Goal: Task Accomplishment & Management: Manage account settings

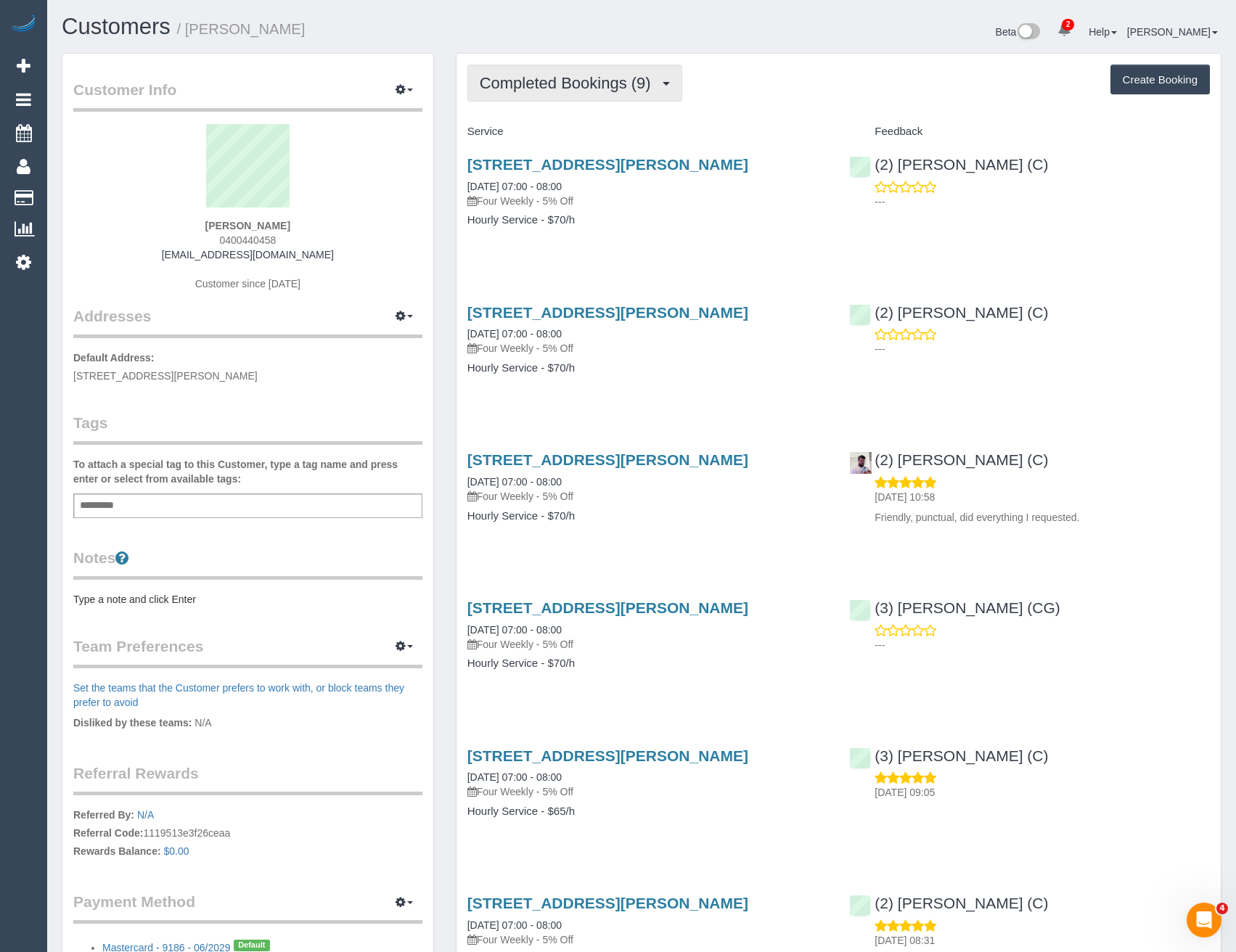
click at [645, 88] on span "Completed Bookings (9)" at bounding box center [569, 83] width 179 height 18
click at [566, 145] on link "Cancelled Bookings (9)" at bounding box center [545, 154] width 153 height 19
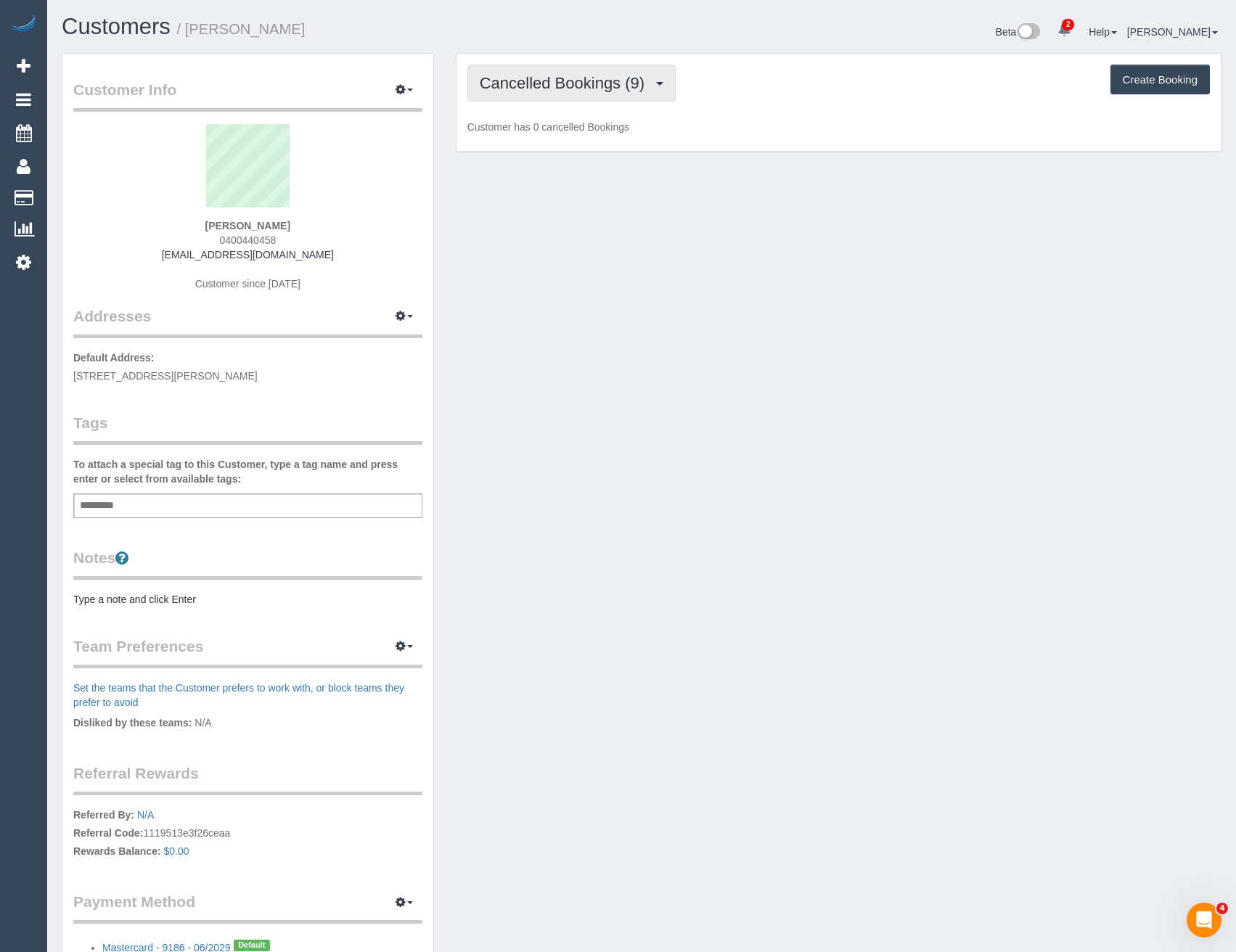
click at [609, 97] on button "Cancelled Bookings (9)" at bounding box center [572, 83] width 209 height 37
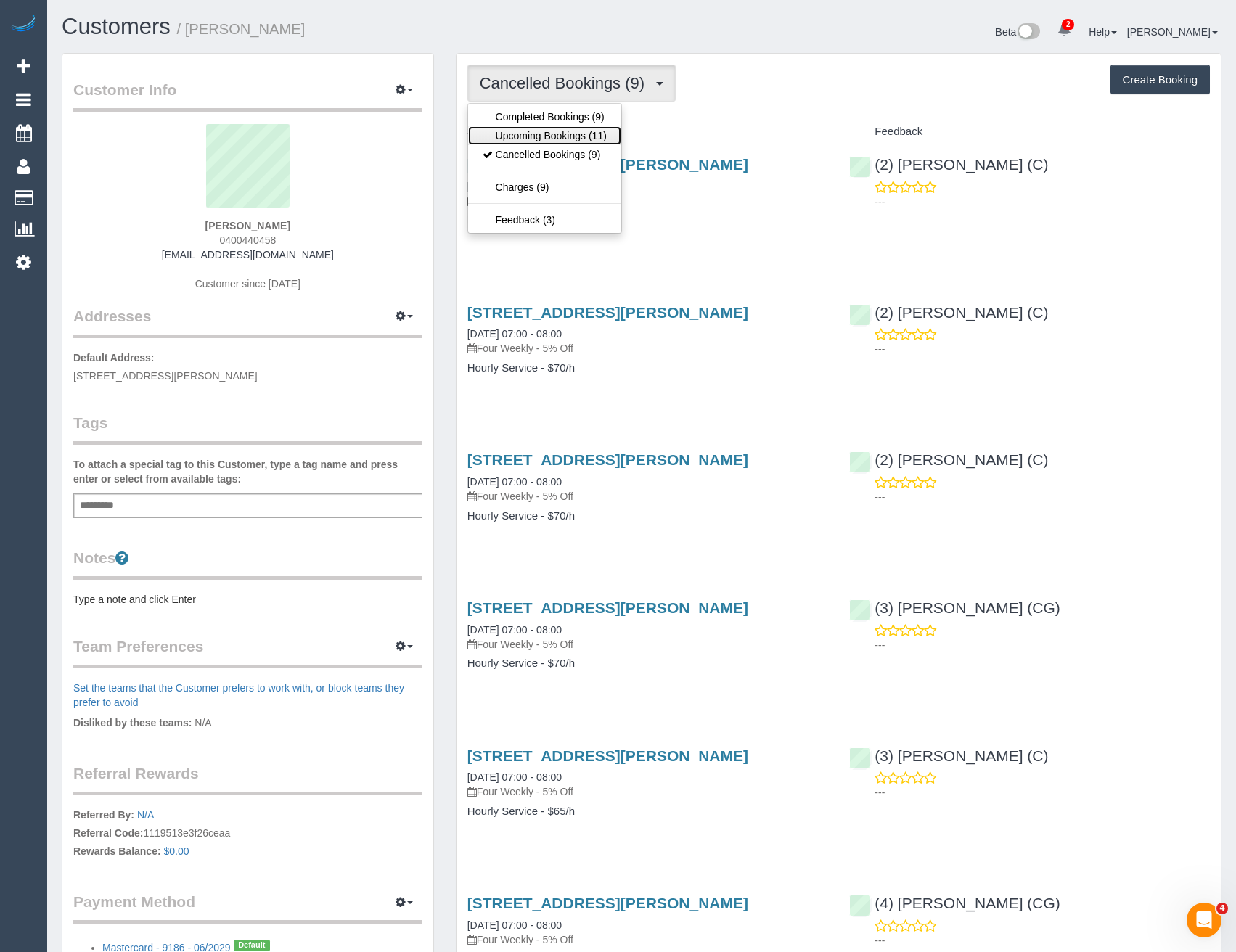
click at [556, 137] on link "Upcoming Bookings (11)" at bounding box center [545, 135] width 153 height 19
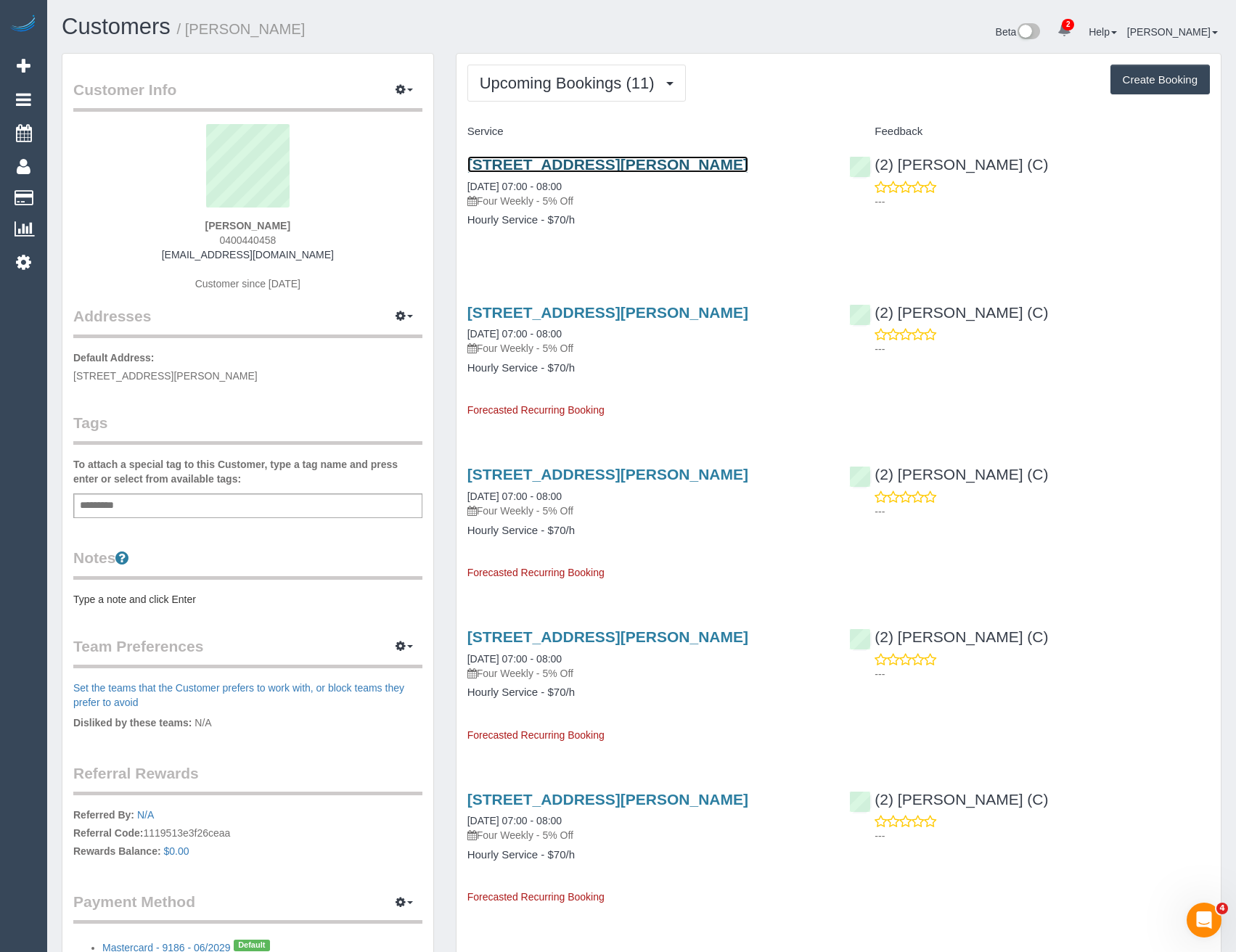
click at [700, 164] on link "205/25 Rothschild Street, Glen Huntly, VIC 3163" at bounding box center [608, 164] width 281 height 16
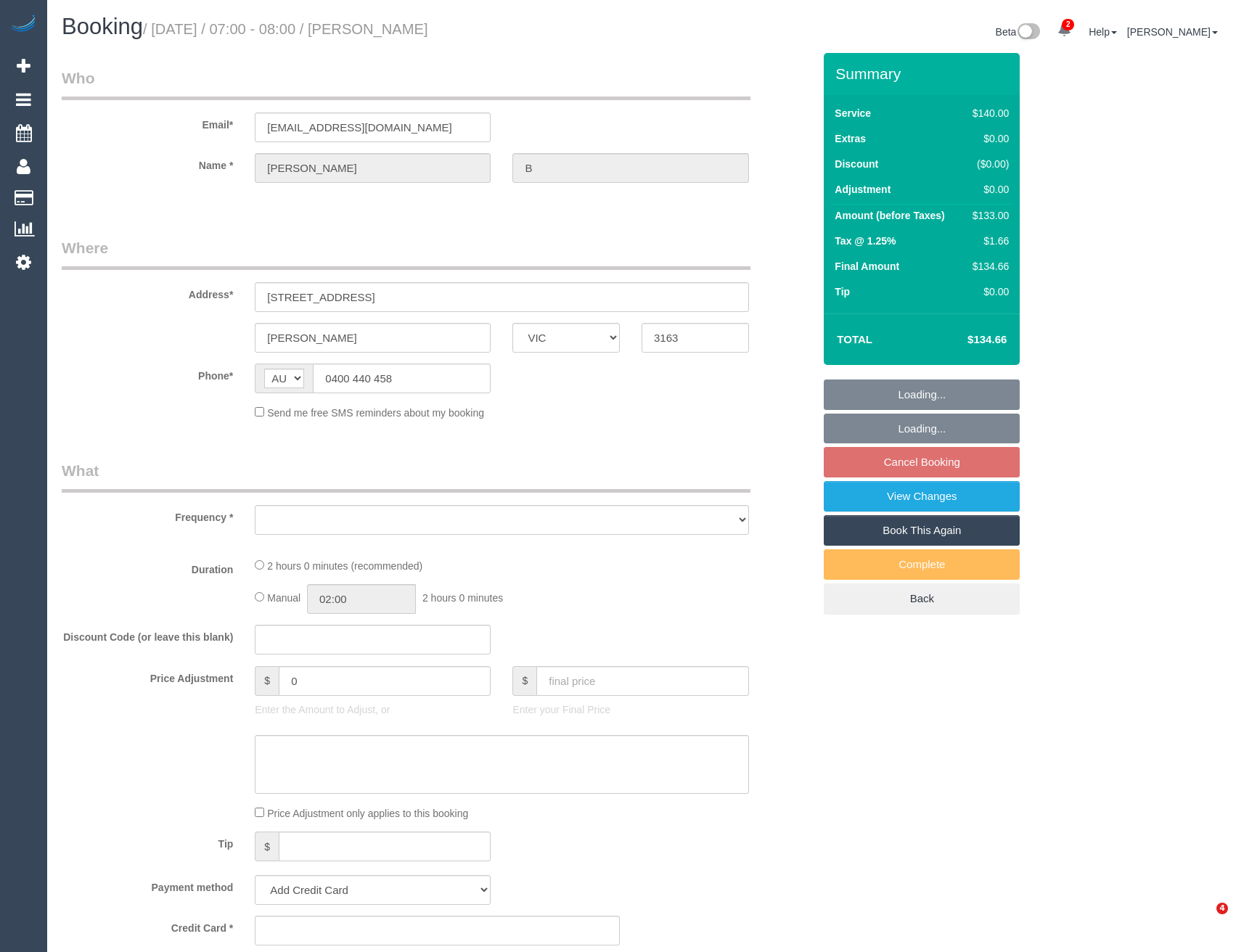
select select "VIC"
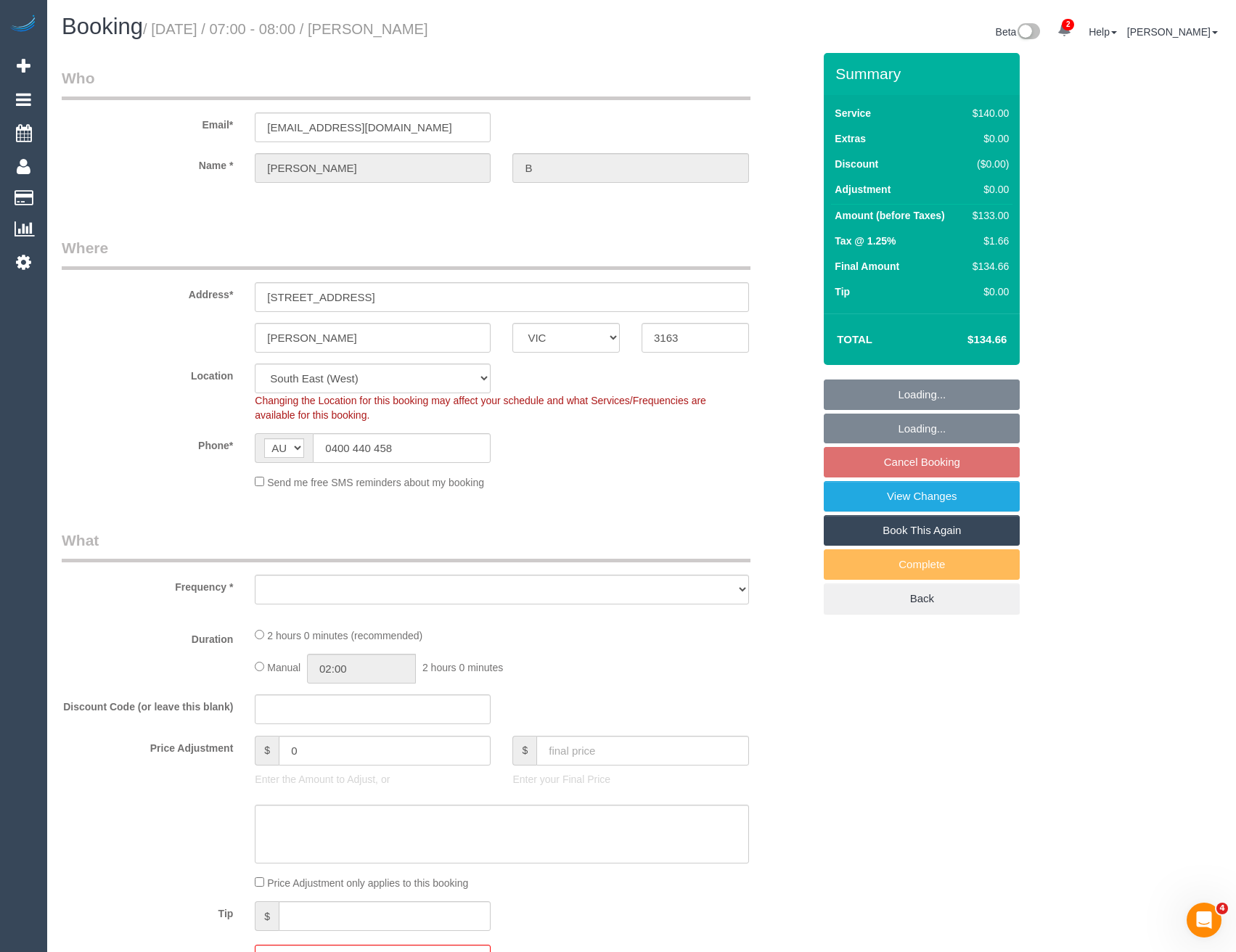
select select "object:859"
select select "spot1"
select select "number:29"
select select "number:14"
select select "number:19"
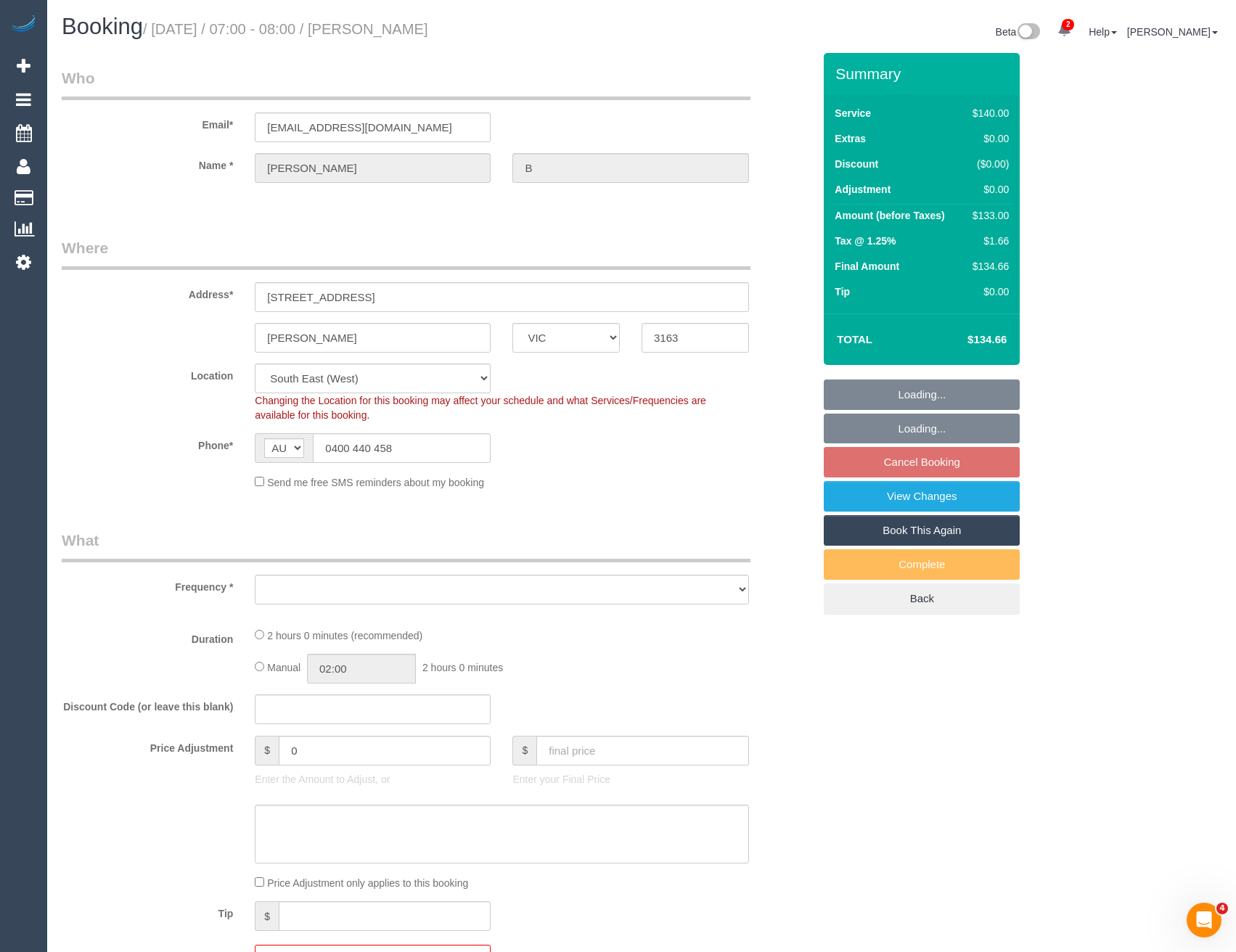
select select "number:25"
select select "number:35"
select select "number:26"
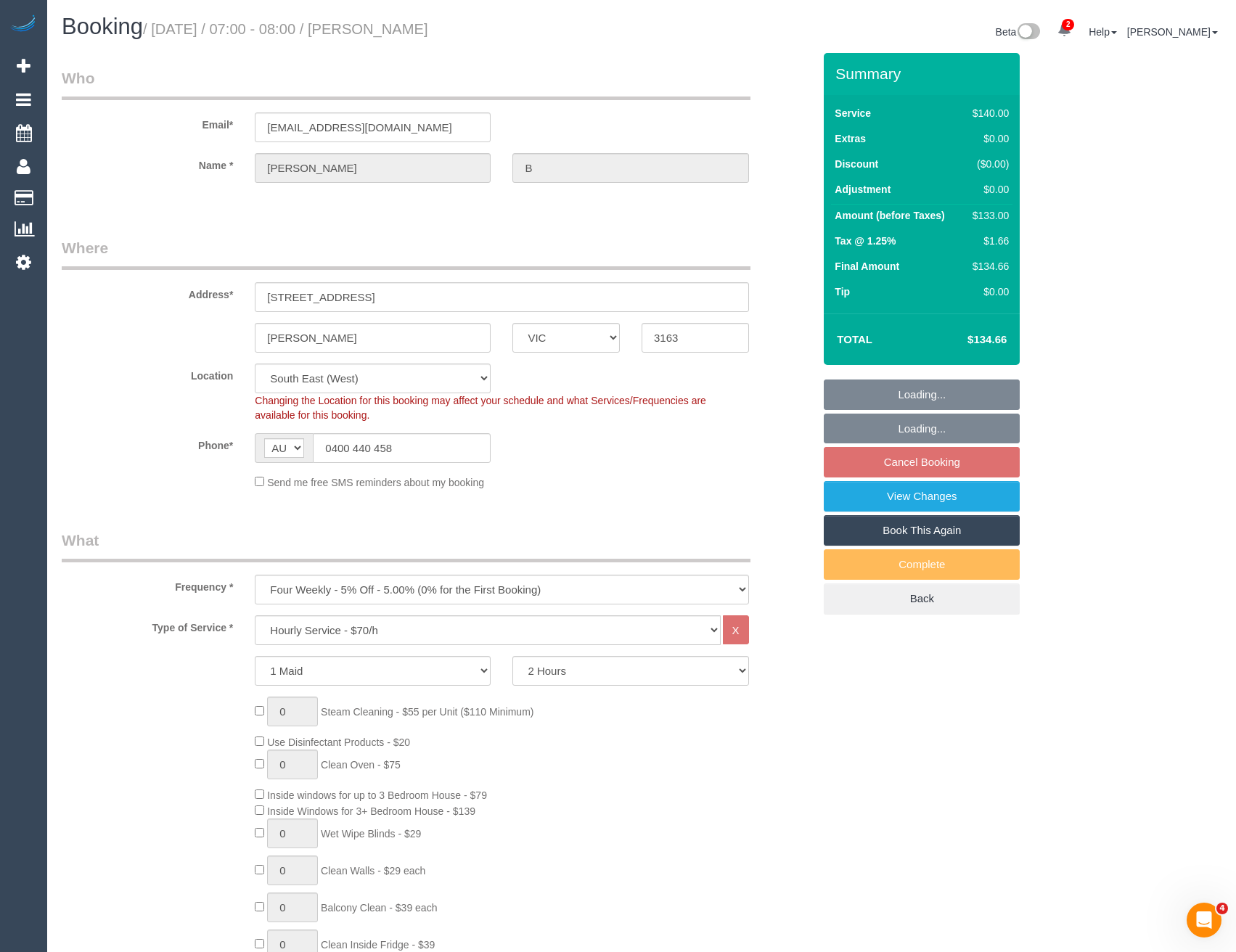
select select "object:1382"
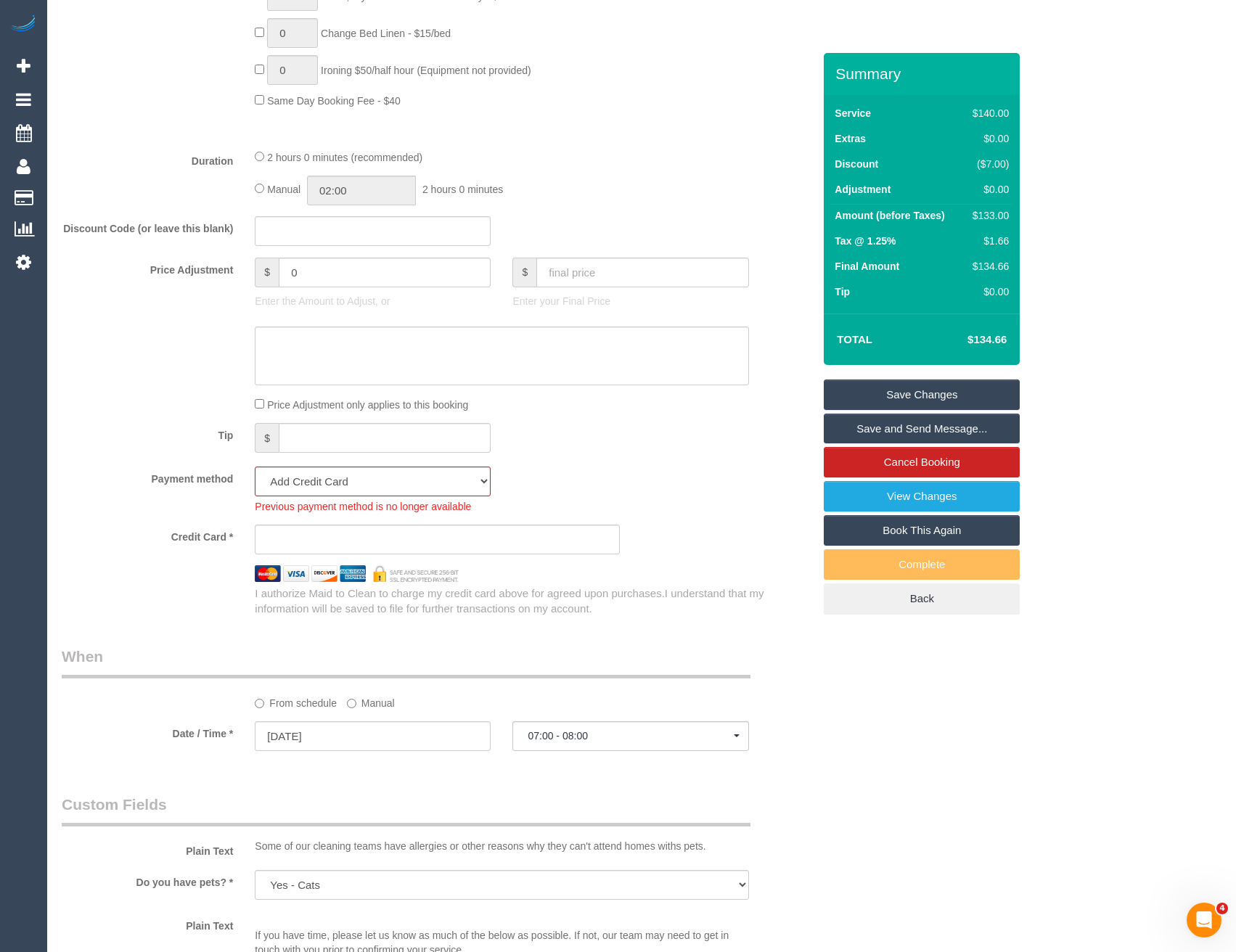
scroll to position [1234, 0]
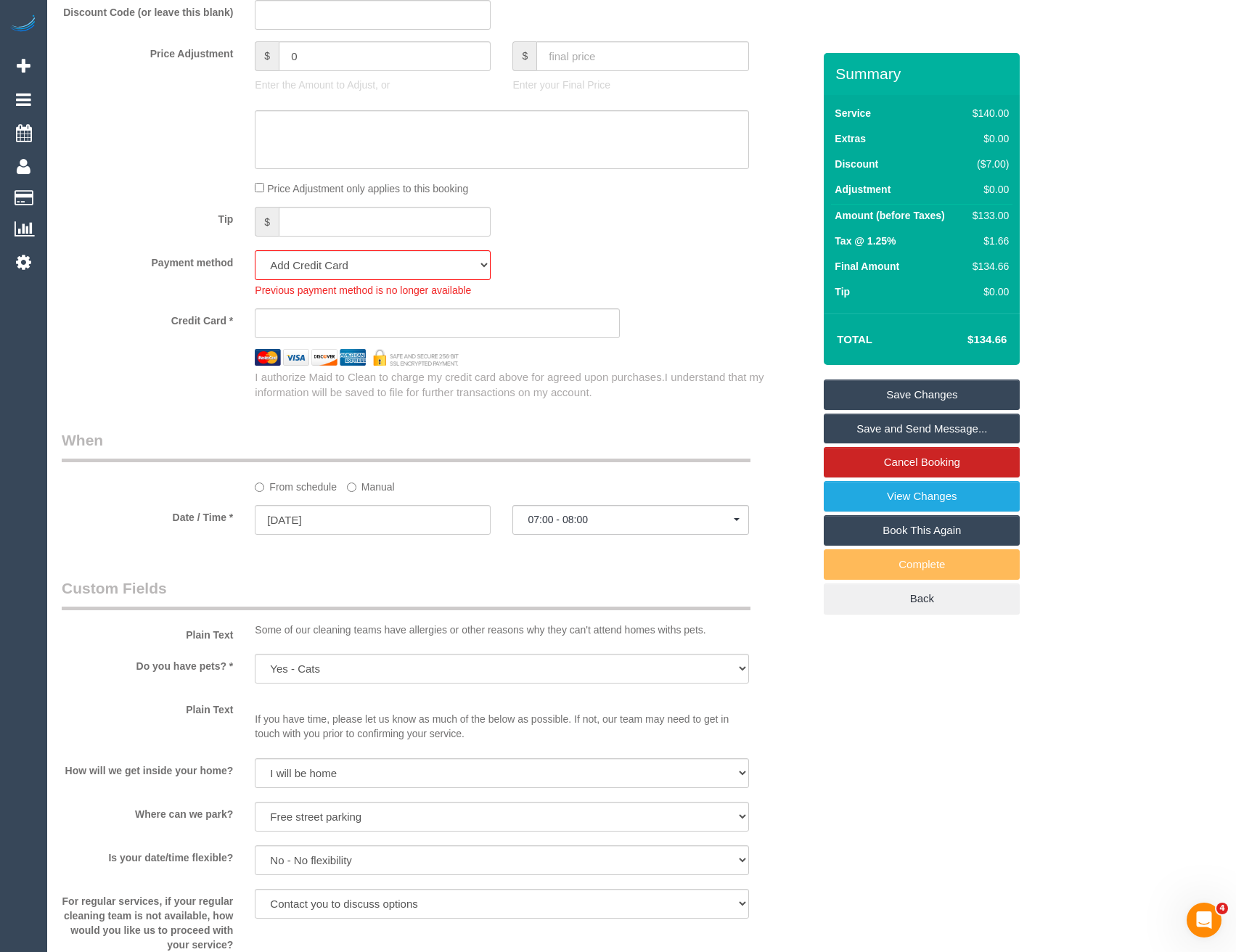
click at [383, 282] on div "Previous payment method is no longer available" at bounding box center [372, 288] width 236 height 17
click at [371, 273] on select "Mastercard - 9186 - 06/2029 (Default) Add Credit Card ─────────────── Cash Chec…" at bounding box center [372, 265] width 236 height 30
select select "string:stripe-pm_1RmBrF2GScqysDRV4tZEDxuA"
click at [254, 251] on select "Mastercard - 9186 - 06/2029 (Default) Add Credit Card ─────────────── Cash Chec…" at bounding box center [372, 265] width 236 height 30
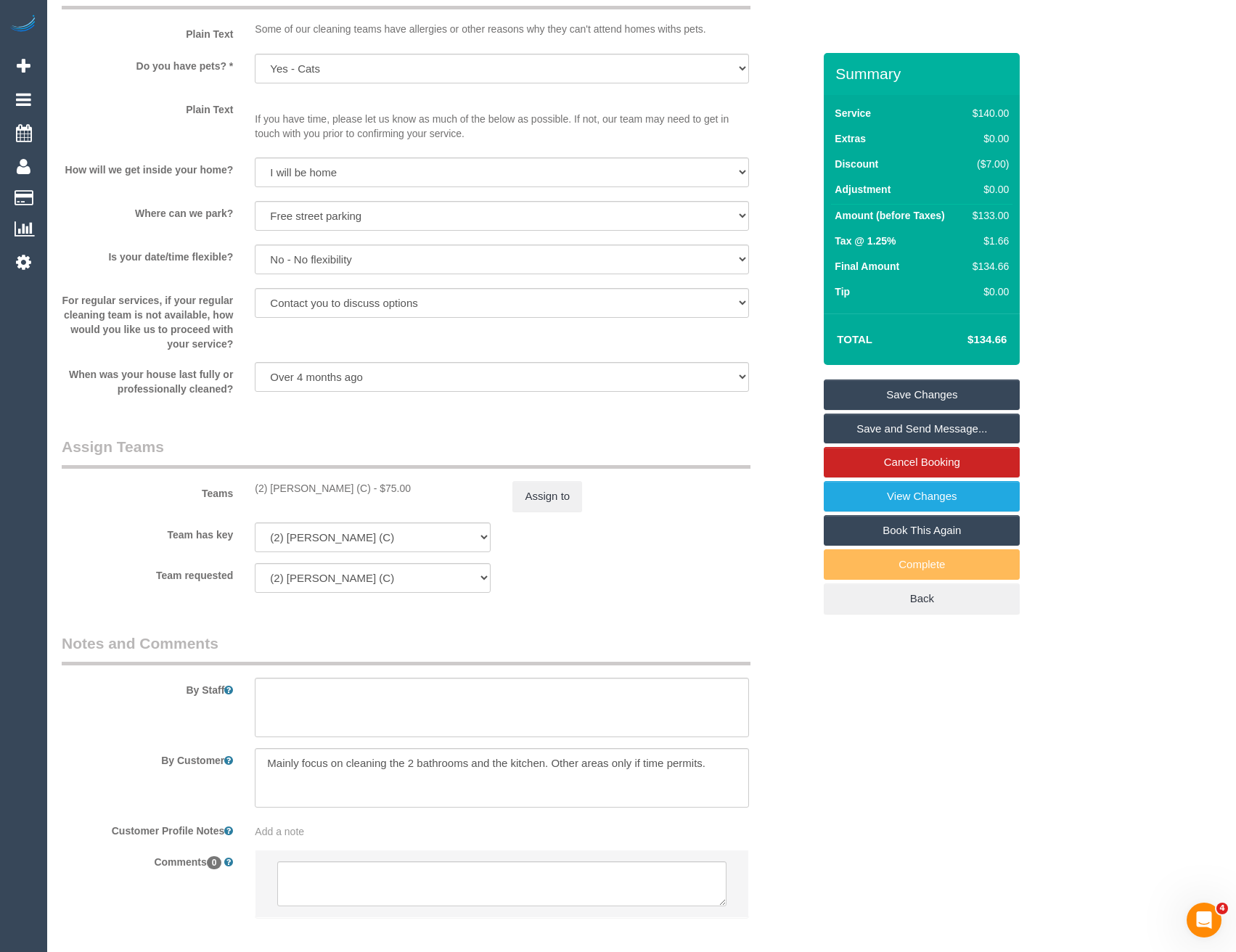
scroll to position [1796, 0]
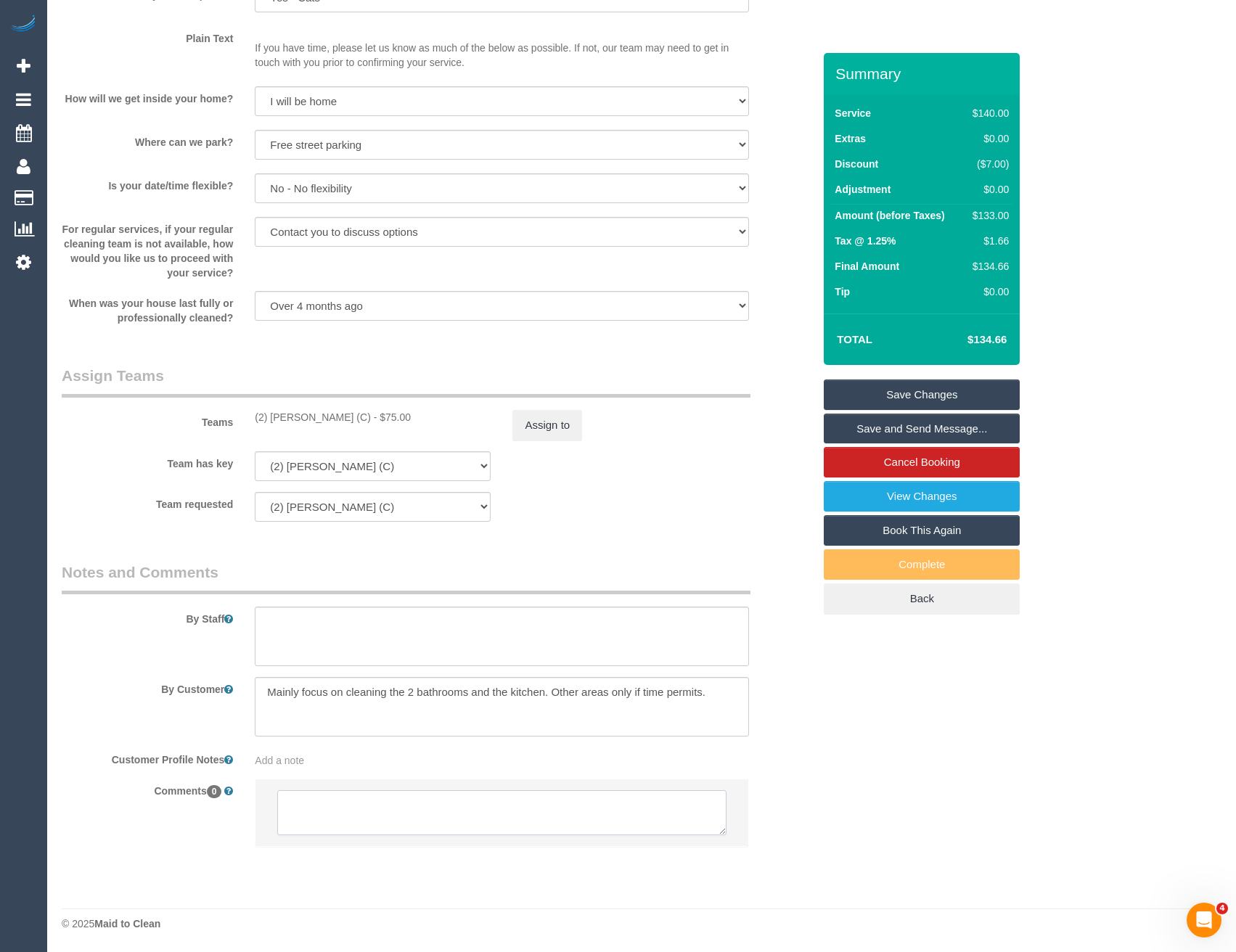
click at [436, 810] on textarea at bounding box center [502, 812] width 449 height 45
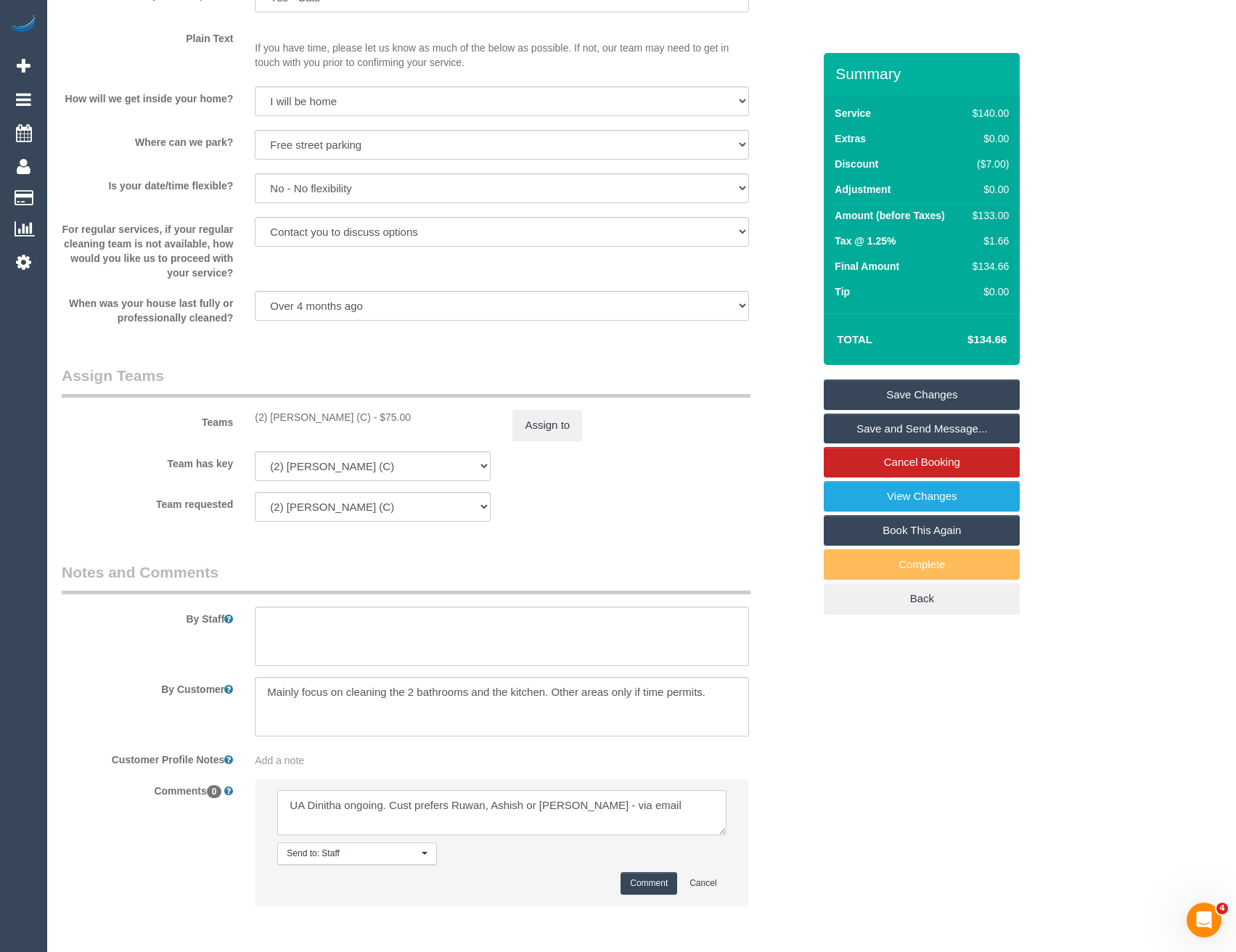
type textarea "UA Dinitha ongoing. Cust prefers Ruwan, Ashish or Andres - via email"
click at [638, 884] on button "Comment" at bounding box center [649, 884] width 57 height 23
click at [327, 760] on div "Add a note" at bounding box center [501, 761] width 493 height 15
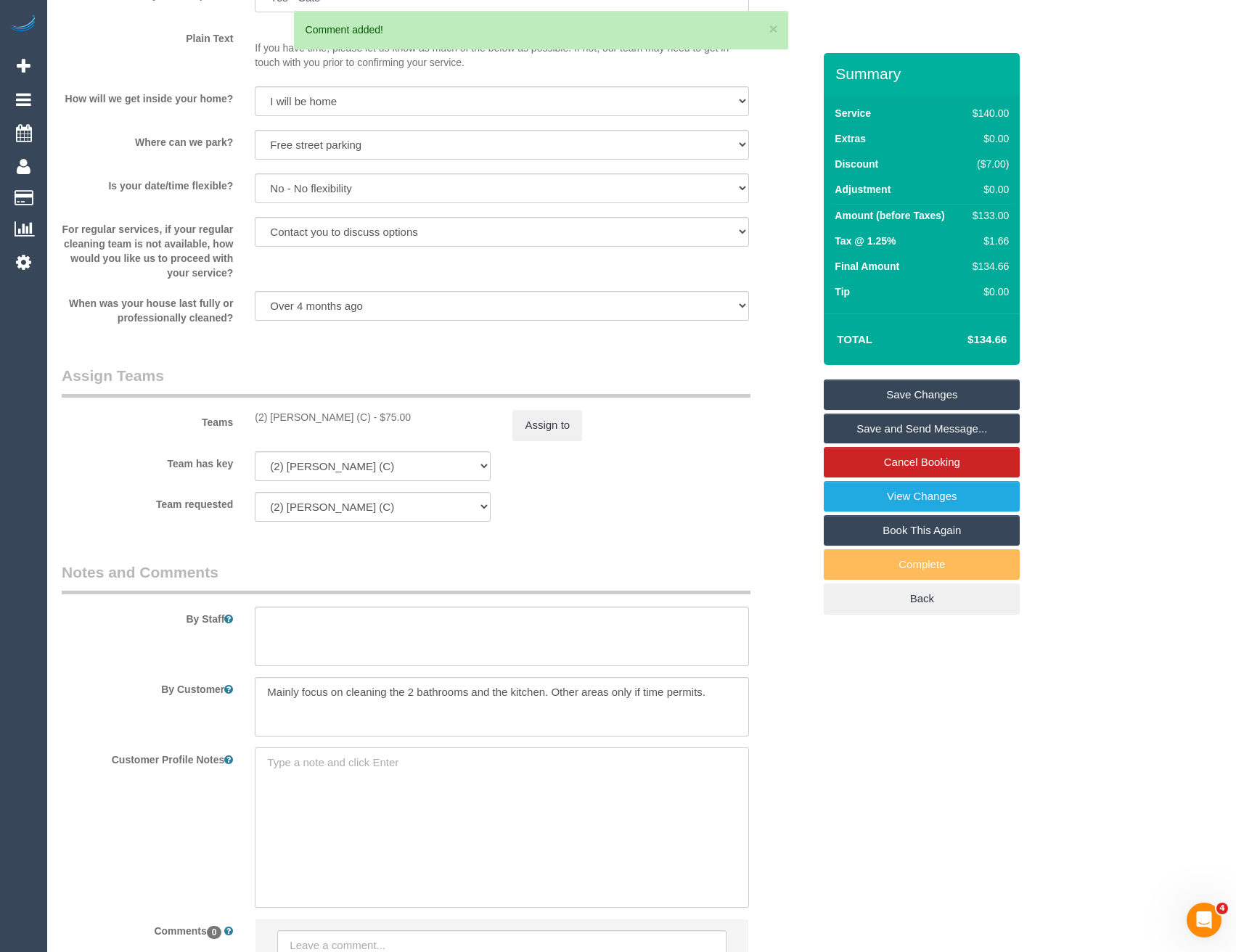
click at [302, 782] on textarea at bounding box center [501, 828] width 493 height 160
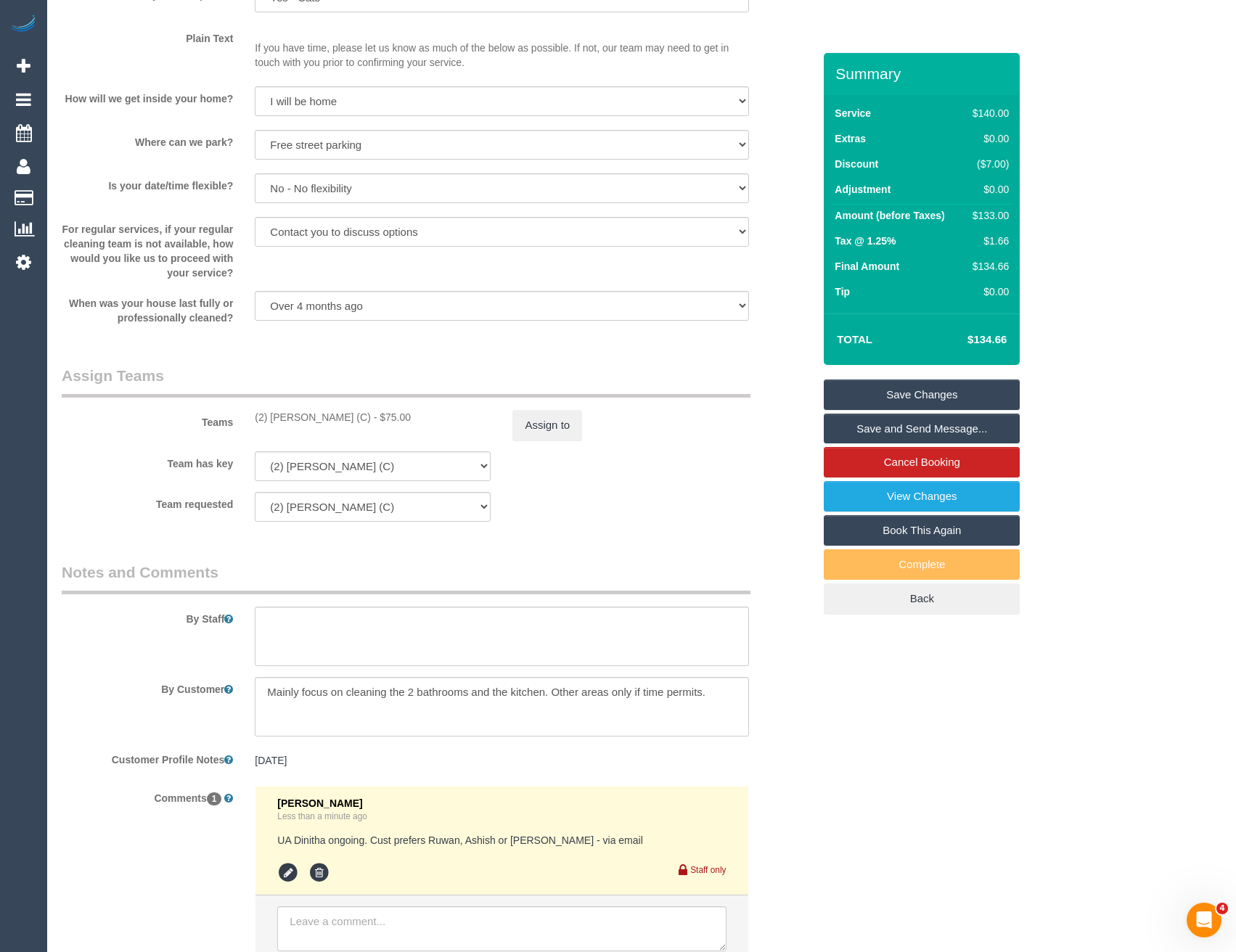
click at [295, 762] on pre "19/8/25" at bounding box center [501, 761] width 493 height 15
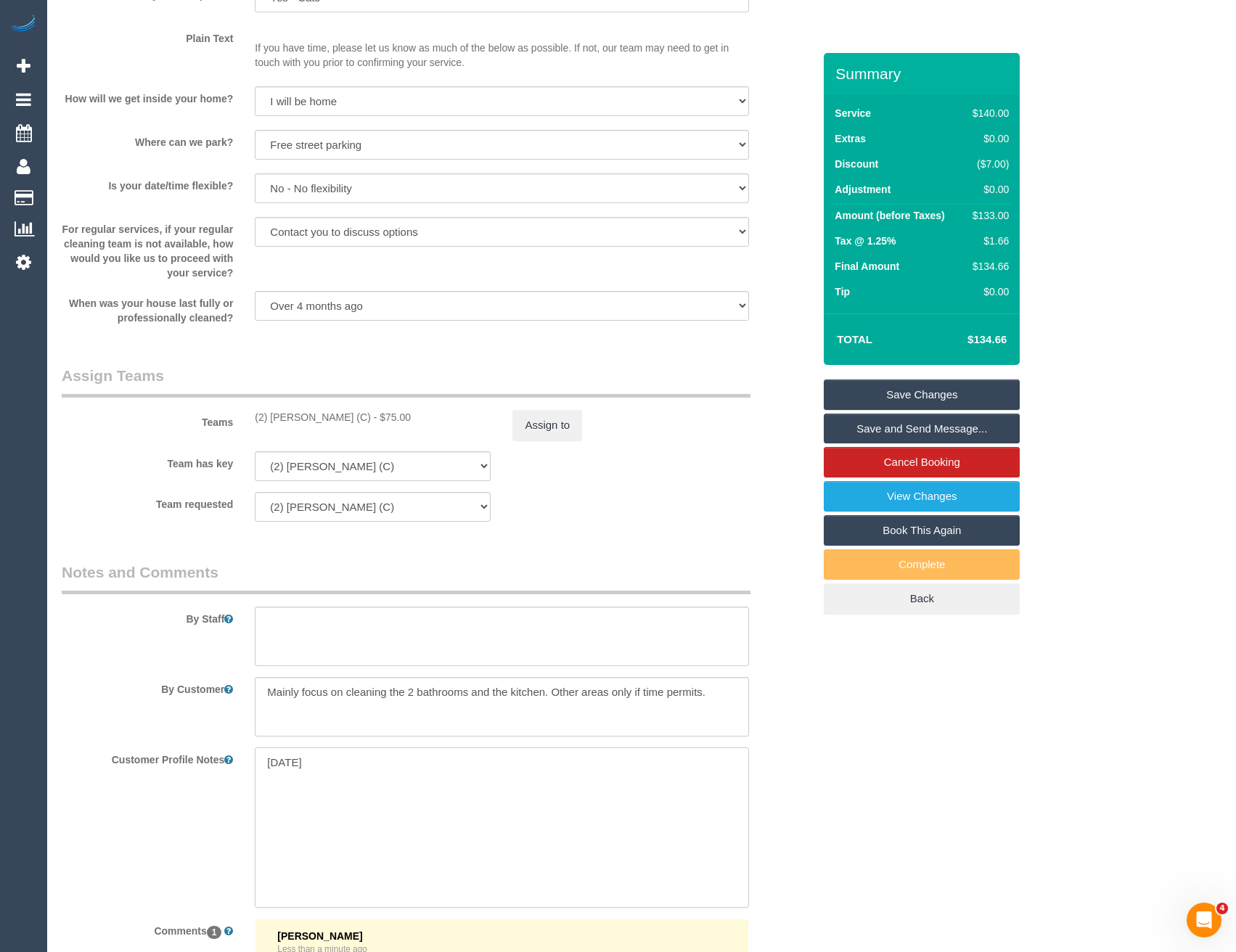
click at [263, 766] on textarea "19/8/25" at bounding box center [501, 828] width 493 height 160
paste textarea "** ACCESS ** ** PREFERENCES ** ** DO NOT SEND ** ** GENERAL **"
click at [365, 755] on textarea "** ACCESS ** ** PREFERENCES ** ** DO NOT SEND ** ** GENERAL **19/8/25" at bounding box center [501, 828] width 493 height 160
click at [379, 797] on textarea "** ACCESS ** ** PREFERENCES ** ** DO NOT SEND ** ** GENERAL **19/8/25" at bounding box center [501, 828] width 493 height 160
click at [394, 815] on textarea "** ACCESS ** ** PREFERENCES ** ** DO NOT SEND ** ** GENERAL **19/8/25" at bounding box center [501, 828] width 493 height 160
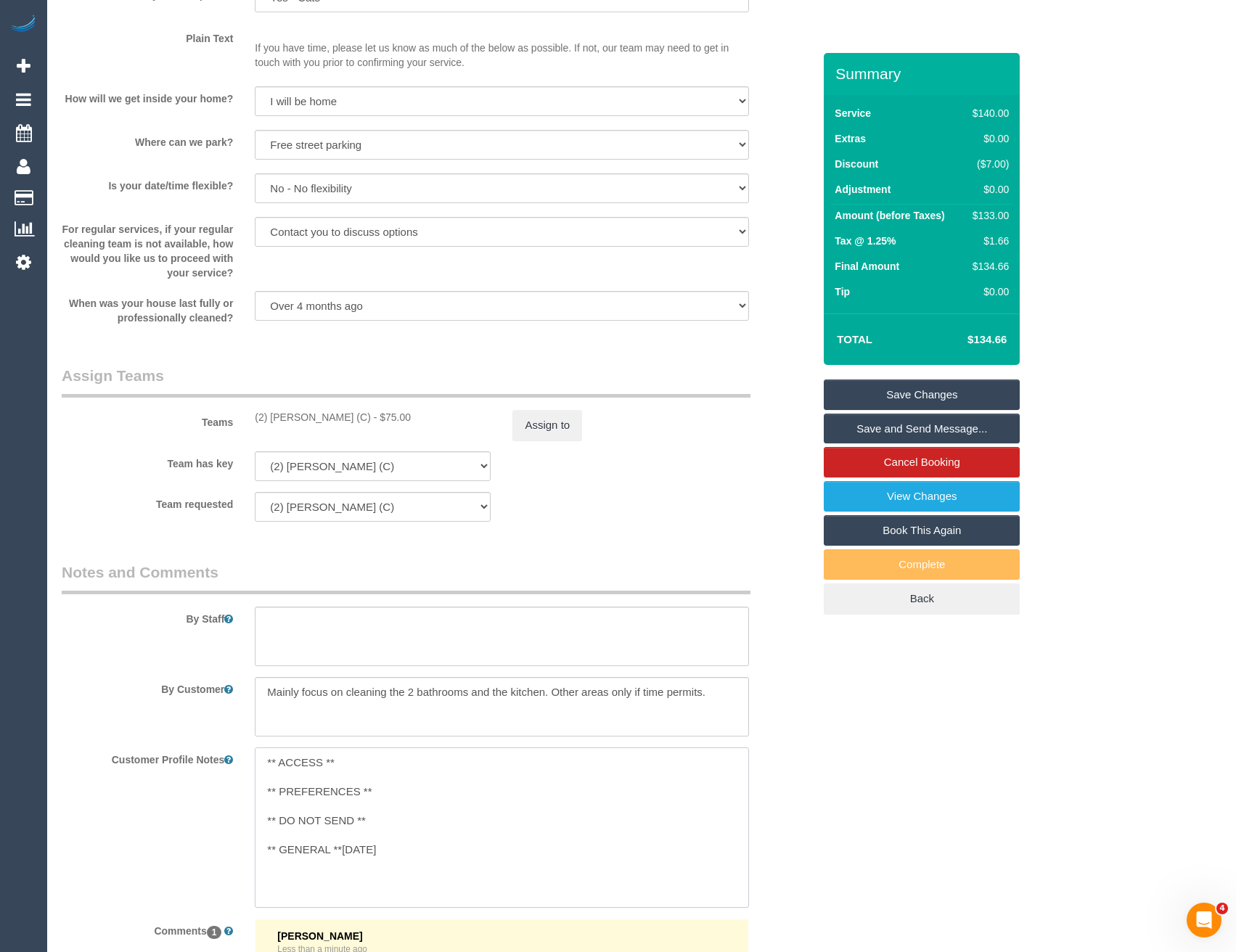
drag, startPoint x: 391, startPoint y: 854, endPoint x: 344, endPoint y: 853, distance: 47.0
click at [344, 853] on textarea "** ACCESS ** ** PREFERENCES ** ** DO NOT SEND ** ** GENERAL **19/8/25" at bounding box center [501, 828] width 493 height 160
click at [380, 792] on textarea "** ACCESS ** ** PREFERENCES ** ** DO NOT SEND ** ** GENERAL **" at bounding box center [501, 828] width 493 height 160
type textarea "** ACCESS ** ** PREFERENCES ** 19/9/25 - Would like either Aishish, Ruwan or An…"
click at [539, 414] on button "Assign to" at bounding box center [547, 425] width 69 height 30
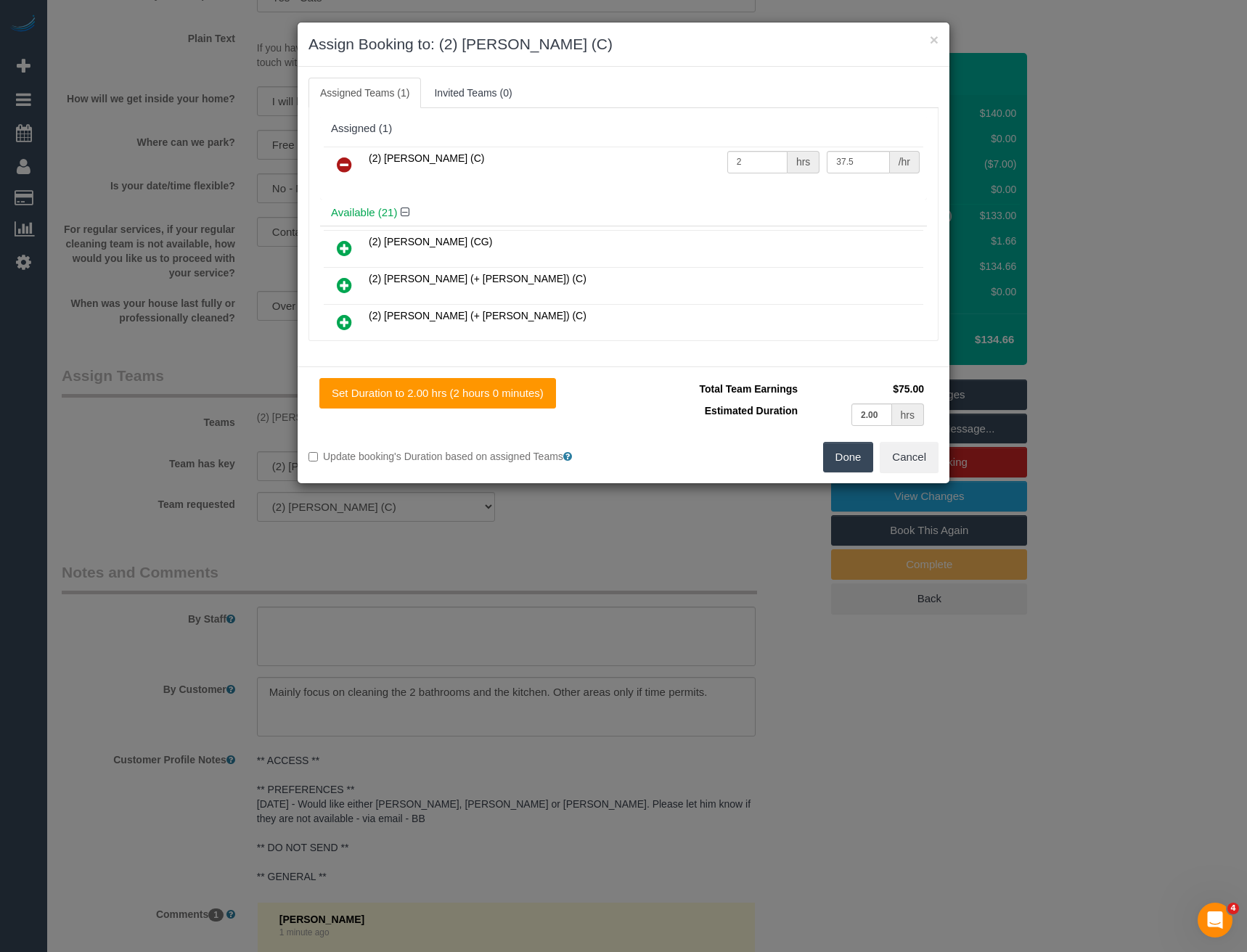
click at [348, 168] on icon at bounding box center [344, 164] width 16 height 17
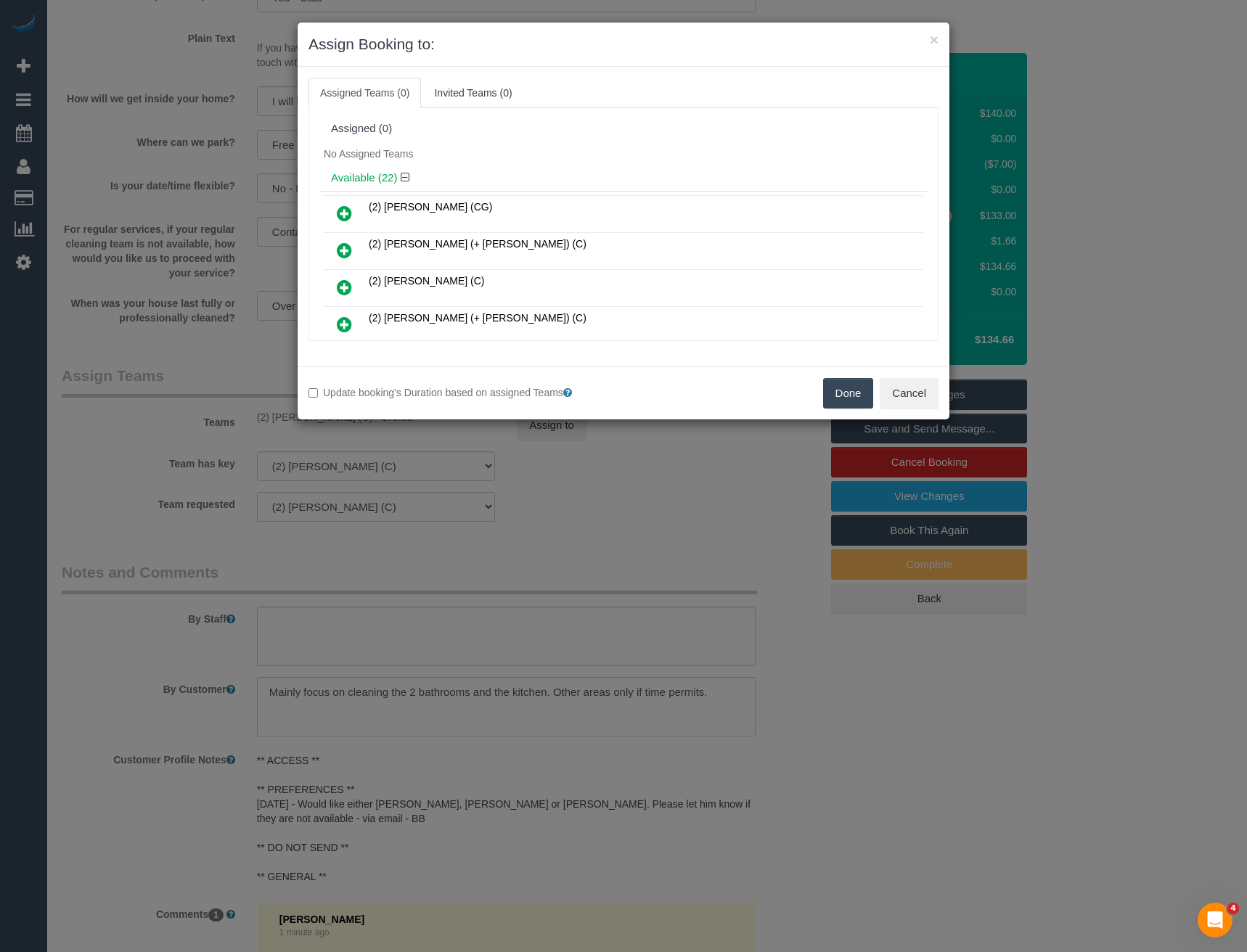
click at [850, 396] on button "Done" at bounding box center [849, 393] width 51 height 30
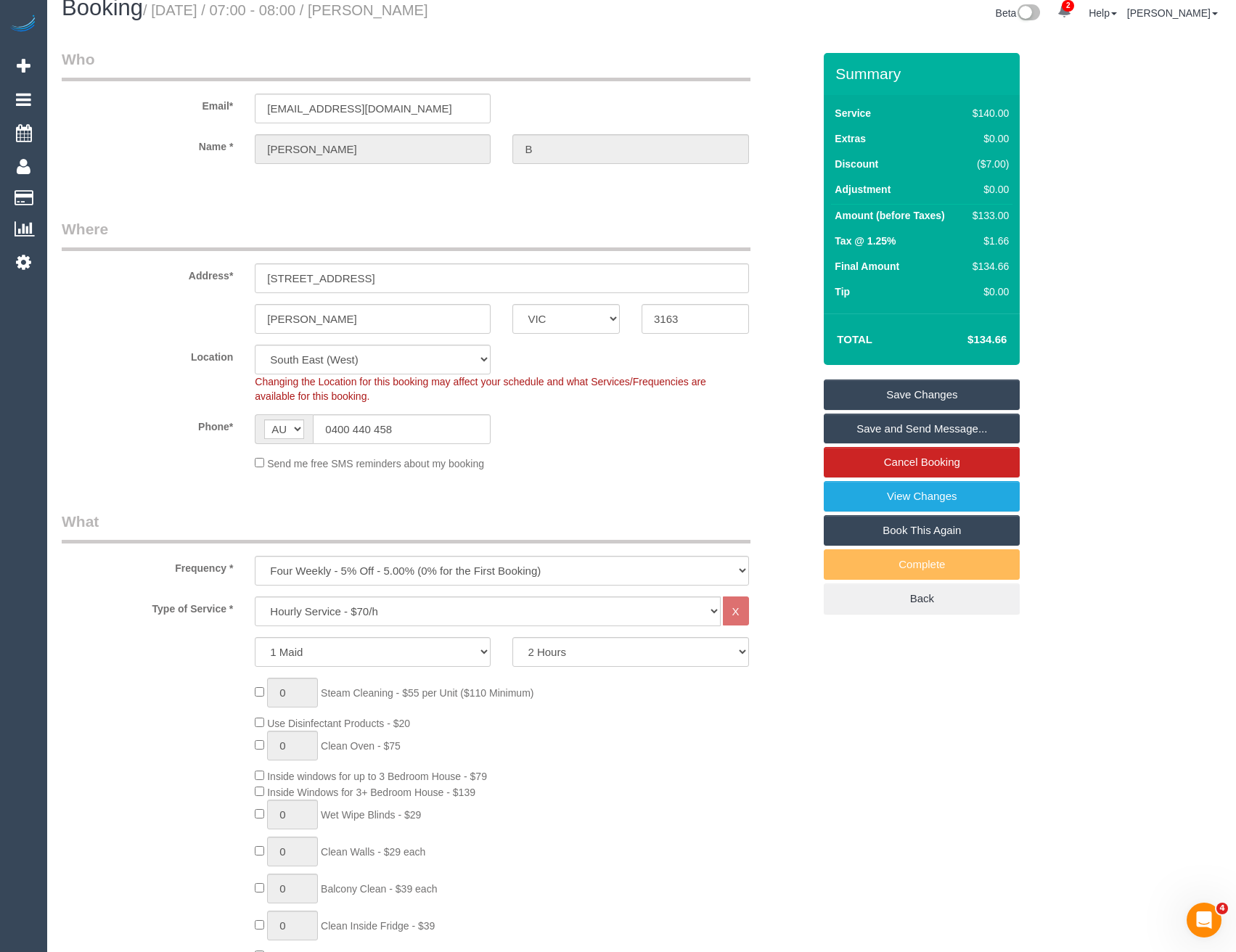
scroll to position [0, 0]
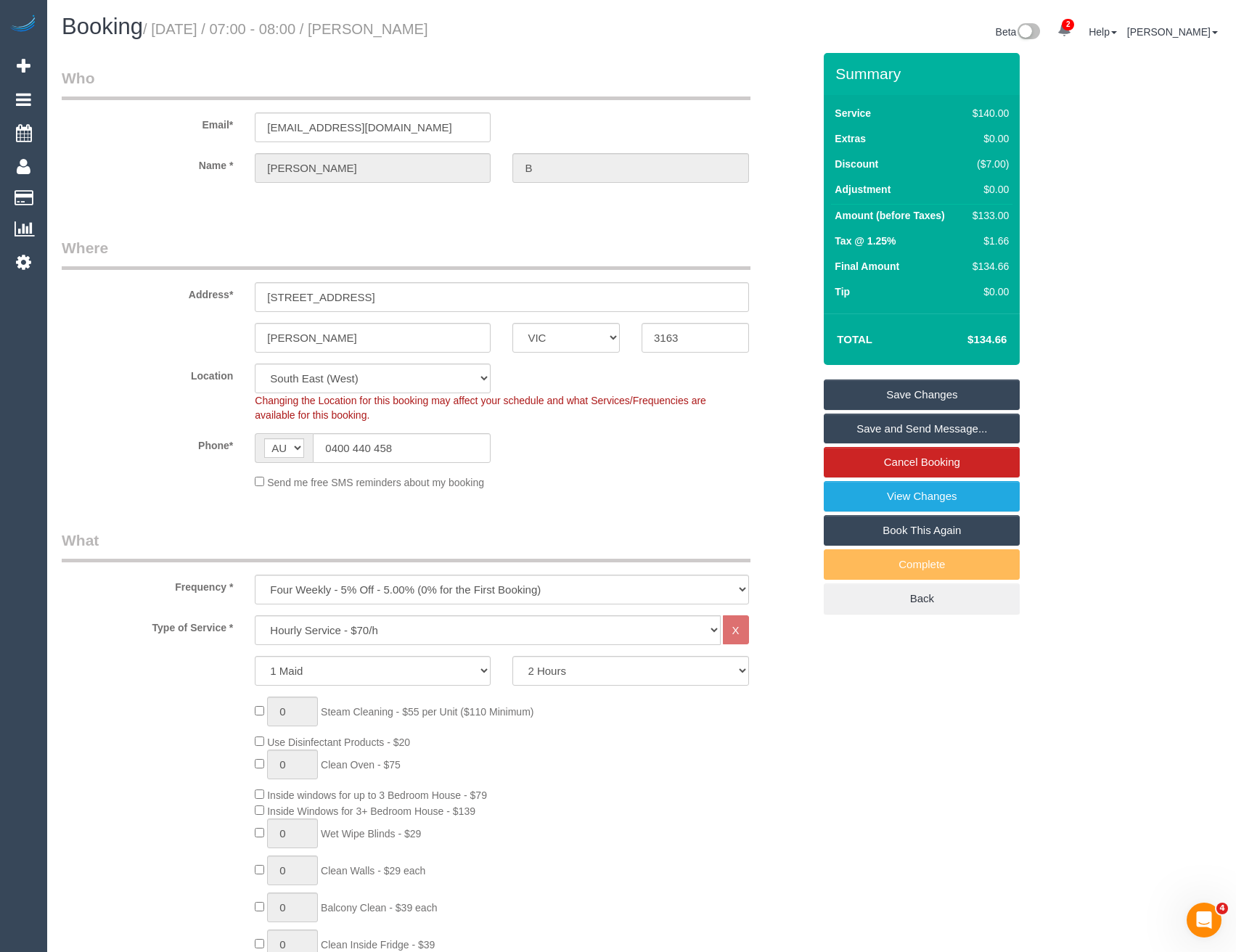
click at [931, 389] on link "Save Changes" at bounding box center [921, 394] width 196 height 30
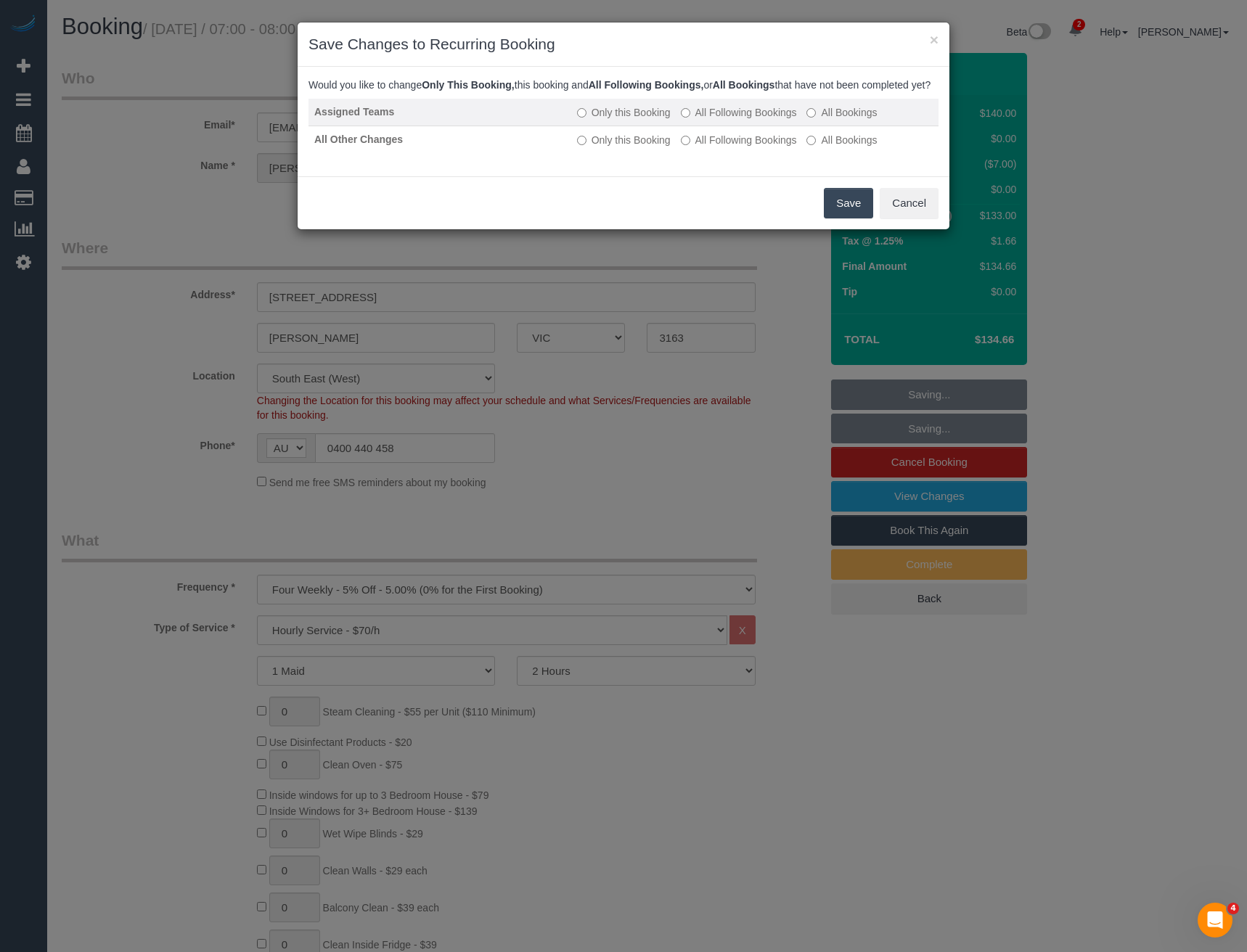
drag, startPoint x: 733, startPoint y: 120, endPoint x: 736, endPoint y: 132, distance: 12.4
click at [736, 119] on label "All Following Bookings" at bounding box center [739, 112] width 116 height 15
click at [692, 119] on label "All Following Bookings" at bounding box center [739, 112] width 116 height 15
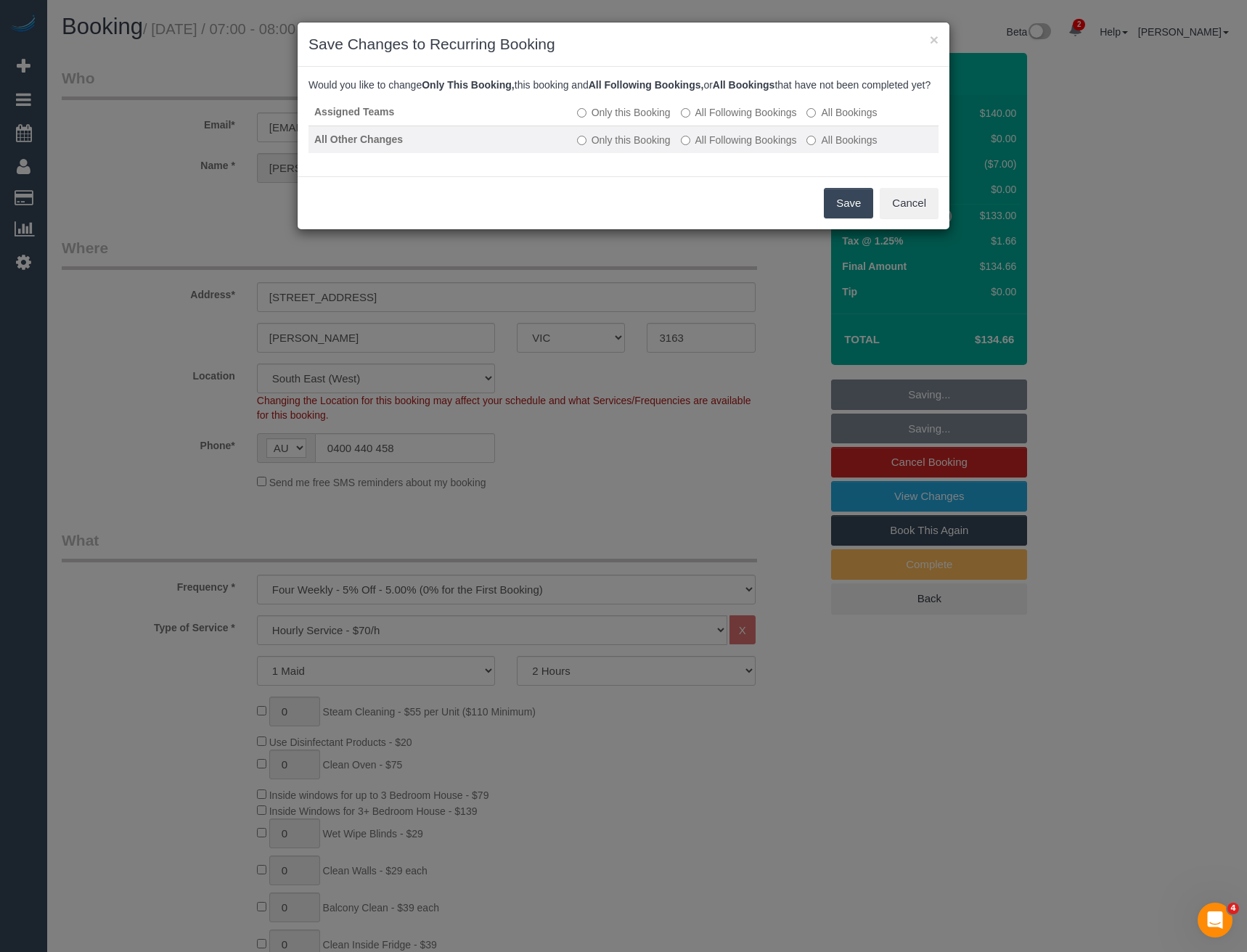
click at [706, 148] on label "All Following Bookings" at bounding box center [739, 140] width 116 height 15
click at [873, 219] on button "Save" at bounding box center [848, 202] width 49 height 30
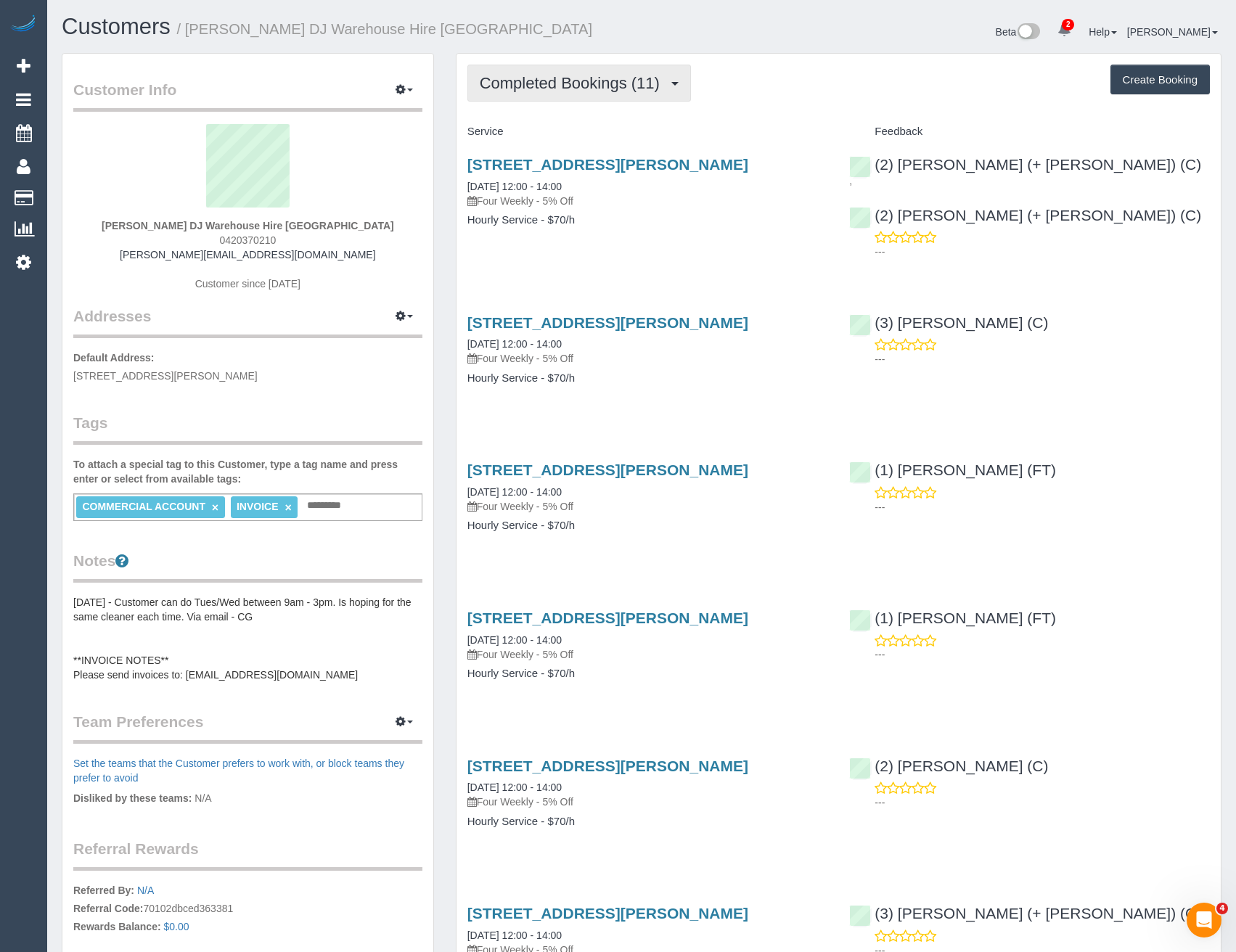
click at [635, 94] on button "Completed Bookings (11)" at bounding box center [579, 83] width 223 height 37
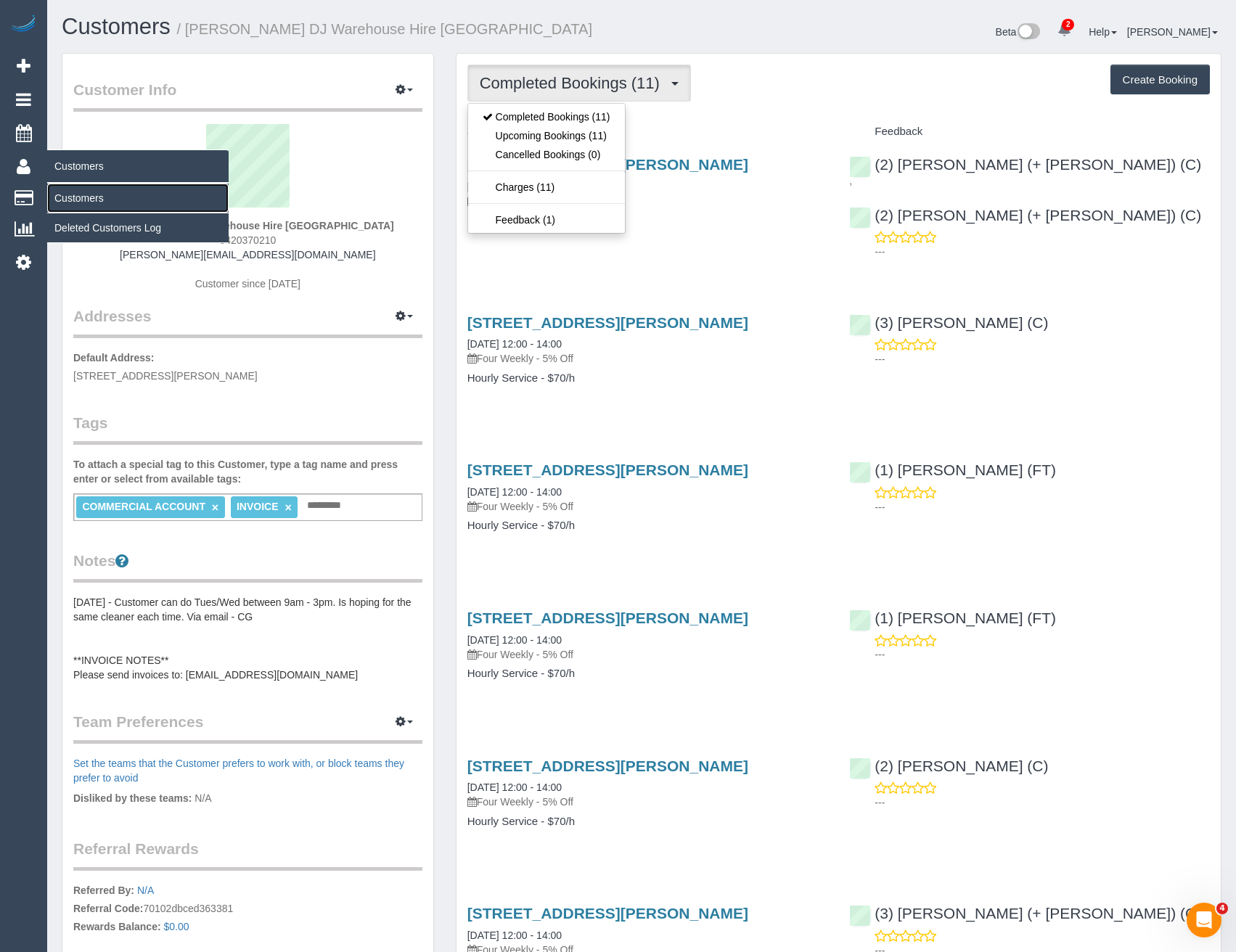
click at [85, 203] on link "Customers" at bounding box center [138, 198] width 182 height 29
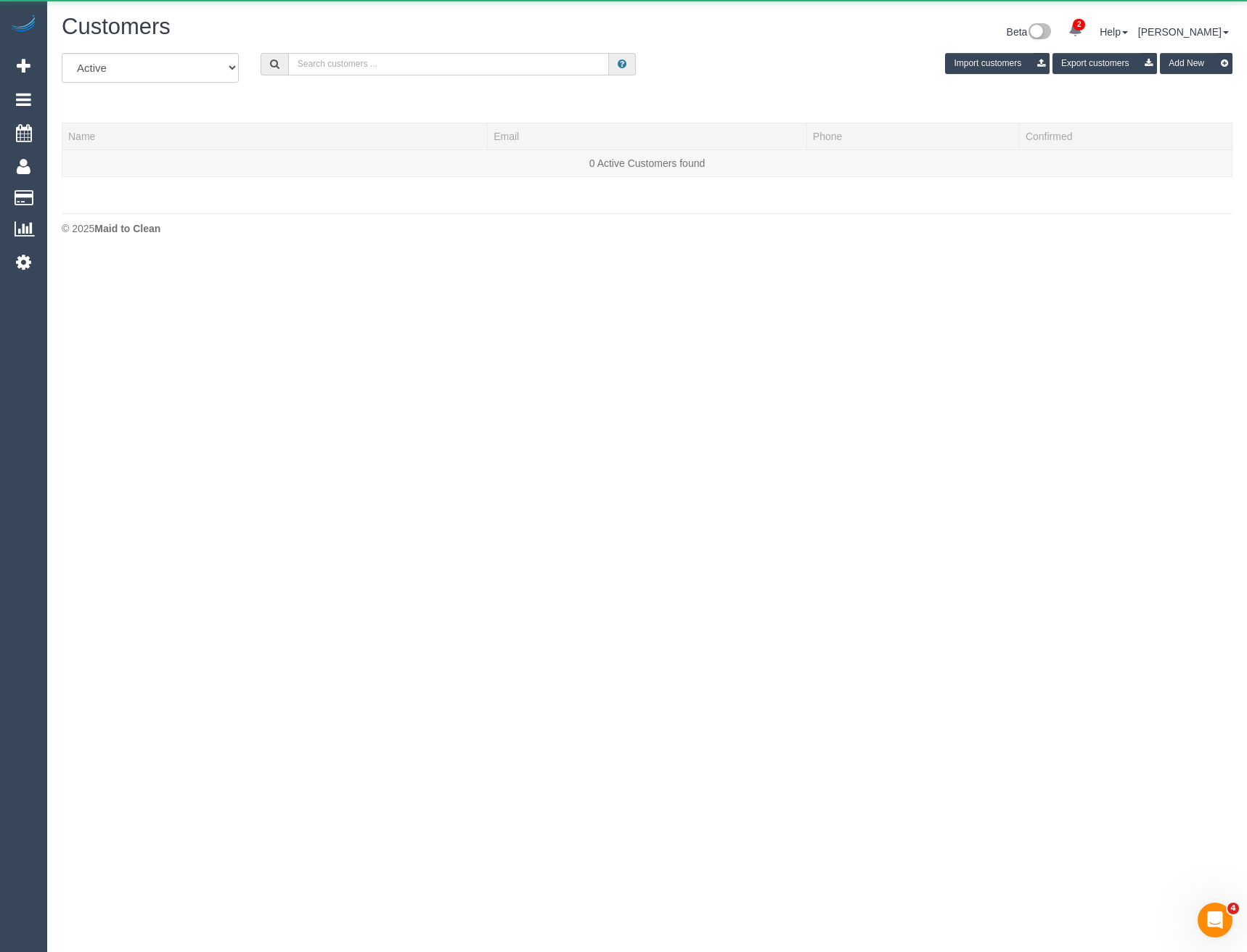
click at [354, 68] on input "text" at bounding box center [449, 64] width 322 height 23
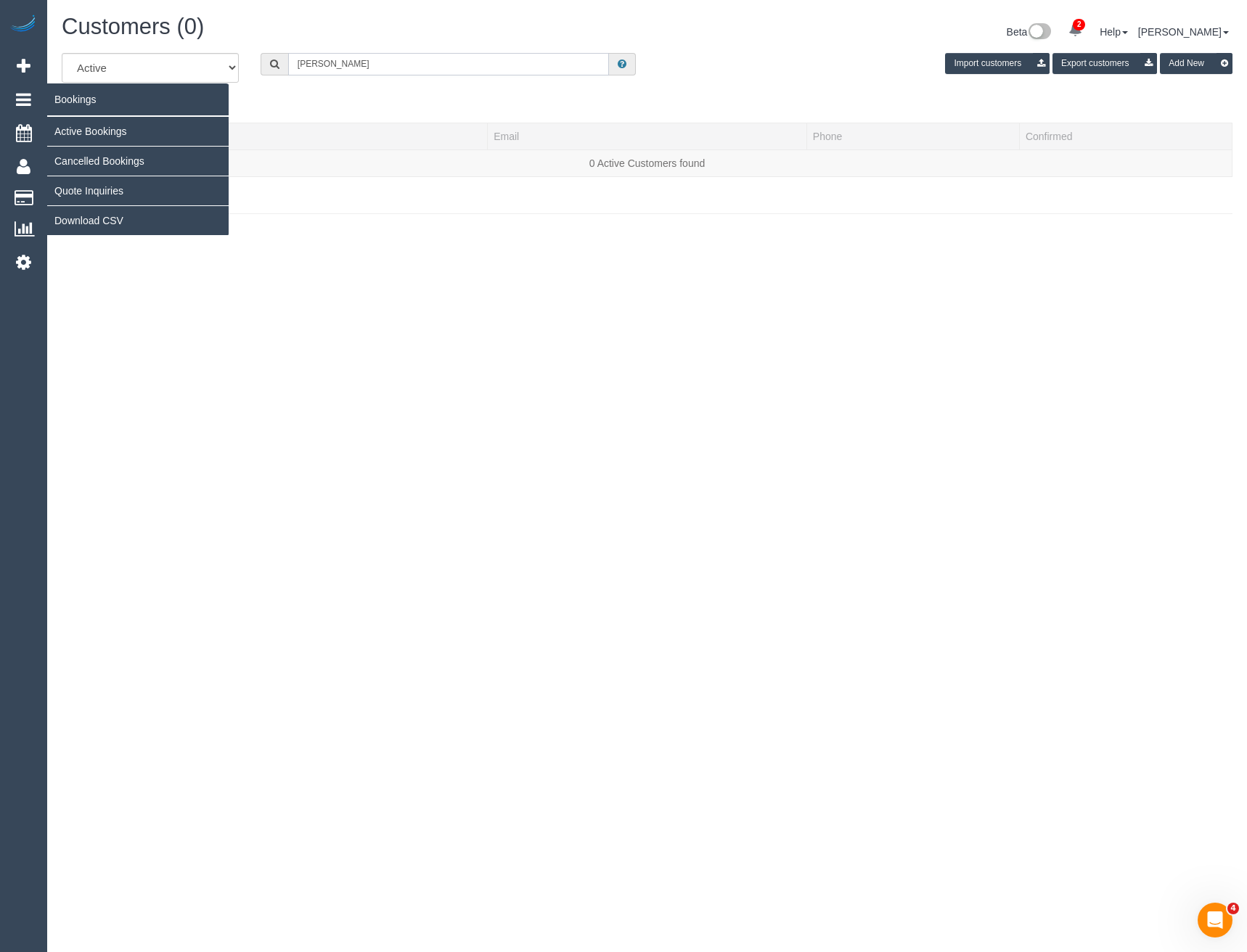
type input "Gen bailey"
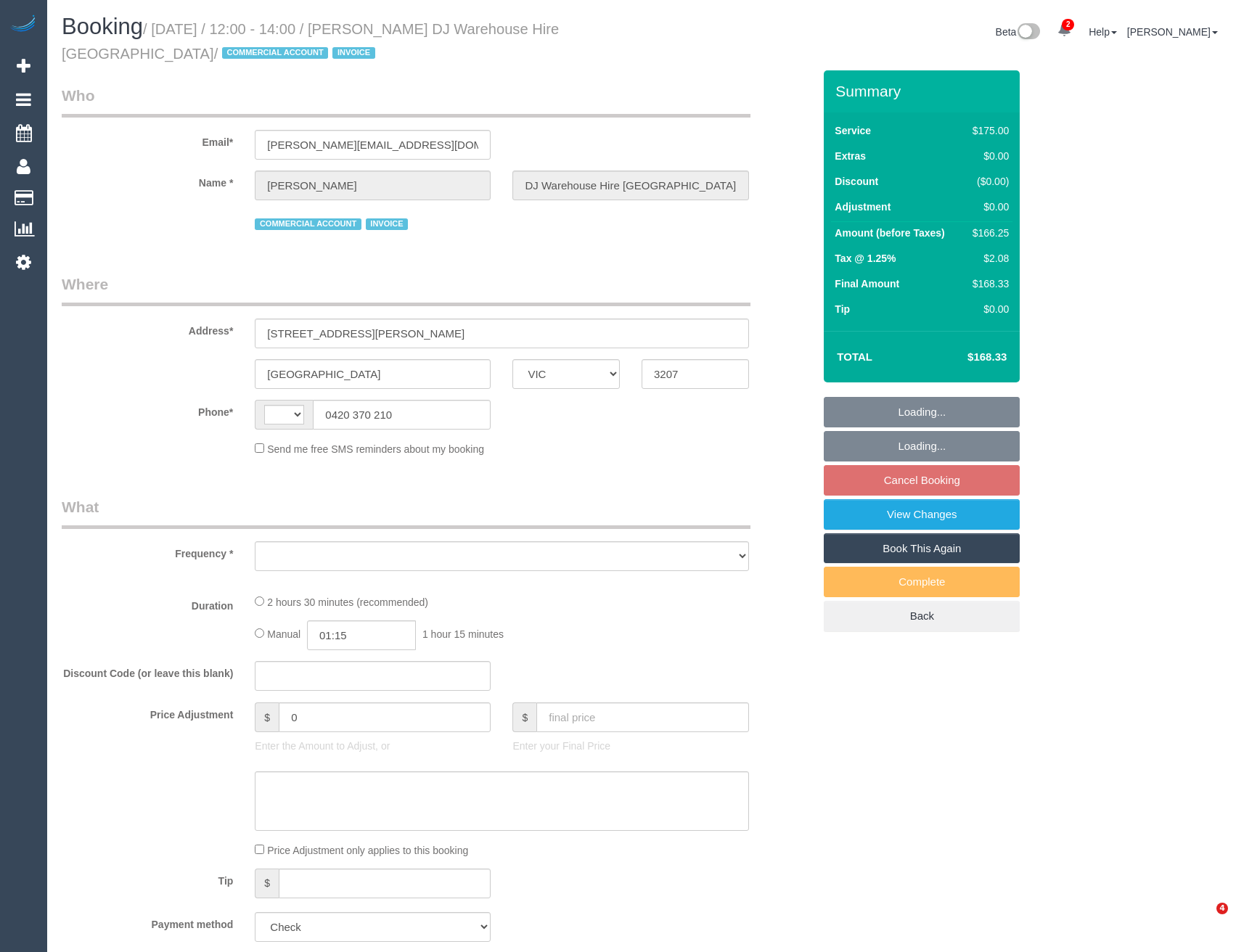
select select "VIC"
select select "object:300"
select select "number:28"
select select "number:14"
select select "number:18"
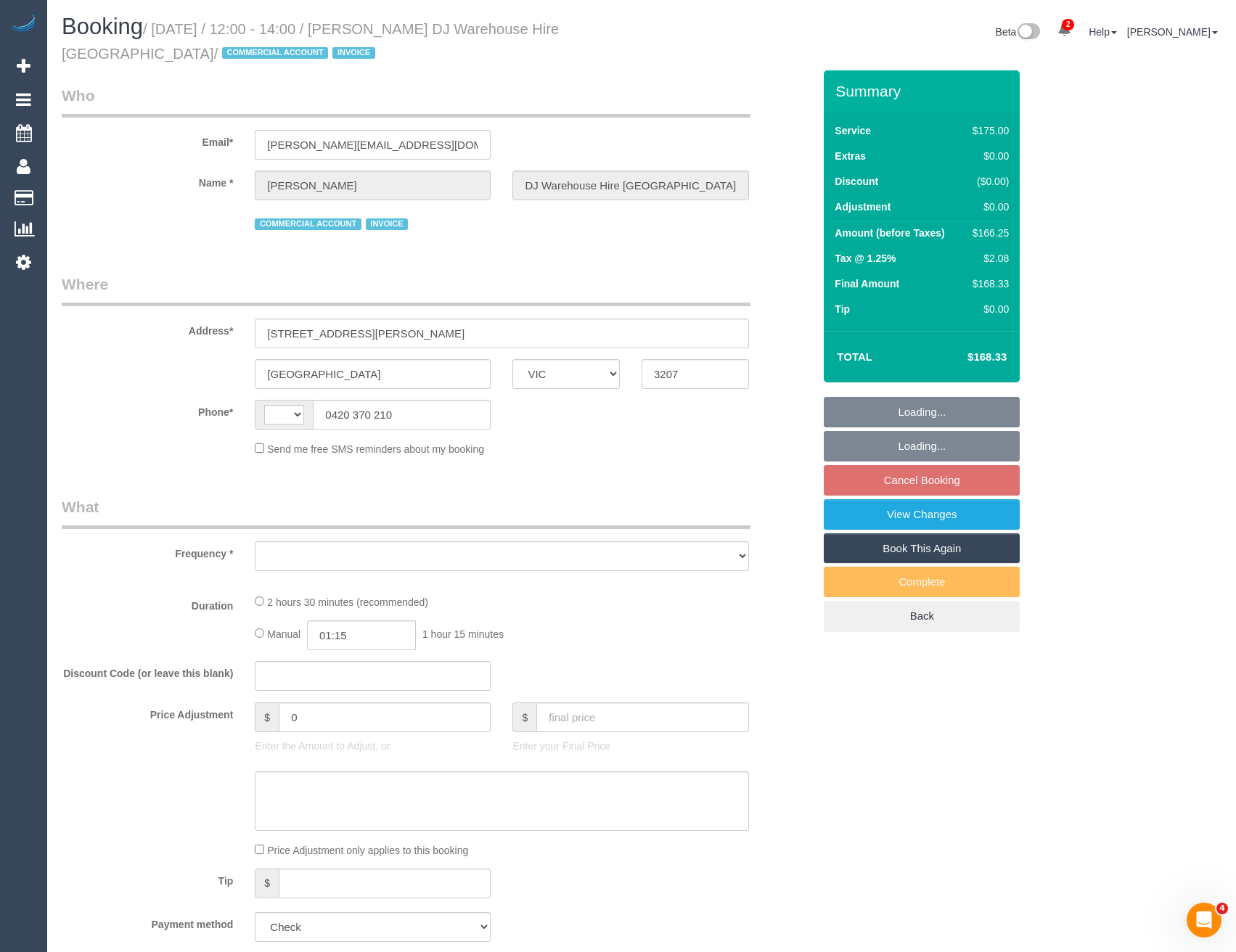
select select "number:36"
select select "number:35"
select select "string:AU"
select select "150"
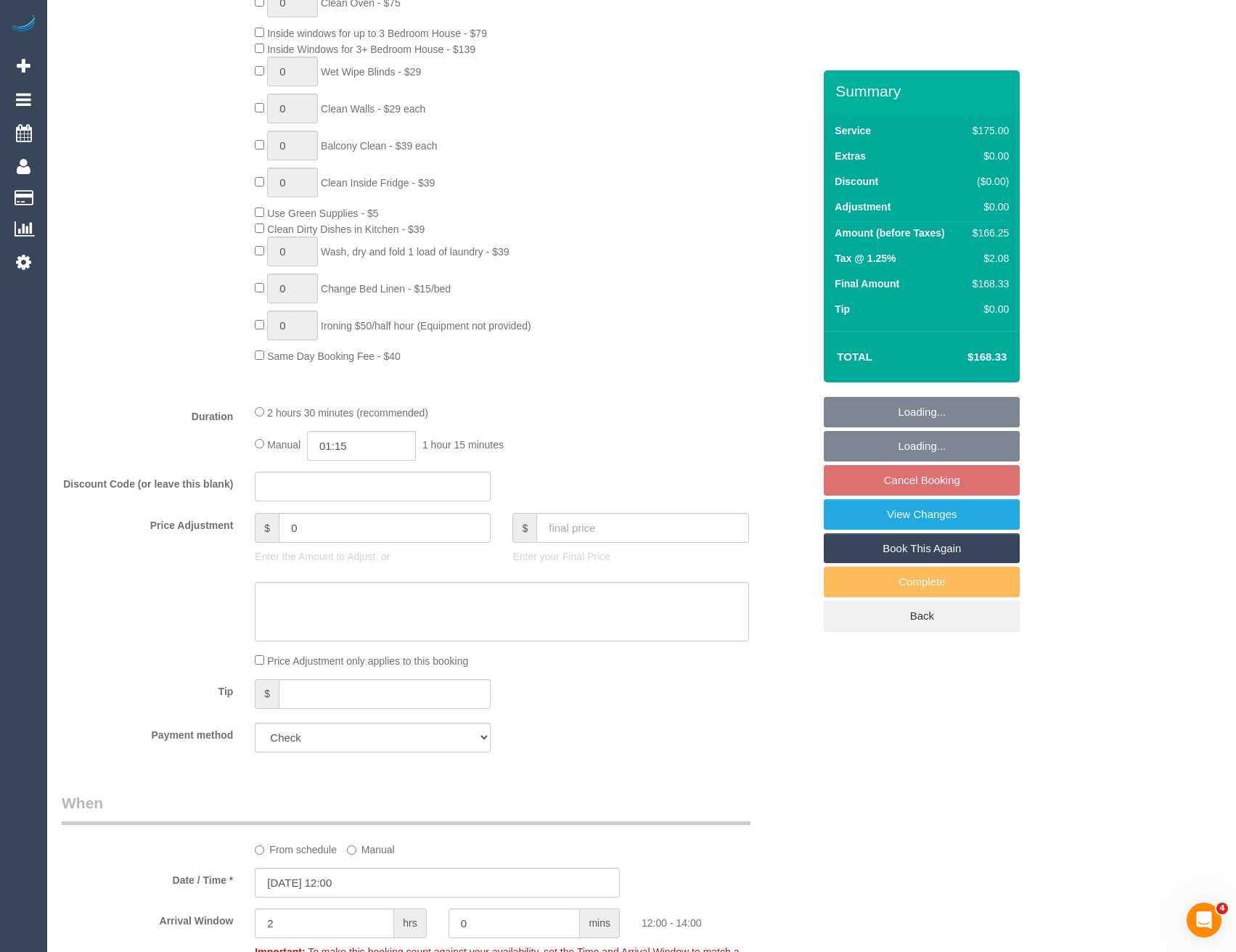
select select "object:1283"
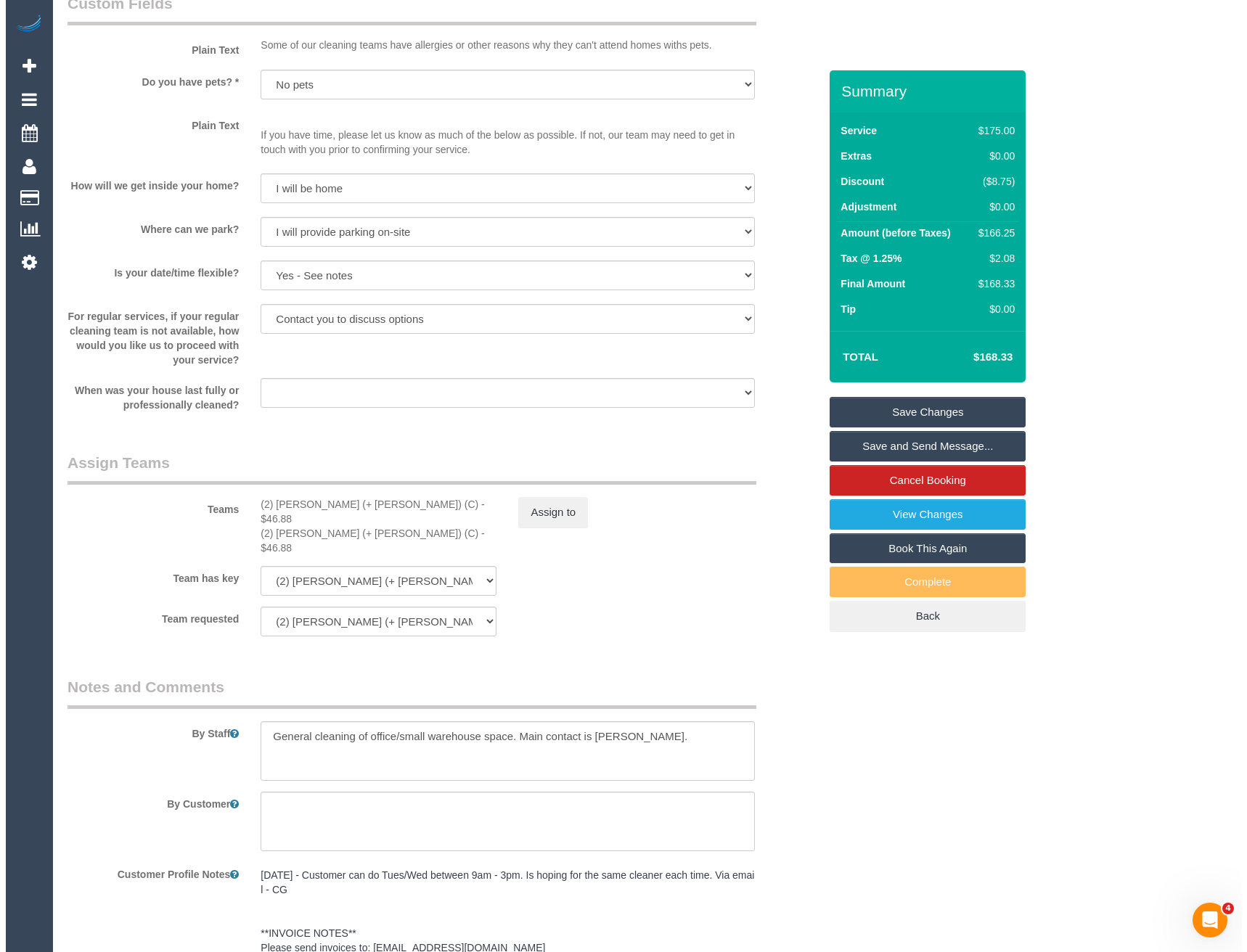
scroll to position [1887, 0]
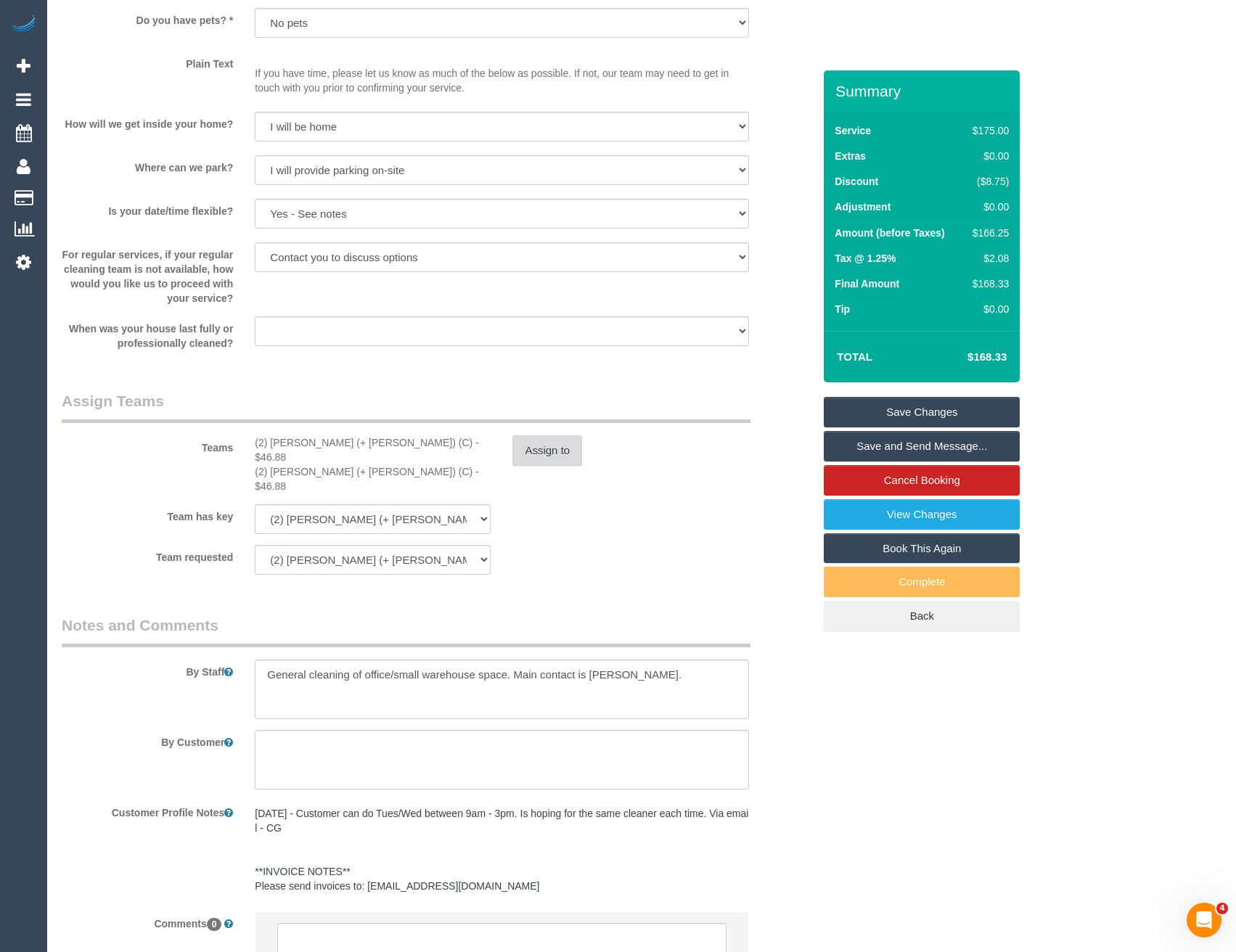
click at [541, 452] on button "Assign to" at bounding box center [547, 450] width 69 height 30
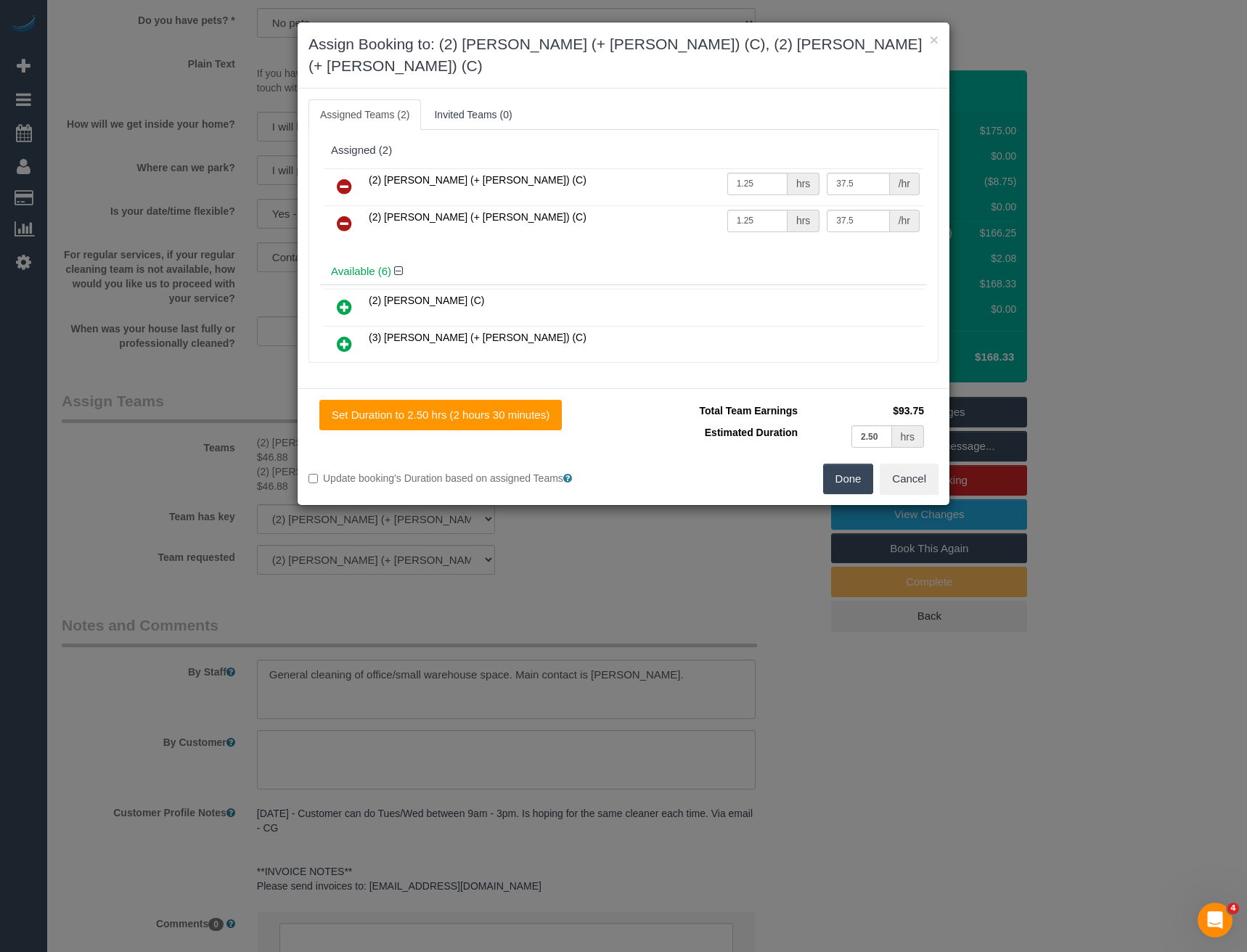
click at [339, 178] on icon at bounding box center [344, 186] width 16 height 17
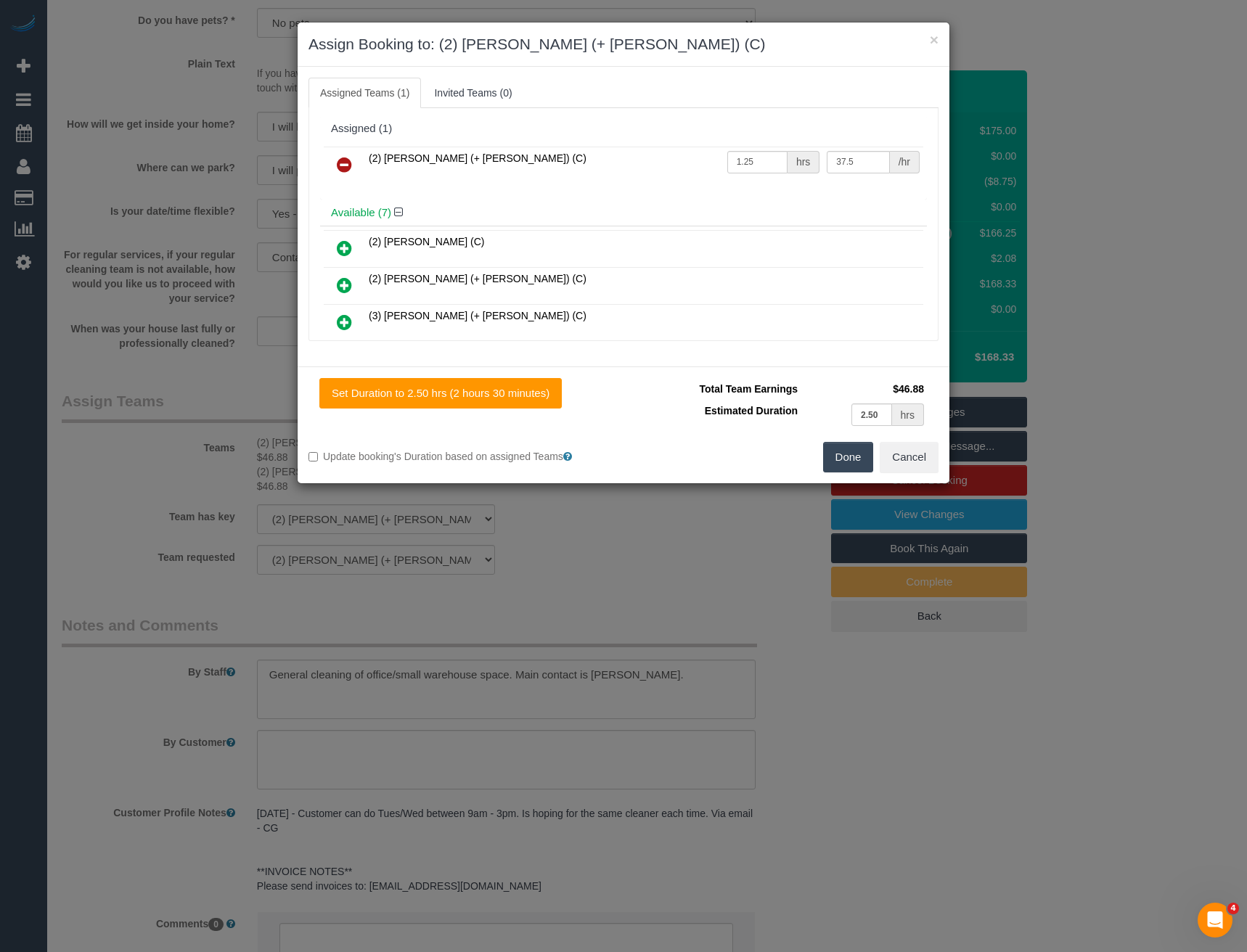
click at [345, 165] on icon at bounding box center [344, 164] width 16 height 17
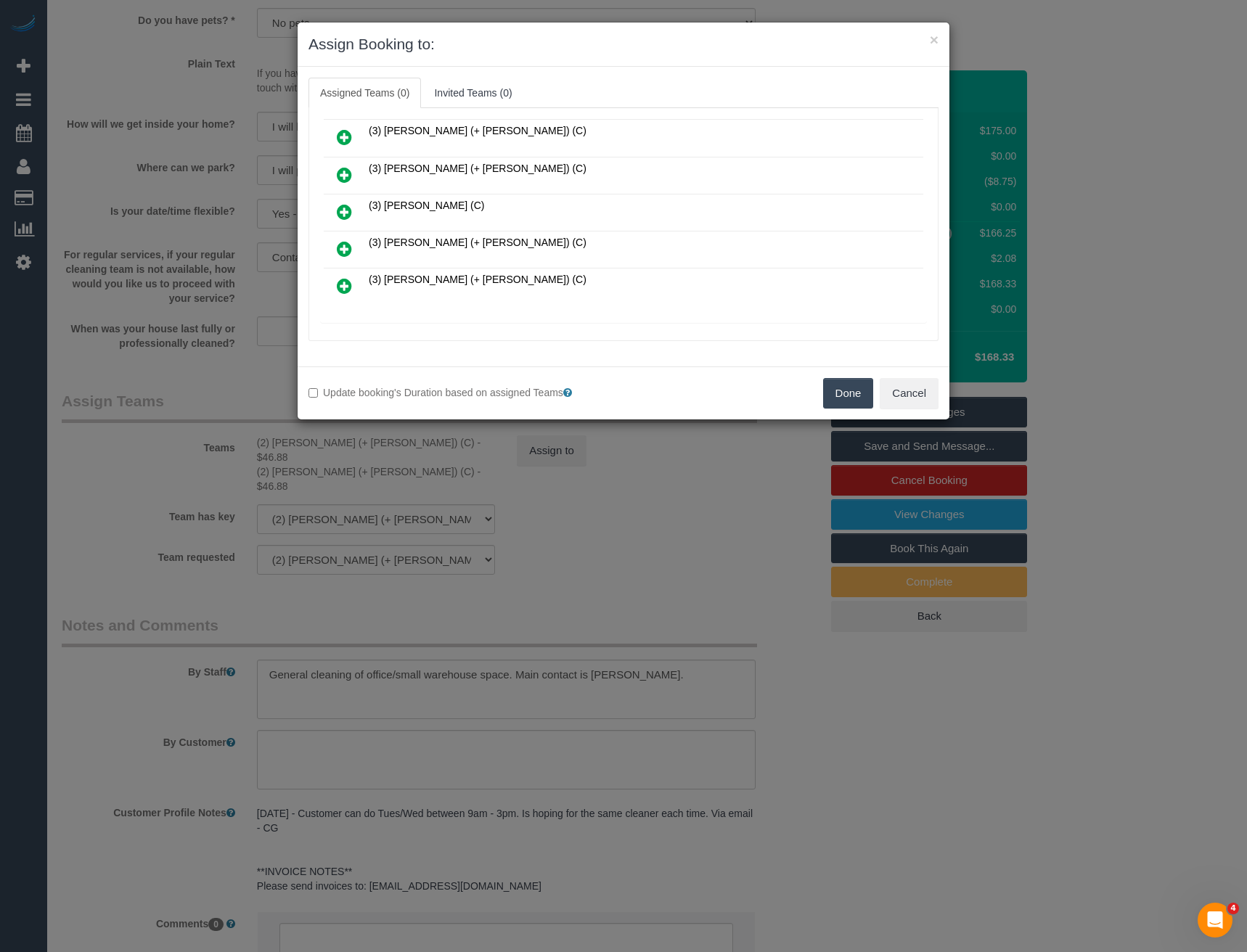
scroll to position [222, 0]
click at [421, 303] on icon at bounding box center [418, 305] width 9 height 11
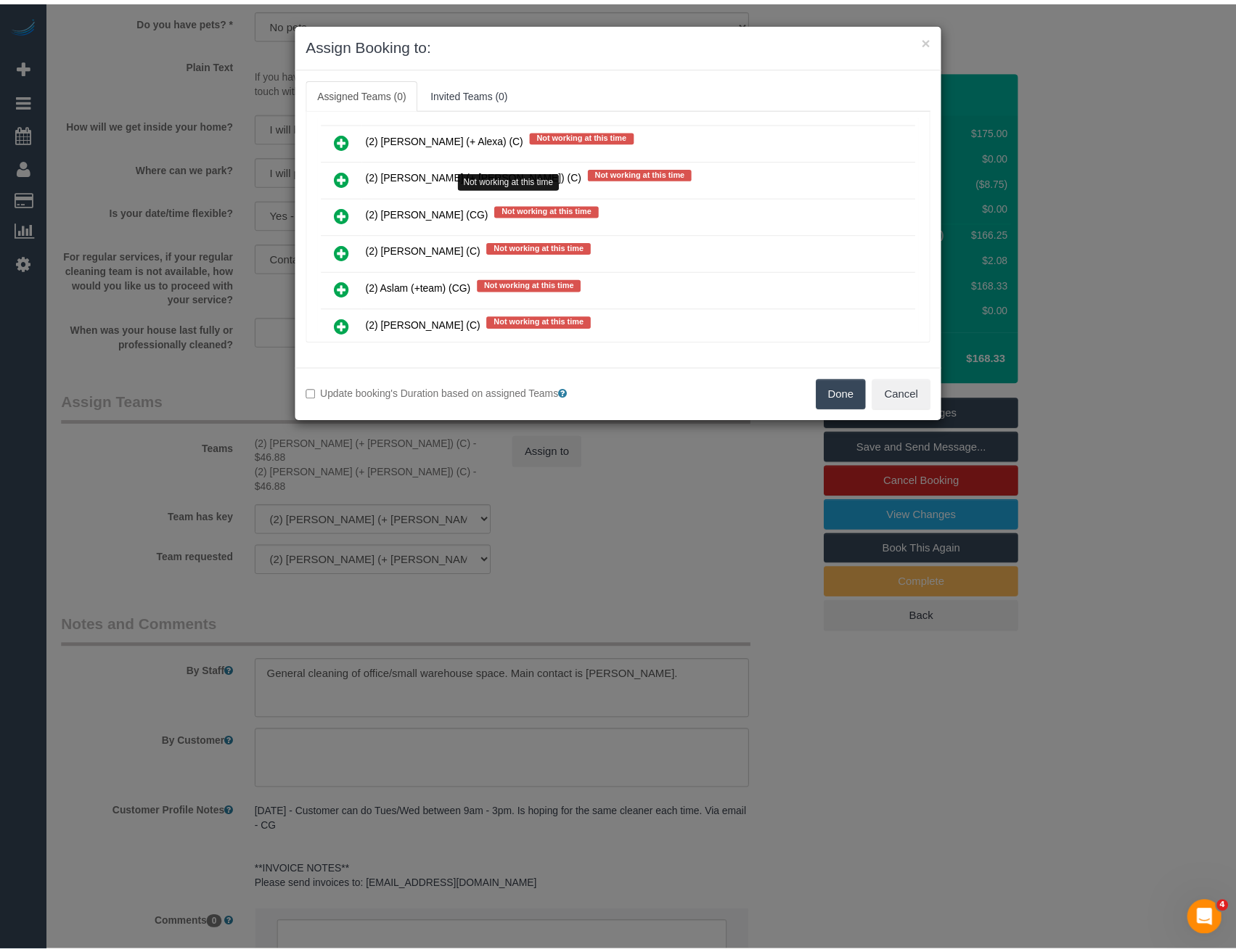
scroll to position [585, 0]
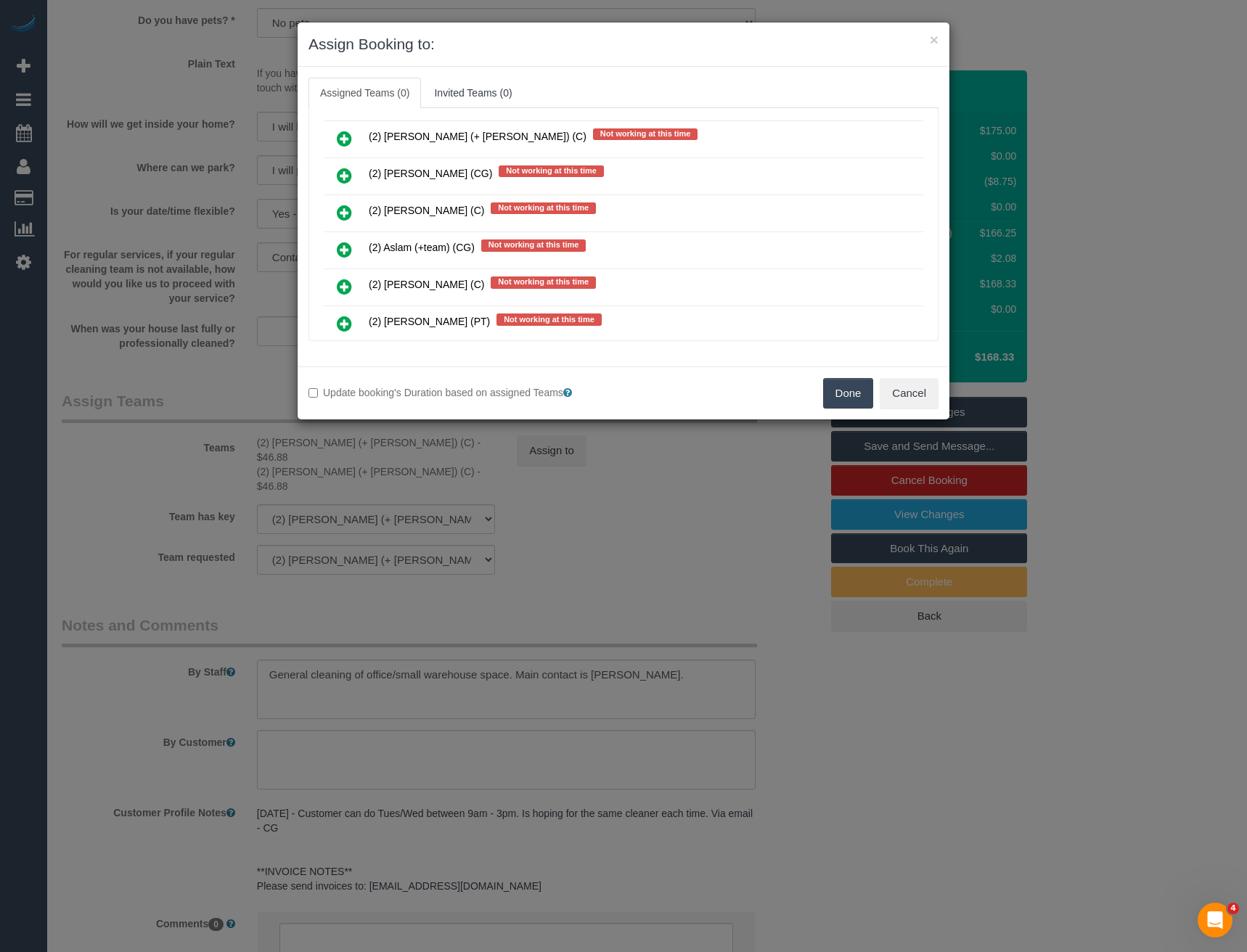
click at [567, 544] on div "× Assign Booking to: Assigned Teams (0) Invited Teams (0) Assigned (0) No Assig…" at bounding box center [623, 476] width 1247 height 952
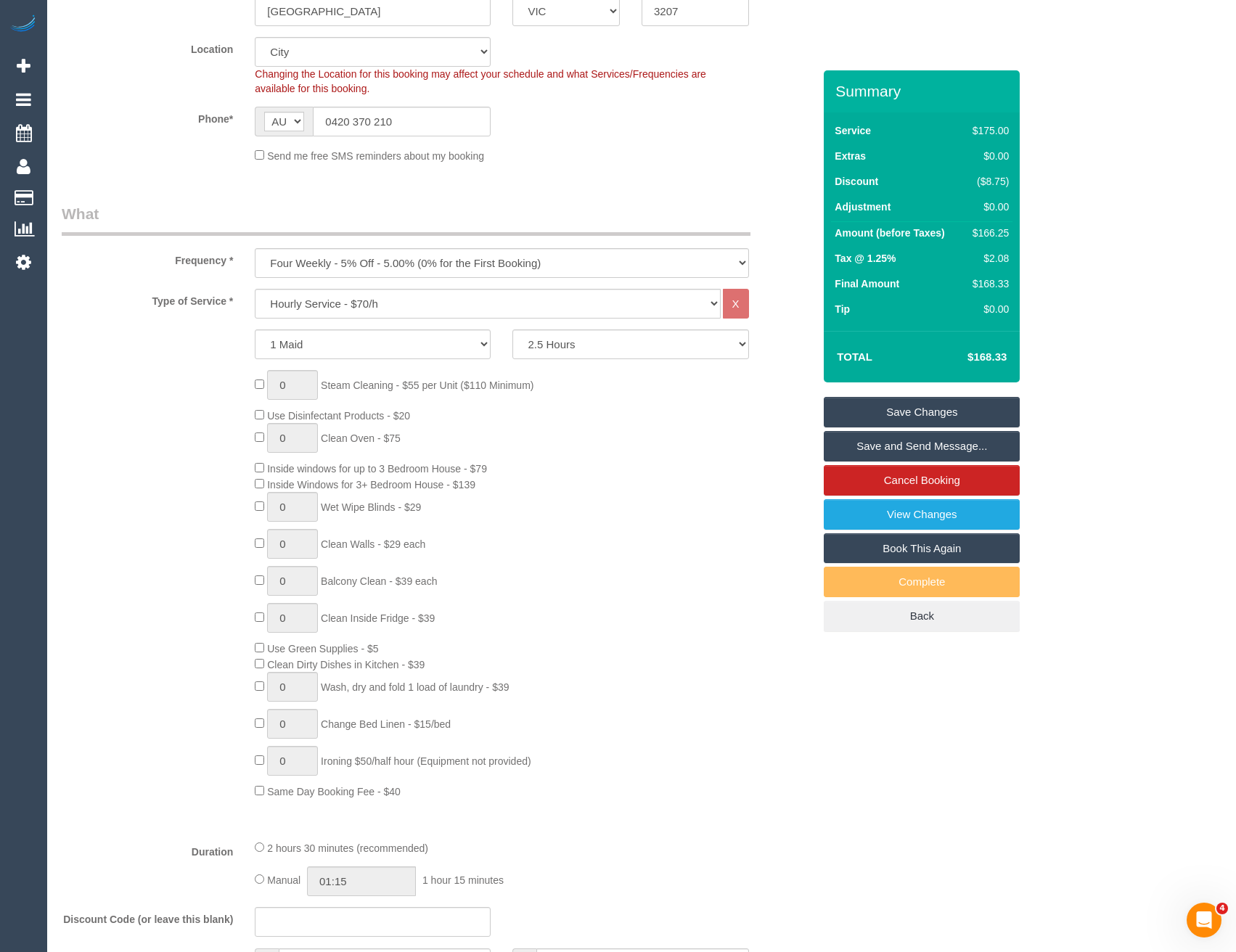
scroll to position [0, 0]
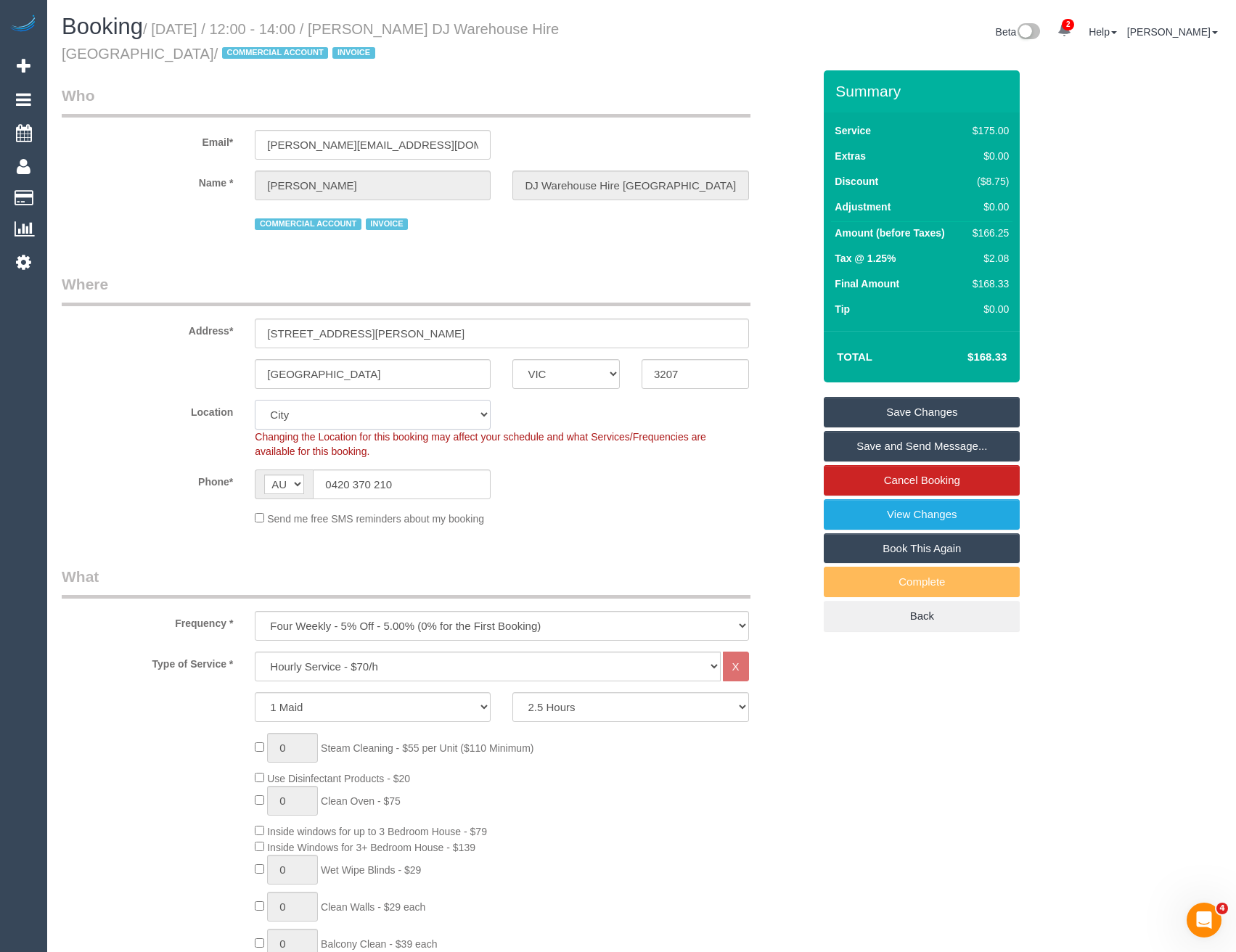
click at [342, 406] on select "Office City East (North) East (South) Inner East Inner North (East) Inner North…" at bounding box center [372, 415] width 236 height 30
select select "50"
click at [254, 400] on select "Office City East (North) East (South) Inner East Inner North (East) Inner North…" at bounding box center [372, 415] width 236 height 30
click at [568, 519] on div "Send me free SMS reminders about my booking" at bounding box center [501, 519] width 515 height 16
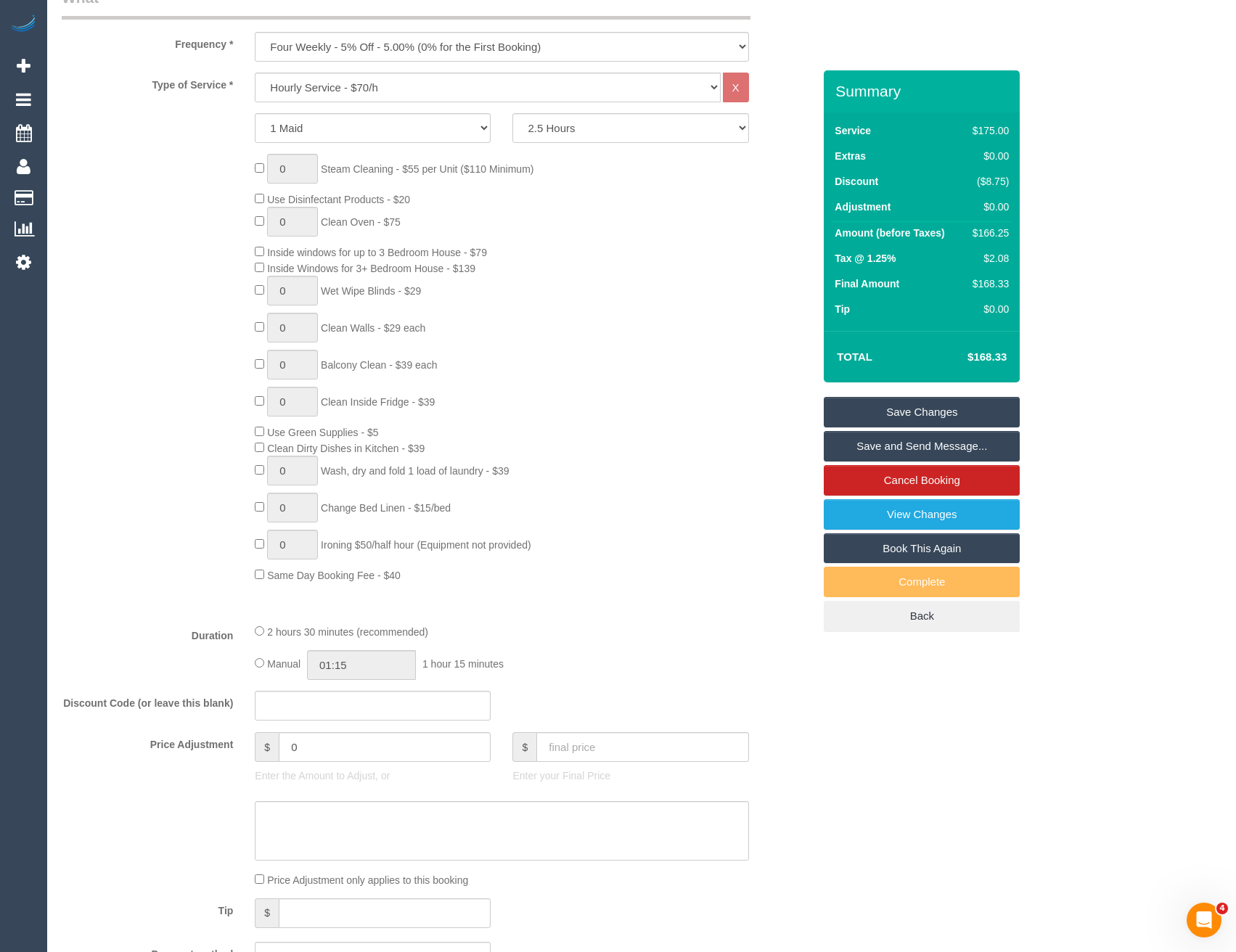
select select "object:3206"
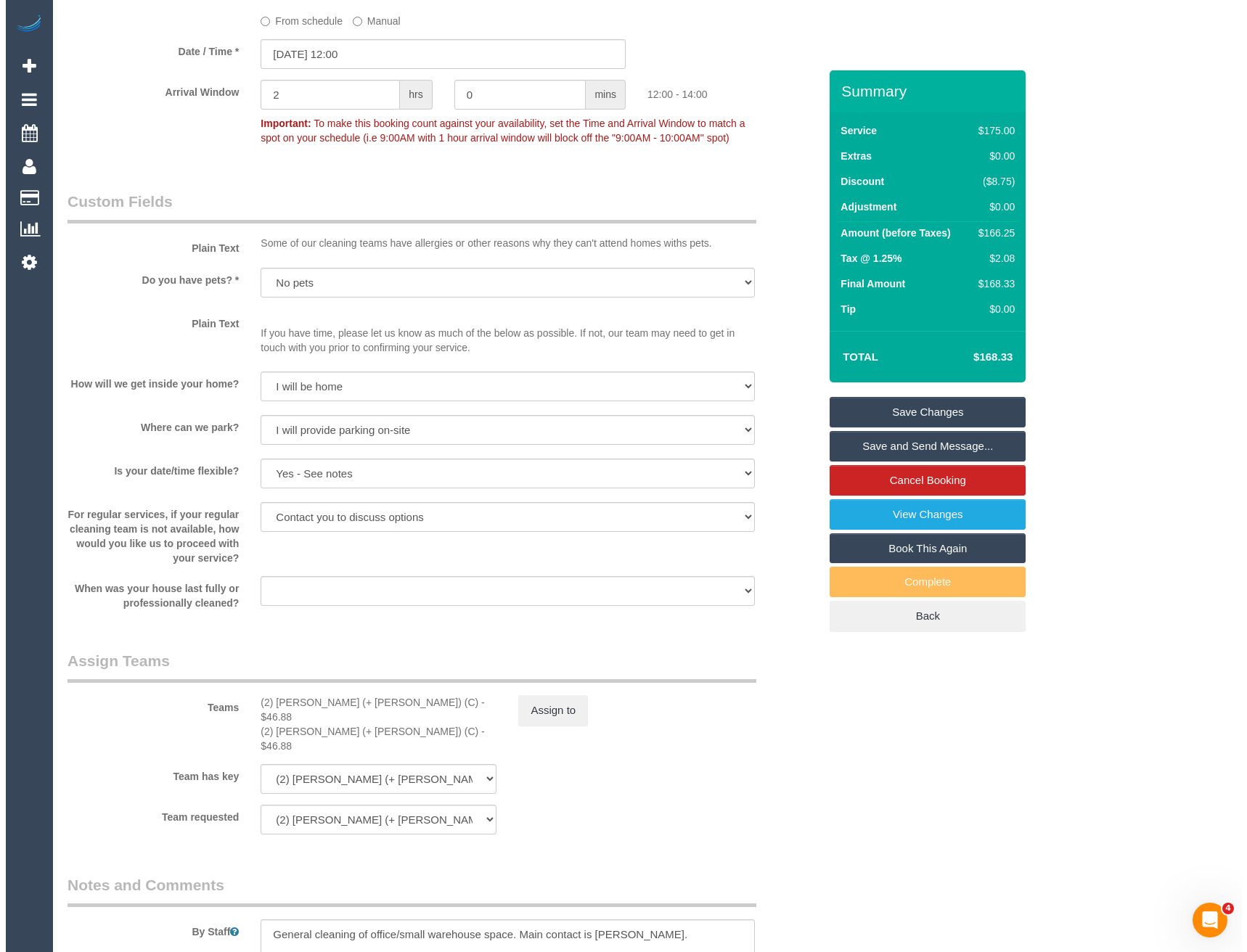
scroll to position [1960, 0]
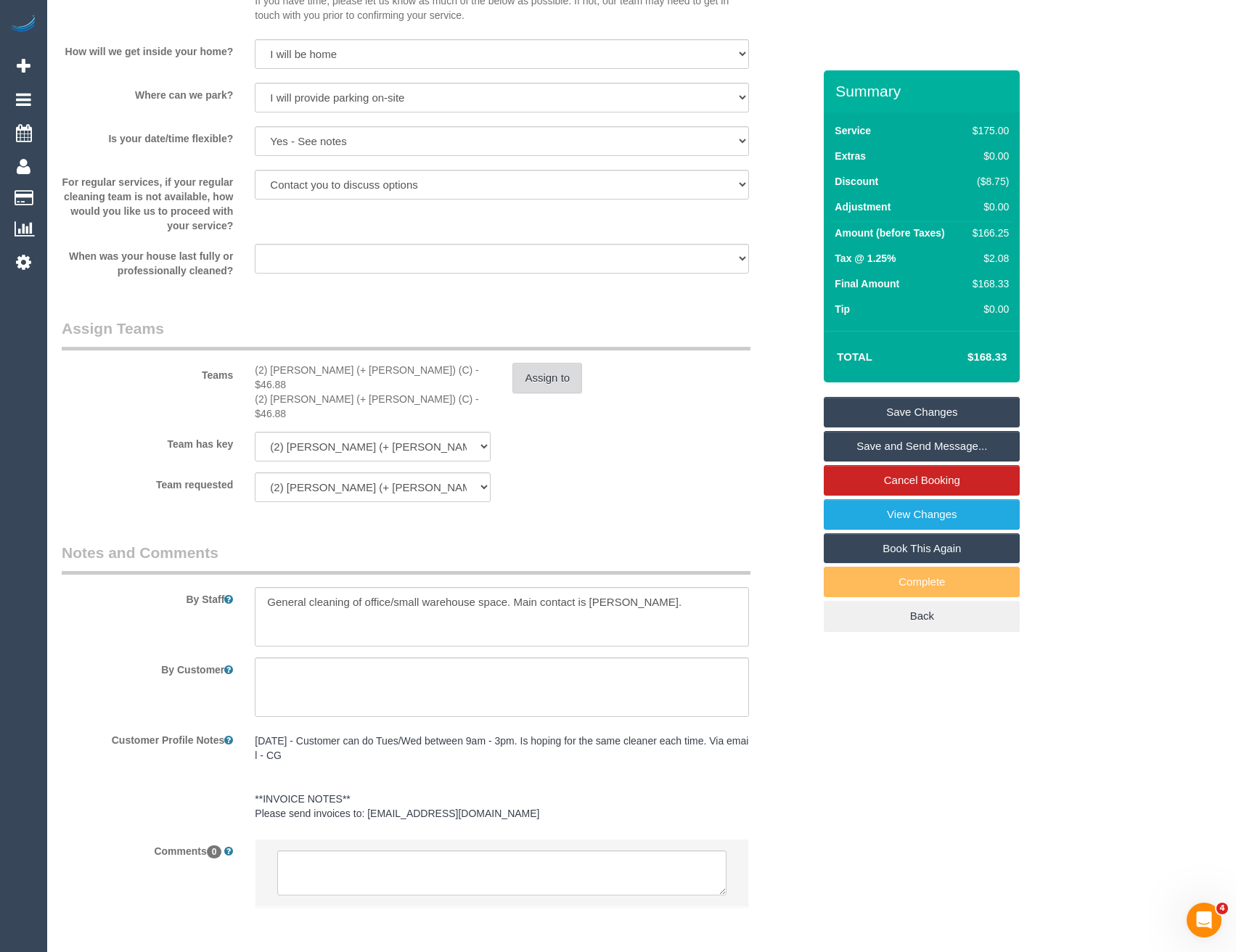
click at [582, 376] on div "Assign to" at bounding box center [630, 378] width 258 height 30
click at [553, 381] on button "Assign to" at bounding box center [547, 378] width 69 height 30
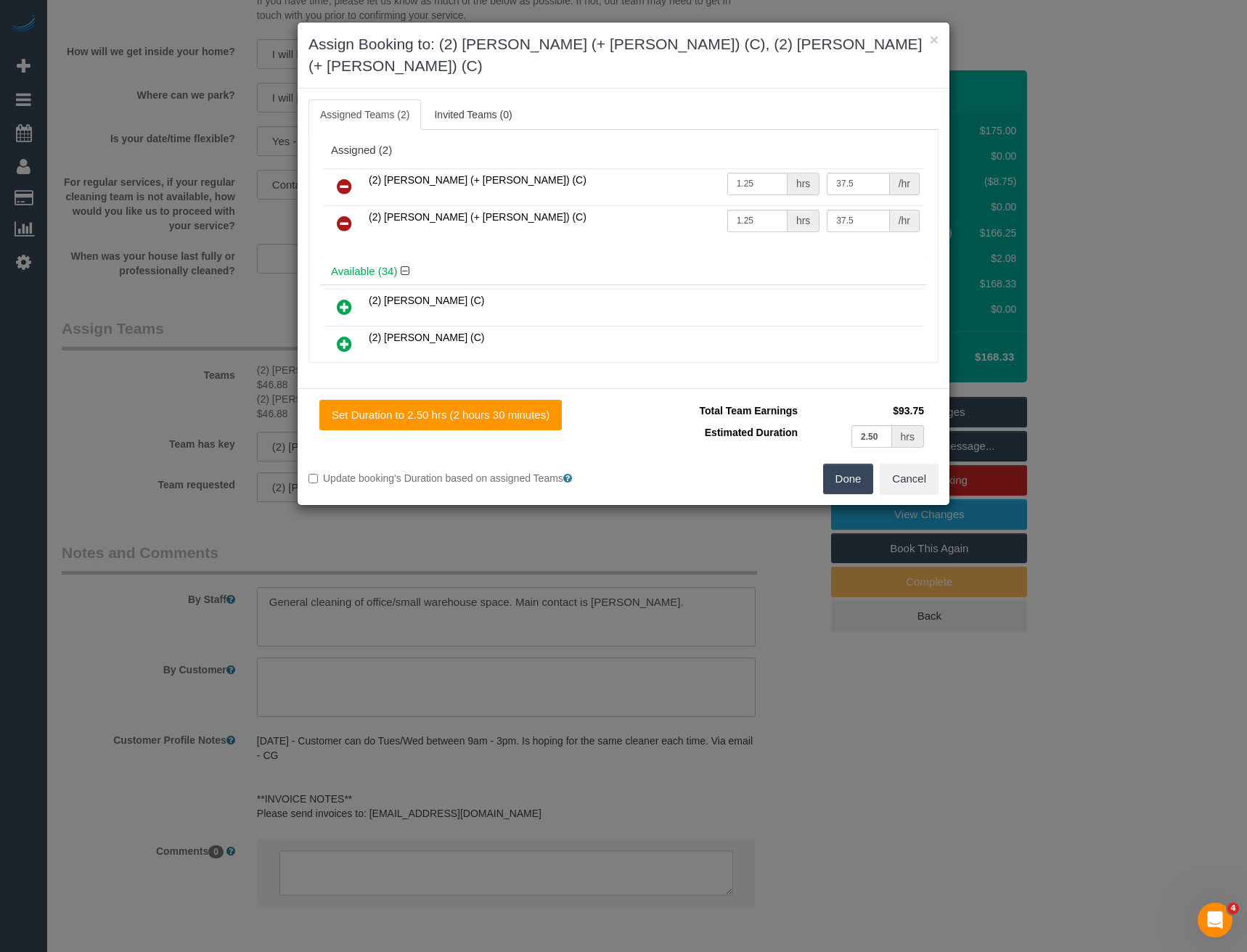
click at [349, 178] on icon at bounding box center [344, 186] width 16 height 17
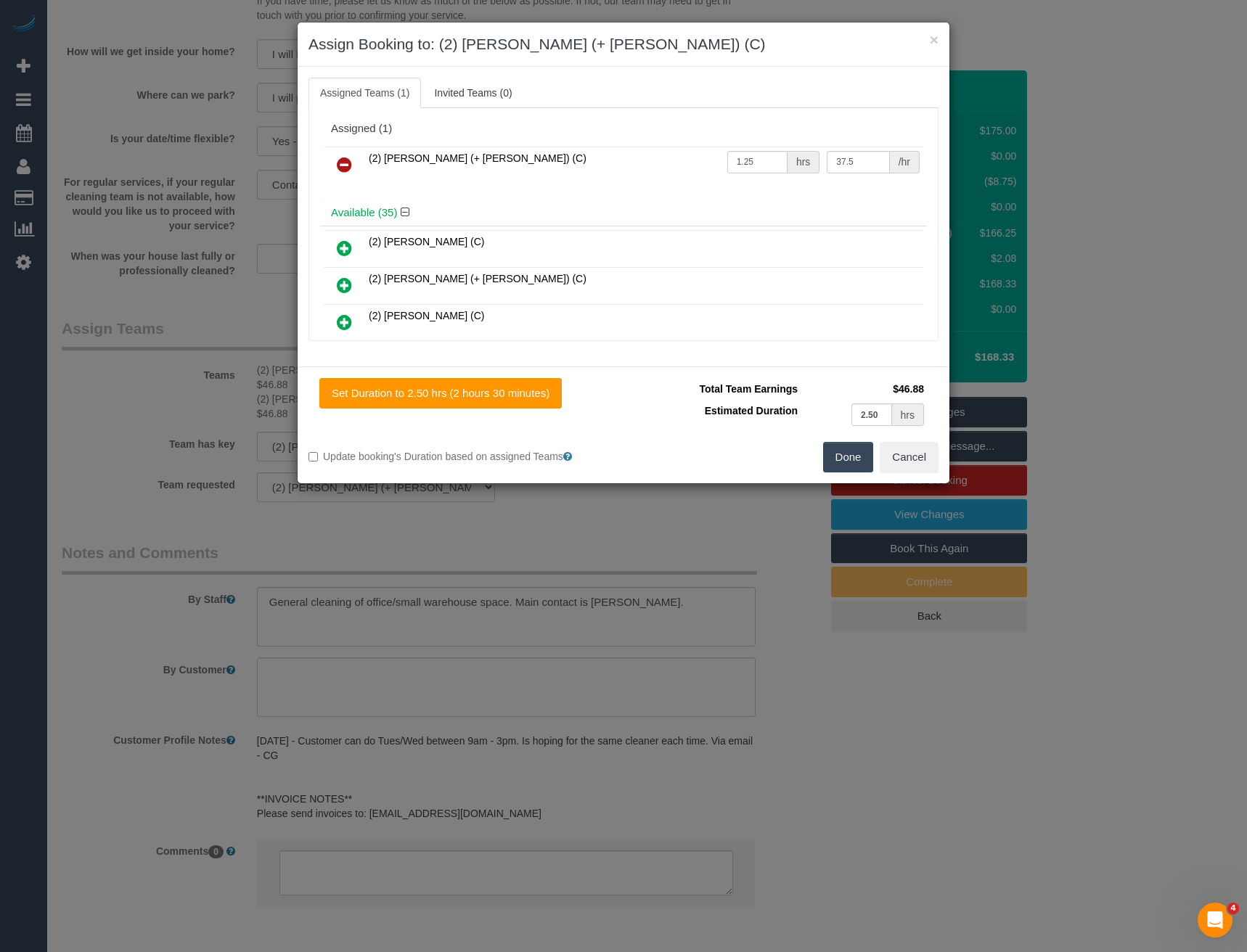
click at [347, 160] on icon at bounding box center [344, 164] width 16 height 17
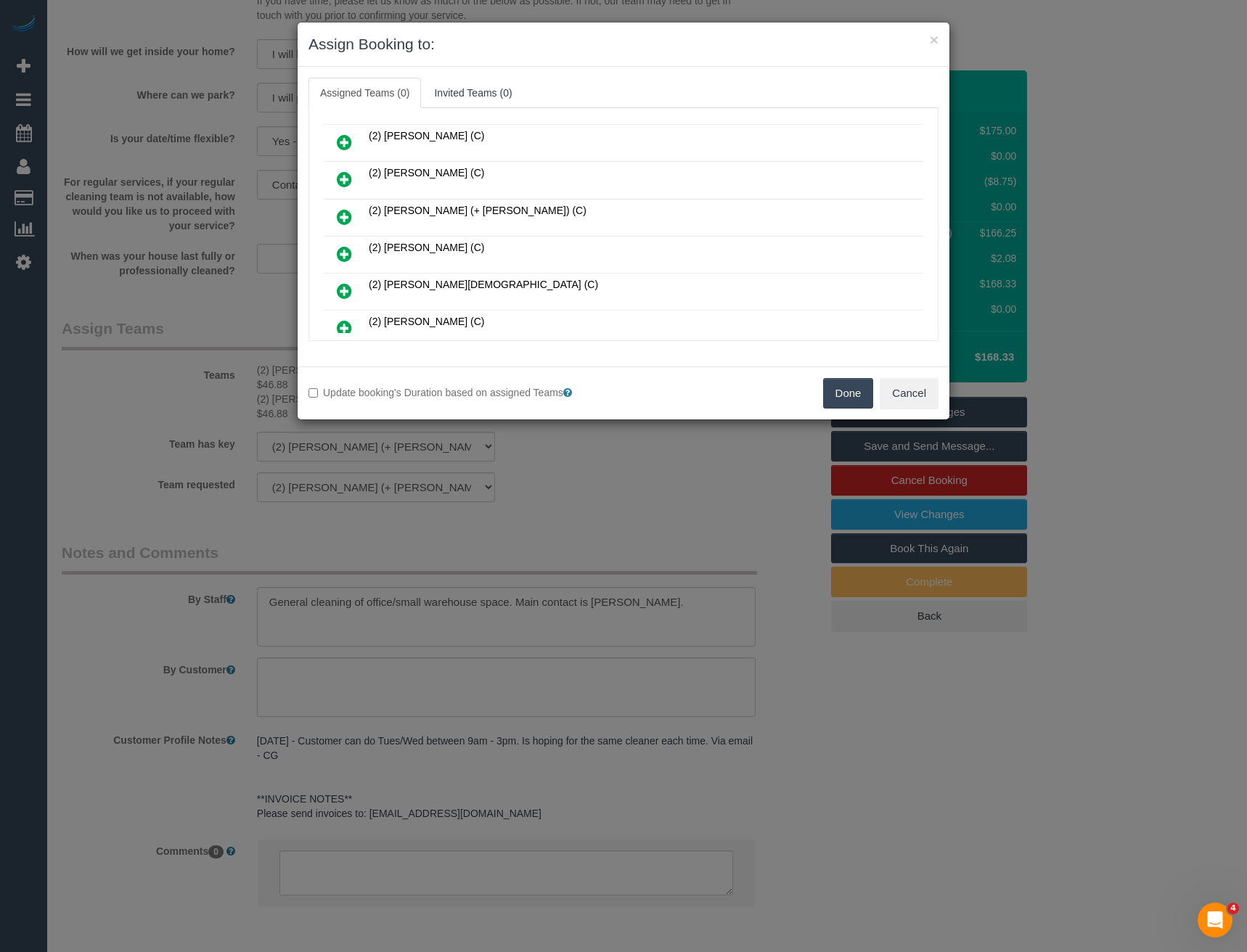
scroll to position [8985, 0]
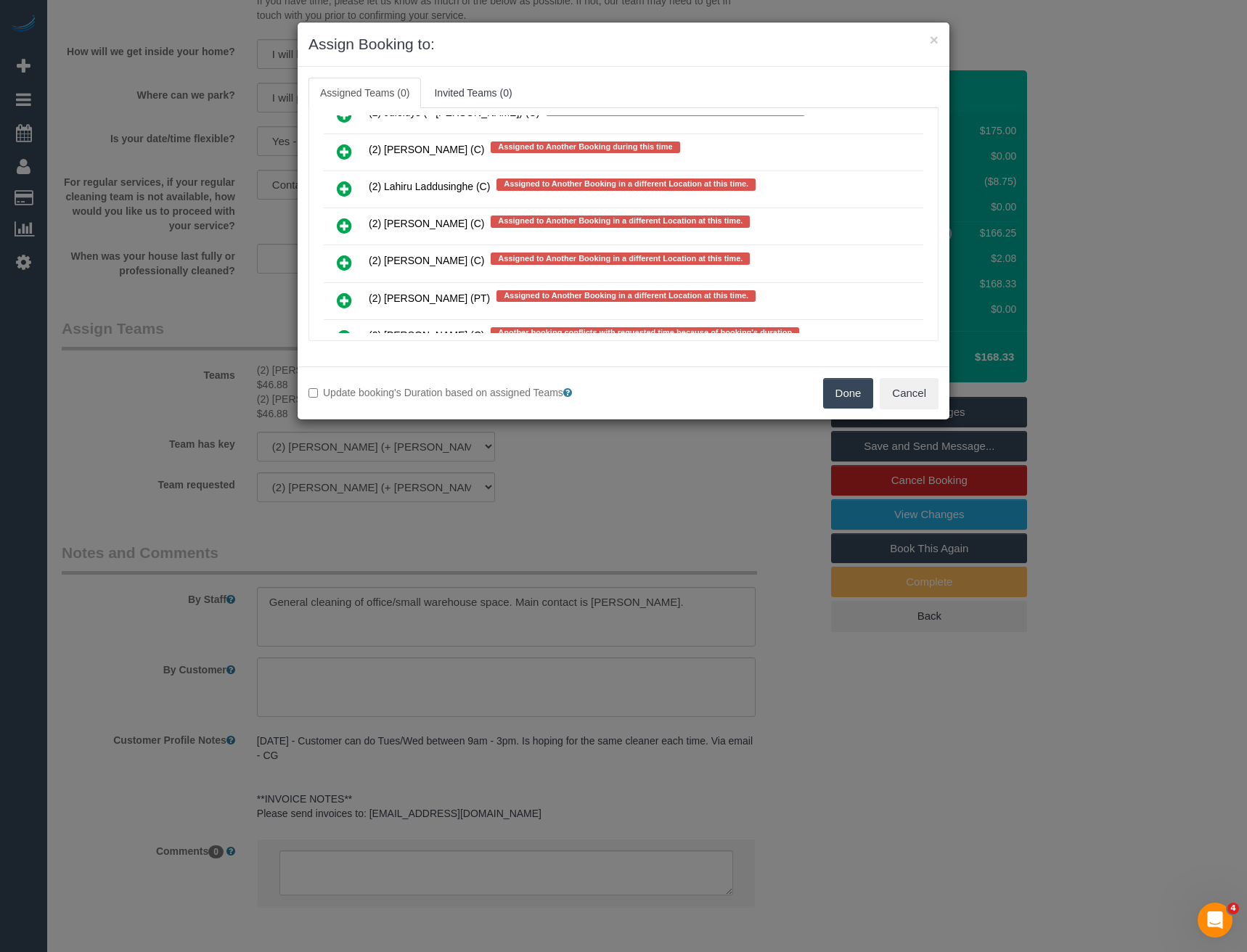
click at [345, 223] on icon at bounding box center [344, 225] width 16 height 17
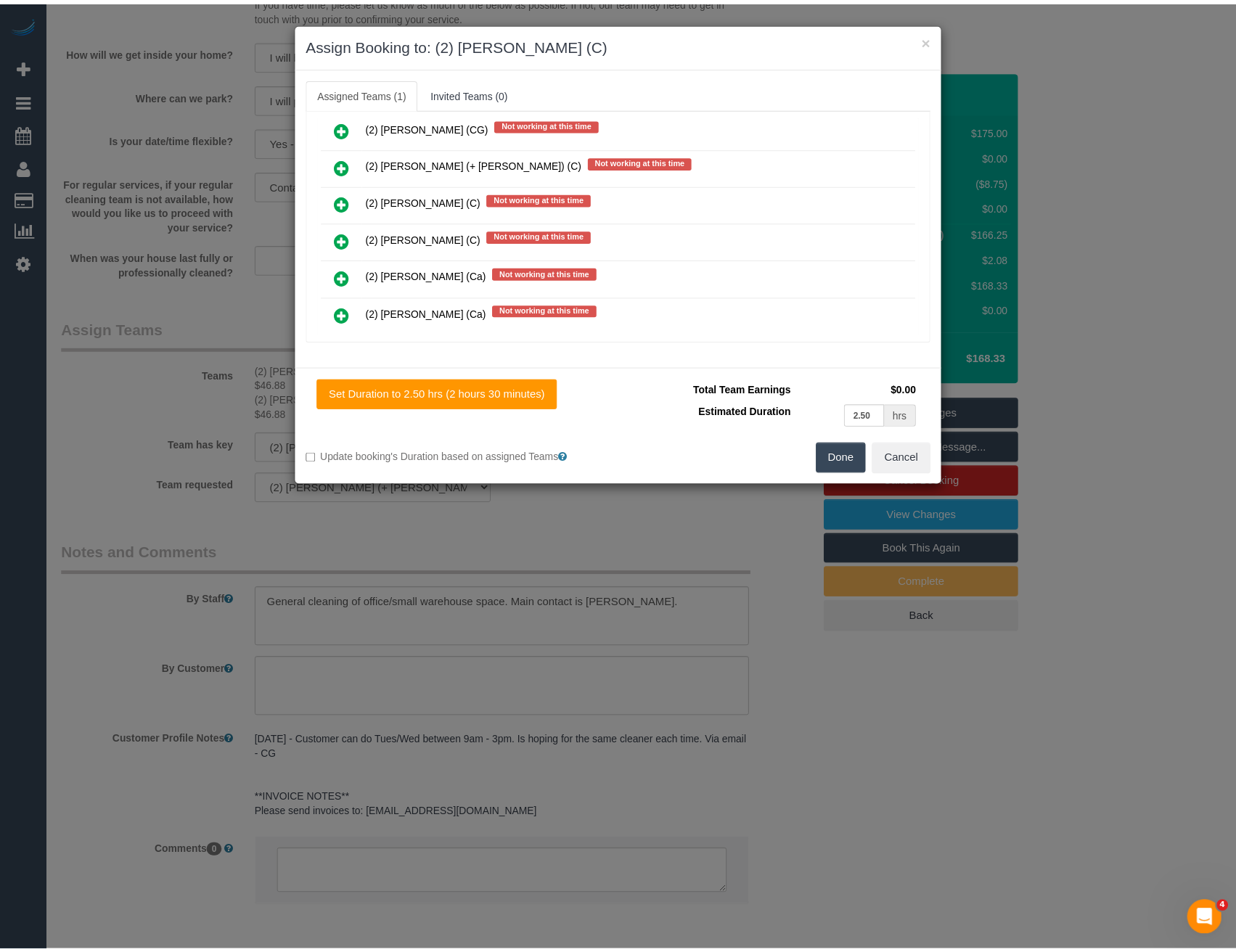
scroll to position [0, 0]
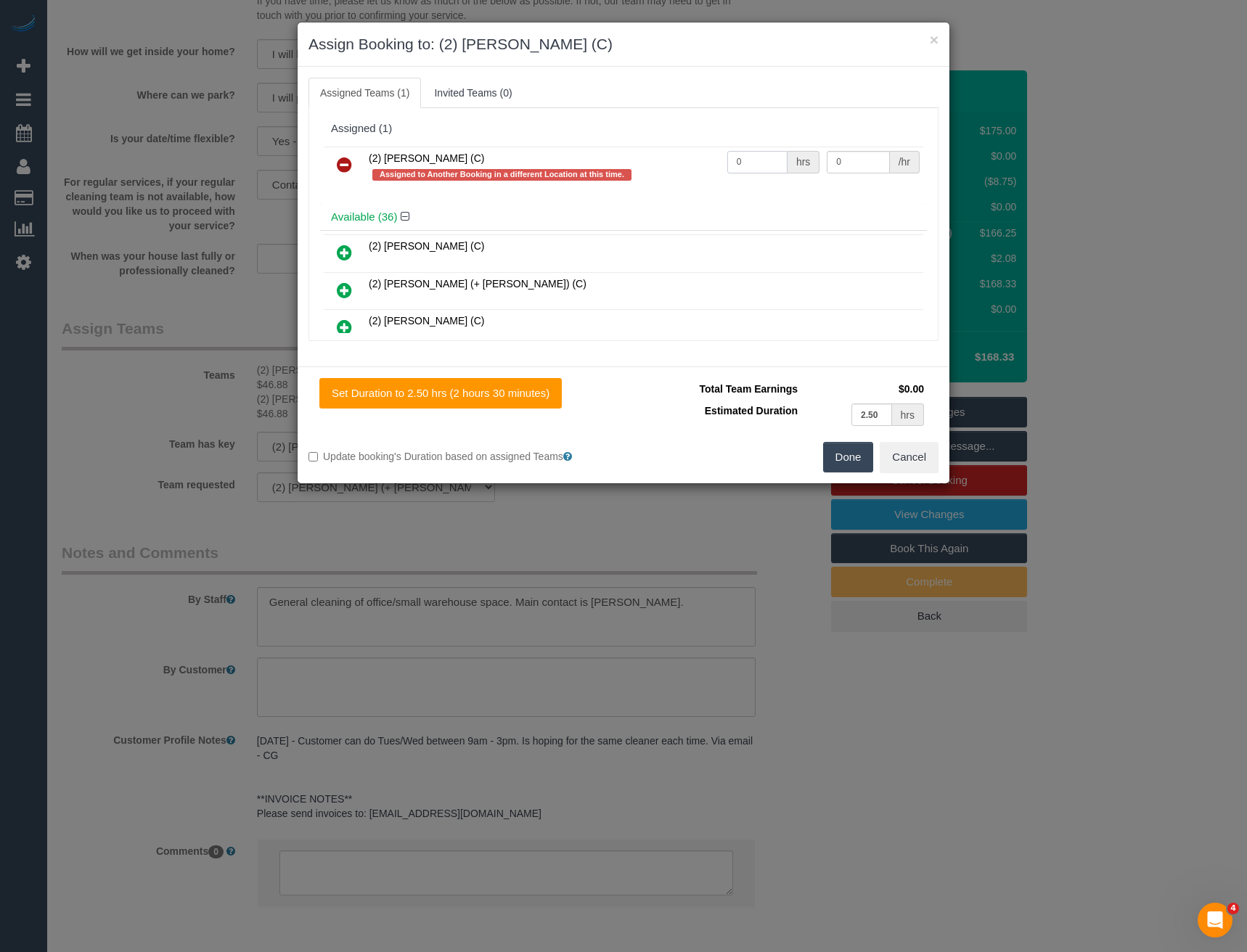
drag, startPoint x: 757, startPoint y: 162, endPoint x: 648, endPoint y: 155, distance: 109.2
click at [663, 155] on tr "(2) Megan Kaewpinich (C) Assigned to Another Booking in a different Location at…" at bounding box center [623, 167] width 599 height 41
type input "2.5"
type input "35"
click at [852, 458] on button "Done" at bounding box center [849, 457] width 51 height 30
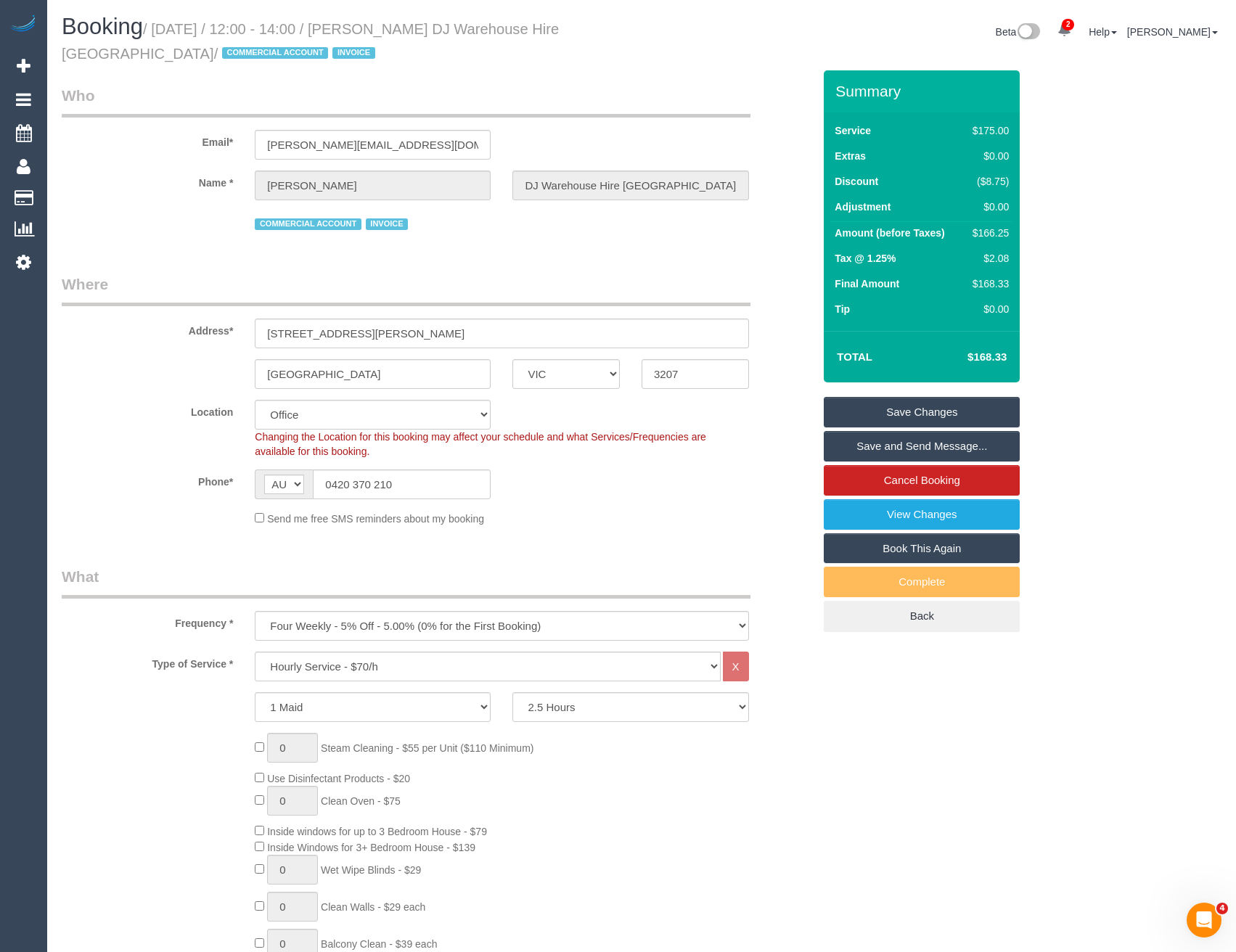
click at [923, 408] on link "Save Changes" at bounding box center [921, 411] width 196 height 30
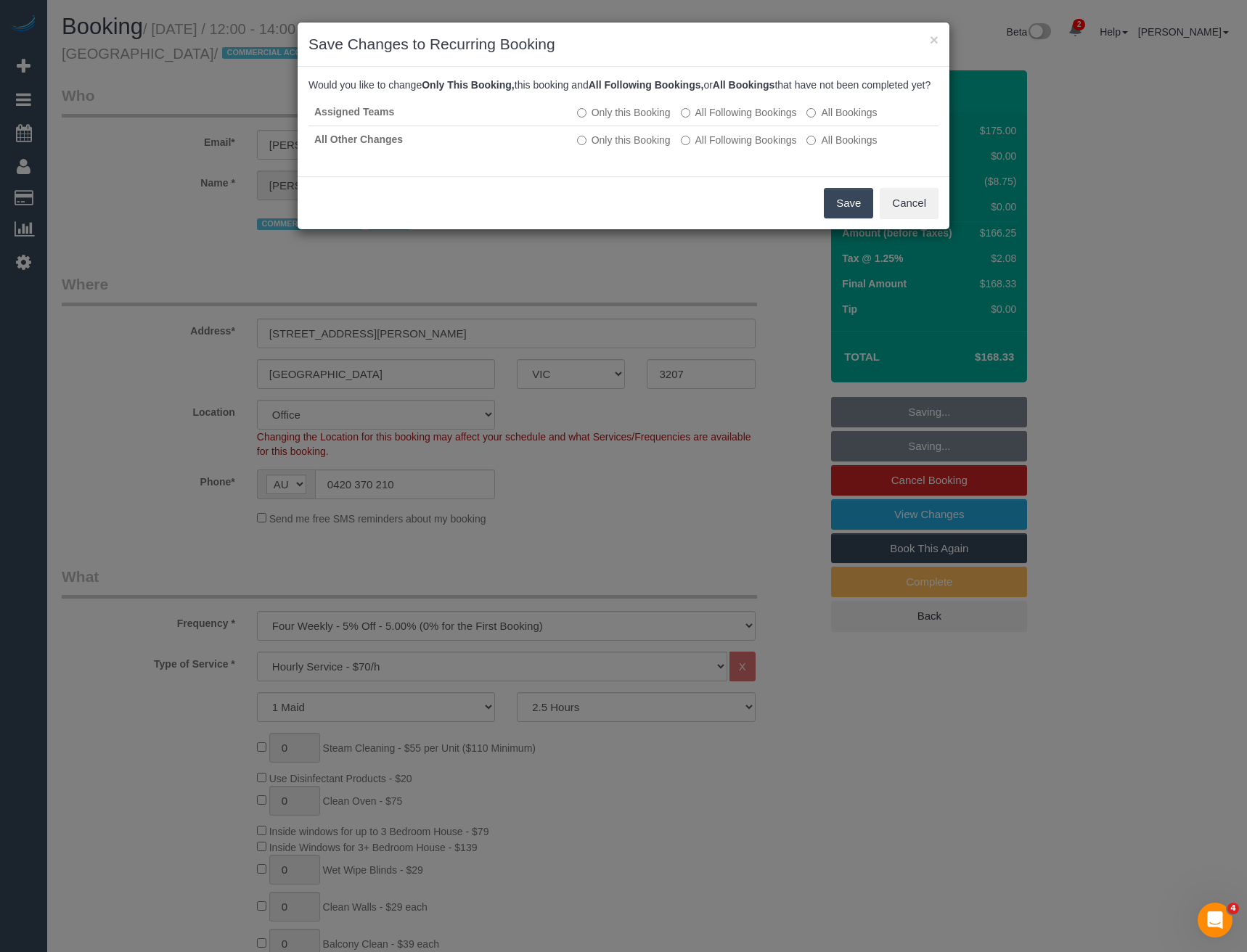
click at [845, 217] on button "Save" at bounding box center [848, 202] width 49 height 30
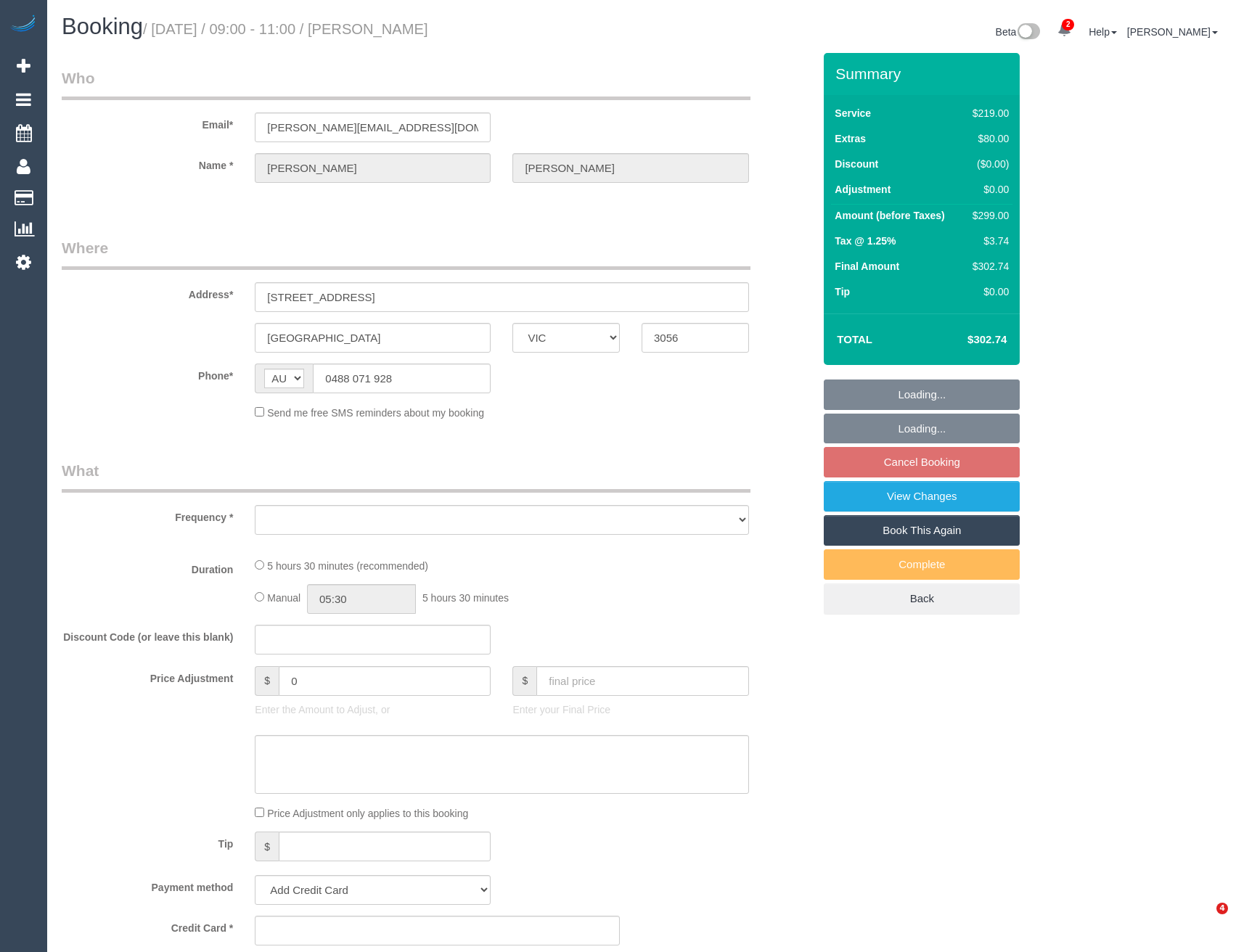
select select "VIC"
select select "string:stripe-pm_1RfCkR2GScqysDRVDlOWN1aB"
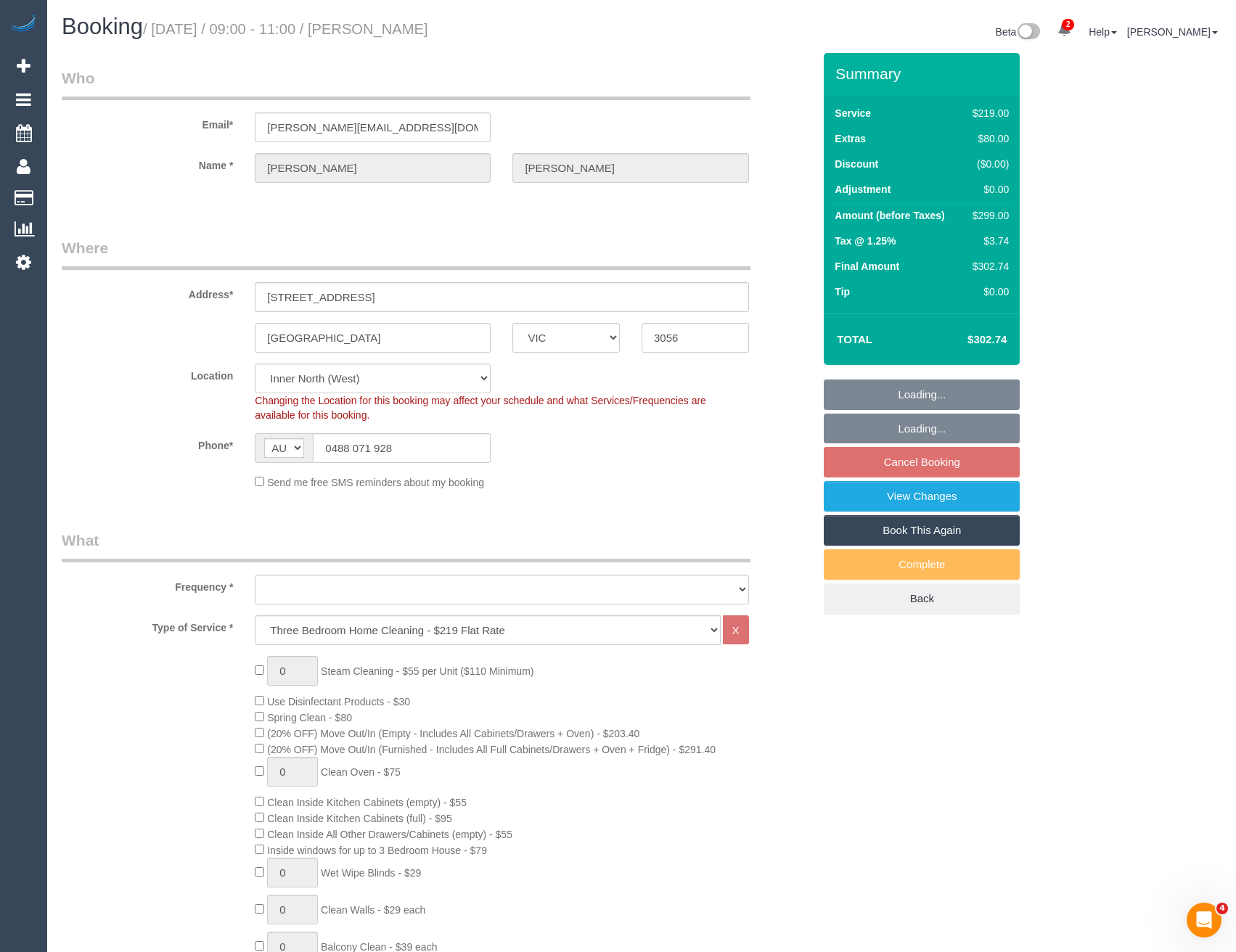
select select "object:1666"
select select "spot1"
select select "number:30"
select select "number:14"
select select "number:19"
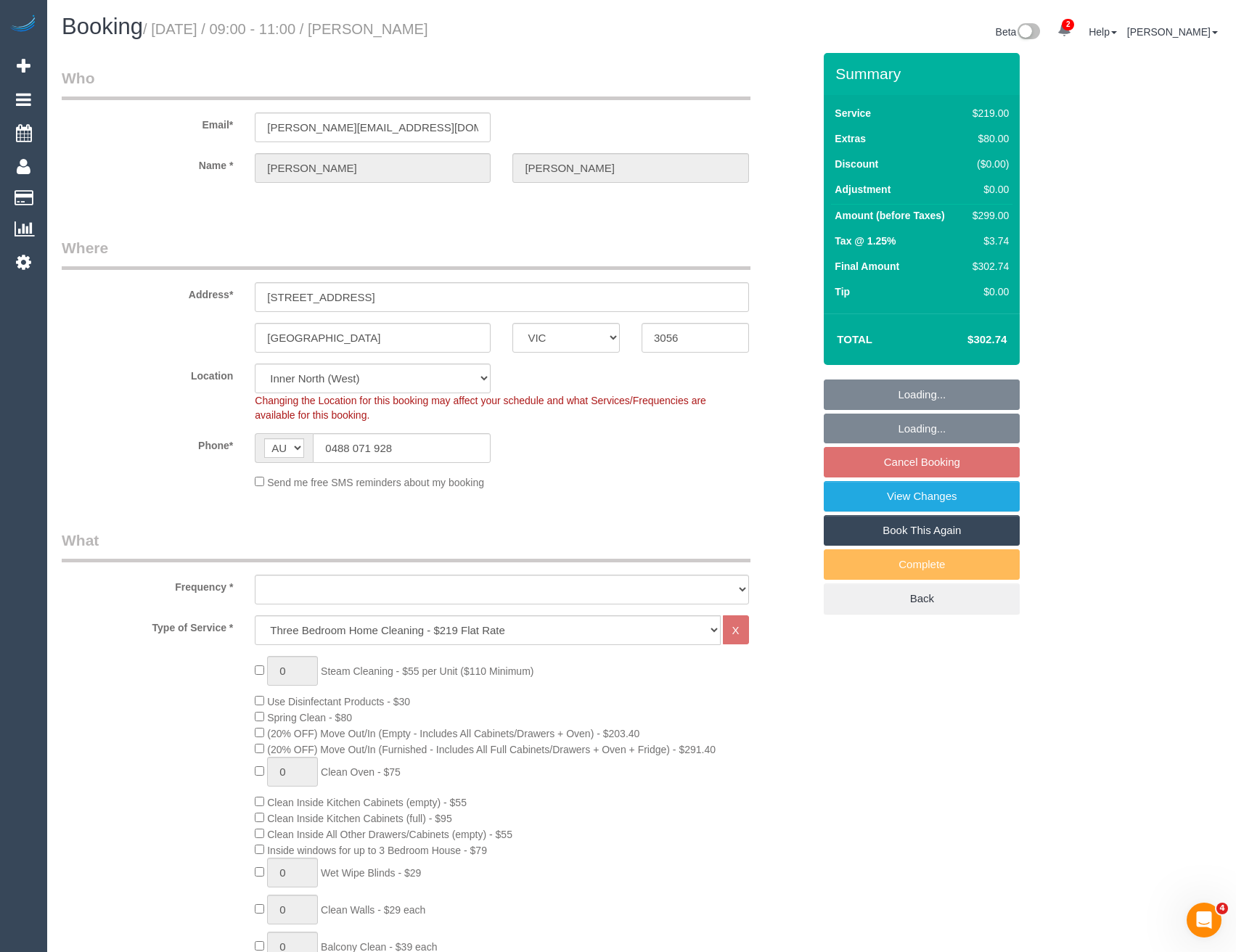
select select "number:36"
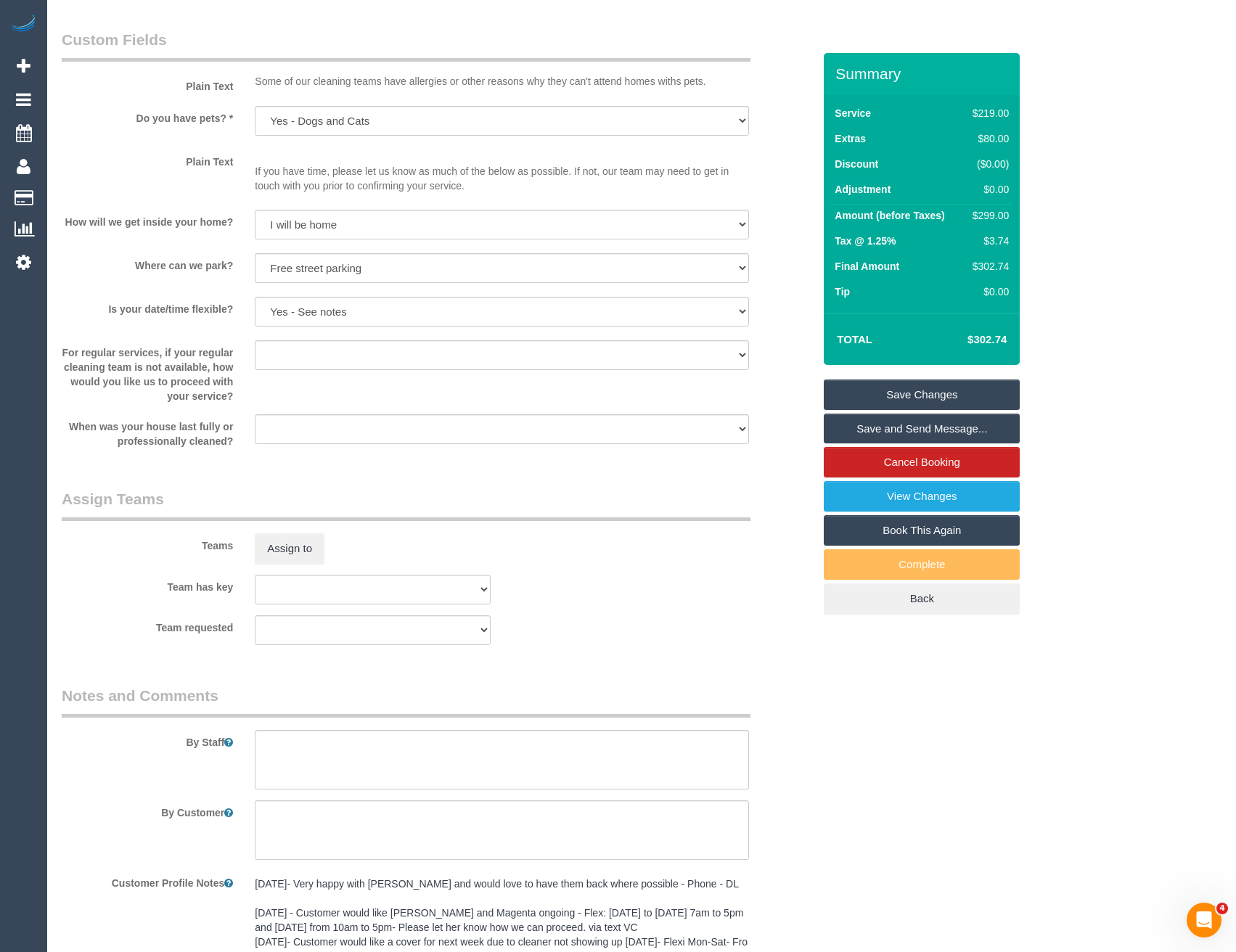
scroll to position [1742, 0]
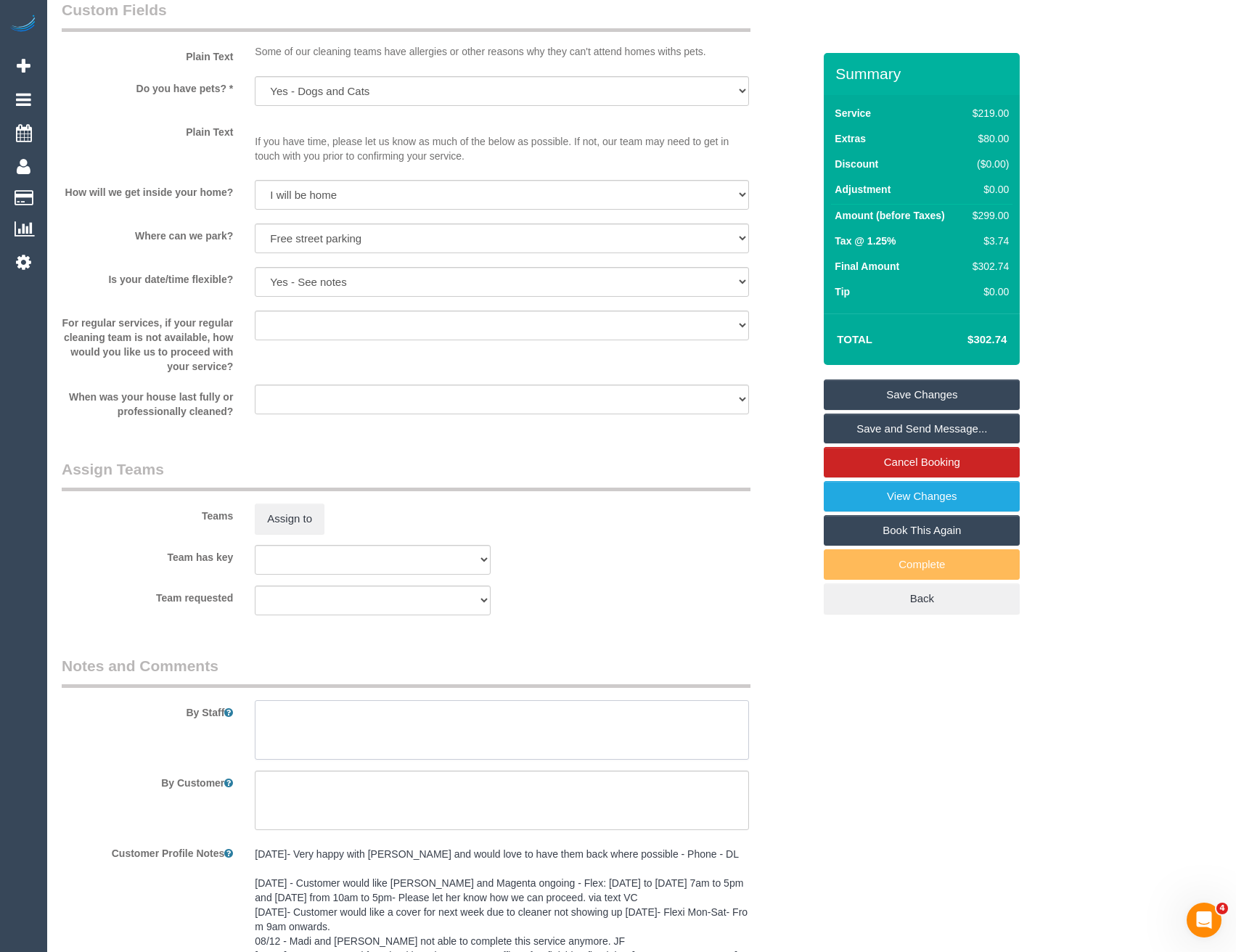
click at [317, 720] on textarea at bounding box center [501, 730] width 493 height 59
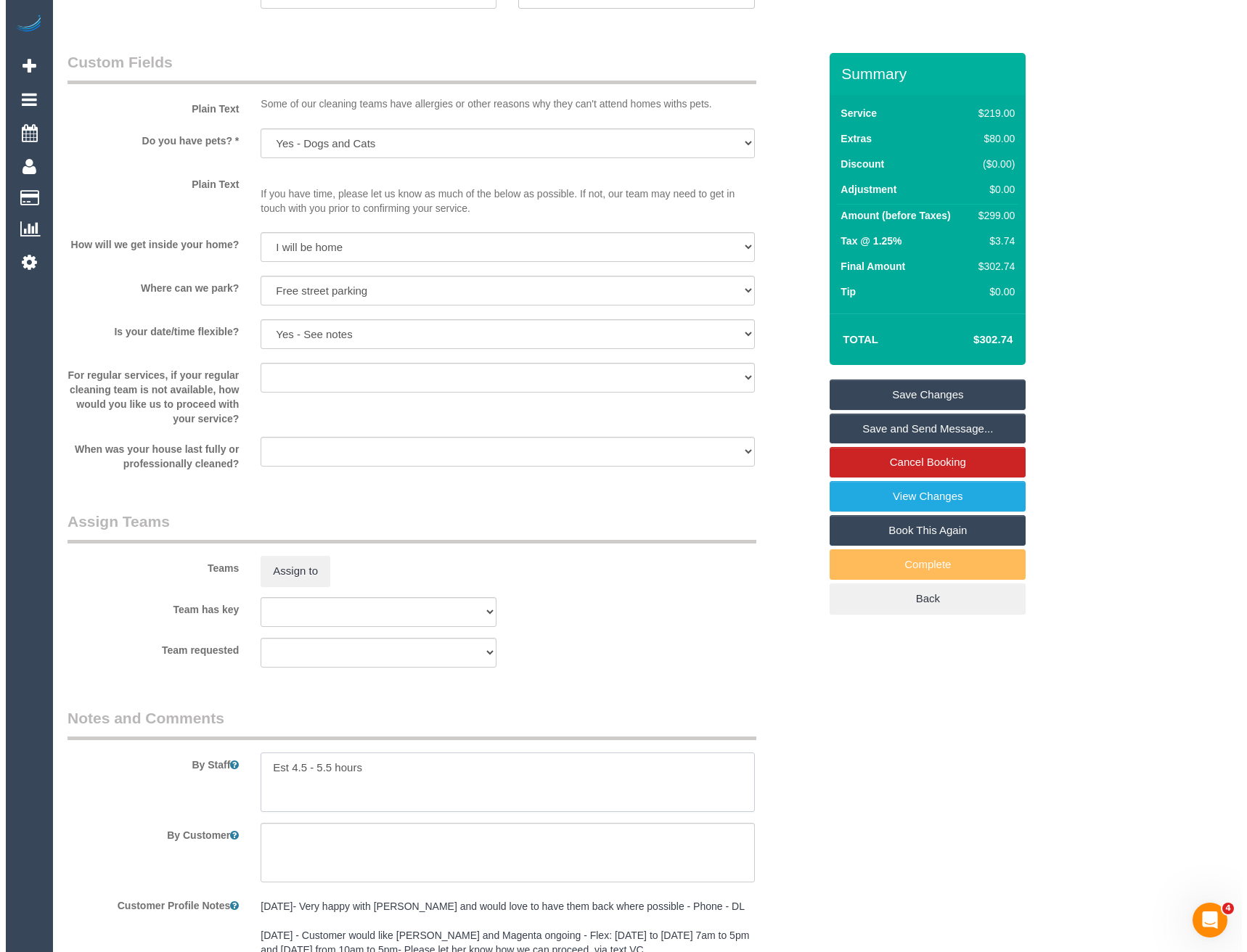
scroll to position [1670, 0]
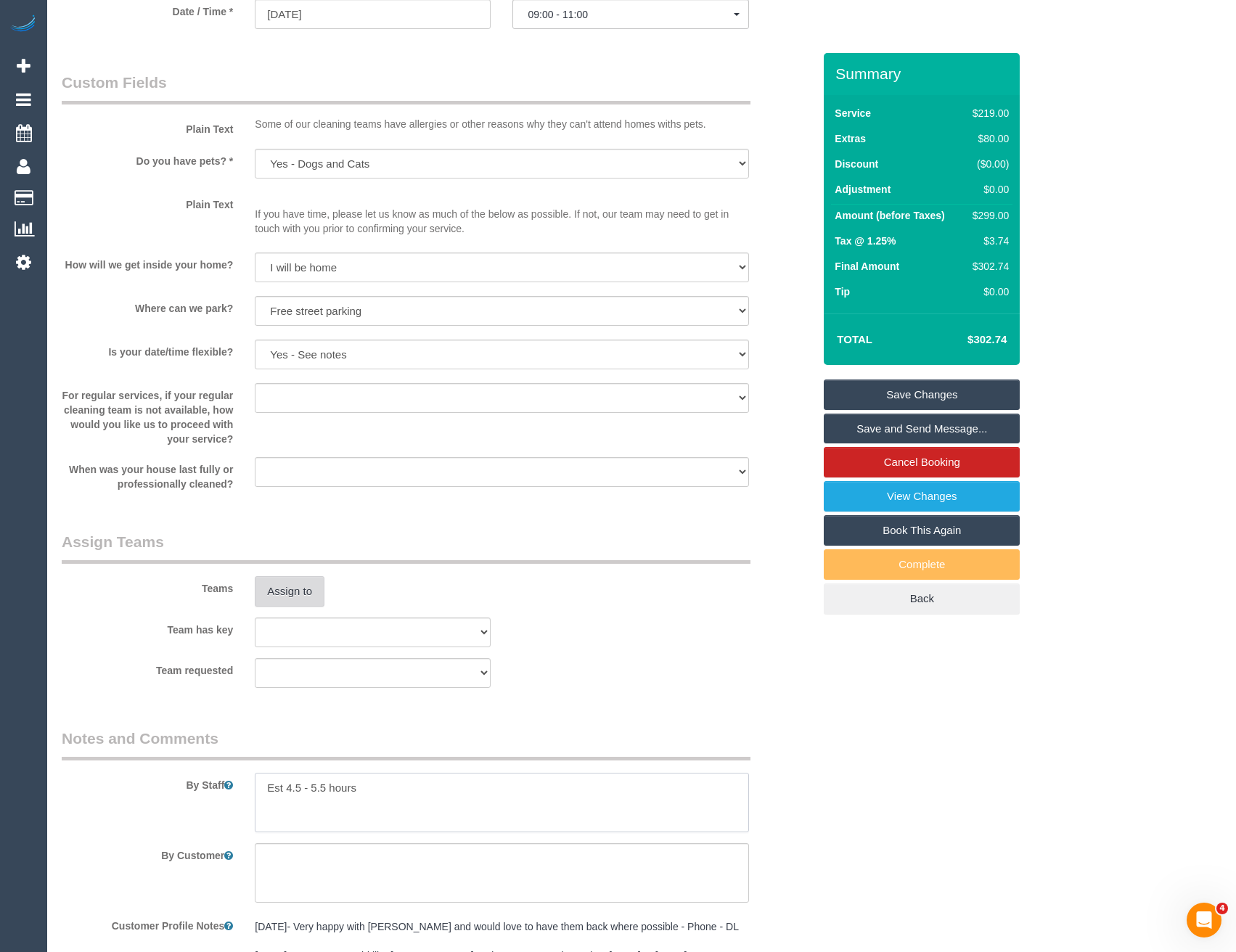
type textarea "Est 4.5 - 5.5 hours"
click at [276, 603] on button "Assign to" at bounding box center [289, 591] width 69 height 30
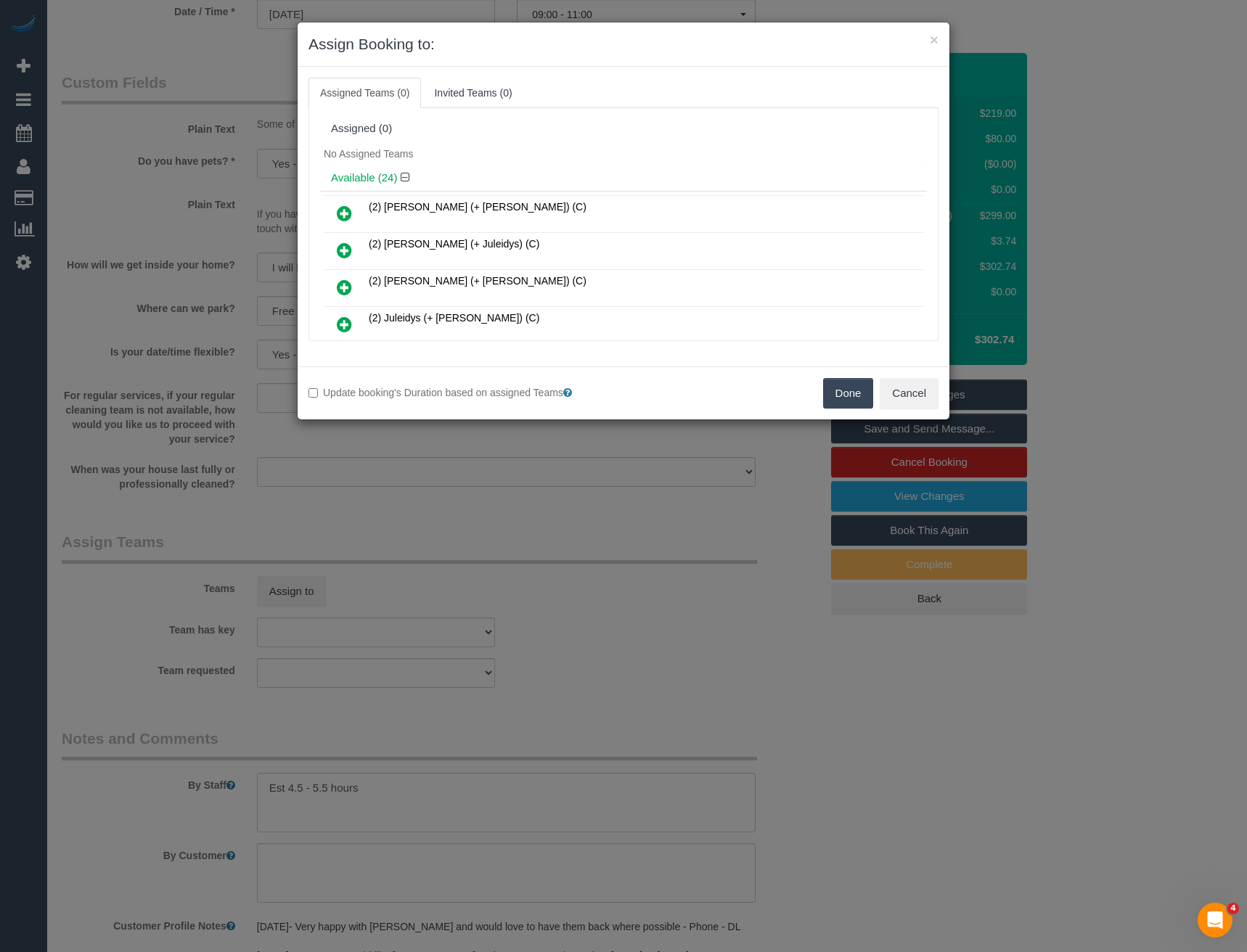
click at [347, 212] on icon at bounding box center [344, 212] width 16 height 17
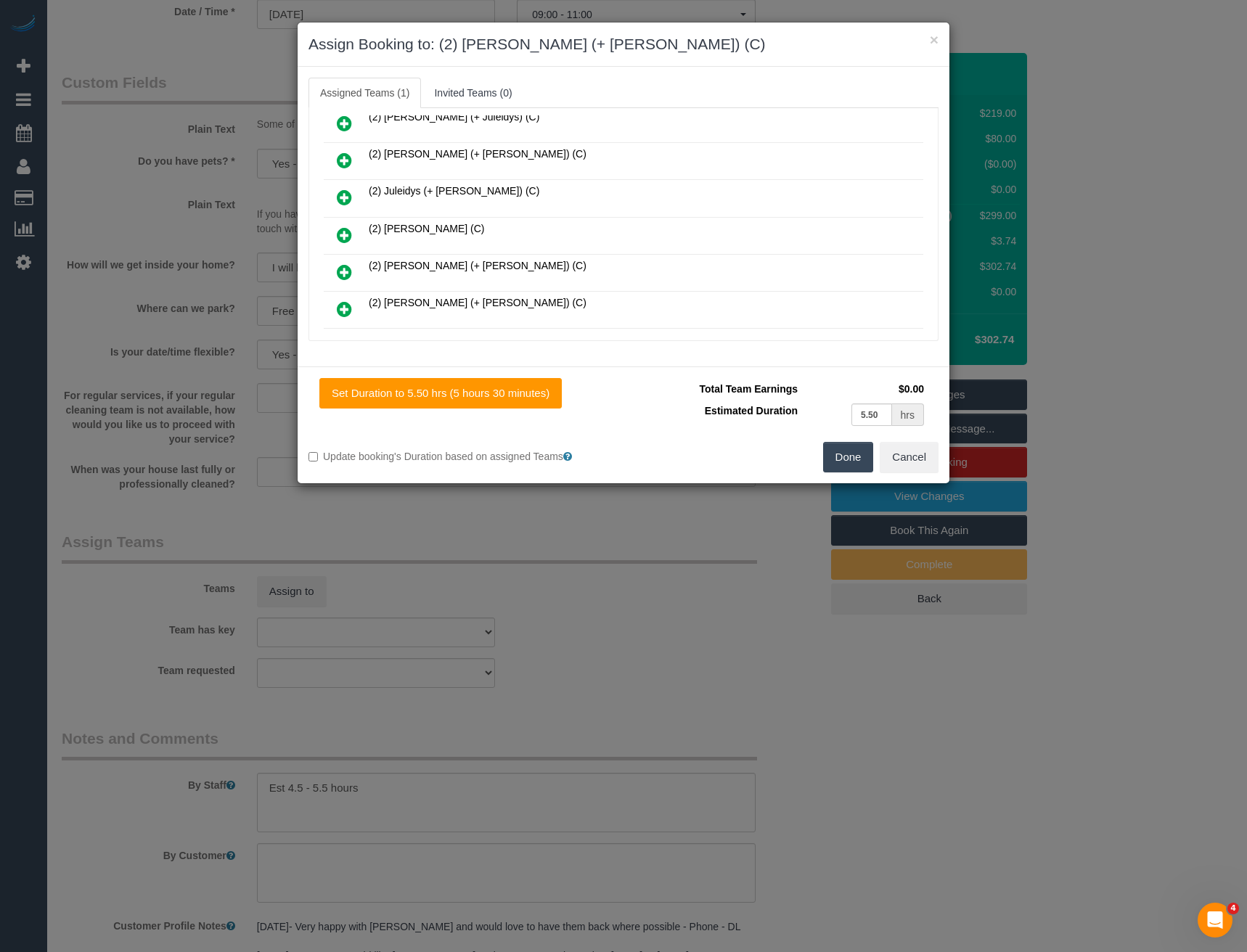
scroll to position [145, 0]
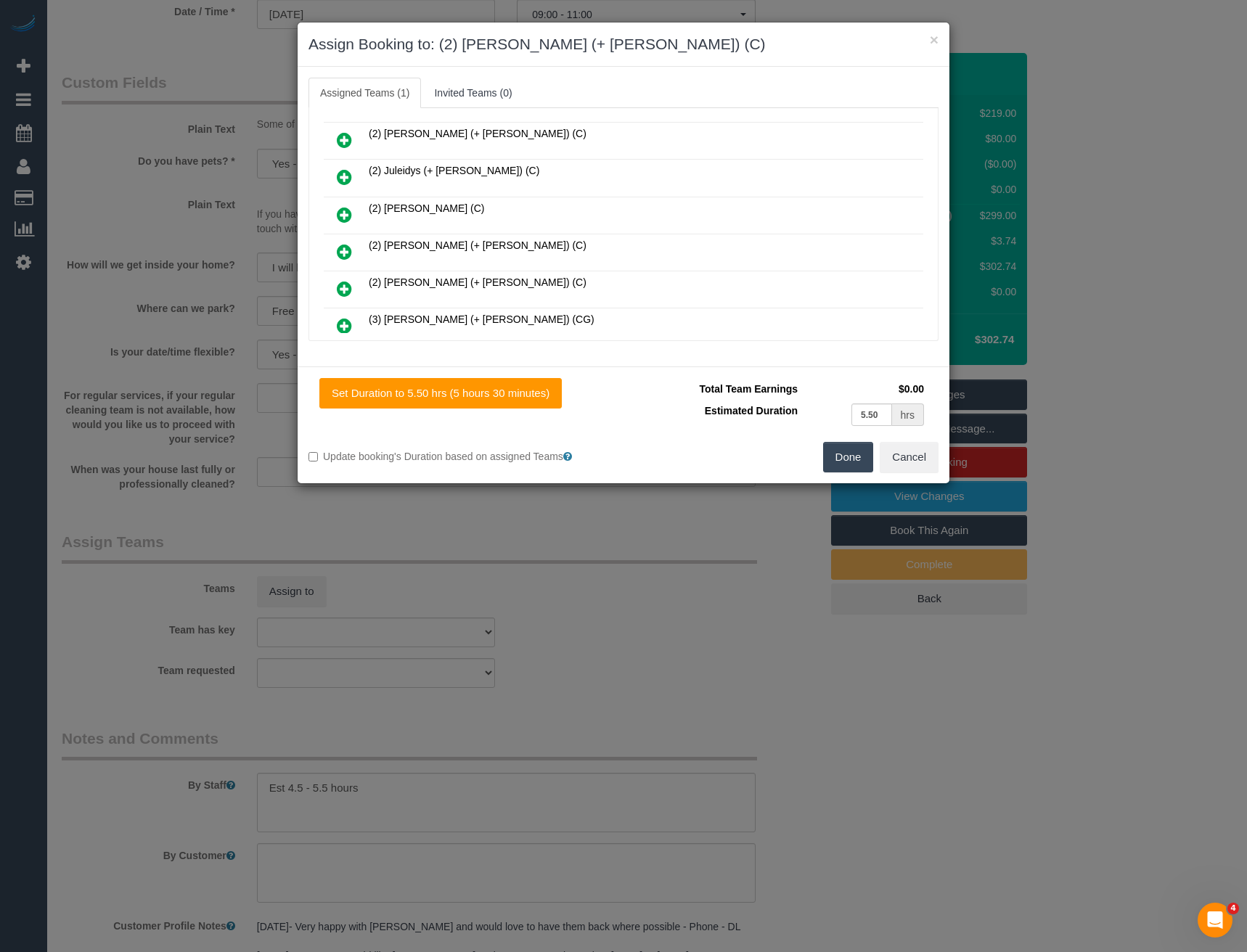
click at [347, 286] on icon at bounding box center [344, 288] width 16 height 17
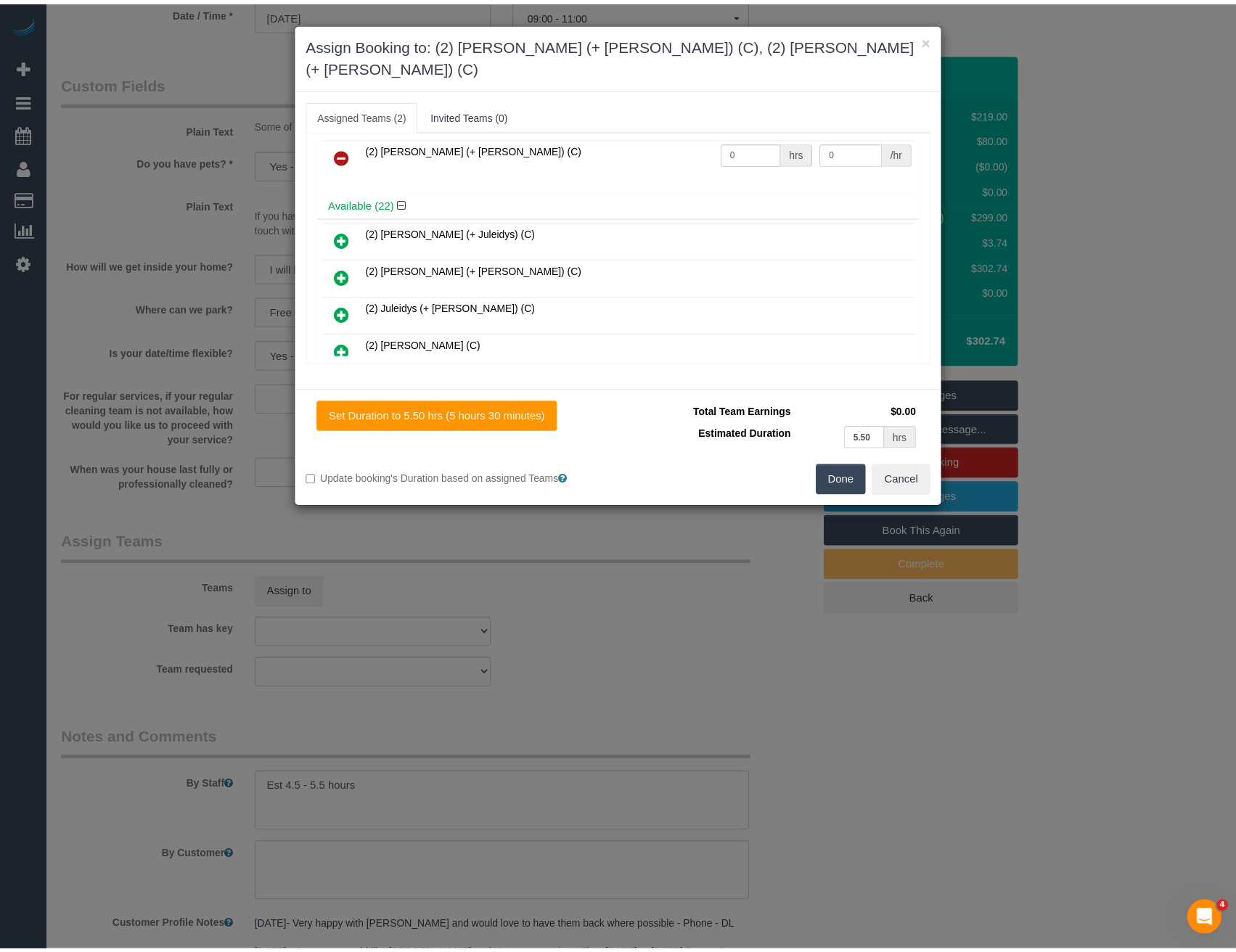
scroll to position [0, 0]
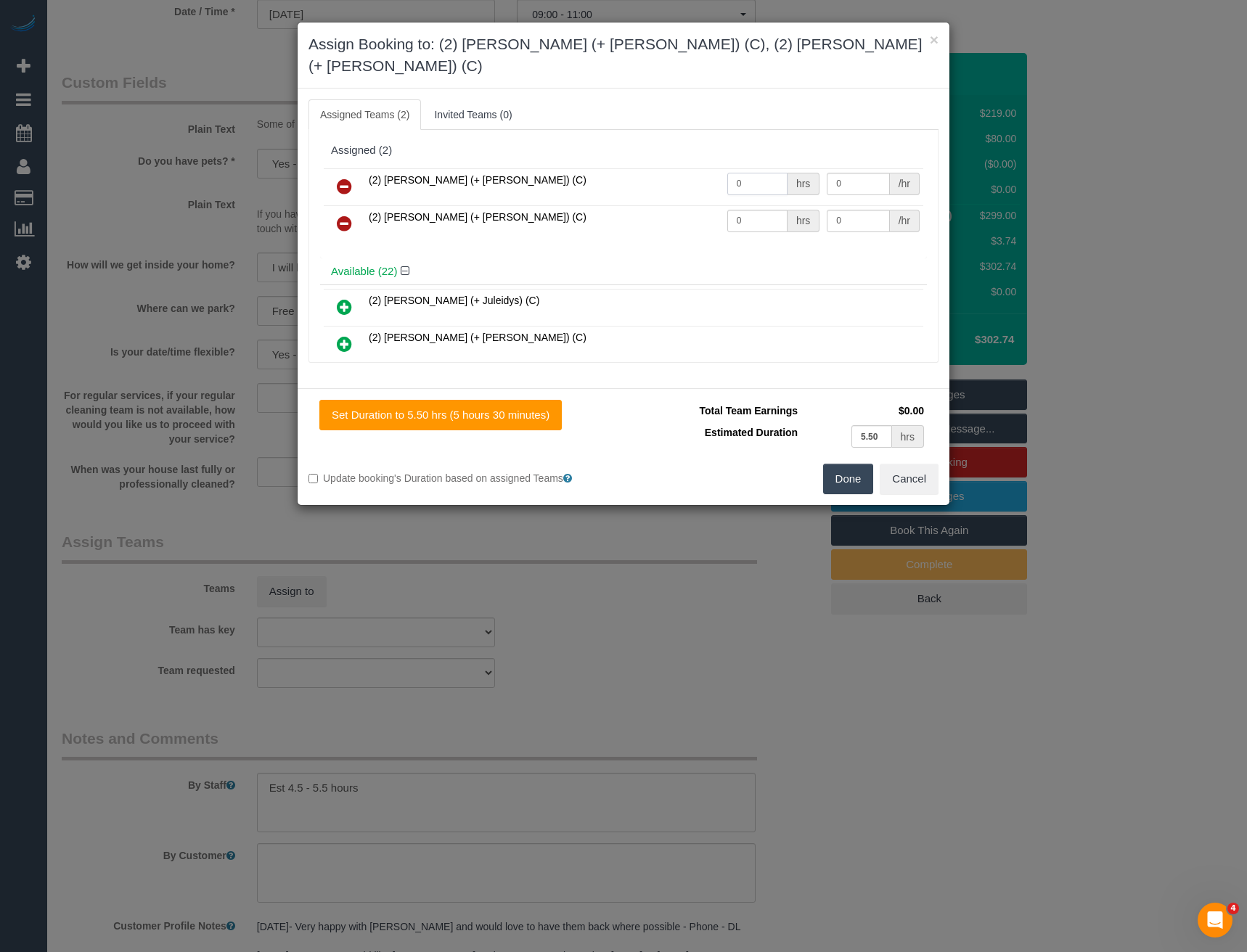
drag, startPoint x: 738, startPoint y: 162, endPoint x: 691, endPoint y: 167, distance: 47.3
click at [691, 169] on tr "(2) Chirag (+ Shachi) (C) 0 hrs 0 /hr" at bounding box center [623, 187] width 599 height 37
type input "1"
type input "95"
drag, startPoint x: 738, startPoint y: 204, endPoint x: 712, endPoint y: 207, distance: 26.2
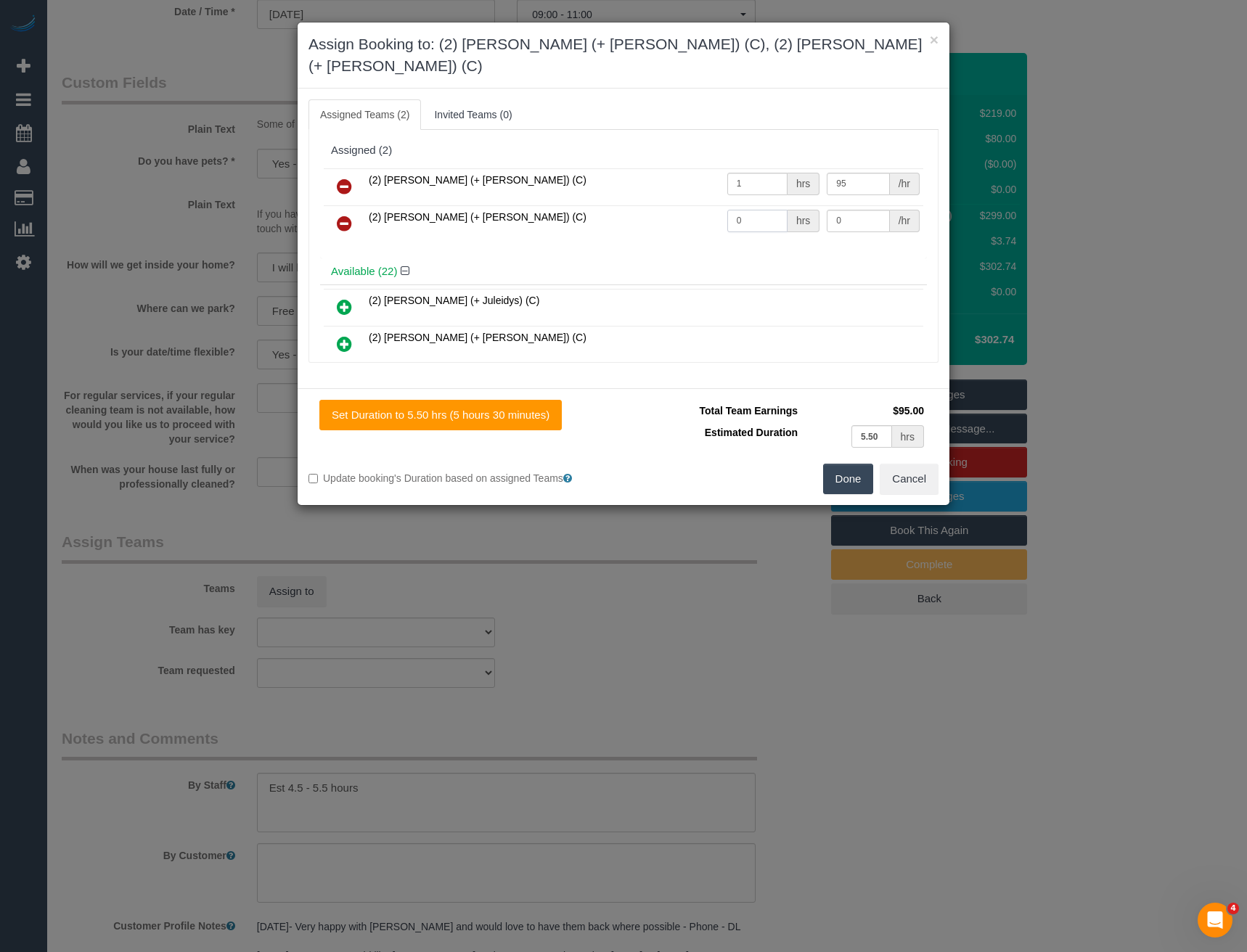
click at [712, 207] on tr "(2) Shachi (+ Chirag) (C) 0 hrs 0 /hr" at bounding box center [623, 223] width 599 height 37
type input "1"
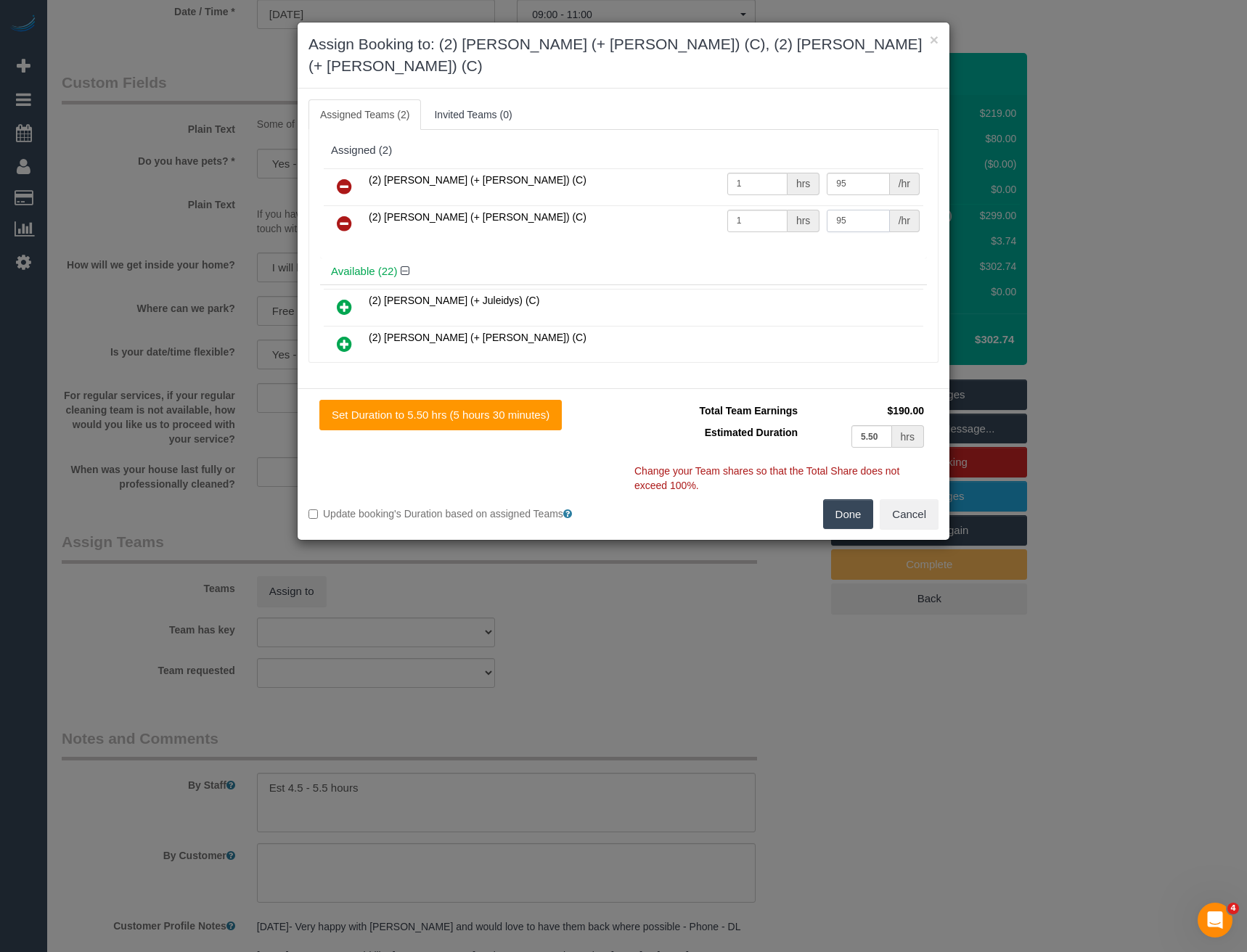
type input "95"
click at [852, 500] on button "Done" at bounding box center [849, 514] width 51 height 30
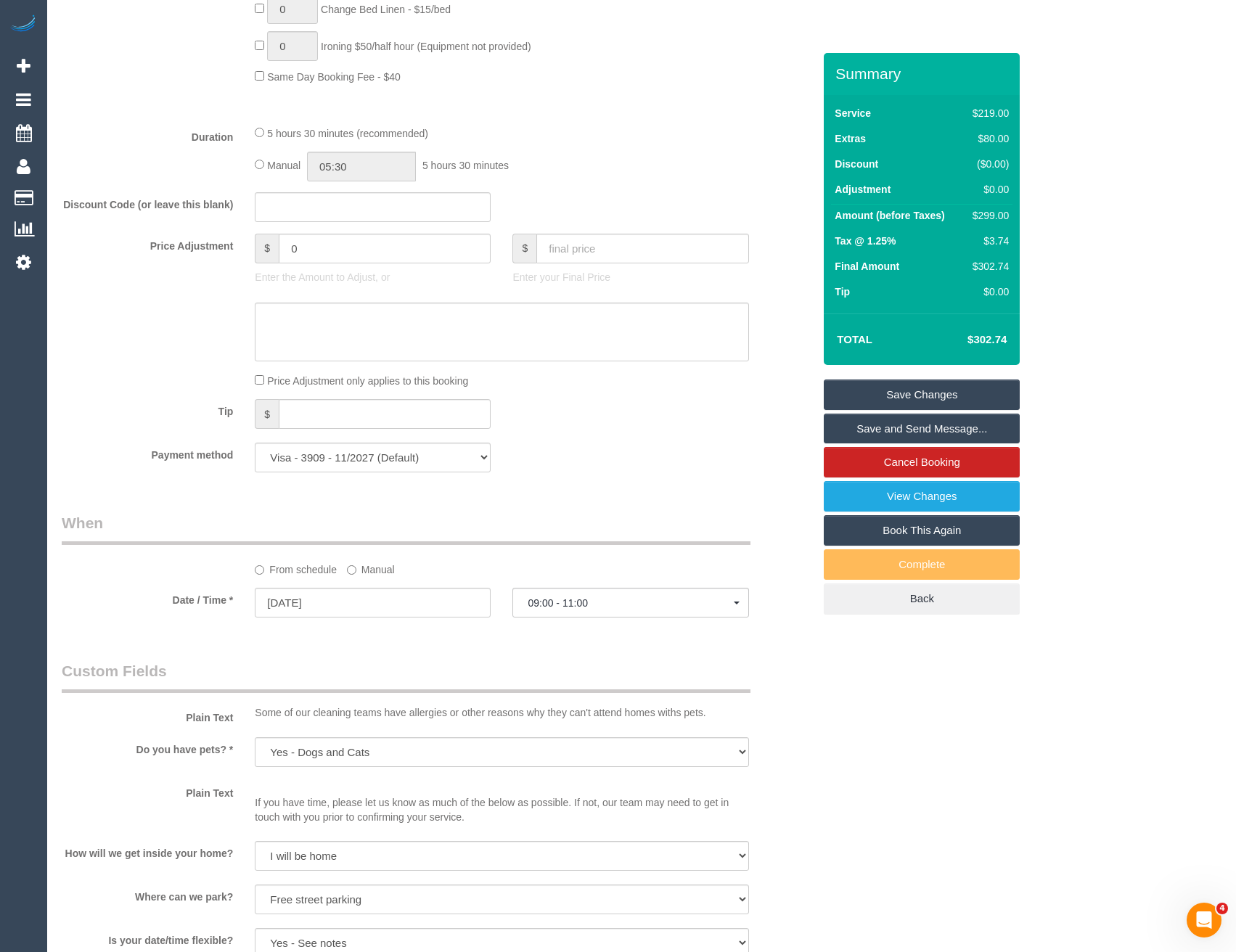
scroll to position [791, 0]
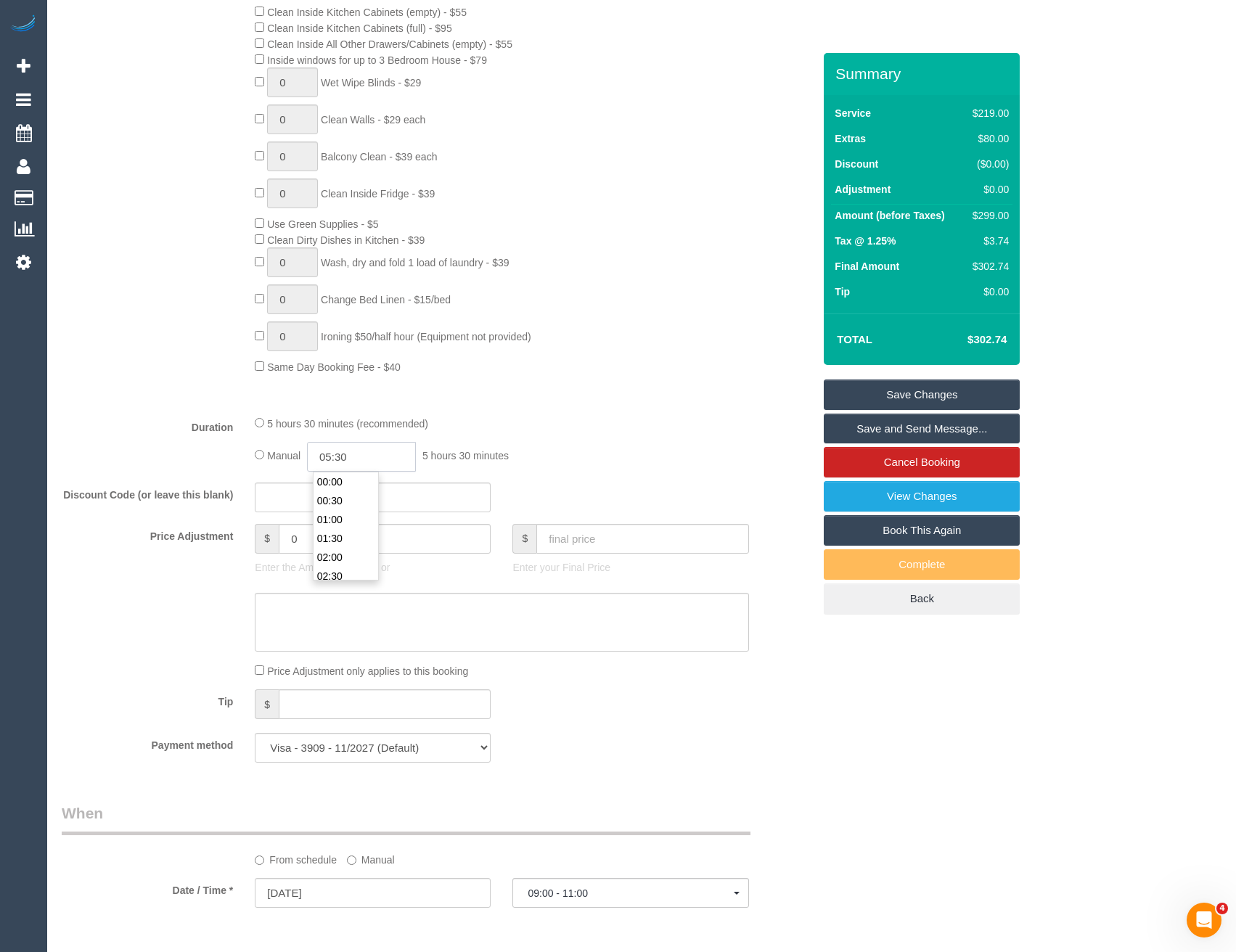
click at [373, 455] on input "05:30" at bounding box center [361, 457] width 109 height 30
click at [347, 502] on li "02:30" at bounding box center [346, 503] width 65 height 19
click at [362, 448] on input "02:30" at bounding box center [361, 457] width 109 height 30
type input "02:45"
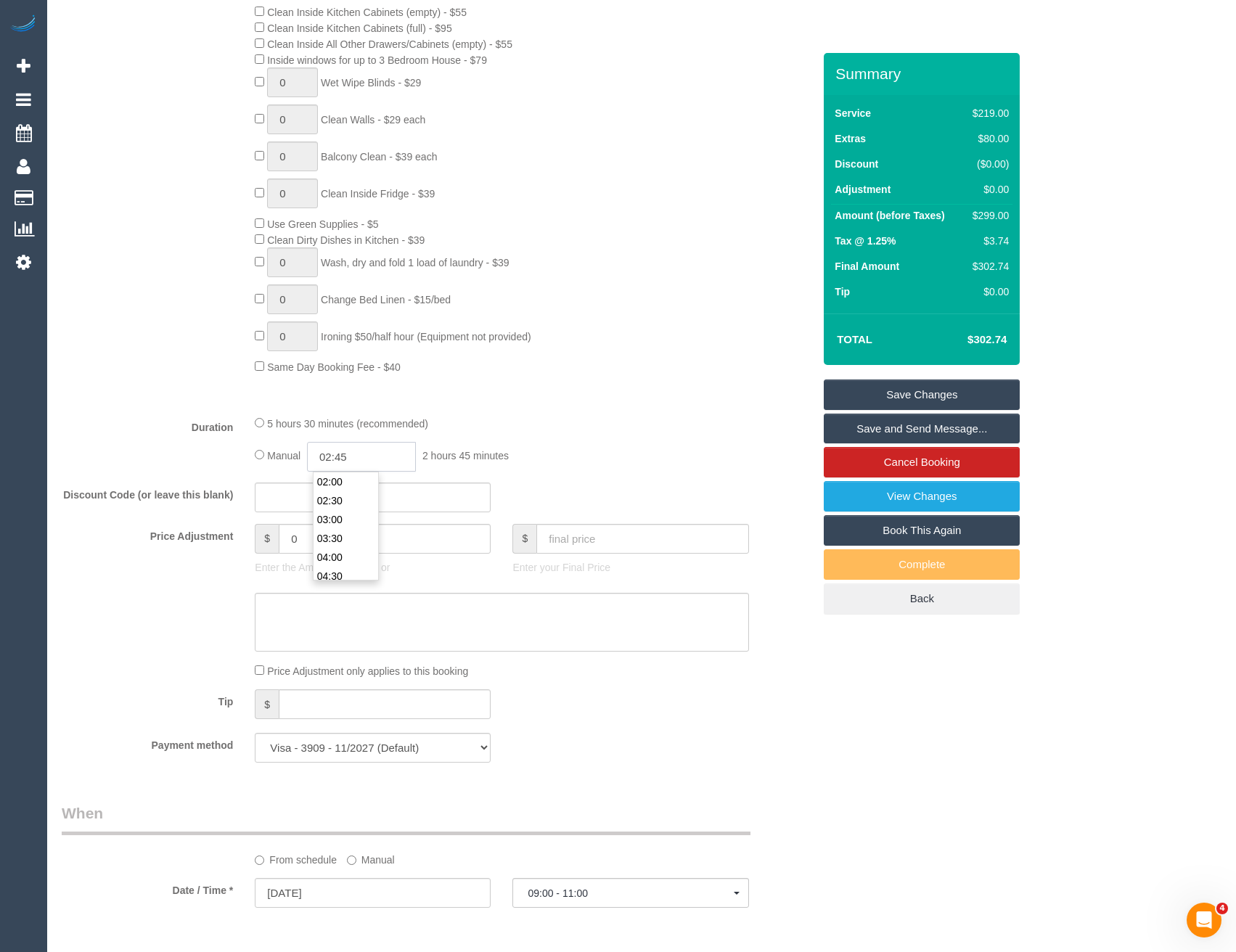
select select "spot6"
select select "spot16"
select select "spot21"
type input "02:45"
select select "spot26"
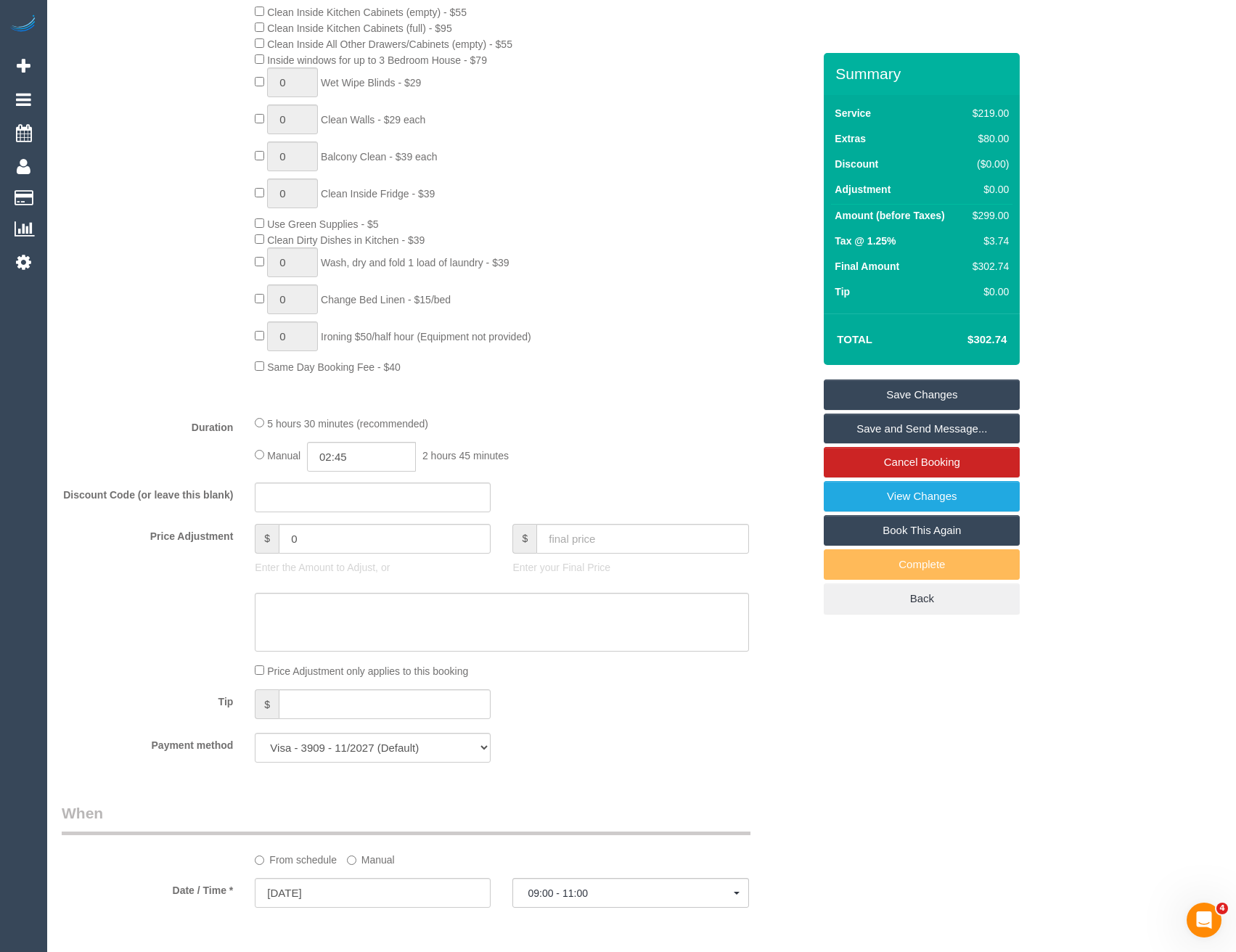
click at [630, 440] on div "5 hours 30 minutes (recommended) Manual 02:45 2 hours 45 minutes" at bounding box center [501, 443] width 515 height 57
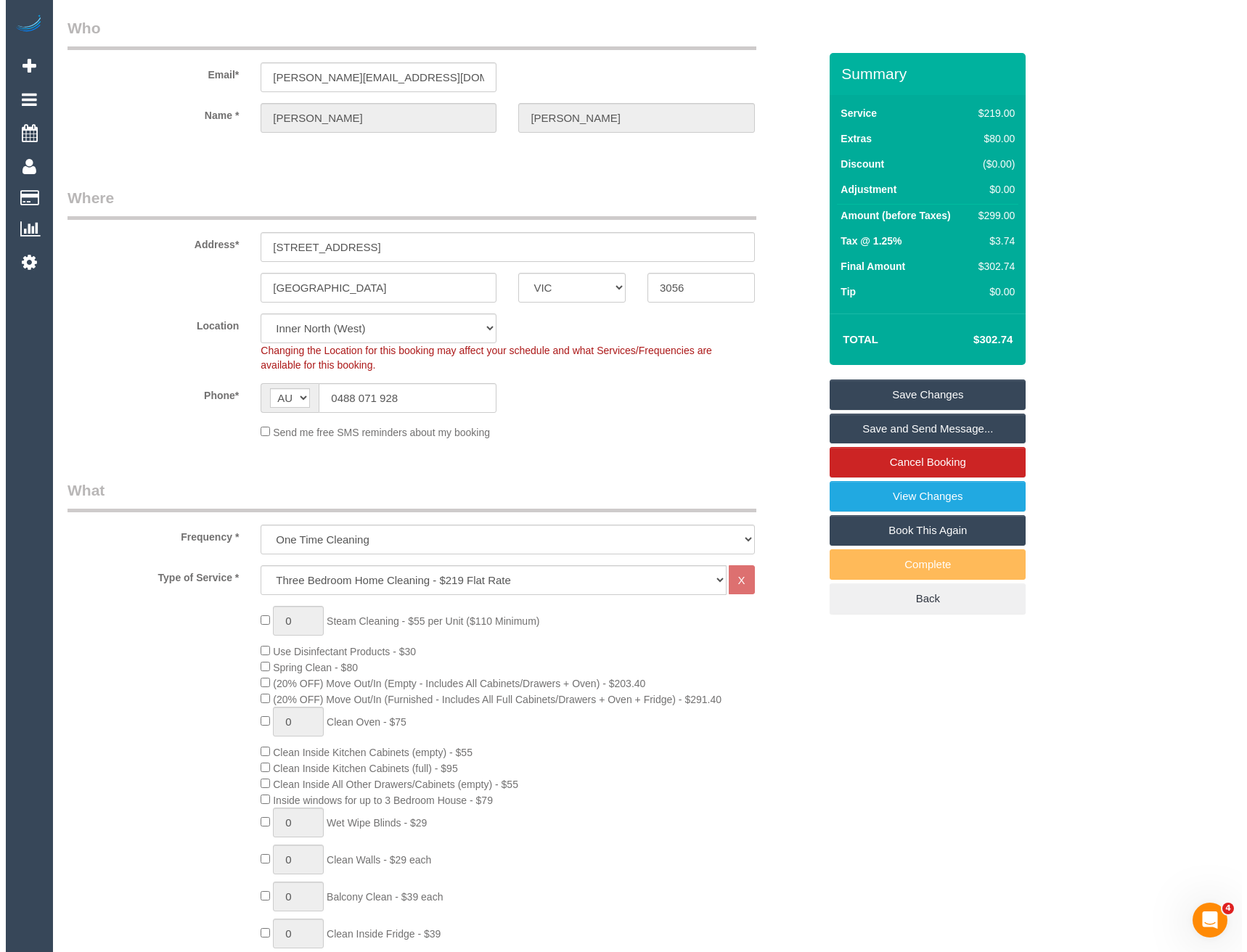
scroll to position [0, 0]
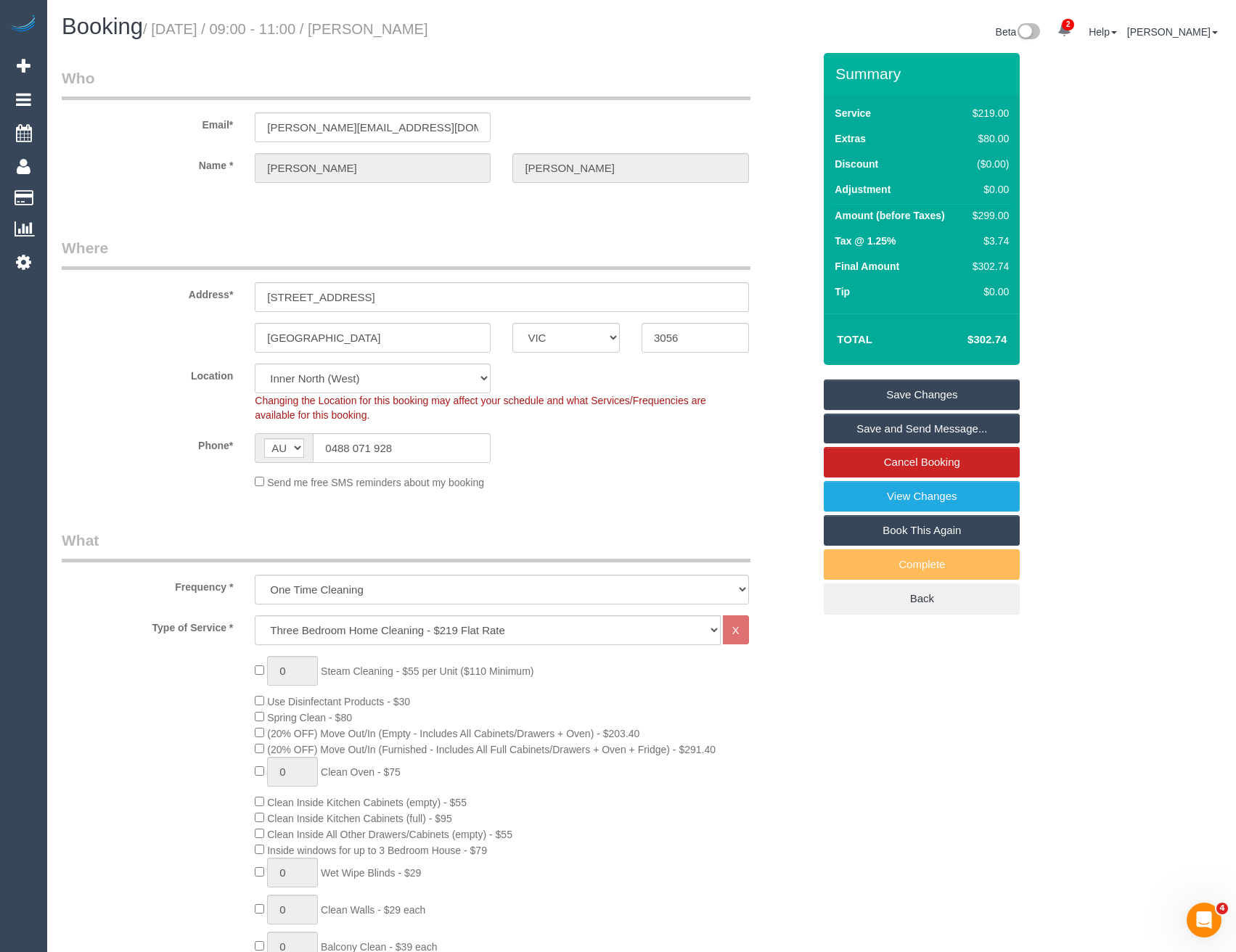
click at [877, 432] on link "Save and Send Message..." at bounding box center [921, 429] width 196 height 30
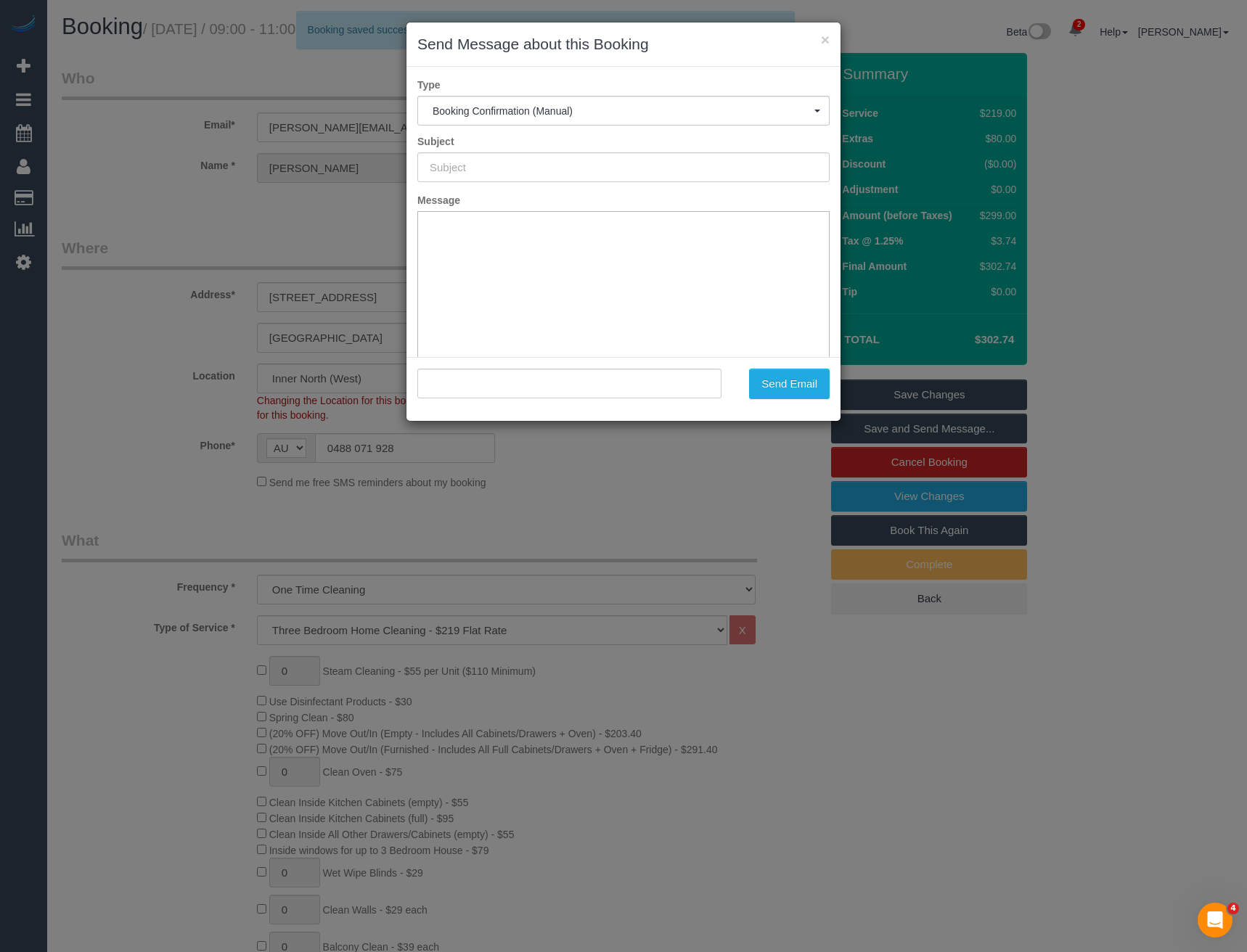
type input "Booking Confirmed"
type input ""Vanessa Hewitt" <vanessa_hewitt@hotmail.com>"
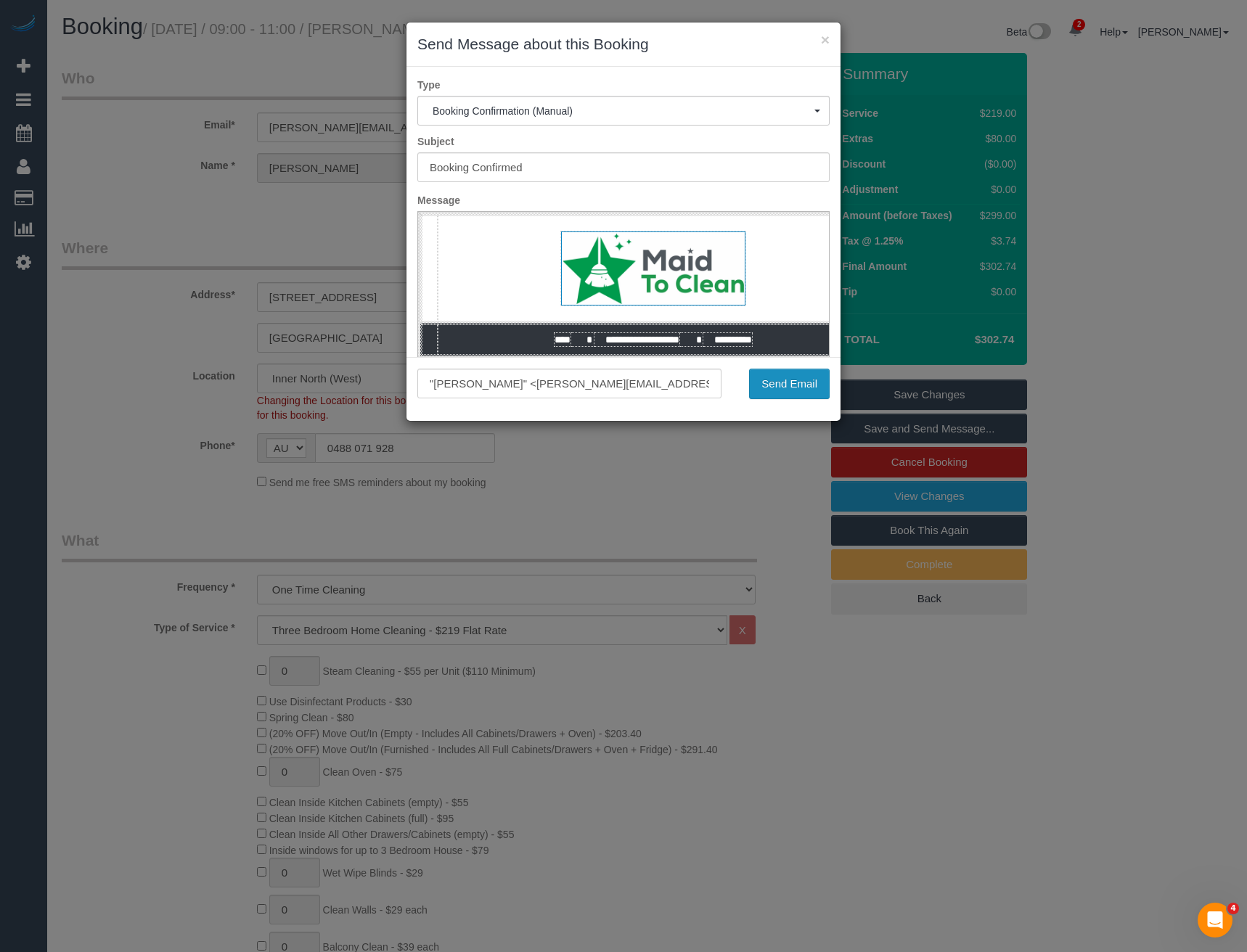
click at [775, 386] on button "Send Email" at bounding box center [789, 383] width 80 height 30
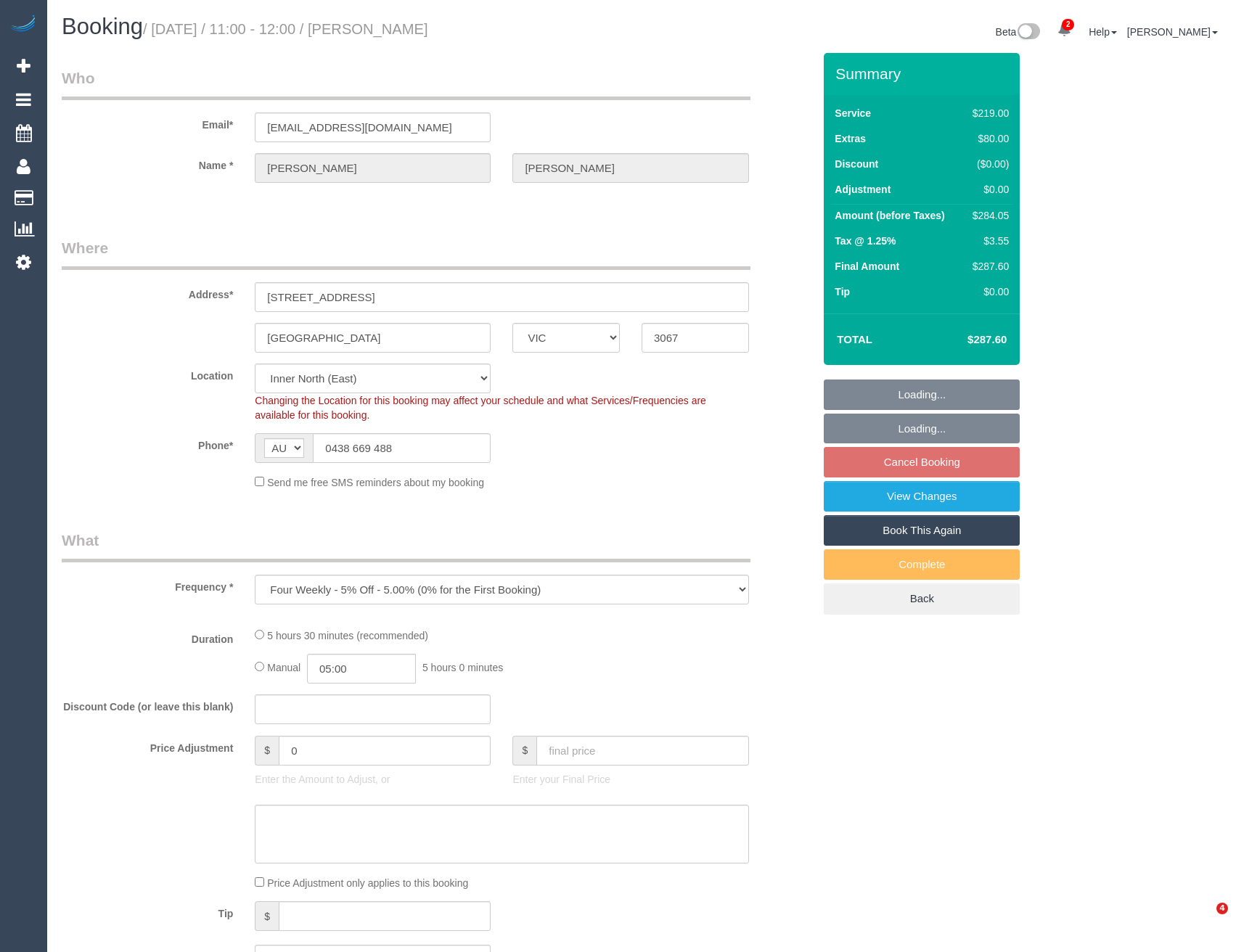
select select "VIC"
select select "number:28"
select select "number:14"
select select "number:19"
select select "number:23"
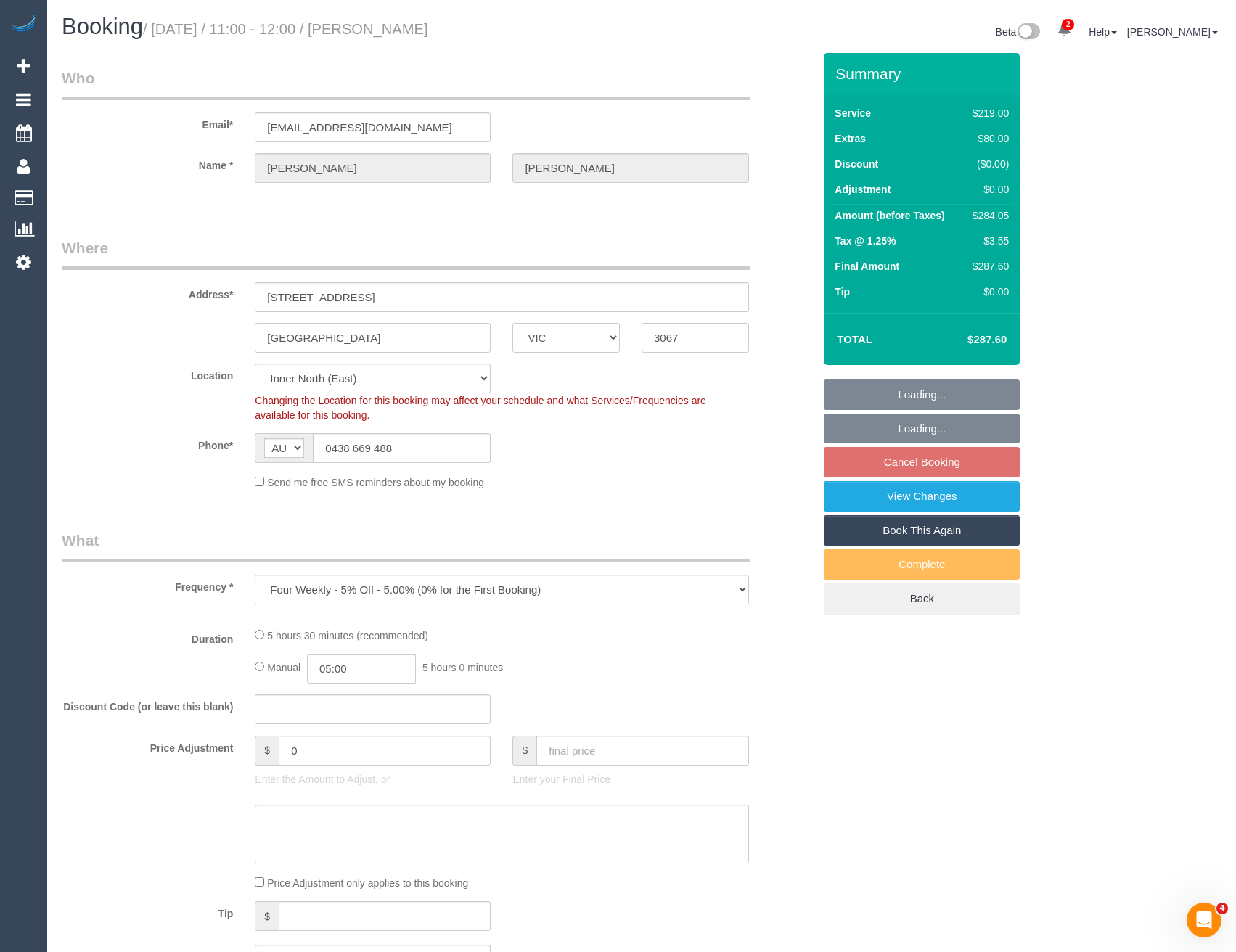
select select "number:35"
select select "string:stripe-pm_1Netz52GScqysDRVB5pZlWi2"
select select "object:714"
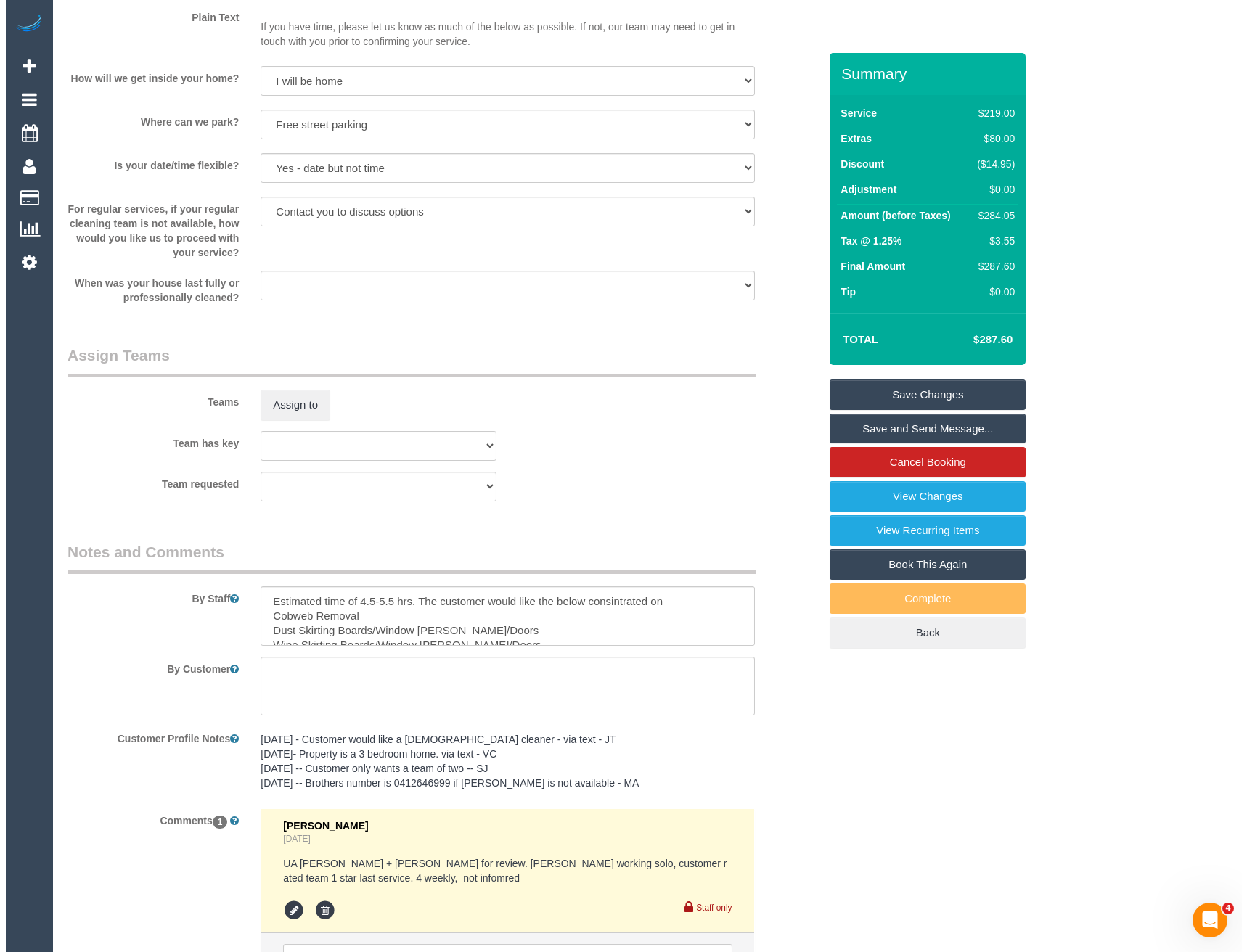
scroll to position [1960, 0]
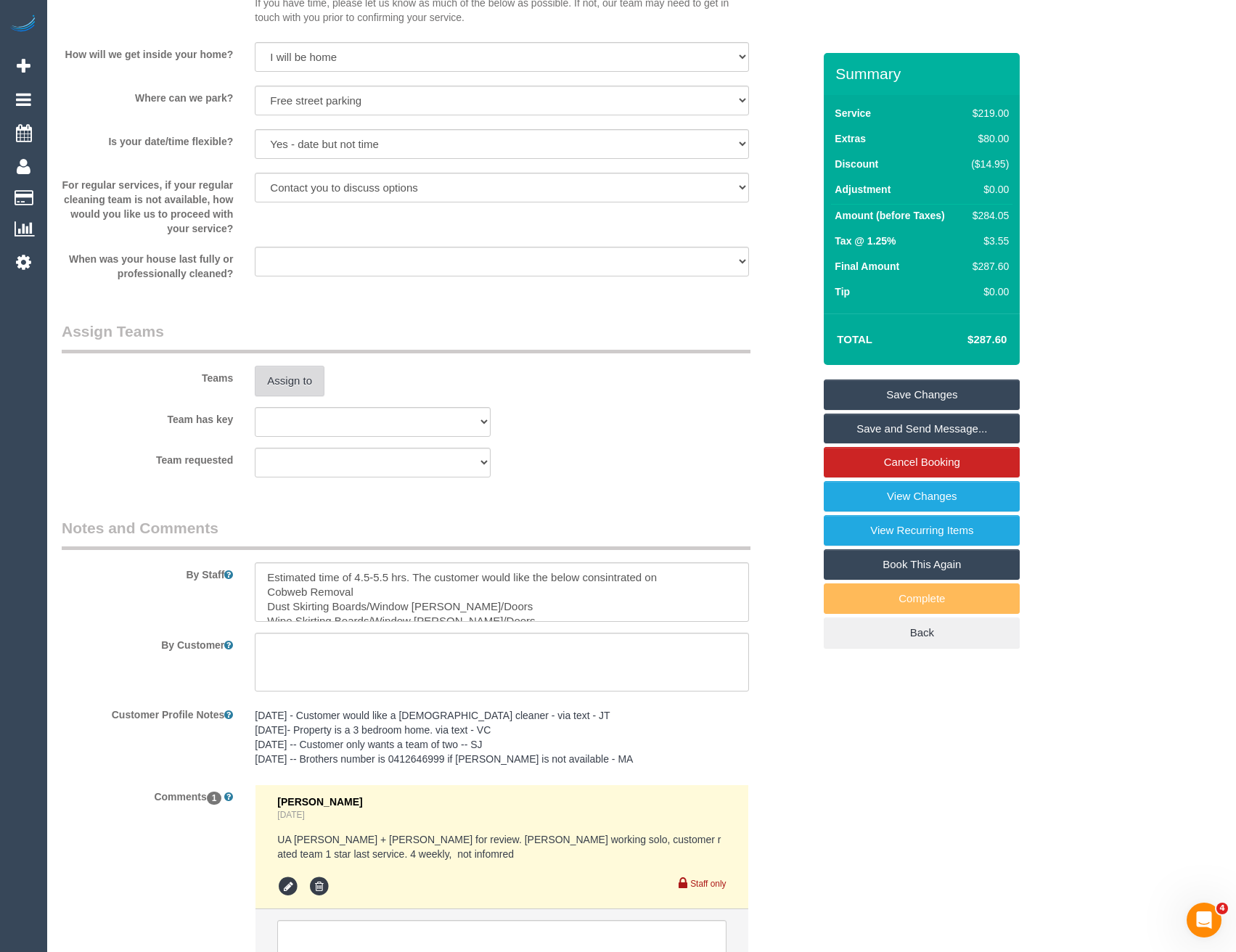
click at [296, 384] on button "Assign to" at bounding box center [289, 380] width 69 height 30
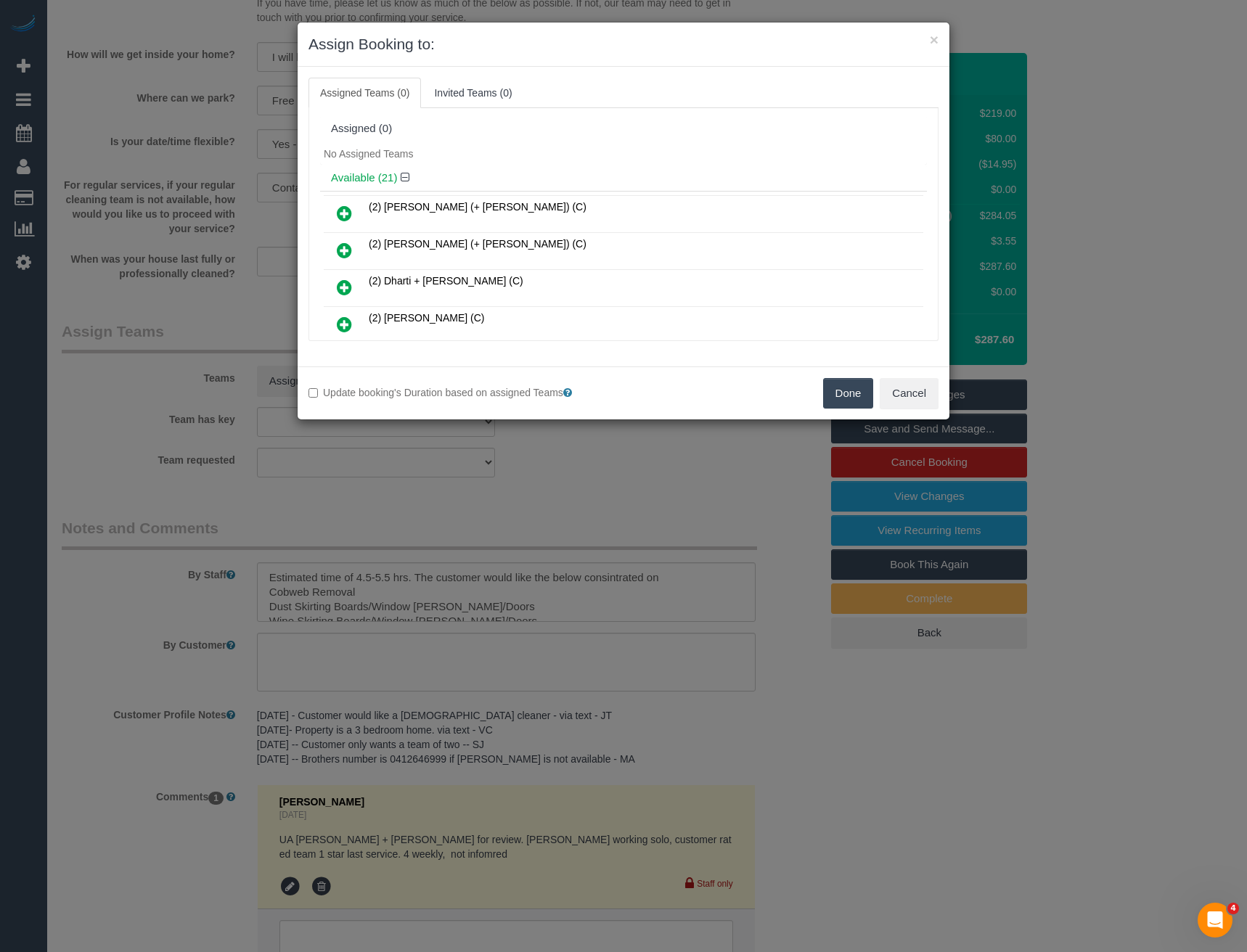
click at [346, 246] on icon at bounding box center [344, 250] width 16 height 17
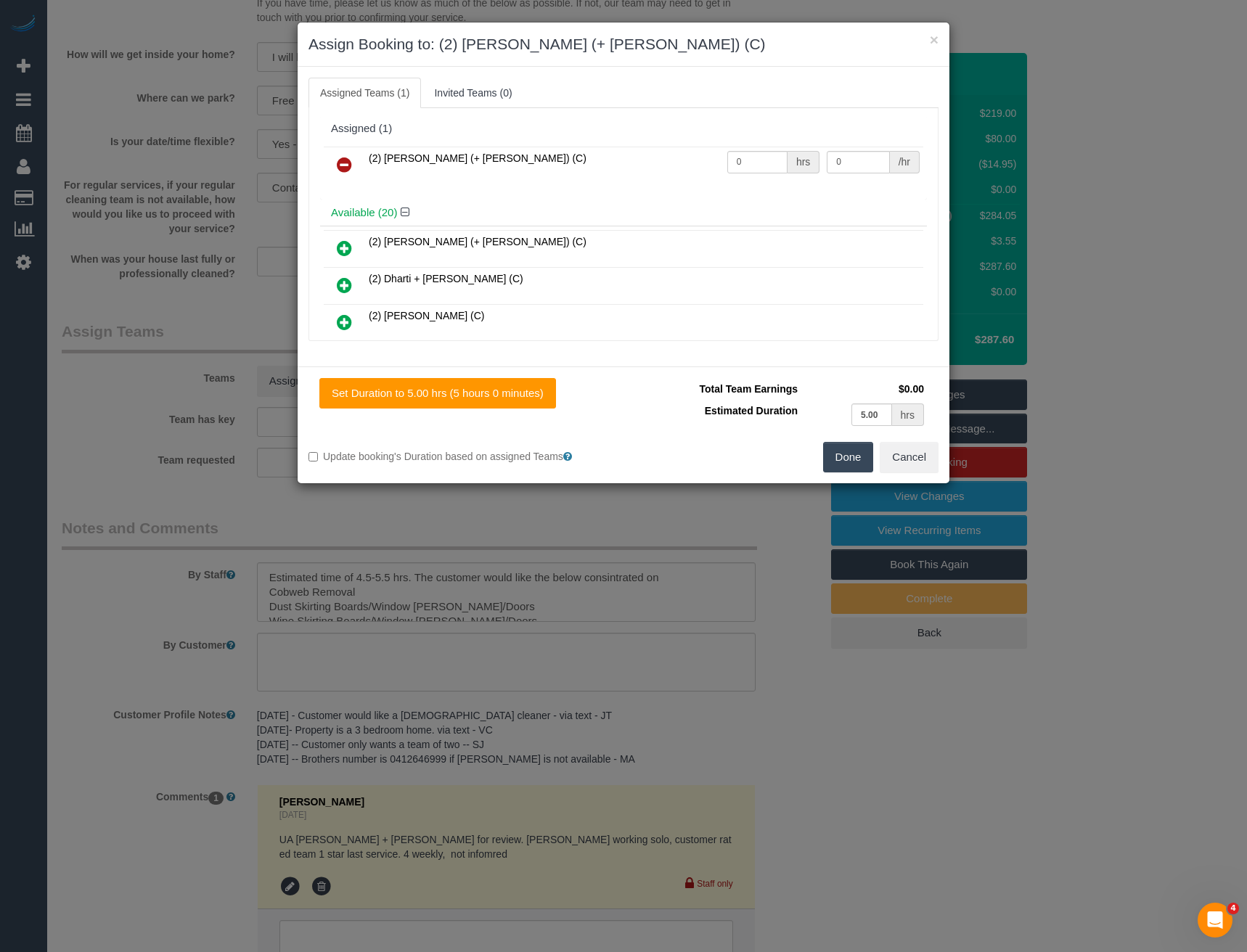
scroll to position [73, 0]
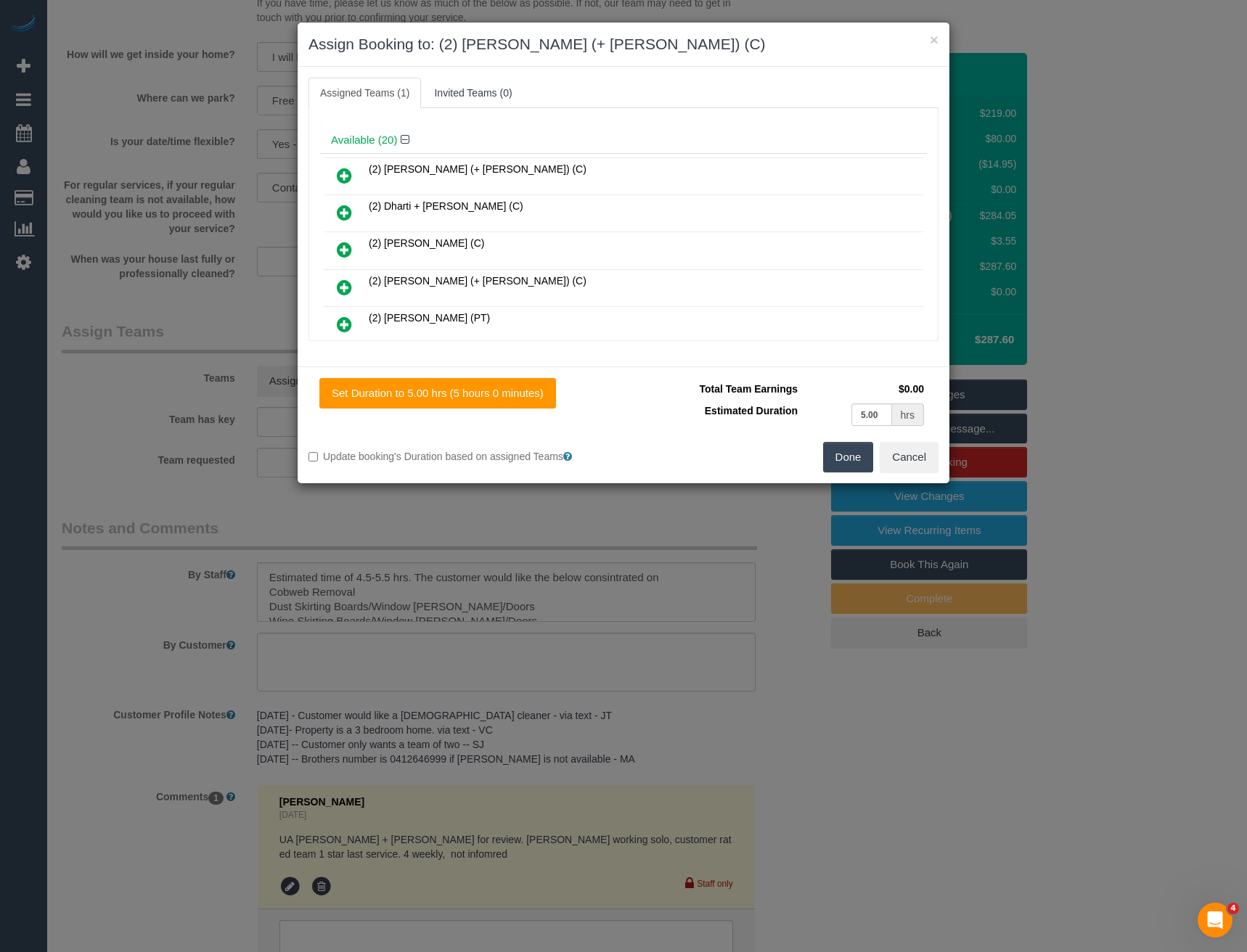
click at [343, 285] on icon at bounding box center [344, 287] width 16 height 17
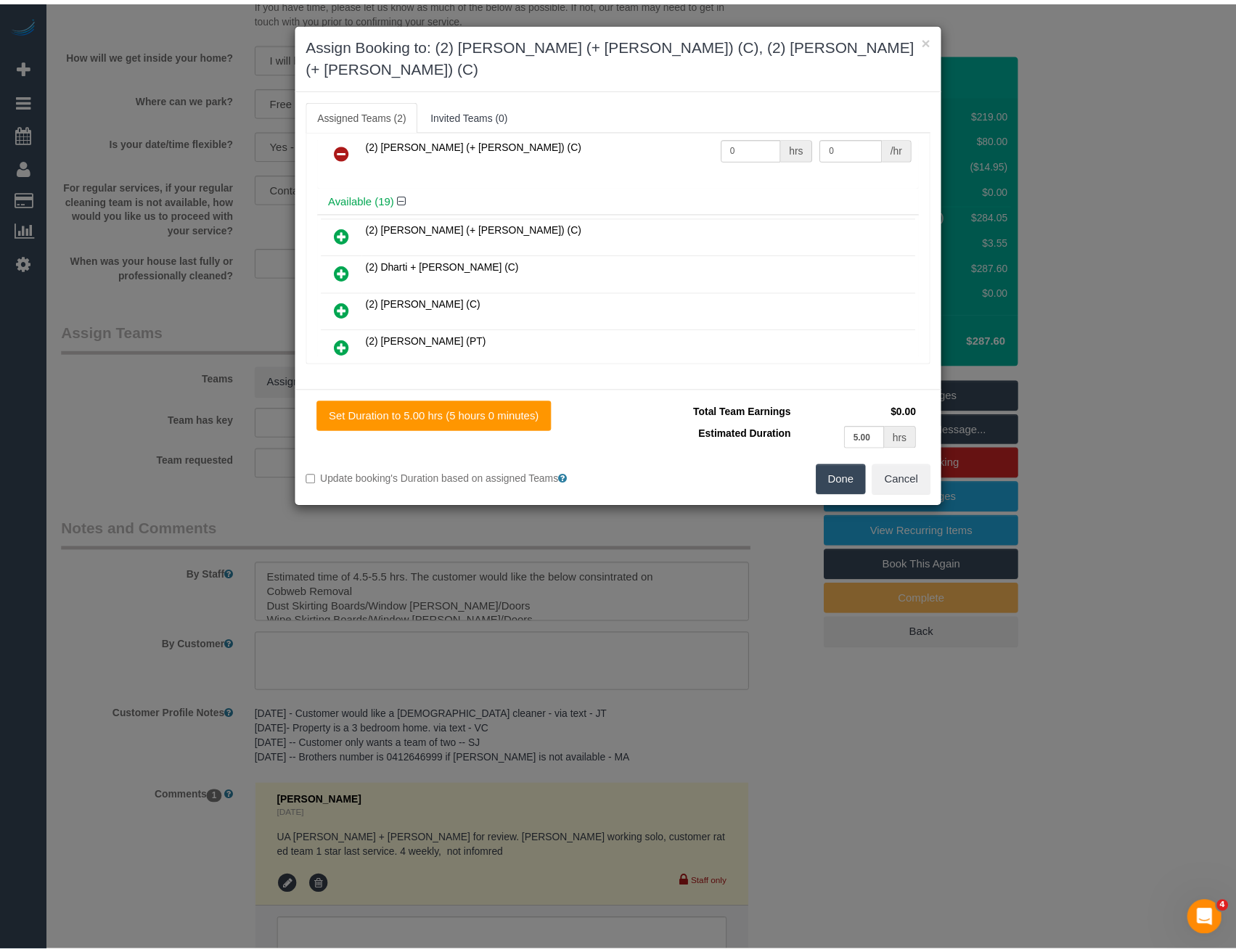
scroll to position [0, 0]
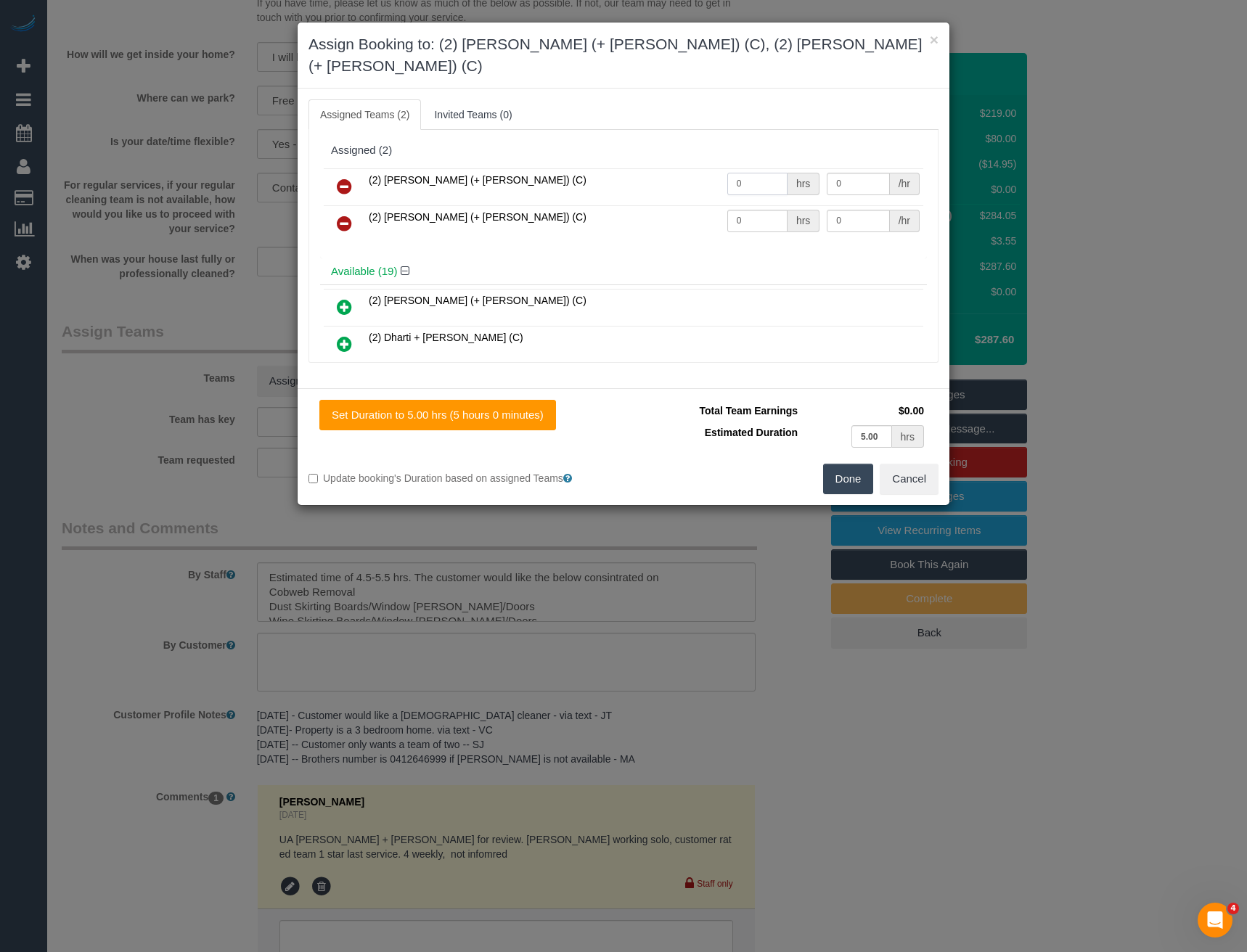
drag, startPoint x: 746, startPoint y: 158, endPoint x: 552, endPoint y: 176, distance: 194.8
click at [570, 181] on tr "(2) [PERSON_NAME] (+ [PERSON_NAME]) (C) 0 hrs 0 /hr" at bounding box center [623, 187] width 599 height 37
type input "1"
type input "90"
drag, startPoint x: 747, startPoint y: 198, endPoint x: 608, endPoint y: 194, distance: 139.1
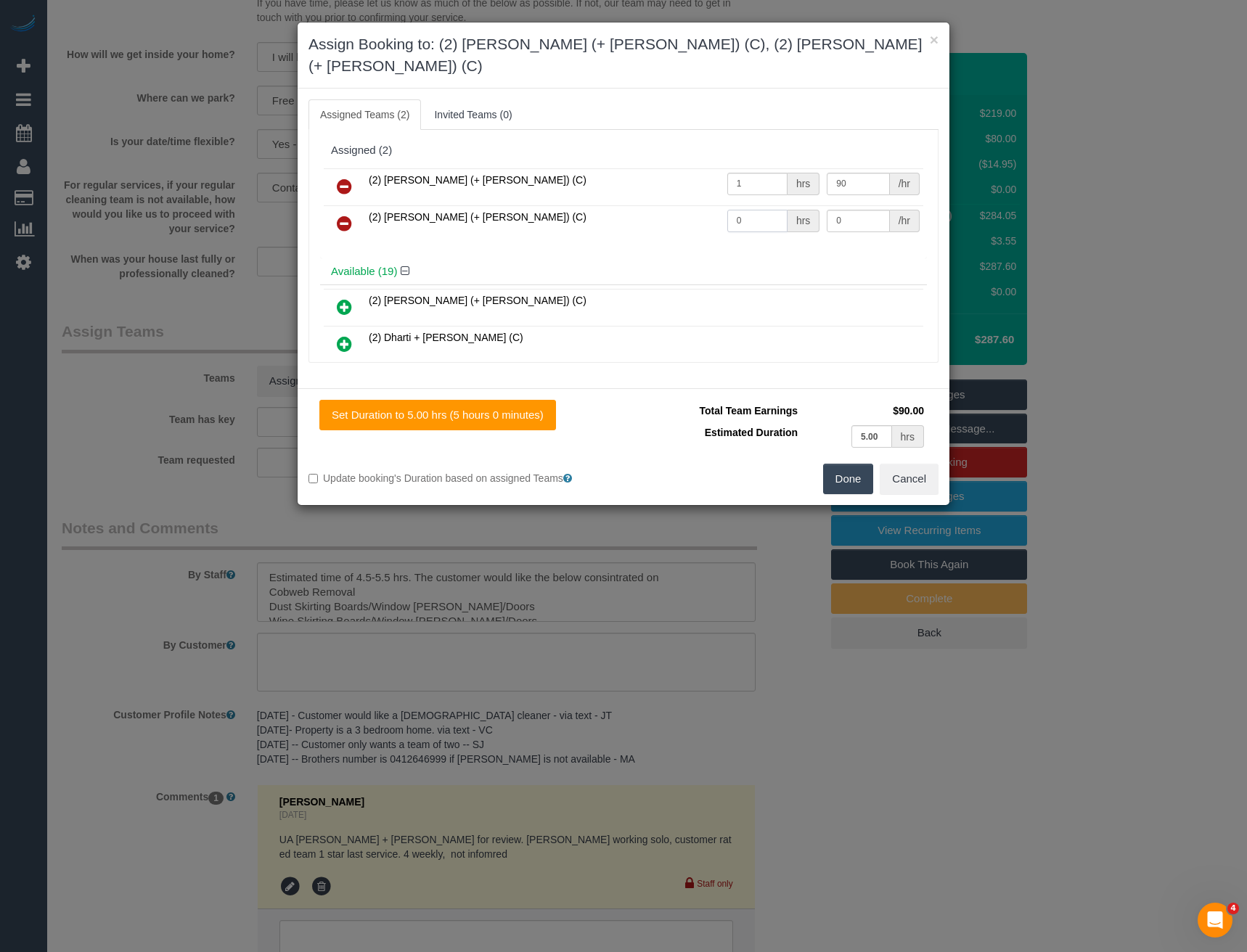
click at [676, 205] on tr "(2) [PERSON_NAME] (+ [PERSON_NAME]) (C) 0 hrs 0 /hr" at bounding box center [623, 223] width 599 height 37
type input "1"
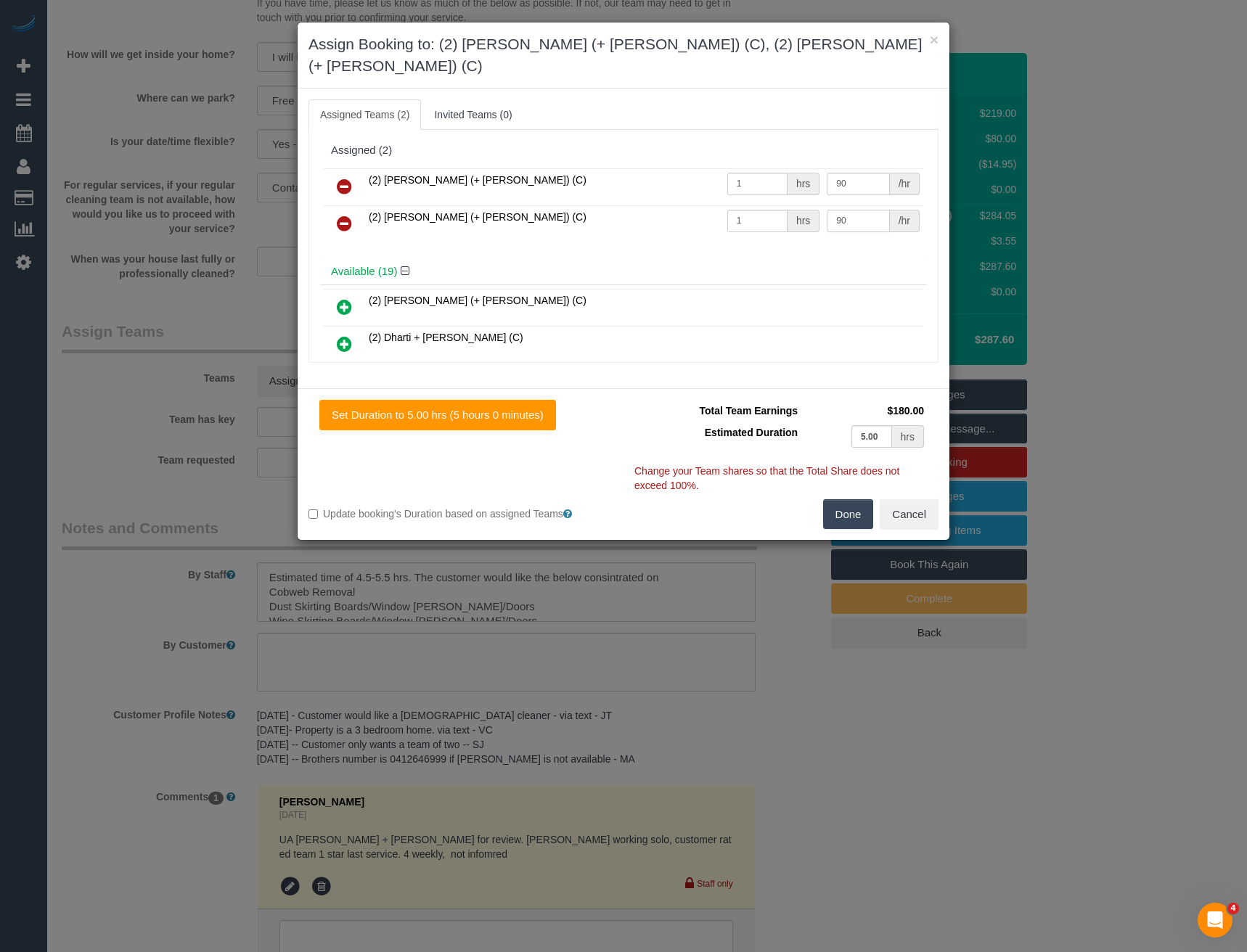
type input "90"
click at [842, 500] on button "Done" at bounding box center [849, 514] width 51 height 30
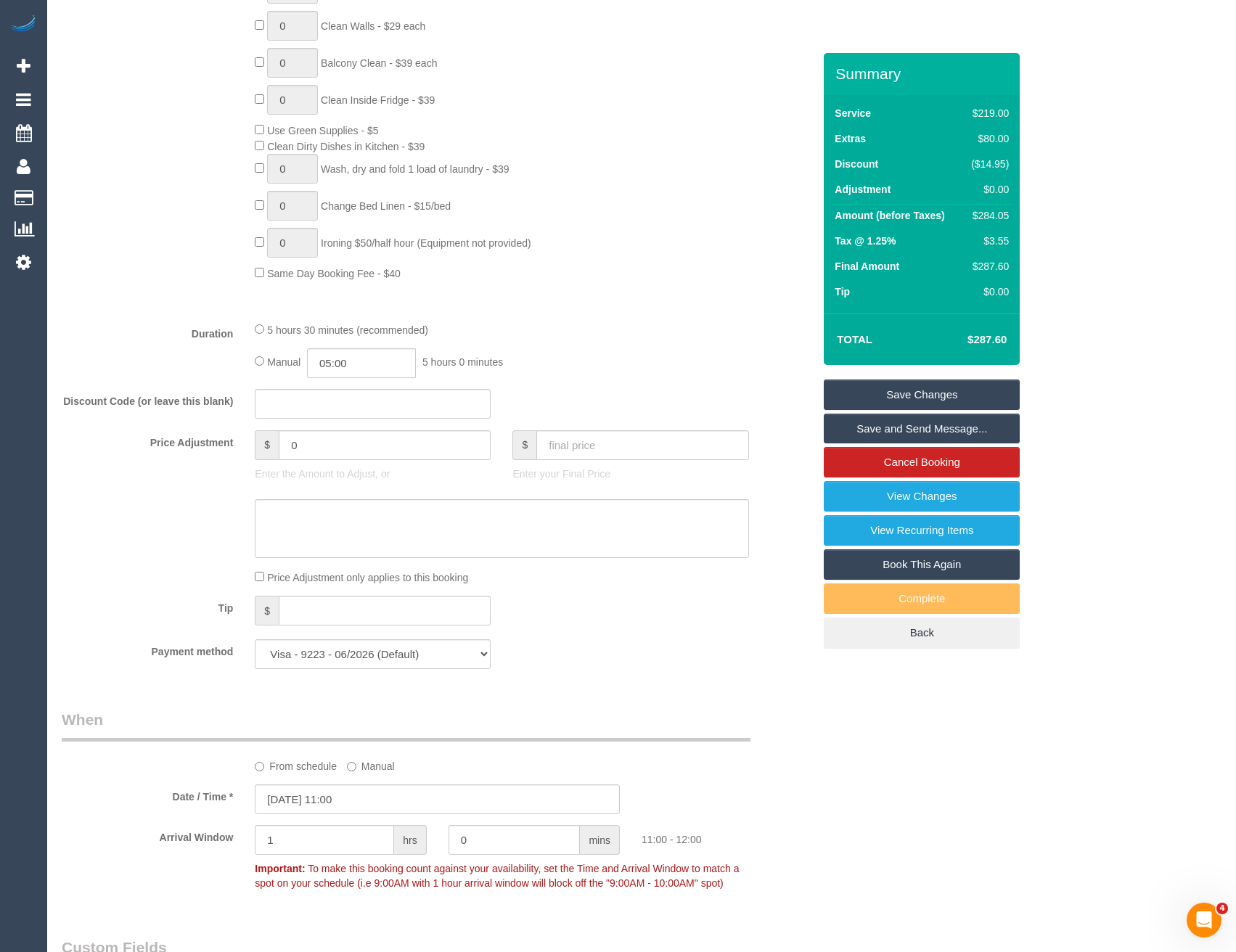
scroll to position [855, 0]
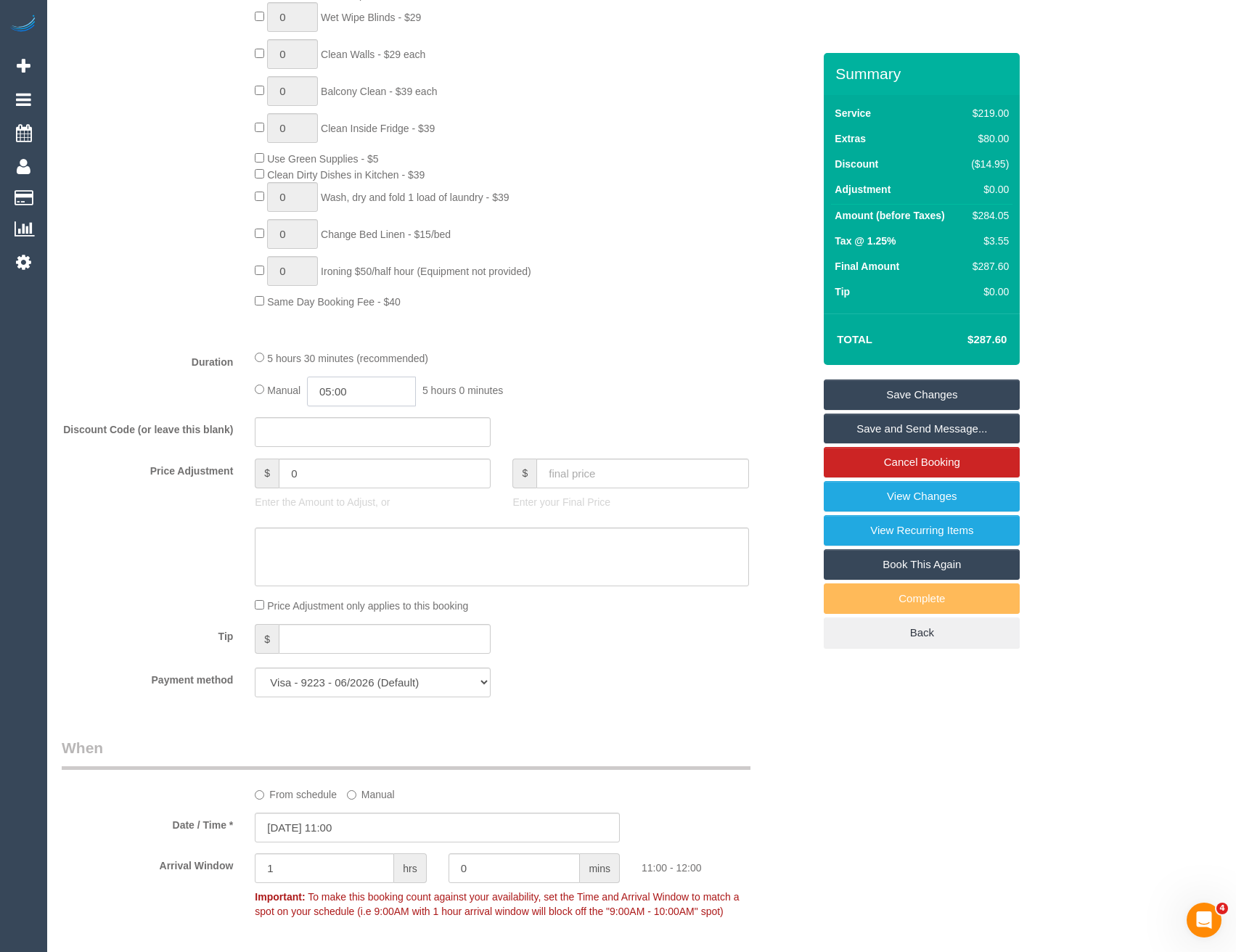
click at [355, 394] on input "05:00" at bounding box center [361, 391] width 109 height 30
click at [347, 426] on li "02:30" at bounding box center [346, 428] width 65 height 19
click at [386, 399] on input "02:30" at bounding box center [361, 391] width 109 height 30
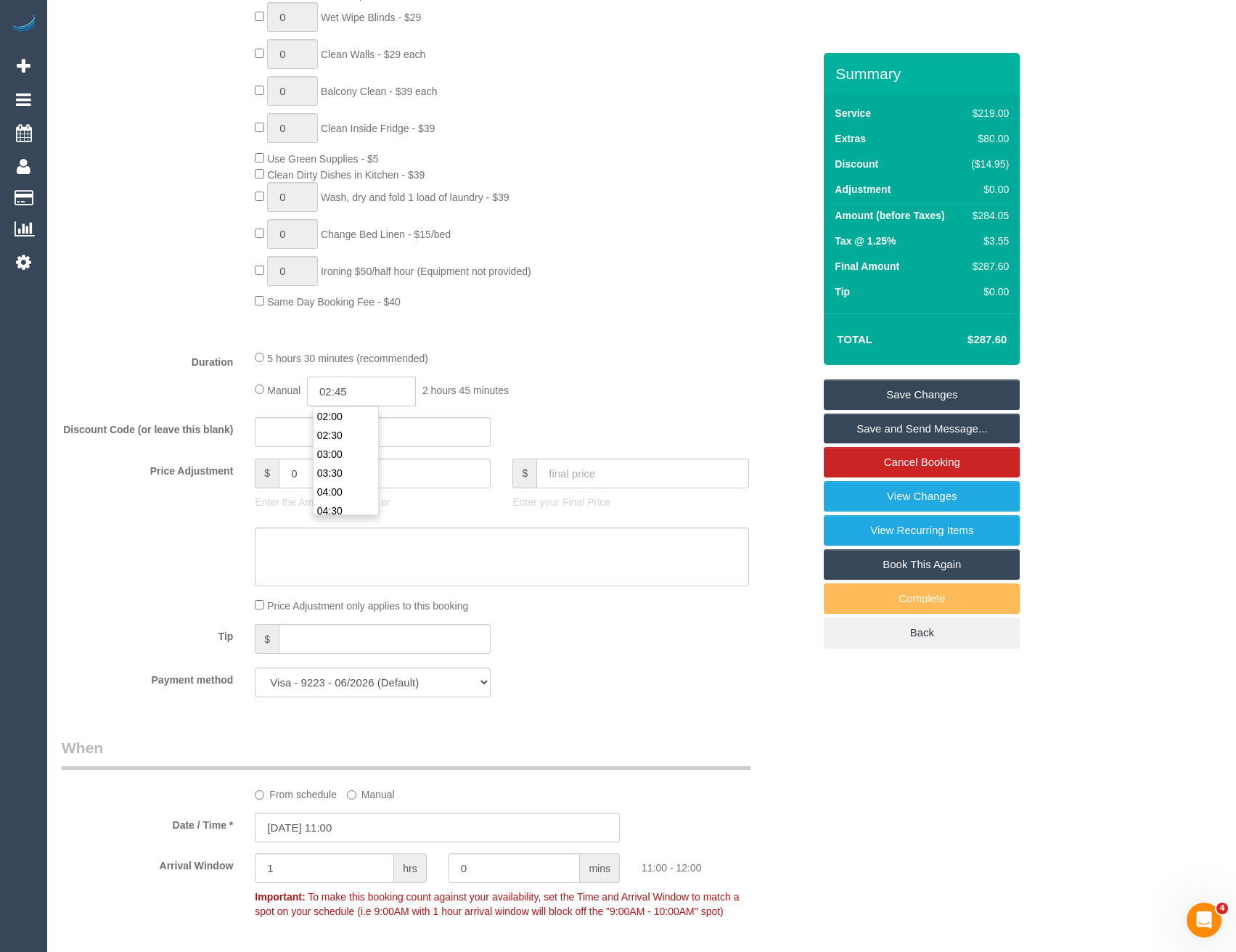
type input "02:45"
click at [596, 315] on div "Type of Service * Hourly Service - $70/h Hourly Service - $65/h Hourly Service …" at bounding box center [438, 49] width 752 height 578
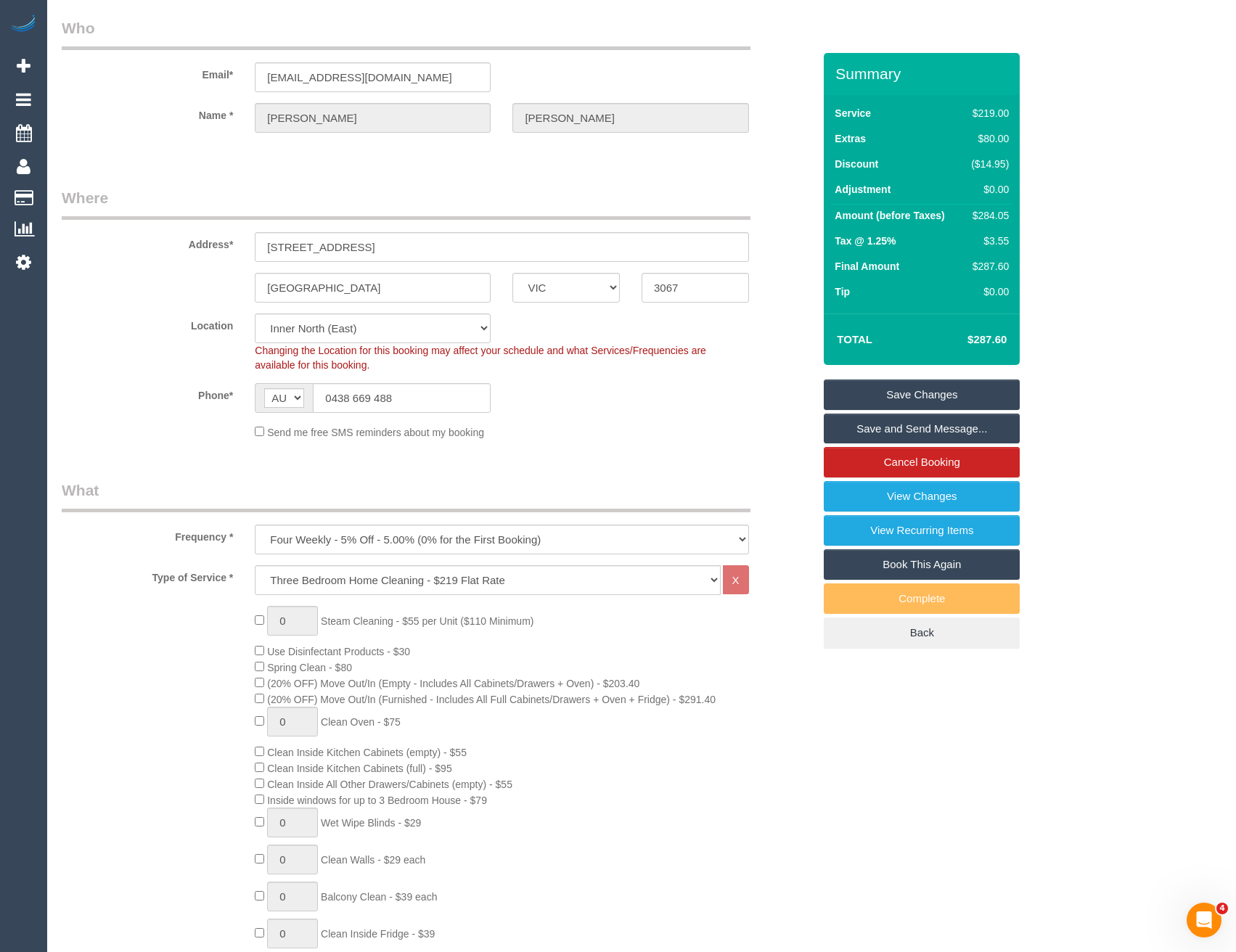
scroll to position [0, 0]
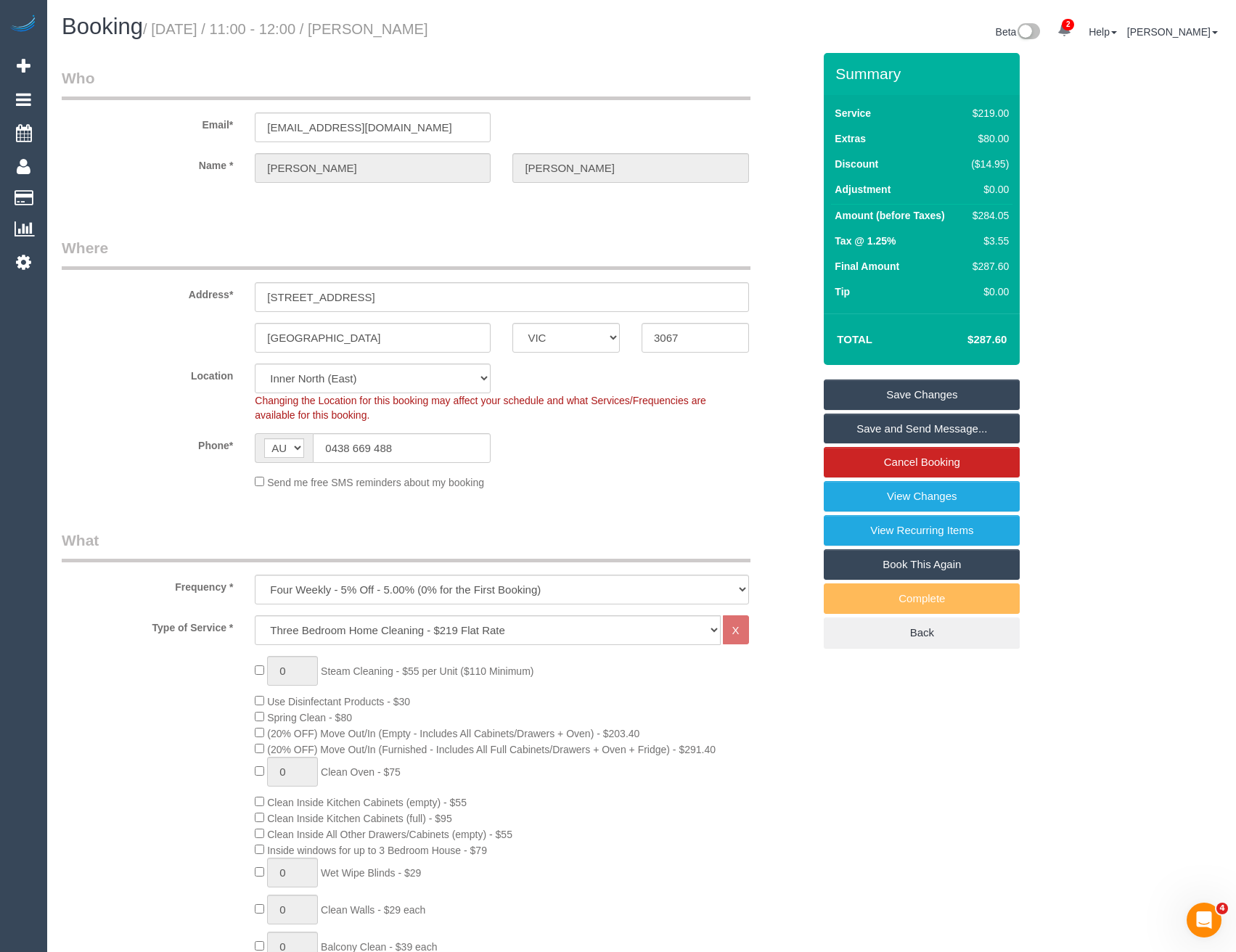
click at [887, 392] on link "Save Changes" at bounding box center [921, 394] width 196 height 30
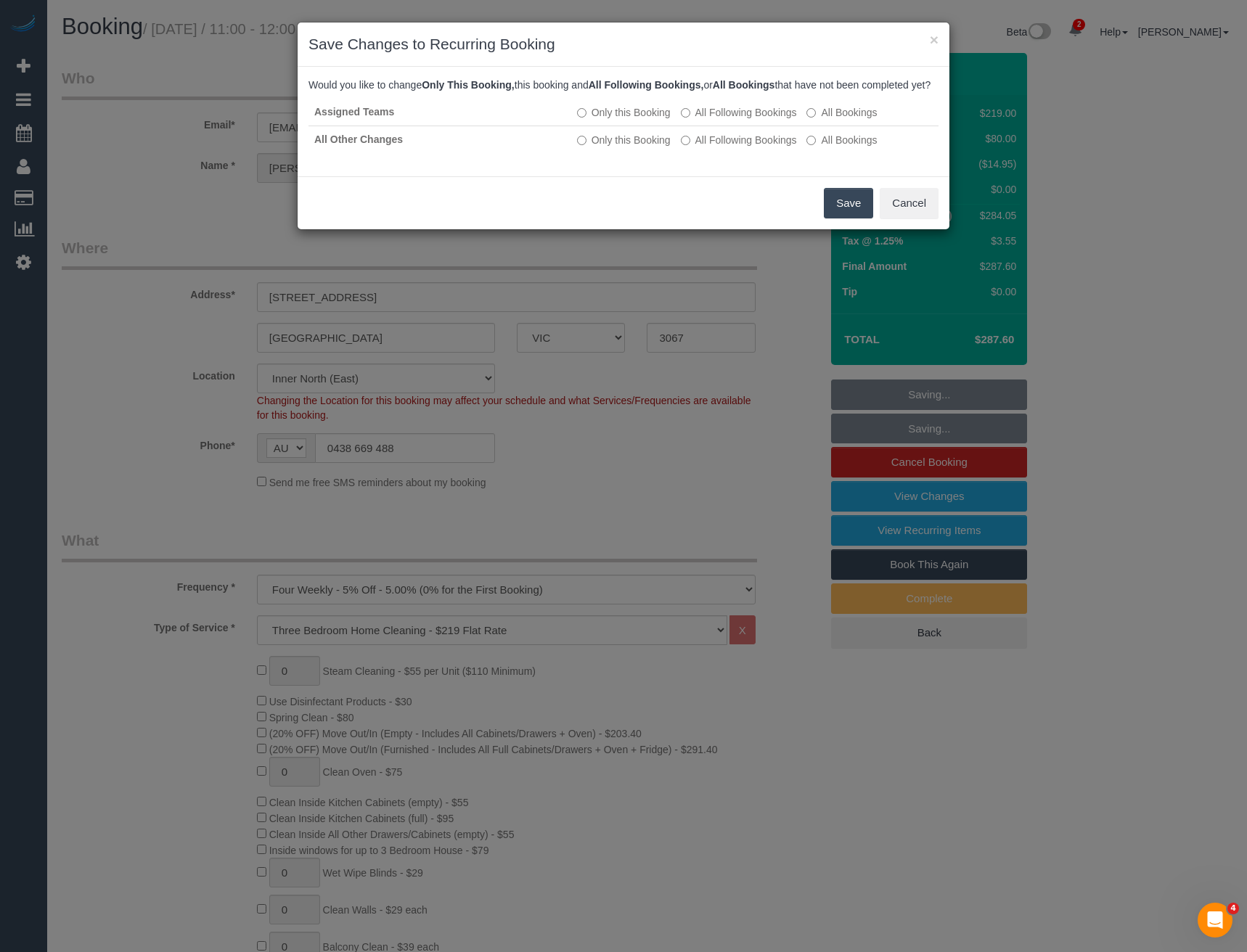
click at [857, 219] on button "Save" at bounding box center [848, 202] width 49 height 30
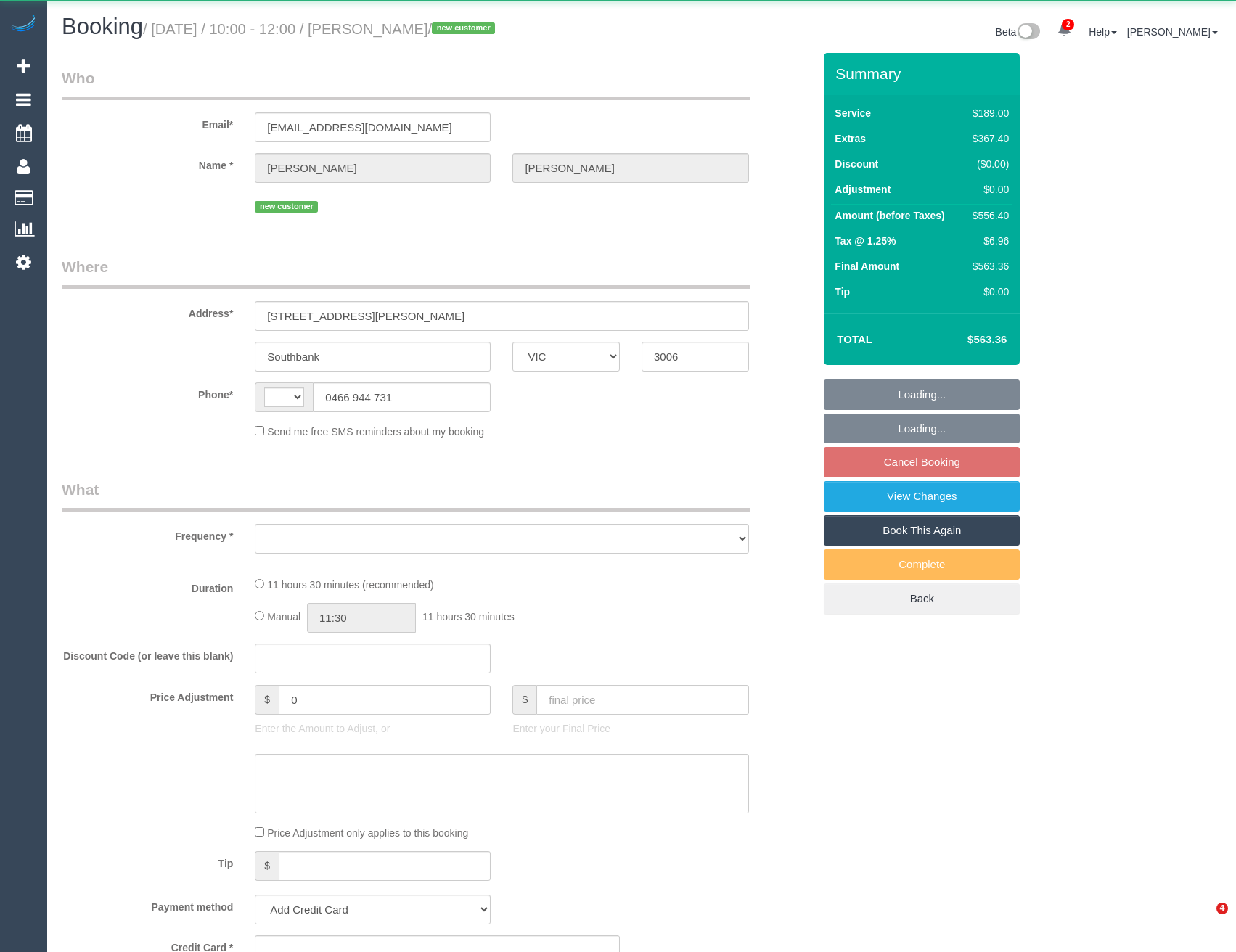
select select "VIC"
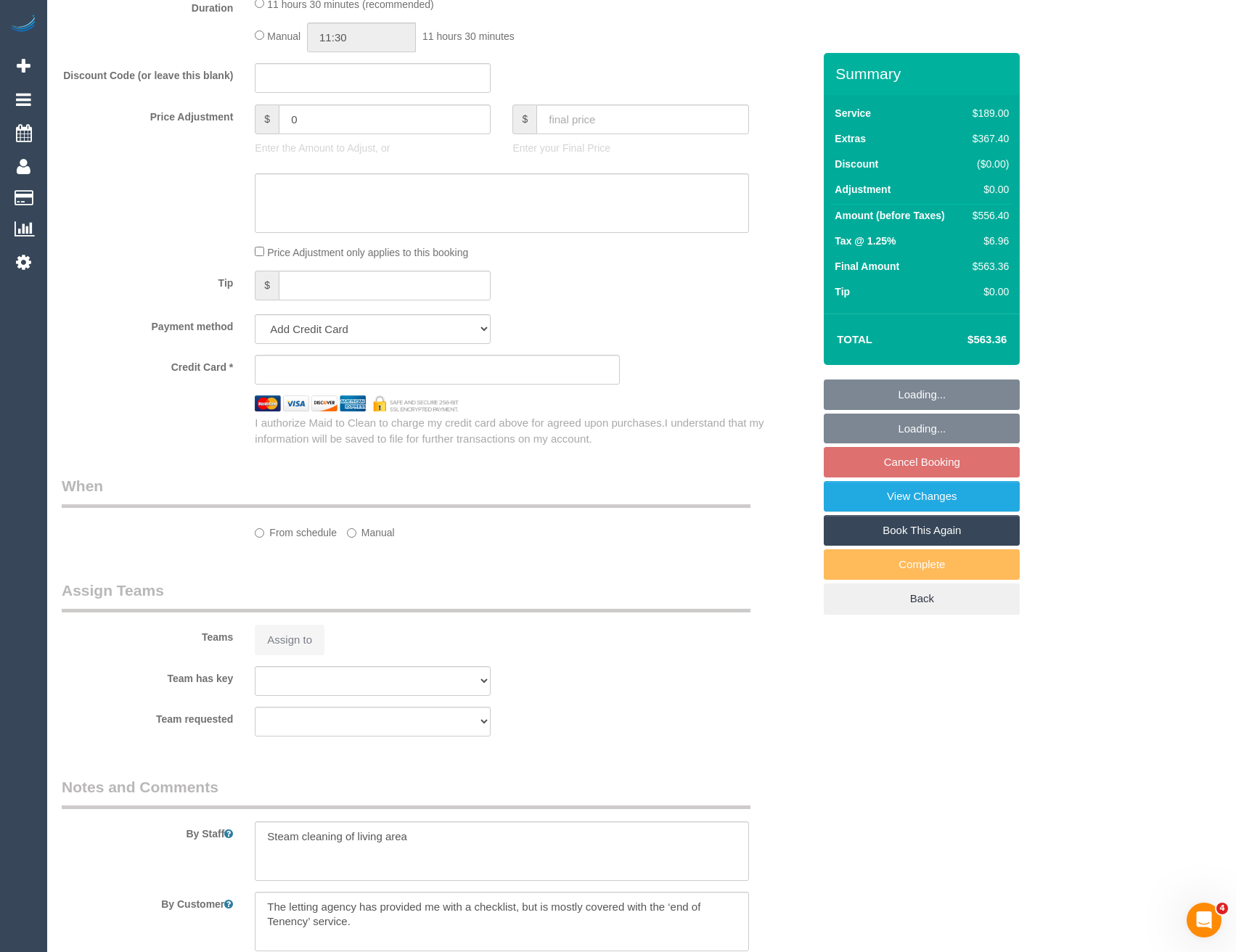
select select "string:AU"
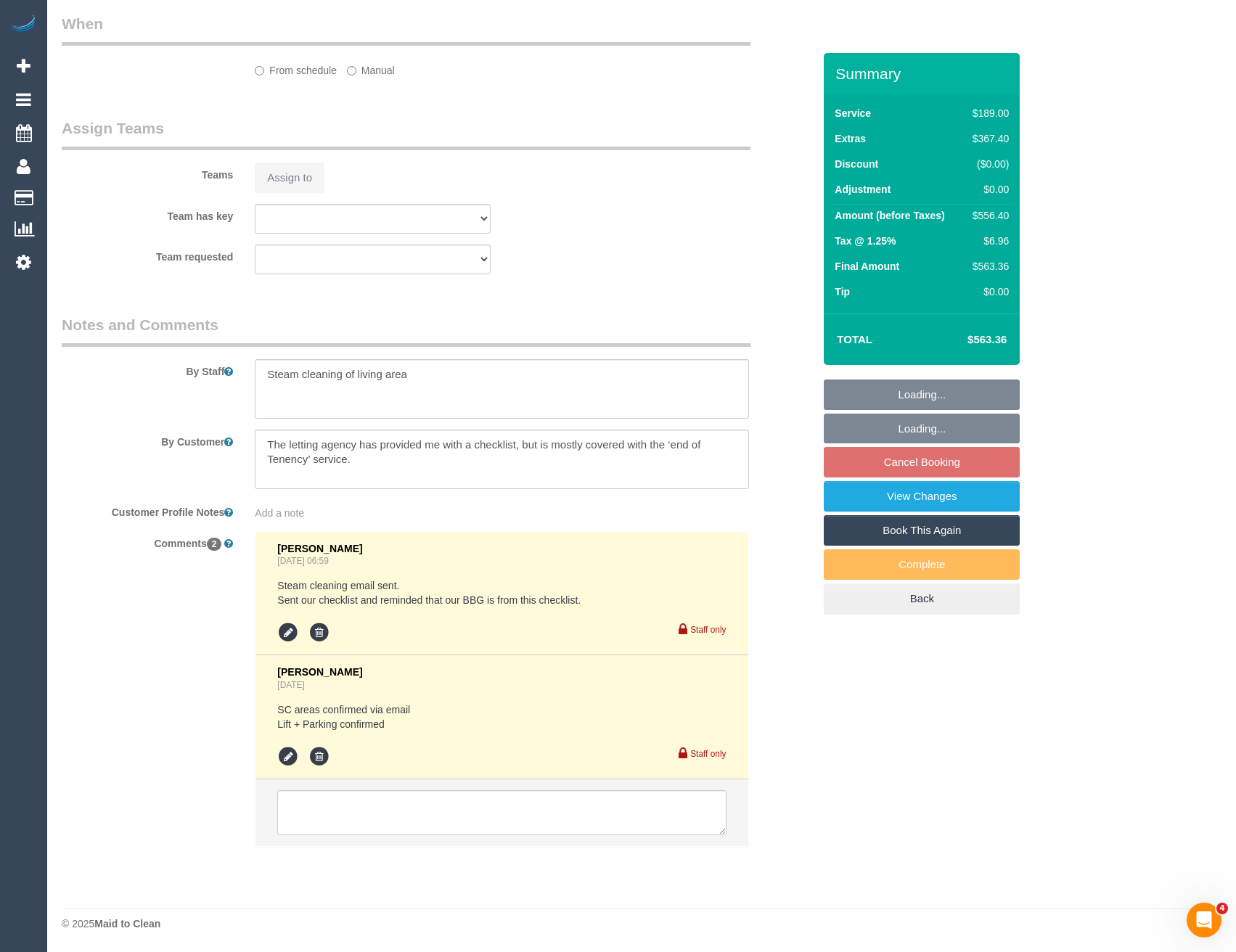
select select "object:588"
select select "string:stripe-pm_1S5iy12GScqysDRVieydaqK8"
select select "number:28"
select select "number:15"
select select "number:20"
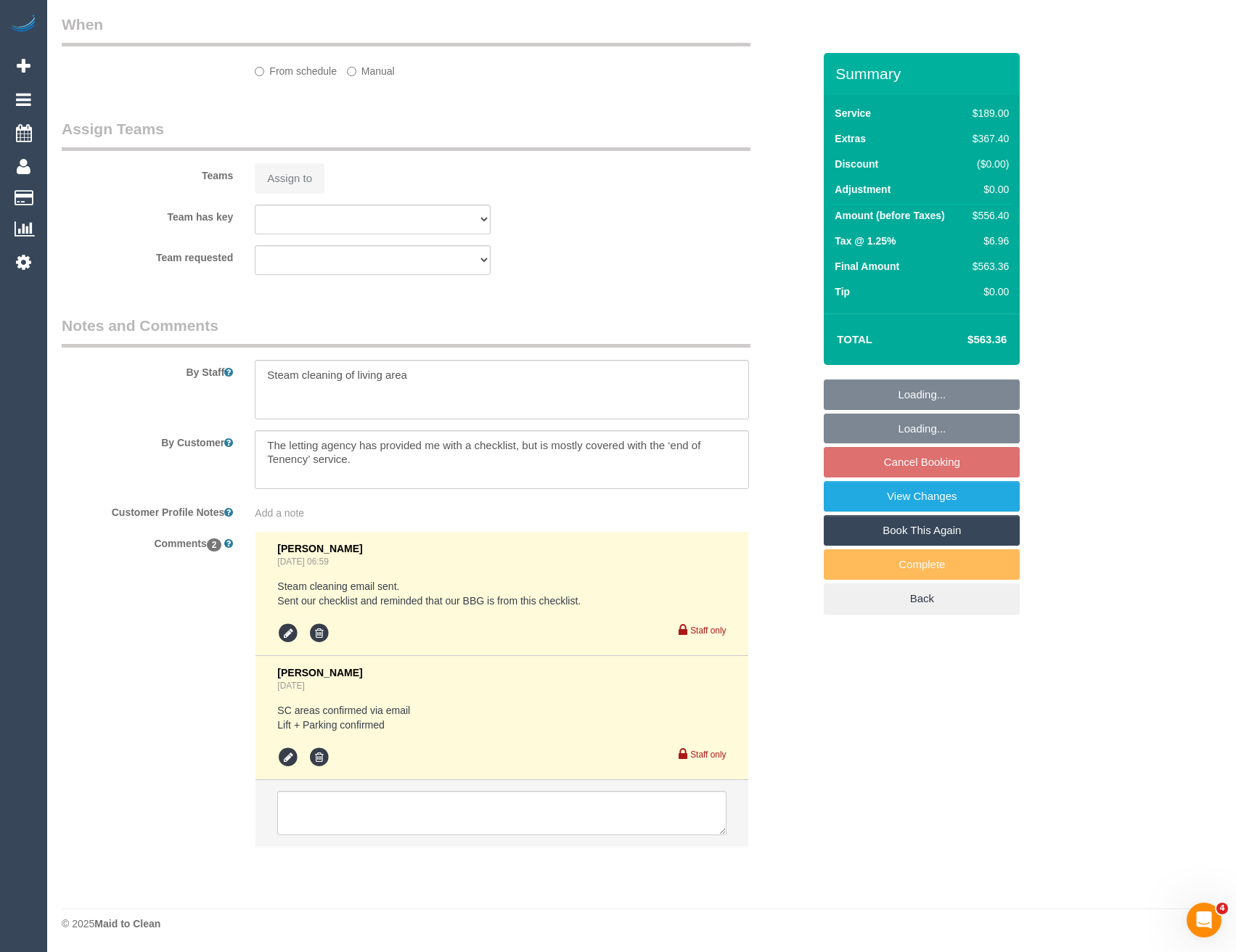
select select "number:24"
select select "number:26"
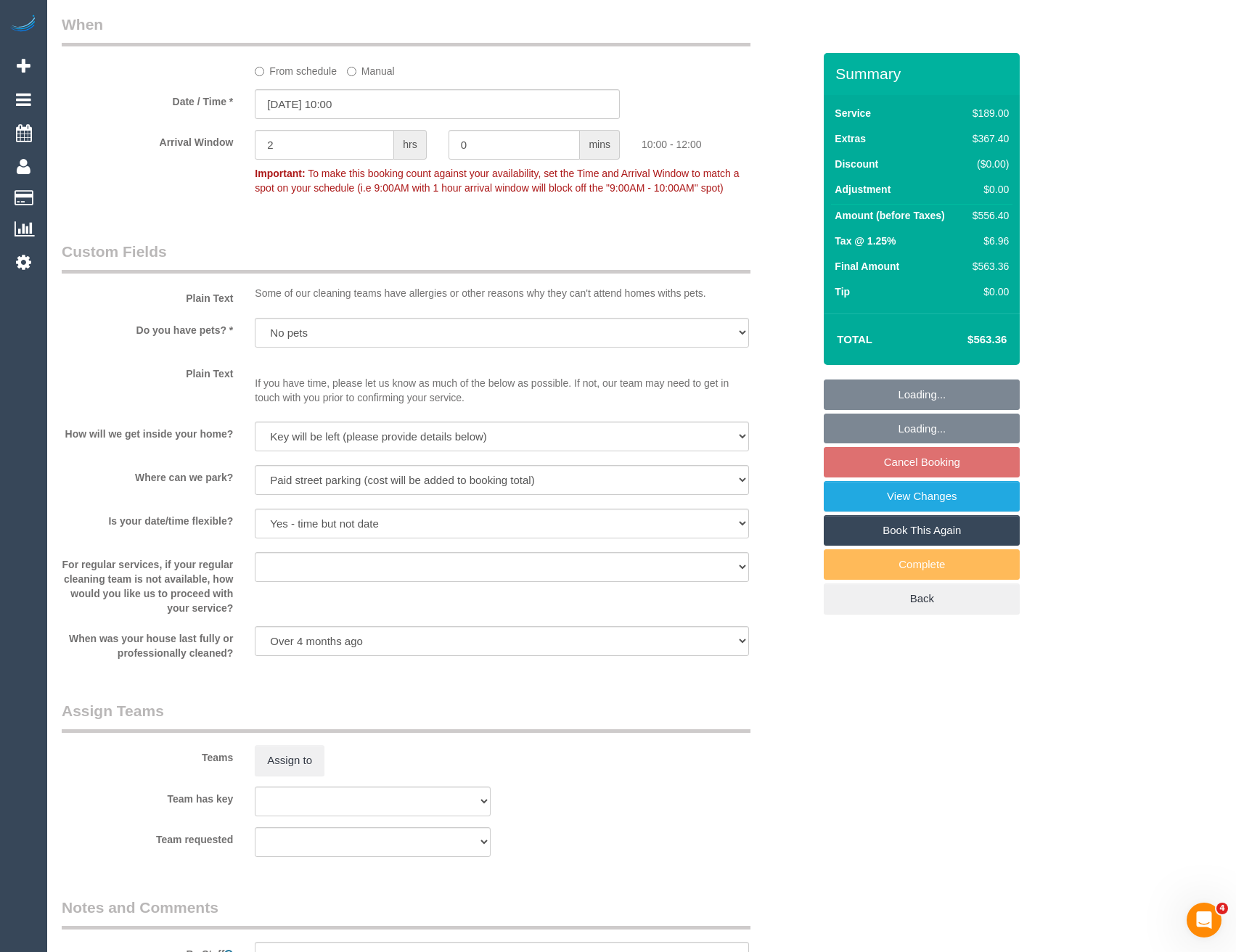
select select "object:1252"
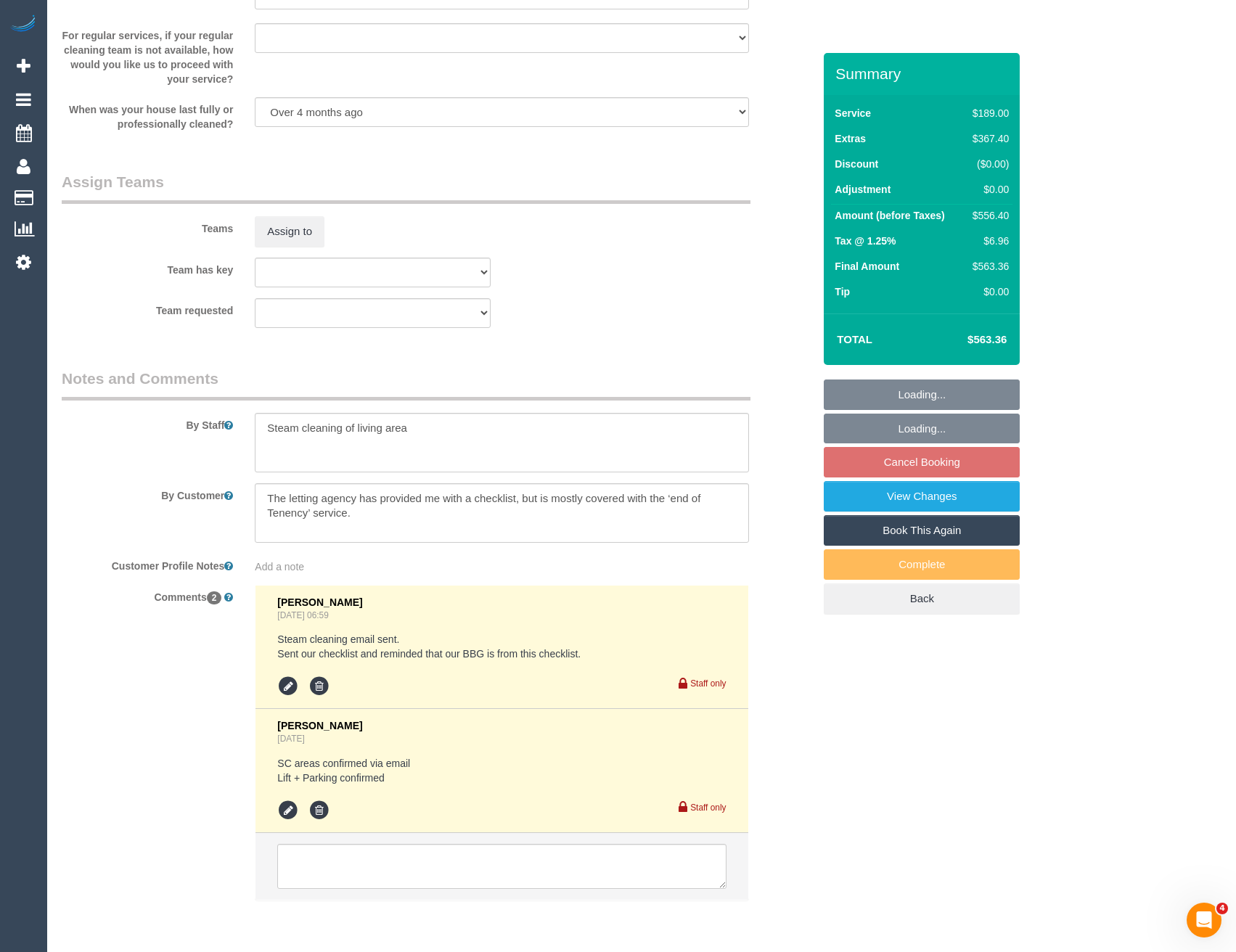
scroll to position [2181, 0]
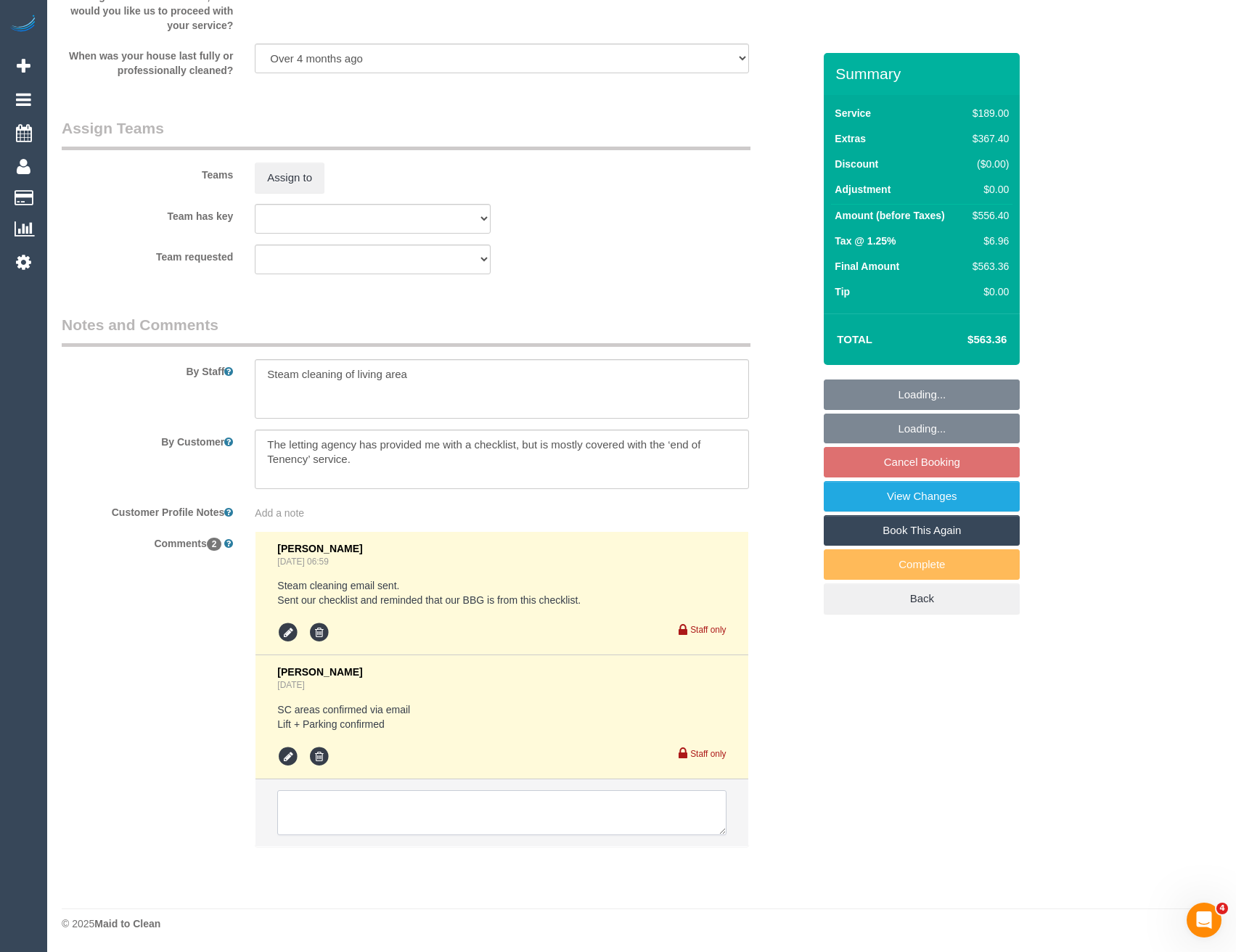
click at [410, 807] on textarea at bounding box center [502, 812] width 449 height 45
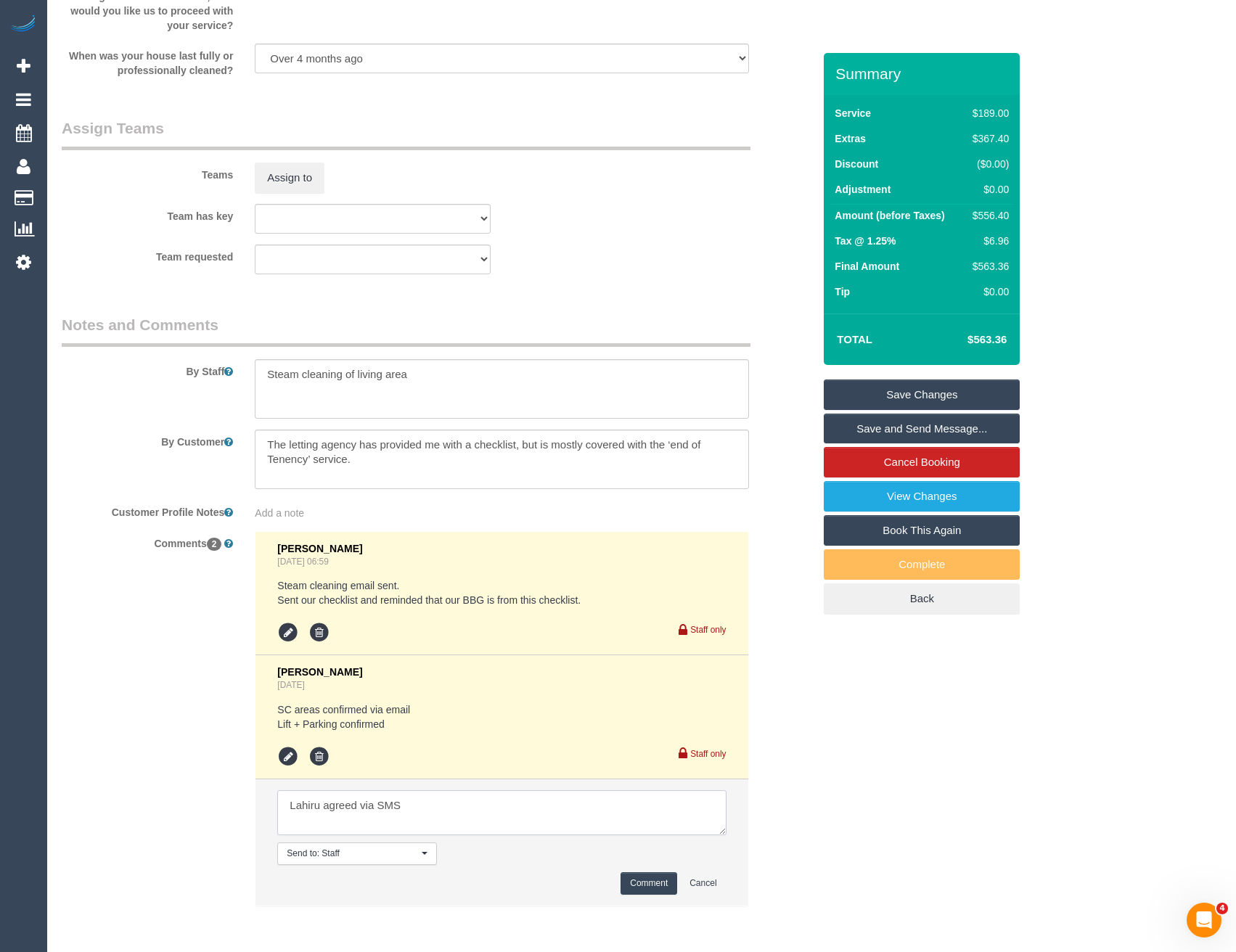
type textarea "Lahiru agreed via SMS"
click at [641, 886] on button "Comment" at bounding box center [649, 884] width 57 height 23
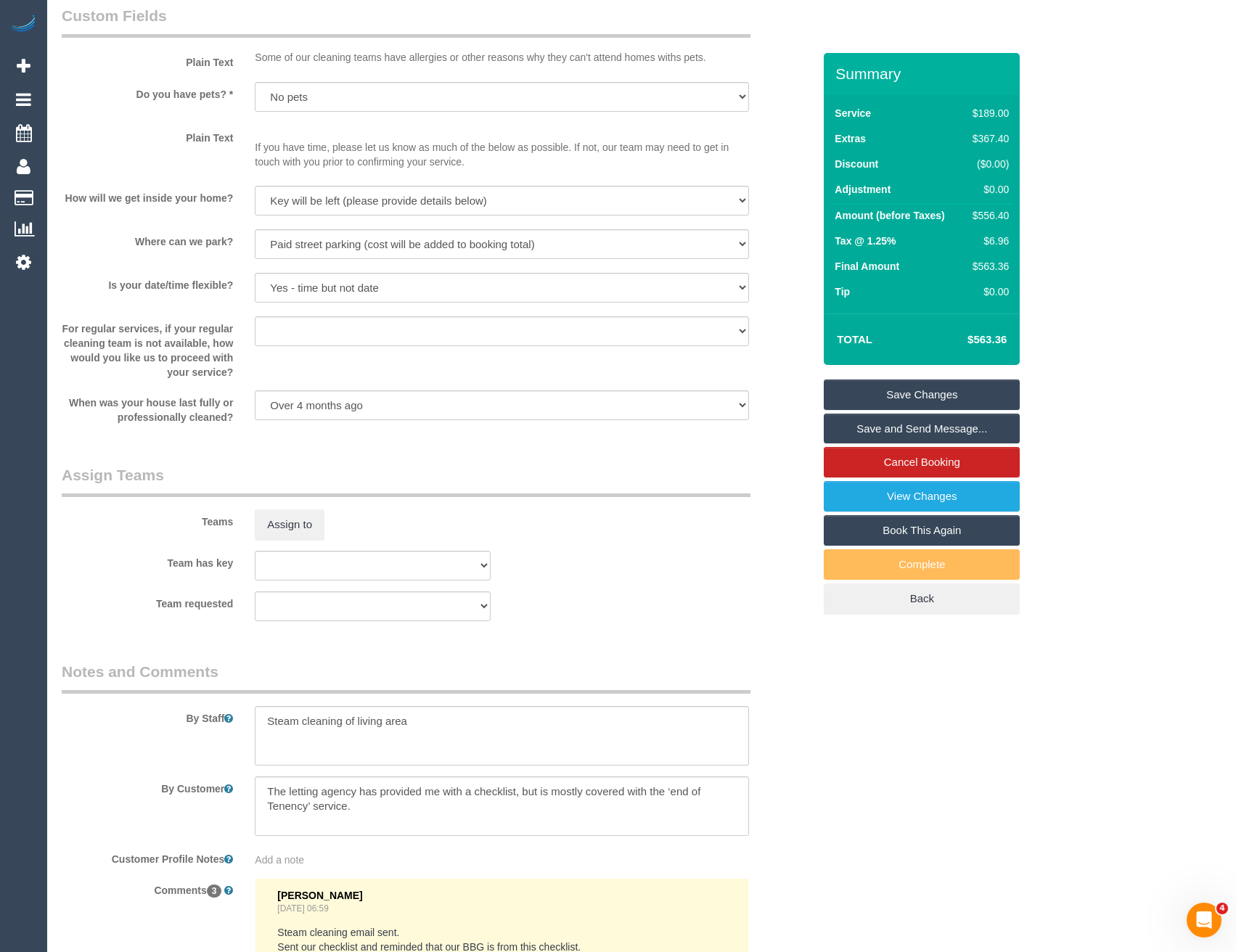
scroll to position [1887, 0]
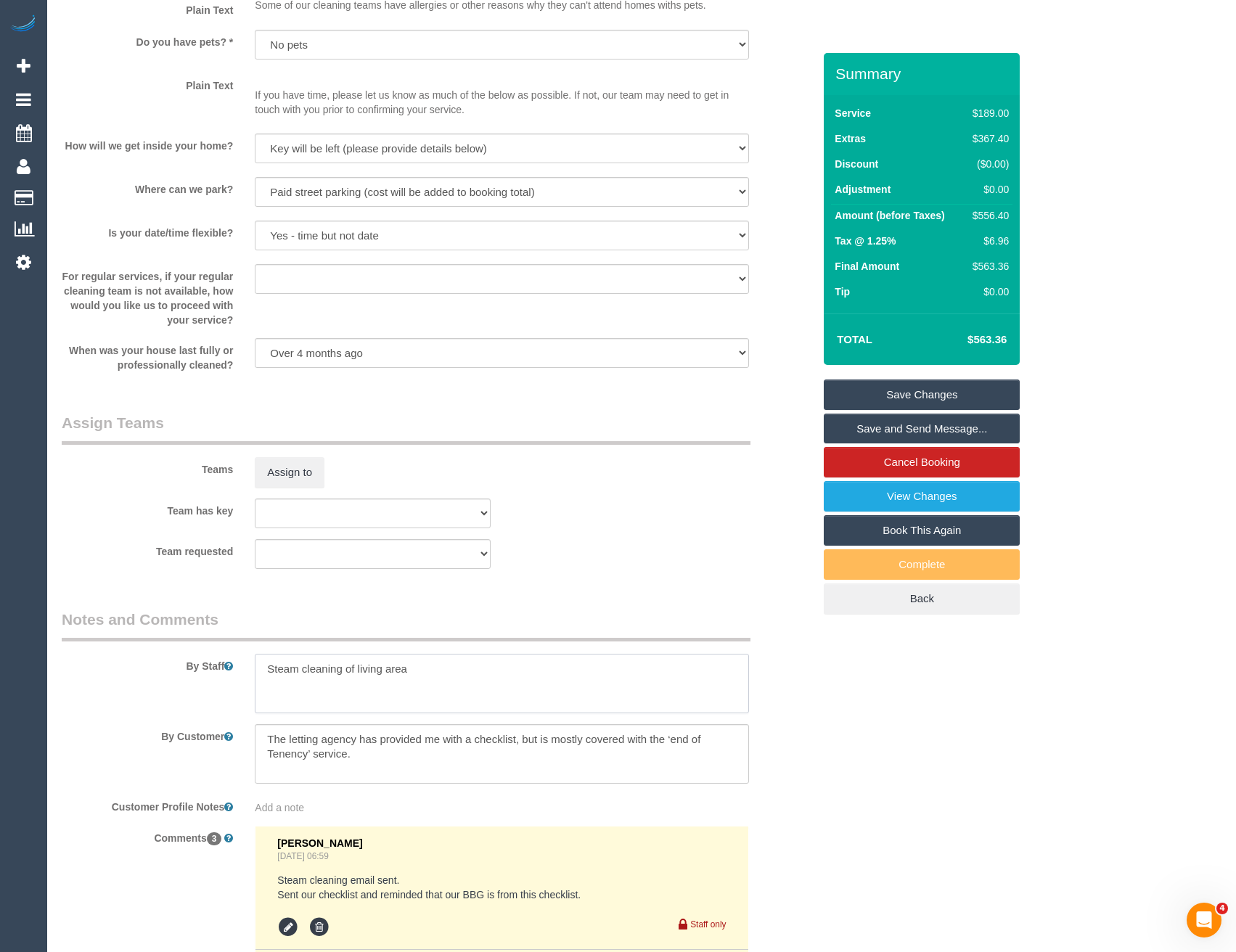
click at [444, 685] on textarea at bounding box center [501, 683] width 493 height 59
click at [592, 682] on textarea at bounding box center [501, 683] width 493 height 59
paste textarea "They will be a concierge working on the front desk that will allow you entry an…"
type textarea "Steam cleaning of living area Lift access confirmed and parking our the front o…"
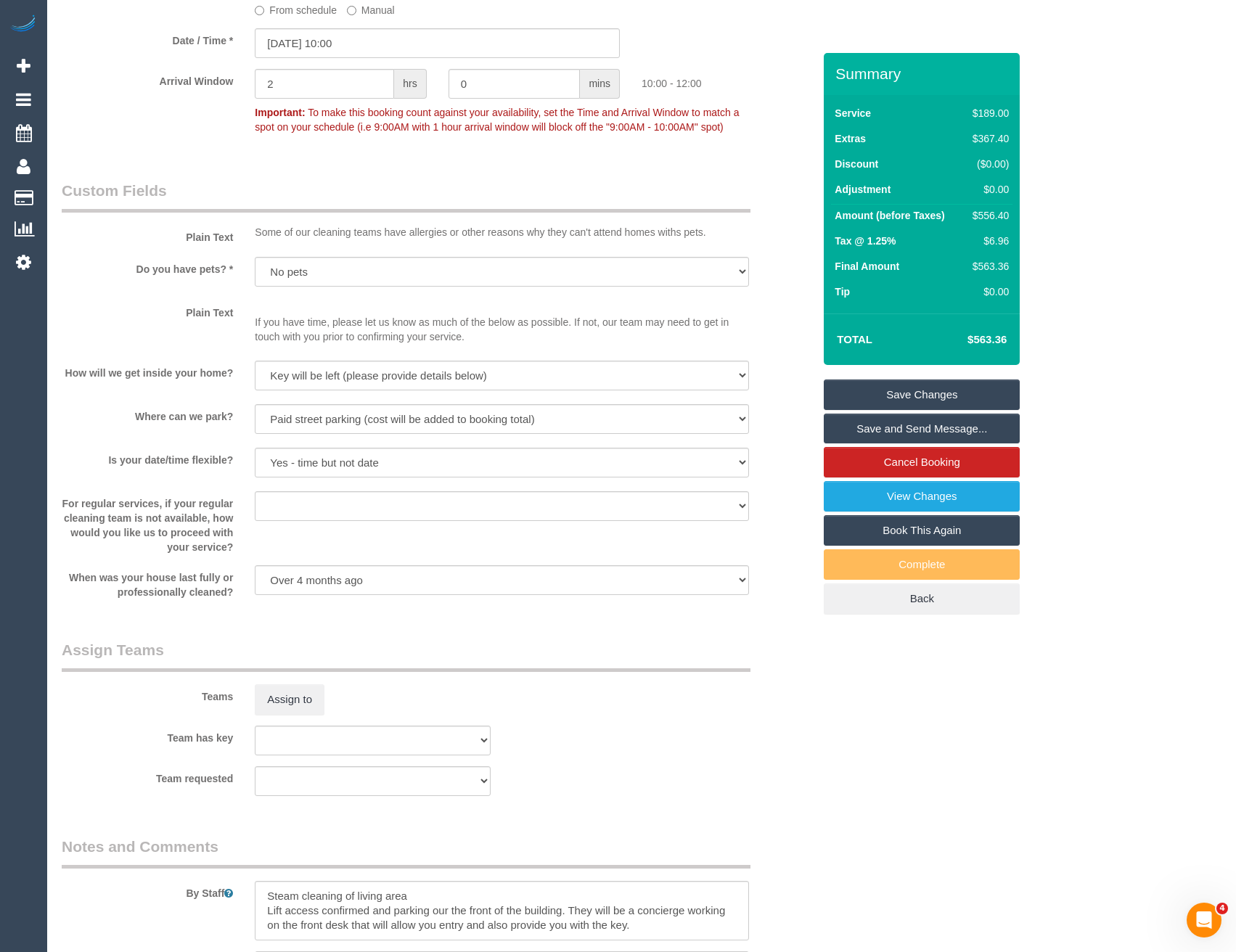
scroll to position [1815, 0]
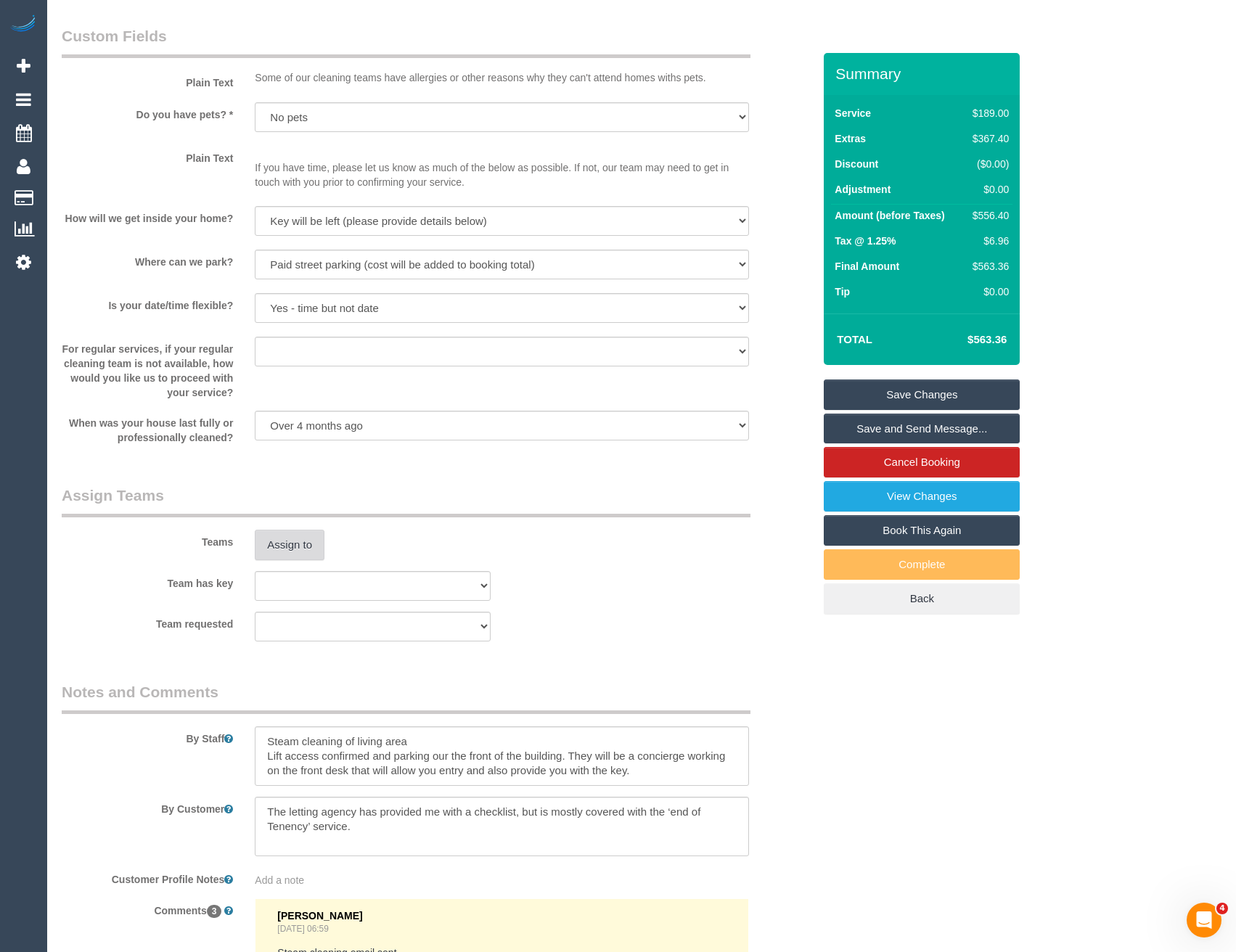
click at [297, 551] on button "Assign to" at bounding box center [289, 544] width 69 height 30
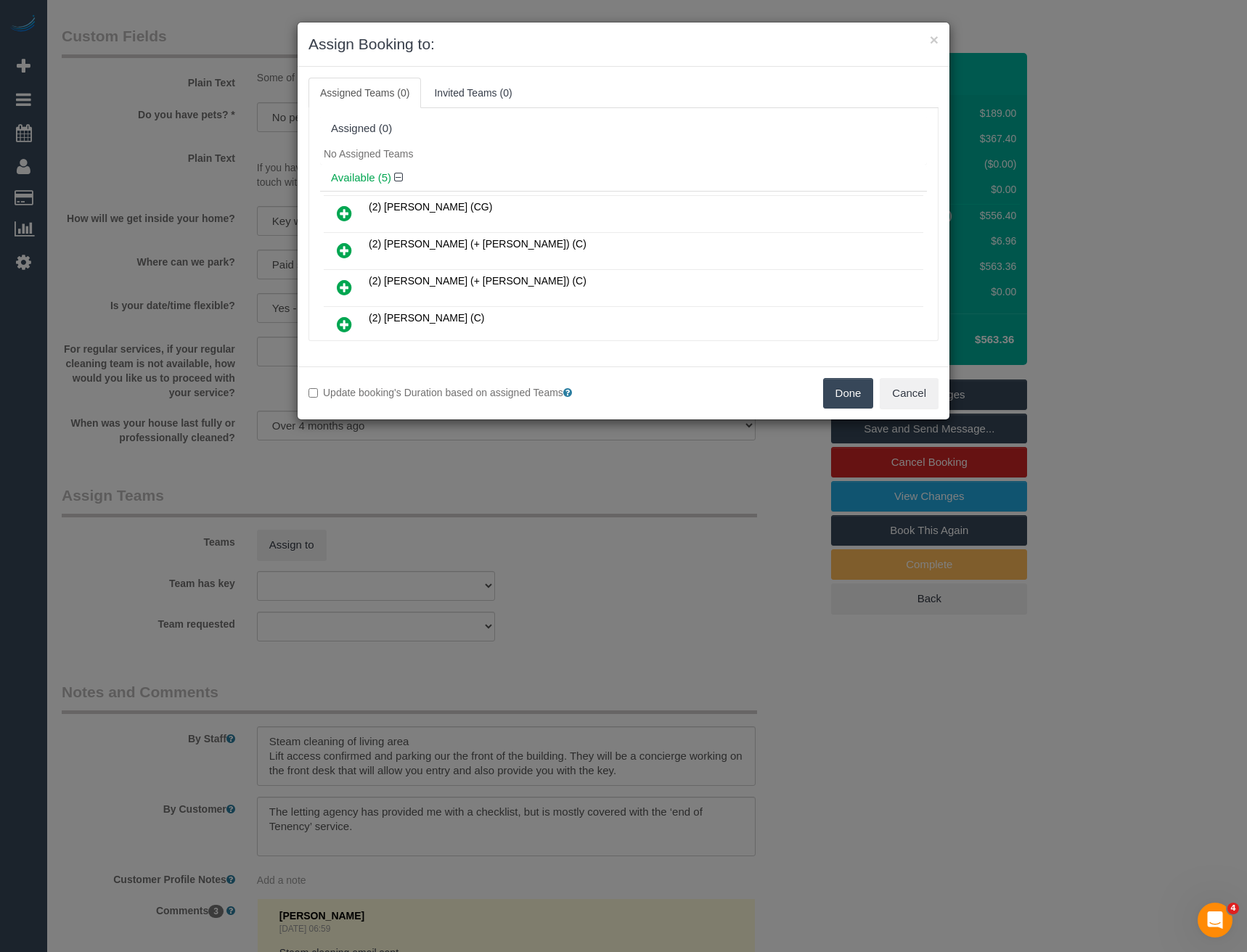
click at [556, 578] on div "× Assign Booking to: Assigned Teams (0) Invited Teams (0) Assigned (0) No Assig…" at bounding box center [623, 476] width 1247 height 952
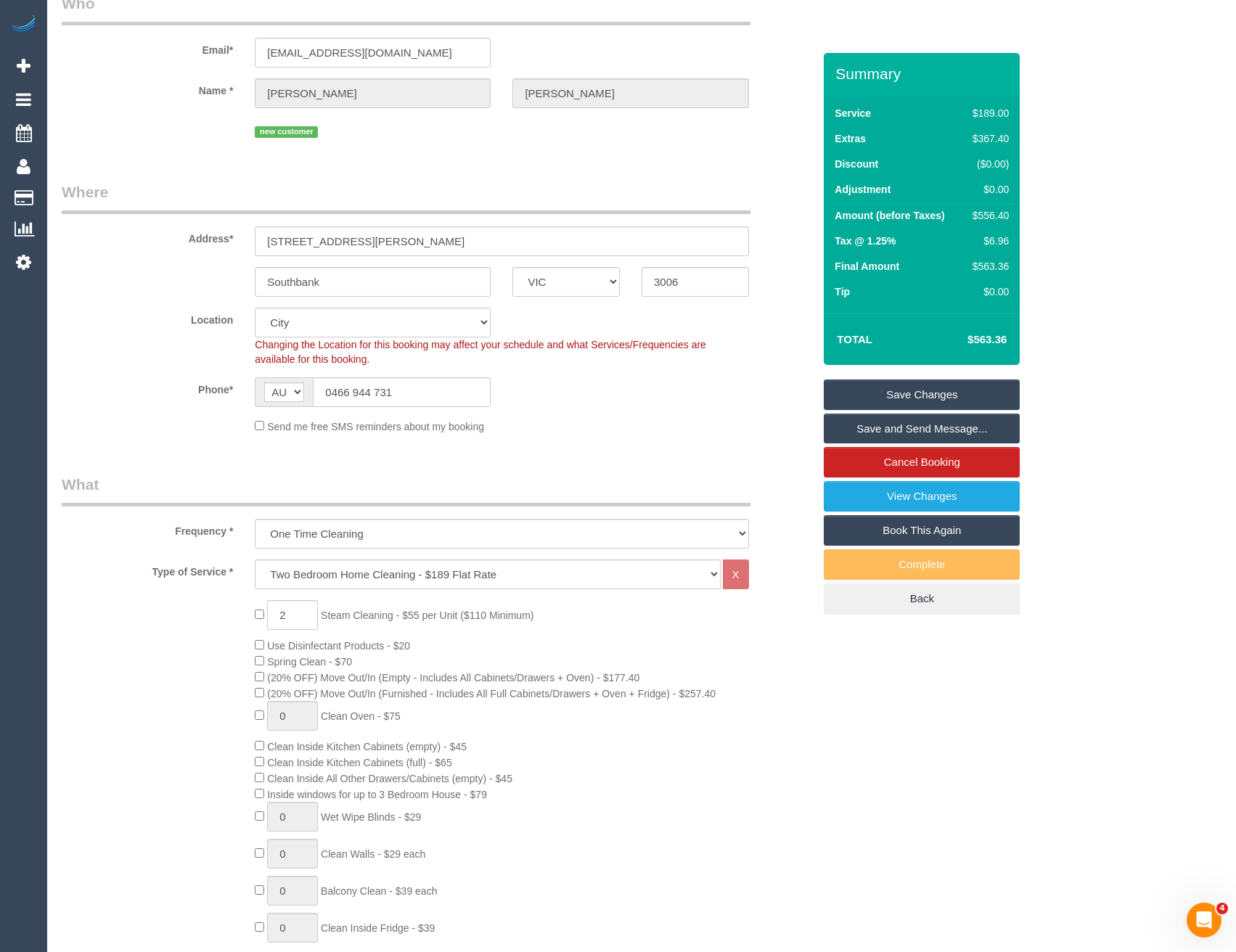
scroll to position [0, 0]
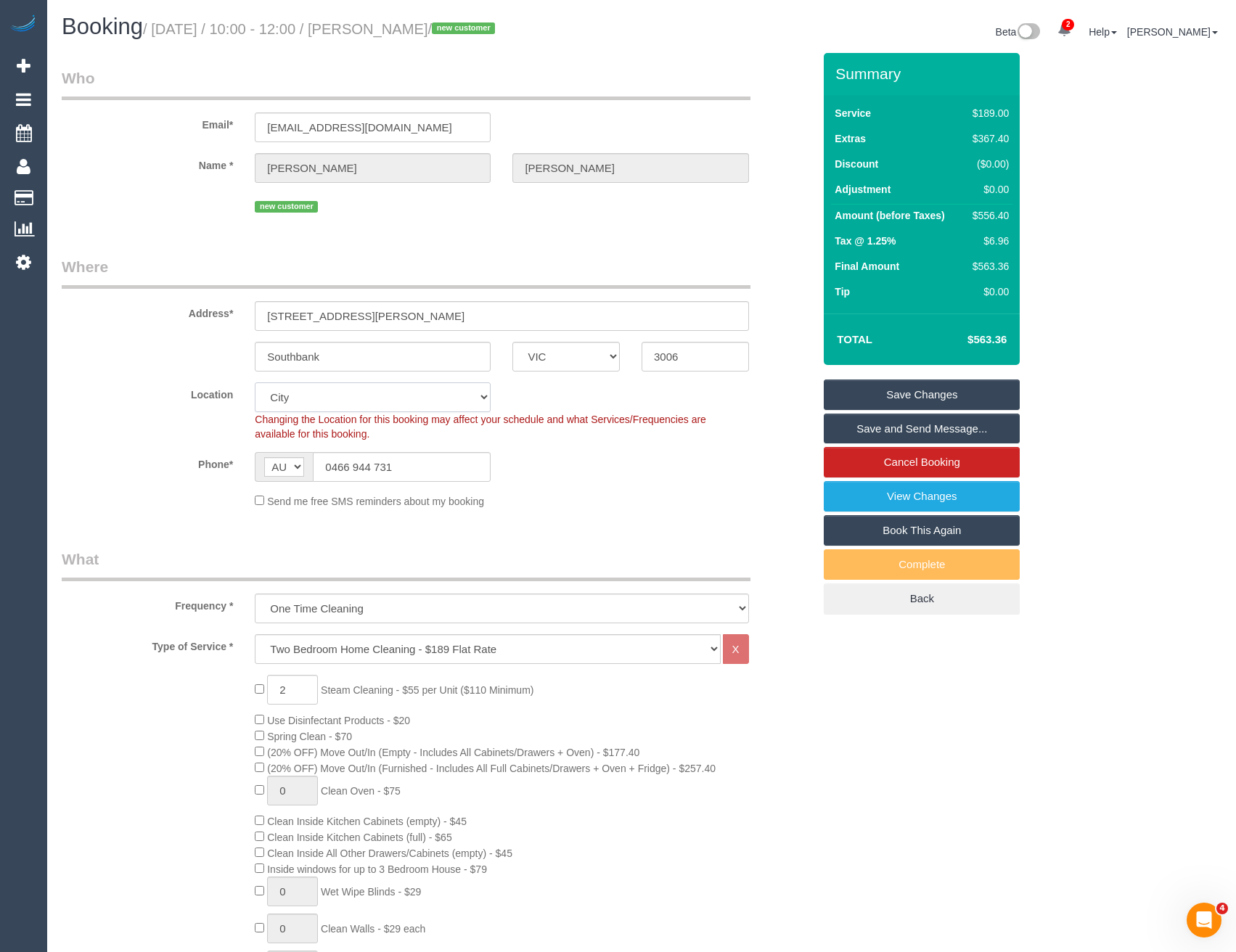
click at [372, 398] on select "Office [GEOGRAPHIC_DATA] (North) East (South) [GEOGRAPHIC_DATA] (East) [GEOGRAP…" at bounding box center [372, 397] width 236 height 30
select select "50"
click at [254, 382] on select "Office [GEOGRAPHIC_DATA] (North) East (South) [GEOGRAPHIC_DATA] (East) [GEOGRAP…" at bounding box center [372, 397] width 236 height 30
click at [493, 469] on div "AF AL DZ AD AO AI AQ AG AR AM AW AU AT AZ BS BH BD BB BY BE BZ BJ BM BT BO BA B…" at bounding box center [372, 467] width 258 height 30
select select "object:3198"
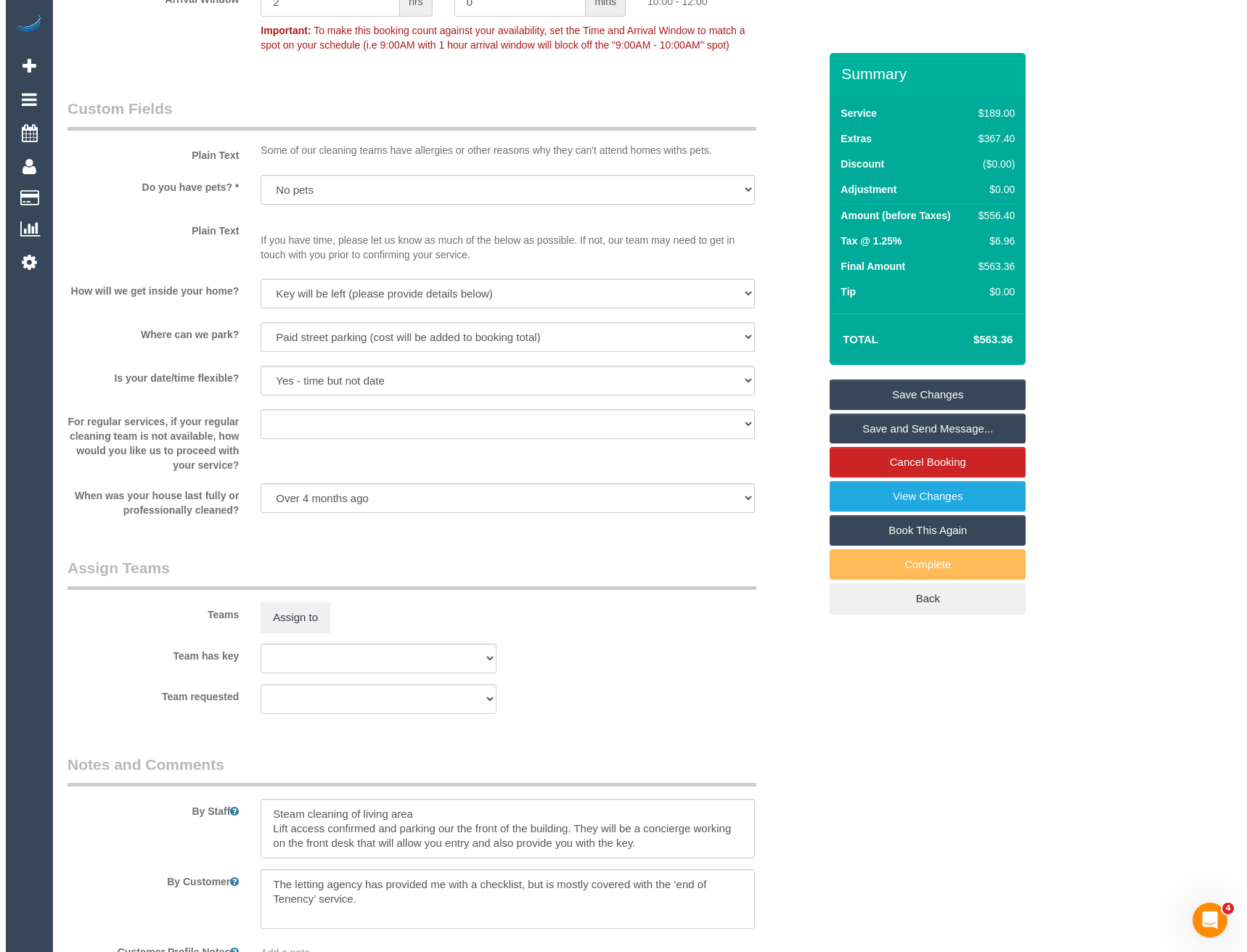
scroll to position [2178, 0]
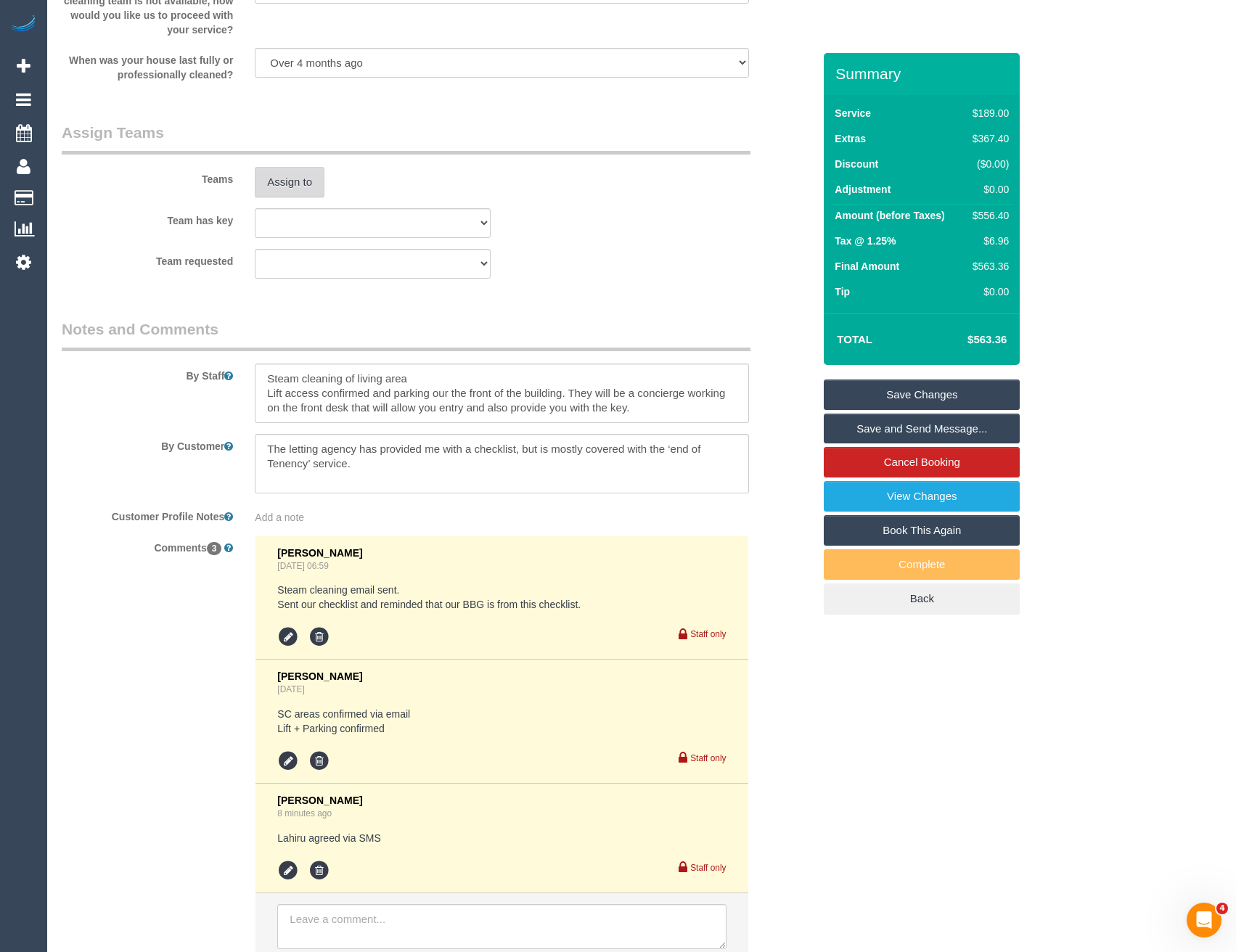
click at [289, 185] on button "Assign to" at bounding box center [289, 181] width 69 height 30
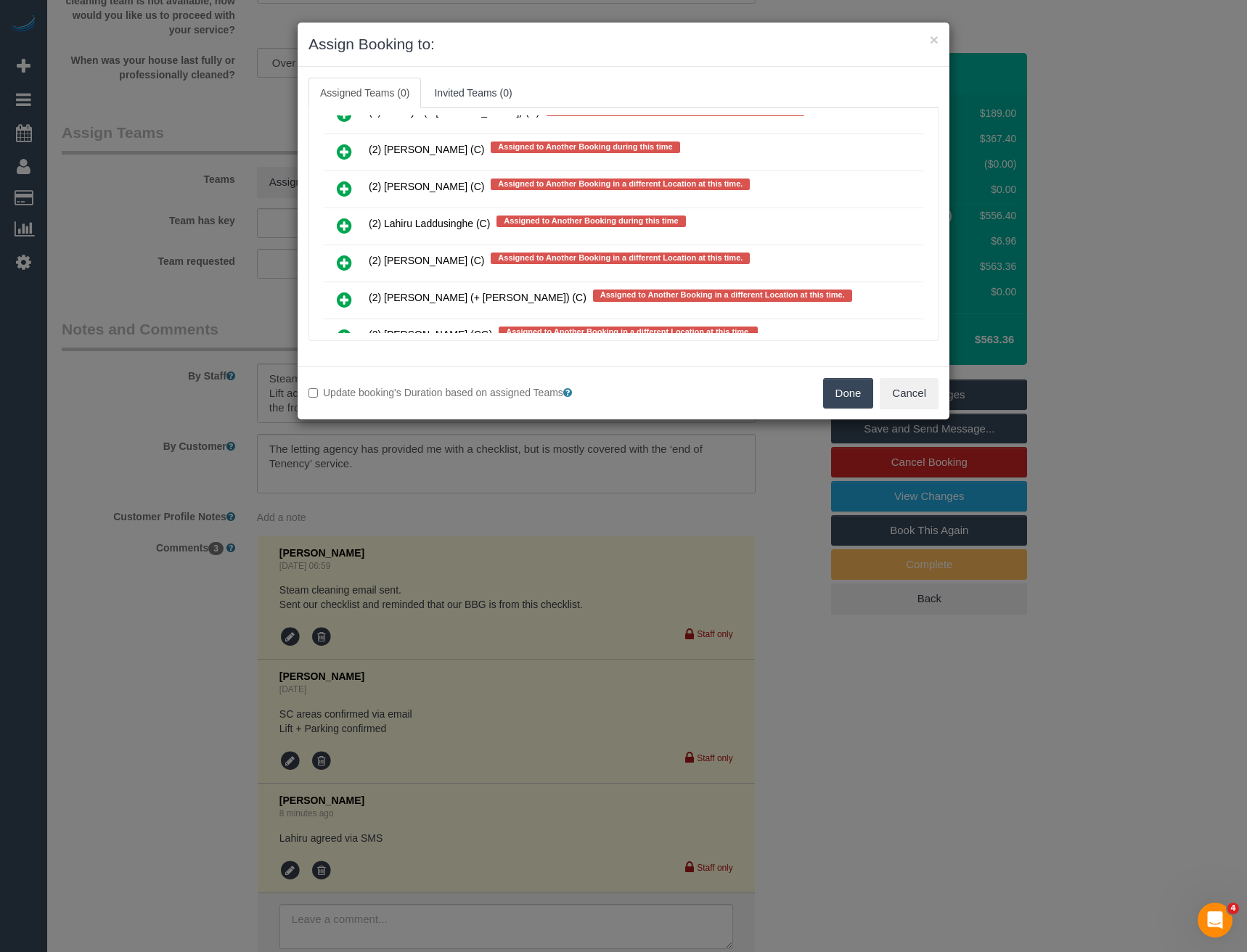
scroll to position [5471, 0]
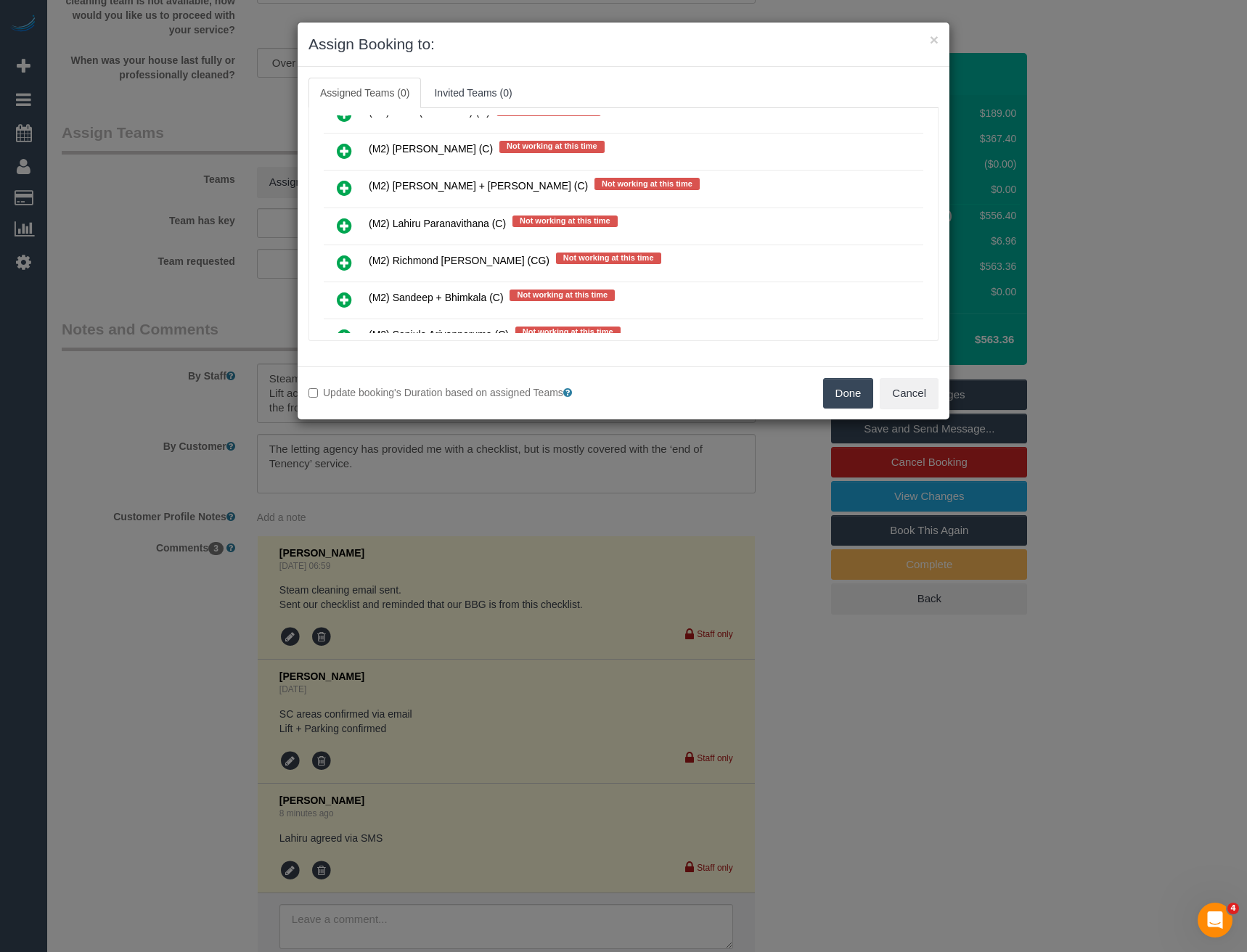
click at [344, 230] on icon at bounding box center [344, 225] width 16 height 17
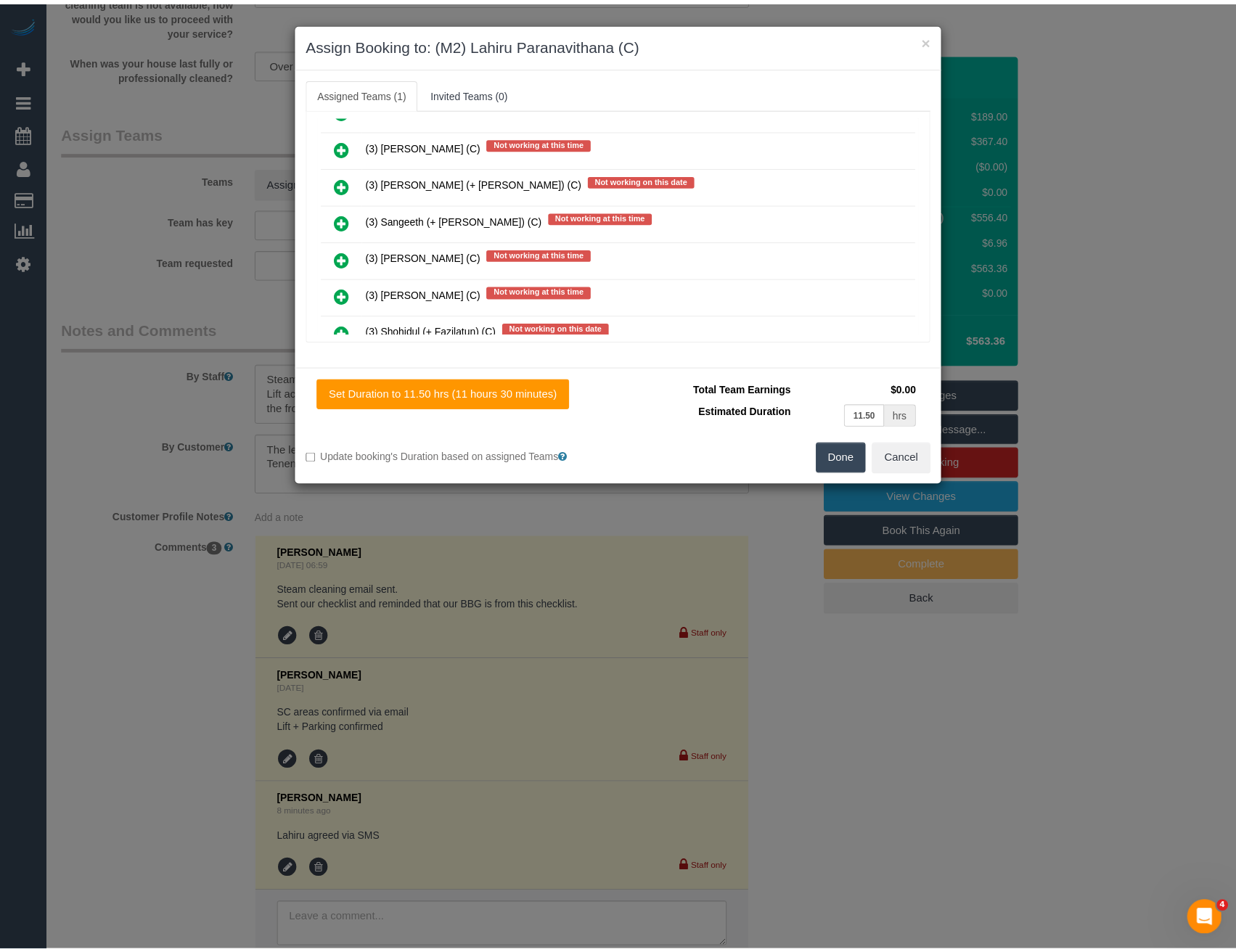
scroll to position [0, 0]
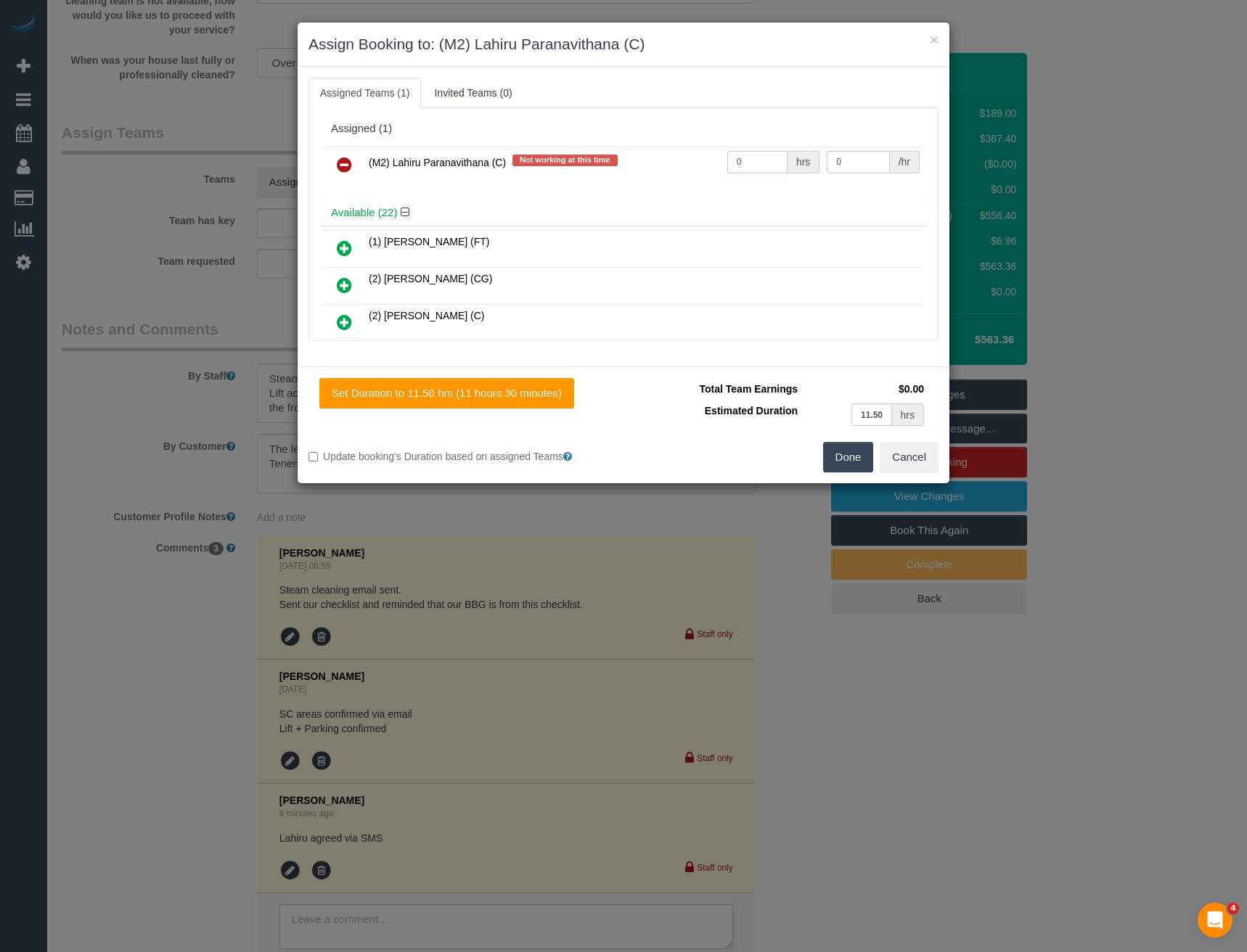
drag, startPoint x: 739, startPoint y: 162, endPoint x: 614, endPoint y: 186, distance: 127.3
click at [656, 183] on div "(M2) Lahiru Paranavithana (C) Not working at this time 0 hrs 0 /hr" at bounding box center [623, 171] width 607 height 57
type input "1"
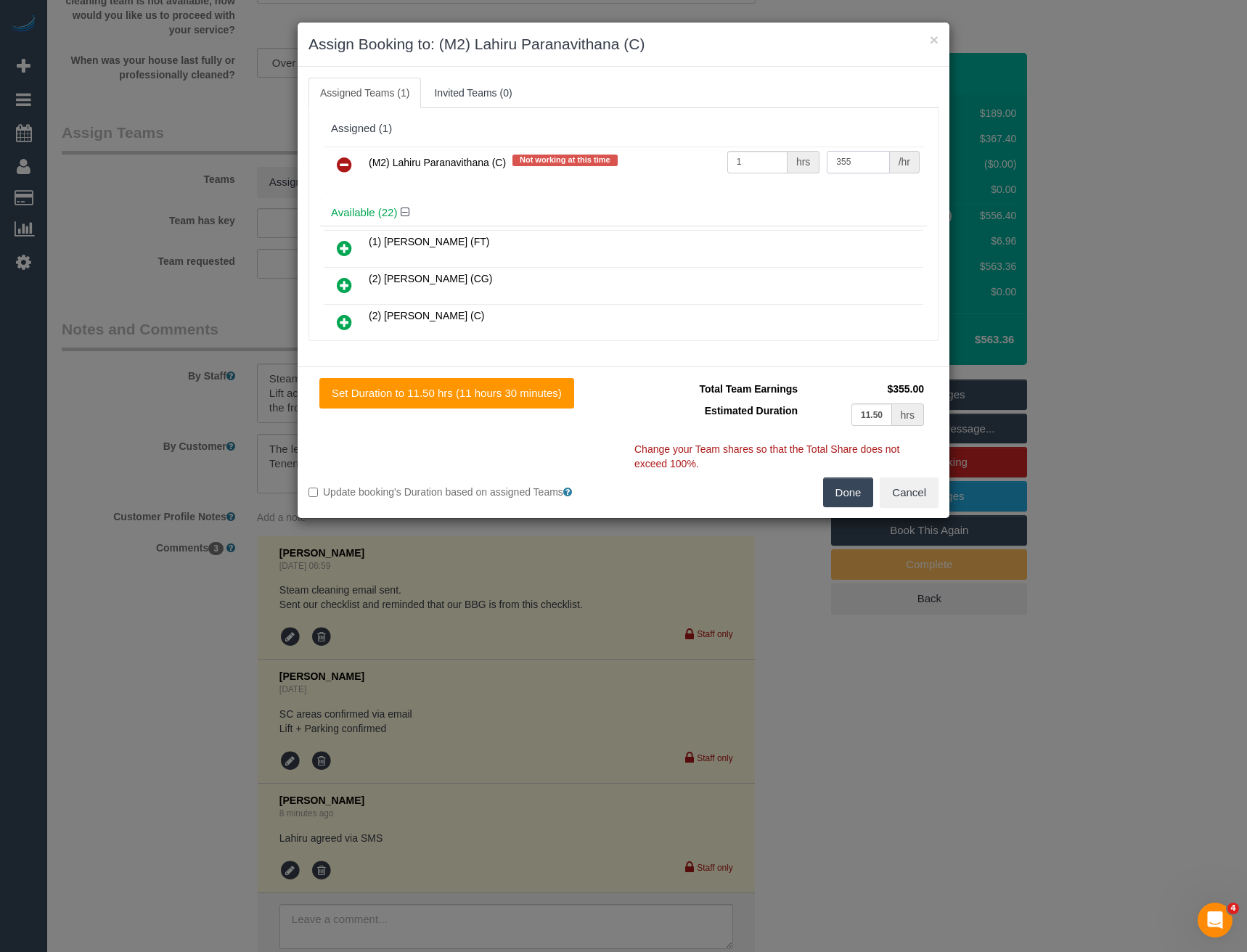
type input "355"
click at [839, 485] on button "Done" at bounding box center [849, 492] width 51 height 30
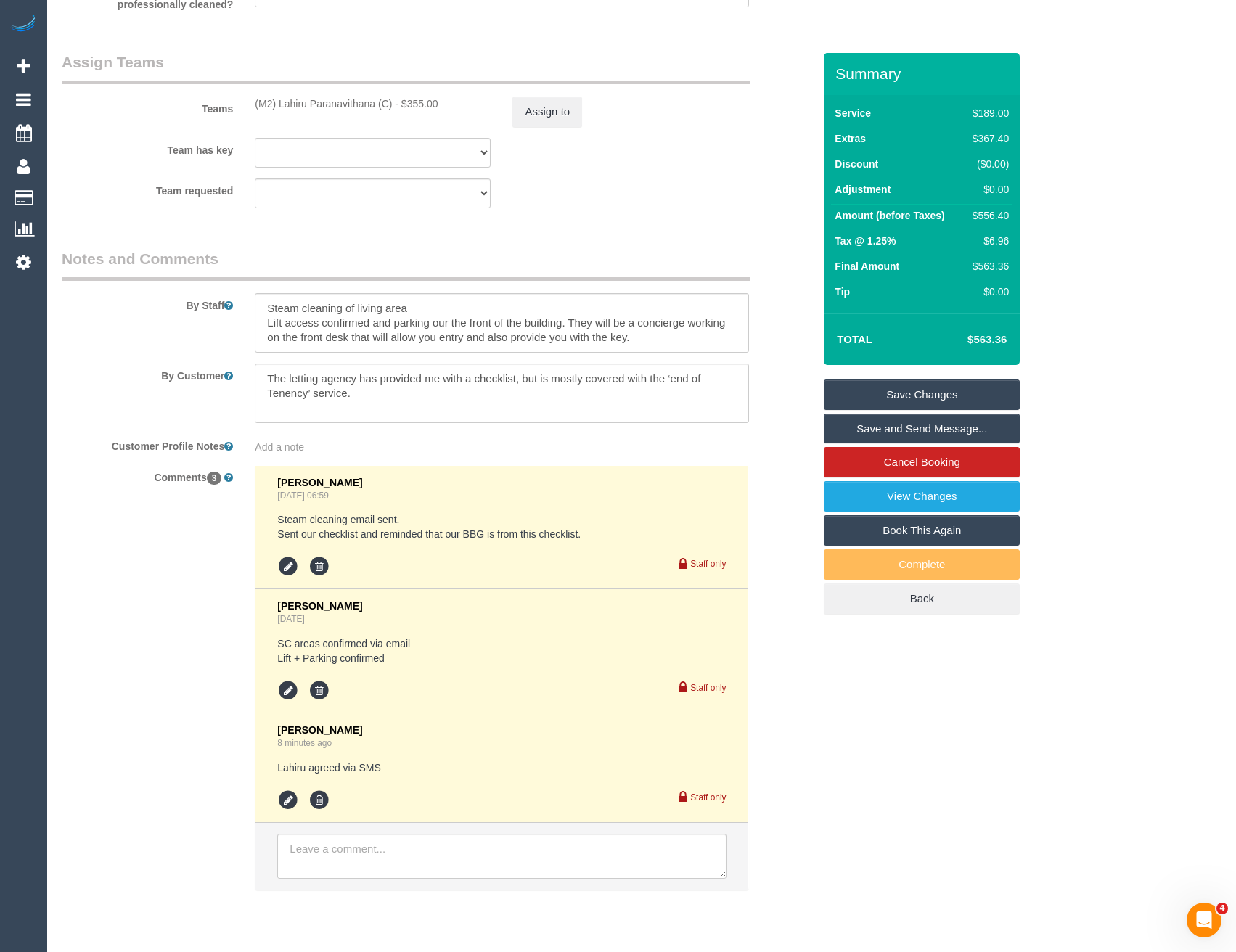
scroll to position [2250, 0]
click at [262, 301] on textarea at bounding box center [501, 320] width 493 height 59
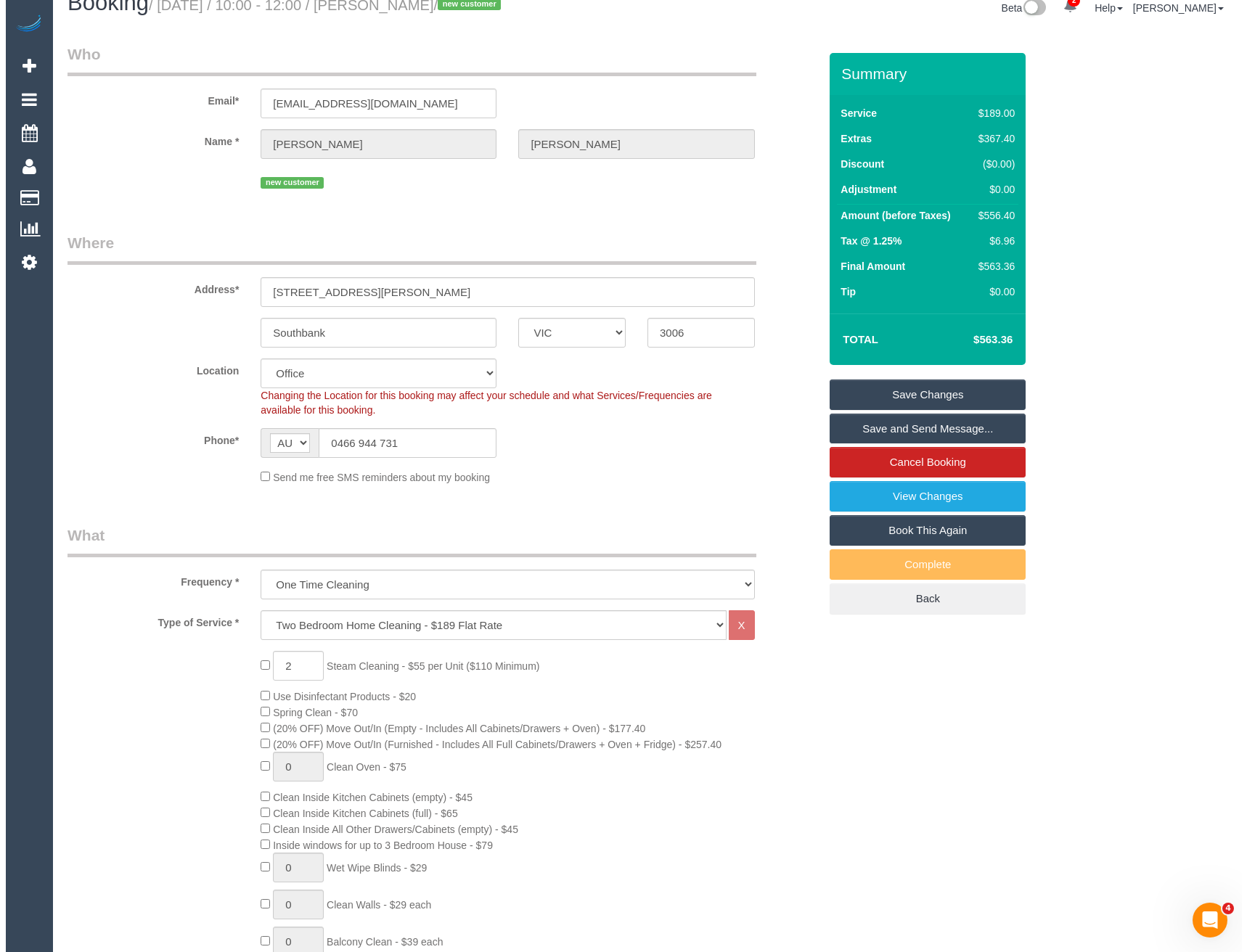
scroll to position [0, 0]
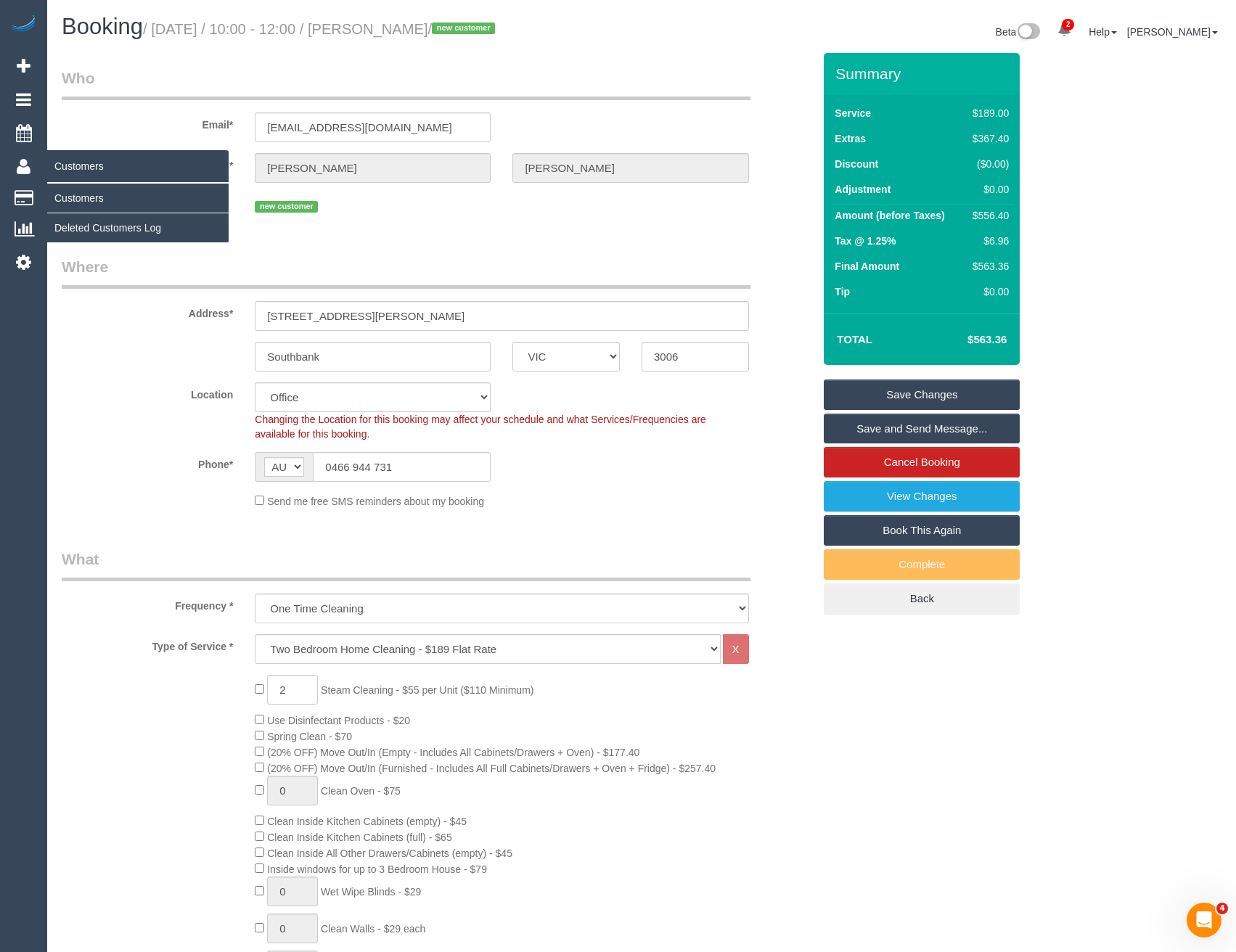
type textarea "Est 6 - 8 hours + Steam cleaning of living area Lift access confirmed and parki…"
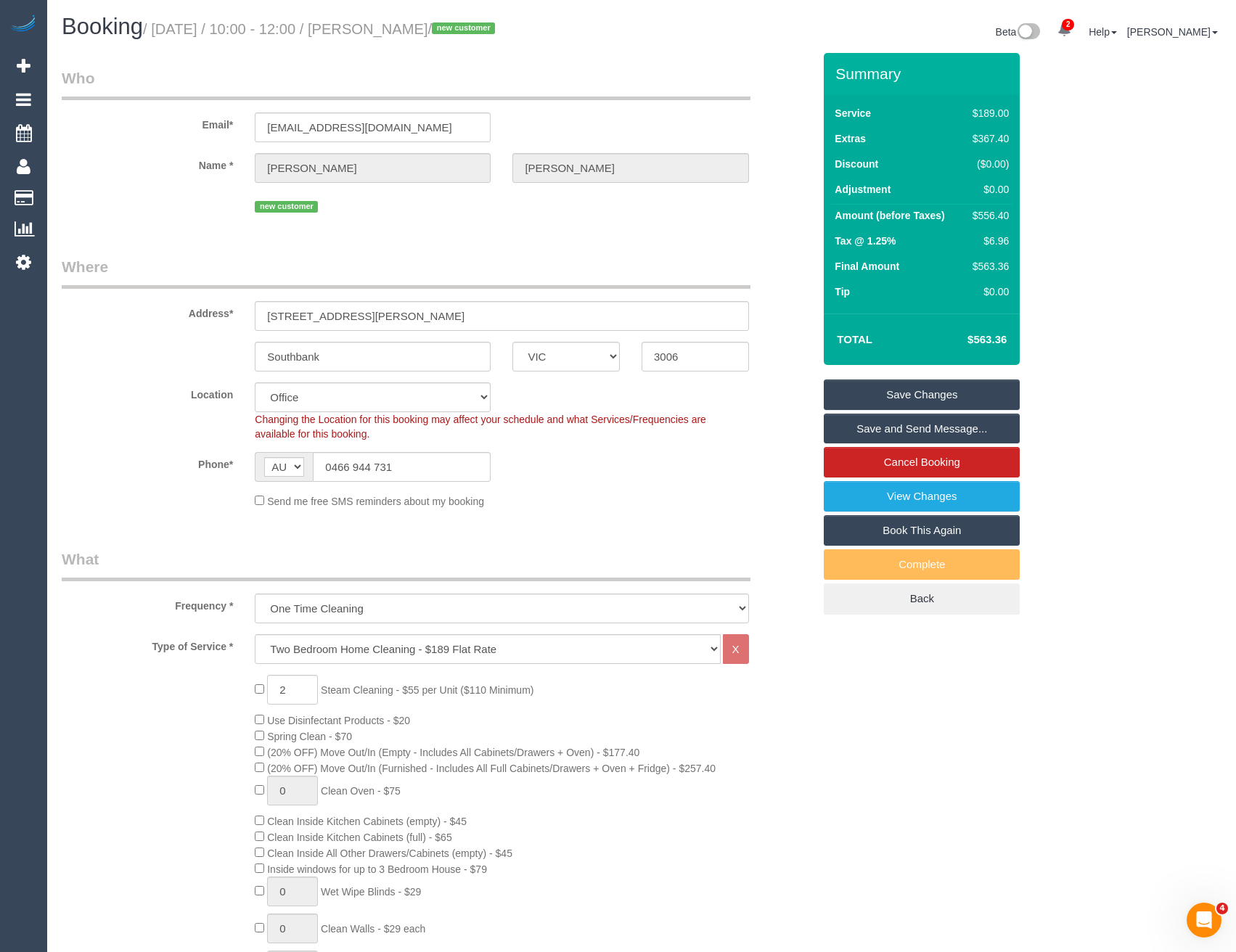
click at [944, 422] on link "Save and Send Message..." at bounding box center [921, 429] width 196 height 30
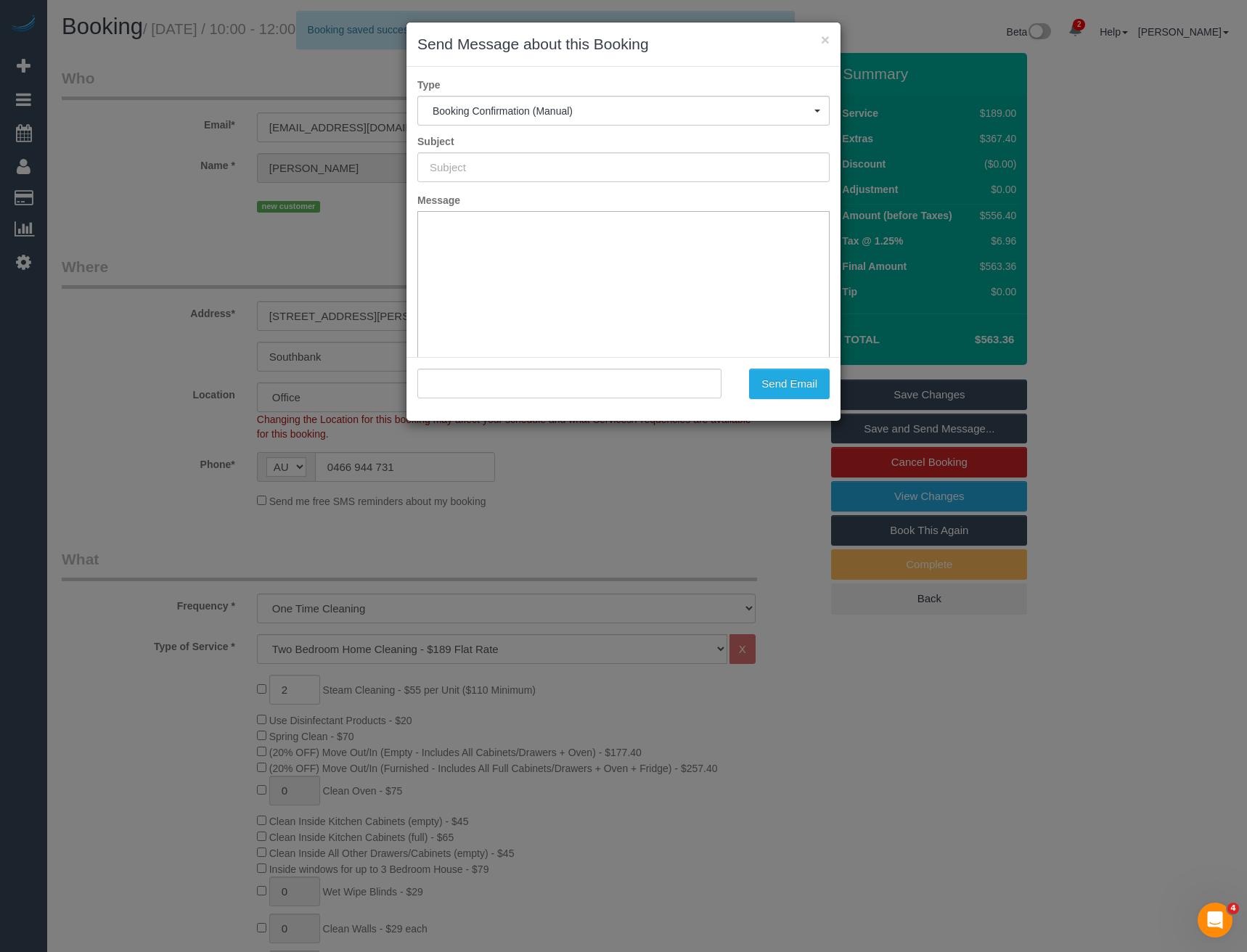
type input "Booking Confirmed"
type input ""Tom Willetts" <tomwilletts4@gmail.com>"
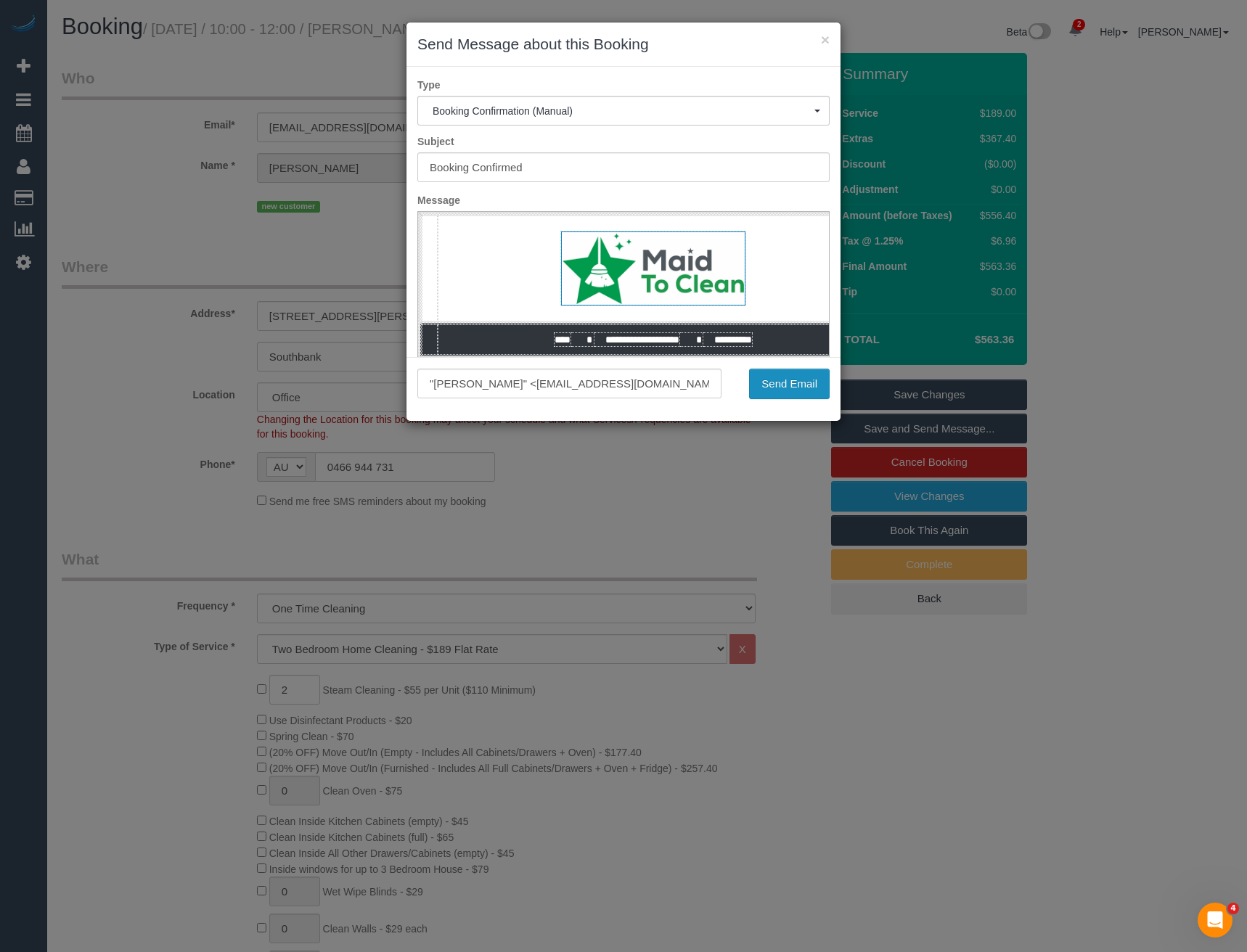
click at [793, 387] on button "Send Email" at bounding box center [789, 383] width 80 height 30
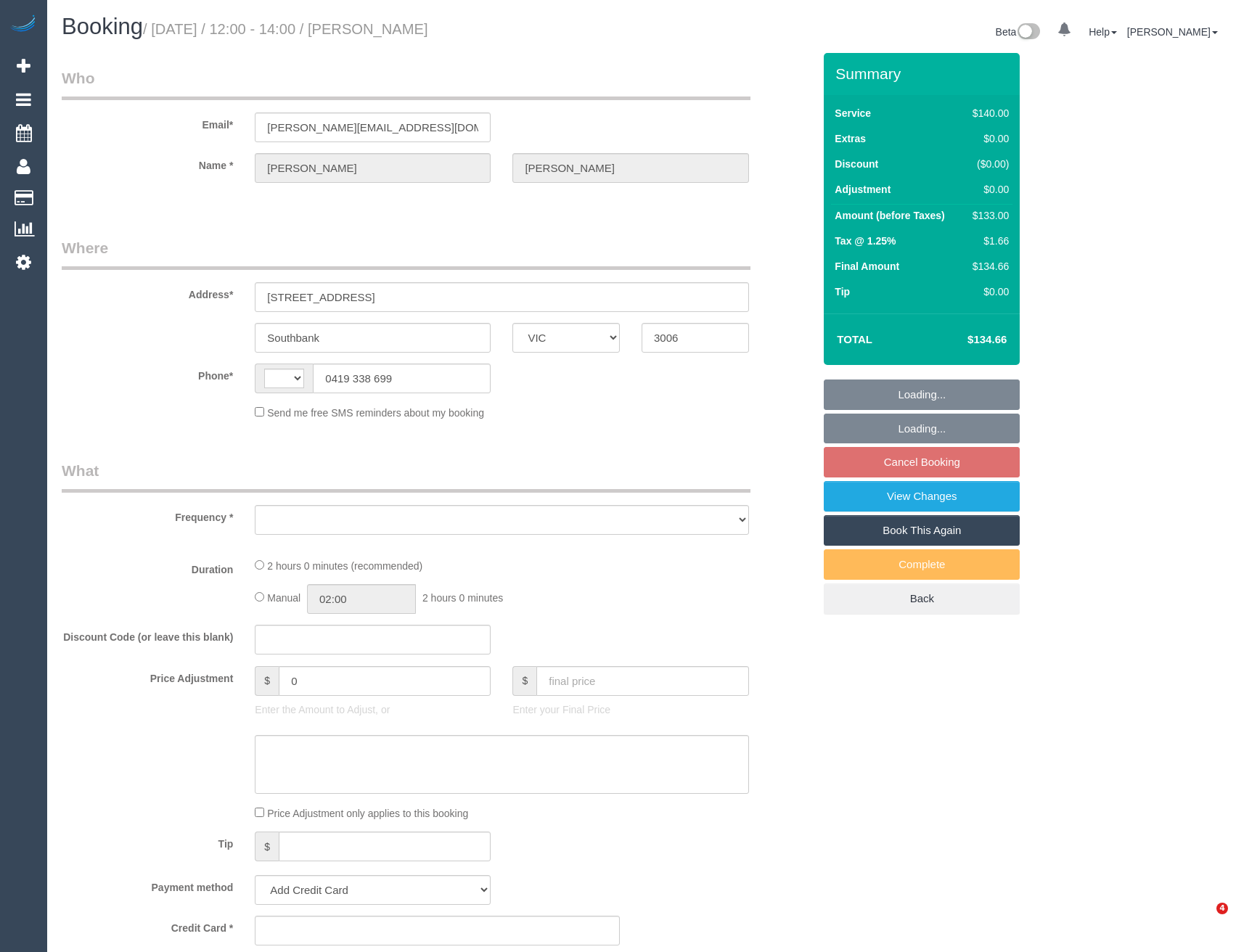
select select "VIC"
select select "string:AU"
select select "object:561"
select select "string:stripe-pm_1R5Kjc2GScqysDRVVAHSd6G2"
select select "number:27"
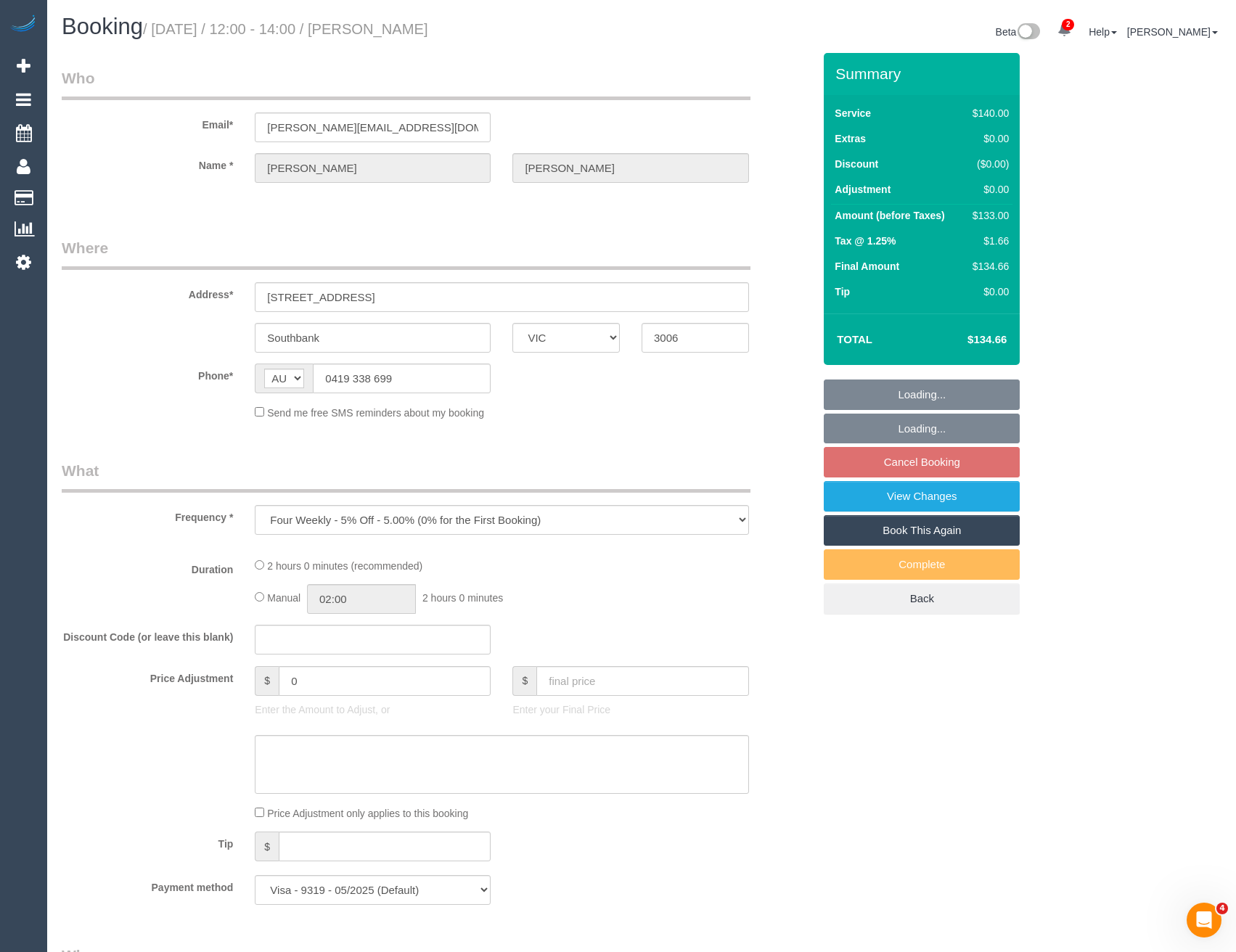
select select "number:15"
select select "number:18"
select select "number:22"
select select "number:33"
select select "number:13"
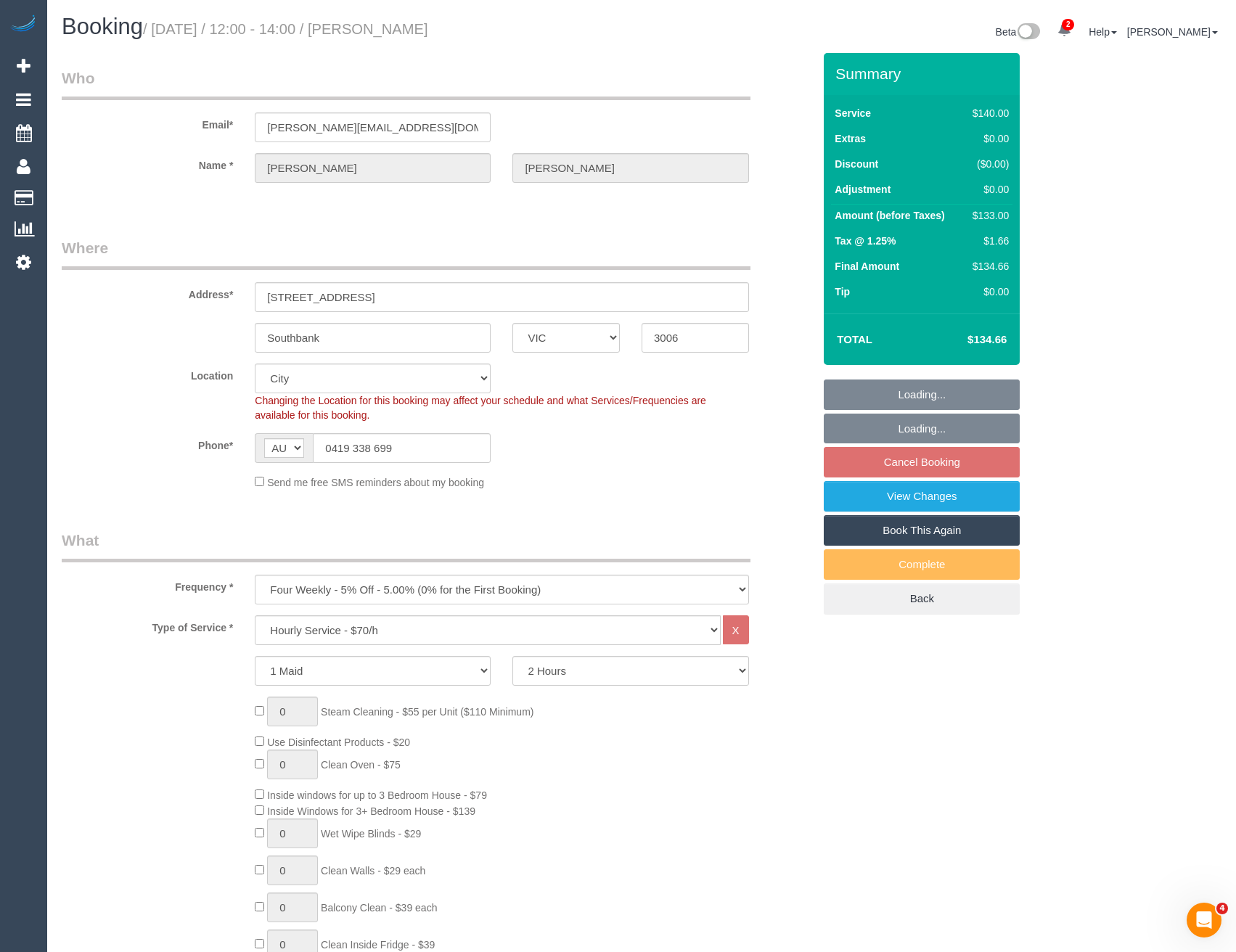
select select "object:1283"
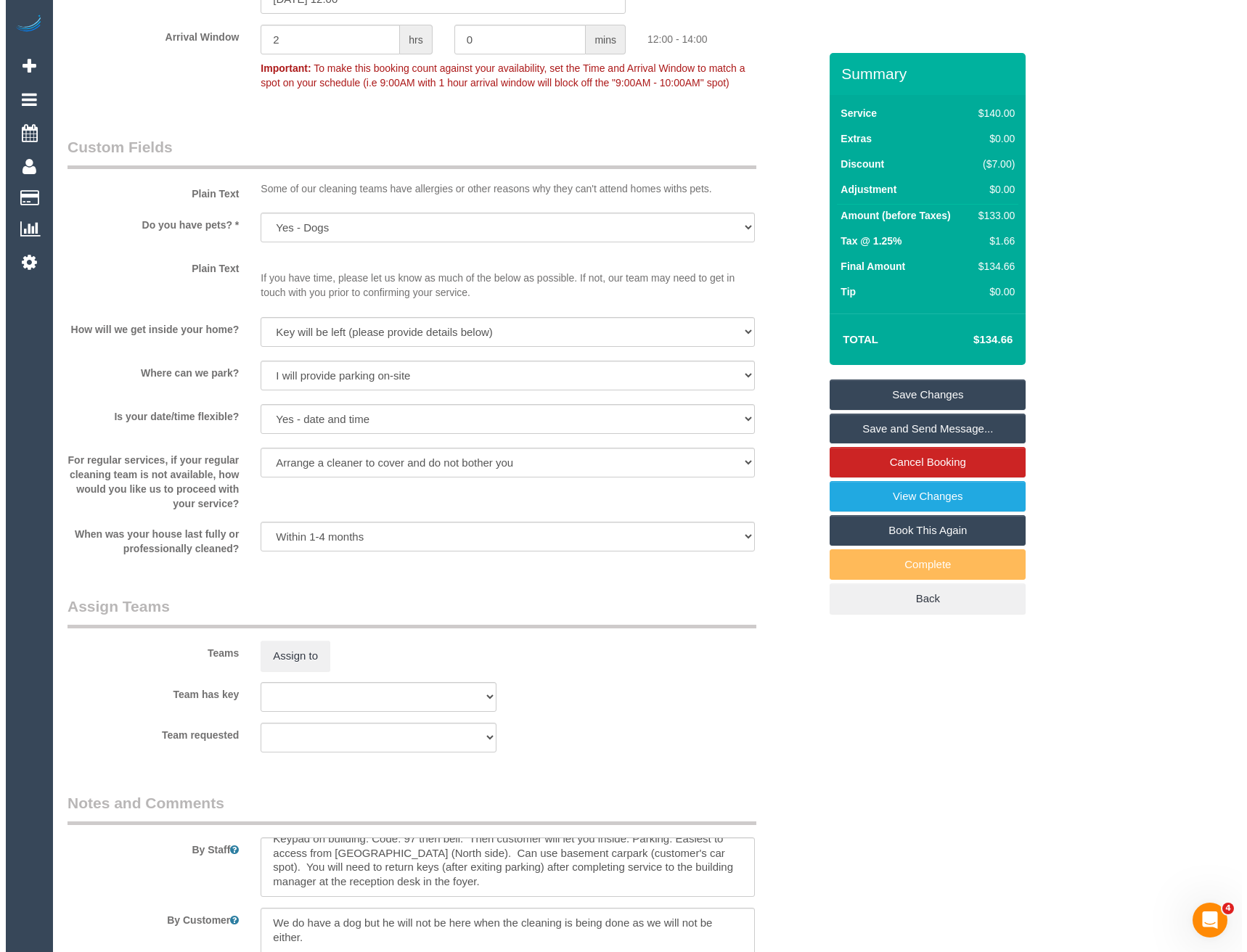
scroll to position [1670, 0]
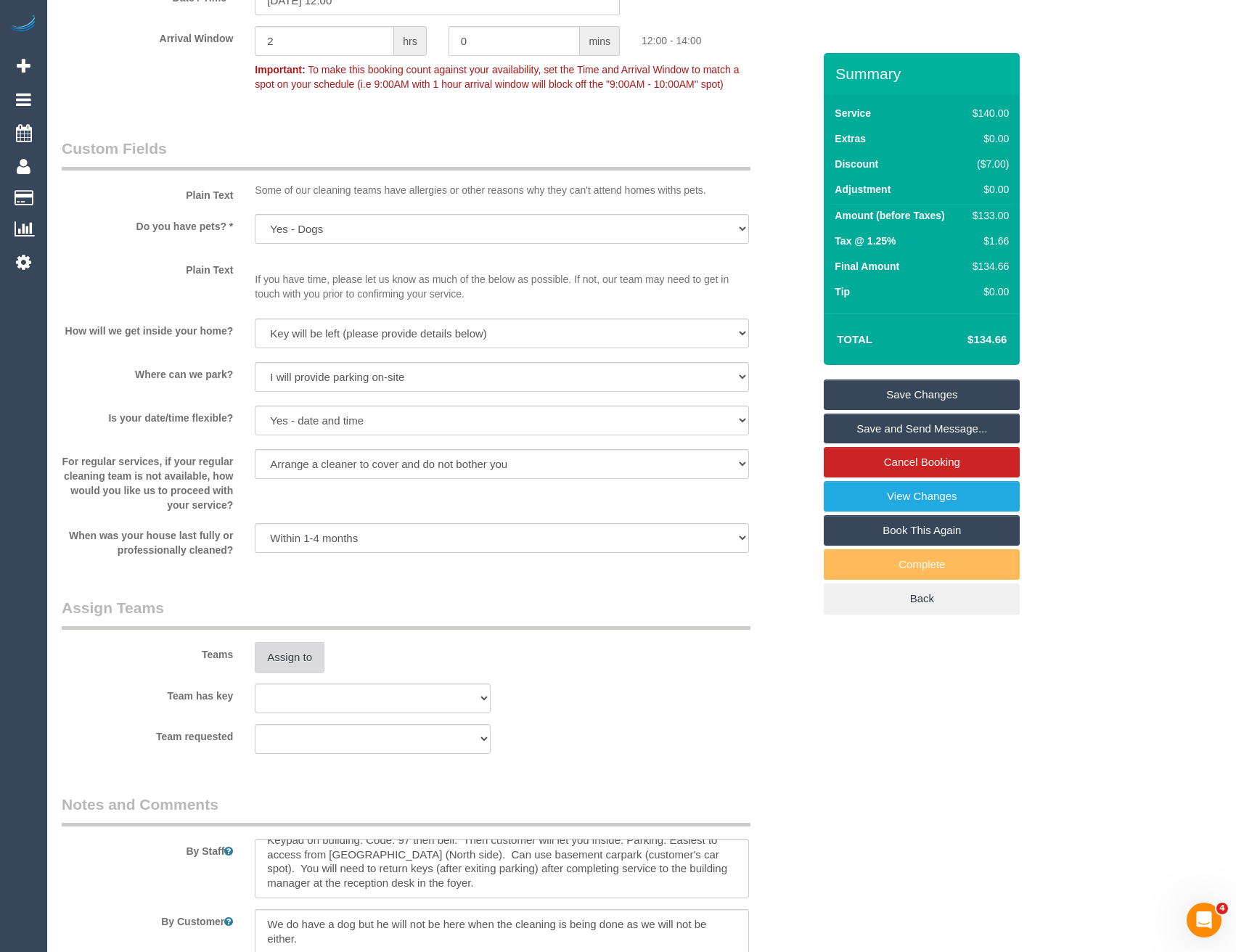
click at [302, 664] on button "Assign to" at bounding box center [289, 657] width 69 height 30
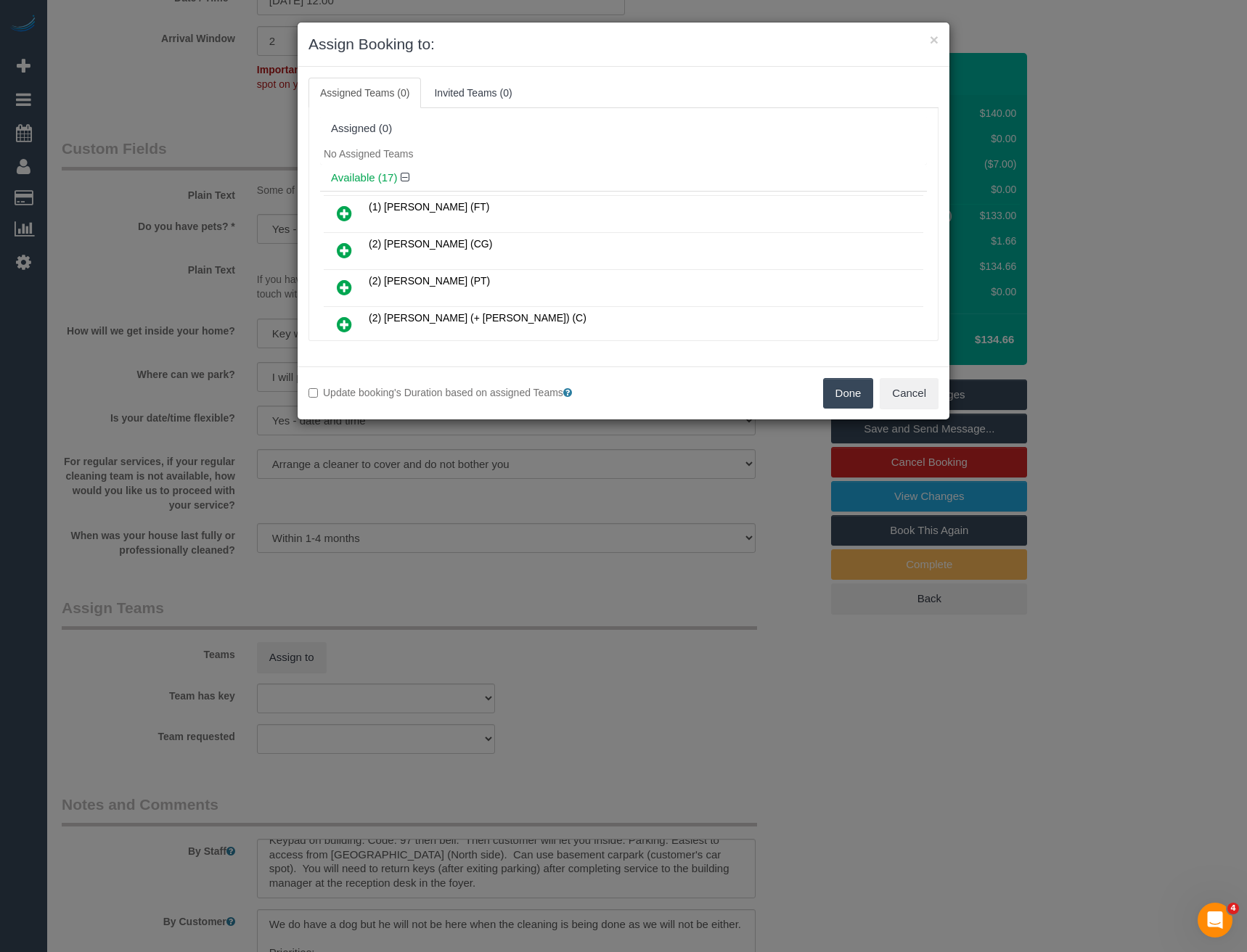
scroll to position [354, 0]
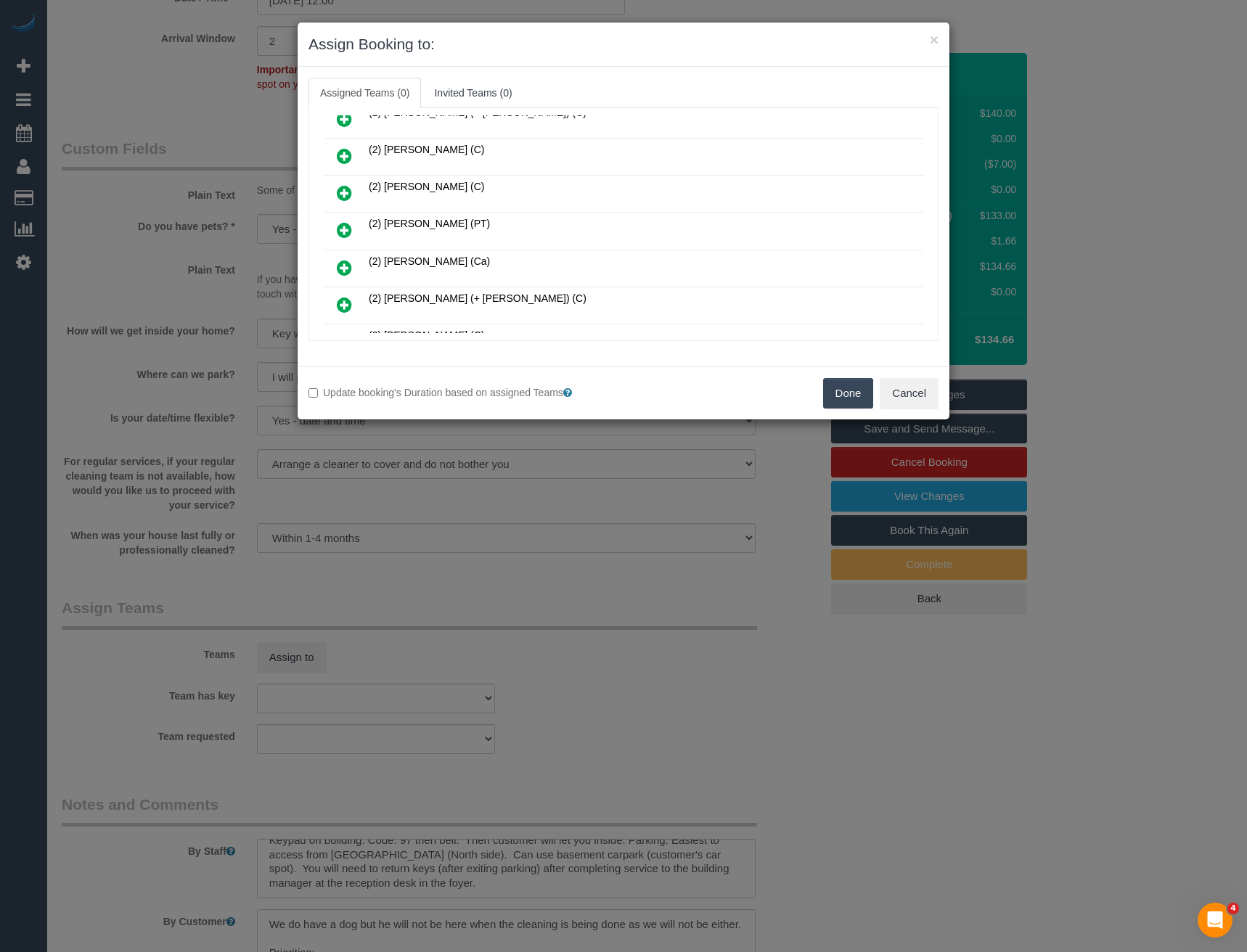
click at [342, 226] on icon at bounding box center [344, 230] width 16 height 17
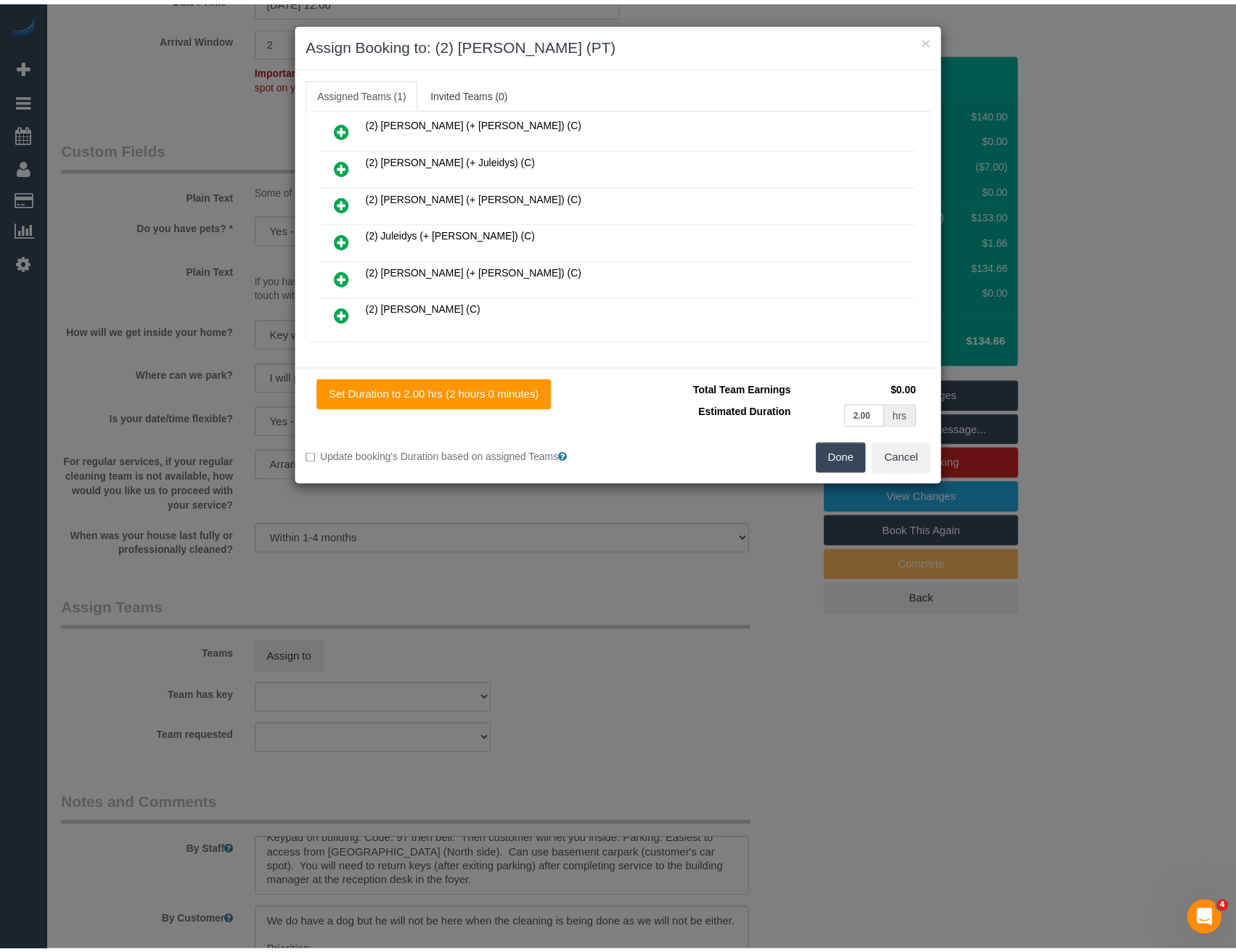
scroll to position [0, 0]
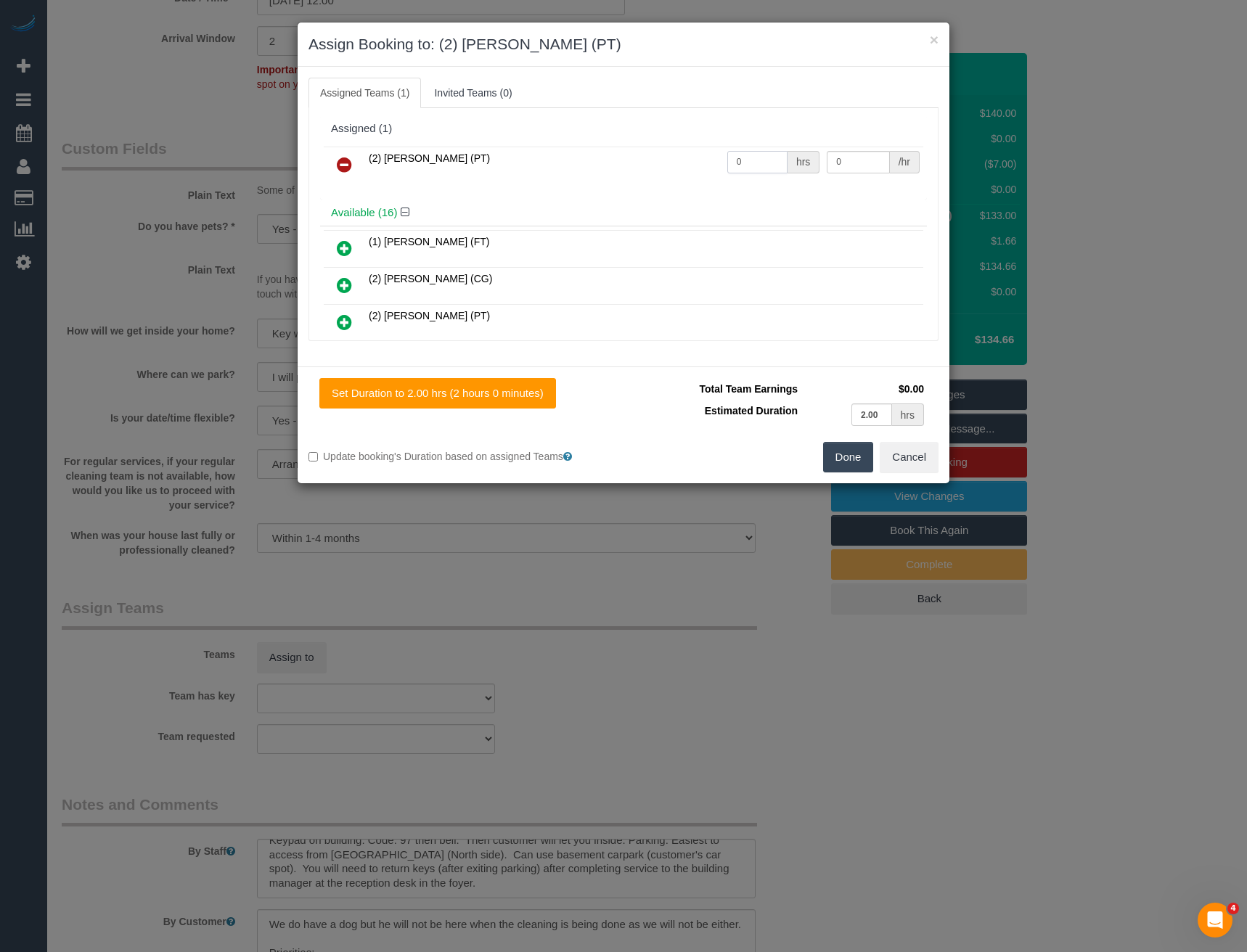
drag, startPoint x: 756, startPoint y: 164, endPoint x: 673, endPoint y: 171, distance: 83.3
click at [674, 171] on tr "(2) [PERSON_NAME] (PT) 0 hrs 0 /hr" at bounding box center [623, 165] width 599 height 37
type input "2"
type input "37.5"
click at [852, 452] on button "Done" at bounding box center [849, 457] width 51 height 30
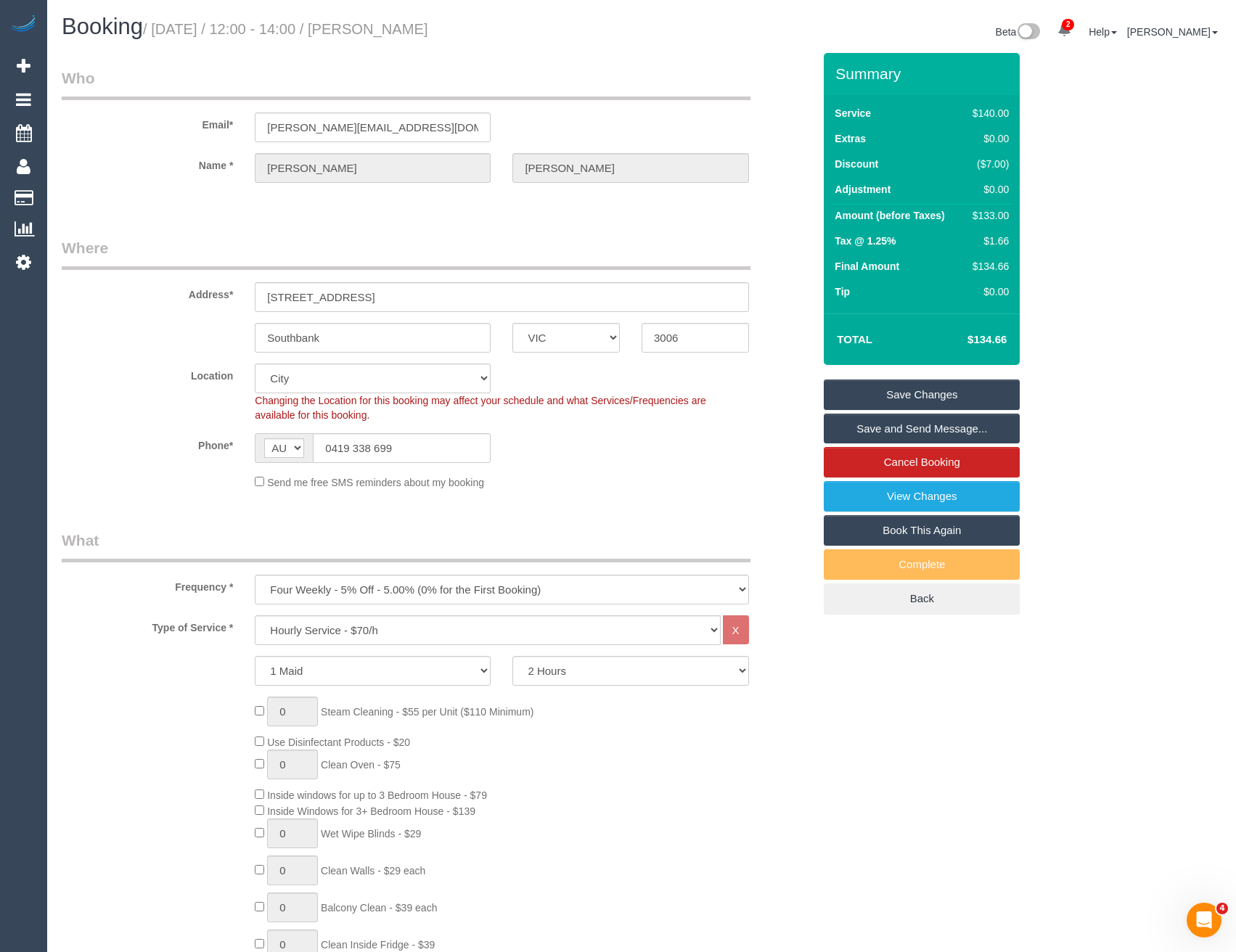
click at [894, 395] on link "Save Changes" at bounding box center [921, 394] width 196 height 30
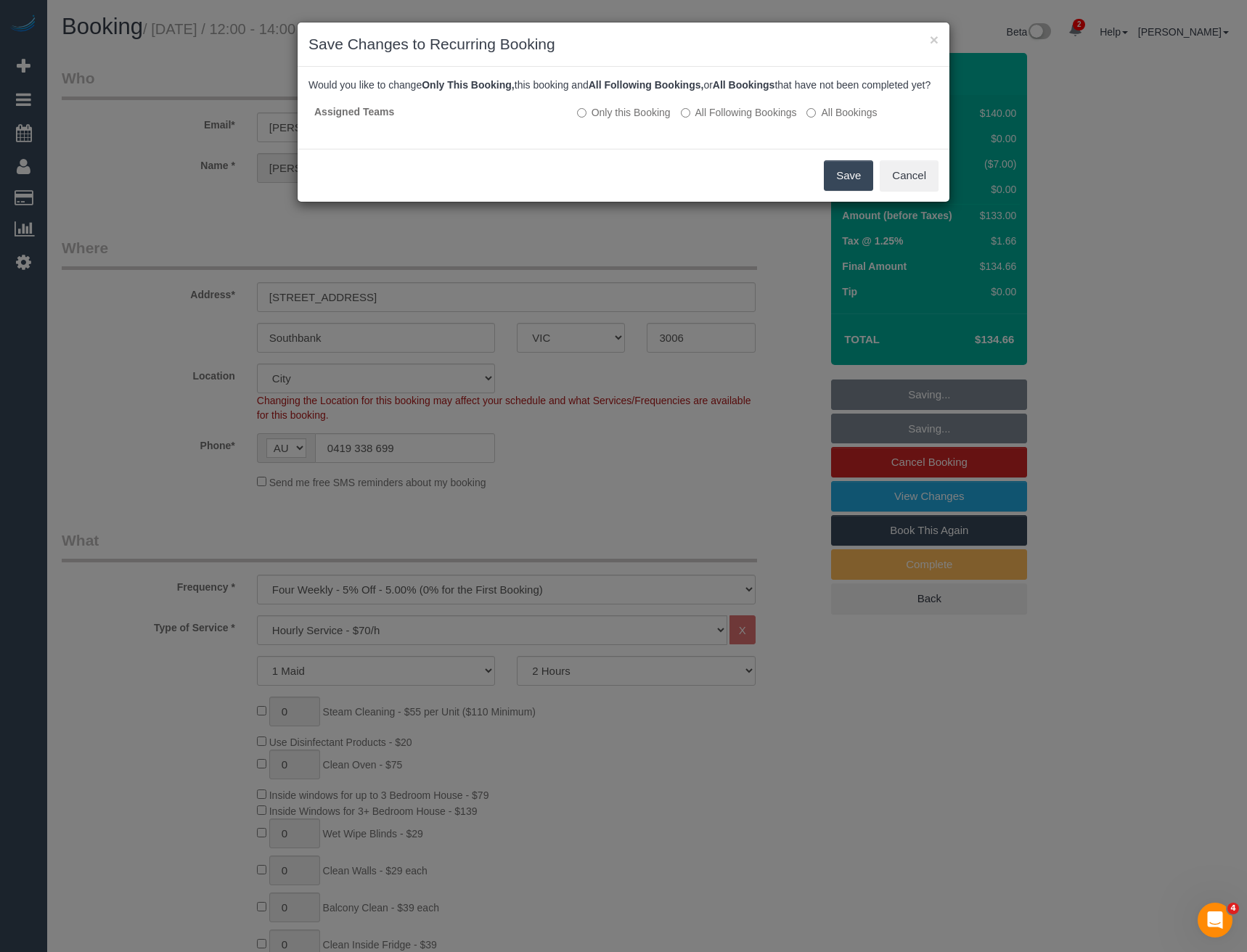
click at [855, 190] on button "Save" at bounding box center [848, 175] width 49 height 30
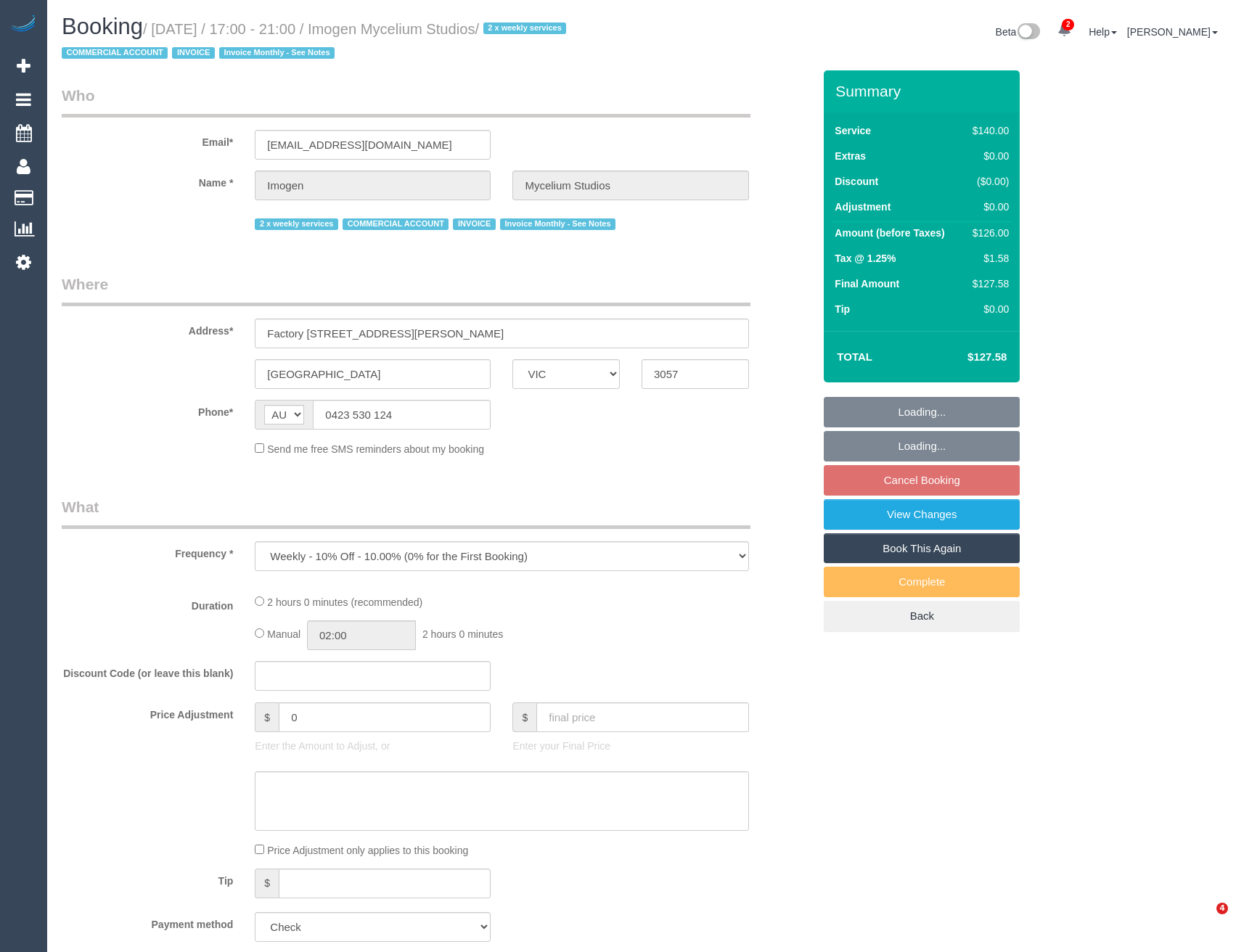
select select "VIC"
select select "number:28"
select select "number:17"
select select "number:19"
select select "number:25"
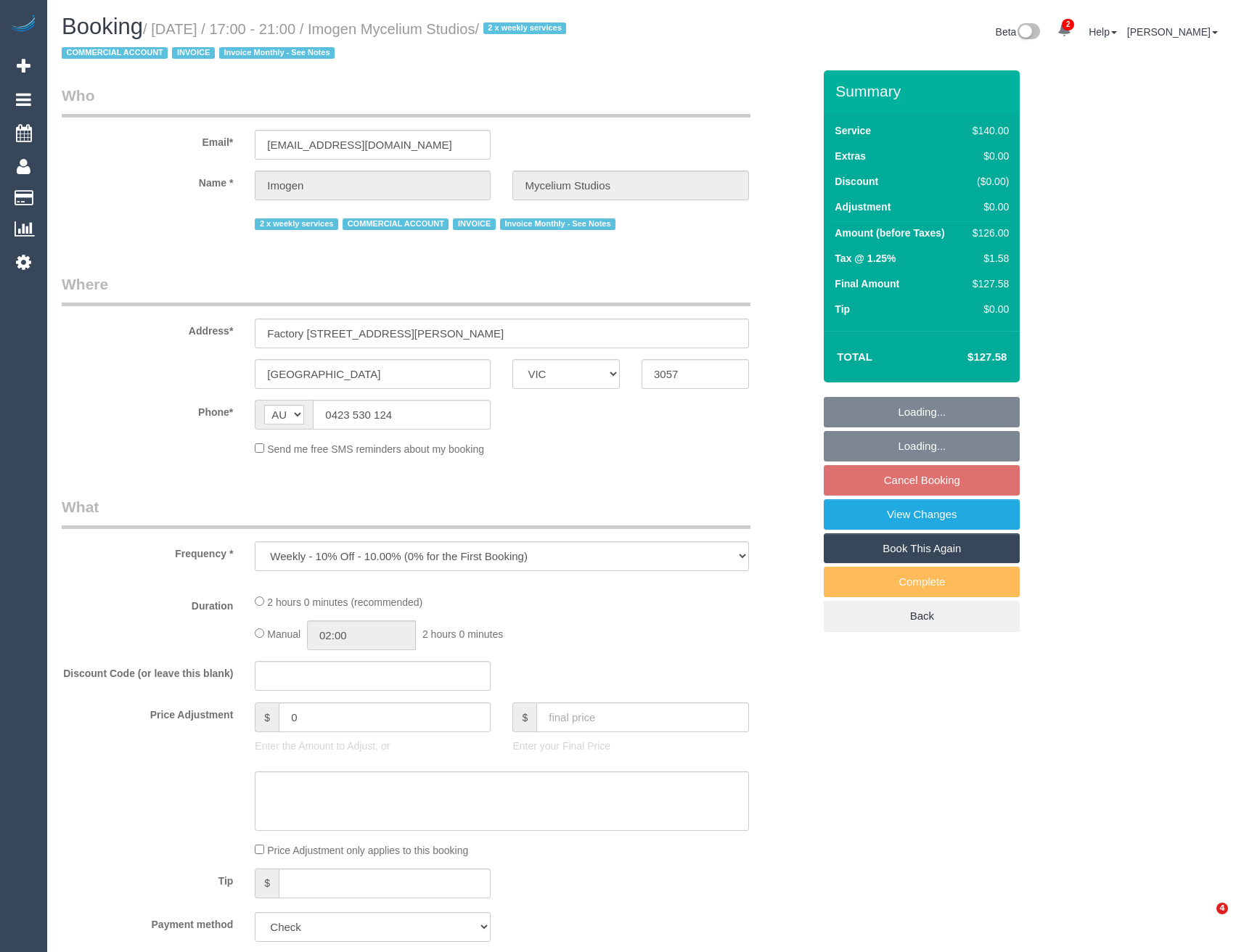
select select "number:35"
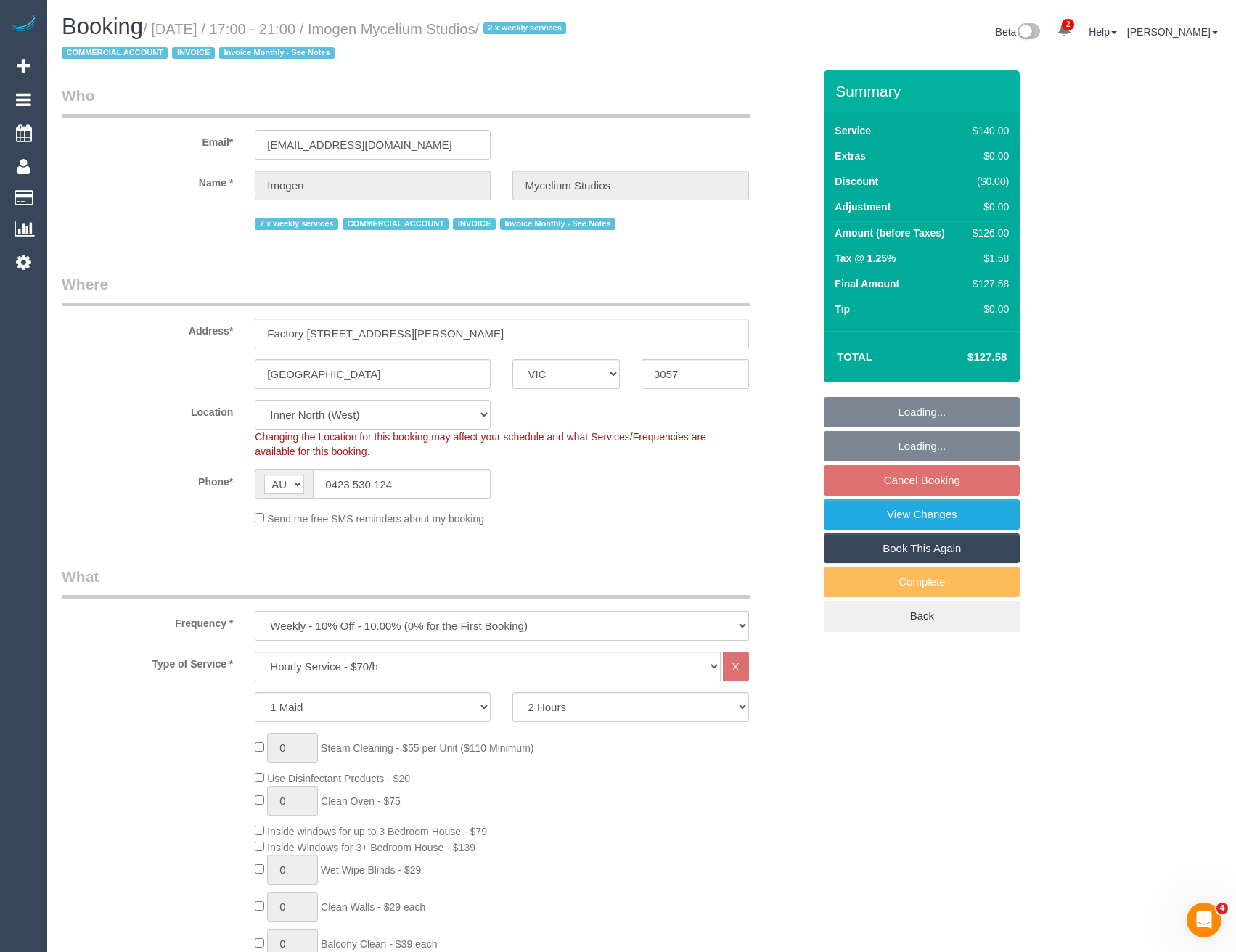
select select "object:883"
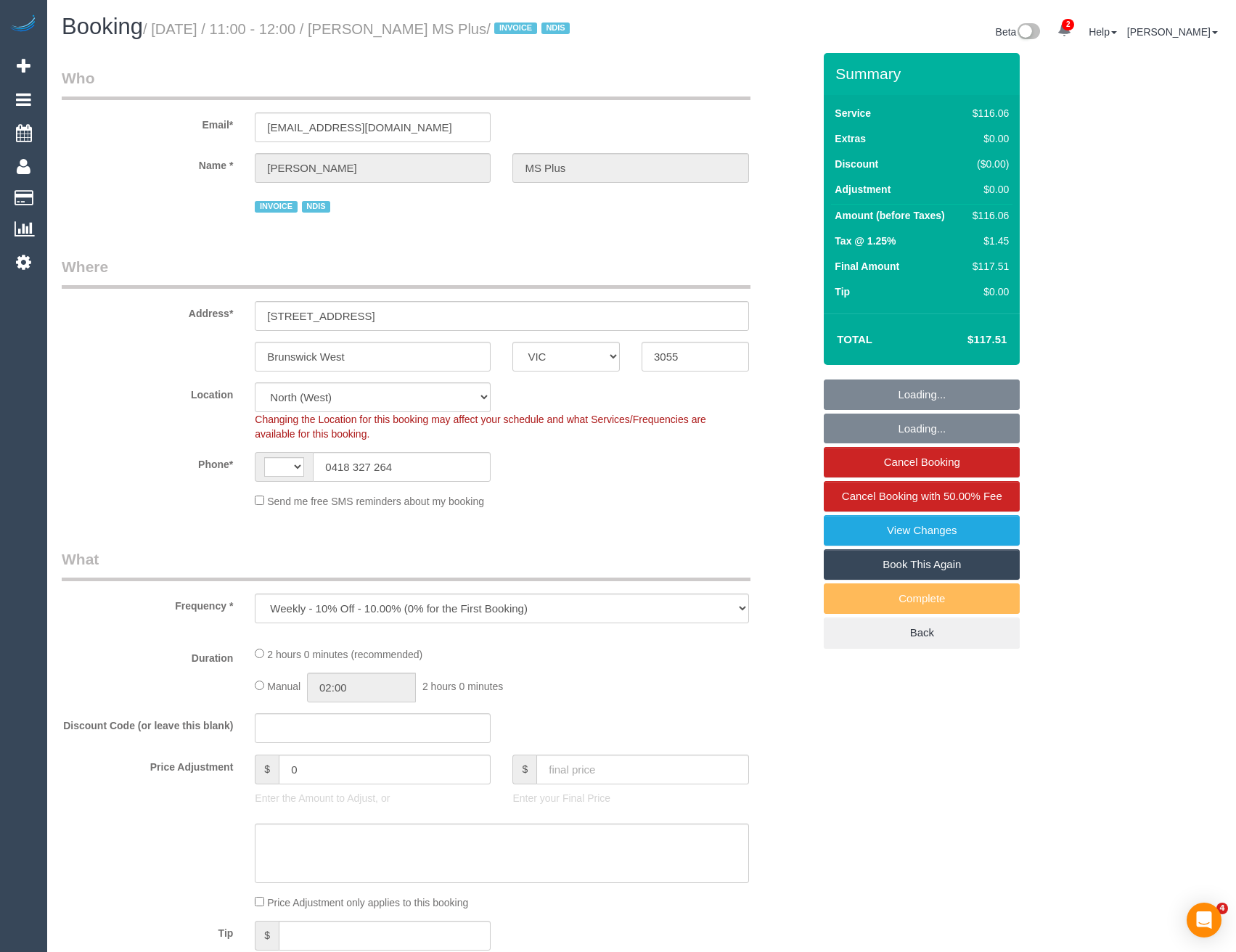
select select "VIC"
select select "number:28"
select select "number:14"
select select "number:19"
select select "number:36"
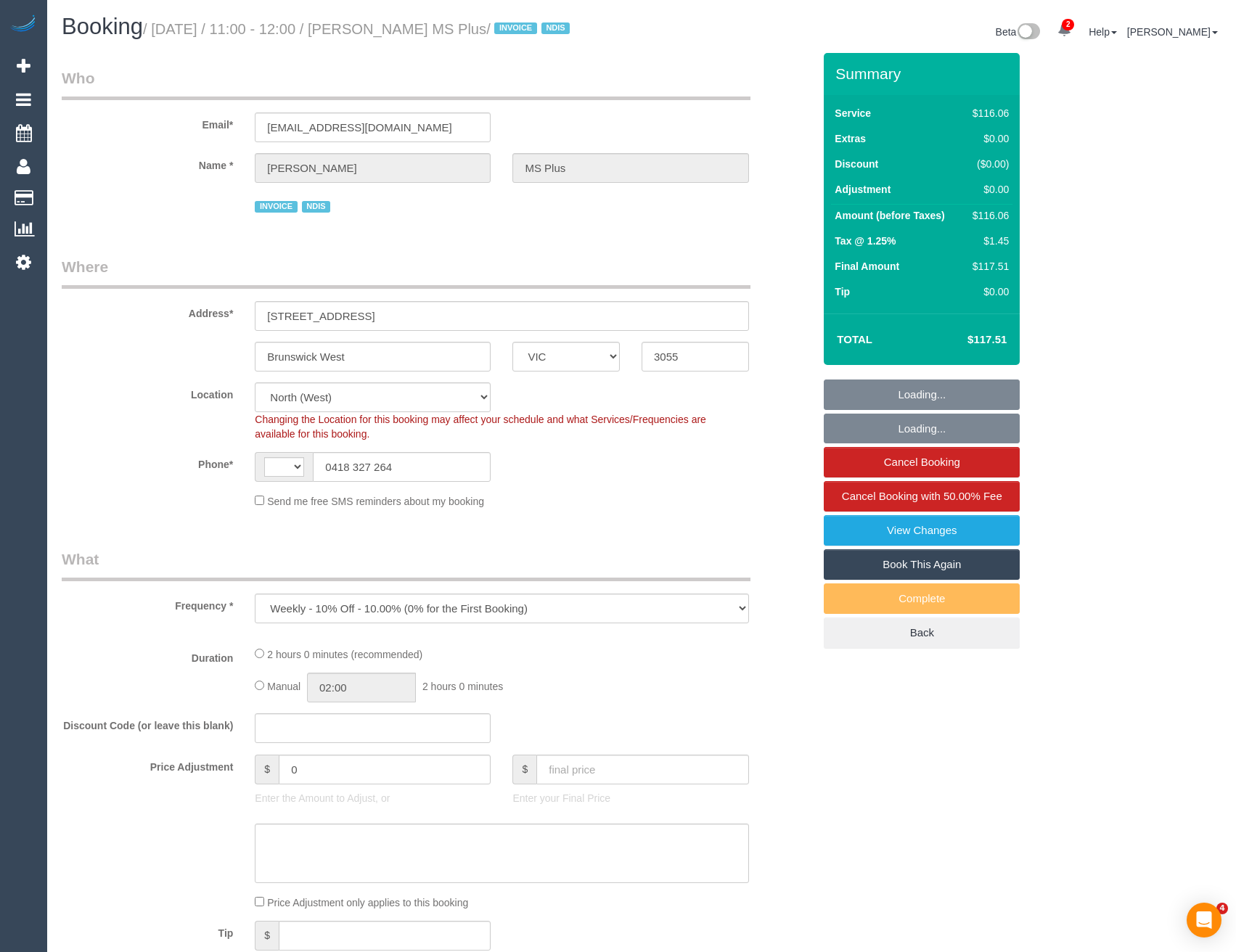
select select "number:35"
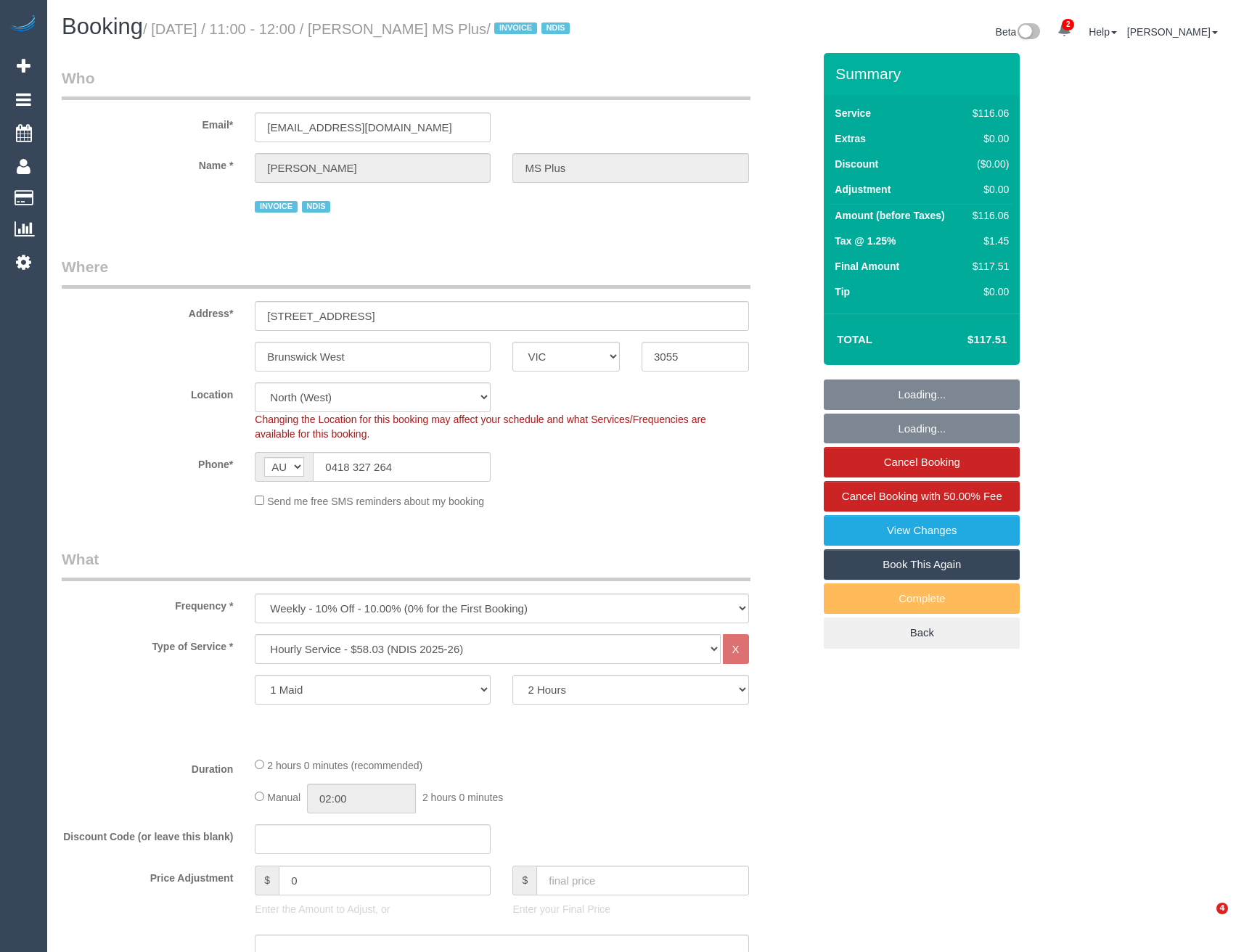
select select "string:AU"
select select "object:1520"
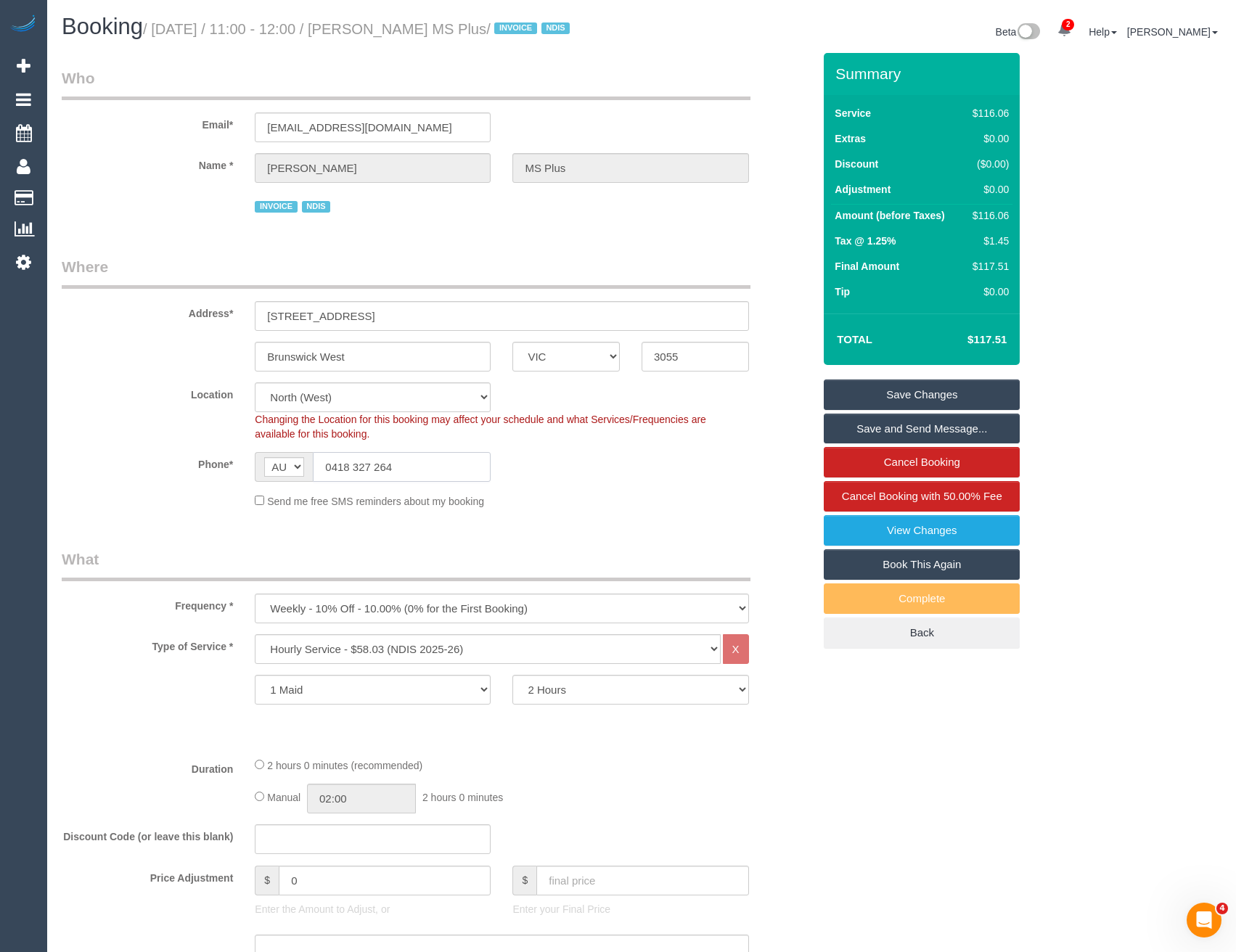
drag, startPoint x: 414, startPoint y: 488, endPoint x: 332, endPoint y: 485, distance: 82.1
click at [332, 481] on input "0418 327 264" at bounding box center [401, 467] width 178 height 30
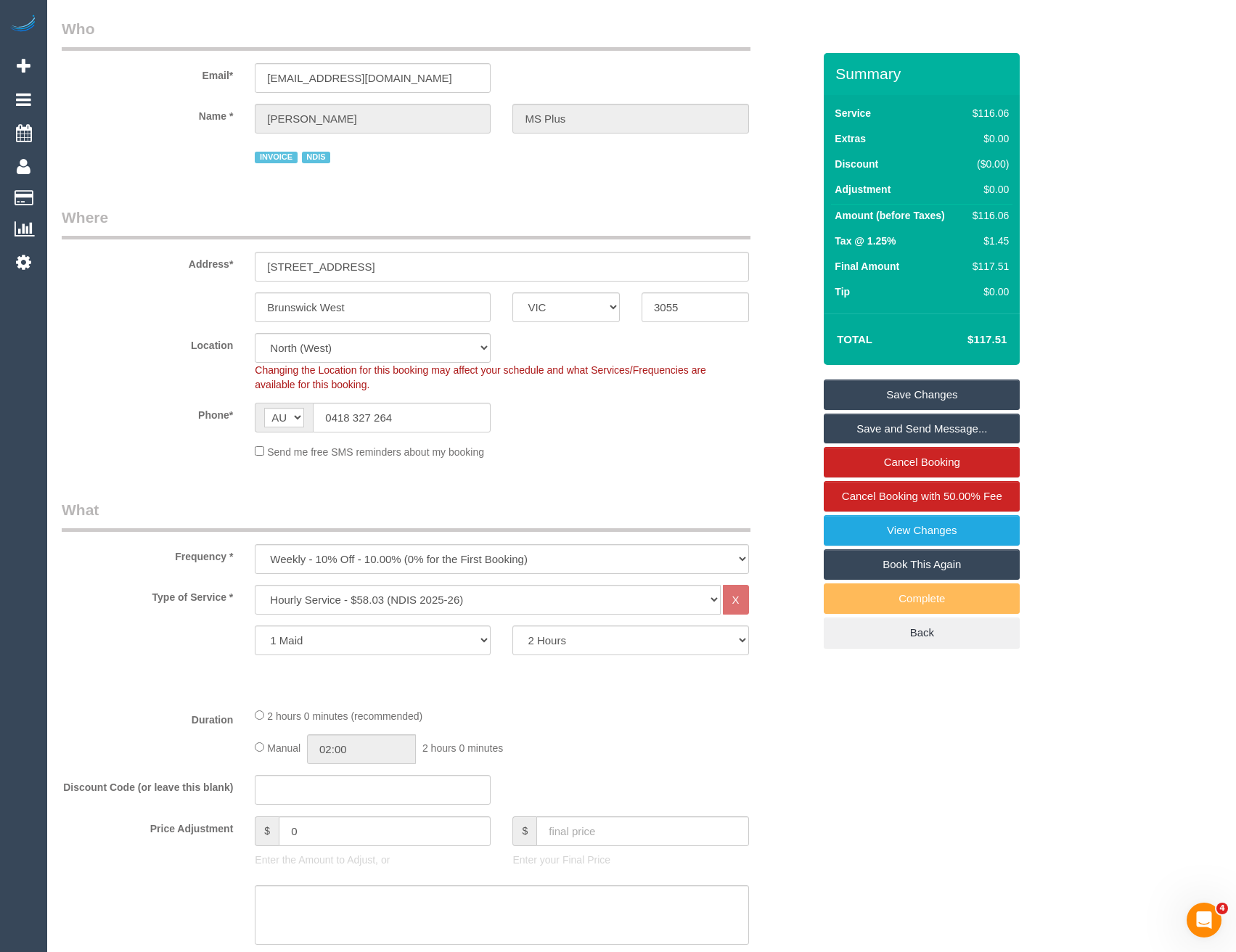
scroll to position [73, 0]
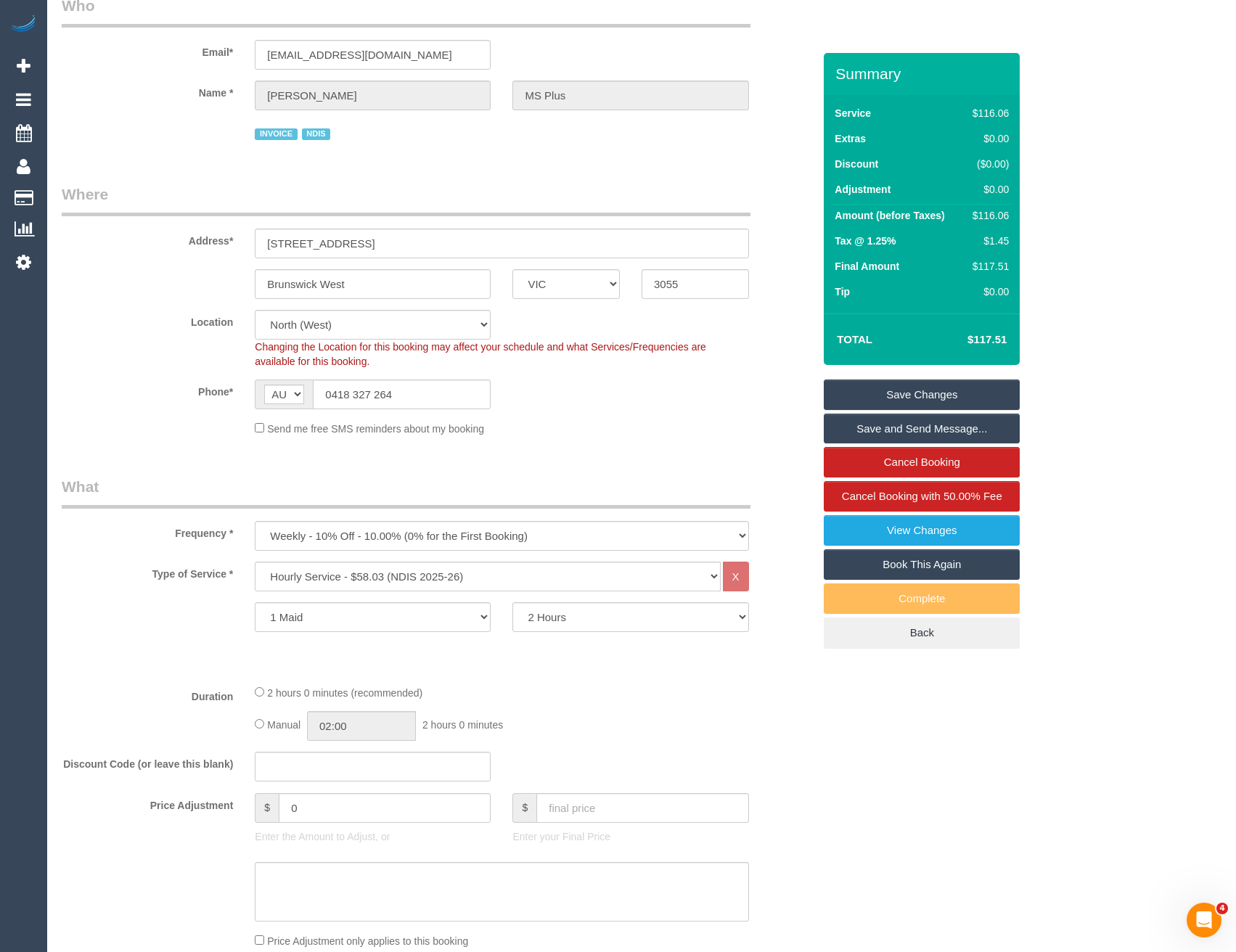
drag, startPoint x: 210, startPoint y: 10, endPoint x: 394, endPoint y: 267, distance: 316.1
drag, startPoint x: 399, startPoint y: 410, endPoint x: 334, endPoint y: 412, distance: 65.0
click at [334, 409] on input "0418 327 264" at bounding box center [401, 394] width 178 height 30
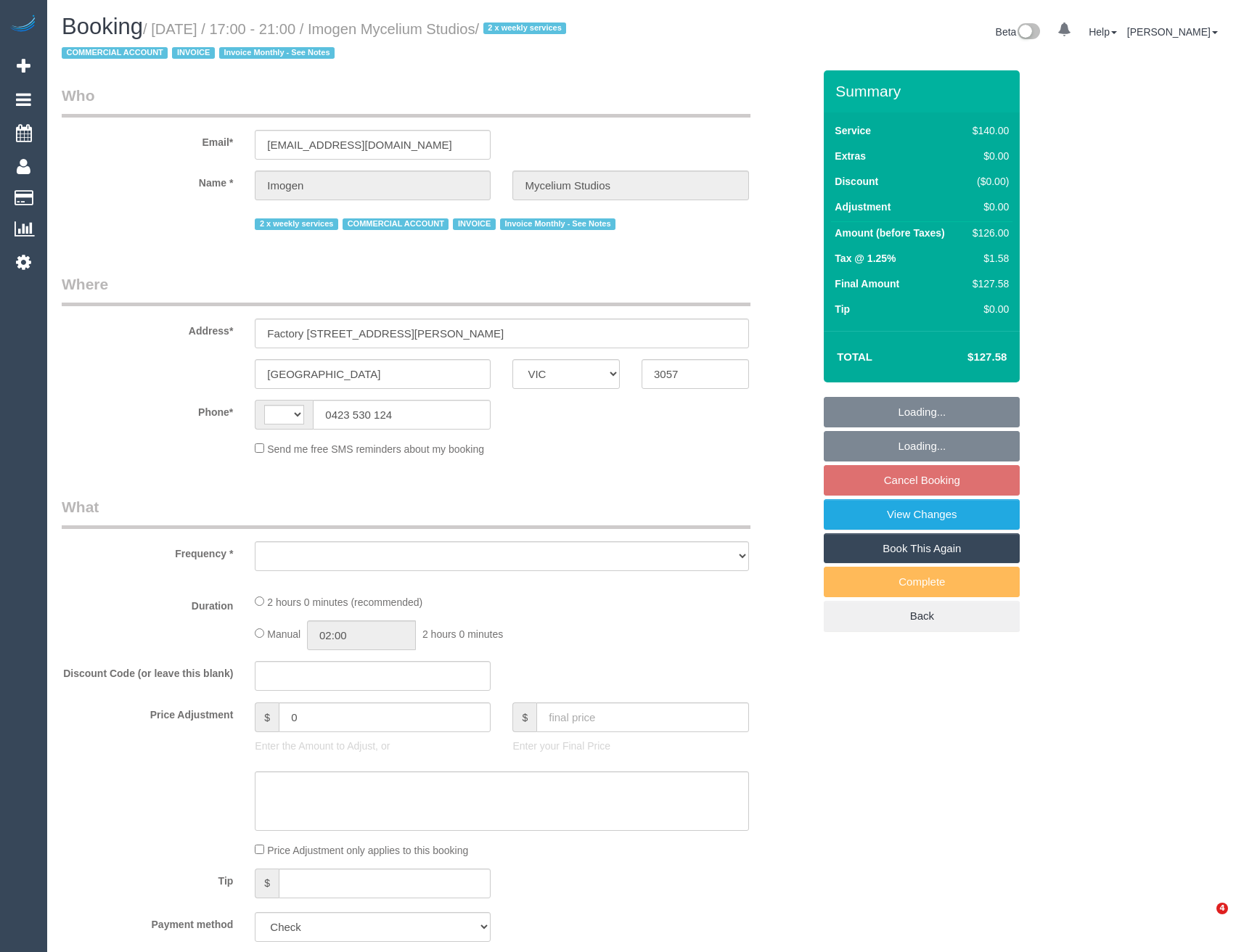
select select "VIC"
select select "string:AU"
select select "object:566"
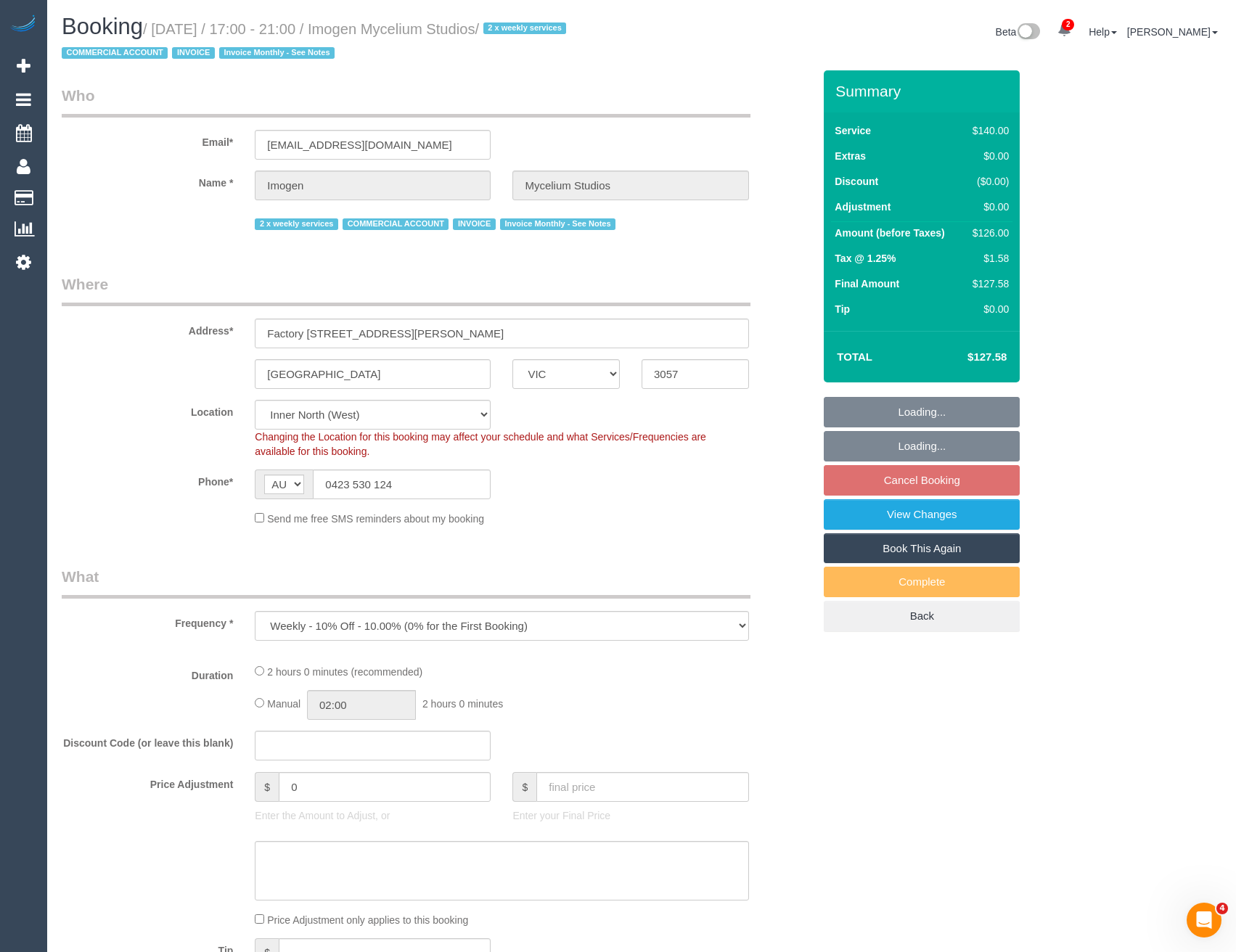
select select "number:28"
select select "number:17"
select select "number:19"
select select "number:25"
select select "number:35"
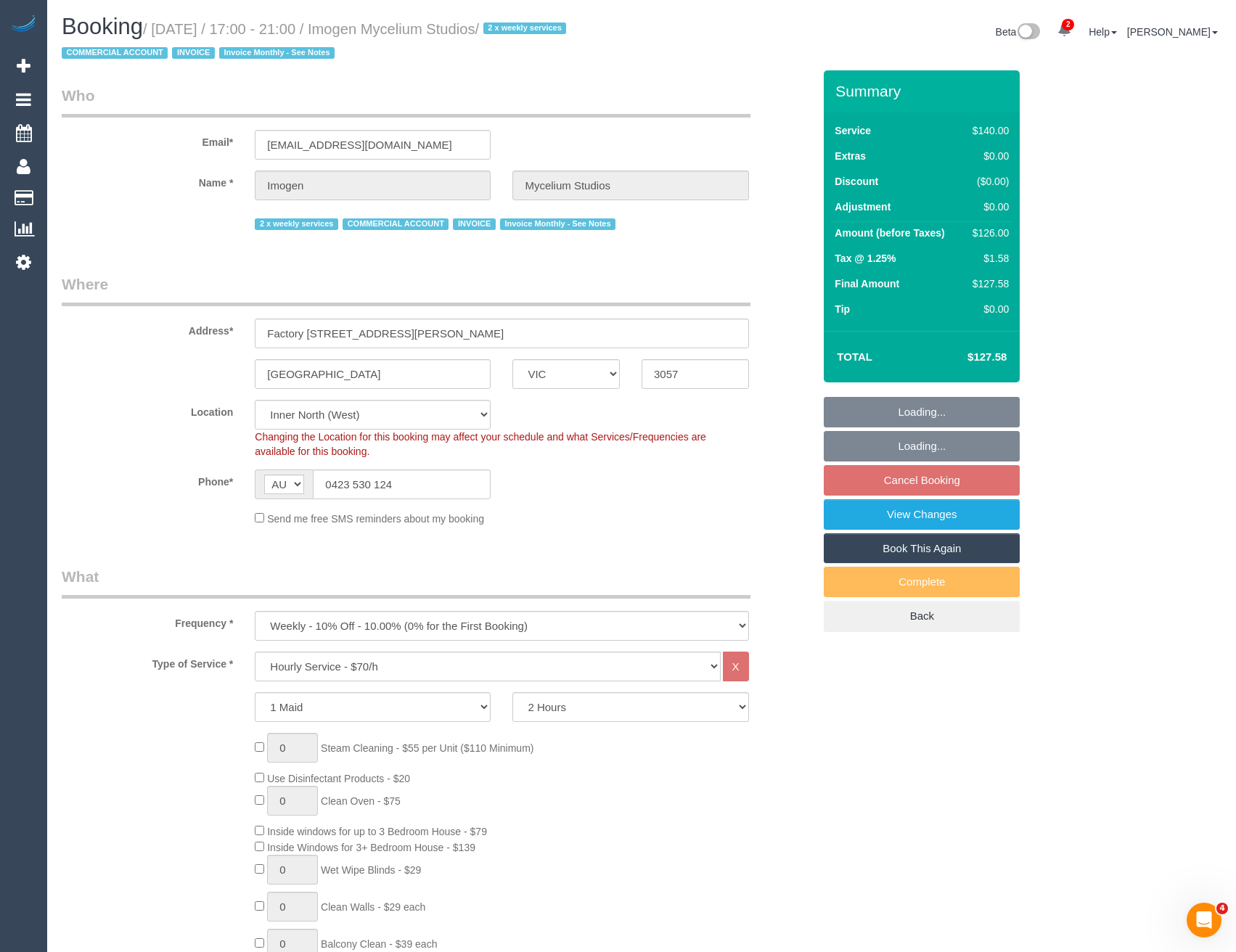
select select "object:1734"
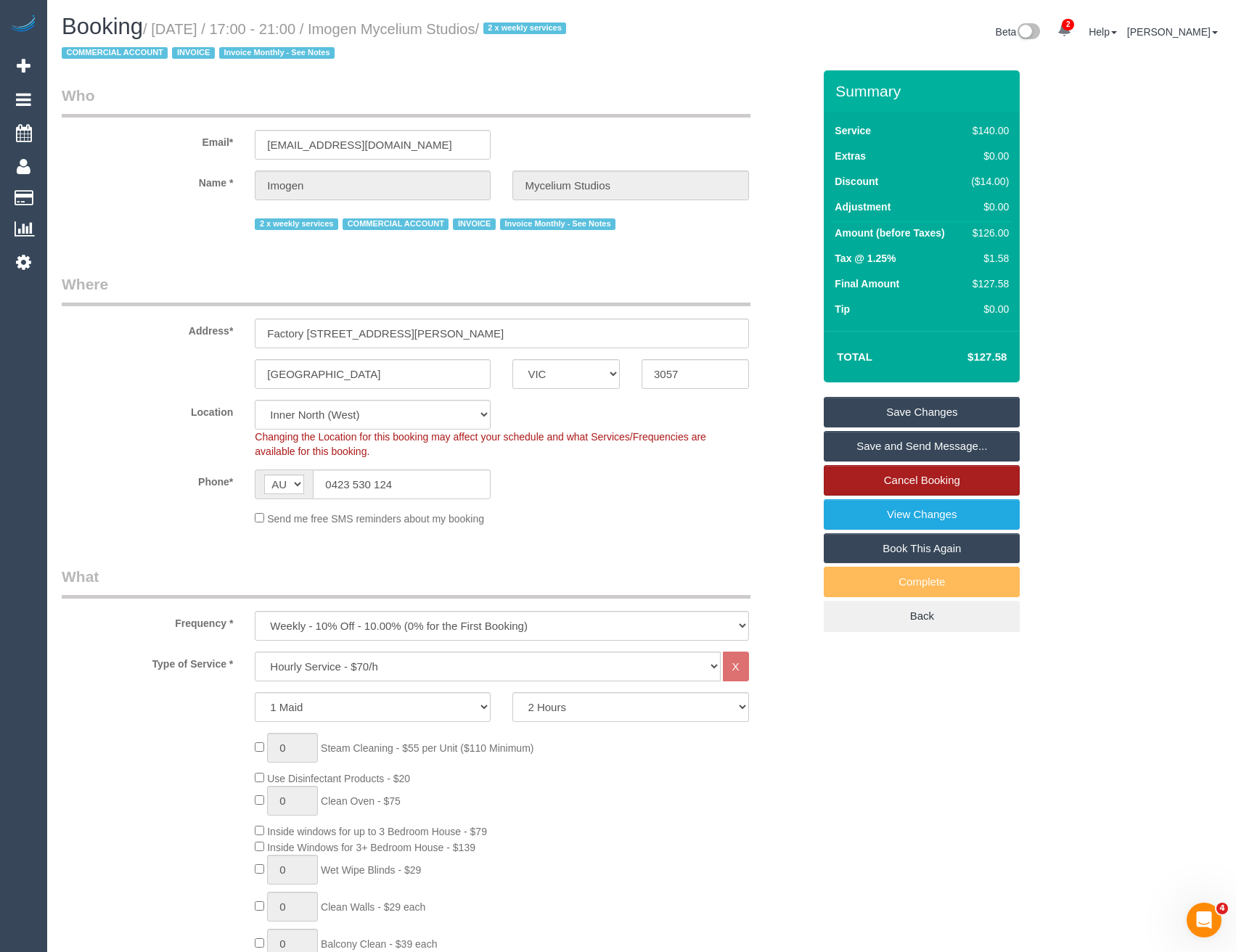
click at [888, 471] on link "Cancel Booking" at bounding box center [921, 480] width 196 height 30
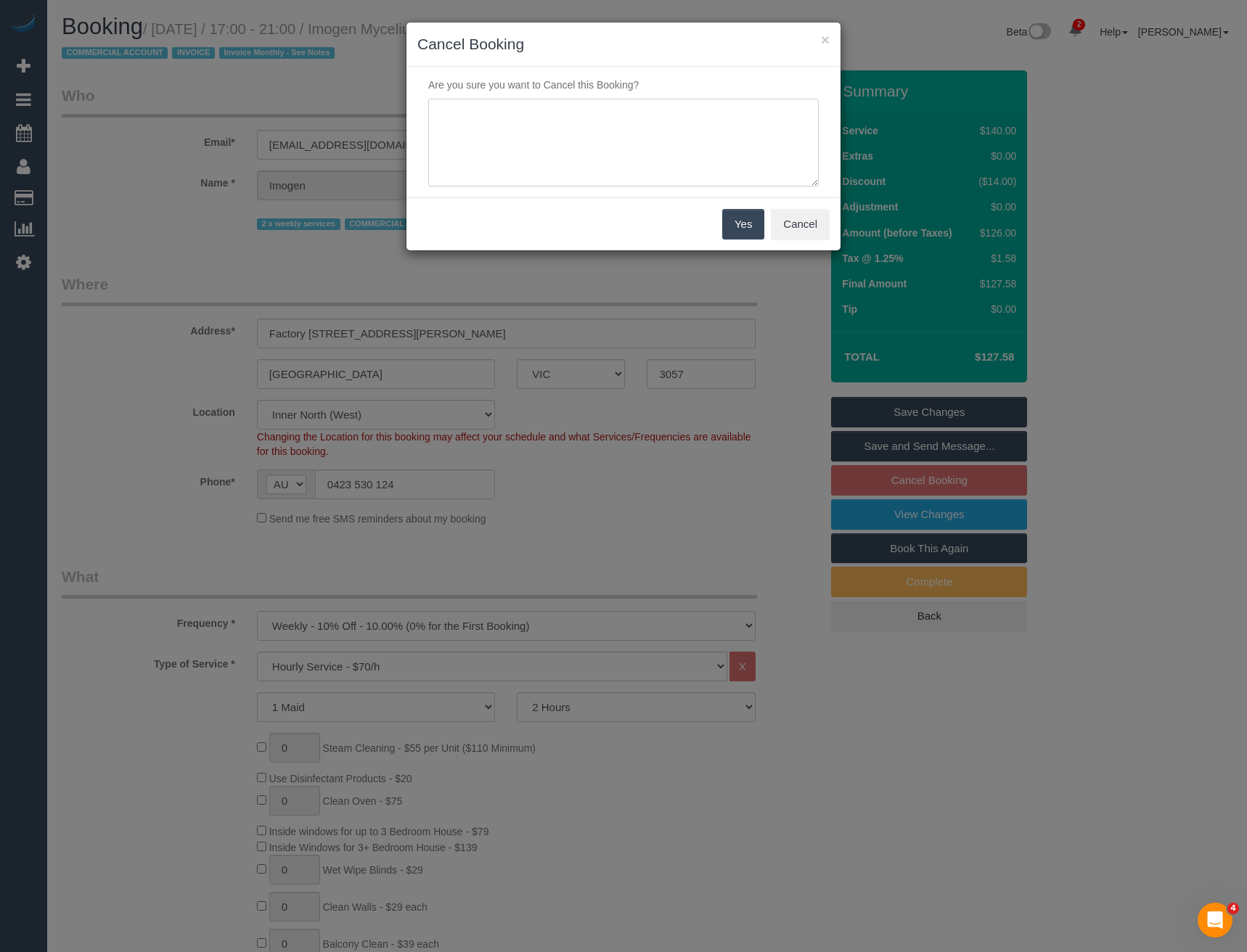
click at [614, 116] on textarea at bounding box center [624, 142] width 390 height 88
type textarea "Does not want cover - via email - BB"
click at [734, 231] on button "Yes" at bounding box center [743, 223] width 42 height 30
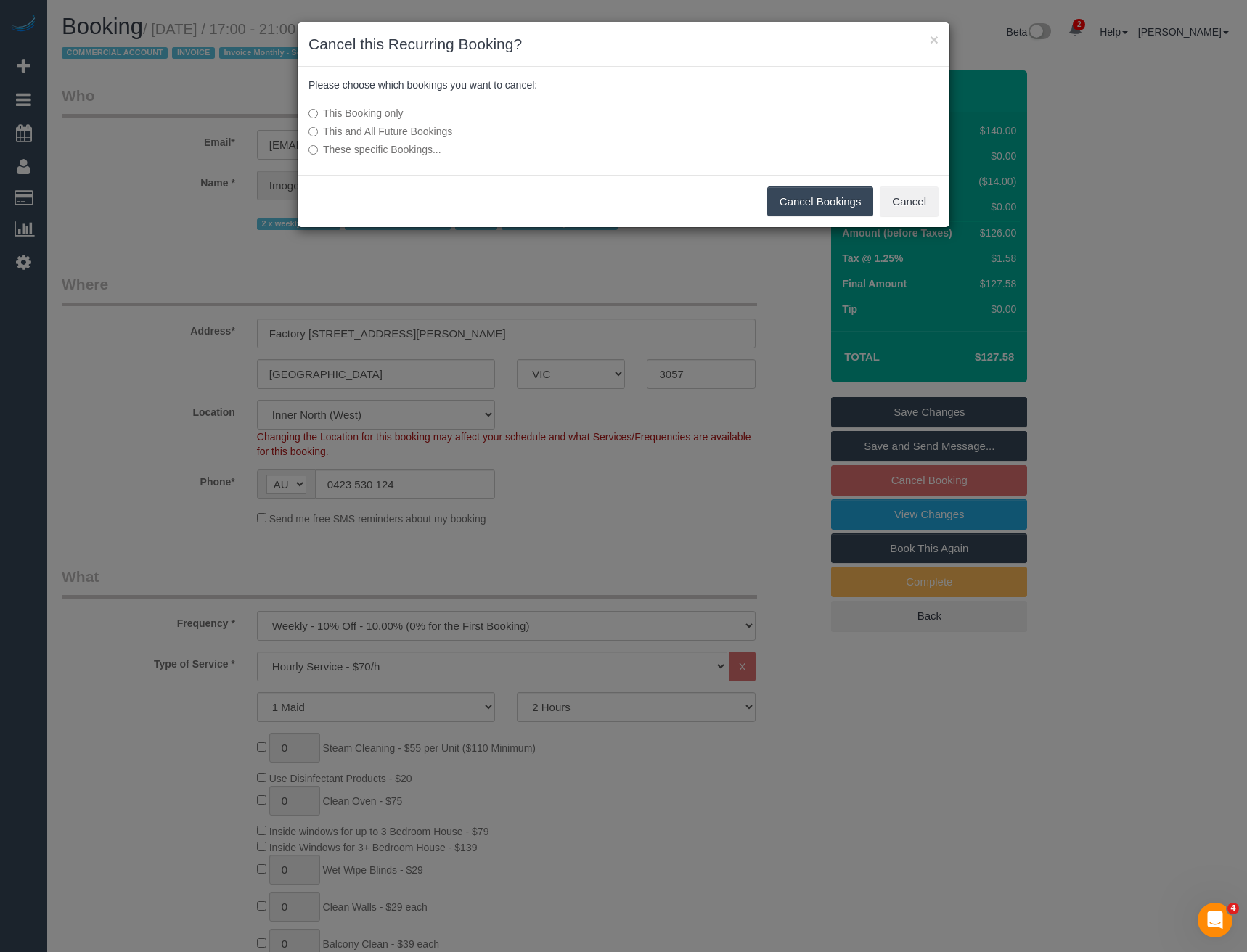
click at [792, 197] on button "Cancel Bookings" at bounding box center [820, 202] width 107 height 30
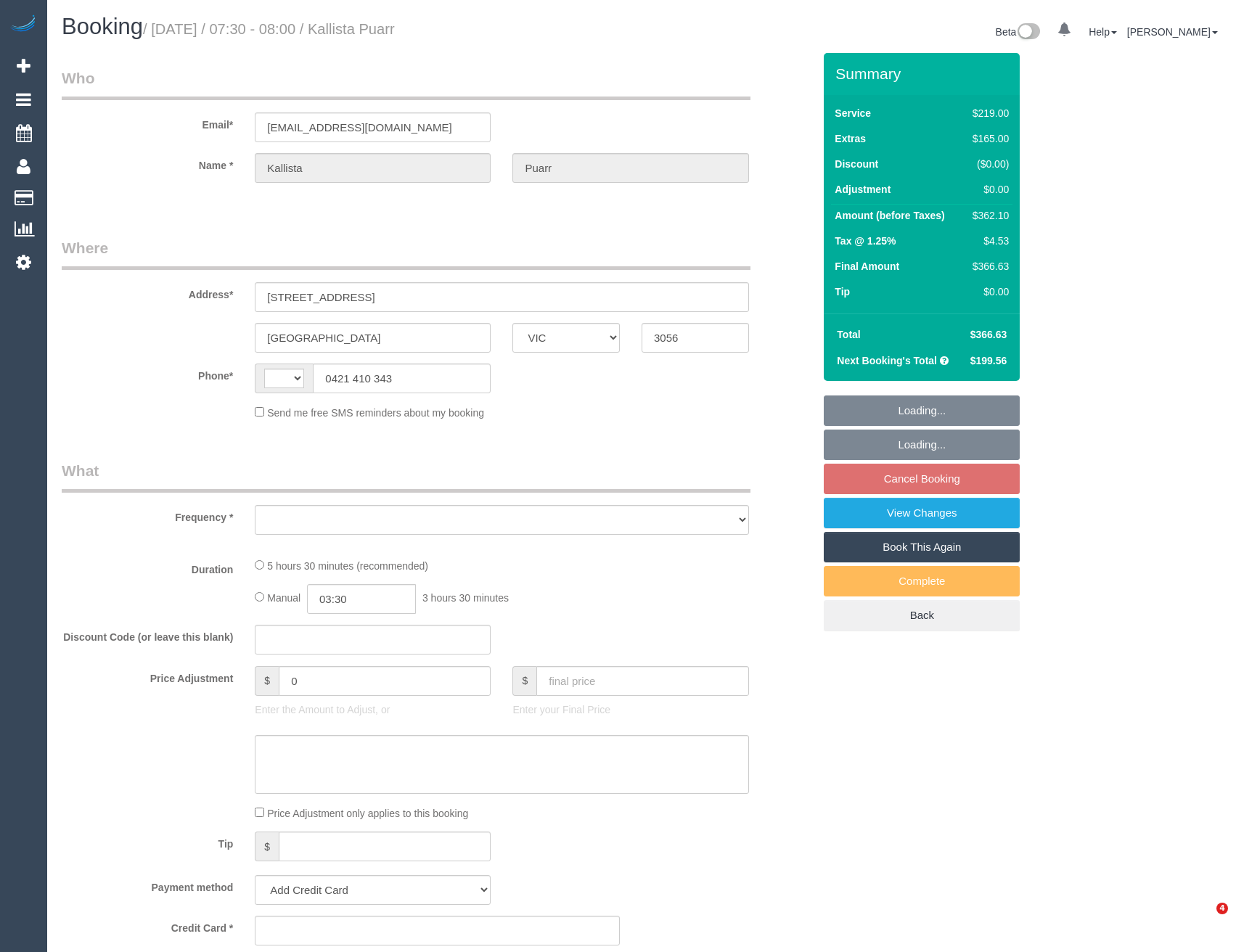
select select "VIC"
select select "string:AU"
select select "object:616"
select select "string:stripe-pm_1PYJgh2GScqysDRVKgQE1tb8"
select select "number:29"
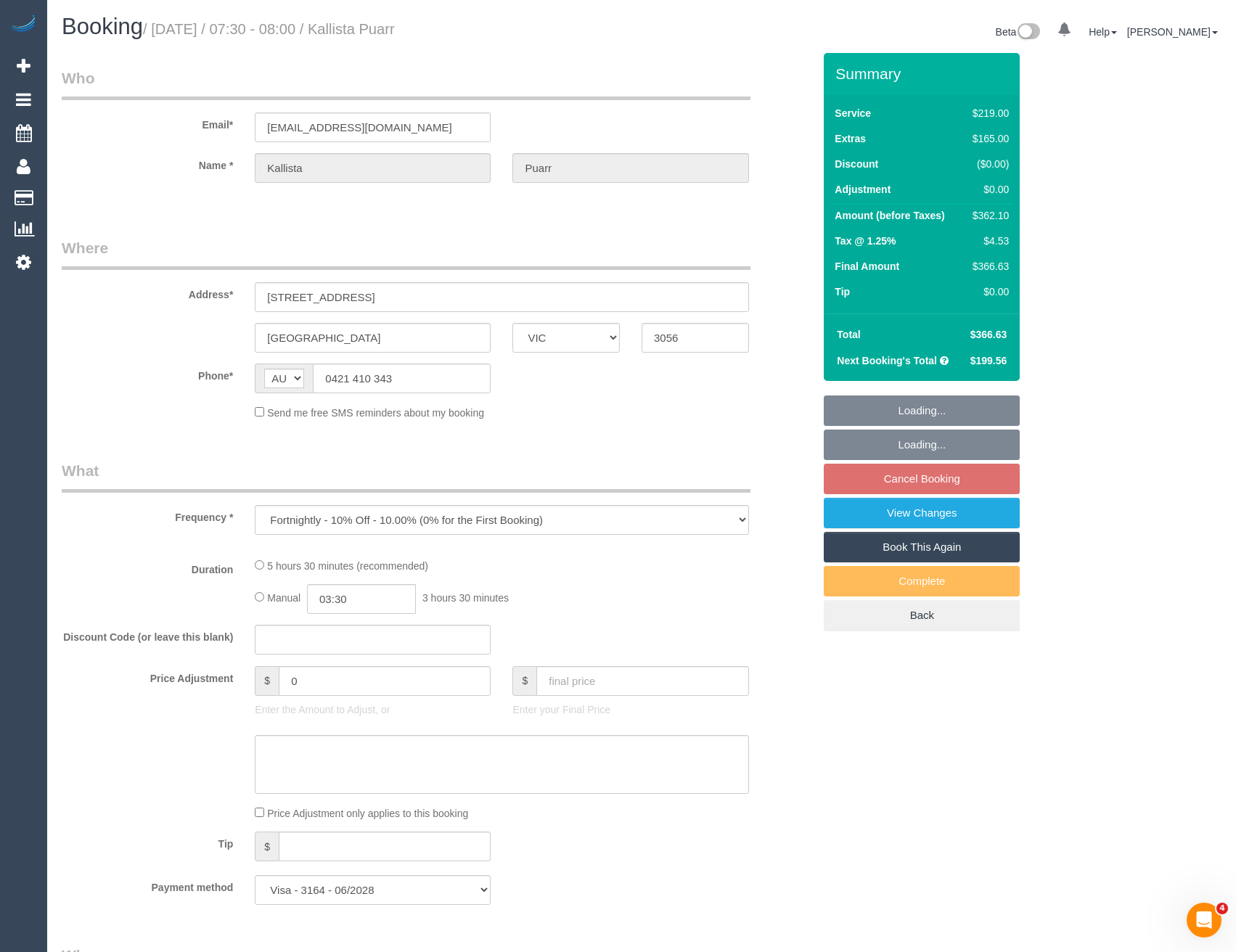
select select "number:14"
select select "number:19"
select select "number:25"
select select "number:34"
select select "number:11"
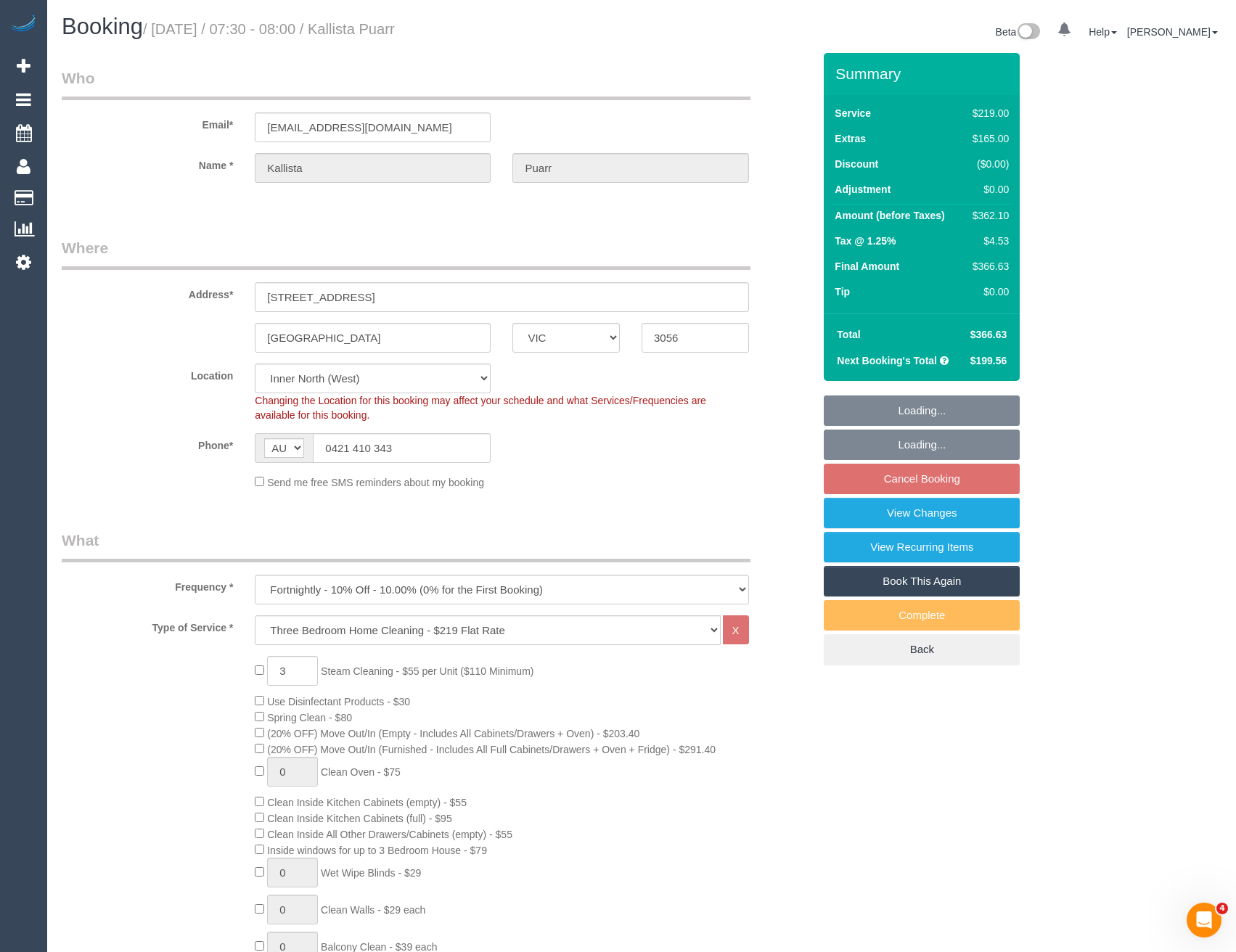
select select "object:1739"
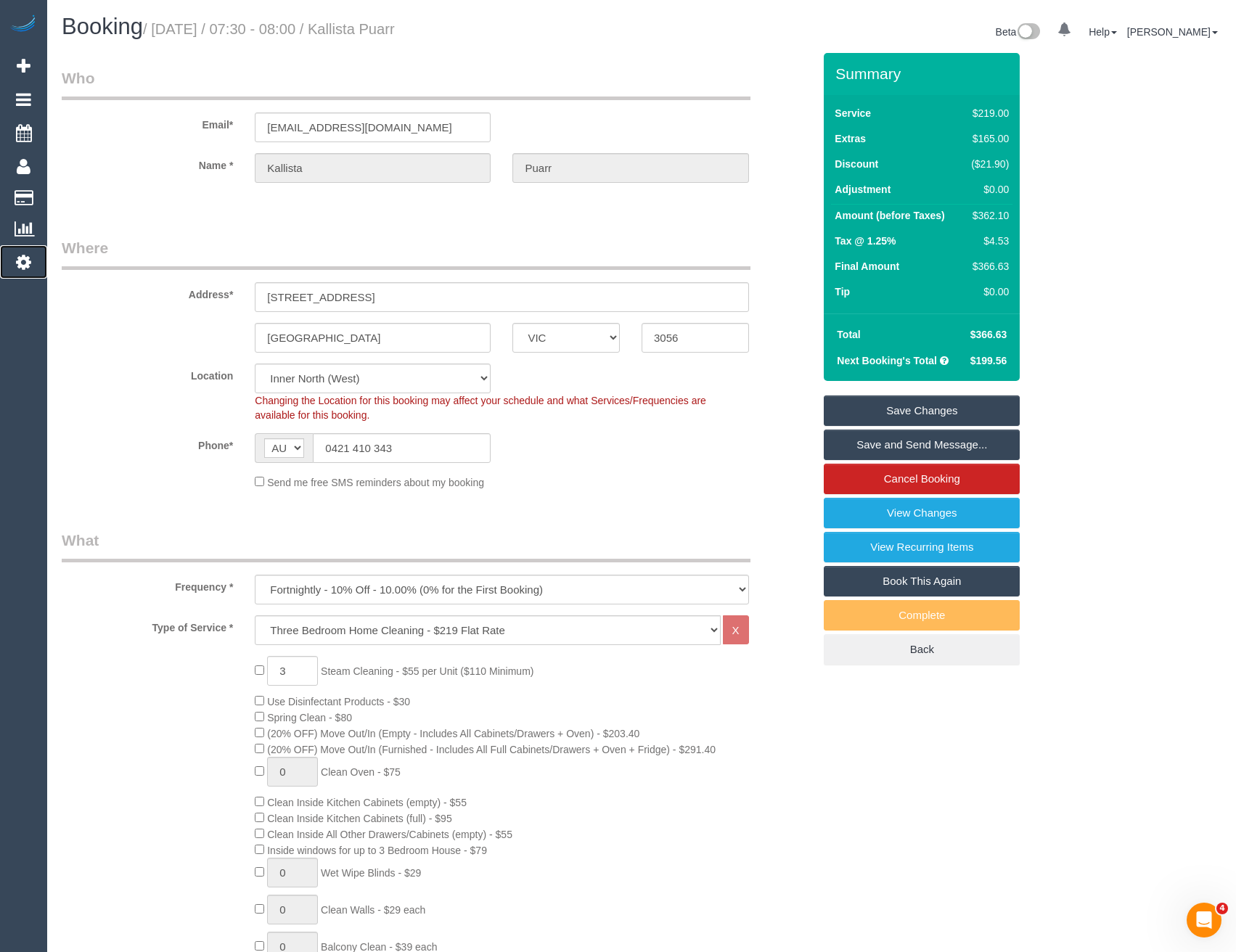
click at [29, 265] on icon at bounding box center [24, 262] width 16 height 17
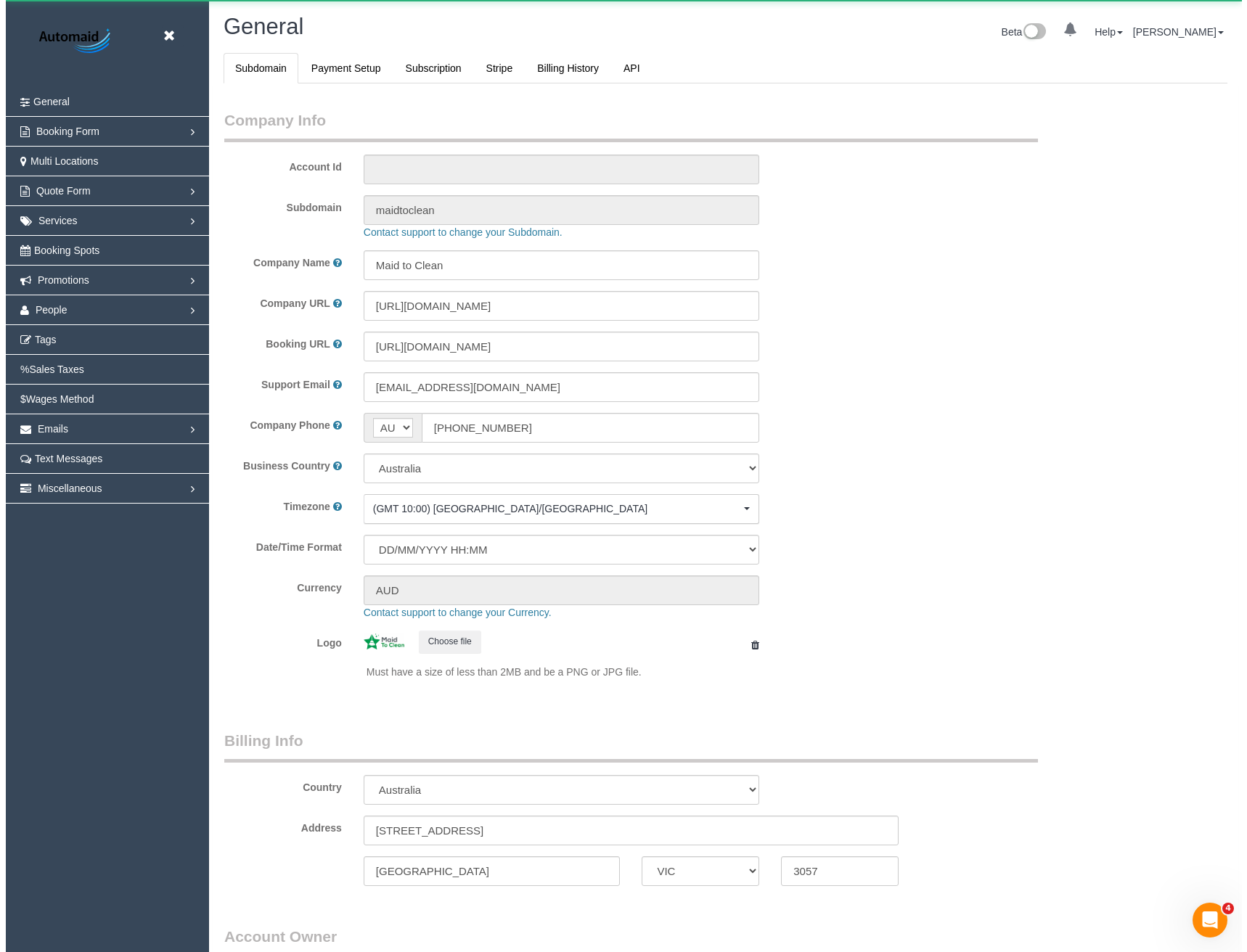
scroll to position [3317, 1236]
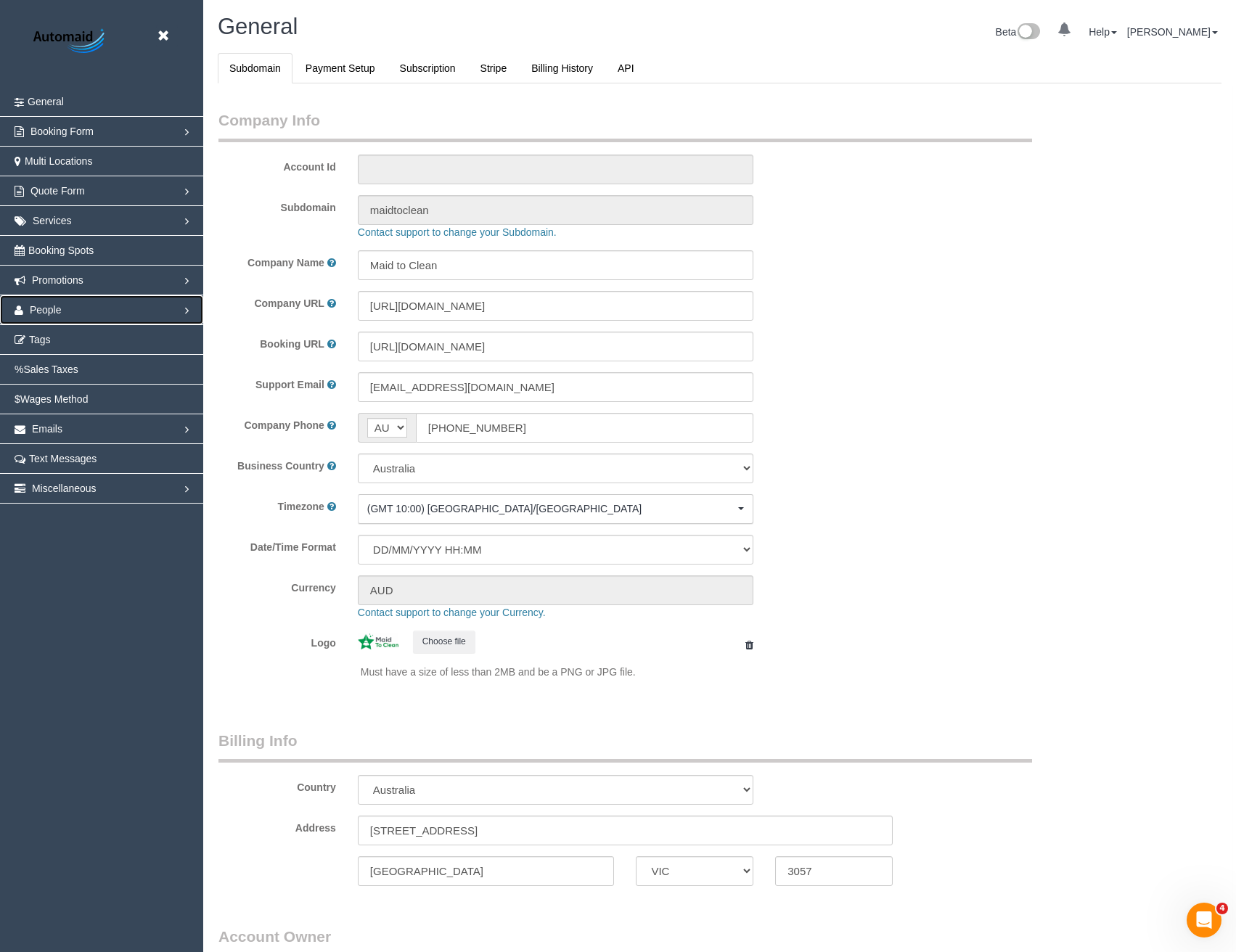
select select "1"
click at [72, 313] on link "People" at bounding box center [101, 310] width 203 height 29
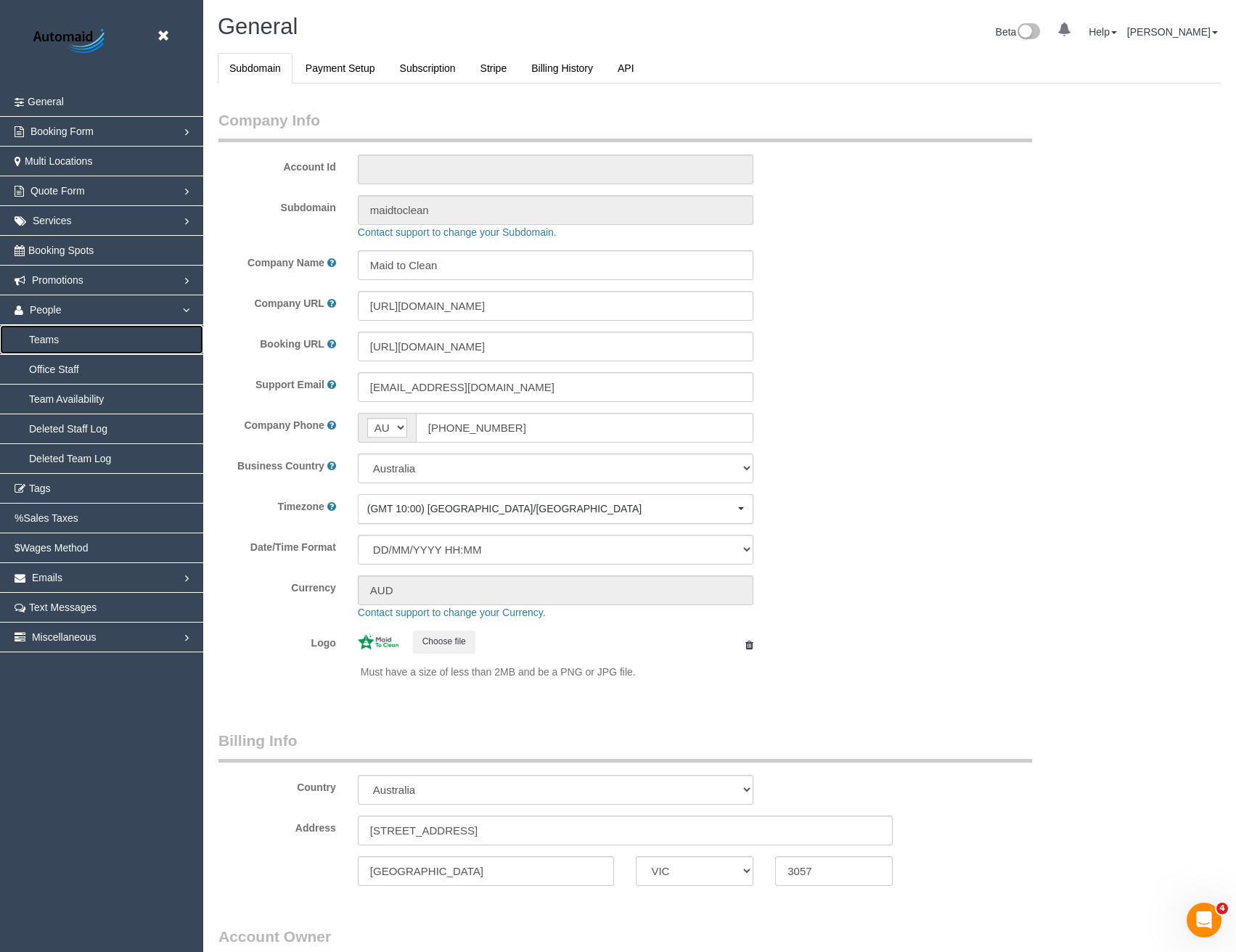
click at [49, 336] on link "Teams" at bounding box center [101, 340] width 203 height 29
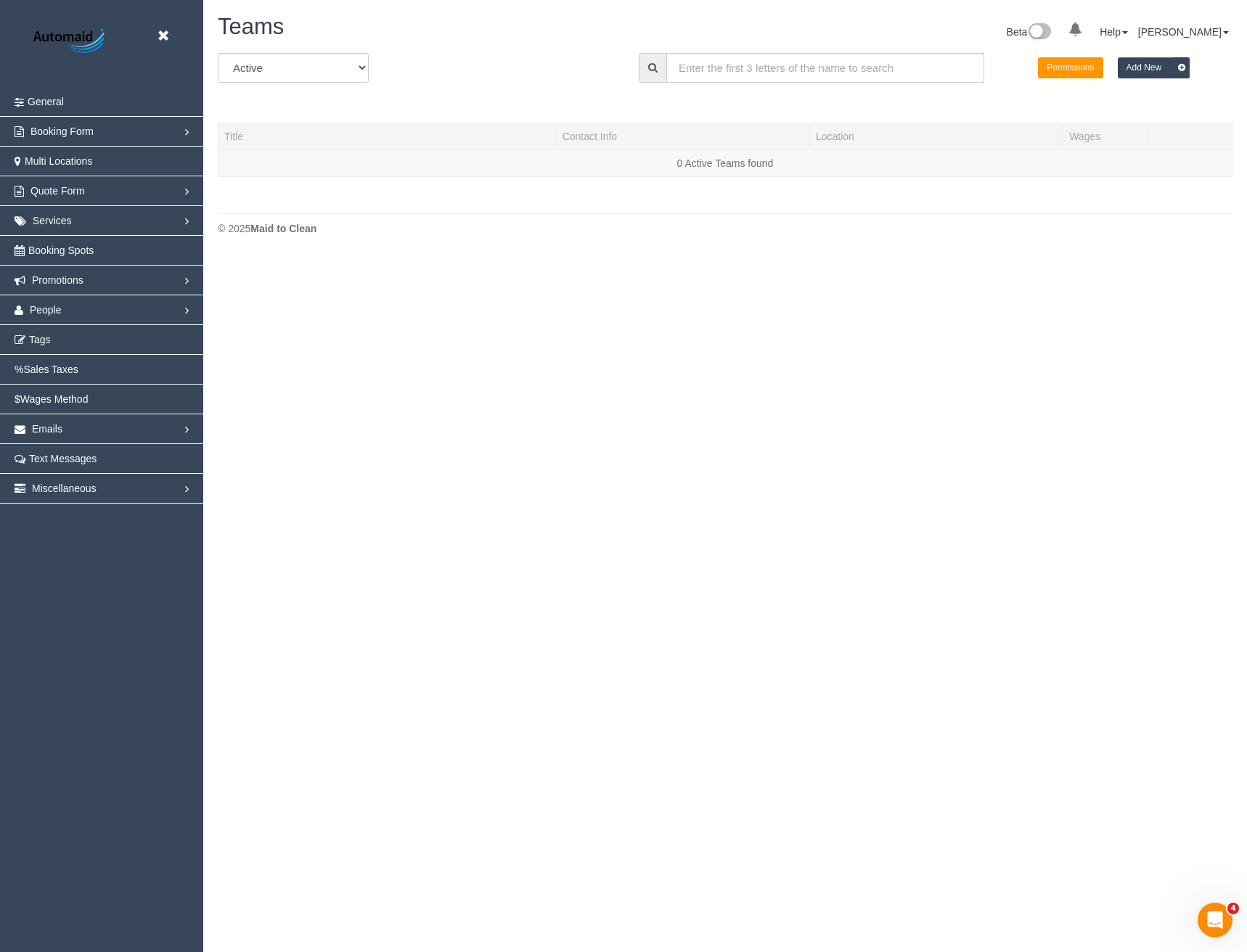
scroll to position [256, 1247]
click at [713, 66] on input "text" at bounding box center [826, 67] width 318 height 30
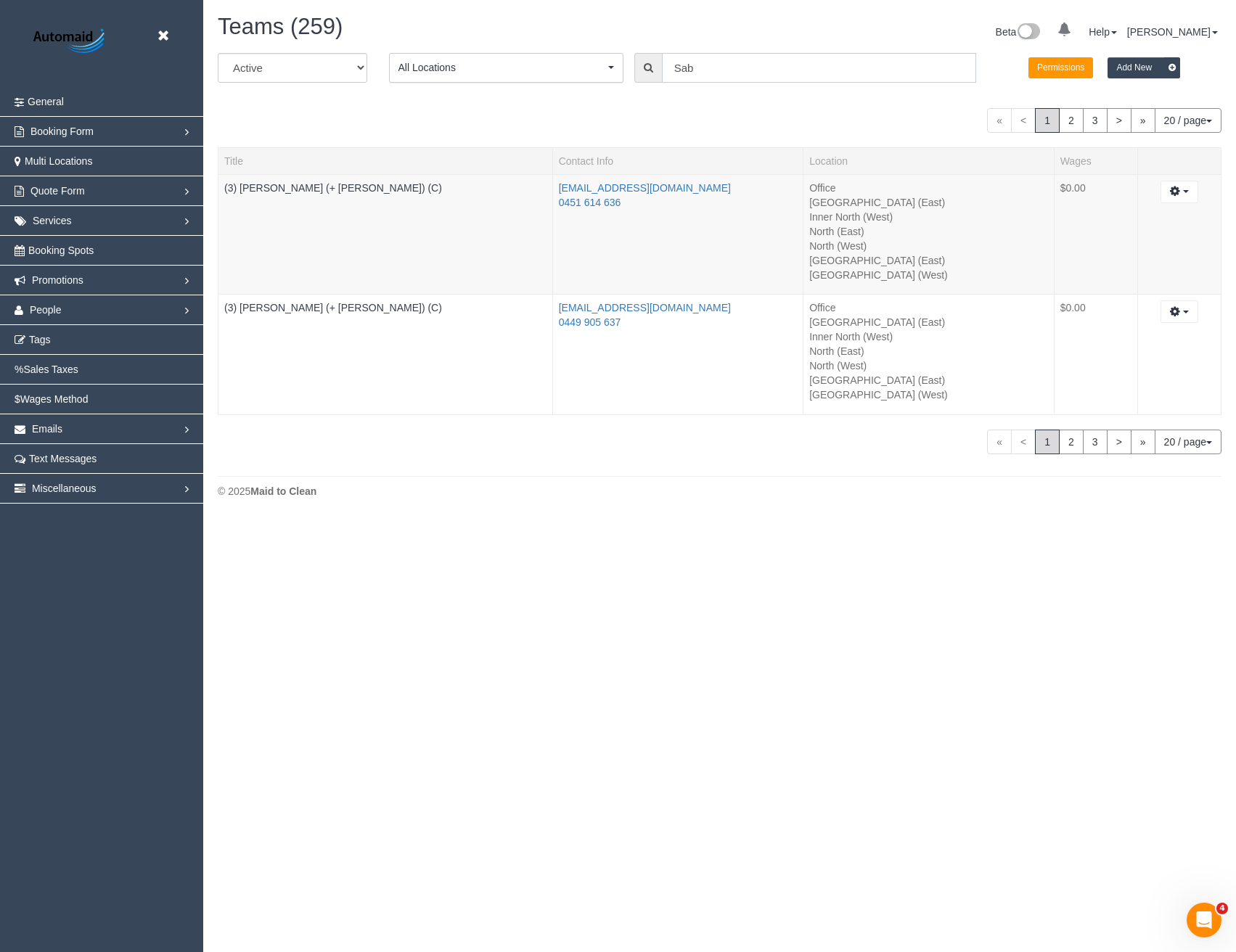
scroll to position [72057, 71353]
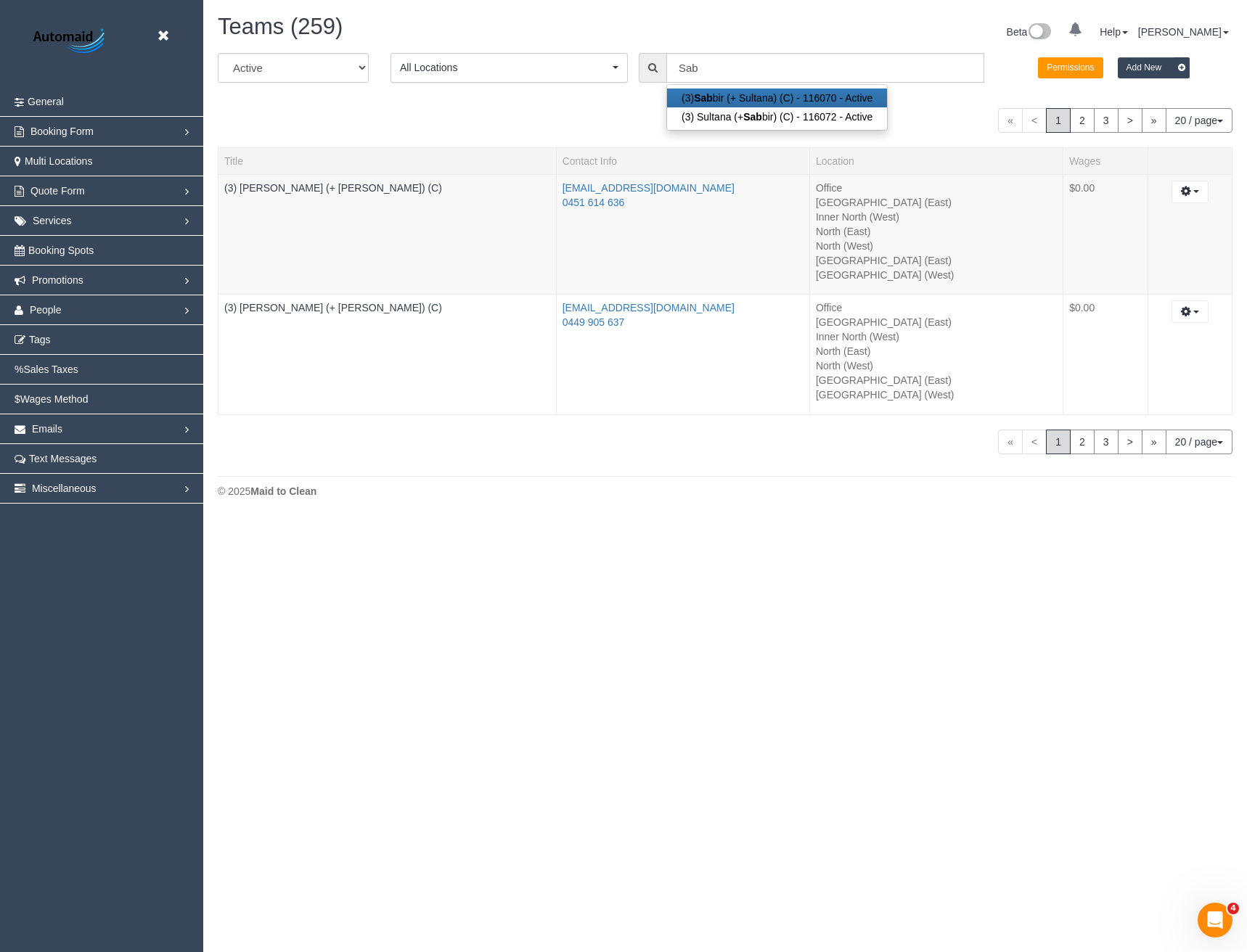
click at [721, 101] on link "(3) Sab bir (+ Sultana) (C) - 116070 - Active" at bounding box center [776, 98] width 220 height 19
type input "(3) [PERSON_NAME] (+ [PERSON_NAME]) (C)"
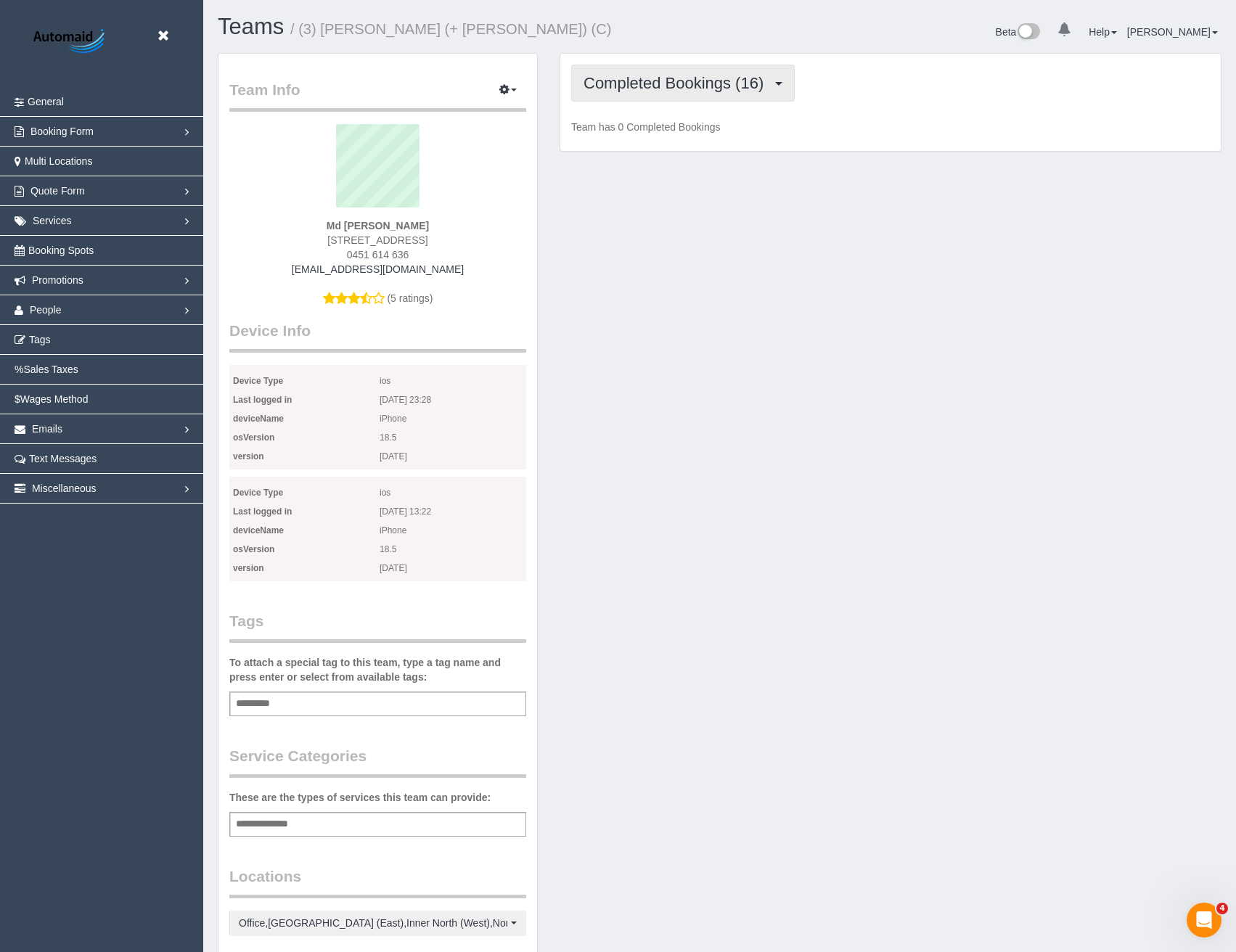
scroll to position [2694, 1236]
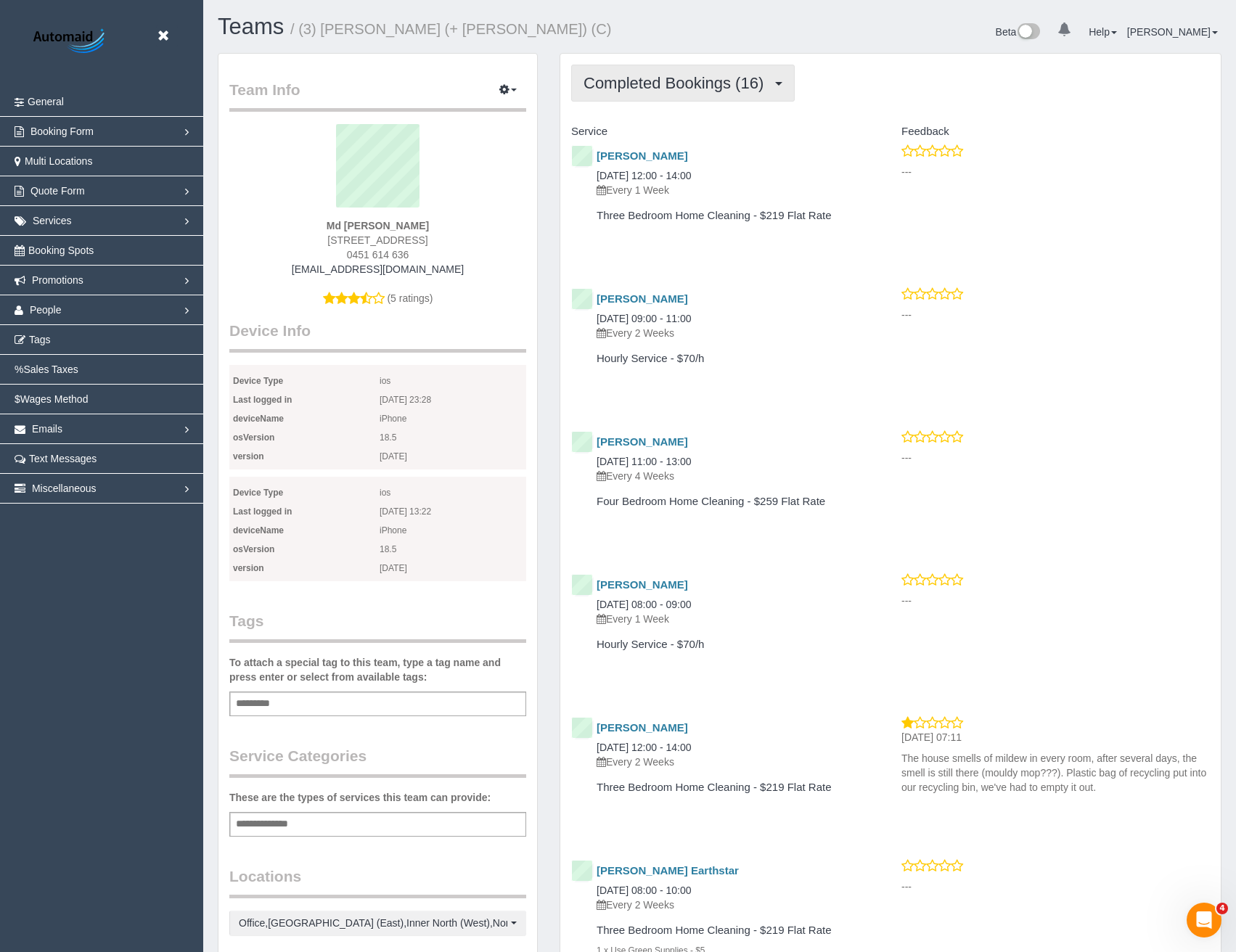
click at [765, 85] on span "Completed Bookings (16)" at bounding box center [677, 83] width 187 height 18
click at [710, 130] on link "Upcoming Bookings (92)" at bounding box center [650, 135] width 157 height 19
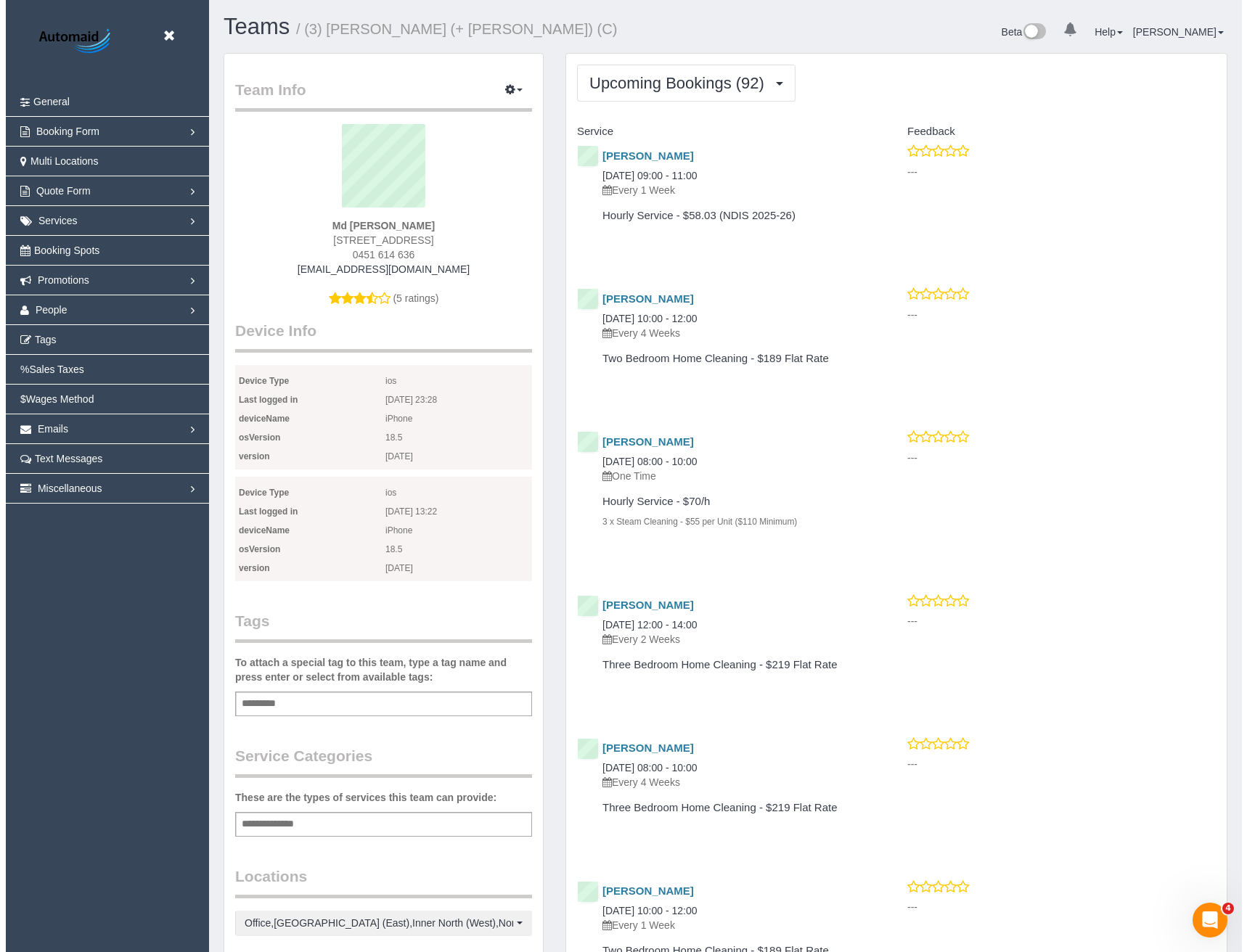
scroll to position [4179, 1236]
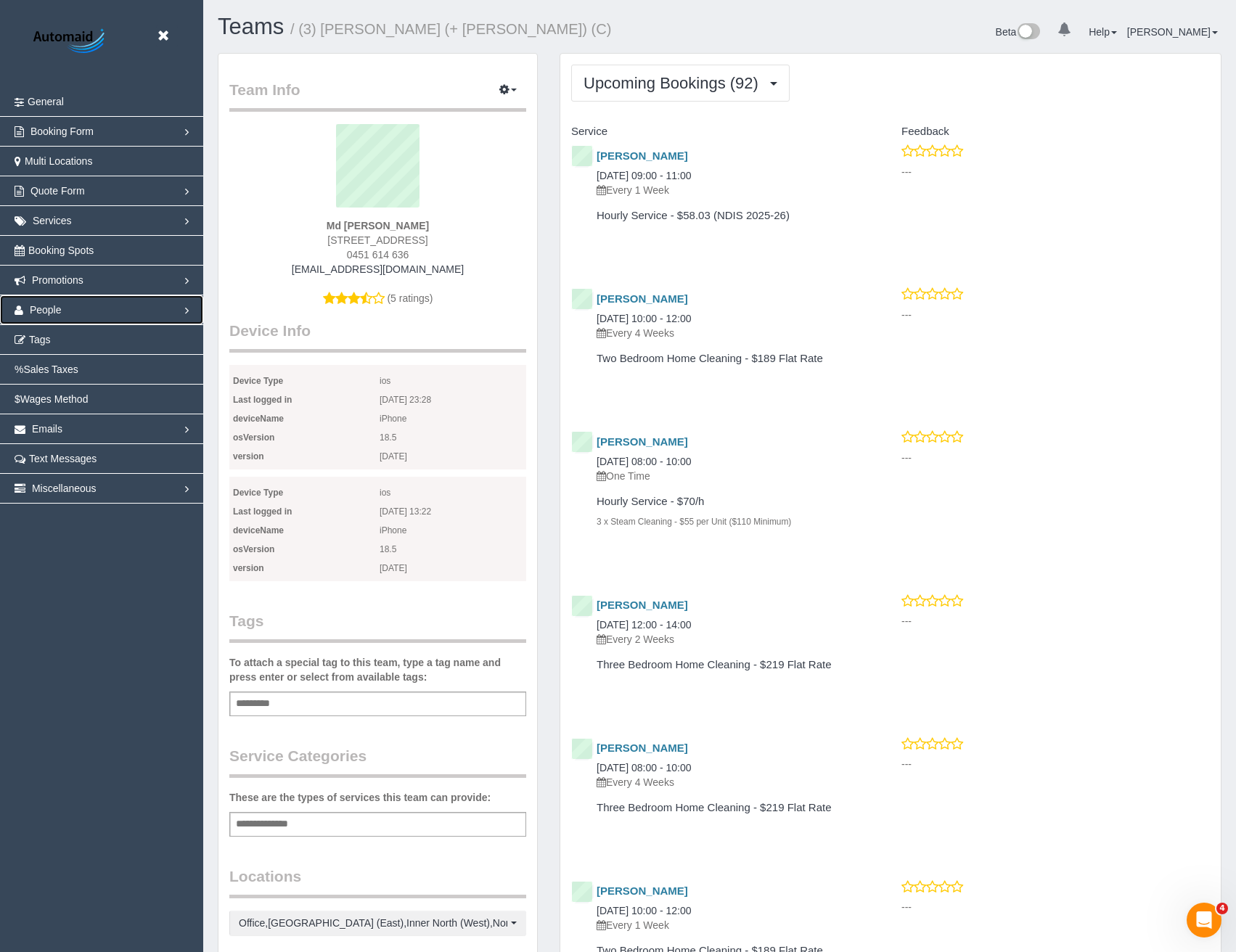
click at [64, 309] on link "People" at bounding box center [101, 310] width 203 height 29
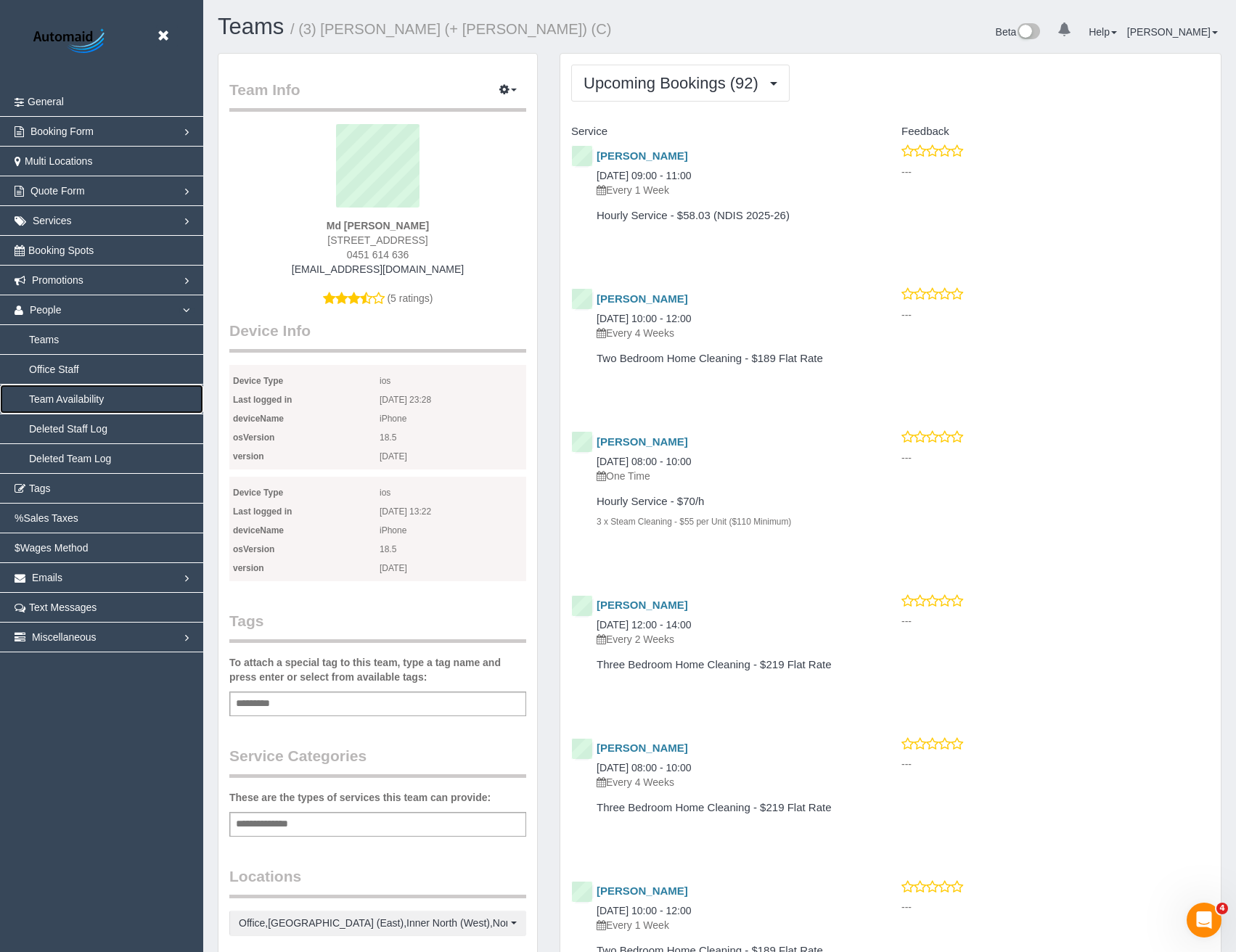
click at [71, 402] on link "Team Availability" at bounding box center [101, 399] width 203 height 29
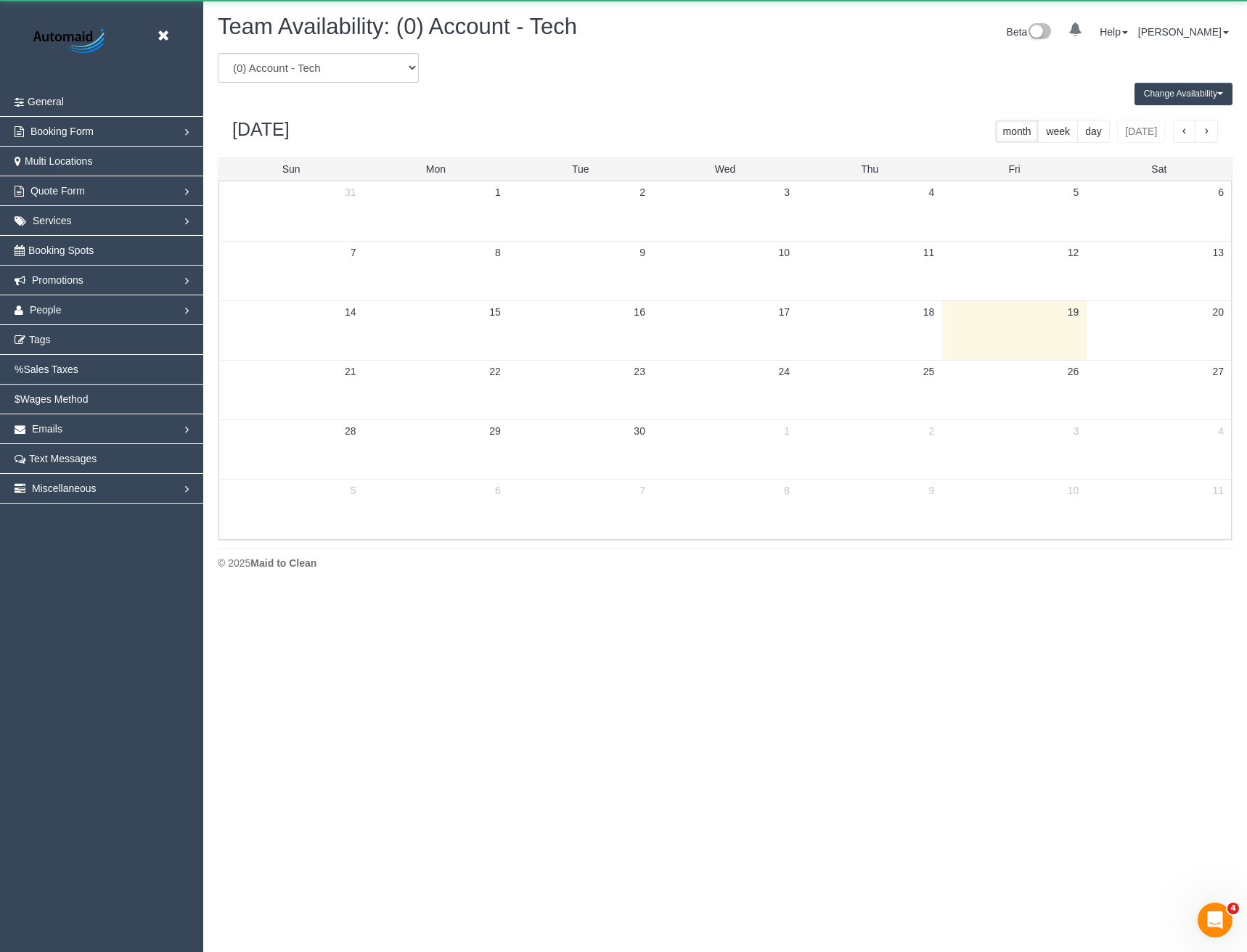
scroll to position [591, 1247]
click at [320, 72] on select "(0) Account - Tech (0) Office (0) Raunak Test Account (1) Debbie Brodjanac (FT)…" at bounding box center [318, 67] width 201 height 30
select select "number:116070"
click at [218, 53] on select "(0) Account - Tech (0) Office (0) Raunak Test Account (1) Debbie Brodjanac (FT)…" at bounding box center [318, 67] width 201 height 30
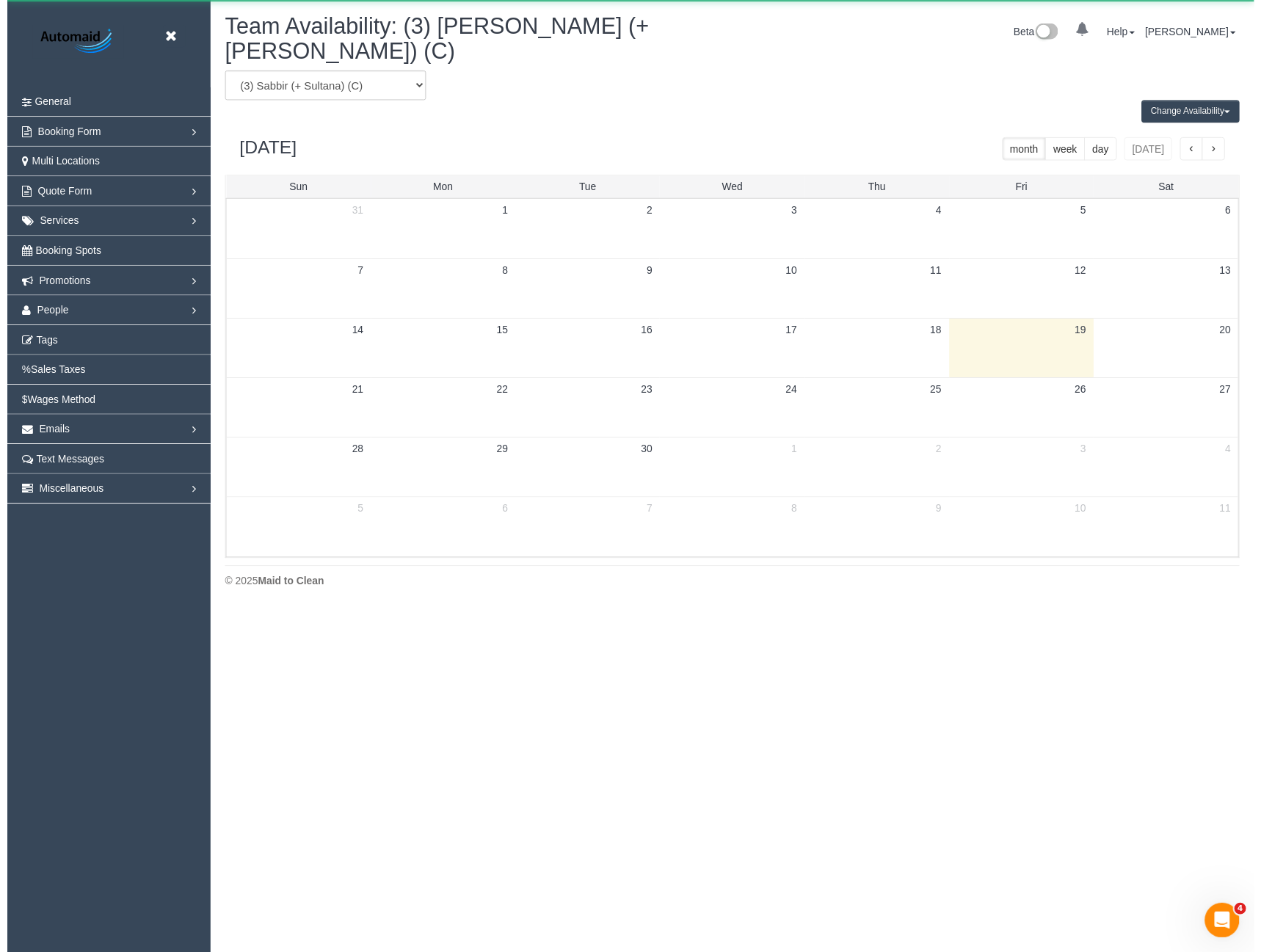
scroll to position [72822, 72157]
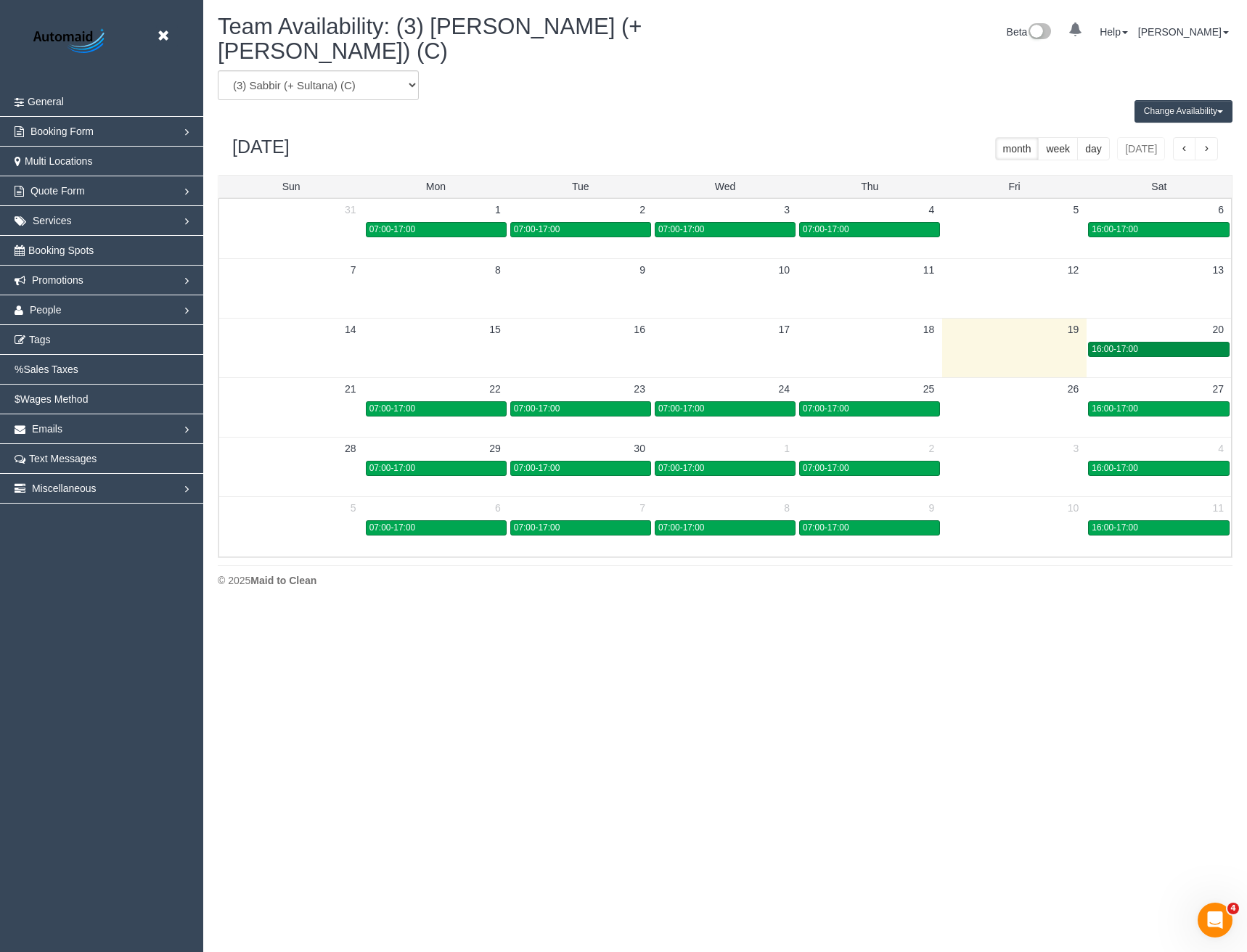
click at [1158, 342] on link "16:00-17:00" at bounding box center [1159, 349] width 141 height 16
click at [1158, 333] on body "Beta Close Settings General Booking Form Install Form Customize Form Fields Def…" at bounding box center [623, 476] width 1247 height 952
click at [1153, 100] on button "Change Availability" at bounding box center [1183, 111] width 98 height 23
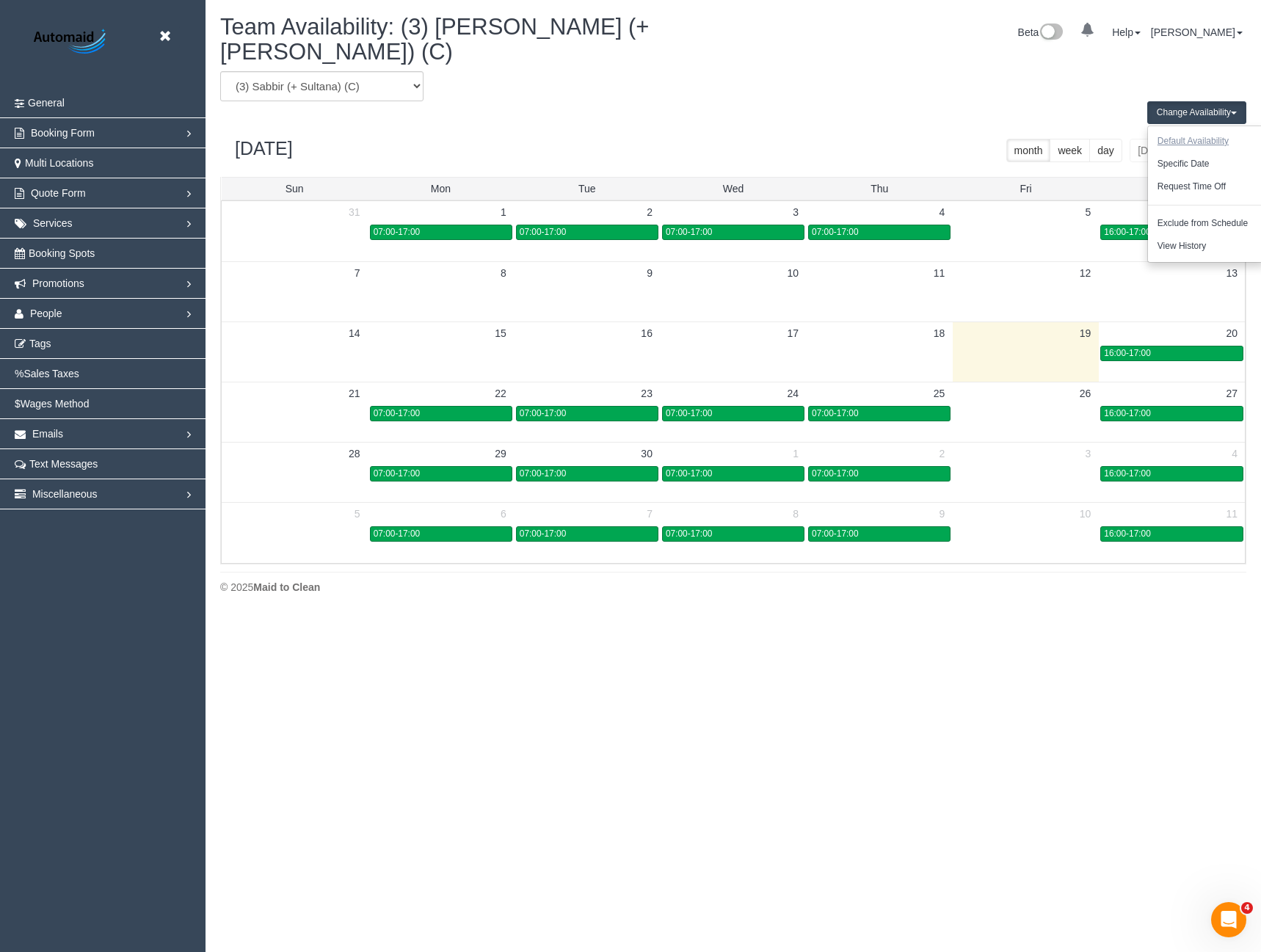
click at [1174, 130] on button "Default Availability" at bounding box center [1194, 141] width 90 height 23
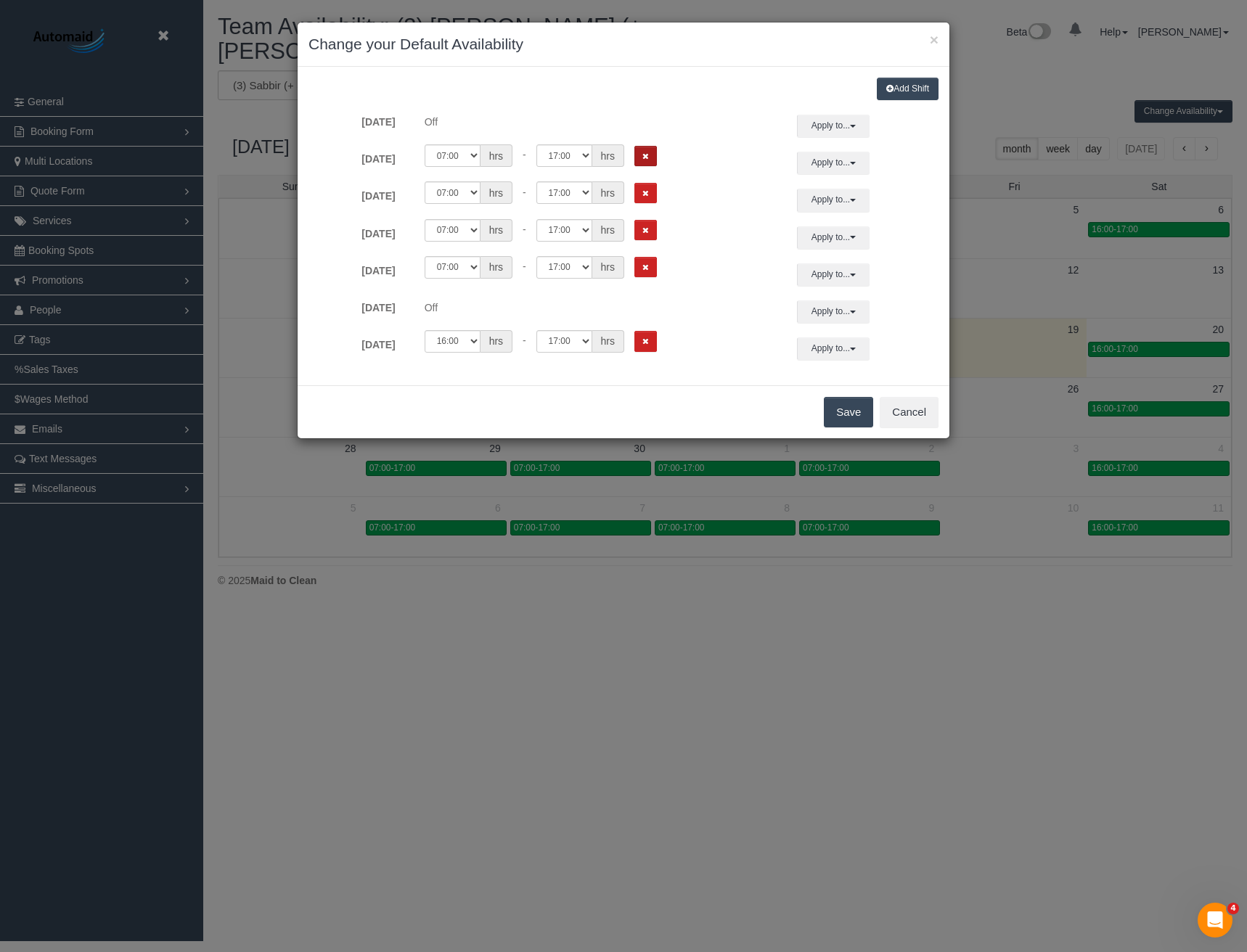
click at [649, 152] on button "Remove Shift" at bounding box center [646, 156] width 23 height 21
click at [642, 194] on icon "Remove Shift" at bounding box center [645, 193] width 6 height 8
click at [648, 231] on icon "Remove Shift" at bounding box center [645, 230] width 6 height 8
click at [647, 268] on icon "Remove Shift" at bounding box center [645, 267] width 6 height 8
click at [647, 340] on icon "Remove Shift" at bounding box center [645, 341] width 6 height 8
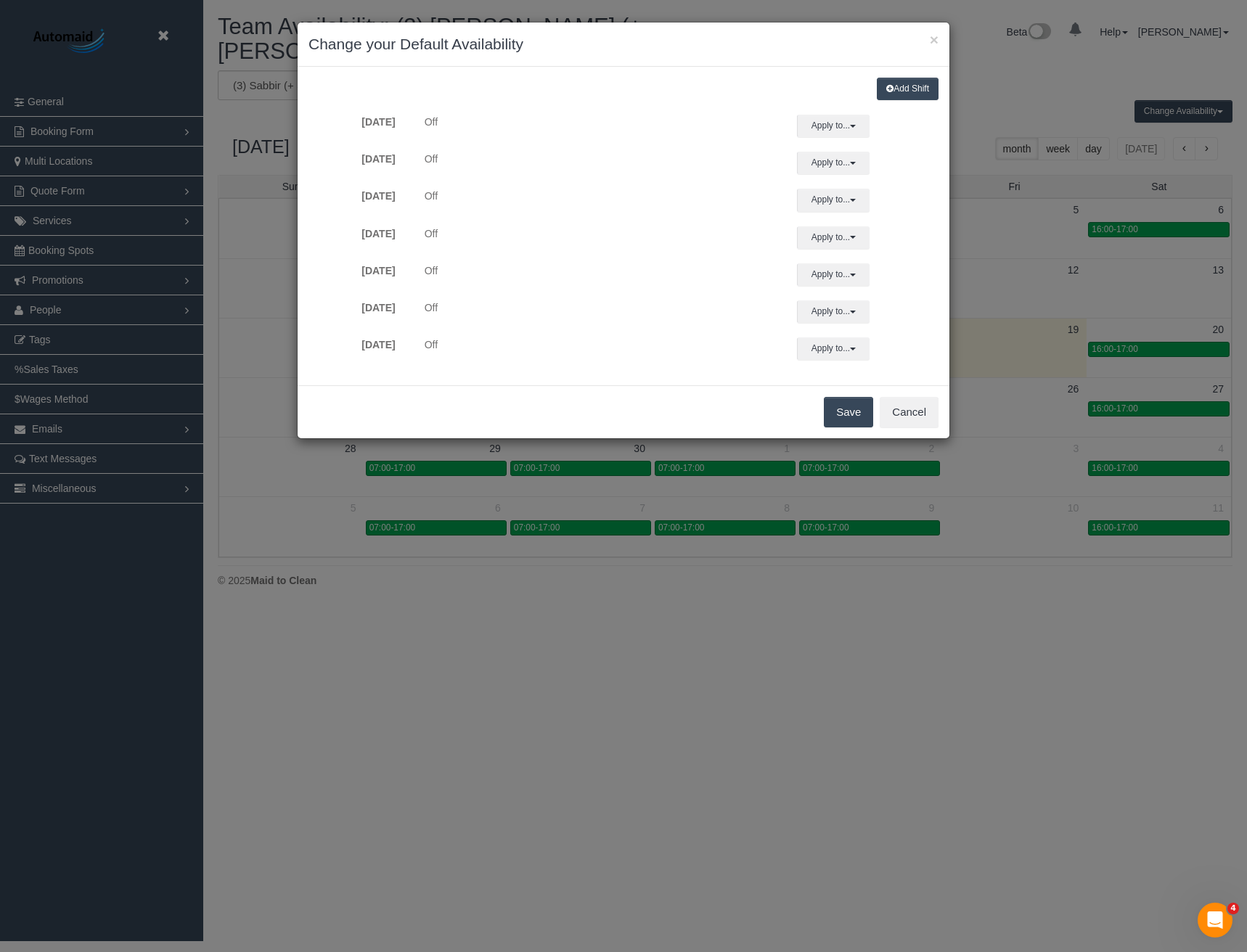
click at [868, 409] on button "Save" at bounding box center [848, 411] width 49 height 30
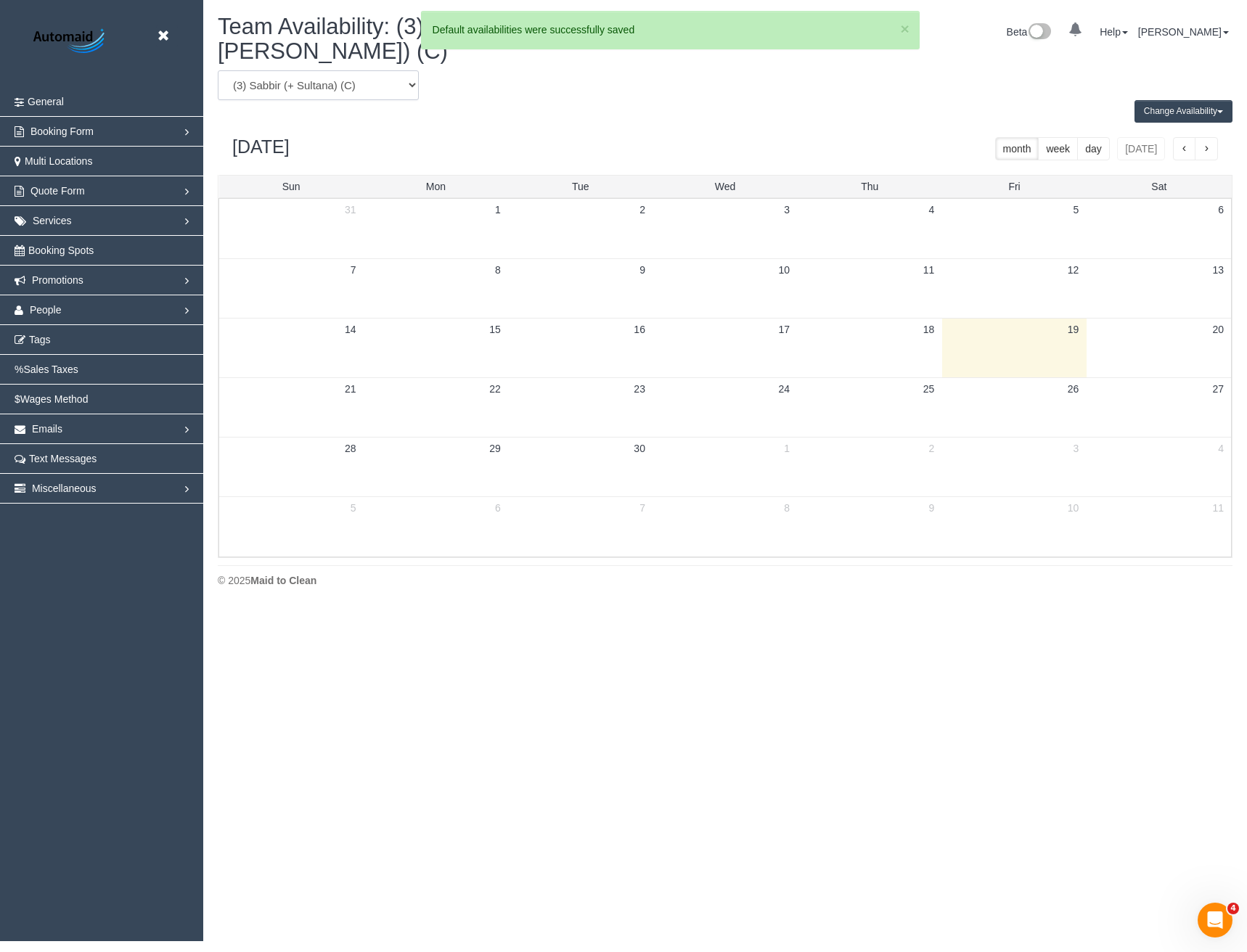
click at [365, 78] on select "(0) Account - Tech (0) Office (0) Raunak Test Account (1) Debbie Brodjanac (FT)…" at bounding box center [318, 85] width 201 height 30
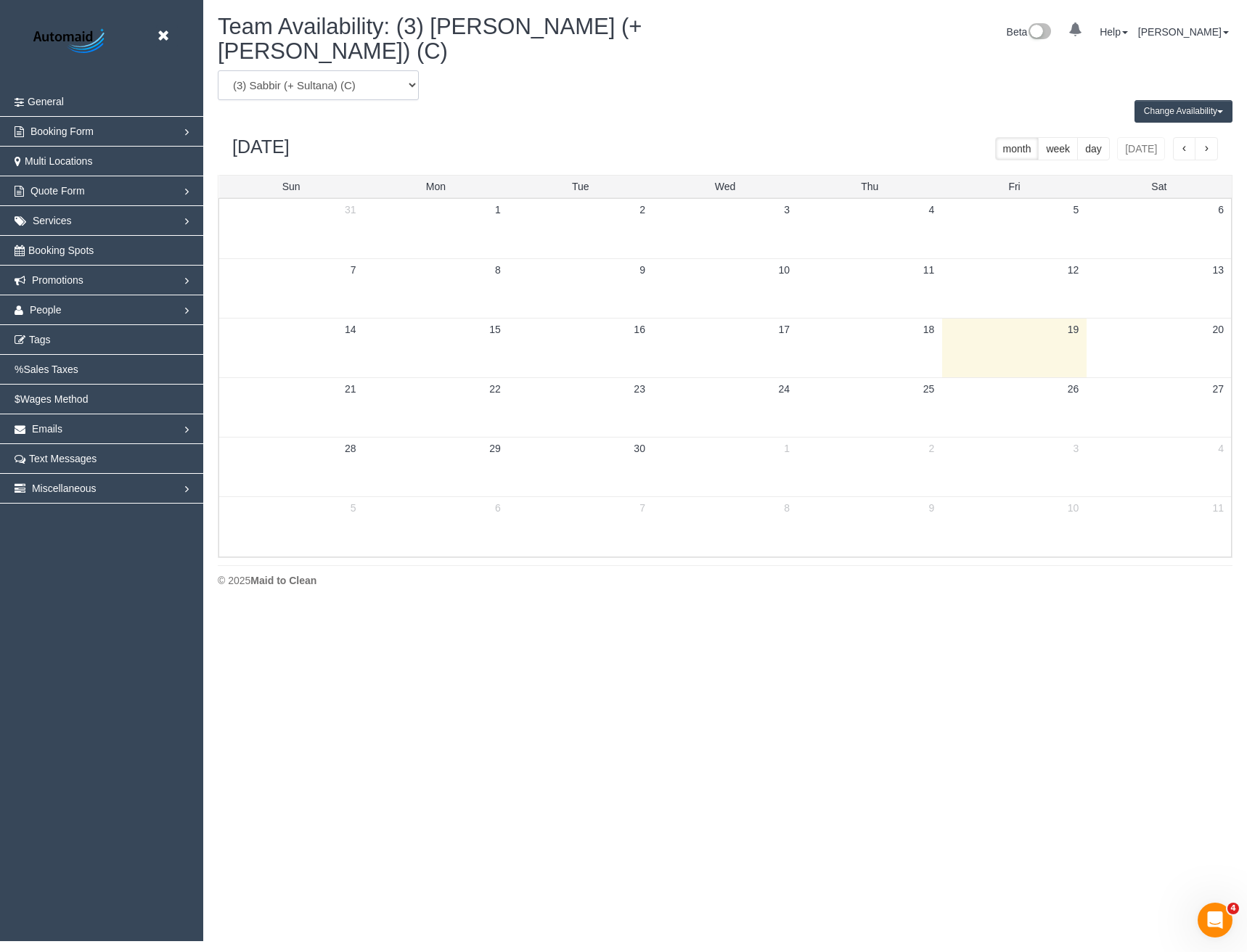
select select "number:116072"
click at [218, 70] on select "(0) Account - Tech (0) Office (0) Raunak Test Account (1) Debbie Brodjanac (FT)…" at bounding box center [318, 85] width 201 height 30
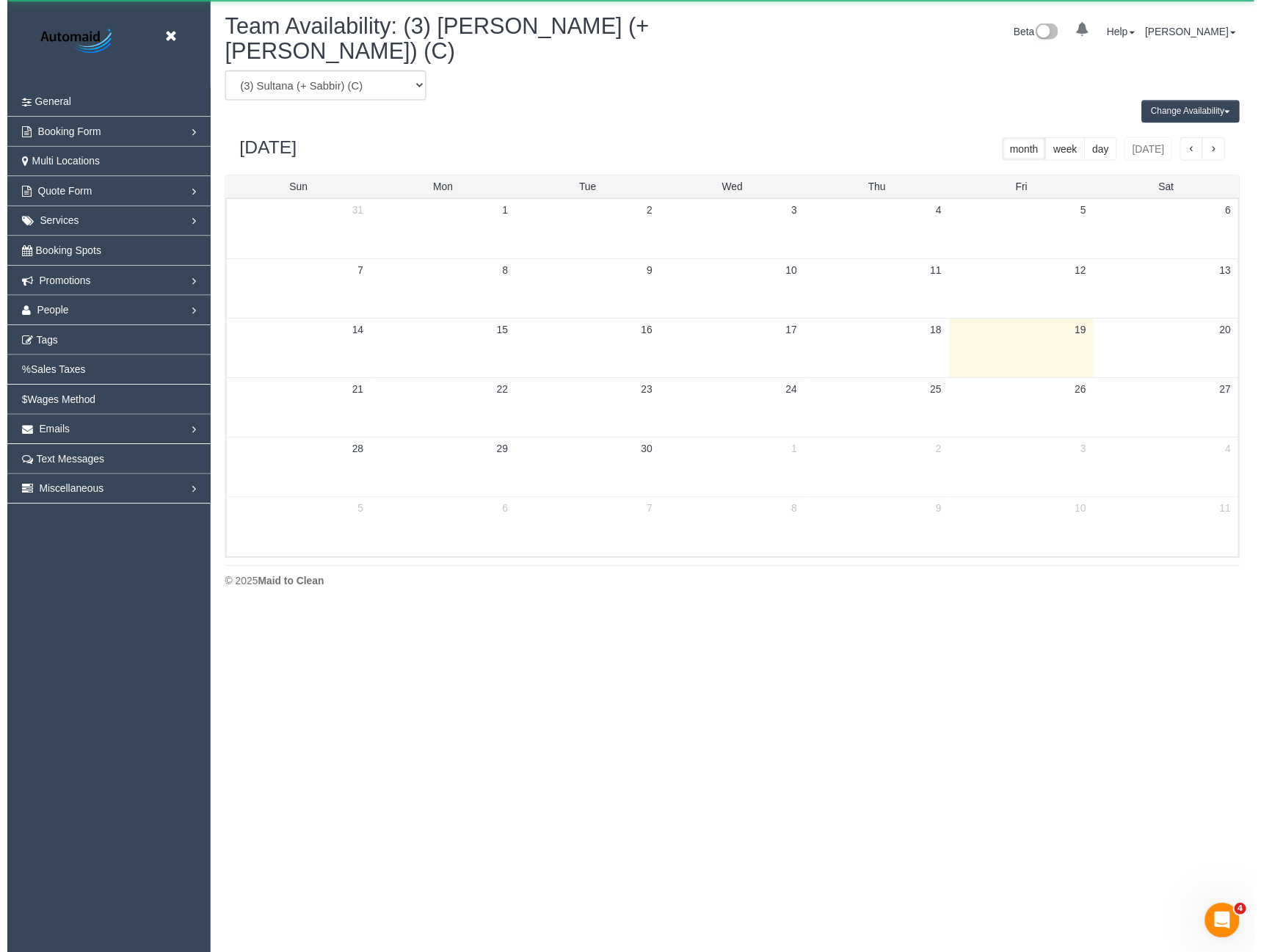
scroll to position [72822, 72157]
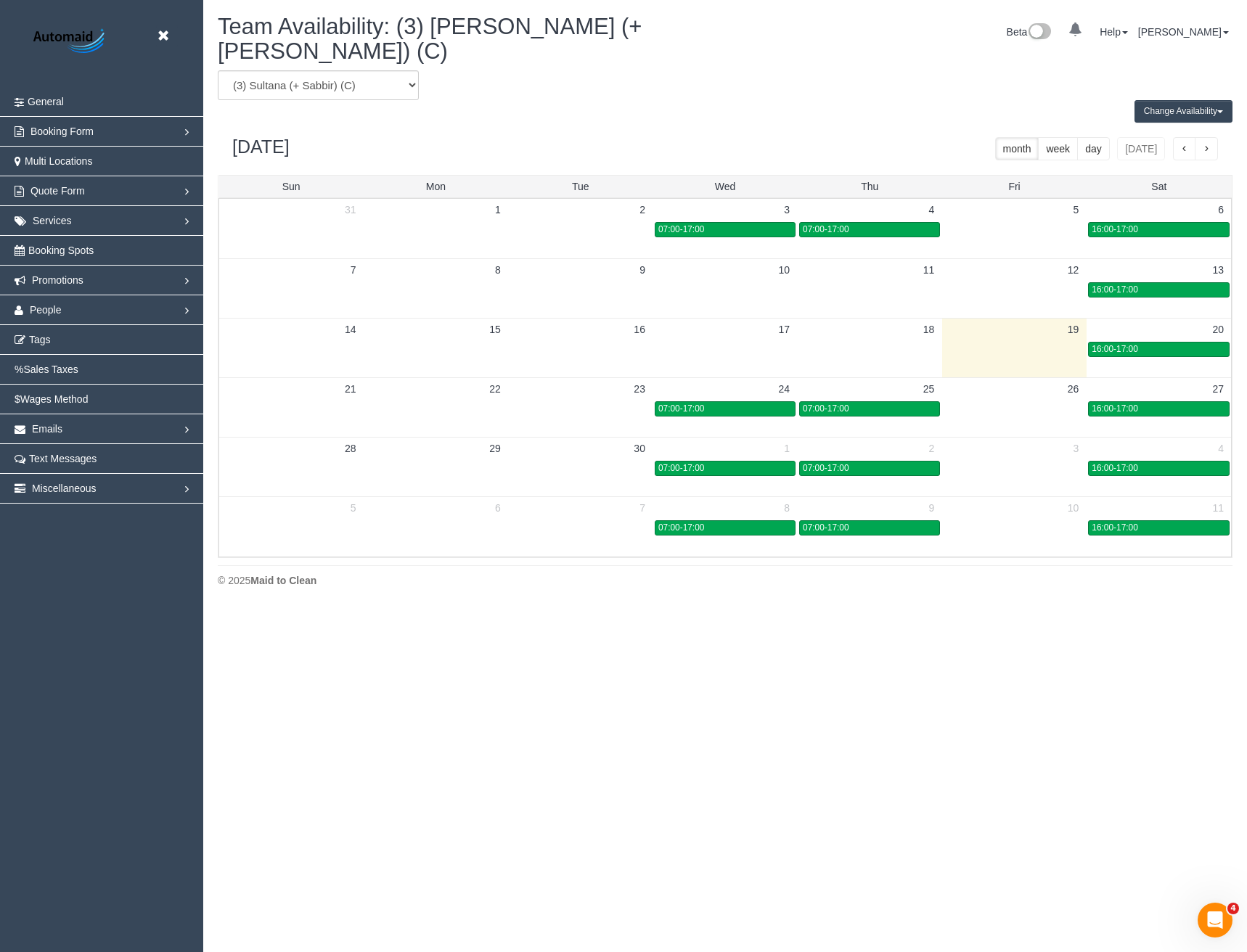
click at [1174, 100] on button "Change Availability" at bounding box center [1183, 111] width 98 height 23
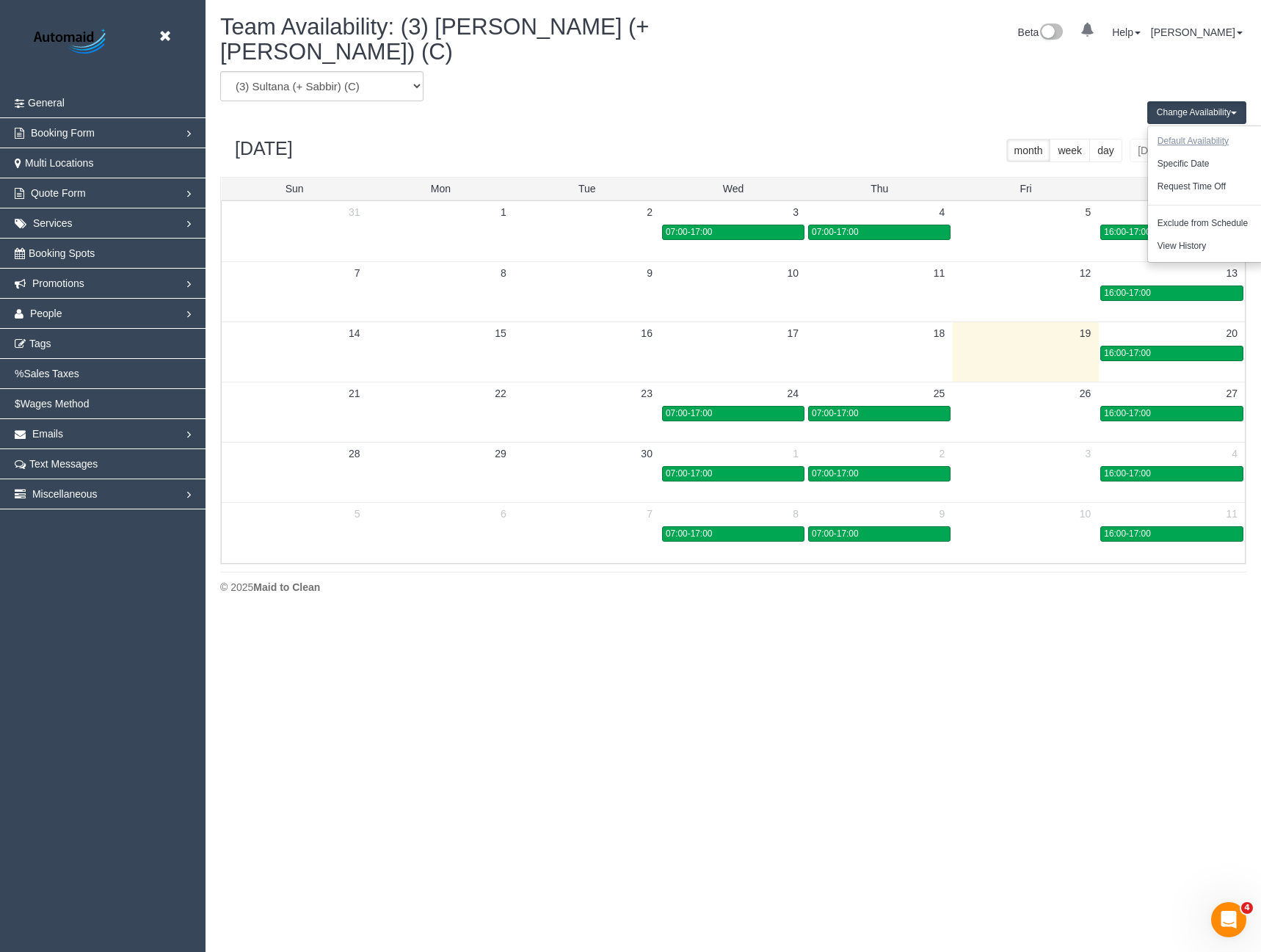
click at [1193, 130] on button "Default Availability" at bounding box center [1194, 141] width 90 height 23
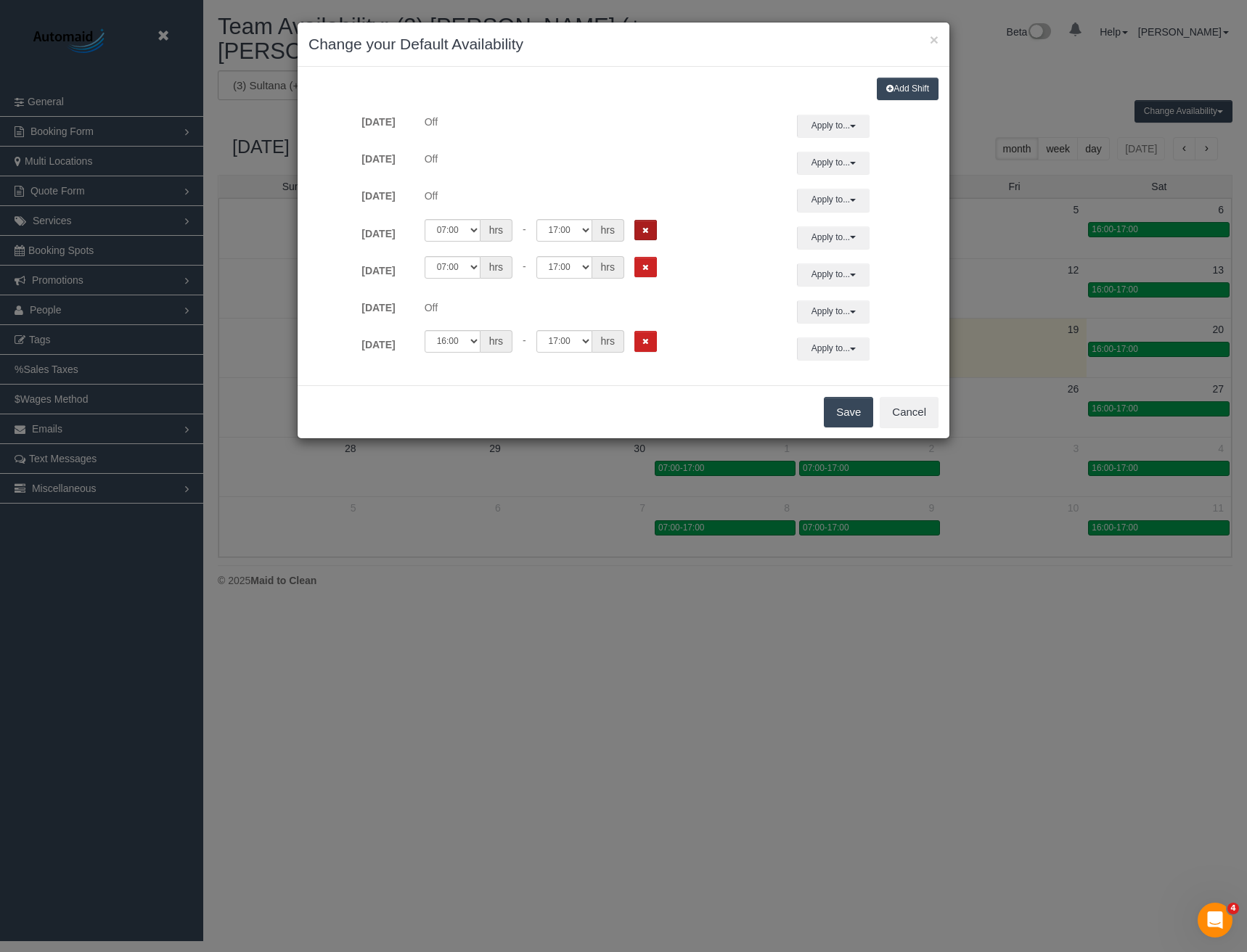
click at [649, 233] on button "Remove Shift" at bounding box center [646, 230] width 23 height 21
click at [653, 262] on button "Remove Shift" at bounding box center [646, 267] width 23 height 21
click at [651, 348] on button "Remove Shift" at bounding box center [646, 341] width 23 height 21
click at [838, 416] on button "Save" at bounding box center [848, 411] width 49 height 30
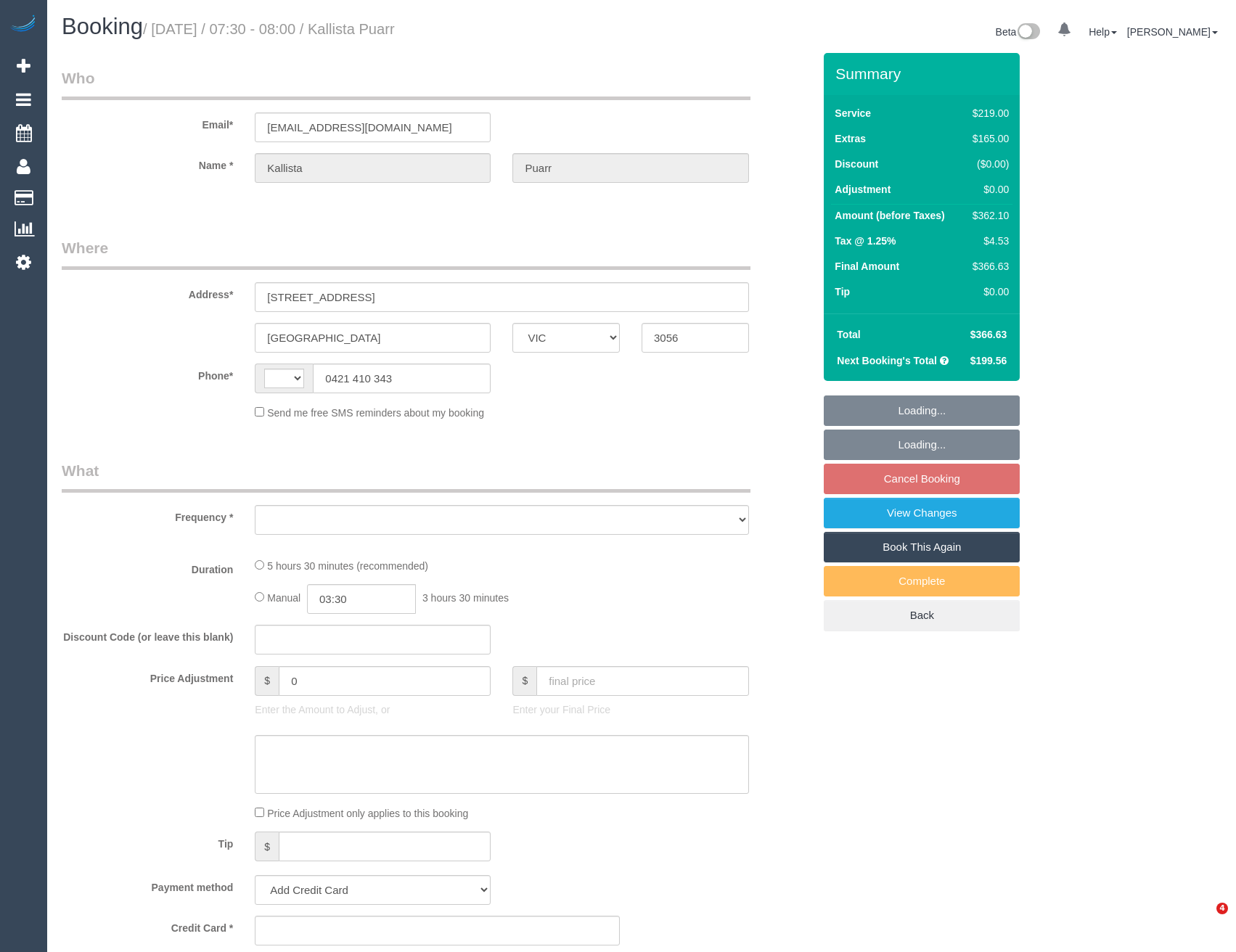
select select "VIC"
select select "string:AU"
select select "object:616"
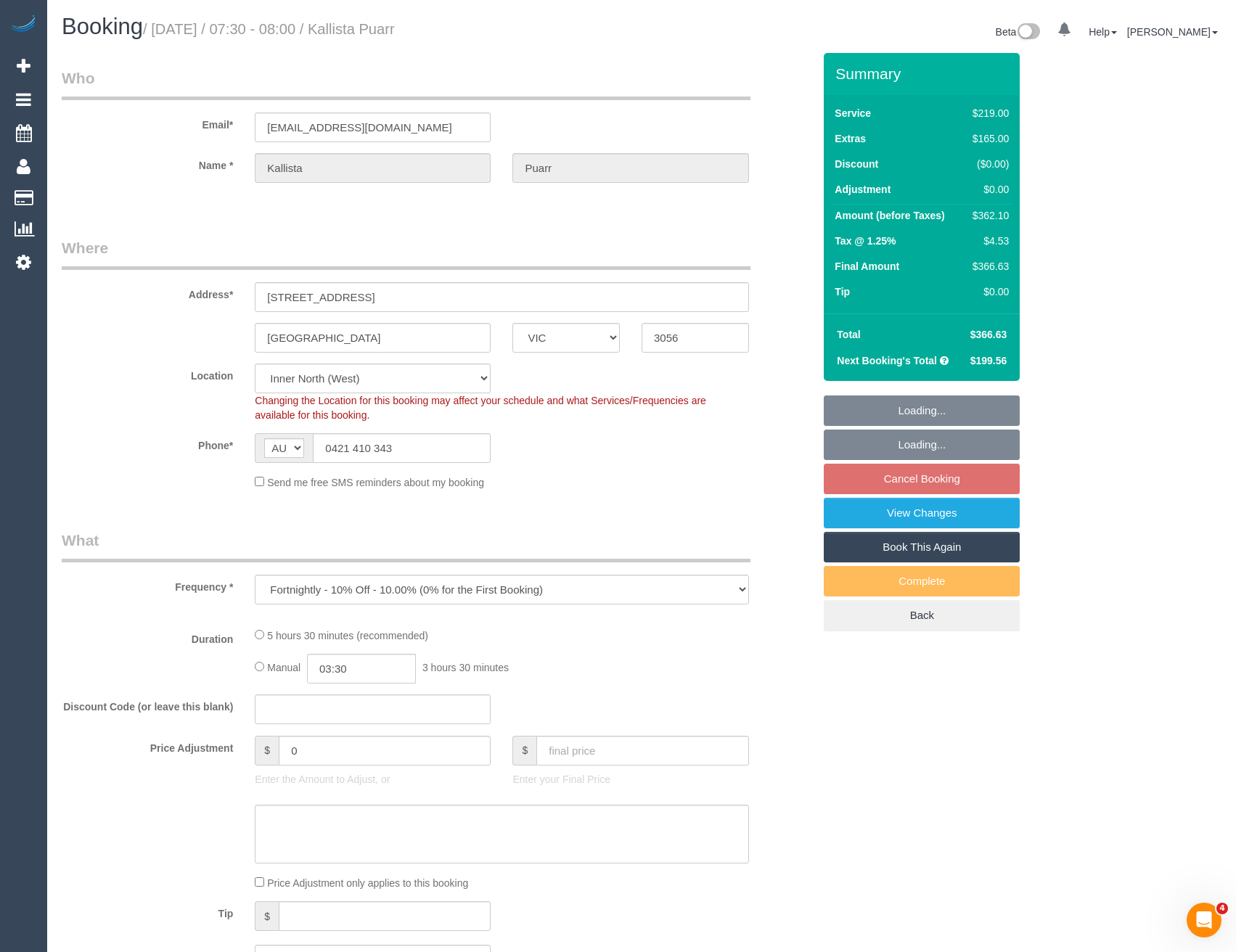
select select "string:stripe-pm_1PYJgh2GScqysDRVKgQE1tb8"
select select "number:29"
select select "number:14"
select select "number:19"
select select "number:25"
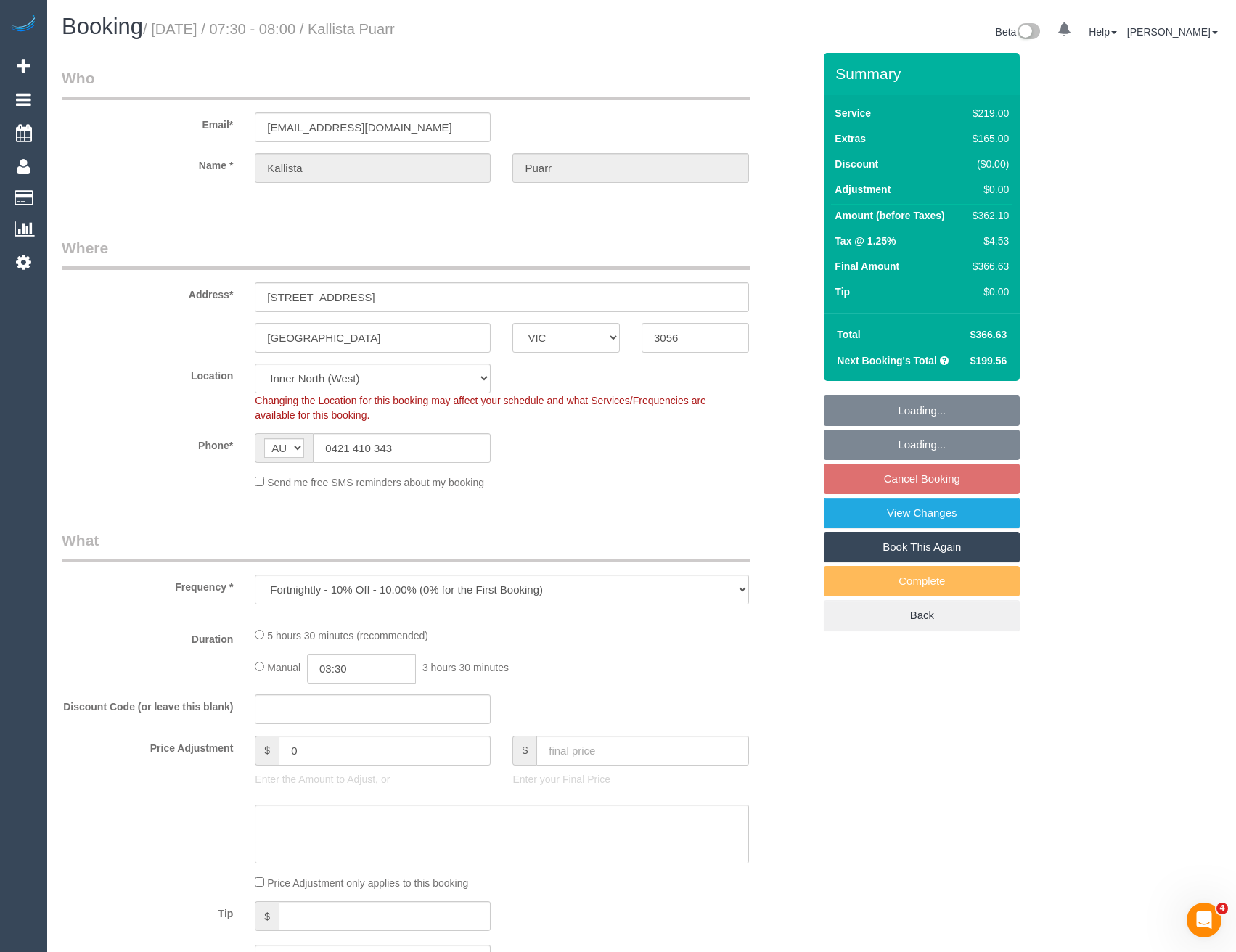
select select "number:34"
select select "number:11"
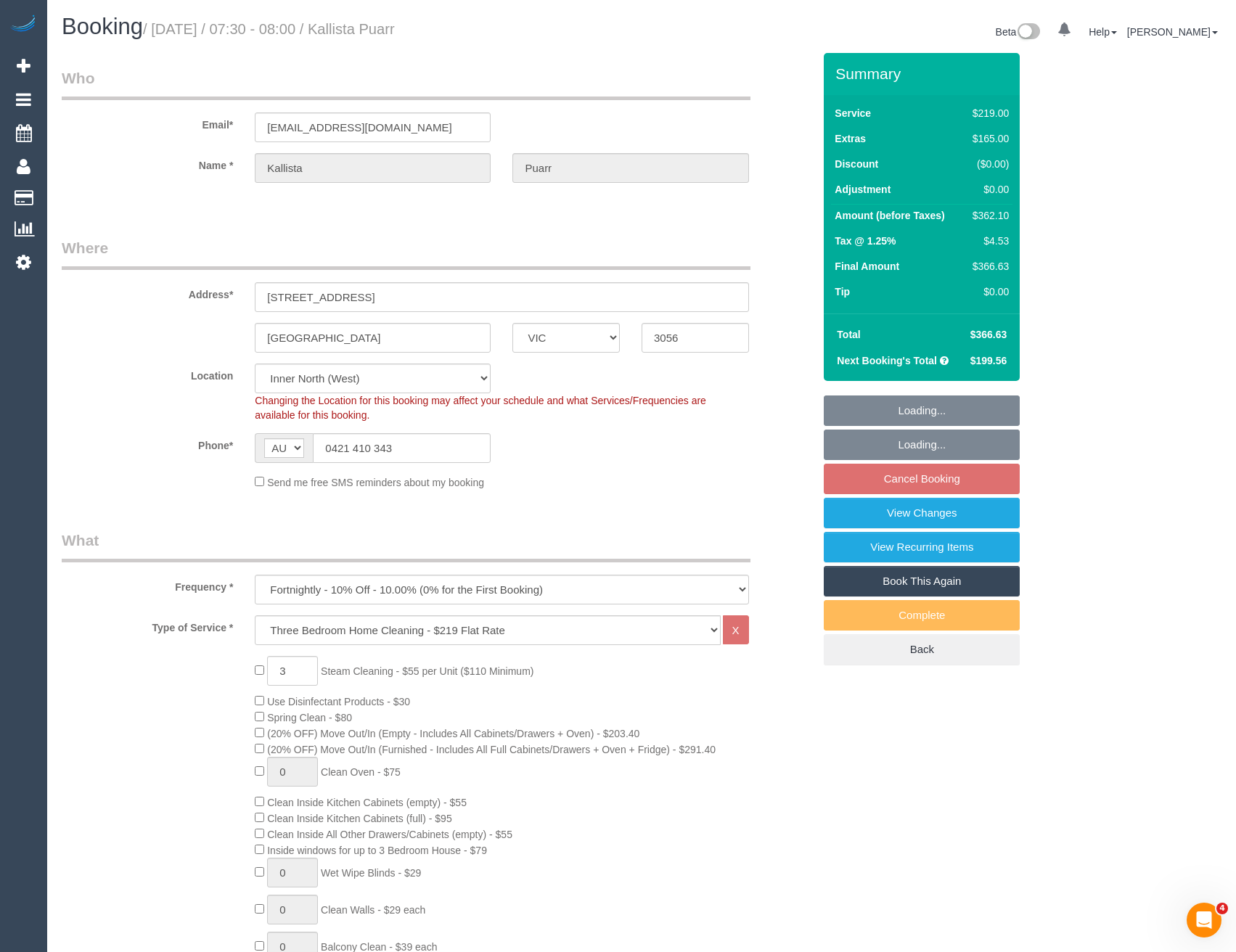
select select "object:1590"
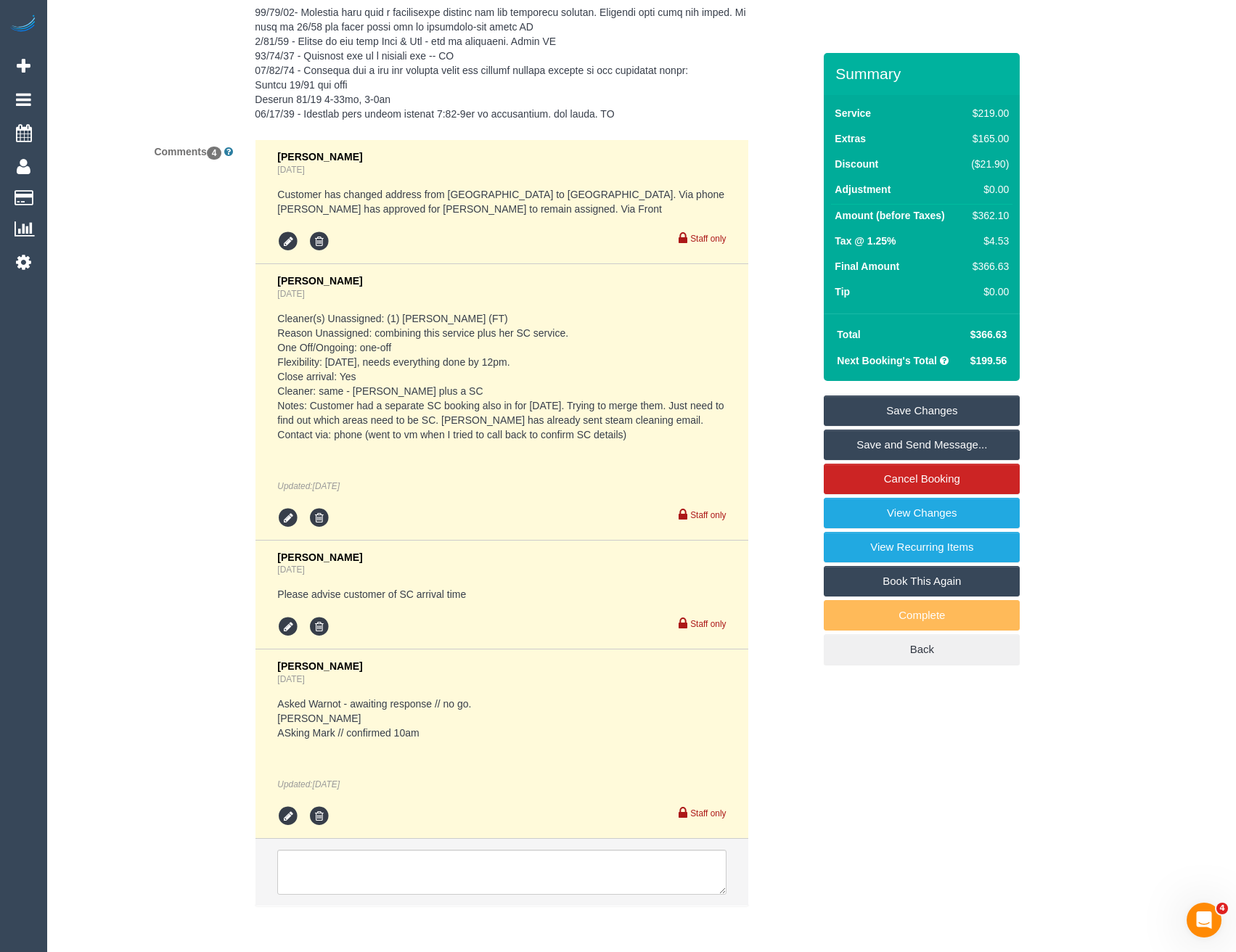
scroll to position [3009, 0]
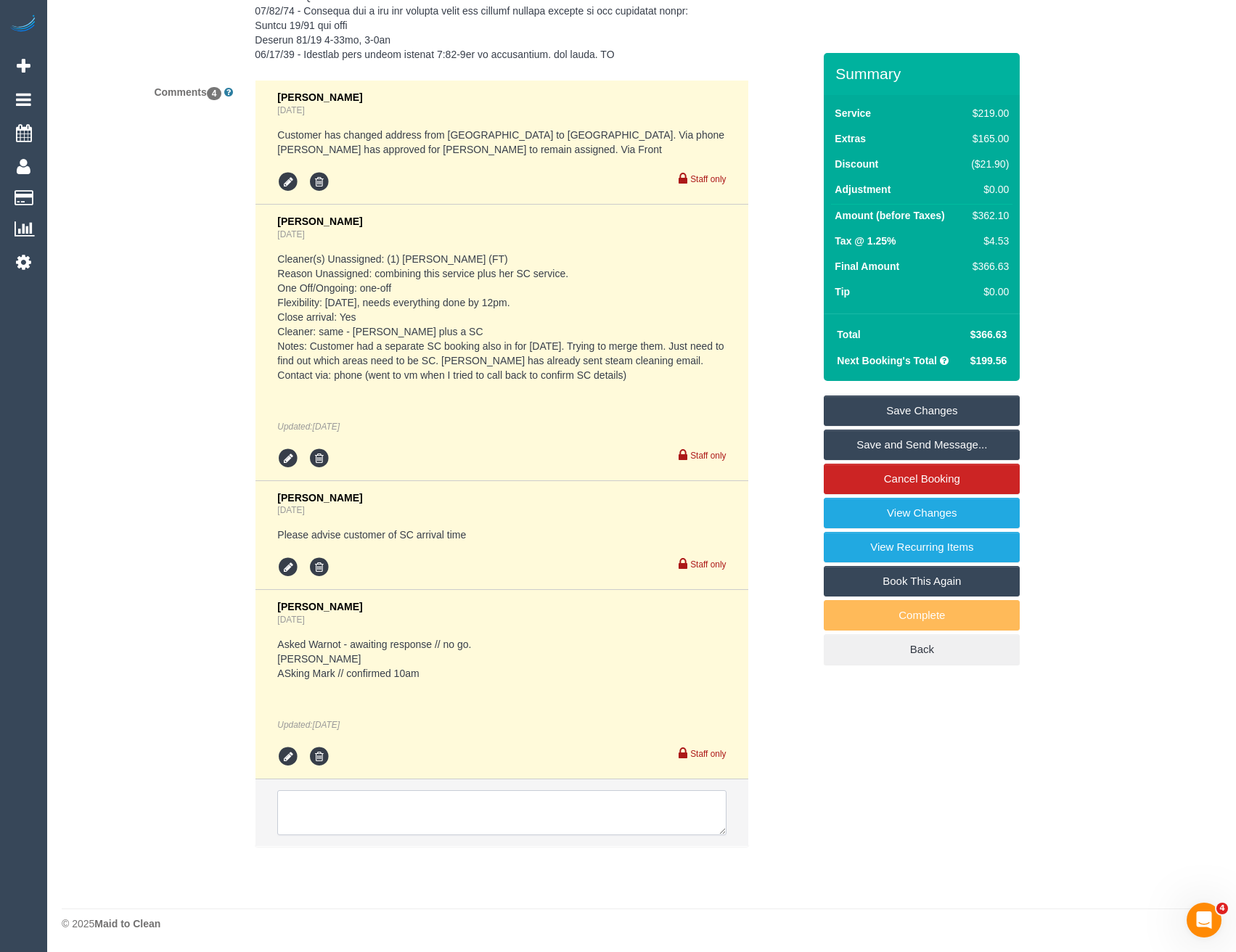
click at [365, 814] on textarea at bounding box center [502, 812] width 449 height 45
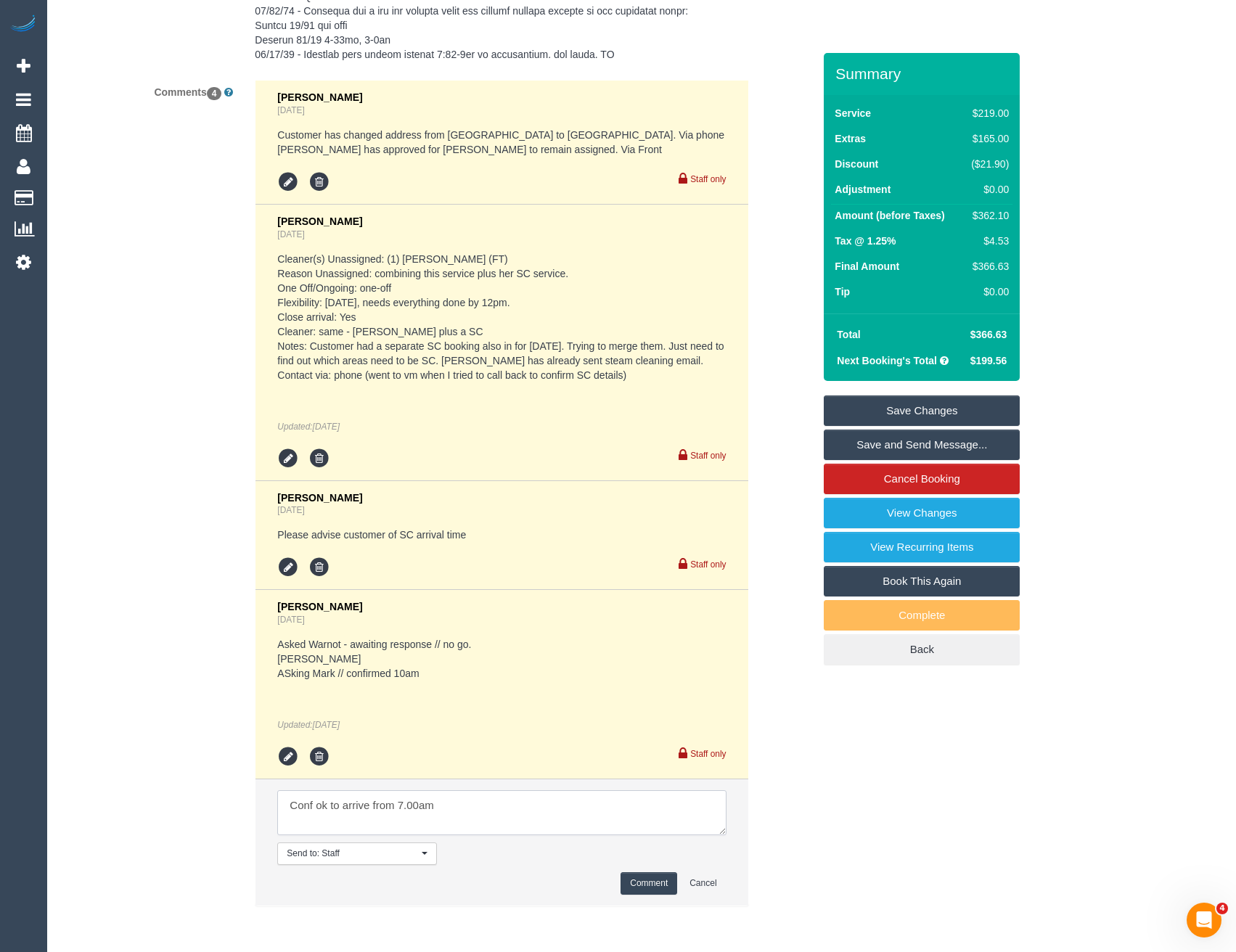
type textarea "Conf ok to arrive from 7.00am"
click at [635, 887] on button "Comment" at bounding box center [649, 884] width 57 height 23
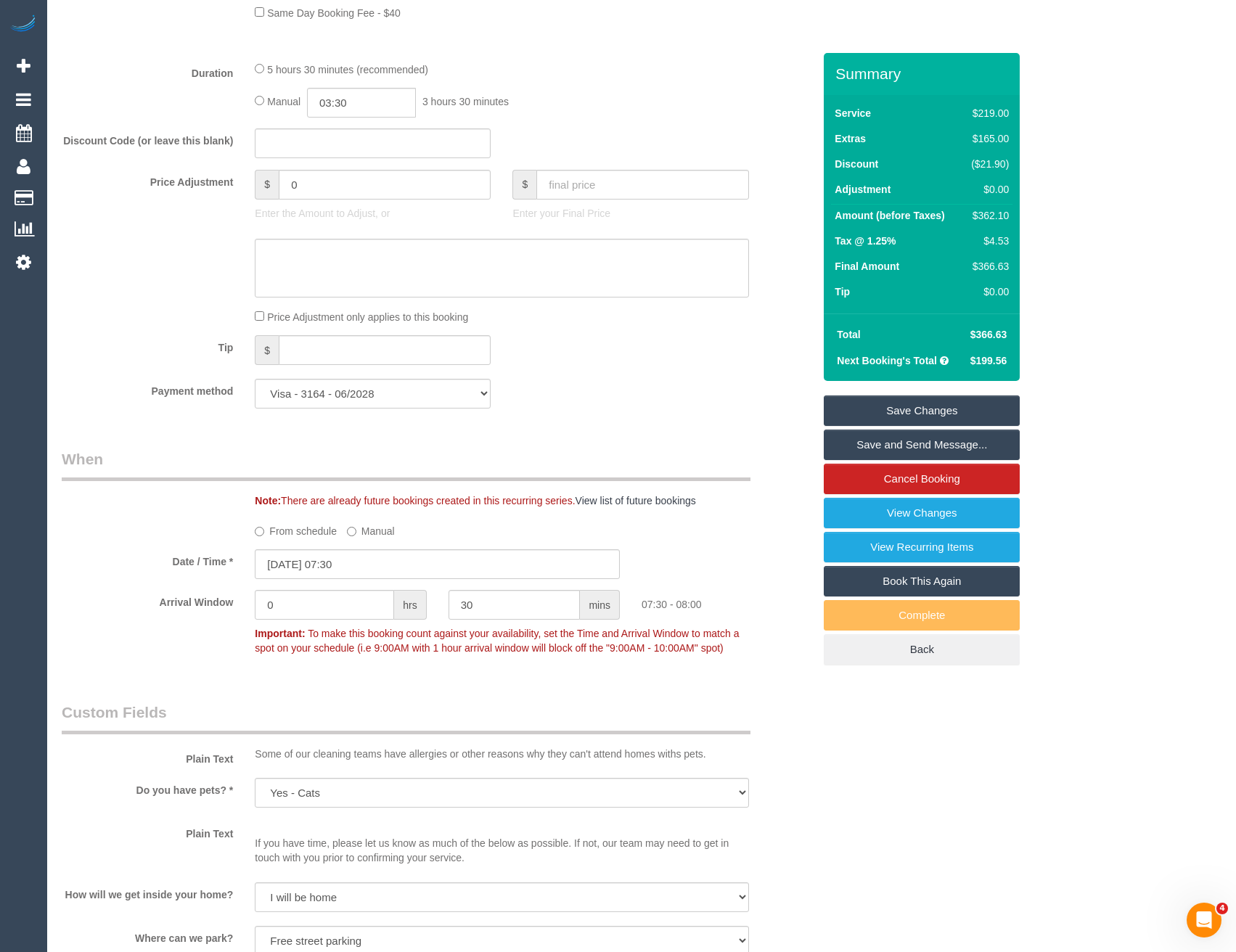
scroll to position [977, 0]
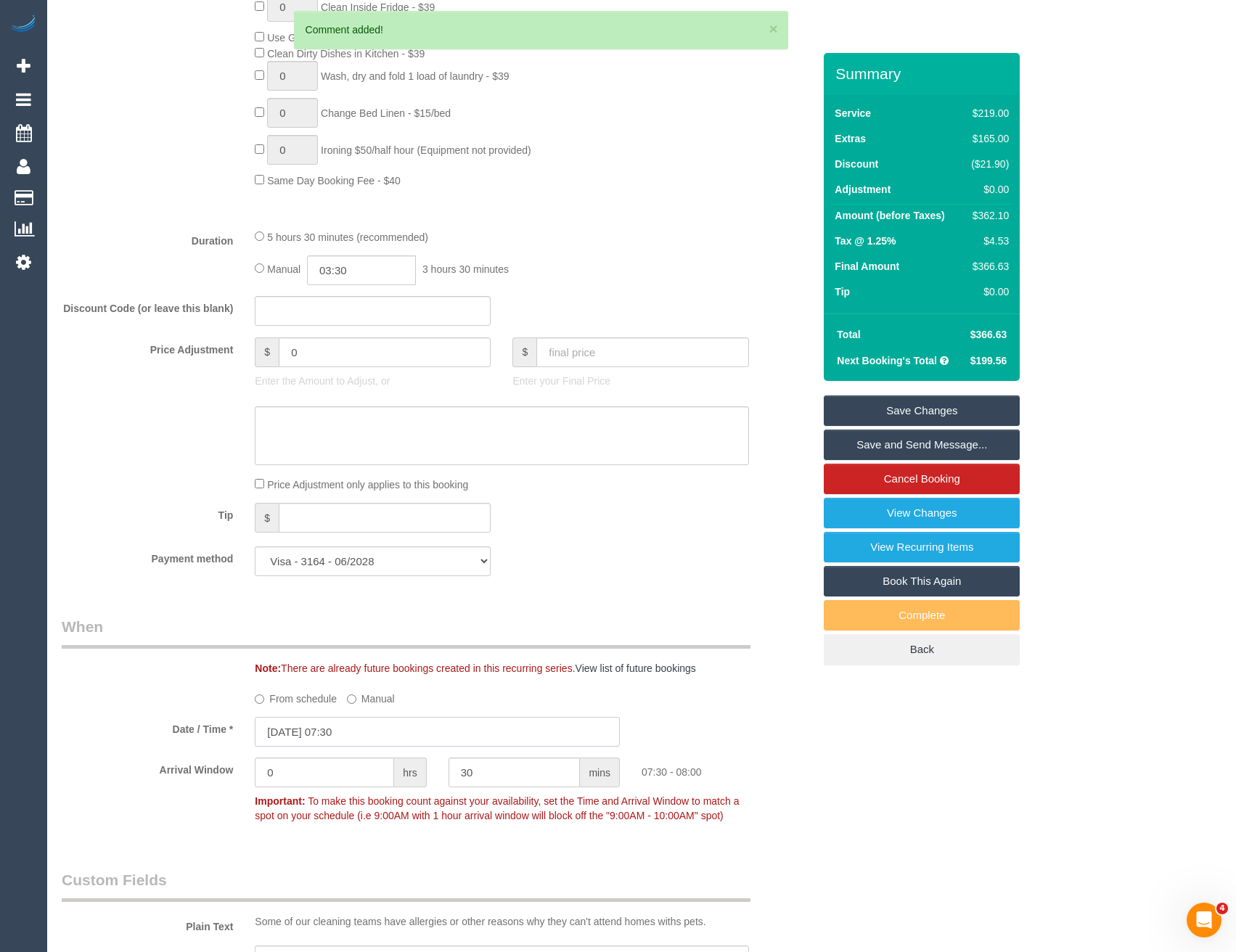
click at [381, 734] on input "[DATE] 07:30" at bounding box center [437, 731] width 365 height 30
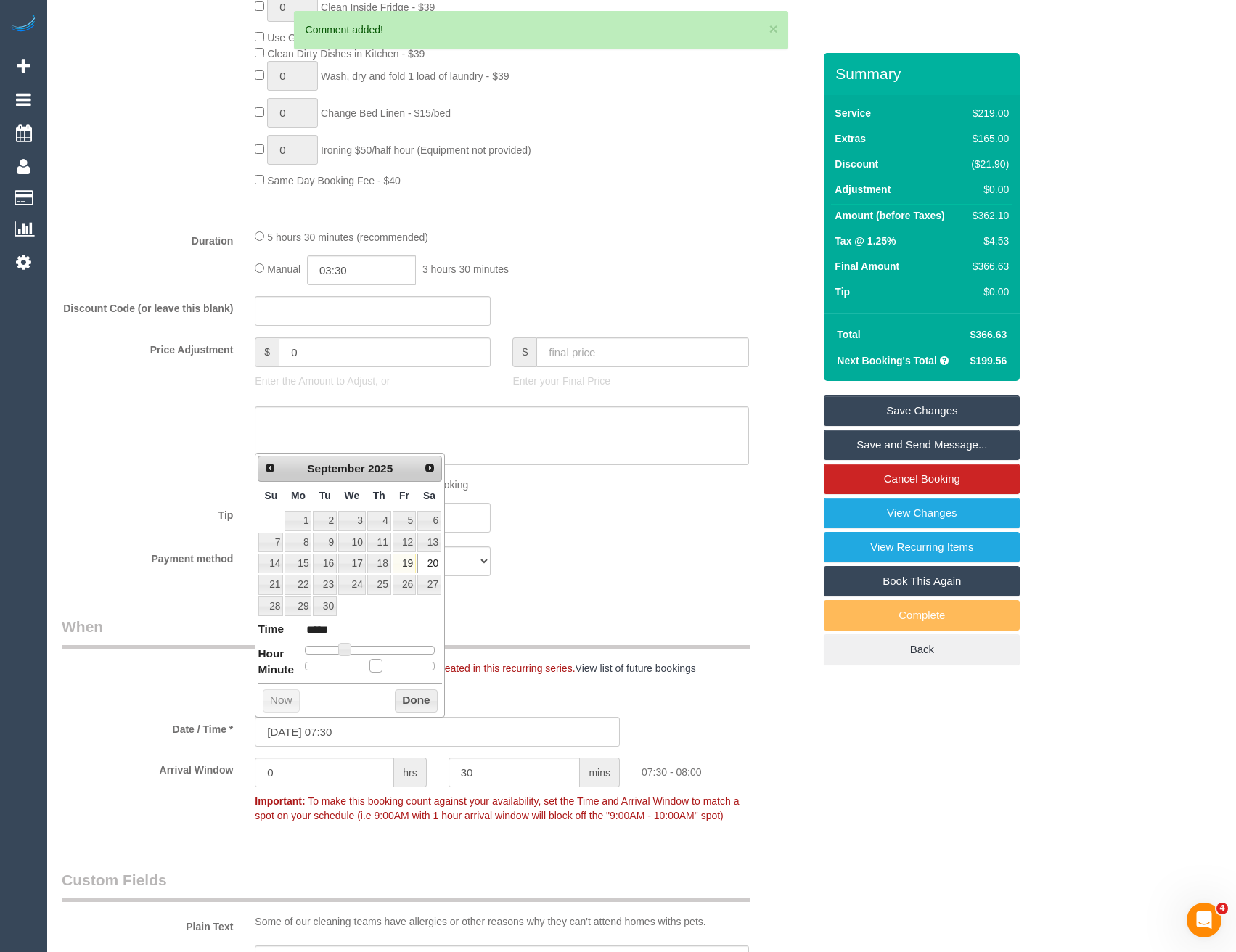
type input "[DATE] 07:25"
type input "*****"
type input "[DATE] 07:15"
type input "*****"
type input "[DATE] 07:05"
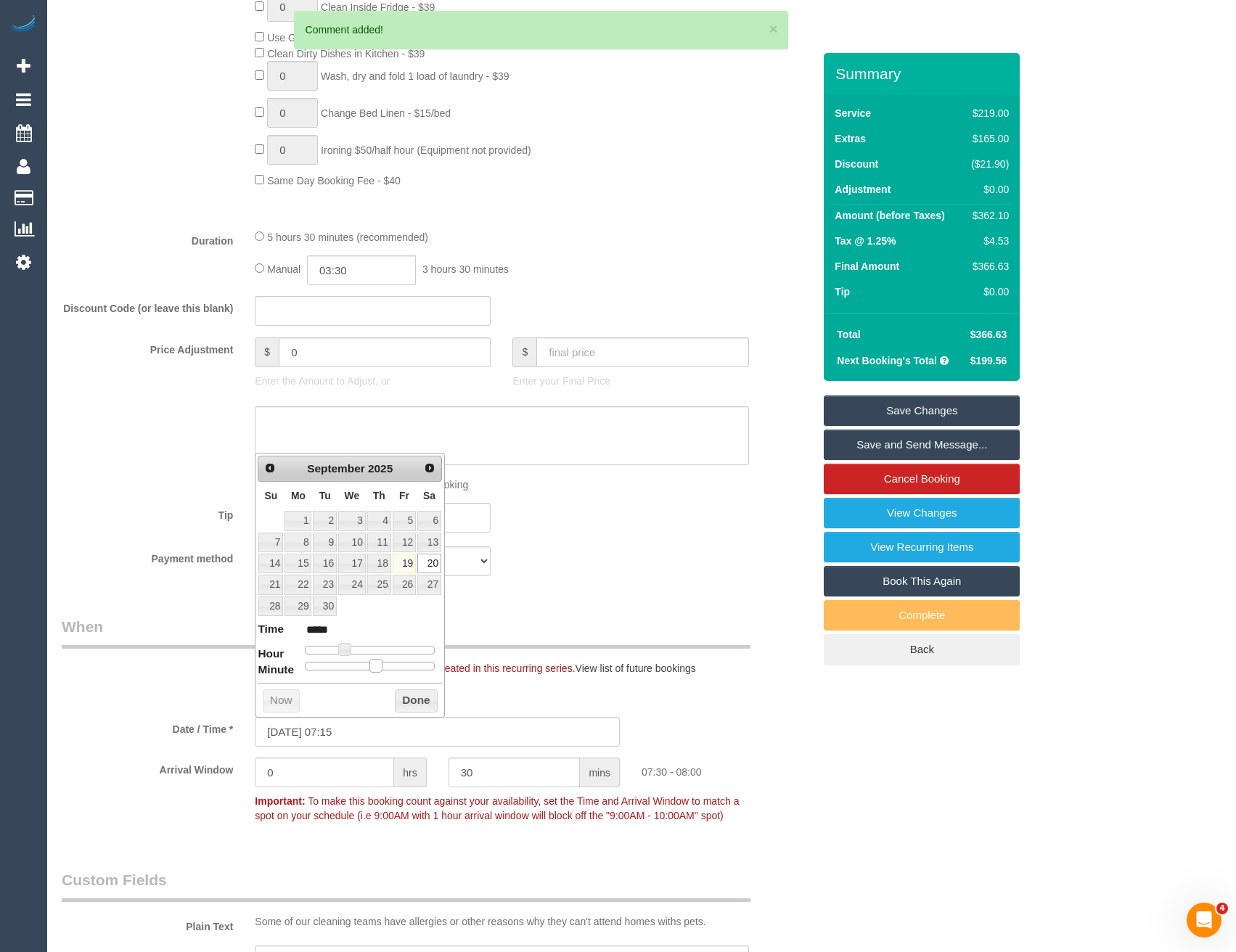
type input "*****"
type input "[DATE] 07:00"
type input "*****"
drag, startPoint x: 375, startPoint y: 667, endPoint x: 286, endPoint y: 661, distance: 89.2
click at [286, 661] on dl "Time ***** Hour Minute Second Millisecond Microsecond Time Zone ***** ***** ***…" at bounding box center [350, 646] width 184 height 50
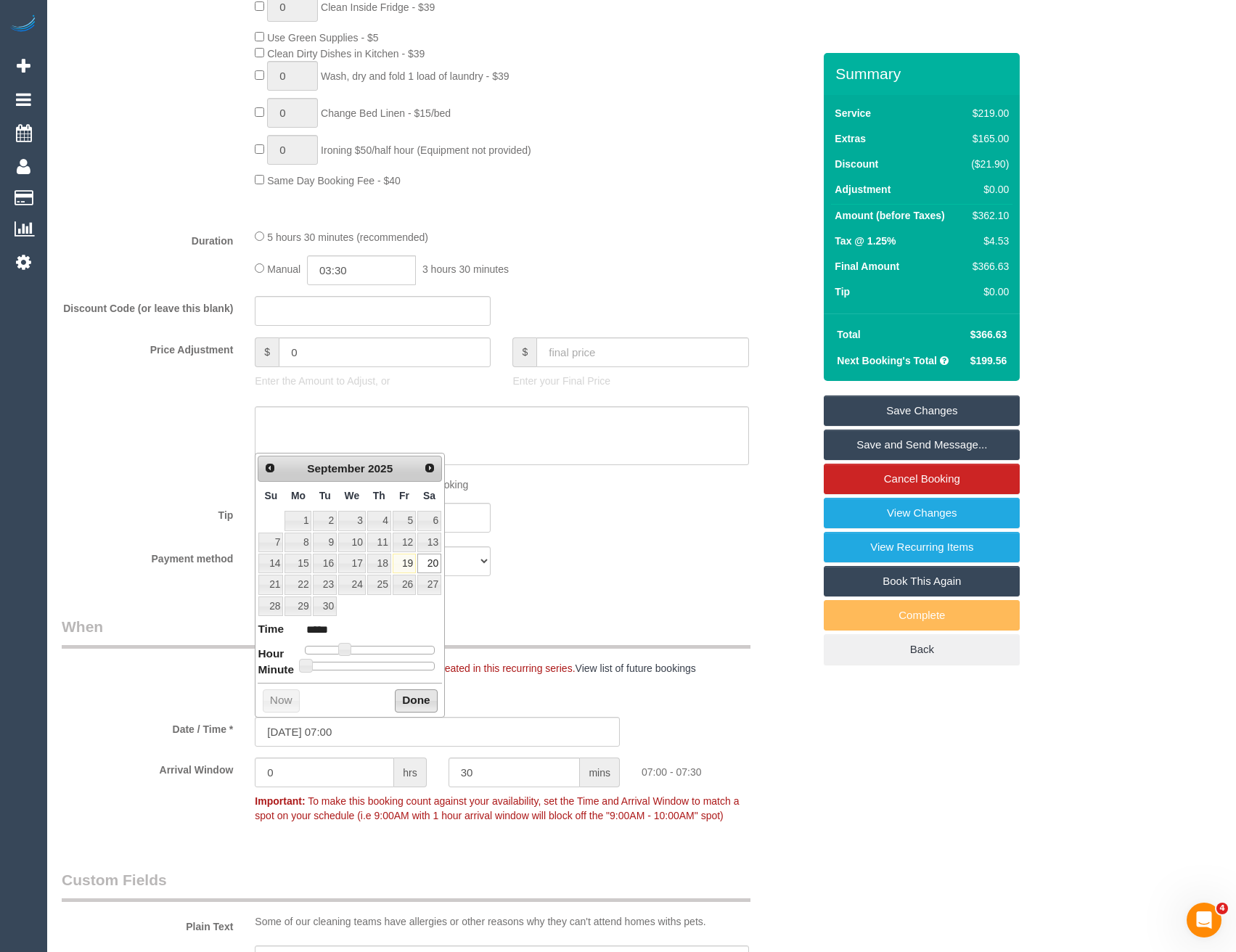
click at [399, 702] on button "Done" at bounding box center [416, 700] width 43 height 23
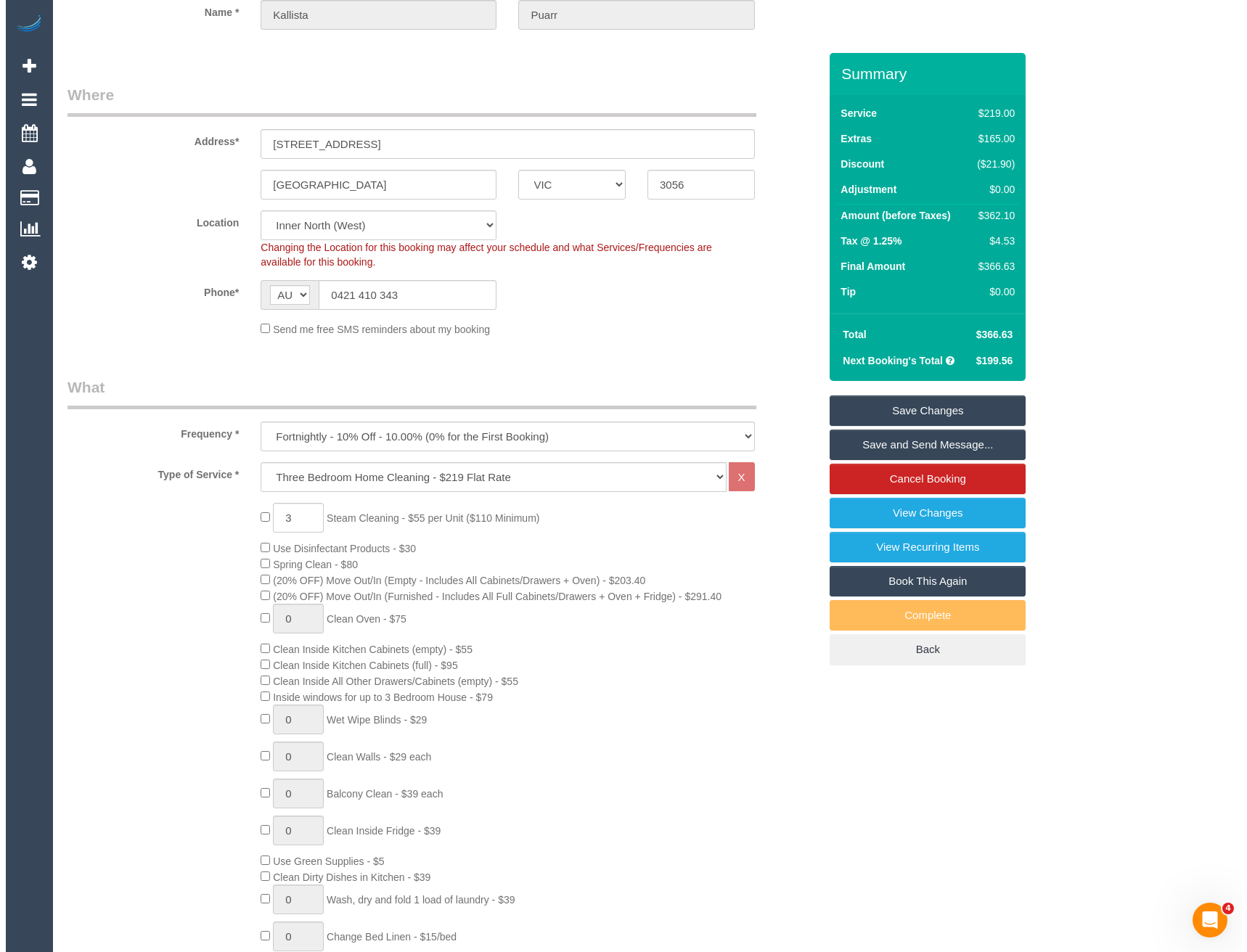
scroll to position [0, 0]
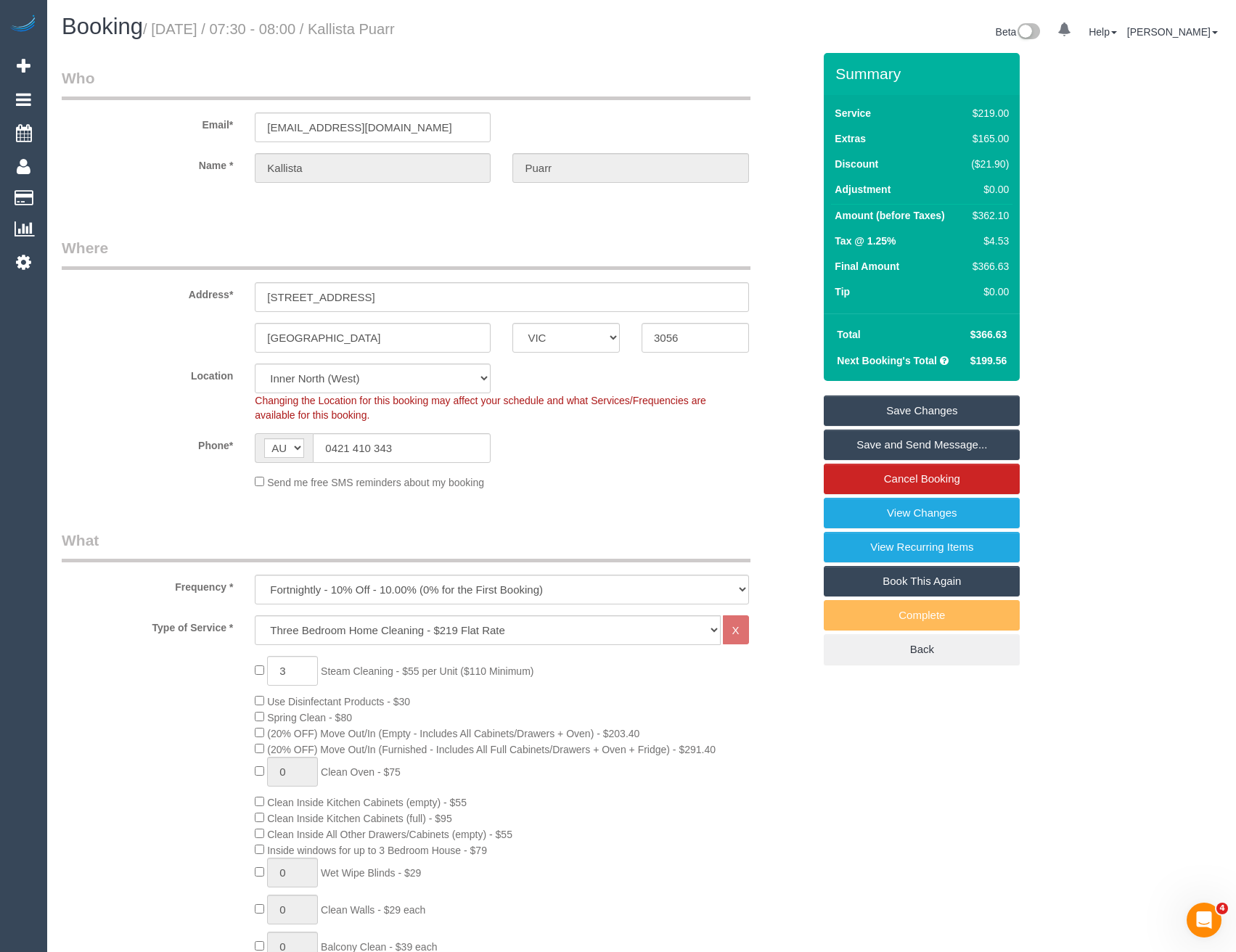
click at [865, 455] on link "Save and Send Message..." at bounding box center [921, 444] width 196 height 30
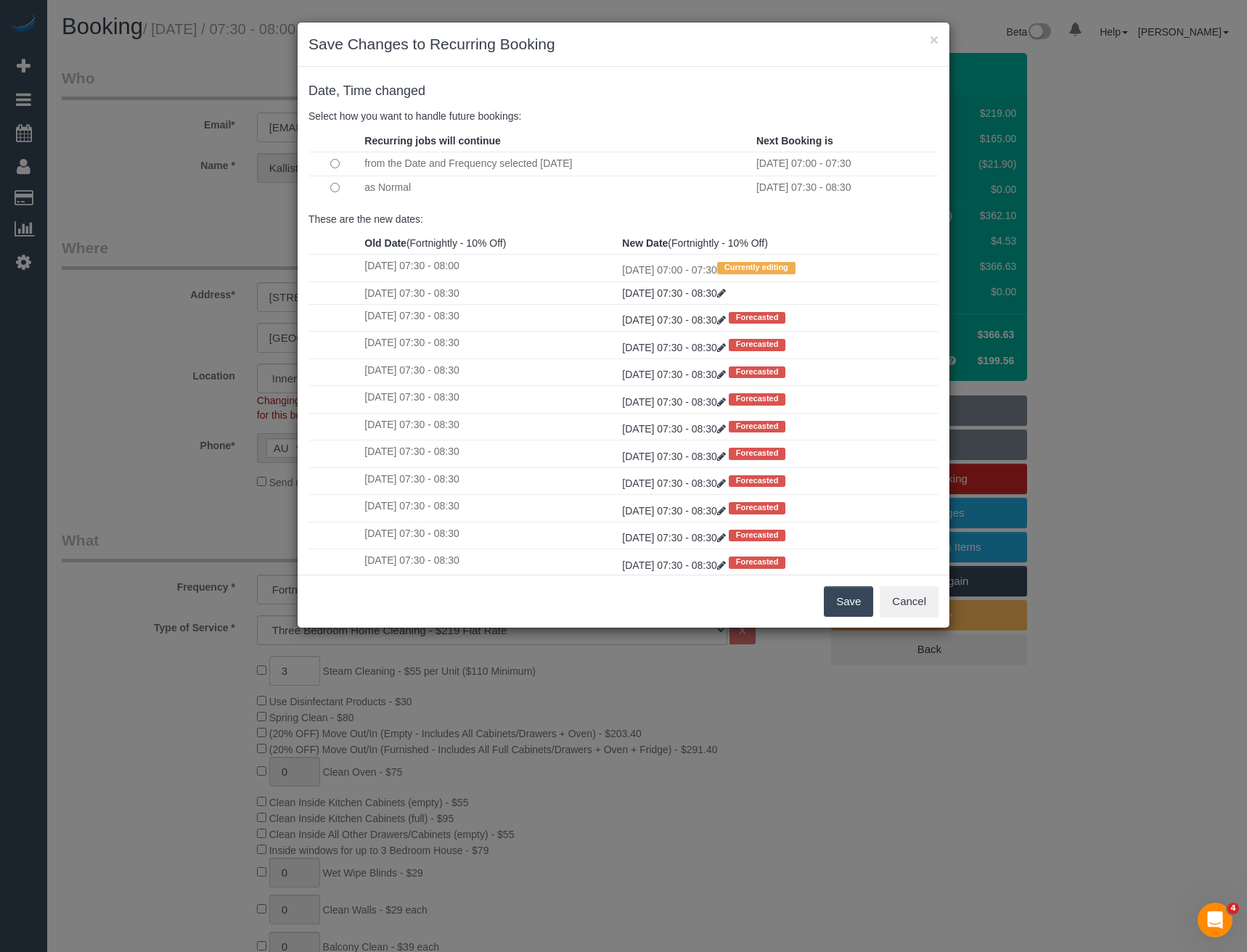
click at [835, 593] on button "Save" at bounding box center [848, 601] width 49 height 30
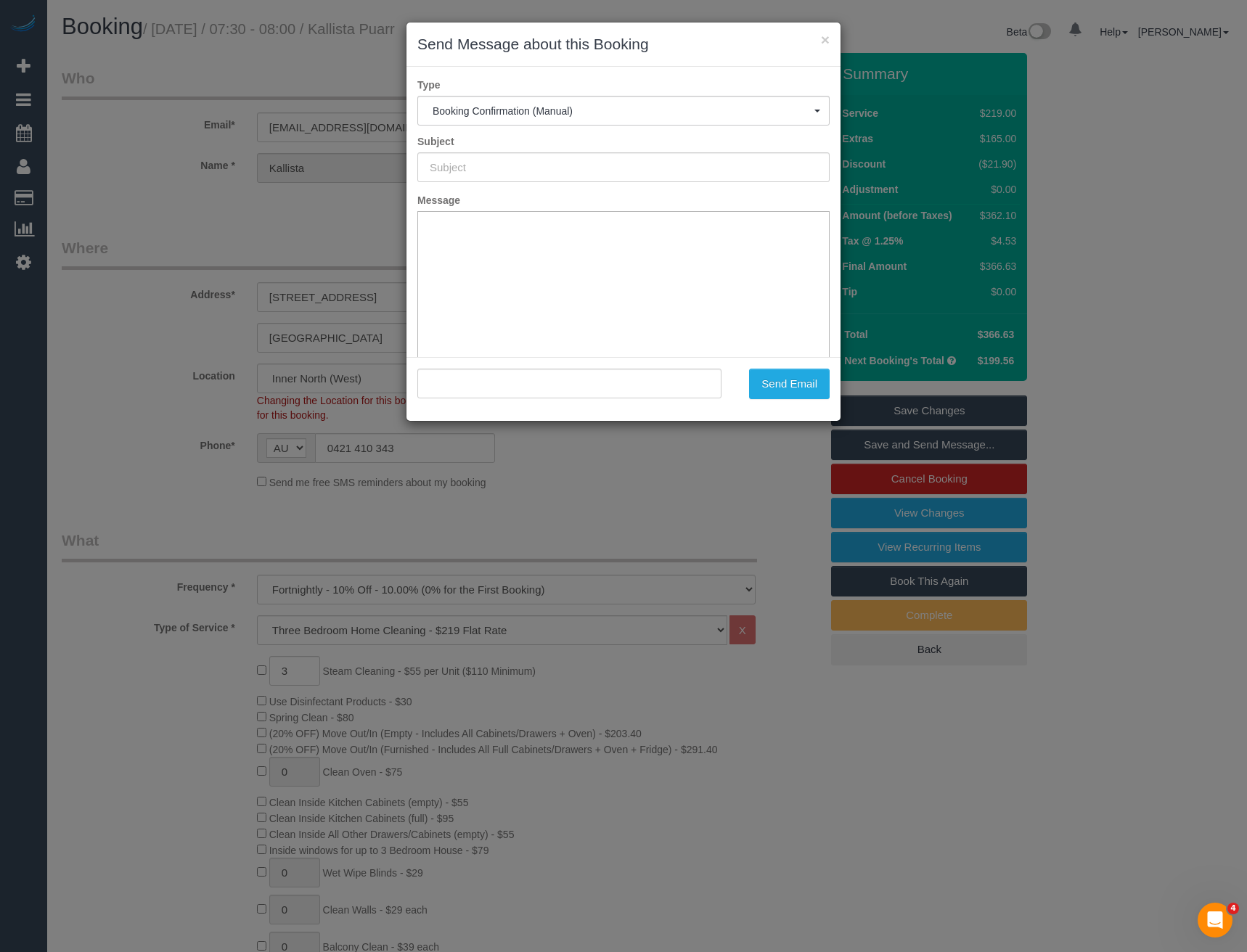
type input "Booking Confirmed"
type input ""Kallista Puarr" <[EMAIL_ADDRESS][DOMAIN_NAME]>"
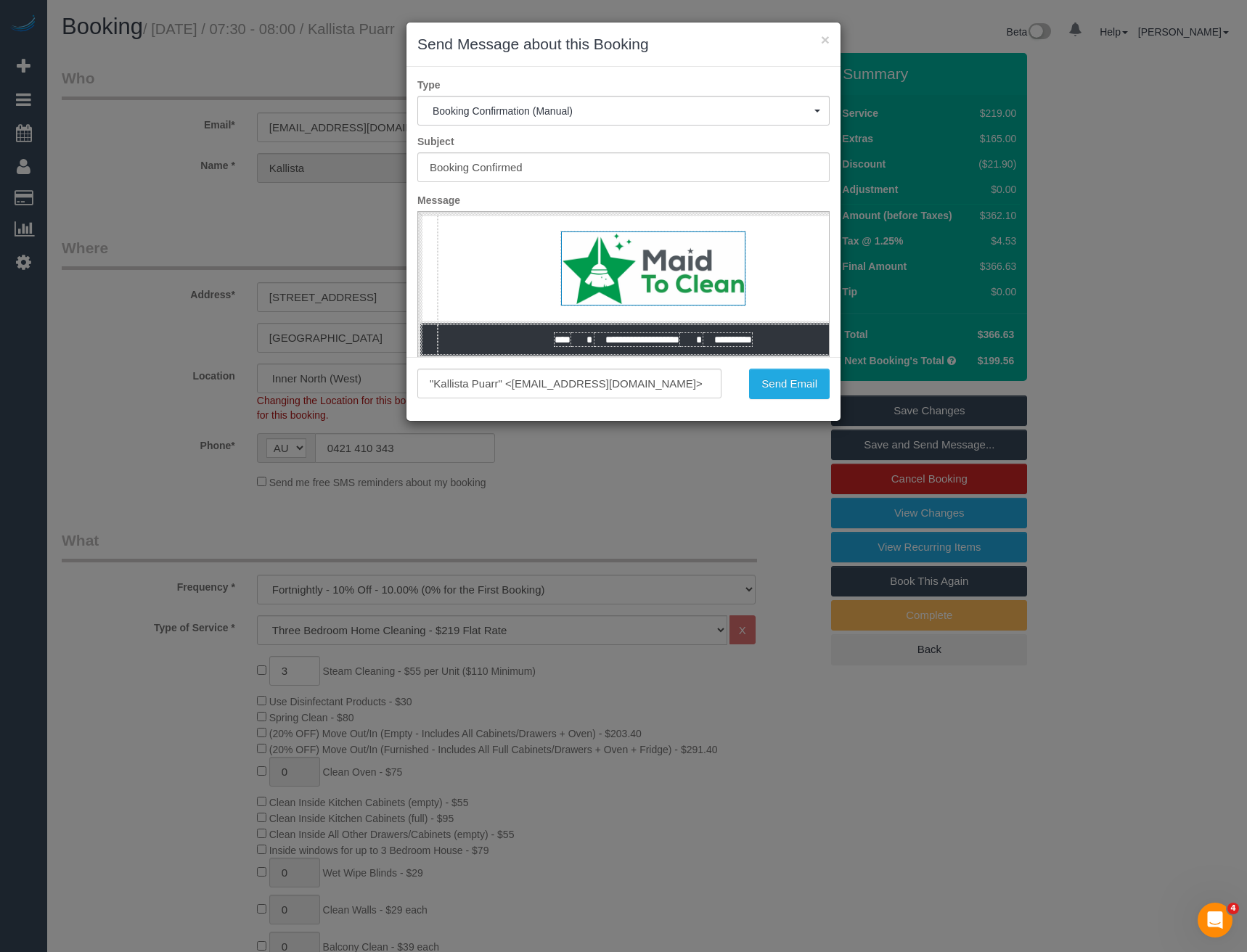
click at [743, 34] on h3 "Send Message about this Booking" at bounding box center [624, 45] width 412 height 22
click at [799, 386] on button "Send Email" at bounding box center [789, 383] width 80 height 30
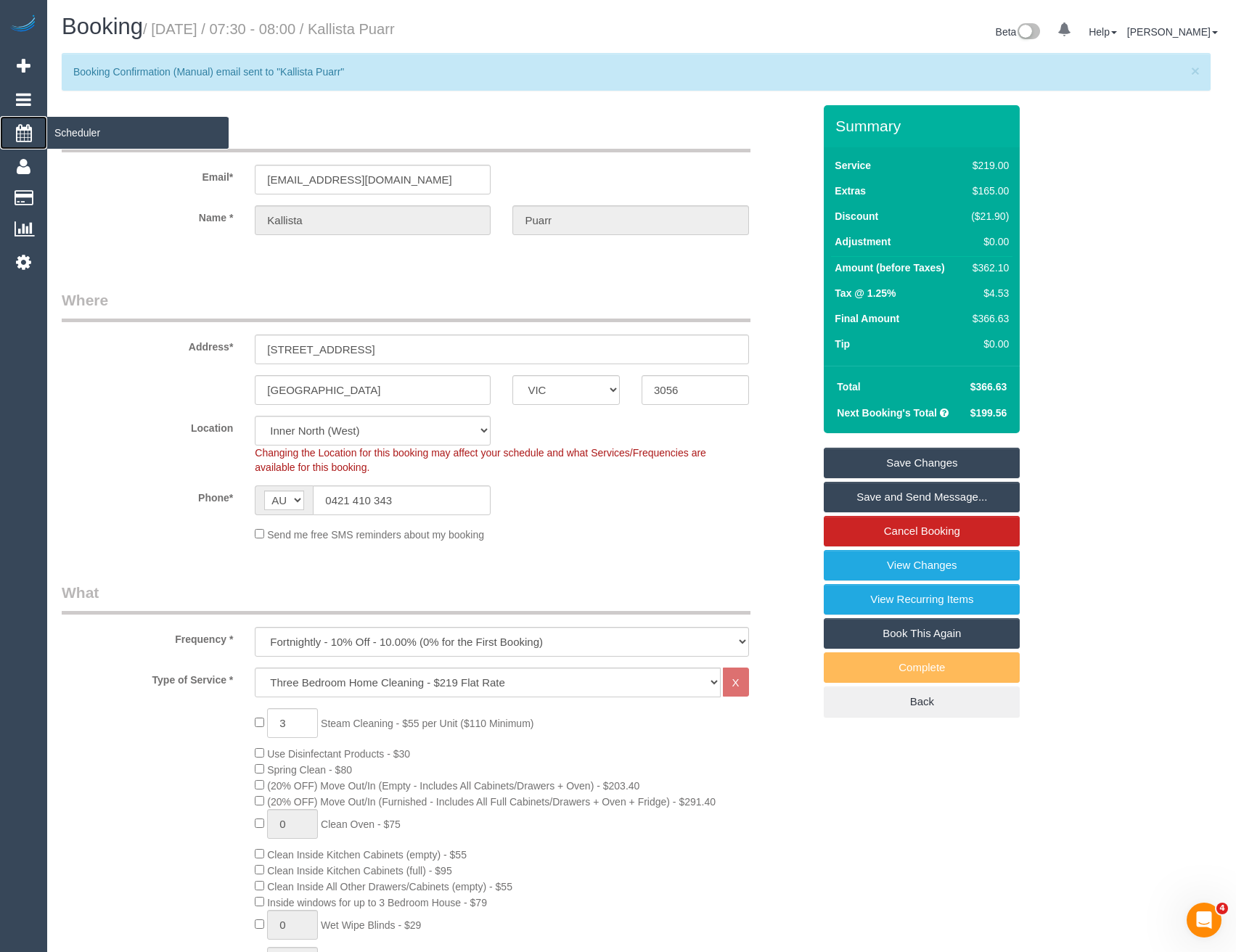
click at [88, 137] on span "Scheduler" at bounding box center [138, 132] width 182 height 34
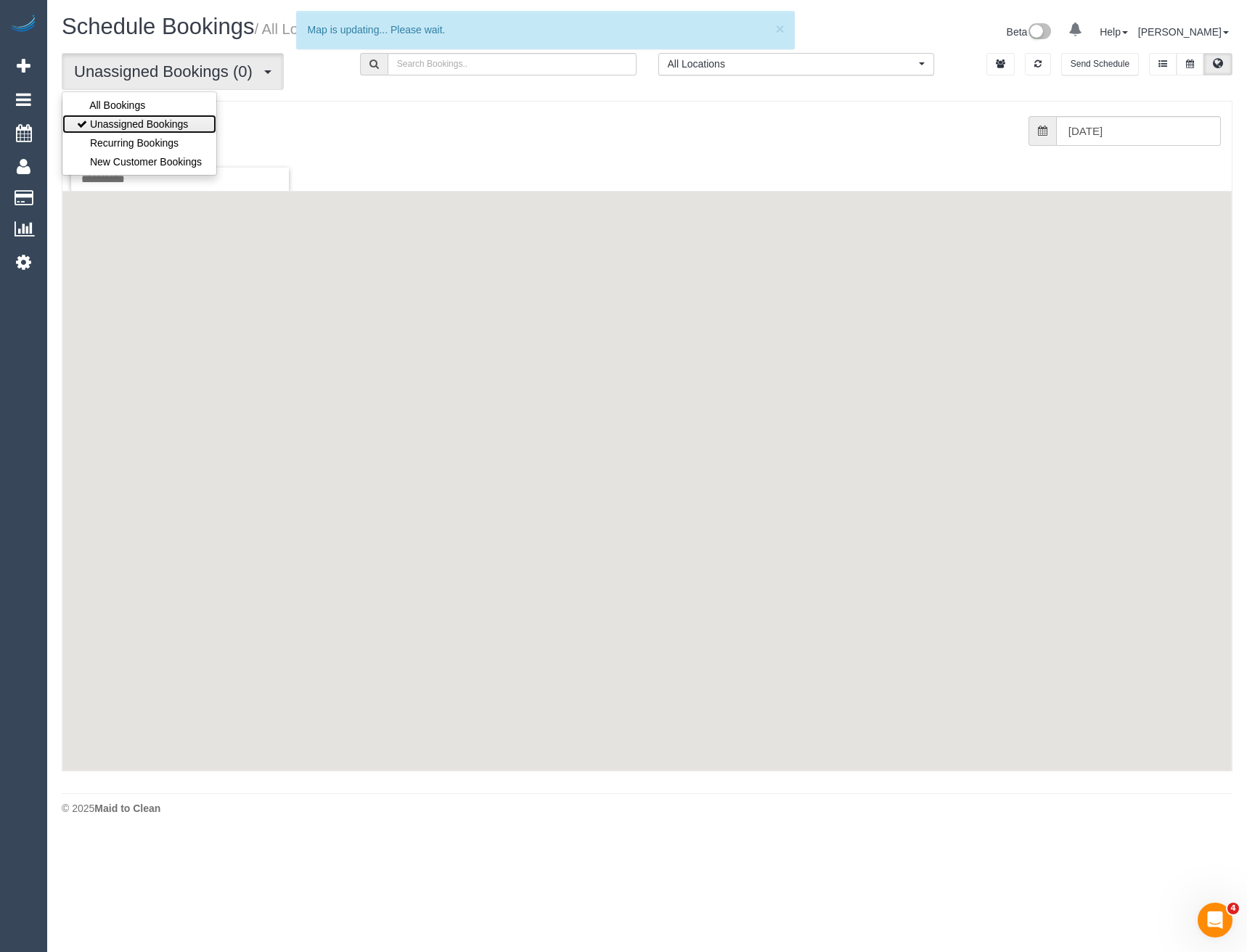
click at [140, 119] on link "Unassigned Bookings" at bounding box center [139, 124] width 154 height 19
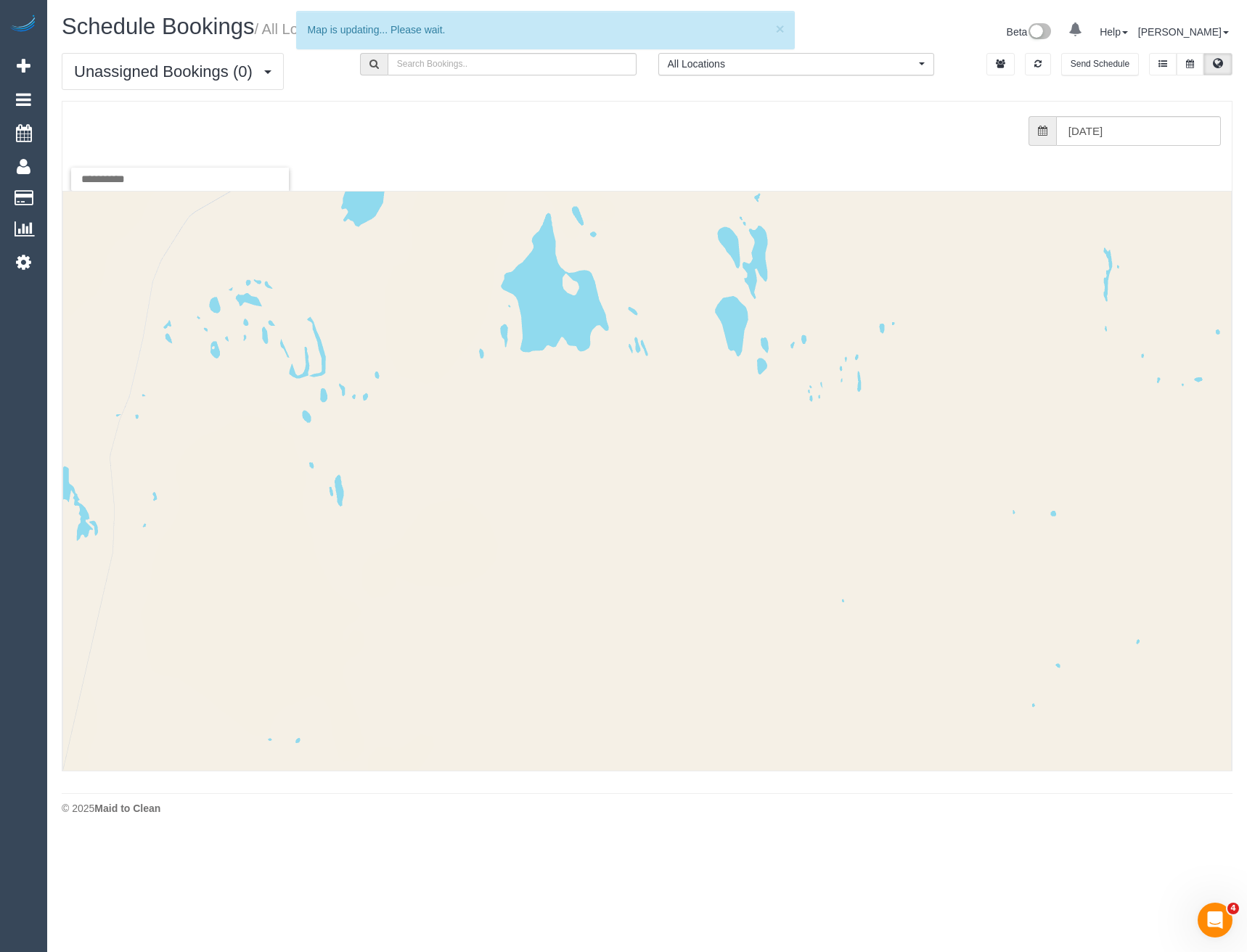
click at [743, 62] on span "All Locations" at bounding box center [792, 64] width 248 height 15
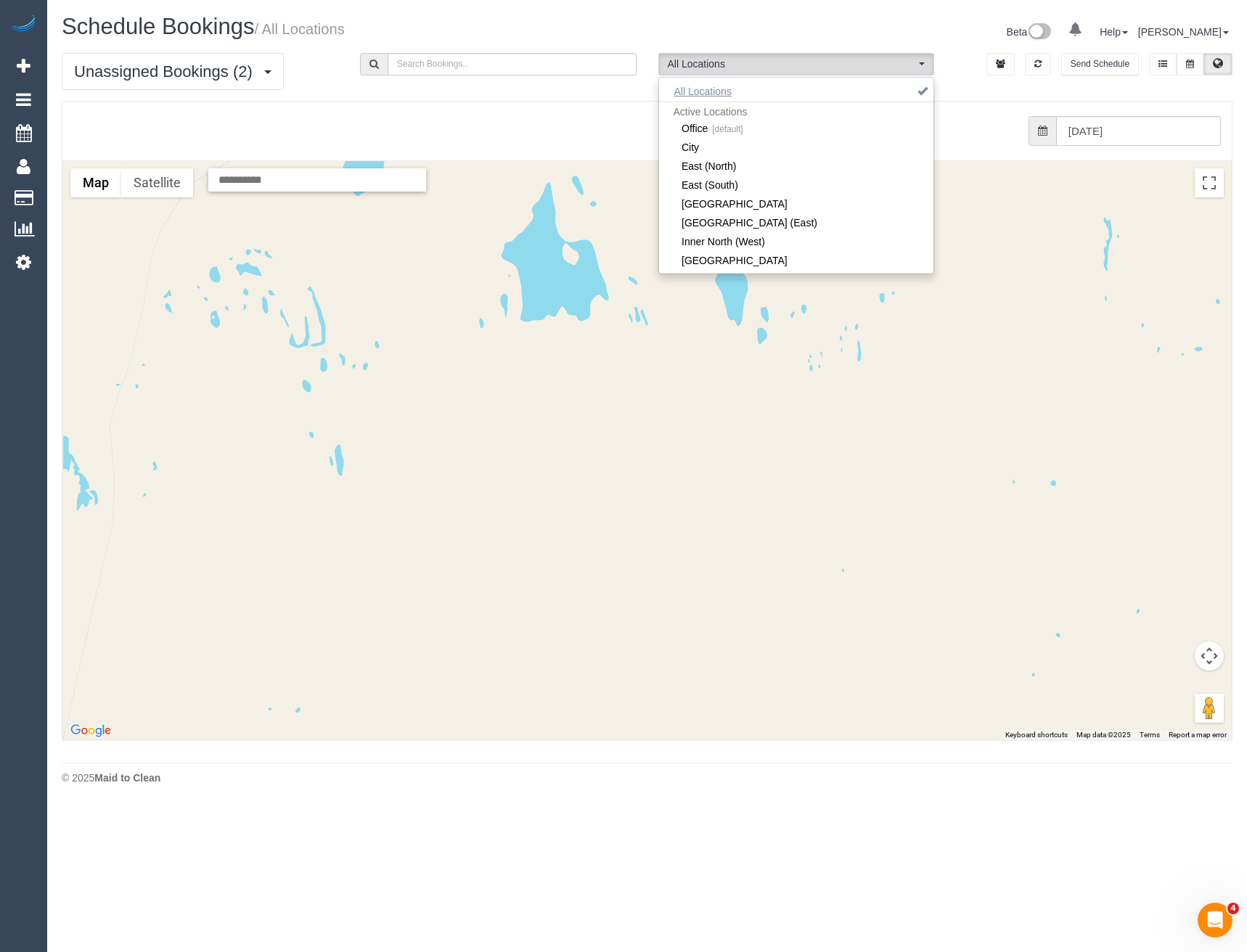
drag, startPoint x: 726, startPoint y: 86, endPoint x: 812, endPoint y: 94, distance: 86.4
click at [725, 86] on button "All Locations" at bounding box center [703, 91] width 88 height 20
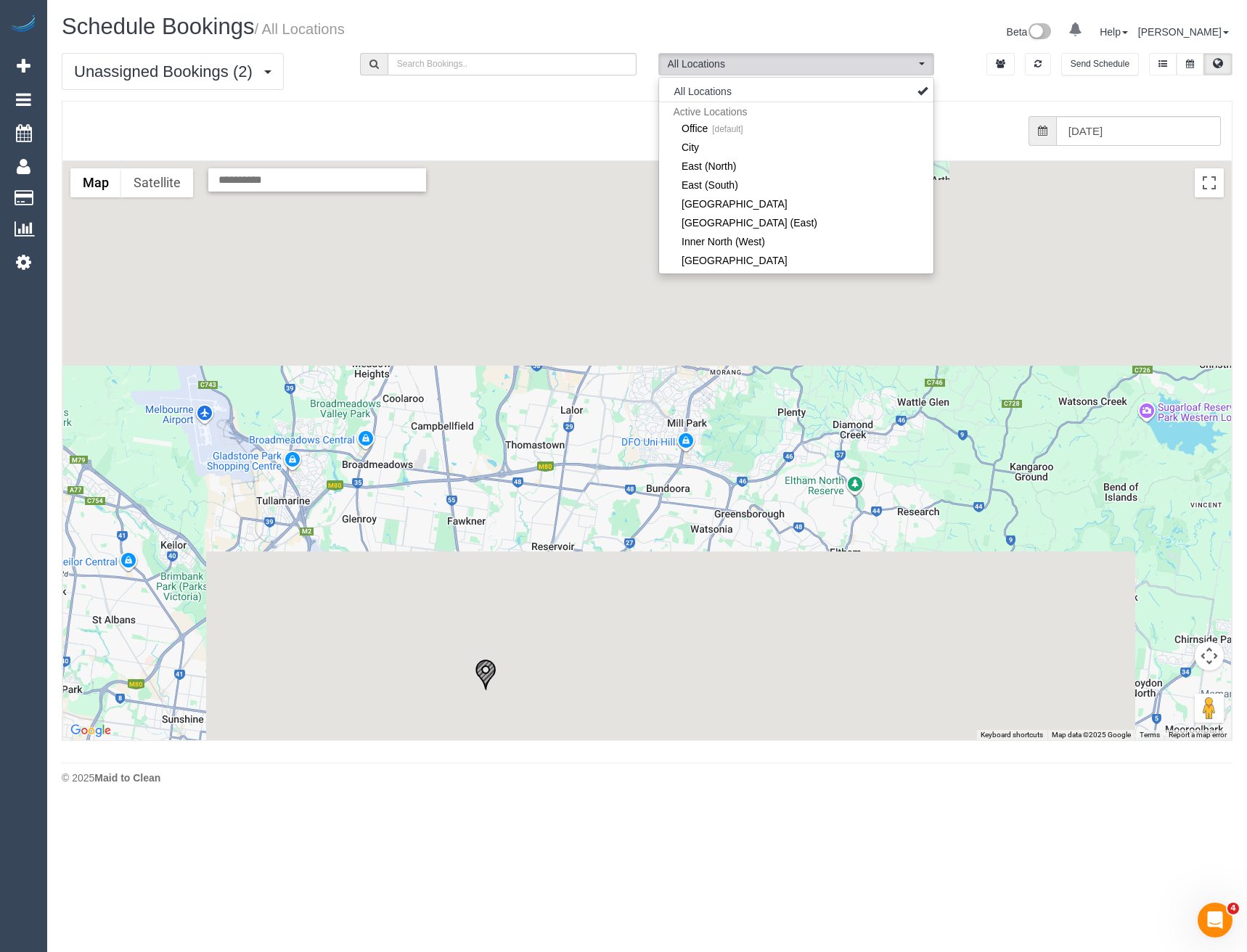
click at [949, 116] on div "from 0 bookings processed (Found: 0). [DATE]" at bounding box center [643, 130] width 1155 height 30
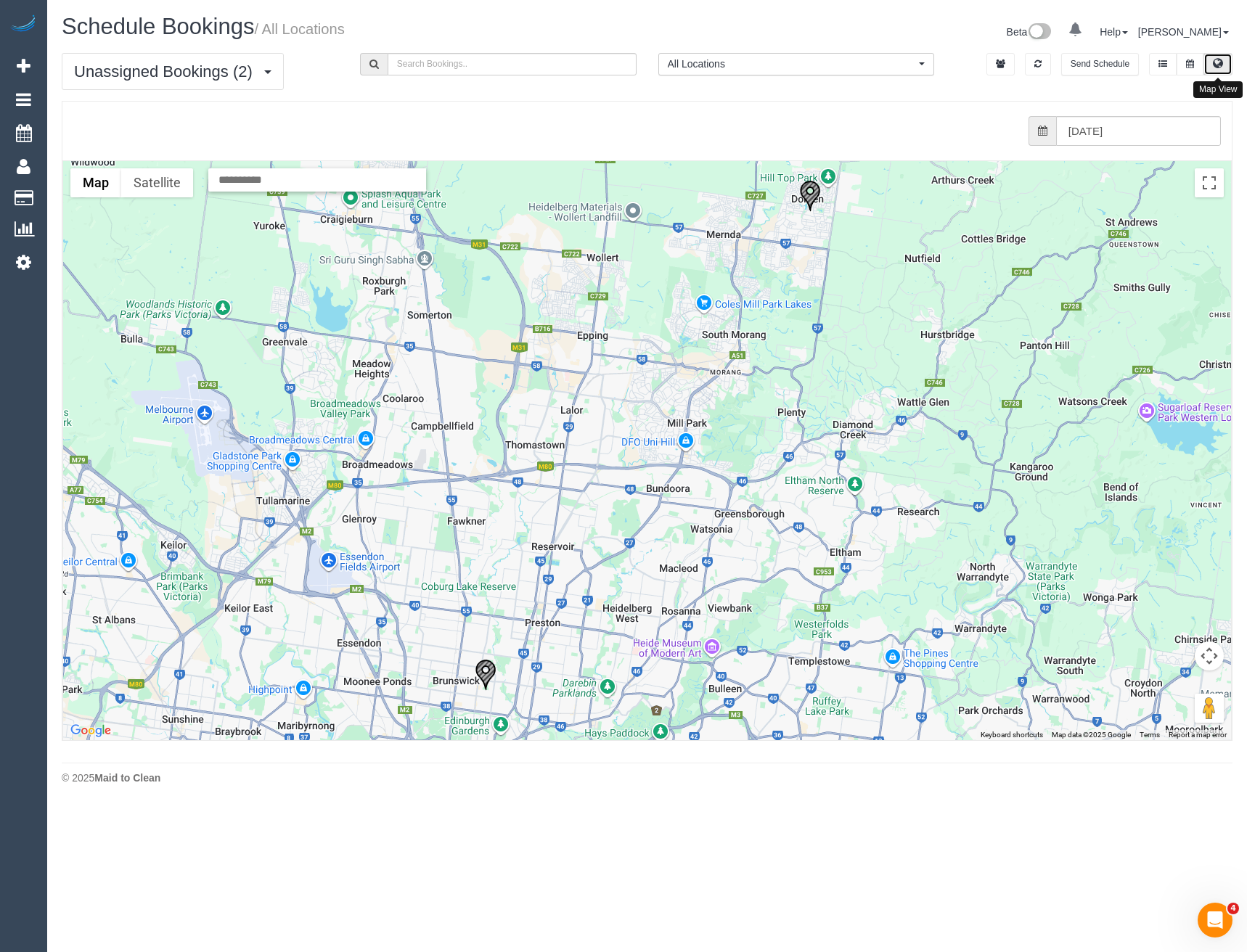
click at [1225, 57] on button at bounding box center [1219, 64] width 29 height 23
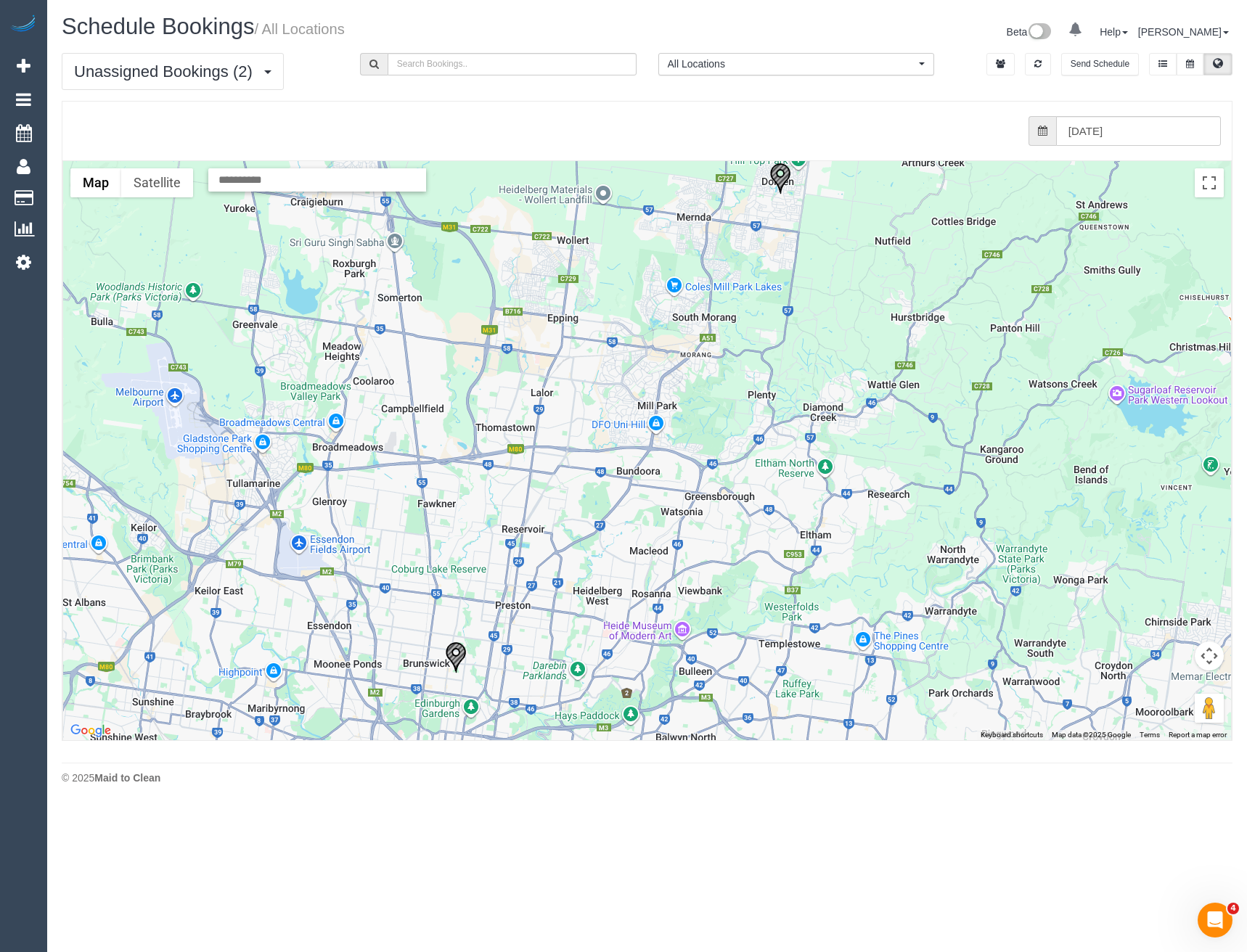
drag, startPoint x: 613, startPoint y: 626, endPoint x: 486, endPoint y: 530, distance: 159.2
click at [486, 530] on div at bounding box center [647, 450] width 1169 height 579
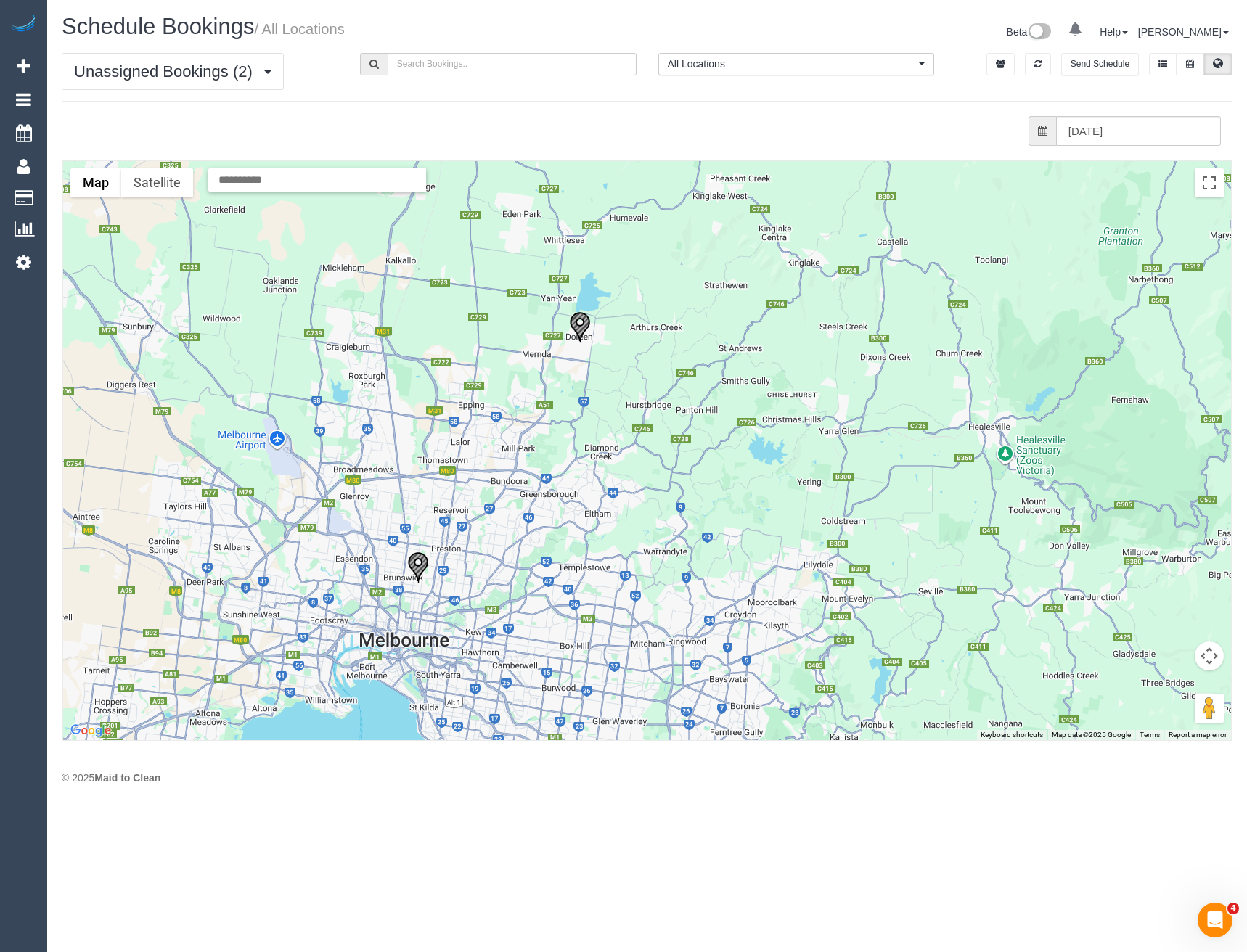
click at [421, 561] on img "19/09/2025 09:00 - Thomas Francis - 62, Albert Street, Brunswick East, VIC 3057" at bounding box center [419, 567] width 22 height 32
click at [1127, 136] on input "19/09/2025" at bounding box center [1138, 130] width 165 height 30
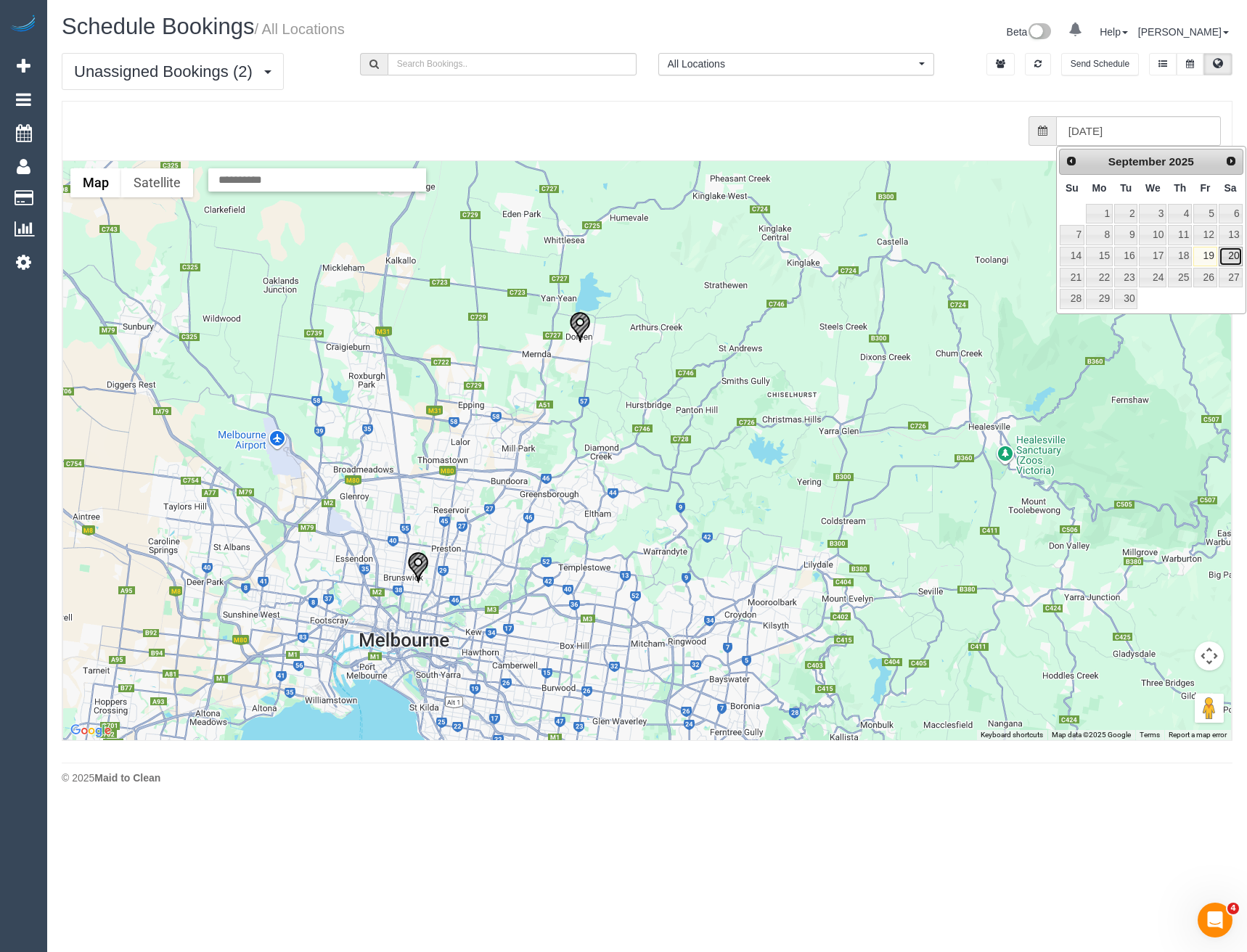
click at [1225, 256] on link "20" at bounding box center [1231, 256] width 24 height 19
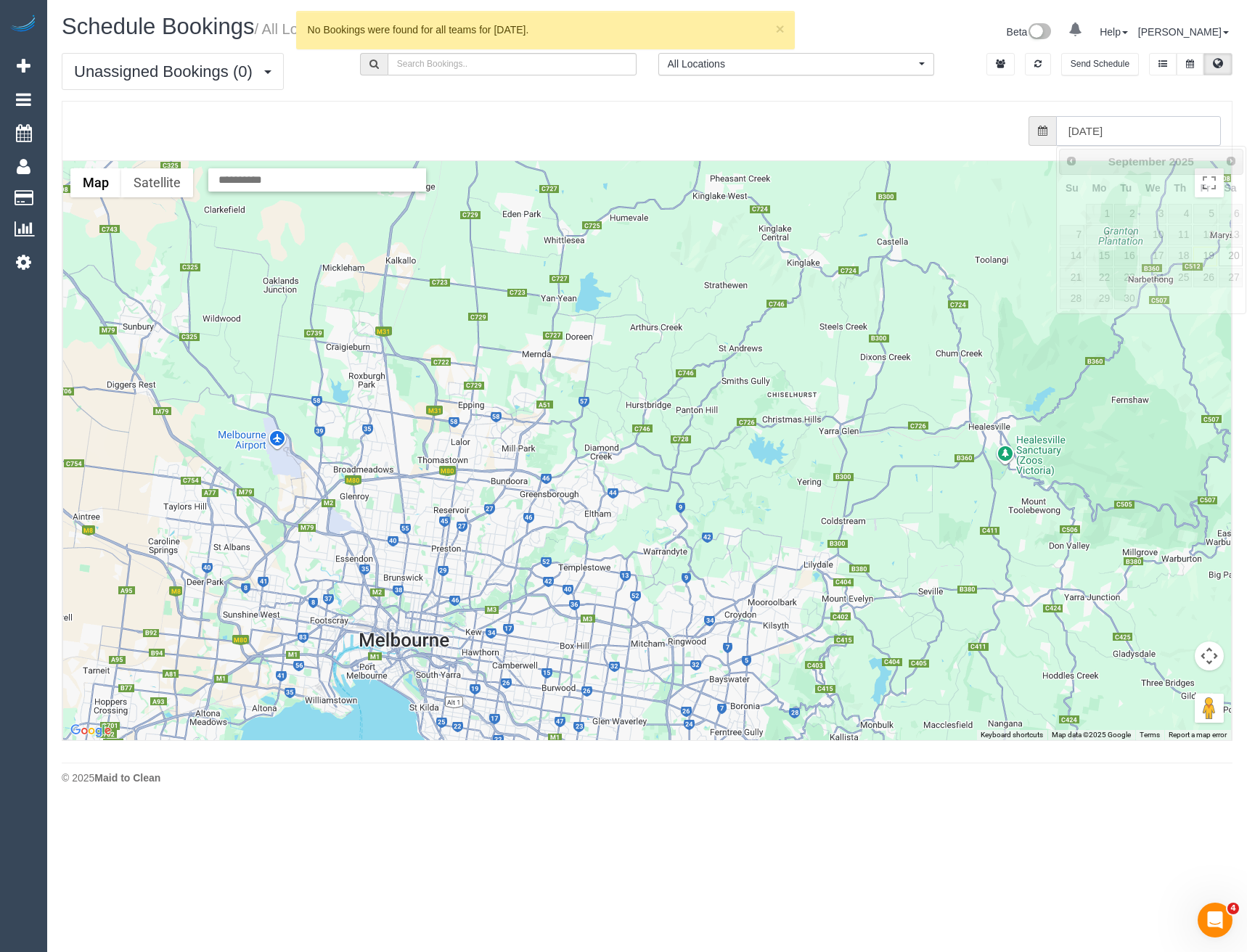
click at [1094, 135] on input "20/09/2025" at bounding box center [1138, 130] width 165 height 30
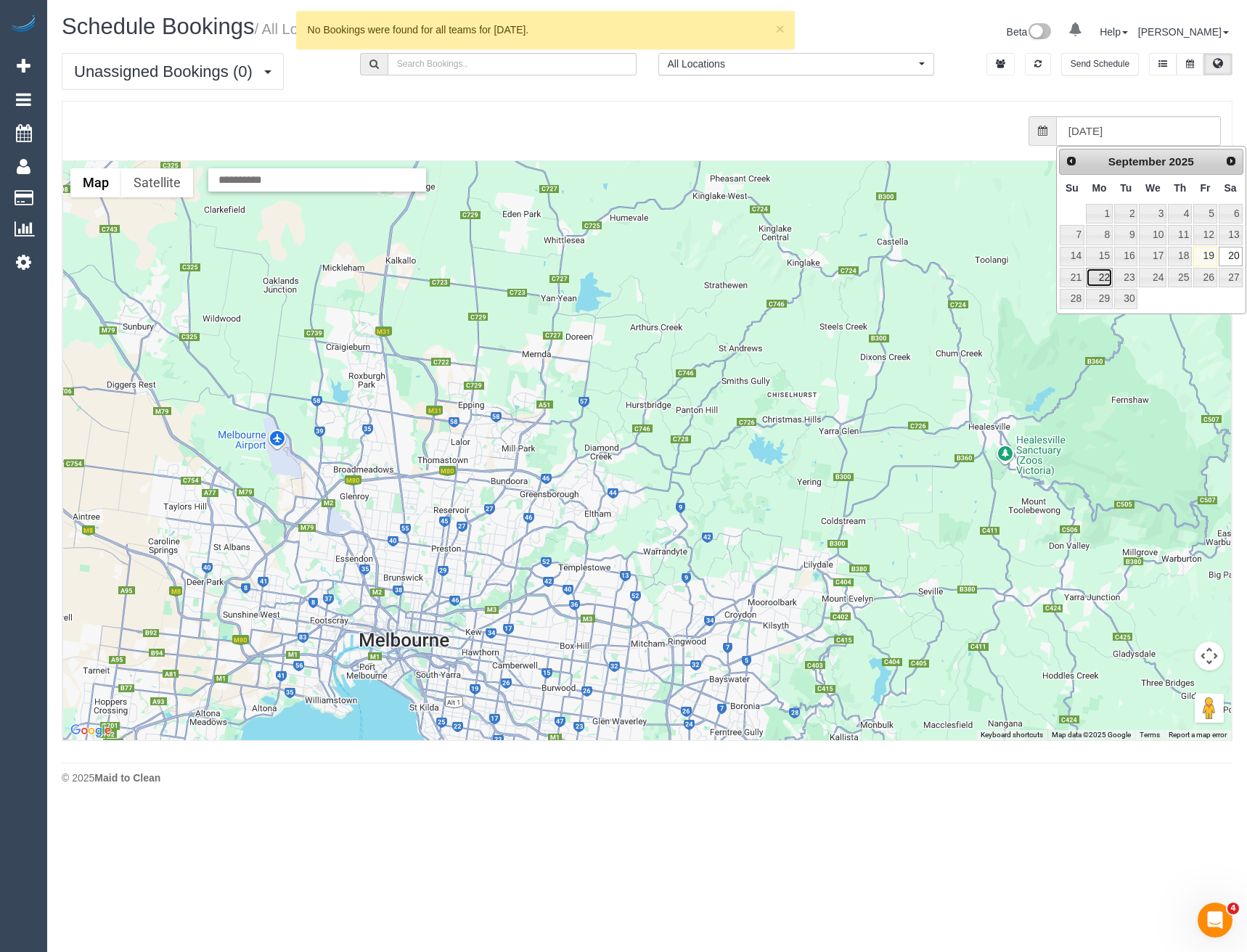
click at [1105, 279] on link "22" at bounding box center [1099, 277] width 26 height 19
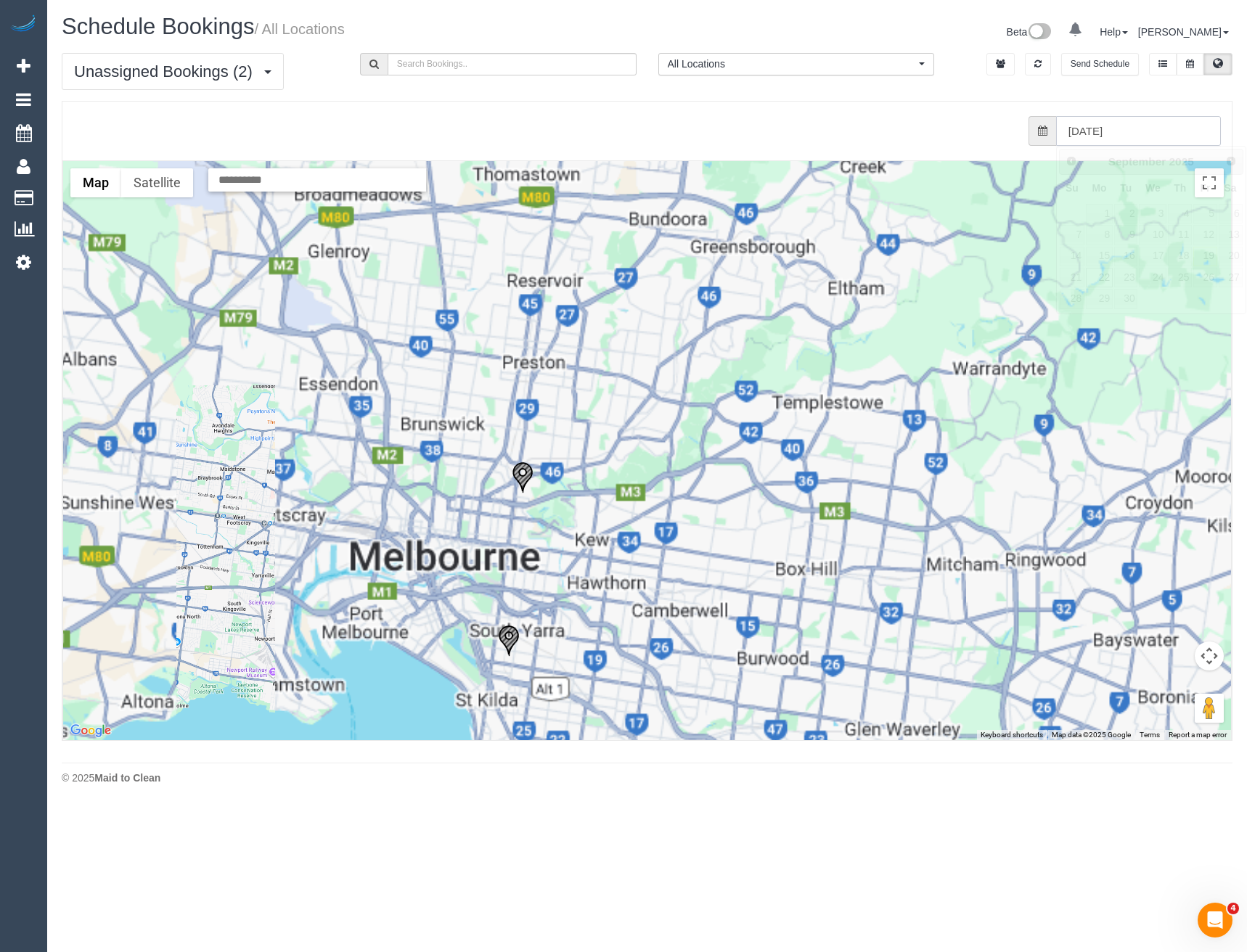
click at [1107, 126] on input "22/09/2025" at bounding box center [1138, 130] width 165 height 30
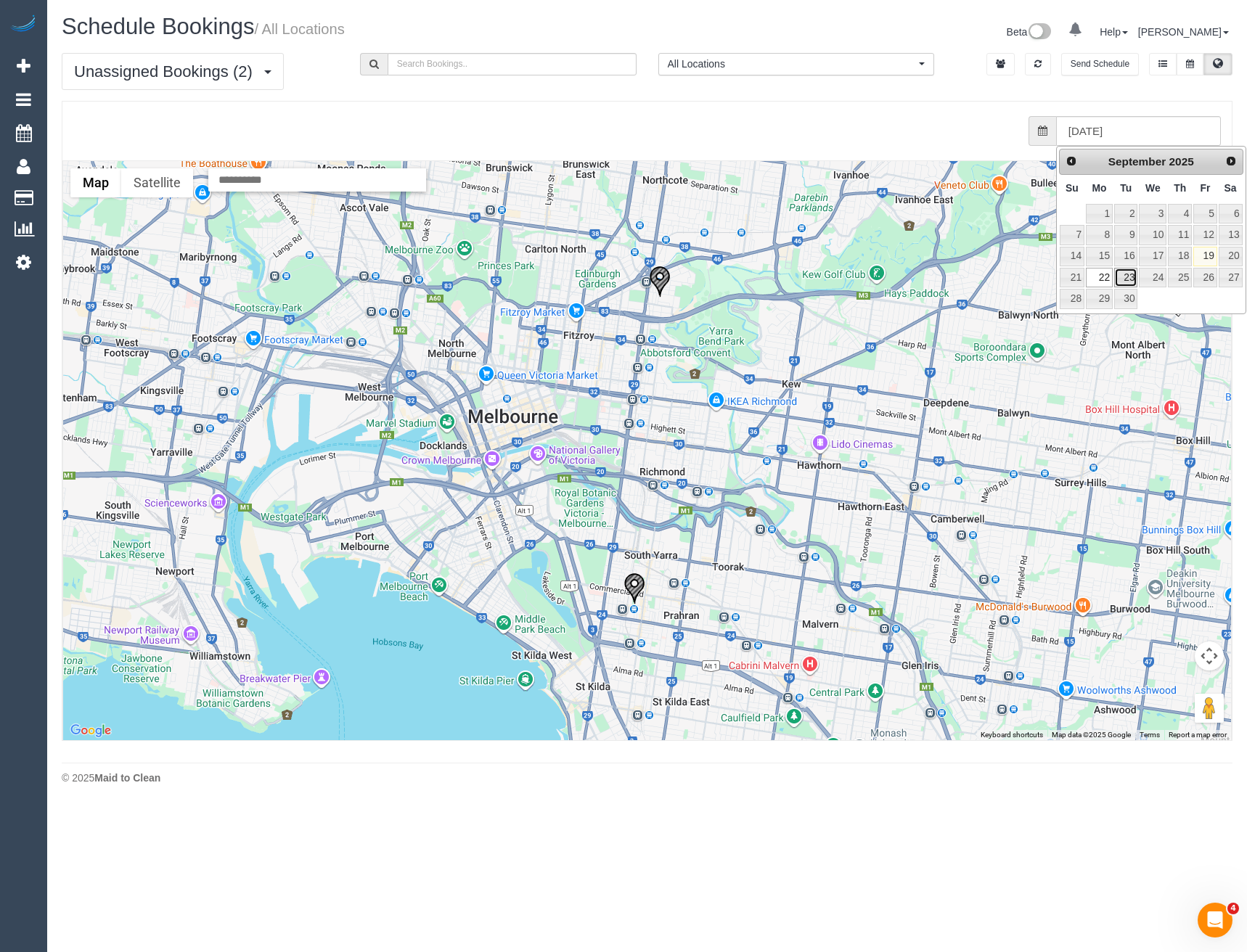
click at [1128, 275] on link "23" at bounding box center [1126, 277] width 23 height 19
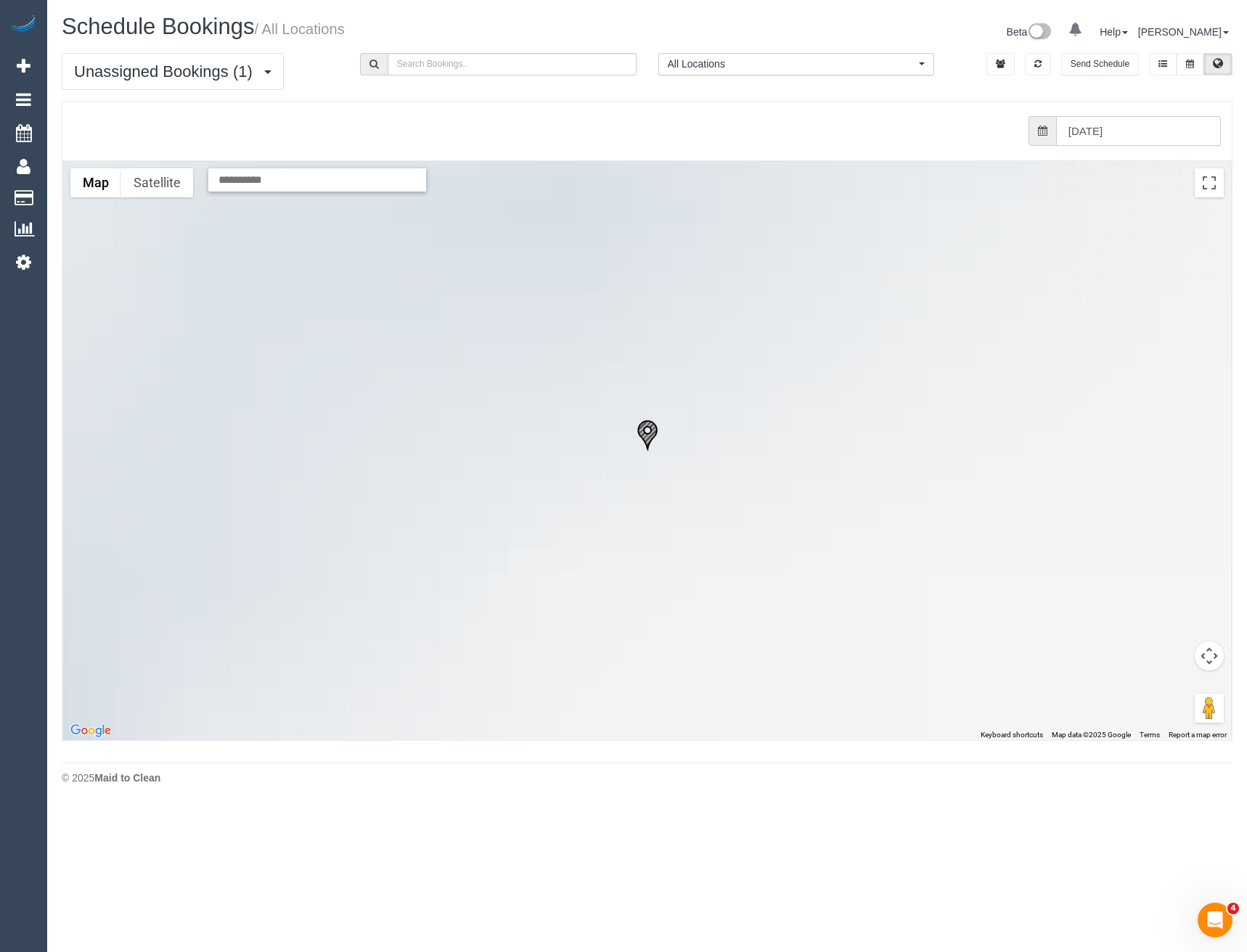
click at [1110, 129] on input "23/09/2025" at bounding box center [1138, 130] width 165 height 30
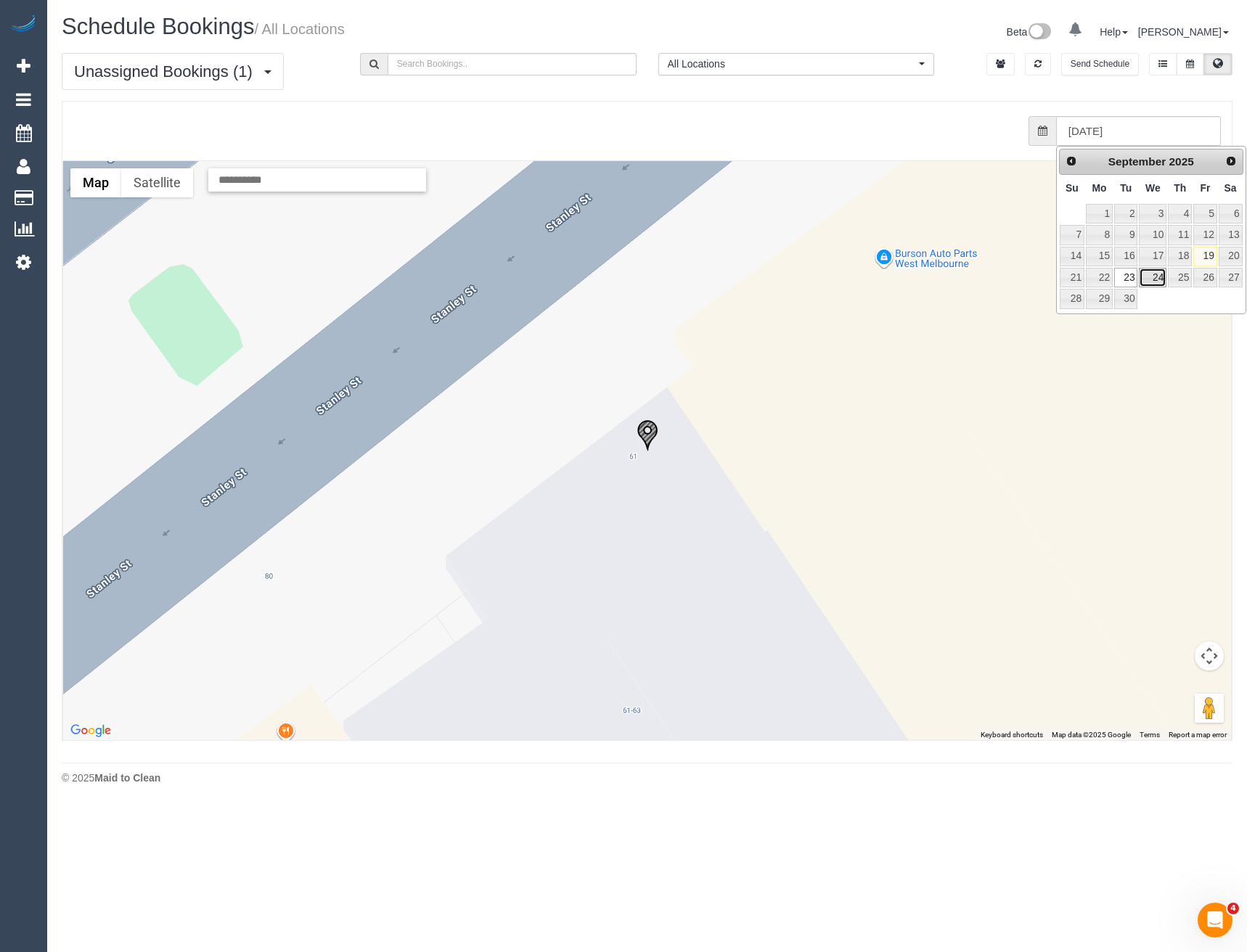
click at [1153, 274] on link "24" at bounding box center [1153, 277] width 27 height 19
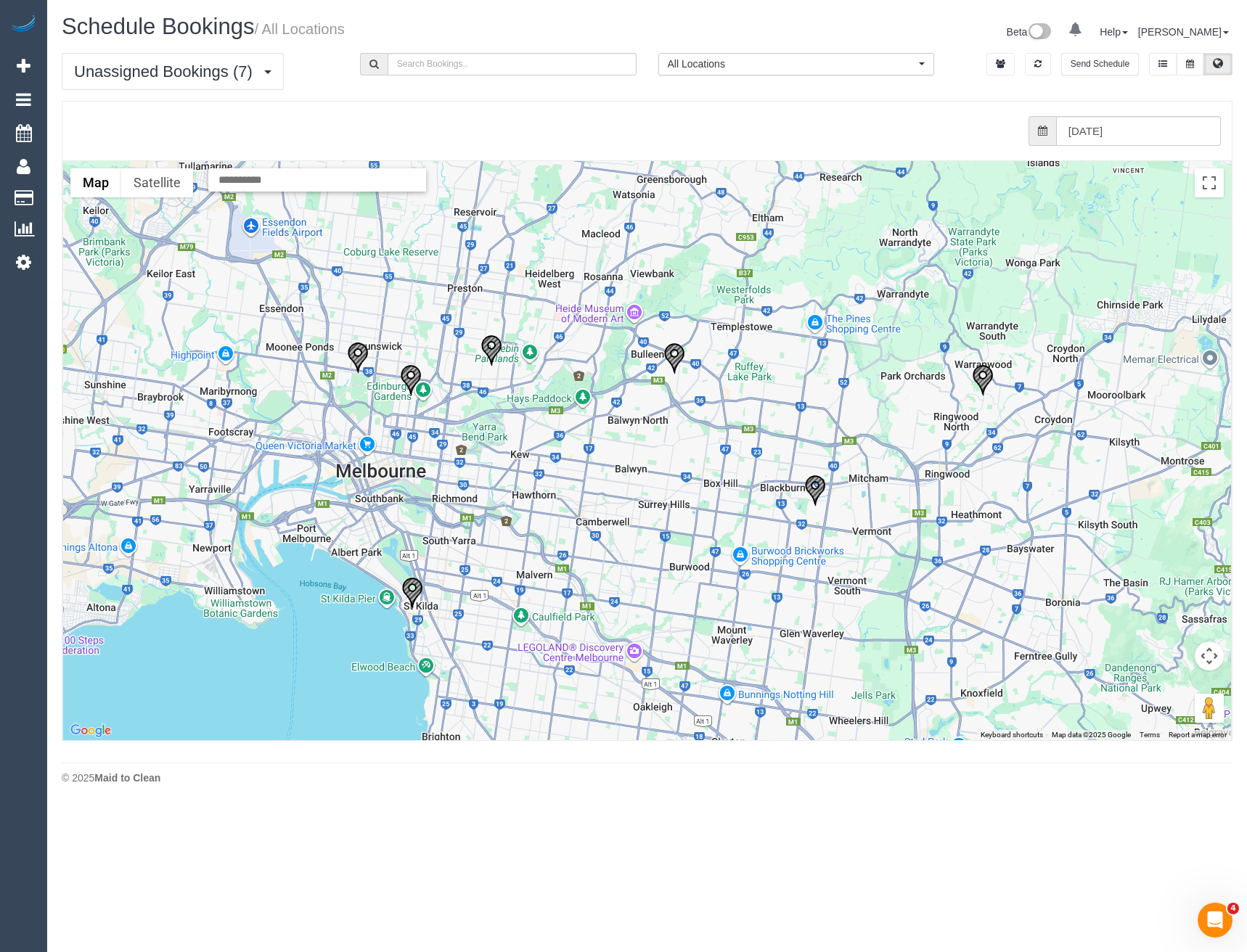
drag, startPoint x: 542, startPoint y: 436, endPoint x: 161, endPoint y: 327, distance: 396.3
click at [556, 460] on div at bounding box center [647, 450] width 1169 height 579
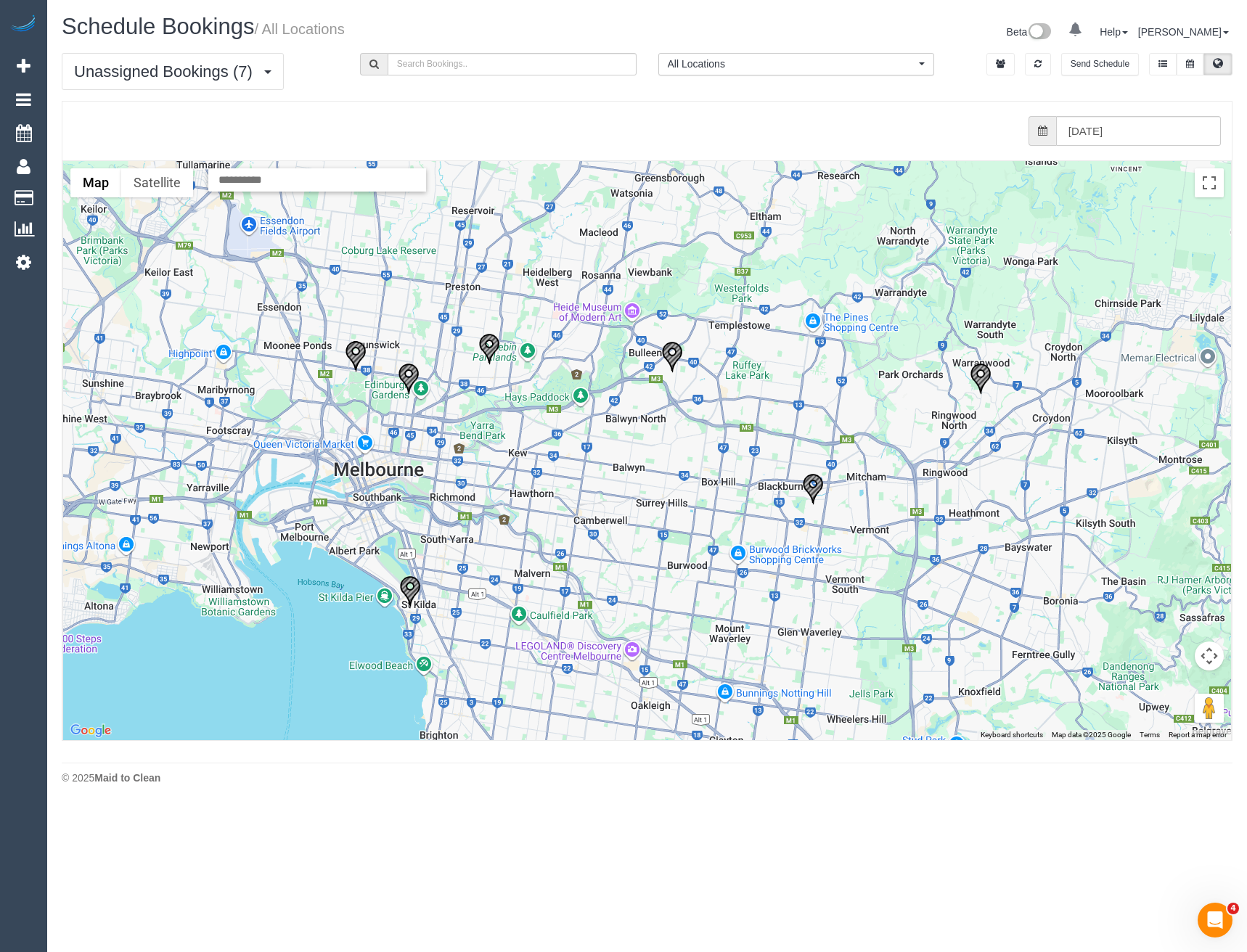
click at [983, 373] on img "24/09/2025 08:00 - Eliza St Hill - 149 Wonga Road, Ringwood North, VIC 3134" at bounding box center [981, 378] width 22 height 32
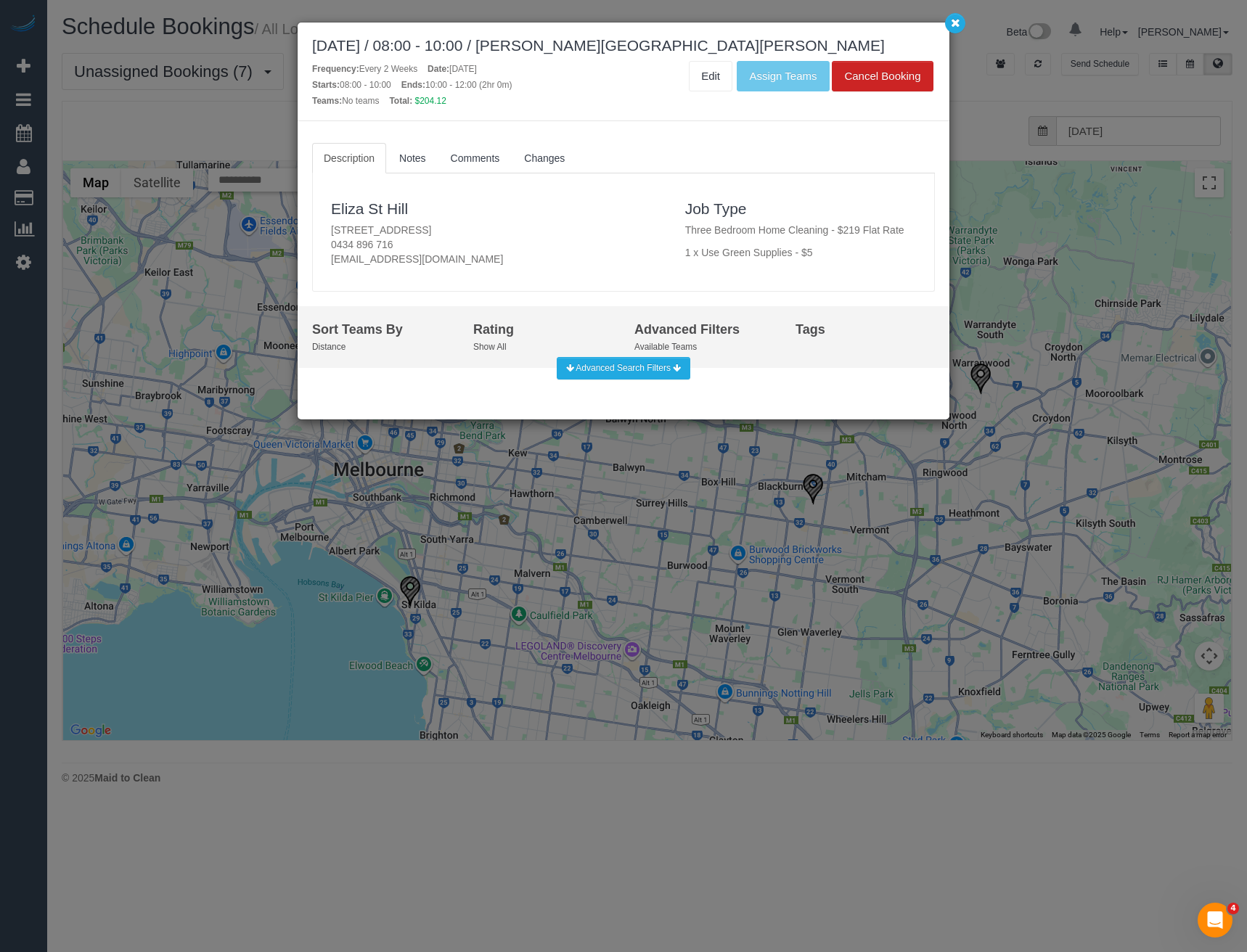
click at [472, 503] on div "September 24, 2025 / 08:00 - 10:00 / Eliza St Hill Frequency: Every 2 Weeks Dat…" at bounding box center [623, 476] width 1247 height 952
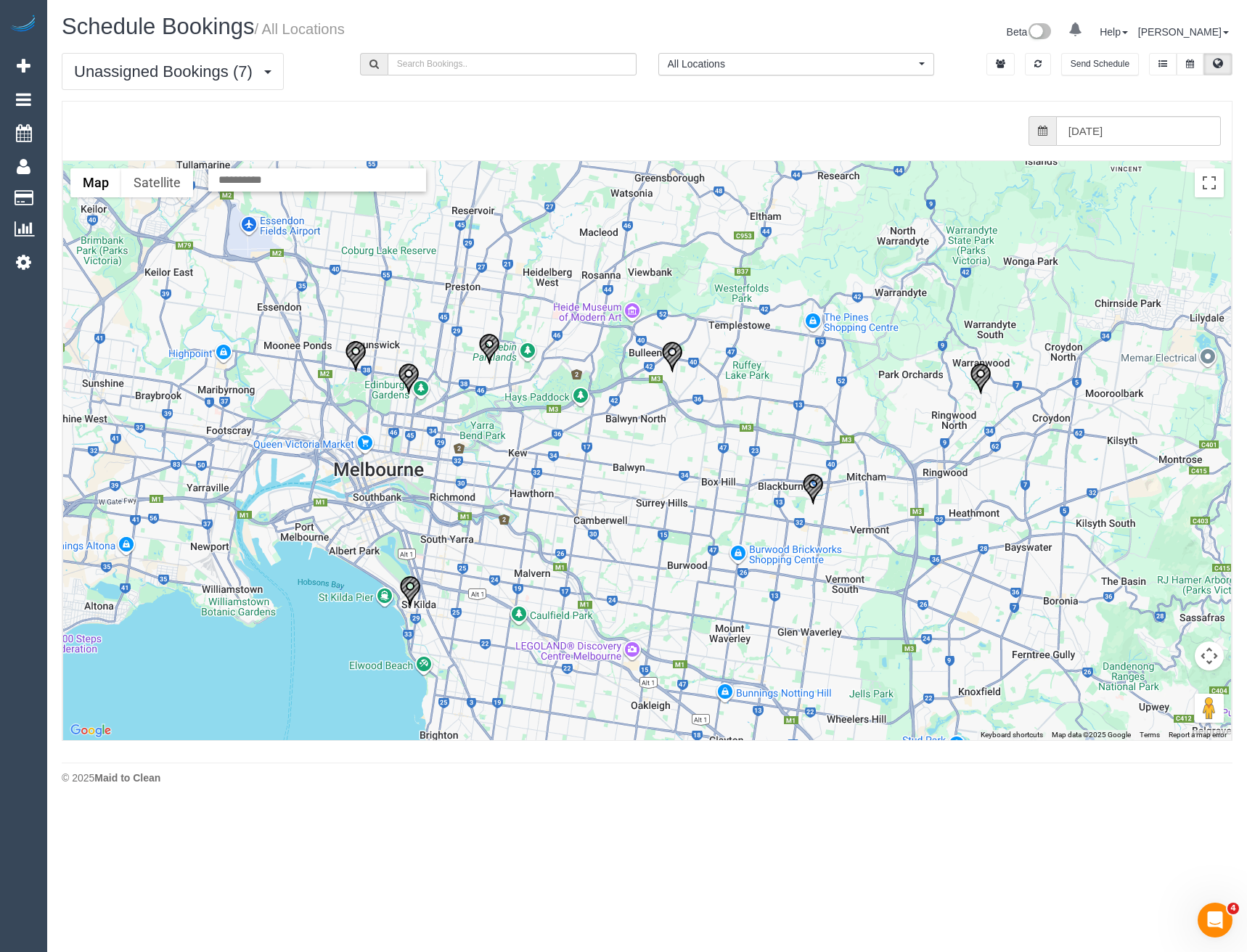
click at [413, 370] on img "24/09/2025 10:00 - Suzie Crossland - 6/6 Reid Street, Fitzroy North, VIC 3068" at bounding box center [409, 378] width 22 height 32
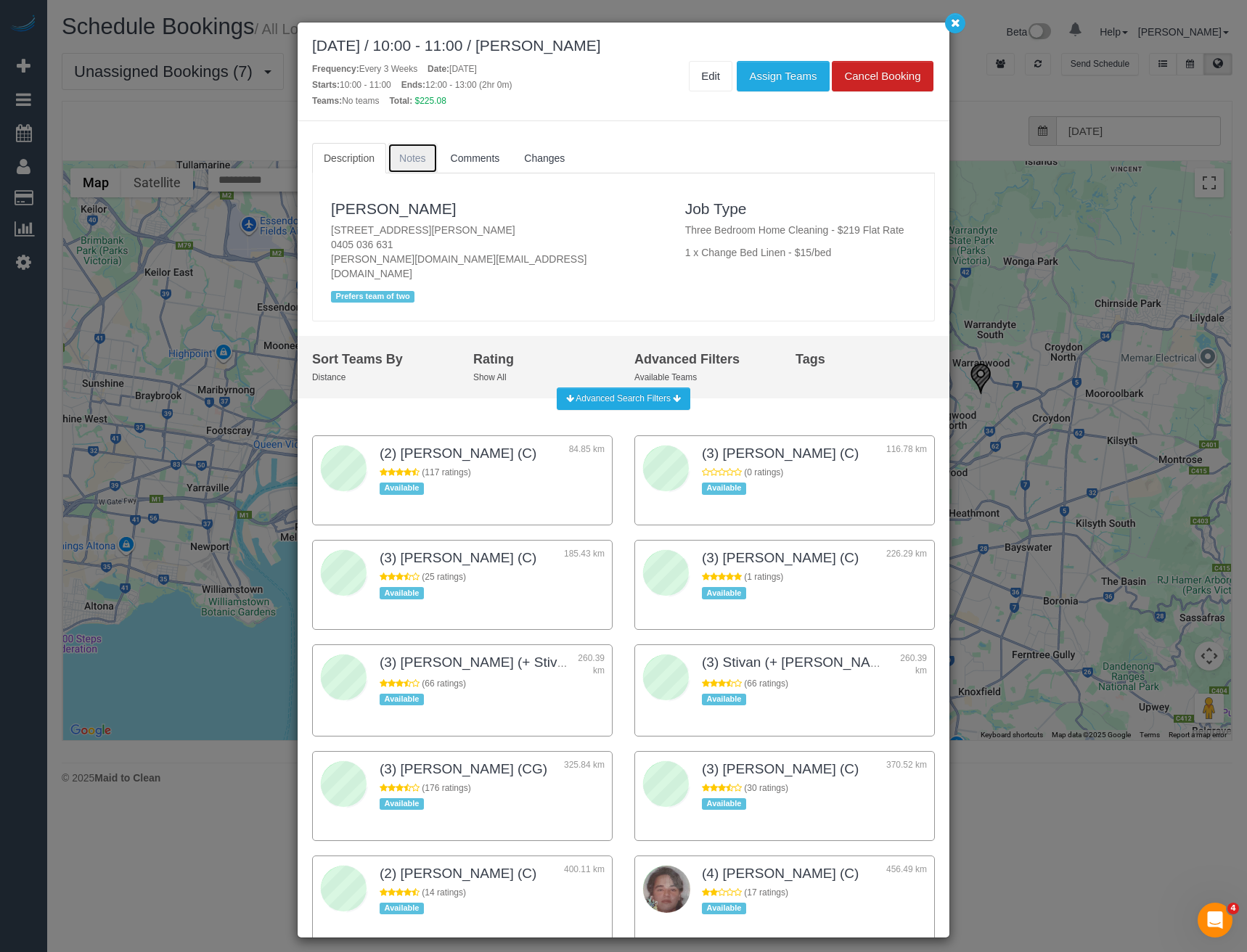
click at [404, 161] on span "Notes" at bounding box center [412, 158] width 26 height 12
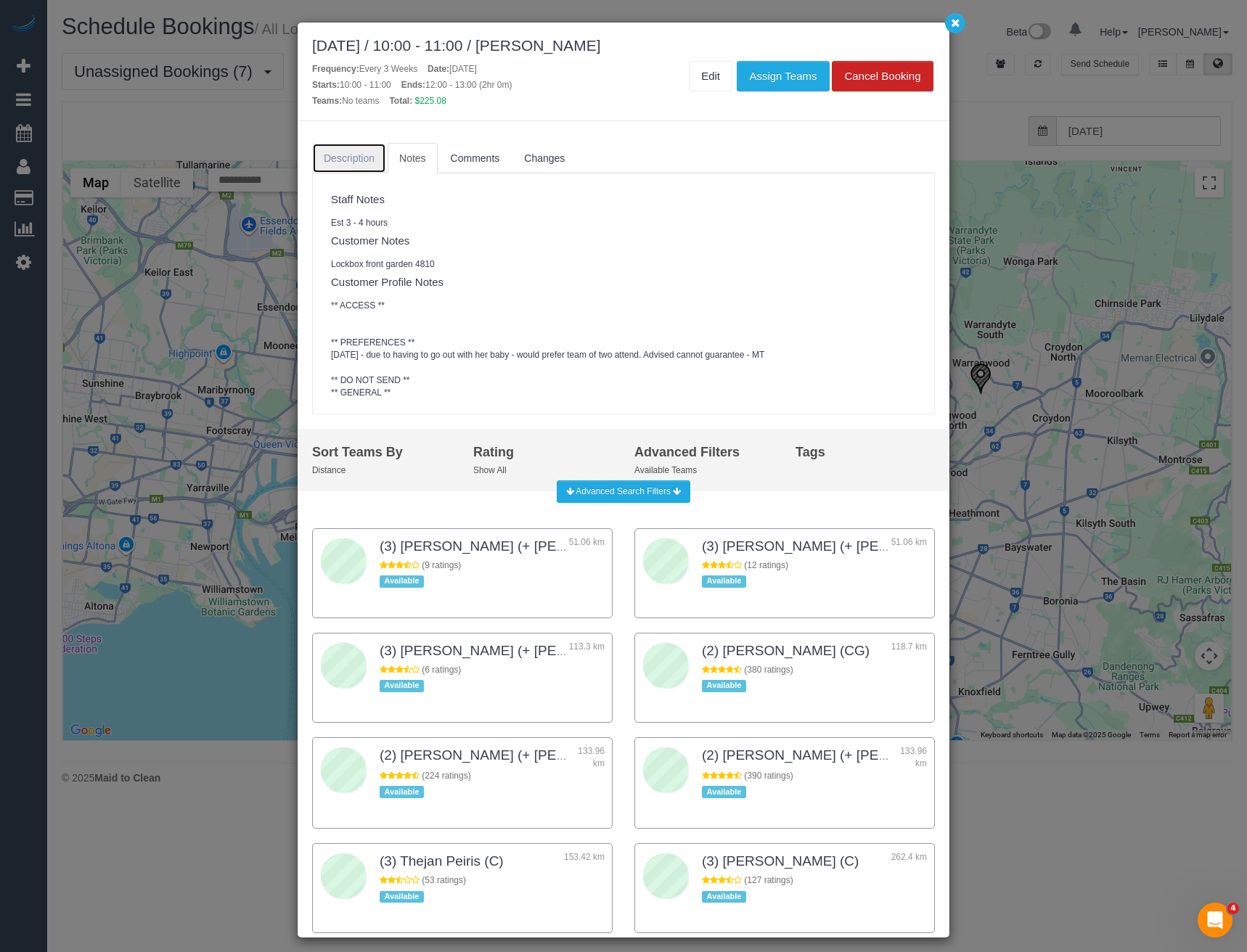
click at [350, 162] on span "Description" at bounding box center [349, 158] width 51 height 12
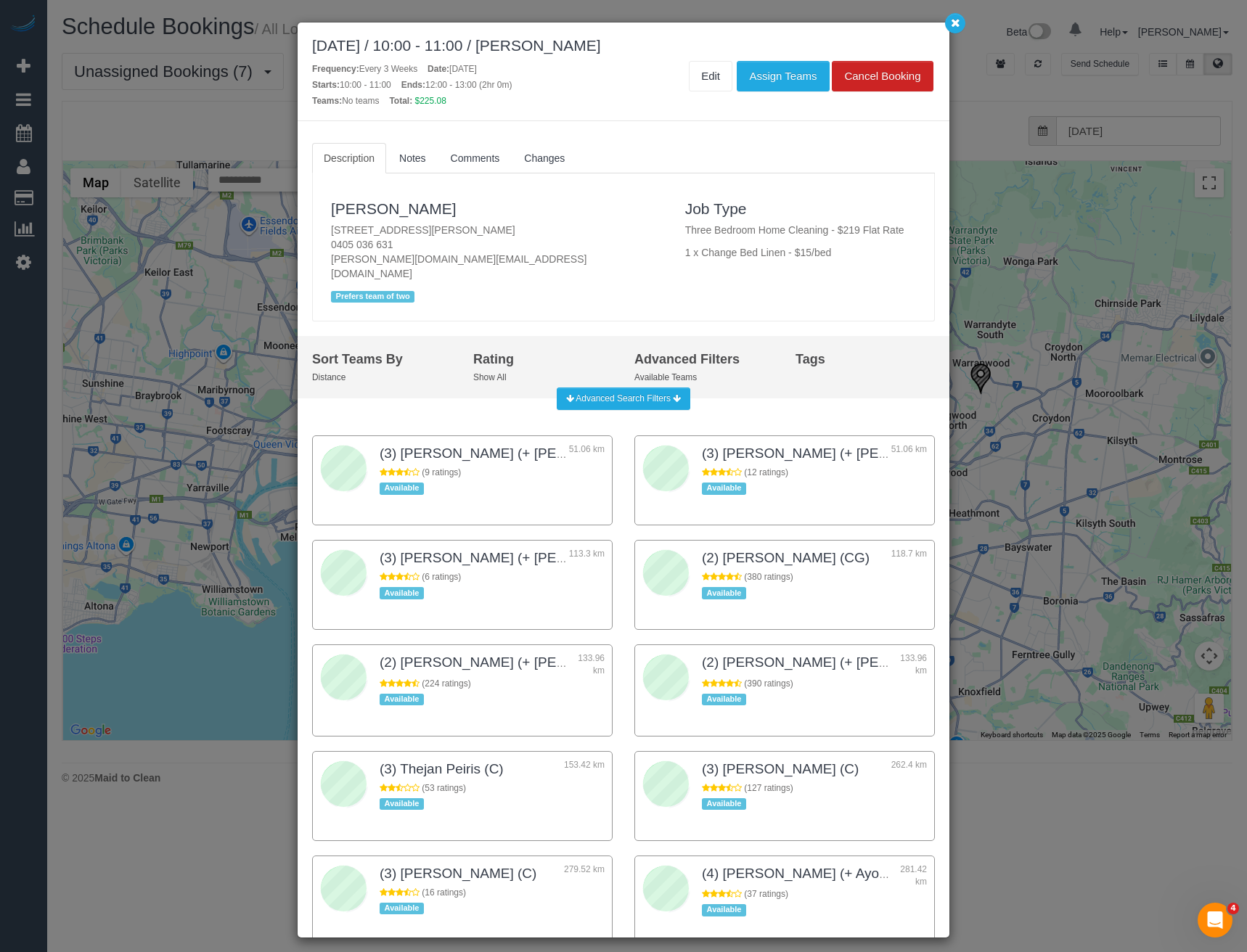
drag, startPoint x: 156, startPoint y: 479, endPoint x: 420, endPoint y: 446, distance: 266.1
click at [156, 479] on div "September 24, 2025 / 10:00 - 11:00 / Suzie Crossland Frequency: Every 3 Weeks D…" at bounding box center [623, 476] width 1247 height 952
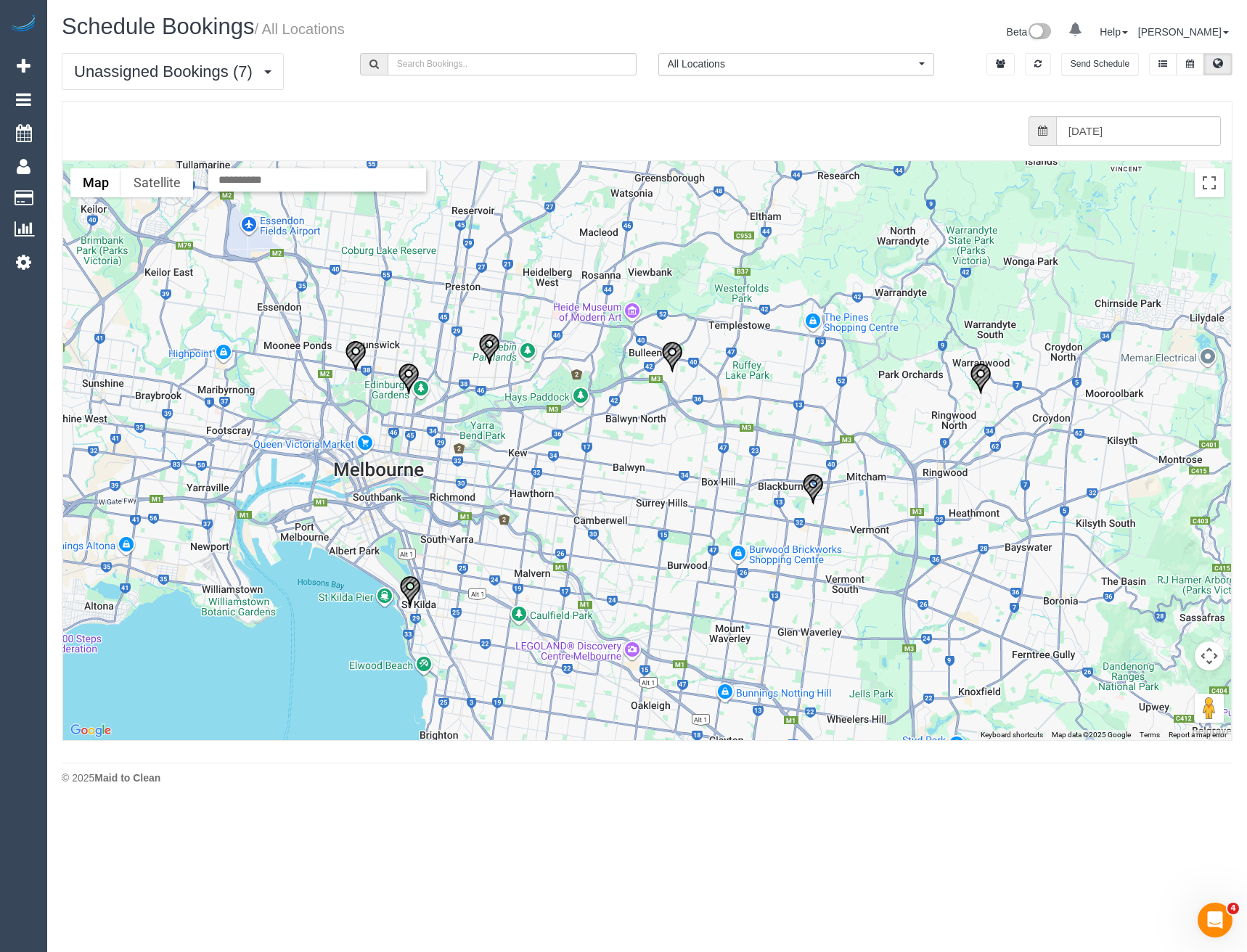
click at [485, 345] on img "24/09/2025 12:00 - Carli O'Connor - 232 Mitchell Street, Northcote, VIC 3070" at bounding box center [490, 348] width 22 height 32
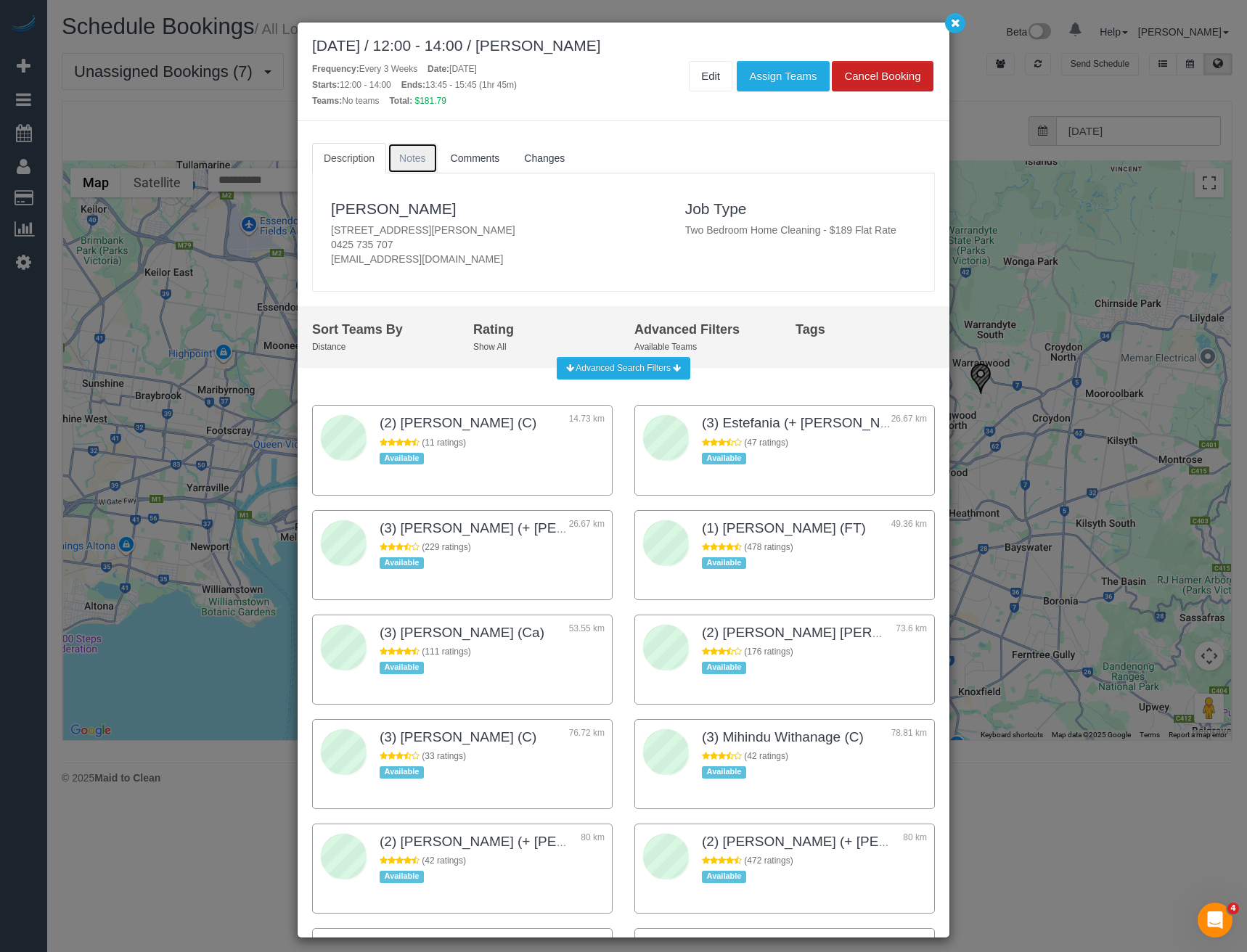
click at [407, 156] on span "Notes" at bounding box center [412, 158] width 26 height 12
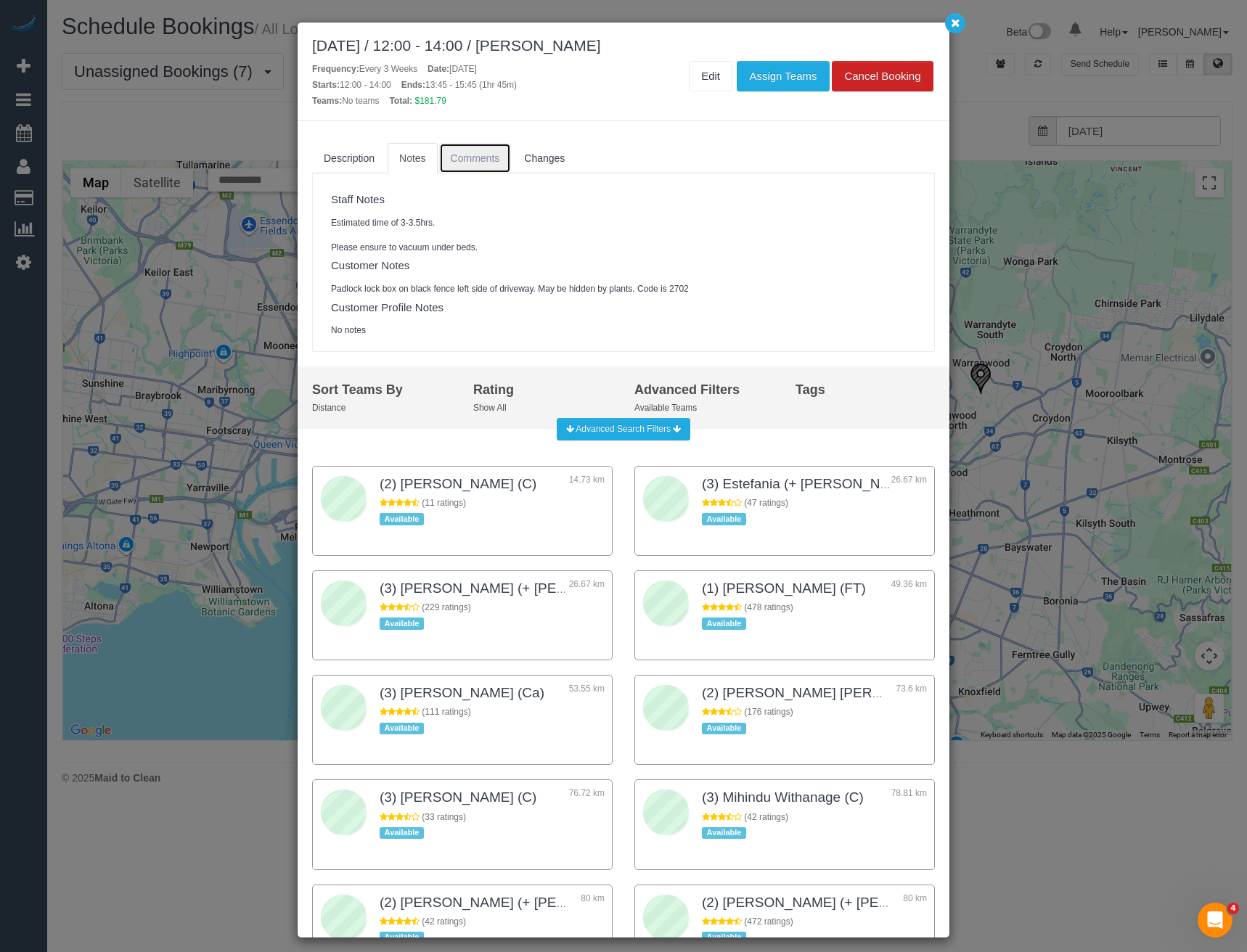
click at [452, 159] on span "Comments" at bounding box center [475, 158] width 49 height 12
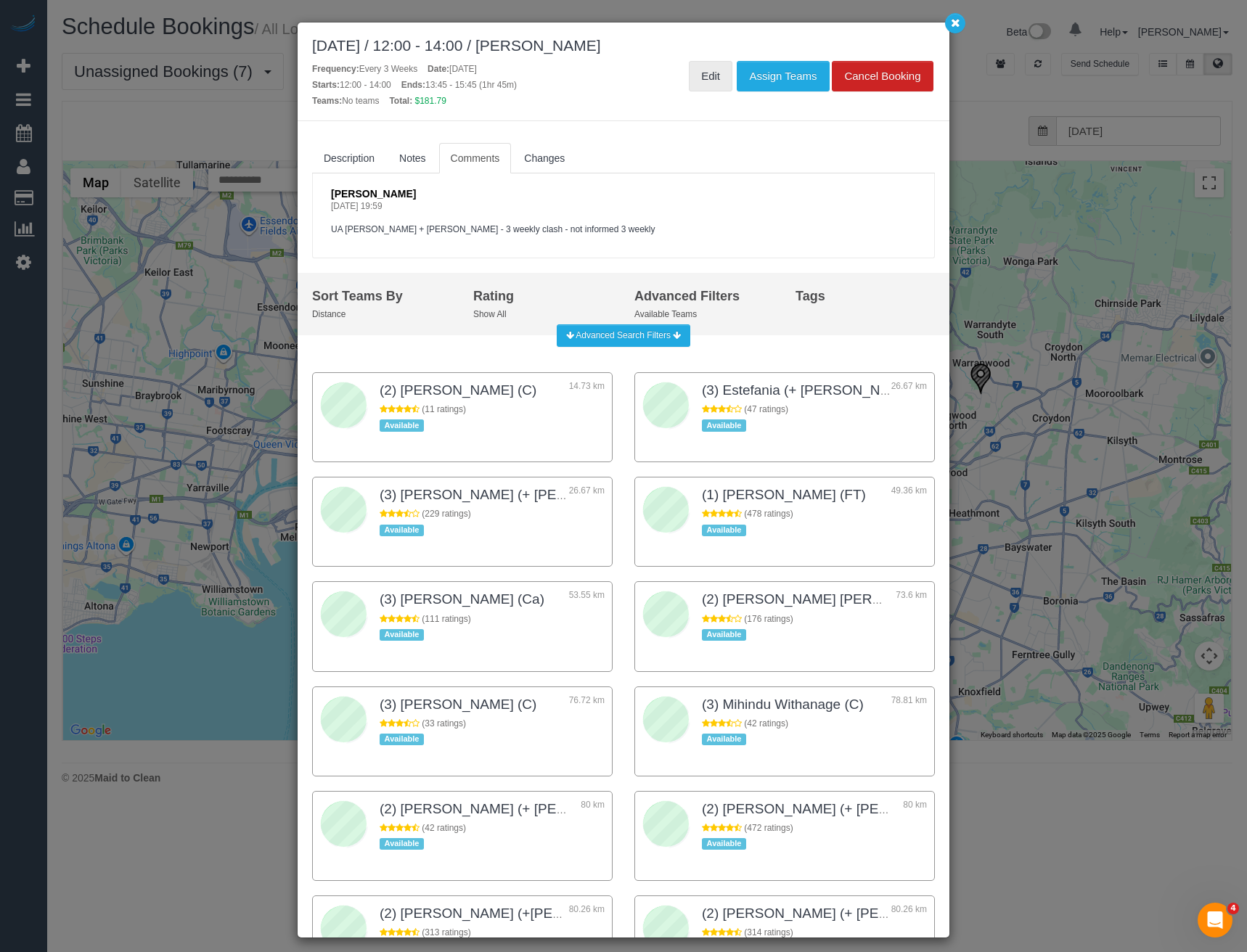
click at [709, 78] on link "Edit" at bounding box center [711, 76] width 44 height 30
click at [1048, 183] on div "September 24, 2025 / 12:00 - 14:00 / Carli O'Connor Frequency: Every 3 Weeks Da…" at bounding box center [623, 476] width 1247 height 952
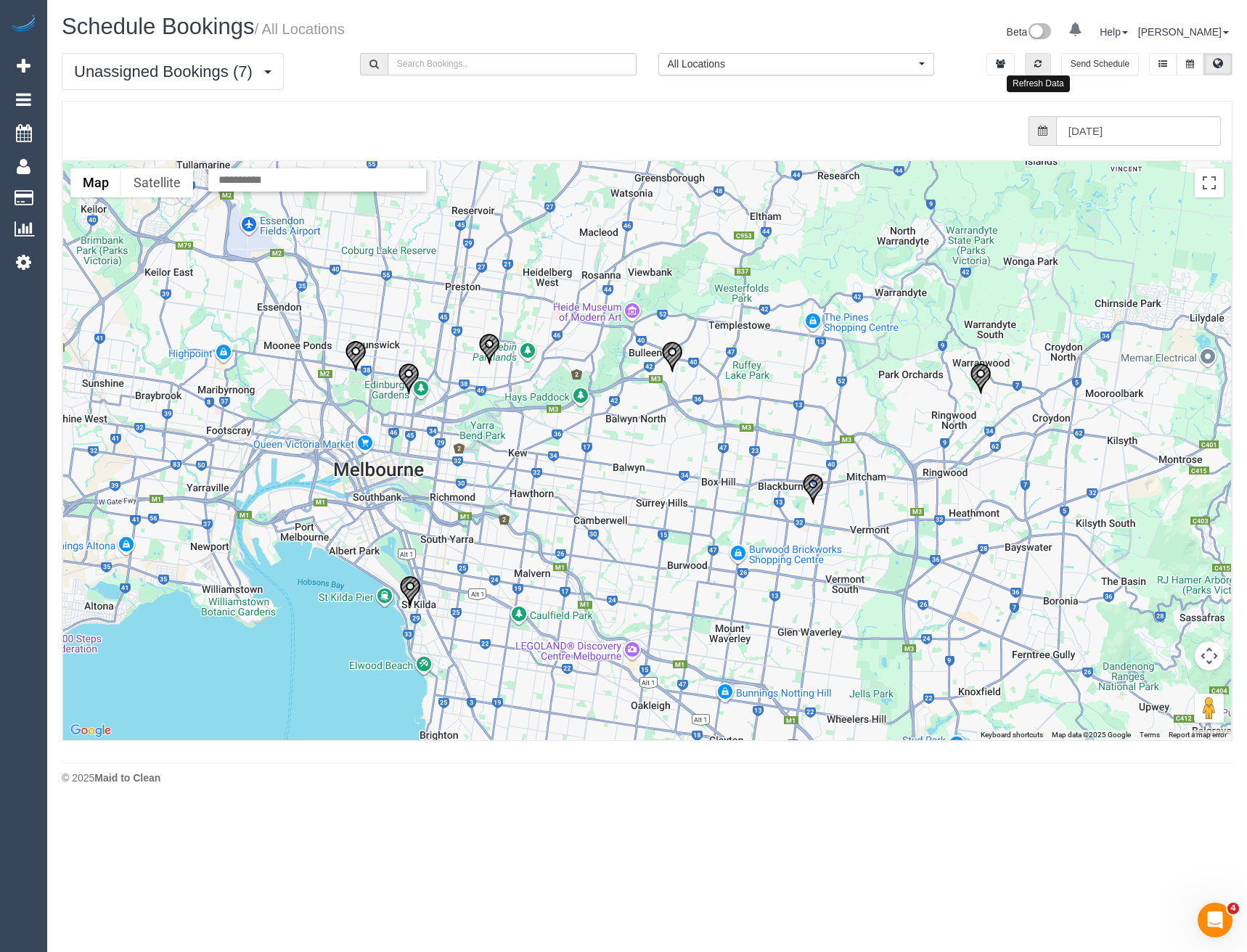
click at [1034, 54] on button "button" at bounding box center [1038, 64] width 26 height 23
click at [1036, 66] on icon "button" at bounding box center [1038, 64] width 7 height 9
click at [1095, 129] on input "24/09/2025" at bounding box center [1138, 130] width 165 height 30
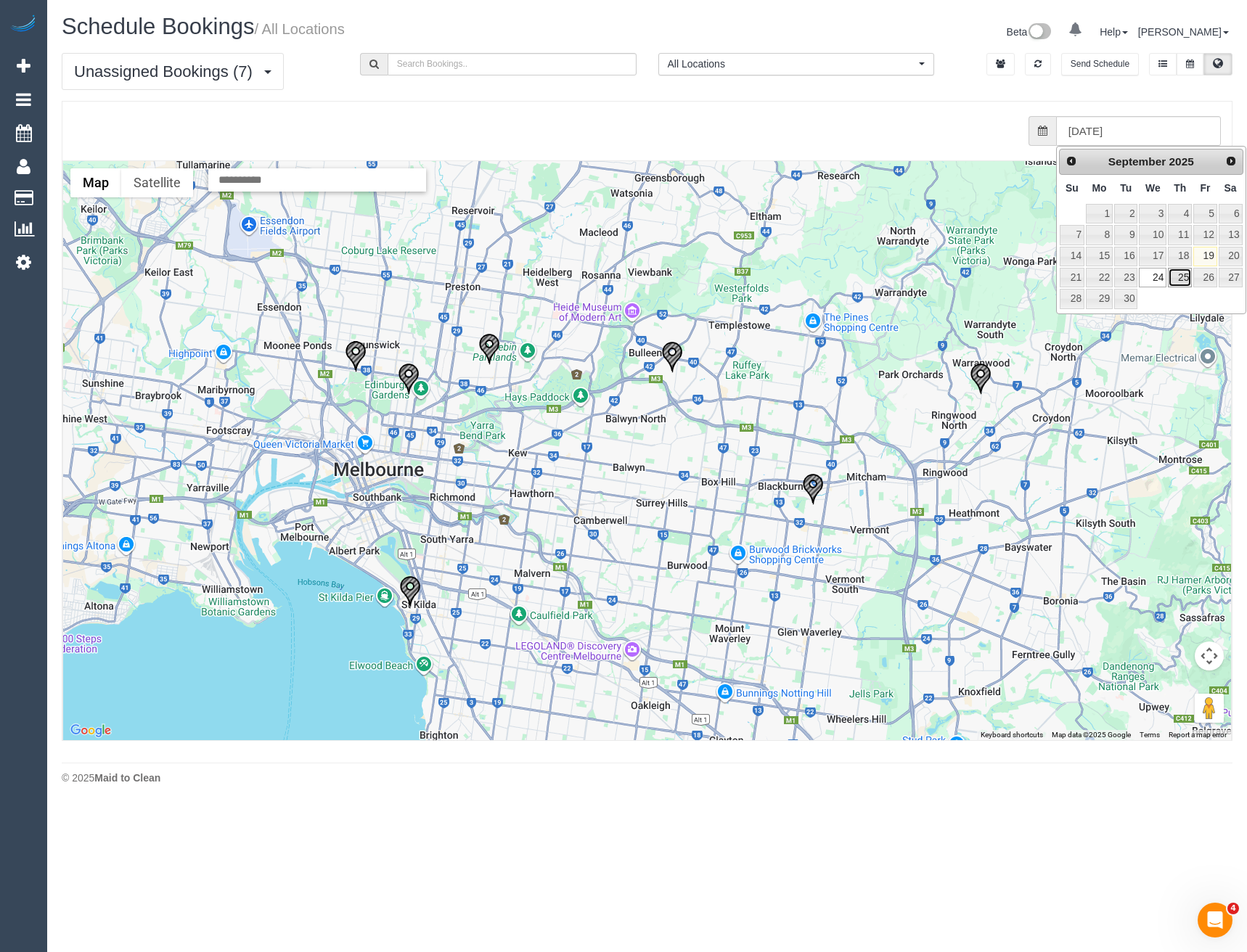
click at [1178, 278] on link "25" at bounding box center [1180, 277] width 24 height 19
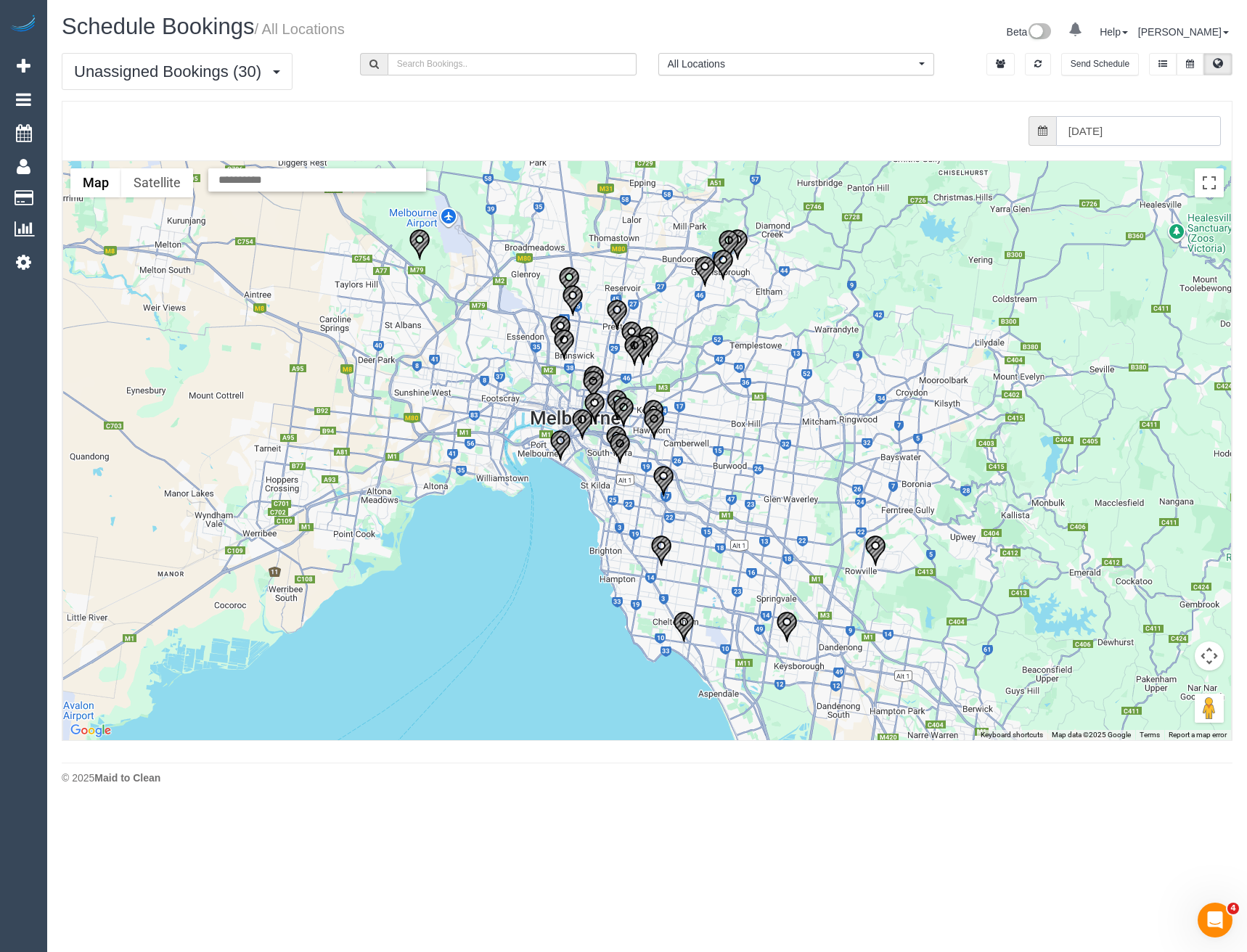
click at [1126, 126] on input "25/09/2025" at bounding box center [1138, 130] width 165 height 30
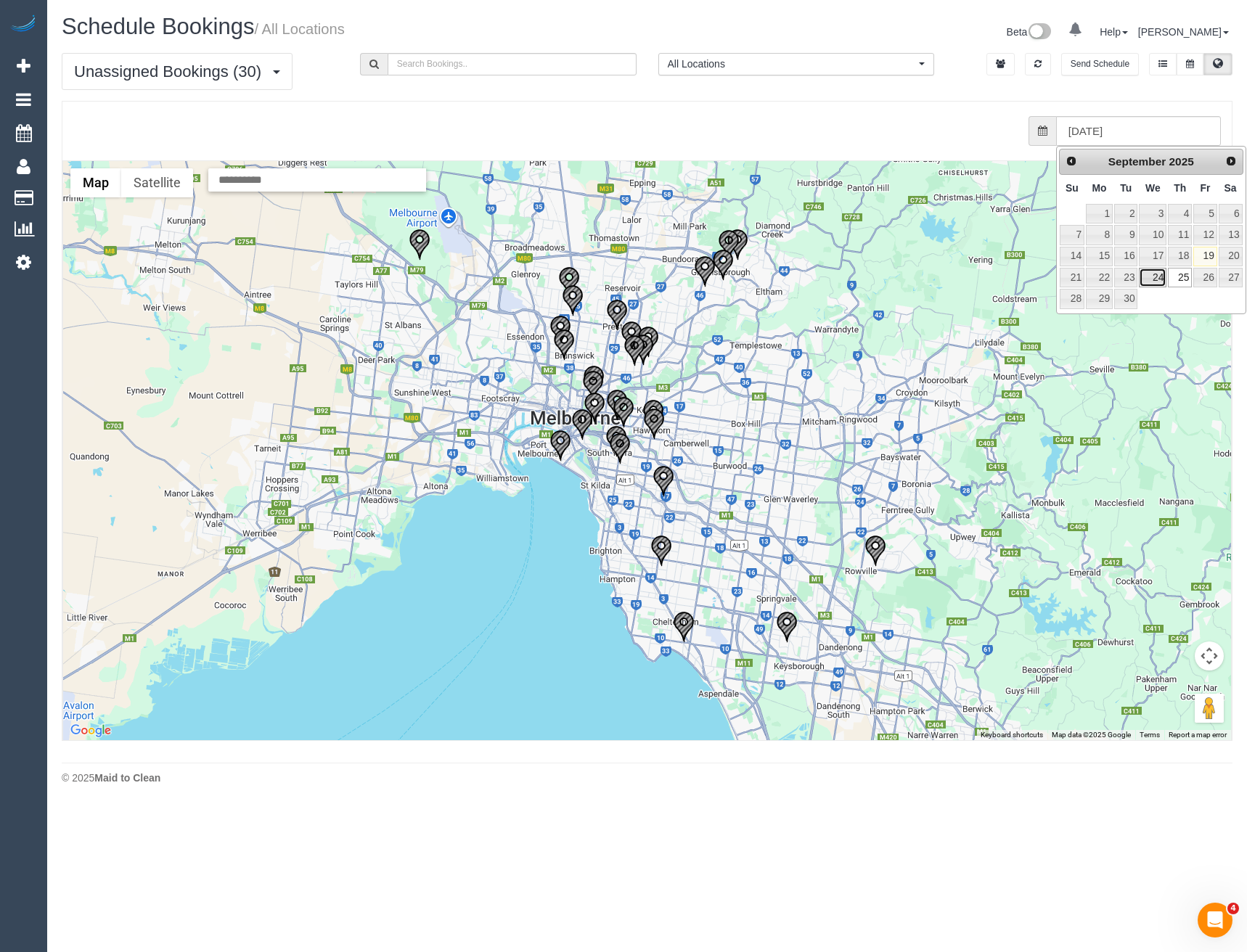
click at [1163, 276] on link "24" at bounding box center [1153, 277] width 27 height 19
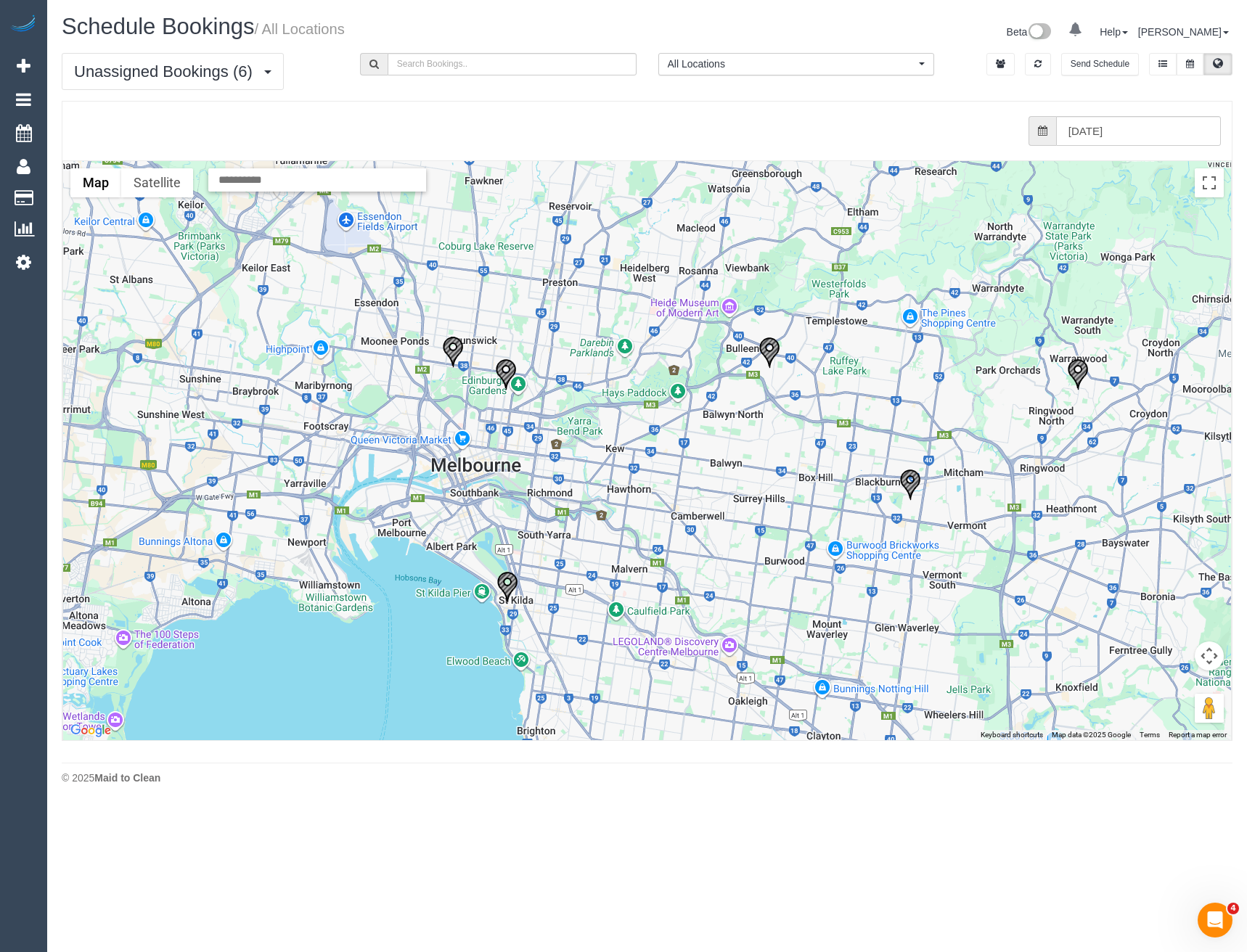
drag, startPoint x: 528, startPoint y: 423, endPoint x: 598, endPoint y: 423, distance: 70.0
click at [598, 423] on div at bounding box center [647, 450] width 1169 height 579
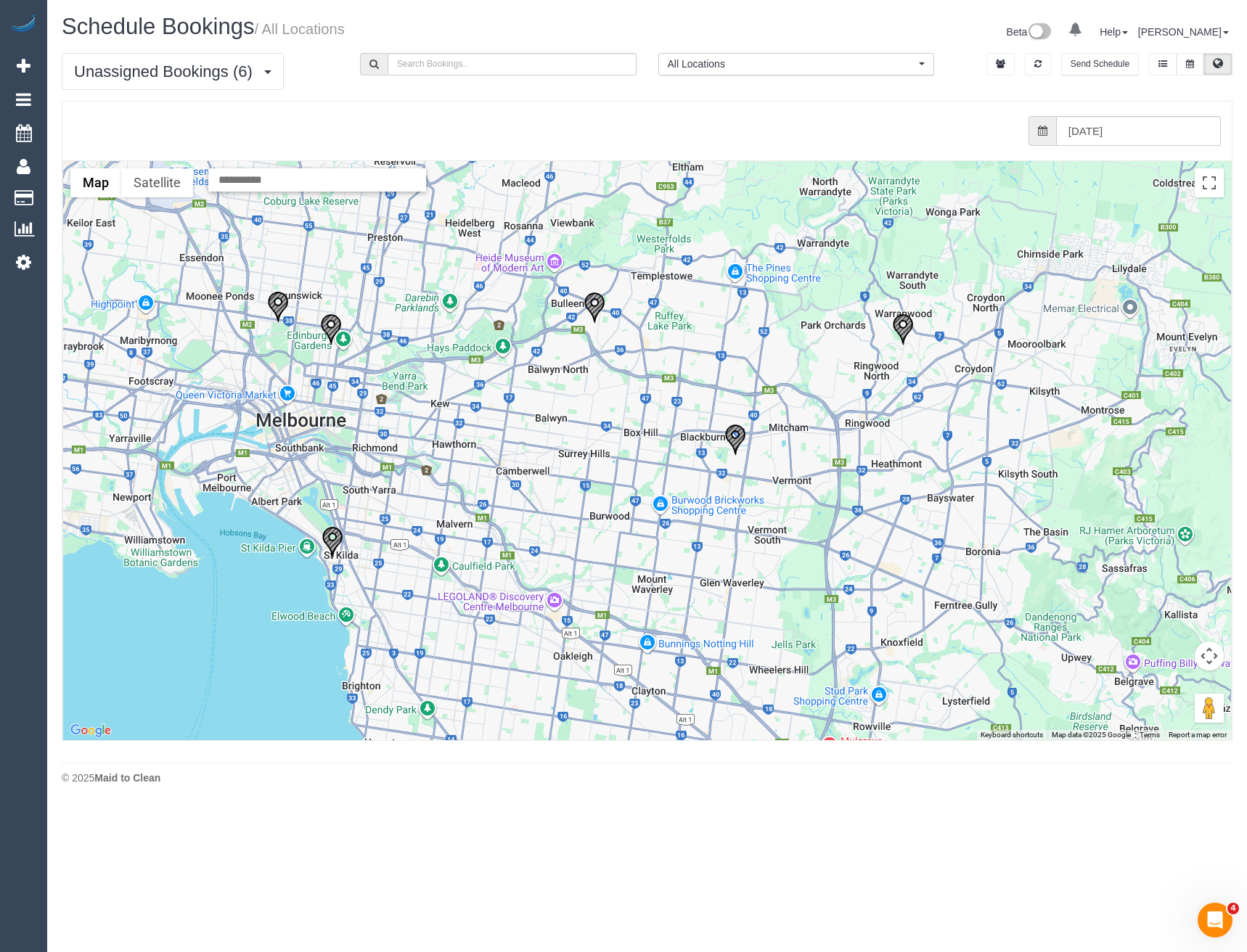
drag, startPoint x: 831, startPoint y: 479, endPoint x: 653, endPoint y: 434, distance: 183.6
click at [653, 434] on div at bounding box center [647, 450] width 1169 height 579
click at [733, 435] on img "24/09/2025 10:00 - Michelle Turnley - 10 Joyce Street, Nunawading, VIC 3131" at bounding box center [735, 440] width 22 height 32
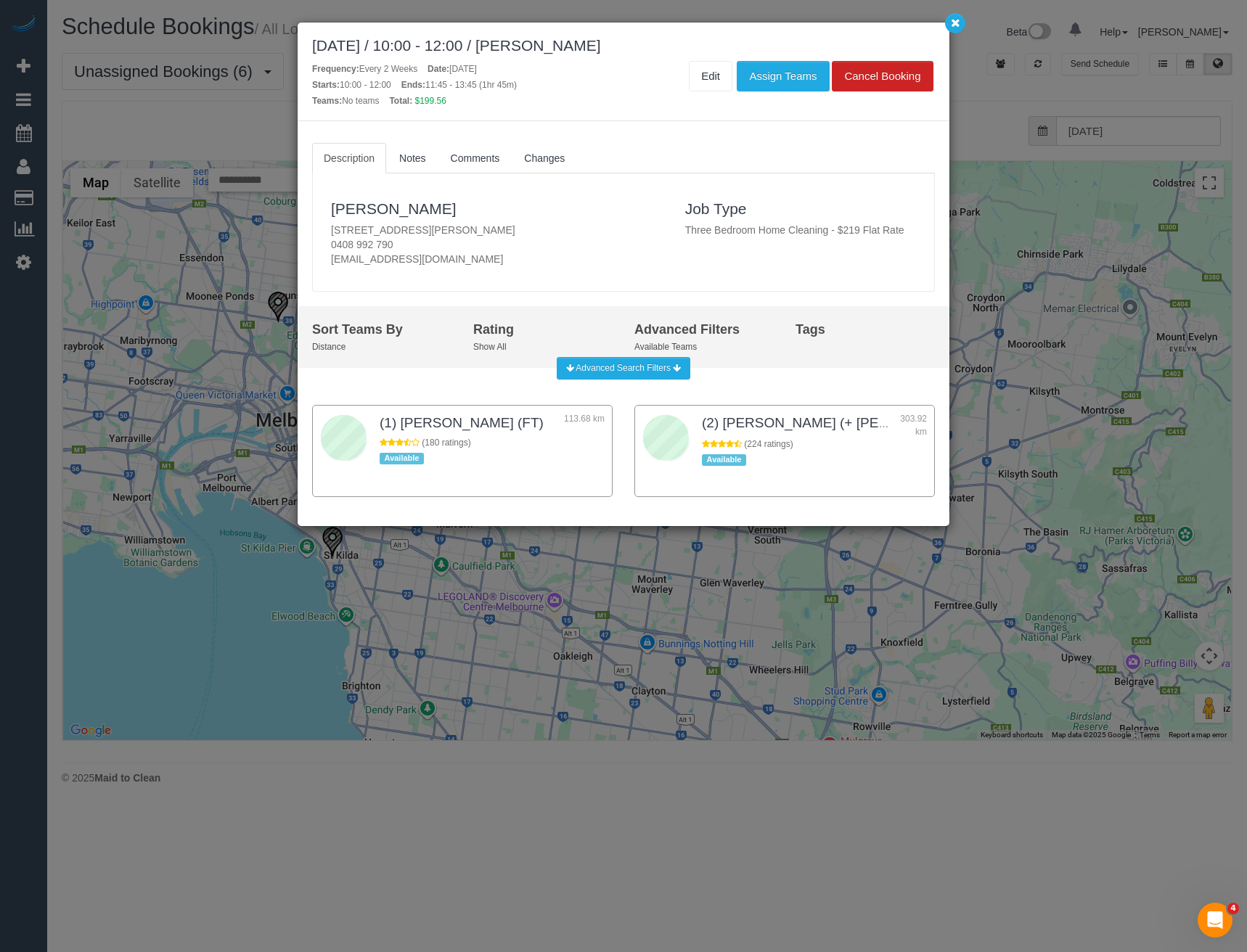
click at [254, 451] on div "September 24, 2025 / 10:00 - 12:00 / Michelle Turnley Frequency: Every 2 Weeks …" at bounding box center [623, 476] width 1247 height 952
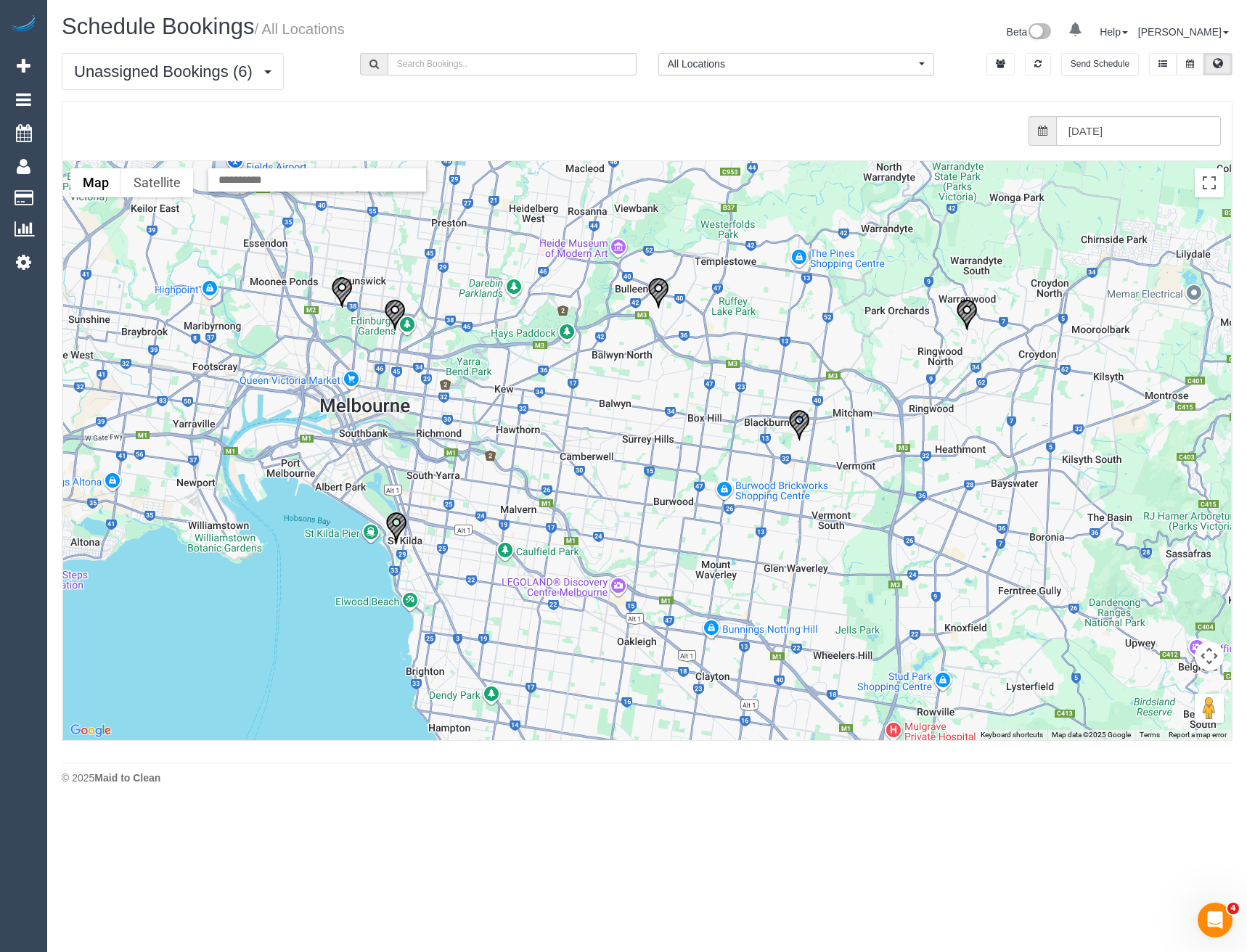
drag, startPoint x: 795, startPoint y: 435, endPoint x: 847, endPoint y: 408, distance: 58.6
click at [847, 408] on div "To navigate, press the arrow keys." at bounding box center [647, 450] width 1169 height 579
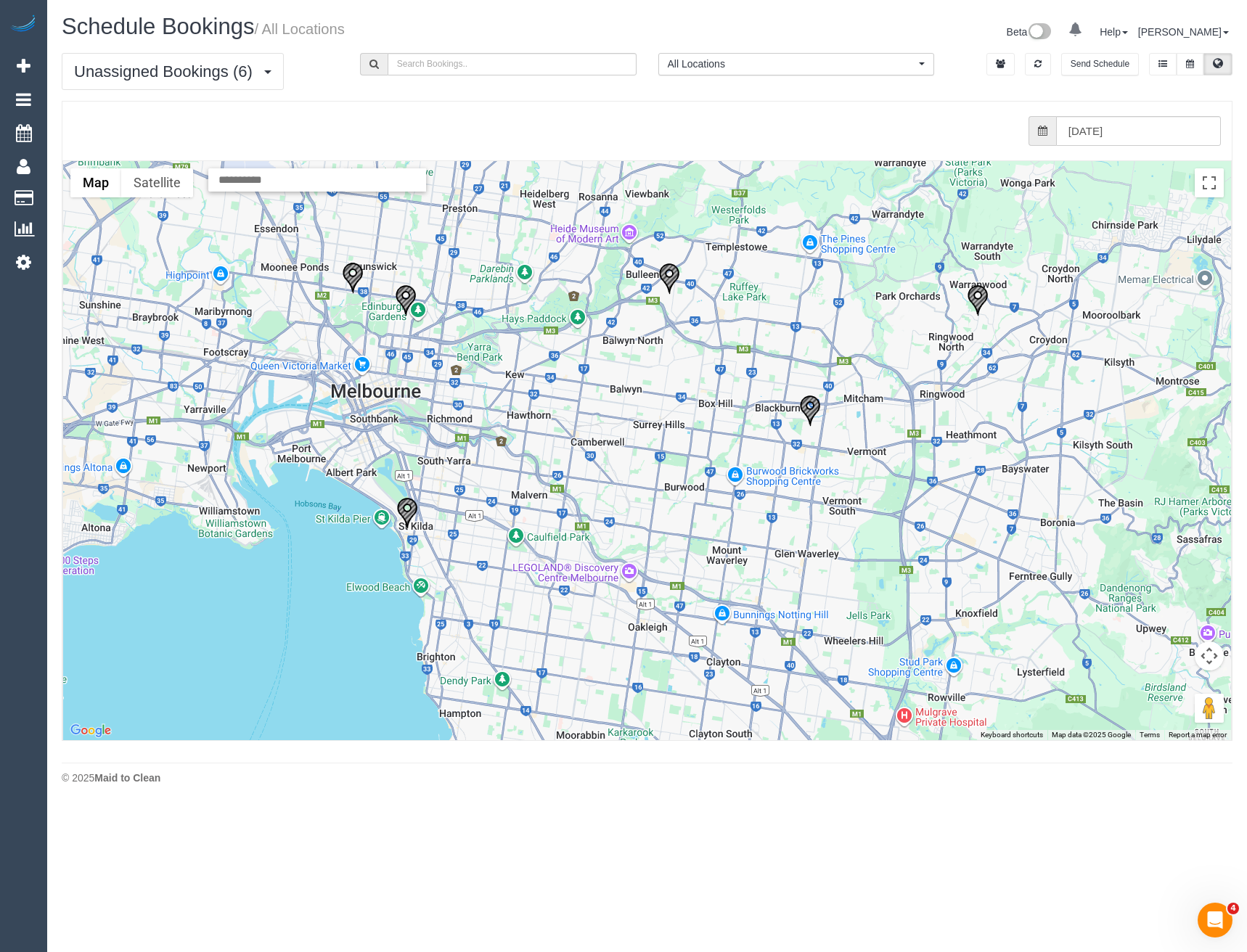
click at [672, 276] on img "24/09/2025 11:00 - Natasha Robinson - 1/14 Lindsay Street, Bulleen, VIC 3105" at bounding box center [670, 278] width 22 height 32
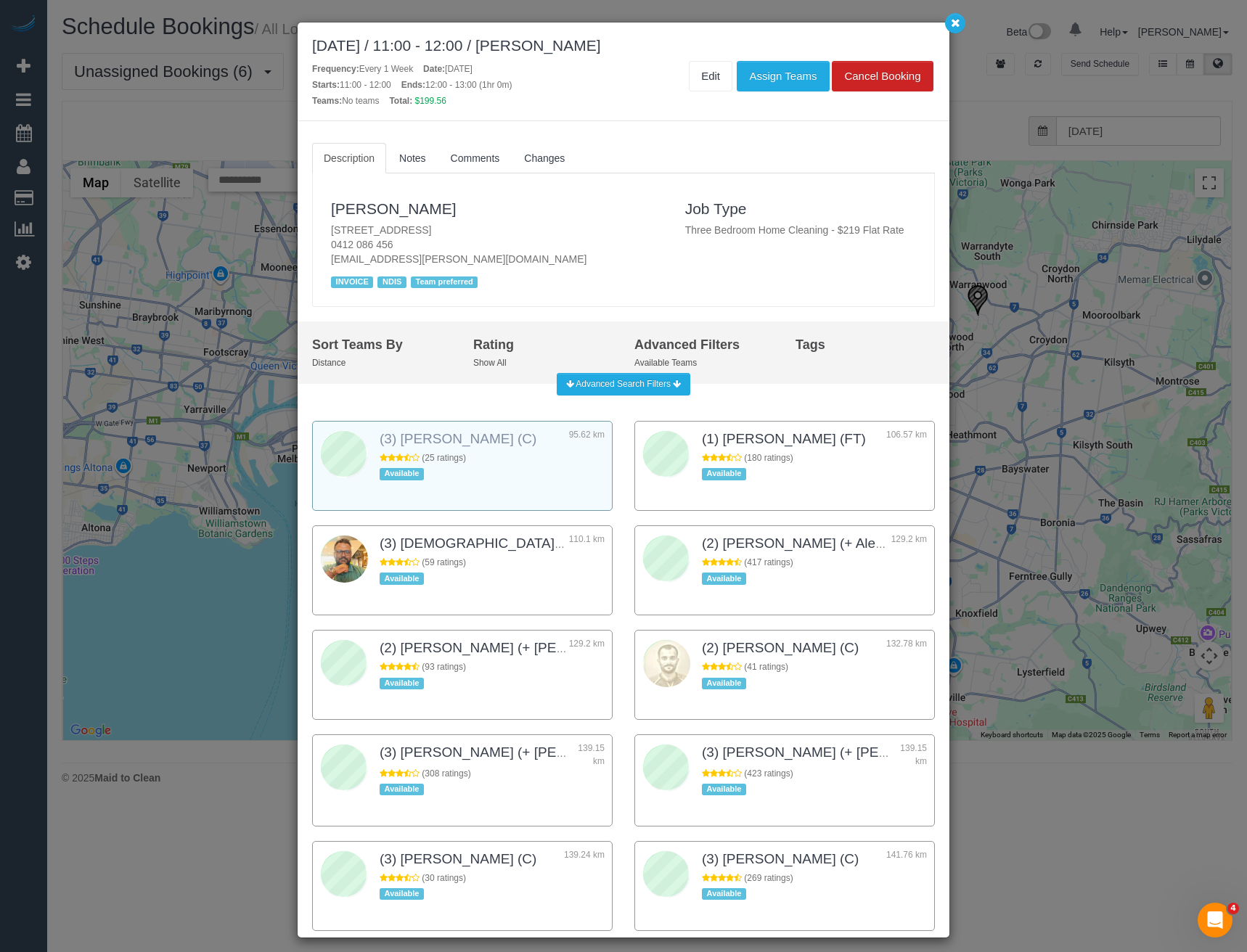
drag, startPoint x: 139, startPoint y: 457, endPoint x: 527, endPoint y: 445, distance: 388.2
click at [140, 457] on div "September 24, 2025 / 11:00 - 12:00 / Natasha Robinson Frequency: Every 1 Week D…" at bounding box center [623, 476] width 1247 height 952
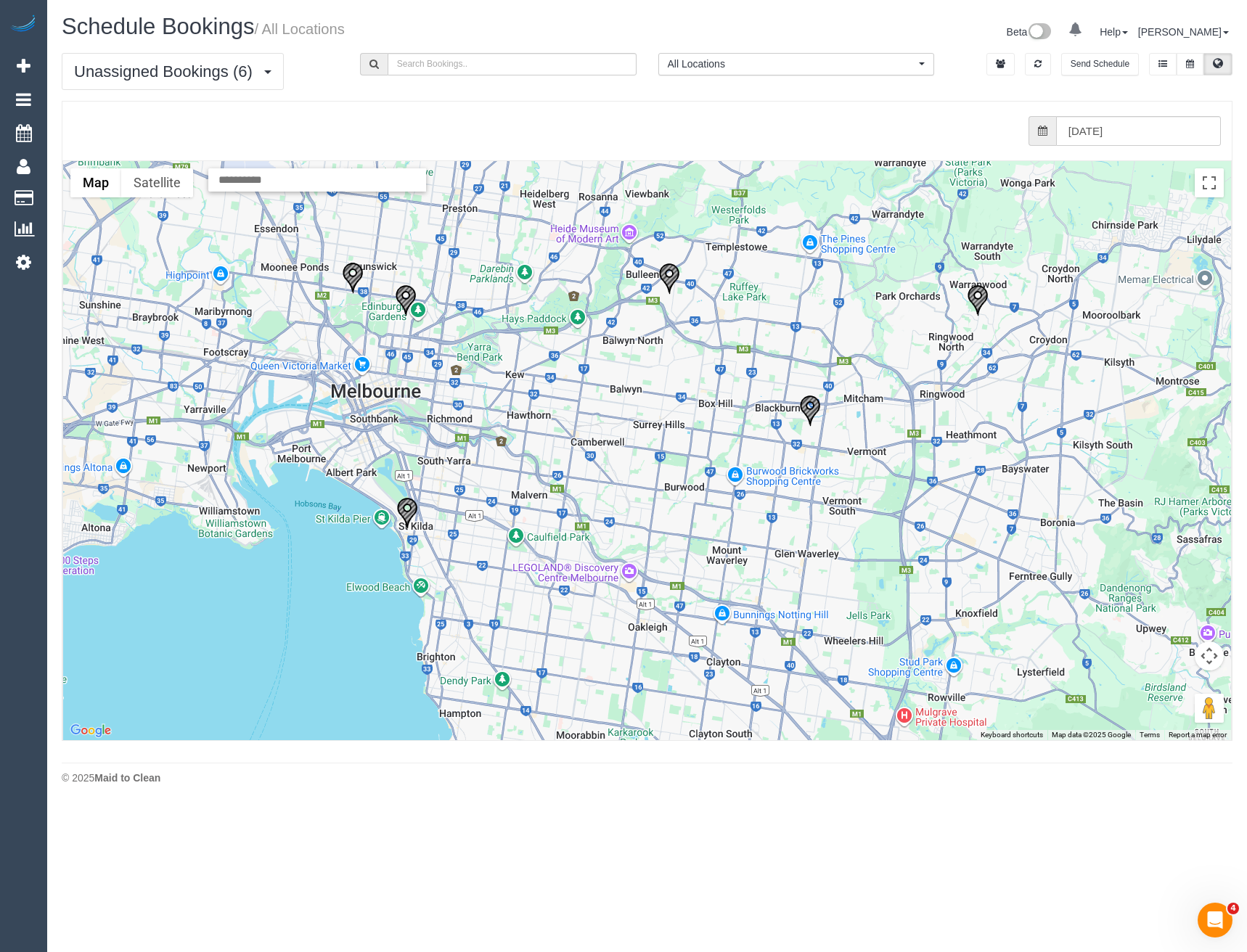
click at [820, 400] on img "24/09/2025 10:00 - Michelle Turnley - 10 Joyce Street, Nunawading, VIC 3131" at bounding box center [810, 410] width 22 height 32
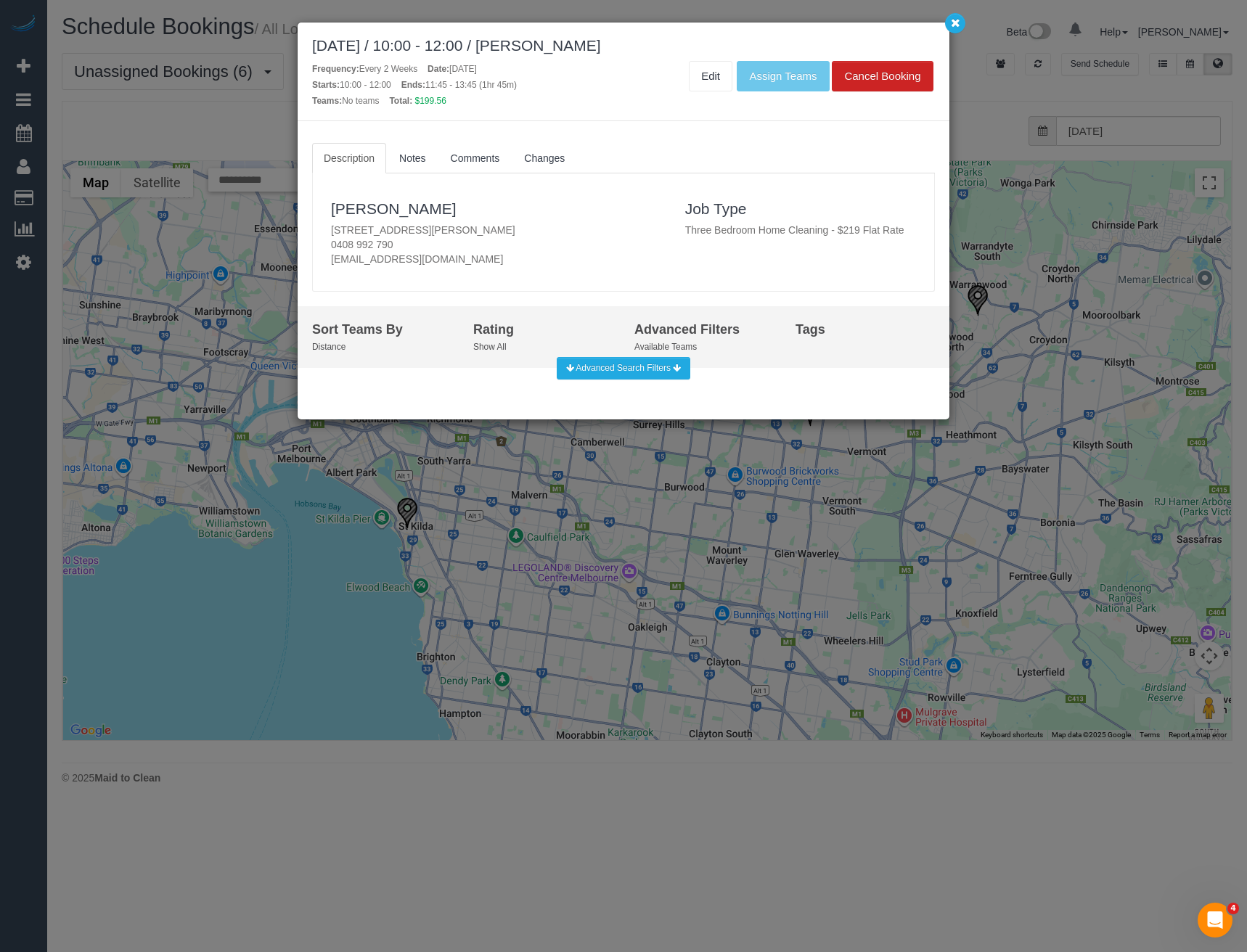
drag, startPoint x: 448, startPoint y: 262, endPoint x: 323, endPoint y: 264, distance: 125.0
click at [323, 264] on div "Michelle Turnley 10 Joyce Street, Nunawading, VIC 3131 0408 992 790 mlturnley1@…" at bounding box center [497, 232] width 354 height 88
copy p "mlturnley1@gmail.com"
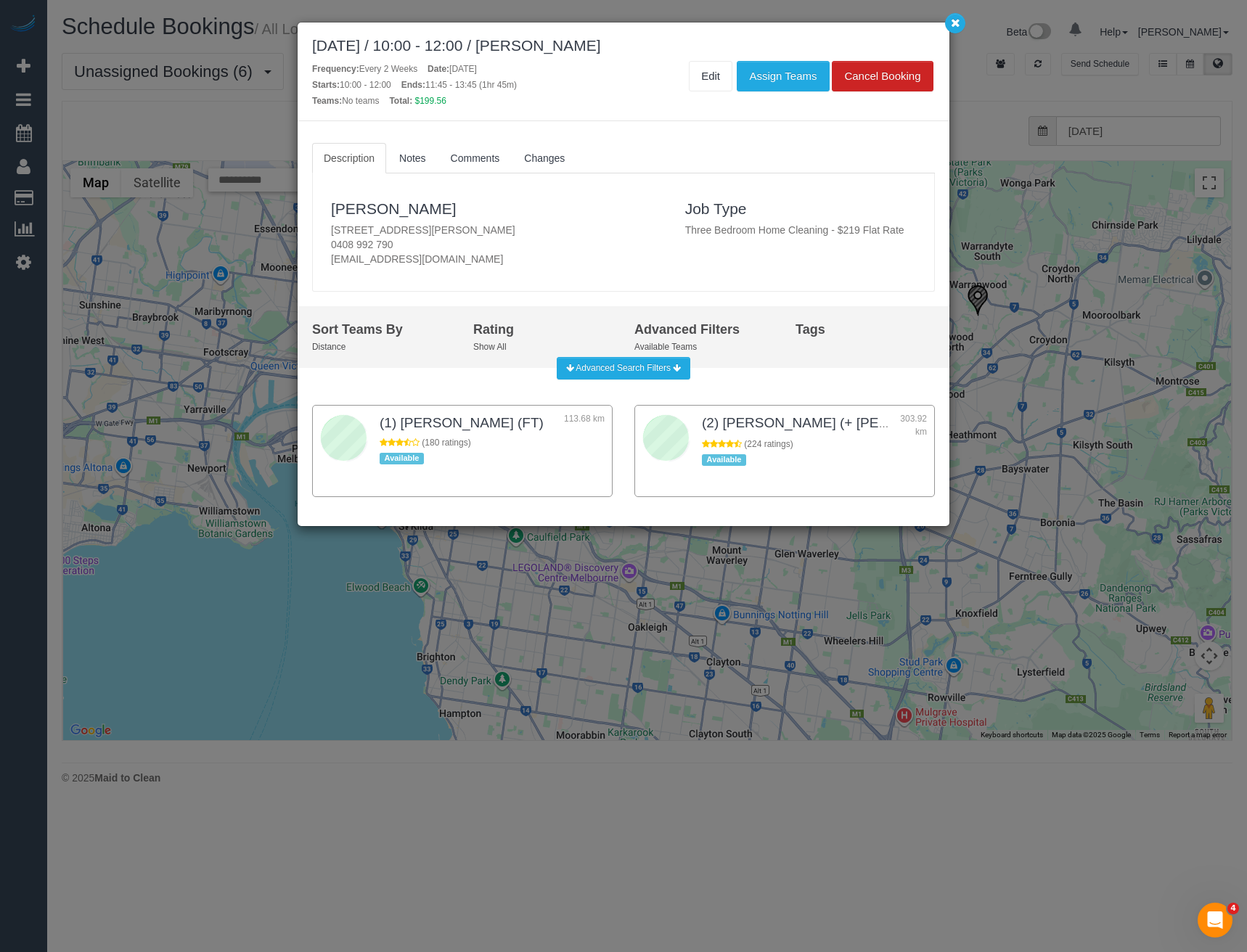
click at [1024, 262] on div "September 24, 2025 / 10:00 - 12:00 / Michelle Turnley Frequency: Every 2 Weeks …" at bounding box center [623, 476] width 1247 height 952
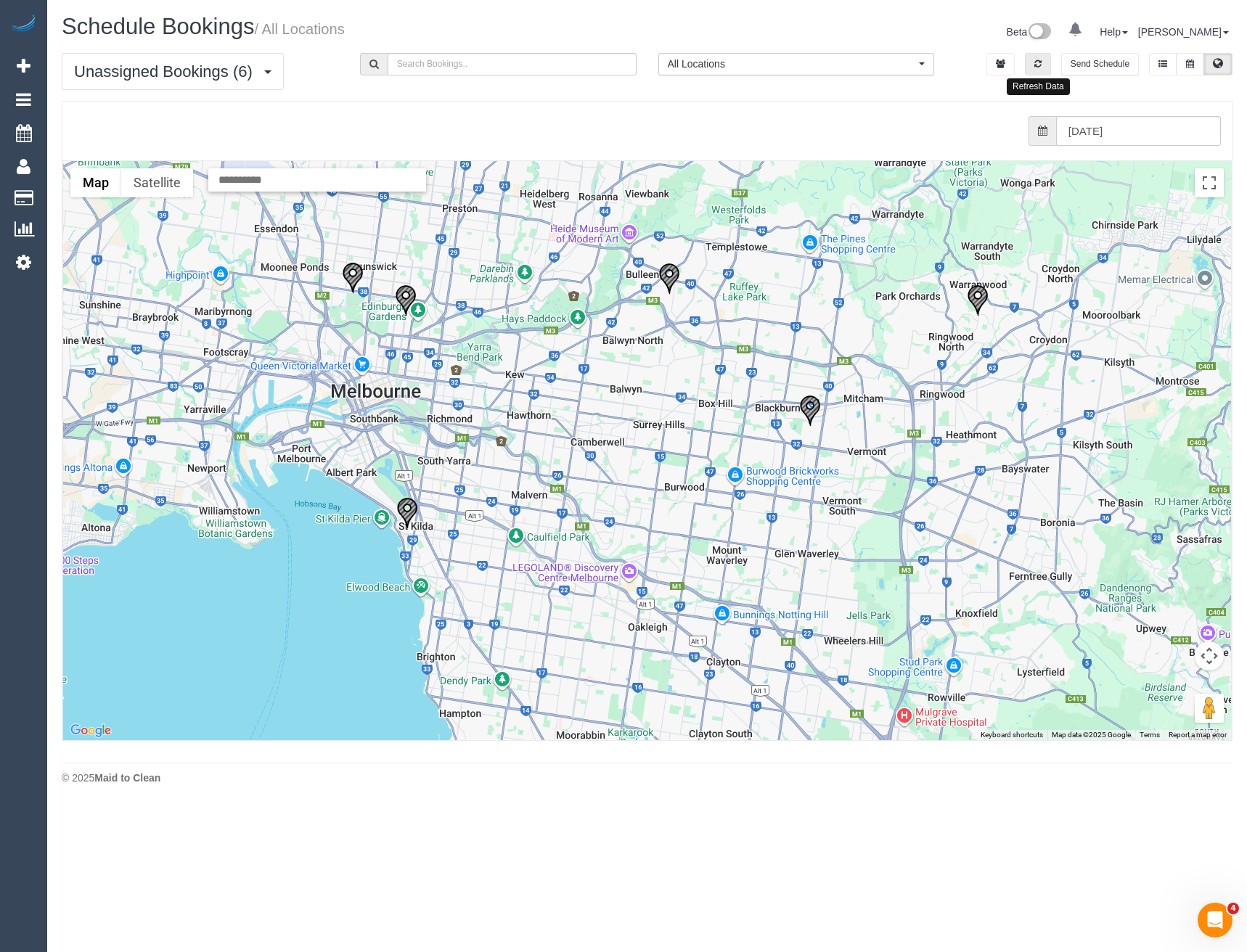
click at [1037, 62] on icon "button" at bounding box center [1038, 64] width 7 height 9
click at [809, 411] on img "24/09/2025 10:00 - Michelle Turnley - 10 Joyce Street, Nunawading, VIC 3131" at bounding box center [810, 410] width 22 height 32
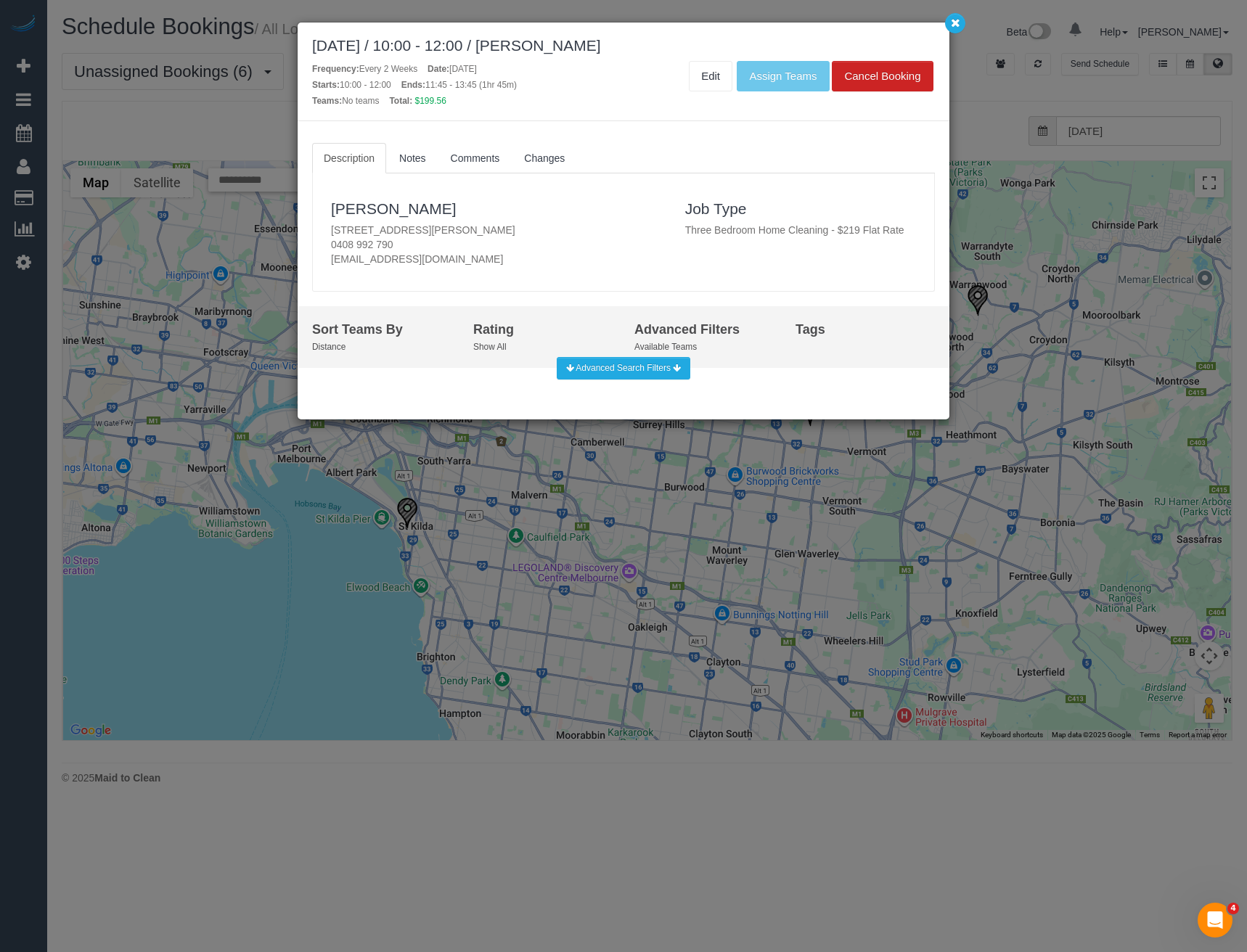
drag, startPoint x: 381, startPoint y: 262, endPoint x: 315, endPoint y: 264, distance: 66.0
click at [315, 264] on div "Michelle Turnley 10 Joyce Street, Nunawading, VIC 3131 0408 992 790 mlturnley1@…" at bounding box center [623, 232] width 621 height 103
copy p "mlturnley1@gmail.com"
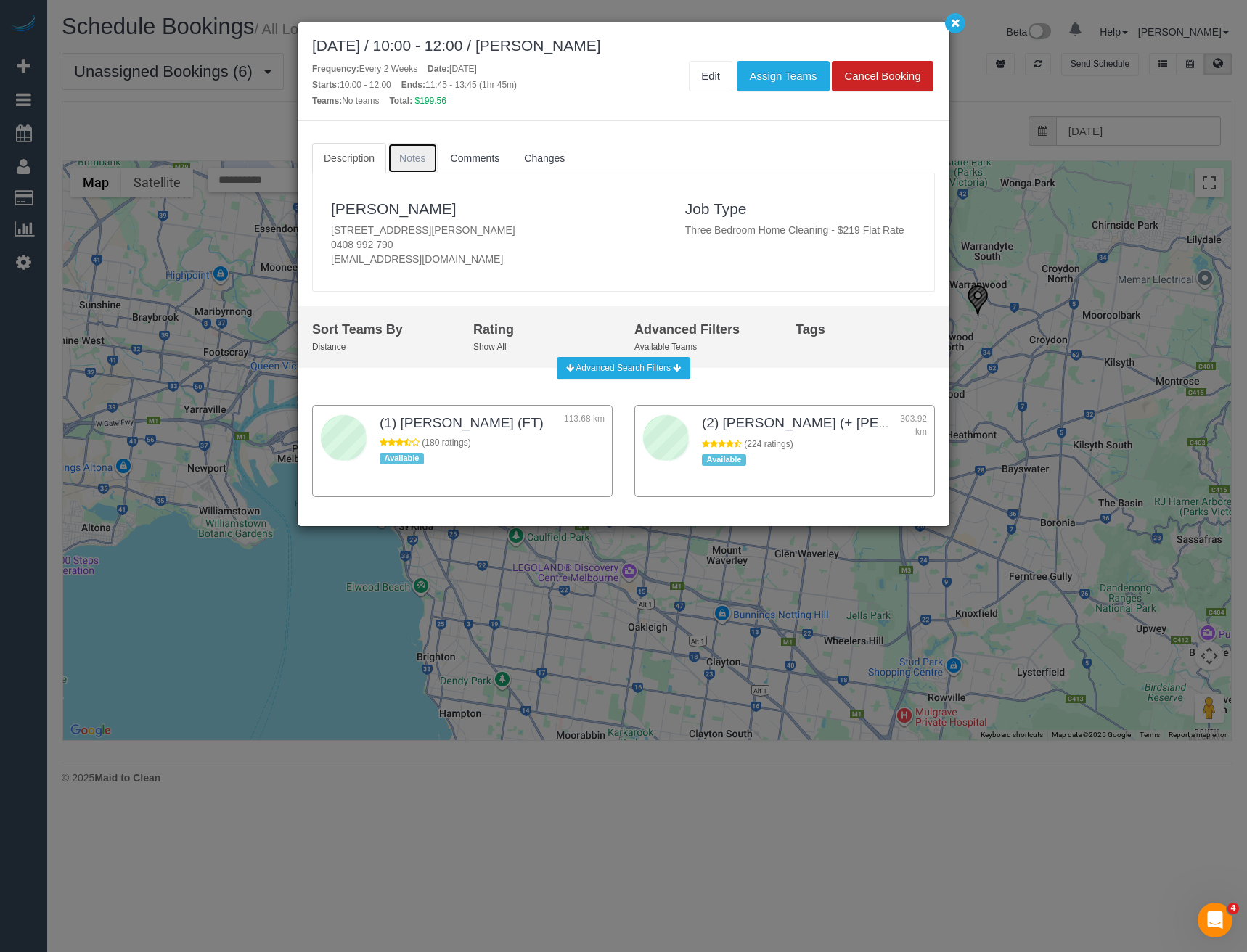
click at [394, 164] on link "Notes" at bounding box center [412, 158] width 50 height 30
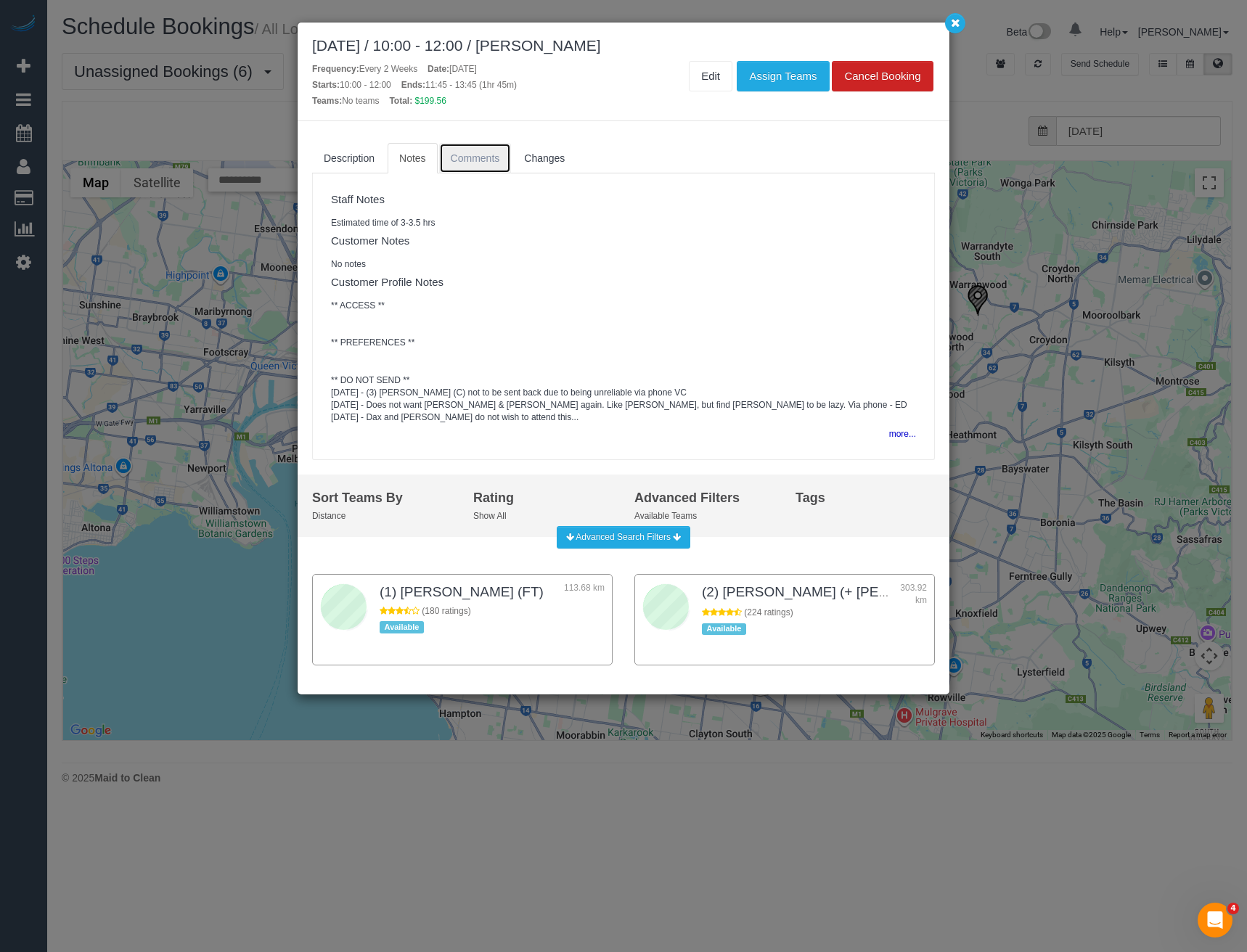
click at [482, 159] on span "Comments" at bounding box center [475, 158] width 49 height 12
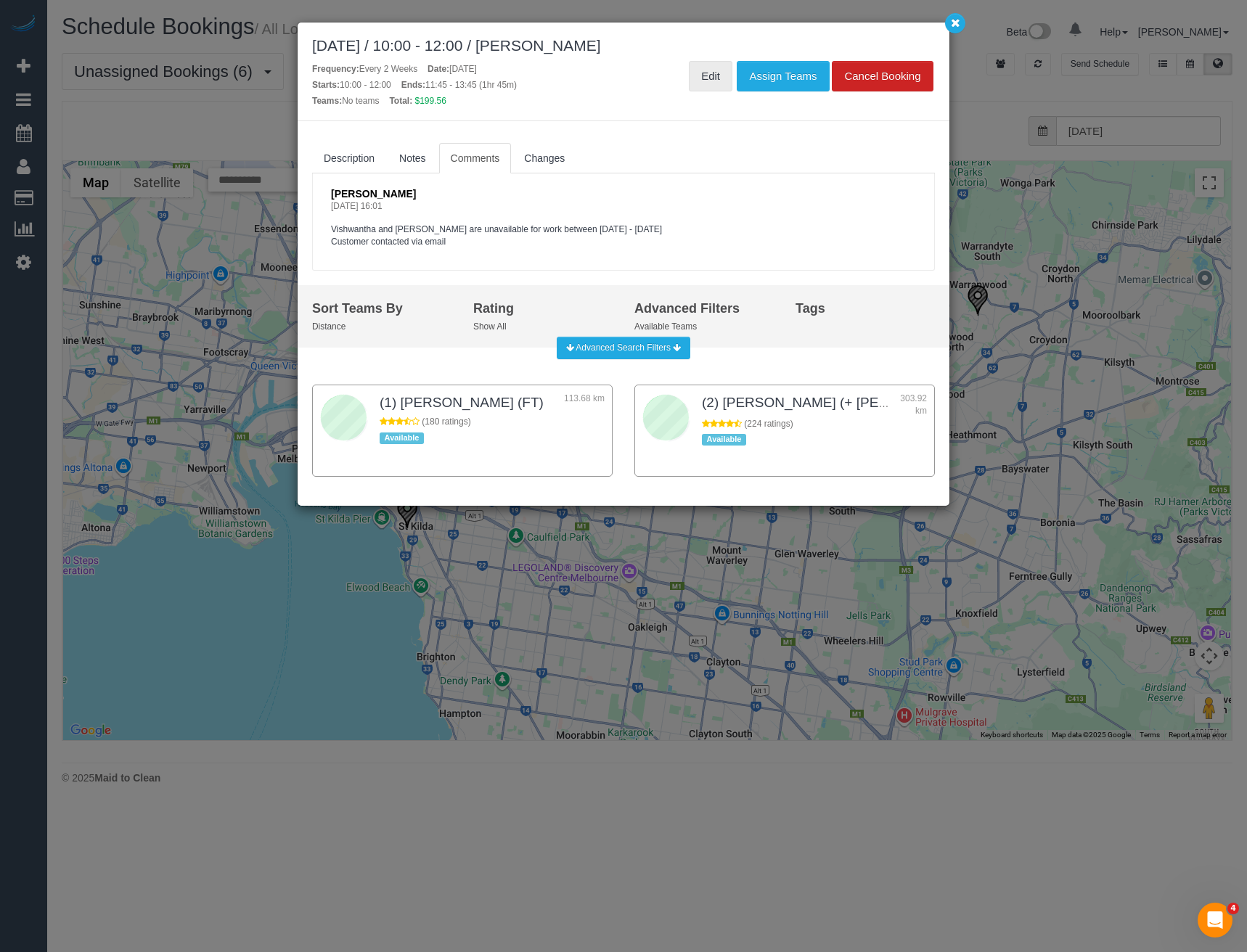
click at [719, 69] on link "Edit" at bounding box center [711, 76] width 44 height 30
click at [1132, 397] on div "September 24, 2025 / 10:00 - 12:00 / Michelle Turnley Frequency: Every 2 Weeks …" at bounding box center [623, 476] width 1247 height 952
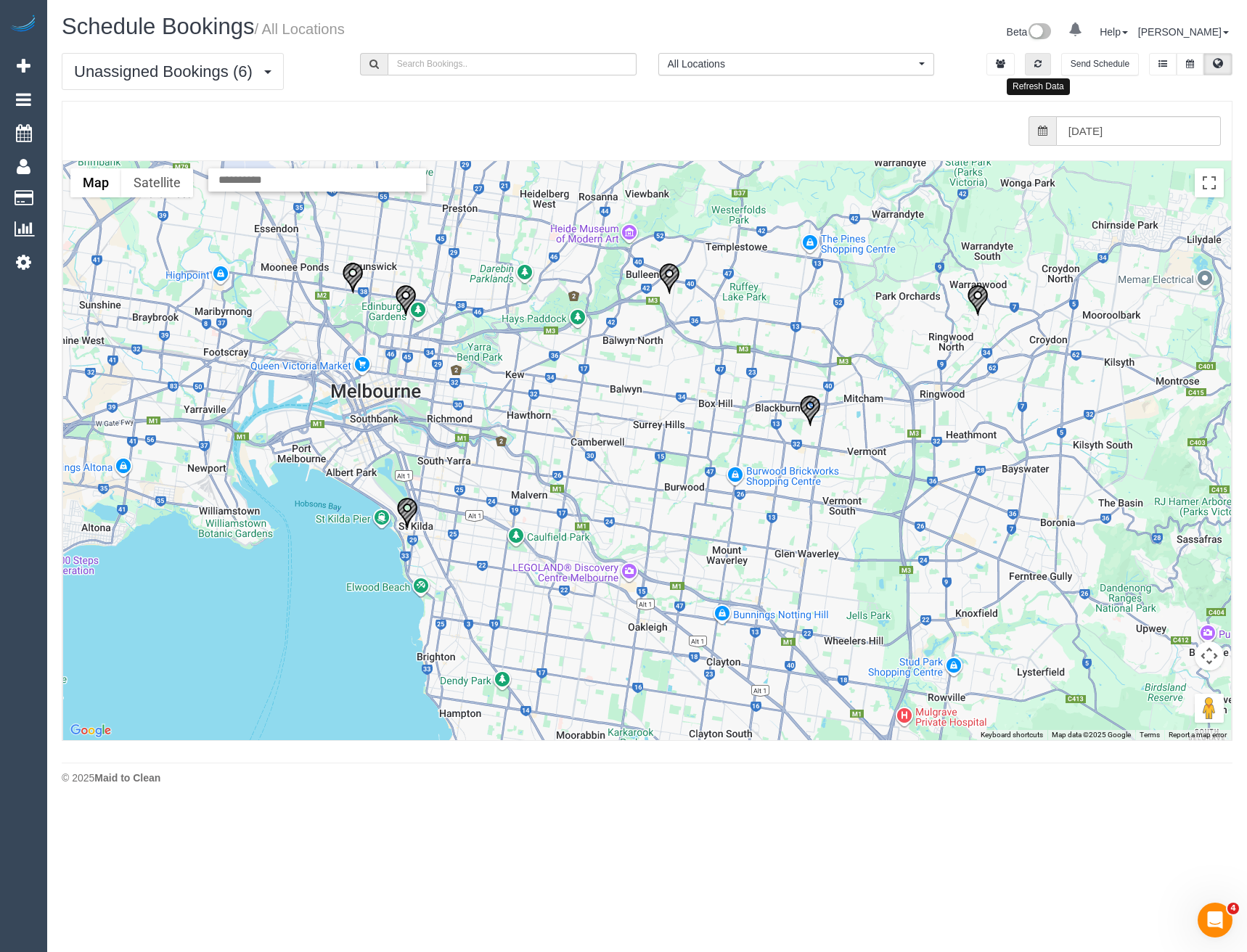
click at [1043, 61] on button "button" at bounding box center [1038, 64] width 26 height 23
click at [1136, 127] on input "24/09/2025" at bounding box center [1138, 130] width 165 height 30
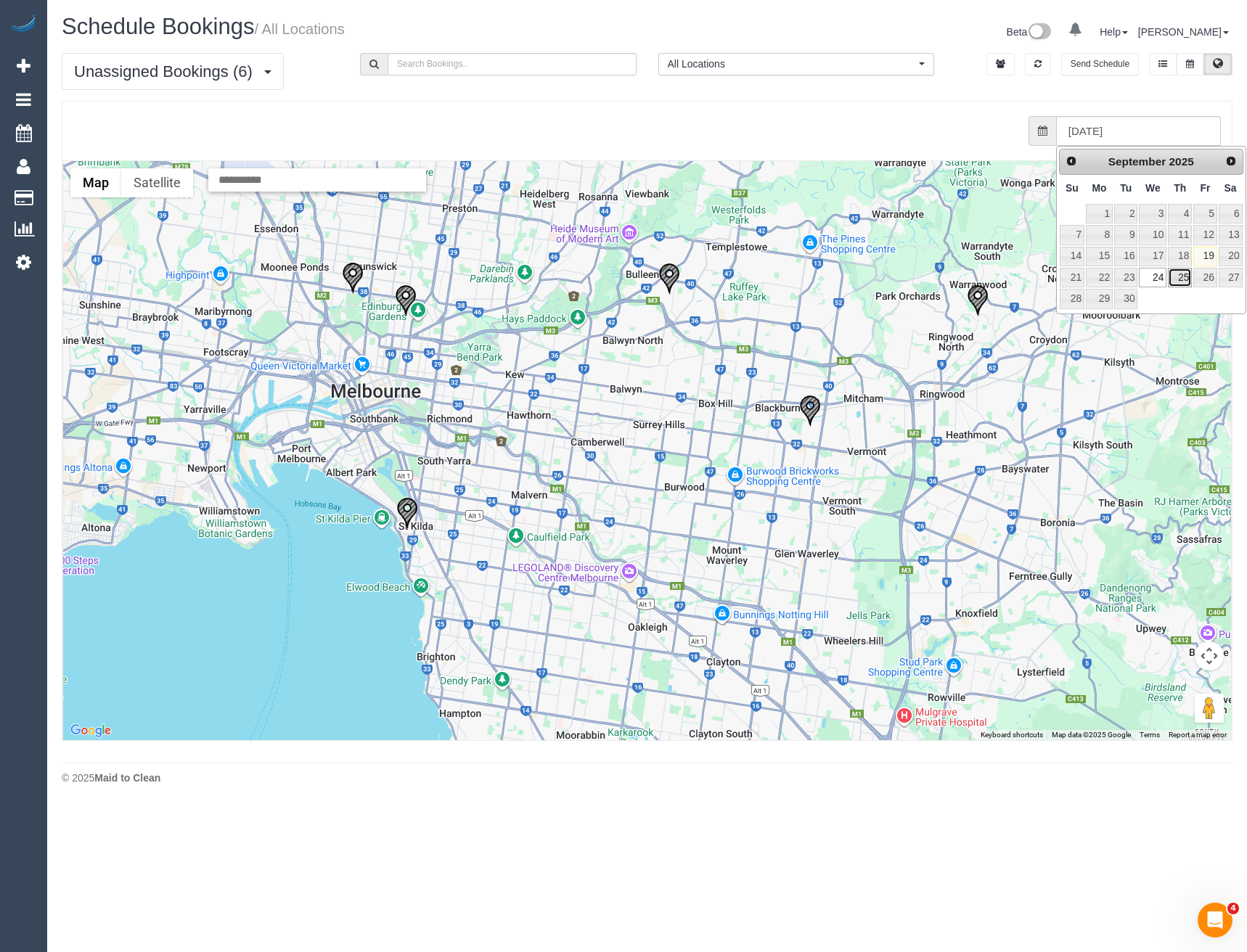
click at [1176, 272] on link "25" at bounding box center [1180, 277] width 24 height 19
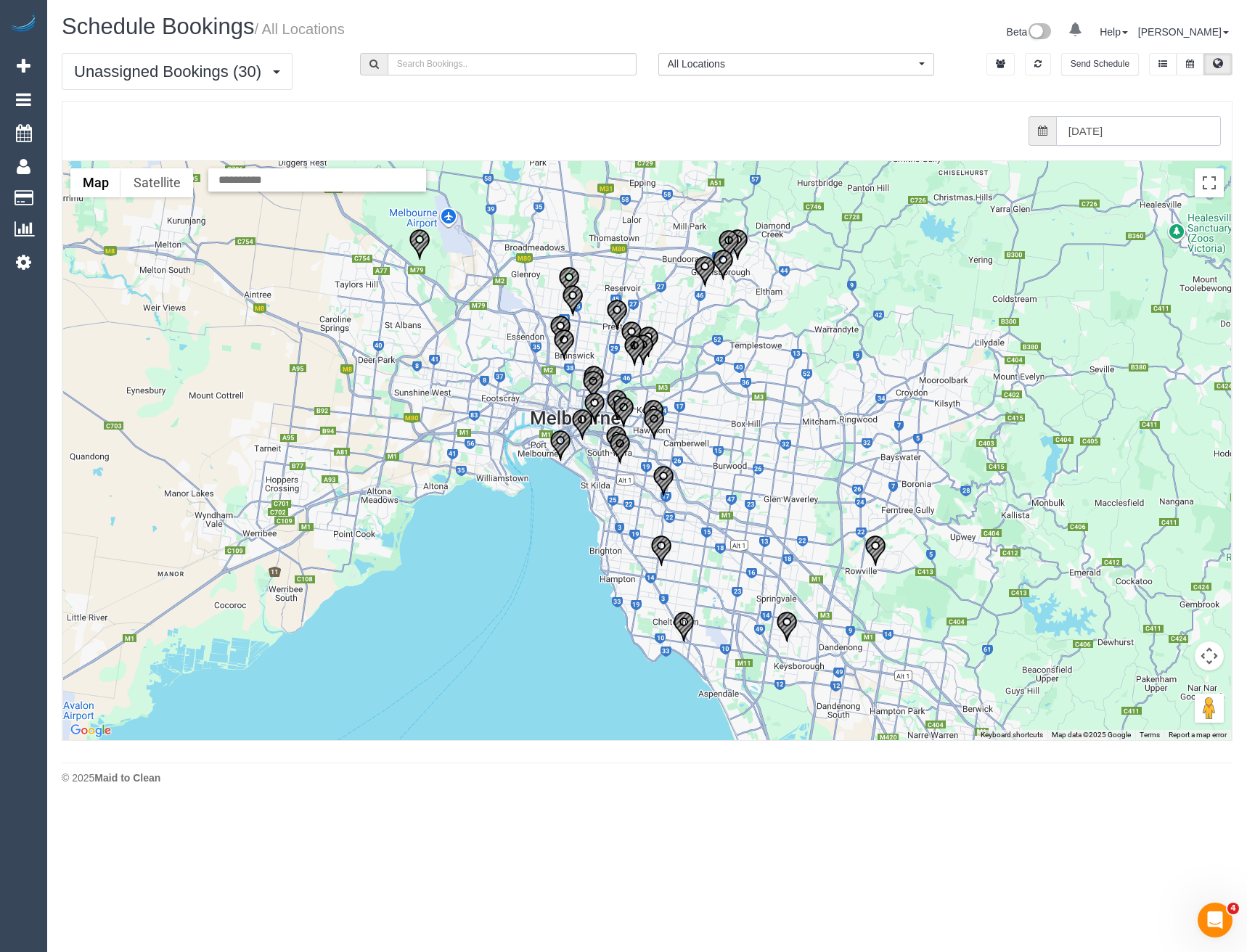
click at [1129, 133] on input "25/09/2025" at bounding box center [1138, 130] width 165 height 30
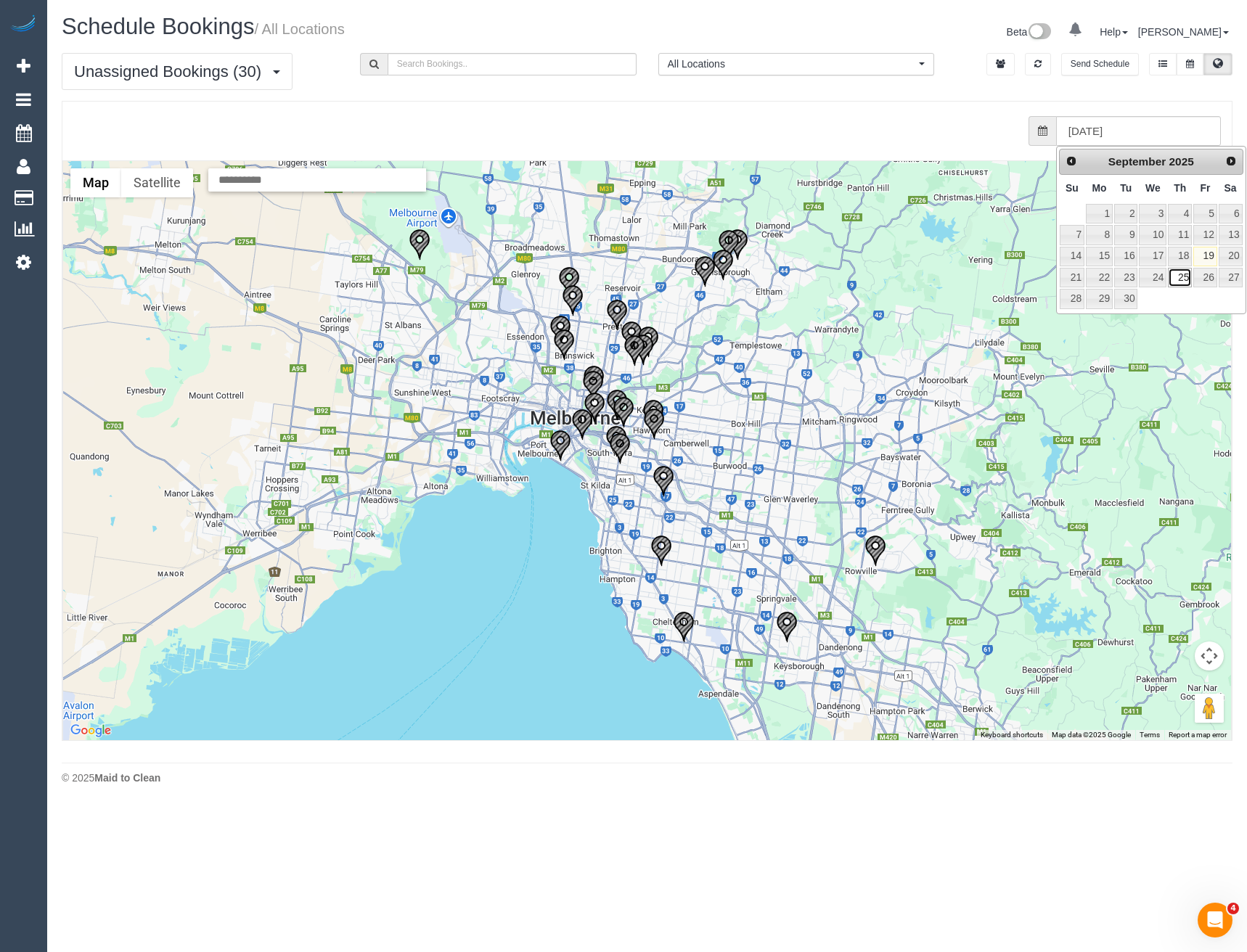
click at [1179, 277] on link "25" at bounding box center [1180, 277] width 24 height 19
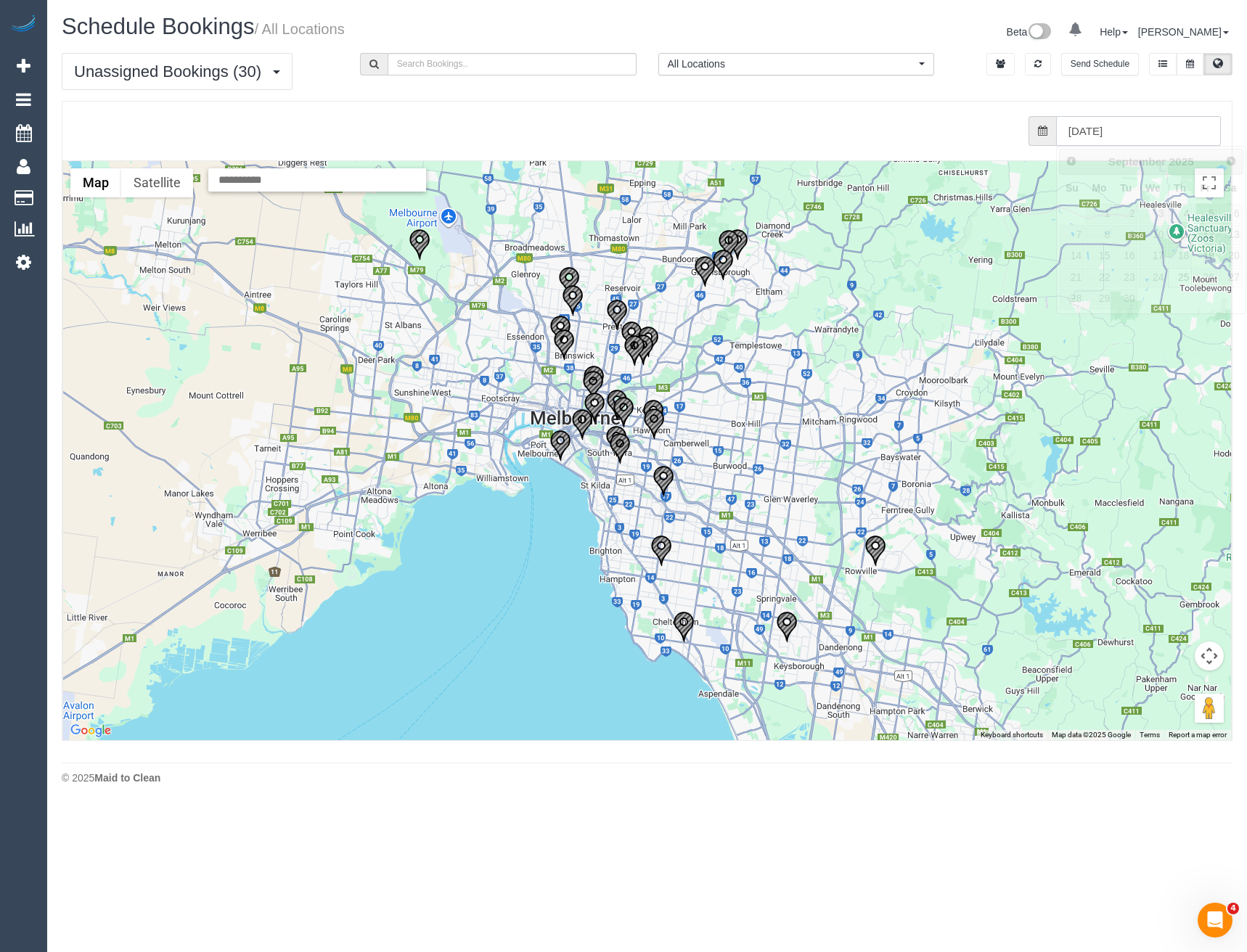
click at [1110, 136] on input "25/09/2025" at bounding box center [1138, 130] width 165 height 30
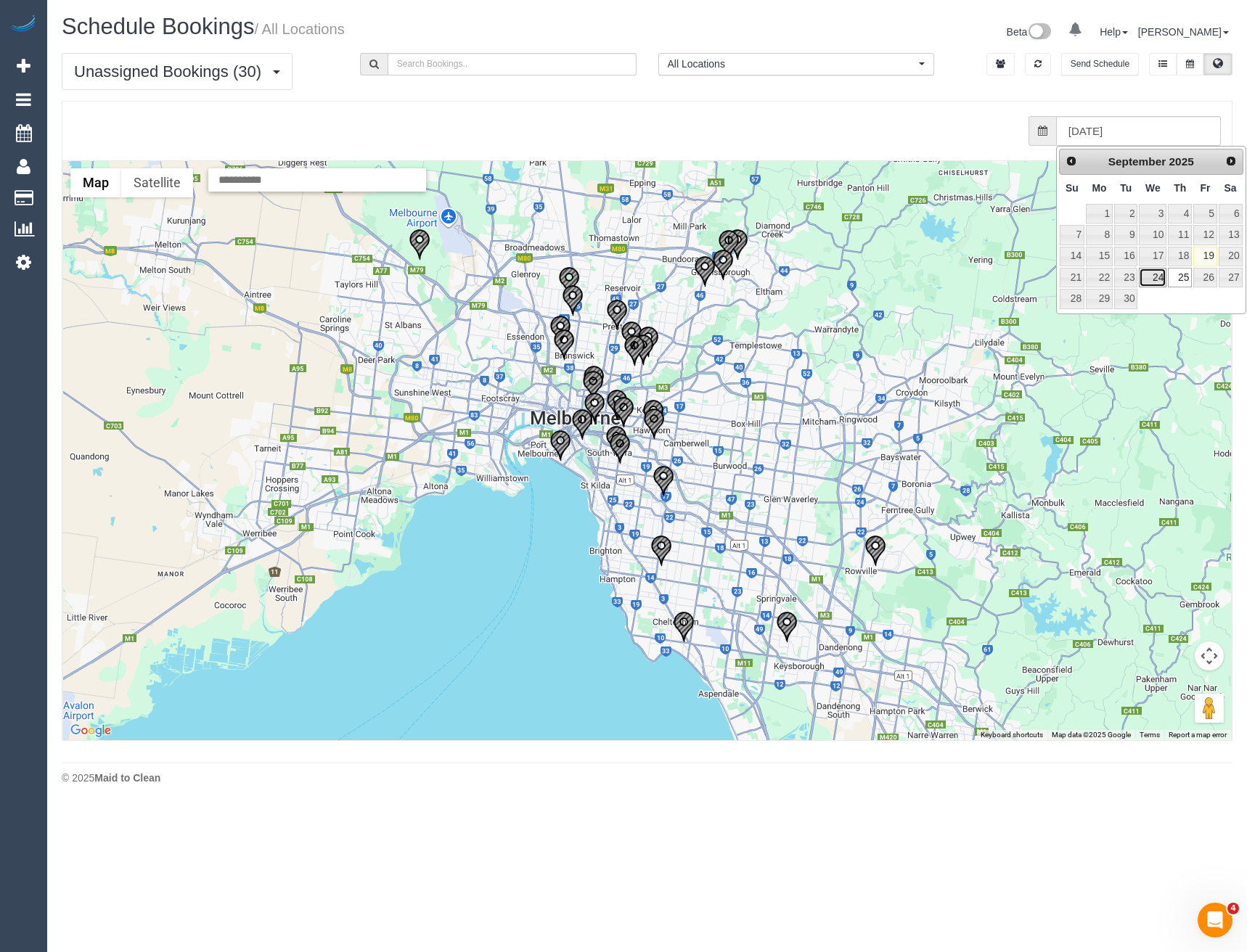
click at [1159, 280] on link "24" at bounding box center [1153, 277] width 27 height 19
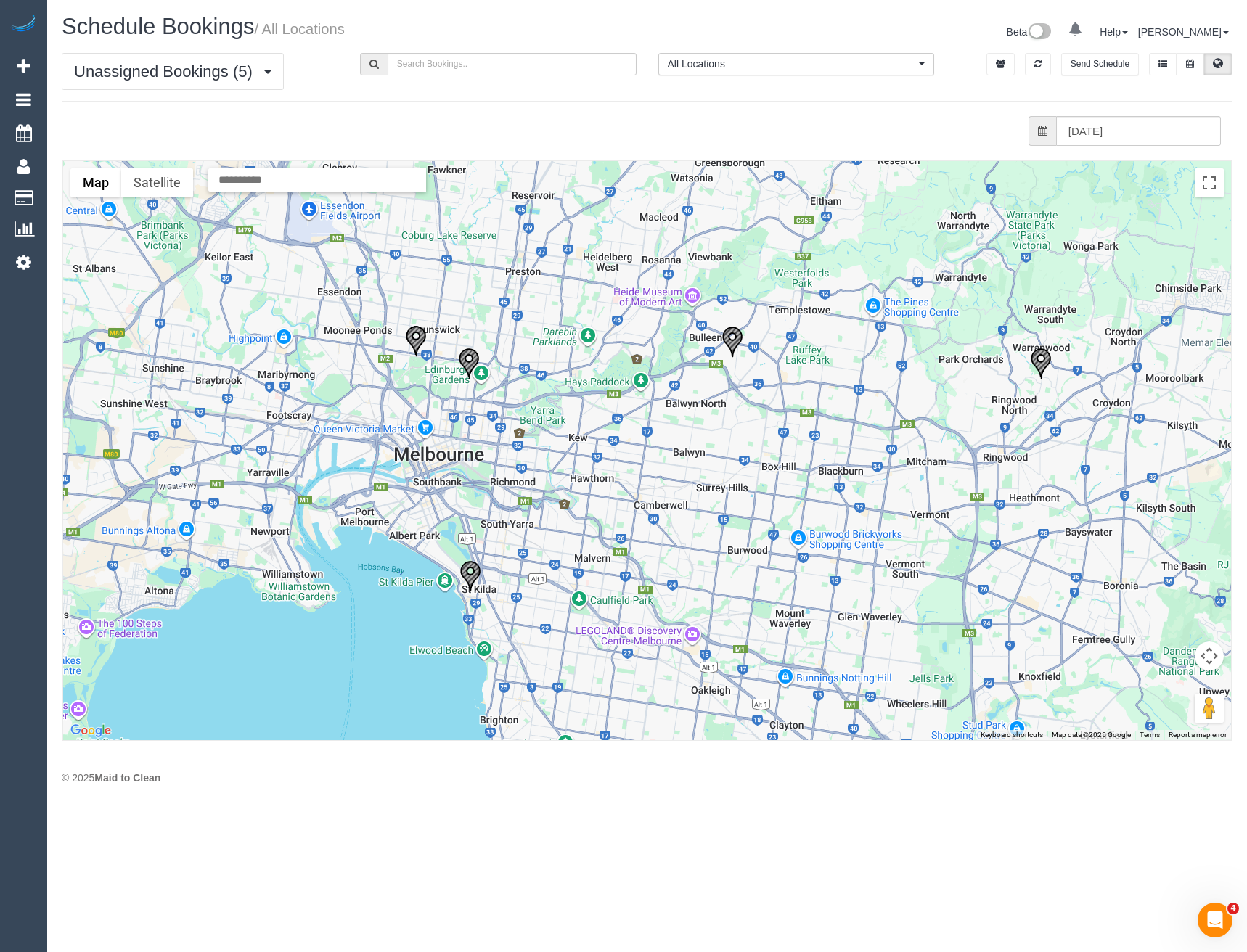
drag, startPoint x: 504, startPoint y: 406, endPoint x: 587, endPoint y: 429, distance: 86.1
click at [587, 429] on div at bounding box center [647, 450] width 1169 height 579
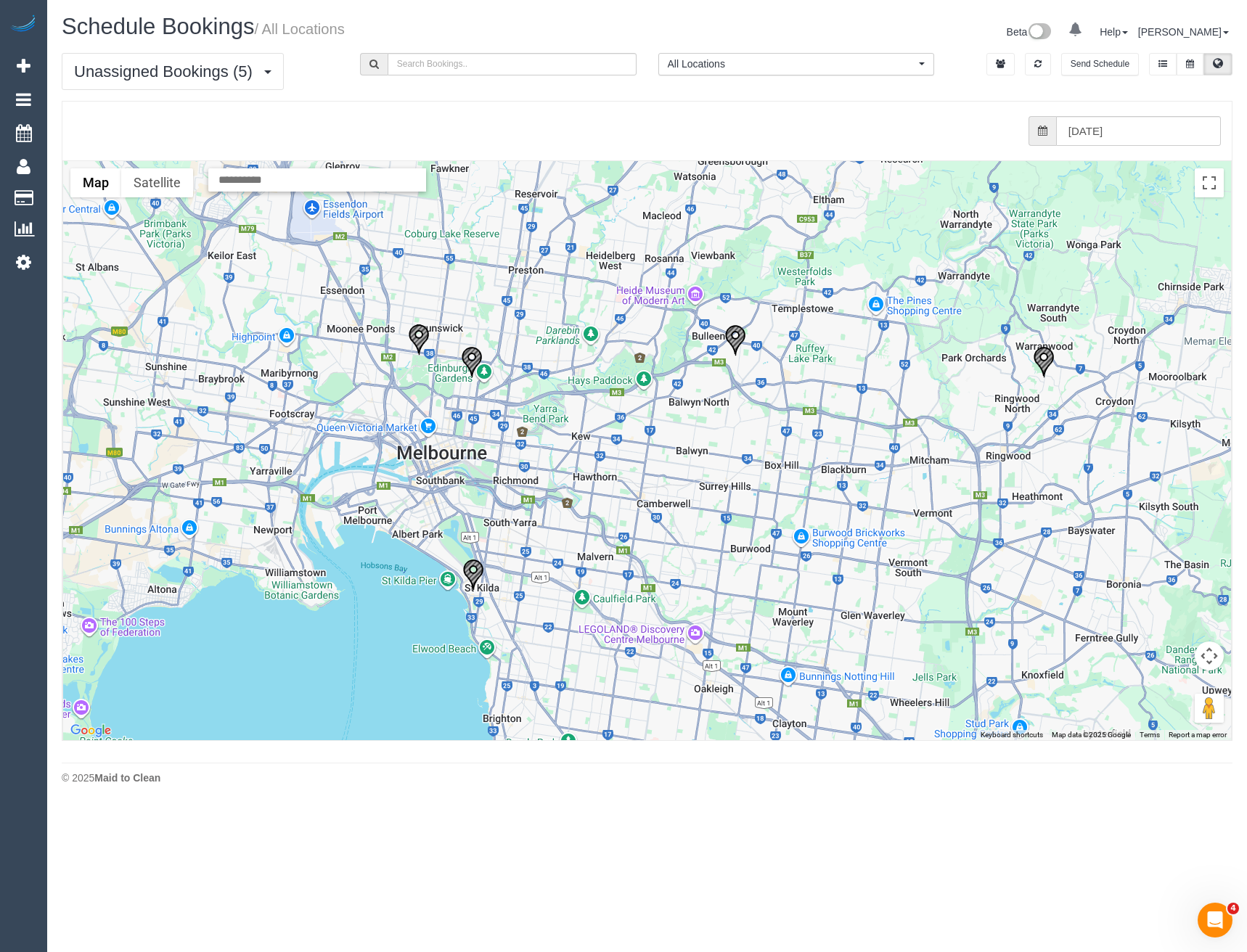
click at [739, 333] on img "24/09/2025 11:00 - Natasha Robinson - 1/14 Lindsay Street, Bulleen, VIC 3105" at bounding box center [735, 340] width 22 height 32
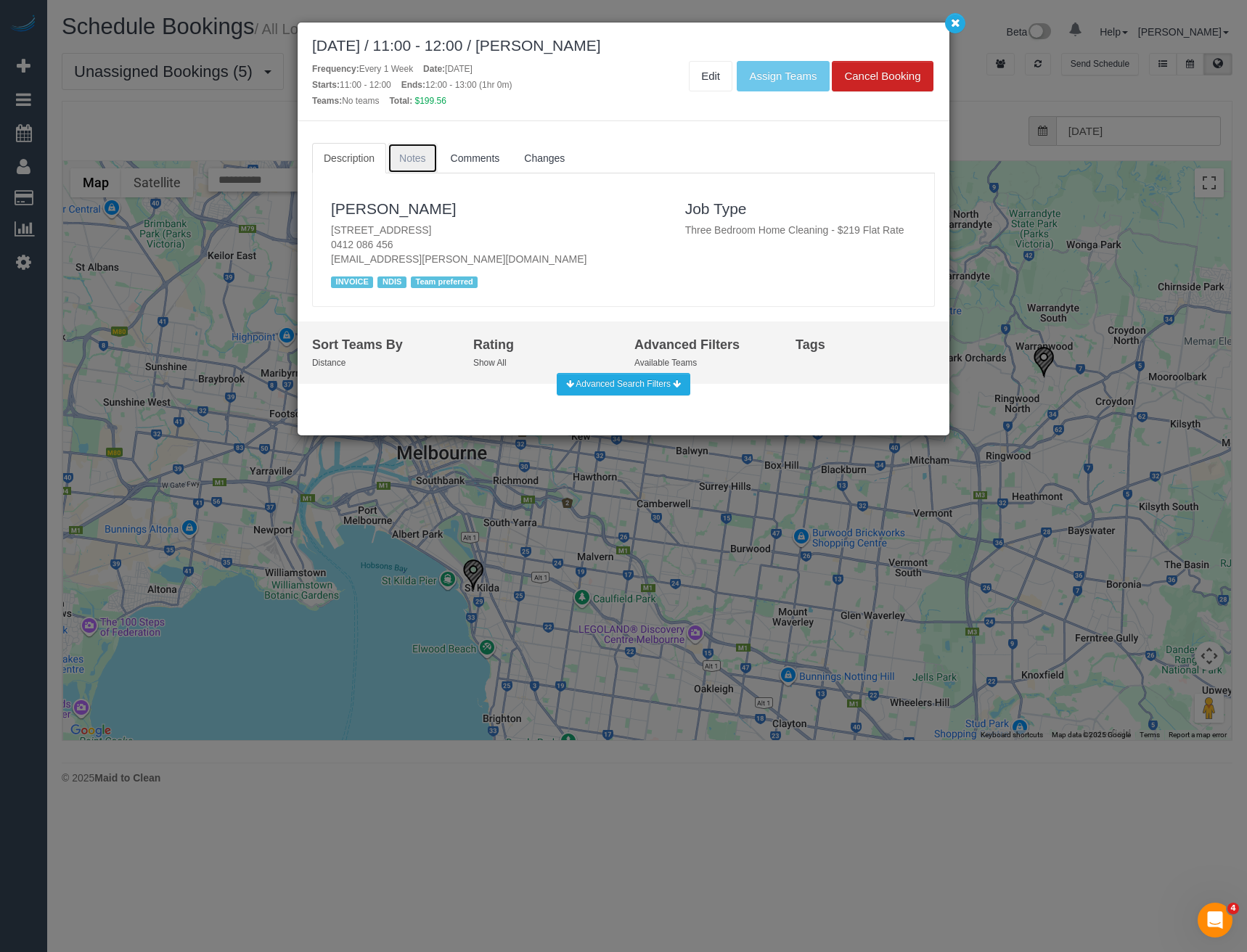
click at [414, 155] on span "Notes" at bounding box center [412, 158] width 26 height 12
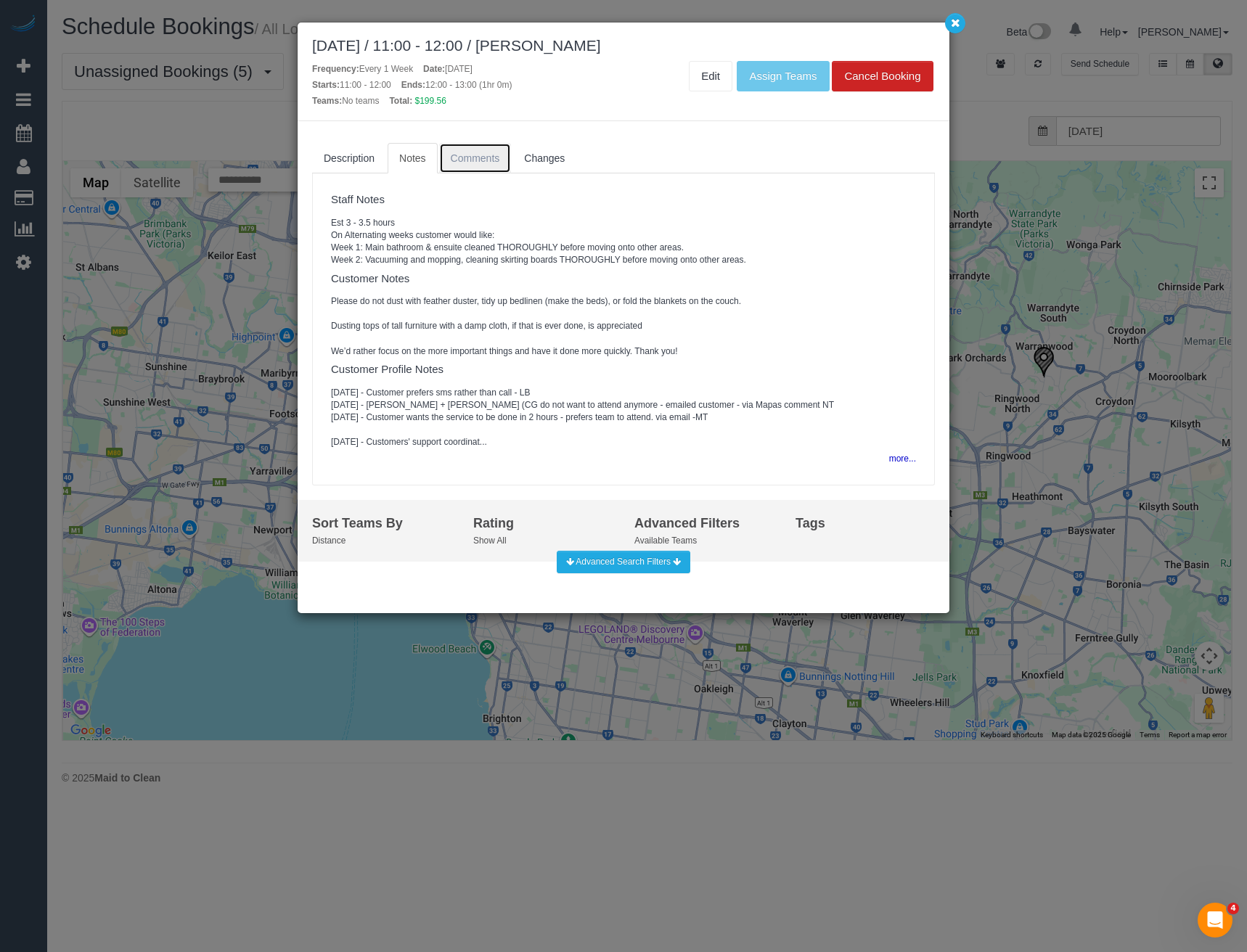
click at [473, 148] on link "Comments" at bounding box center [476, 158] width 73 height 30
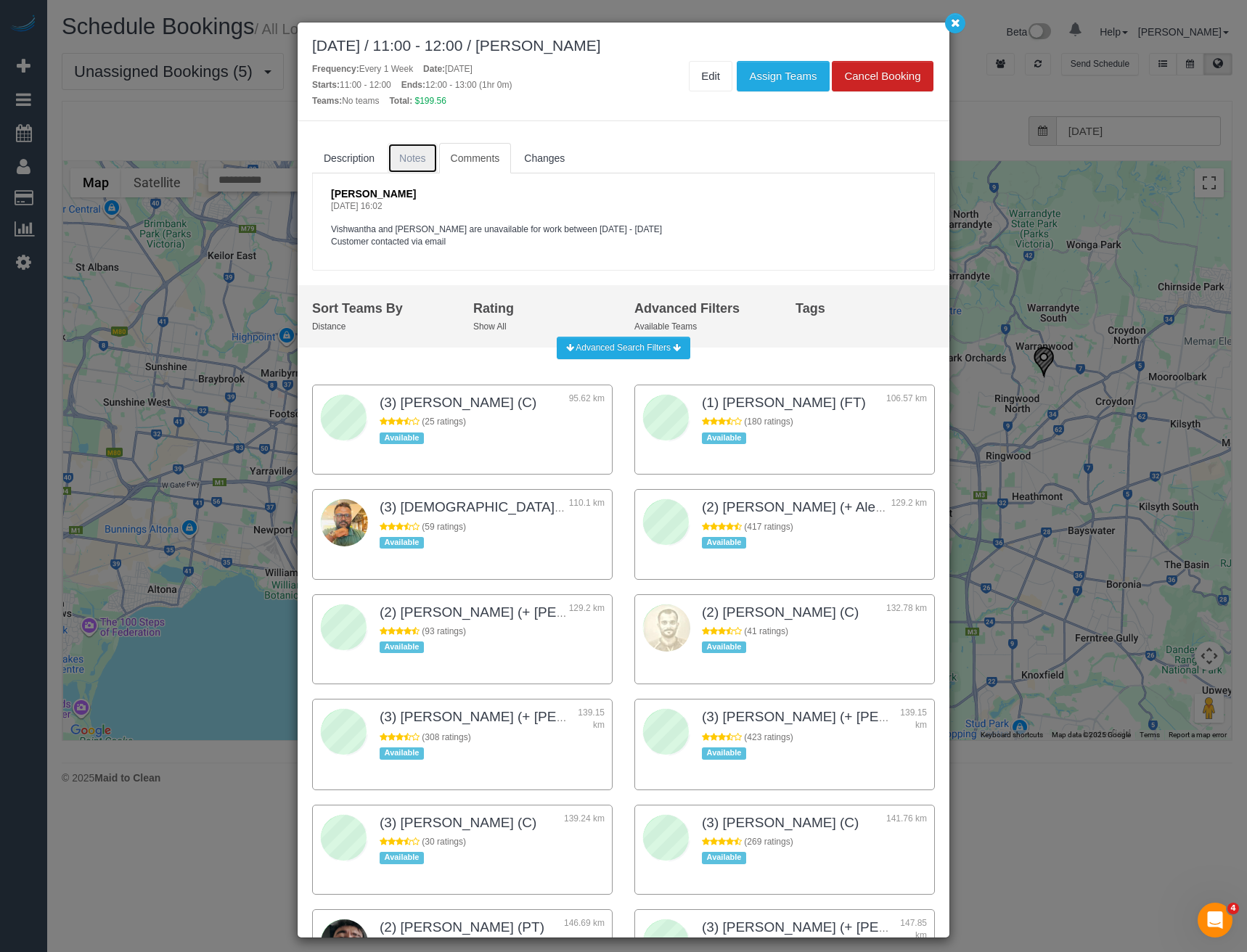
click at [409, 157] on span "Notes" at bounding box center [412, 158] width 26 height 12
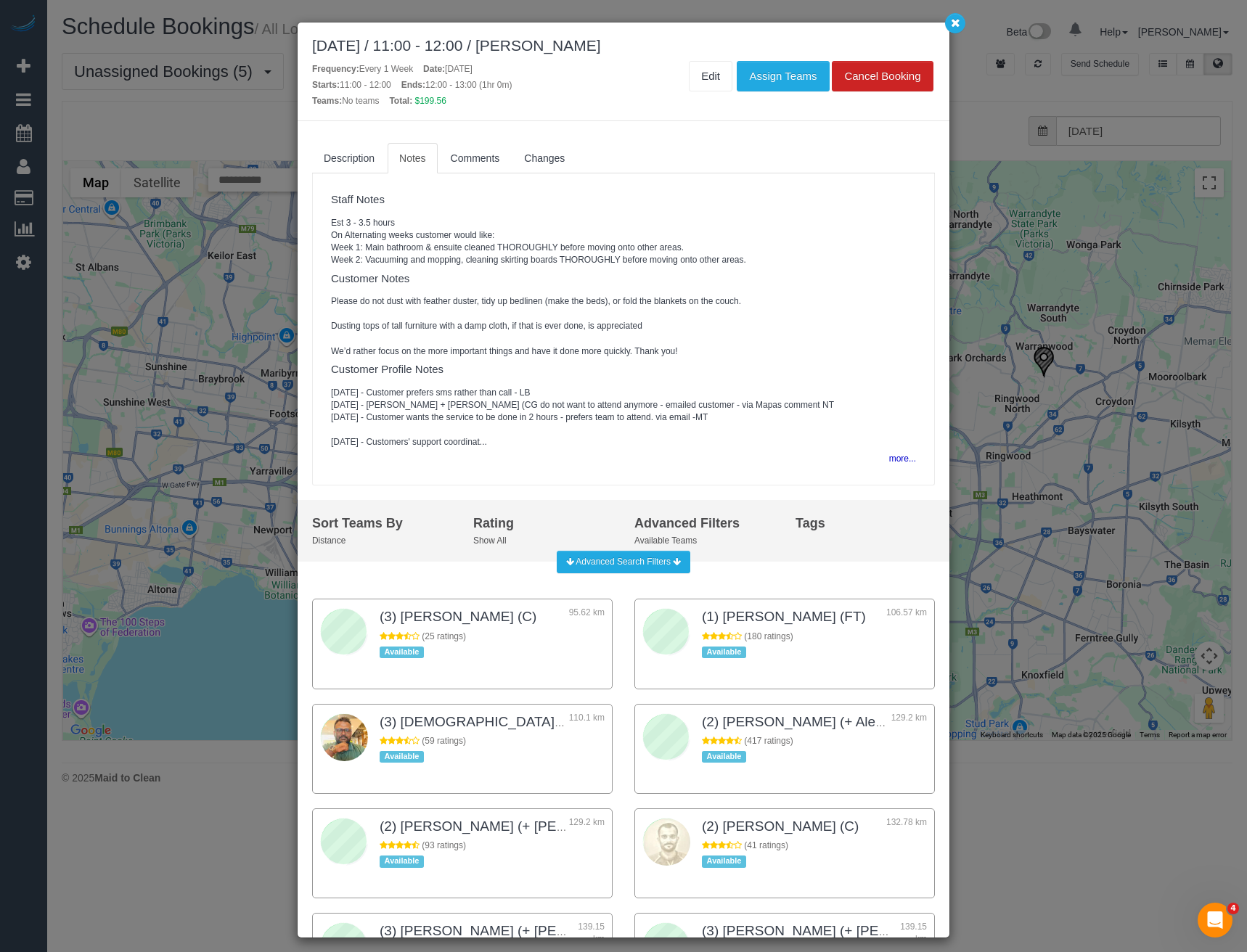
drag, startPoint x: 193, startPoint y: 470, endPoint x: 218, endPoint y: 470, distance: 25.0
click at [194, 470] on div "September 24, 2025 / 11:00 - 12:00 / Natasha Robinson Frequency: Every 1 Week D…" at bounding box center [623, 476] width 1247 height 952
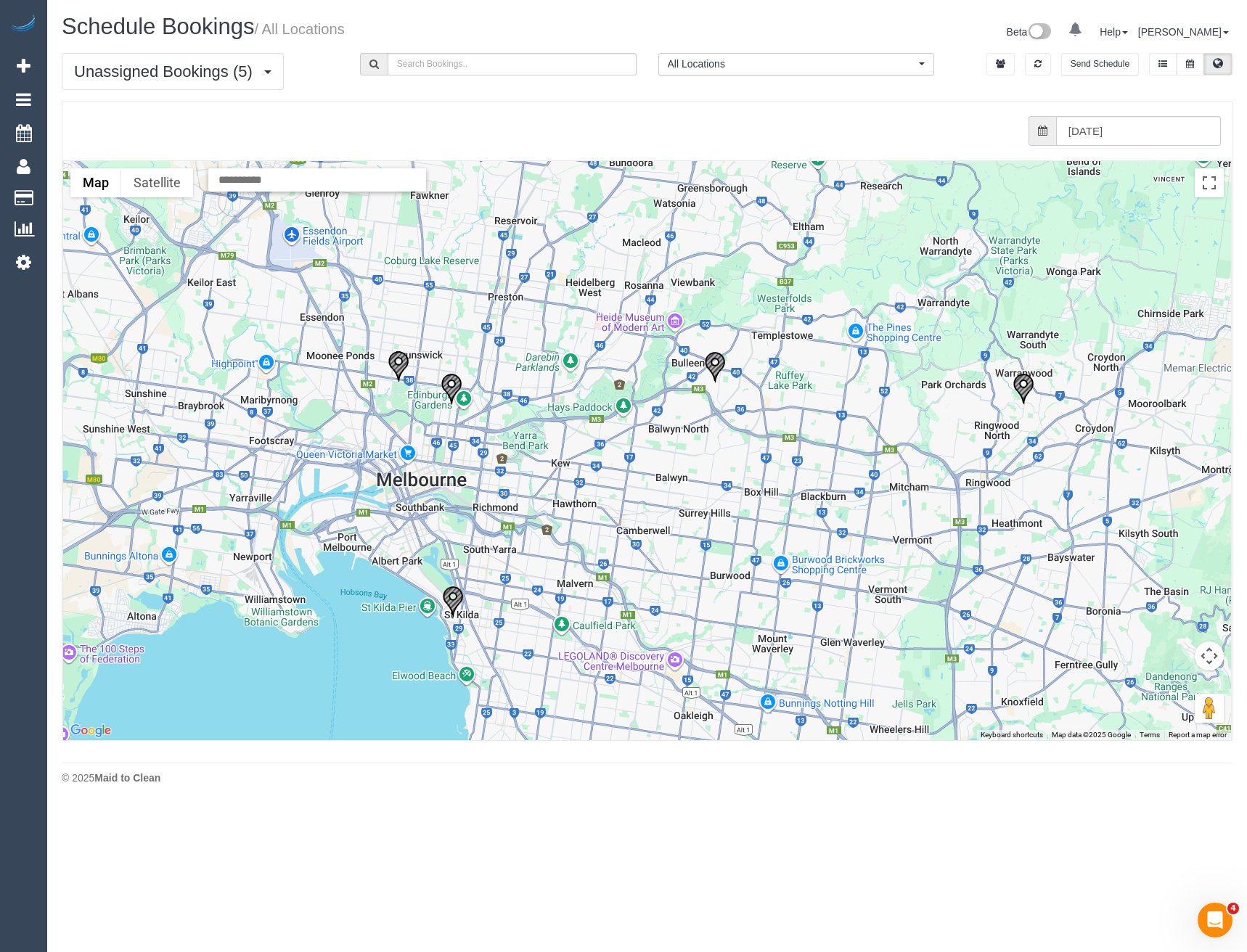
drag, startPoint x: 550, startPoint y: 471, endPoint x: 522, endPoint y: 512, distance: 49.6
click at [522, 512] on div at bounding box center [647, 450] width 1169 height 579
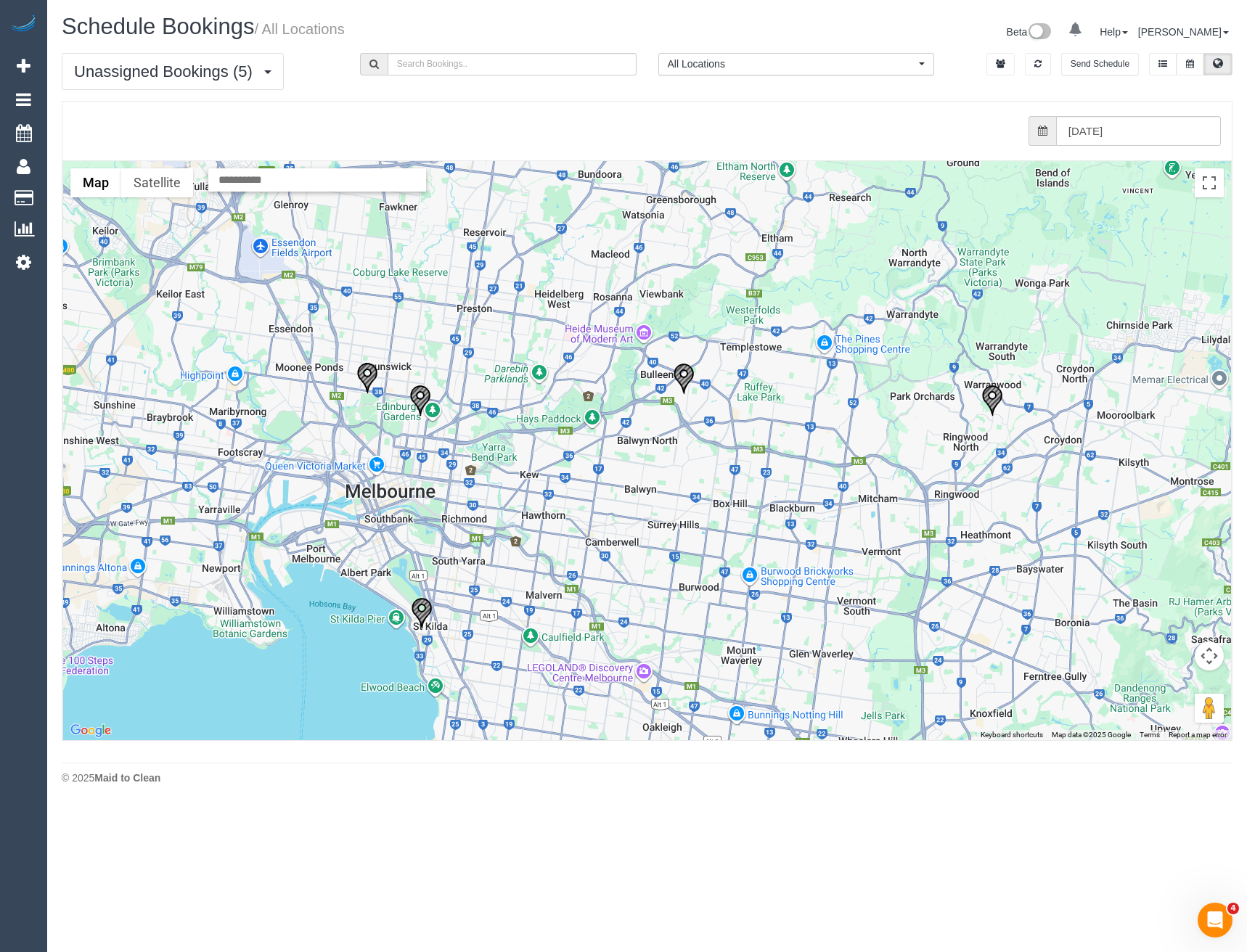
drag, startPoint x: 579, startPoint y: 446, endPoint x: 546, endPoint y: 459, distance: 35.5
click at [546, 459] on div at bounding box center [647, 450] width 1169 height 579
click at [679, 373] on img "24/09/2025 11:00 - Natasha Robinson - 1/14 Lindsay Street, Bulleen, VIC 3105" at bounding box center [684, 378] width 22 height 32
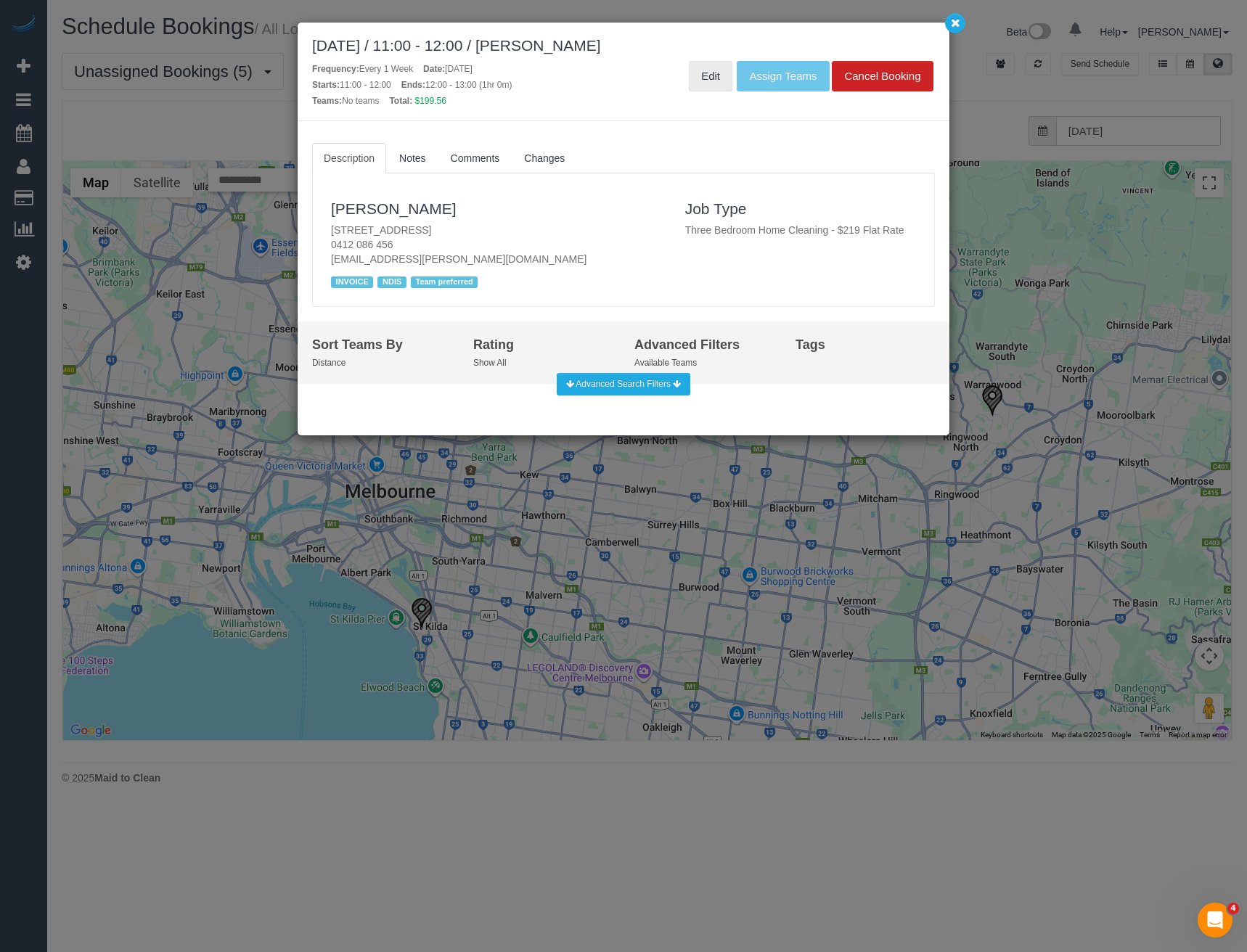
click at [703, 80] on link "Edit" at bounding box center [711, 76] width 44 height 30
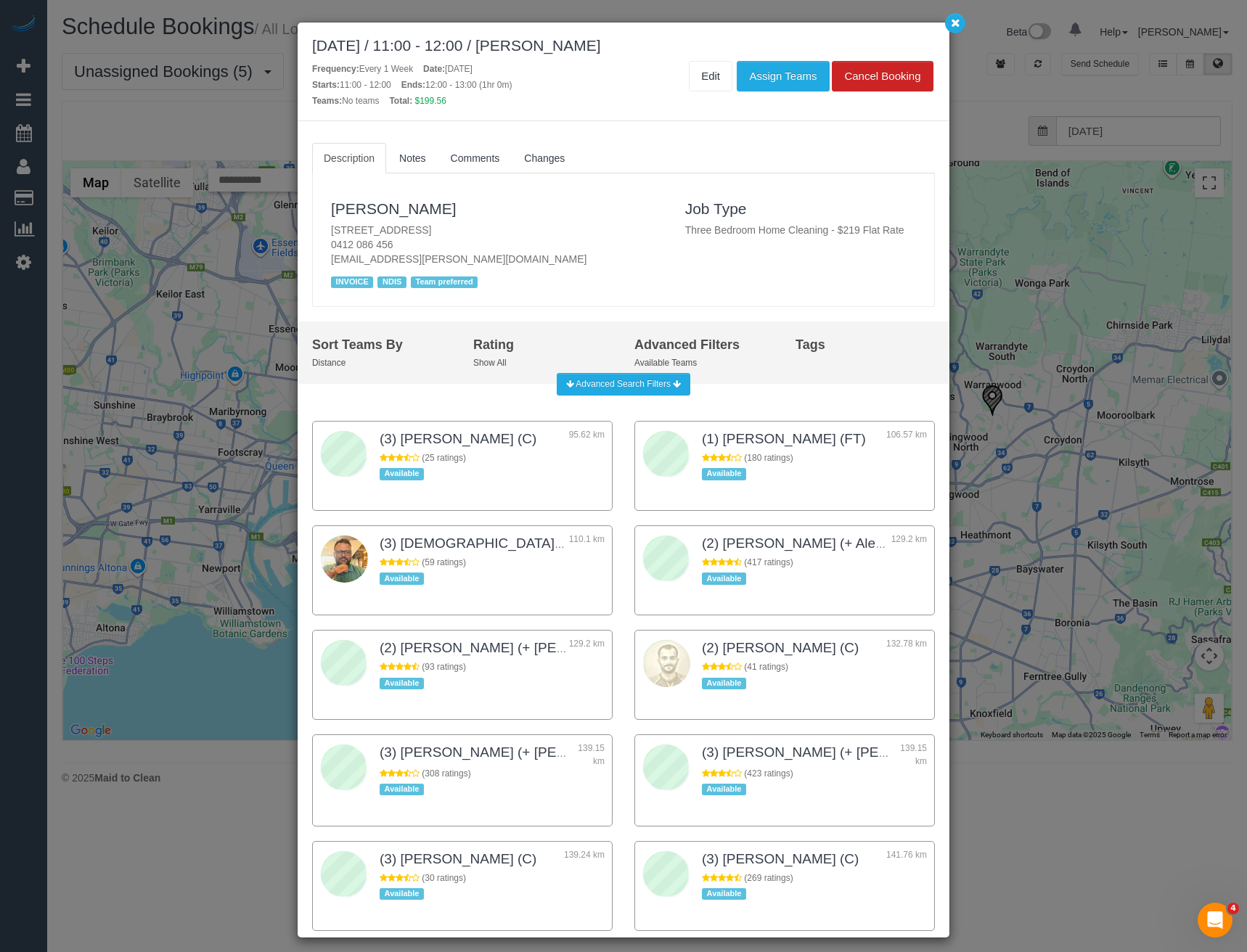
click at [1016, 286] on div "September 24, 2025 / 11:00 - 12:00 / Natasha Robinson Frequency: Every 1 Week D…" at bounding box center [623, 476] width 1247 height 952
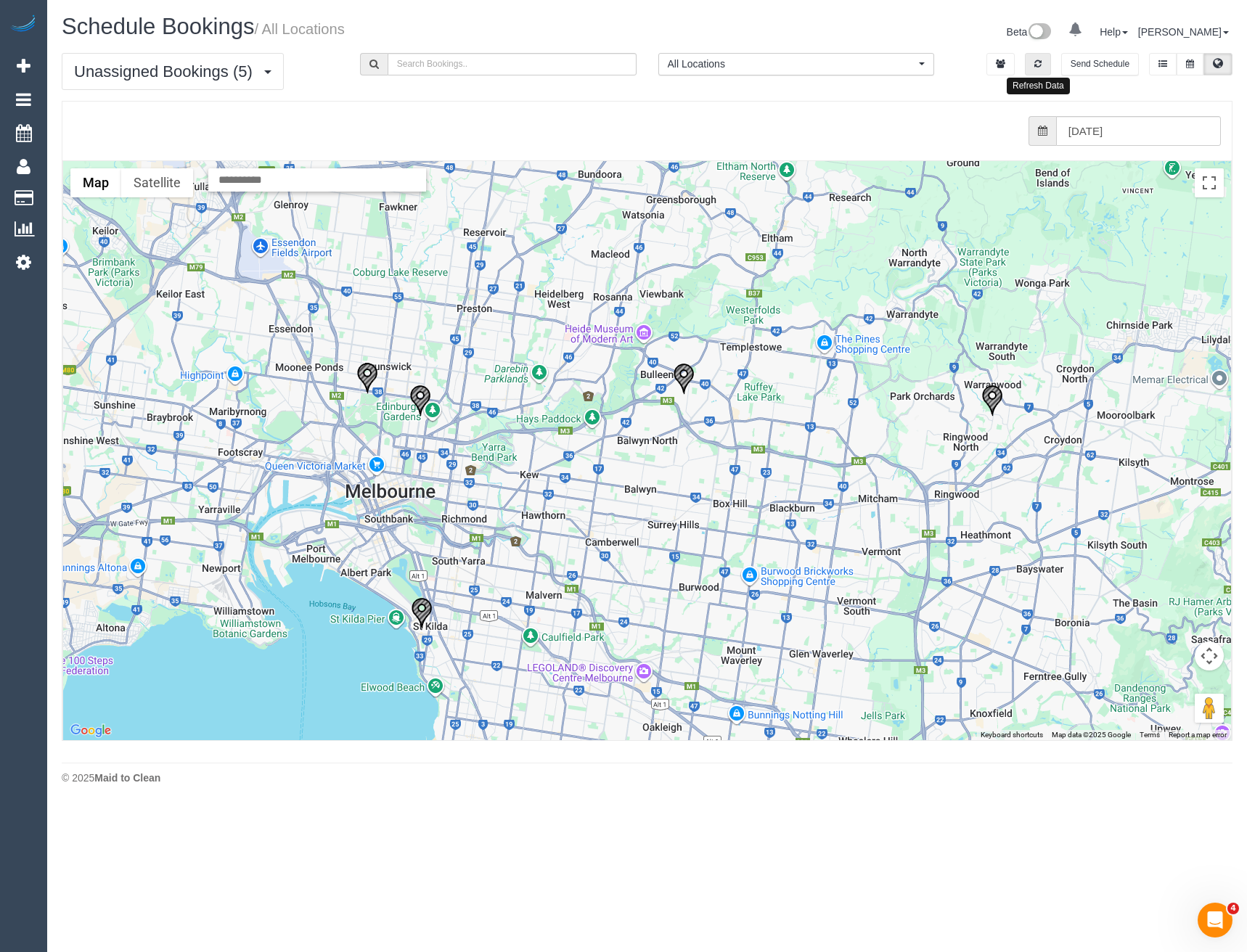
click at [1034, 59] on button "button" at bounding box center [1038, 64] width 26 height 23
click at [1116, 129] on input "24/09/2025" at bounding box center [1138, 130] width 165 height 30
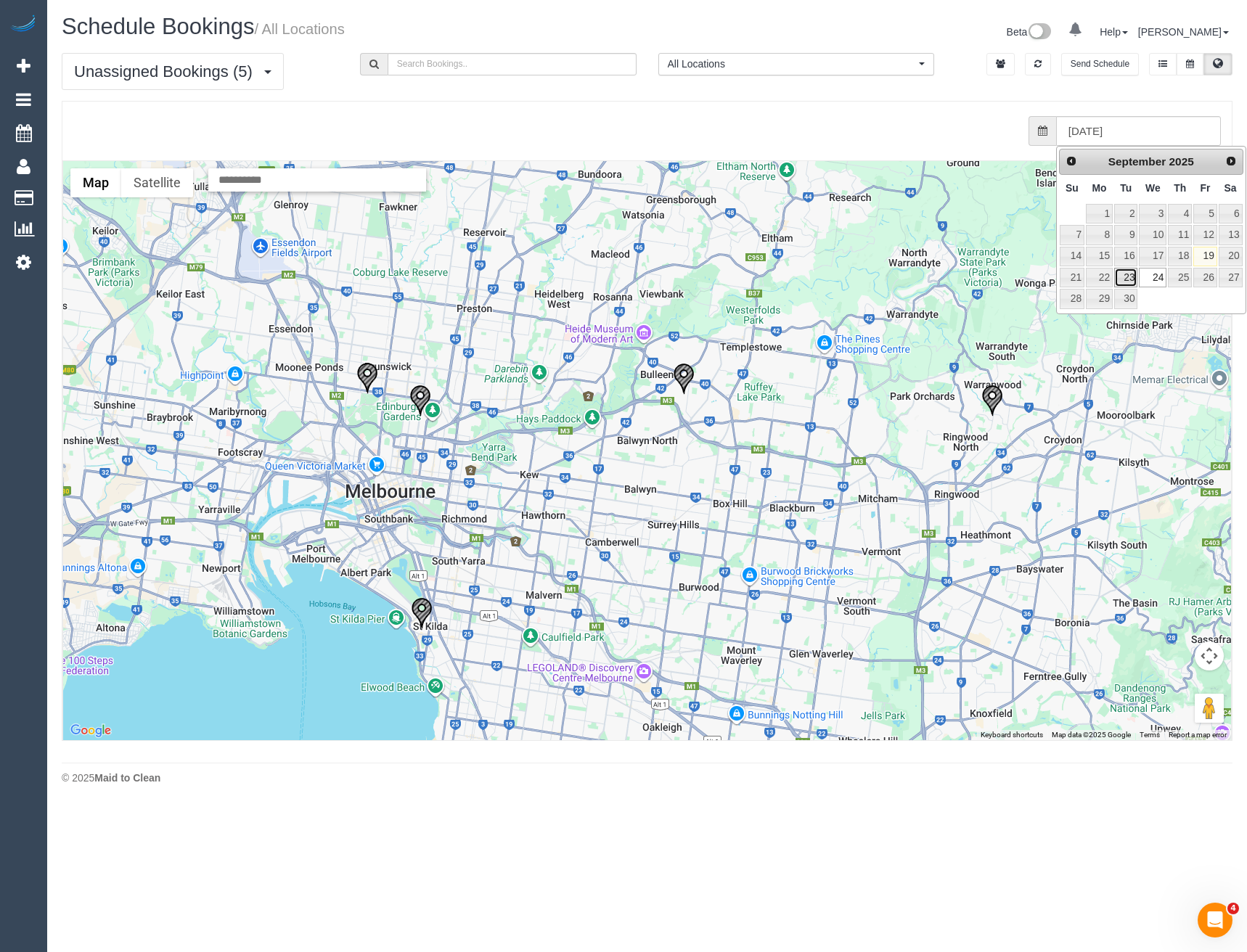
click at [1125, 276] on link "23" at bounding box center [1126, 277] width 23 height 19
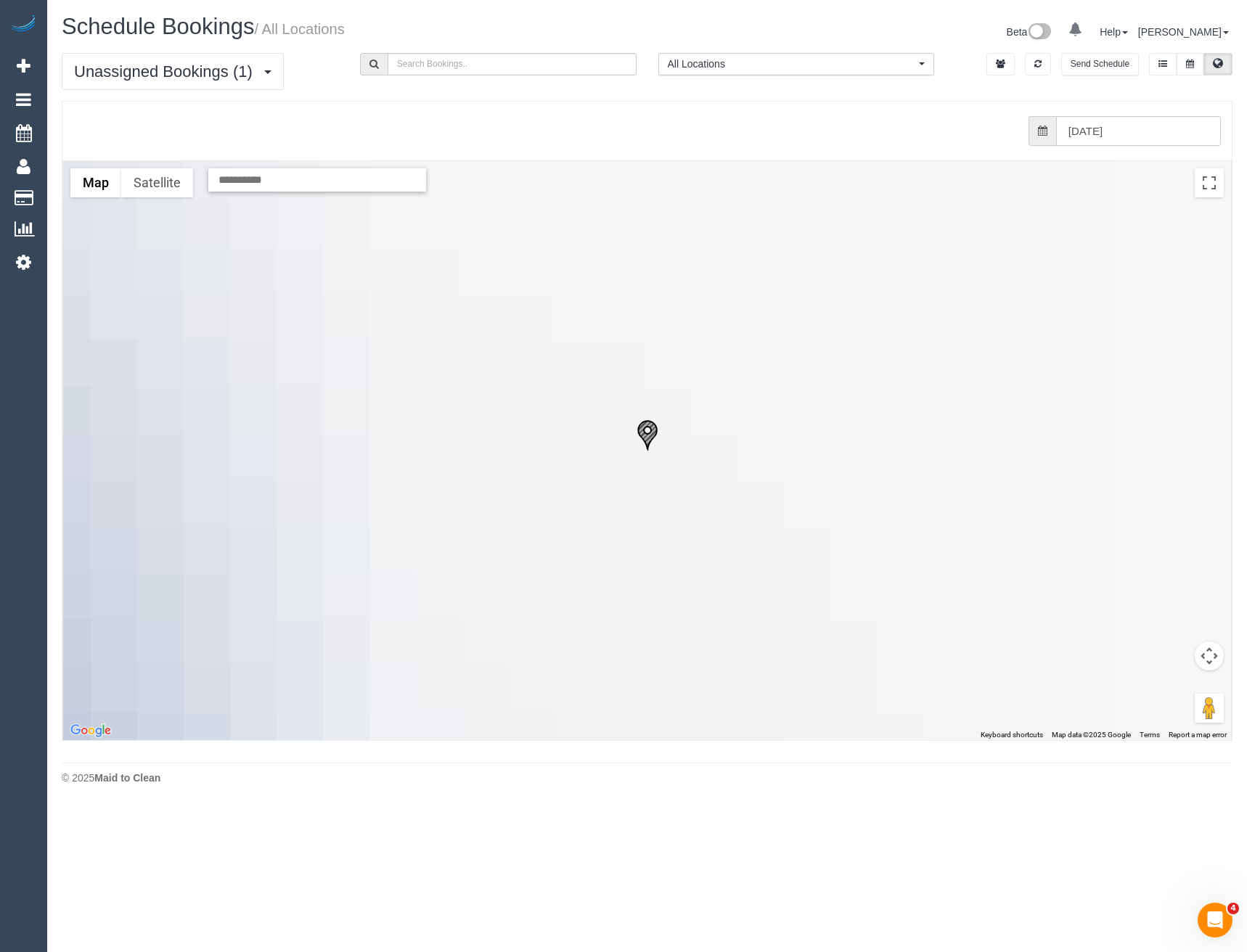
click at [1123, 132] on input "23/09/2025" at bounding box center [1138, 130] width 165 height 30
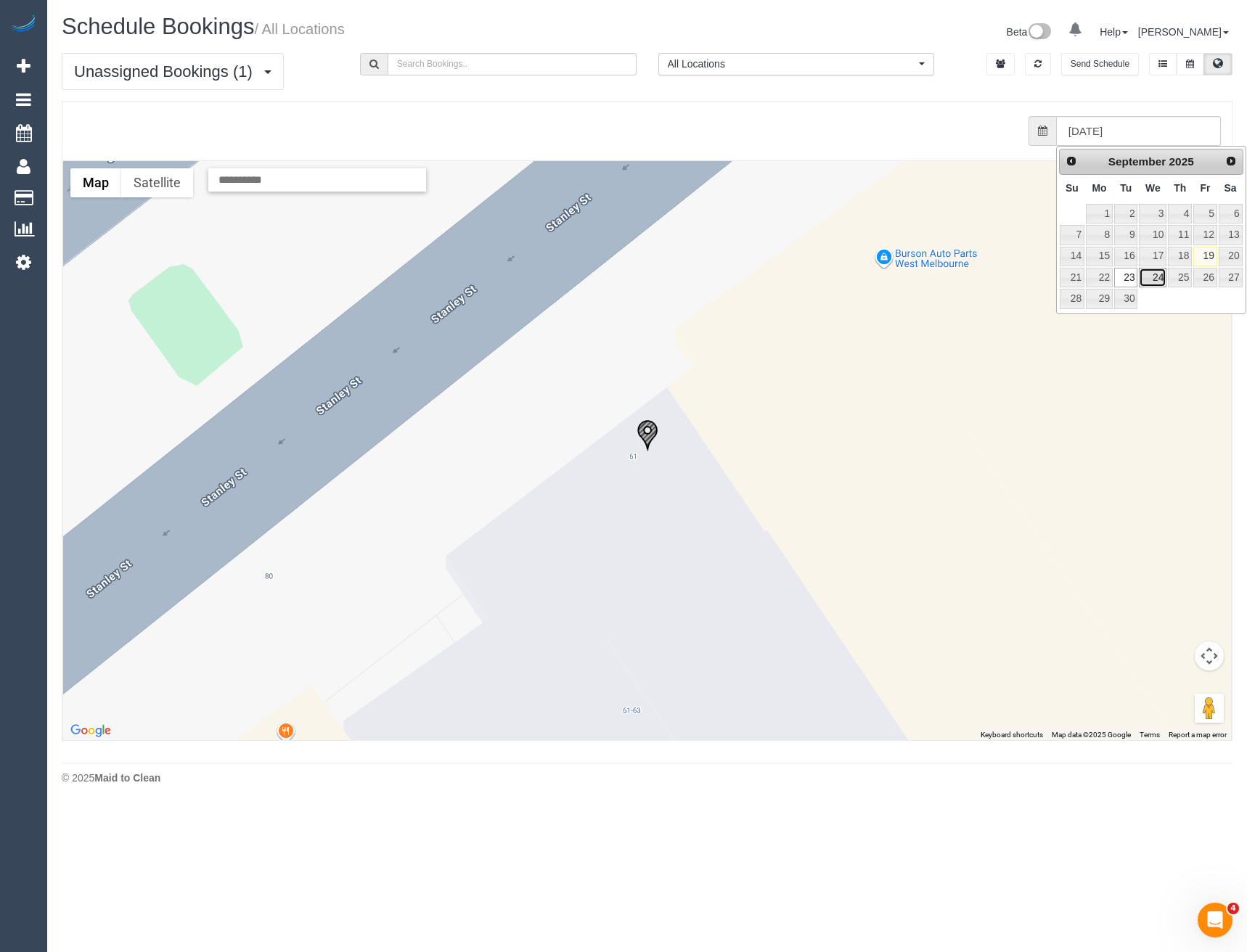
click at [1158, 279] on link "24" at bounding box center [1153, 277] width 27 height 19
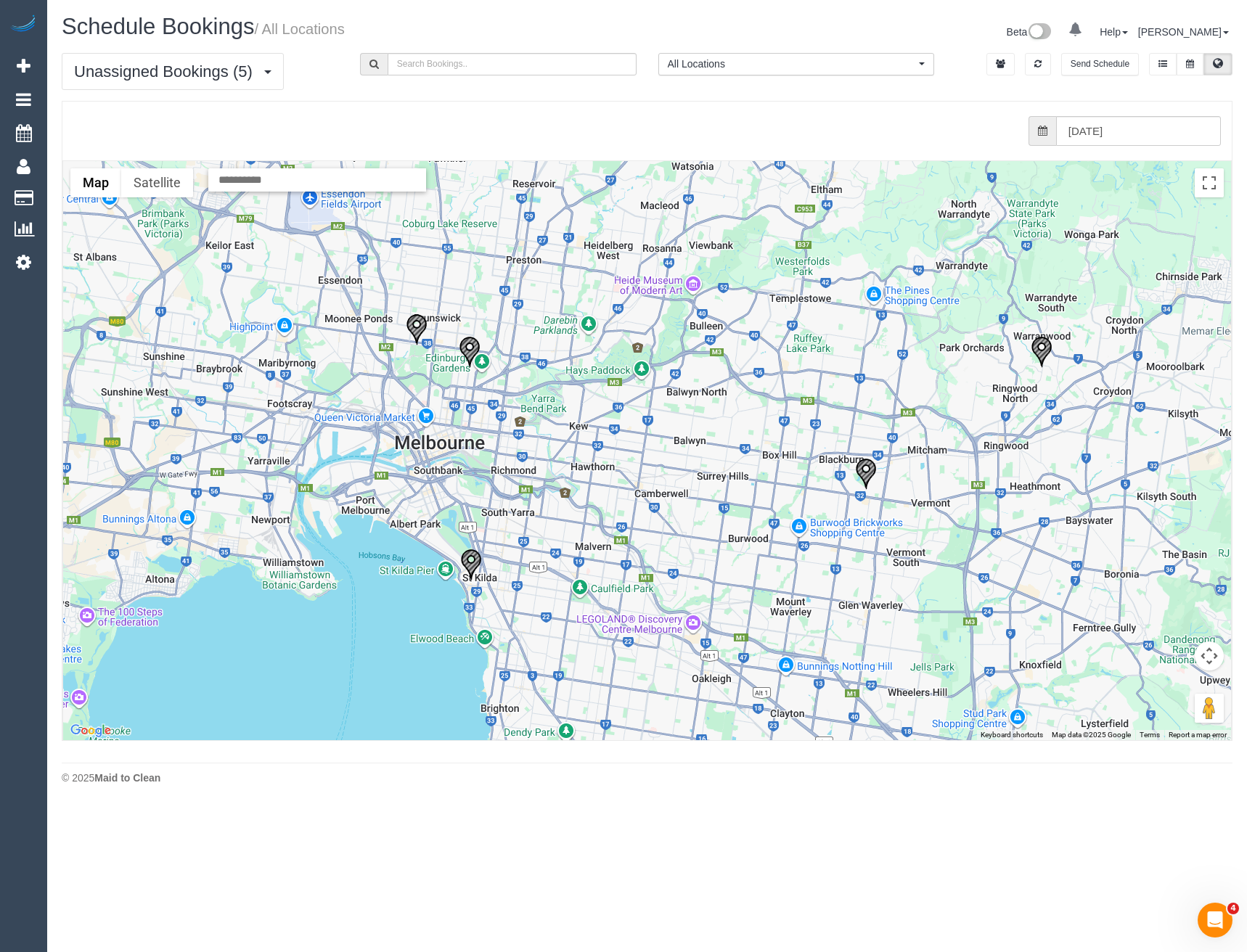
drag, startPoint x: 556, startPoint y: 418, endPoint x: 610, endPoint y: 417, distance: 54.0
click at [610, 417] on div at bounding box center [647, 450] width 1169 height 579
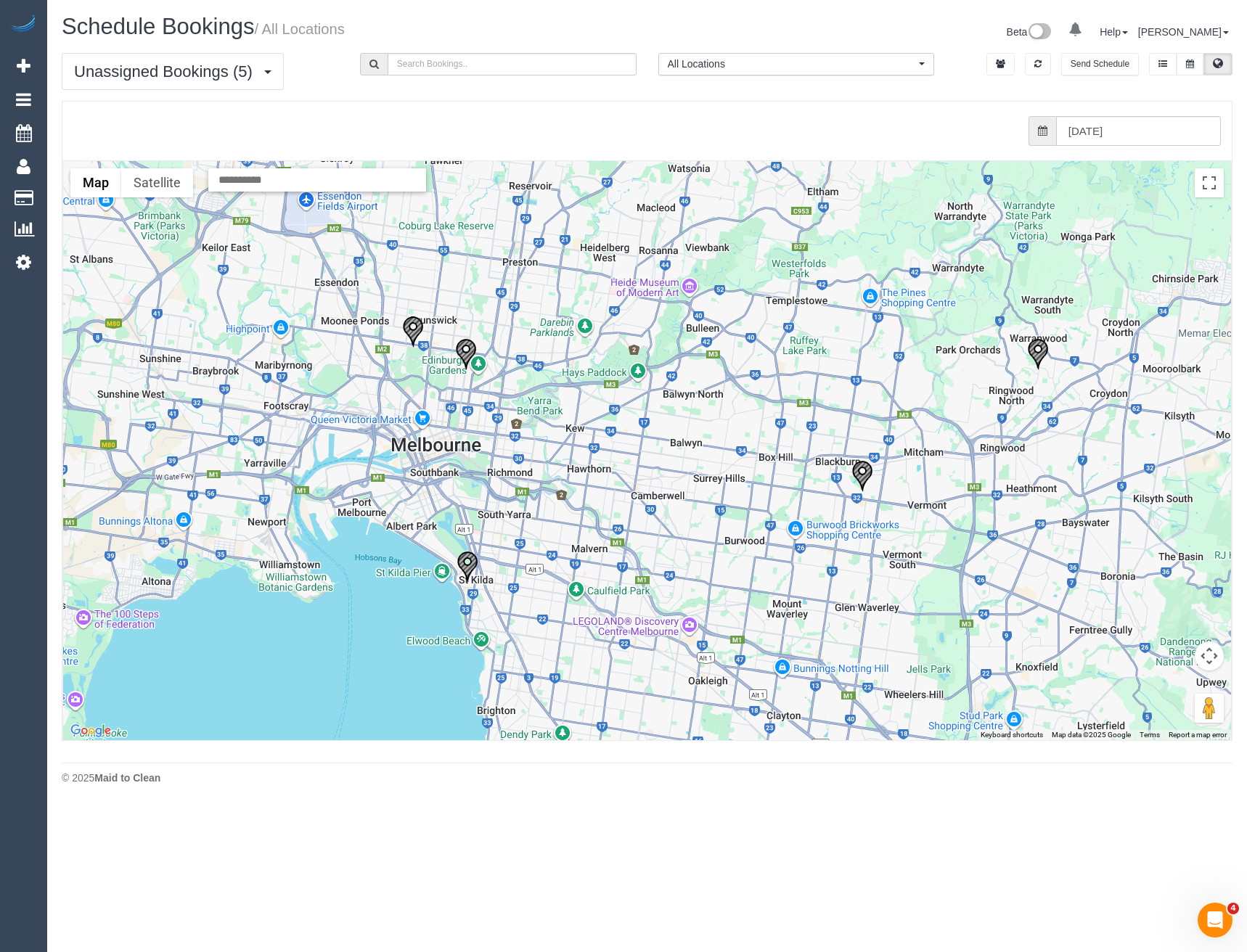
click at [869, 472] on img "24/09/2025 08:00 - Erin Matchan - 3 Peak Ct, Blackburn, VIC 3130" at bounding box center [863, 476] width 22 height 32
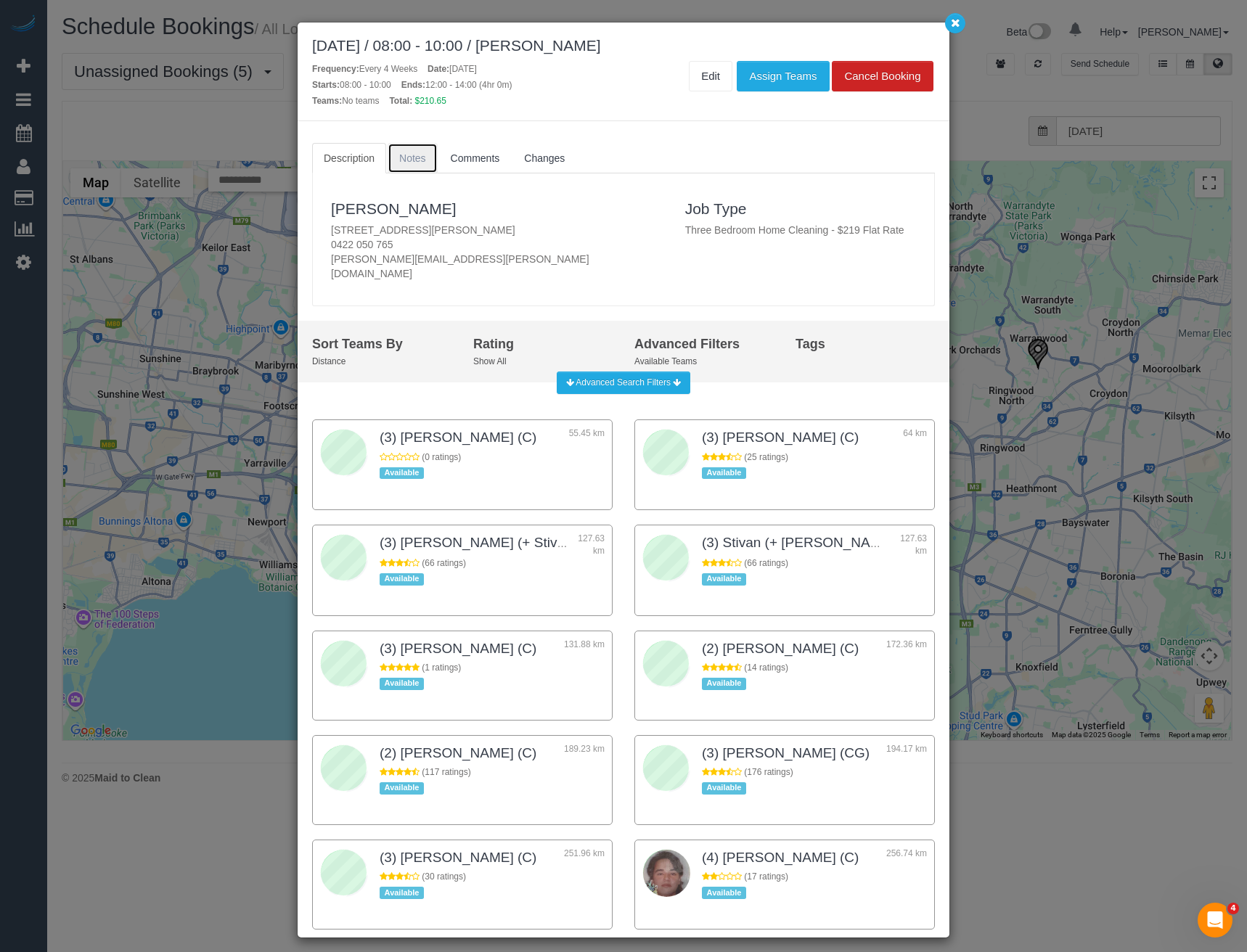
drag, startPoint x: 411, startPoint y: 151, endPoint x: 422, endPoint y: 171, distance: 22.8
click at [411, 152] on span "Notes" at bounding box center [412, 158] width 26 height 12
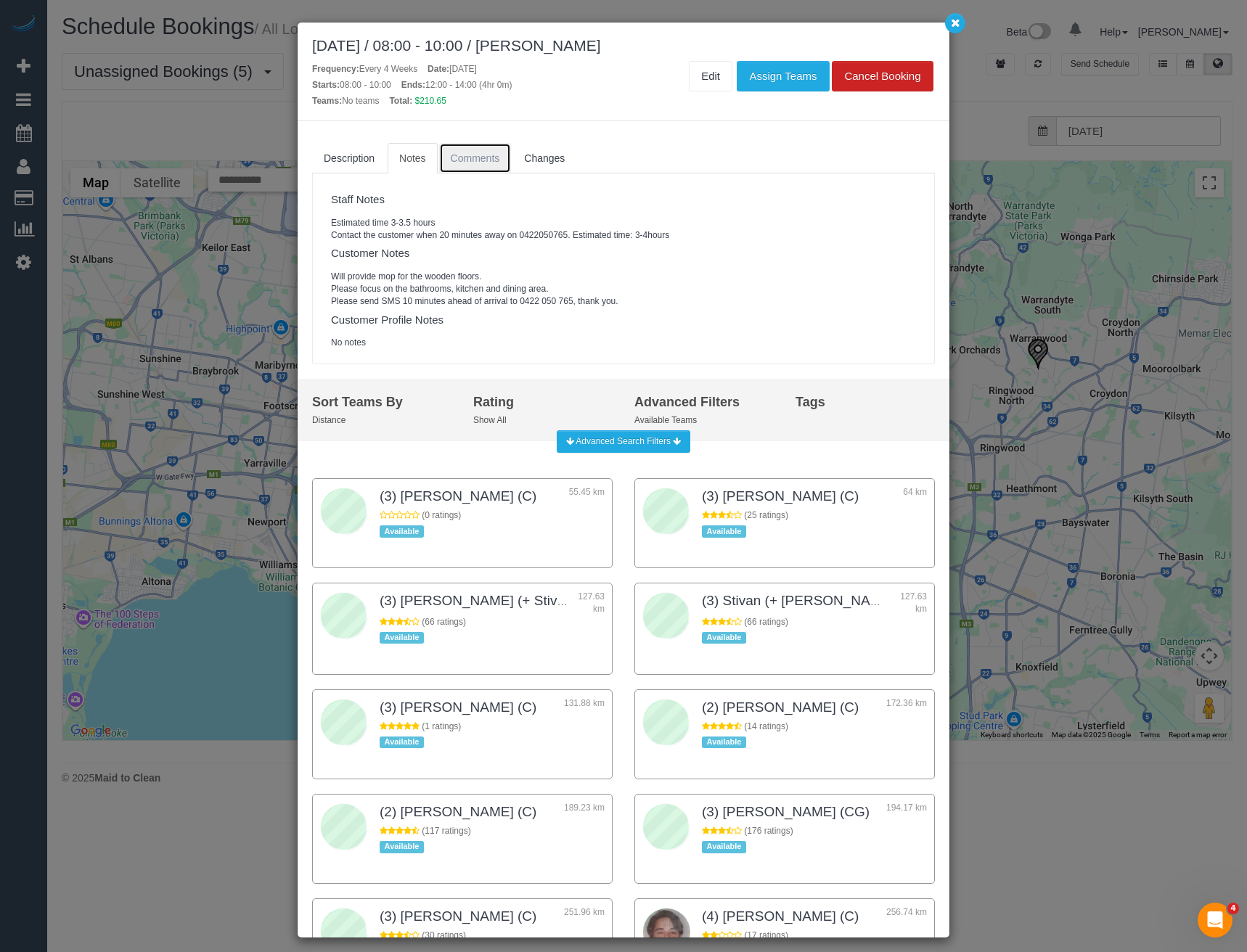
click at [464, 172] on link "Comments" at bounding box center [476, 158] width 73 height 30
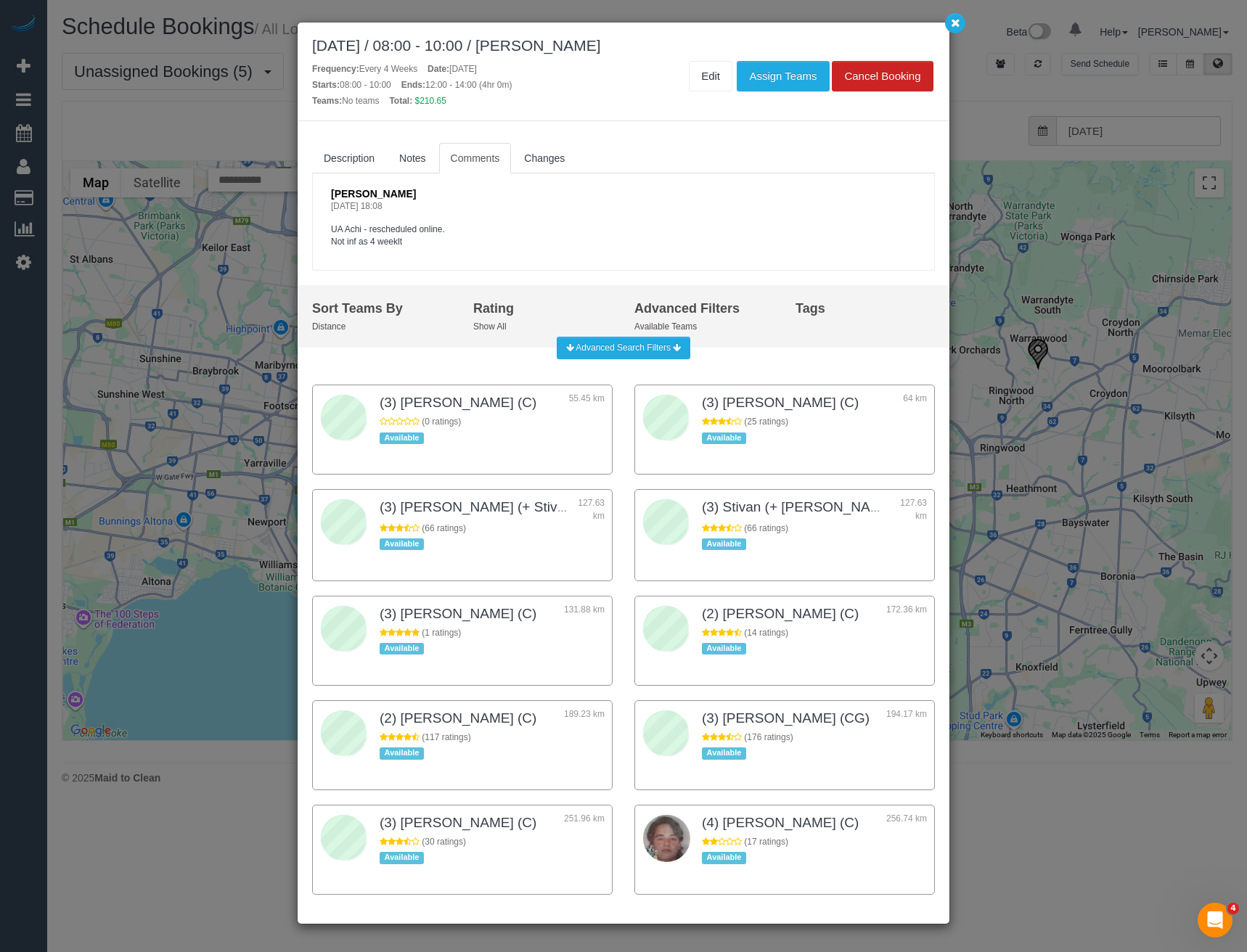
drag, startPoint x: 1152, startPoint y: 402, endPoint x: 856, endPoint y: 368, distance: 297.9
click at [1152, 402] on div "September 24, 2025 / 08:00 - 10:00 / Erin Matchan Frequency: Every 4 Weeks Date…" at bounding box center [623, 476] width 1247 height 952
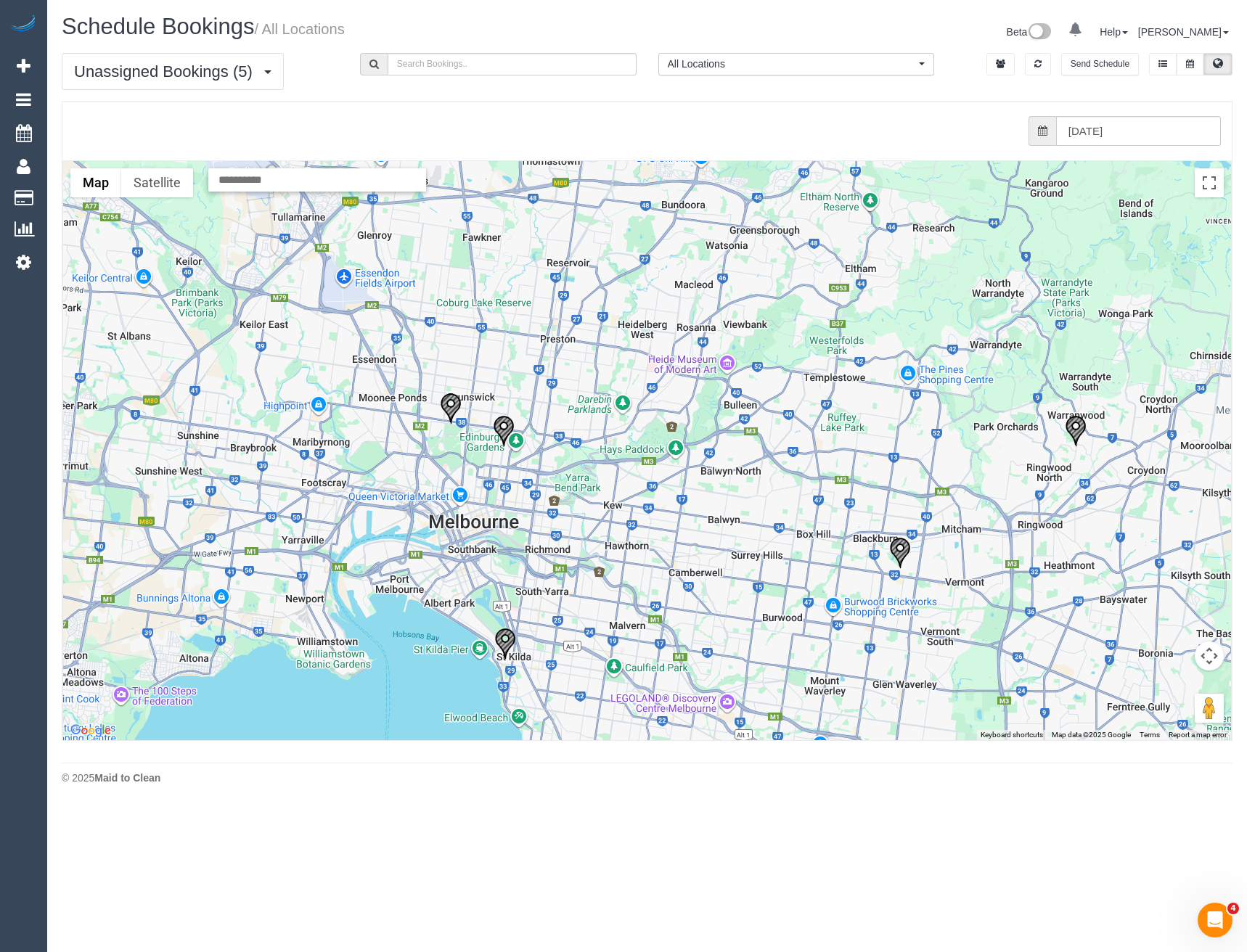
drag, startPoint x: 482, startPoint y: 476, endPoint x: 521, endPoint y: 556, distance: 89.0
click at [521, 556] on div at bounding box center [647, 450] width 1169 height 579
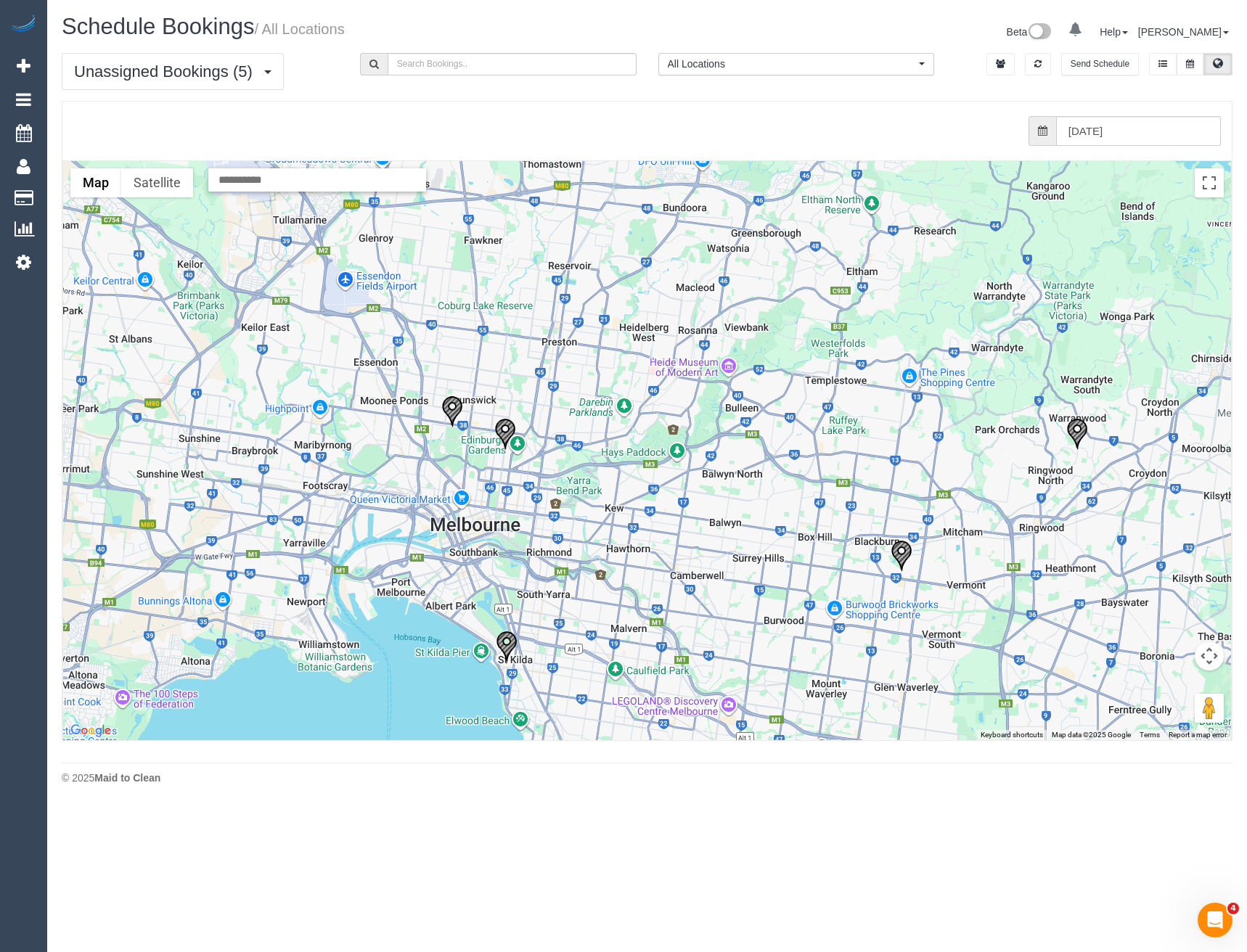
click at [449, 412] on img "24/09/2025 08:00 - Julie Booth - 19/825 Park Street, Brunswick, VIC 3056" at bounding box center [452, 411] width 22 height 32
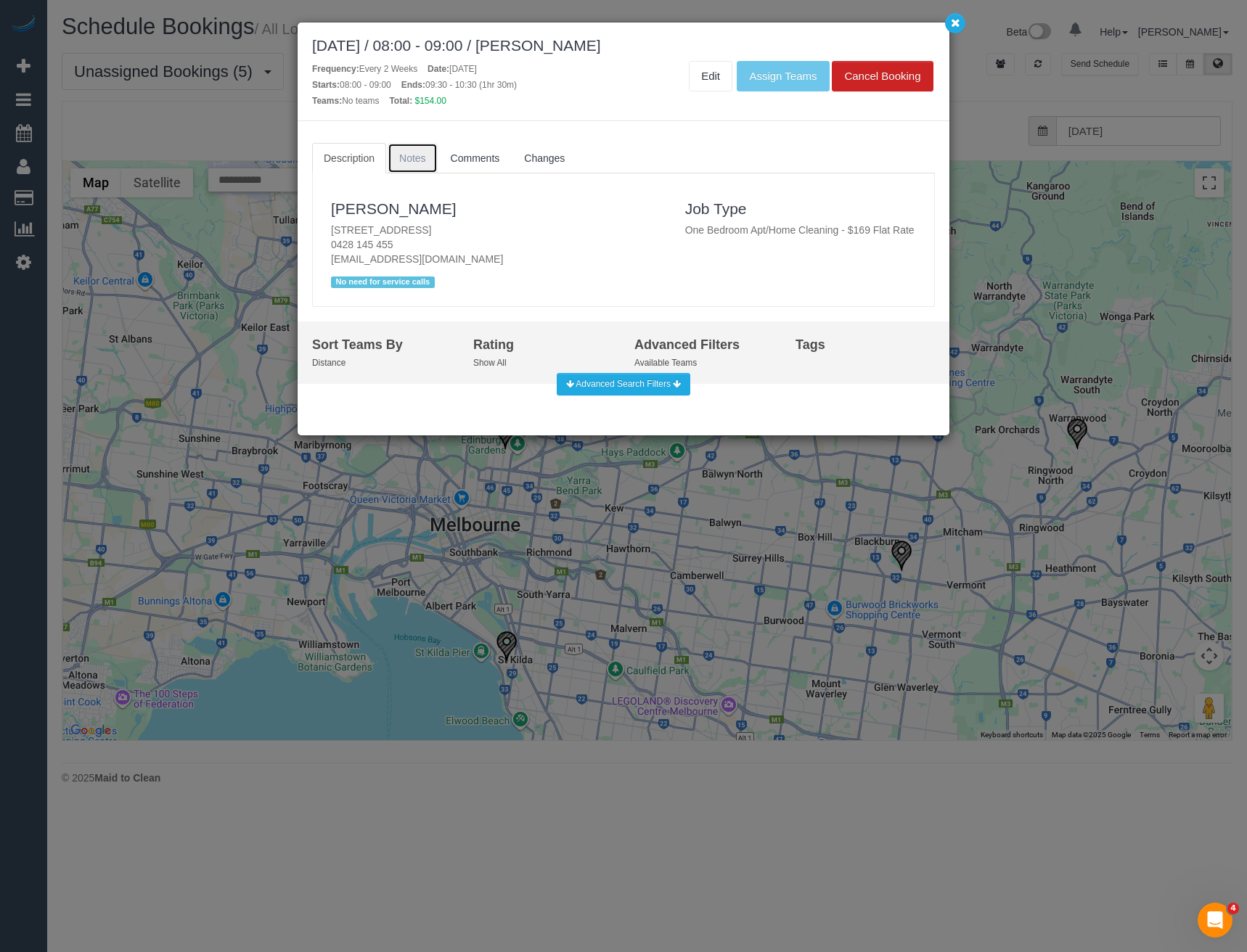
click at [406, 161] on span "Notes" at bounding box center [412, 158] width 26 height 12
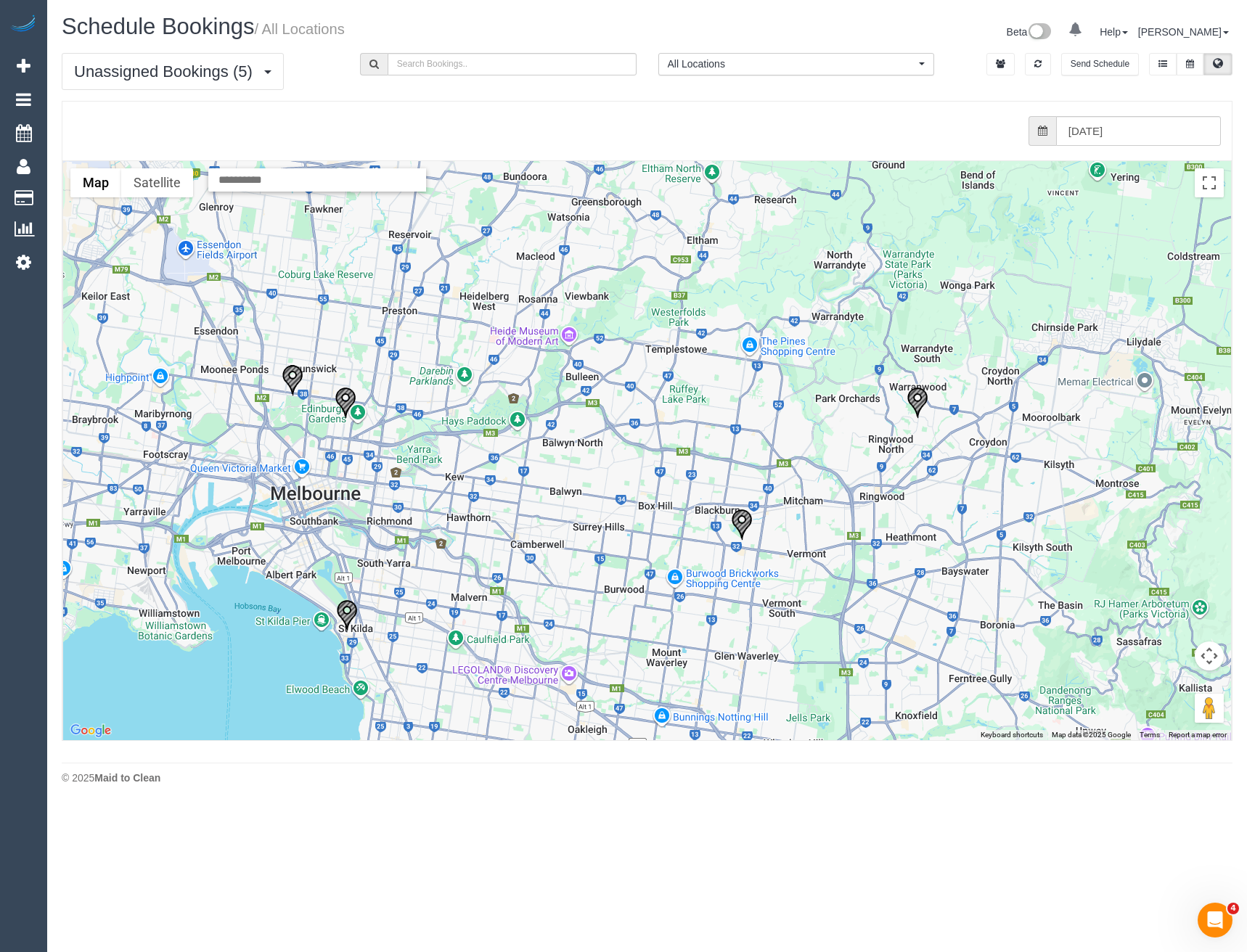
drag, startPoint x: 623, startPoint y: 495, endPoint x: 502, endPoint y: 454, distance: 127.8
click at [502, 454] on div at bounding box center [647, 450] width 1169 height 579
click at [1094, 139] on input "24/09/2025" at bounding box center [1138, 130] width 165 height 30
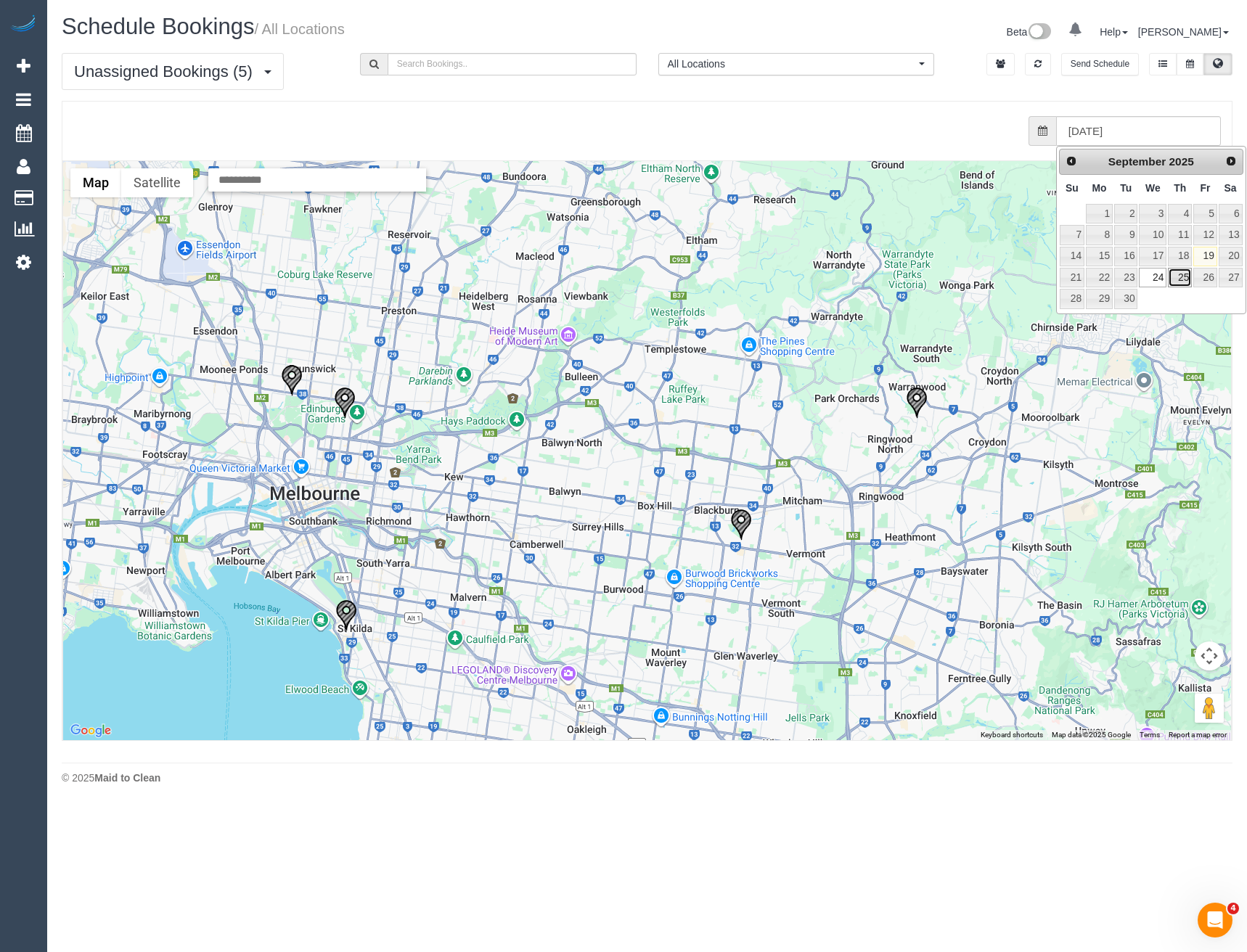
click at [1180, 279] on link "25" at bounding box center [1180, 277] width 24 height 19
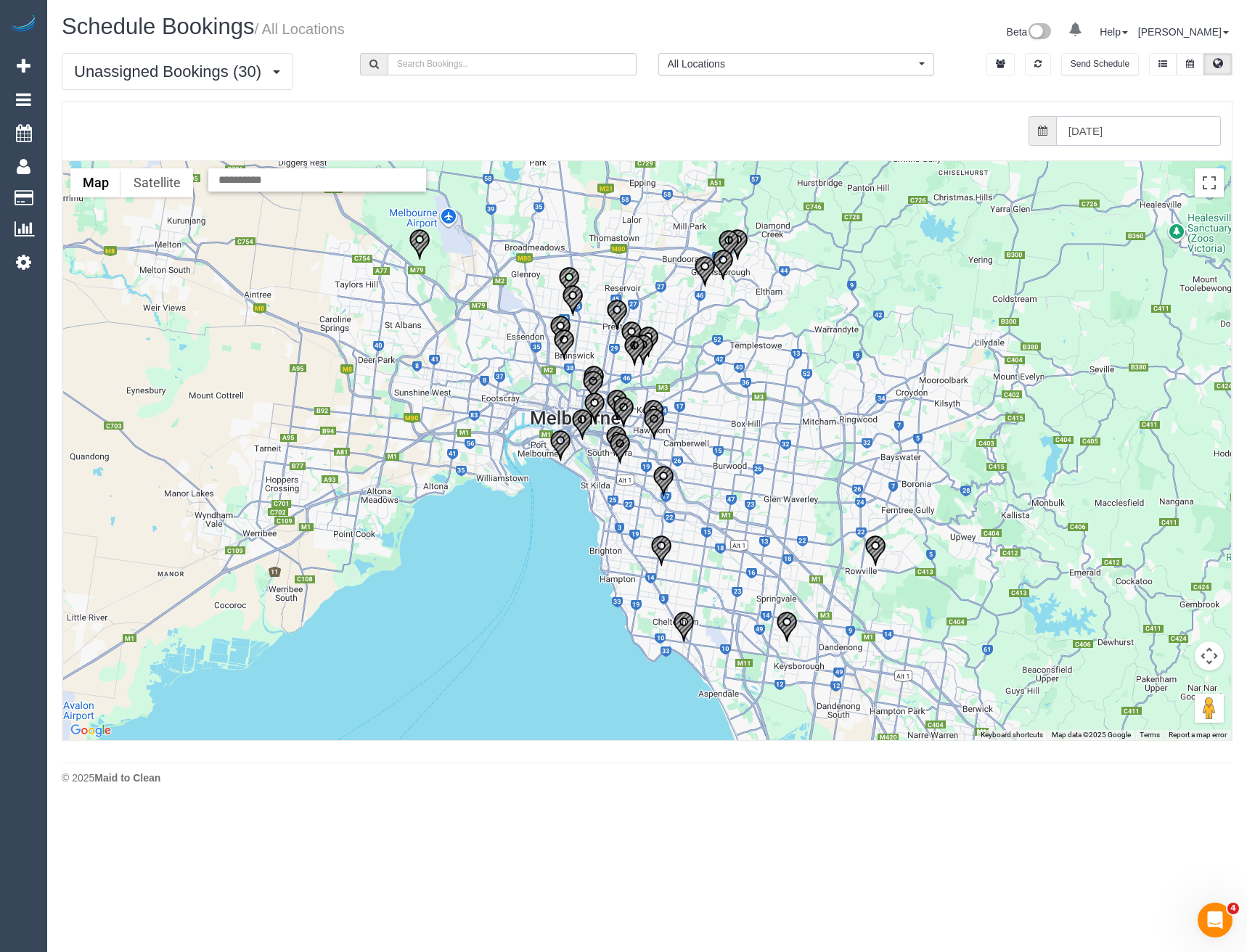
click at [1117, 131] on input "25/09/2025" at bounding box center [1138, 130] width 165 height 30
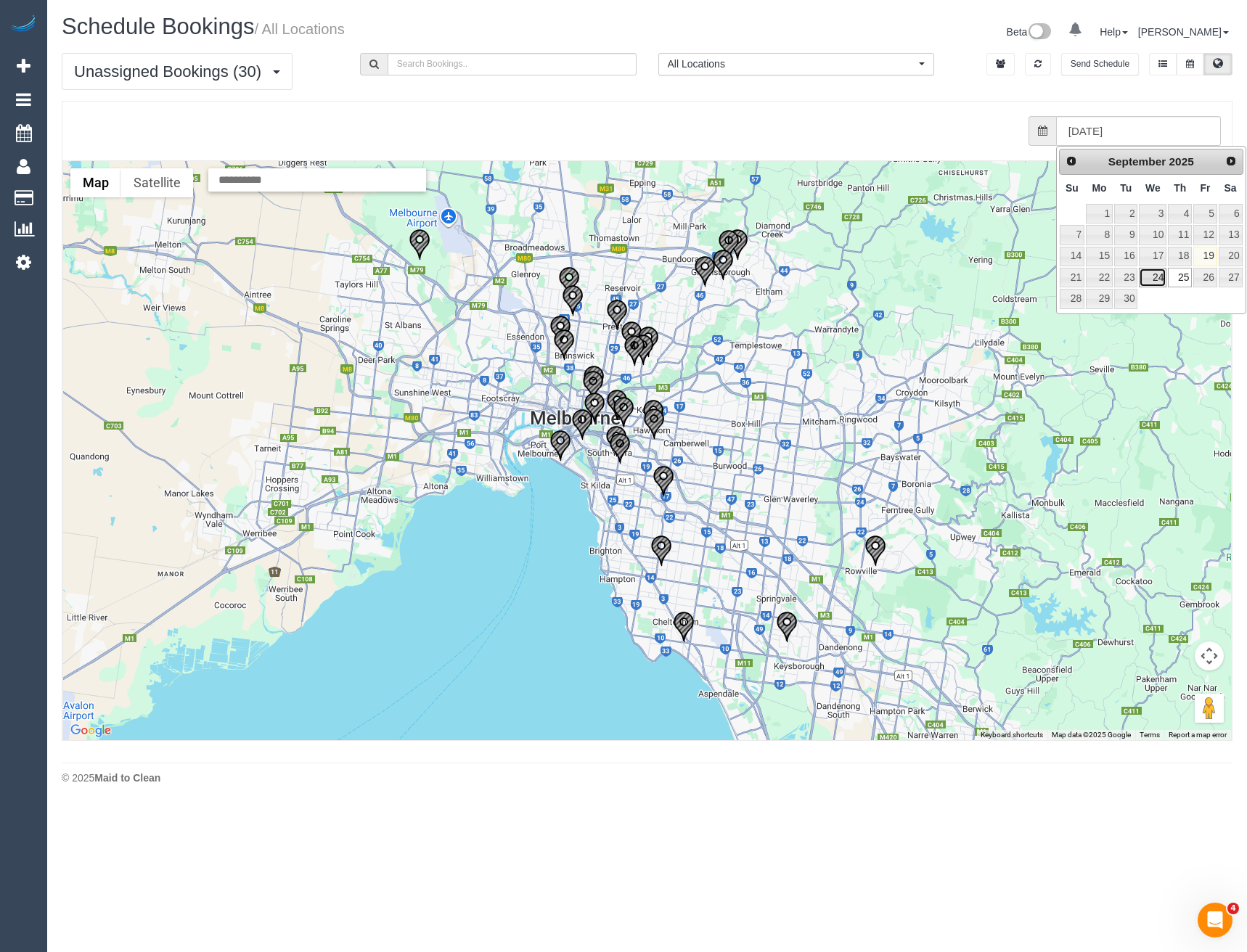
click at [1151, 282] on link "24" at bounding box center [1153, 277] width 27 height 19
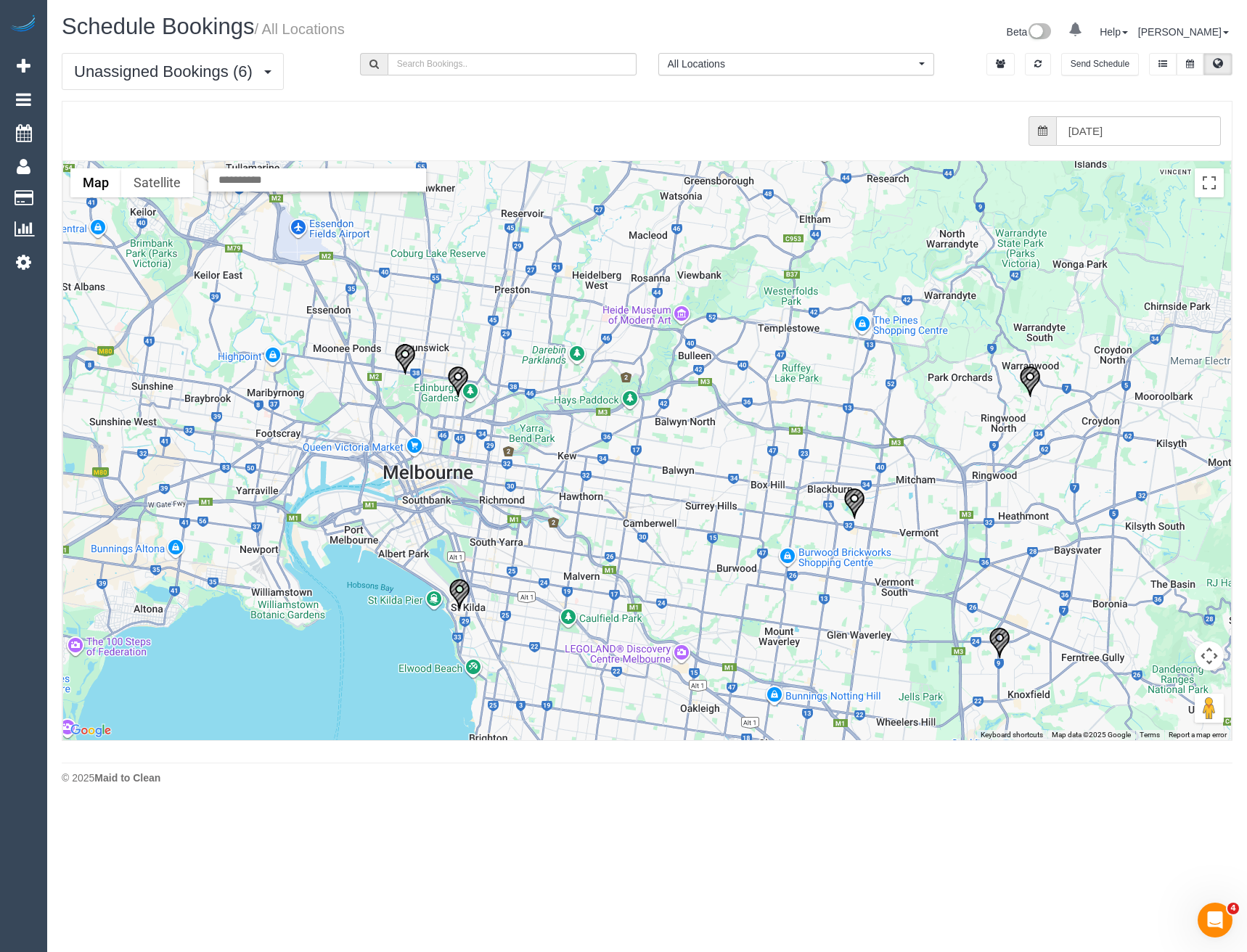
drag, startPoint x: 734, startPoint y: 544, endPoint x: 759, endPoint y: 535, distance: 26.6
click at [738, 547] on div at bounding box center [647, 450] width 1169 height 579
click at [995, 644] on img "24/09/2025 09:00 - Narelle Woods - 2 Grove Way, Wantirna South, VIC 3152" at bounding box center [1001, 643] width 22 height 32
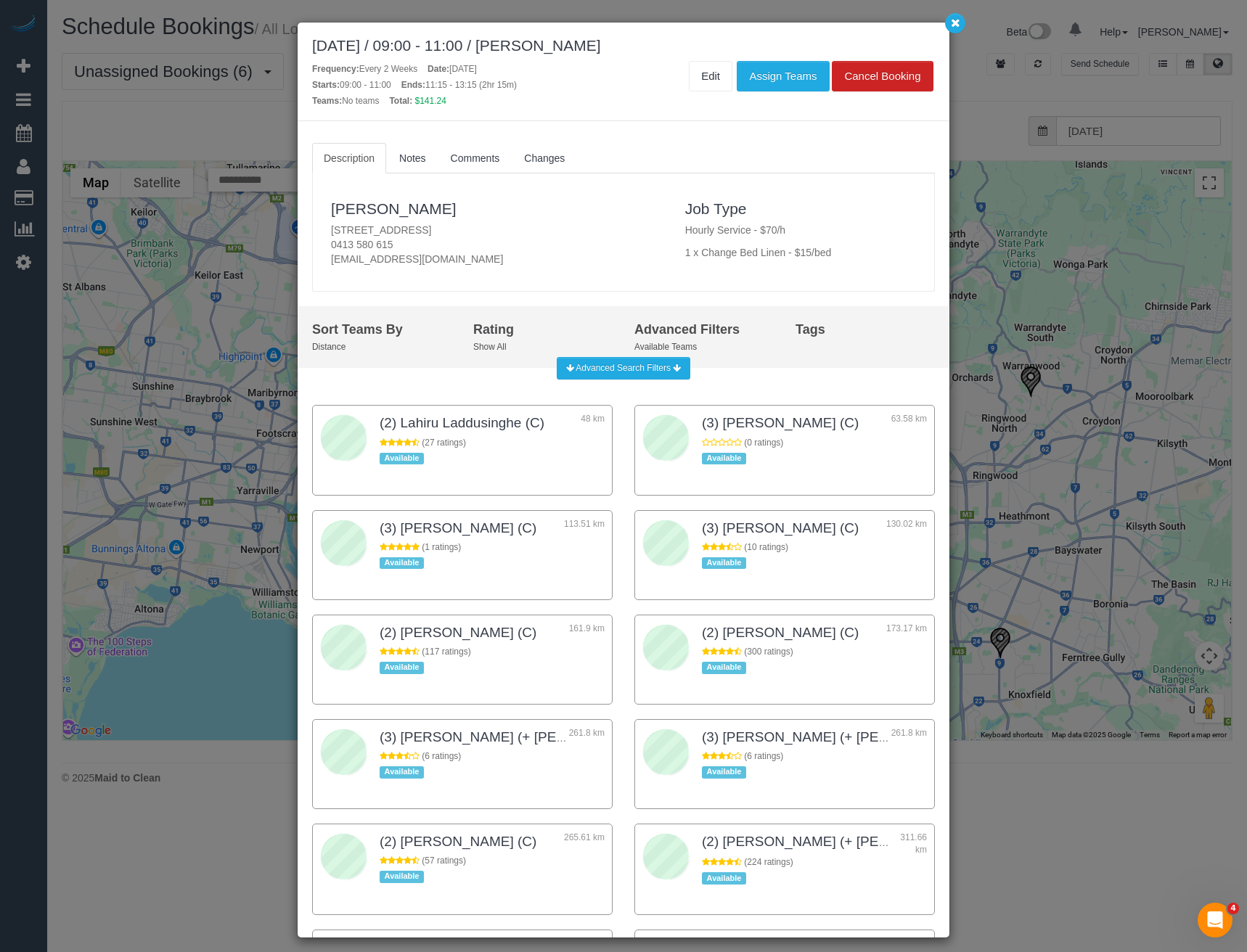
click at [133, 448] on div "September 24, 2025 / 09:00 - 11:00 / Narelle Woods Frequency: Every 2 Weeks Dat…" at bounding box center [623, 476] width 1247 height 952
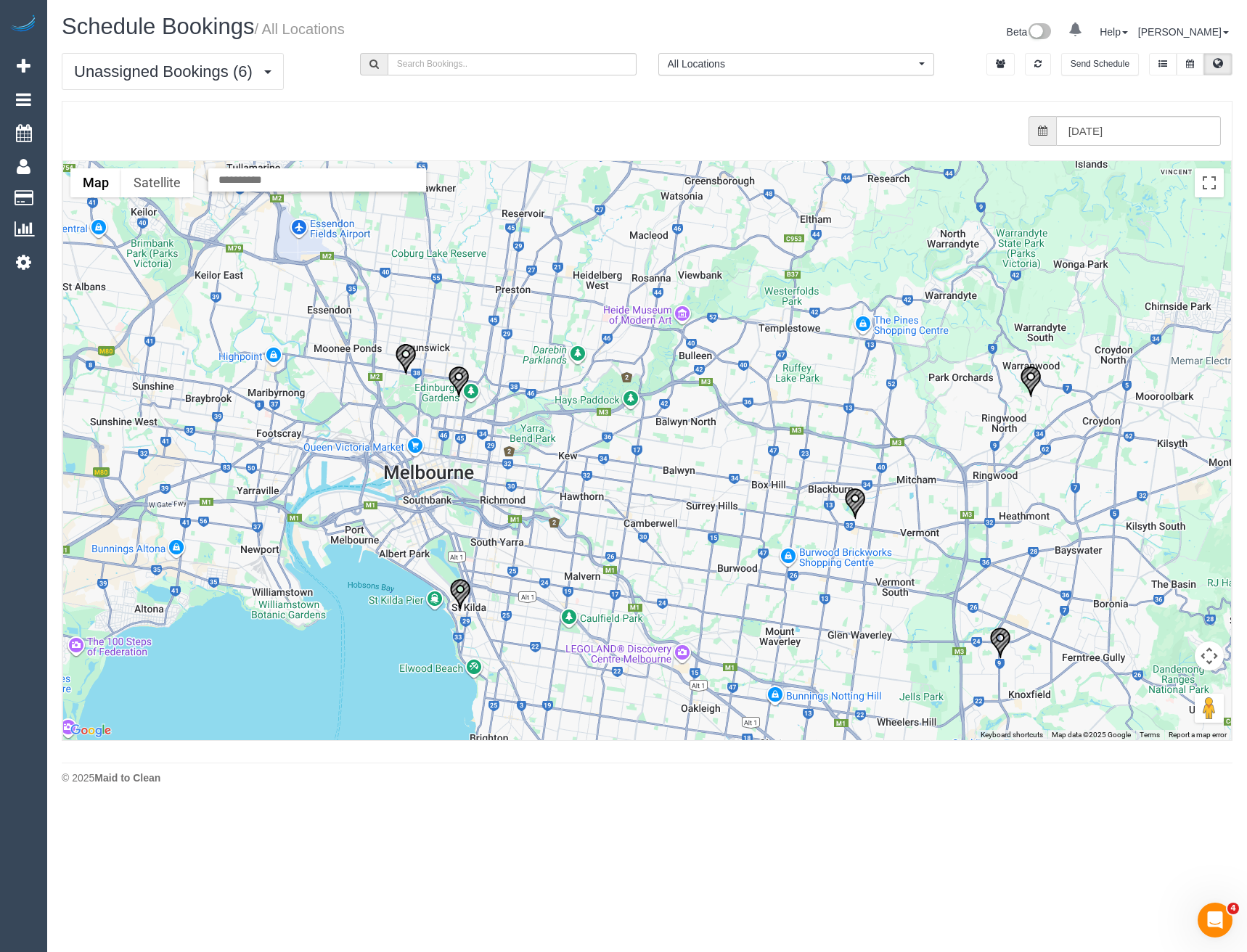
click at [405, 352] on img "24/09/2025 08:00 - Julie Booth - 19/825 Park Street, Brunswick, VIC 3056" at bounding box center [406, 358] width 22 height 32
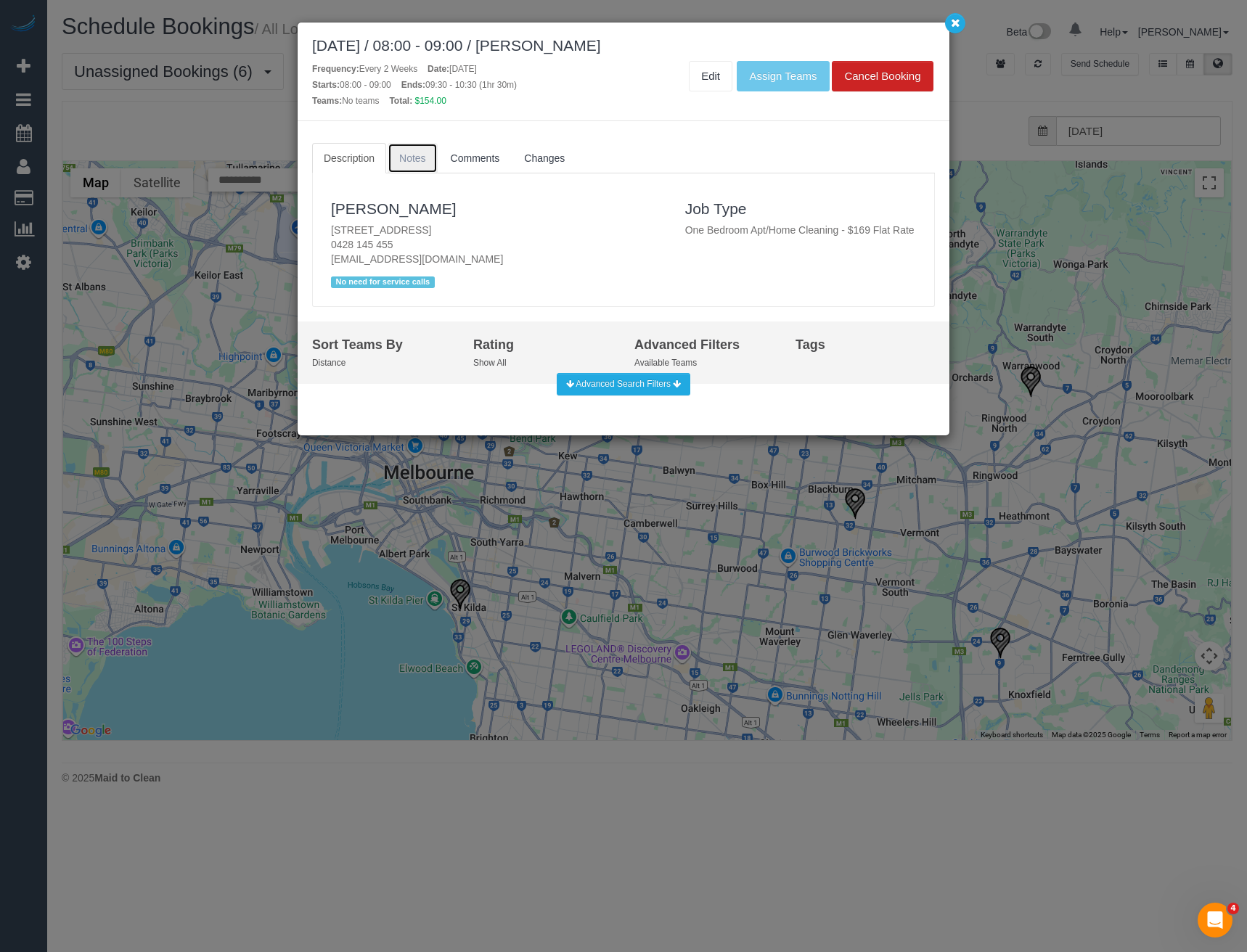
click at [404, 159] on span "Notes" at bounding box center [412, 158] width 26 height 12
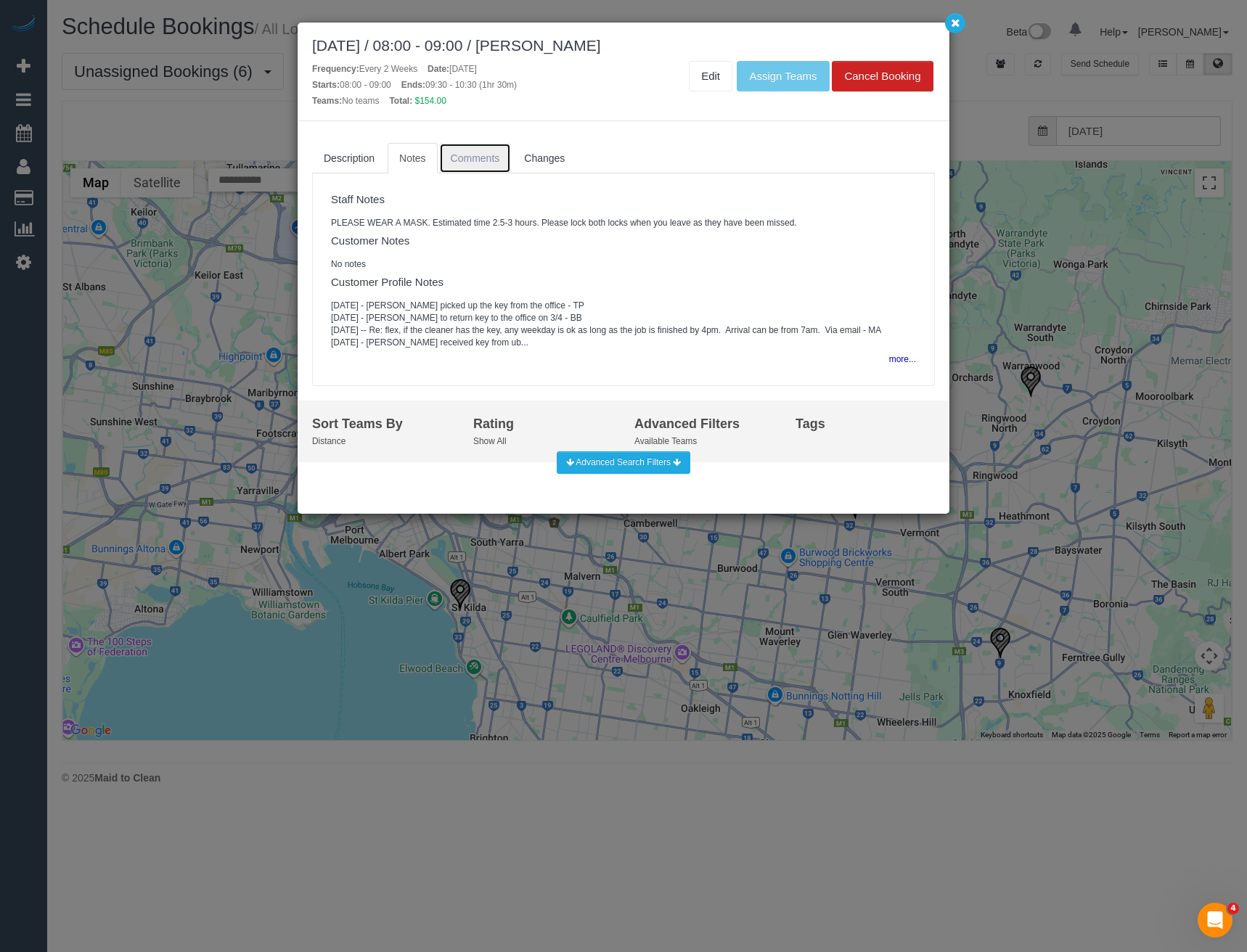
click at [456, 160] on span "Comments" at bounding box center [475, 158] width 49 height 12
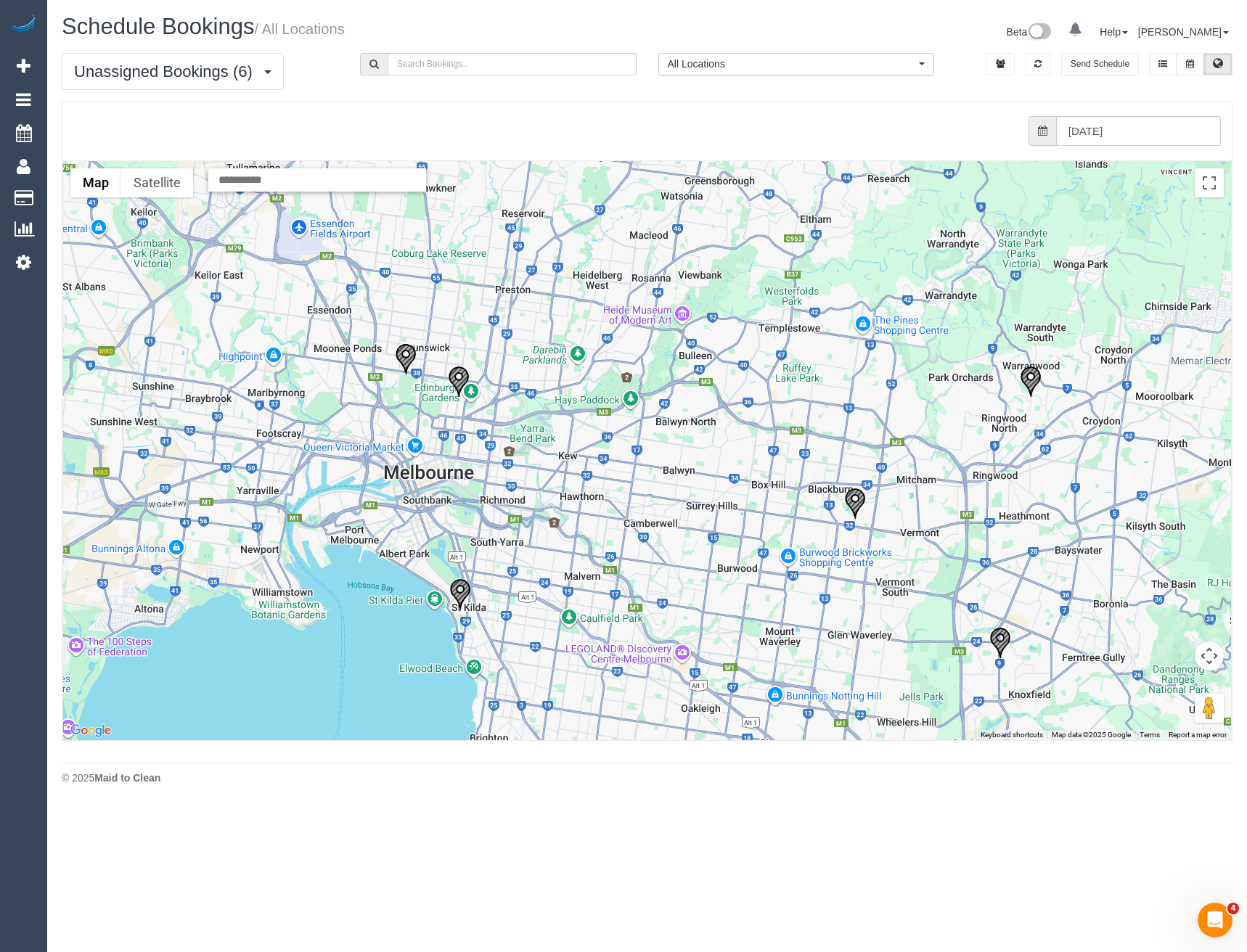
click at [462, 380] on img "24/09/2025 10:00 - Suzie Crossland - 6/6 Reid Street, Fitzroy North, VIC 3068" at bounding box center [459, 381] width 22 height 32
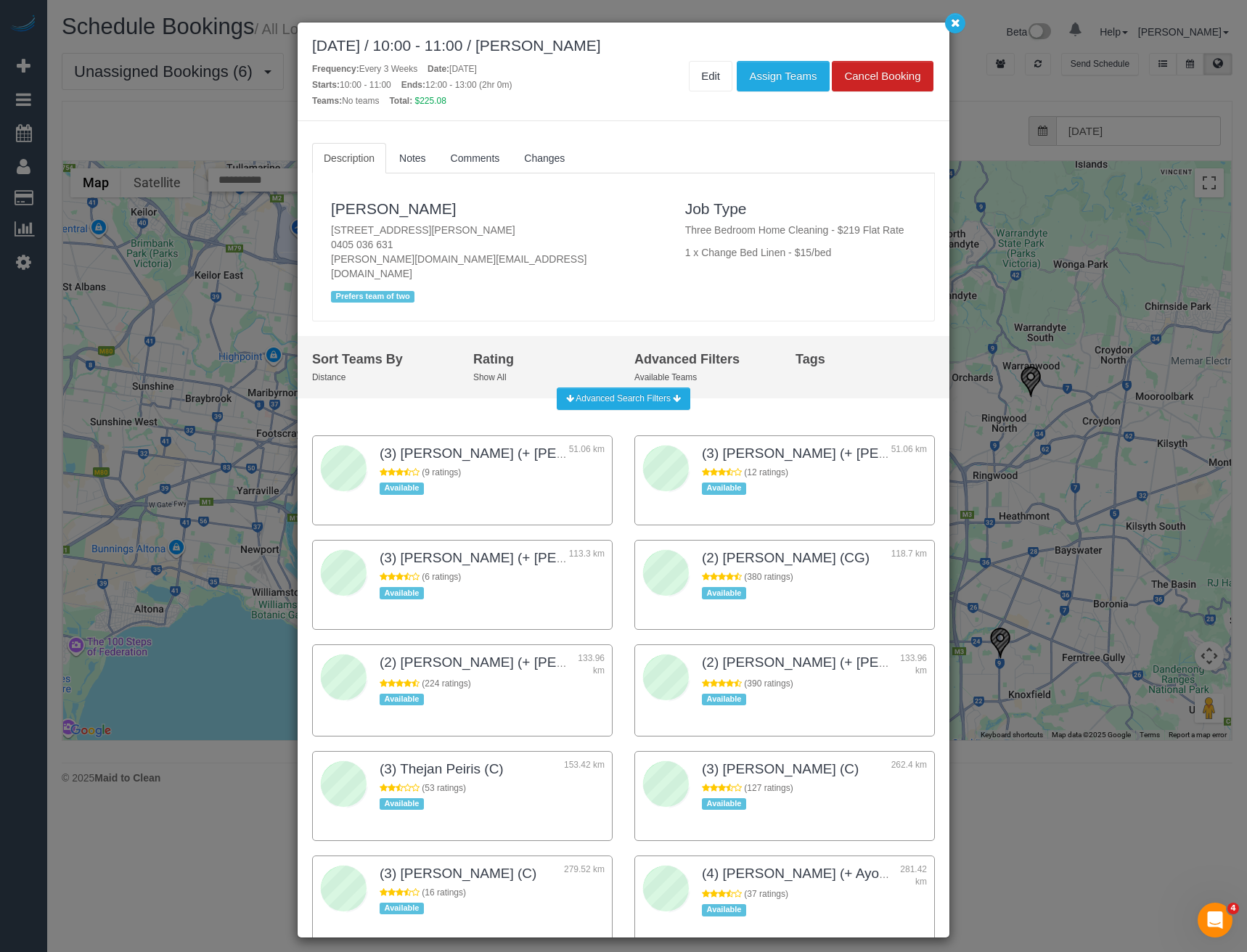
drag, startPoint x: 224, startPoint y: 332, endPoint x: 428, endPoint y: 326, distance: 204.1
click at [225, 332] on div "September 24, 2025 / 10:00 - 11:00 / Suzie Crossland Frequency: Every 3 Weeks D…" at bounding box center [623, 476] width 1247 height 952
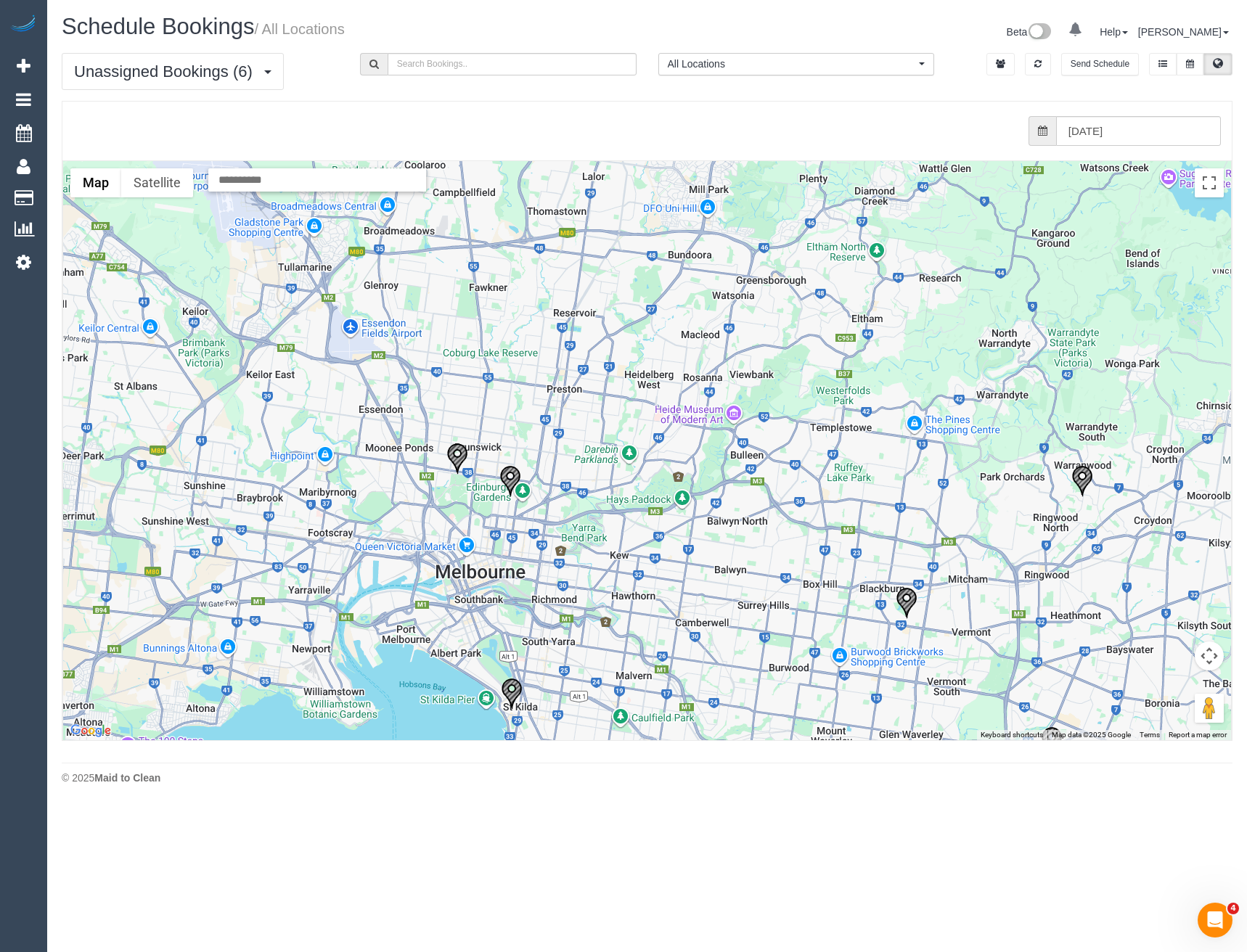
drag, startPoint x: 481, startPoint y: 333, endPoint x: 532, endPoint y: 432, distance: 111.4
click at [532, 432] on div at bounding box center [647, 450] width 1169 height 579
click at [462, 450] on img "24/09/2025 08:00 - Julie Booth - 19/825 Park Street, Brunswick, VIC 3056" at bounding box center [457, 459] width 22 height 32
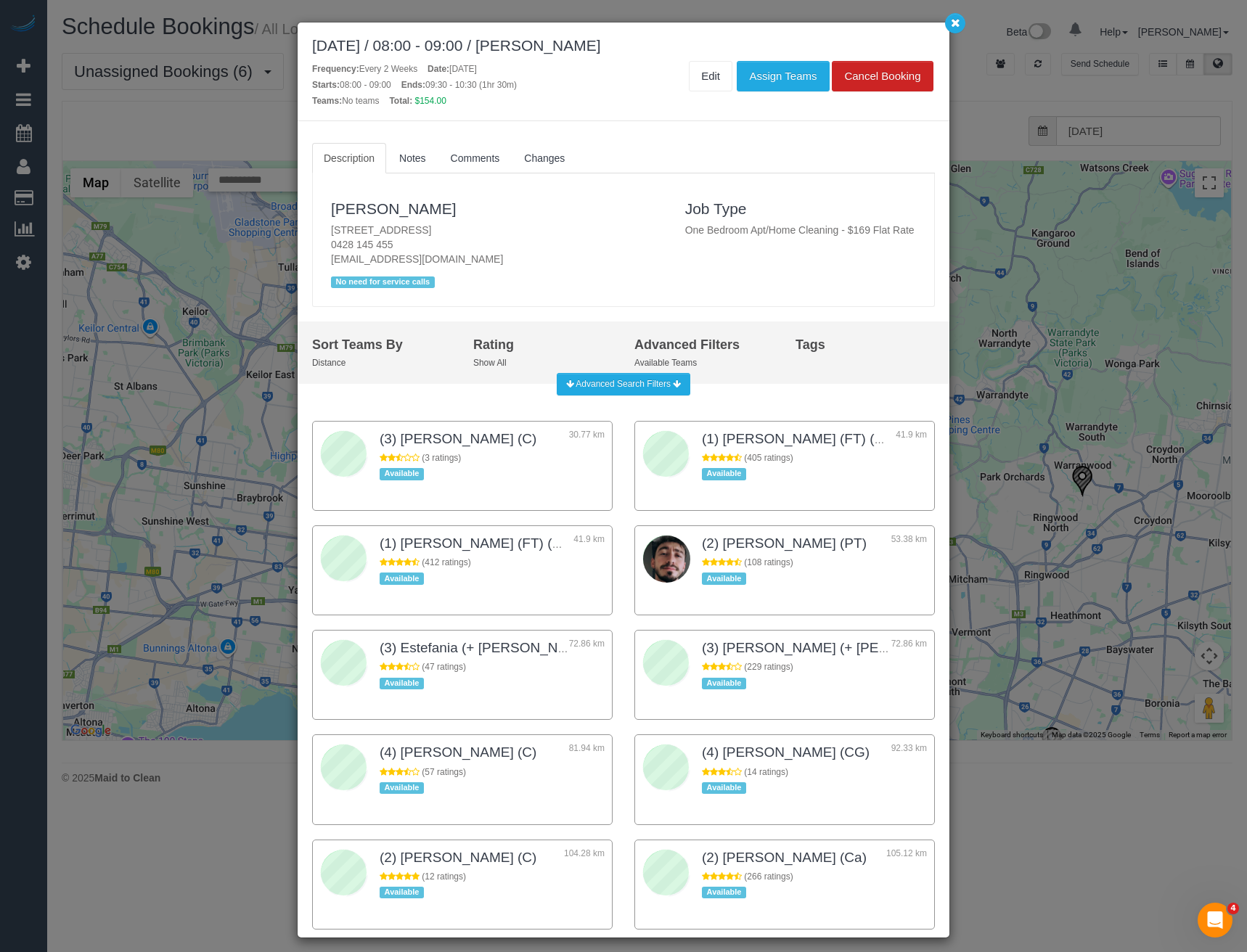
click at [155, 489] on div "September 24, 2025 / 08:00 - 09:00 / Julie Booth Frequency: Every 2 Weeks Date:…" at bounding box center [623, 476] width 1247 height 952
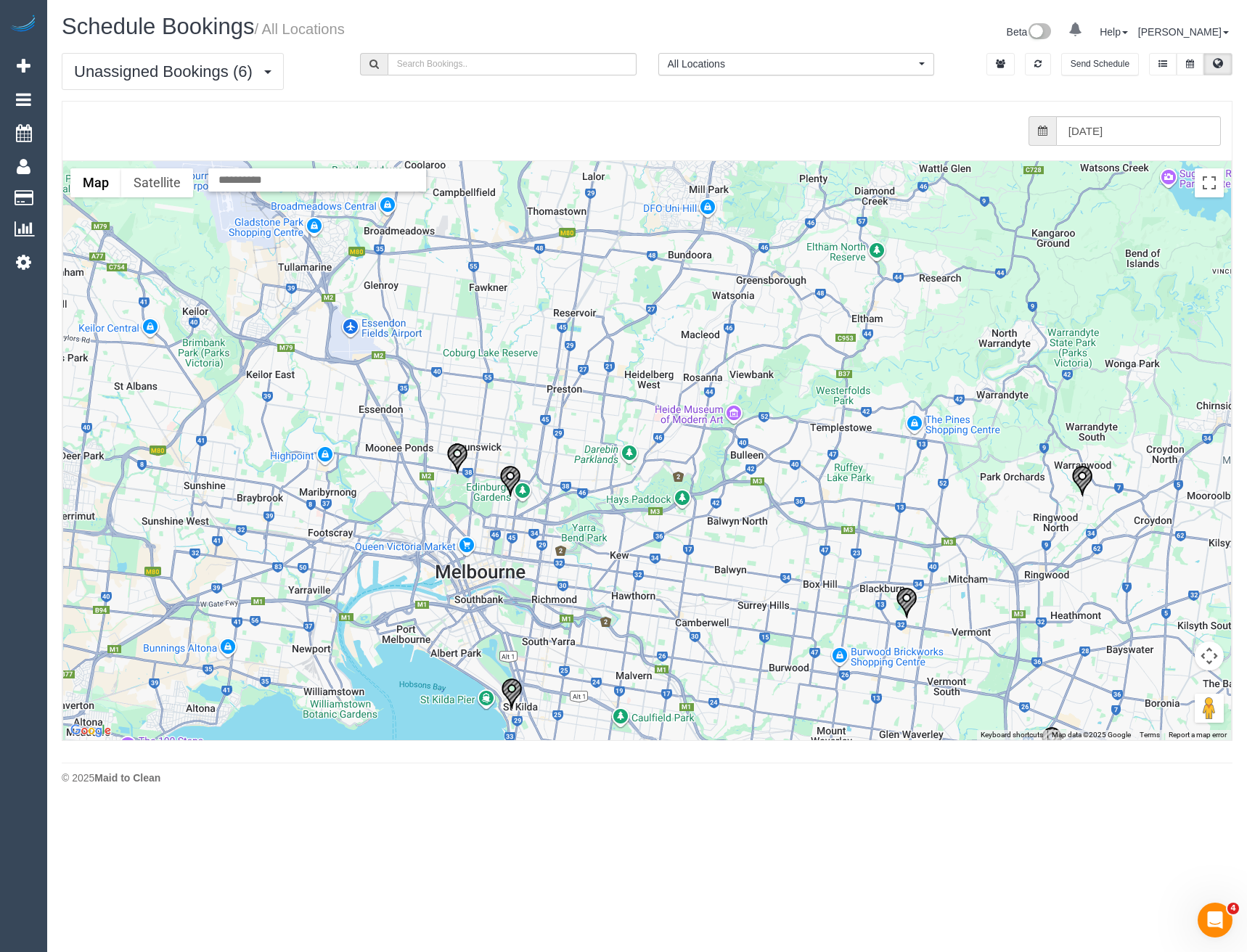
click at [468, 450] on img "24/09/2025 08:00 - Julie Booth - 19/825 Park Street, Brunswick, VIC 3056" at bounding box center [457, 459] width 22 height 32
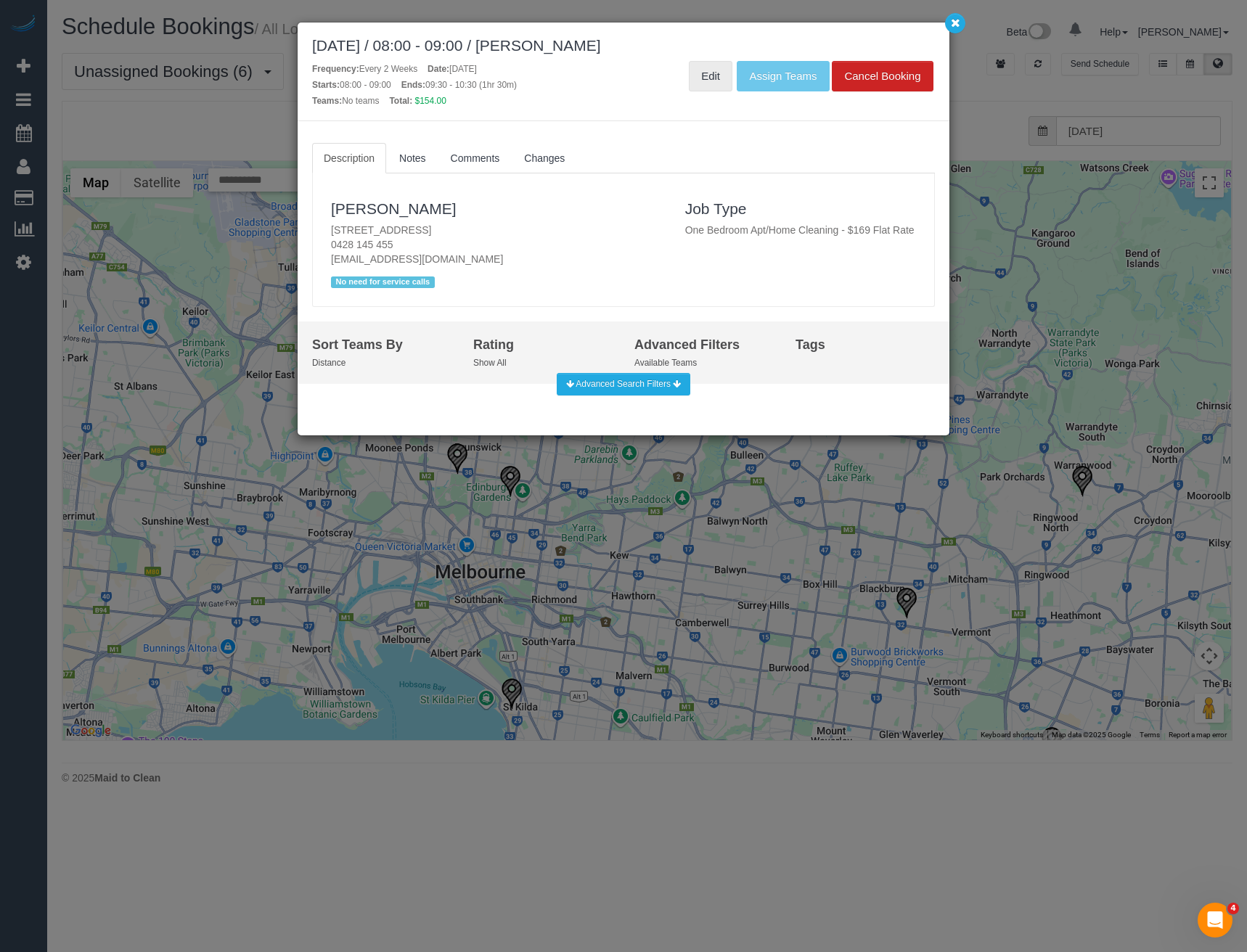
click at [700, 77] on link "Edit" at bounding box center [711, 76] width 44 height 30
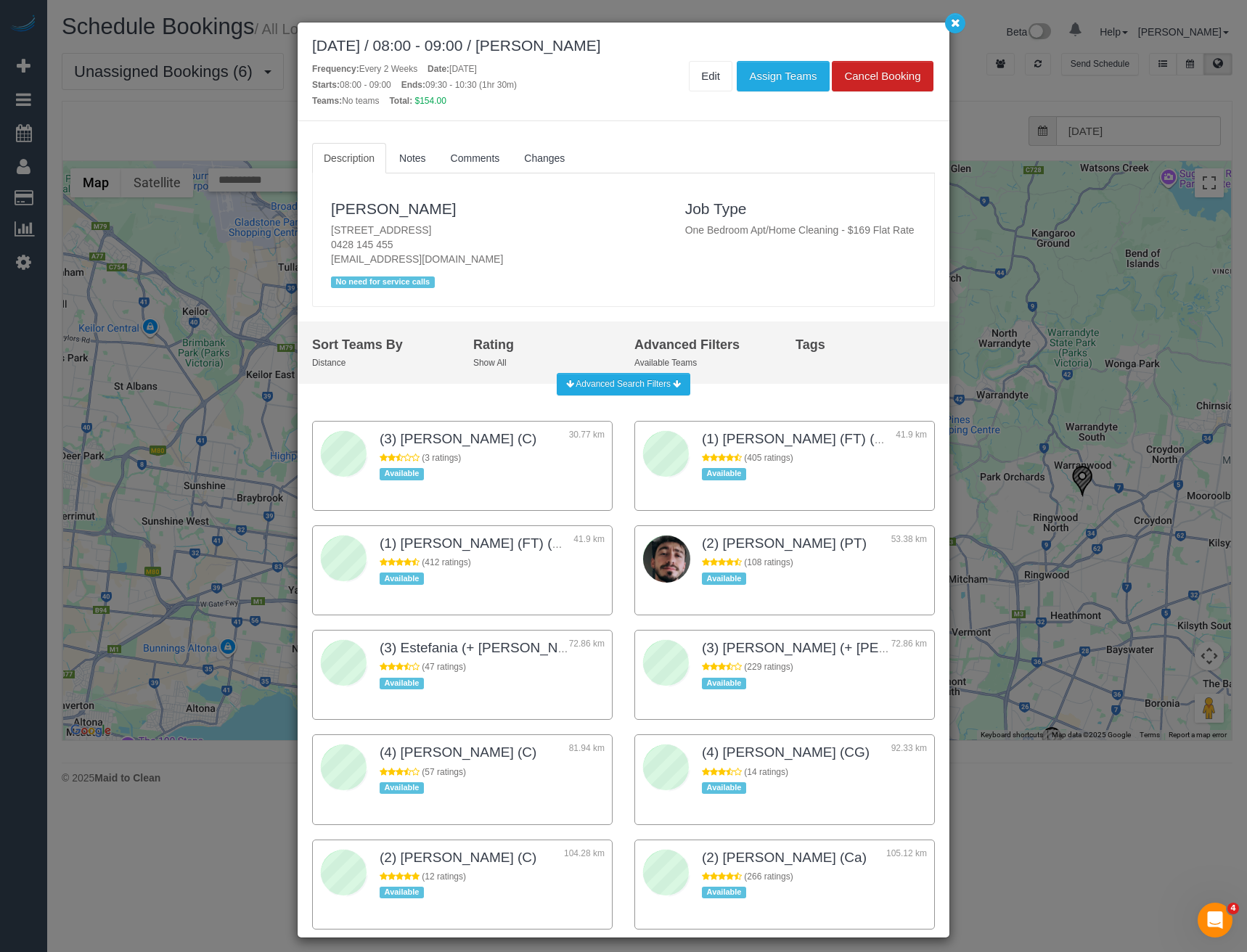
click at [1065, 354] on div "September 24, 2025 / 08:00 - 09:00 / Julie Booth Frequency: Every 2 Weeks Date:…" at bounding box center [623, 476] width 1247 height 952
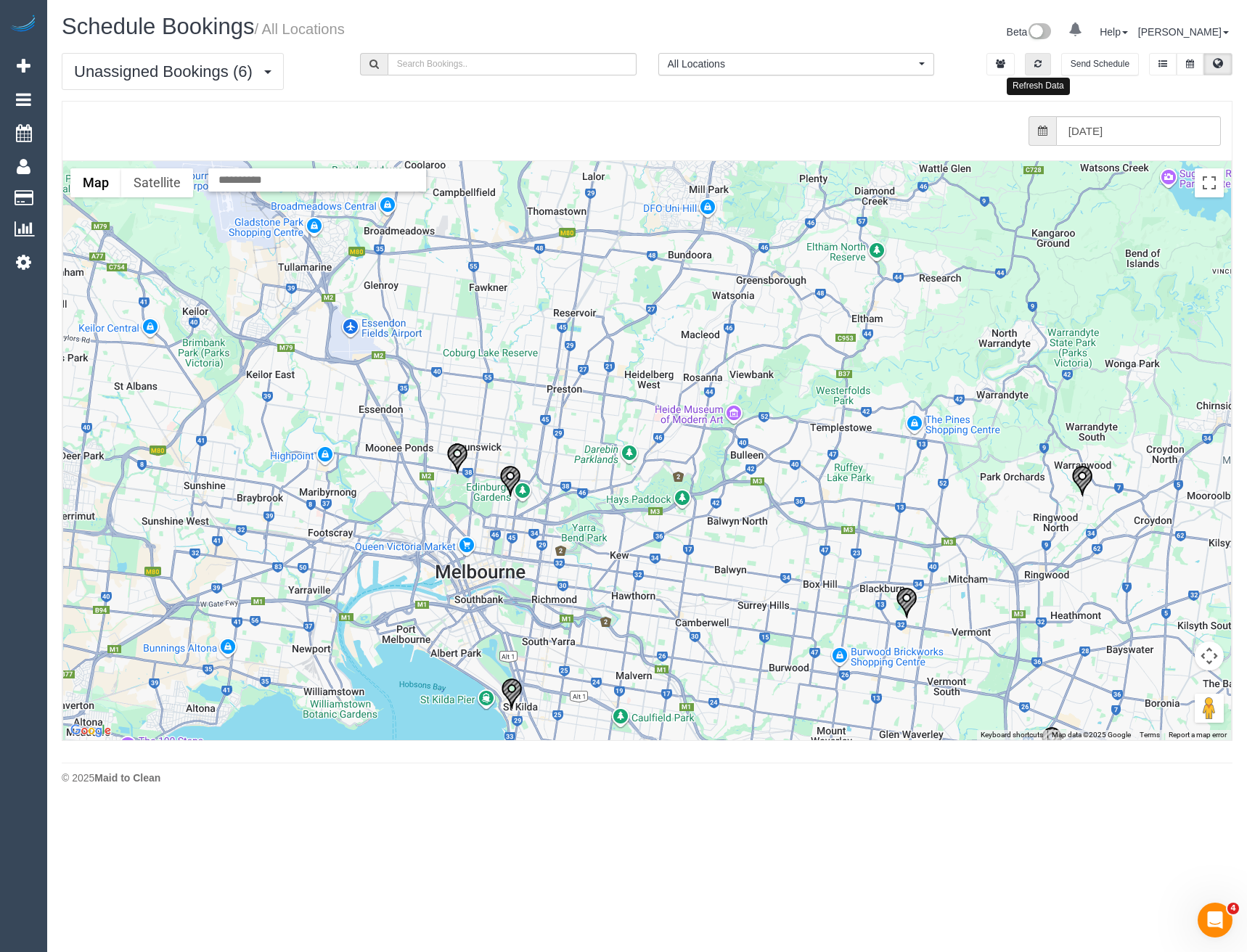
click at [1034, 60] on button "button" at bounding box center [1038, 64] width 26 height 23
click at [1102, 129] on input "24/09/2025" at bounding box center [1138, 130] width 165 height 30
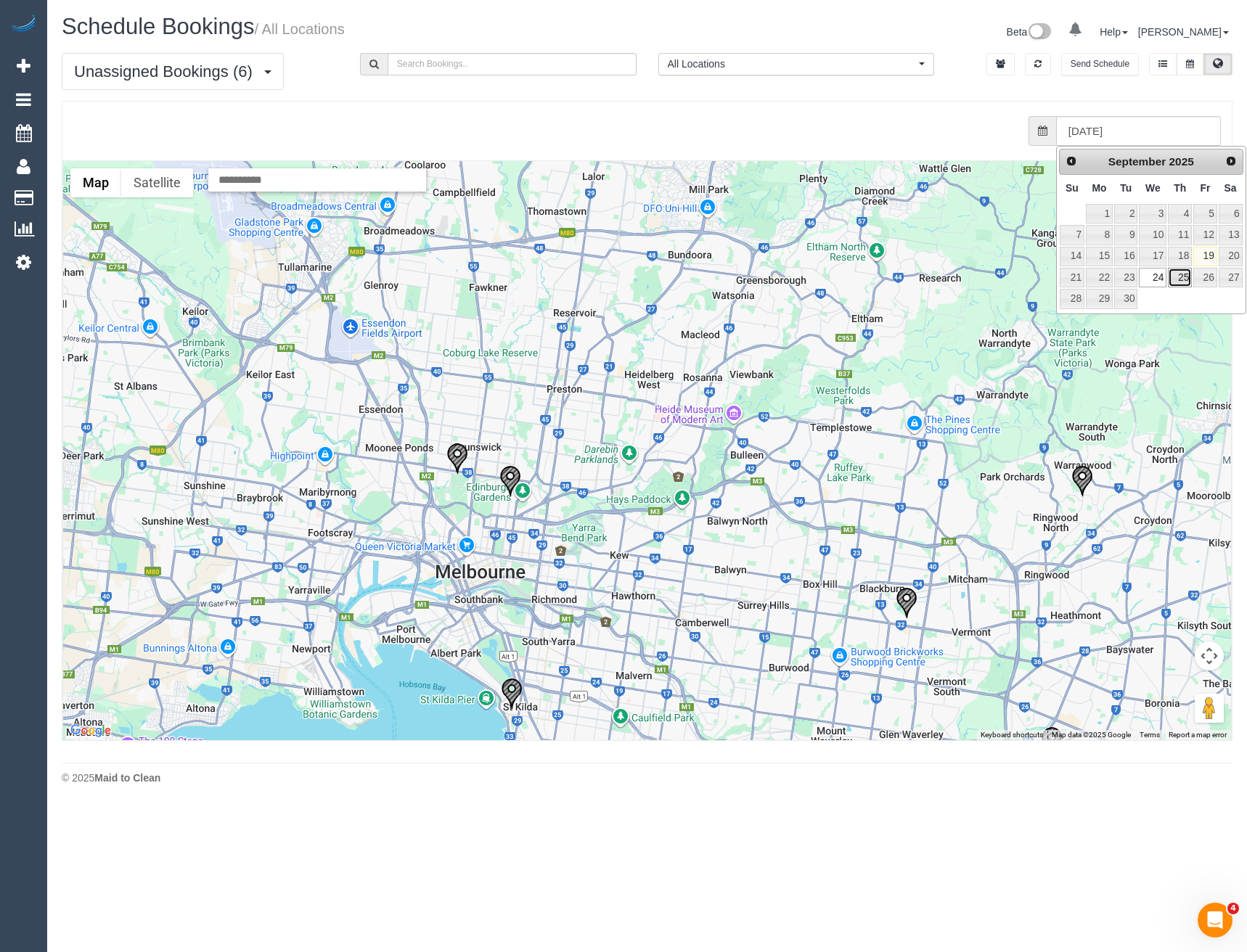
click at [1173, 281] on link "25" at bounding box center [1180, 277] width 24 height 19
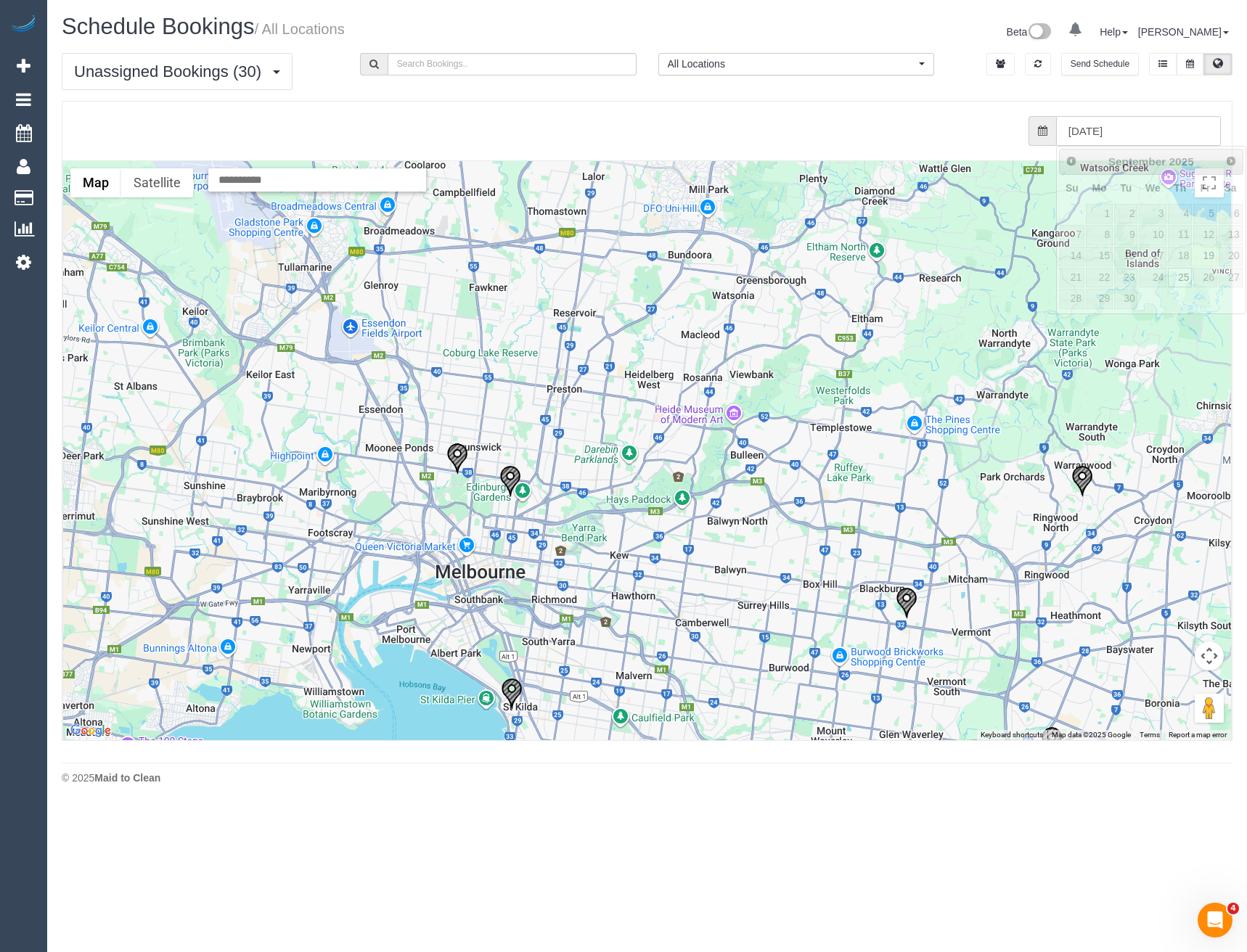
click at [1118, 123] on input "25/09/2025" at bounding box center [1138, 130] width 165 height 30
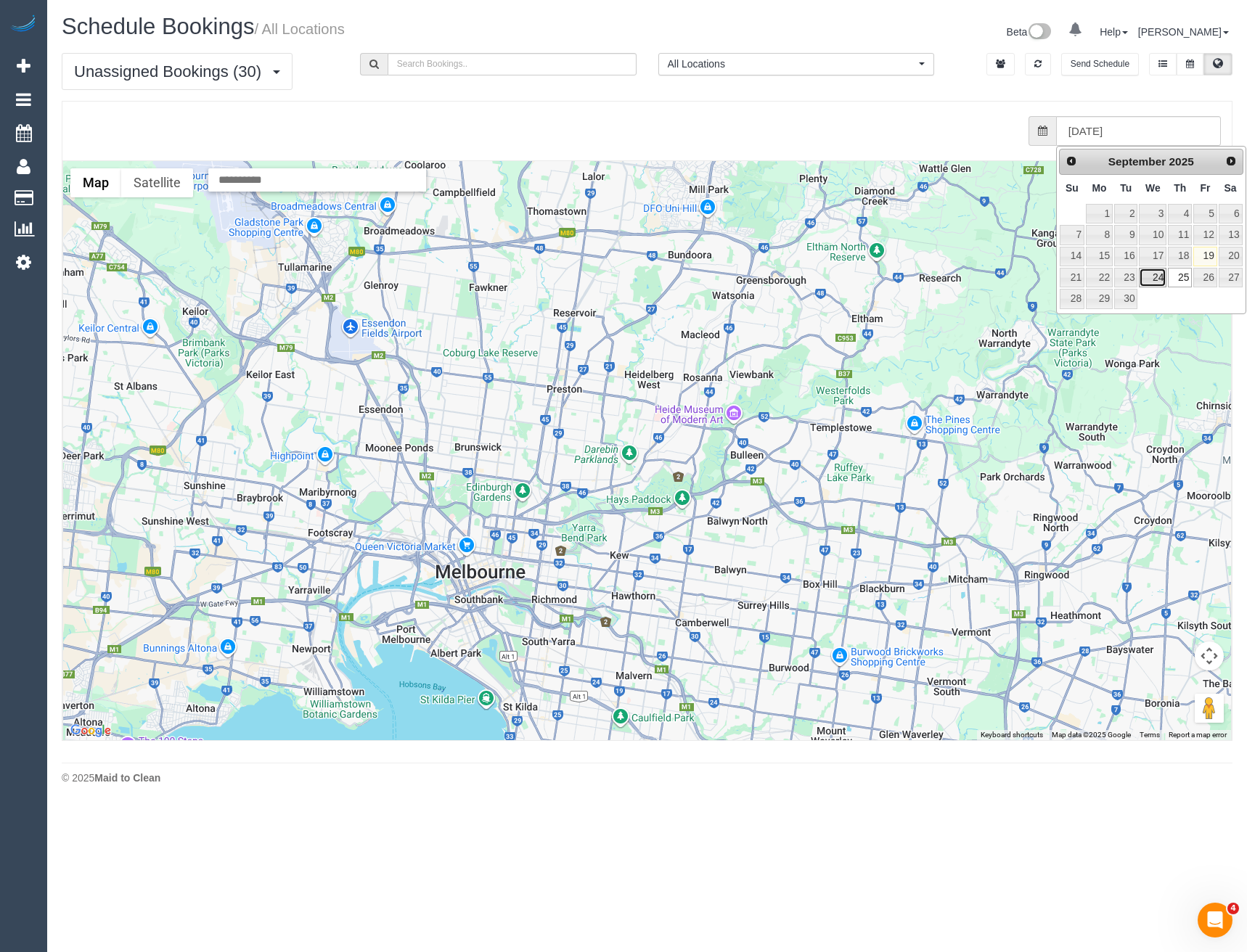
click at [1158, 275] on link "24" at bounding box center [1153, 277] width 27 height 19
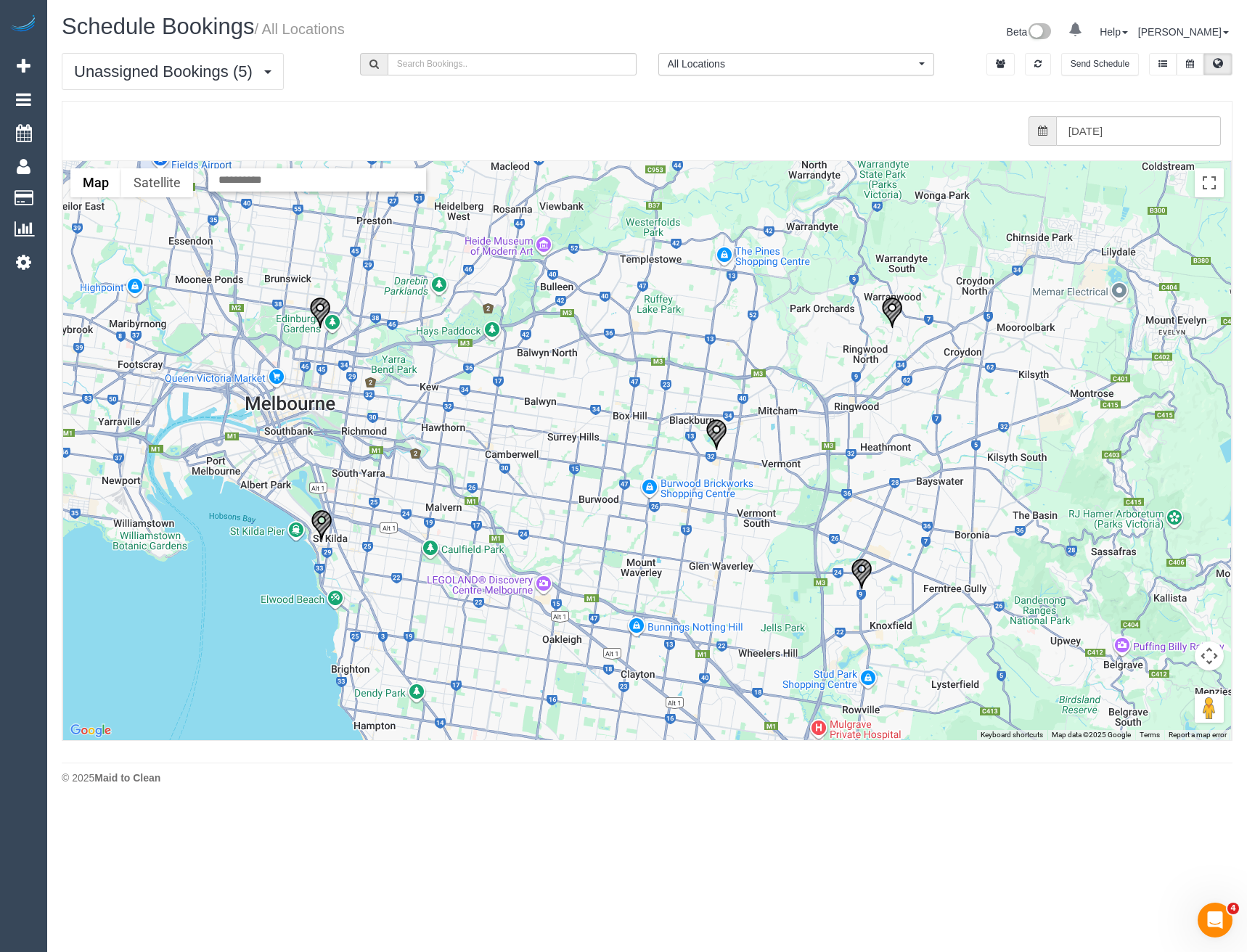
drag, startPoint x: 608, startPoint y: 430, endPoint x: 520, endPoint y: 439, distance: 88.5
click at [530, 440] on div at bounding box center [647, 450] width 1169 height 579
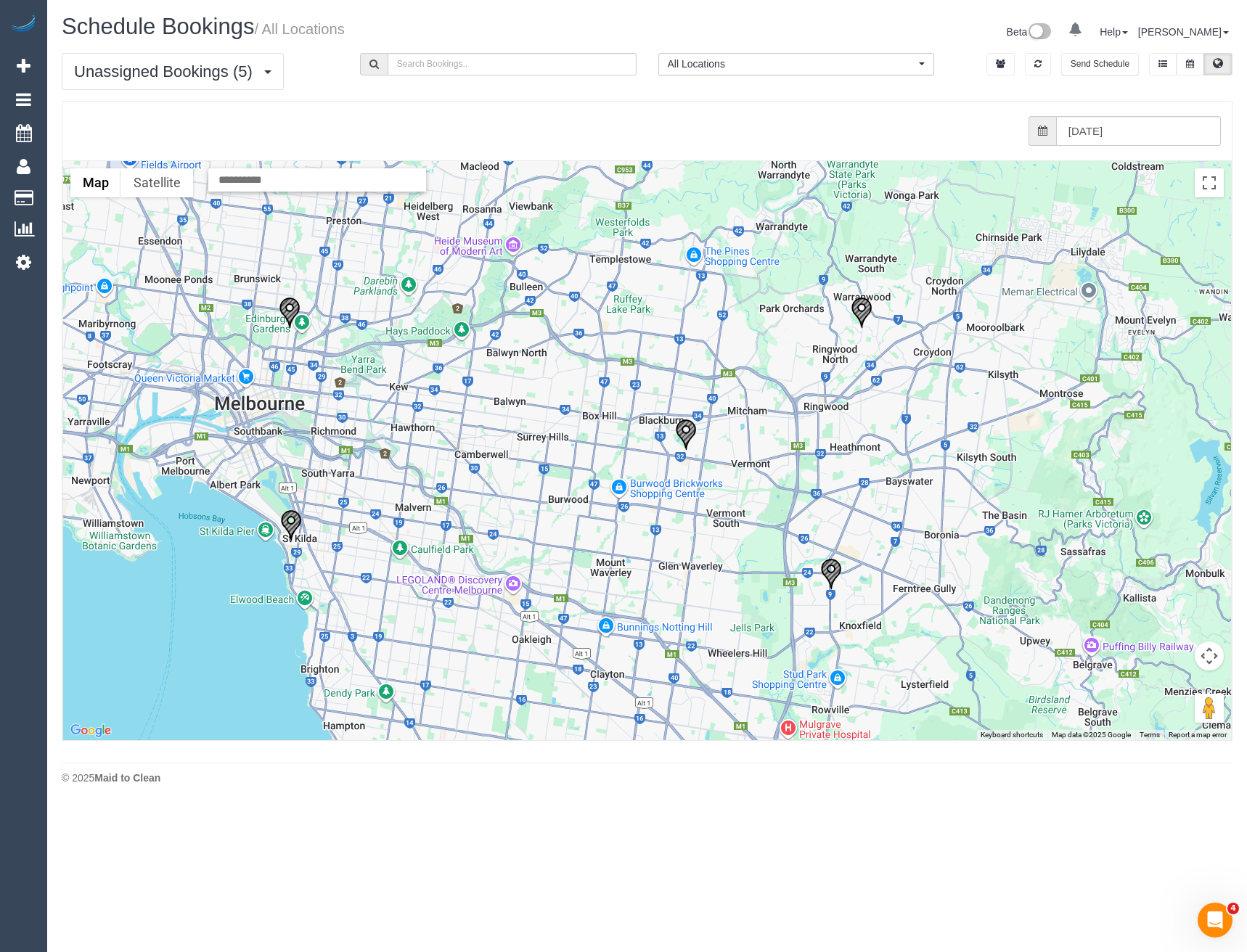
click at [294, 306] on img "24/09/2025 10:00 - Suzie Crossland - 6/6 Reid Street, Fitzroy North, VIC 3068" at bounding box center [290, 313] width 22 height 32
click at [683, 431] on img "24/09/2025 08:00 - Erin Matchan - 3 Peak Ct, Blackburn, VIC 3130" at bounding box center [686, 434] width 22 height 32
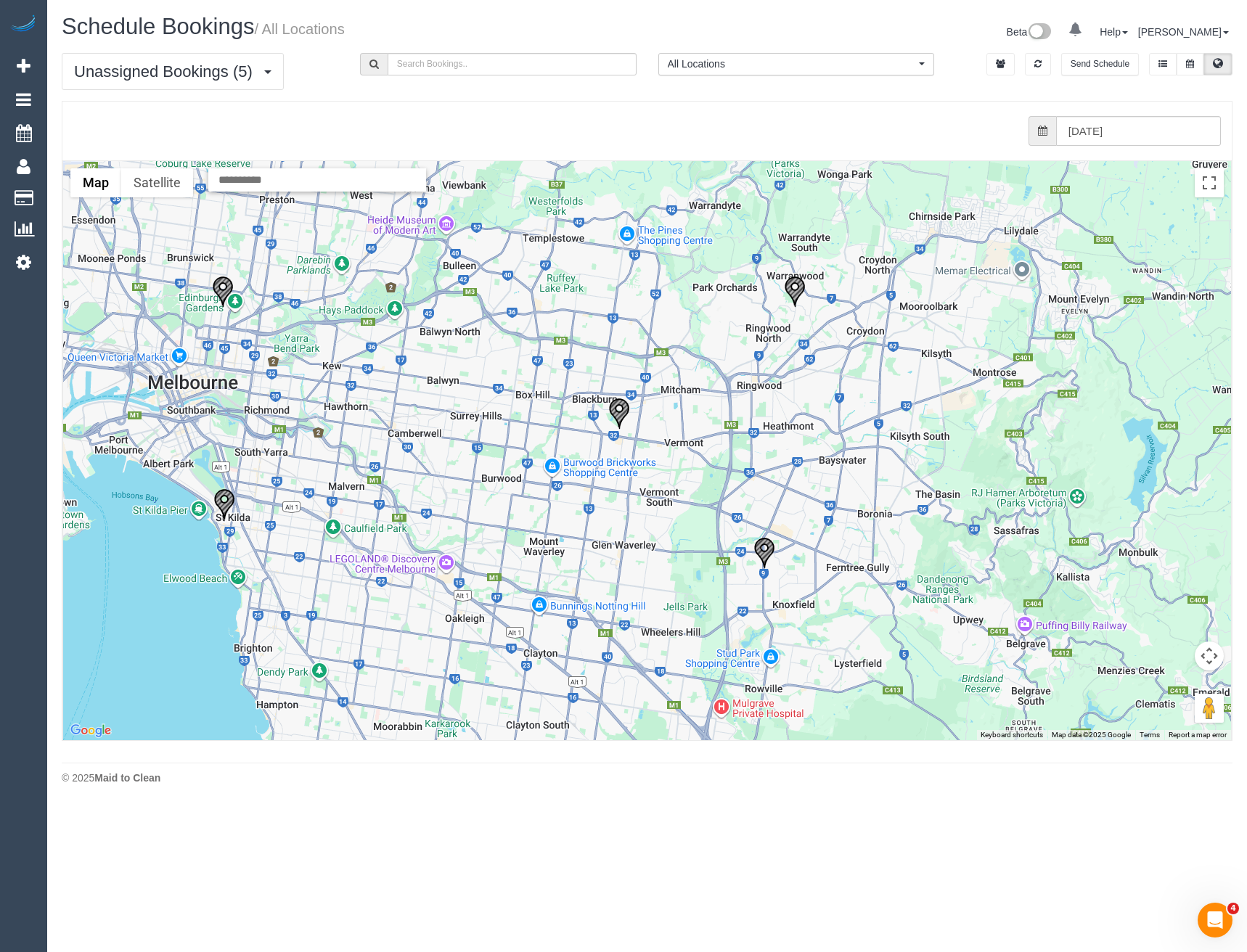
drag, startPoint x: 837, startPoint y: 436, endPoint x: 760, endPoint y: 412, distance: 80.7
click at [760, 412] on div at bounding box center [647, 450] width 1169 height 579
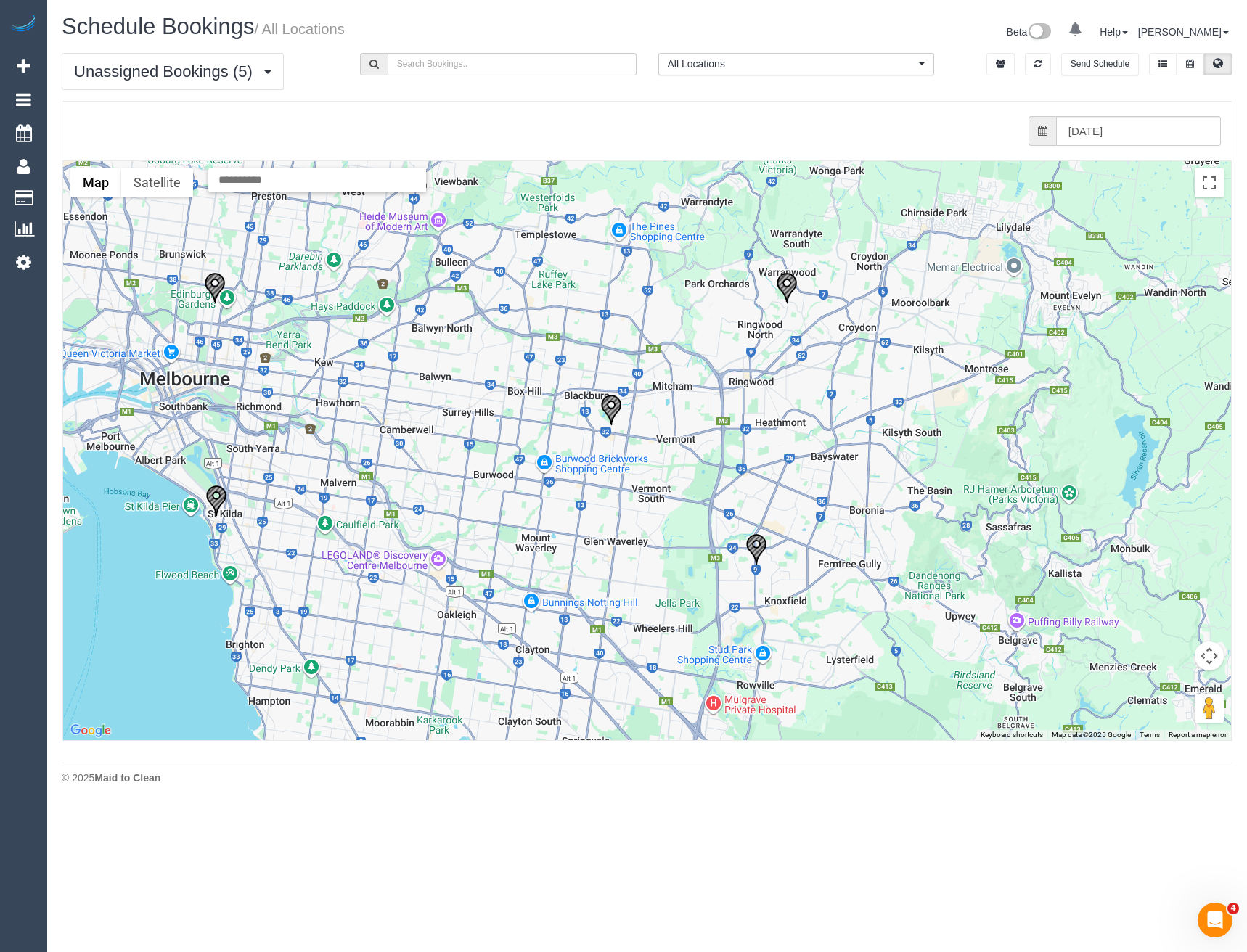
click at [785, 273] on img "24/09/2025 08:00 - Eliza St Hill - 149 Wonga Road, Ringwood North, VIC 3134" at bounding box center [787, 287] width 22 height 32
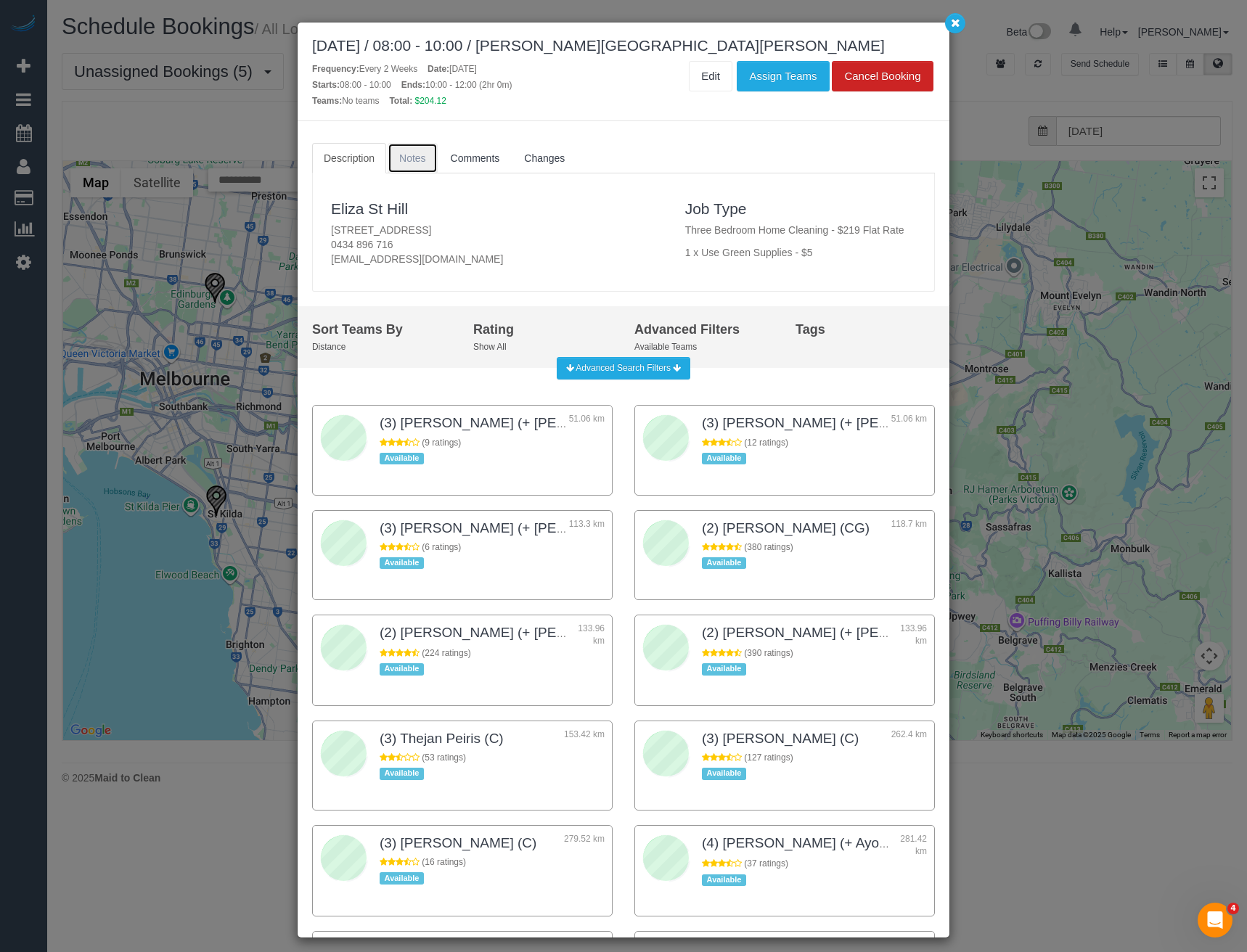
click at [420, 152] on span "Notes" at bounding box center [412, 158] width 26 height 12
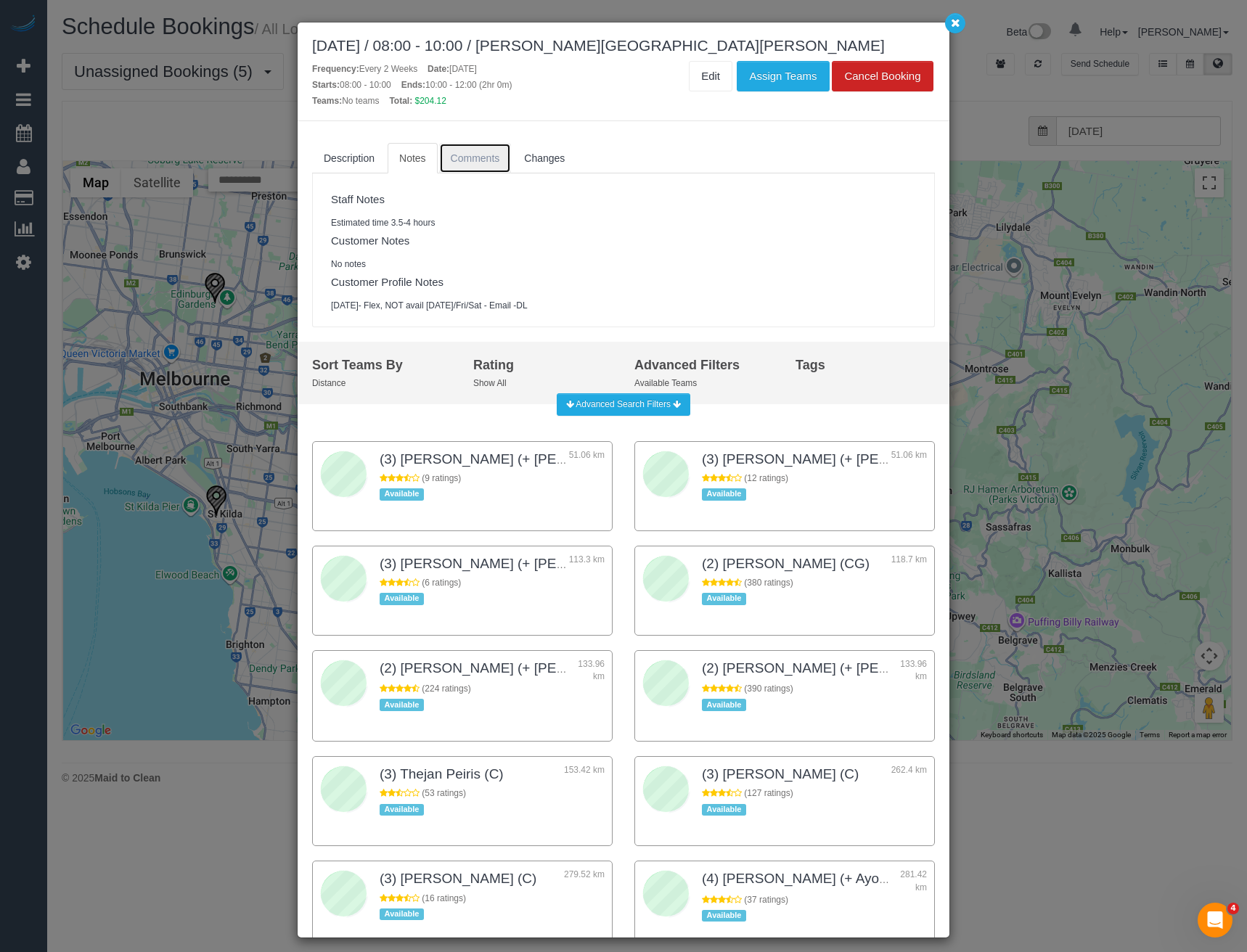
click at [485, 157] on span "Comments" at bounding box center [475, 158] width 49 height 12
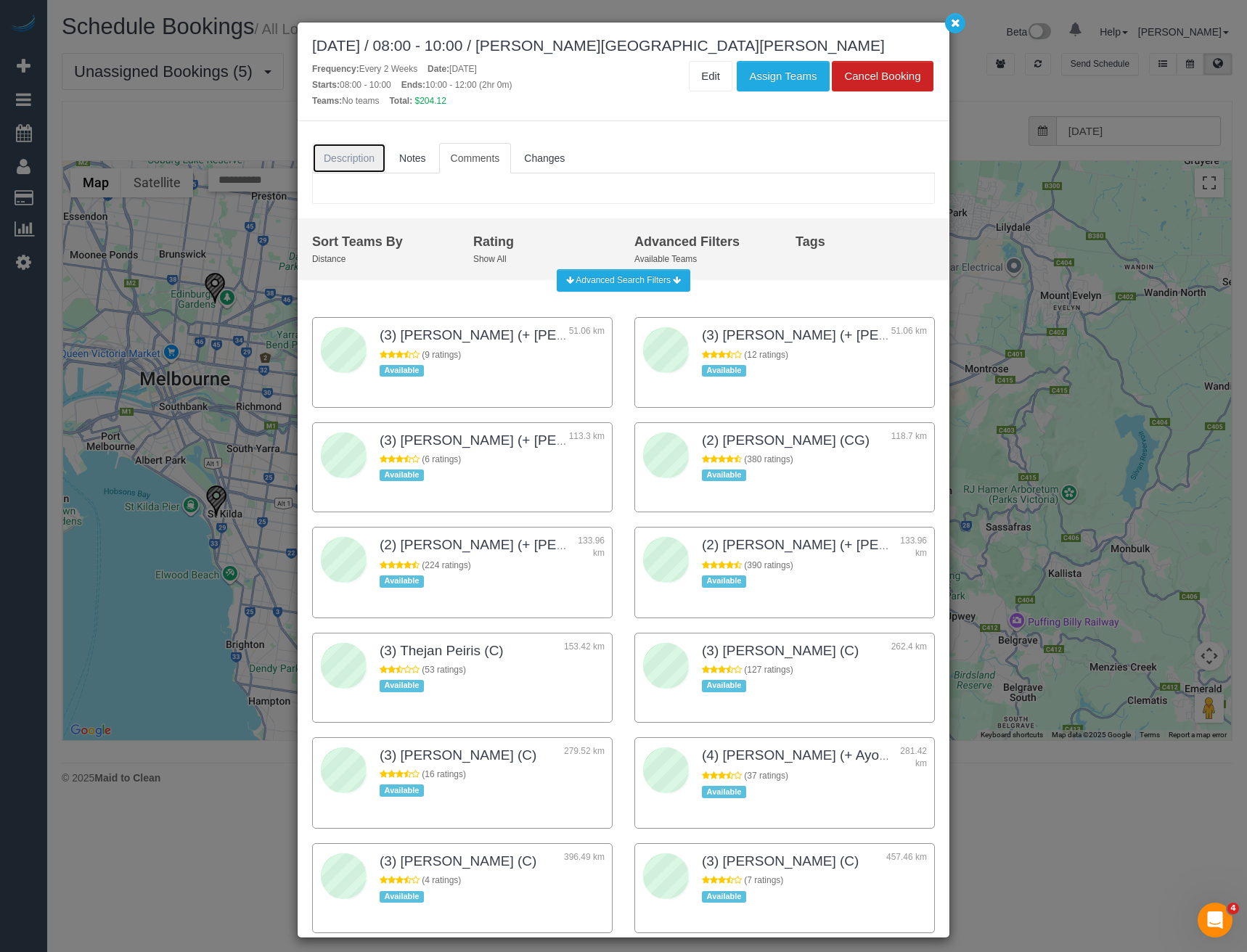
click at [357, 154] on span "Description" at bounding box center [349, 158] width 51 height 12
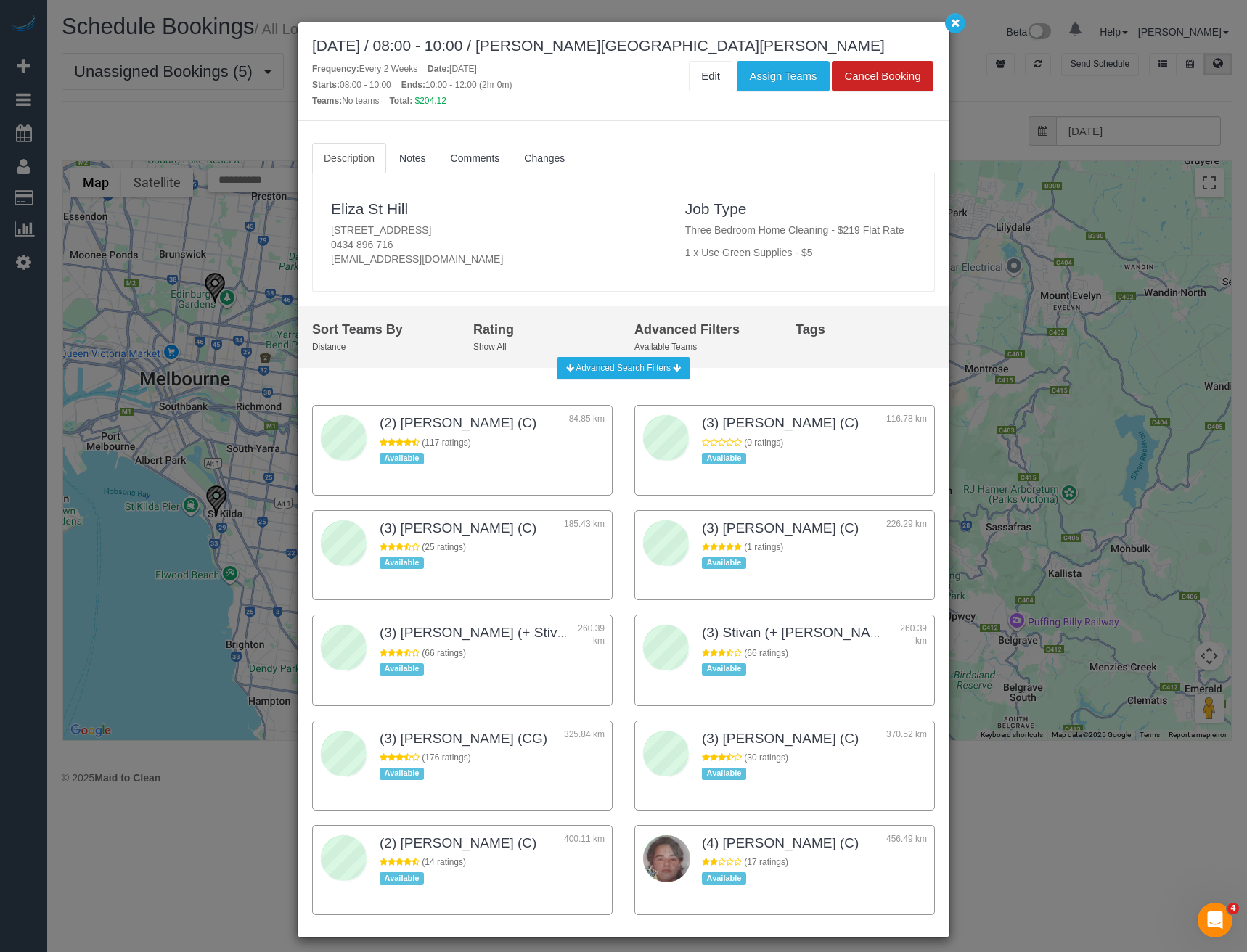
click at [209, 332] on div "September 24, 2025 / 08:00 - 10:00 / Eliza St Hill Frequency: Every 2 Weeks Dat…" at bounding box center [623, 476] width 1247 height 952
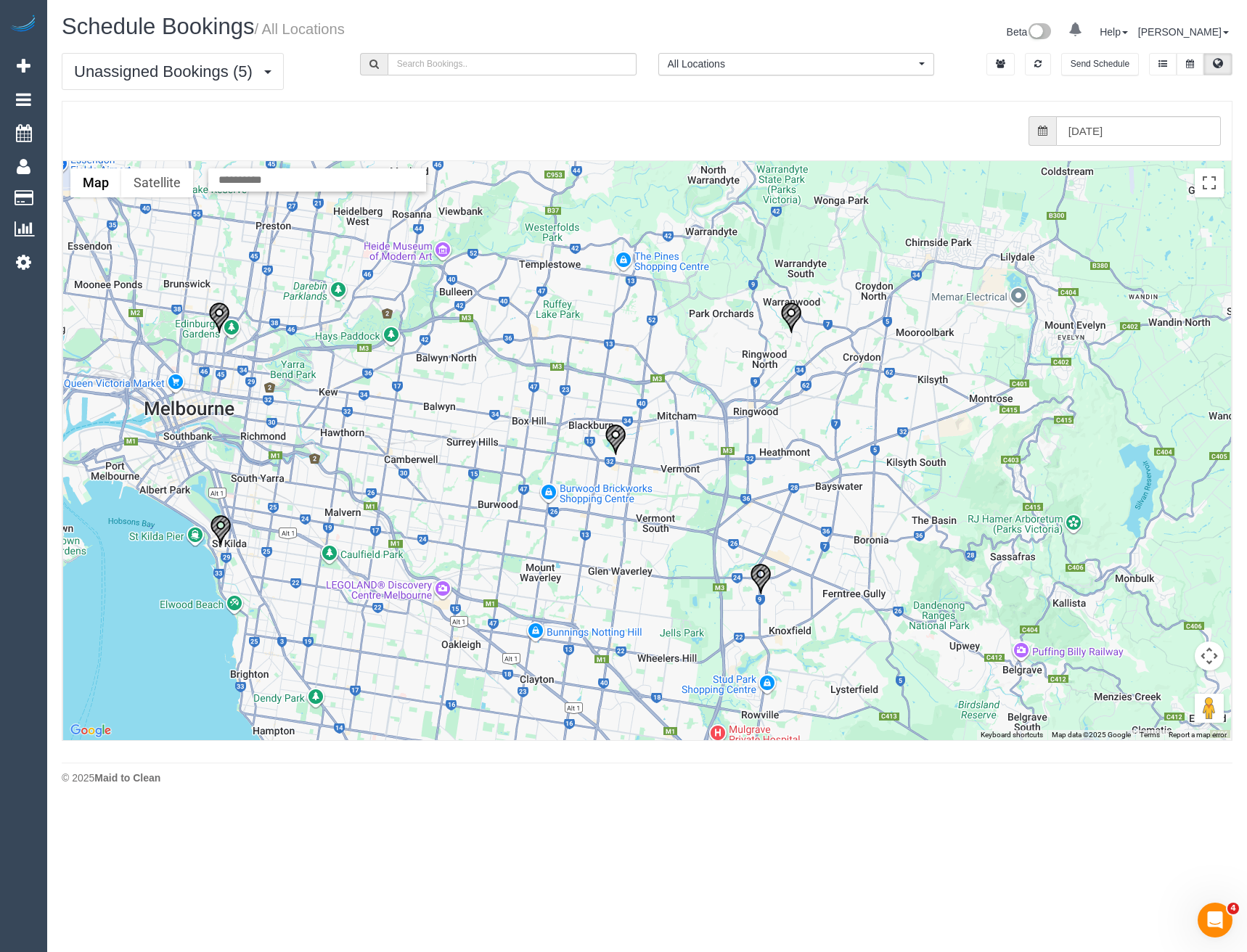
drag, startPoint x: 650, startPoint y: 367, endPoint x: 596, endPoint y: 402, distance: 64.4
click at [596, 402] on div "To navigate, press the arrow keys." at bounding box center [647, 450] width 1169 height 579
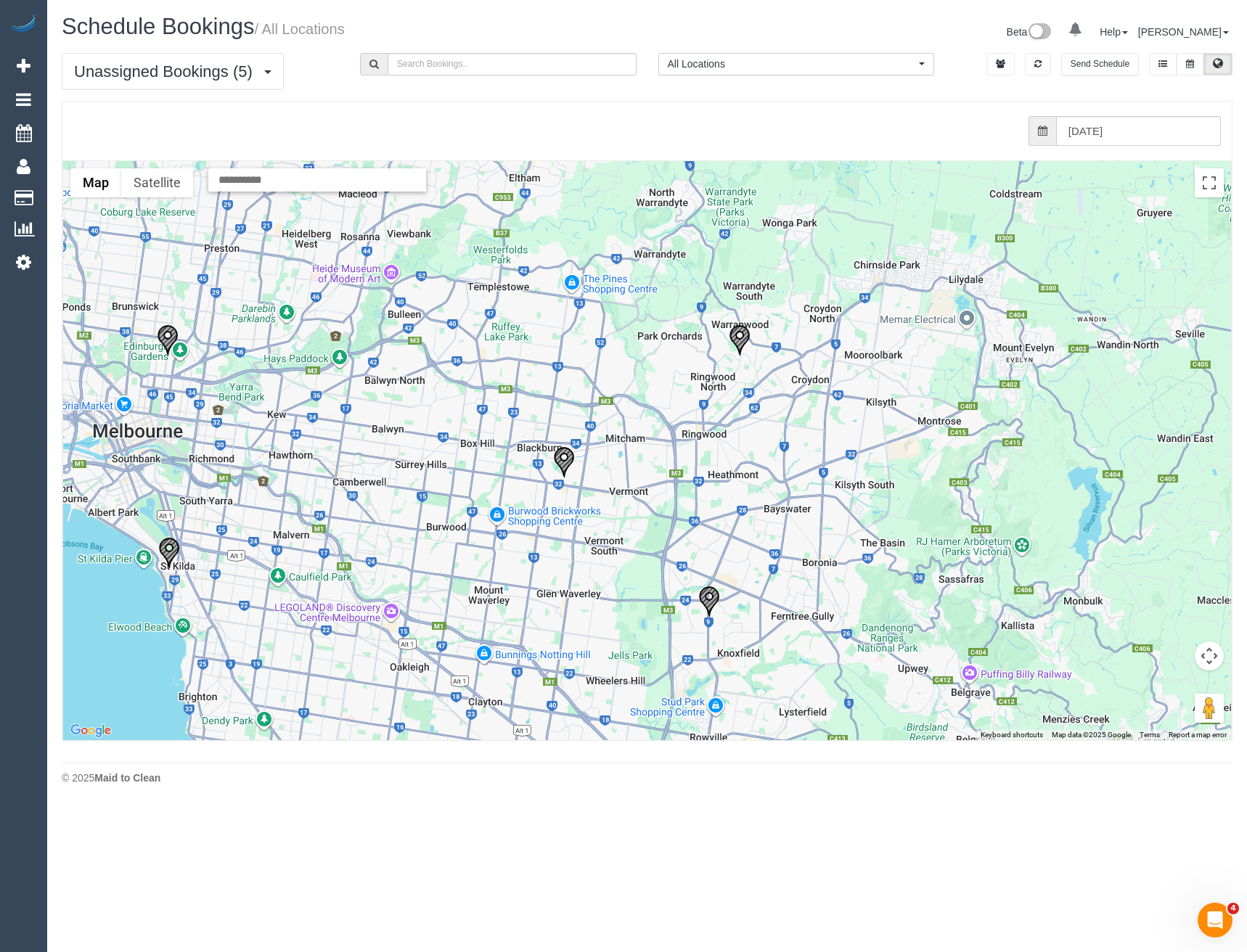
click at [566, 459] on img "24/09/2025 08:00 - Erin Matchan - 3 Peak Ct, Blackburn, VIC 3130" at bounding box center [564, 461] width 22 height 32
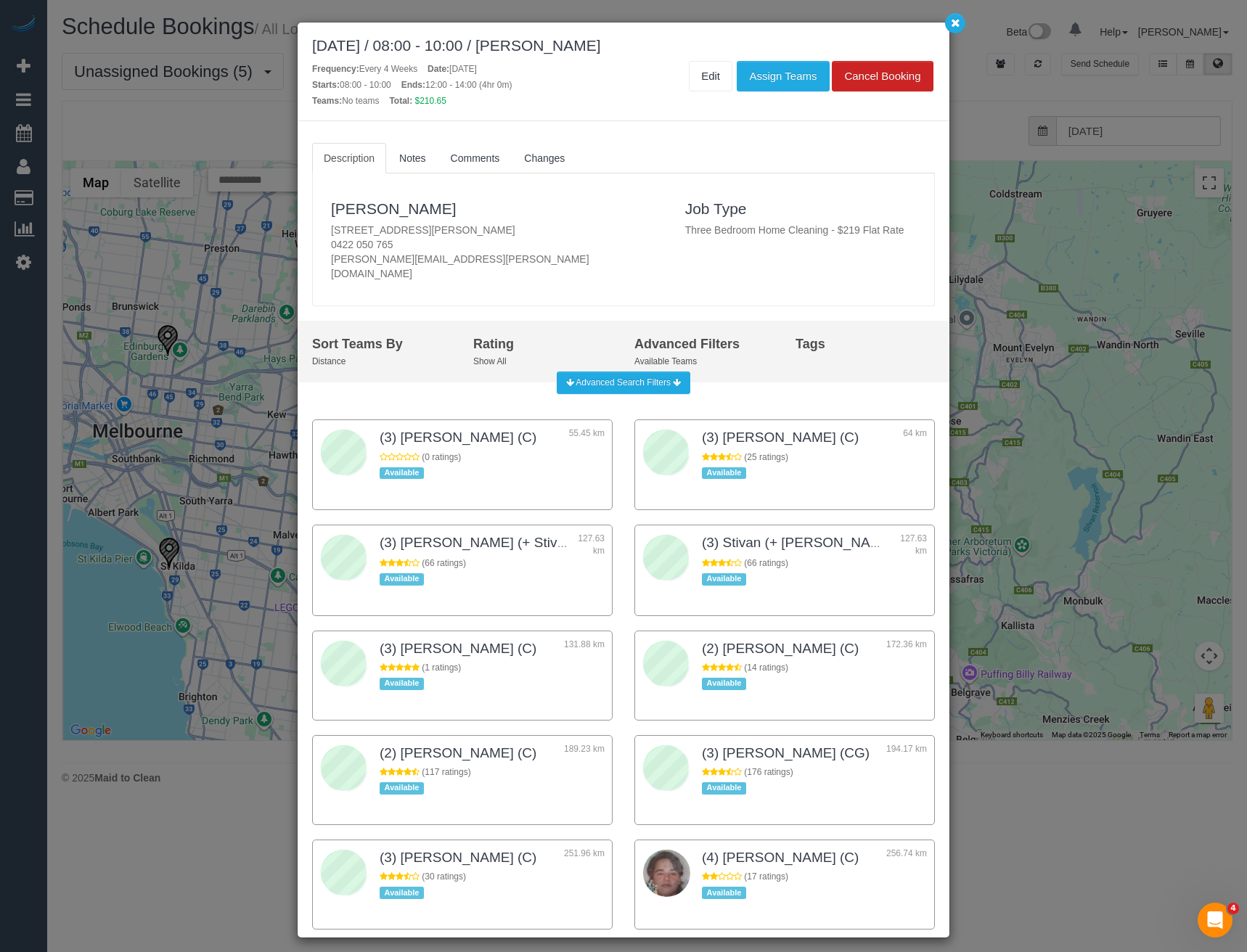
drag, startPoint x: 219, startPoint y: 348, endPoint x: 260, endPoint y: 357, distance: 42.0
click at [219, 348] on div "September 24, 2025 / 08:00 - 10:00 / Erin Matchan Frequency: Every 4 Weeks Date…" at bounding box center [623, 476] width 1247 height 952
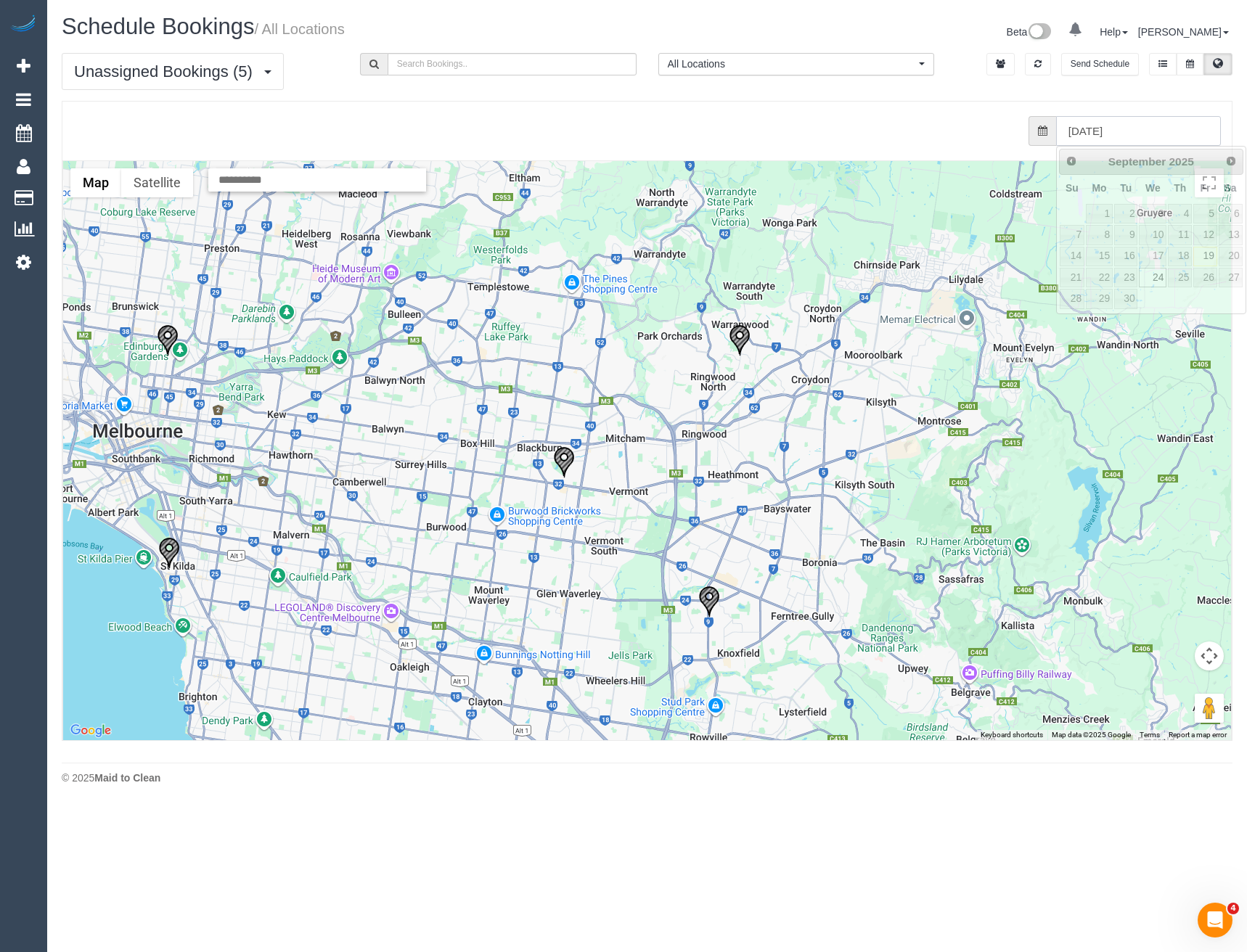
click at [1097, 130] on input "24/09/2025" at bounding box center [1138, 130] width 165 height 30
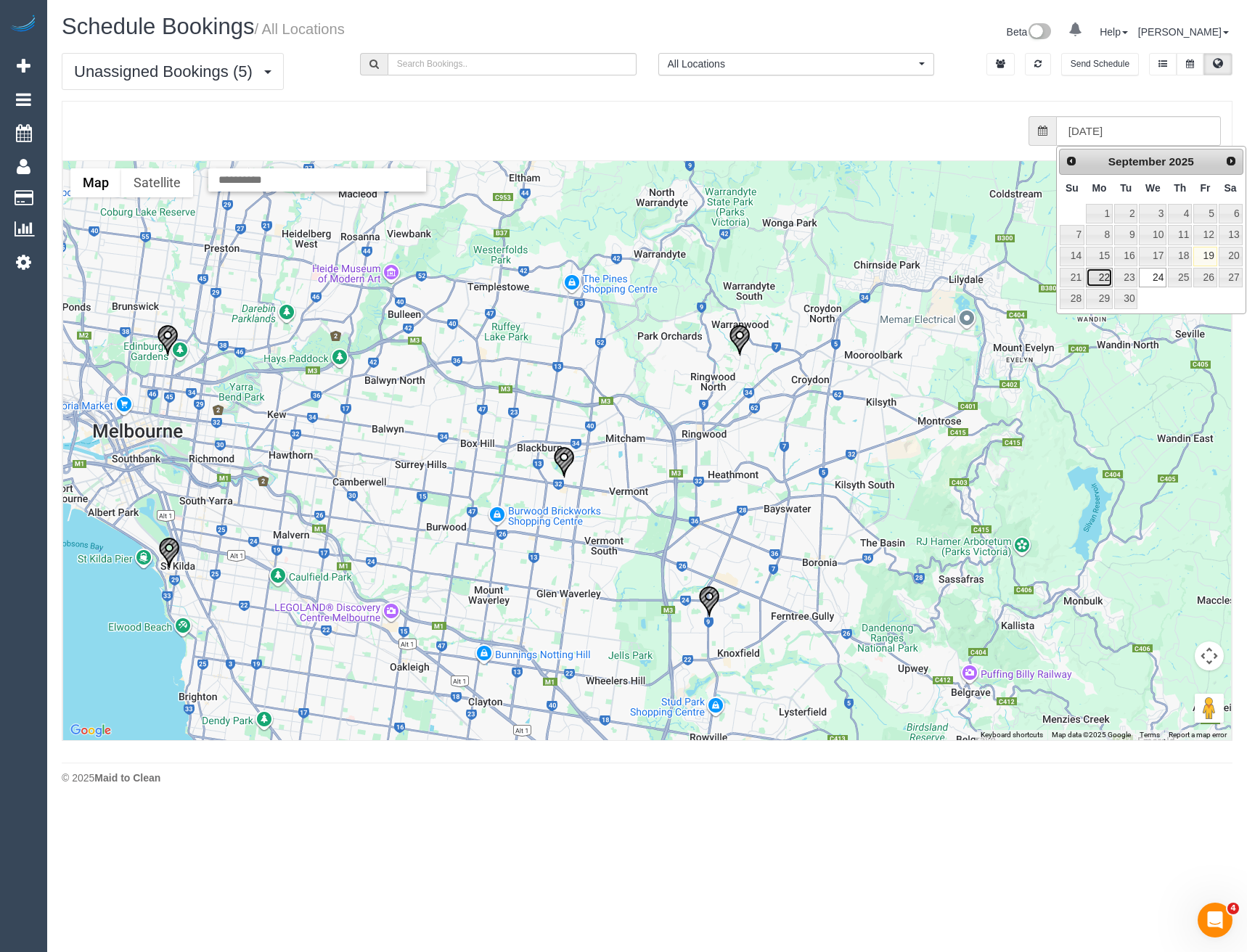
click at [1102, 279] on link "22" at bounding box center [1099, 277] width 26 height 19
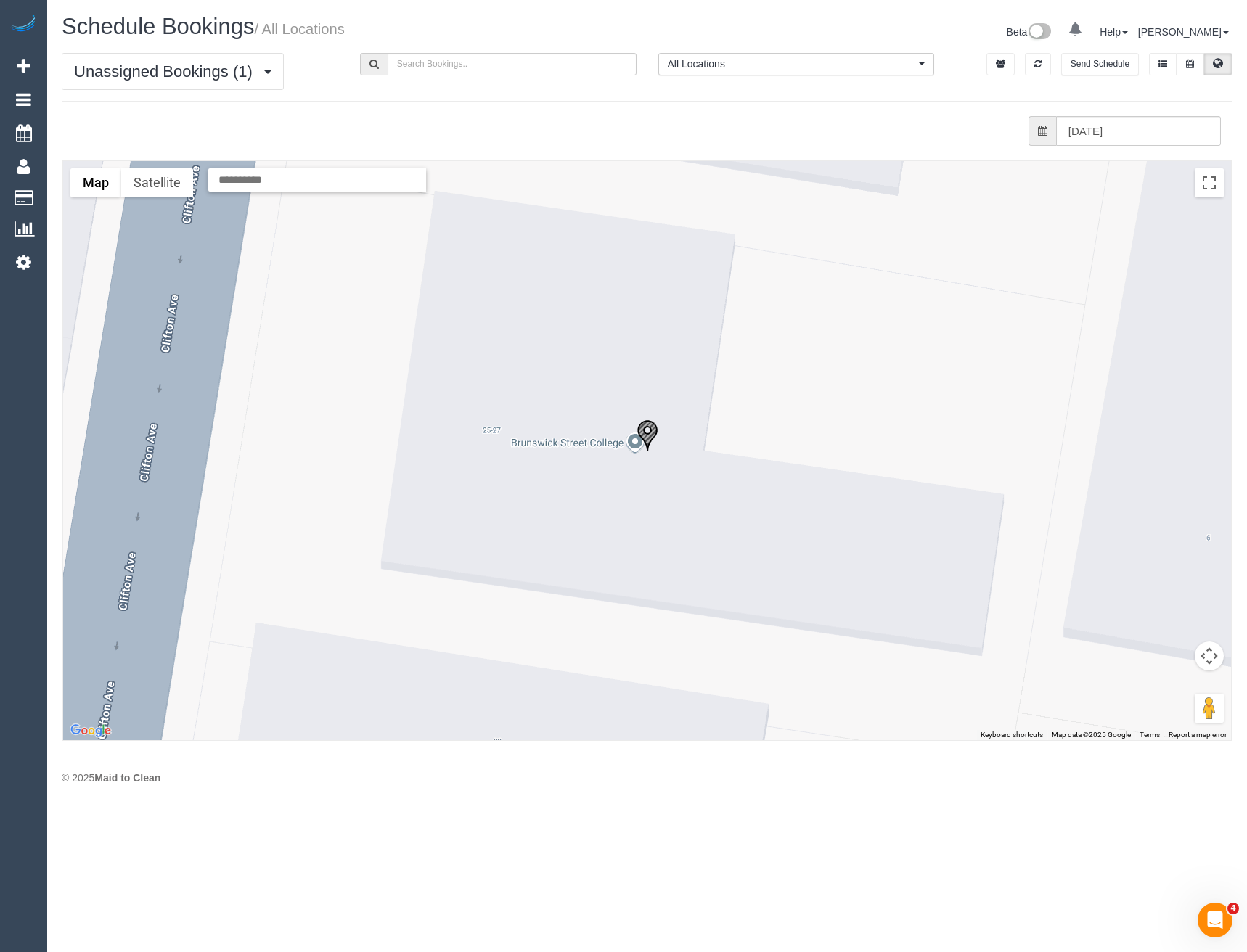
click at [646, 434] on img "22/09/2025 14:00 - Juliet Cook - 27 Clifton Ave, Clifton Hill, VIC 3068" at bounding box center [648, 435] width 22 height 32
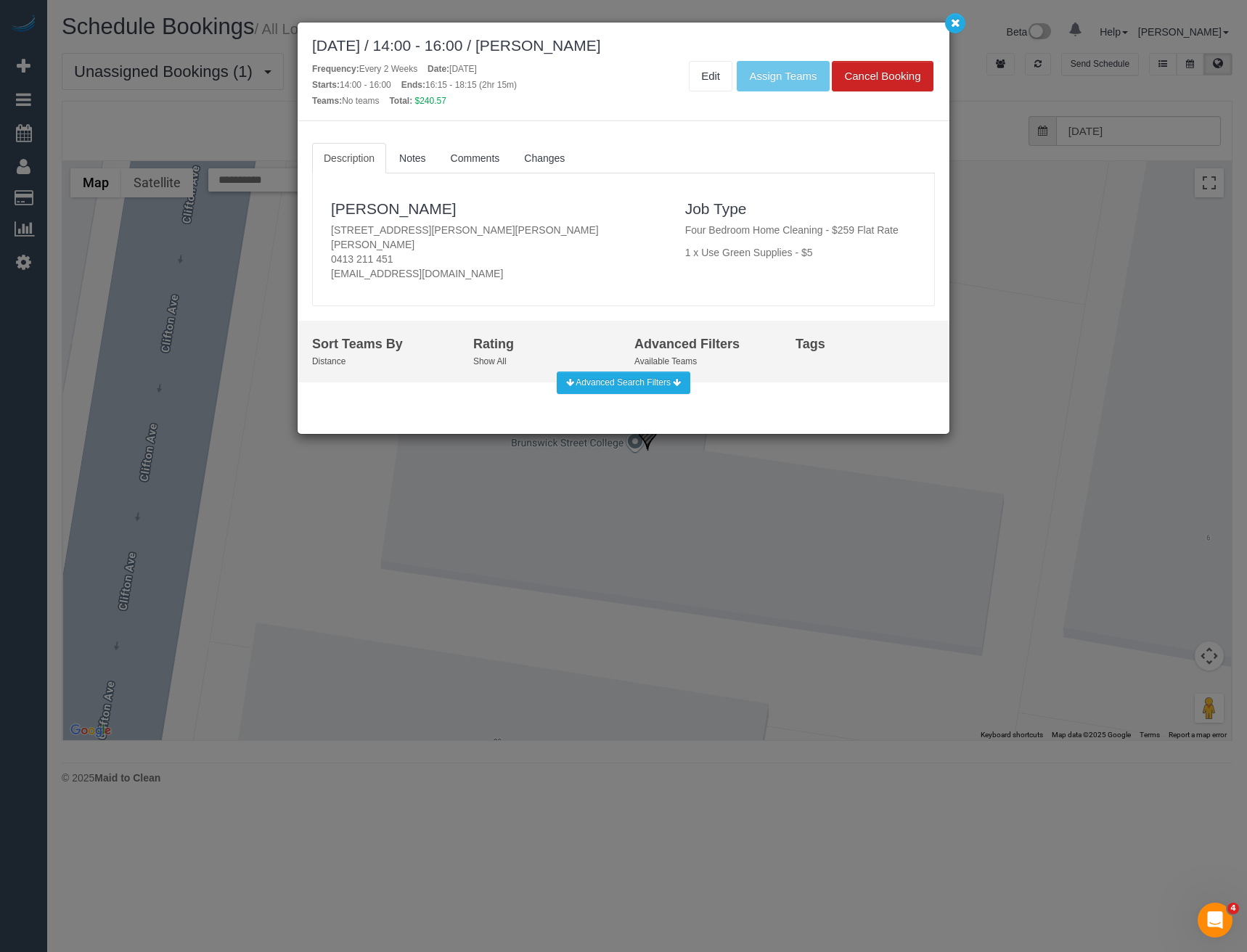
click at [460, 471] on div "September 22, 2025 / 14:00 - 16:00 / Juliet Cook Frequency: Every 2 Weeks Date:…" at bounding box center [623, 476] width 1247 height 952
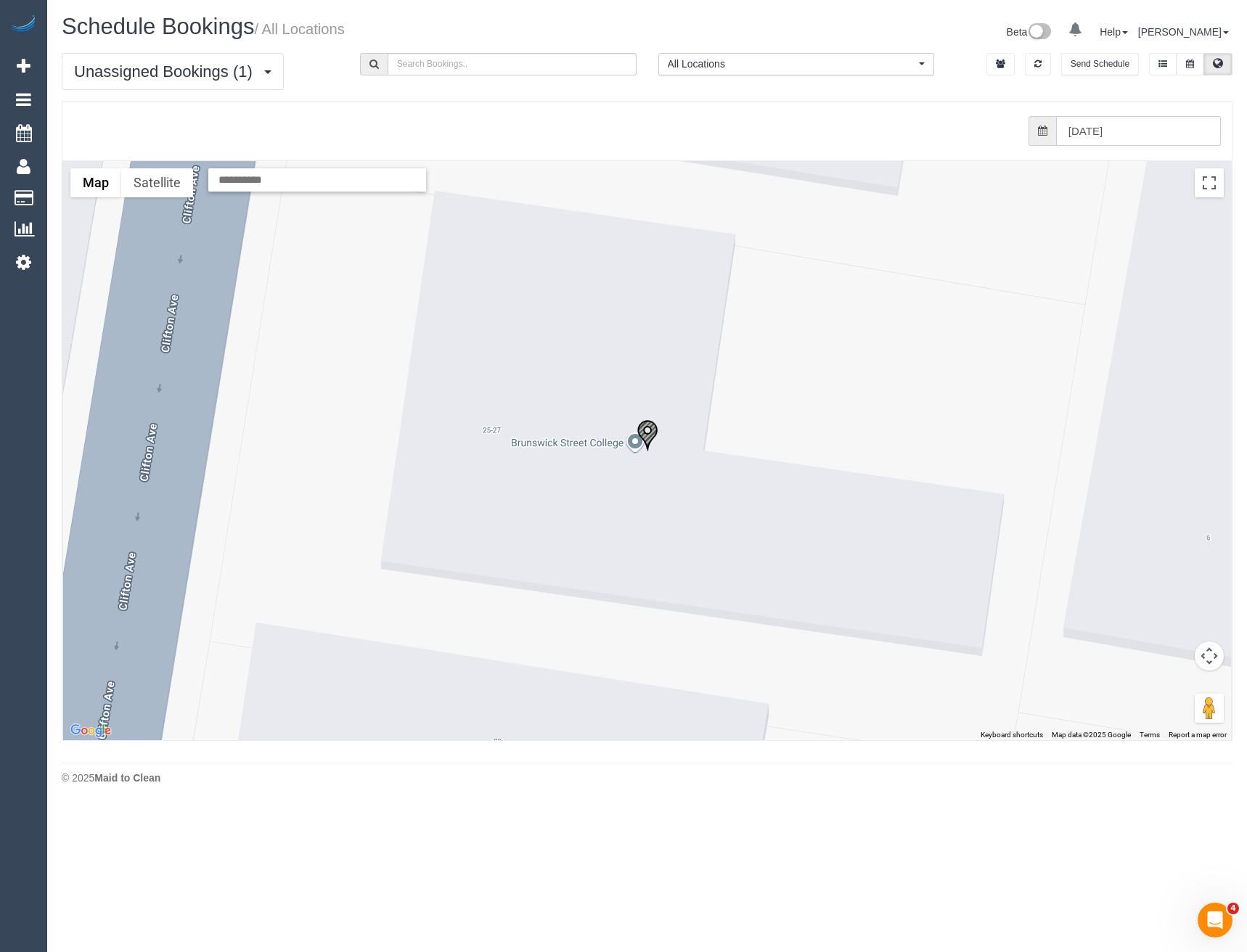
click at [1080, 139] on input "22/09/2025" at bounding box center [1138, 130] width 165 height 30
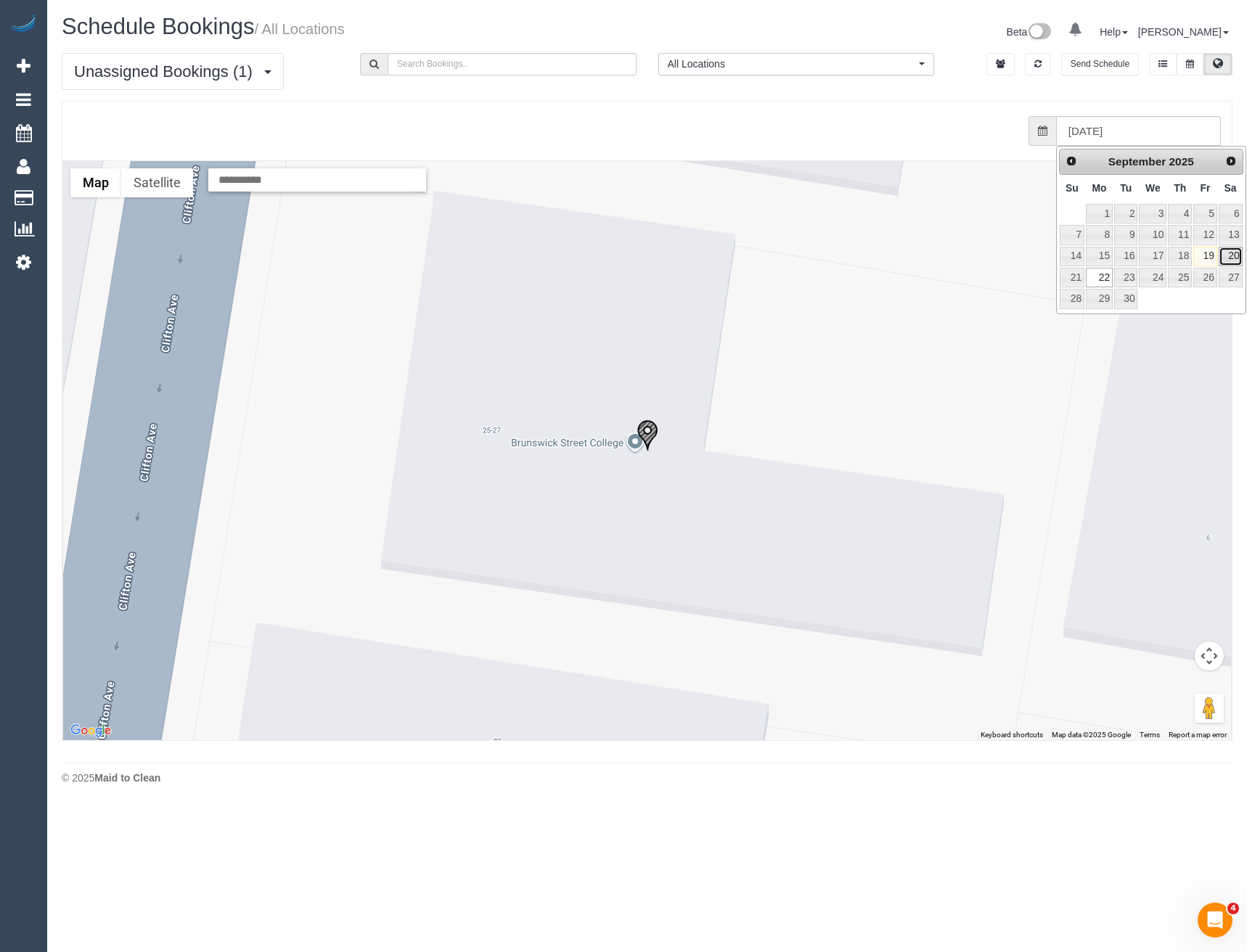
click at [1230, 254] on link "20" at bounding box center [1231, 256] width 24 height 19
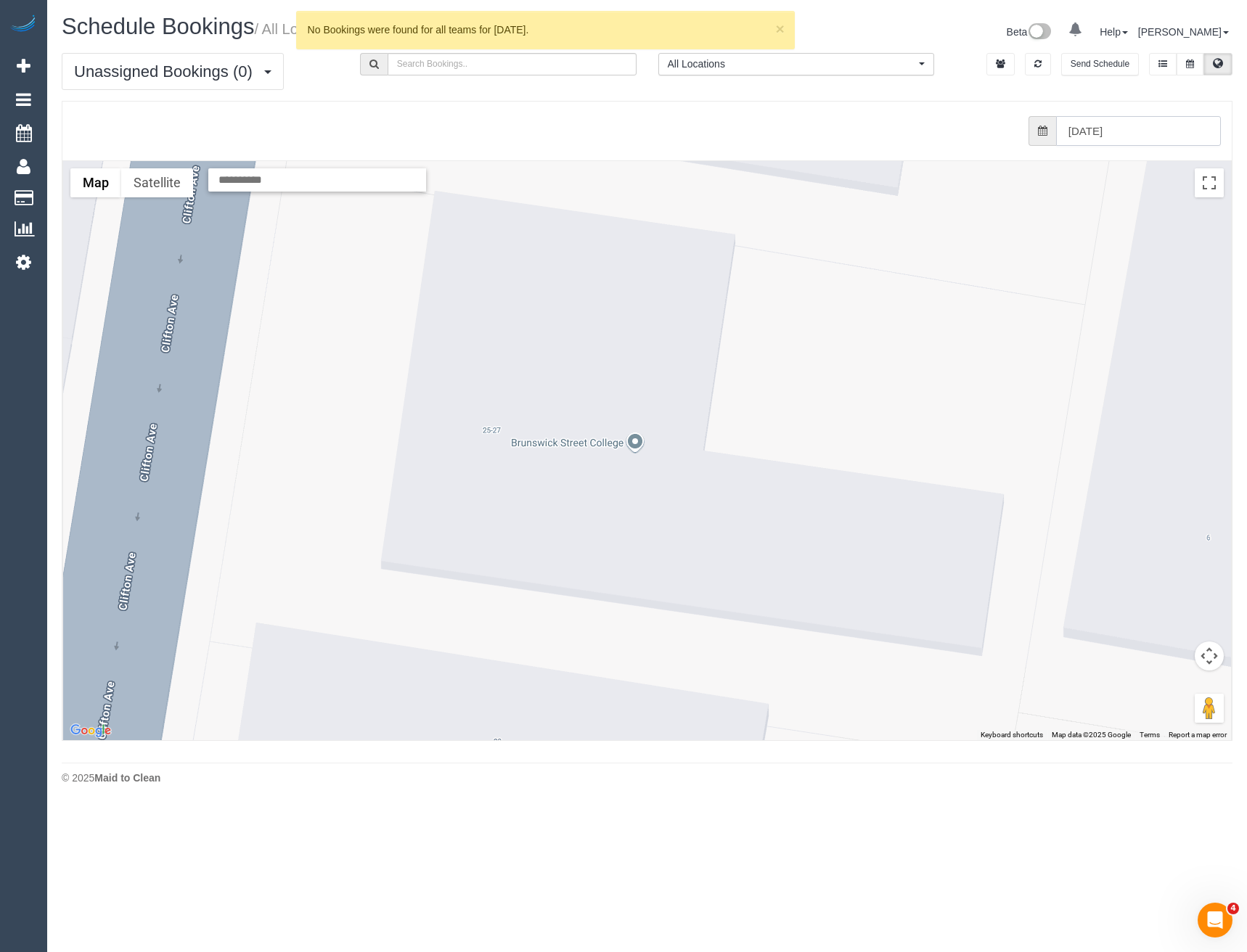
click at [1144, 133] on input "20/09/2025" at bounding box center [1138, 130] width 165 height 30
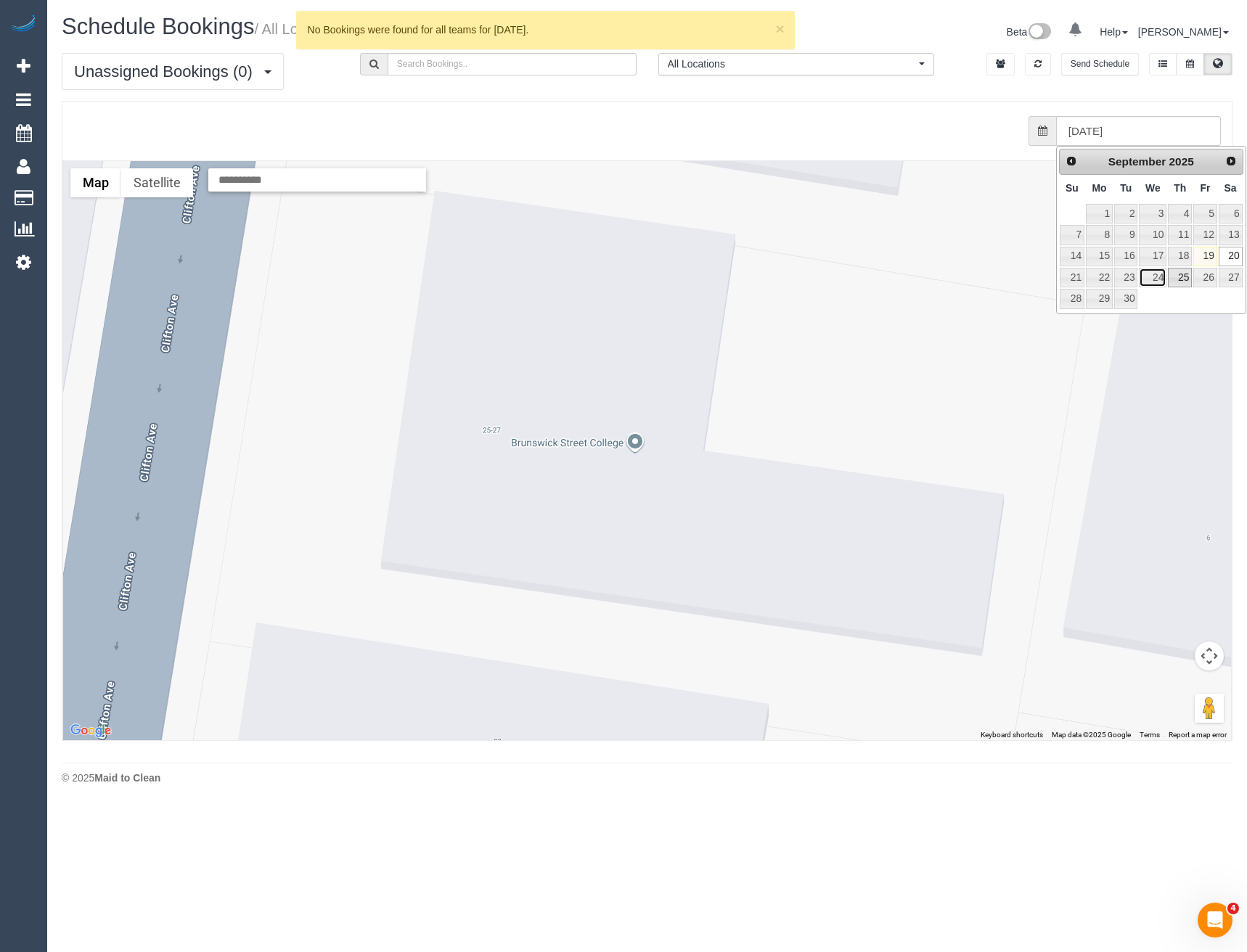
click at [1158, 277] on link "24" at bounding box center [1153, 277] width 27 height 19
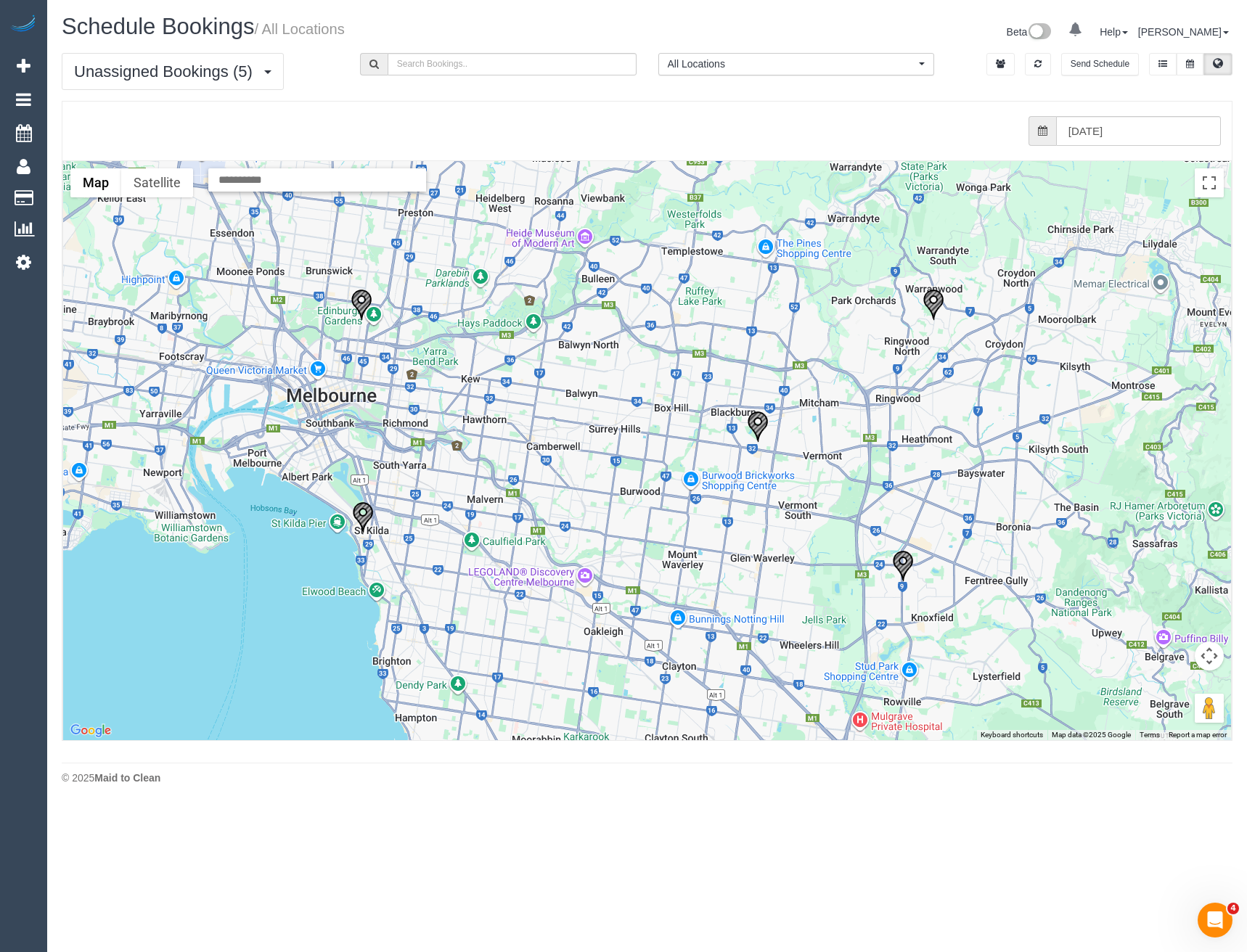
drag, startPoint x: 529, startPoint y: 373, endPoint x: 560, endPoint y: 425, distance: 60.5
click at [560, 425] on div at bounding box center [647, 450] width 1169 height 579
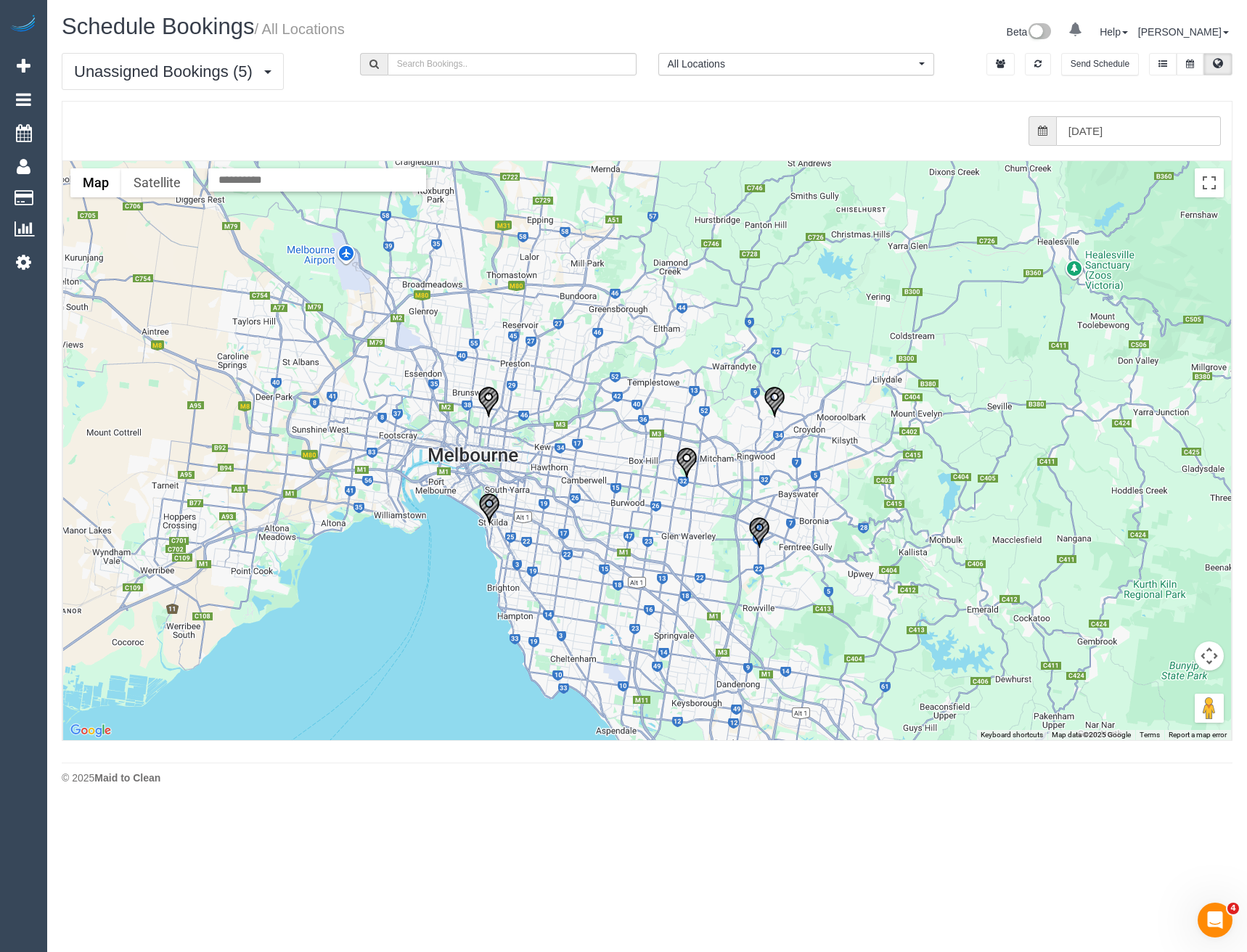
drag, startPoint x: 725, startPoint y: 492, endPoint x: 699, endPoint y: 495, distance: 26.2
click at [699, 495] on div at bounding box center [647, 450] width 1169 height 579
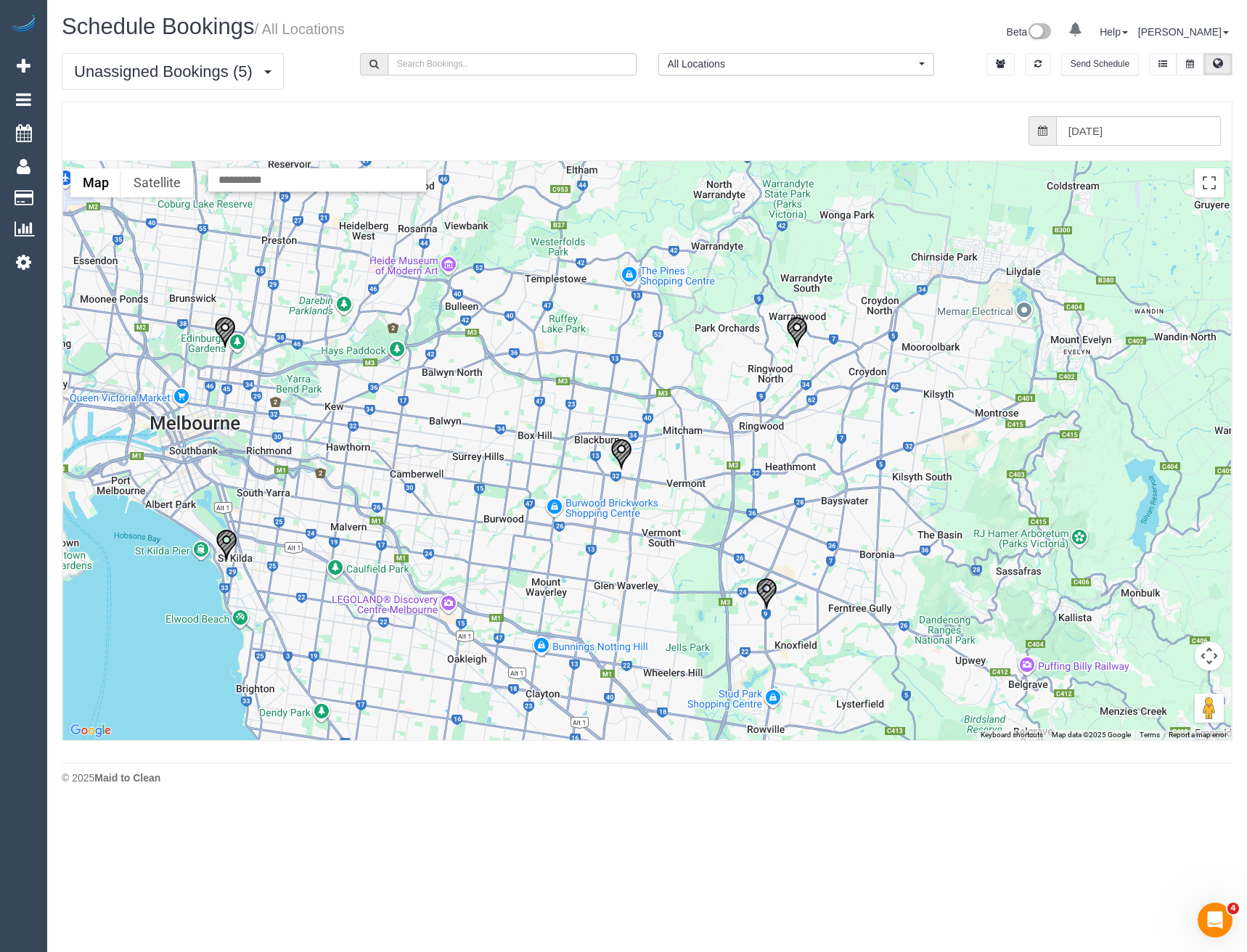
click at [791, 333] on img "24/09/2025 08:00 - Eliza St Hill - 149 Wonga Road, Ringwood North, VIC 3134" at bounding box center [797, 332] width 22 height 32
click at [228, 326] on img "24/09/2025 10:00 - Suzie Crossland - 6/6 Reid Street, Fitzroy North, VIC 3068" at bounding box center [225, 332] width 22 height 32
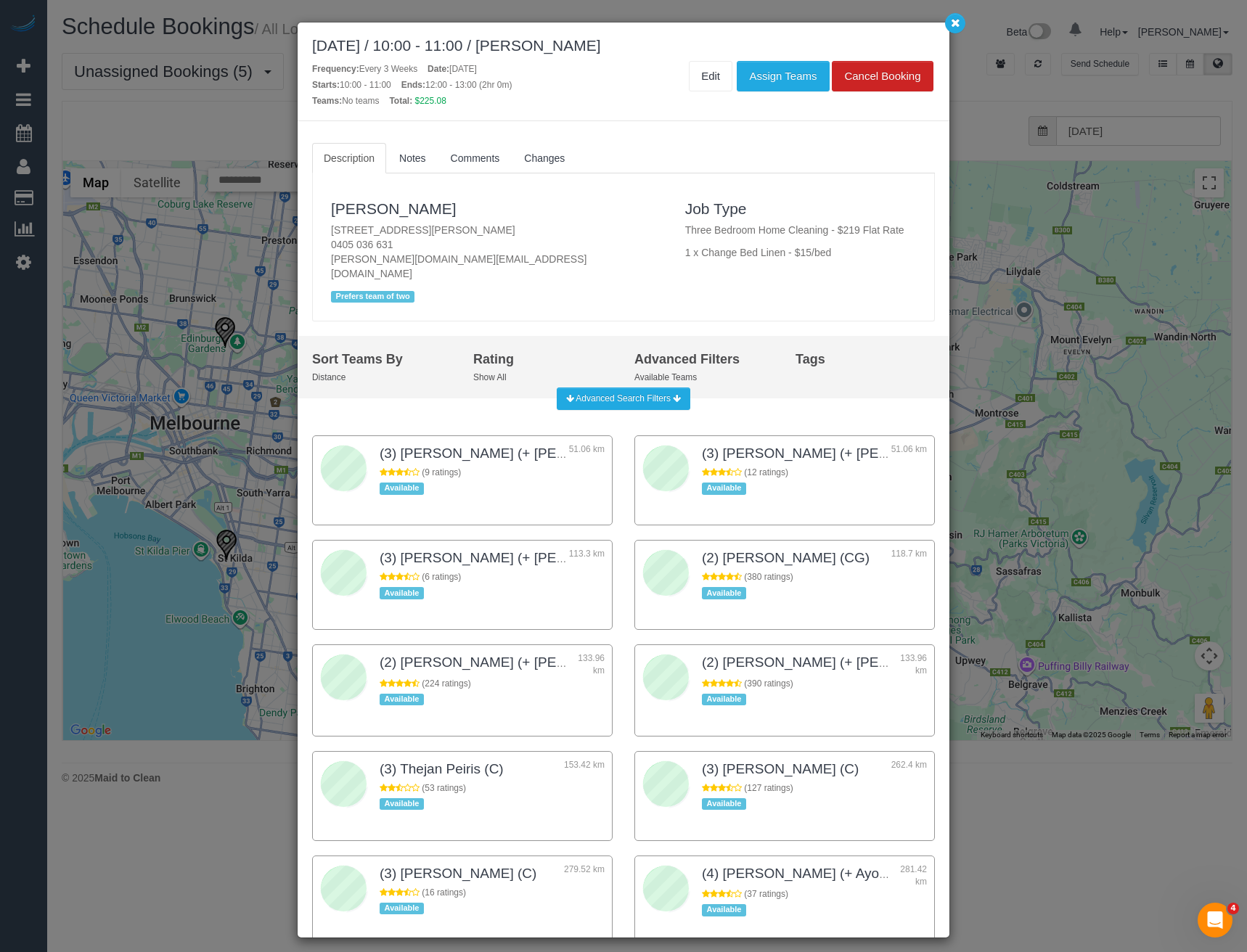
click at [235, 410] on div "September 24, 2025 / 10:00 - 11:00 / Suzie Crossland Frequency: Every 3 Weeks D…" at bounding box center [623, 476] width 1247 height 952
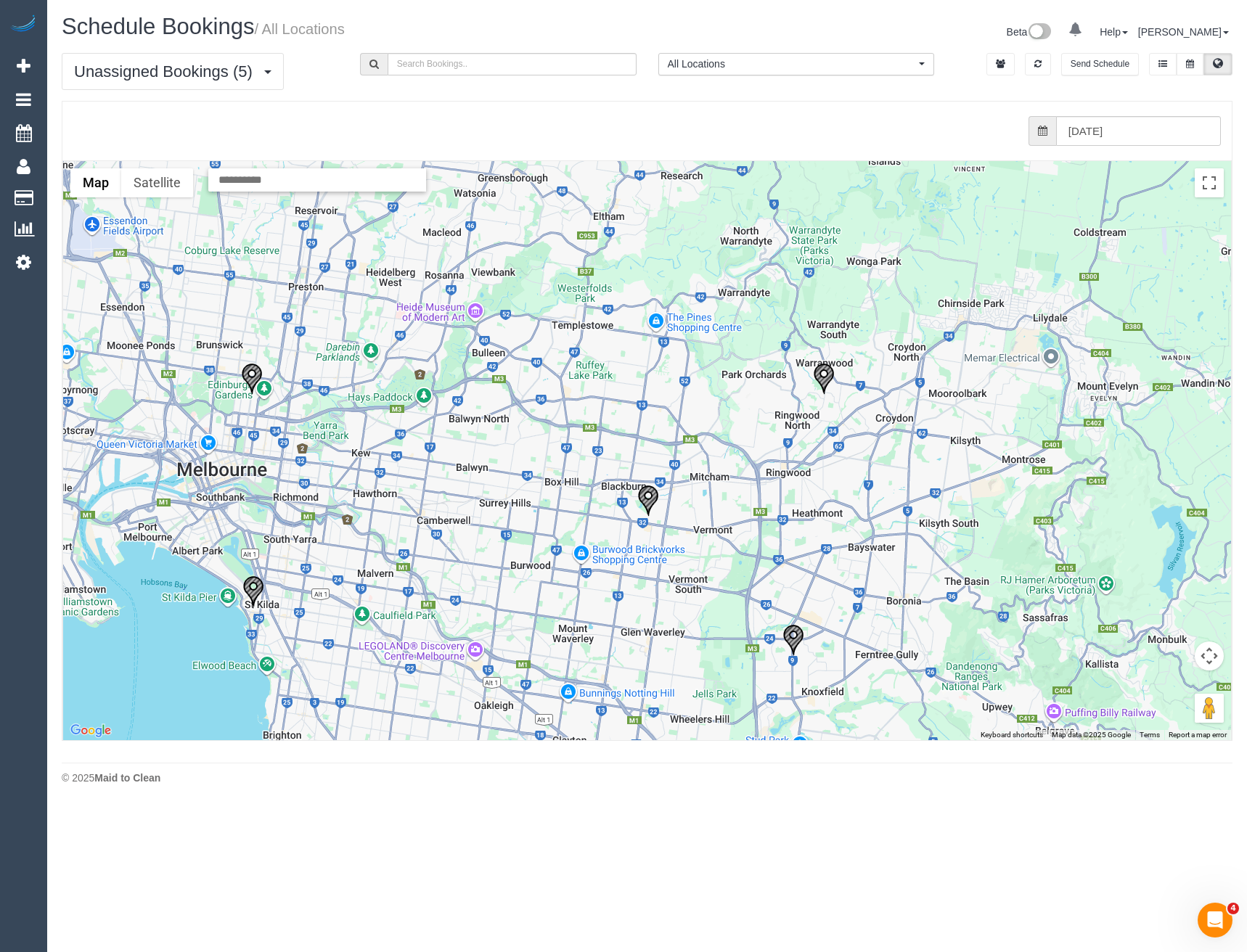
drag, startPoint x: 217, startPoint y: 339, endPoint x: 251, endPoint y: 405, distance: 74.2
click at [251, 404] on div at bounding box center [647, 450] width 1169 height 579
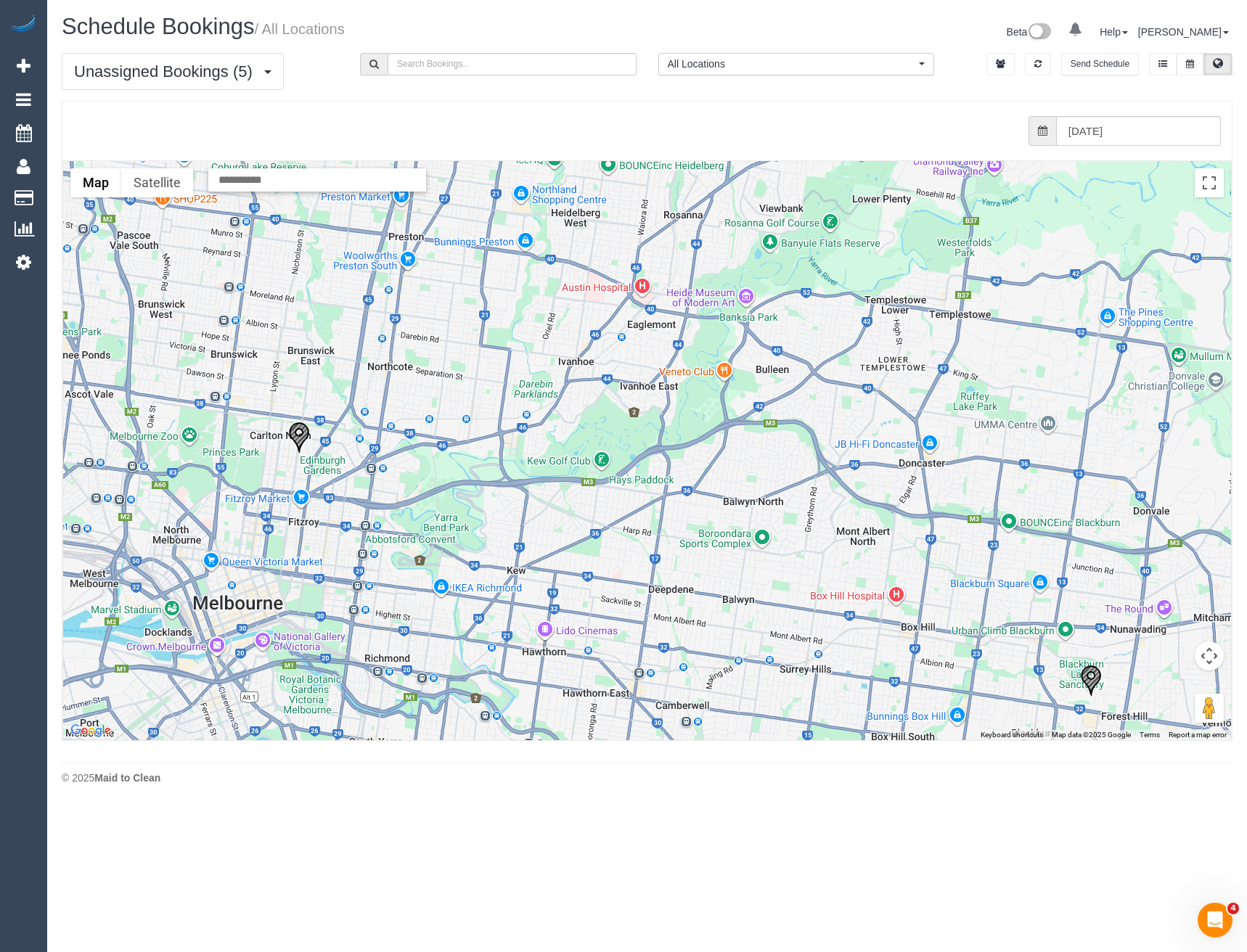
drag, startPoint x: 236, startPoint y: 379, endPoint x: 265, endPoint y: 425, distance: 54.4
click at [265, 425] on div at bounding box center [647, 450] width 1169 height 579
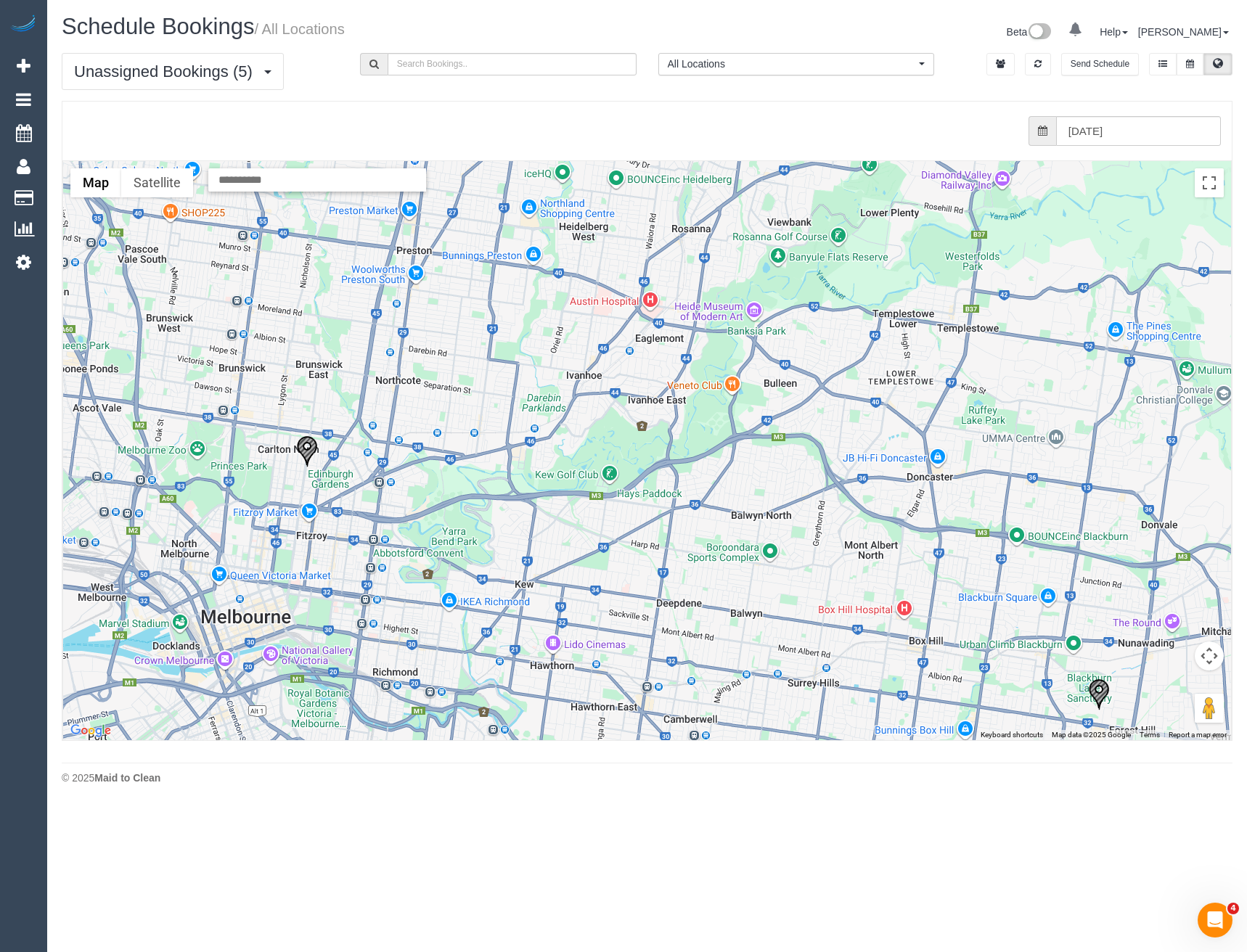
click at [308, 448] on img "24/09/2025 10:00 - Suzie Crossland - 6/6 Reid Street, Fitzroy North, VIC 3068" at bounding box center [307, 451] width 22 height 32
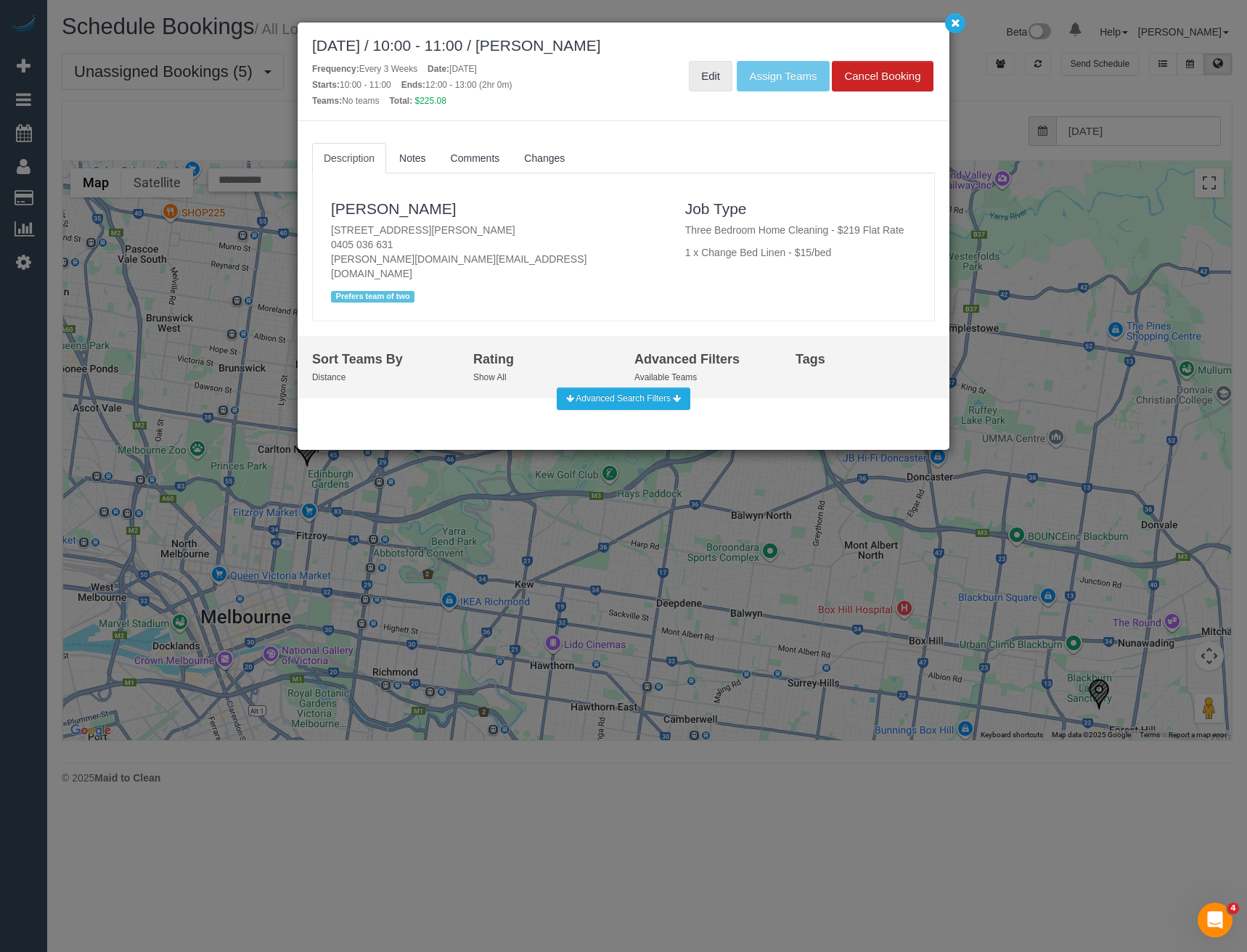
click at [709, 82] on link "Edit" at bounding box center [711, 76] width 44 height 30
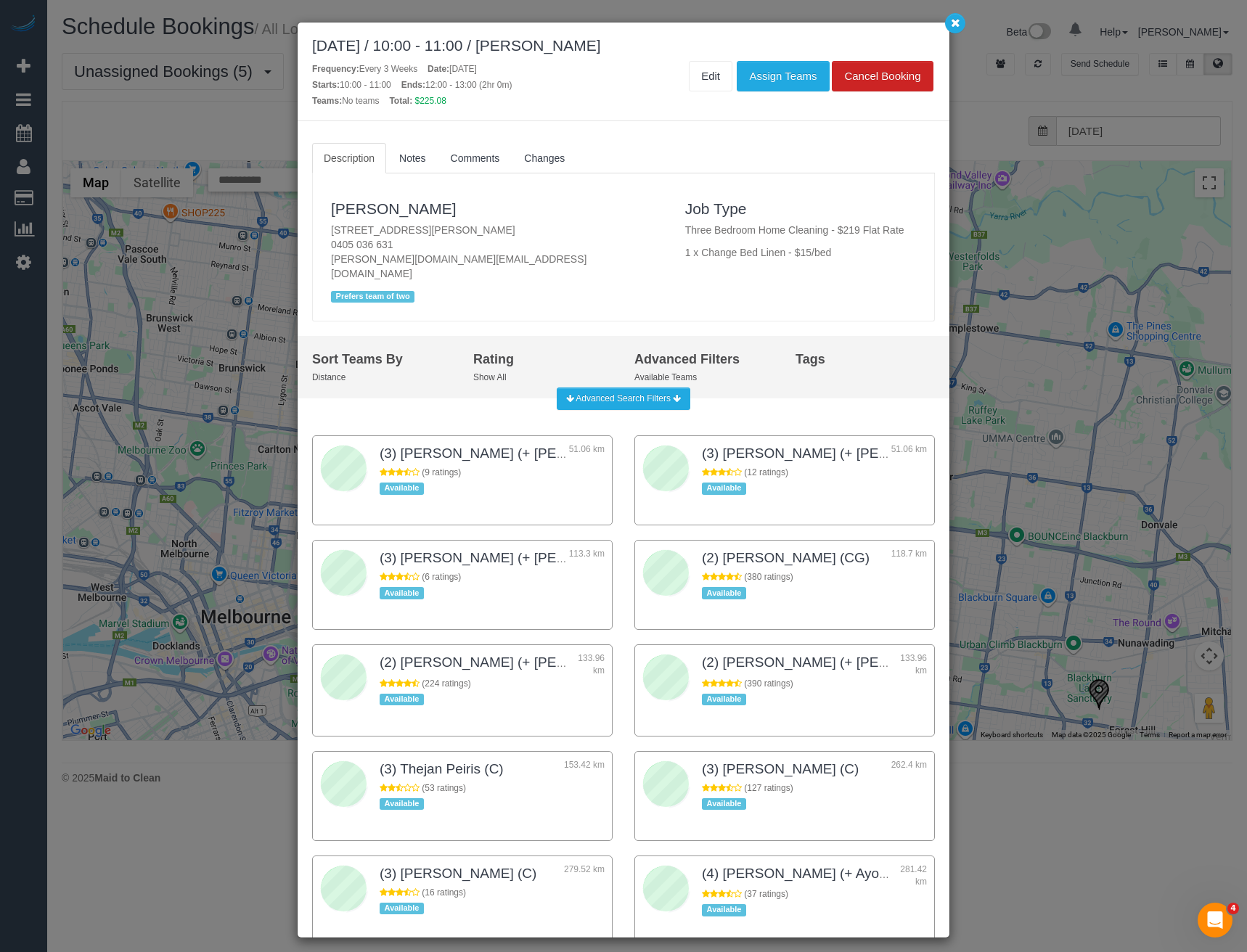
click at [972, 329] on div "September 24, 2025 / 10:00 - 11:00 / Suzie Crossland Frequency: Every 3 Weeks D…" at bounding box center [623, 476] width 1247 height 952
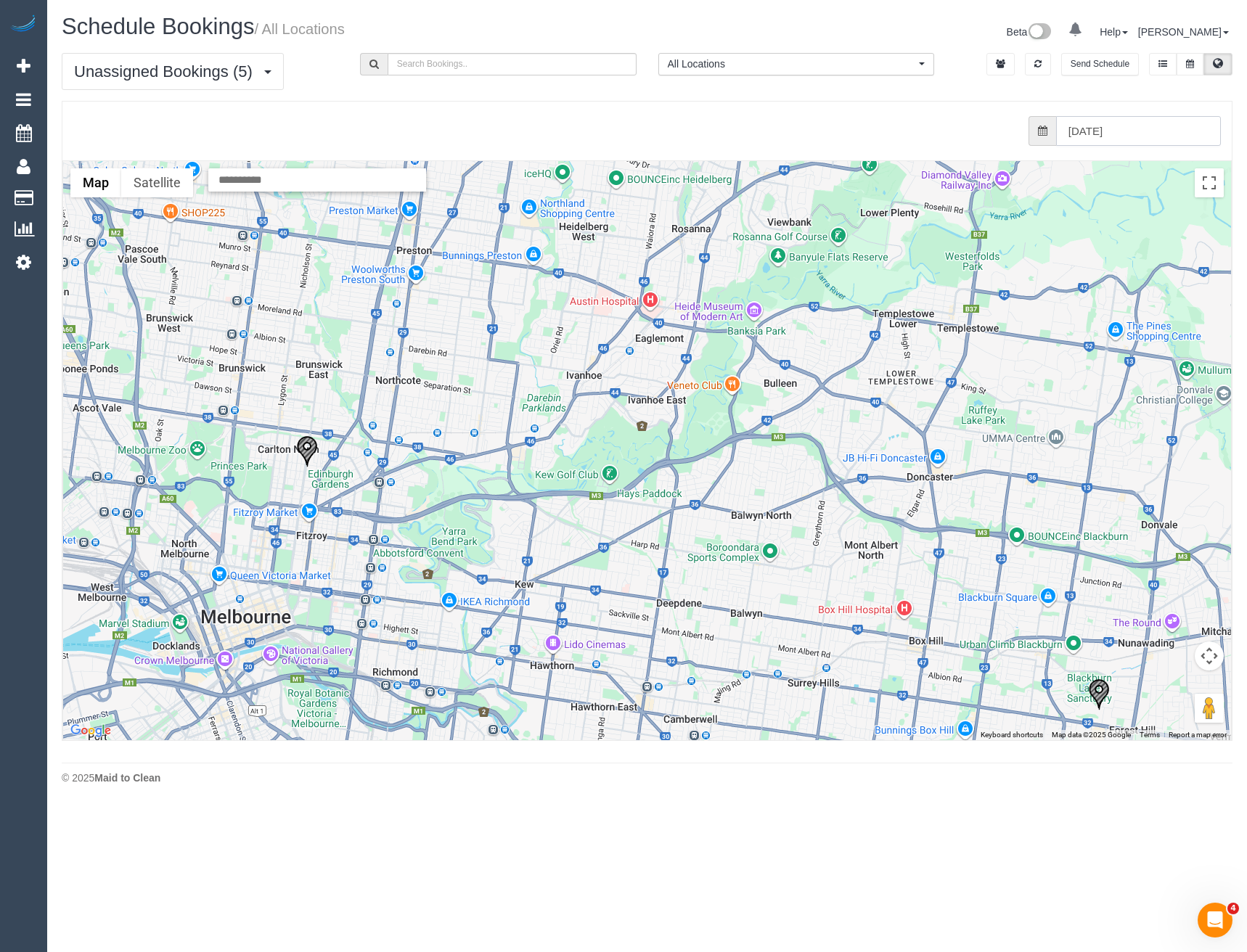
click at [1091, 128] on input "24/09/2025" at bounding box center [1138, 130] width 165 height 30
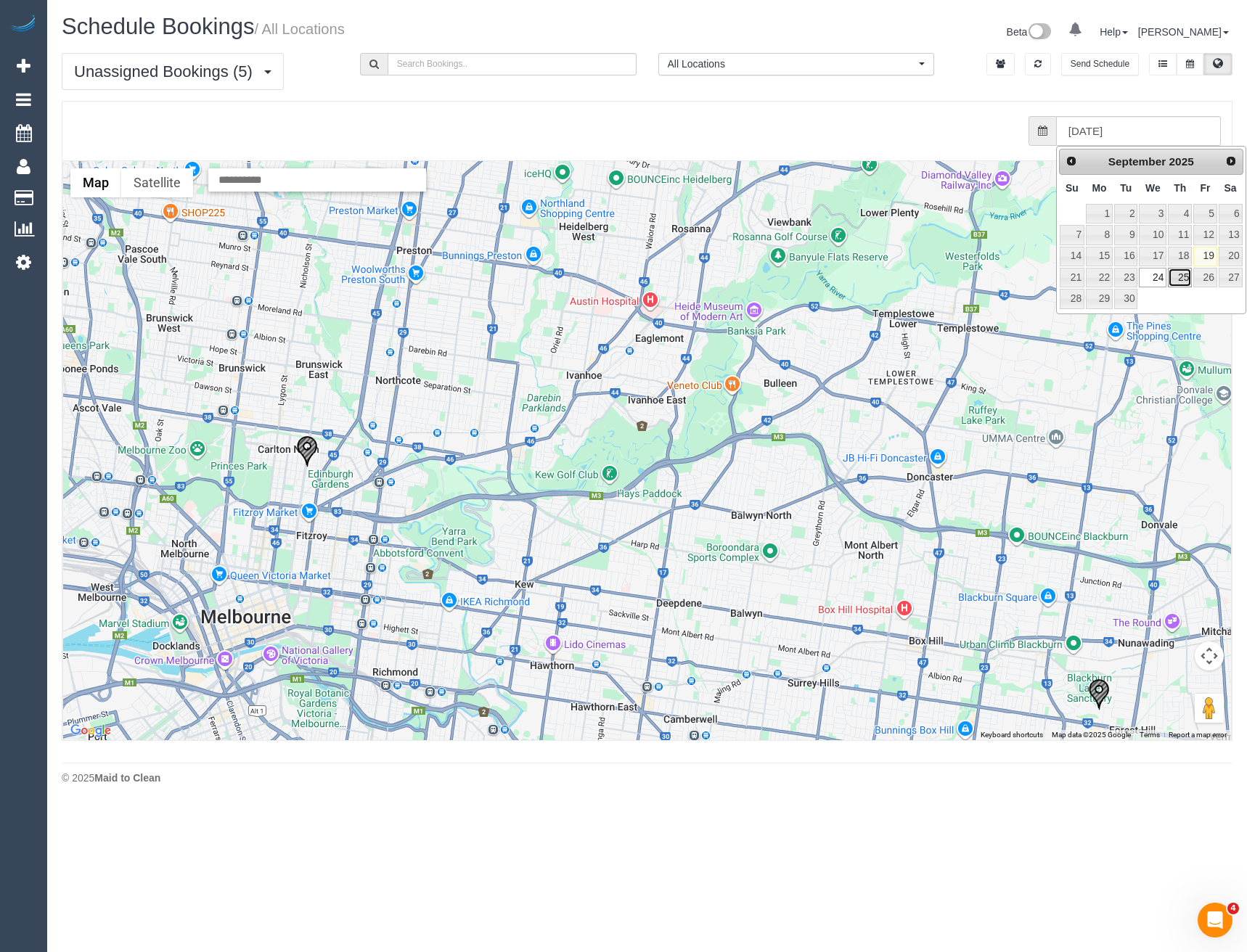
click at [1176, 268] on link "25" at bounding box center [1180, 277] width 24 height 19
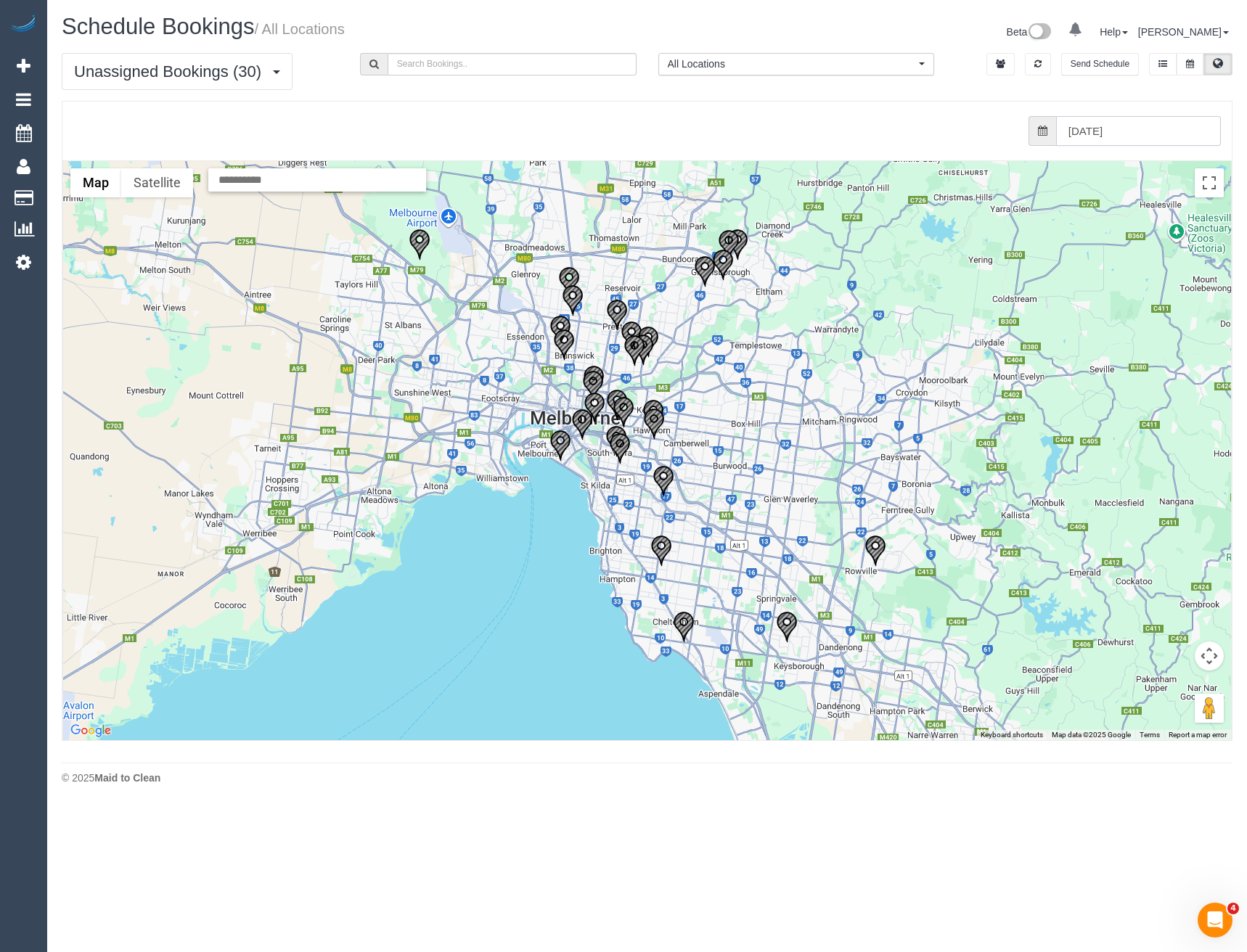
click at [1107, 134] on input "25/09/2025" at bounding box center [1138, 130] width 165 height 30
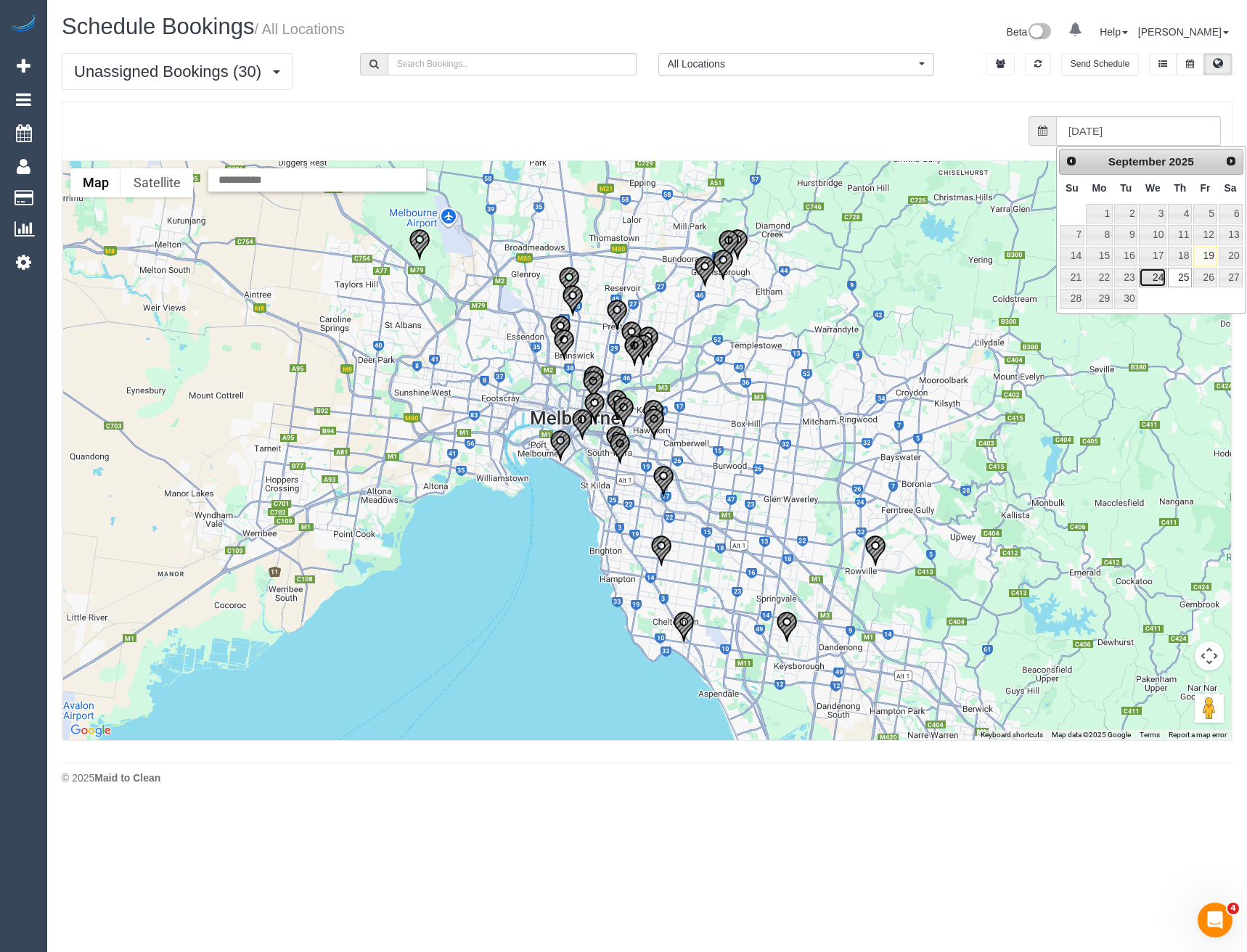
click at [1159, 274] on link "24" at bounding box center [1153, 277] width 27 height 19
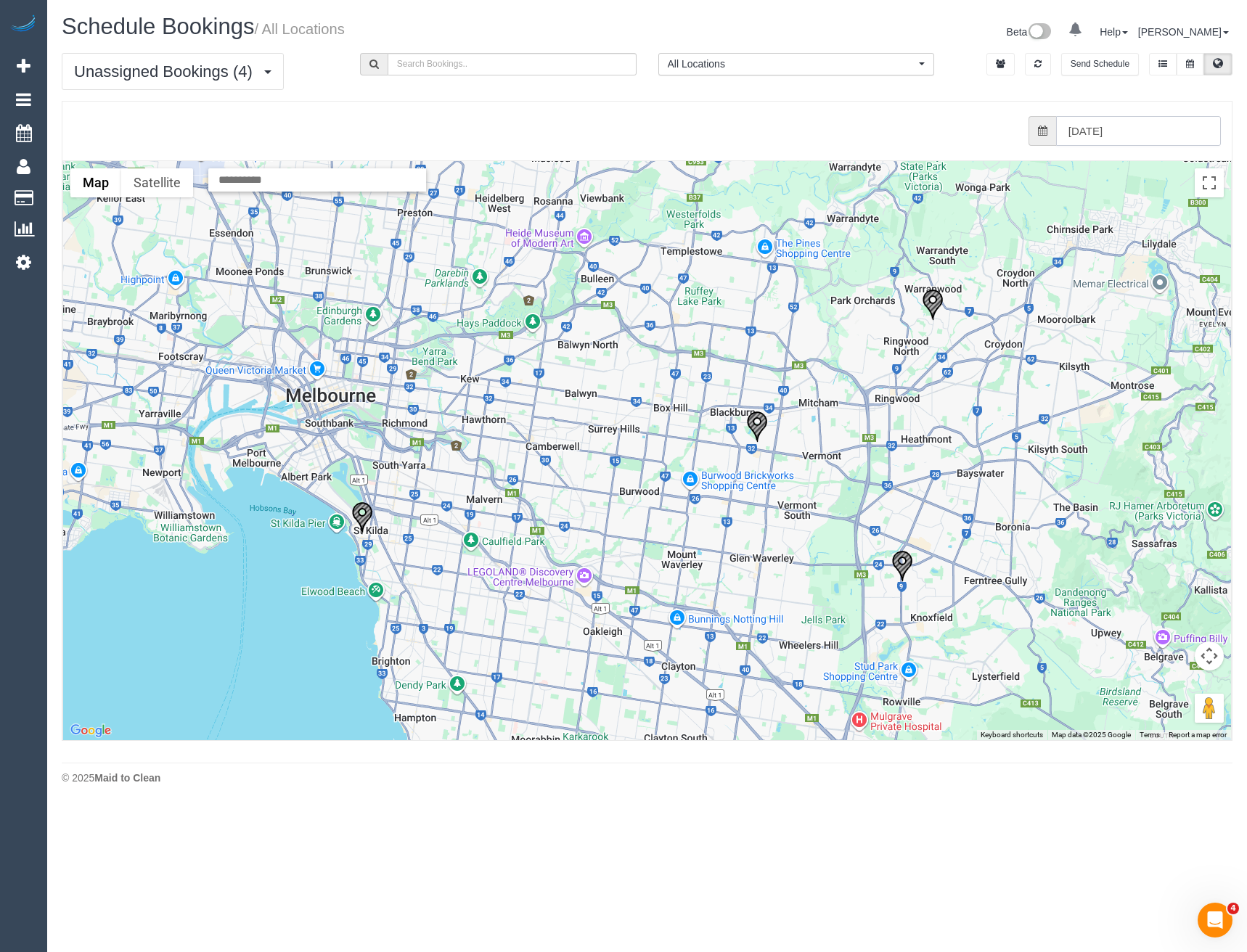
click at [1129, 136] on input "24/09/2025" at bounding box center [1138, 130] width 165 height 30
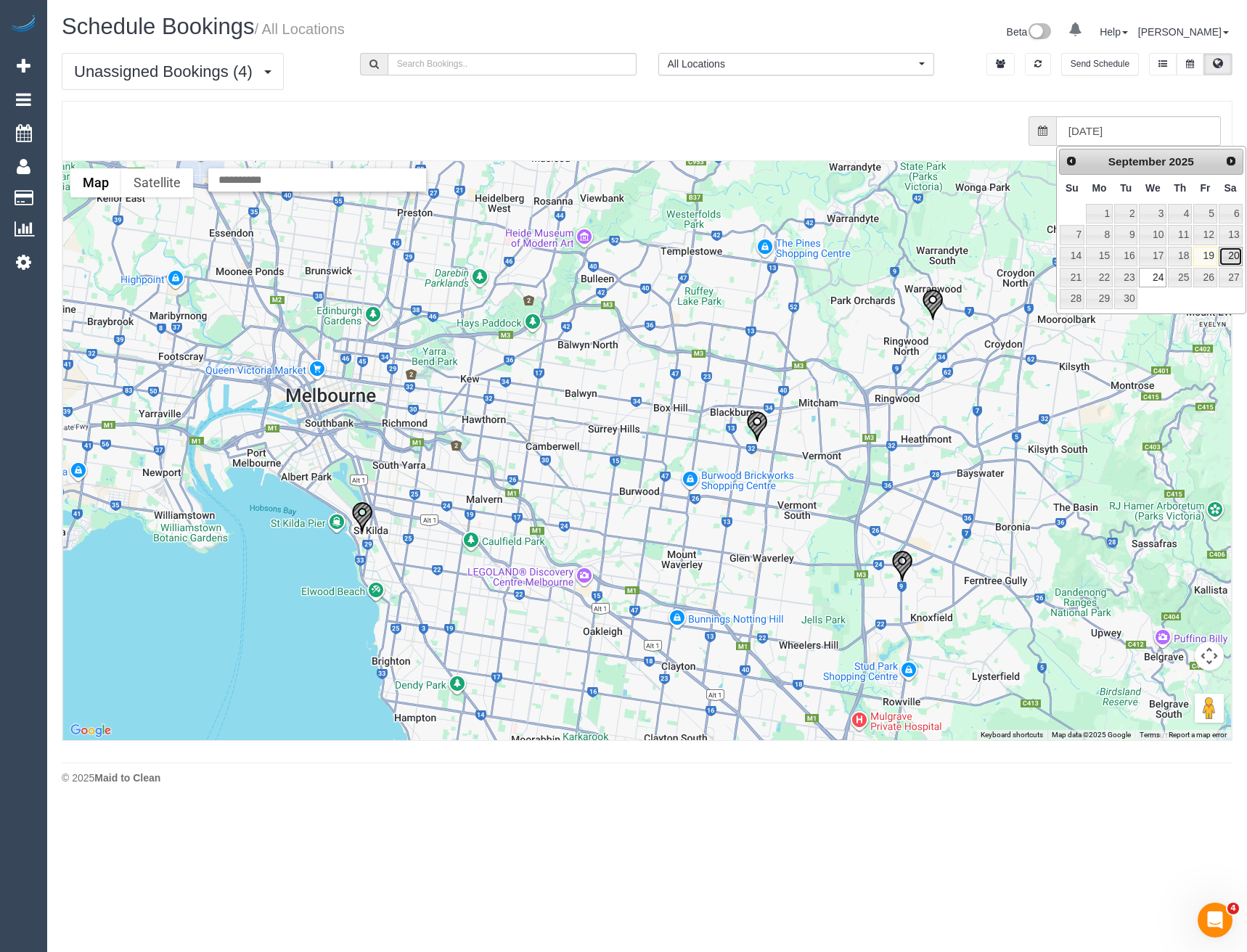
click at [1224, 259] on link "20" at bounding box center [1231, 256] width 24 height 19
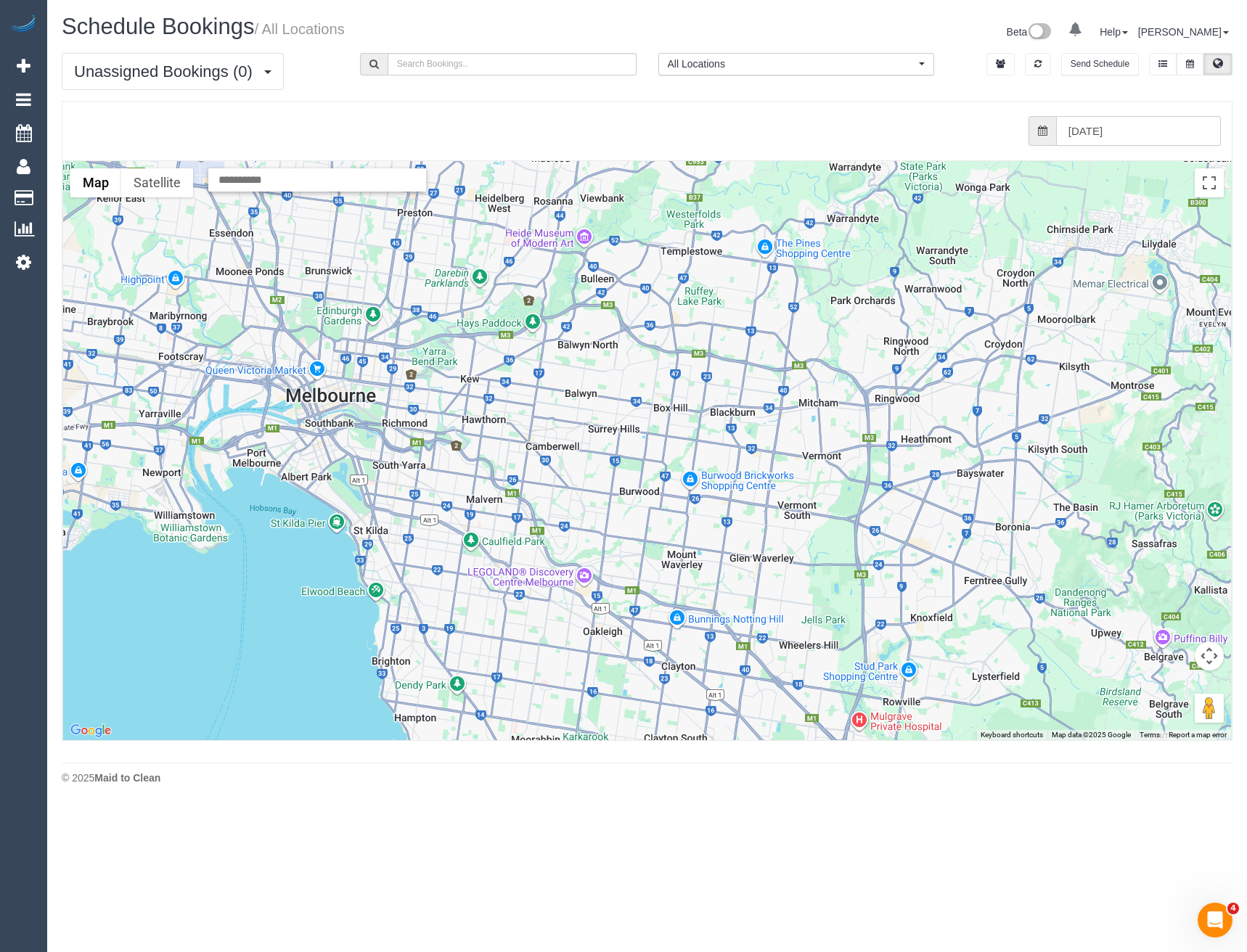
click at [1112, 131] on input "20/09/2025" at bounding box center [1138, 130] width 165 height 30
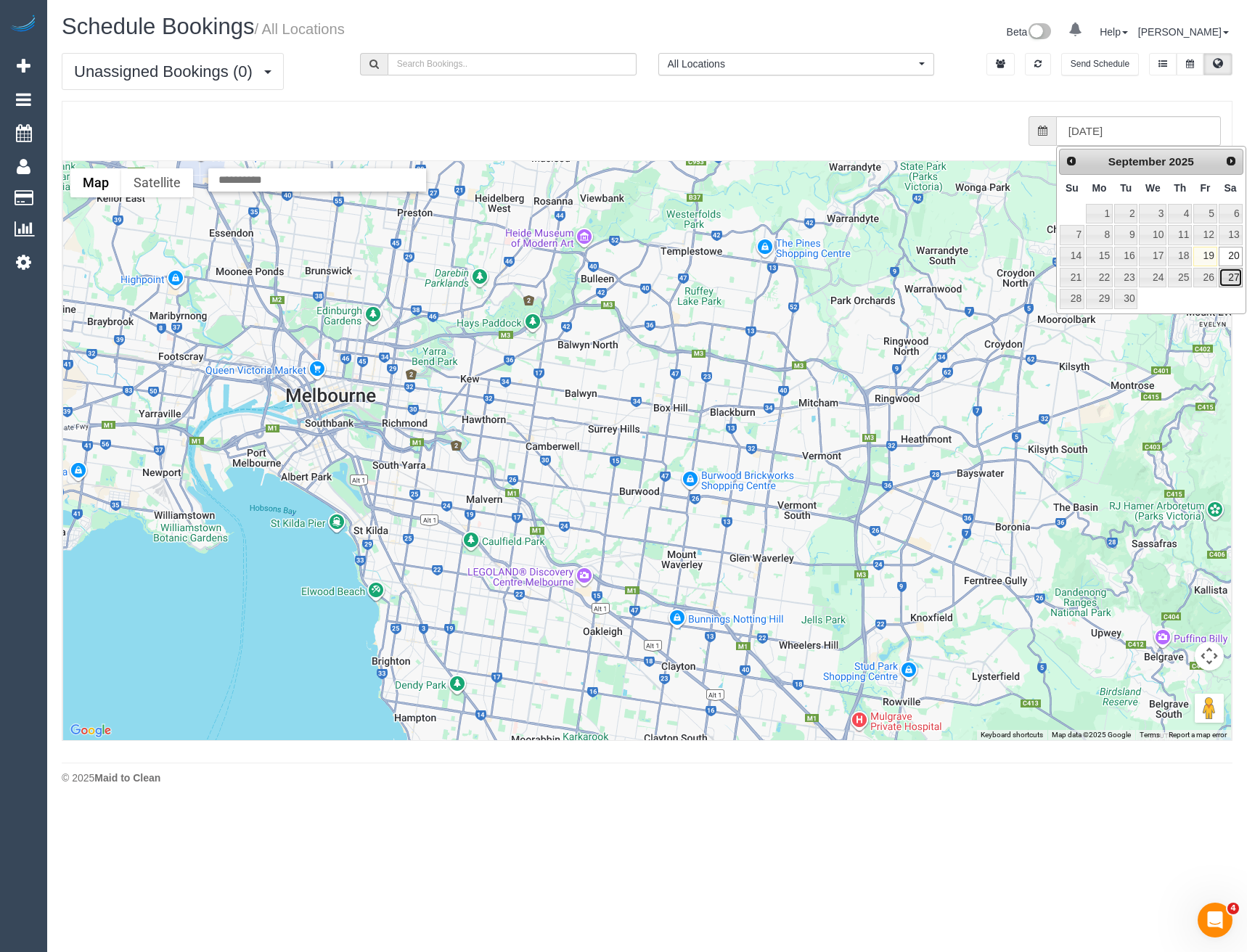
click at [1228, 277] on link "27" at bounding box center [1231, 277] width 24 height 19
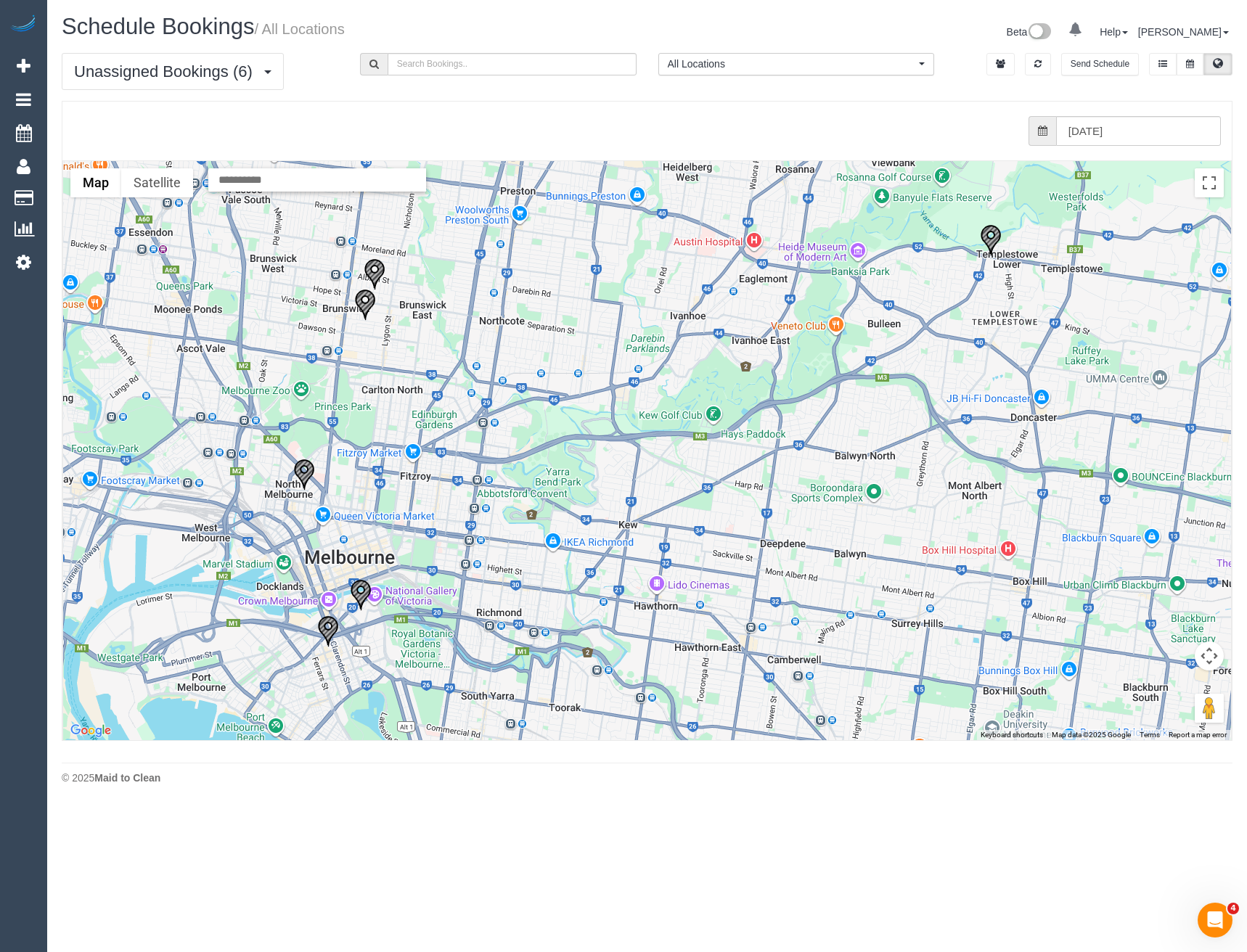
drag, startPoint x: 494, startPoint y: 386, endPoint x: 515, endPoint y: 414, distance: 35.0
click at [515, 414] on div at bounding box center [647, 450] width 1169 height 579
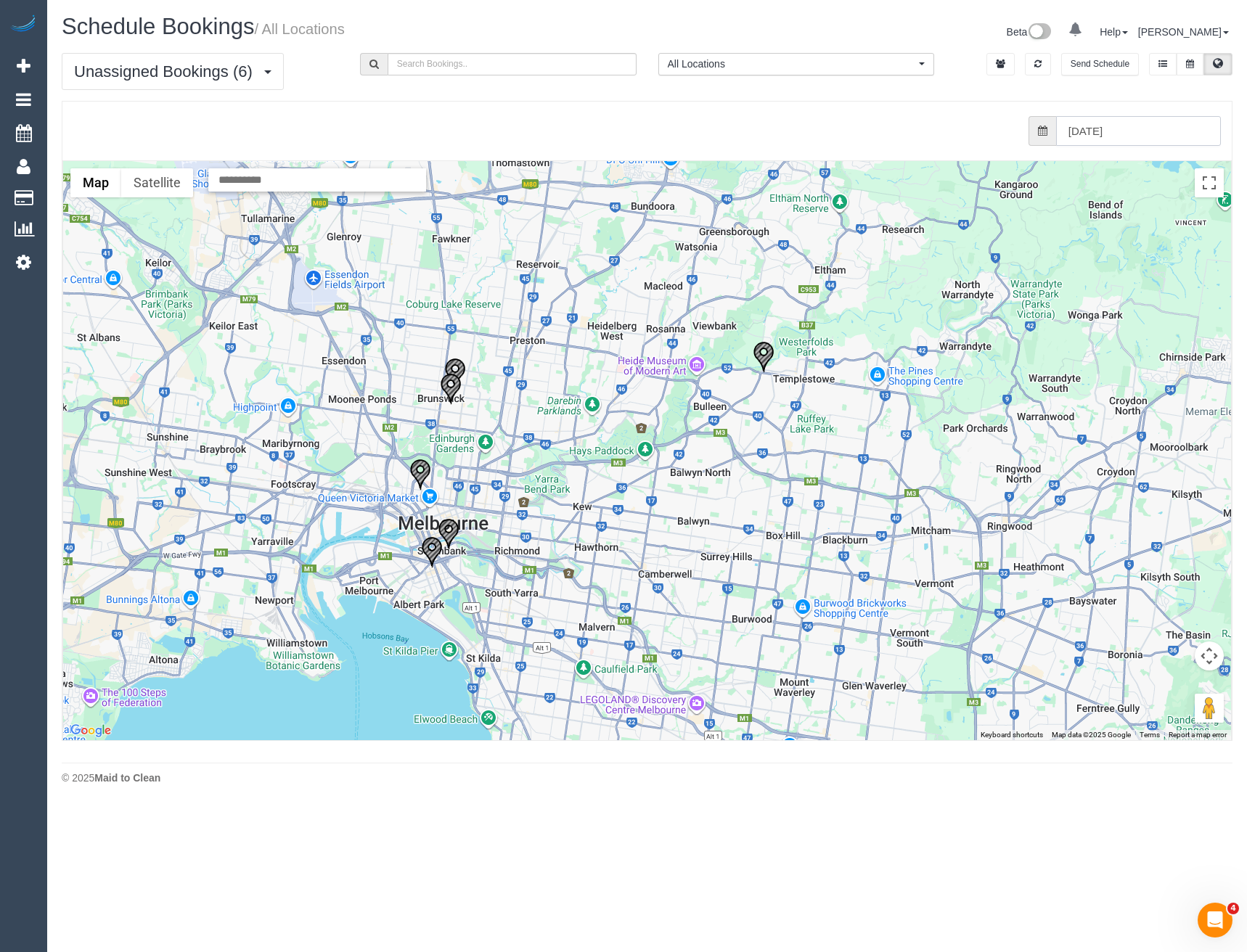
click at [1169, 142] on input "27/09/2025" at bounding box center [1138, 130] width 165 height 30
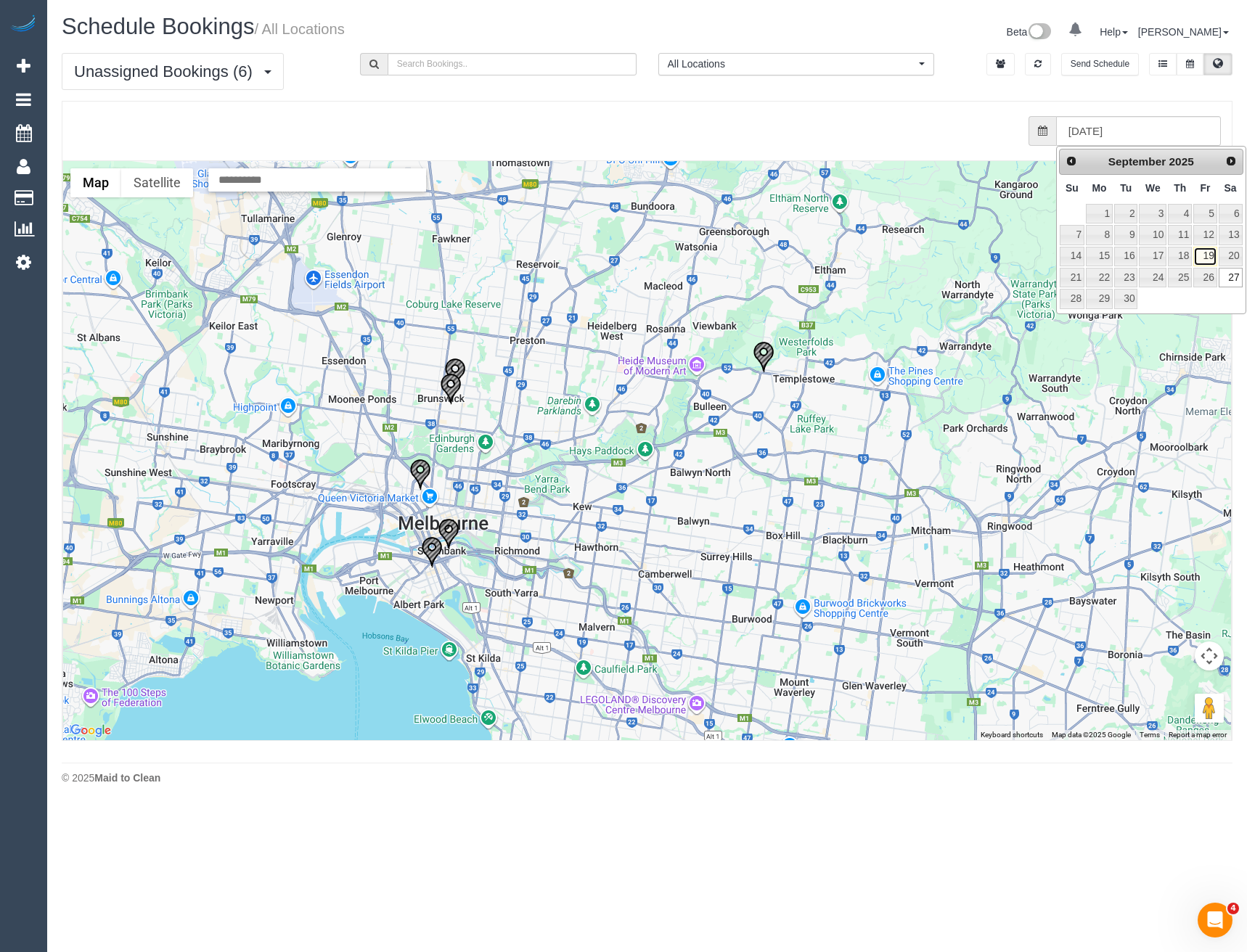
click at [1208, 256] on link "19" at bounding box center [1204, 256] width 23 height 19
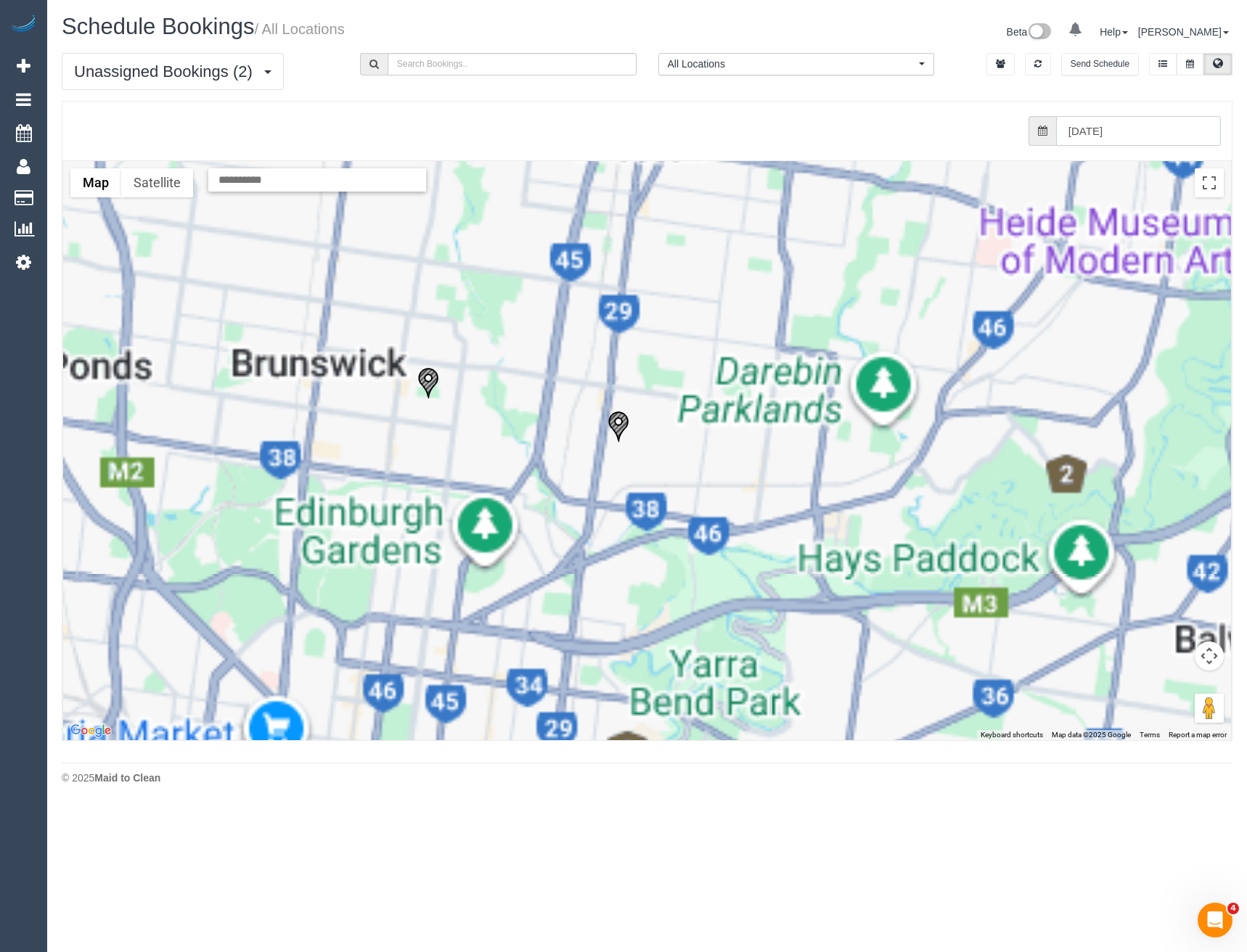
click at [1127, 125] on input "19/09/2025" at bounding box center [1138, 130] width 165 height 30
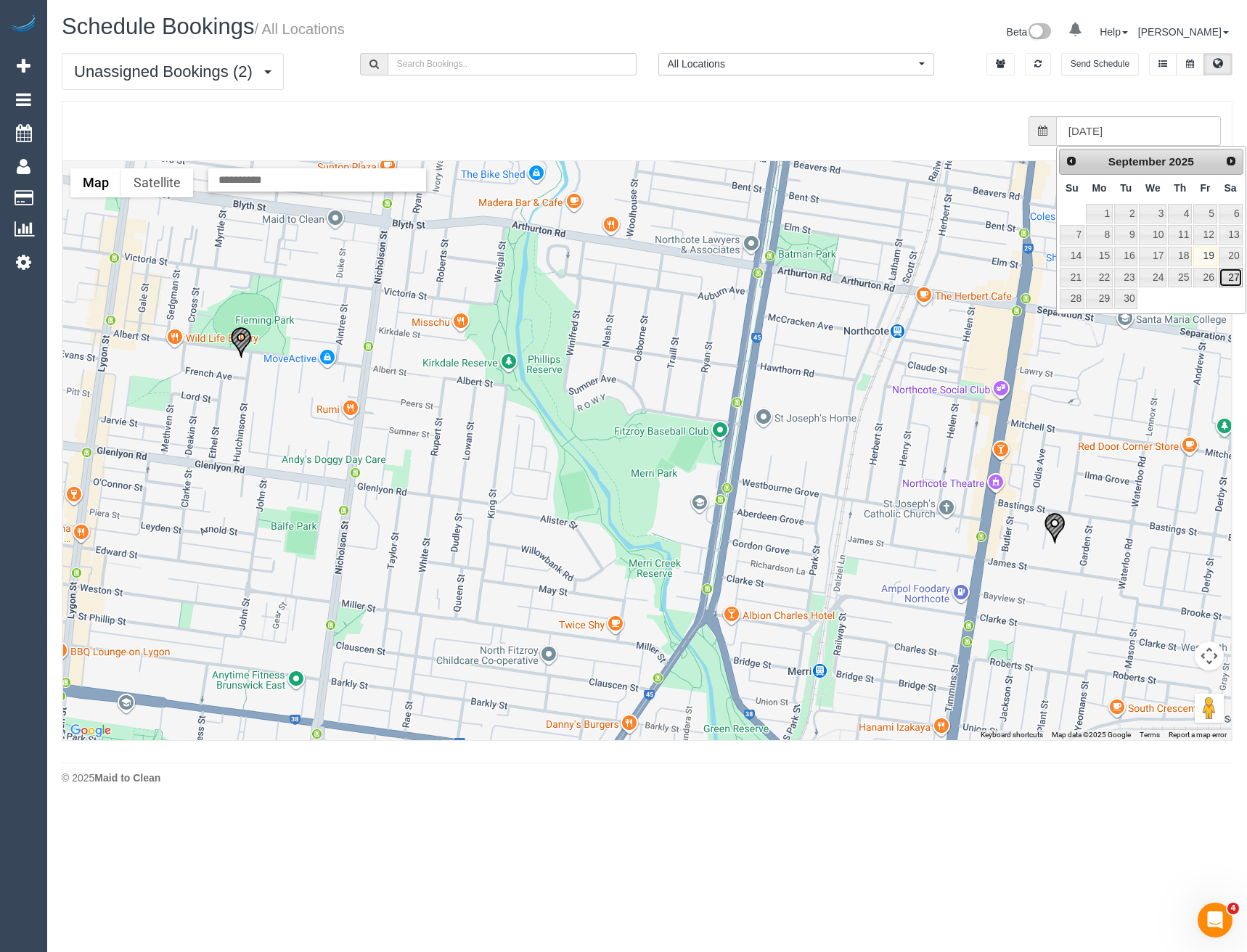
click at [1235, 277] on link "27" at bounding box center [1231, 277] width 24 height 19
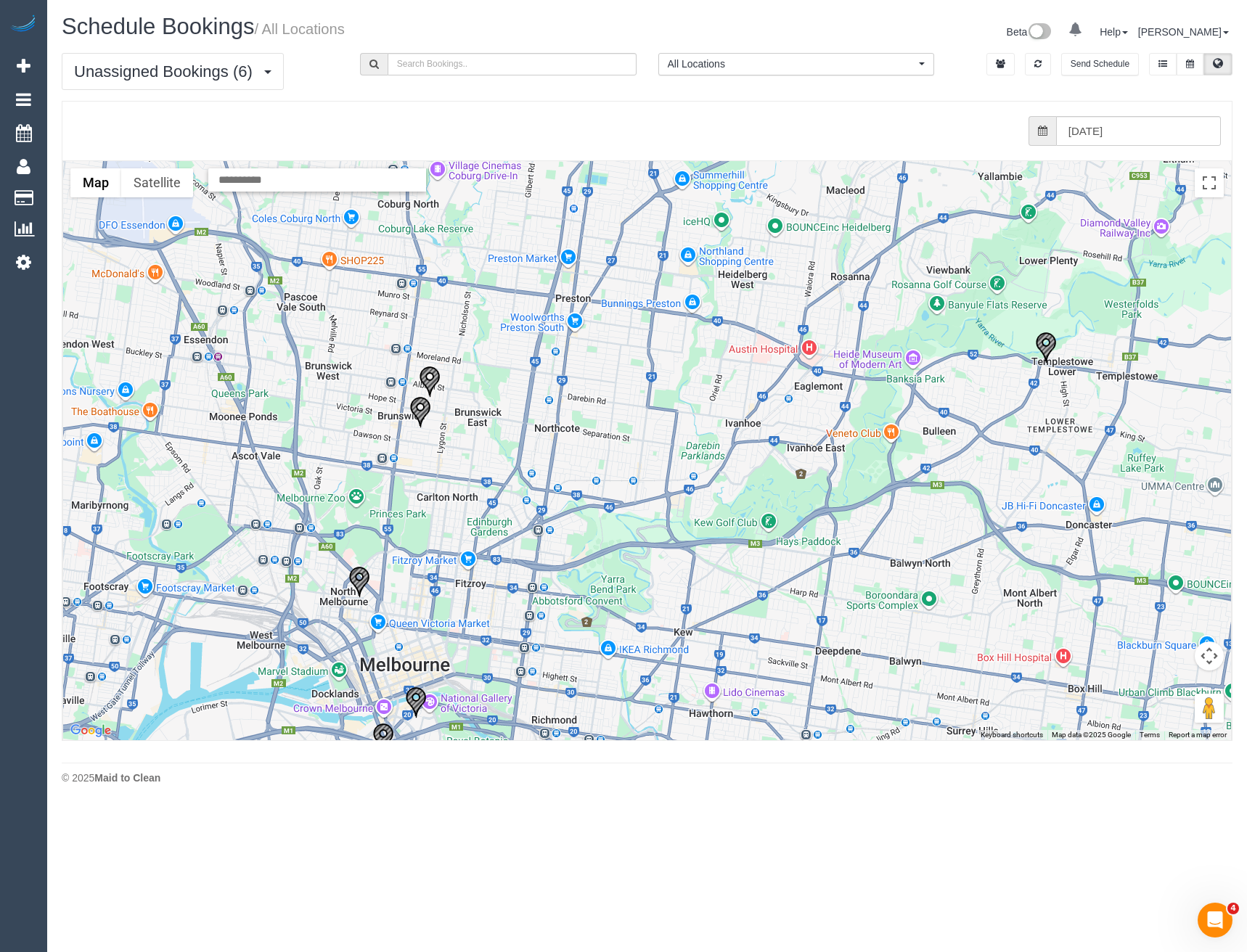
drag, startPoint x: 432, startPoint y: 429, endPoint x: 465, endPoint y: 496, distance: 74.7
click at [463, 492] on div at bounding box center [647, 450] width 1169 height 579
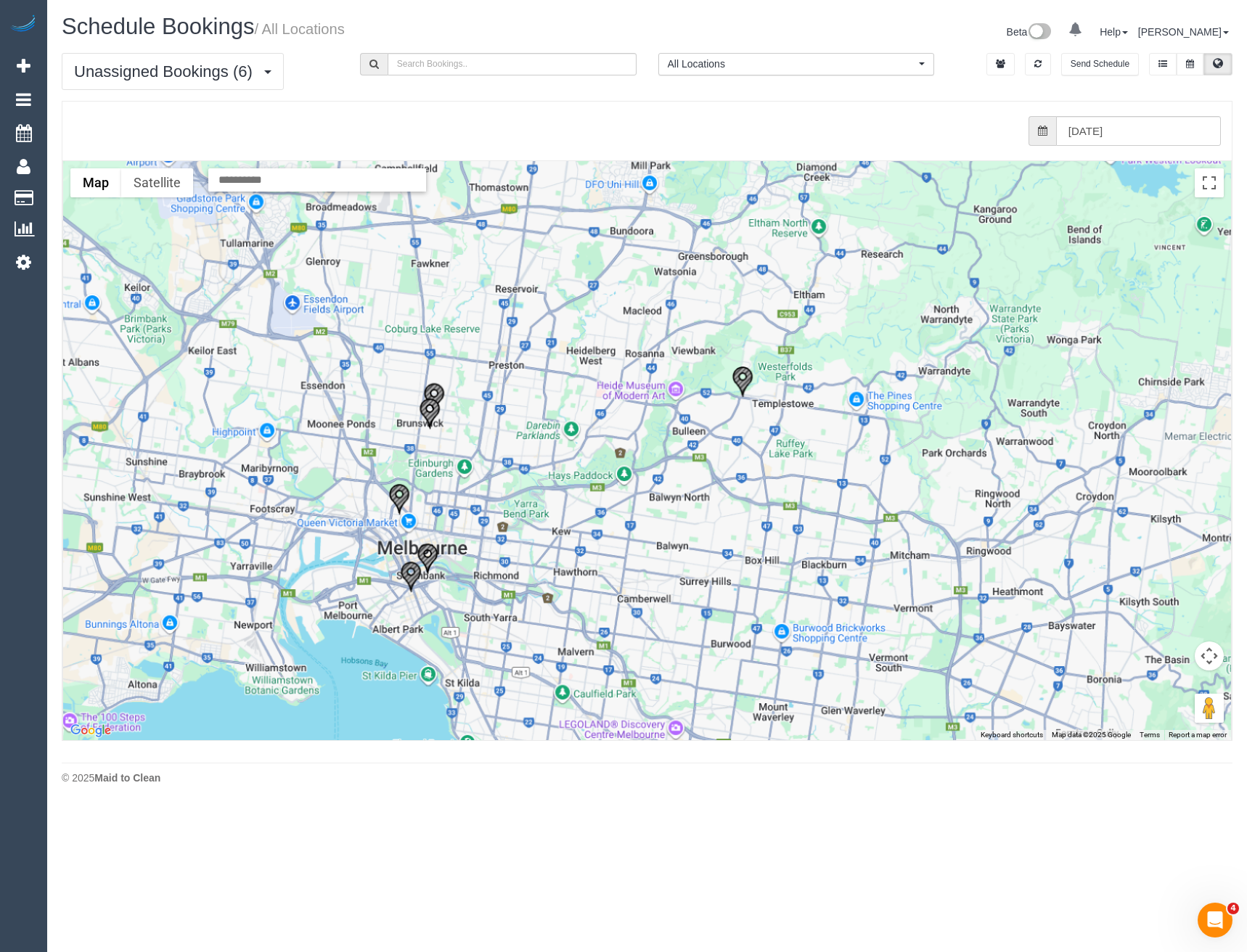
drag, startPoint x: 525, startPoint y: 512, endPoint x: 452, endPoint y: 522, distance: 73.7
click at [479, 473] on div at bounding box center [647, 450] width 1169 height 579
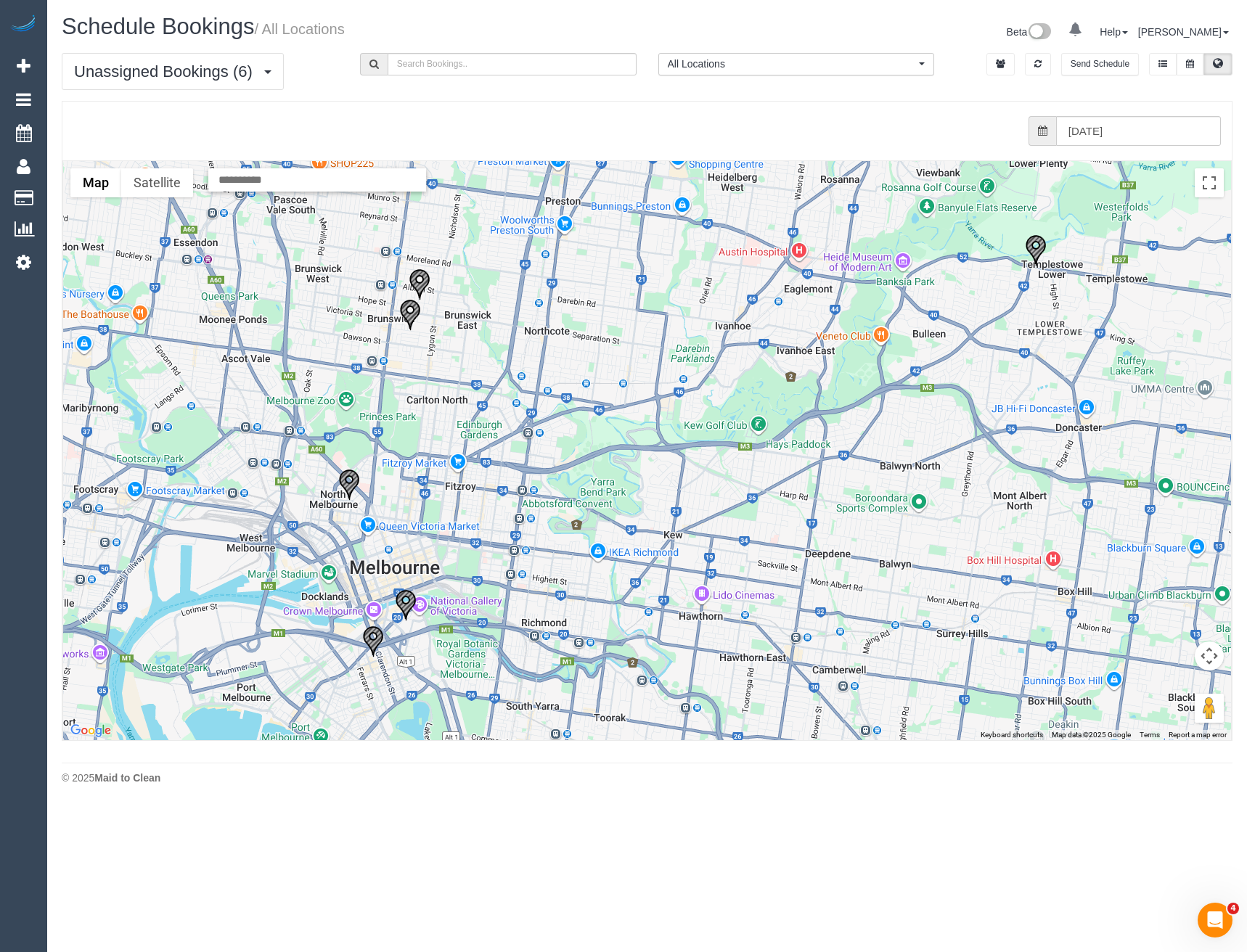
click at [403, 604] on img "27/09/2025 10:00 - Alicia Burnett - 2/106 Southbank Boulevard, Southbank, VIC 3…" at bounding box center [406, 605] width 22 height 32
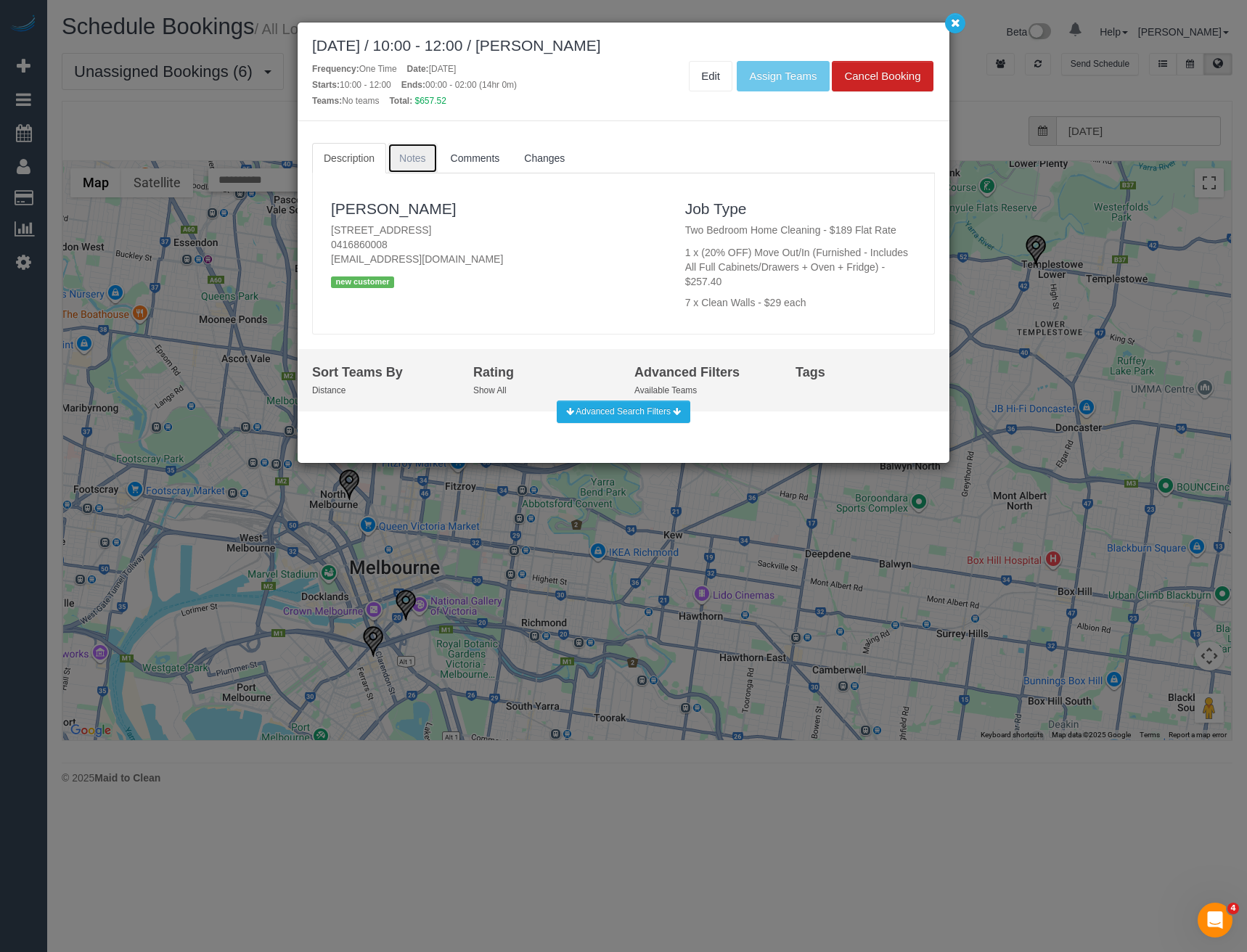
click at [408, 161] on span "Notes" at bounding box center [412, 158] width 26 height 12
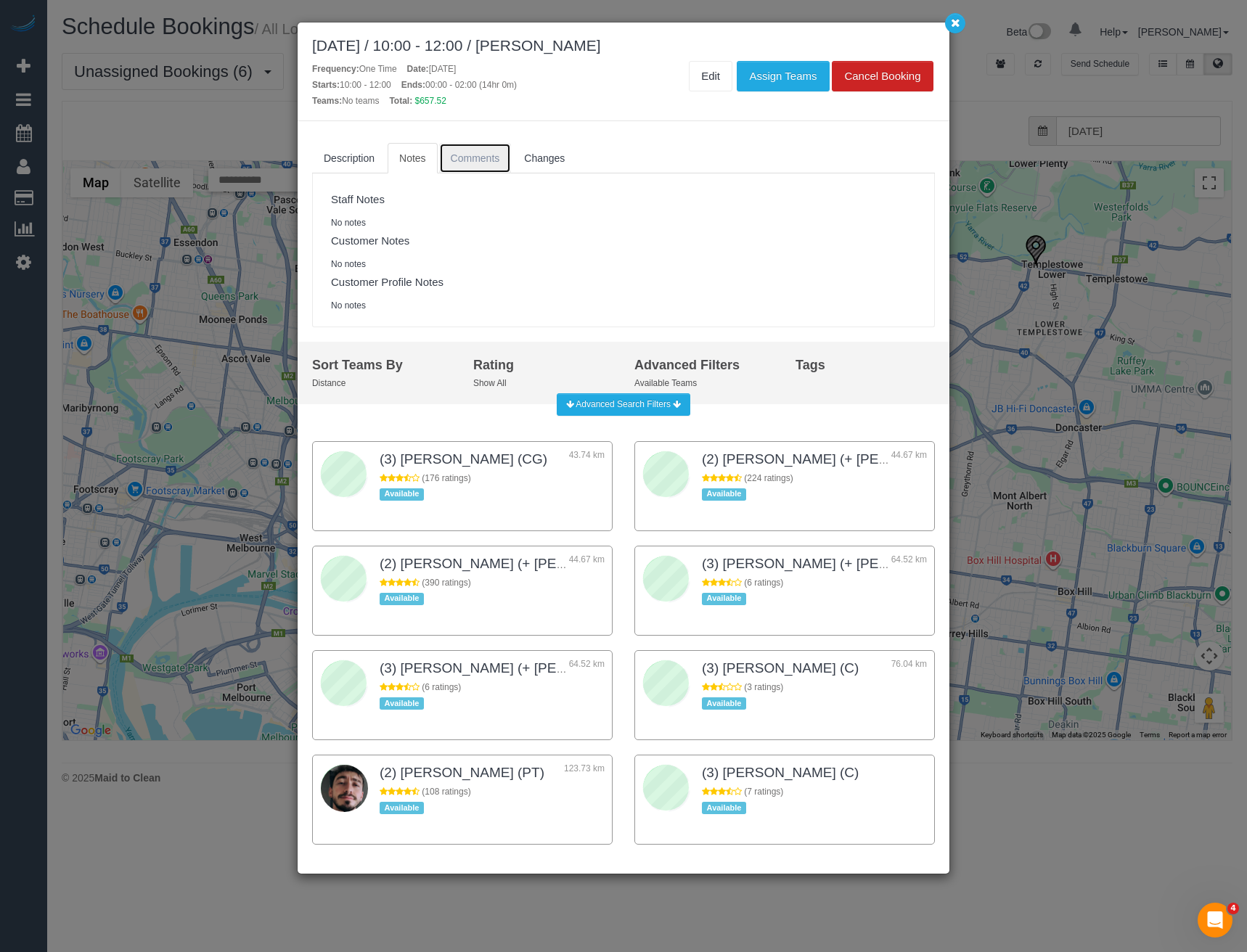
click at [471, 160] on span "Comments" at bounding box center [475, 158] width 49 height 12
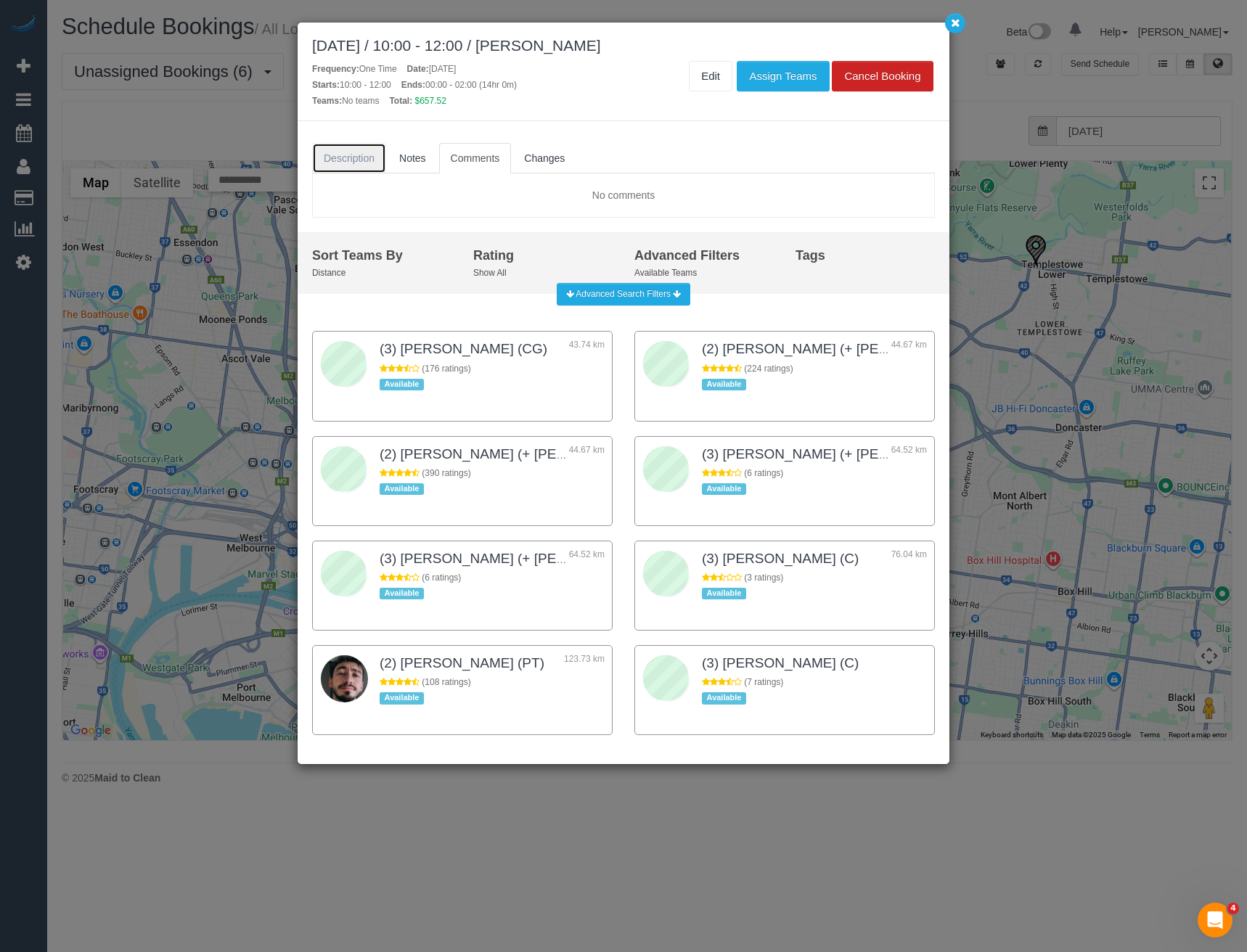
click at [343, 161] on span "Description" at bounding box center [349, 158] width 51 height 12
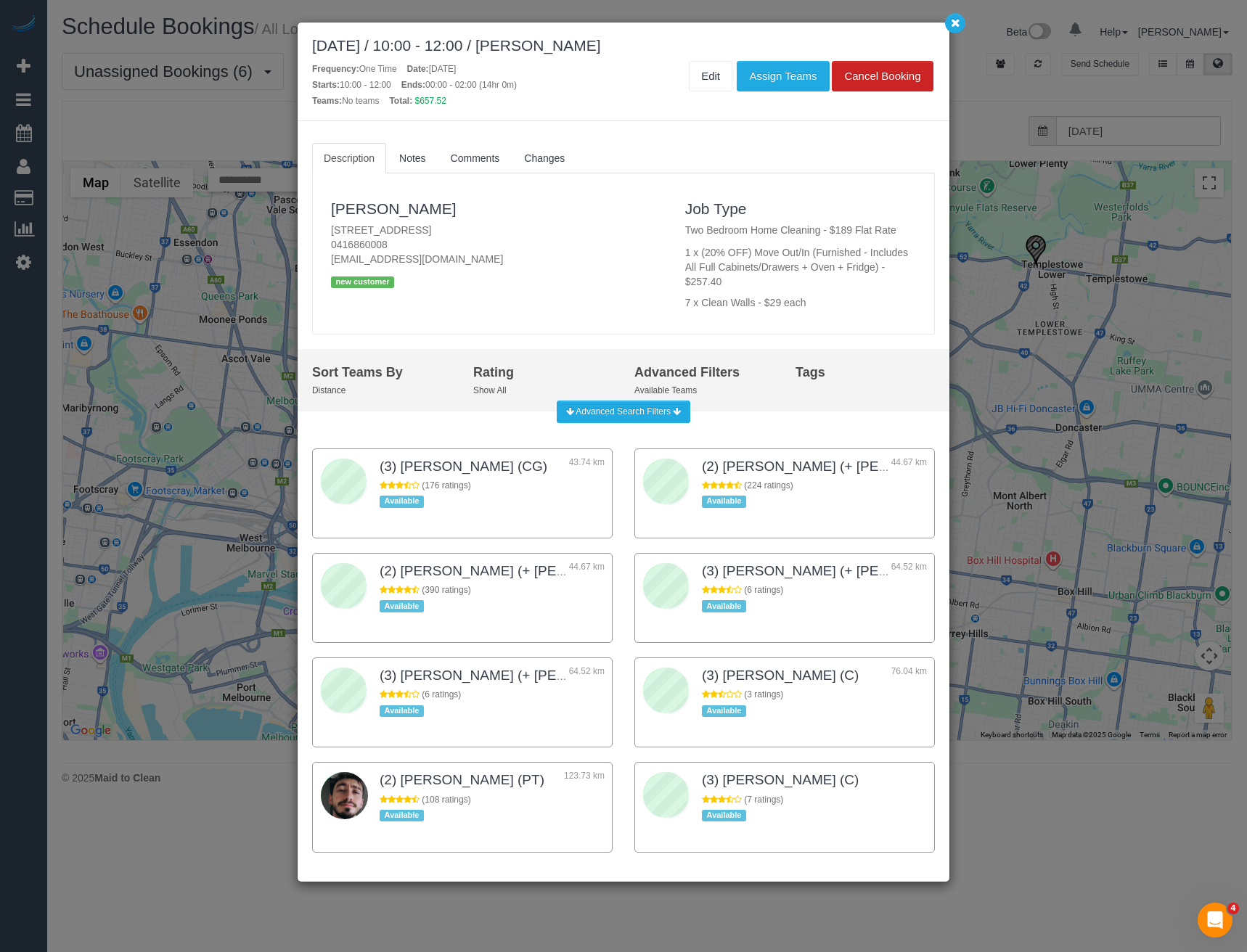
click at [223, 395] on div "September 27, 2025 / 10:00 - 12:00 / Alicia Burnett Frequency: One Time Date: S…" at bounding box center [623, 476] width 1247 height 952
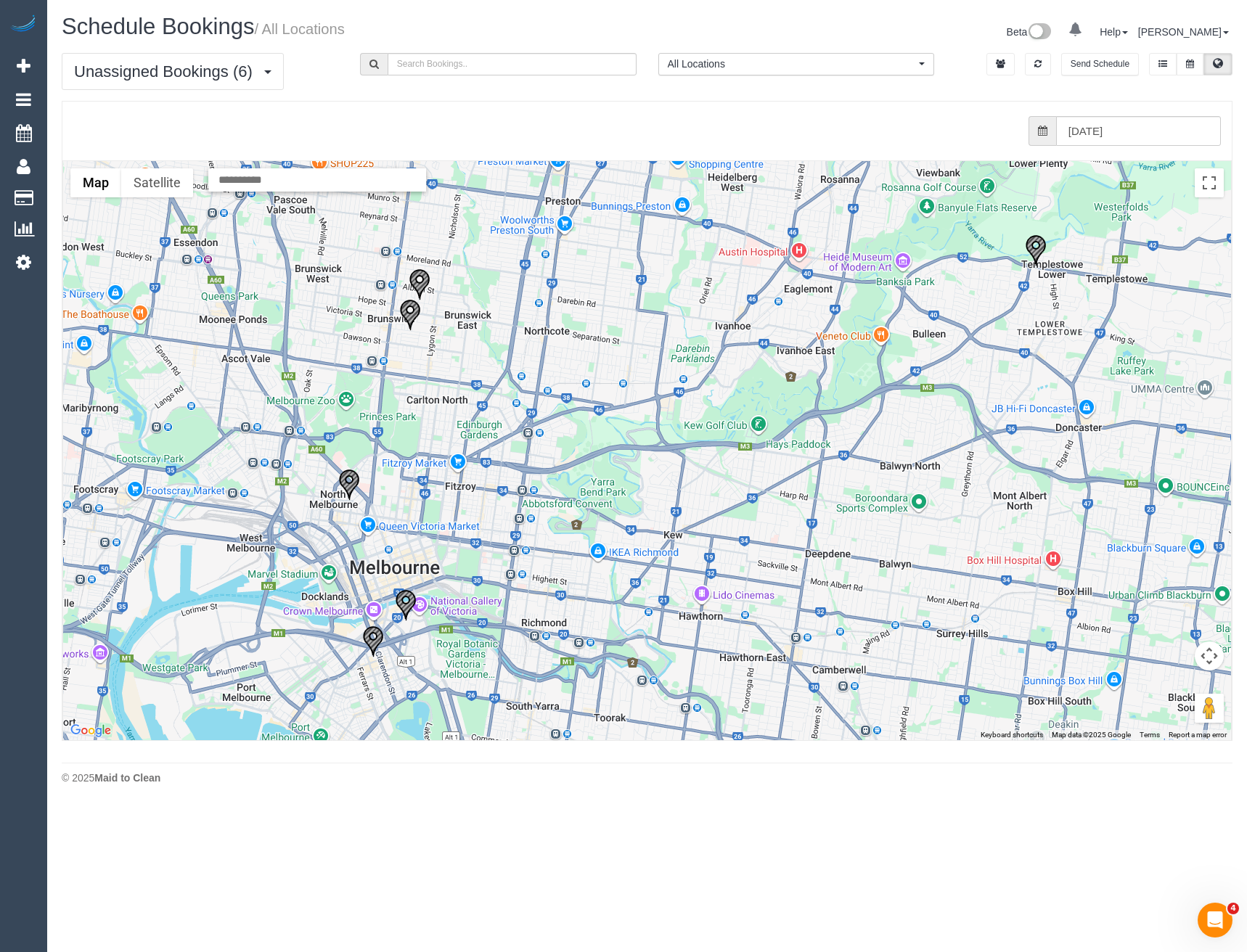
click at [371, 637] on img "27/09/2025 07:00 - Gopika Gnanakumar - 226/85 Market Street, South Melbourne, V…" at bounding box center [373, 641] width 22 height 32
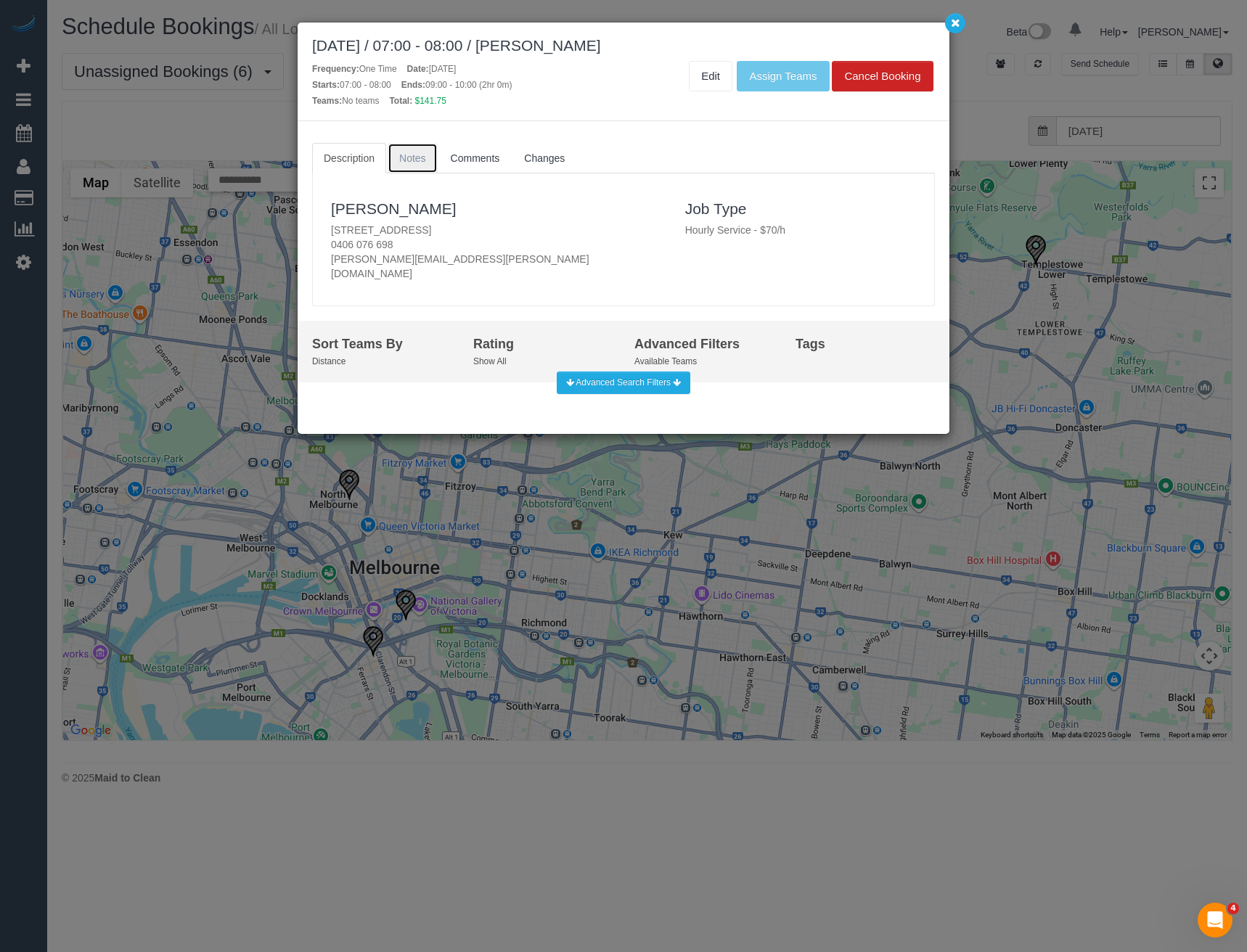
click at [406, 152] on span "Notes" at bounding box center [412, 158] width 26 height 12
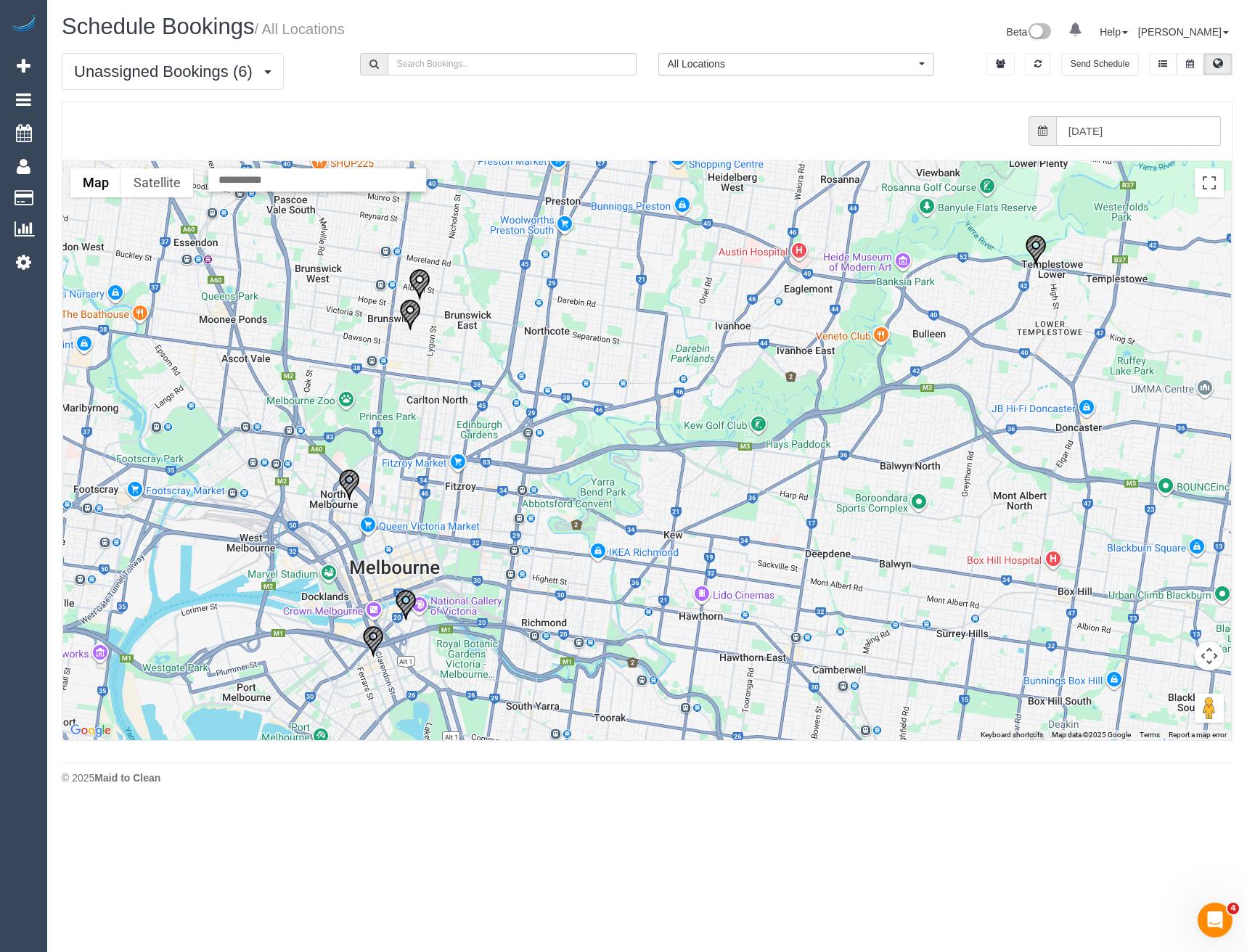
click at [339, 477] on img "27/09/2025 07:00 - Adam Gelzinis - 10 Arden Street, North Melbourne, VIC 3051" at bounding box center [349, 484] width 22 height 32
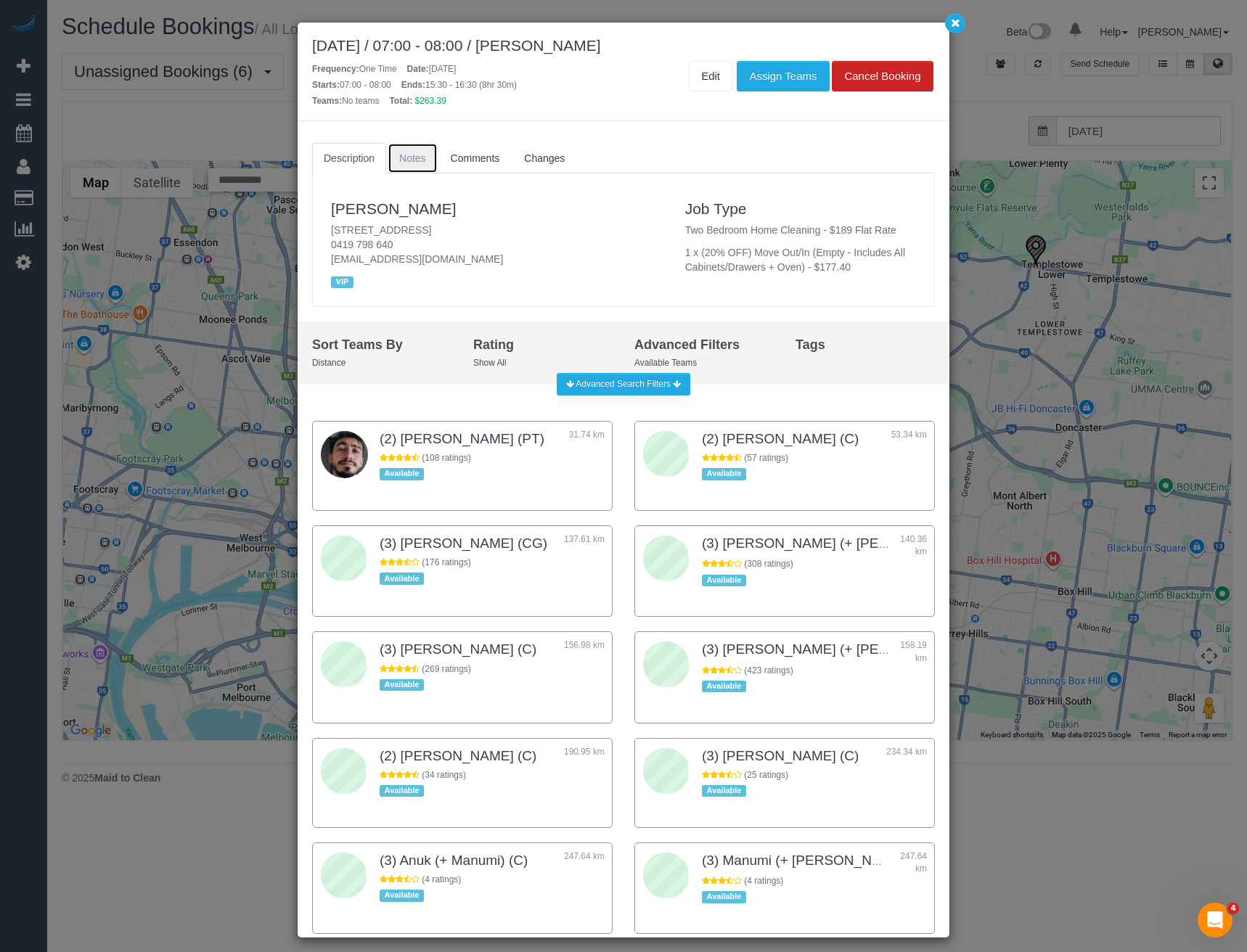
click at [421, 165] on link "Notes" at bounding box center [412, 158] width 50 height 30
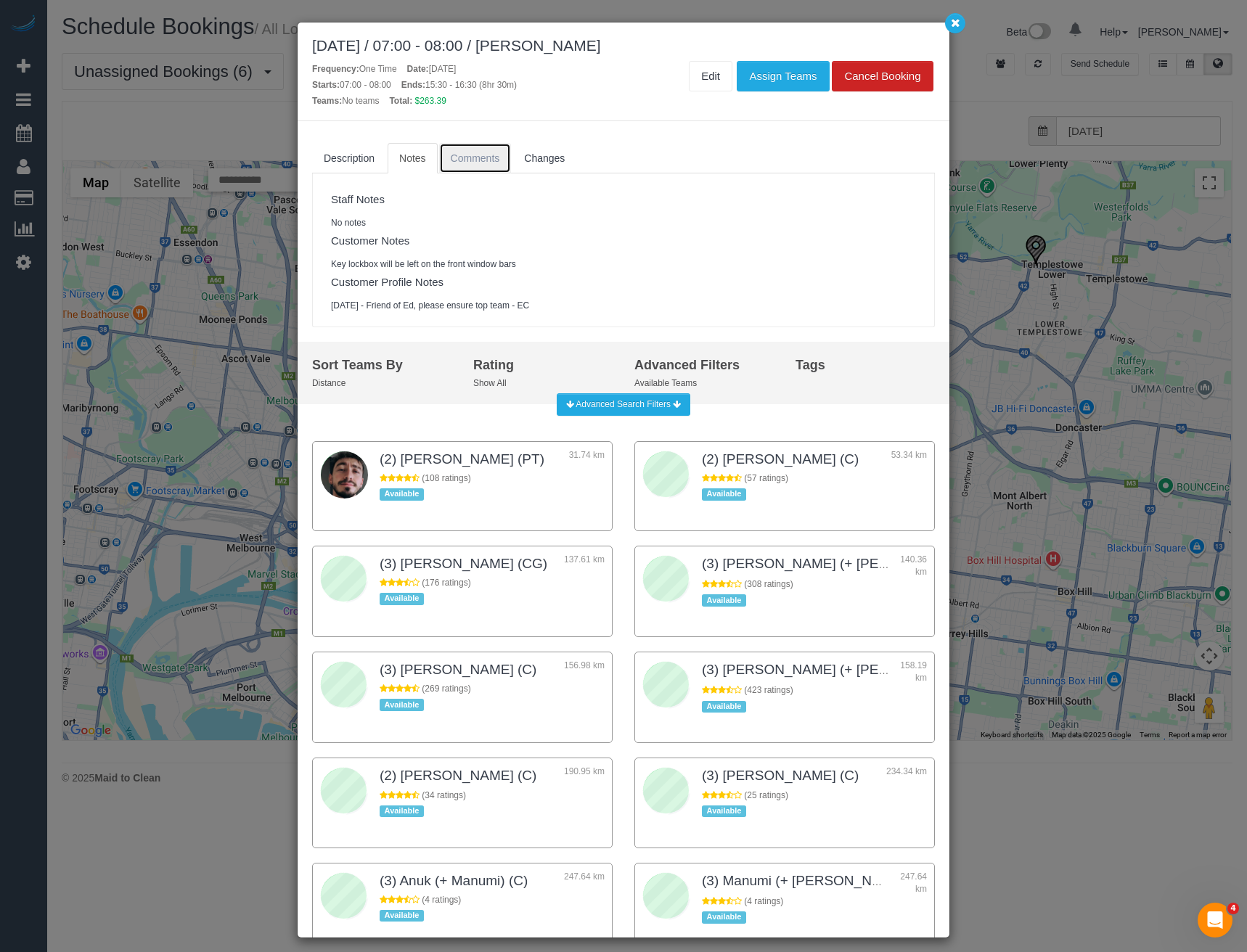
click at [473, 166] on link "Comments" at bounding box center [476, 158] width 73 height 30
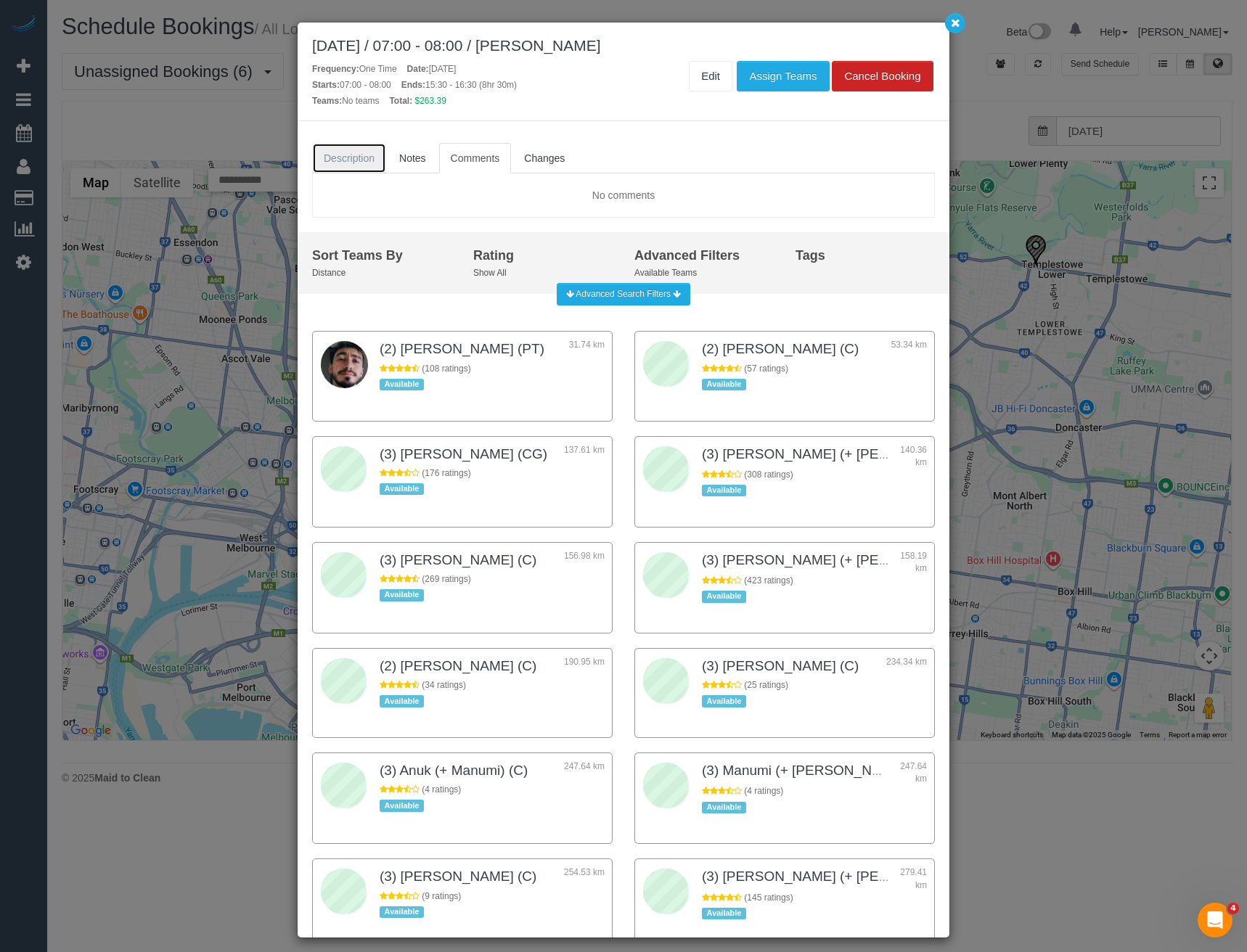
click at [341, 158] on span "Description" at bounding box center [349, 158] width 51 height 12
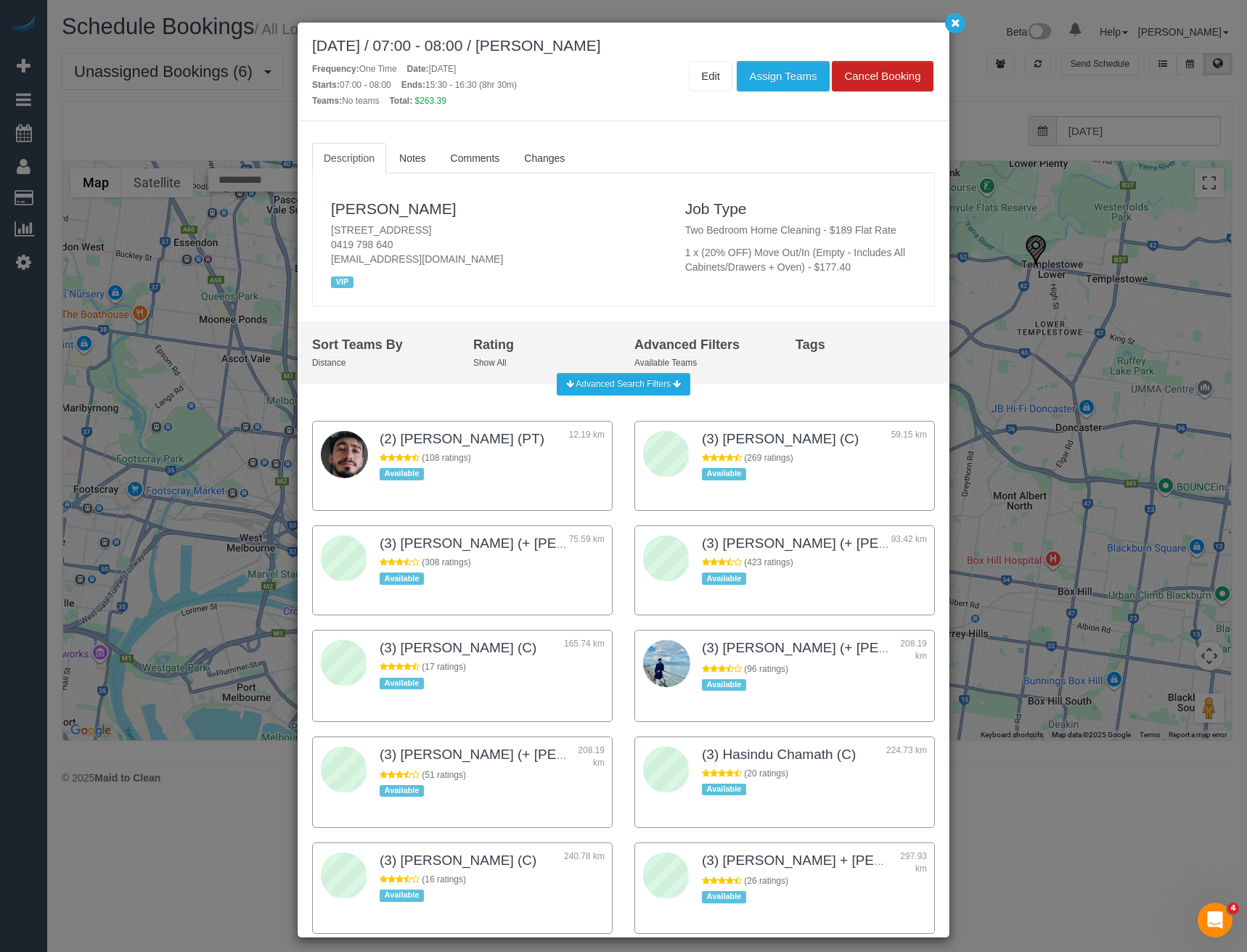
drag, startPoint x: 186, startPoint y: 492, endPoint x: 179, endPoint y: 481, distance: 13.0
click at [187, 492] on div "September 27, 2025 / 07:00 - 08:00 / Adam Gelzinis Frequency: One Time Date: Se…" at bounding box center [623, 476] width 1247 height 952
click at [241, 343] on div "September 27, 2025 / 07:00 - 08:00 / Adam Gelzinis Frequency: One Time Date: Se…" at bounding box center [623, 476] width 1247 height 952
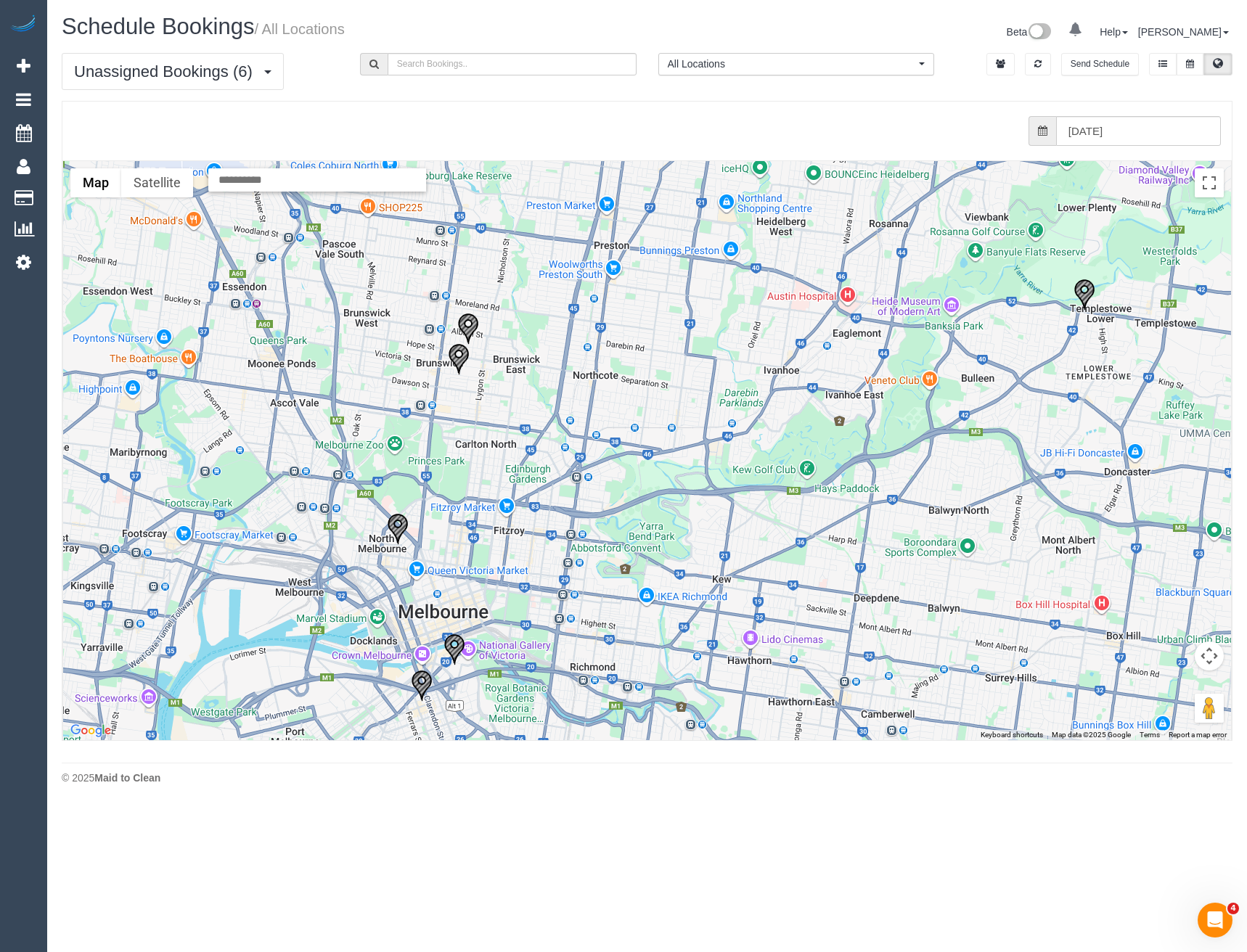
drag, startPoint x: 499, startPoint y: 406, endPoint x: 555, endPoint y: 460, distance: 77.8
click at [555, 460] on div at bounding box center [647, 450] width 1169 height 579
click at [407, 523] on img "27/09/2025 07:00 - Adam Gelzinis - 10 Arden Street, North Melbourne, VIC 3051" at bounding box center [400, 529] width 22 height 32
click at [450, 359] on img "27/09/2025 07:00 - Shai Martin - 171-181 Albert Street Brunswick, 1, Brunswick,…" at bounding box center [461, 358] width 22 height 32
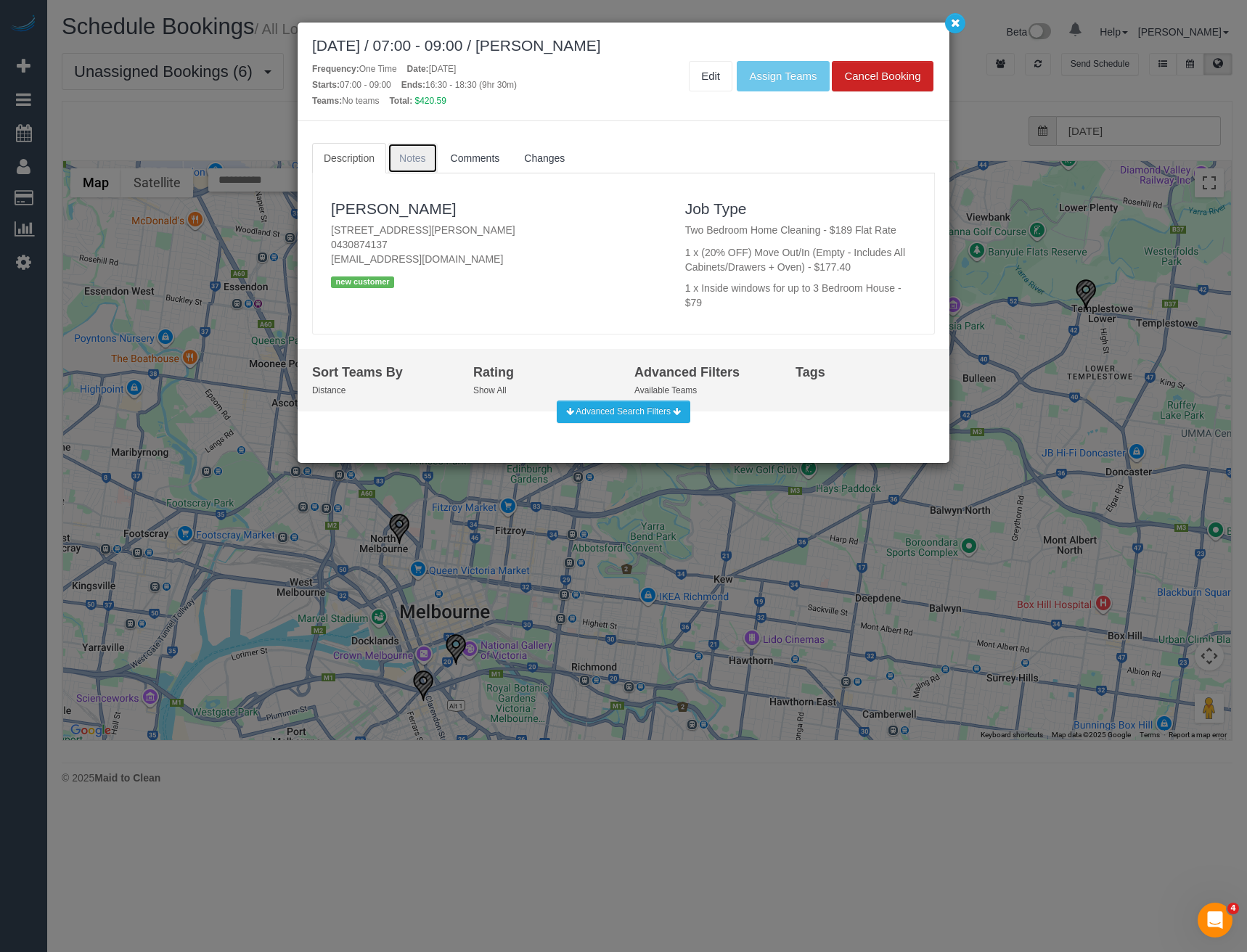
click at [405, 161] on span "Notes" at bounding box center [412, 158] width 26 height 12
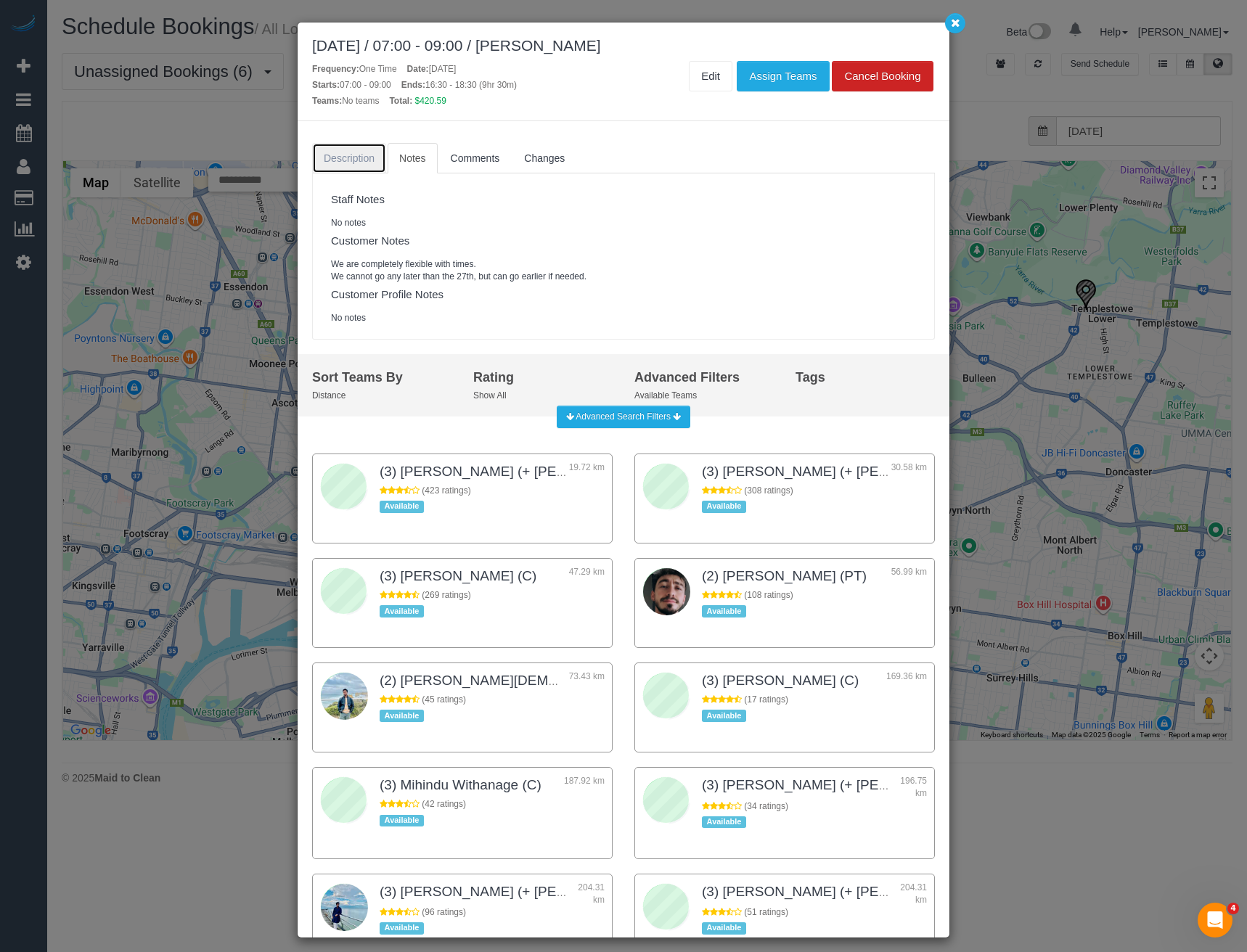
click at [339, 169] on link "Description" at bounding box center [348, 158] width 74 height 30
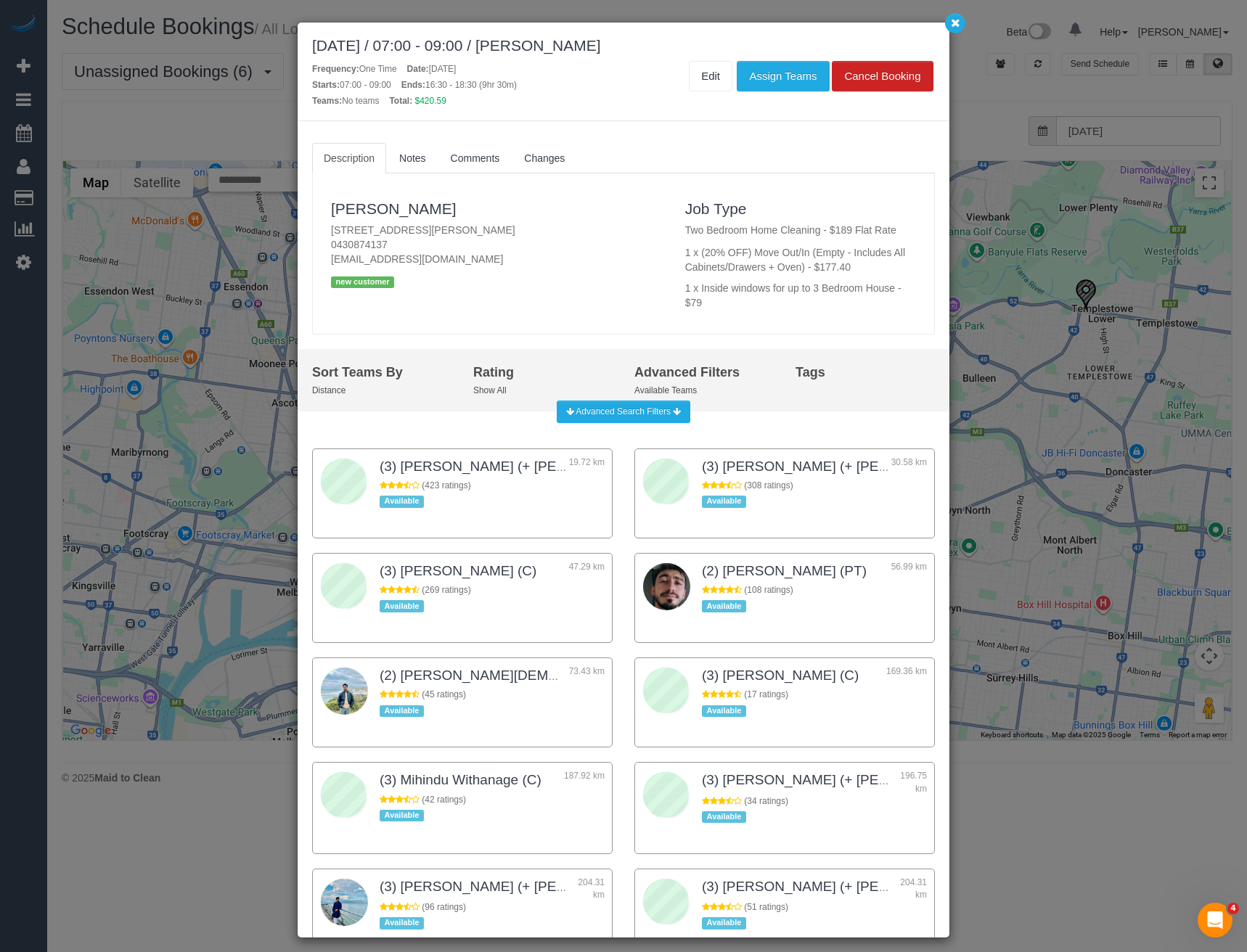
click at [141, 533] on div "September 27, 2025 / 07:00 - 09:00 / Shai Martin Frequency: One Time Date: Sept…" at bounding box center [623, 476] width 1247 height 952
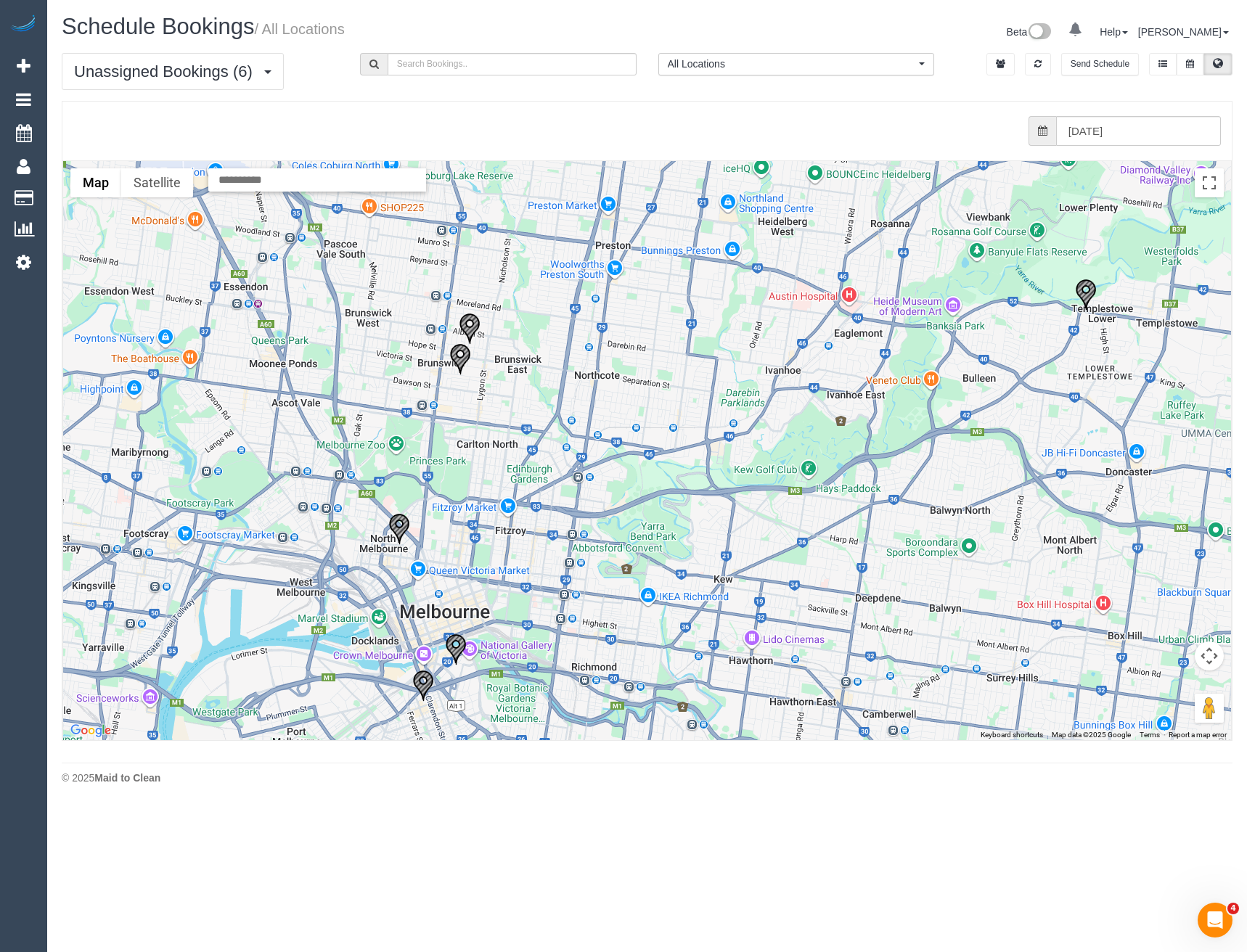
click at [468, 321] on img "27/09/2025 10:00 - Gianna Serbati - 10 Howard Street, Brunswick, VIC 3056" at bounding box center [470, 328] width 22 height 32
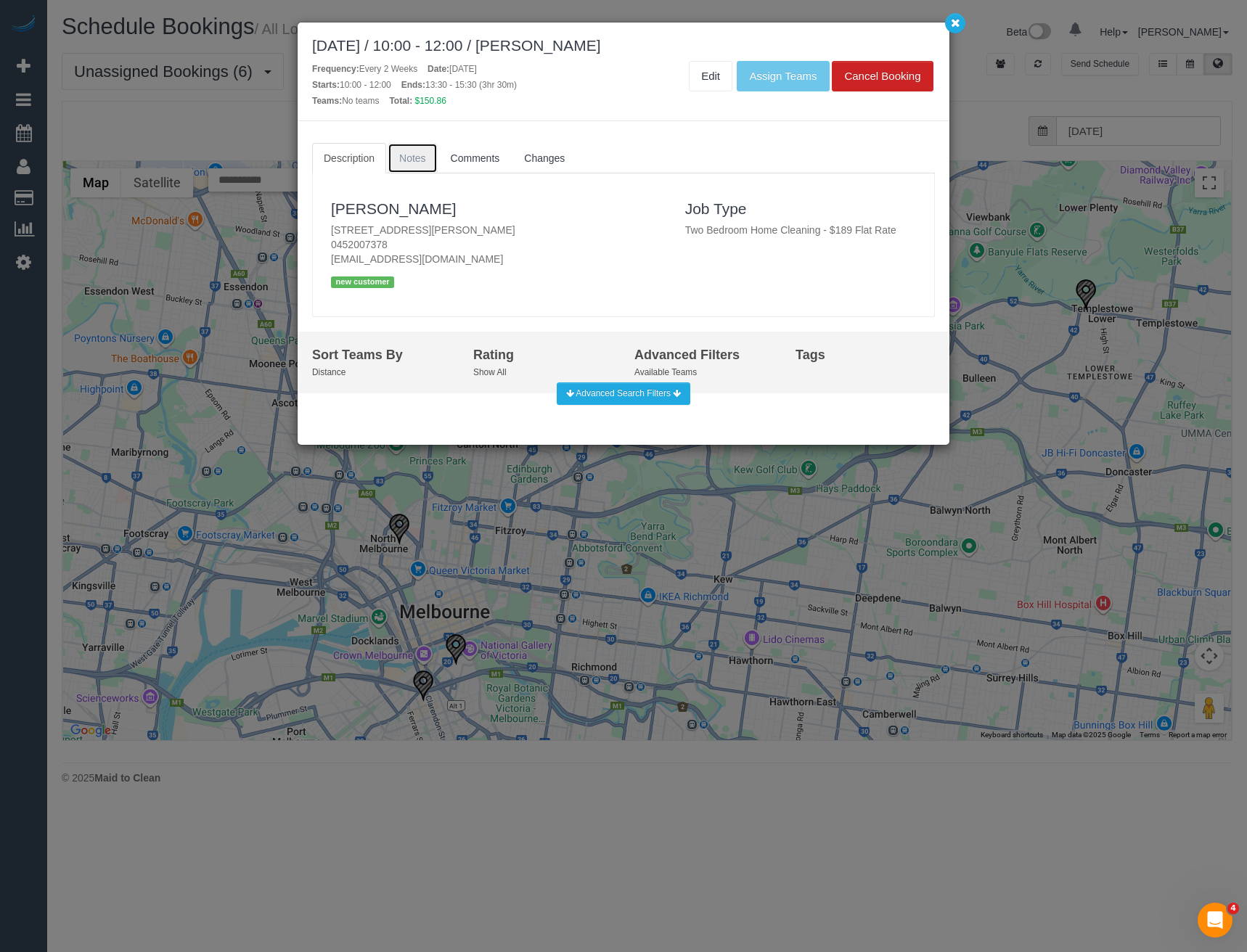
click at [419, 161] on span "Notes" at bounding box center [412, 158] width 26 height 12
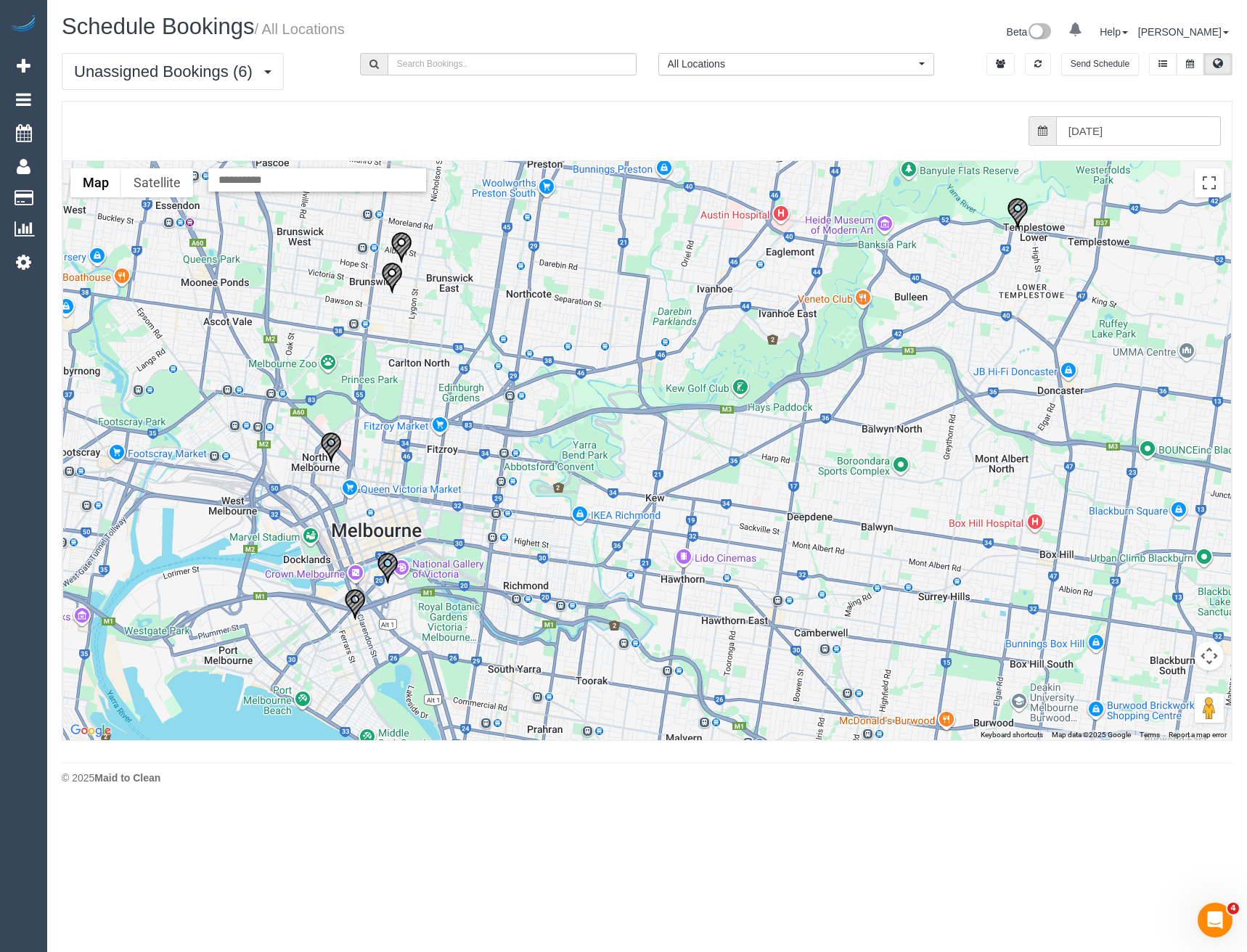
drag, startPoint x: 766, startPoint y: 450, endPoint x: 668, endPoint y: 342, distance: 145.8
click at [674, 336] on div "To navigate, press the arrow keys." at bounding box center [647, 450] width 1169 height 579
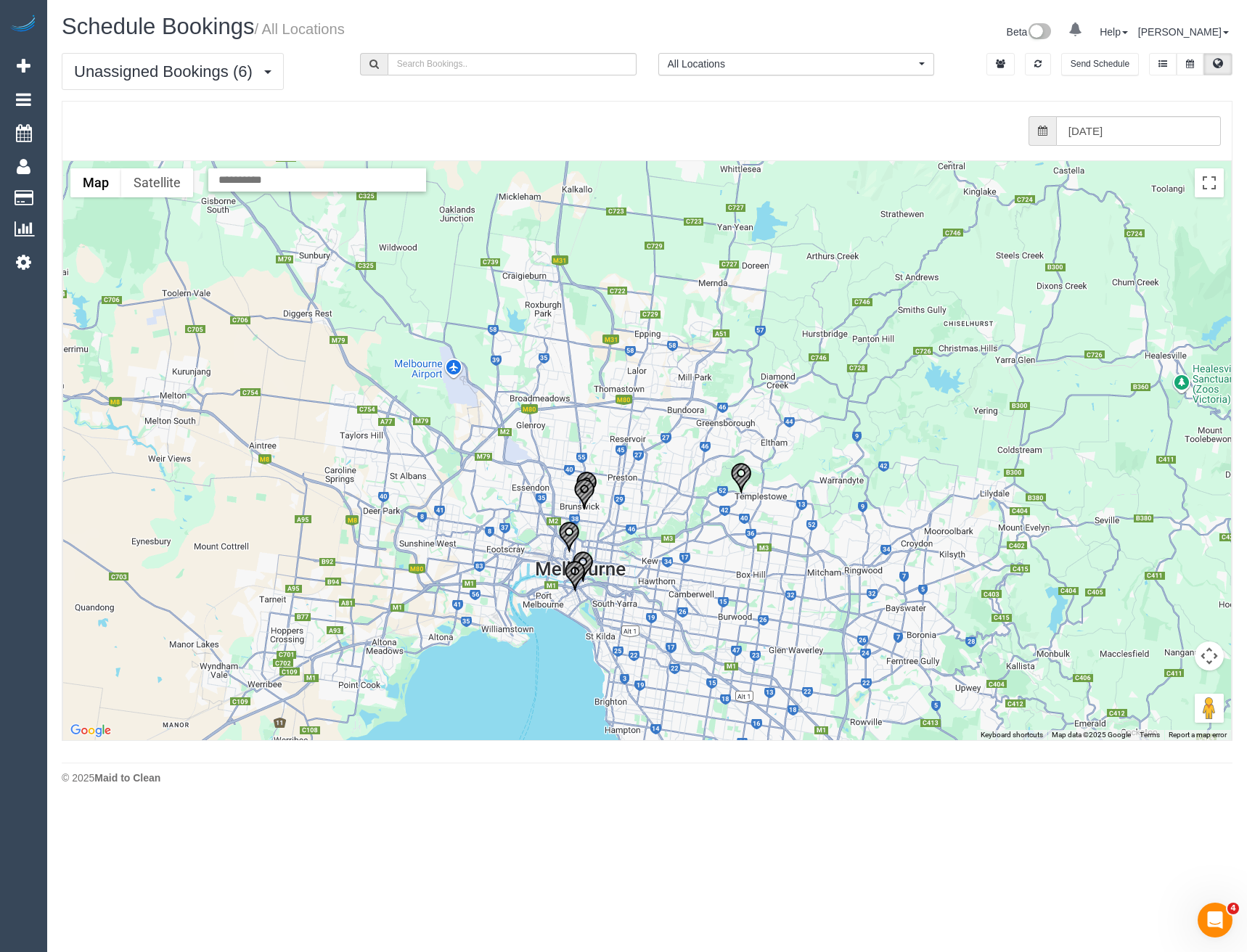
drag, startPoint x: 635, startPoint y: 429, endPoint x: 631, endPoint y: 585, distance: 156.1
click at [631, 585] on div at bounding box center [647, 450] width 1169 height 579
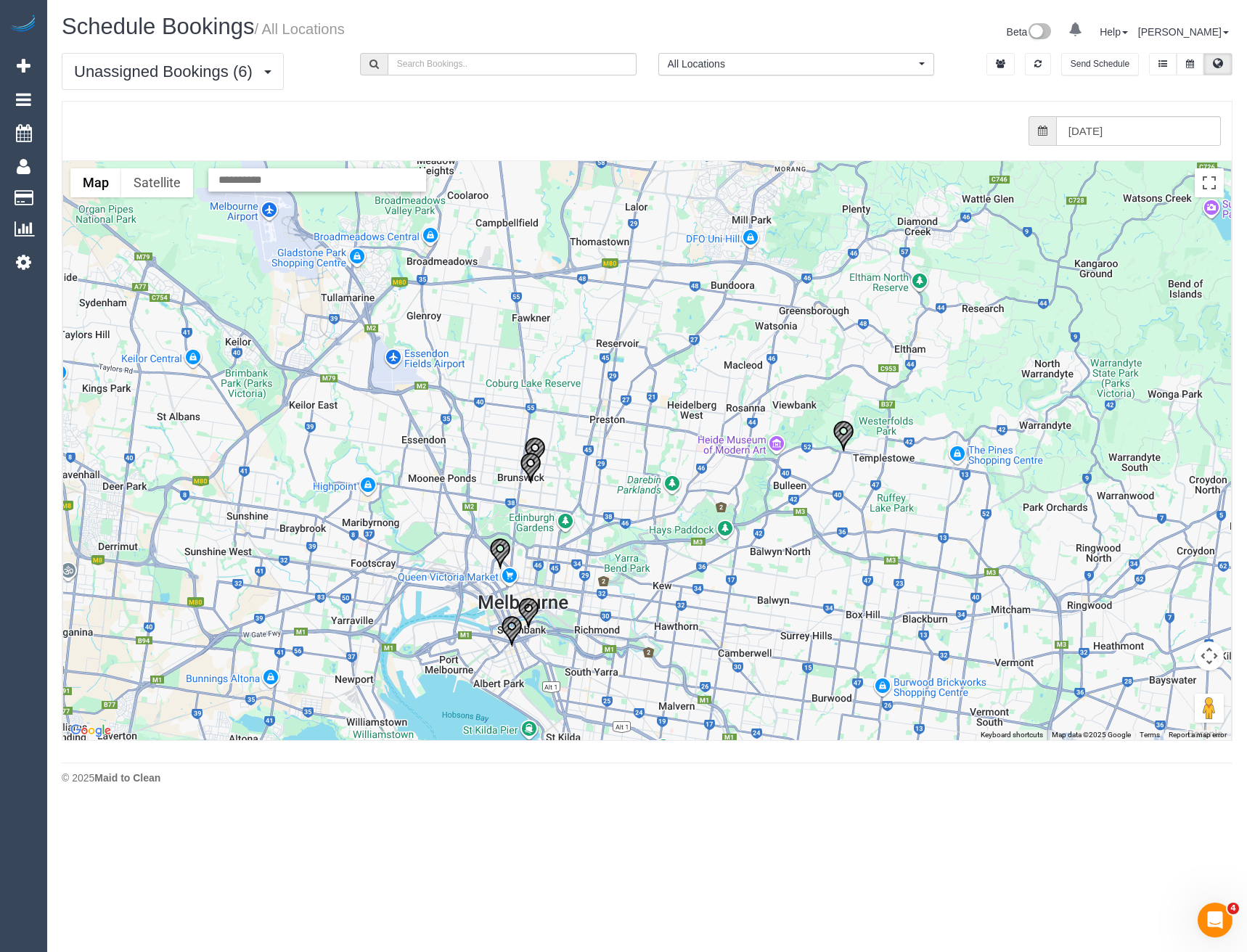
click at [526, 614] on img "27/09/2025 10:00 - Alicia Burnett - 2/106 Southbank Boulevard, Southbank, VIC 3…" at bounding box center [528, 613] width 22 height 32
click at [1127, 133] on input "27/09/2025" at bounding box center [1138, 130] width 165 height 30
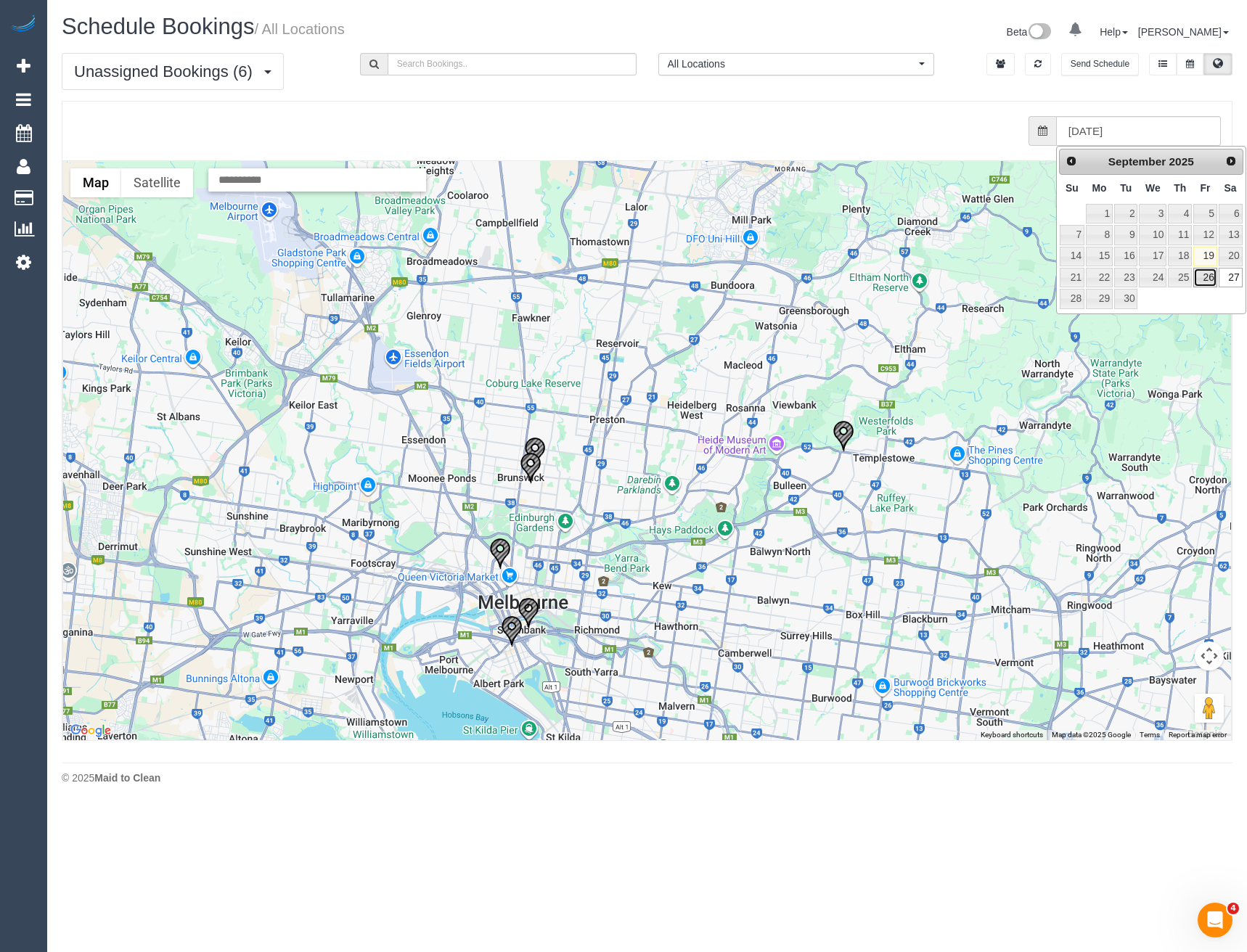
click at [1207, 272] on link "26" at bounding box center [1204, 277] width 23 height 19
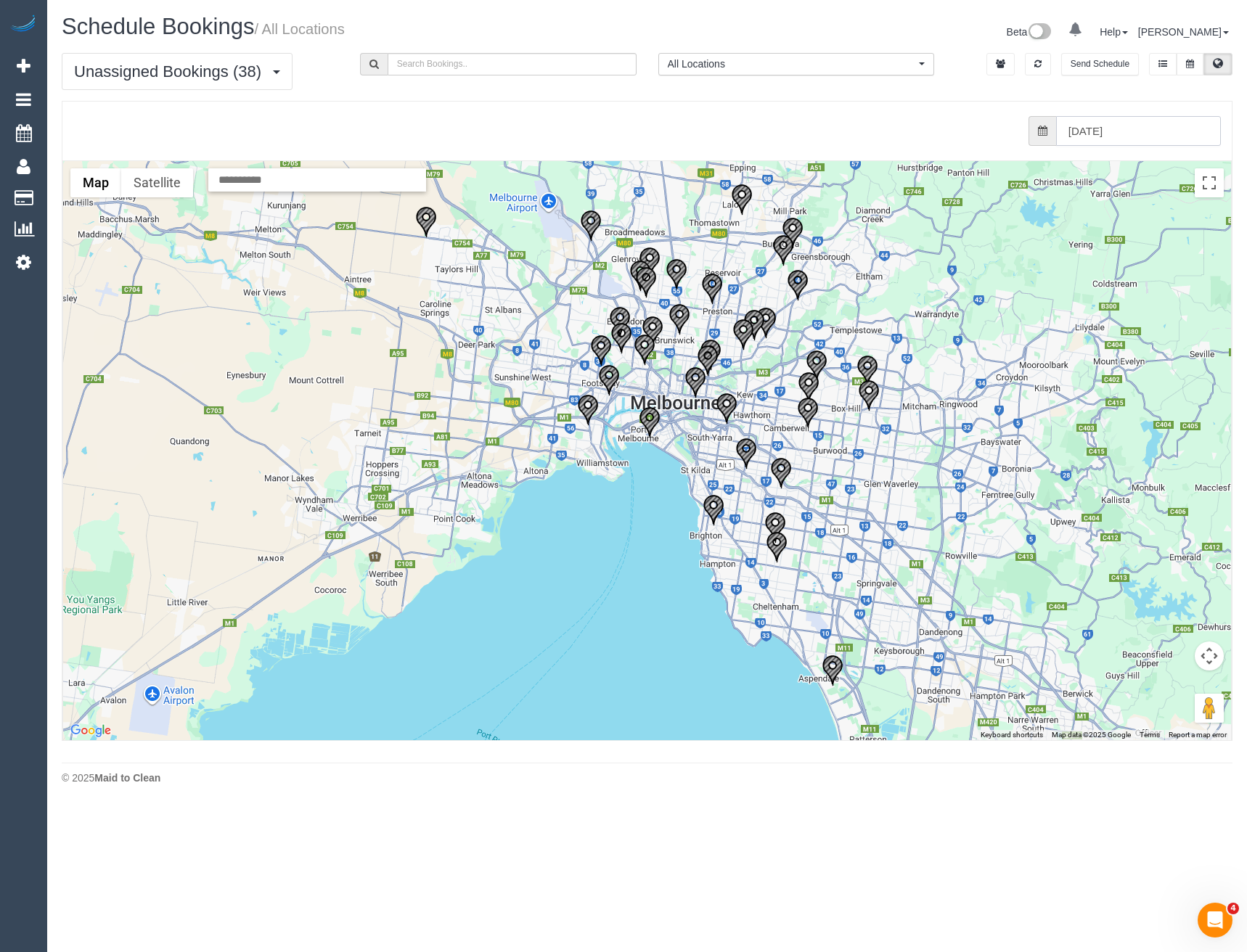
click at [1116, 123] on input "26/09/2025" at bounding box center [1138, 130] width 165 height 30
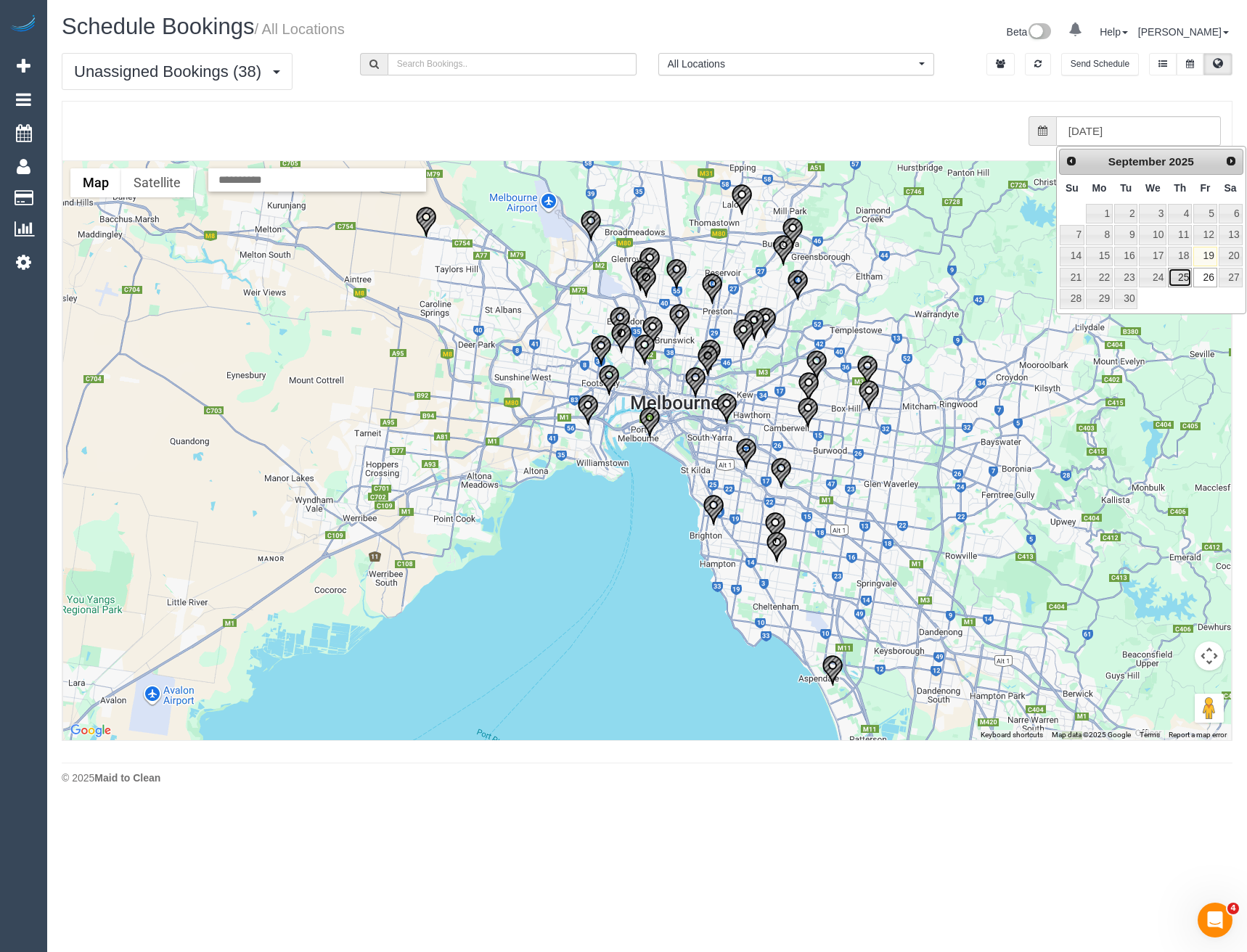
click at [1187, 283] on link "25" at bounding box center [1180, 277] width 24 height 19
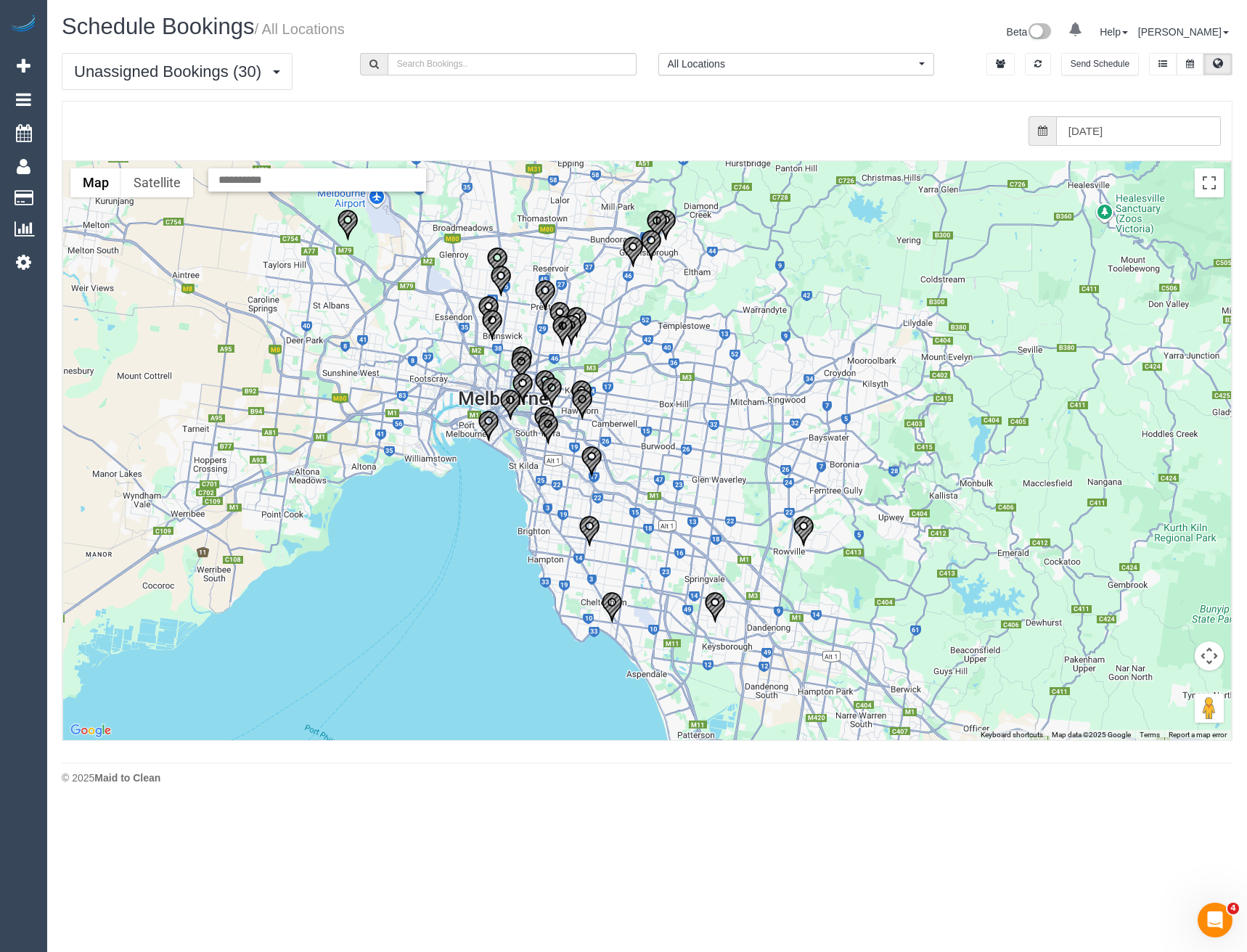
drag, startPoint x: 707, startPoint y: 388, endPoint x: 629, endPoint y: 363, distance: 81.9
click at [630, 363] on div at bounding box center [647, 450] width 1169 height 579
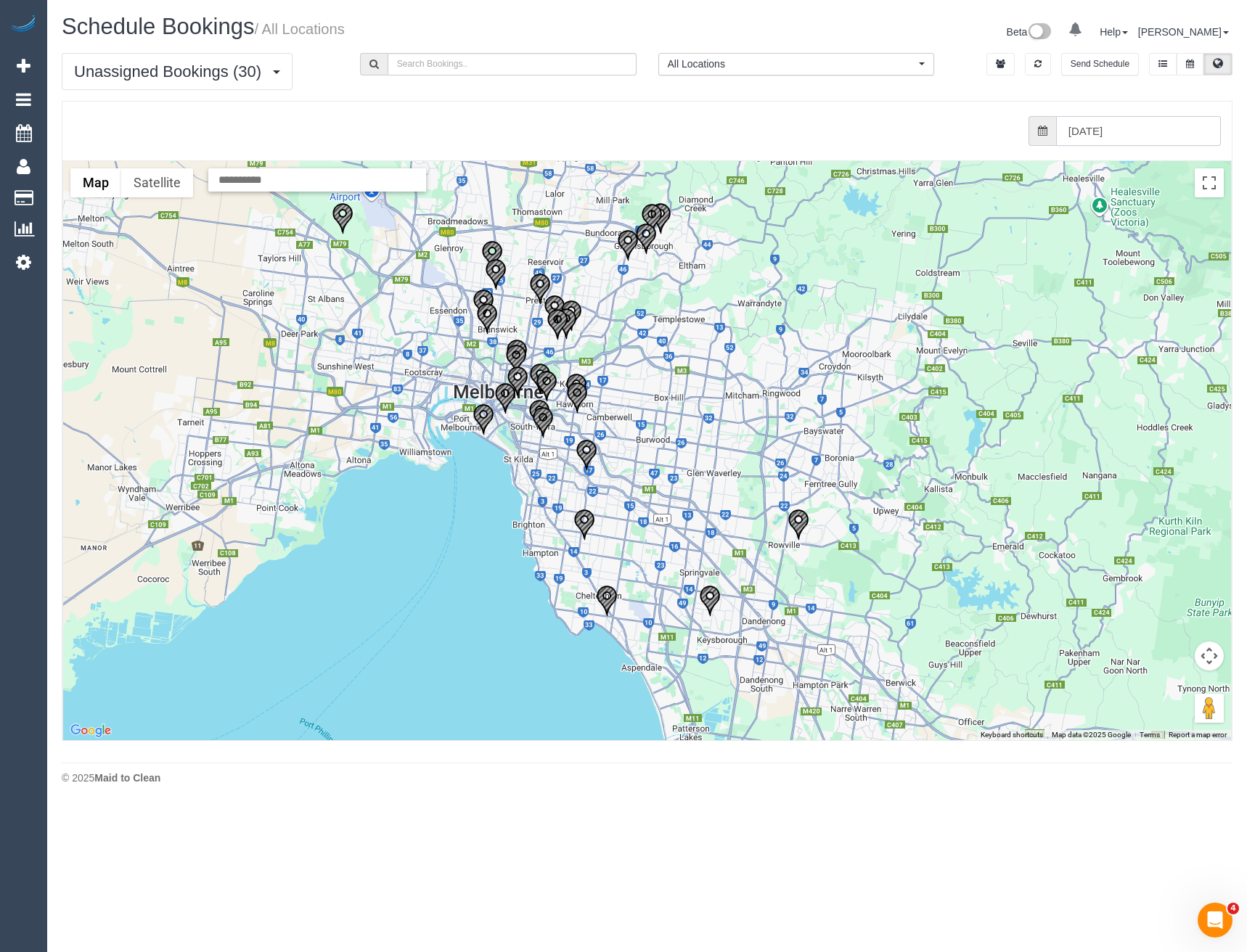
click at [1099, 120] on input "25/09/2025" at bounding box center [1138, 130] width 165 height 30
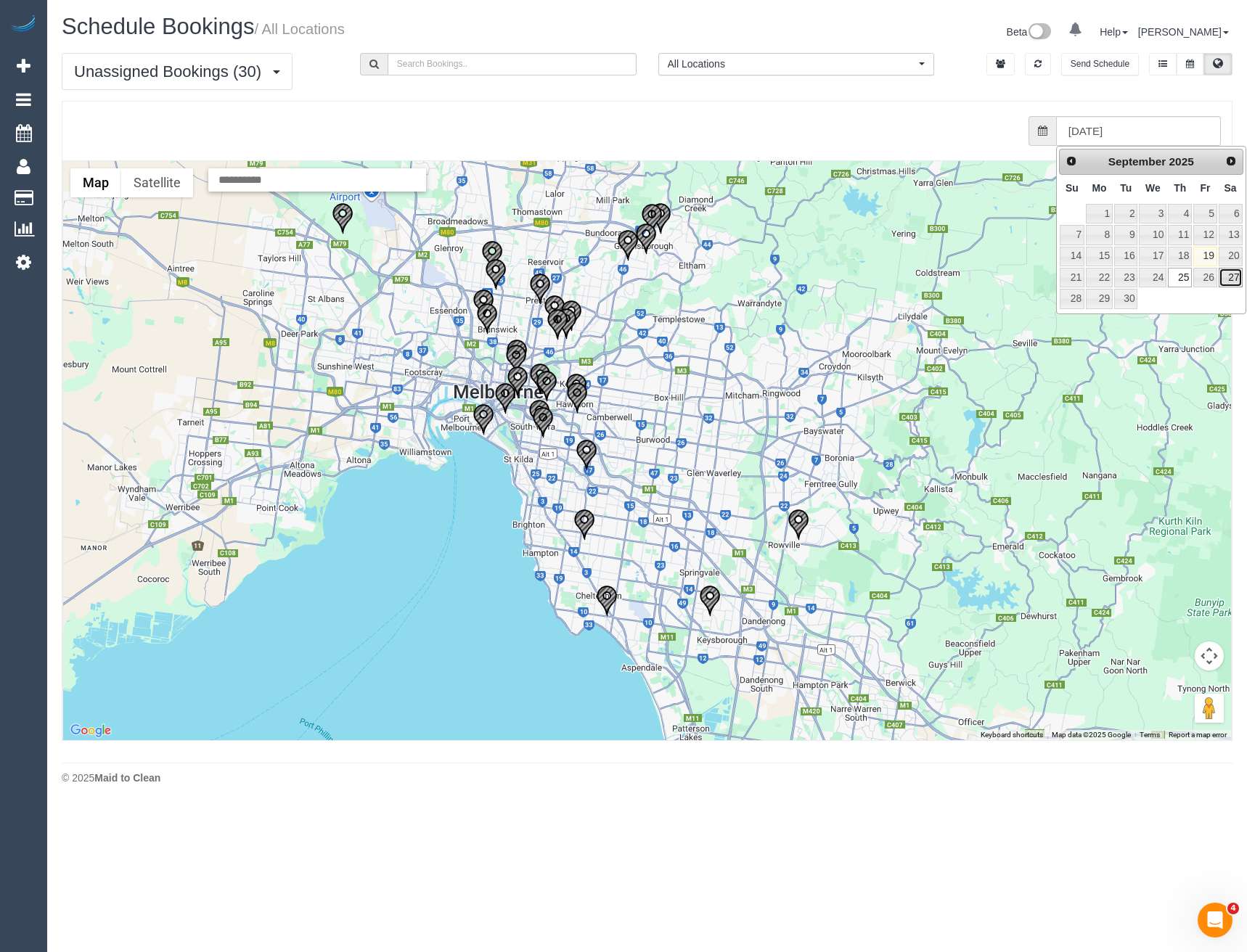
click at [1229, 279] on link "27" at bounding box center [1231, 277] width 24 height 19
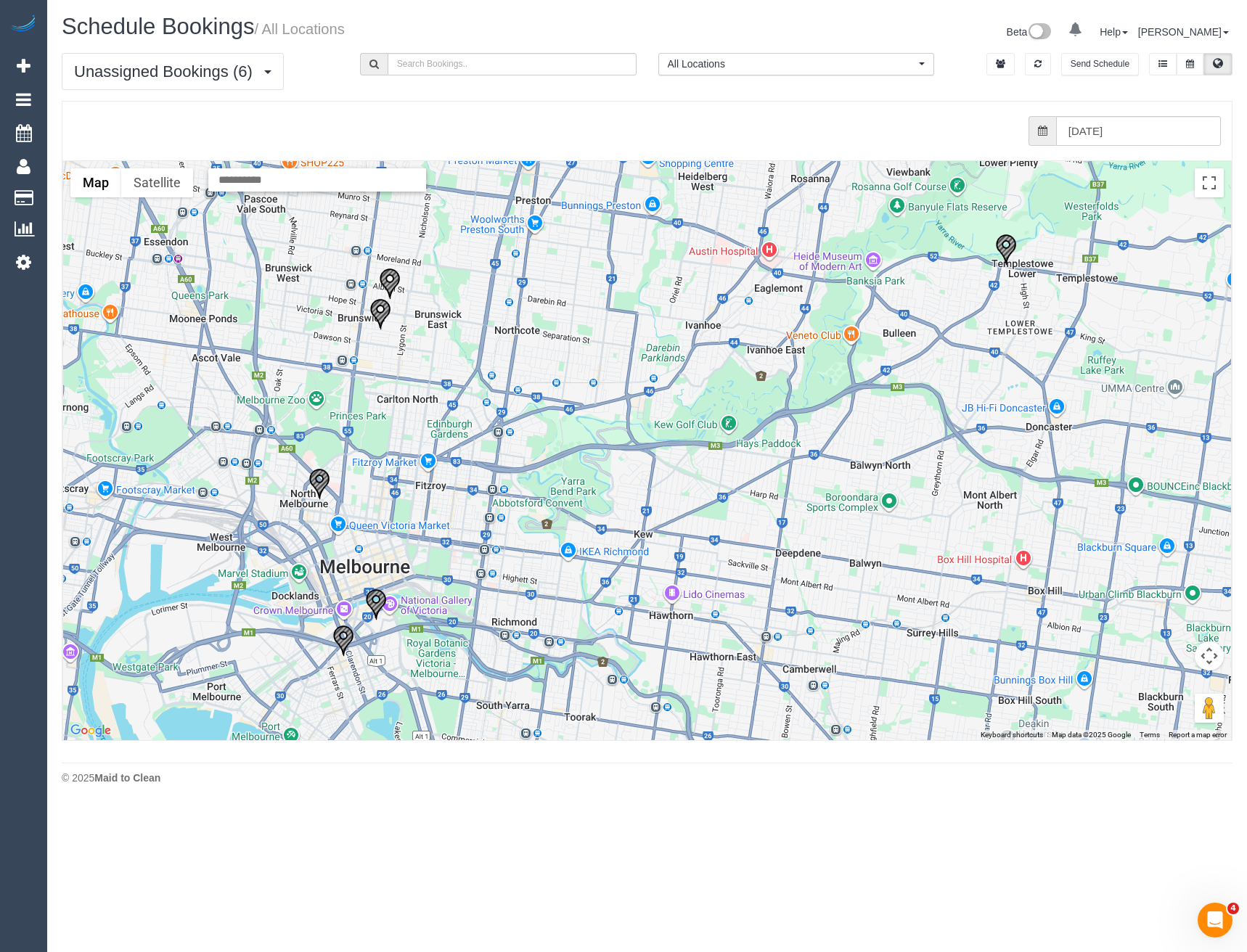
drag, startPoint x: 371, startPoint y: 382, endPoint x: 407, endPoint y: 400, distance: 40.2
click at [401, 398] on div at bounding box center [647, 450] width 1169 height 579
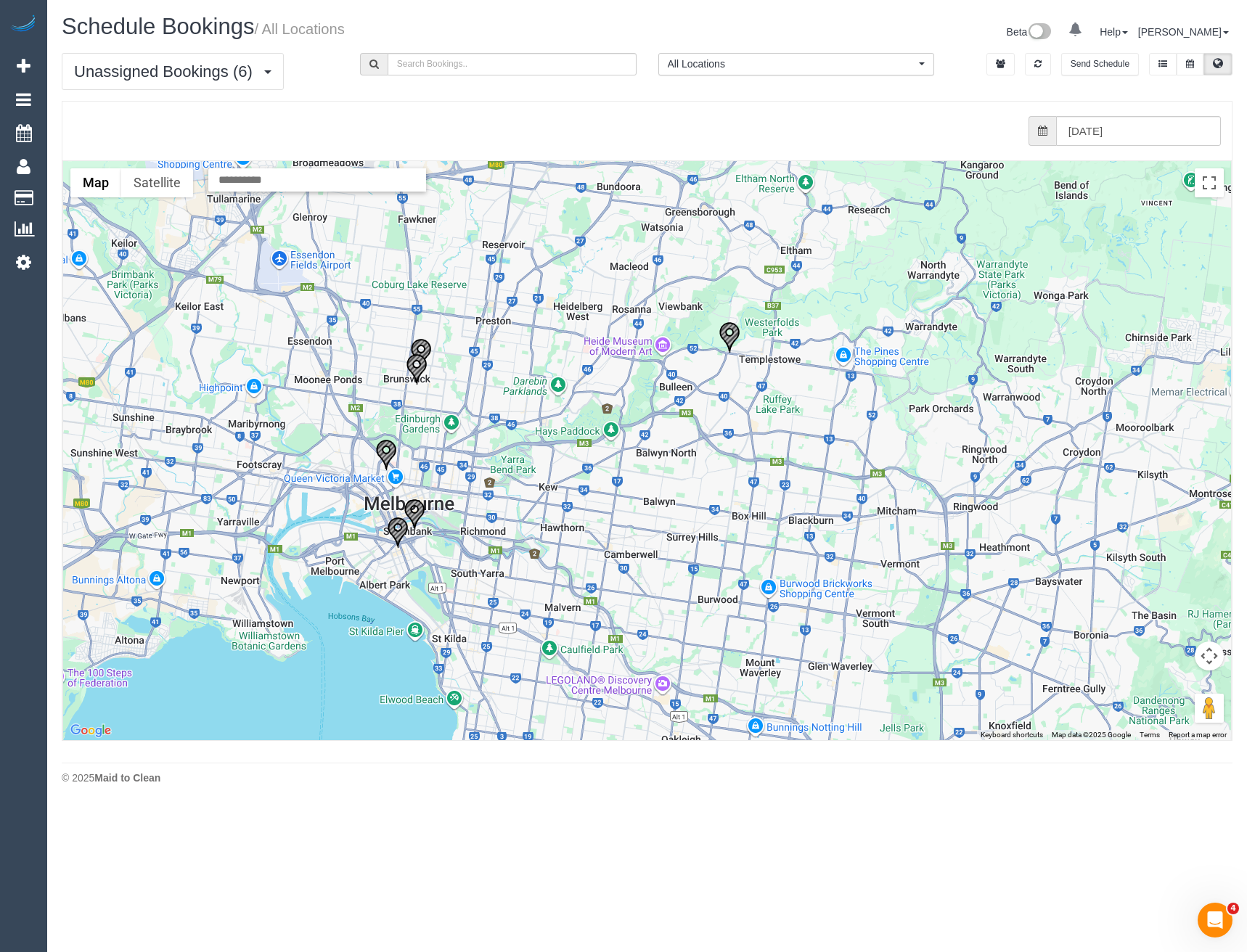
click at [408, 356] on img "27/09/2025 07:00 - Shai Martin - 171-181 Albert Street Brunswick, 1, Brunswick,…" at bounding box center [417, 369] width 22 height 32
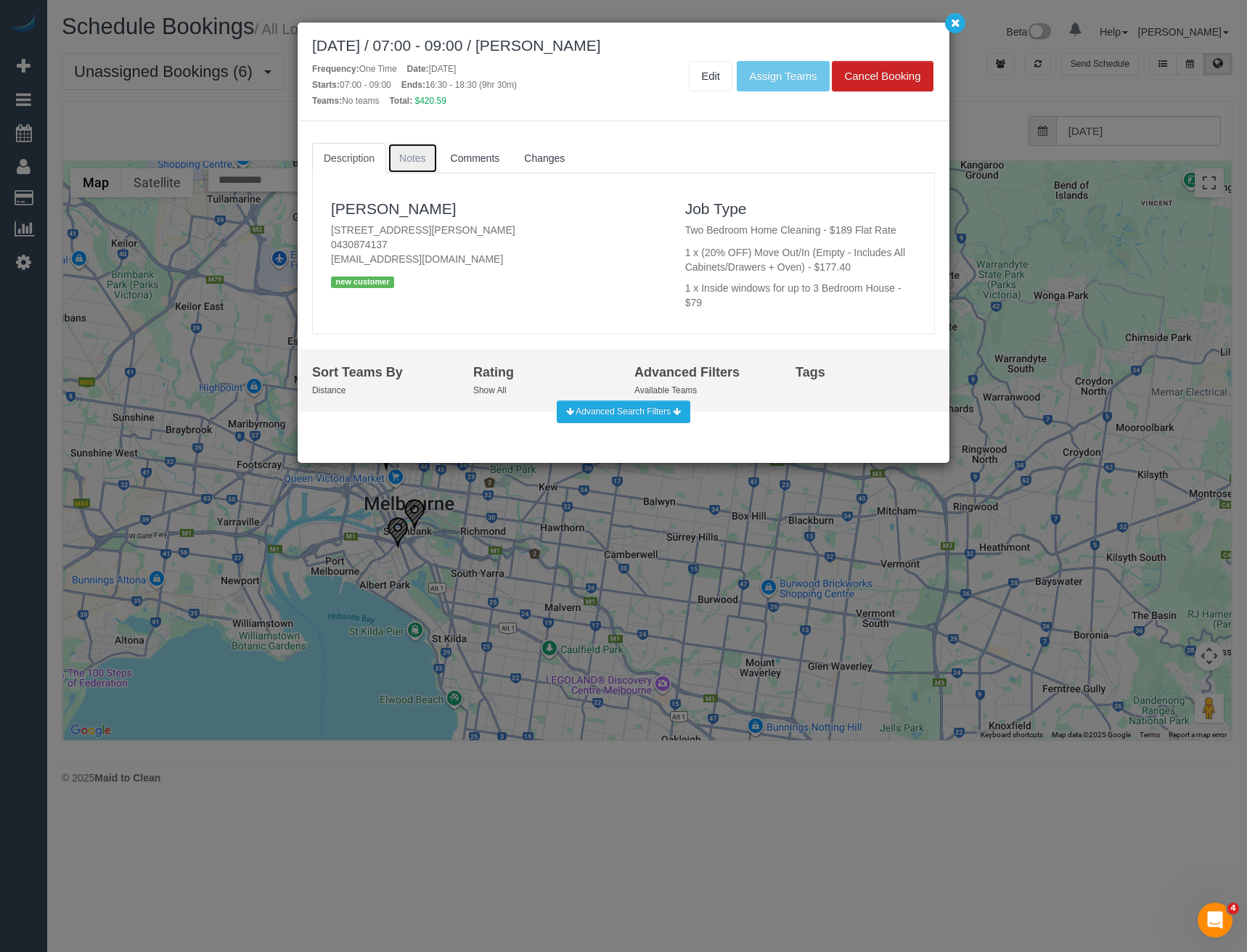
click at [418, 145] on link "Notes" at bounding box center [412, 158] width 50 height 30
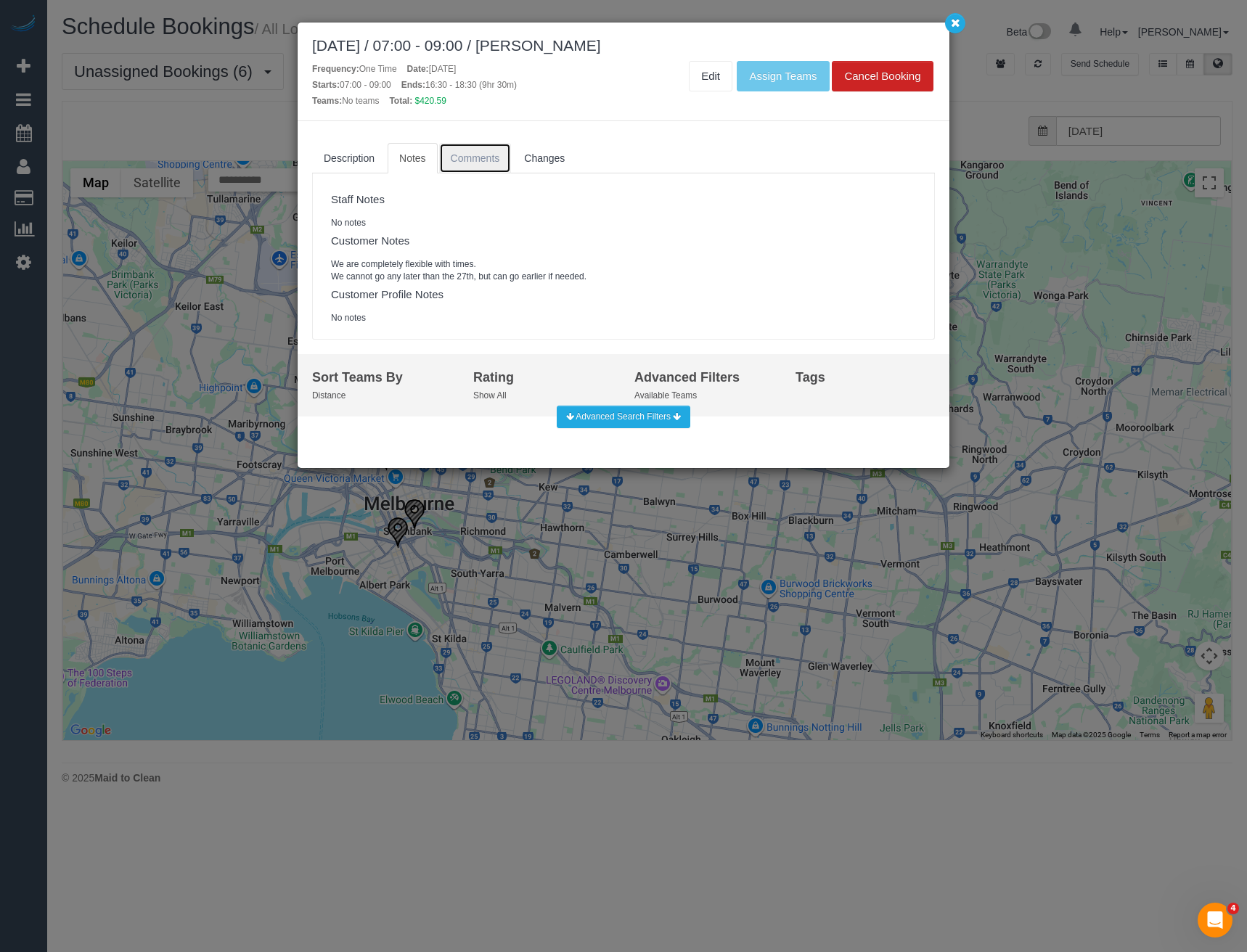
click at [479, 167] on link "Comments" at bounding box center [476, 158] width 73 height 30
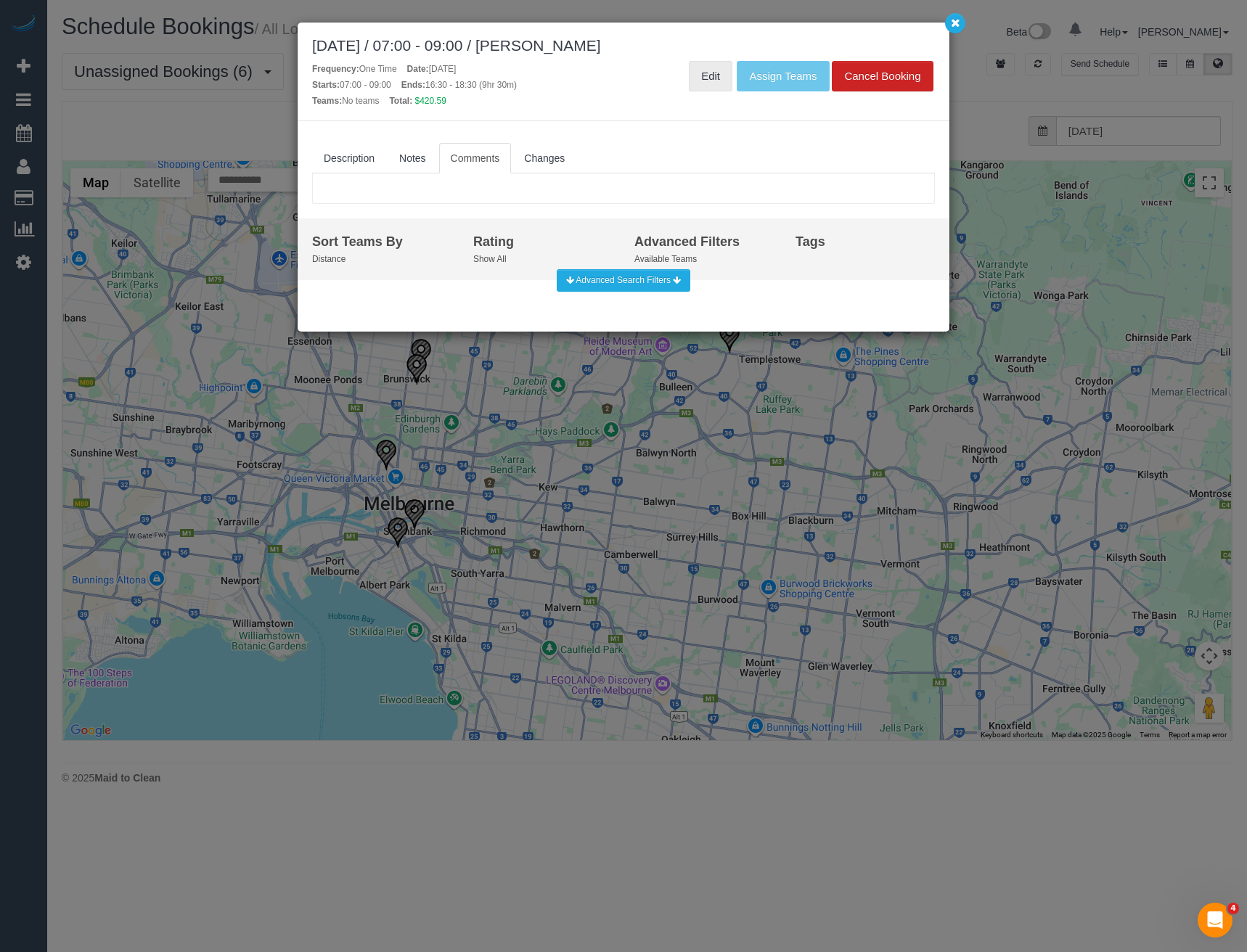
click at [701, 70] on link "Edit" at bounding box center [711, 76] width 44 height 30
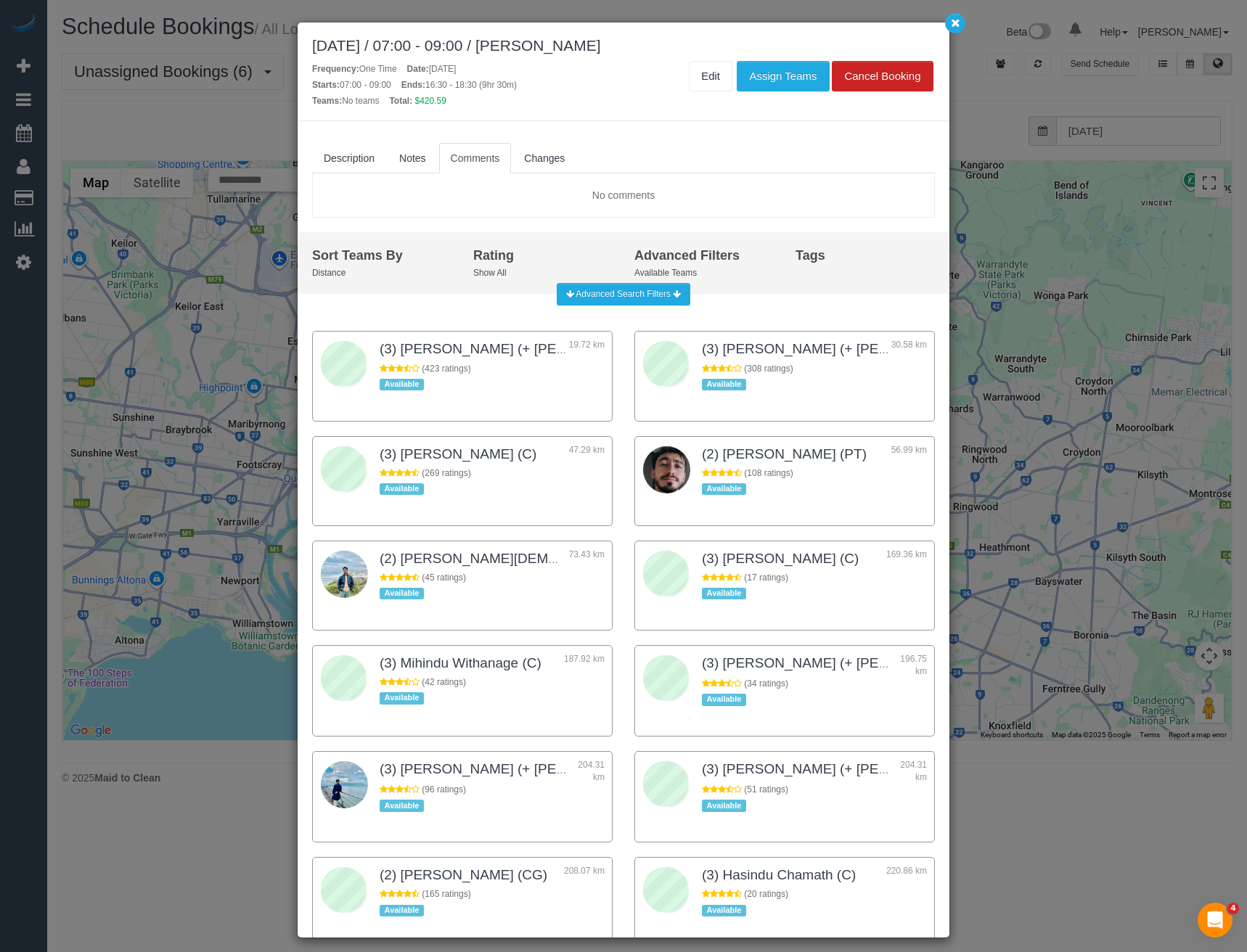
drag, startPoint x: 1069, startPoint y: 467, endPoint x: 1083, endPoint y: 422, distance: 47.1
click at [1068, 464] on div "September 27, 2025 / 07:00 - 09:00 / Shai Martin Frequency: One Time Date: Sept…" at bounding box center [623, 476] width 1247 height 952
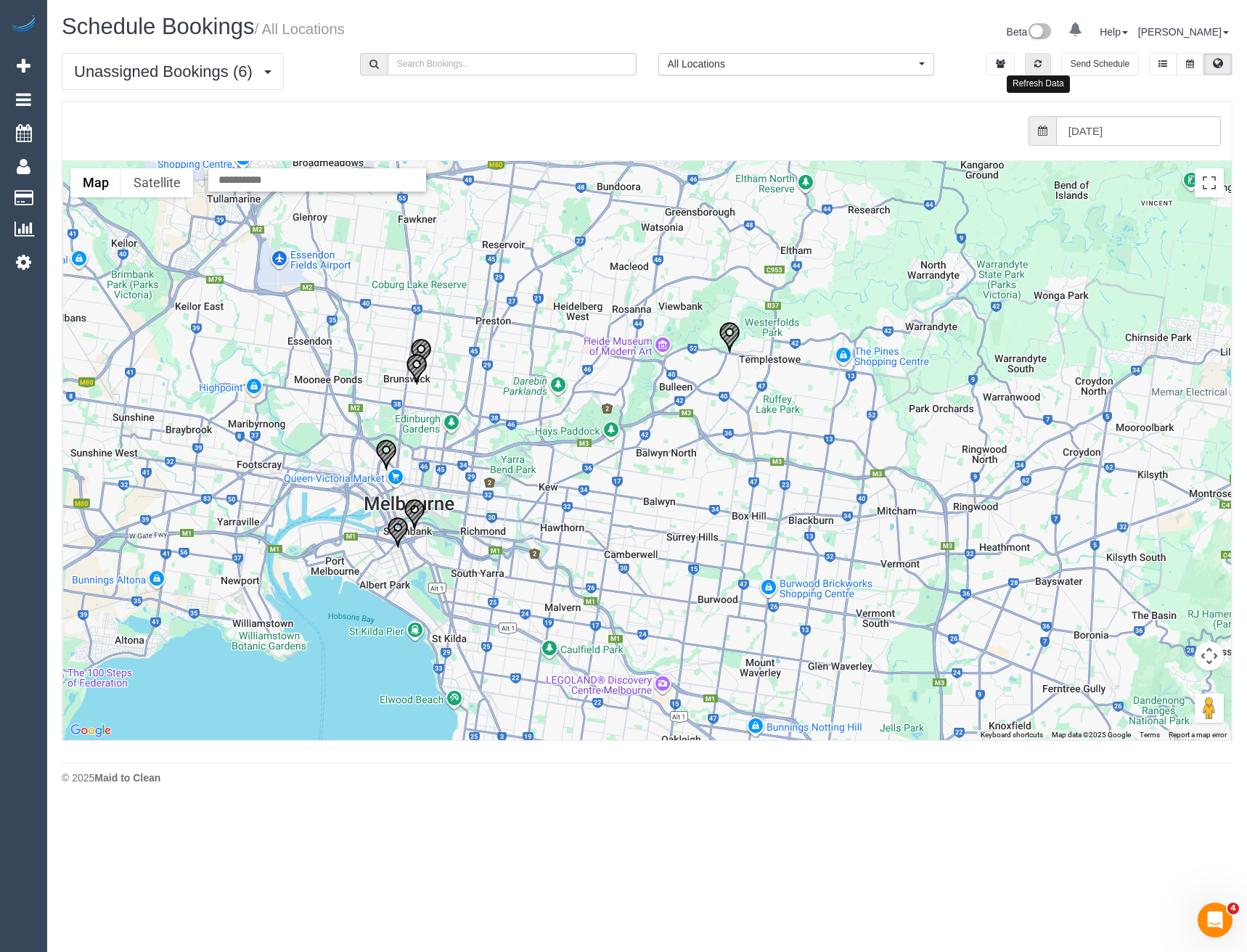
click at [1044, 58] on button "button" at bounding box center [1038, 64] width 26 height 23
click at [1079, 135] on input "27/09/2025" at bounding box center [1138, 130] width 165 height 30
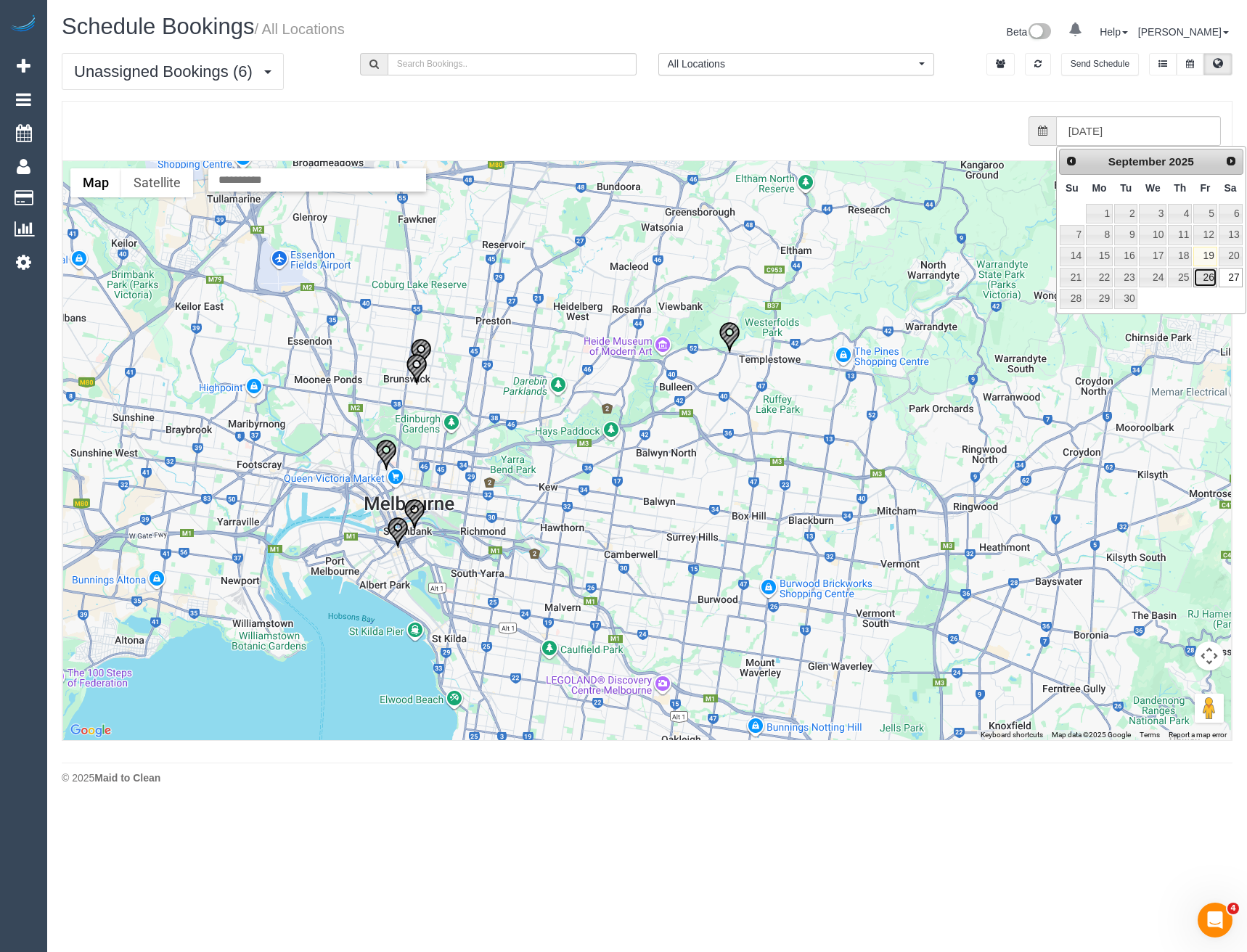
click at [1209, 275] on link "26" at bounding box center [1204, 277] width 23 height 19
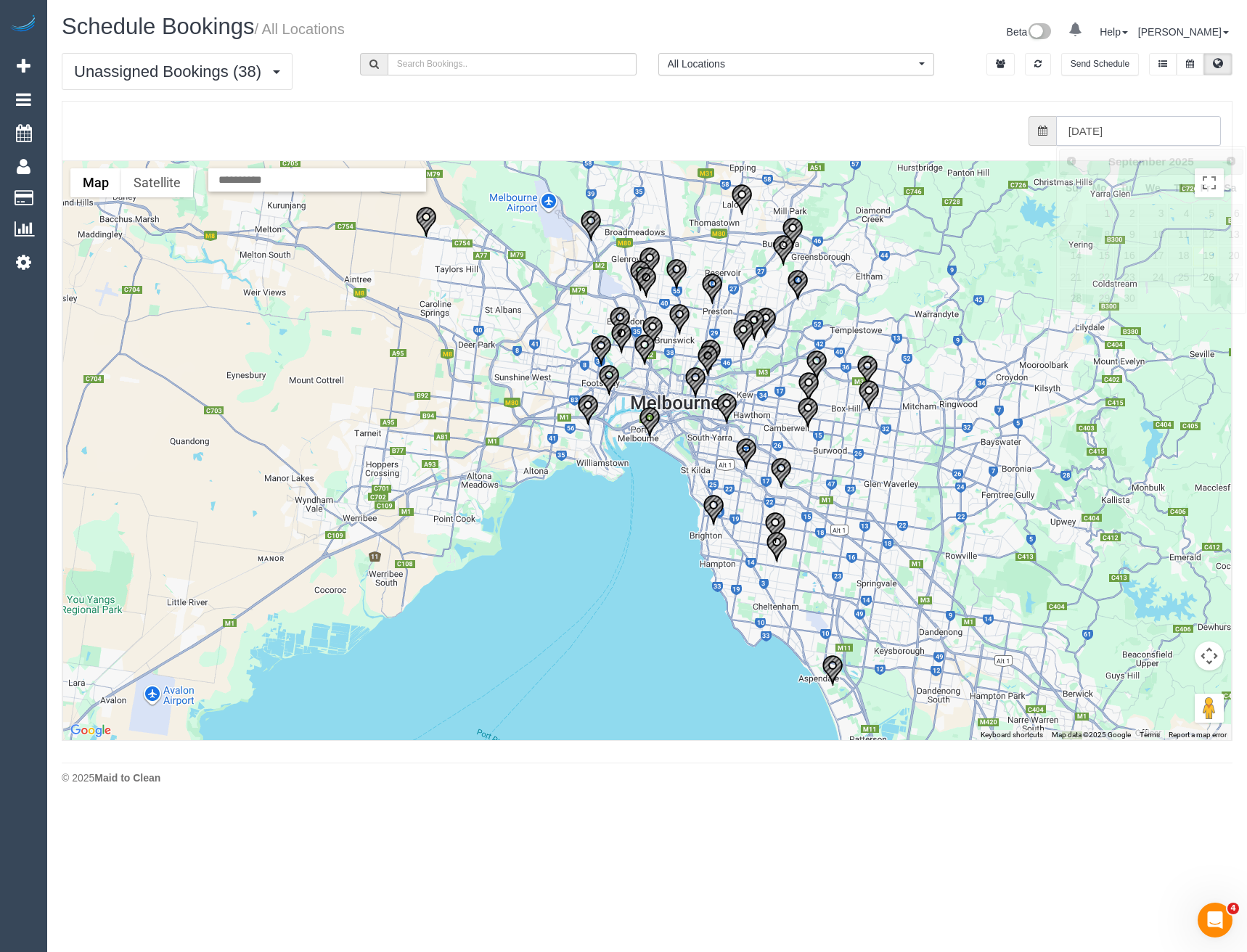
click at [1138, 129] on input "26/09/2025" at bounding box center [1138, 130] width 165 height 30
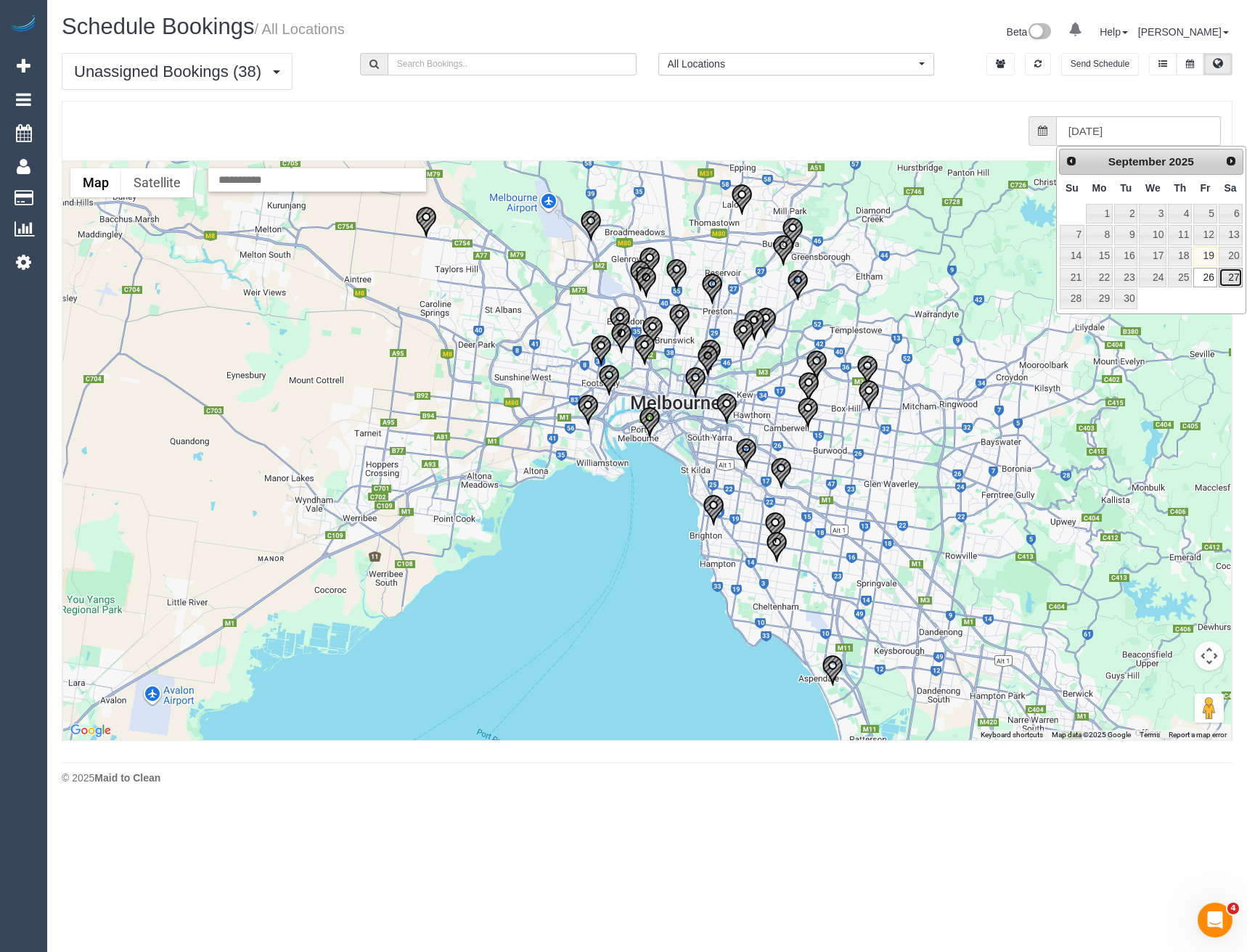
click at [1230, 279] on link "27" at bounding box center [1231, 277] width 24 height 19
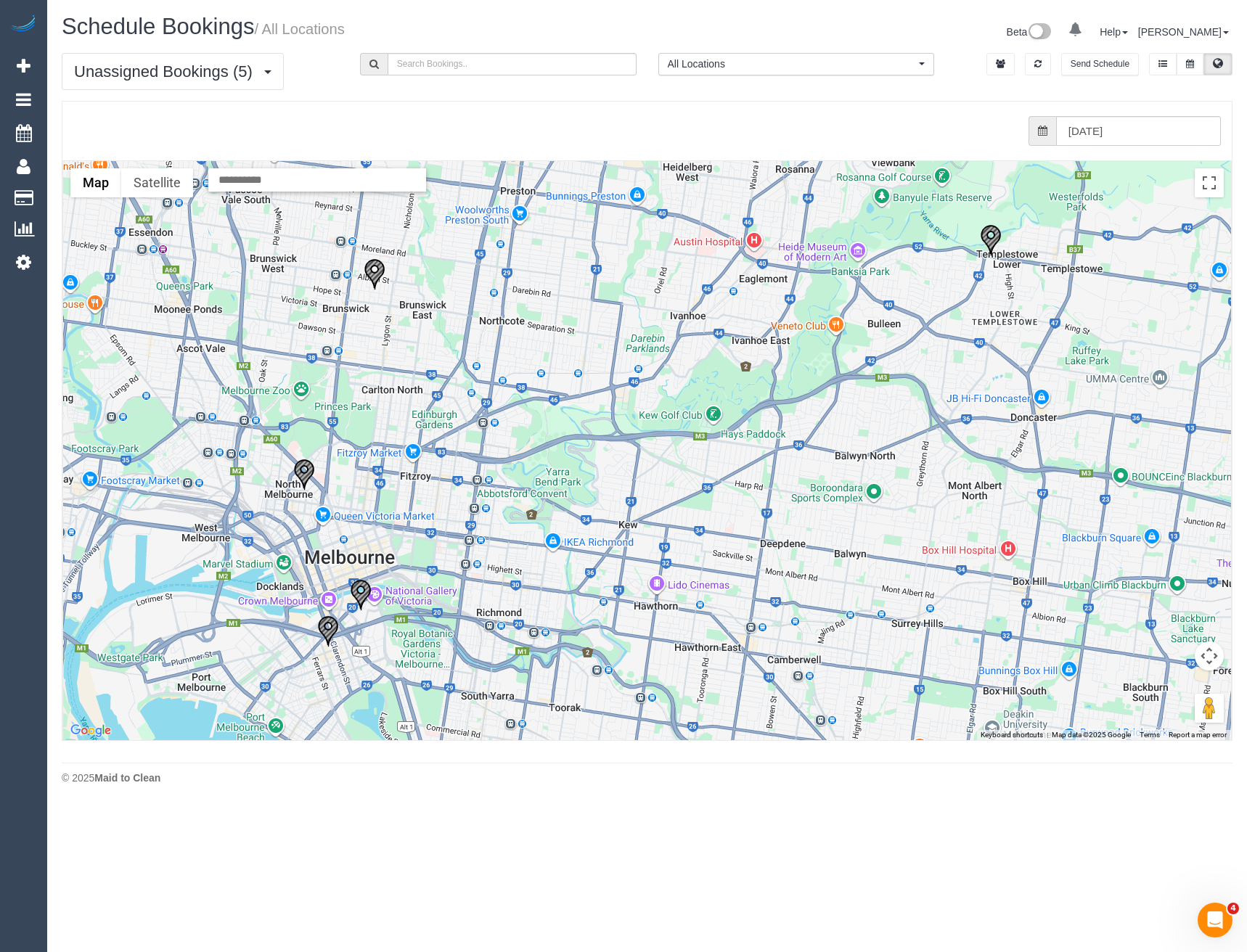
drag, startPoint x: 560, startPoint y: 481, endPoint x: 587, endPoint y: 508, distance: 38.2
click at [585, 507] on div at bounding box center [647, 450] width 1169 height 579
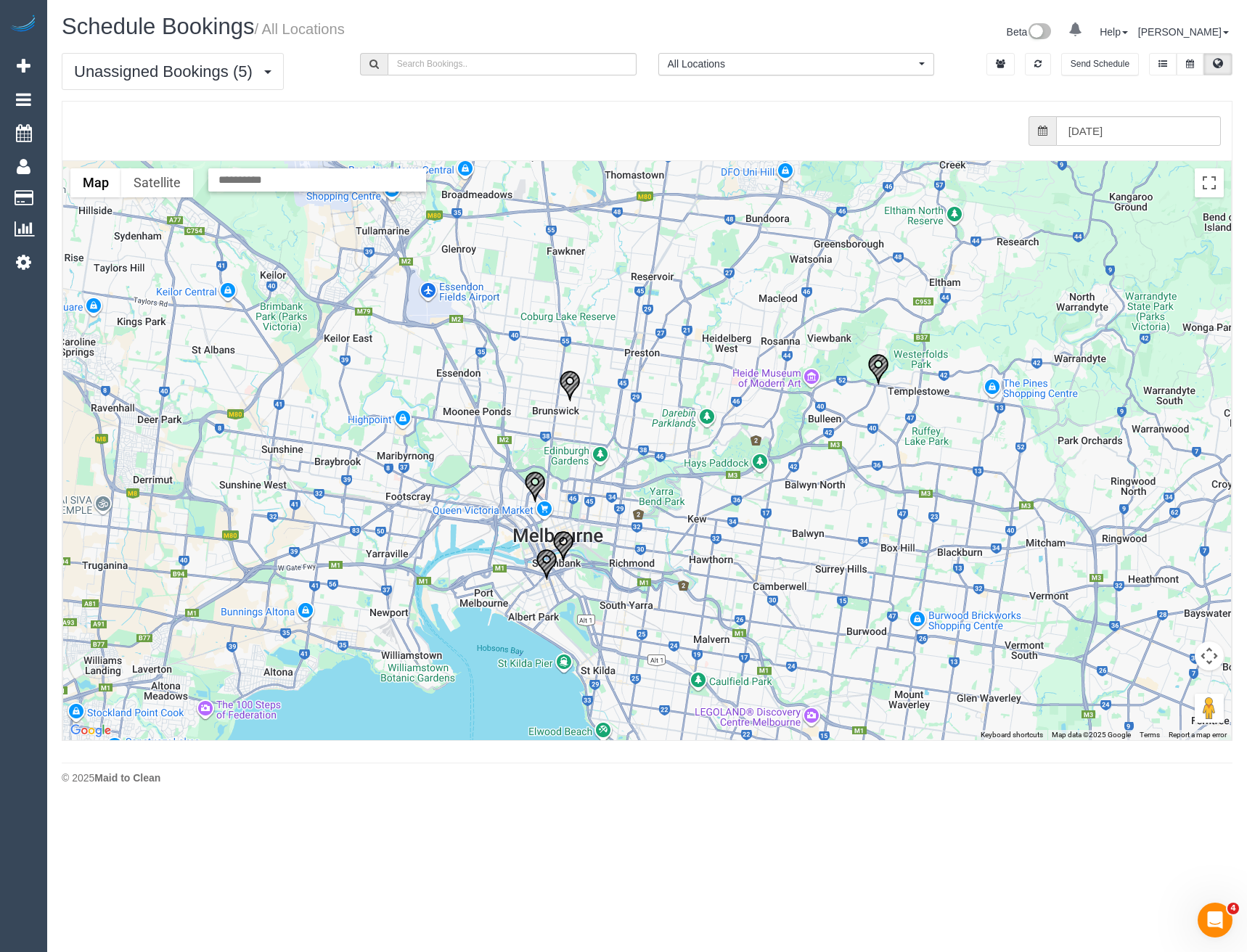
drag, startPoint x: 535, startPoint y: 556, endPoint x: 603, endPoint y: 478, distance: 103.5
click at [601, 478] on div at bounding box center [647, 450] width 1169 height 579
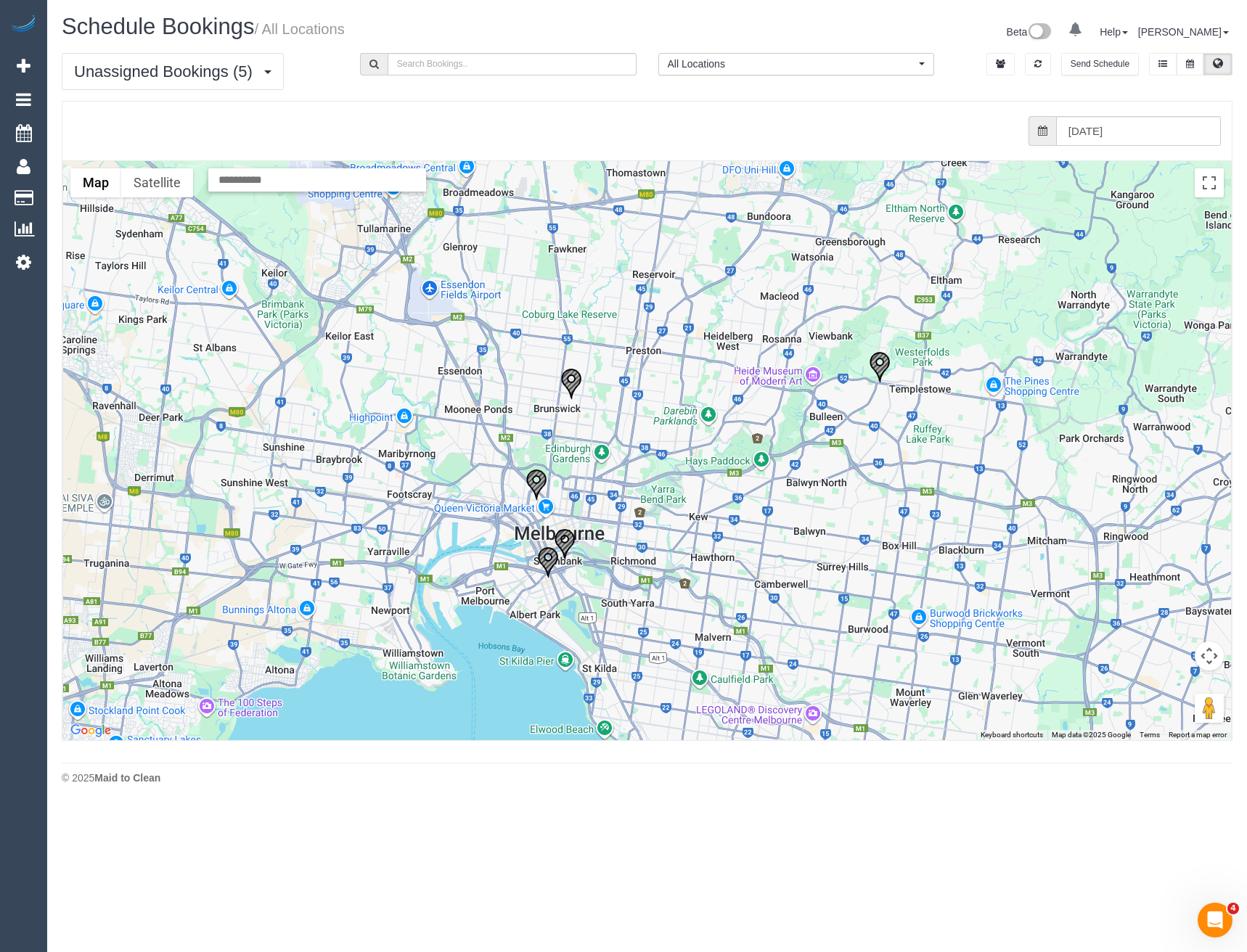
click at [883, 368] on img "27/09/2025 12:00 - Romaine Curtis - 1/3 Foote Street, Templestowe Lower, VIC 31…" at bounding box center [880, 367] width 22 height 32
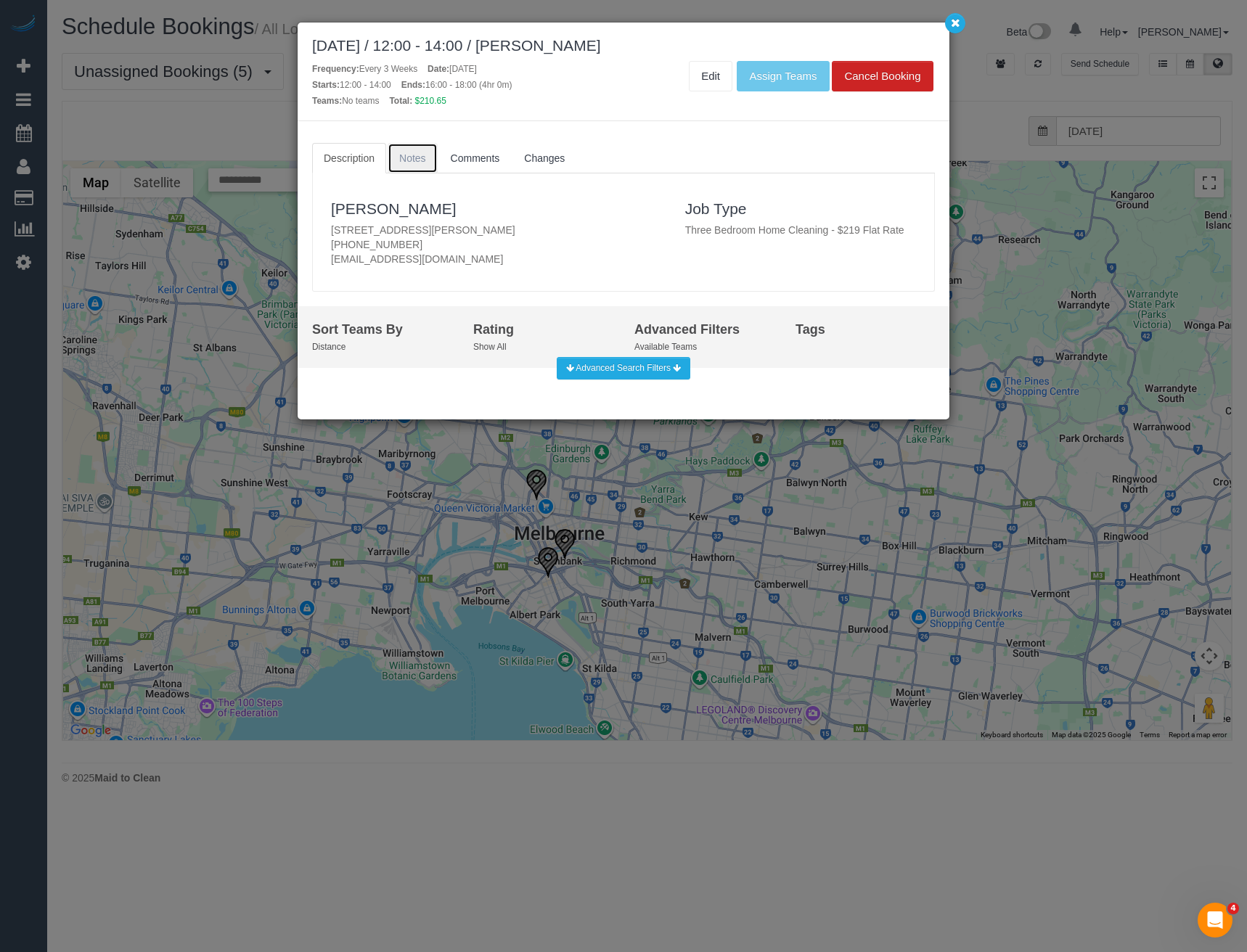
click at [423, 160] on span "Notes" at bounding box center [412, 158] width 26 height 12
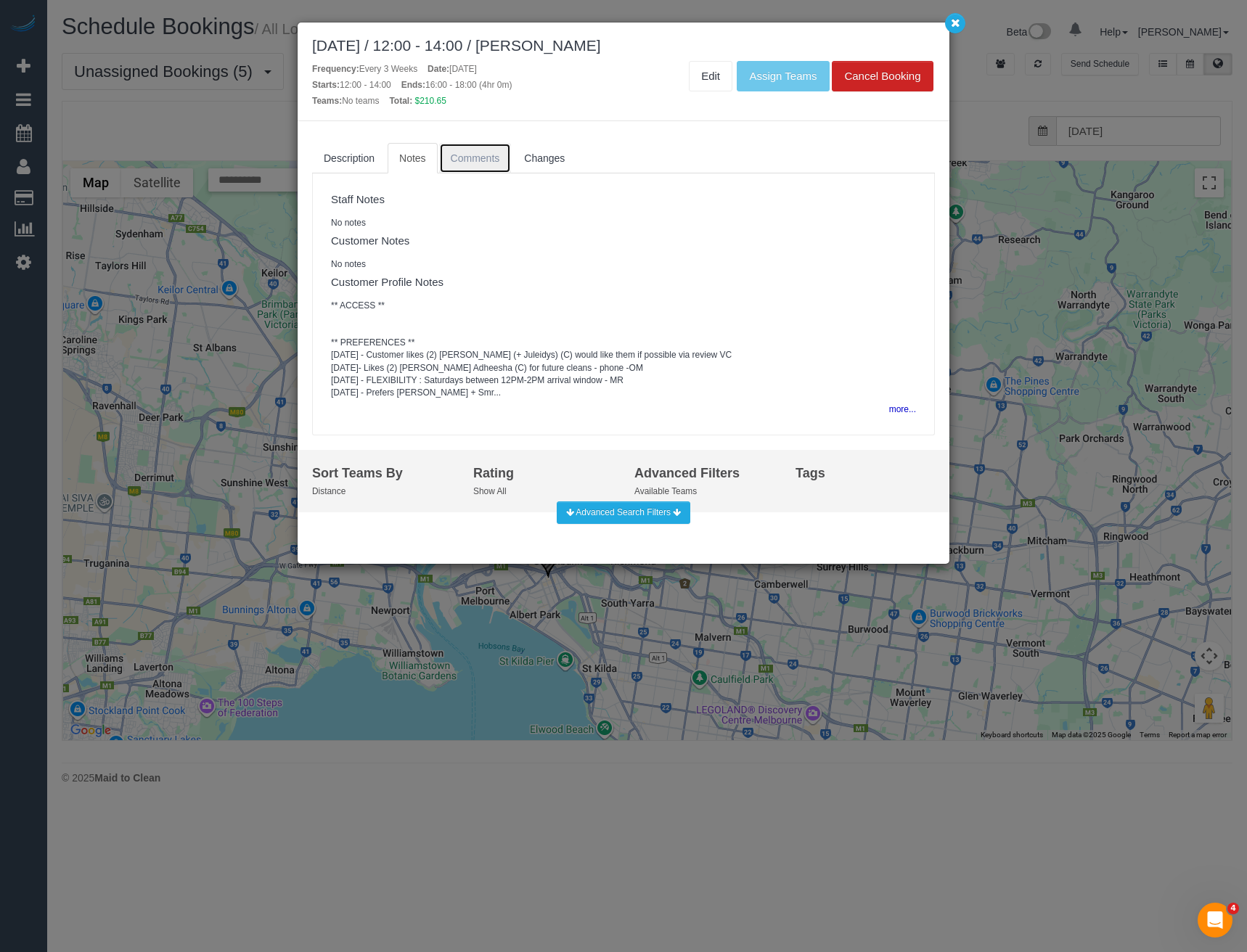
click at [490, 160] on span "Comments" at bounding box center [475, 158] width 49 height 12
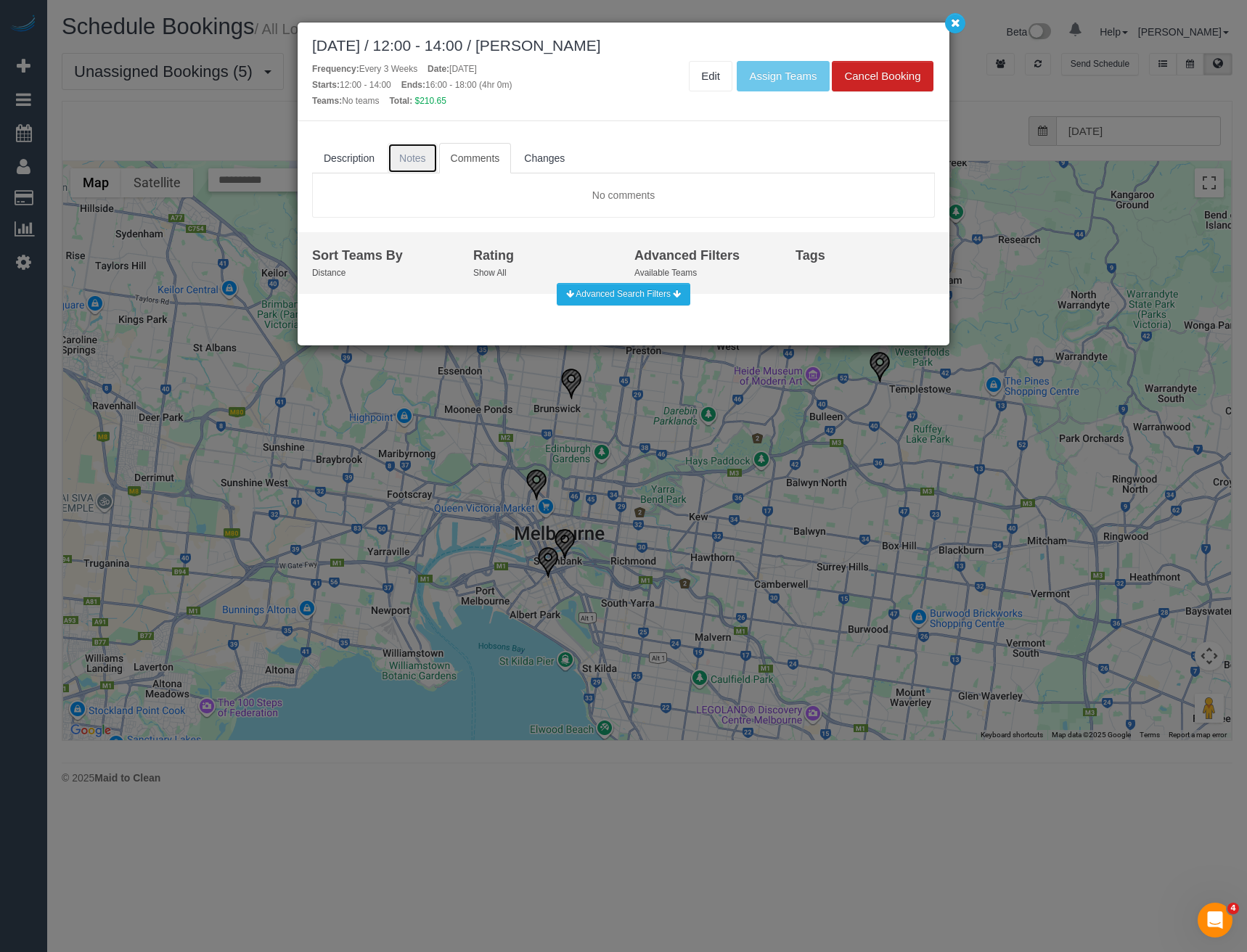
click at [399, 161] on link "Notes" at bounding box center [412, 158] width 50 height 30
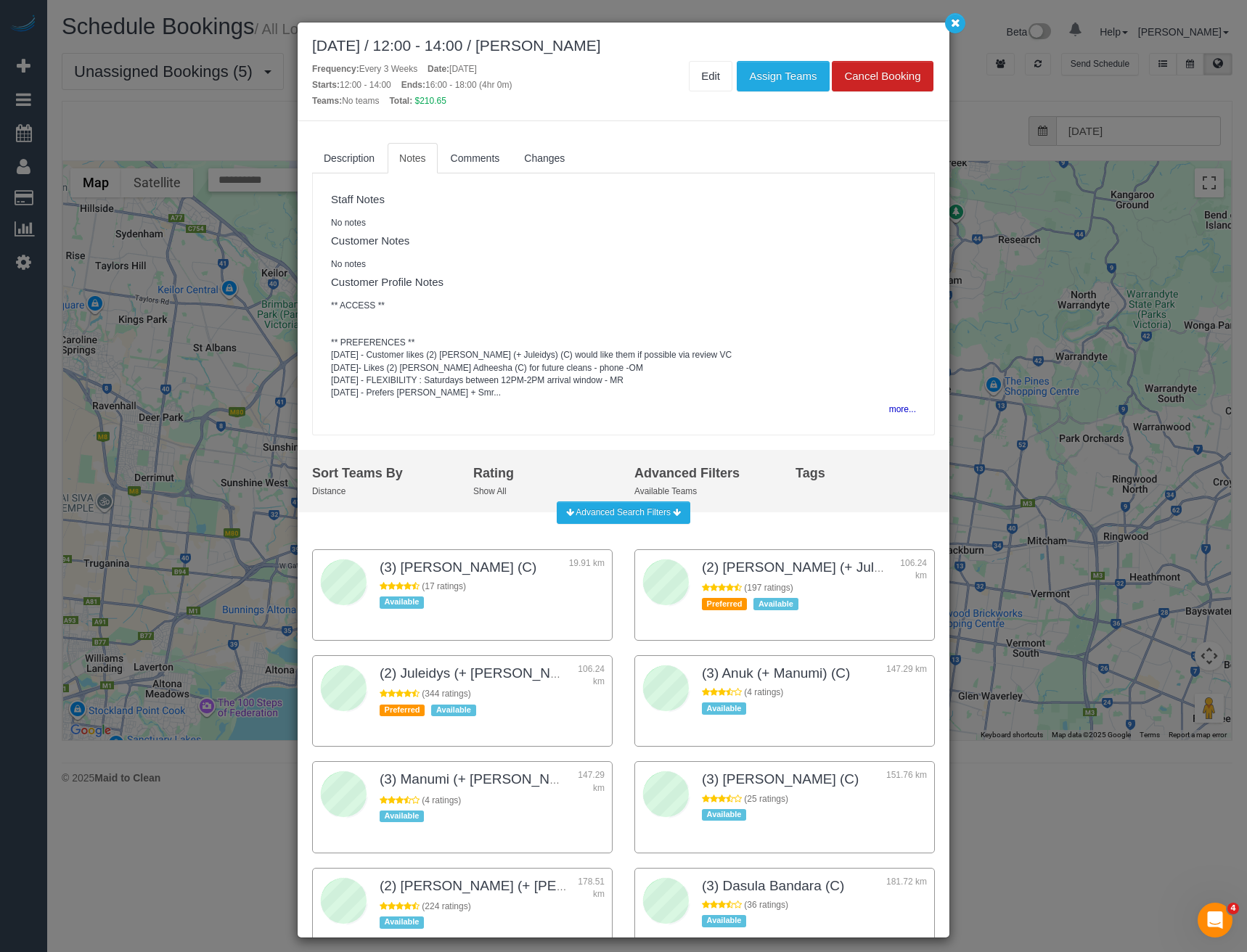
click at [1035, 317] on div "September 27, 2025 / 12:00 - 14:00 / Romaine Curtis Frequency: Every 3 Weeks Da…" at bounding box center [623, 476] width 1247 height 952
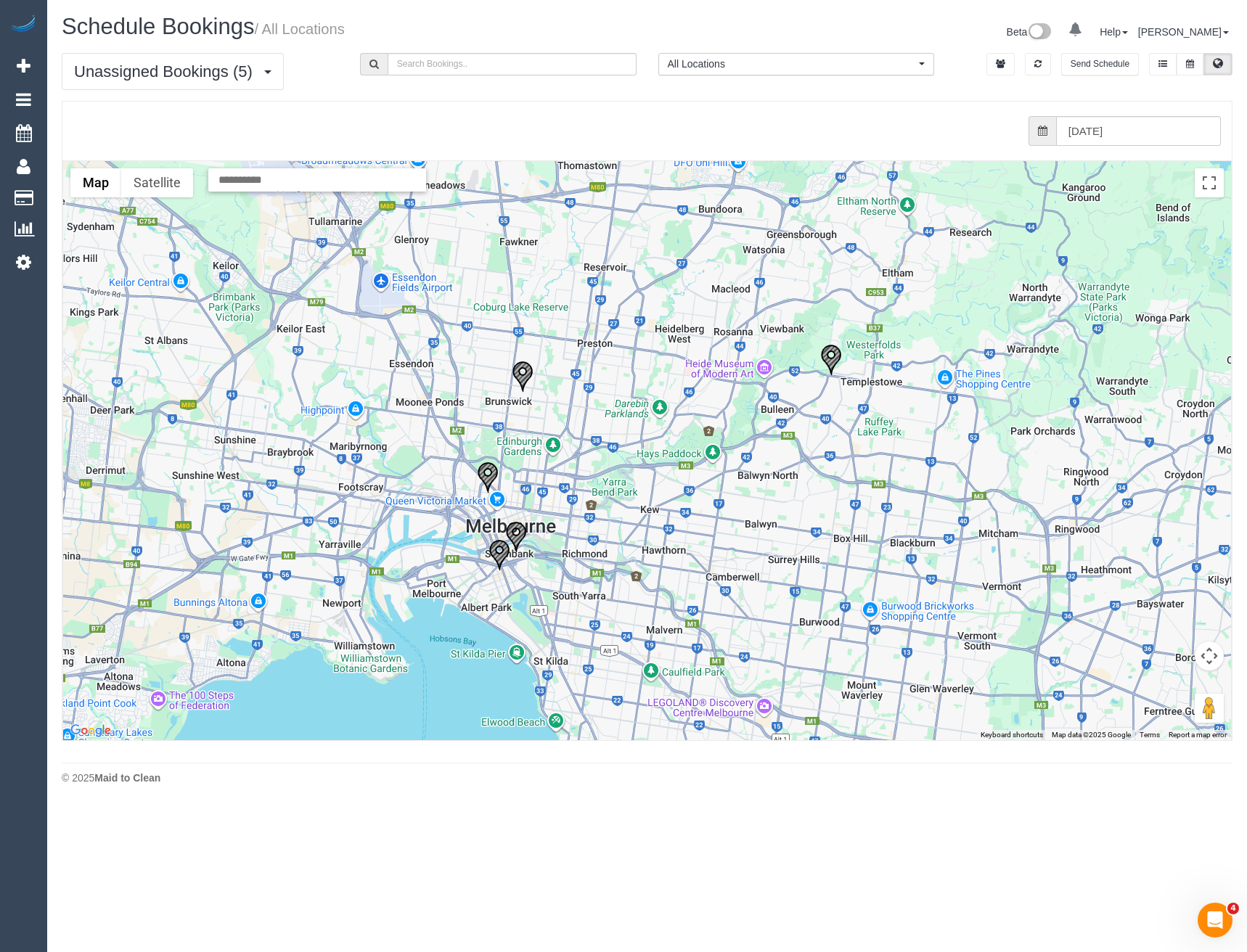
drag, startPoint x: 653, startPoint y: 451, endPoint x: 600, endPoint y: 443, distance: 53.6
click at [600, 443] on div at bounding box center [647, 450] width 1169 height 579
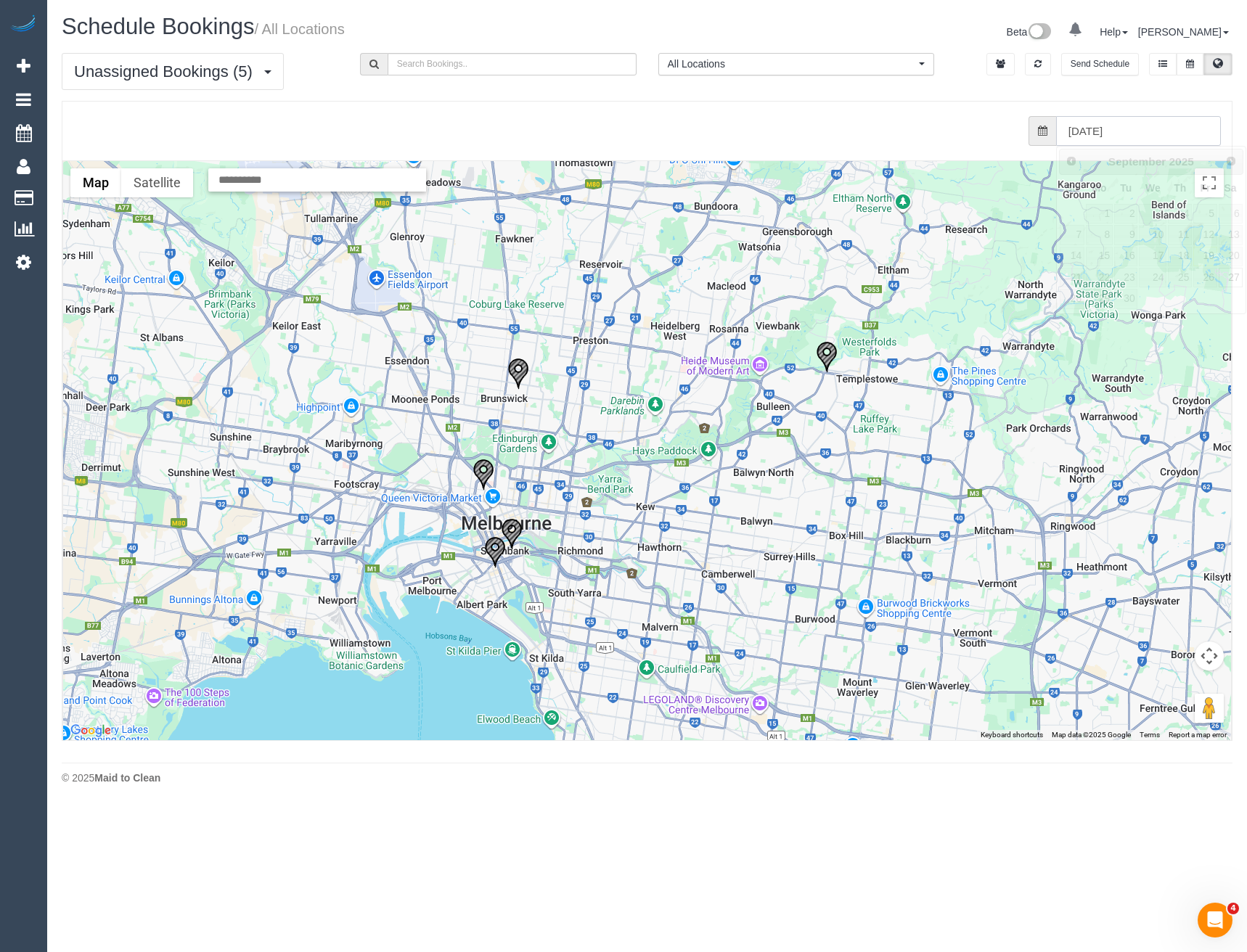
click at [1087, 138] on input "27/09/2025" at bounding box center [1138, 130] width 165 height 30
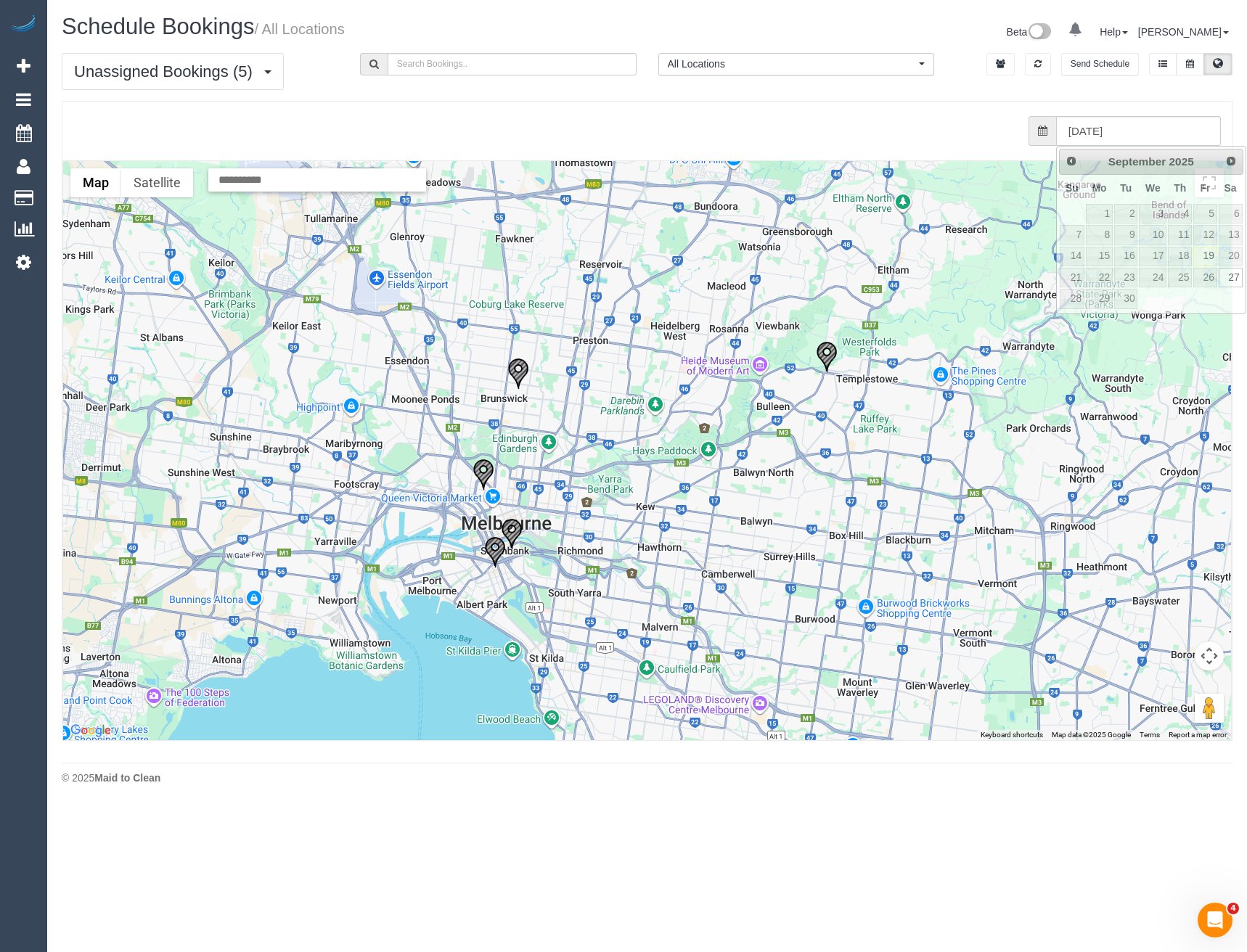
click at [493, 551] on img "27/09/2025 07:00 - Gopika Gnanakumar - 226/85 Market Street, South Melbourne, V…" at bounding box center [495, 552] width 22 height 32
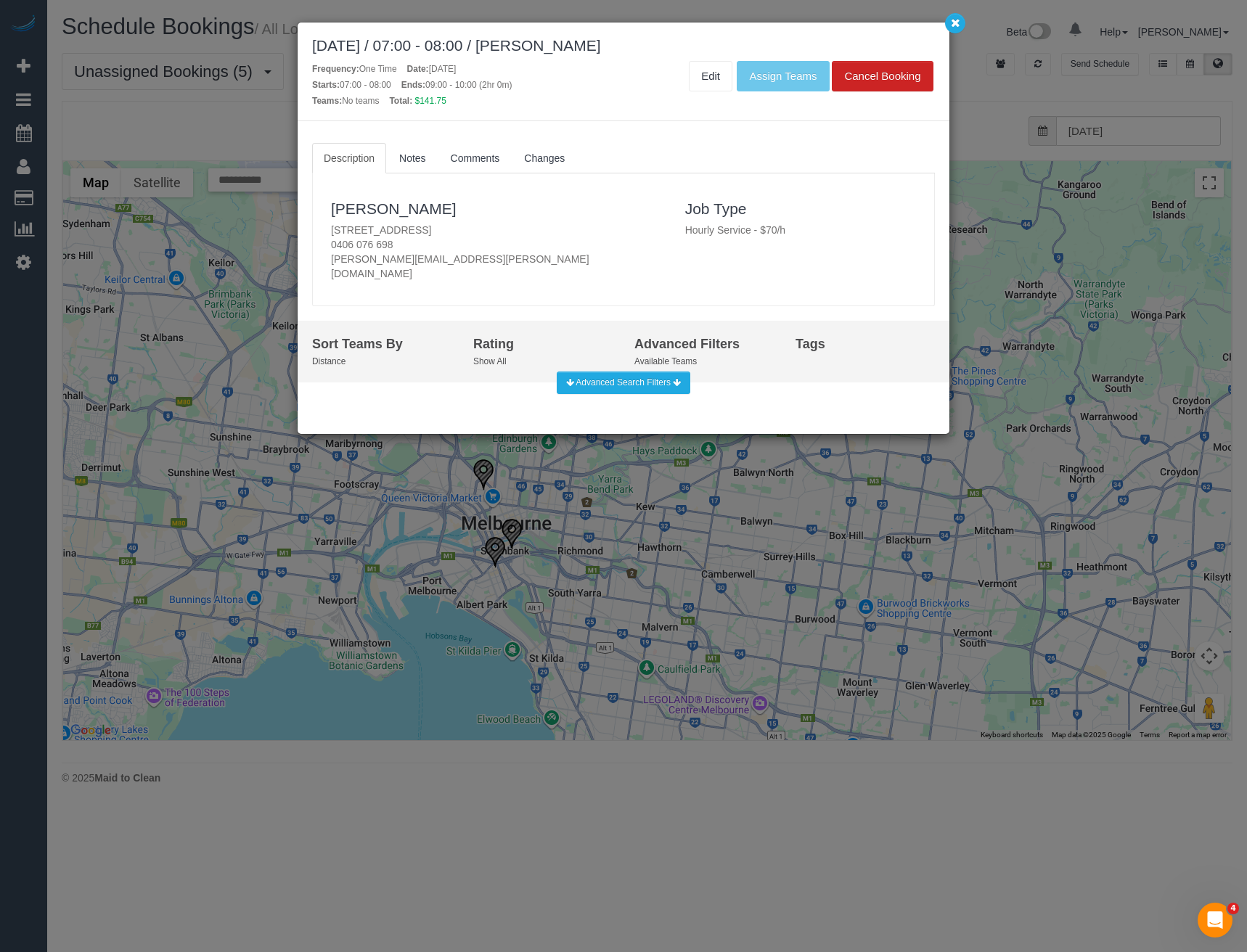
click at [130, 284] on div "September 27, 2025 / 07:00 - 08:00 / Gopika Gnanakumar Frequency: One Time Date…" at bounding box center [623, 476] width 1247 height 952
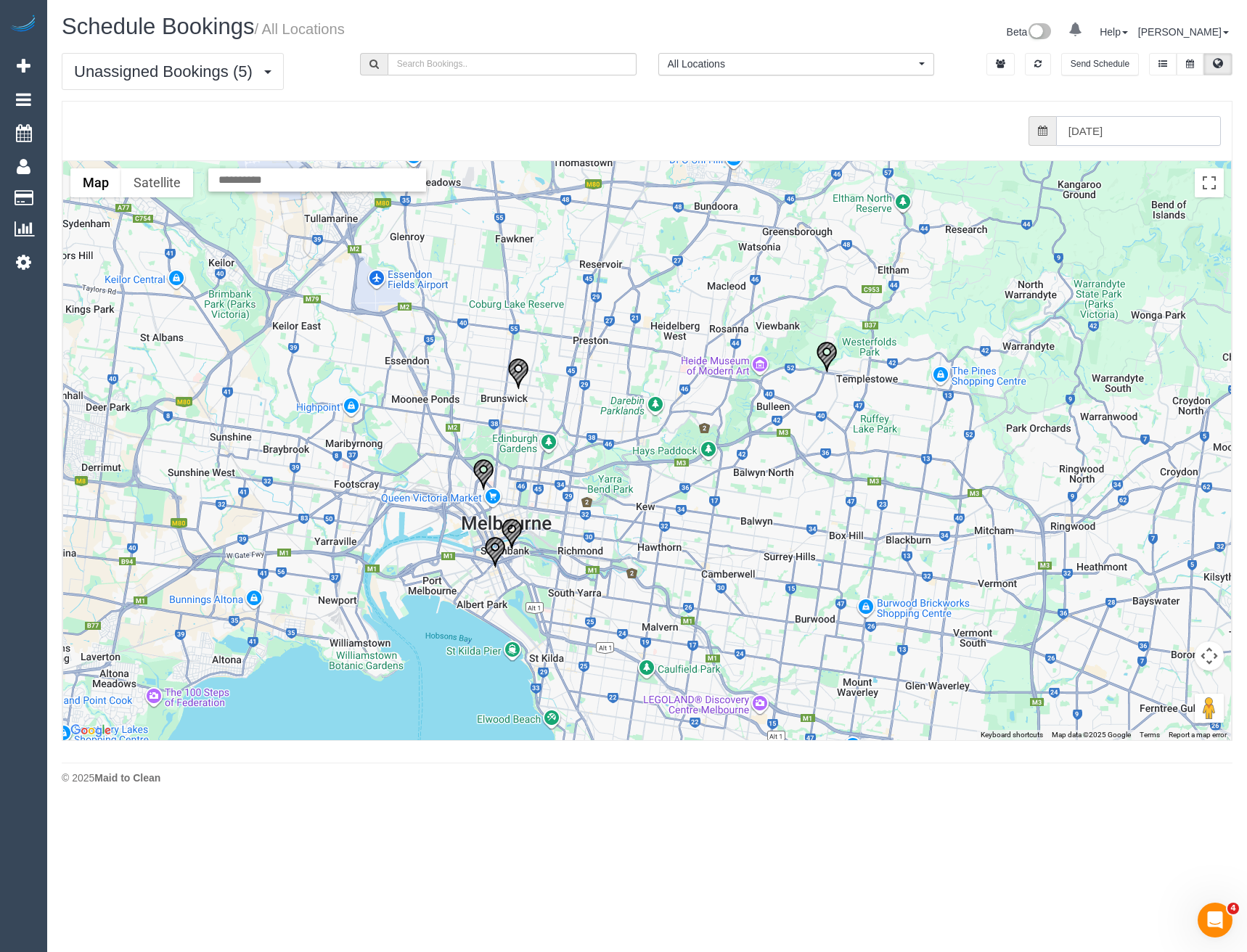
click at [1127, 139] on input "27/09/2025" at bounding box center [1138, 130] width 165 height 30
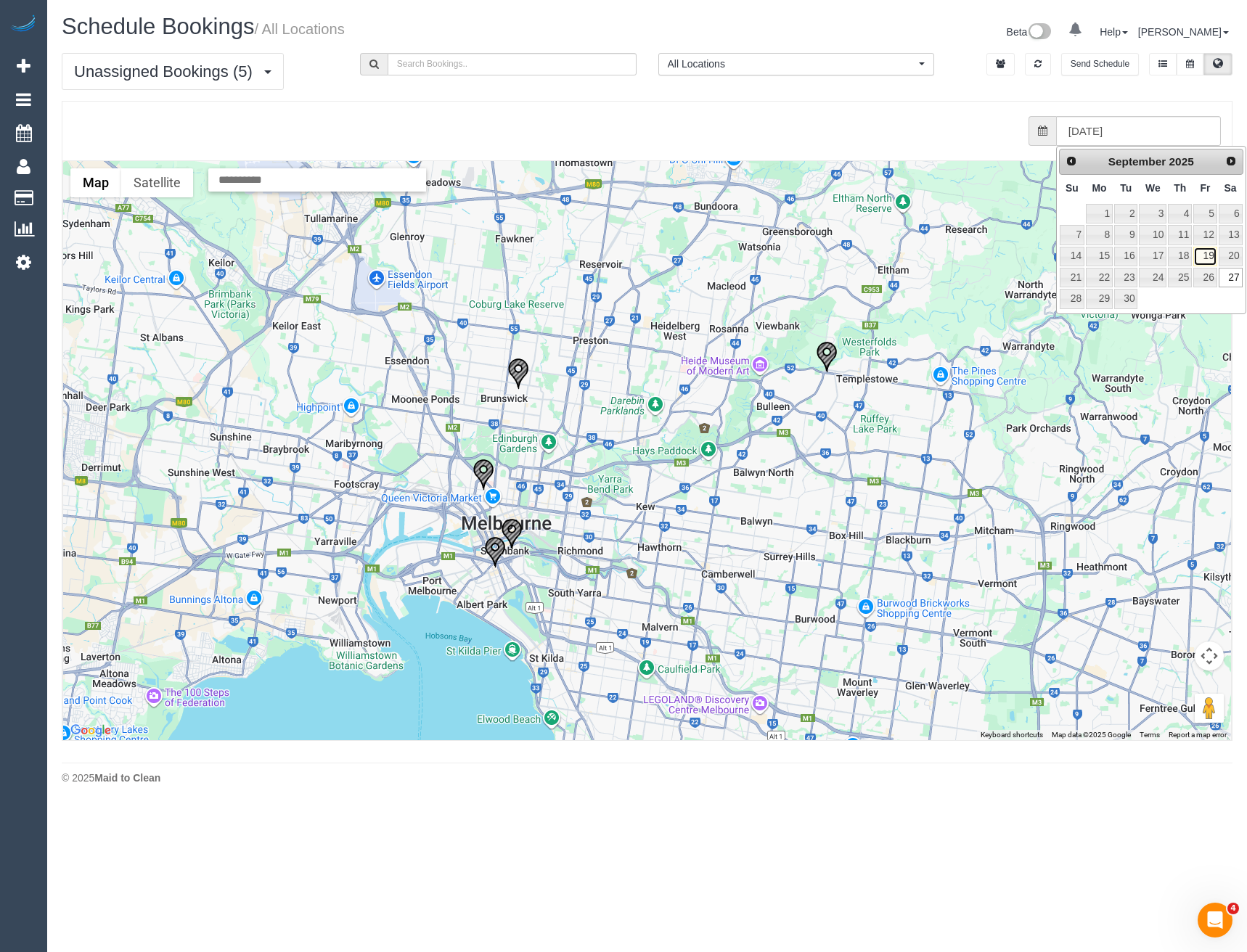
click at [1207, 254] on link "19" at bounding box center [1204, 256] width 23 height 19
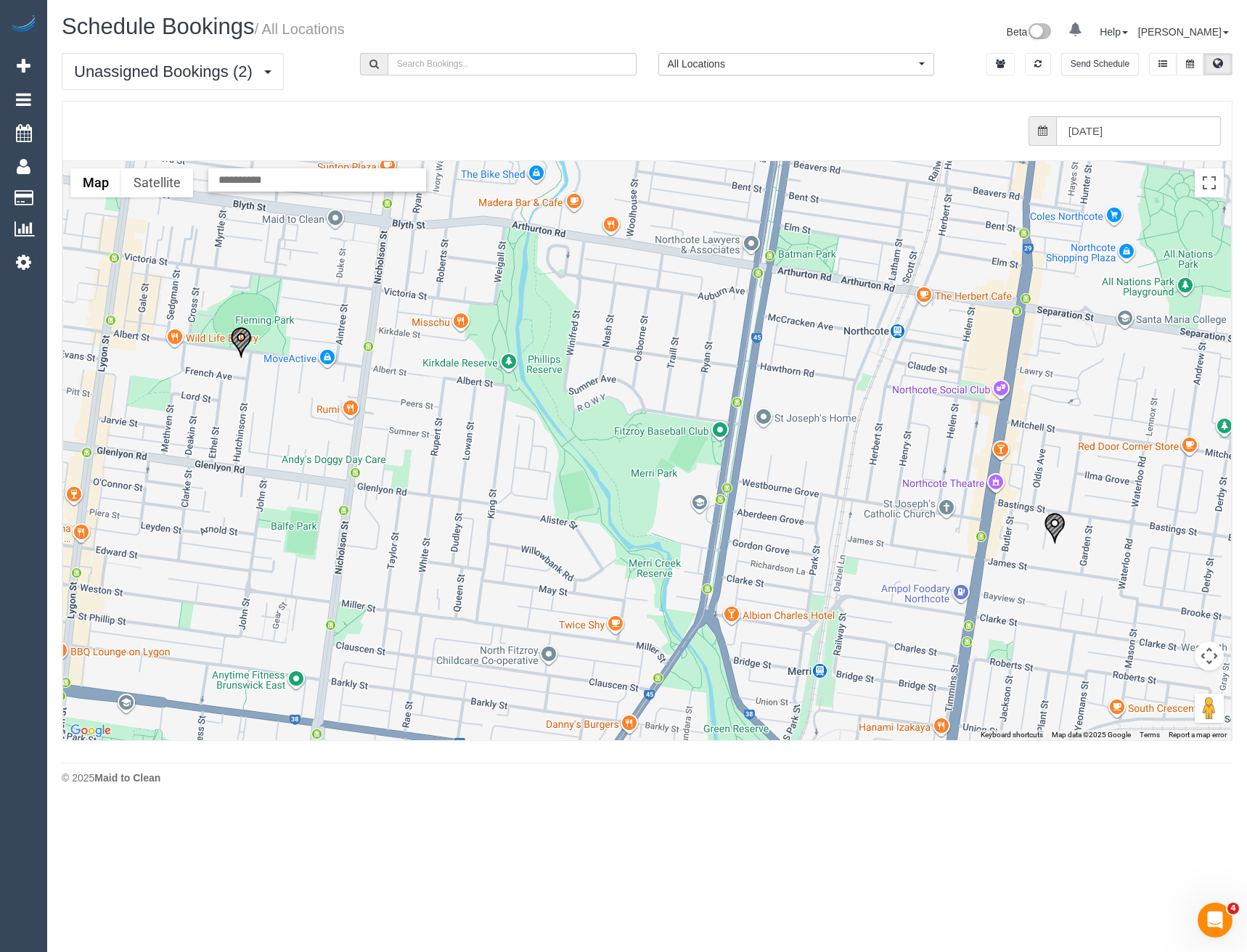
click at [240, 330] on img "19/09/2025 09:00 - Thomas Francis - 62, Albert Street, Brunswick East, VIC 3057" at bounding box center [241, 342] width 22 height 32
click at [1051, 522] on img "19/09/2025 11:00 - AMY CARROLL - 4 St Neots Avenue, Northcote, VIC 3070" at bounding box center [1055, 528] width 22 height 32
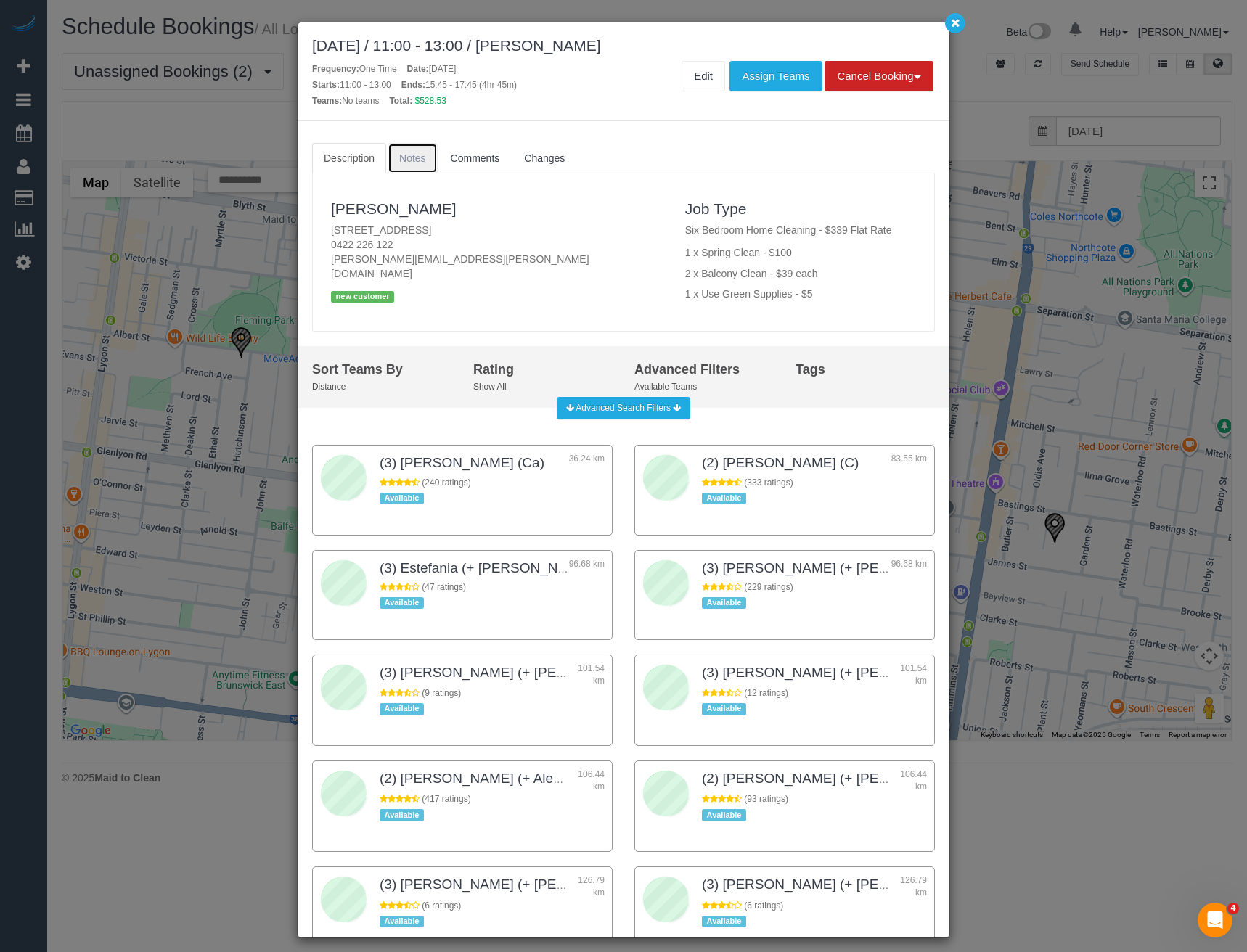
click at [405, 161] on span "Notes" at bounding box center [412, 158] width 26 height 12
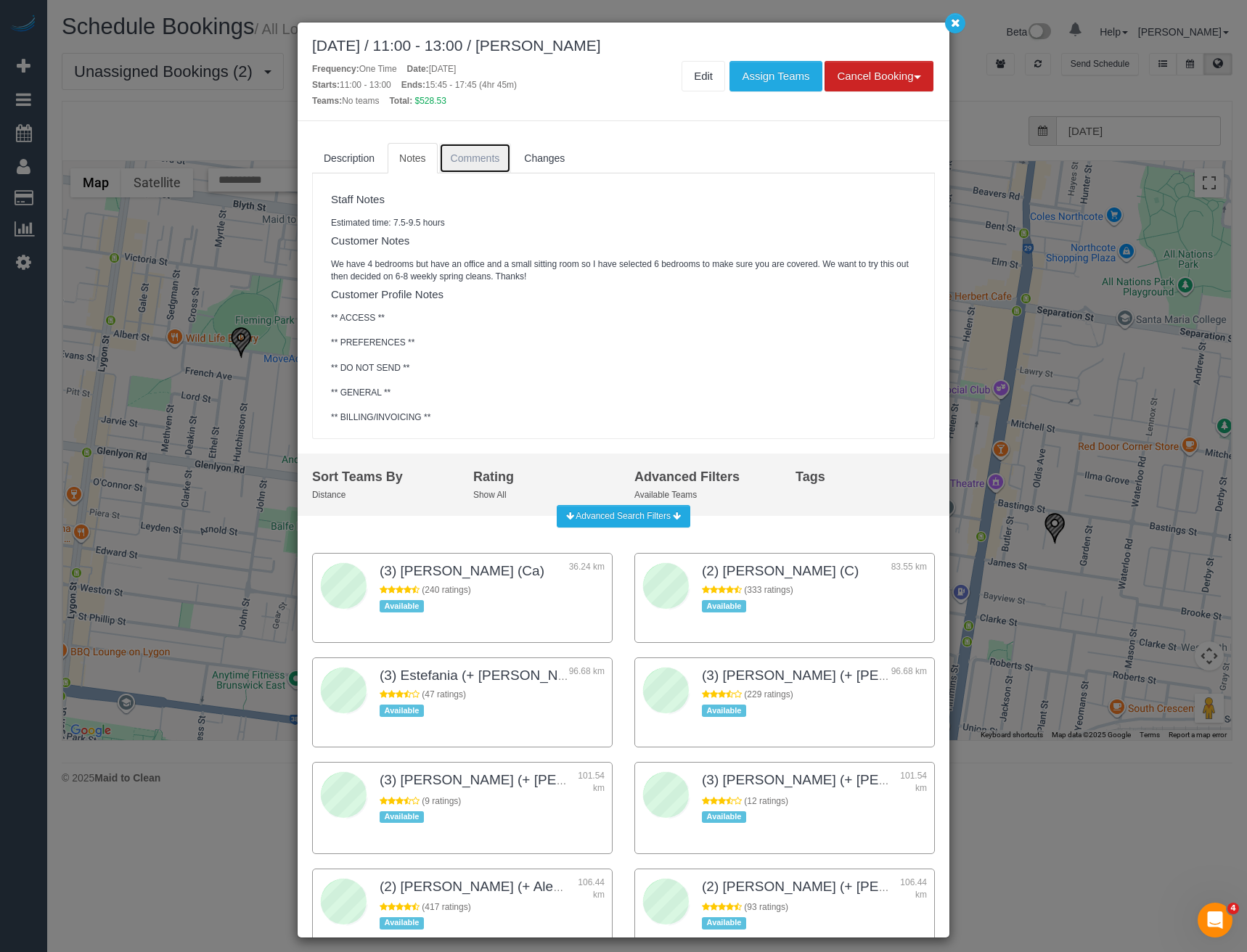
click at [464, 160] on span "Comments" at bounding box center [475, 158] width 49 height 12
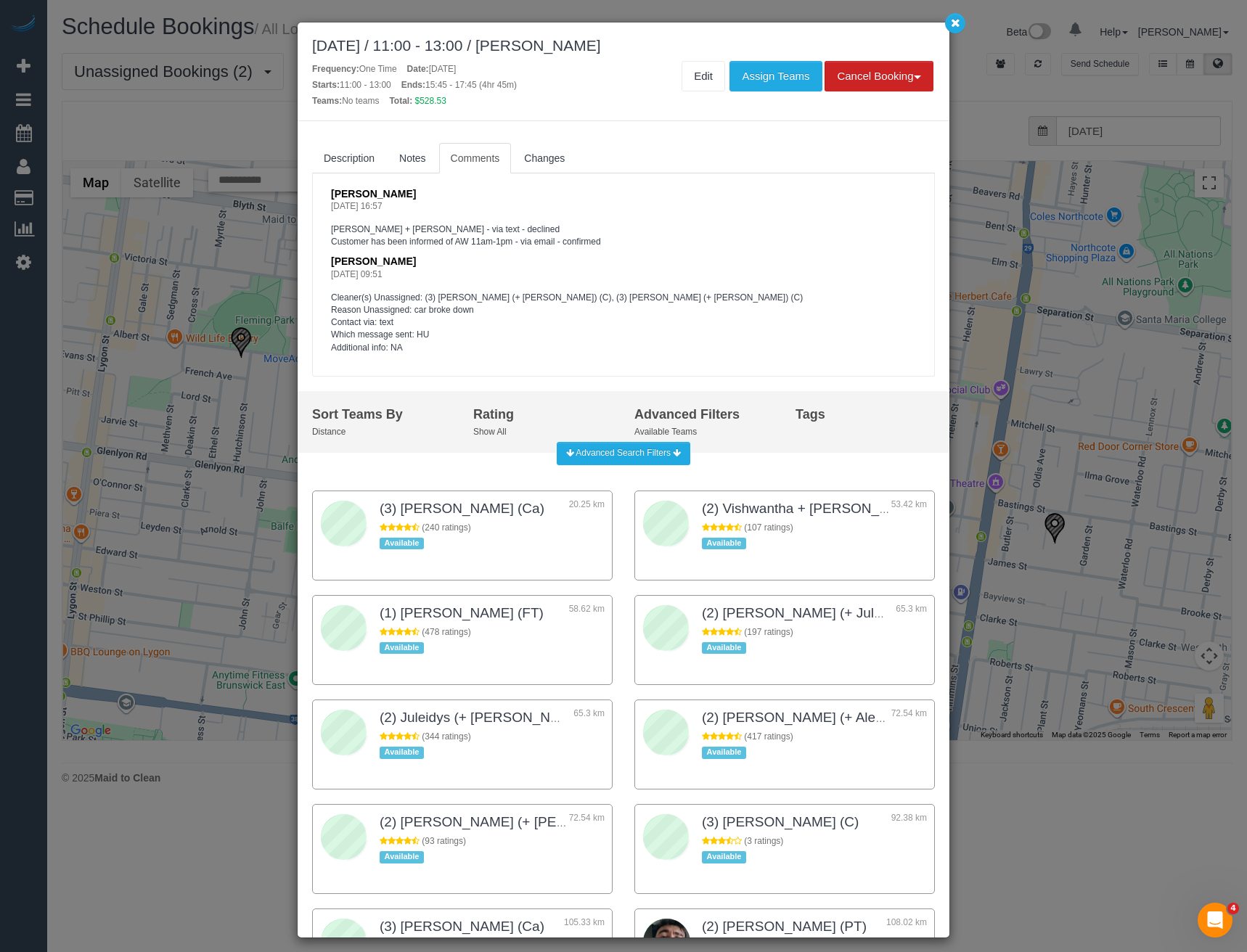
click at [347, 174] on div "AMY CARROLL 4 St Neots Avenue, Northcote, VIC 3070 0422 226 122 amy.carroll@big…" at bounding box center [623, 274] width 623 height 203
click at [347, 159] on span "Description" at bounding box center [349, 158] width 51 height 12
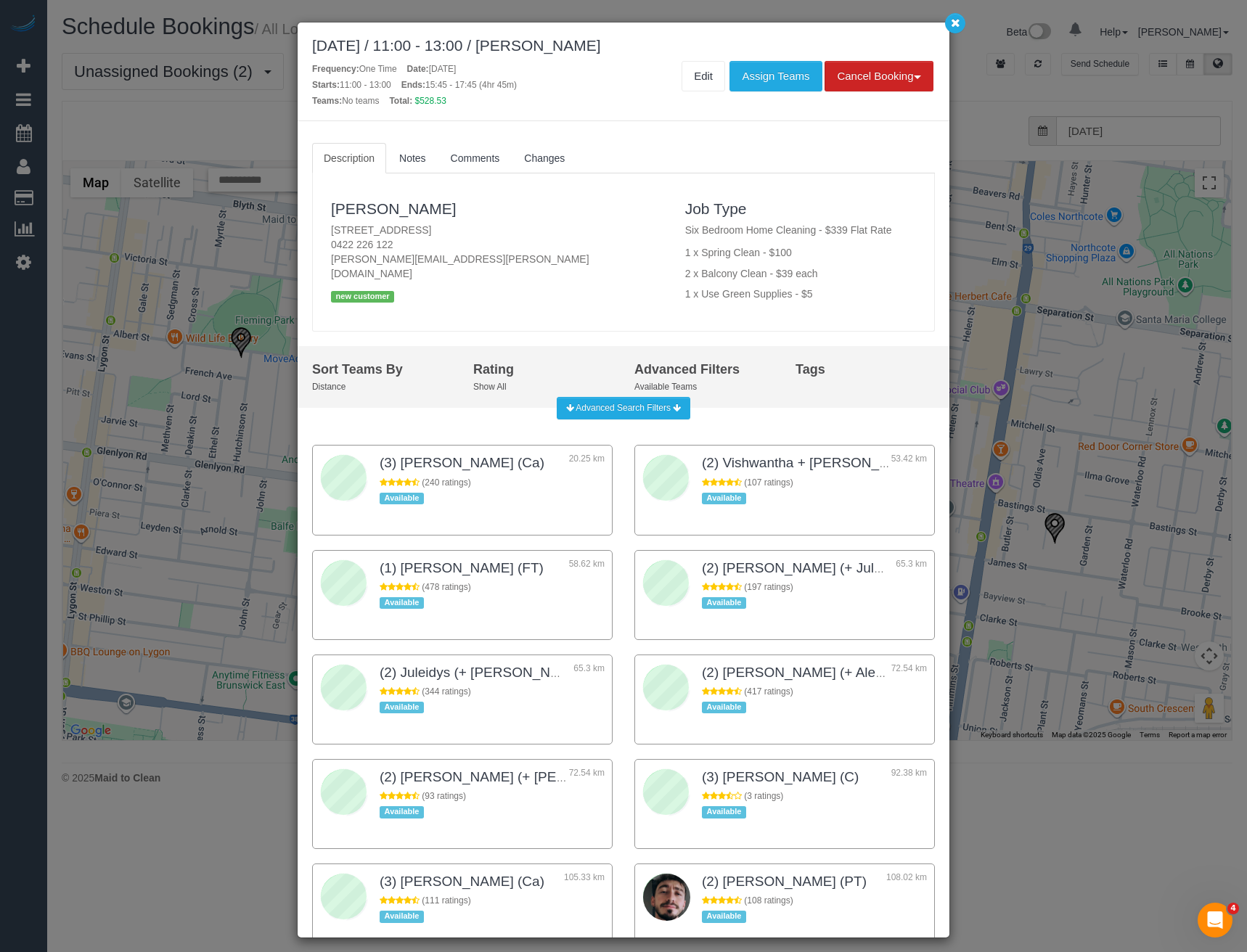
drag, startPoint x: 396, startPoint y: 247, endPoint x: 334, endPoint y: 244, distance: 62.1
click at [334, 244] on p "4 St Neots Avenue, Northcote, VIC 3070 0422 226 122 amy.carroll@bigpond.com" at bounding box center [497, 252] width 333 height 58
copy p "422 226 122"
click at [998, 427] on div "September 19, 2025 / 11:00 - 13:00 / AMY CARROLL Frequency: One Time Date: Sept…" at bounding box center [623, 476] width 1247 height 952
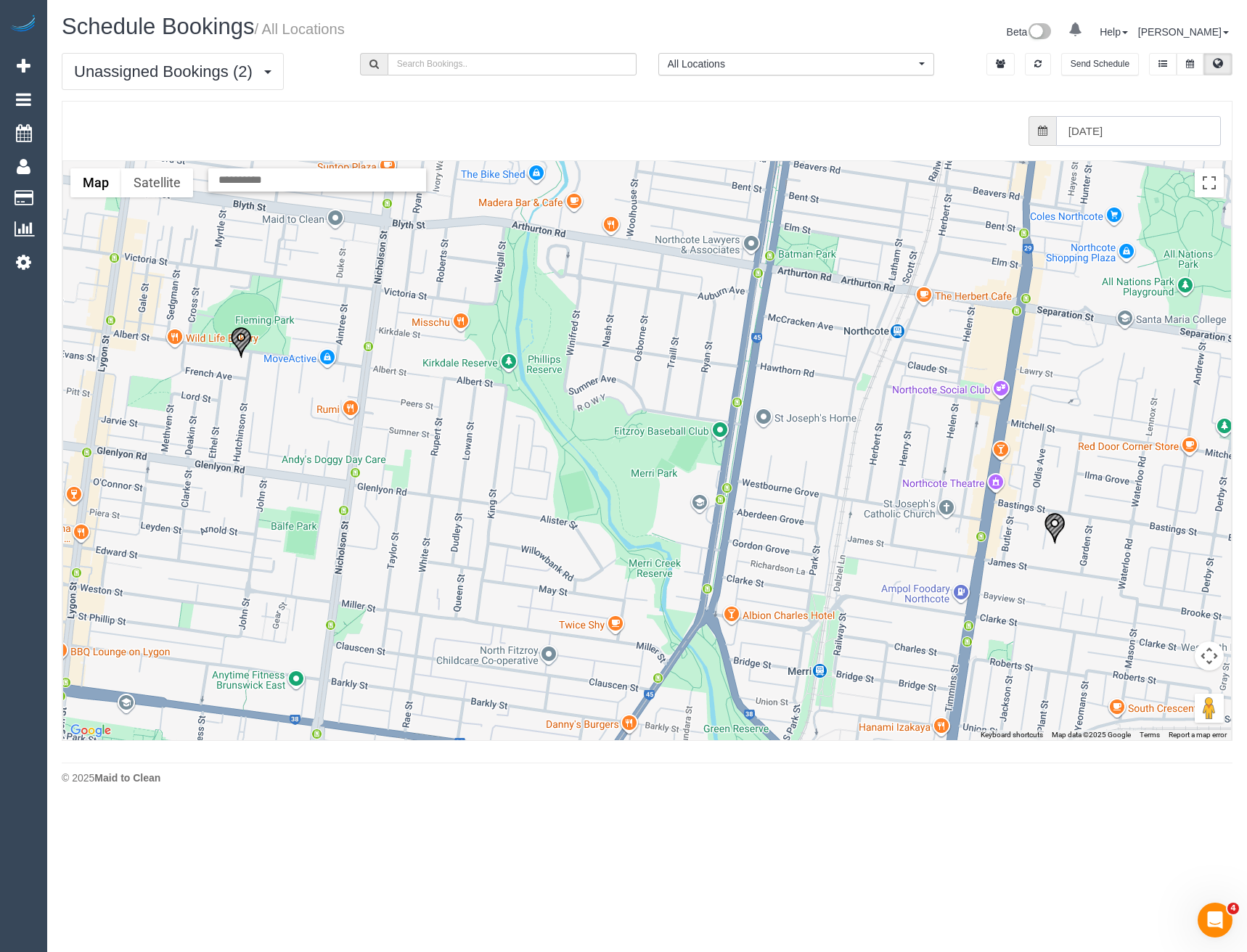
click at [1116, 119] on input "19/09/2025" at bounding box center [1138, 130] width 165 height 30
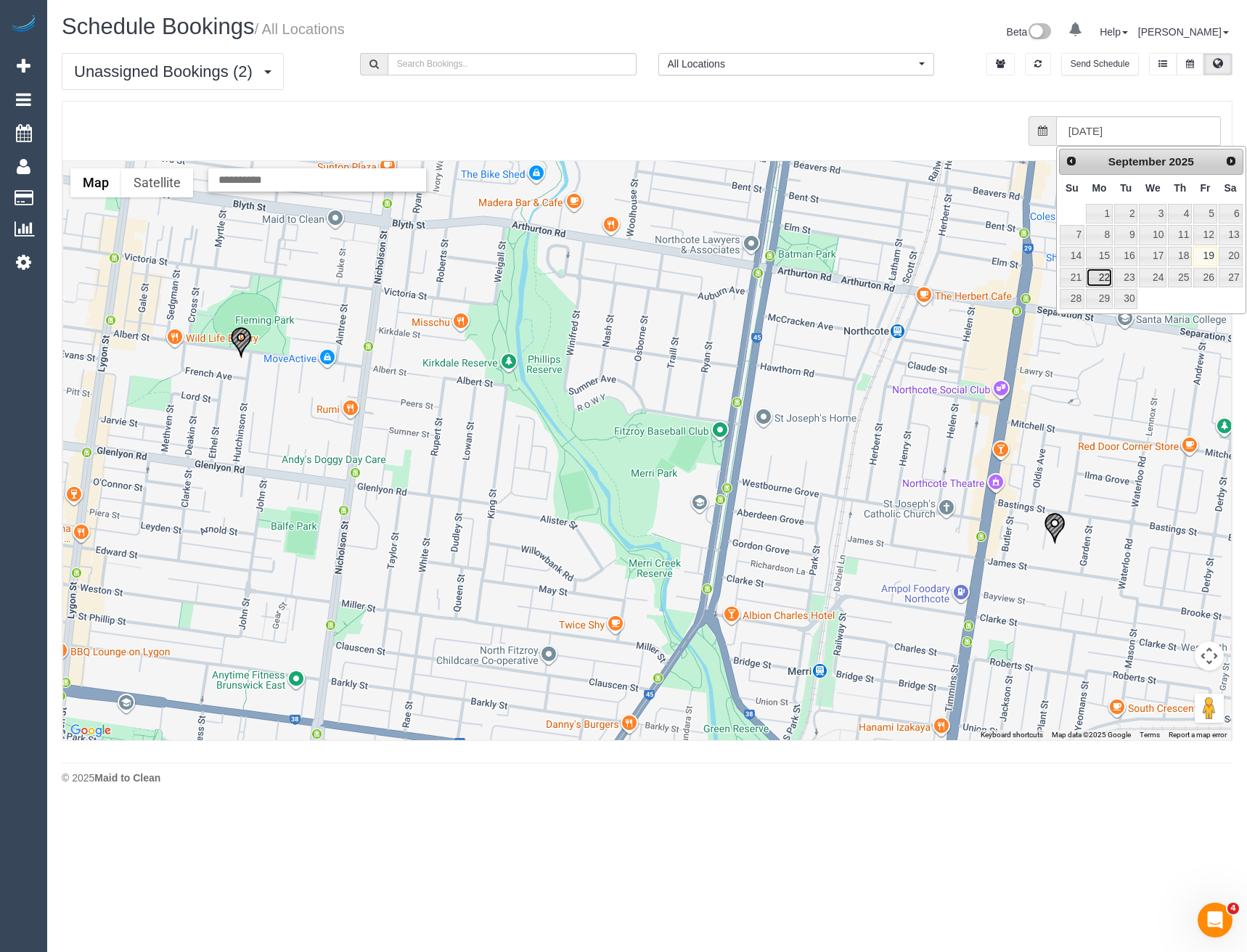
click at [1104, 275] on link "22" at bounding box center [1099, 277] width 26 height 19
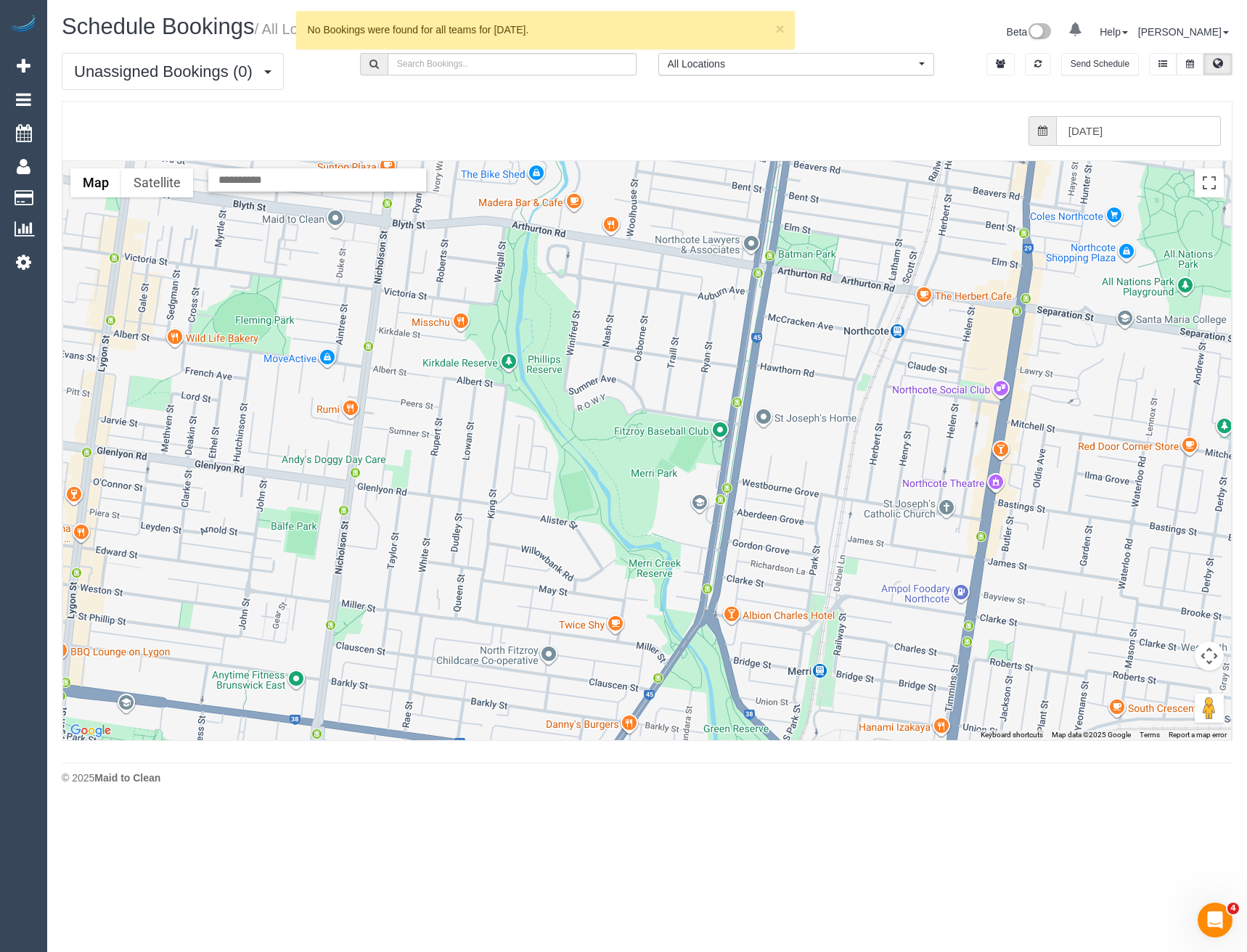
click at [1112, 128] on input "22/09/2025" at bounding box center [1138, 130] width 165 height 30
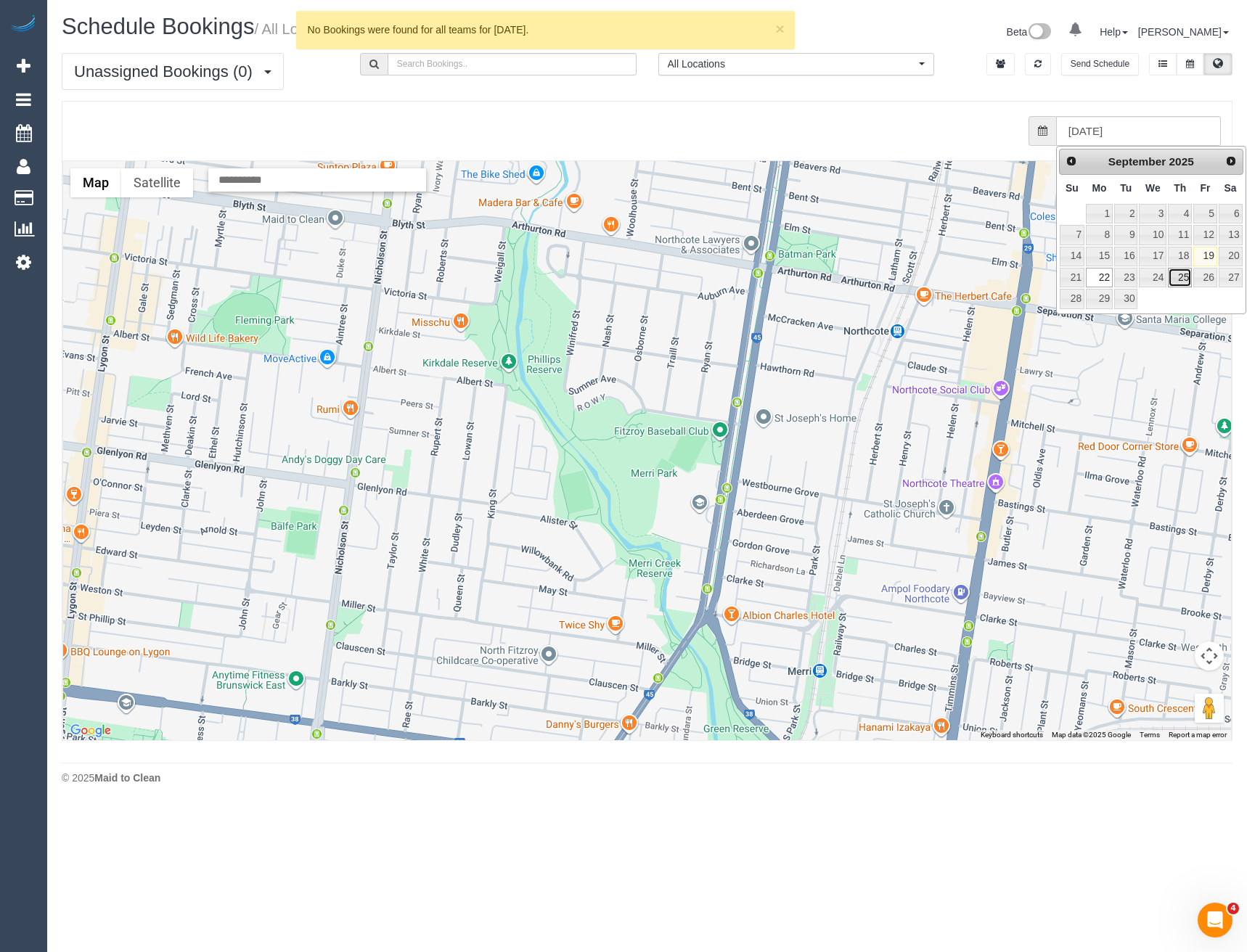
click at [1181, 280] on link "25" at bounding box center [1180, 277] width 24 height 19
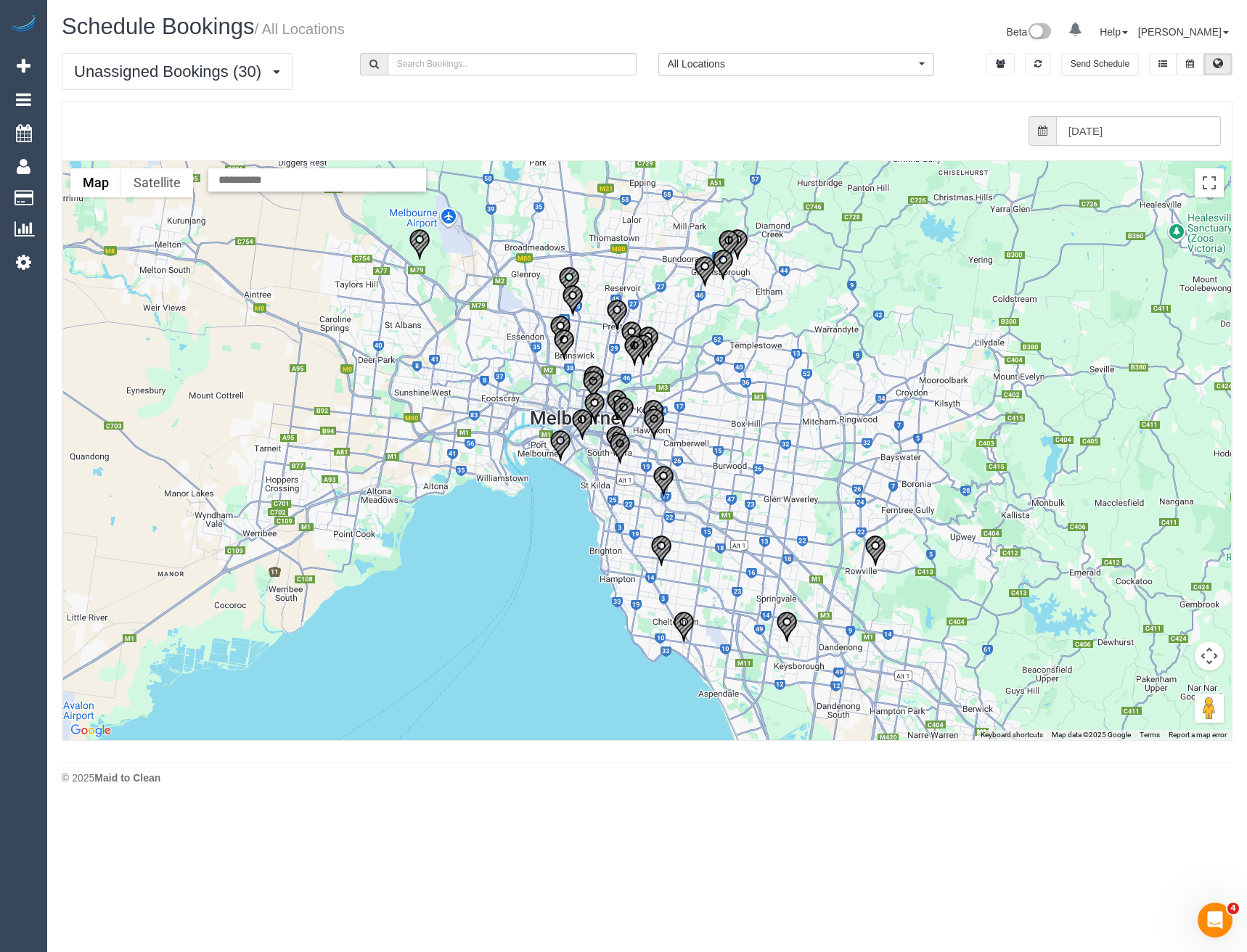
drag, startPoint x: 753, startPoint y: 297, endPoint x: 767, endPoint y: 336, distance: 41.4
click at [764, 326] on div at bounding box center [647, 450] width 1169 height 579
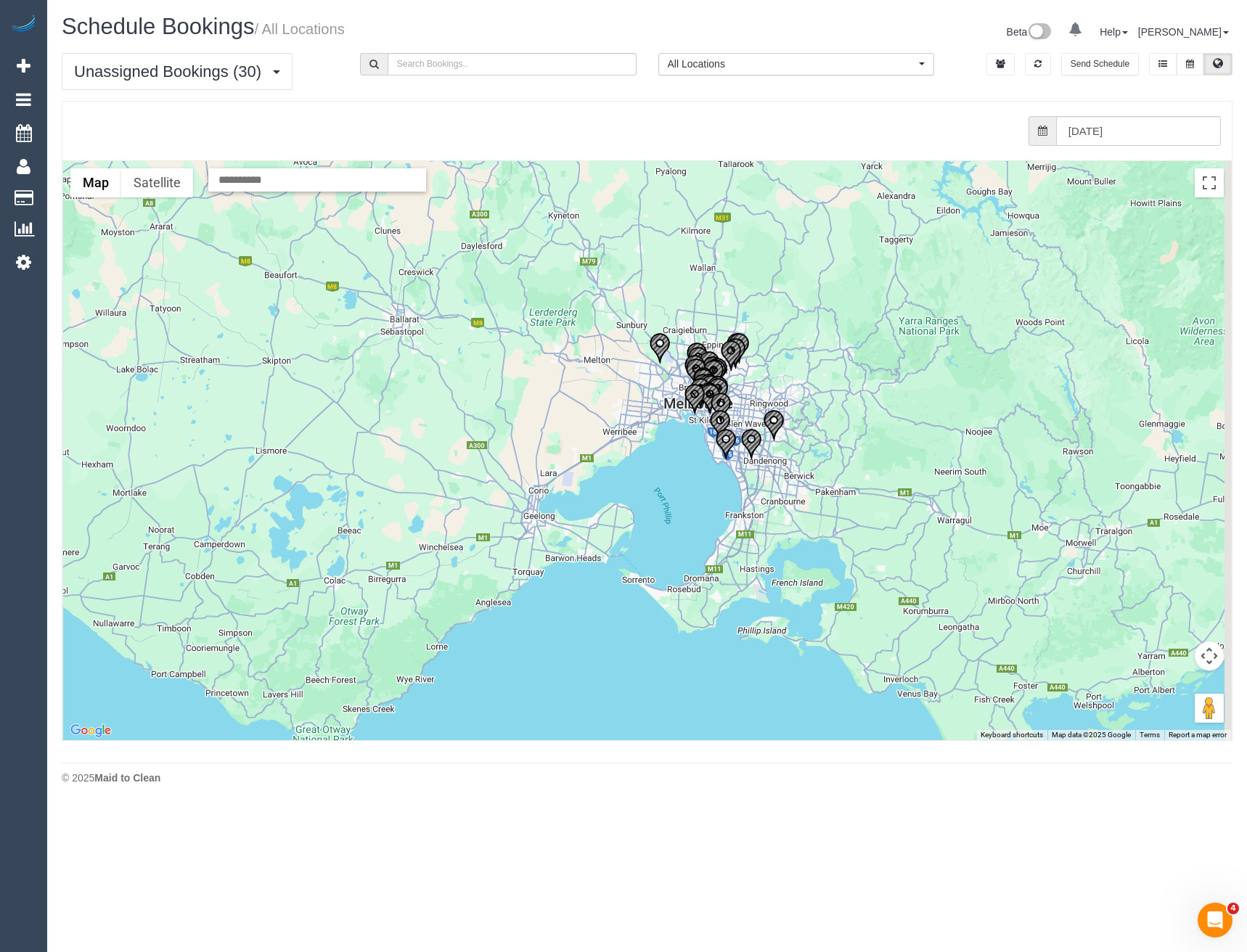
drag, startPoint x: 809, startPoint y: 374, endPoint x: 781, endPoint y: 380, distance: 28.6
click at [781, 378] on div at bounding box center [647, 450] width 1169 height 579
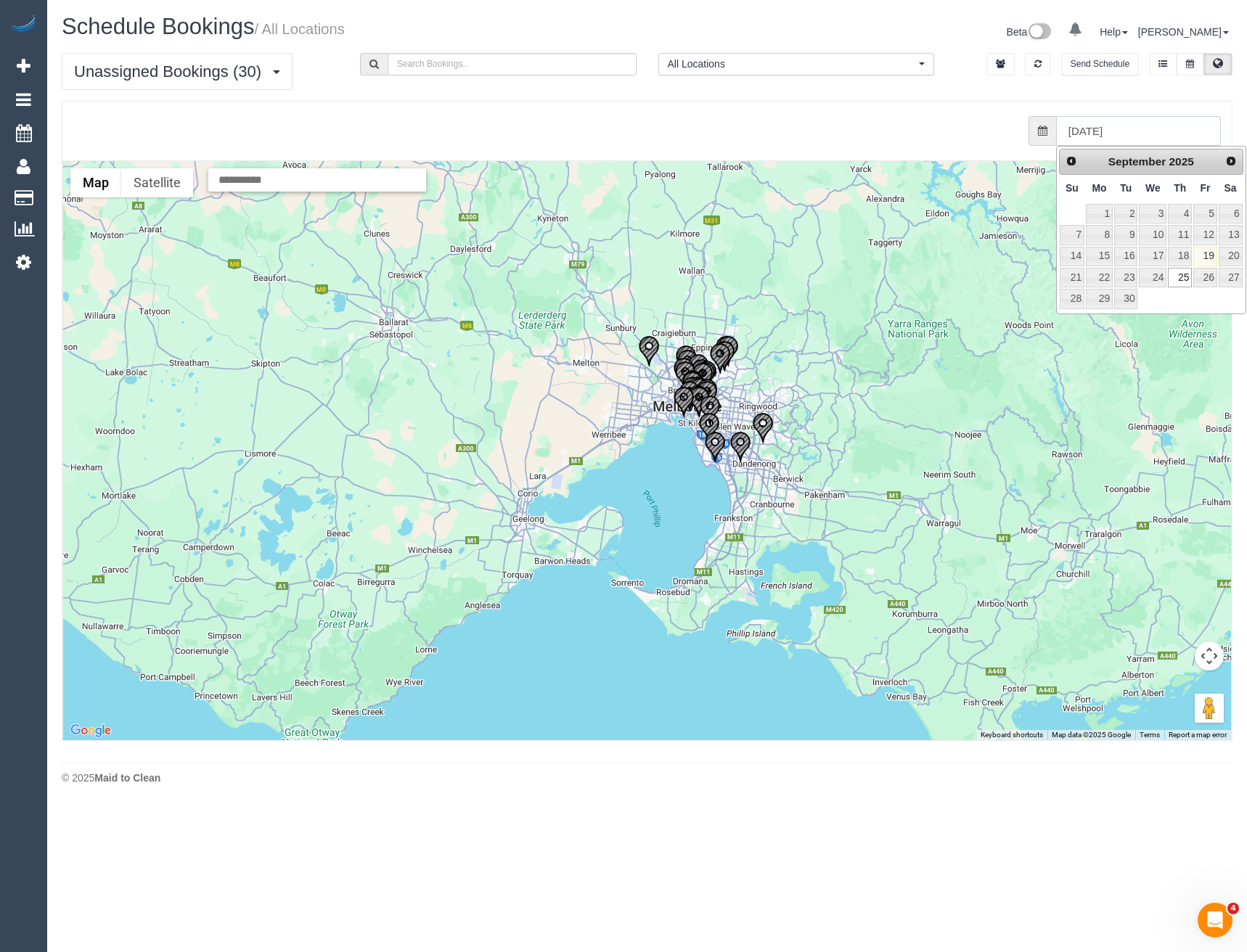
click at [1112, 127] on input "25/09/2025" at bounding box center [1138, 130] width 165 height 30
click at [1161, 283] on link "24" at bounding box center [1153, 277] width 27 height 19
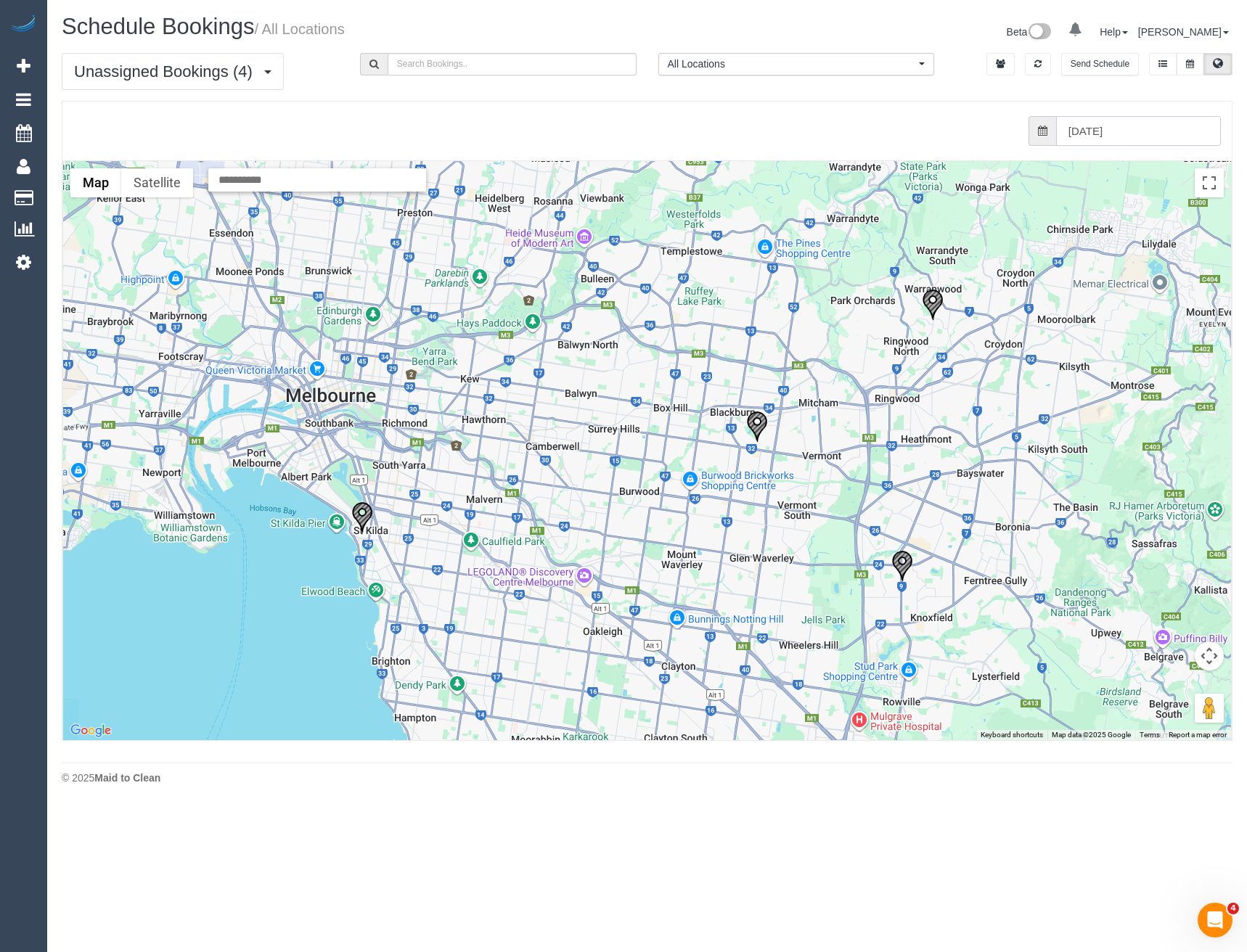
click at [1127, 126] on input "24/09/2025" at bounding box center [1138, 130] width 165 height 30
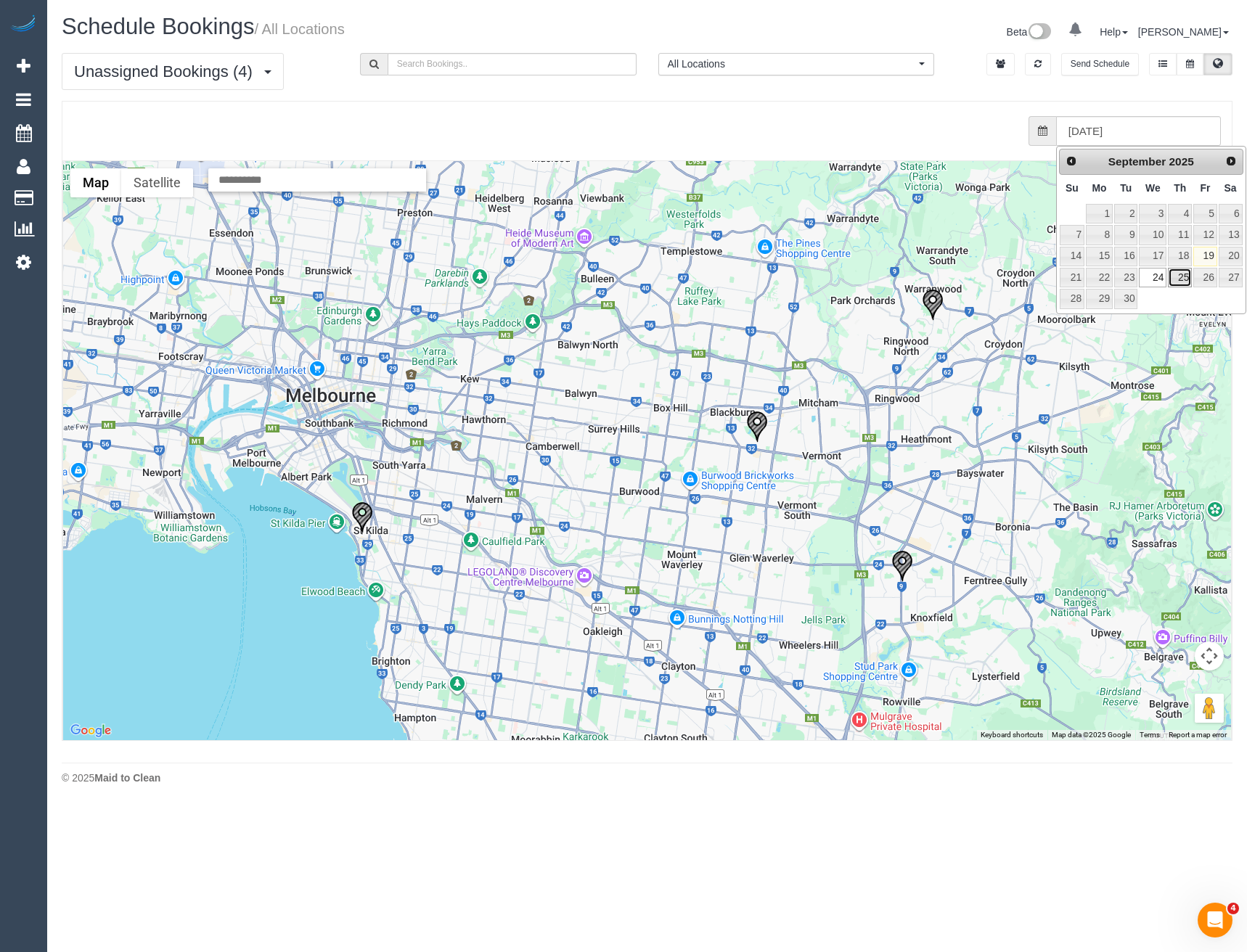
click at [1182, 275] on link "25" at bounding box center [1180, 277] width 24 height 19
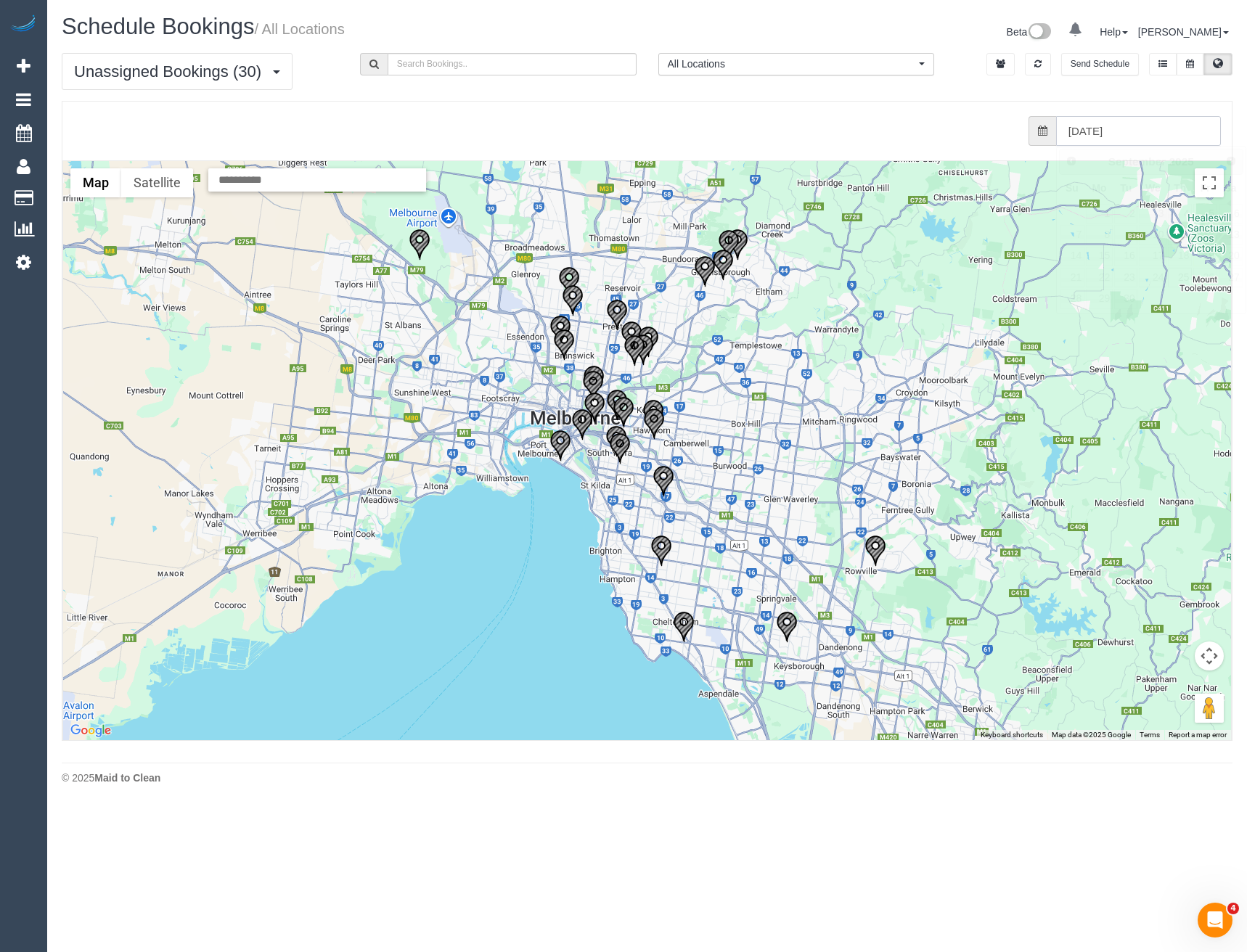
click at [1108, 124] on input "25/09/2025" at bounding box center [1138, 130] width 165 height 30
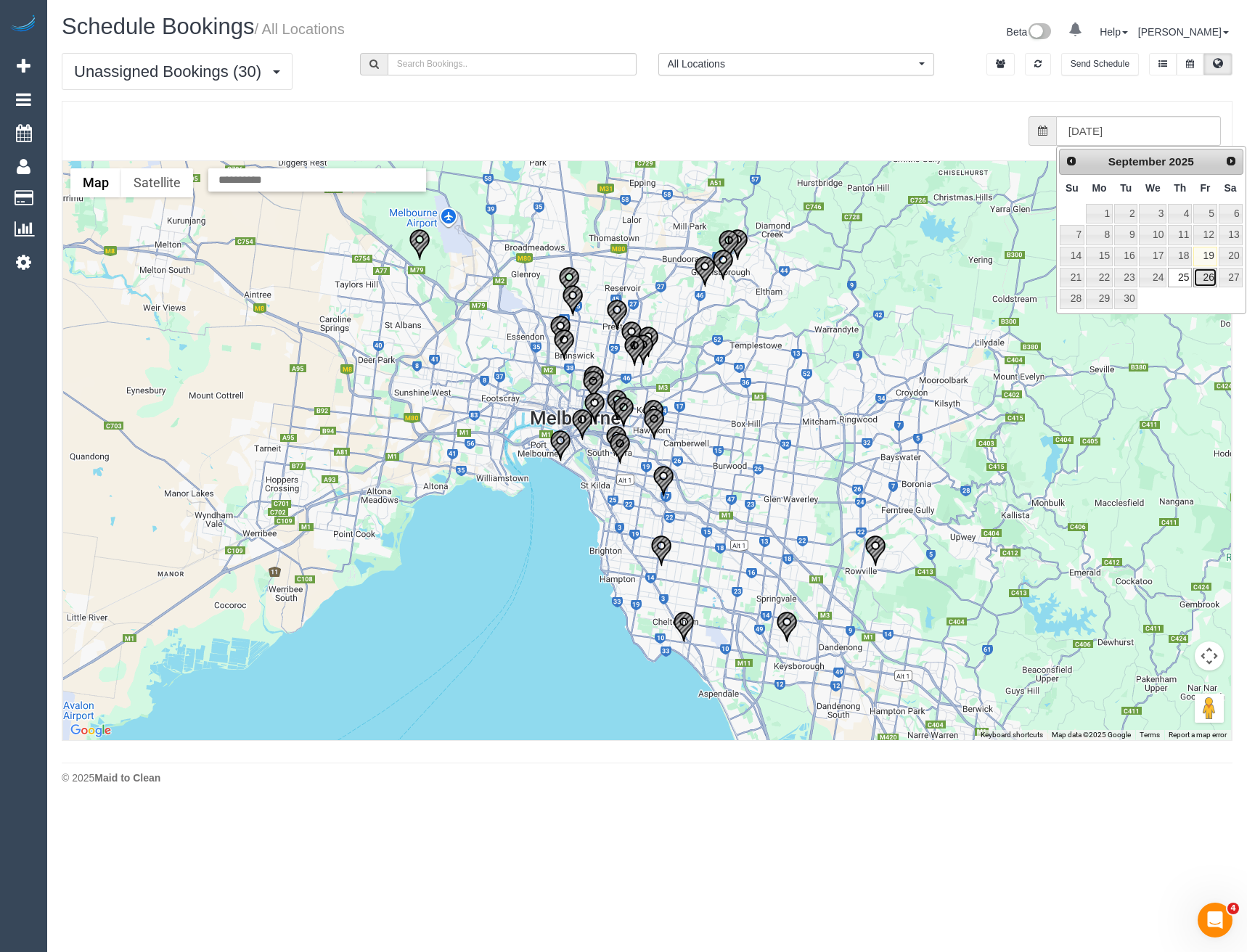
click at [1204, 274] on link "26" at bounding box center [1204, 277] width 23 height 19
type input "26/09/2025"
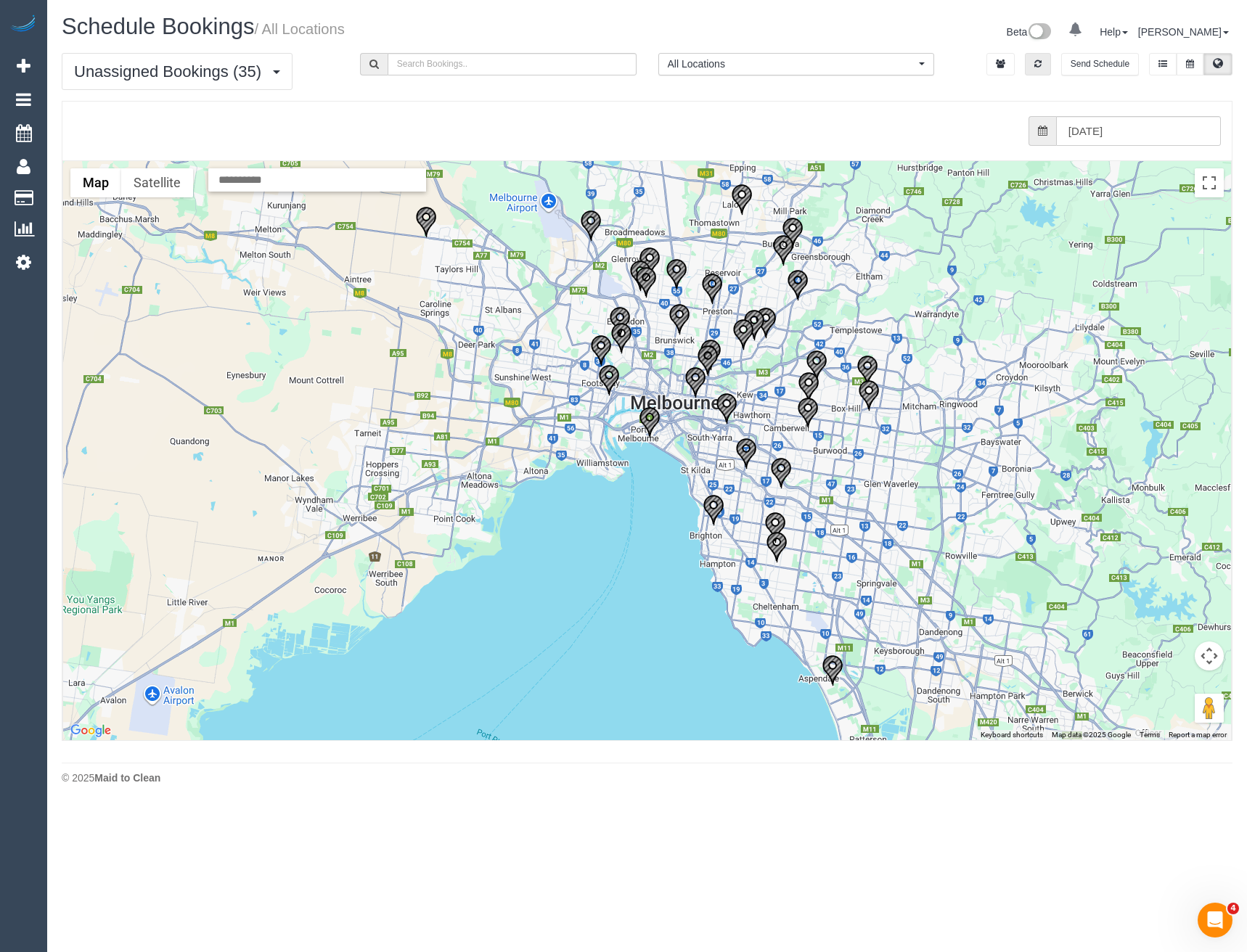
click at [1042, 67] on button "button" at bounding box center [1038, 64] width 26 height 23
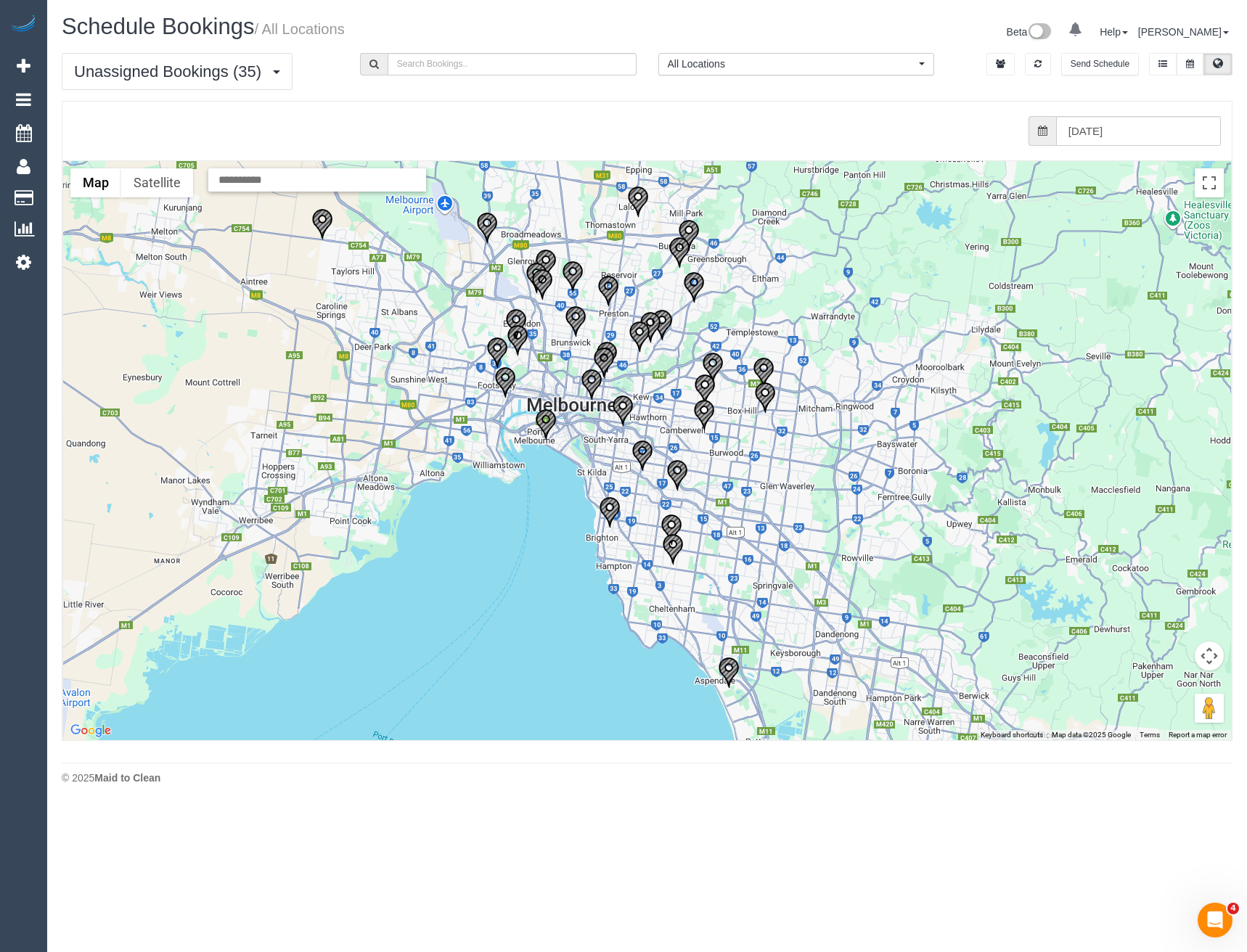
drag, startPoint x: 777, startPoint y: 514, endPoint x: 714, endPoint y: 499, distance: 64.8
click at [714, 499] on div at bounding box center [647, 450] width 1169 height 579
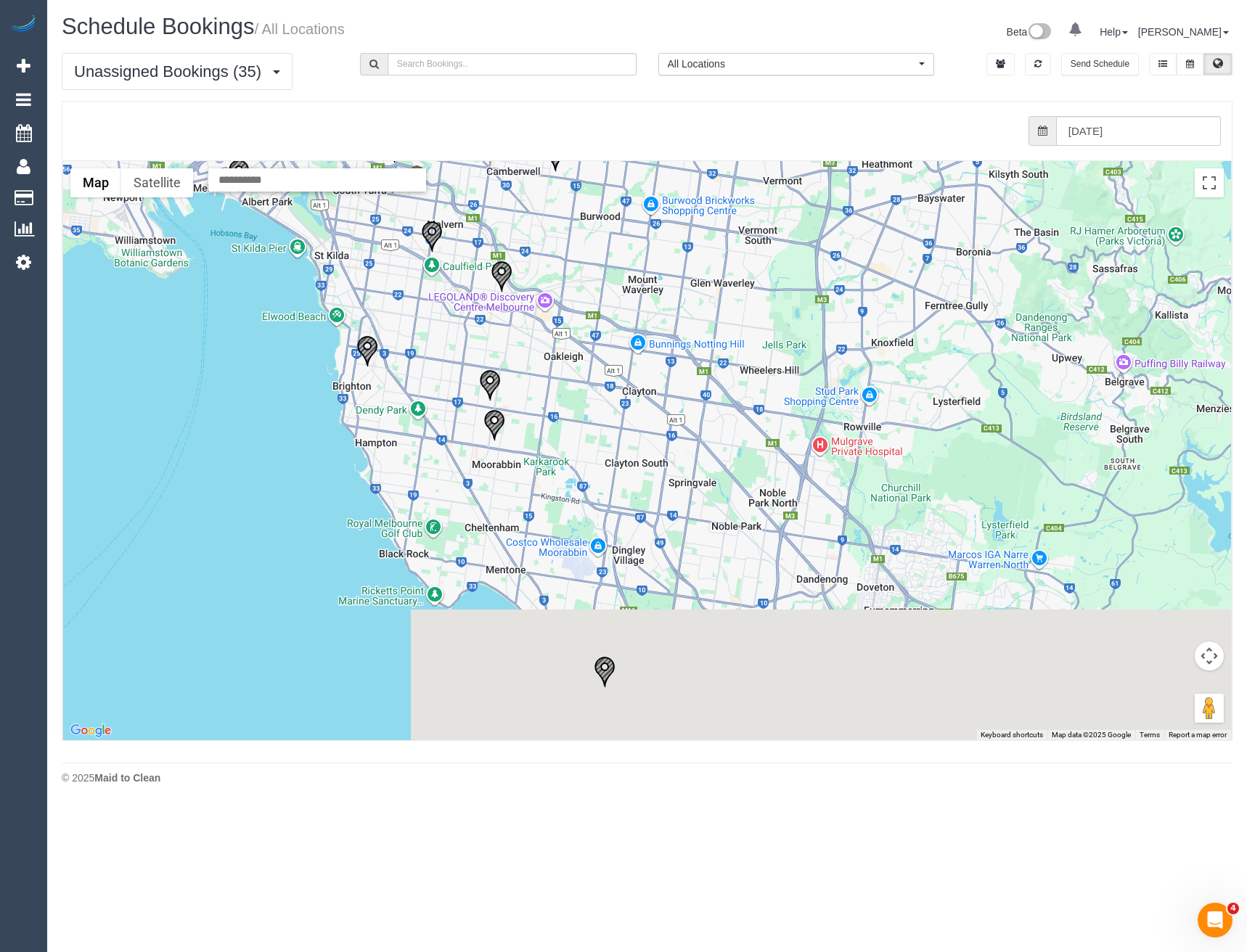
drag, startPoint x: 701, startPoint y: 627, endPoint x: 582, endPoint y: 483, distance: 186.8
click at [582, 483] on div at bounding box center [647, 450] width 1169 height 579
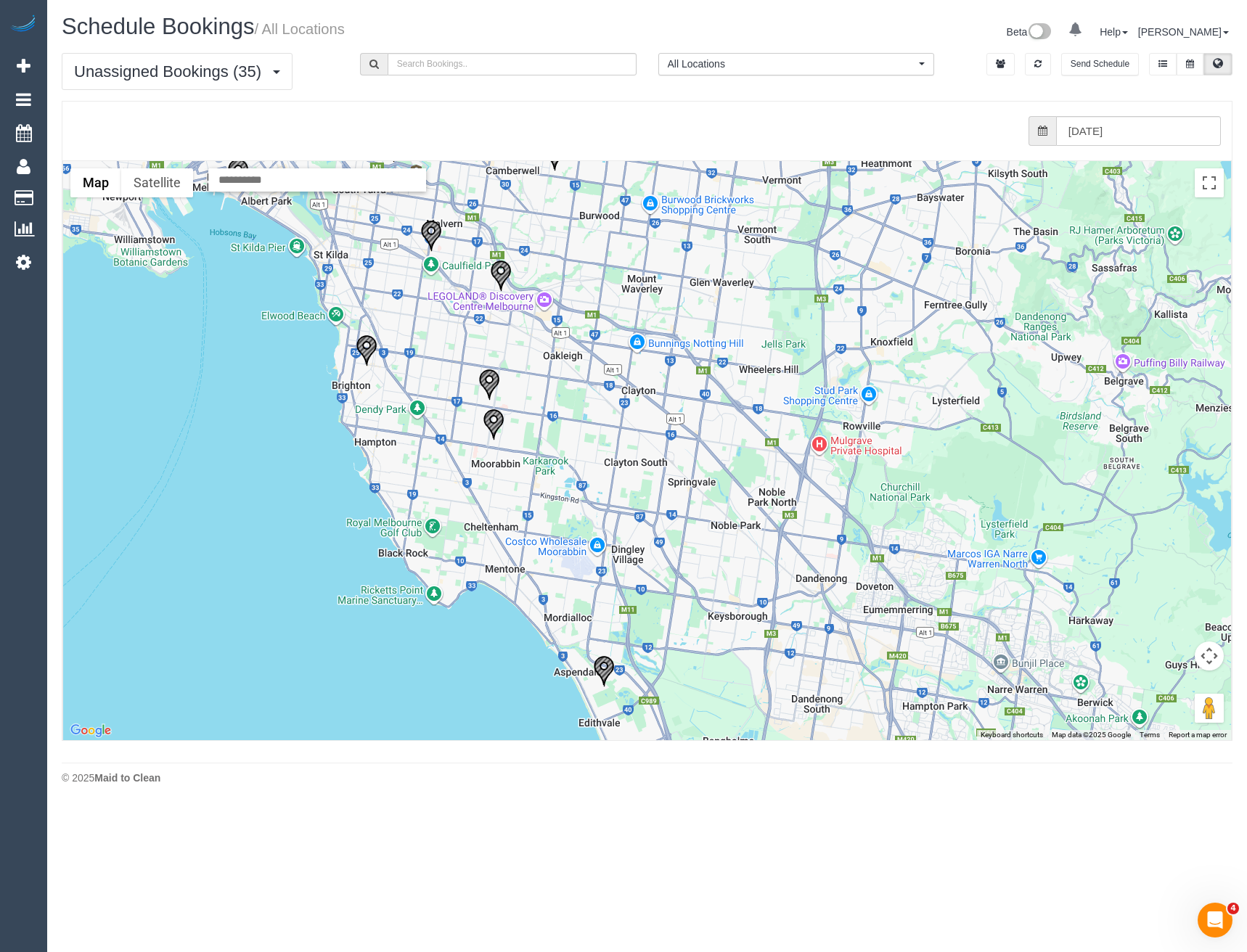
click at [606, 674] on img "26/09/2025 10:00 - Sheila Broadley - 1 Kiewa Court, Aspendale, VIC 3195" at bounding box center [604, 671] width 22 height 32
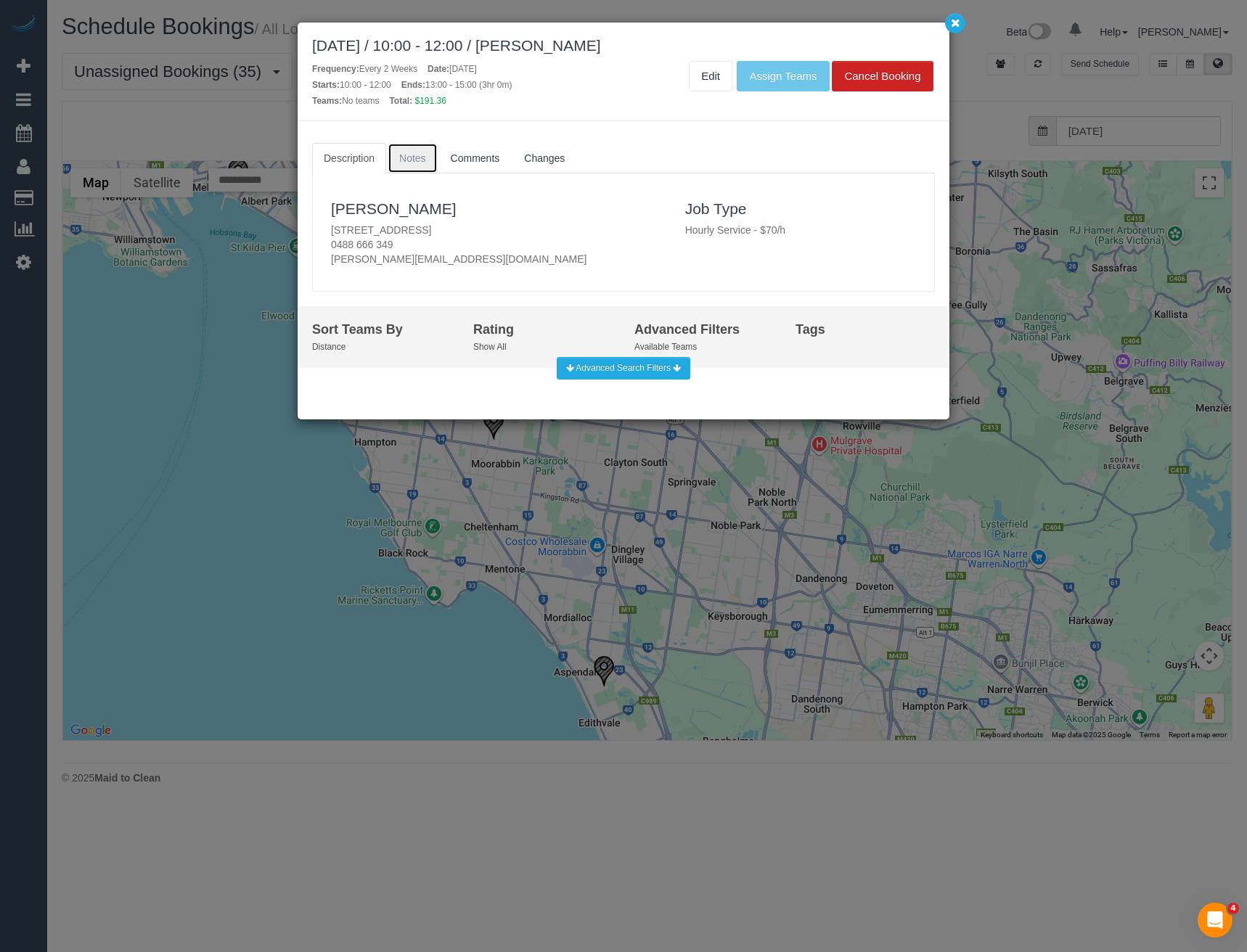
click at [421, 165] on link "Notes" at bounding box center [412, 158] width 50 height 30
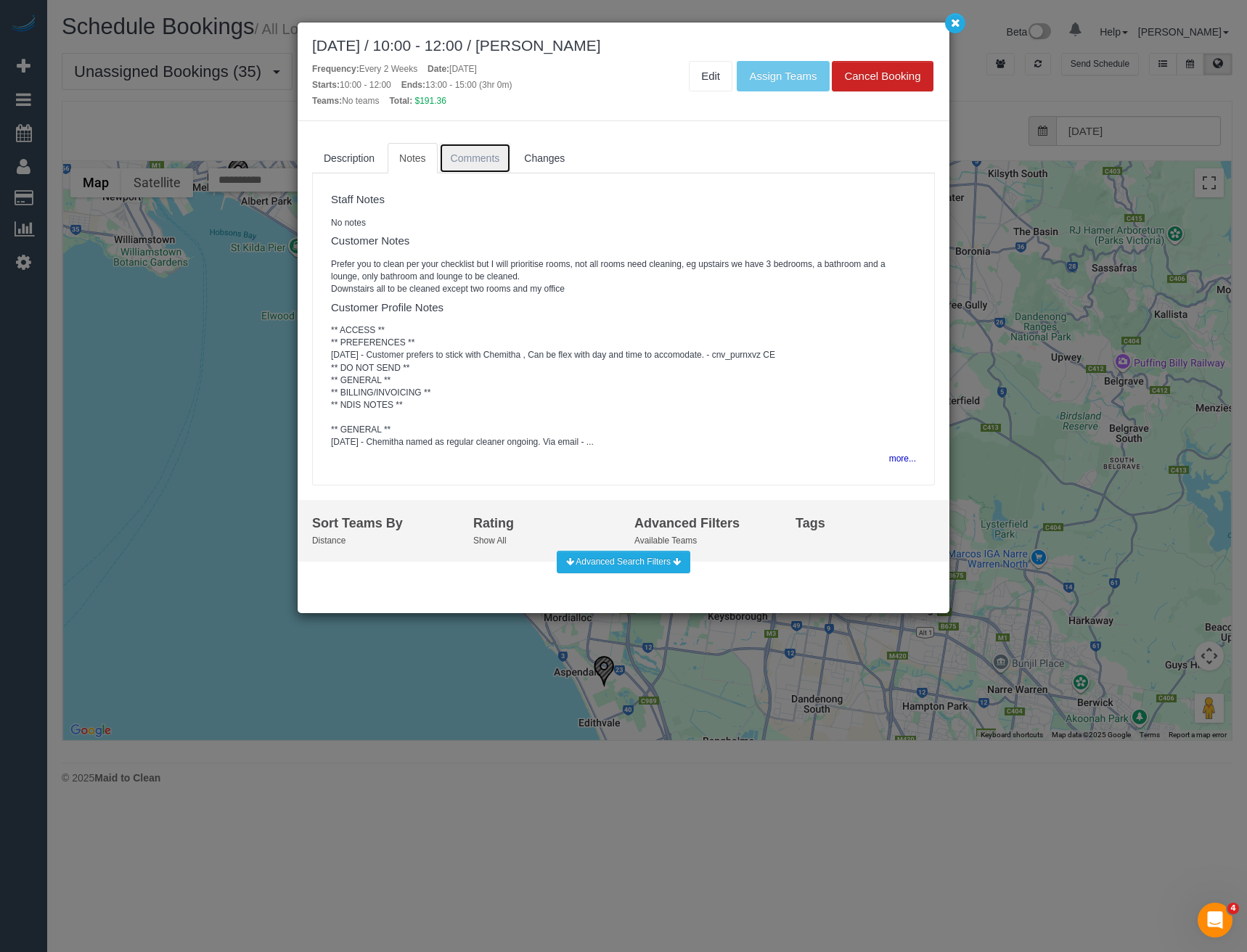
click at [457, 166] on link "Comments" at bounding box center [476, 158] width 73 height 30
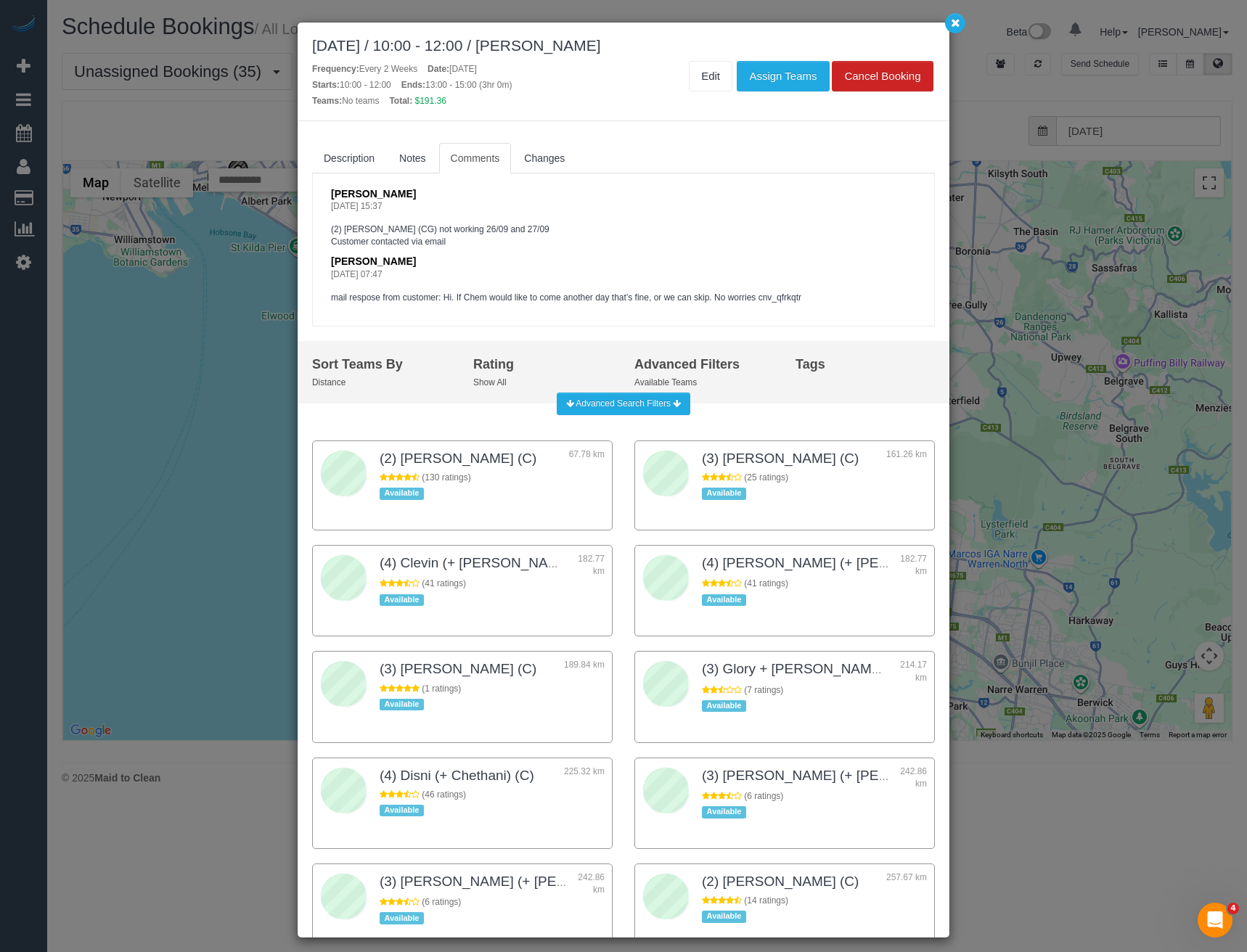
click at [1017, 453] on div "September 26, 2025 / 10:00 - 12:00 / Sheila Broadley Frequency: Every 2 Weeks D…" at bounding box center [623, 476] width 1247 height 952
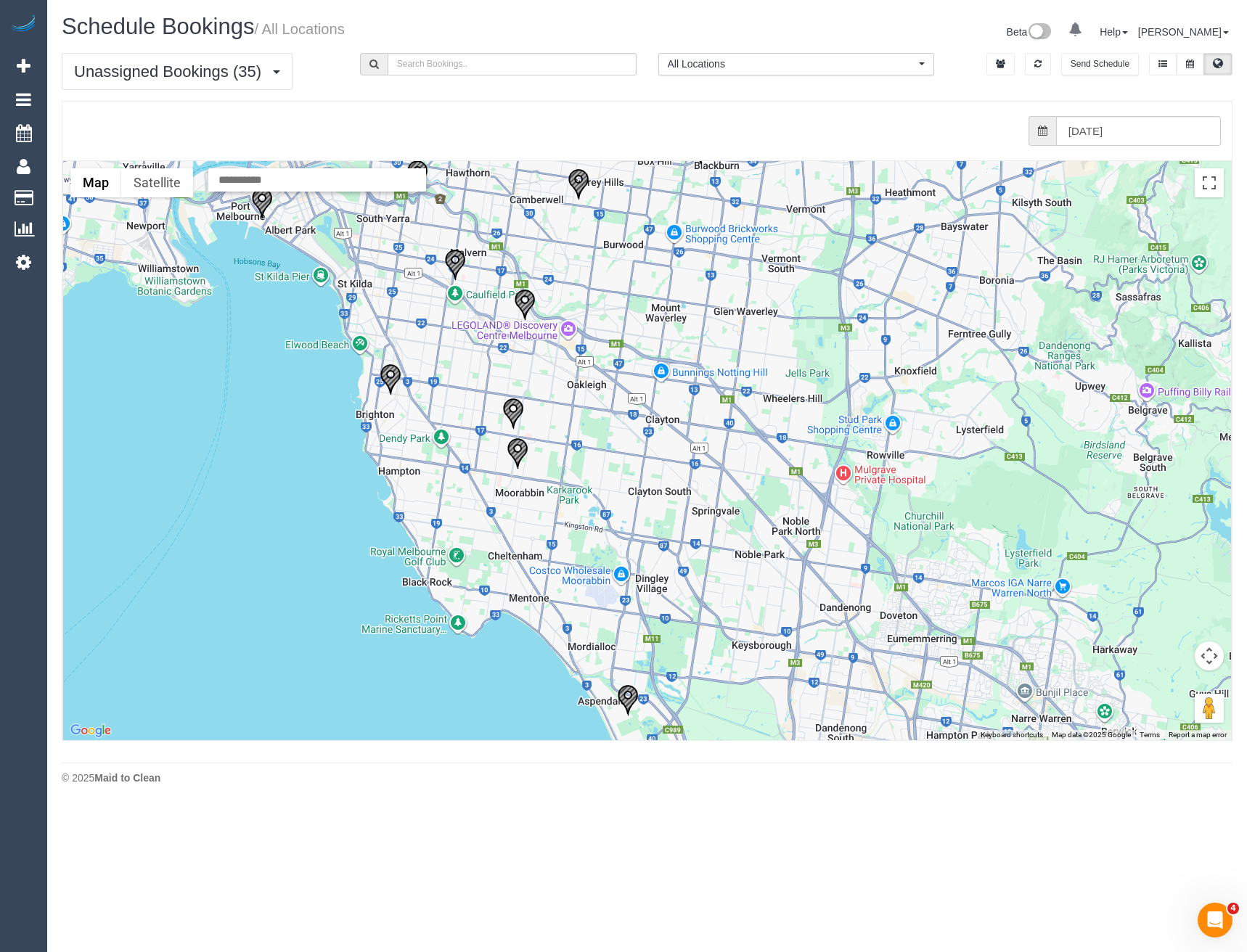
drag, startPoint x: 618, startPoint y: 567, endPoint x: 625, endPoint y: 563, distance: 8.1
click at [625, 563] on div at bounding box center [647, 450] width 1169 height 579
click at [517, 453] on img "26/09/2025 08:00 - Divya Jacob - 16 Celia St, 1, Bentleigh East, VIC 3165" at bounding box center [518, 453] width 22 height 32
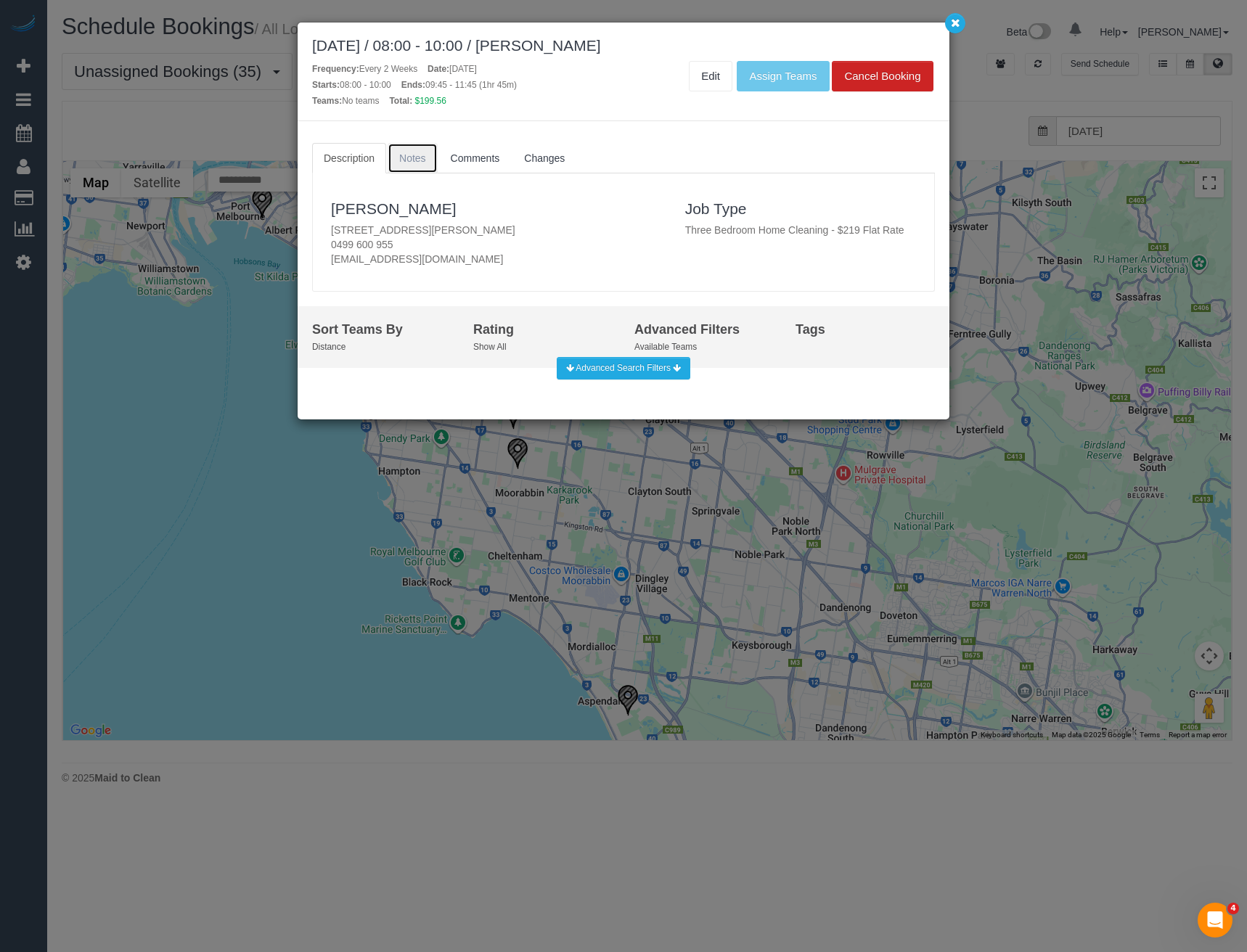
click at [410, 160] on span "Notes" at bounding box center [412, 158] width 26 height 12
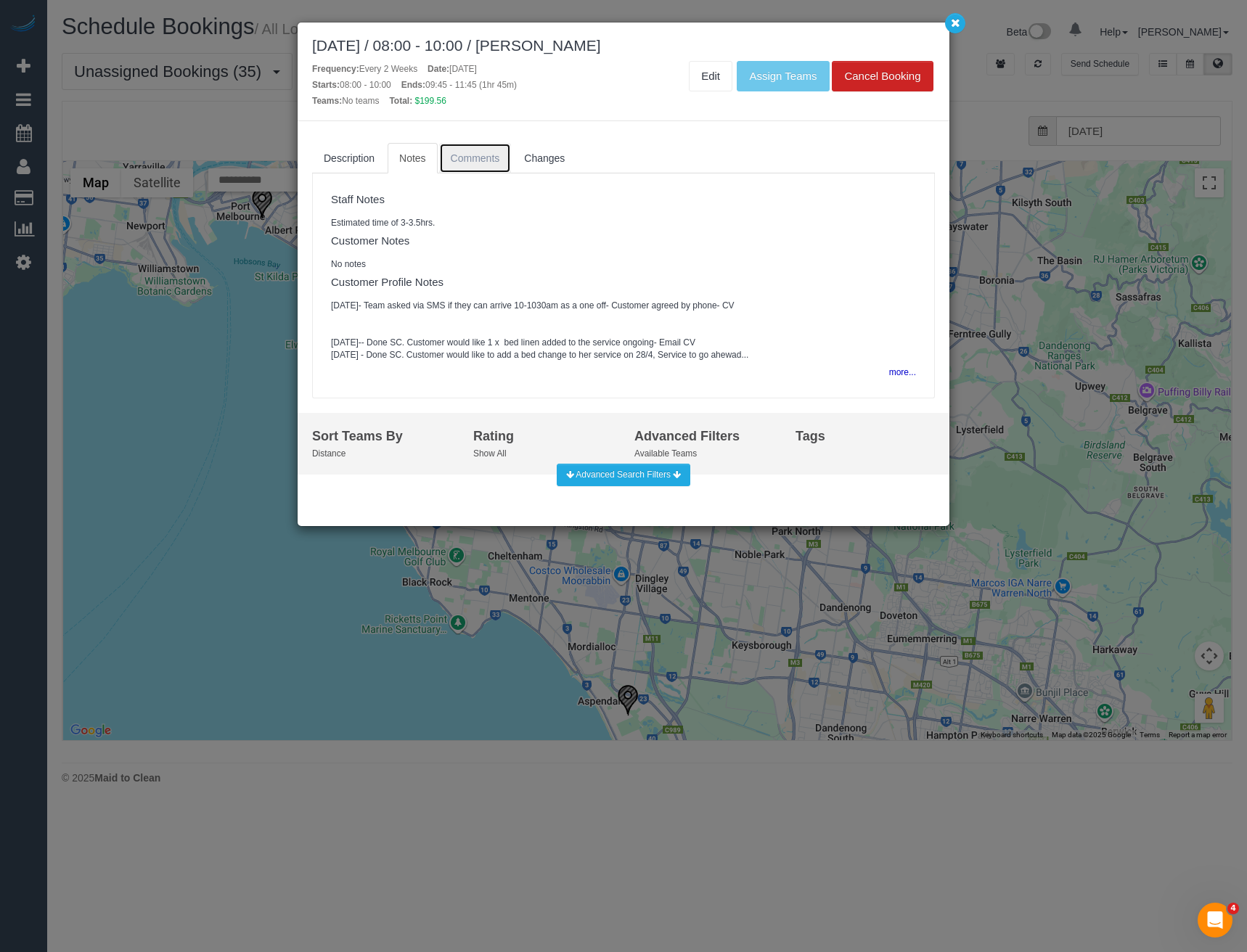
click at [465, 169] on link "Comments" at bounding box center [476, 158] width 73 height 30
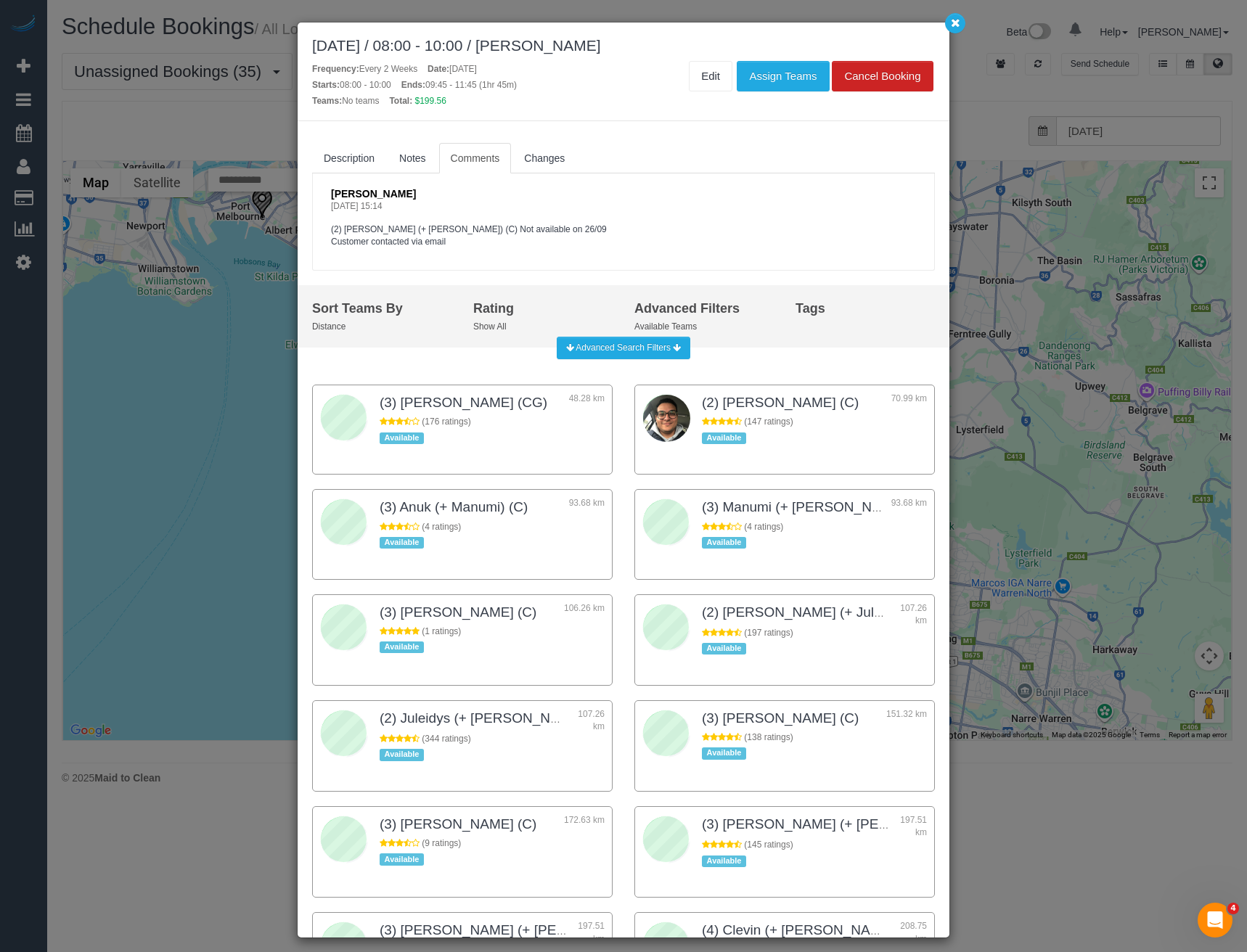
click at [175, 450] on div "September 26, 2025 / 08:00 - 10:00 / Divya Jacob Frequency: Every 2 Weeks Date:…" at bounding box center [623, 476] width 1247 height 952
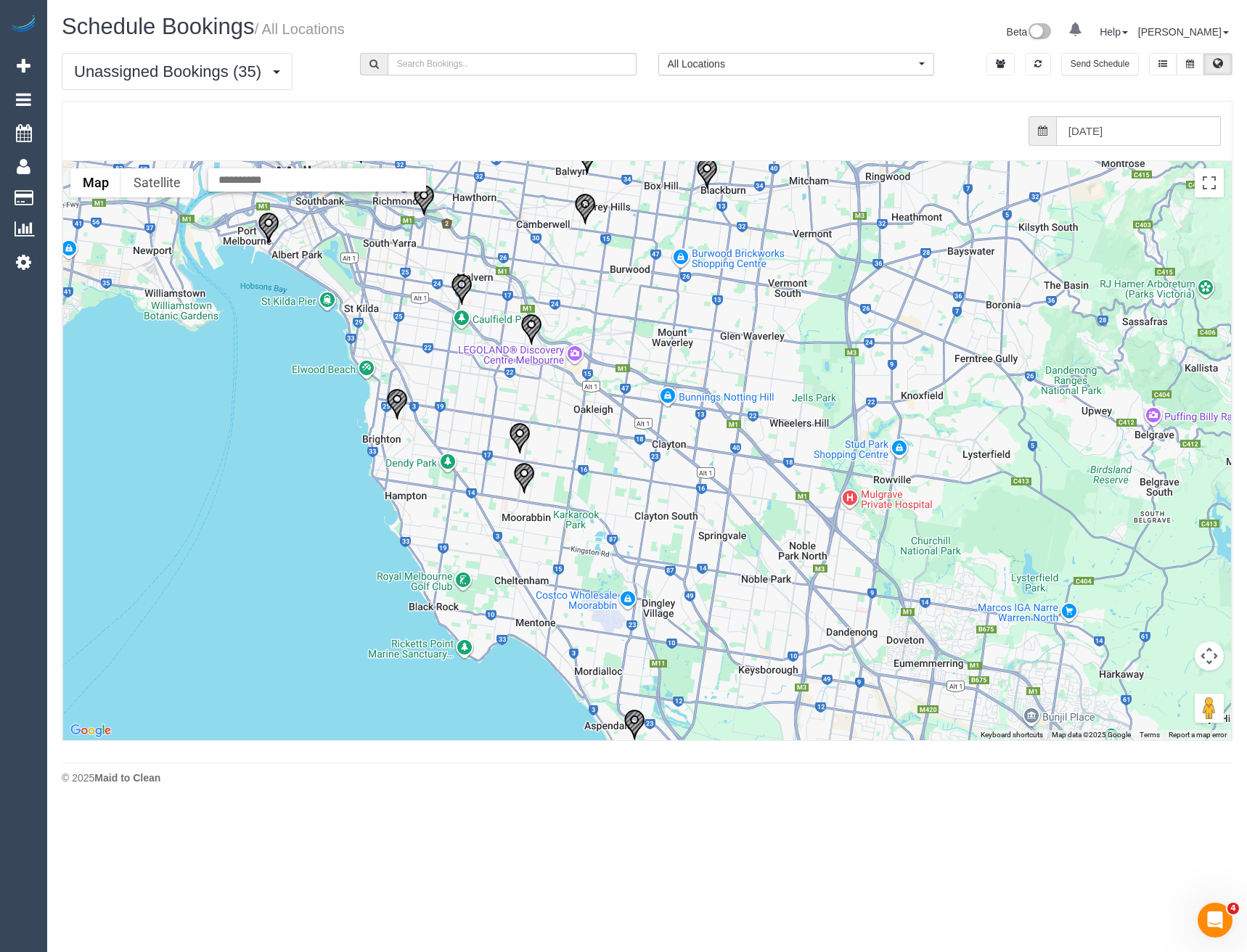
drag, startPoint x: 468, startPoint y: 437, endPoint x: 479, endPoint y: 476, distance: 40.5
click at [479, 476] on div at bounding box center [647, 450] width 1169 height 579
click at [514, 435] on img "26/09/2025 10:00 - Tiffany Baker - 31 Lilac Street, Bentleigh East, VIC 3165" at bounding box center [520, 438] width 22 height 32
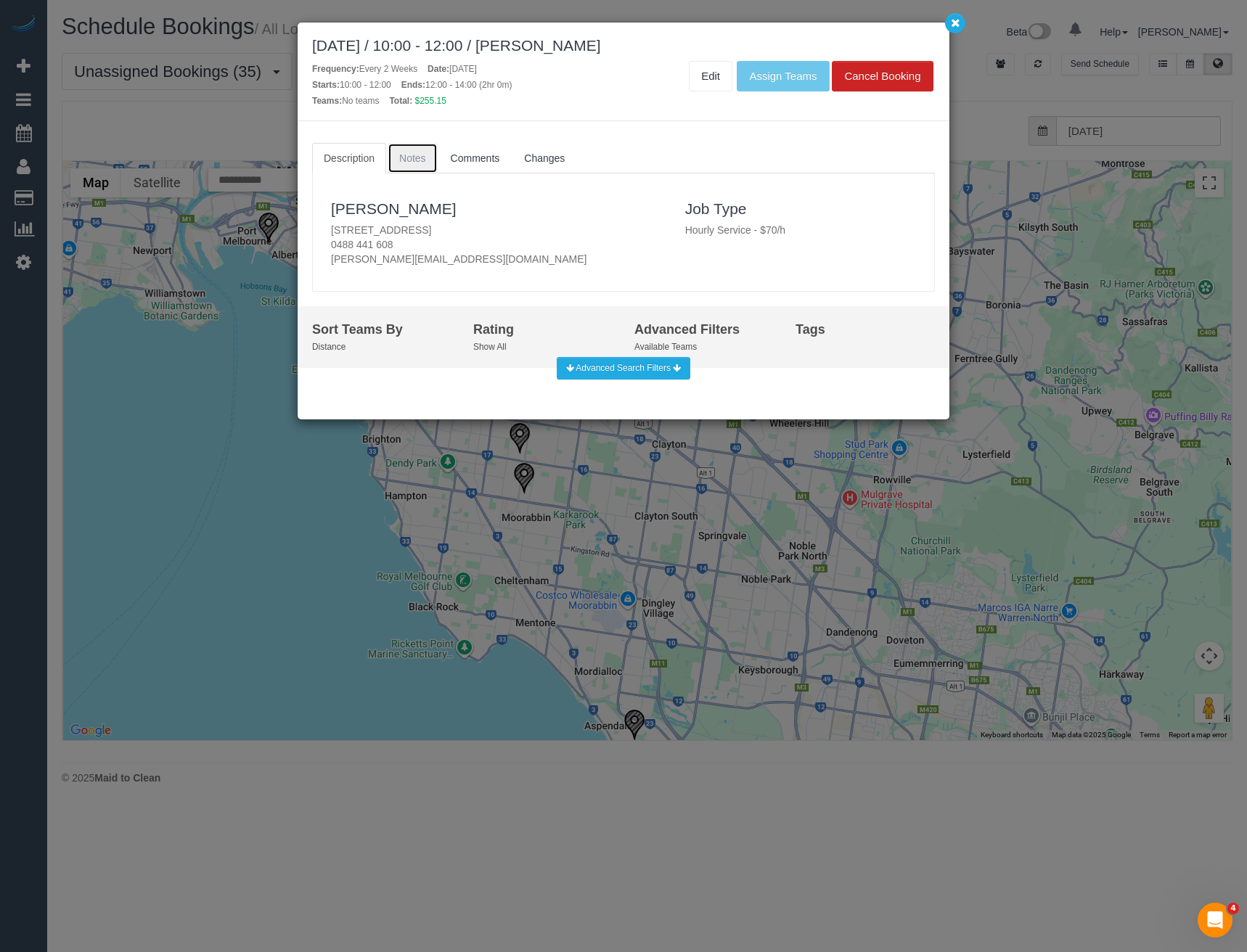
click at [420, 155] on span "Notes" at bounding box center [412, 158] width 26 height 12
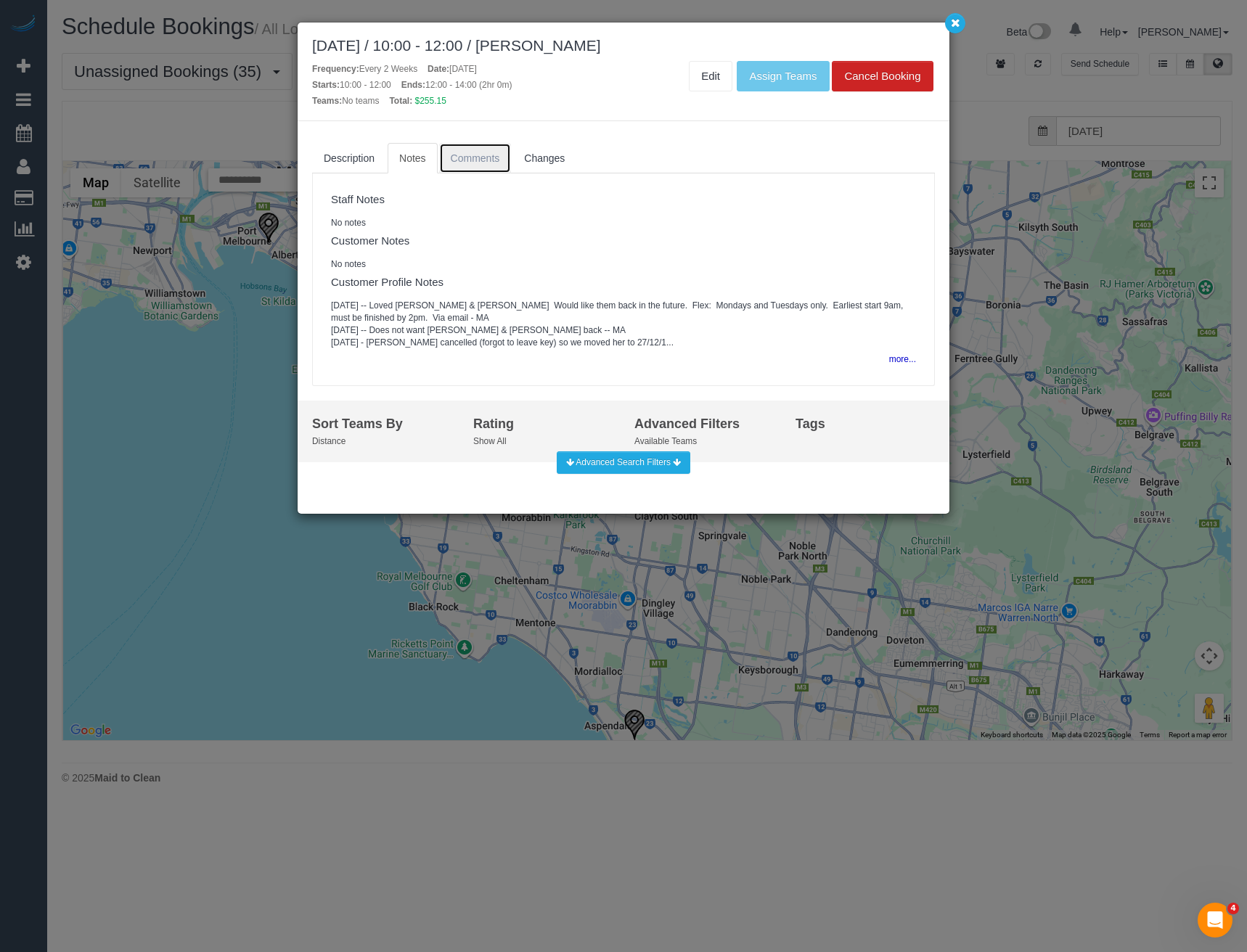
click at [484, 152] on span "Comments" at bounding box center [475, 158] width 49 height 12
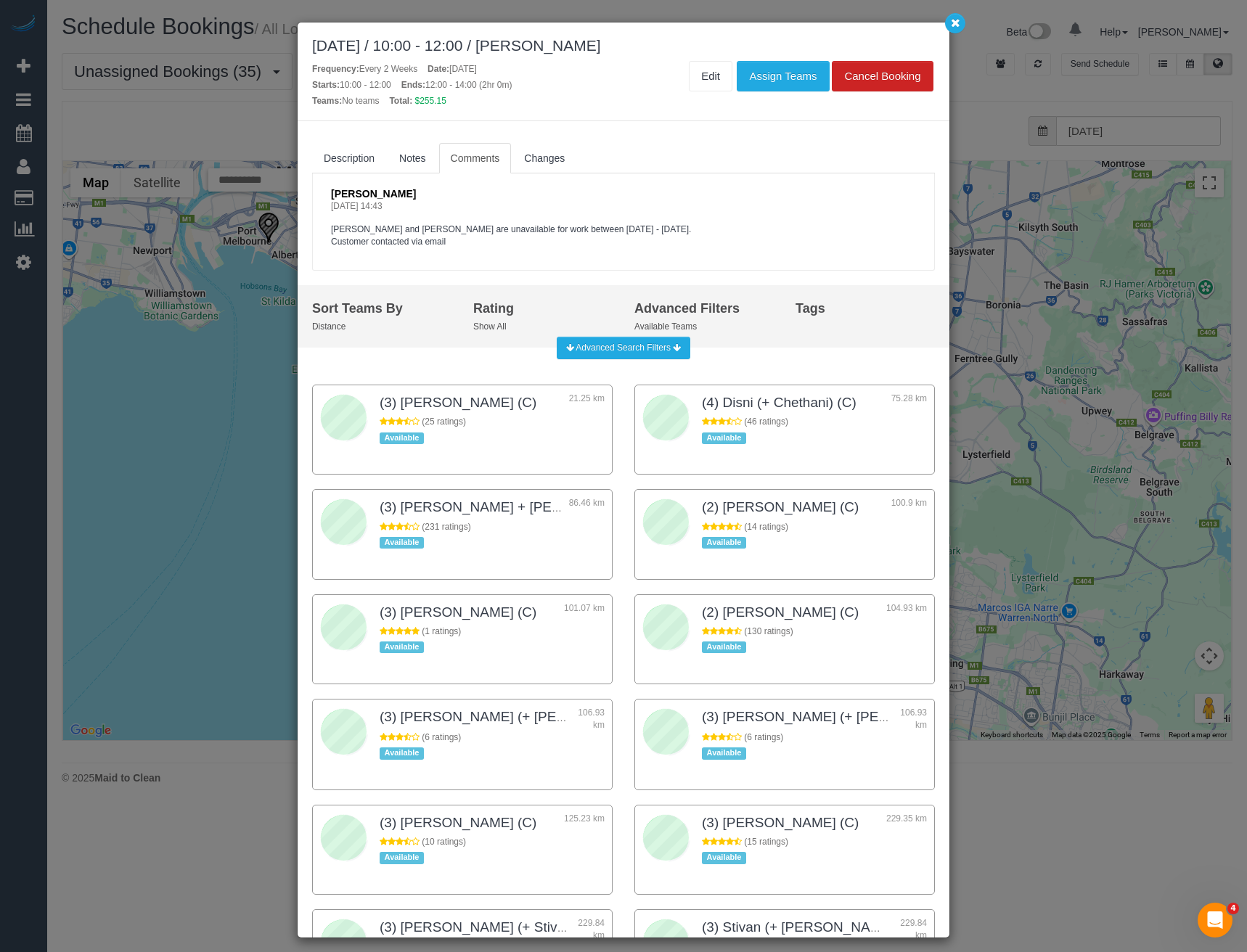
click at [182, 418] on div "September 26, 2025 / 10:00 - 12:00 / Tiffany Baker Frequency: Every 2 Weeks Dat…" at bounding box center [623, 476] width 1247 height 952
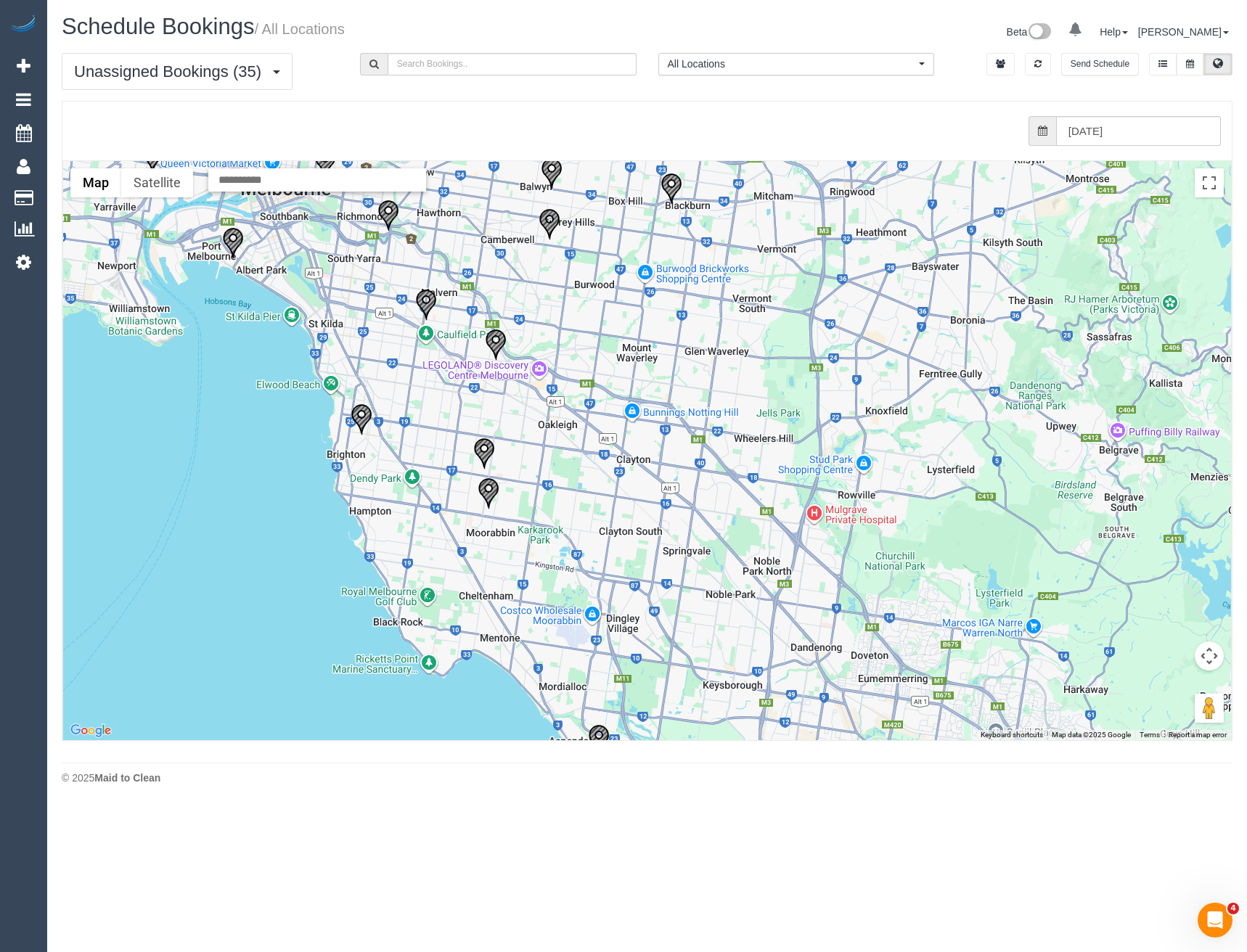
drag, startPoint x: 500, startPoint y: 429, endPoint x: 452, endPoint y: 450, distance: 52.4
click at [452, 450] on div at bounding box center [647, 450] width 1169 height 579
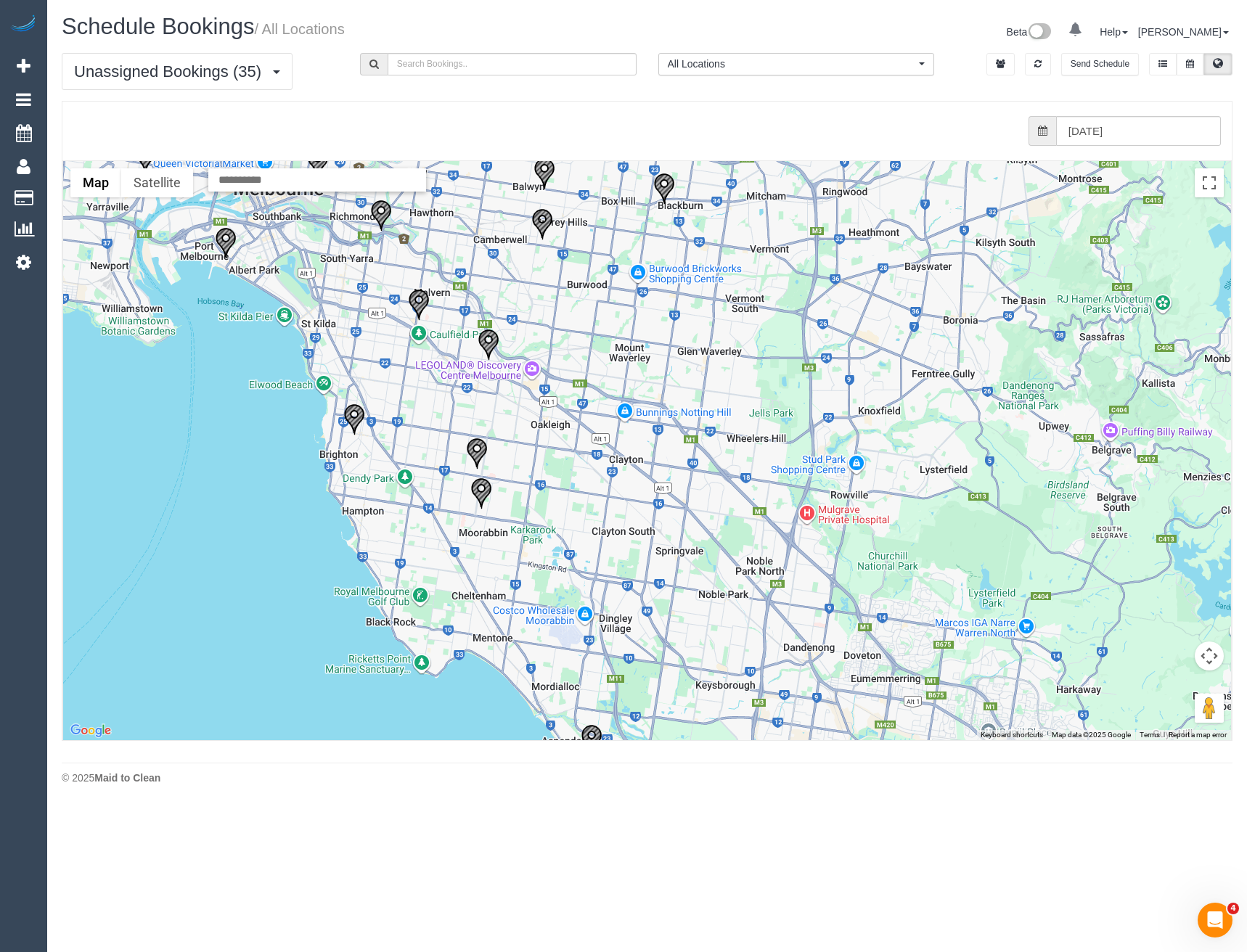
click at [359, 413] on img "26/09/2025 14:00 - Samira Rahme - 30a Outer Crescent, Brighton, VIC 3186" at bounding box center [354, 419] width 22 height 32
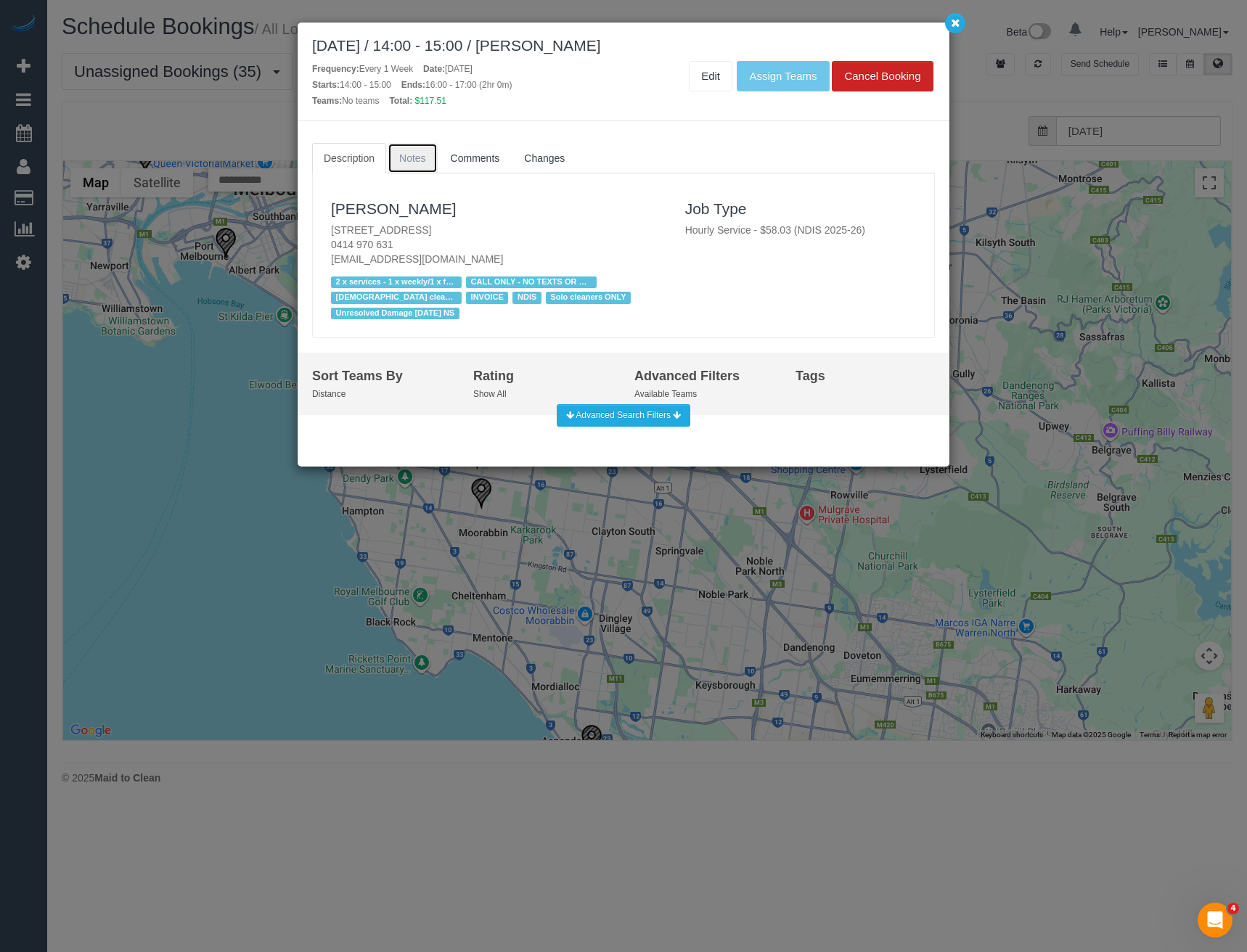
click at [410, 156] on span "Notes" at bounding box center [412, 158] width 26 height 12
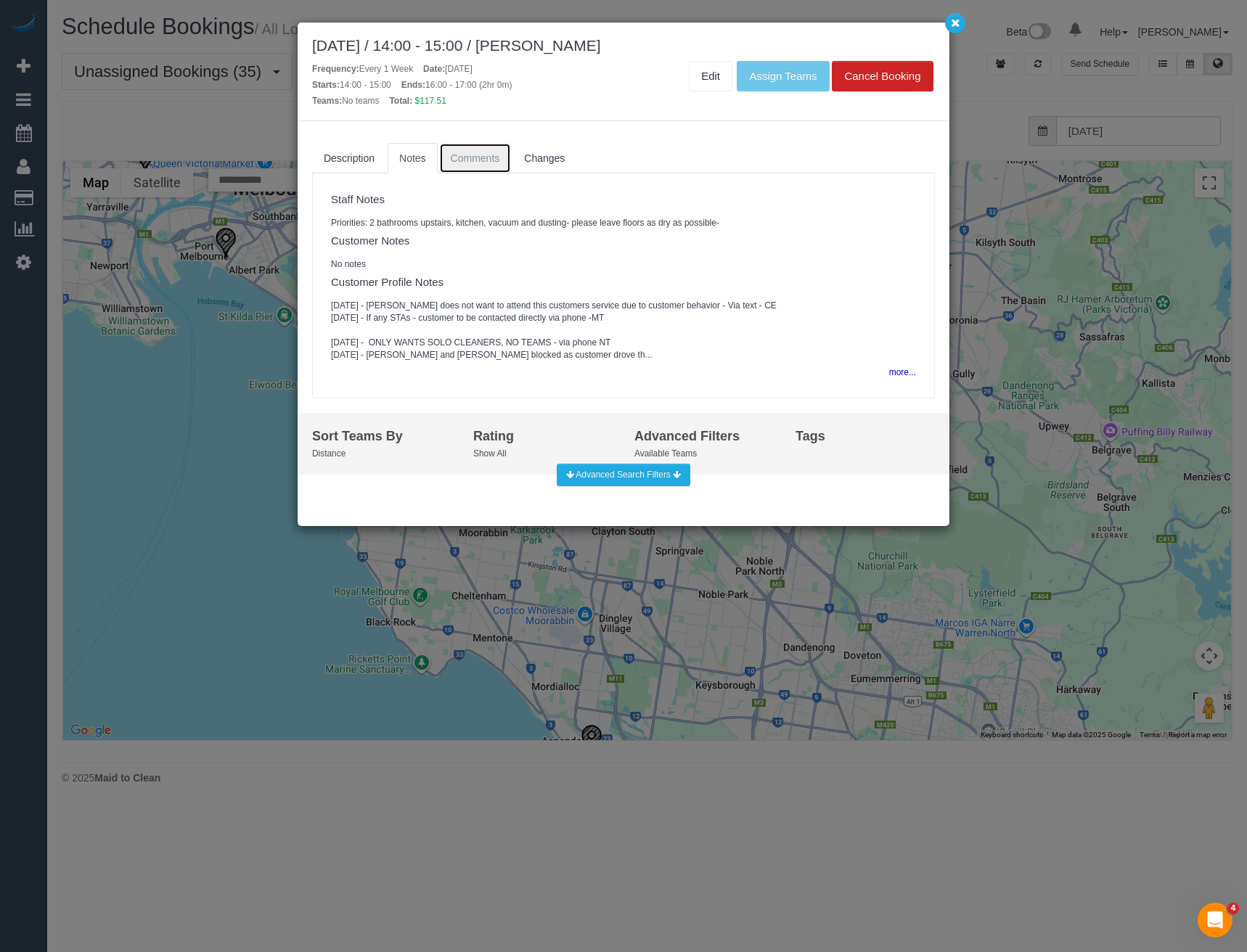
click at [471, 167] on link "Comments" at bounding box center [476, 158] width 73 height 30
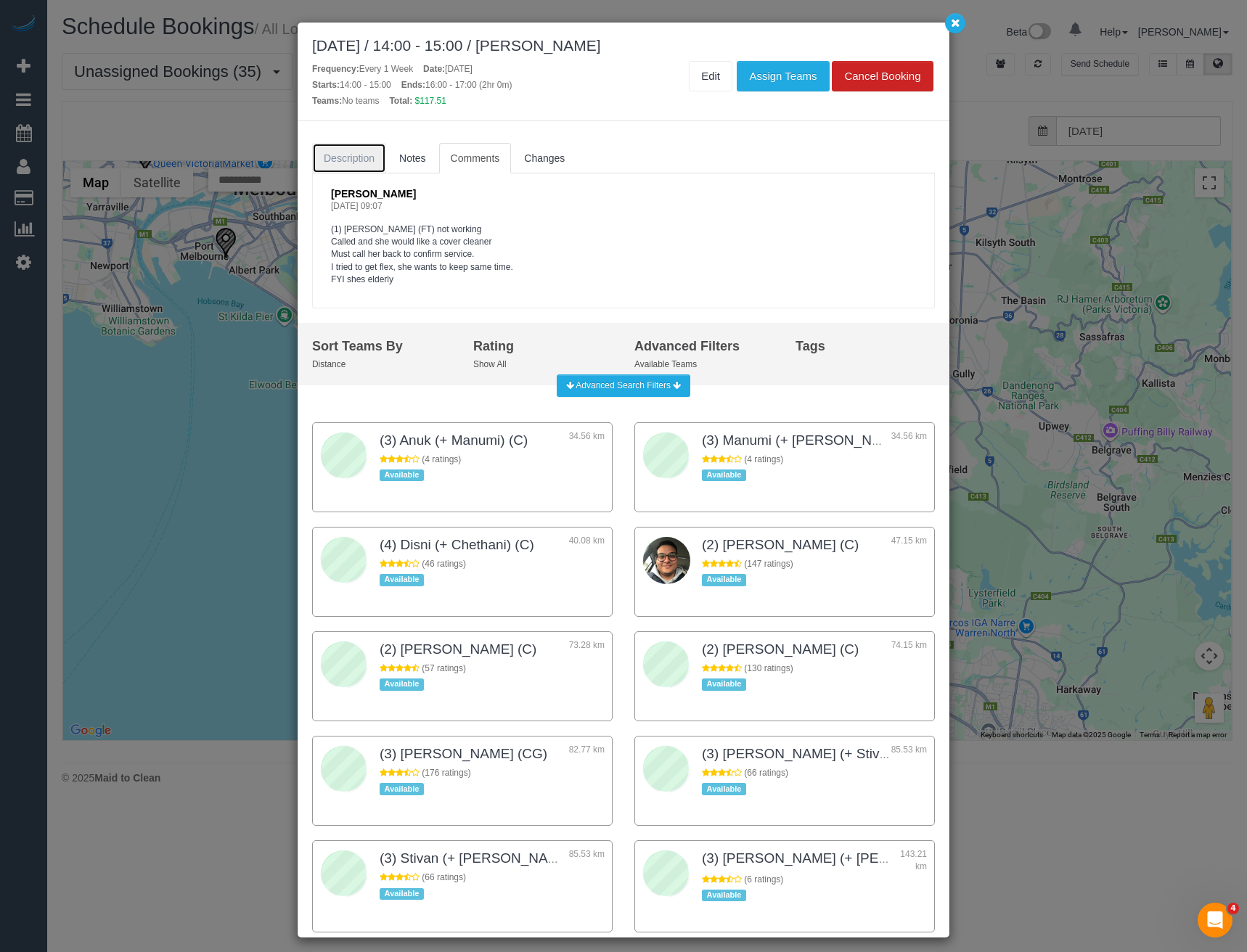
click at [366, 150] on link "Description" at bounding box center [348, 158] width 74 height 30
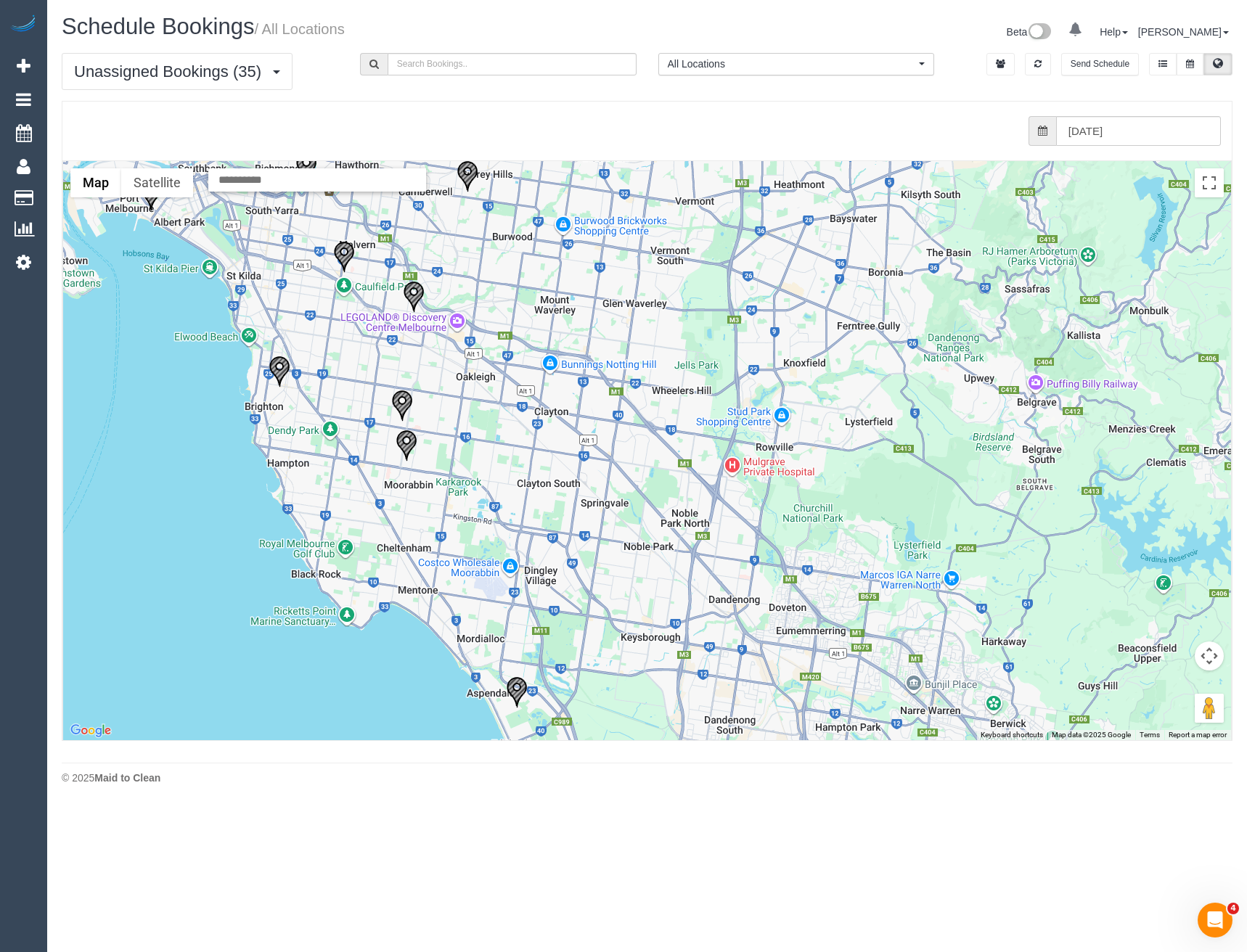
drag, startPoint x: 411, startPoint y: 490, endPoint x: 334, endPoint y: 442, distance: 90.7
click at [334, 442] on div at bounding box center [647, 450] width 1169 height 579
click at [286, 362] on img "26/09/2025 14:00 - Samira Rahme - 30a Outer Crescent, Brighton, VIC 3186" at bounding box center [279, 371] width 22 height 32
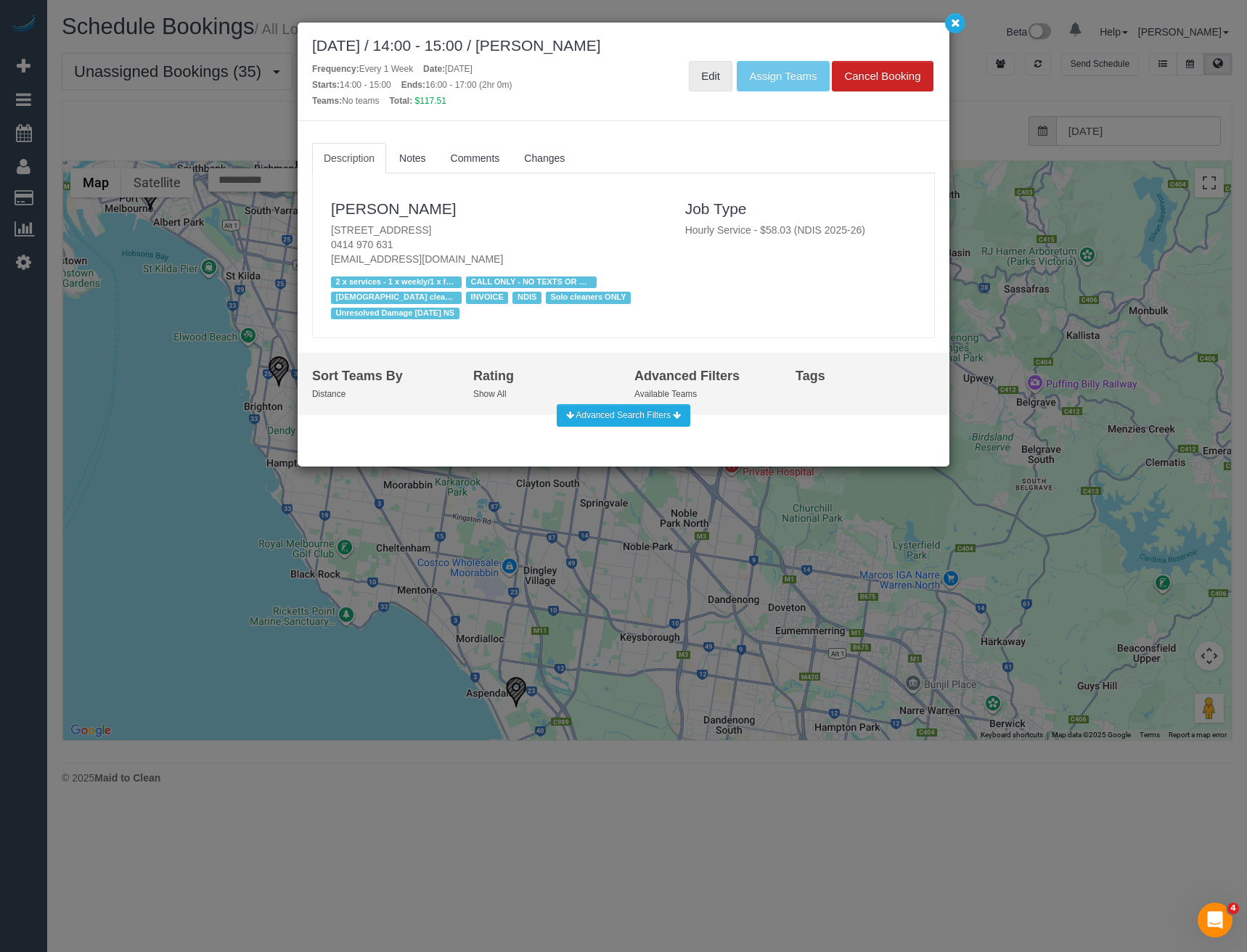
click at [698, 74] on link "Edit" at bounding box center [711, 76] width 44 height 30
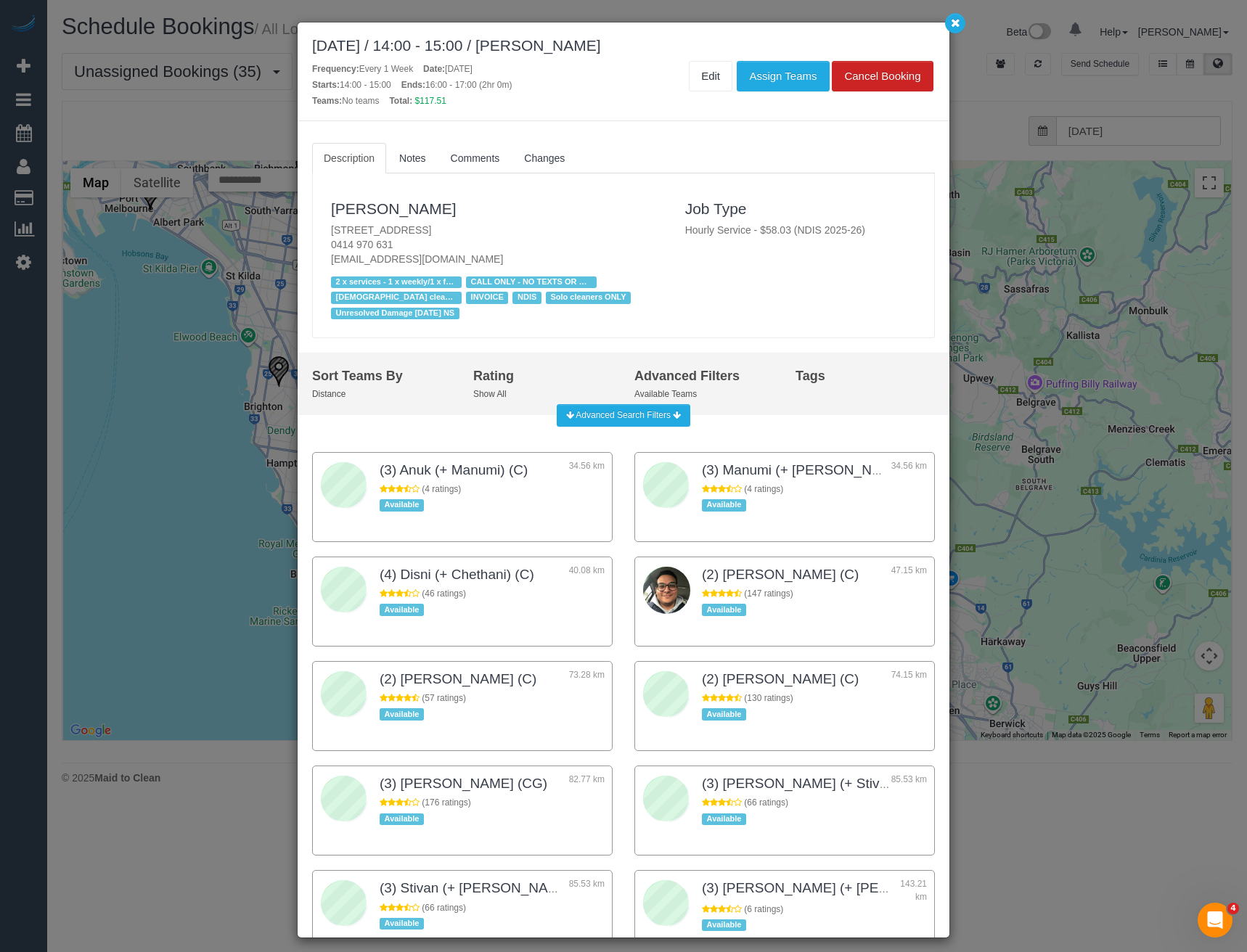
drag, startPoint x: 183, startPoint y: 307, endPoint x: 910, endPoint y: 51, distance: 770.8
click at [184, 307] on div "September 26, 2025 / 14:00 - 15:00 / Samira Rahme Frequency: Every 1 Week Date:…" at bounding box center [623, 476] width 1247 height 952
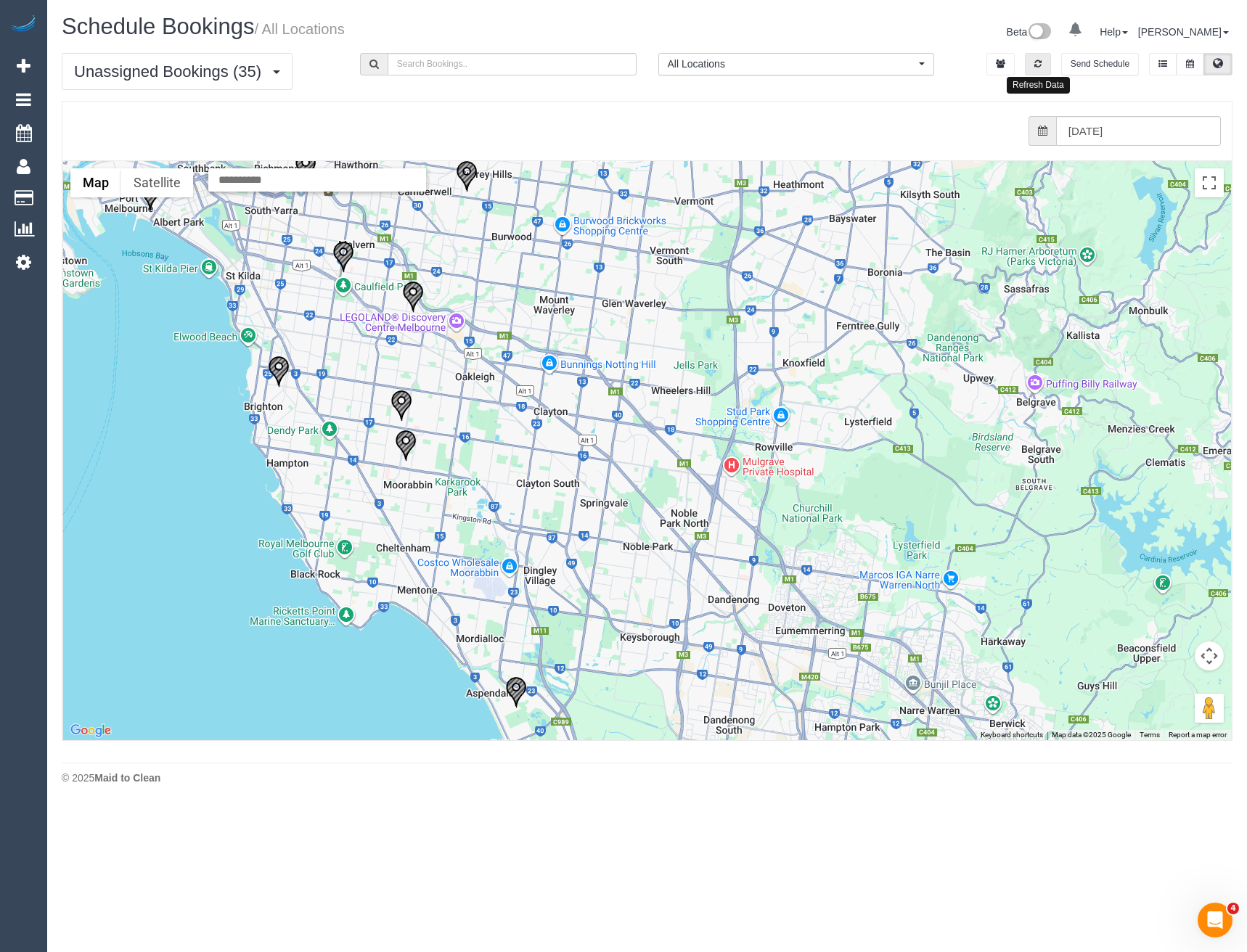
click at [1040, 61] on icon "button" at bounding box center [1038, 64] width 7 height 9
click at [1095, 136] on input "26/09/2025" at bounding box center [1138, 130] width 165 height 30
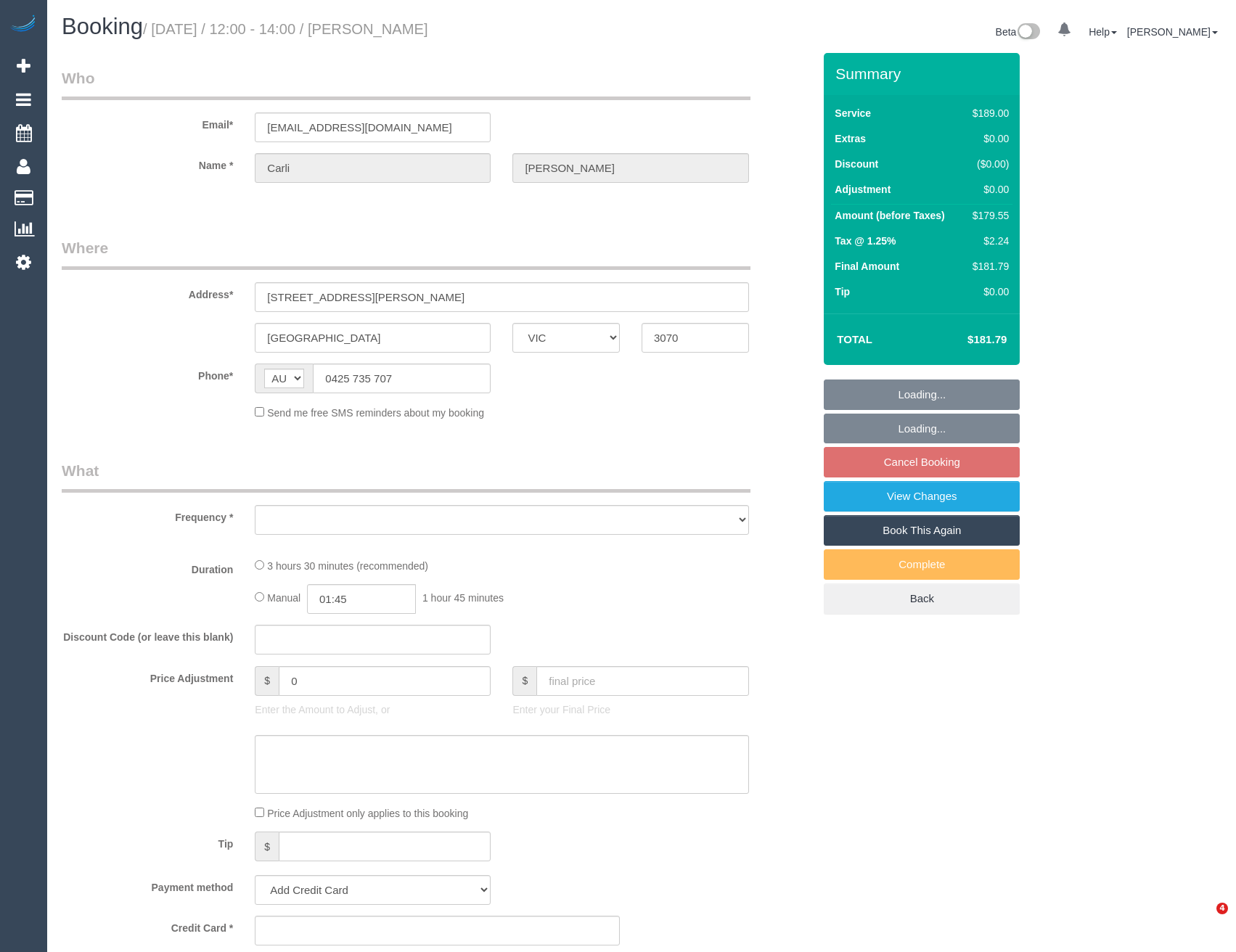
select select "VIC"
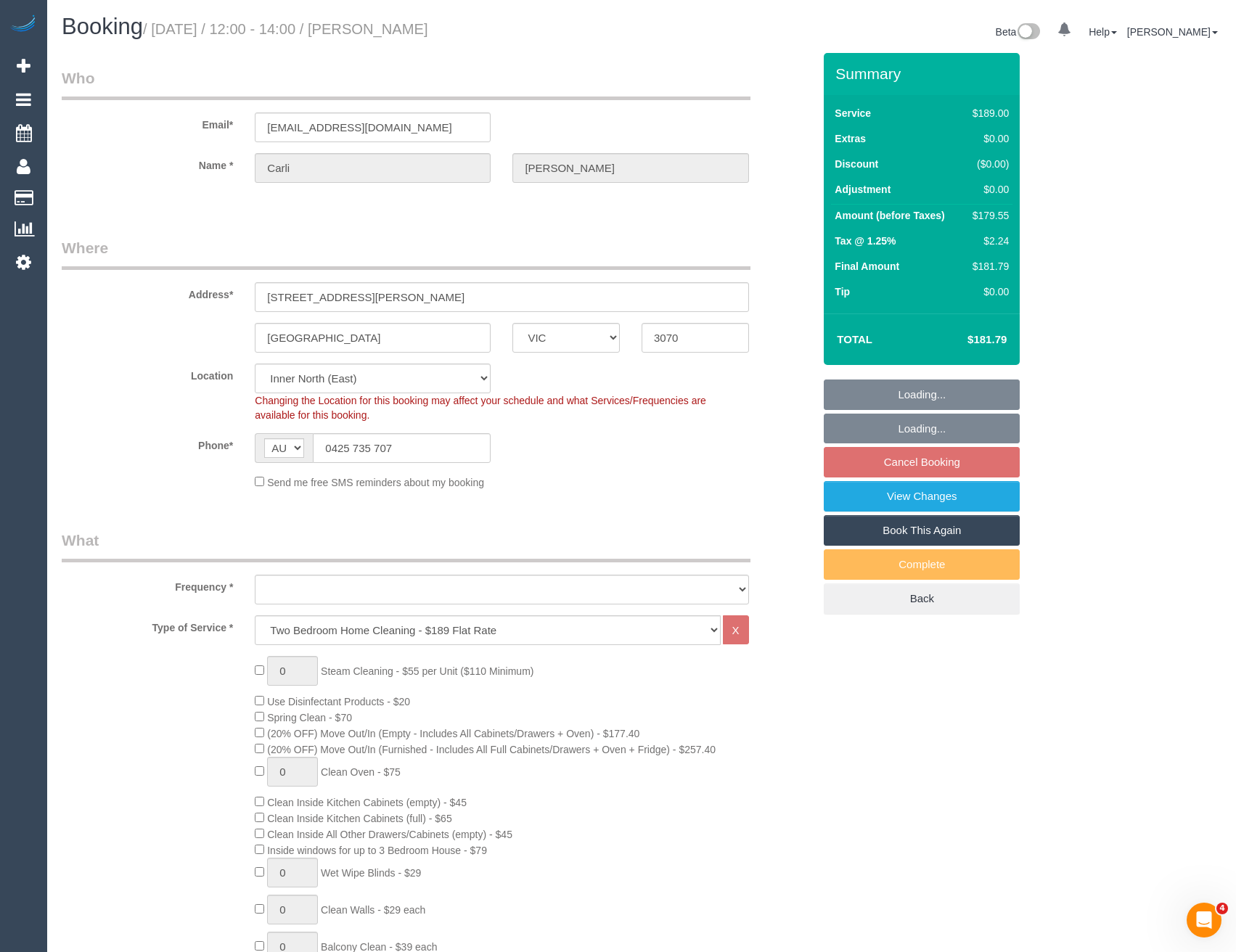
select select "object:1620"
select select "number:27"
select select "number:16"
select select "number:19"
select select "number:24"
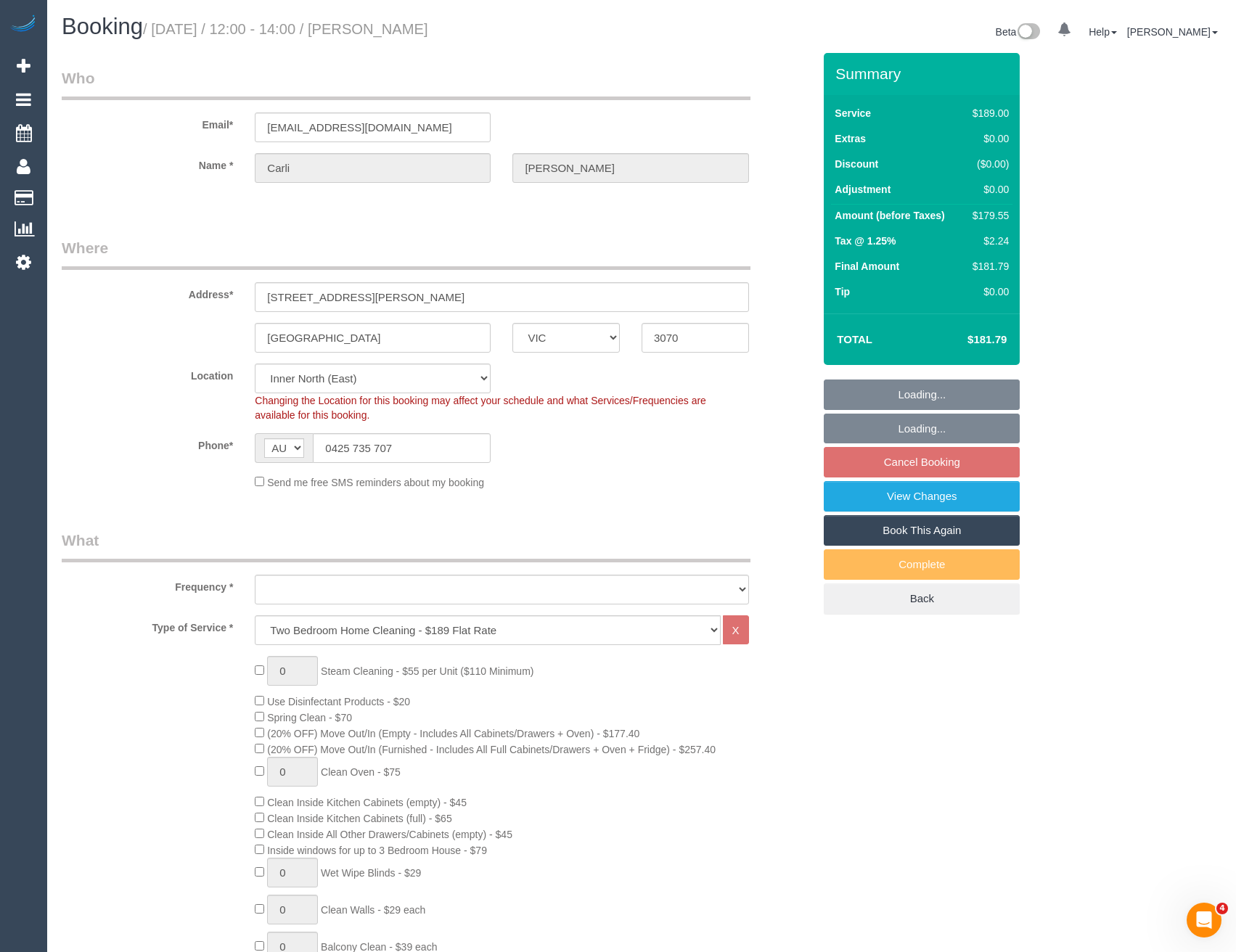
select select "number:33"
select select "number:26"
select select "string:stripe-pm_1Ri7XZ2GScqysDRVWCmPZg6T"
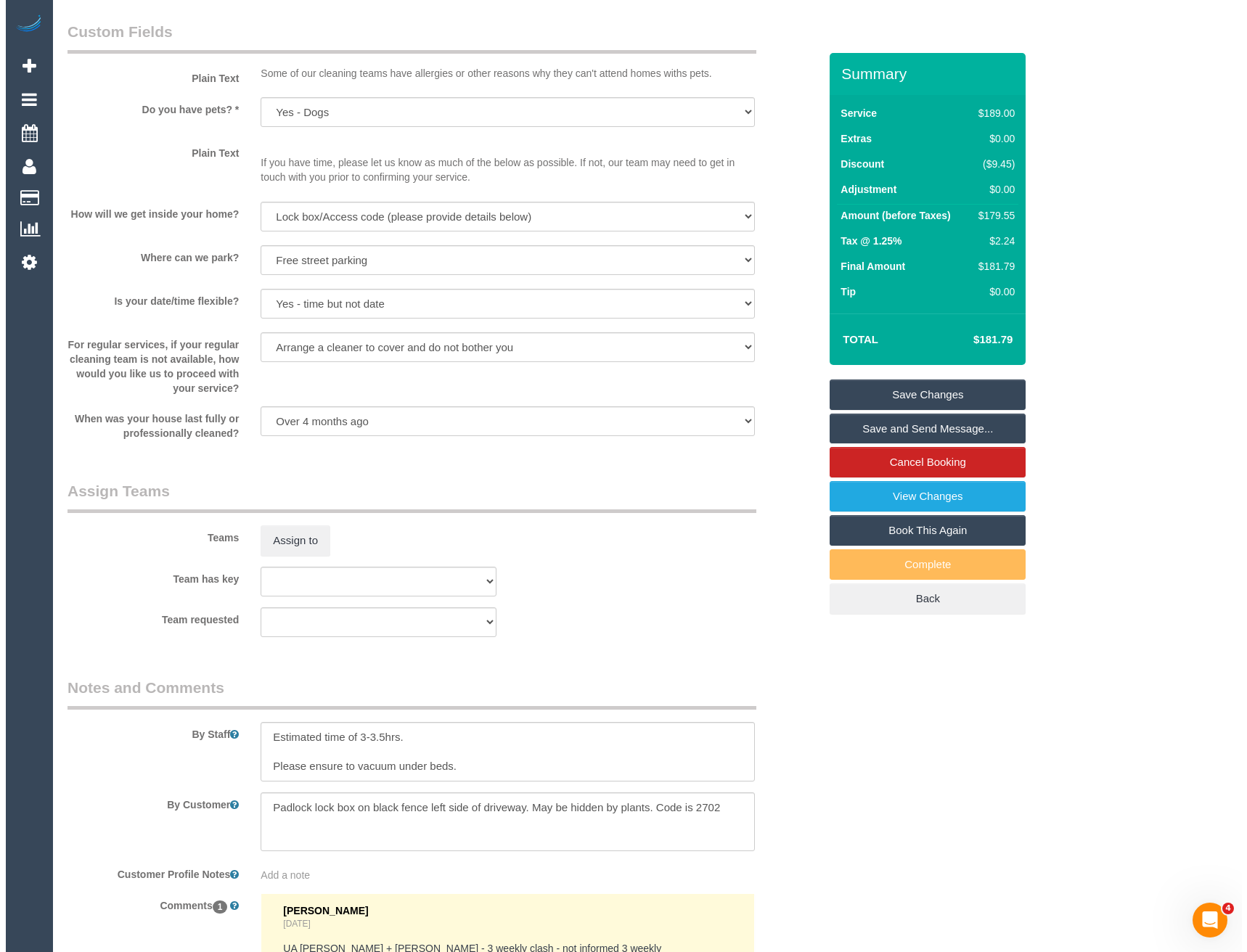
scroll to position [1815, 0]
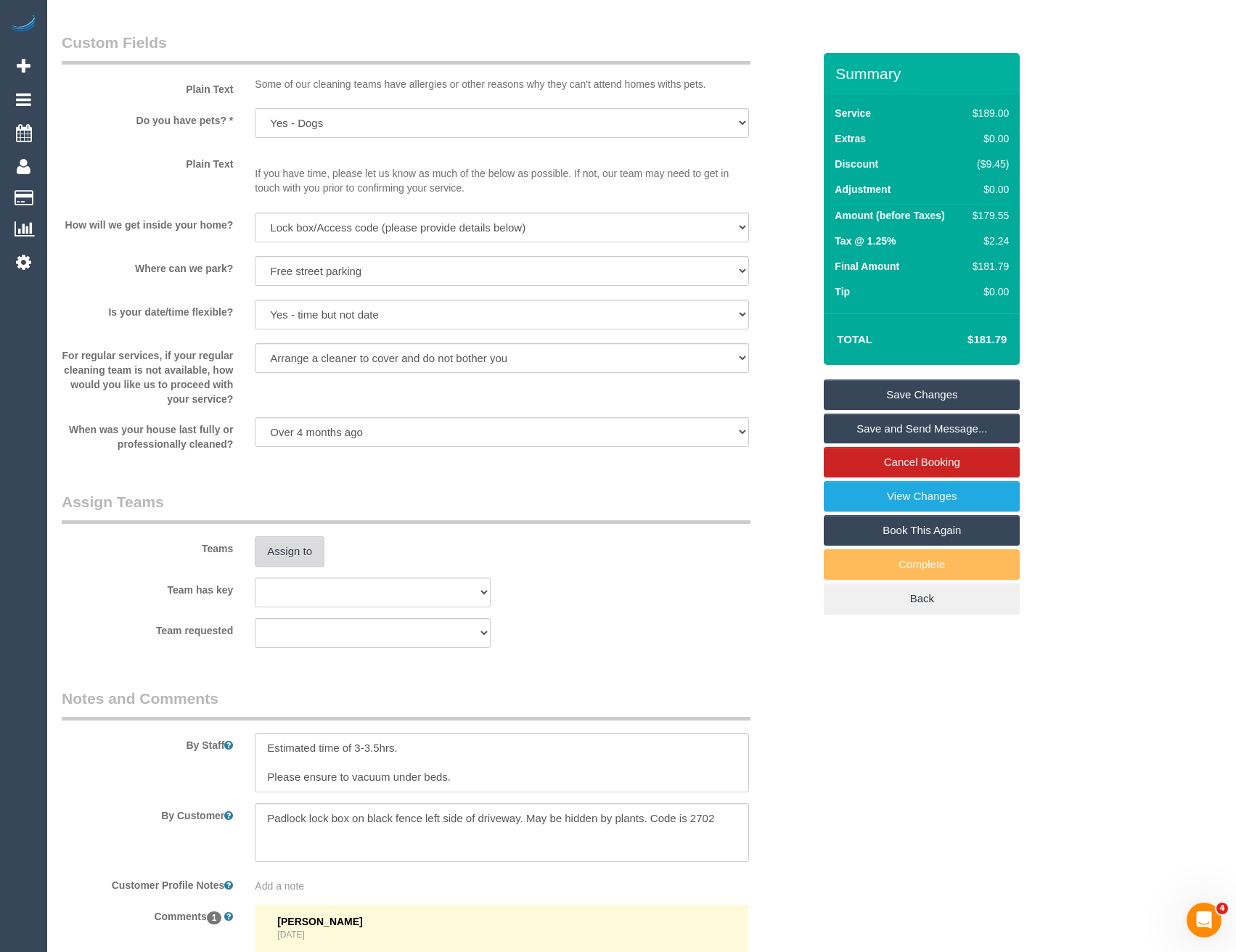
click at [296, 545] on button "Assign to" at bounding box center [289, 551] width 69 height 30
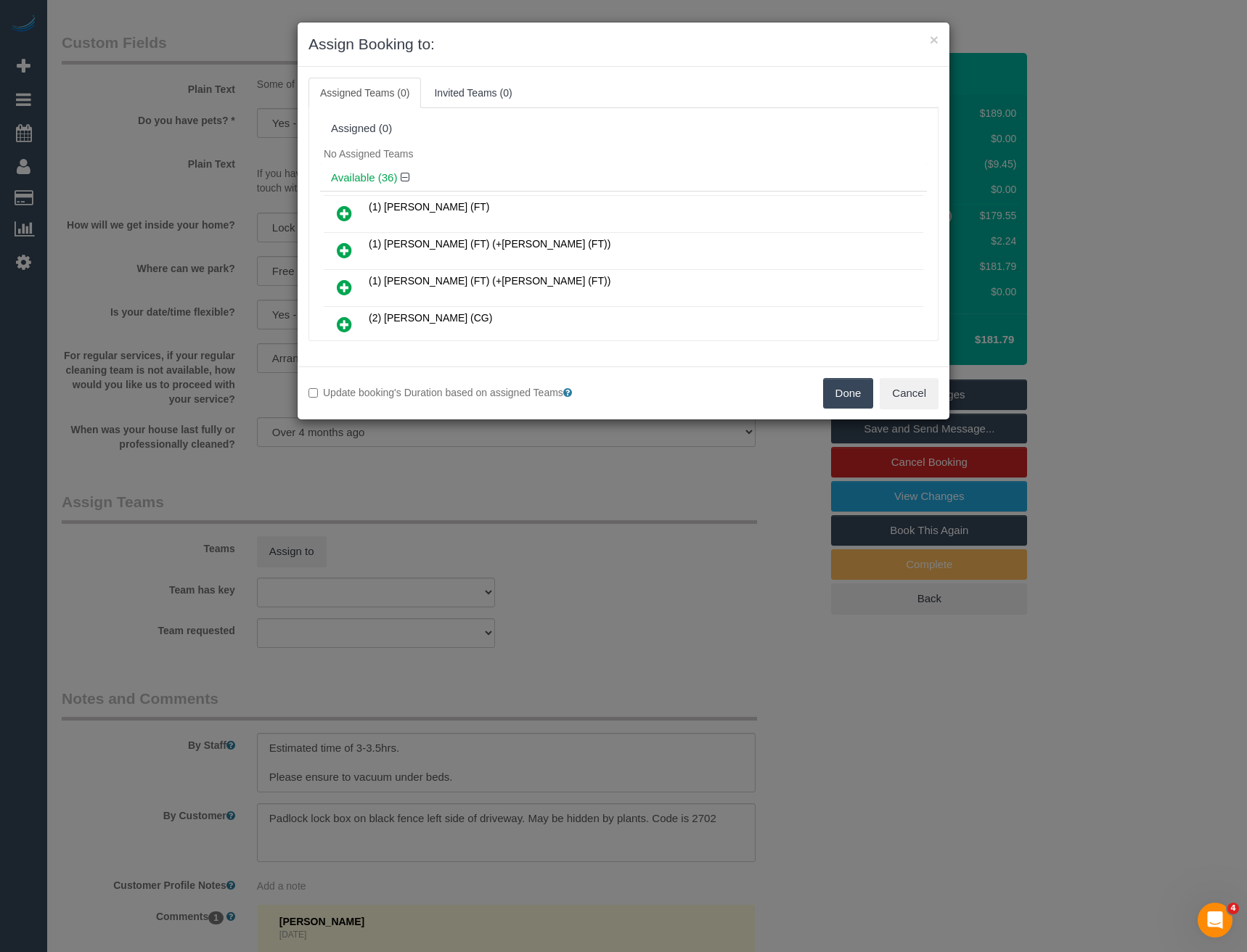
scroll to position [280, 0]
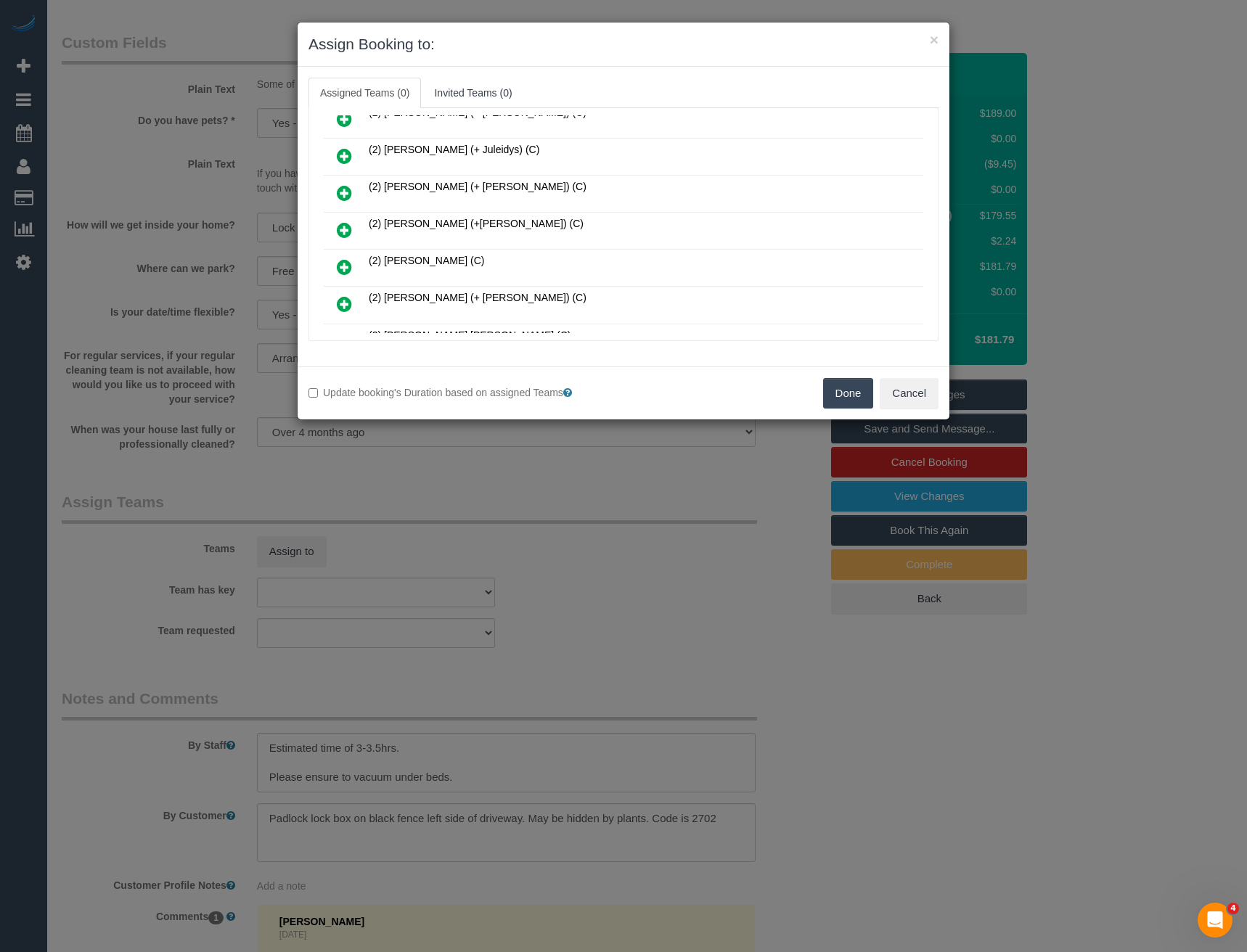
click at [347, 304] on icon at bounding box center [344, 304] width 16 height 17
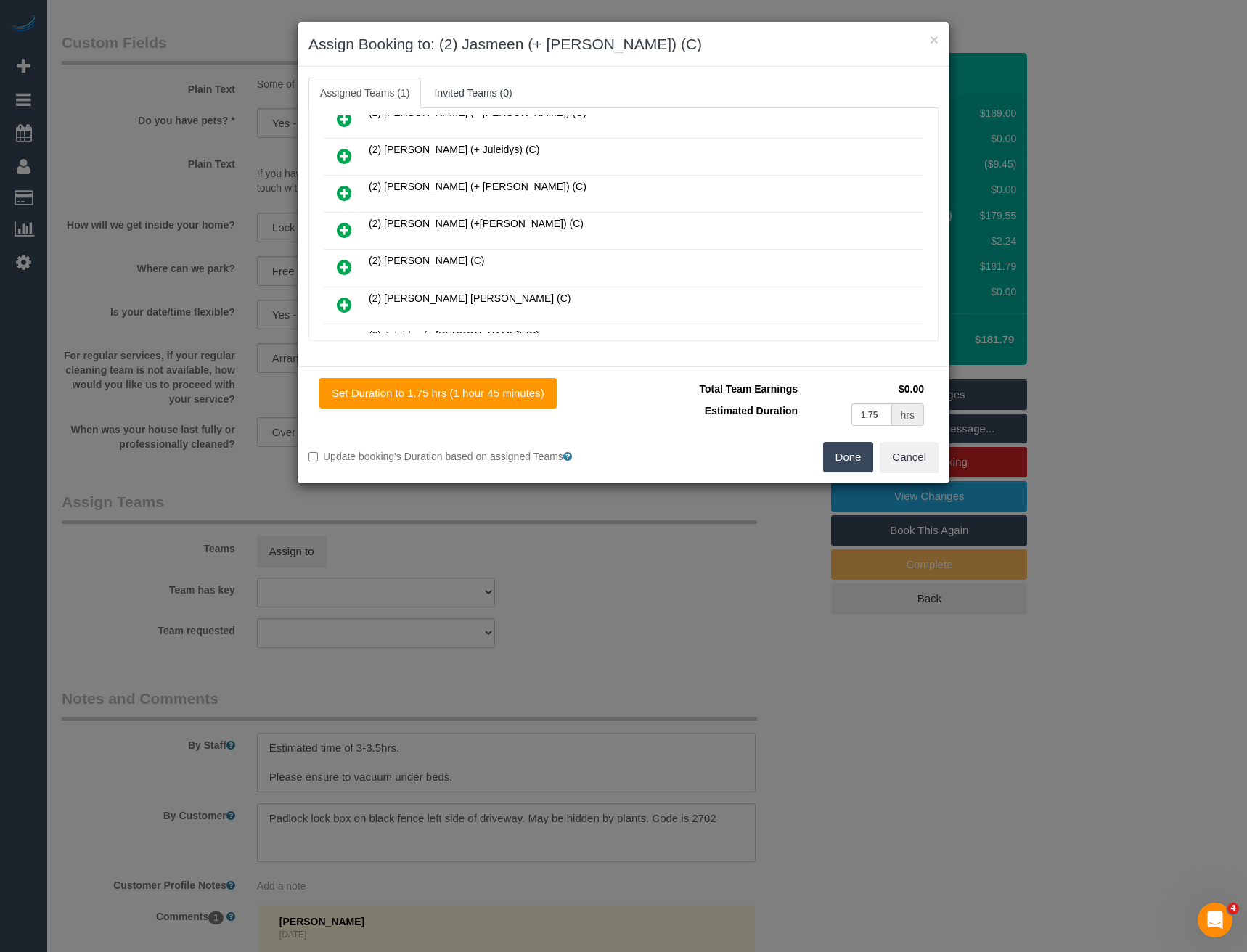
click at [343, 229] on icon at bounding box center [344, 230] width 16 height 17
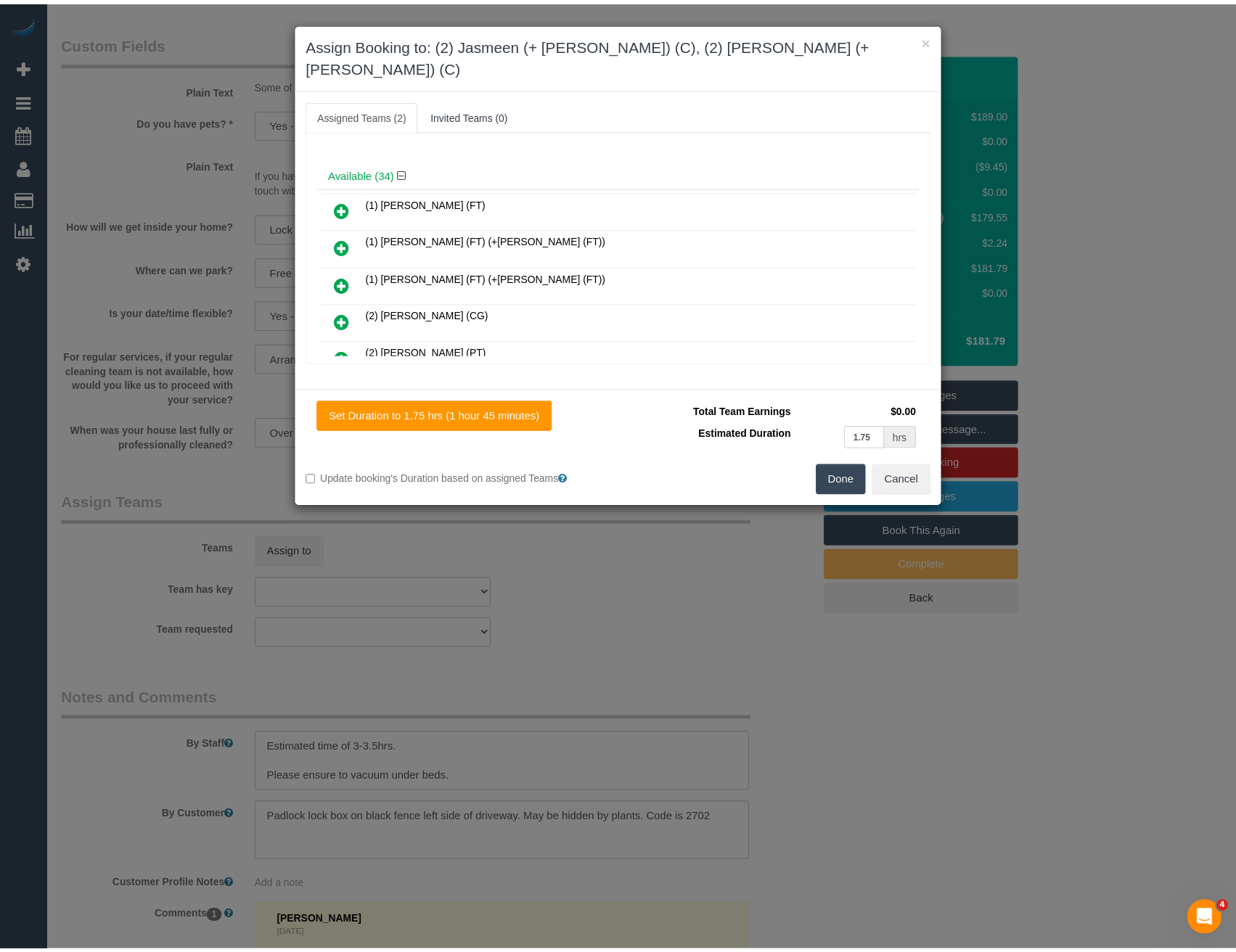
scroll to position [0, 0]
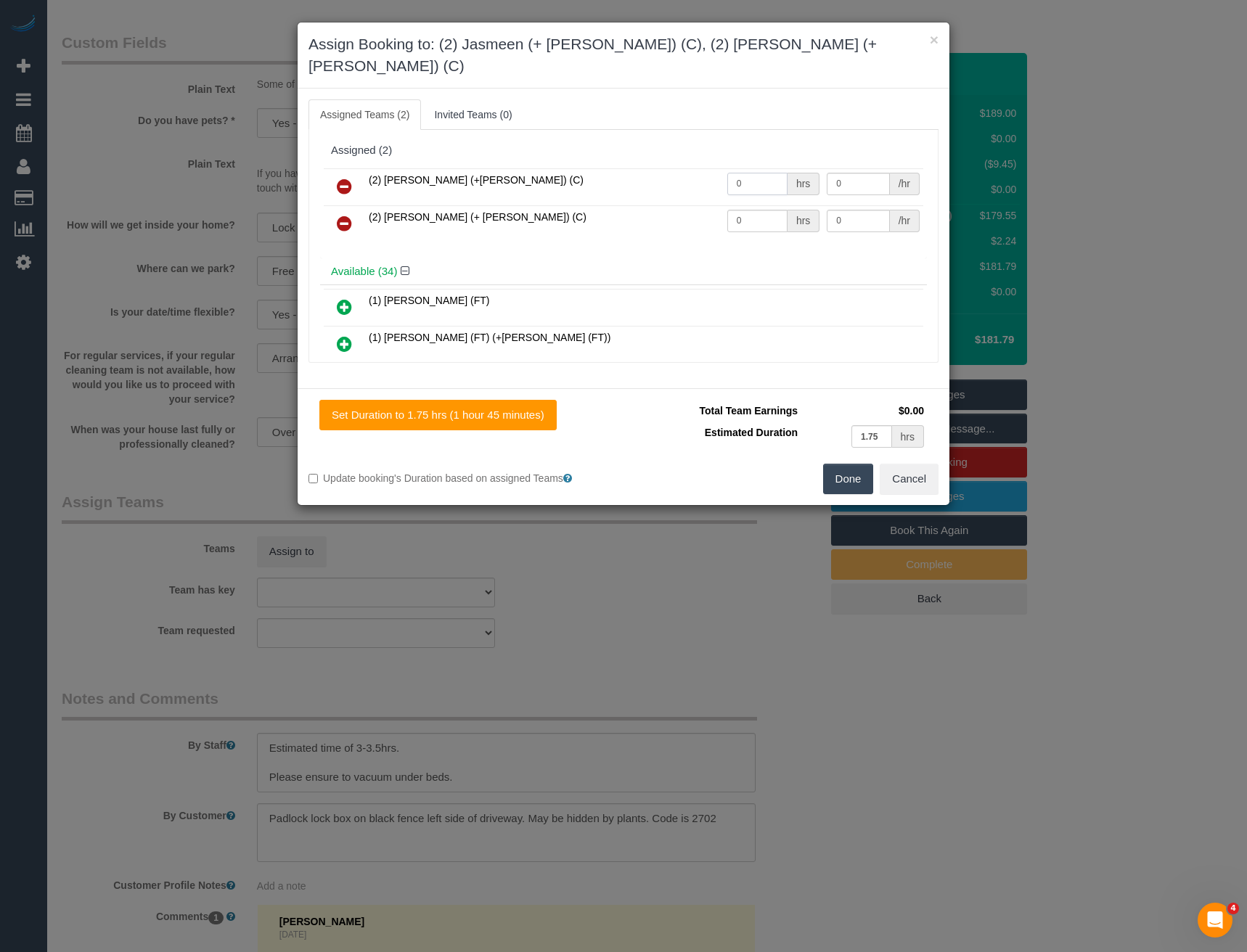
drag, startPoint x: 736, startPoint y: 165, endPoint x: 649, endPoint y: 169, distance: 87.1
click at [653, 171] on tr "(2) Harpreet (+Jasmeen) (C) 0 hrs 0 /hr" at bounding box center [623, 187] width 599 height 37
type input "1"
type input "57.5"
drag, startPoint x: 741, startPoint y: 194, endPoint x: 671, endPoint y: 192, distance: 70.0
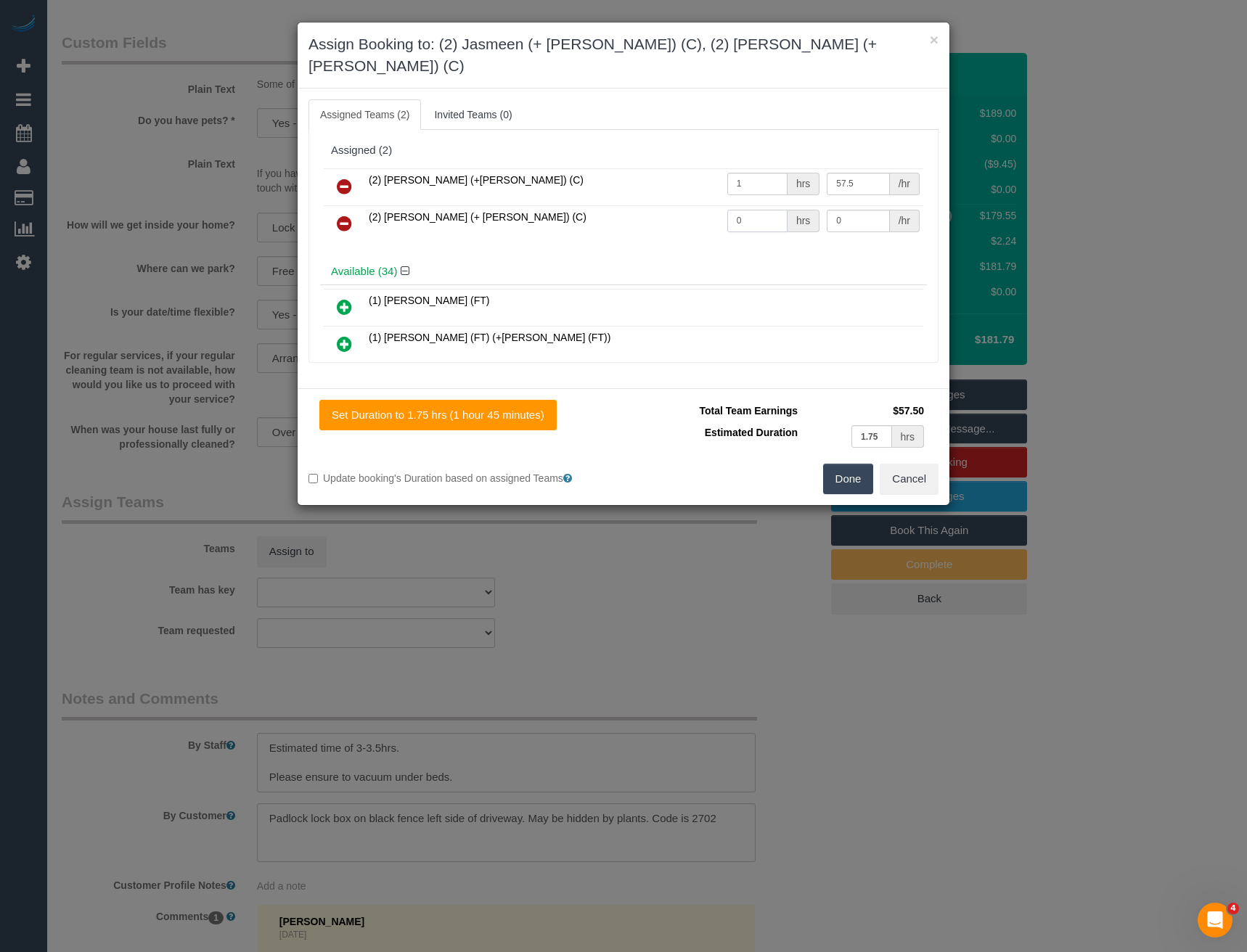
click at [678, 205] on tr "(2) Jasmeen (+ Harpreet) (C) 0 hrs 0 /hr" at bounding box center [623, 223] width 599 height 37
type input "1"
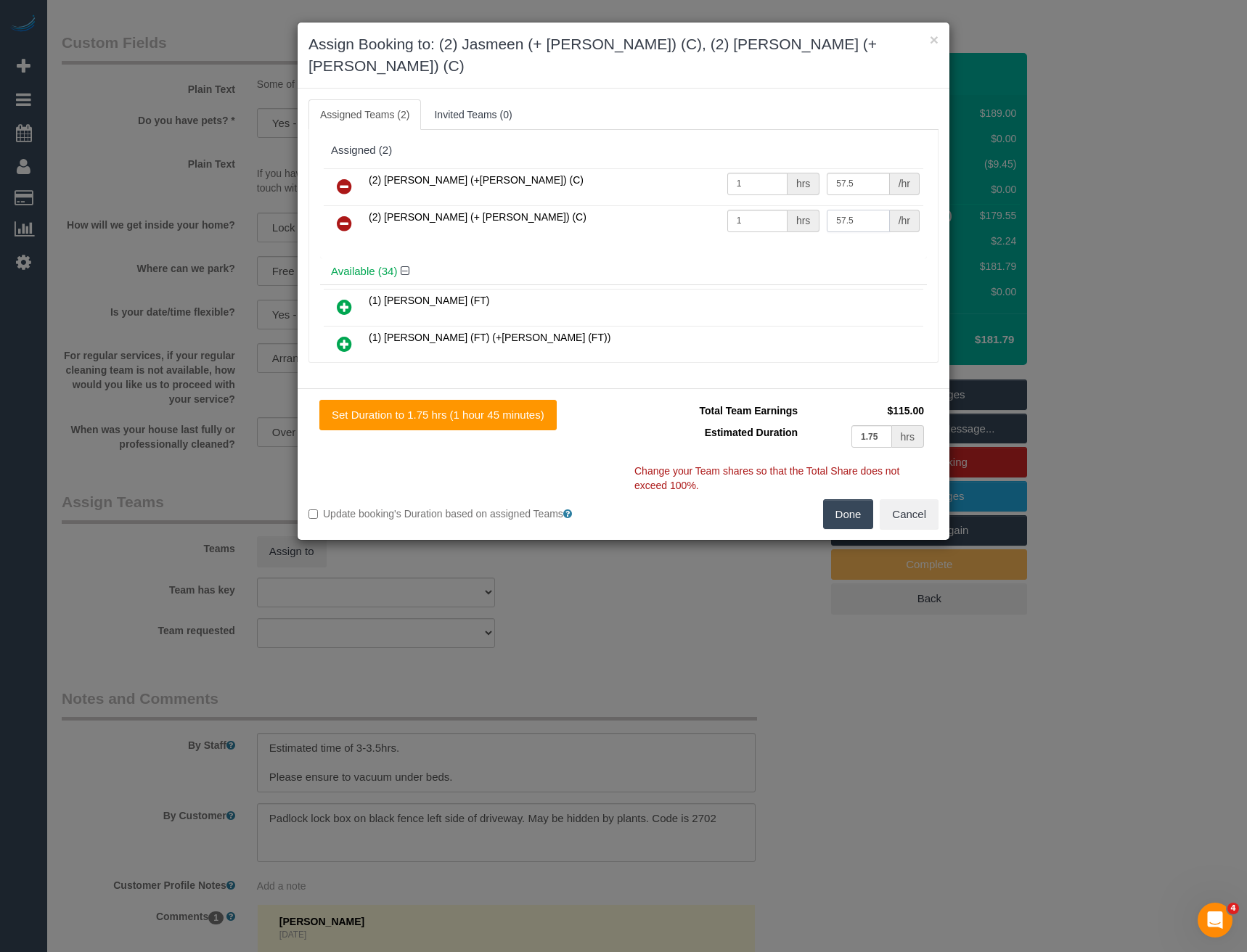
type input "57.5"
click at [858, 500] on button "Done" at bounding box center [849, 514] width 51 height 30
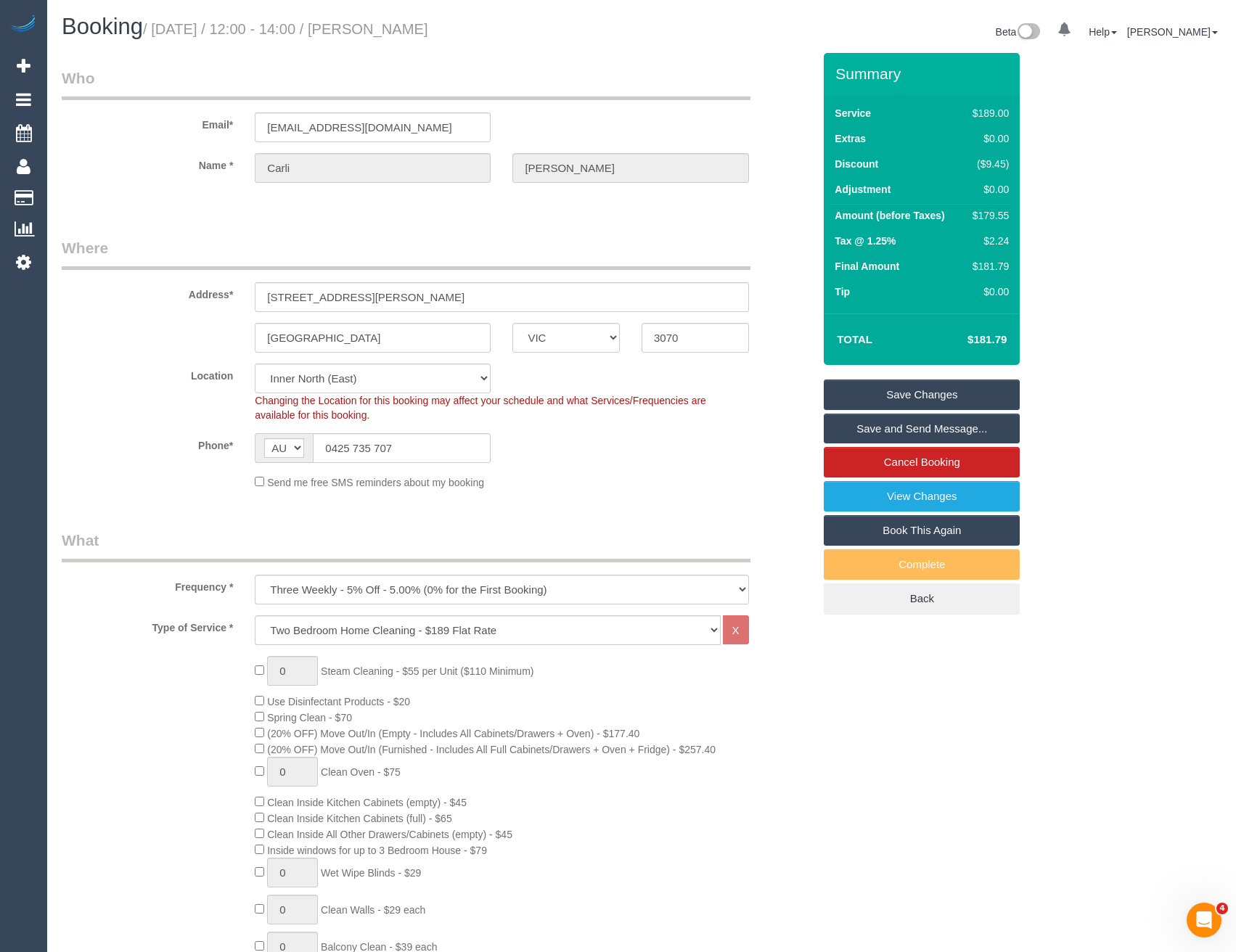
click at [884, 390] on link "Save Changes" at bounding box center [921, 394] width 196 height 30
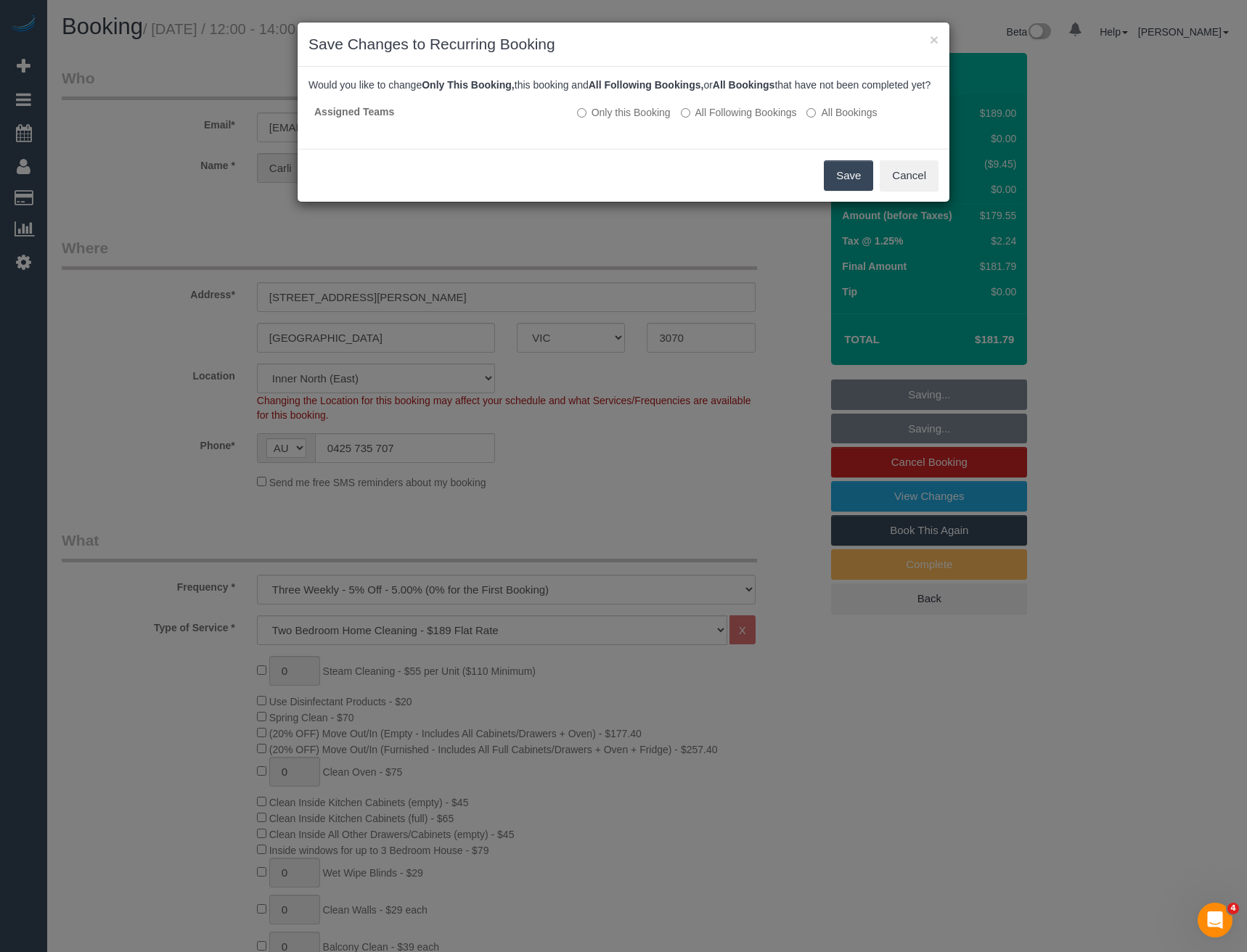
click at [847, 187] on button "Save" at bounding box center [848, 175] width 49 height 30
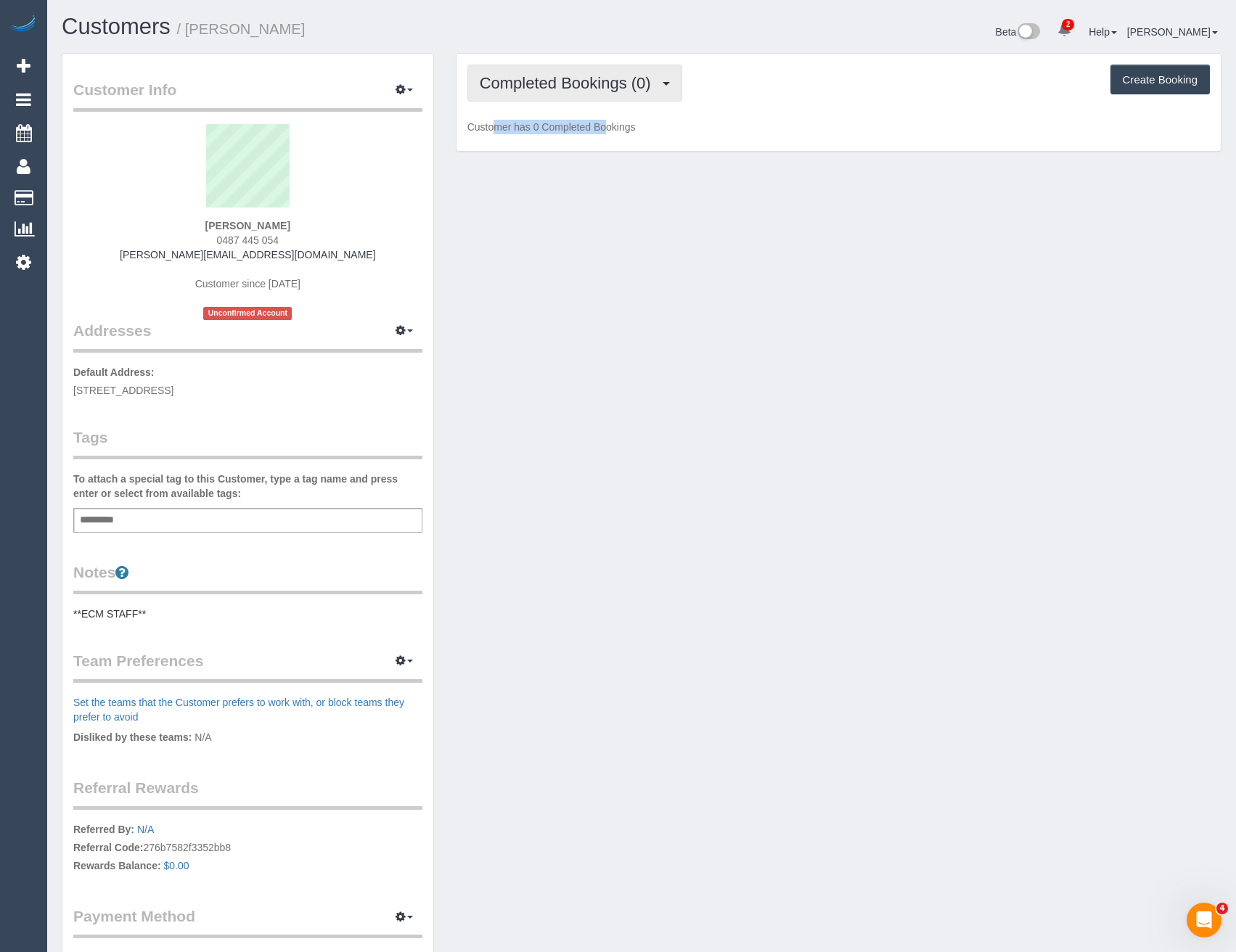
click at [578, 101] on div "Completed Bookings (0) Completed Bookings (0) Upcoming Bookings (1) Cancelled B…" at bounding box center [839, 102] width 764 height 98
click at [572, 90] on span "Completed Bookings (0)" at bounding box center [569, 83] width 179 height 18
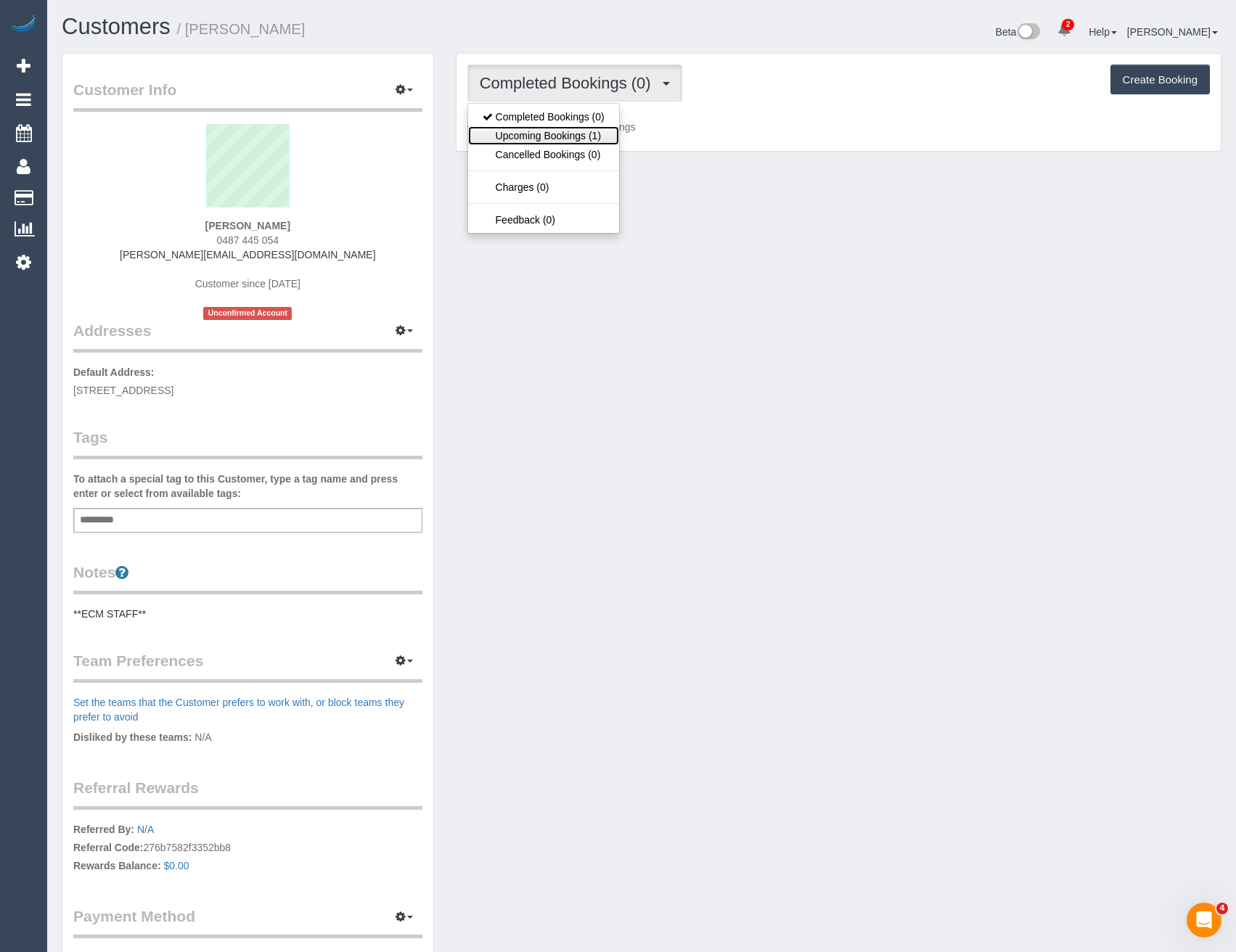
click at [569, 133] on link "Upcoming Bookings (1)" at bounding box center [544, 135] width 151 height 19
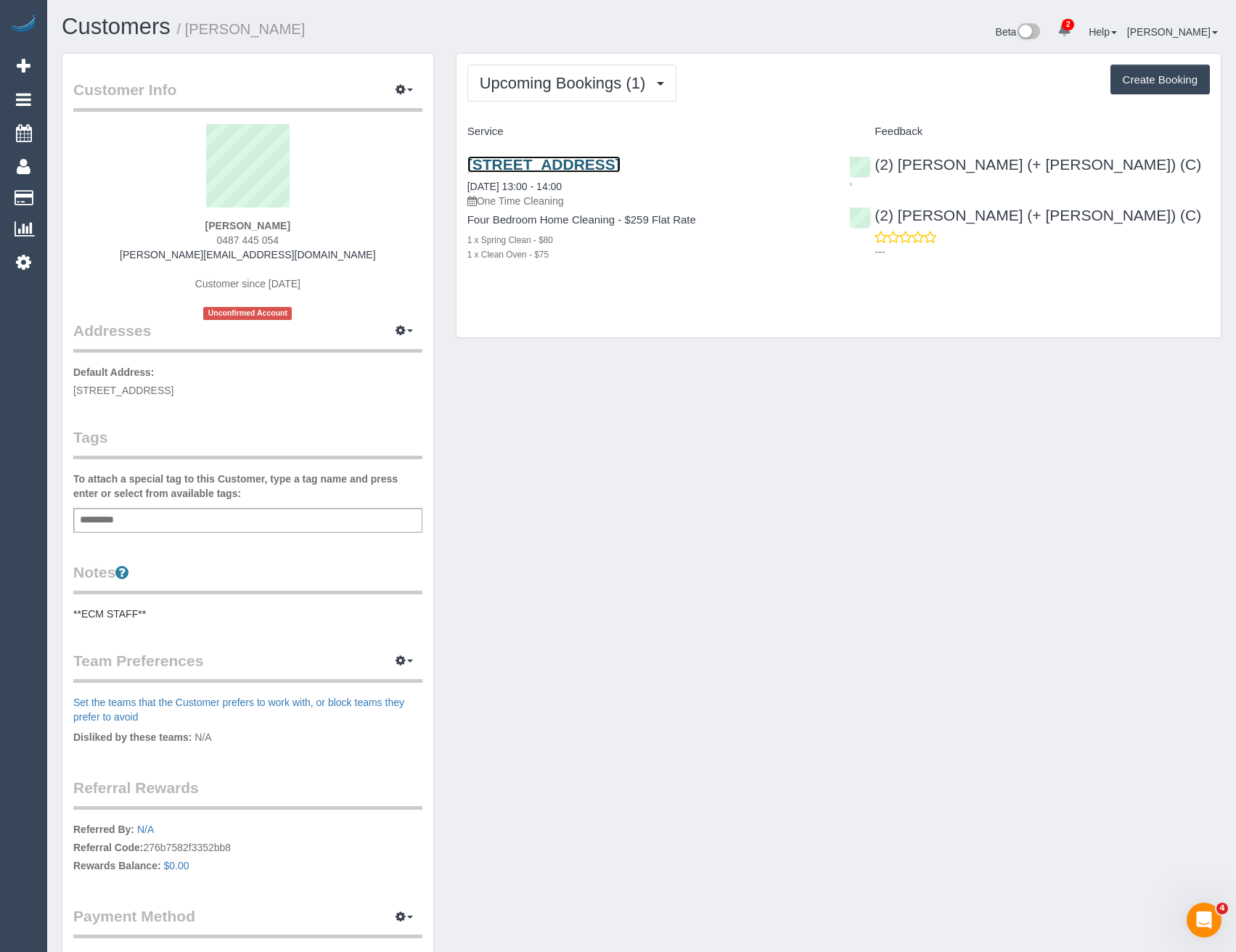
click at [620, 166] on link "[STREET_ADDRESS]" at bounding box center [545, 164] width 153 height 16
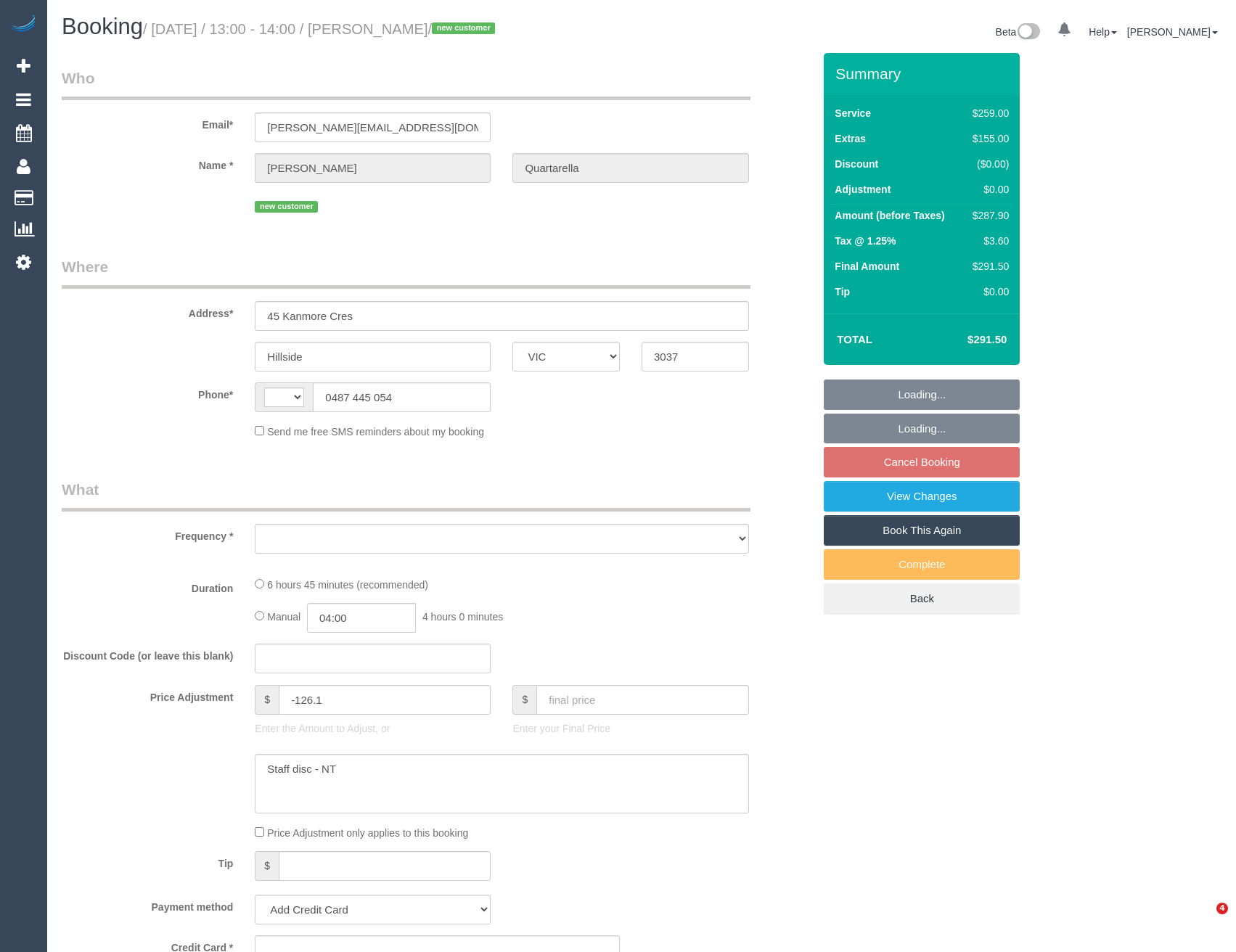
select select "VIC"
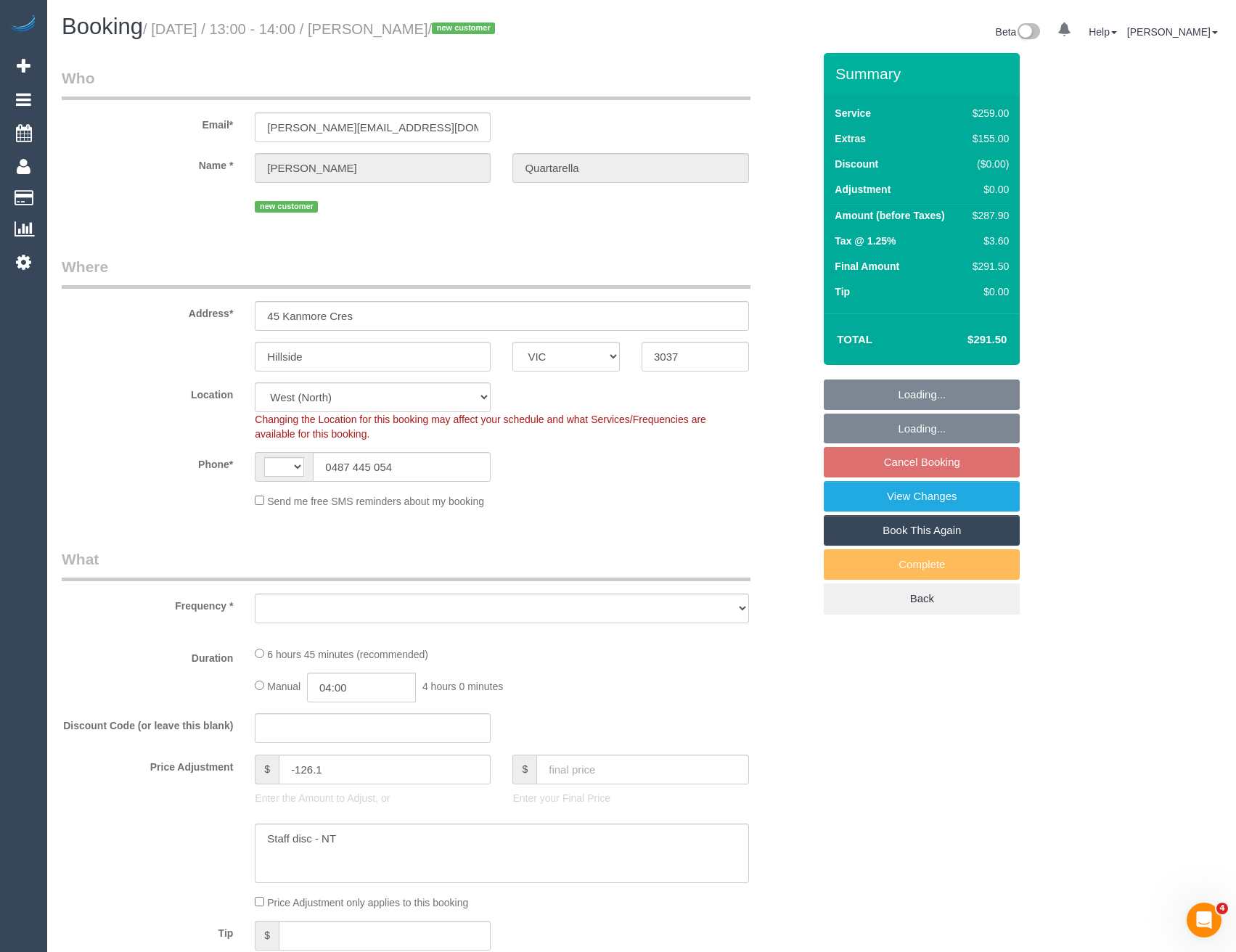
select select "string:stripe-pm_1S7O112GScqysDRVWvAcS6rN"
select select "number:27"
select select "number:14"
select select "number:19"
select select "number:22"
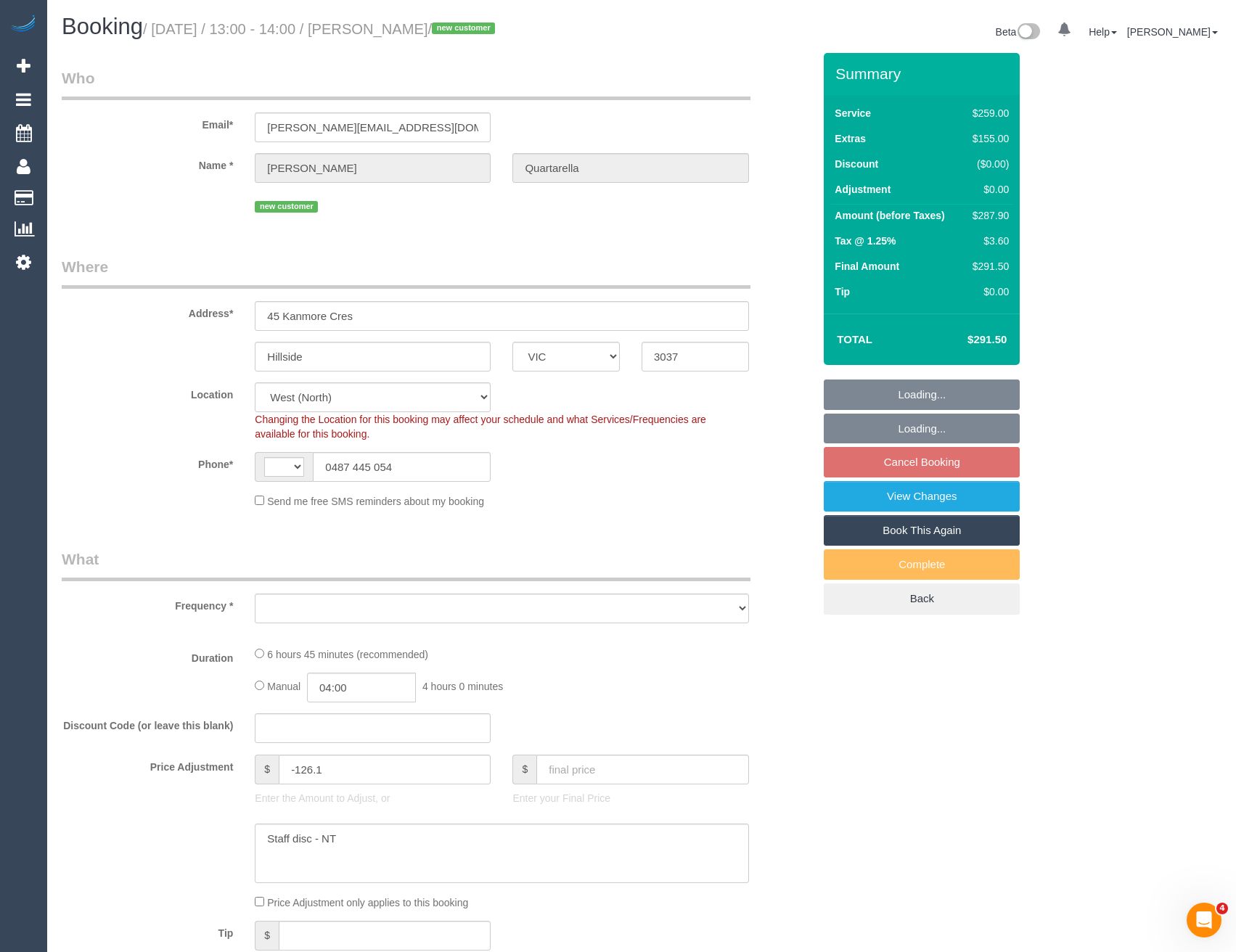
select select "number:26"
select select "string:AU"
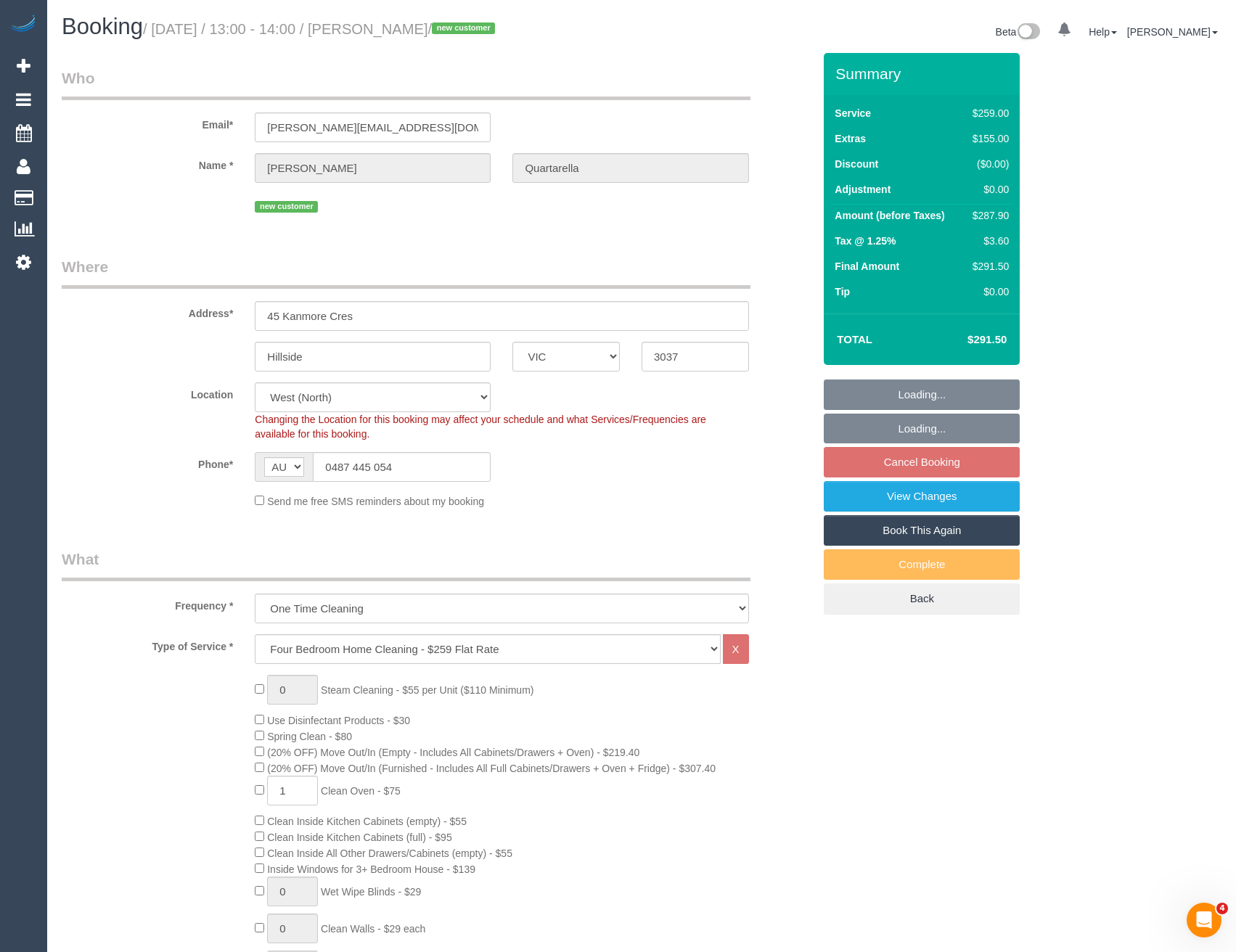
select select "object:1399"
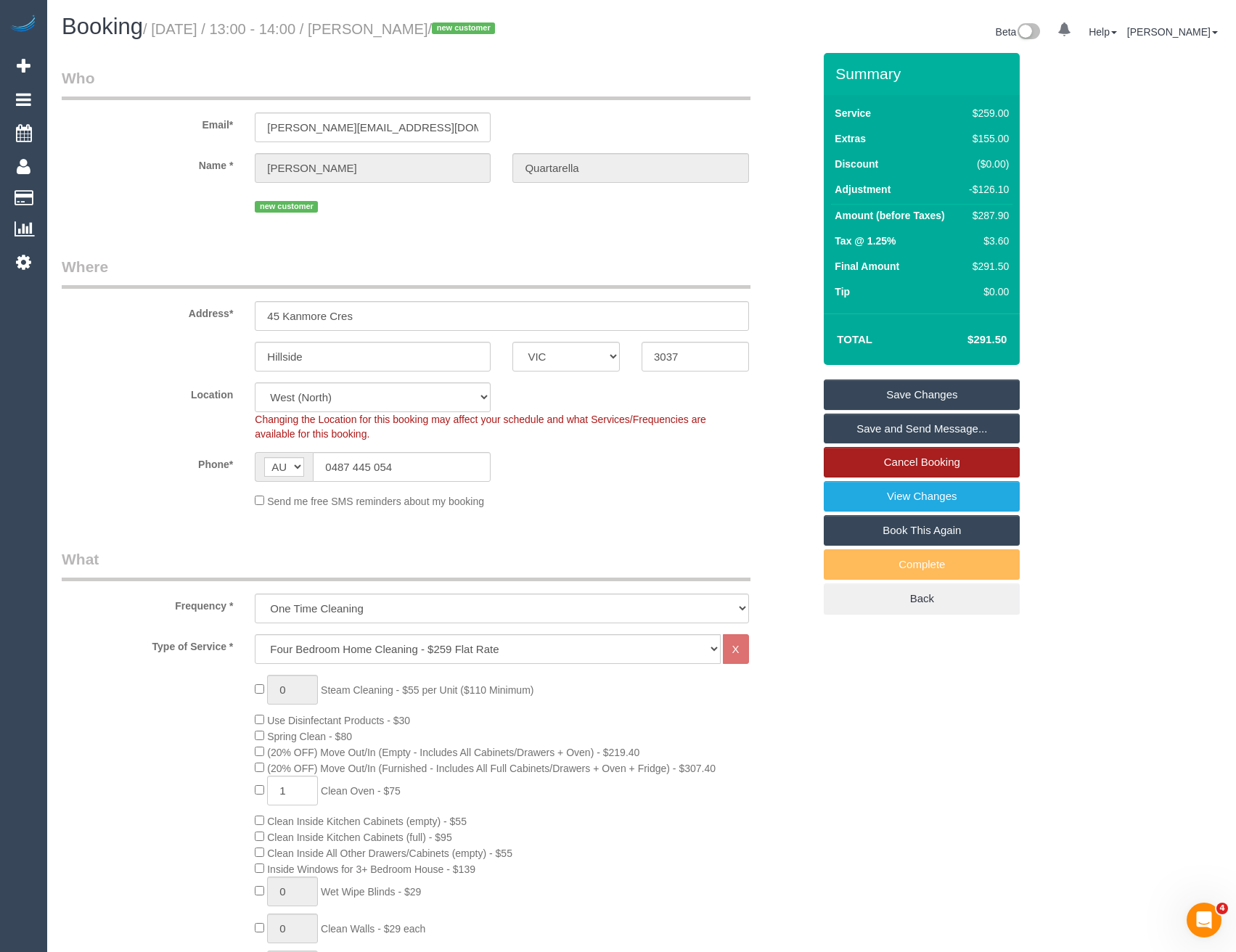
click at [907, 463] on link "Cancel Booking" at bounding box center [921, 461] width 196 height 30
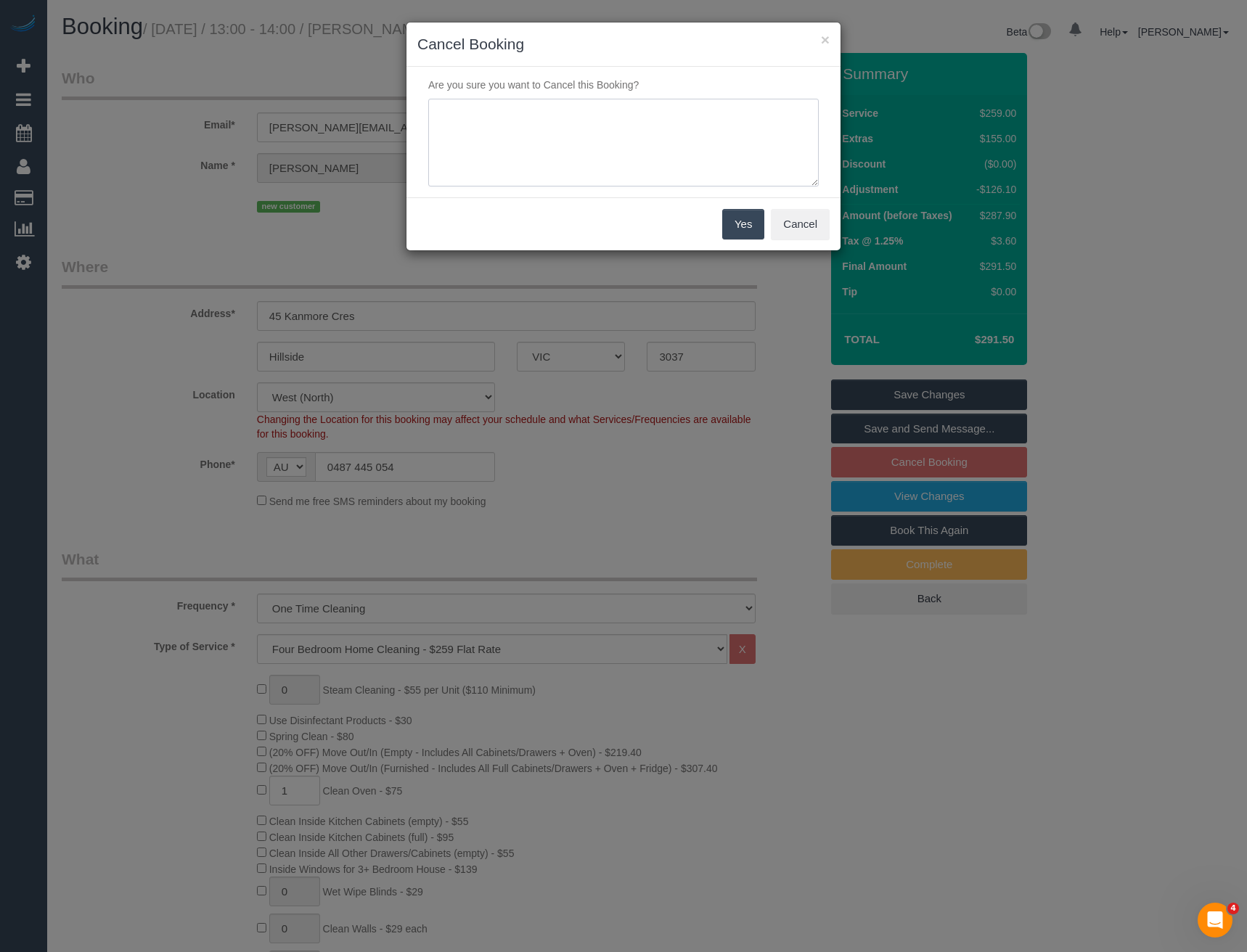
click at [546, 133] on textarea at bounding box center [624, 142] width 390 height 88
type textarea "W"
type textarea "Waiting until closer to wedding, will rebook - via email BB"
click at [745, 232] on button "Yes" at bounding box center [743, 223] width 42 height 30
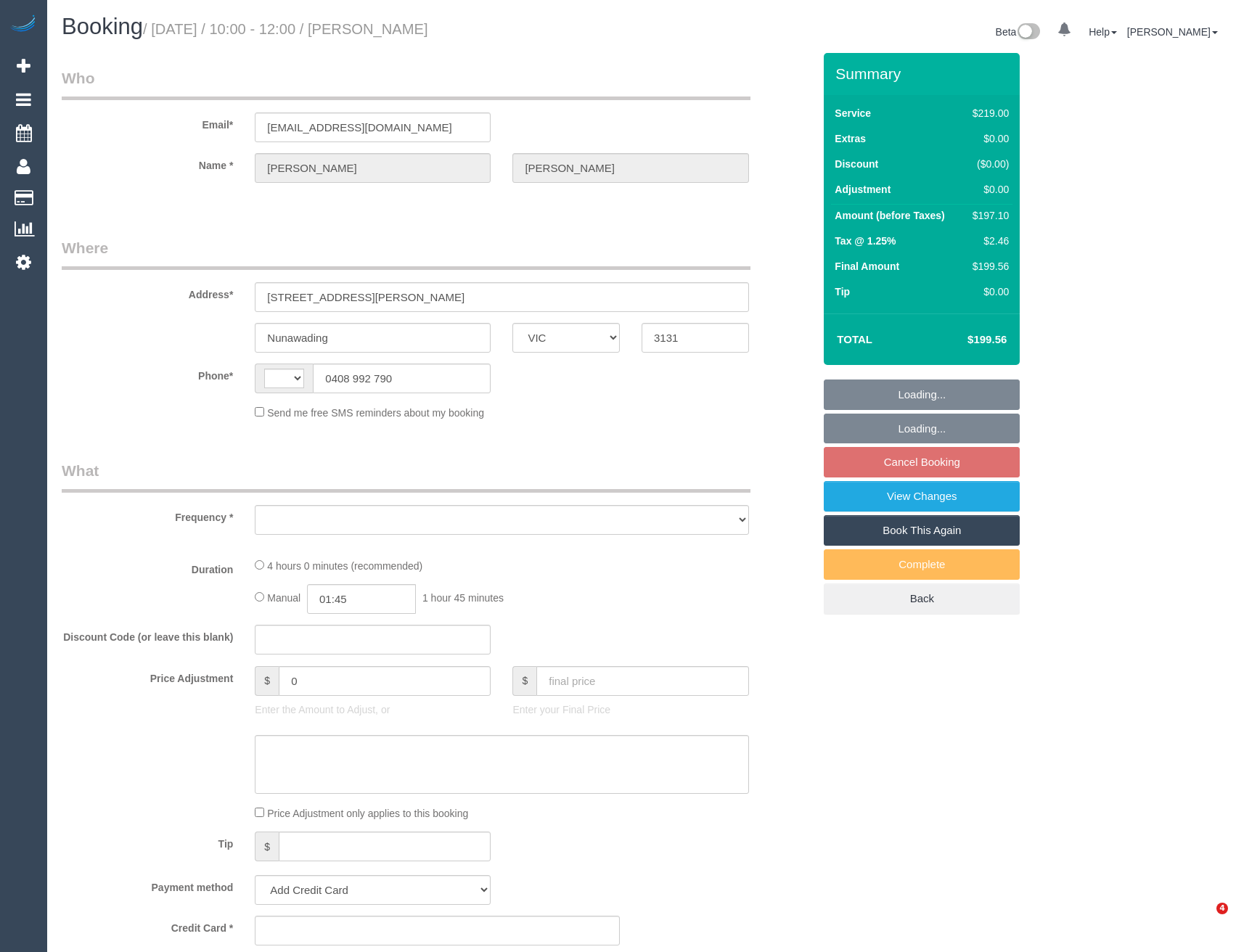
select select "VIC"
select select "string:AU"
select select "object:522"
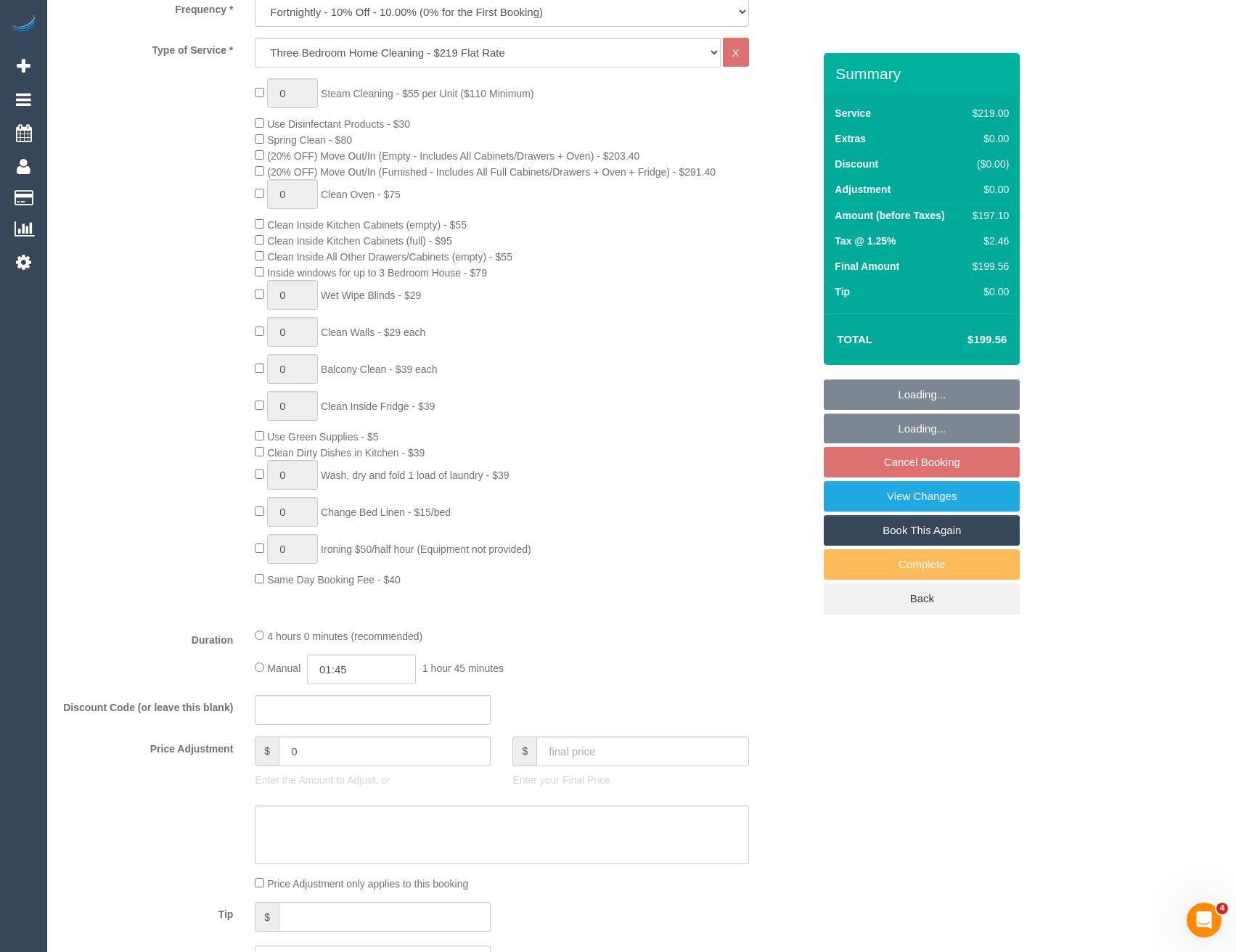
select select "string:stripe-pm_1PLJR52GScqysDRVpJTu5Mdb"
select select "number:27"
select select "number:14"
select select "number:19"
select select "number:24"
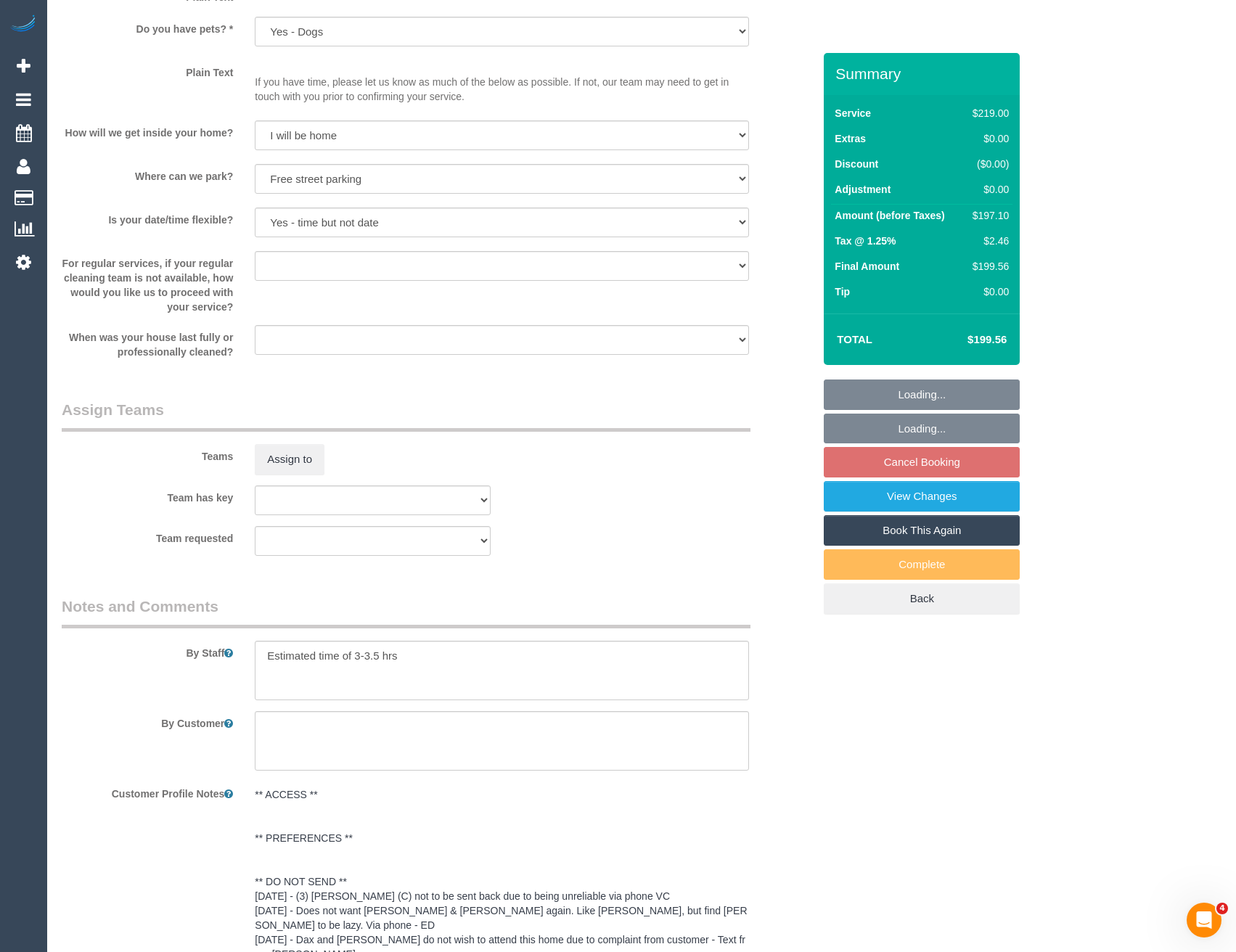
select select "object:1227"
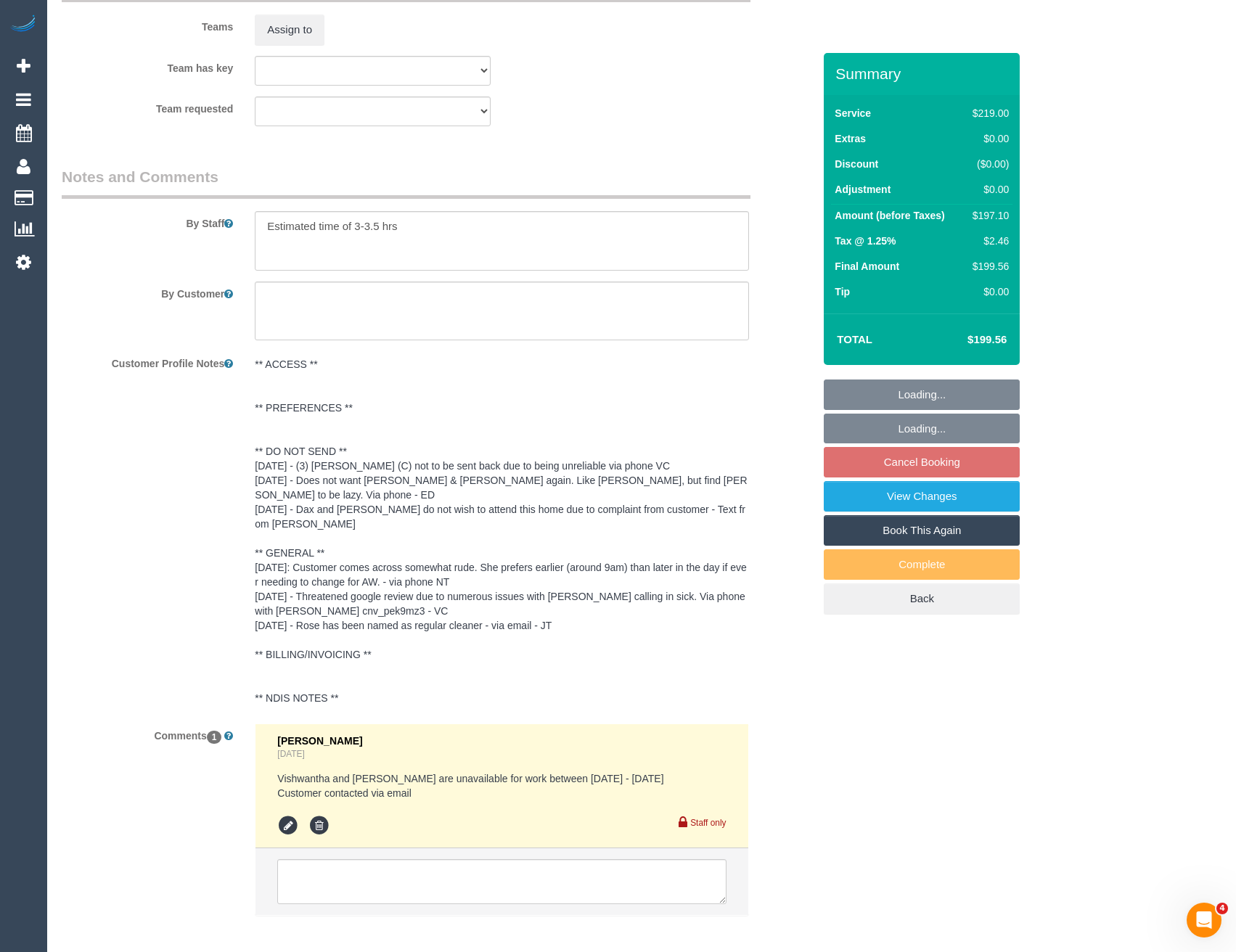
scroll to position [2391, 0]
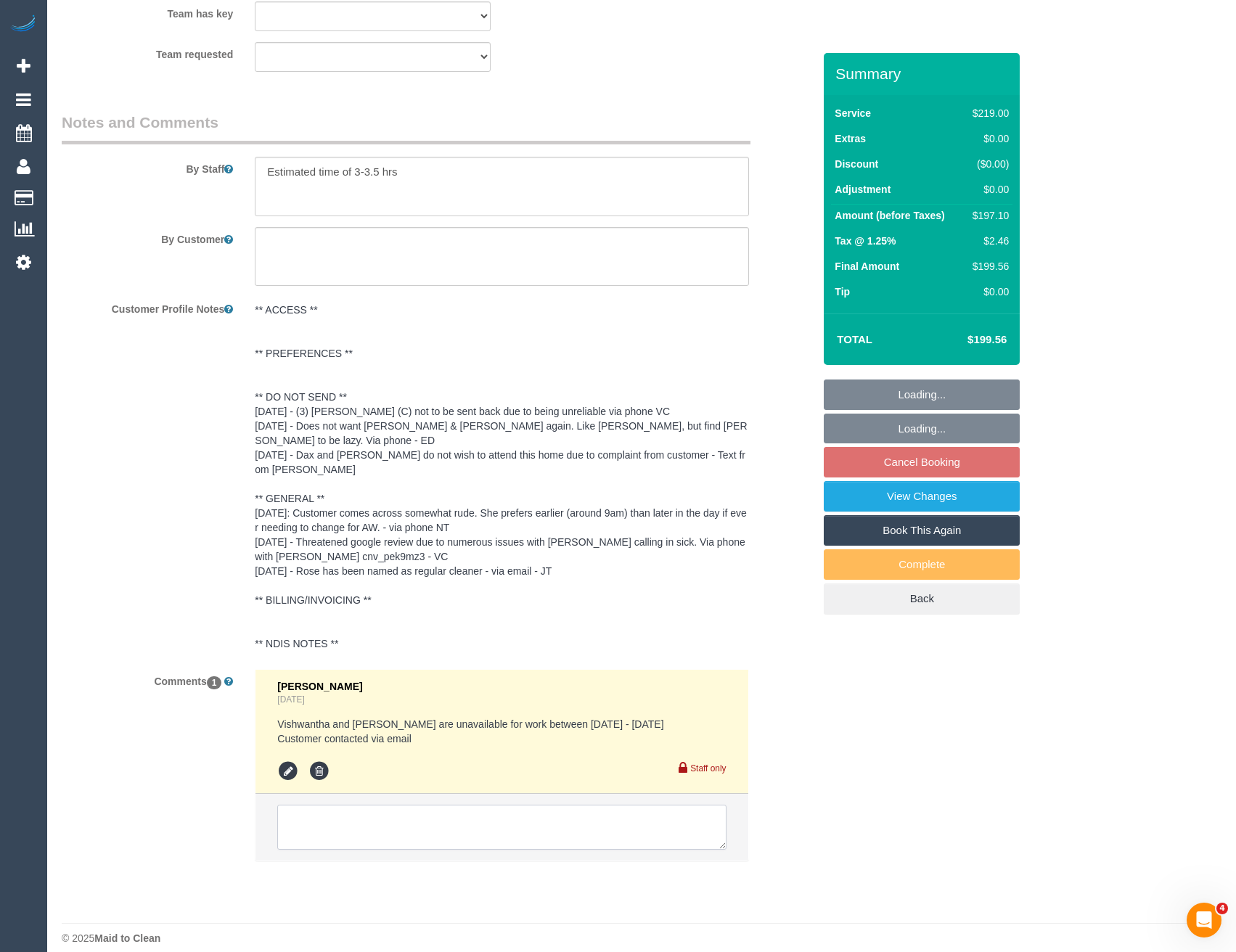
click at [432, 806] on textarea at bounding box center [502, 827] width 449 height 45
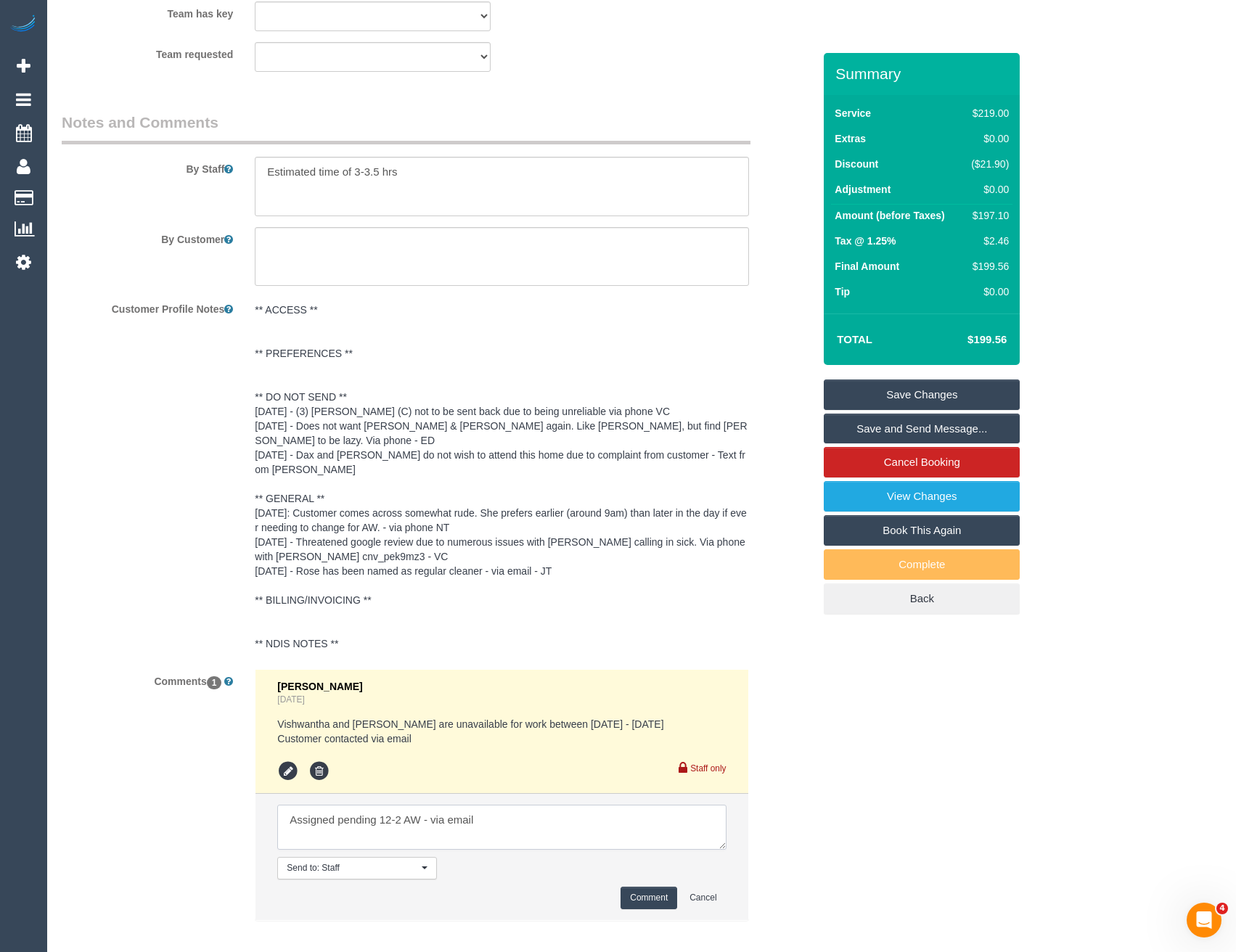
type textarea "Assigned pending 12-2 AW - via email"
click at [638, 887] on button "Comment" at bounding box center [649, 898] width 57 height 23
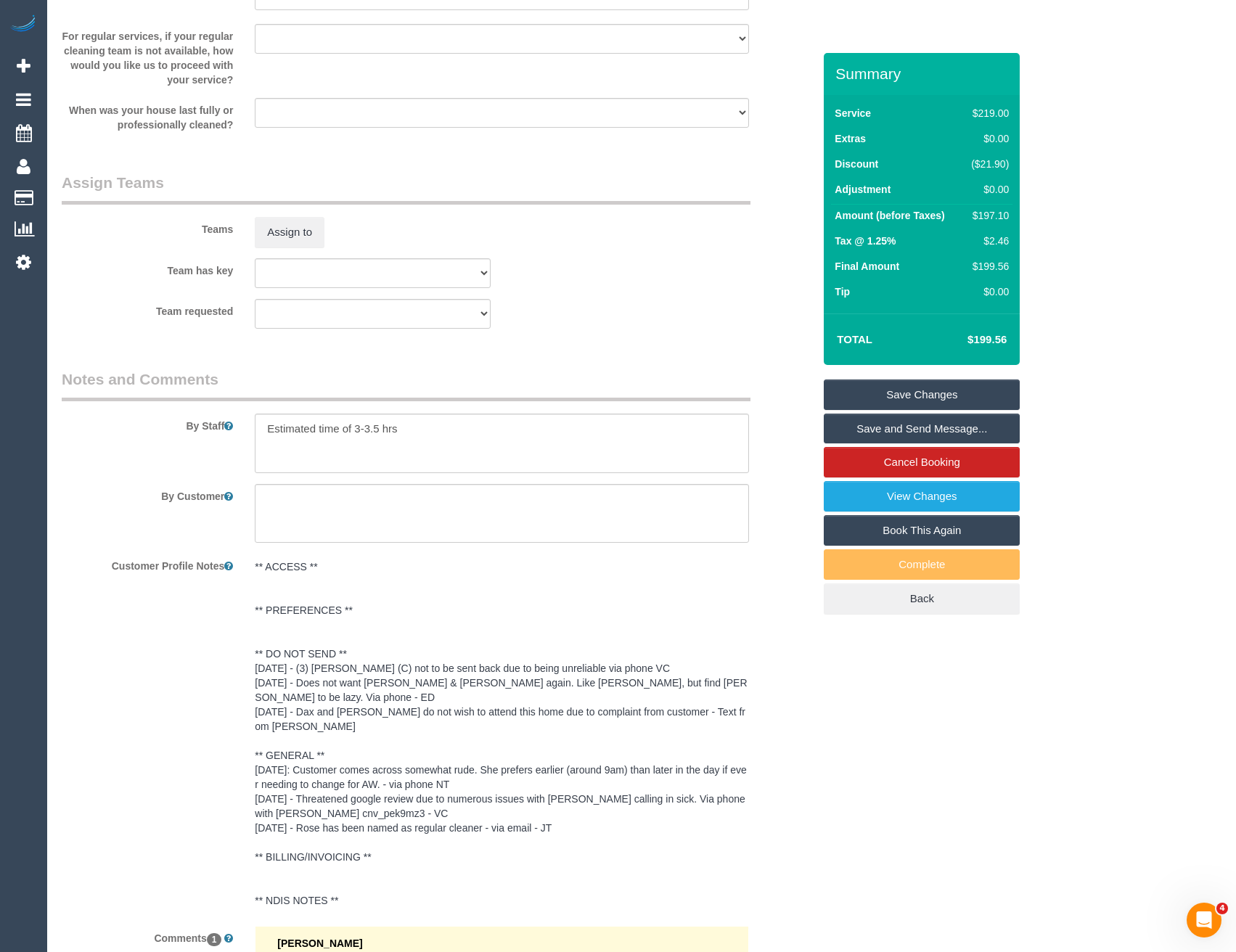
scroll to position [2028, 0]
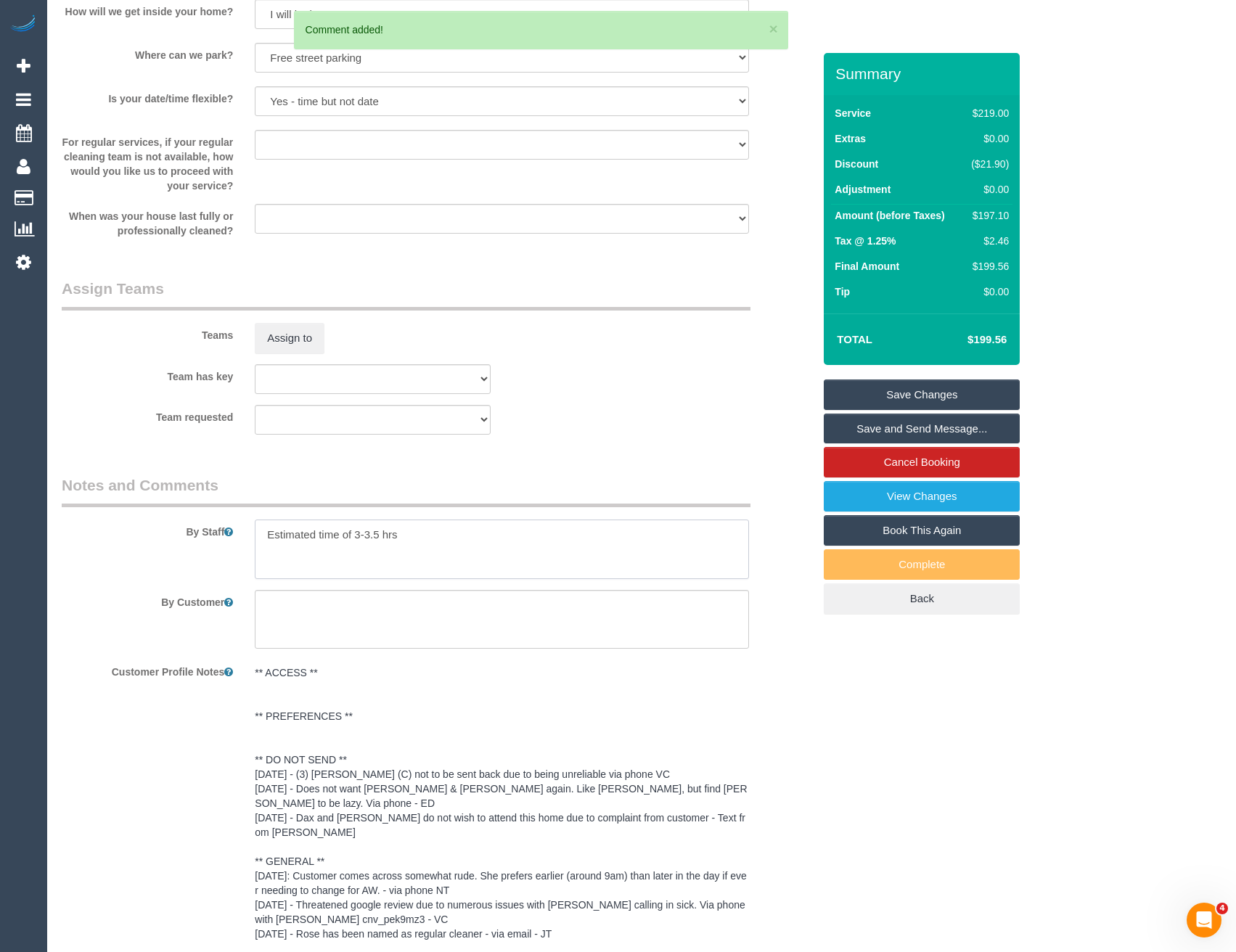
click at [262, 531] on textarea at bounding box center [501, 549] width 493 height 59
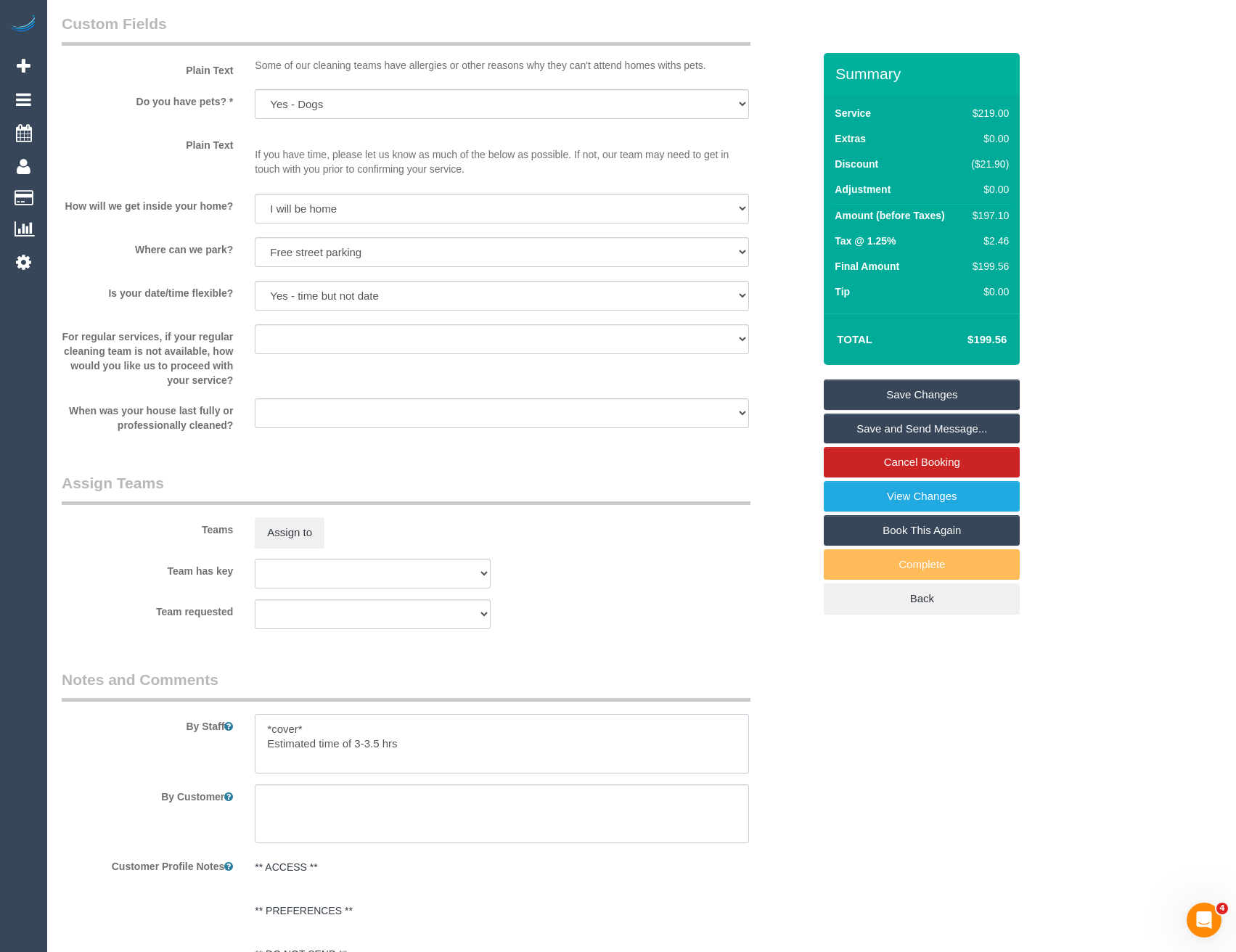
scroll to position [1737, 0]
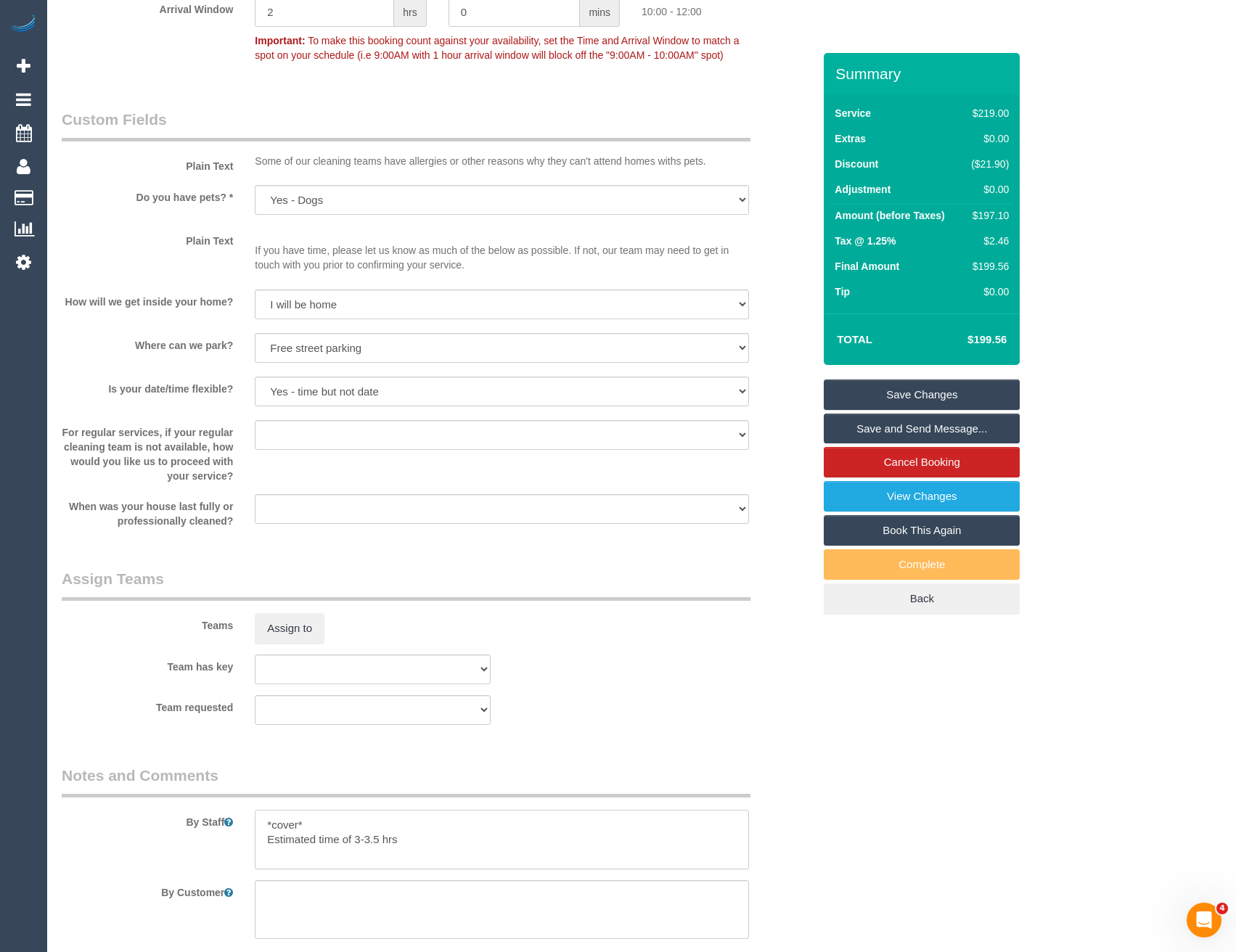
type textarea "*cover* Estimated time of 3-3.5 hrs"
click at [294, 621] on button "Assign to" at bounding box center [289, 628] width 69 height 30
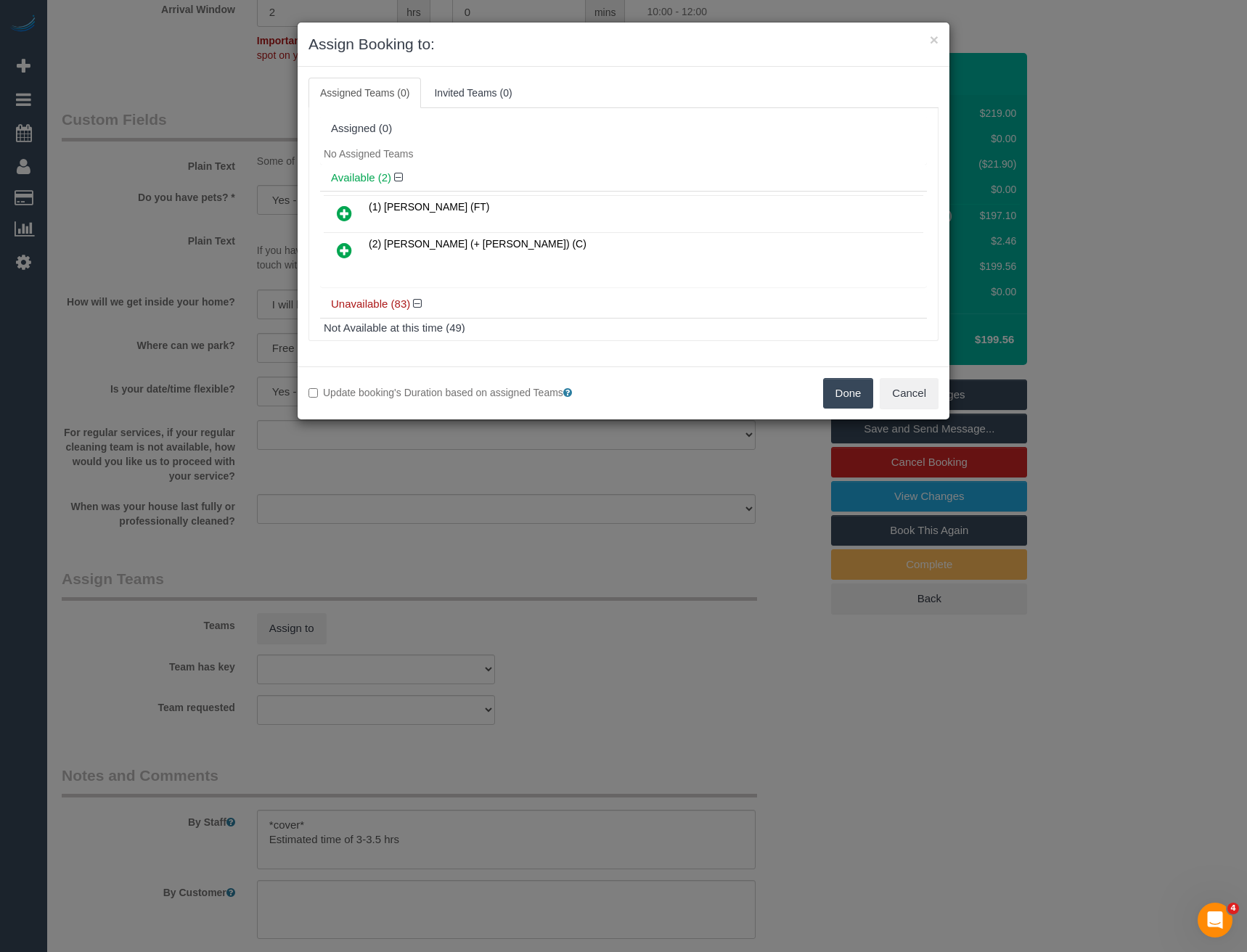
click at [279, 449] on div "× Assign Booking to: Assigned Teams (0) Invited Teams (0) Assigned (0) No Assig…" at bounding box center [623, 476] width 1247 height 952
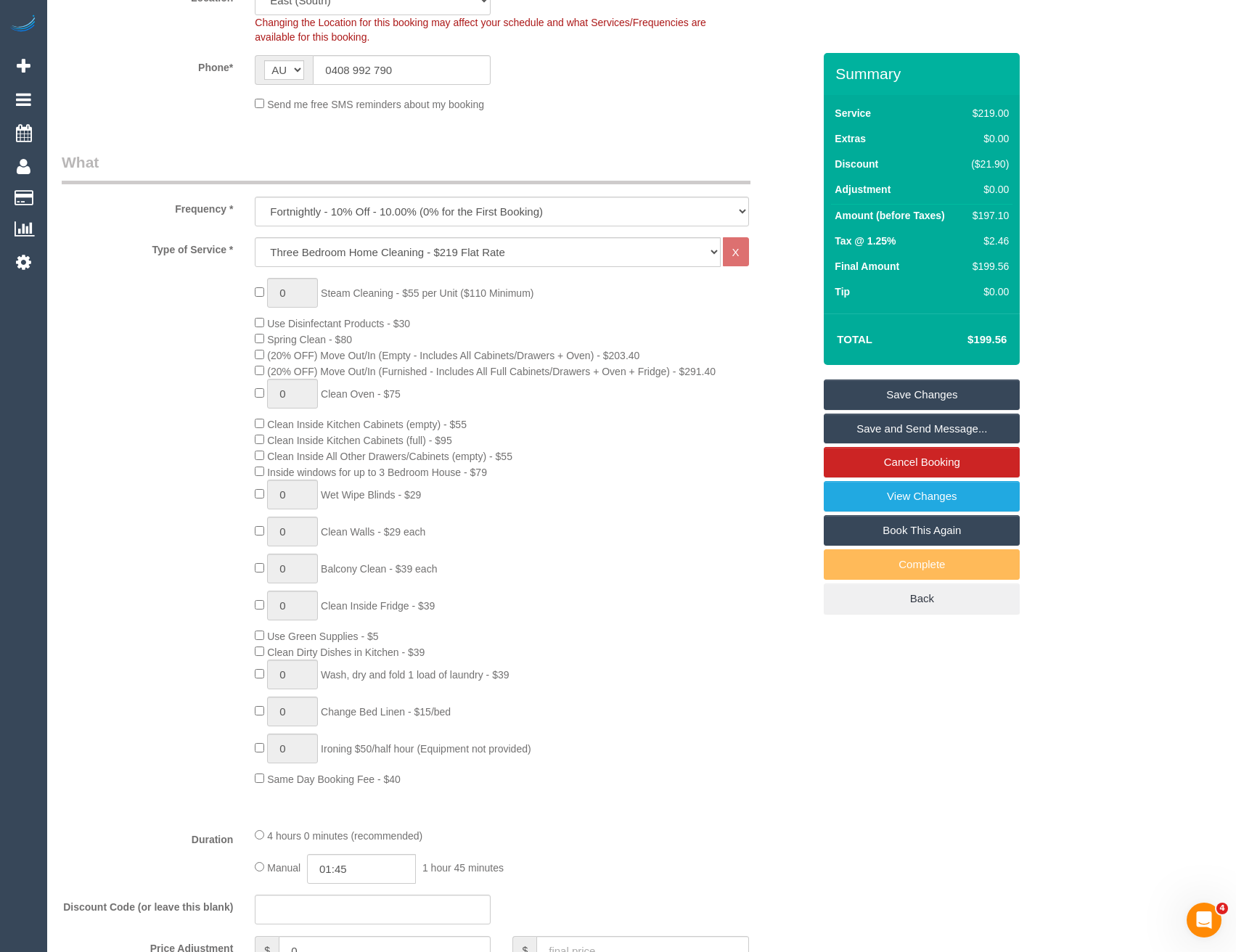
scroll to position [140, 0]
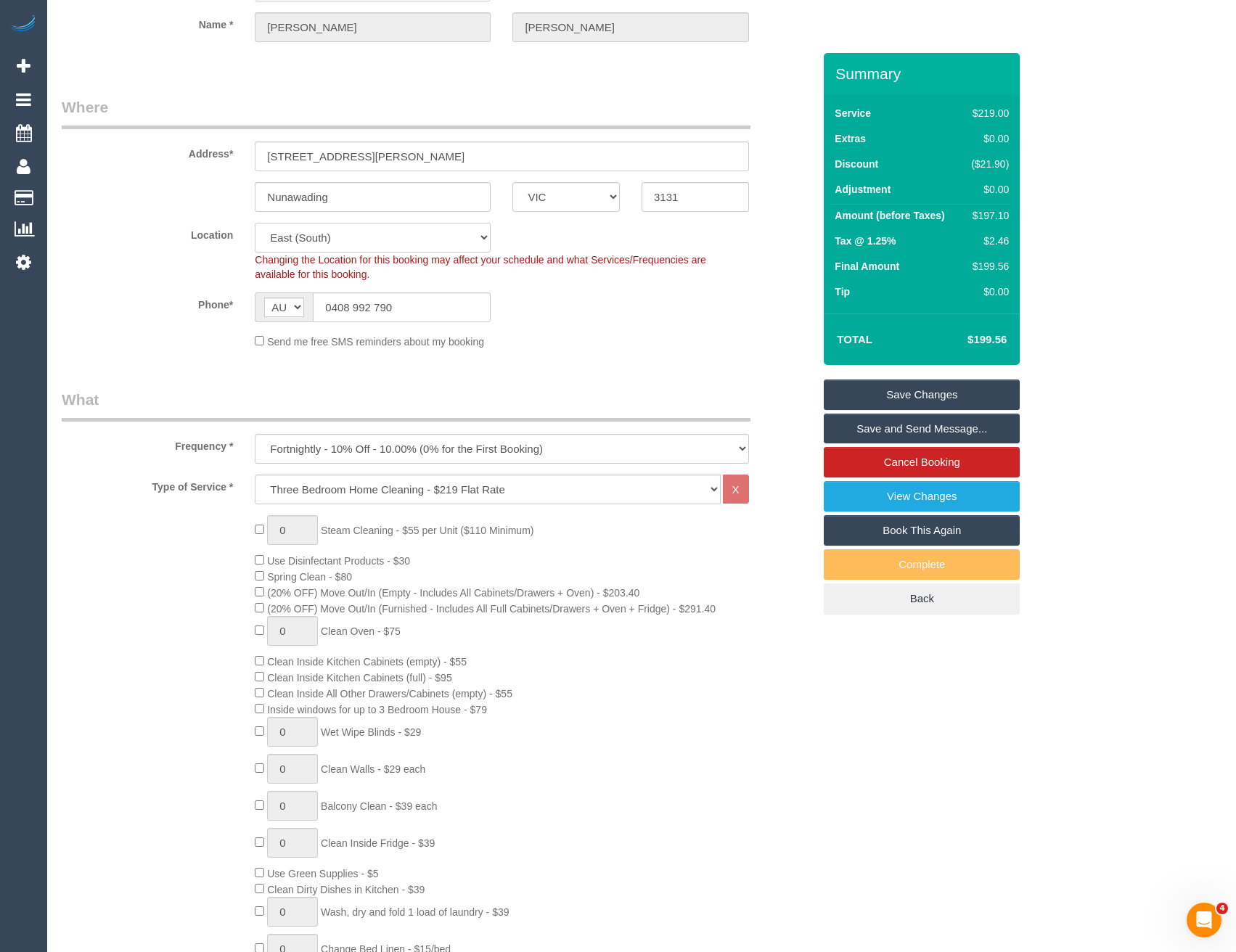
click at [357, 242] on select "Office City East (North) East (South) Inner East Inner North (East) Inner North…" at bounding box center [372, 237] width 236 height 30
select select "50"
click at [254, 222] on select "Office City East (North) East (South) Inner East Inner North (East) Inner North…" at bounding box center [372, 237] width 236 height 30
select select "object:3329"
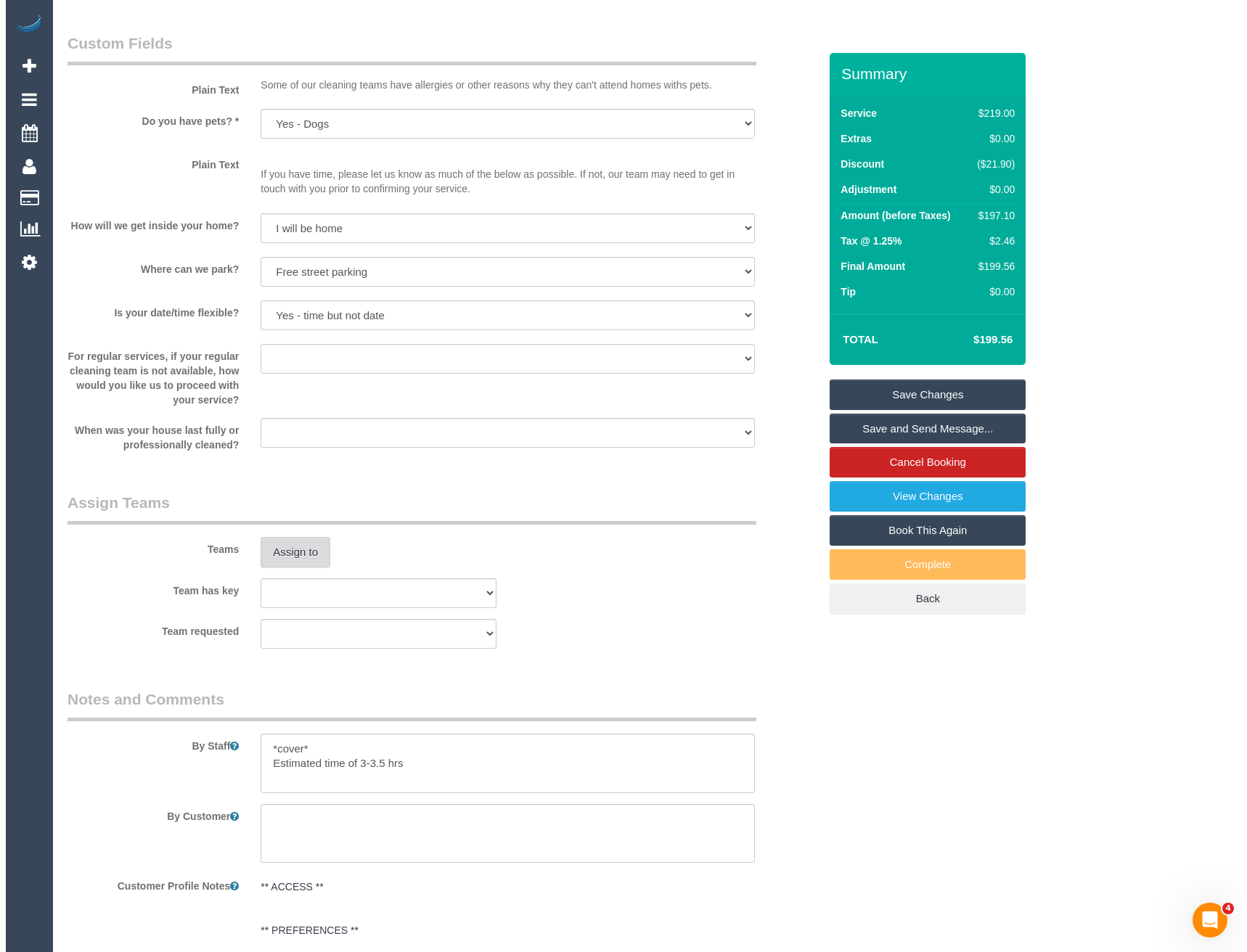
scroll to position [1883, 0]
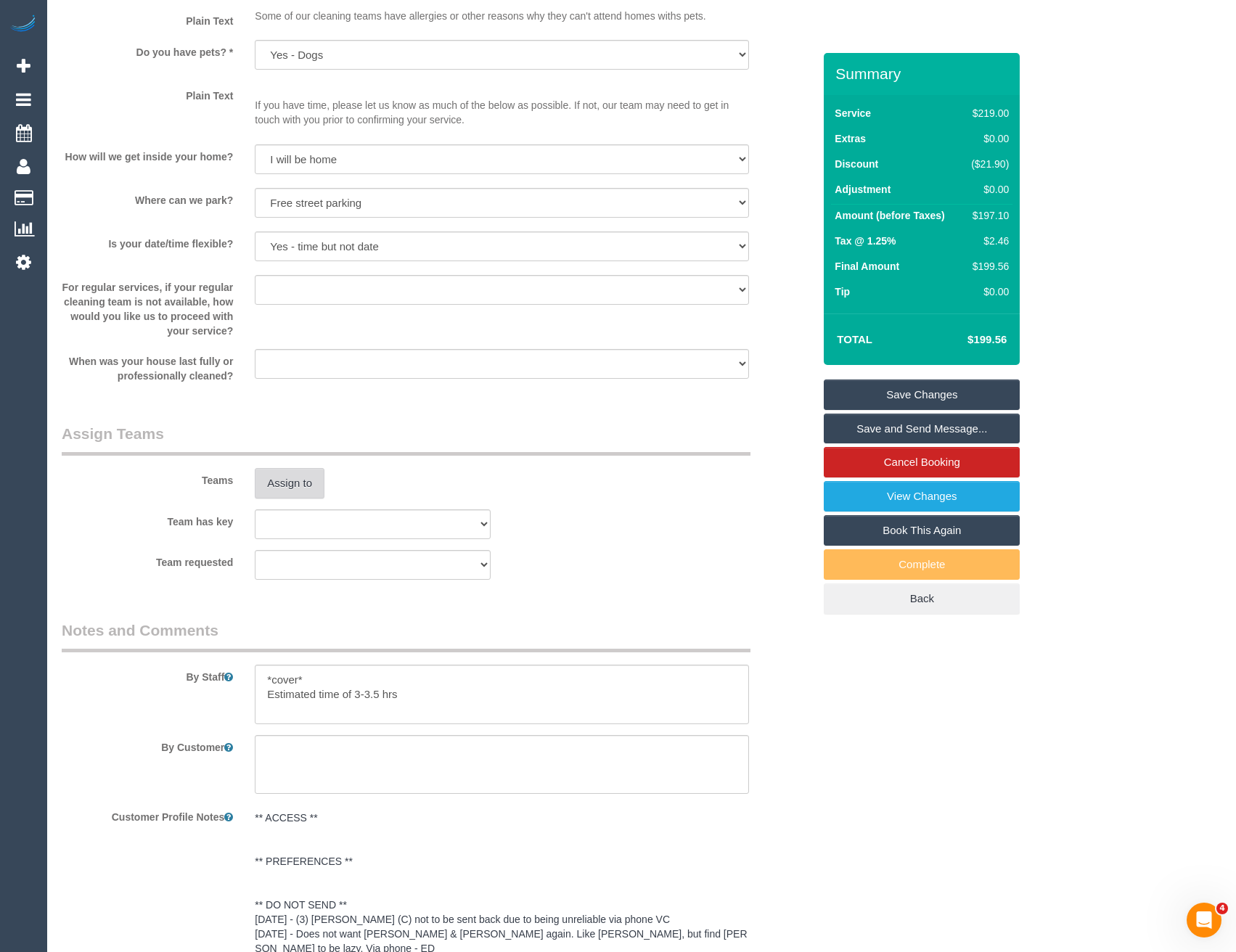
click at [294, 491] on button "Assign to" at bounding box center [289, 482] width 69 height 30
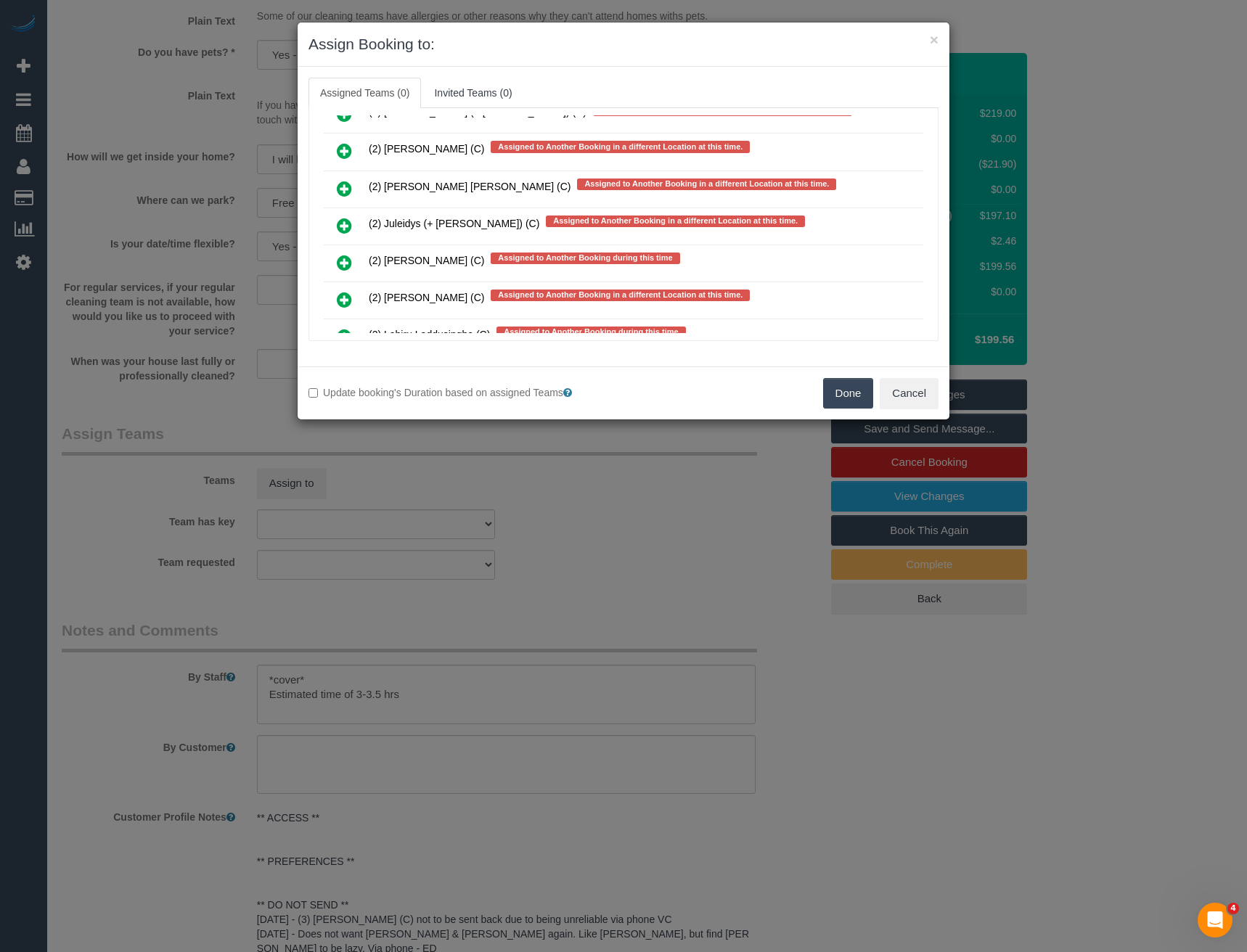
scroll to position [6832, 0]
click at [348, 222] on icon at bounding box center [344, 225] width 16 height 17
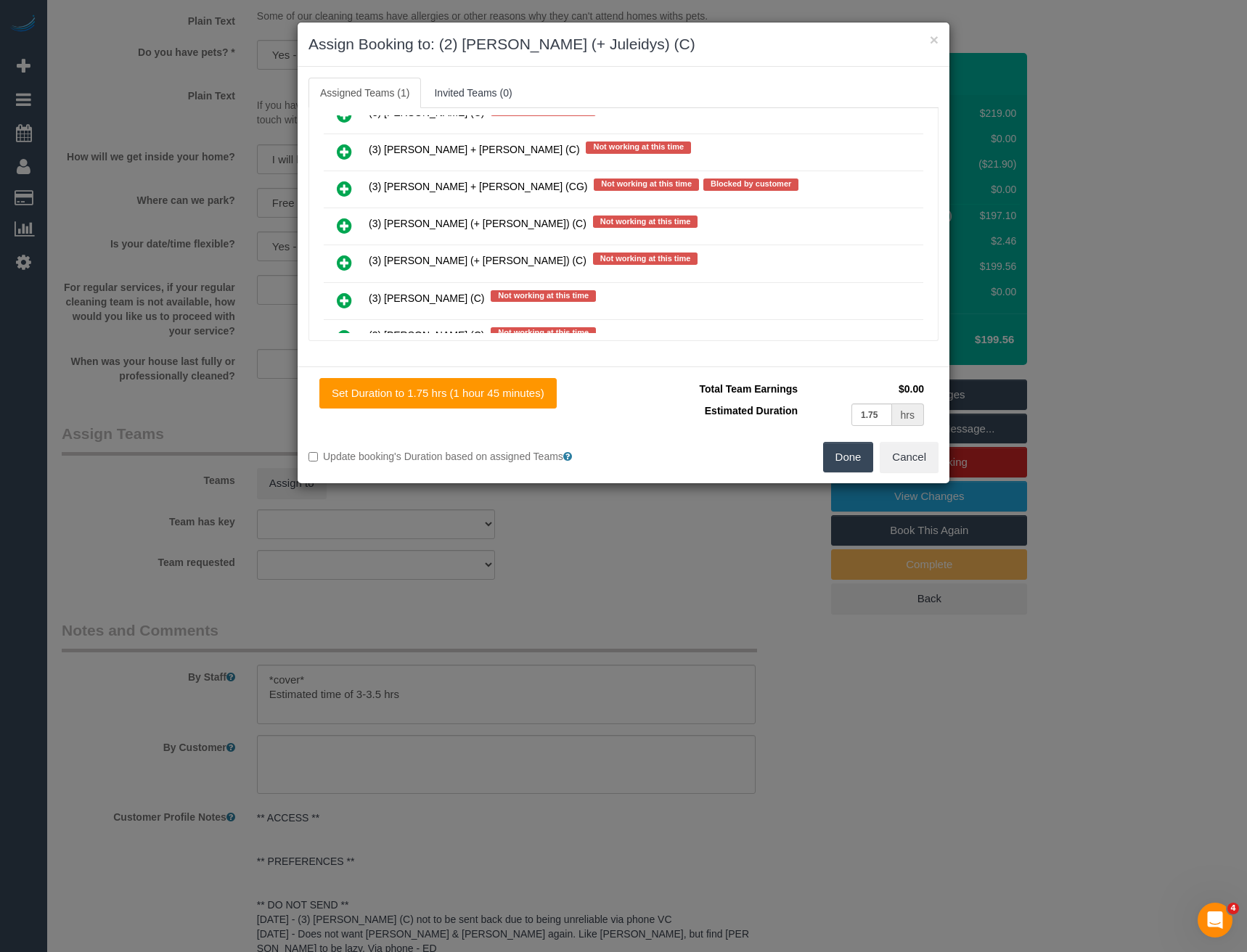
scroll to position [0, 0]
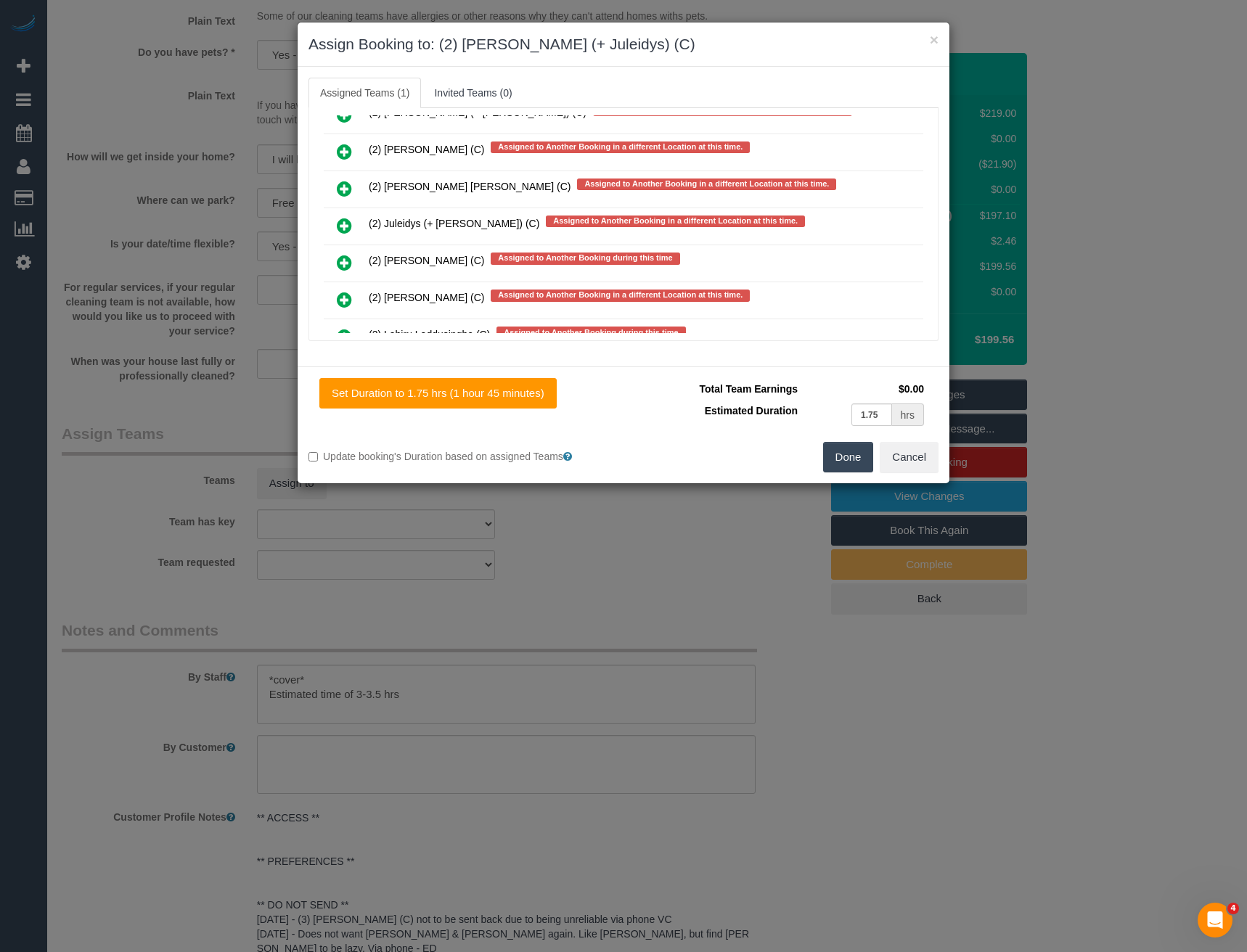
click at [344, 222] on icon at bounding box center [344, 225] width 16 height 17
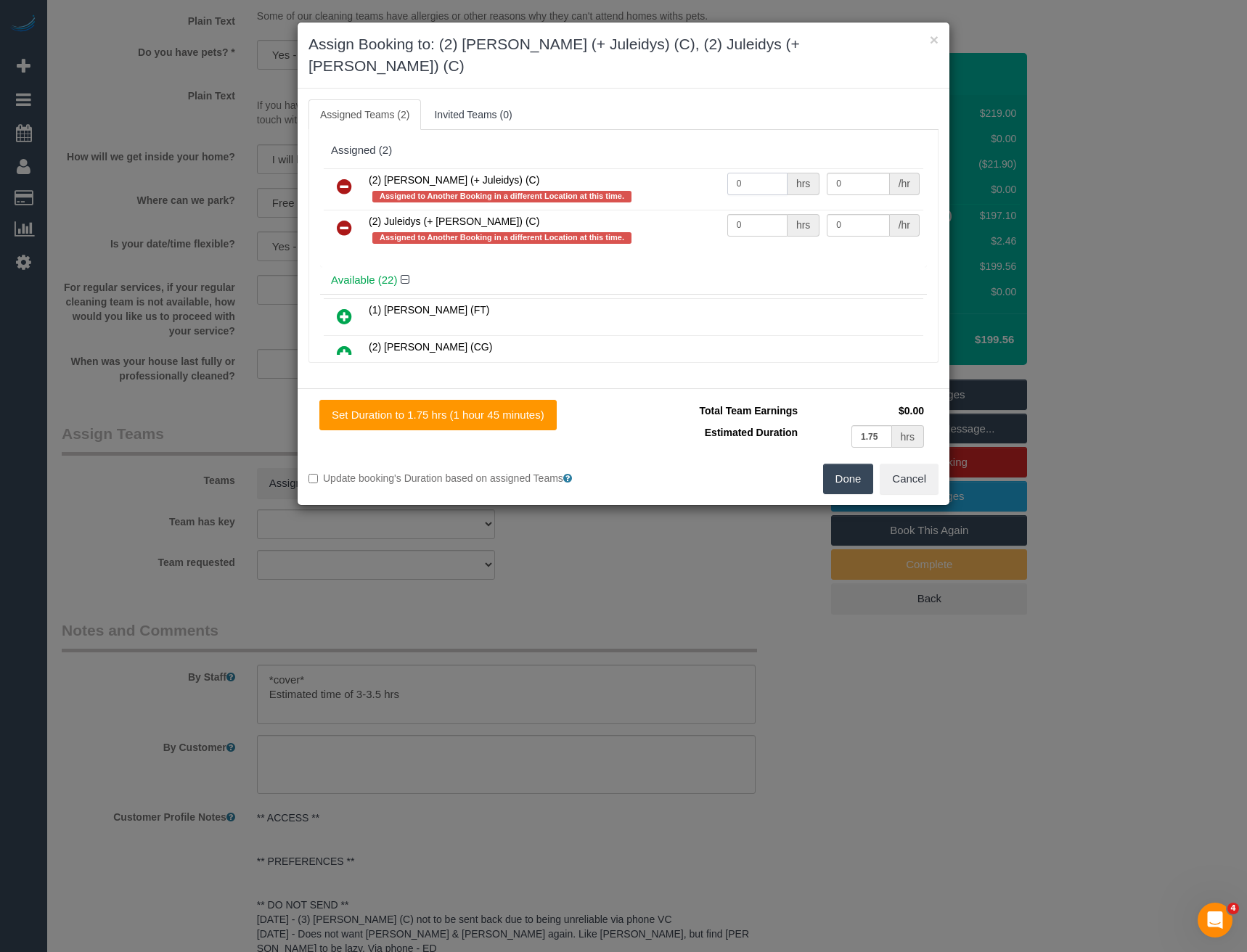
drag, startPoint x: 738, startPoint y: 161, endPoint x: 691, endPoint y: 162, distance: 47.0
click at [693, 169] on tr "(2) Cris (+ Juleidys) (C) Assigned to Another Booking in a different Location a…" at bounding box center [623, 189] width 599 height 41
type input "1"
type input "62.5"
drag, startPoint x: 743, startPoint y: 203, endPoint x: 645, endPoint y: 192, distance: 98.6
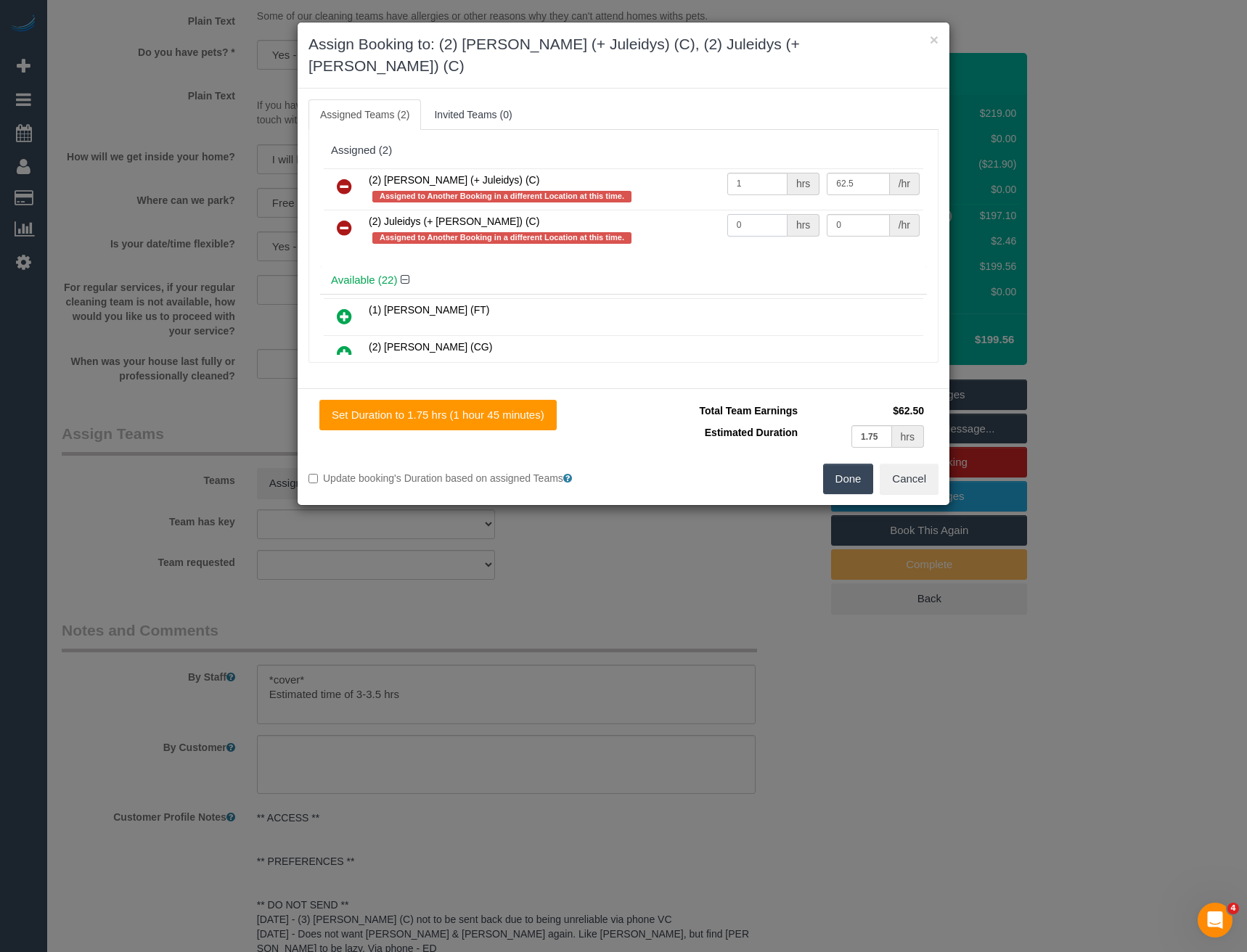
click at [654, 210] on tr "(2) Juleidys (+ Cris) (C) Assigned to Another Booking in a different Location a…" at bounding box center [623, 230] width 599 height 41
type input "1"
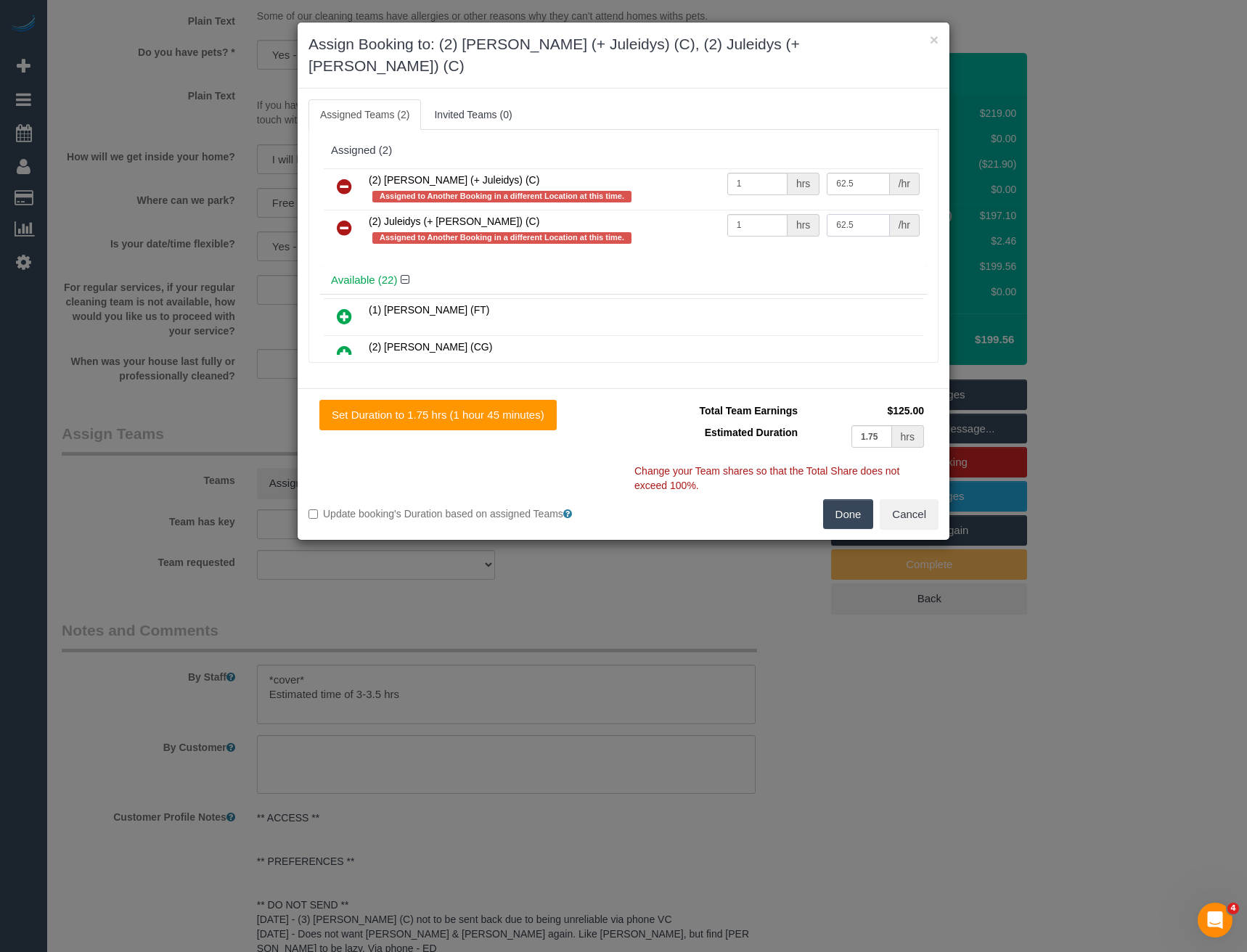
type input "62.5"
click at [861, 500] on button "Done" at bounding box center [849, 514] width 51 height 30
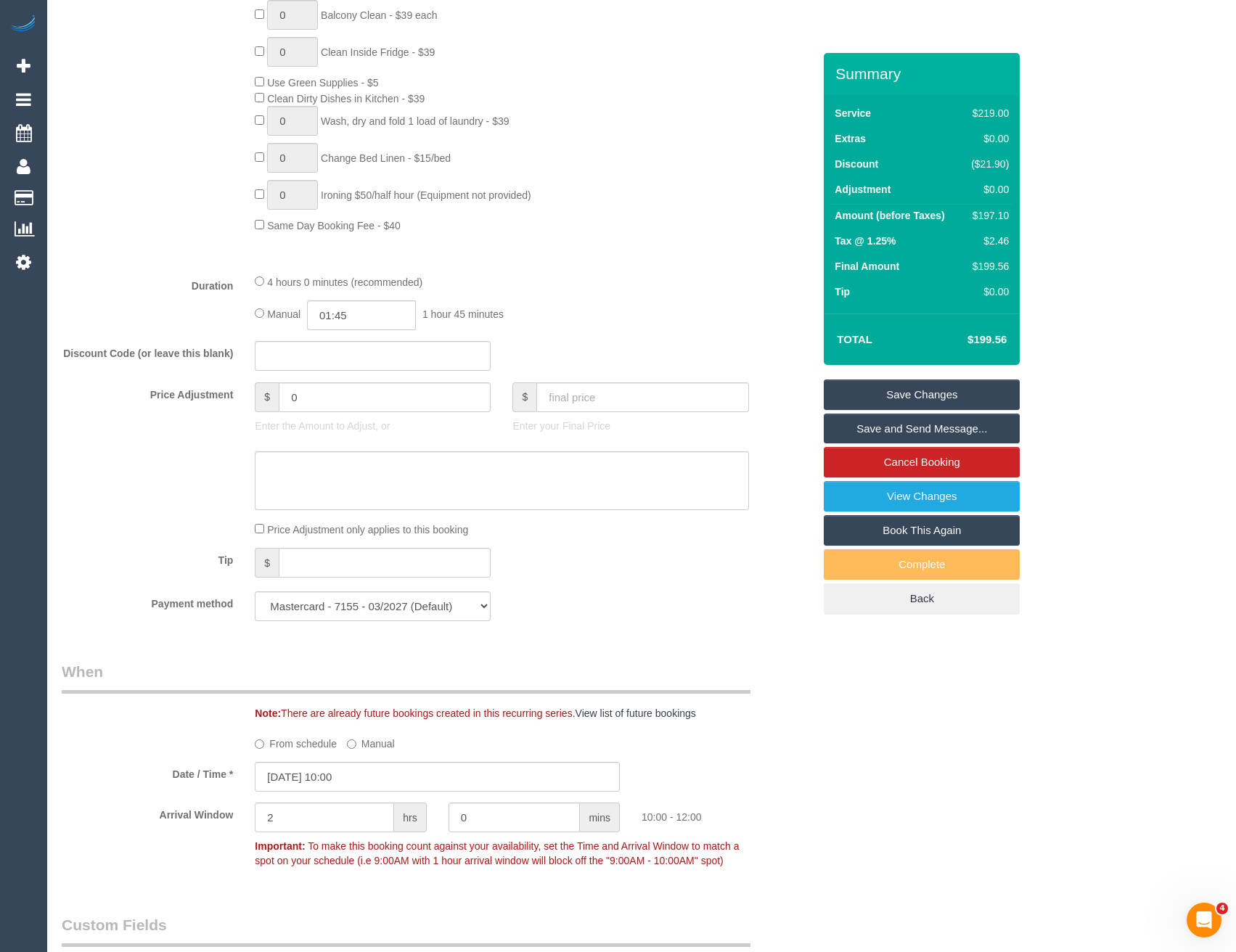
scroll to position [1016, 0]
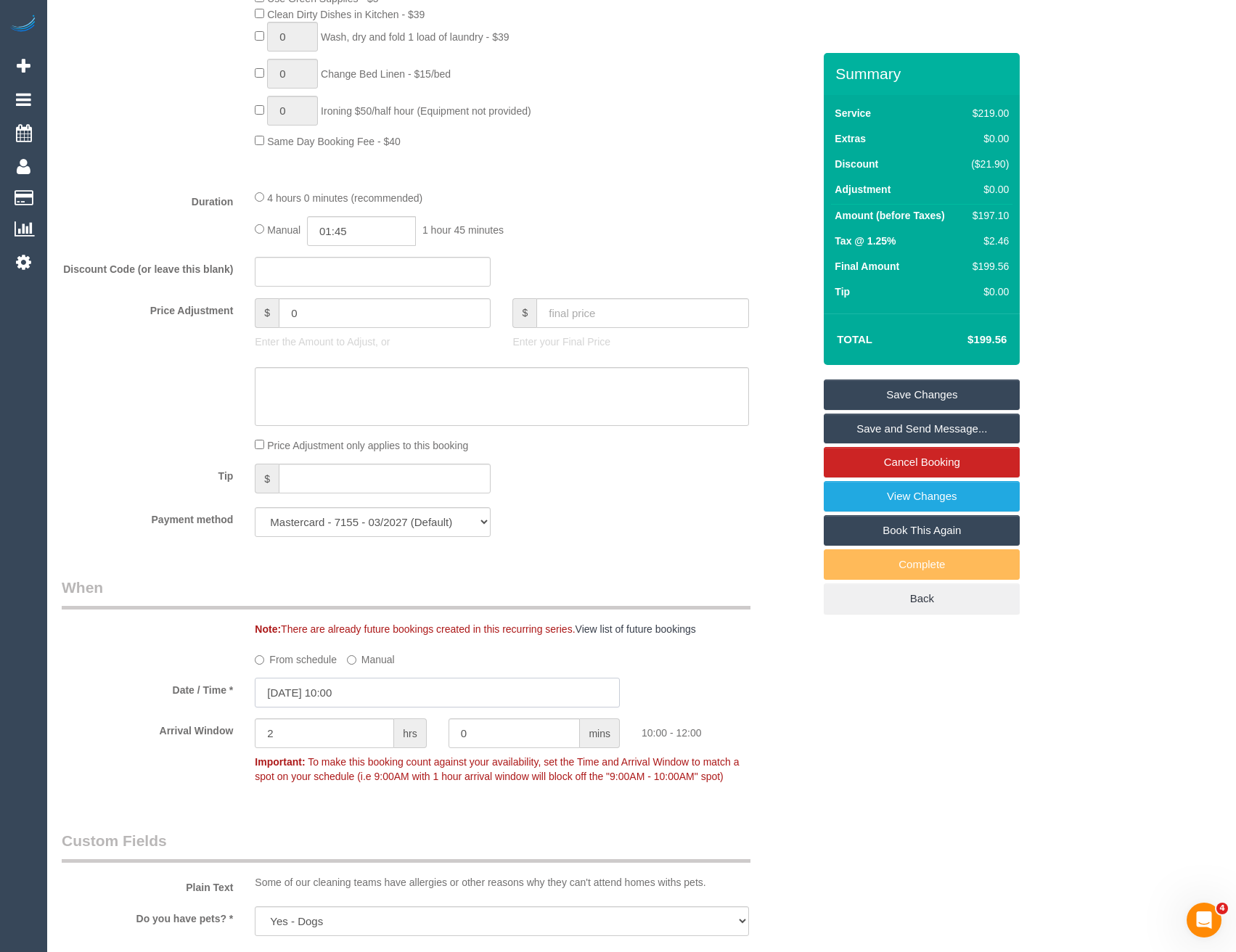
click at [378, 689] on input "24/09/2025 10:00" at bounding box center [437, 692] width 365 height 30
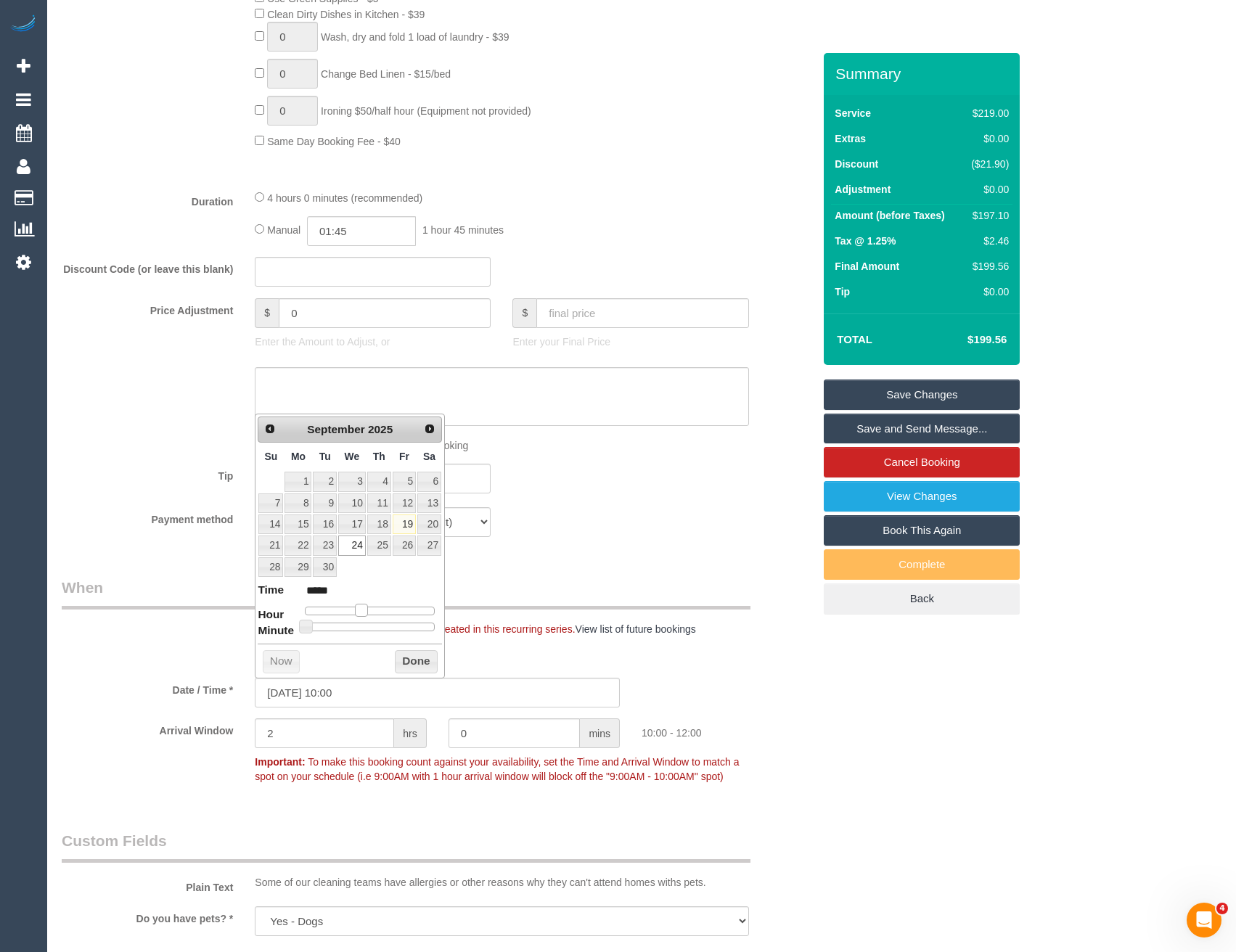
type input "24/09/2025 11:00"
type input "*****"
type input "24/09/2025 12:00"
type input "*****"
drag, startPoint x: 363, startPoint y: 609, endPoint x: 373, endPoint y: 609, distance: 10.0
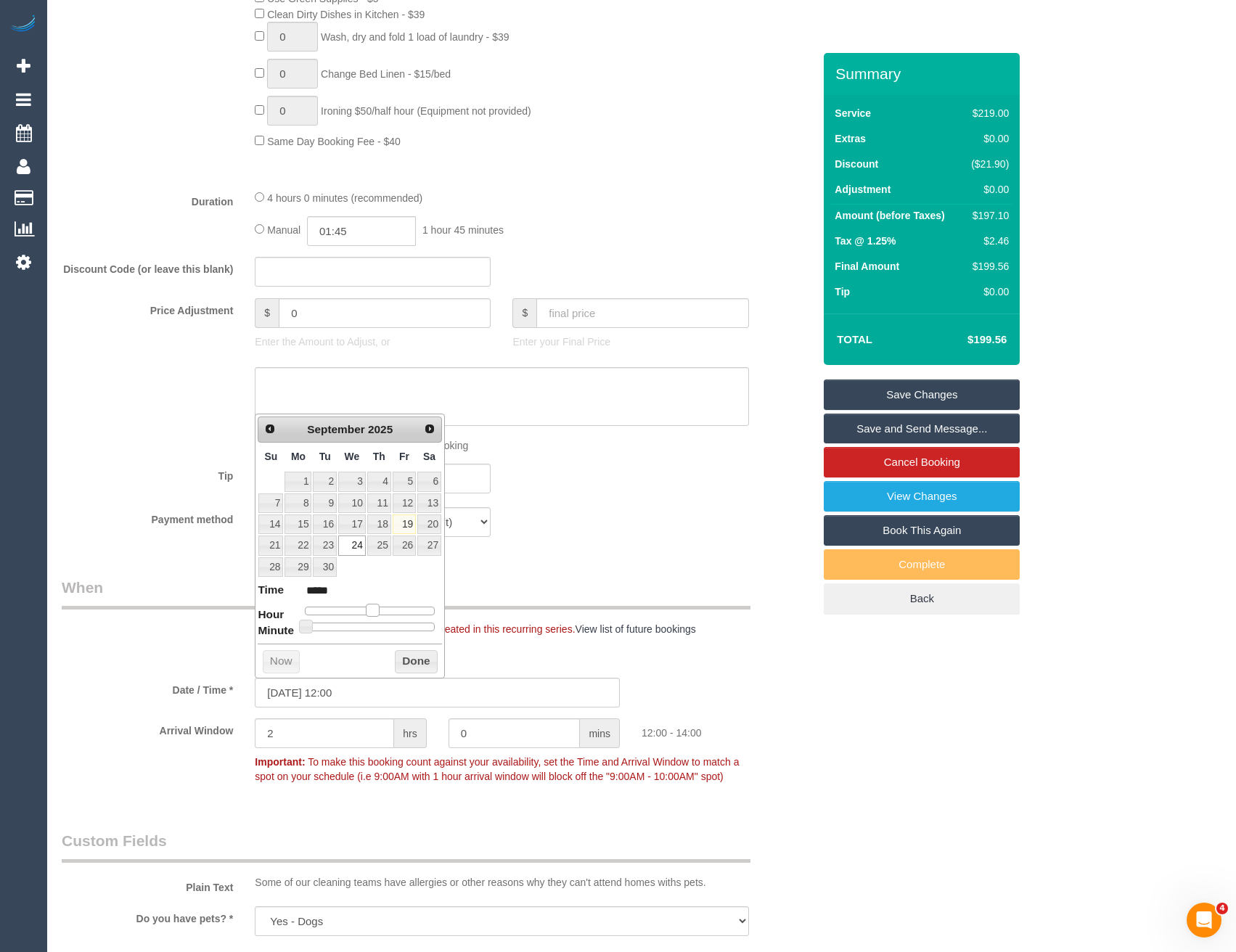
click at [373, 609] on span at bounding box center [372, 610] width 13 height 13
click at [413, 667] on button "Done" at bounding box center [416, 661] width 43 height 23
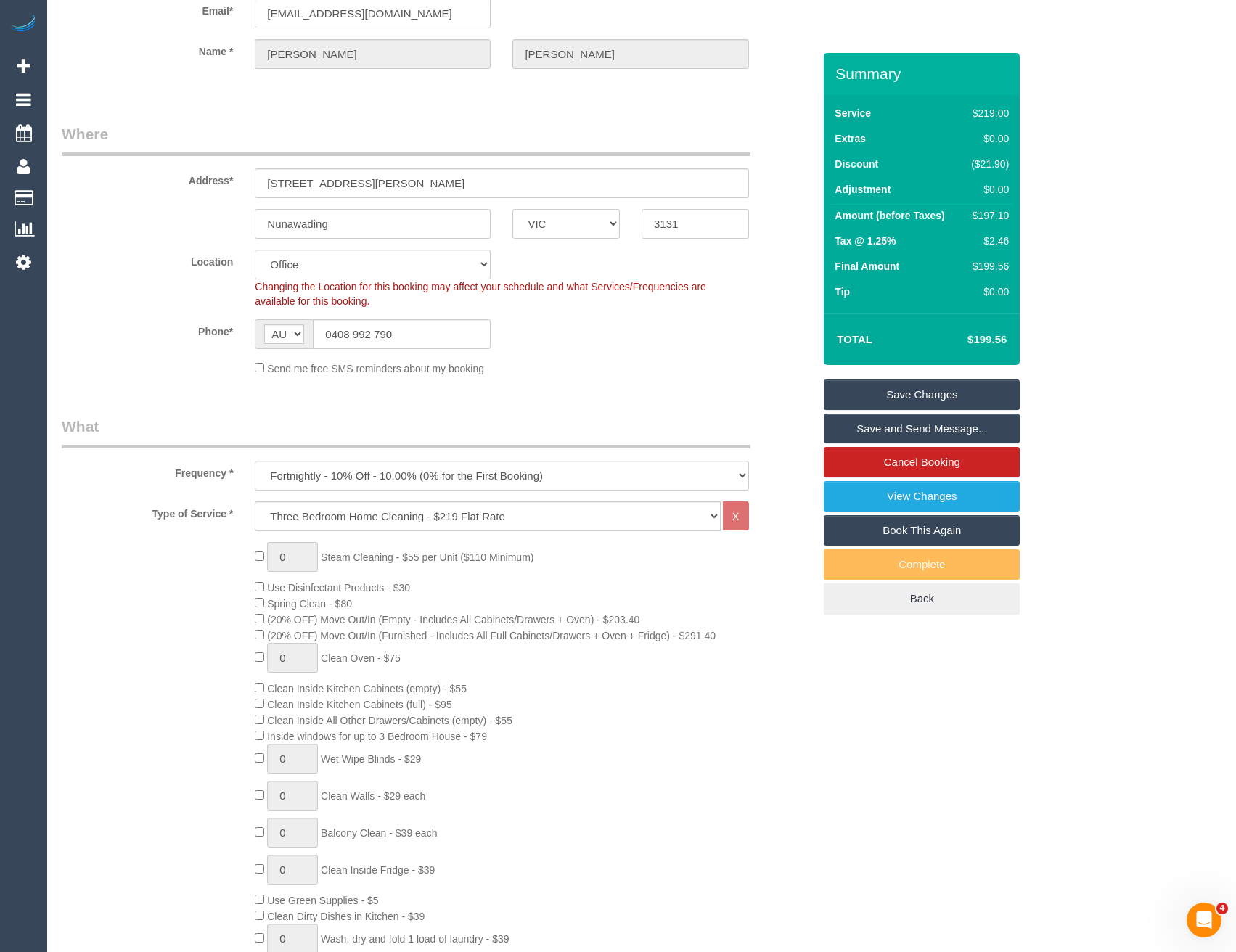
scroll to position [2, 0]
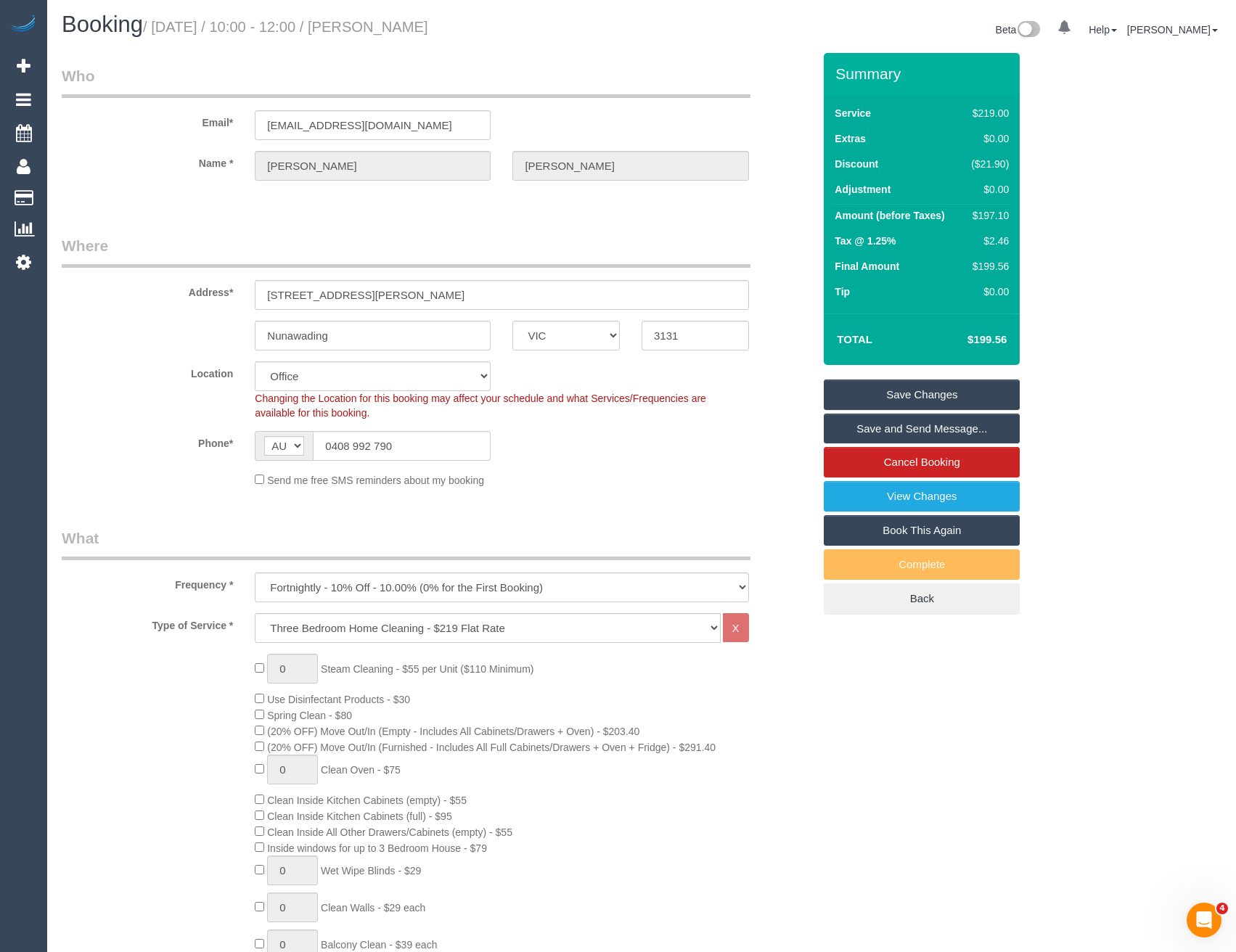
click at [883, 394] on link "Save Changes" at bounding box center [921, 394] width 196 height 30
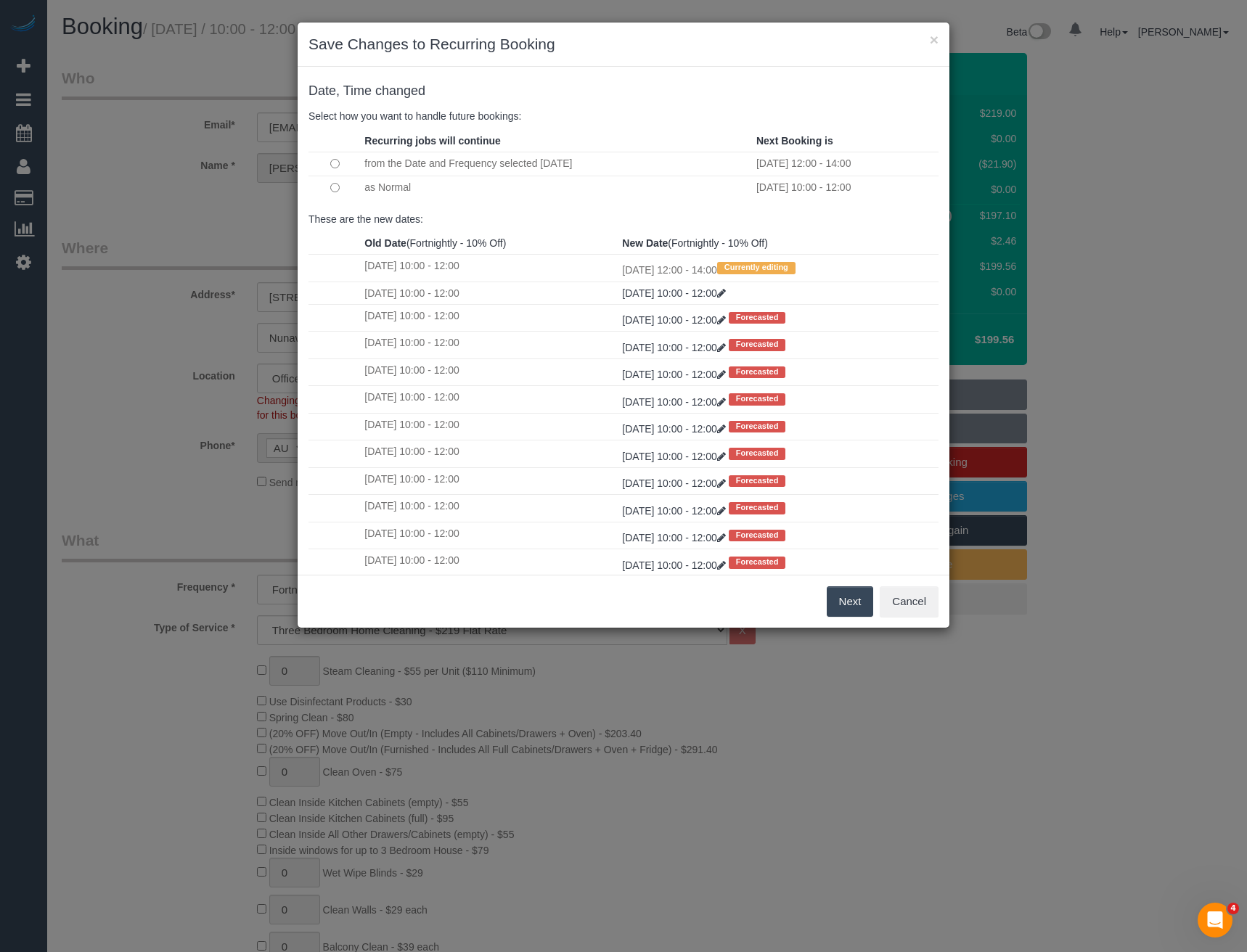
click at [852, 603] on button "Next" at bounding box center [851, 601] width 47 height 30
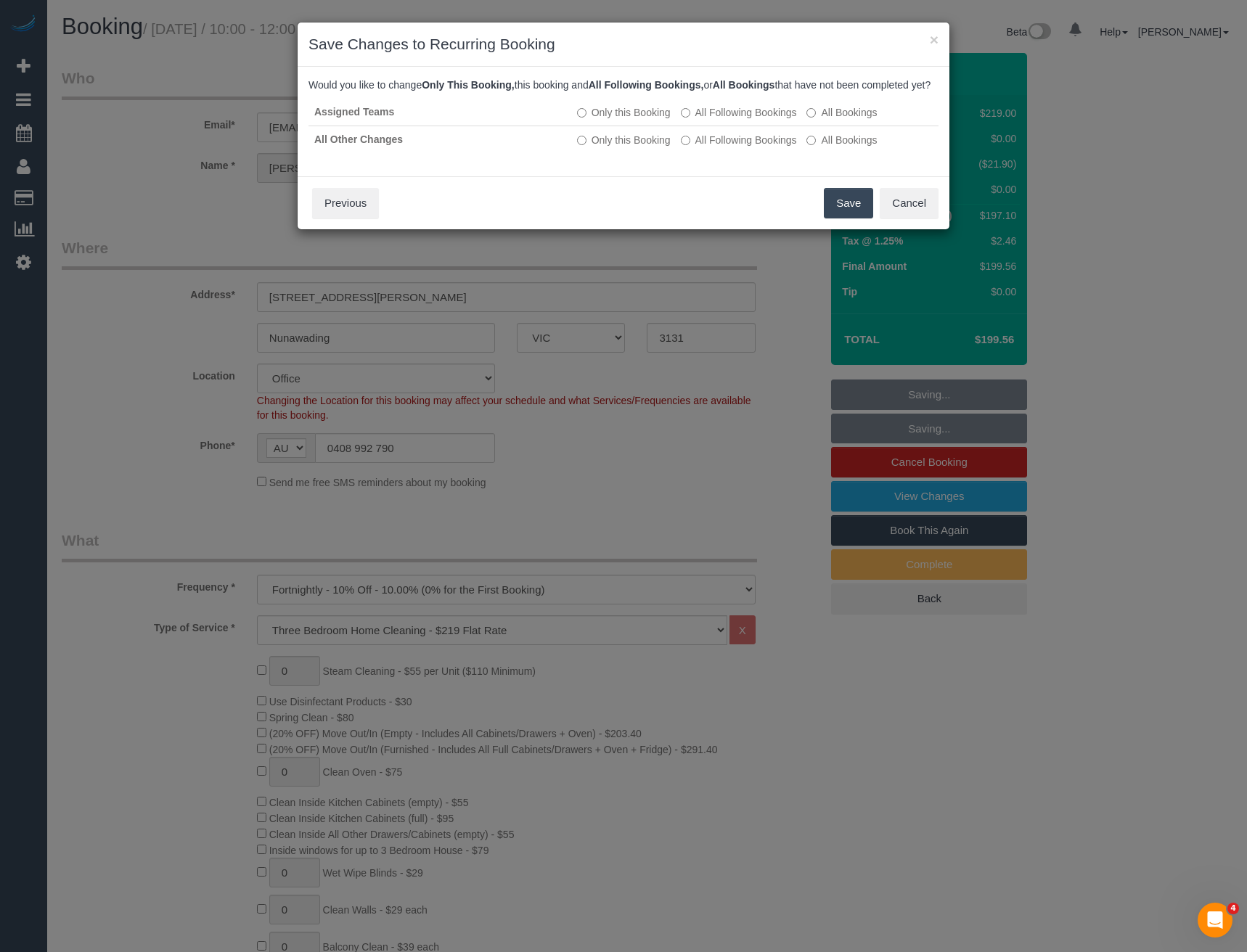
click at [848, 219] on button "Save" at bounding box center [848, 202] width 49 height 30
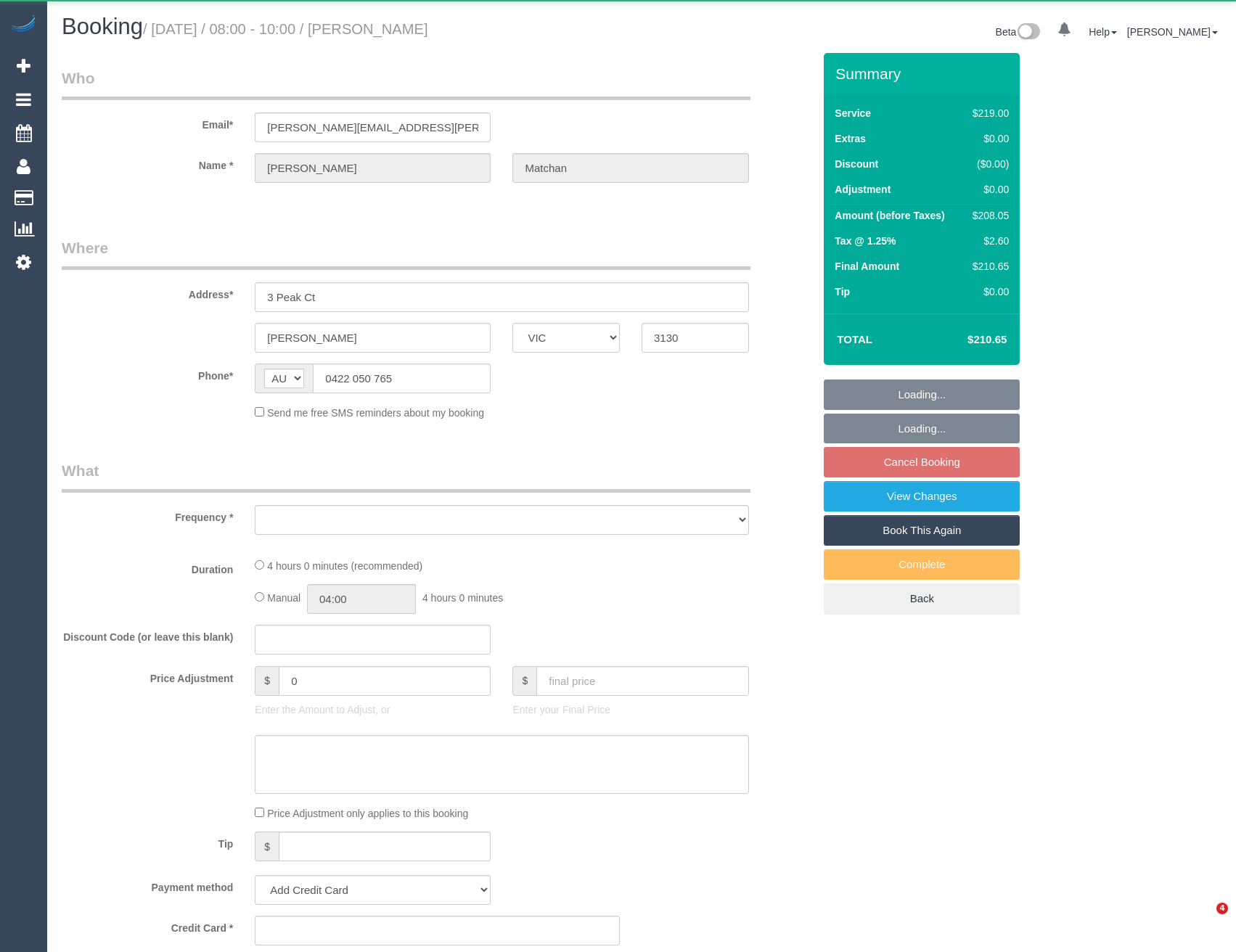
select select "VIC"
select select "string:stripe-pm_1NdnTo2GScqysDRVqFveNEDy"
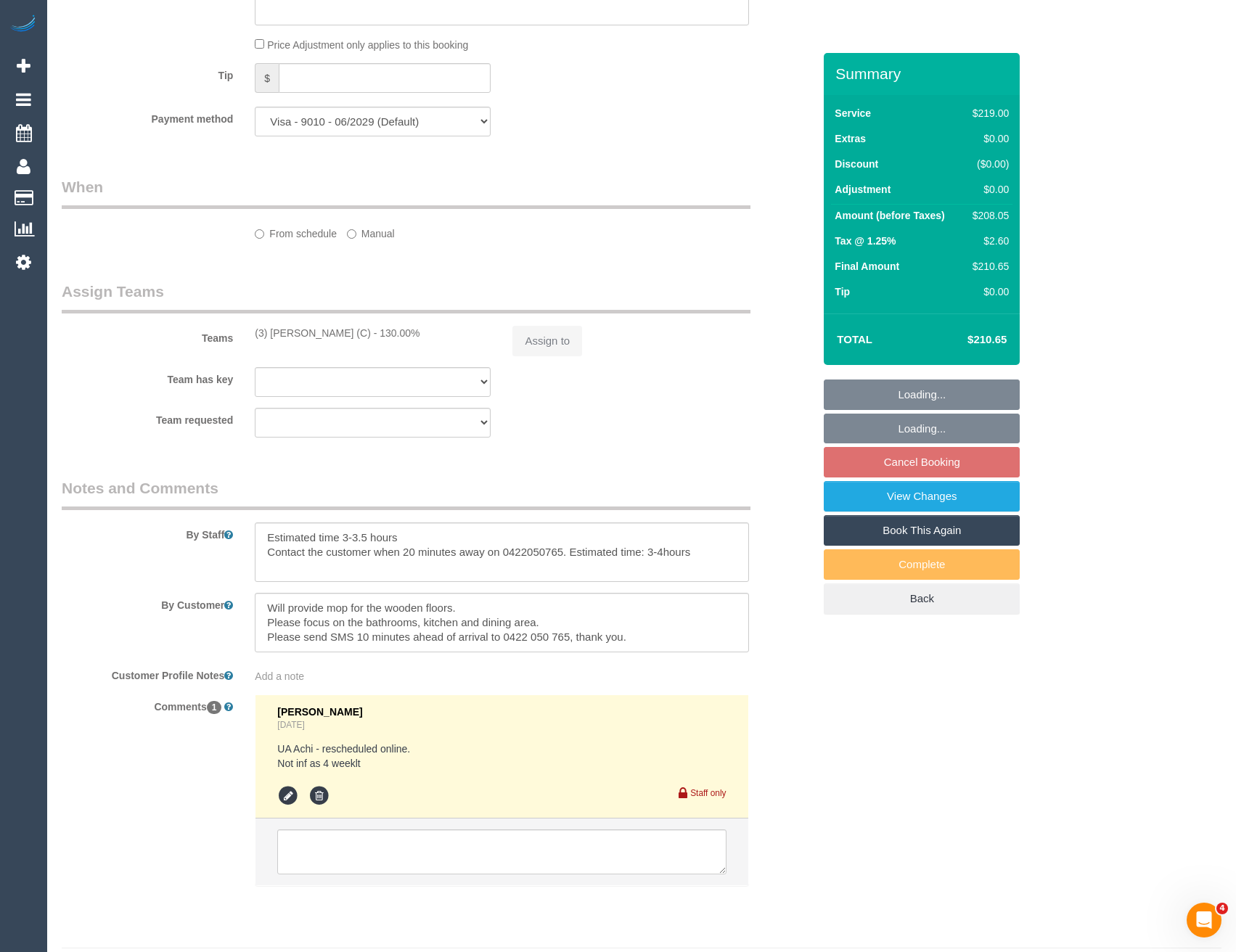
select select "object:549"
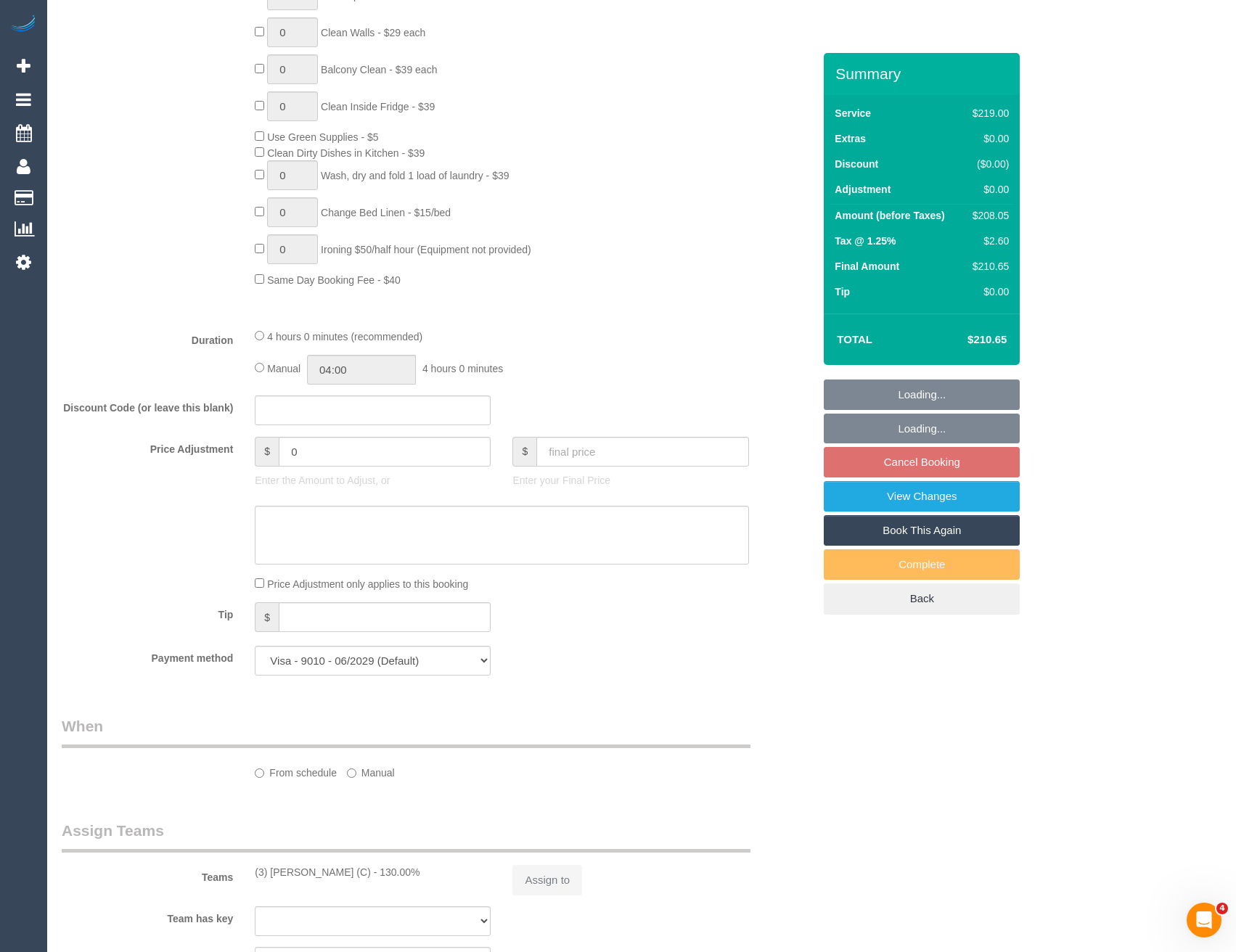
scroll to position [1456, 0]
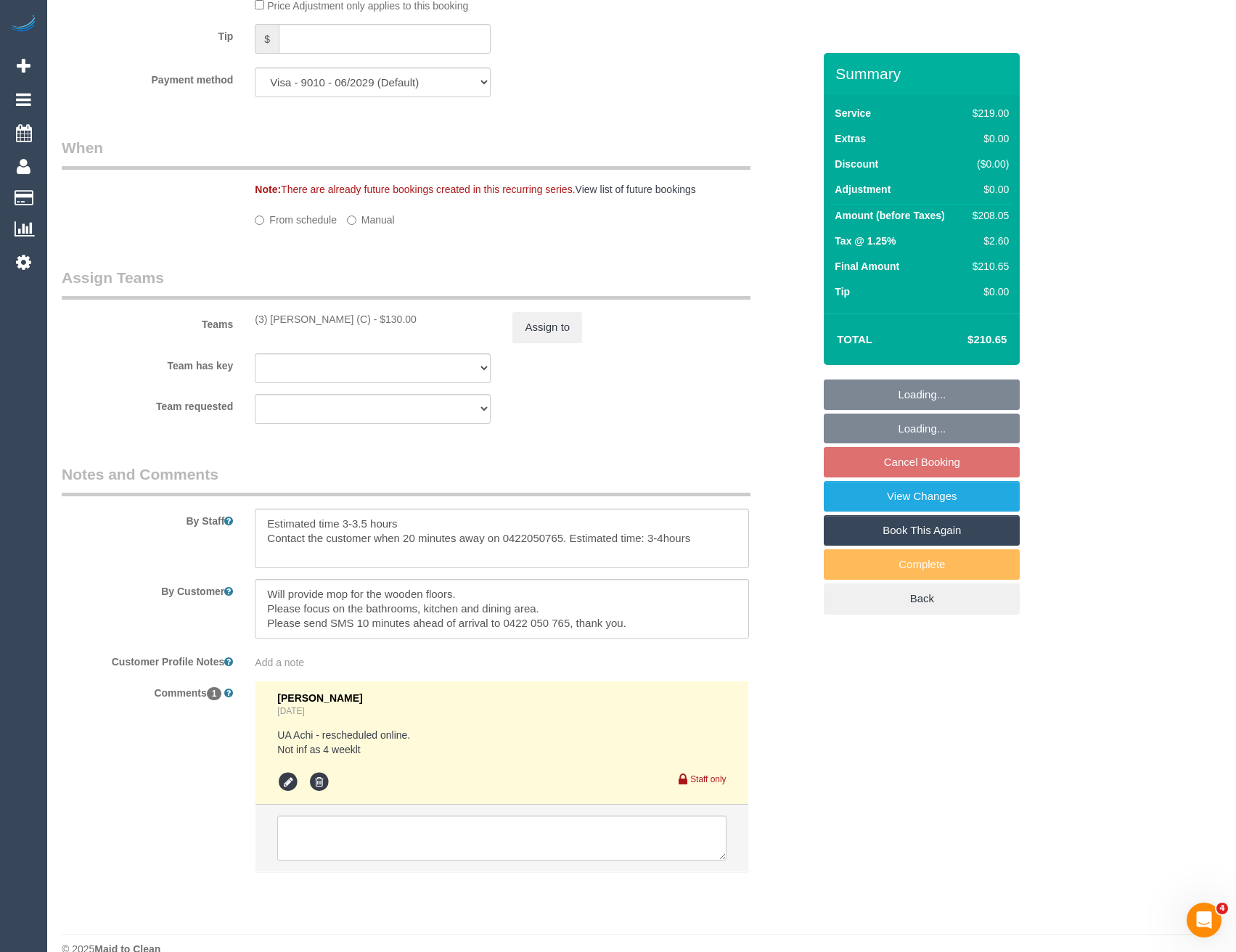
select select "number:29"
select select "number:14"
select select "number:18"
select select "number:25"
select select "number:34"
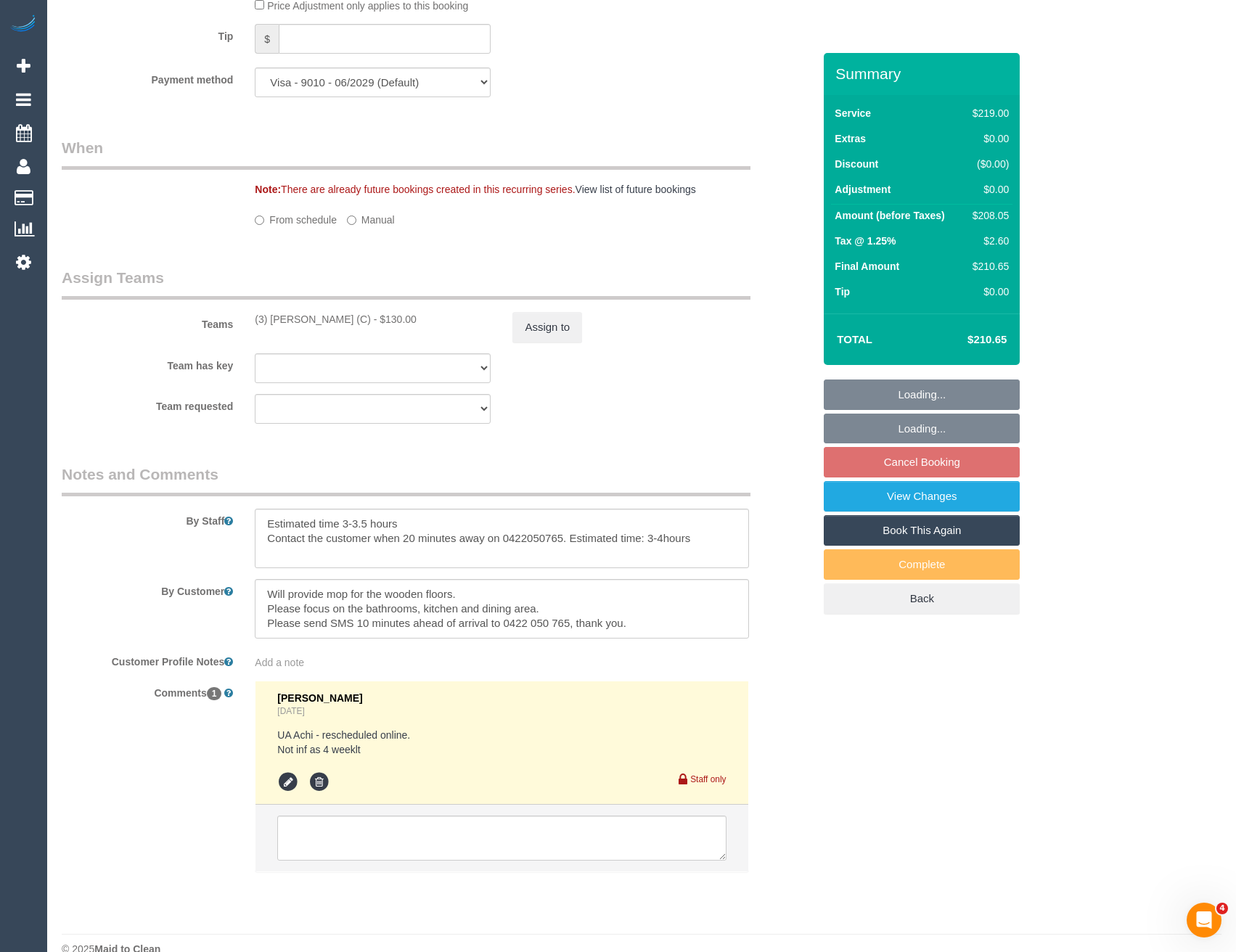
select select "number:12"
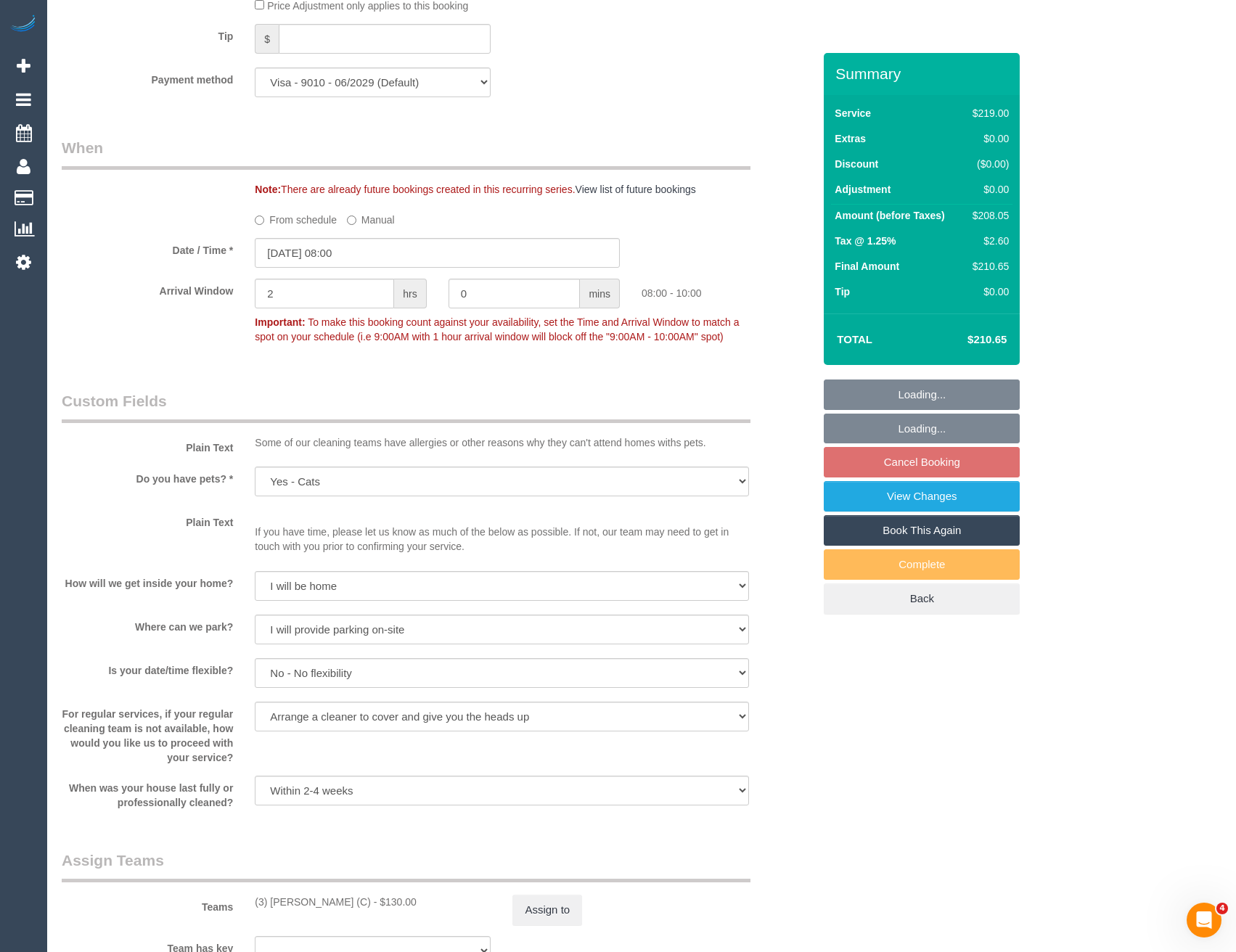
select select "object:1248"
click at [553, 909] on button "Assign to" at bounding box center [547, 909] width 69 height 30
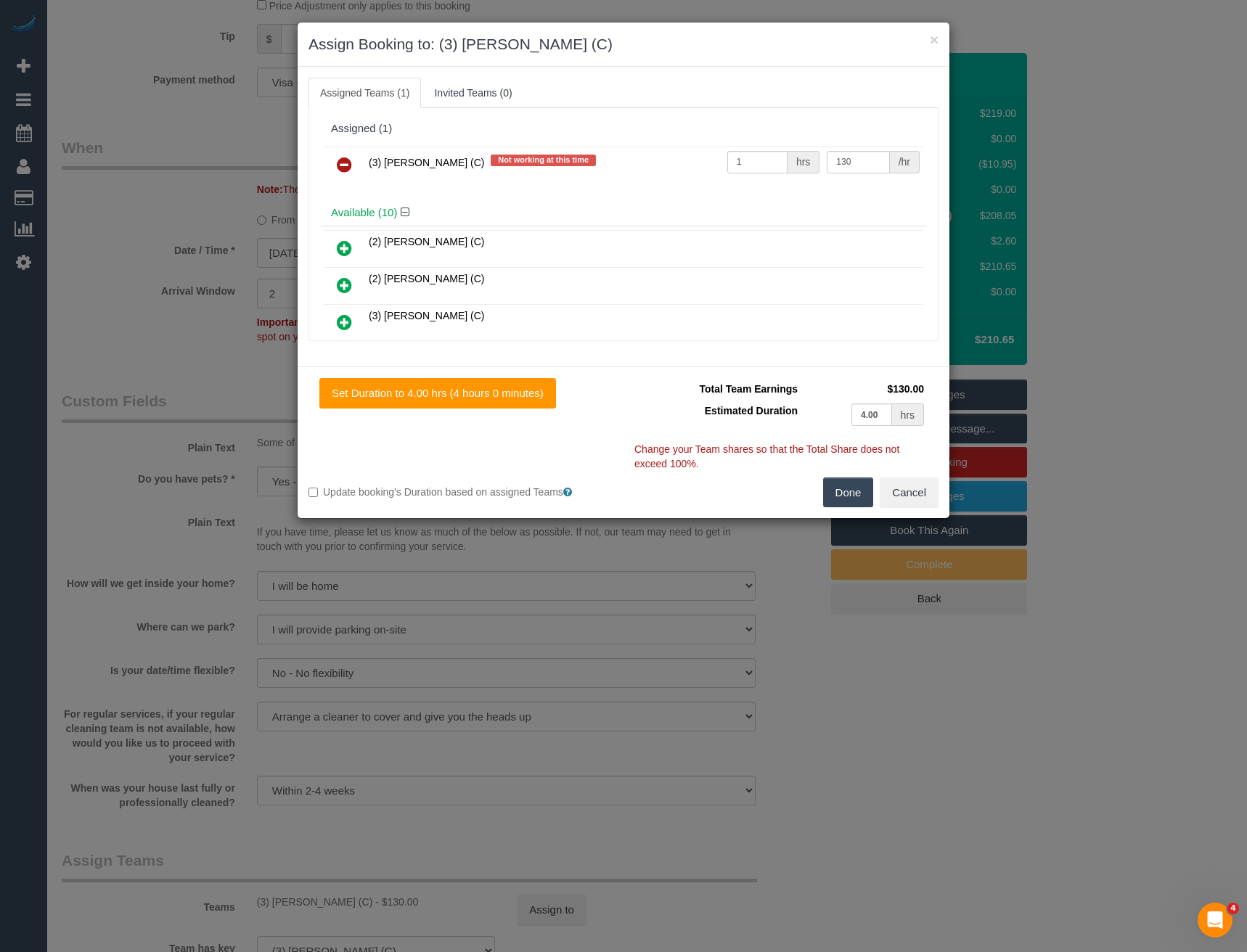
click at [342, 160] on icon at bounding box center [344, 164] width 16 height 17
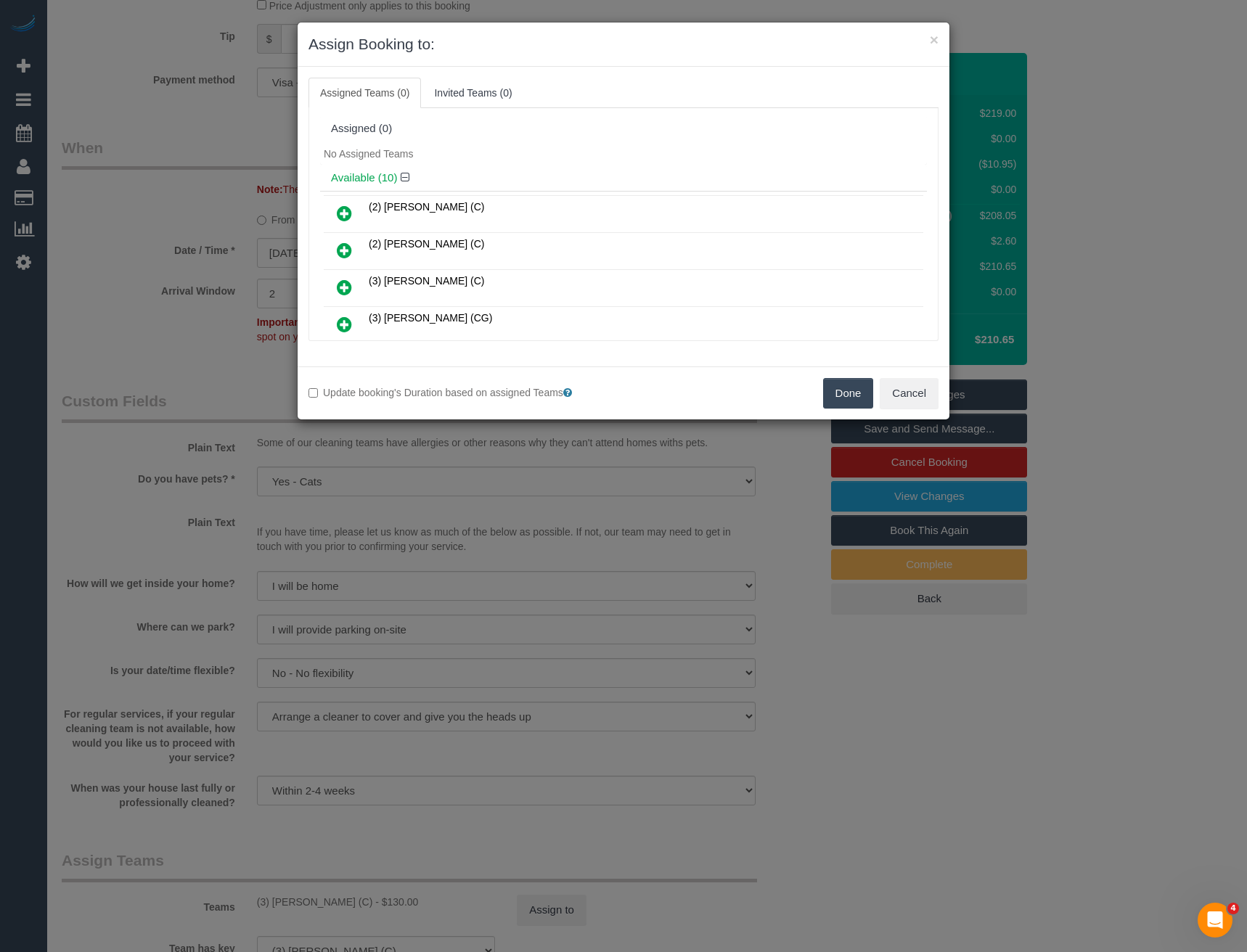
click at [831, 378] on button "Done" at bounding box center [849, 393] width 51 height 30
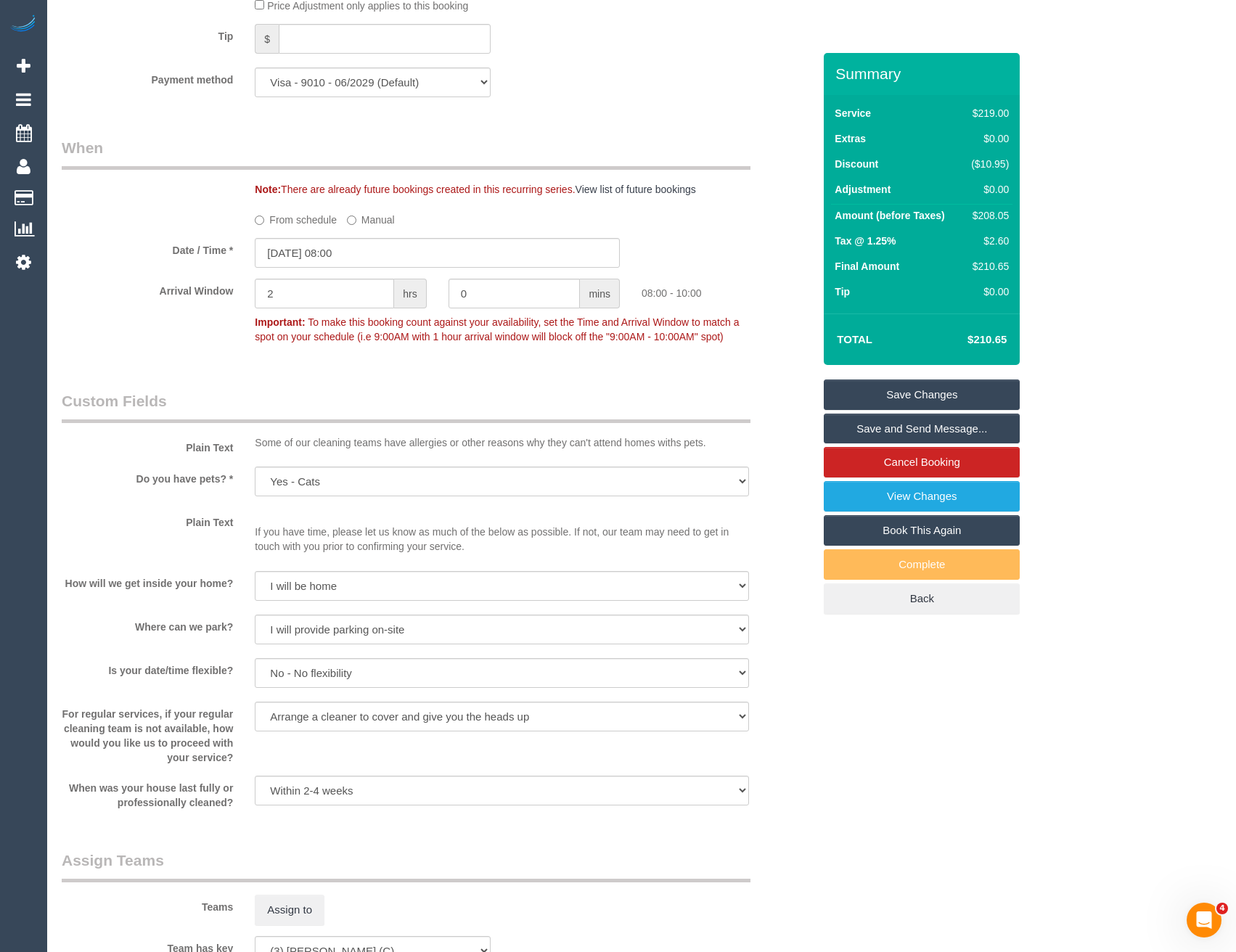
click at [913, 389] on link "Save Changes" at bounding box center [921, 394] width 196 height 30
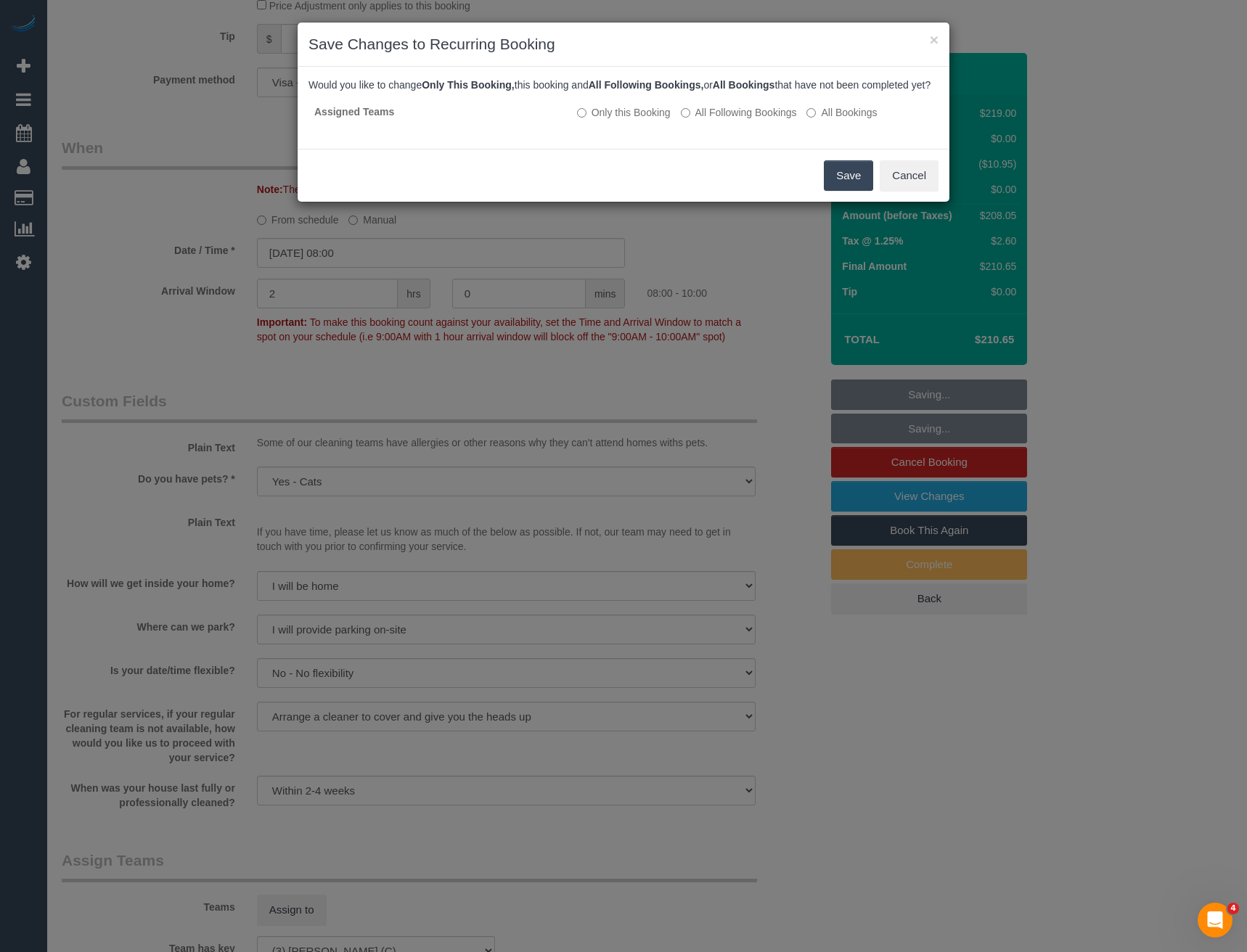
click at [863, 181] on button "Save" at bounding box center [848, 175] width 49 height 30
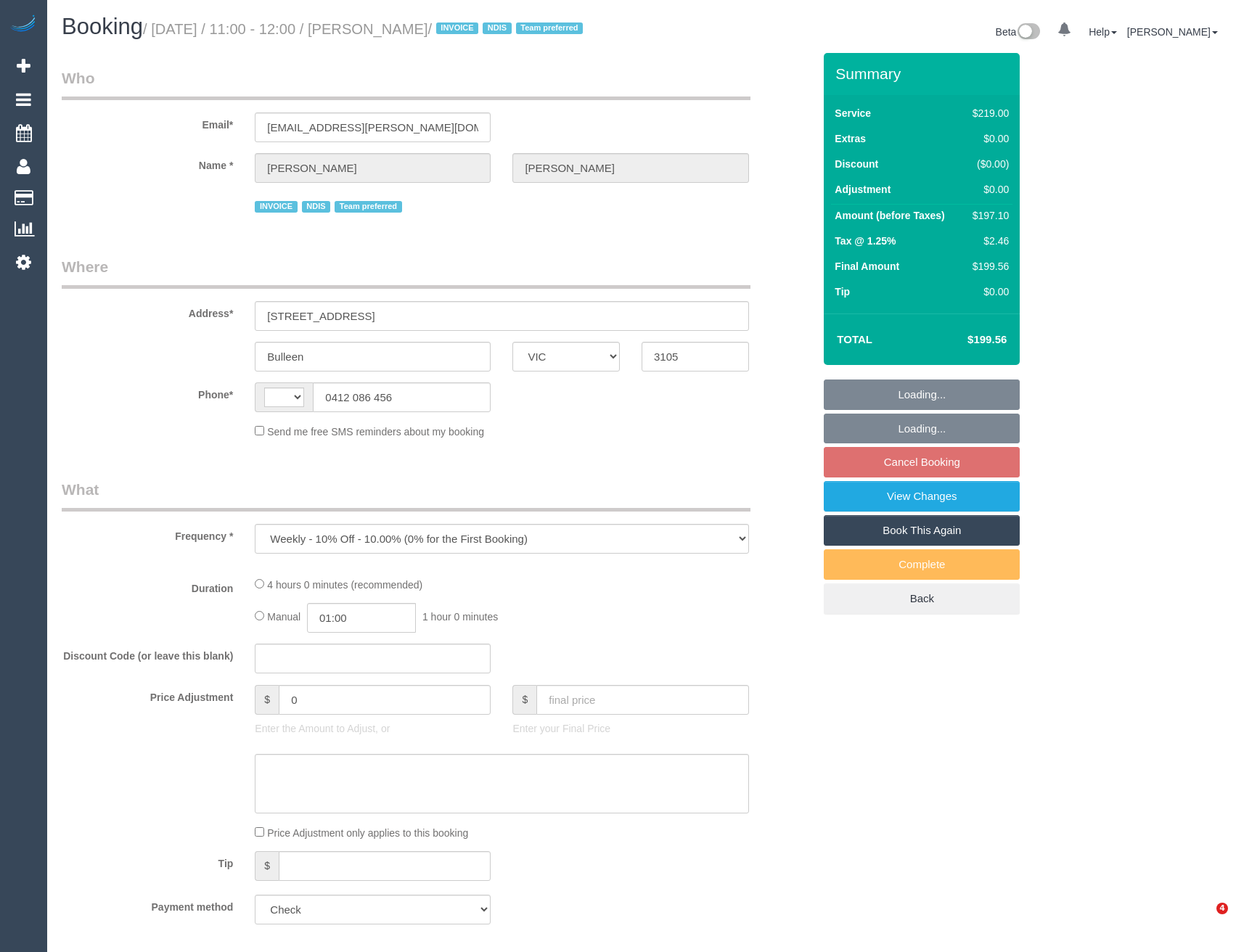
select select "VIC"
select select "string:AU"
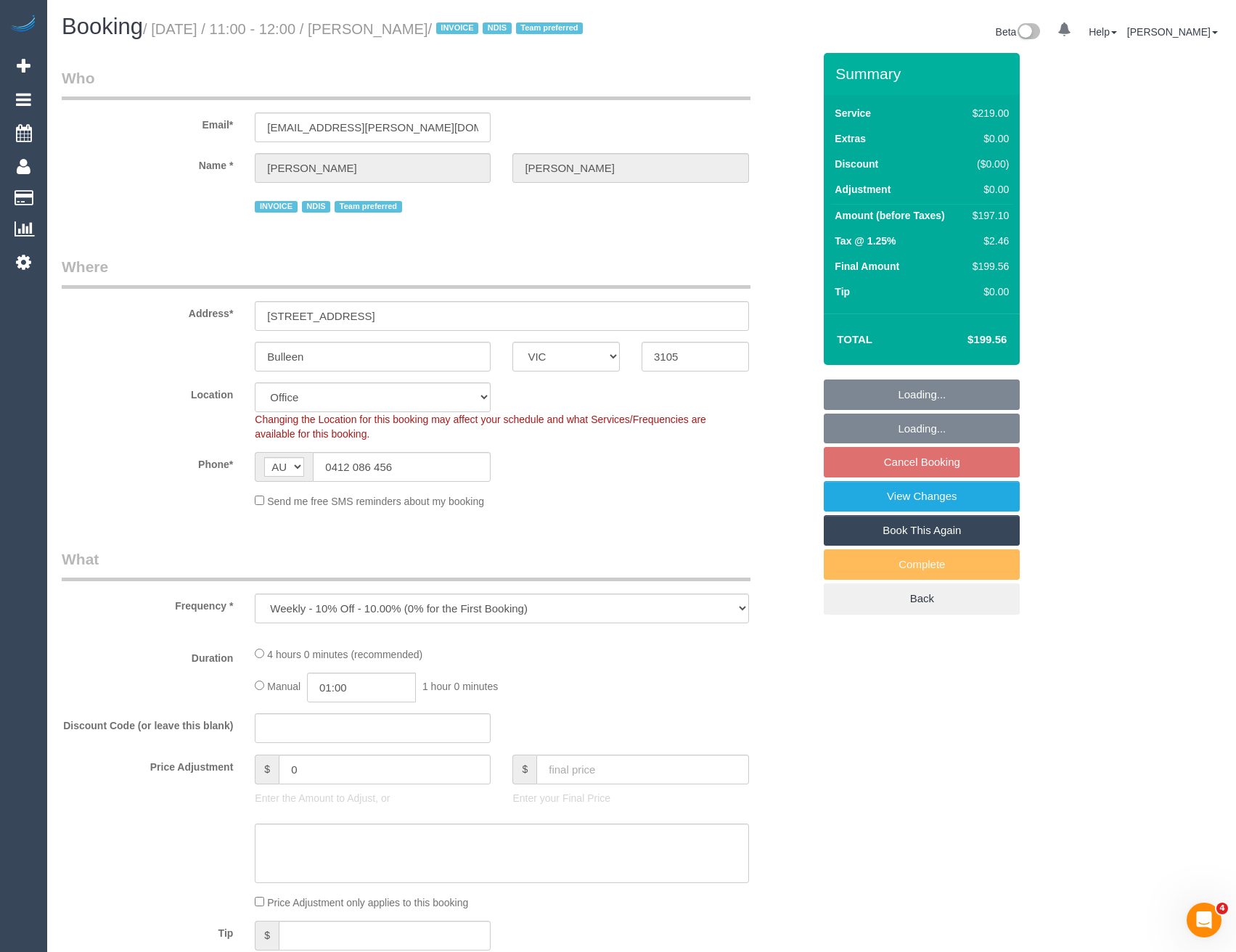
select select "object:551"
select select "number:28"
select select "number:14"
select select "number:19"
select select "number:36"
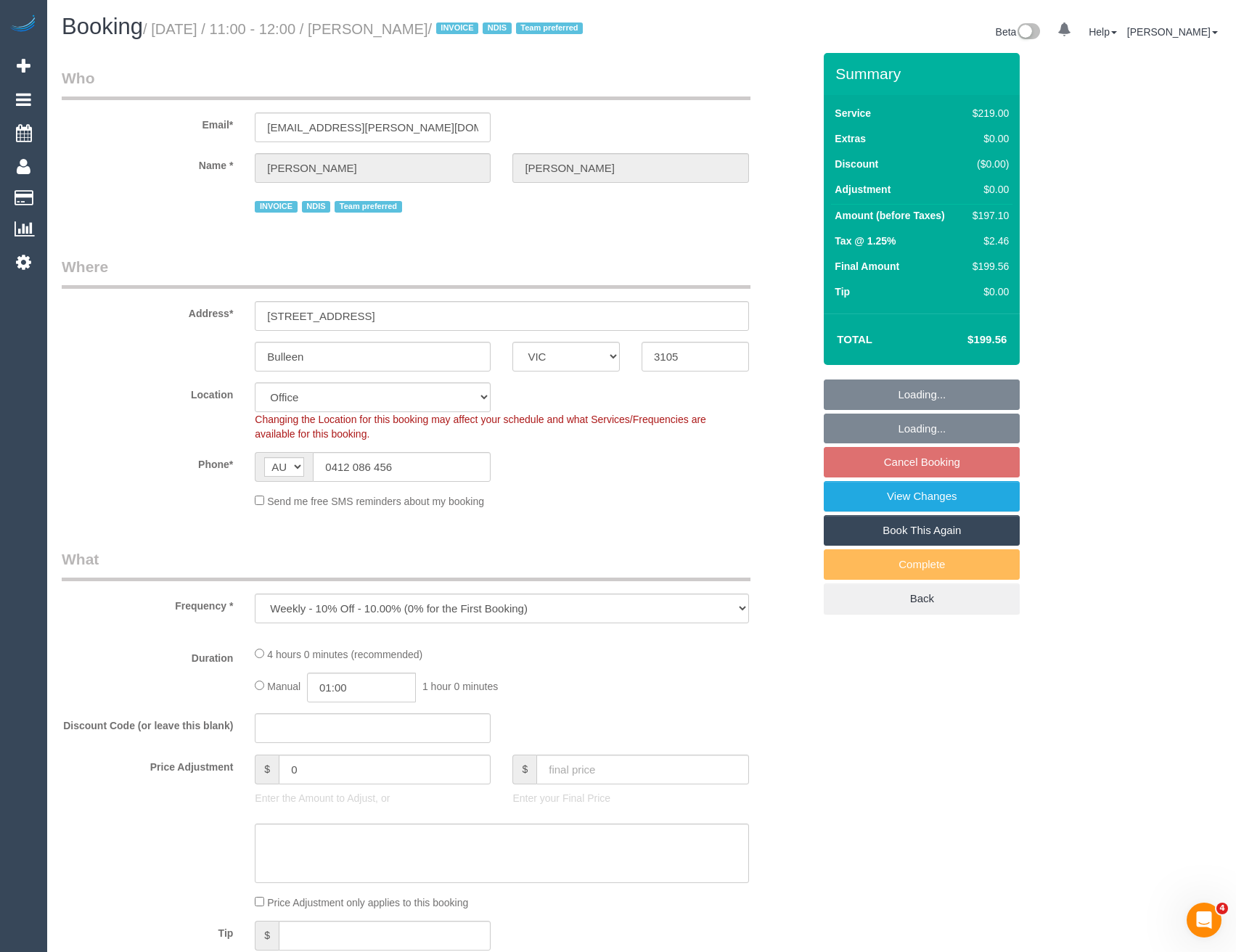
select select "number:34"
select select "number:12"
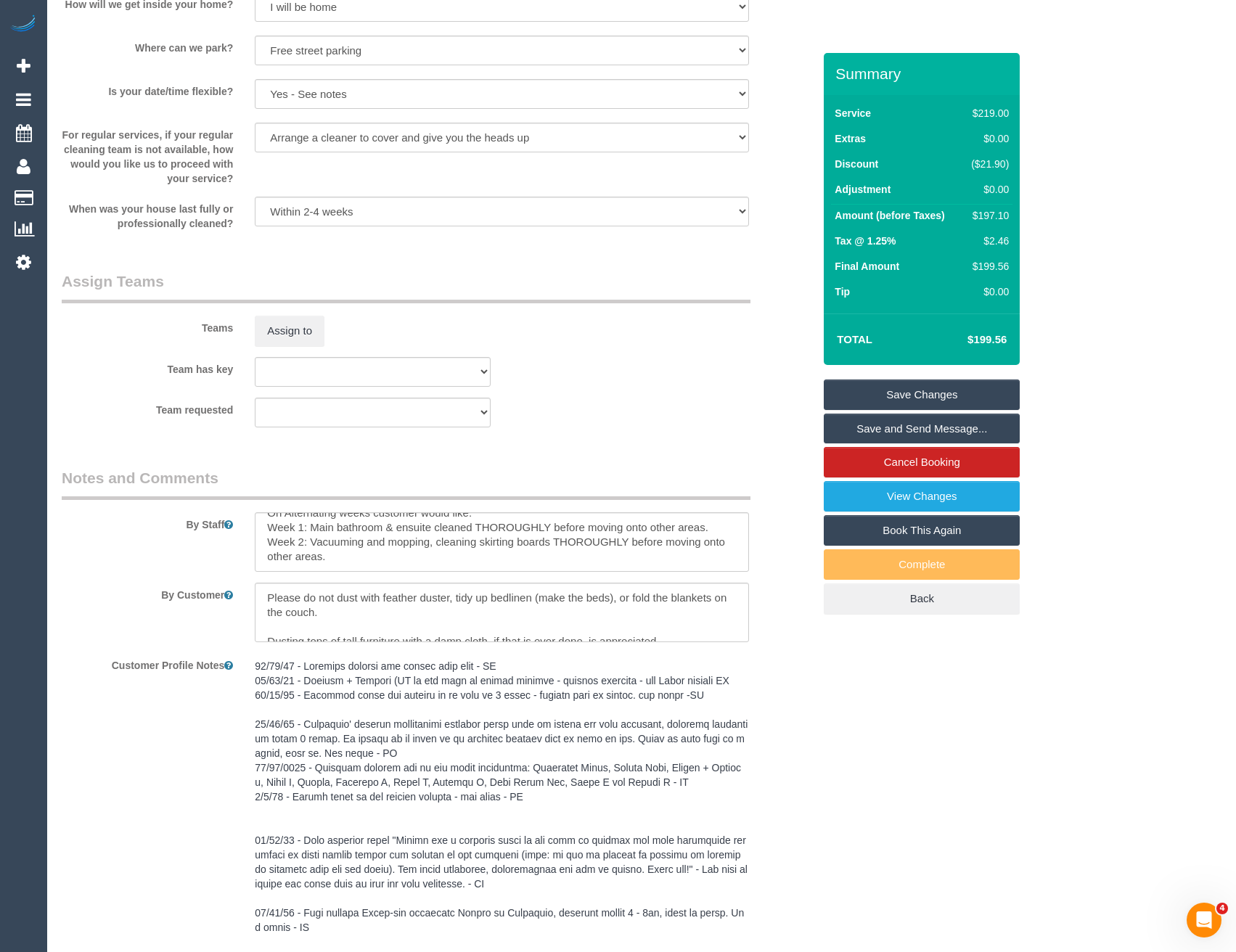
scroll to position [2033, 0]
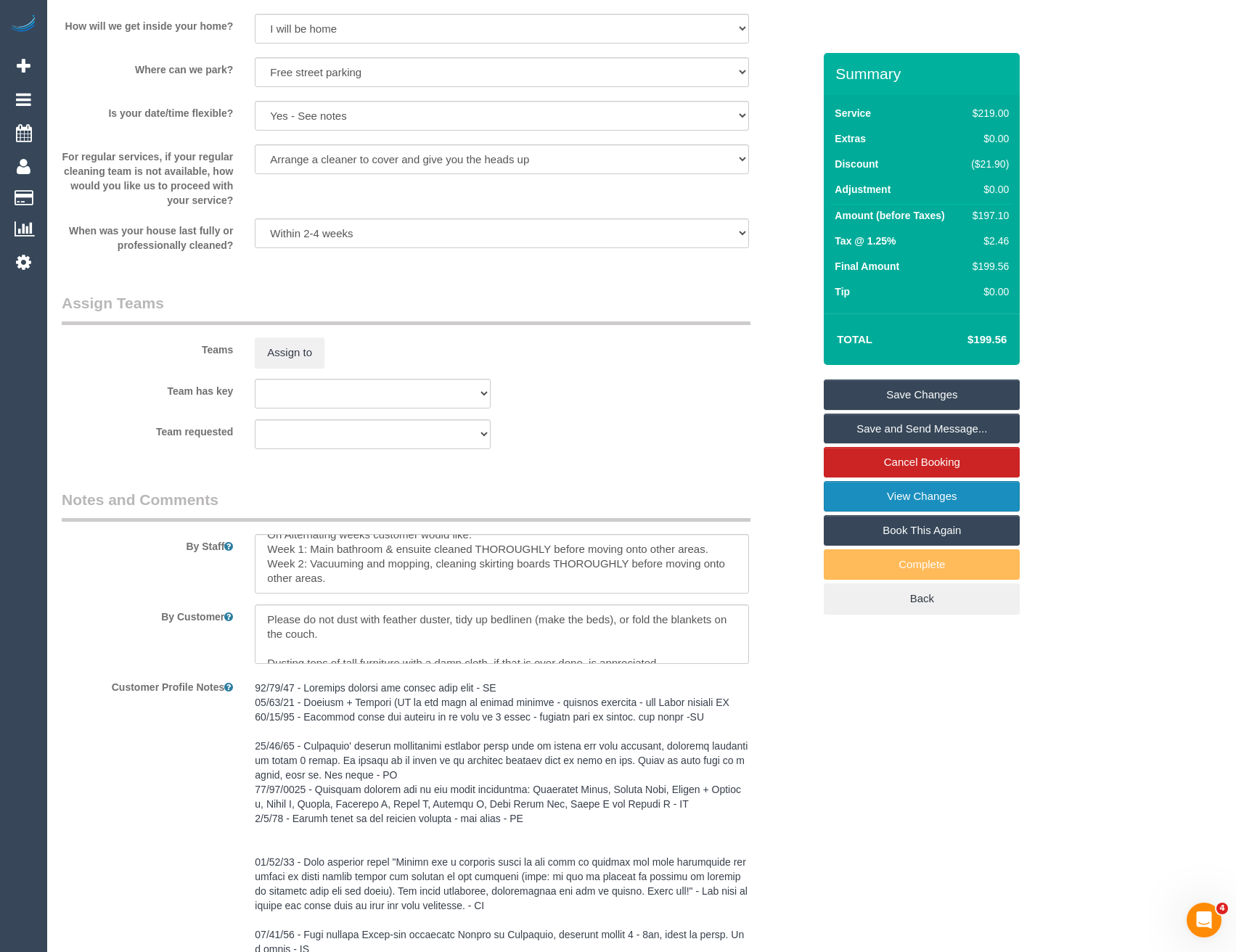
click at [918, 512] on link "View Changes" at bounding box center [921, 496] width 196 height 30
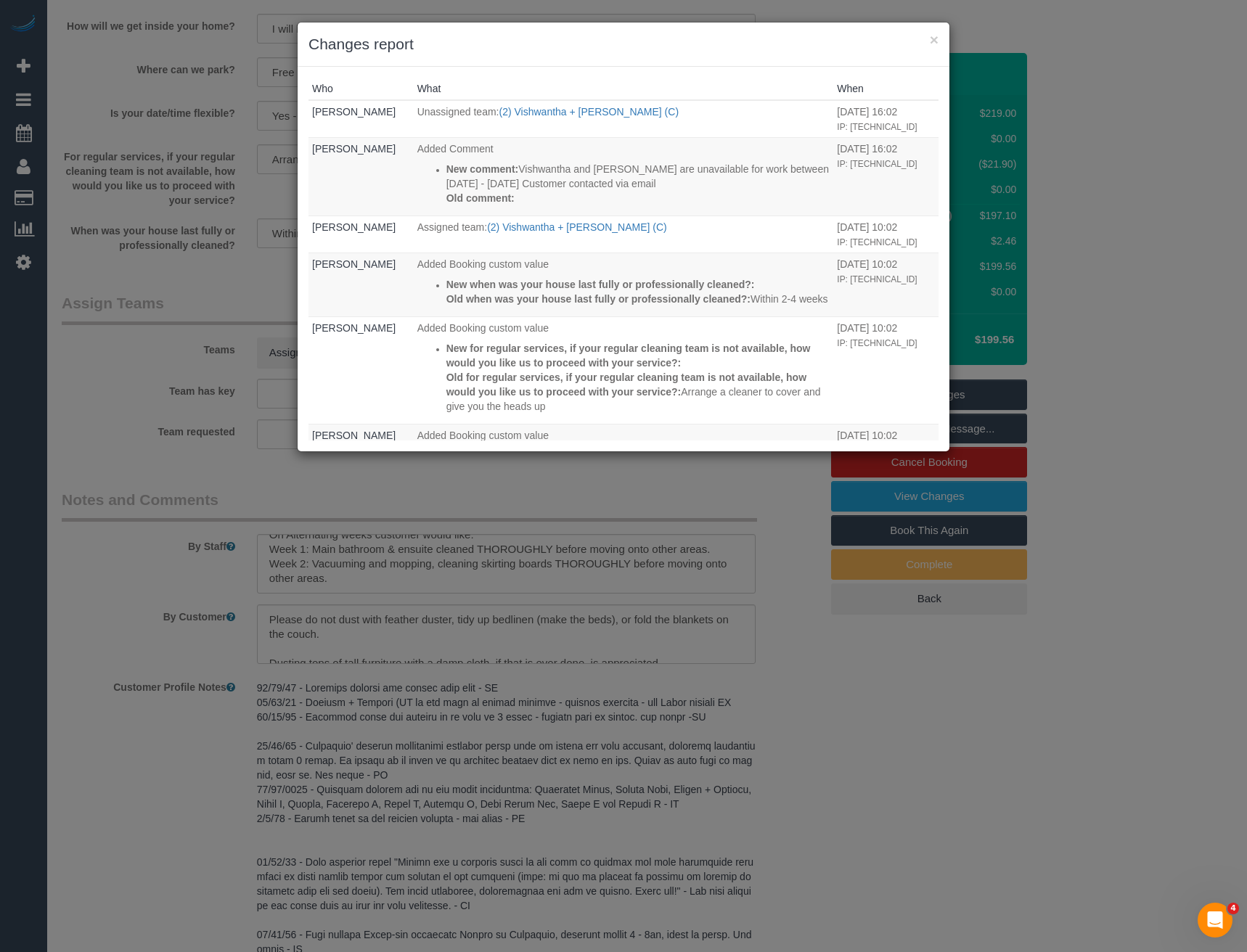
click at [532, 460] on div "× Changes report Who What When [PERSON_NAME] Unassigned team: (2) Vishwantha + …" at bounding box center [623, 476] width 1247 height 952
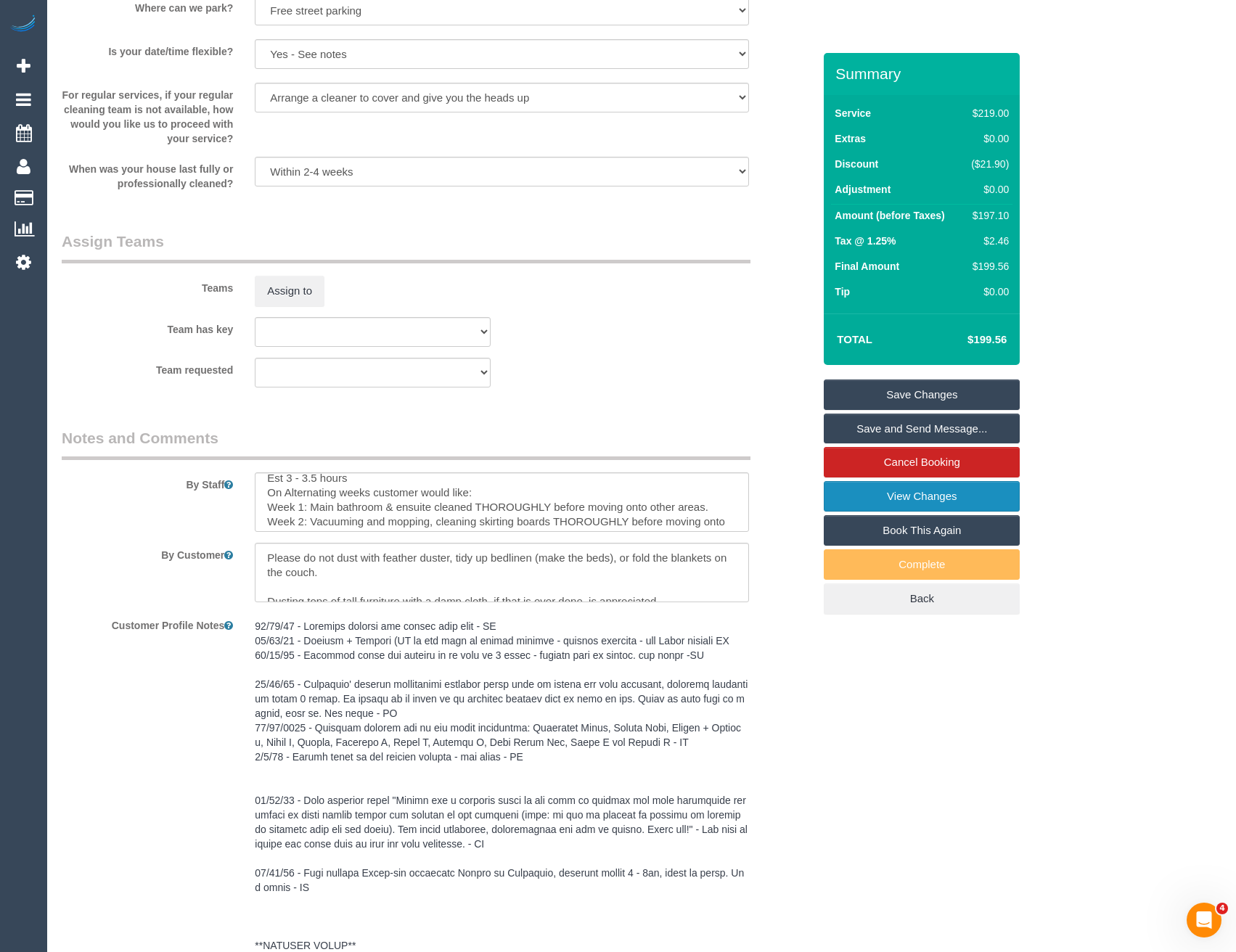
scroll to position [0, 0]
click at [426, 532] on textarea at bounding box center [501, 502] width 493 height 59
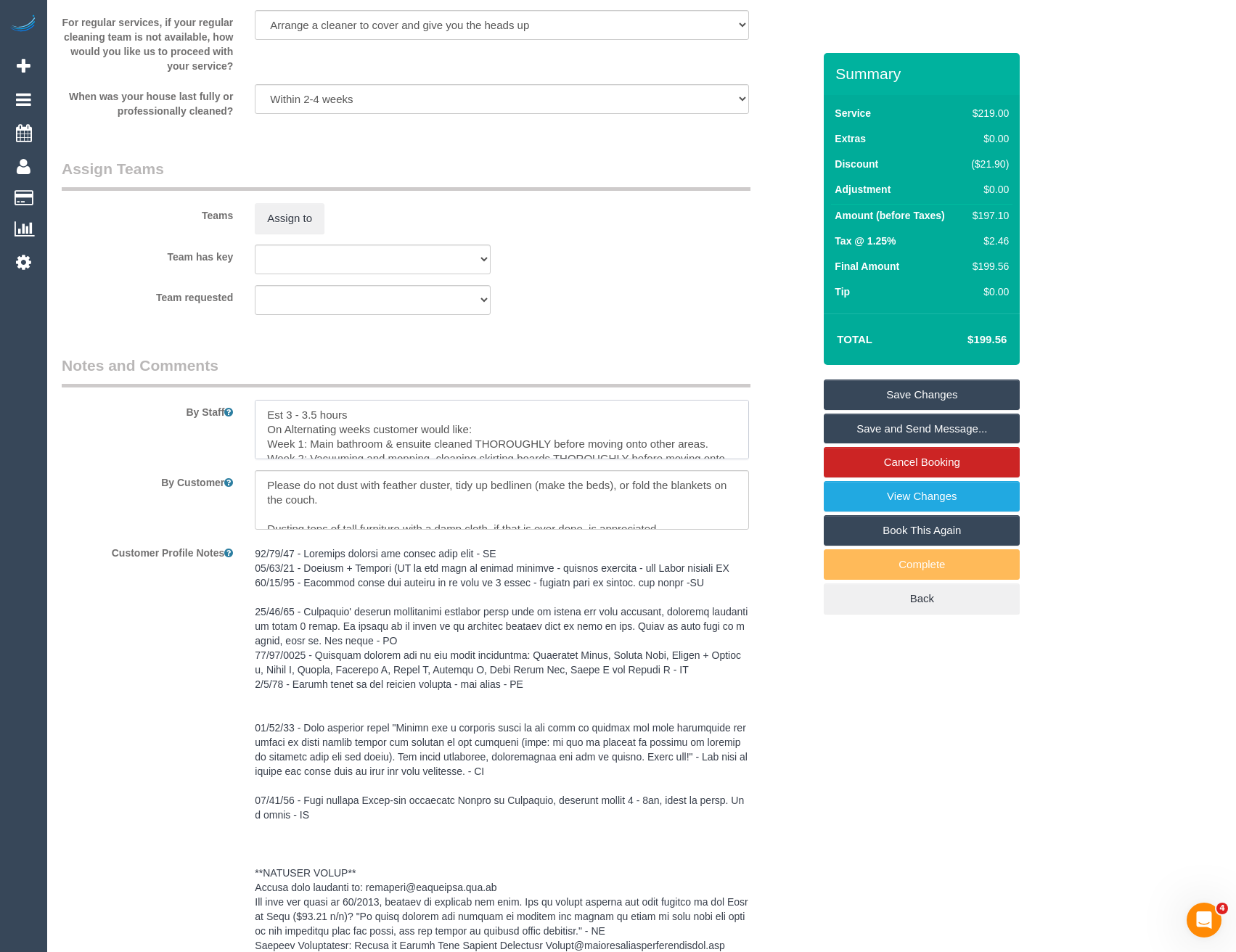
drag, startPoint x: 347, startPoint y: 459, endPoint x: 261, endPoint y: 447, distance: 86.8
click at [261, 447] on textarea at bounding box center [501, 429] width 493 height 59
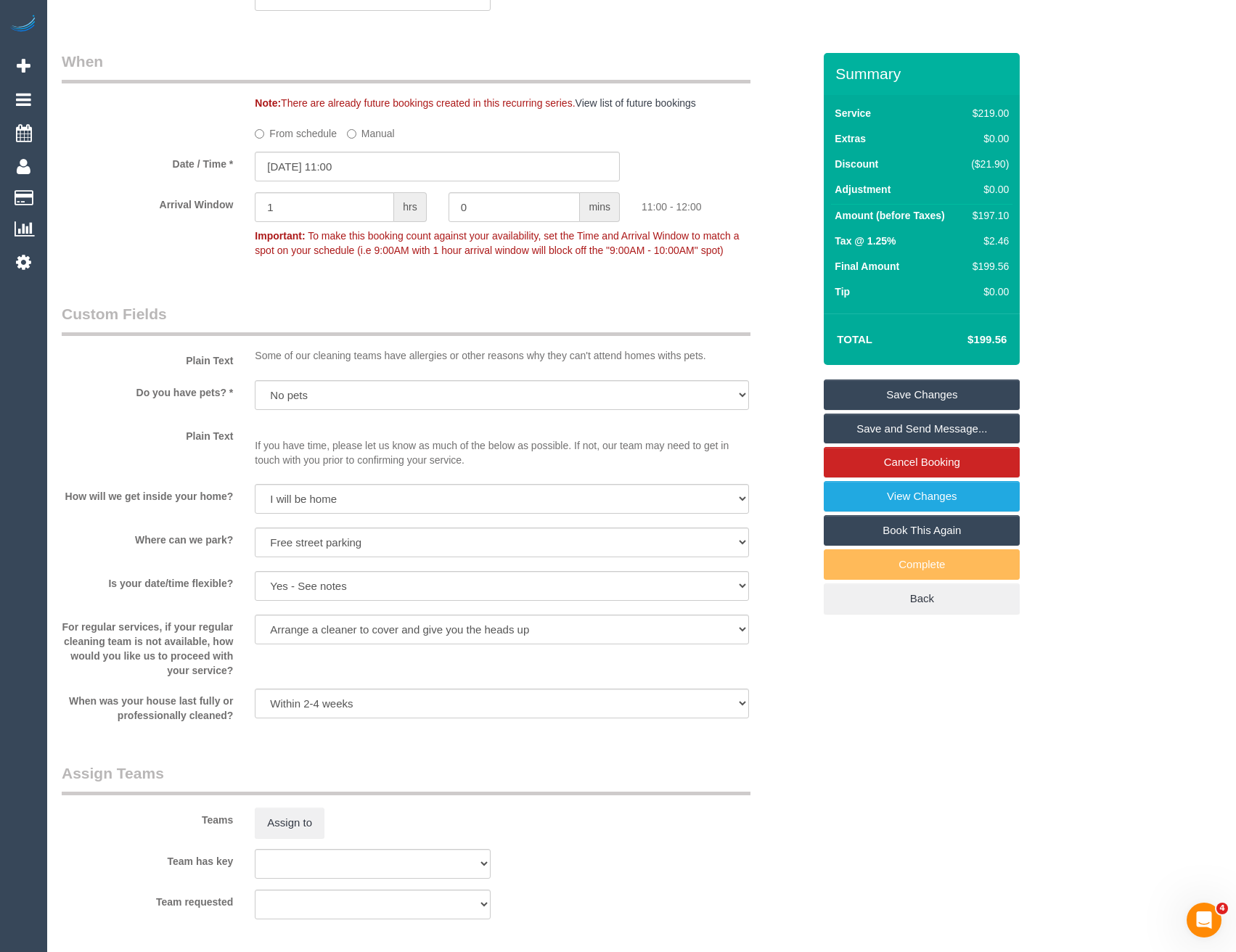
scroll to position [1960, 0]
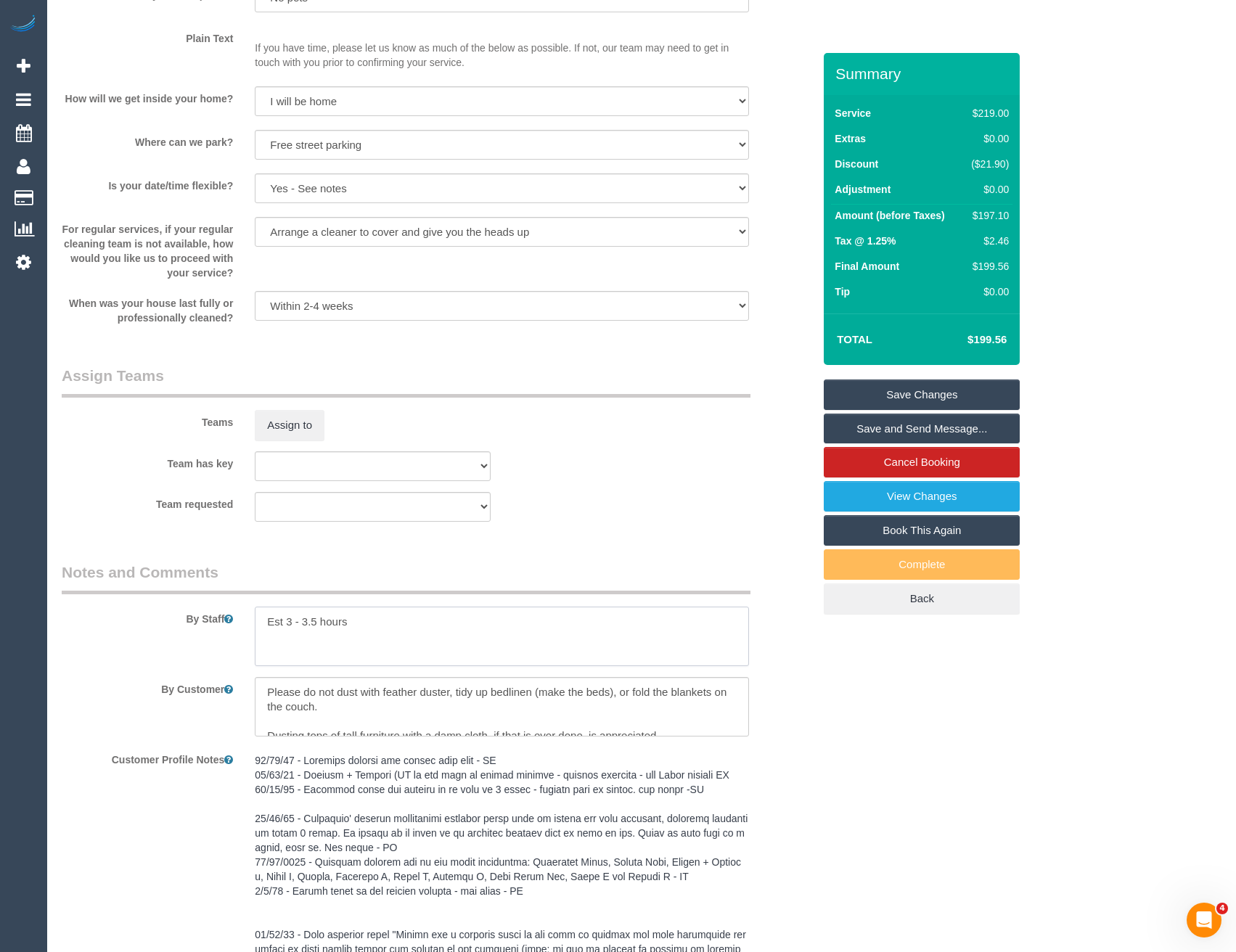
click at [258, 635] on textarea at bounding box center [501, 636] width 493 height 59
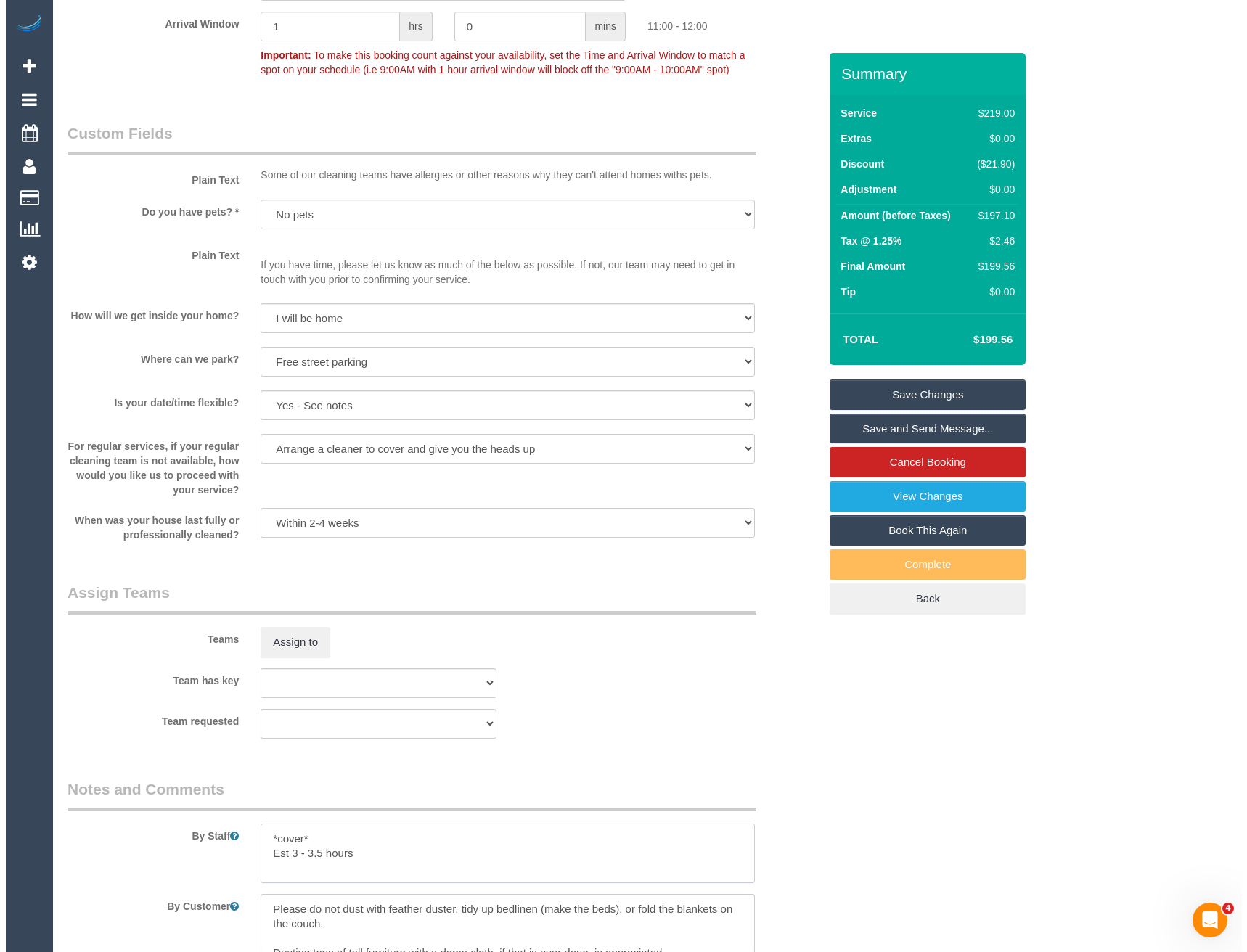
scroll to position [1742, 0]
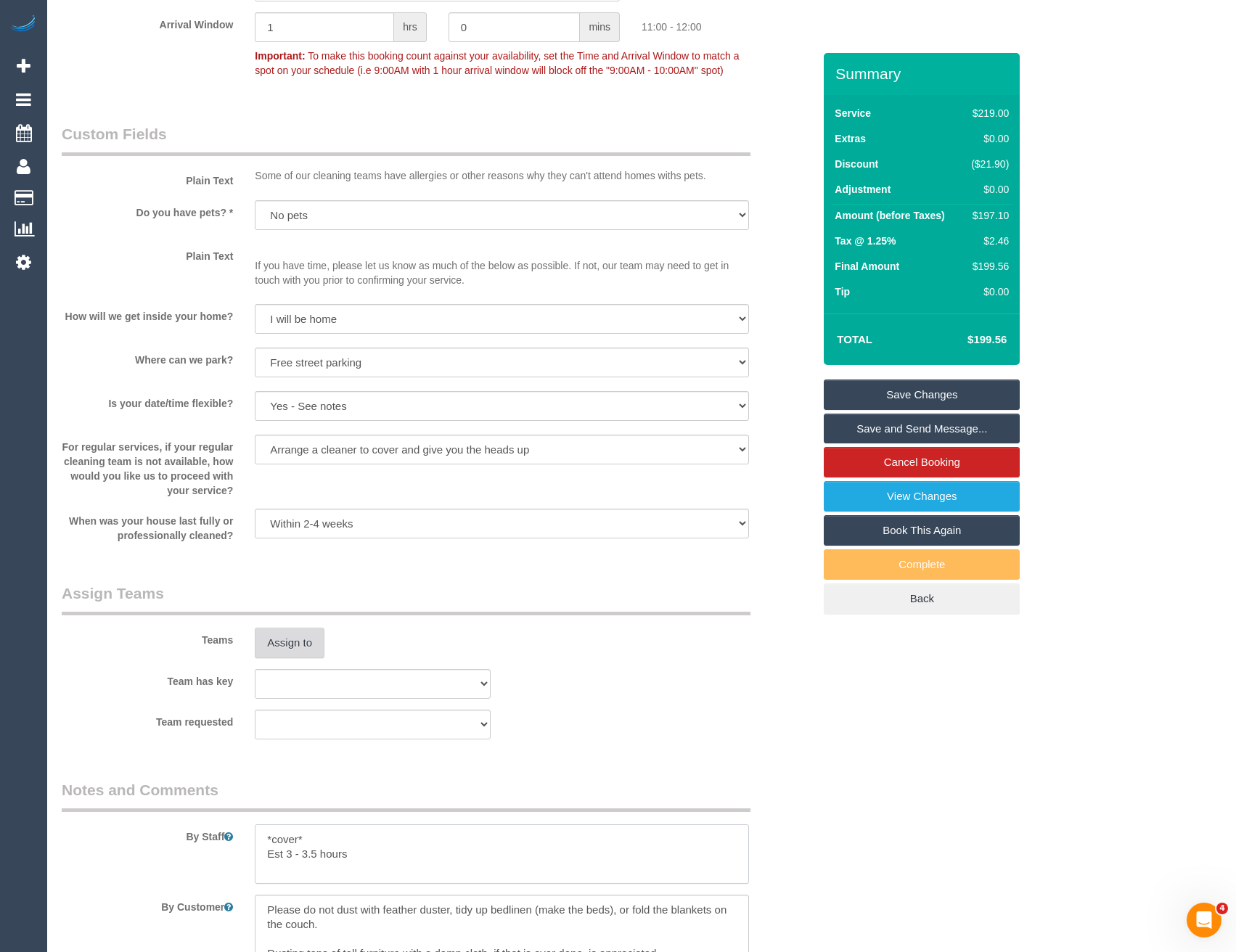
type textarea "*cover* Est 3 - 3.5 hours"
click at [305, 658] on button "Assign to" at bounding box center [289, 642] width 69 height 30
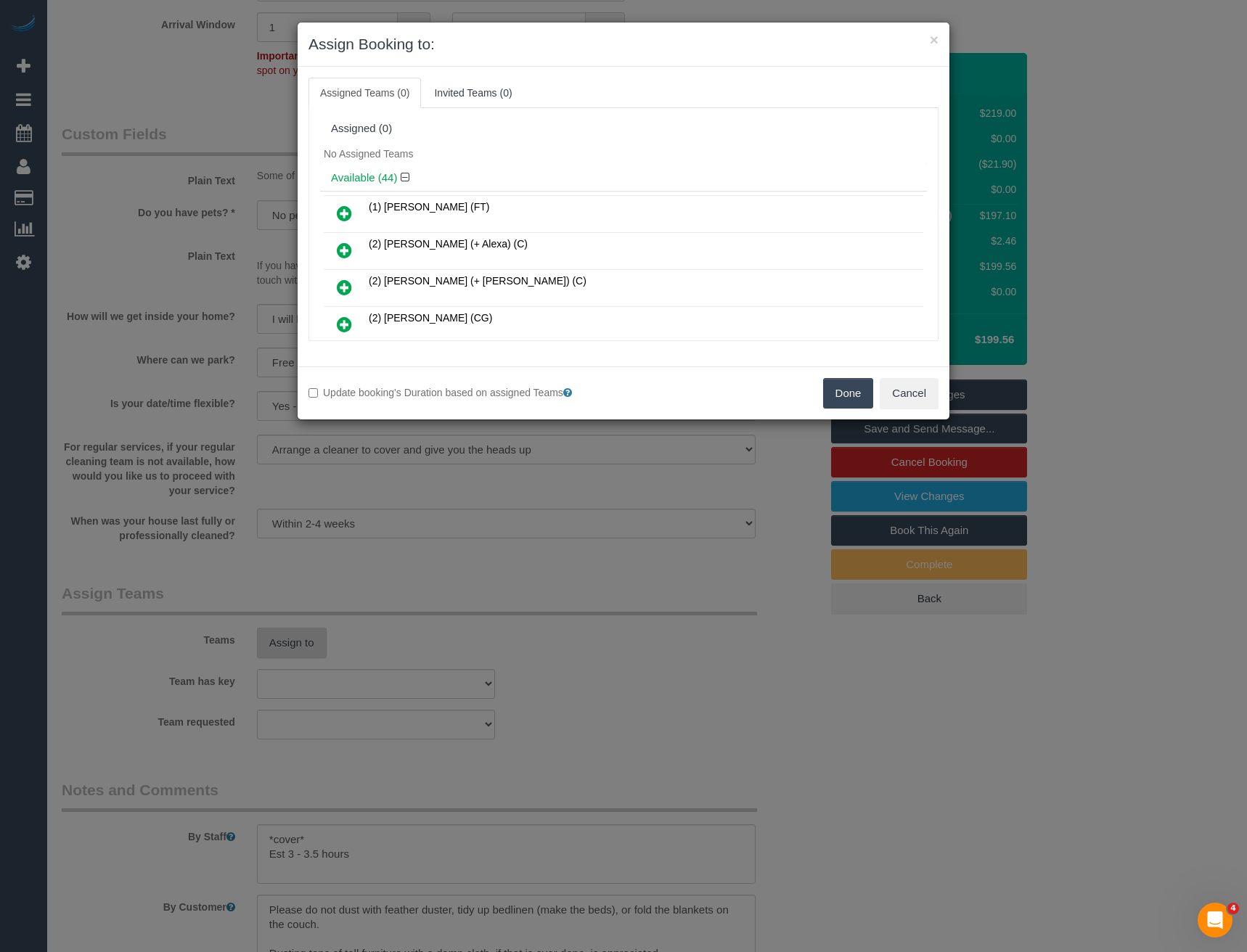
scroll to position [614, 0]
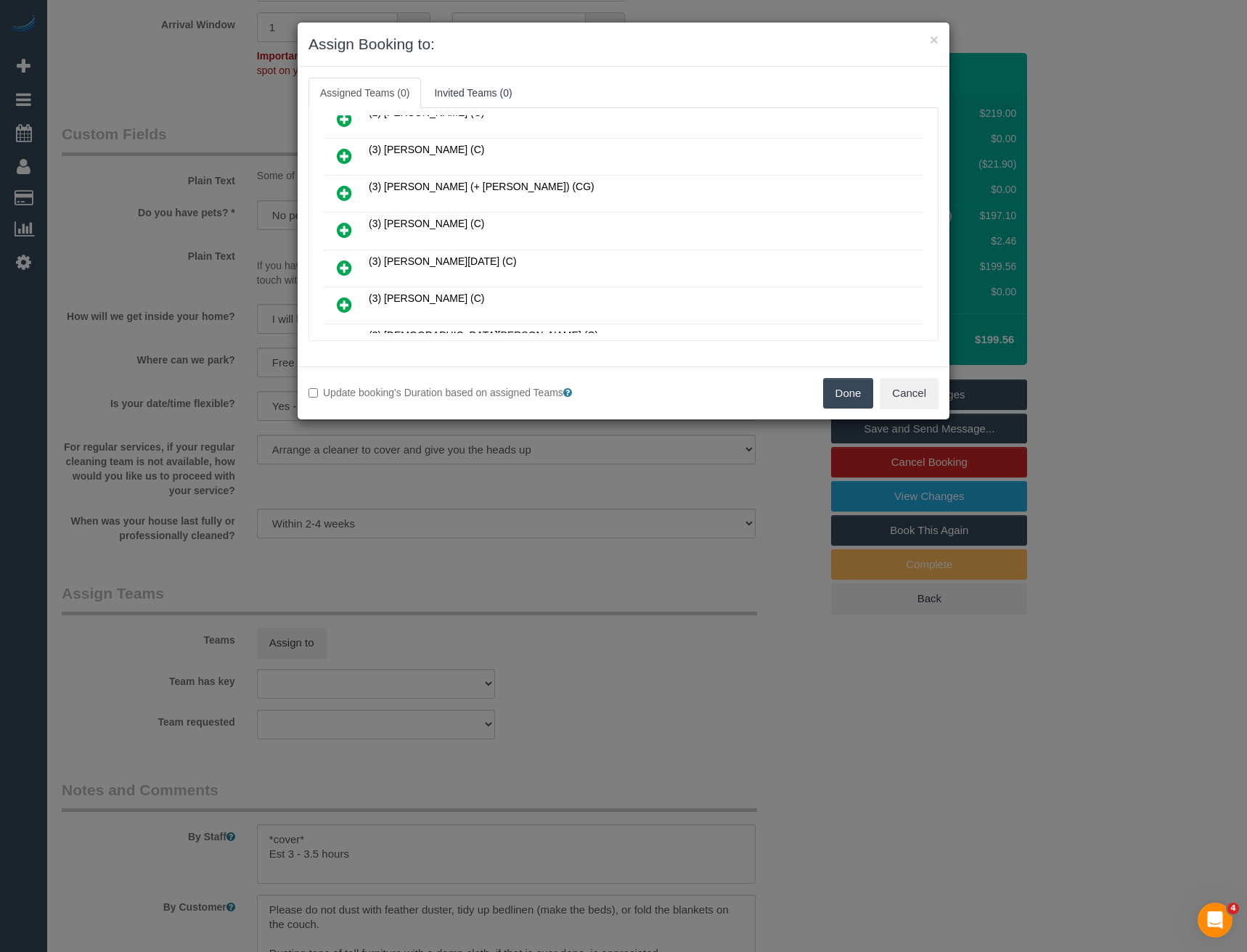
click at [344, 232] on icon at bounding box center [344, 230] width 16 height 17
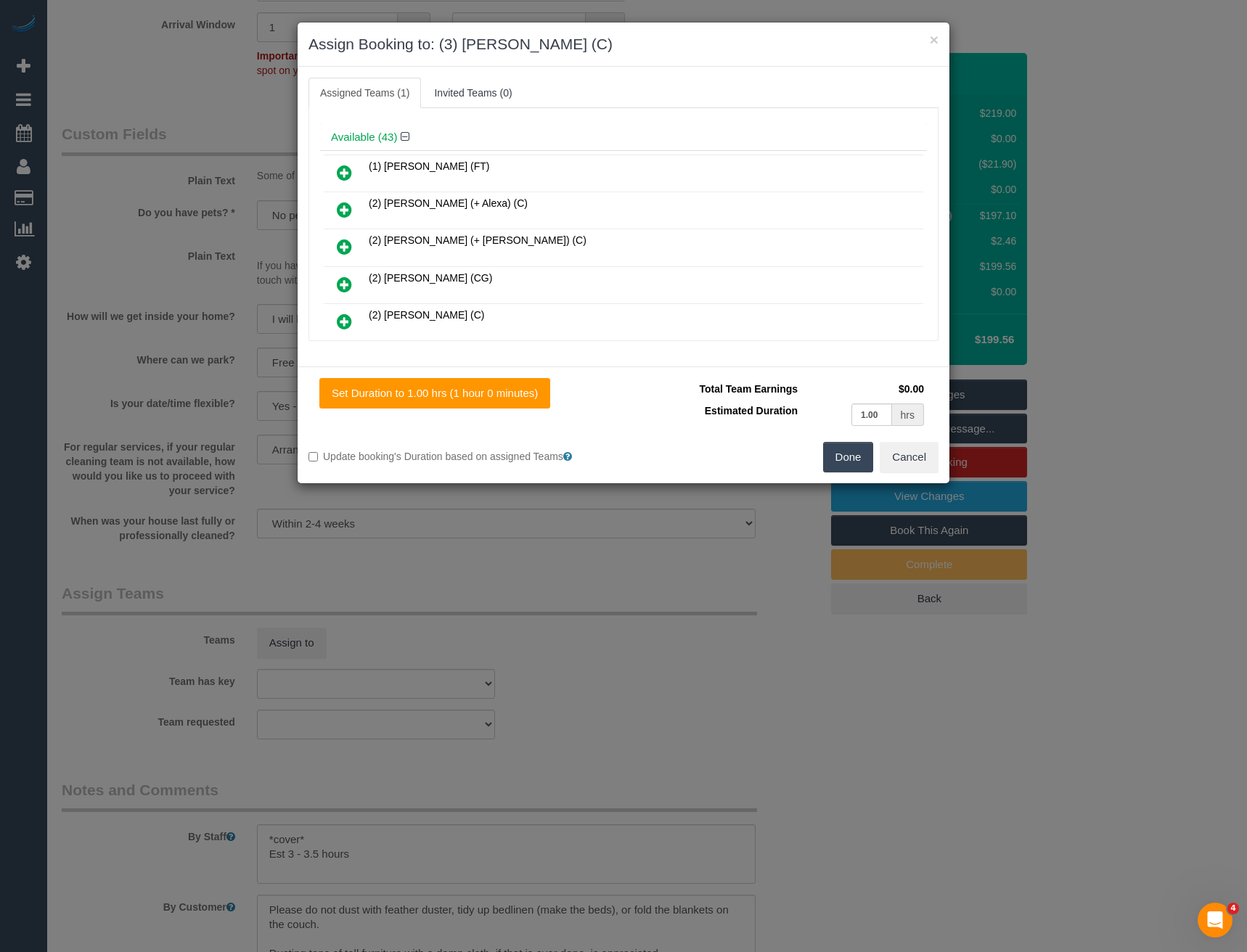
scroll to position [0, 0]
drag, startPoint x: 746, startPoint y: 171, endPoint x: 500, endPoint y: 157, distance: 246.4
click at [599, 172] on tr "(3) [PERSON_NAME] (C) 0 hrs 0 /hr" at bounding box center [623, 165] width 599 height 37
type input "1"
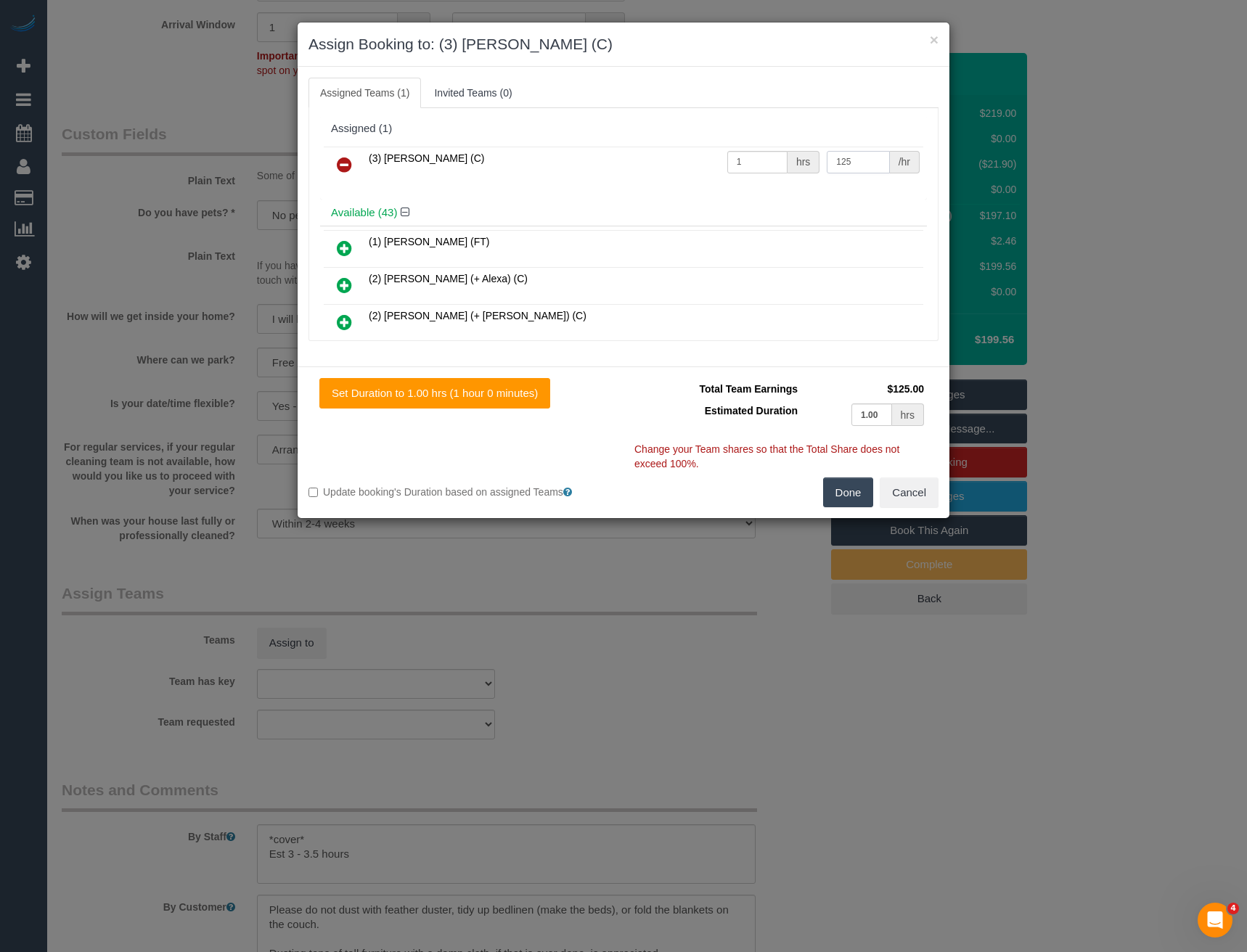
type input "125"
click at [848, 493] on button "Done" at bounding box center [849, 492] width 51 height 30
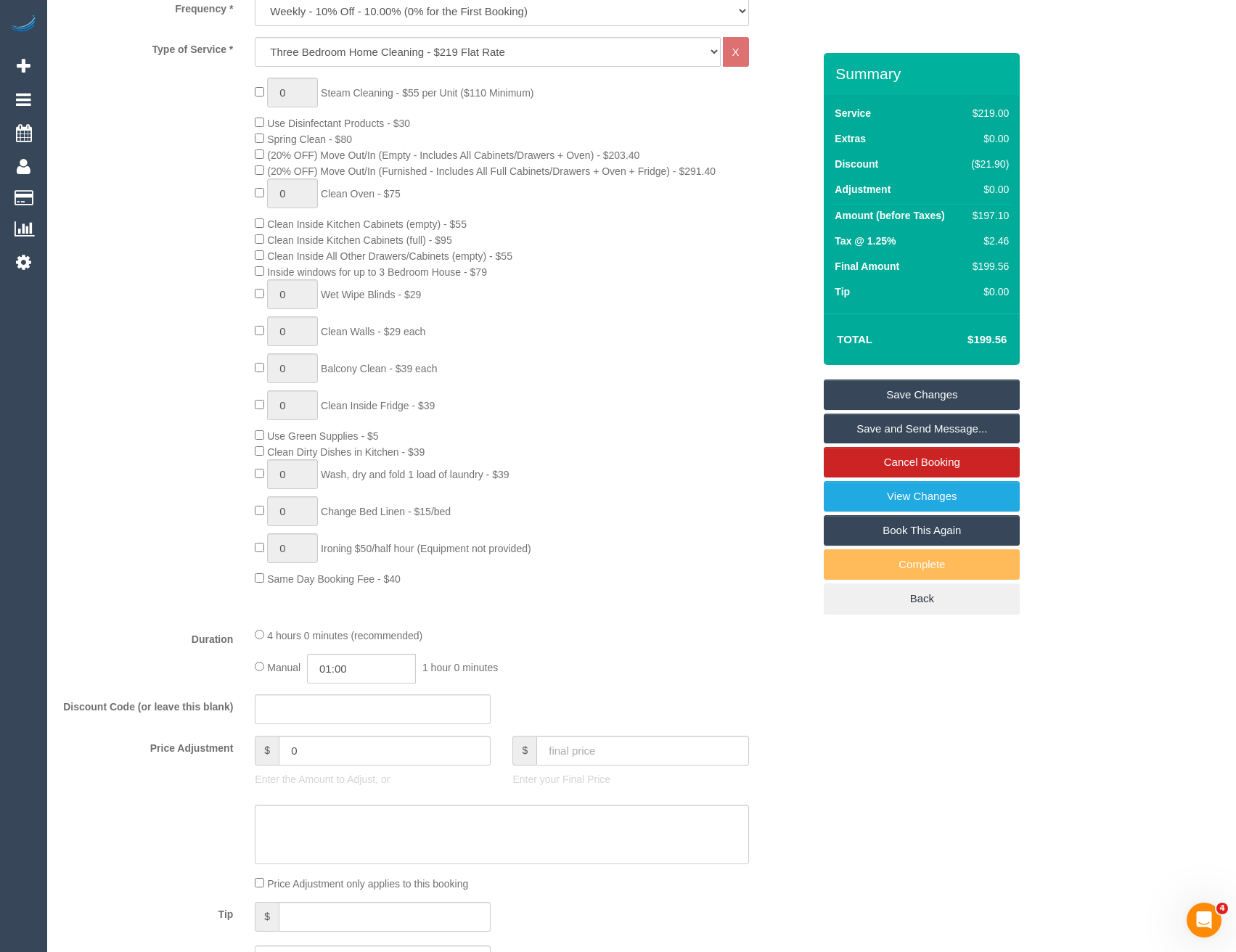
scroll to position [508, 0]
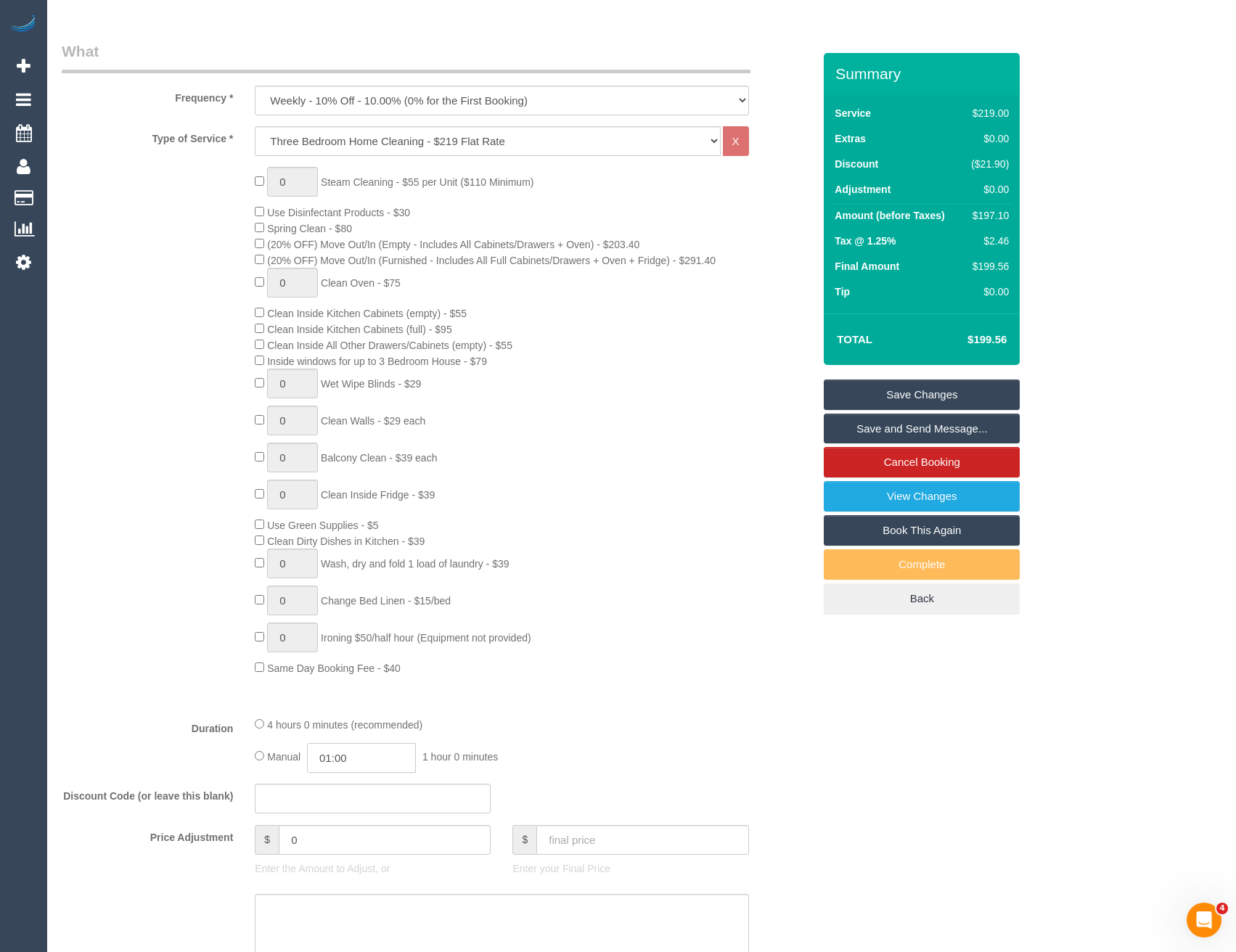
click at [359, 772] on input "01:00" at bounding box center [361, 758] width 109 height 30
type input "03:30"
click at [351, 860] on li "03:30" at bounding box center [346, 855] width 65 height 19
click at [613, 773] on div "Manual 03:30 3 hours 30 minutes" at bounding box center [501, 758] width 493 height 30
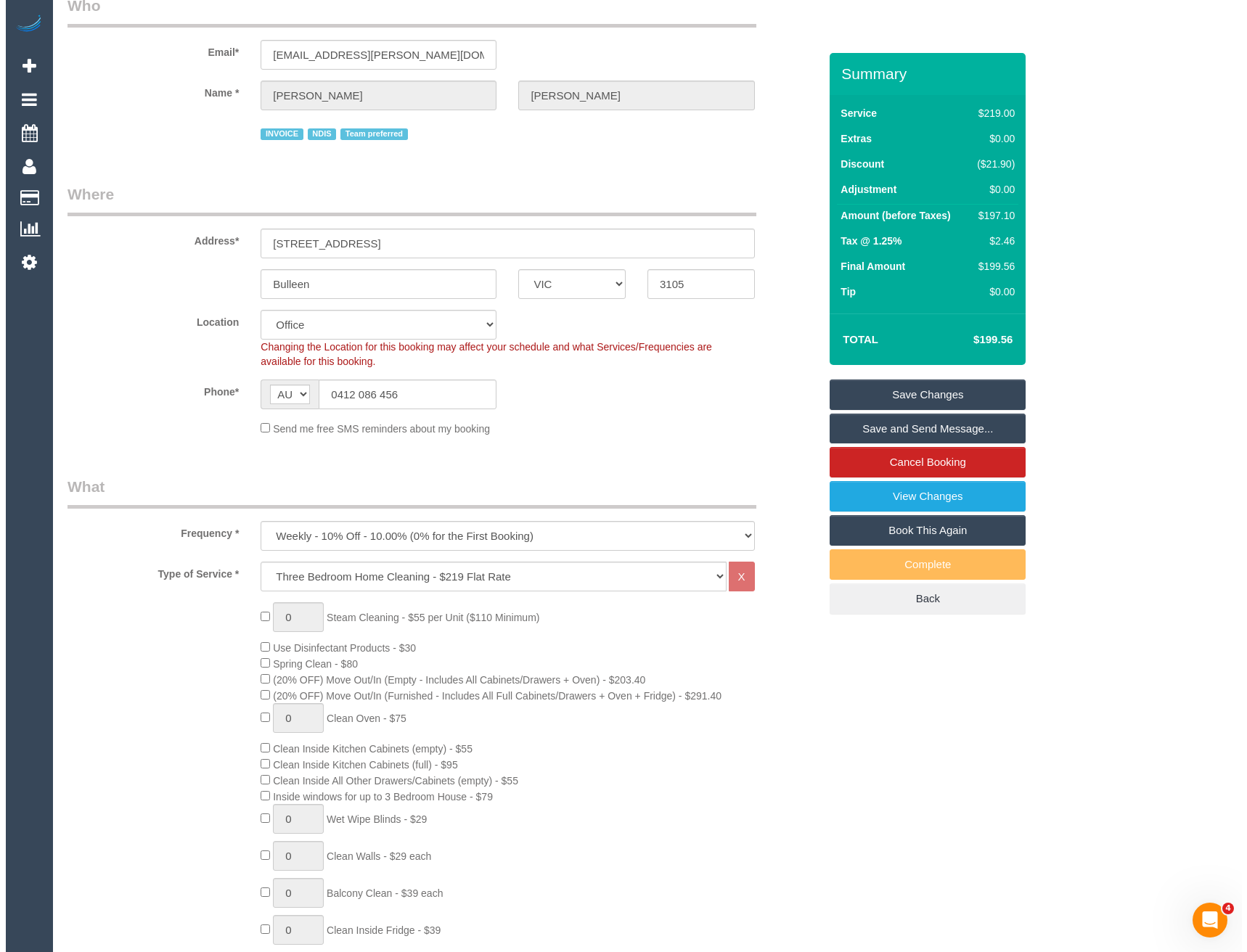
scroll to position [0, 0]
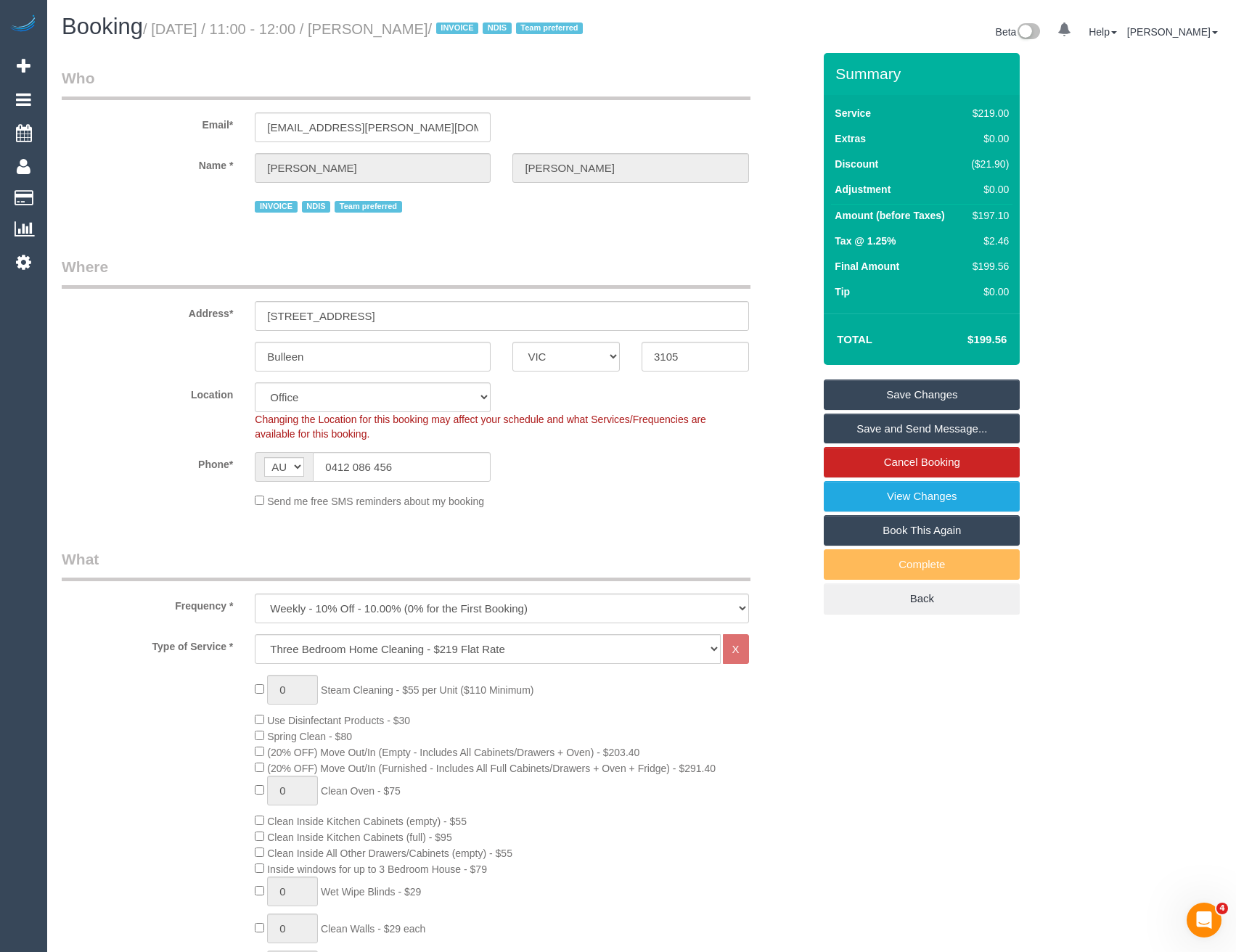
click at [905, 444] on link "Save and Send Message..." at bounding box center [921, 429] width 196 height 30
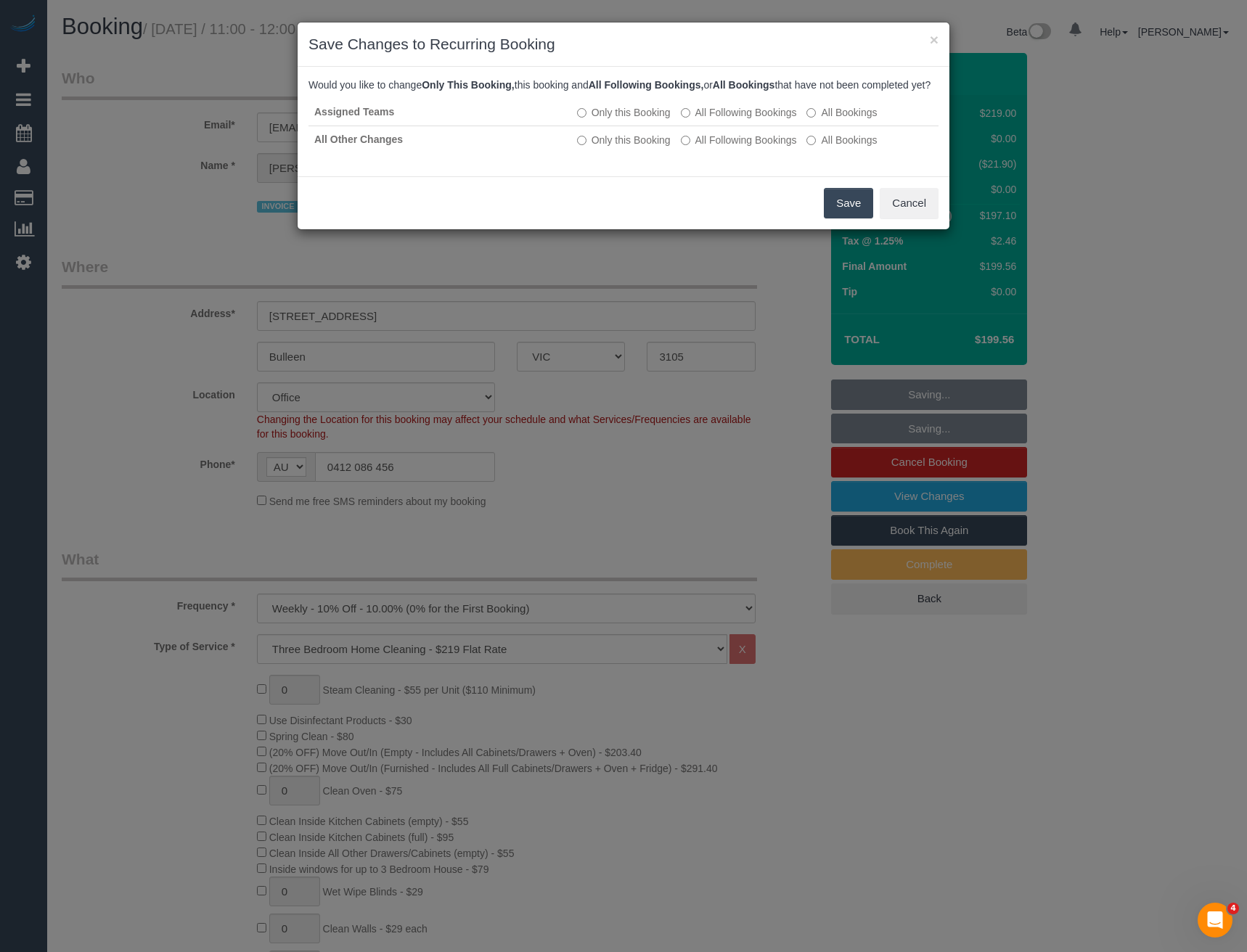
drag, startPoint x: 860, startPoint y: 219, endPoint x: 820, endPoint y: 190, distance: 49.4
click at [861, 219] on button "Save" at bounding box center [848, 202] width 49 height 30
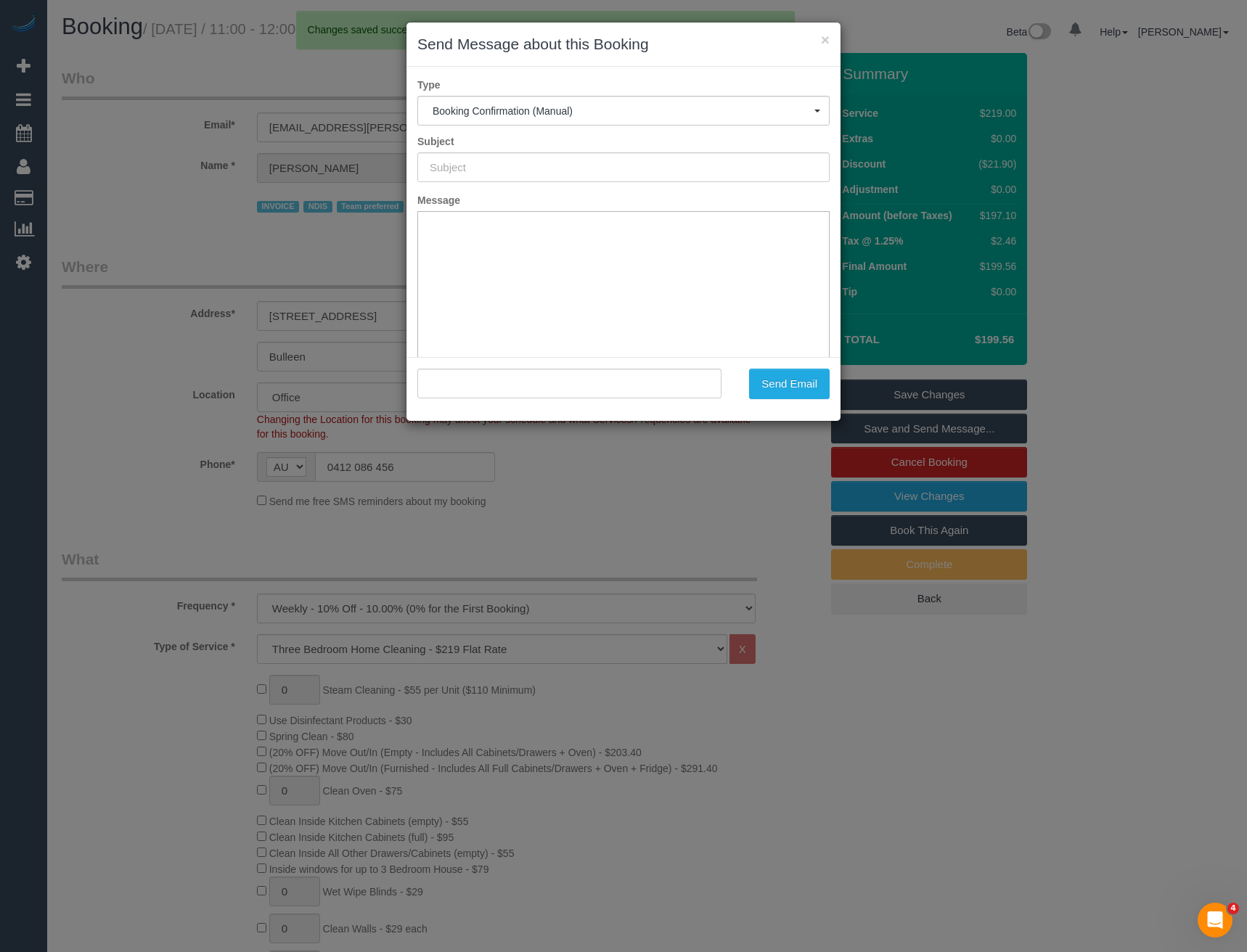
type input "Booking Confirmed"
type input ""Natasha Robinson" <ms.natasha.k.robinson@gmail.com>"
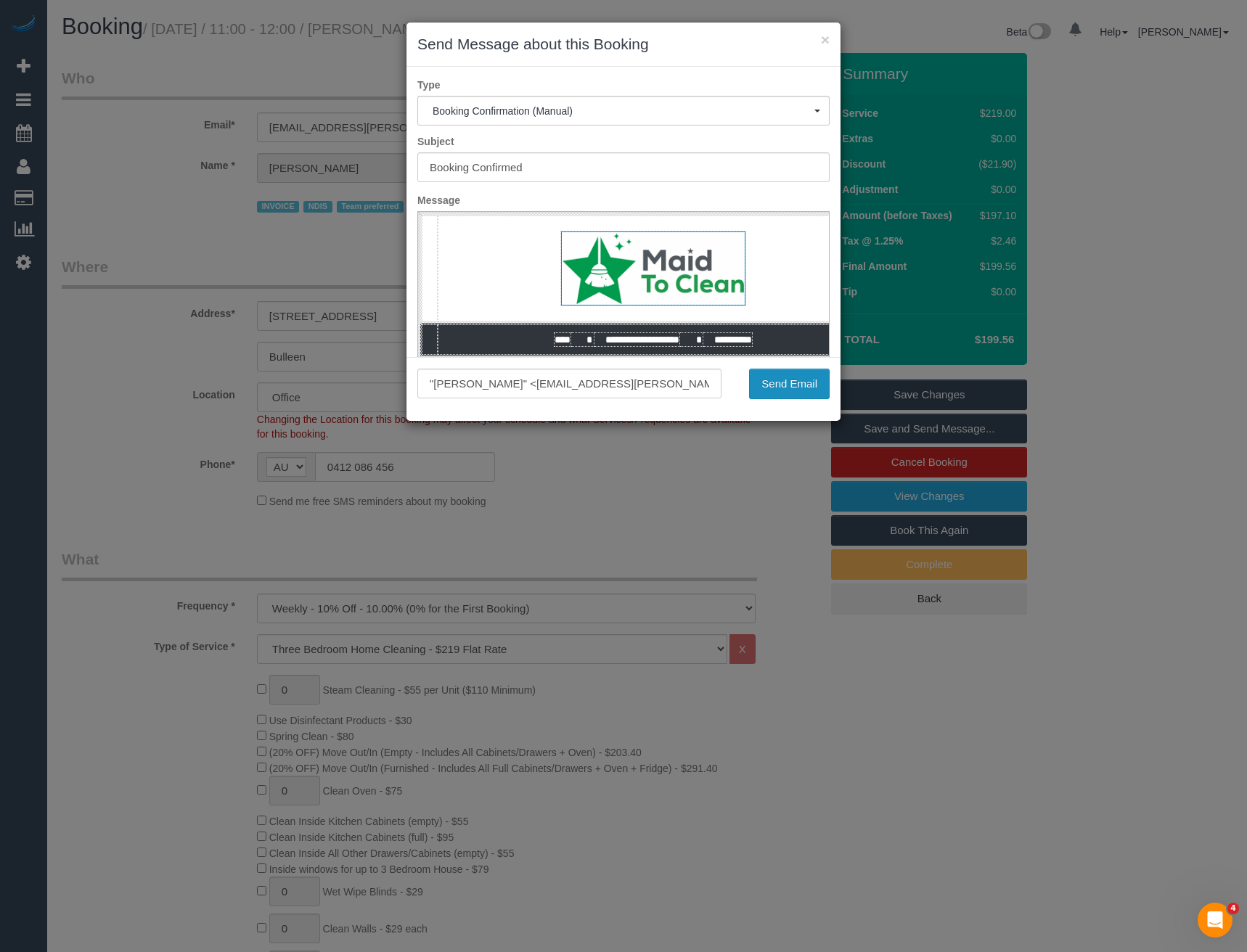
click at [792, 386] on button "Send Email" at bounding box center [789, 383] width 80 height 30
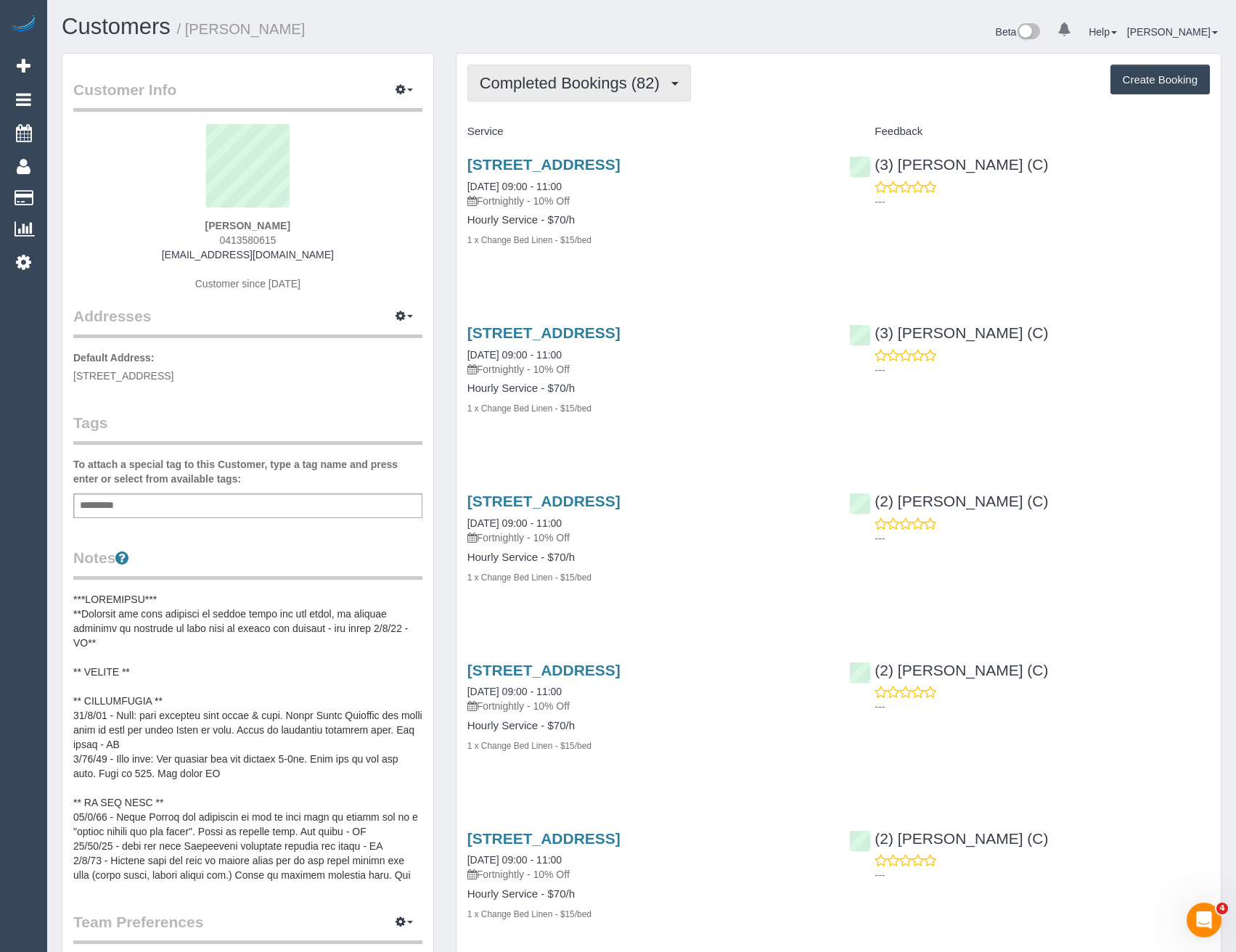
click at [585, 90] on span "Completed Bookings (82)" at bounding box center [573, 83] width 187 height 18
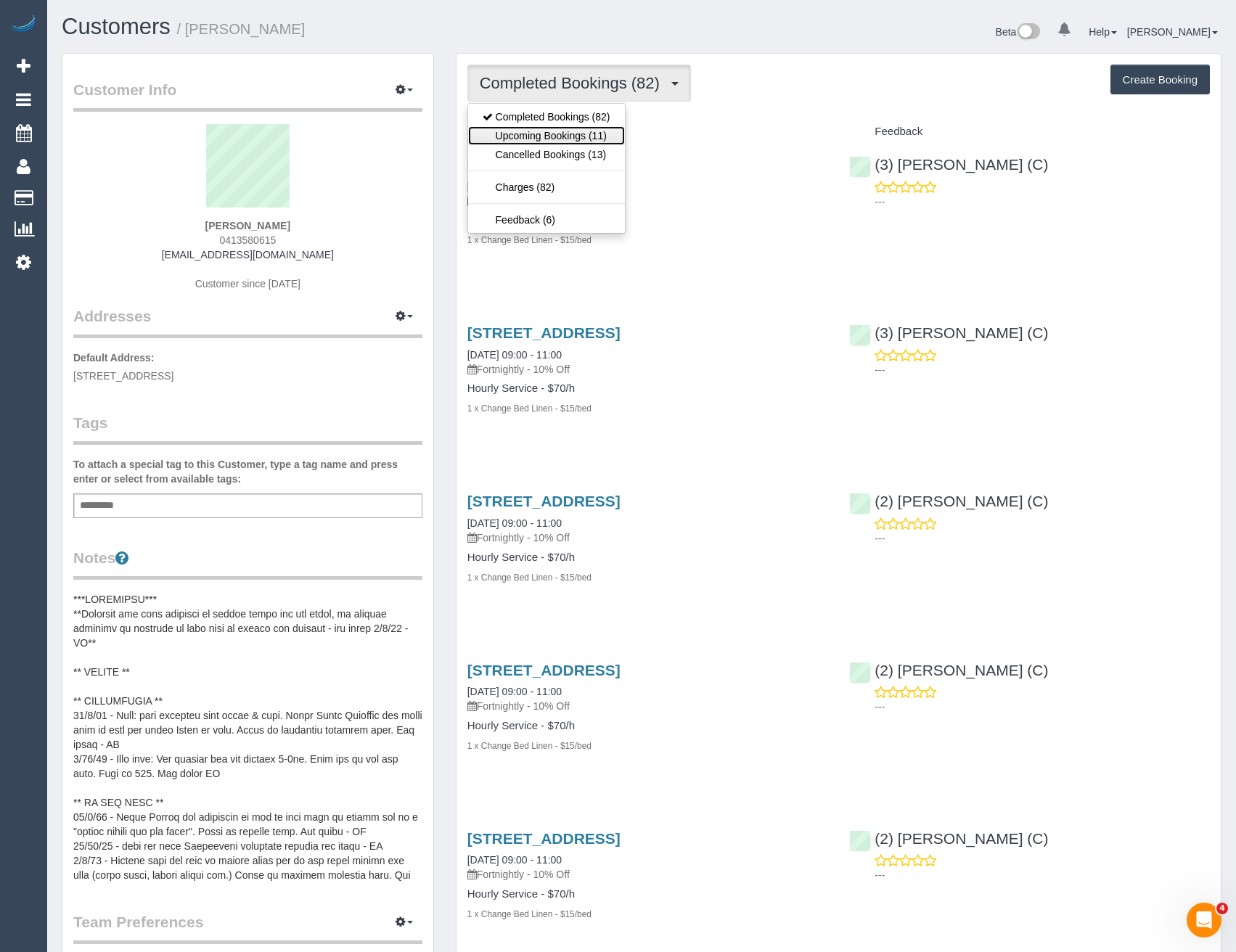
click at [590, 140] on link "Upcoming Bookings (11)" at bounding box center [546, 135] width 157 height 19
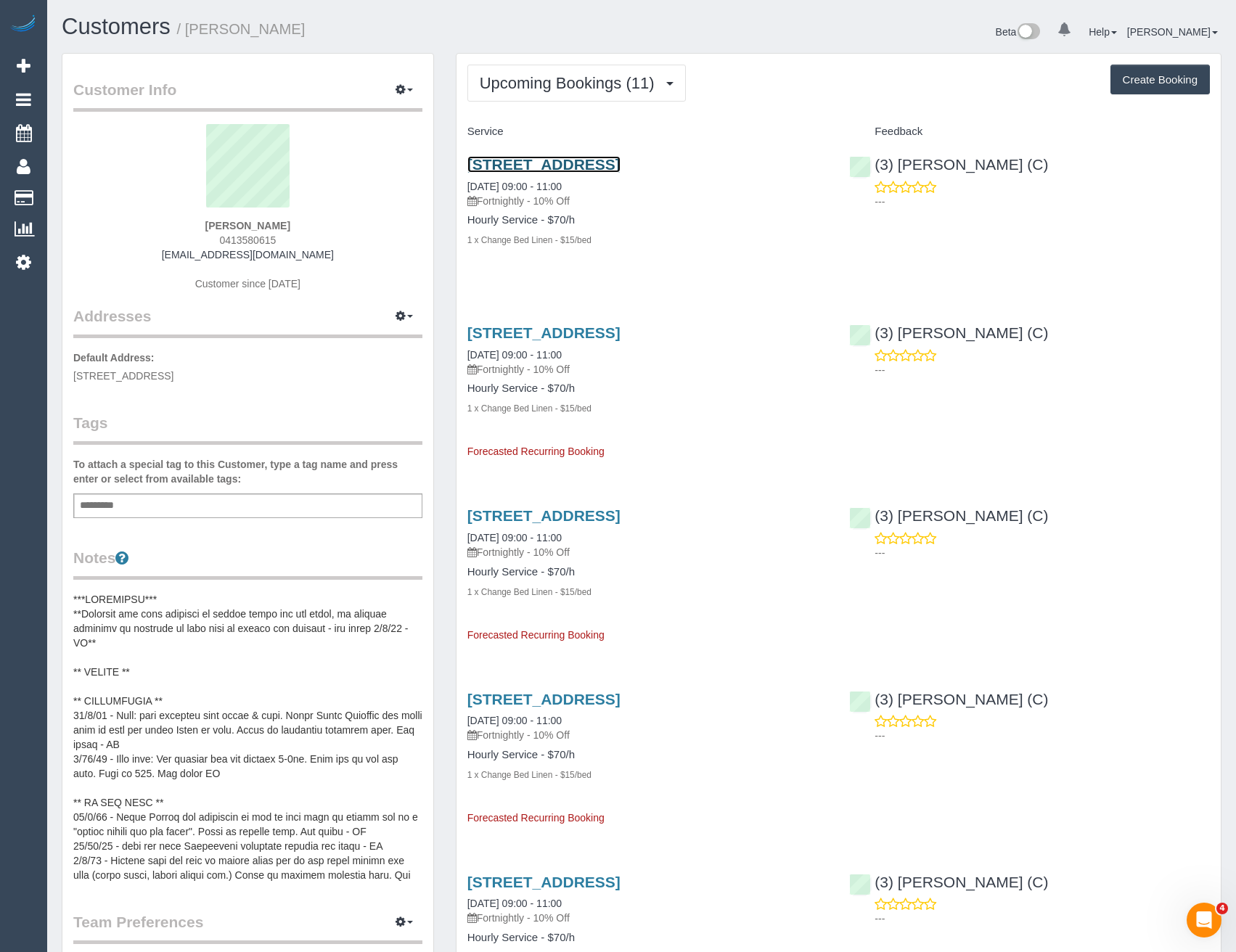
click at [609, 163] on link "[STREET_ADDRESS]" at bounding box center [545, 164] width 153 height 16
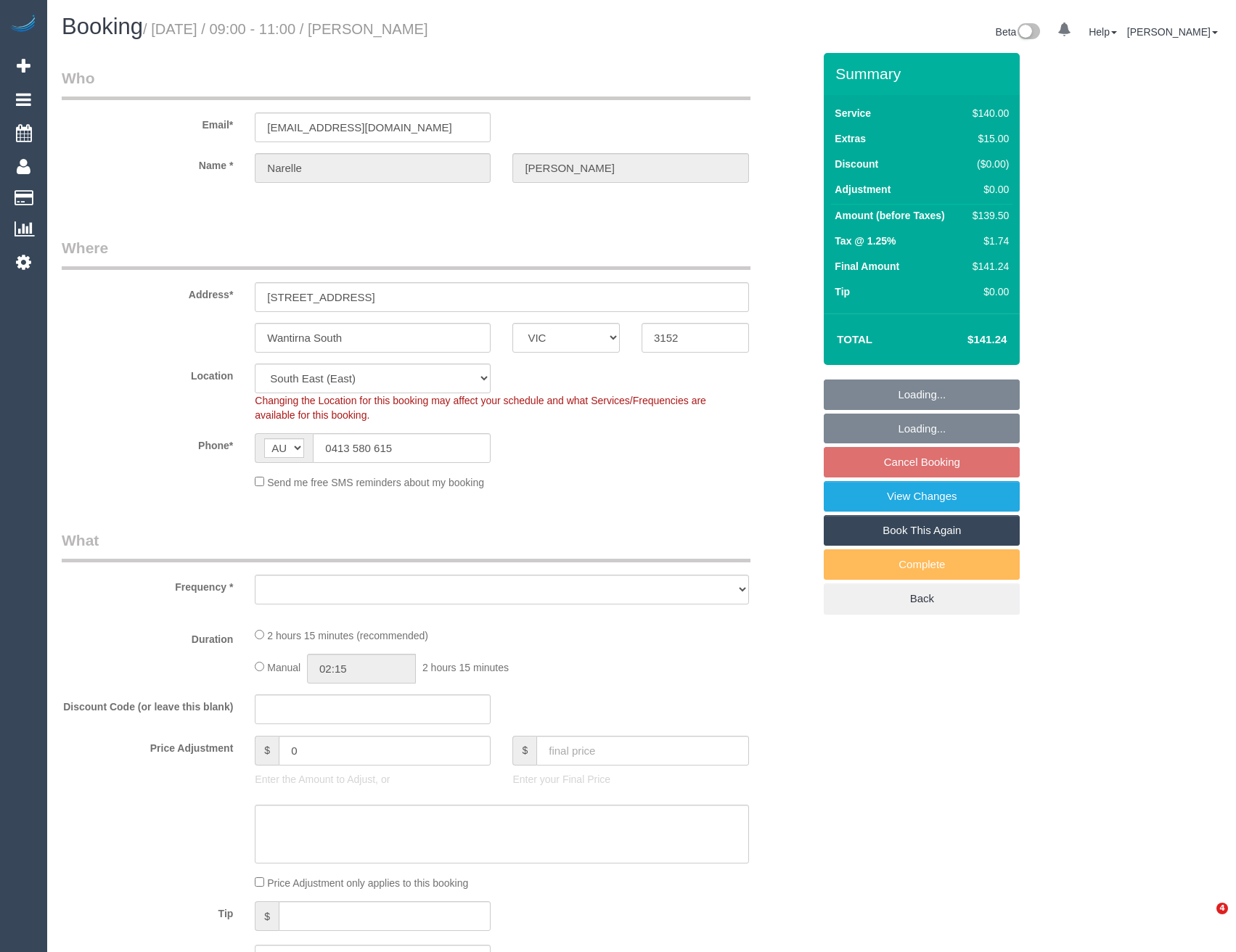
select select "VIC"
select select "object:1193"
select select "string:stripe-pm_1RHEqW2GScqysDRVAbk7bXHK"
select select "number:30"
select select "number:14"
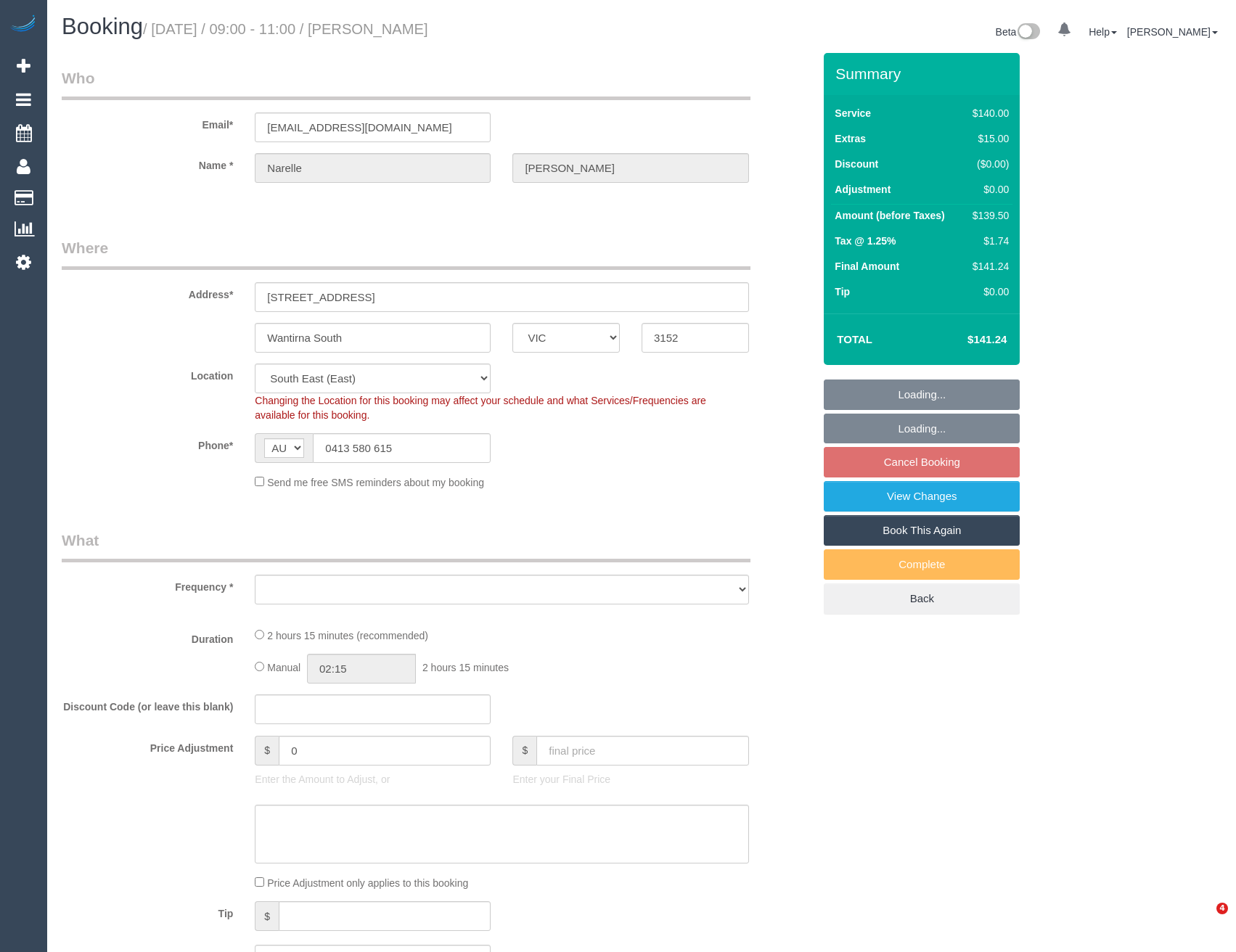
select select "number:19"
select select "number:22"
select select "number:12"
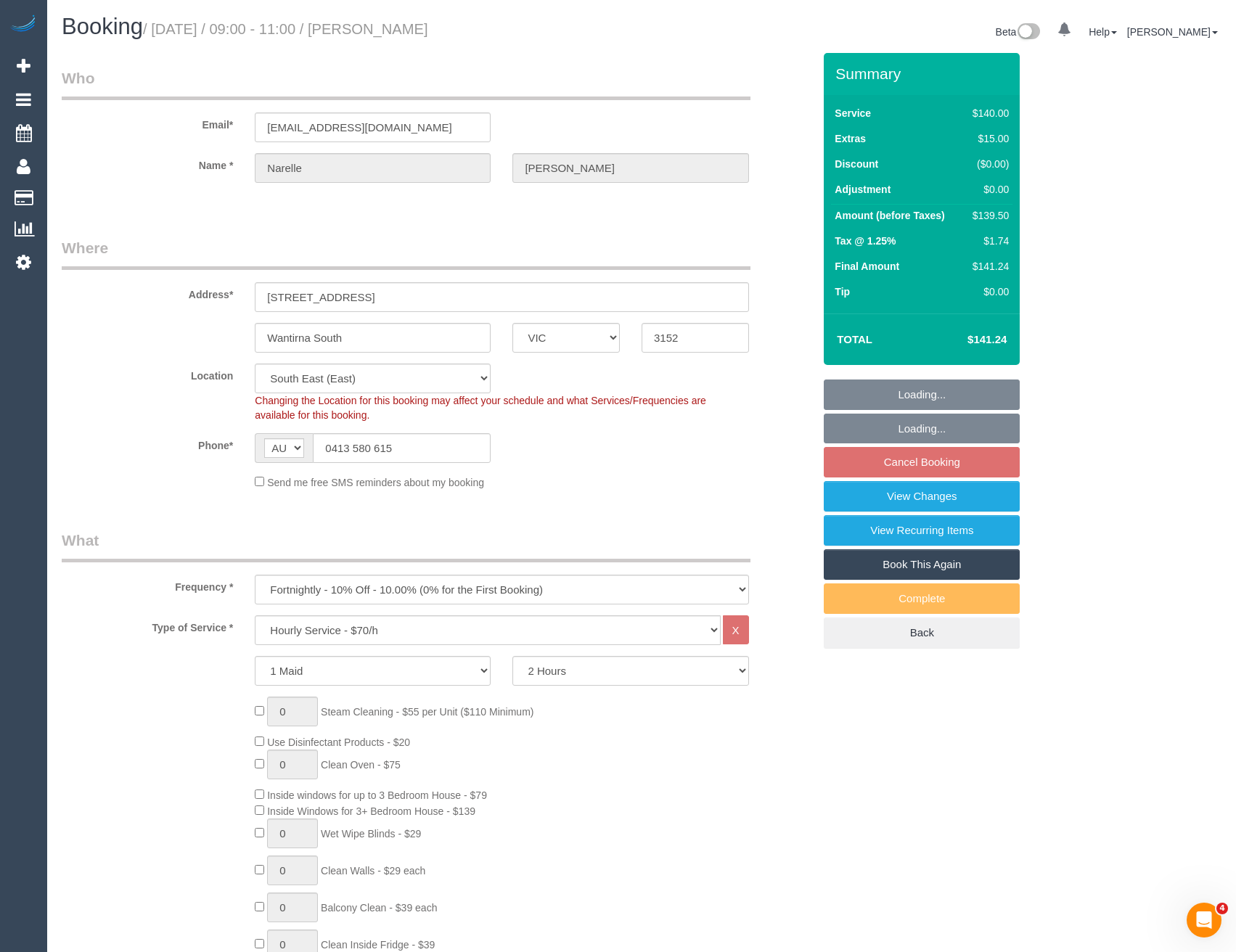
select select "object:1364"
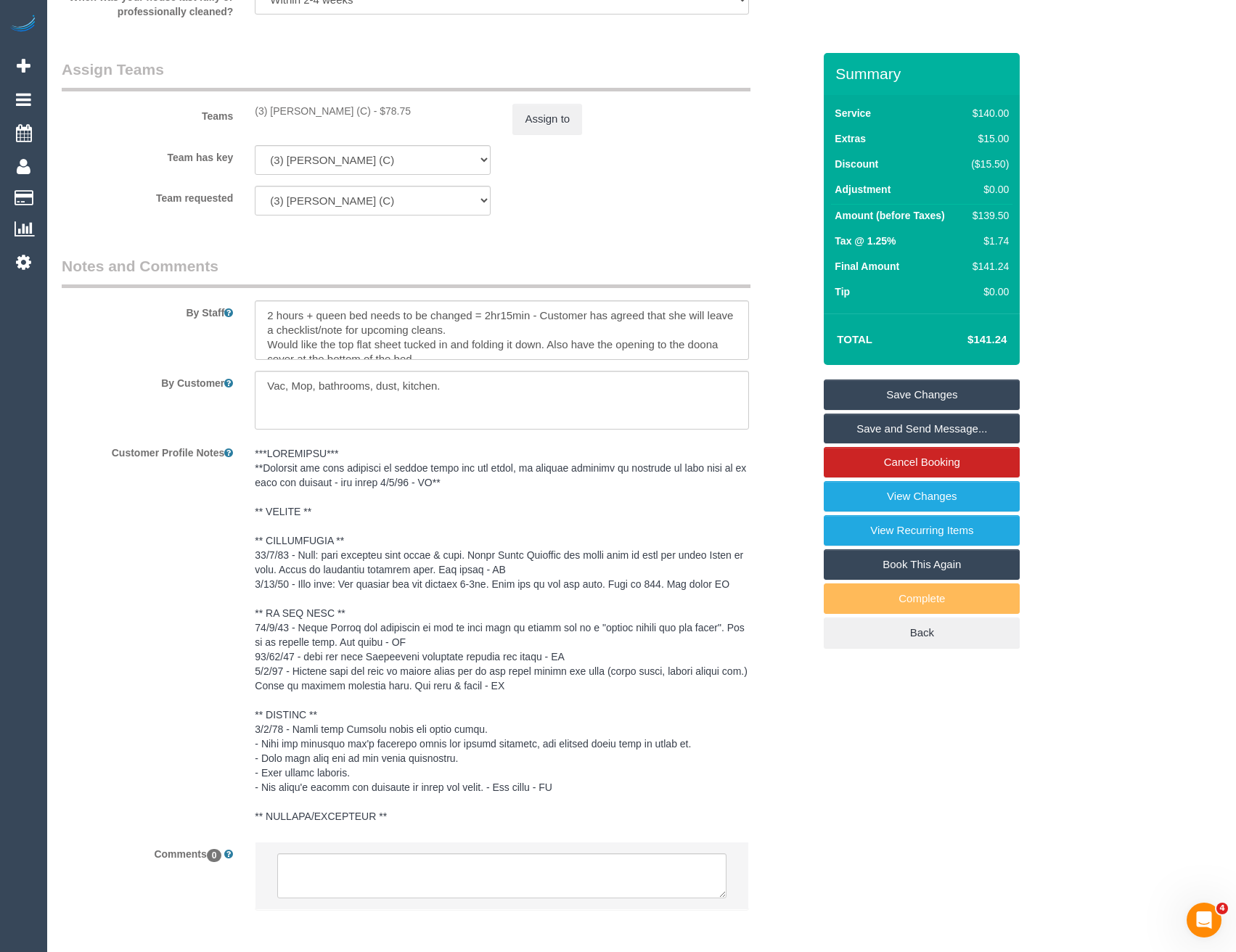
scroll to position [2246, 0]
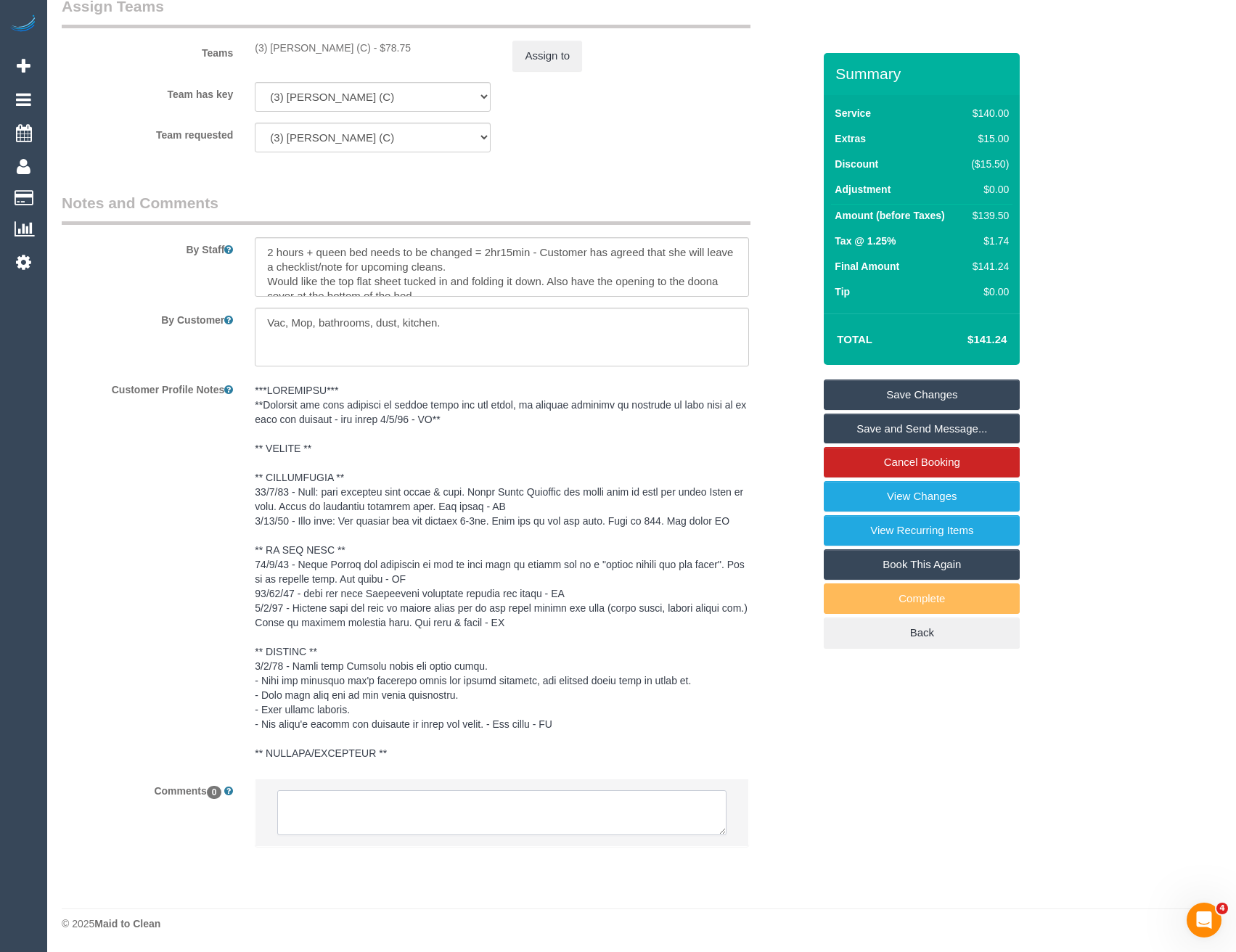
click at [421, 808] on textarea at bounding box center [502, 812] width 449 height 45
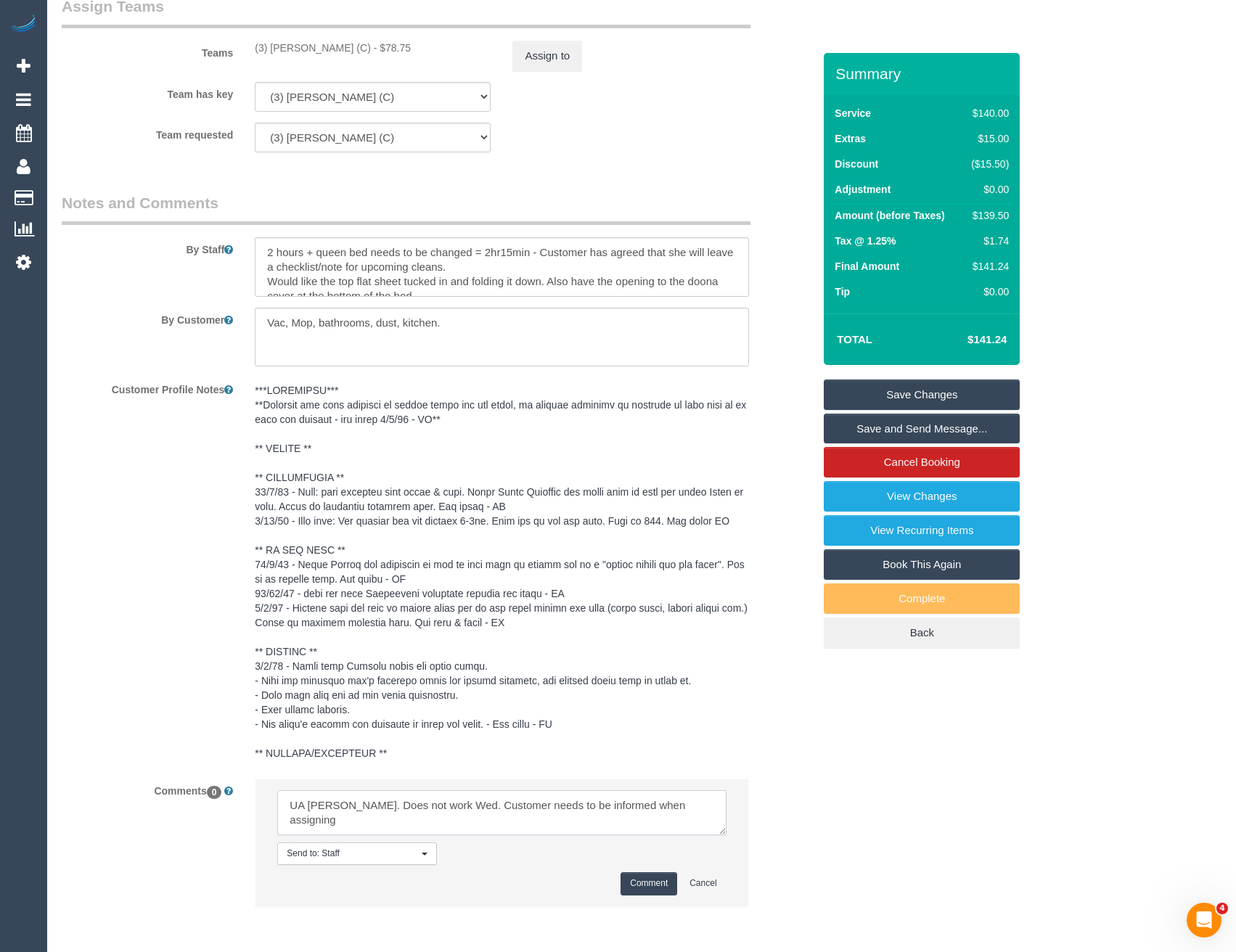
type textarea "UA Danyal. Does not work Wed. Customer needs to be informed when assigning"
click at [633, 880] on button "Comment" at bounding box center [649, 884] width 57 height 23
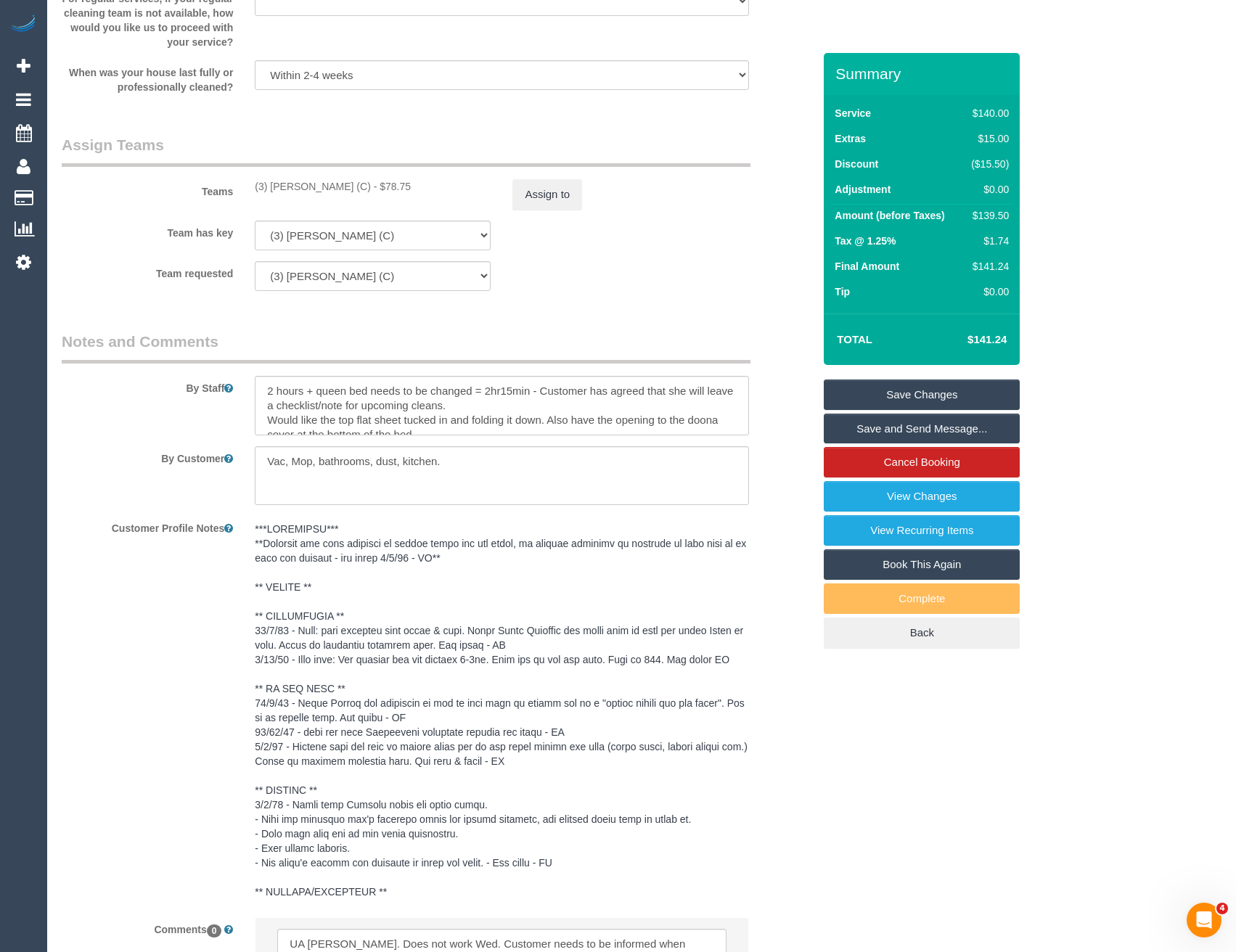
scroll to position [1955, 0]
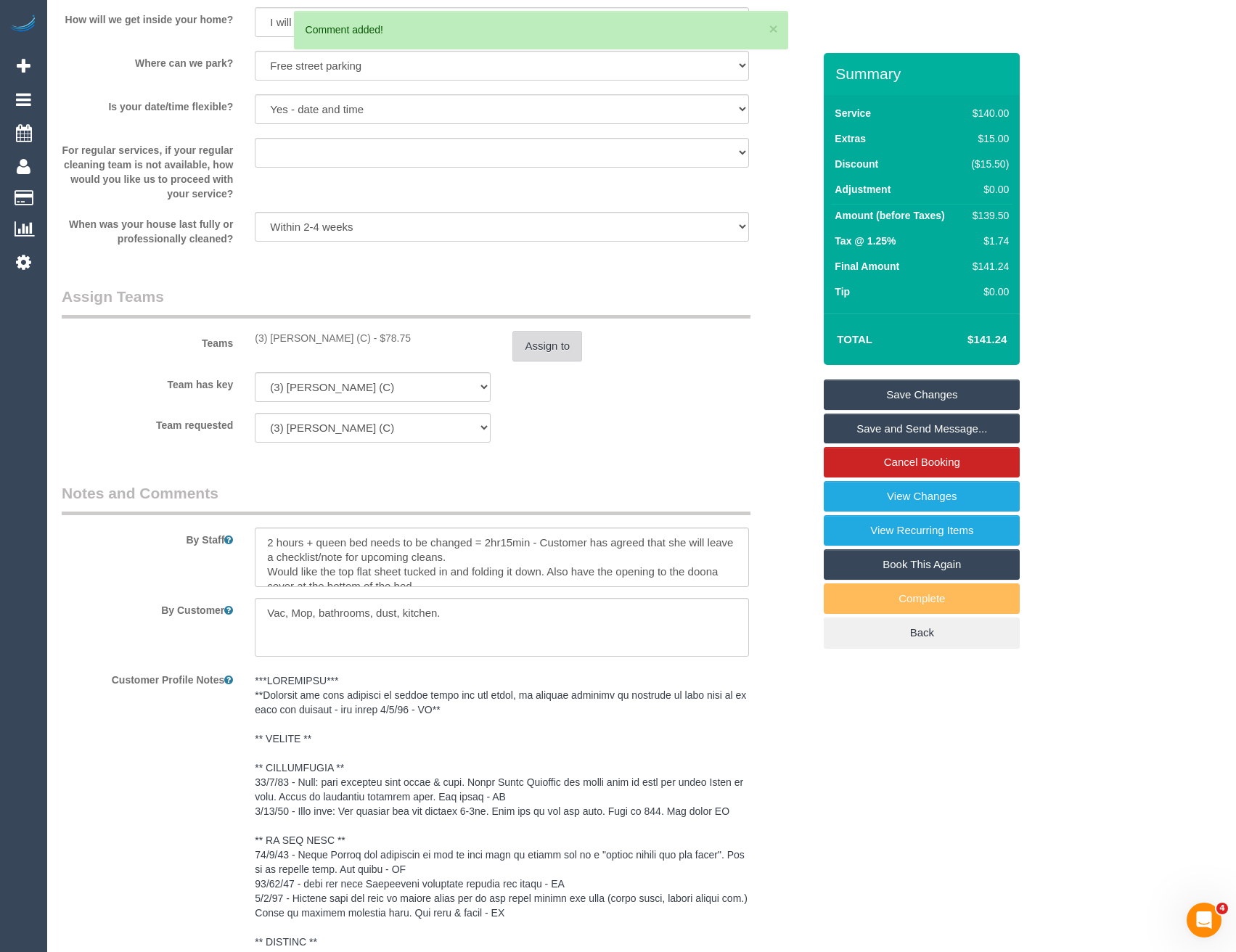
click at [543, 354] on button "Assign to" at bounding box center [547, 346] width 69 height 30
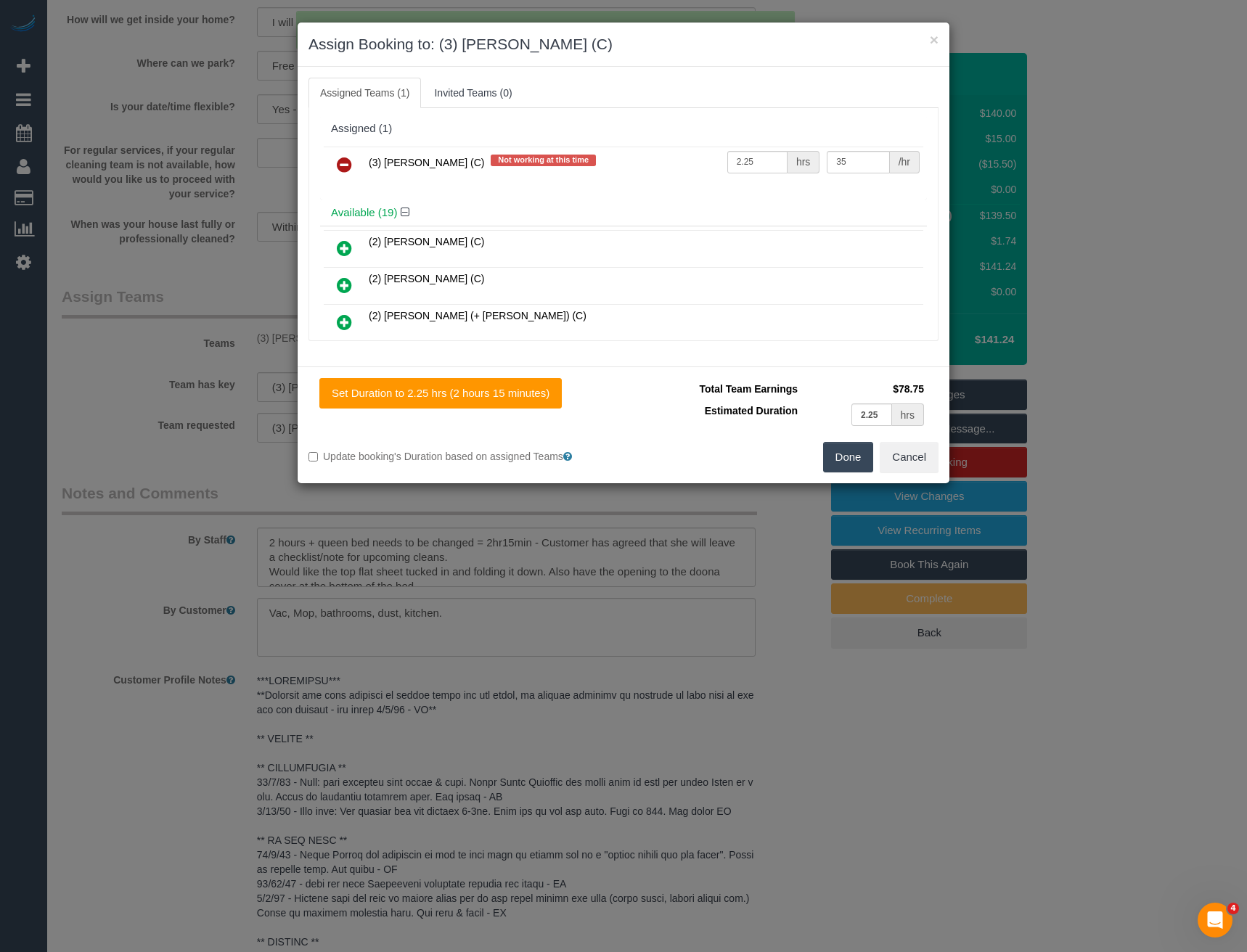
drag, startPoint x: 348, startPoint y: 161, endPoint x: 356, endPoint y: 164, distance: 8.5
click at [348, 161] on icon at bounding box center [344, 164] width 16 height 17
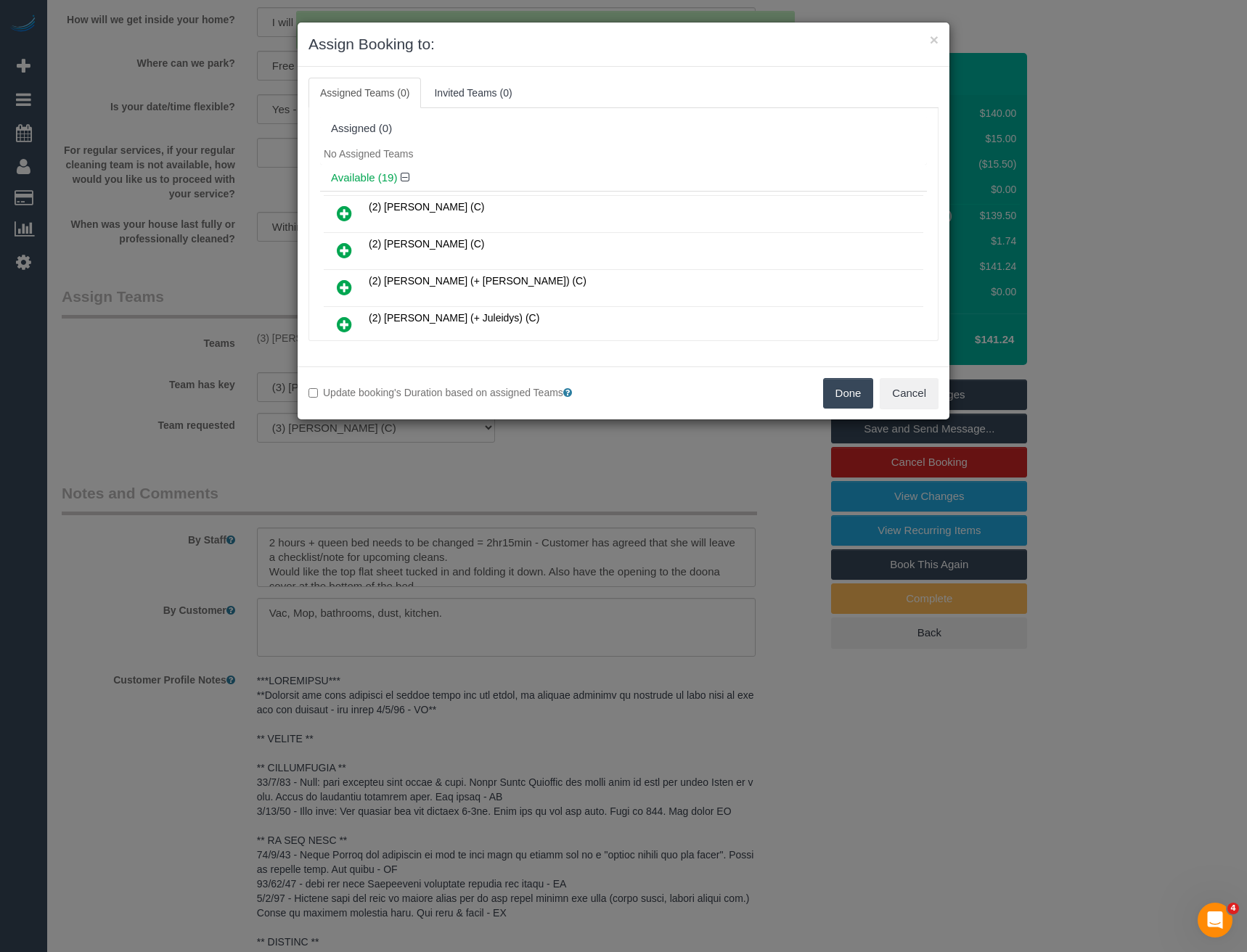
click at [837, 398] on button "Done" at bounding box center [849, 393] width 51 height 30
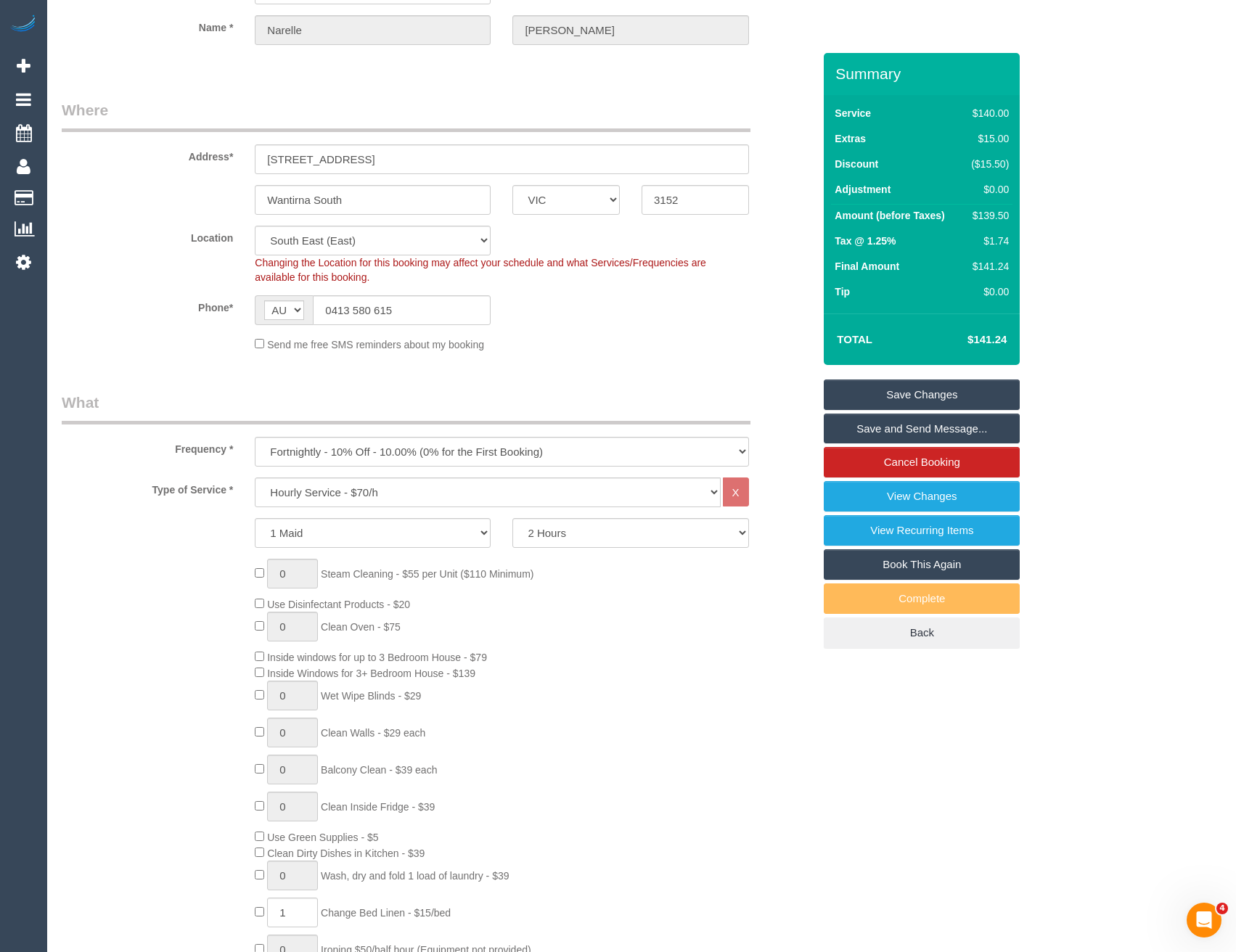
scroll to position [0, 0]
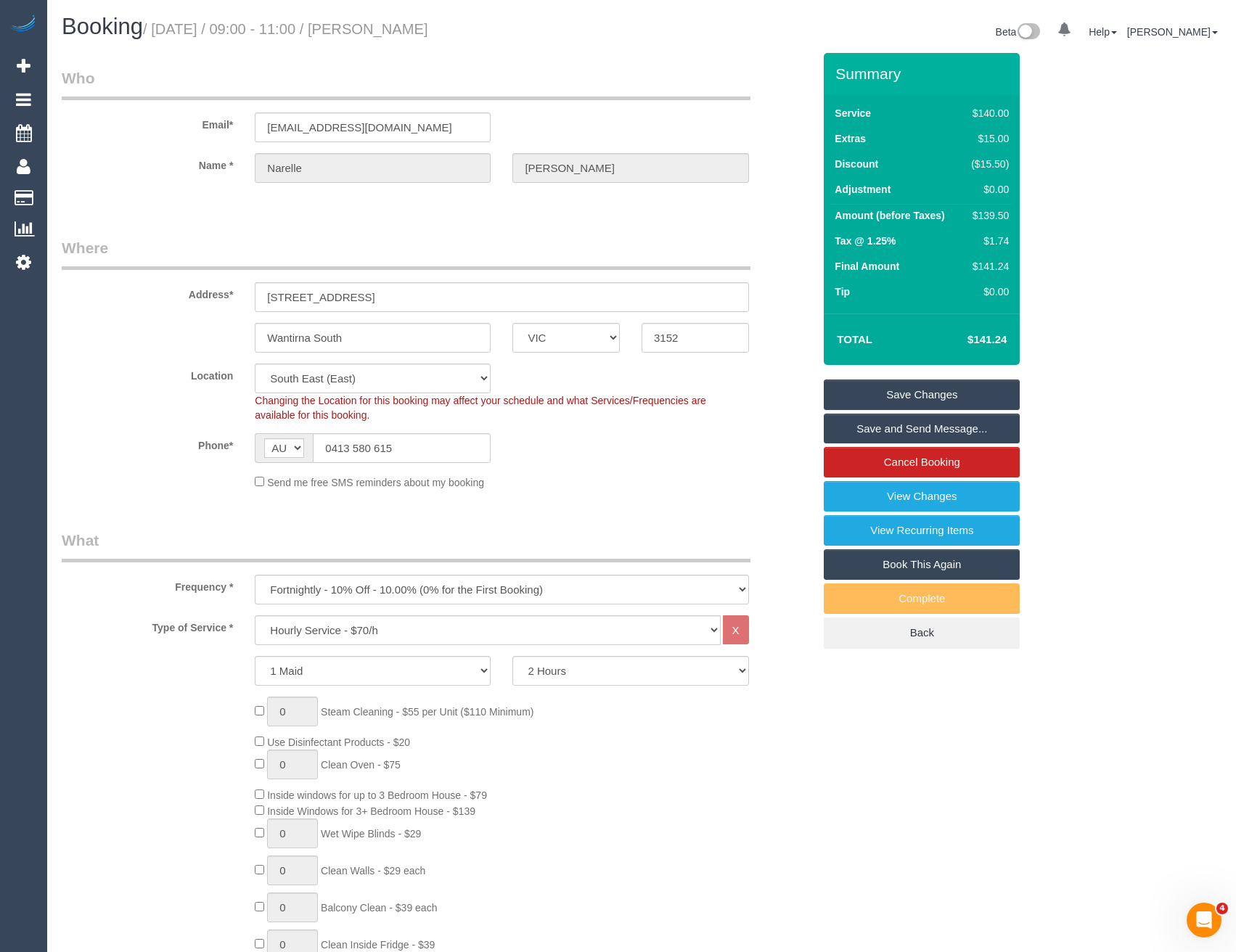
click at [902, 395] on link "Save Changes" at bounding box center [921, 394] width 196 height 30
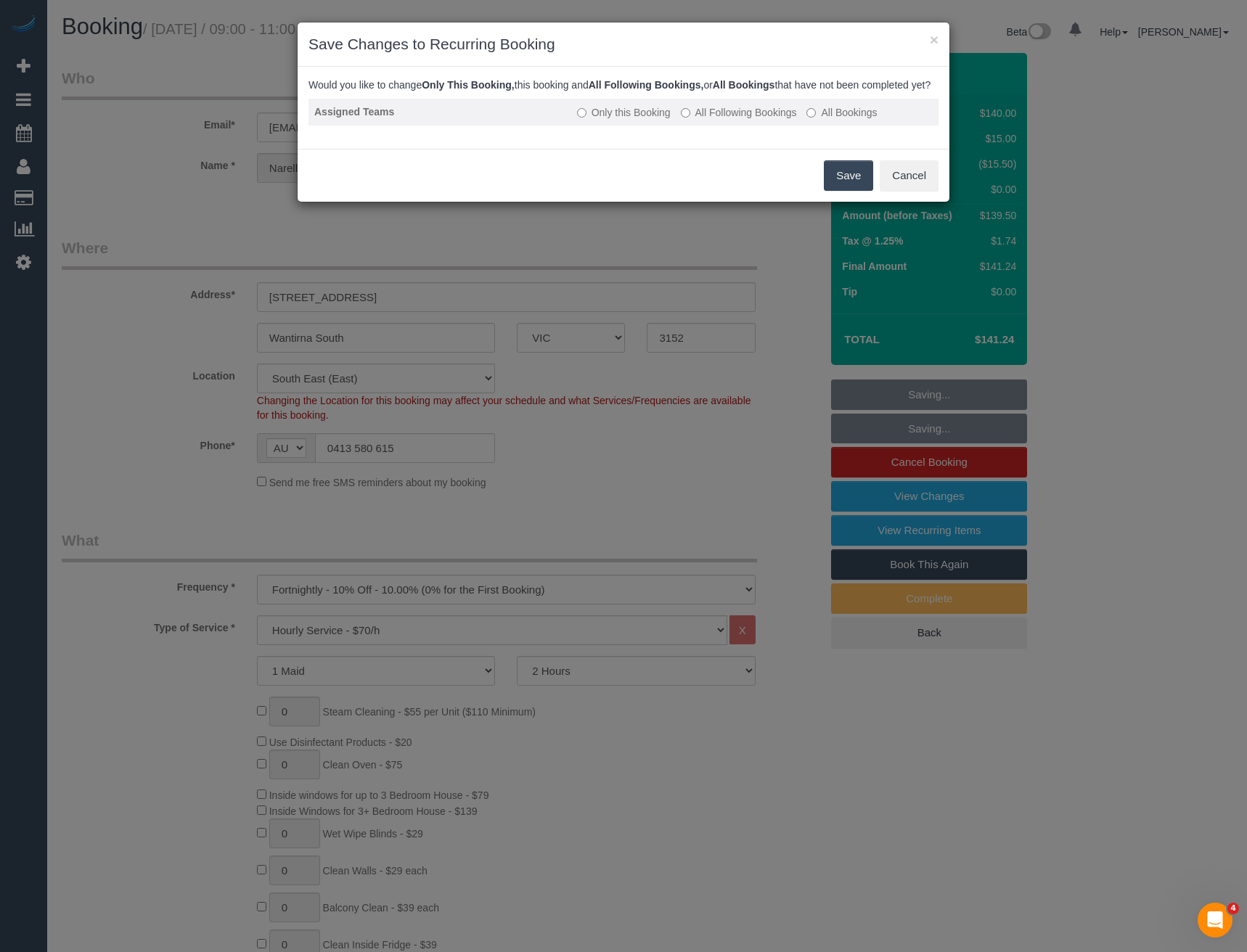
click at [706, 119] on label "All Following Bookings" at bounding box center [739, 112] width 116 height 15
click at [829, 191] on button "Save" at bounding box center [848, 175] width 49 height 30
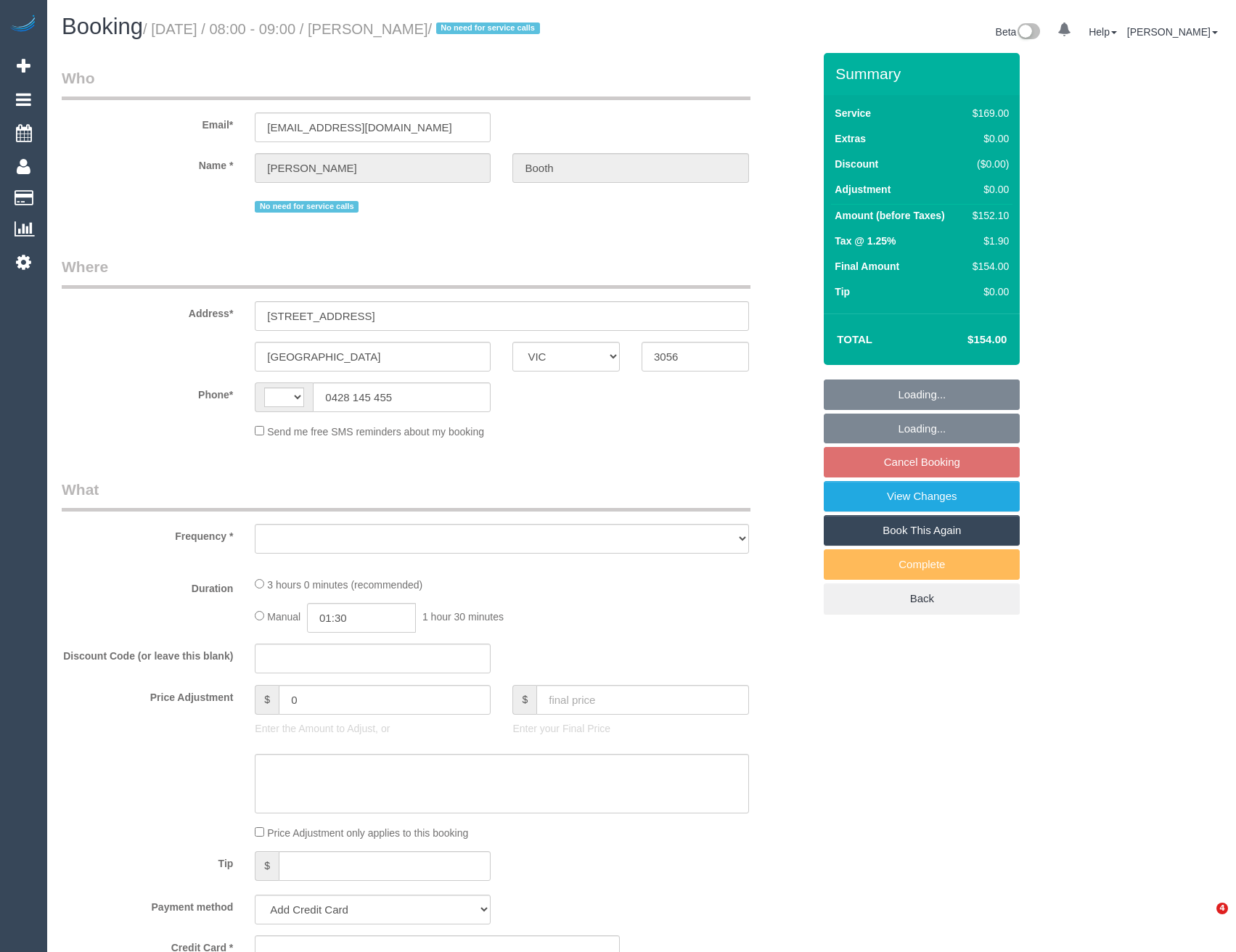
select select "VIC"
select select "string:stripe-card_1A2AgX2GScqysDRVhUwUE1vG"
select select "number:28"
select select "number:35"
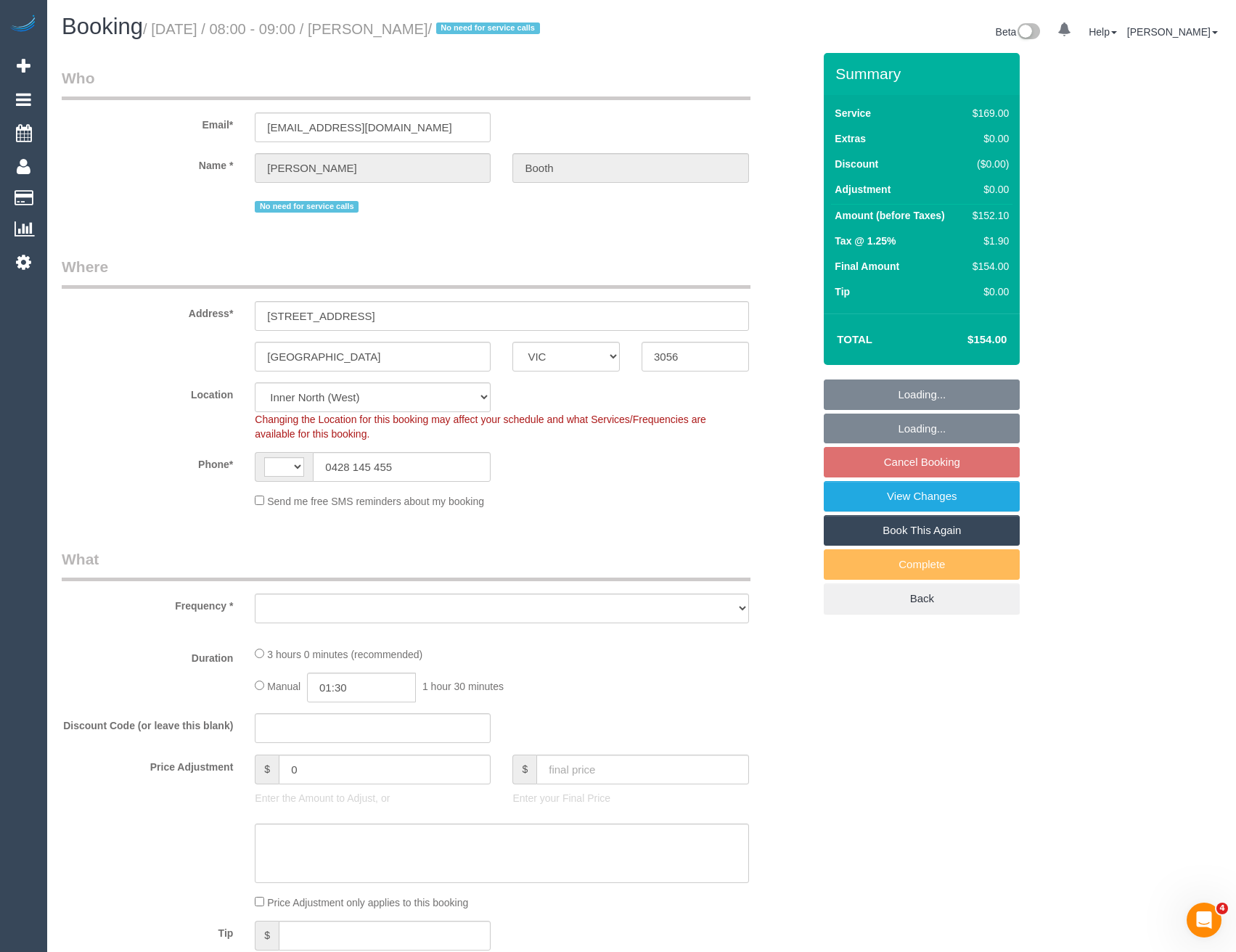
select select "string:AU"
select select "object:1689"
select select "22760"
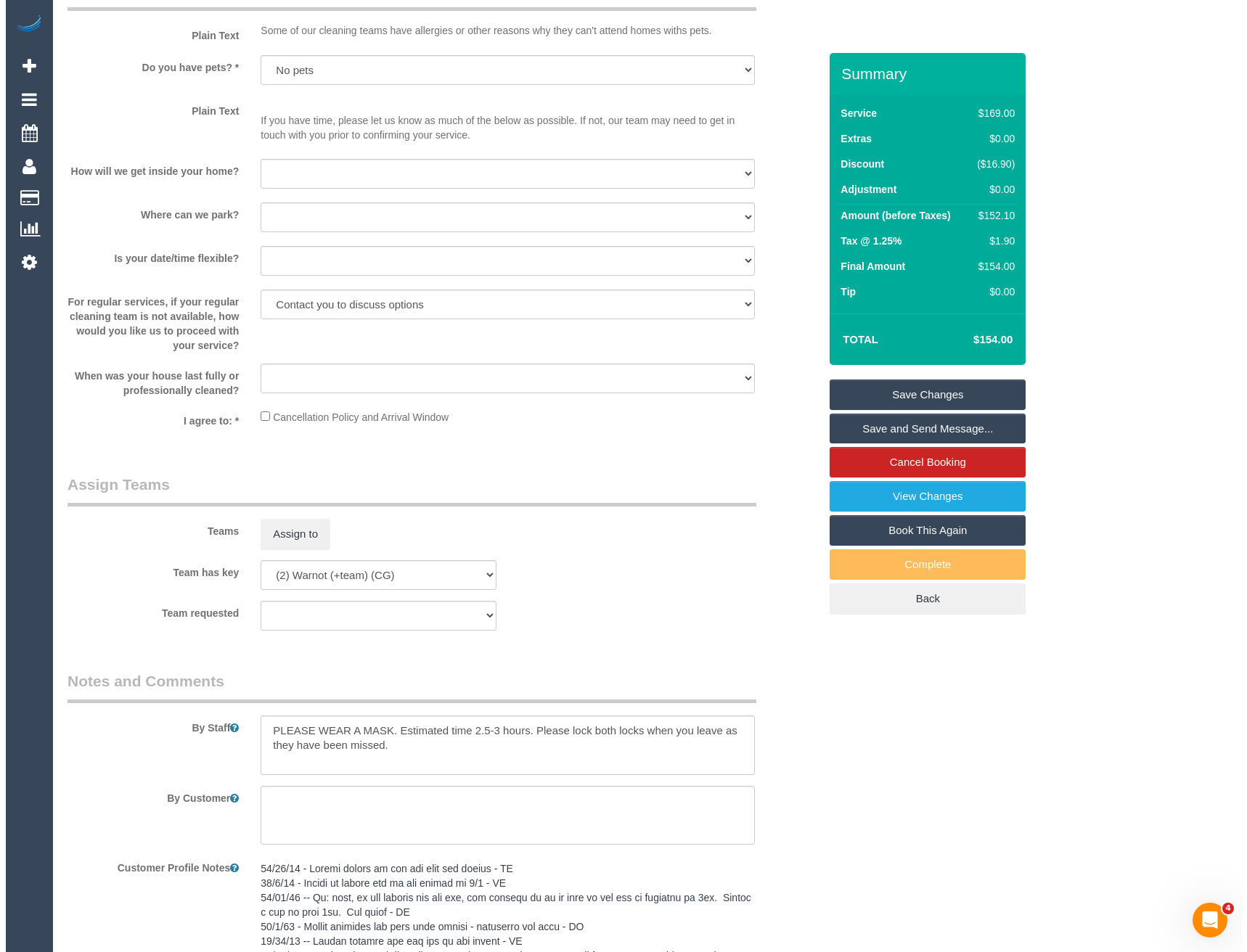
scroll to position [2033, 0]
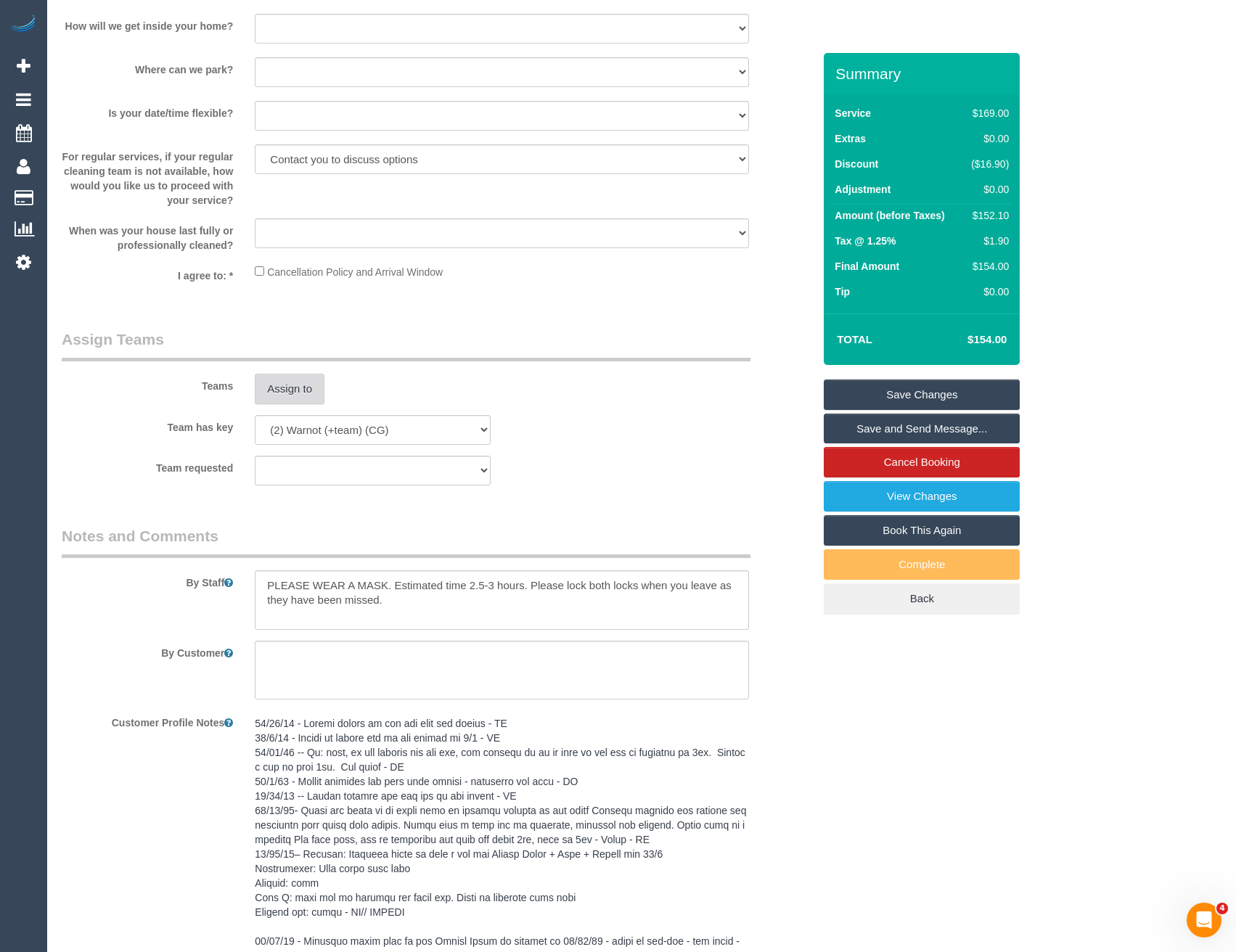
click at [291, 404] on button "Assign to" at bounding box center [289, 388] width 69 height 30
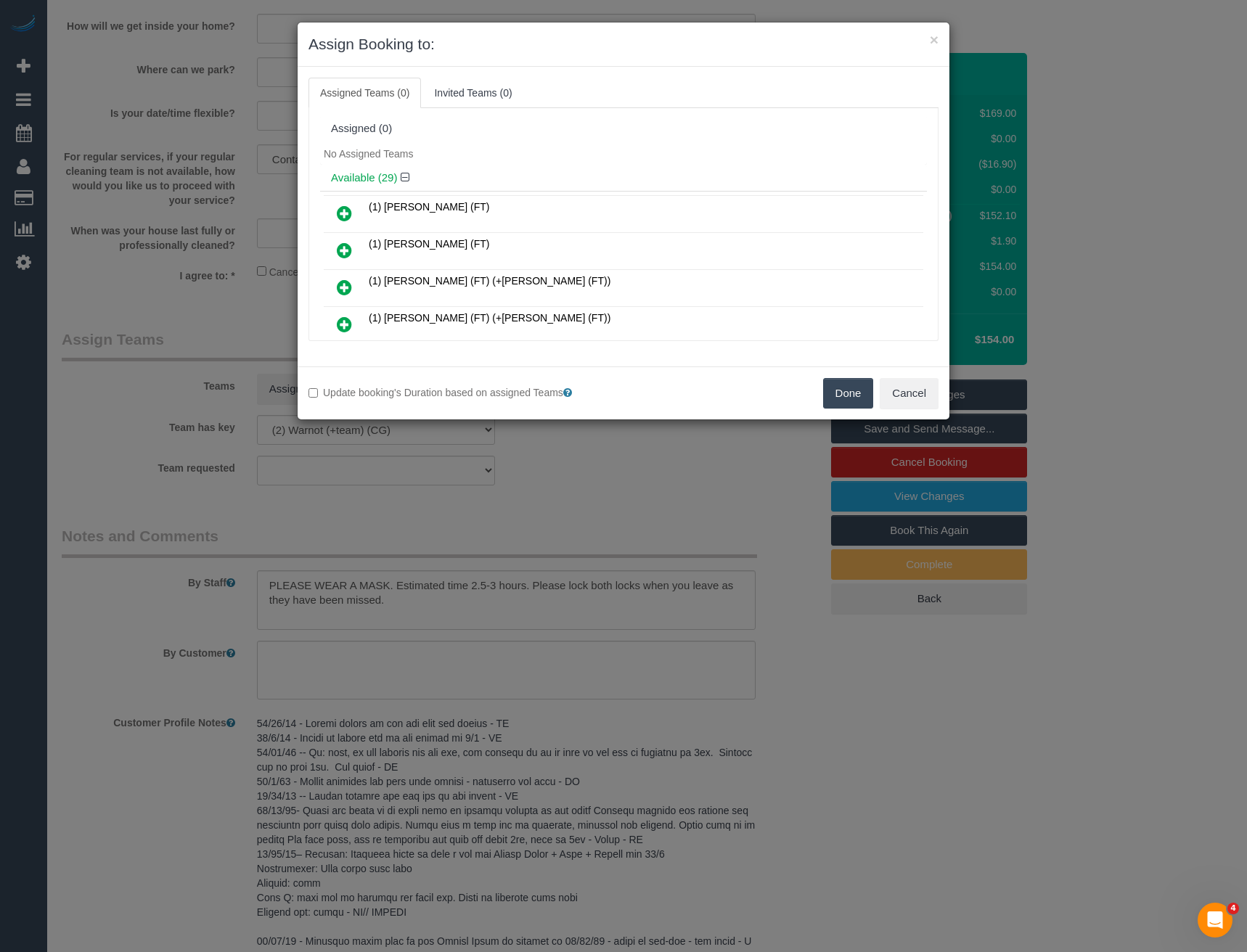
scroll to position [205, 0]
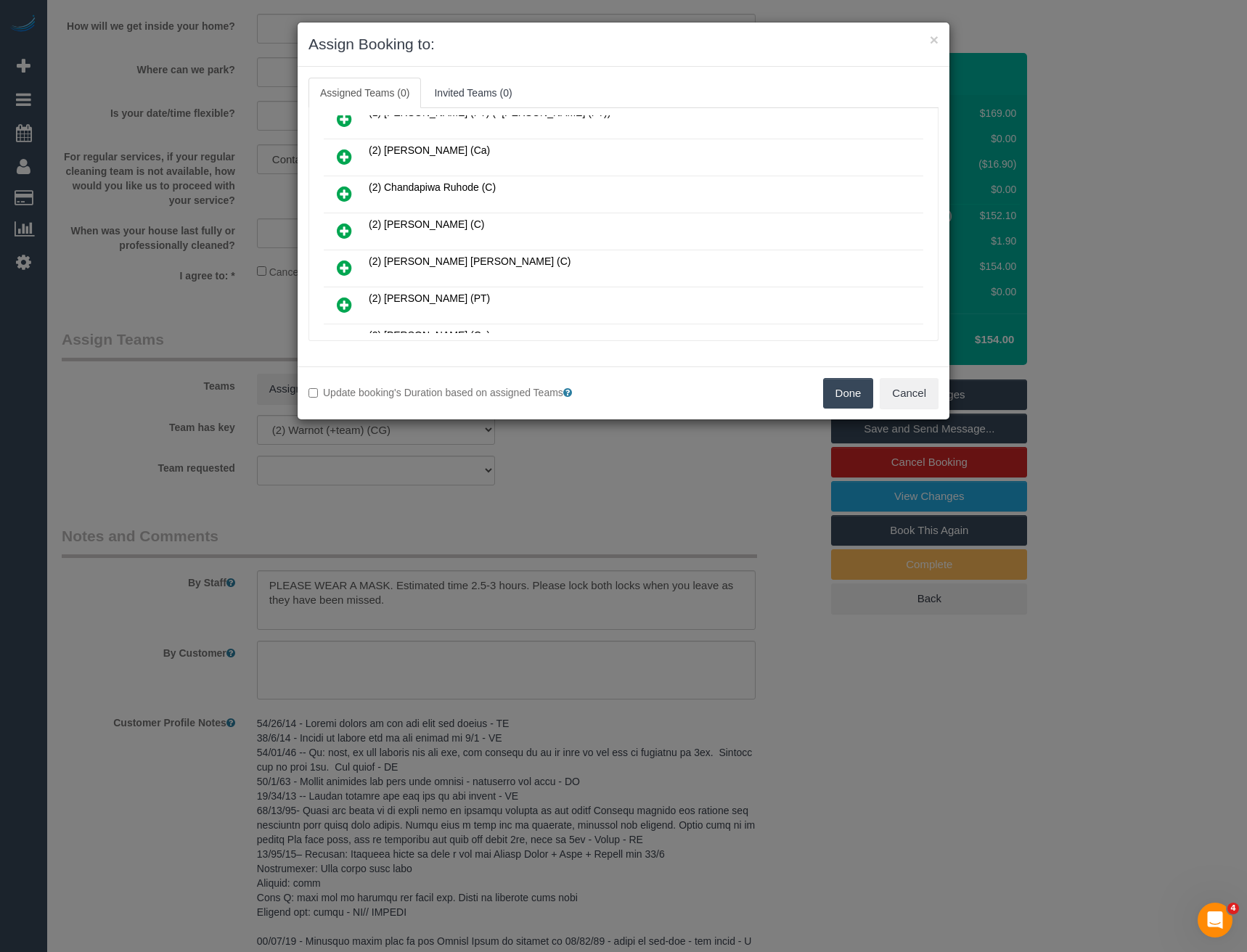
click at [343, 229] on icon at bounding box center [344, 231] width 16 height 17
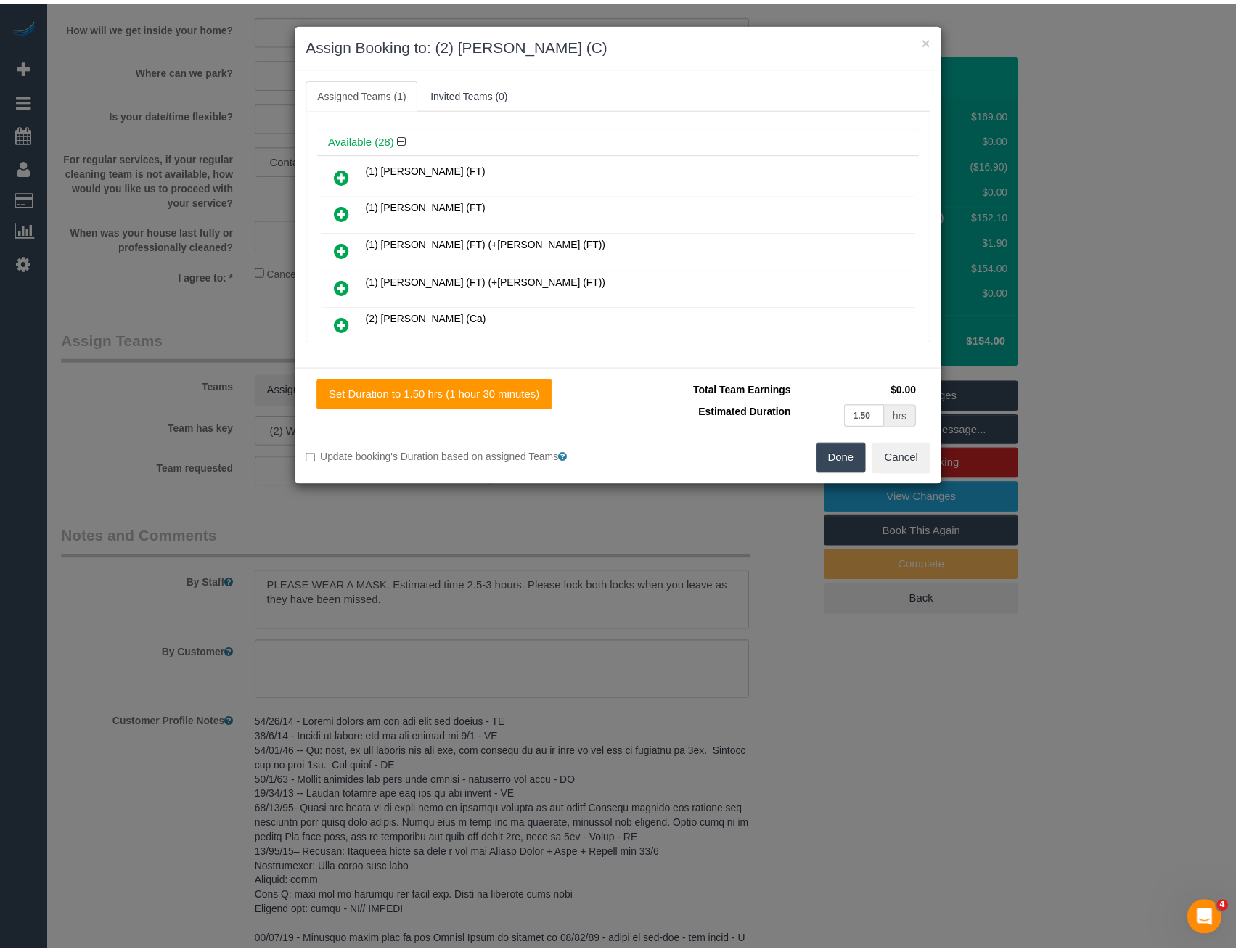
scroll to position [0, 0]
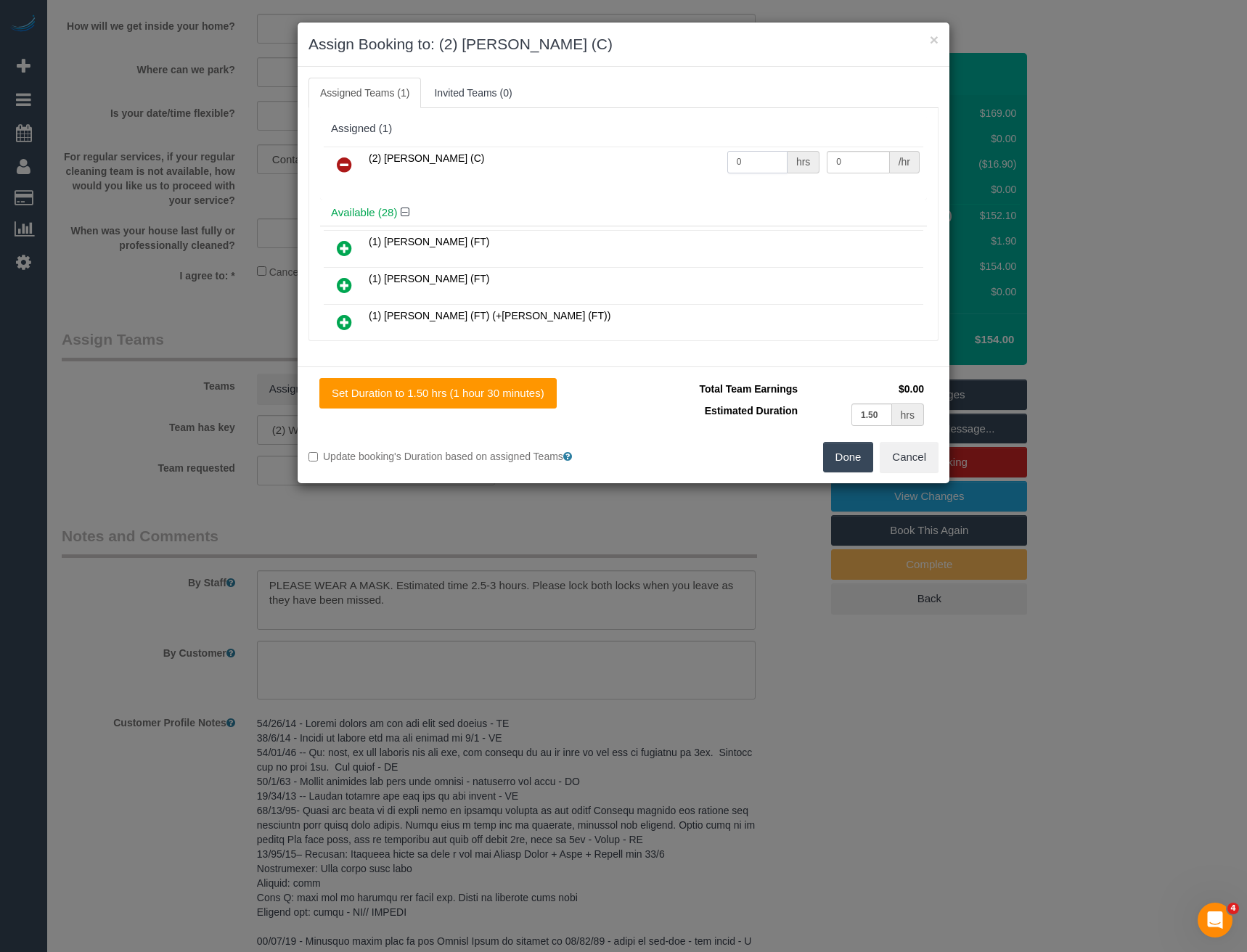
drag, startPoint x: 744, startPoint y: 168, endPoint x: 674, endPoint y: 171, distance: 70.1
click at [674, 171] on tr "(2) Joanne Power (C) 0 hrs 0 /hr" at bounding box center [623, 165] width 599 height 37
click at [737, 154] on input "0" at bounding box center [757, 162] width 60 height 23
drag, startPoint x: 738, startPoint y: 158, endPoint x: 711, endPoint y: 159, distance: 27.0
click at [724, 160] on td "0 hrs" at bounding box center [774, 165] width 100 height 37
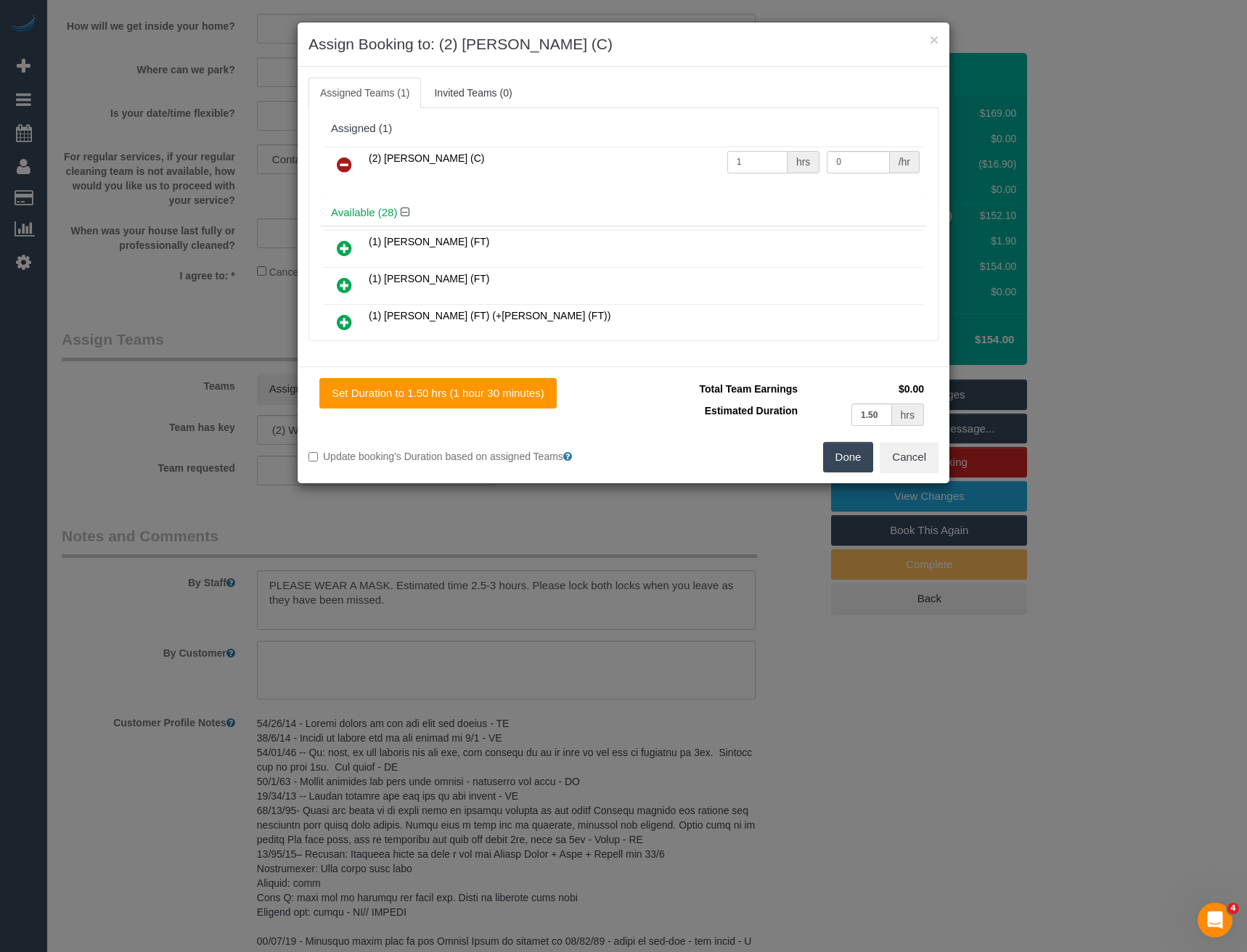
type input "1"
type input "95"
click at [837, 459] on button "Done" at bounding box center [849, 457] width 51 height 30
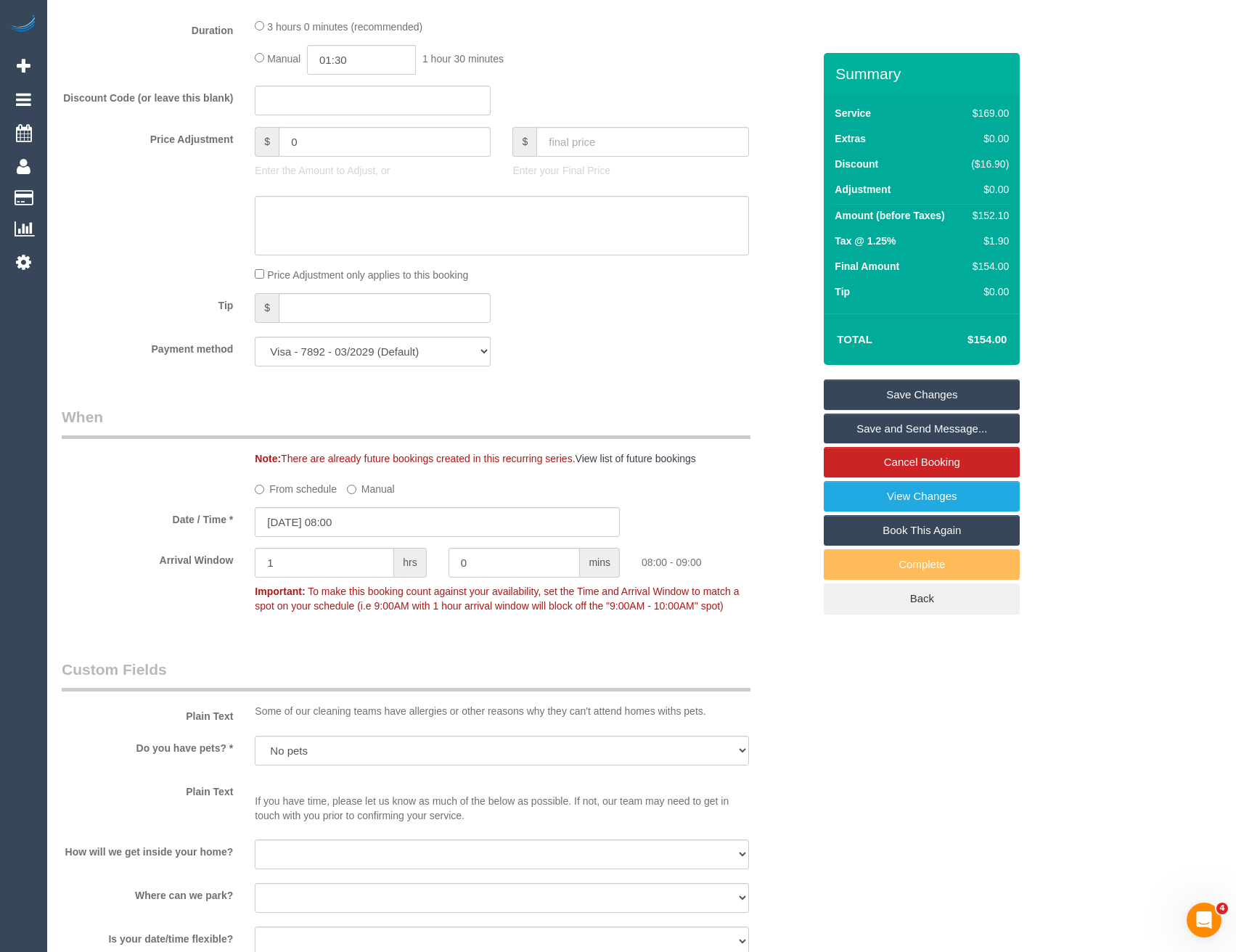
scroll to position [1089, 0]
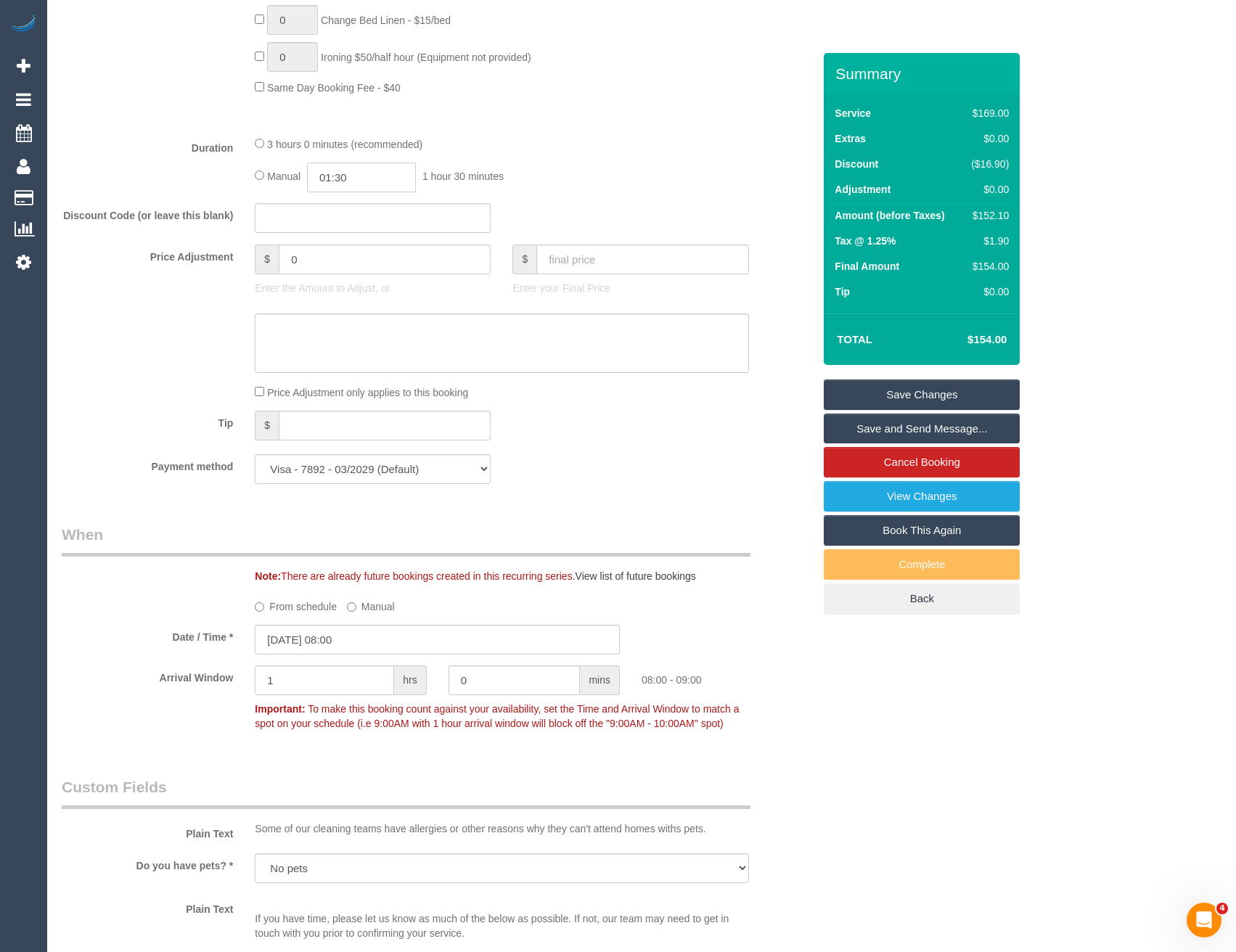
click at [375, 176] on input "01:30" at bounding box center [361, 177] width 109 height 30
type input "02:00"
click at [347, 238] on li "02:00" at bounding box center [346, 240] width 65 height 19
click at [582, 219] on div "Discount Code (or leave this blank)" at bounding box center [438, 218] width 774 height 30
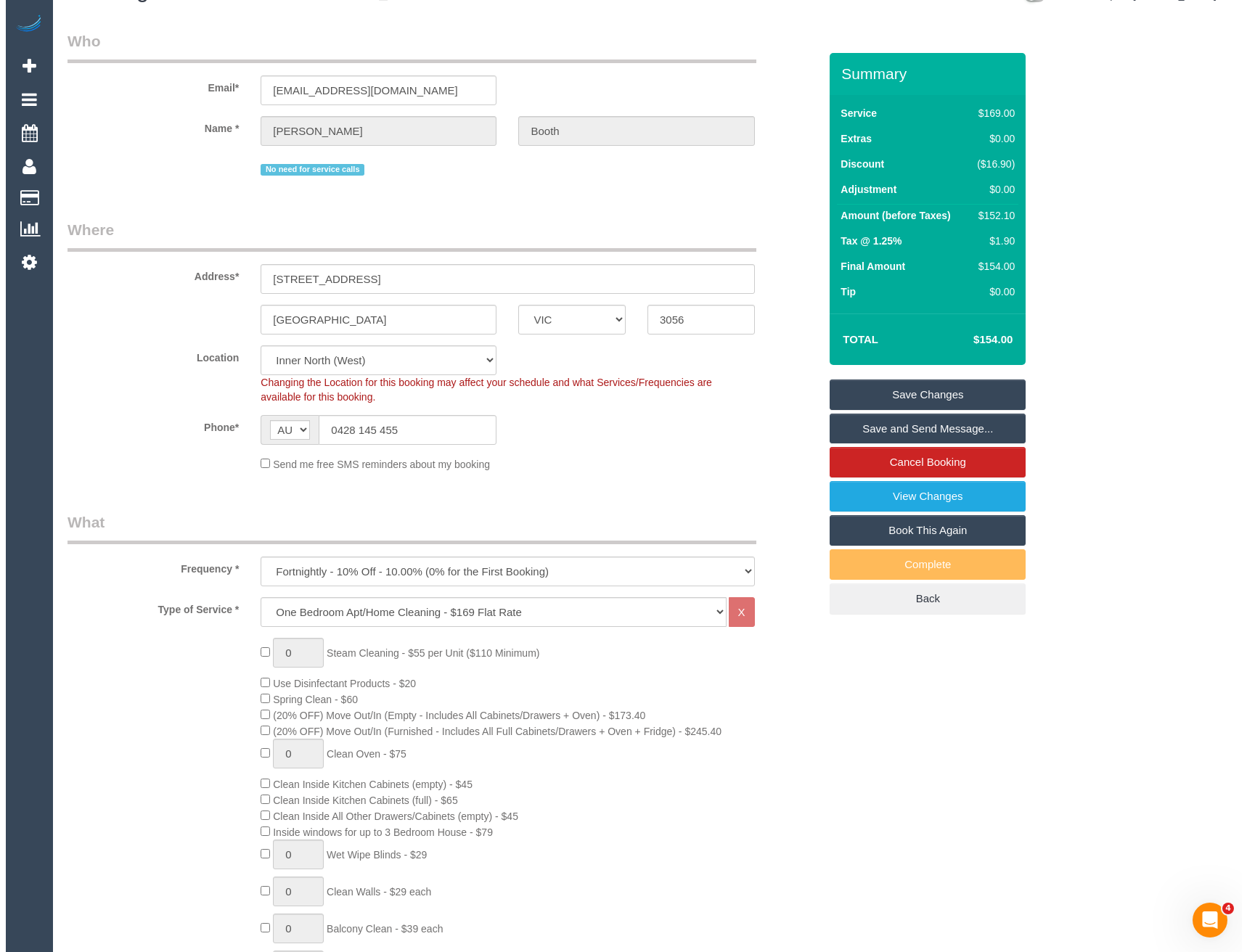
scroll to position [0, 0]
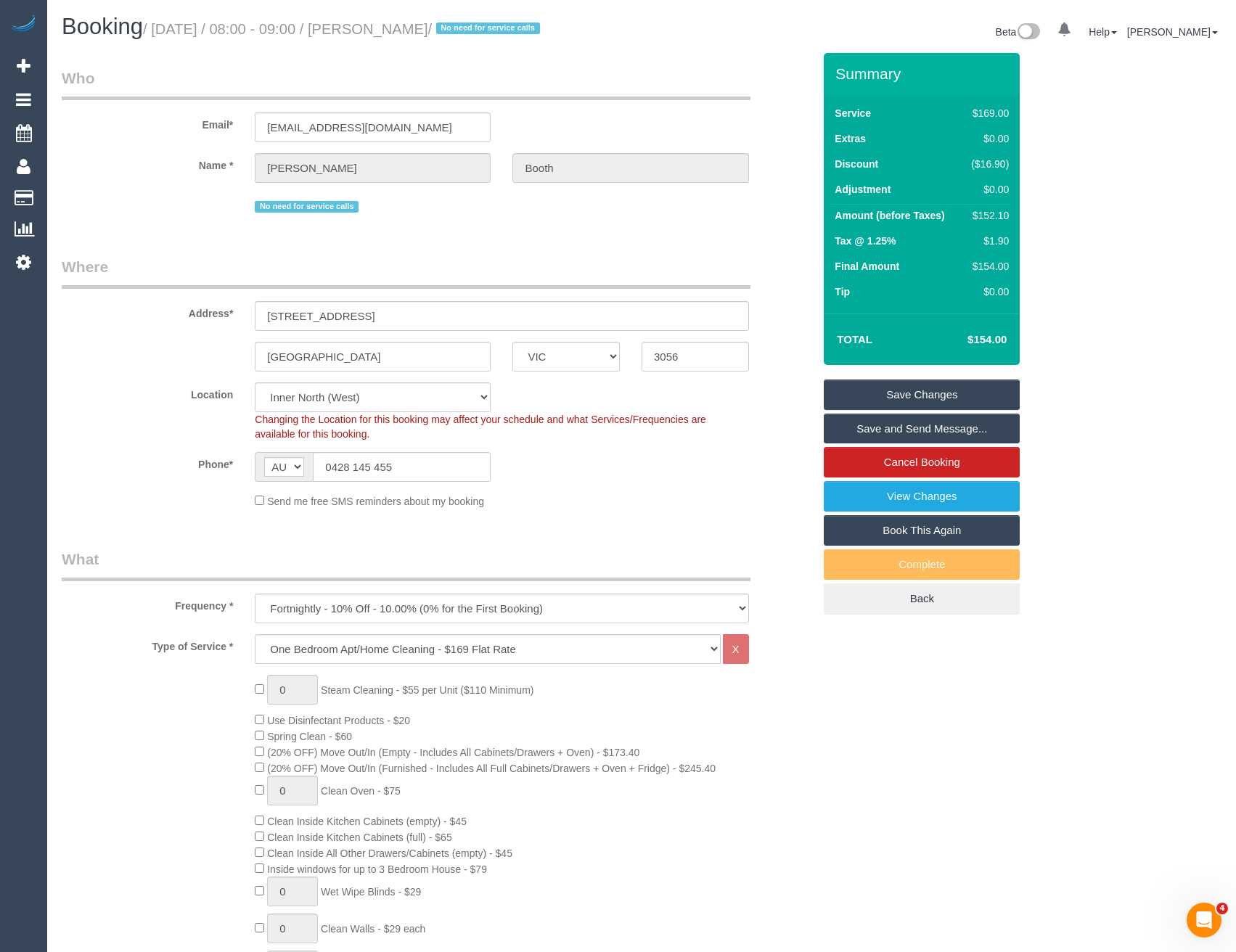
click at [878, 431] on link "Save and Send Message..." at bounding box center [921, 429] width 196 height 30
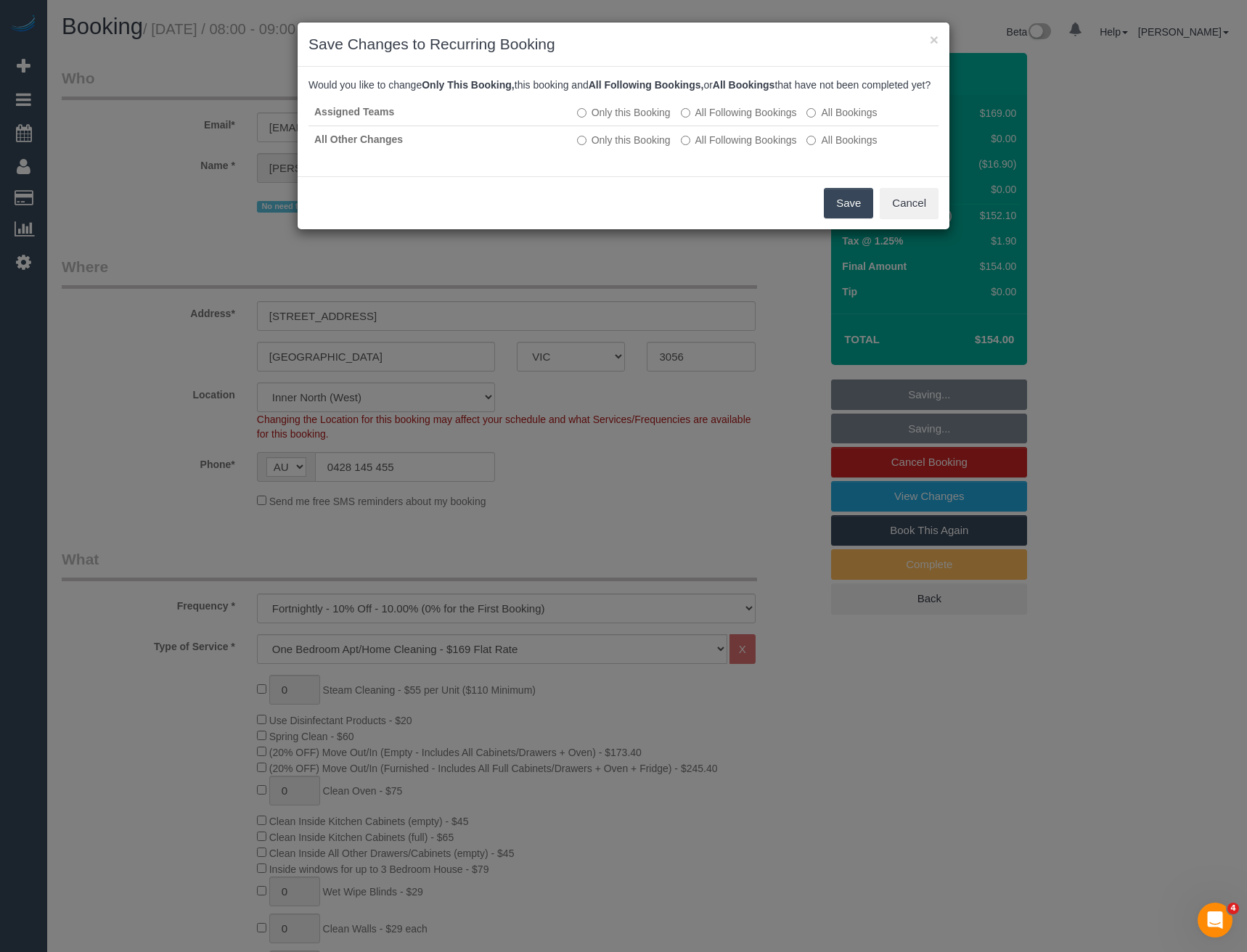
click at [842, 209] on button "Save" at bounding box center [848, 202] width 49 height 30
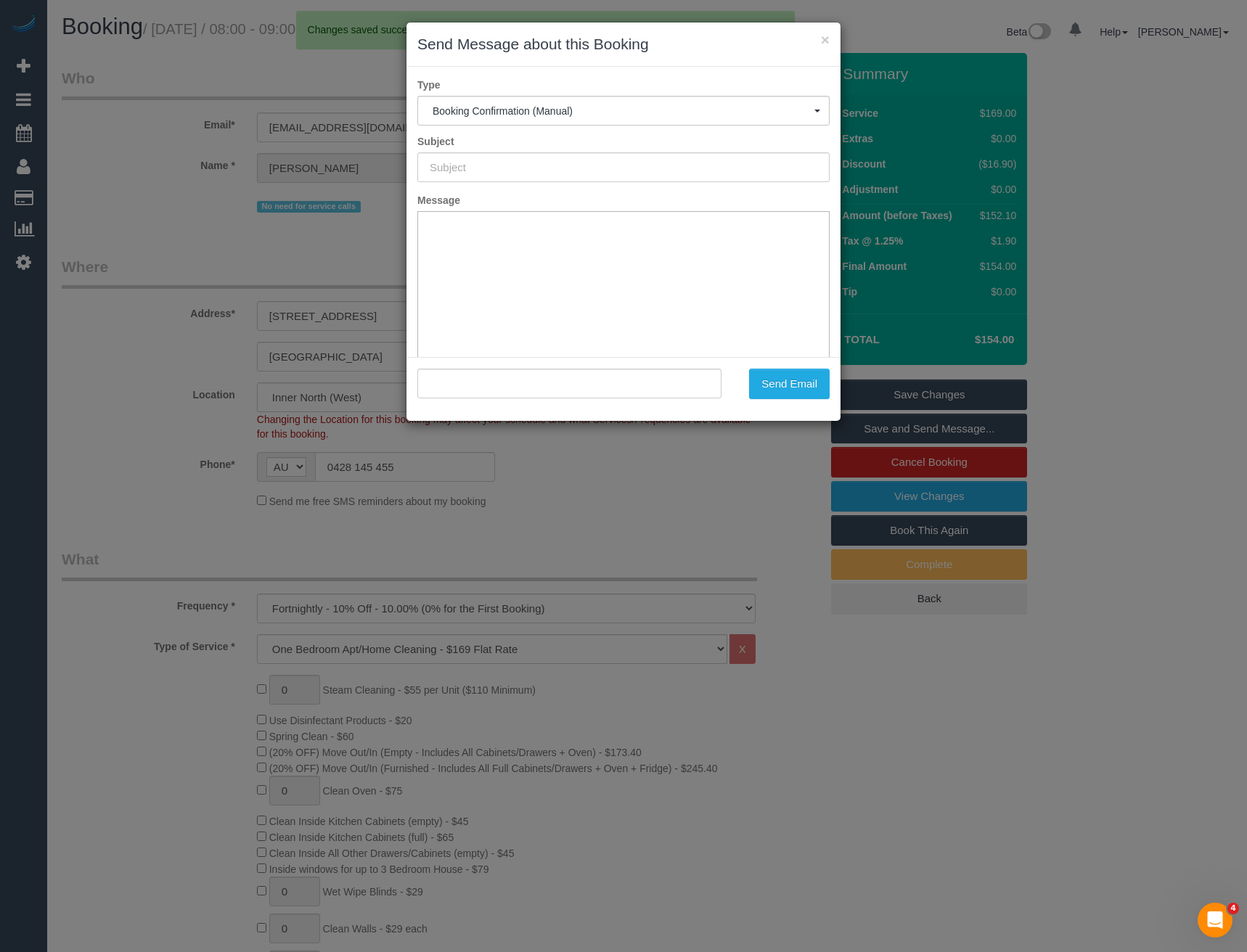
type input "Booking Confirmed"
type input ""Julie Booth" <juliebooth08@optusnet.com.au>"
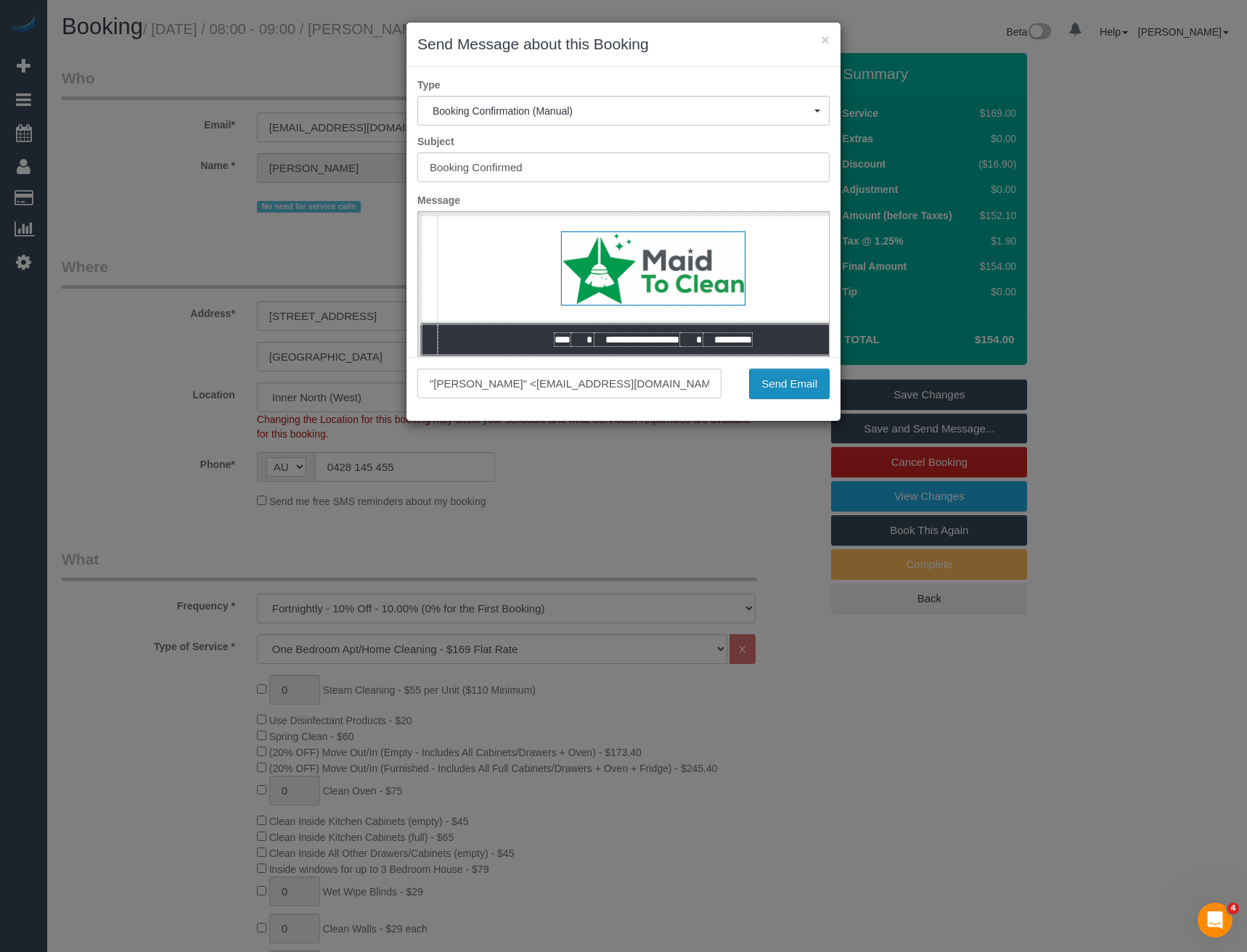
click at [778, 380] on button "Send Email" at bounding box center [789, 383] width 80 height 30
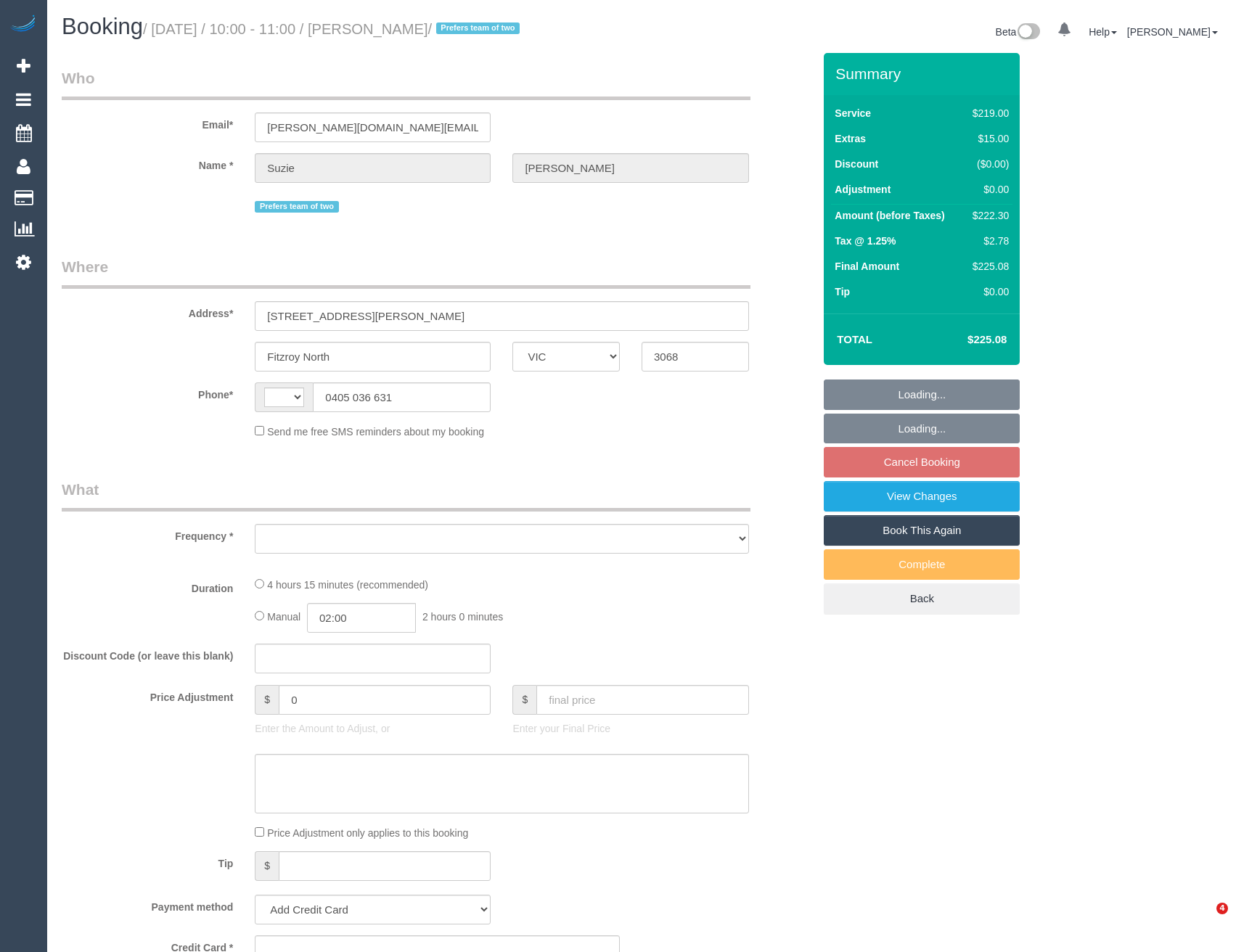
select select "VIC"
select select "string:AU"
select select "object:573"
select select "string:stripe-pm_1RKA2K2GScqysDRVfuMdeZJH"
select select "number:27"
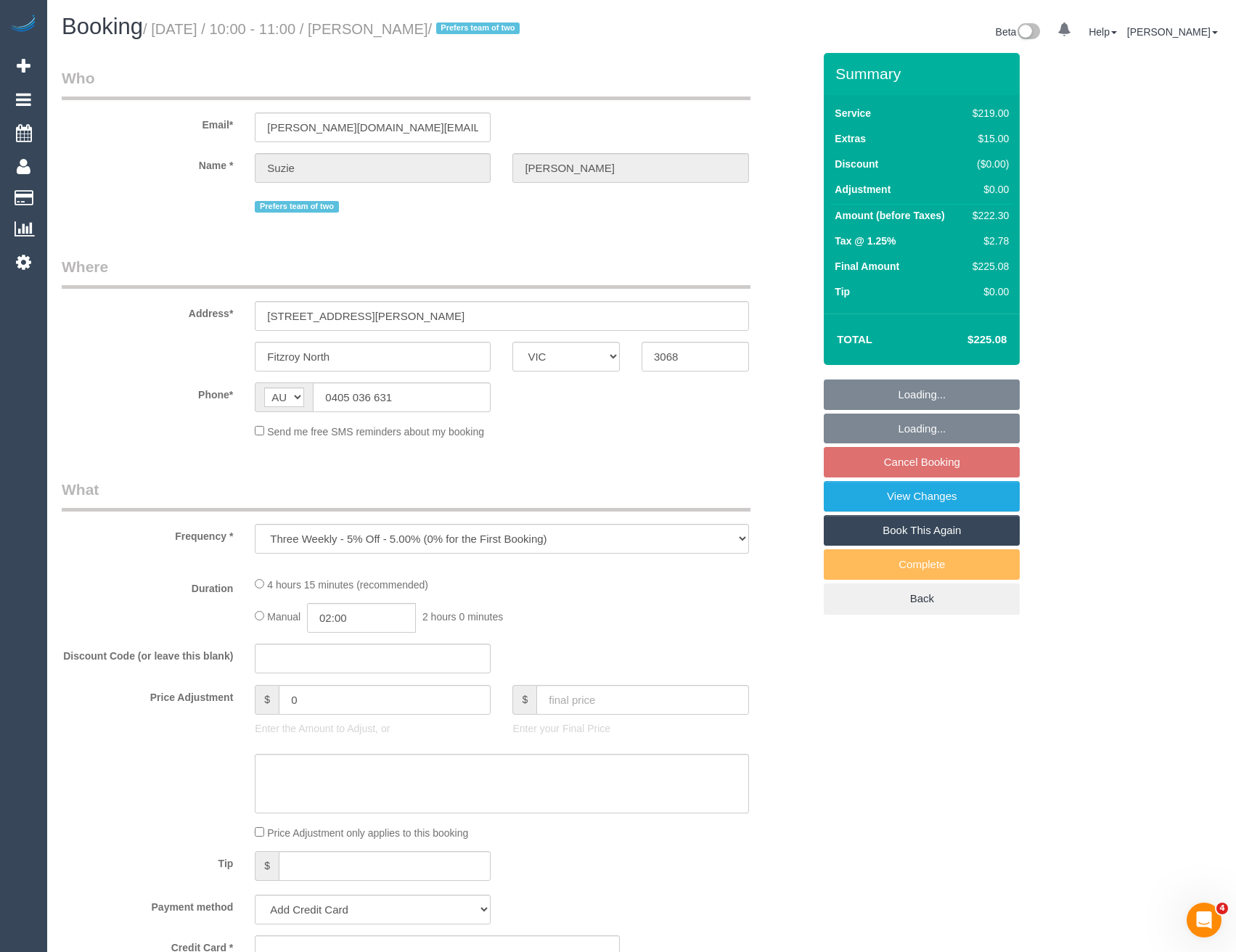
select select "number:16"
select select "number:19"
select select "number:24"
select select "number:33"
select select "number:11"
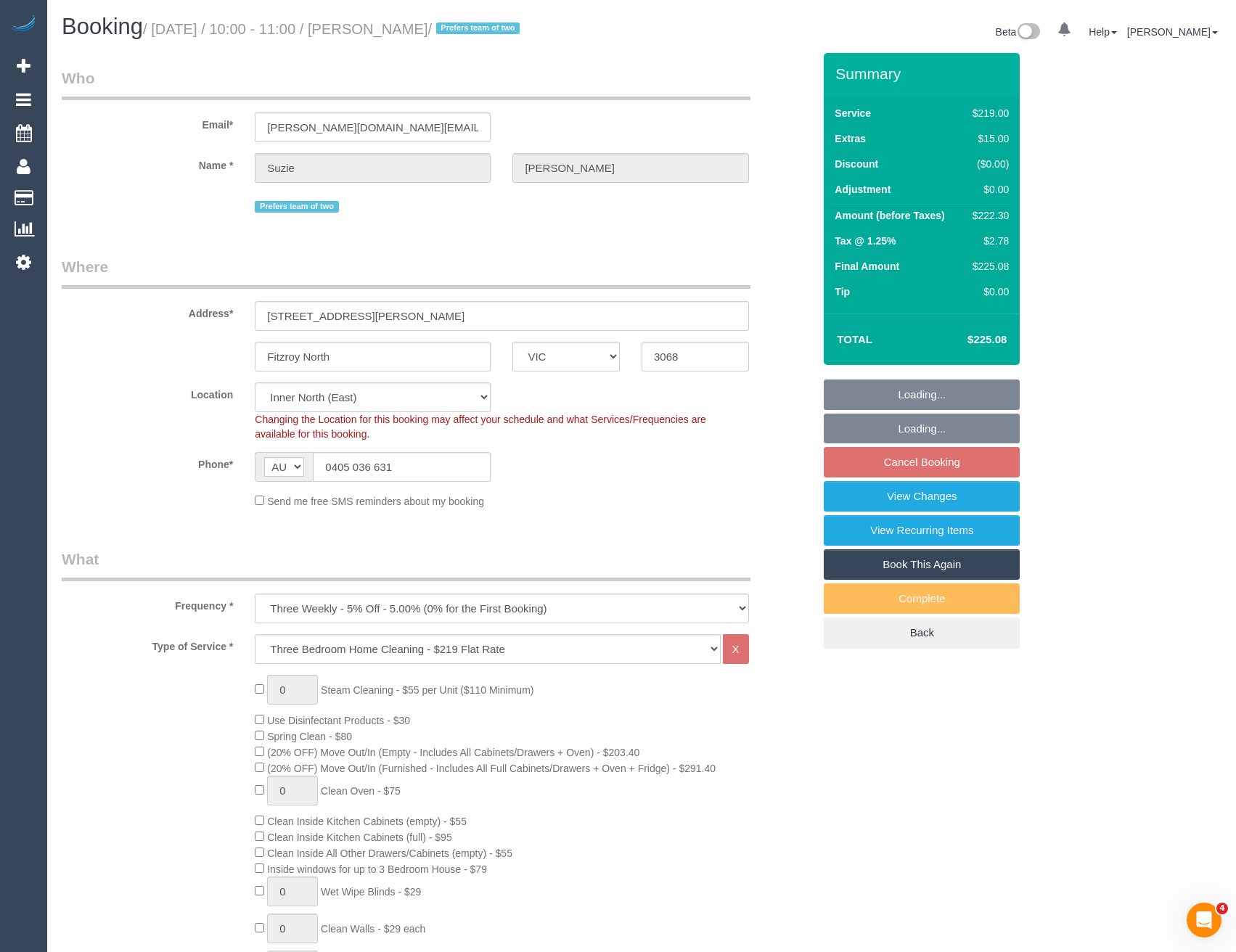
select select "object:1652"
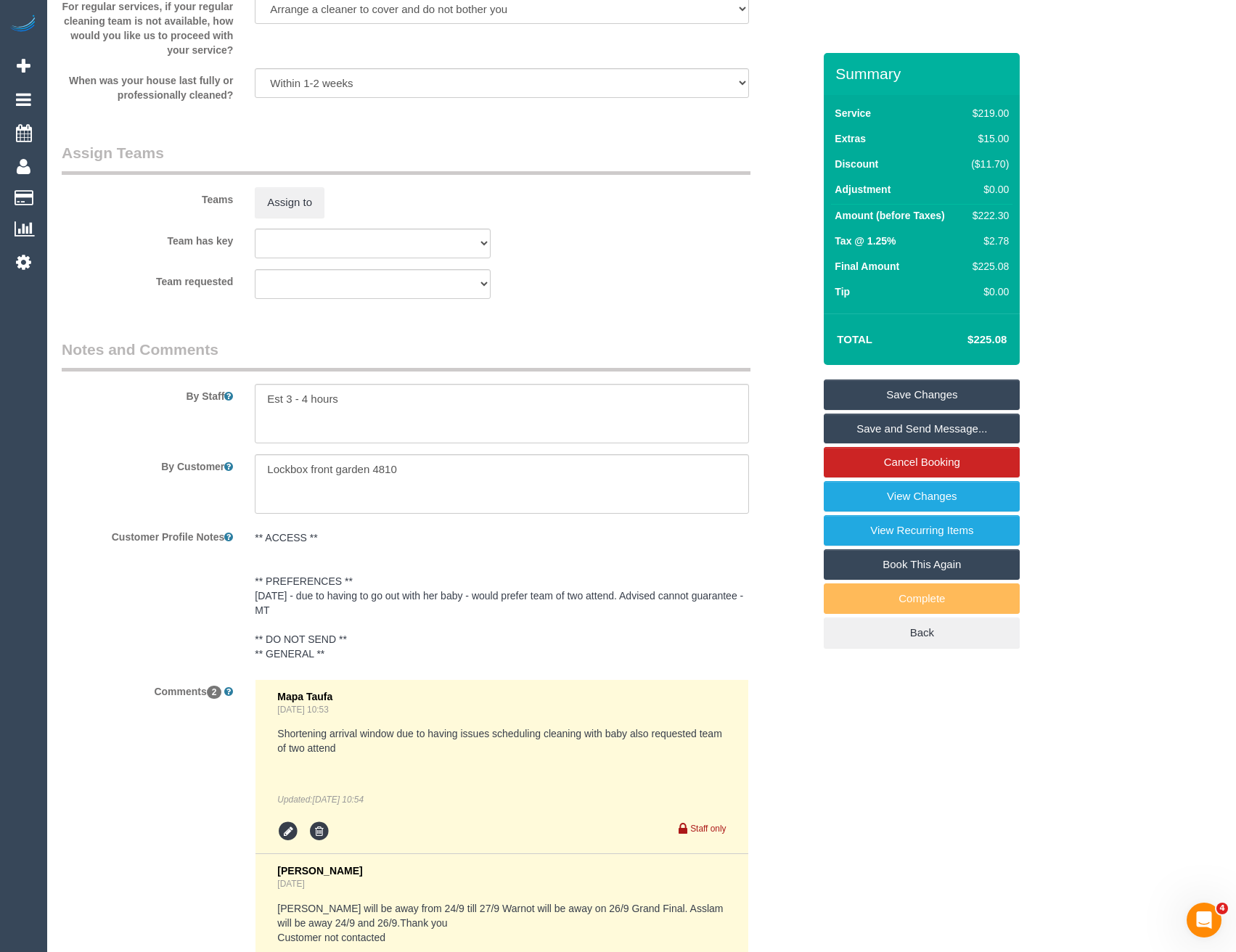
scroll to position [2105, 0]
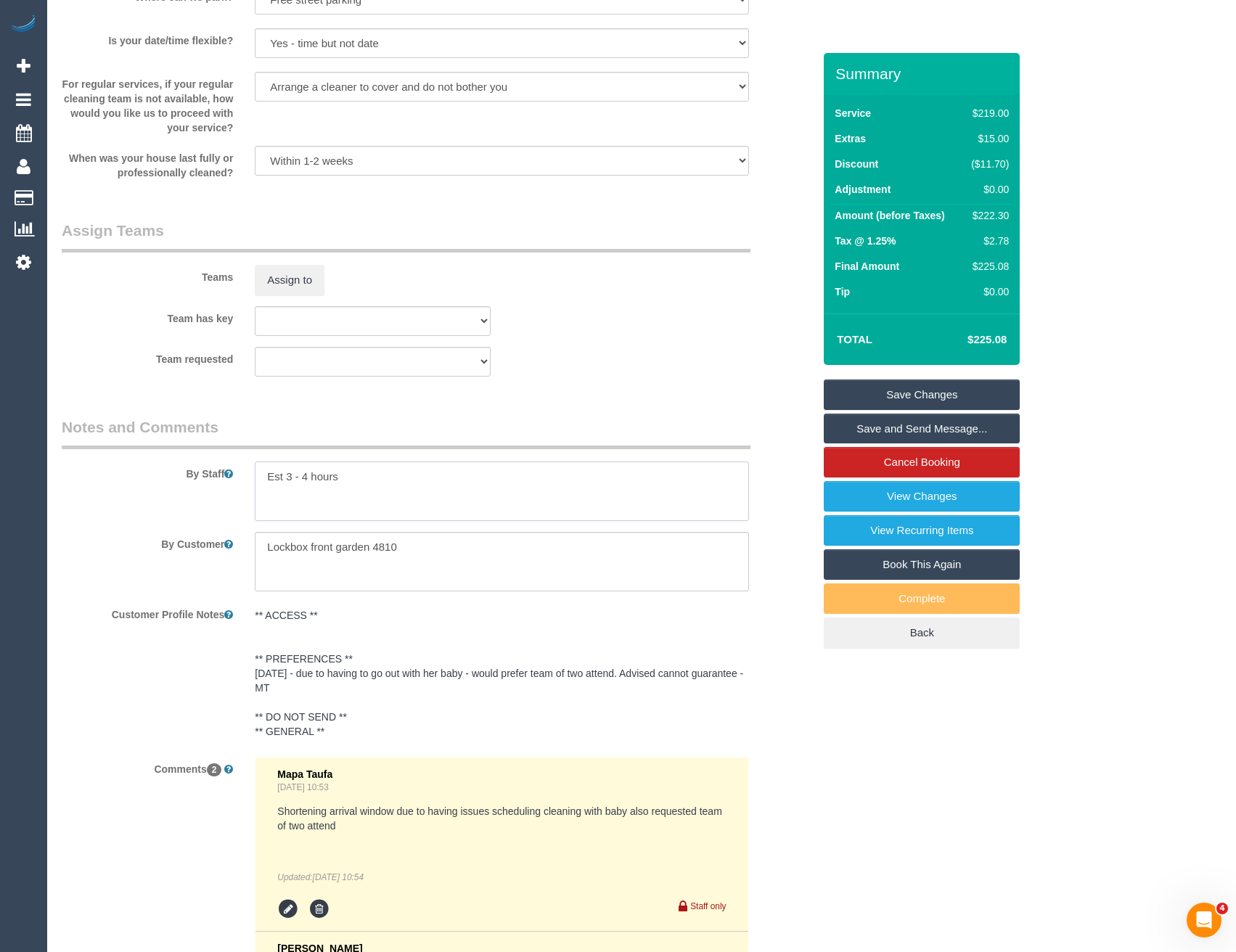
click at [258, 474] on textarea at bounding box center [501, 491] width 493 height 59
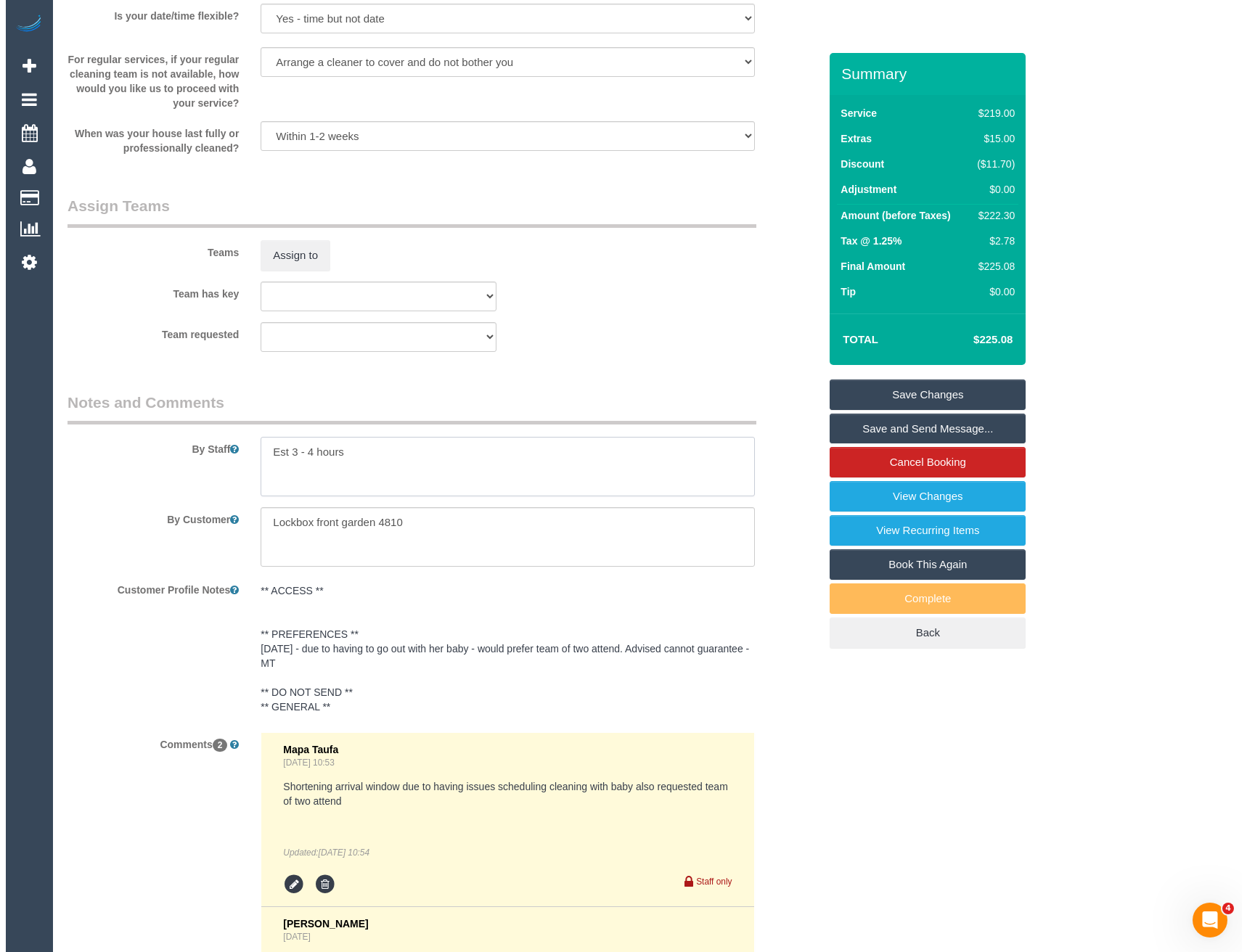
scroll to position [1961, 0]
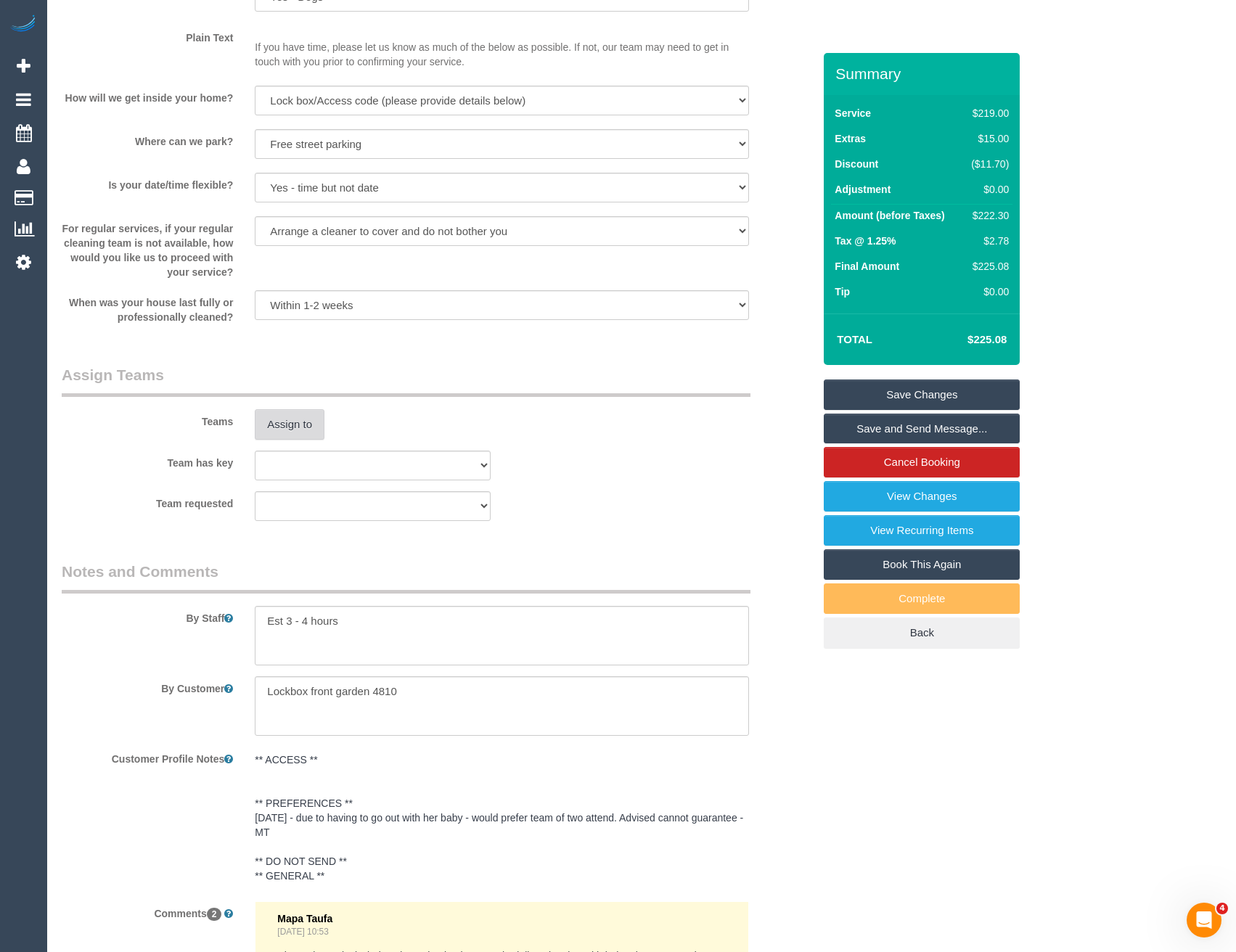
click at [307, 429] on button "Assign to" at bounding box center [289, 424] width 69 height 30
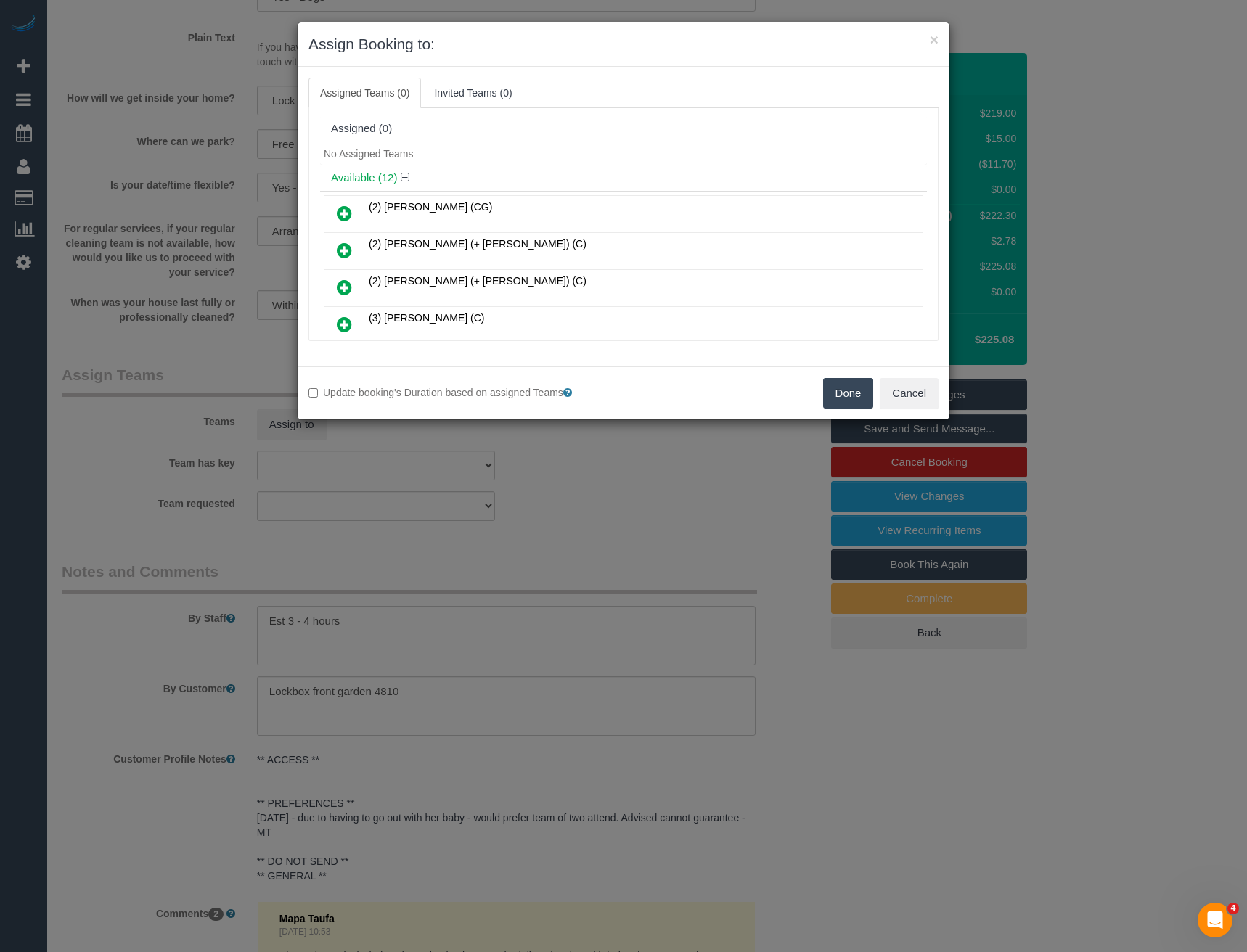
scroll to position [131, 0]
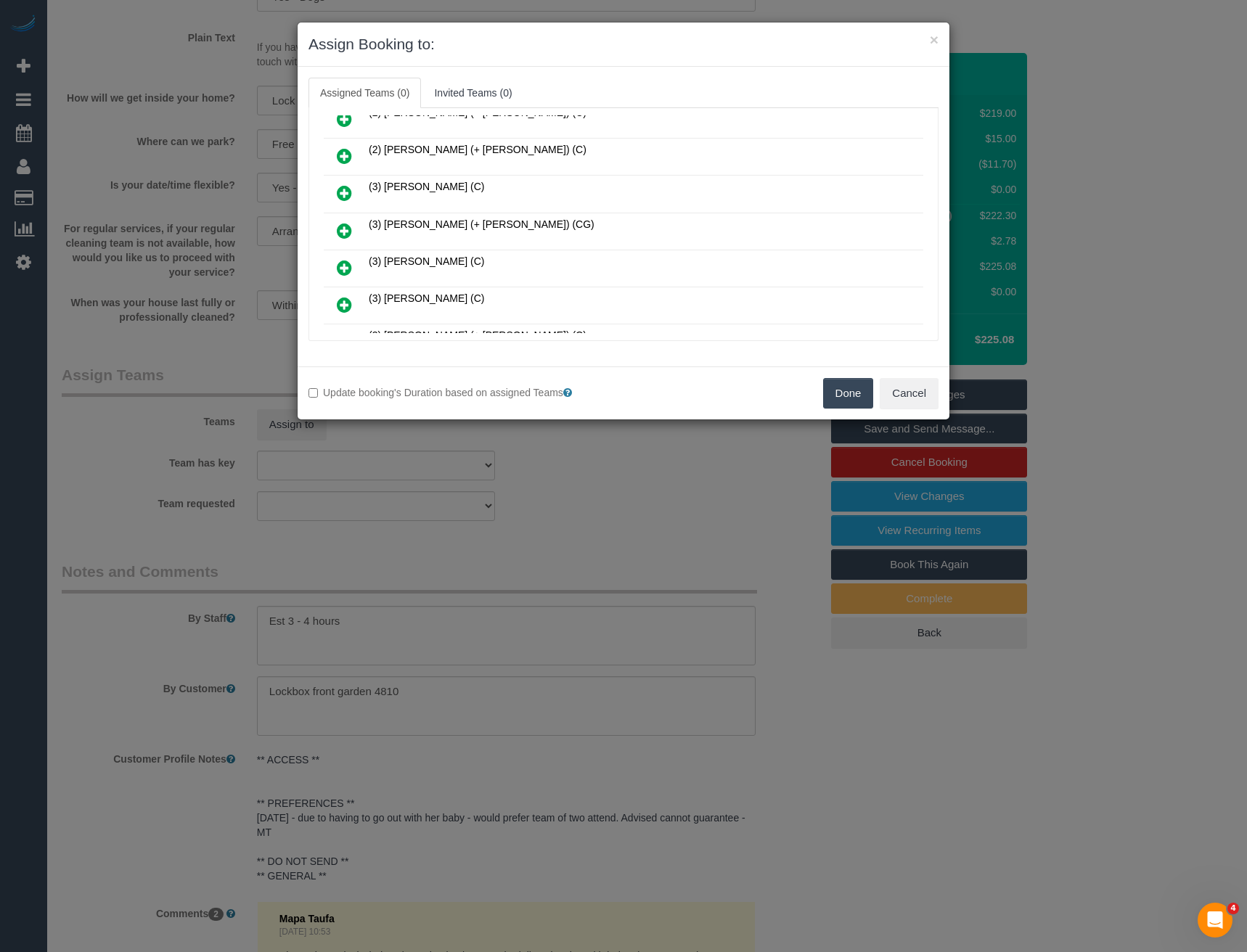
click at [343, 222] on icon at bounding box center [344, 231] width 16 height 17
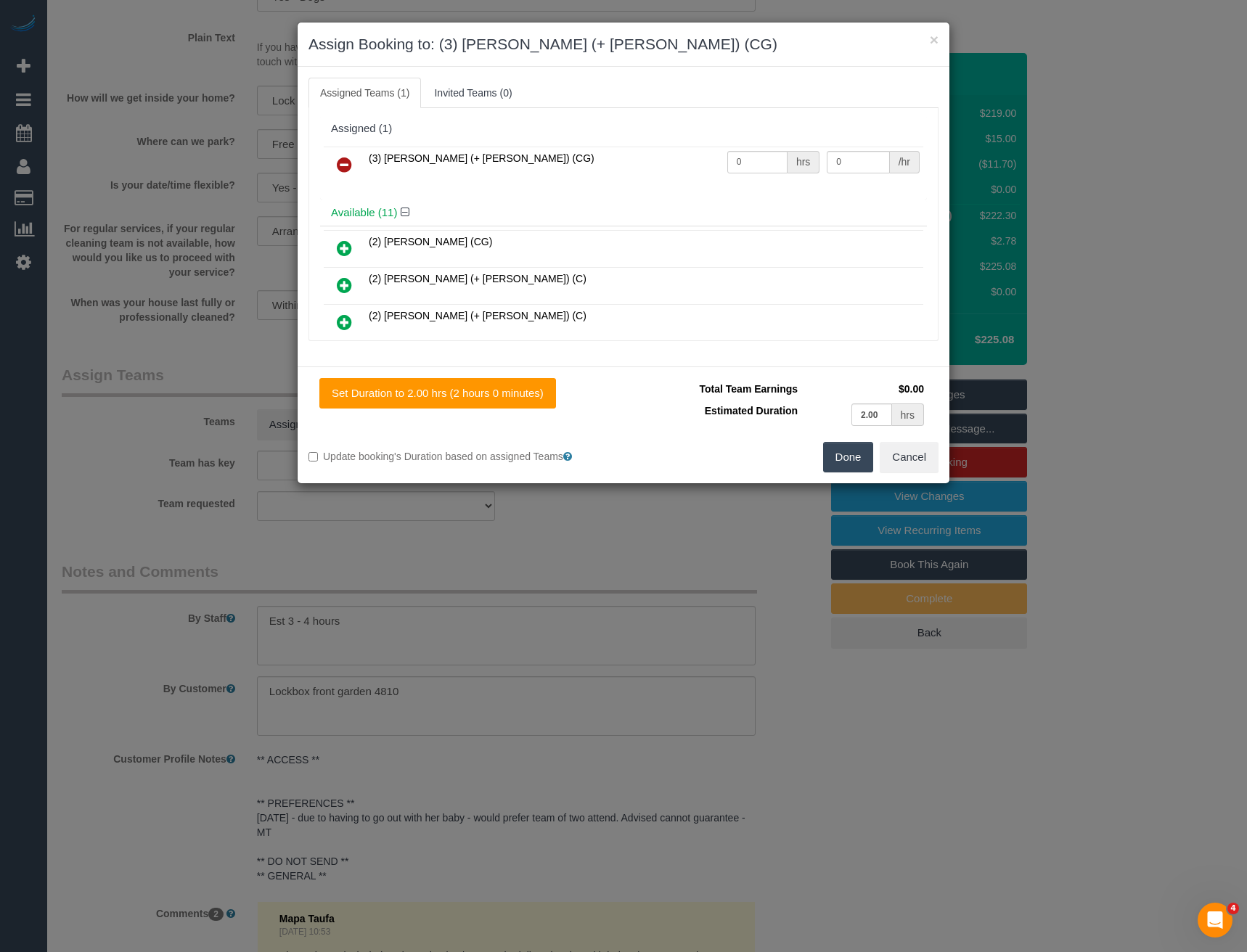
scroll to position [278, 0]
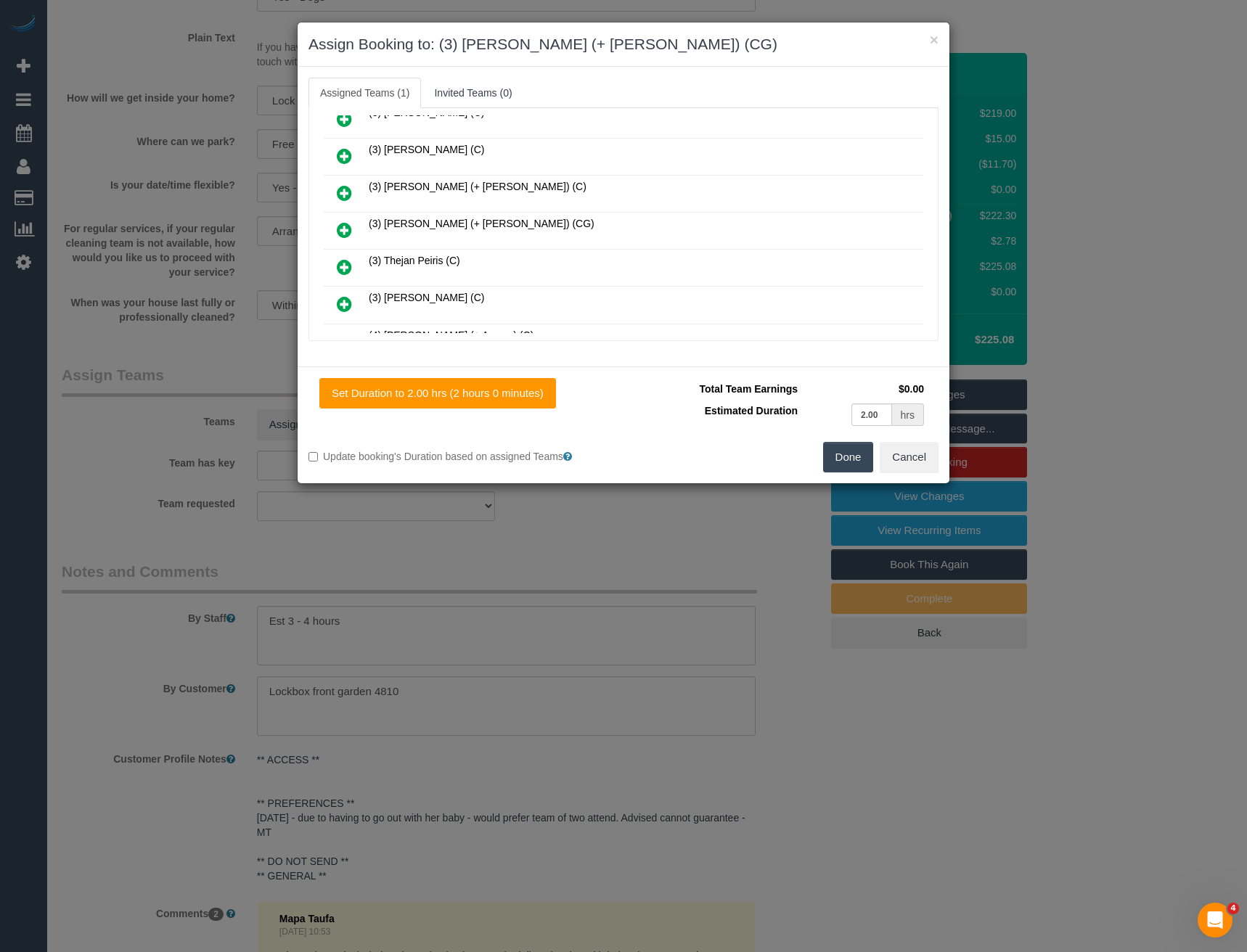
click at [343, 227] on icon at bounding box center [344, 230] width 16 height 17
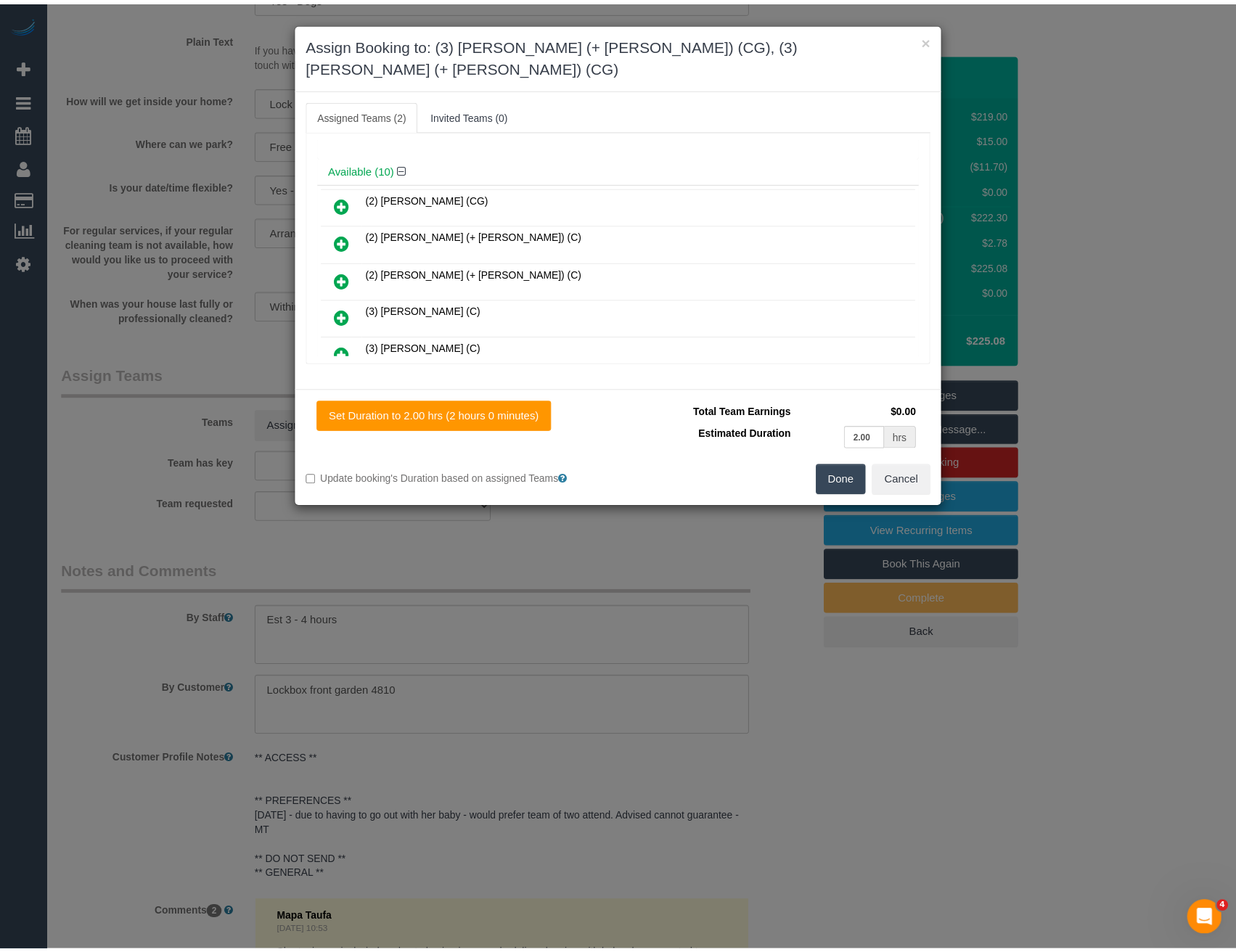
scroll to position [0, 0]
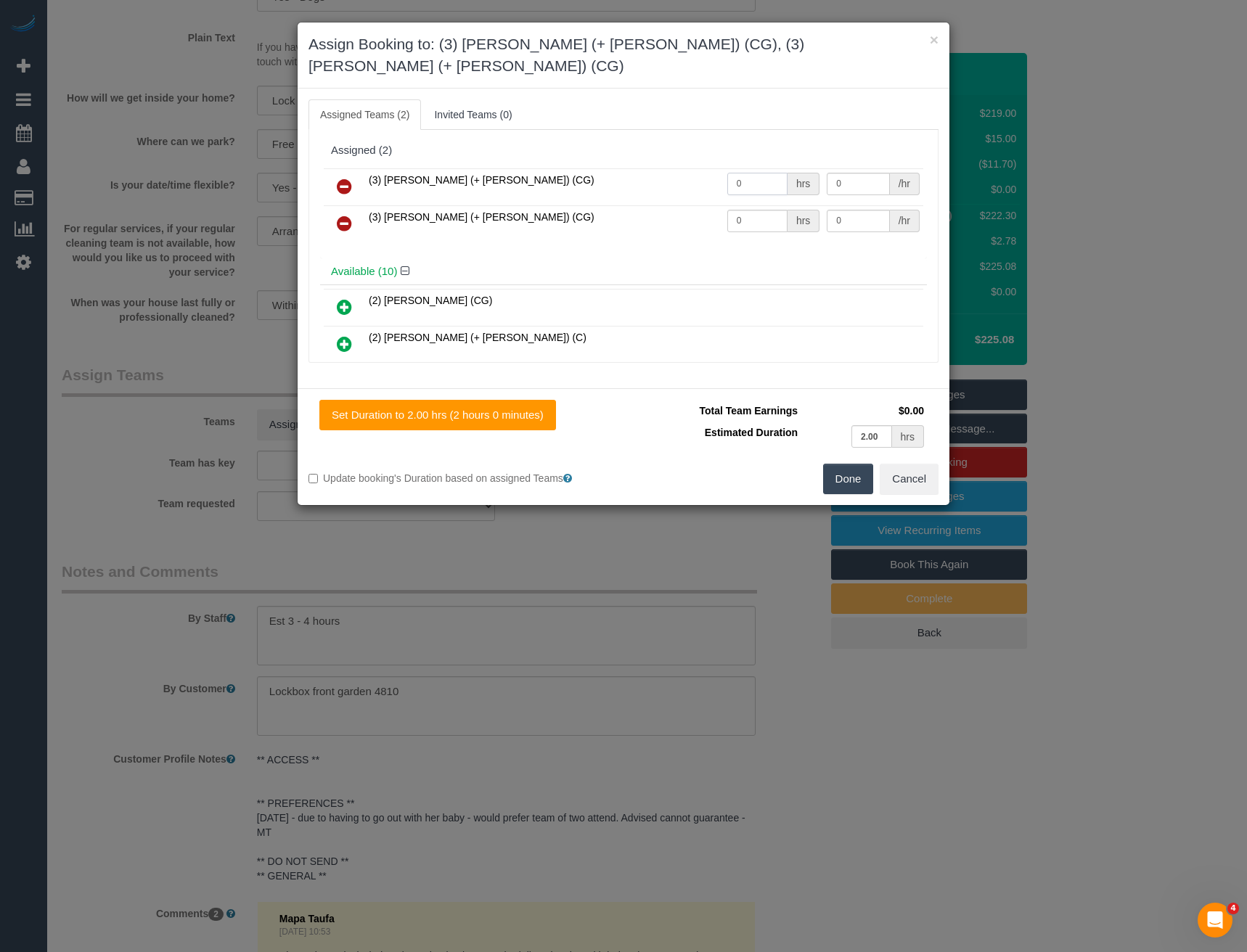
drag, startPoint x: 748, startPoint y: 160, endPoint x: 648, endPoint y: 168, distance: 100.3
click at [656, 169] on tr "(3) [PERSON_NAME] (+ [PERSON_NAME]) (CG) 0 hrs 0 /hr" at bounding box center [623, 187] width 599 height 37
type input "1"
type input "77.5"
drag, startPoint x: 741, startPoint y: 200, endPoint x: 681, endPoint y: 204, distance: 60.1
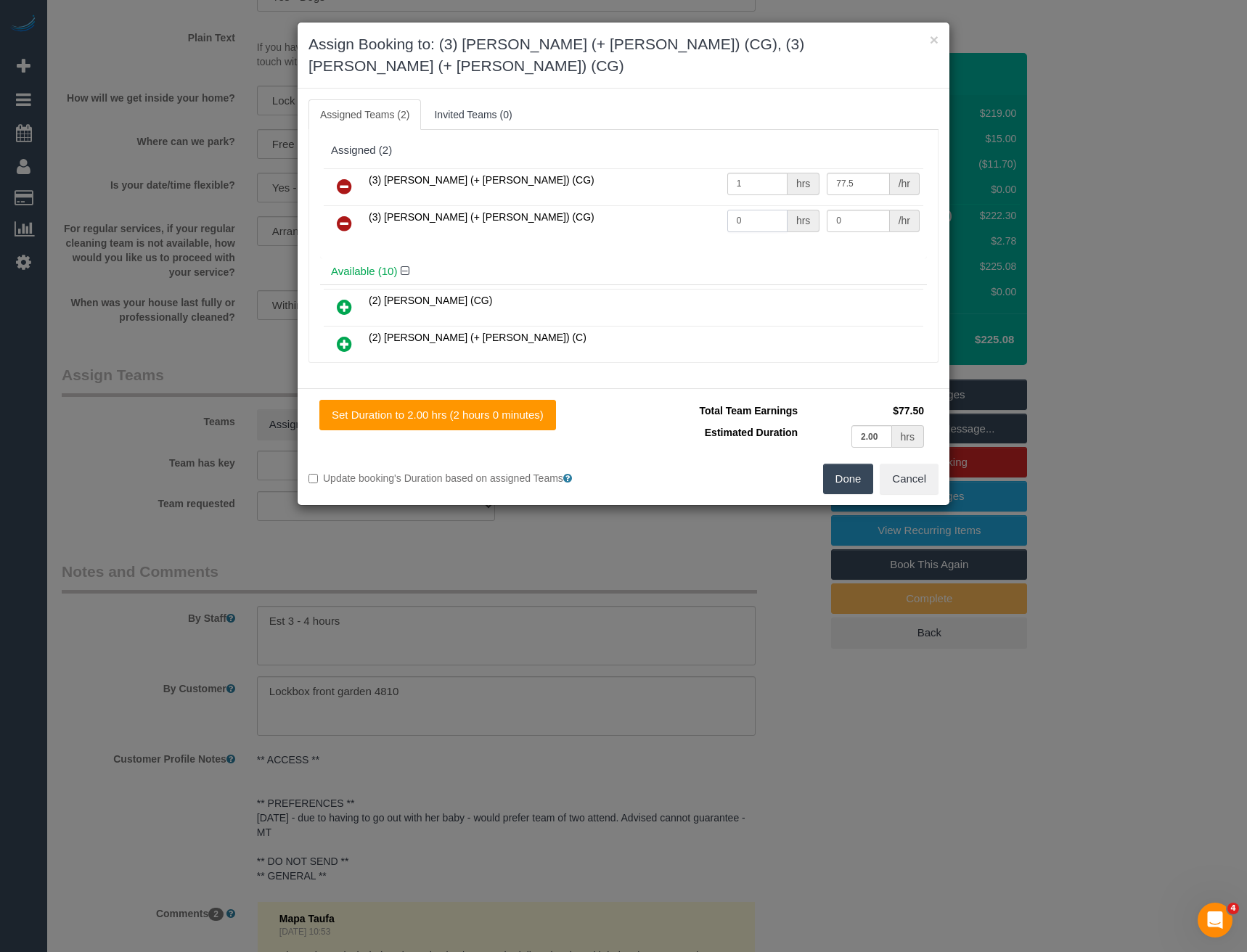
click at [687, 205] on tr "(3) [PERSON_NAME] (+ [PERSON_NAME]) (CG) 0 hrs 0 /hr" at bounding box center [623, 223] width 599 height 37
type input "1"
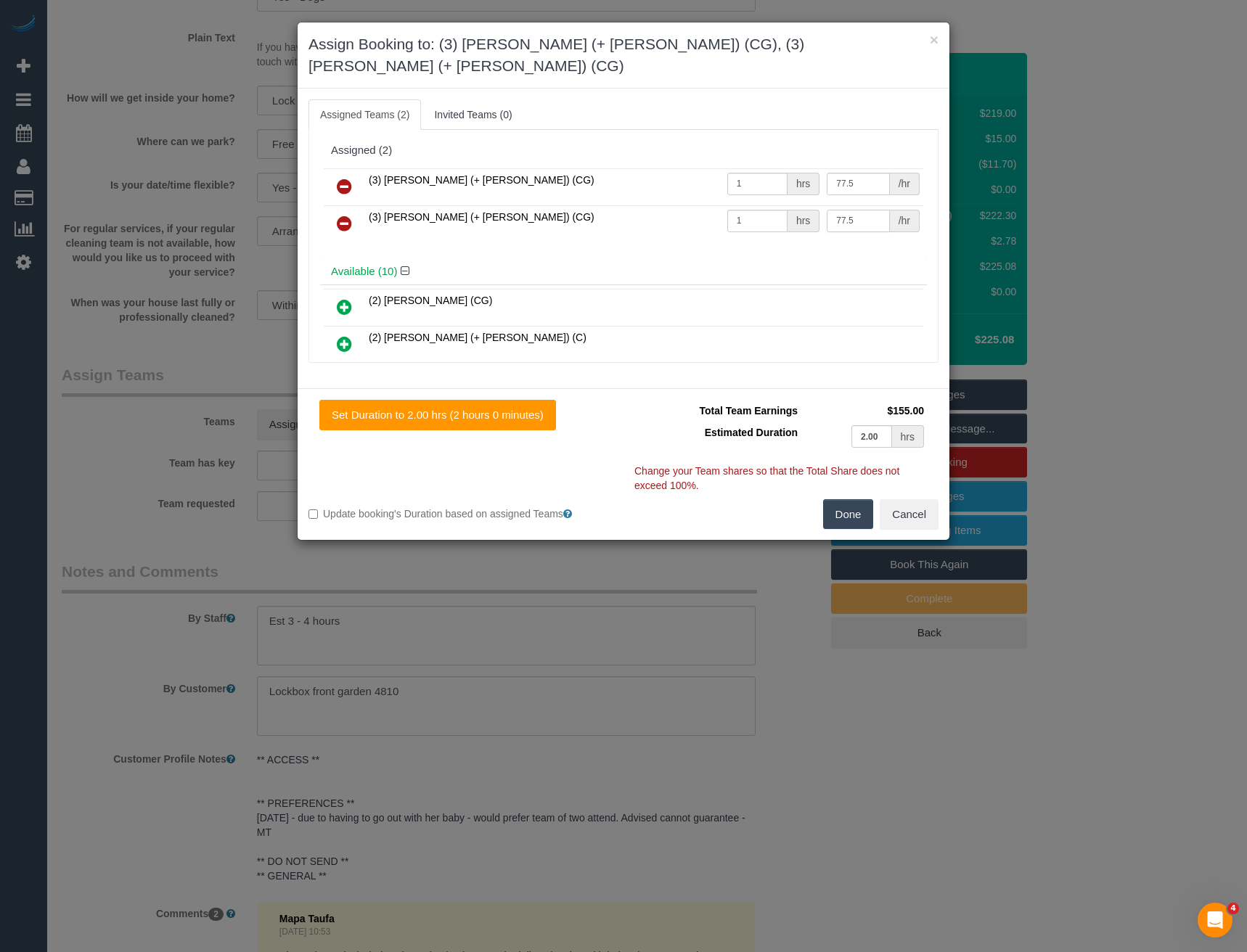
type input "77.5"
click at [841, 500] on button "Done" at bounding box center [849, 514] width 51 height 30
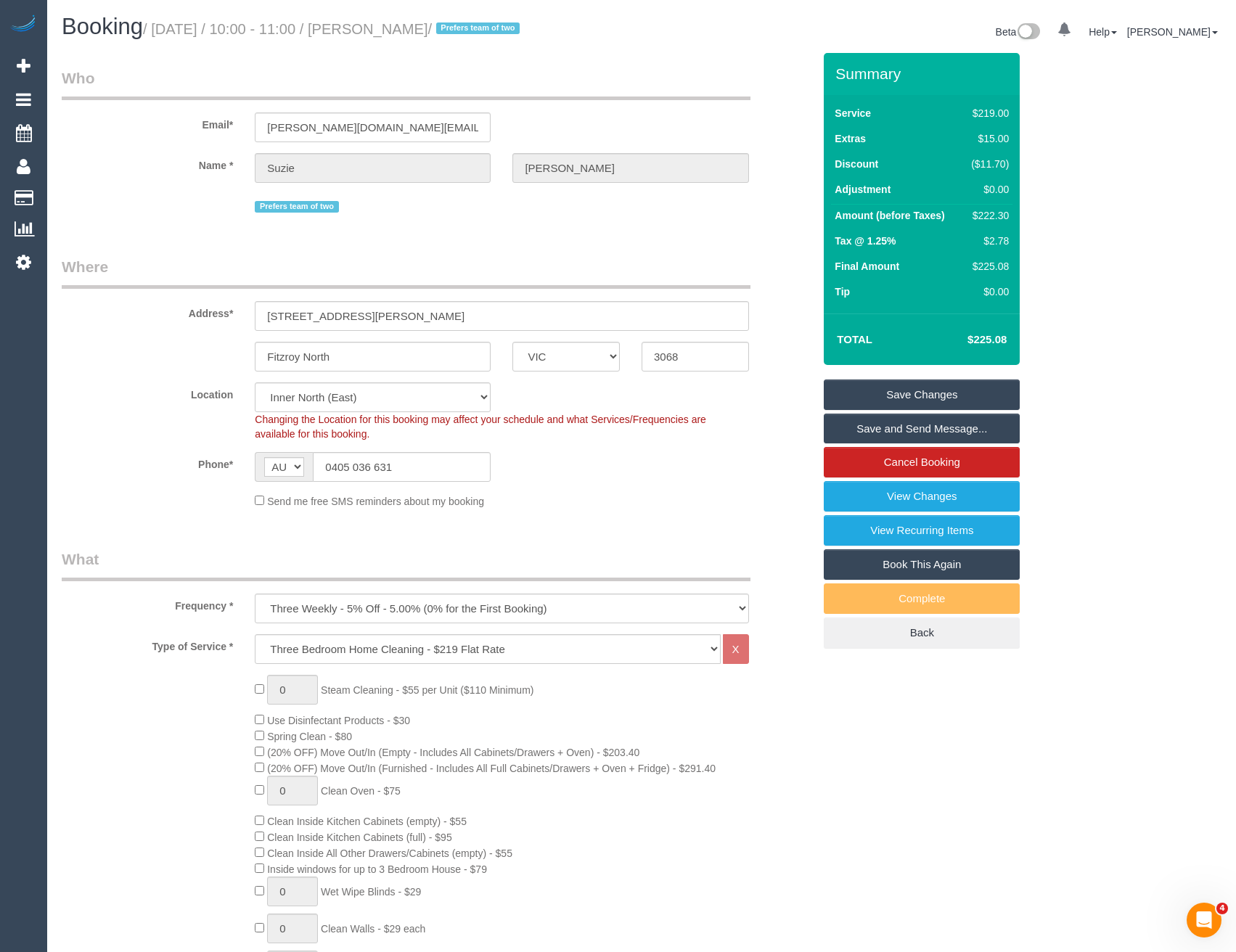
click at [878, 396] on link "Save Changes" at bounding box center [921, 394] width 196 height 30
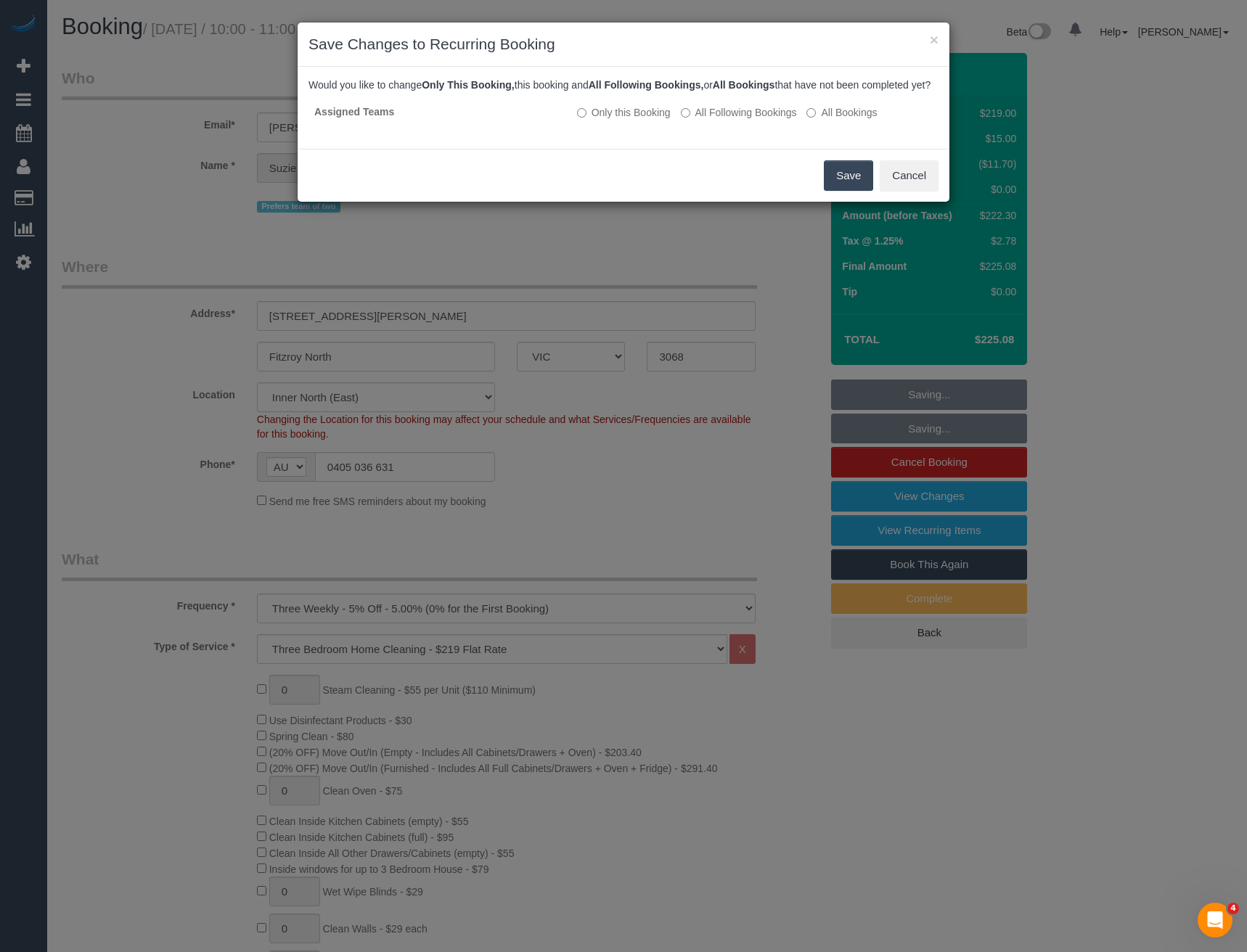
drag, startPoint x: 848, startPoint y: 194, endPoint x: 841, endPoint y: 187, distance: 9.9
click at [848, 191] on button "Save" at bounding box center [848, 175] width 49 height 30
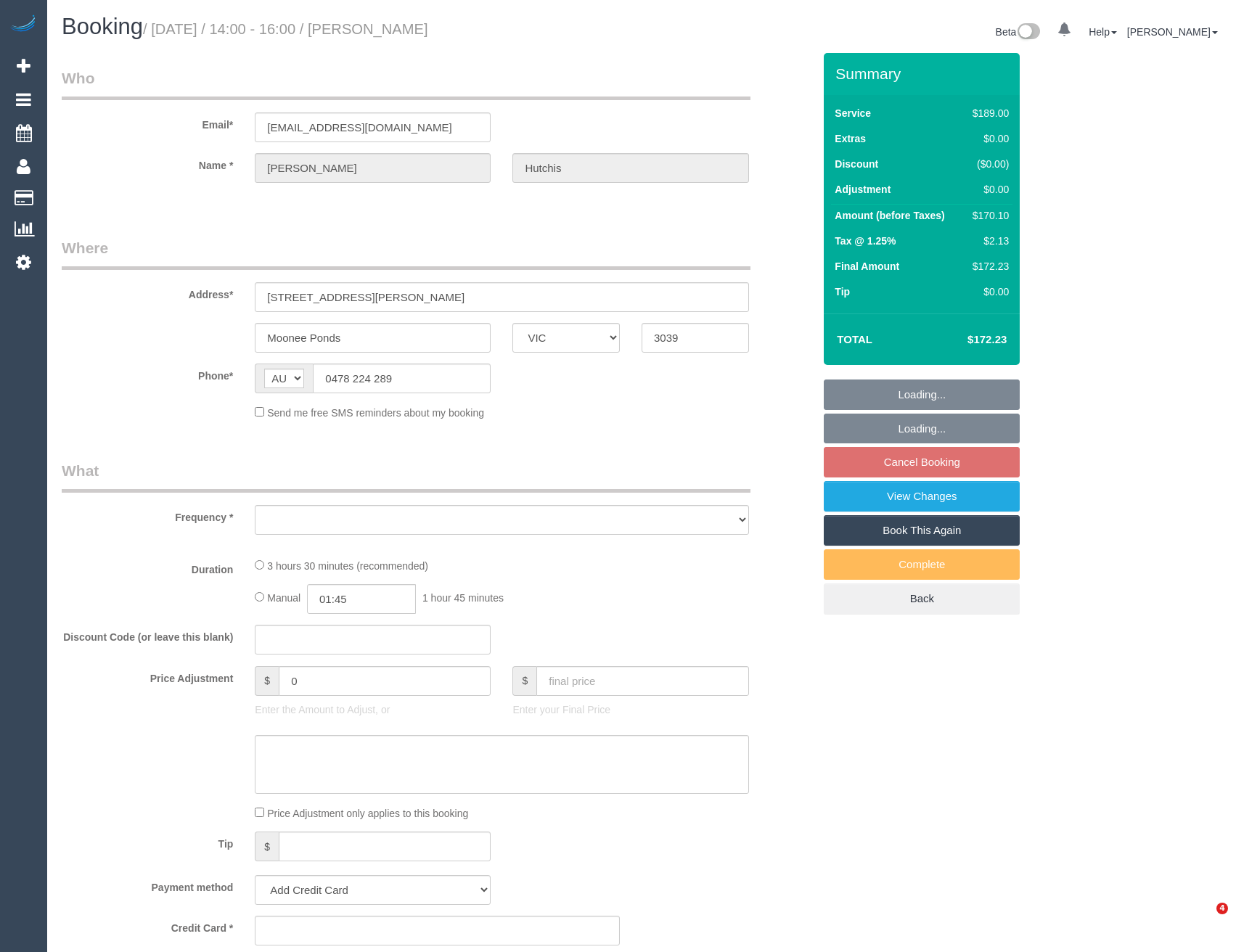
select select "VIC"
select select "string:stripe-pm_1RzqX42GScqysDRVxZEi8TUE"
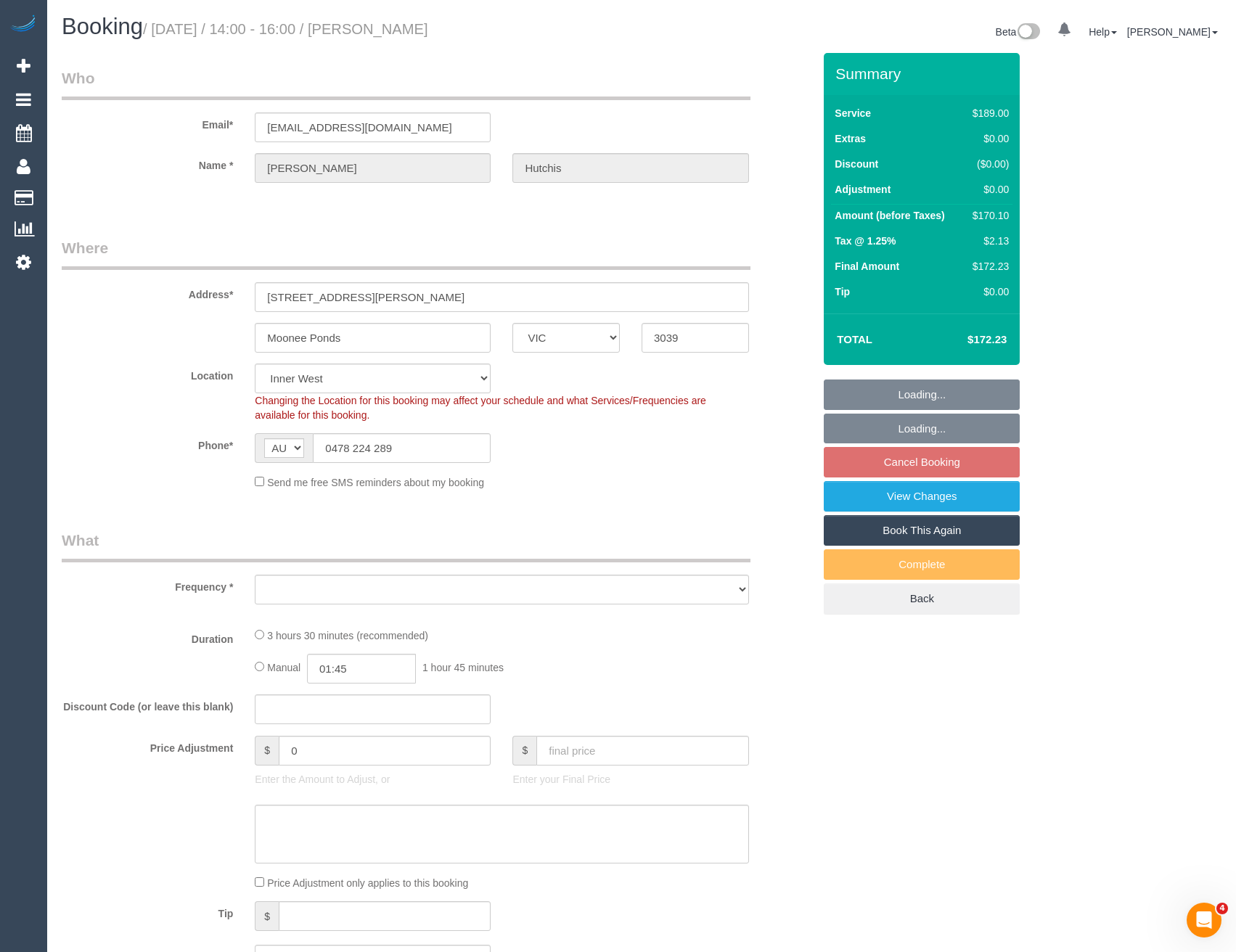
select select "object:534"
select select "number:28"
select select "number:14"
select select "number:19"
select select "number:22"
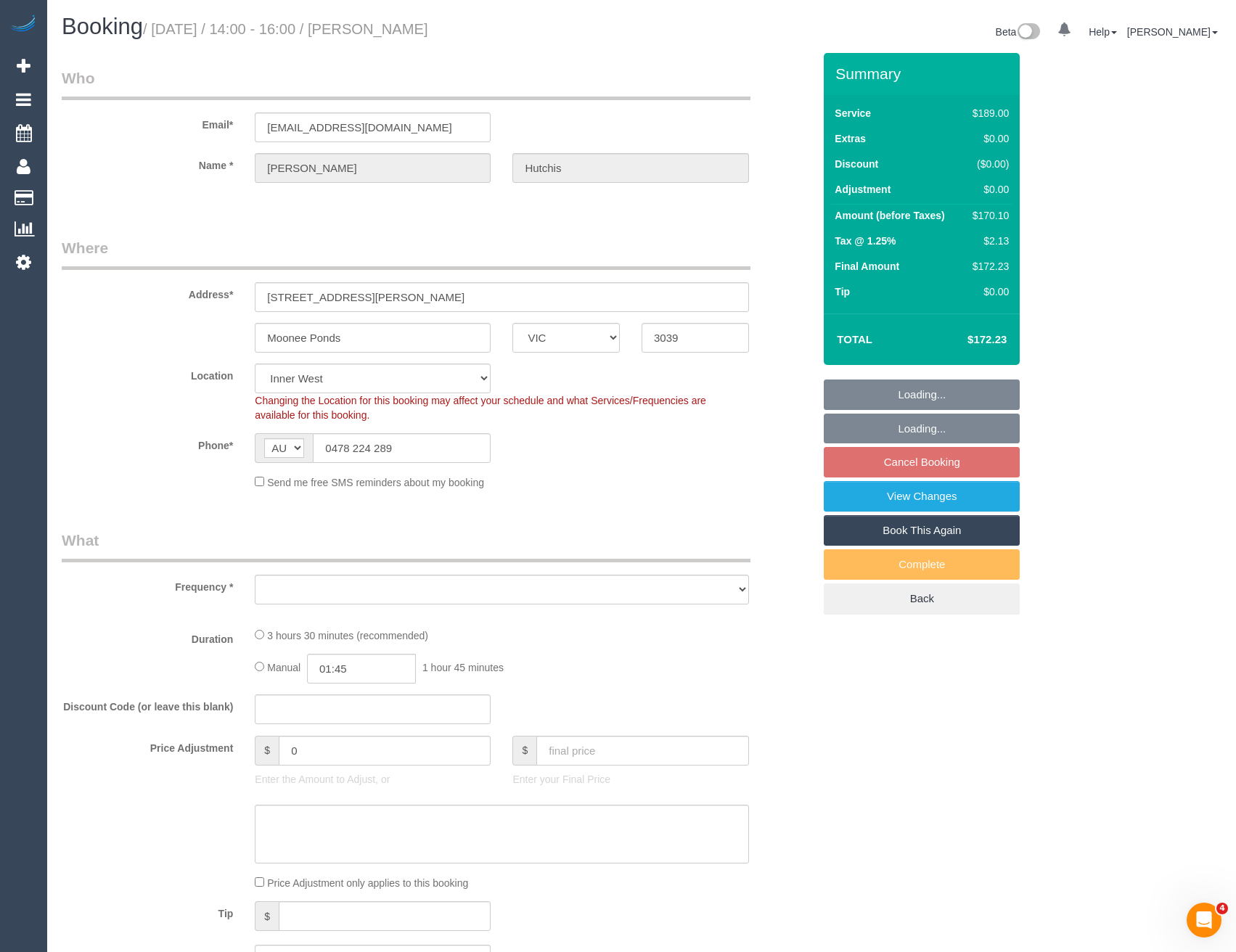
select select "number:34"
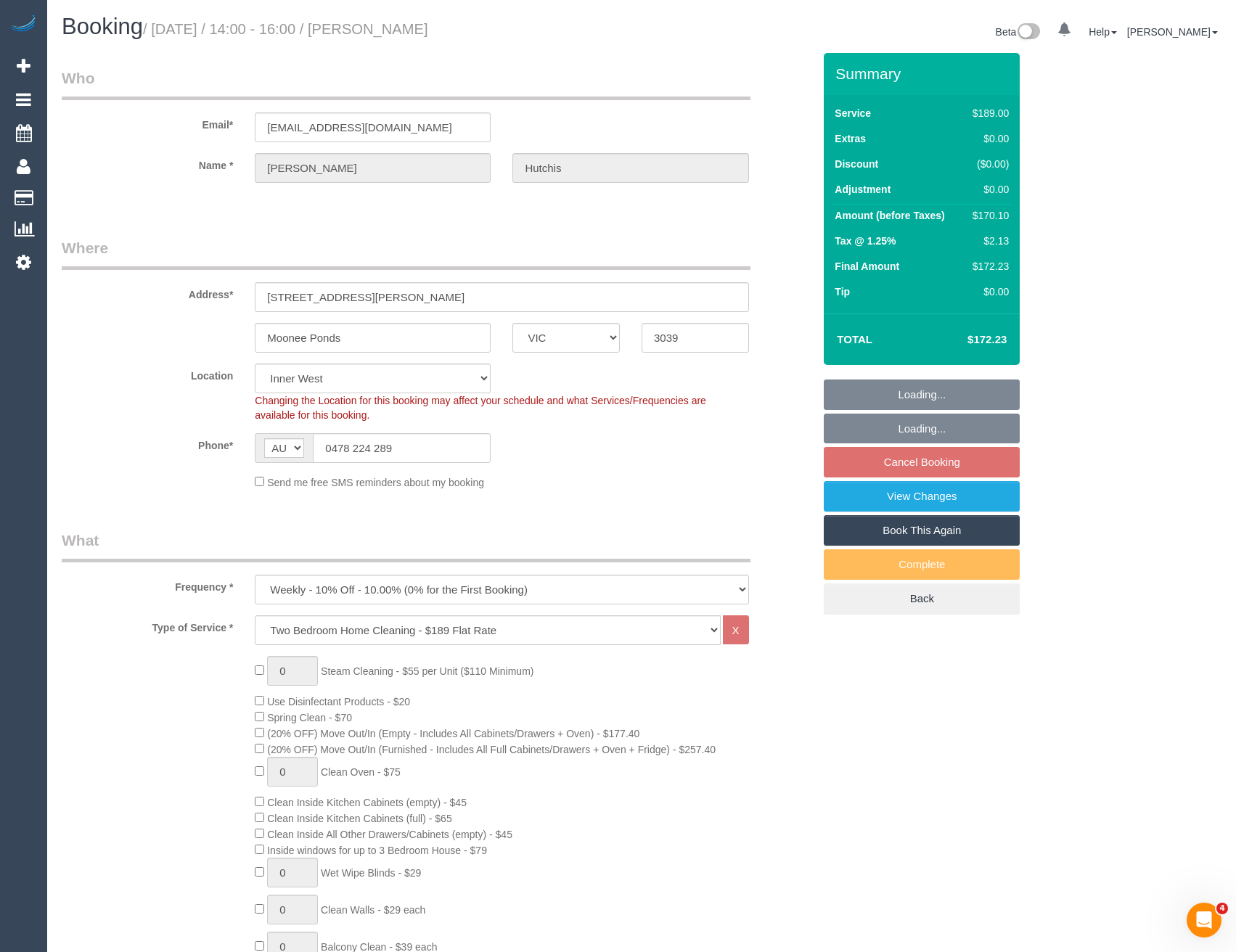
select select "object:1446"
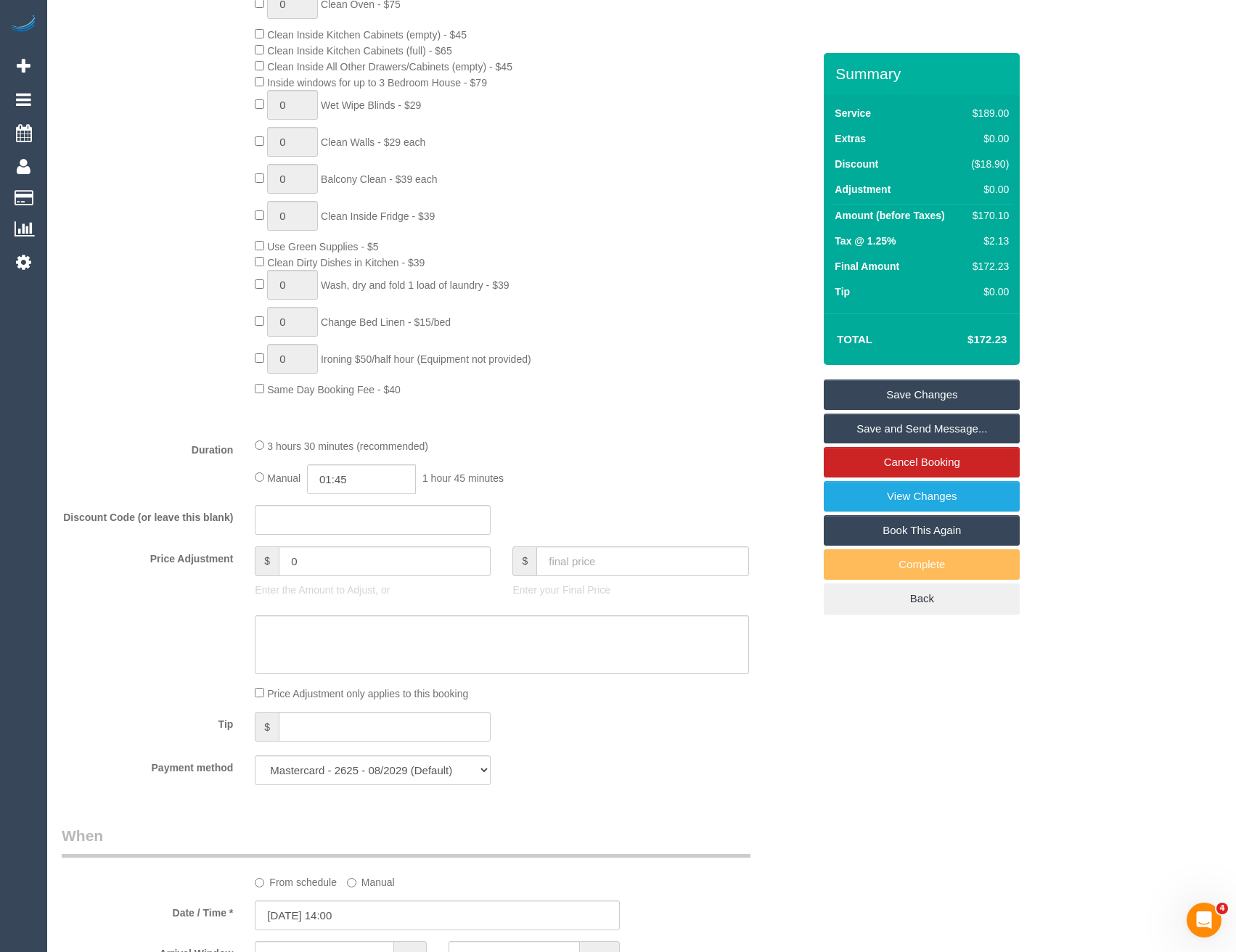
scroll to position [944, 0]
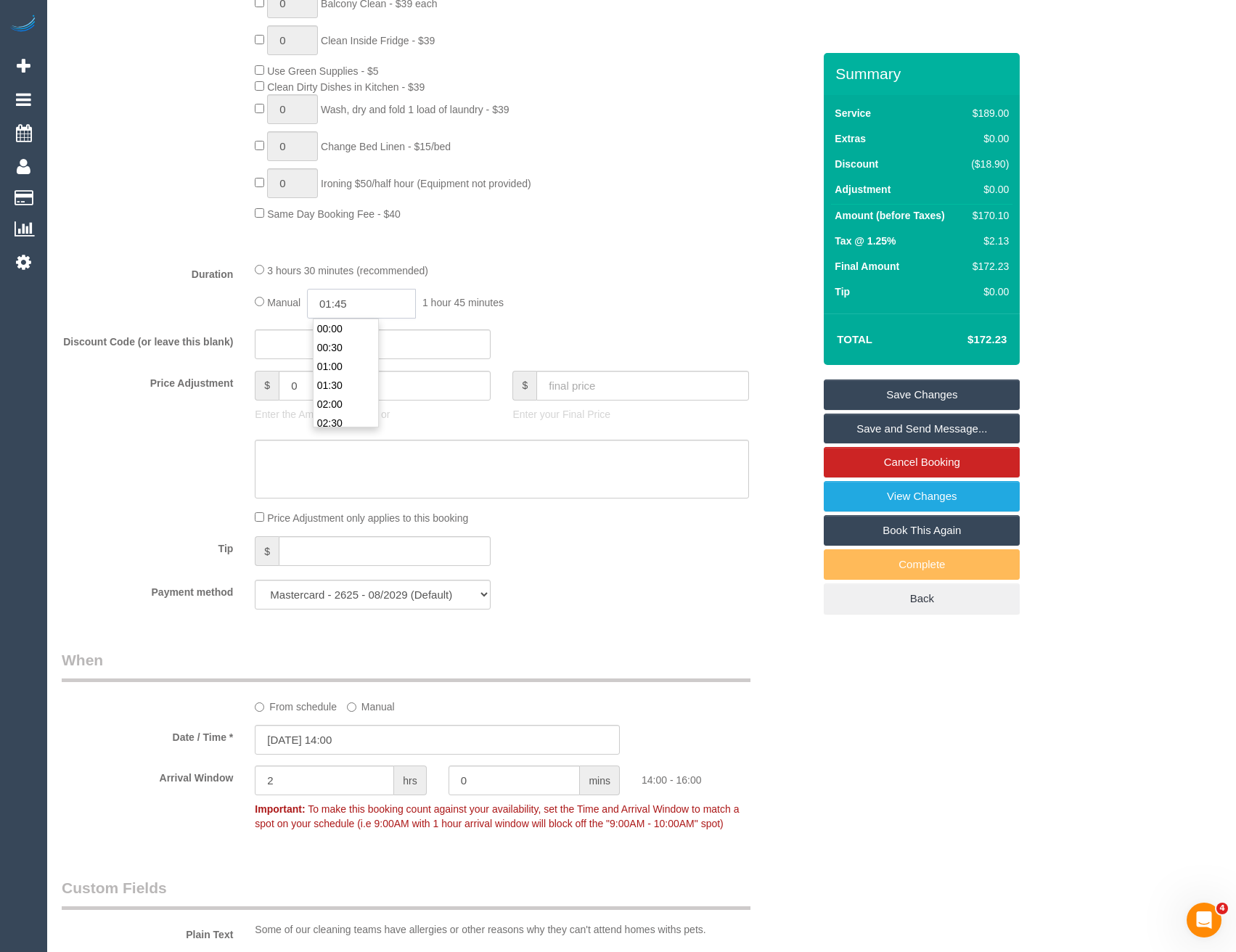
click at [355, 306] on input "01:45" at bounding box center [361, 304] width 109 height 30
type input "01:30"
click at [343, 386] on li "01:30" at bounding box center [346, 385] width 65 height 19
click at [874, 397] on link "Save Changes" at bounding box center [921, 394] width 196 height 30
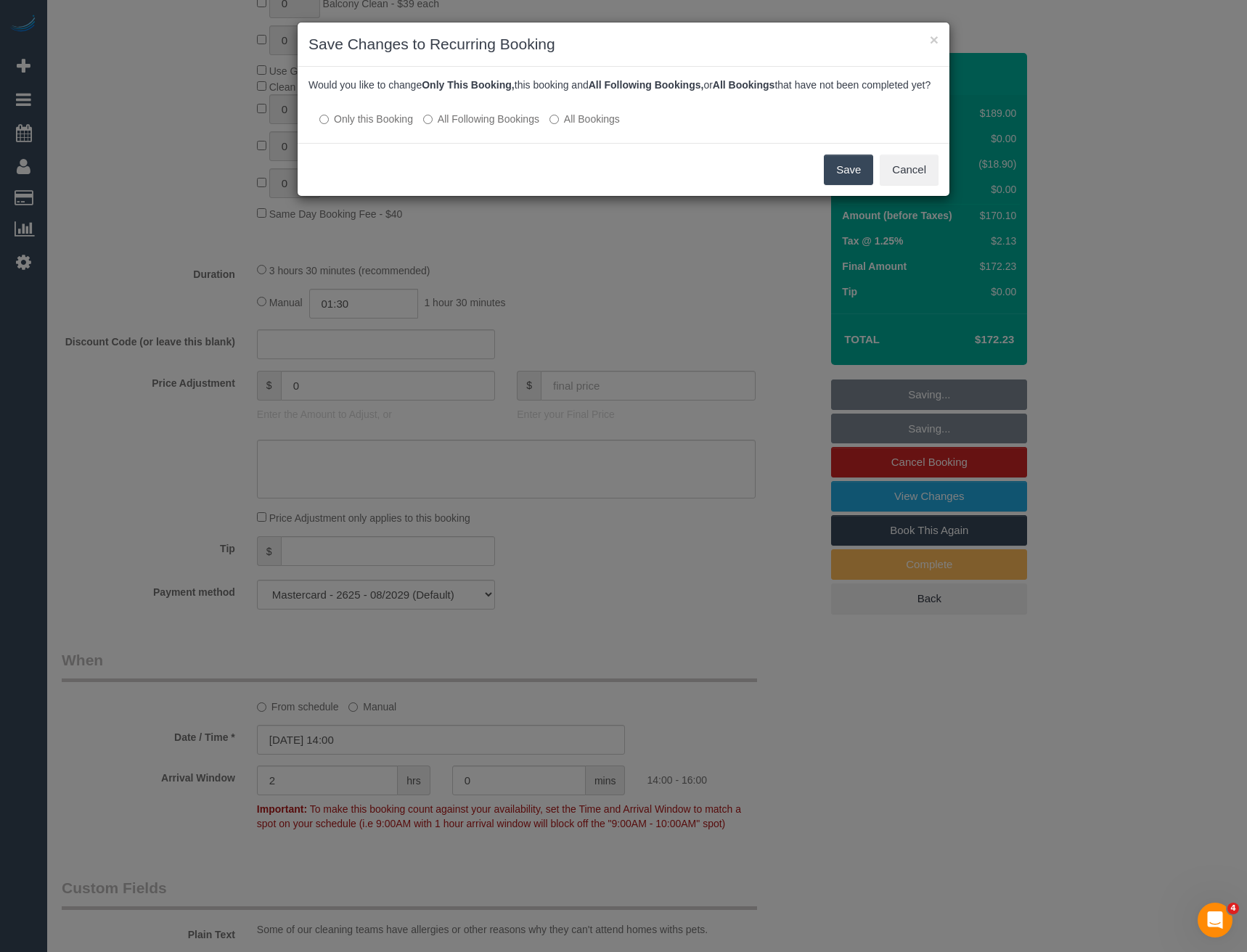
click at [861, 185] on button "Save" at bounding box center [848, 170] width 49 height 30
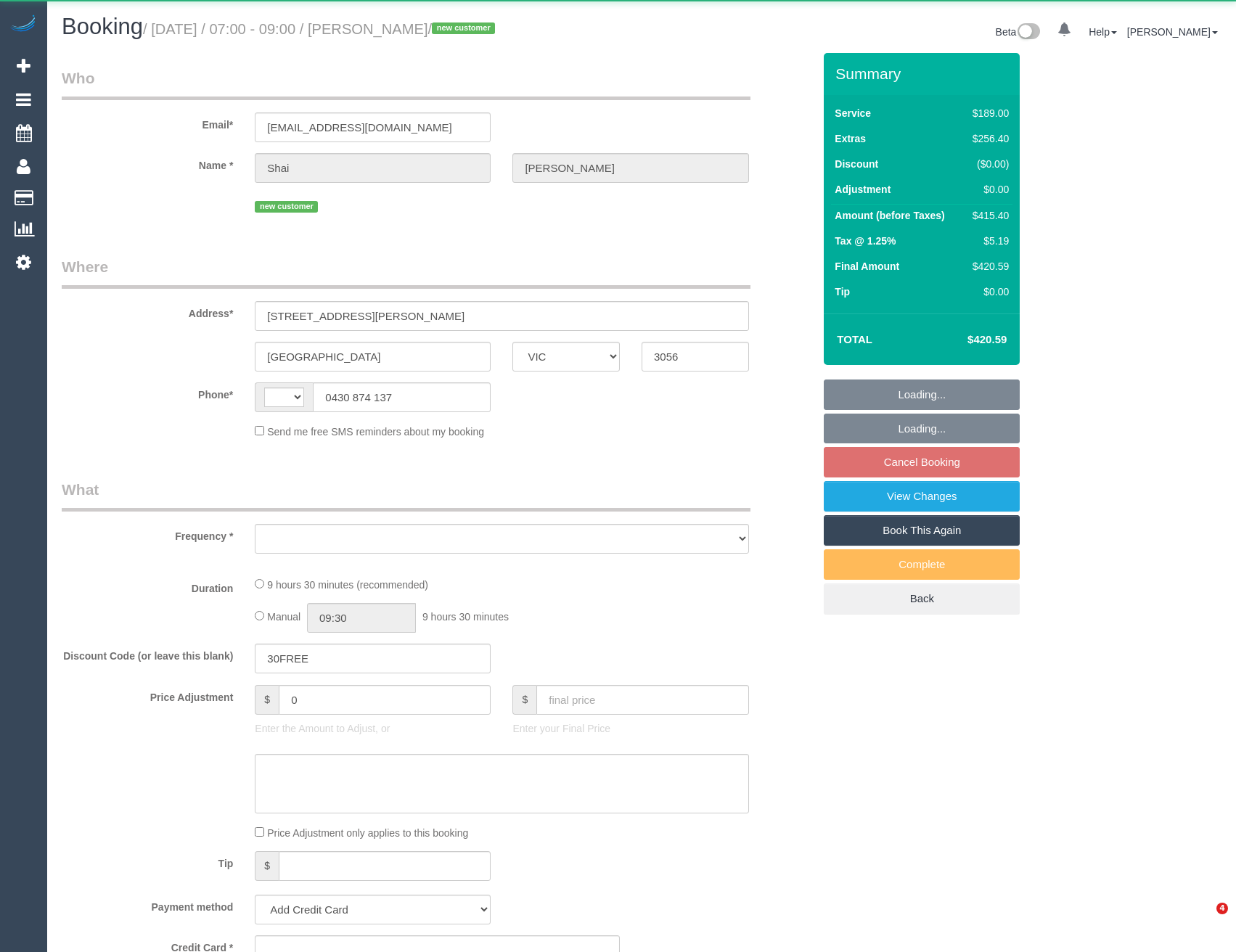
select select "VIC"
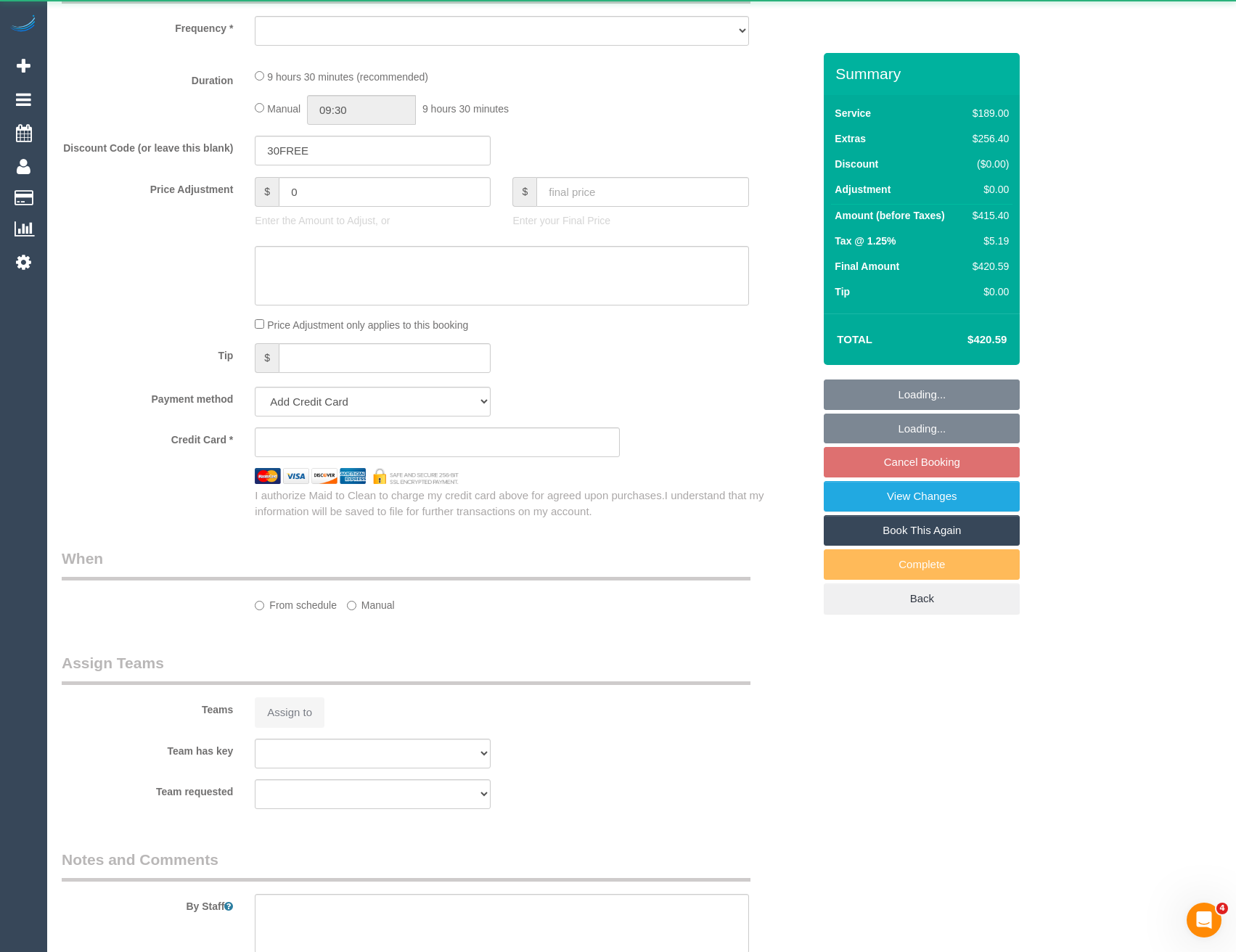
select select "string:AU"
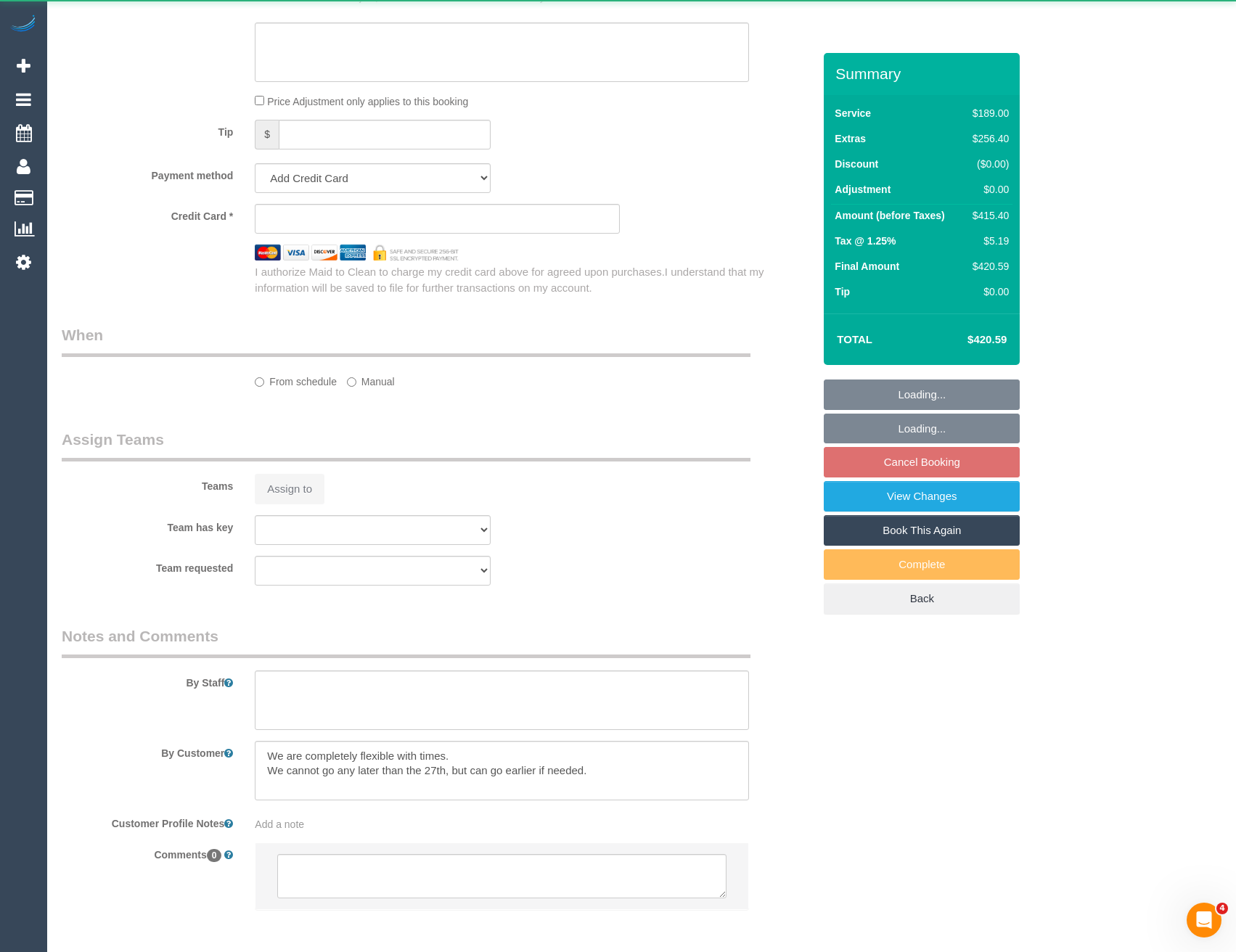
select select "string:stripe-pm_1Rz6uE2GScqysDRVBhblFzHb"
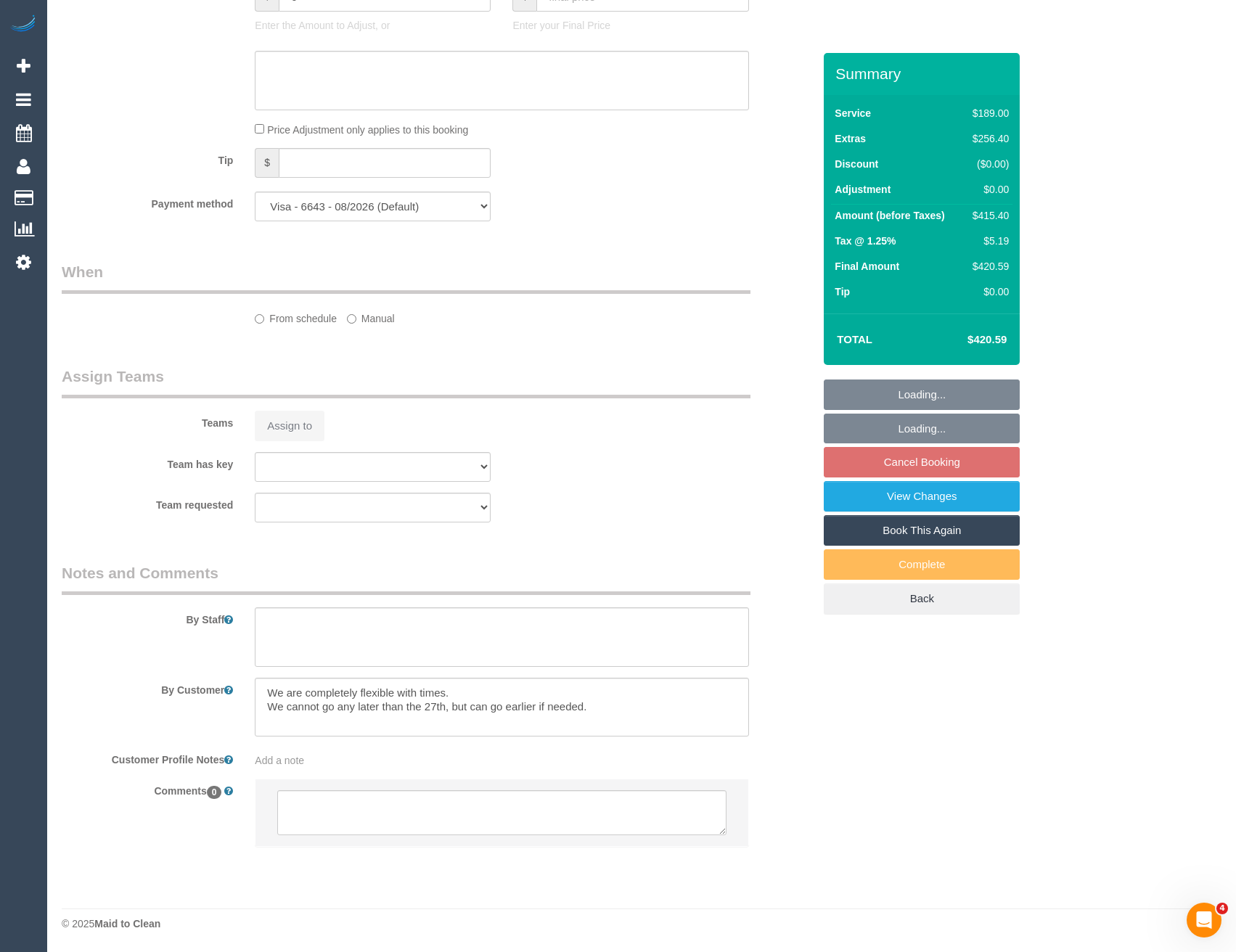
select select "object:531"
select select "number:28"
select select "number:14"
select select "number:18"
select select "number:36"
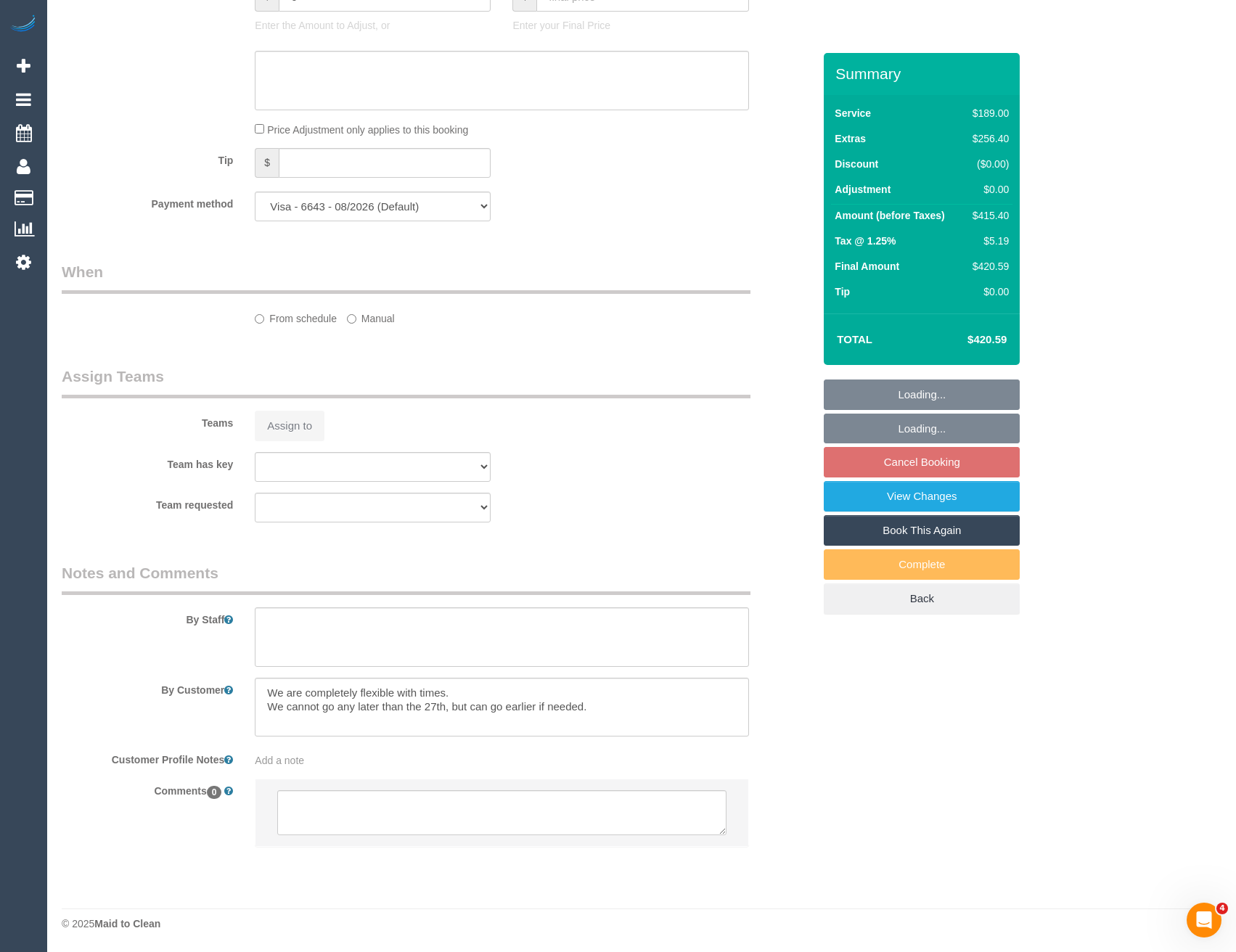
select select "number:26"
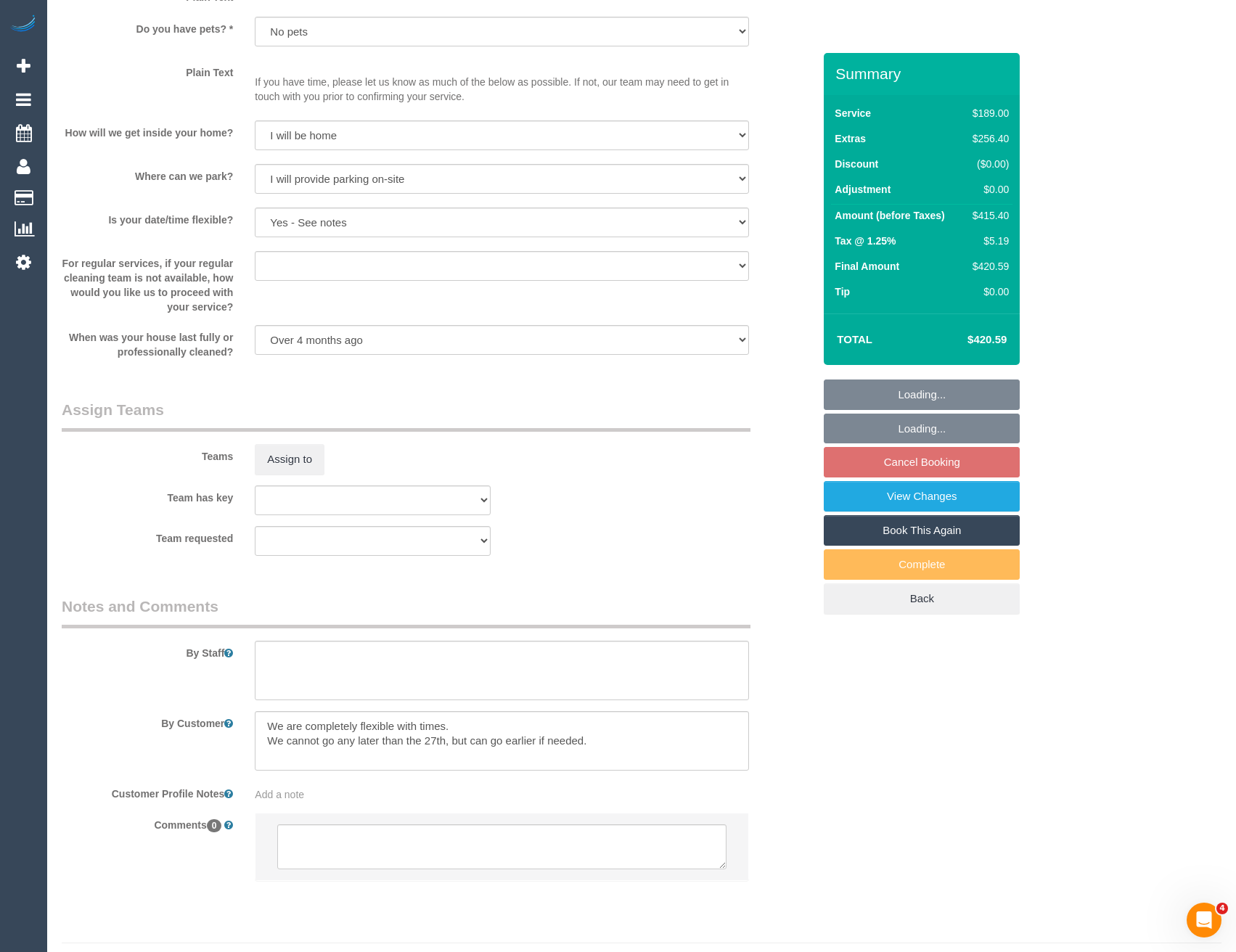
select select "object:1645"
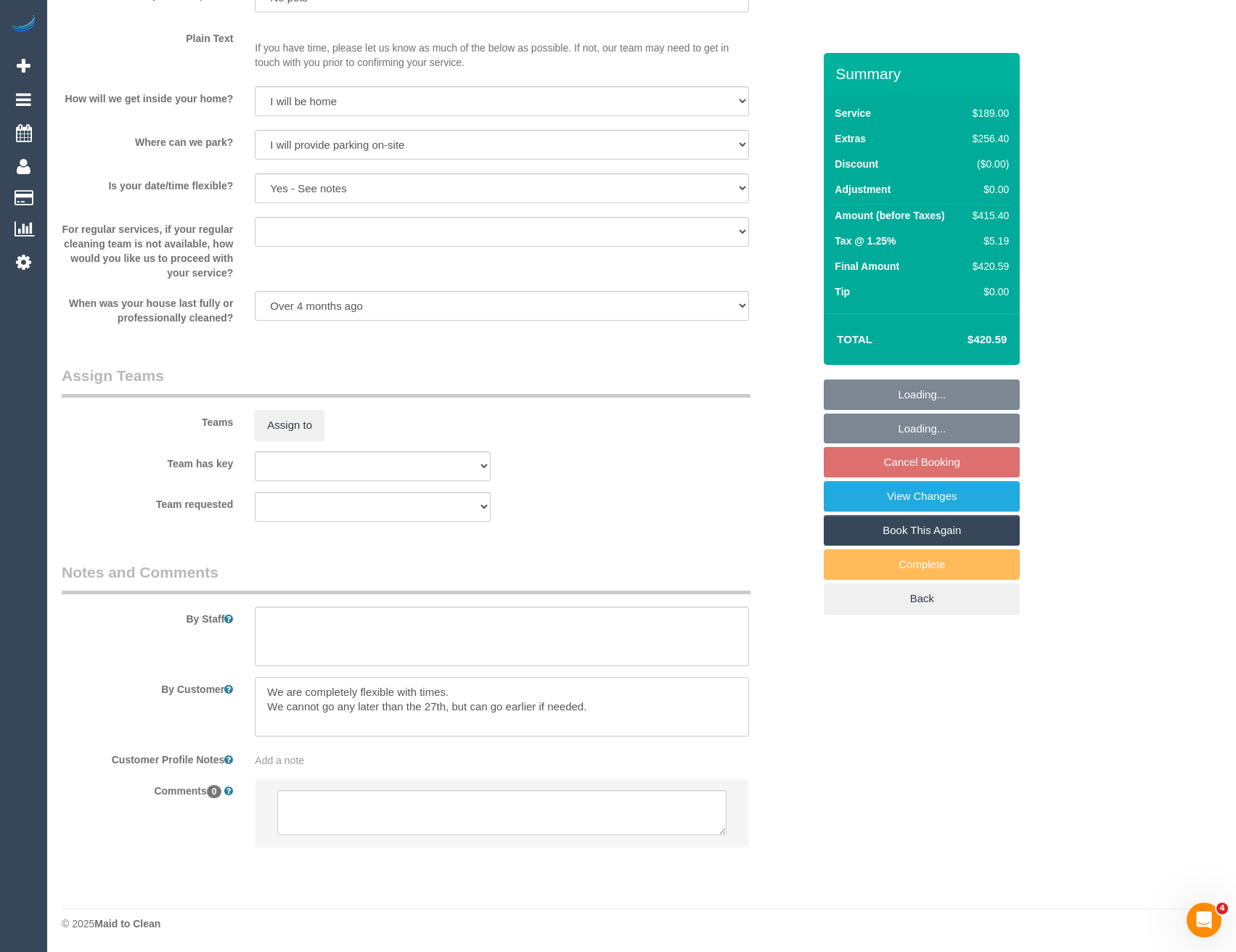
drag, startPoint x: 617, startPoint y: 713, endPoint x: 262, endPoint y: 691, distance: 355.7
click at [262, 691] on textarea at bounding box center [501, 707] width 493 height 59
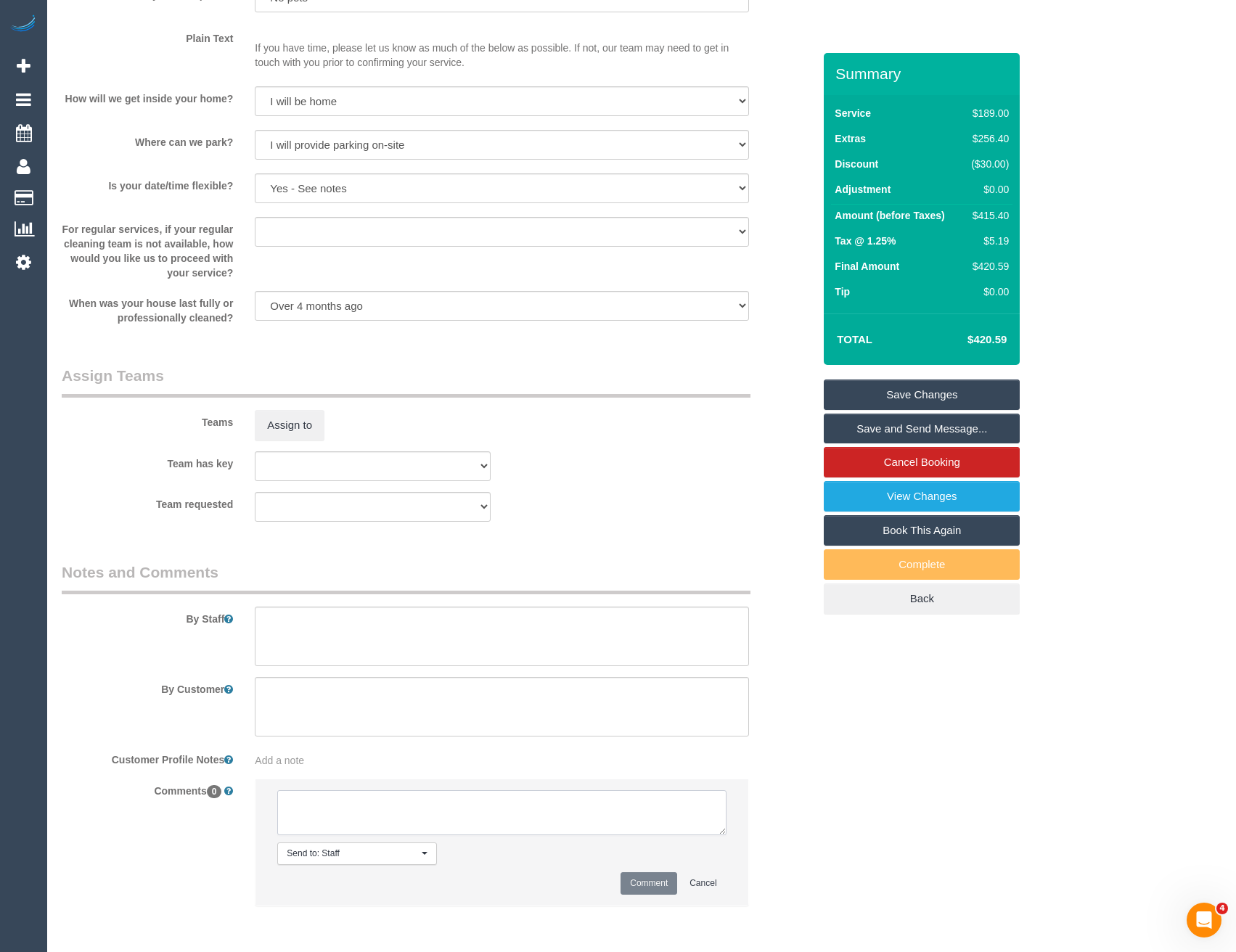
drag, startPoint x: 320, startPoint y: 793, endPoint x: 322, endPoint y: 801, distance: 8.2
click at [321, 795] on textarea at bounding box center [502, 812] width 449 height 45
paste textarea "We are completely flexible with times. We cannot go any later than the 27th, bu…"
type textarea "We are completely flexible with times. We cannot go any later than the 27th, bu…"
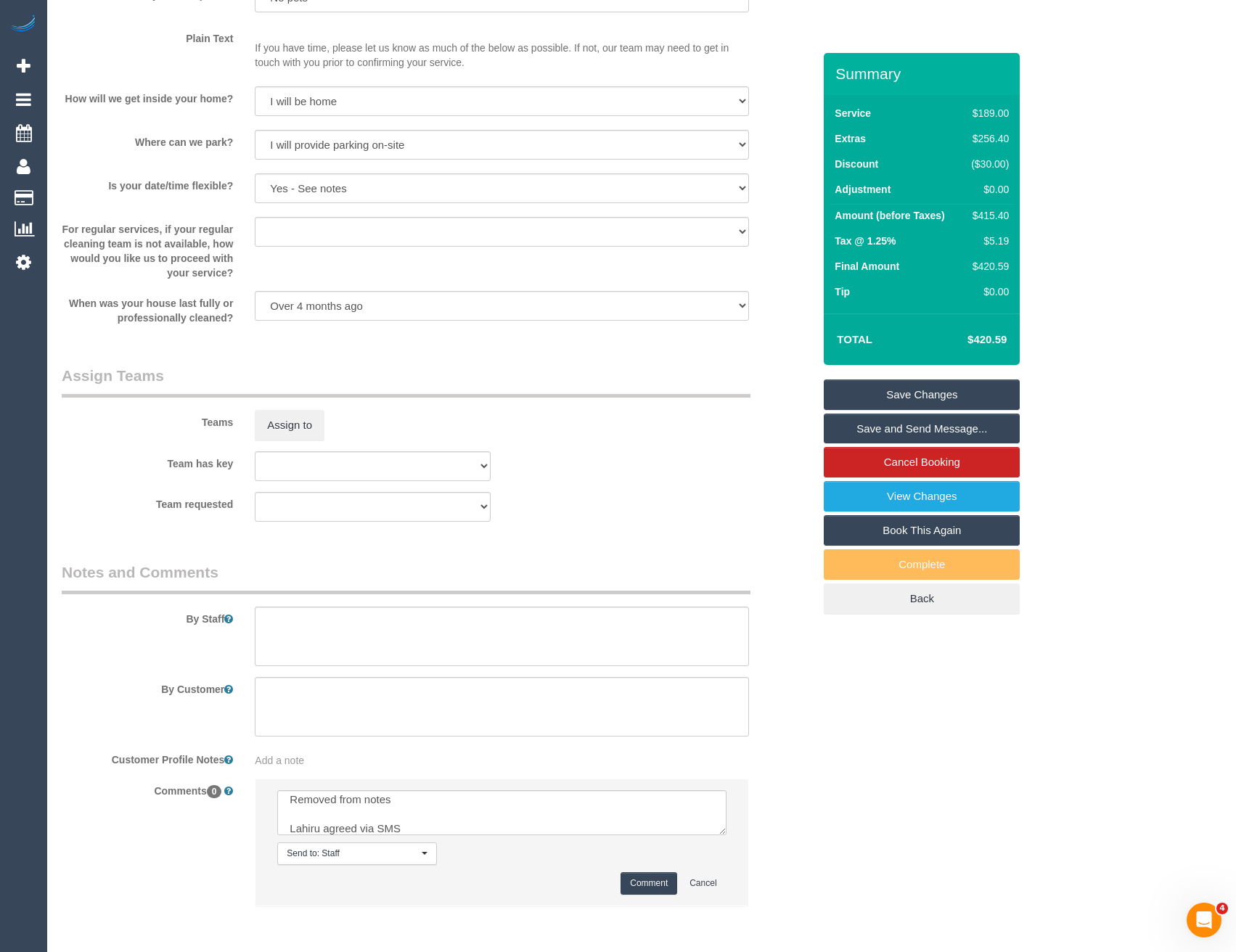
click at [668, 890] on button "Comment" at bounding box center [649, 884] width 57 height 23
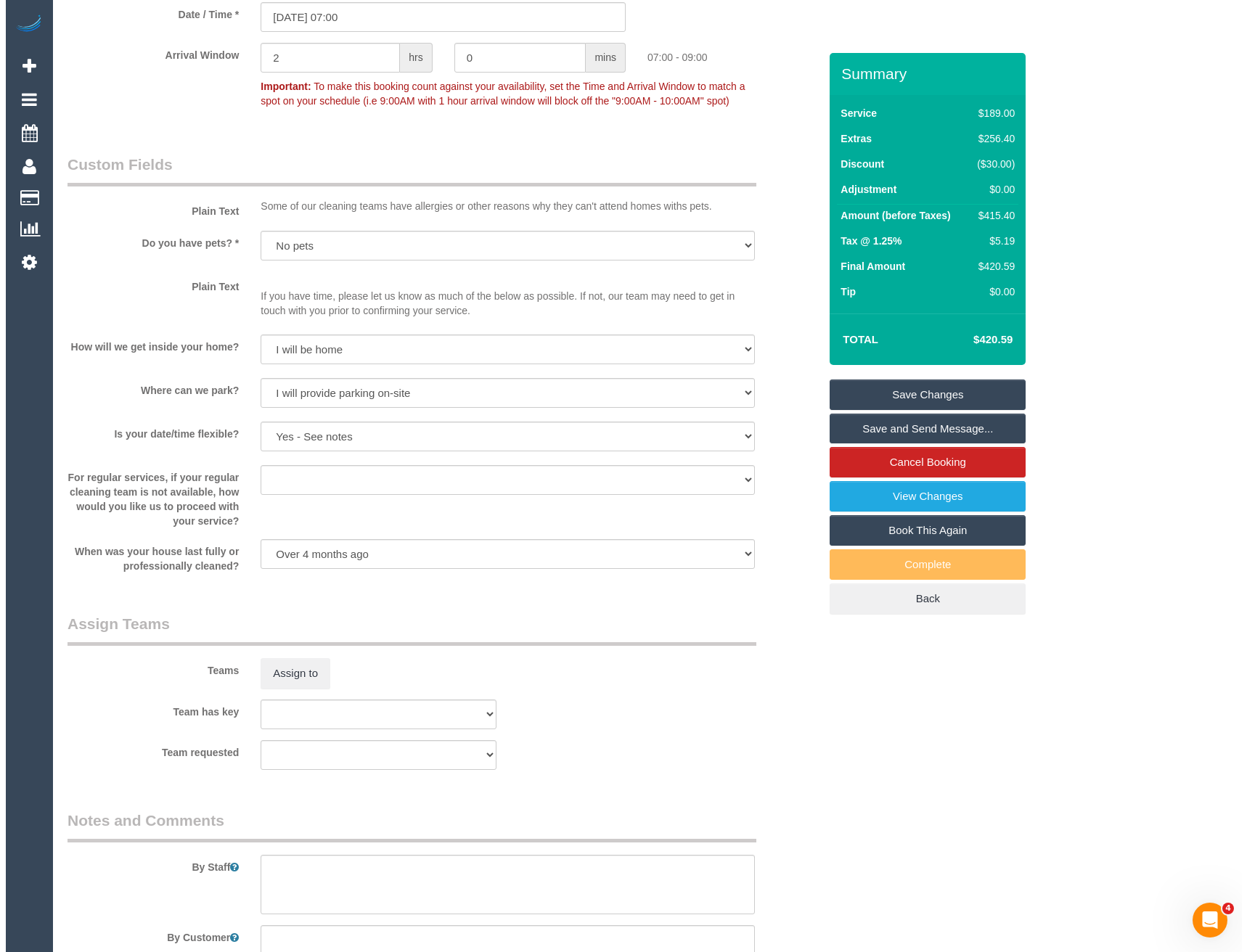
scroll to position [1815, 0]
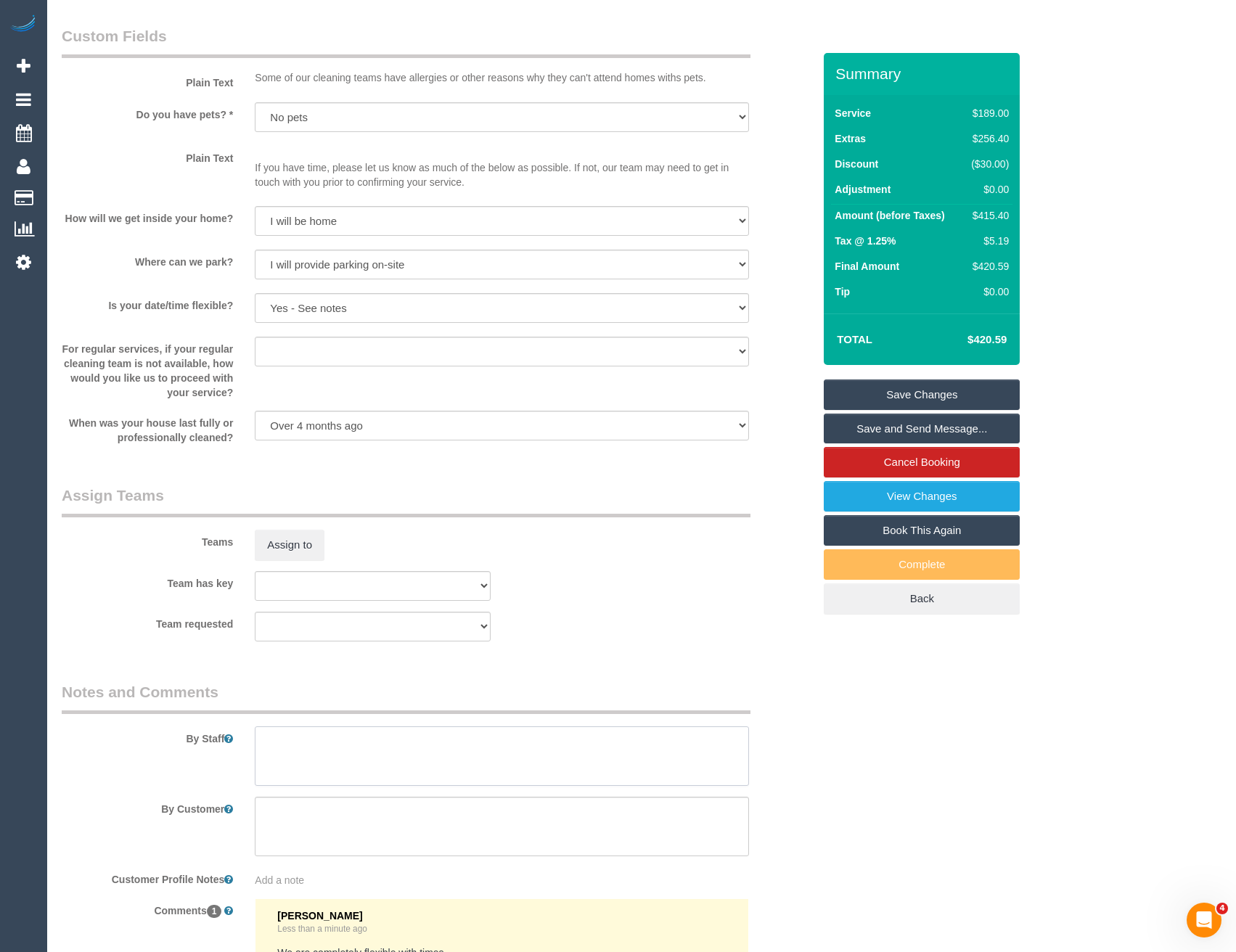
click at [318, 764] on textarea at bounding box center [501, 756] width 493 height 59
type textarea "Est 6 - 8 hours"
click at [305, 552] on button "Assign to" at bounding box center [289, 544] width 69 height 30
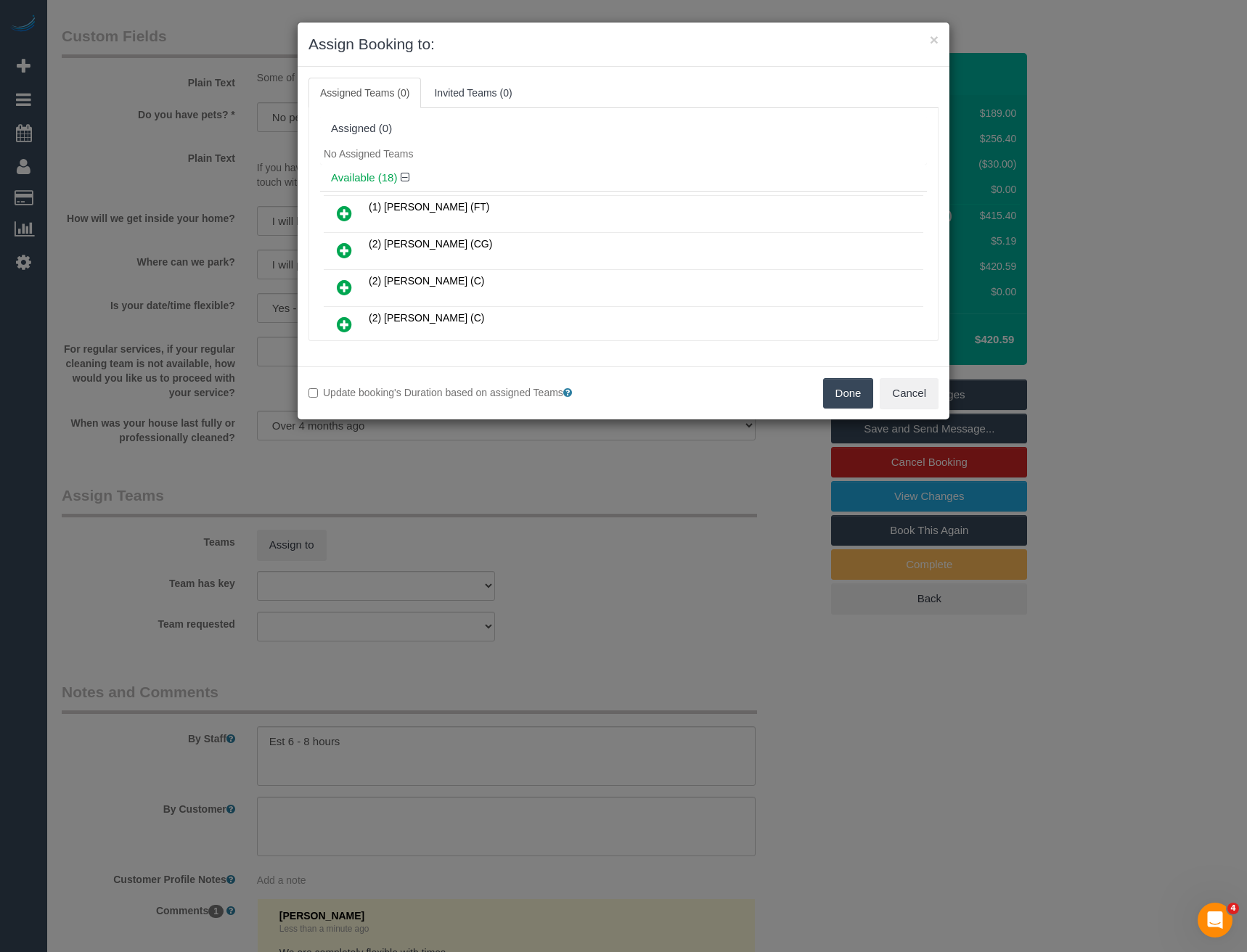
scroll to position [5730, 0]
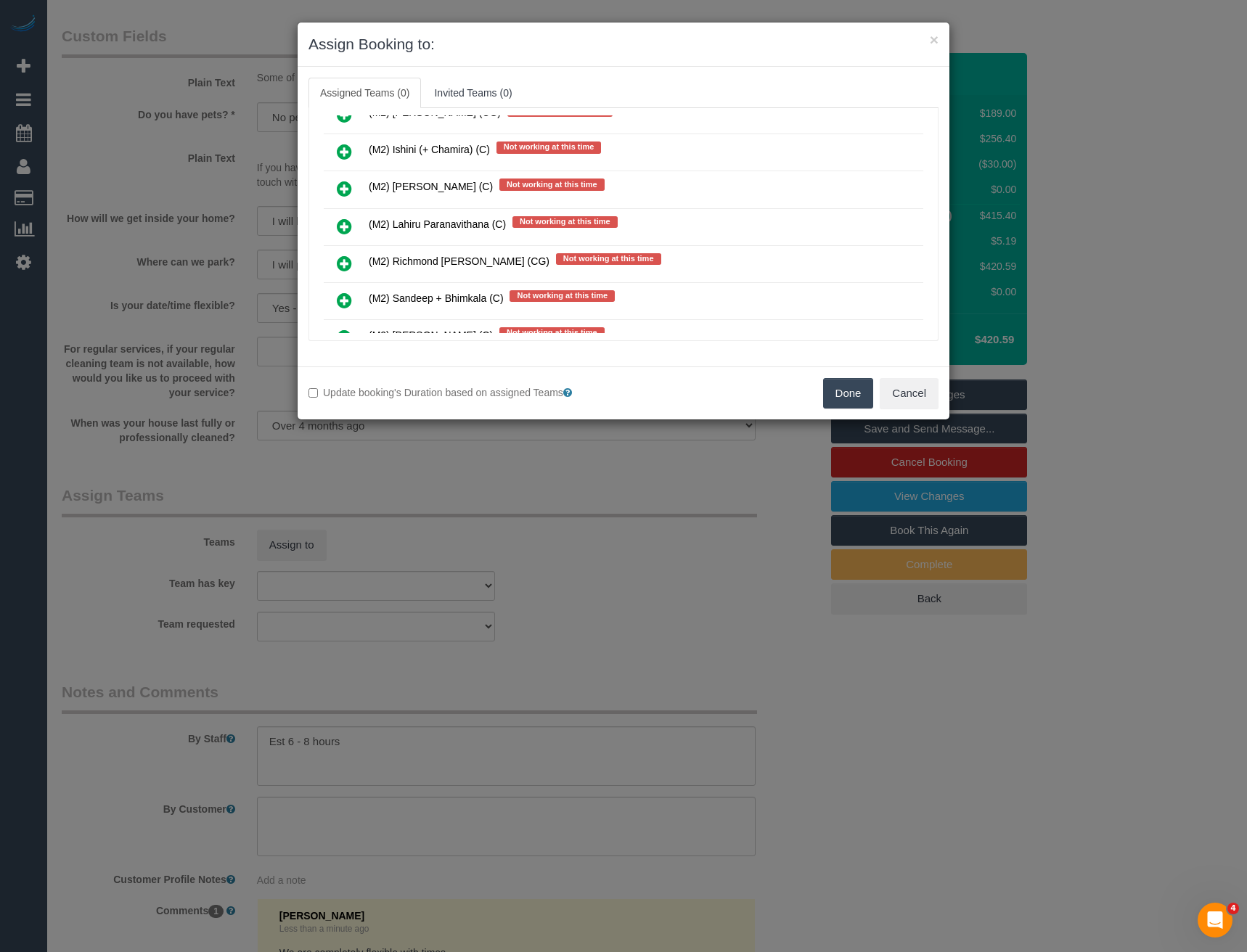
click at [344, 226] on icon at bounding box center [344, 226] width 16 height 17
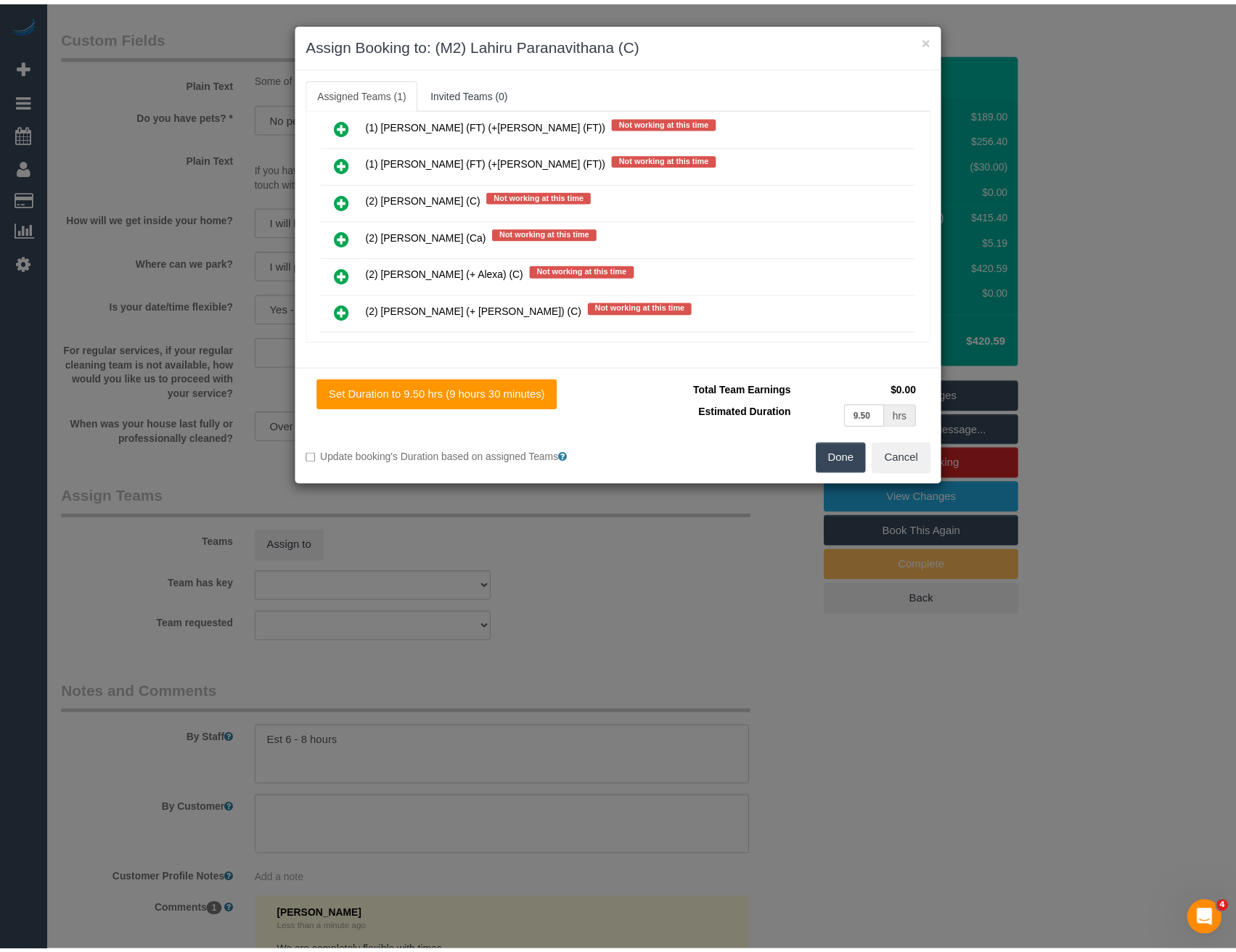
scroll to position [0, 0]
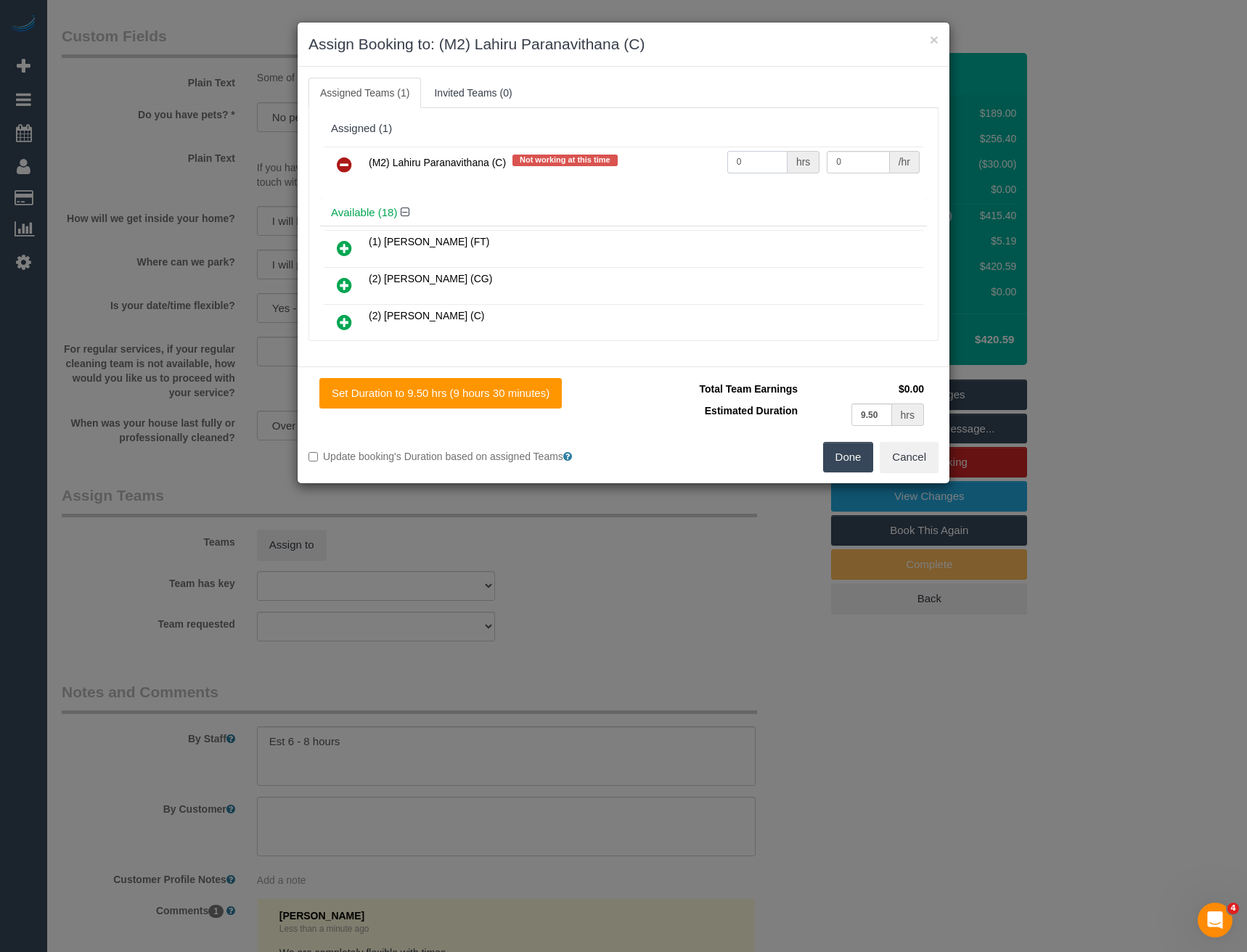
drag, startPoint x: 754, startPoint y: 160, endPoint x: 648, endPoint y: 161, distance: 106.0
click at [653, 161] on tr "(M2) Lahiru Paranavithana (C) Not working at this time 0 hrs 0 /hr" at bounding box center [623, 165] width 599 height 37
click at [750, 157] on input "0" at bounding box center [757, 162] width 60 height 23
drag, startPoint x: 733, startPoint y: 160, endPoint x: 708, endPoint y: 162, distance: 25.1
click at [712, 162] on tr "(M2) Lahiru Paranavithana (C) Not working at this time 0 hrs 0 /hr" at bounding box center [623, 165] width 599 height 37
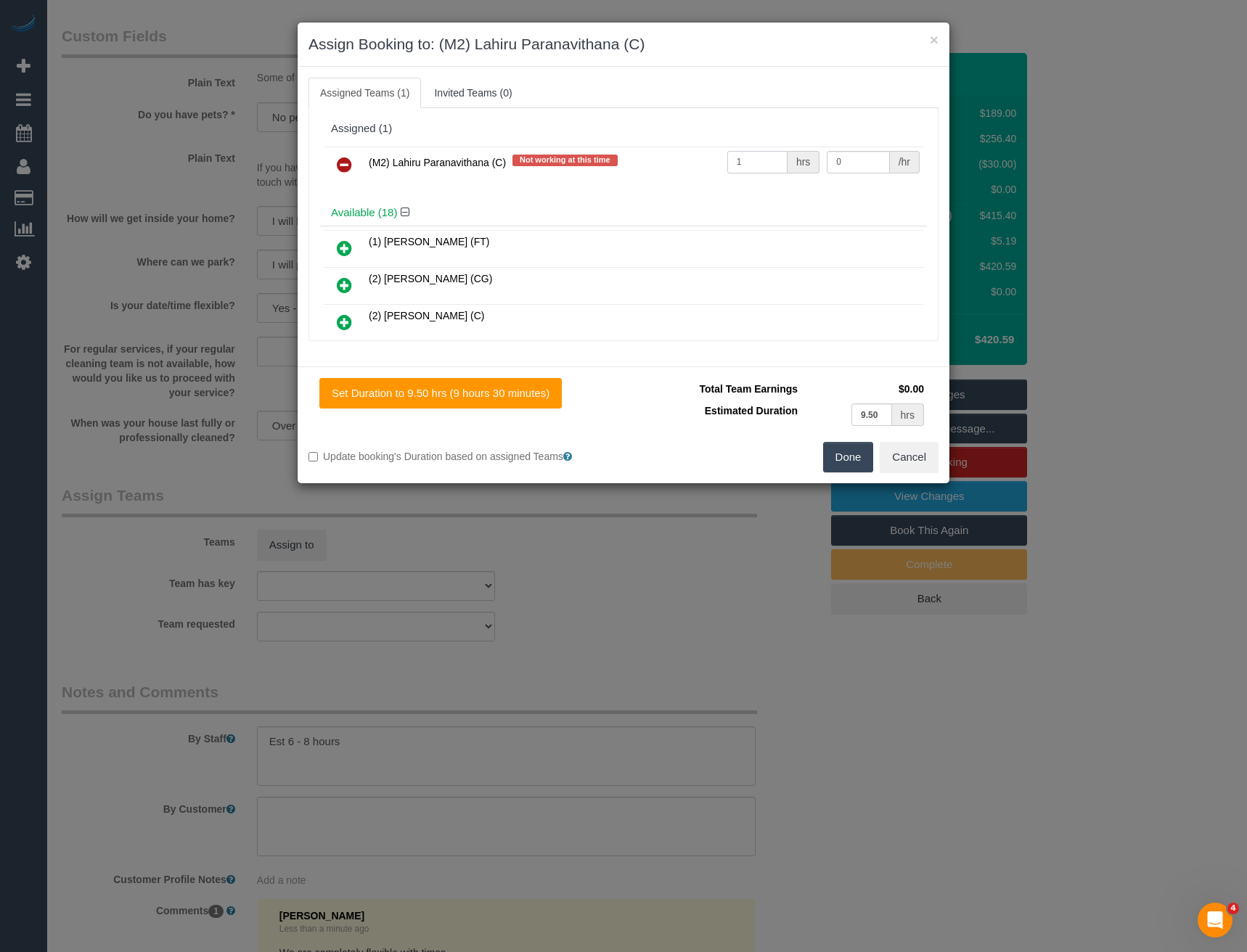
type input "1"
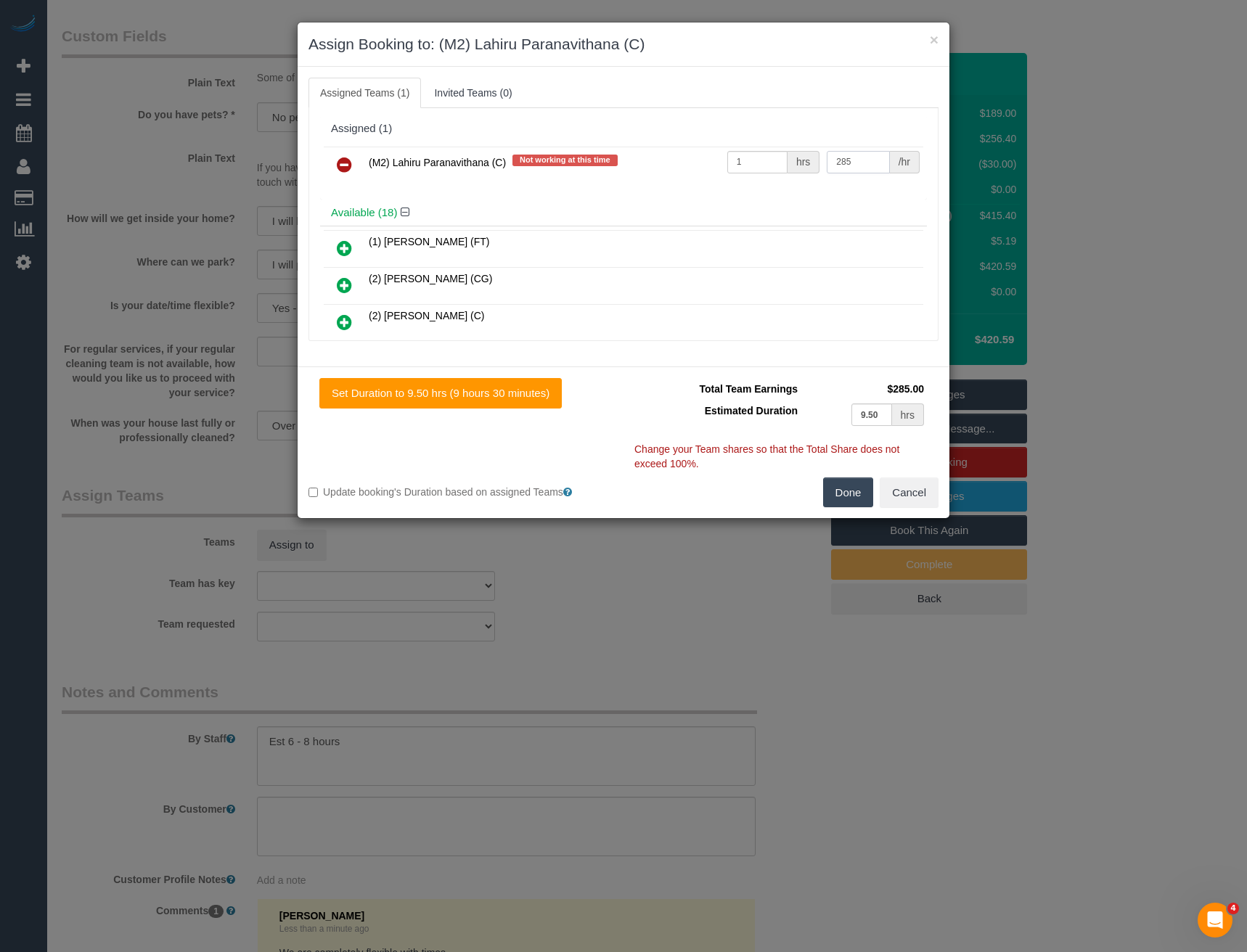
type input "285"
click at [853, 492] on button "Done" at bounding box center [849, 492] width 51 height 30
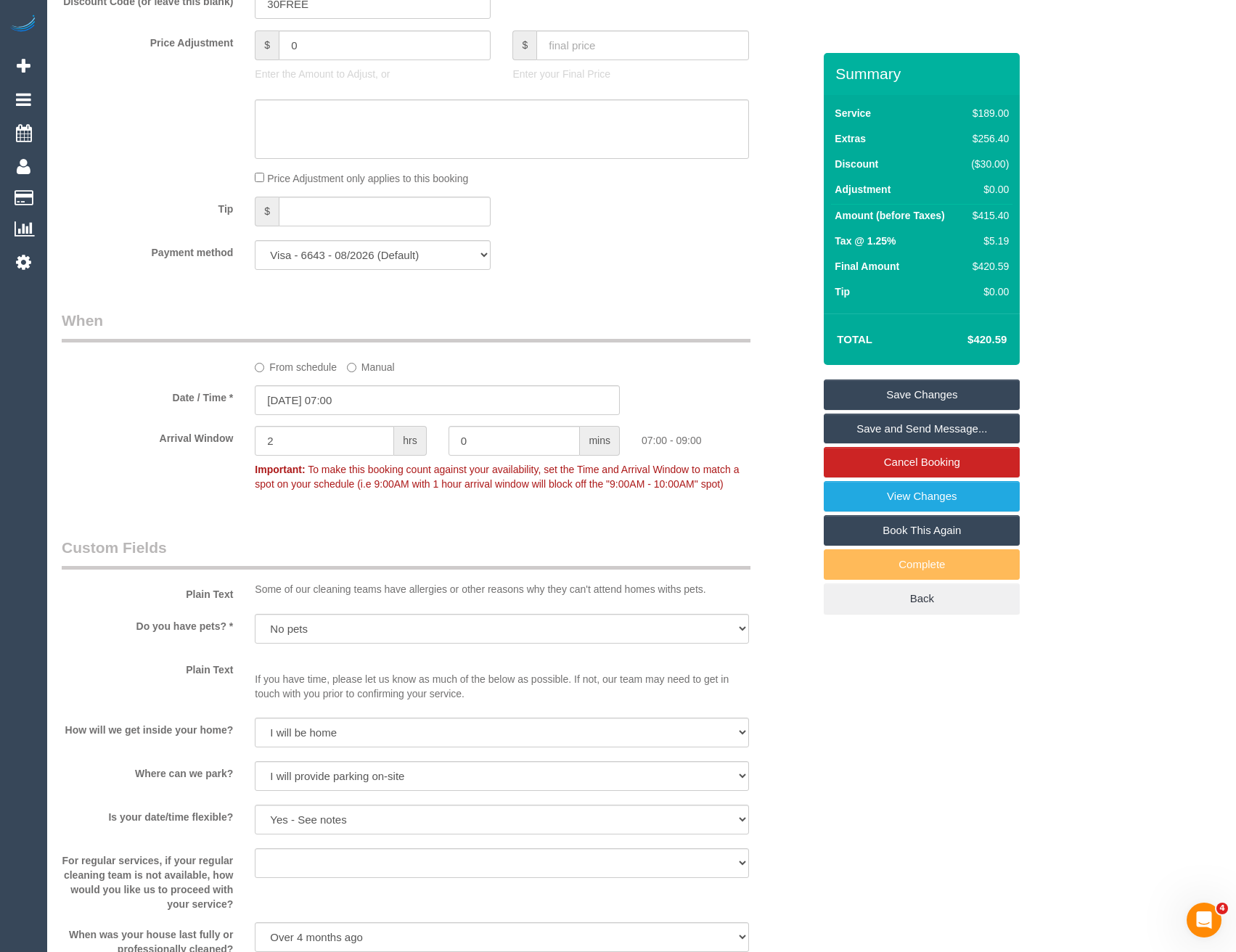
scroll to position [1100, 0]
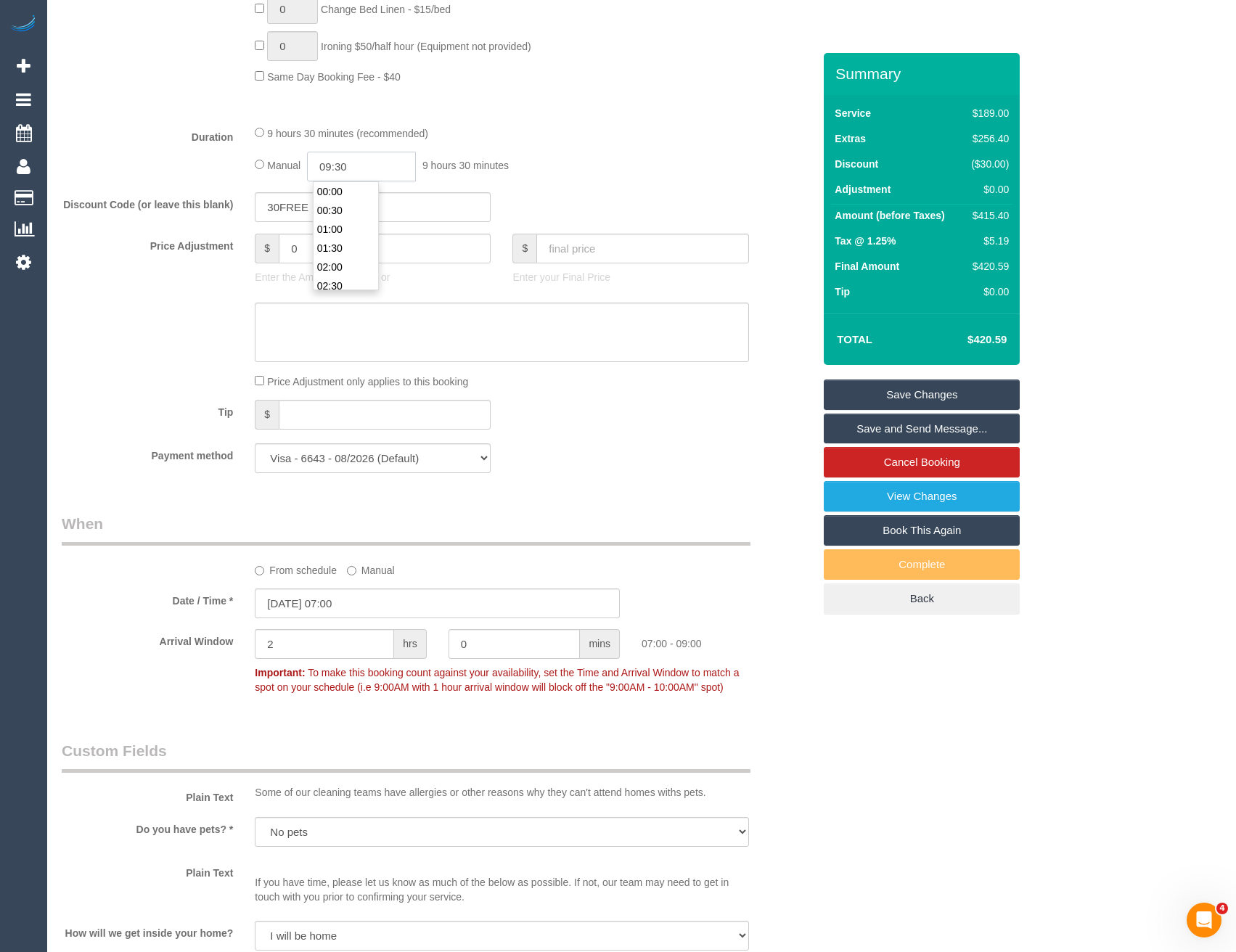
click at [371, 161] on input "09:30" at bounding box center [361, 166] width 109 height 30
type input "08:00"
click at [352, 265] on li "08:00" at bounding box center [346, 270] width 65 height 19
click at [639, 160] on div "Manual 08:00 8 hours 0 minutes" at bounding box center [501, 166] width 493 height 30
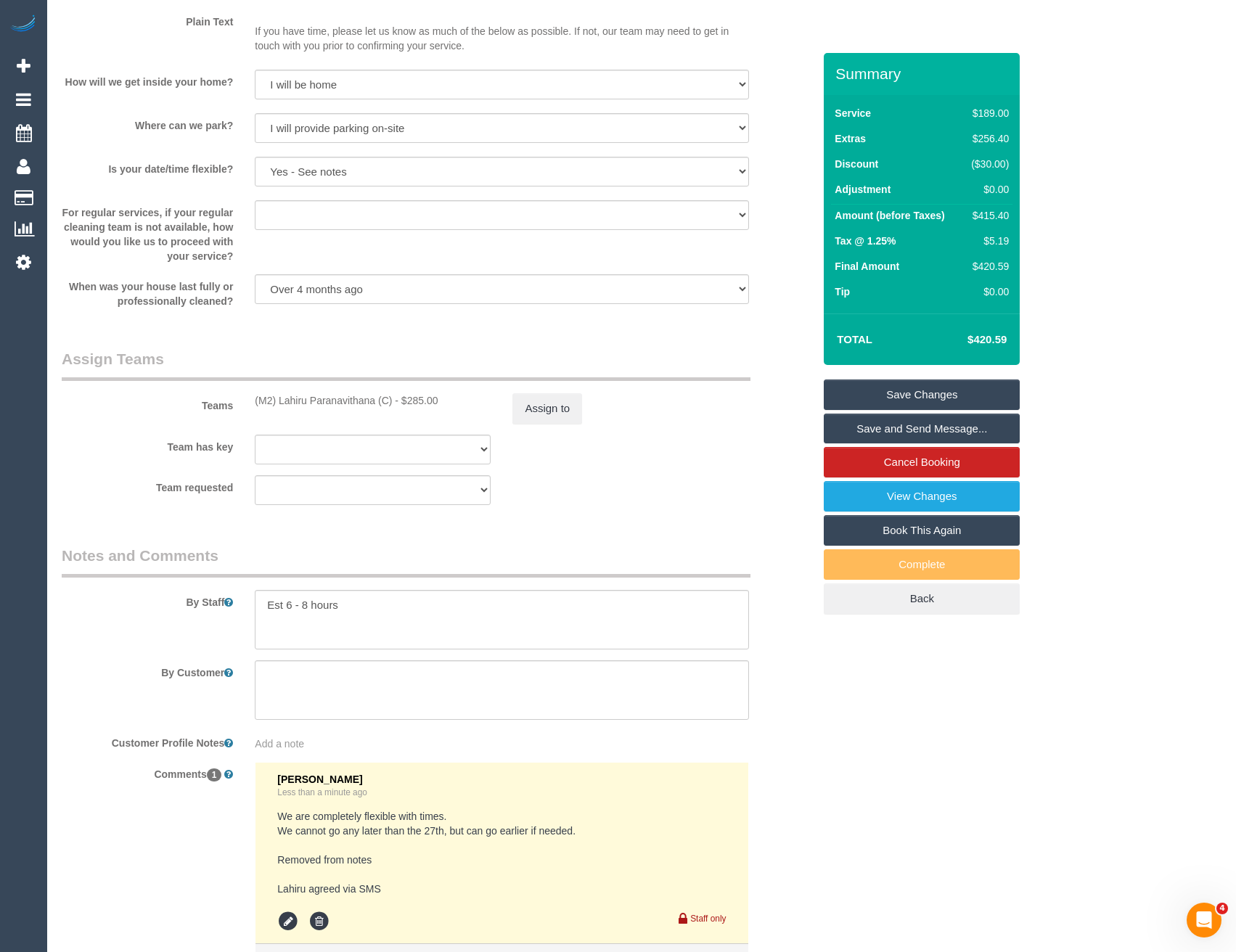
scroll to position [2116, 0]
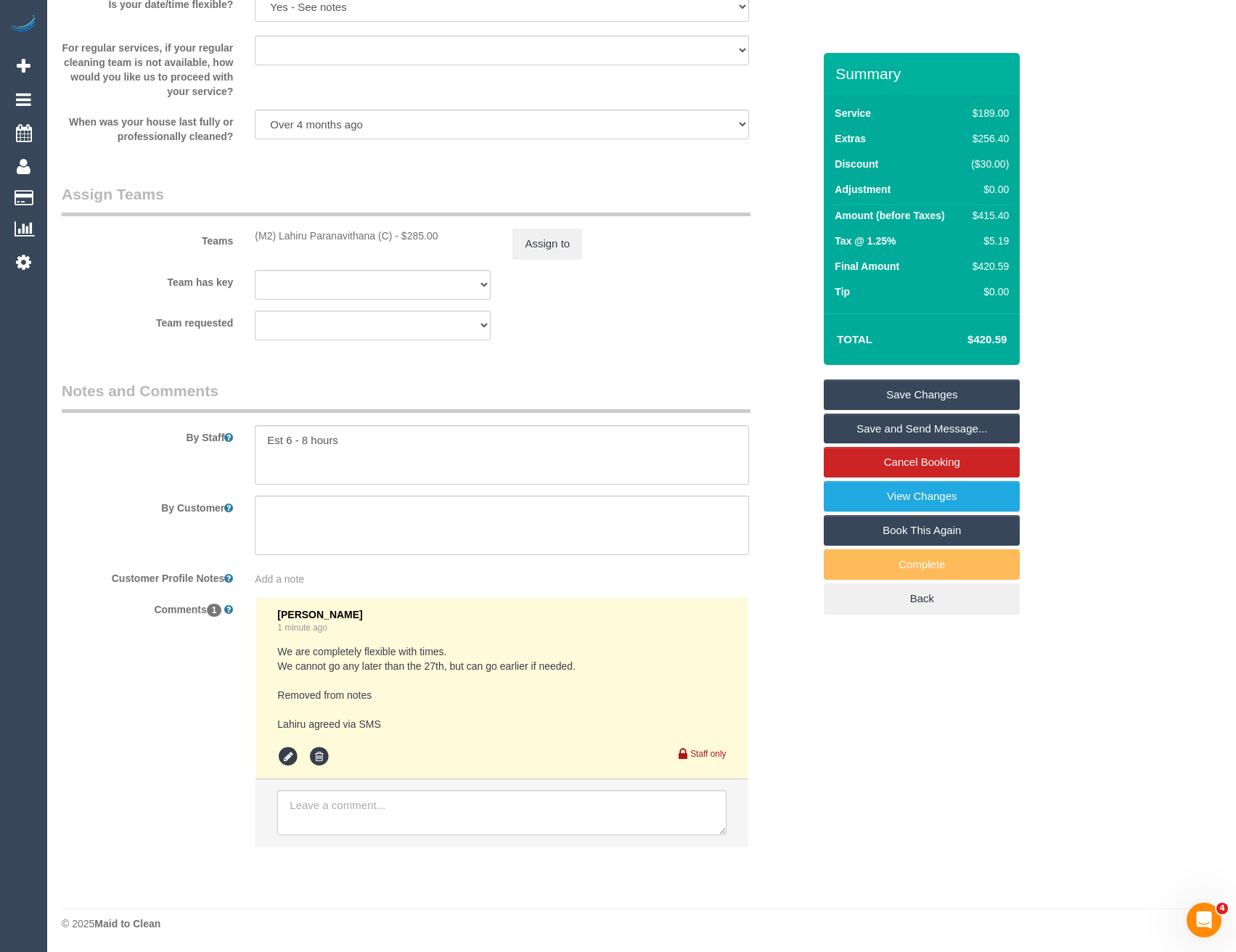
click at [282, 578] on span "Add a note" at bounding box center [279, 579] width 49 height 12
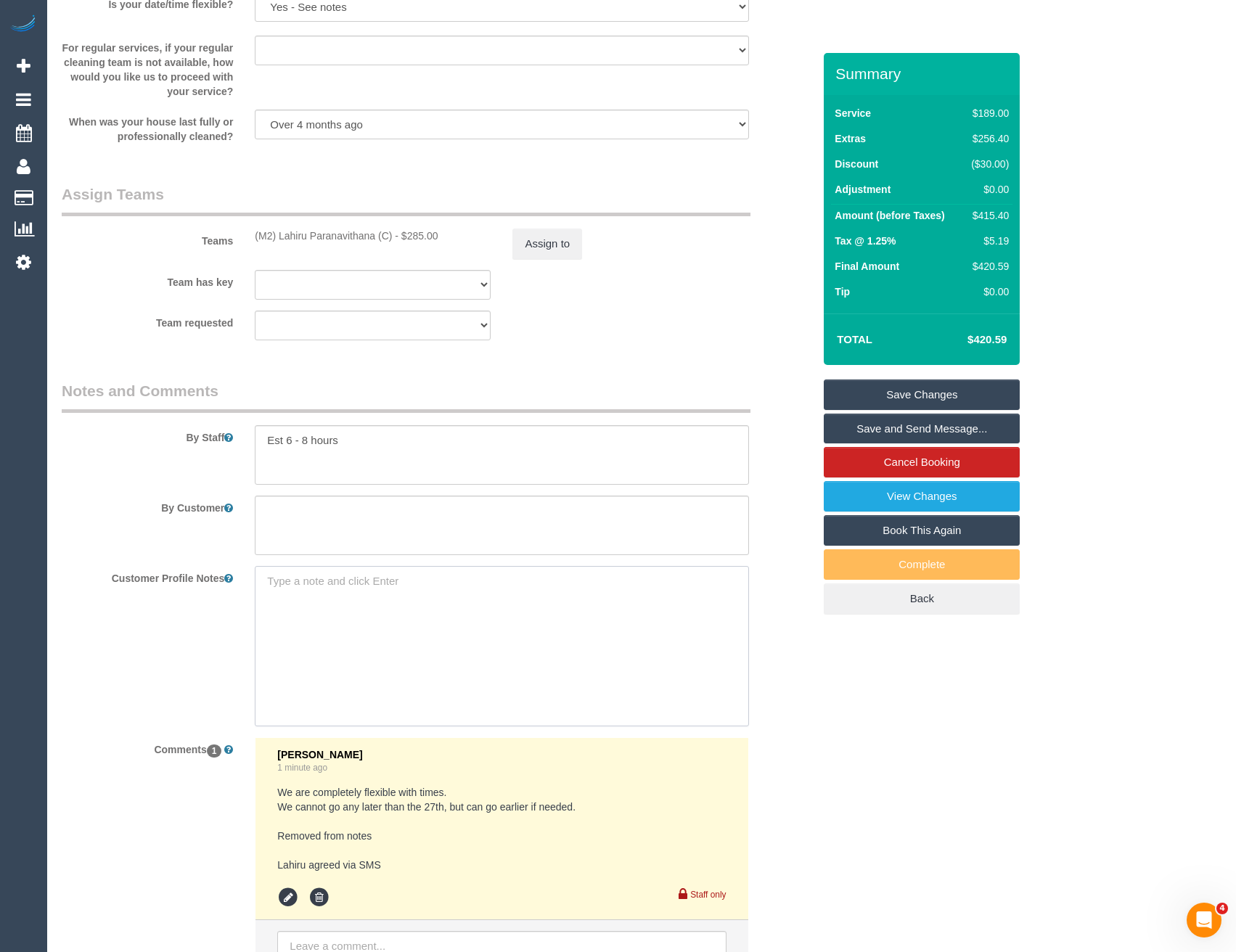
paste textarea "** ACCESS ** ** PREFERENCES ** ** DO NOT SEND ** ** GENERAL **"
click at [364, 578] on textarea "** ACCESS ** ** PREFERENCES ** ** DO NOT SEND ** ** GENERAL **" at bounding box center [501, 647] width 493 height 160
click at [408, 607] on textarea "** ACCESS ** ** PREFERENCES ** ** DO NOT SEND ** ** GENERAL **" at bounding box center [501, 647] width 493 height 160
click at [391, 642] on textarea "** ACCESS ** ** PREFERENCES ** ** DO NOT SEND ** ** GENERAL **" at bounding box center [501, 647] width 493 height 160
click at [345, 585] on textarea "** ACCESS ** ** PREFERENCES ** ** DO NOT SEND ** ** GENERAL **" at bounding box center [501, 647] width 493 height 160
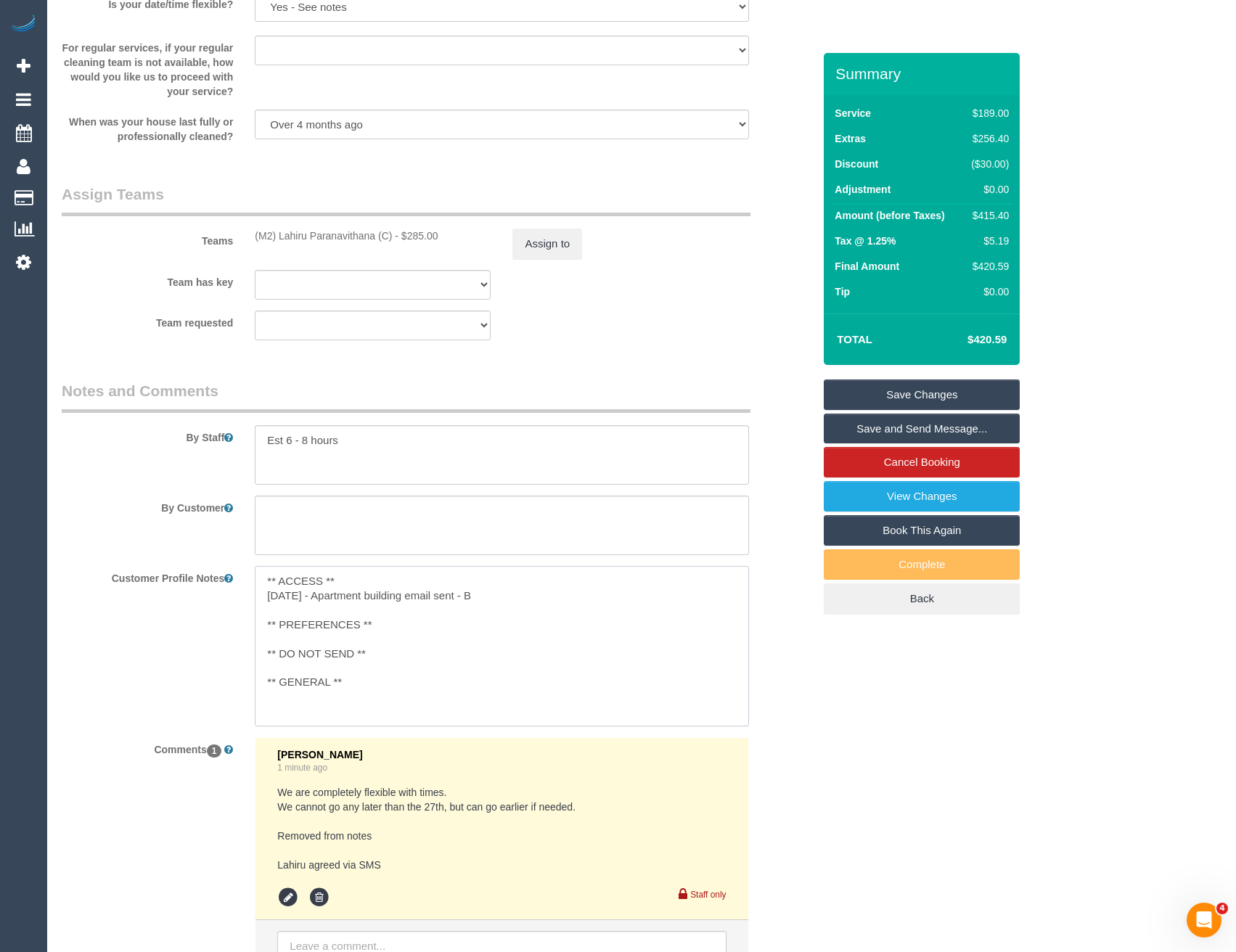
type textarea "** ACCESS ** 19/9/25 - Apartment building email sent - BB ** PREFERENCES ** ** …"
click at [788, 710] on sui-booking-comments "By Staff By Customer Customer Profile Notes ** ACCESS ** 19/9/25 - Apartment bu…" at bounding box center [438, 690] width 752 height 621
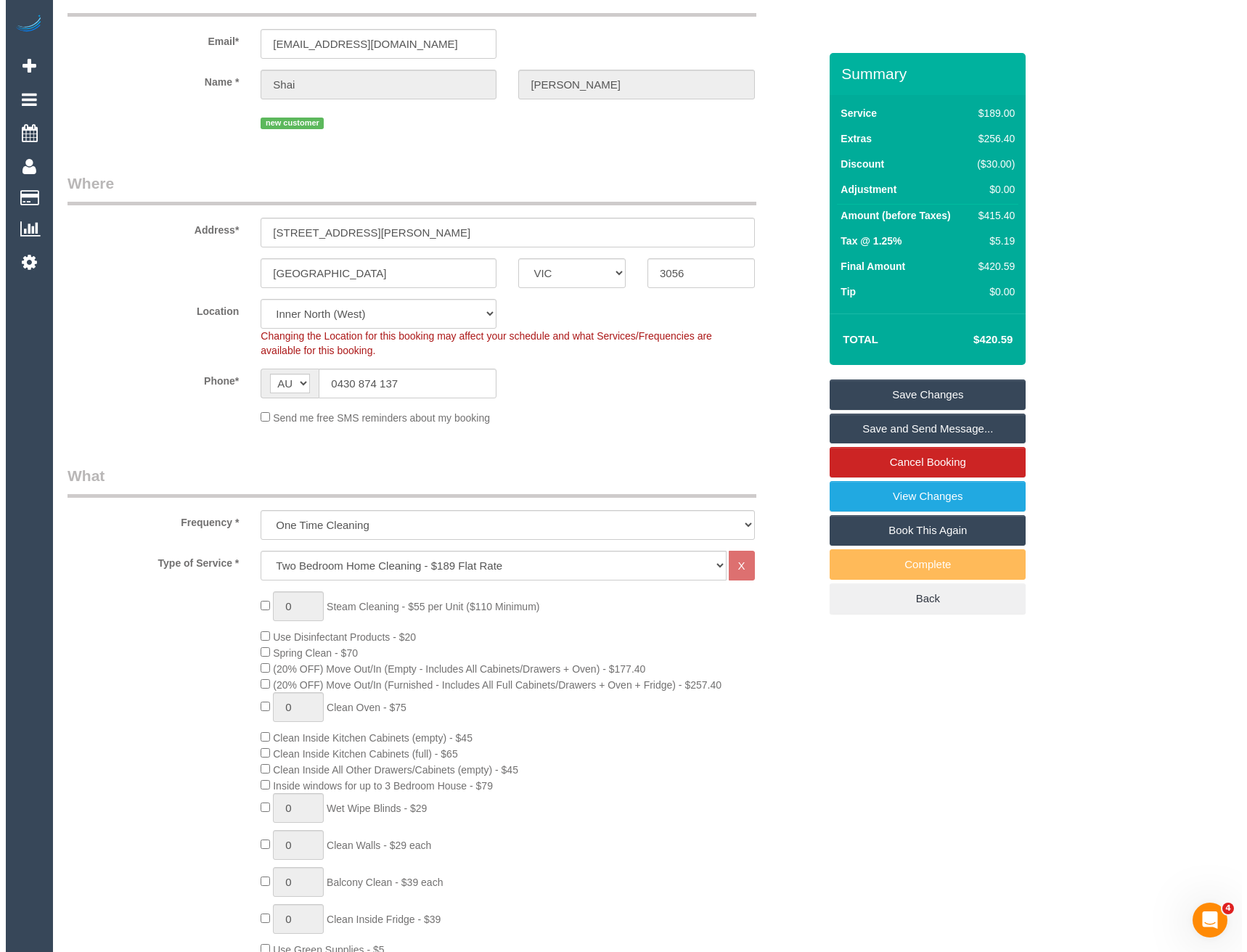
scroll to position [0, 0]
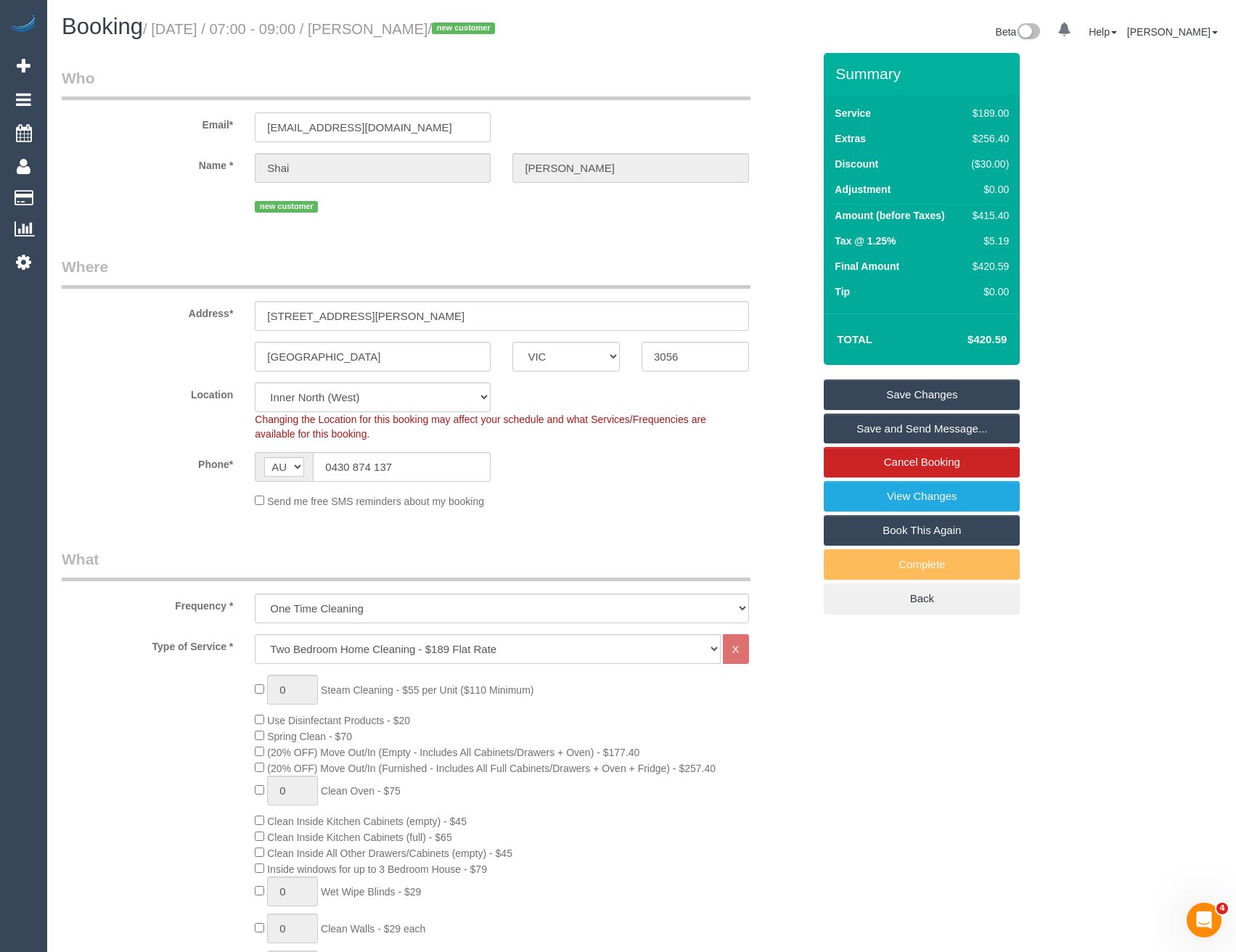
drag, startPoint x: 417, startPoint y: 137, endPoint x: 234, endPoint y: 130, distance: 183.1
click at [233, 130] on div "Email* shaiwmartin@yahoo.com.au" at bounding box center [438, 105] width 774 height 75
click at [872, 424] on link "Save and Send Message..." at bounding box center [921, 429] width 196 height 30
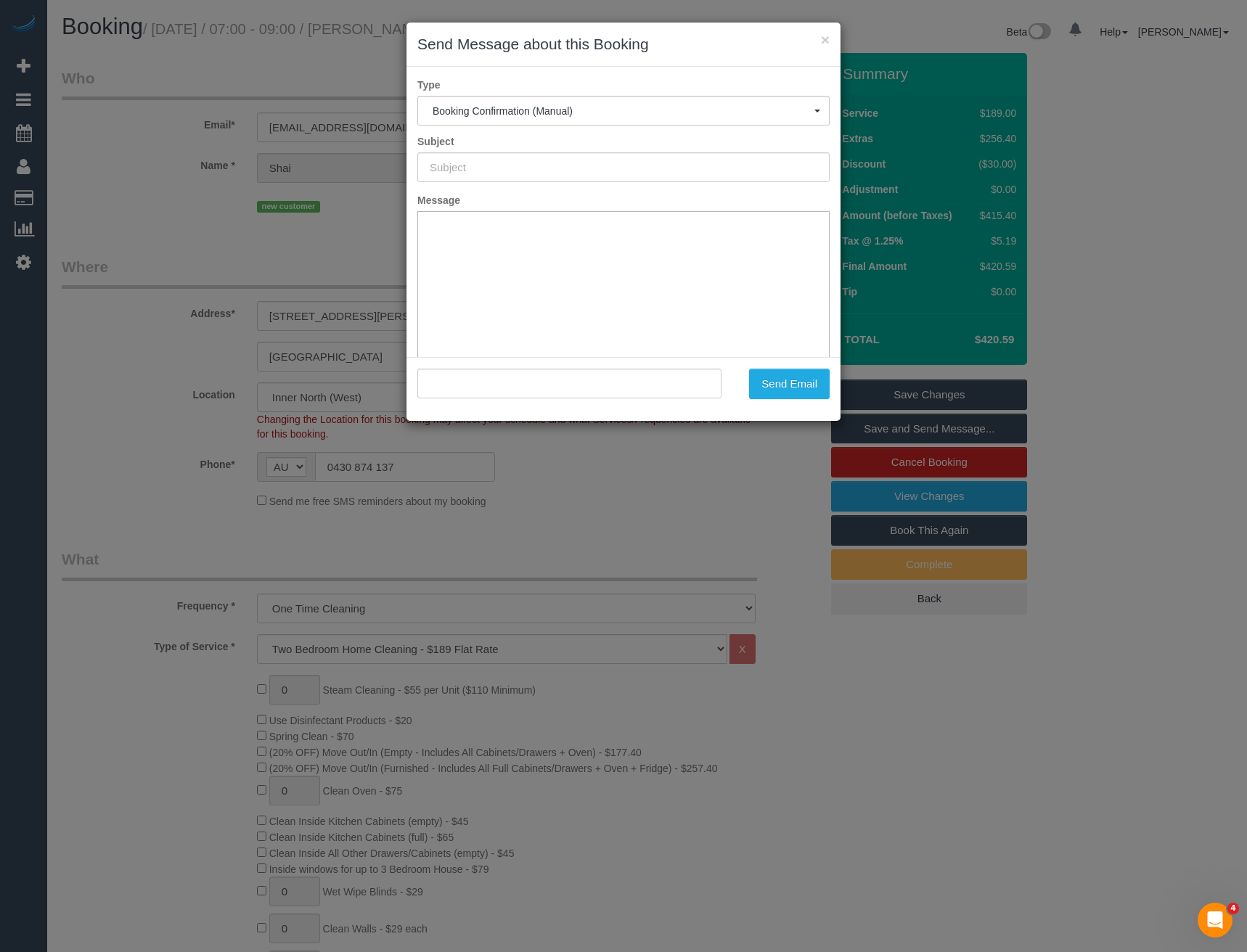
type input "Booking Confirmed"
type input ""Shai Martin" <shaiwmartin@yahoo.com.au>"
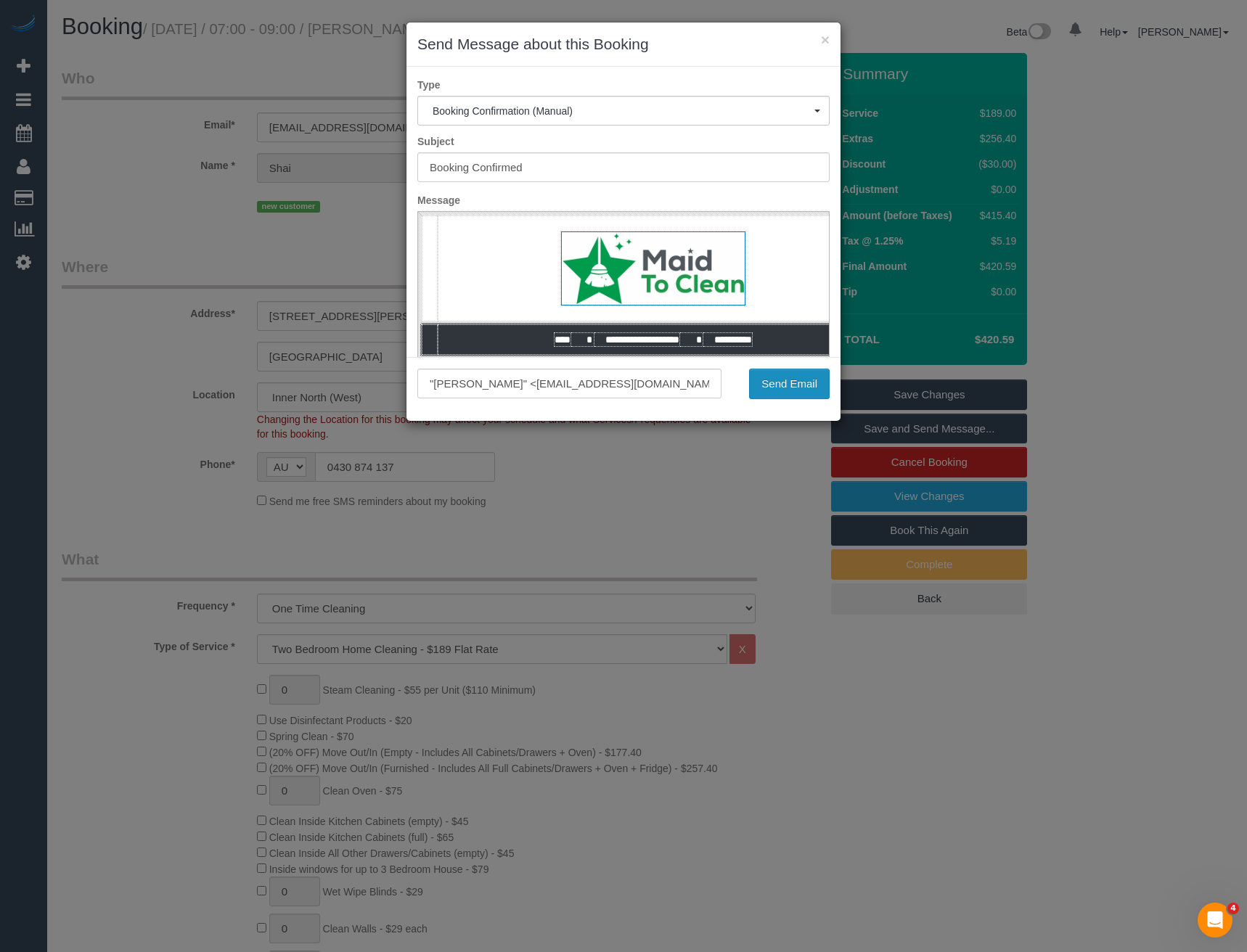
click at [785, 383] on button "Send Email" at bounding box center [789, 383] width 80 height 30
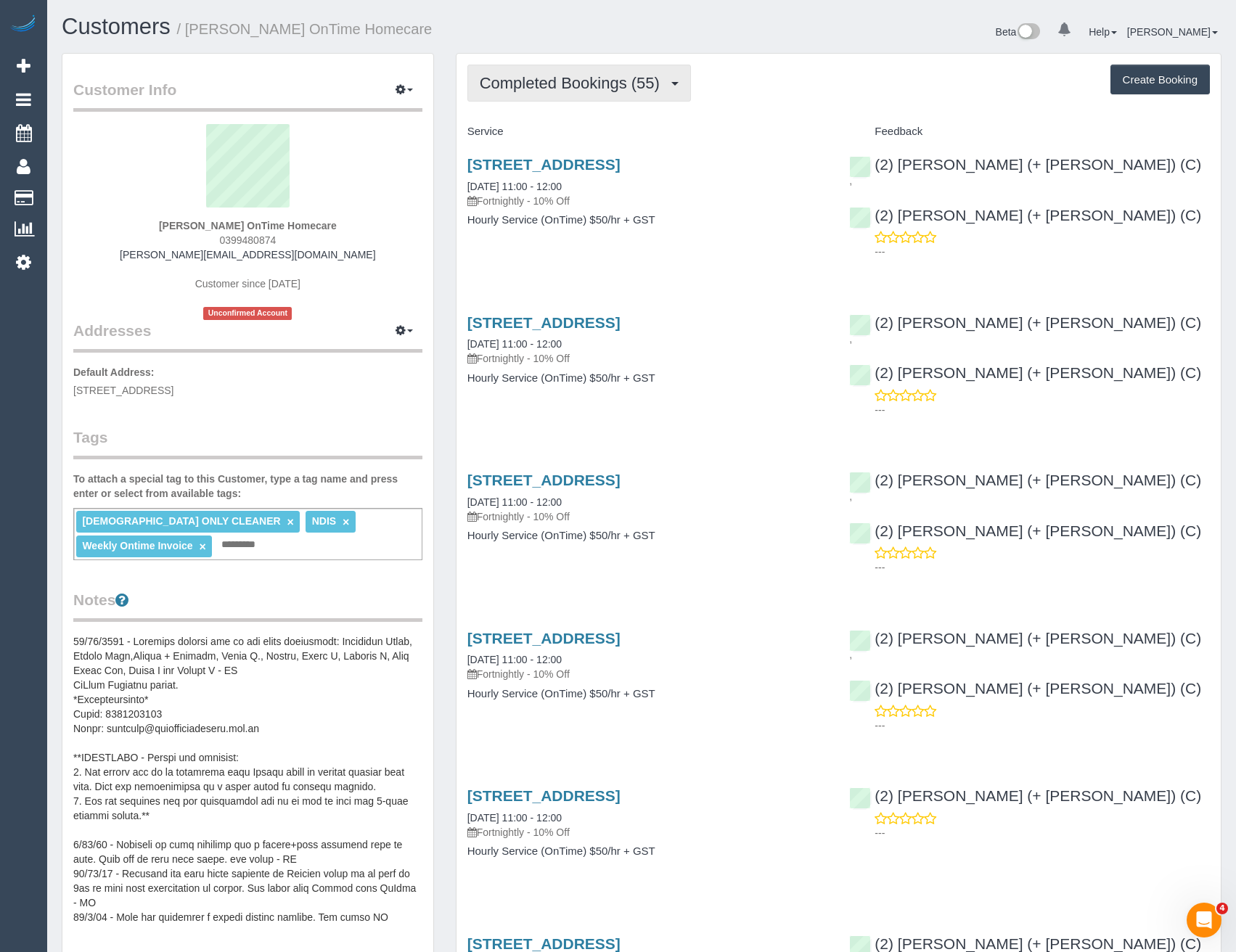
click span "Completed Bookings (55)"
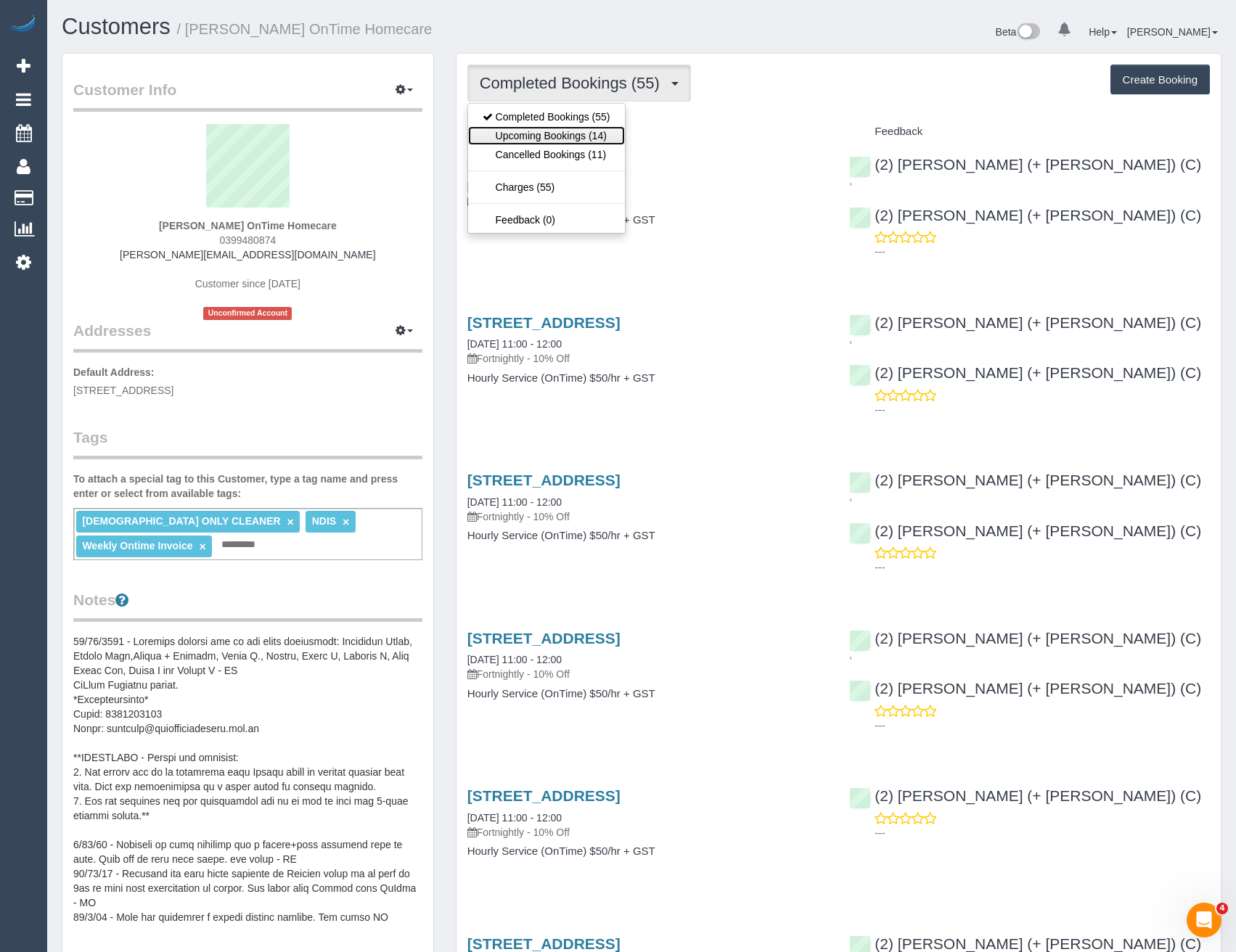
click link "Upcoming Bookings (14)"
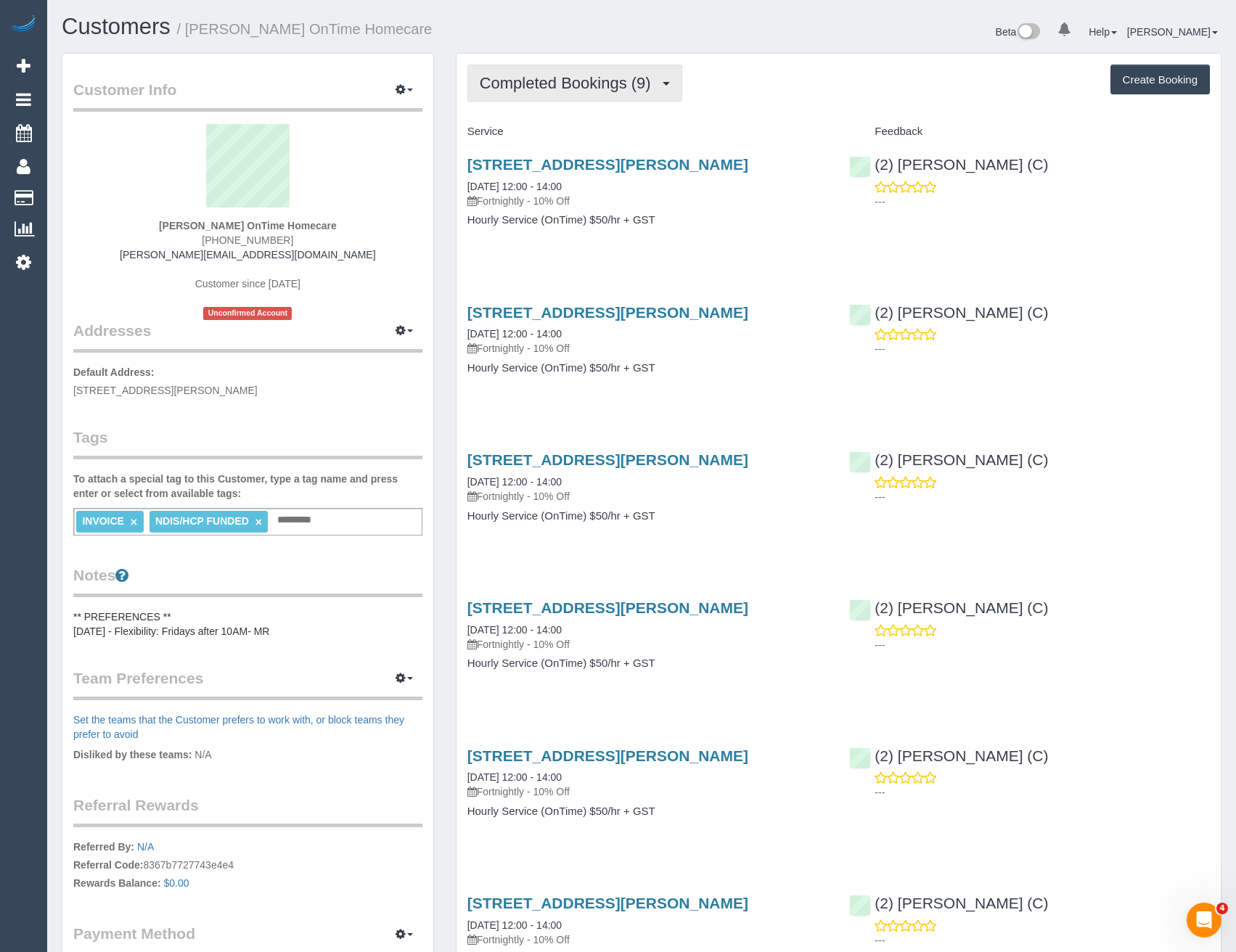
click at [631, 94] on button "Completed Bookings (9)" at bounding box center [576, 83] width 215 height 37
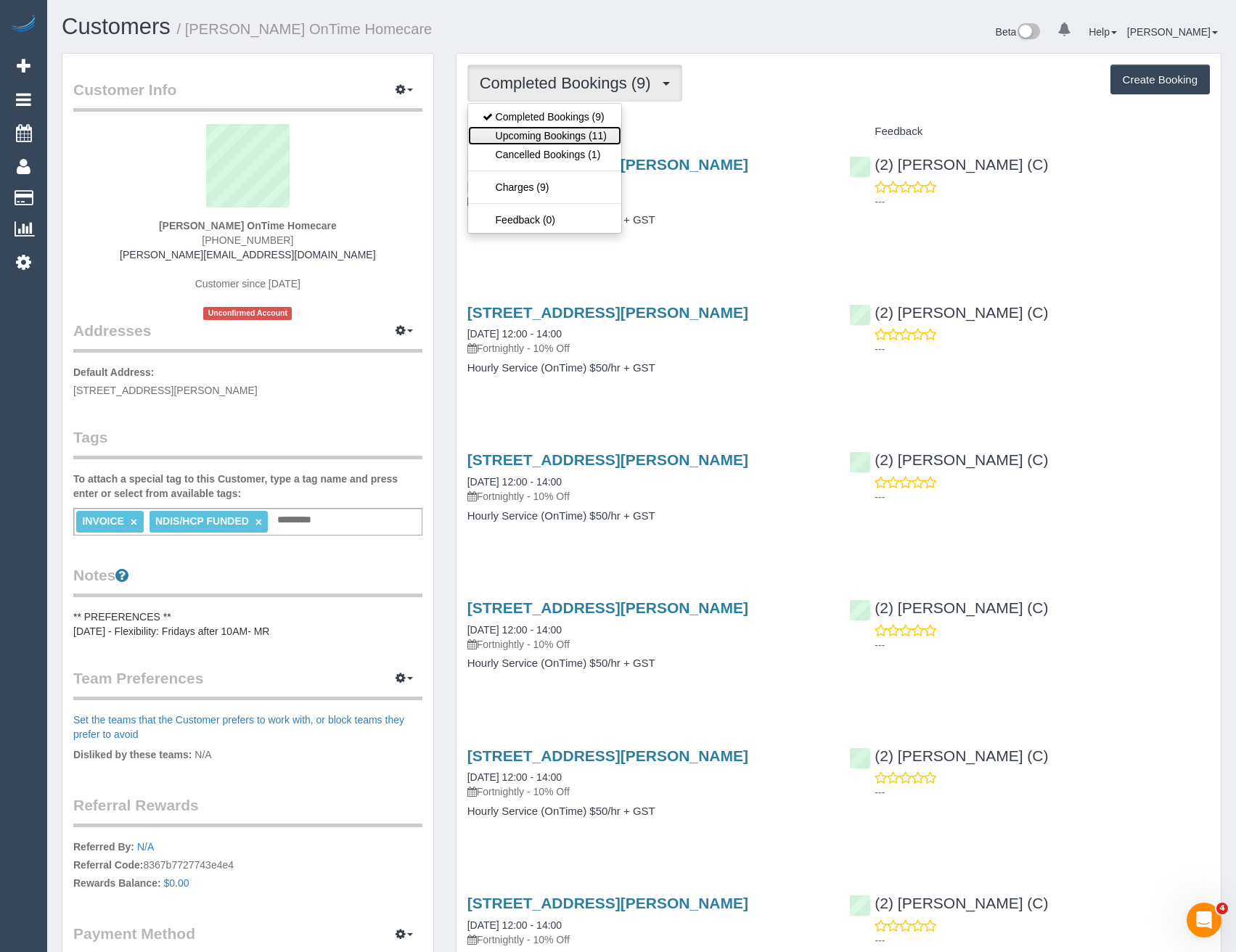
click at [603, 133] on link "Upcoming Bookings (11)" at bounding box center [545, 135] width 153 height 19
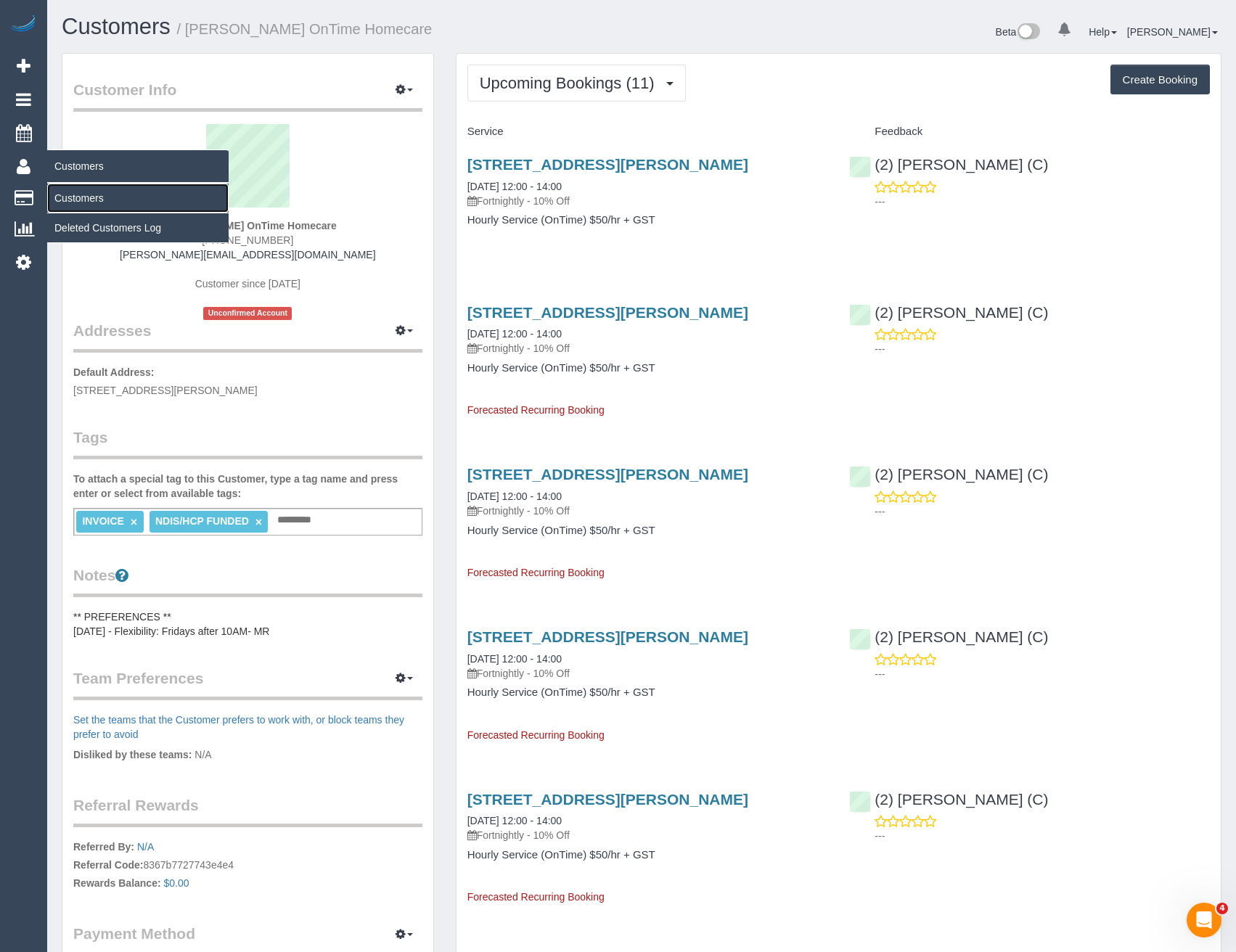
click at [80, 196] on link "Customers" at bounding box center [138, 198] width 182 height 29
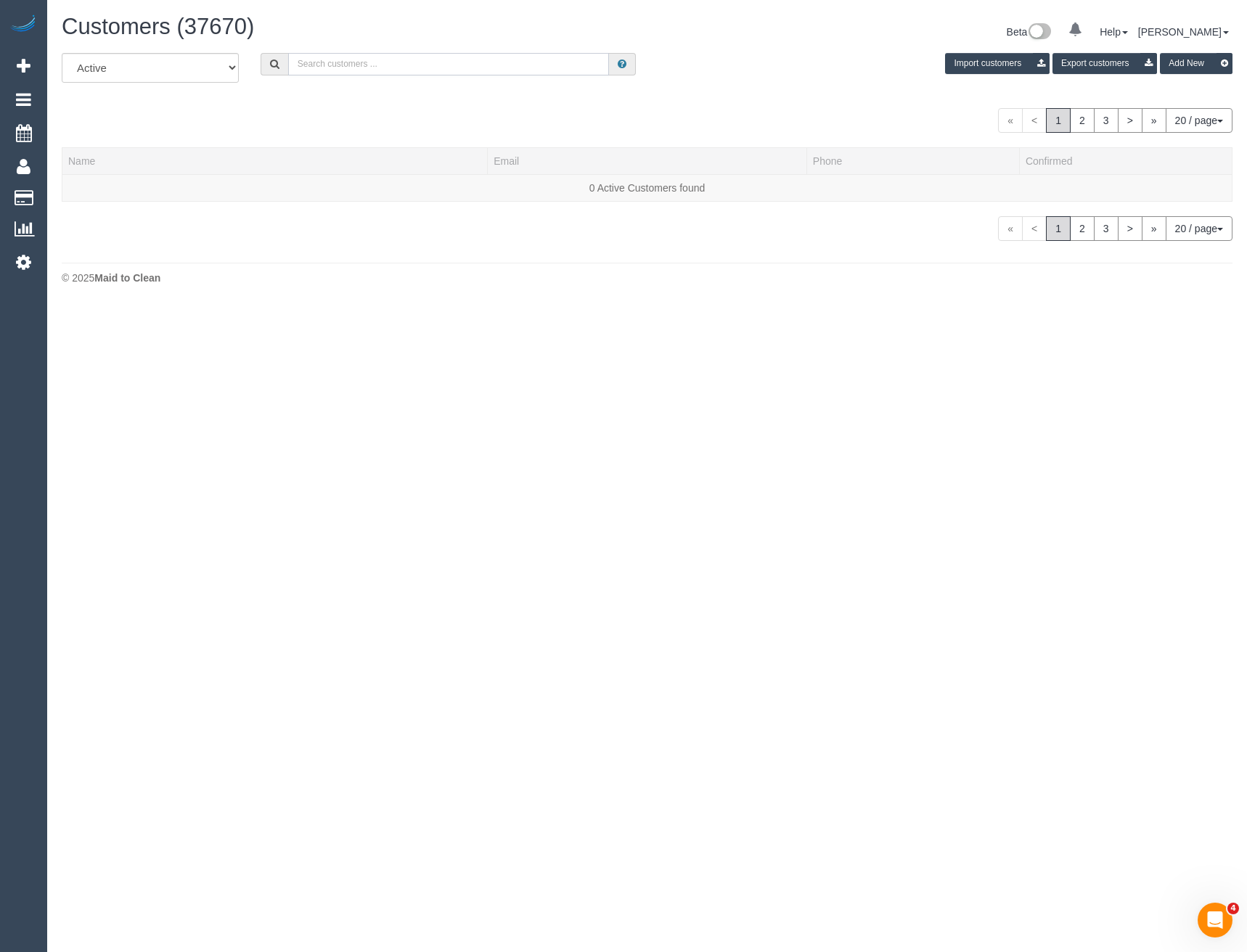
click at [351, 67] on input "text" at bounding box center [449, 64] width 322 height 23
type input "[PERSON_NAME]"
click at [109, 192] on link "[PERSON_NAME]" at bounding box center [110, 188] width 84 height 12
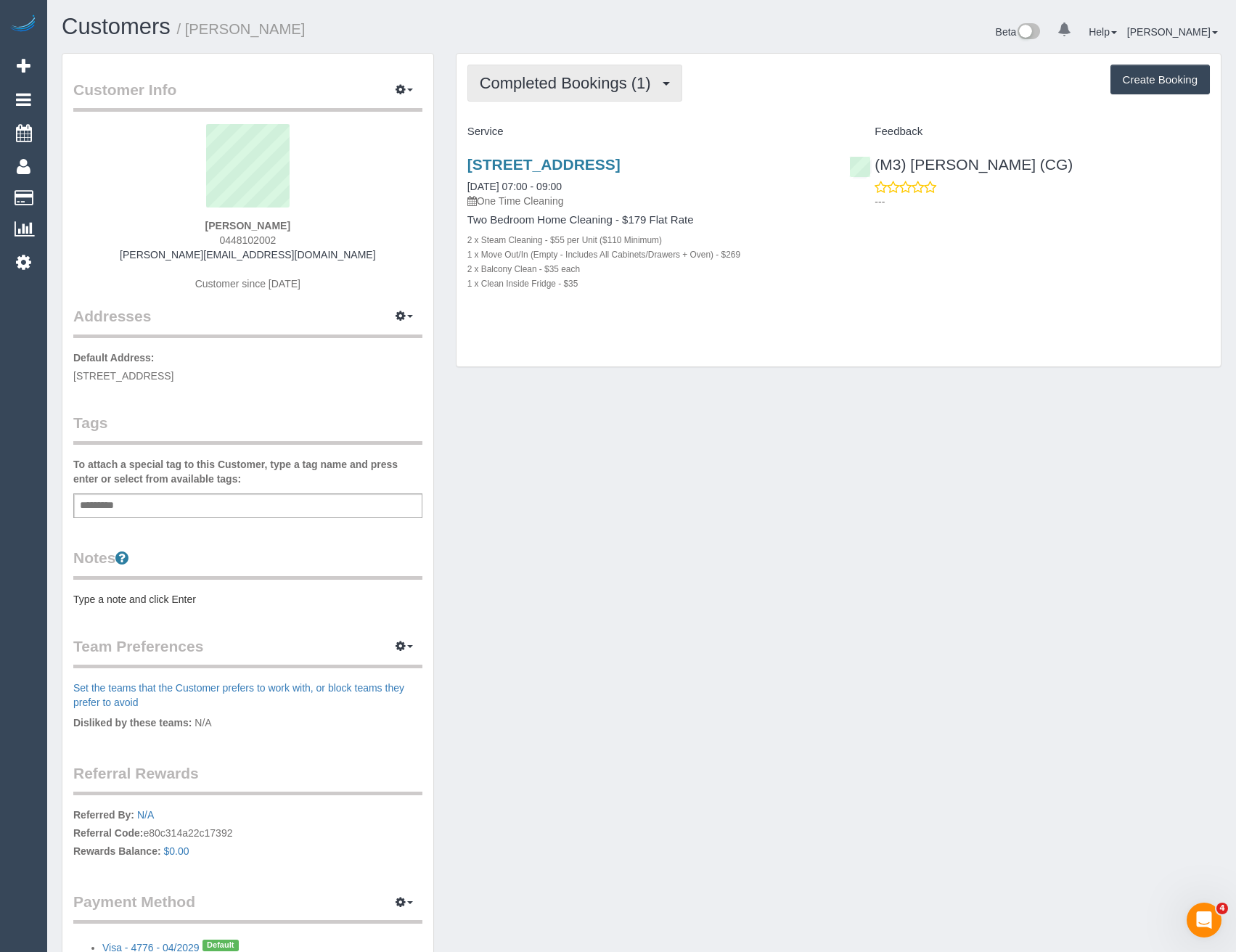
click at [632, 84] on span "Completed Bookings (1)" at bounding box center [569, 83] width 179 height 18
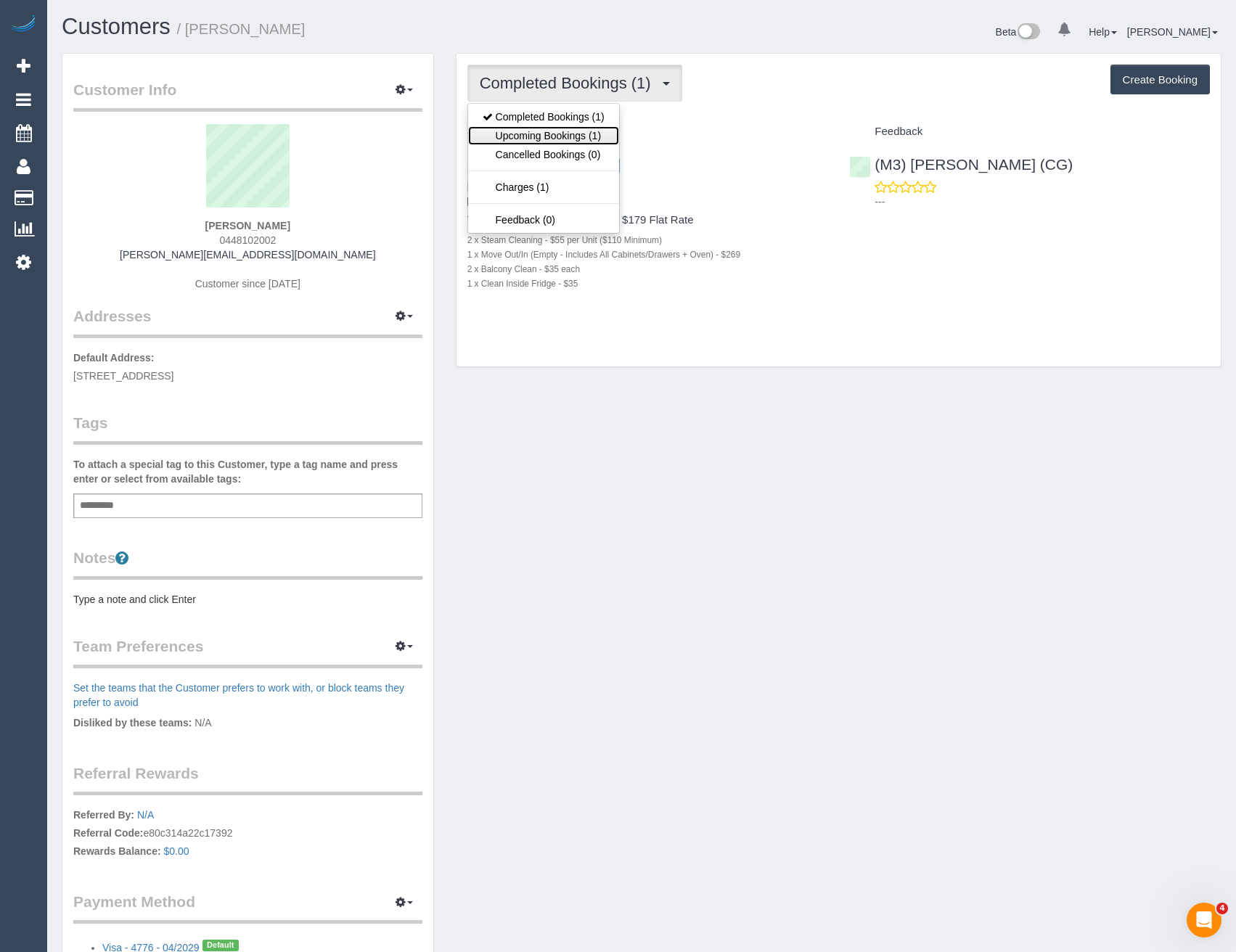
click at [597, 140] on link "Upcoming Bookings (1)" at bounding box center [544, 135] width 151 height 19
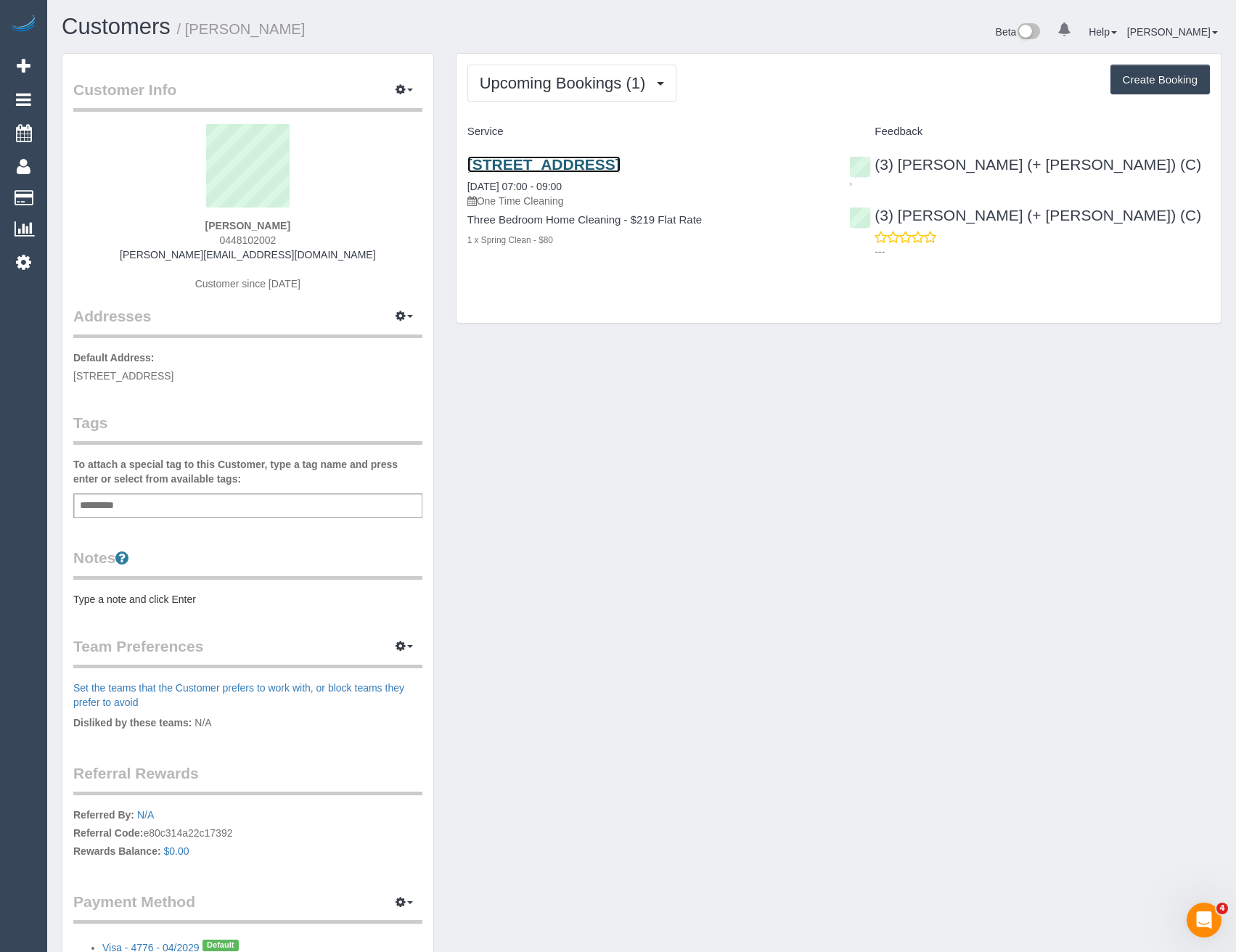
click at [620, 159] on link "[STREET_ADDRESS]" at bounding box center [545, 164] width 153 height 16
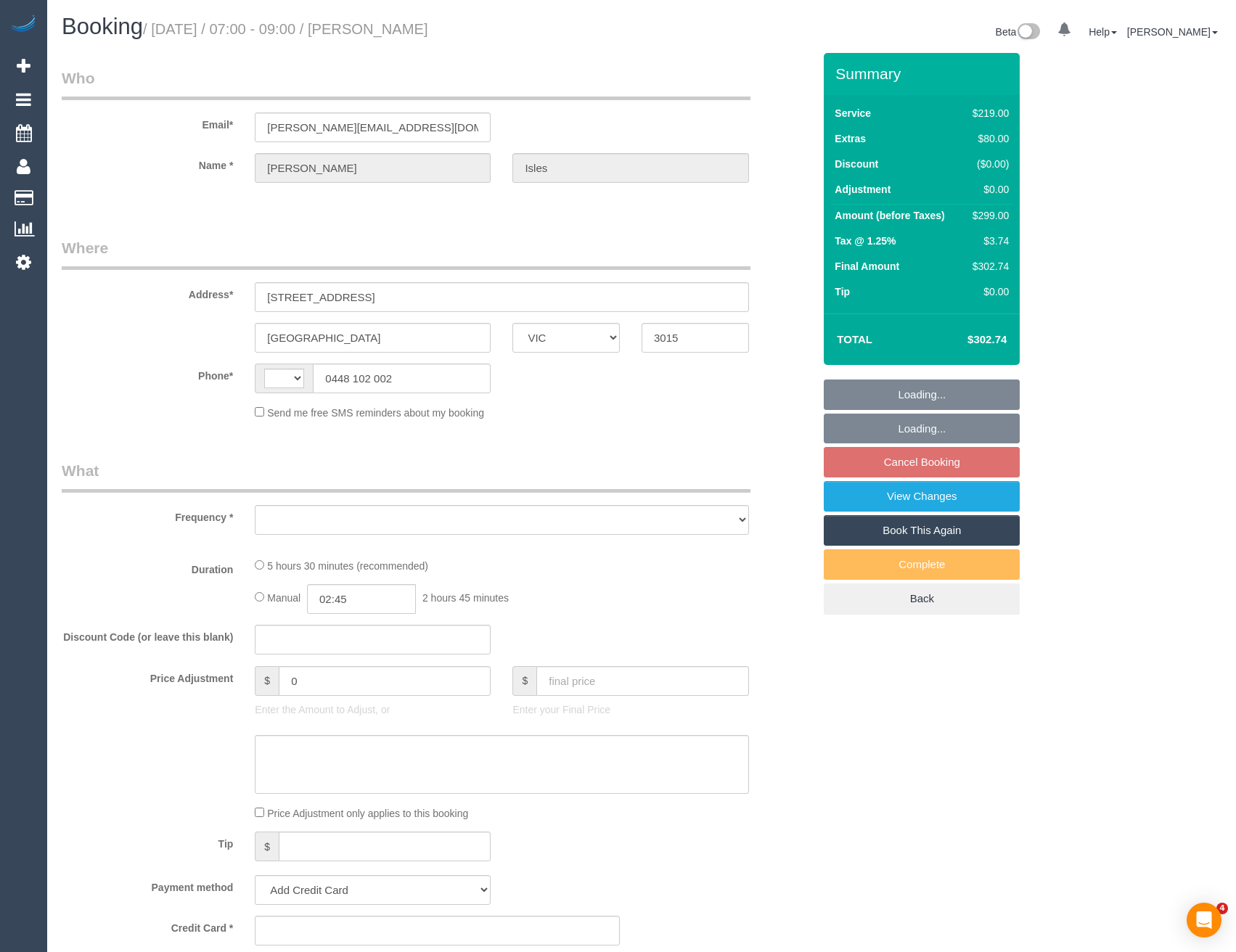
select select "VIC"
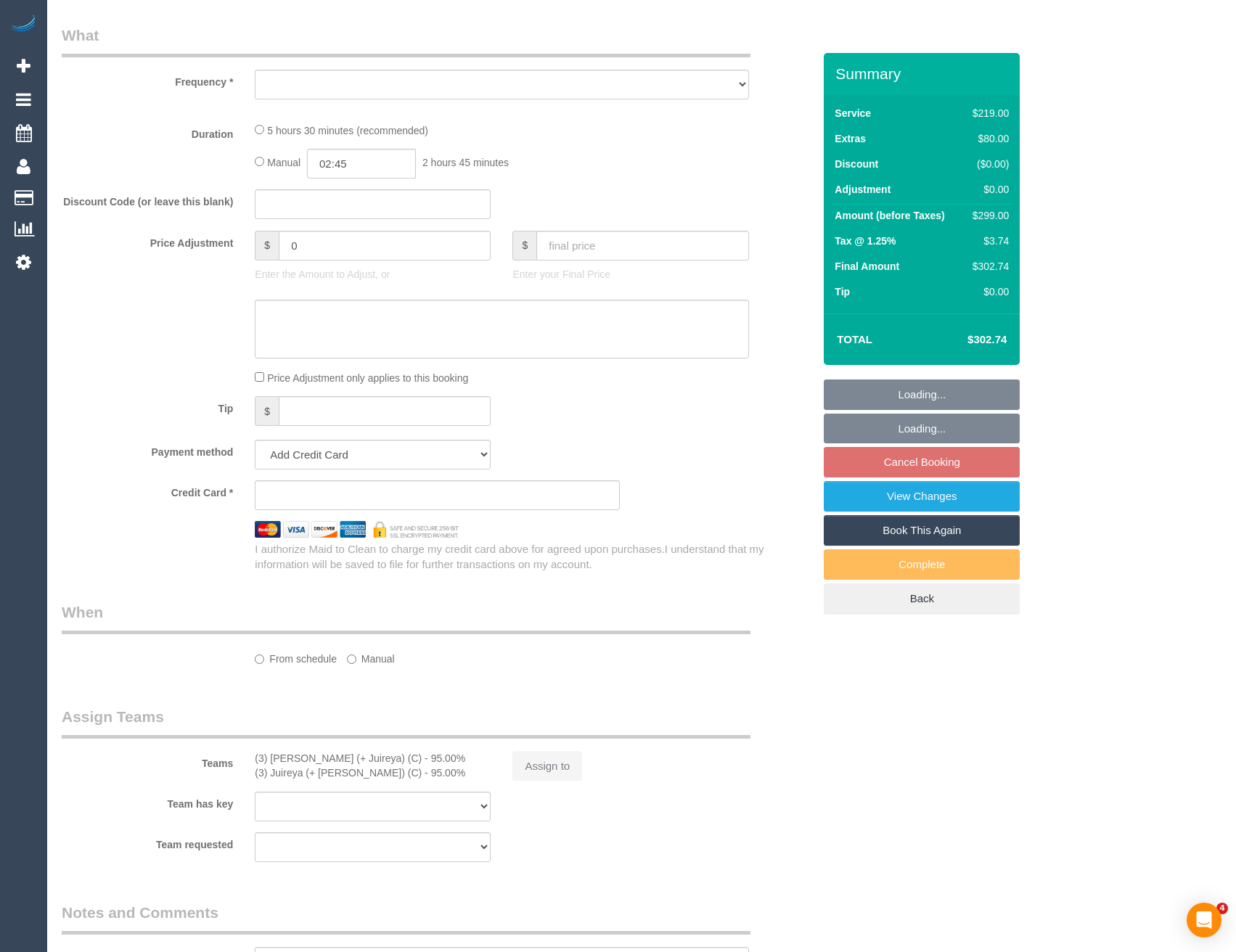
select select "string:AU"
select select "object:553"
select select "string:stripe-pm_1S77O62GScqysDRV7sheHnrK"
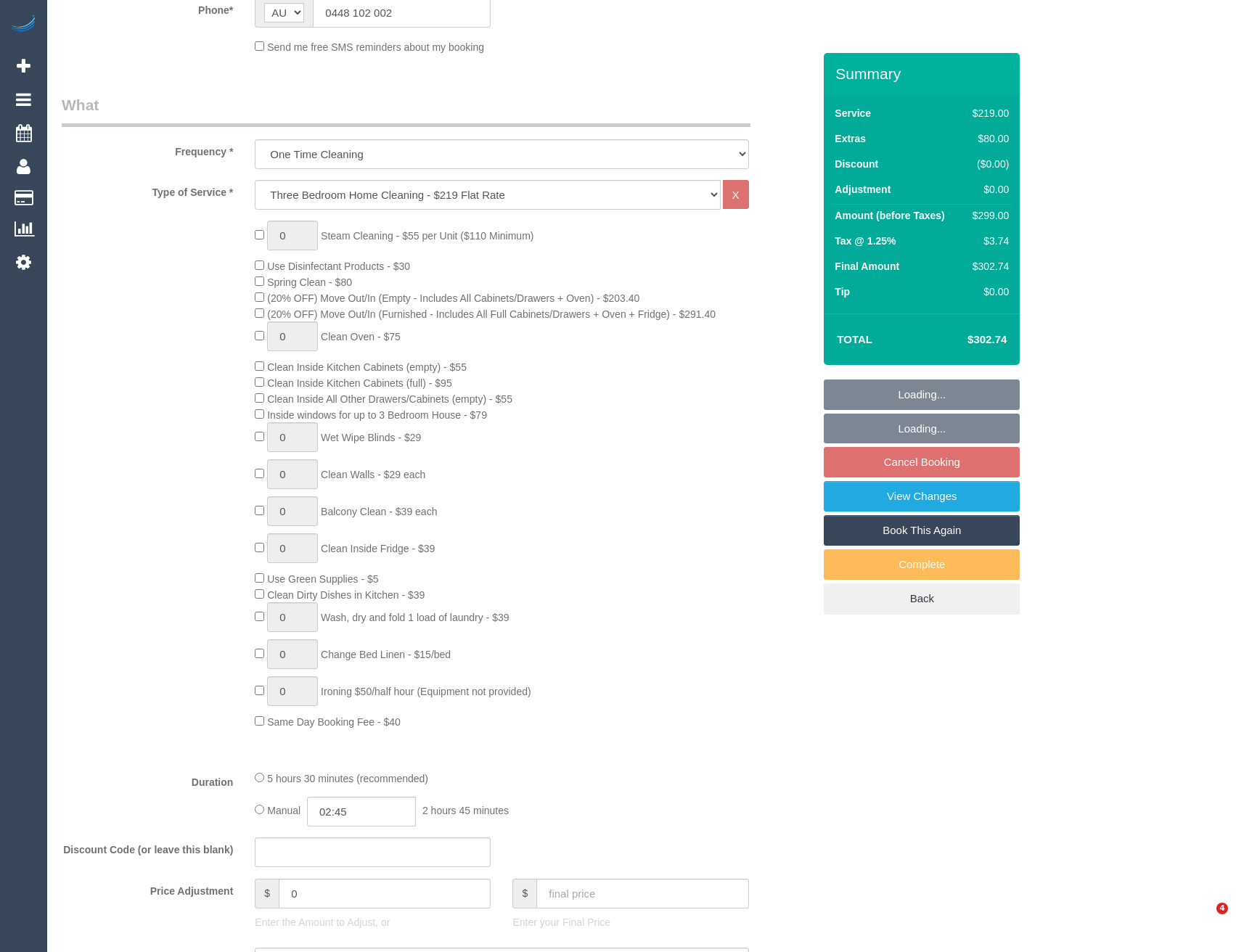
select select "number:27"
select select "number:14"
select select "number:19"
select select "number:22"
select select "number:13"
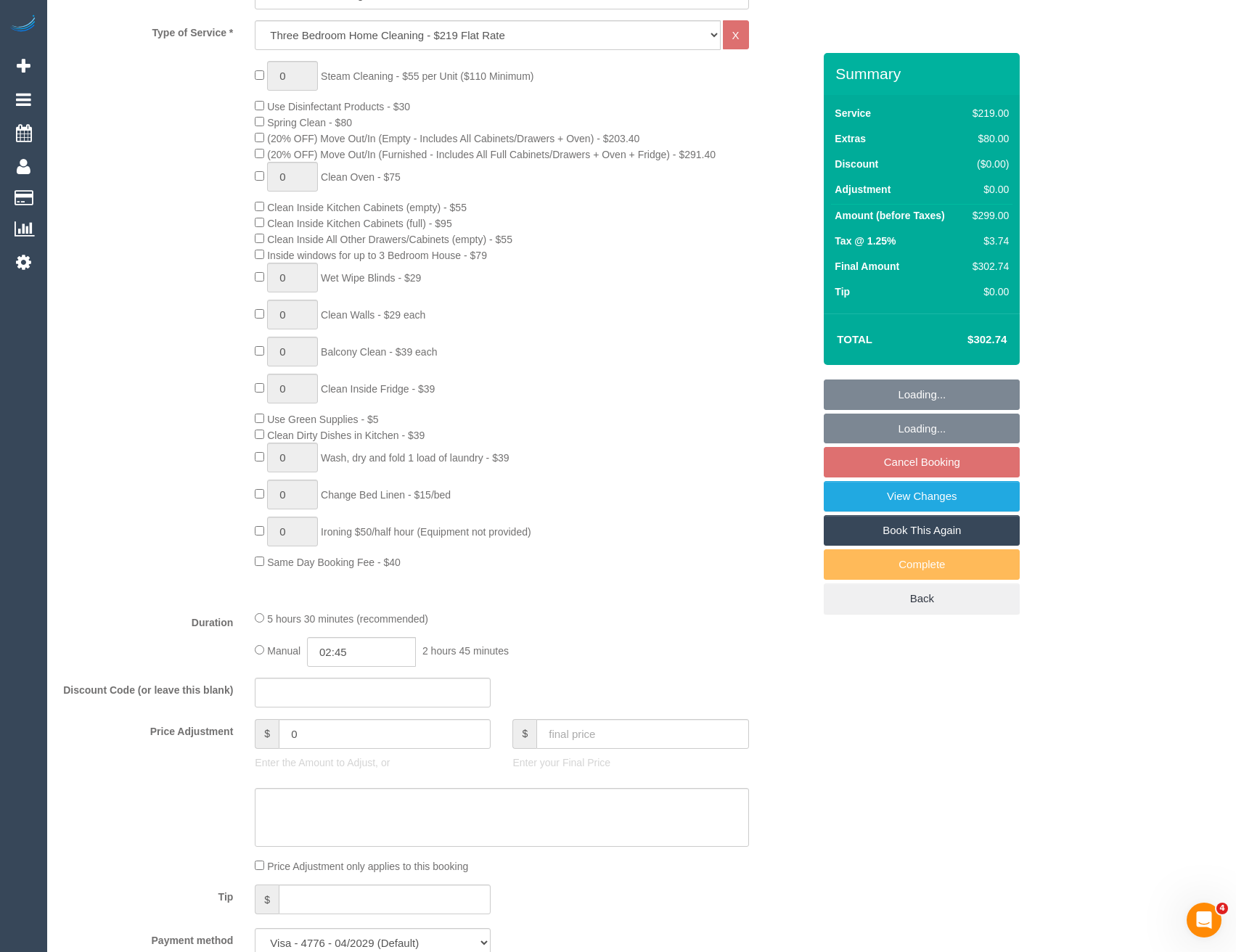
select select "object:1257"
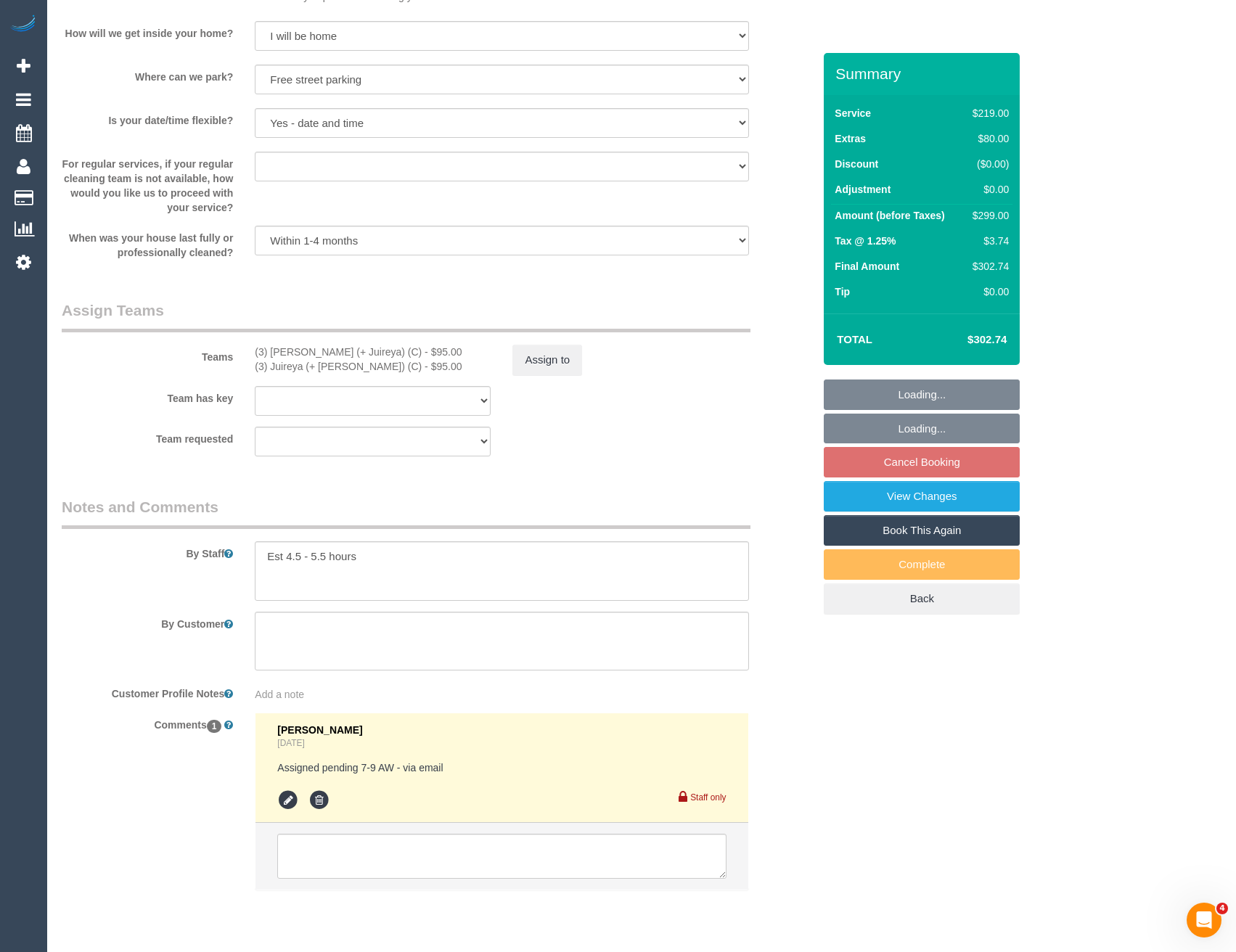
scroll to position [2024, 0]
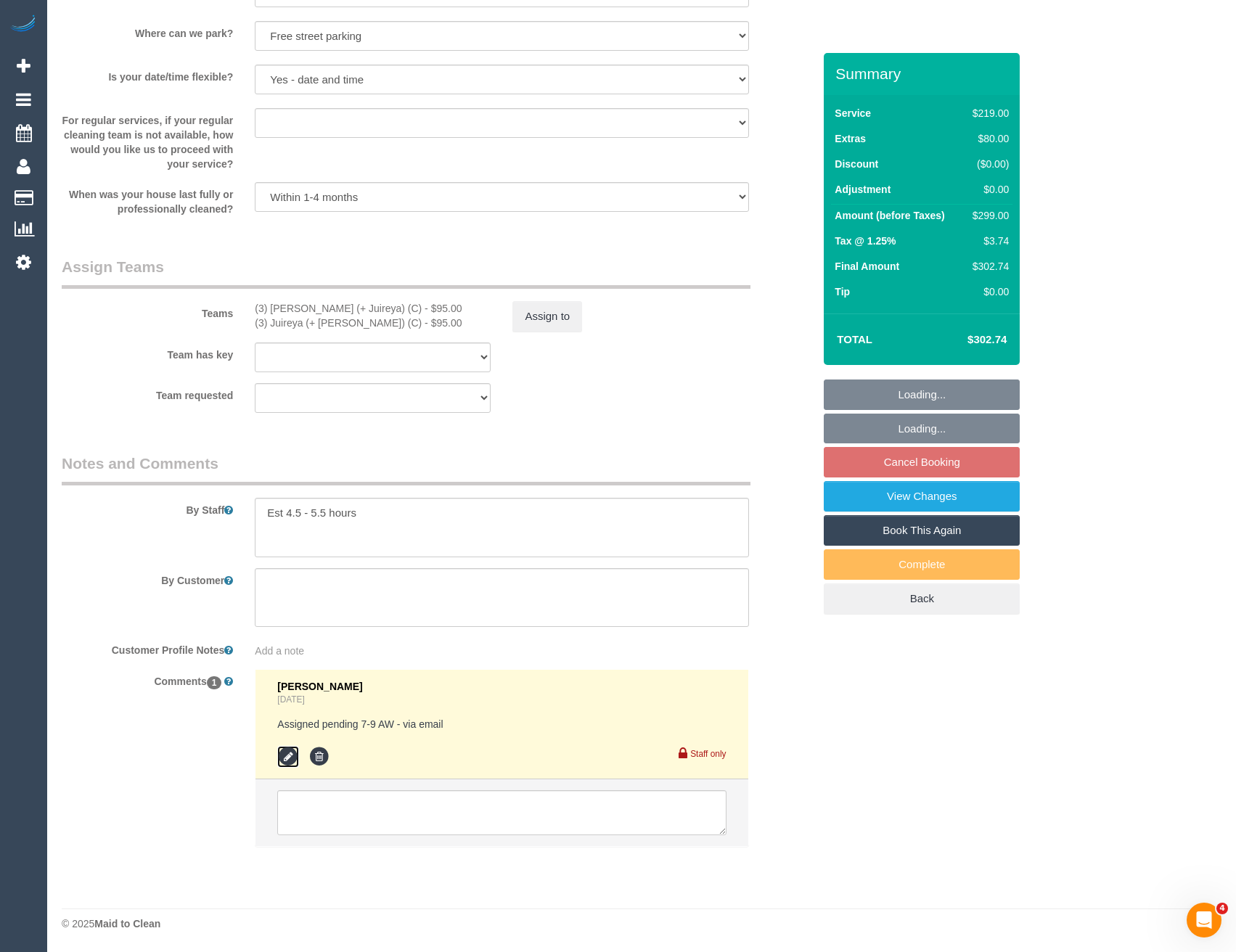
click at [281, 759] on icon at bounding box center [288, 757] width 22 height 22
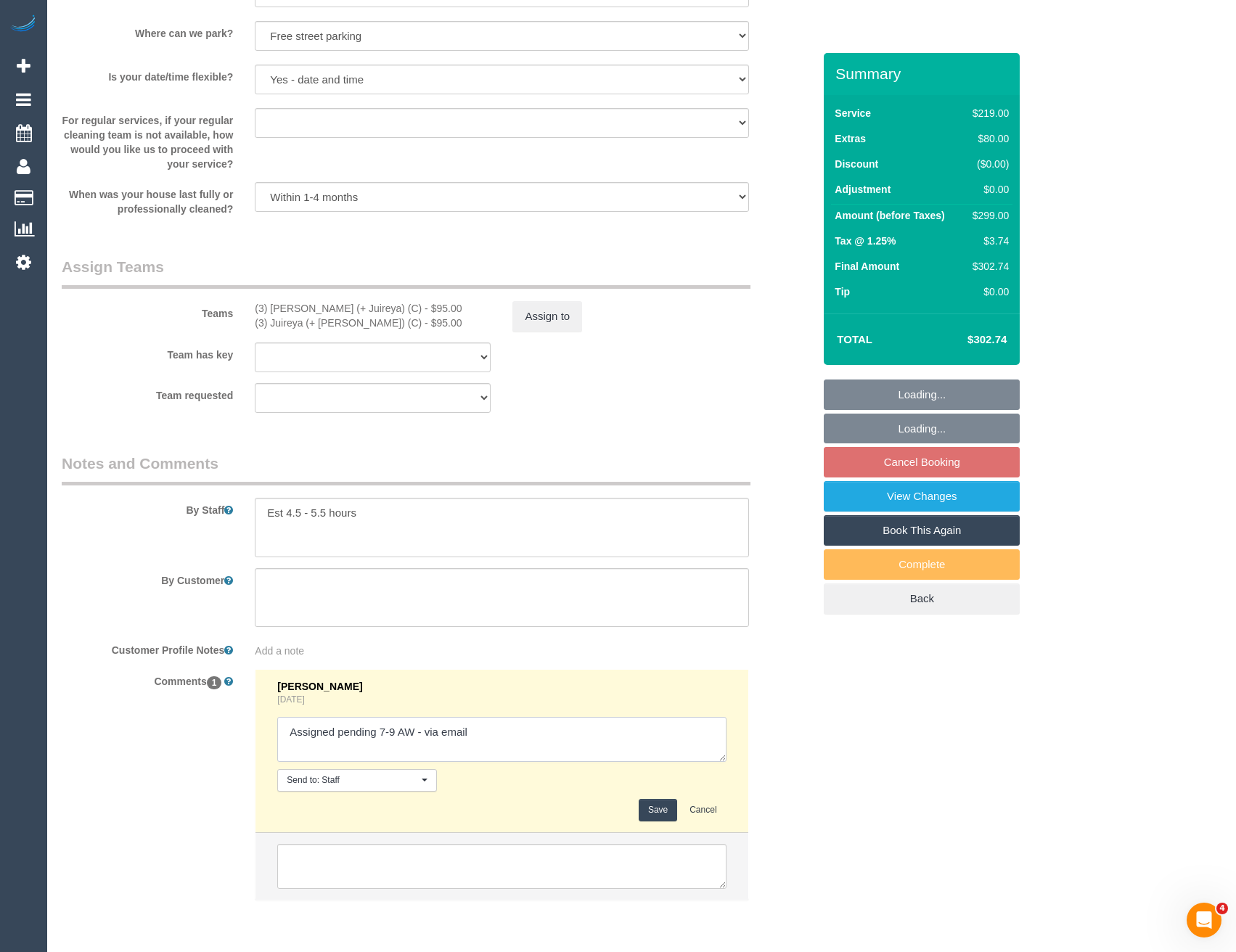
click at [499, 738] on textarea at bounding box center [502, 739] width 449 height 45
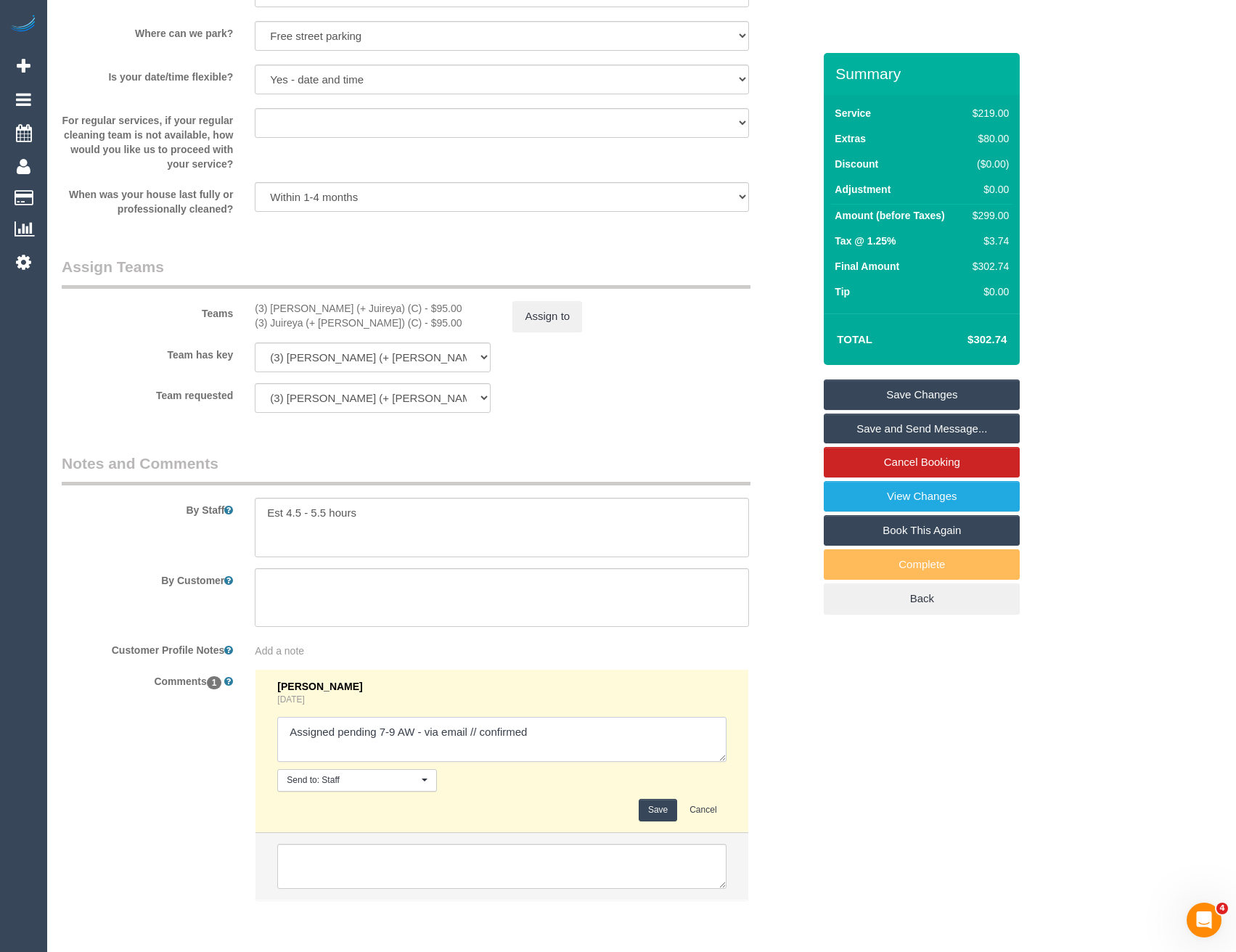
type textarea "Assigned pending 7-9 AW - via email // confirmed"
click at [650, 811] on button "Save" at bounding box center [658, 810] width 38 height 23
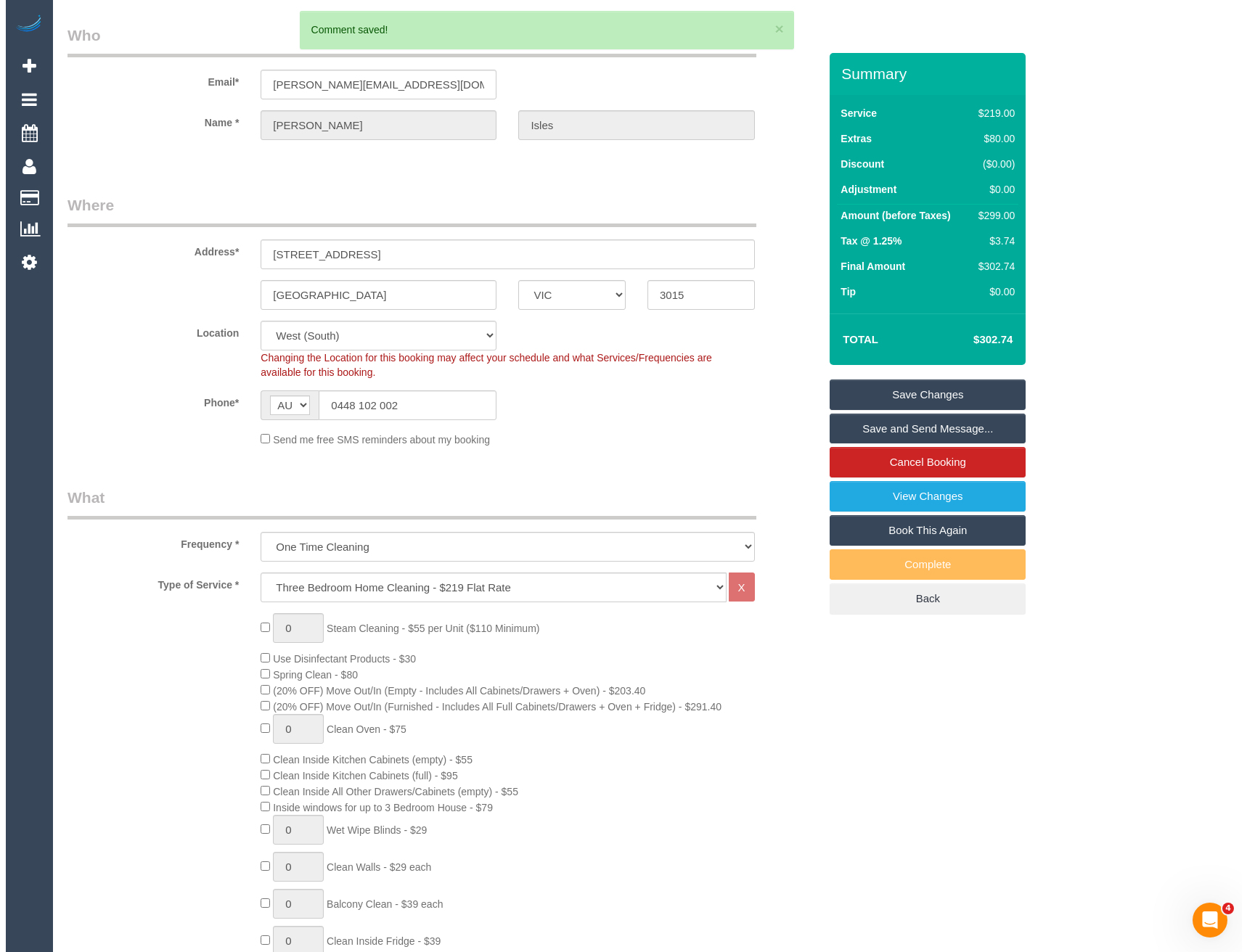
scroll to position [0, 0]
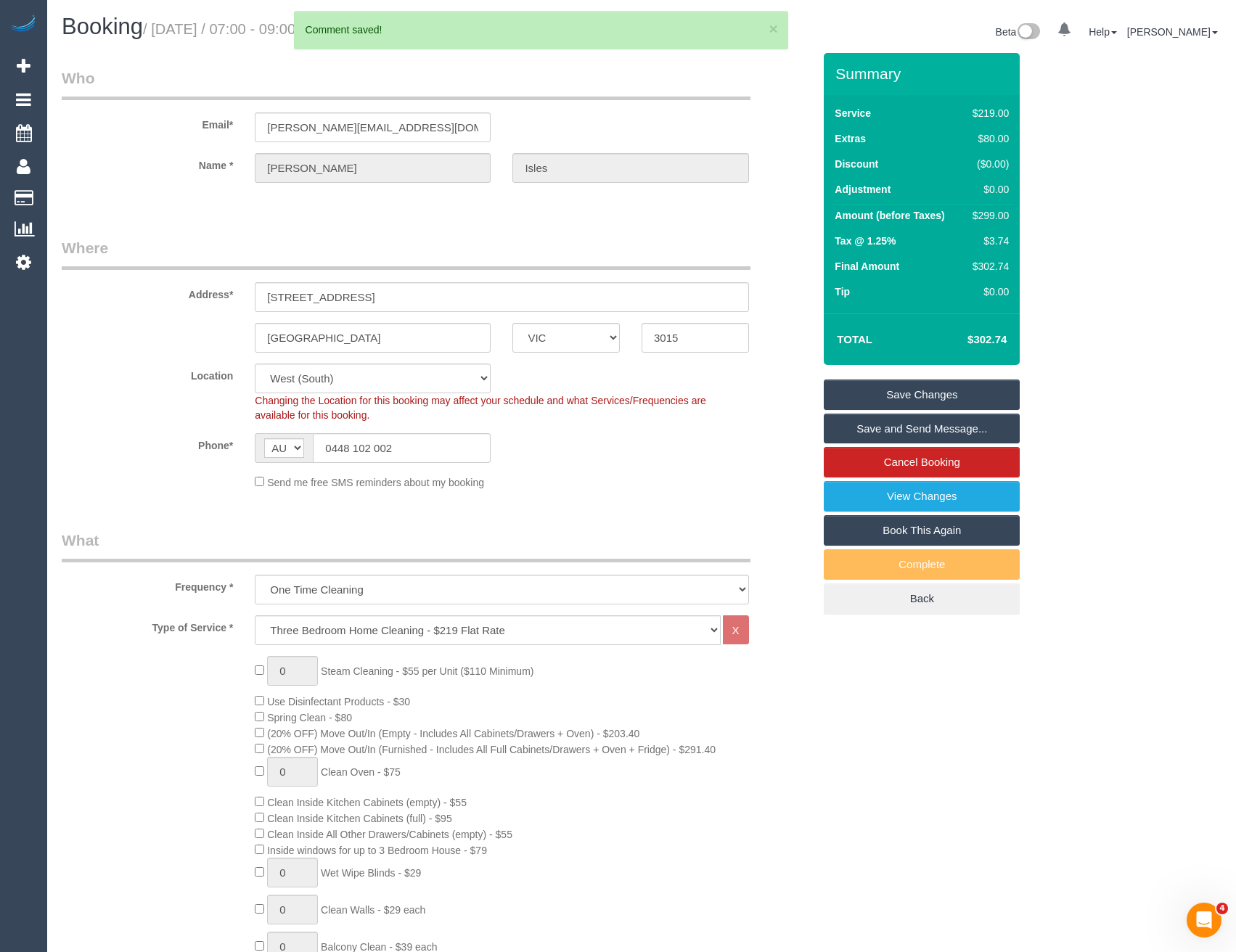
click at [928, 433] on link "Save and Send Message..." at bounding box center [921, 429] width 196 height 30
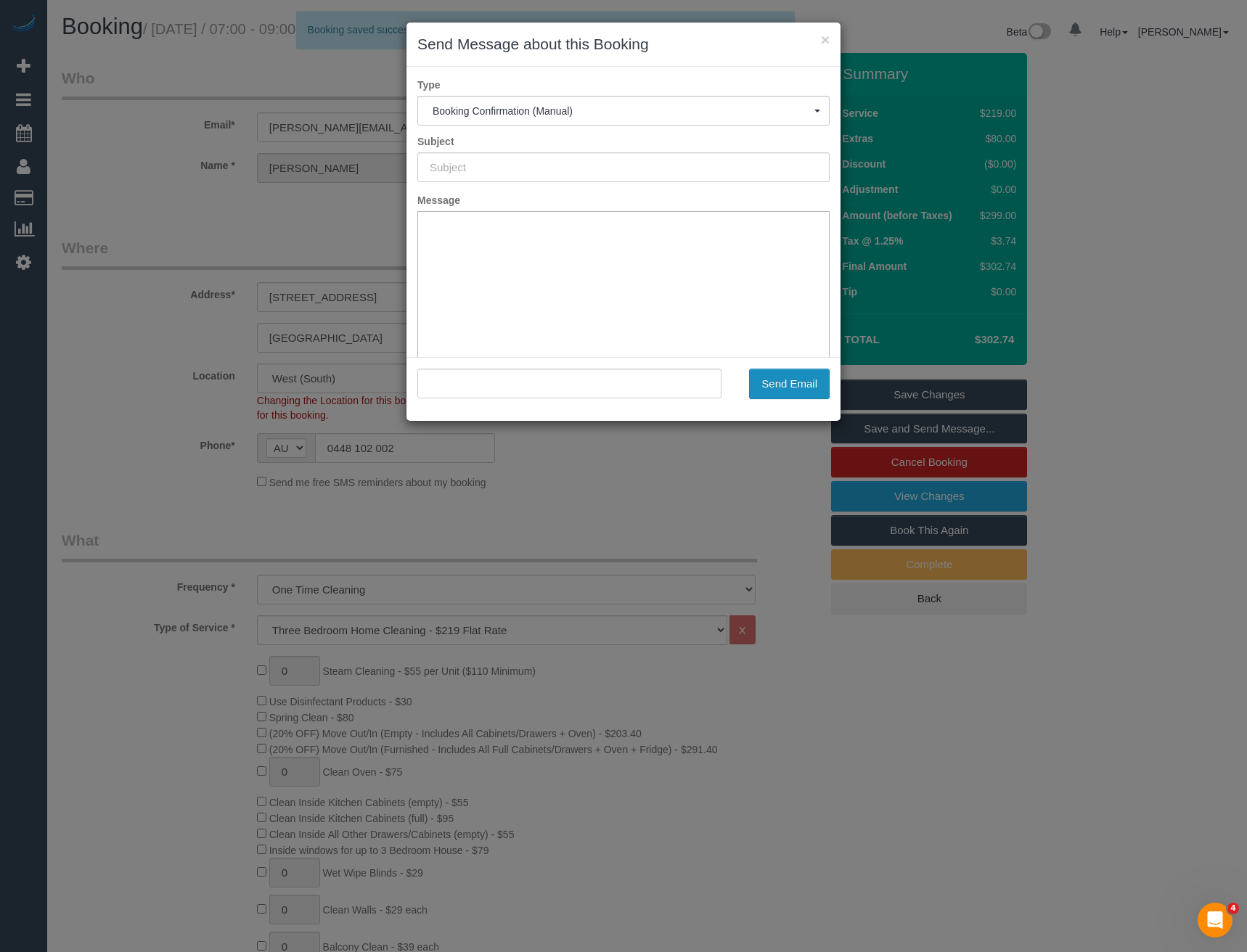
type input "Booking Confirmed"
type input ""[PERSON_NAME]" <[EMAIL_ADDRESS][DOMAIN_NAME]>"
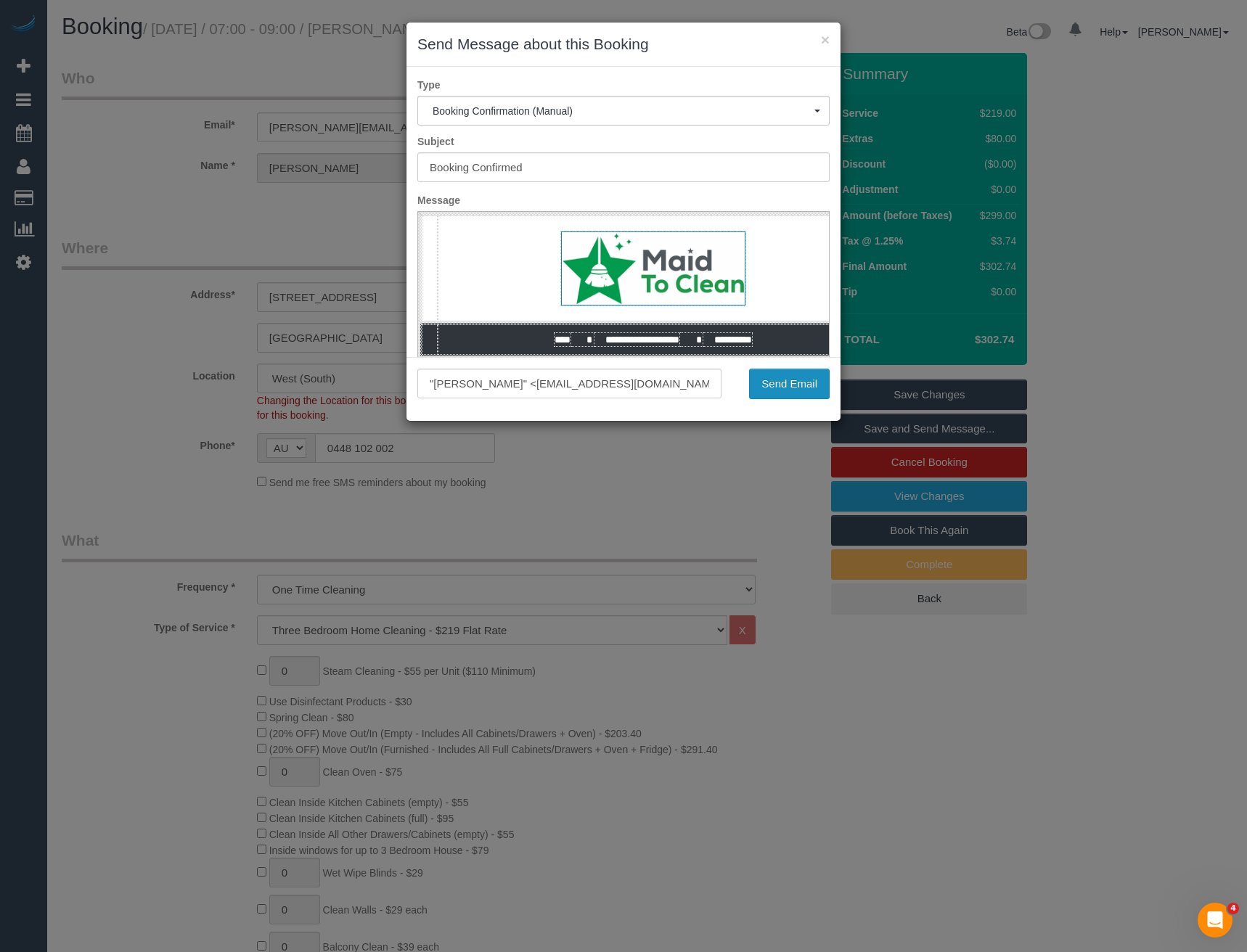
click at [786, 387] on button "Send Email" at bounding box center [789, 383] width 80 height 30
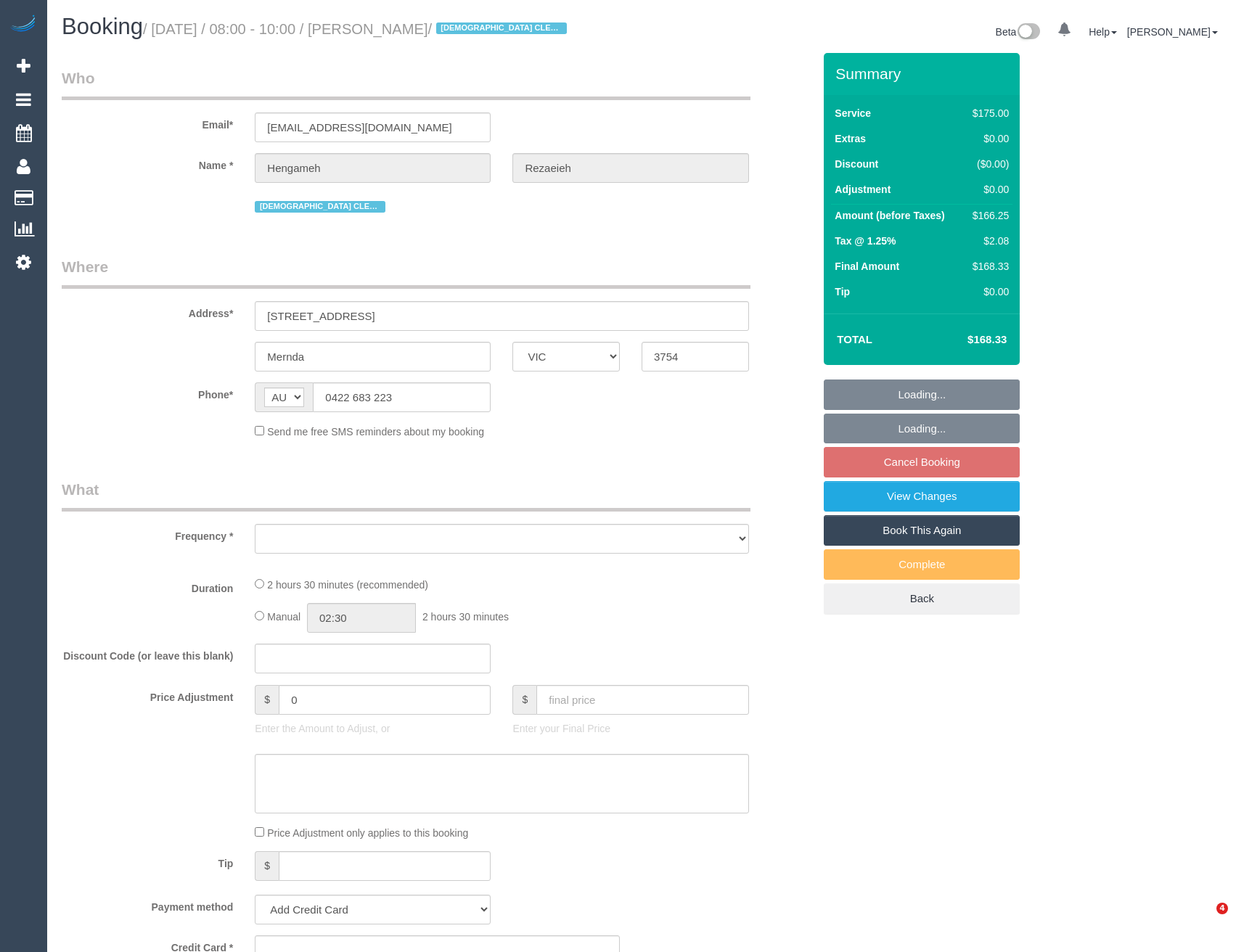
select select "VIC"
select select "string:stripe-pm_1NBBiB2GScqysDRVMJrcw7wk"
select select "150"
select select "number:29"
select select "number:14"
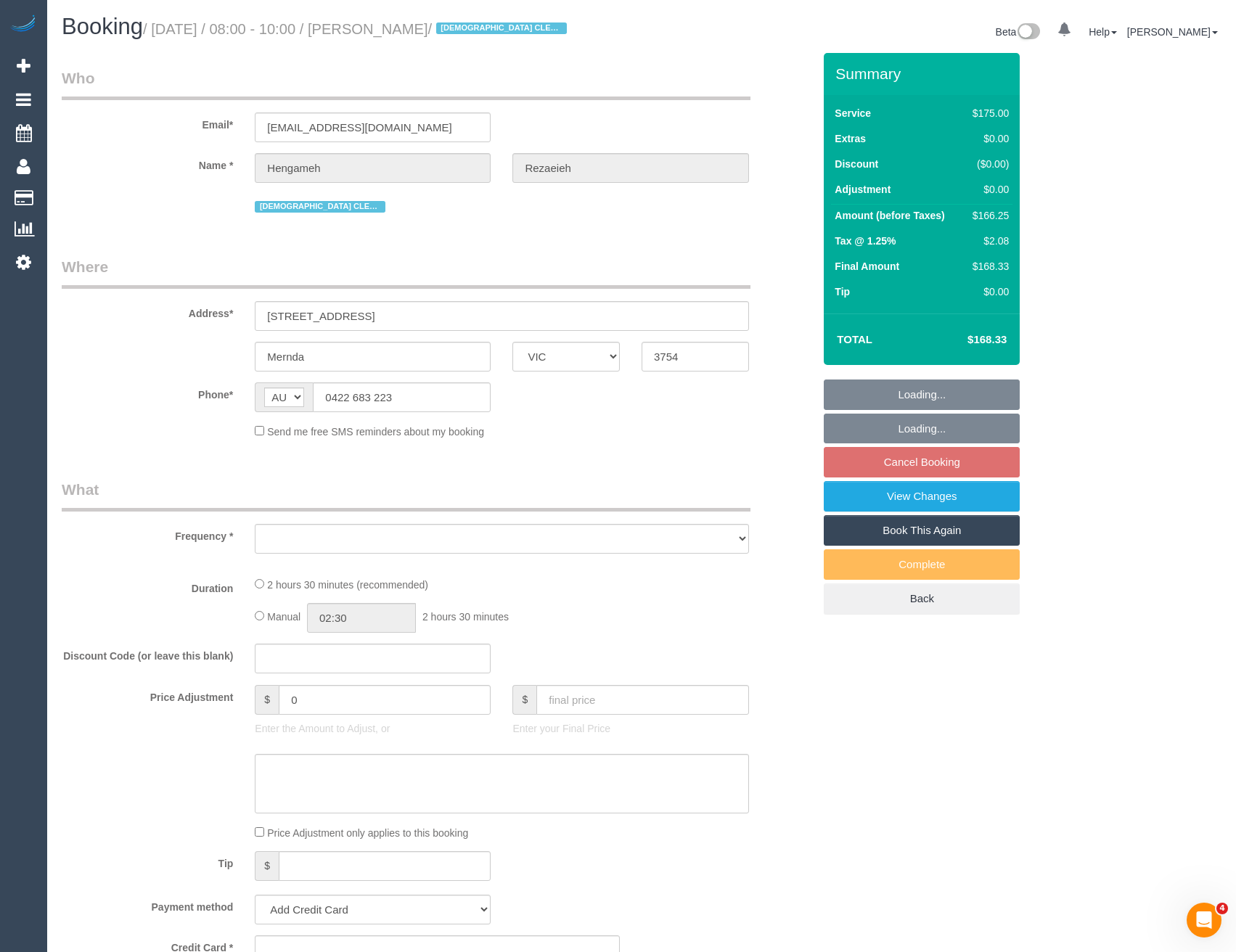
select select "number:19"
select select "number:24"
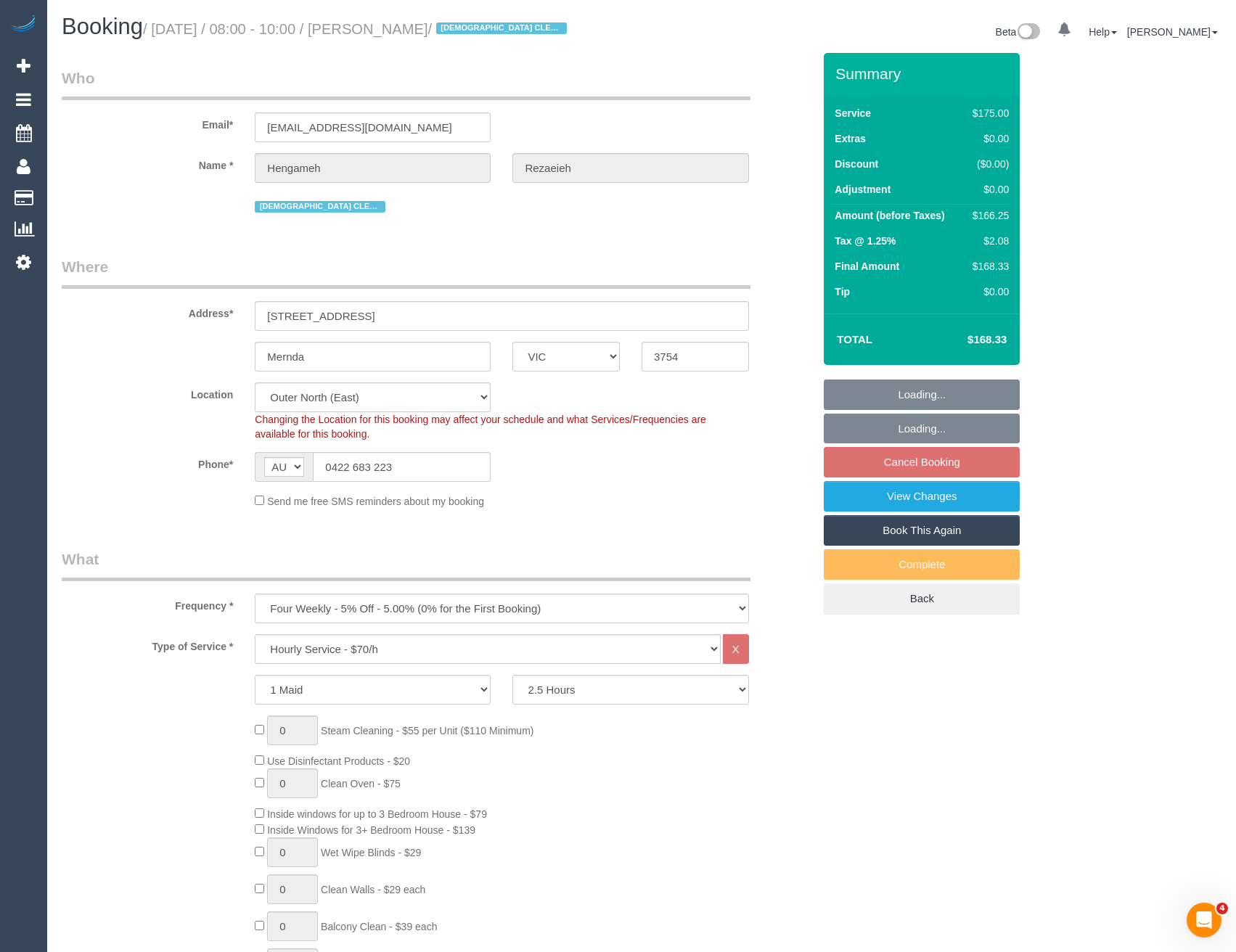
select select "object:1300"
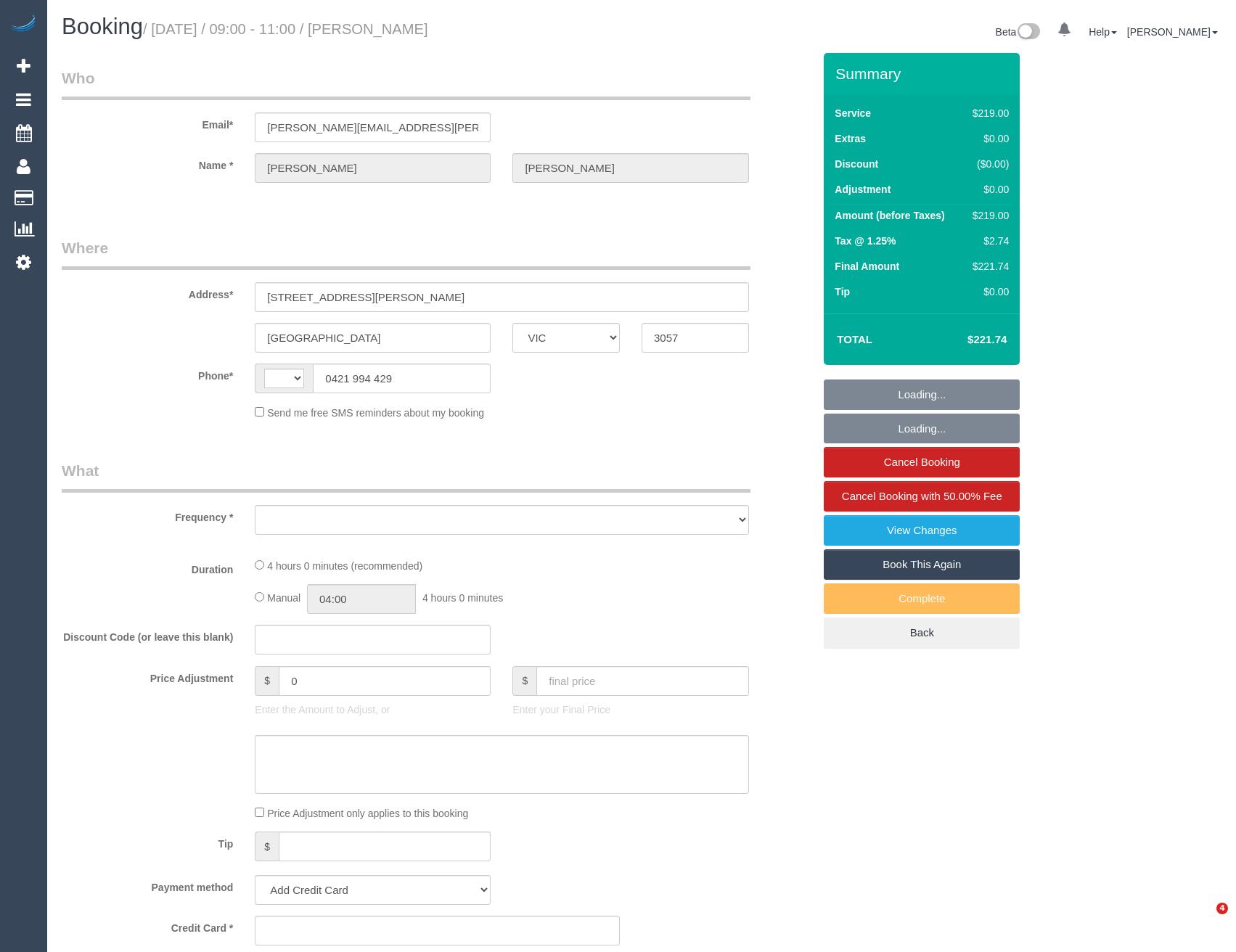
select select "VIC"
select select "string:AU"
select select "object:318"
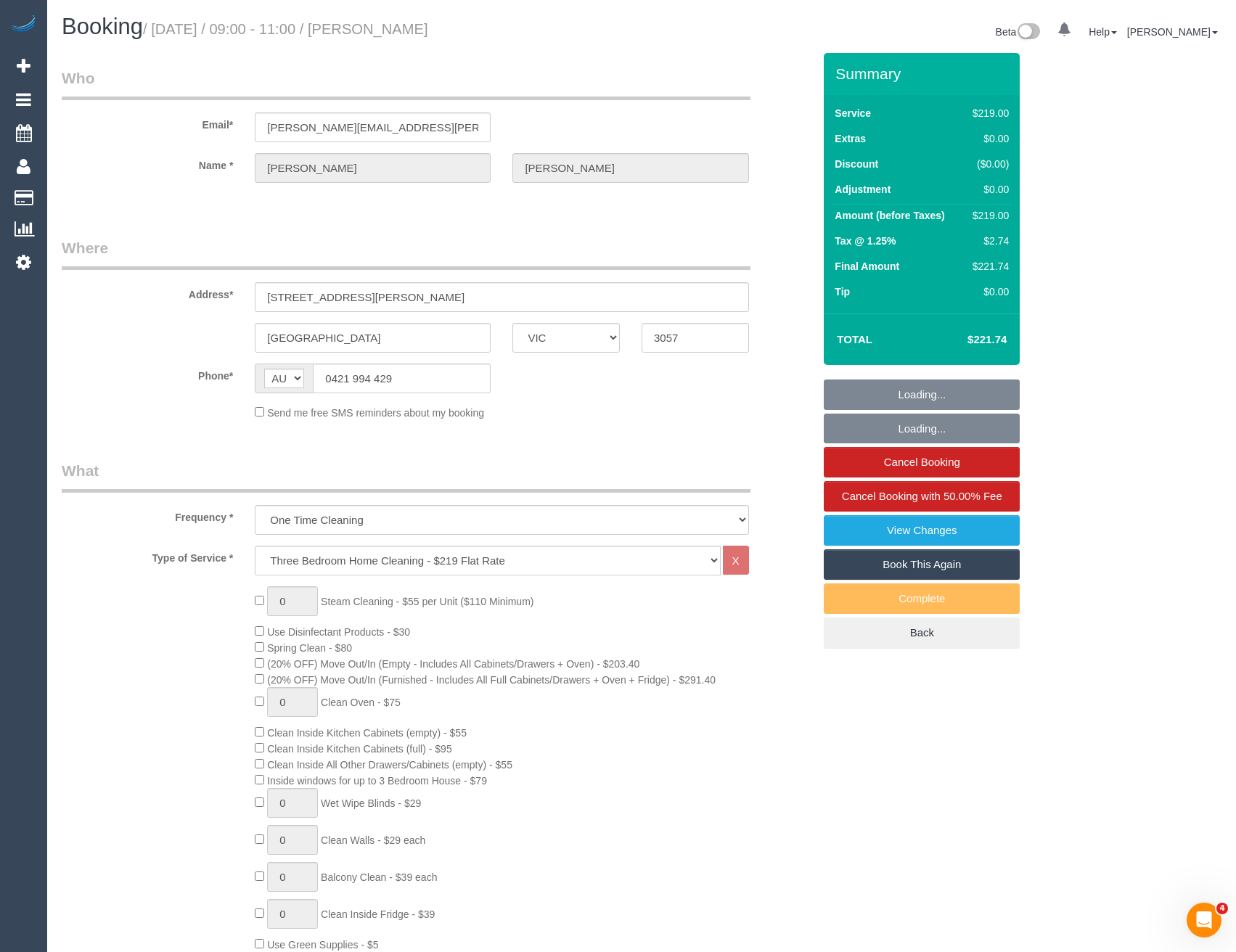
select select "number:27"
select select "number:14"
select select "number:18"
select select "number:23"
select select "number:13"
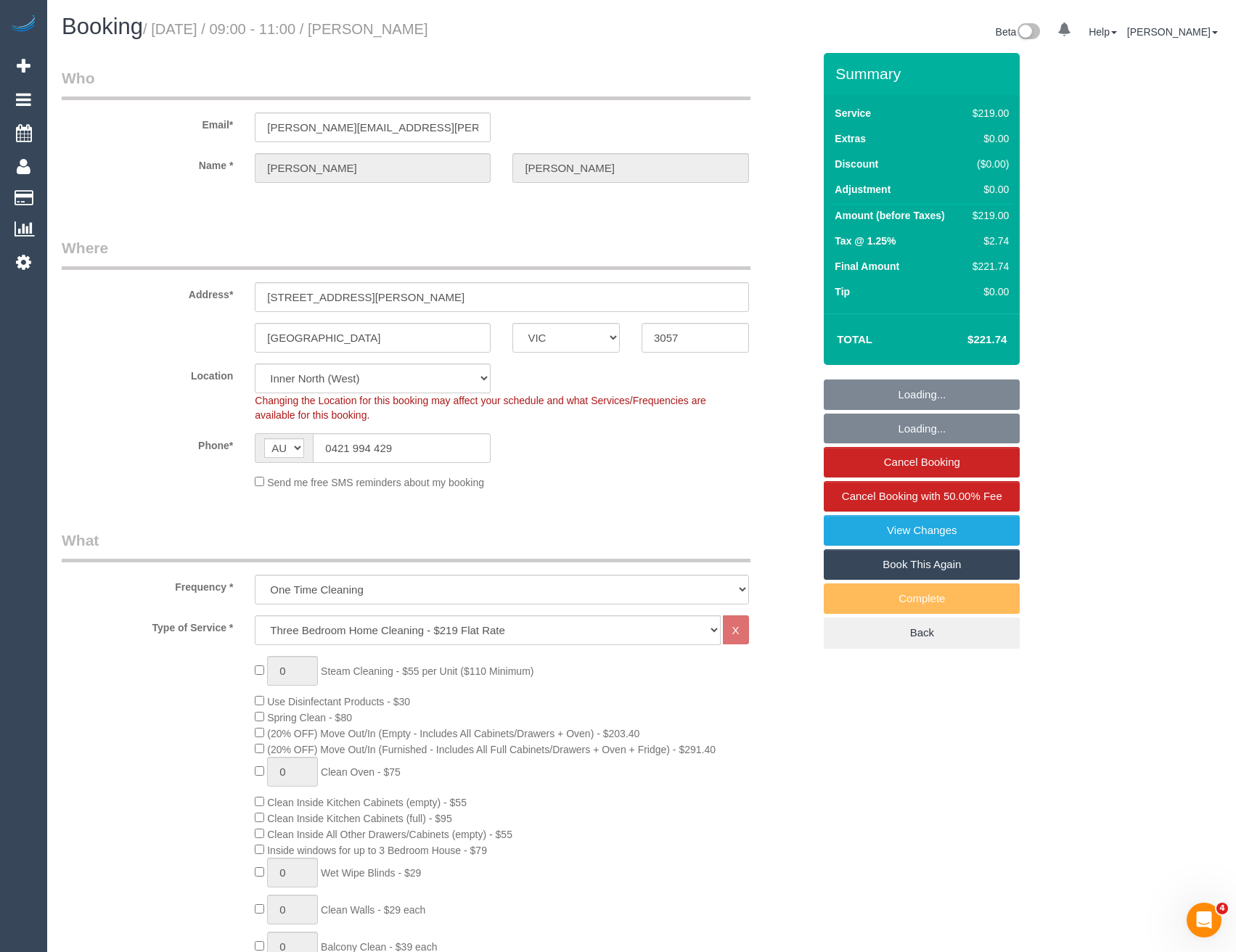
select select "string:stripe-pm_1Rcco42GScqysDRVpgWcpjMA"
select select "object:1679"
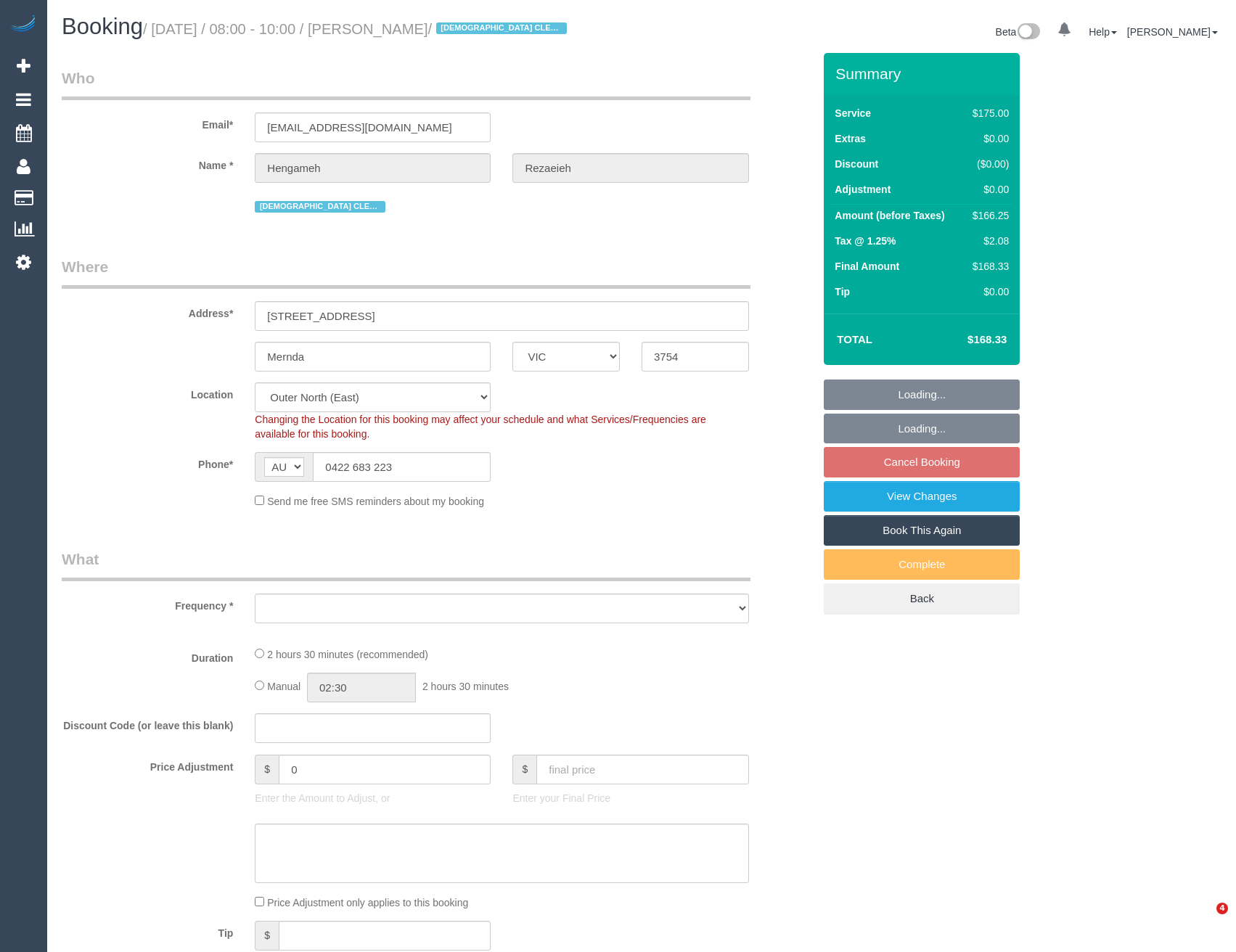
select select "VIC"
select select "string:stripe-pm_1NBBiB2GScqysDRVMJrcw7wk"
select select "object:578"
select select "150"
select select "number:29"
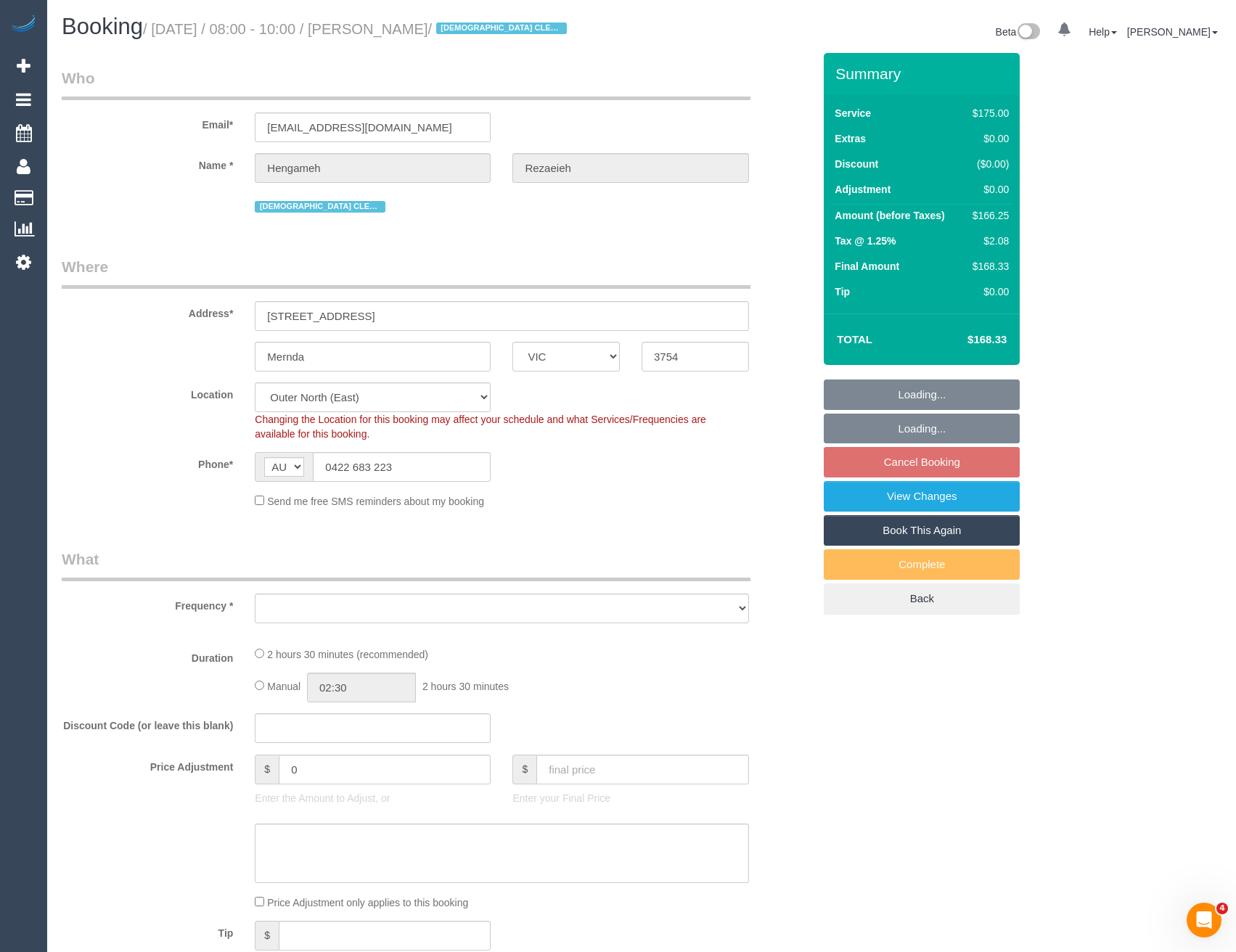
select select "number:14"
select select "number:19"
select select "number:24"
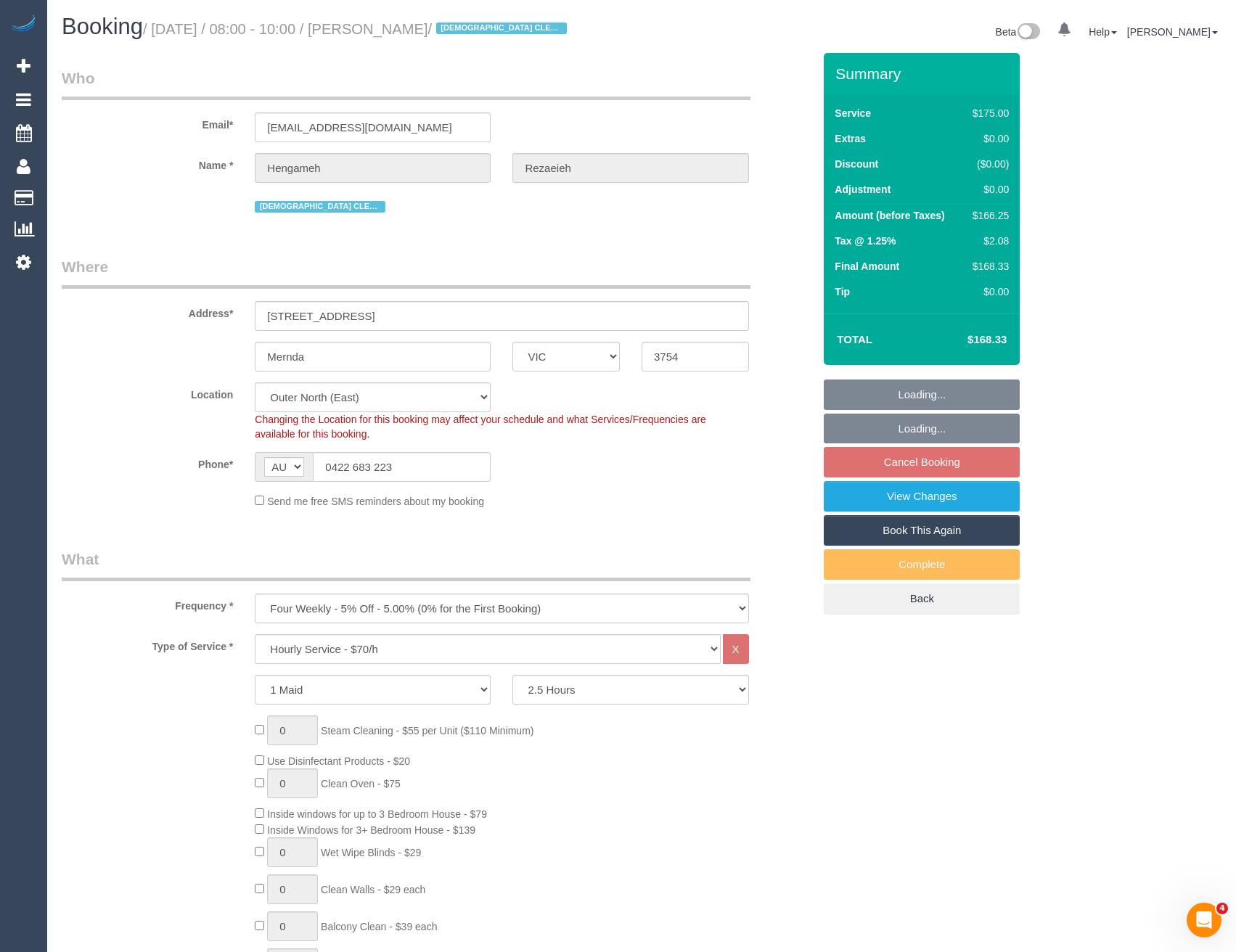
select select "object:1300"
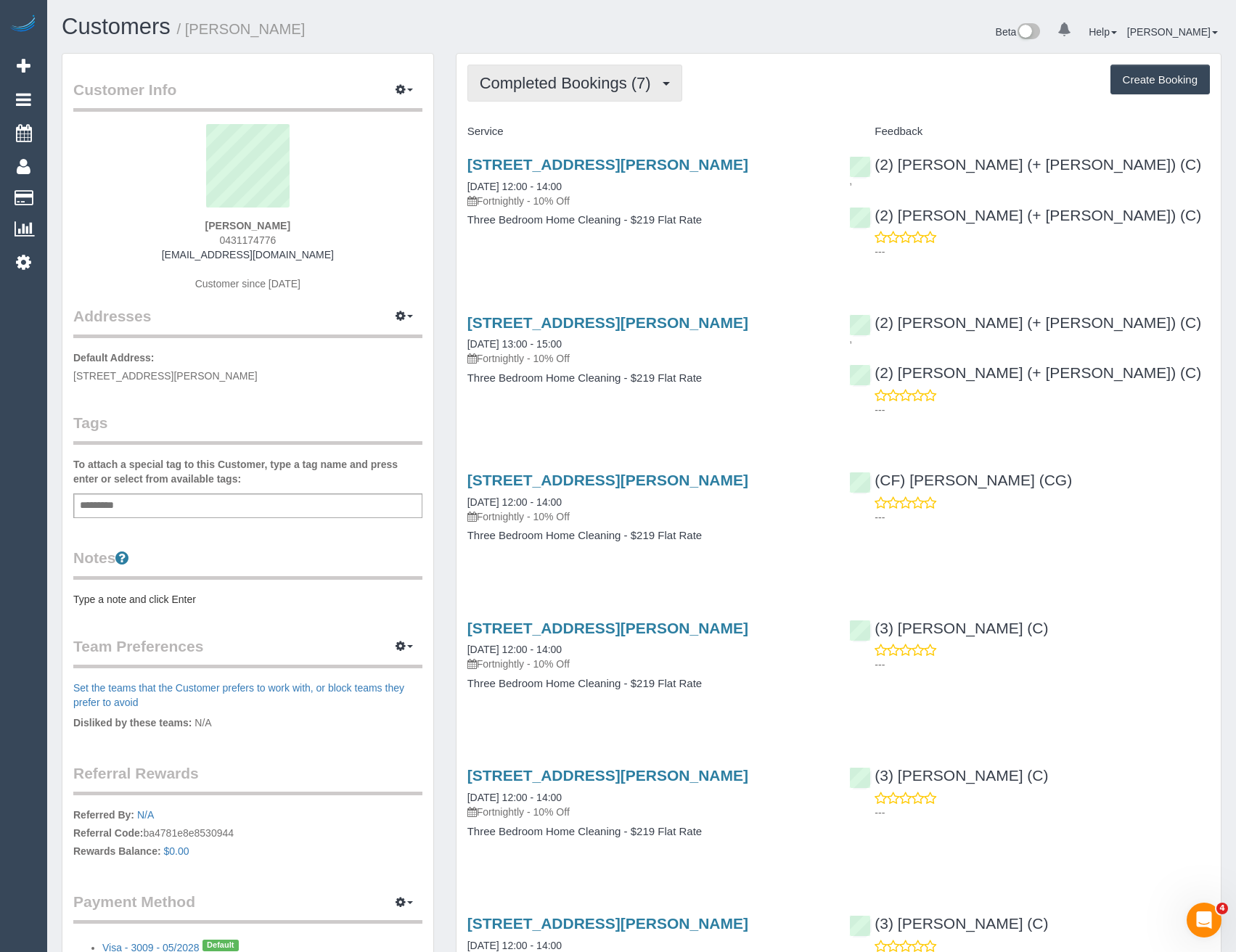
click at [592, 87] on span "Completed Bookings (7)" at bounding box center [569, 83] width 179 height 18
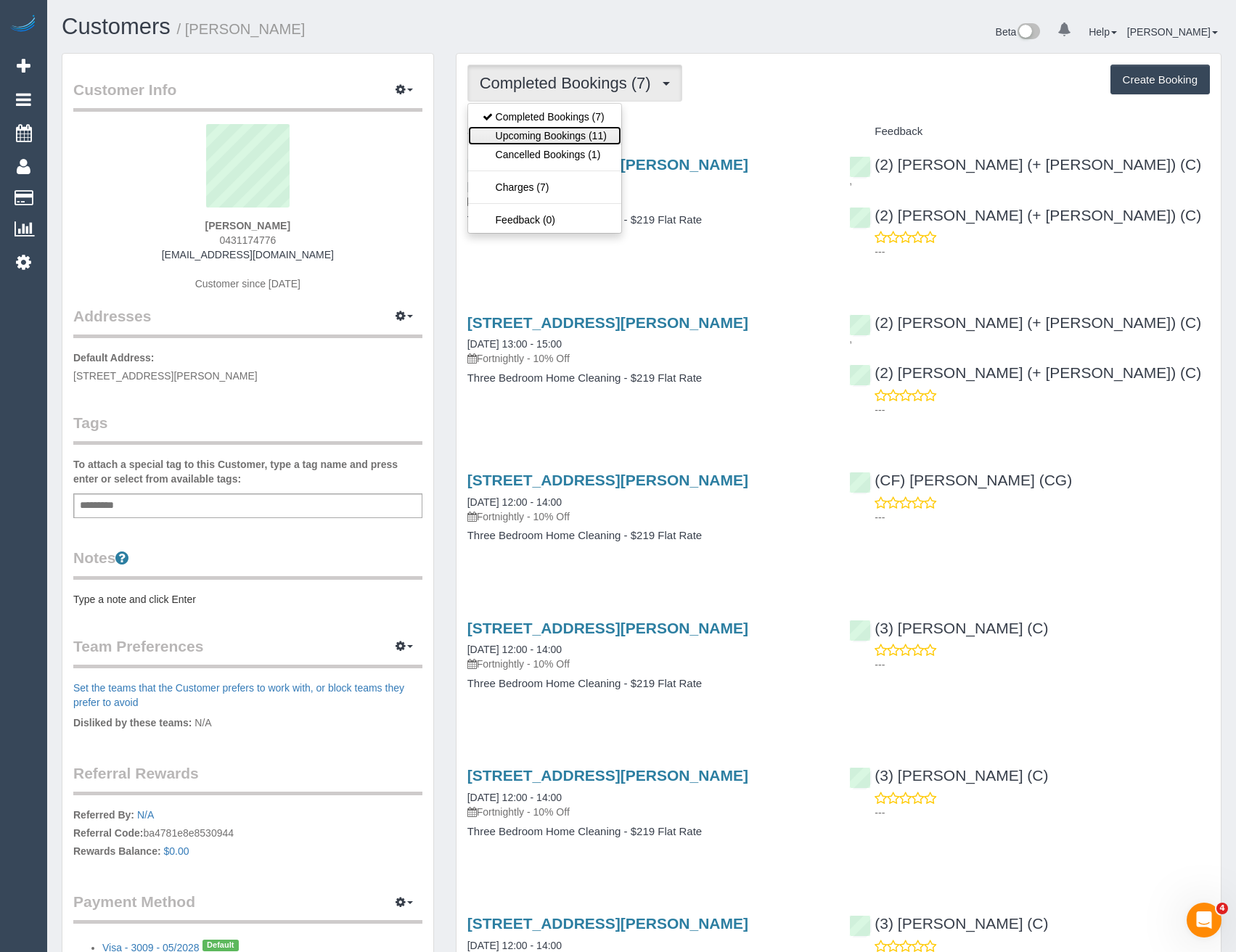
click at [588, 136] on link "Upcoming Bookings (11)" at bounding box center [545, 135] width 153 height 19
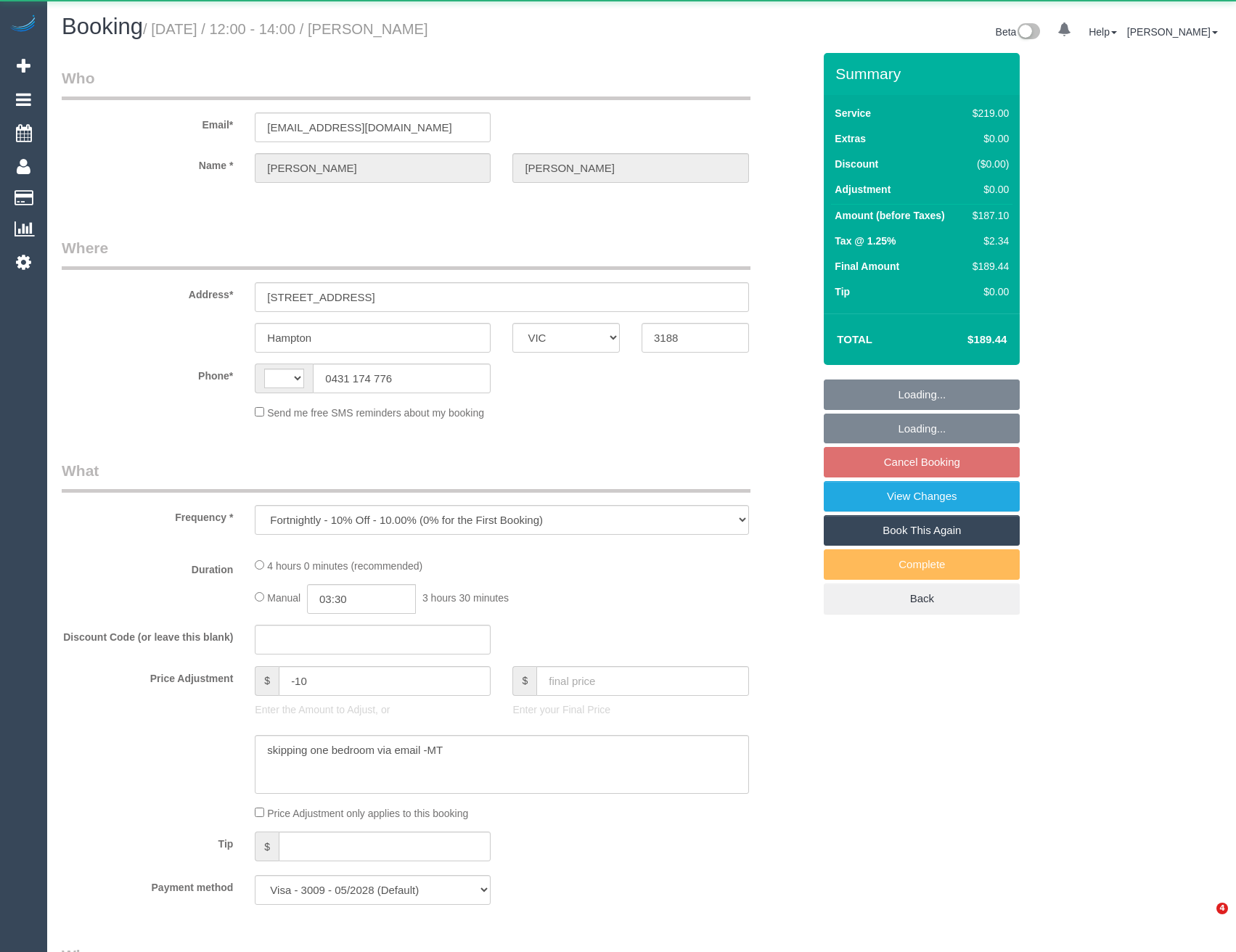
select select "VIC"
select select "string:stripe-pm_1S5Of82GScqysDRV132XXSDW"
select select "number:28"
select select "number:14"
select select "number:19"
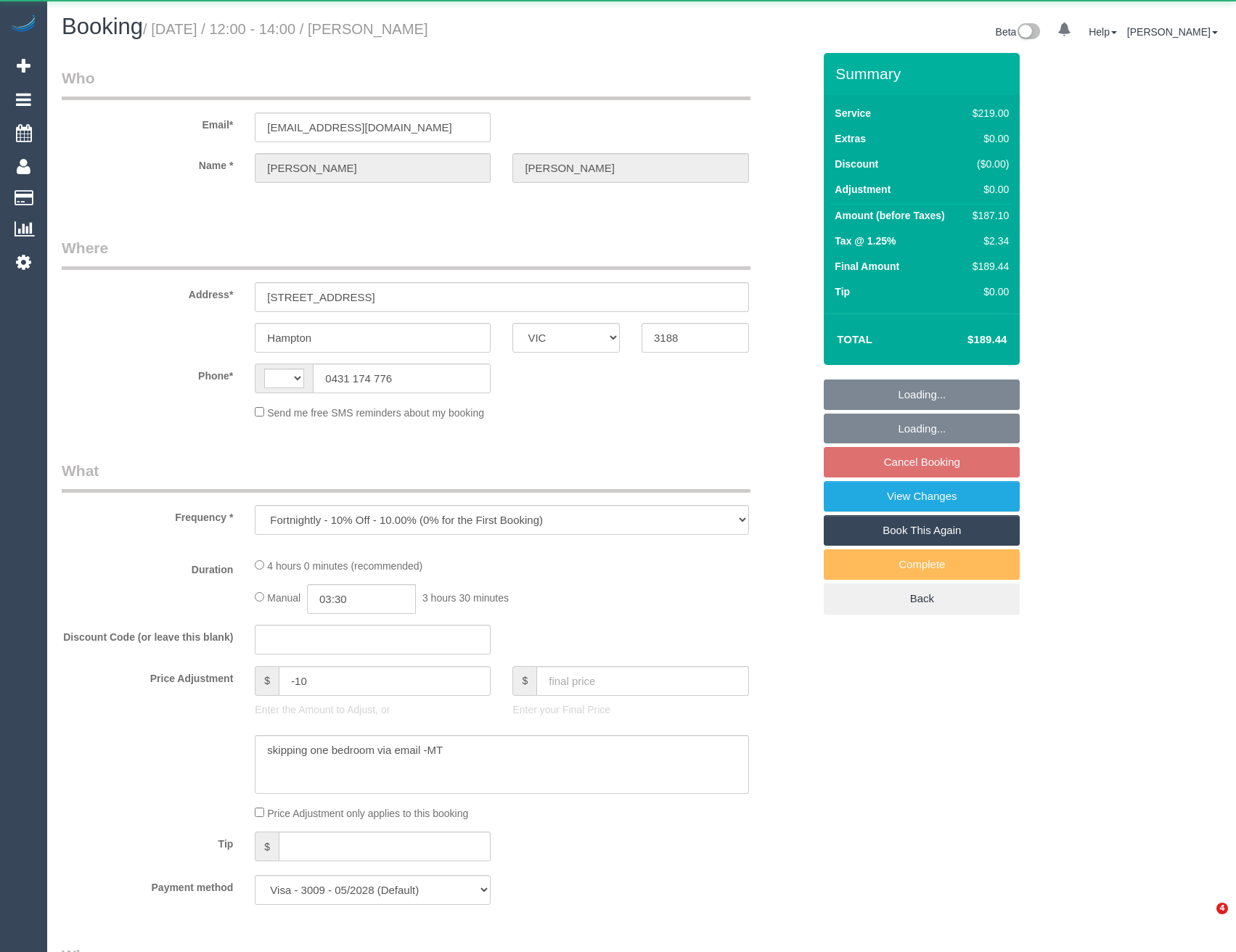
select select "number:24"
select select "number:33"
select select "number:26"
select select "string:AU"
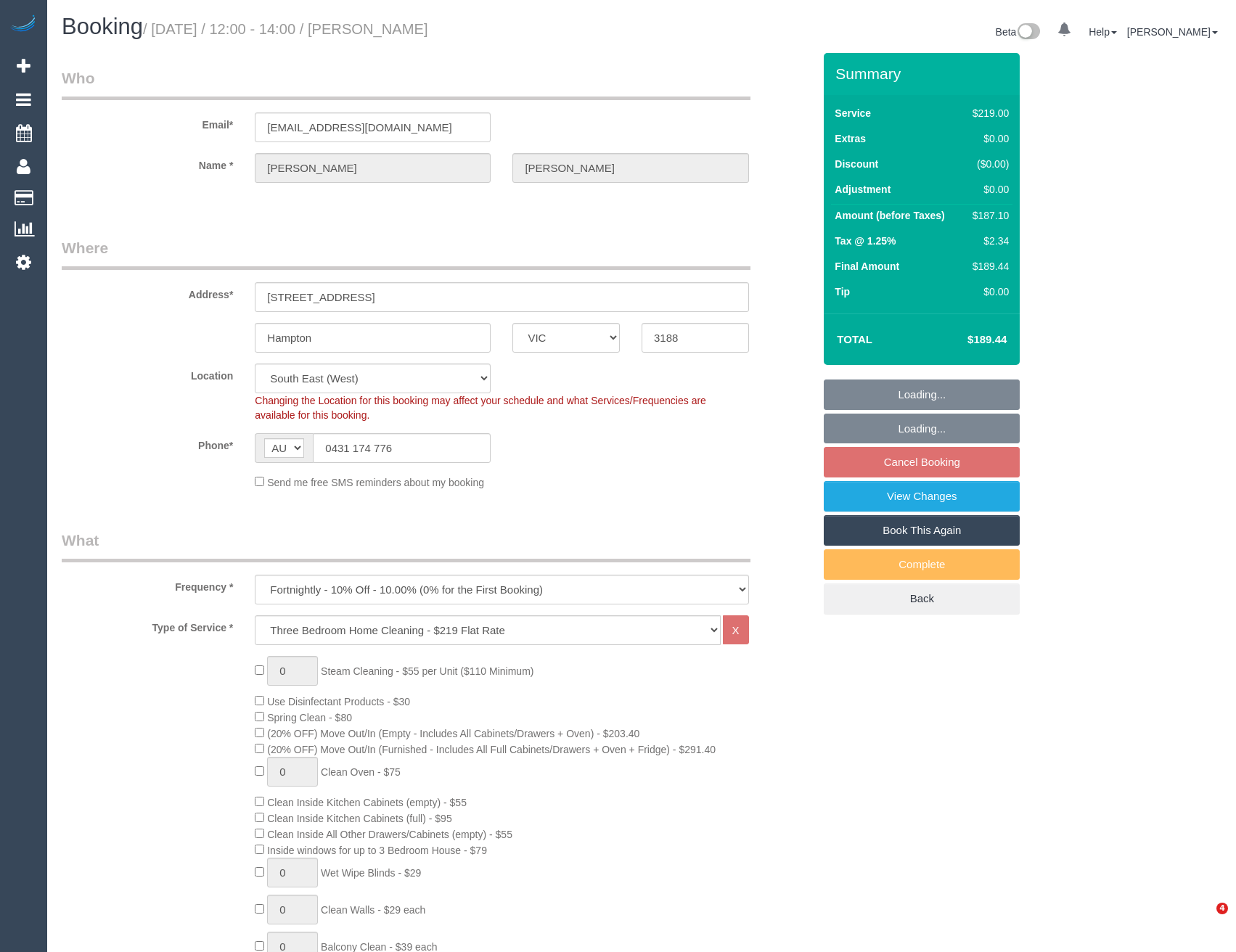
select select "object:1310"
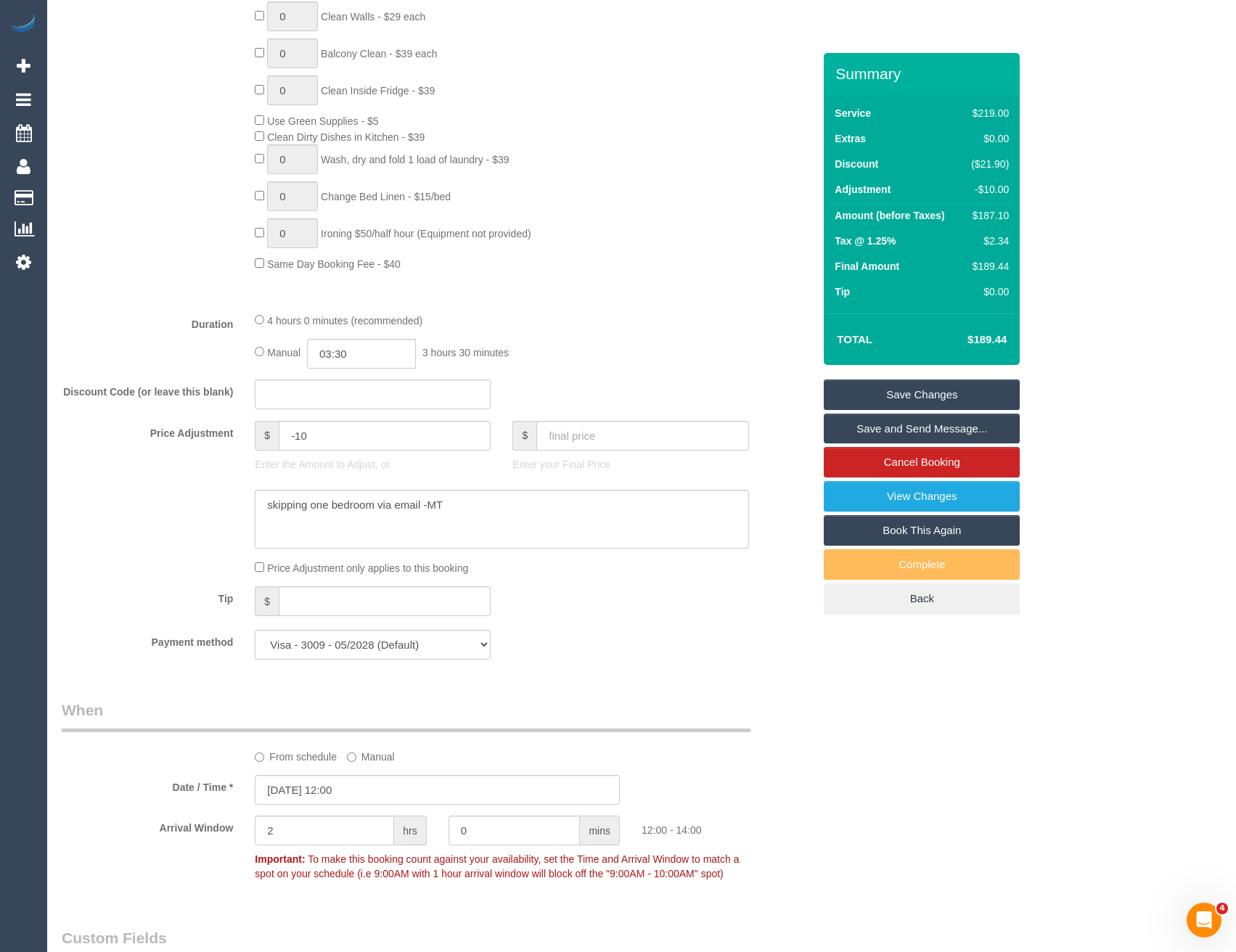
scroll to position [944, 0]
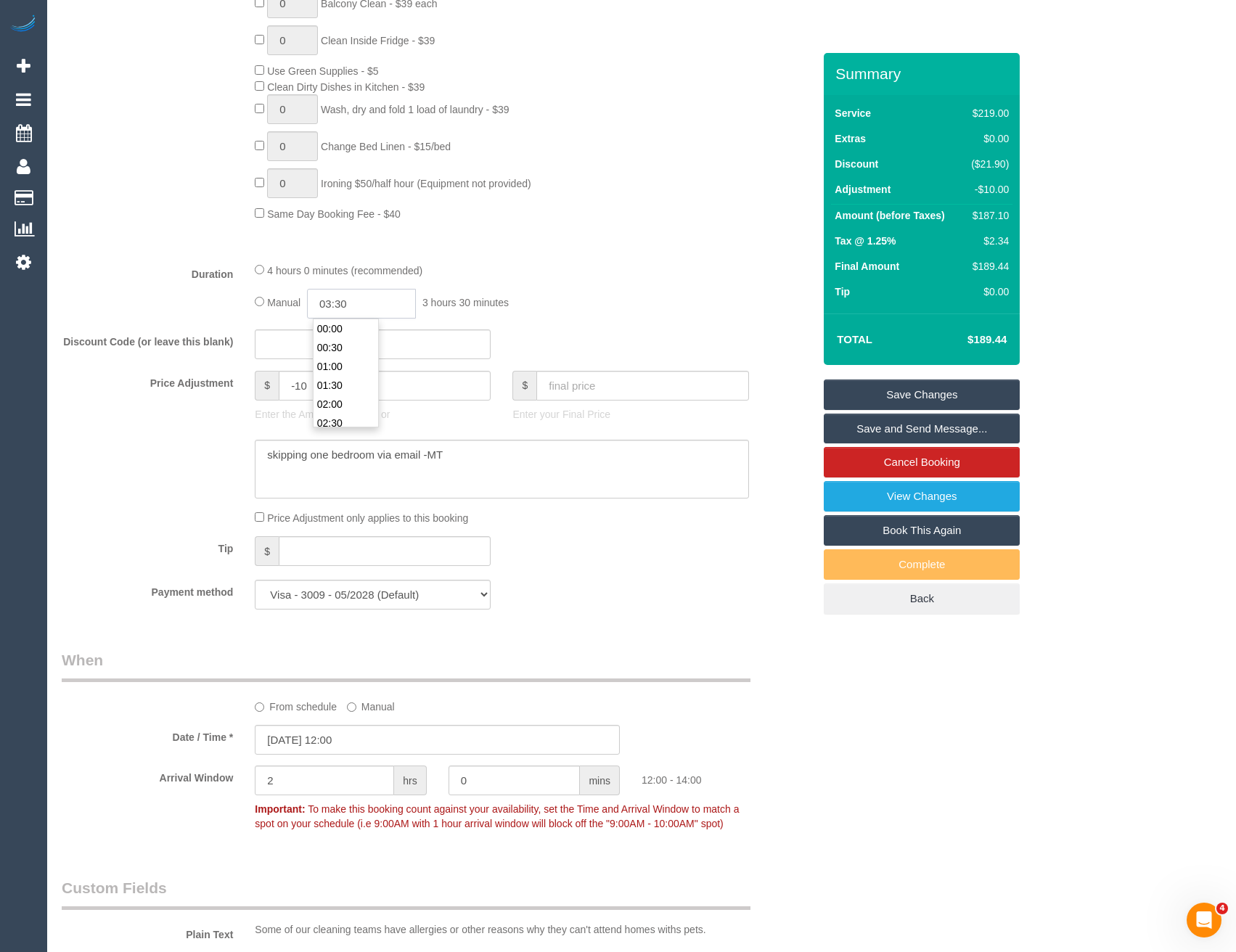
click at [363, 305] on input "03:30" at bounding box center [361, 304] width 109 height 30
click at [357, 371] on li "01:30" at bounding box center [346, 370] width 65 height 19
click at [369, 301] on input "01:30" at bounding box center [361, 304] width 109 height 30
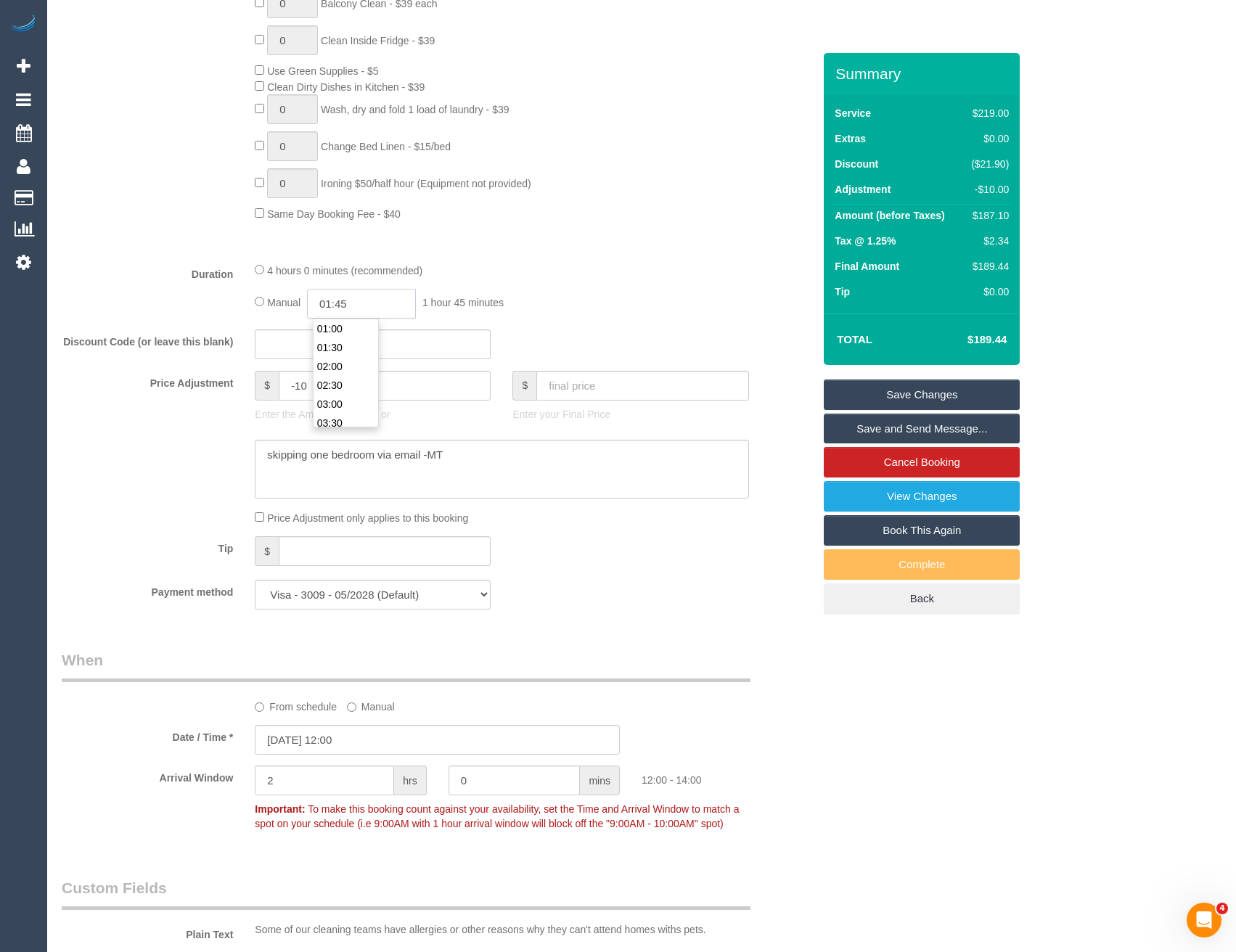
type input "01:45"
click at [621, 261] on fieldset "What Frequency * One Time Cleaning Weekly - 10% Off - 10.00% (0% for the First …" at bounding box center [438, 103] width 752 height 1035
click at [867, 394] on link "Save Changes" at bounding box center [921, 394] width 196 height 30
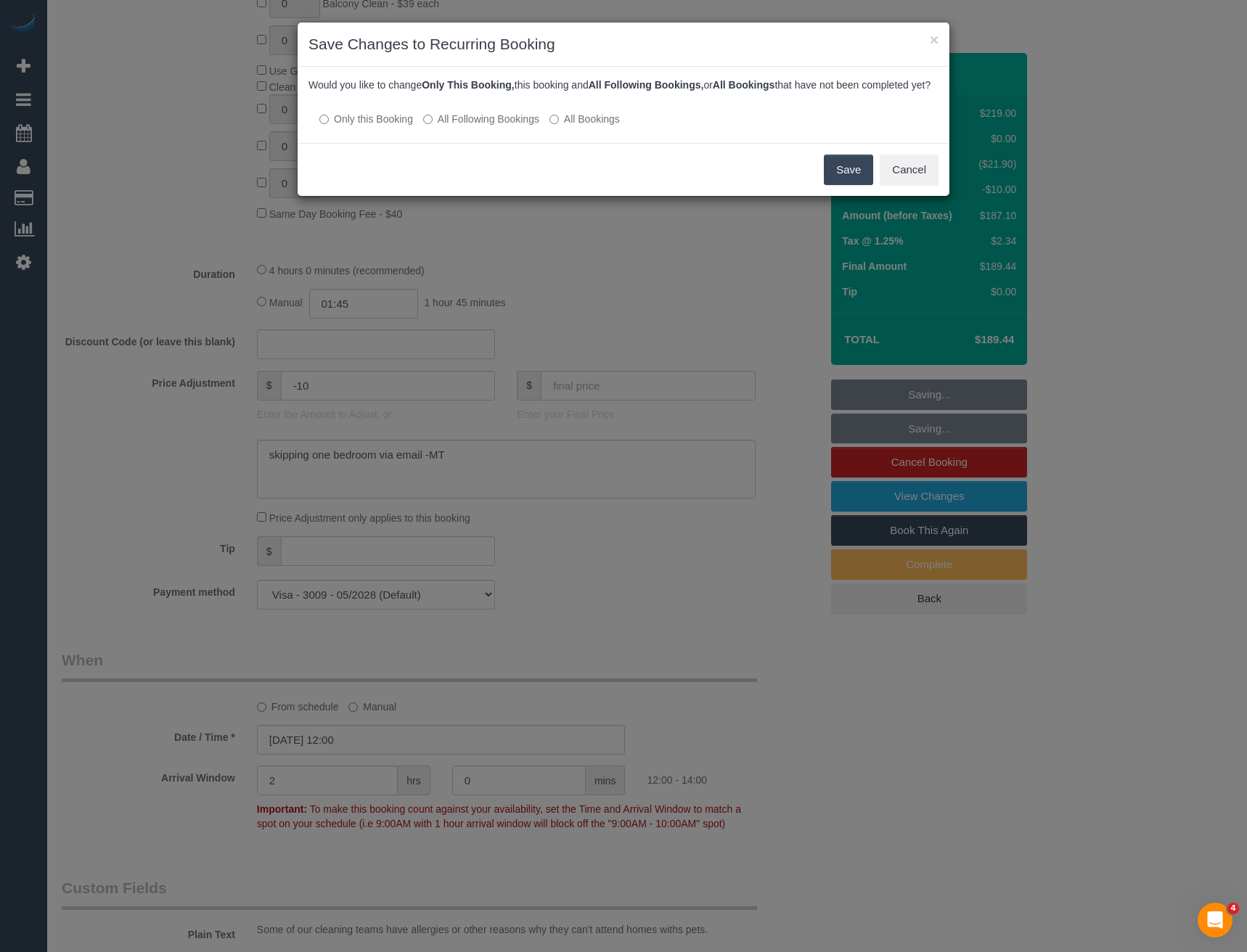
click at [480, 126] on label "All Following Bookings" at bounding box center [481, 119] width 116 height 15
click at [855, 185] on button "Save" at bounding box center [848, 170] width 49 height 30
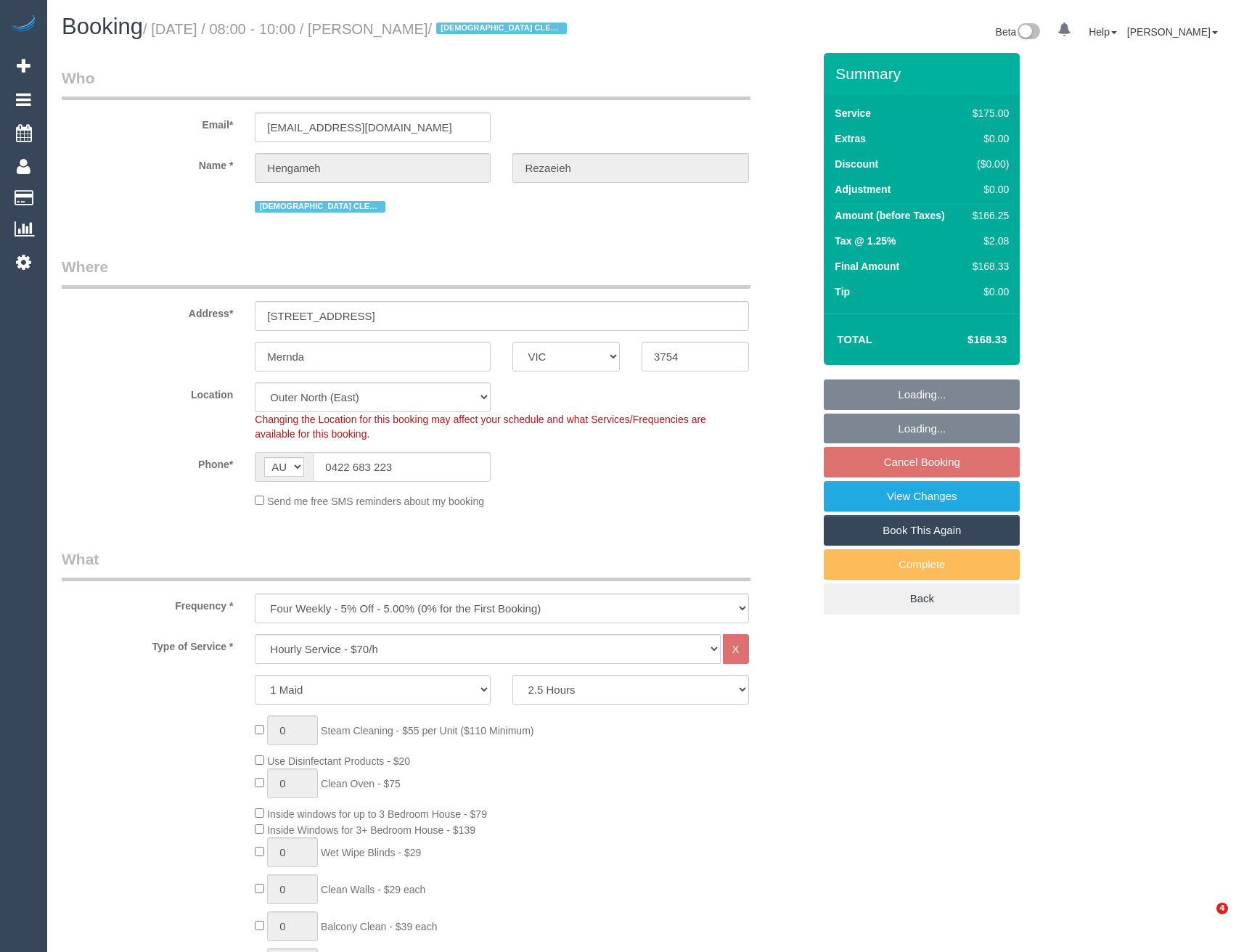
select select "VIC"
select select "150"
select select "number:29"
select select "number:14"
select select "number:19"
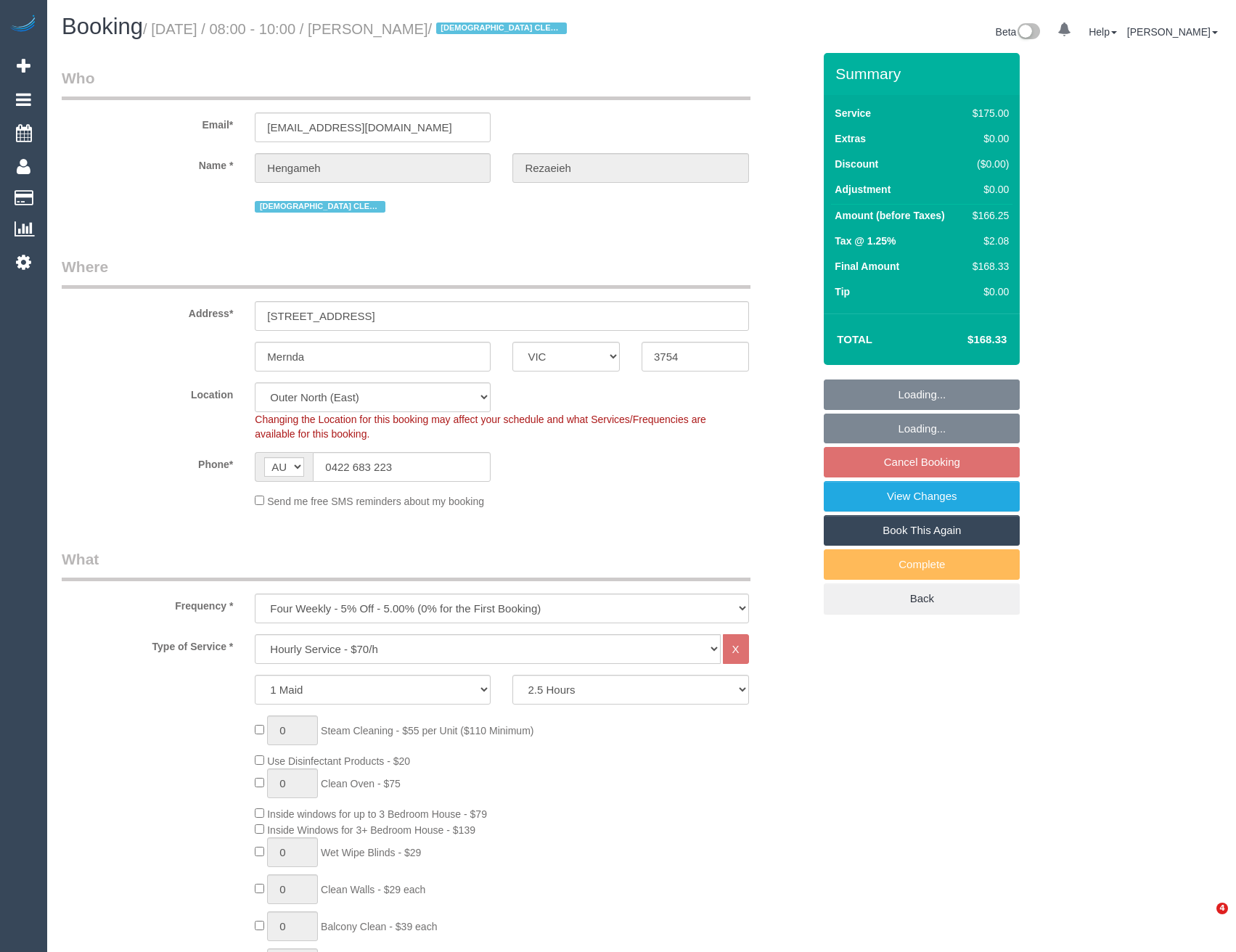
select select "number:24"
select select "string:stripe-pm_1NBBiB2GScqysDRVMJrcw7wk"
select select "object:1300"
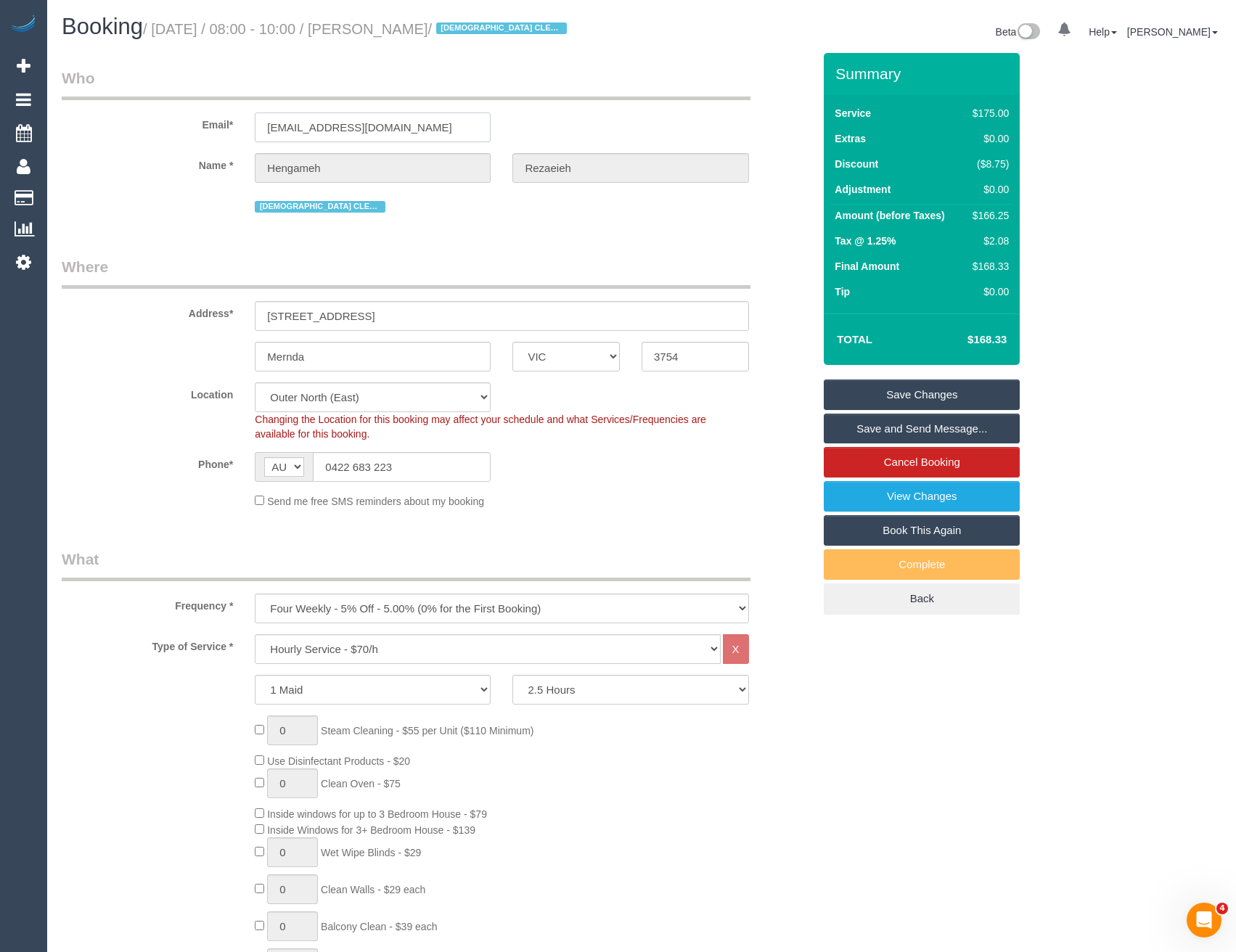
drag, startPoint x: 459, startPoint y: 146, endPoint x: 209, endPoint y: 162, distance: 250.5
click at [164, 176] on sui-booking-customer "Email* [EMAIL_ADDRESS][DOMAIN_NAME] Name * [PERSON_NAME] [DEMOGRAPHIC_DATA] CLE…" at bounding box center [438, 141] width 752 height 149
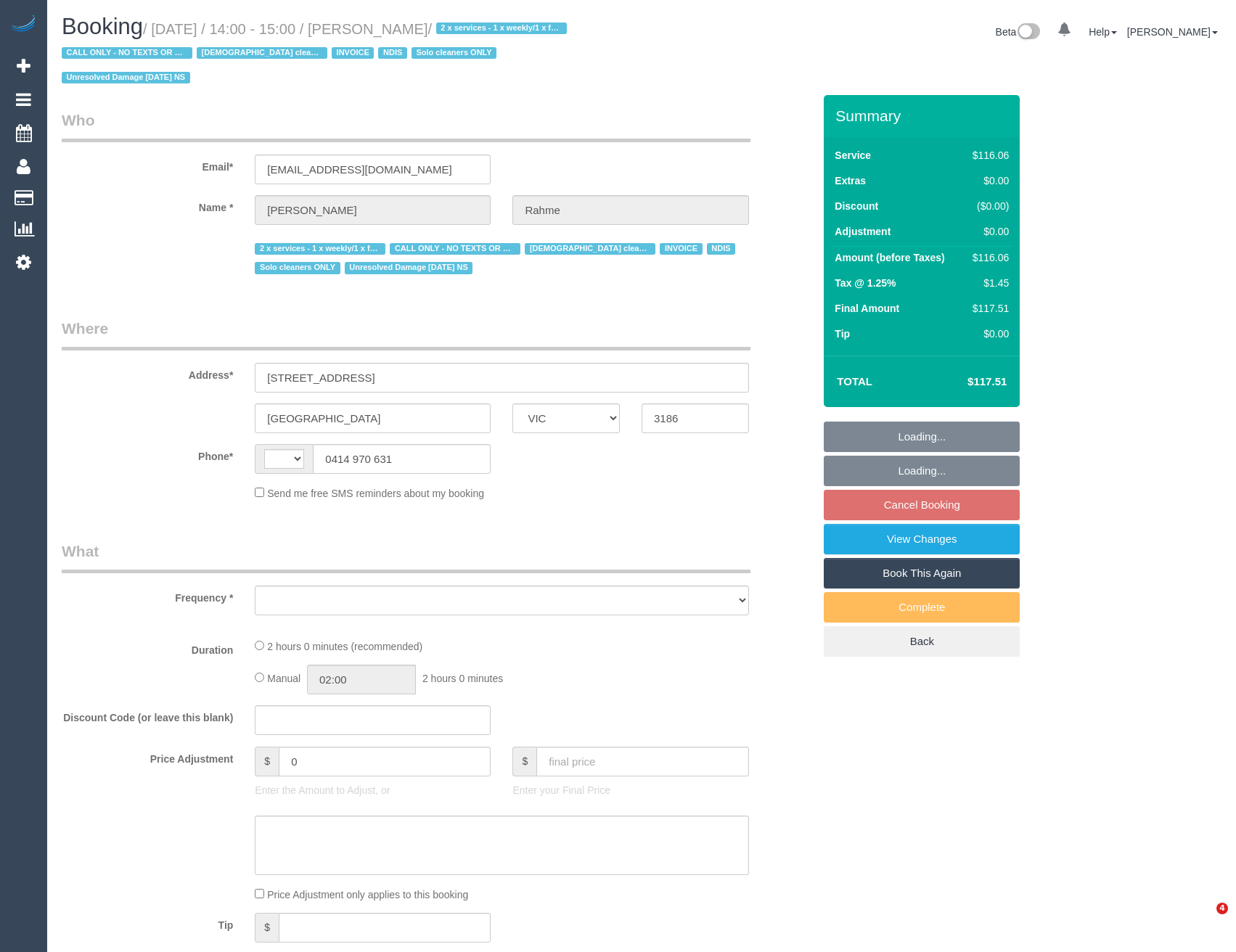
select select "VIC"
select select "string:AU"
select select "number:28"
select select "number:14"
select select "number:19"
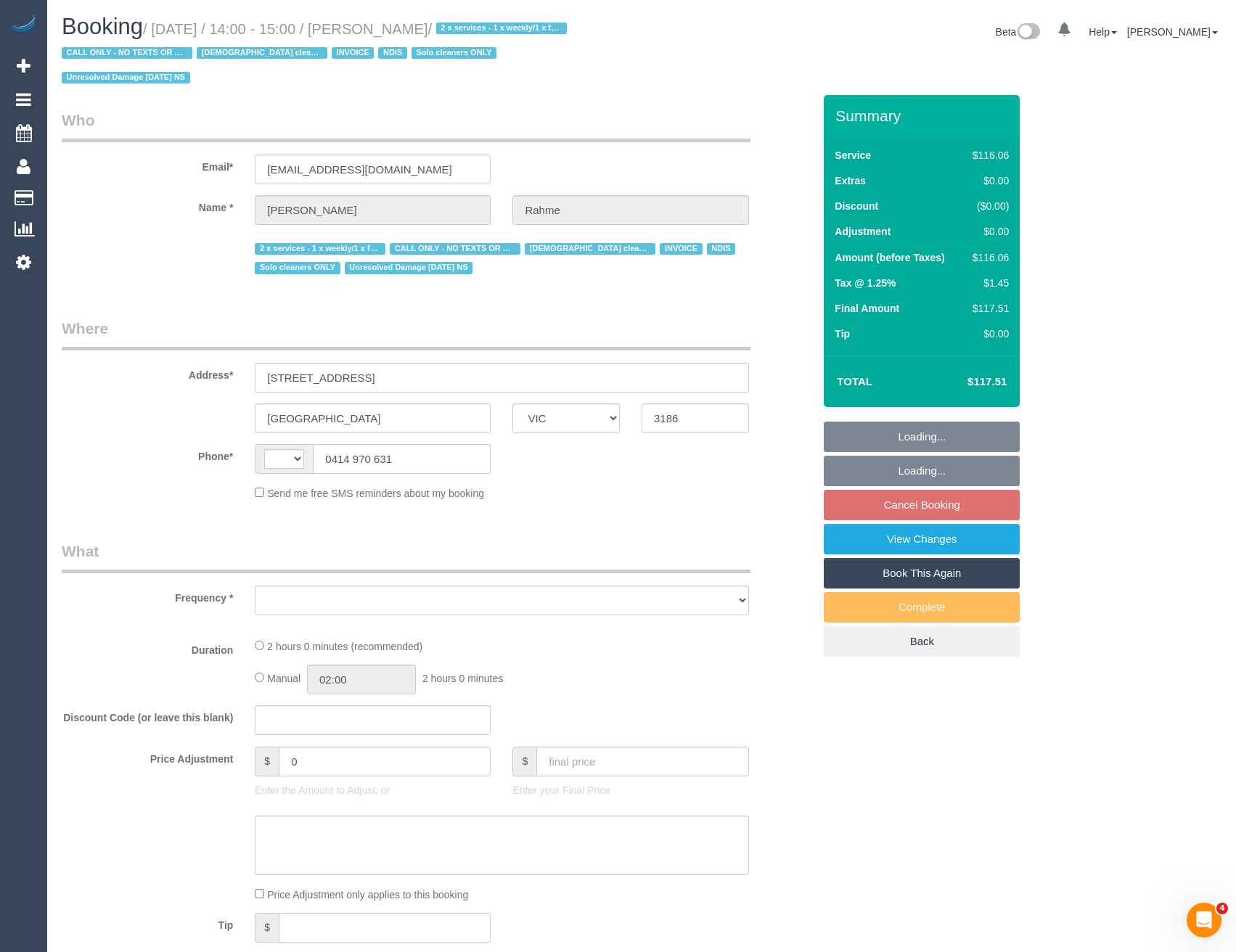
select select "number:23"
select select "number:35"
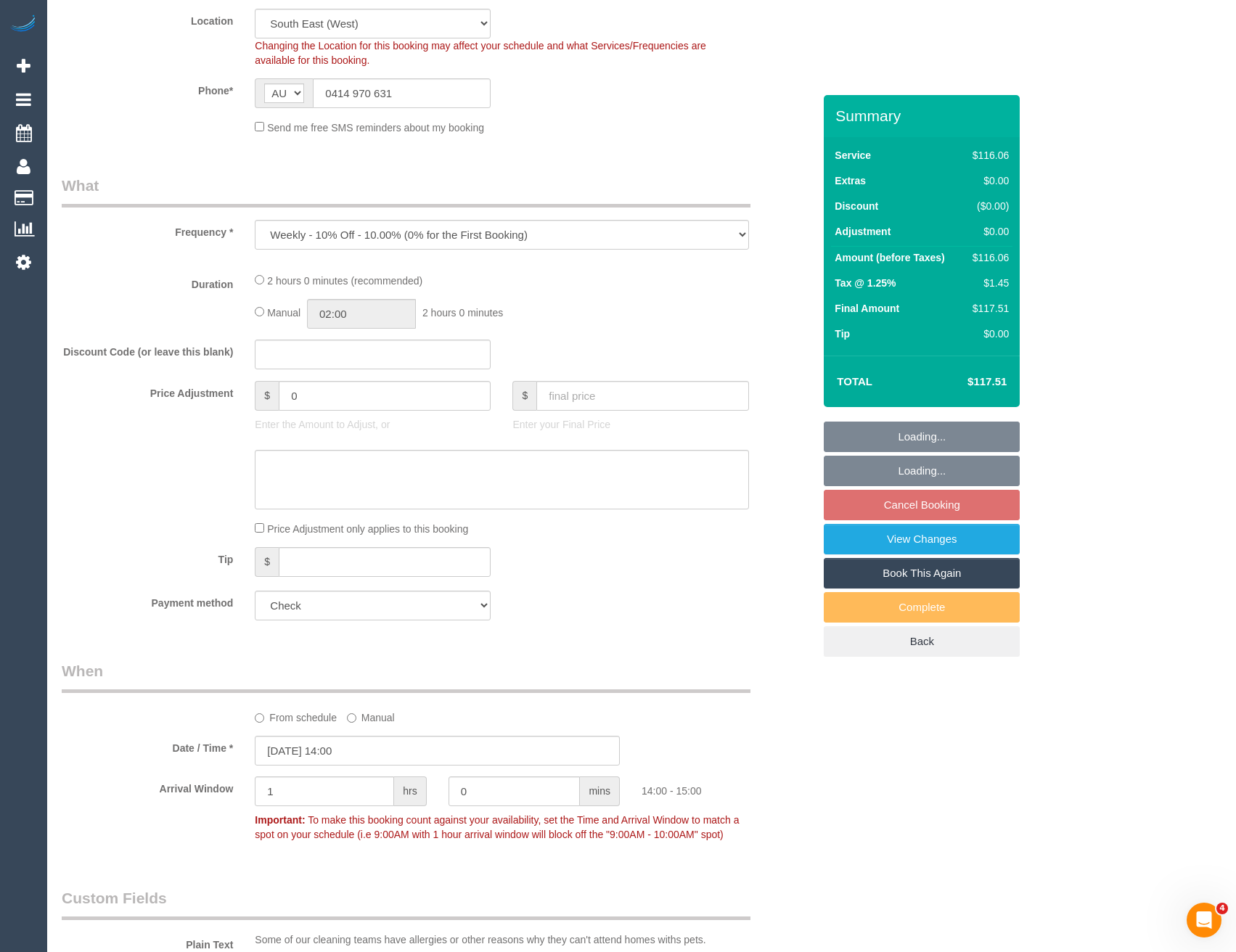
select select "object:1238"
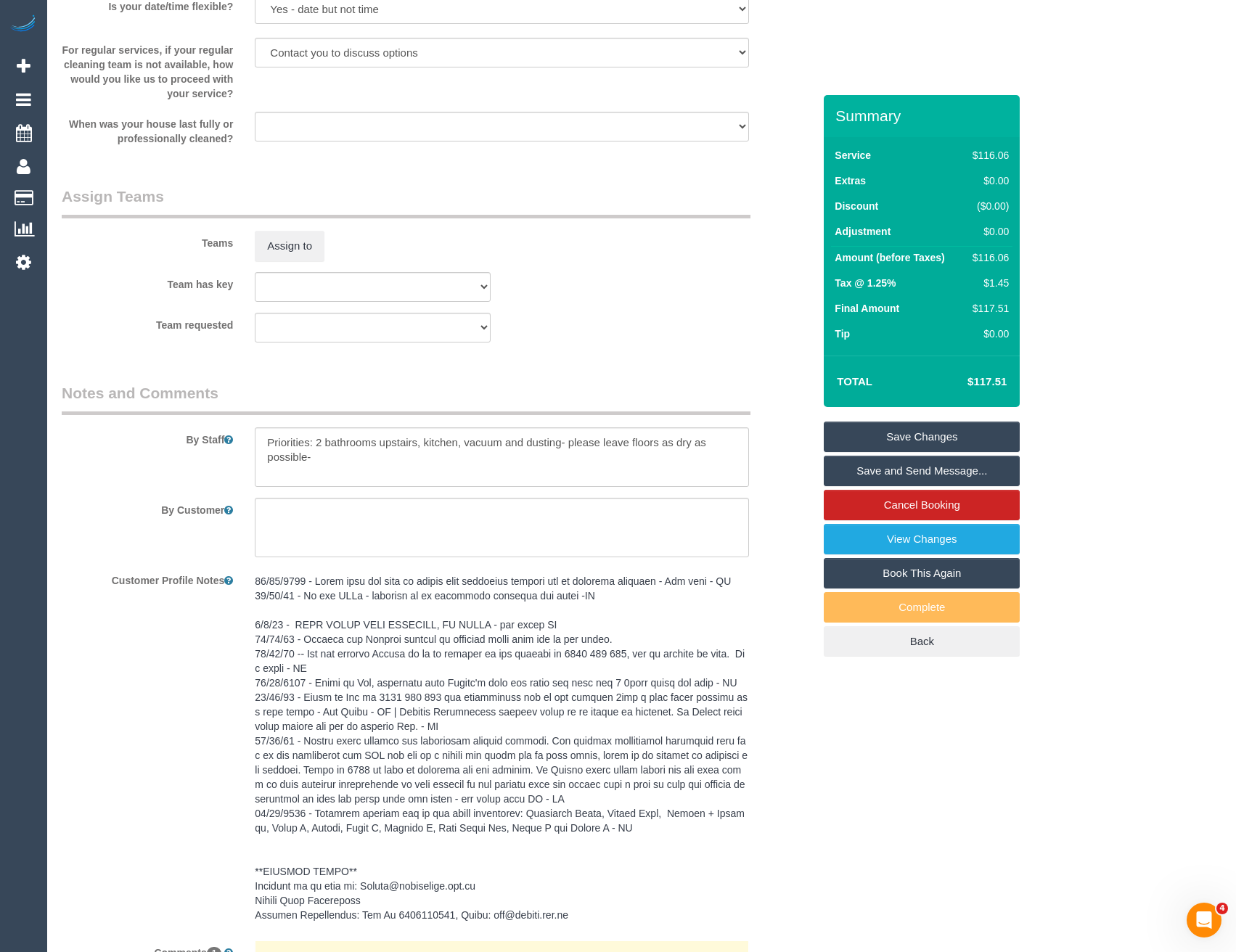
scroll to position [1815, 0]
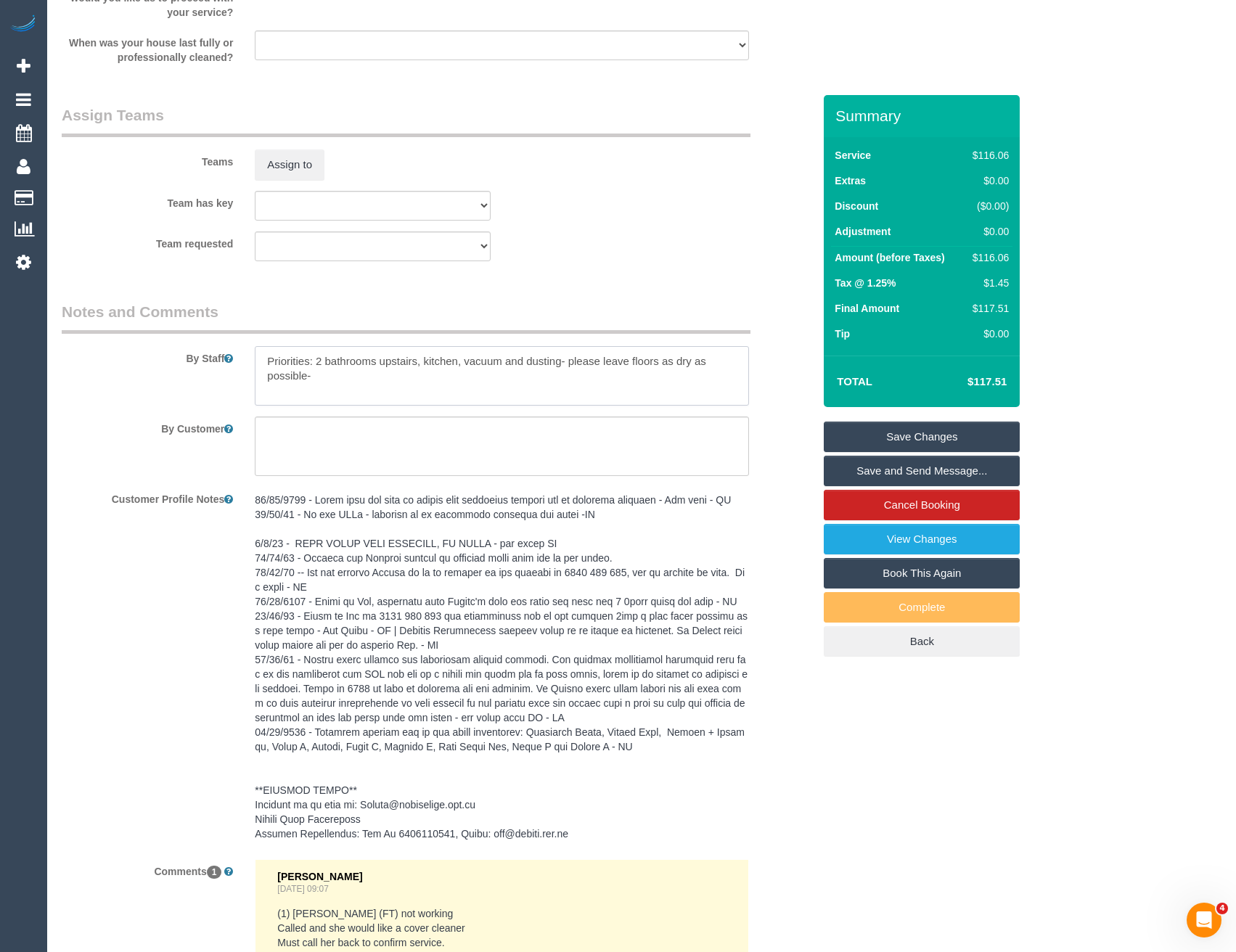
click at [265, 360] on textarea at bounding box center [501, 376] width 493 height 59
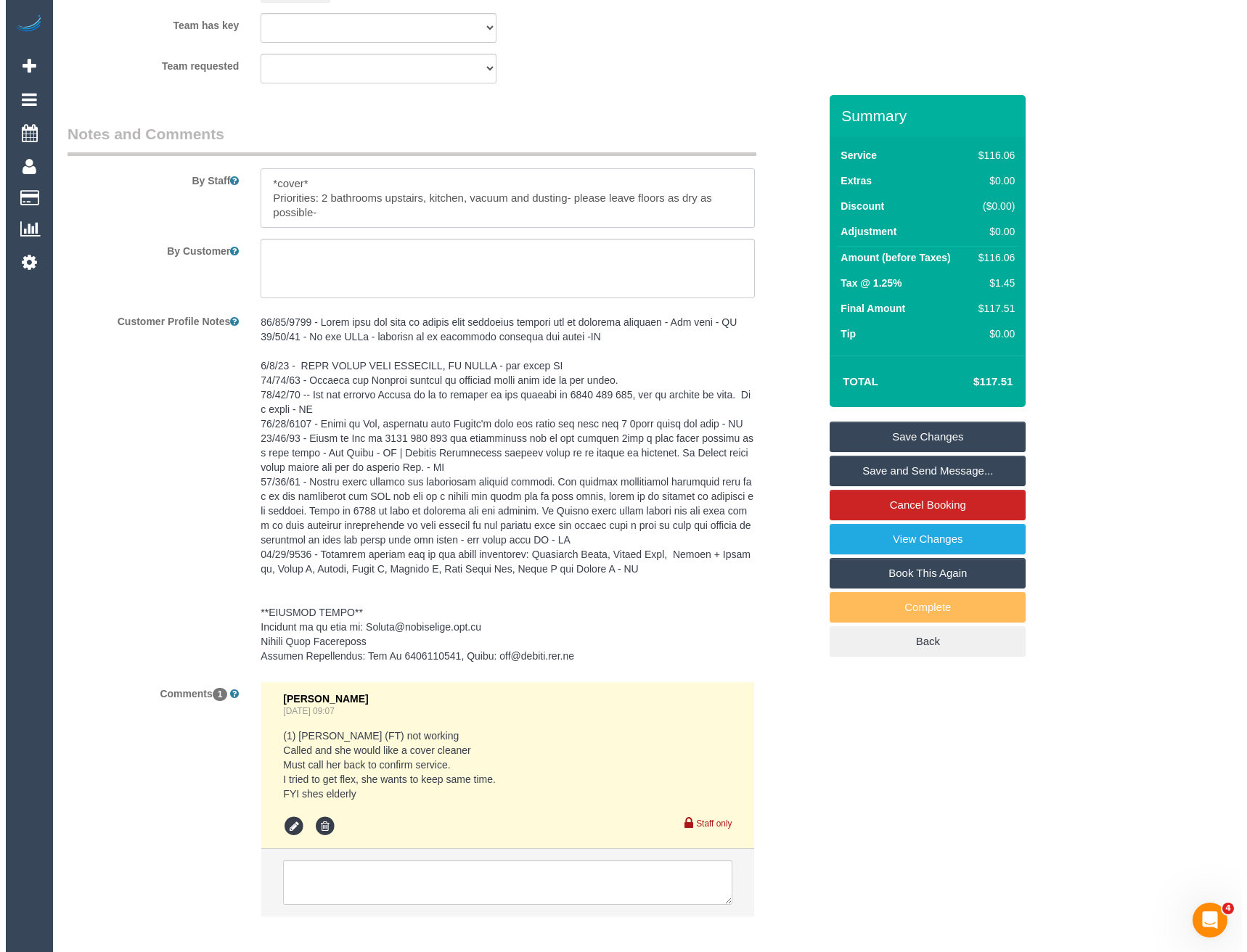
scroll to position [1699, 0]
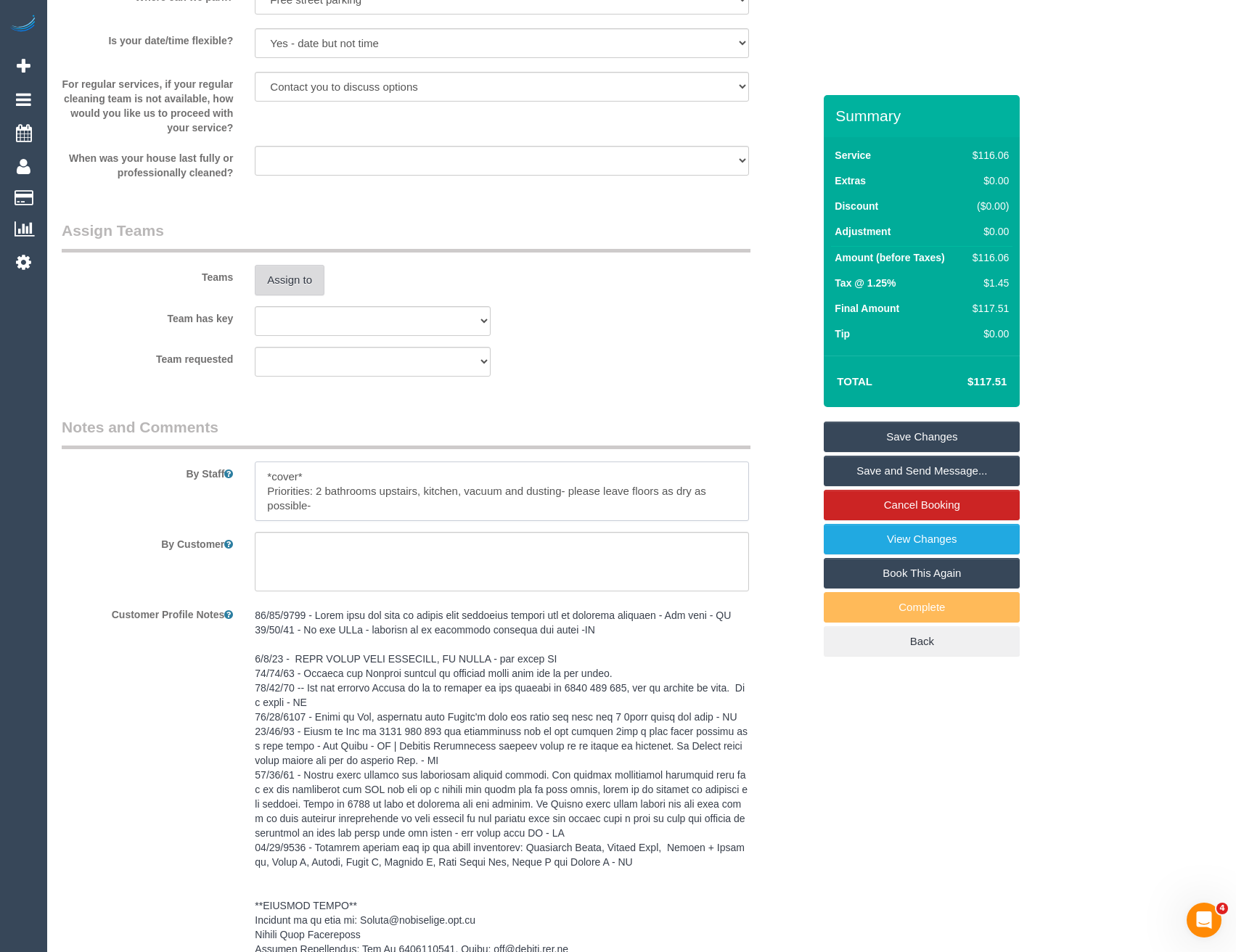
type textarea "*cover* Priorities: 2 bathrooms upstairs, kitchen, vacuum and dusting- please l…"
click at [296, 271] on button "Assign to" at bounding box center [289, 280] width 69 height 30
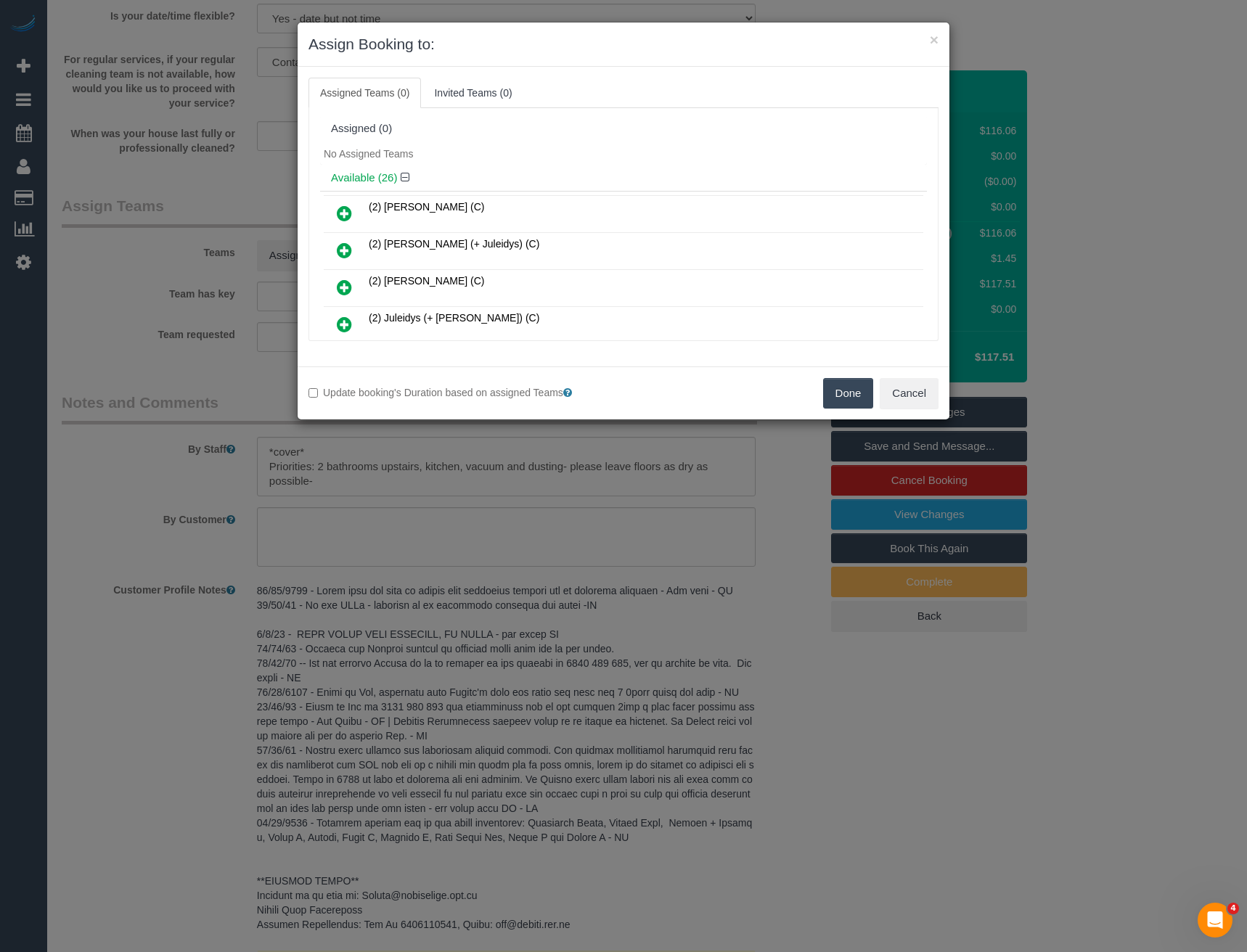
scroll to position [205, 0]
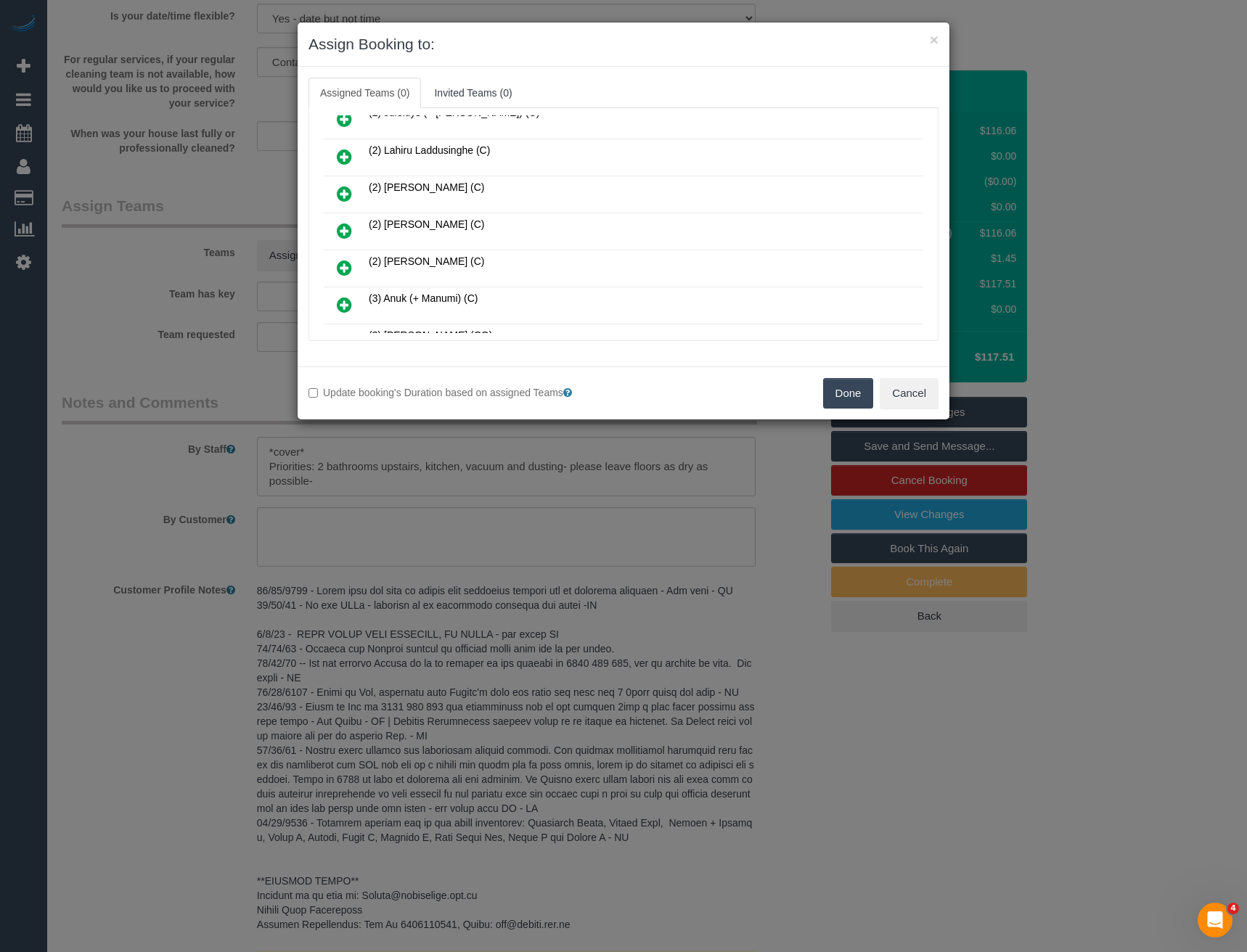
click at [345, 228] on icon at bounding box center [344, 231] width 16 height 17
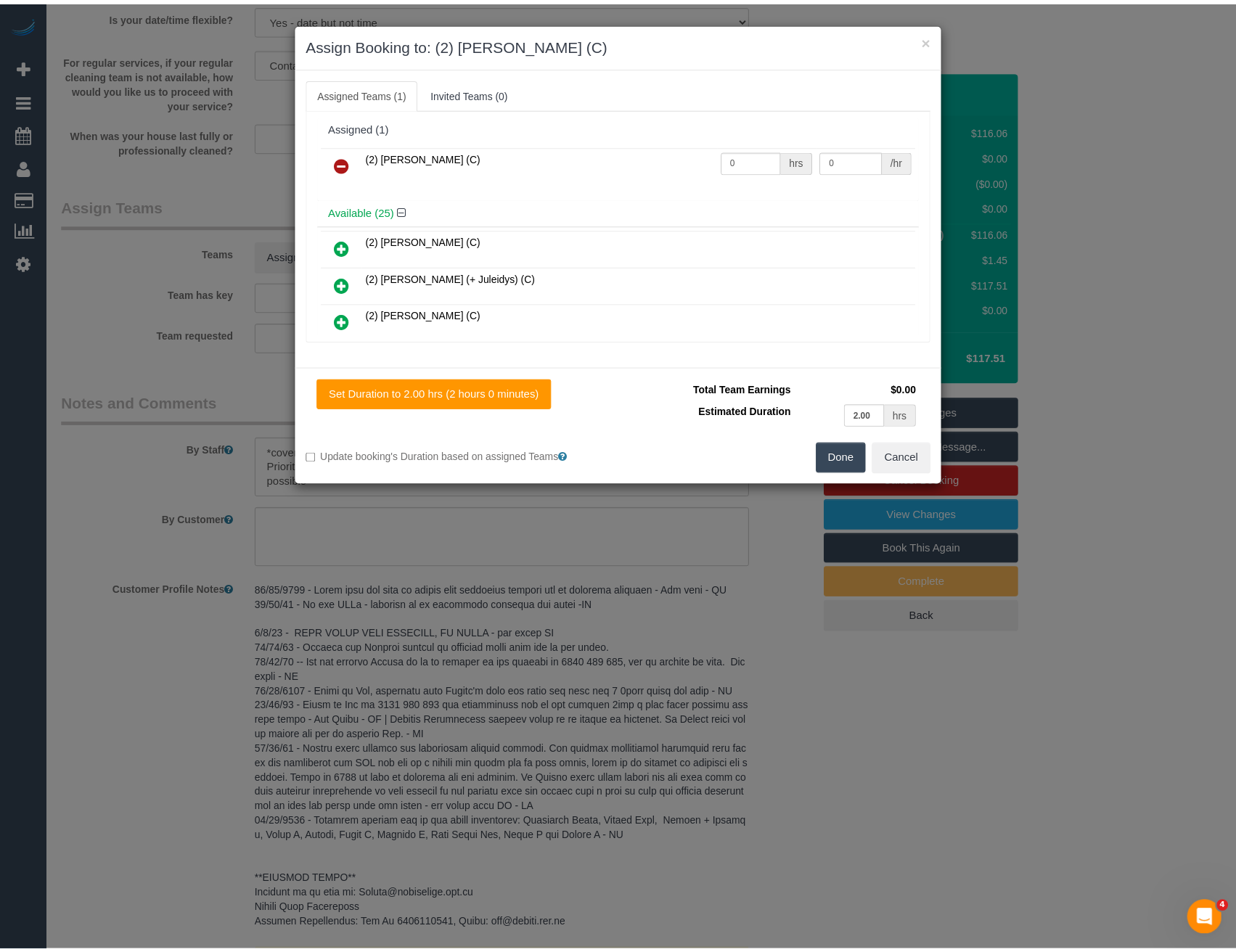
scroll to position [0, 0]
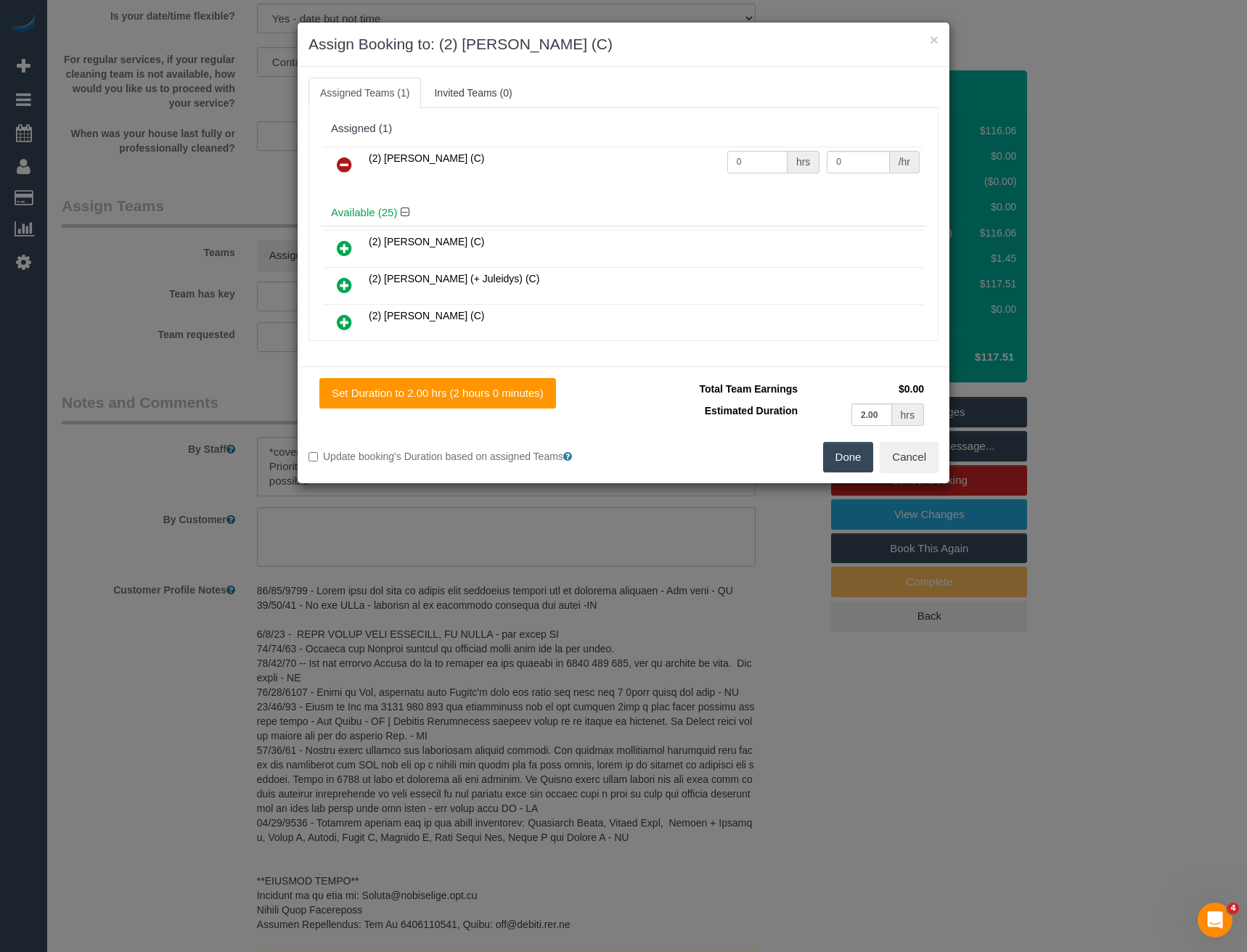
drag, startPoint x: 753, startPoint y: 158, endPoint x: 614, endPoint y: 162, distance: 139.1
click at [623, 164] on tr "(2) Priyanshi Patel (C) 0 hrs 0 /hr" at bounding box center [623, 165] width 599 height 37
type input "2"
type input "37.5"
drag, startPoint x: 848, startPoint y: 444, endPoint x: 830, endPoint y: 449, distance: 18.7
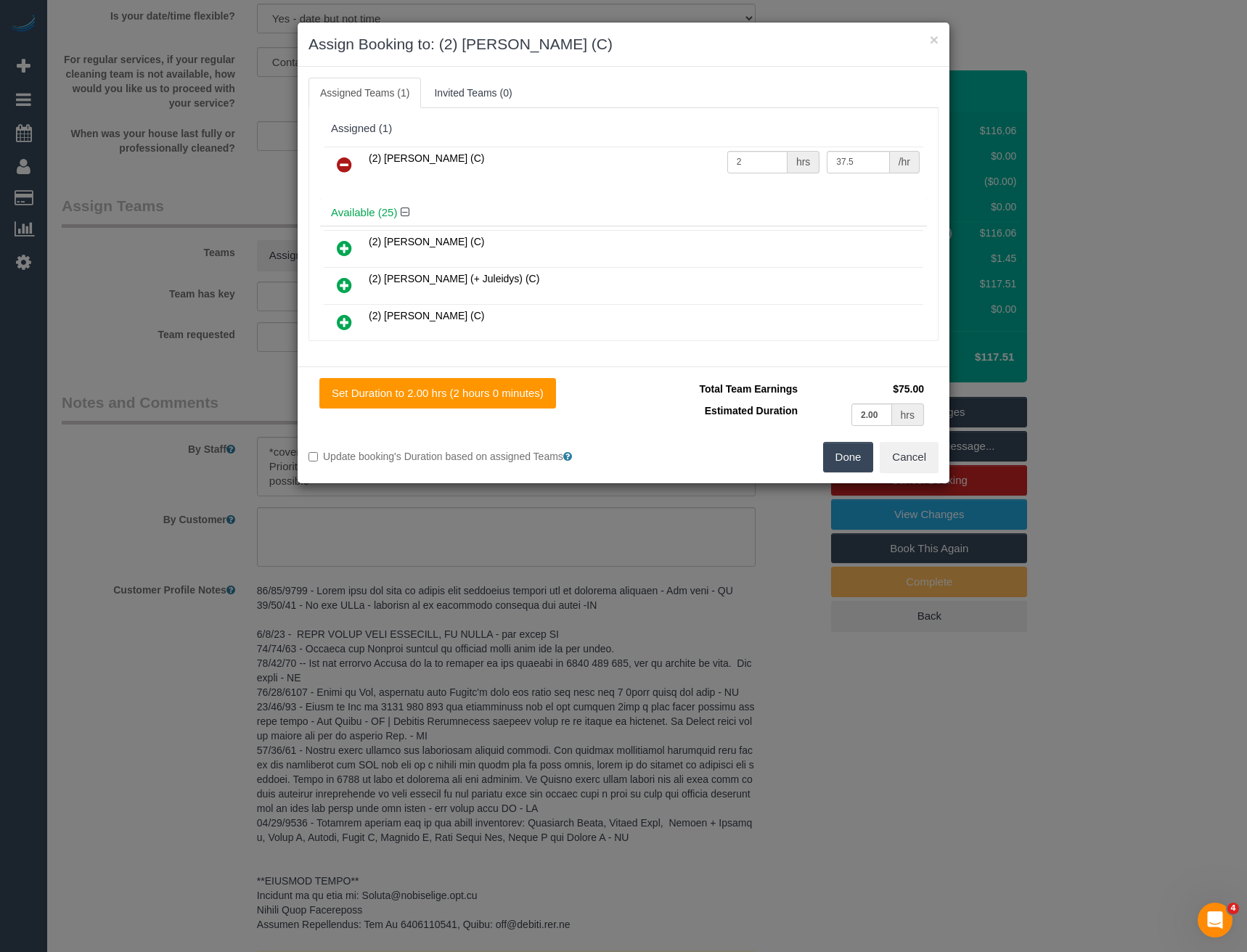
click at [848, 445] on button "Done" at bounding box center [849, 457] width 51 height 30
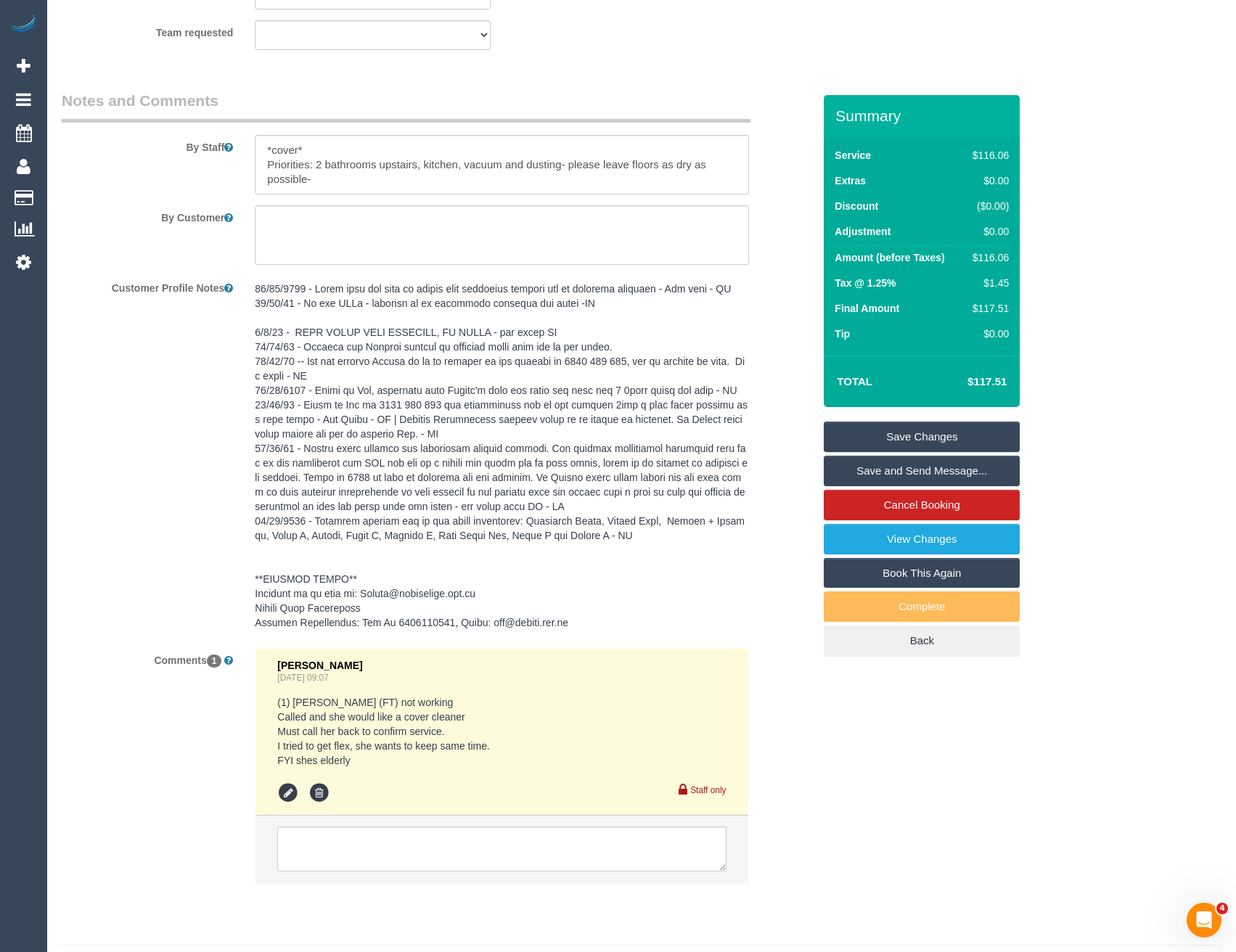
scroll to position [2062, 0]
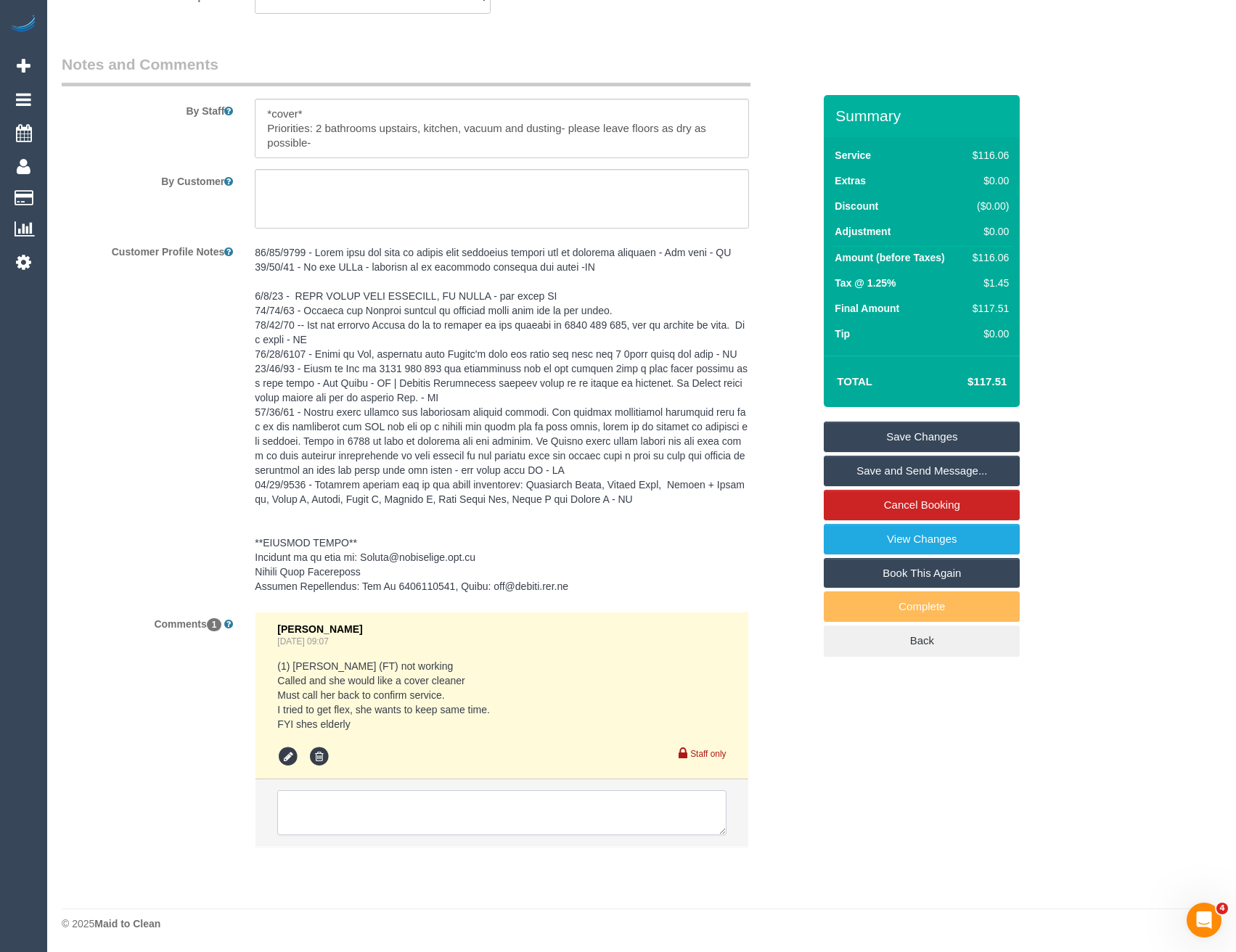
click at [364, 816] on textarea at bounding box center [502, 812] width 449 height 45
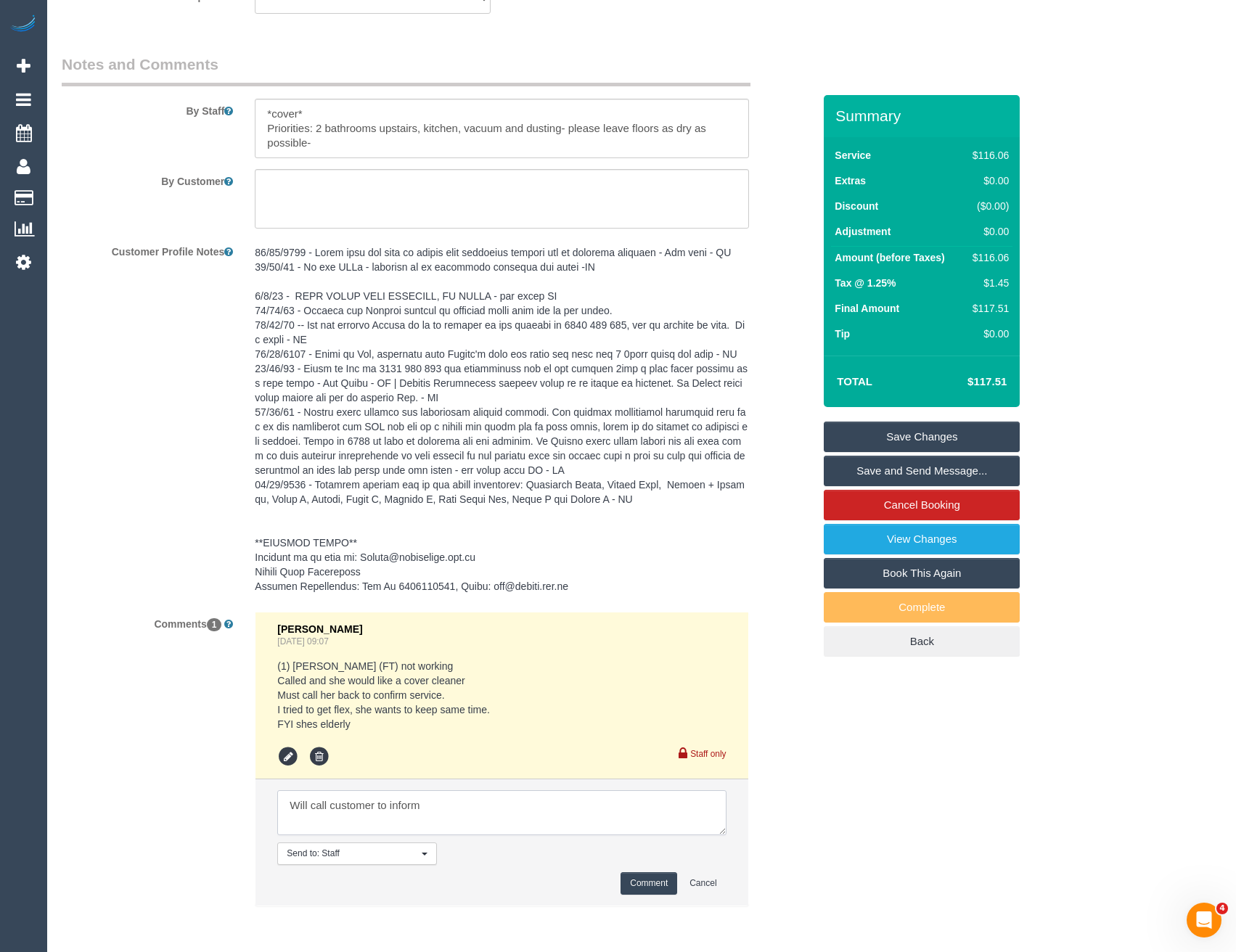
type textarea "Will call customer to inform"
click at [646, 880] on button "Comment" at bounding box center [649, 884] width 57 height 23
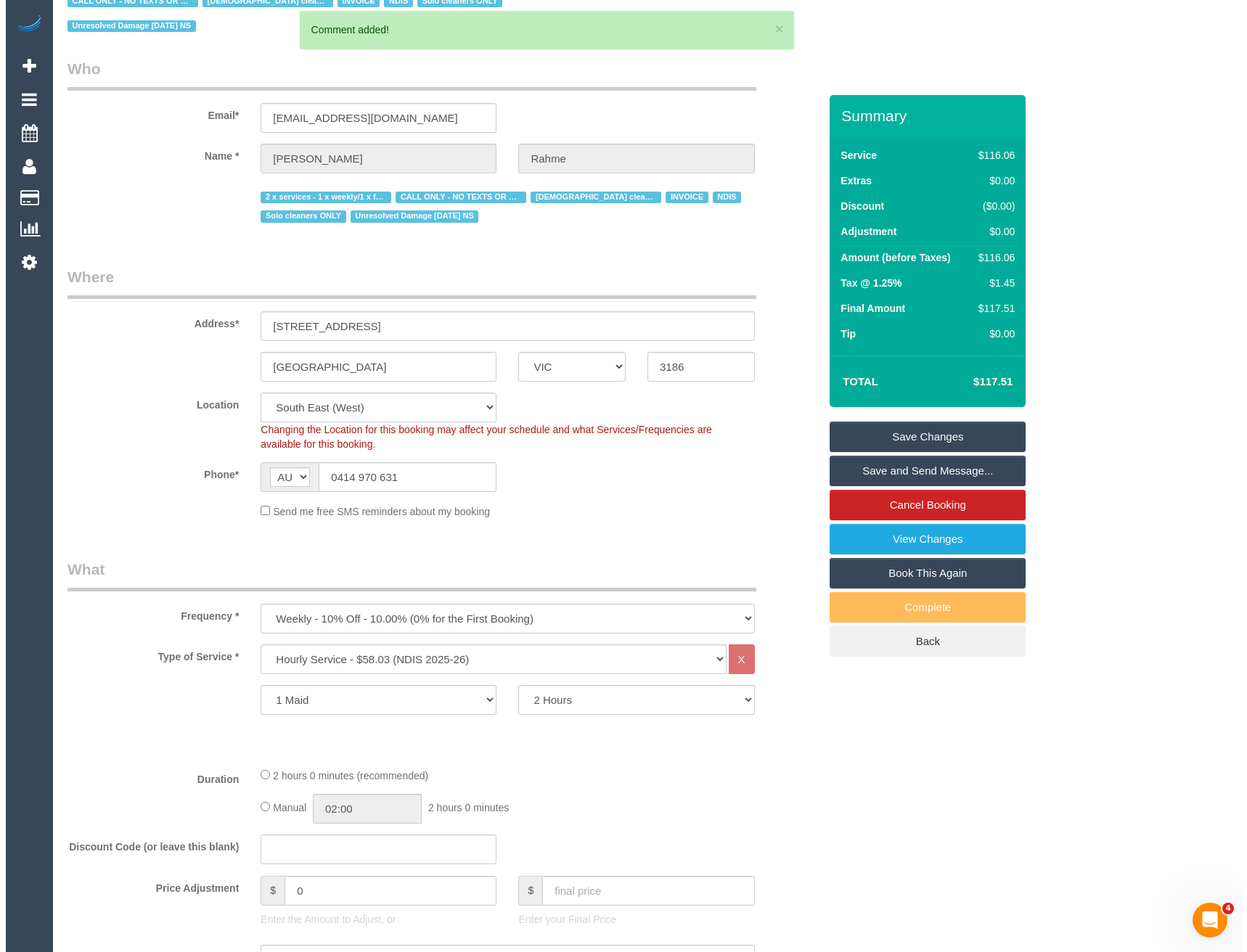
scroll to position [0, 0]
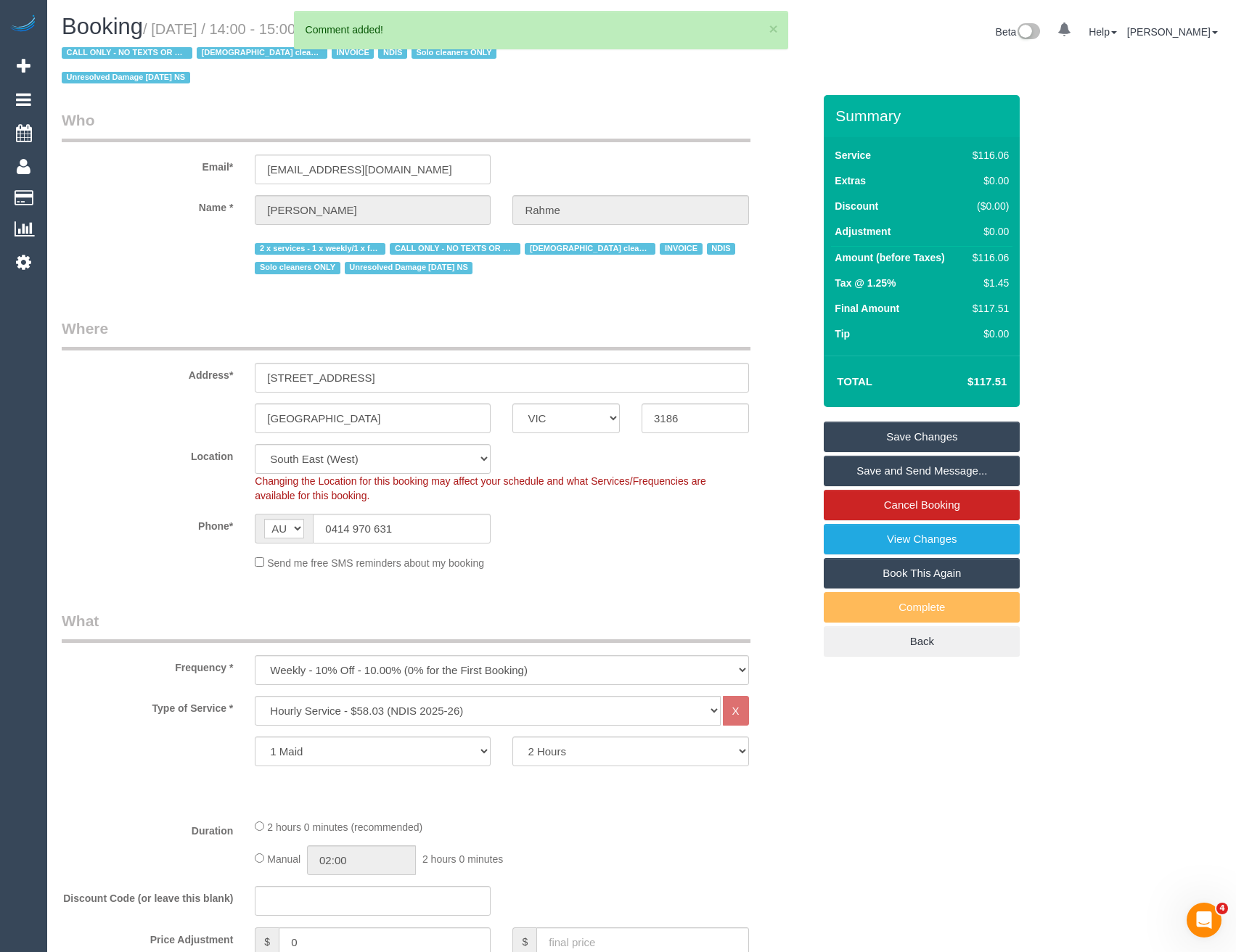
click at [886, 471] on link "Save and Send Message..." at bounding box center [921, 471] width 196 height 30
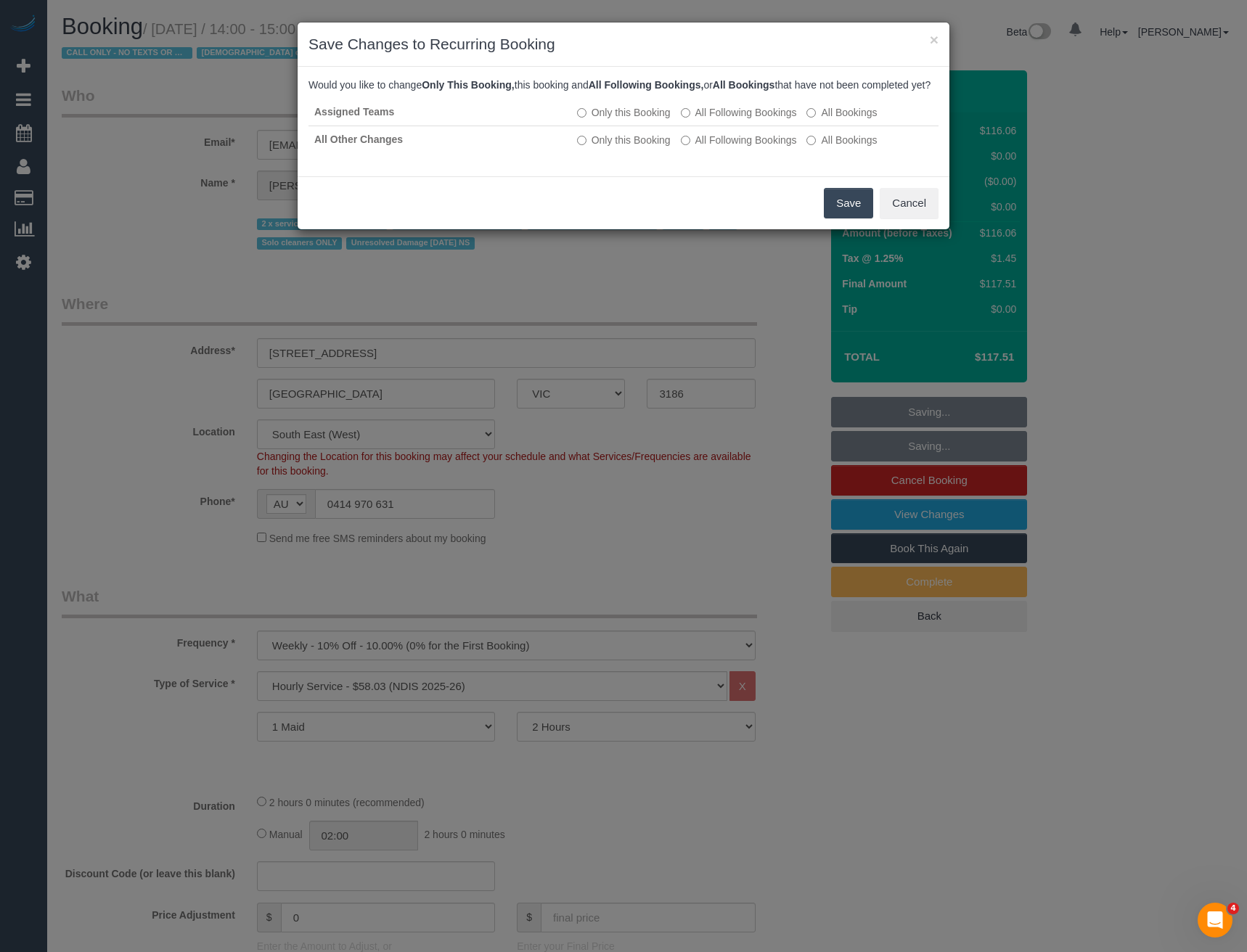
click at [860, 213] on button "Save" at bounding box center [848, 202] width 49 height 30
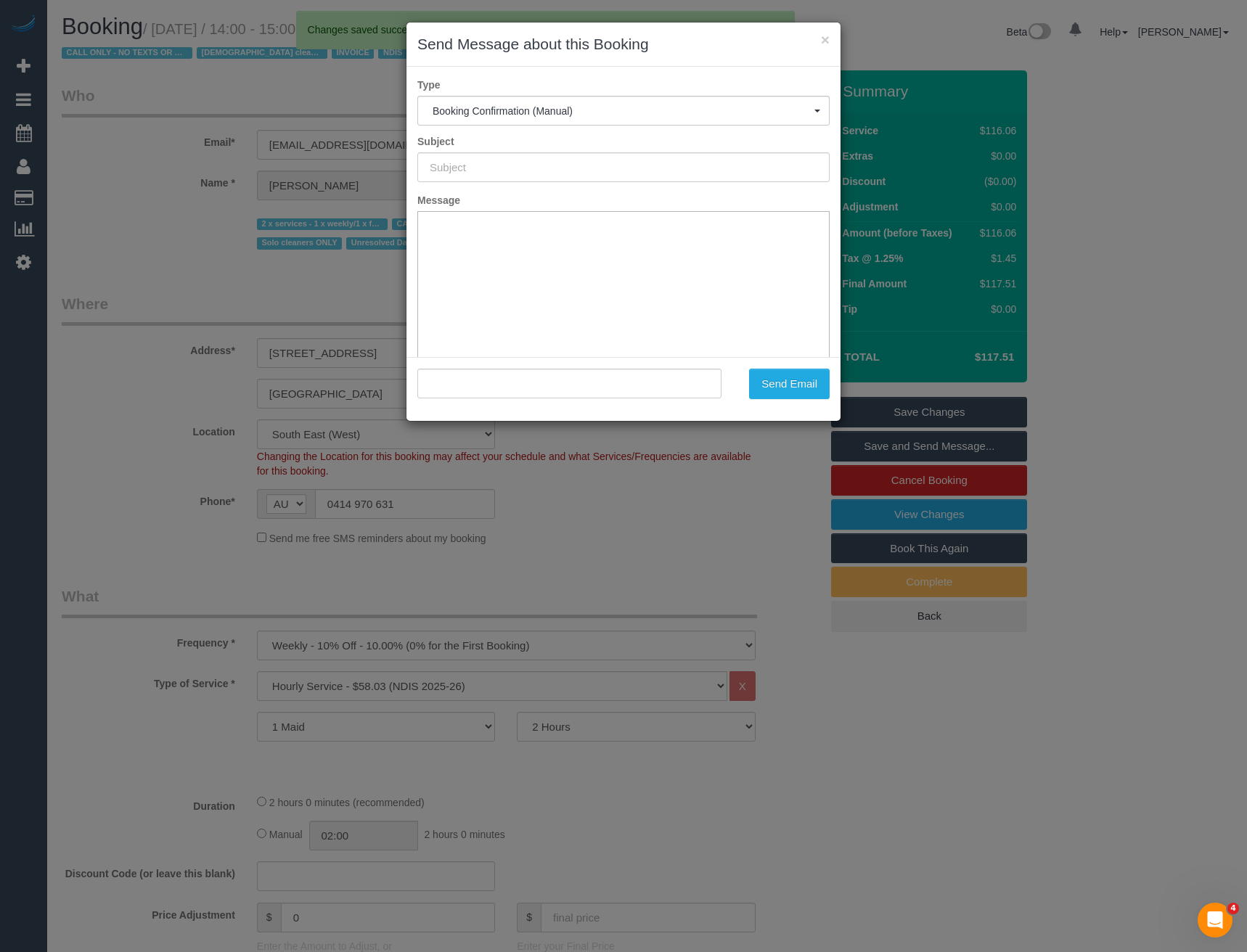
type input "Booking Confirmed"
type input ""Samira Rahme" <samira.onside@fake.com>"
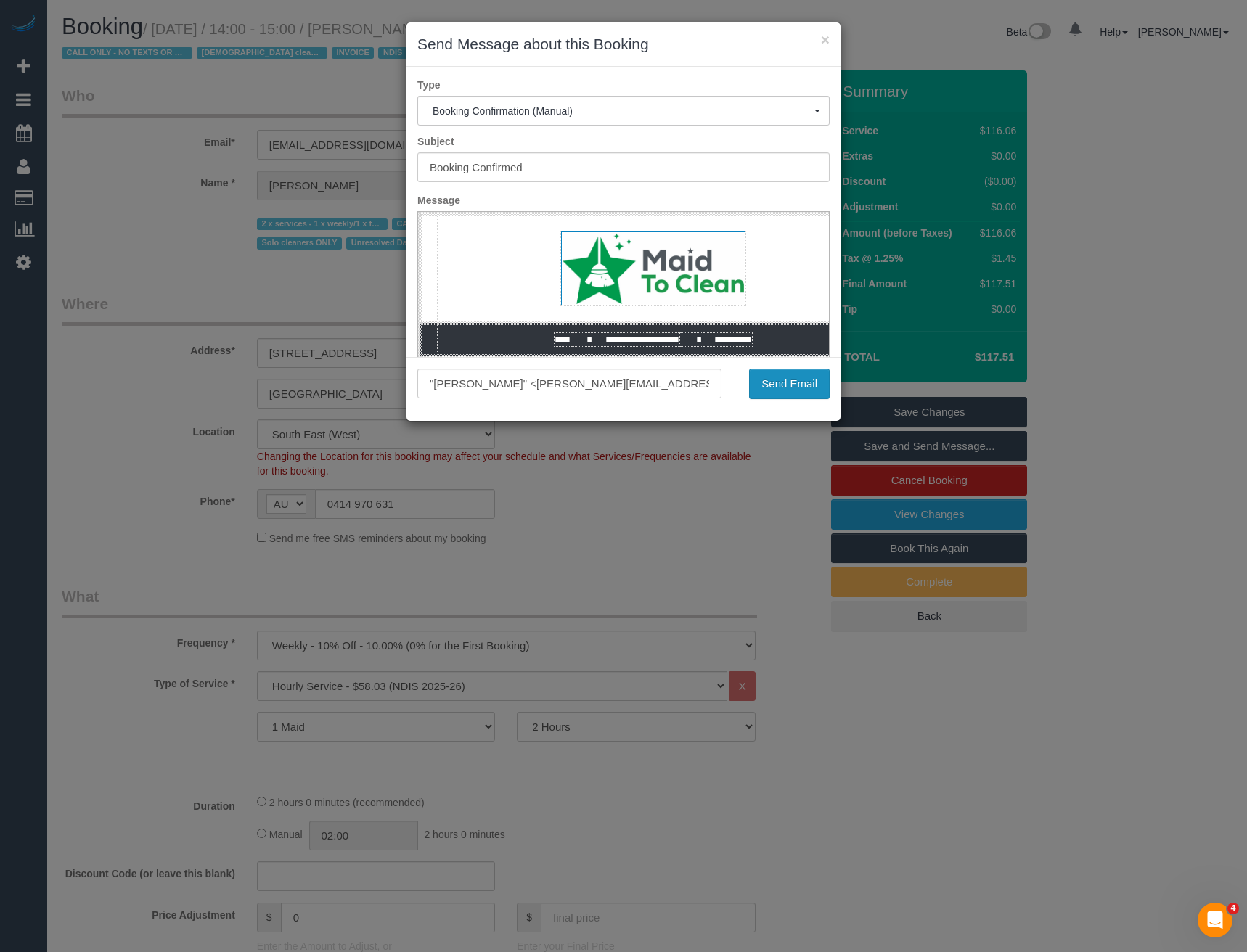
click at [798, 379] on button "Send Email" at bounding box center [789, 383] width 80 height 30
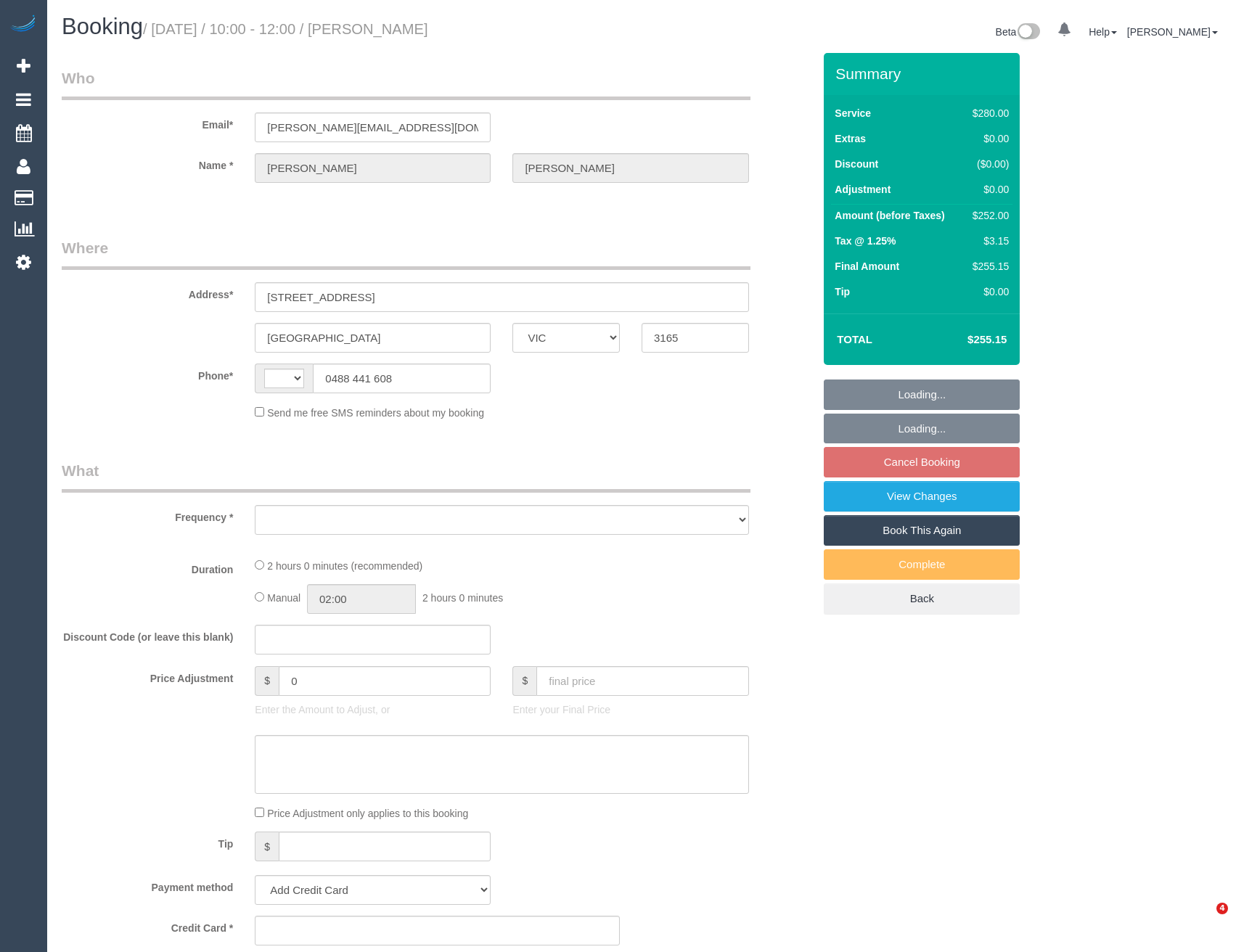
select select "VIC"
select select "object:296"
select select "string:AU"
select select "number:27"
select select "number:14"
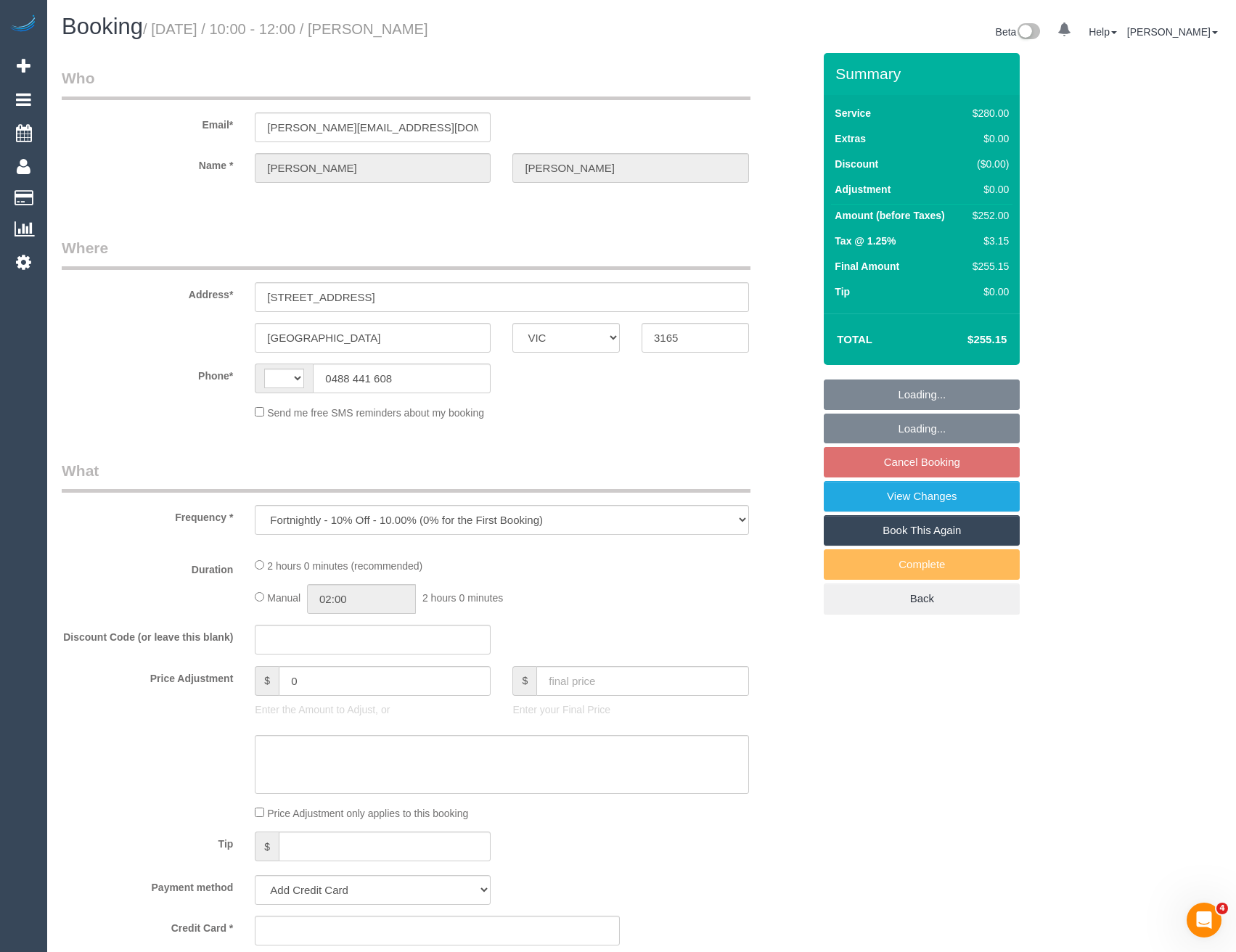
select select "number:19"
select select "number:22"
select select "number:34"
select select "number:12"
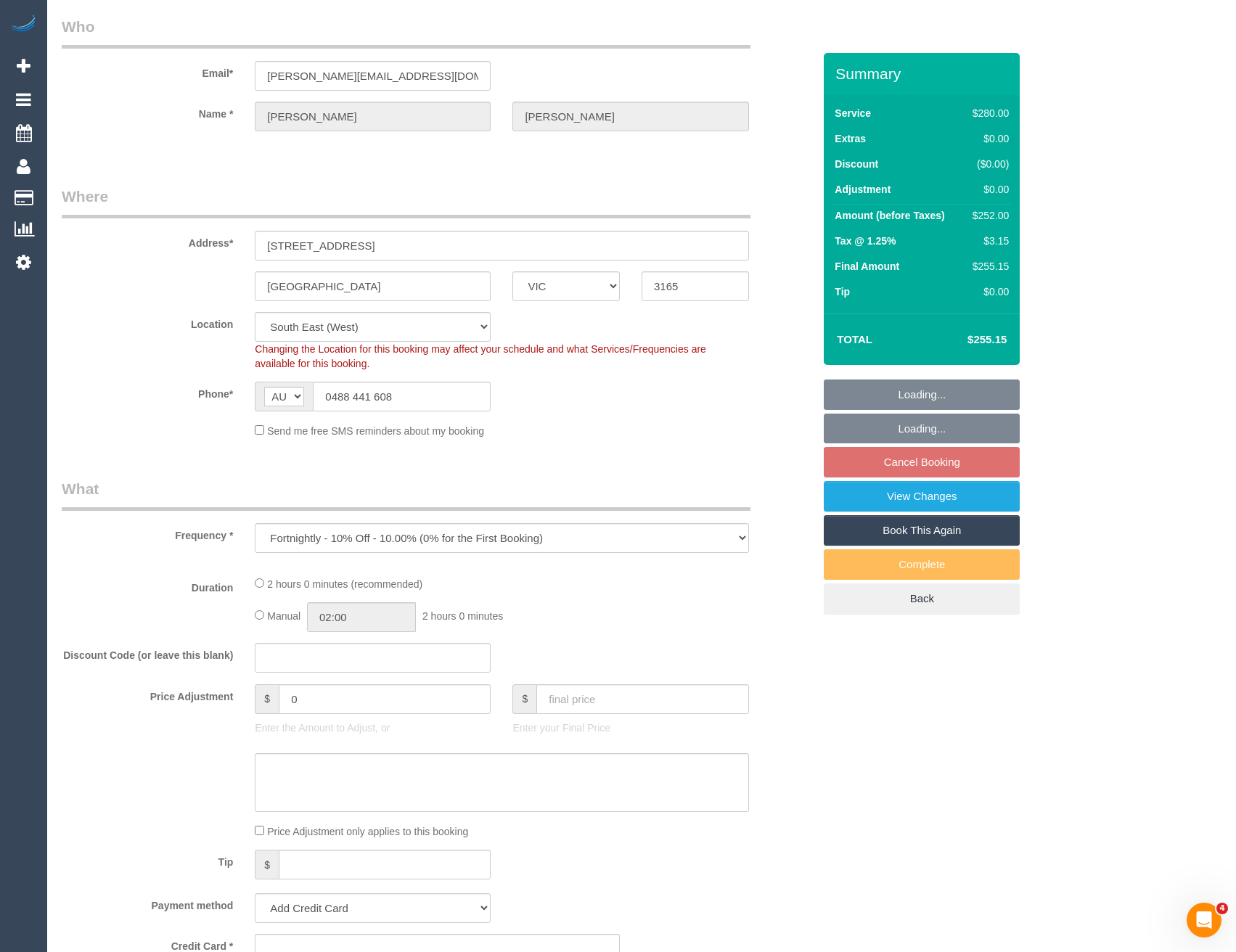
select select "string:stripe-pm_1IJTdV2GScqysDRVyL7qnyfu"
select select "2"
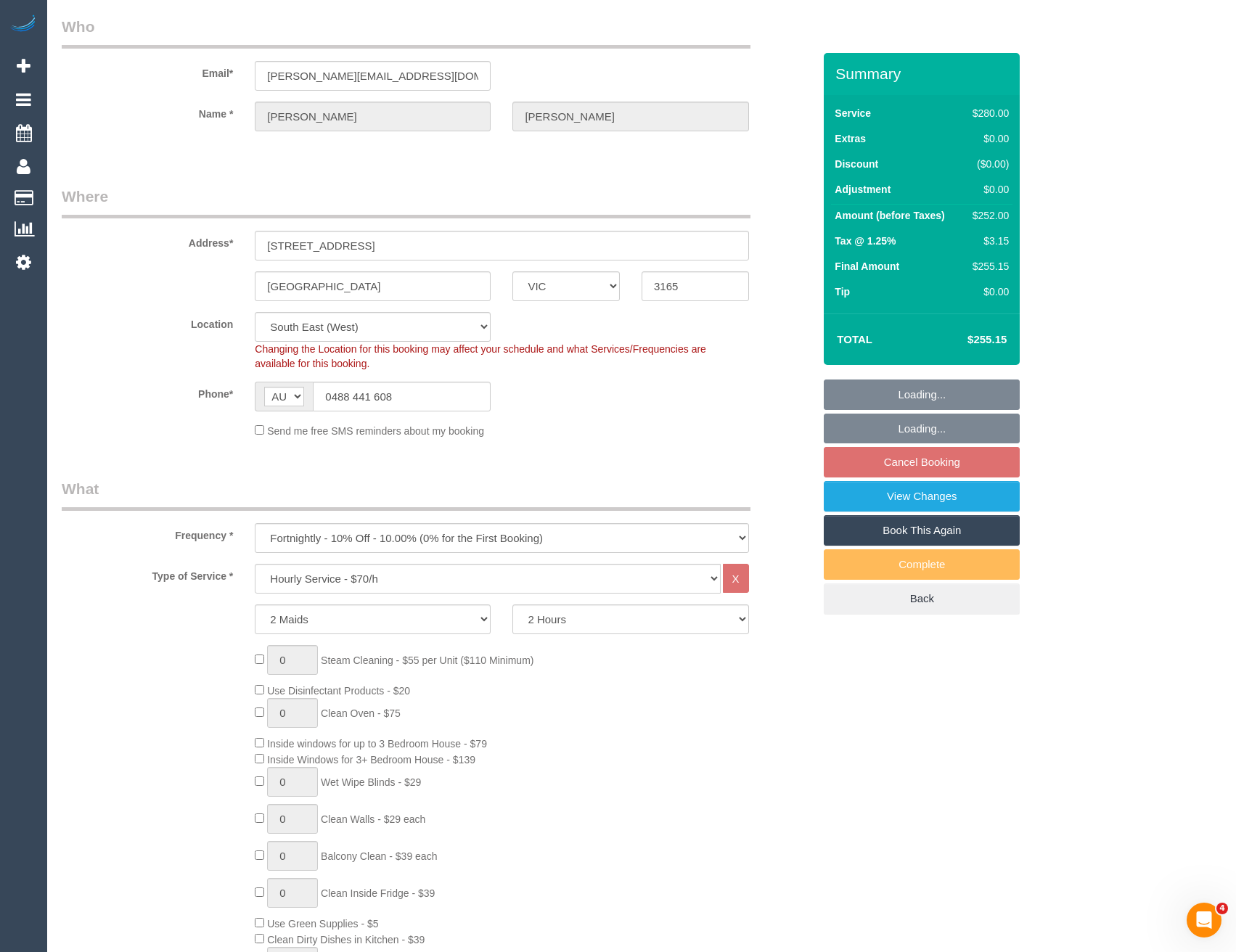
select select "object:1390"
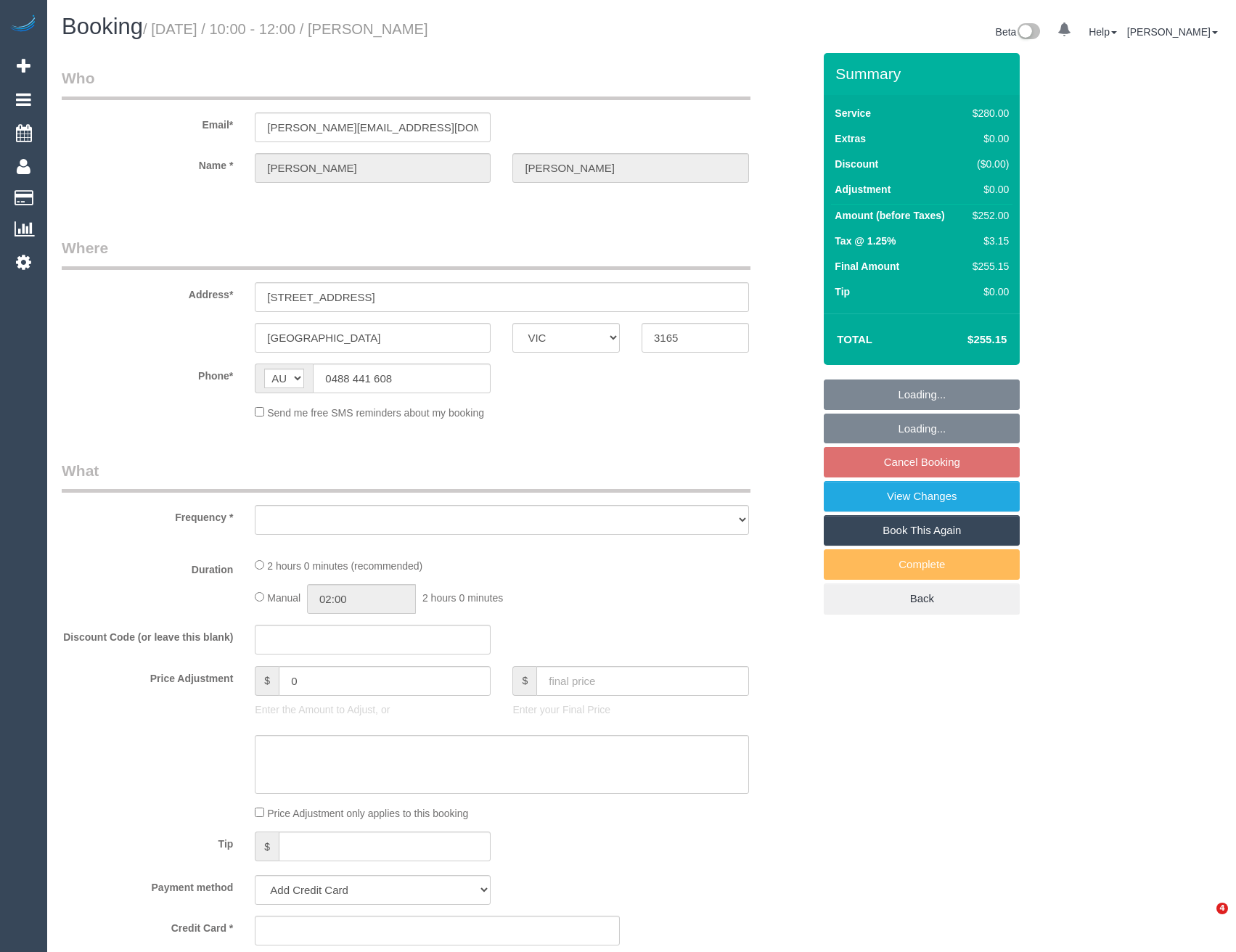
select select "VIC"
select select "object:707"
select select "string:stripe-pm_1IJTdV2GScqysDRVyL7qnyfu"
select select "2"
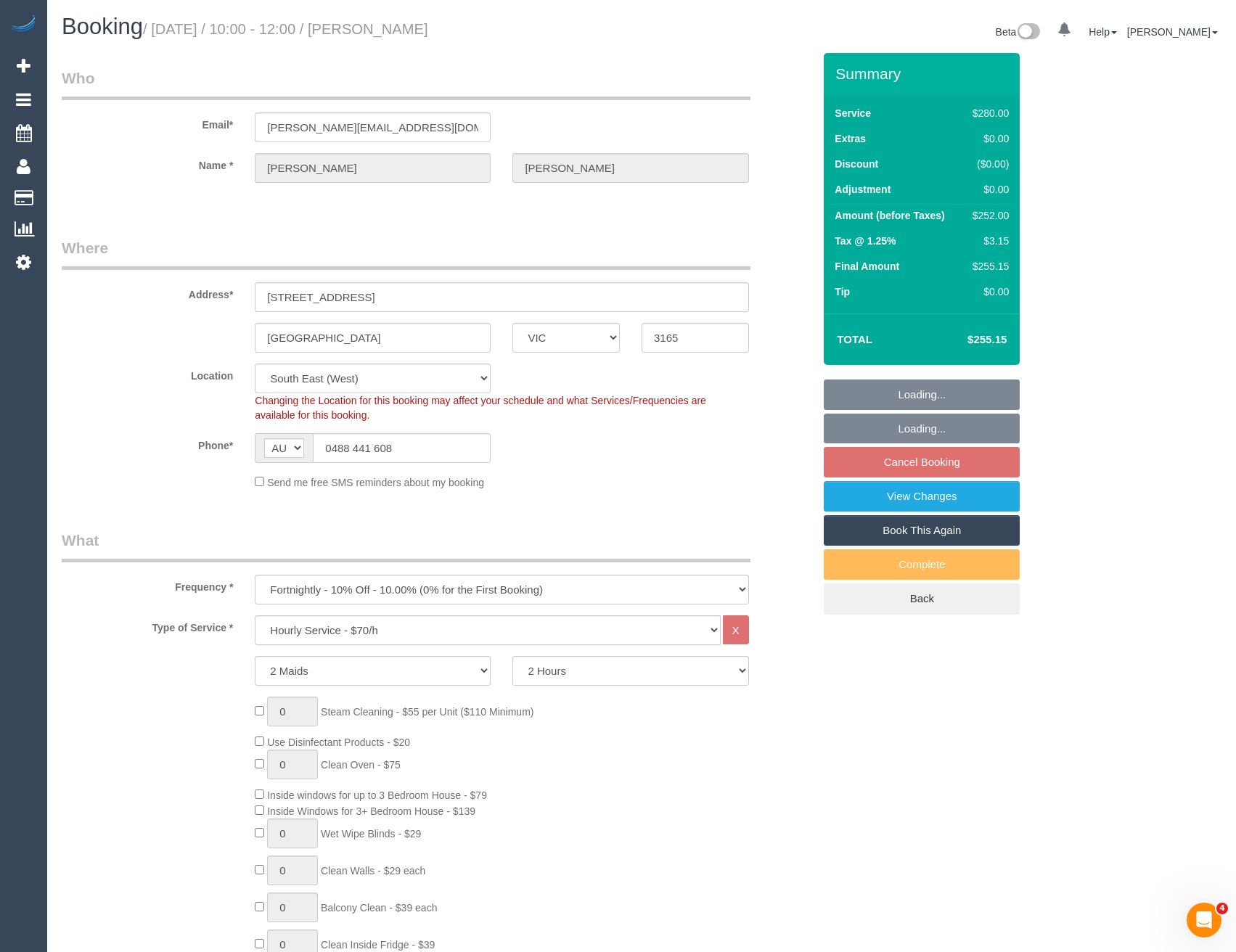
select select "number:27"
select select "number:14"
select select "number:19"
select select "number:22"
select select "number:34"
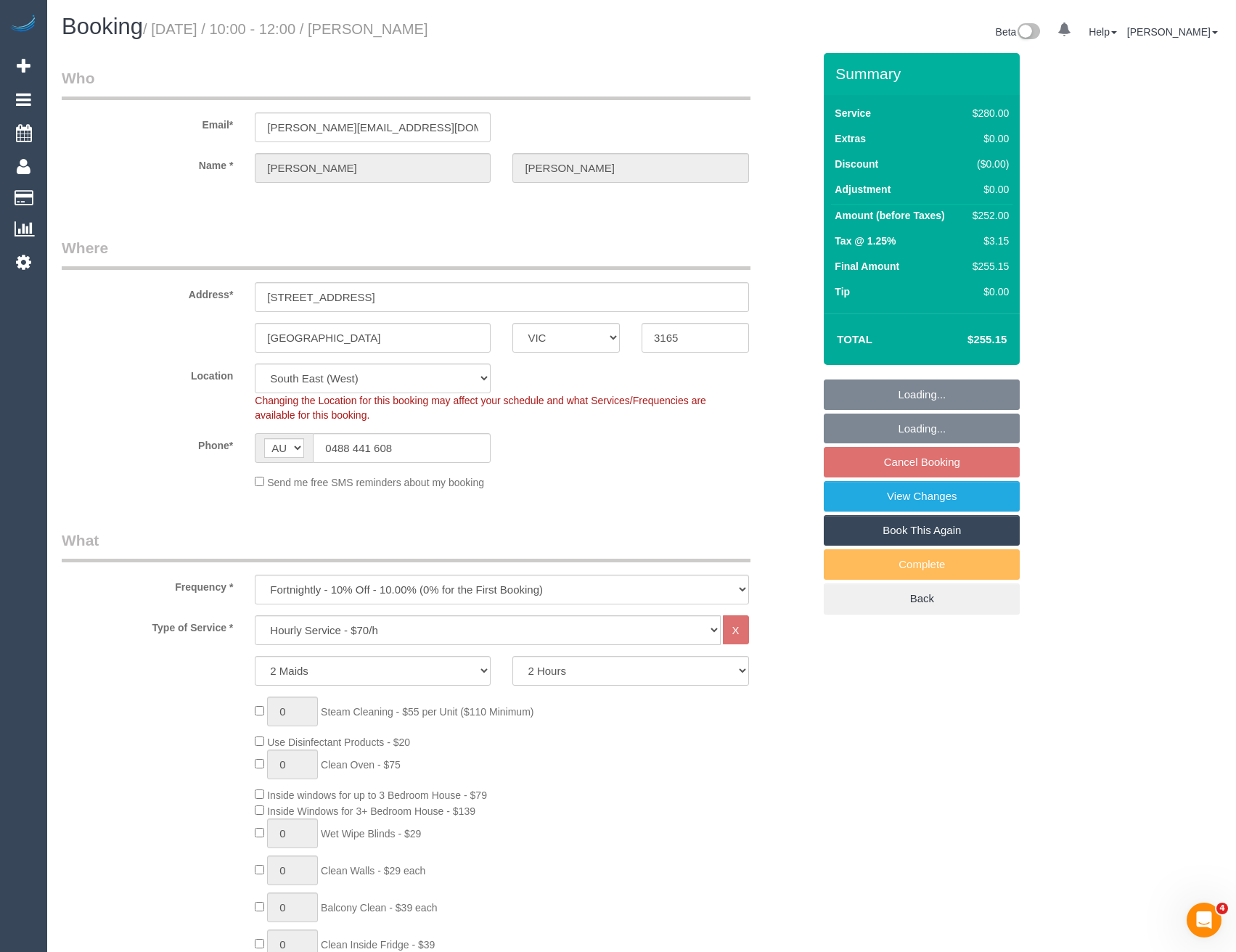
select select "number:12"
select select "object:1393"
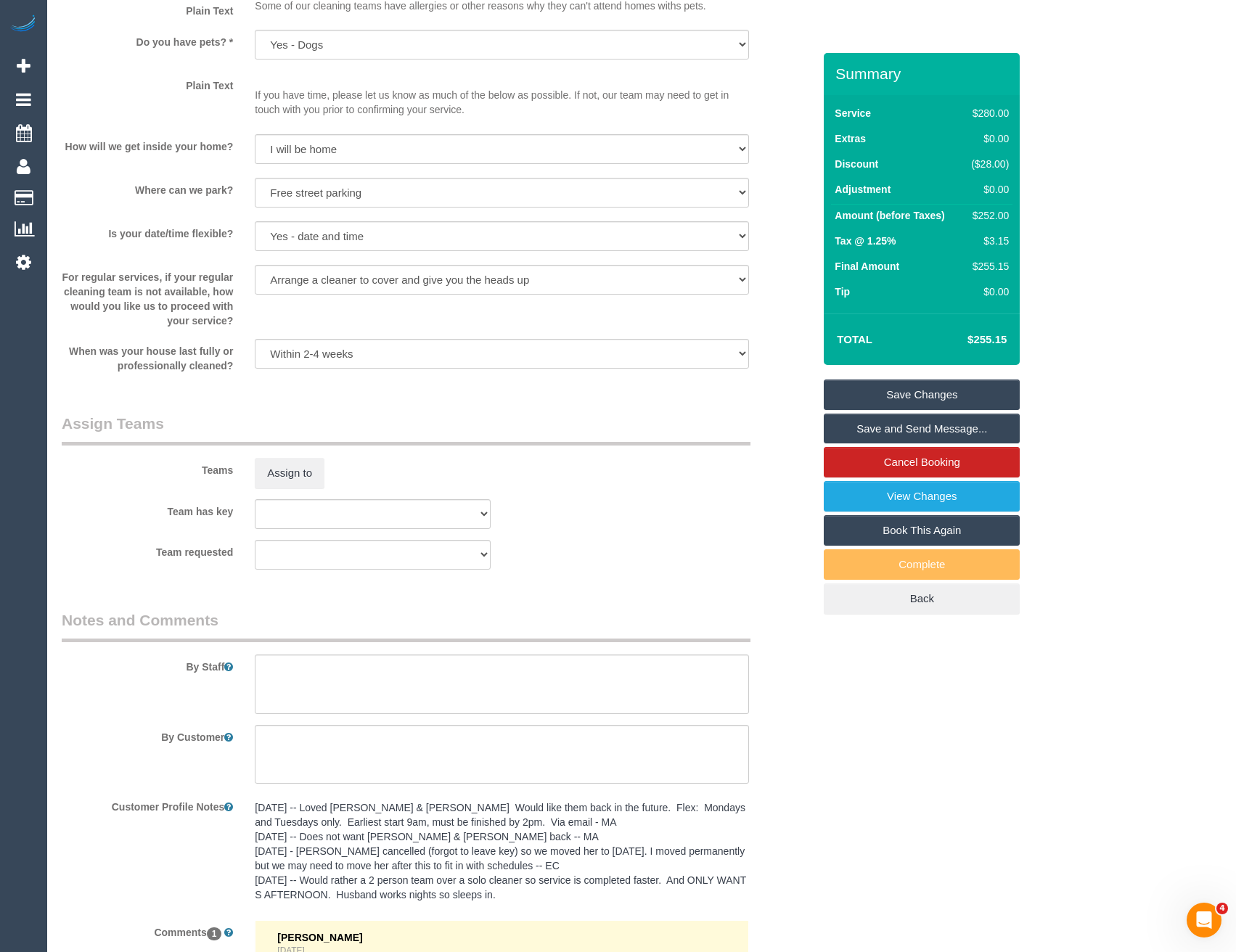
scroll to position [1960, 0]
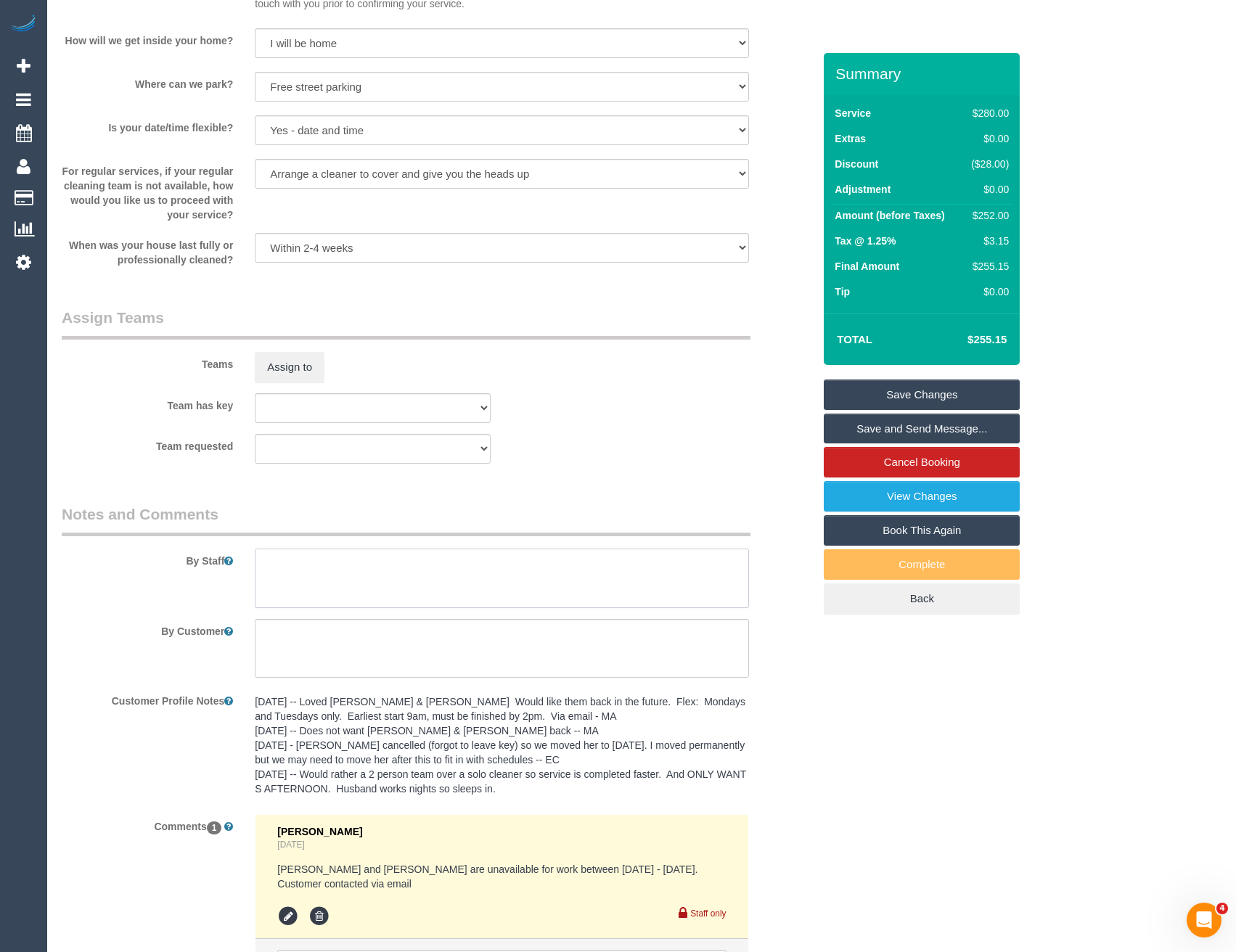
click at [275, 560] on textarea at bounding box center [501, 578] width 493 height 59
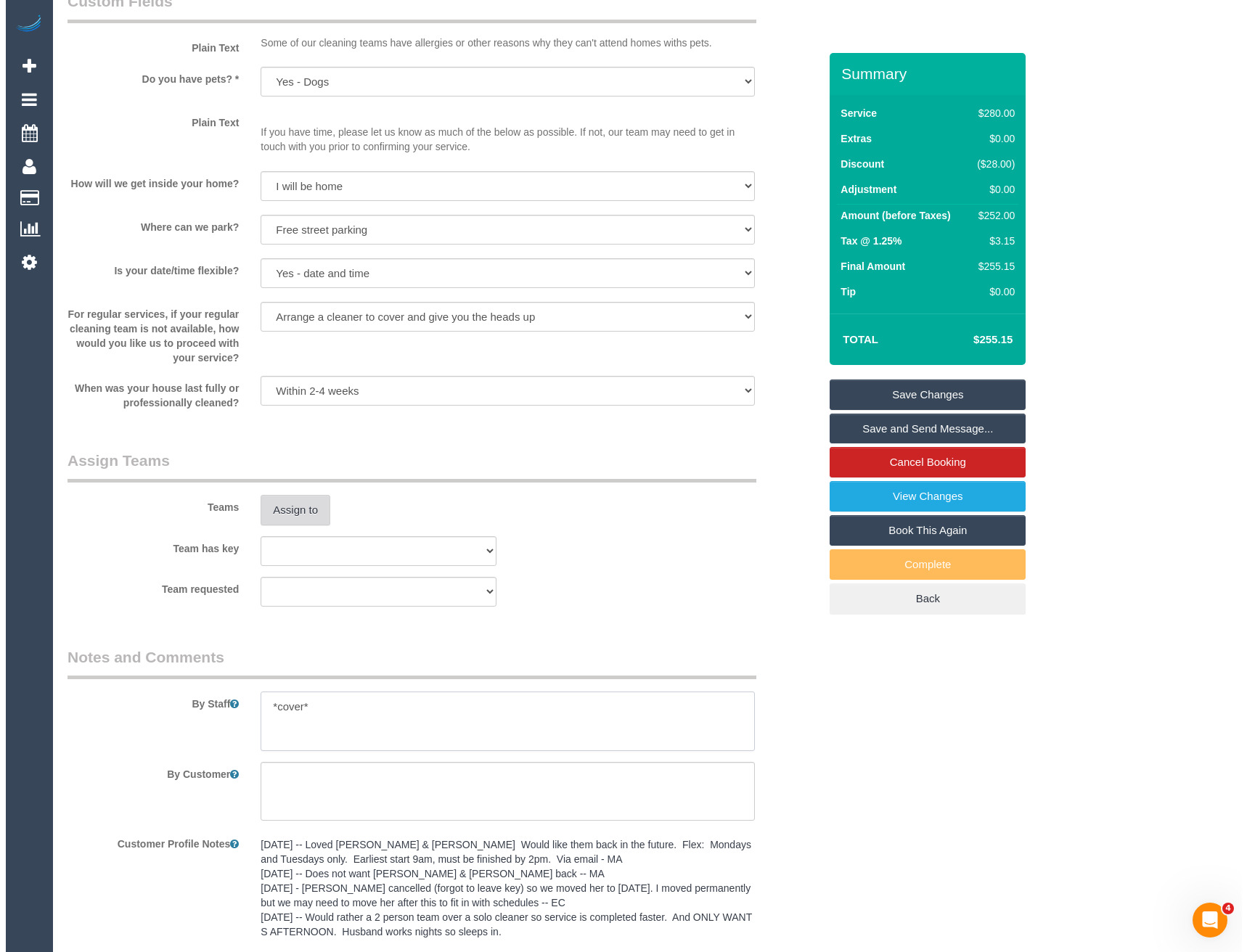
scroll to position [1815, 0]
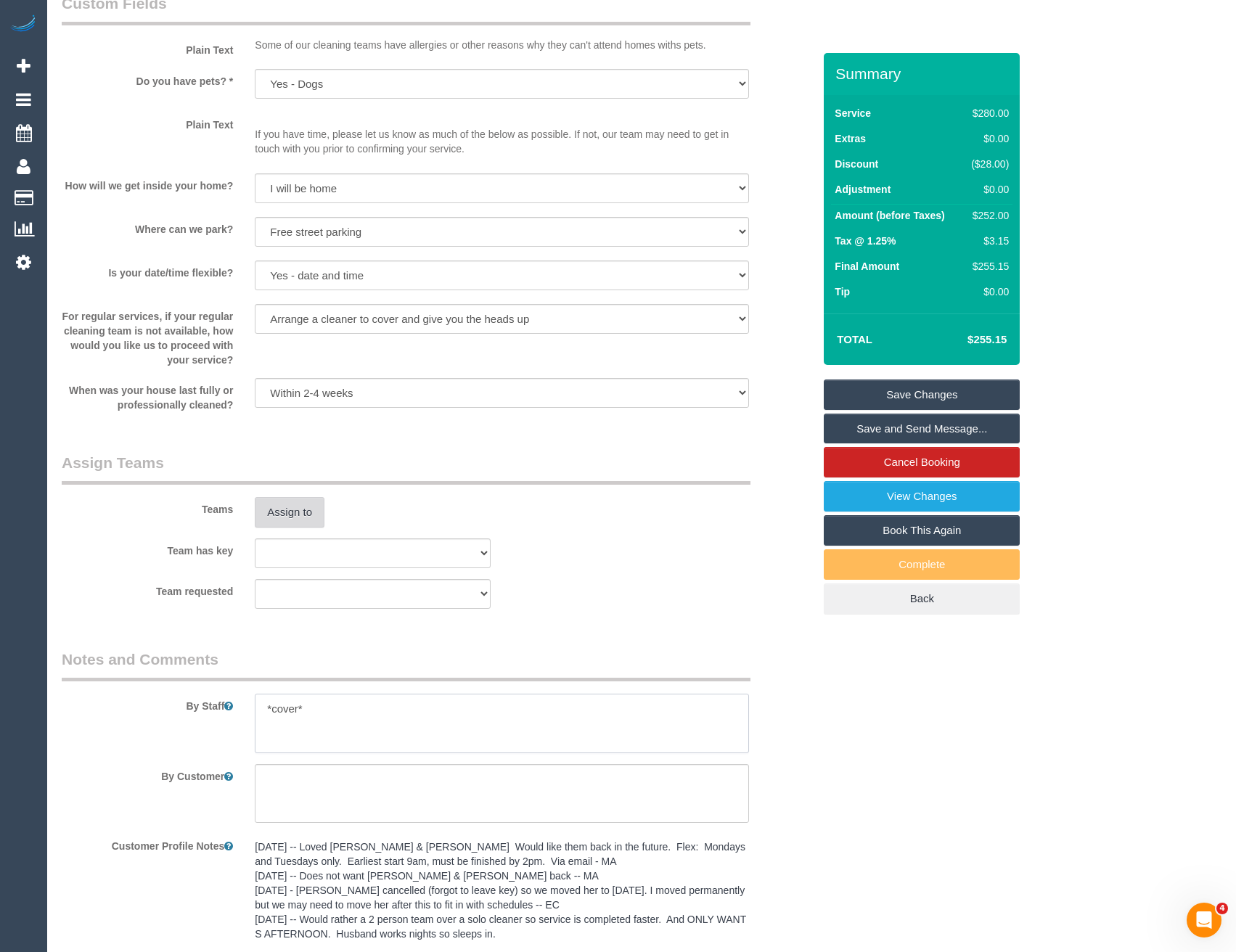
type textarea "*cover*"
click at [290, 503] on button "Assign to" at bounding box center [289, 512] width 69 height 30
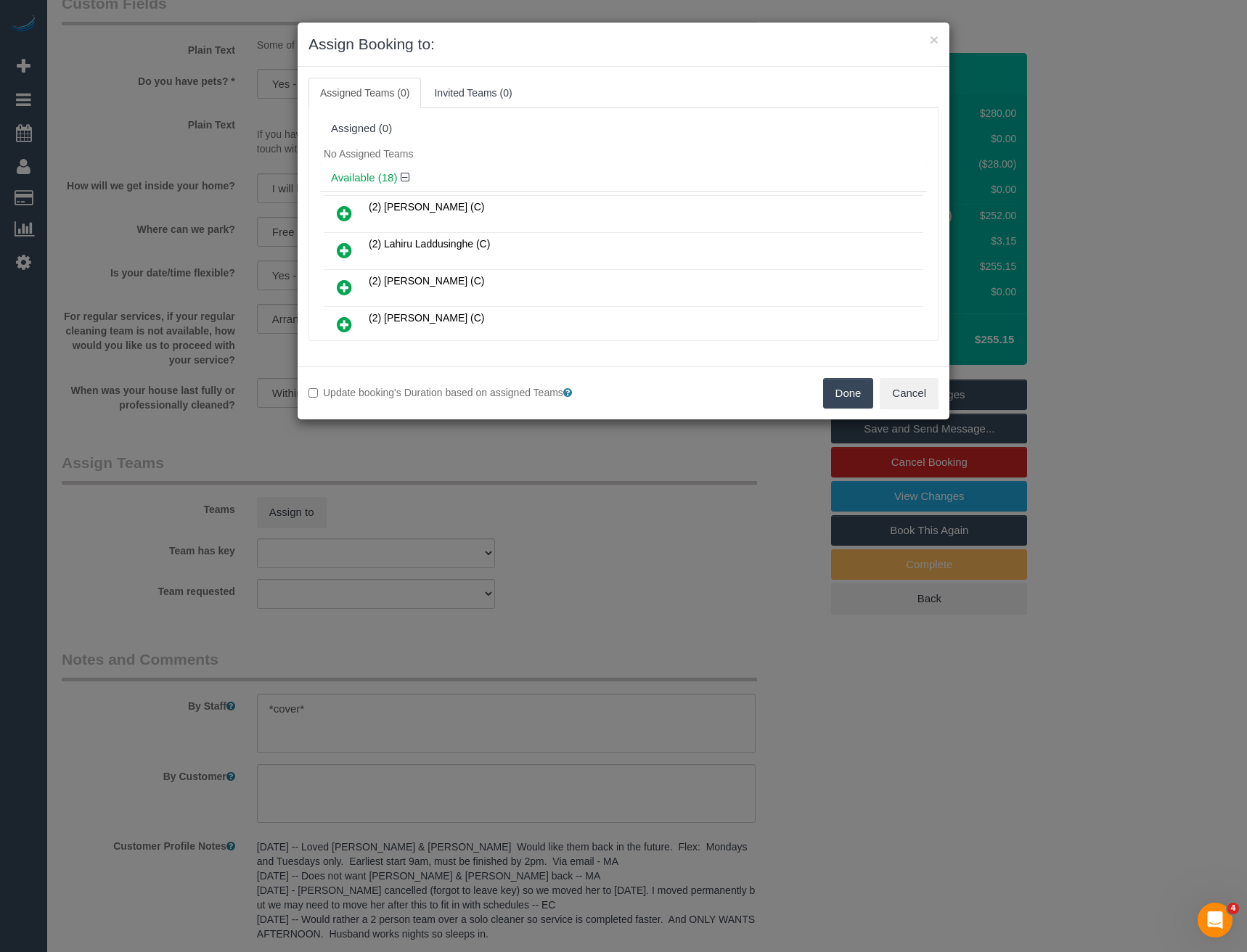
scroll to position [205, 0]
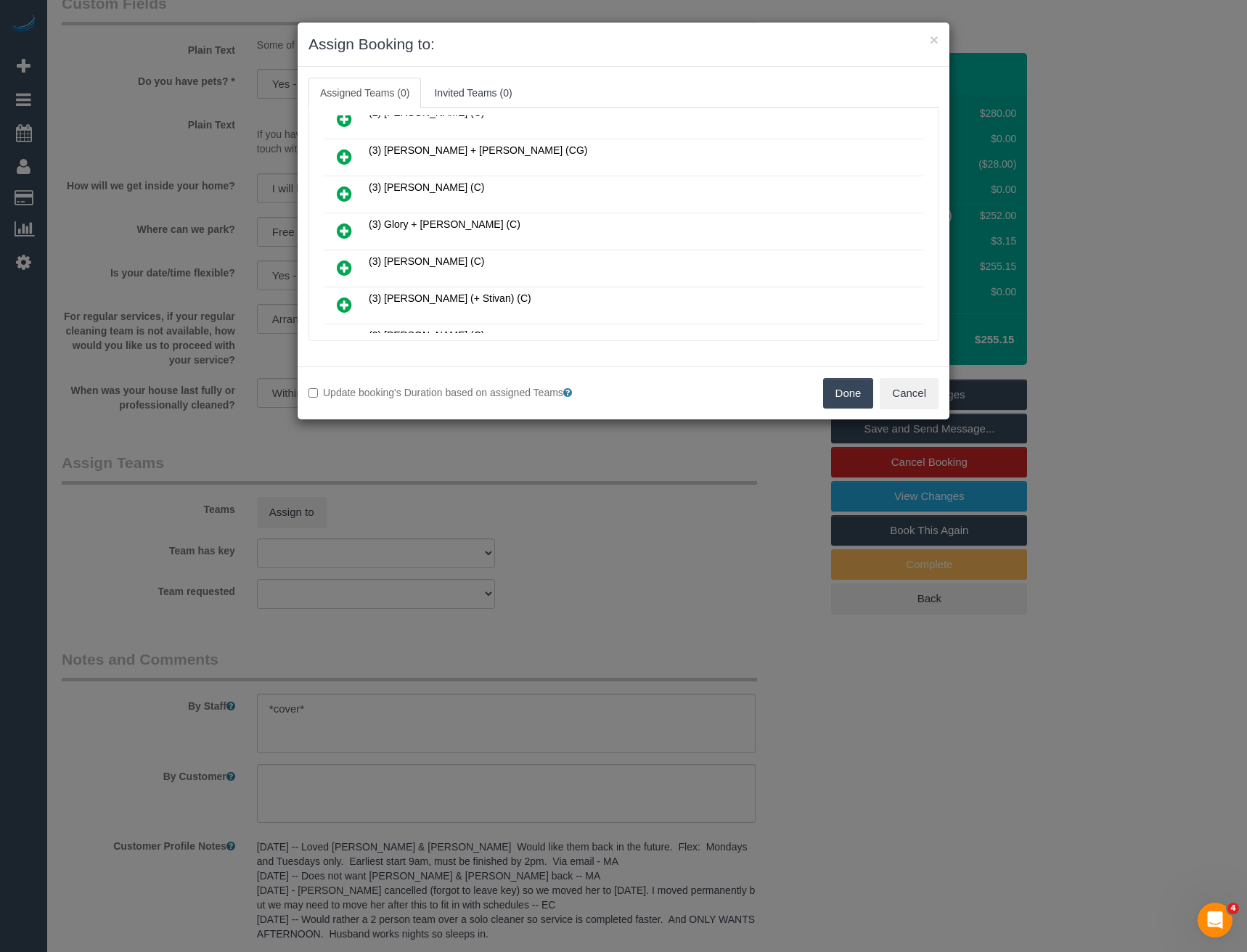
click at [343, 226] on icon at bounding box center [344, 231] width 16 height 17
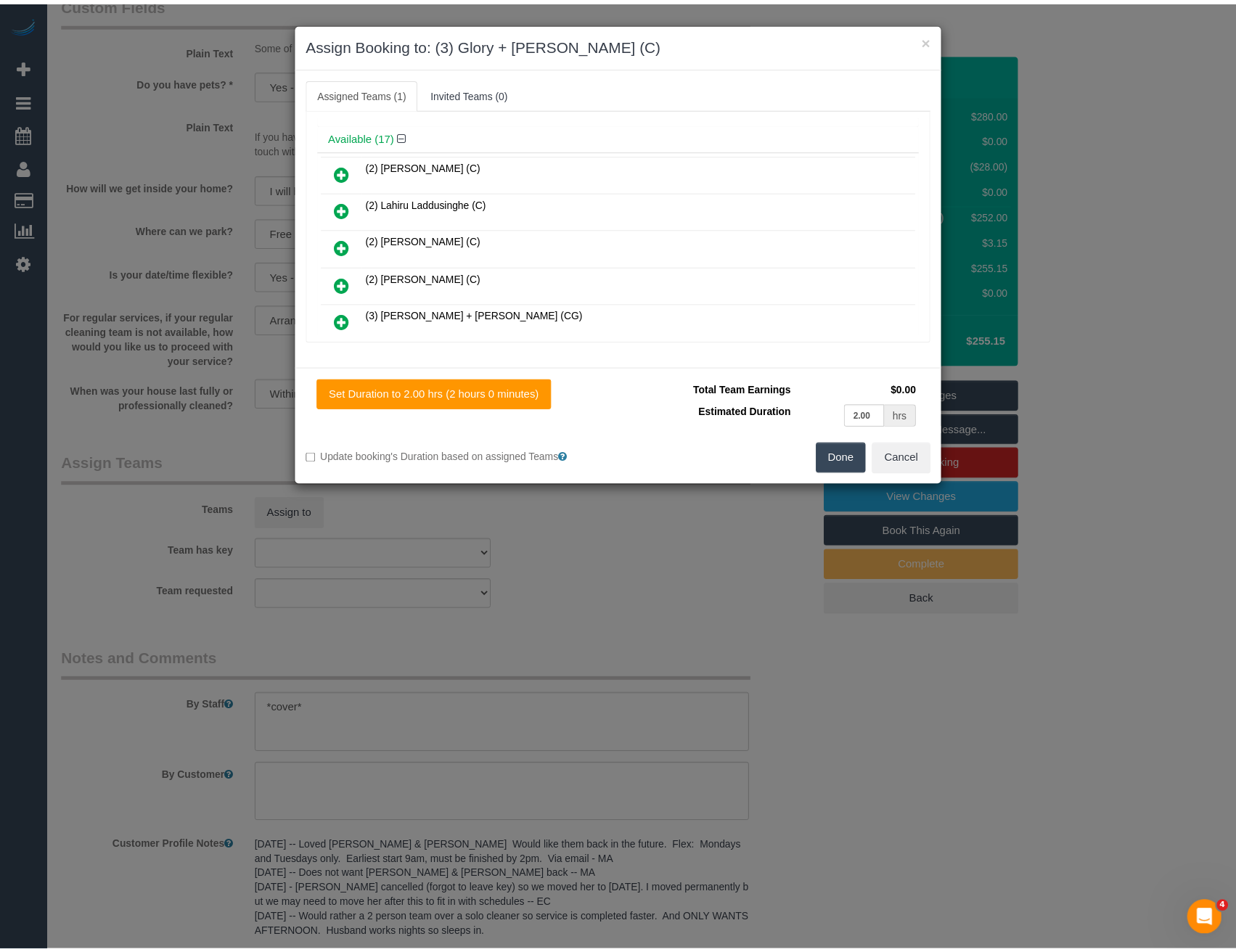
scroll to position [0, 0]
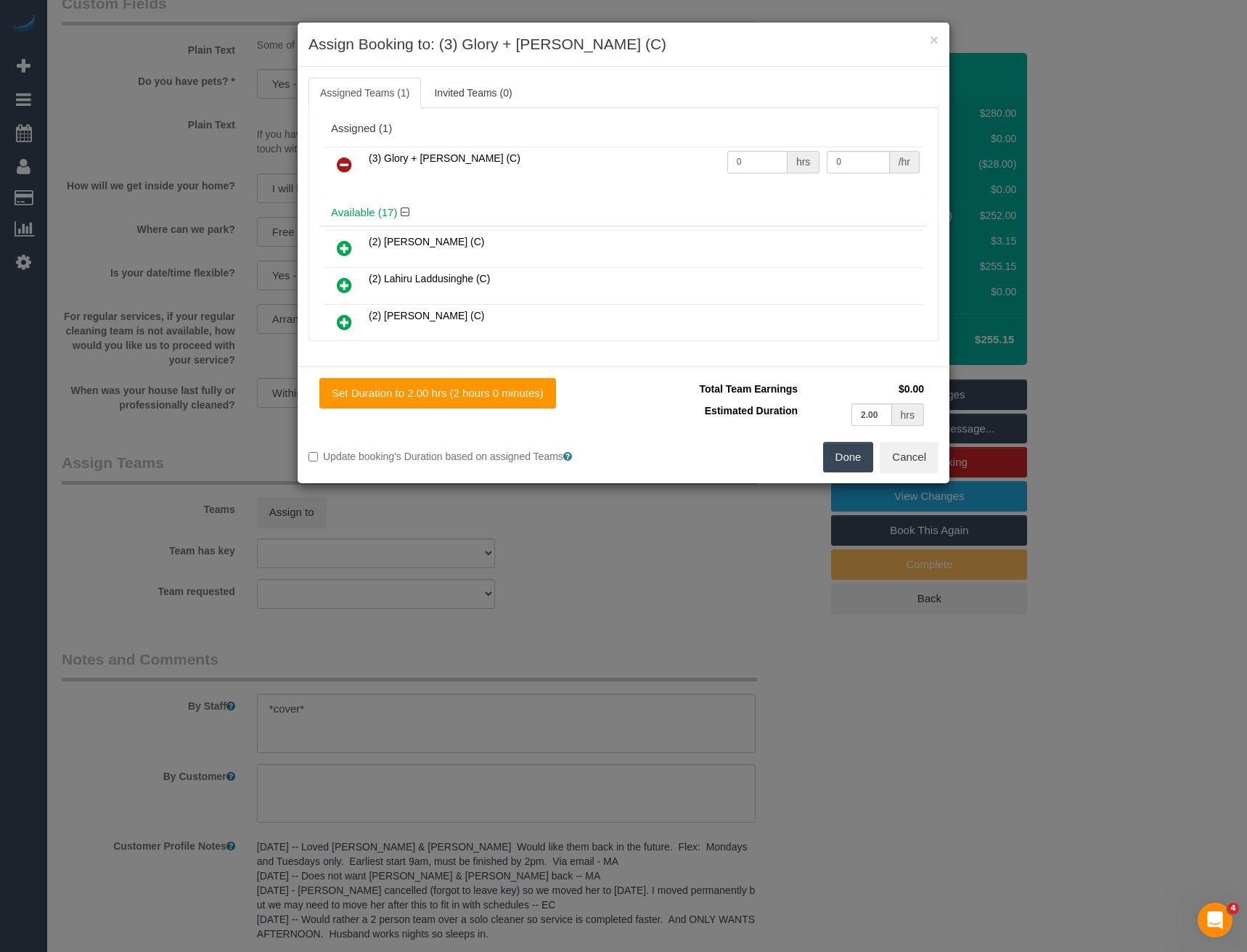
drag, startPoint x: 748, startPoint y: 163, endPoint x: 681, endPoint y: 176, distance: 68.2
click at [682, 176] on tr "(3) Glory + Mary (C) 0 hrs 0 /hr" at bounding box center [623, 165] width 599 height 37
type input "4"
type input "35"
click at [846, 457] on button "Done" at bounding box center [849, 457] width 51 height 30
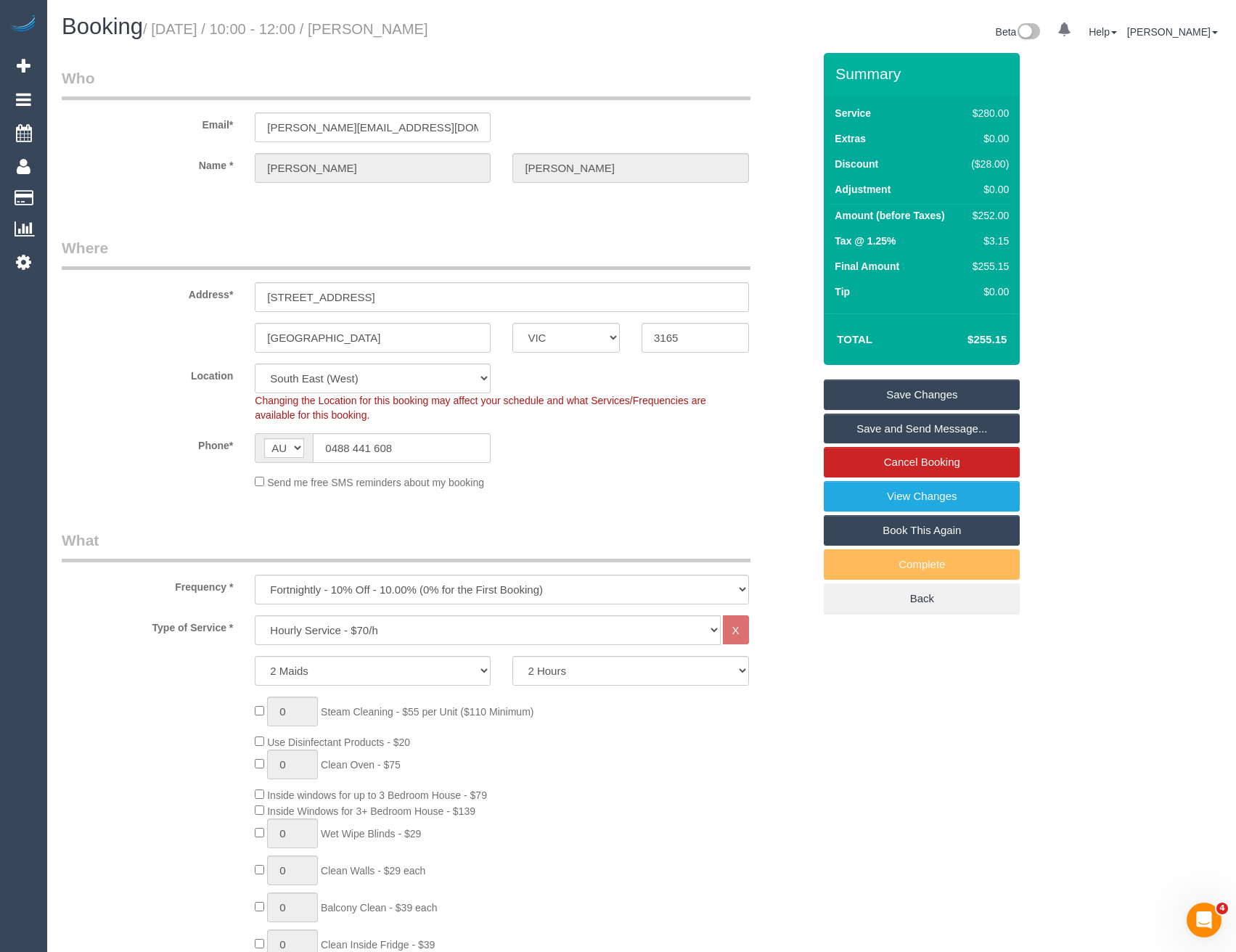
click at [902, 429] on link "Save and Send Message..." at bounding box center [921, 429] width 196 height 30
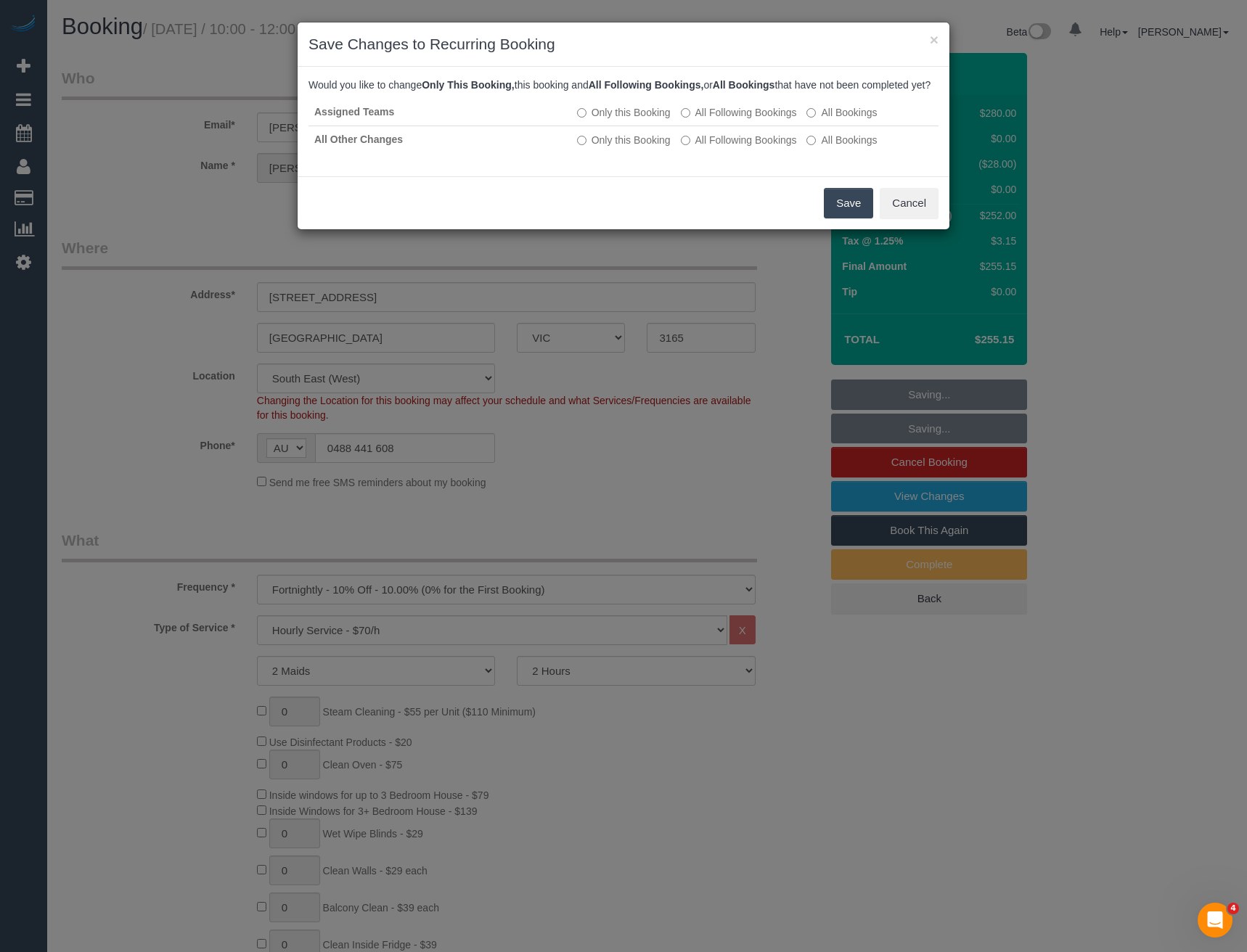
drag, startPoint x: 834, startPoint y: 217, endPoint x: 826, endPoint y: 212, distance: 9.4
click at [834, 217] on button "Save" at bounding box center [848, 202] width 49 height 30
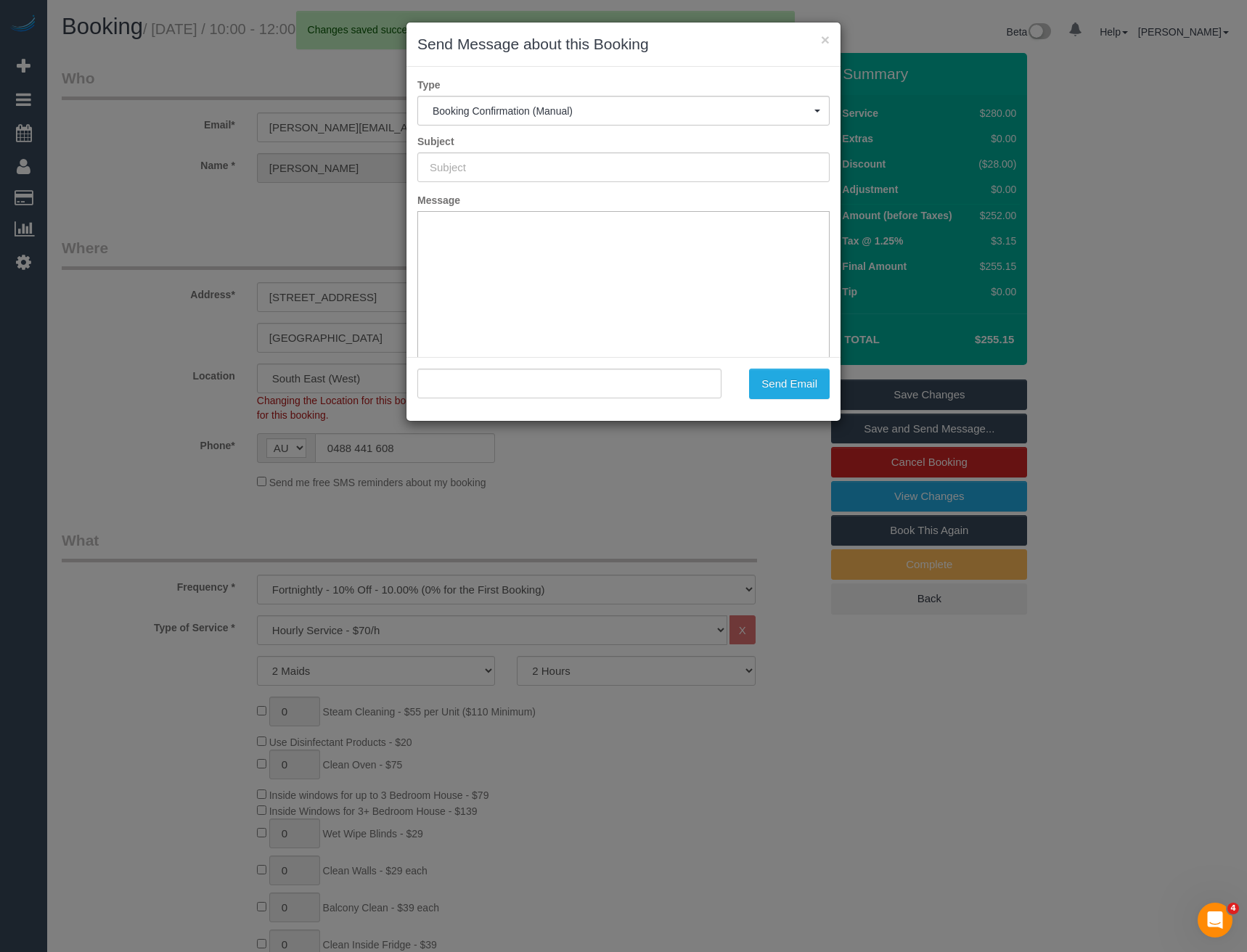
type input "Booking Confirmed"
type input ""Tiffany Baker" <tiffany.baker1018@gmail.com>"
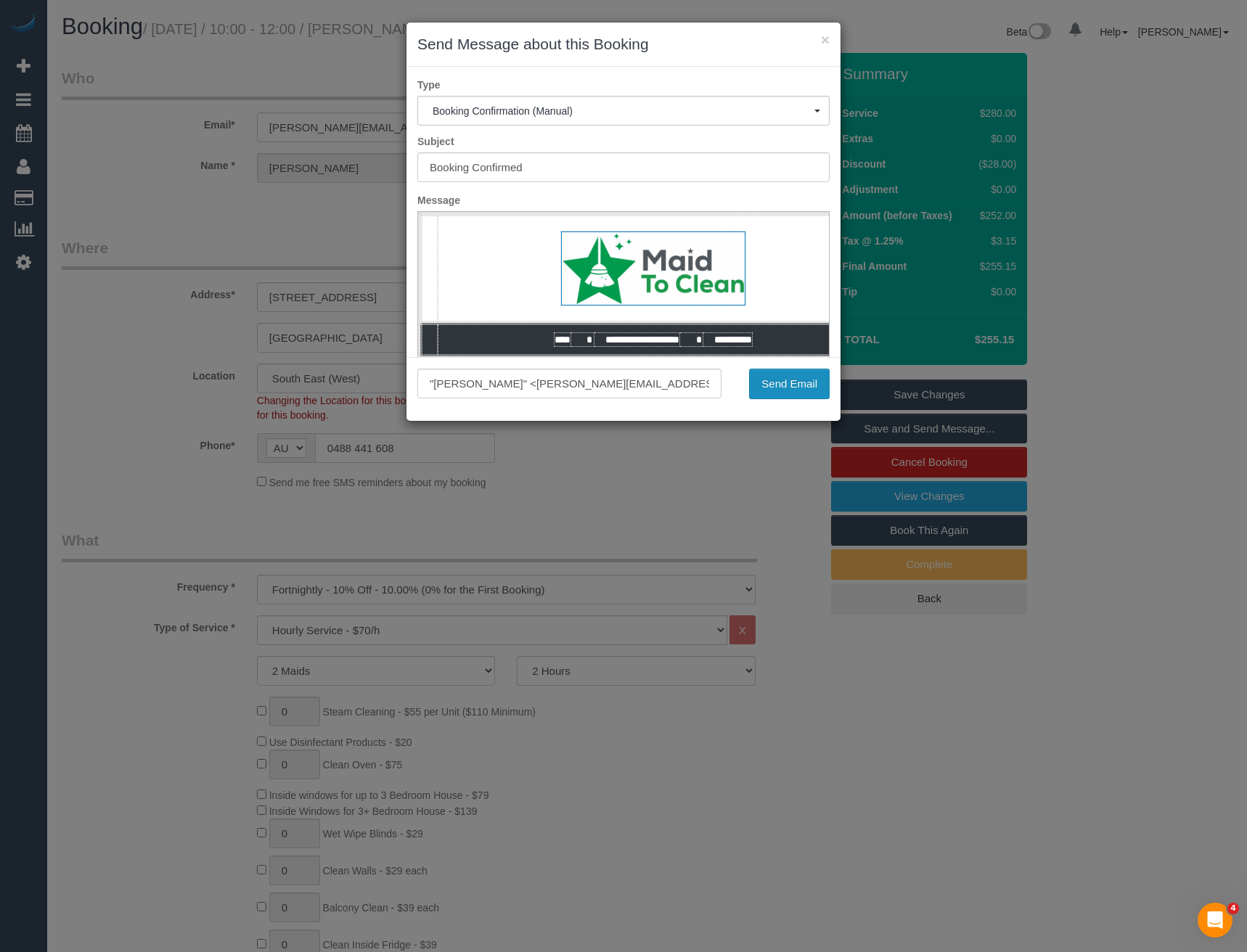
click at [816, 379] on button "Send Email" at bounding box center [789, 383] width 80 height 30
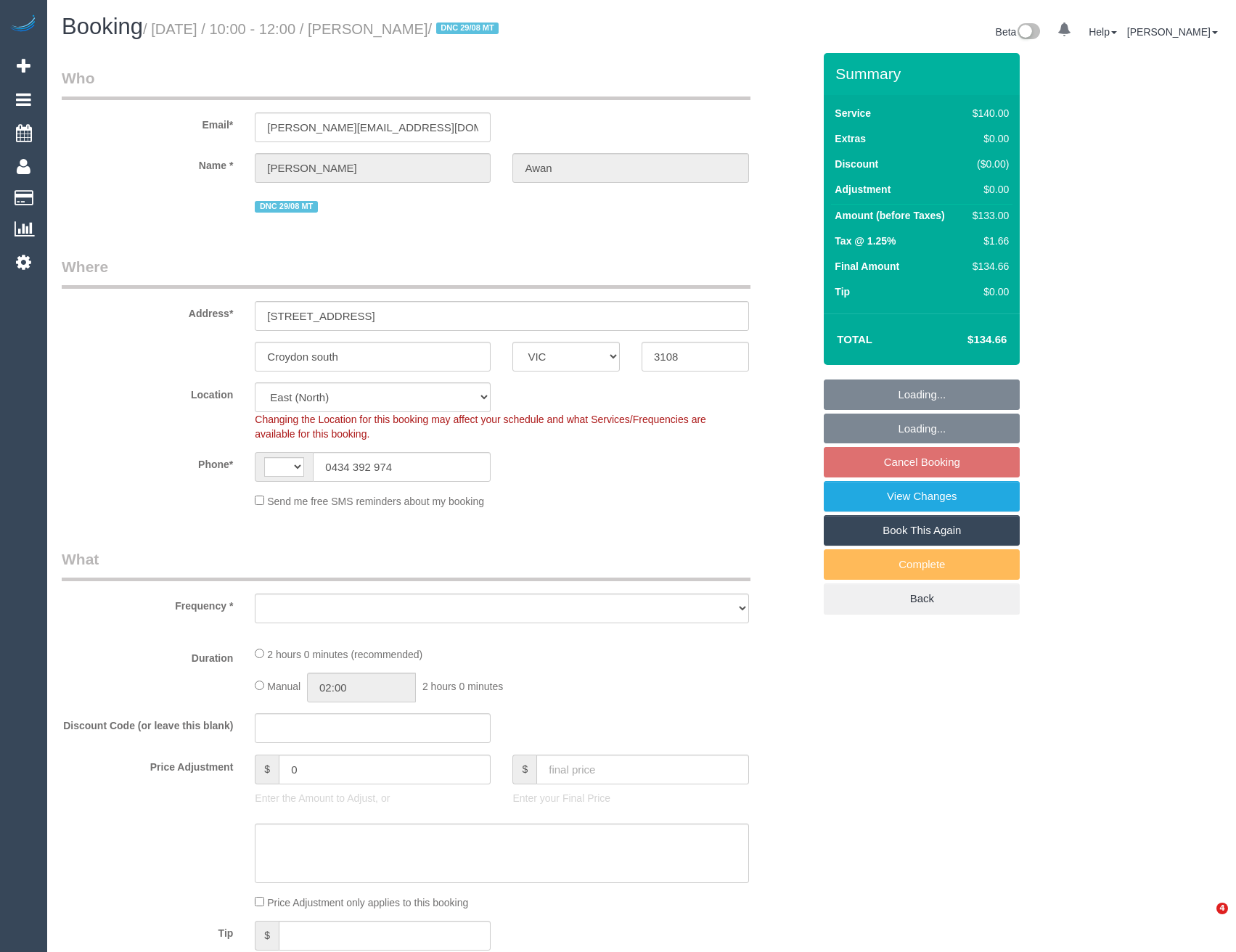
select select "VIC"
select select "number:28"
select select "number:14"
select select "number:18"
select select "number:25"
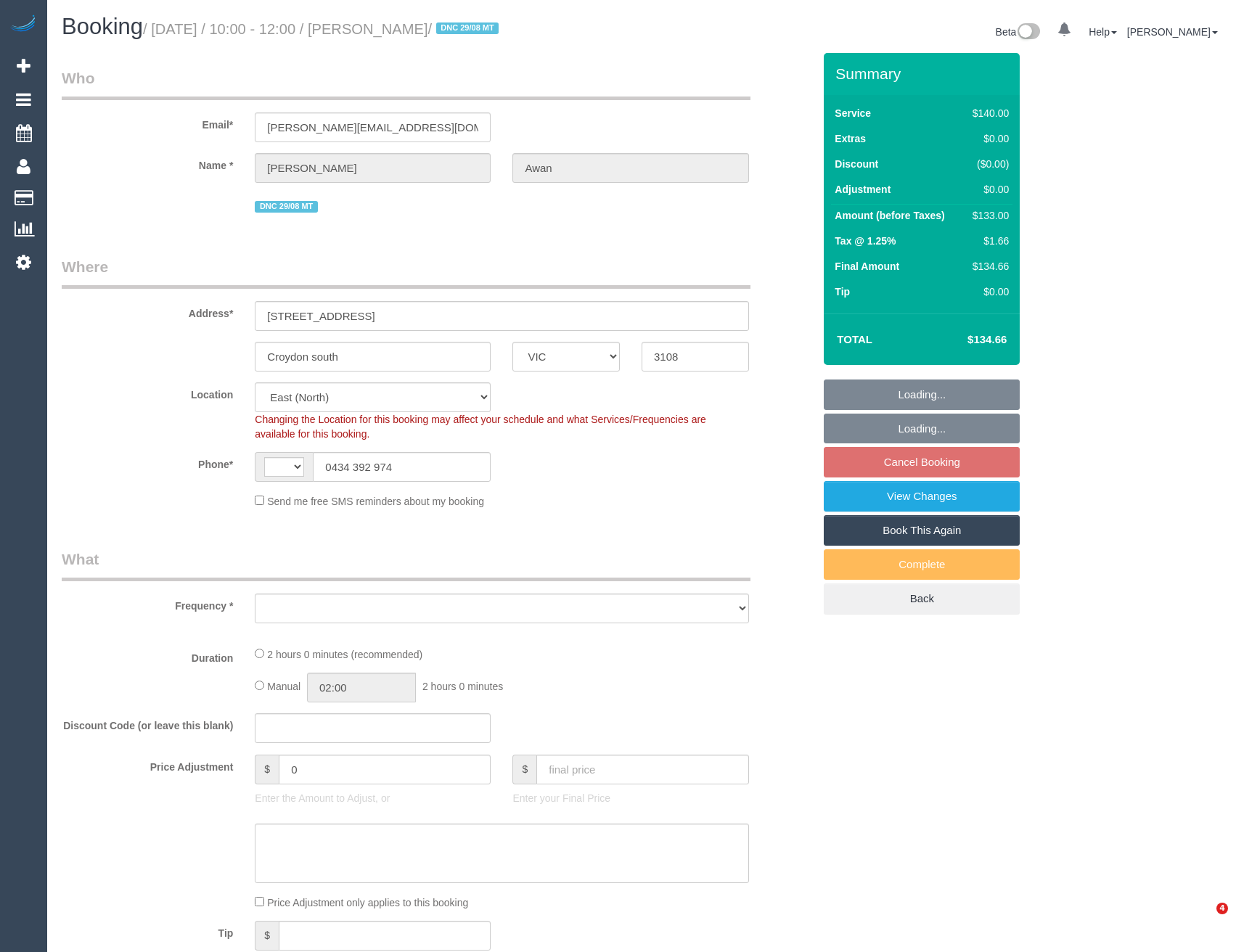
select select "number:35"
select select "number:13"
select select "string:AU"
select select "object:2376"
select select "string:stripe-pm_1PQRyu2GScqysDRVsQCPVYhC"
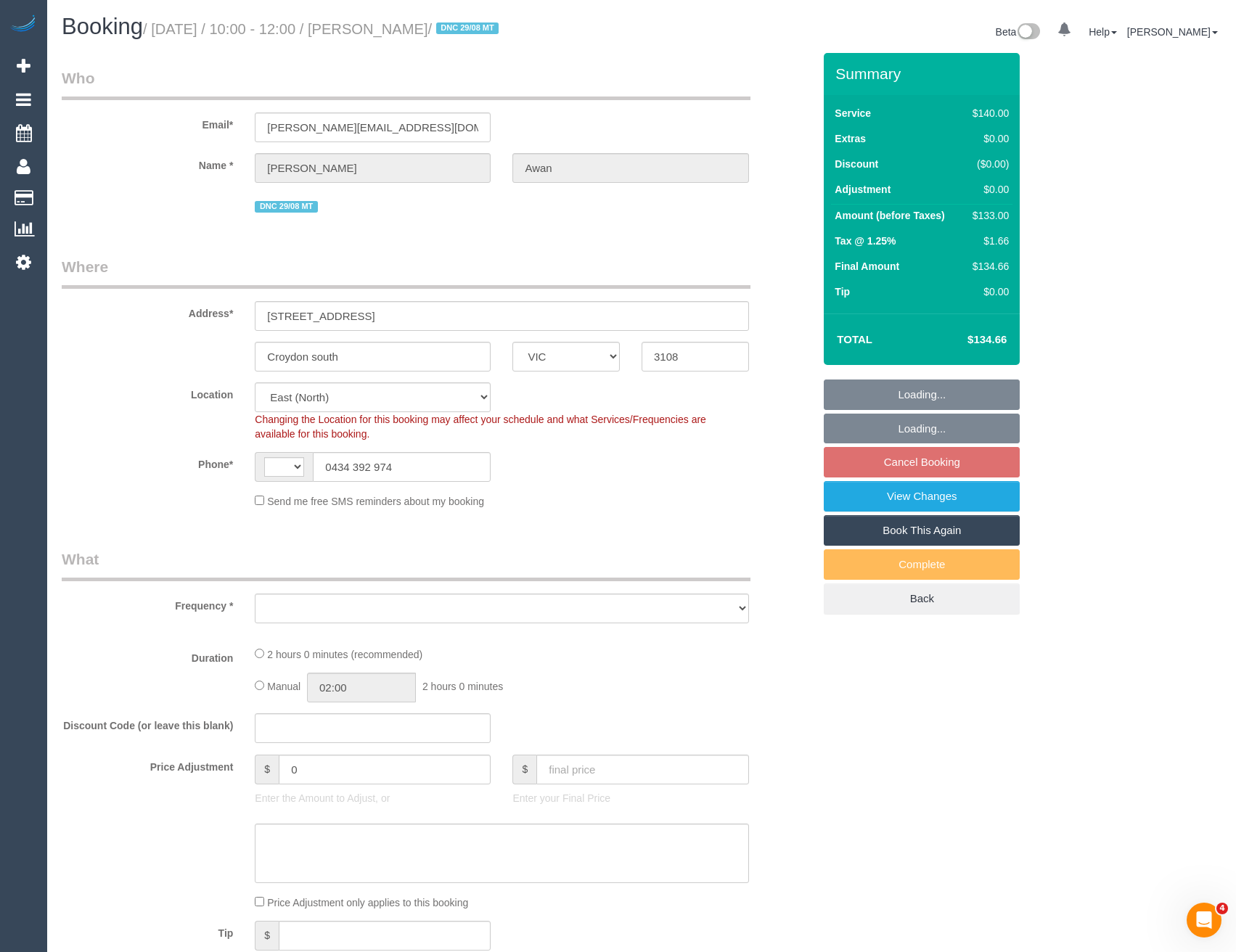
select select "spot3"
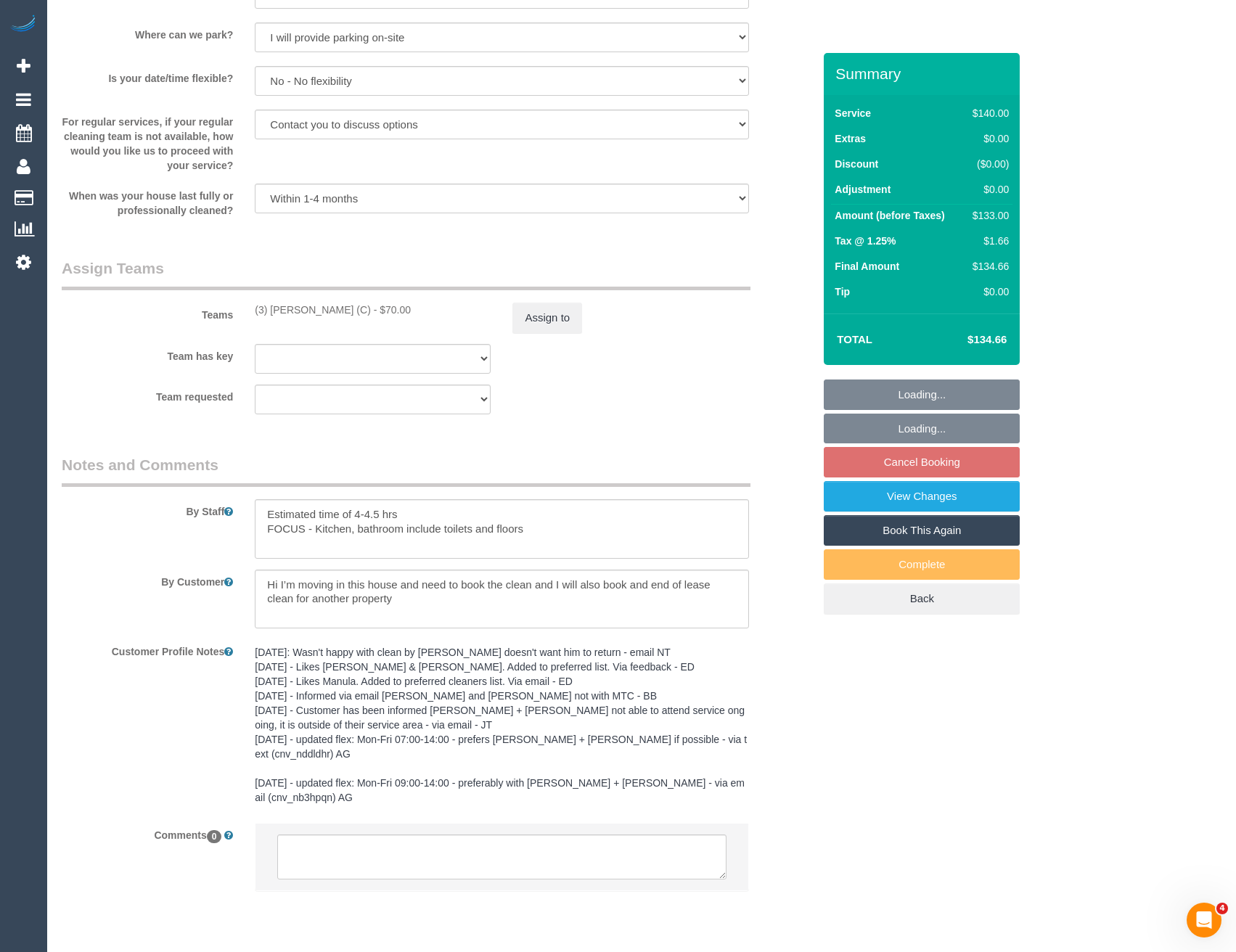
scroll to position [1939, 0]
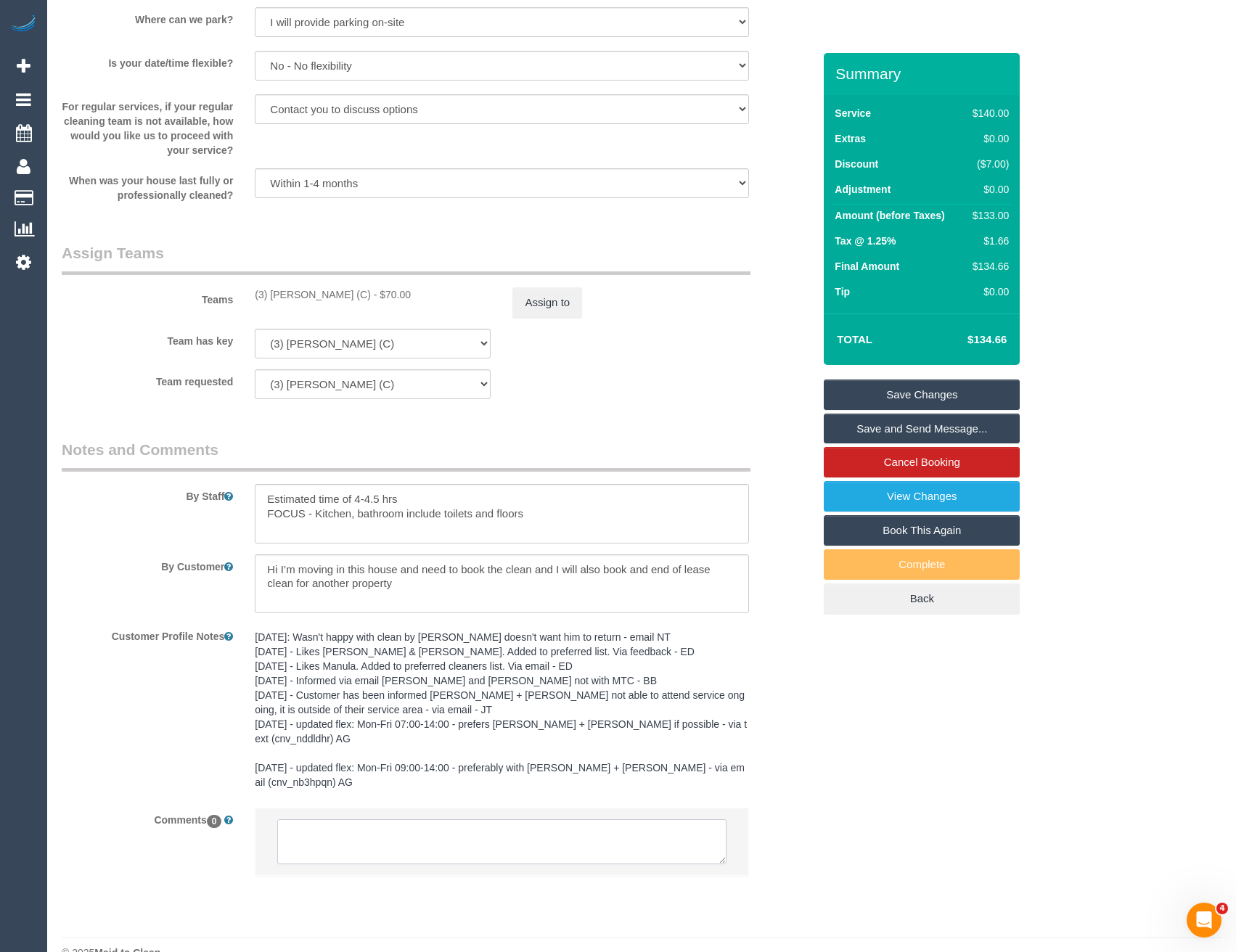
click at [410, 820] on textarea at bounding box center [502, 842] width 449 height 45
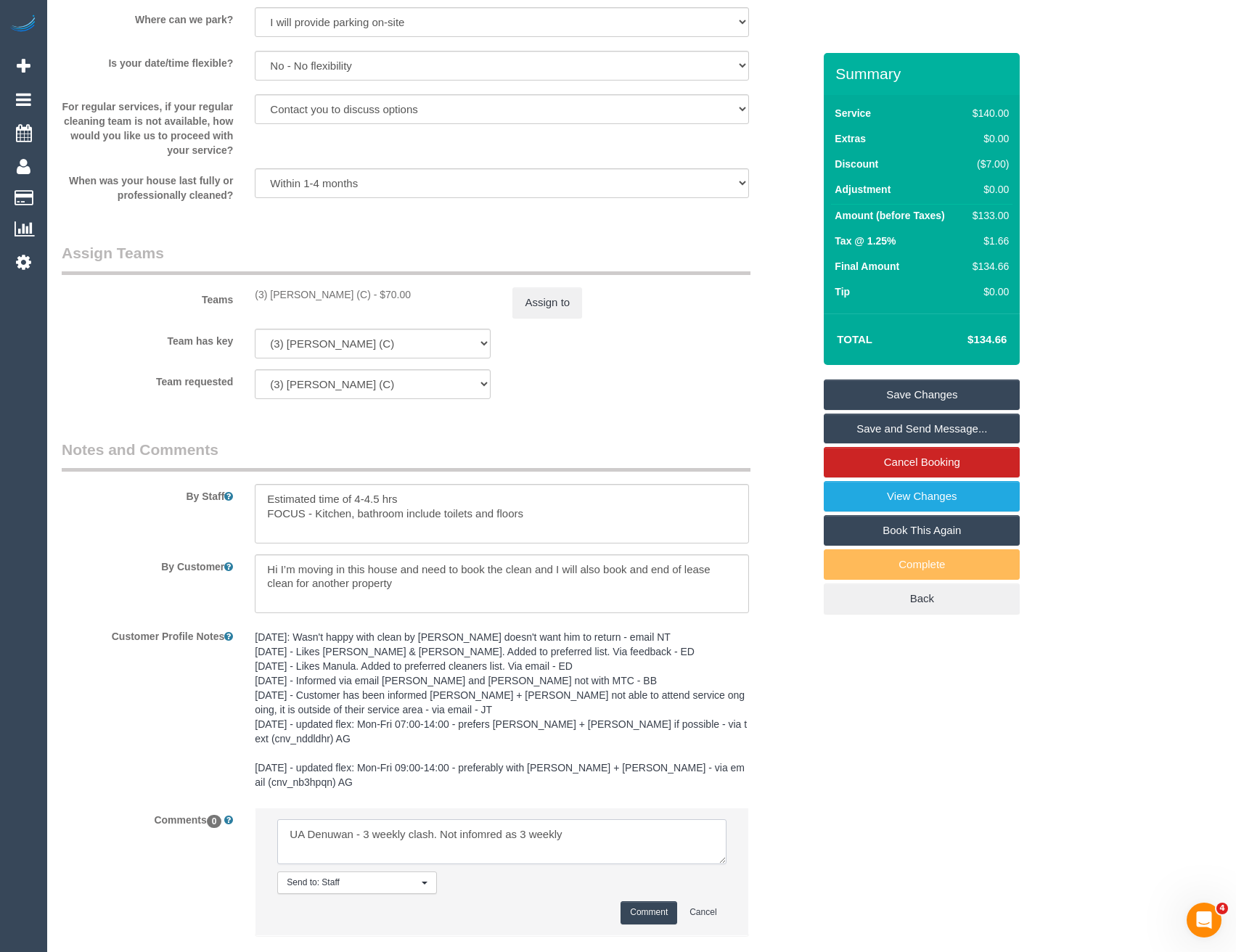
type textarea "UA Denuwan - 3 weekly clash. Not infomred as 3 weekly"
click at [624, 902] on button "Comment" at bounding box center [649, 913] width 57 height 23
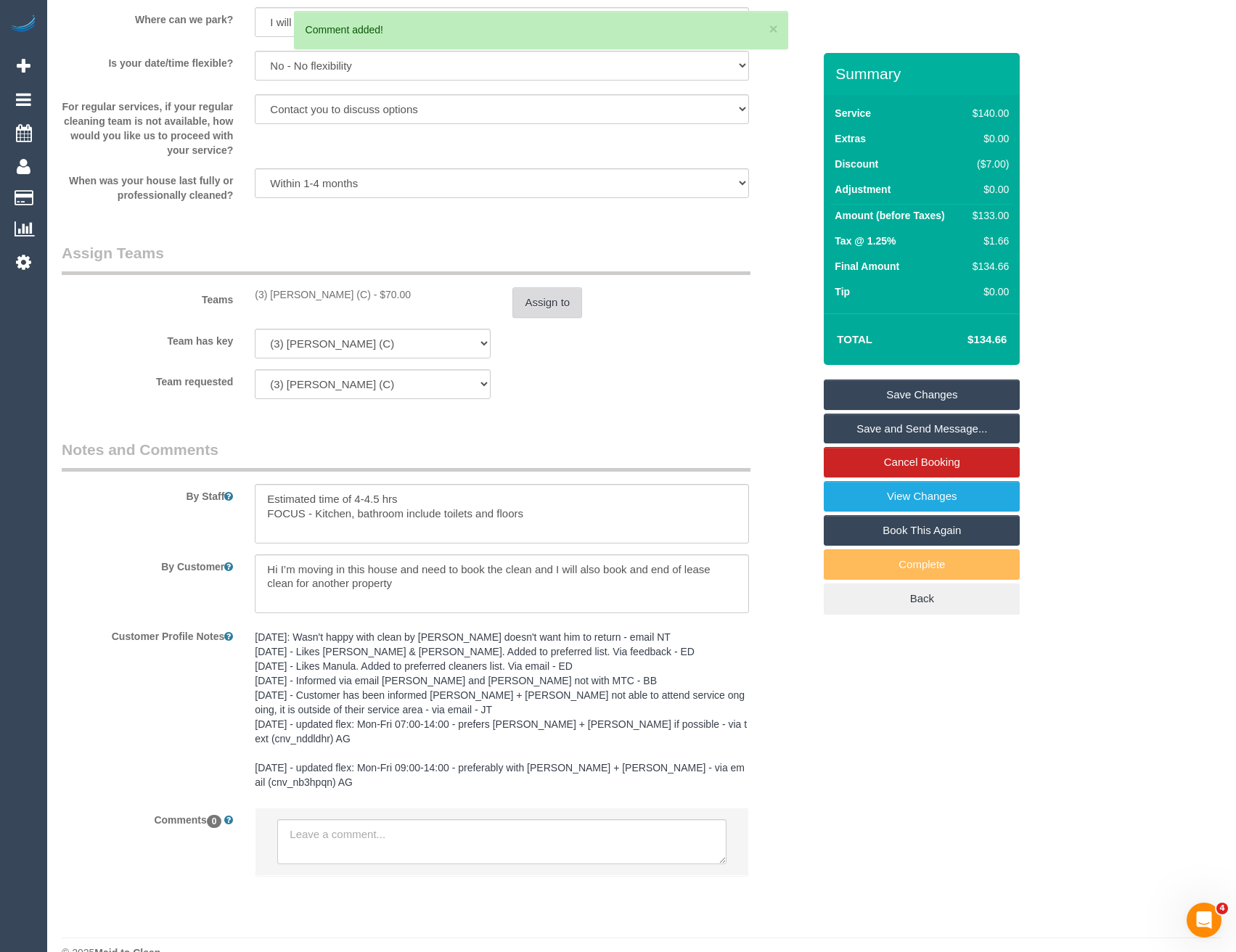
click at [541, 294] on button "Assign to" at bounding box center [547, 302] width 69 height 30
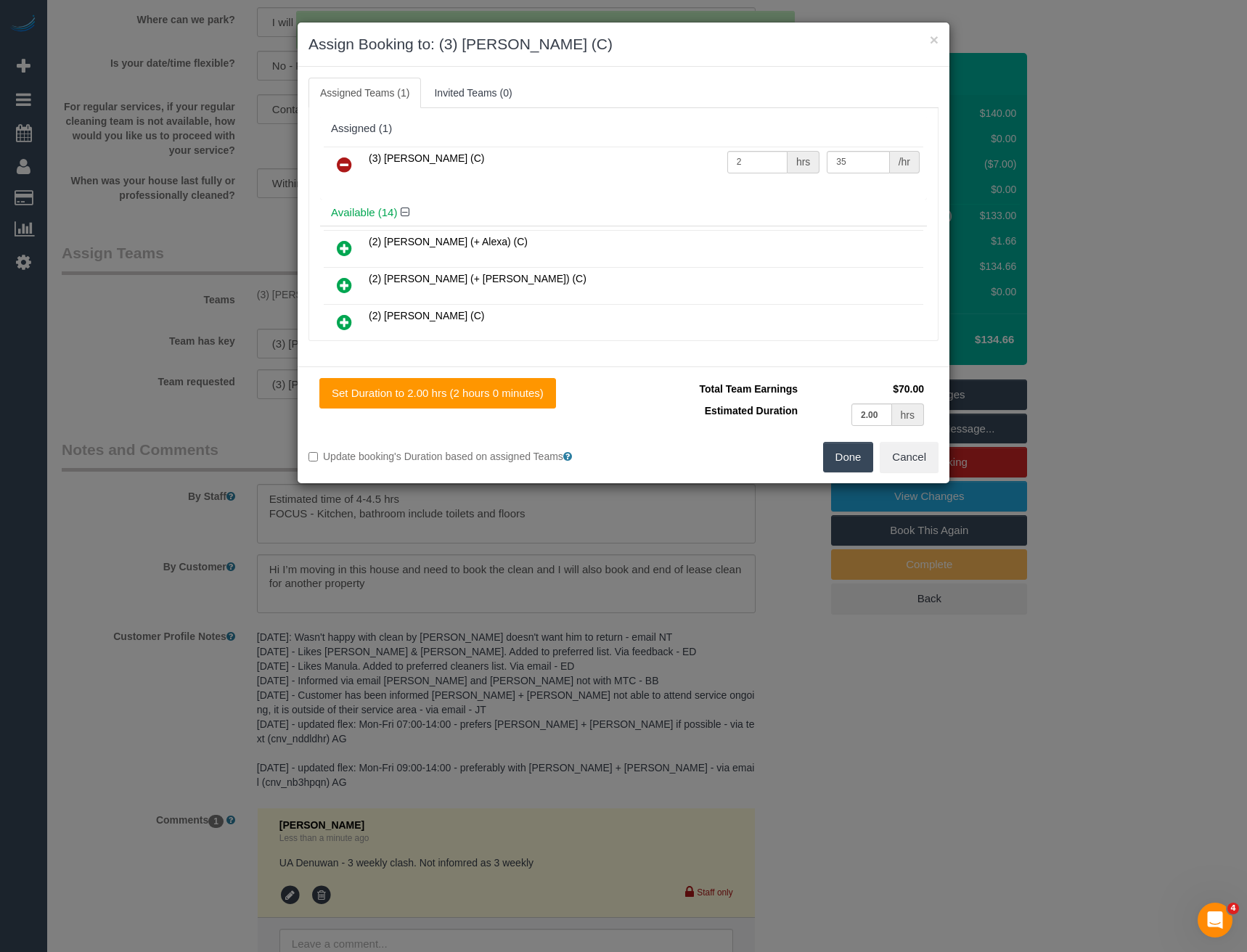
click at [333, 169] on link at bounding box center [344, 166] width 34 height 29
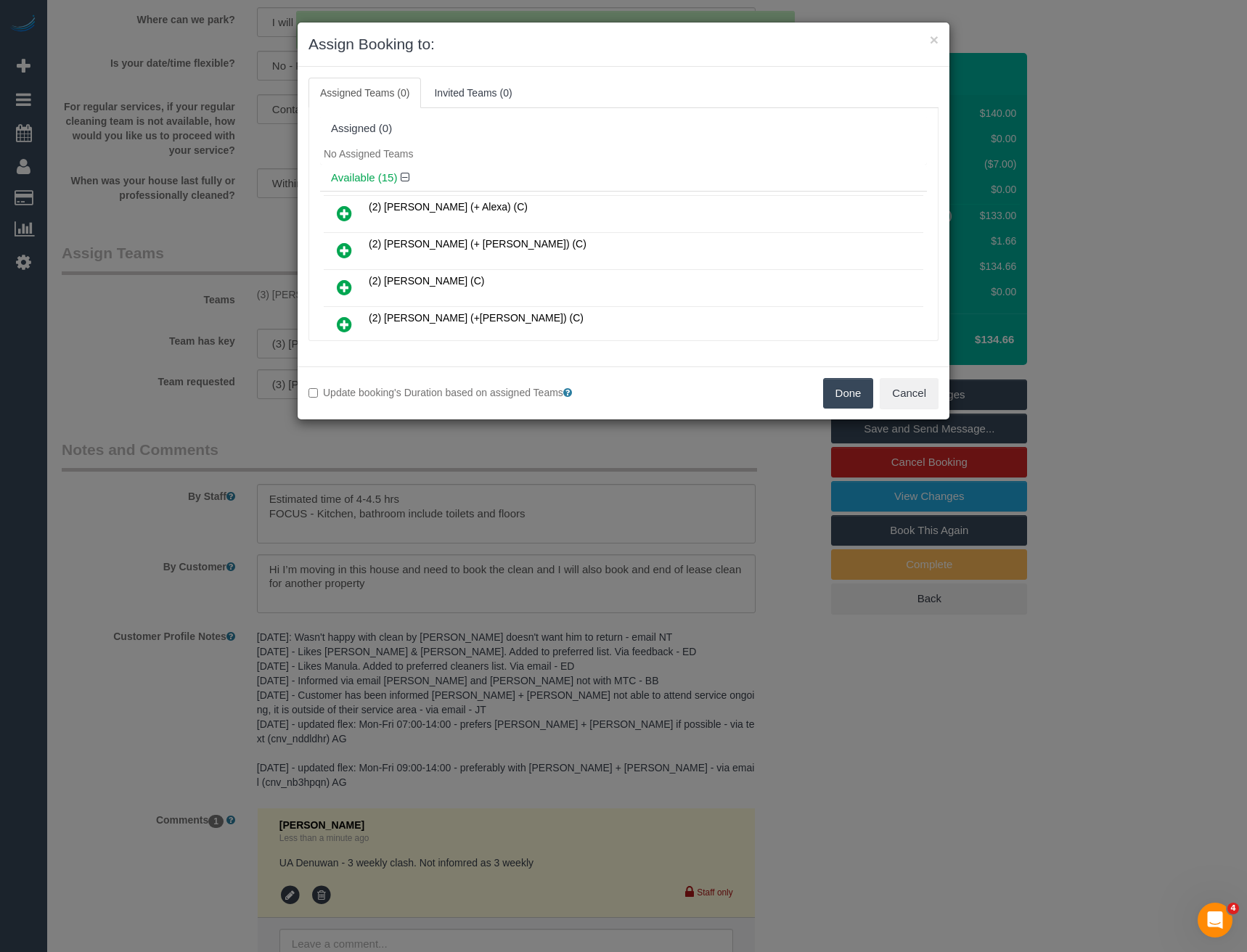
click at [859, 392] on button "Done" at bounding box center [849, 393] width 51 height 30
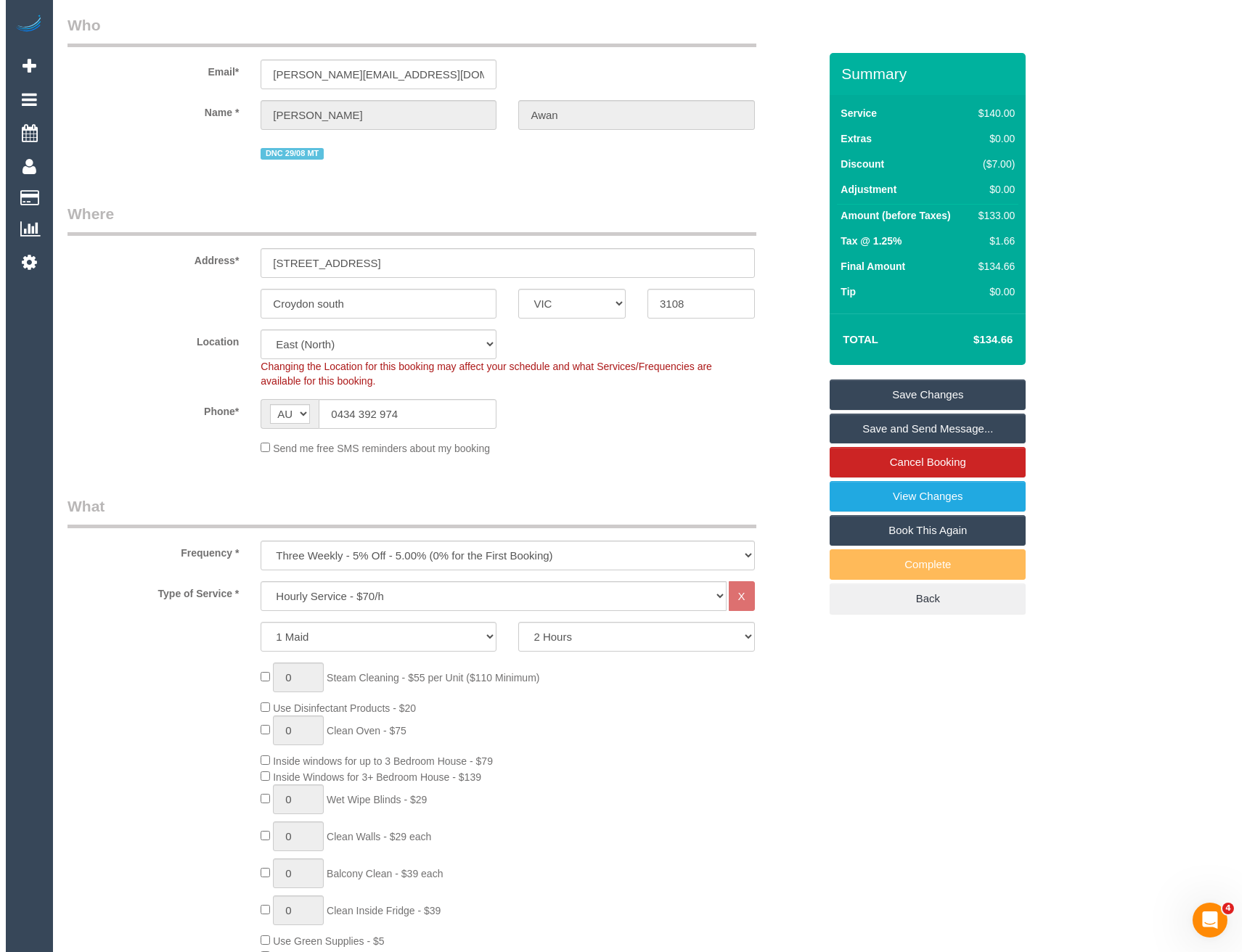
scroll to position [0, 0]
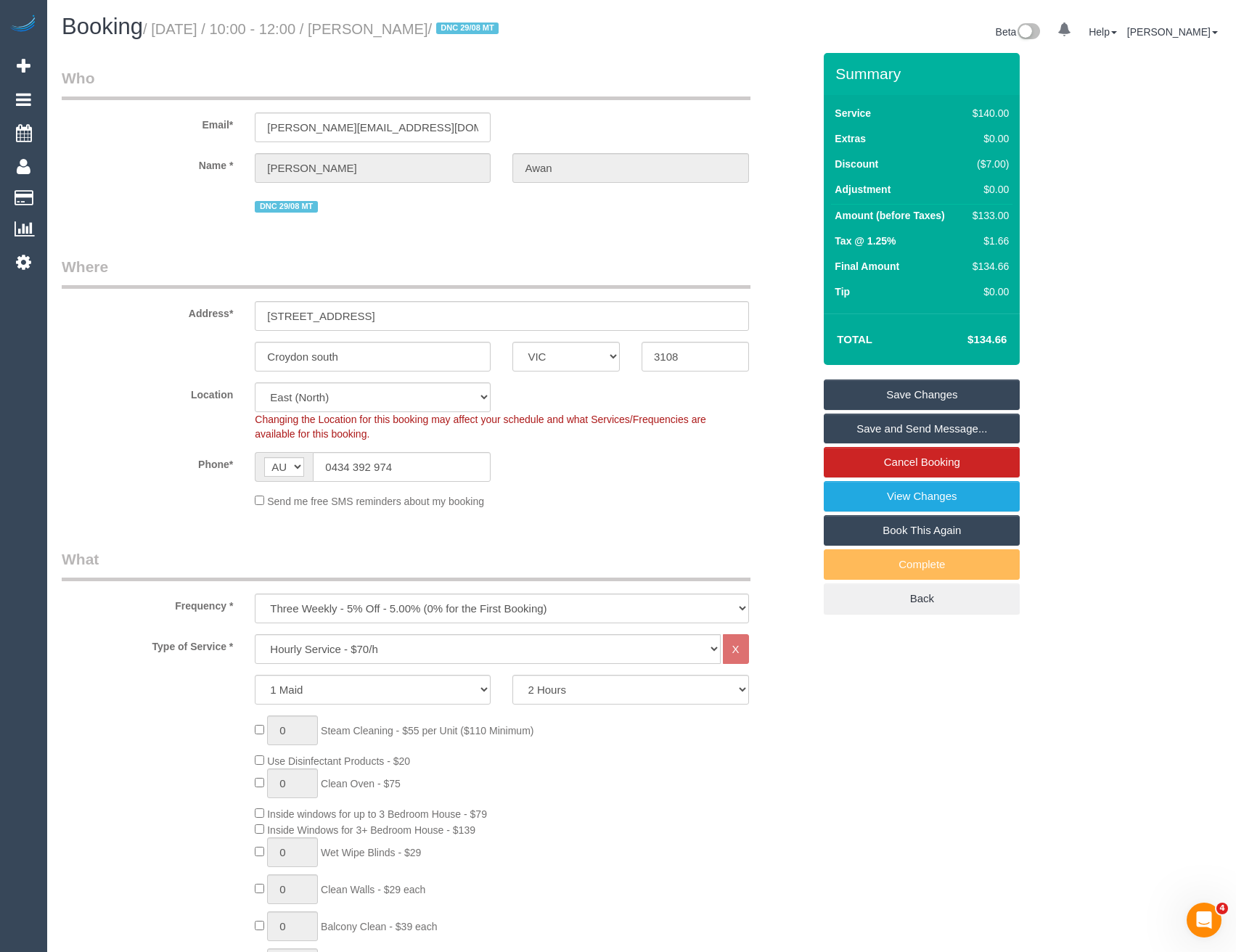
click at [935, 395] on link "Save Changes" at bounding box center [921, 394] width 196 height 30
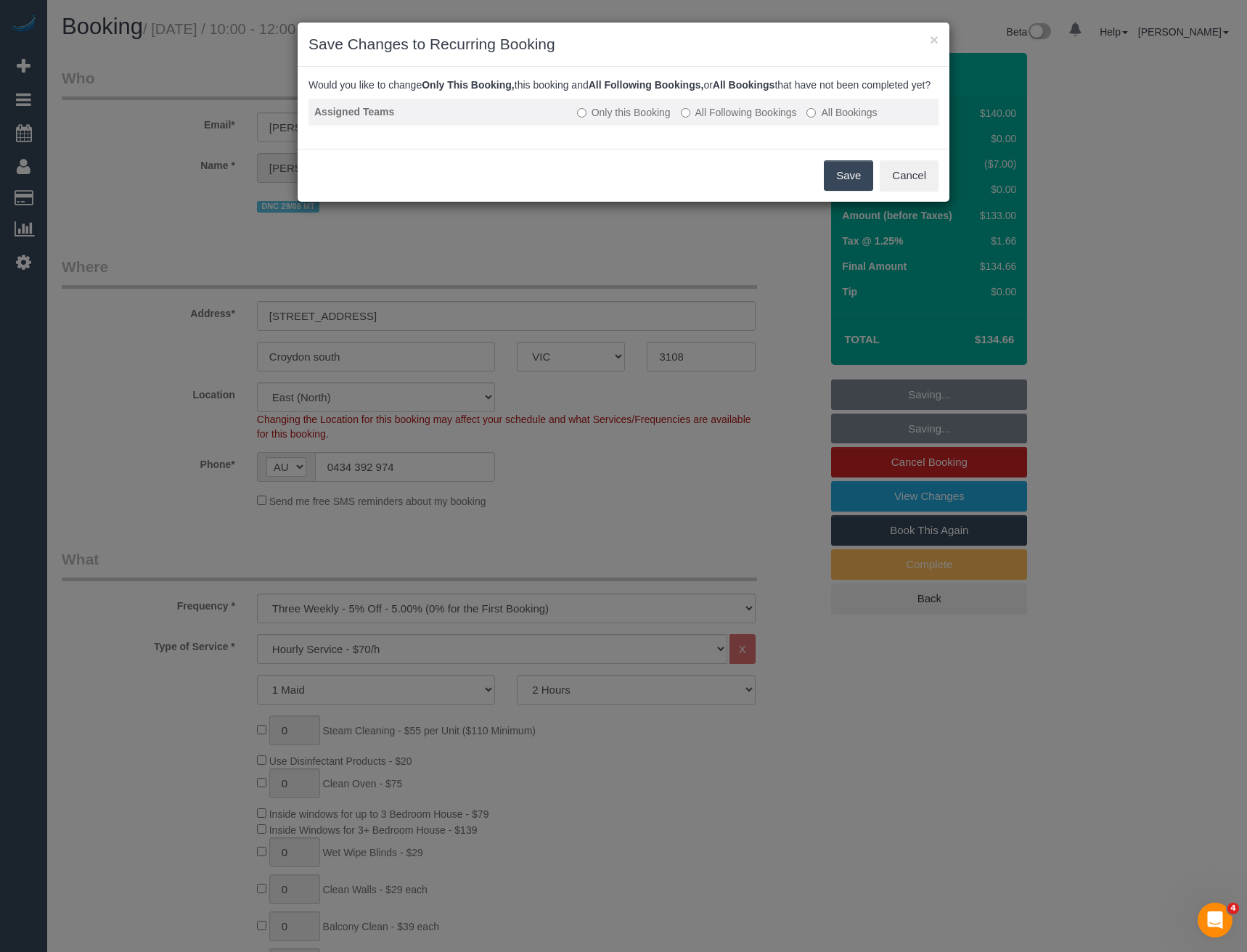
click at [733, 119] on label "All Following Bookings" at bounding box center [739, 112] width 116 height 15
click at [846, 183] on button "Save" at bounding box center [848, 175] width 49 height 30
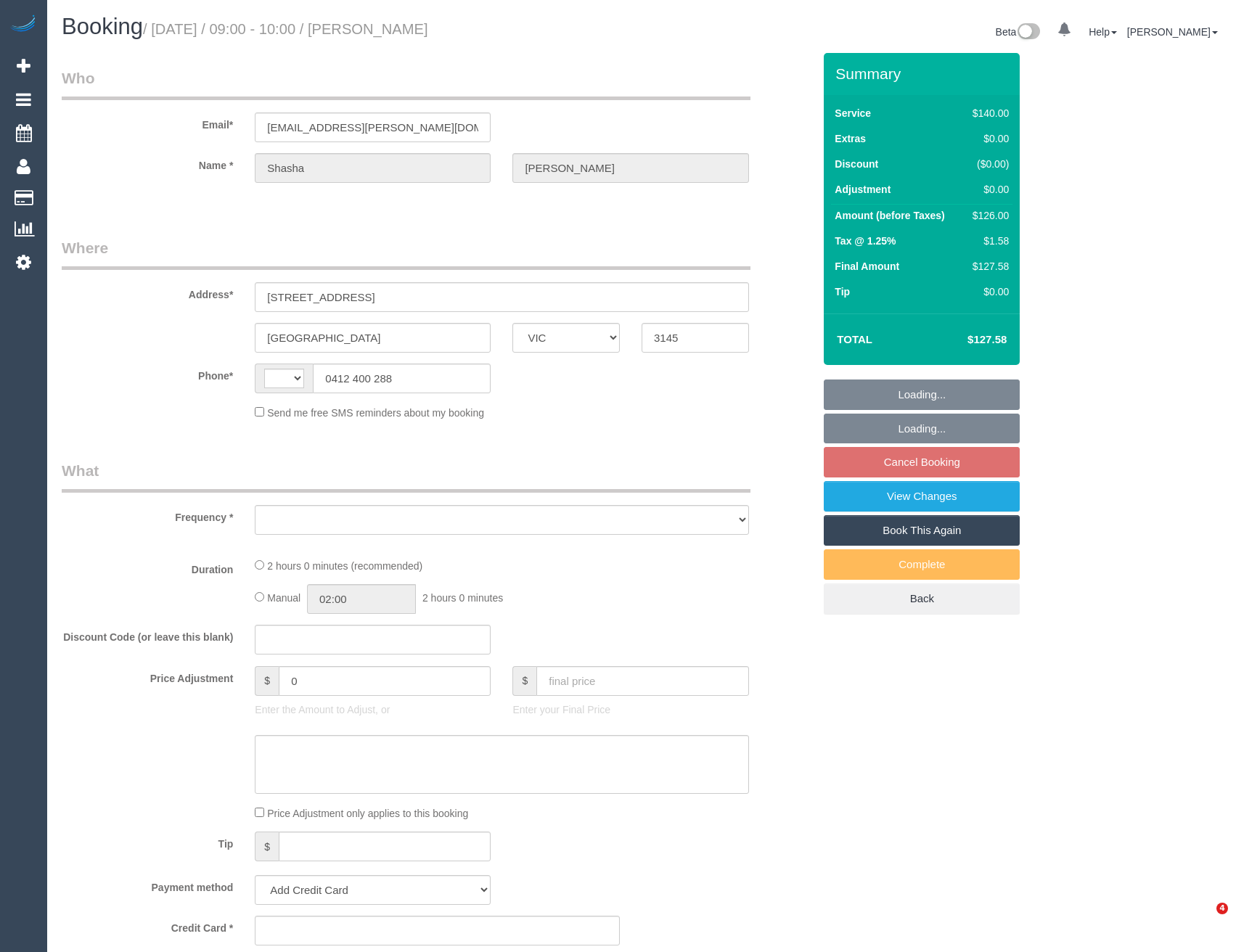
select select "VIC"
select select "string:AU"
select select "string:stripe-pm_1Pf98U2GScqysDRV1KyYvSbR"
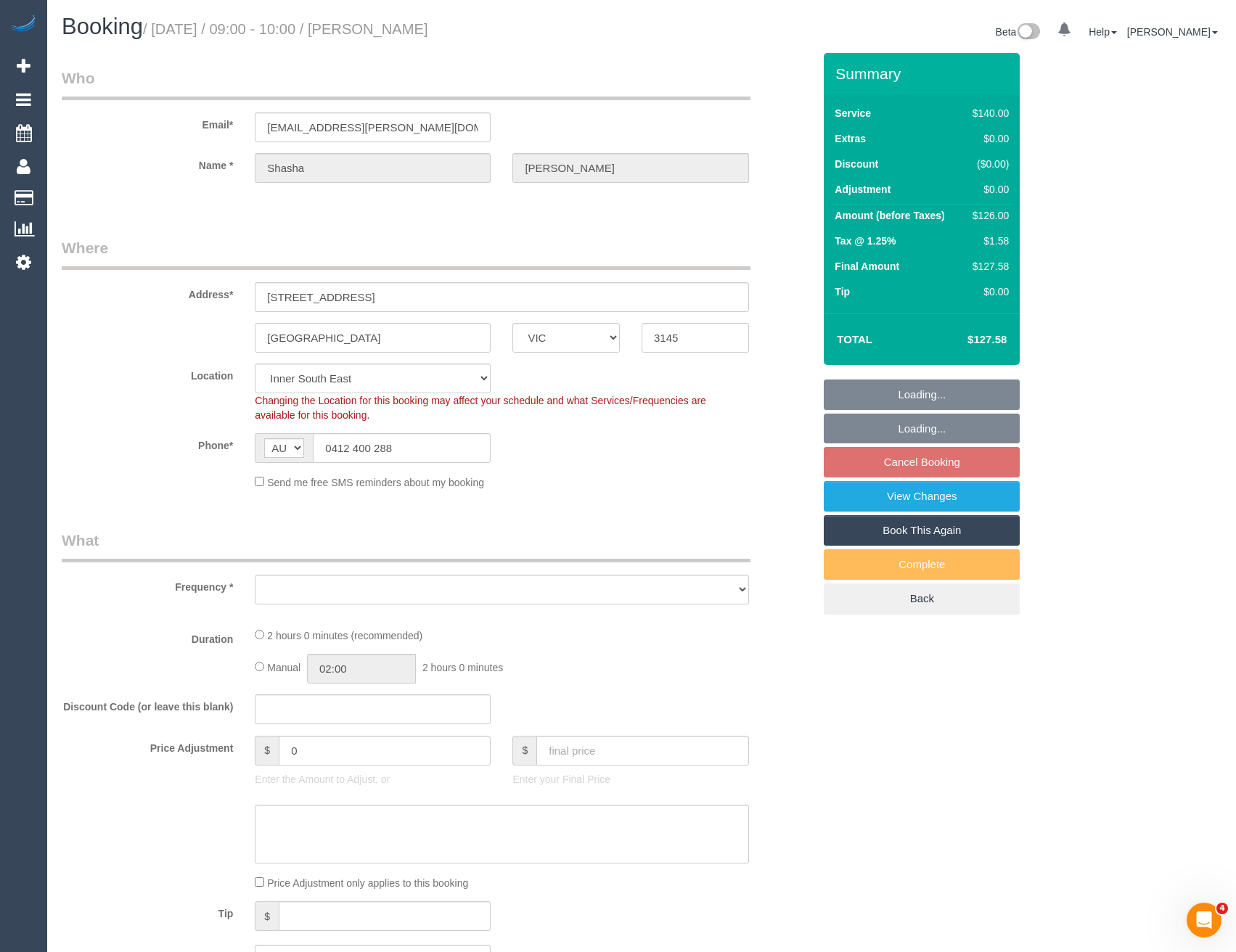
select select "number:28"
select select "number:14"
select select "number:19"
select select "number:24"
select select "number:34"
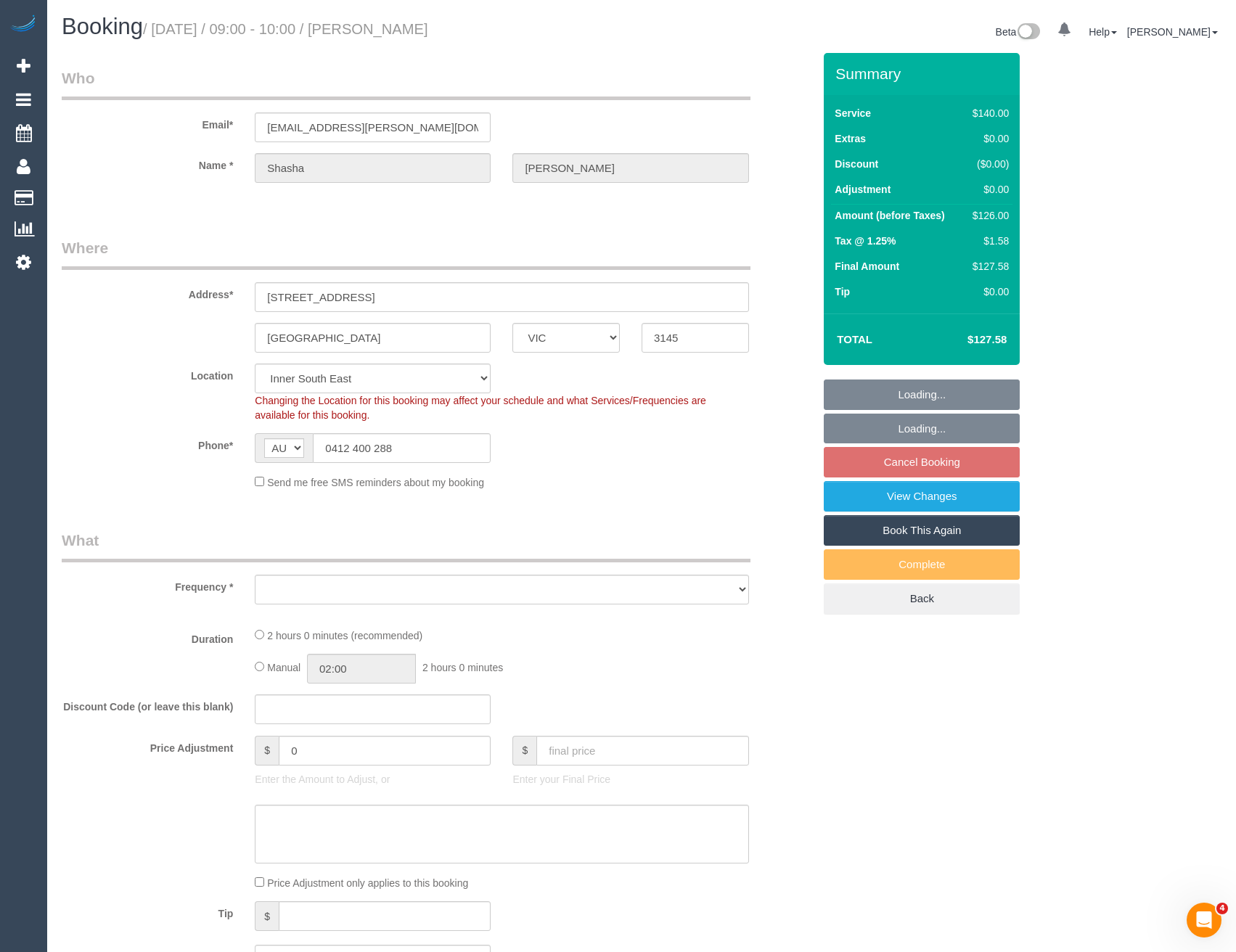
select select "number:12"
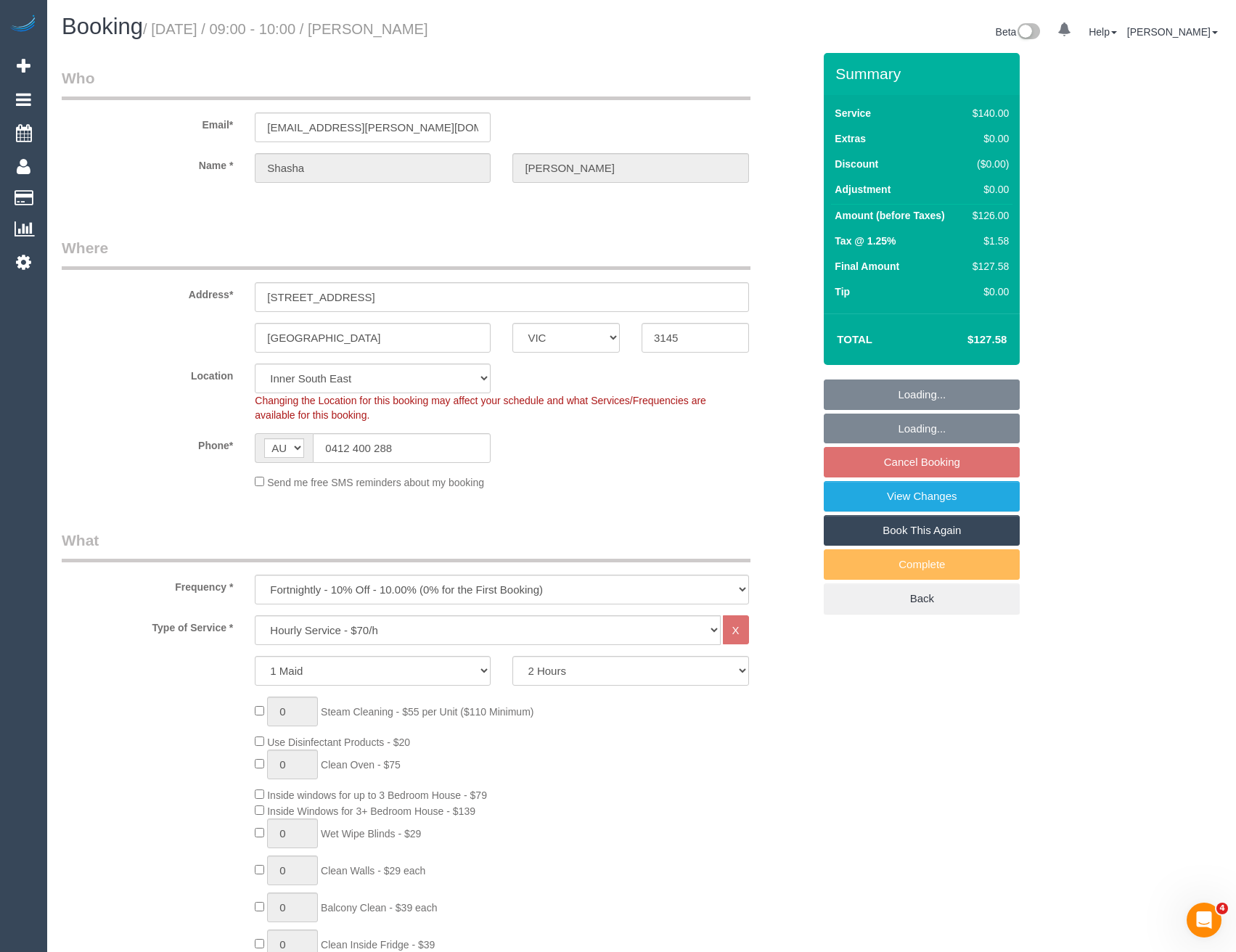
select select "object:1498"
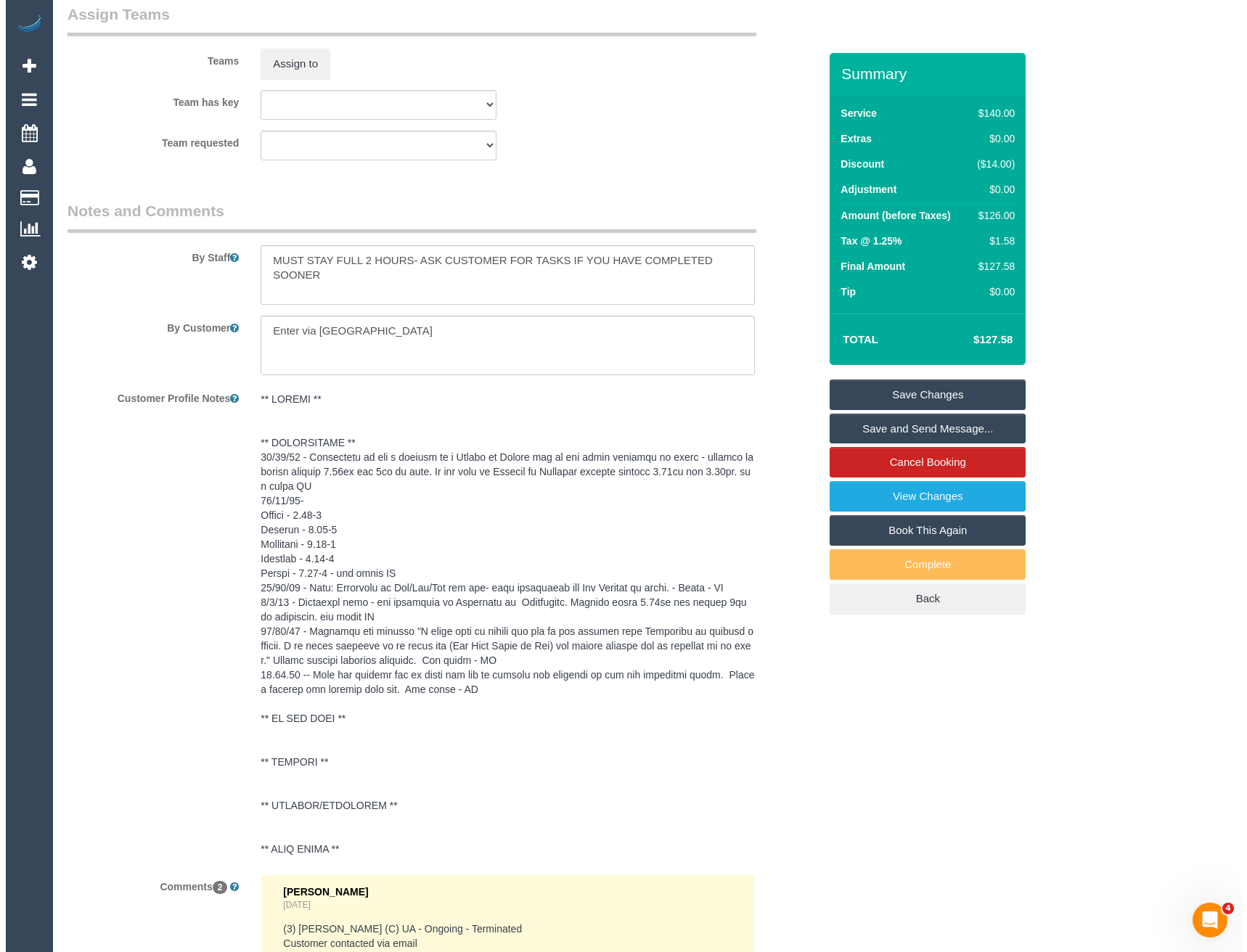
scroll to position [2105, 0]
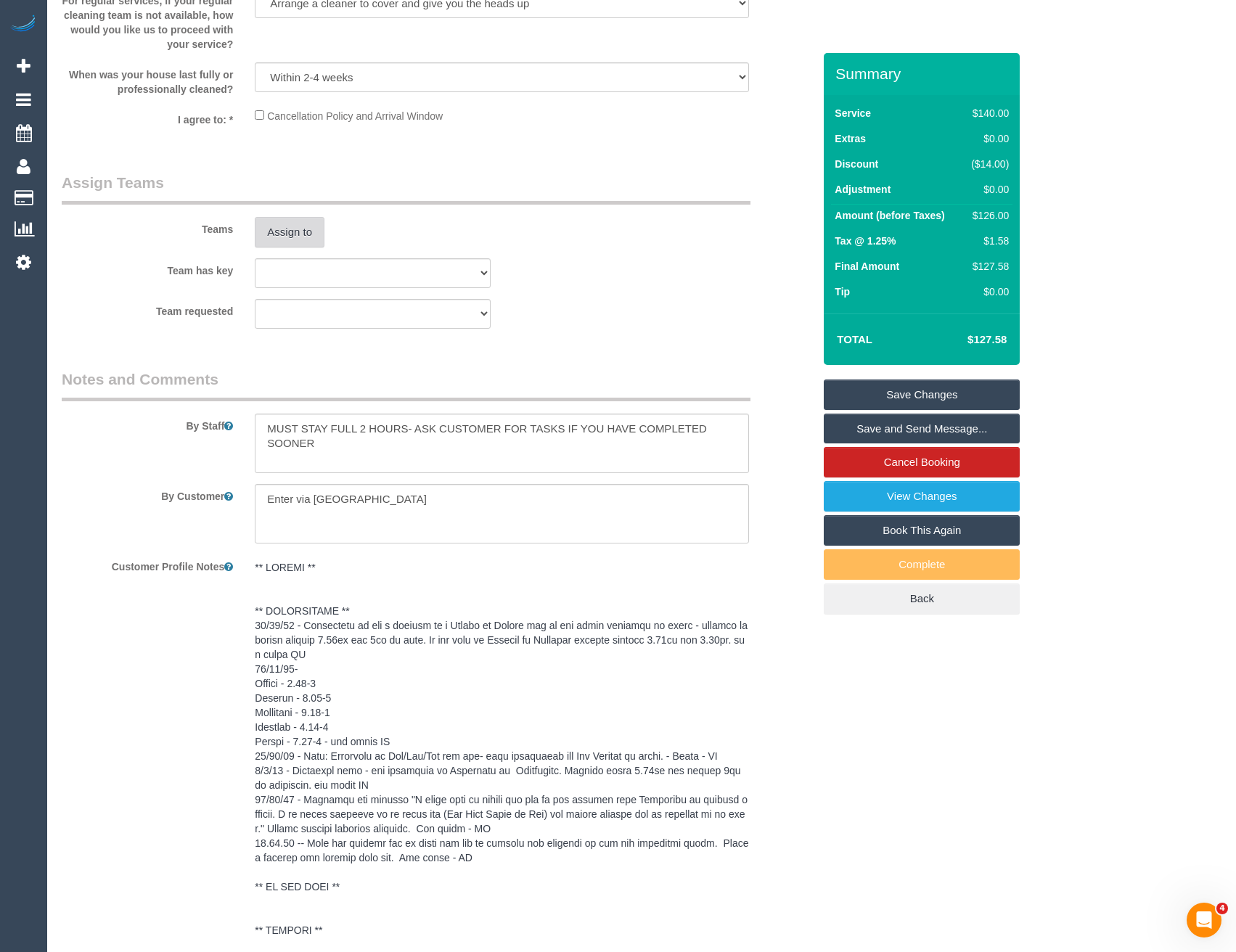
click at [283, 229] on button "Assign to" at bounding box center [289, 232] width 69 height 30
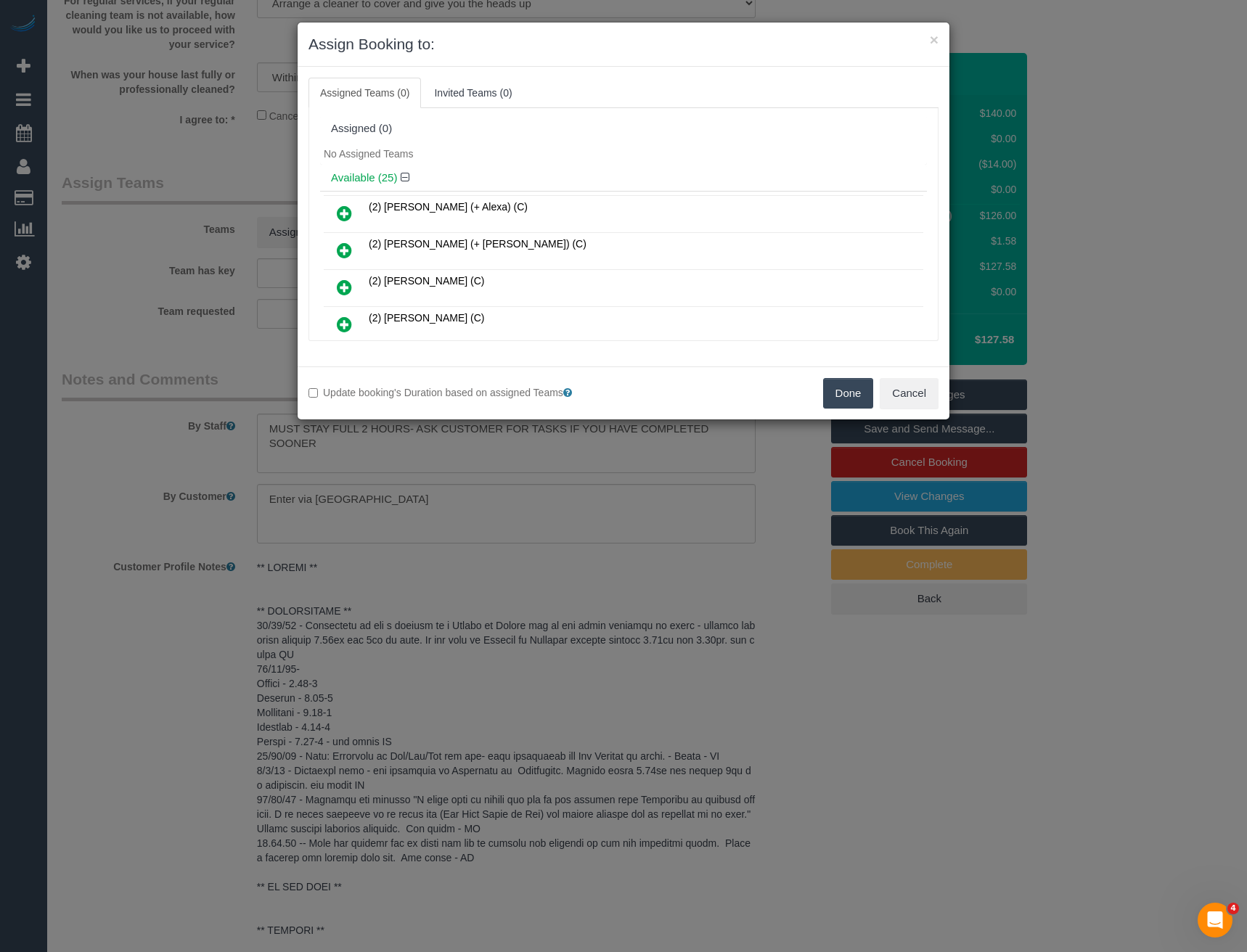
scroll to position [280, 0]
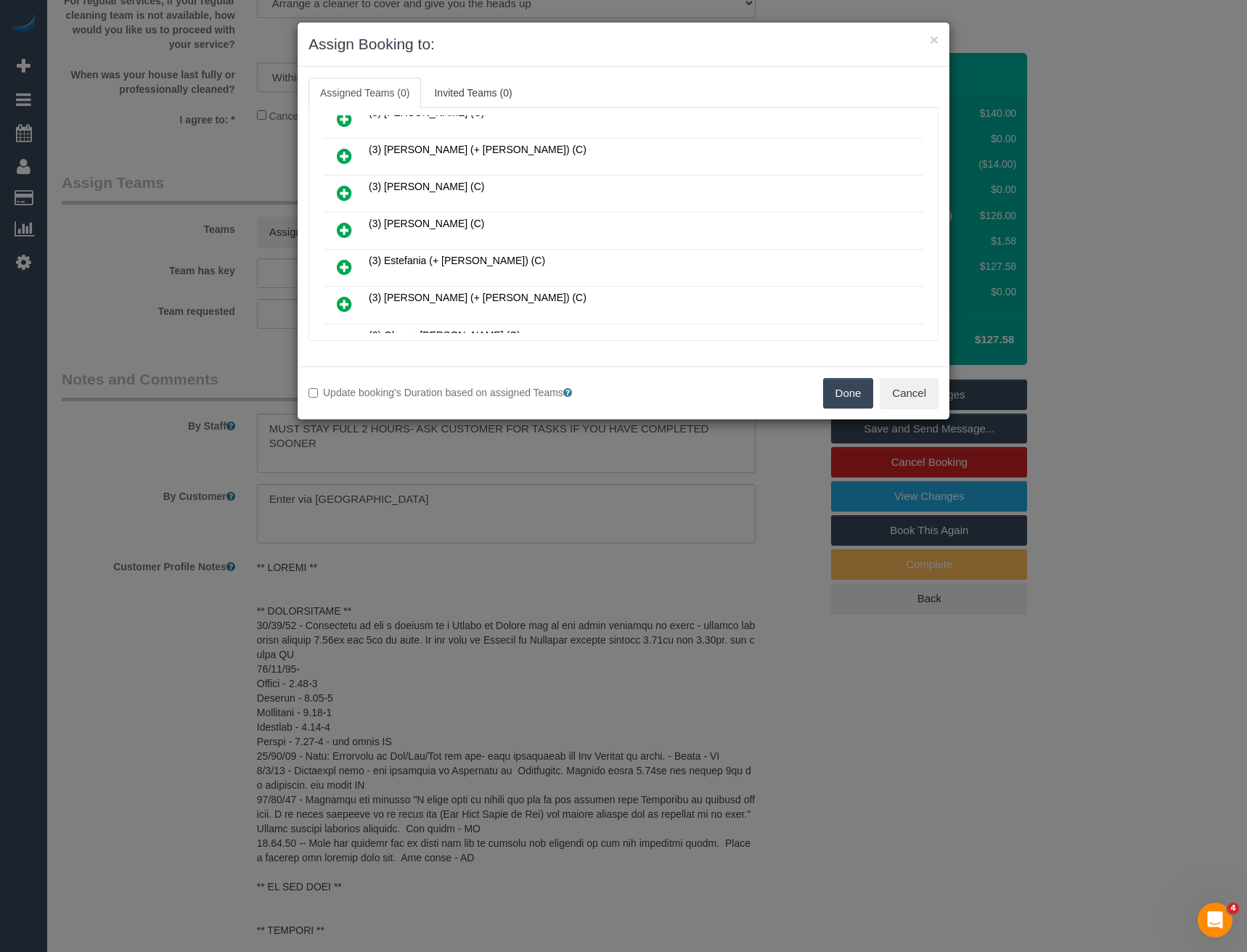
click at [348, 225] on icon at bounding box center [344, 230] width 16 height 17
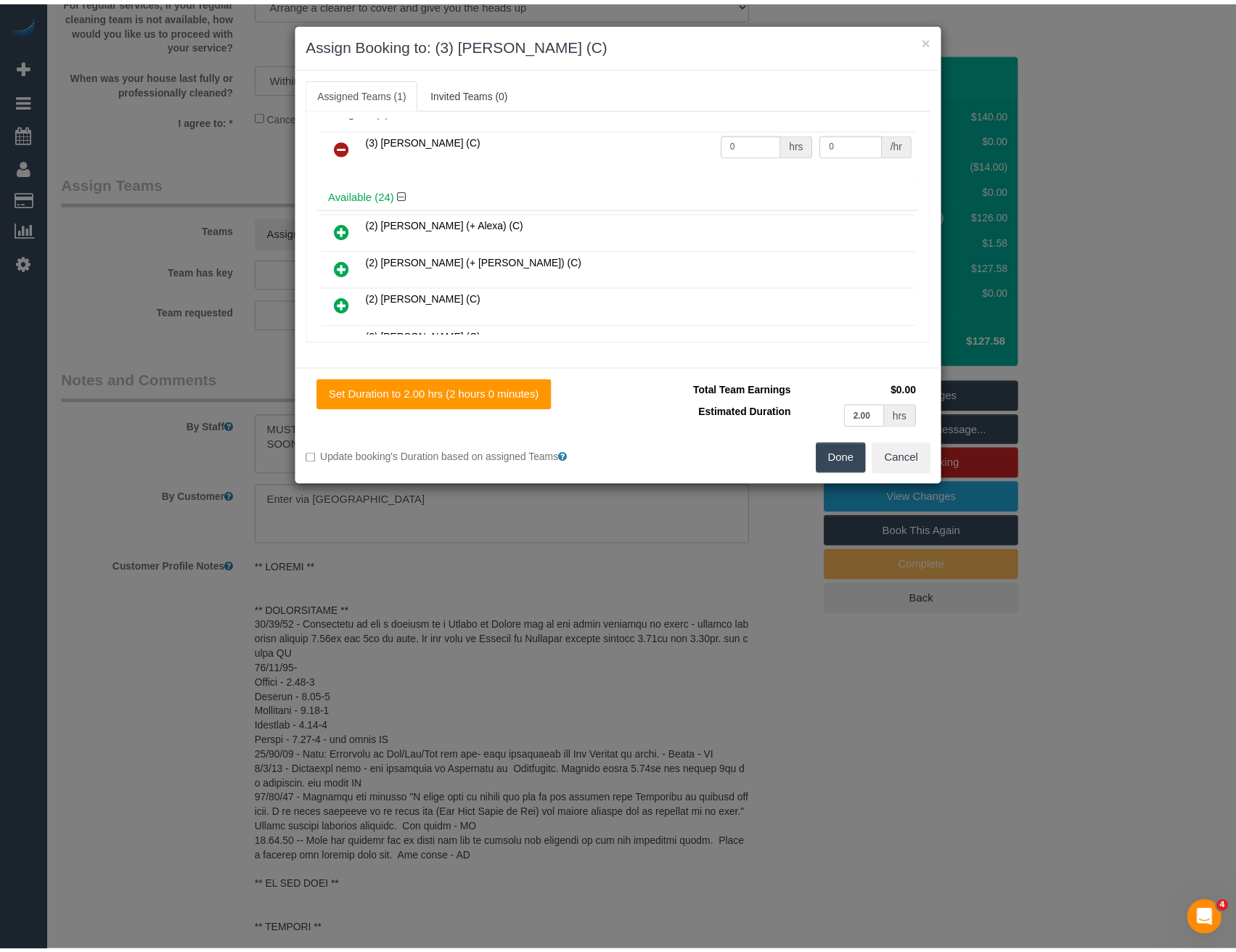
scroll to position [0, 0]
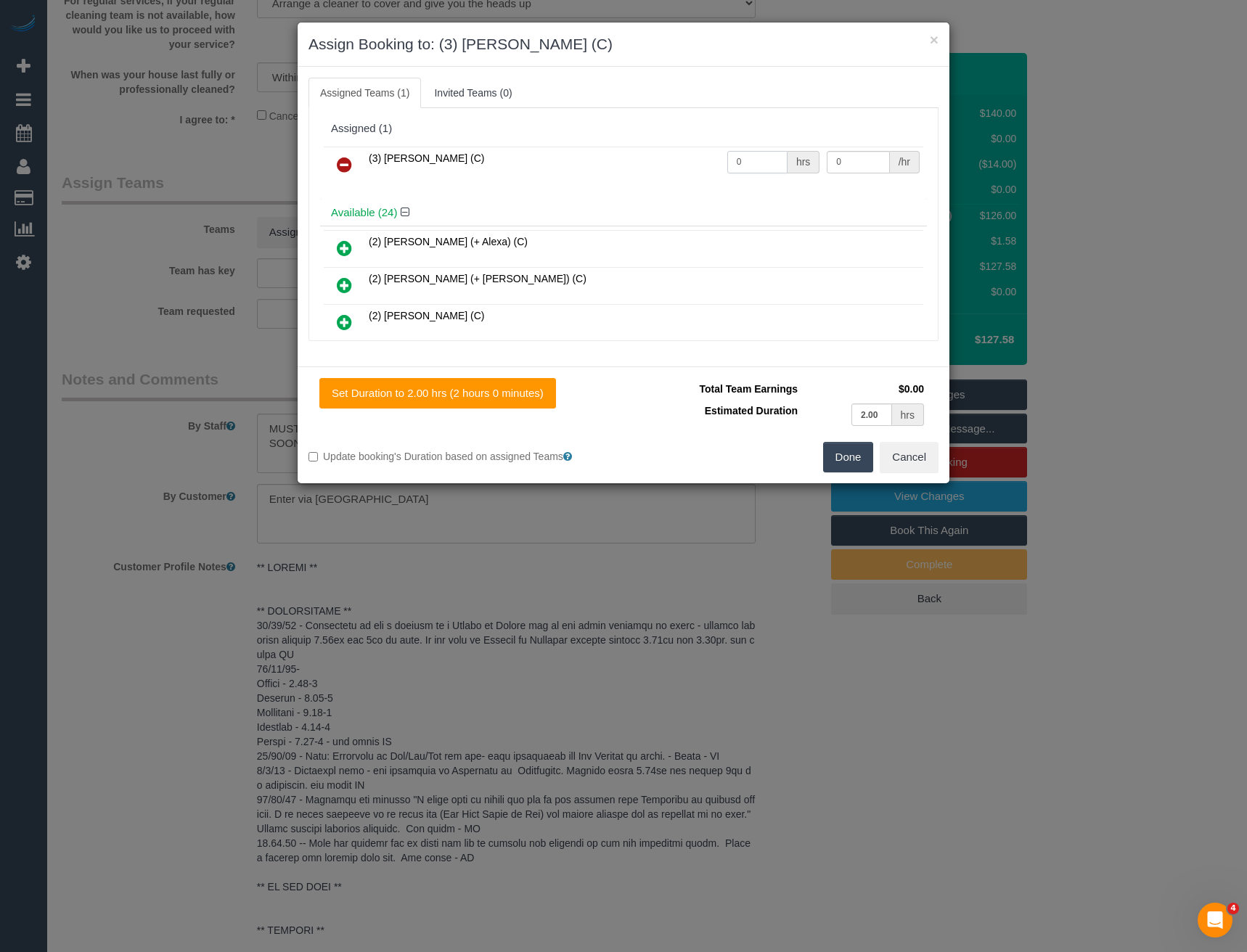
drag, startPoint x: 738, startPoint y: 170, endPoint x: 708, endPoint y: 164, distance: 30.6
click at [710, 168] on tr "(3) Denuwan Lamahewa (C) 0 hrs 0 /hr" at bounding box center [623, 165] width 599 height 37
type input "2"
type input "35"
click at [856, 451] on button "Done" at bounding box center [849, 457] width 51 height 30
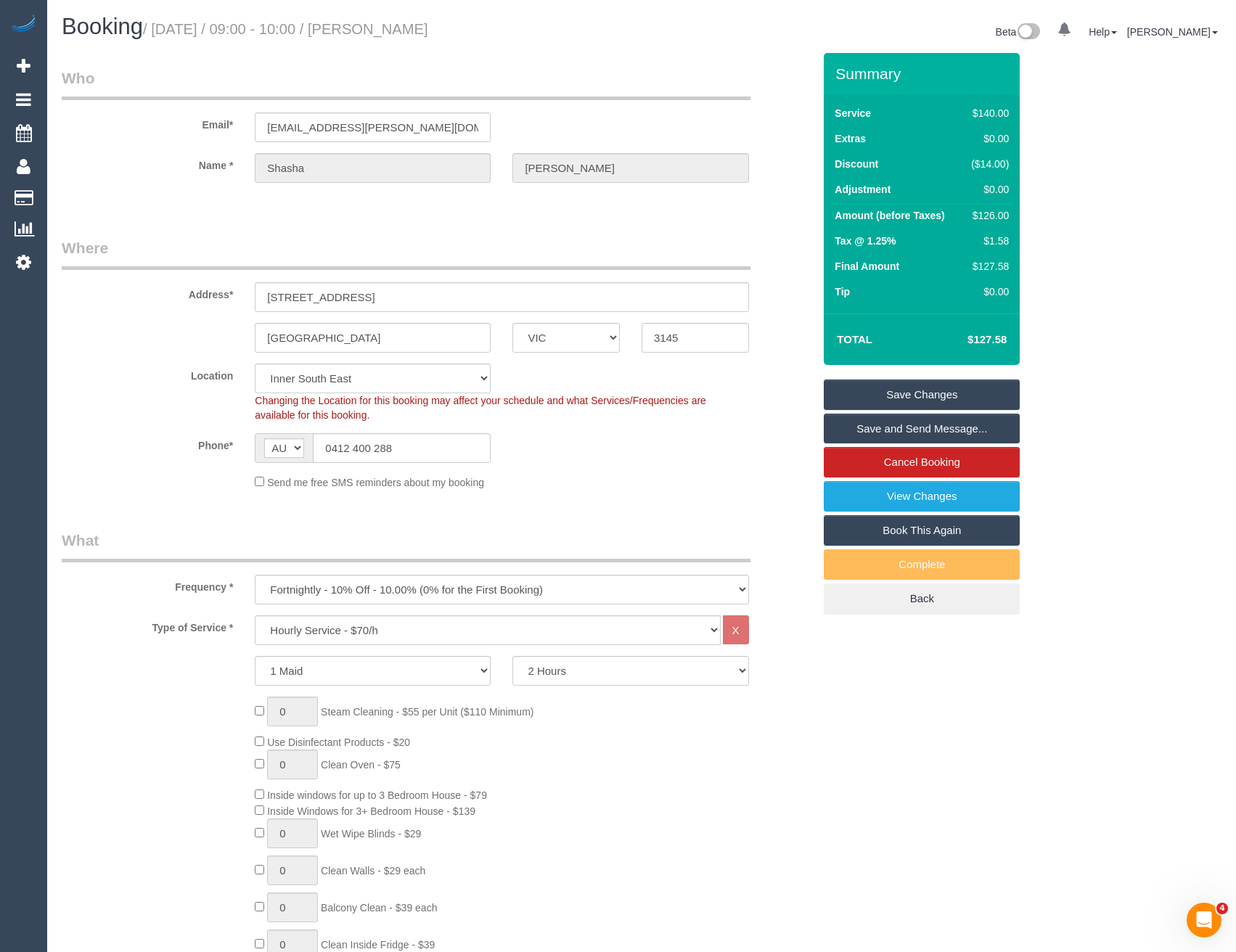
click at [864, 430] on link "Save and Send Message..." at bounding box center [921, 429] width 196 height 30
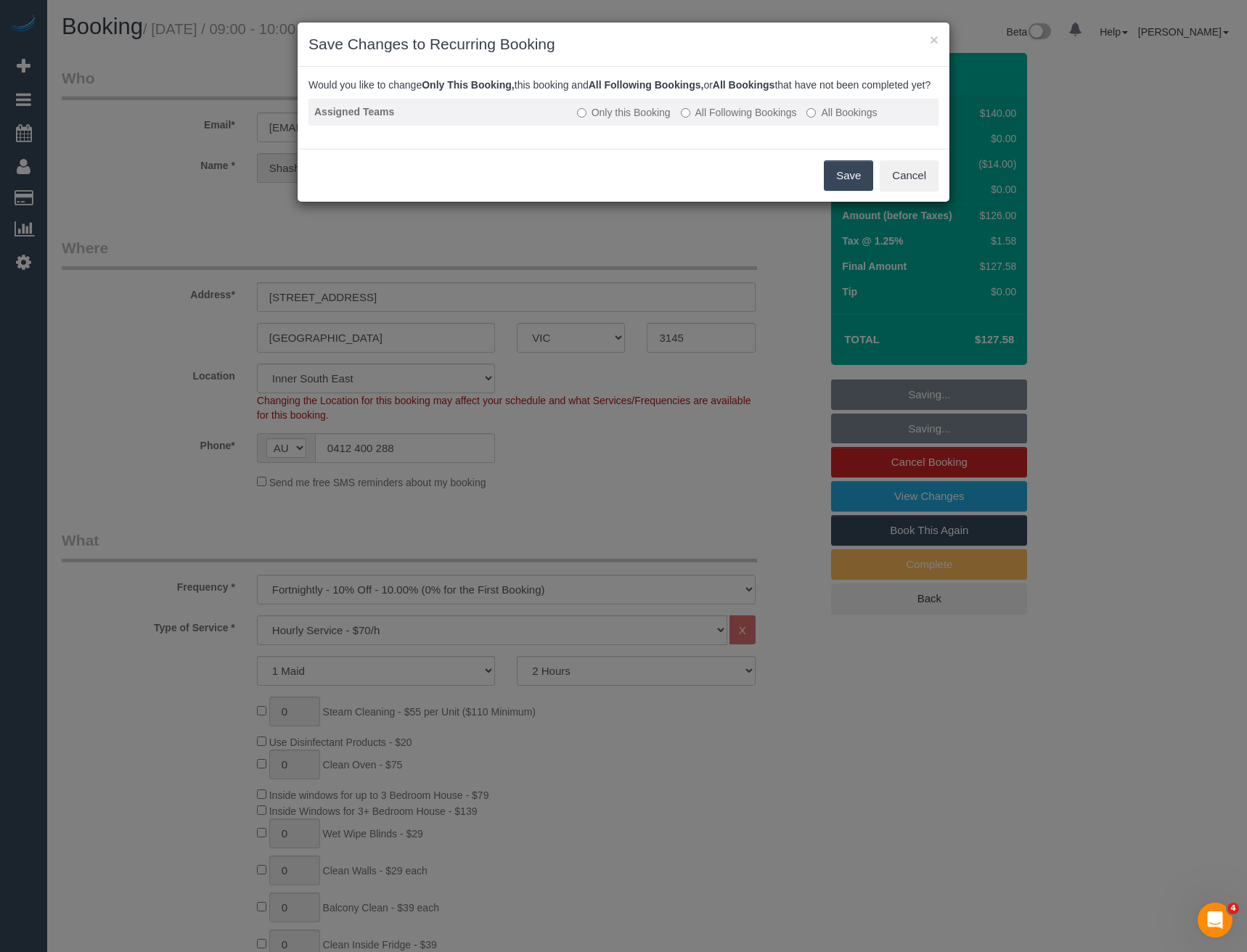
click at [722, 119] on label "All Following Bookings" at bounding box center [739, 112] width 116 height 15
click at [842, 184] on button "Save" at bounding box center [848, 175] width 49 height 30
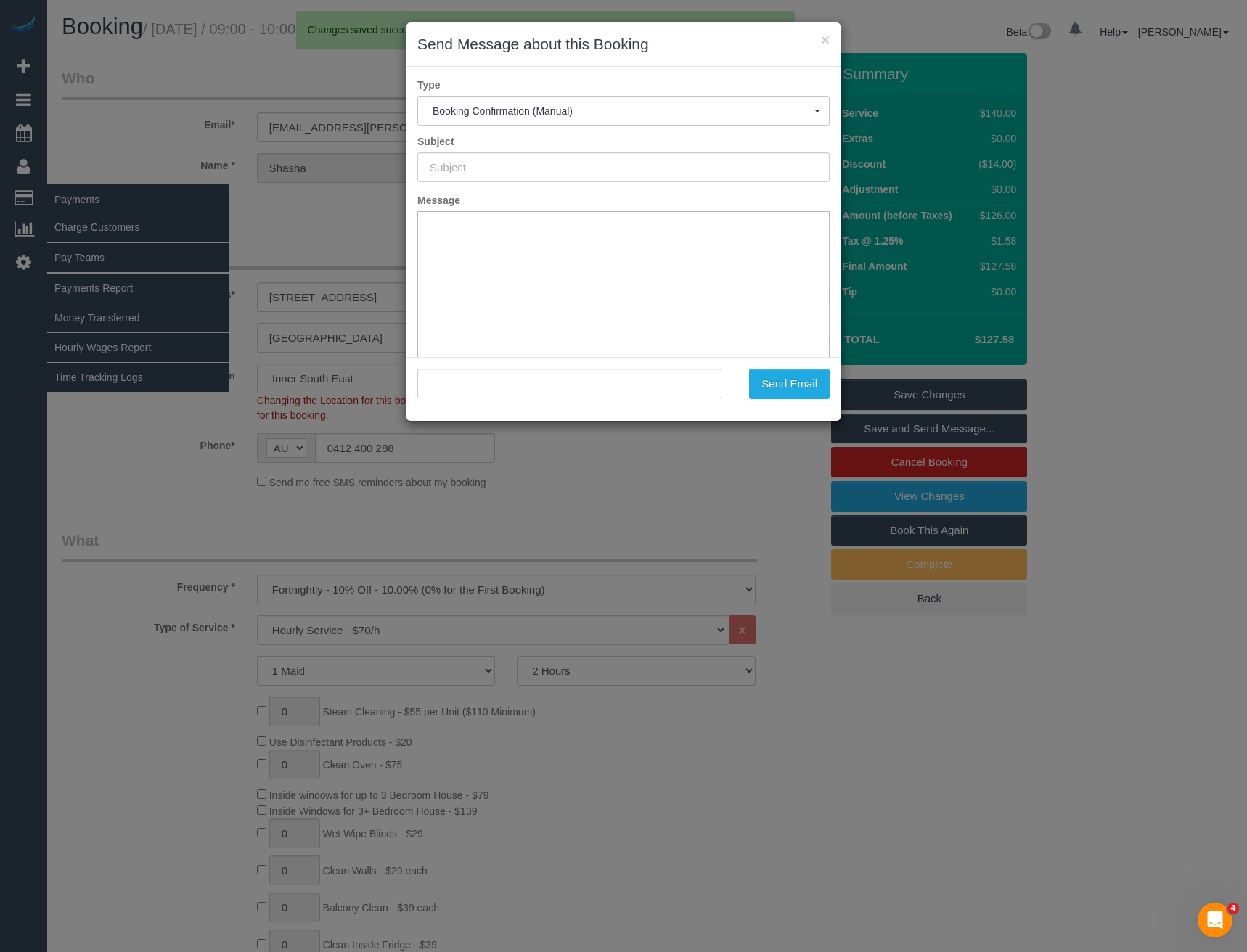
type input "Booking Confirmed"
type input ""Shasha Gomez" <shasha.kamat@gmail.com>"
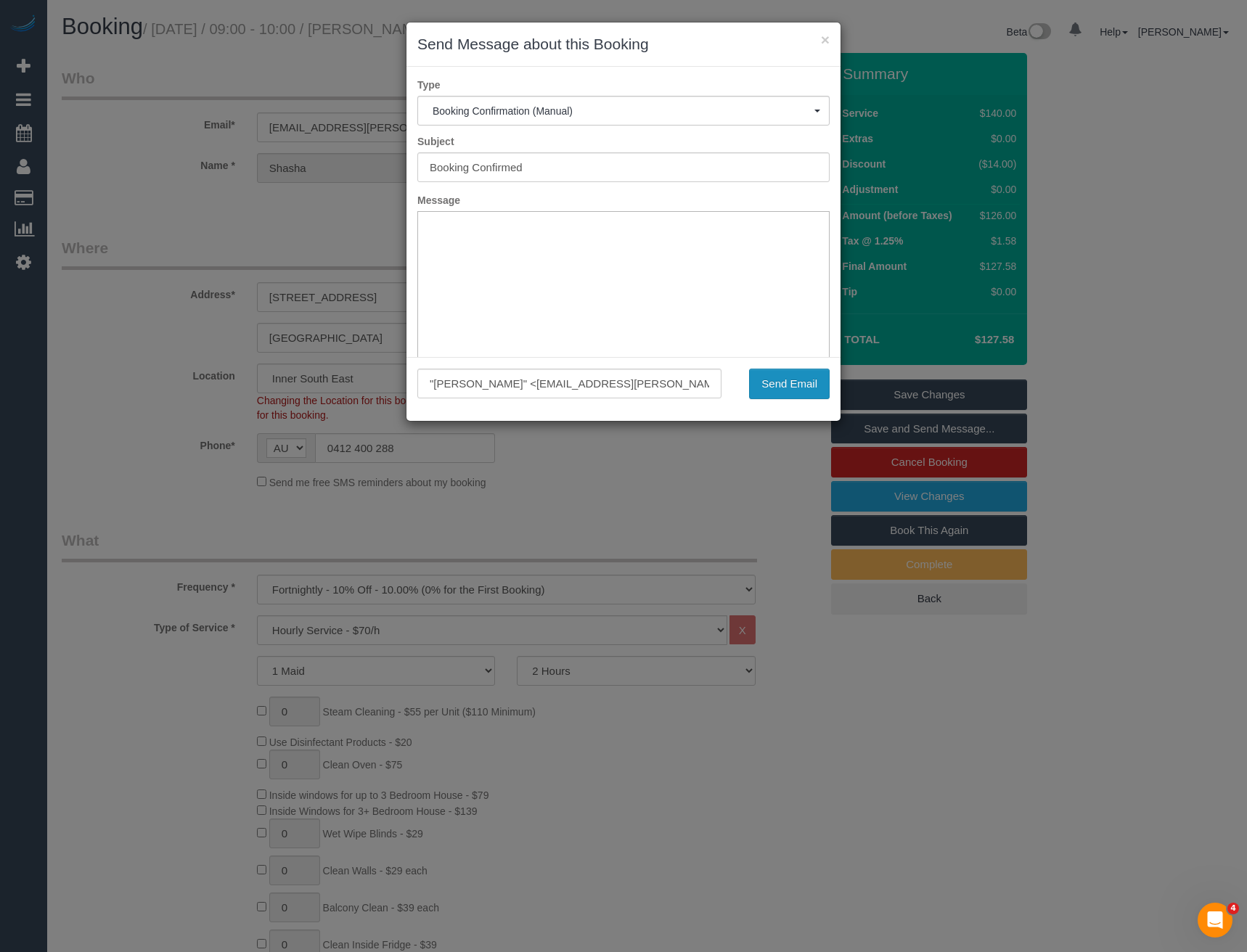
drag, startPoint x: 797, startPoint y: 382, endPoint x: 770, endPoint y: 391, distance: 28.5
click at [797, 382] on button "Send Email" at bounding box center [789, 383] width 80 height 30
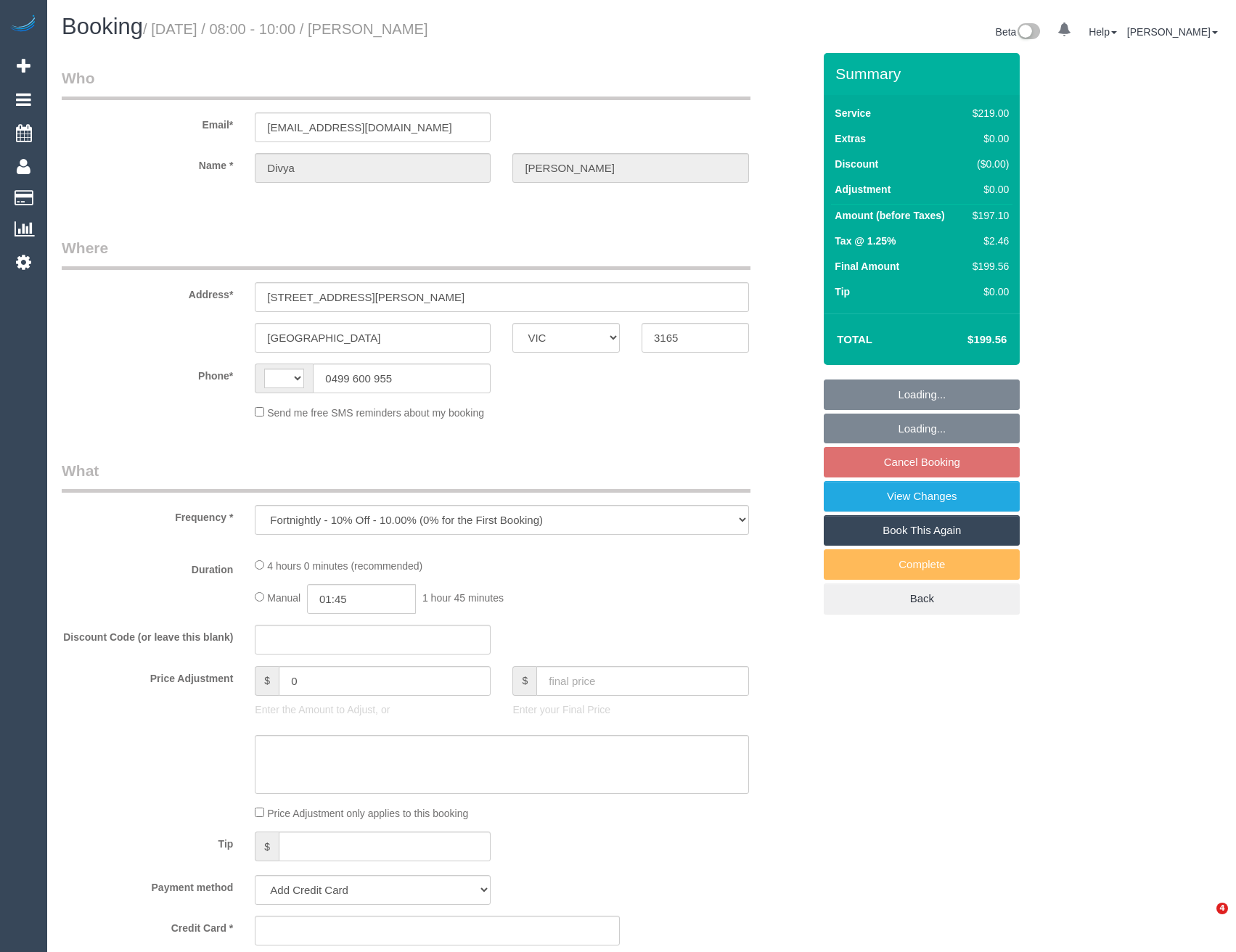
select select "VIC"
select select "string:AU"
select select "string:stripe-pm_1HrBrP2GScqysDRVSxMklvwU"
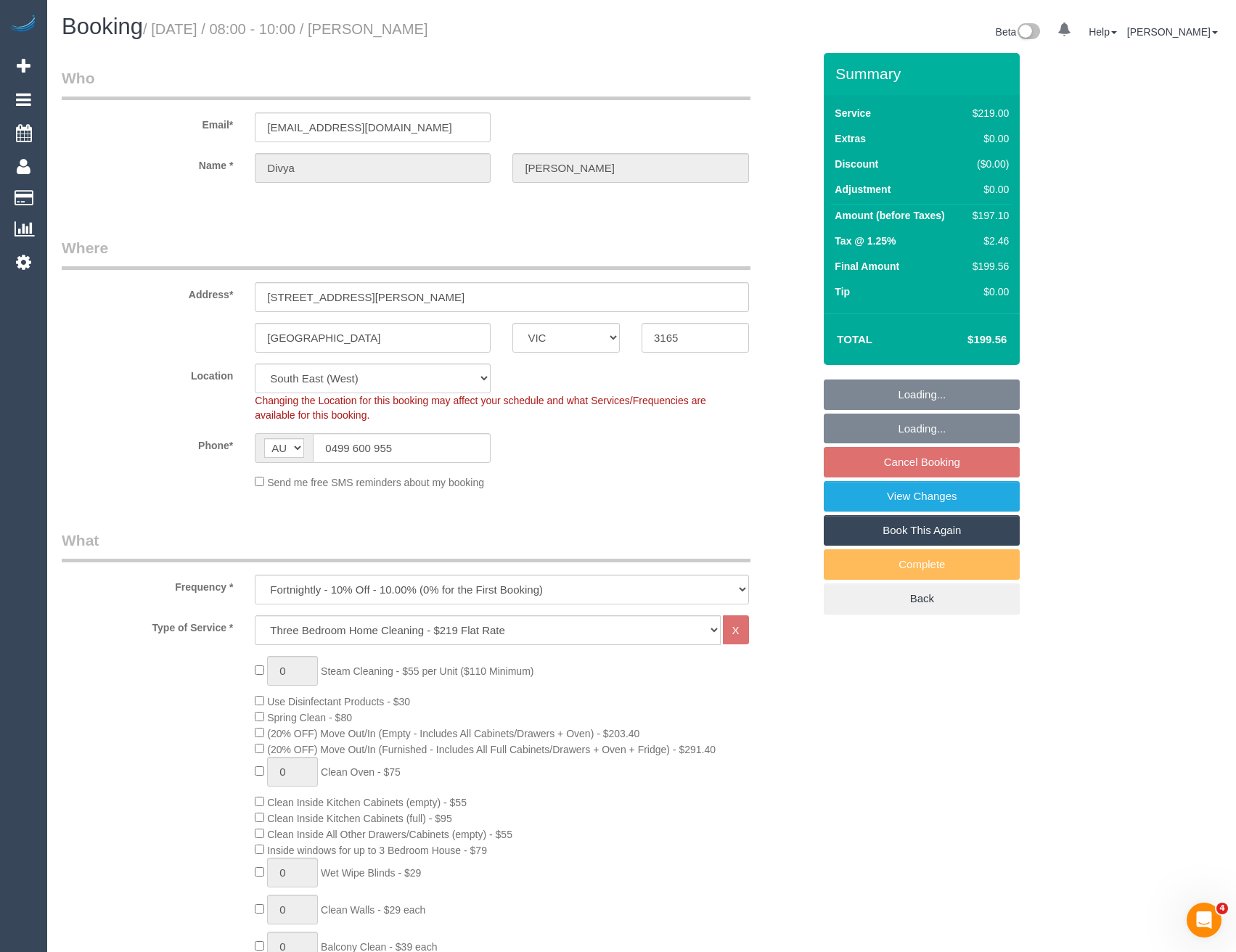
select select "number:27"
select select "number:14"
select select "number:19"
select select "number:25"
select select "number:35"
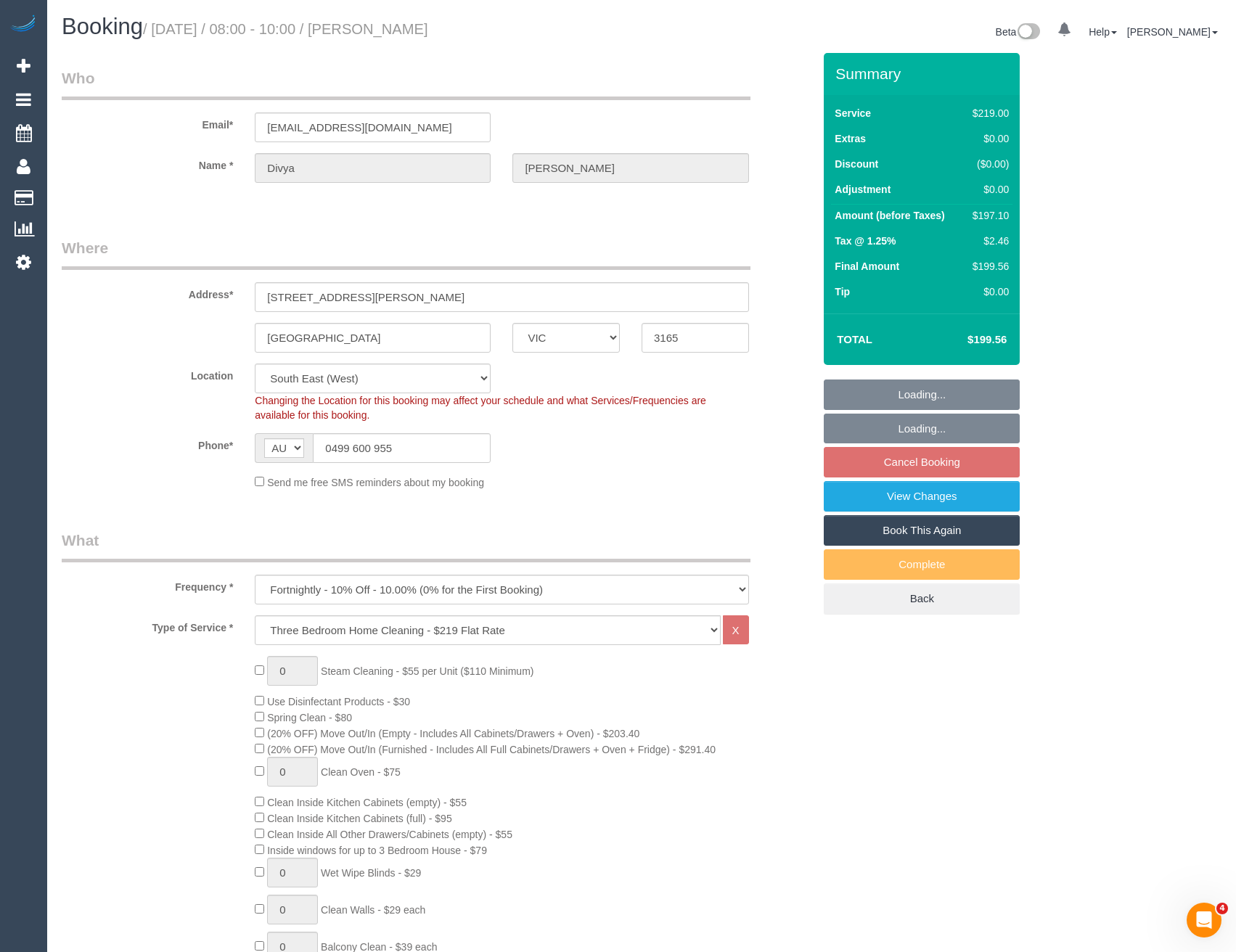
select select "number:12"
select select "object:1325"
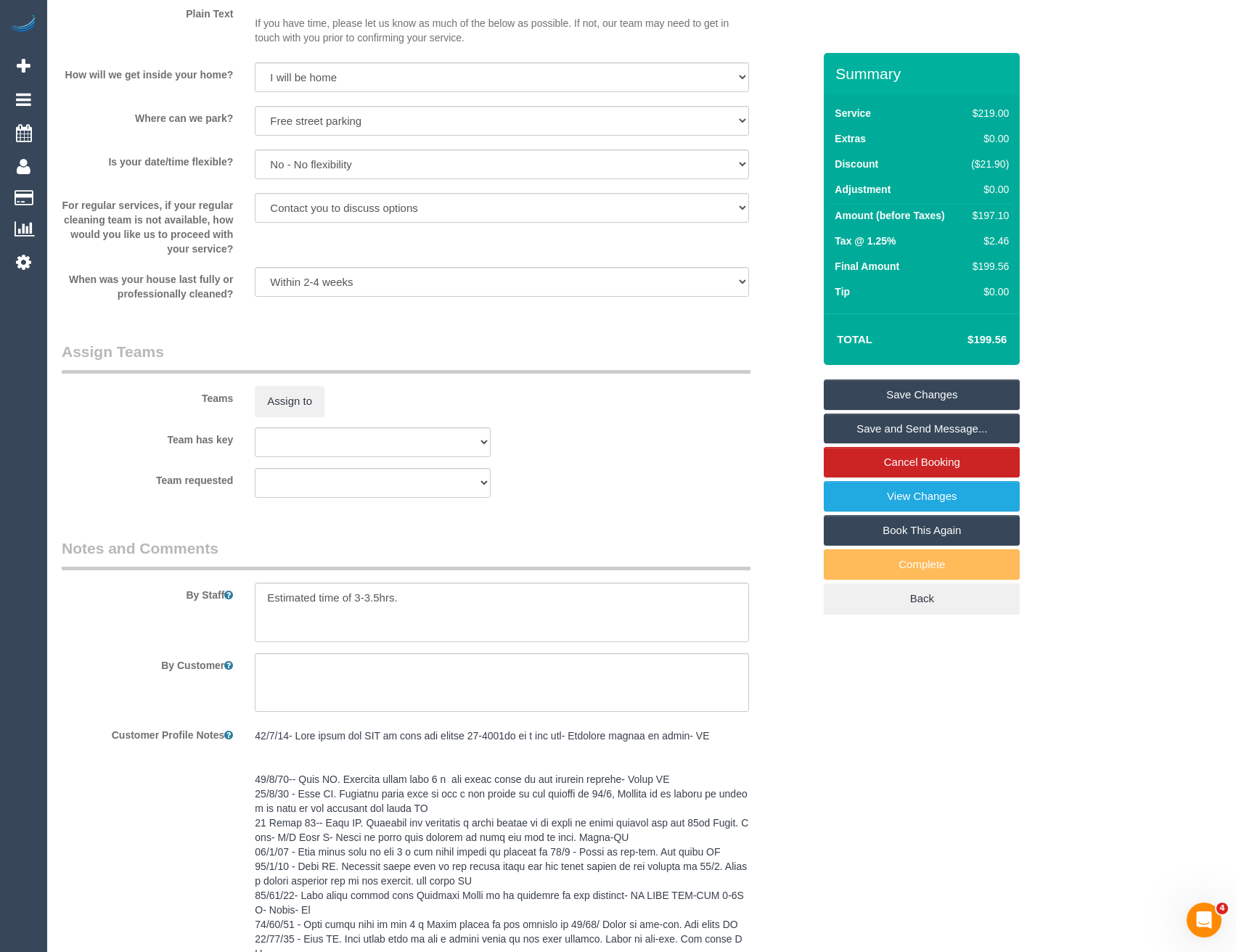
scroll to position [2033, 0]
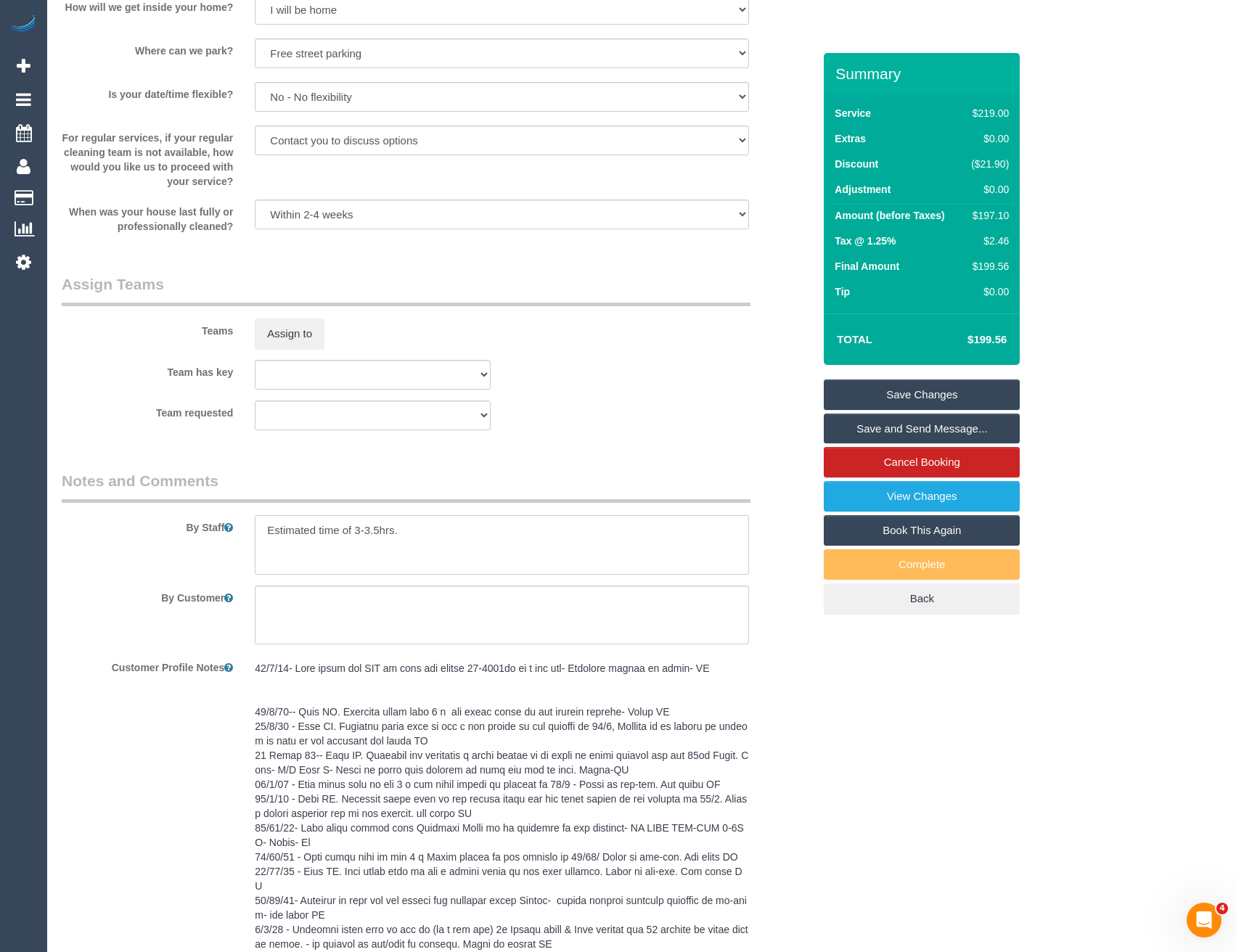
drag, startPoint x: 263, startPoint y: 531, endPoint x: 272, endPoint y: 515, distance: 18.4
click at [263, 531] on textarea at bounding box center [501, 544] width 493 height 59
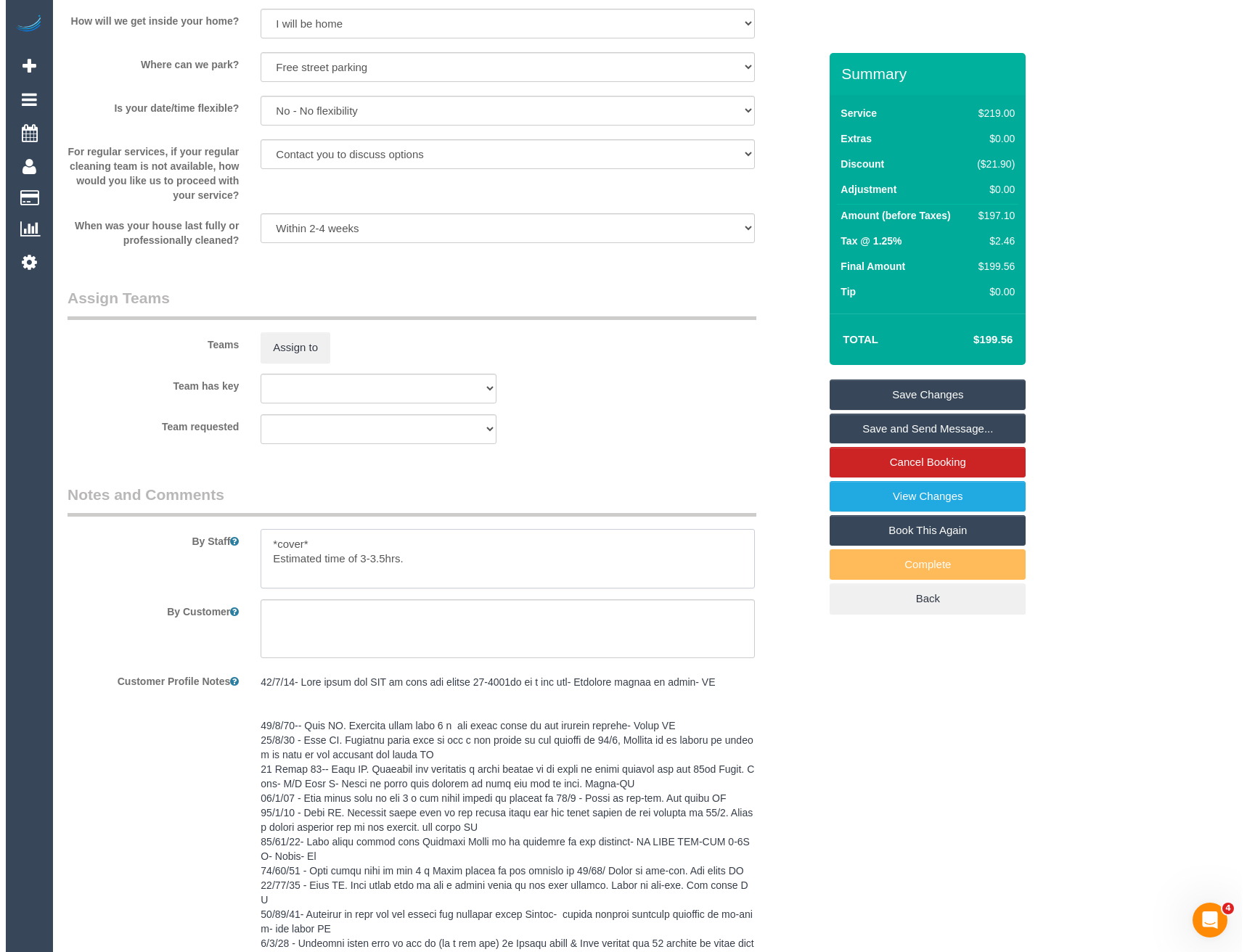
scroll to position [1887, 0]
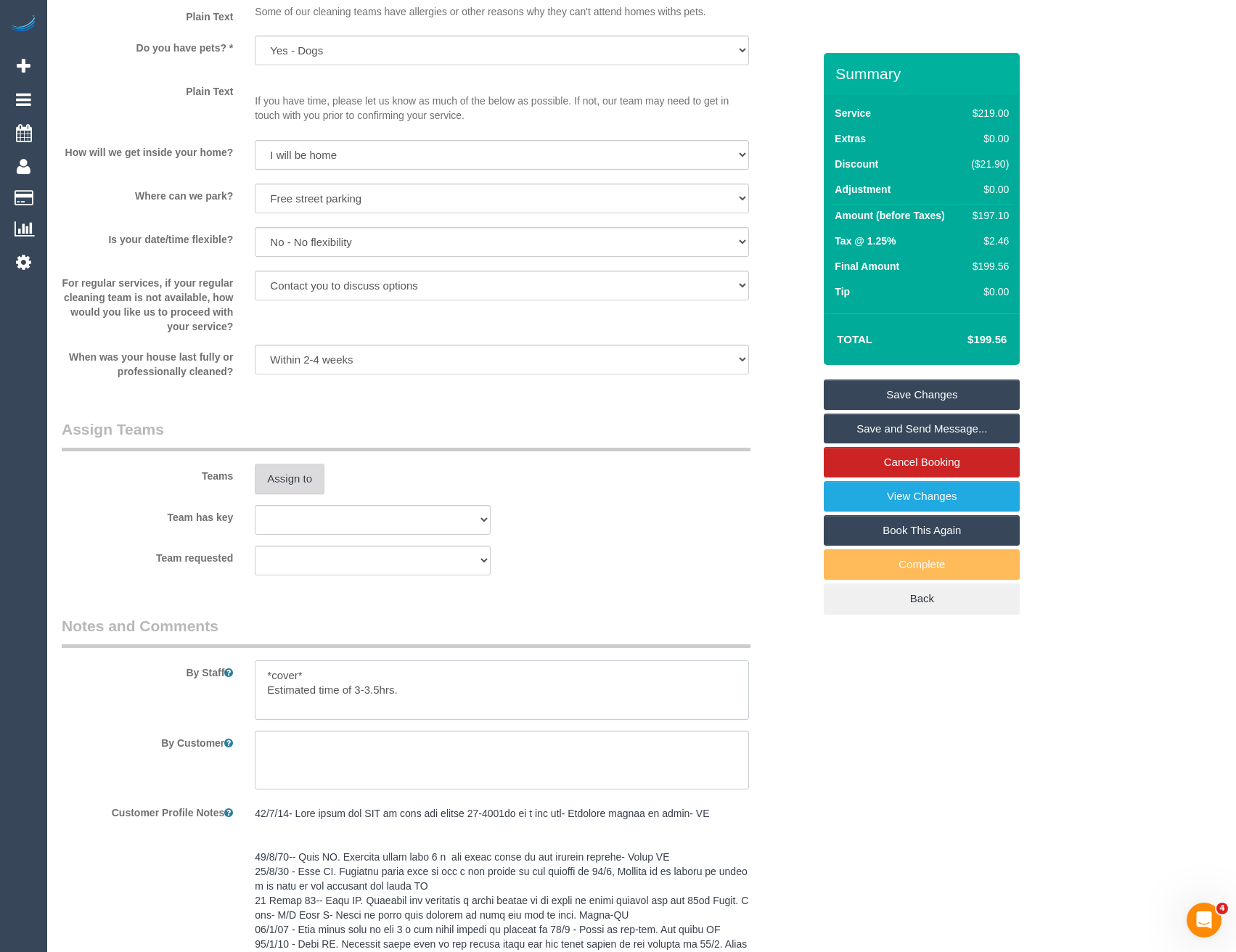
type textarea "*cover* Estimated time of 3-3.5hrs."
click at [290, 481] on button "Assign to" at bounding box center [289, 479] width 69 height 30
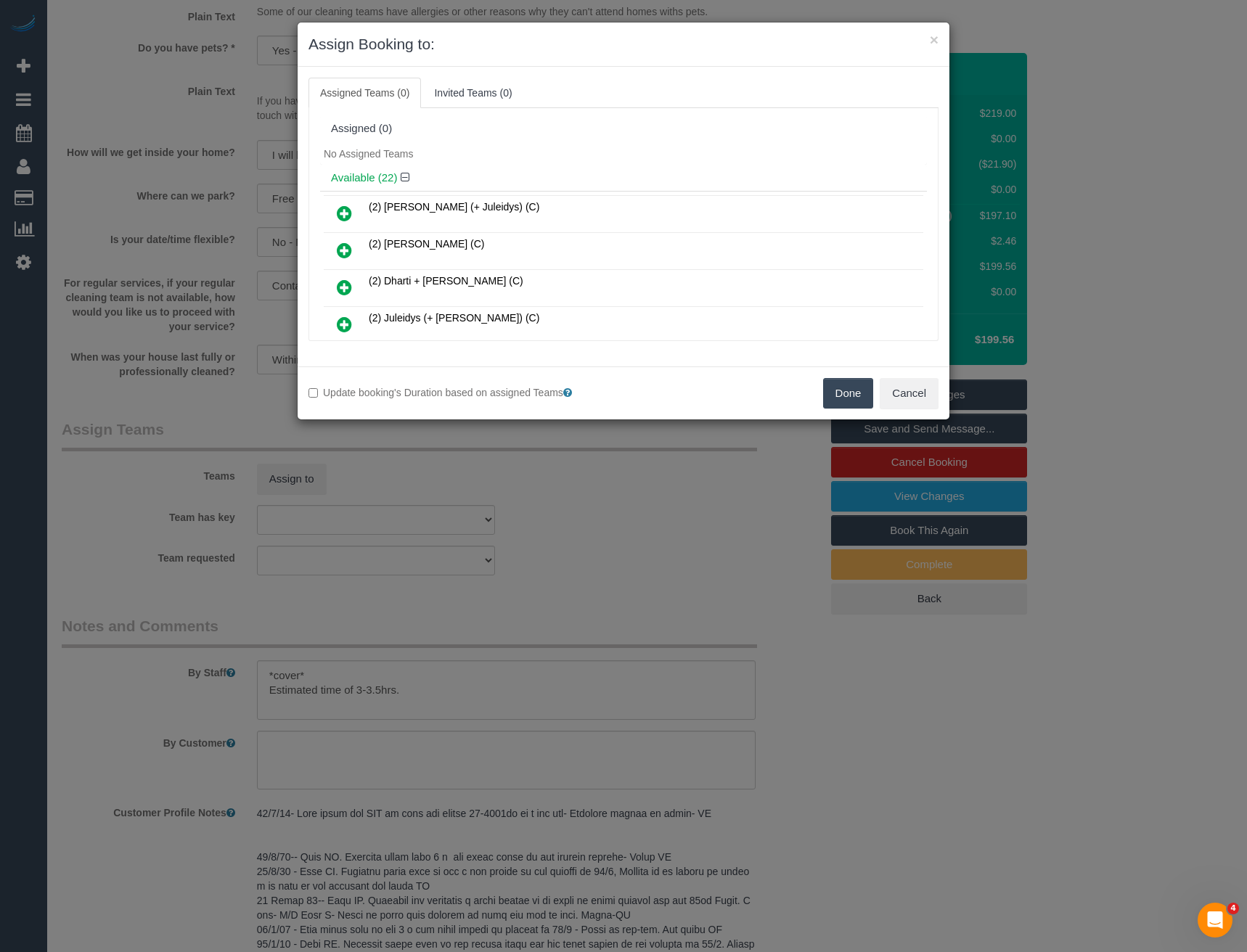
scroll to position [317, 0]
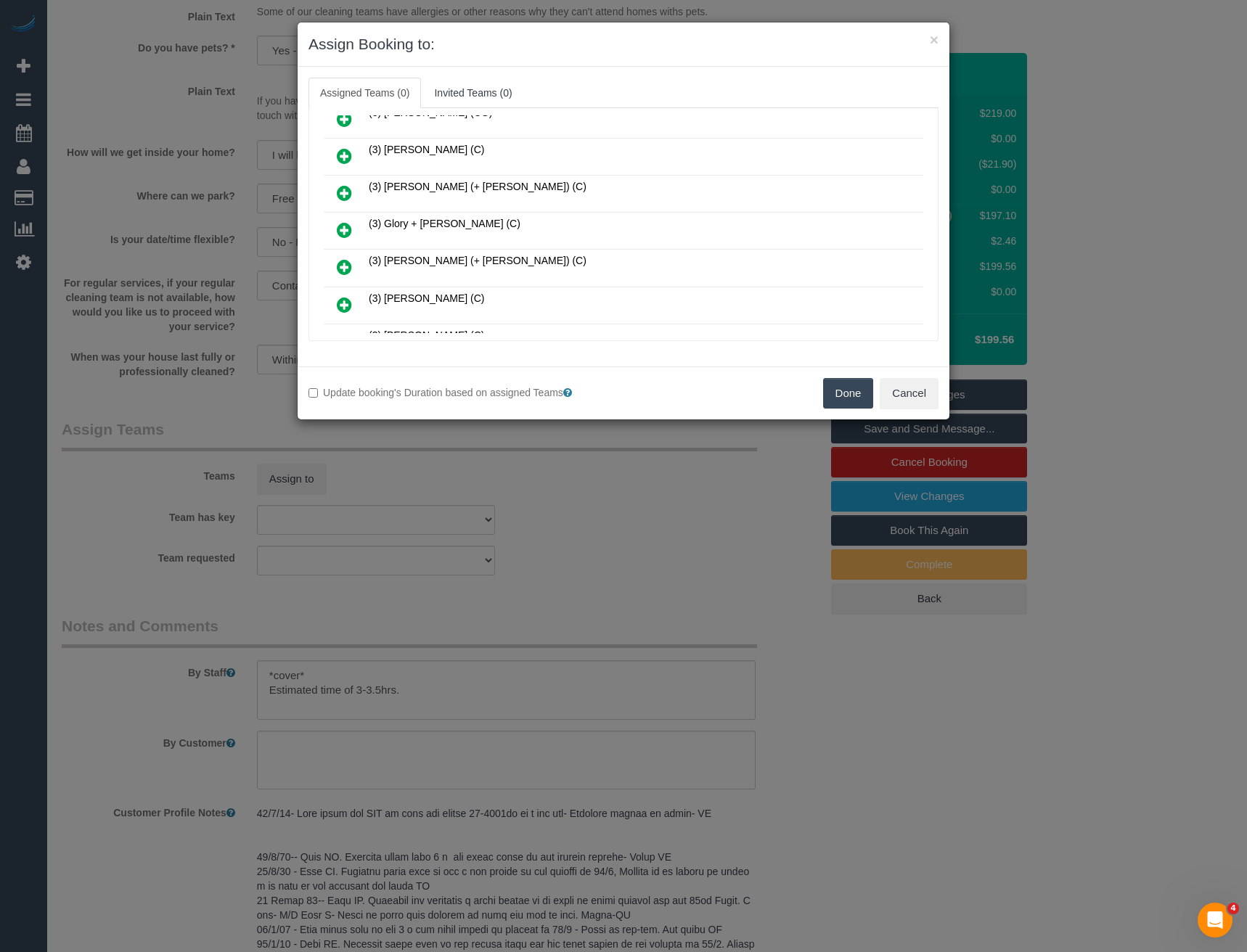
click at [344, 231] on icon at bounding box center [344, 230] width 16 height 17
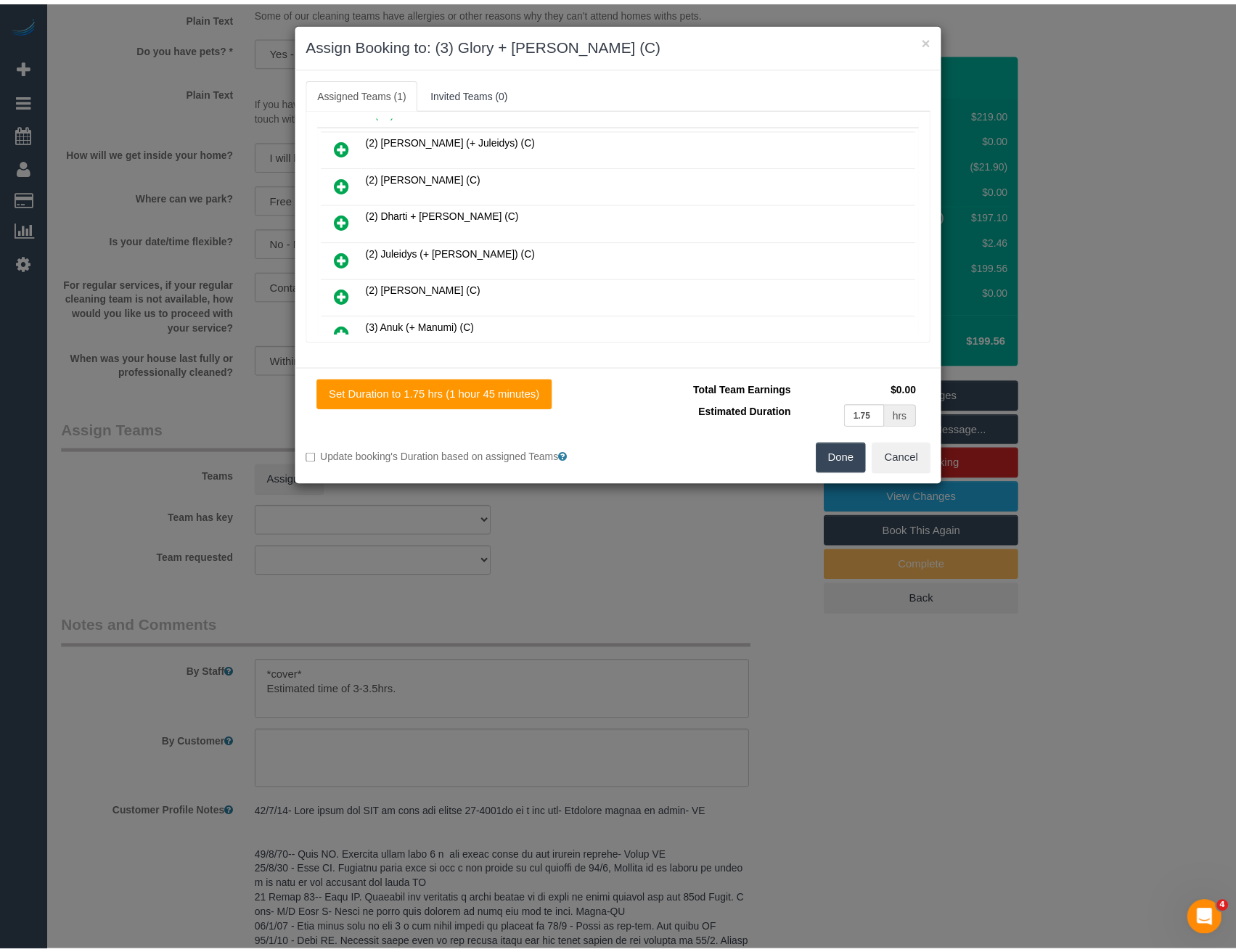
scroll to position [0, 0]
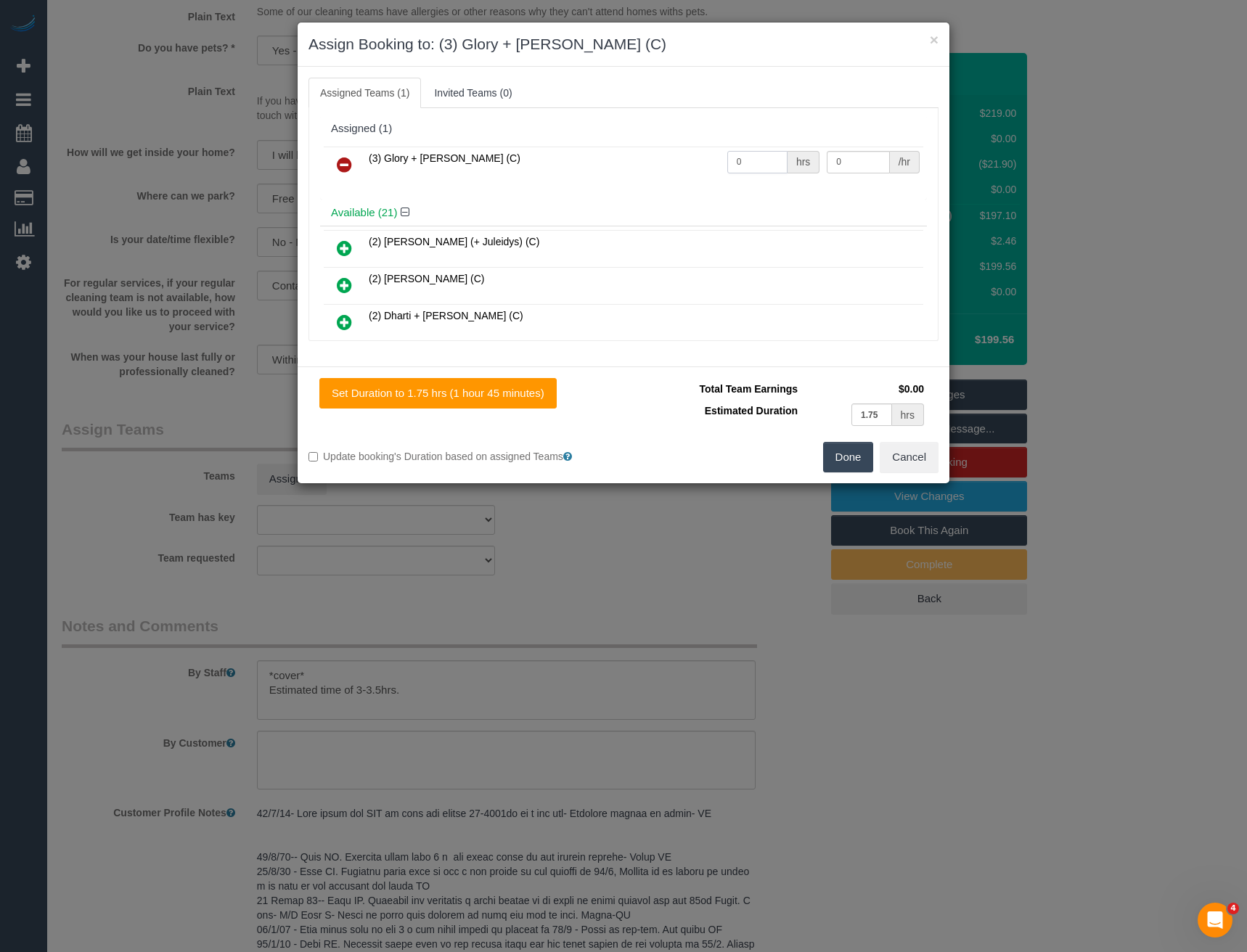
drag, startPoint x: 749, startPoint y: 165, endPoint x: 672, endPoint y: 163, distance: 77.0
click at [673, 163] on tr "(3) Glory + [PERSON_NAME] (C) 0 hrs 0 /hr" at bounding box center [623, 165] width 599 height 37
type input "1"
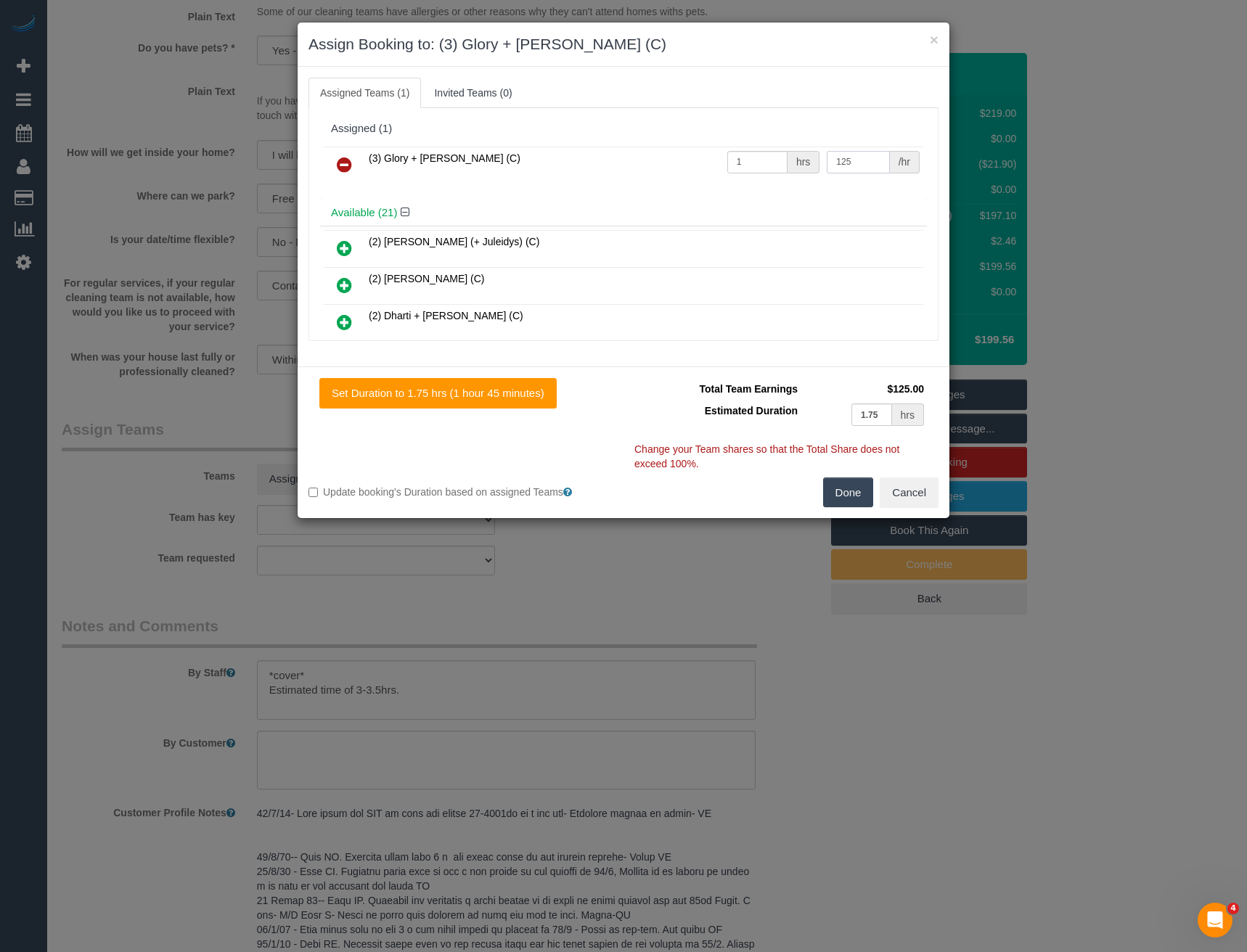
type input "125"
click at [852, 495] on button "Done" at bounding box center [849, 492] width 51 height 30
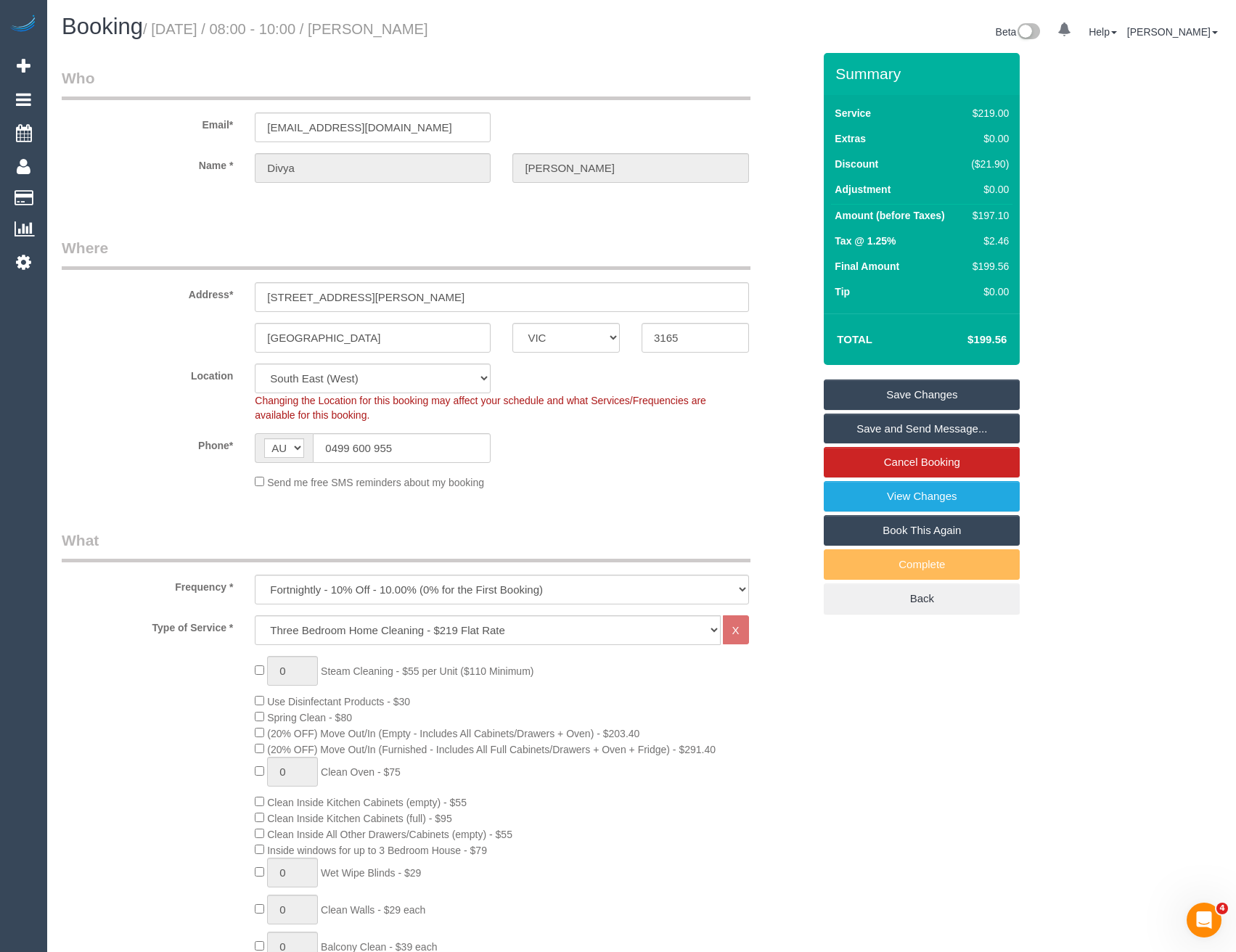
click at [880, 425] on link "Save and Send Message..." at bounding box center [921, 429] width 196 height 30
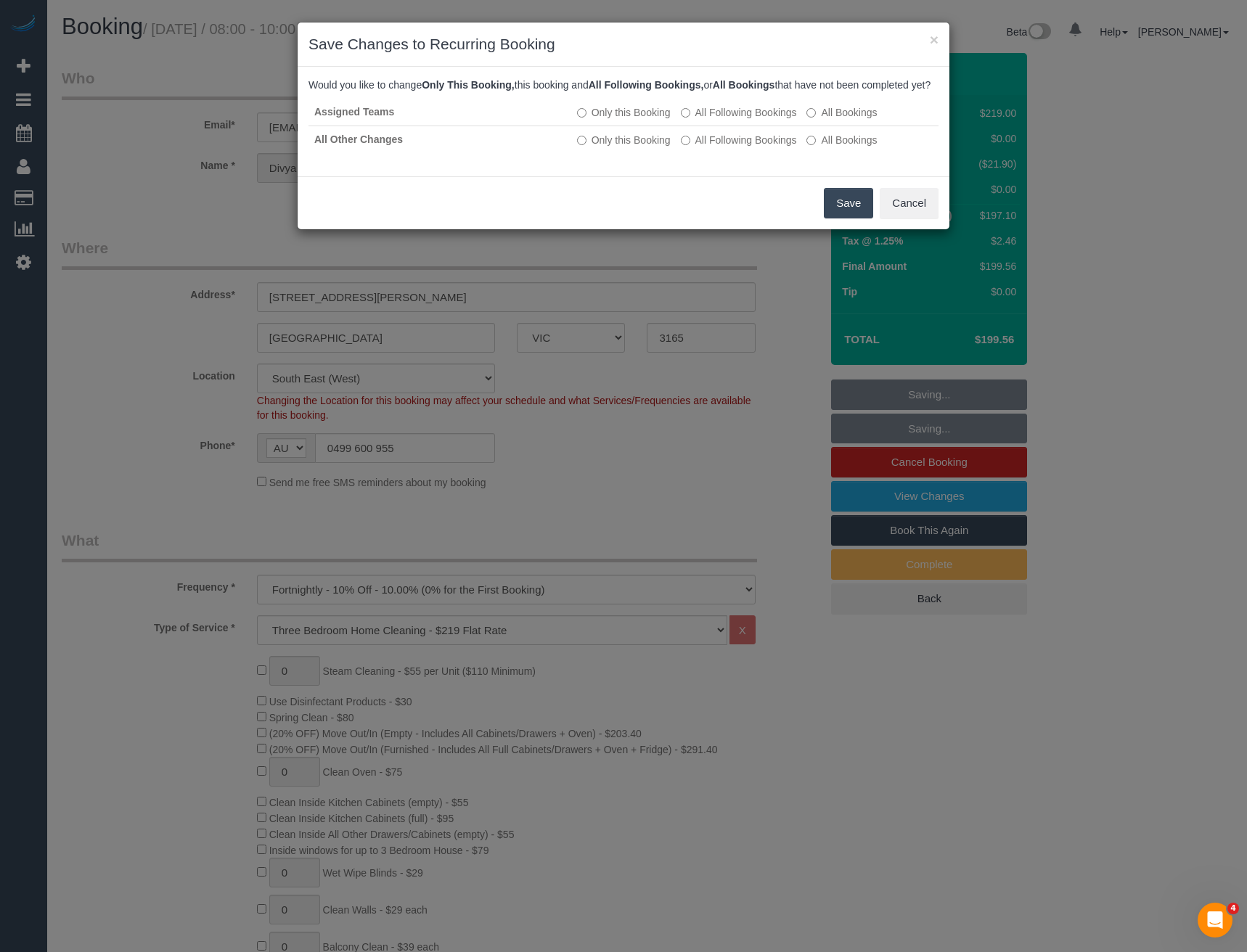
click at [847, 219] on button "Save" at bounding box center [848, 202] width 49 height 30
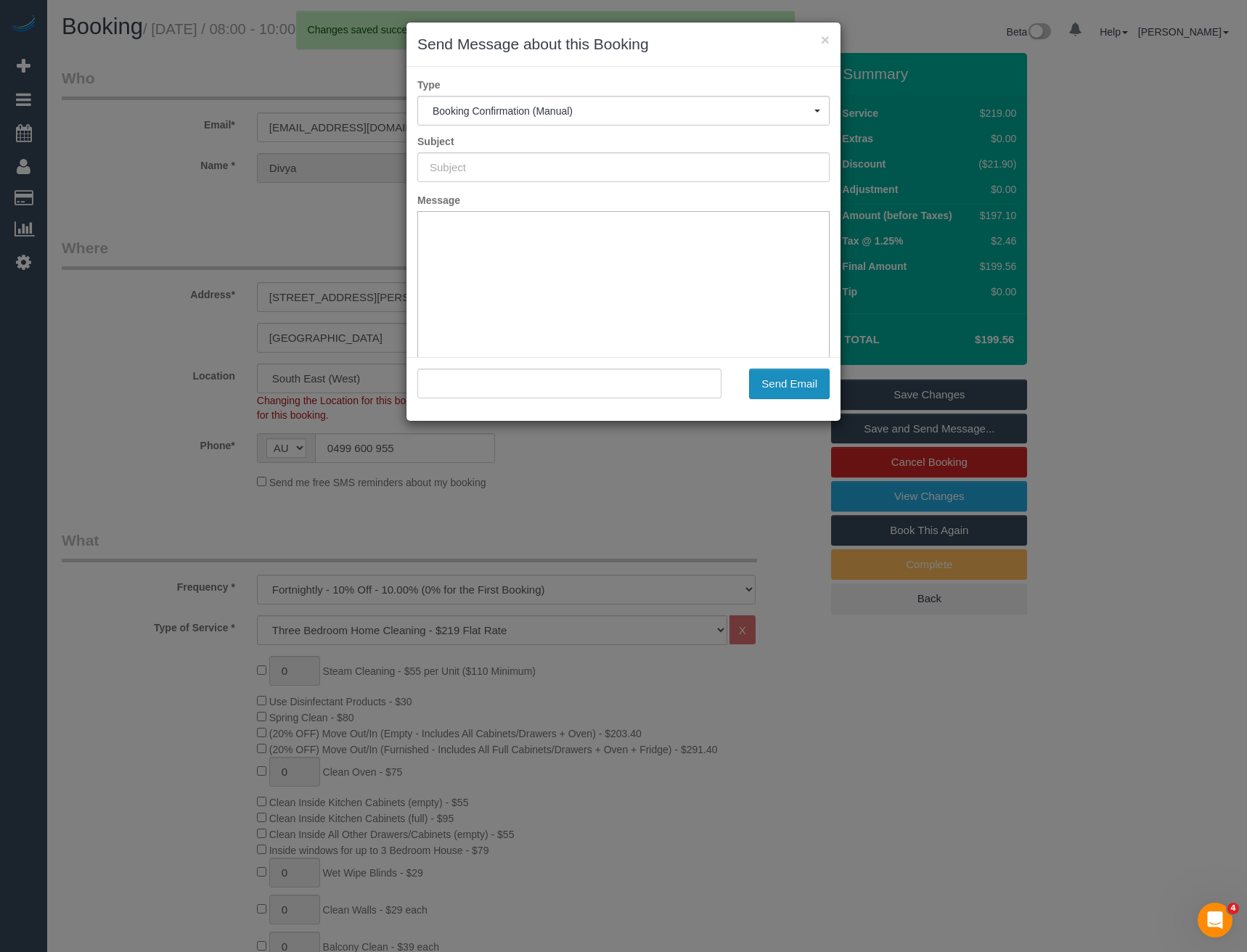
type input "Booking Confirmed"
type input ""[PERSON_NAME]" <[EMAIL_ADDRESS][DOMAIN_NAME]>"
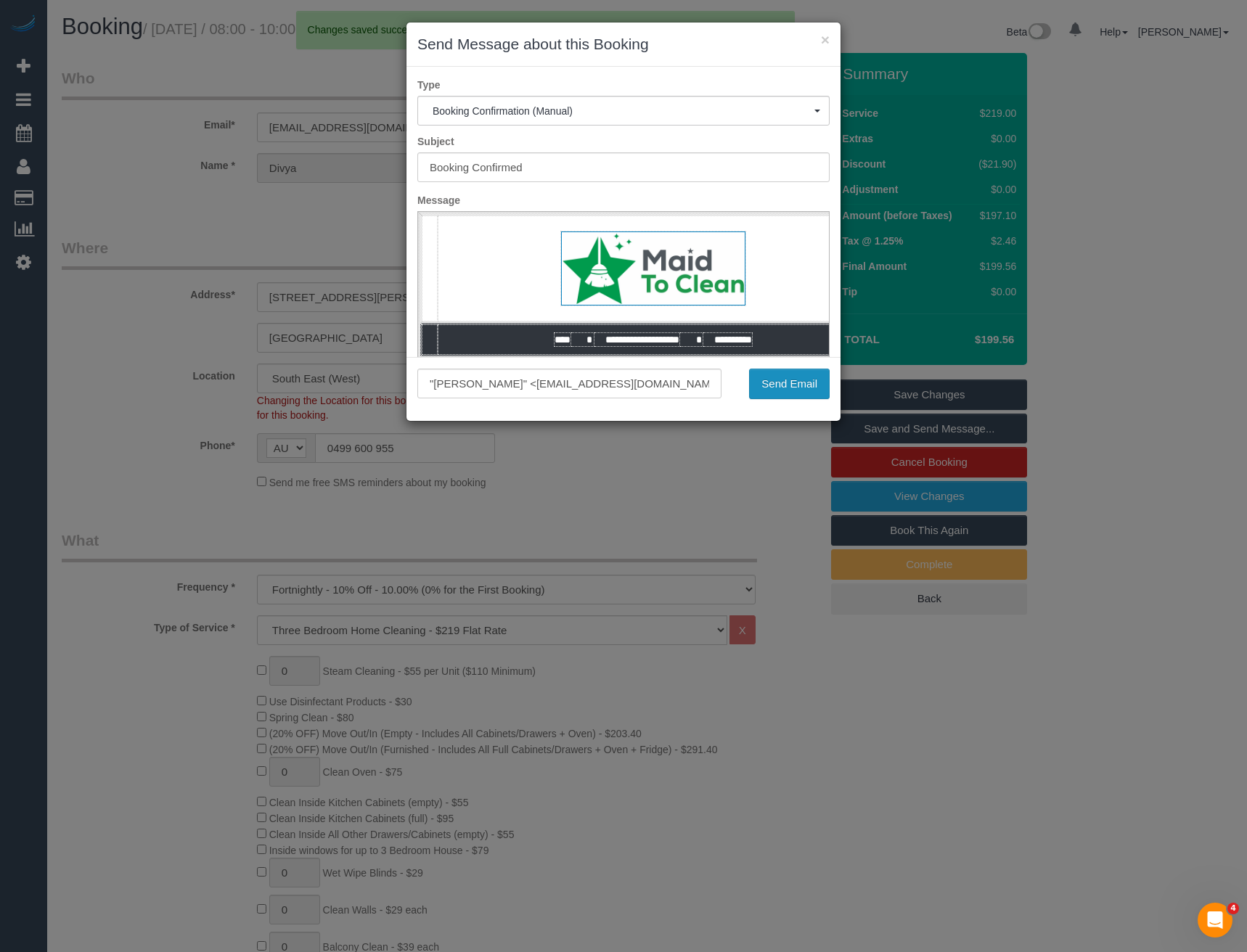
click at [799, 388] on button "Send Email" at bounding box center [789, 383] width 80 height 30
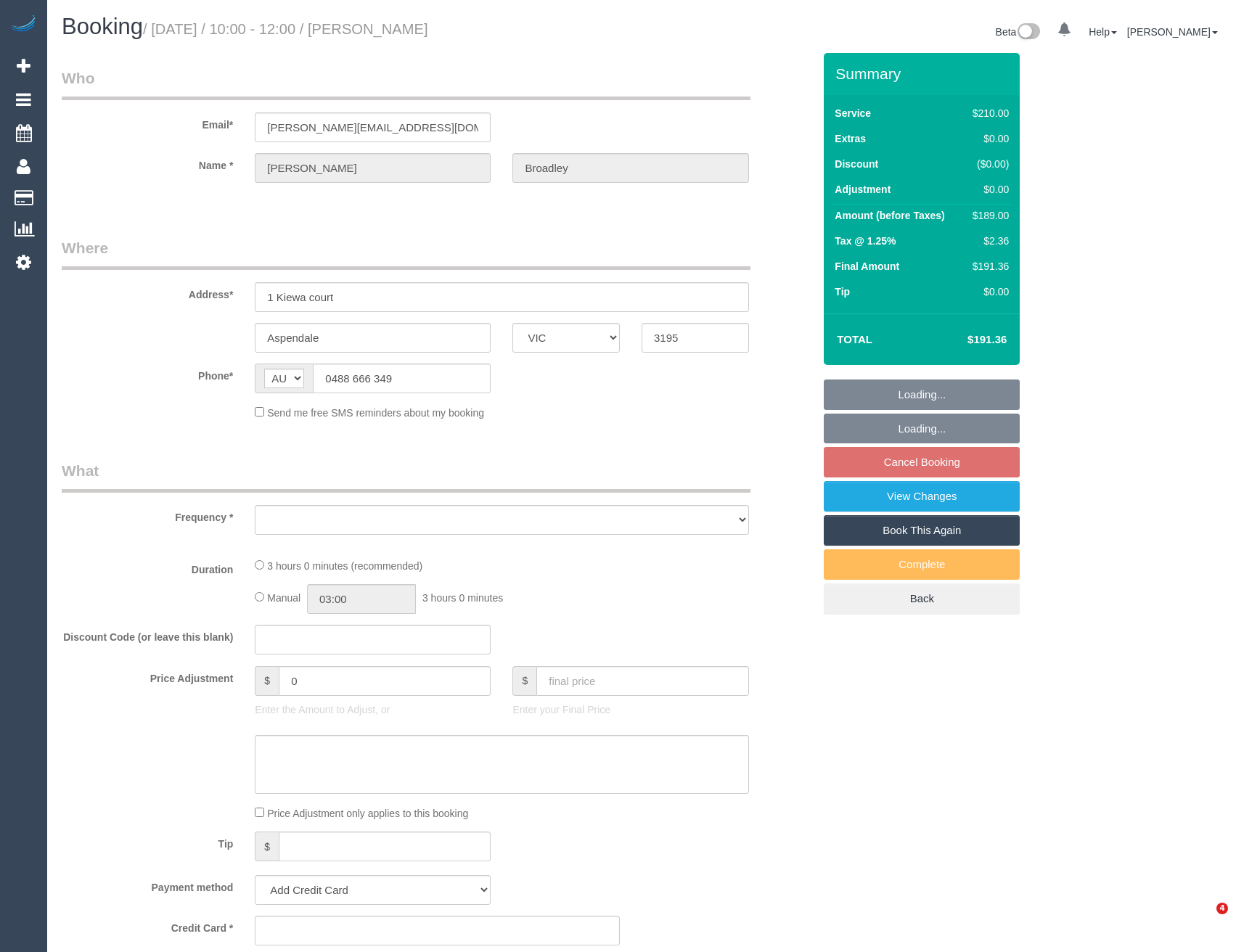
select select "VIC"
select select "180"
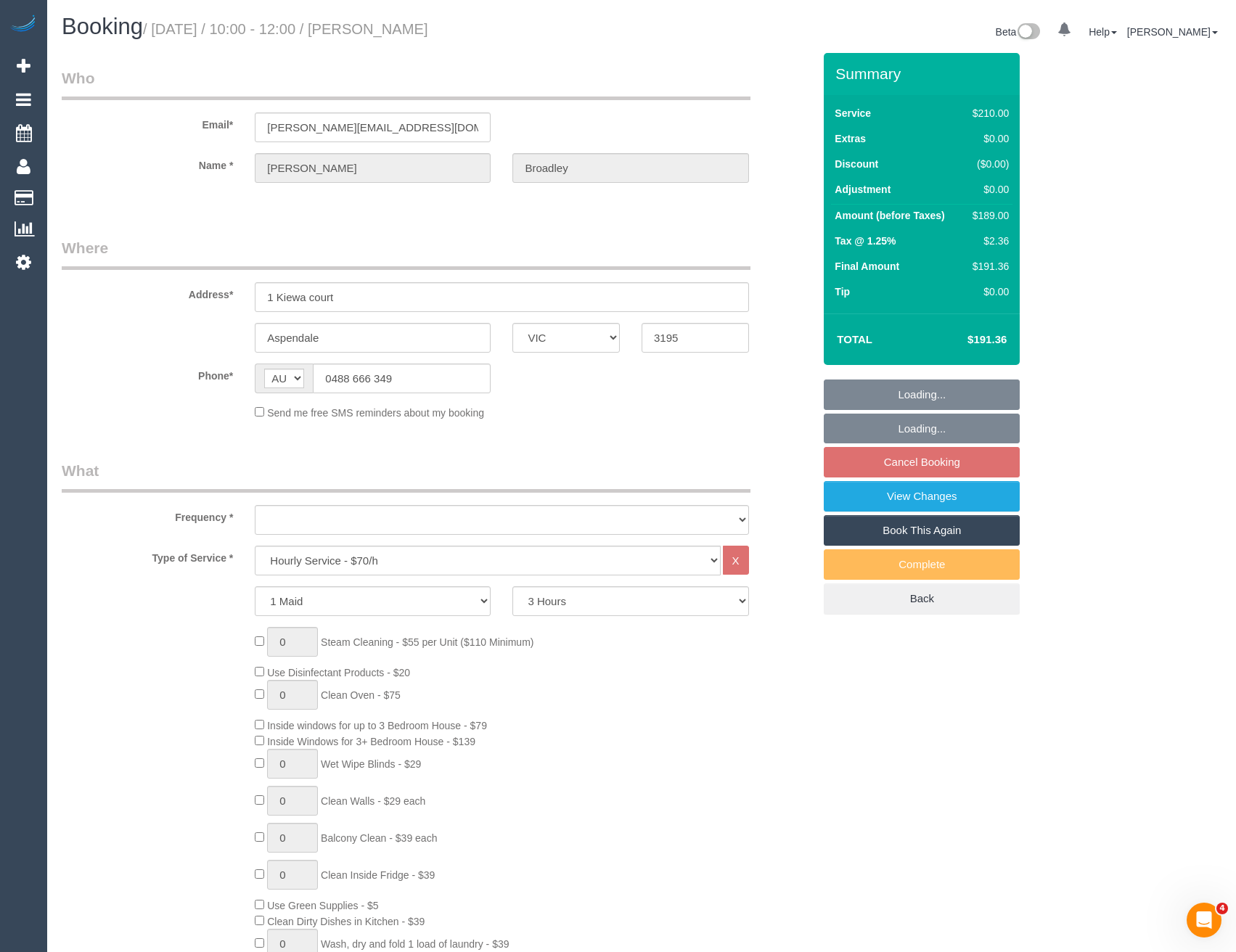
select select "object:1245"
select select "string:stripe-pm_1QZ0oz2GScqysDRVtyTJ0NhQ"
select select "number:27"
select select "number:14"
select select "number:19"
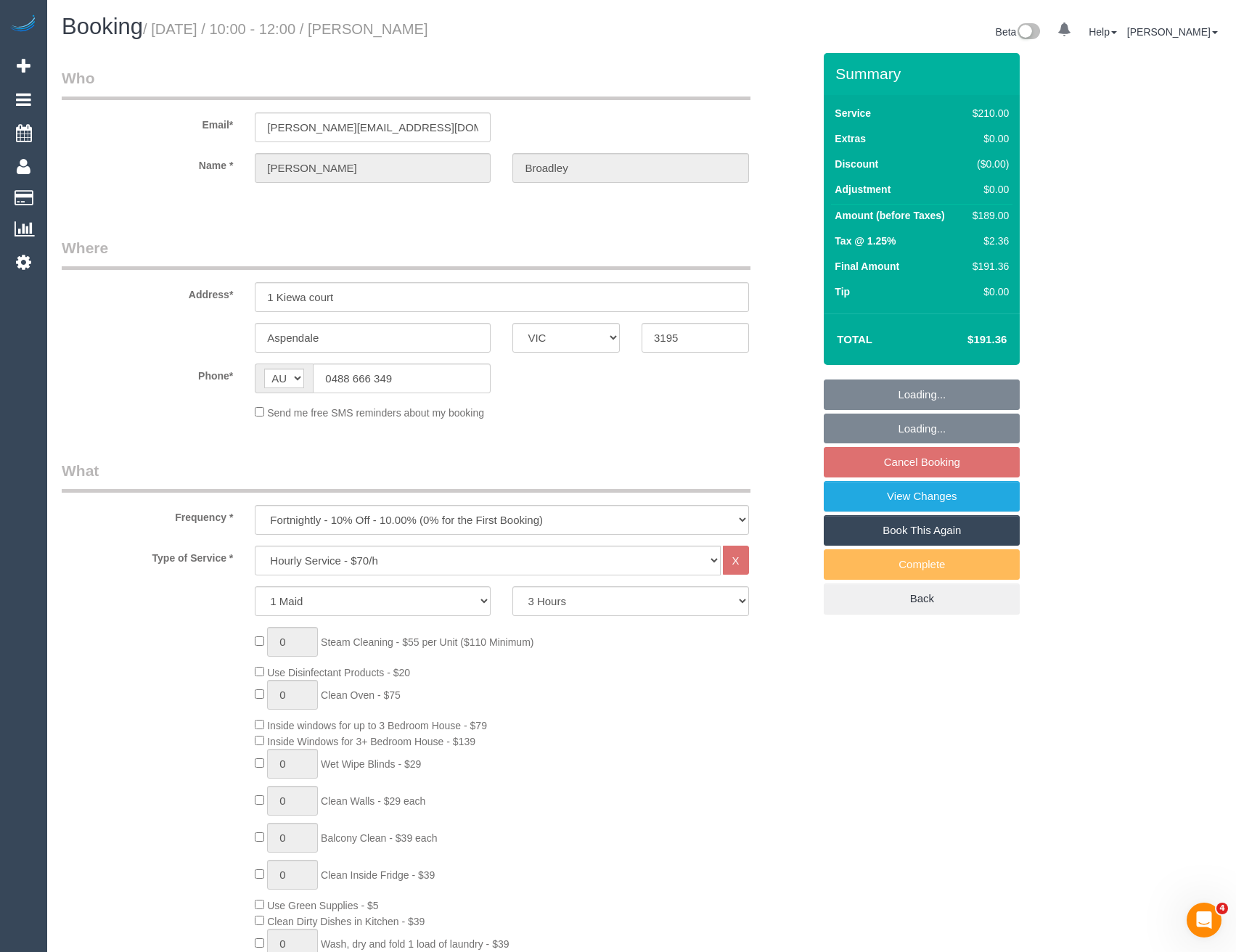
select select "number:22"
select select "number:34"
select select "number:26"
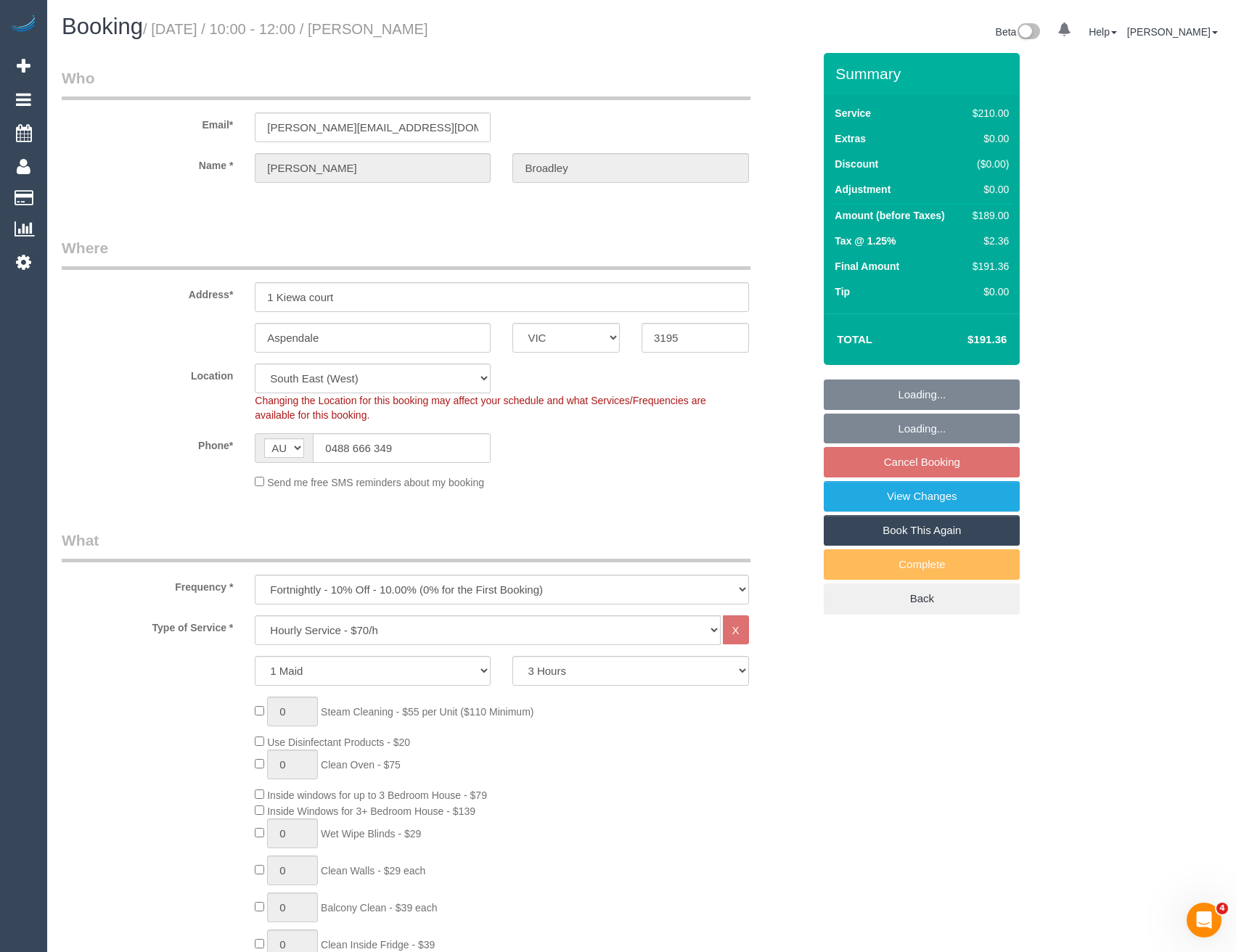
select select "object:1411"
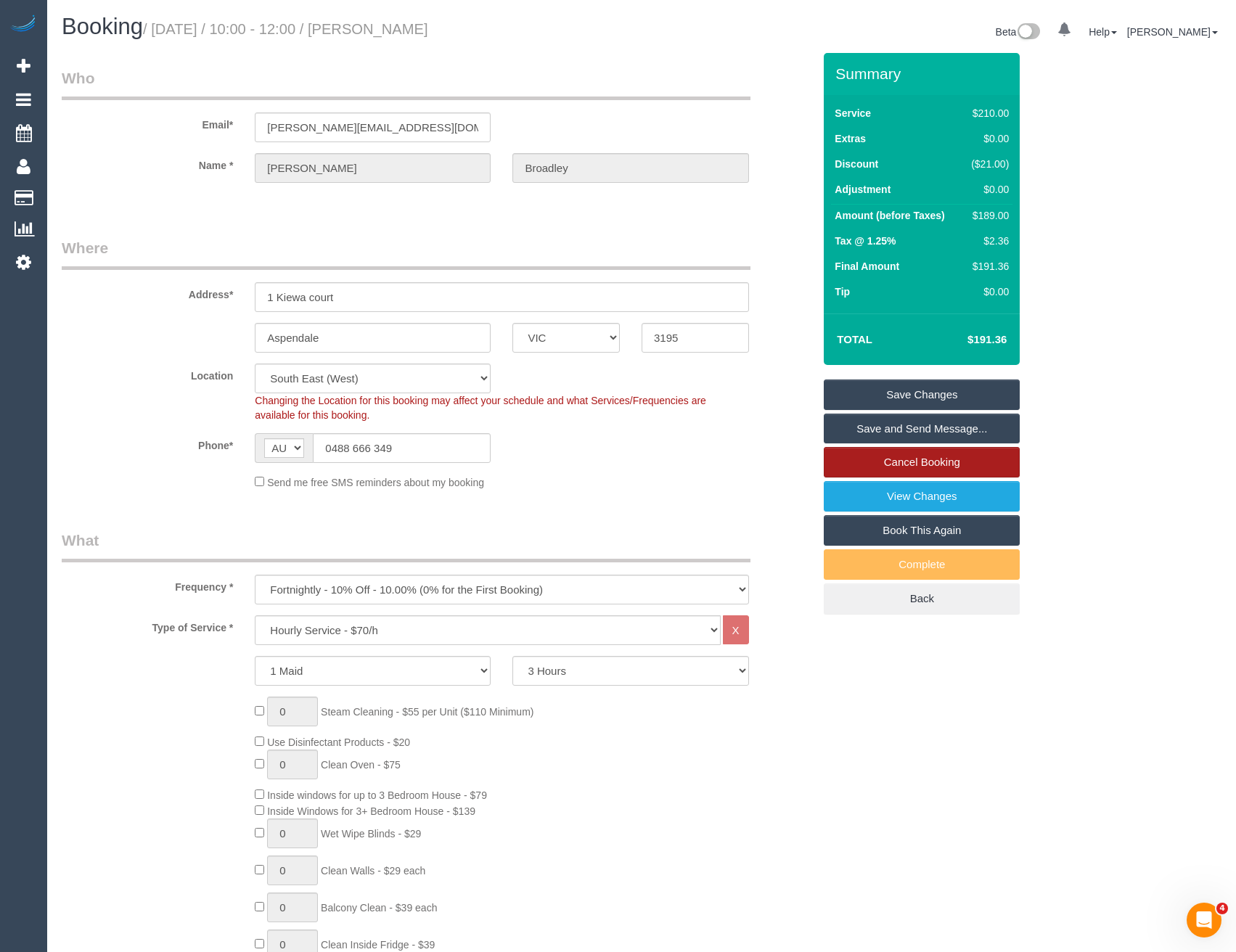
click at [910, 460] on link "Cancel Booking" at bounding box center [921, 461] width 196 height 30
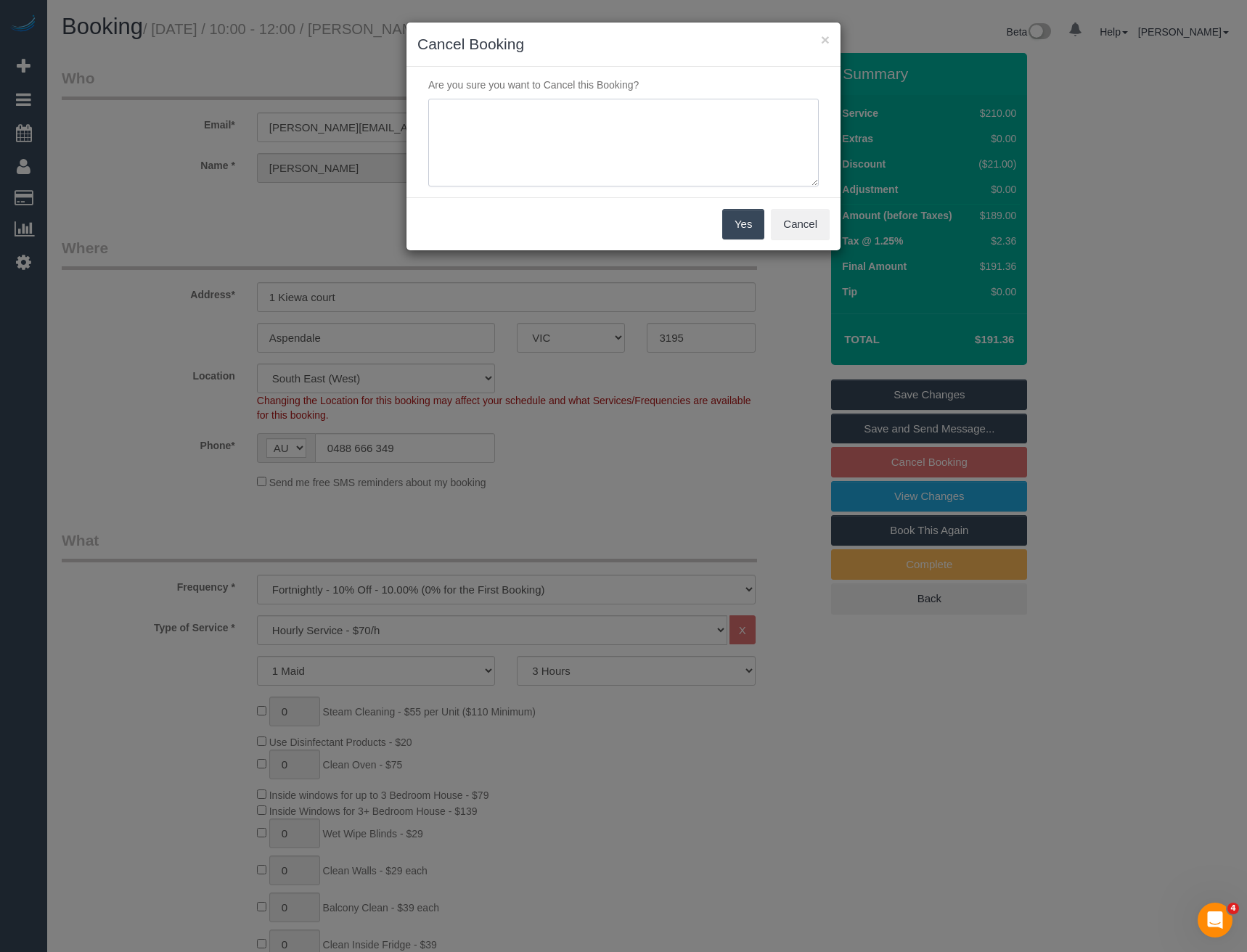
click at [621, 111] on textarea at bounding box center [624, 142] width 390 height 88
type textarea "Does not want cover - via email - BB"
click at [753, 222] on button "Yes" at bounding box center [743, 223] width 42 height 30
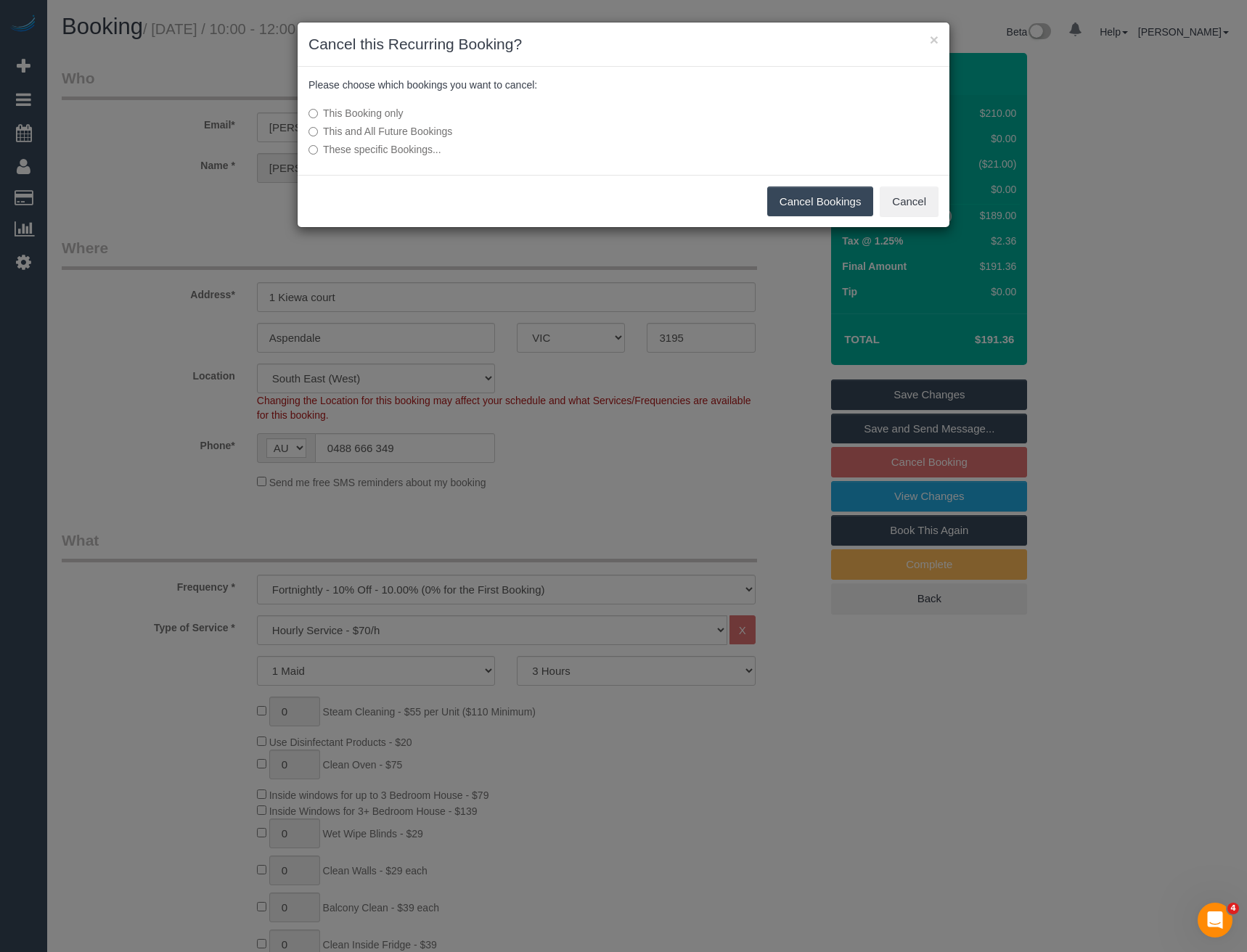
click at [795, 204] on button "Cancel Bookings" at bounding box center [820, 202] width 107 height 30
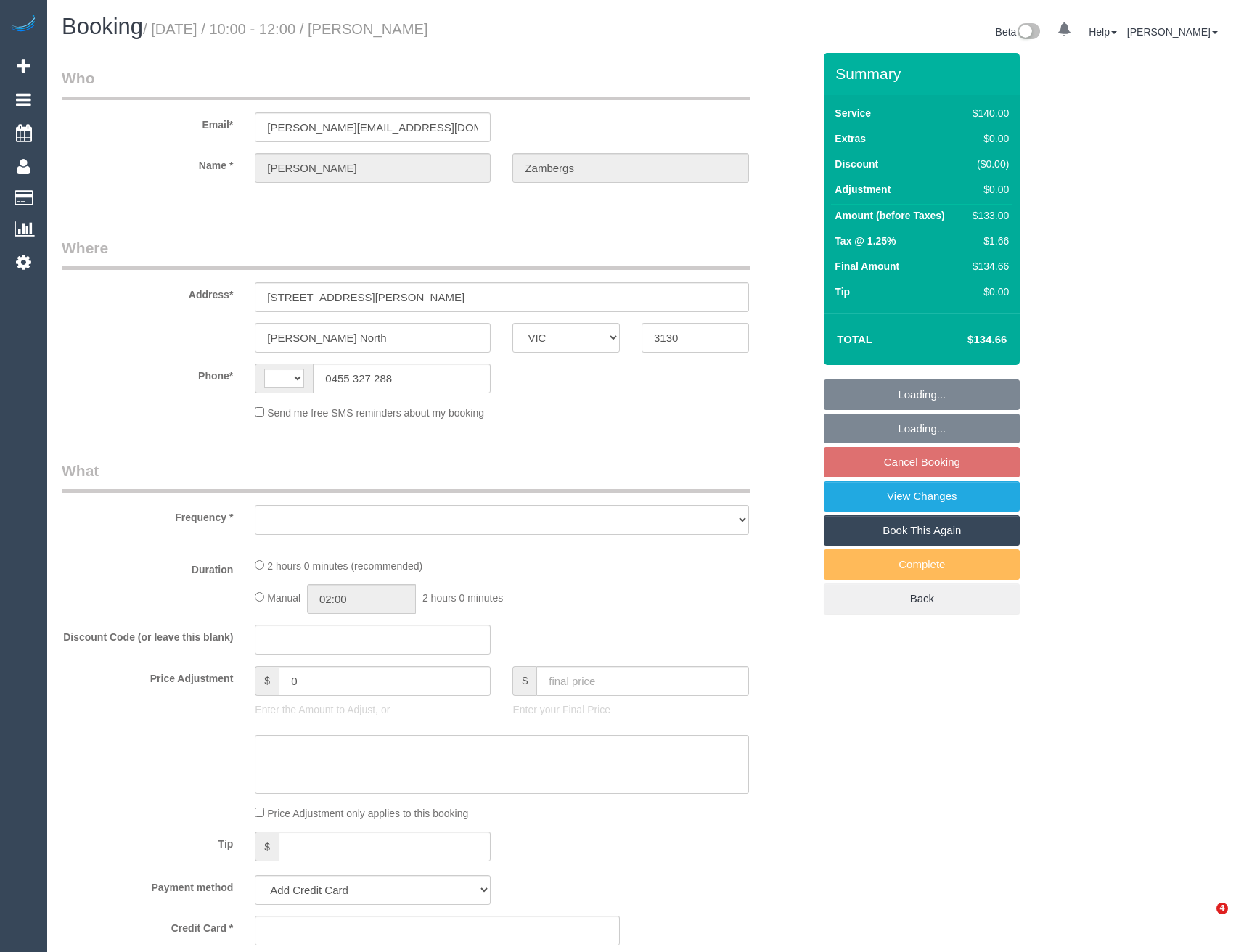
select select "VIC"
select select "string:AU"
select select "object:522"
select select "string:stripe-pm_1RDcmf2GScqysDRV1IXDYM2I"
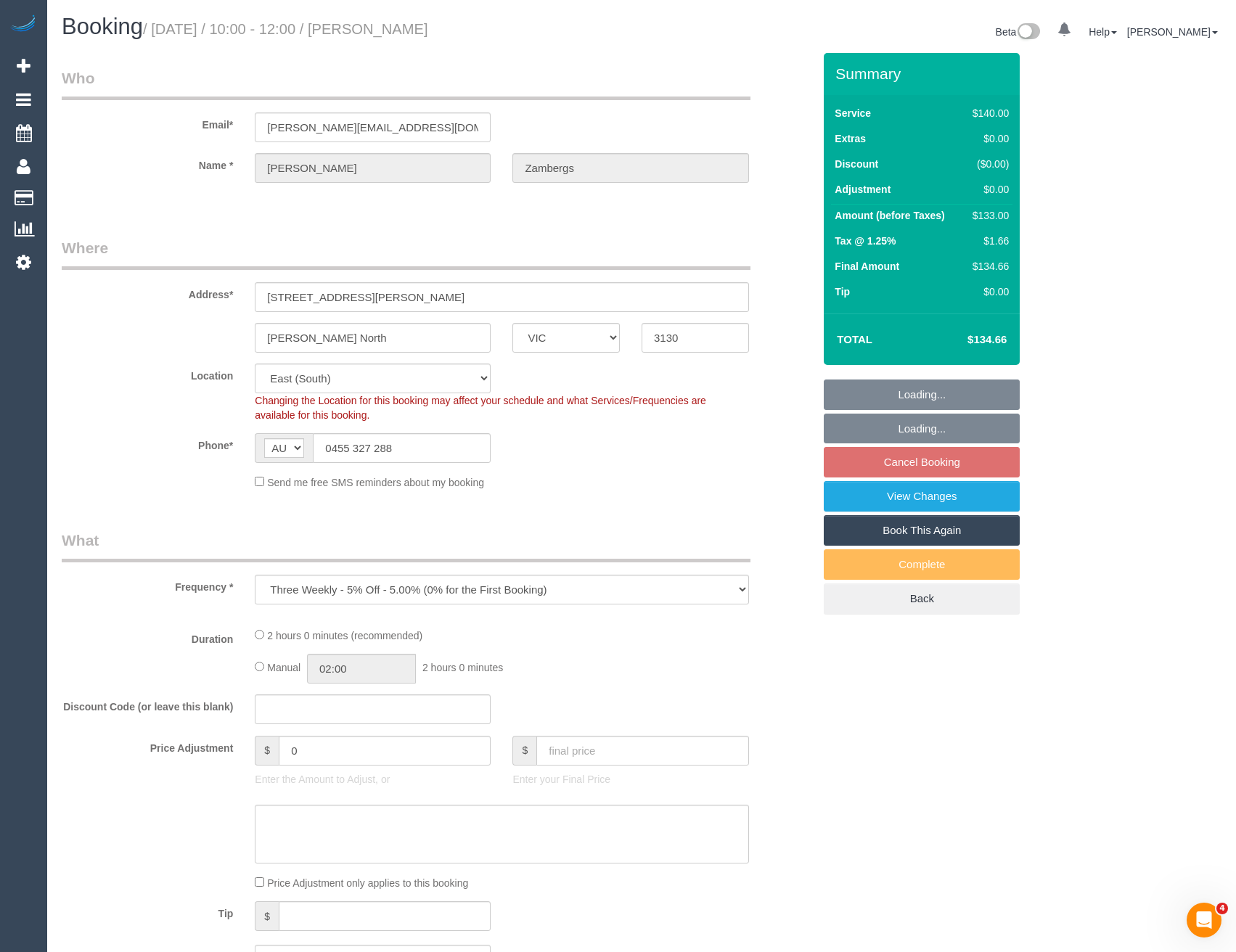
select select "number:27"
select select "number:14"
select select "number:18"
select select "number:36"
select select "number:34"
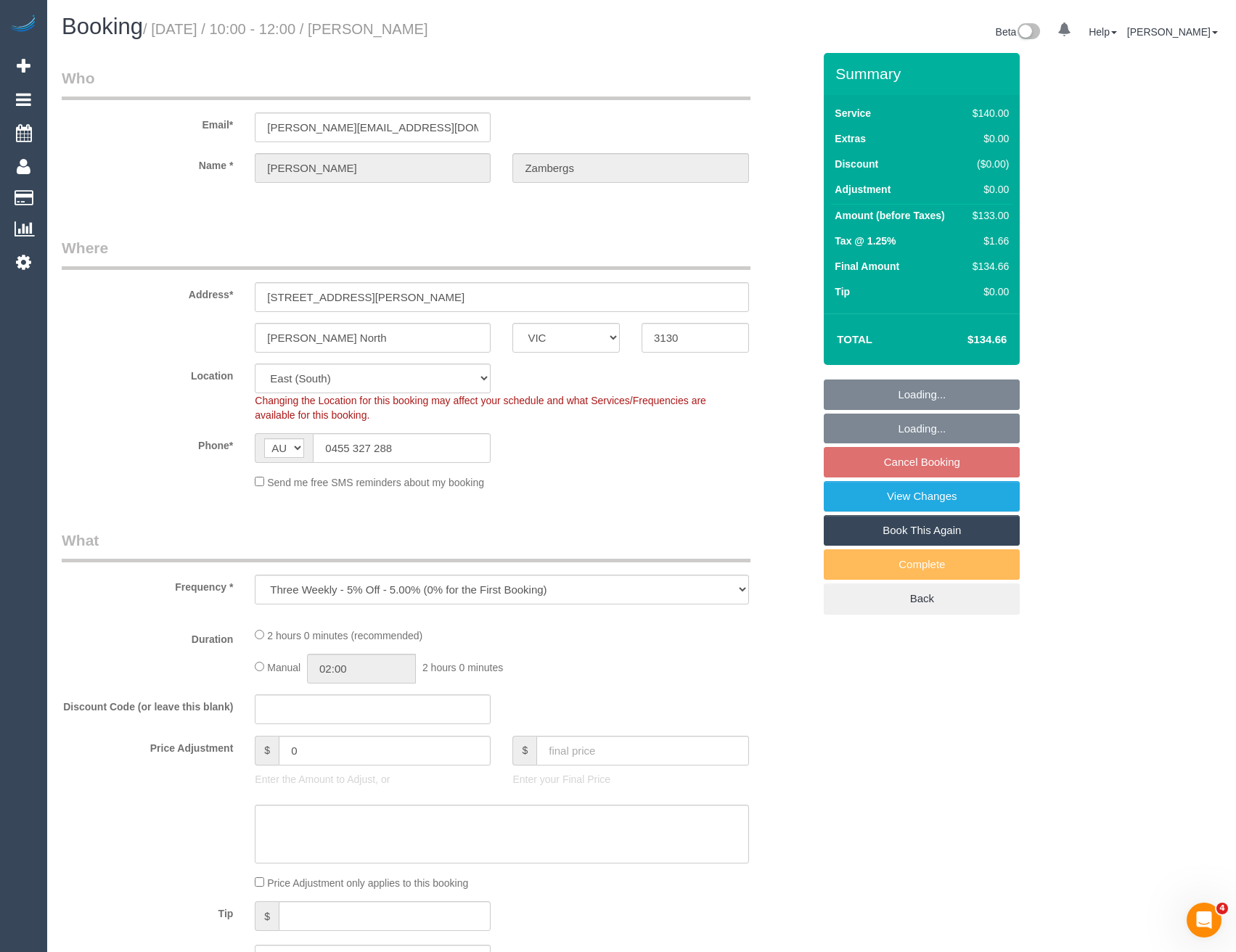
select select "number:11"
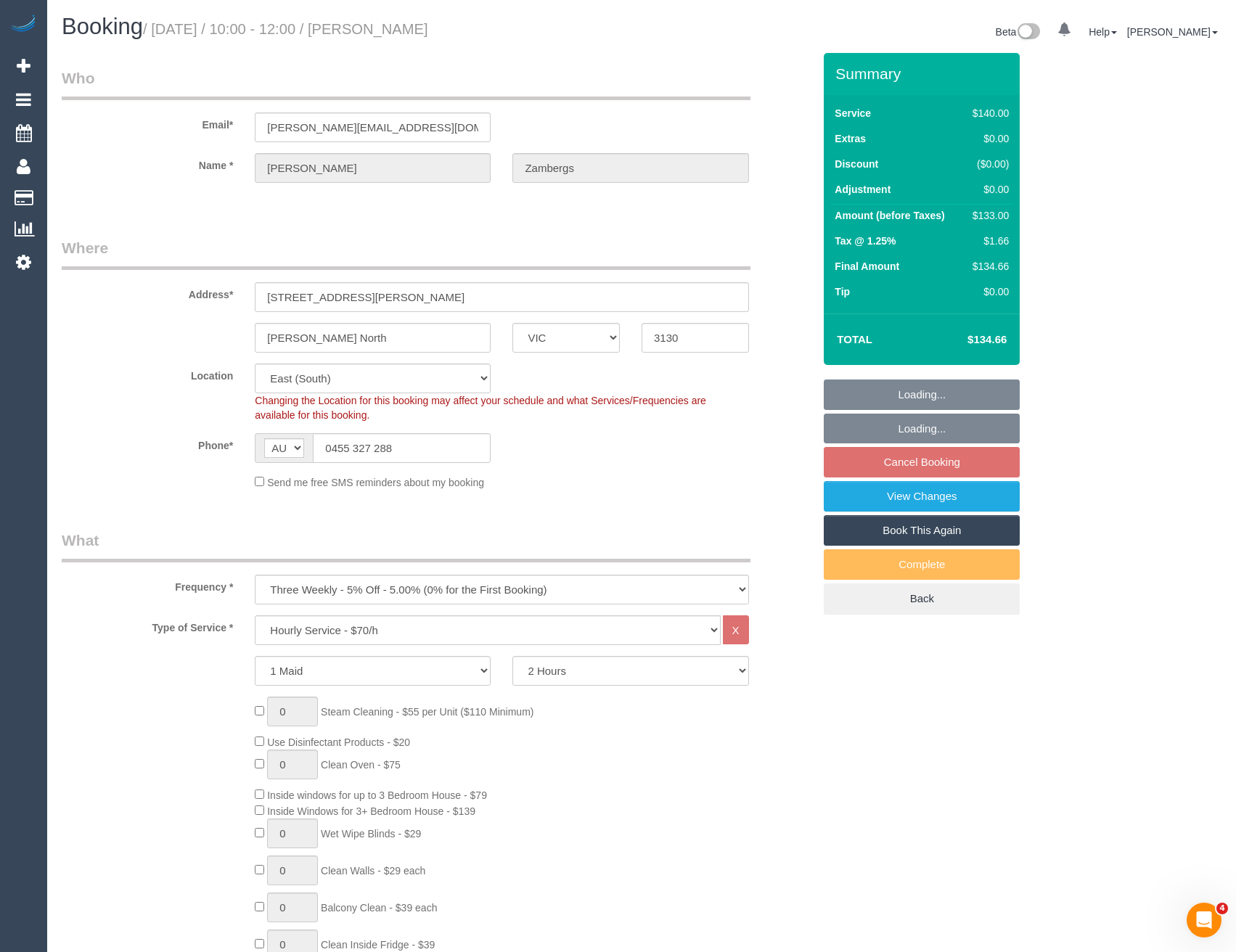
select select "object:839"
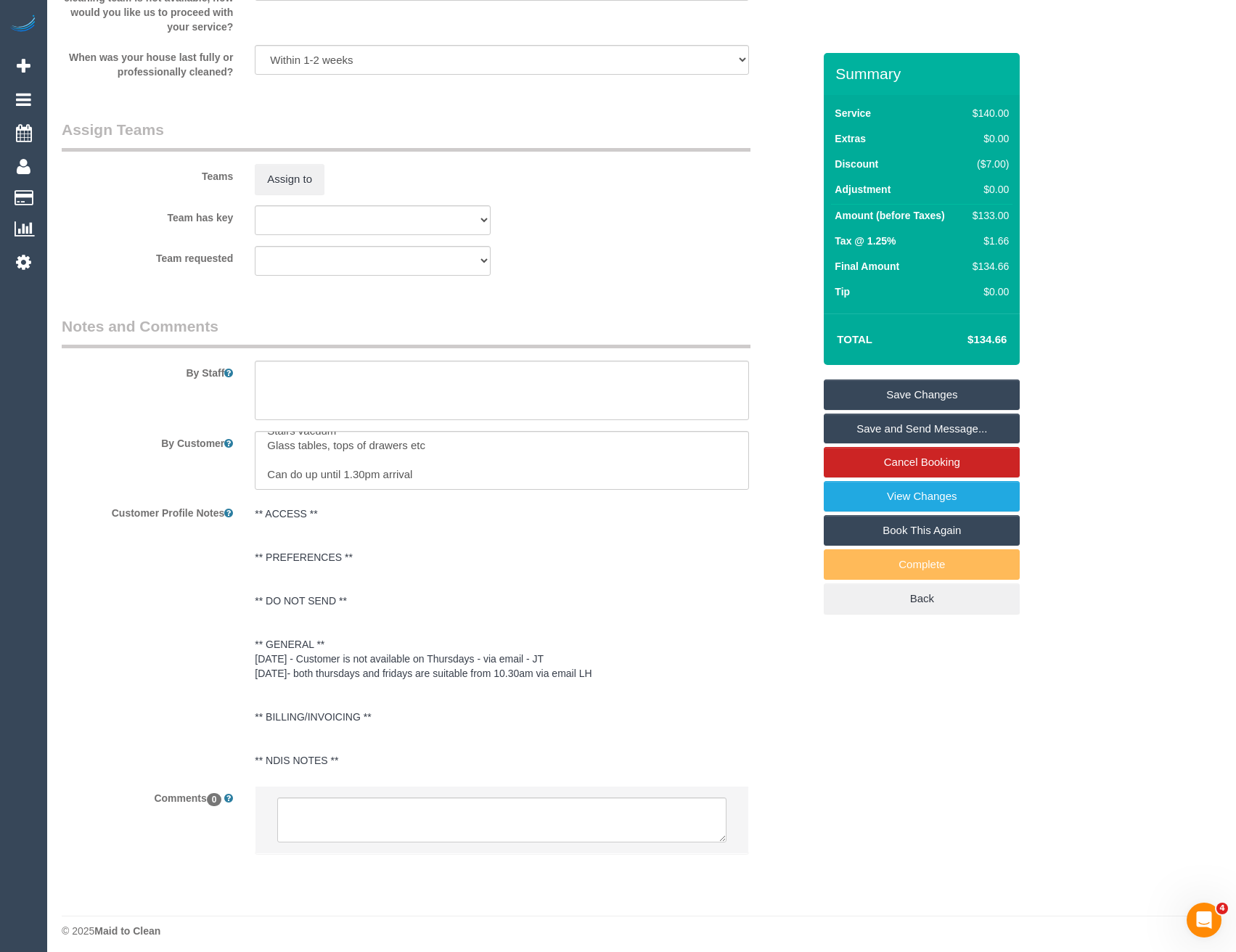
scroll to position [2129, 0]
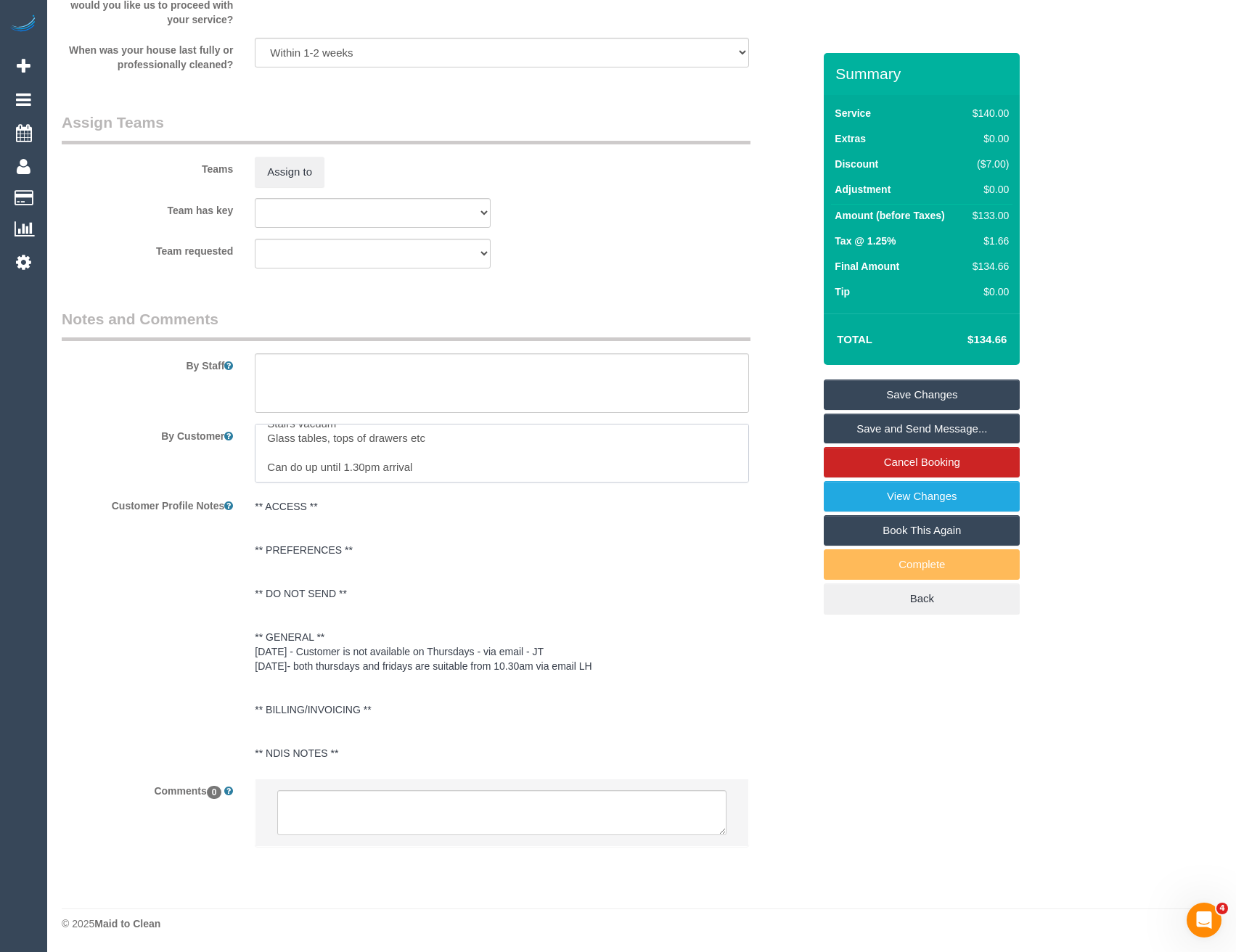
click at [257, 454] on textarea at bounding box center [501, 453] width 493 height 59
type textarea "Kitchen Master bathroom Shared toilets Stairs vacuum Glass tables, tops of draw…"
click at [288, 389] on textarea at bounding box center [501, 383] width 493 height 59
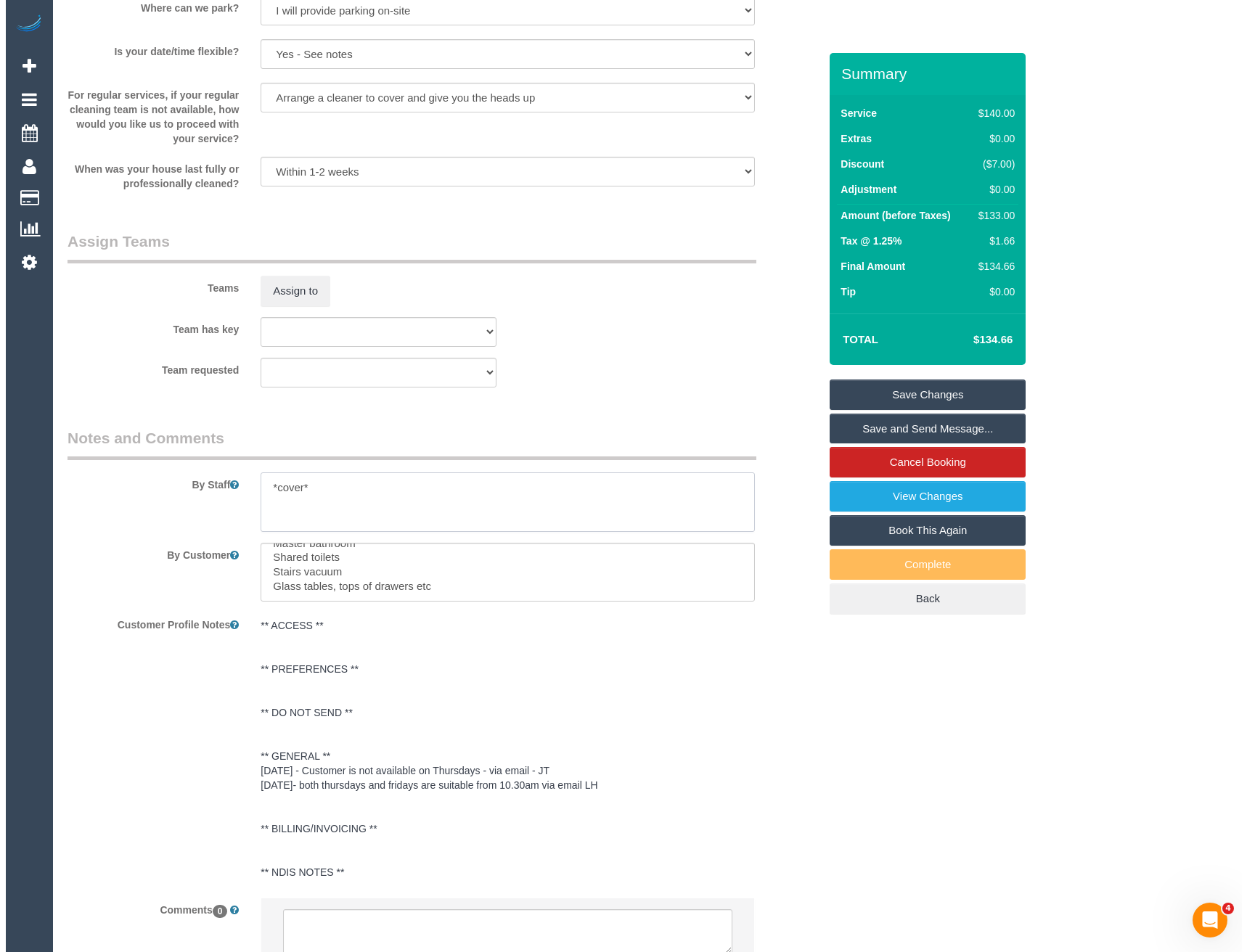
scroll to position [1911, 0]
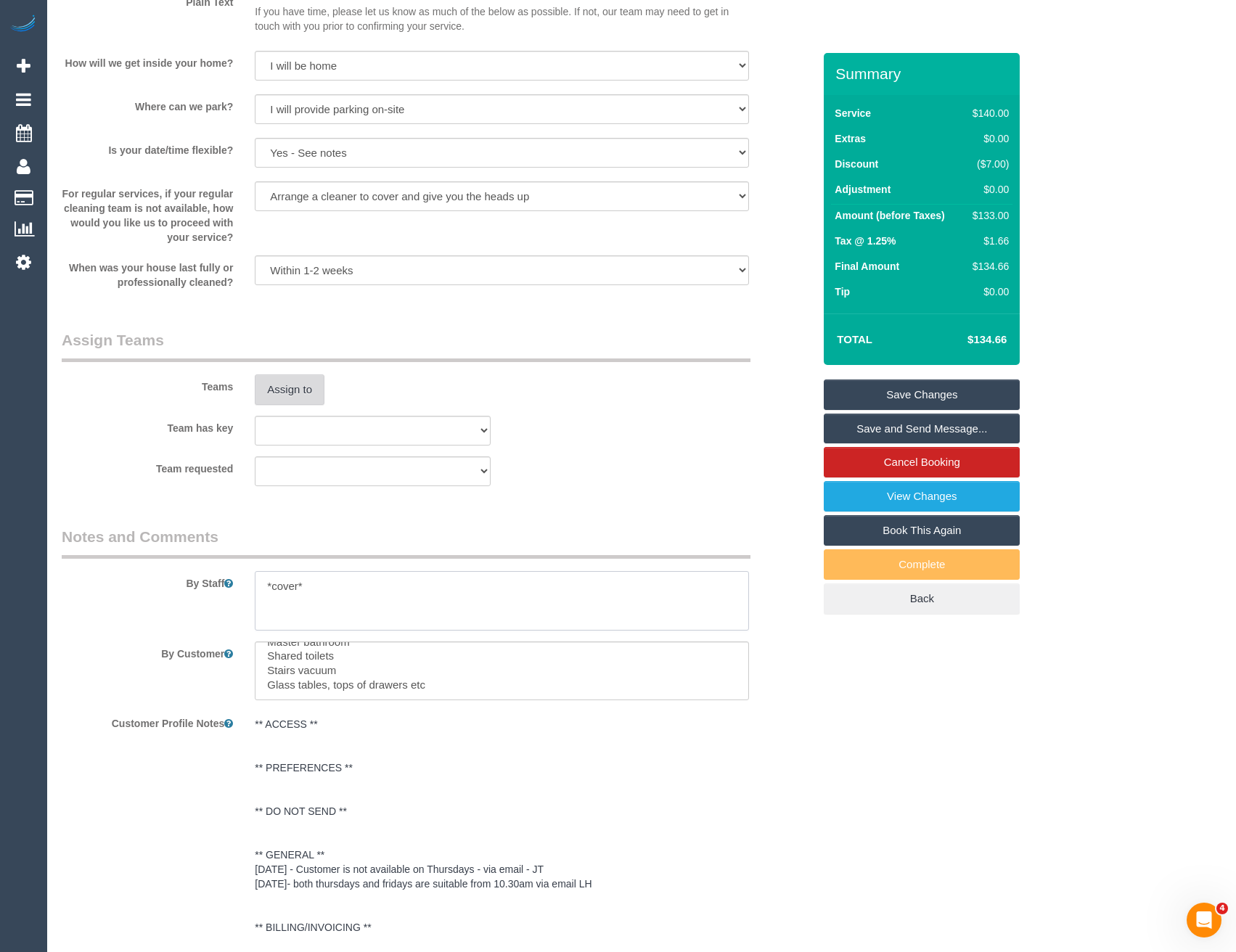
type textarea "*cover*"
click at [304, 378] on button "Assign to" at bounding box center [289, 389] width 69 height 30
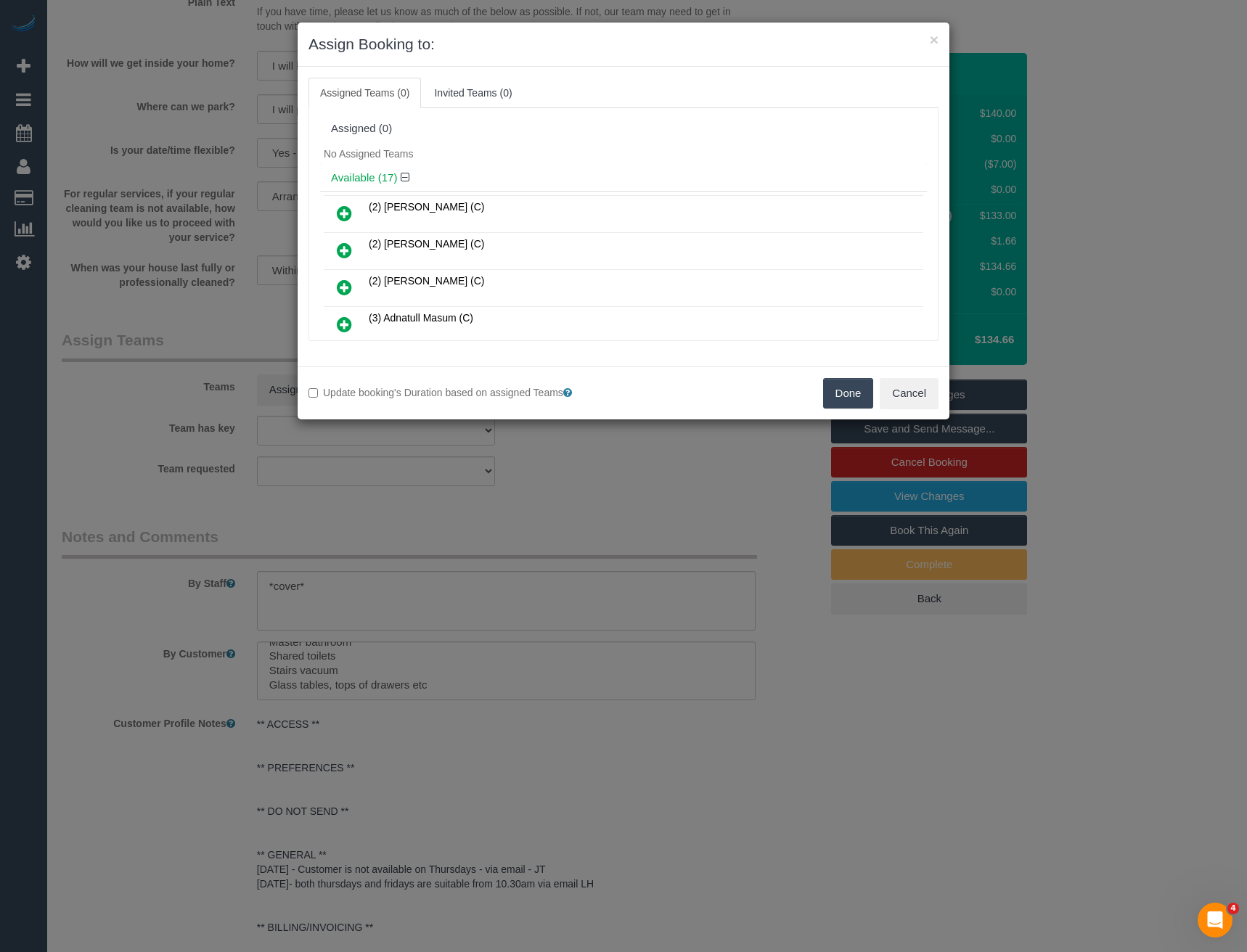
scroll to position [280, 0]
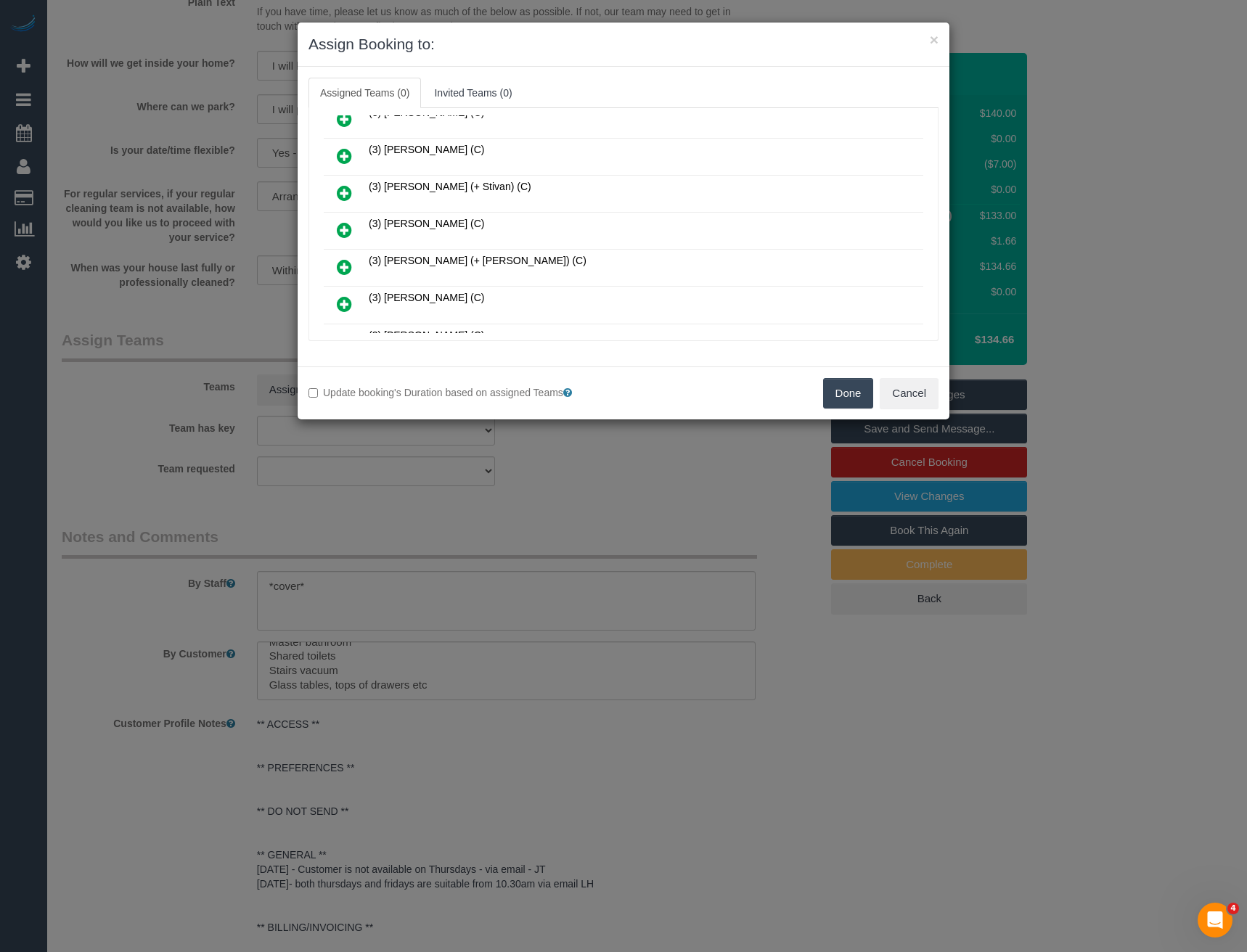
click at [343, 226] on icon at bounding box center [344, 230] width 16 height 17
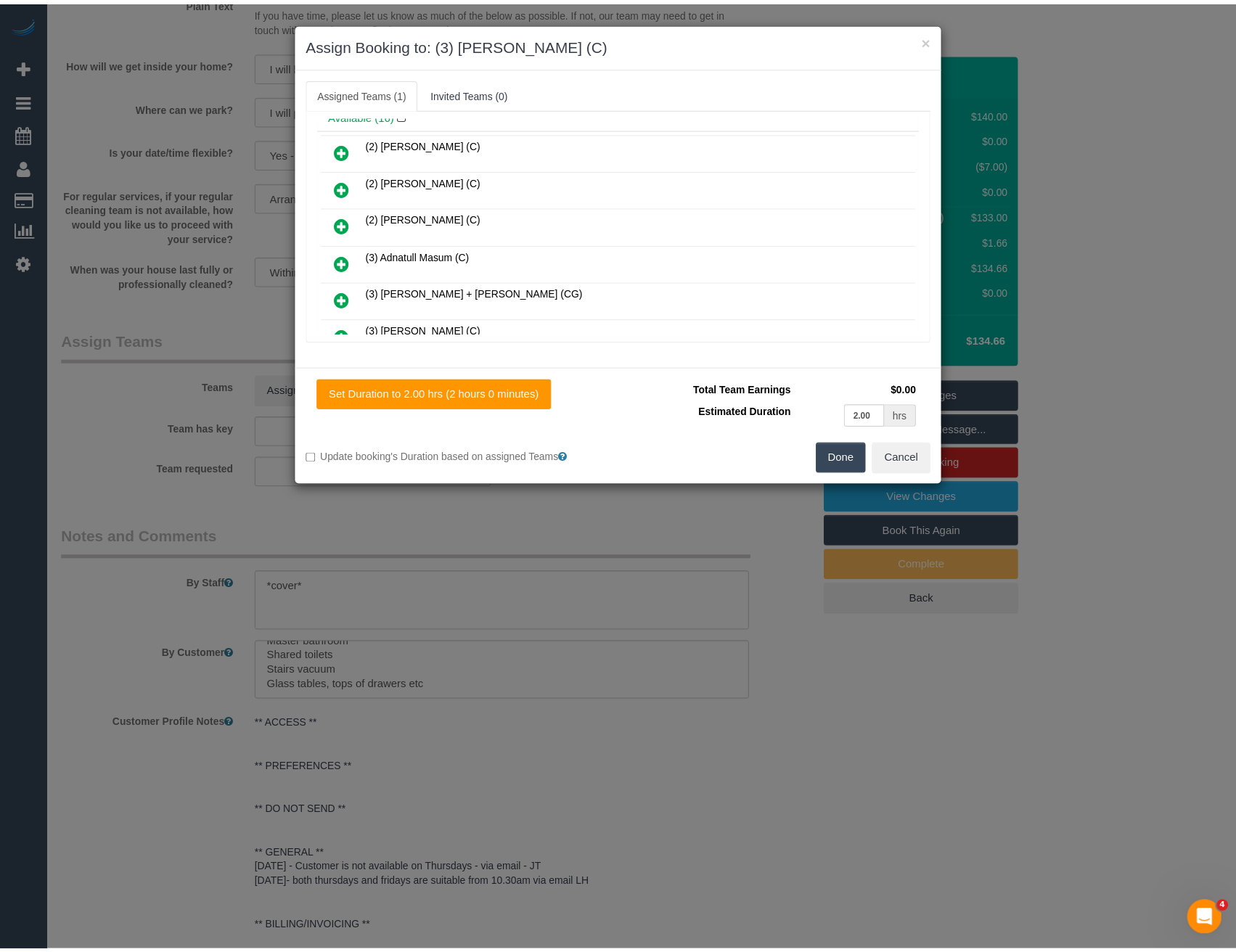
scroll to position [0, 0]
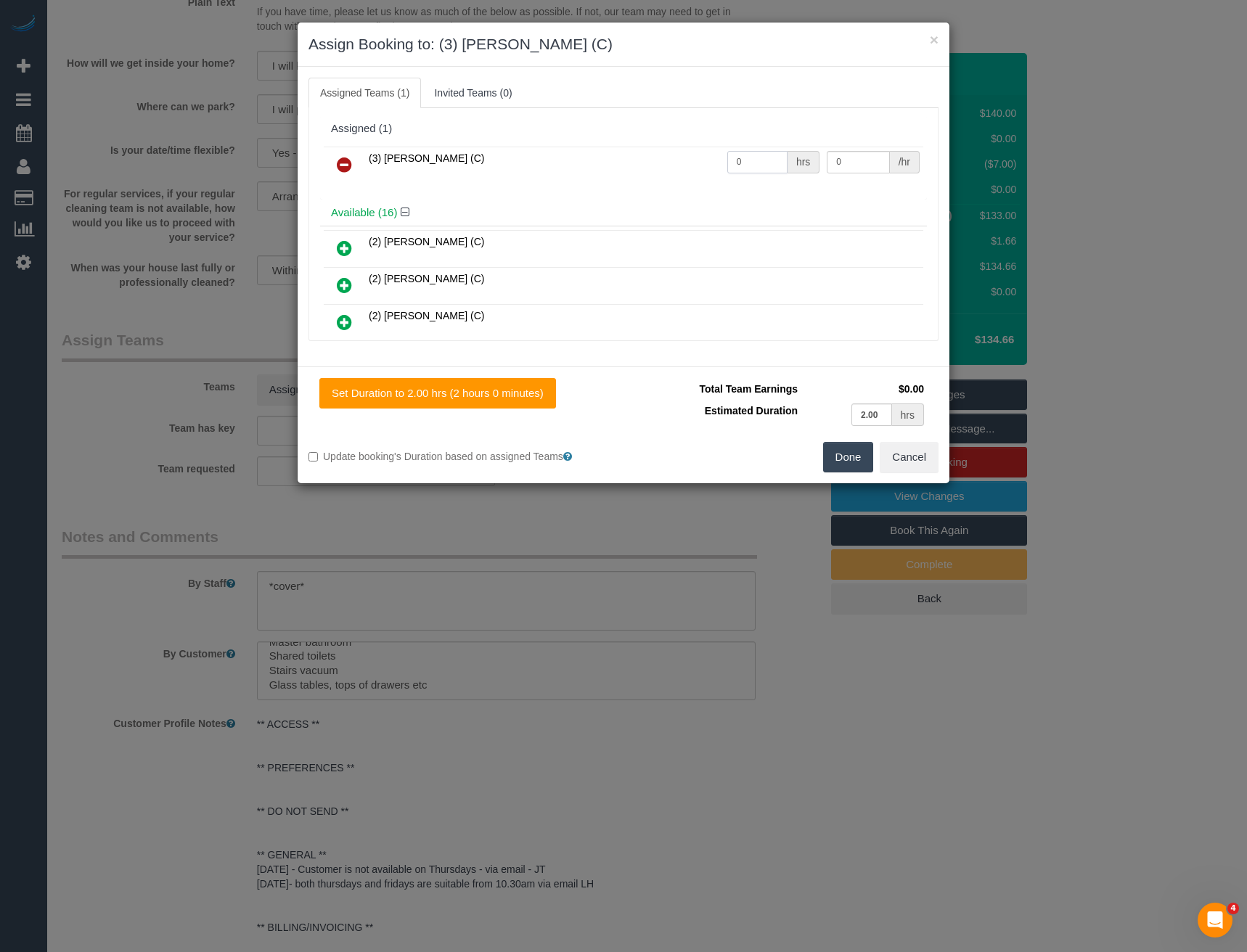
drag, startPoint x: 746, startPoint y: 158, endPoint x: 639, endPoint y: 139, distance: 108.7
click at [674, 158] on tr "(3) Lakitha Wathsara (C) 0 hrs 0 /hr" at bounding box center [623, 165] width 599 height 37
type input "2"
type input "35"
click at [848, 459] on button "Done" at bounding box center [849, 457] width 51 height 30
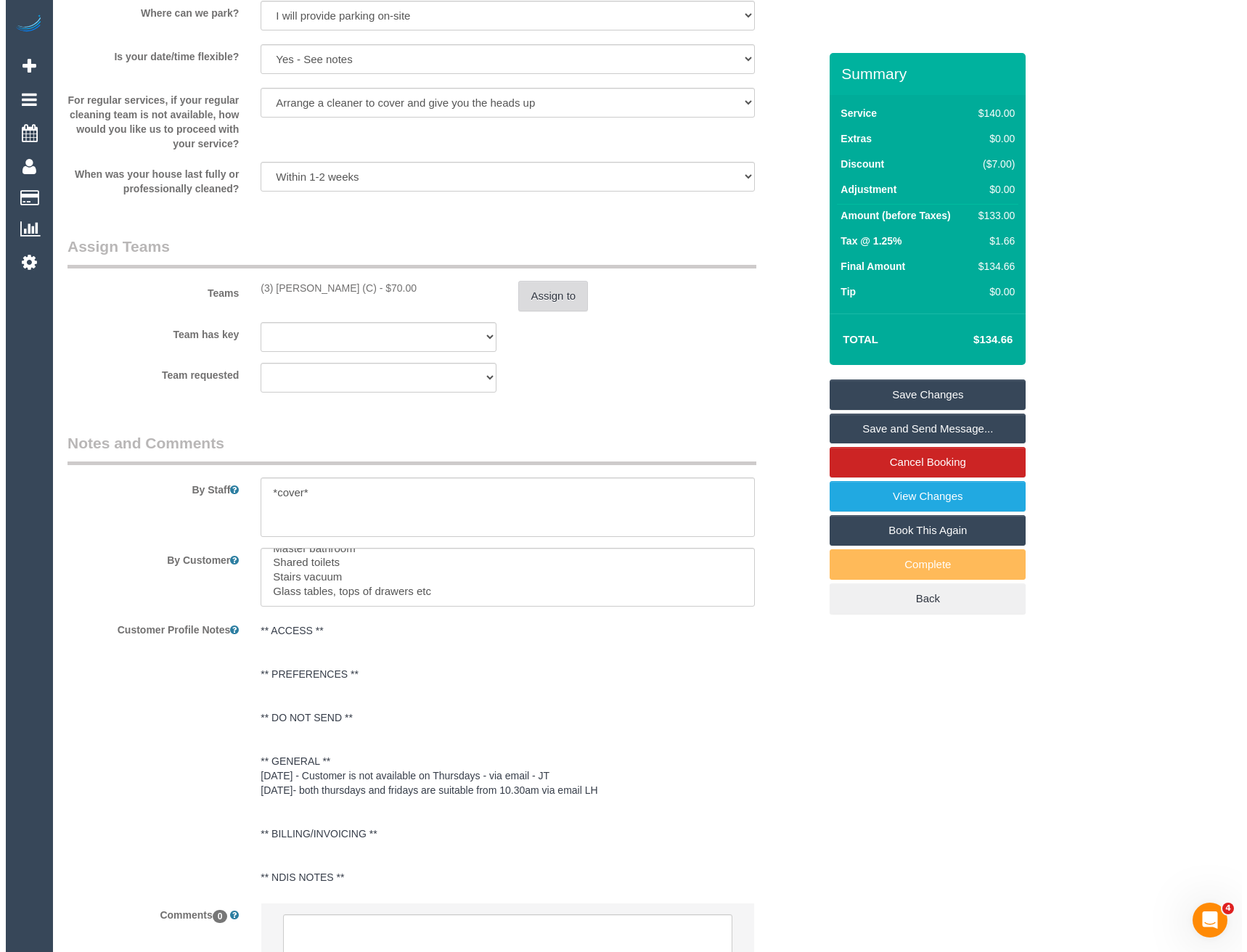
scroll to position [2129, 0]
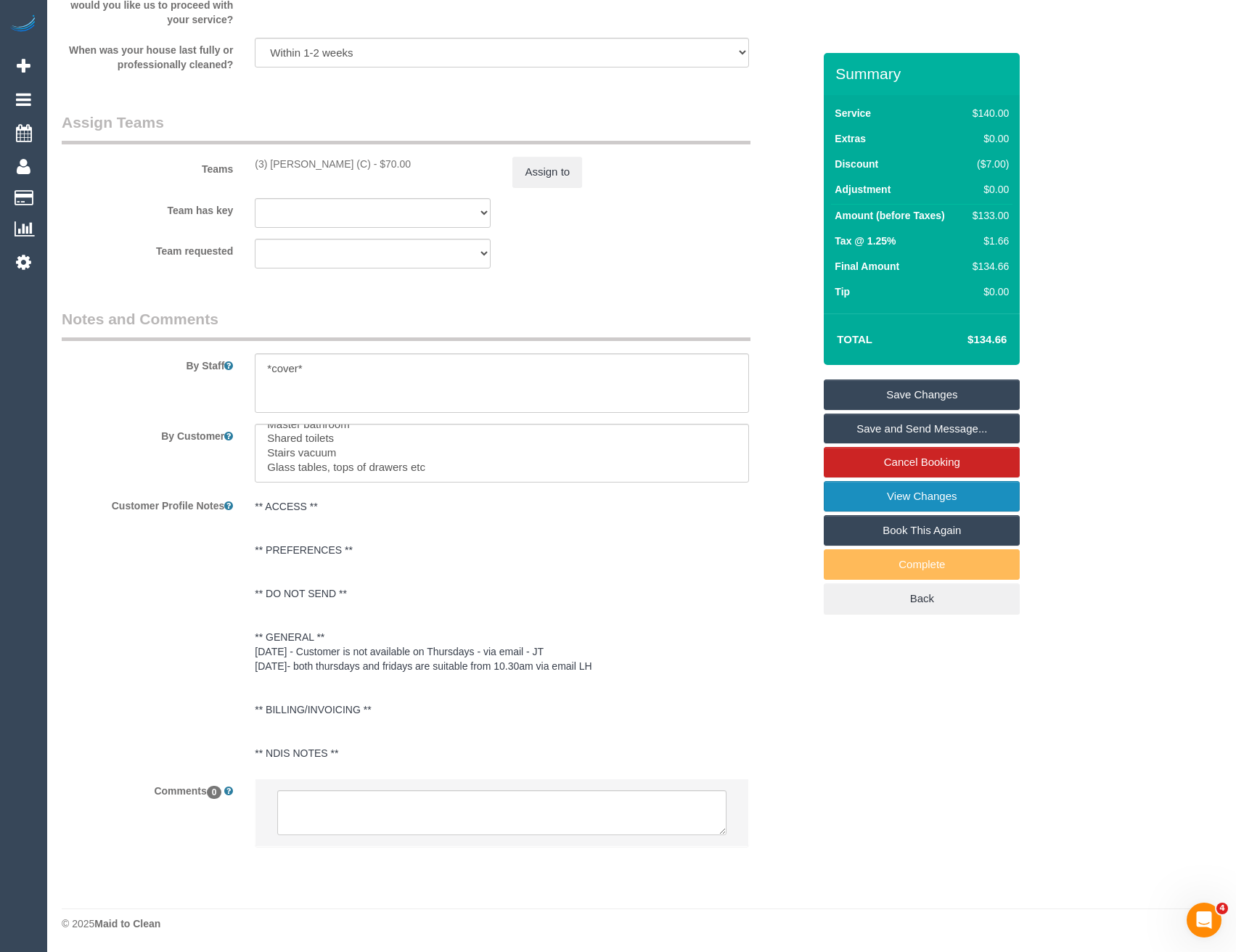
click at [877, 511] on link "View Changes" at bounding box center [921, 496] width 196 height 30
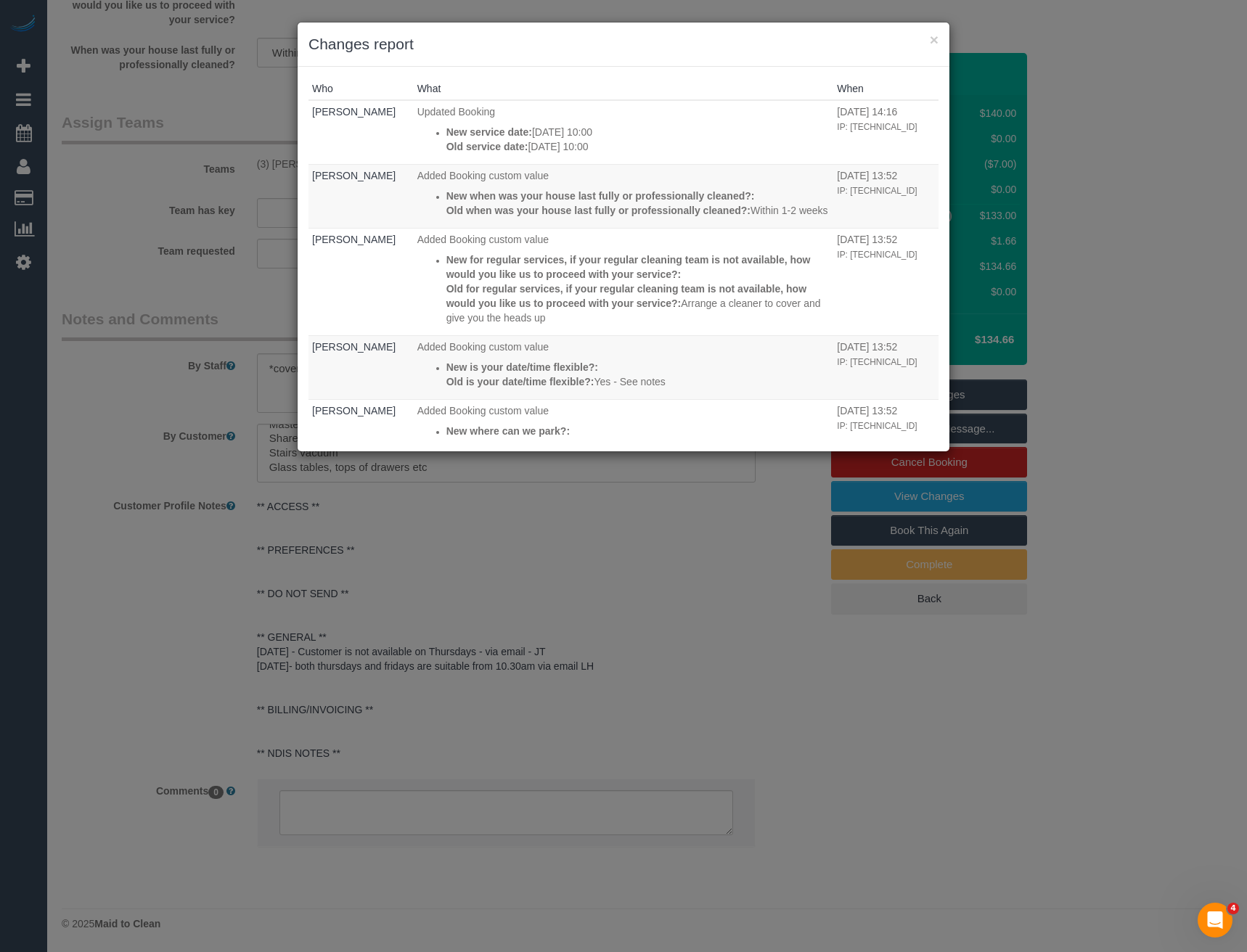
click at [535, 585] on div "× Changes report Who What When Jessica Trentin Updated Booking New service date…" at bounding box center [623, 476] width 1247 height 952
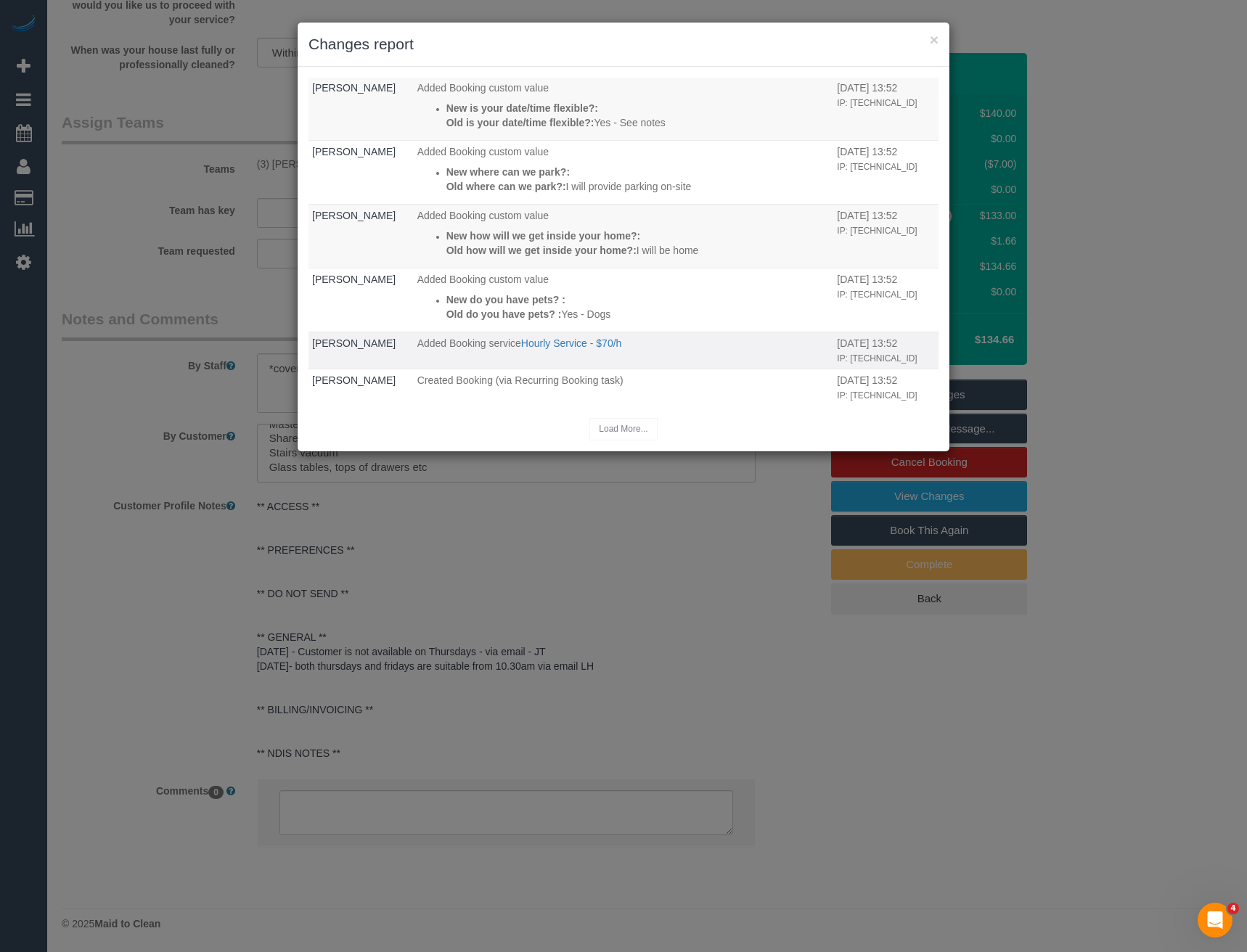
scroll to position [0, 0]
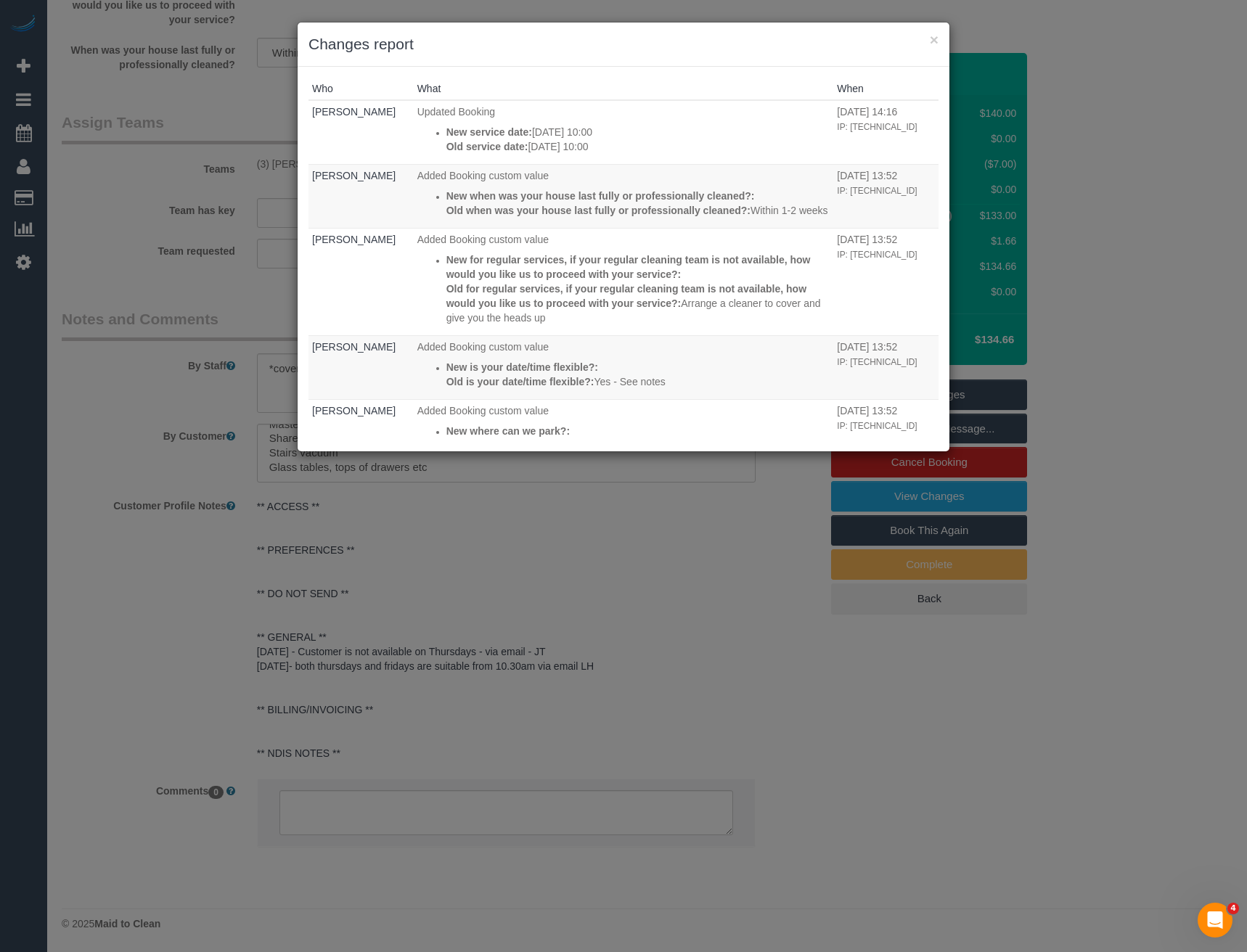
click at [552, 578] on div "× Changes report Who What When Jessica Trentin Updated Booking New service date…" at bounding box center [623, 476] width 1247 height 952
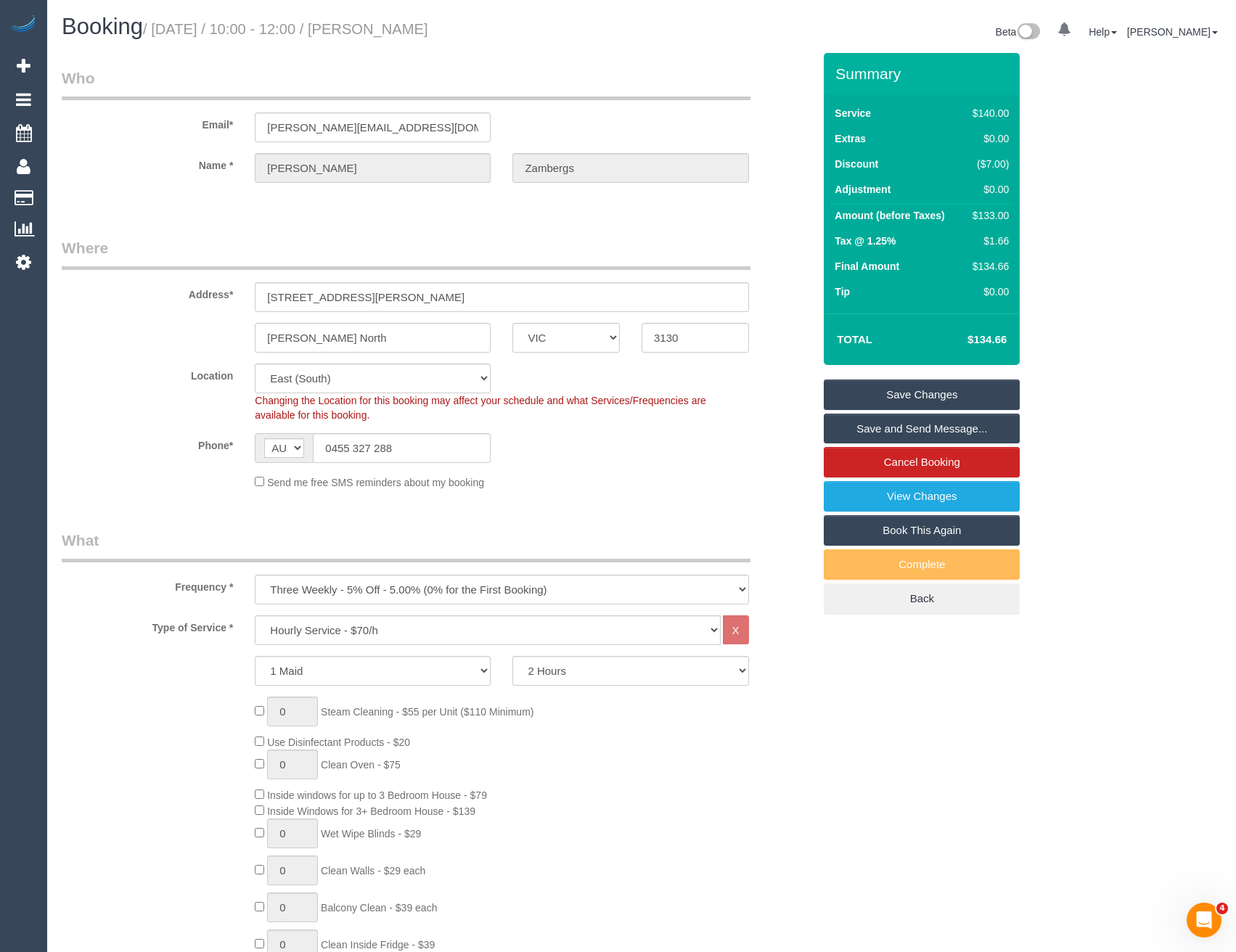
click at [881, 429] on link "Save and Send Message..." at bounding box center [921, 429] width 196 height 30
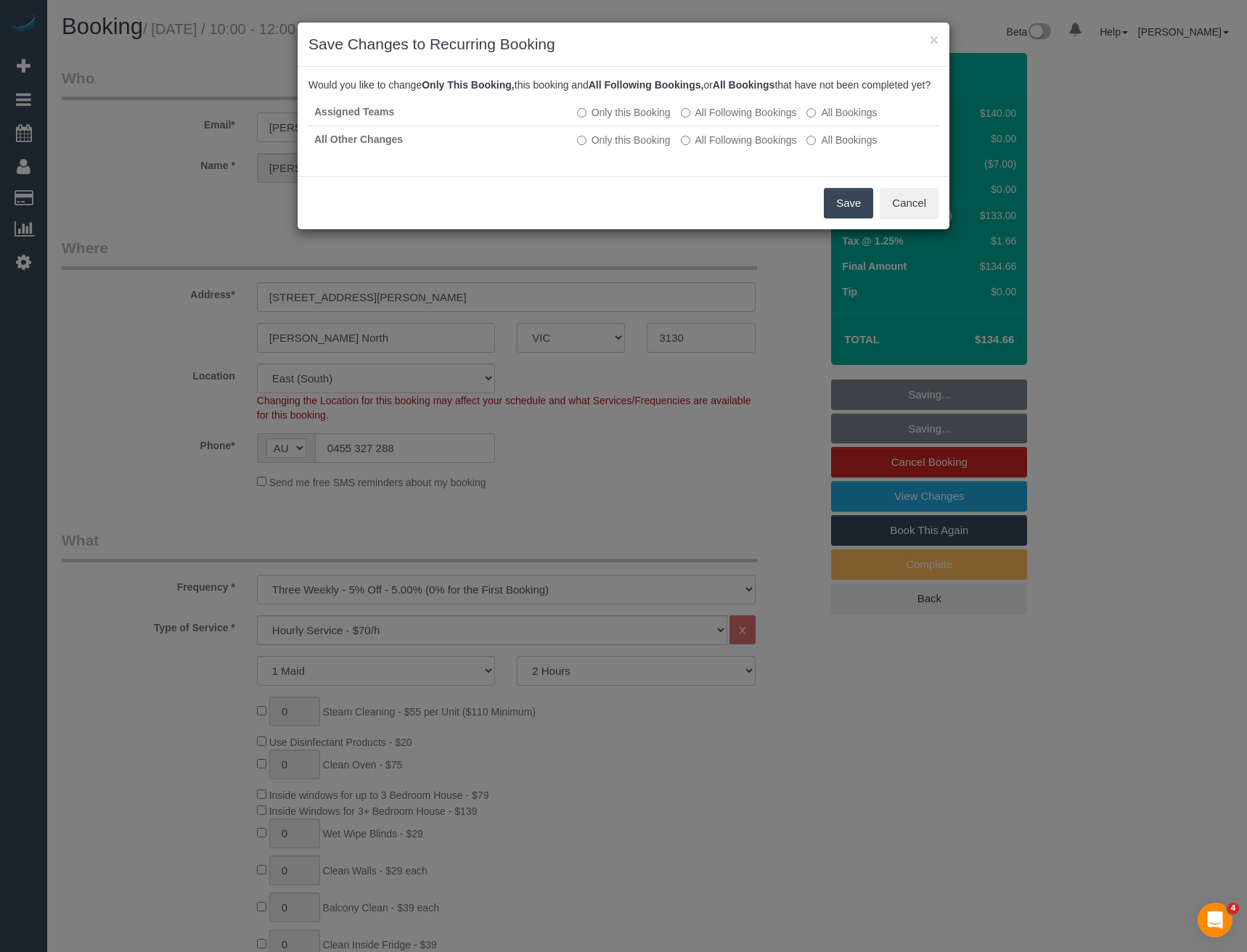
click at [830, 219] on button "Save" at bounding box center [848, 202] width 49 height 30
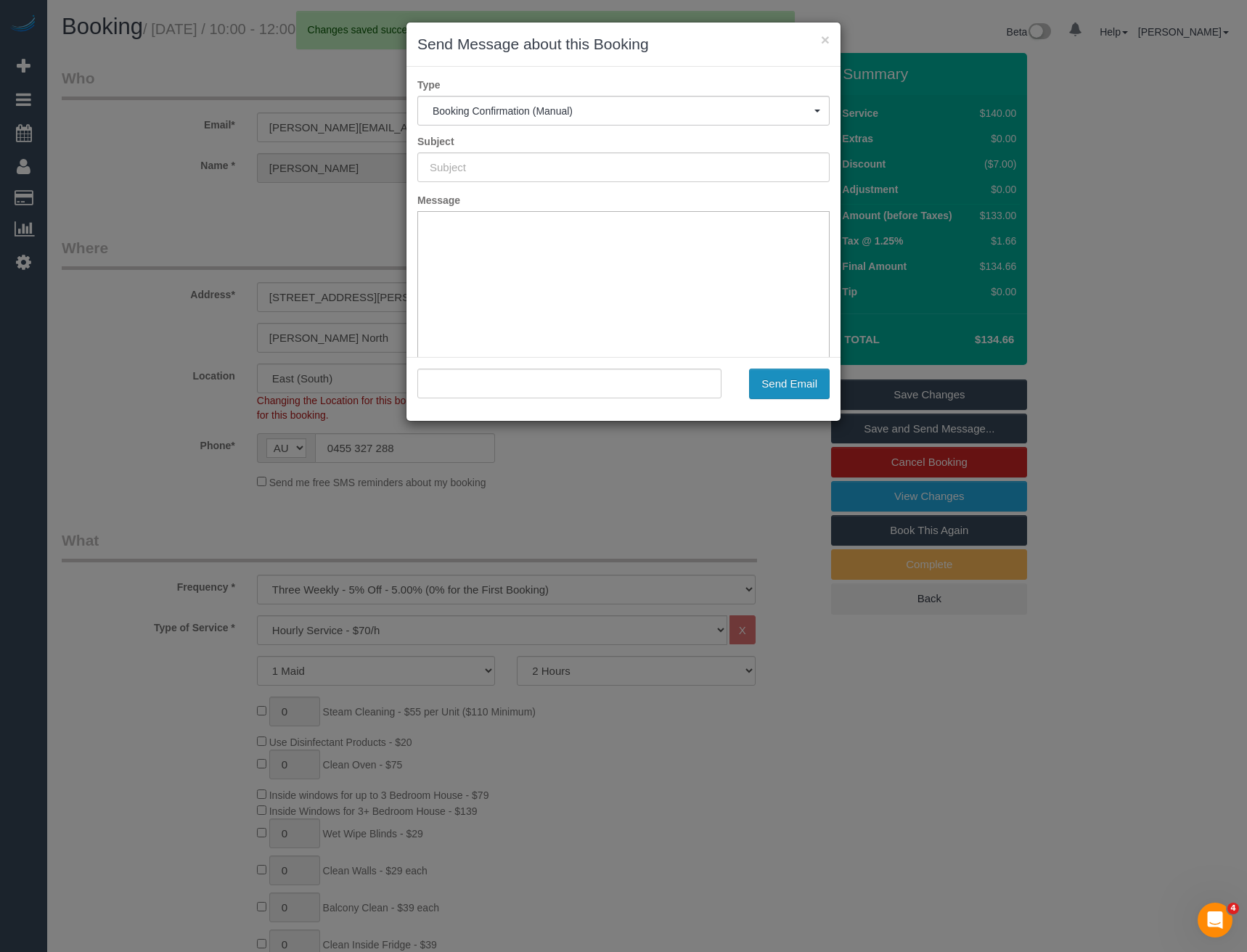
type input "Booking Confirmed"
type input ""Brodie Zambergs" <brodie.zambergs@gmail.com>"
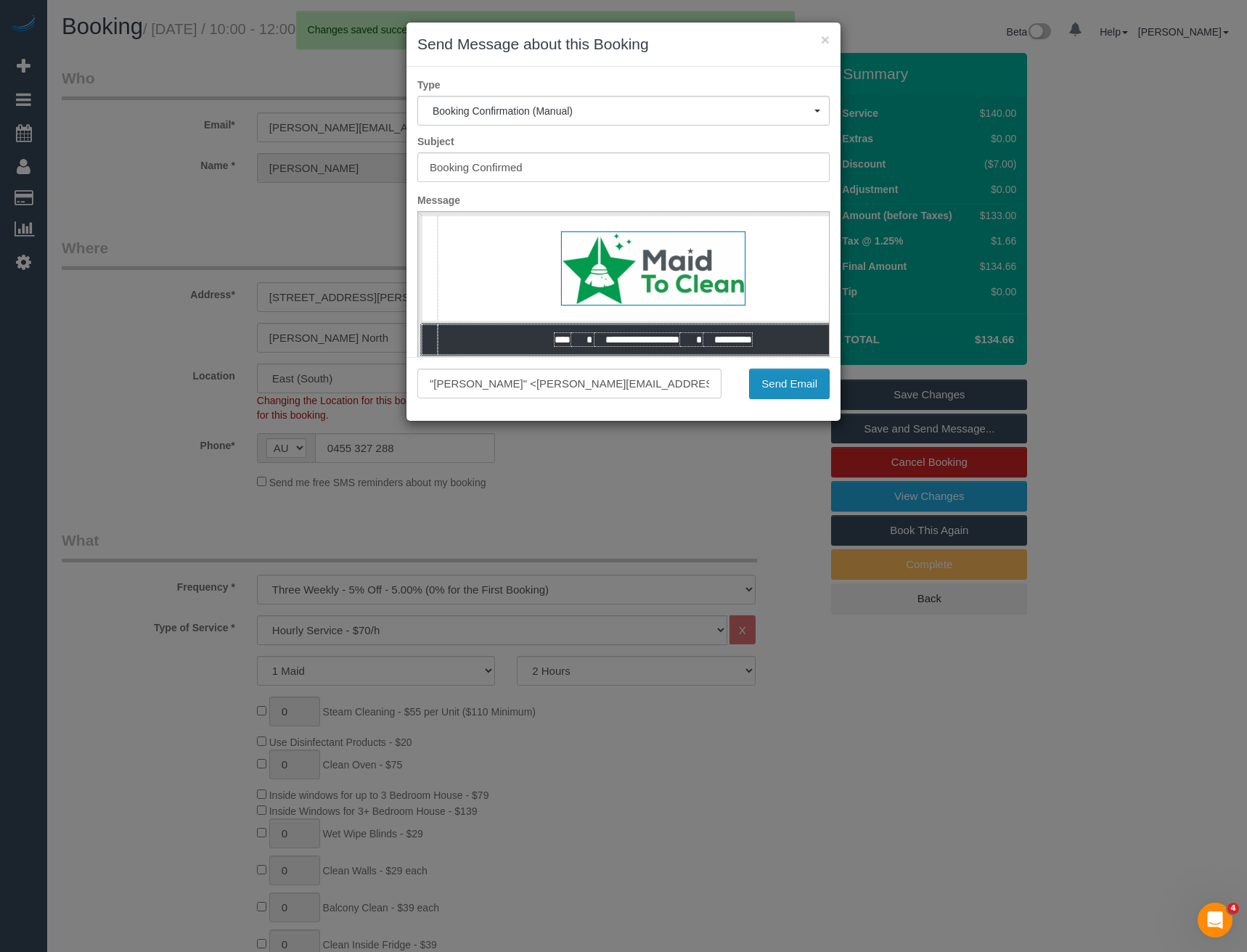
click at [805, 388] on button "Send Email" at bounding box center [789, 383] width 80 height 30
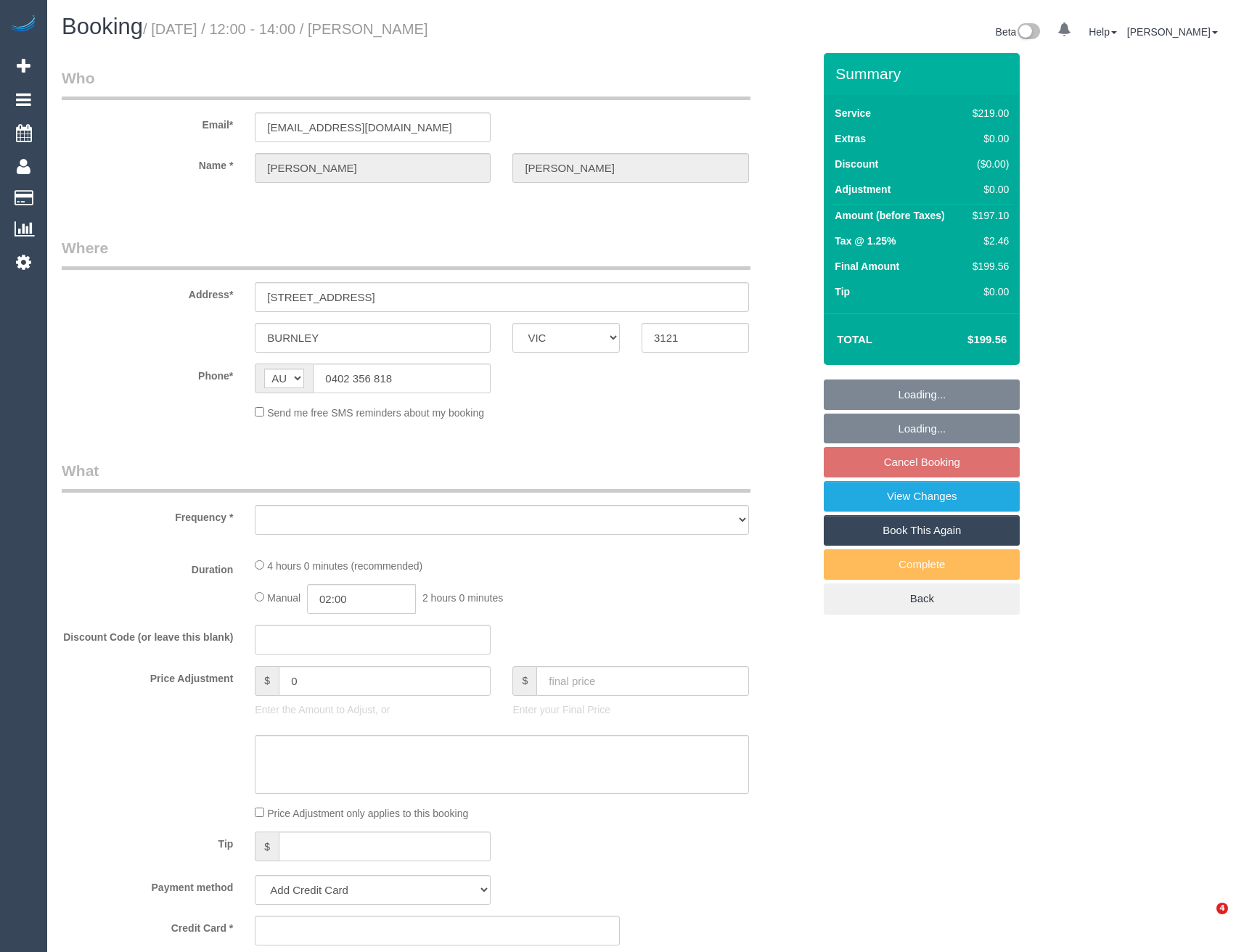
select select "VIC"
select select "object:543"
select select "string:stripe-pm_1Q5JTC2GScqysDRV18jxkPyC"
select select "number:30"
select select "number:14"
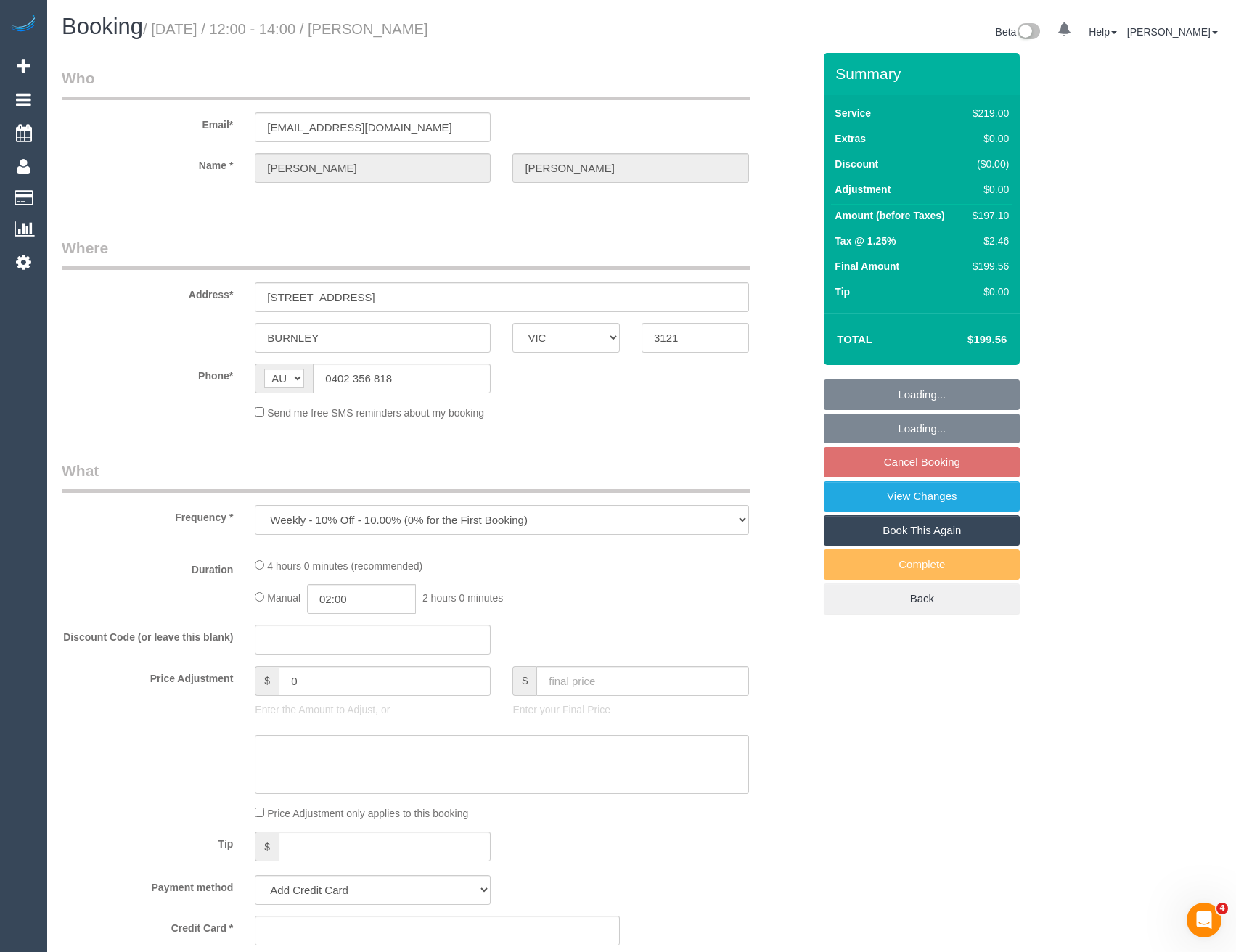
select select "number:19"
select select "number:22"
select select "number:34"
select select "number:26"
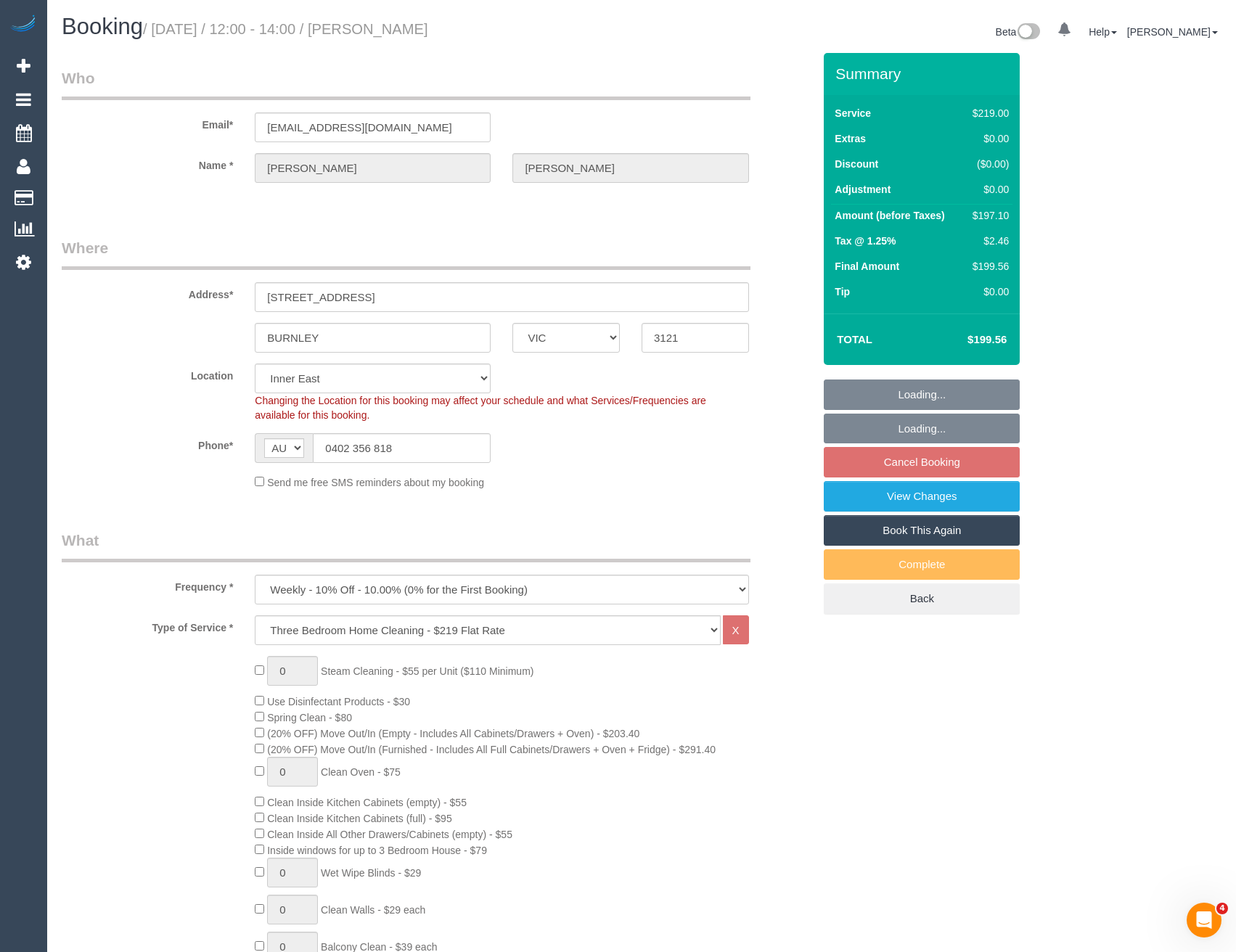
select select "object:1445"
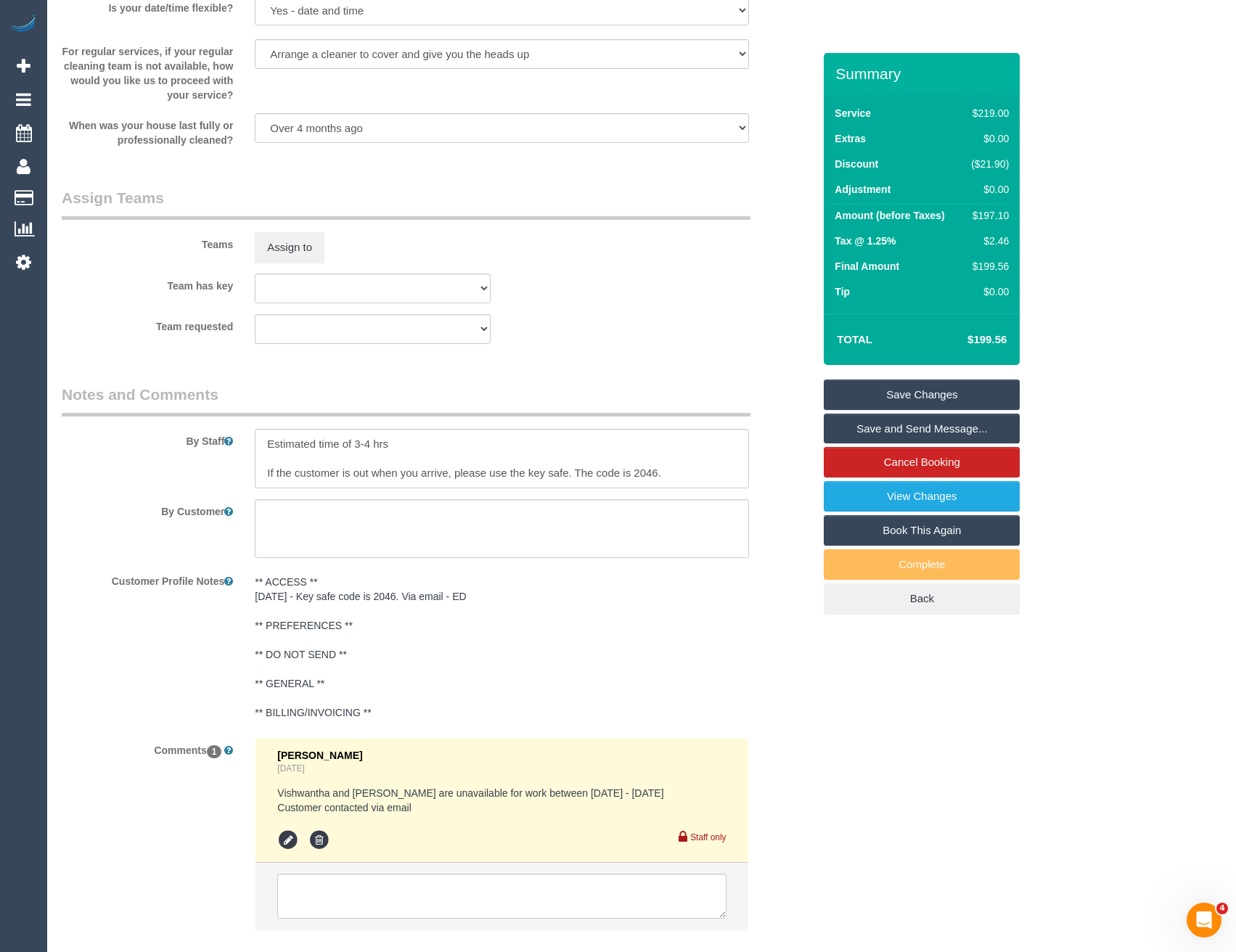
scroll to position [2202, 0]
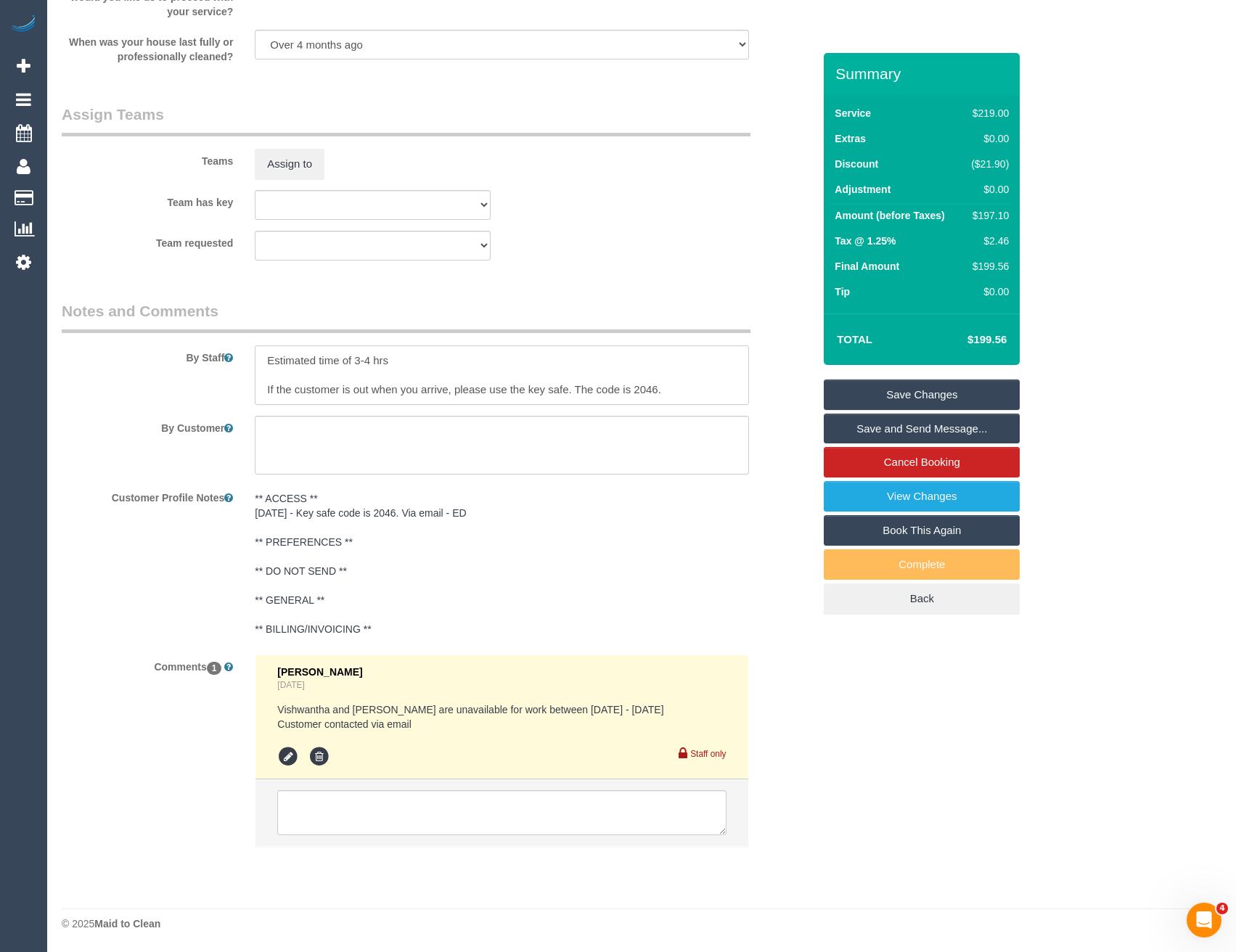
drag, startPoint x: 371, startPoint y: 359, endPoint x: 379, endPoint y: 347, distance: 14.4
click at [371, 359] on textarea at bounding box center [501, 375] width 493 height 59
click at [437, 365] on textarea at bounding box center [501, 375] width 493 height 59
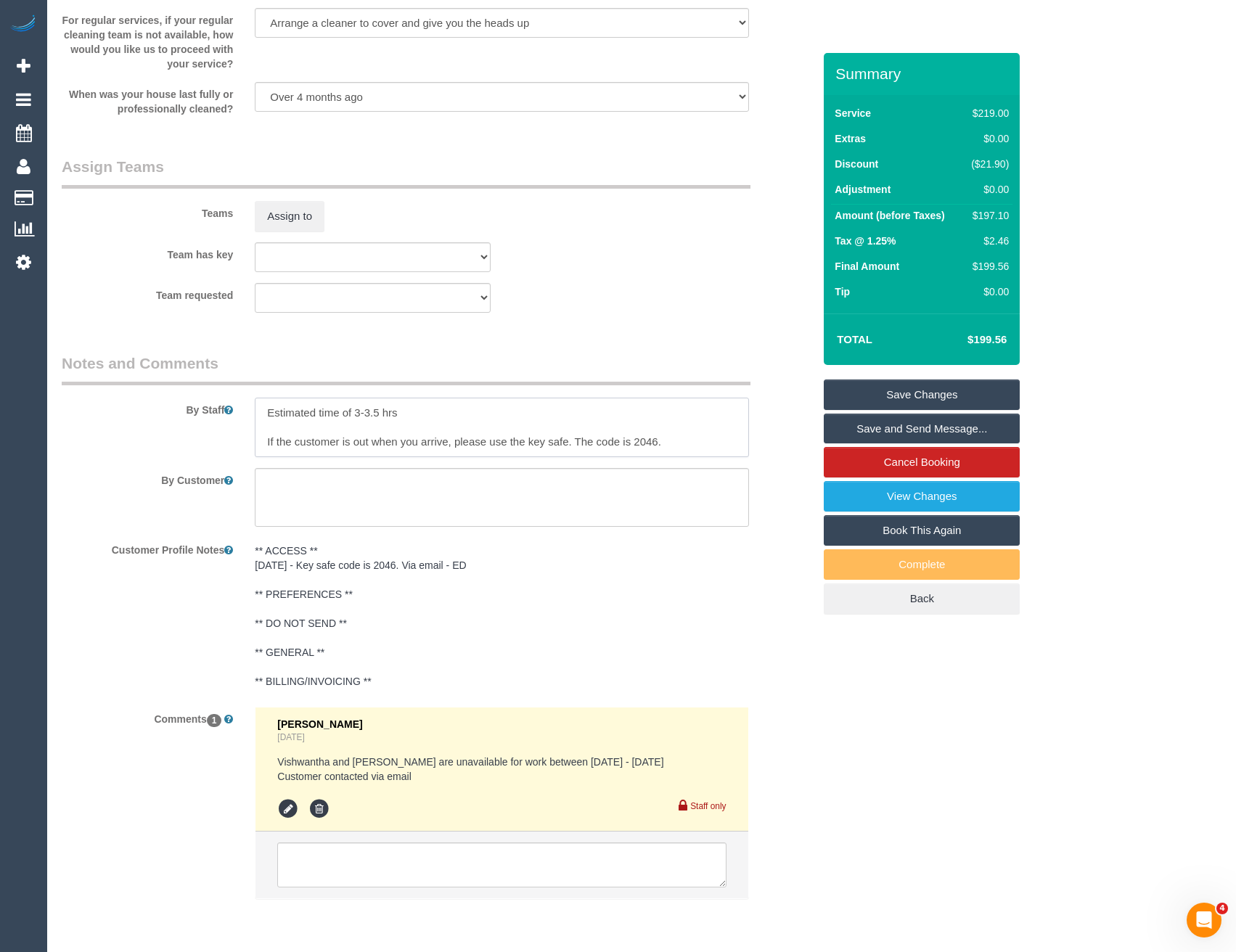
scroll to position [2129, 0]
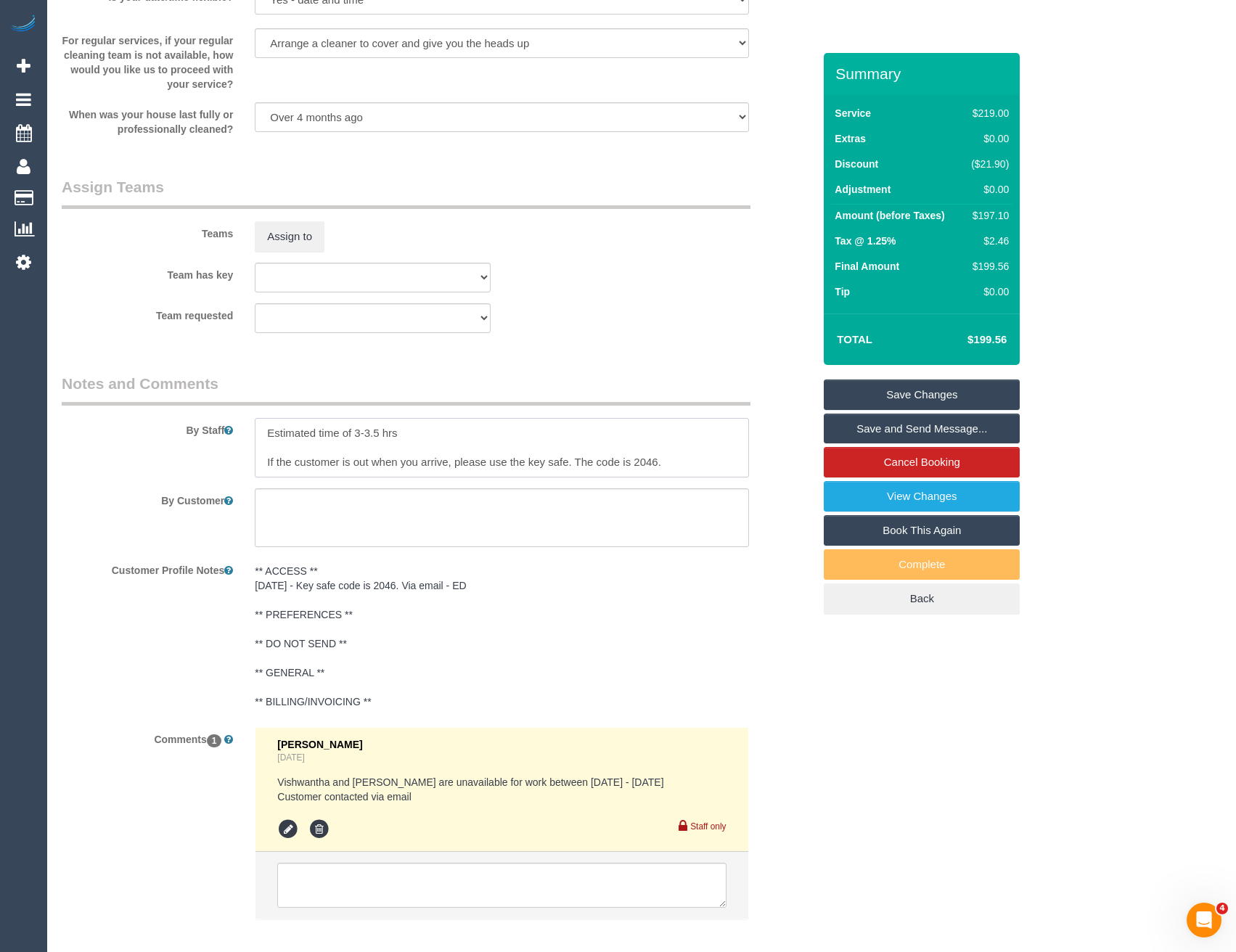
click at [260, 428] on textarea at bounding box center [501, 447] width 493 height 59
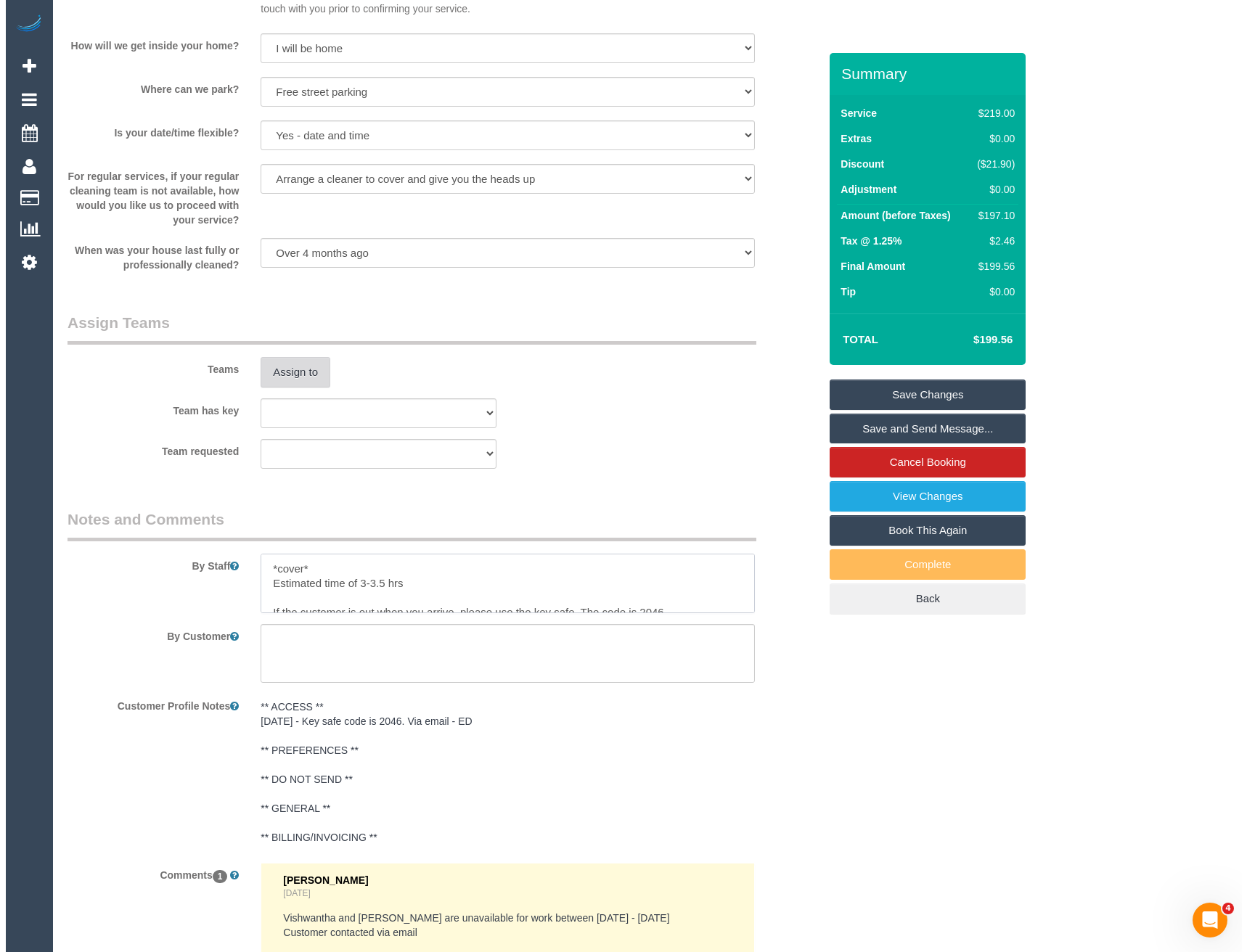
scroll to position [1984, 0]
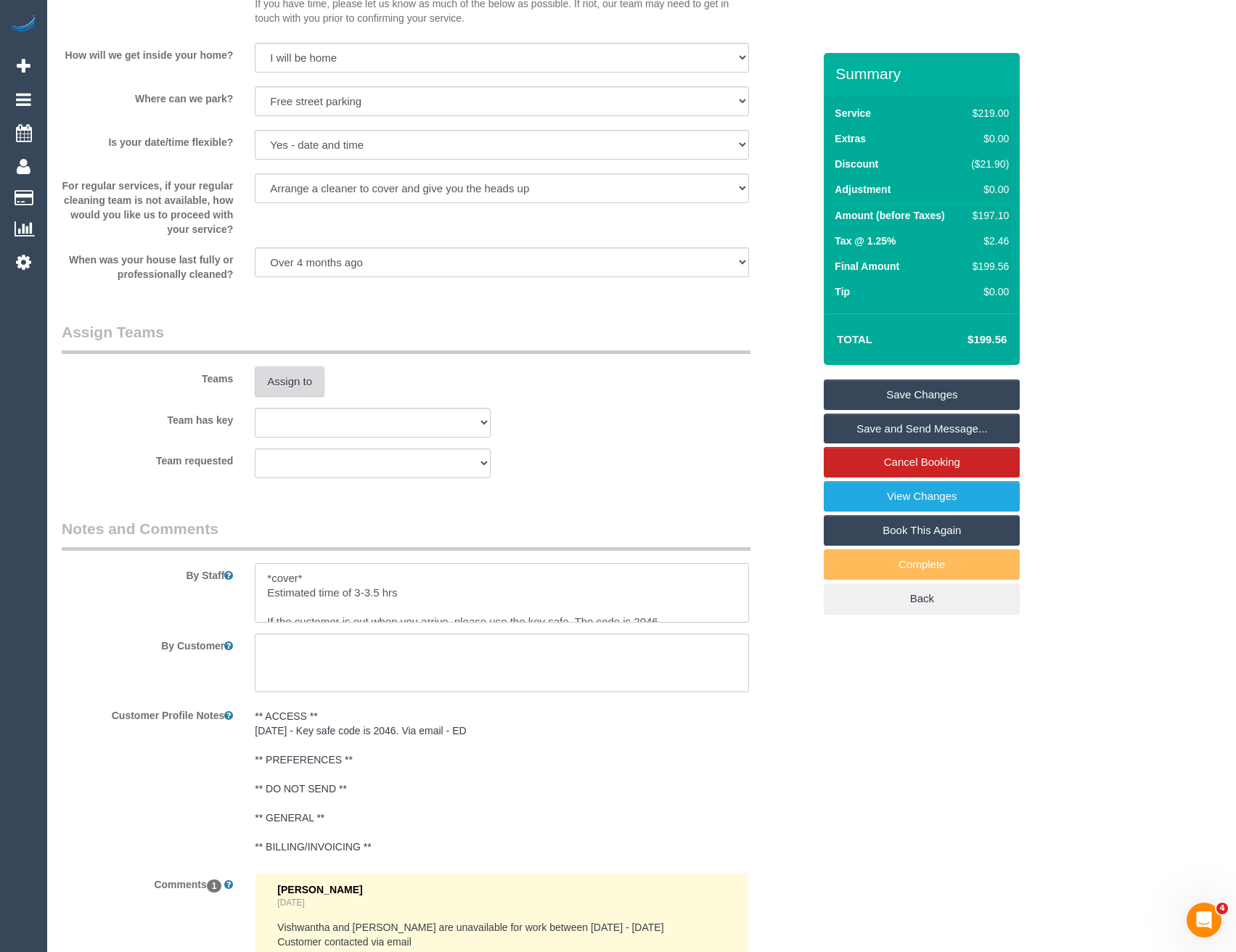
type textarea "*cover* Estimated time of 3-3.5 hrs If the customer is out when you arrive, ple…"
click at [301, 382] on button "Assign to" at bounding box center [289, 381] width 69 height 30
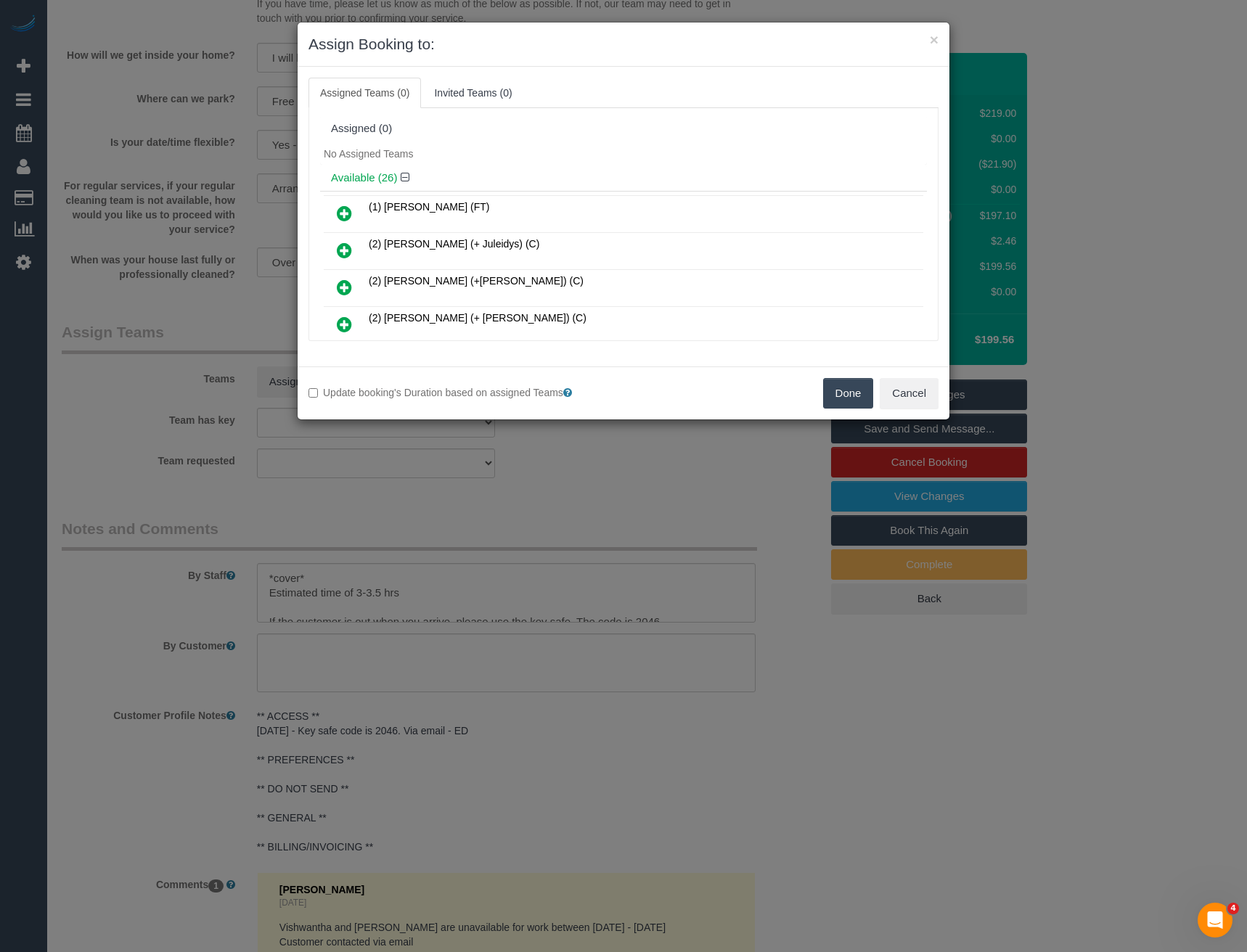
scroll to position [280, 0]
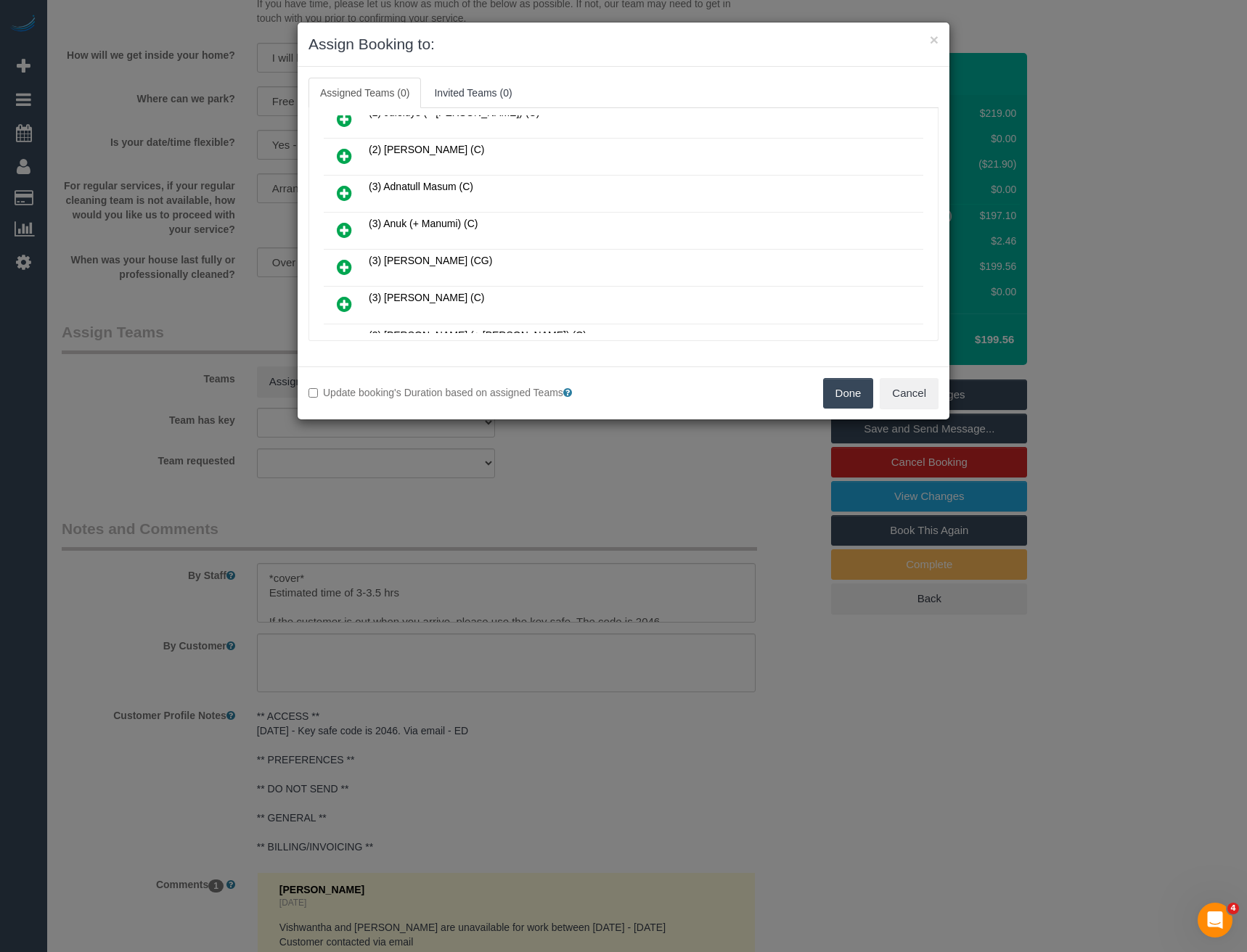
click at [350, 233] on icon at bounding box center [344, 230] width 16 height 17
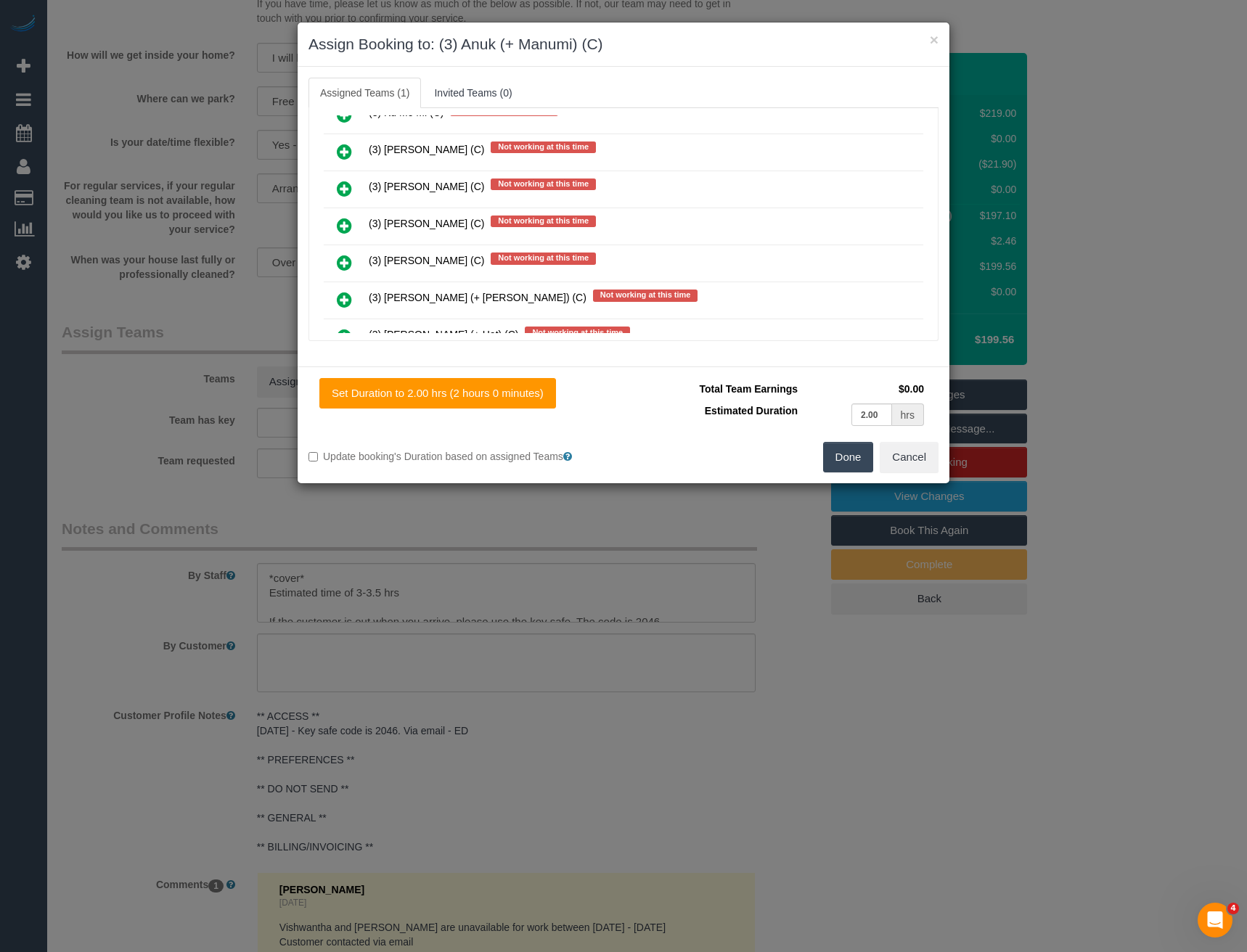
scroll to position [649, 0]
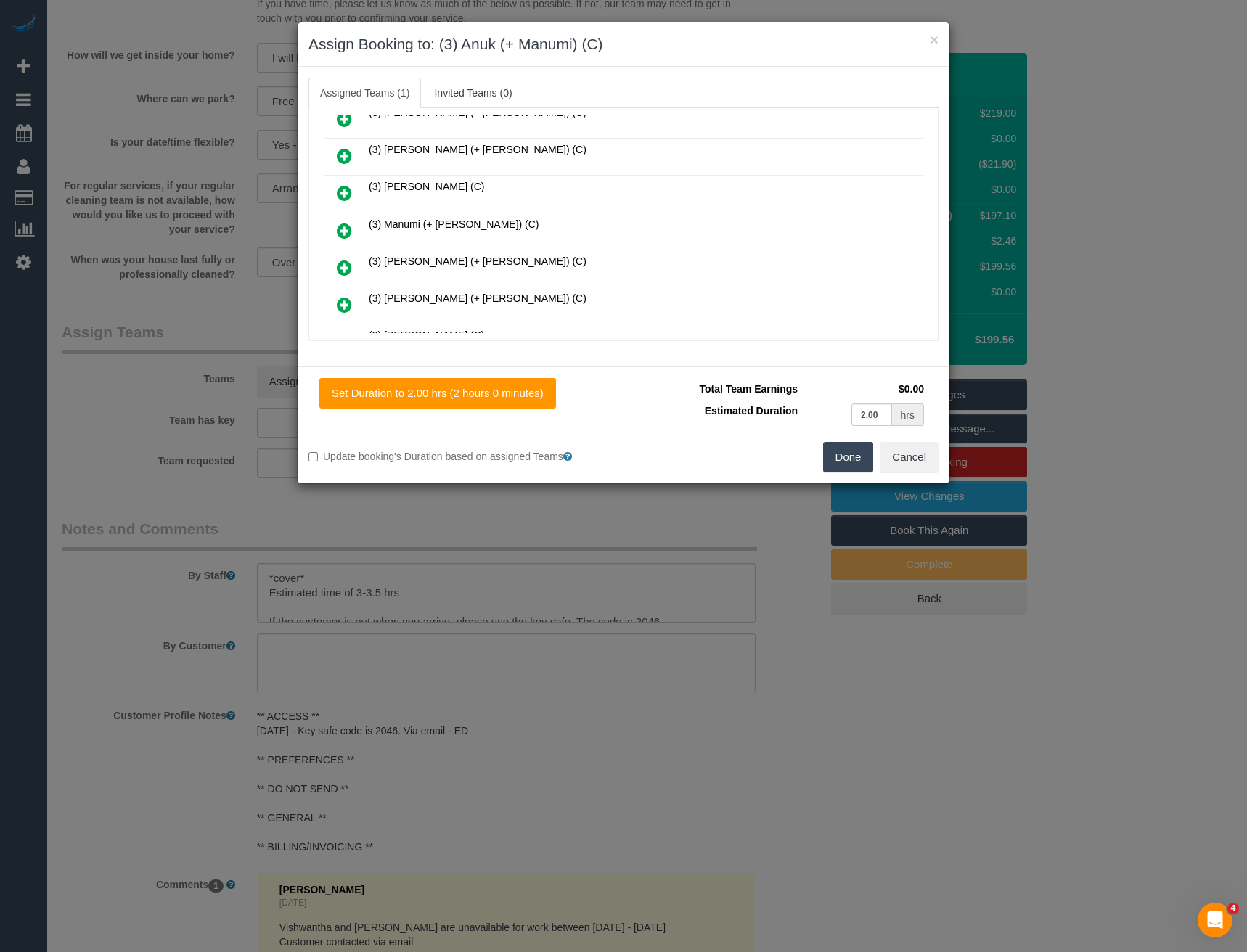
click at [347, 228] on icon at bounding box center [344, 231] width 16 height 17
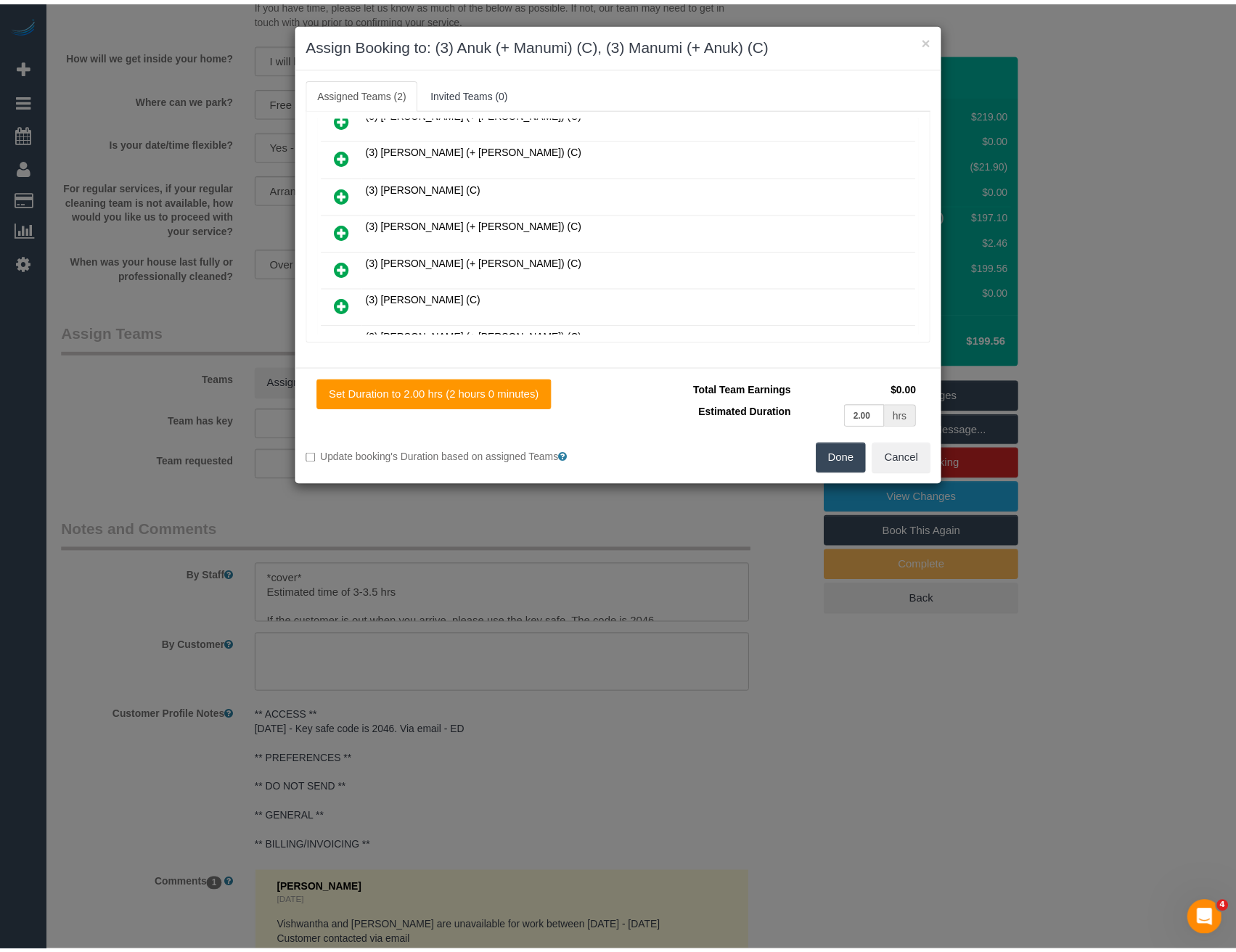
scroll to position [0, 0]
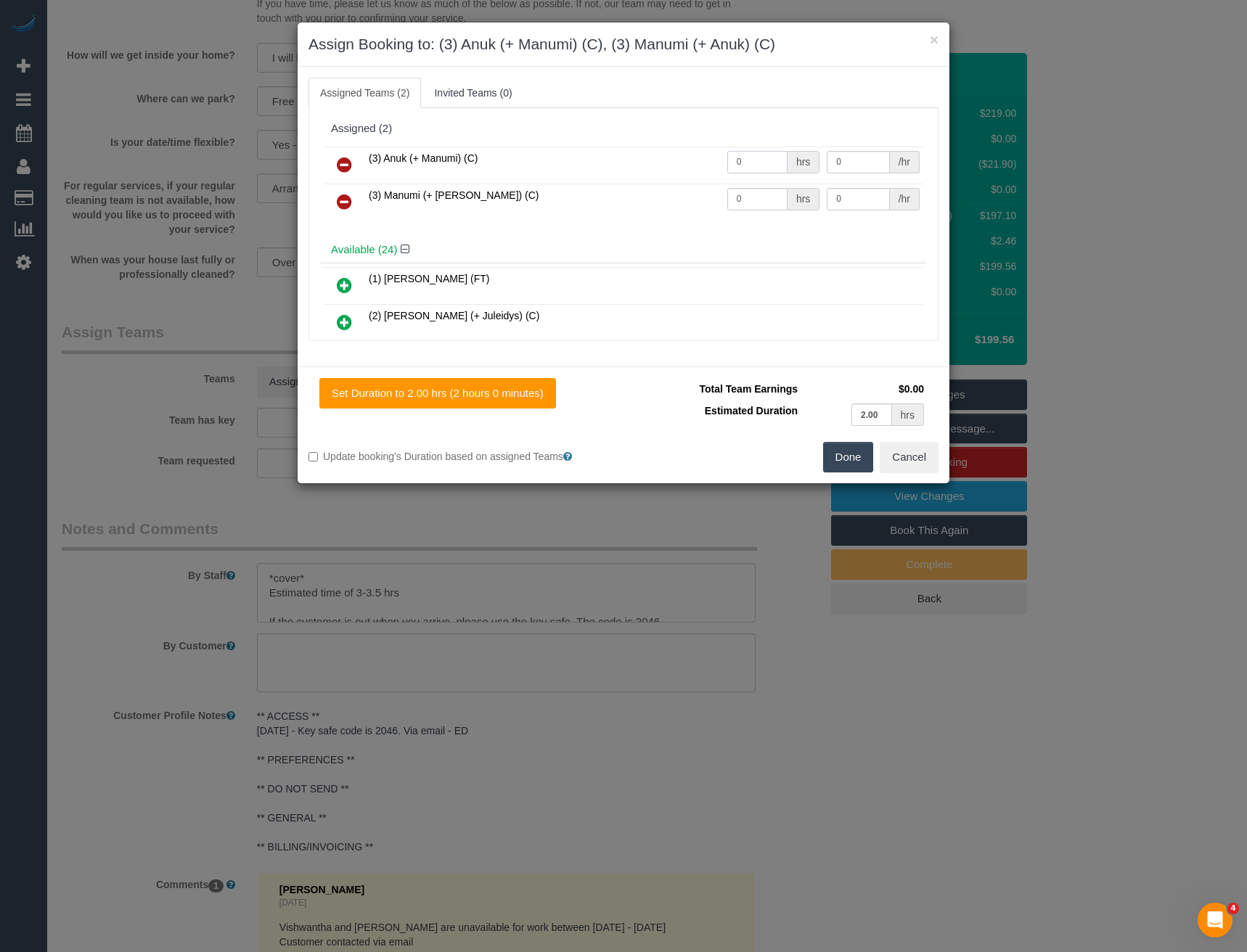
drag, startPoint x: 735, startPoint y: 160, endPoint x: 689, endPoint y: 166, distance: 46.4
click at [689, 166] on tr "(3) Anuk (+ Manumi) (C) 0 hrs 0 /hr" at bounding box center [623, 165] width 599 height 37
type input "1"
type input "57.5"
drag, startPoint x: 735, startPoint y: 200, endPoint x: 624, endPoint y: 193, distance: 111.2
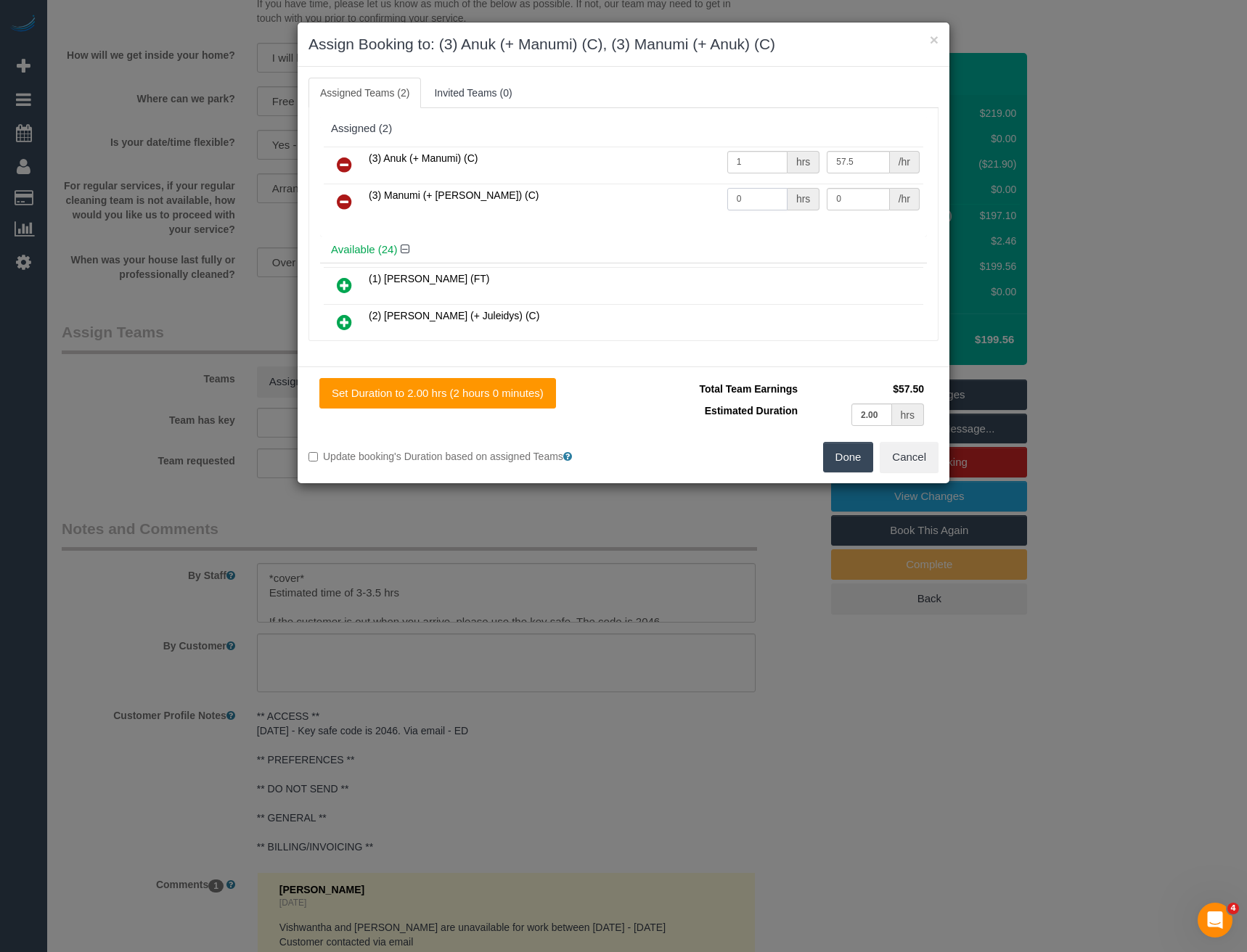
click at [639, 199] on tr "(3) Manumi (+ Anuk) (C) 0 hrs 0 /hr" at bounding box center [623, 202] width 599 height 37
type input "1"
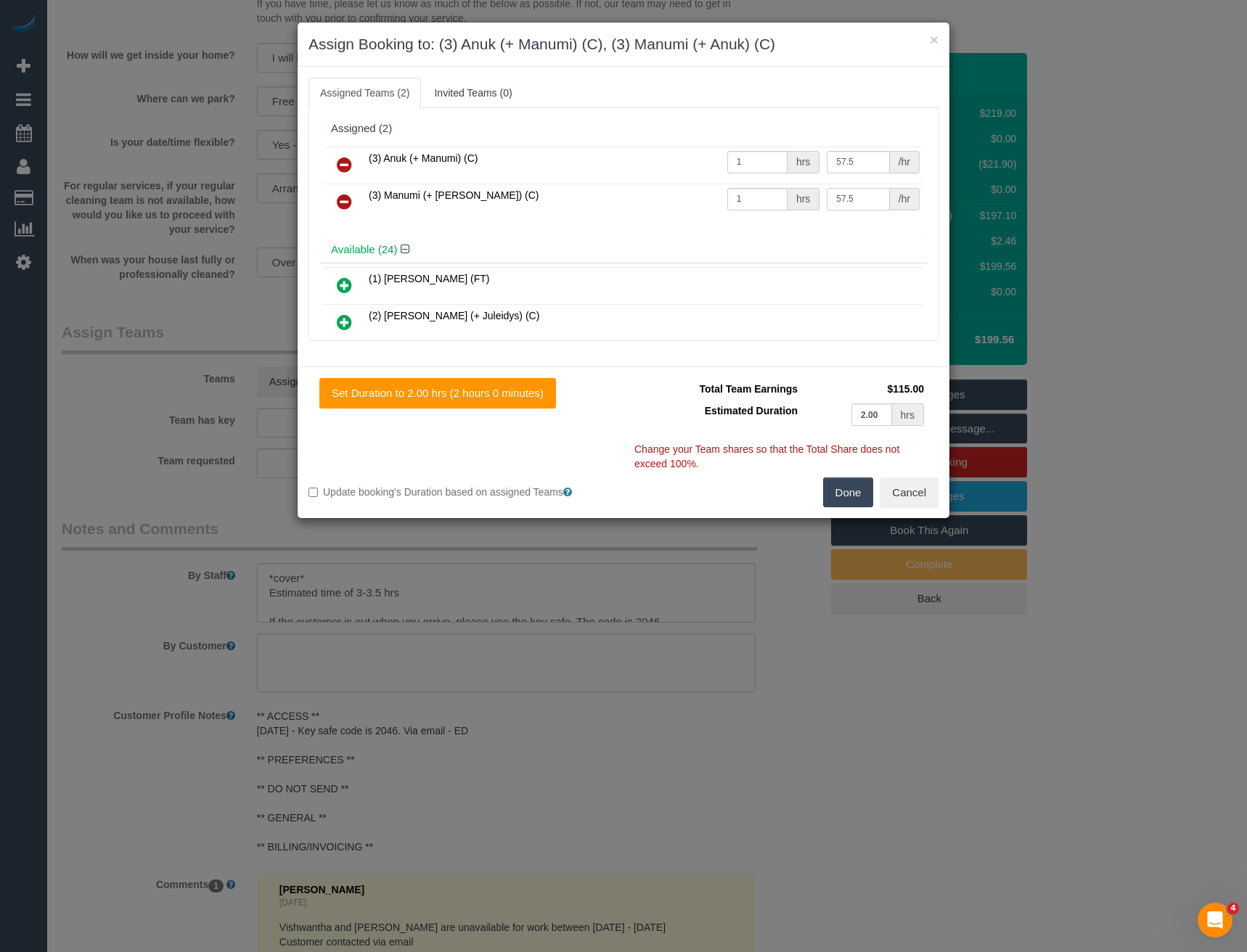
type input "57.5"
click at [849, 488] on button "Done" at bounding box center [849, 492] width 51 height 30
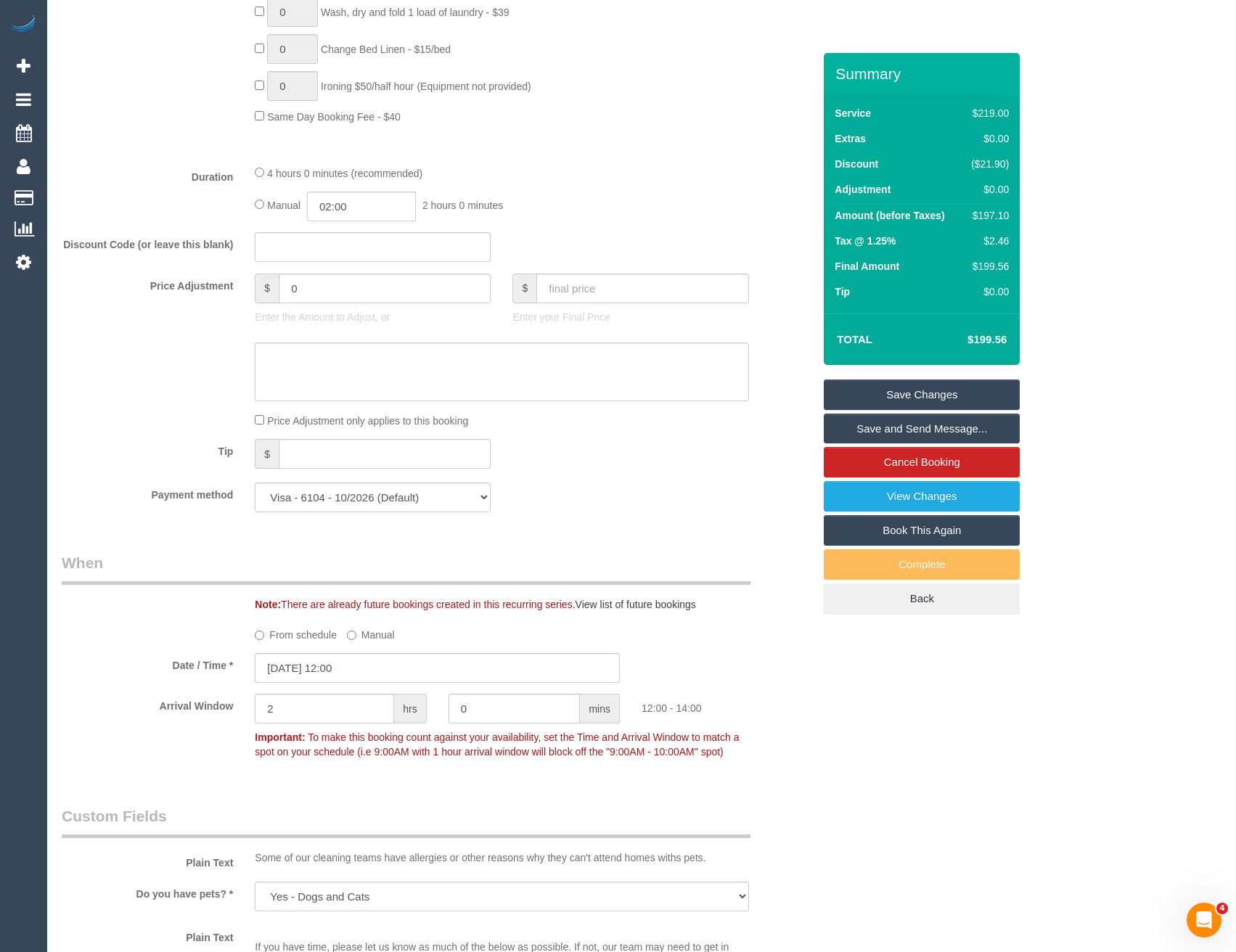
scroll to position [678, 0]
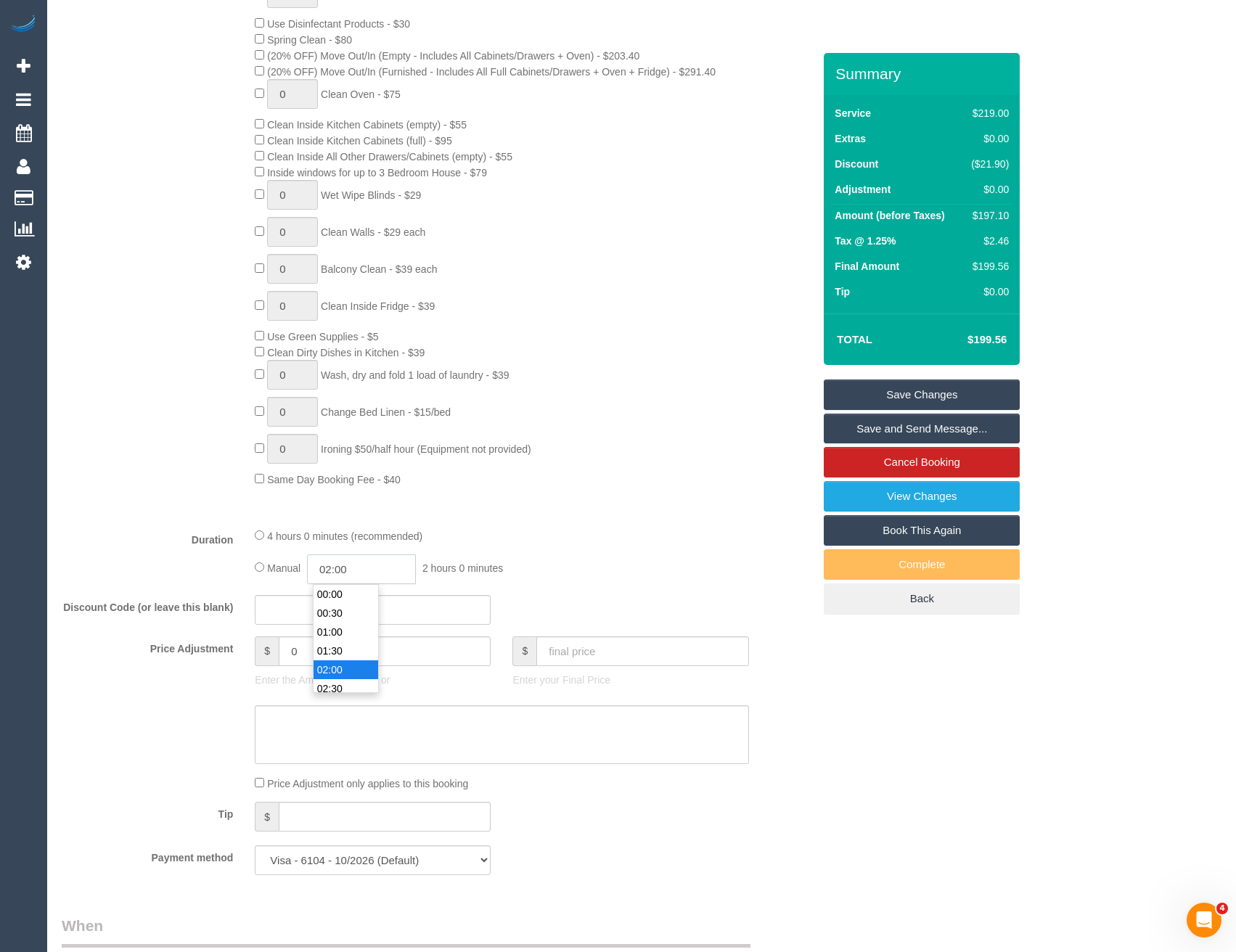
click at [359, 574] on input "02:00" at bounding box center [361, 569] width 109 height 30
click at [351, 595] on li "01:30" at bounding box center [346, 594] width 65 height 19
click at [377, 577] on input "01:30" at bounding box center [361, 569] width 109 height 30
type input "01:45"
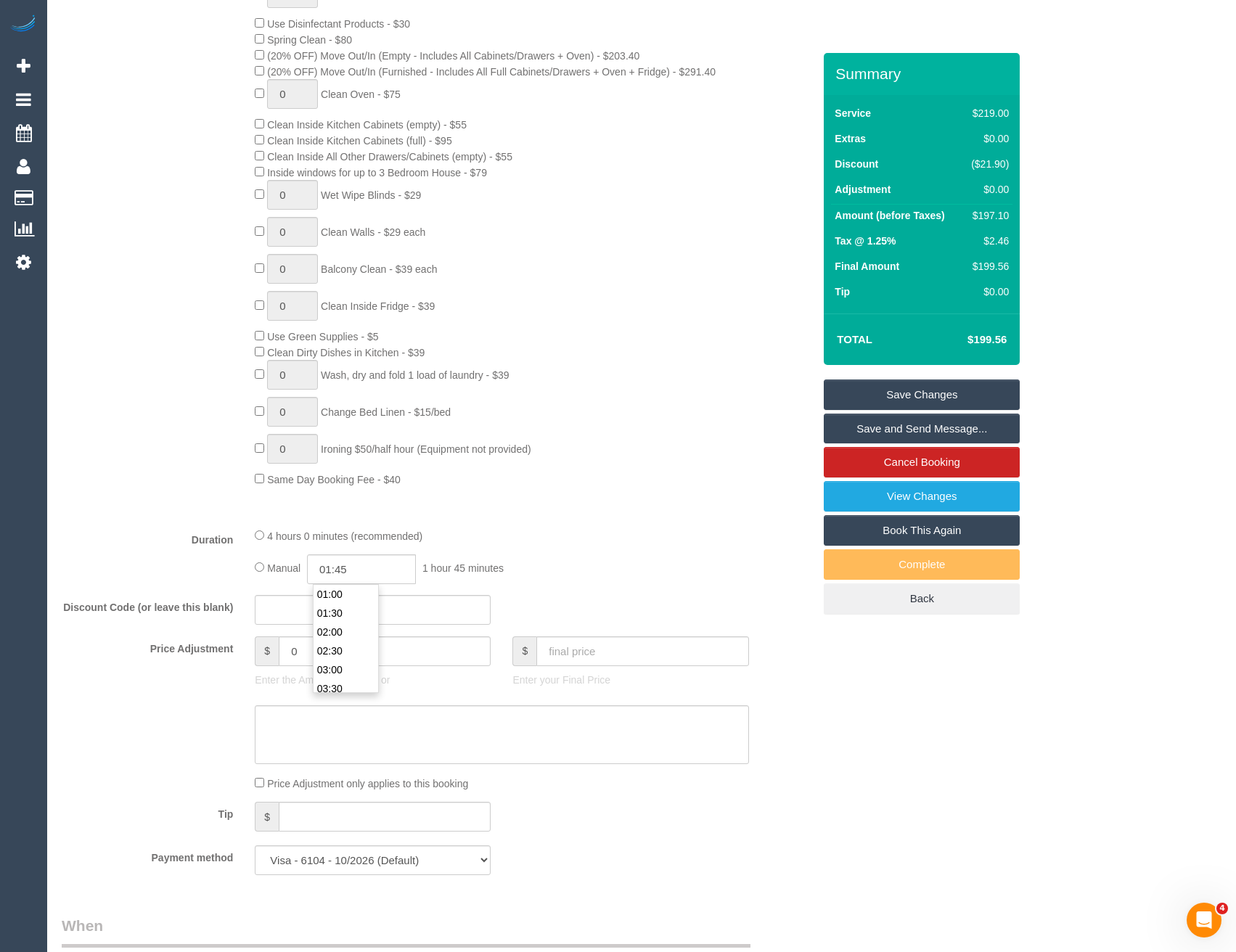
click at [521, 541] on div "4 hours 0 minutes (recommended)" at bounding box center [501, 536] width 493 height 16
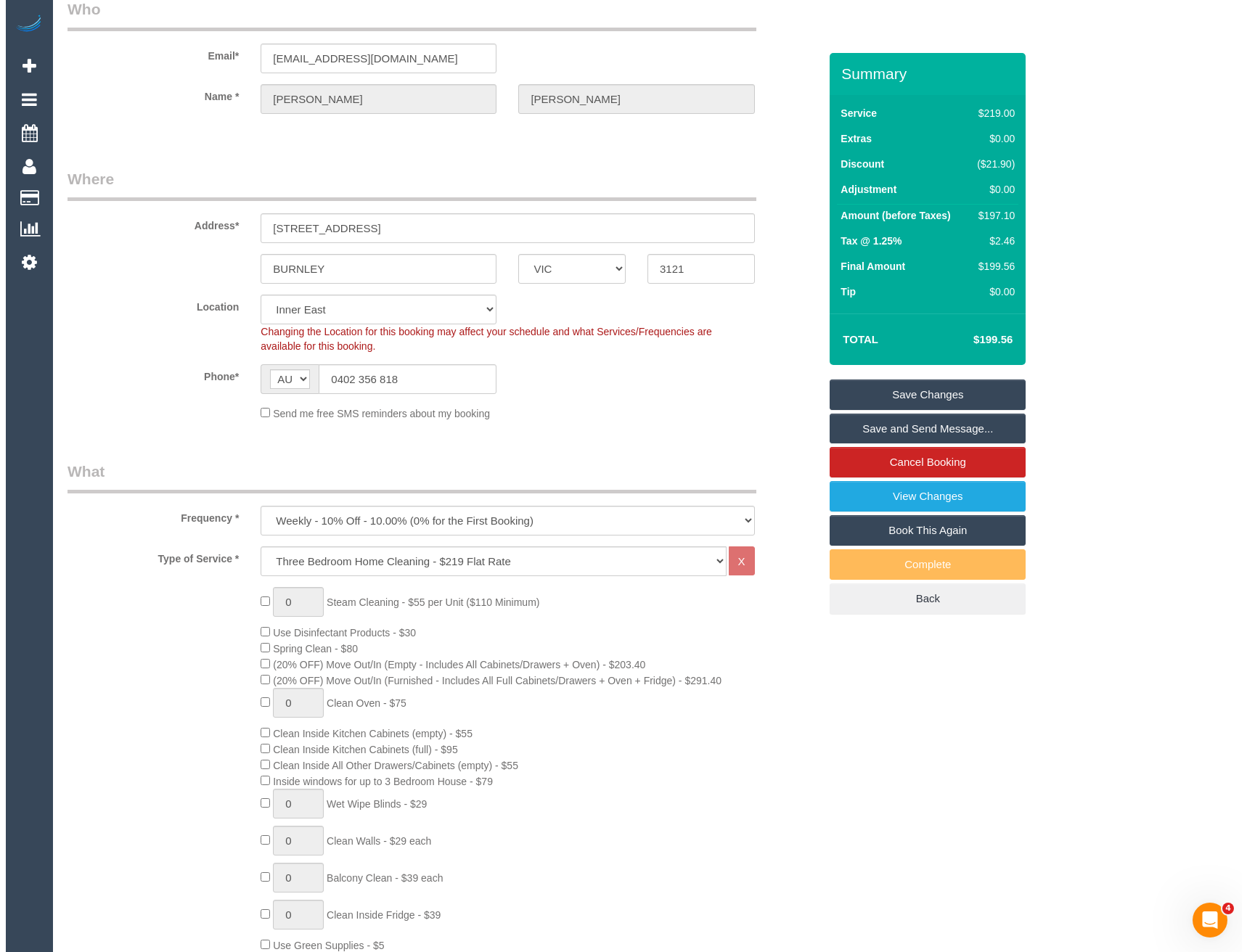
scroll to position [0, 0]
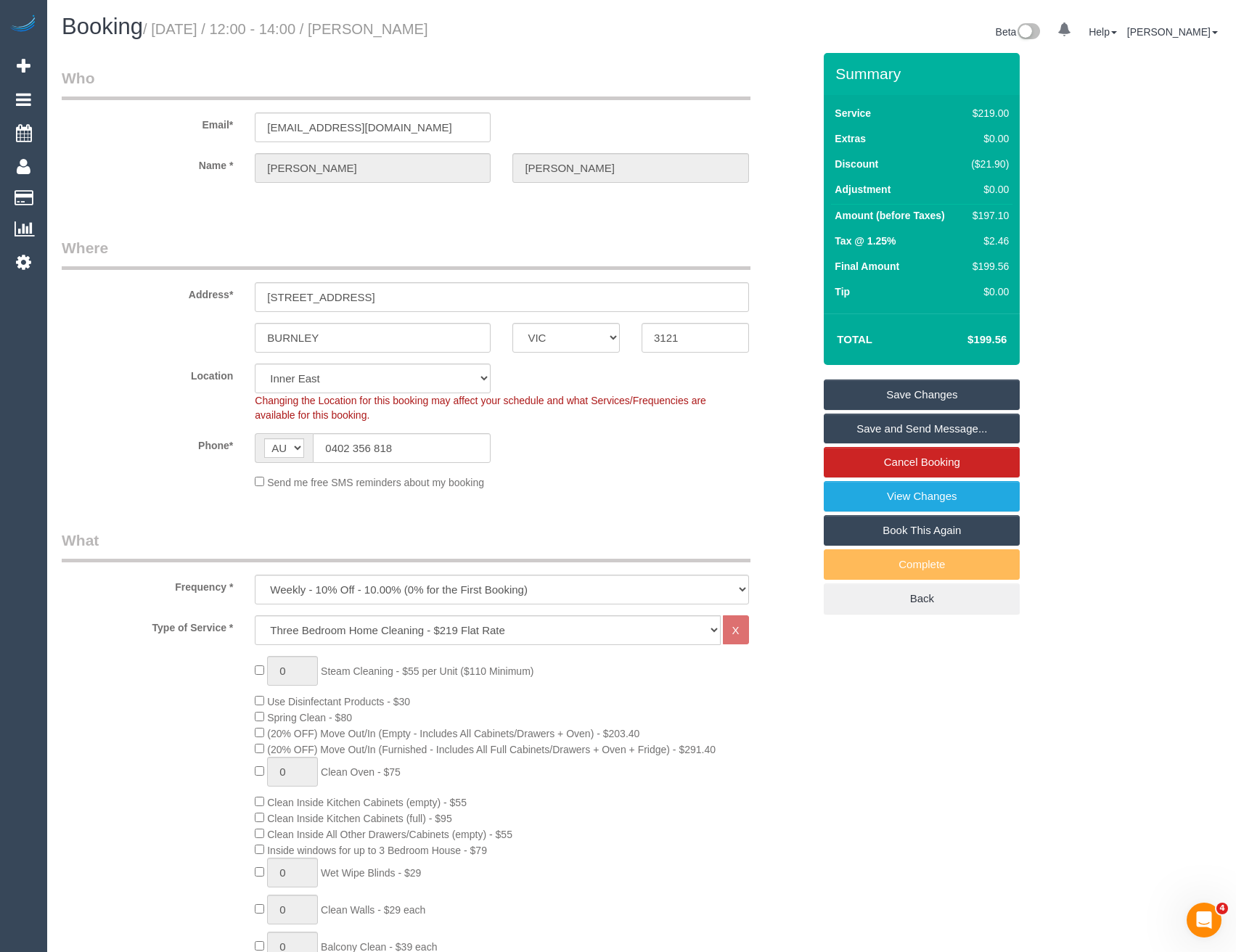
click at [863, 425] on link "Save and Send Message..." at bounding box center [921, 429] width 196 height 30
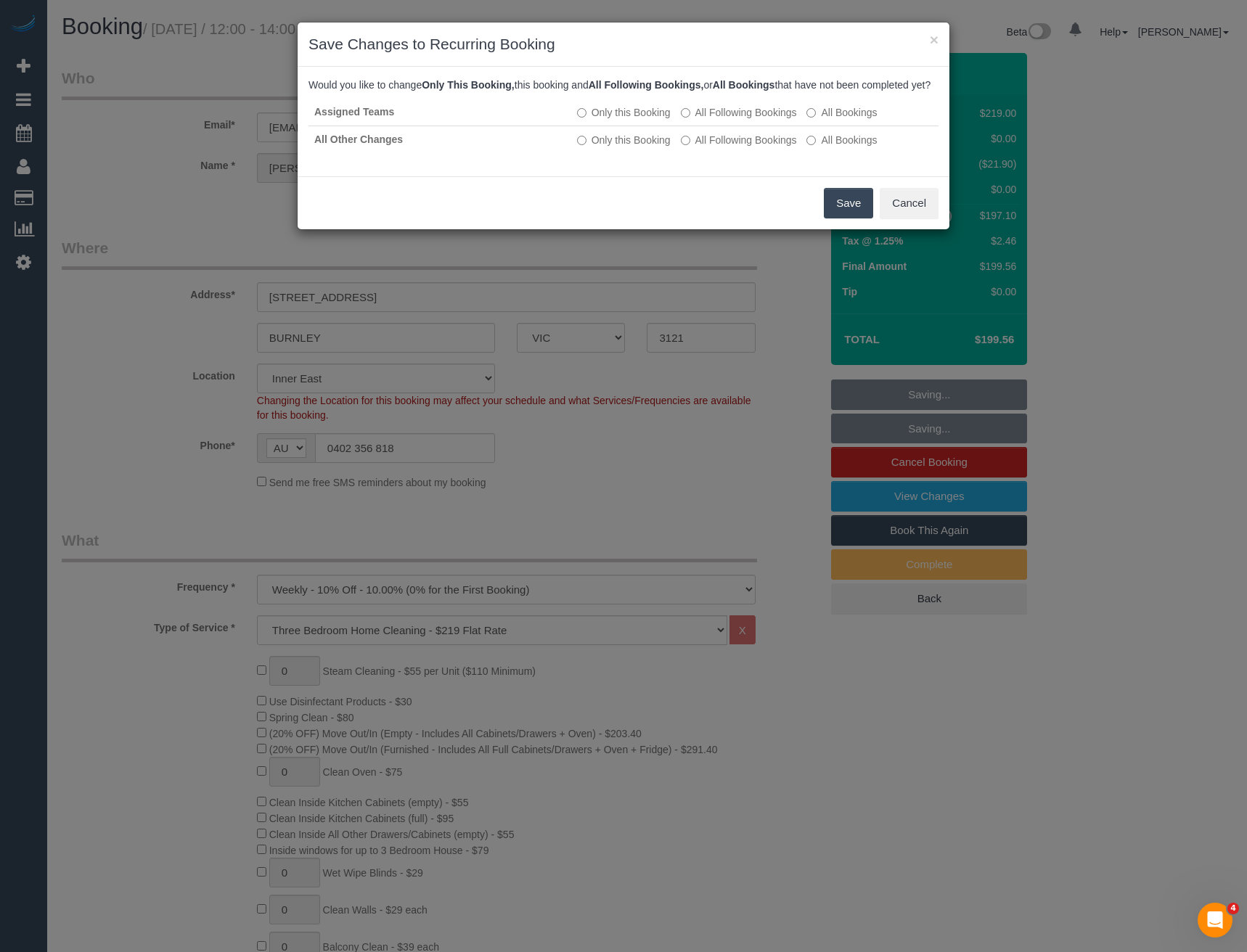
click at [847, 219] on button "Save" at bounding box center [848, 202] width 49 height 30
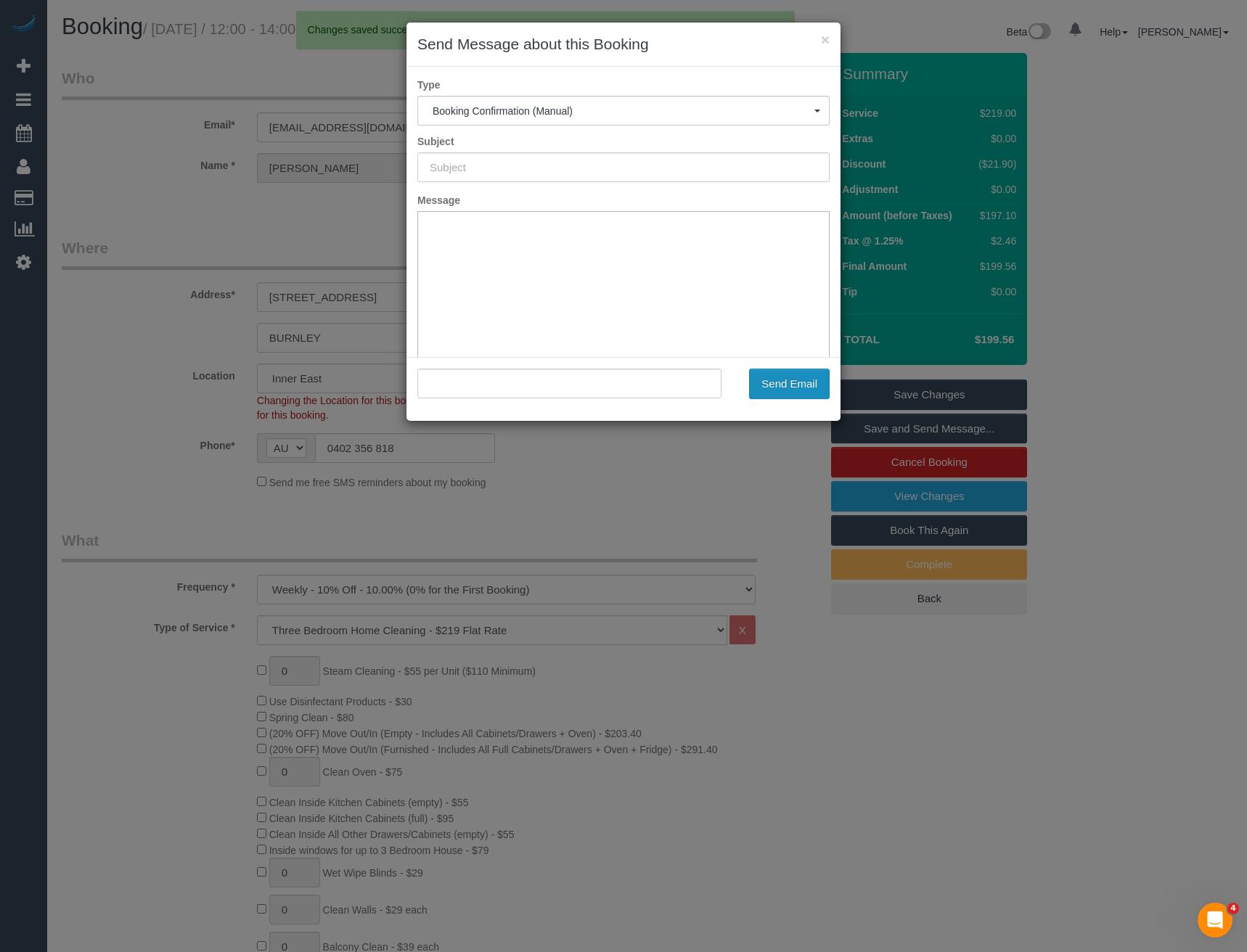
type input "Booking Confirmed"
type input ""Anthony Aloi" <anthaloi@gmail.com>"
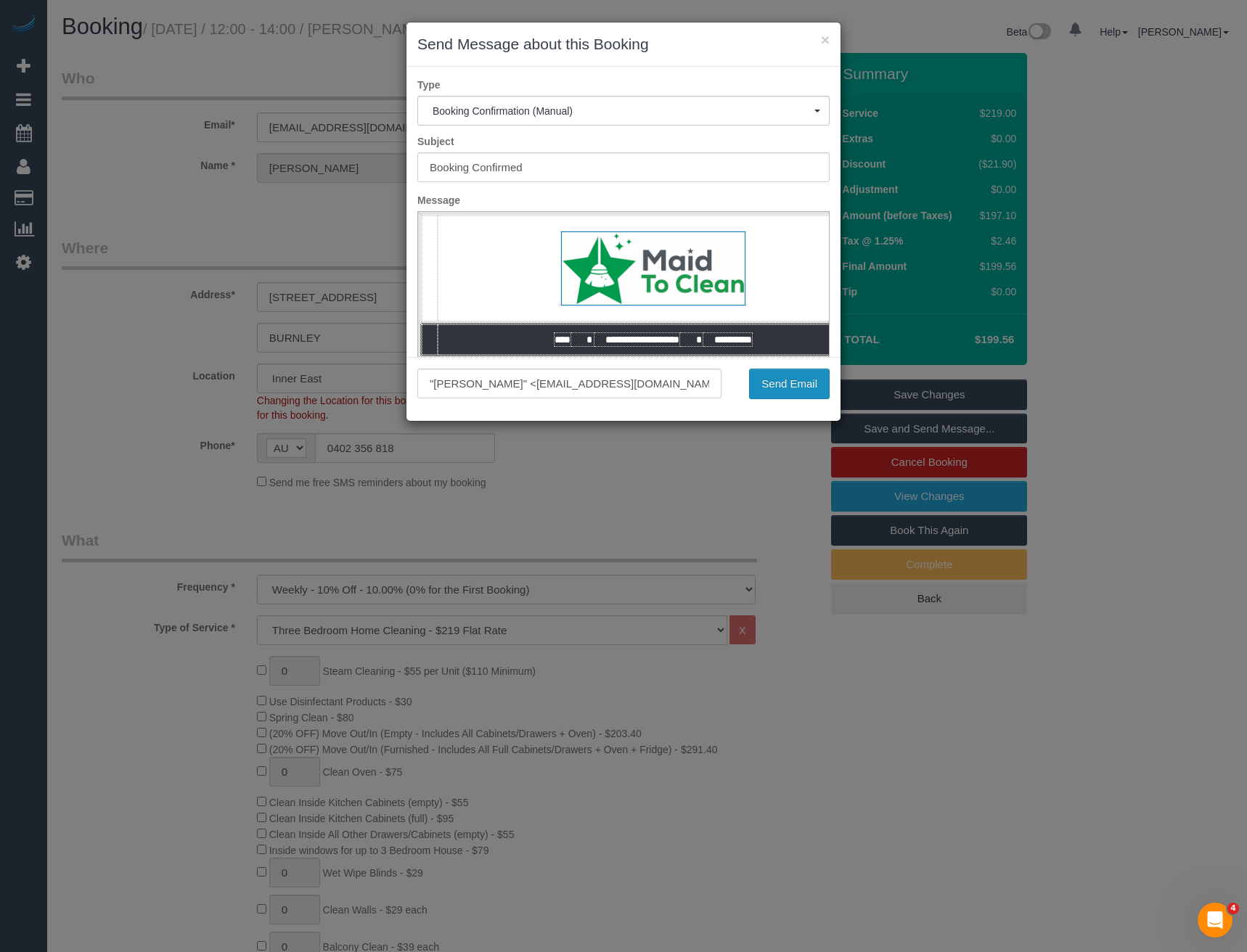
click at [791, 381] on button "Send Email" at bounding box center [789, 383] width 80 height 30
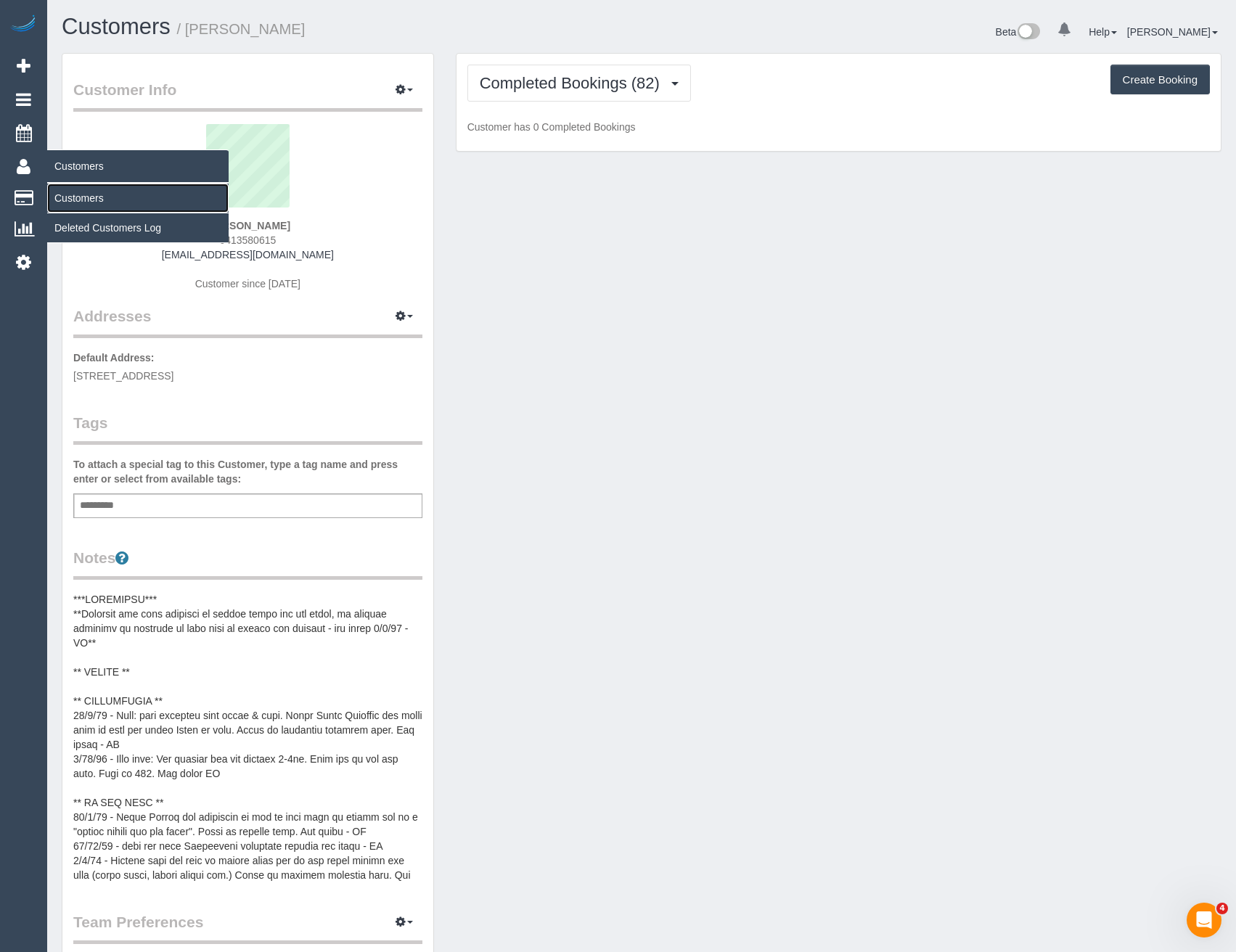
click at [85, 191] on link "Customers" at bounding box center [138, 198] width 182 height 29
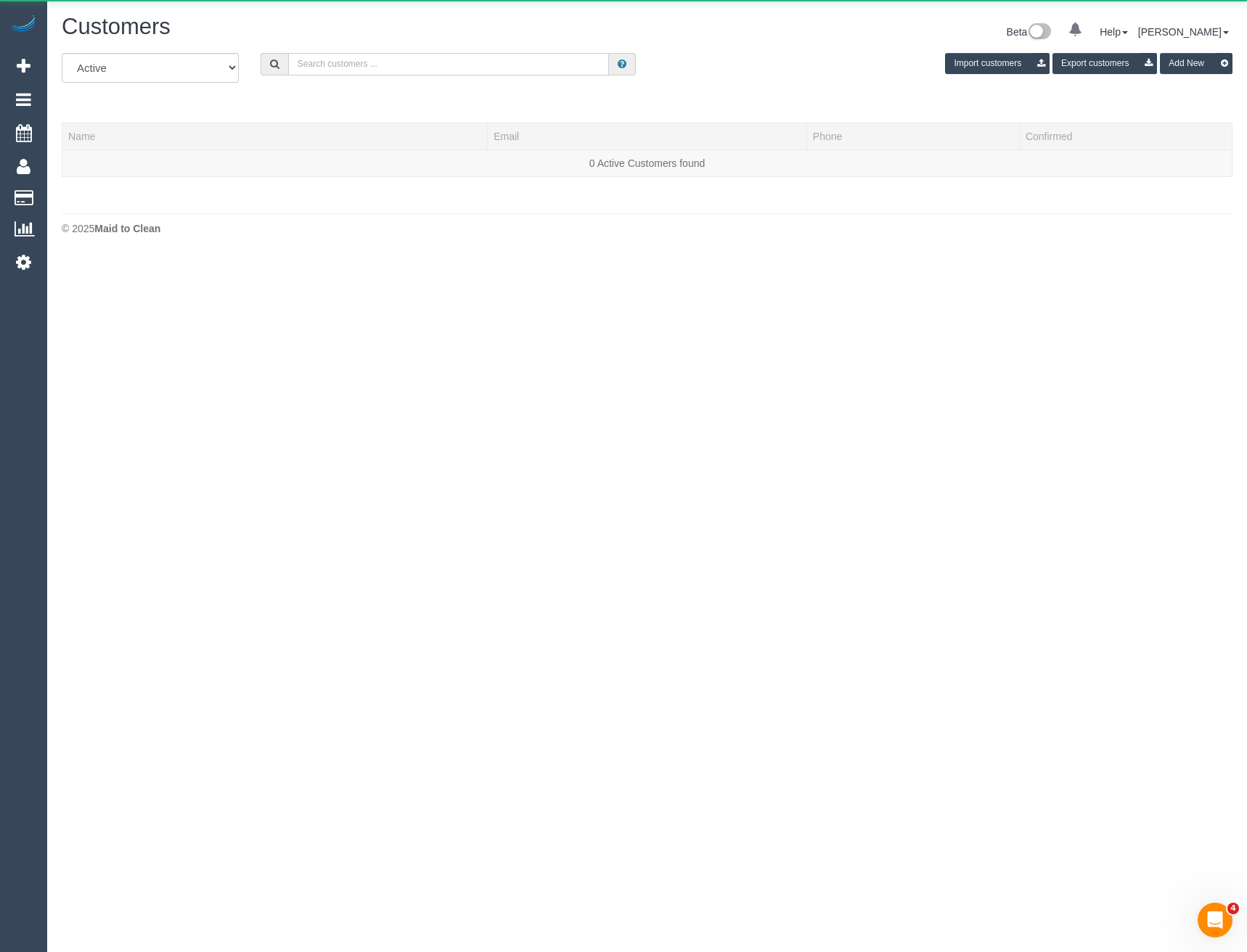
click at [473, 63] on input "text" at bounding box center [449, 64] width 322 height 23
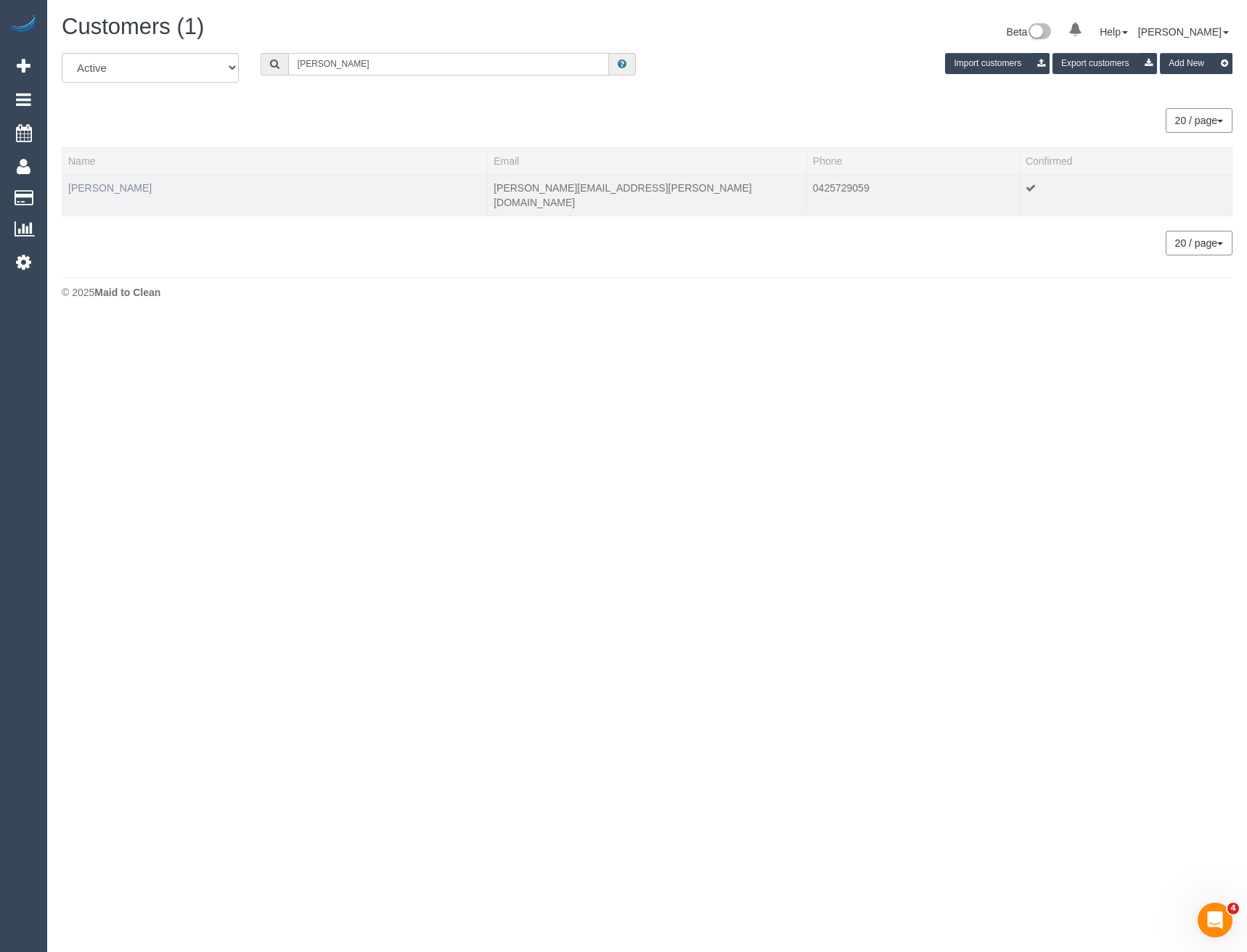
type input "[PERSON_NAME]"
click at [122, 188] on link "[PERSON_NAME]" at bounding box center [110, 188] width 84 height 12
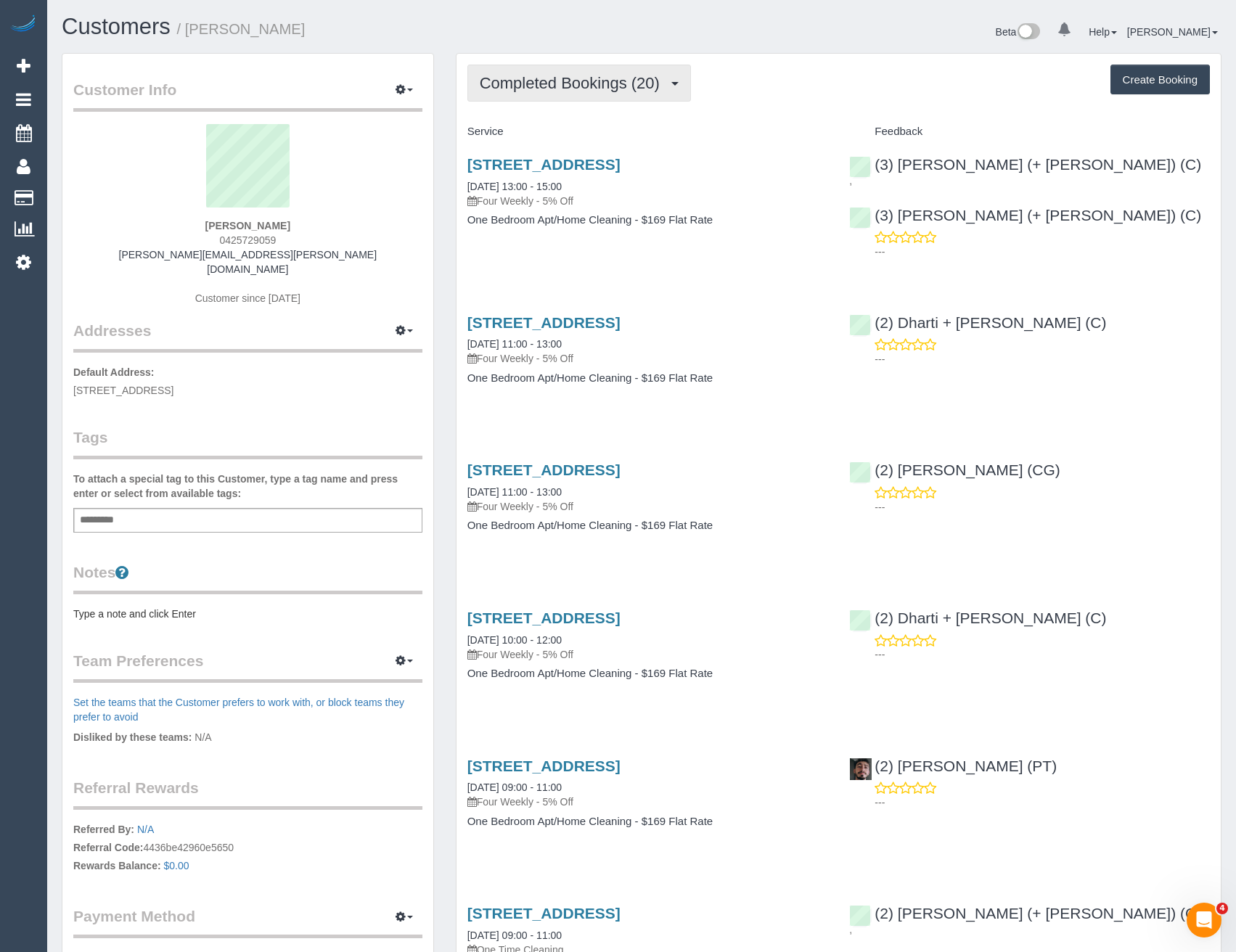
click at [649, 76] on span "Completed Bookings (20)" at bounding box center [573, 83] width 187 height 18
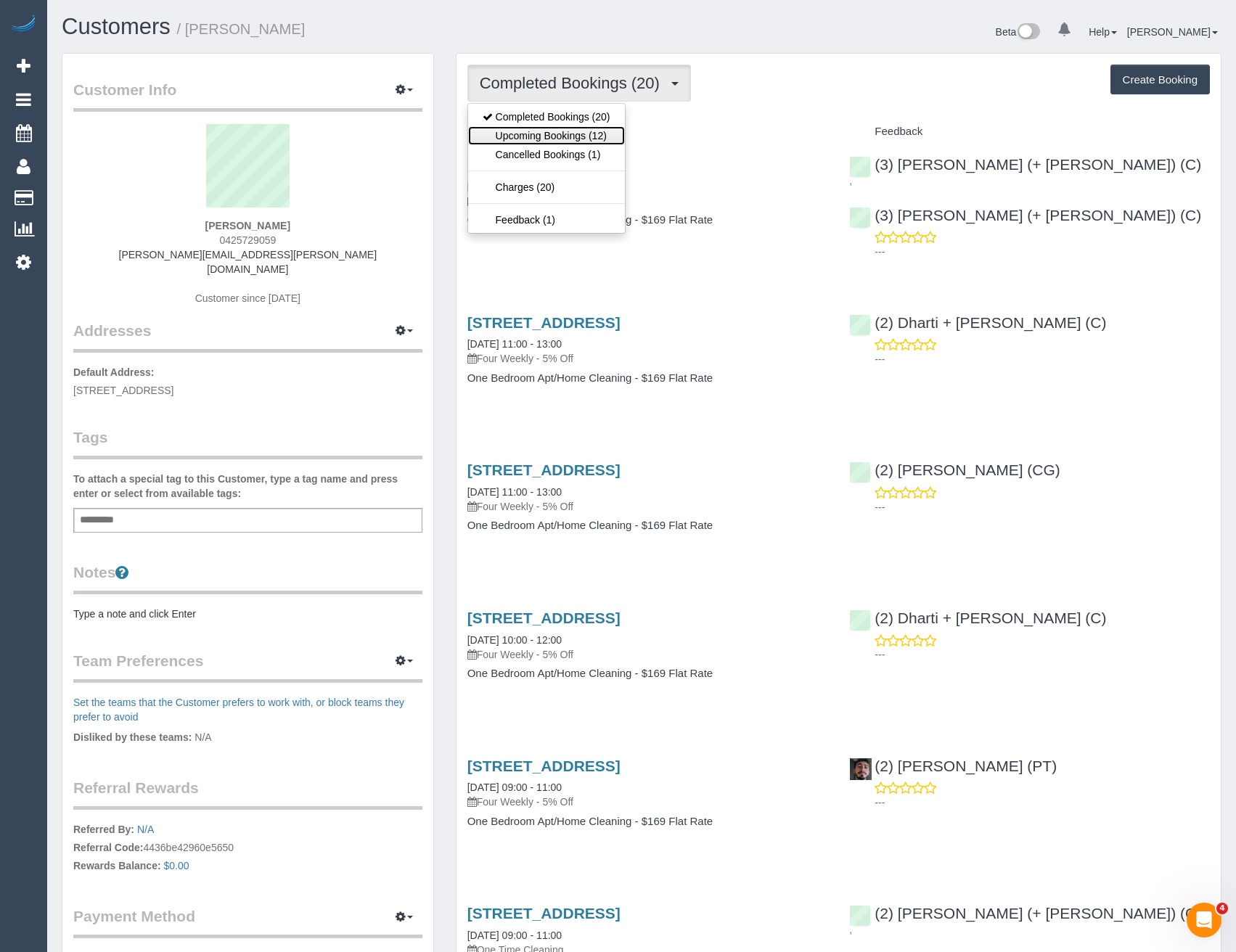
click at [575, 140] on link "Upcoming Bookings (12)" at bounding box center [546, 135] width 157 height 19
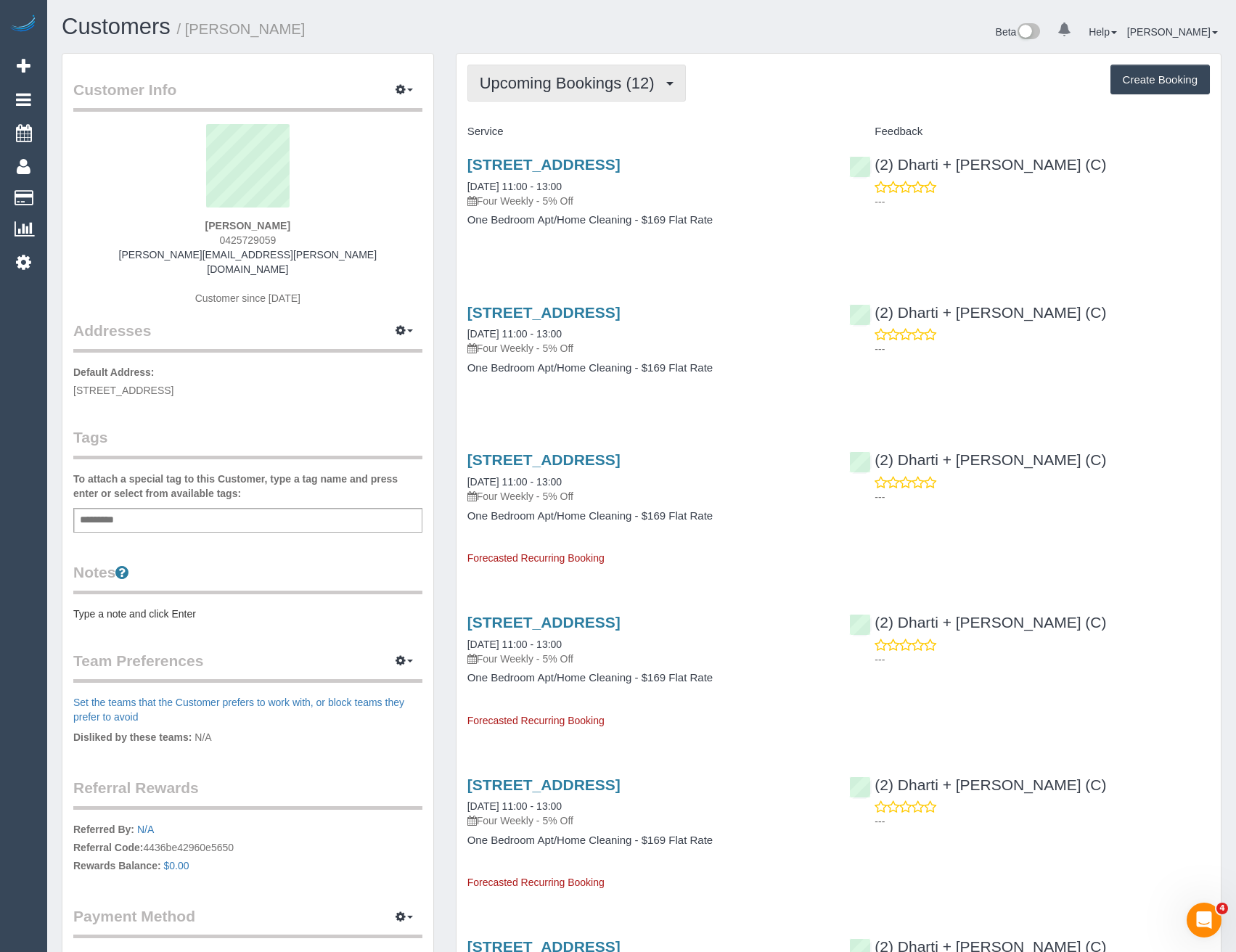
click at [643, 97] on button "Upcoming Bookings (12)" at bounding box center [577, 83] width 219 height 37
click at [681, 247] on div "[STREET_ADDRESS] [DATE] 11:00 - 13:00 Four Weekly - 5% Off One Bedroom Apt/Home…" at bounding box center [648, 200] width 382 height 112
click at [620, 165] on link "[STREET_ADDRESS]" at bounding box center [545, 164] width 153 height 16
click at [113, 195] on link "Customers" at bounding box center [138, 198] width 182 height 29
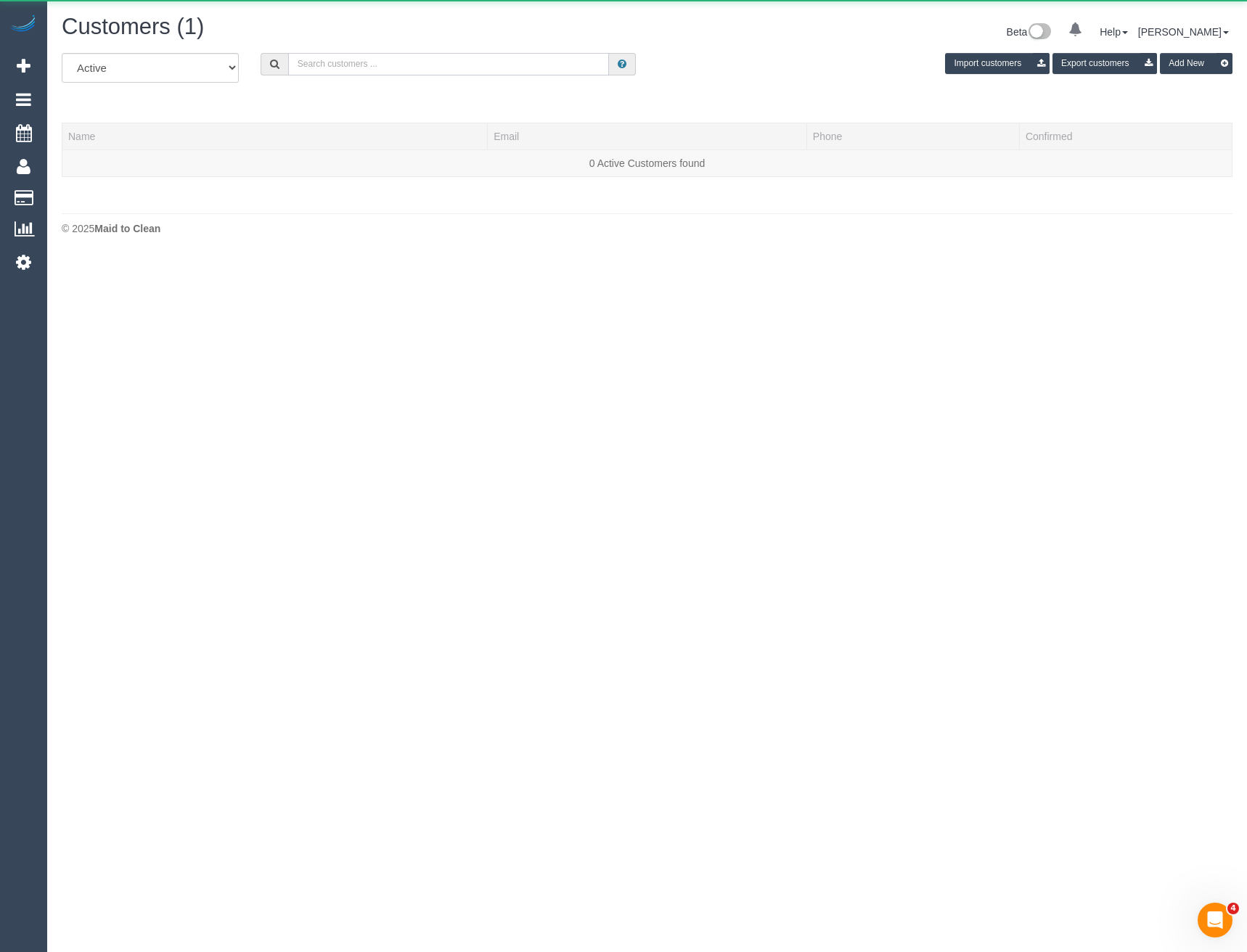
click at [425, 62] on input "text" at bounding box center [449, 64] width 322 height 23
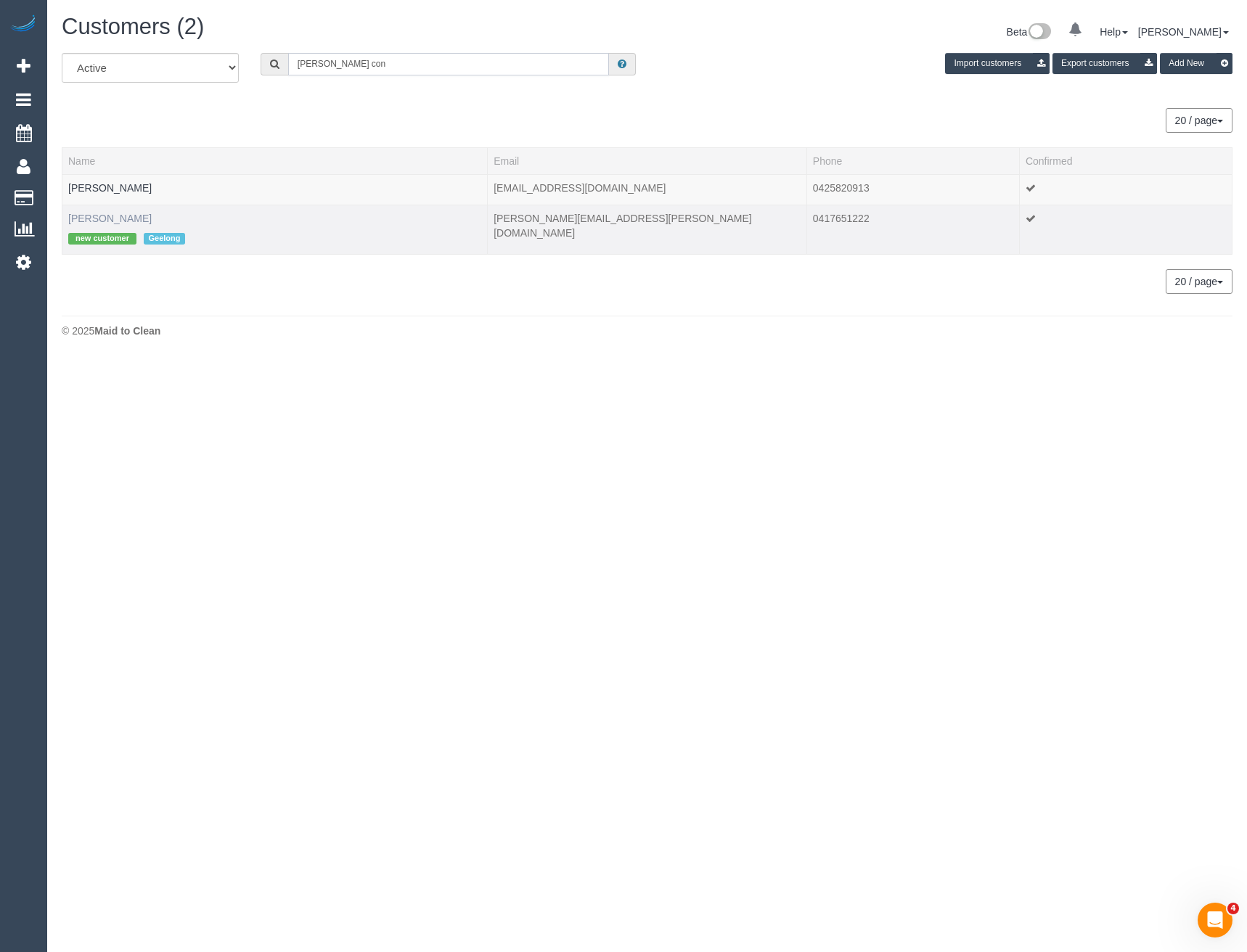
type input "[PERSON_NAME] con"
click at [108, 219] on link "[PERSON_NAME]" at bounding box center [110, 218] width 84 height 12
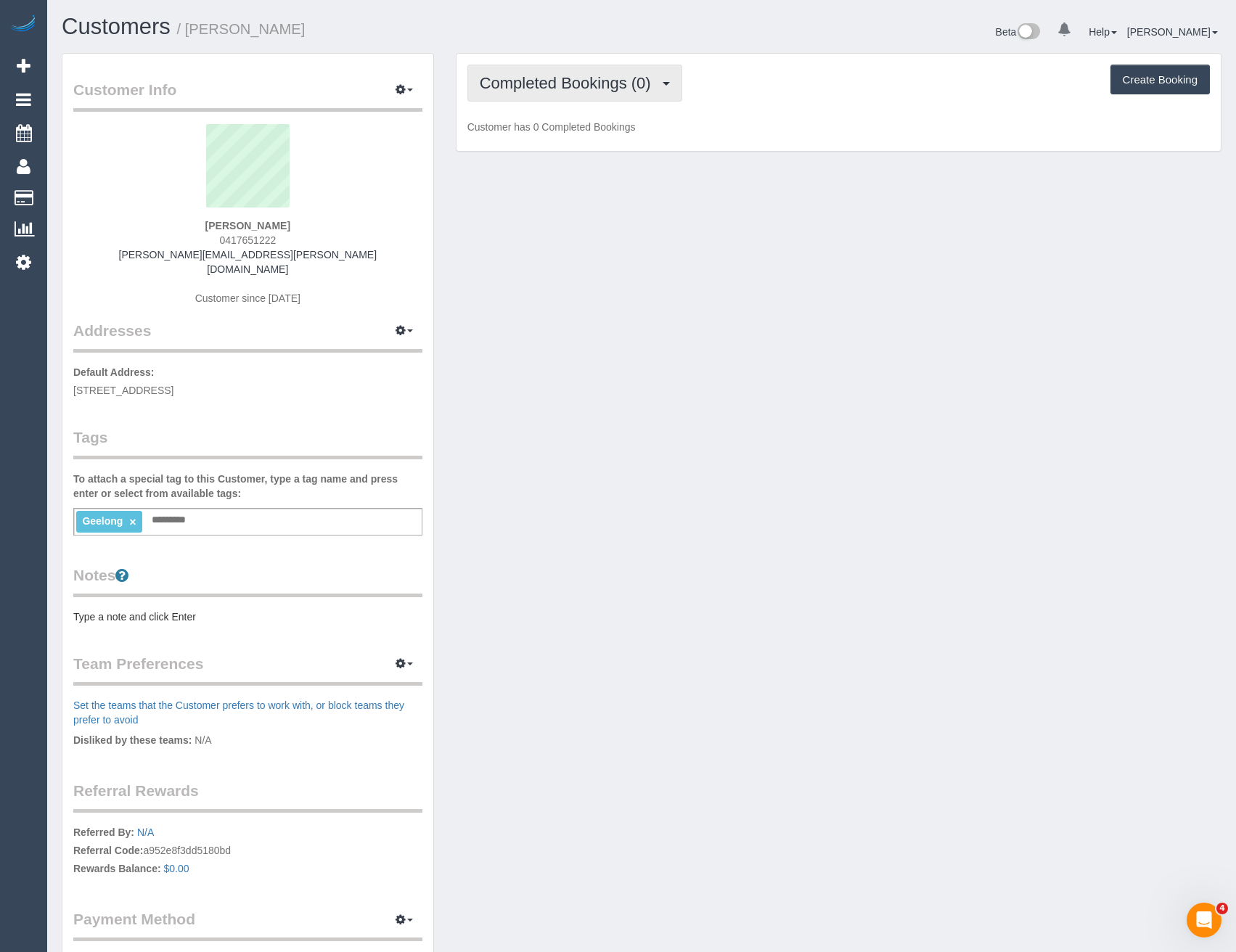
click at [585, 92] on button "Completed Bookings (0)" at bounding box center [576, 83] width 215 height 37
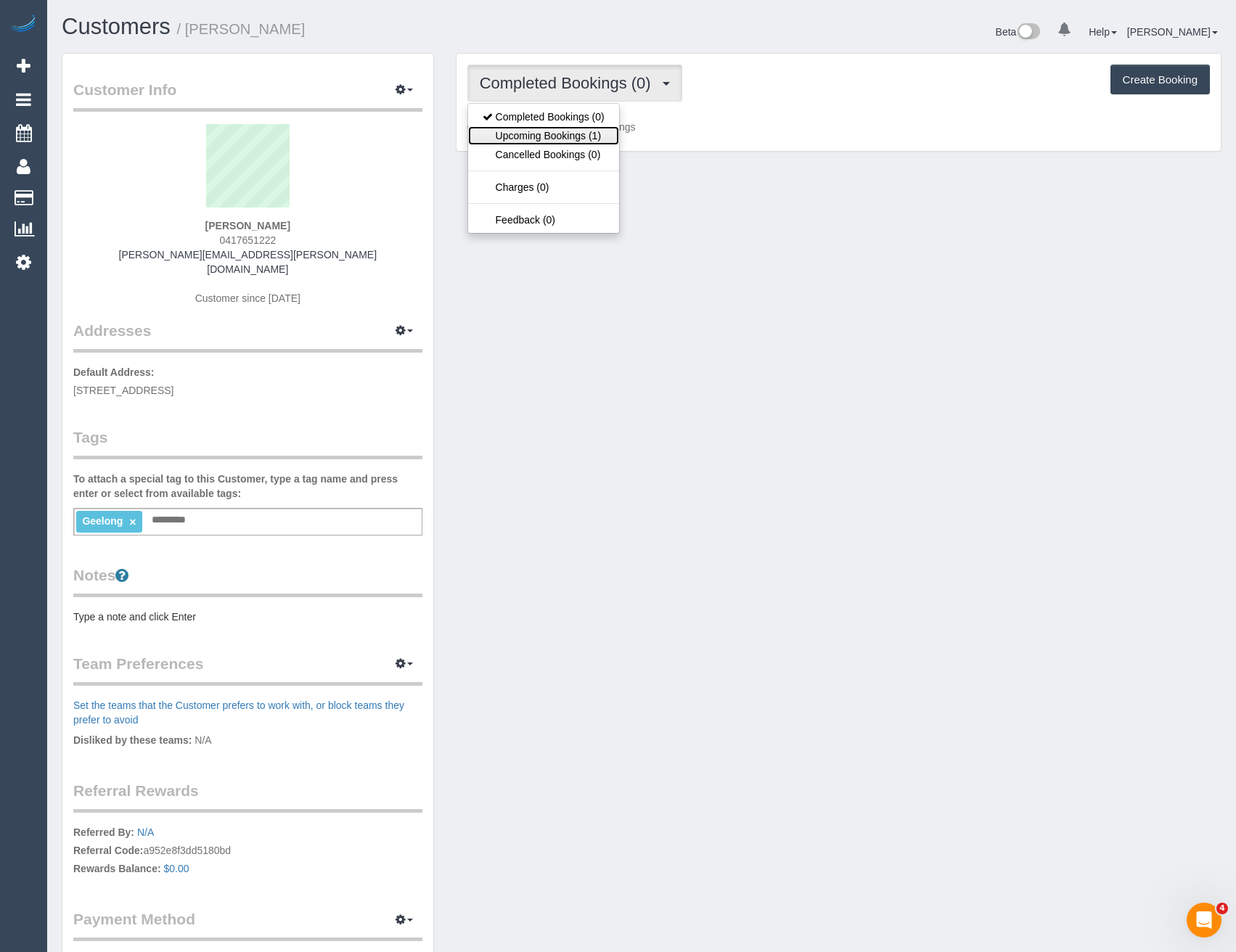
click at [569, 137] on link "Upcoming Bookings (1)" at bounding box center [544, 135] width 151 height 19
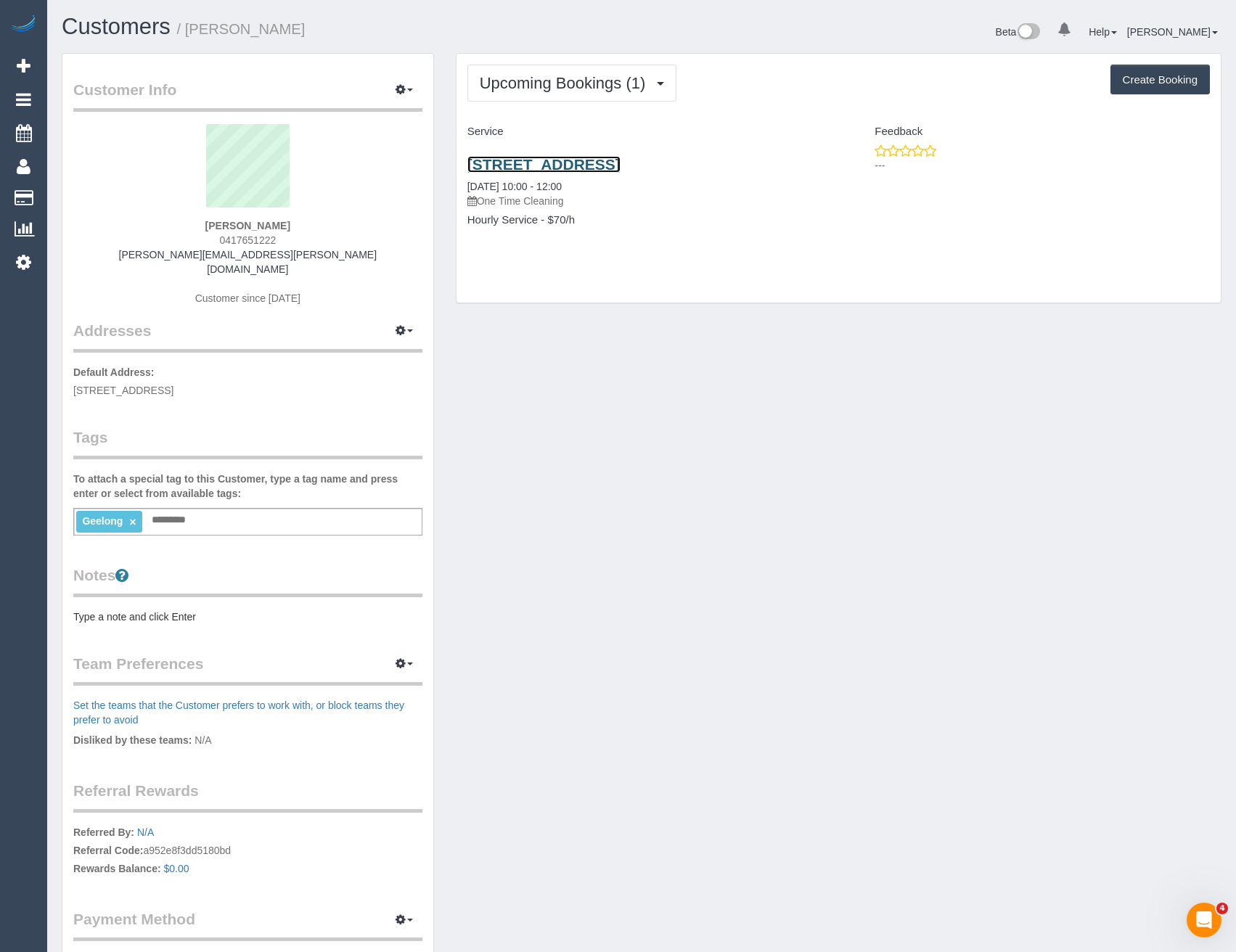
click at [620, 165] on link "[STREET_ADDRESS]" at bounding box center [545, 164] width 153 height 16
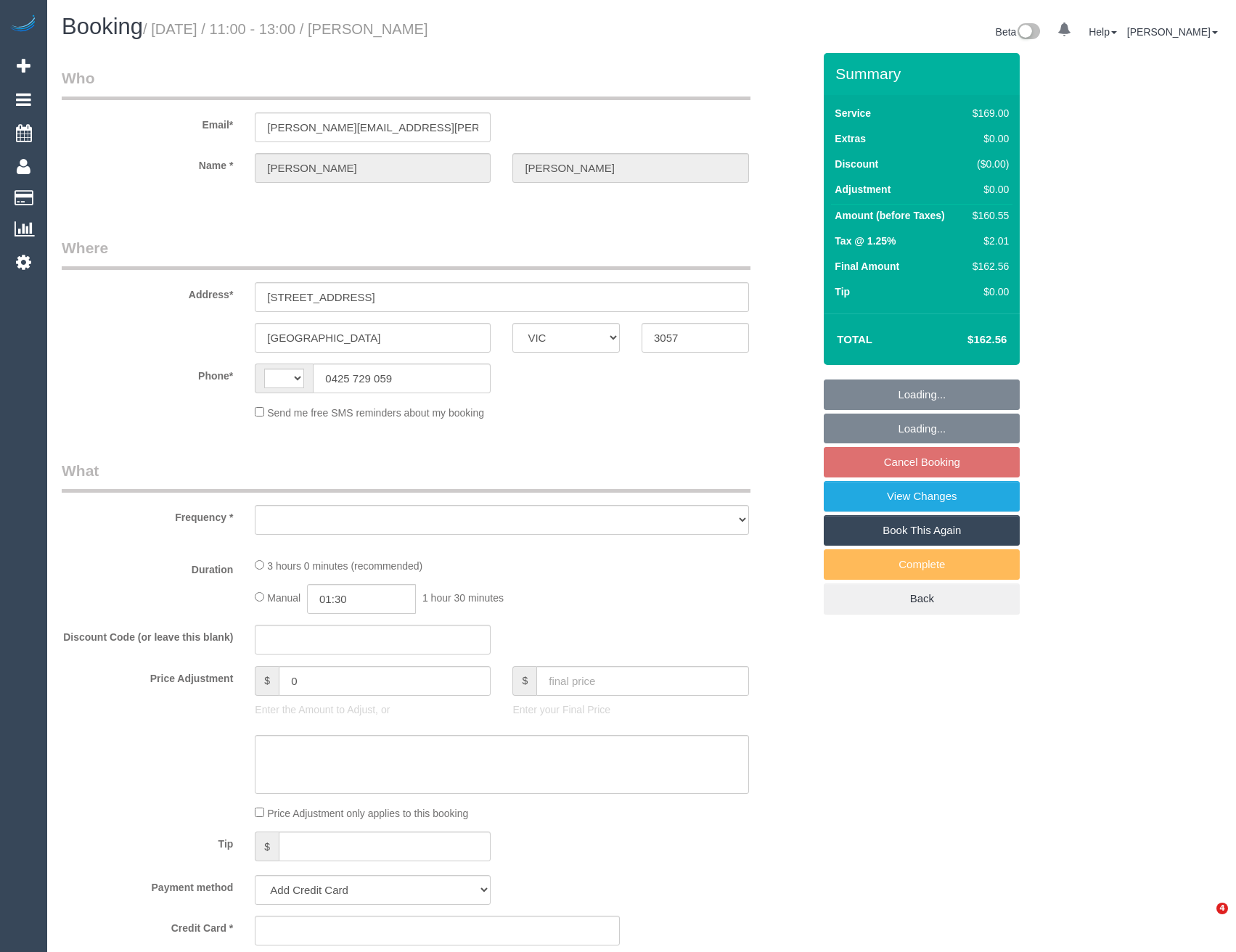
select select "VIC"
select select "string:AU"
select select "object:528"
select select "string:stripe-pm_1OZS502GScqysDRVhxgQdS2f"
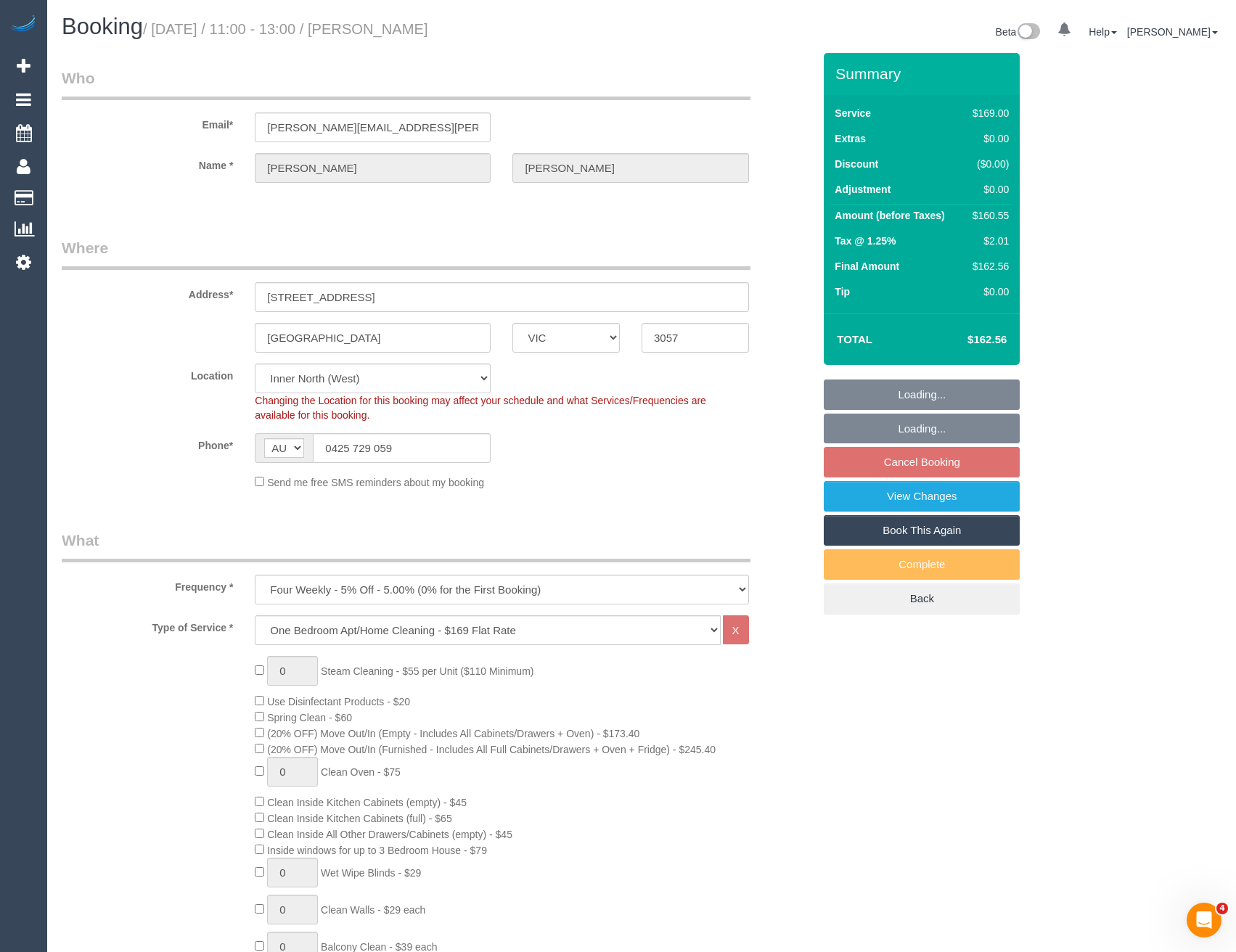
select select "number:29"
select select "number:14"
select select "number:19"
select select "number:24"
select select "number:34"
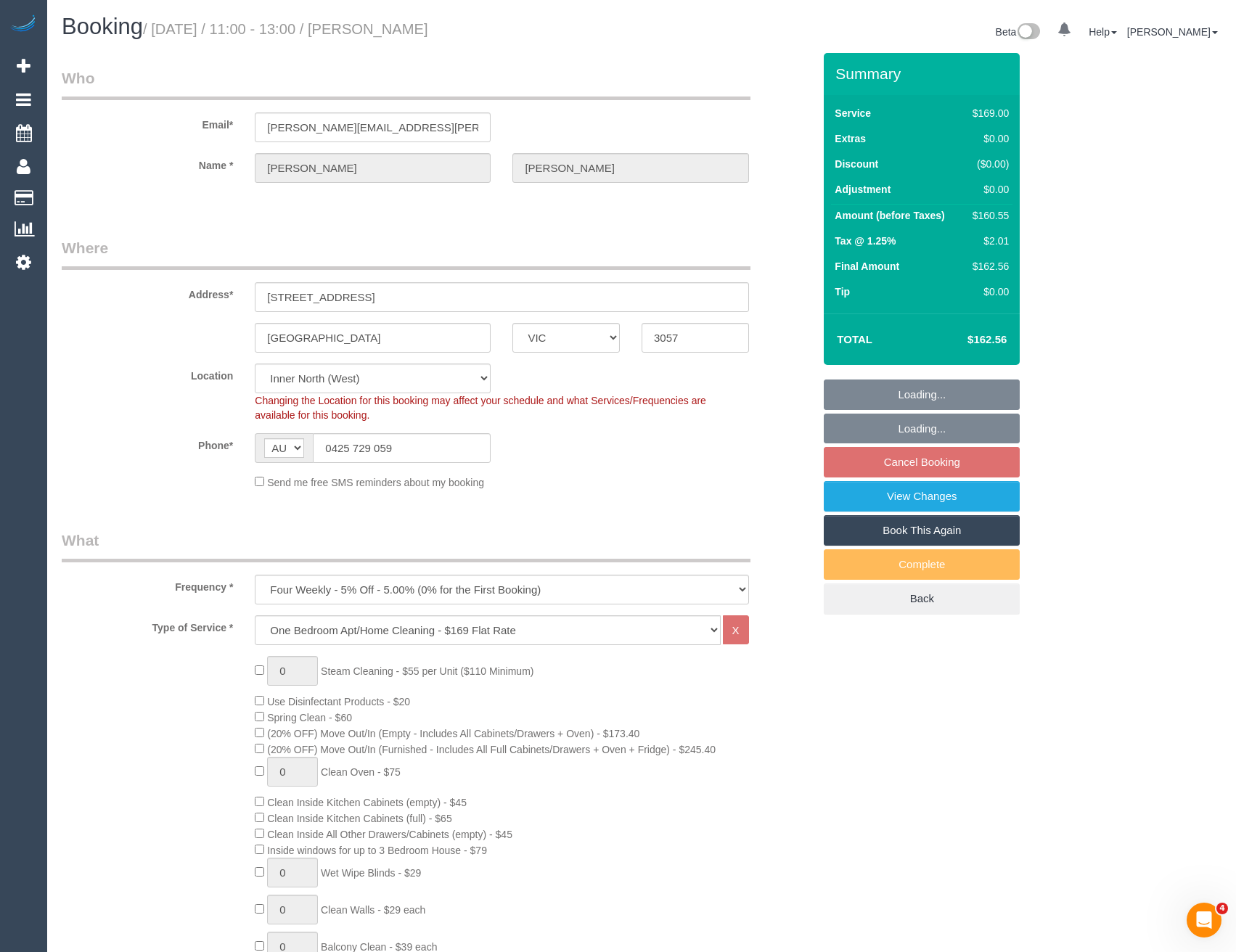
select select "number:12"
select select "object:1672"
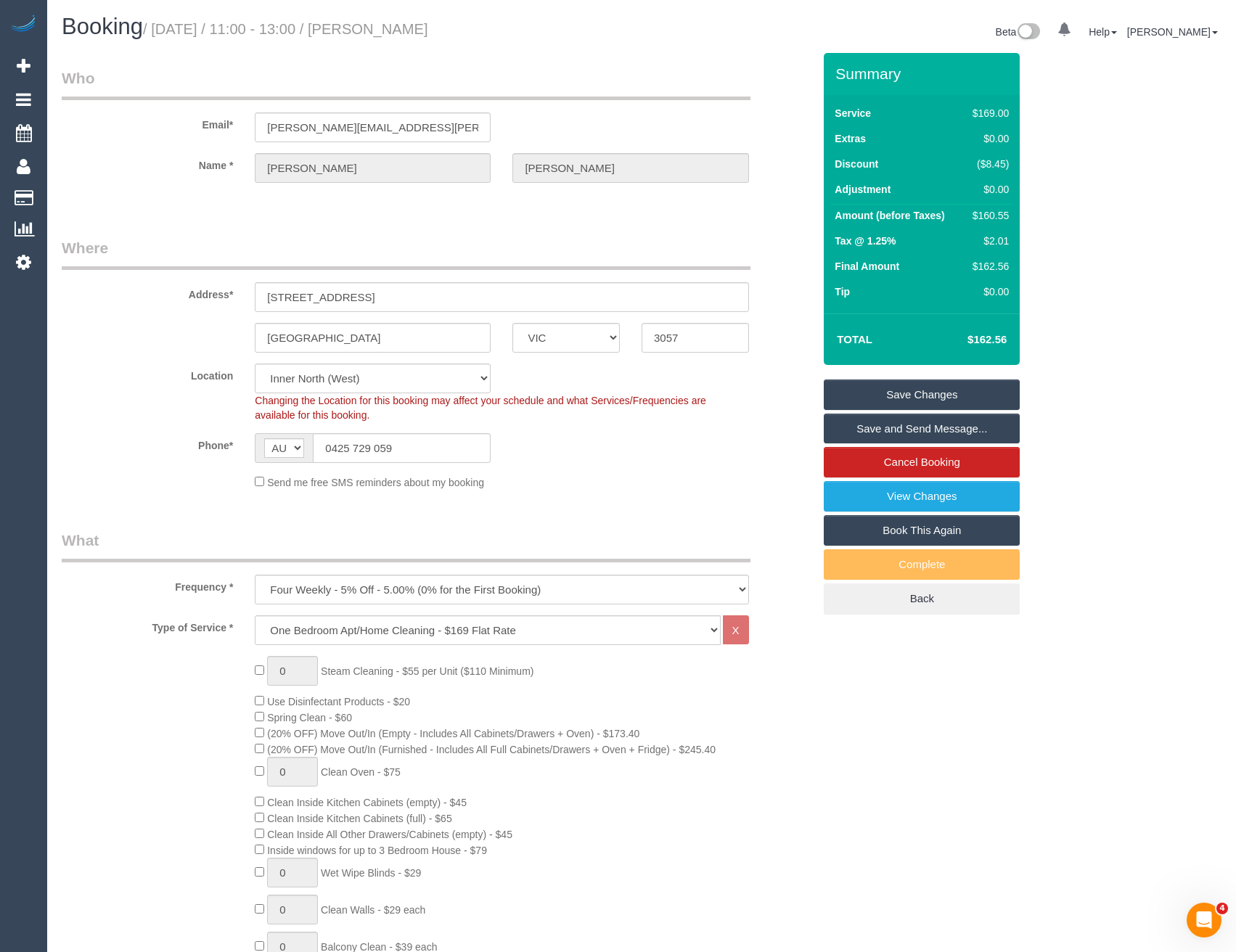
click at [926, 431] on link "Save and Send Message..." at bounding box center [921, 429] width 196 height 30
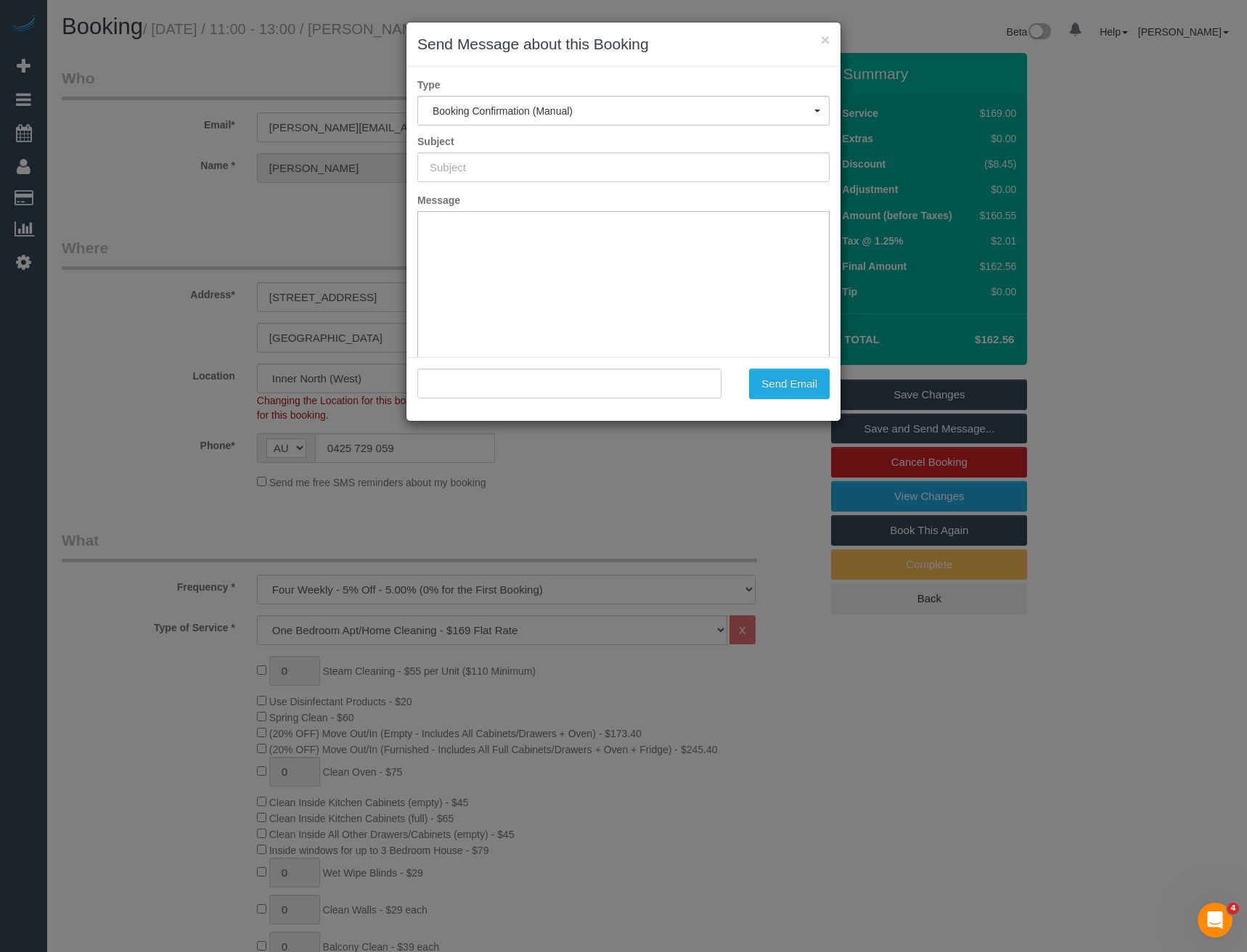
type input "Booking Confirmed"
type input ""[PERSON_NAME]" <[PERSON_NAME][EMAIL_ADDRESS][PERSON_NAME][DOMAIN_NAME]>"
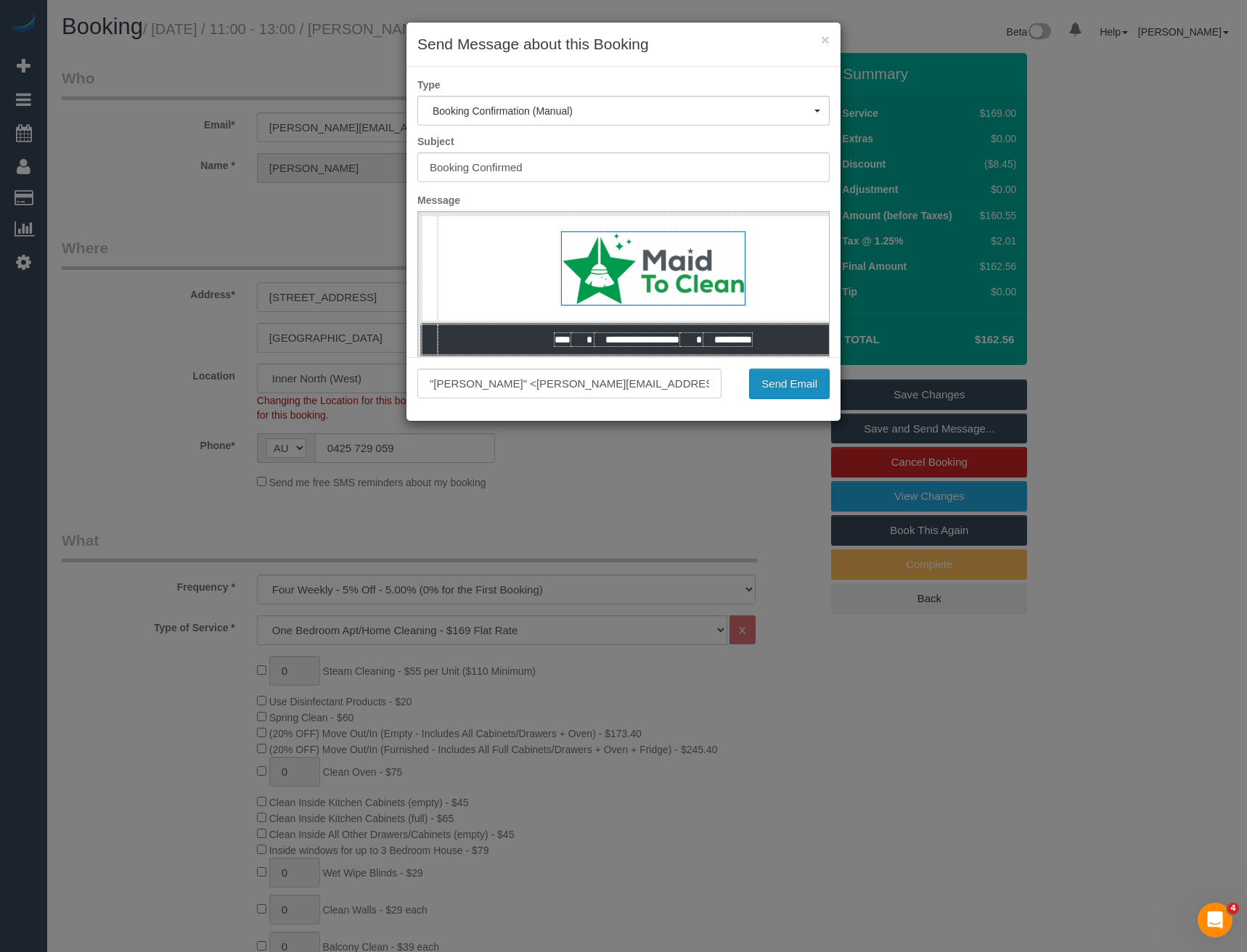
click at [801, 383] on button "Send Email" at bounding box center [789, 383] width 80 height 30
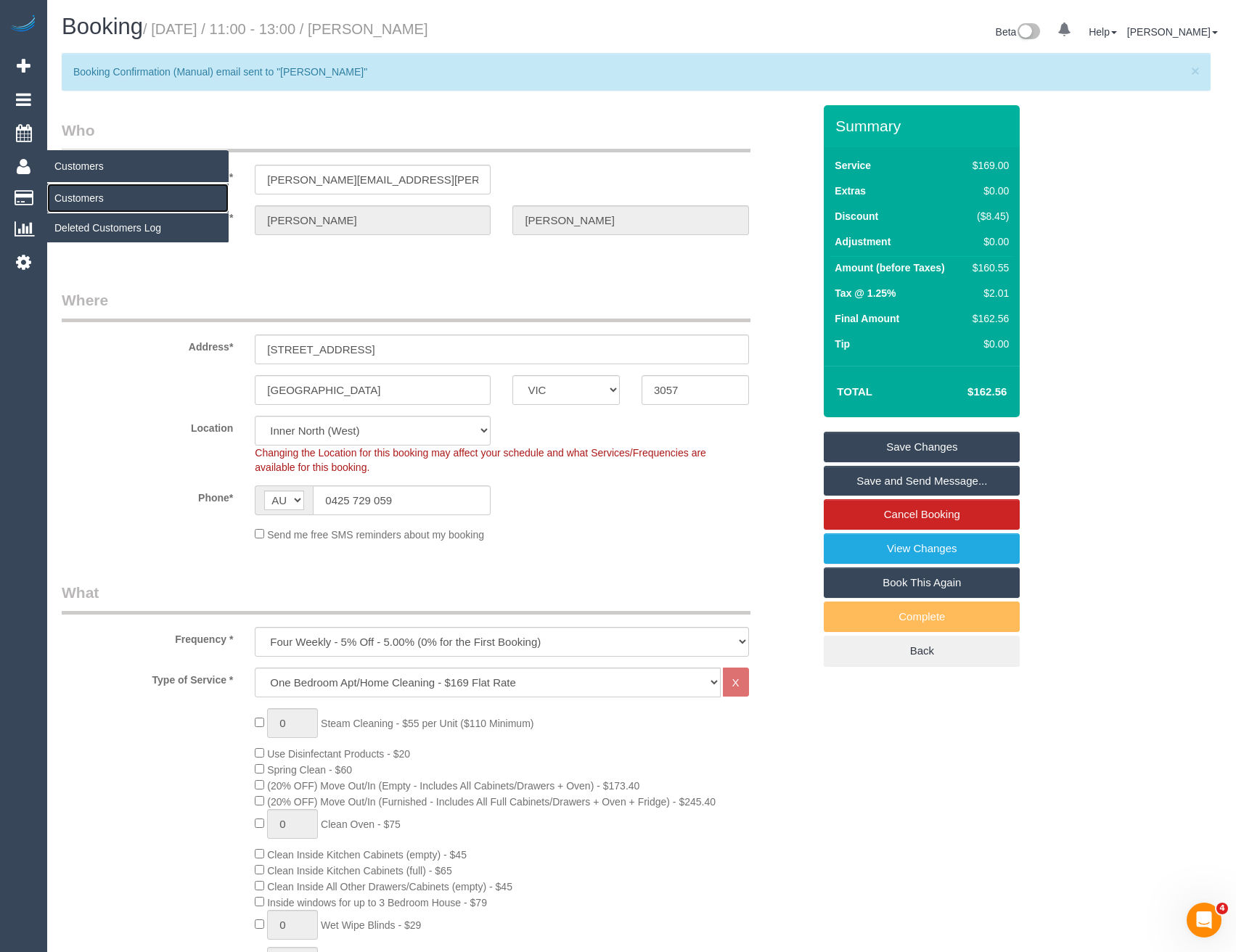
click at [86, 194] on link "Customers" at bounding box center [138, 198] width 182 height 29
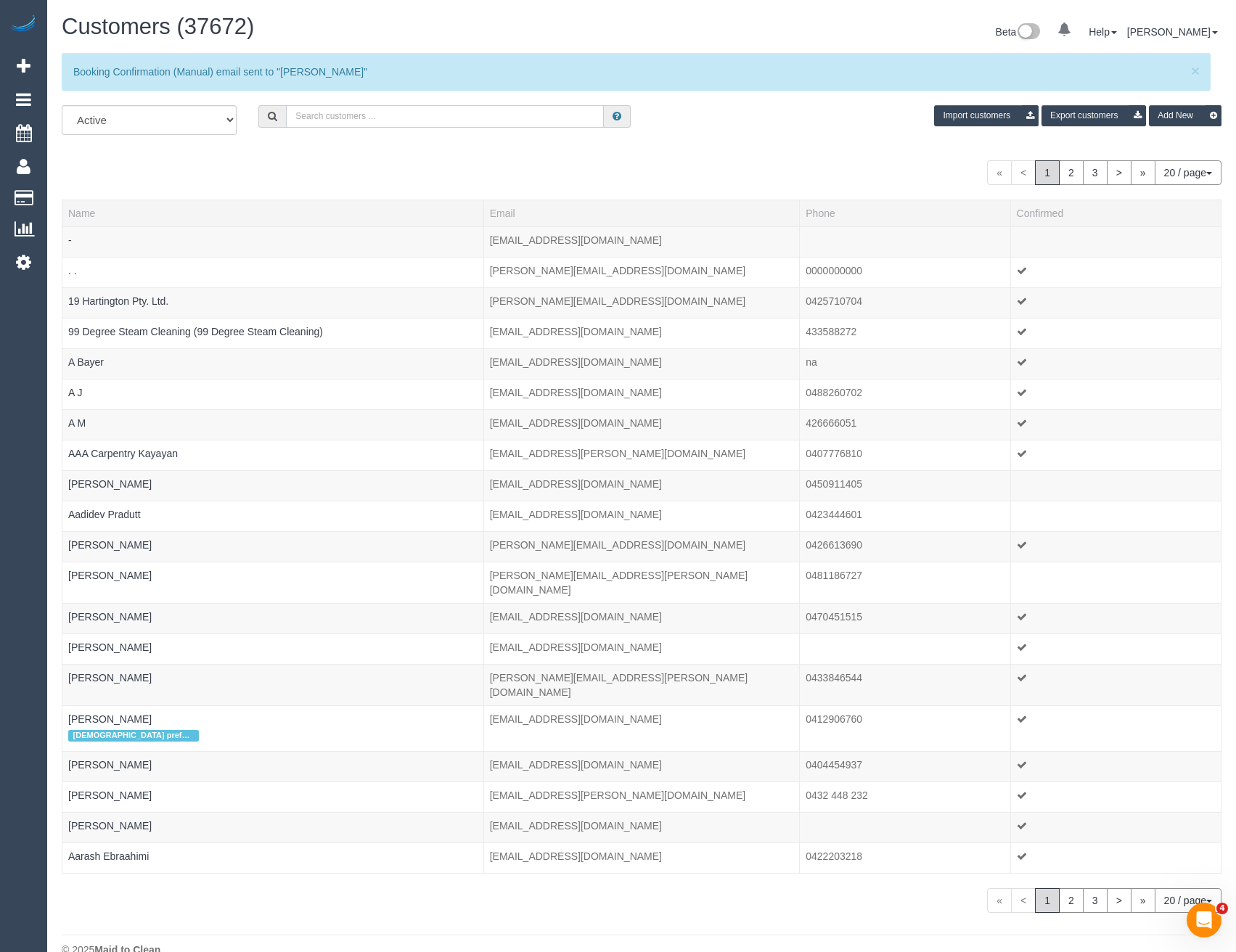
click at [375, 111] on input "text" at bounding box center [445, 116] width 318 height 23
paste input "[EMAIL_ADDRESS][DOMAIN_NAME]"
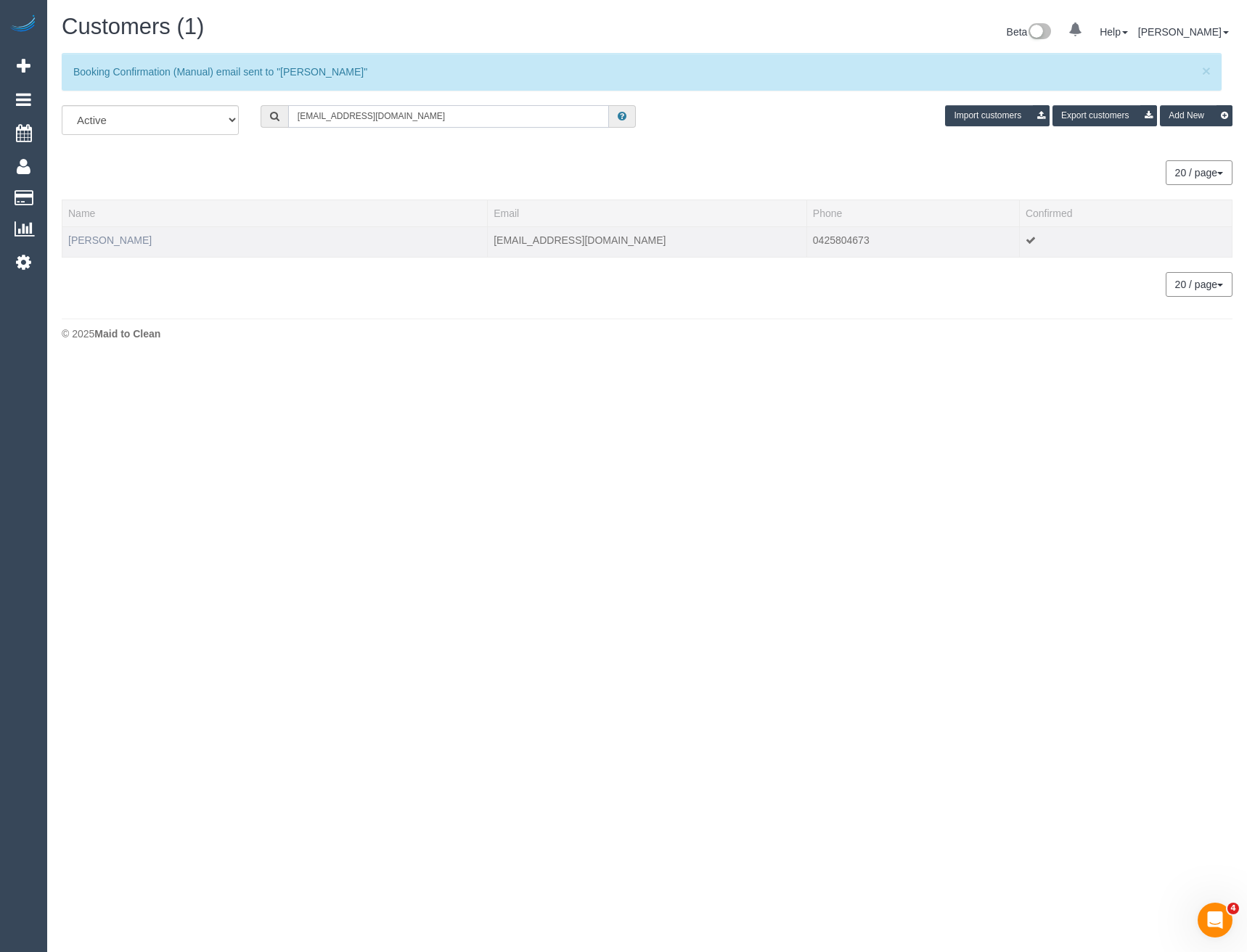
type input "[EMAIL_ADDRESS][DOMAIN_NAME]"
click at [144, 239] on link "[PERSON_NAME]" at bounding box center [110, 240] width 84 height 12
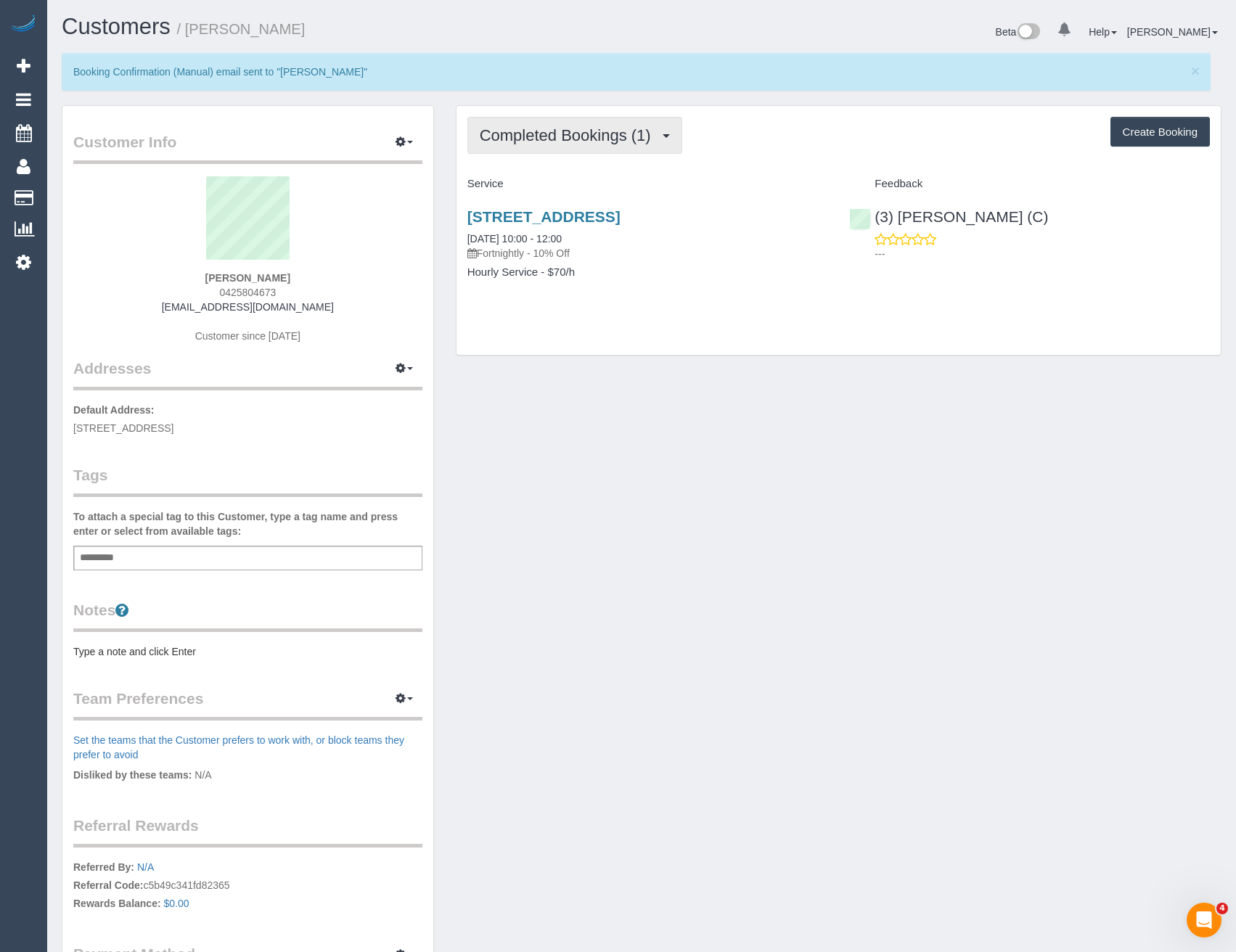
click at [625, 139] on span "Completed Bookings (1)" at bounding box center [569, 135] width 179 height 18
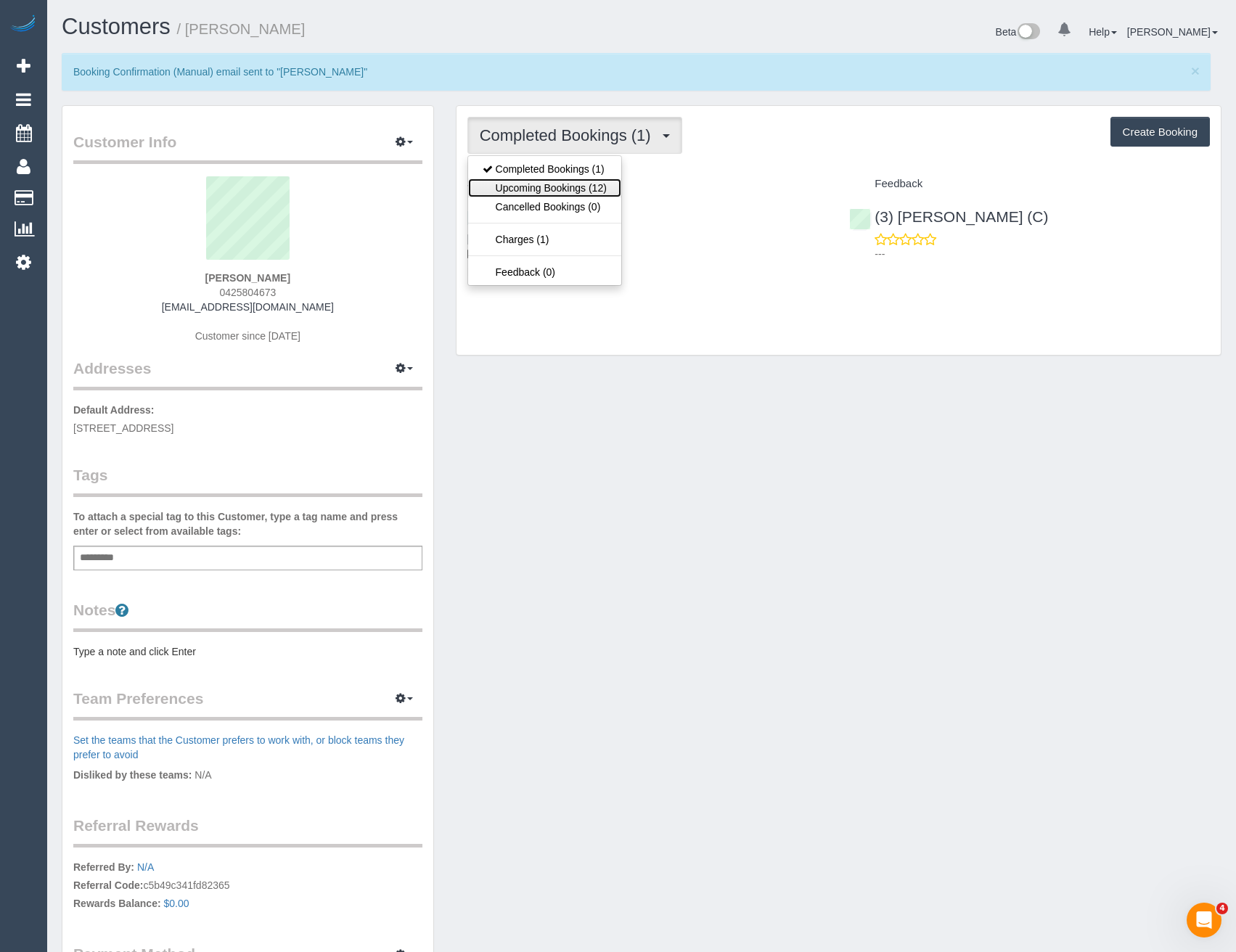
click at [608, 186] on link "Upcoming Bookings (12)" at bounding box center [545, 188] width 153 height 19
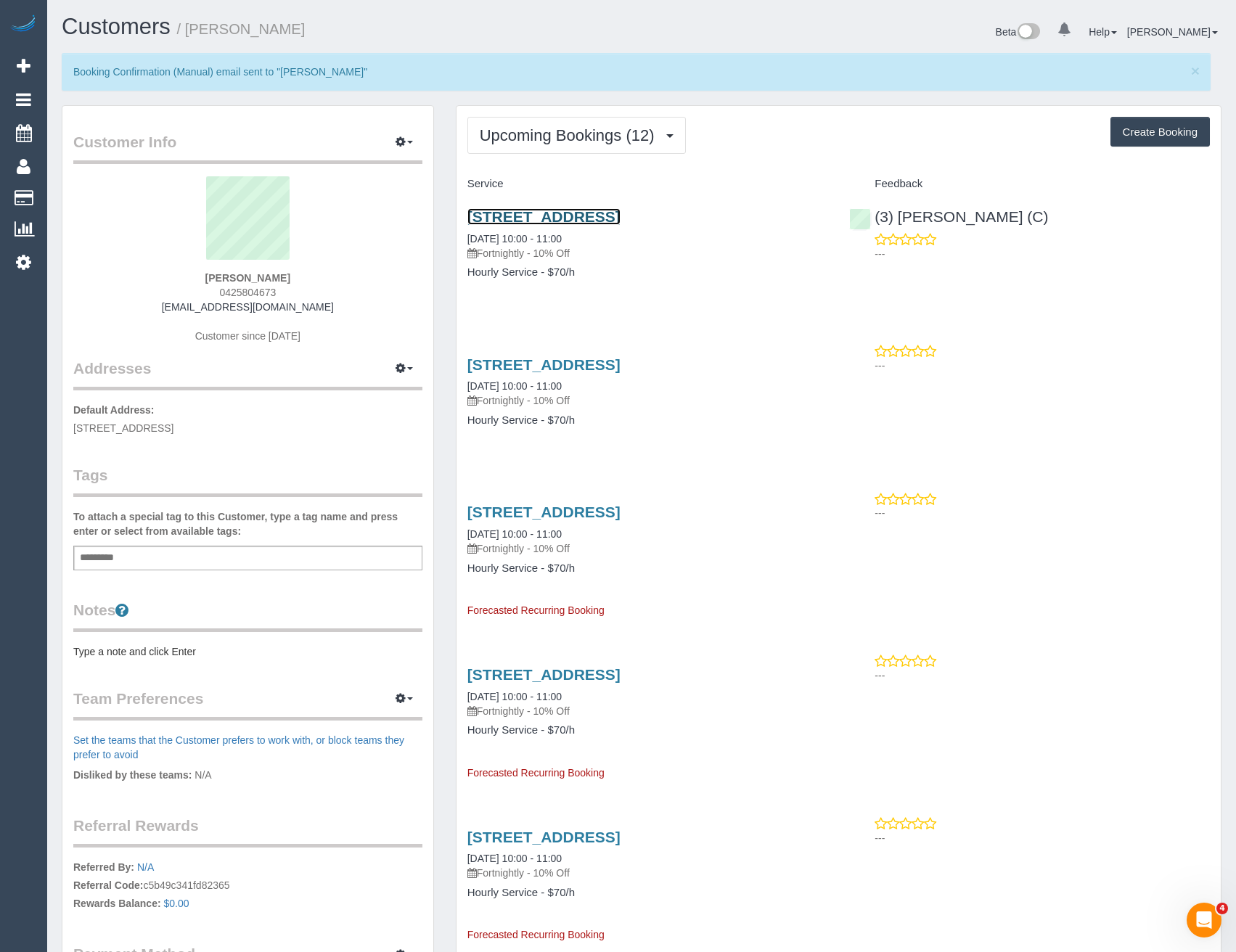
click at [620, 219] on link "[STREET_ADDRESS]" at bounding box center [545, 216] width 153 height 16
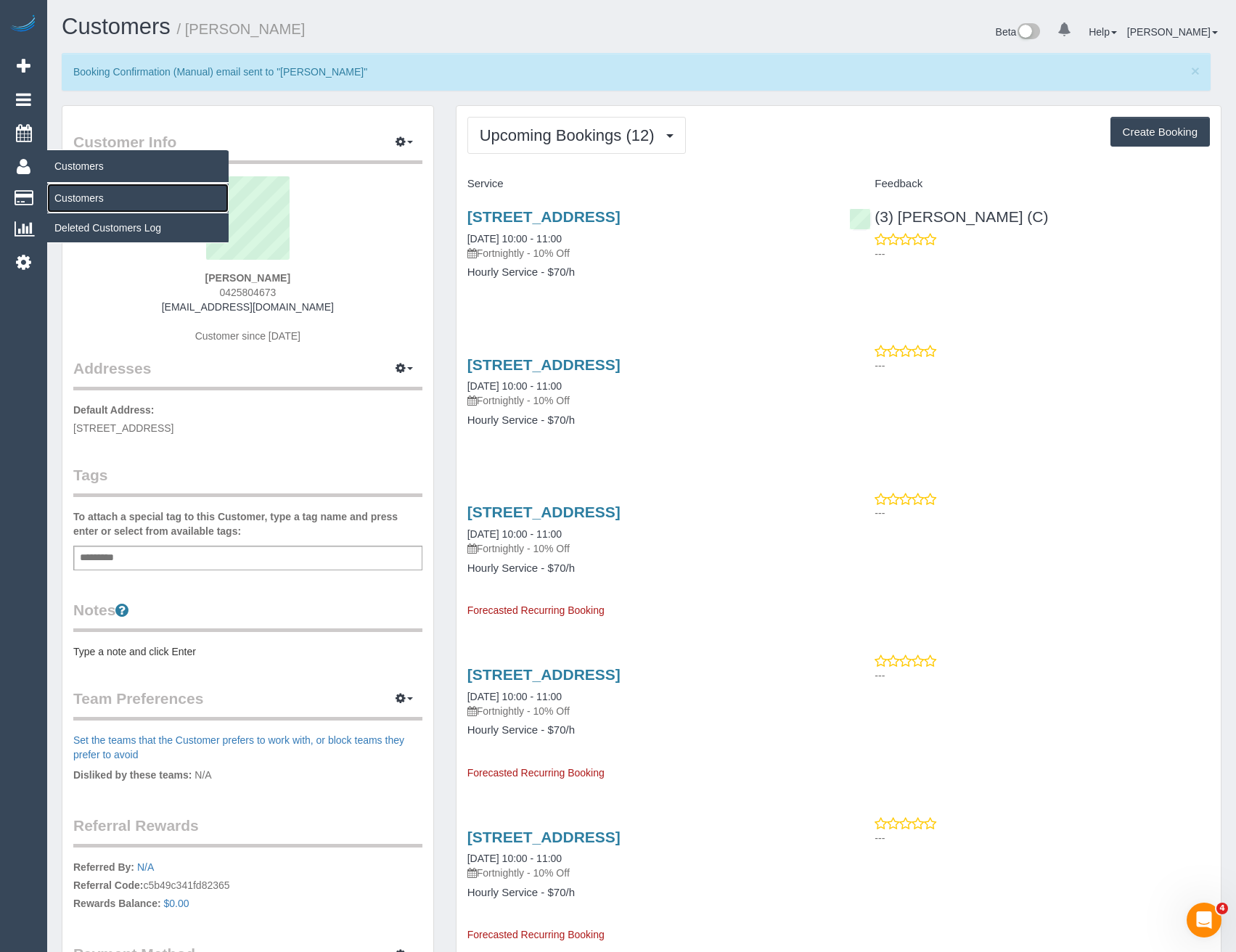
click at [70, 194] on link "Customers" at bounding box center [138, 198] width 182 height 29
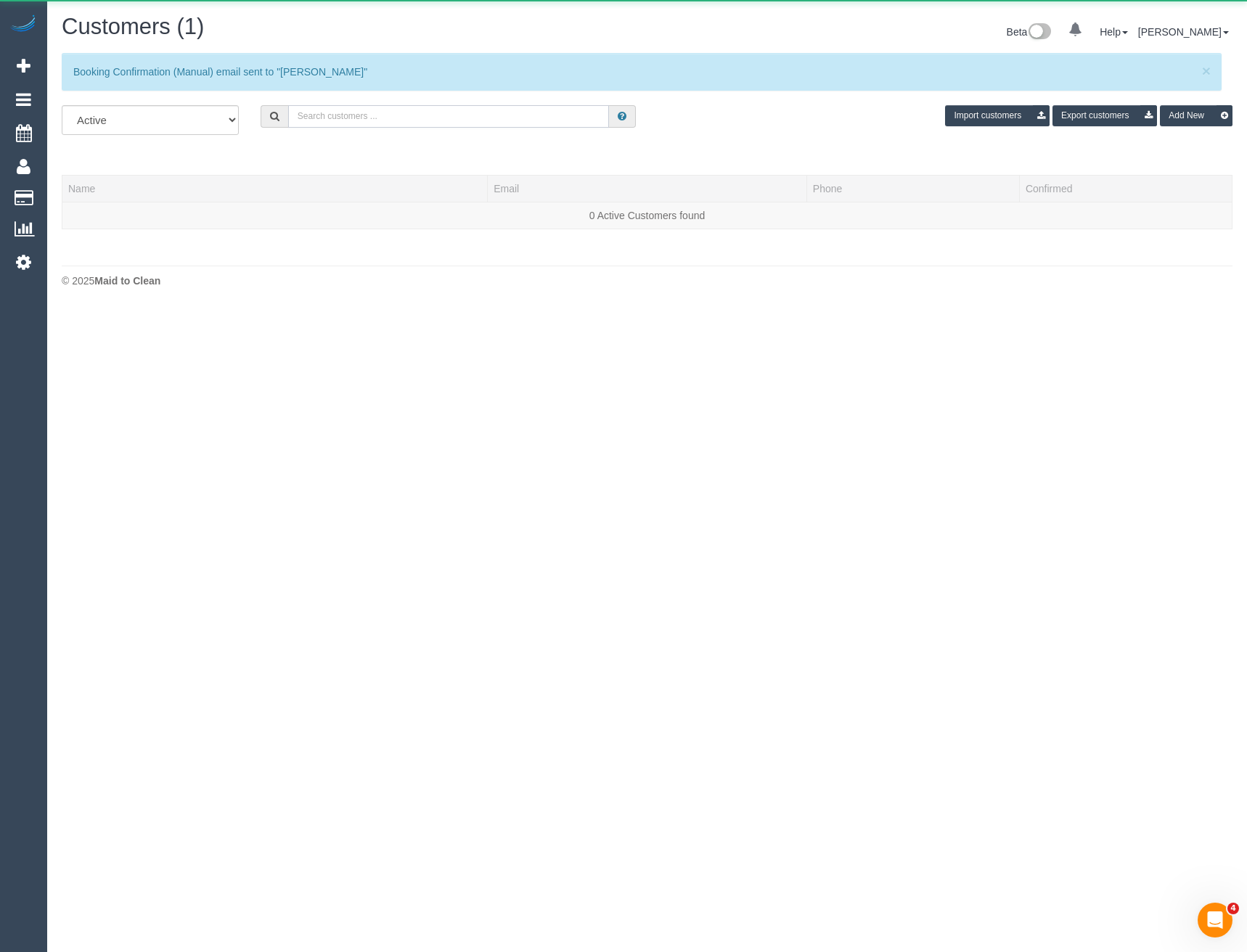
click at [360, 113] on input "text" at bounding box center [449, 116] width 322 height 23
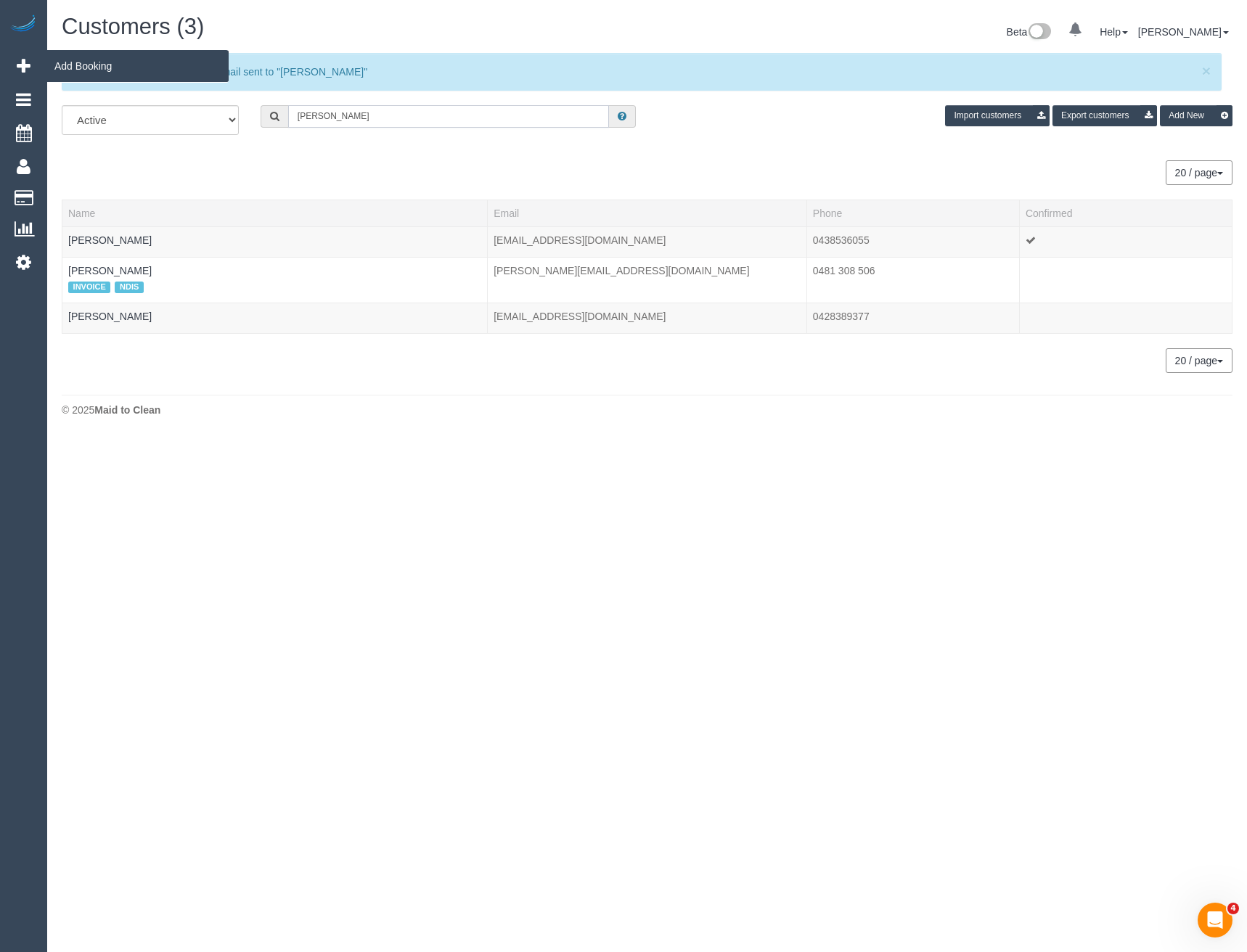
type input "[PERSON_NAME]"
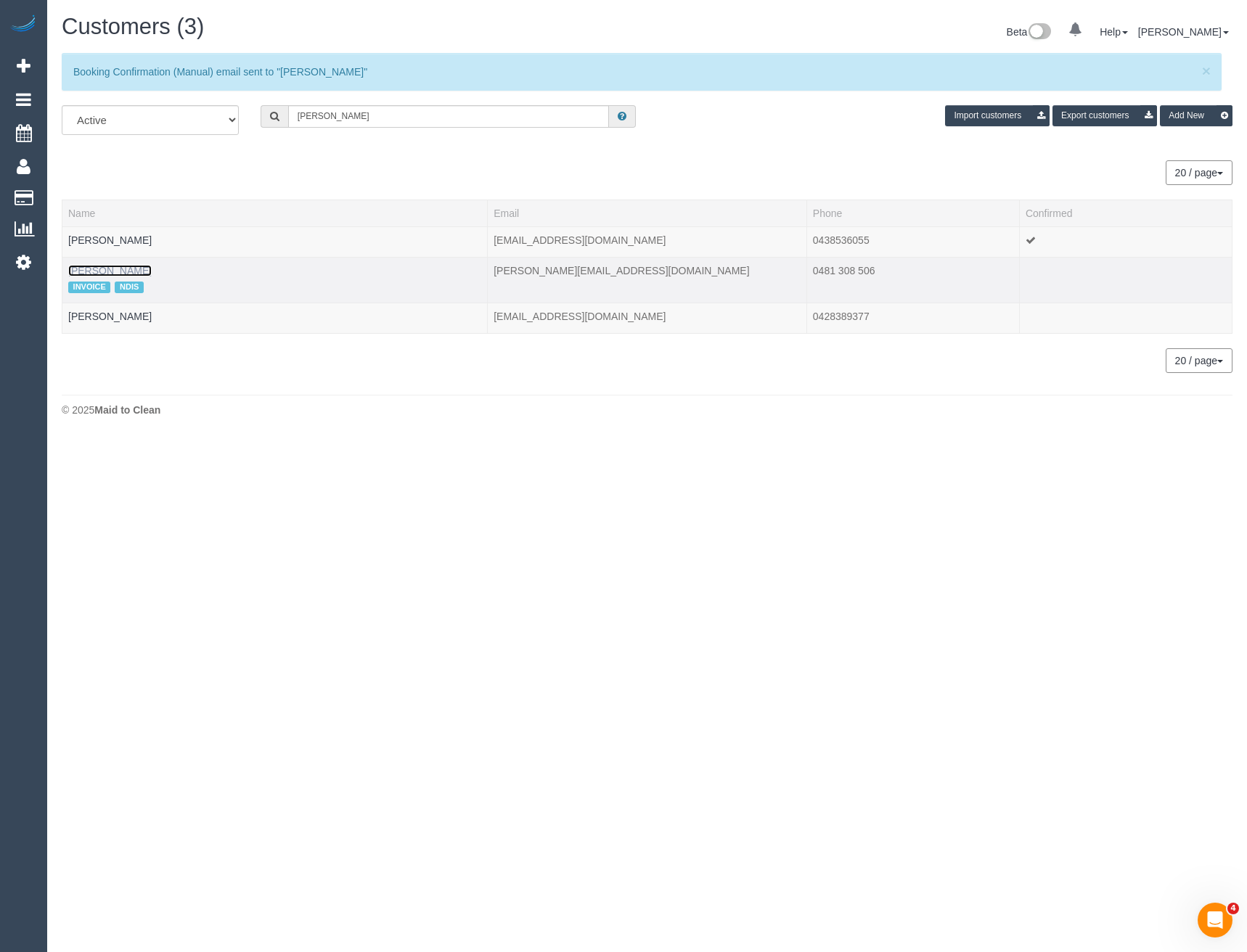
click at [130, 274] on link "[PERSON_NAME]" at bounding box center [110, 271] width 84 height 12
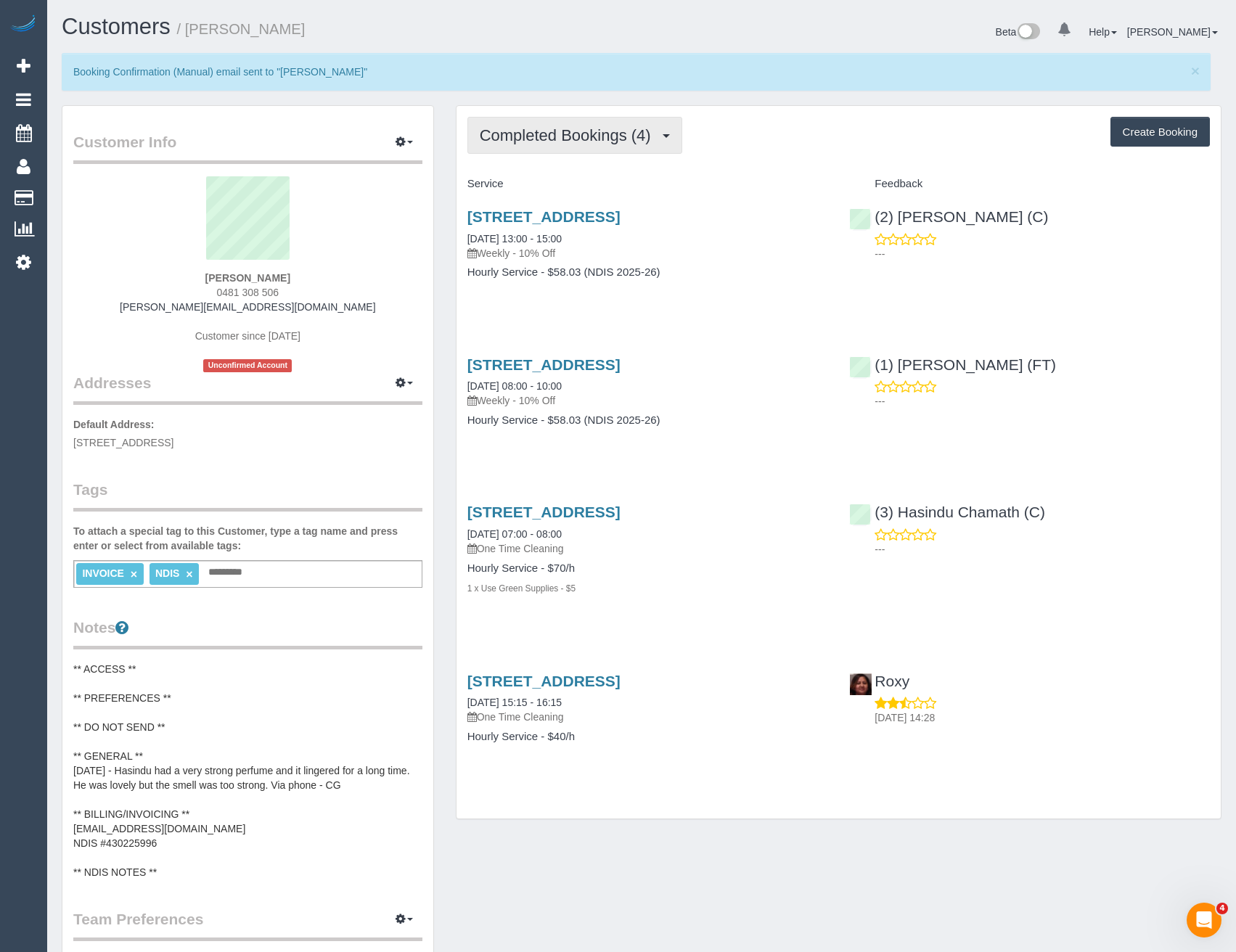
click at [656, 149] on button "Completed Bookings (4)" at bounding box center [576, 135] width 215 height 37
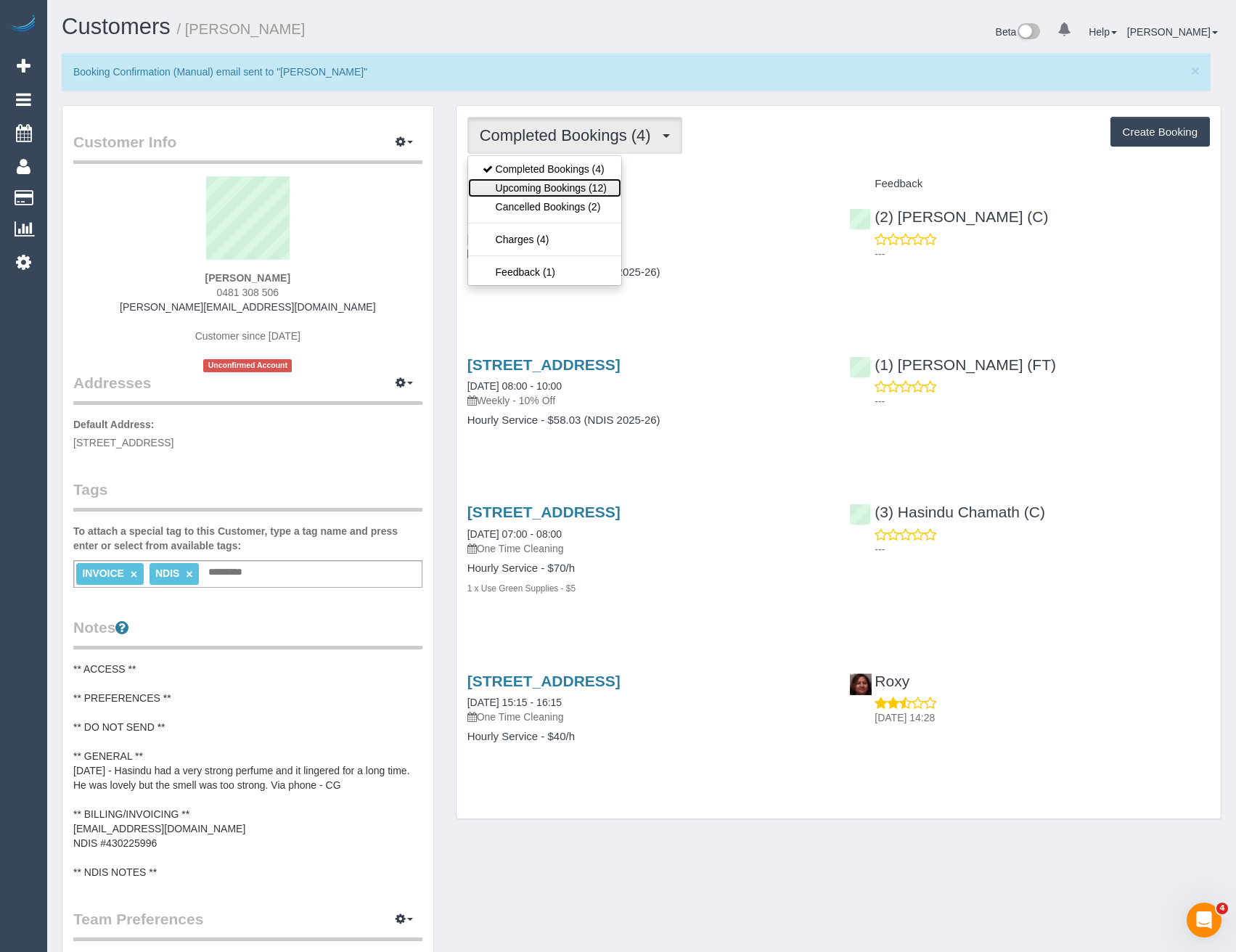
click at [612, 183] on link "Upcoming Bookings (12)" at bounding box center [545, 188] width 153 height 19
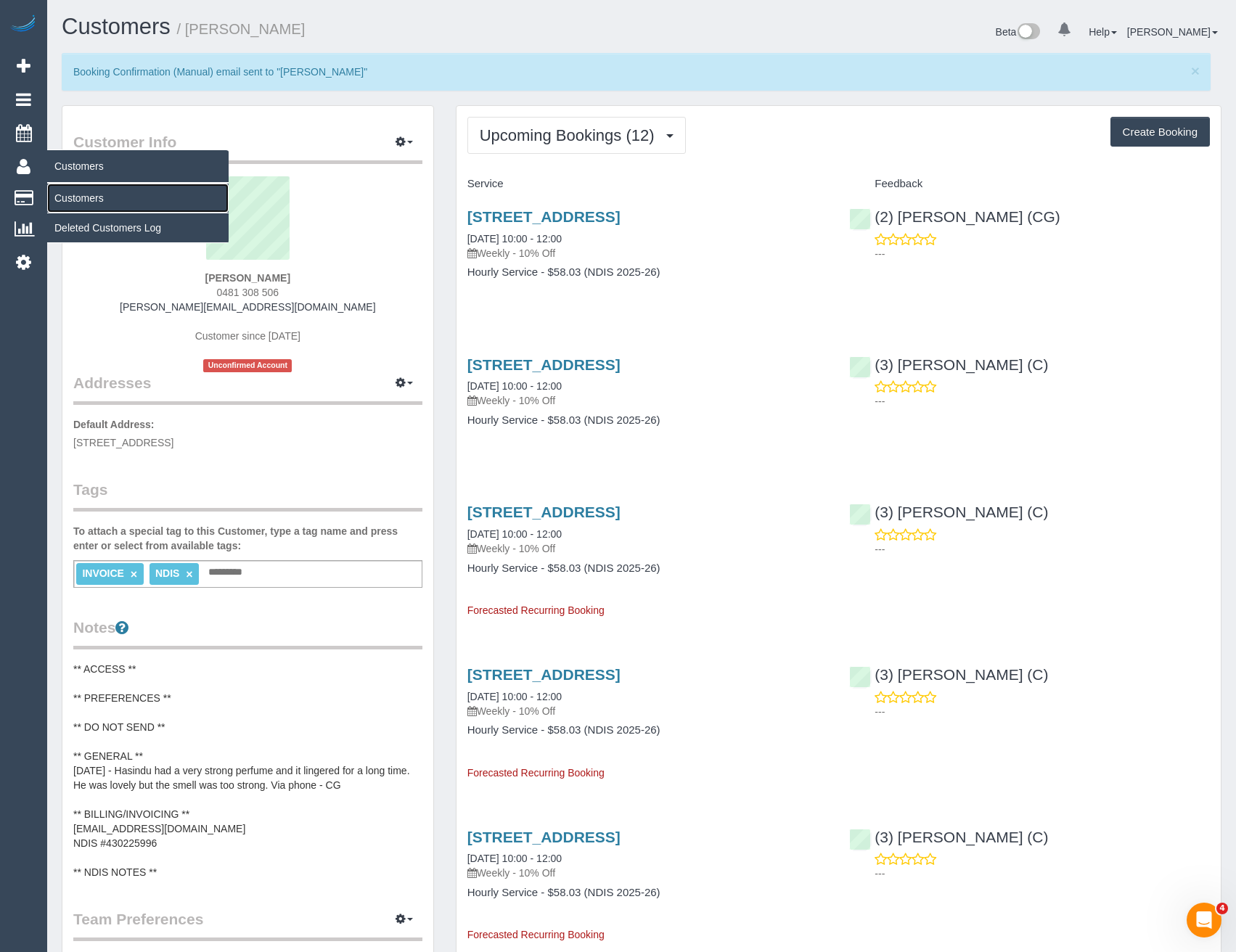
click at [66, 203] on link "Customers" at bounding box center [138, 198] width 182 height 29
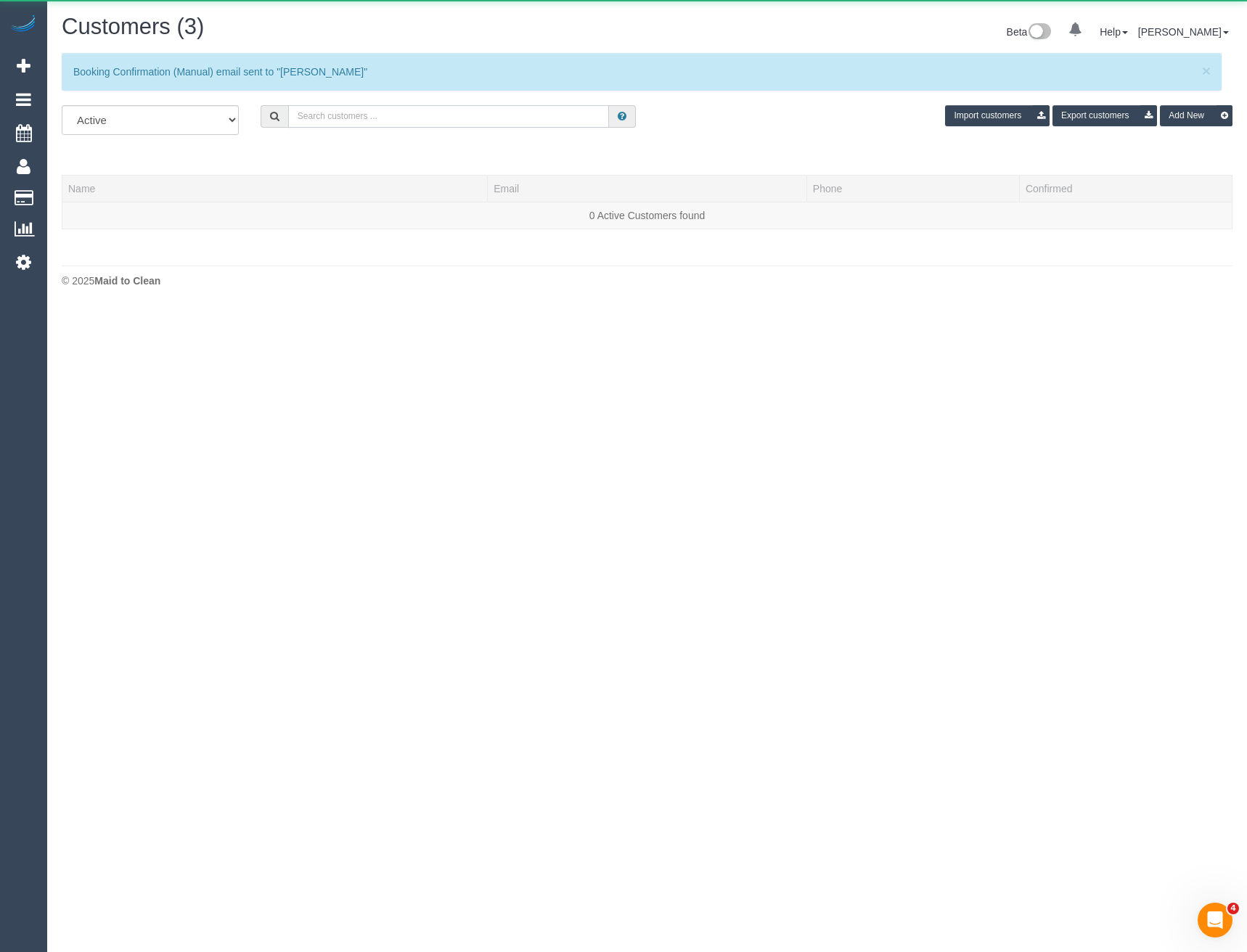
click at [323, 119] on input "text" at bounding box center [449, 116] width 322 height 23
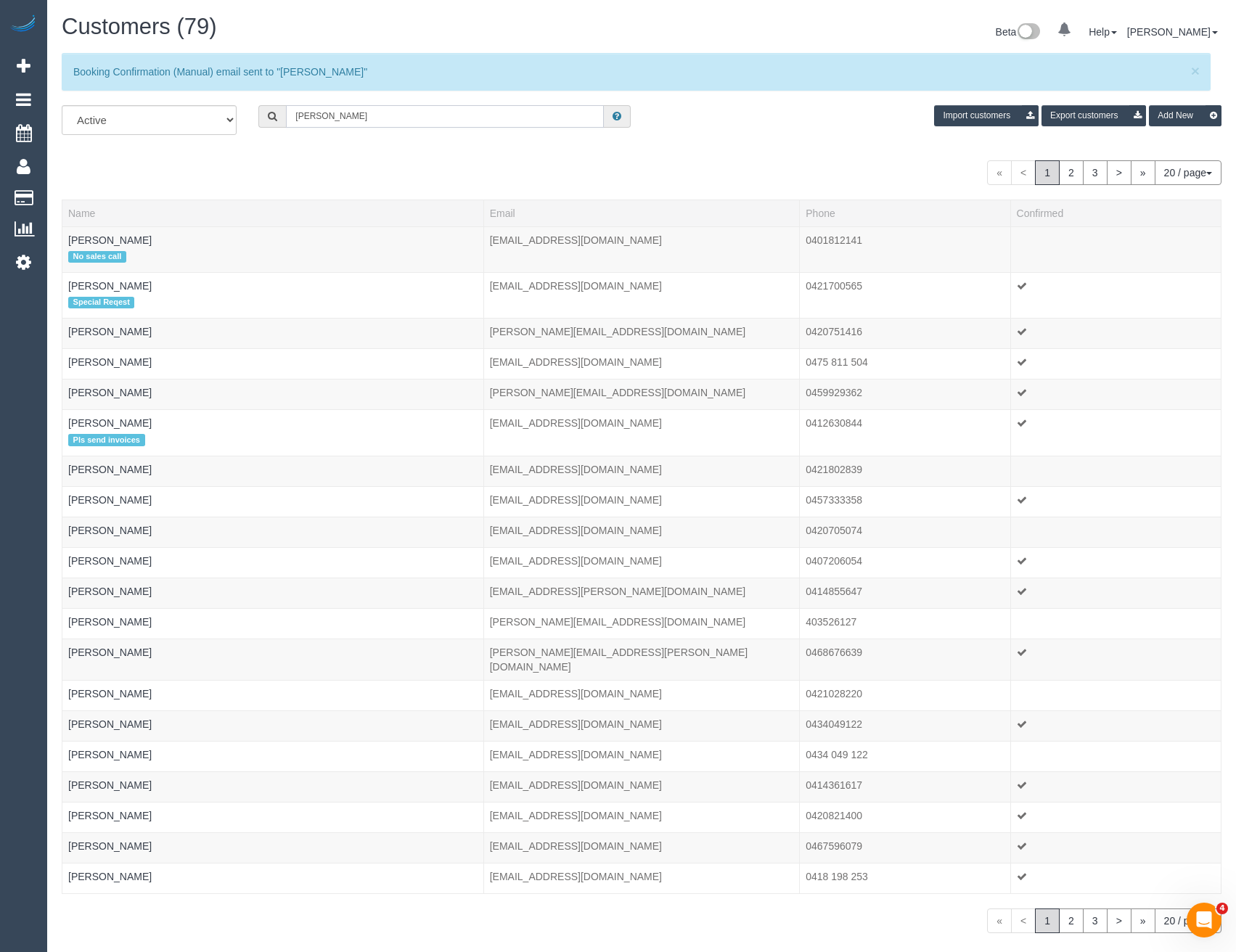
type input "[PERSON_NAME]"
click at [361, 116] on input "[PERSON_NAME]" at bounding box center [445, 116] width 318 height 23
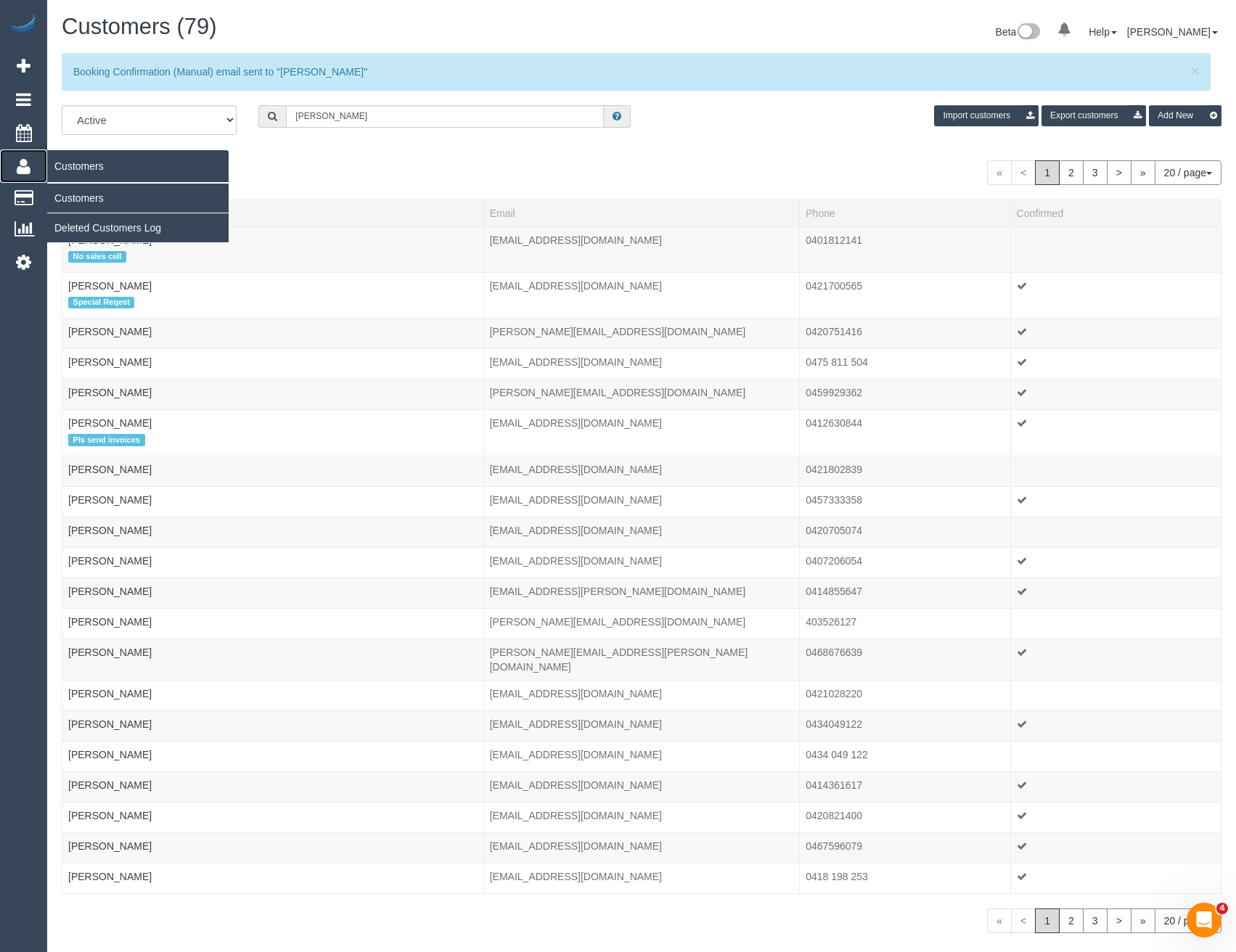
drag, startPoint x: 360, startPoint y: 116, endPoint x: 25, endPoint y: 168, distance: 339.0
click at [25, 168] on icon at bounding box center [23, 166] width 14 height 17
click at [72, 190] on link "Customers" at bounding box center [138, 198] width 182 height 29
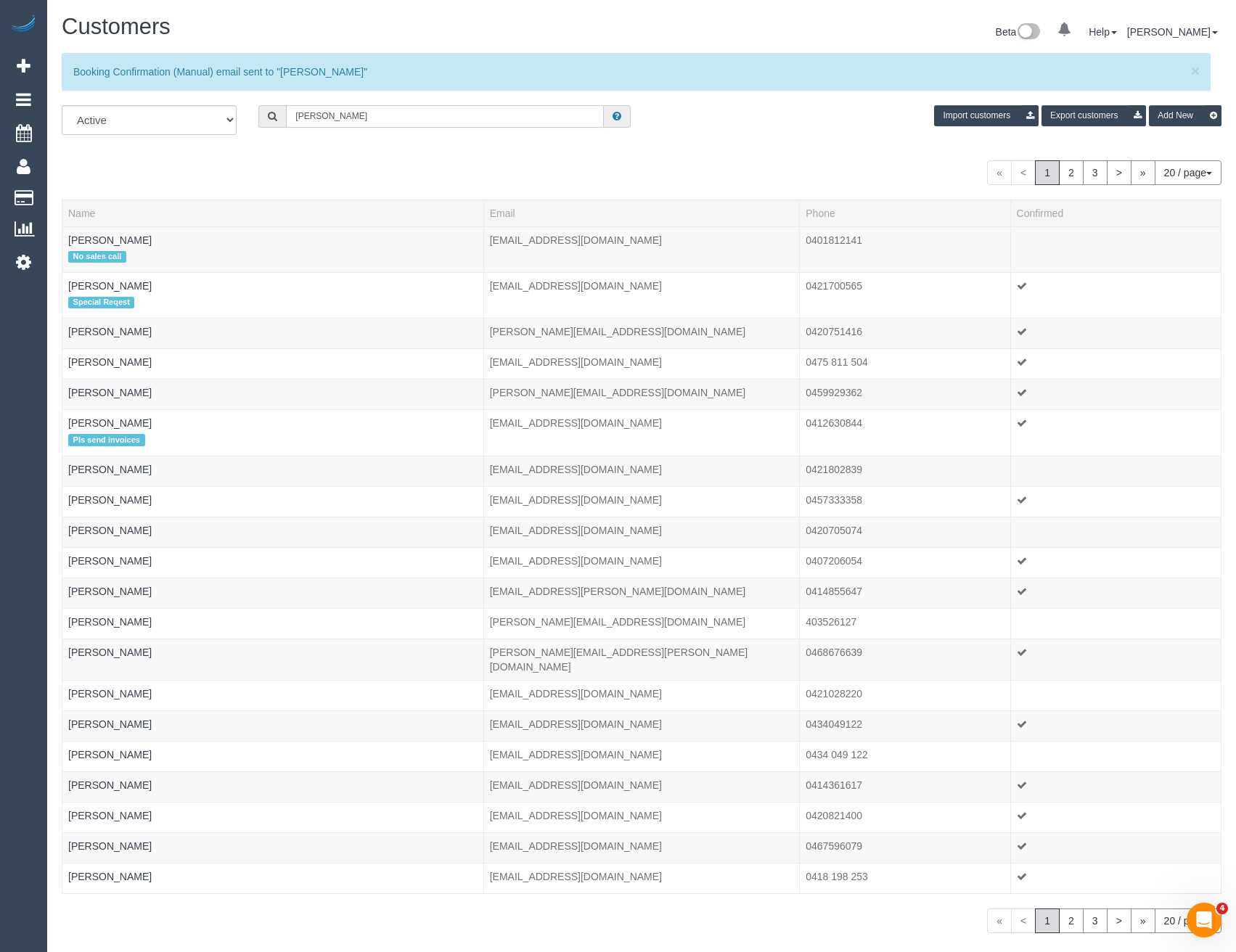
drag, startPoint x: 335, startPoint y: 115, endPoint x: 244, endPoint y: 117, distance: 91.0
click at [244, 117] on div "All Active Archived Turner Import customers Export customers Add New" at bounding box center [642, 125] width 1182 height 41
click at [326, 117] on input "text" at bounding box center [445, 116] width 318 height 23
paste input "van@sepia.com.au"
click at [389, 110] on input "van@sepia.com.au" at bounding box center [445, 116] width 318 height 23
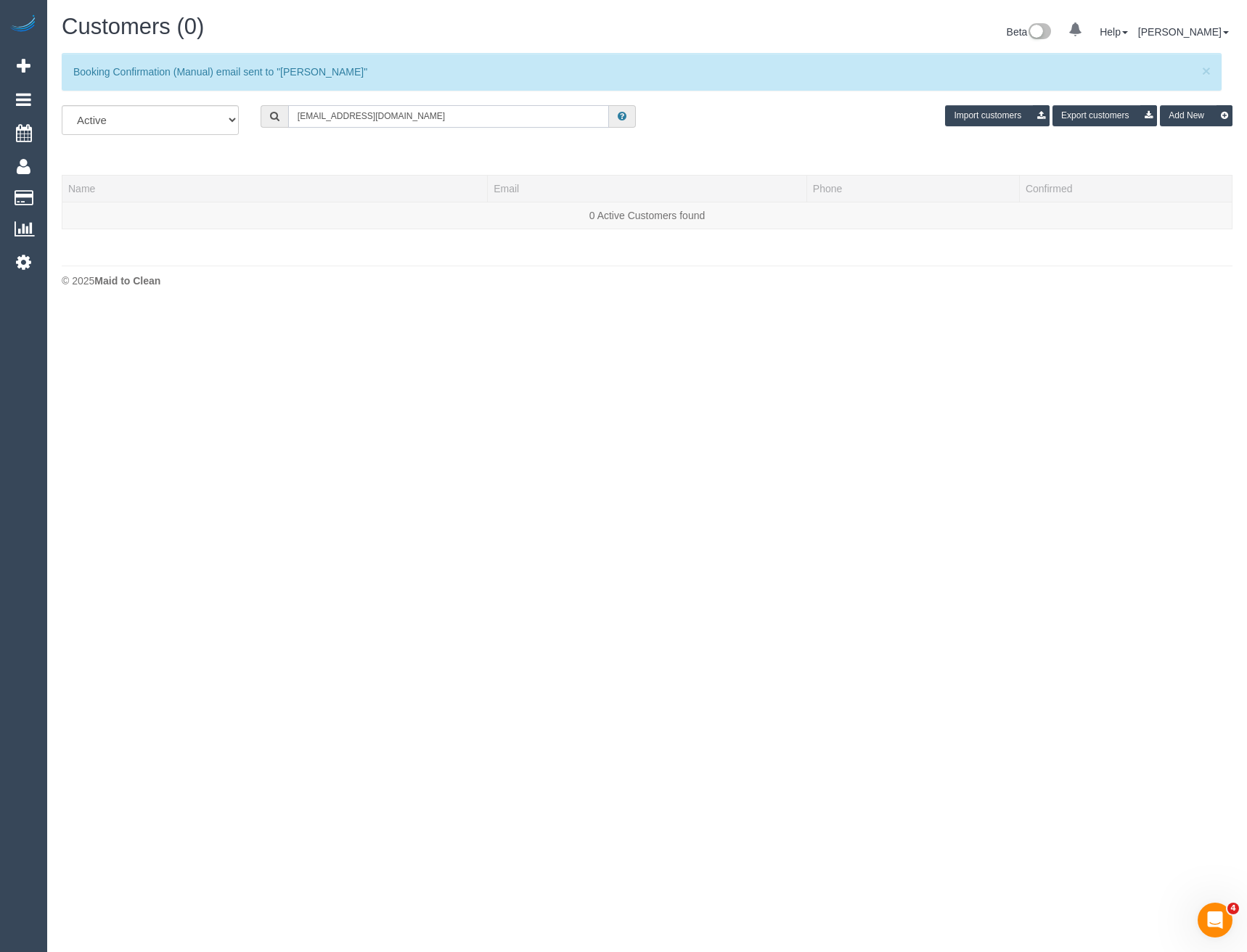
type input "van@sepia.com.au"
drag, startPoint x: 388, startPoint y: 116, endPoint x: 210, endPoint y: 123, distance: 178.1
click at [210, 123] on div "All Active Archived van@sepia.com.au Import customers Export customers Add New" at bounding box center [648, 125] width 1193 height 41
click at [333, 113] on input "text" at bounding box center [449, 116] width 322 height 23
paste input "info@sepia.com.au"
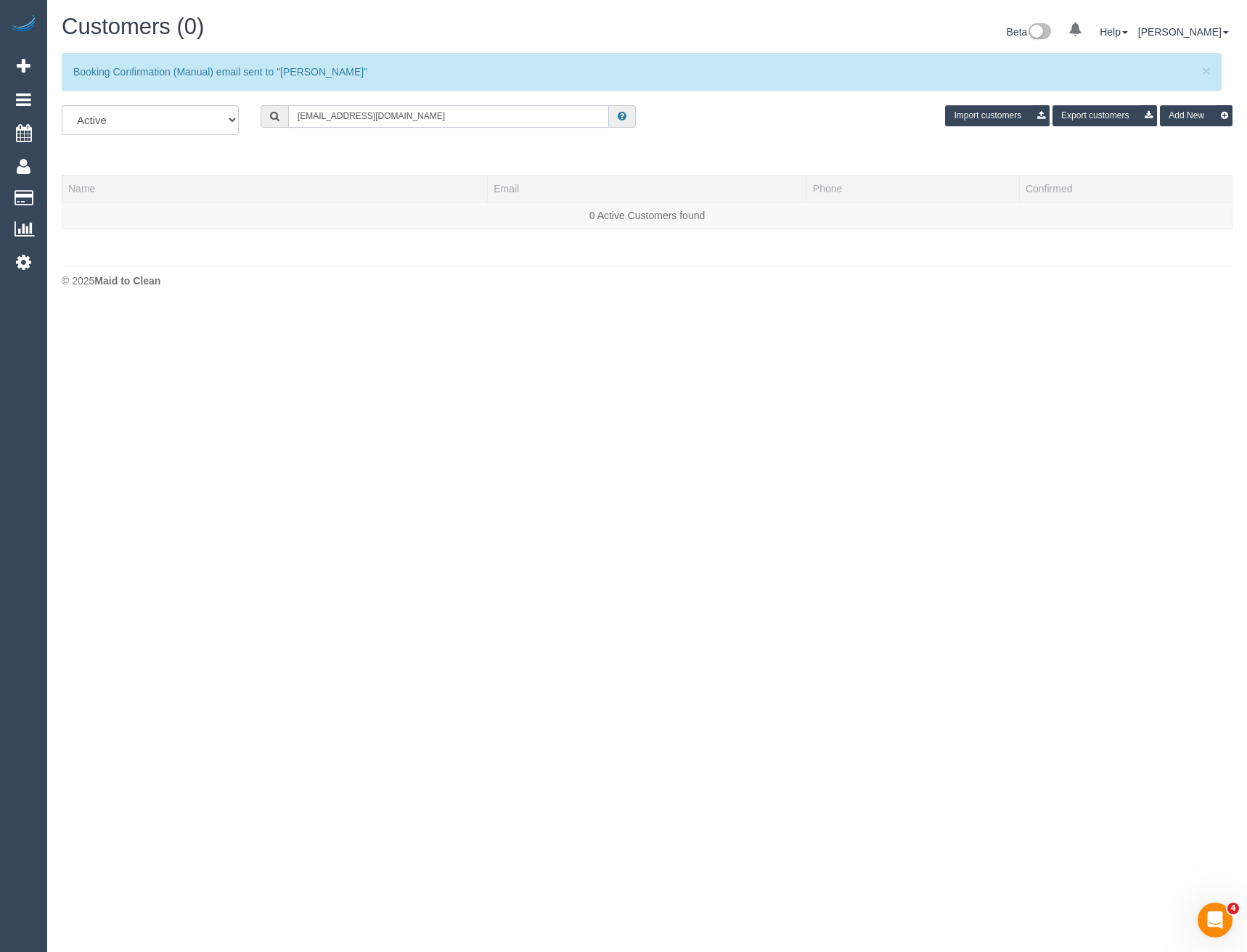
drag, startPoint x: 418, startPoint y: 114, endPoint x: 197, endPoint y: 133, distance: 221.8
click at [212, 133] on div "All Active Archived info@sepia.com.au Import customers Export customers Add New" at bounding box center [648, 125] width 1193 height 41
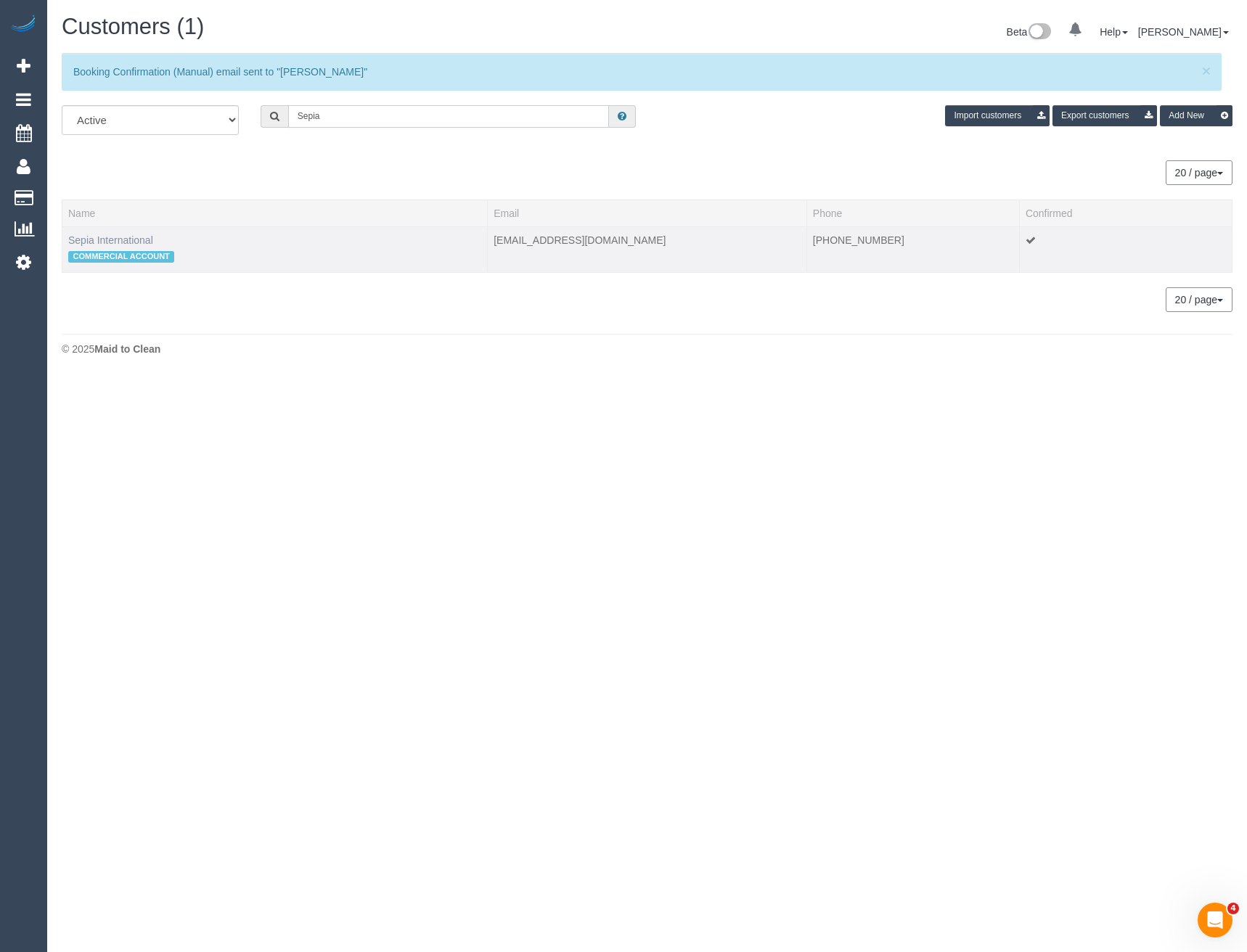
type input "Sepia"
click at [133, 240] on link "Sepia International" at bounding box center [110, 240] width 85 height 12
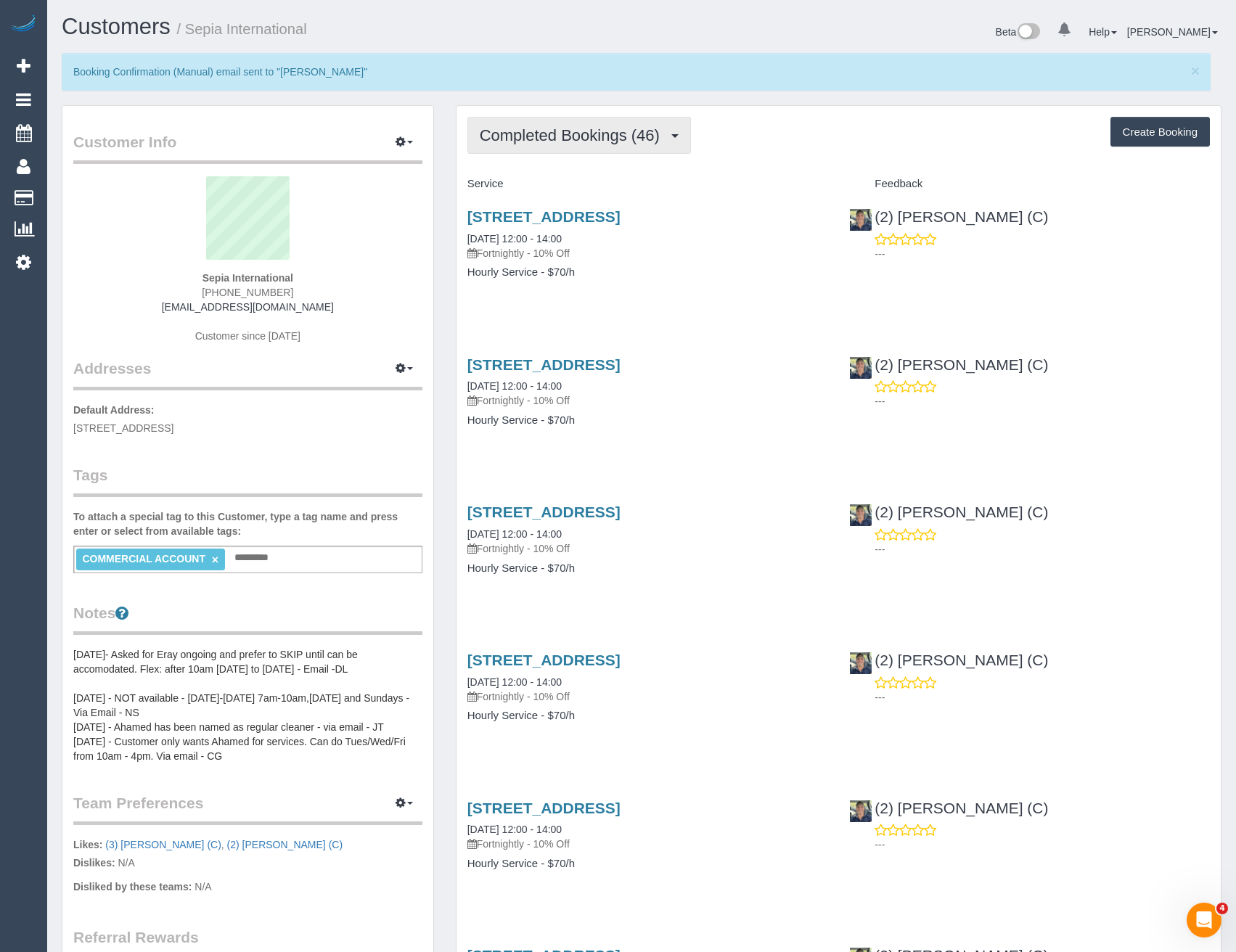
click at [649, 129] on span "Completed Bookings (46)" at bounding box center [573, 135] width 187 height 18
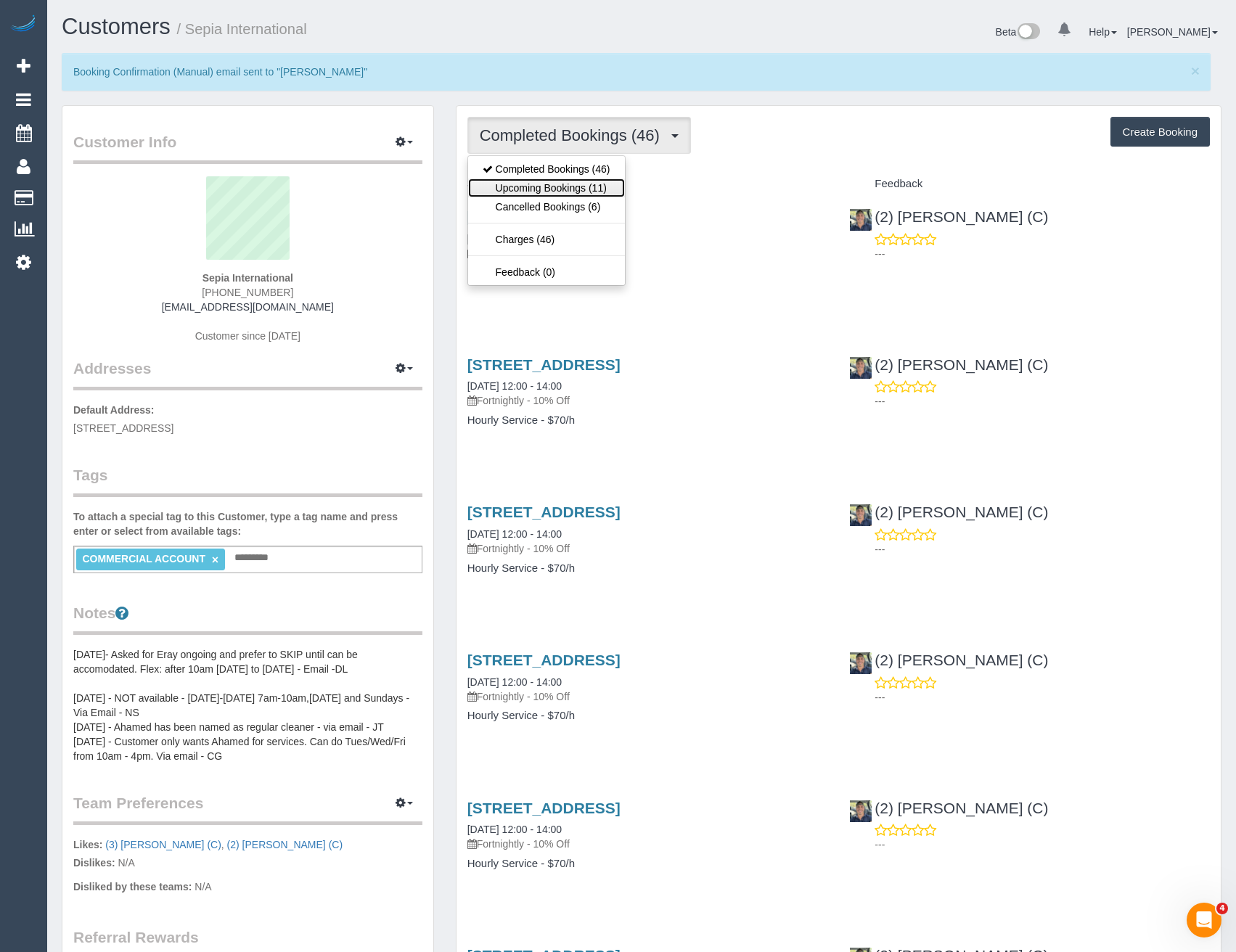
click at [597, 189] on link "Upcoming Bookings (11)" at bounding box center [546, 188] width 157 height 19
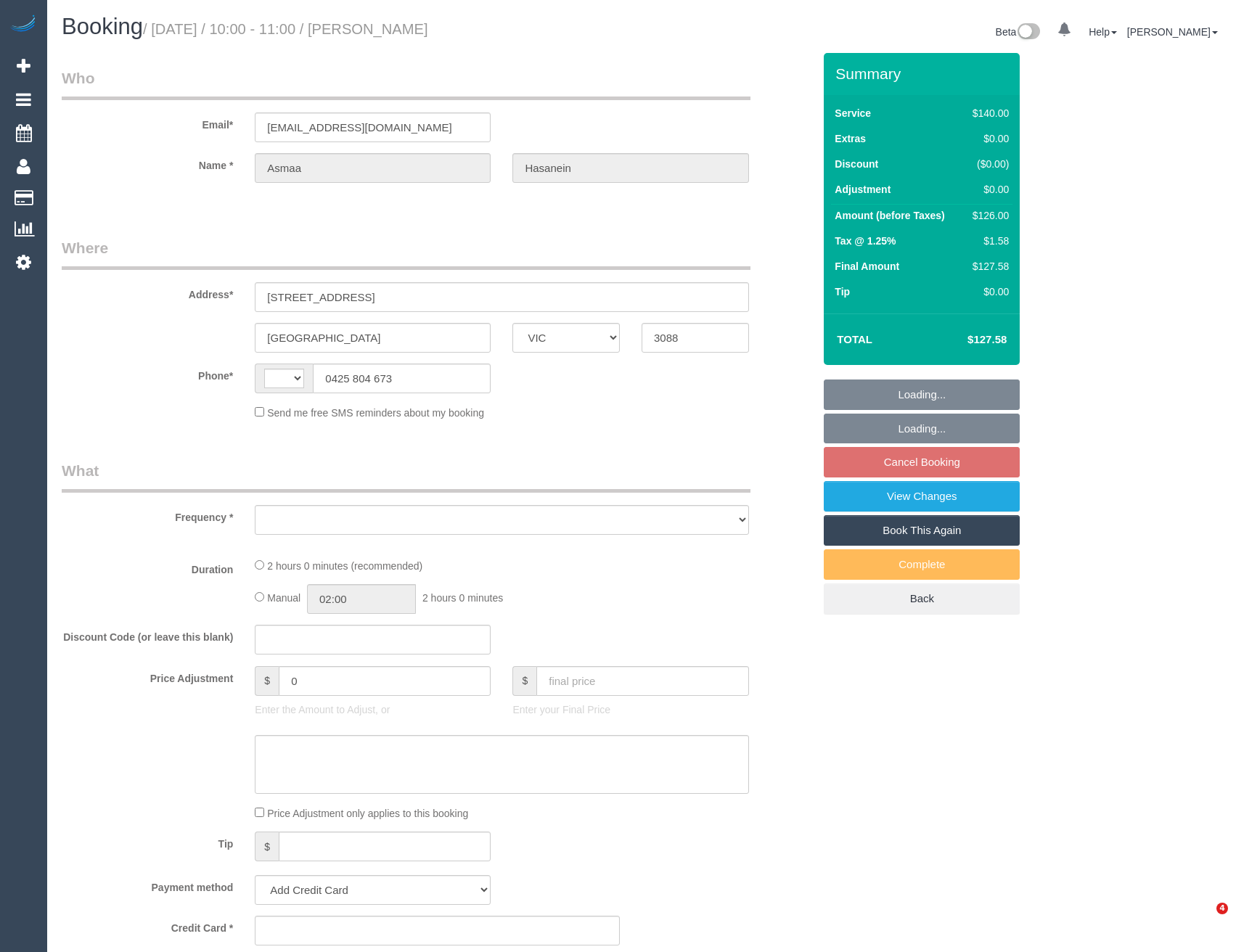
select select "VIC"
select select "string:AU"
select select "object:549"
select select "string:stripe-pm_1S636P2GScqysDRVZkZjsiP6"
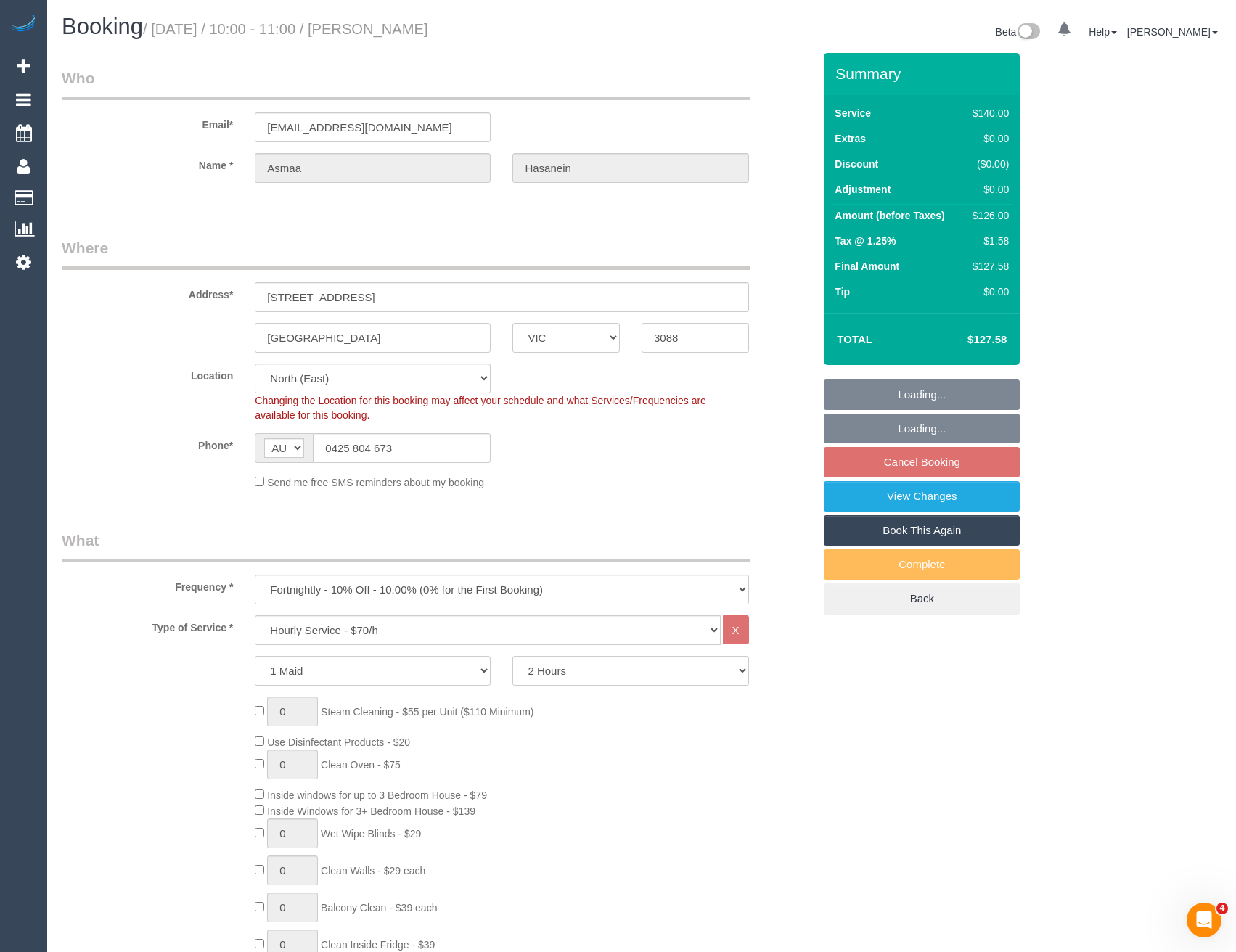
select select "number:28"
select select "number:14"
select select "number:19"
select select "number:25"
select select "number:34"
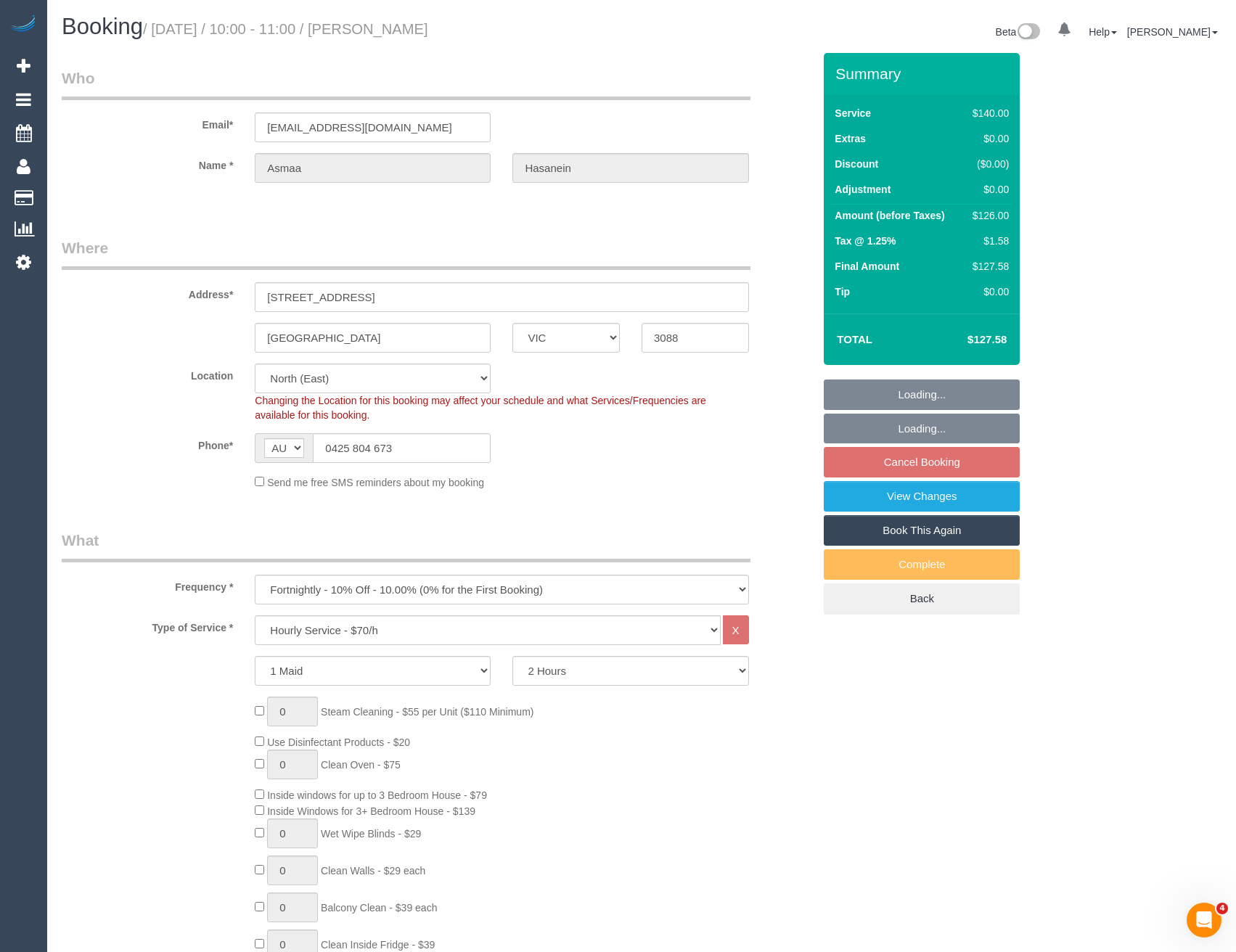
select select "number:11"
select select "object:1508"
click at [933, 506] on link "View Changes" at bounding box center [921, 496] width 196 height 30
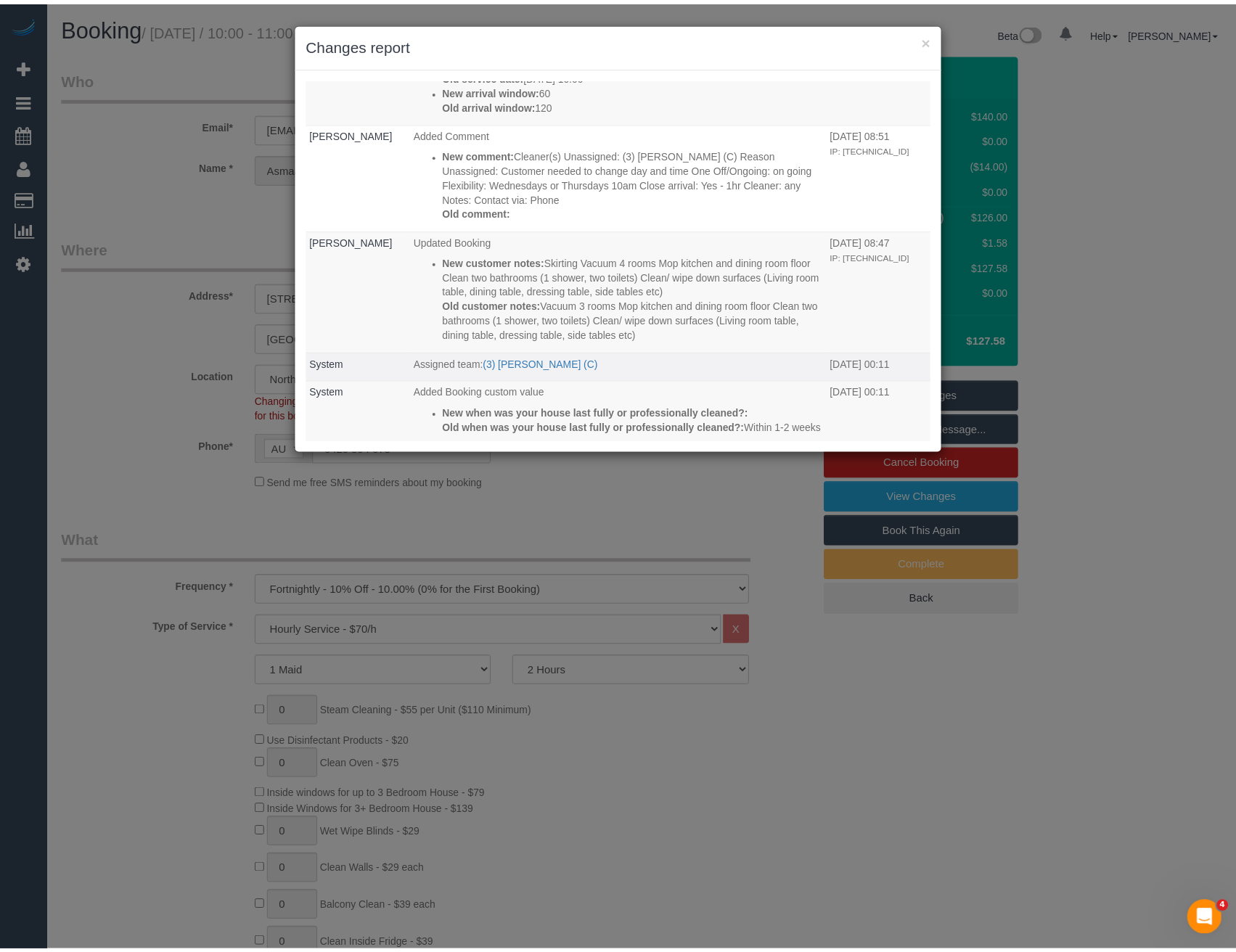
scroll to position [290, 0]
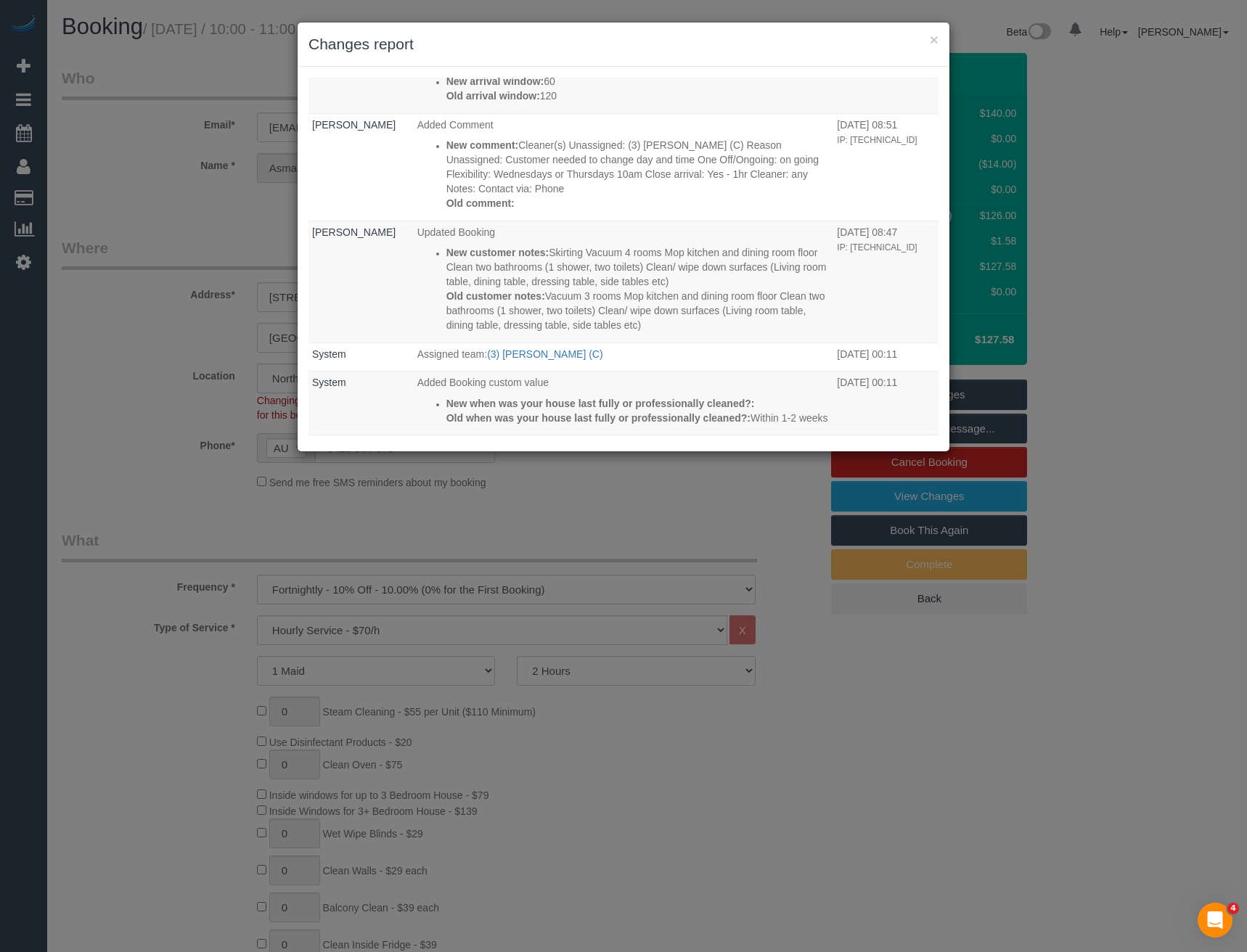
click at [547, 520] on div "× Changes report Who What When [PERSON_NAME] Assigned team: (3) [PERSON_NAME] (…" at bounding box center [623, 476] width 1247 height 952
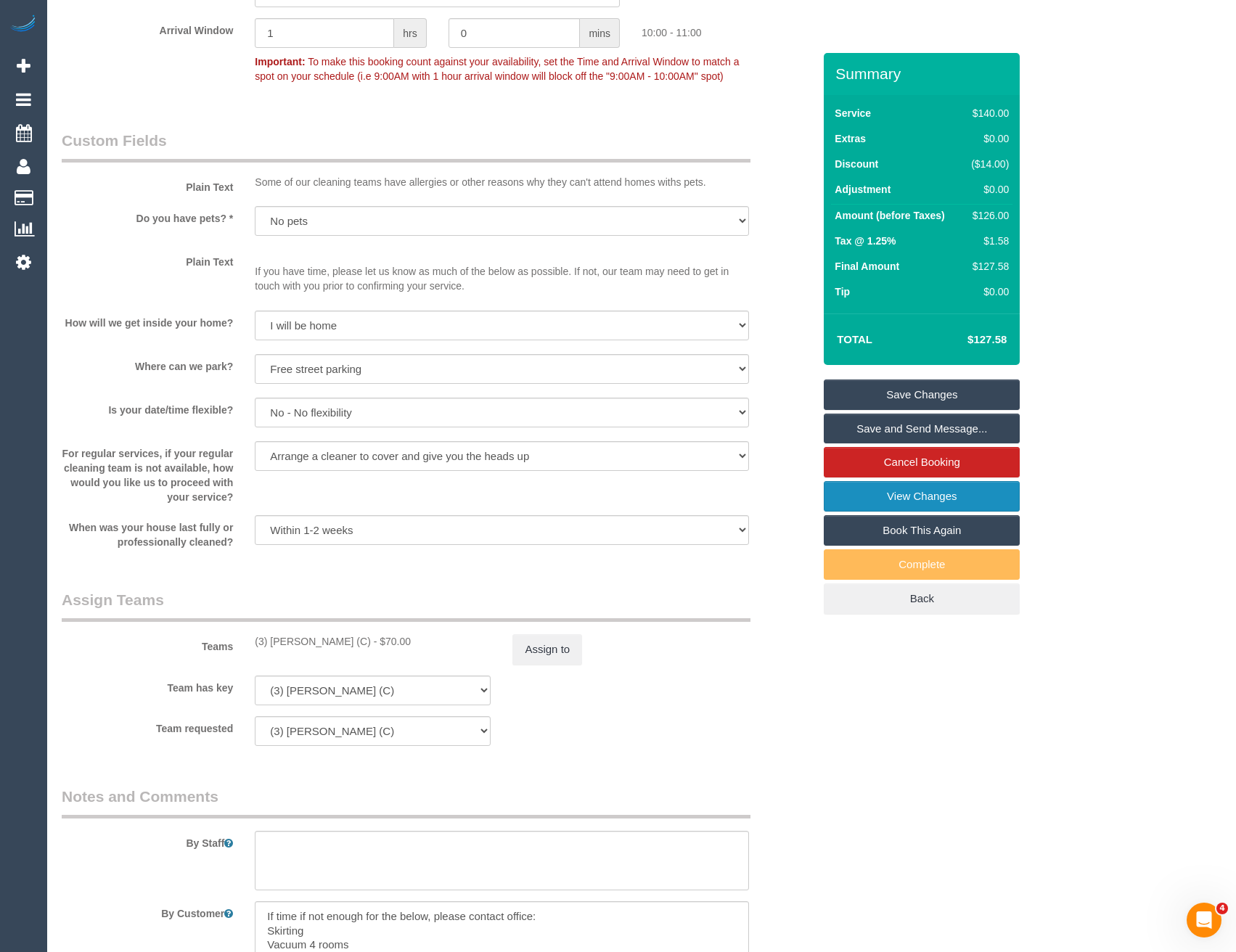
scroll to position [2112, 0]
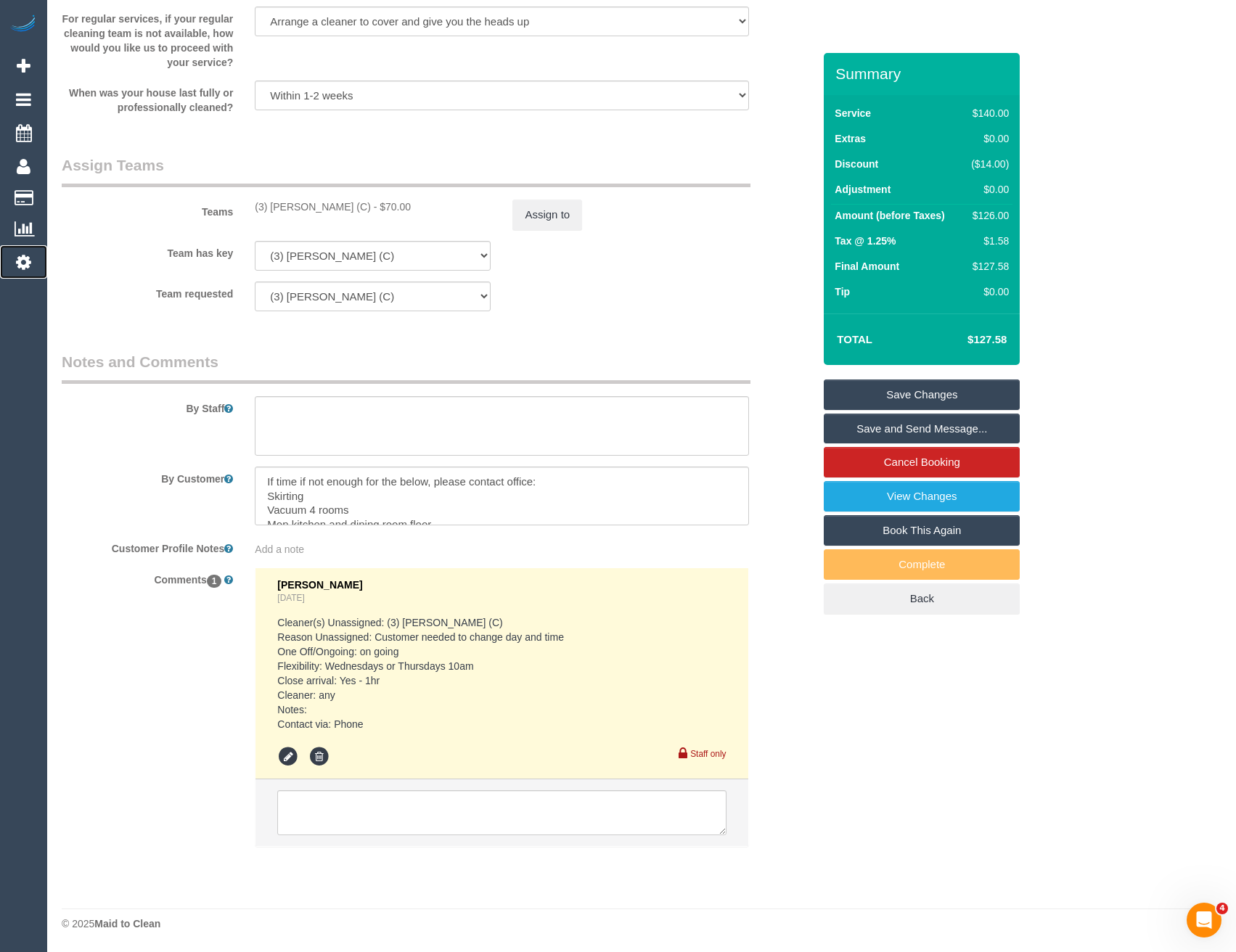
drag, startPoint x: 22, startPoint y: 268, endPoint x: 104, endPoint y: 286, distance: 84.0
click at [22, 268] on icon at bounding box center [24, 262] width 16 height 17
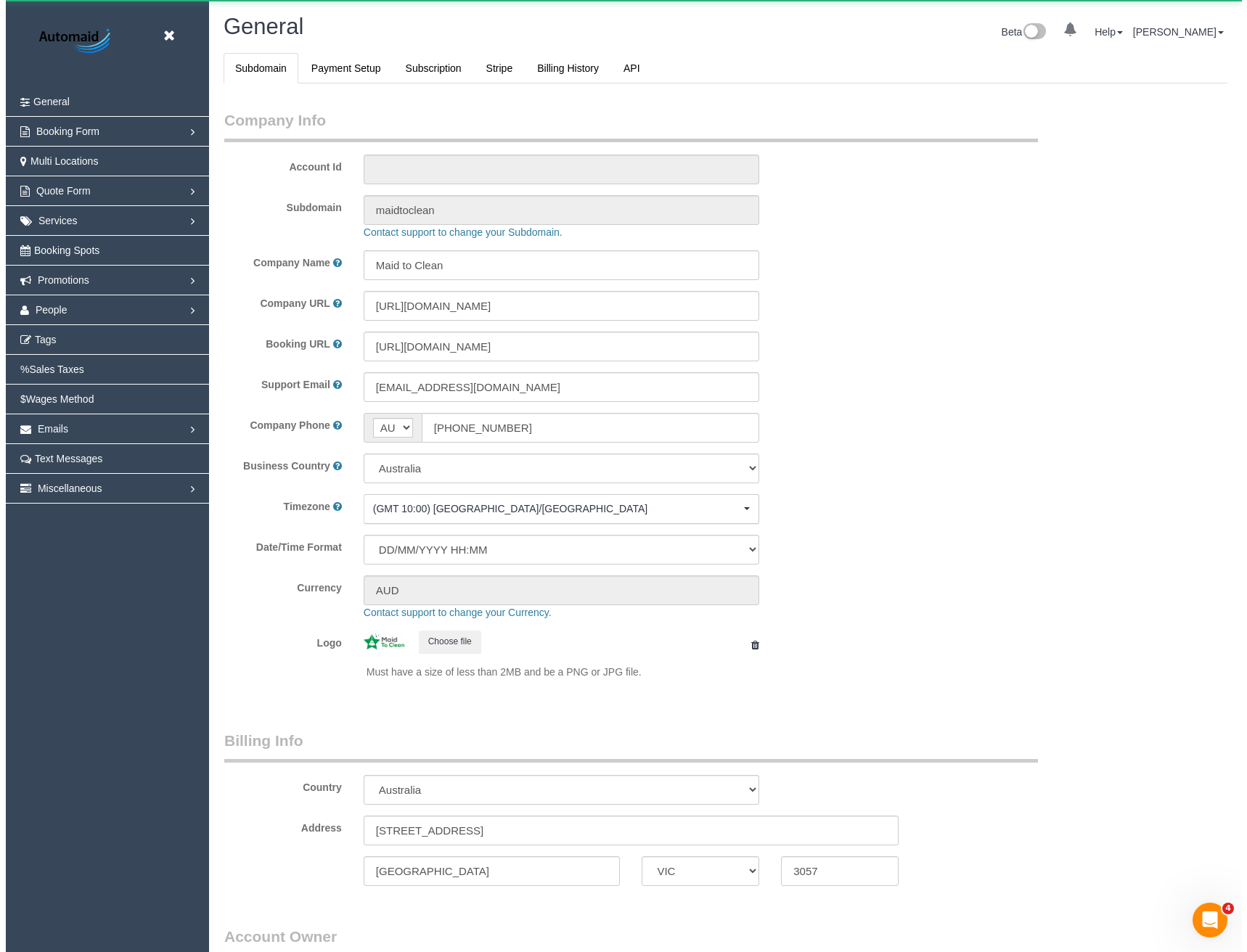
scroll to position [3317, 1236]
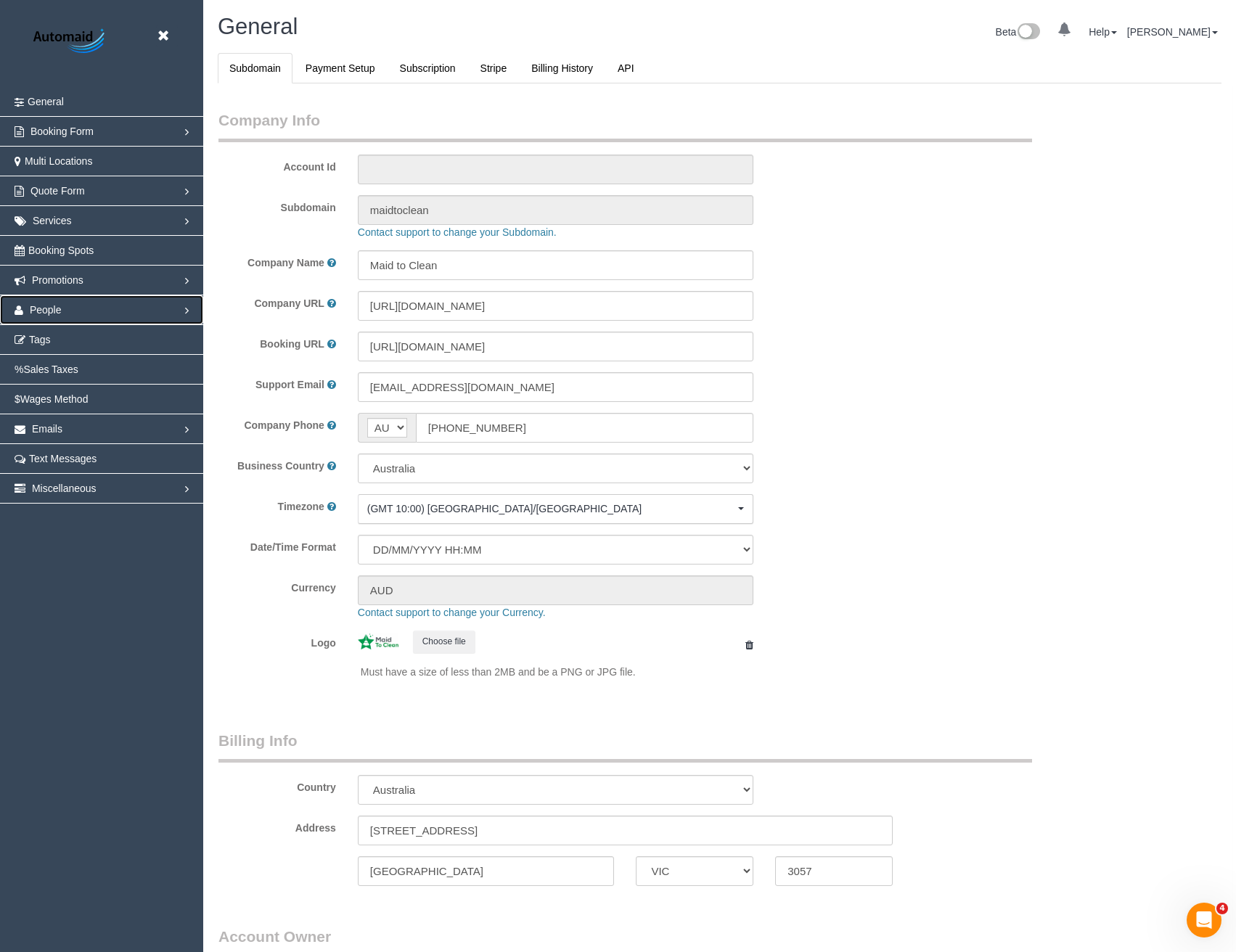
click at [62, 319] on link "People" at bounding box center [101, 310] width 203 height 29
select select "1"
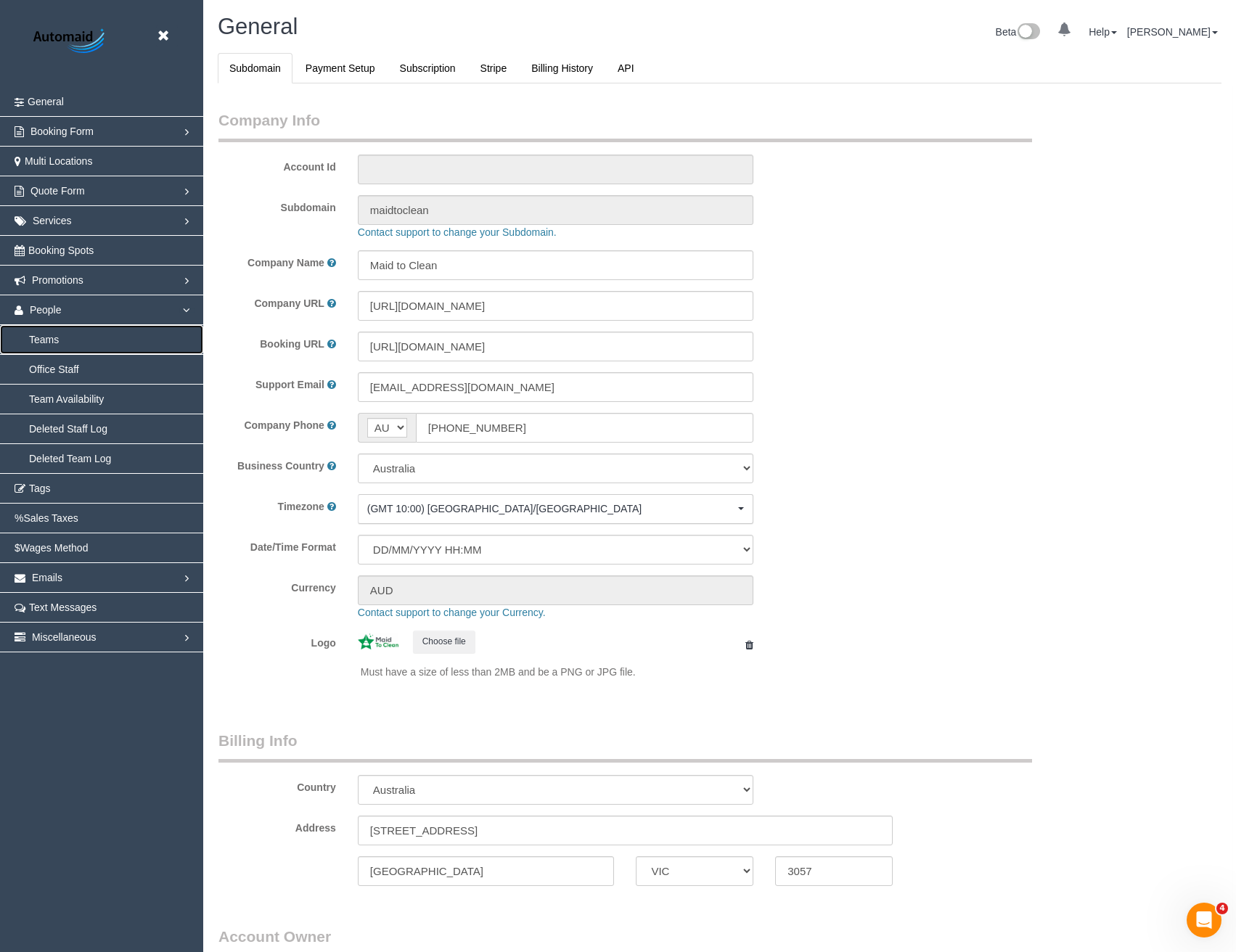
click at [66, 340] on link "Teams" at bounding box center [101, 340] width 203 height 29
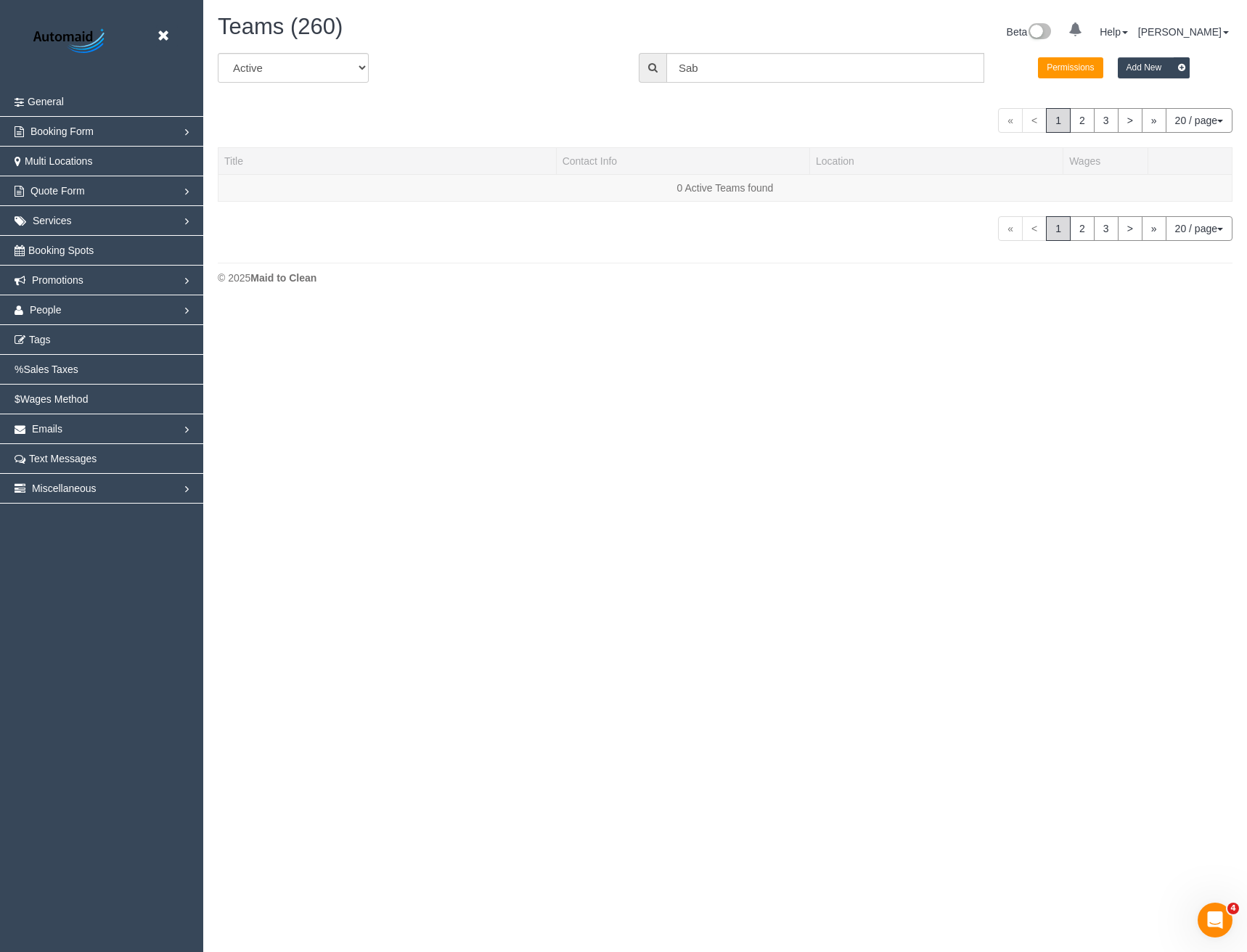
scroll to position [305, 1247]
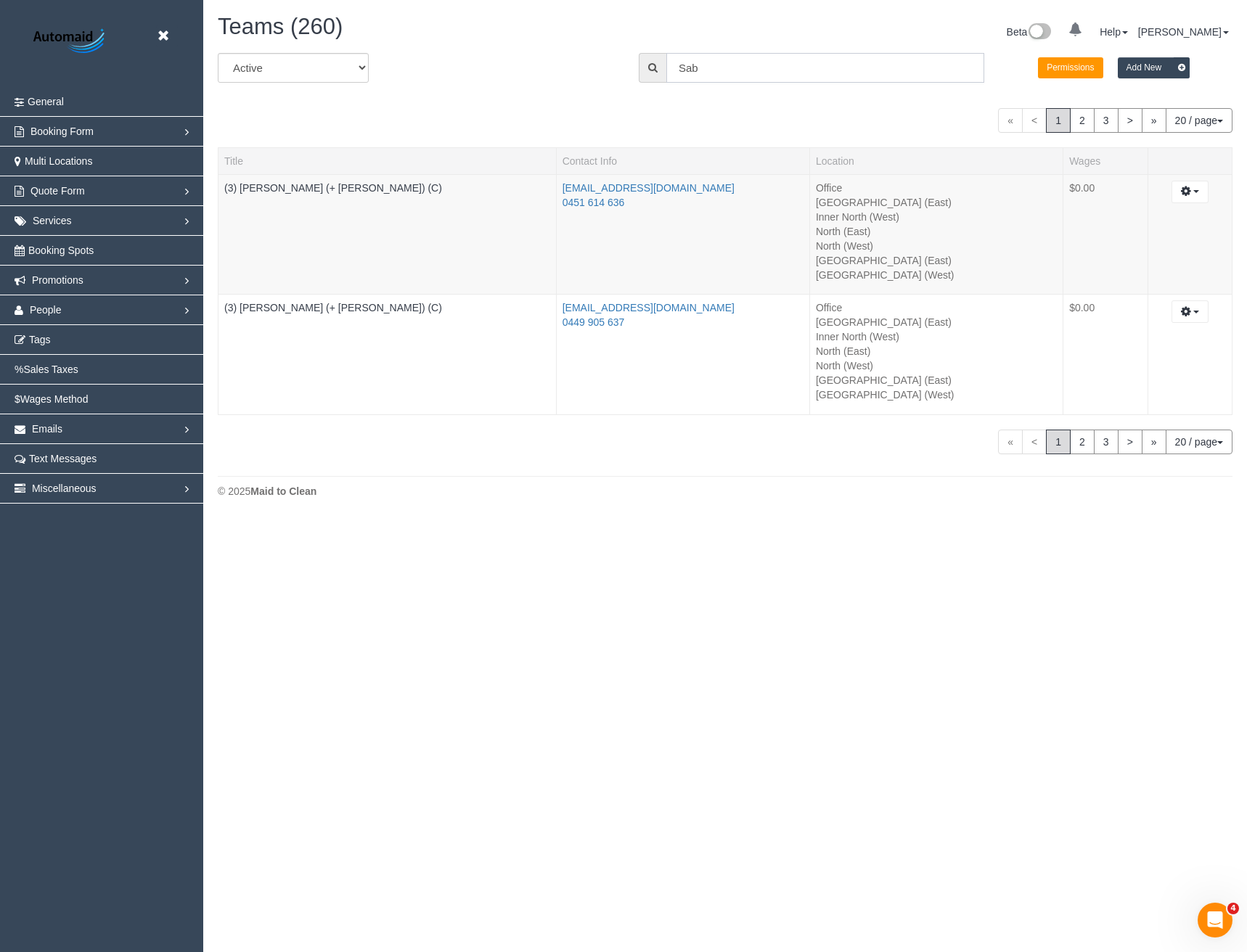
drag, startPoint x: 710, startPoint y: 67, endPoint x: 574, endPoint y: 98, distance: 139.5
click at [574, 98] on div "All Active Archived All Locations All Locations Sab Permissions Add New « < 1 2…" at bounding box center [725, 254] width 1015 height 401
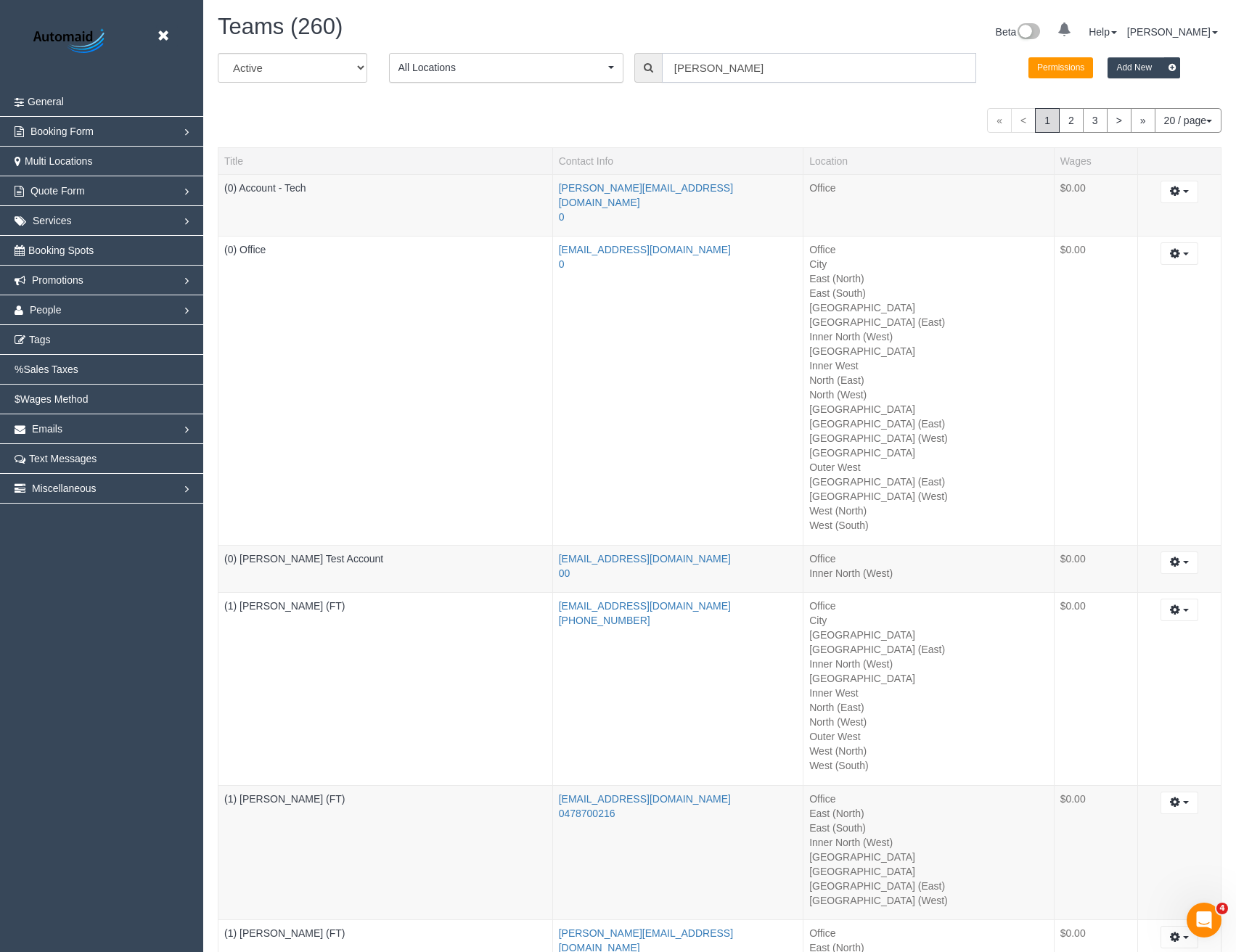
scroll to position [69256, 71364]
type input "Andrea d"
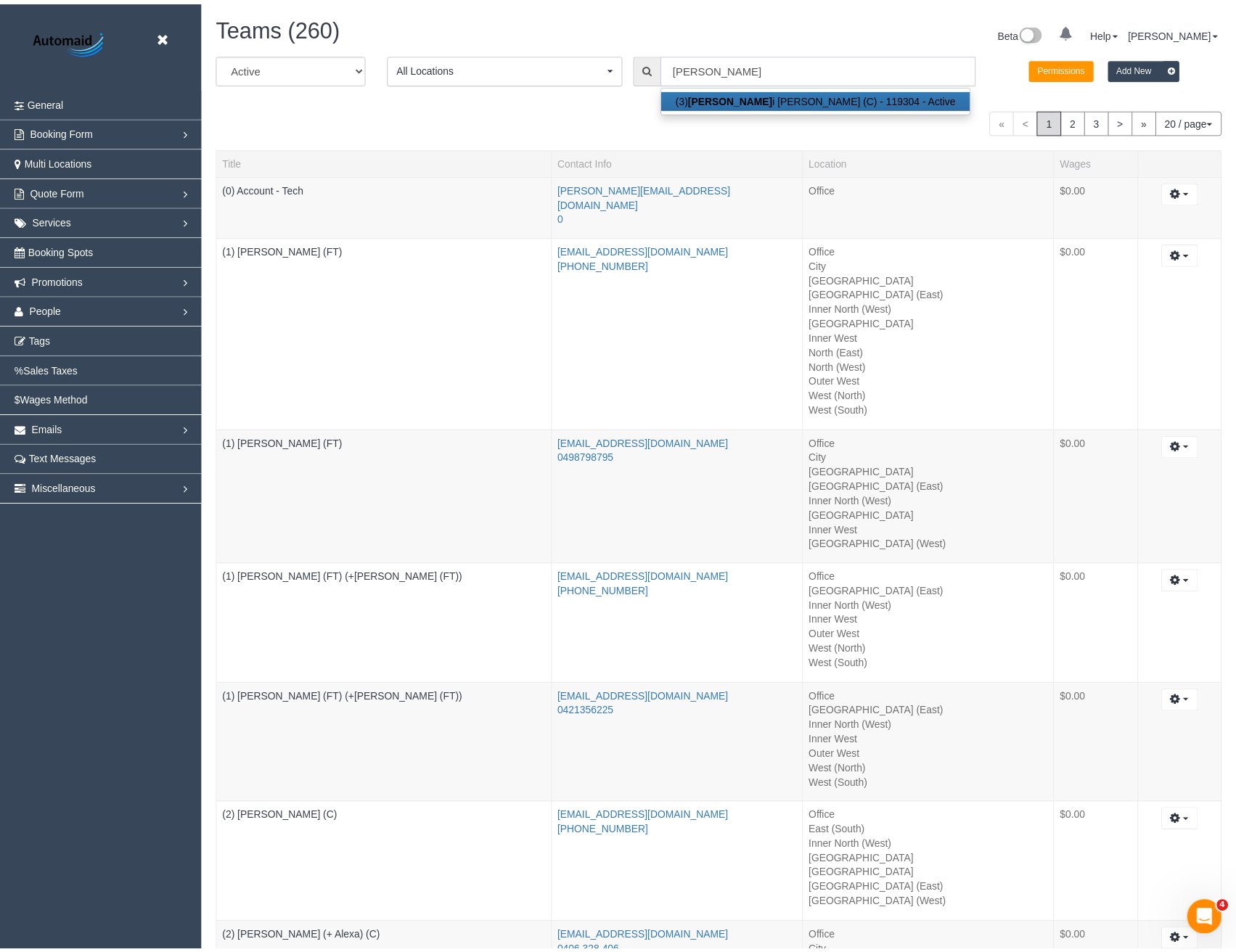
scroll to position [429, 1247]
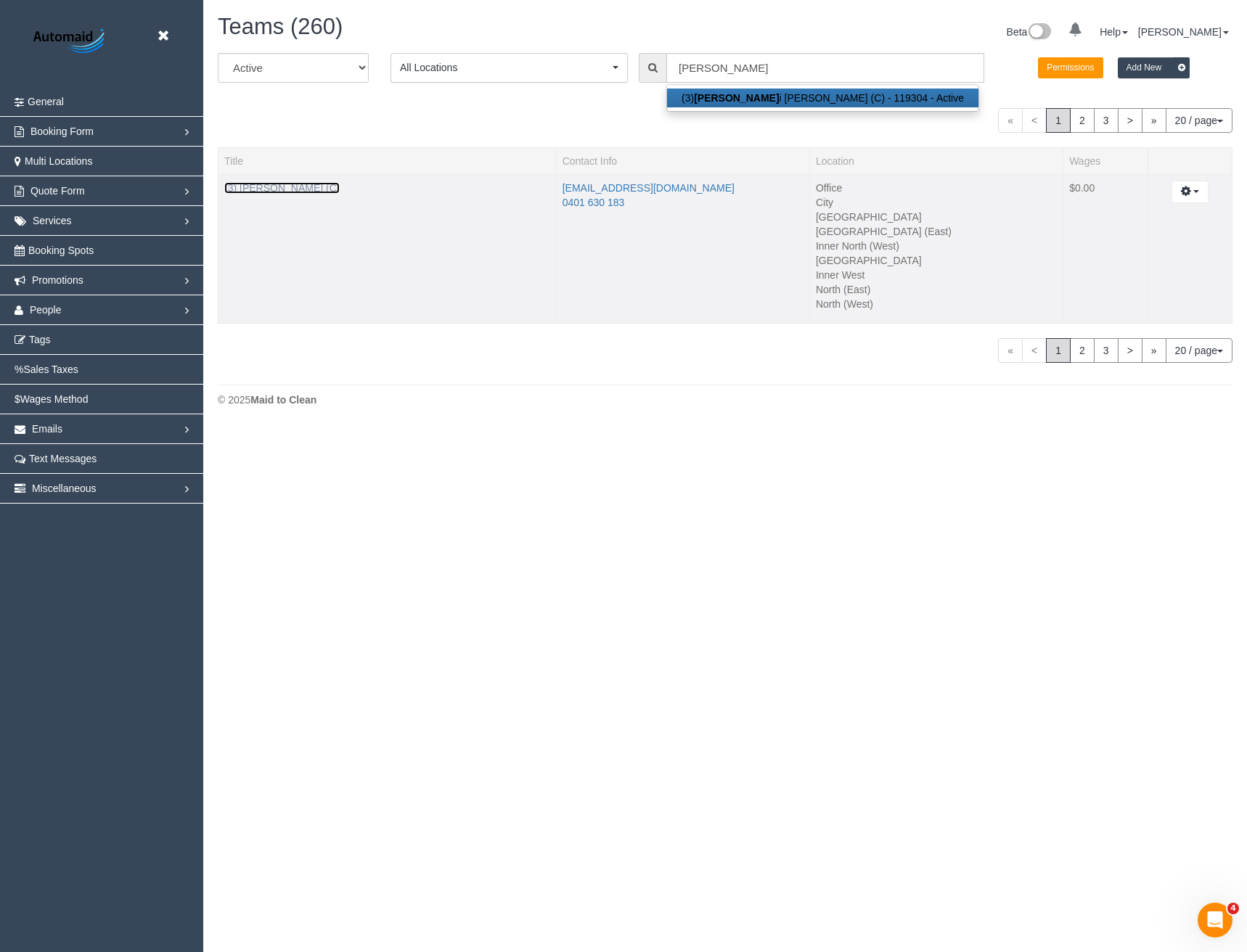
click at [297, 191] on link "(3) [PERSON_NAME] (C)" at bounding box center [282, 188] width 116 height 12
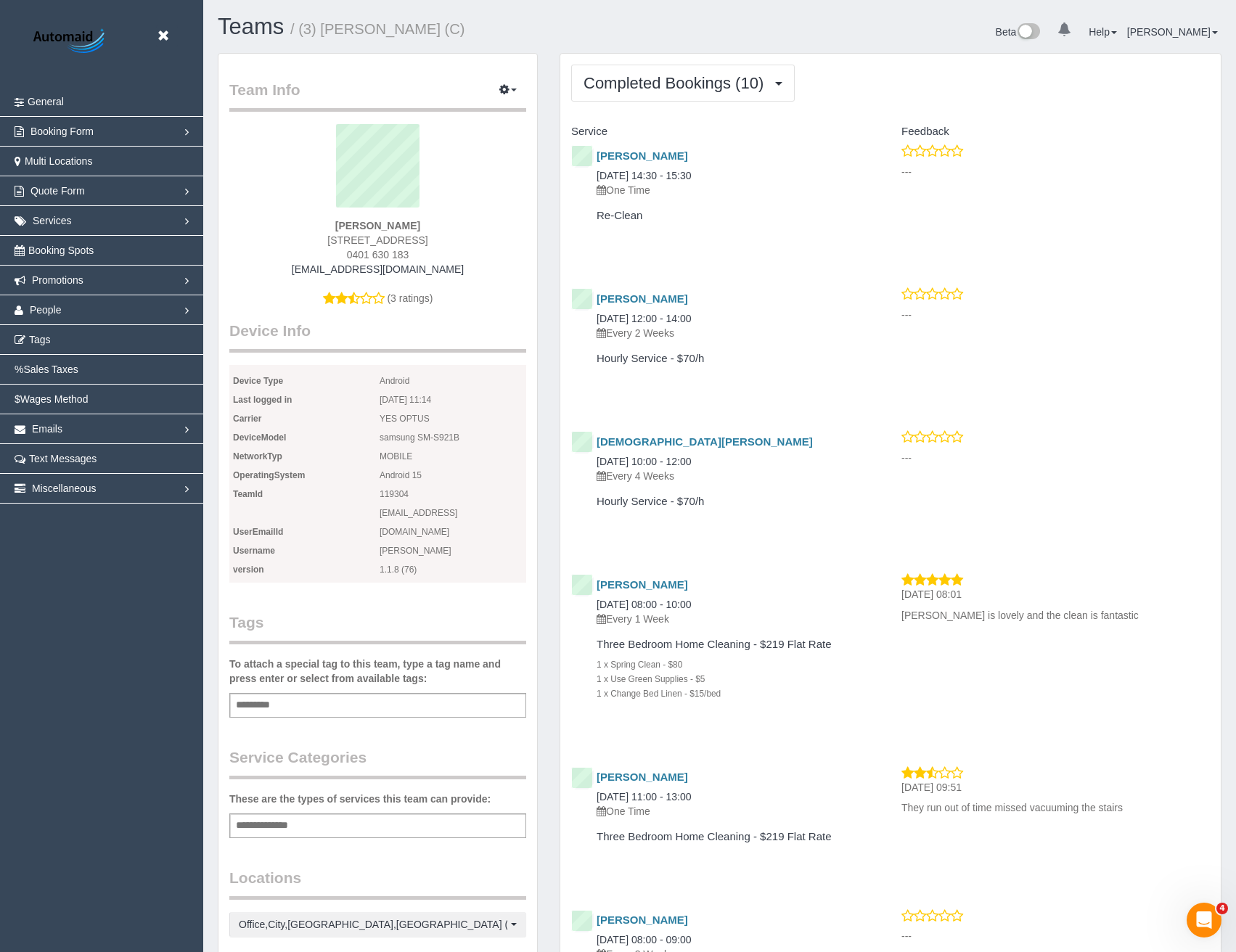
scroll to position [1763, 1236]
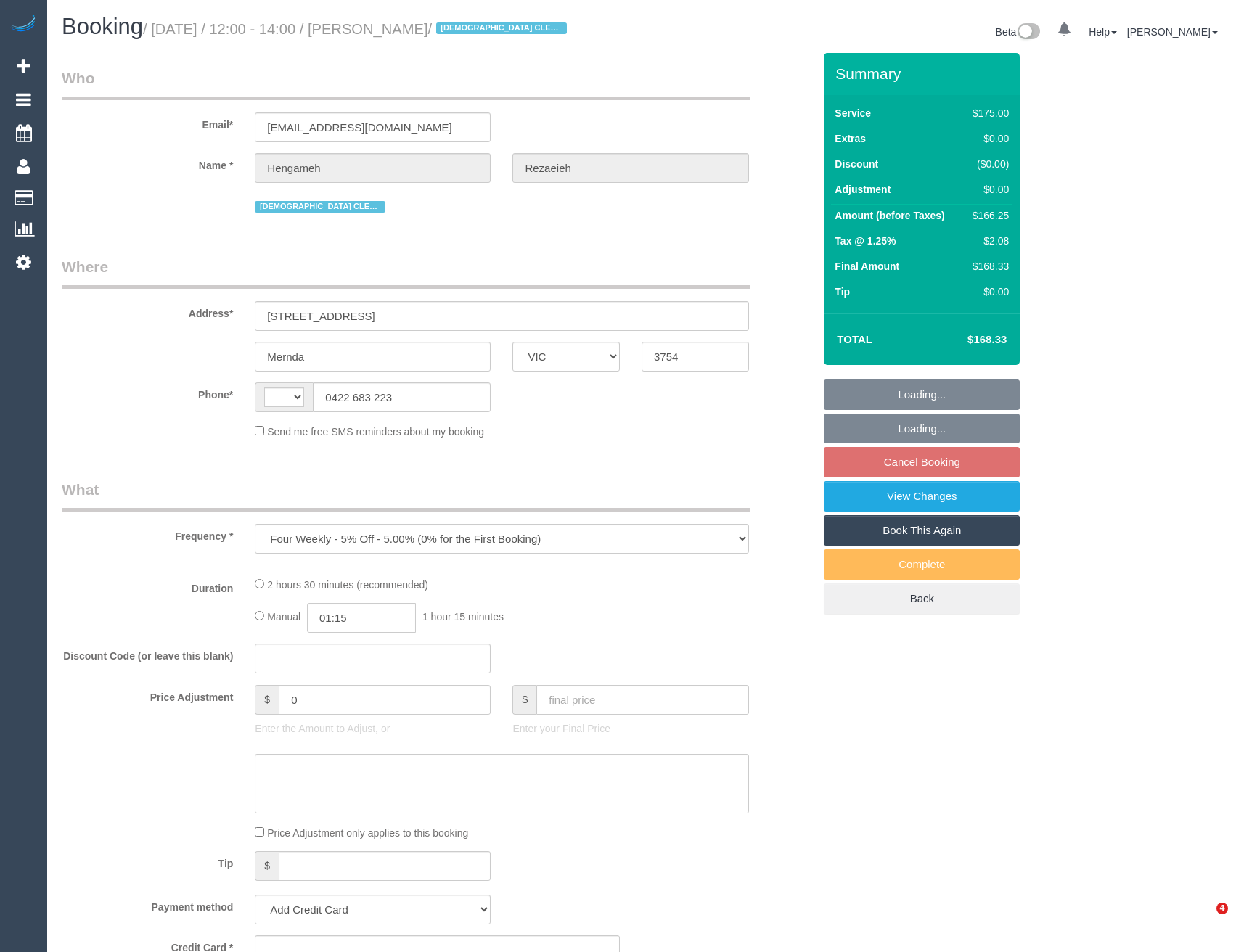
select select "VIC"
select select "string:stripe-pm_1NBBiB2GScqysDRVMJrcw7wk"
select select "string:AU"
select select "150"
select select "spot4"
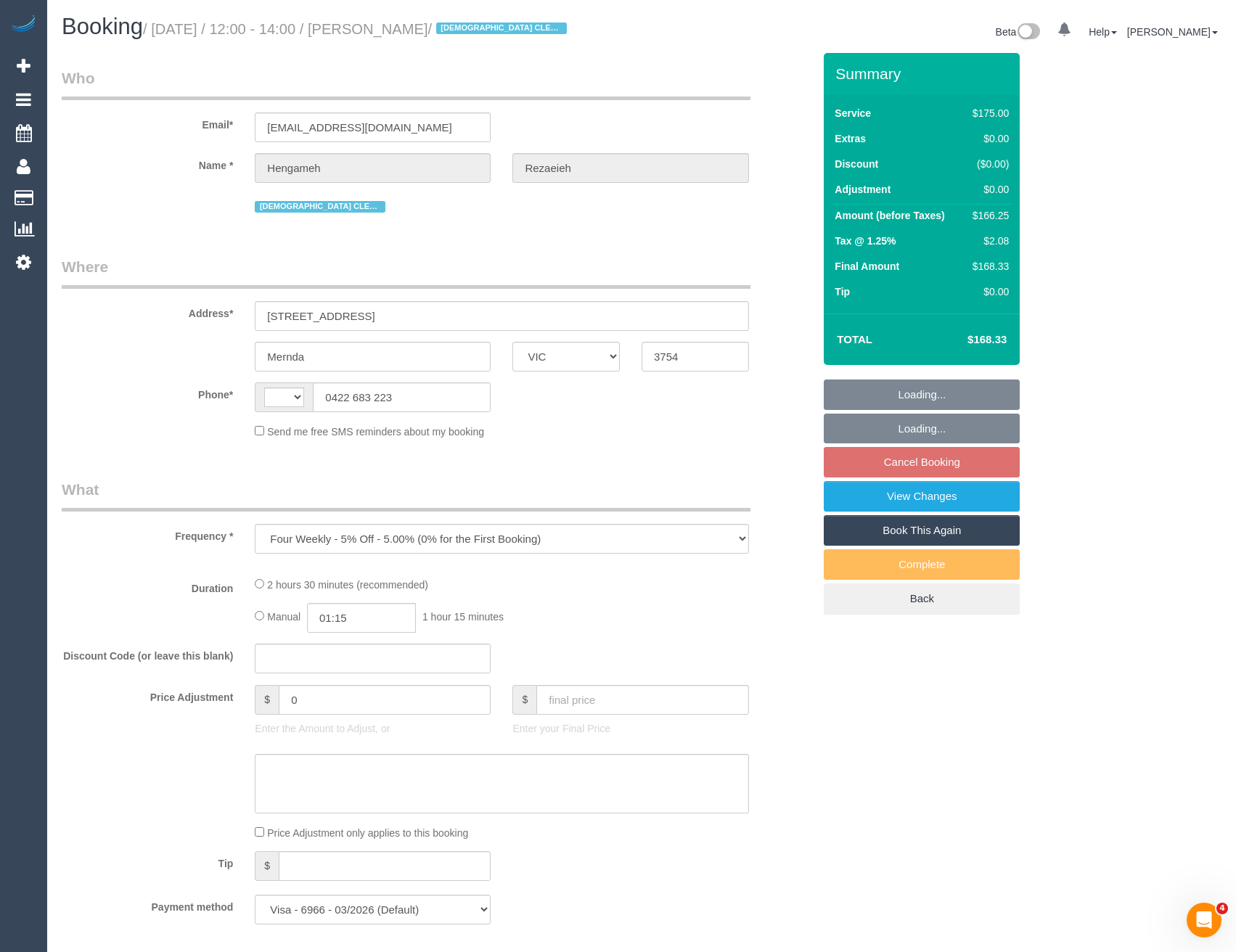
select select "number:29"
select select "number:14"
select select "number:19"
select select "number:24"
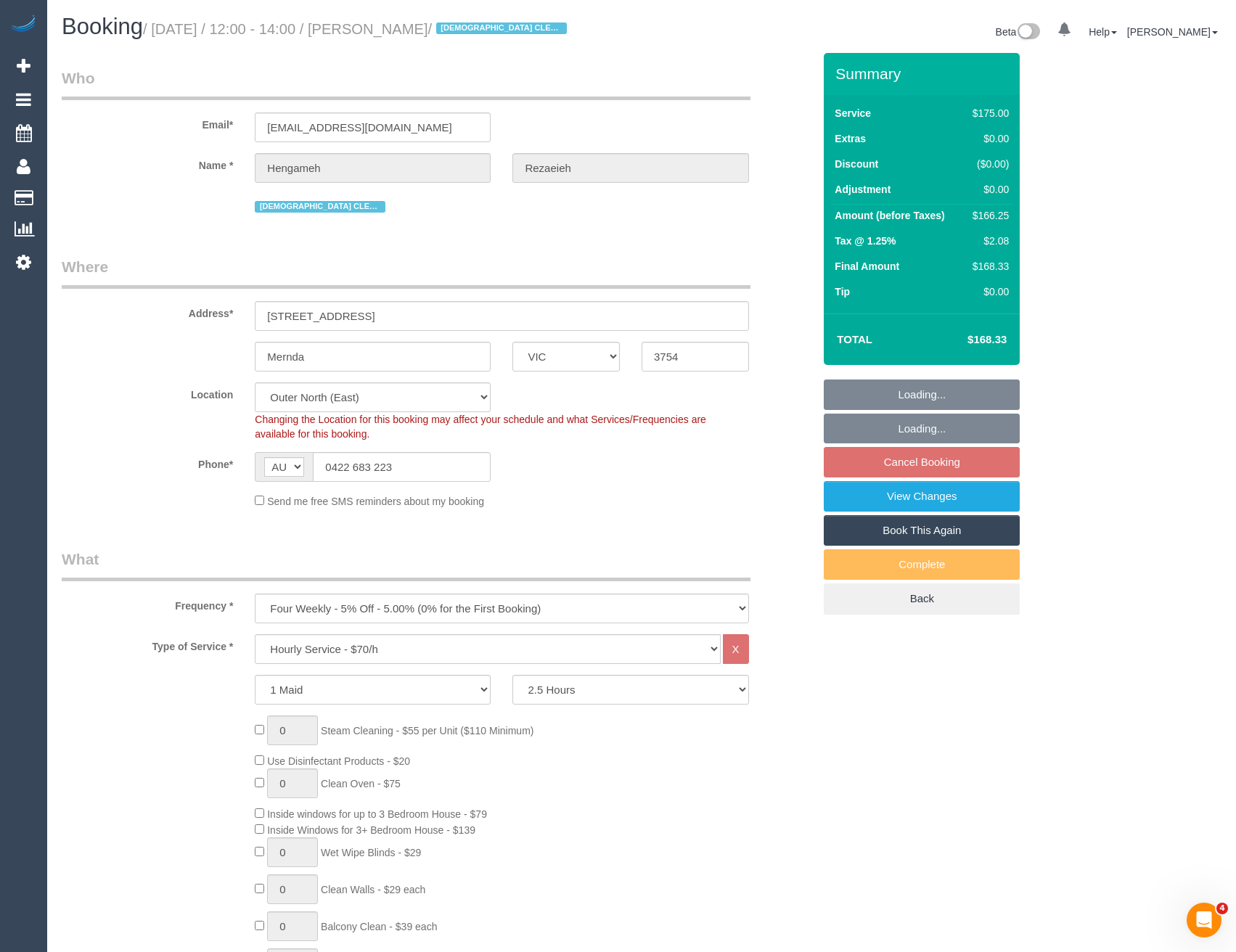
select select "object:1322"
select select "spot29"
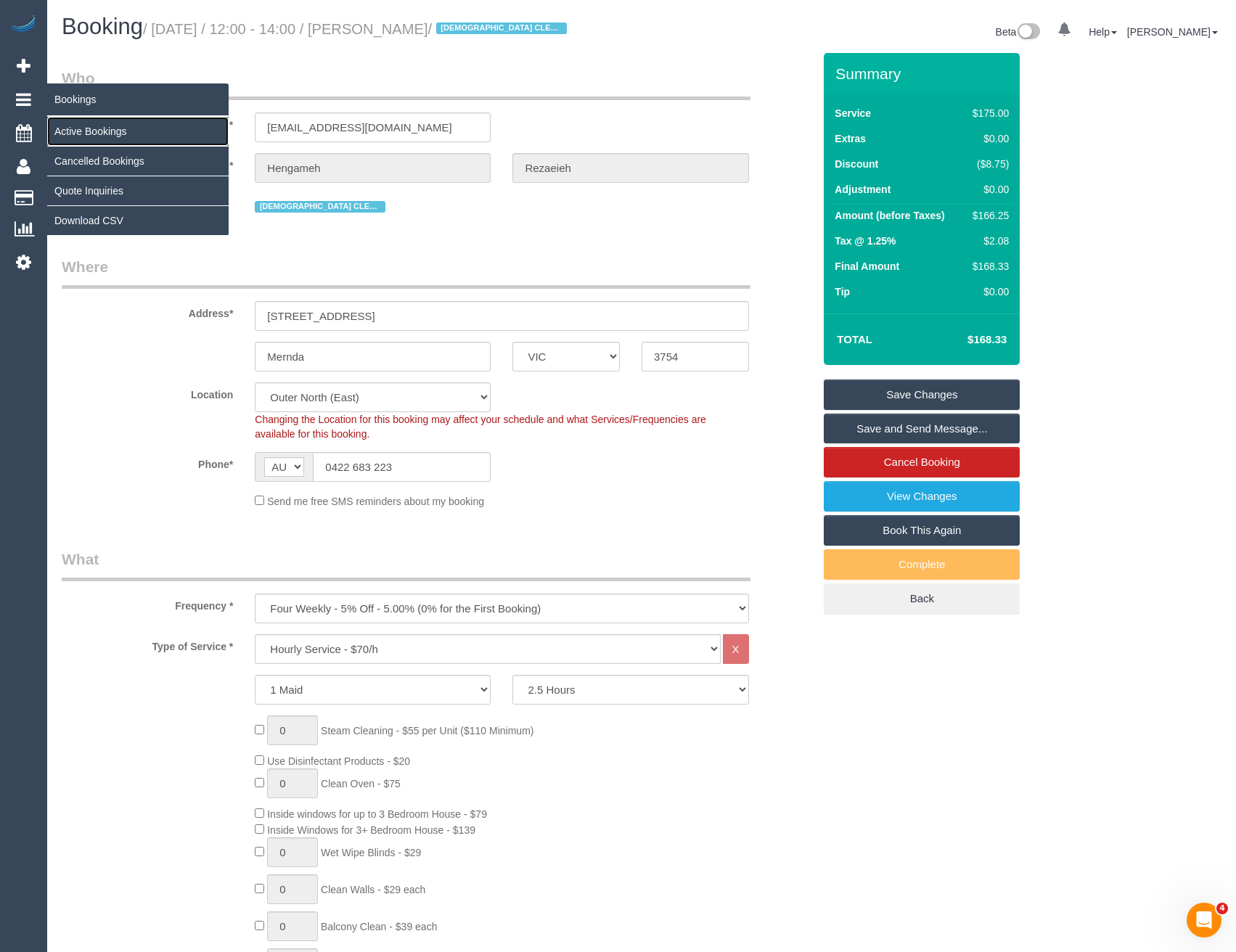
click at [95, 129] on link "Active Bookings" at bounding box center [138, 131] width 182 height 29
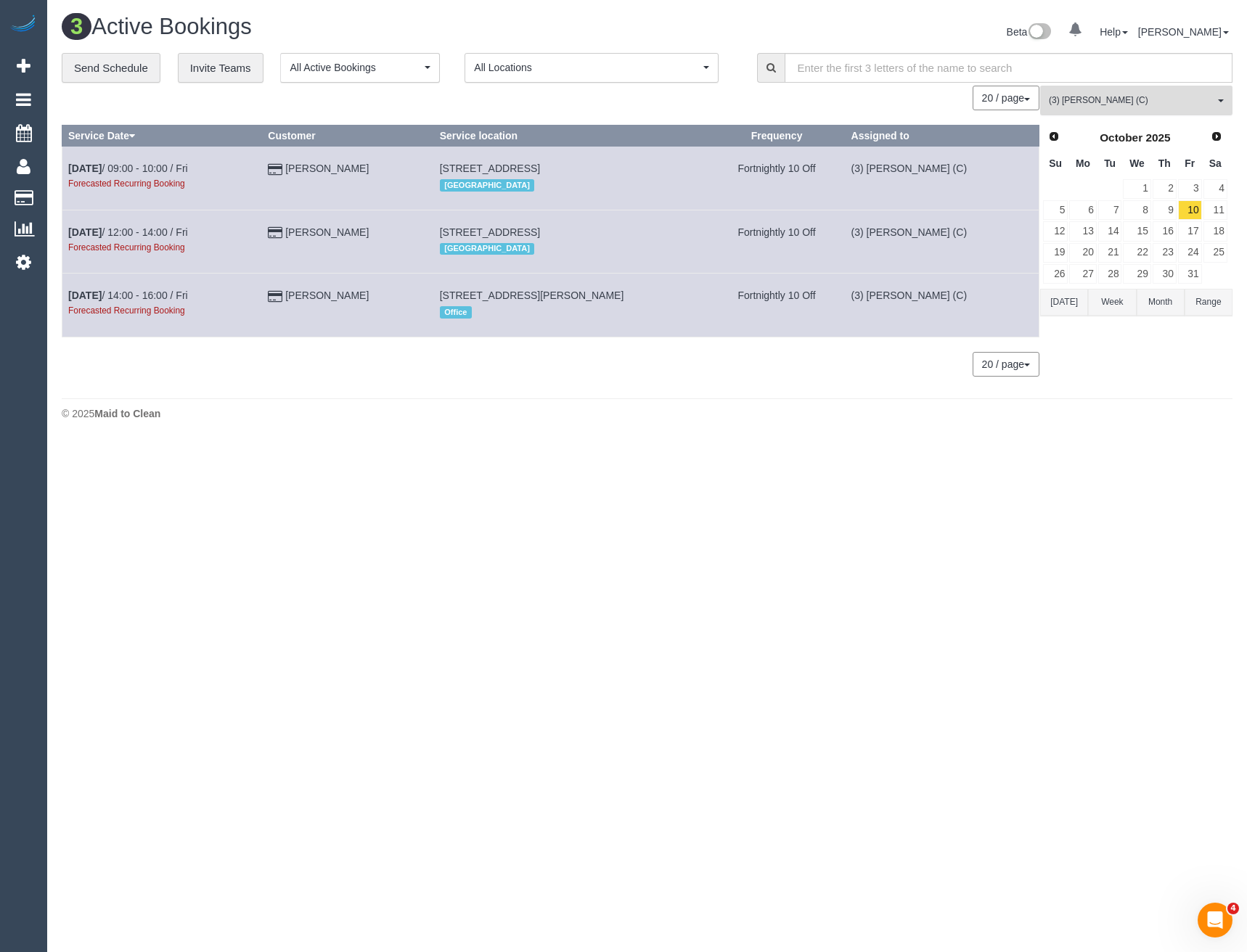
click at [1132, 99] on span "(3) [PERSON_NAME] (C)" at bounding box center [1131, 100] width 165 height 13
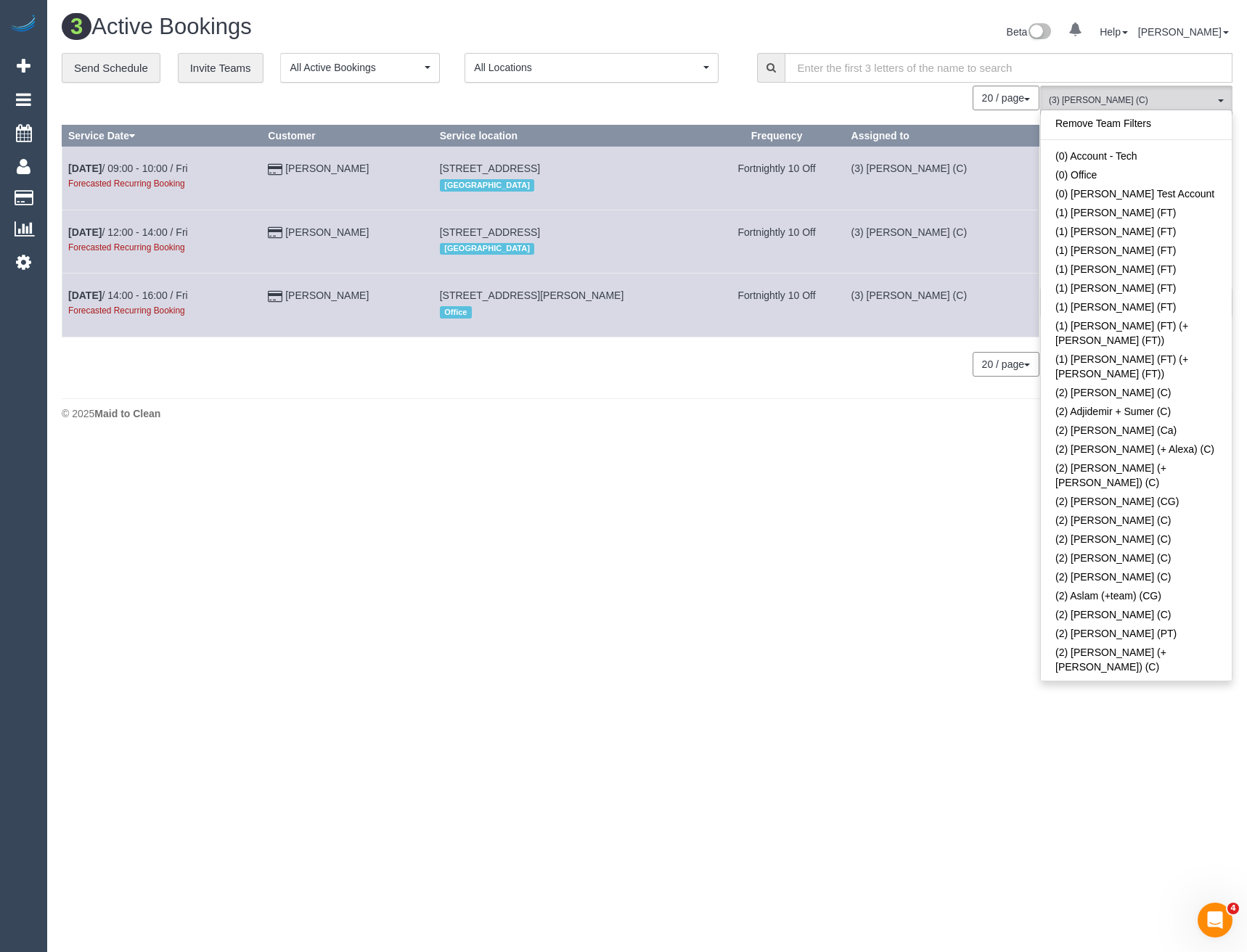
scroll to position [1911, 0]
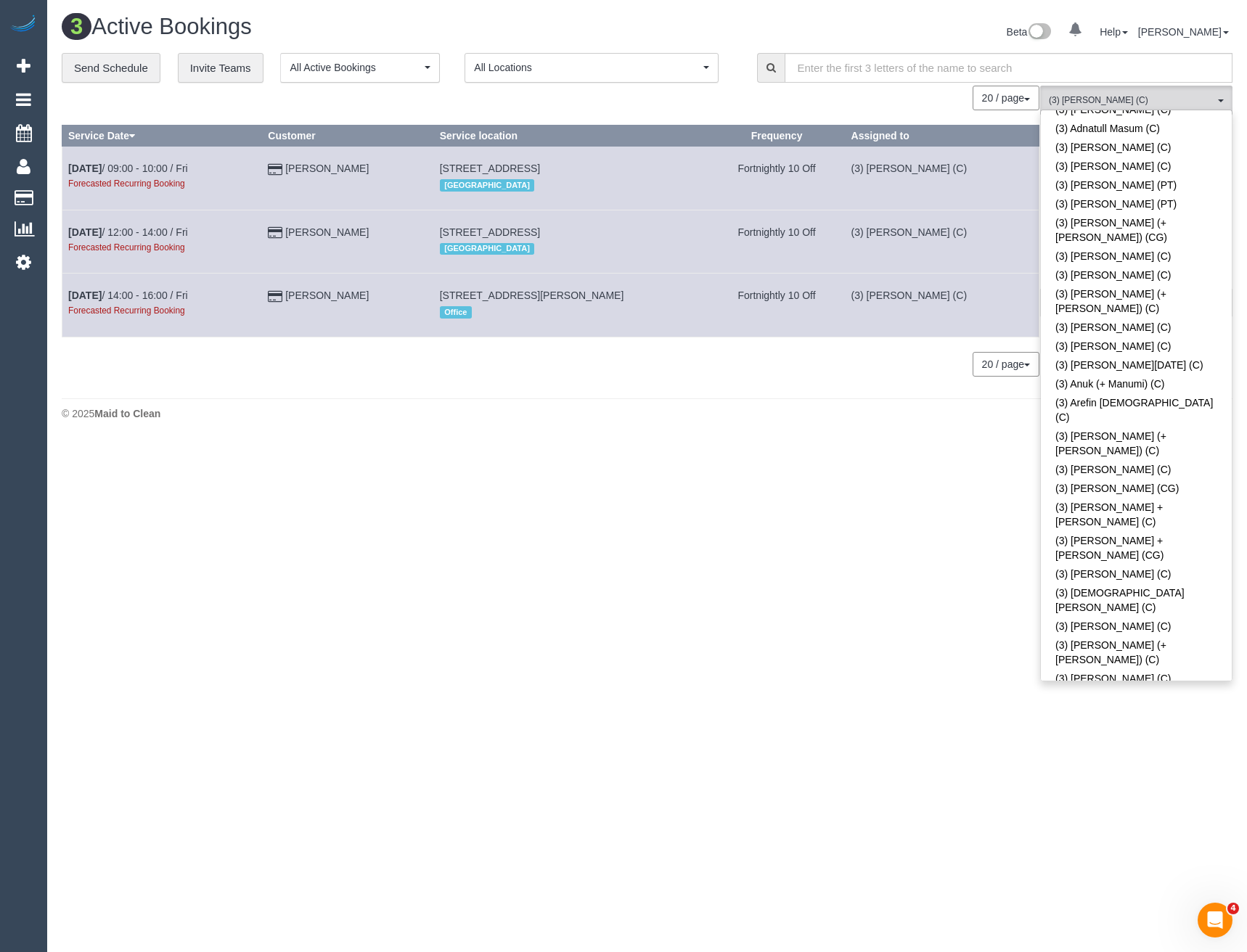
click at [1104, 792] on link "(3) [PERSON_NAME] (C)" at bounding box center [1136, 802] width 191 height 19
click at [1100, 669] on link "(3) Damian Maynes (C)" at bounding box center [1136, 678] width 191 height 19
click at [837, 390] on div "0 Bookings found. We couldn't find any bookings that matched your search. Creat…" at bounding box center [551, 238] width 979 height 305
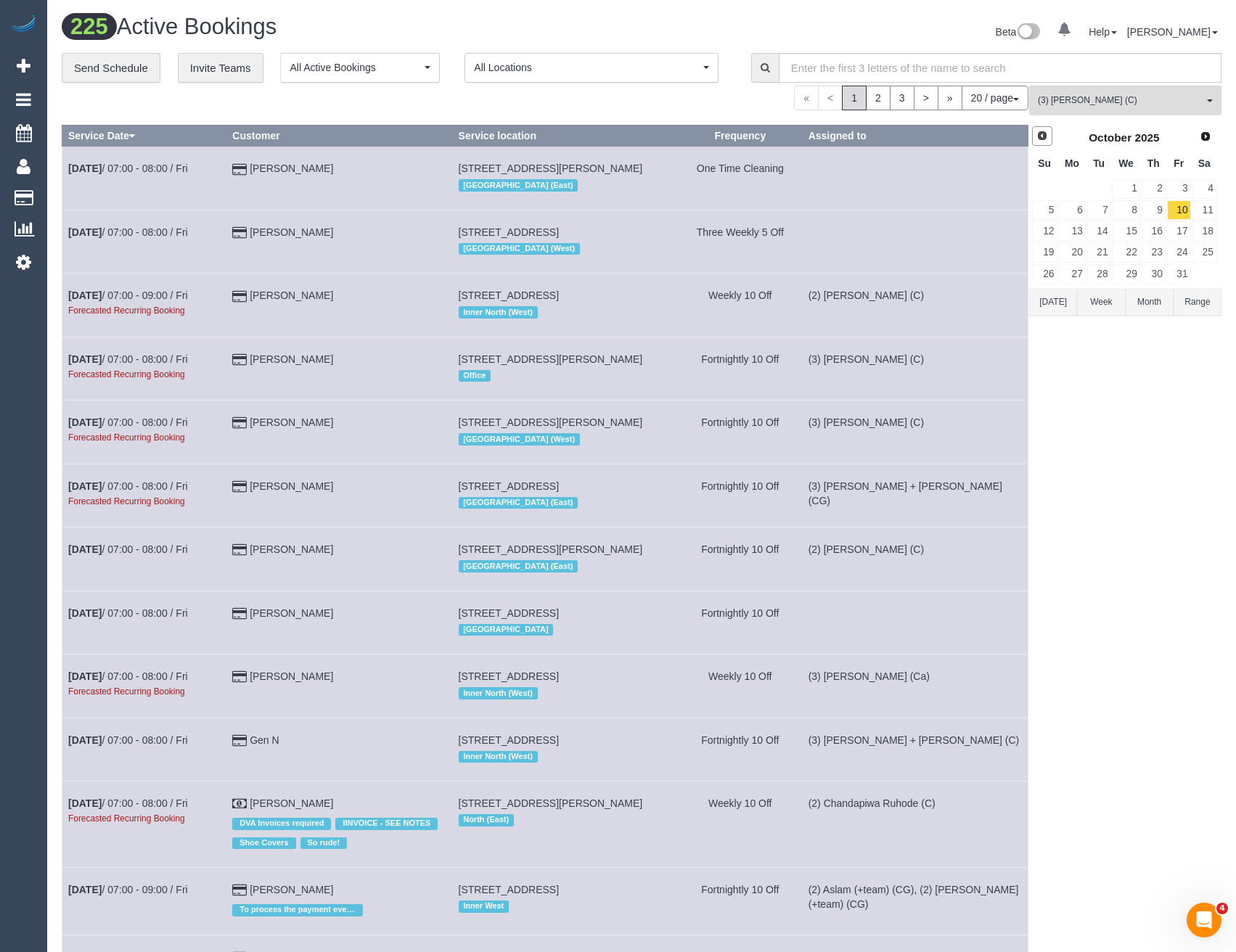
click at [1048, 134] on link "Prev" at bounding box center [1043, 136] width 20 height 20
click at [1133, 254] on link "24" at bounding box center [1126, 253] width 27 height 19
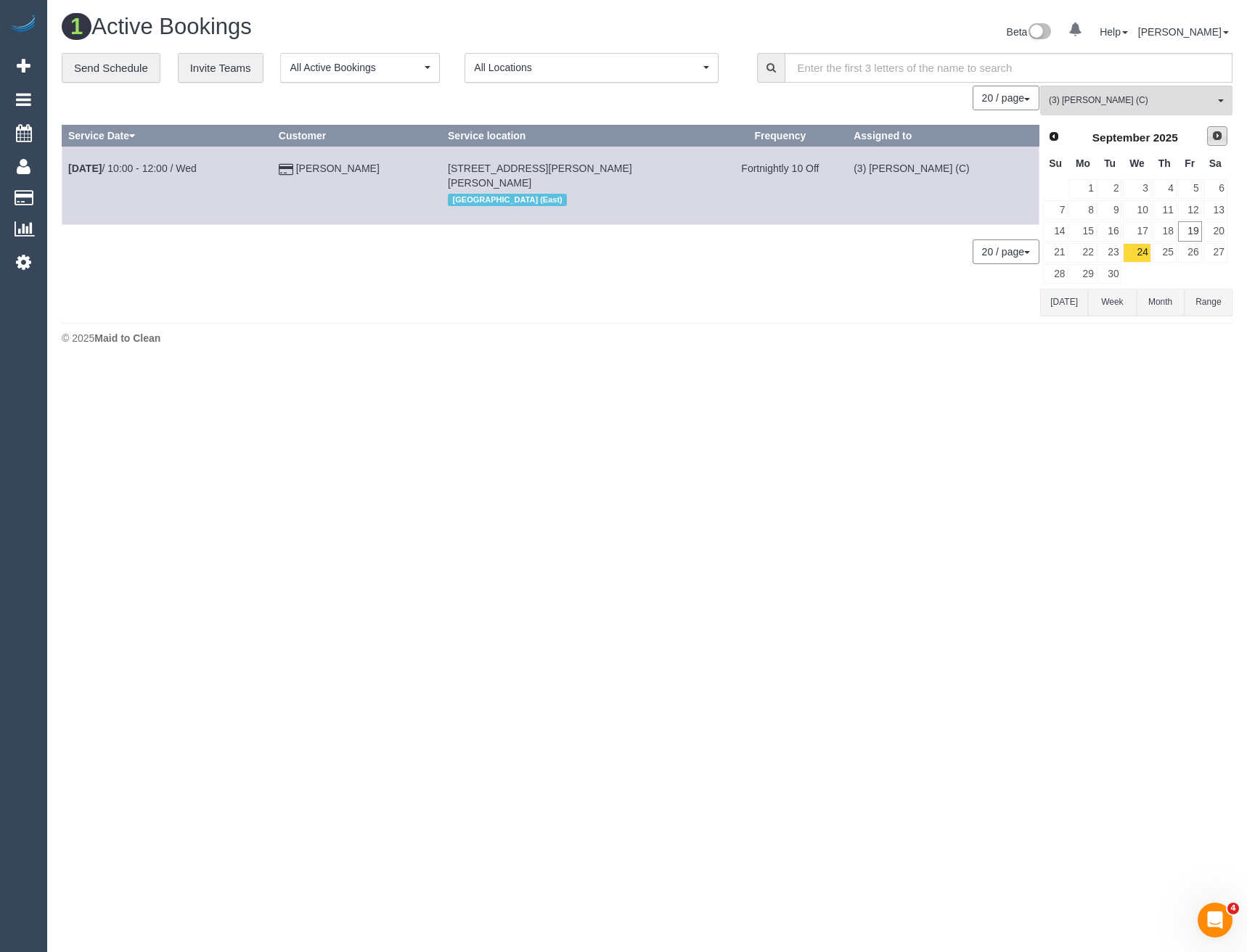
click at [1209, 137] on link "Next" at bounding box center [1218, 136] width 20 height 20
click at [1137, 187] on link "1" at bounding box center [1137, 189] width 27 height 19
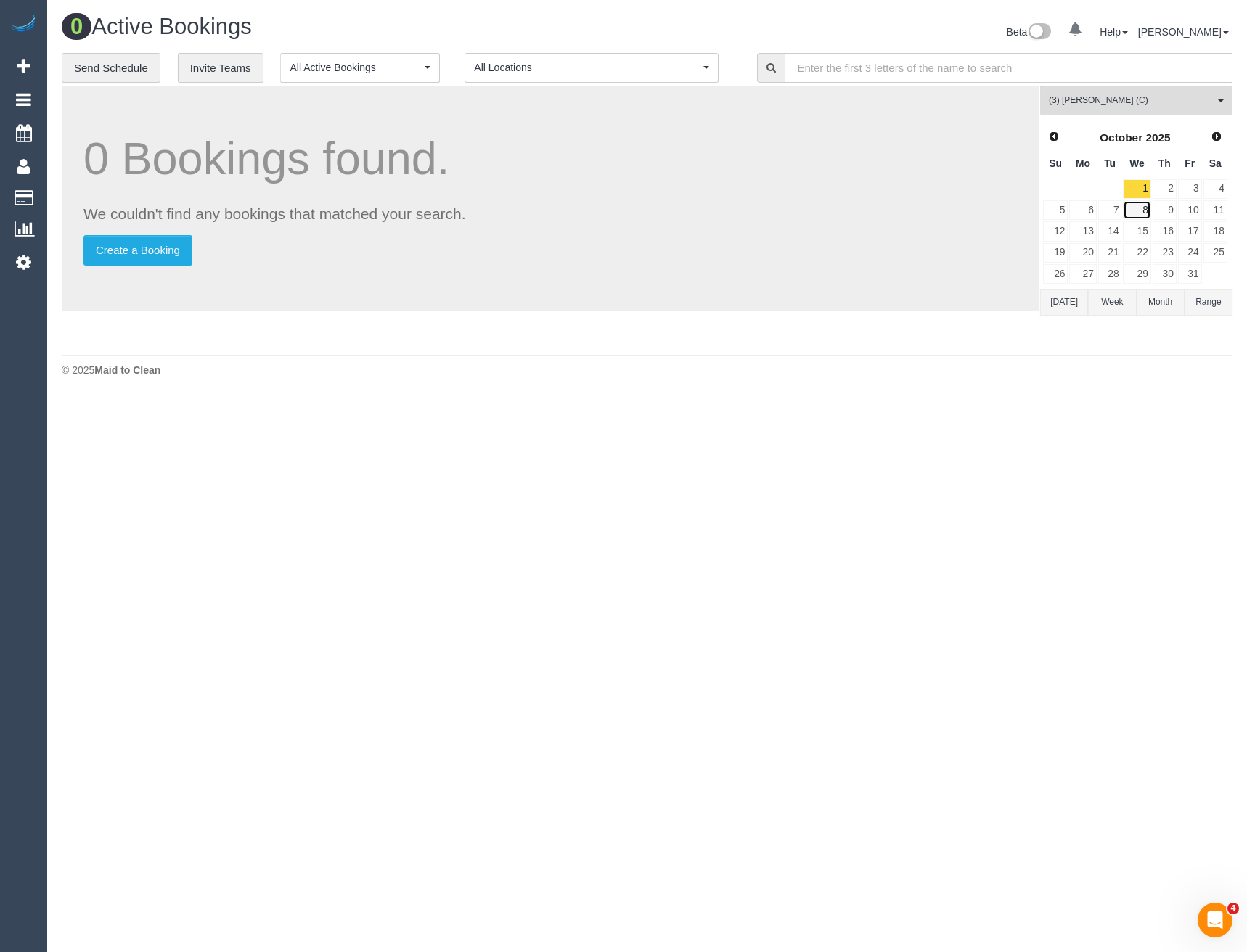
click at [1140, 212] on link "8" at bounding box center [1137, 210] width 27 height 19
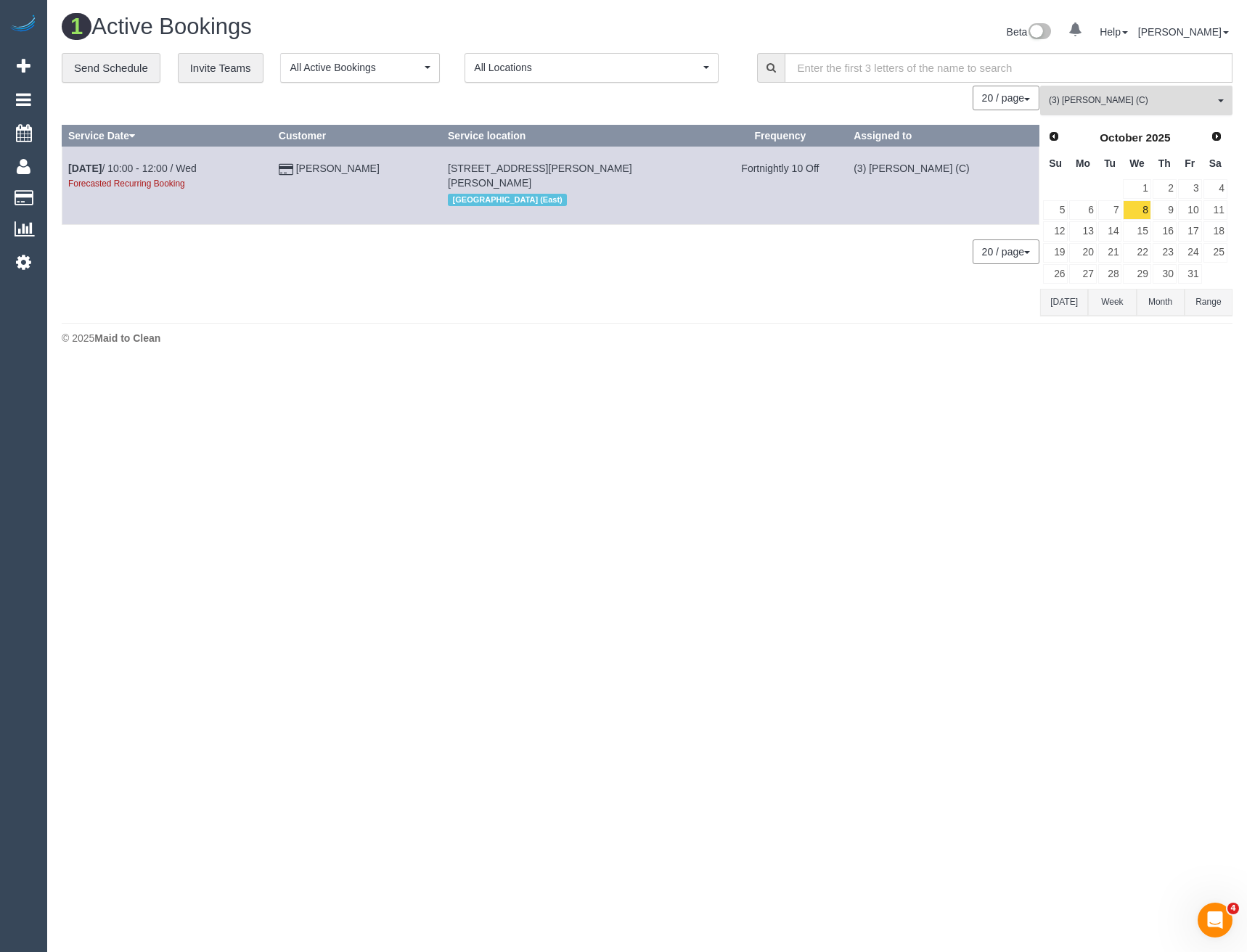
click at [1139, 107] on span "(3) Damian Maynes (C)" at bounding box center [1131, 100] width 165 height 13
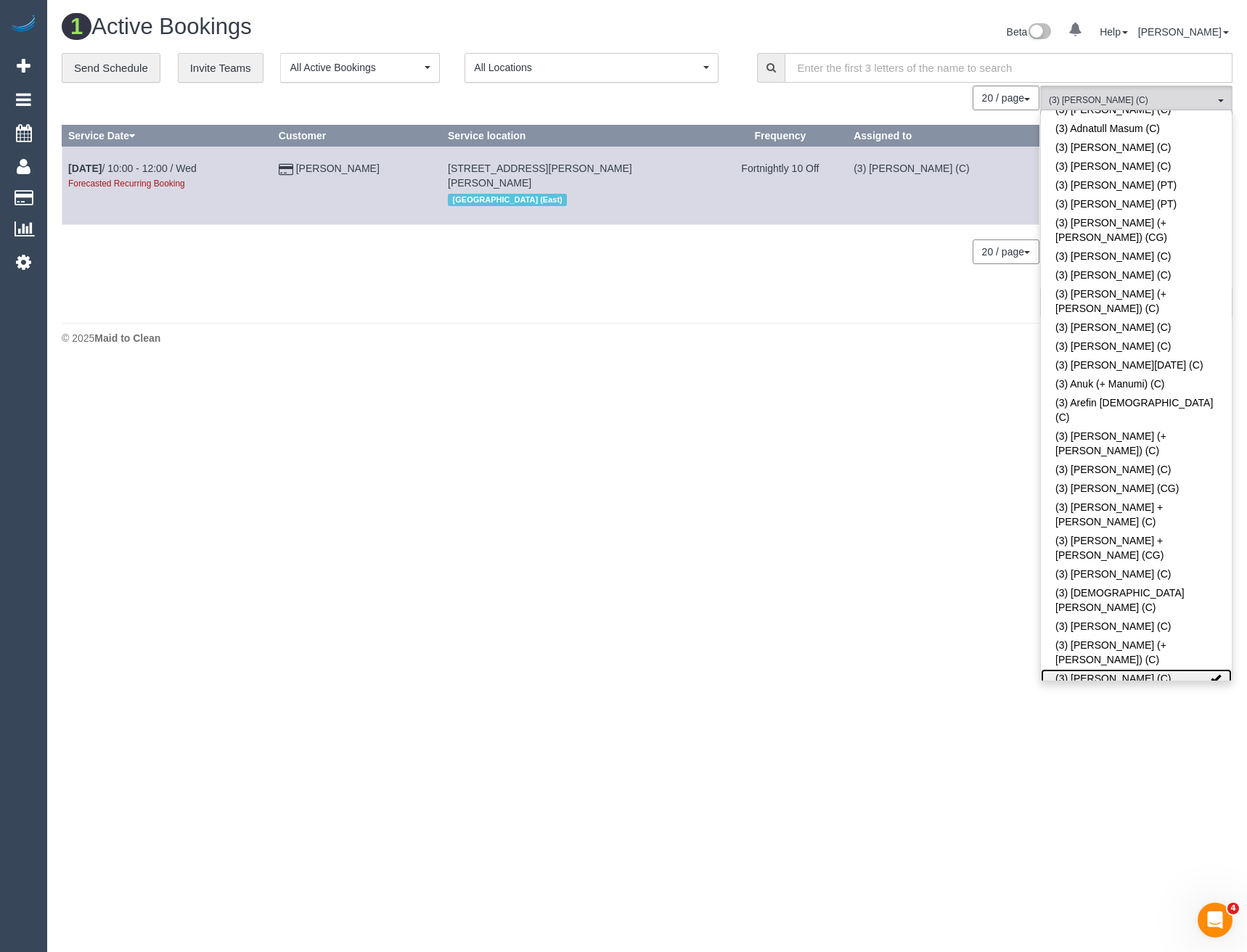
click at [1144, 669] on link "(3) Damian Maynes (C)" at bounding box center [1136, 678] width 191 height 19
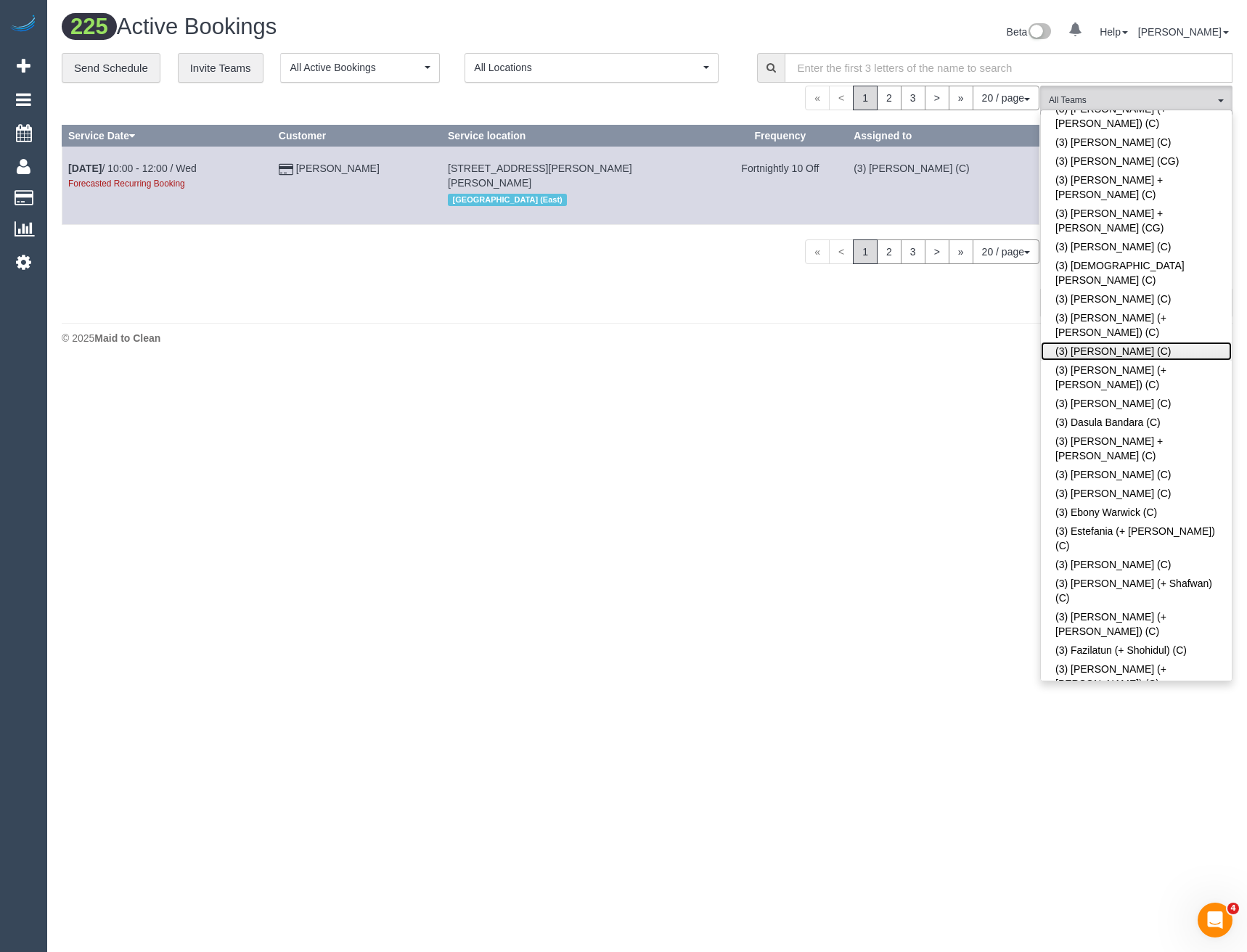
scroll to position [2274, 0]
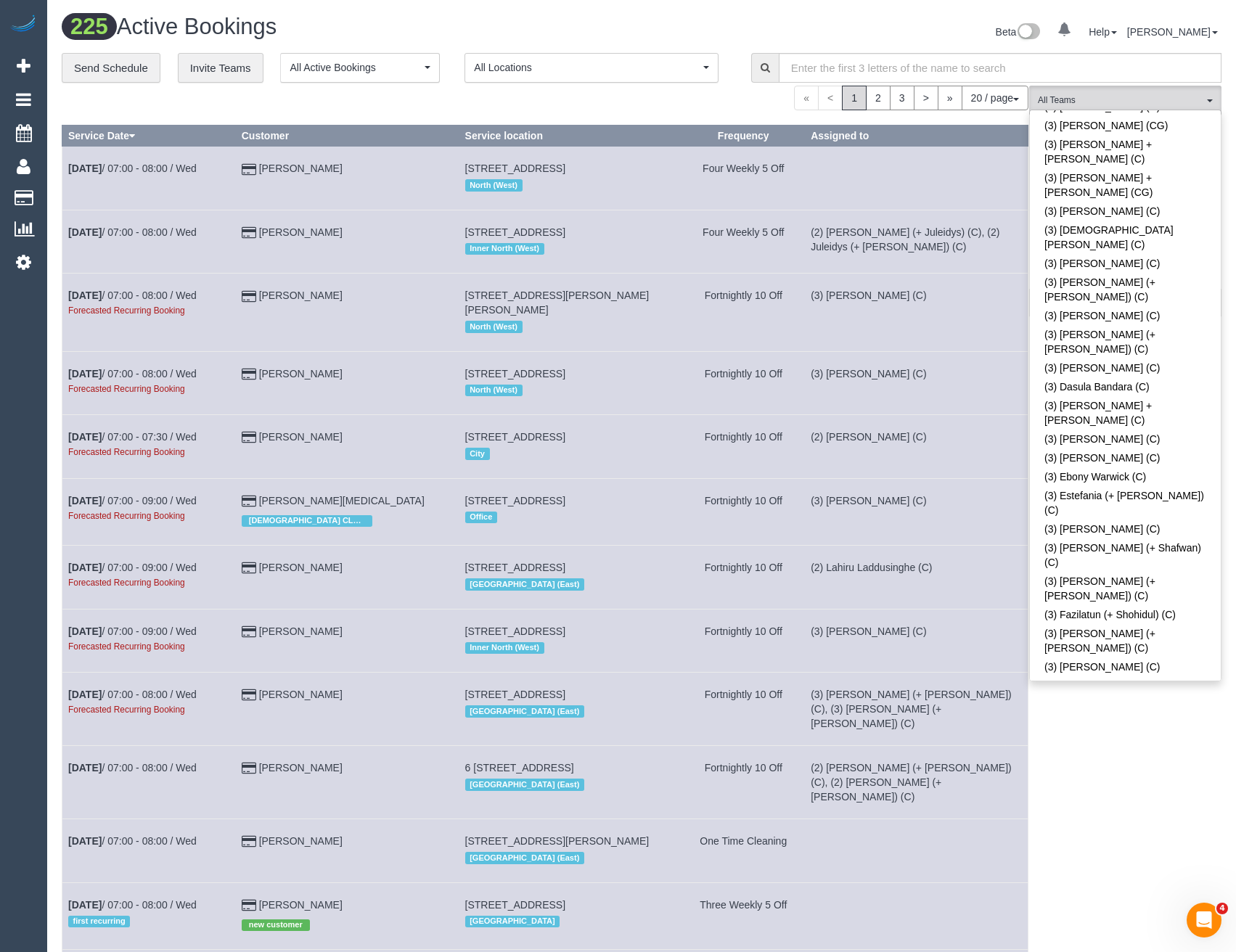
click at [1101, 908] on link "(3) Jahidul Islam (C)" at bounding box center [1125, 917] width 191 height 19
click at [1128, 741] on div "(3) Jahidul Islam (C) All Teams Remove Team Filters (0) Account - Tech (0) Offi…" at bounding box center [1126, 799] width 192 height 1426
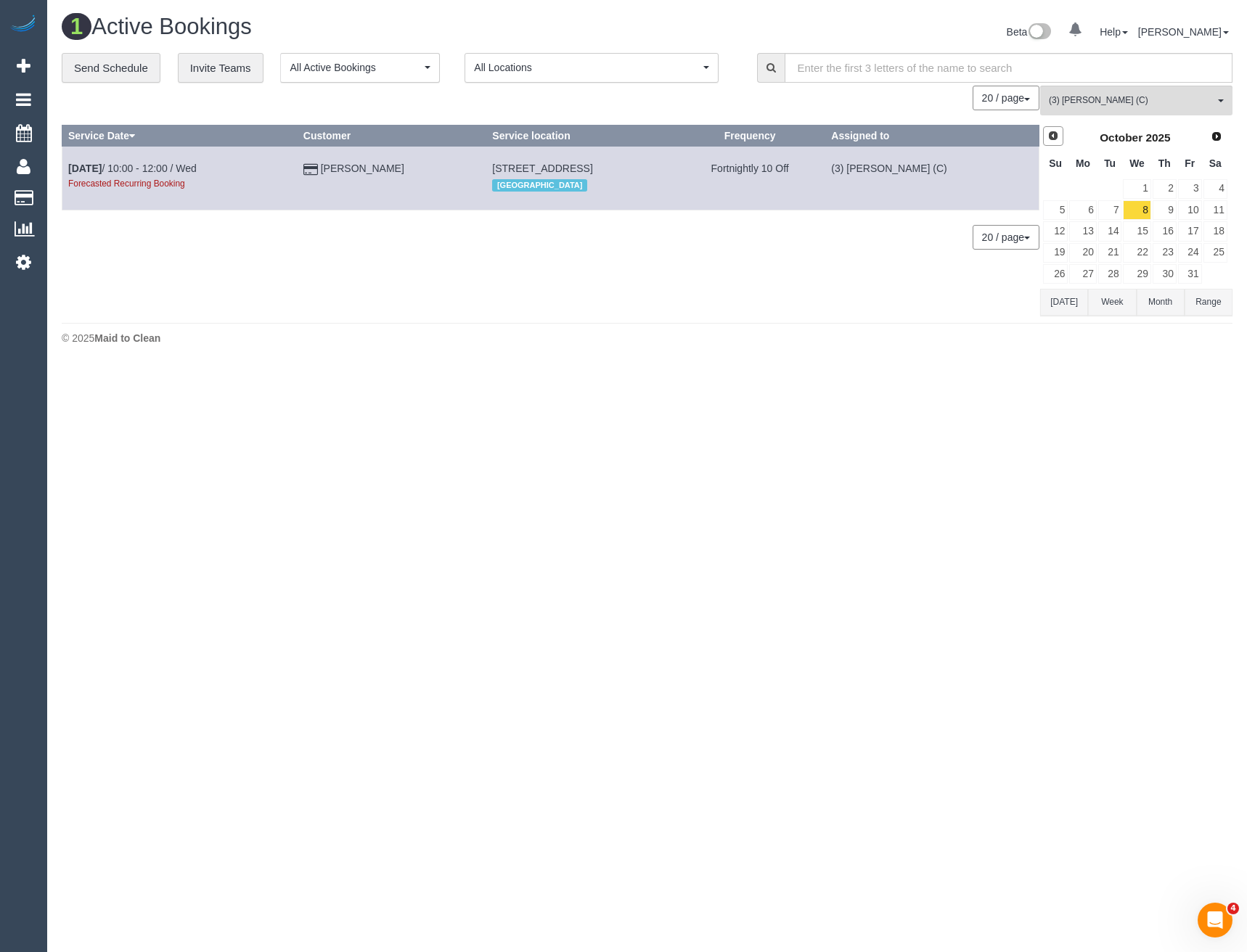
click at [1061, 136] on link "Prev" at bounding box center [1054, 136] width 20 height 20
click at [1135, 252] on link "24" at bounding box center [1137, 253] width 27 height 19
click at [1225, 136] on link "Next" at bounding box center [1218, 136] width 20 height 20
click at [1145, 188] on link "1" at bounding box center [1137, 189] width 27 height 19
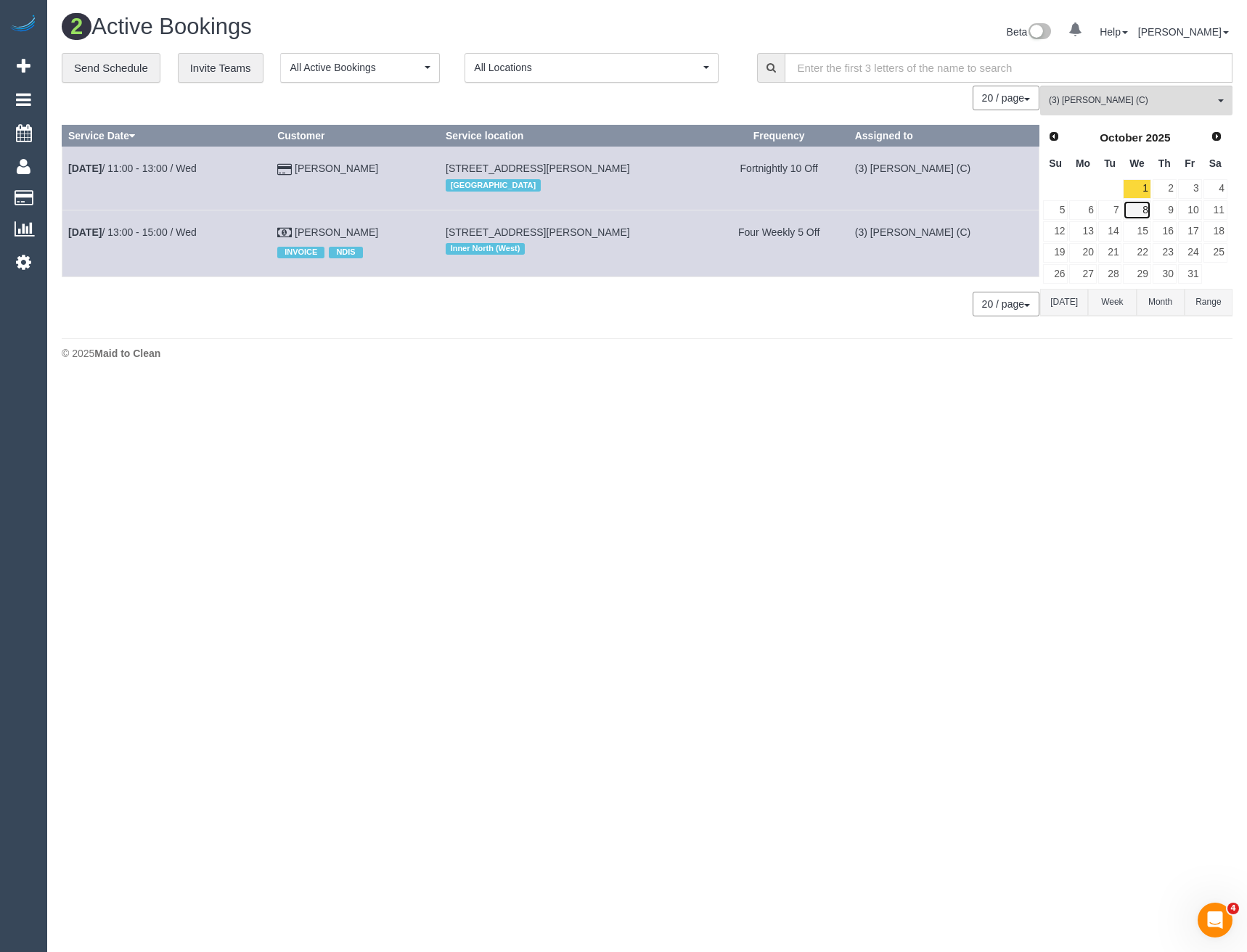
click at [1140, 206] on link "8" at bounding box center [1137, 210] width 27 height 19
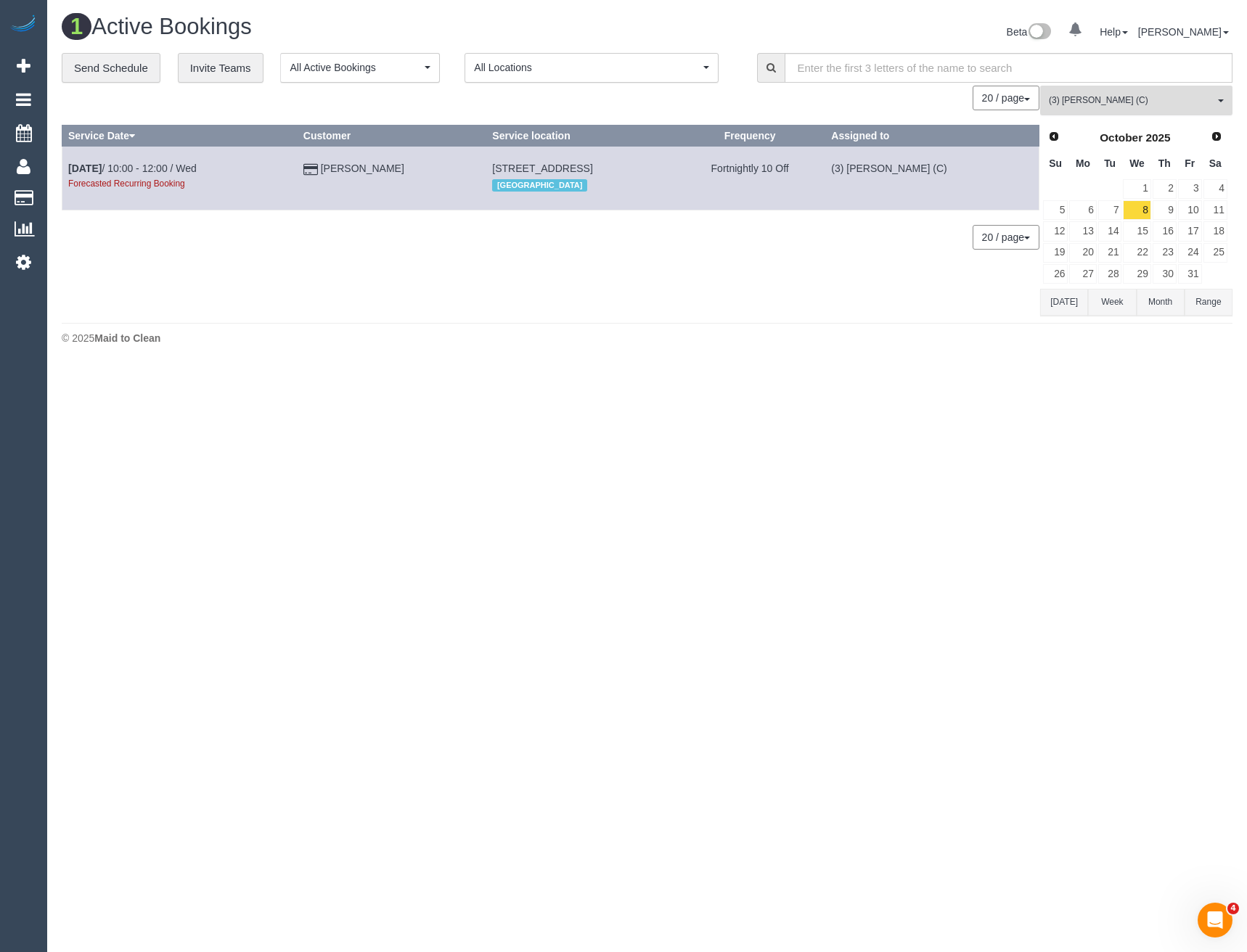
click at [1106, 92] on button "(3) Jahidul Islam (C) All Teams" at bounding box center [1137, 100] width 192 height 30
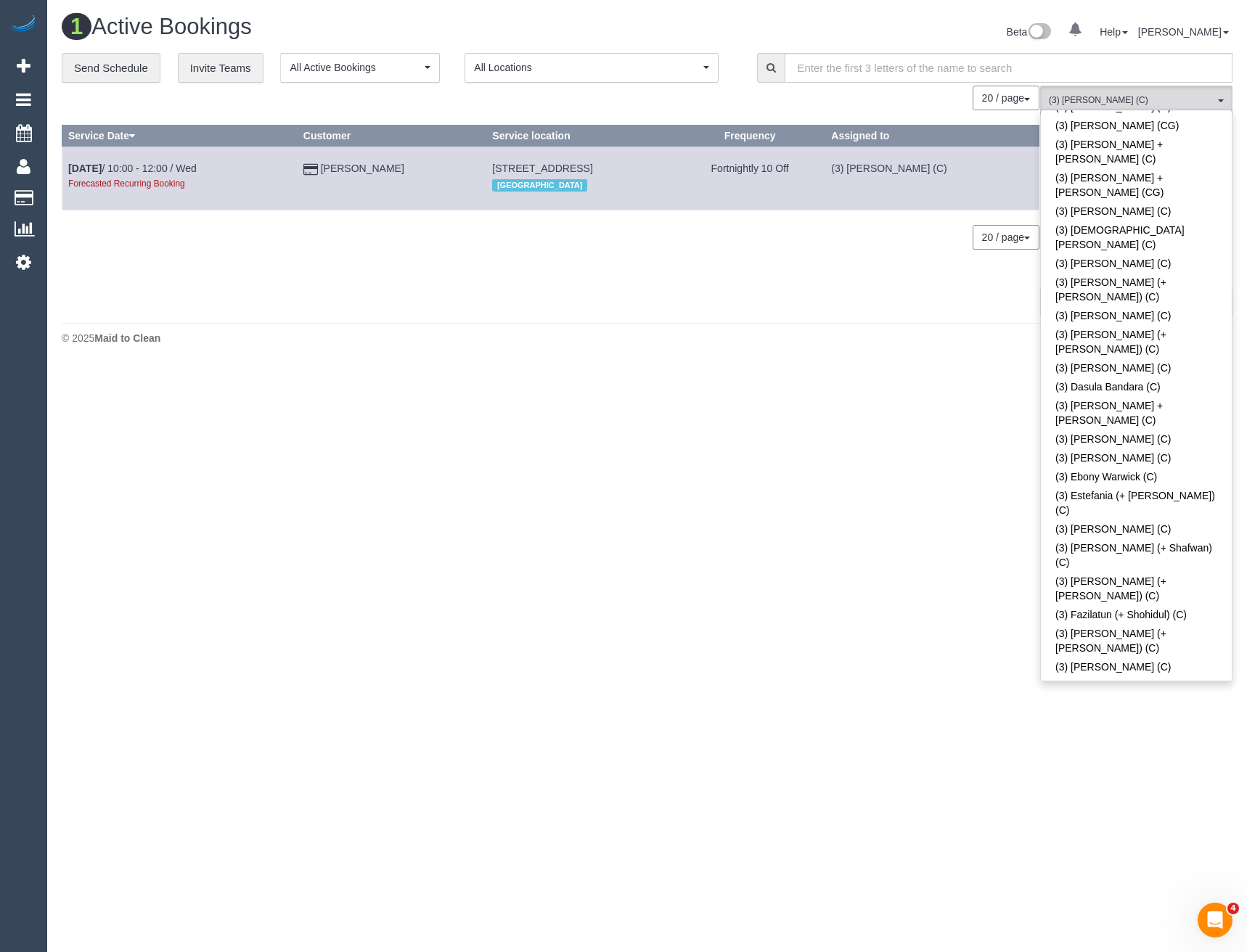
click at [1101, 908] on link "(3) Jahidul Islam (C)" at bounding box center [1136, 917] width 191 height 19
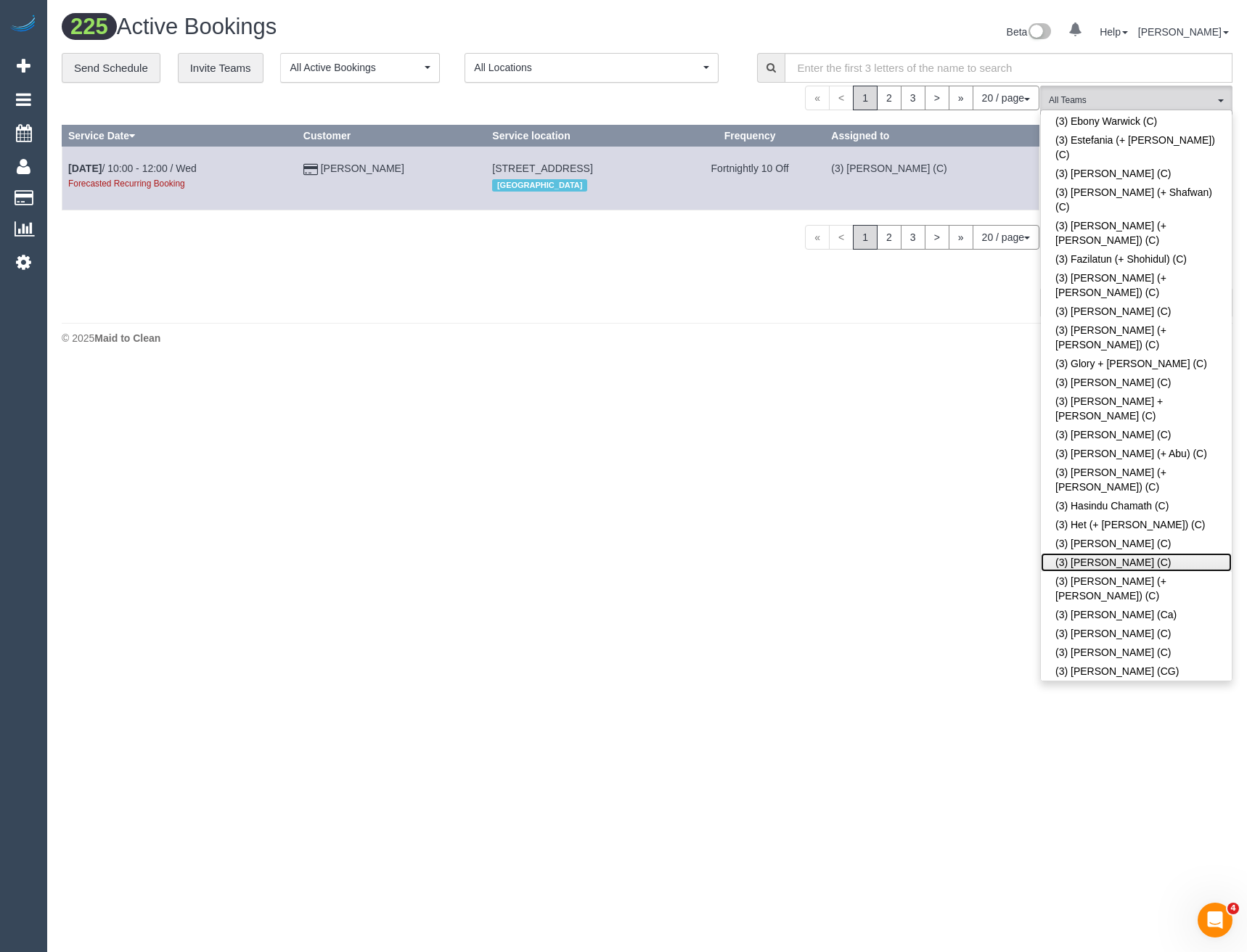
scroll to position [2565, 0]
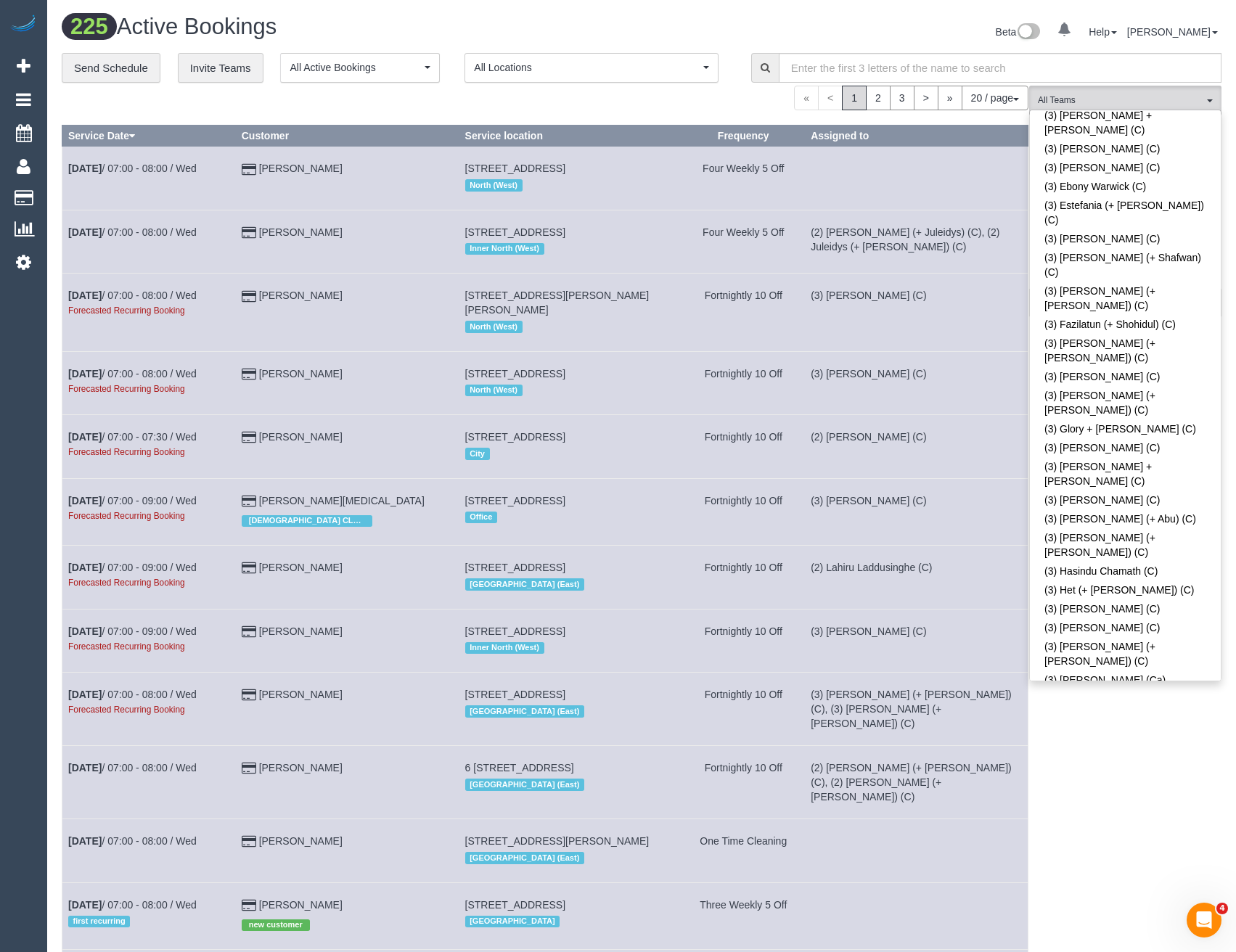
click at [1109, 756] on div "(3) Liz (+ Tony) (C) All Teams Remove Team Filters (0) Account - Tech (0) Offic…" at bounding box center [1126, 799] width 192 height 1426
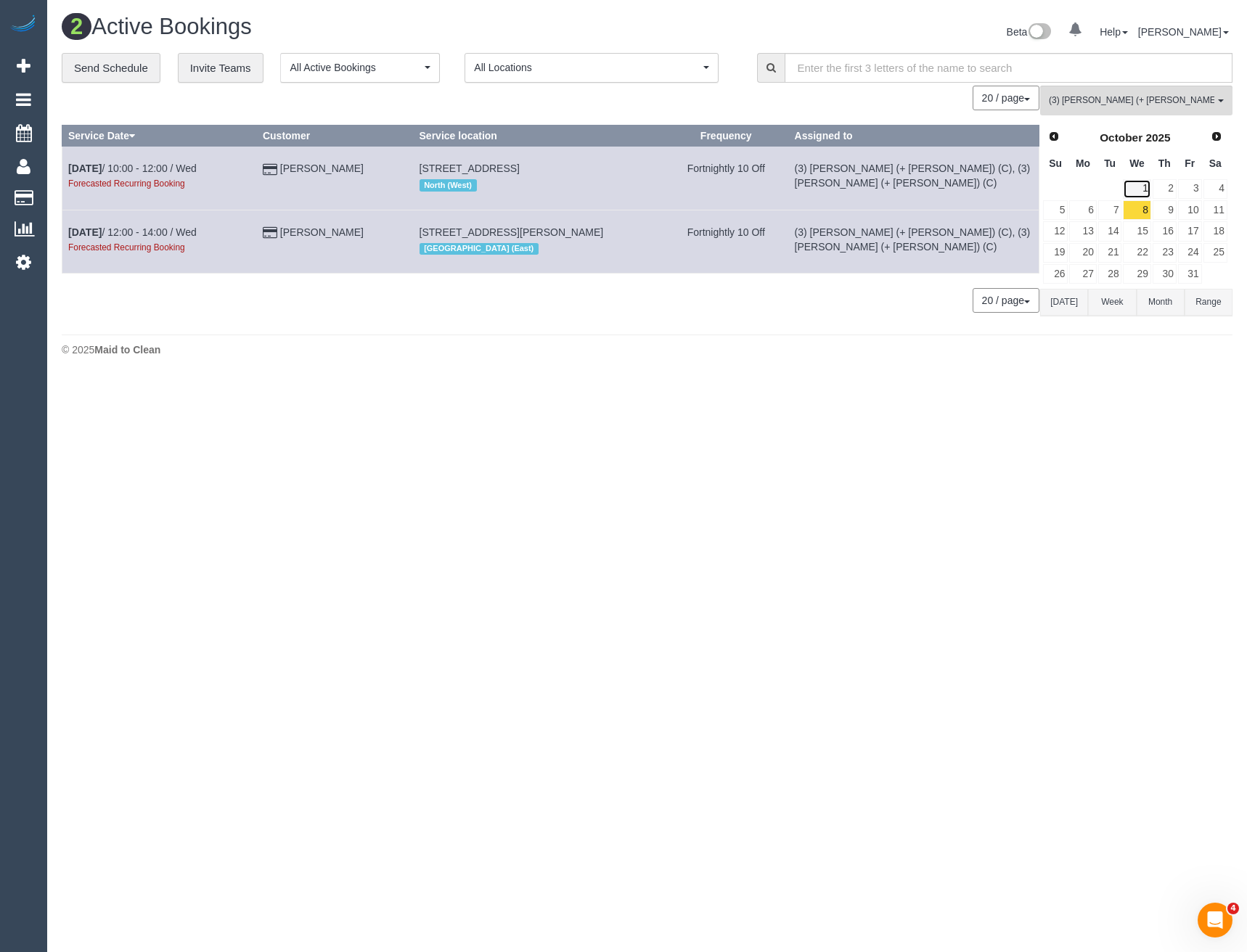
click at [1140, 184] on link "1" at bounding box center [1137, 189] width 27 height 19
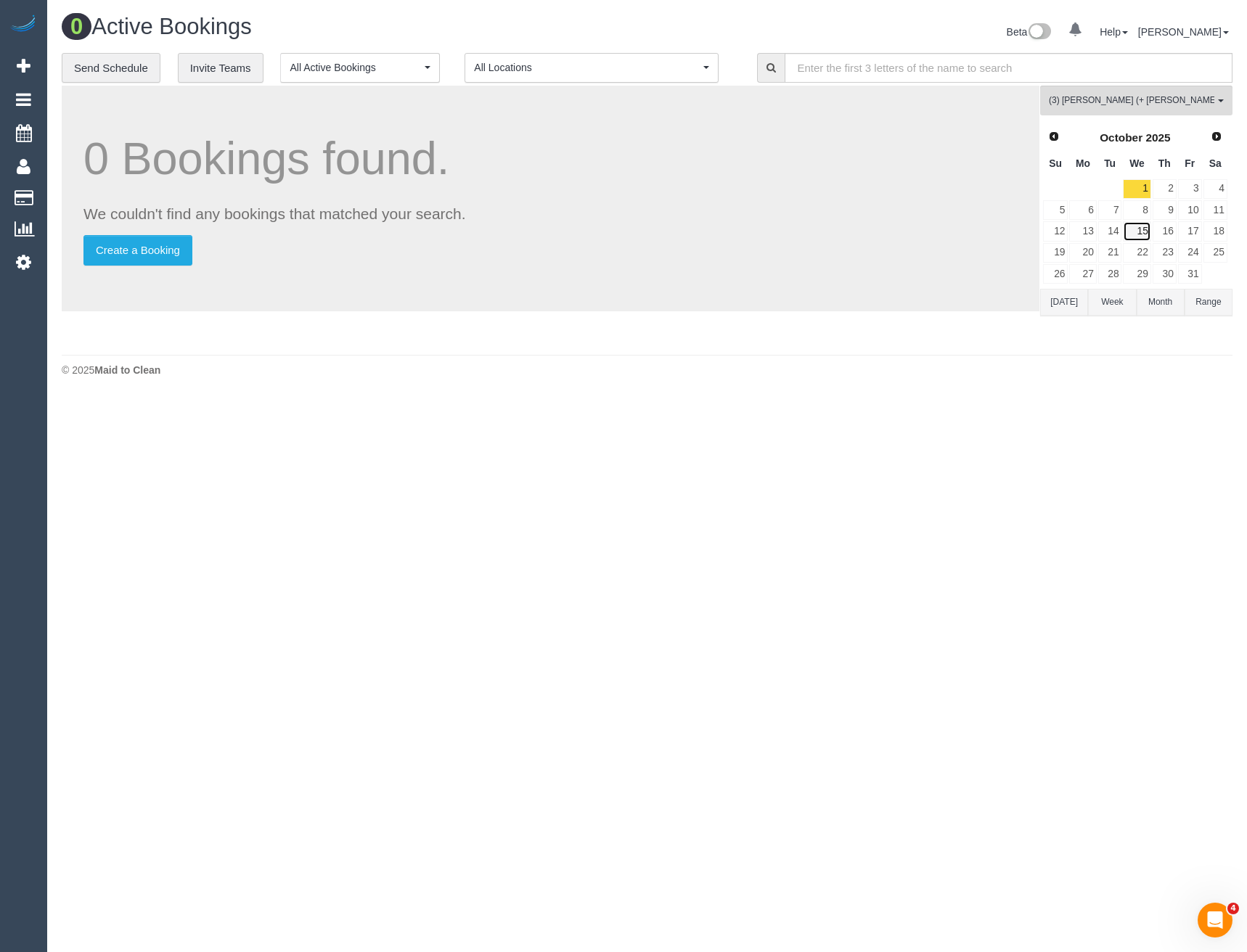
click at [1140, 229] on link "15" at bounding box center [1137, 231] width 27 height 19
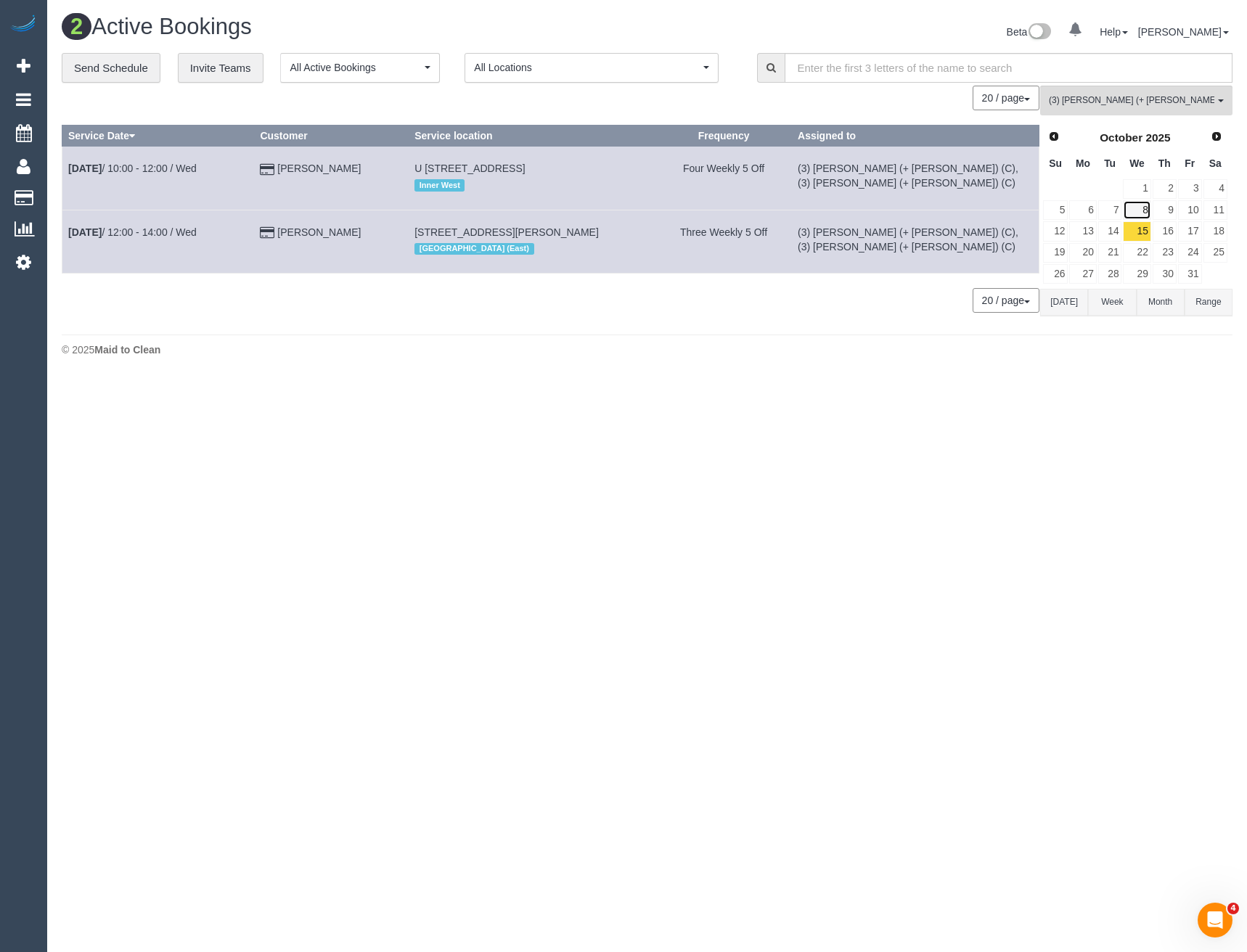
click at [1141, 215] on link "8" at bounding box center [1137, 210] width 27 height 19
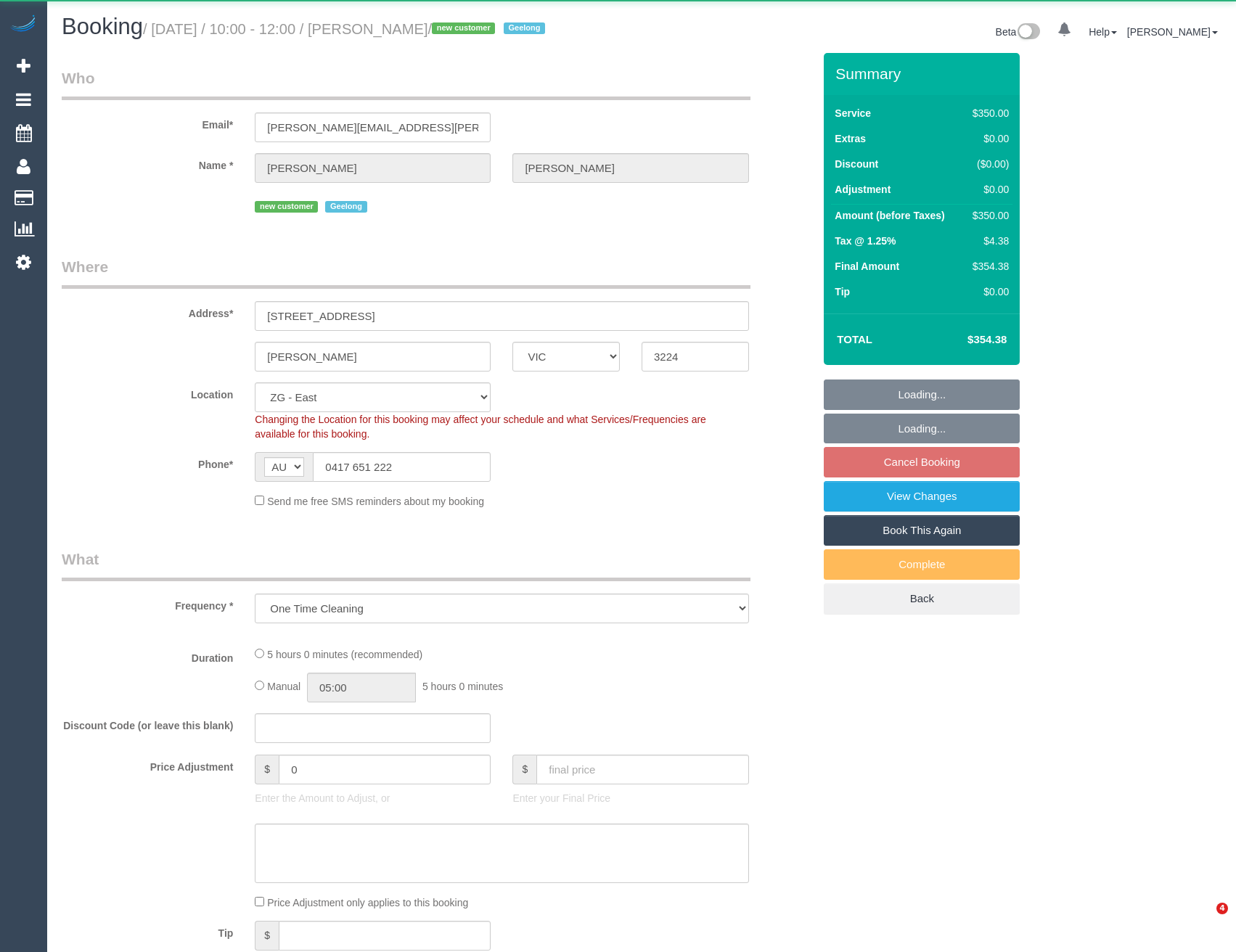
select select "VIC"
select select "object:918"
select select "string:stripe-pm_1S7Z1u2GScqysDRVbdmgQ10w"
select select "300"
select select "spot4"
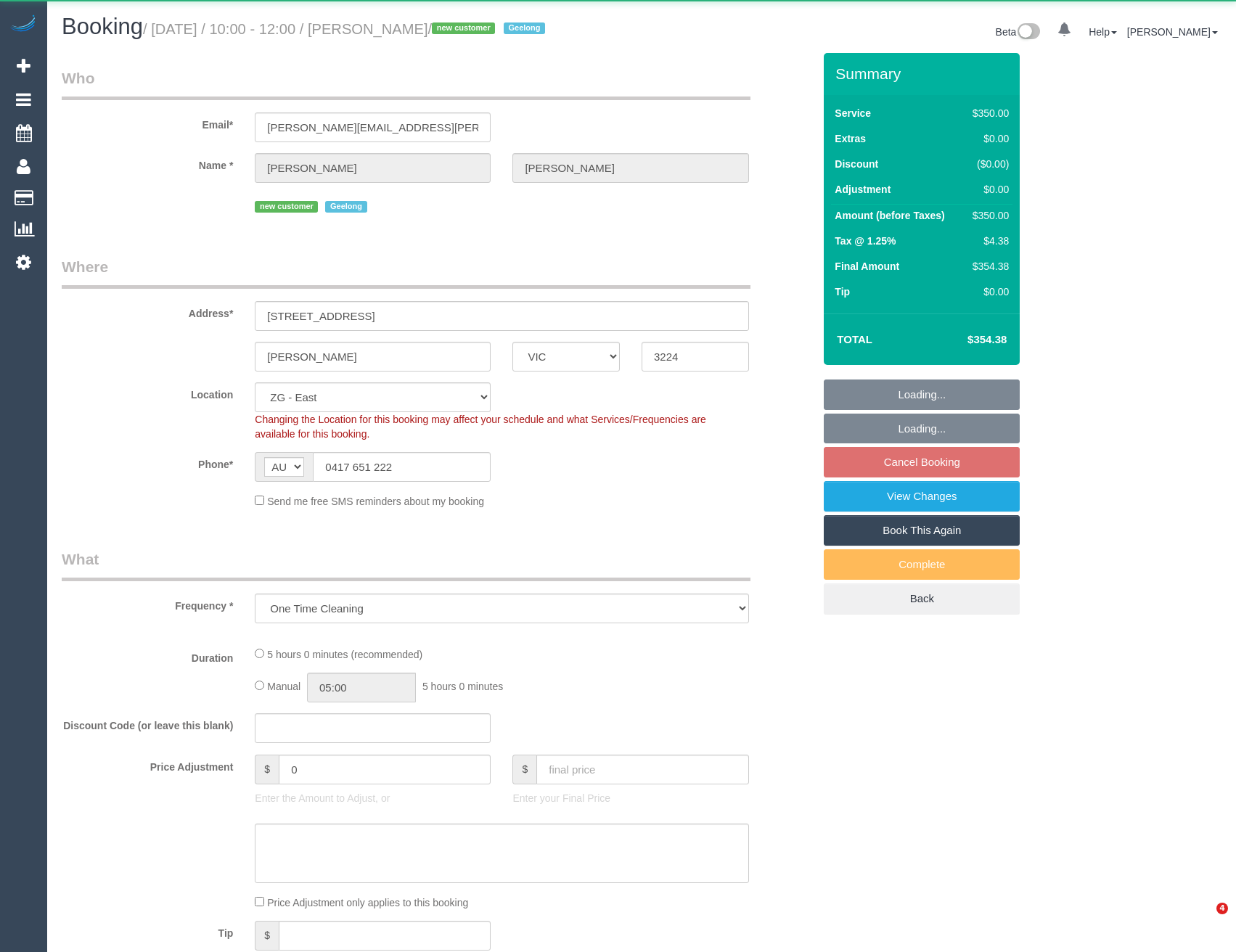
select select "number:28"
select select "number:14"
select select "number:19"
select select "number:36"
select select "number:12"
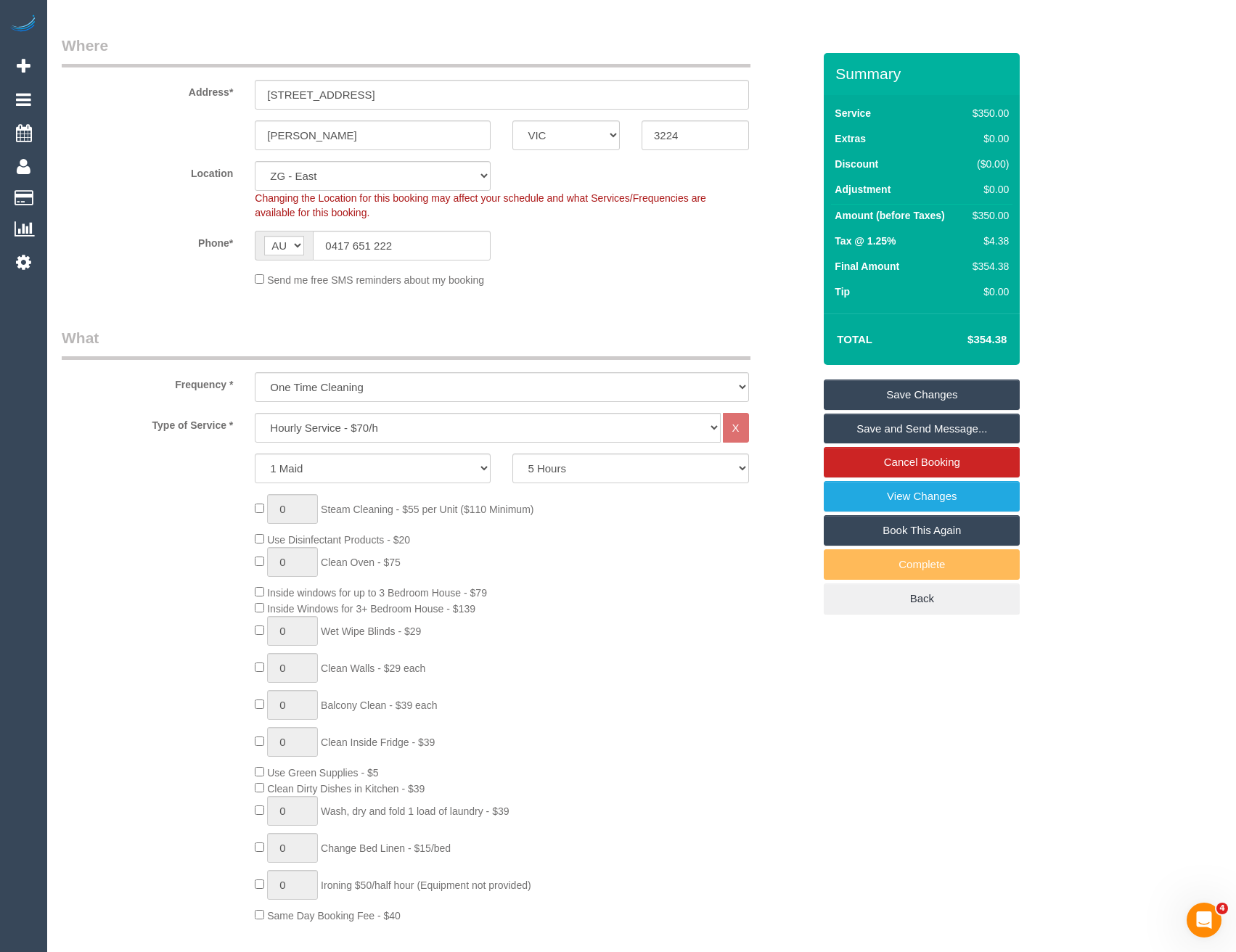
scroll to position [290, 0]
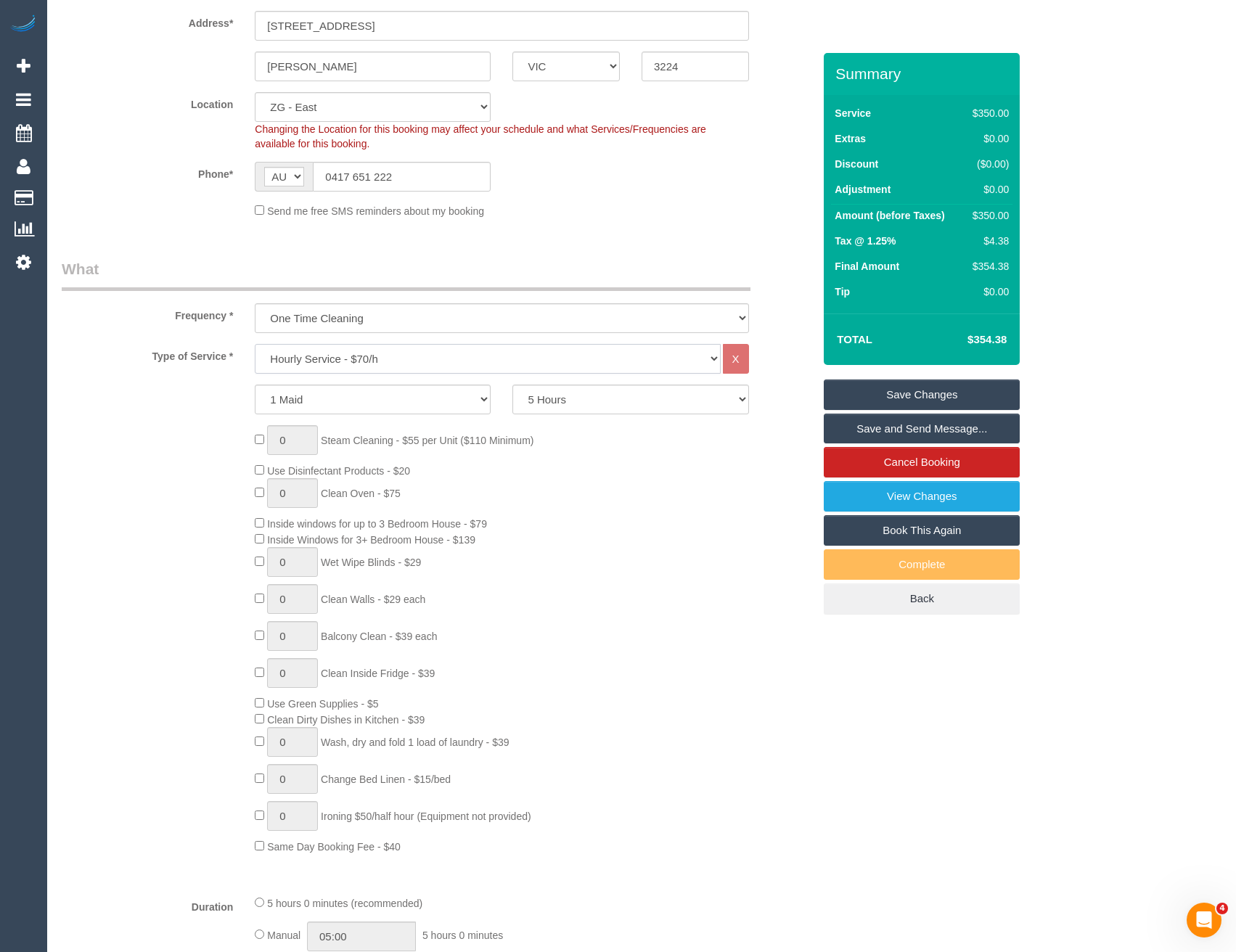
click at [332, 354] on select "Hourly Service - $70/h Hourly Service - $65/h Hourly Service - $60/h Hourly Ser…" at bounding box center [487, 358] width 465 height 30
select select "213"
click at [254, 344] on select "Hourly Service - $70/h Hourly Service - $65/h Hourly Service - $60/h Hourly Ser…" at bounding box center [487, 358] width 465 height 30
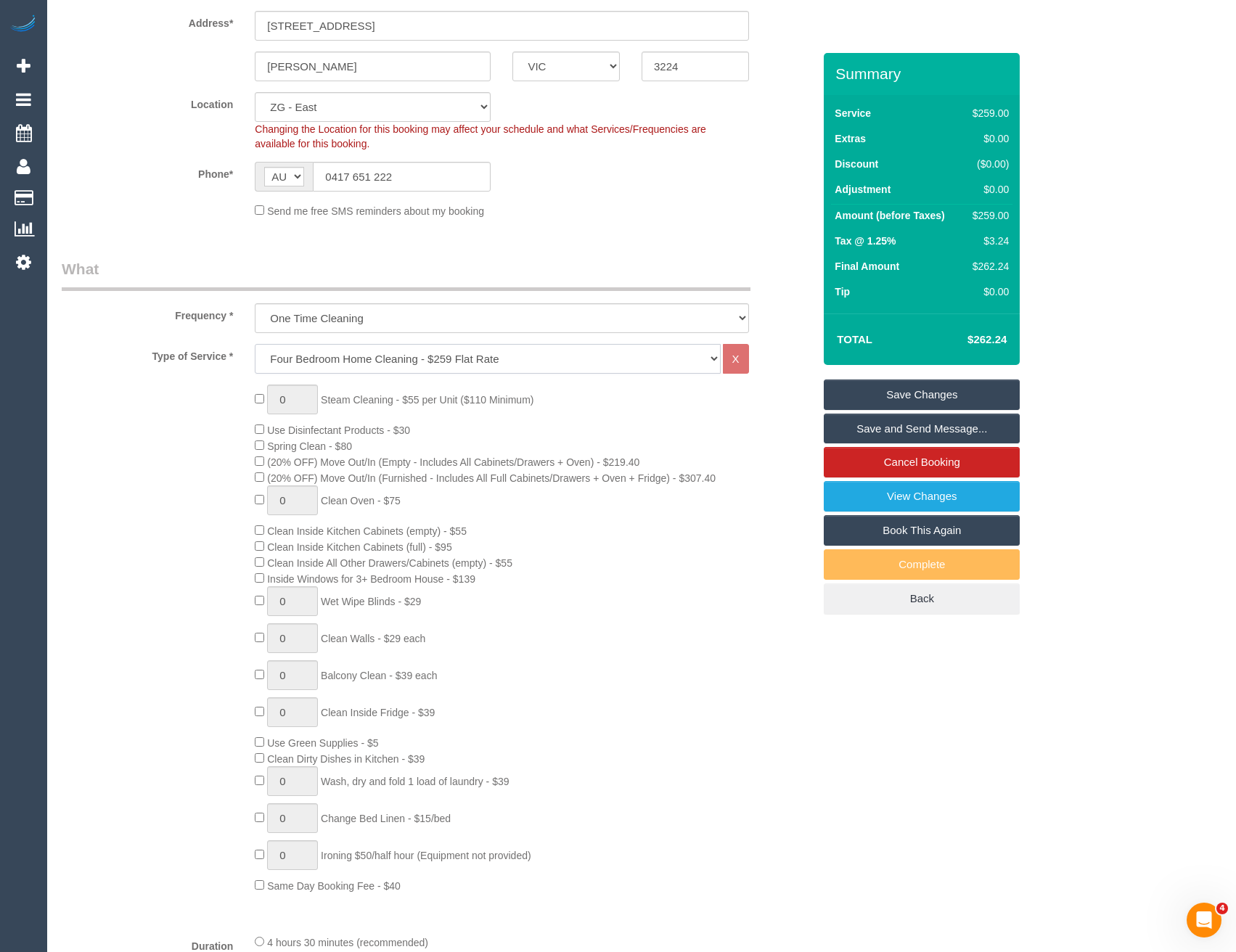
select select "spot49"
select select "spot94"
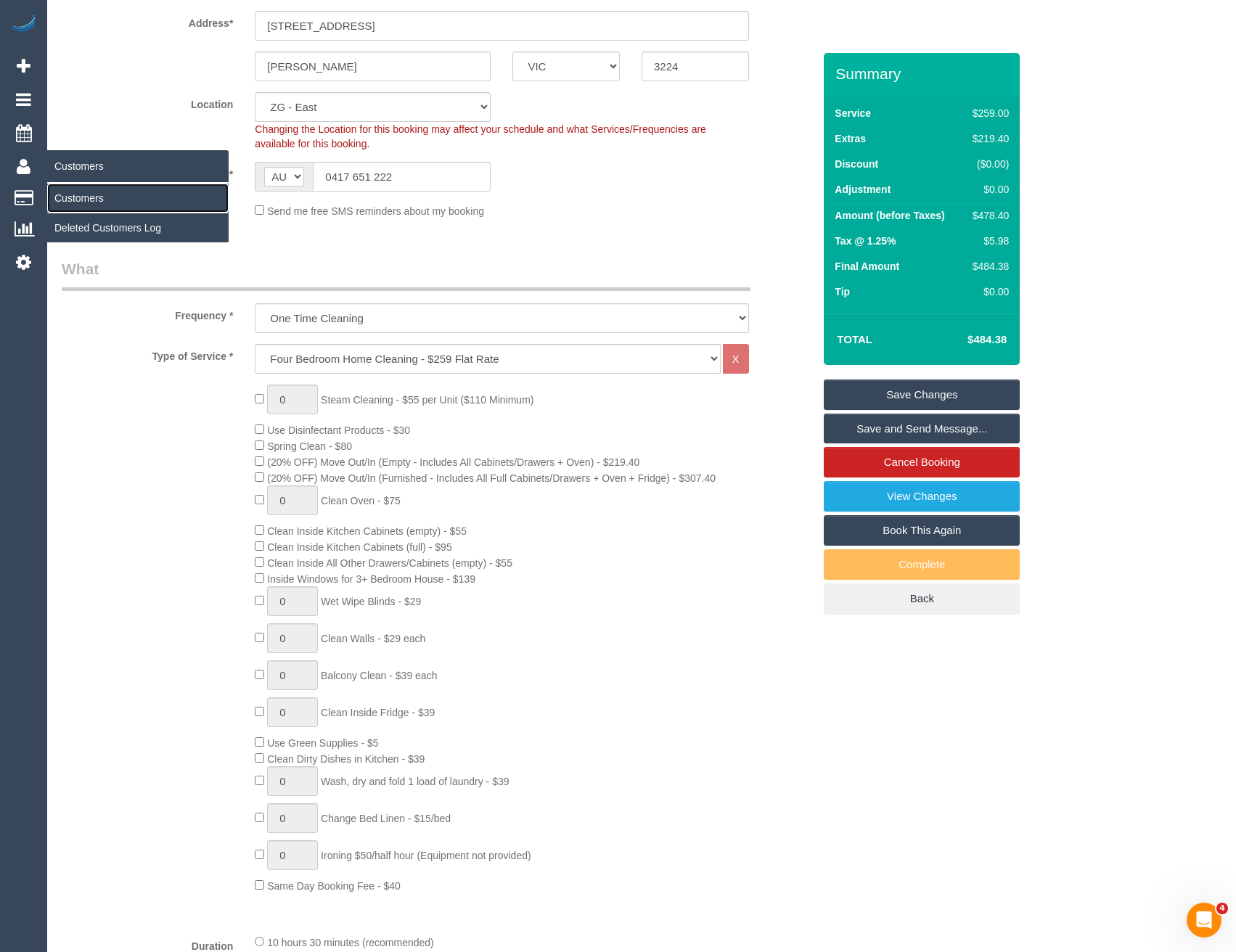
click at [104, 195] on link "Customers" at bounding box center [138, 198] width 182 height 29
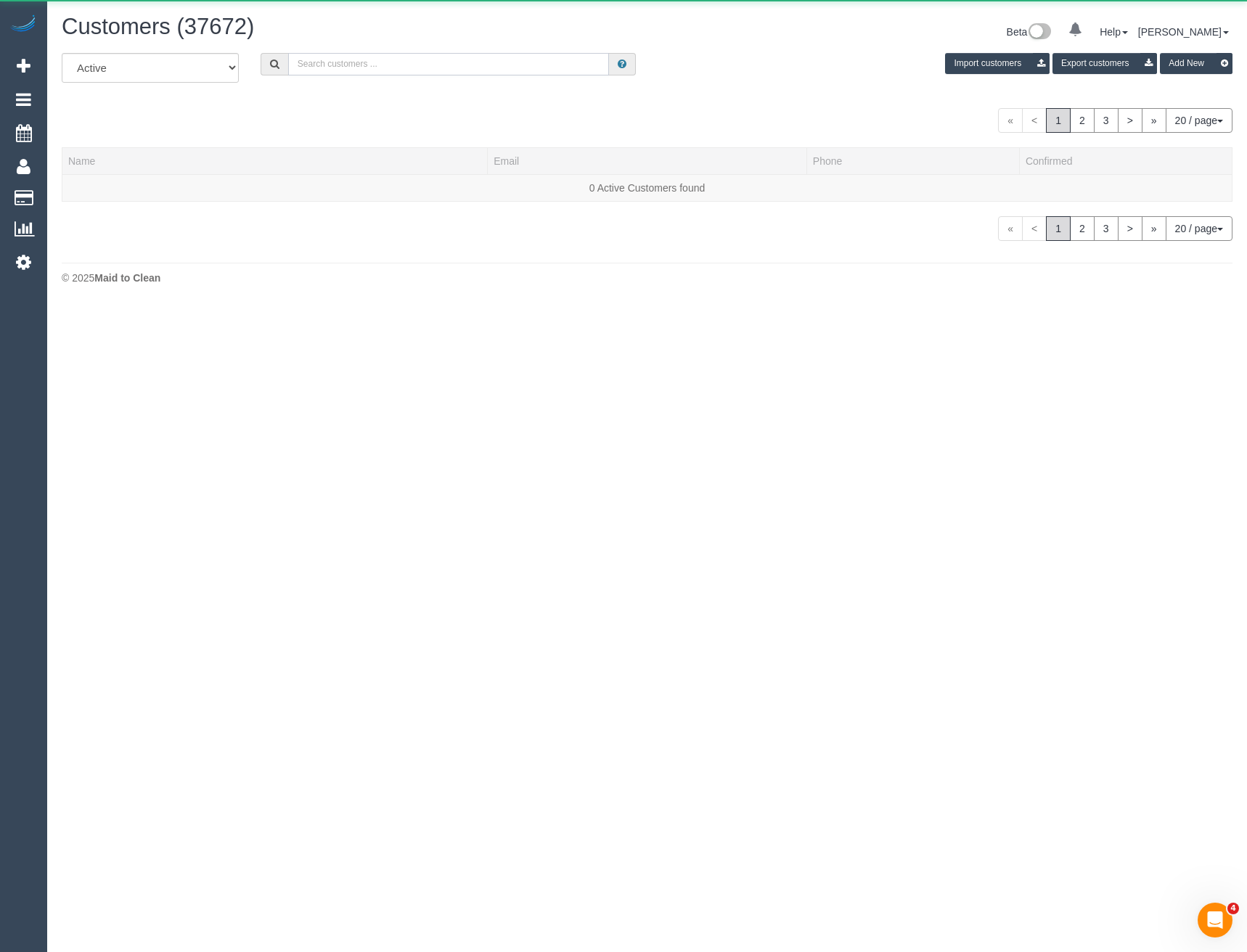
click at [375, 71] on input "text" at bounding box center [449, 64] width 322 height 23
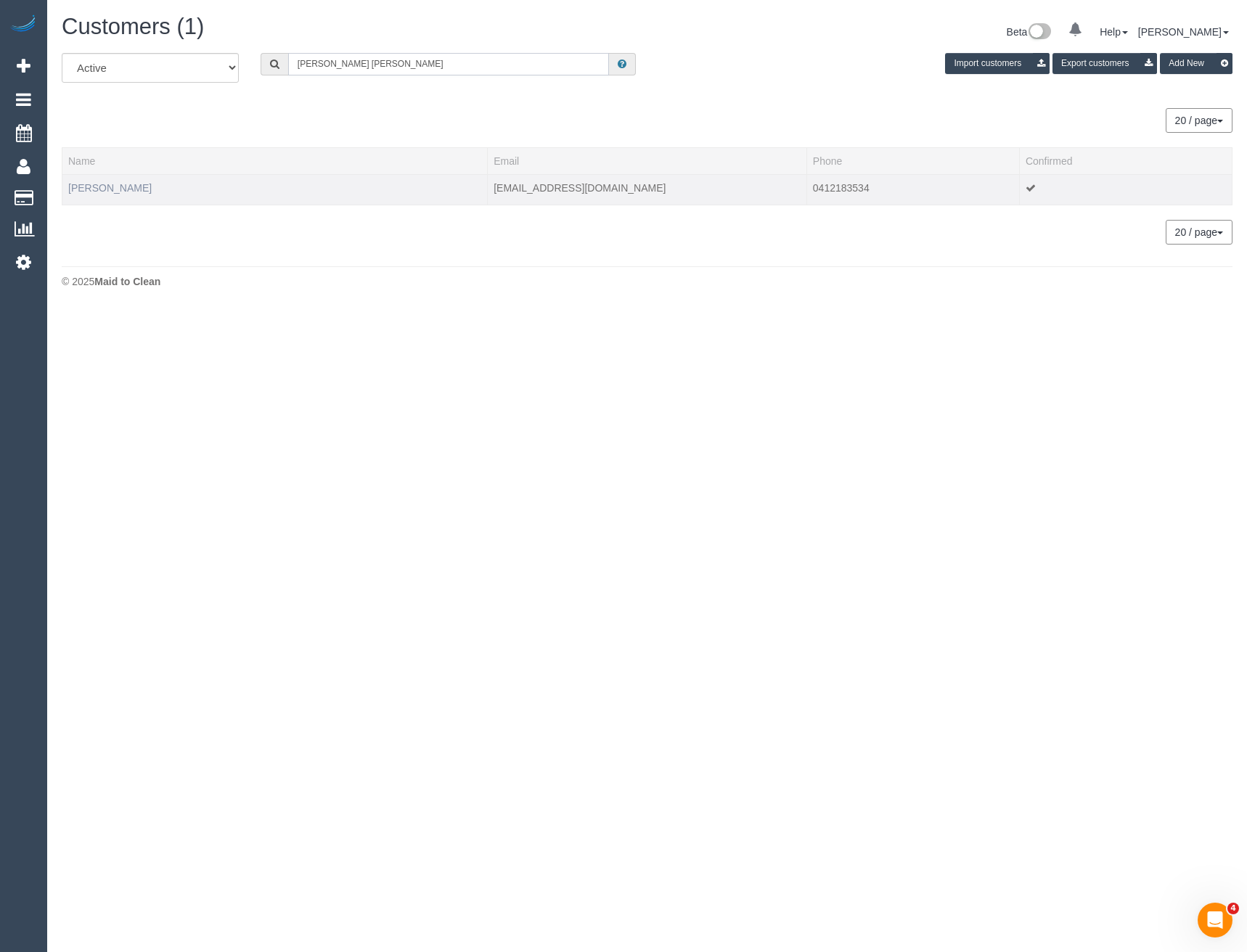
type input "[PERSON_NAME] [PERSON_NAME]"
click at [122, 192] on link "[PERSON_NAME]" at bounding box center [110, 188] width 84 height 12
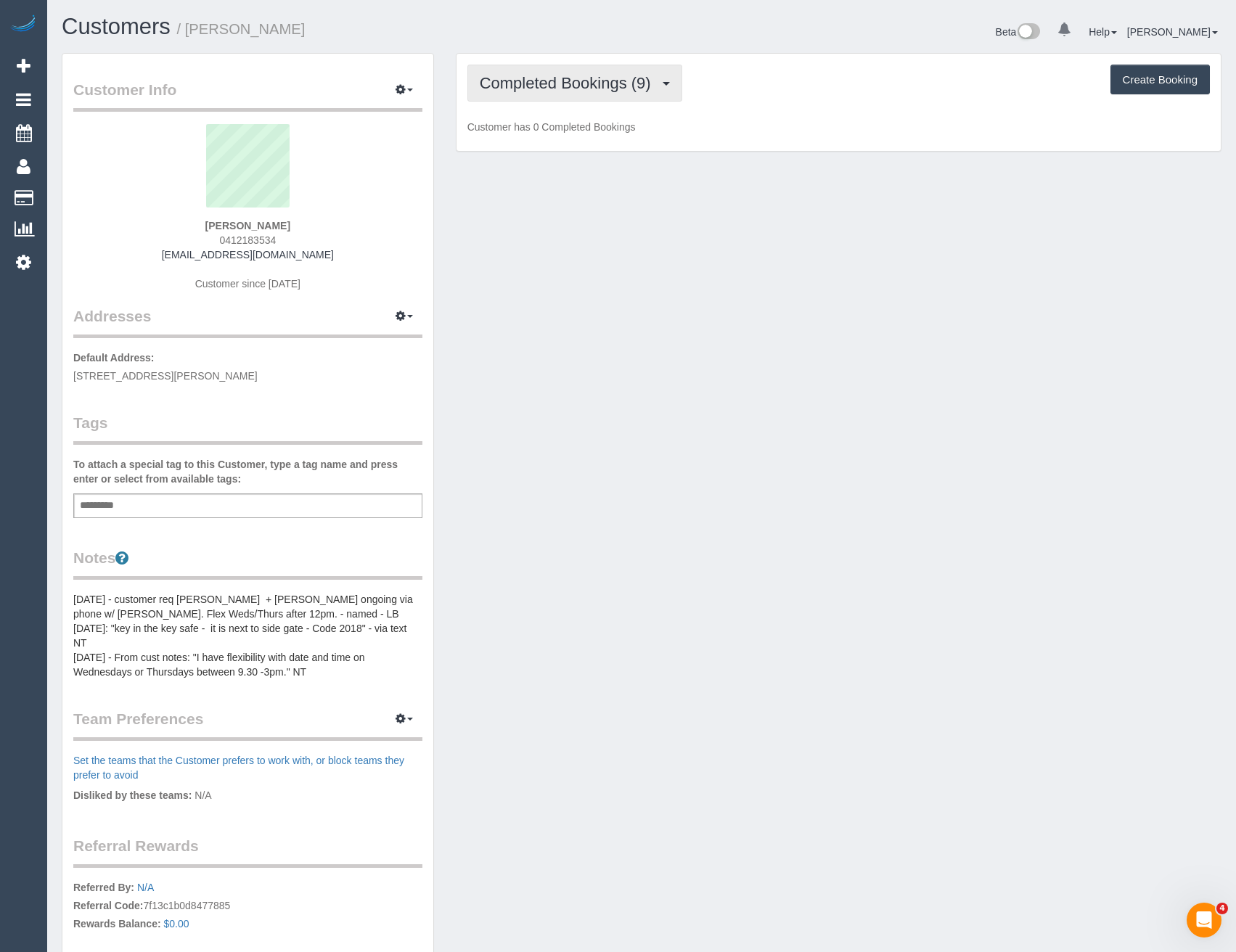
click at [614, 81] on span "Completed Bookings (9)" at bounding box center [569, 83] width 179 height 18
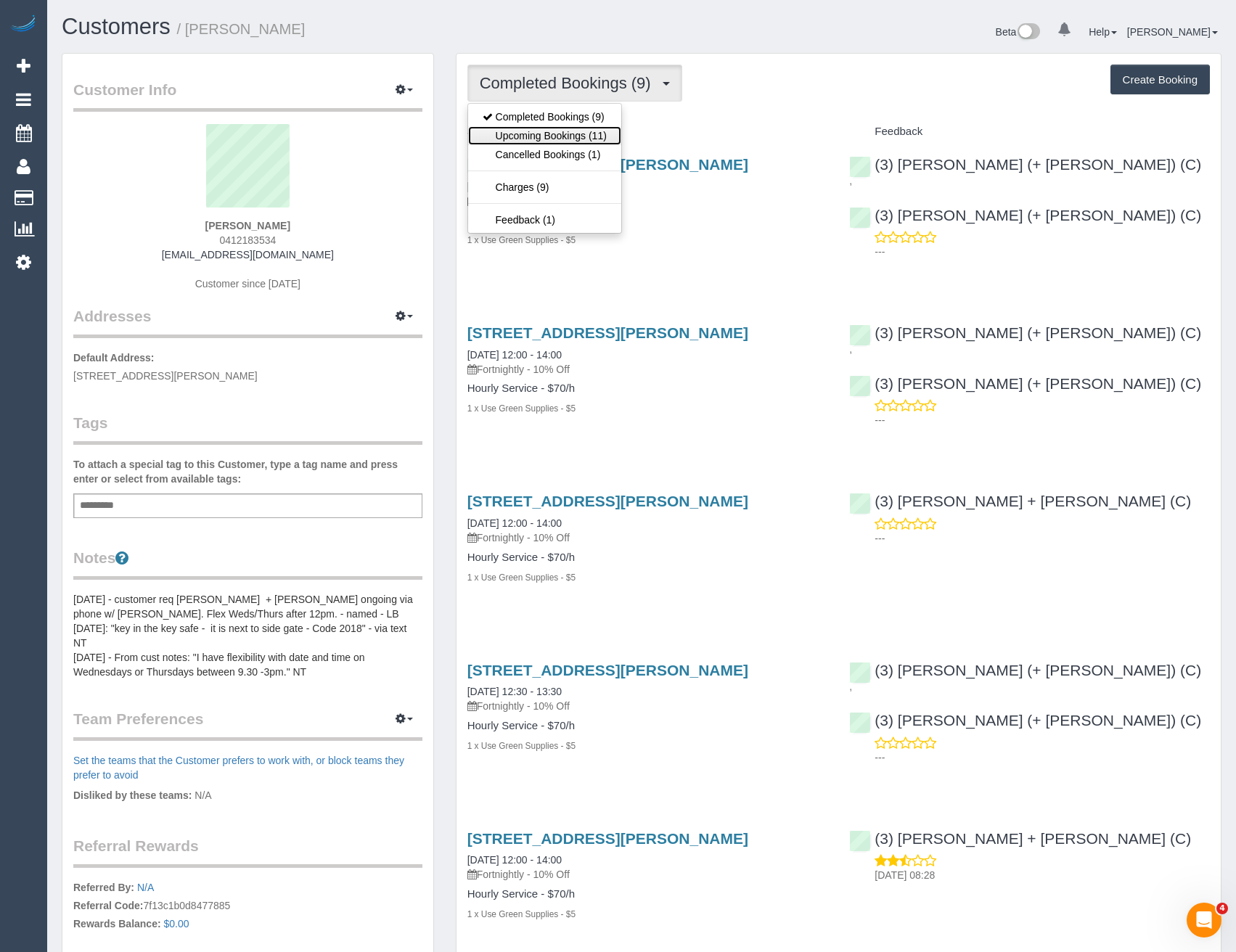
click at [577, 130] on link "Upcoming Bookings (11)" at bounding box center [545, 135] width 153 height 19
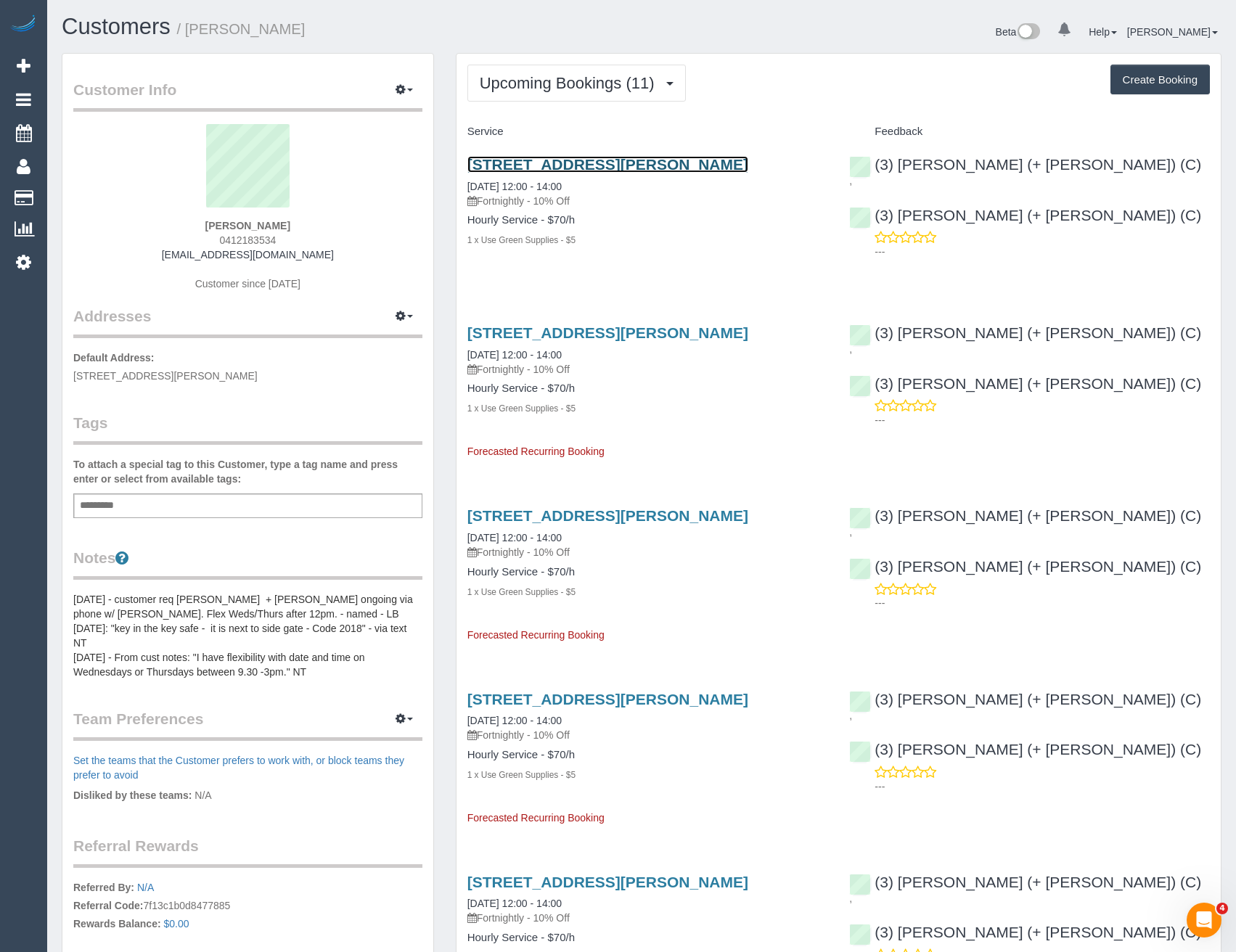
click at [657, 165] on link "[STREET_ADDRESS][PERSON_NAME]" at bounding box center [608, 164] width 281 height 16
click at [700, 164] on link "[STREET_ADDRESS][PERSON_NAME]" at bounding box center [608, 164] width 281 height 16
click at [583, 91] on span "Upcoming Bookings (11)" at bounding box center [571, 83] width 182 height 18
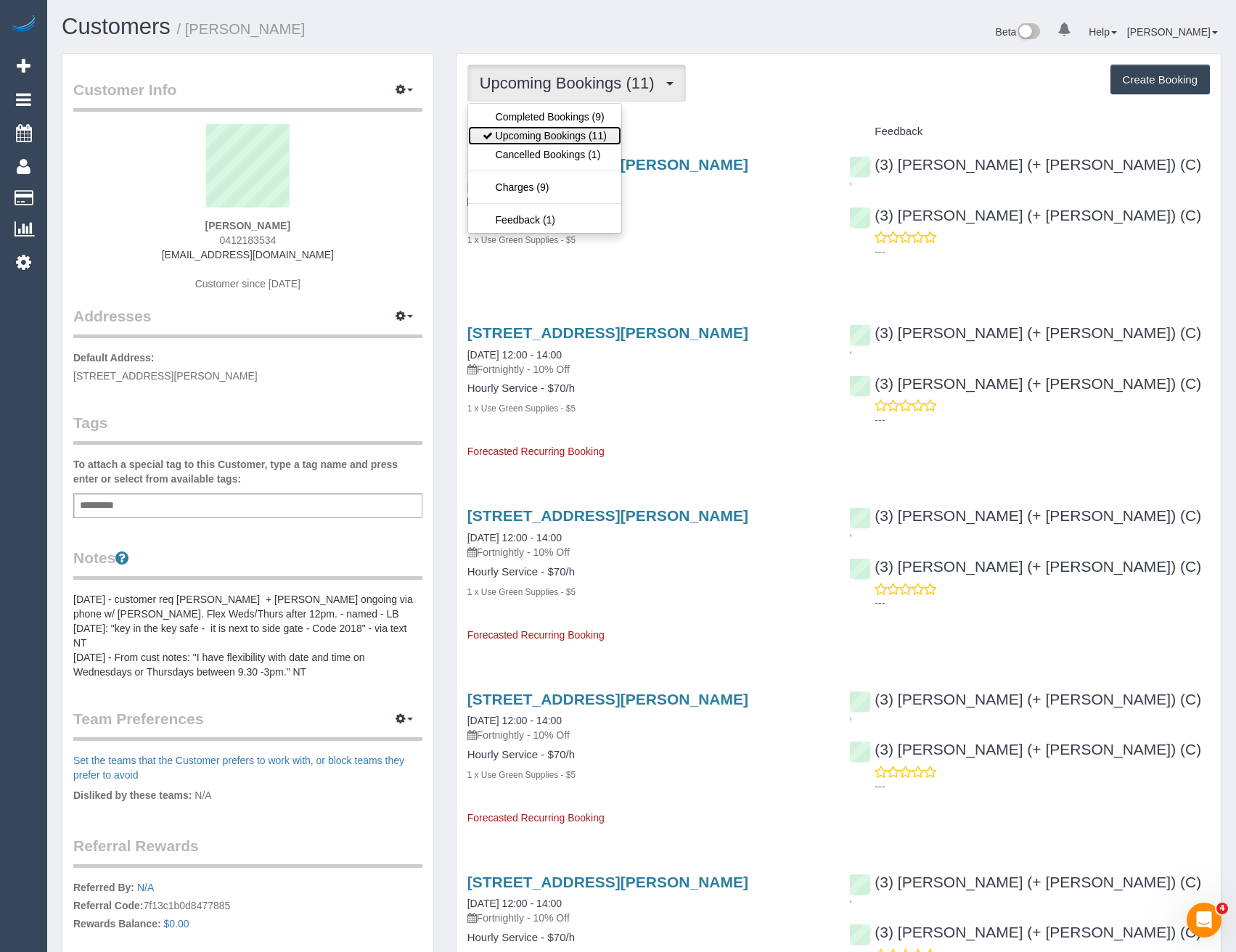
click at [568, 138] on link "Upcoming Bookings (11)" at bounding box center [545, 135] width 153 height 19
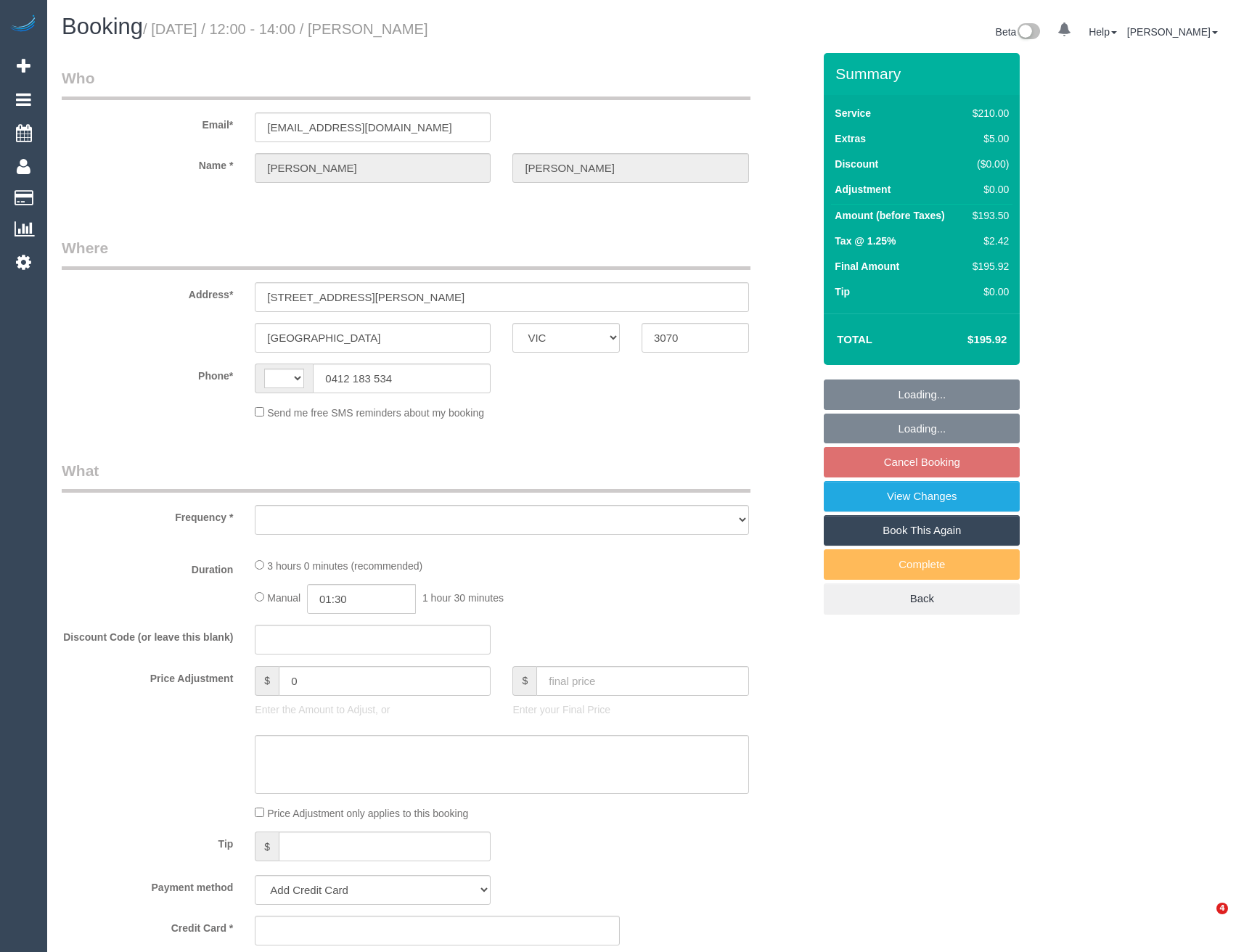
select select "VIC"
select select "string:AU"
select select "string:stripe-pm_1RnqSQ2GScqysDRVh71T4XX8"
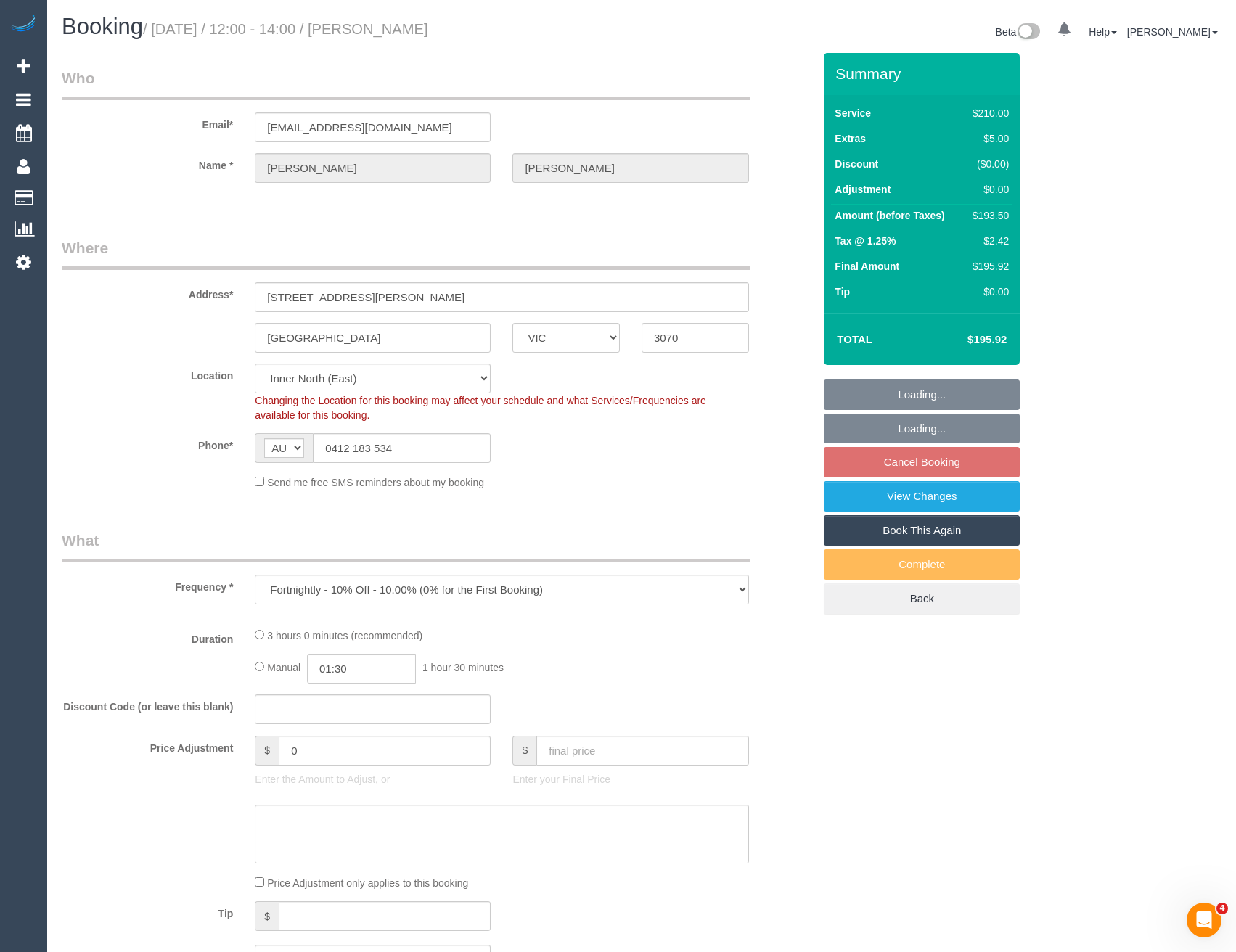
select select "object:865"
select select "180"
select select "number:27"
select select "number:14"
select select "number:19"
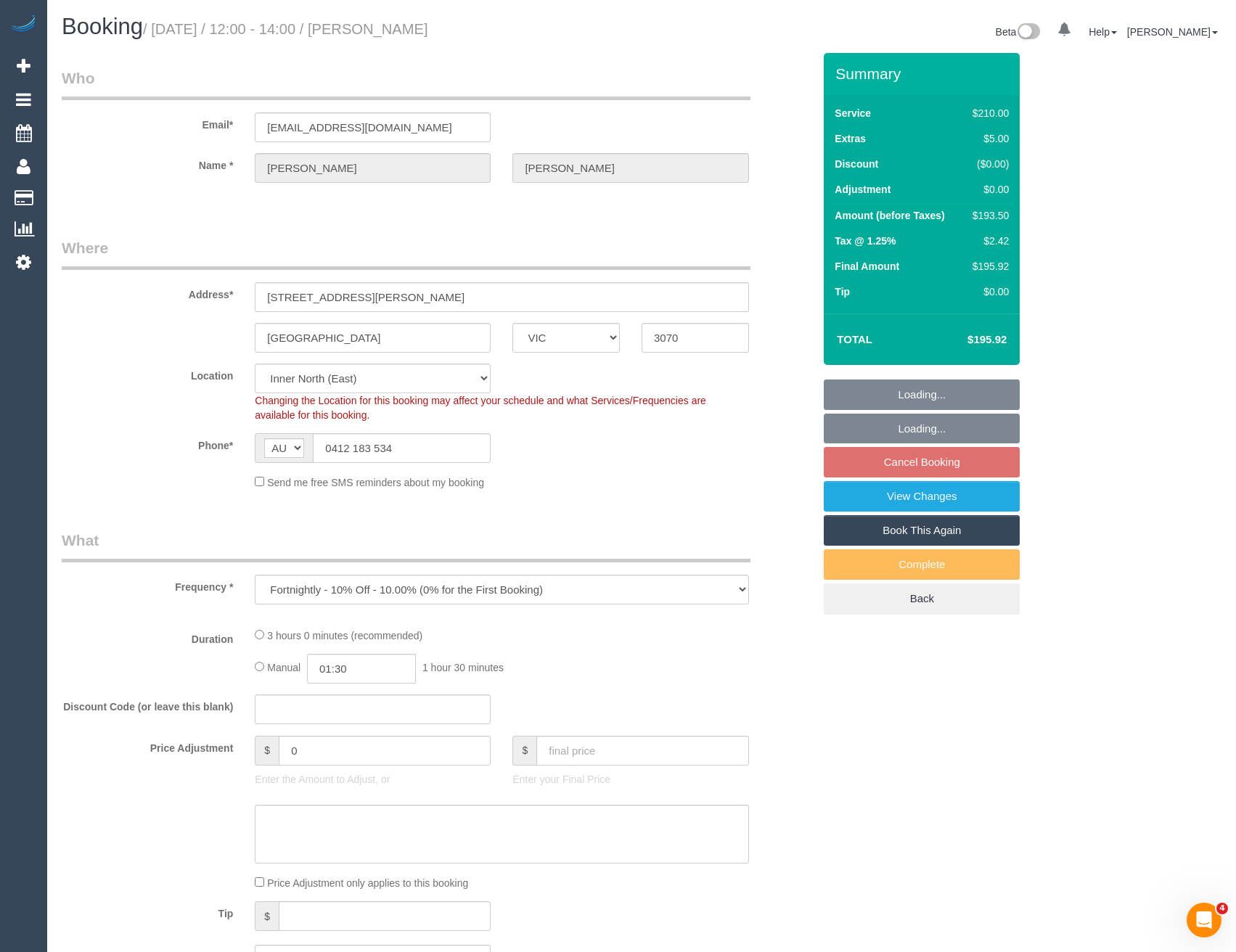
select select "number:36"
select select "number:34"
select select "number:11"
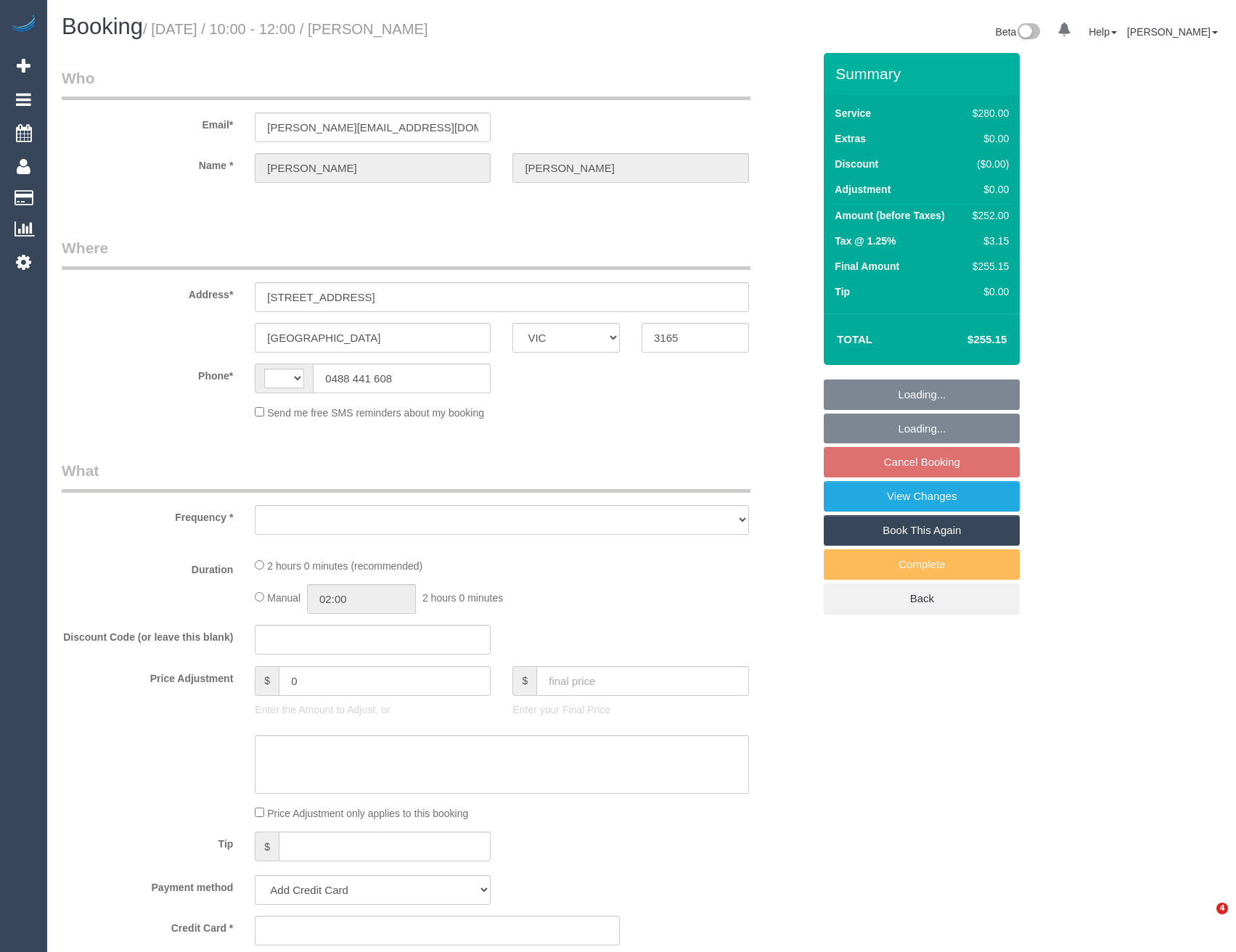
select select "VIC"
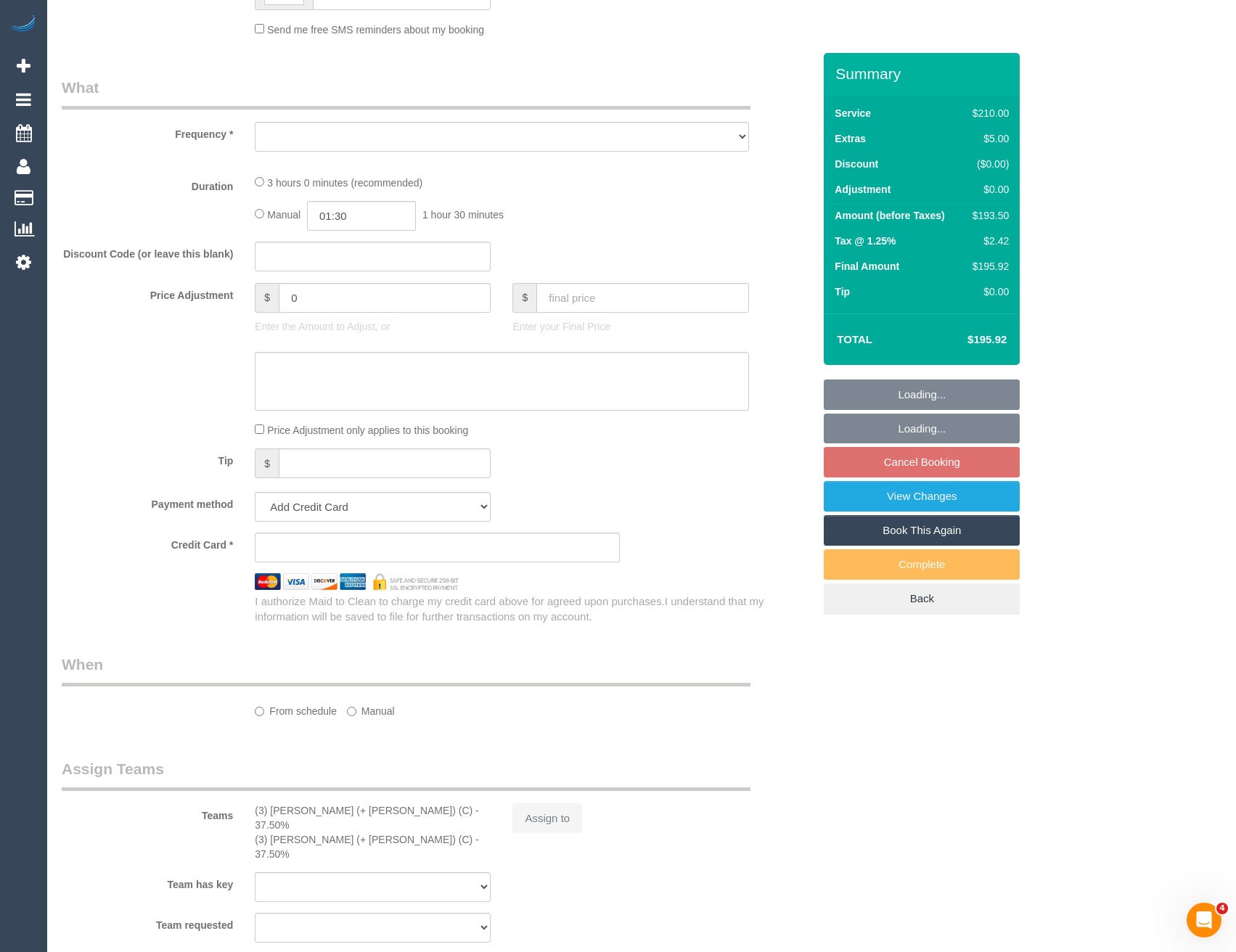
select select "string:AU"
select select "object:532"
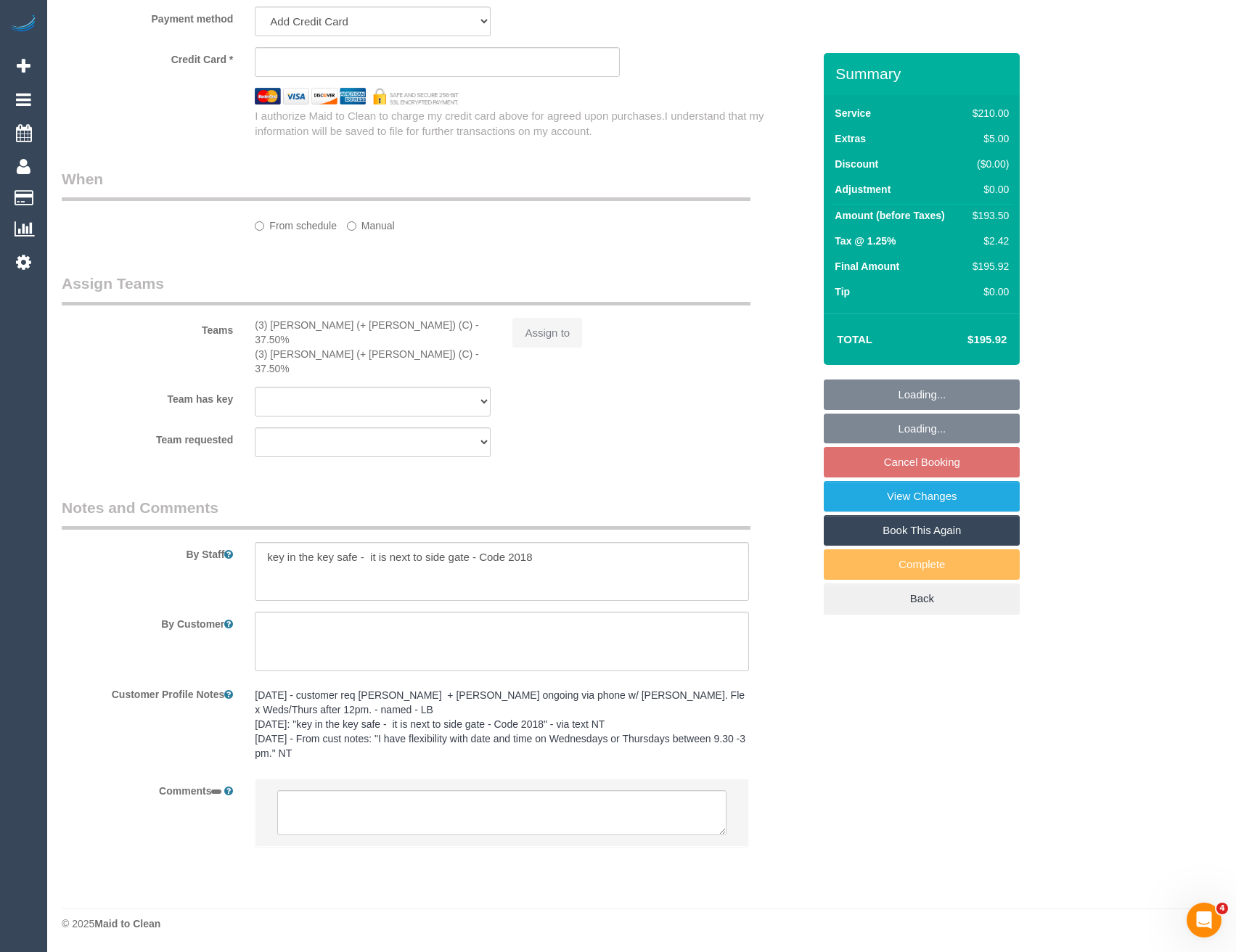
select select "180"
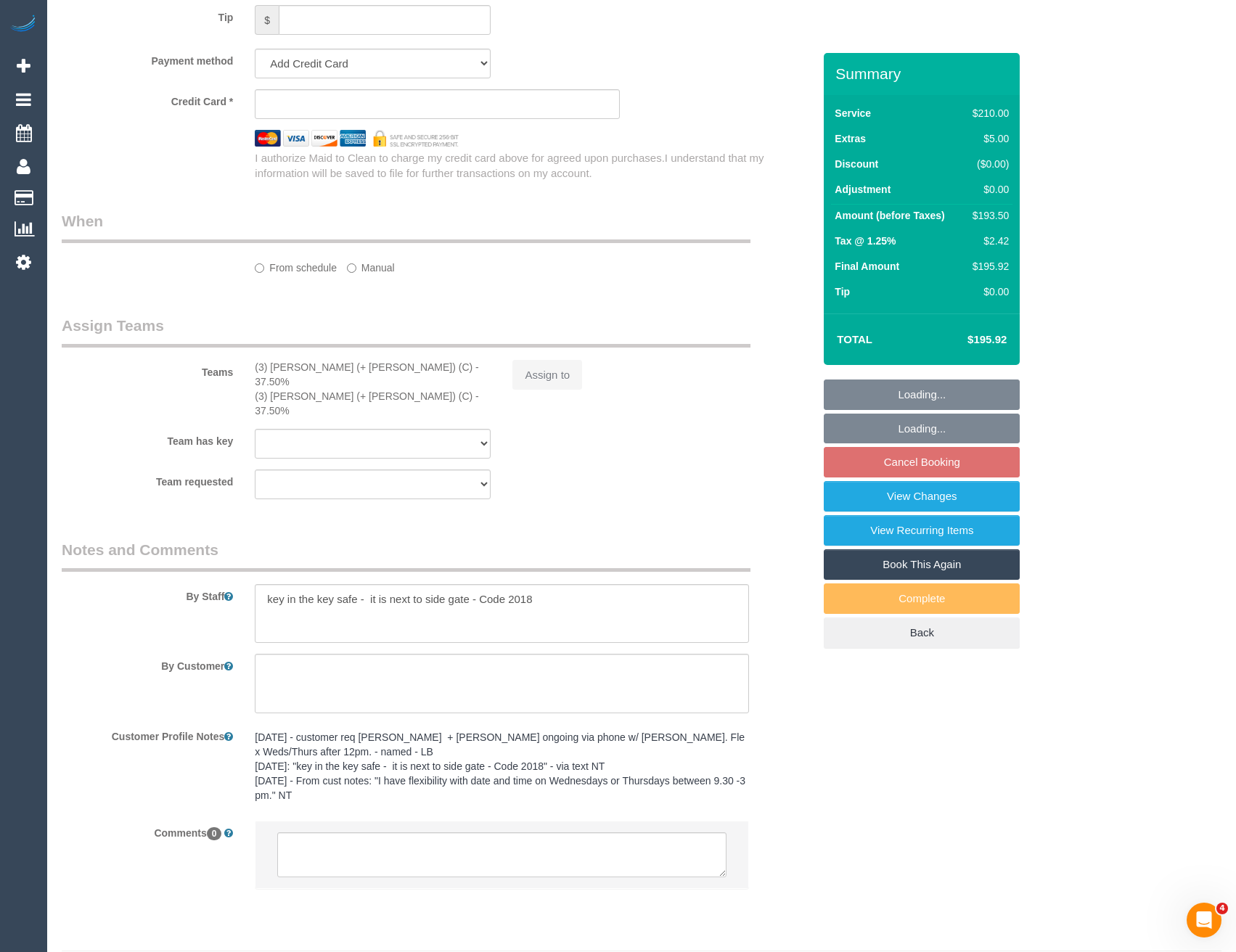
select select "object:851"
select select "string:stripe-pm_1RnqSQ2GScqysDRVh71T4XX8"
select select "number:27"
select select "number:14"
select select "number:19"
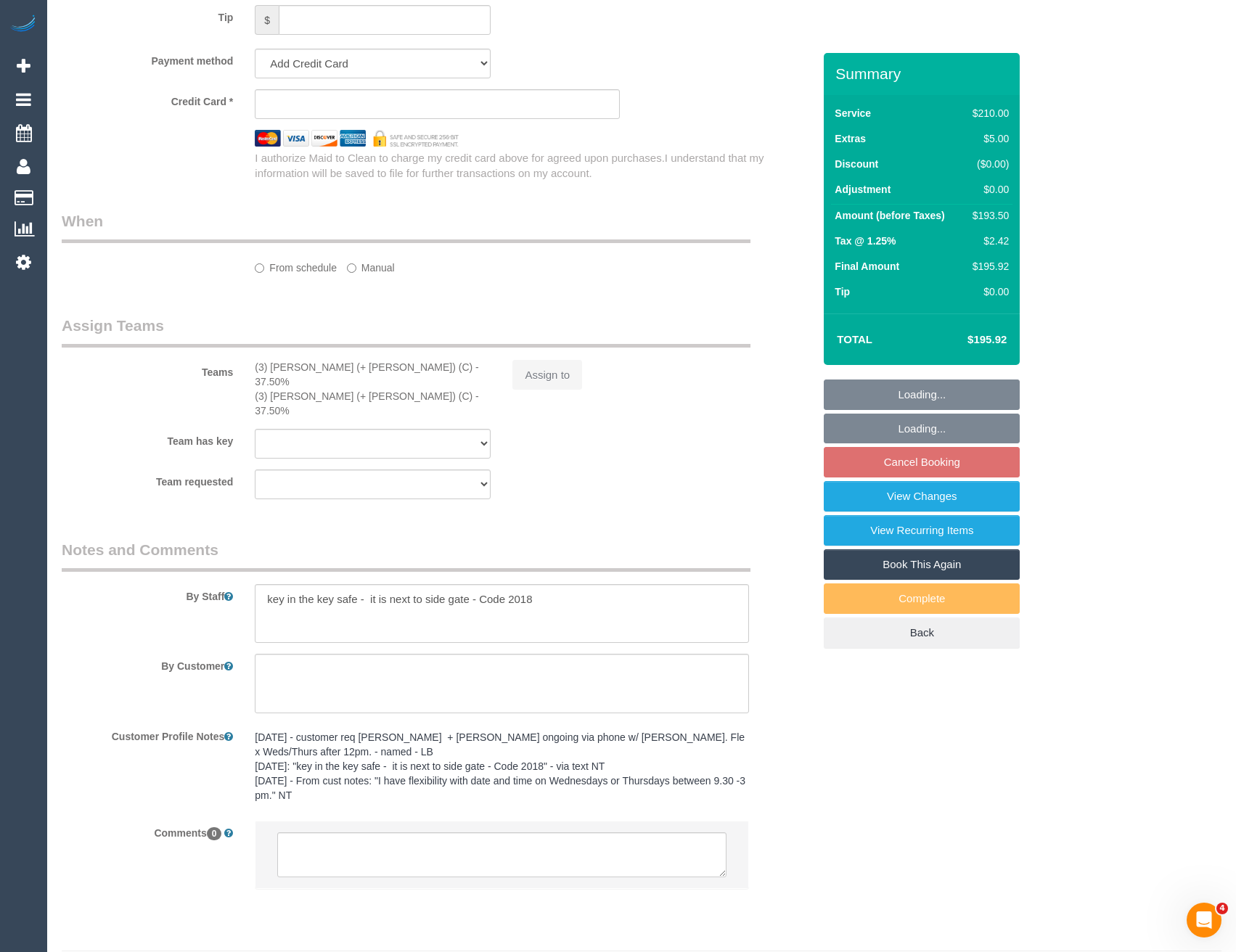
select select "number:36"
select select "number:34"
select select "number:11"
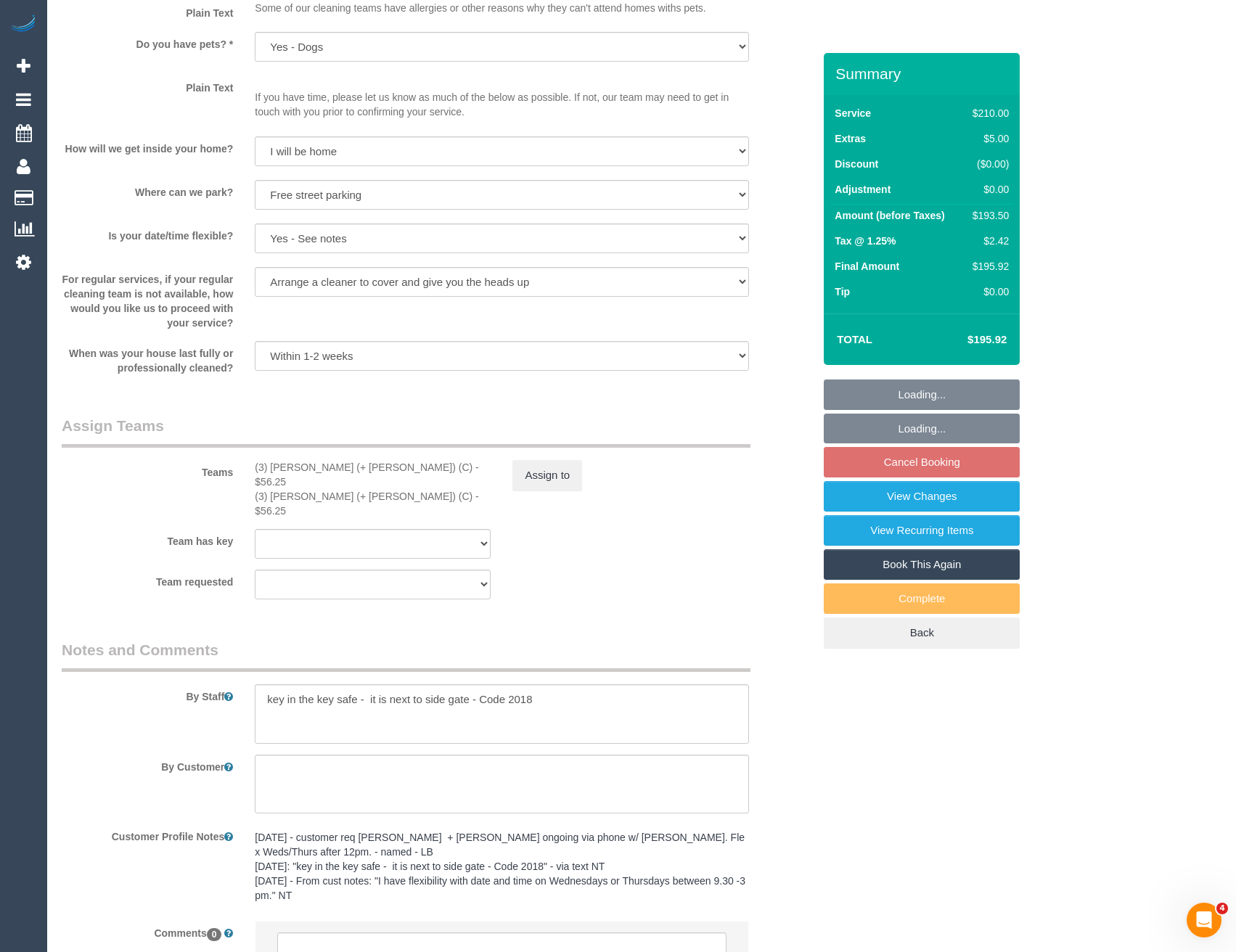
scroll to position [1926, 0]
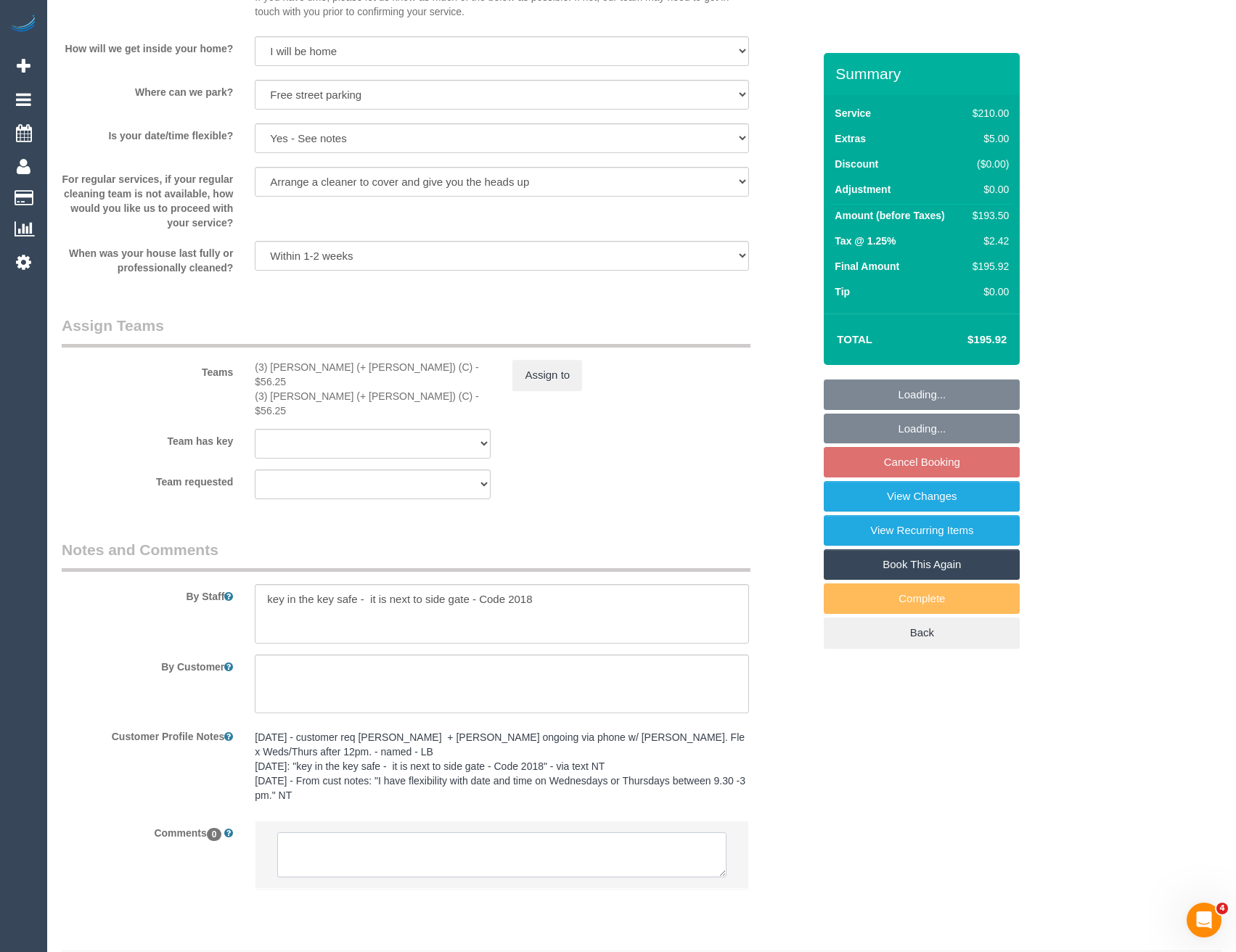
click at [377, 833] on textarea at bounding box center [502, 854] width 449 height 45
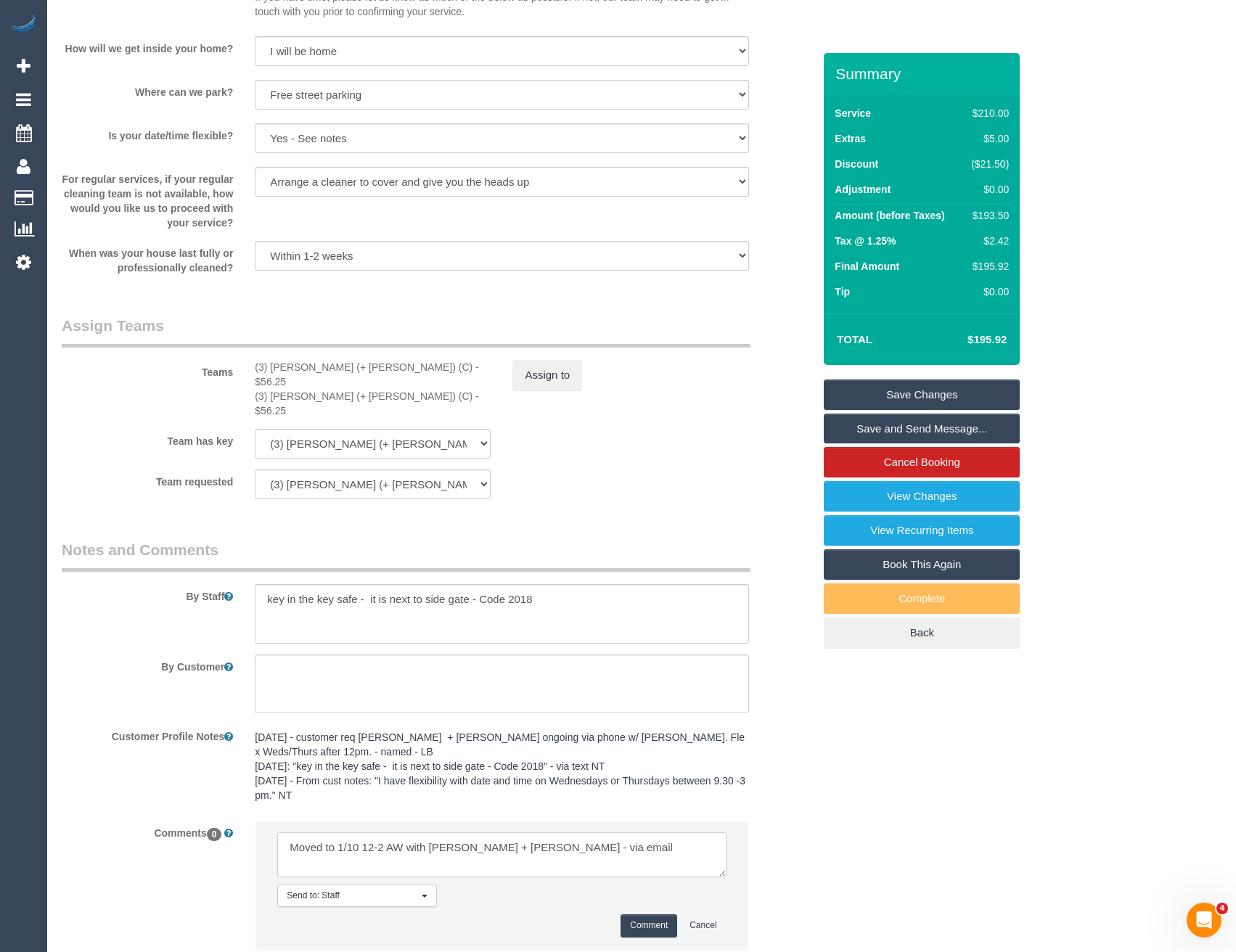
type textarea "Moved to 1/10 12-2 AW with Liz + Tony - via email"
click at [661, 915] on button "Comment" at bounding box center [649, 926] width 57 height 23
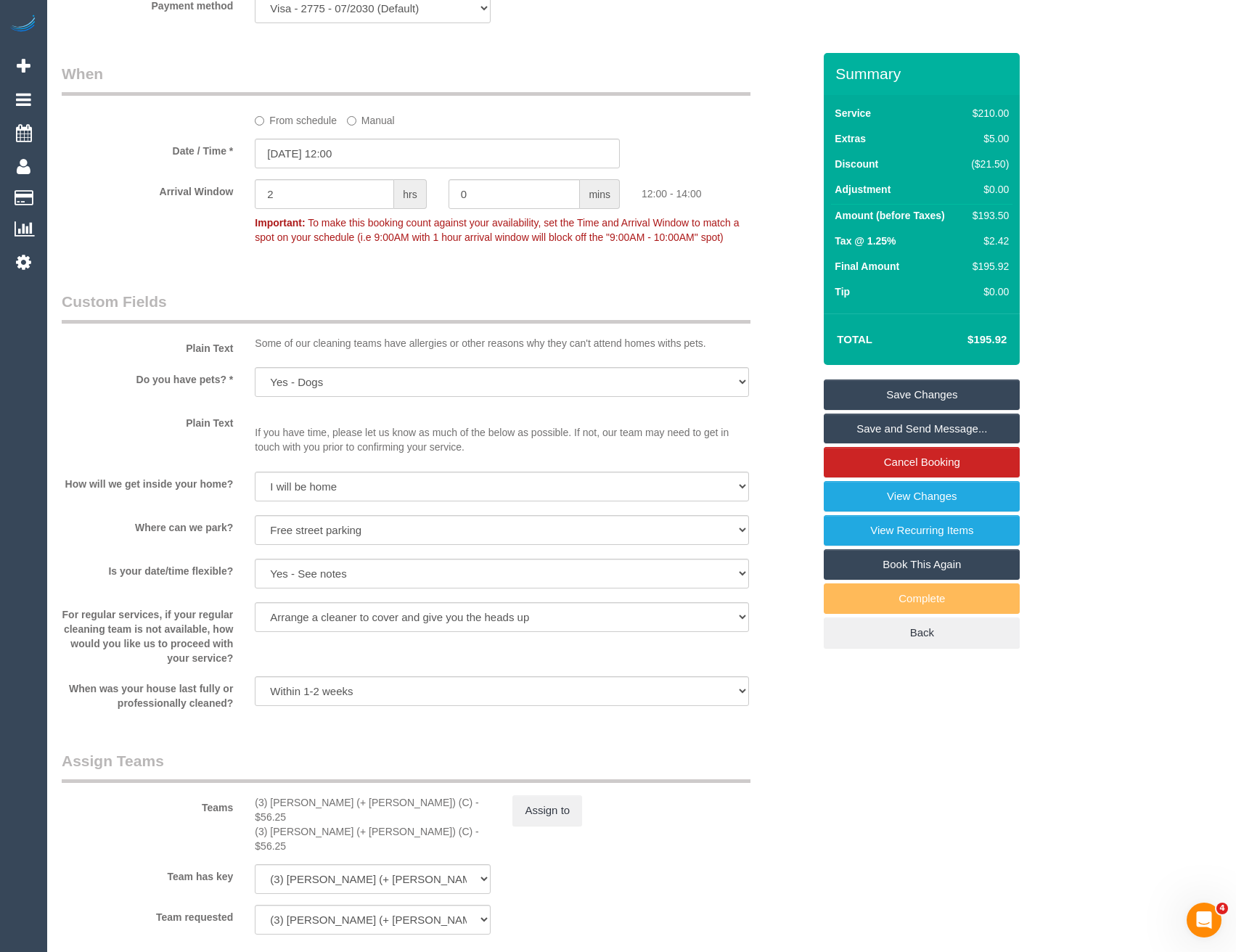
scroll to position [1418, 0]
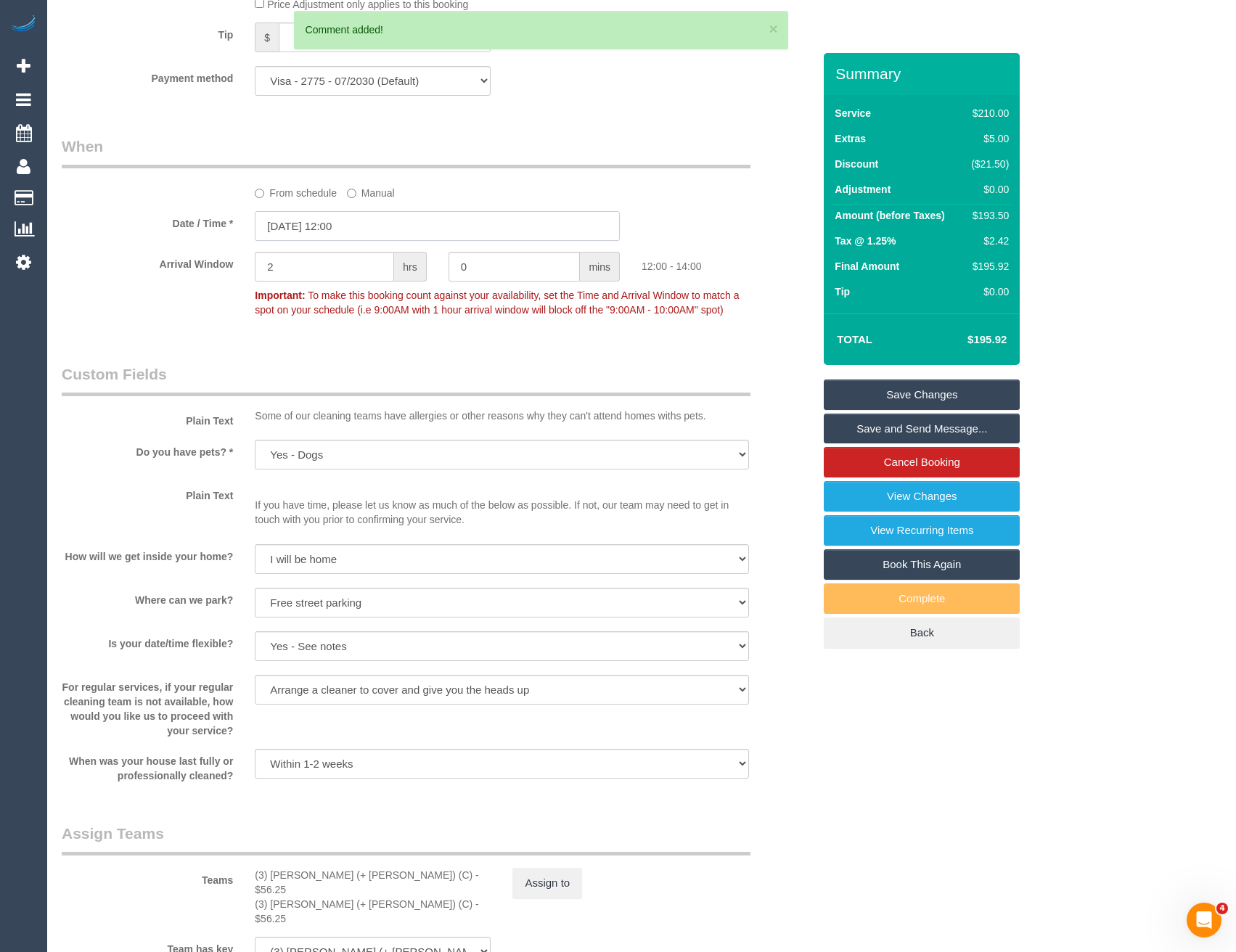
click at [374, 218] on input "24/09/2025 12:00" at bounding box center [437, 226] width 365 height 30
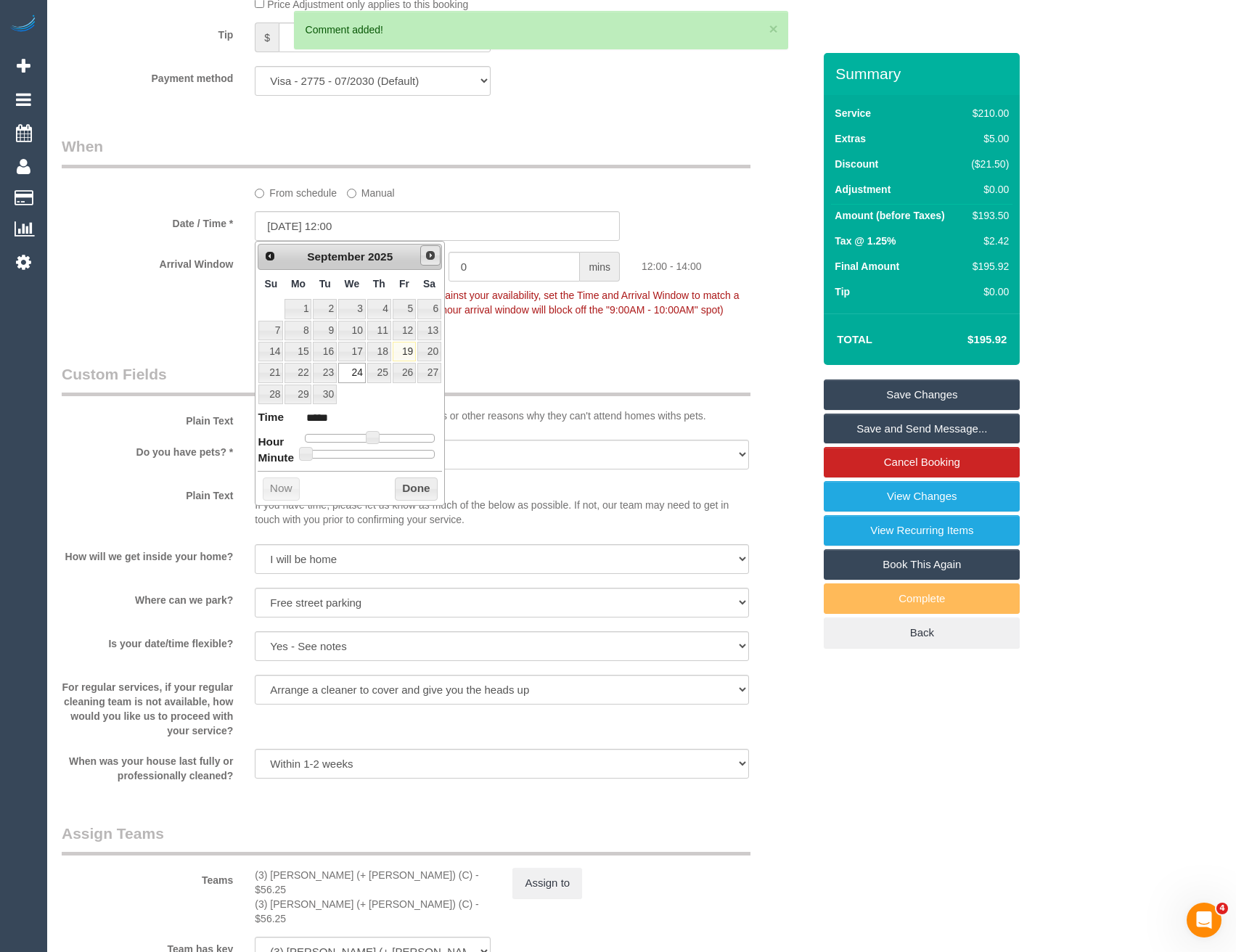
click at [435, 253] on span "Next" at bounding box center [431, 255] width 12 height 12
click at [351, 311] on link "1" at bounding box center [352, 308] width 27 height 19
type input "01/10/2025 12:00"
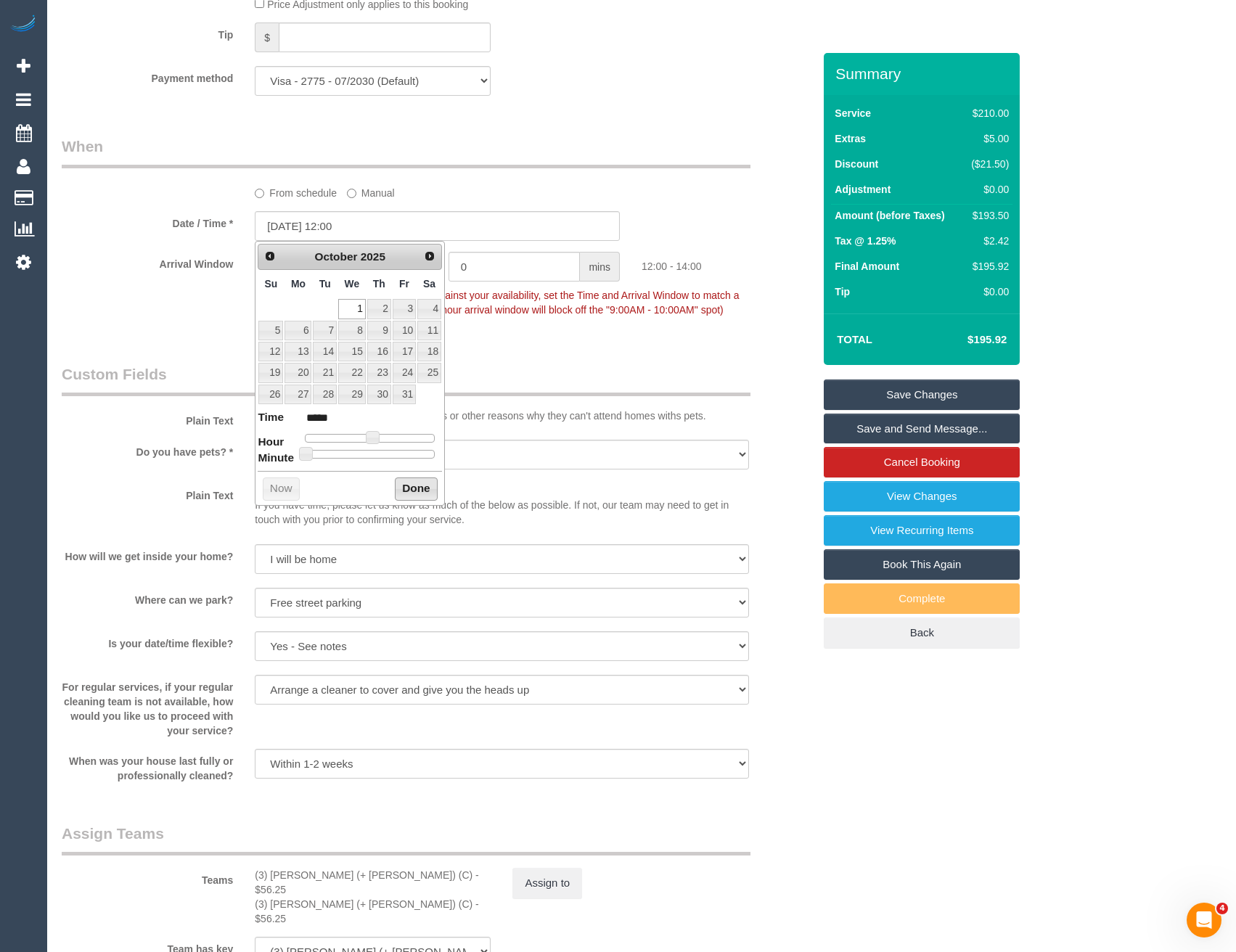
click at [409, 488] on button "Done" at bounding box center [416, 489] width 43 height 23
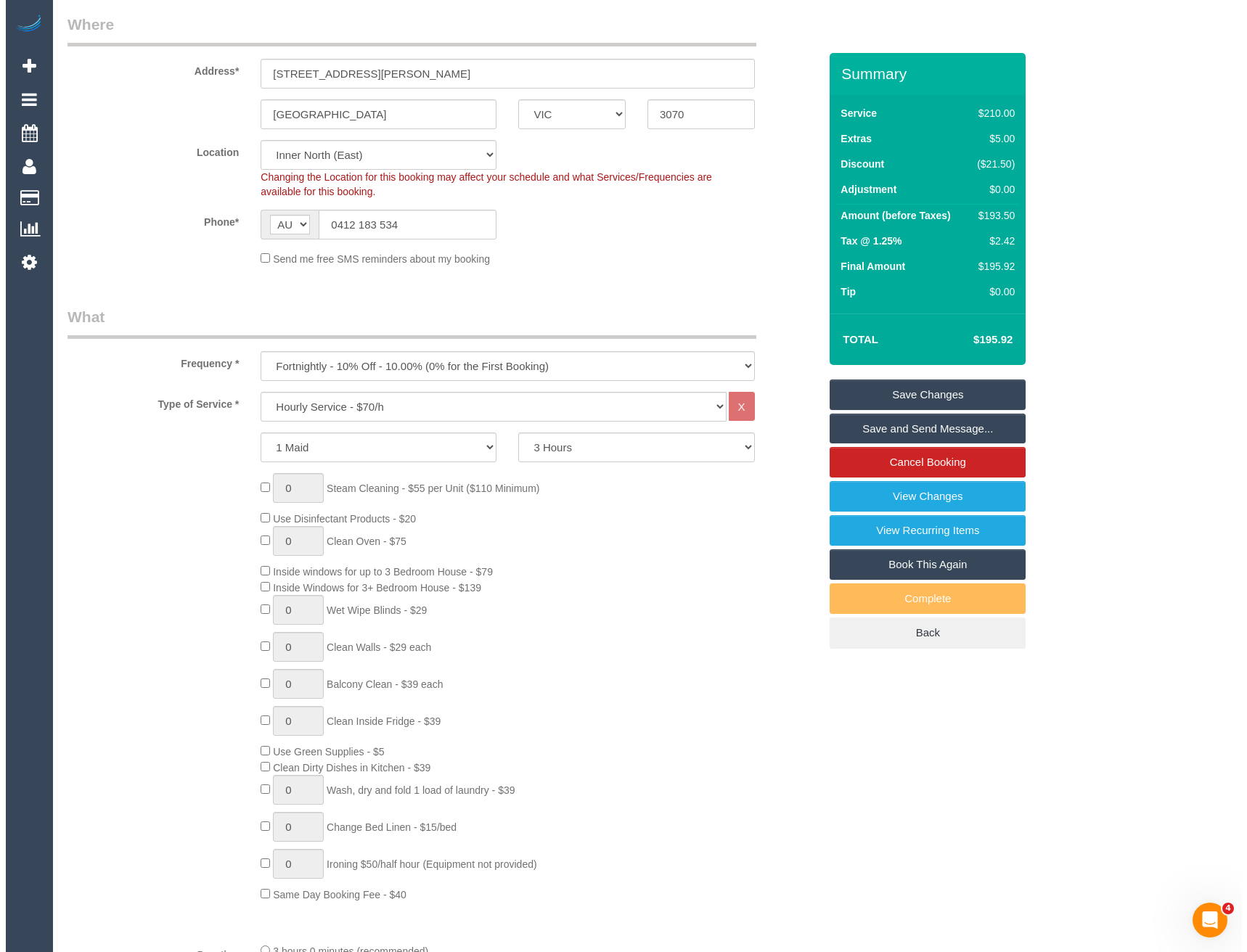
scroll to position [0, 0]
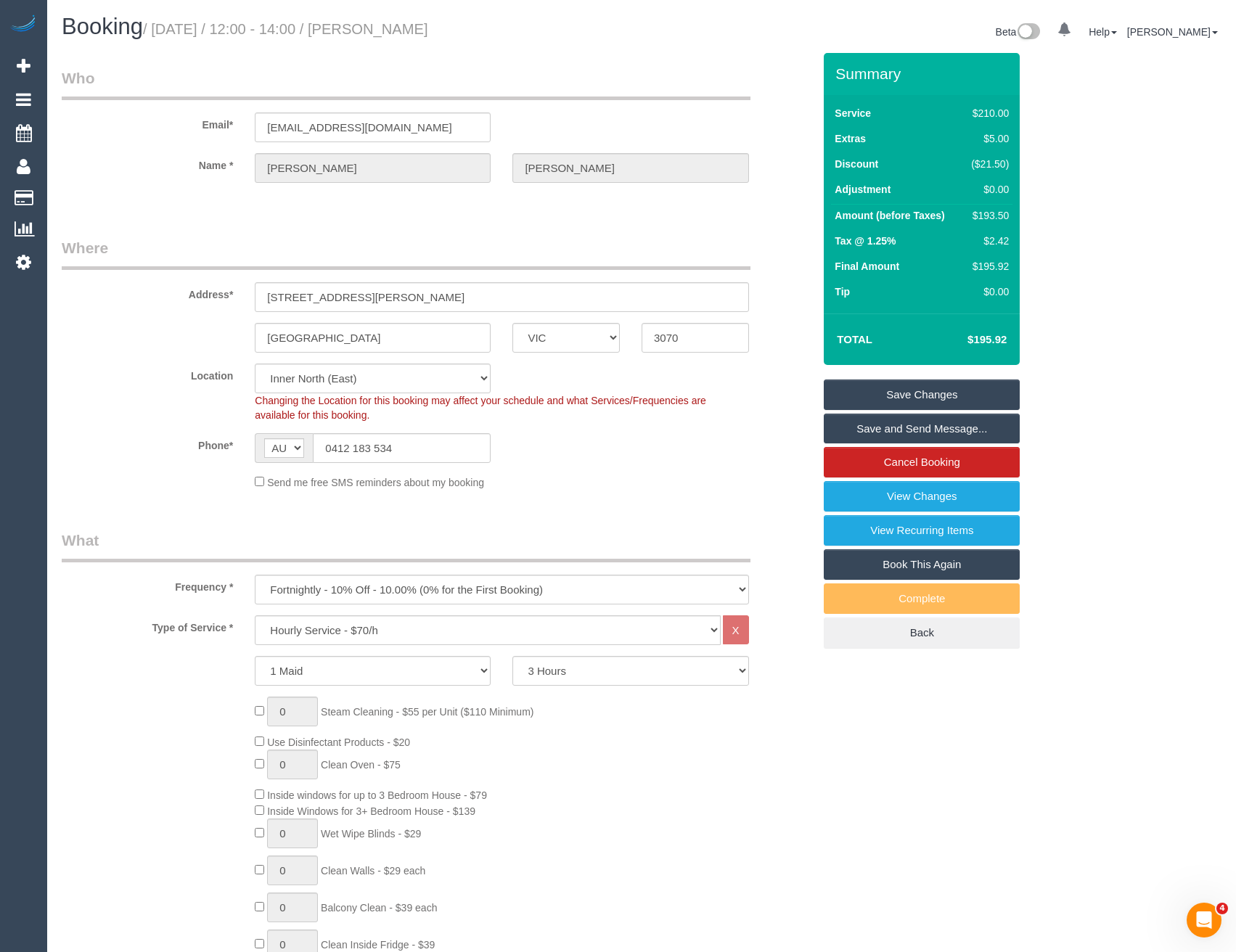
click at [865, 392] on link "Save Changes" at bounding box center [921, 394] width 196 height 30
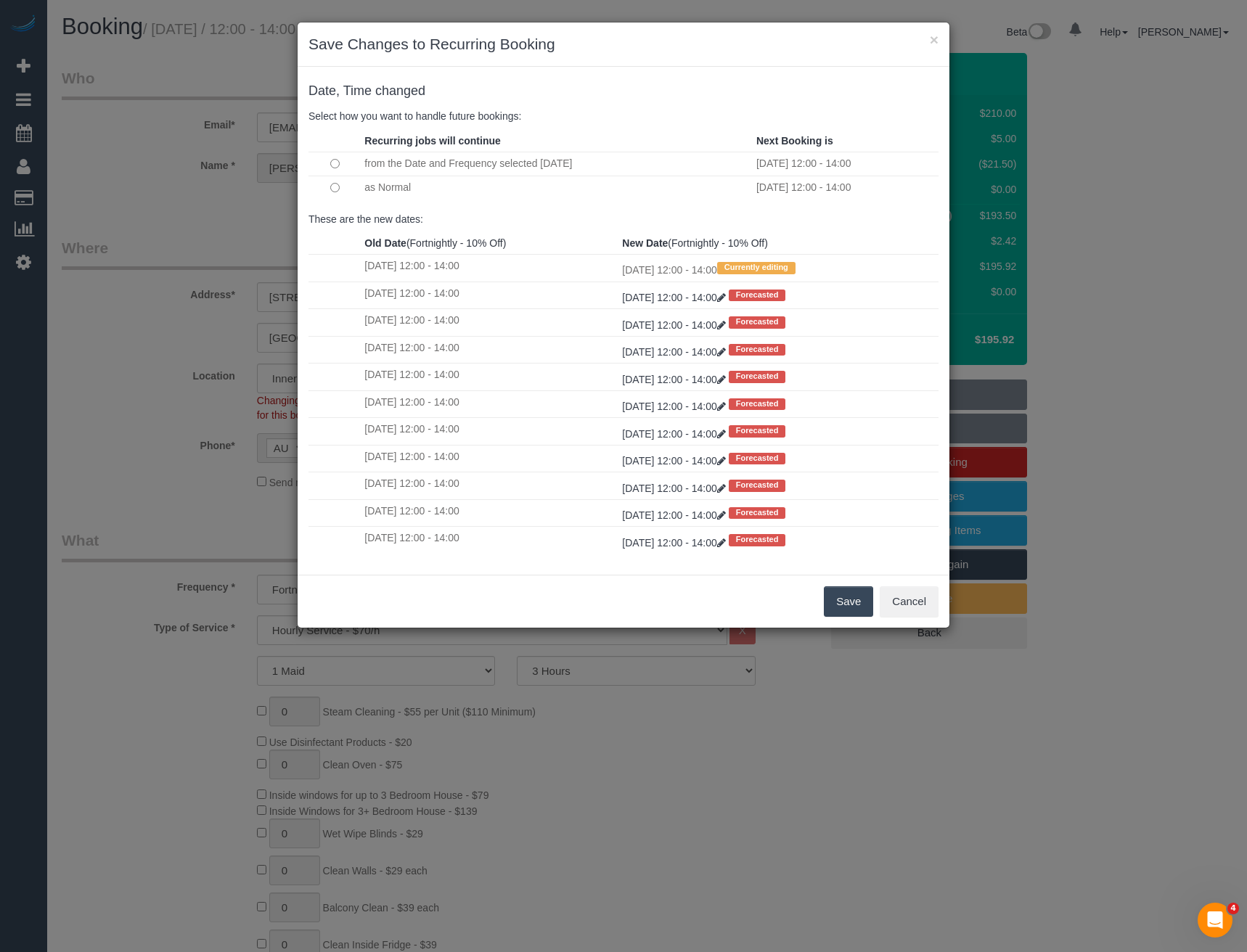
click at [853, 605] on button "Save" at bounding box center [848, 601] width 49 height 30
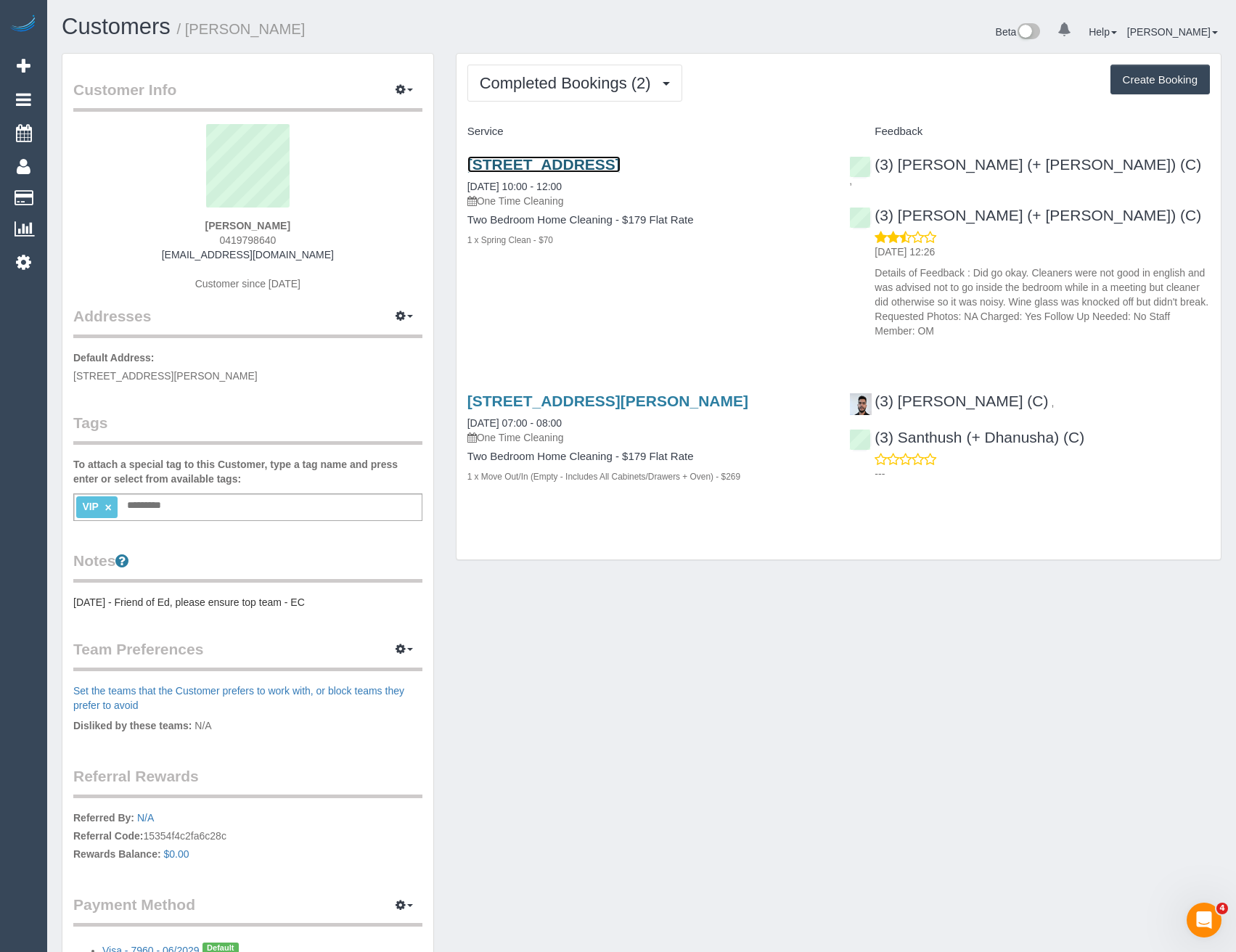
click at [620, 165] on link "[STREET_ADDRESS]" at bounding box center [545, 164] width 153 height 16
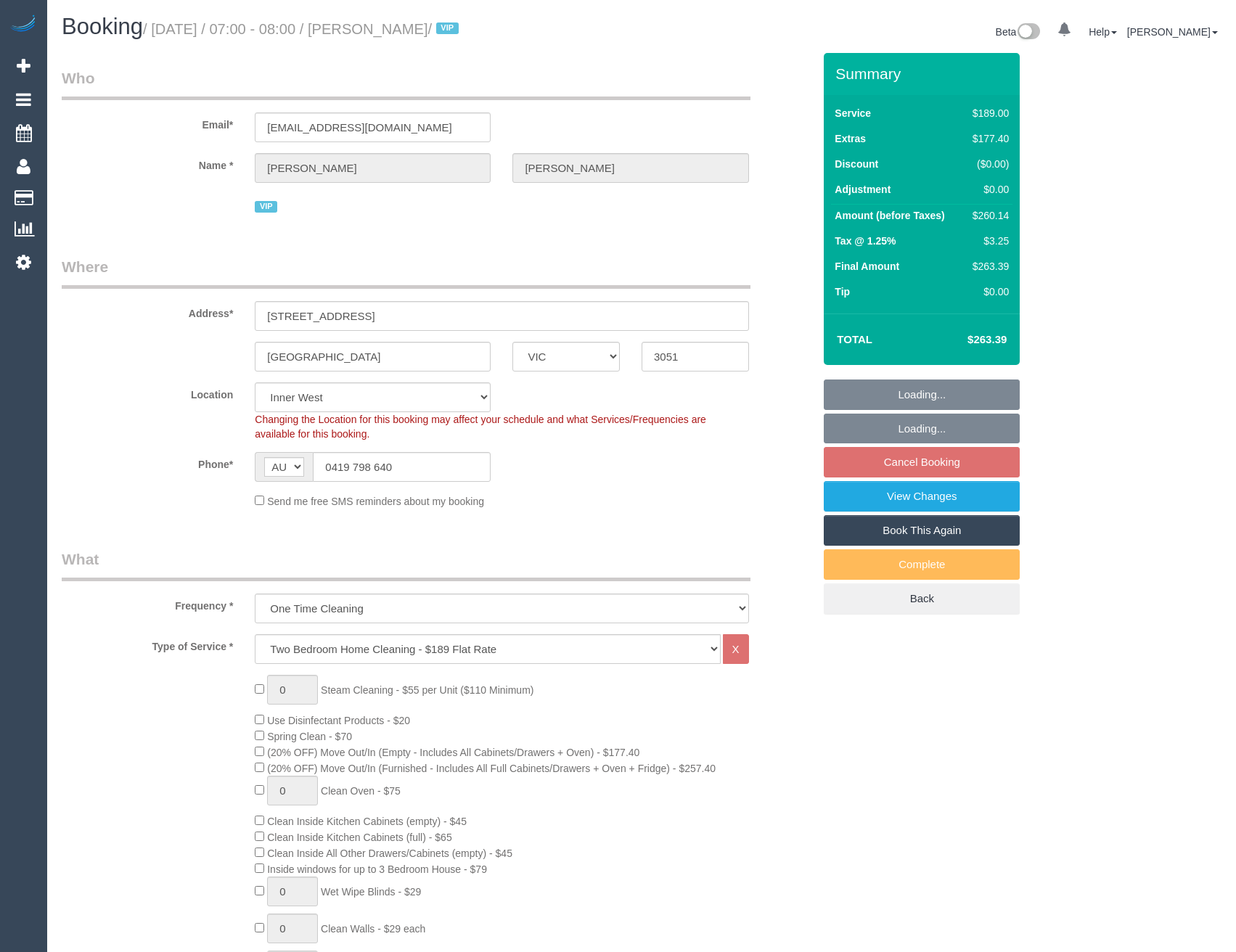
select select "VIC"
select select "string:stripe-pm_1S619T2GScqysDRVtU3FjgVd"
select select "number:29"
select select "number:16"
select select "number:19"
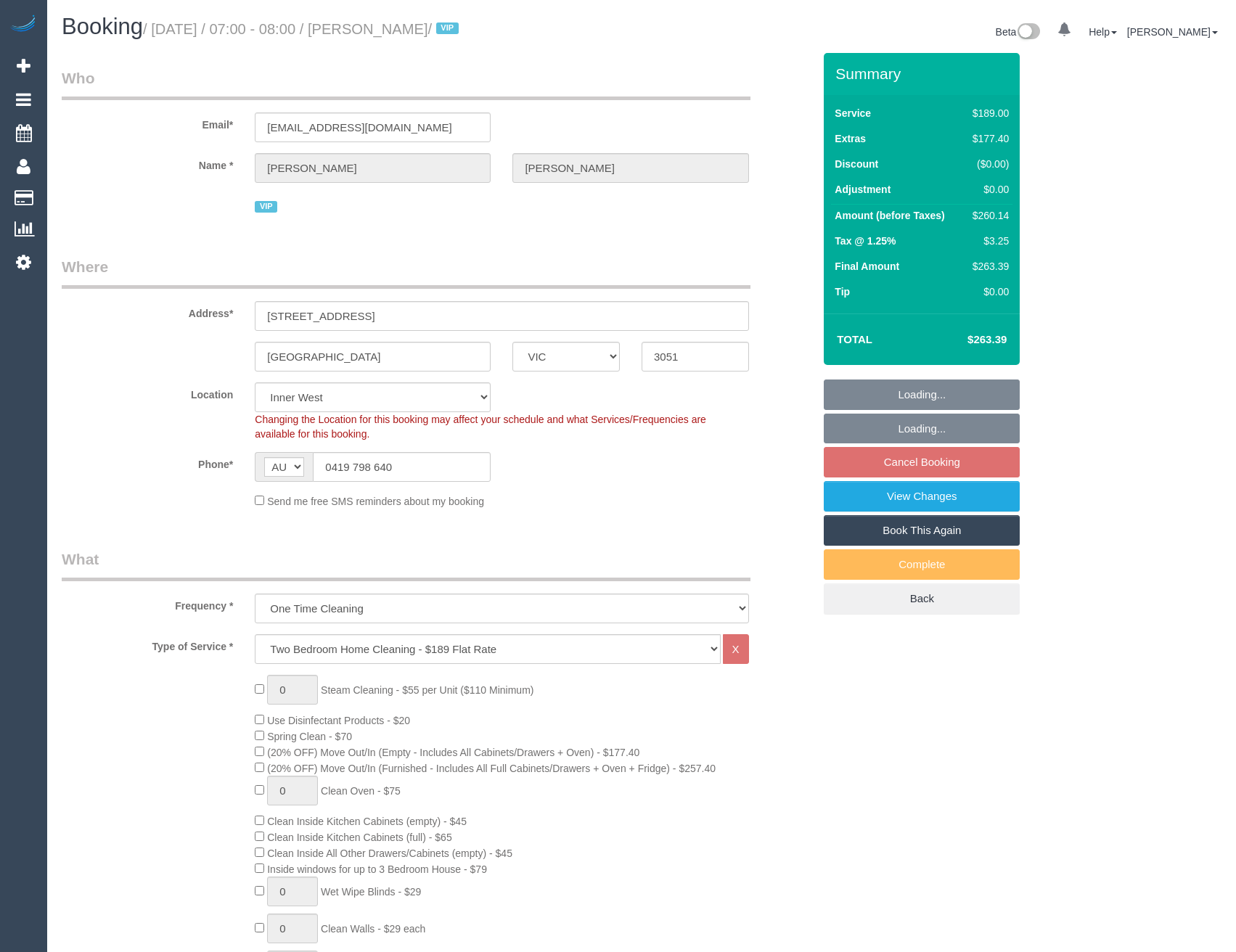
select select "number:24"
select select "number:26"
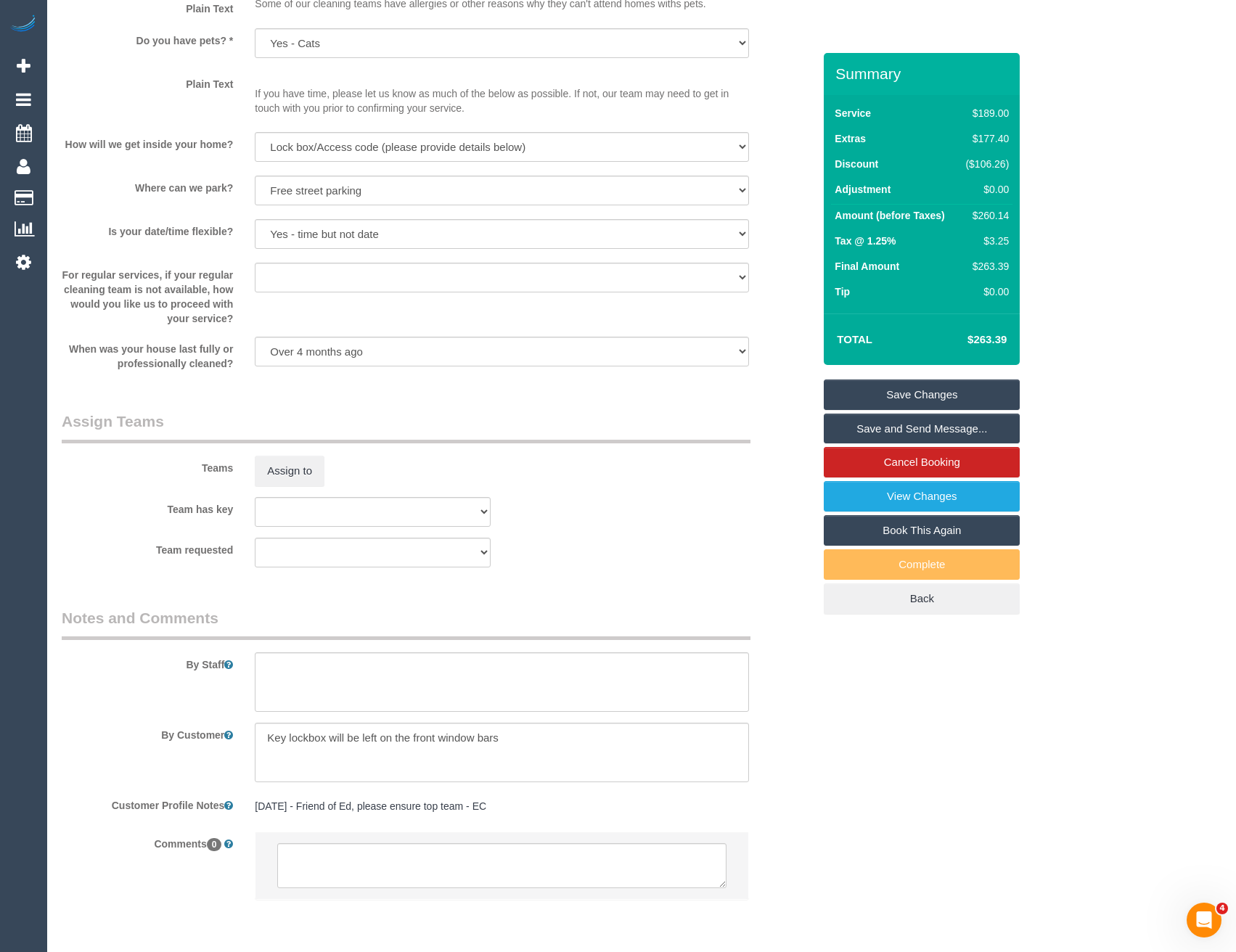
scroll to position [1941, 0]
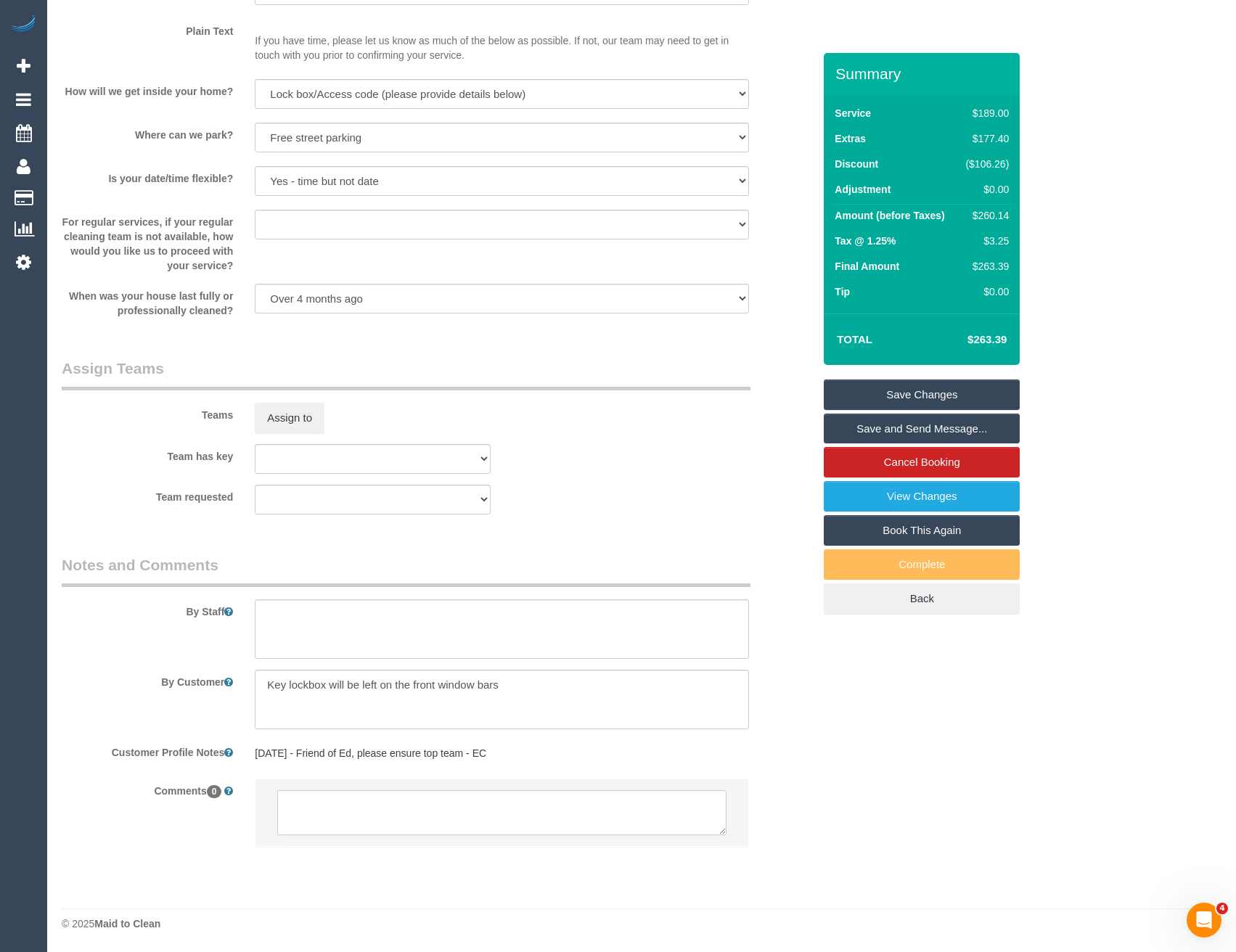
click at [441, 820] on textarea at bounding box center [502, 812] width 449 height 45
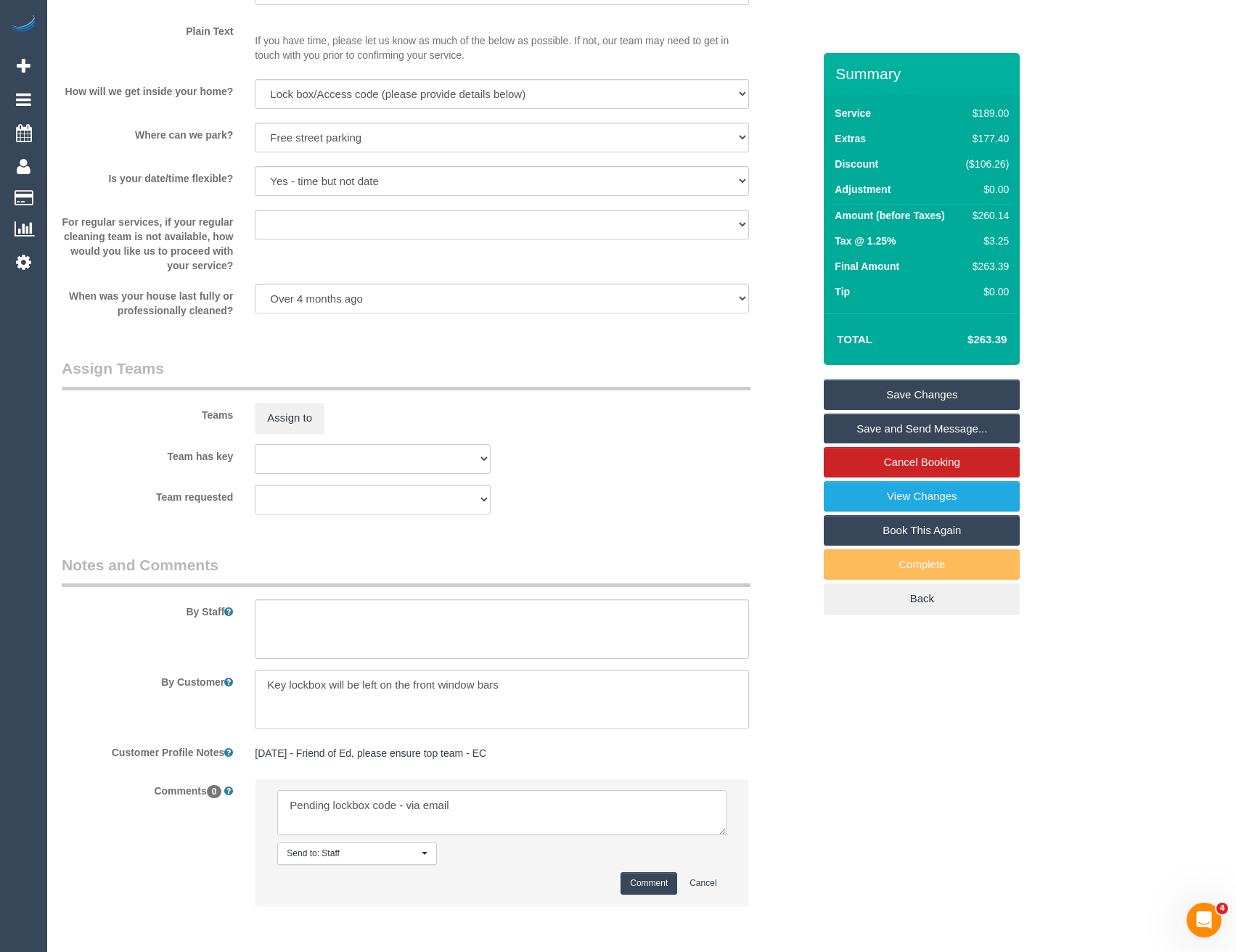
scroll to position [5, 0]
type textarea "Pending lockbox code - via email Jeferson agreed via SMS"
click at [651, 880] on button "Comment" at bounding box center [649, 884] width 57 height 23
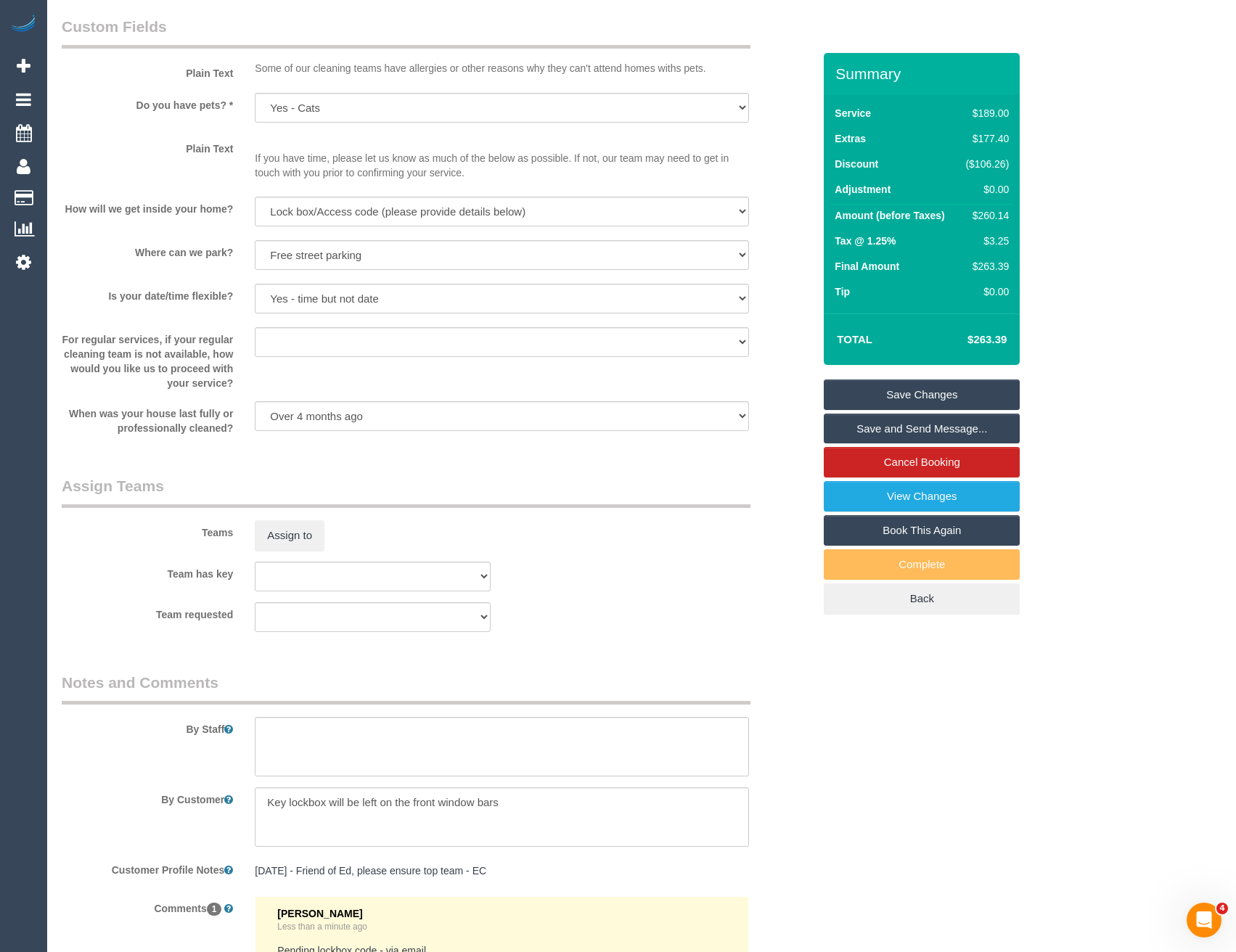
scroll to position [1887, 0]
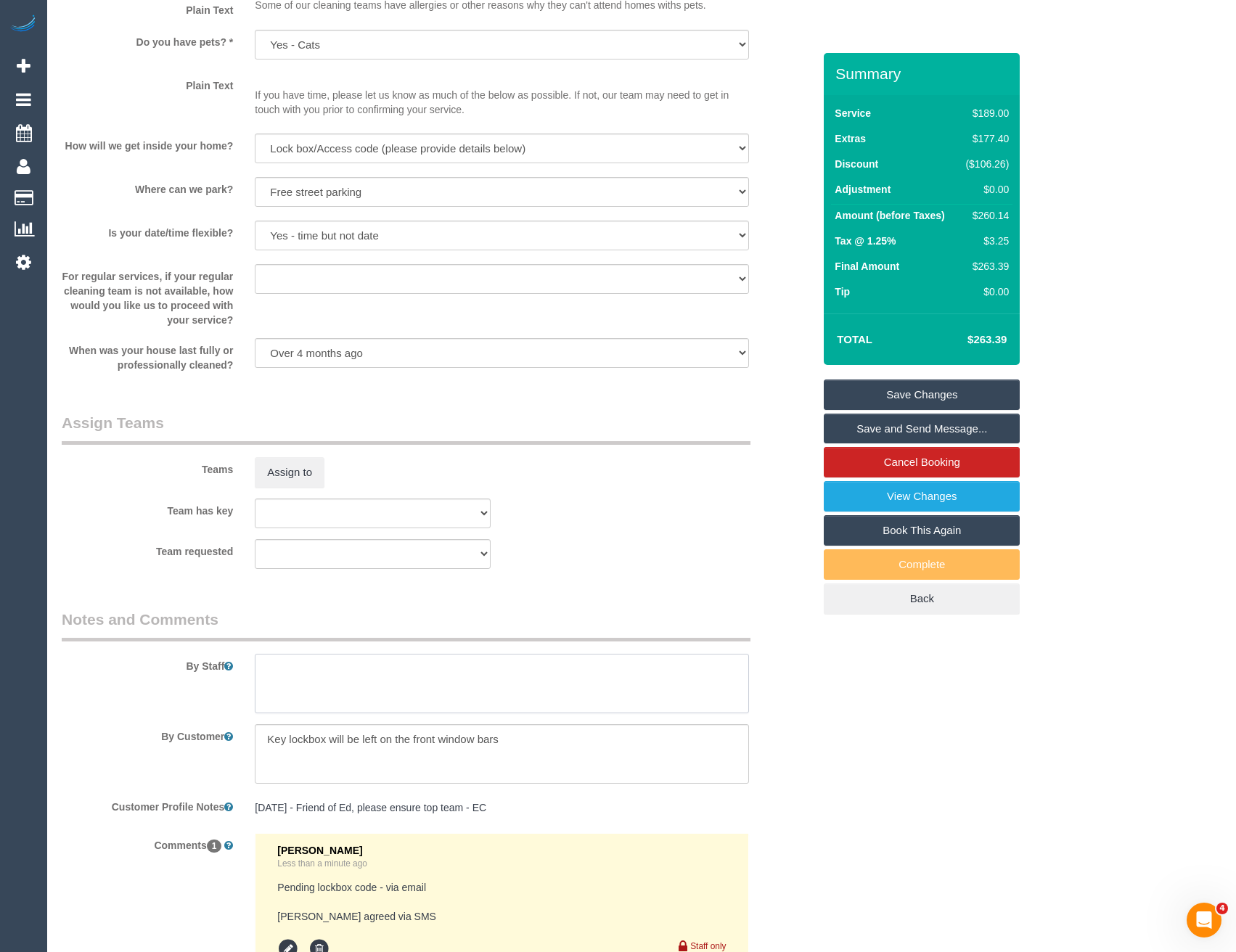
click at [331, 689] on textarea at bounding box center [501, 683] width 493 height 59
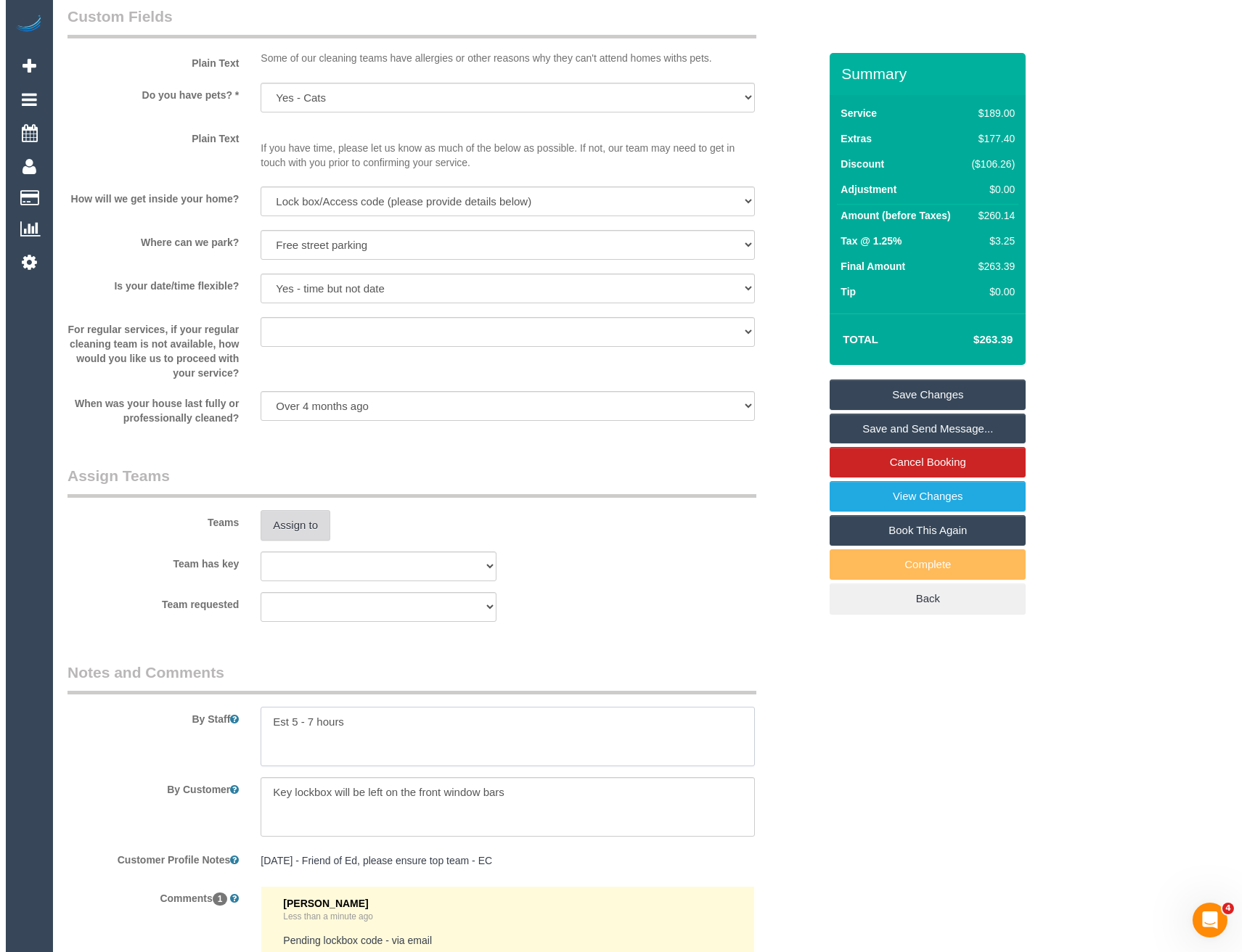
scroll to position [1815, 0]
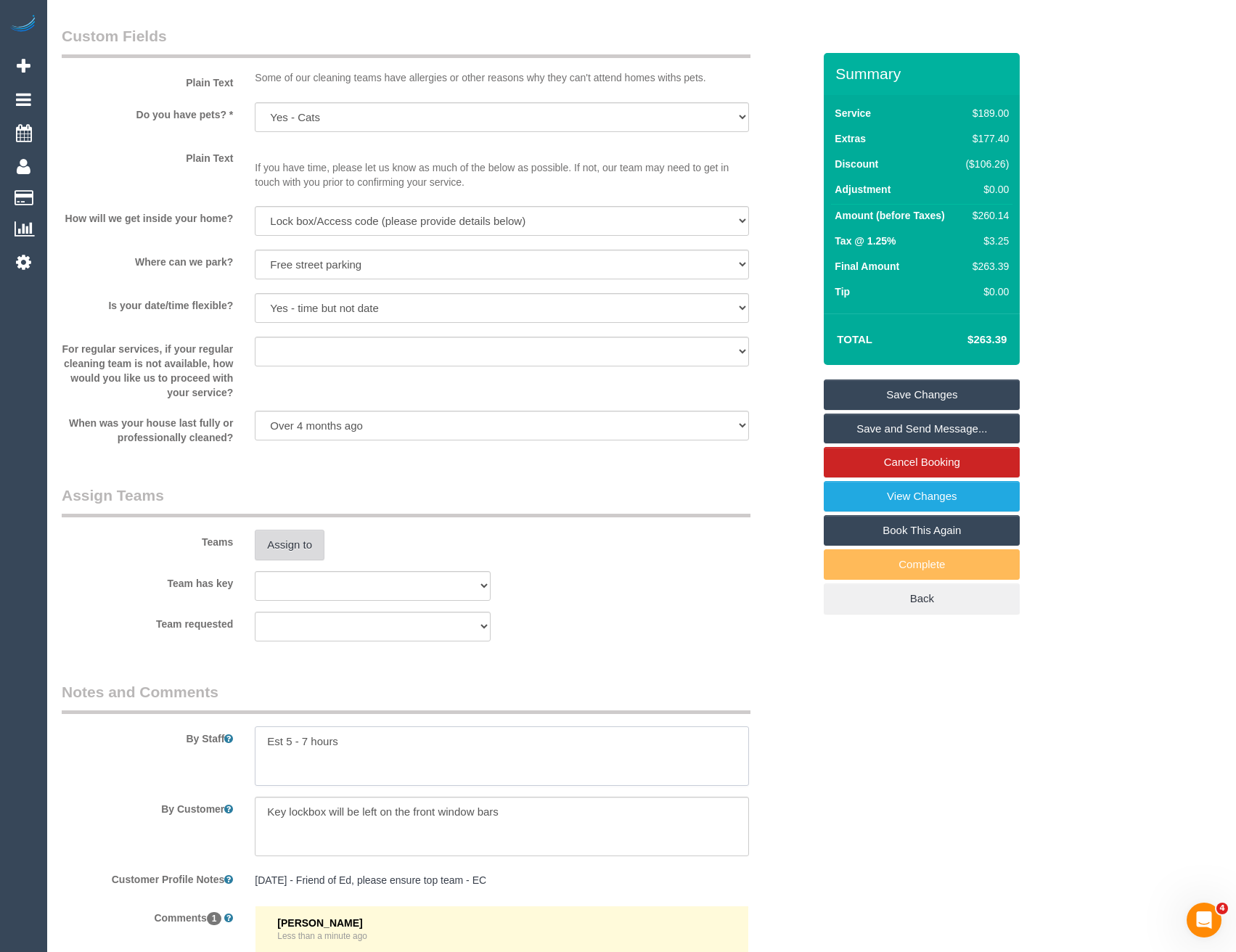
type textarea "Est 5 - 7 hours"
click at [301, 556] on button "Assign to" at bounding box center [289, 544] width 69 height 30
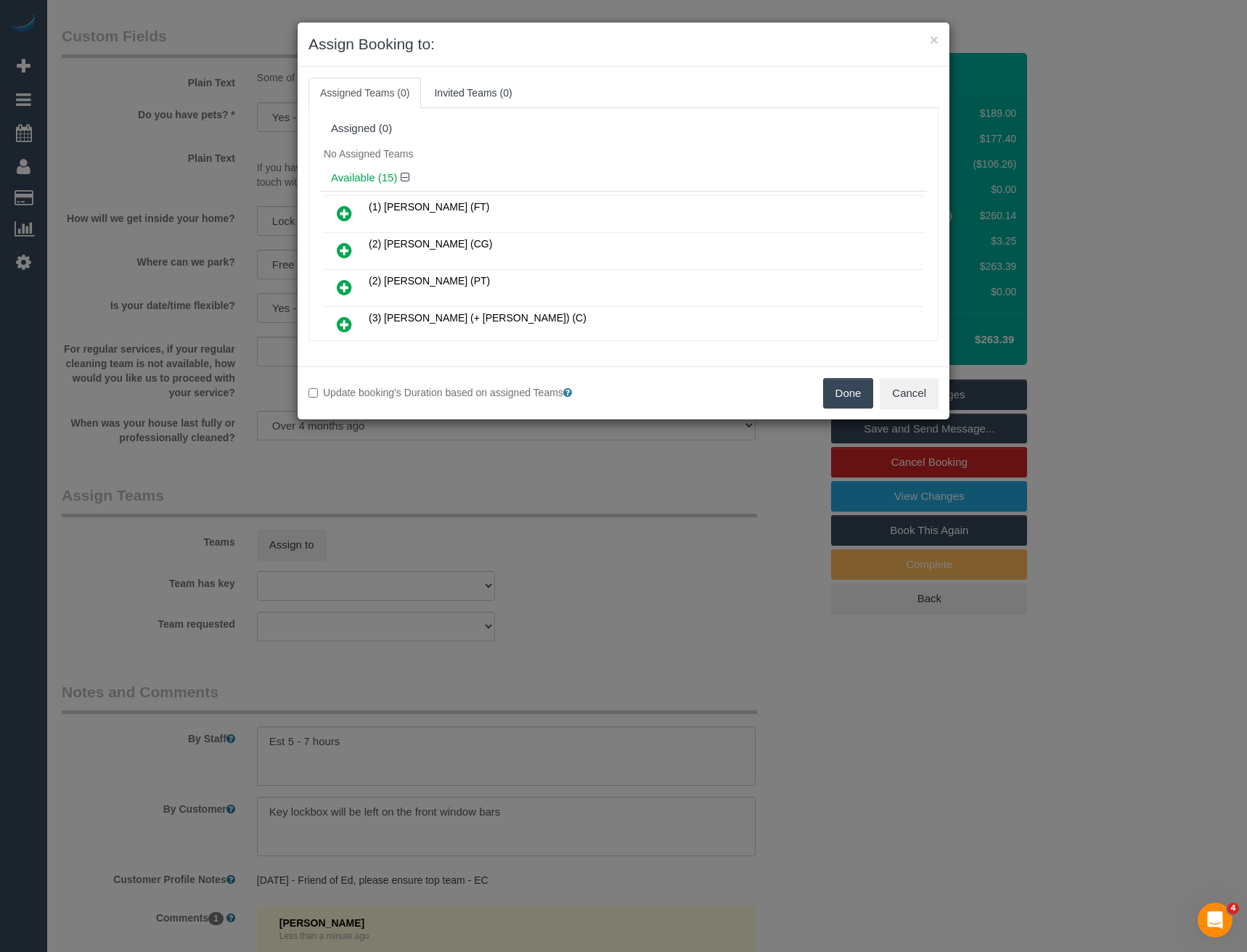
scroll to position [4283, 0]
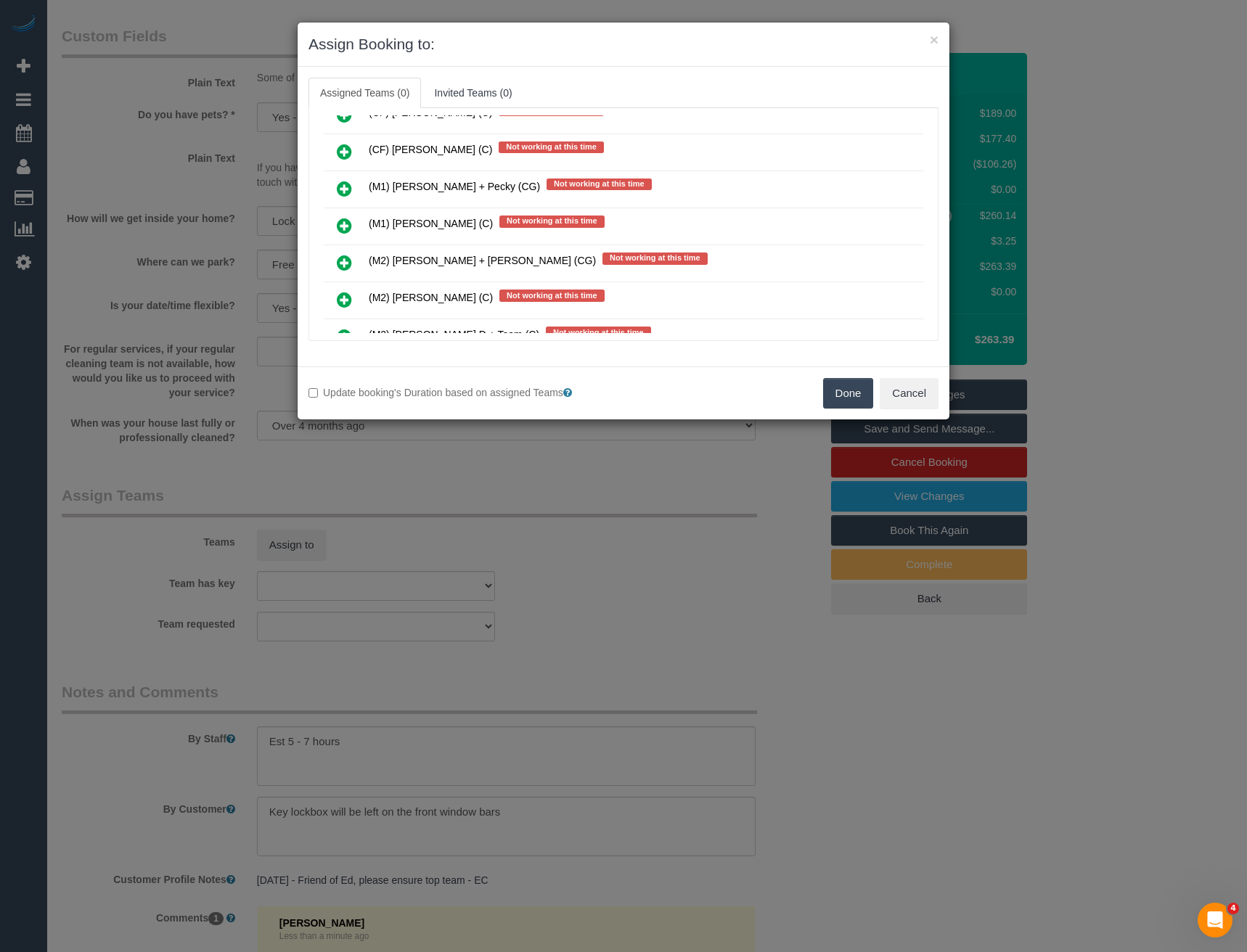
click at [340, 225] on icon at bounding box center [344, 225] width 16 height 17
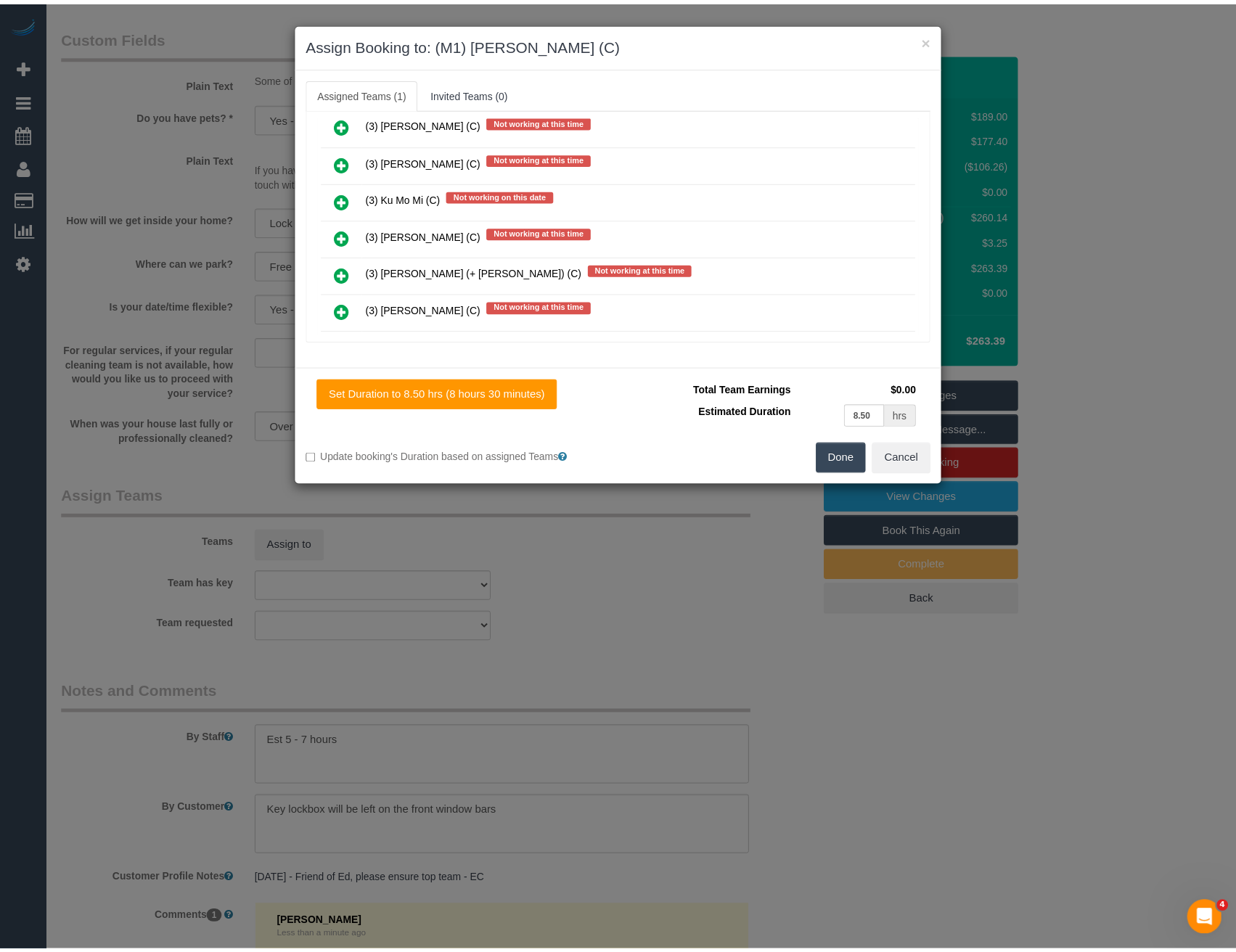
scroll to position [0, 0]
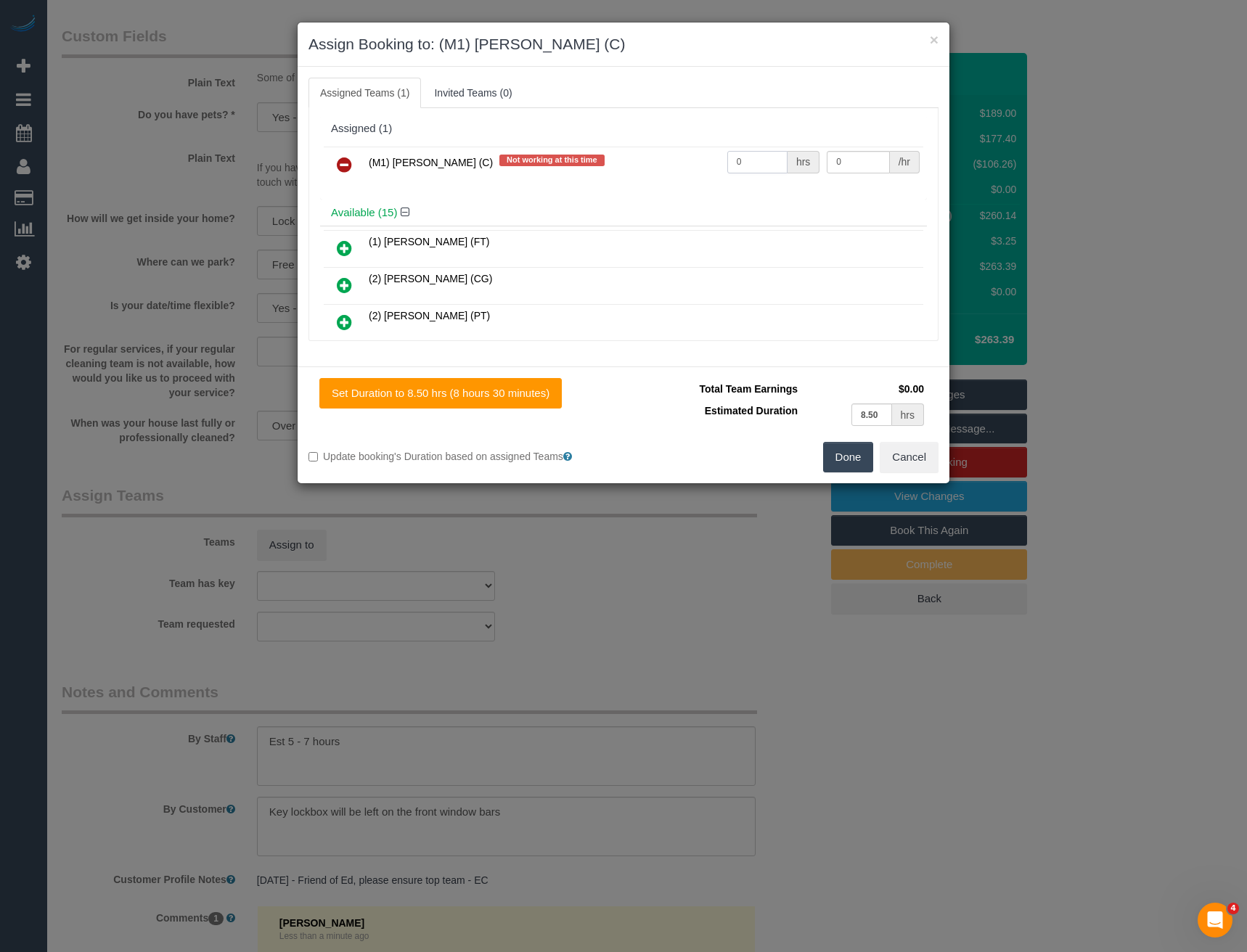
drag, startPoint x: 749, startPoint y: 160, endPoint x: 547, endPoint y: 163, distance: 202.0
click at [565, 166] on tr "(M1) Jeferson Ortiz (C) Not working at this time 0 hrs 0 /hr" at bounding box center [623, 165] width 599 height 37
type input "1"
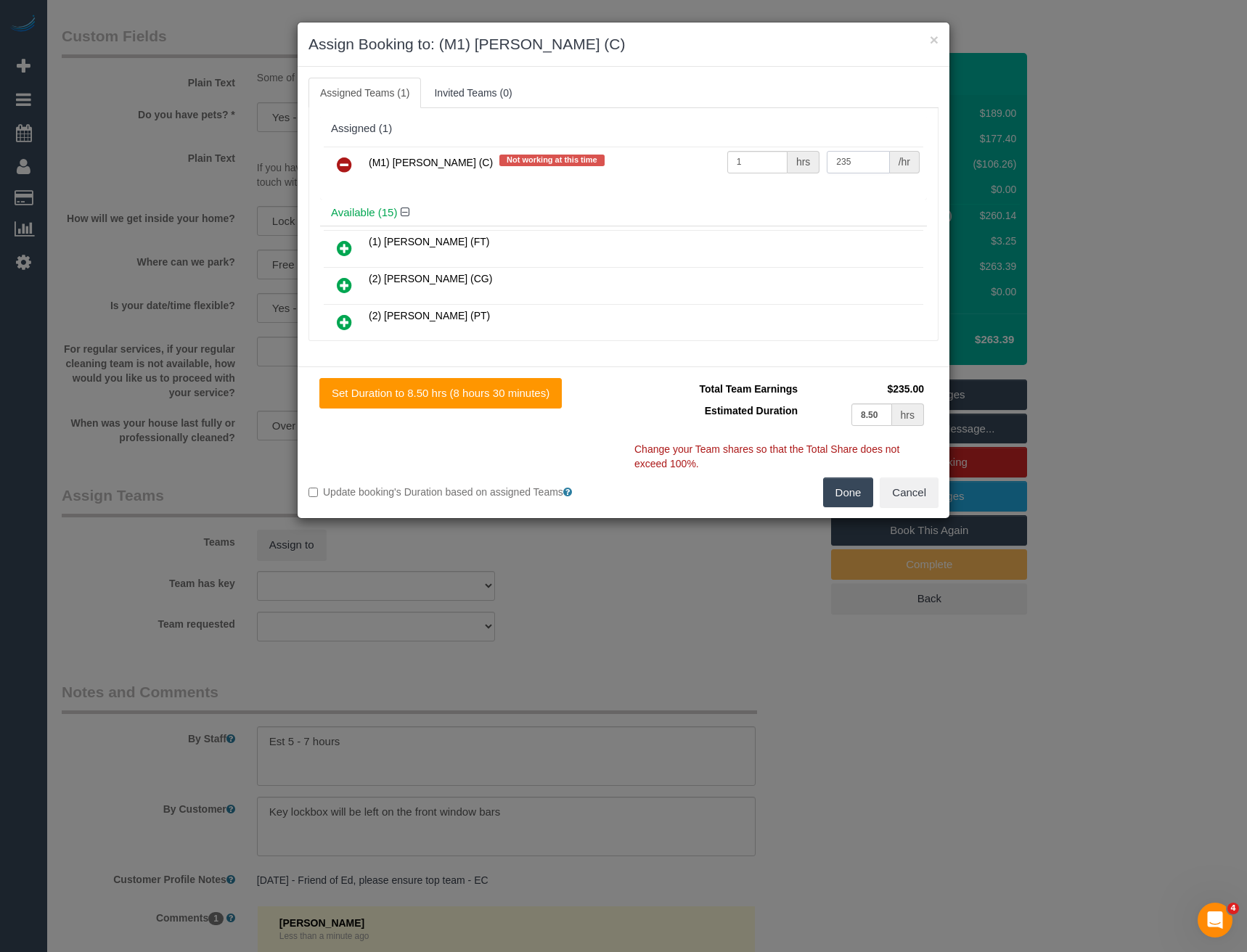
type input "235"
click at [845, 493] on button "Done" at bounding box center [849, 492] width 51 height 30
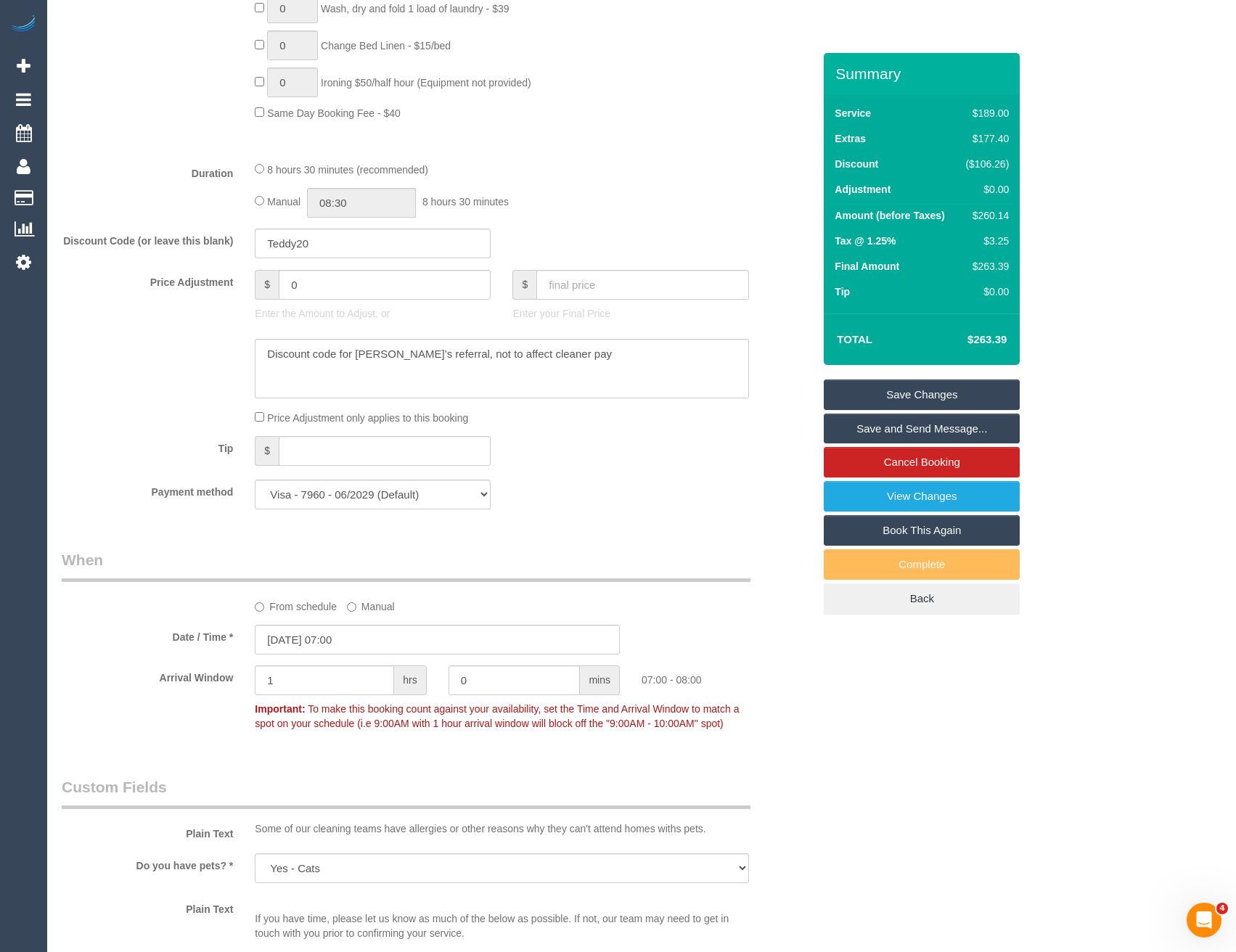
scroll to position [627, 0]
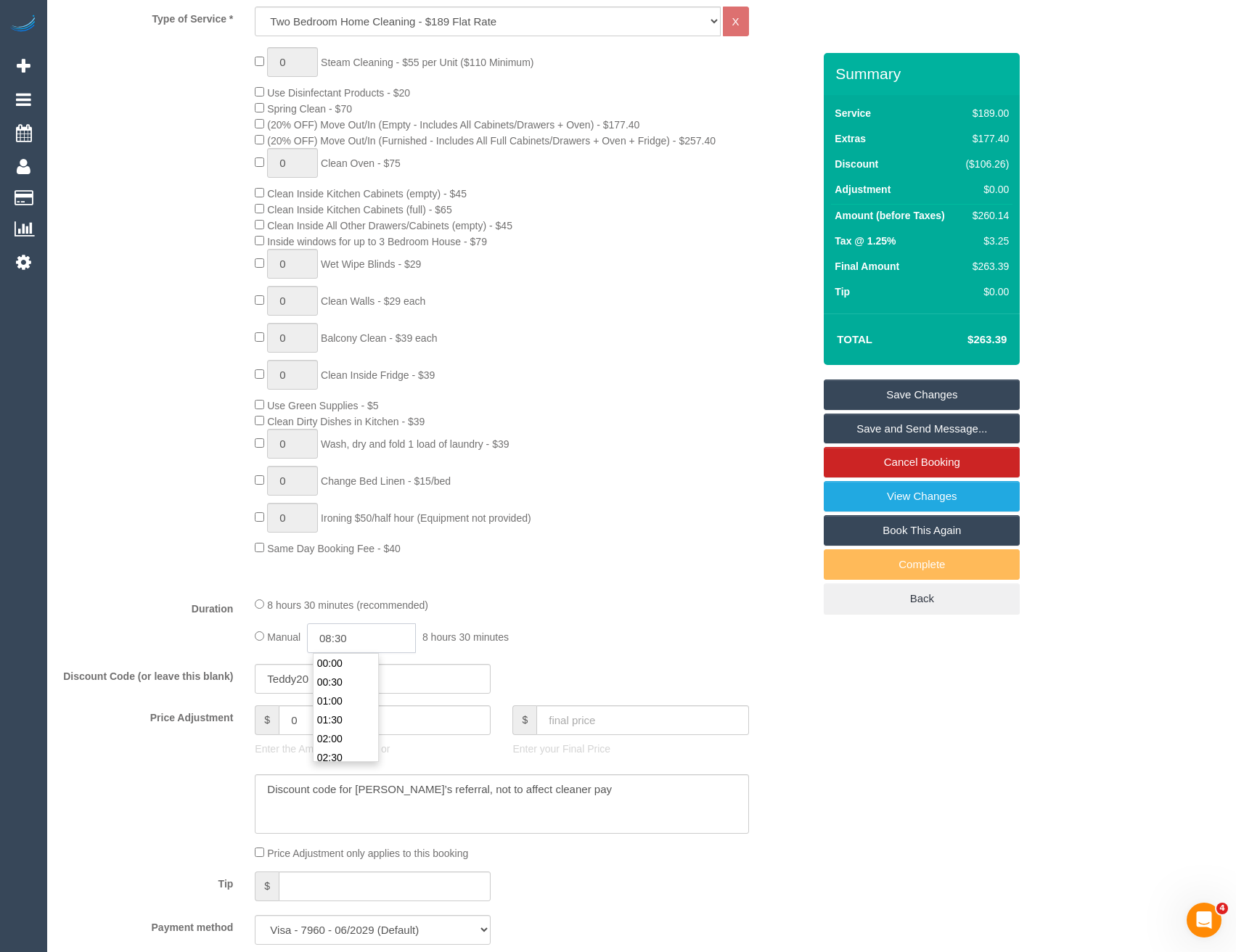
click at [355, 636] on input "08:30" at bounding box center [361, 638] width 109 height 30
type input "07:00"
click at [342, 688] on li "07:00" at bounding box center [346, 683] width 65 height 19
click at [626, 601] on div "8 hours 30 minutes (recommended)" at bounding box center [501, 605] width 493 height 16
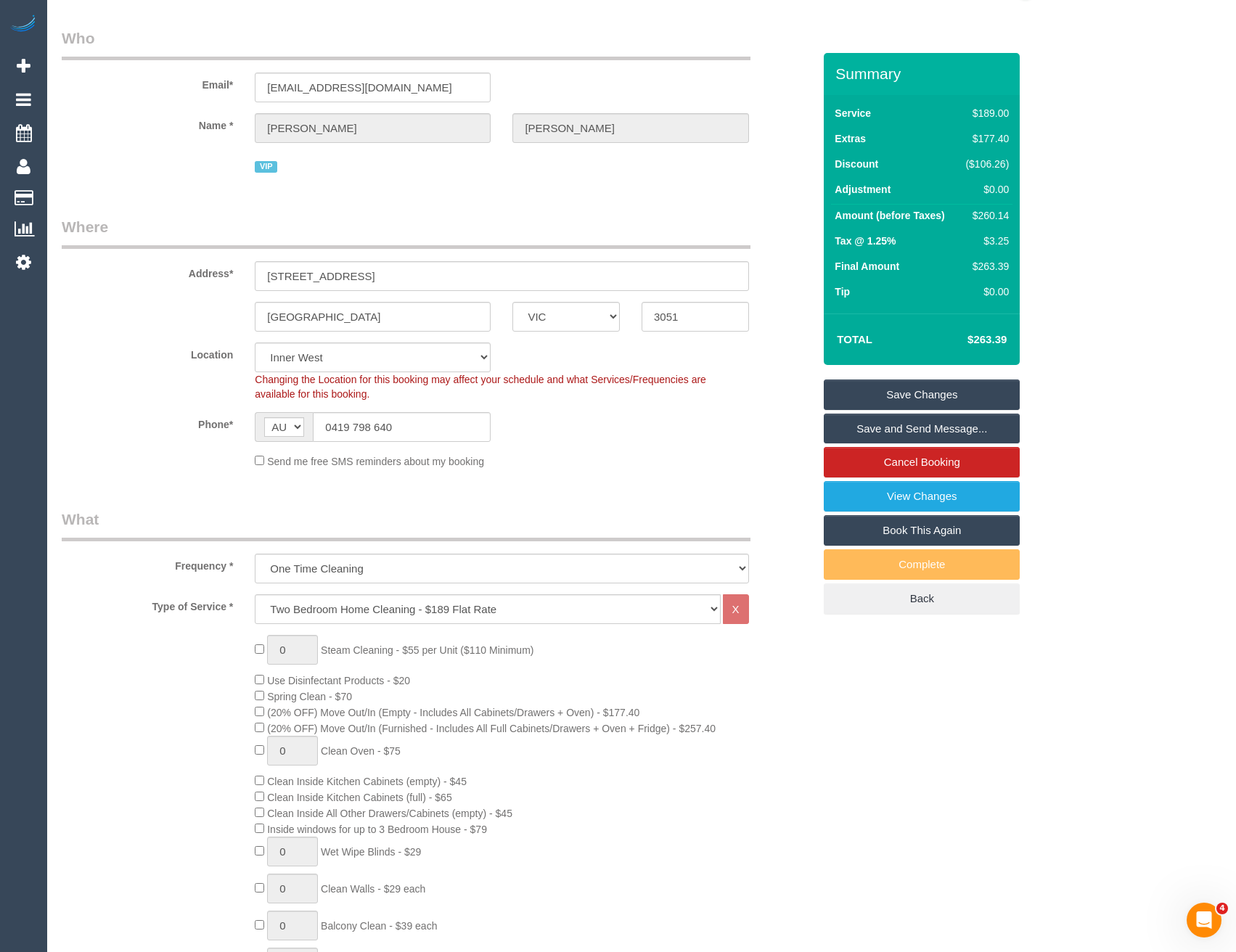
scroll to position [0, 0]
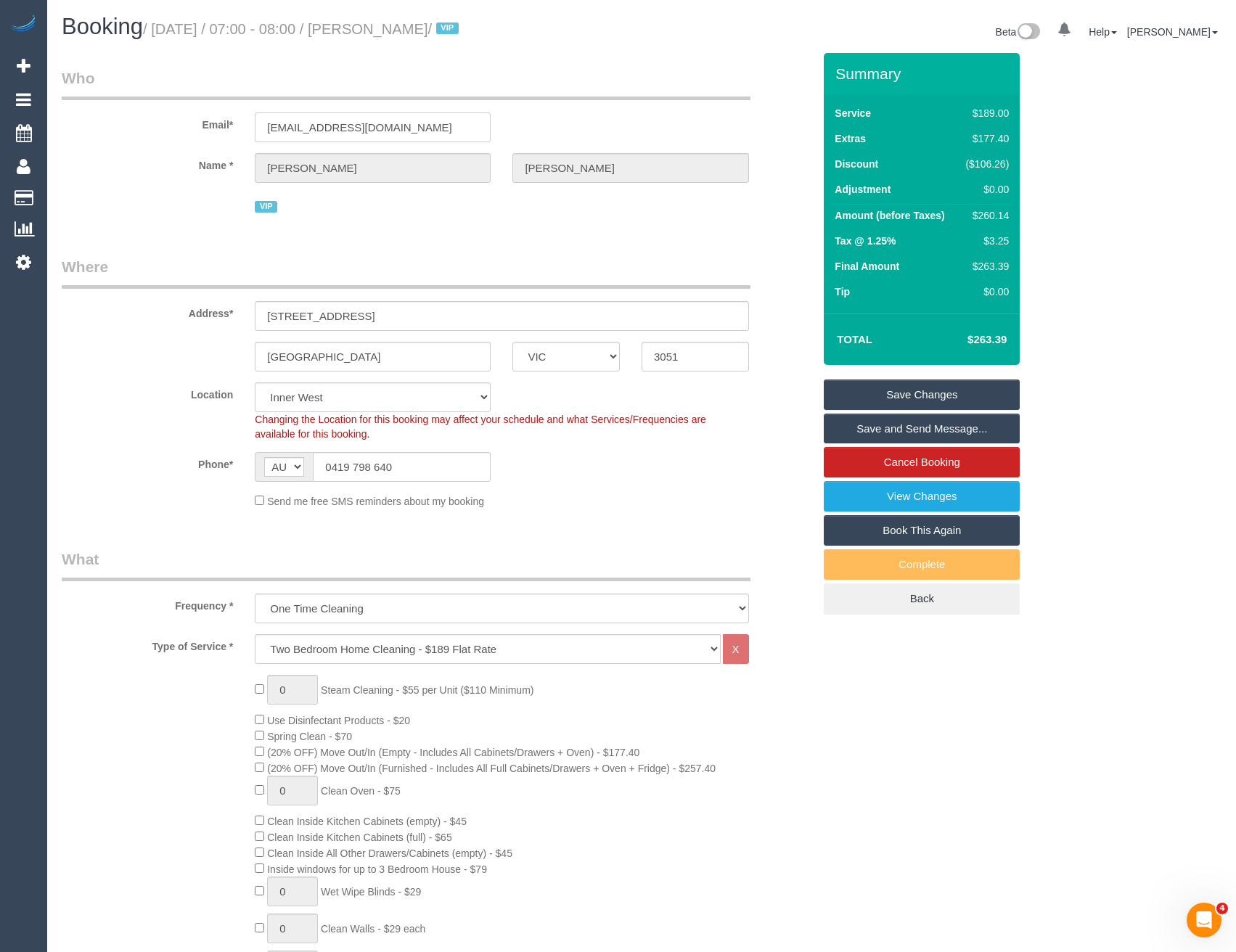
drag, startPoint x: 412, startPoint y: 121, endPoint x: 248, endPoint y: 122, distance: 164.0
click at [248, 122] on div "adamgelzinis@gmail.com" at bounding box center [372, 127] width 258 height 30
click at [858, 429] on link "Save and Send Message..." at bounding box center [921, 429] width 196 height 30
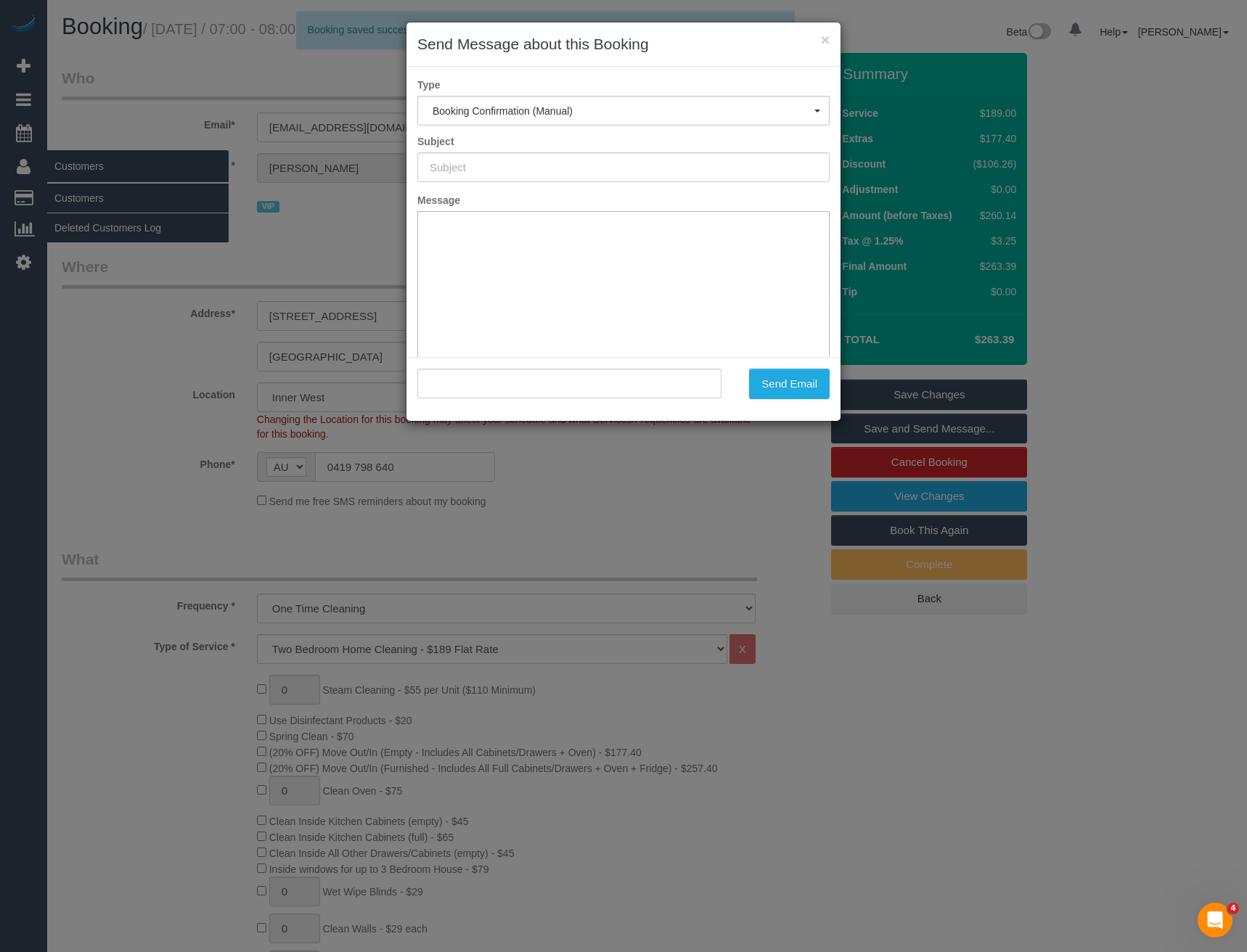
type input "Booking Confirmed"
type input ""Adam Gelzinis" <adamgelzinis@gmail.com>"
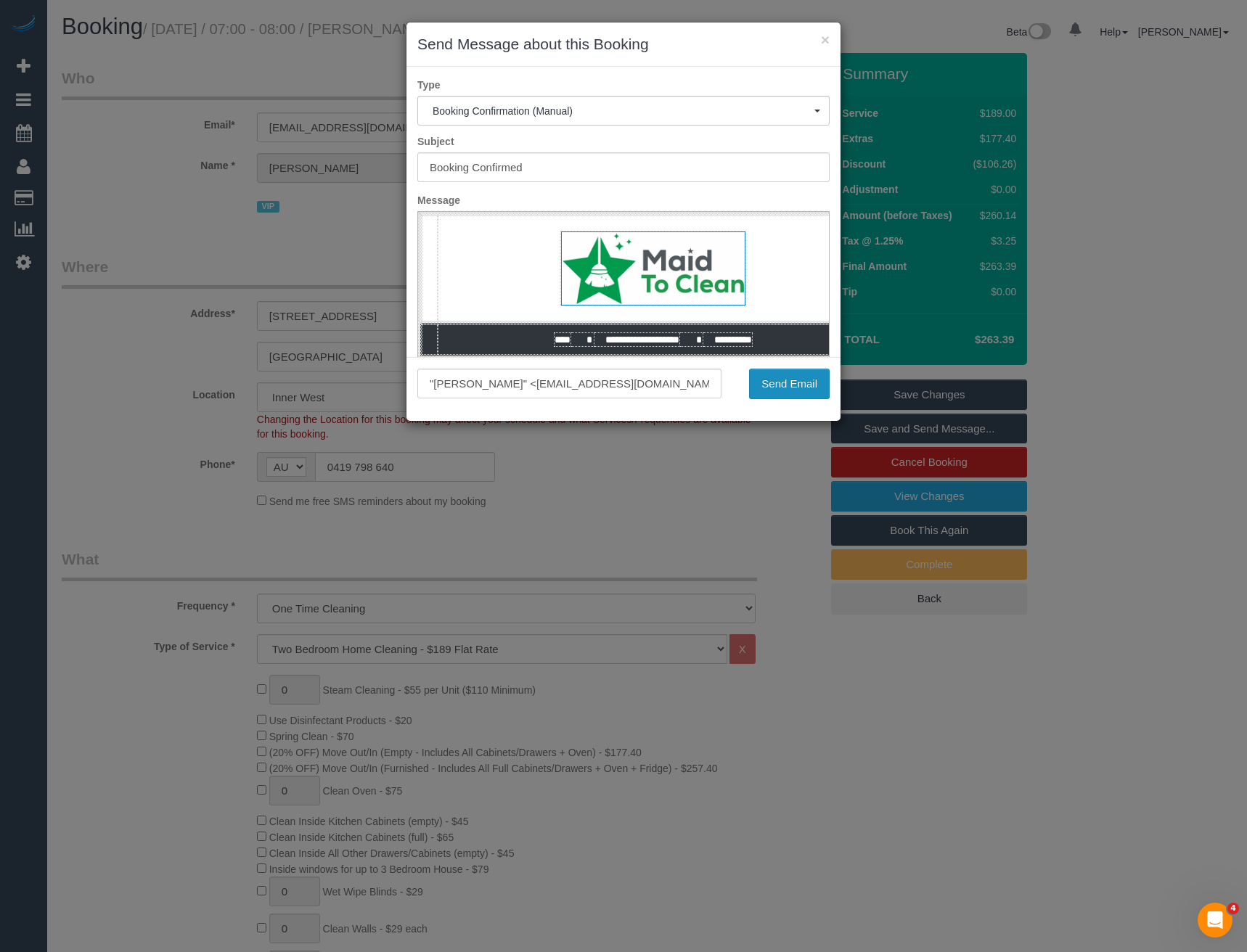
click at [795, 391] on button "Send Email" at bounding box center [789, 383] width 80 height 30
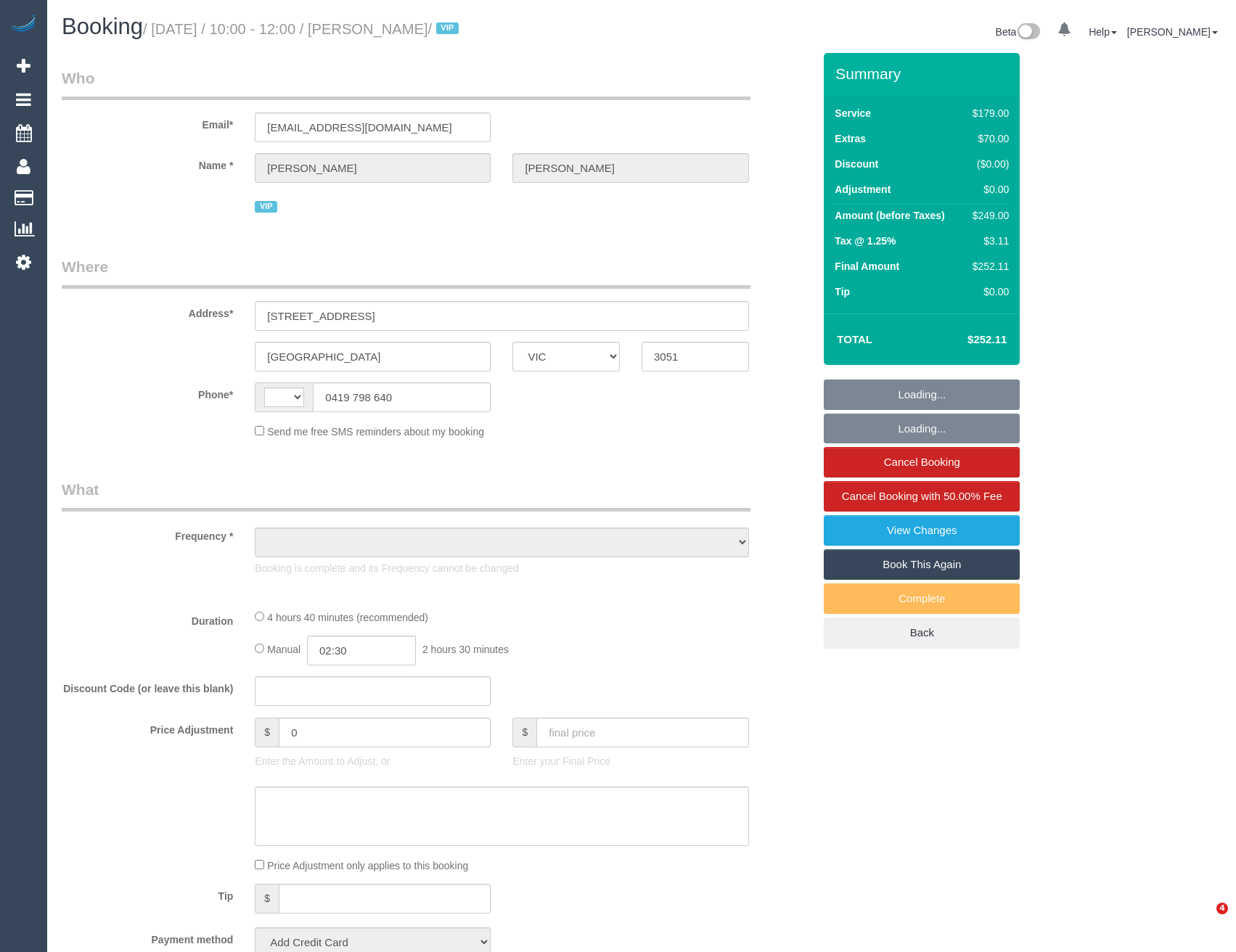
select select "VIC"
select select "string:AU"
select select "object:550"
select select "string:stripe-pm_1PSS9K2GScqysDRVkNcJUGIo"
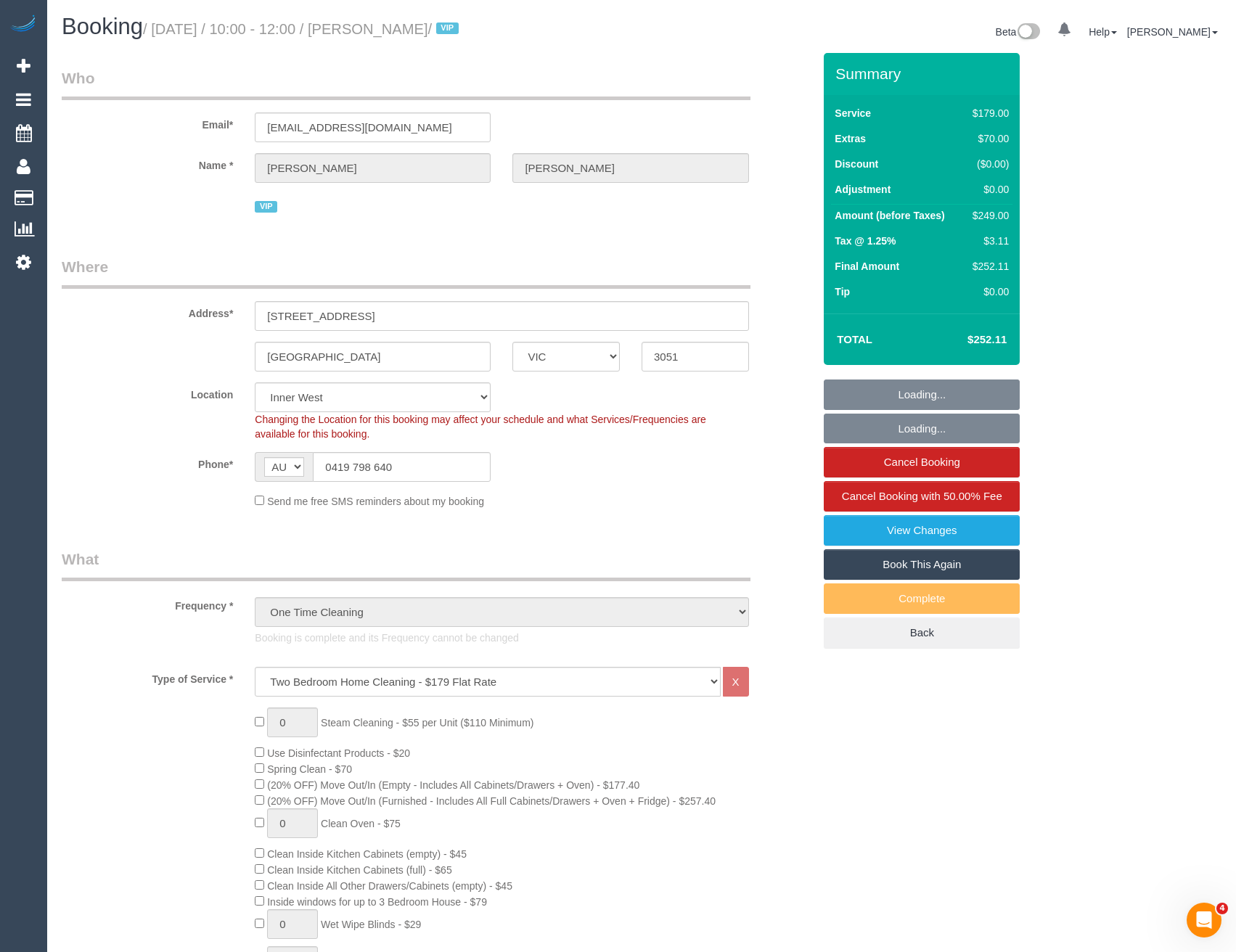
select select "spot1"
select select "number:28"
select select "number:14"
select select "number:19"
select select "number:25"
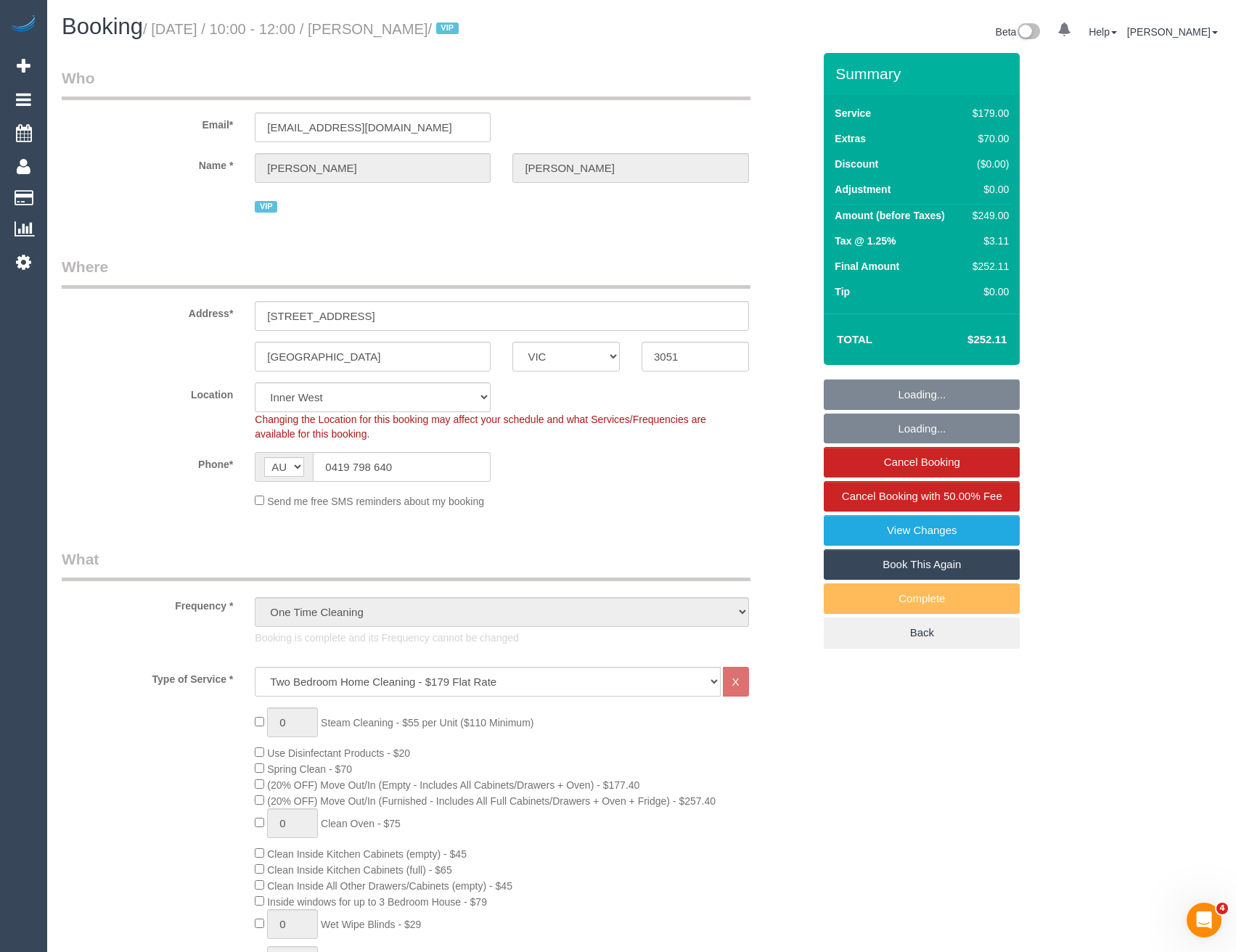
select select "number:26"
select select "object:1486"
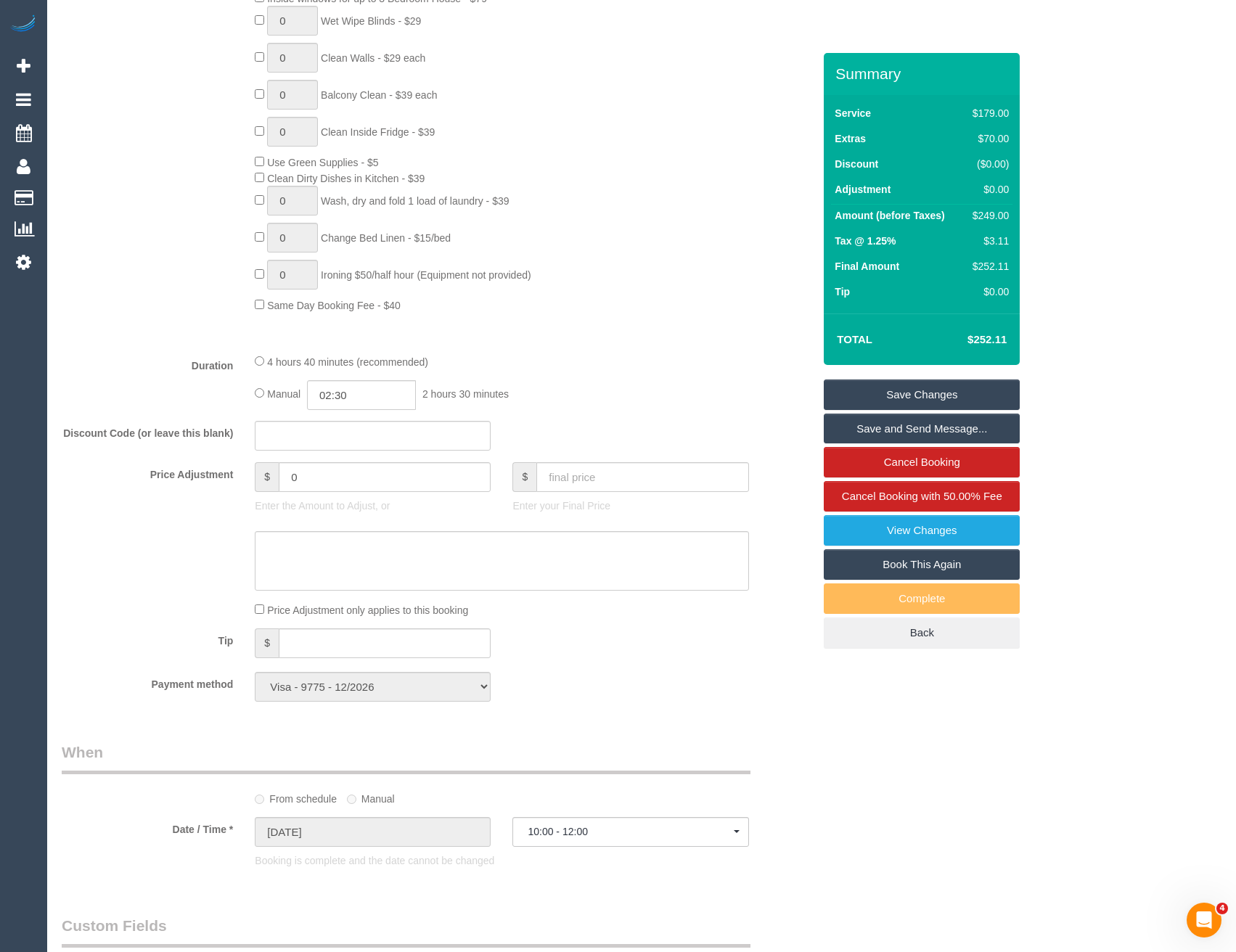
scroll to position [831, 0]
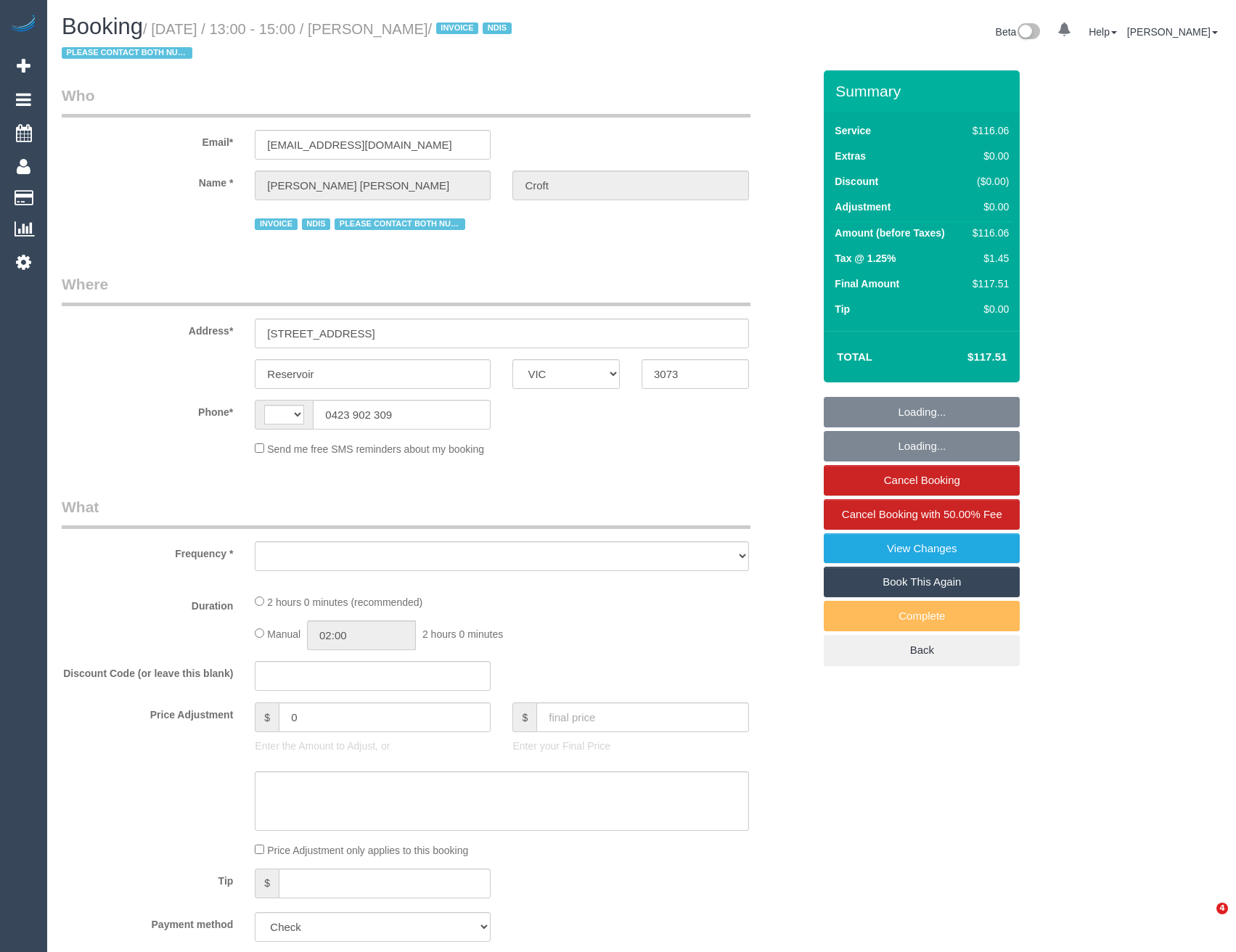
select select "VIC"
select select "string:AU"
select select "object:566"
select select "number:29"
select select "number:14"
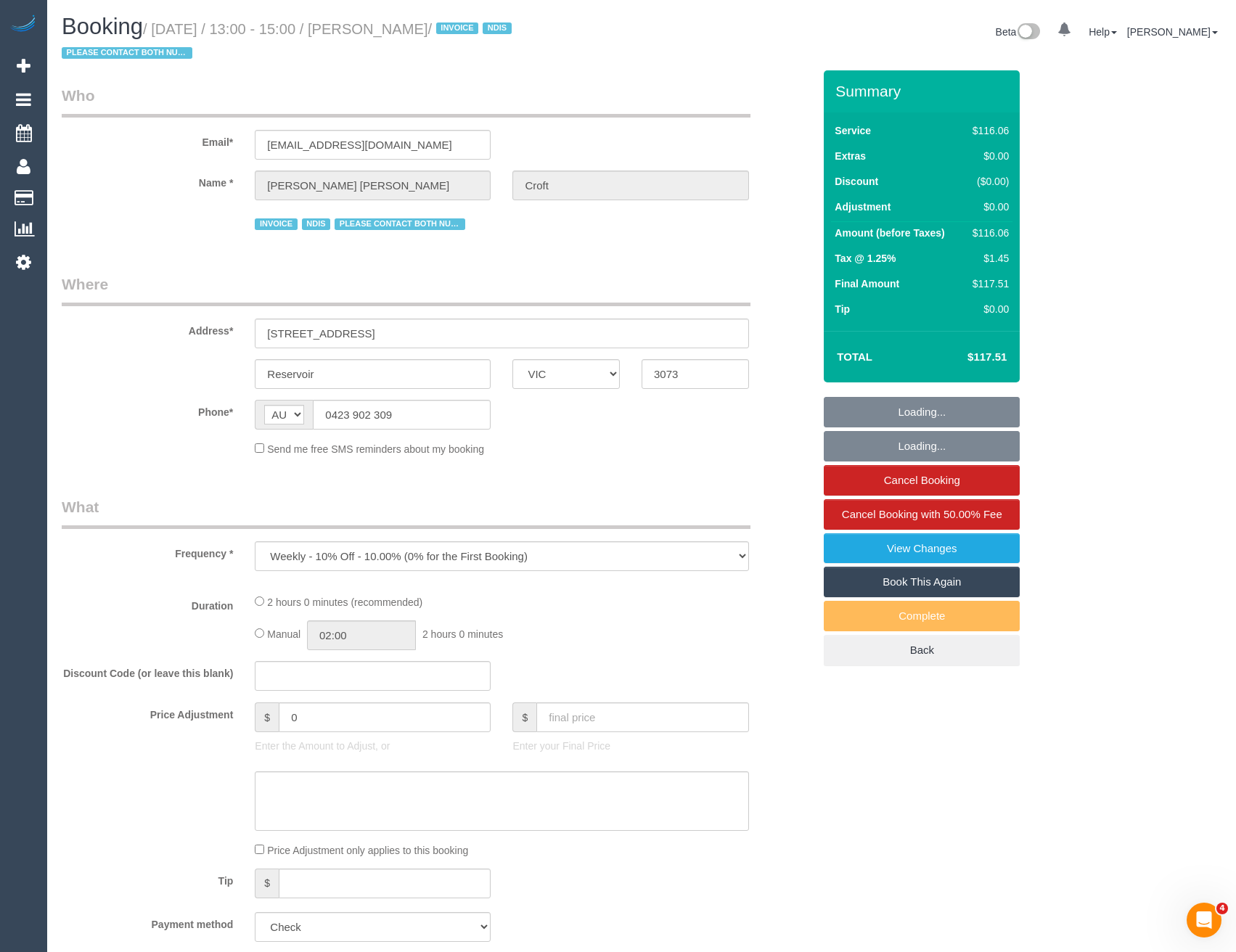
select select "number:19"
select select "number:36"
select select "number:35"
select select "number:12"
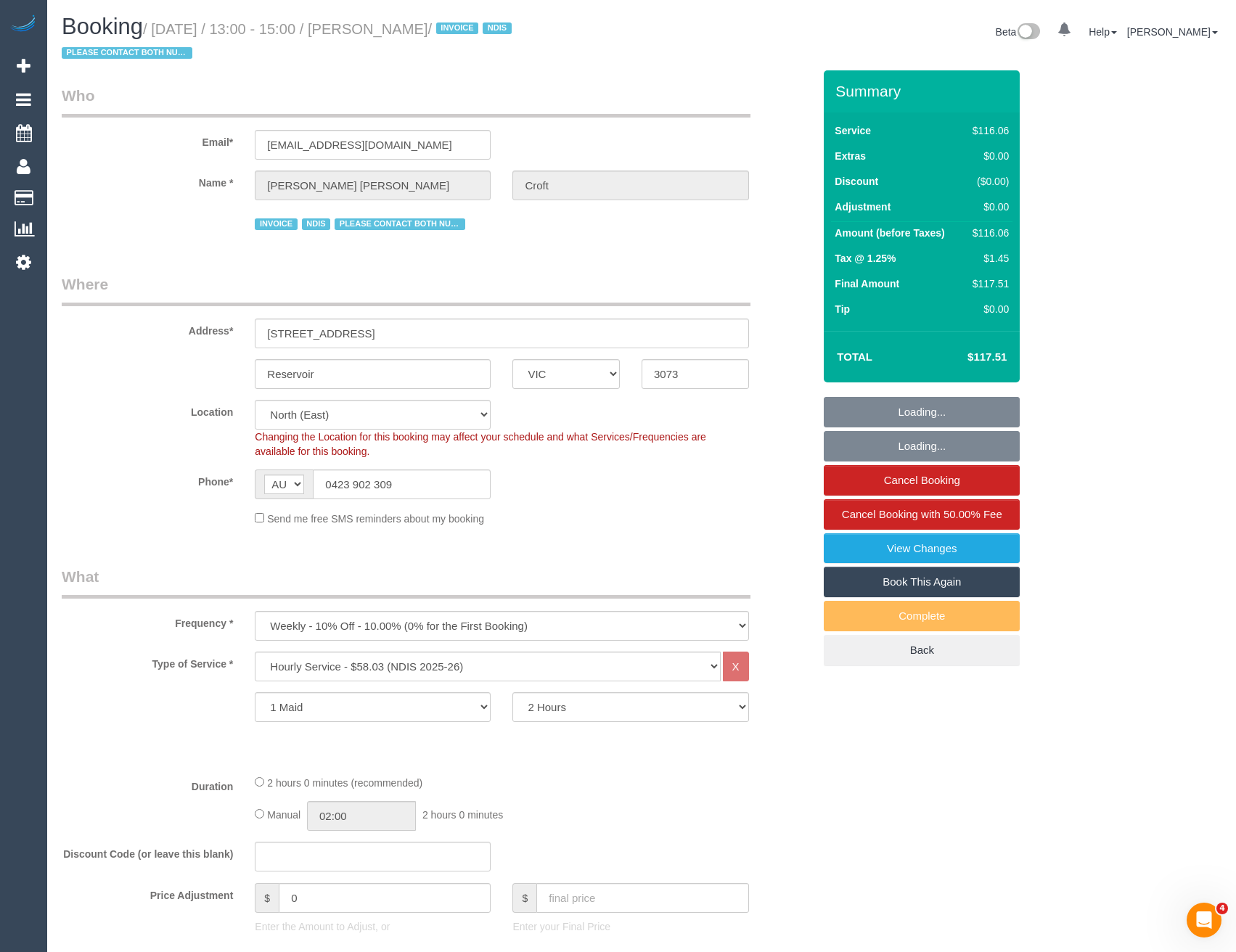
select select "object:1418"
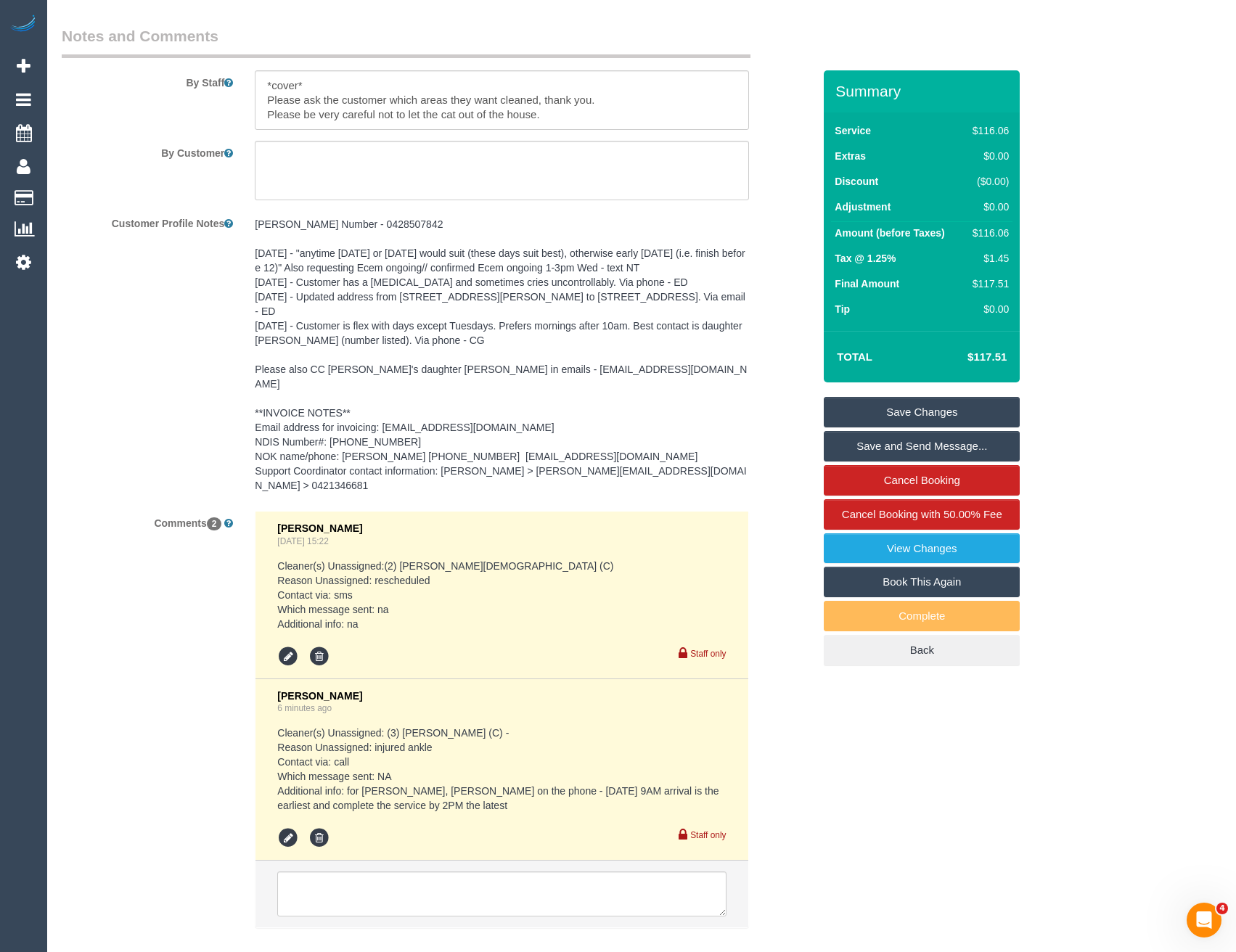
scroll to position [2098, 0]
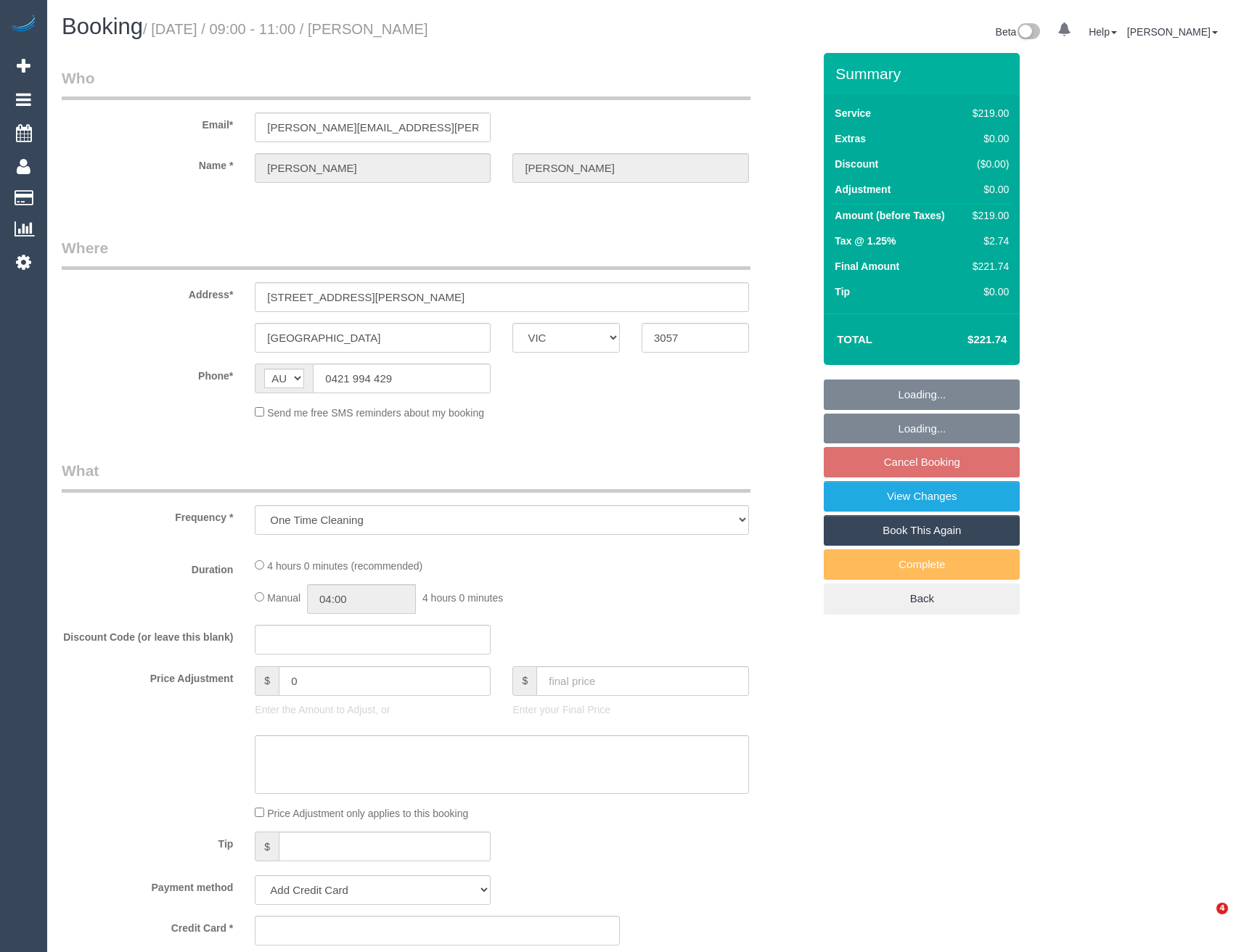
select select "VIC"
select select "number:27"
select select "number:14"
select select "number:18"
select select "number:23"
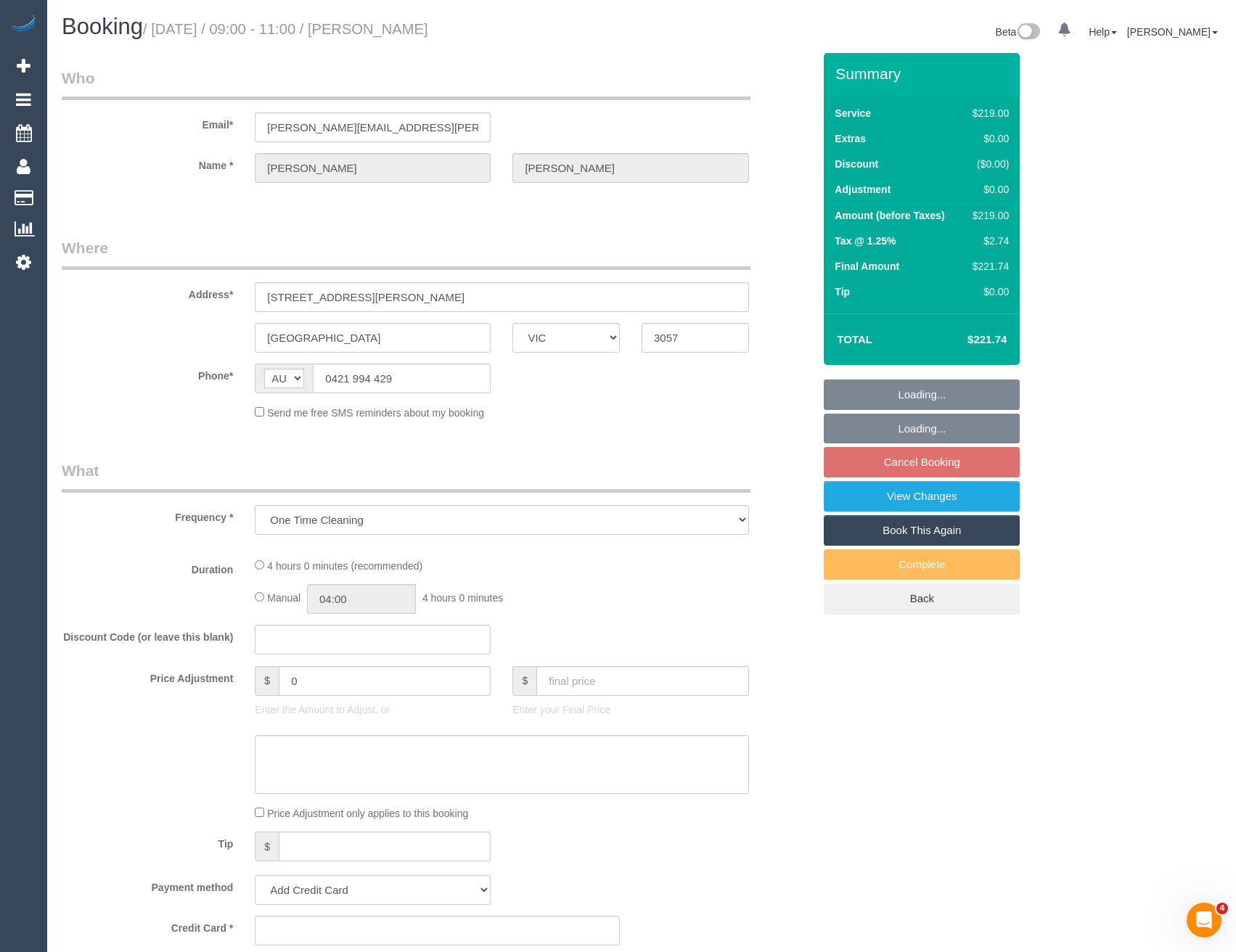
select select "number:13"
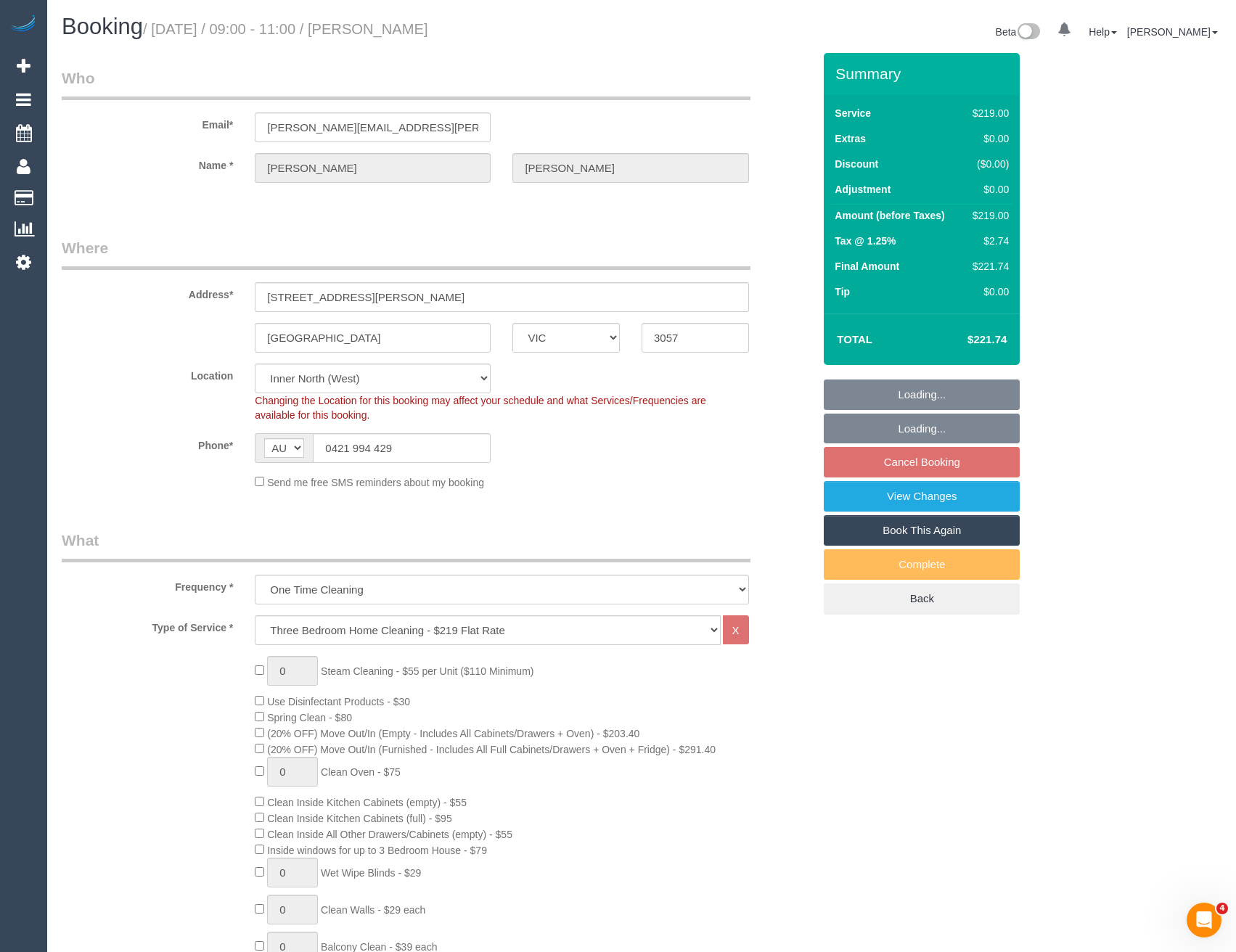
select select "string:stripe-pm_1Rcco42GScqysDRVpgWcpjMA"
select select "spot1"
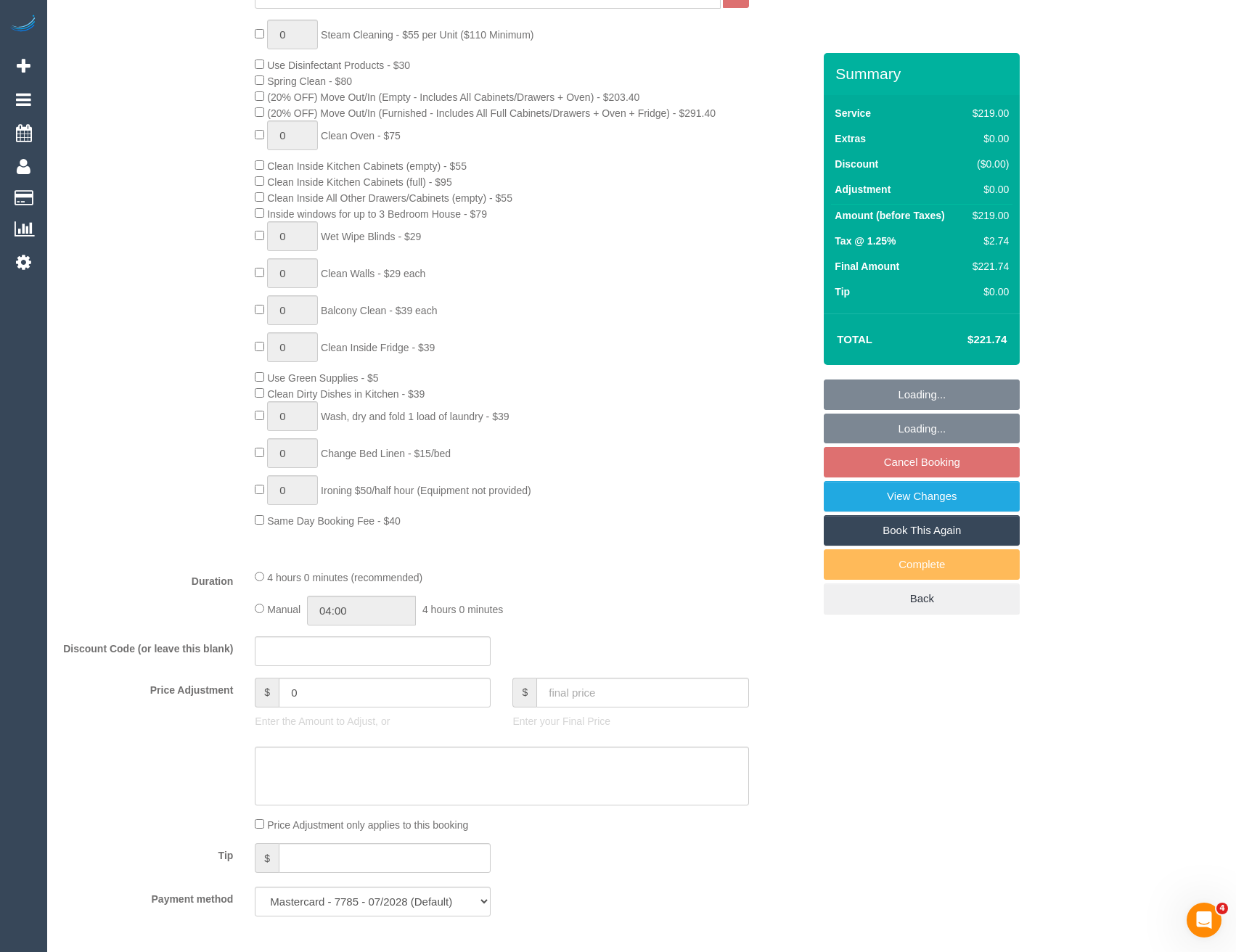
select select "object:1723"
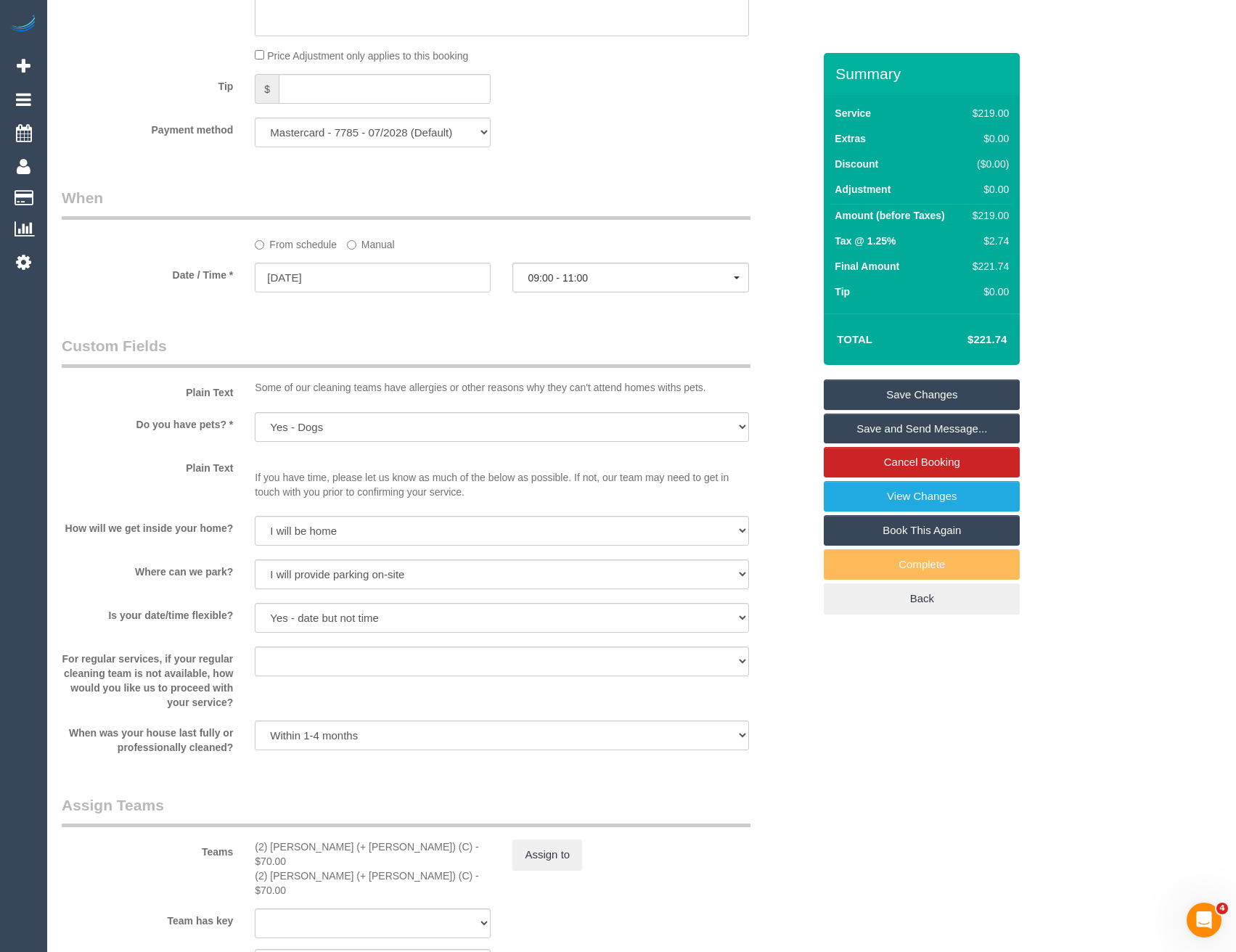
scroll to position [1158, 0]
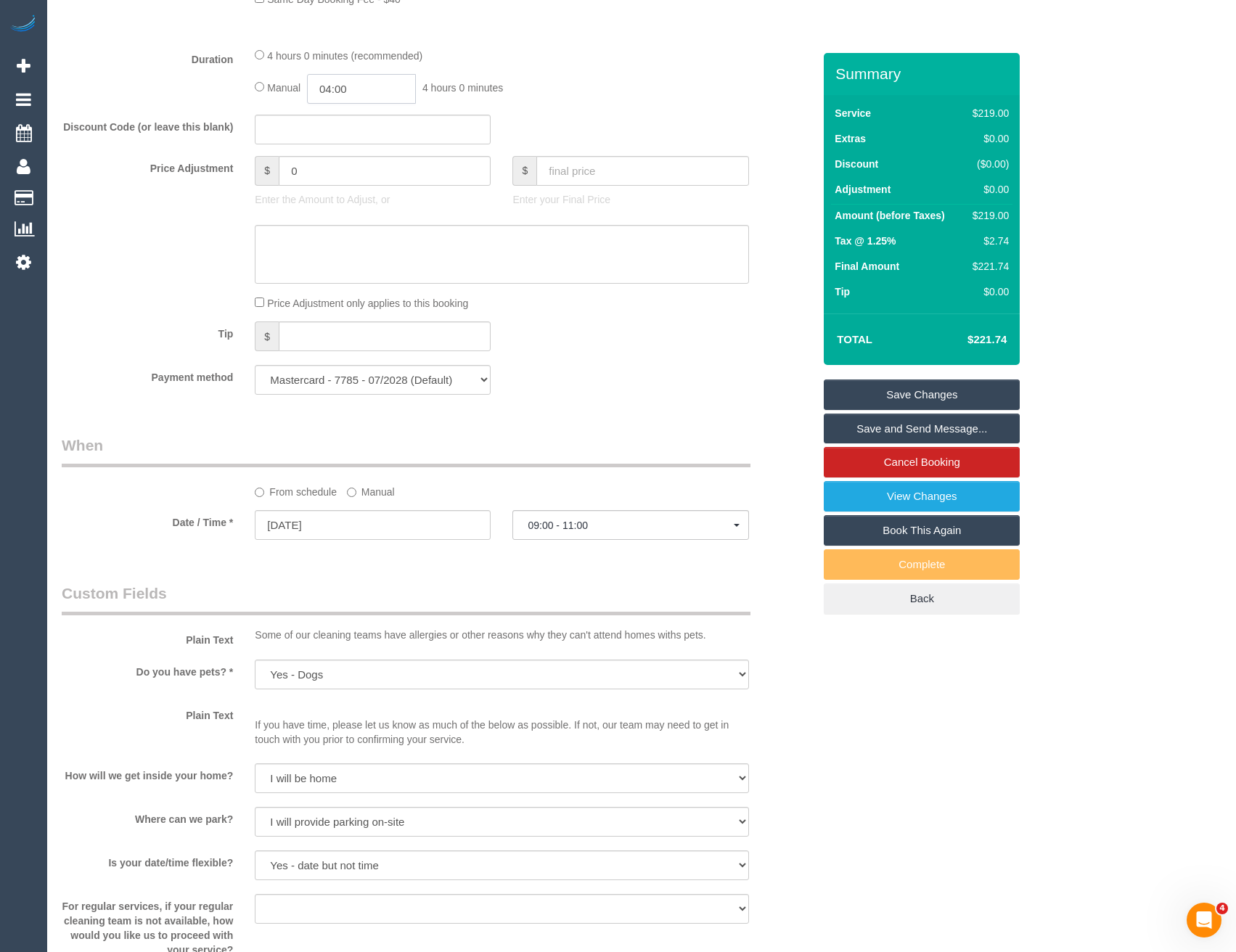
click at [366, 88] on input "04:00" at bounding box center [361, 88] width 109 height 30
type input "02:00"
click at [356, 144] on li "02:00" at bounding box center [346, 144] width 65 height 19
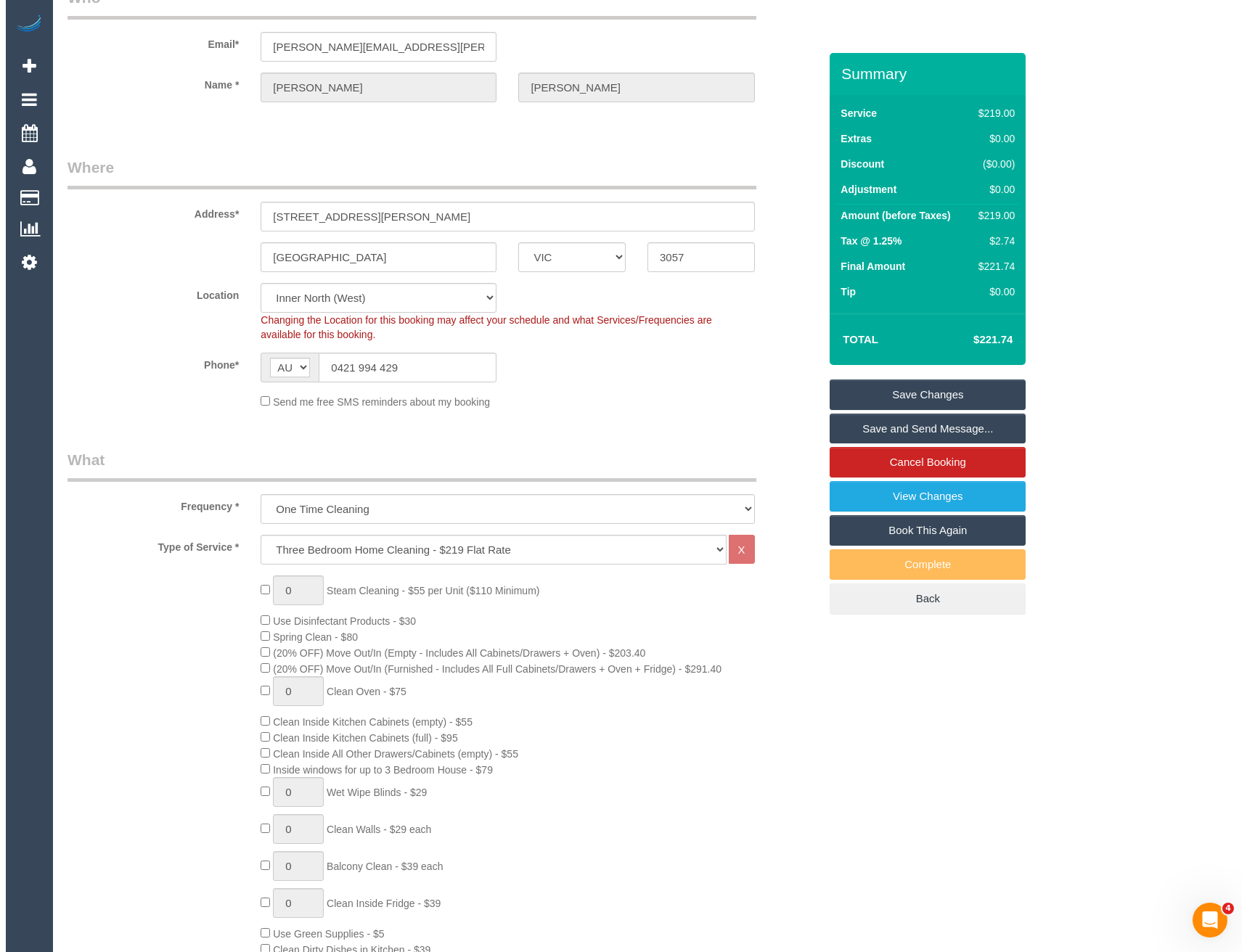
scroll to position [0, 0]
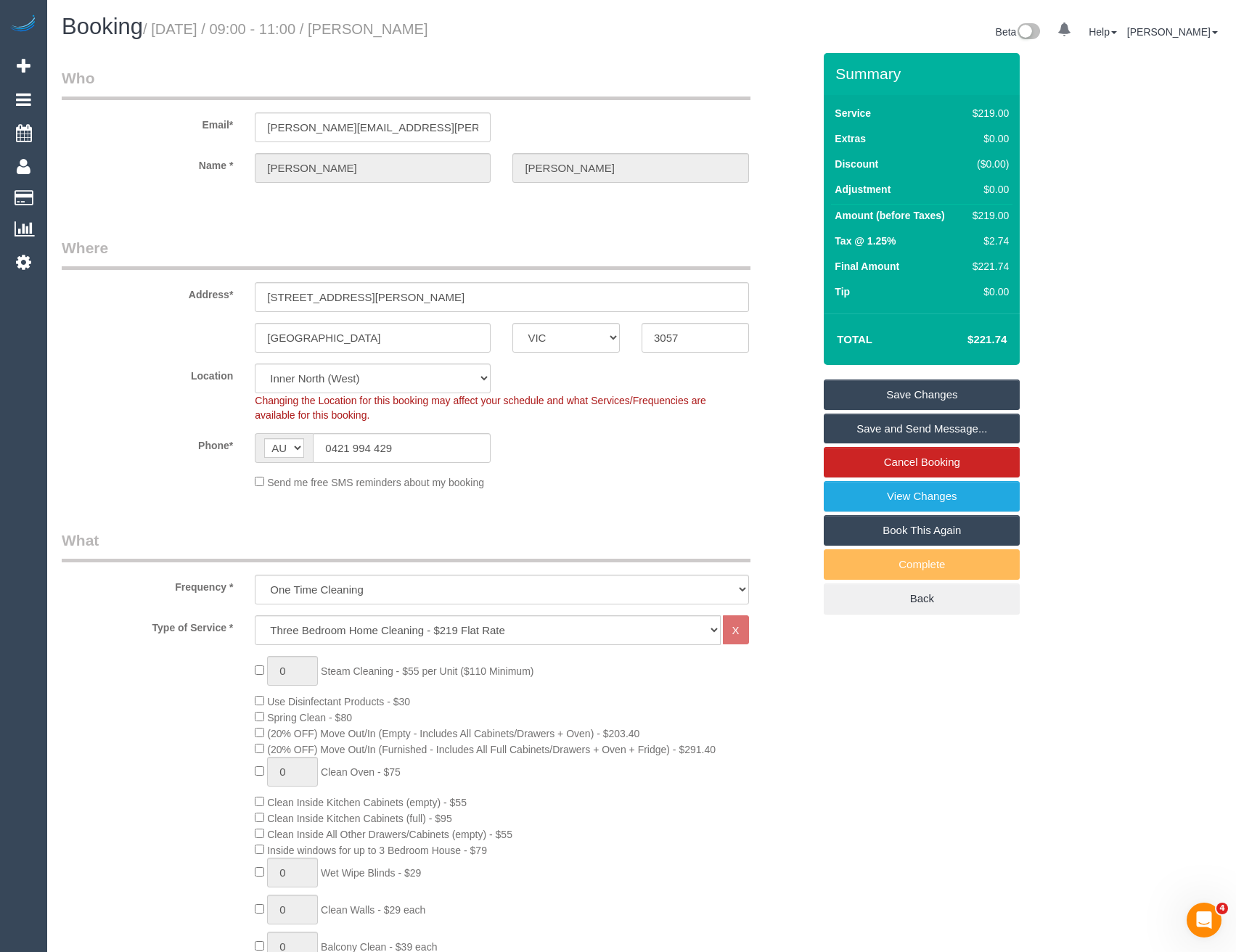
click at [898, 397] on link "Save Changes" at bounding box center [921, 394] width 196 height 30
select select "spot6"
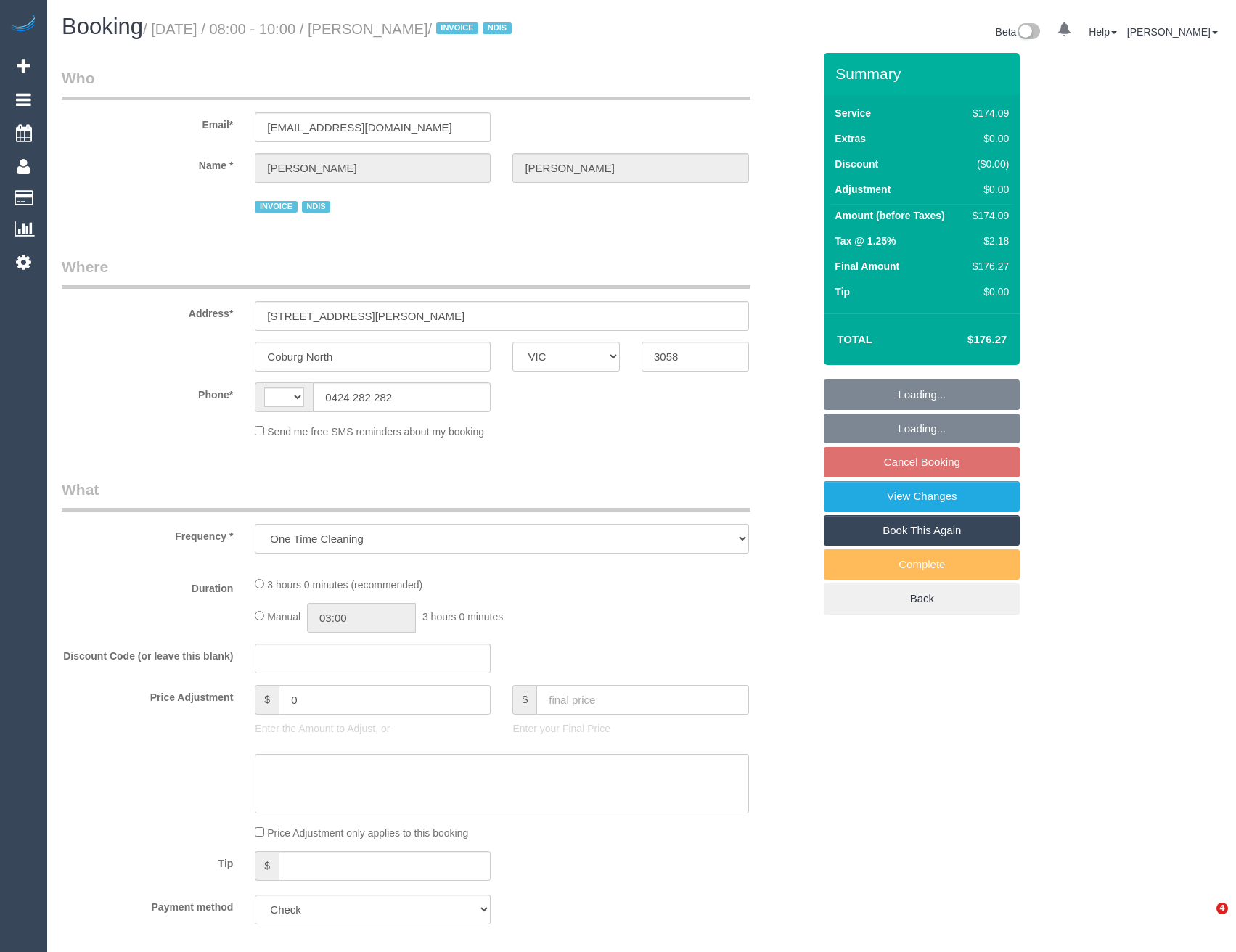
select select "VIC"
select select "180"
select select "spot1"
select select "number:28"
select select "number:14"
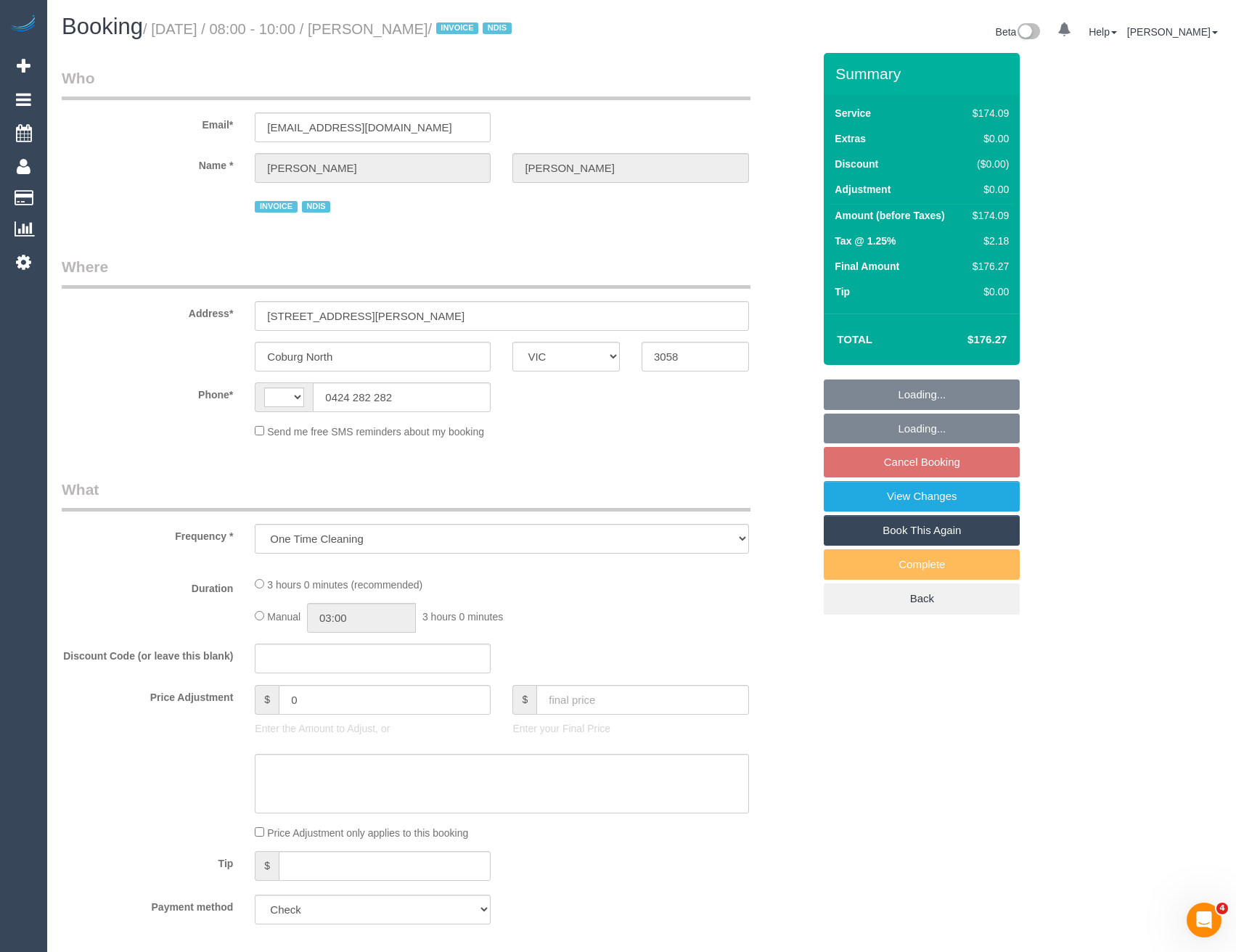
select select "number:19"
select select "number:36"
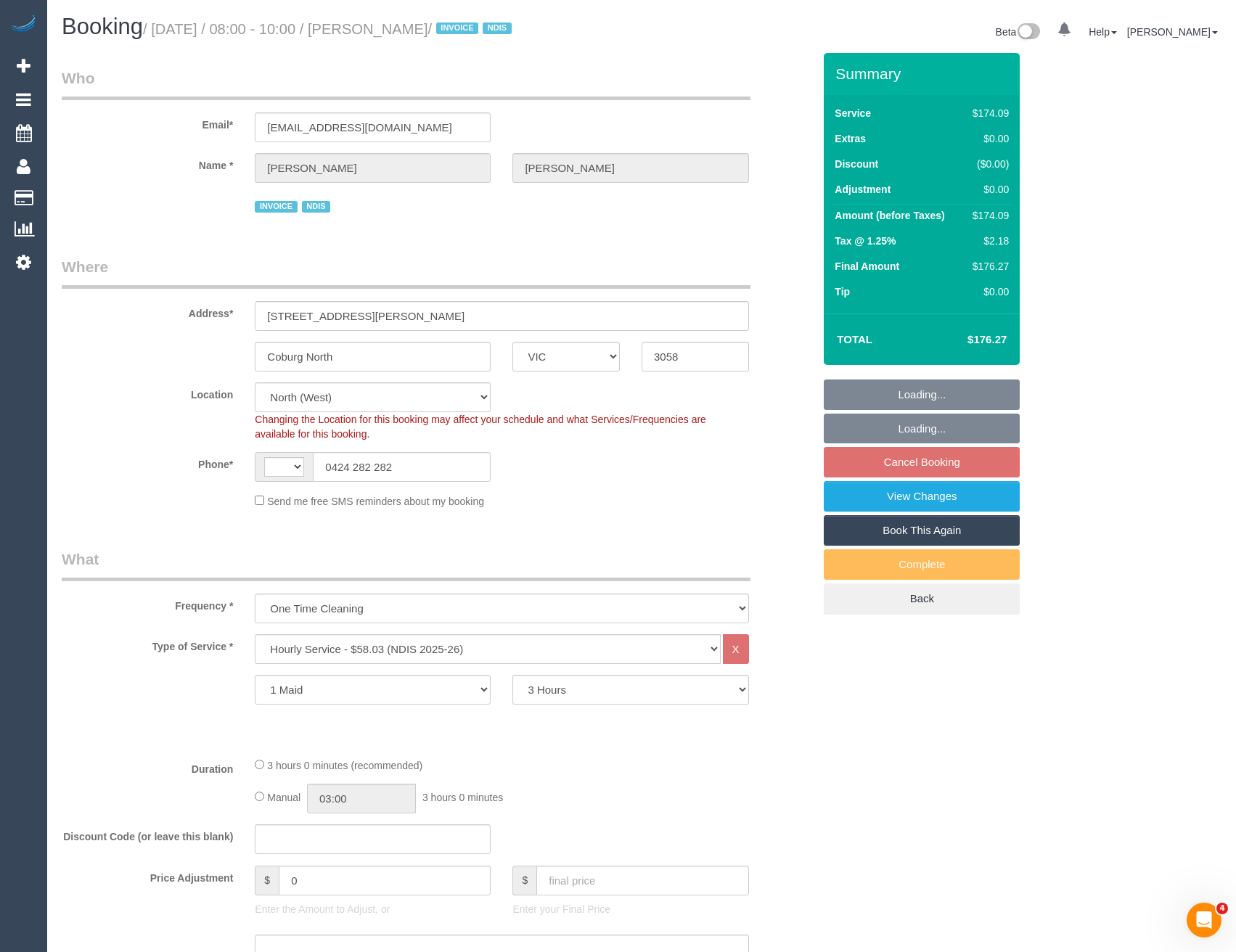
select select "object:793"
select select "string:AU"
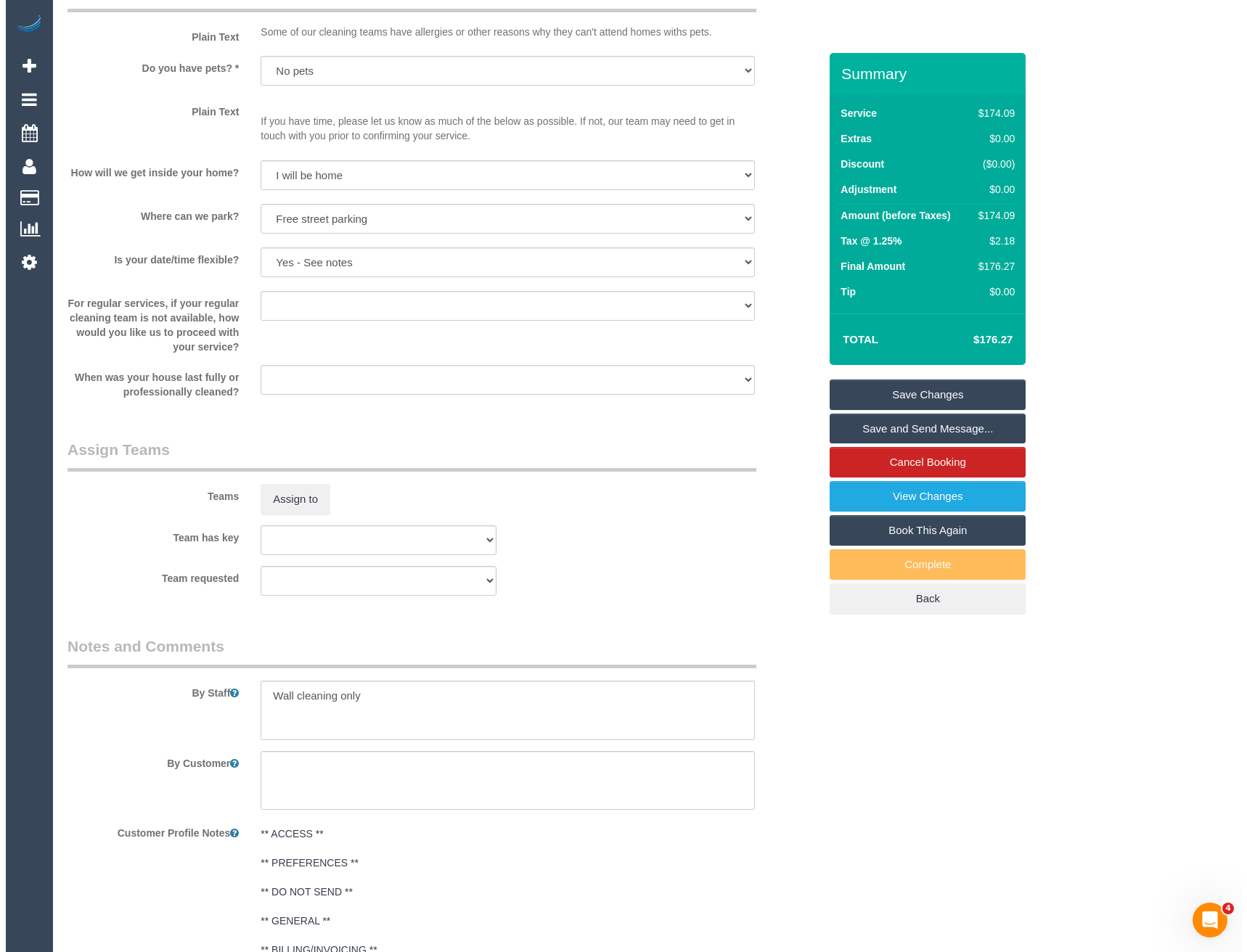
scroll to position [1379, 0]
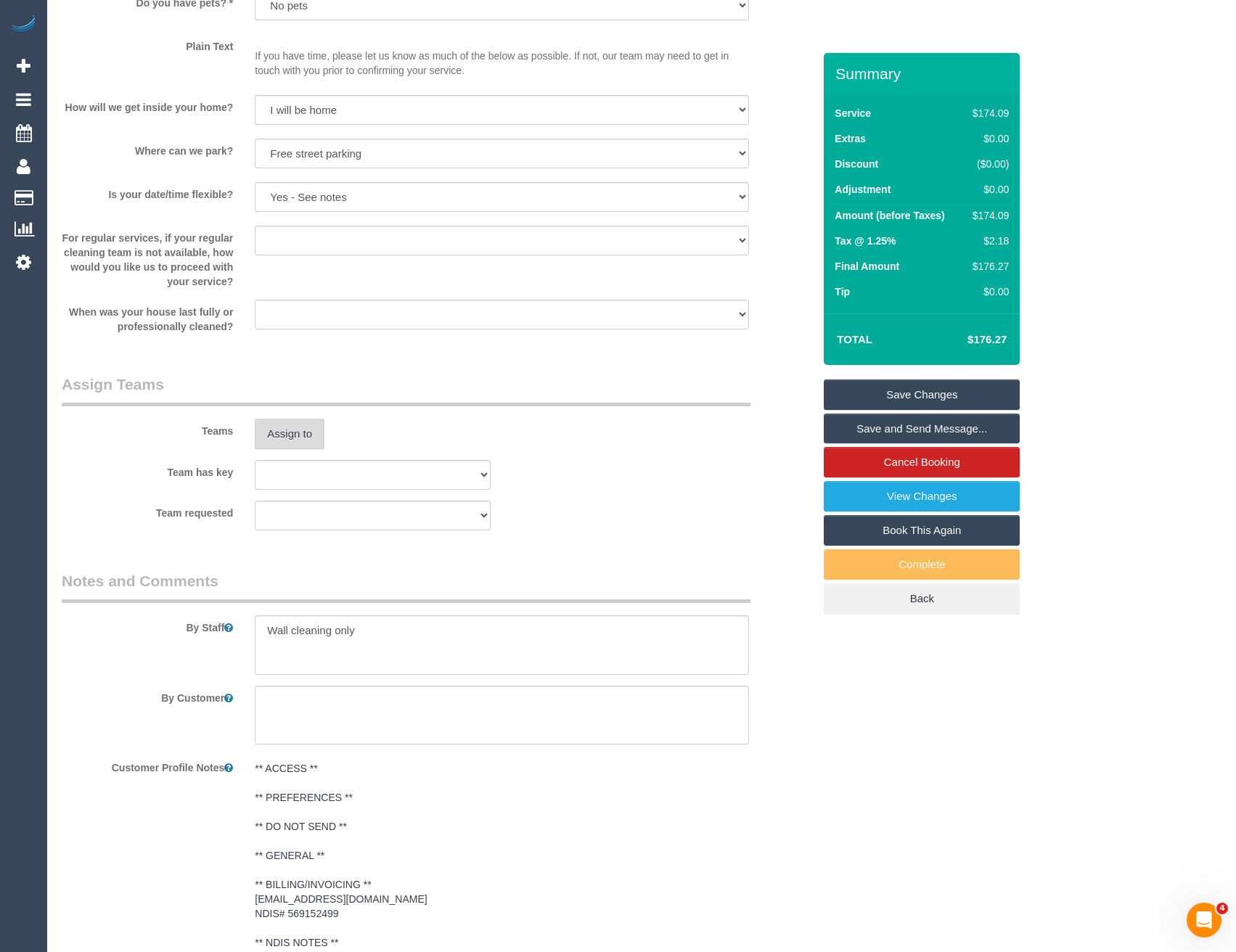
click at [286, 440] on button "Assign to" at bounding box center [289, 433] width 69 height 30
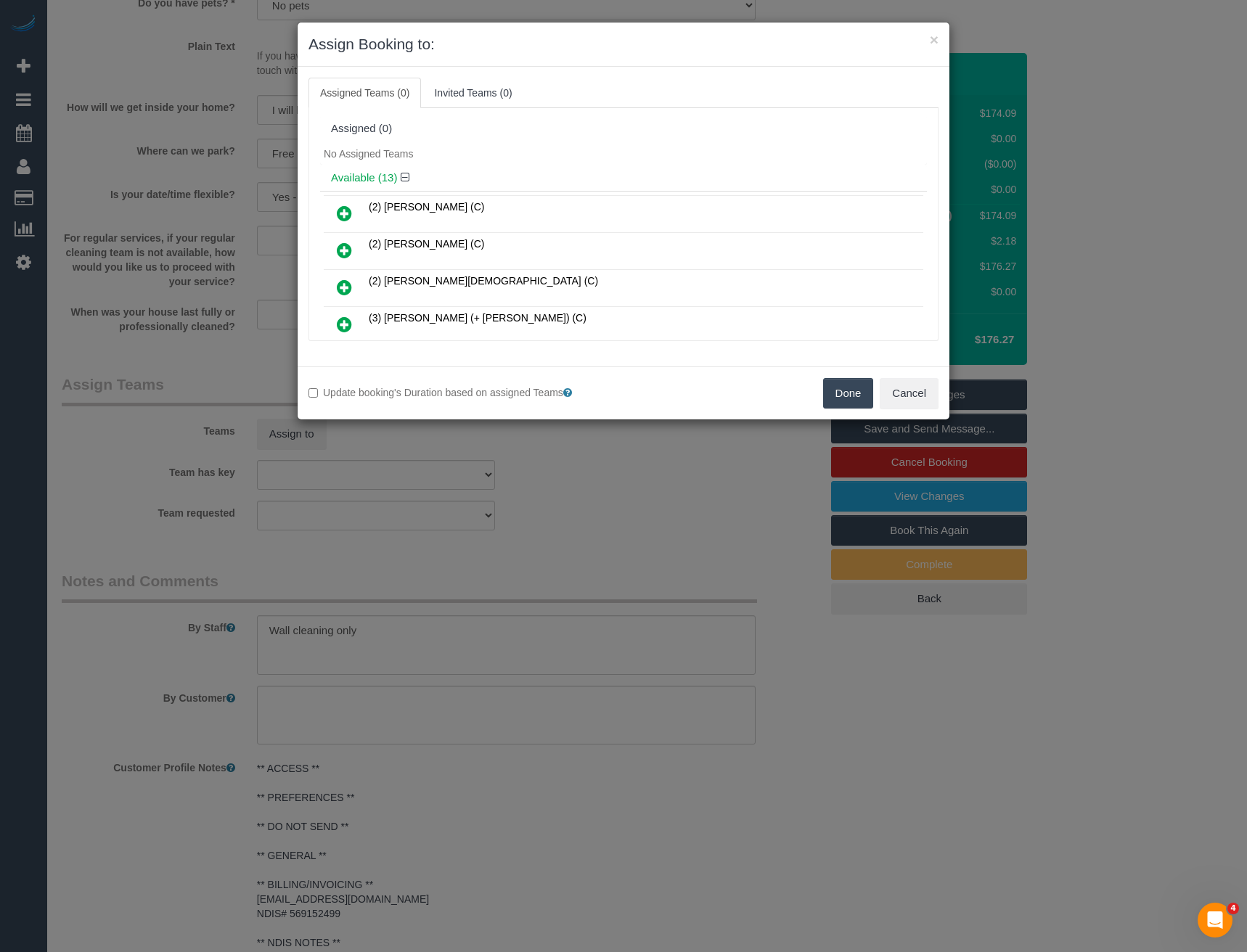
scroll to position [205, 0]
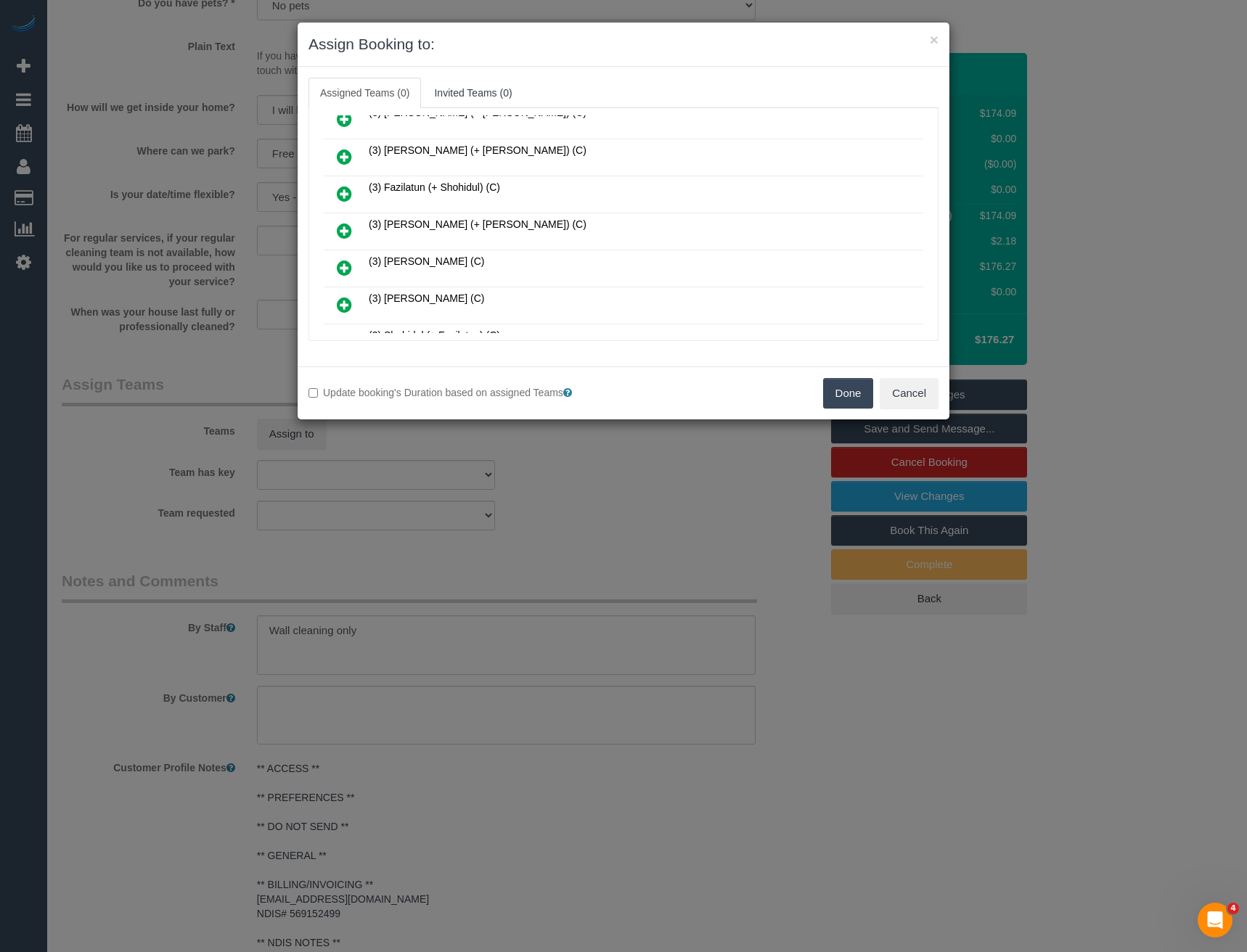
click at [346, 230] on icon at bounding box center [344, 231] width 16 height 17
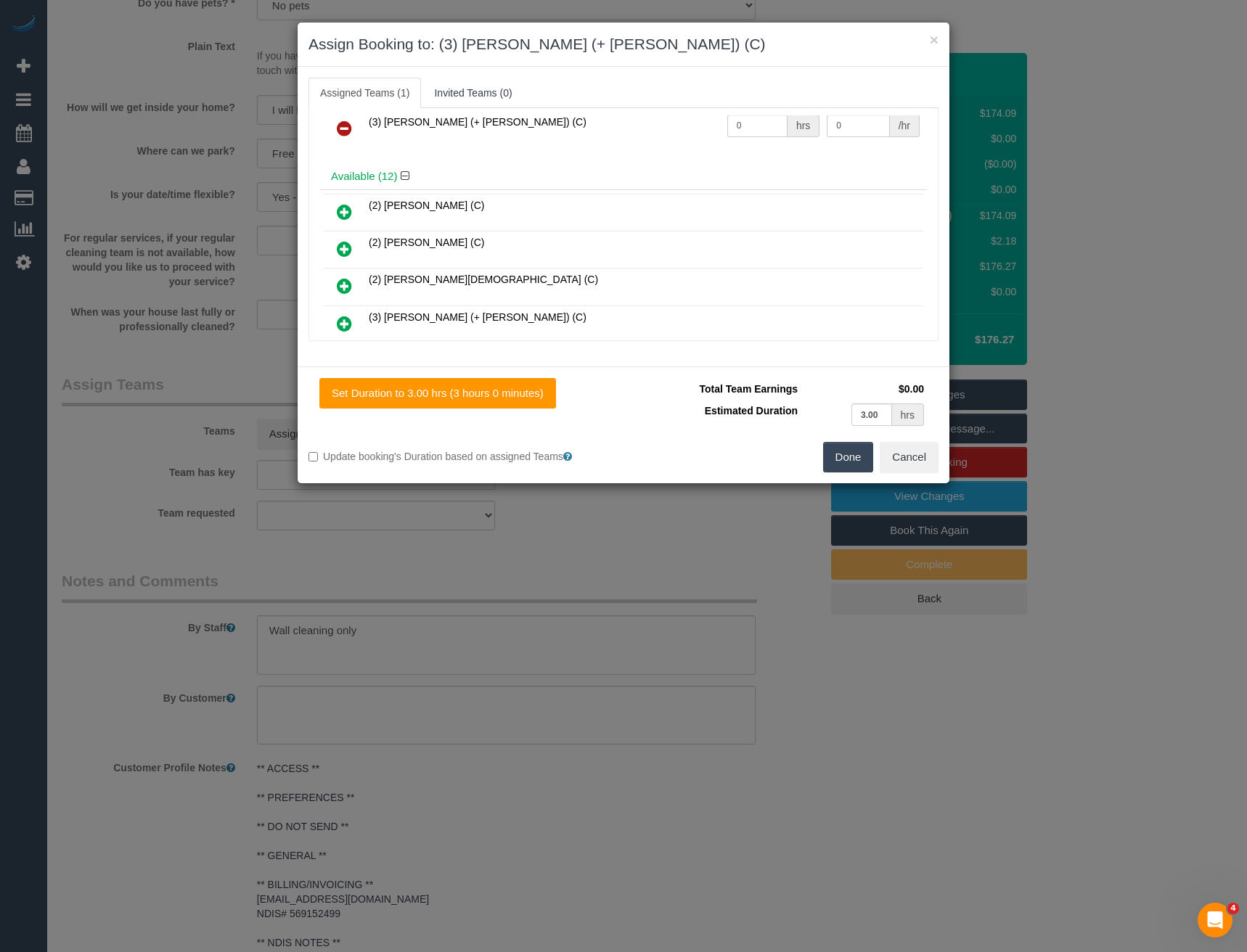
scroll to position [0, 0]
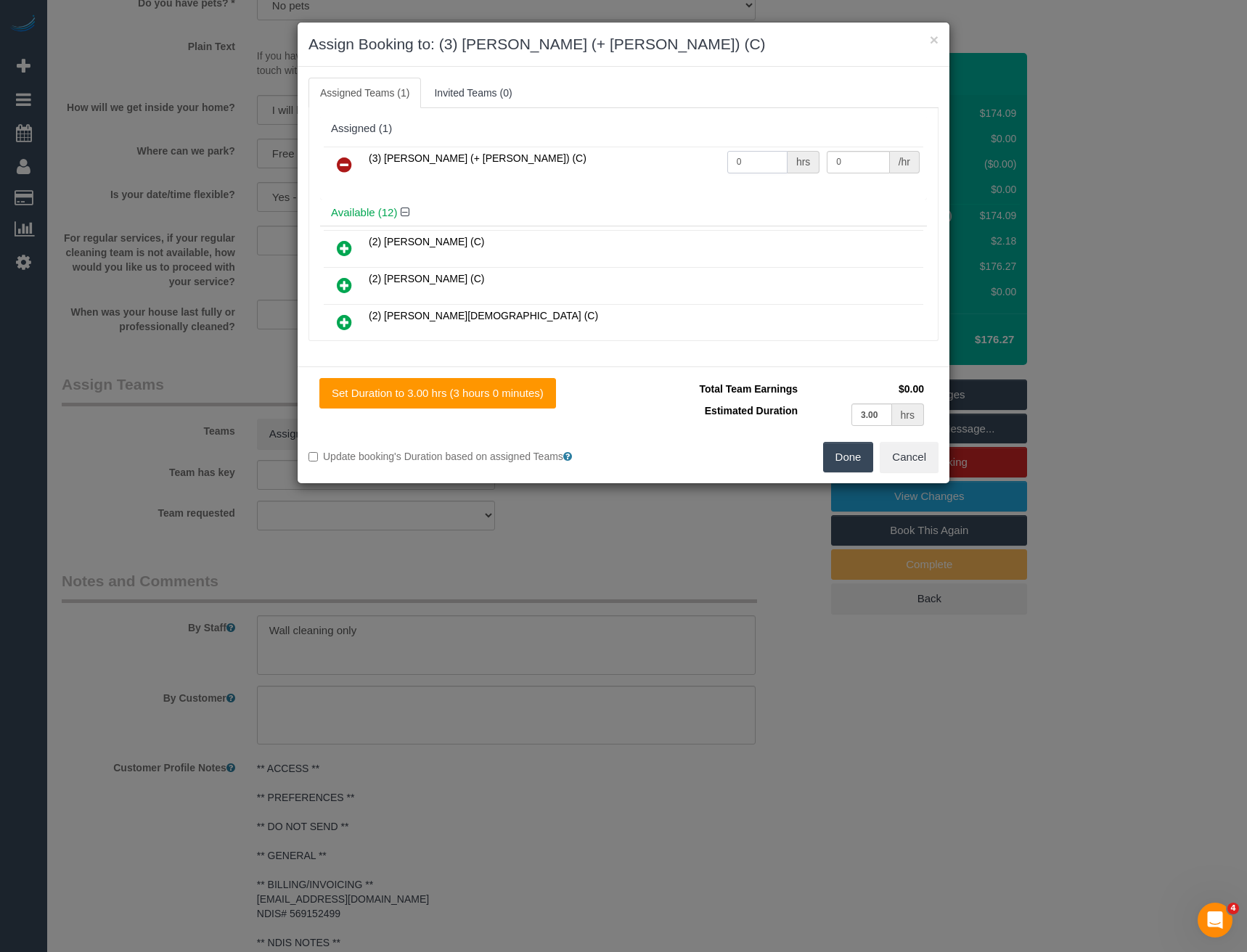
drag, startPoint x: 770, startPoint y: 159, endPoint x: 680, endPoint y: 147, distance: 90.8
click at [683, 157] on tr "(3) Kaveen (+ Sangeeth) (C) 0 hrs 0 /hr" at bounding box center [623, 165] width 599 height 37
type input "3"
type input "35"
click at [835, 453] on button "Done" at bounding box center [849, 457] width 51 height 30
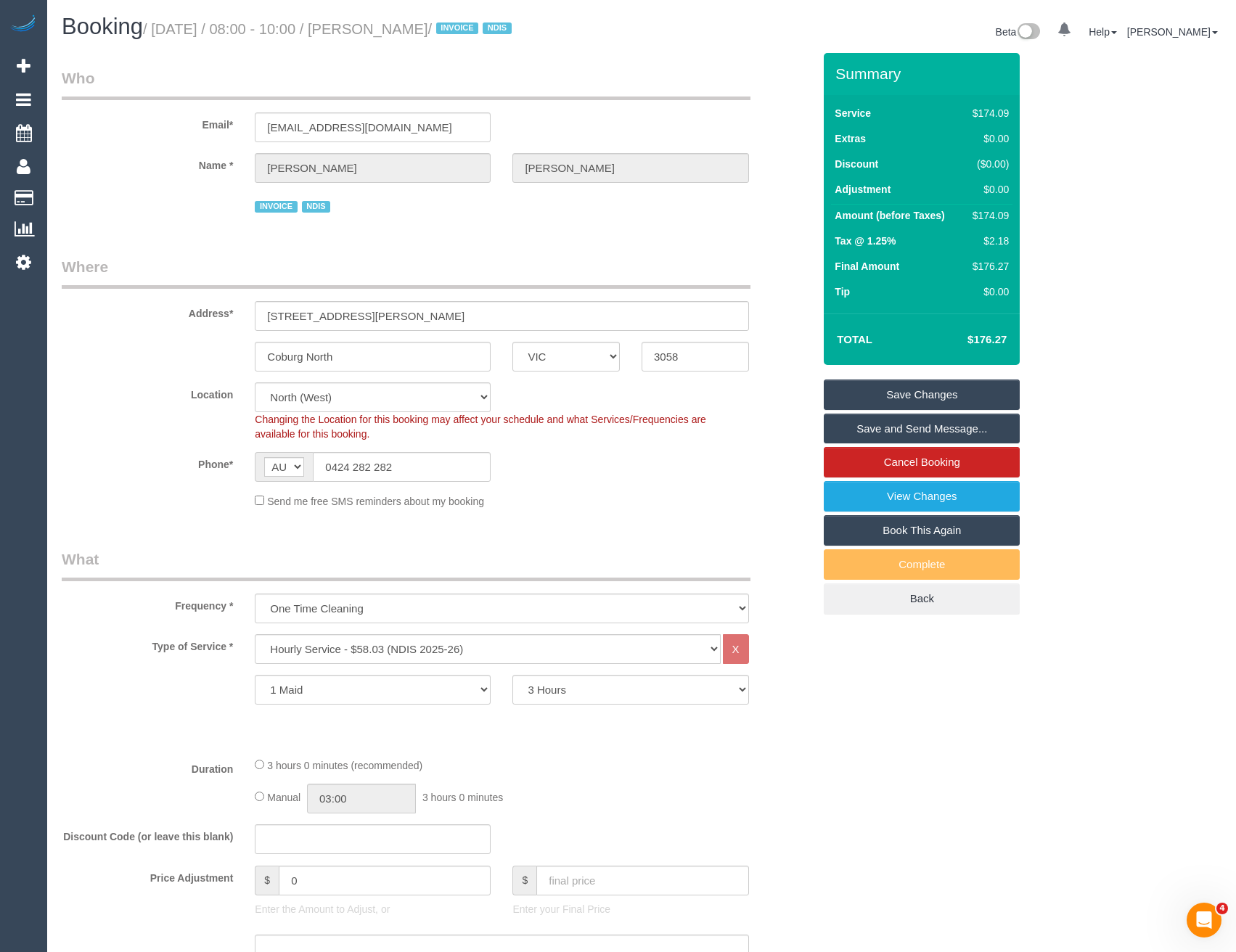
click at [911, 393] on link "Save Changes" at bounding box center [921, 394] width 196 height 30
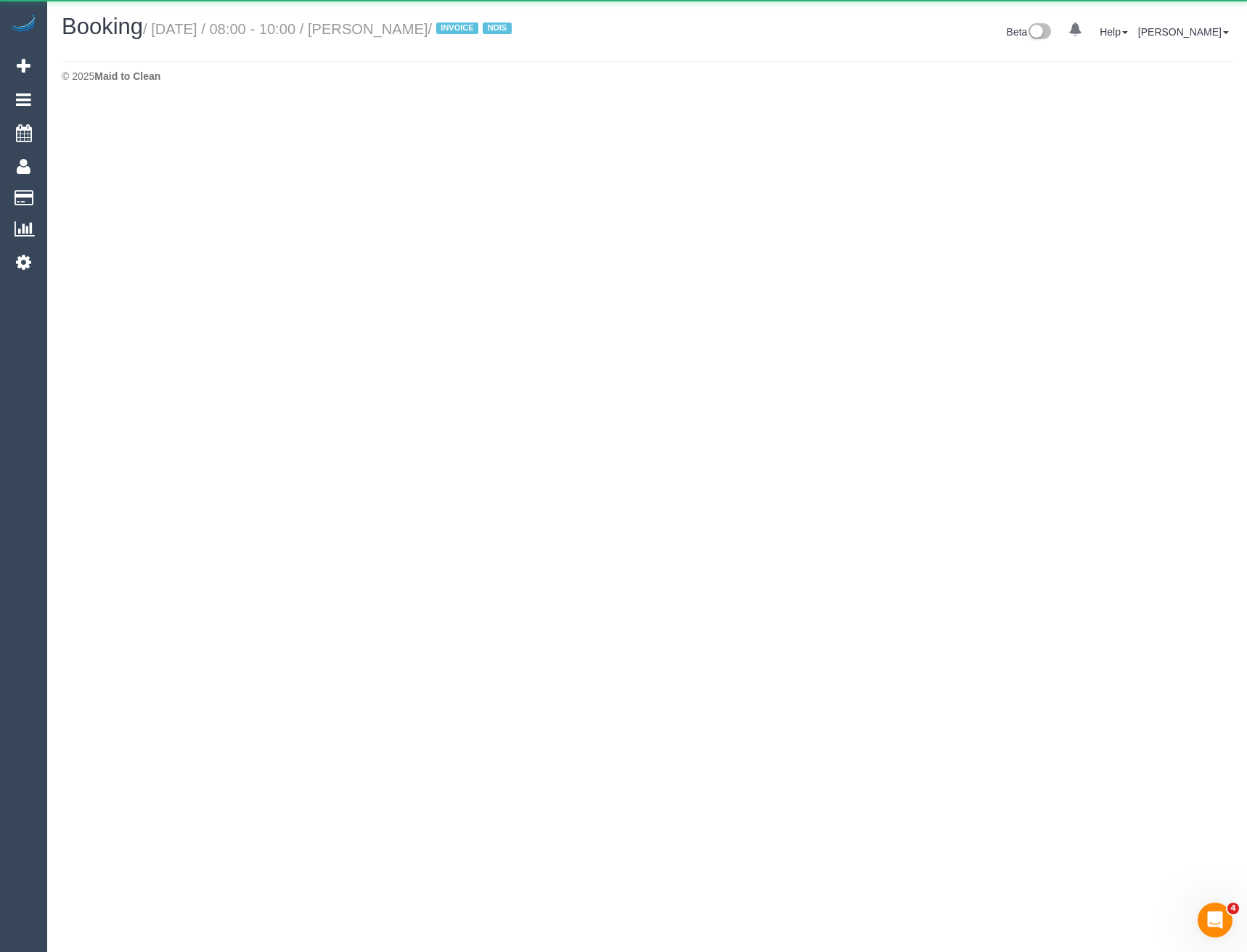
select select "VIC"
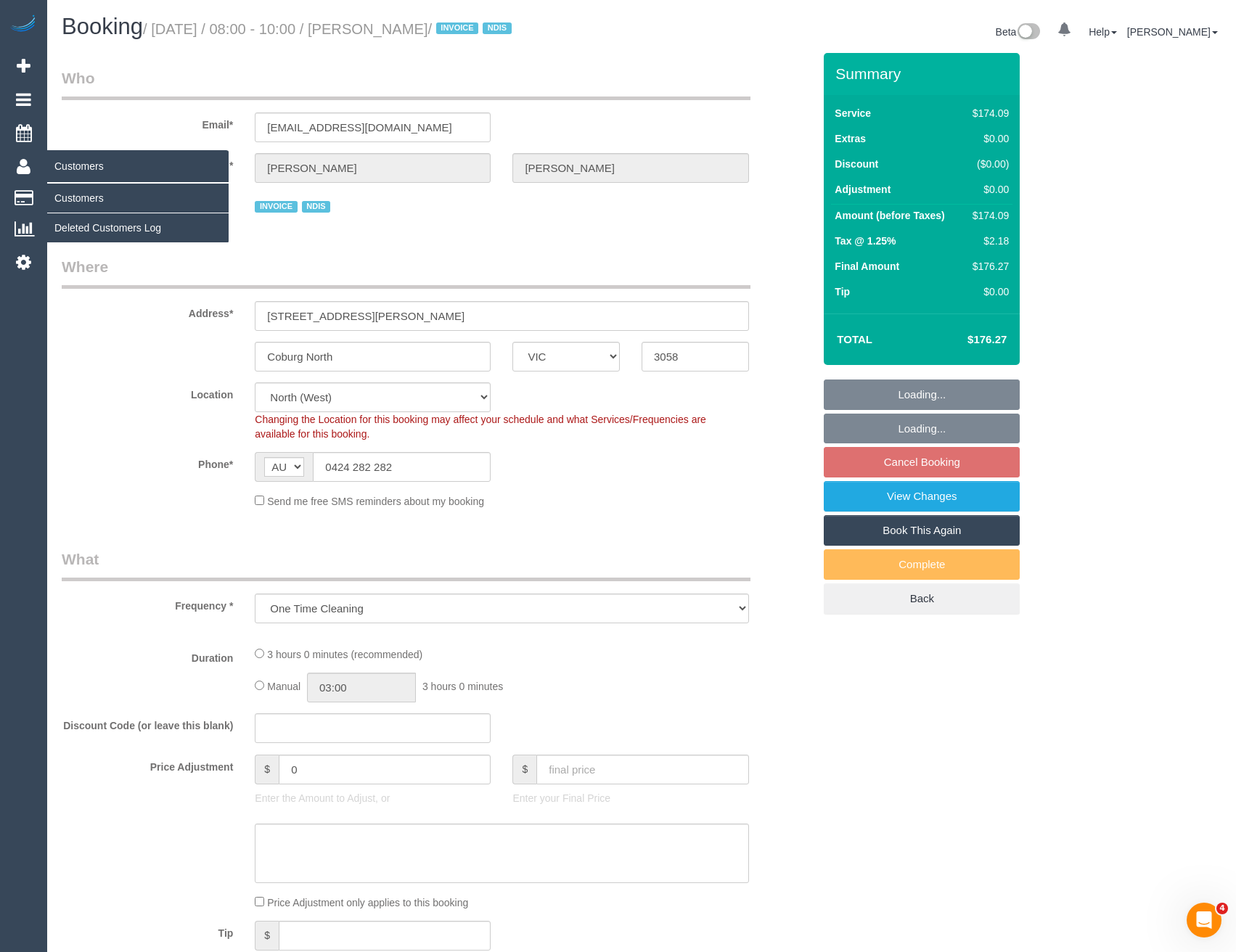
select select "object:5720"
select select "spot6"
select select "number:28"
select select "number:14"
select select "number:19"
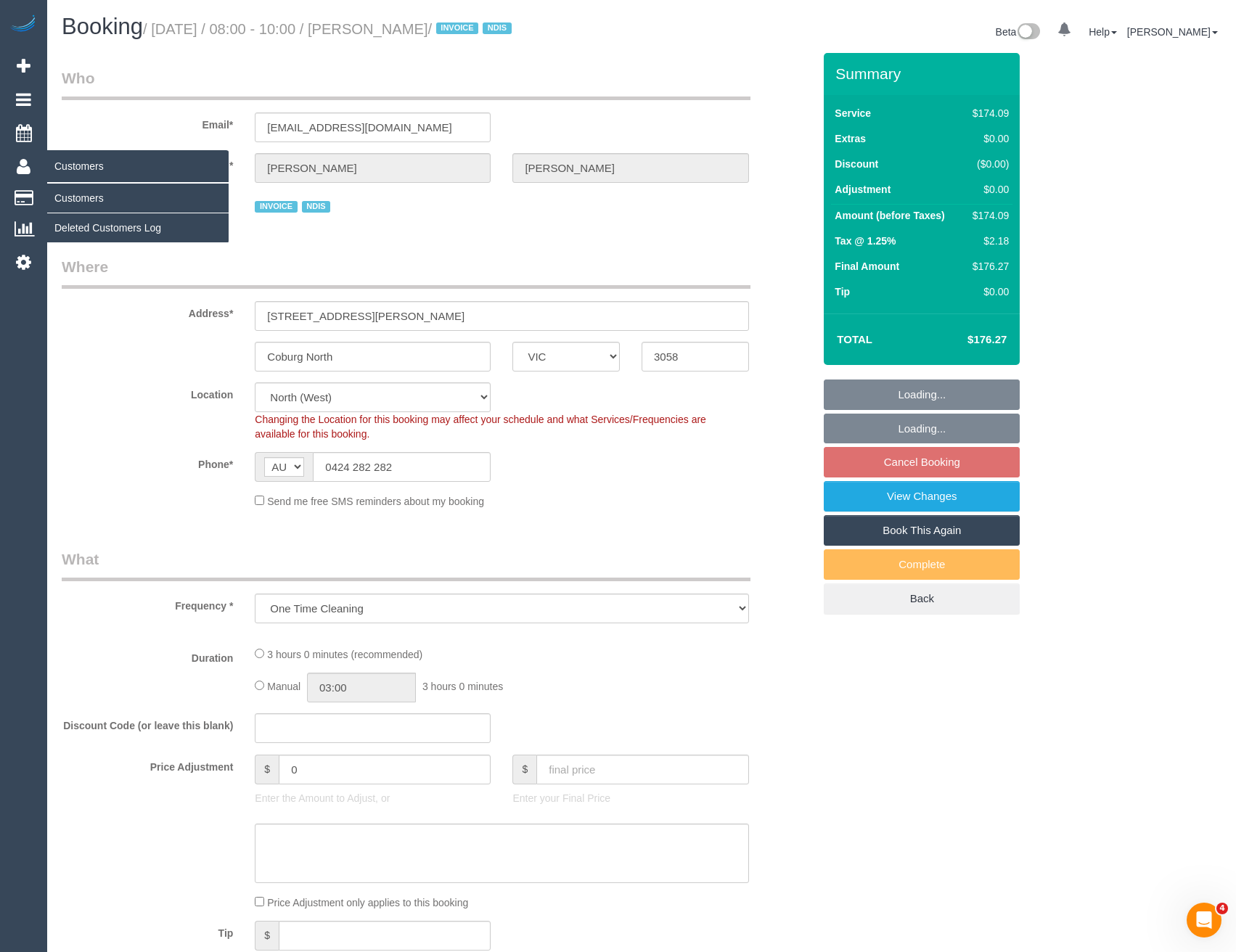
select select "number:36"
select select "180"
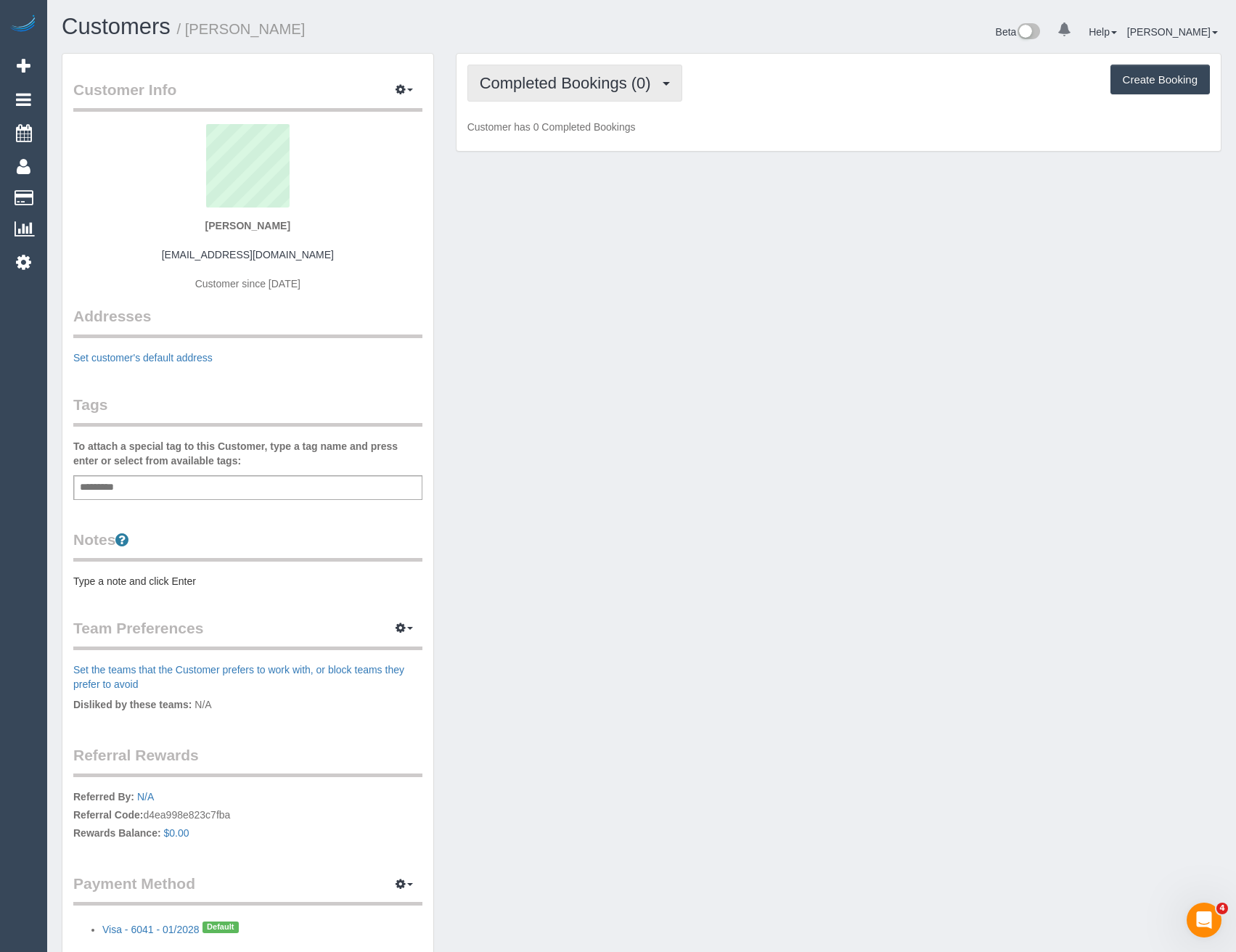
click at [653, 82] on span "Completed Bookings (0)" at bounding box center [569, 83] width 179 height 18
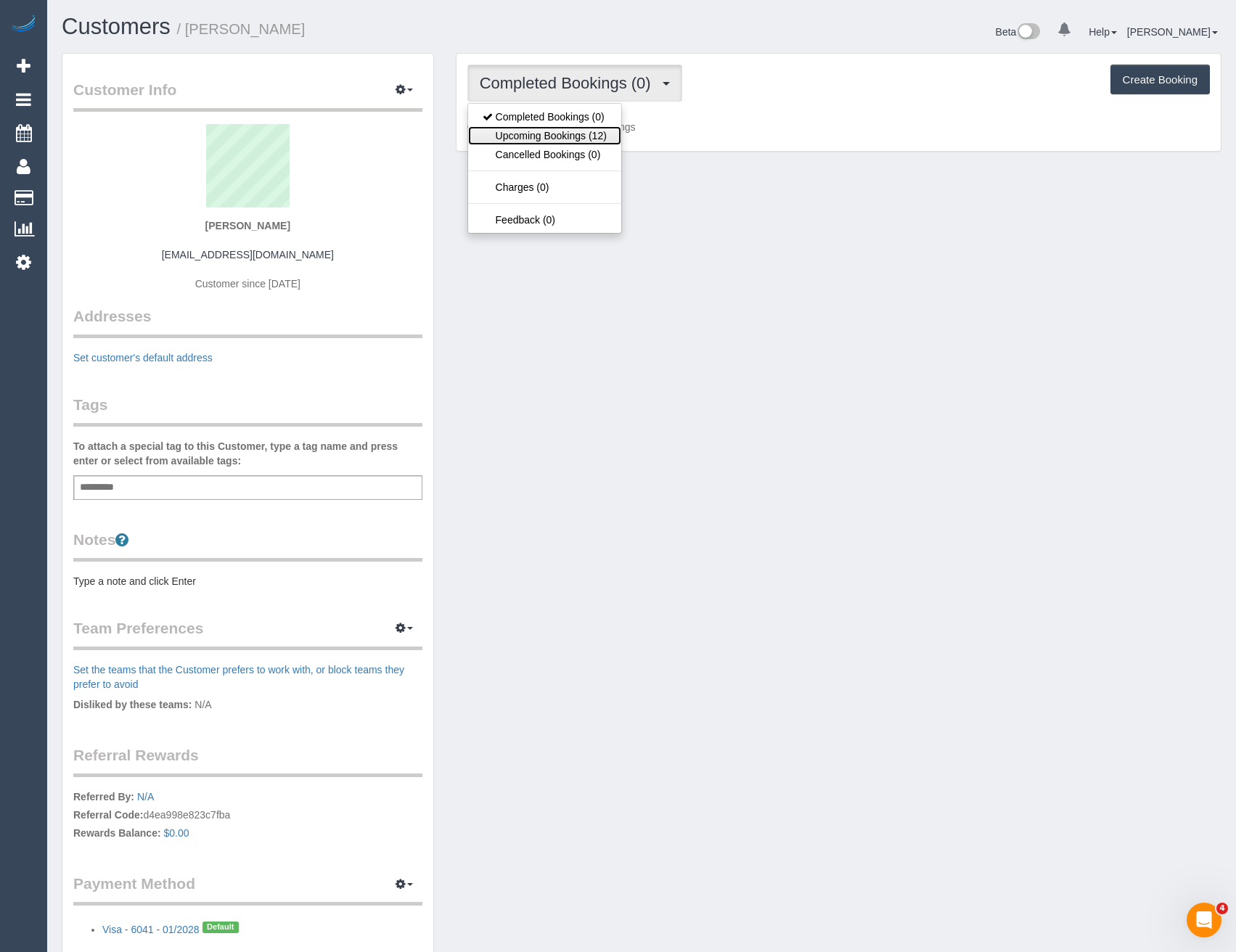
click at [604, 133] on link "Upcoming Bookings (12)" at bounding box center [545, 135] width 153 height 19
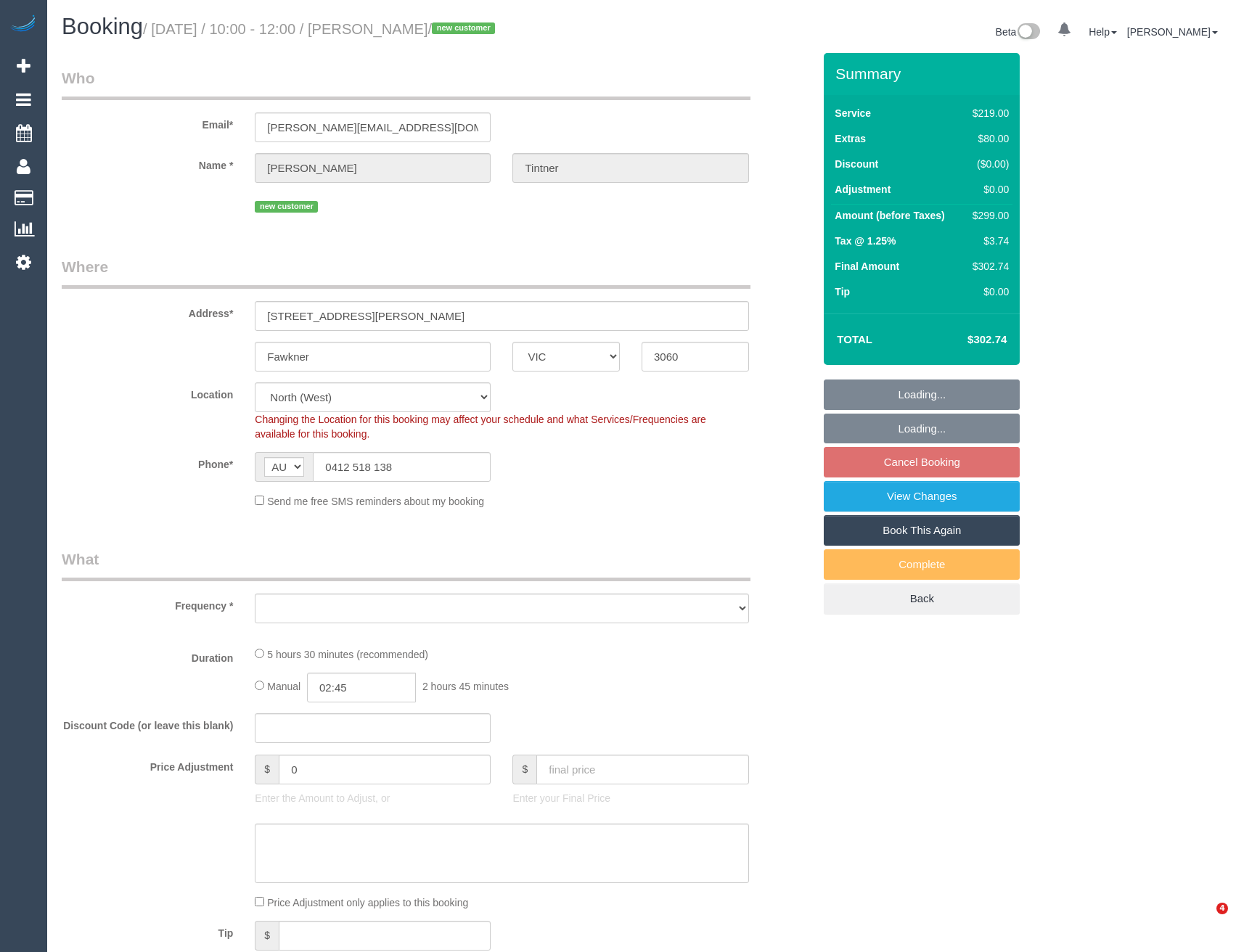
select select "VIC"
select select "string:stripe-pm_1S3rHL2GScqysDRVldjG51bM"
select select "spot1"
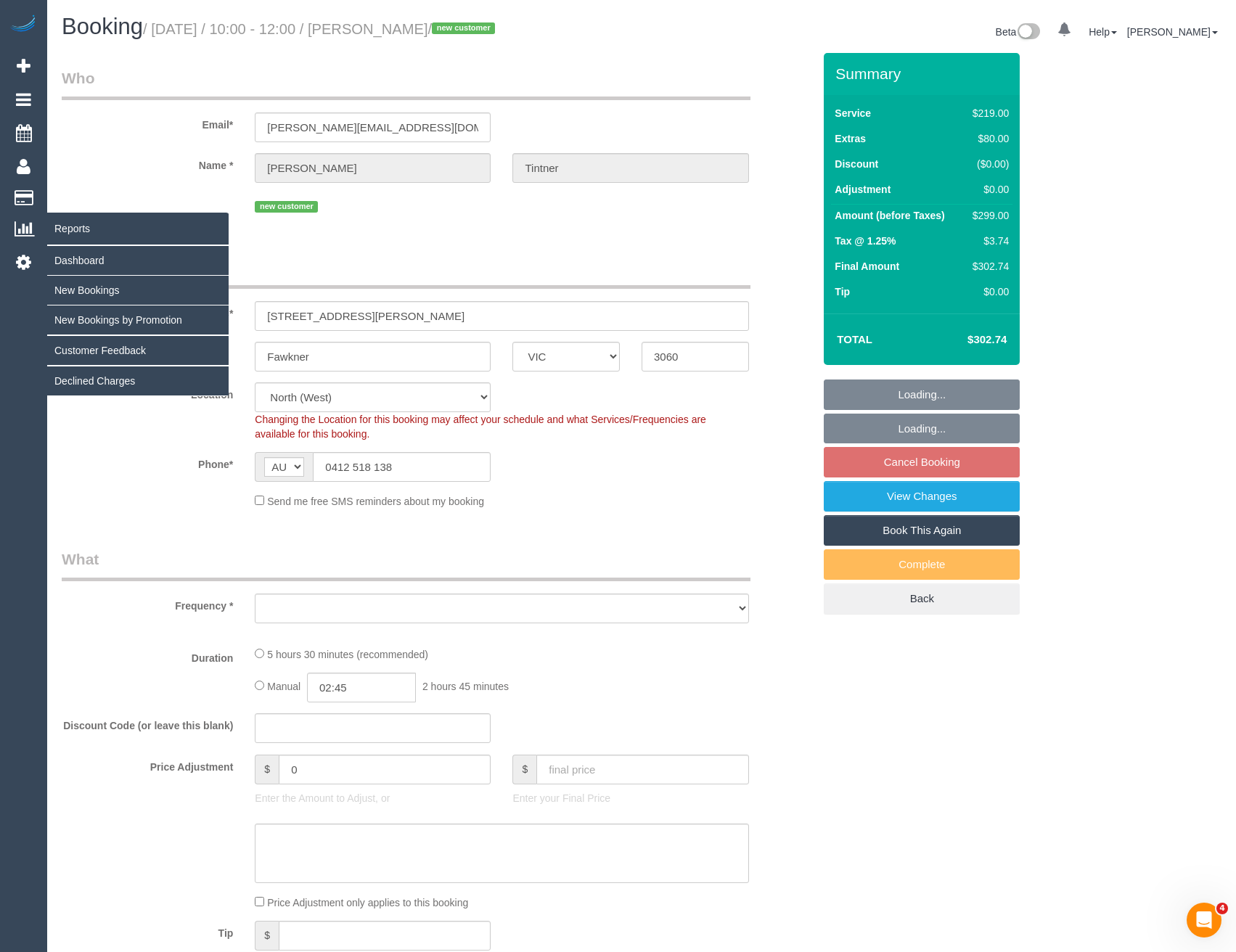
select select "number:30"
select select "number:14"
select select "number:19"
select select "number:24"
select select "number:13"
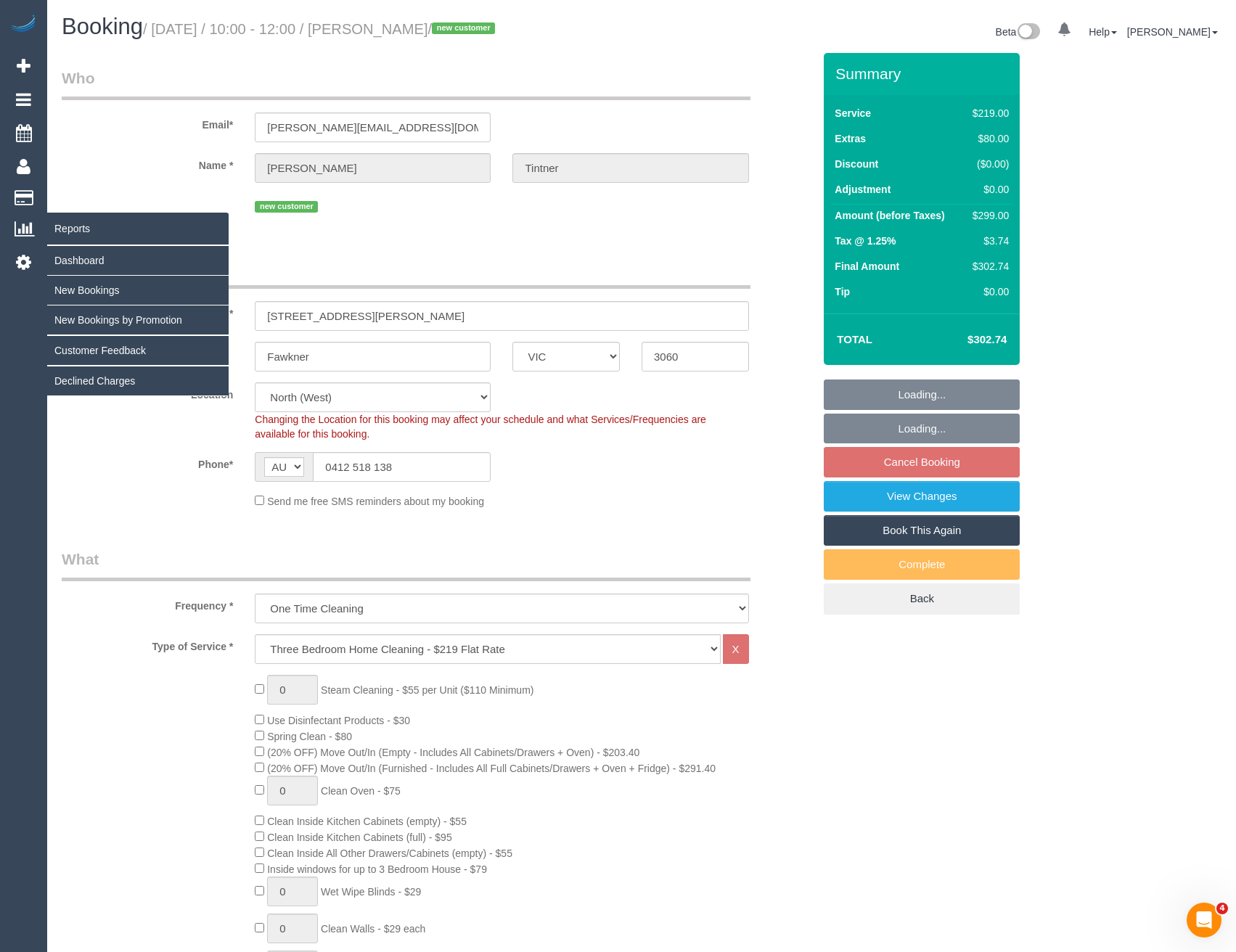
select select "object:1559"
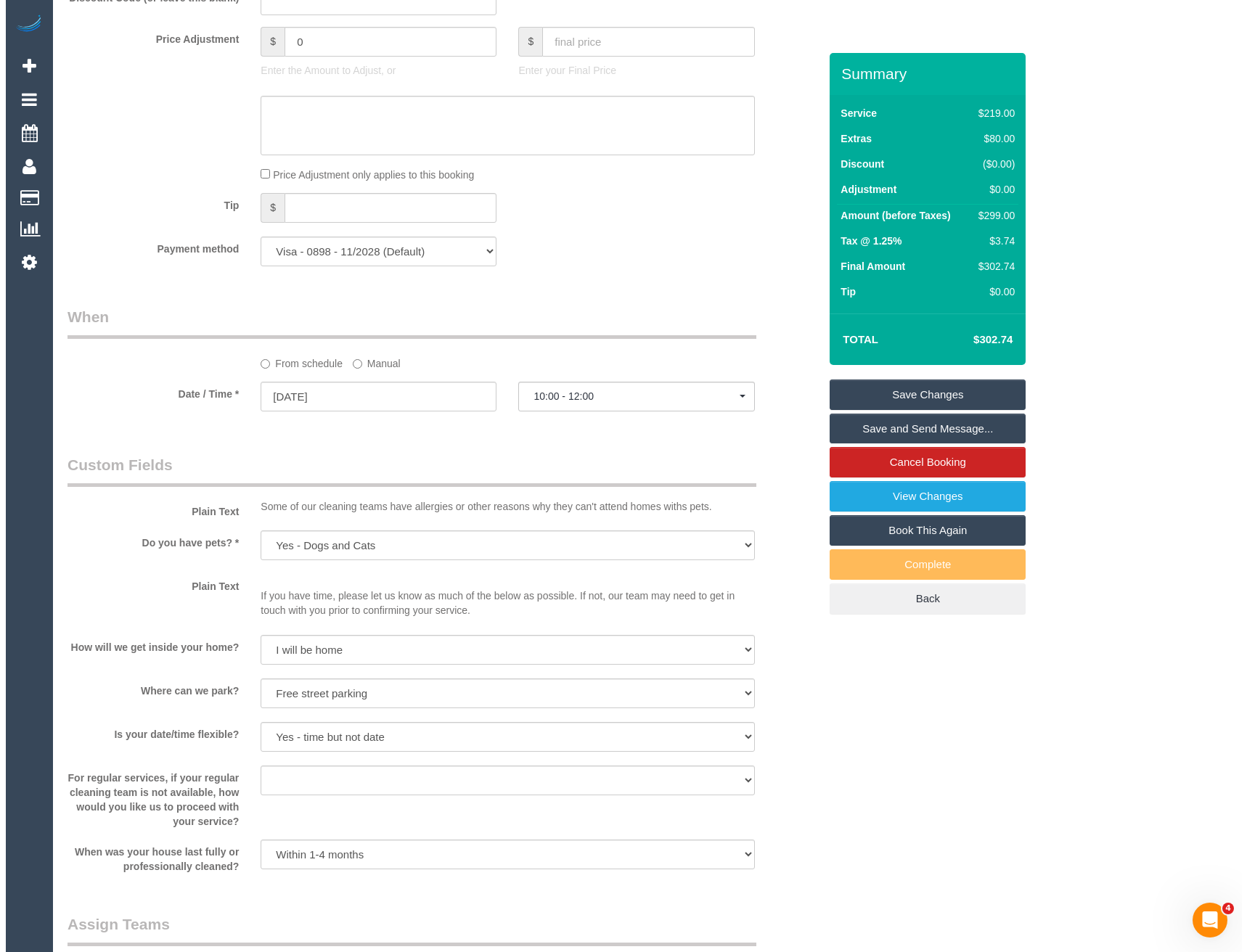
scroll to position [1742, 0]
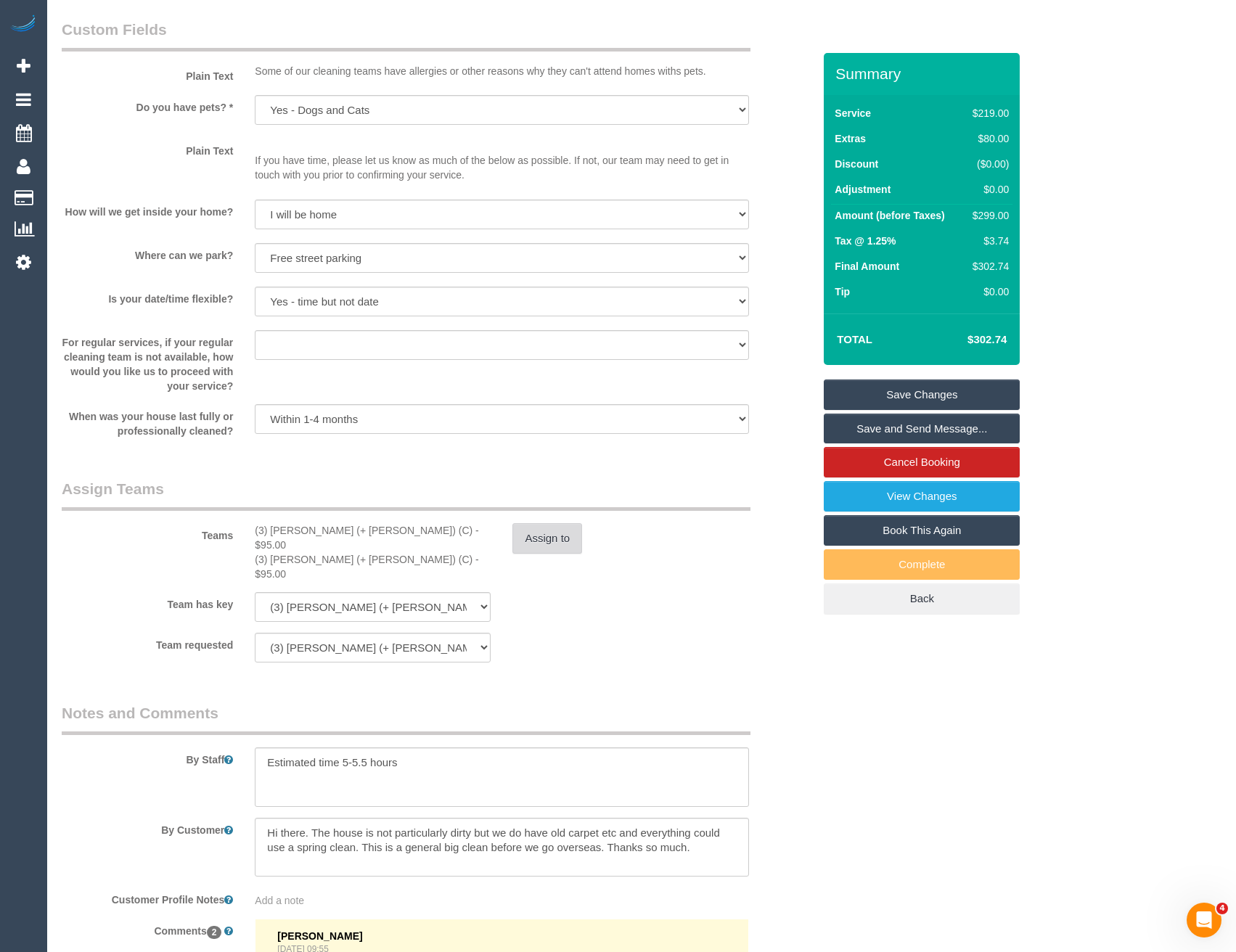
click at [544, 536] on button "Assign to" at bounding box center [547, 538] width 69 height 30
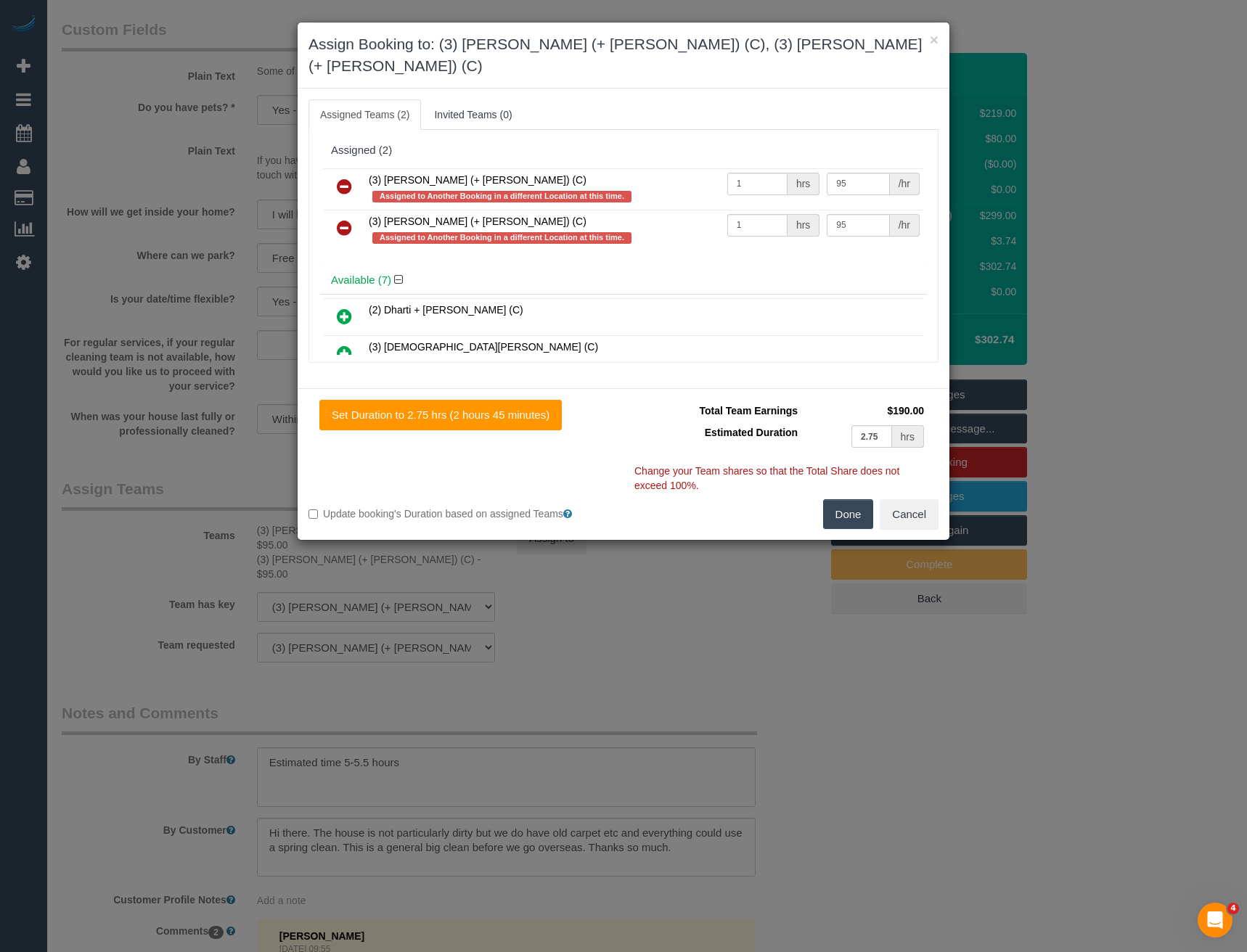
click at [341, 178] on icon at bounding box center [344, 186] width 16 height 17
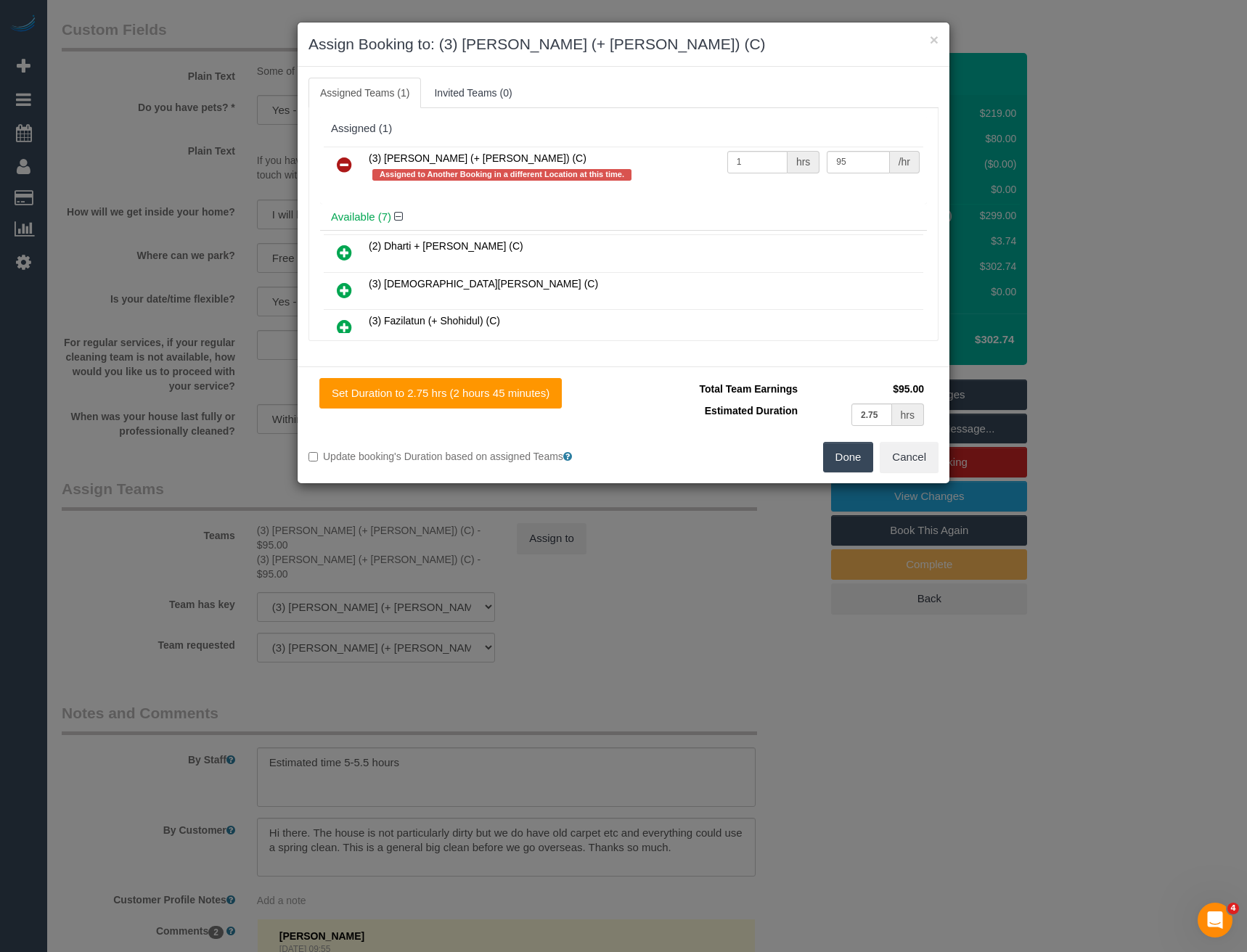
click at [341, 165] on icon at bounding box center [344, 164] width 16 height 17
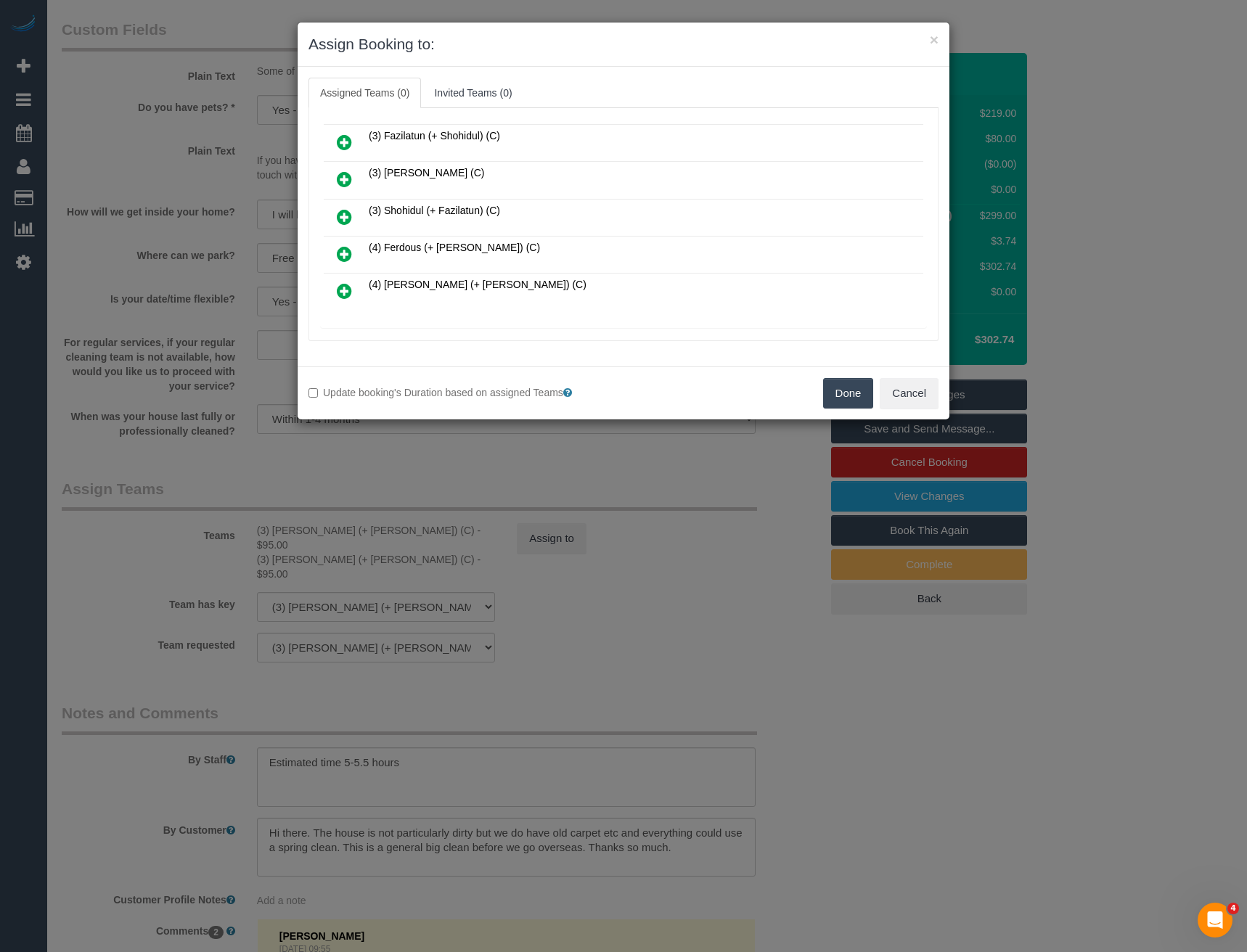
click at [346, 252] on icon at bounding box center [344, 254] width 16 height 17
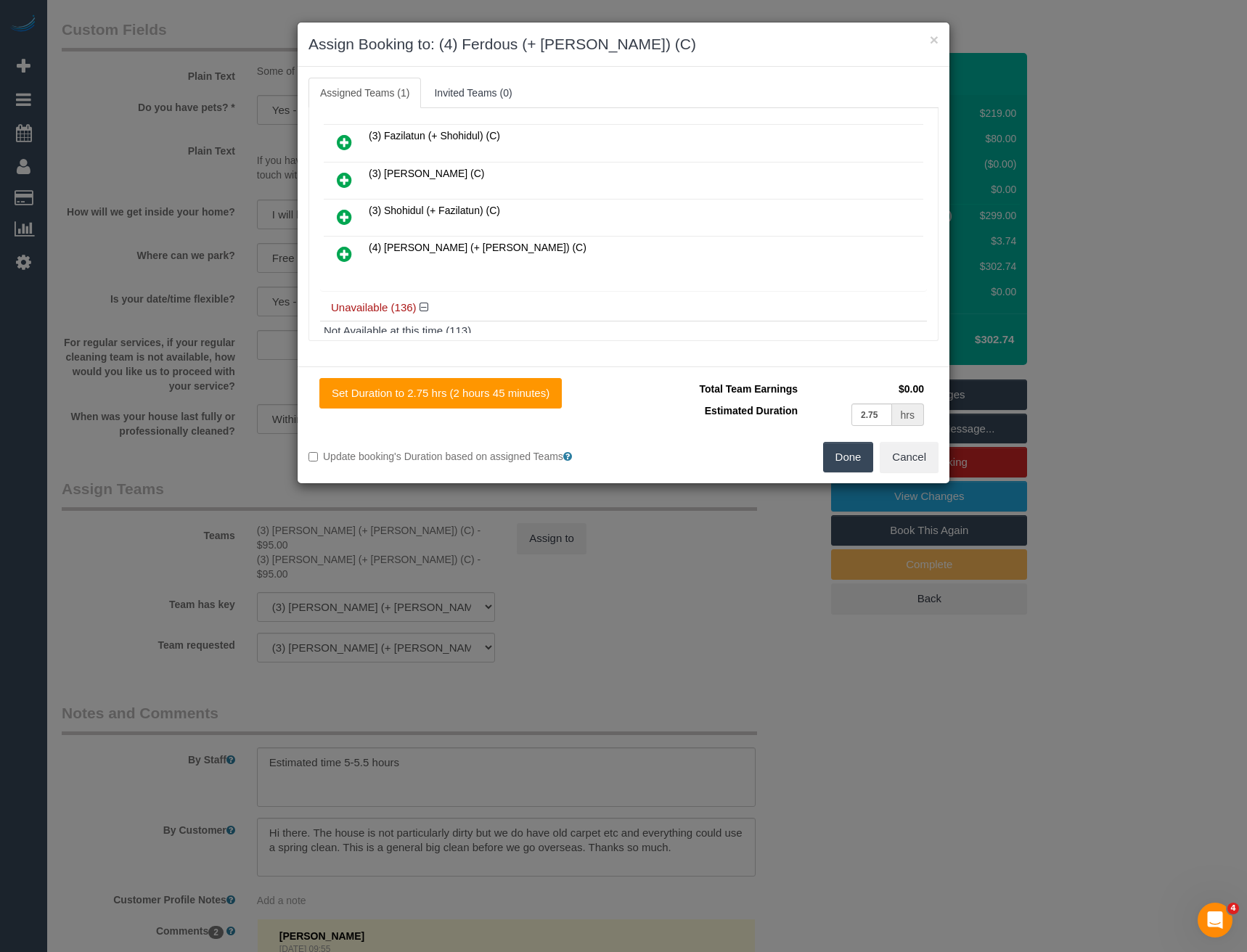
click at [346, 252] on icon at bounding box center [344, 254] width 16 height 17
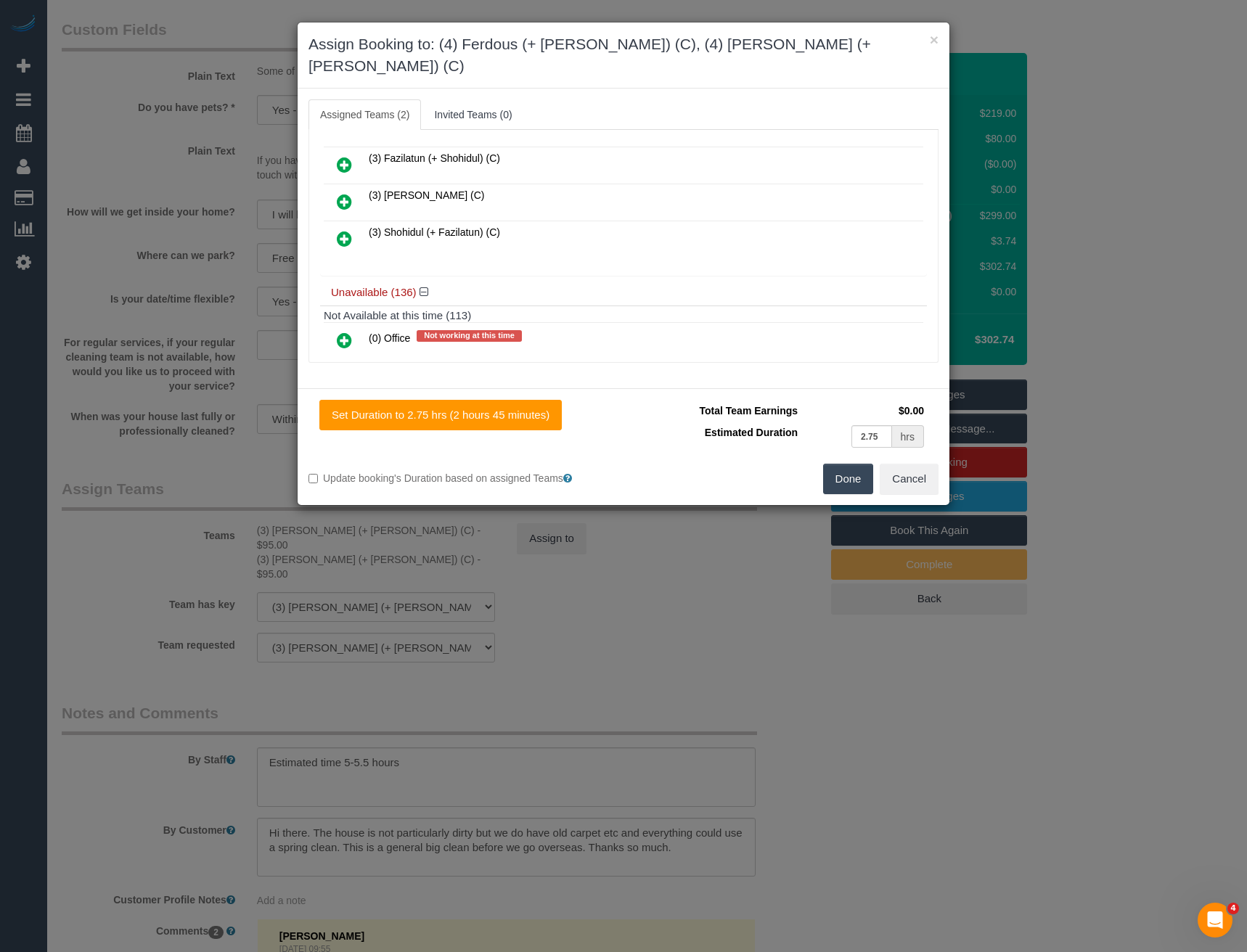
scroll to position [0, 0]
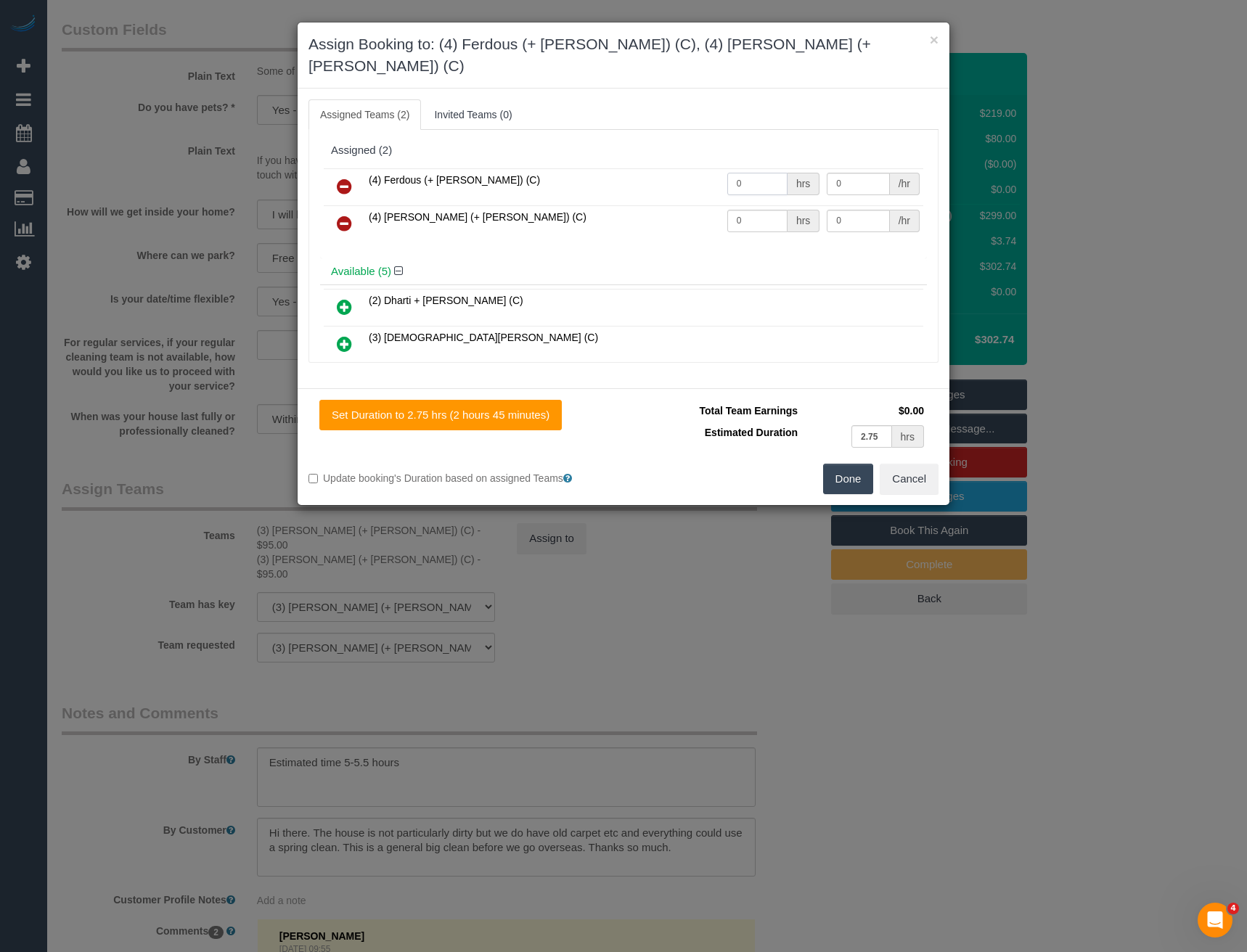
drag, startPoint x: 741, startPoint y: 160, endPoint x: 626, endPoint y: 151, distance: 115.4
click at [642, 169] on tr "(4) Ferdous (+ Forkan) (C) 0 hrs 0 /hr" at bounding box center [623, 187] width 599 height 37
type input "1"
type input "95"
drag, startPoint x: 739, startPoint y: 199, endPoint x: 657, endPoint y: 198, distance: 82.0
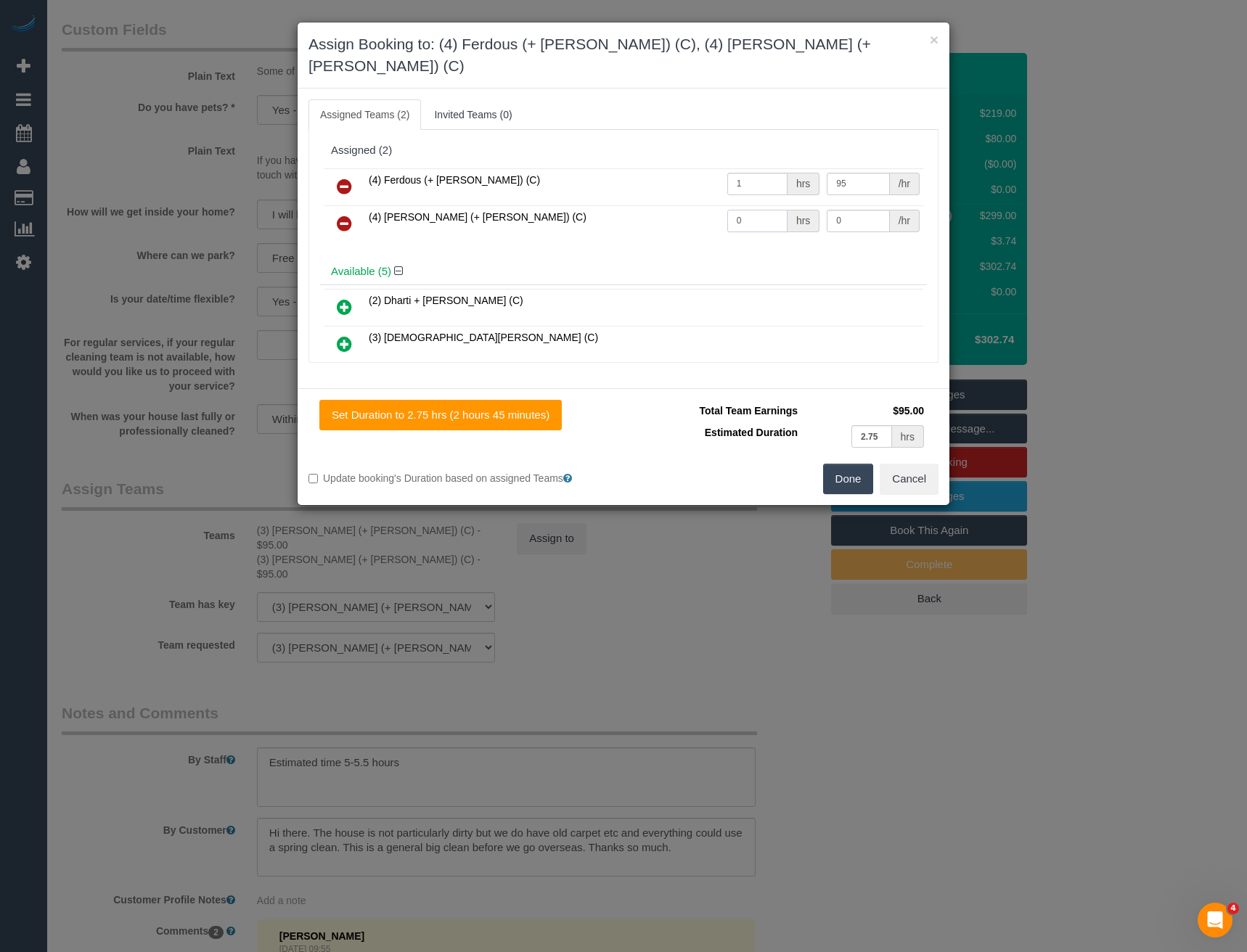
click at [688, 205] on tr "(4) Forkan (+ Ferdous) (C) 0 hrs 0 /hr" at bounding box center [623, 223] width 599 height 37
type input "1"
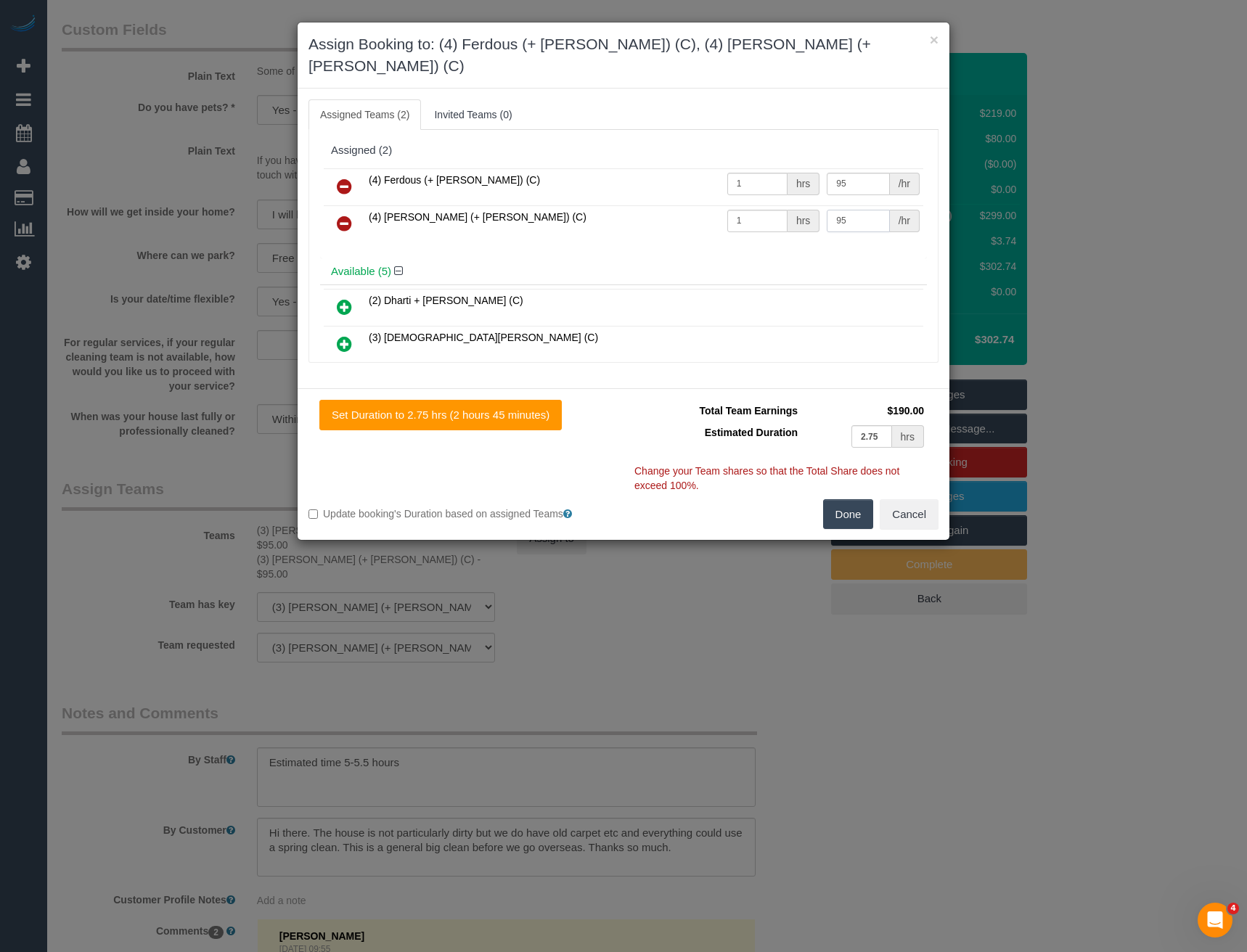
type input "95"
click at [852, 500] on button "Done" at bounding box center [849, 514] width 51 height 30
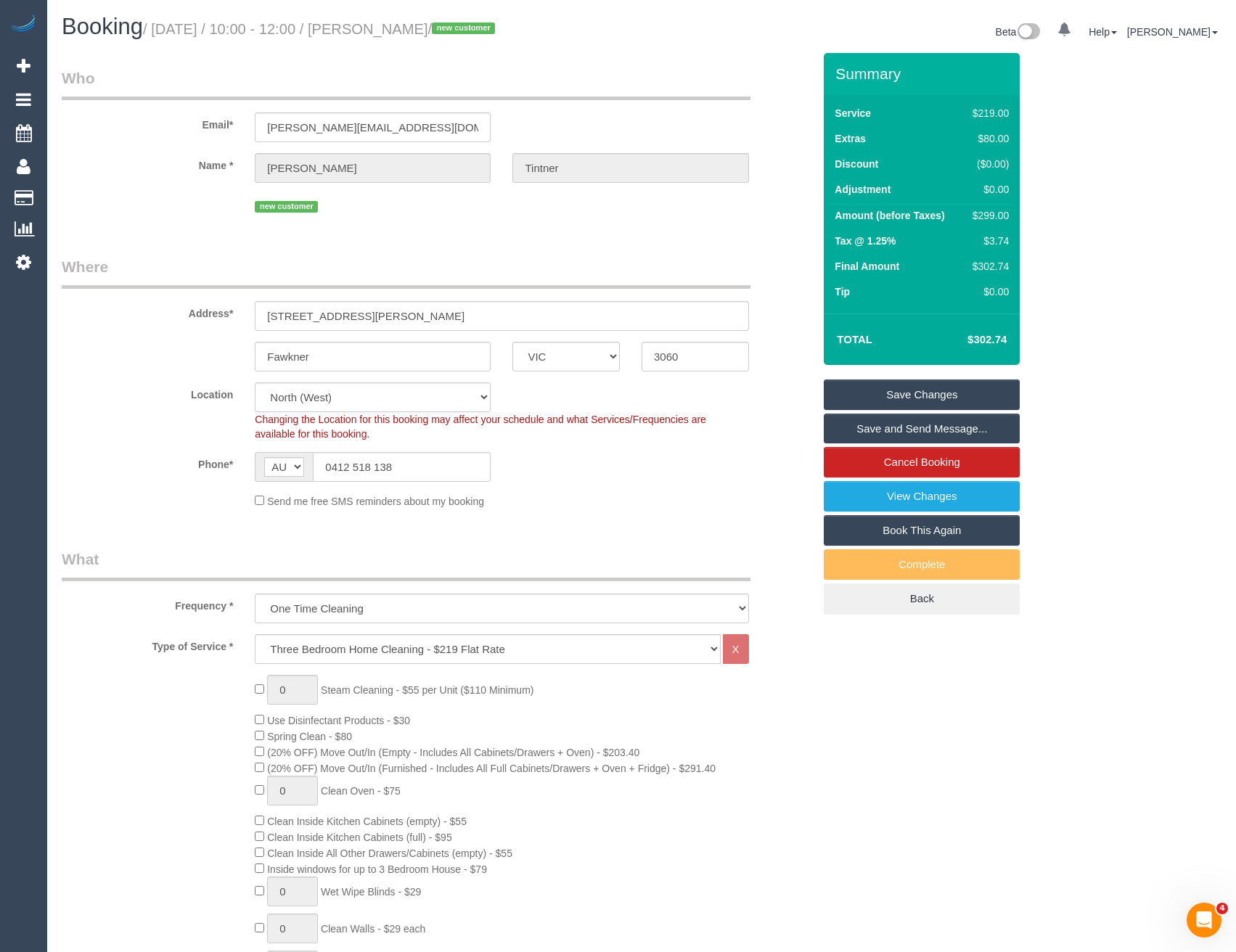
click at [868, 391] on link "Save Changes" at bounding box center [921, 394] width 196 height 30
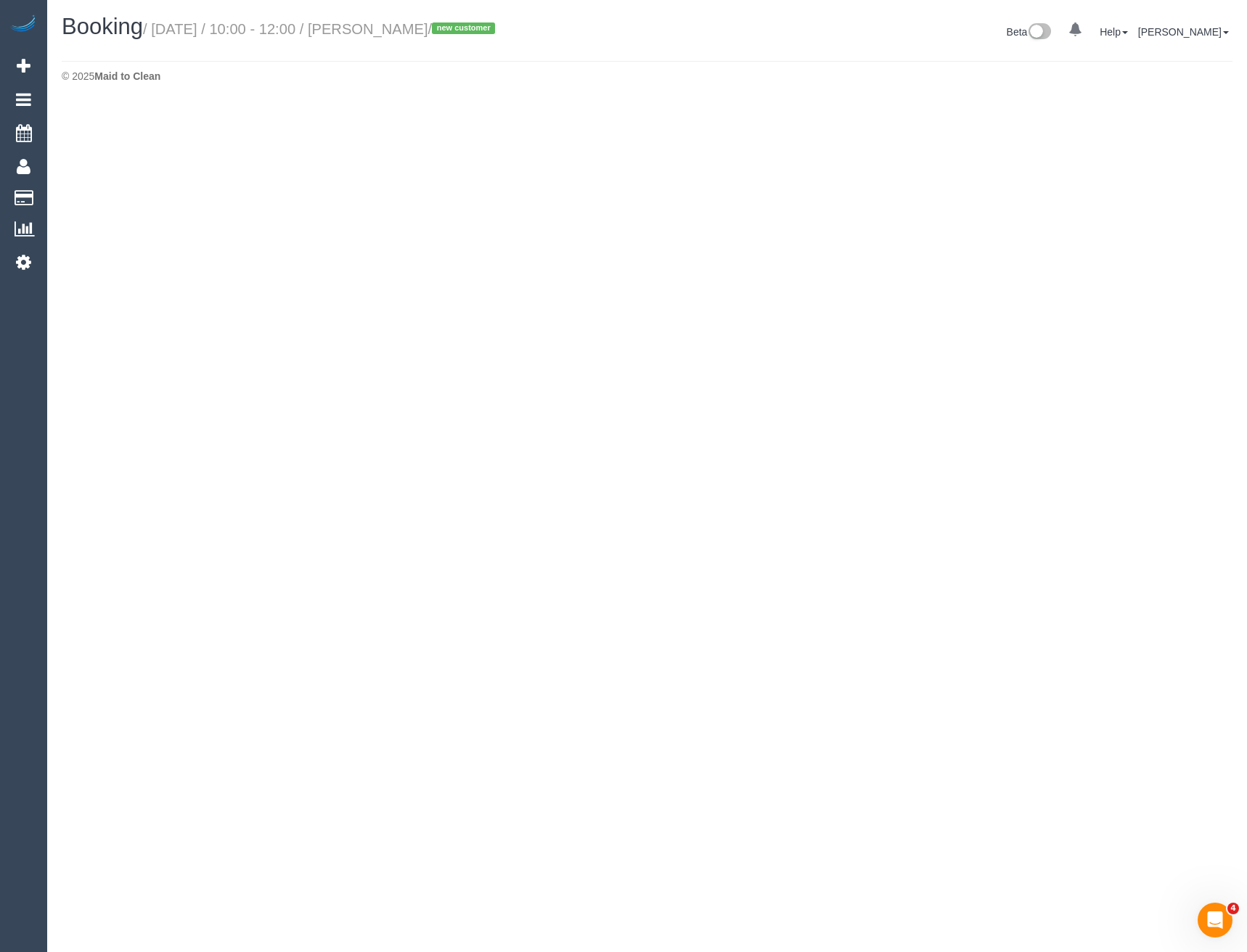
select select "VIC"
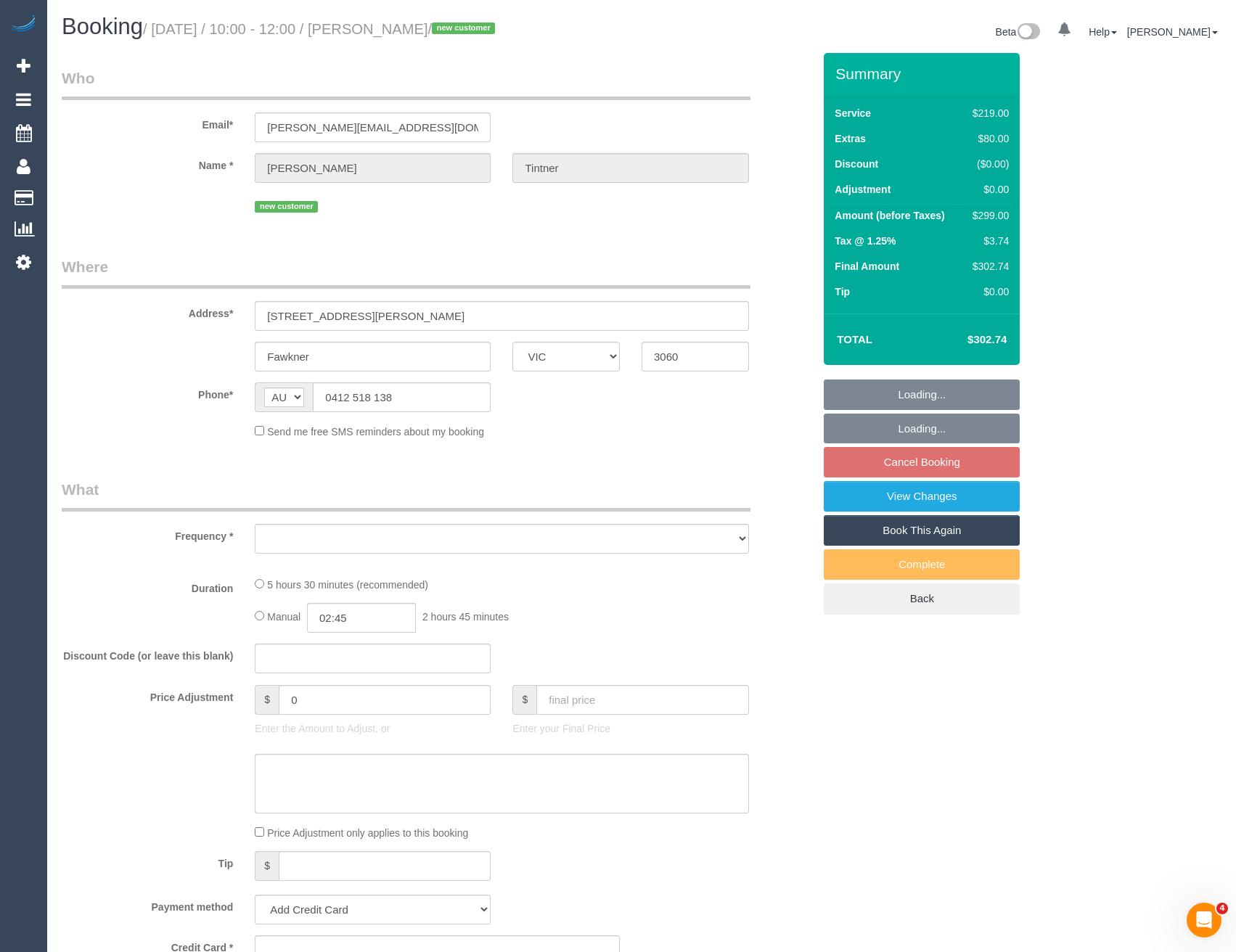
select select "object:5710"
select select "string:stripe-pm_1S3rHL2GScqysDRVldjG51bM"
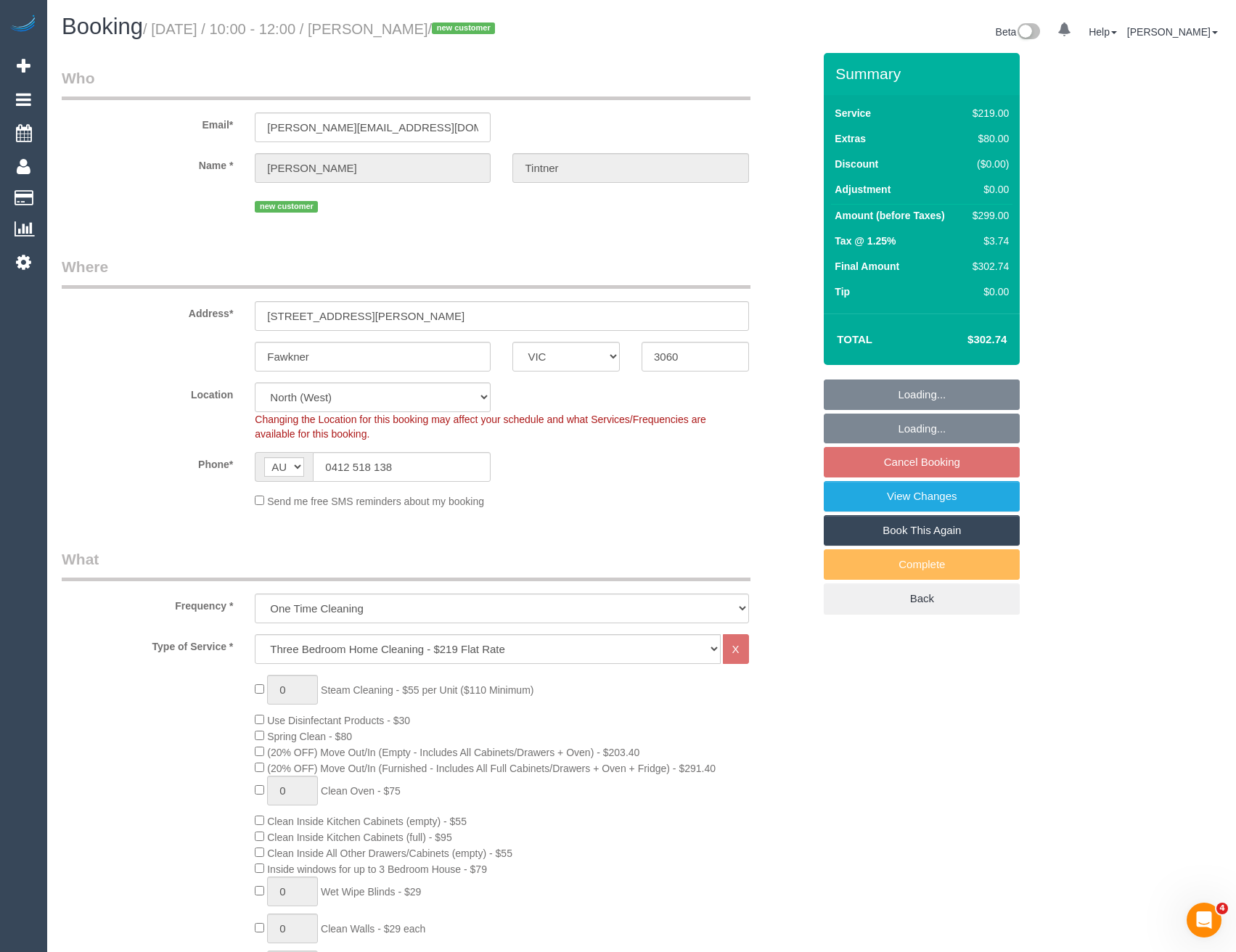
select select "number:30"
select select "number:14"
select select "number:19"
select select "number:24"
select select "number:13"
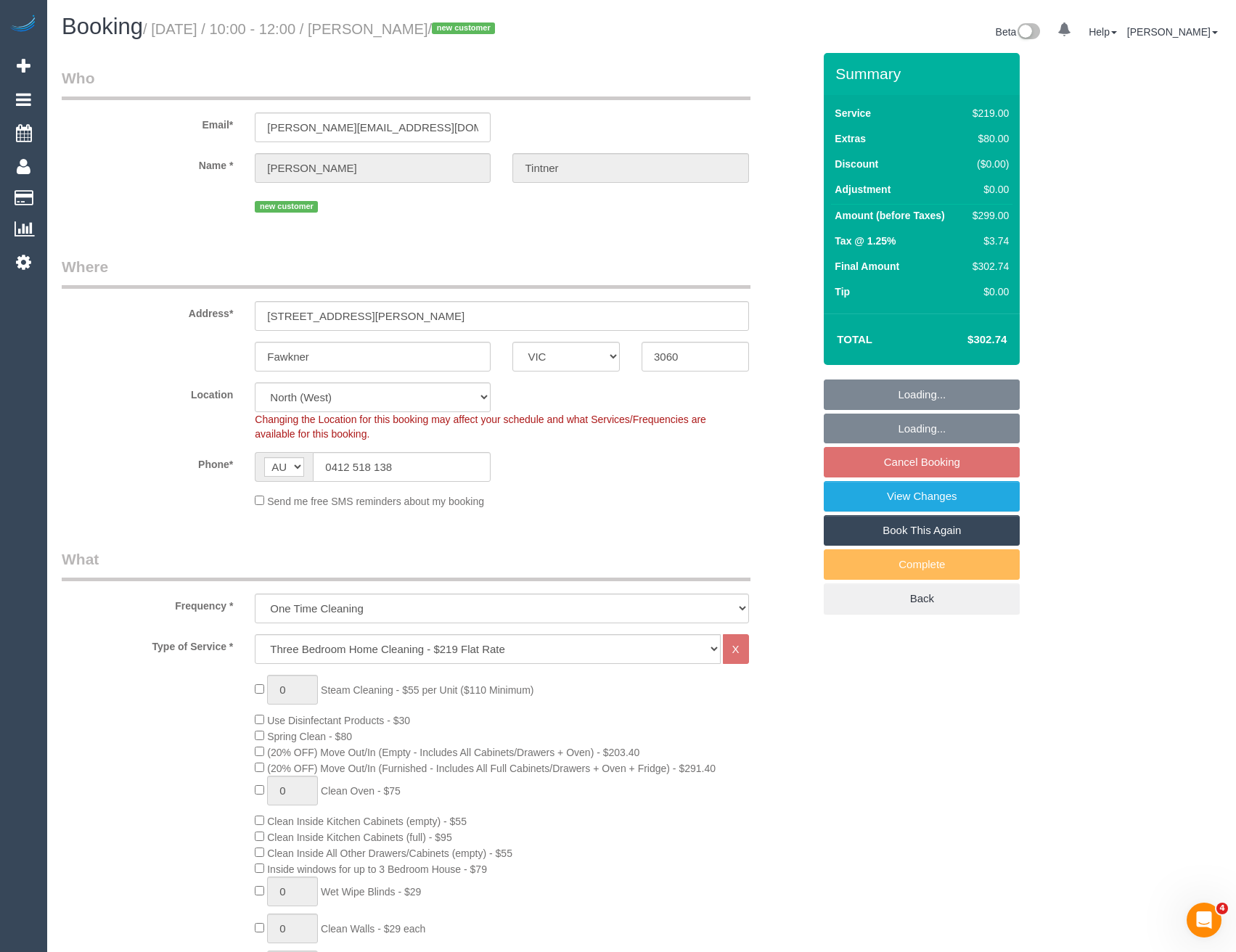
select select "object:6689"
select select "spot6"
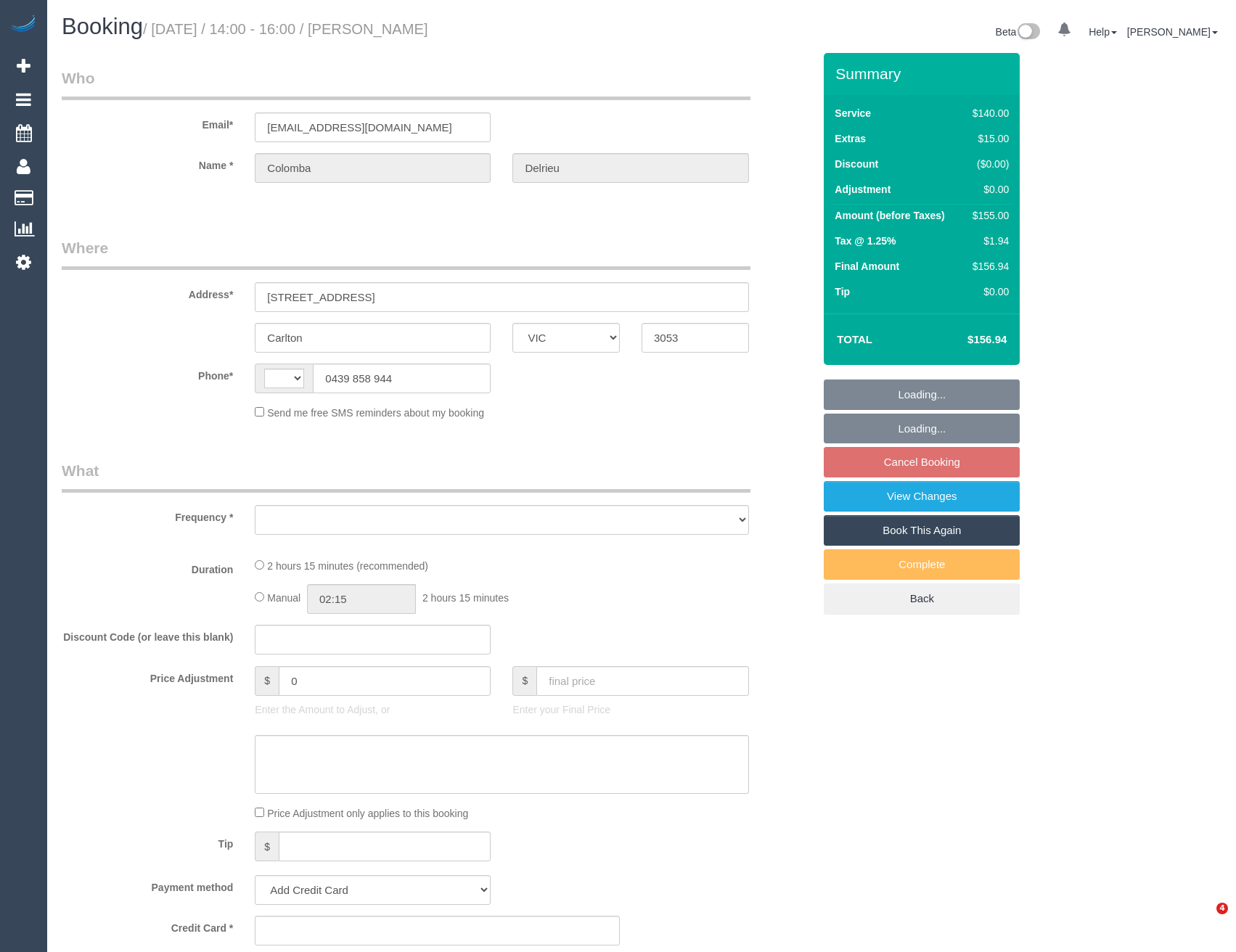
select select "VIC"
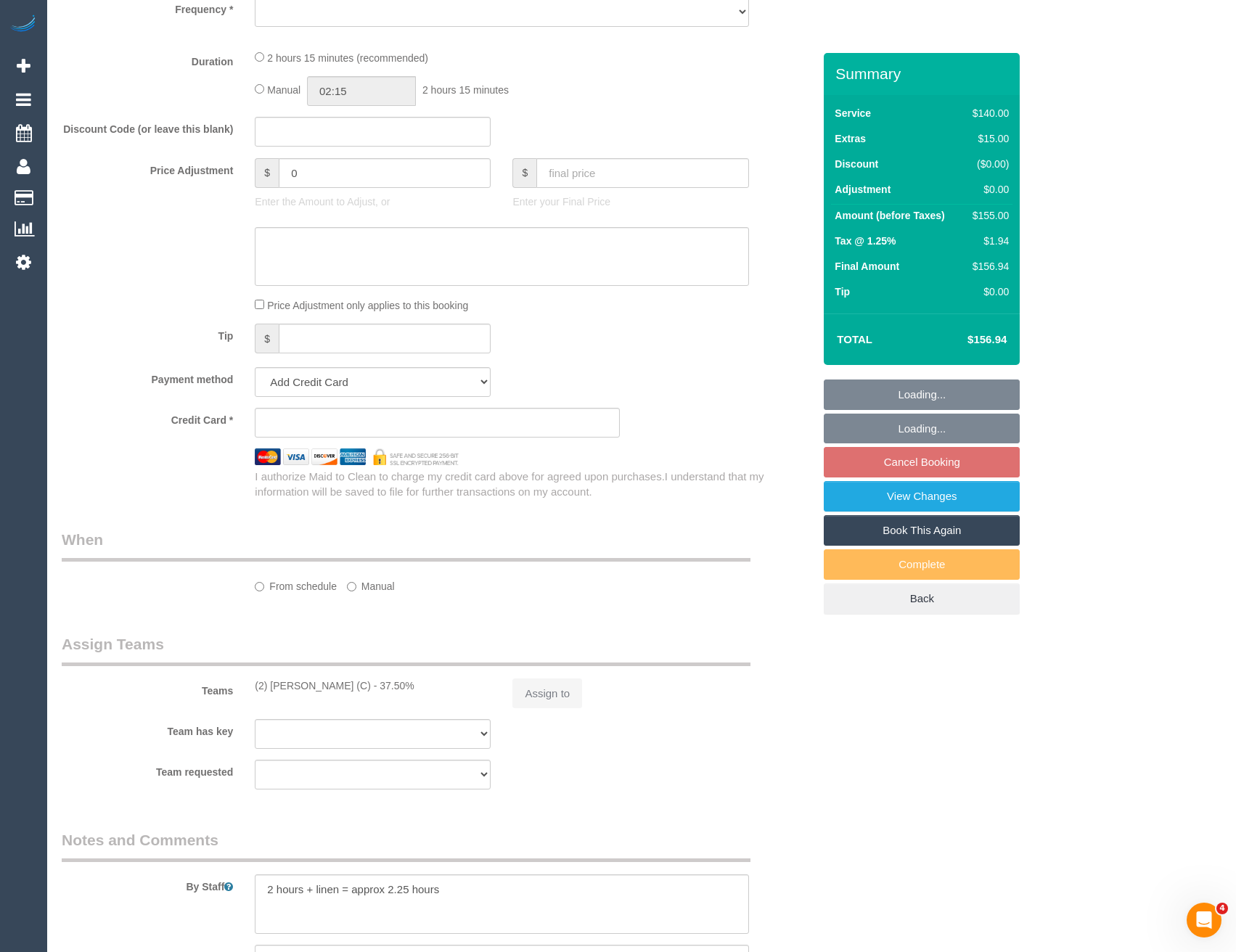
select select "string:stripe-pm_1S6voY2GScqysDRVmIF4NMP3"
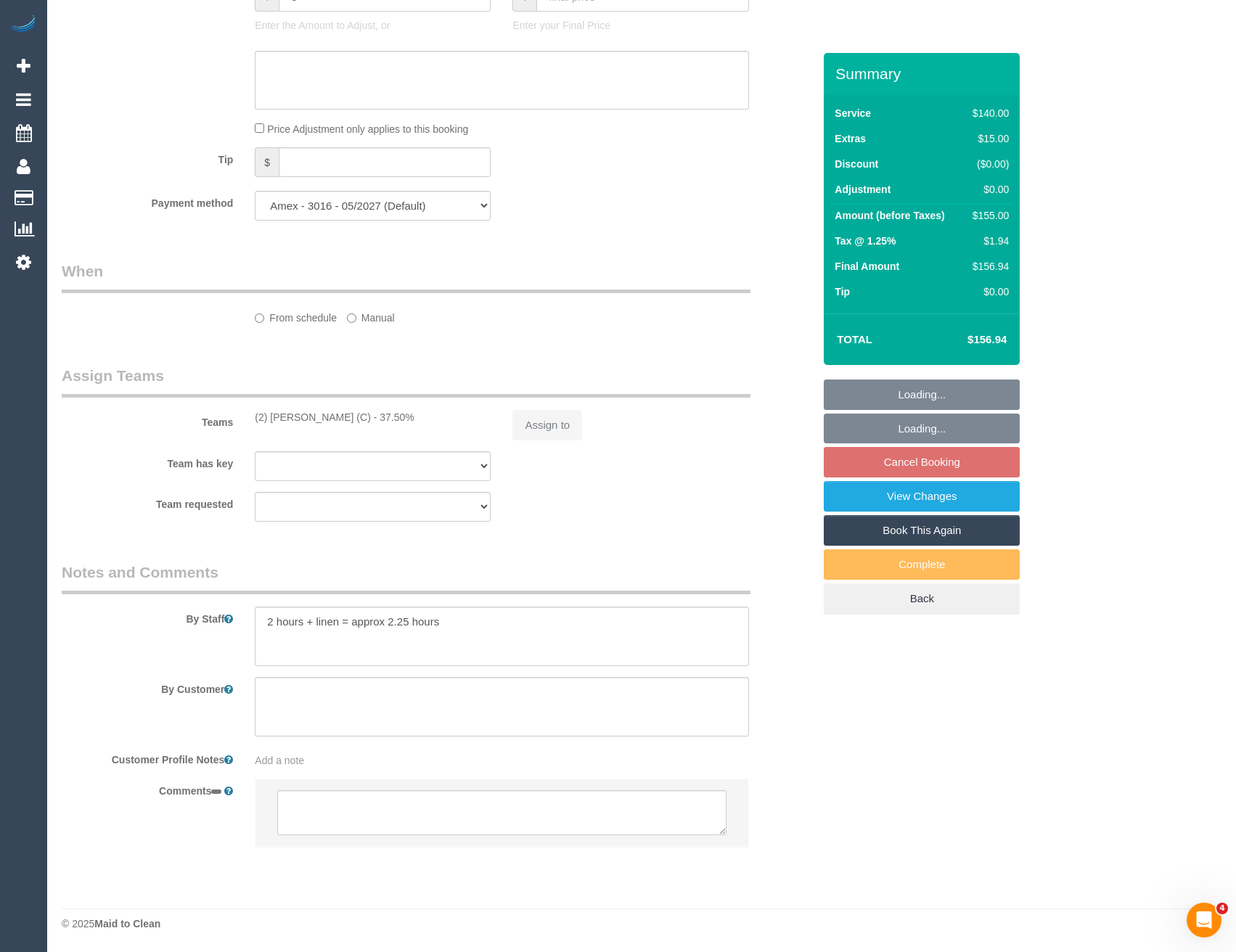
select select "string:AU"
select select "object:697"
select select "spot1"
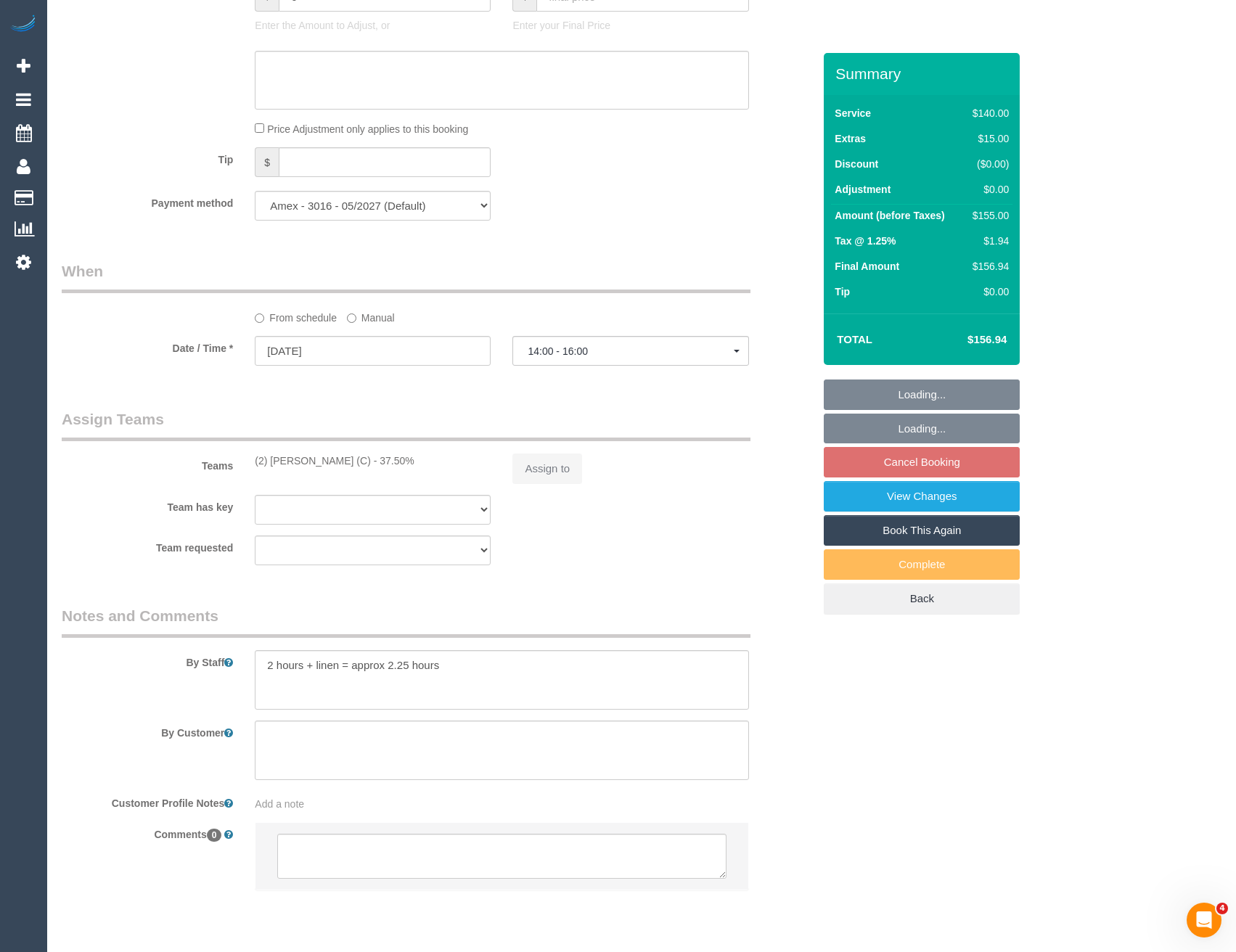
select select "number:28"
select select "number:14"
select select "number:19"
select select "number:22"
select select "number:12"
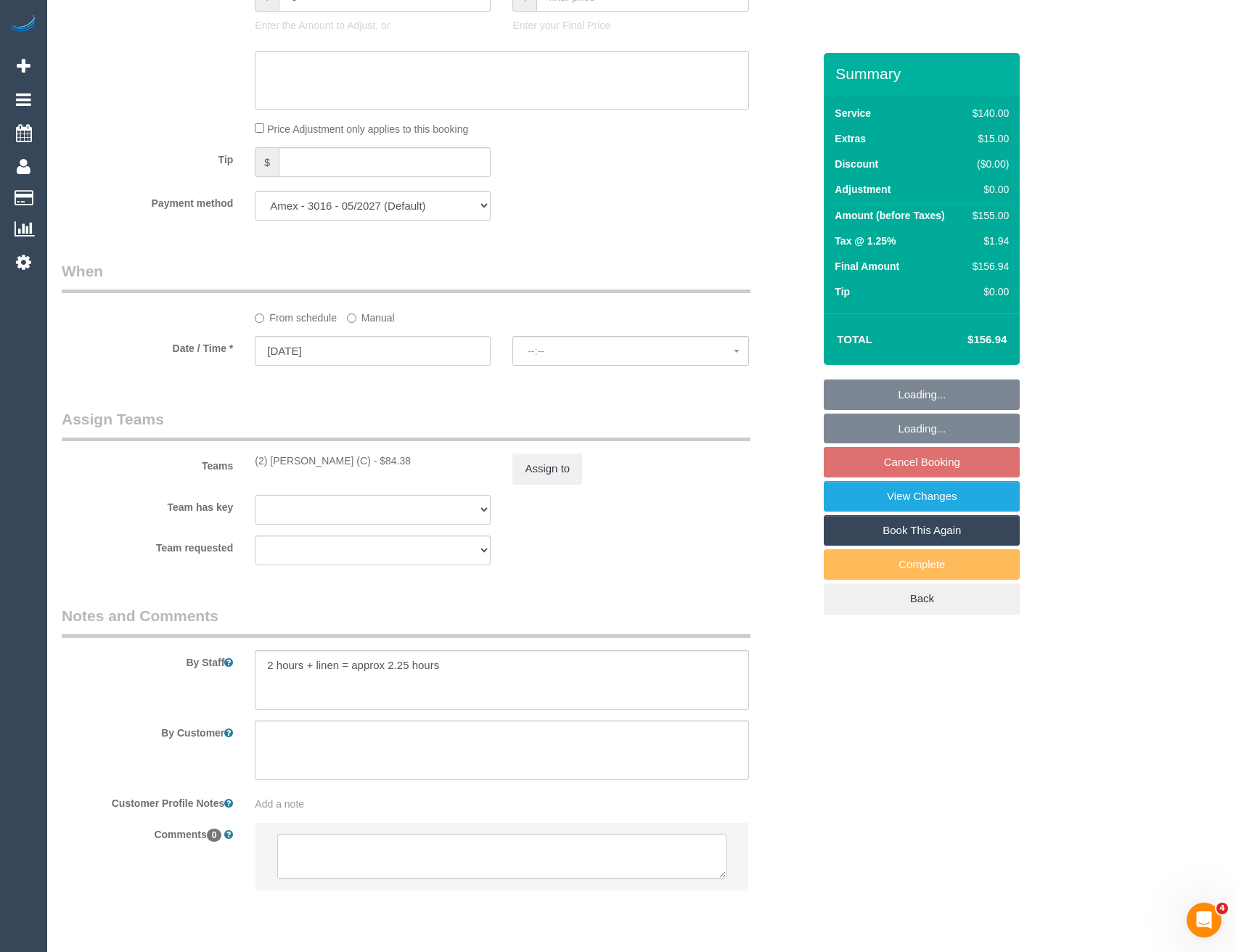
select select "object:1668"
select select "spot6"
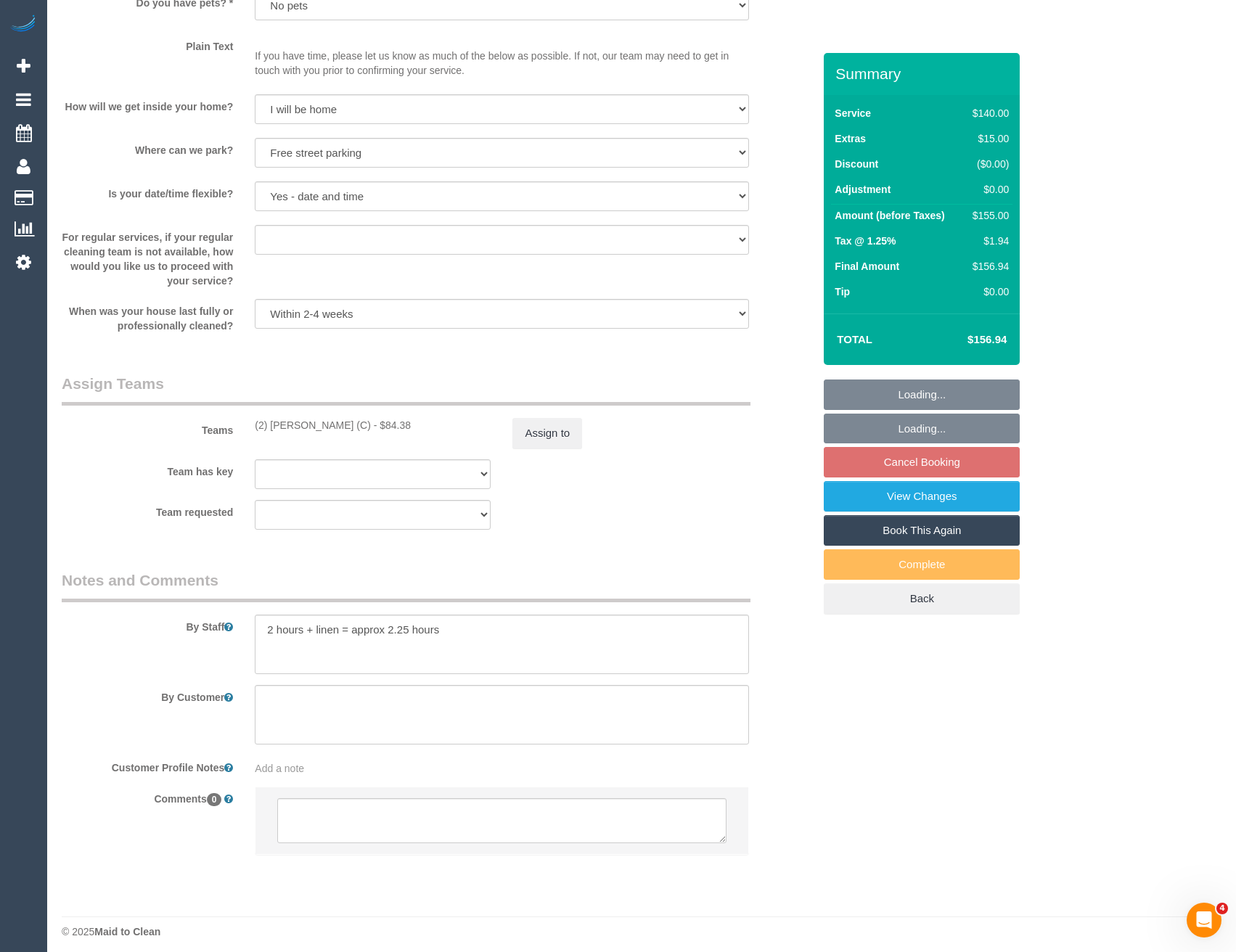
scroll to position [1796, 0]
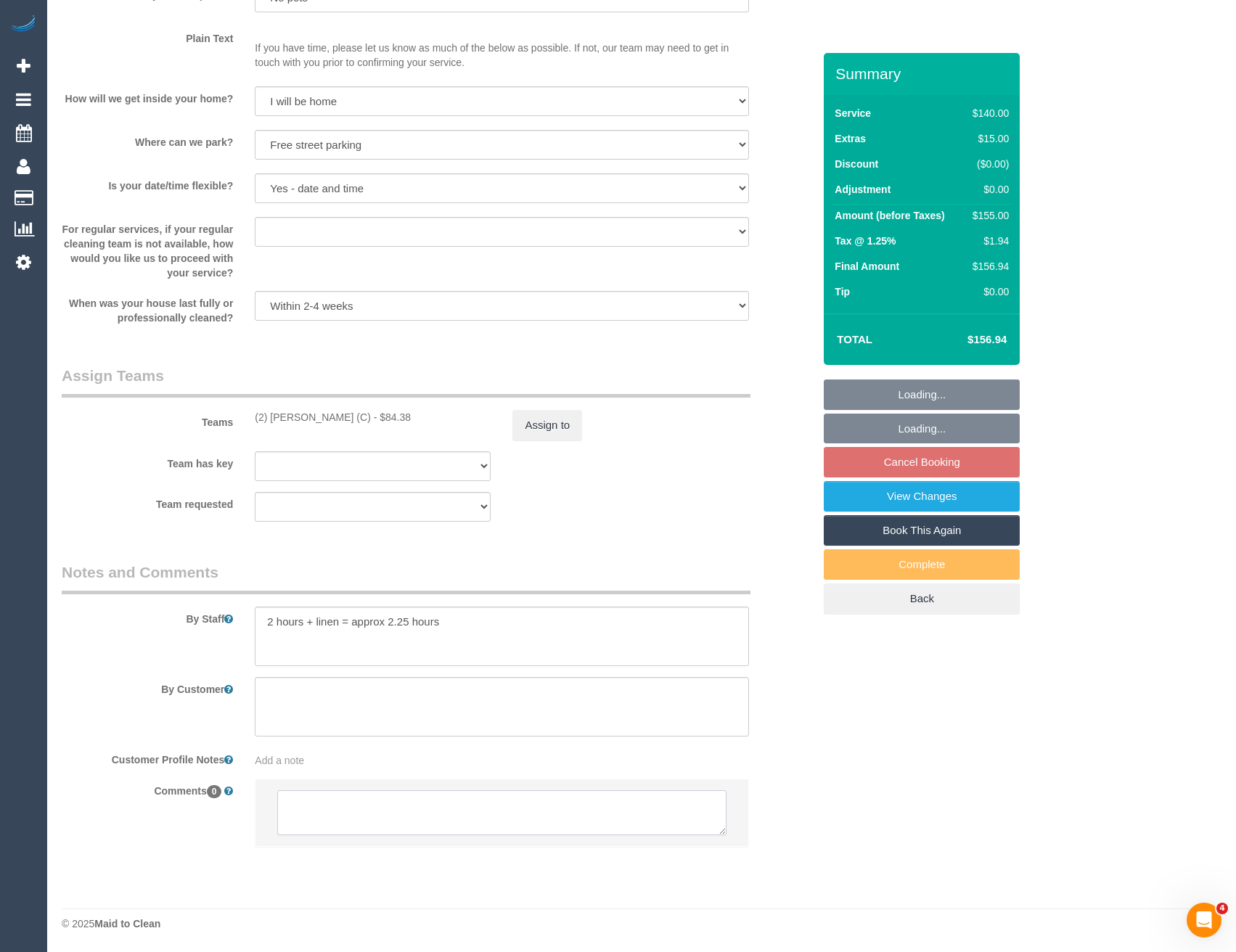
click at [436, 821] on textarea at bounding box center [502, 812] width 449 height 45
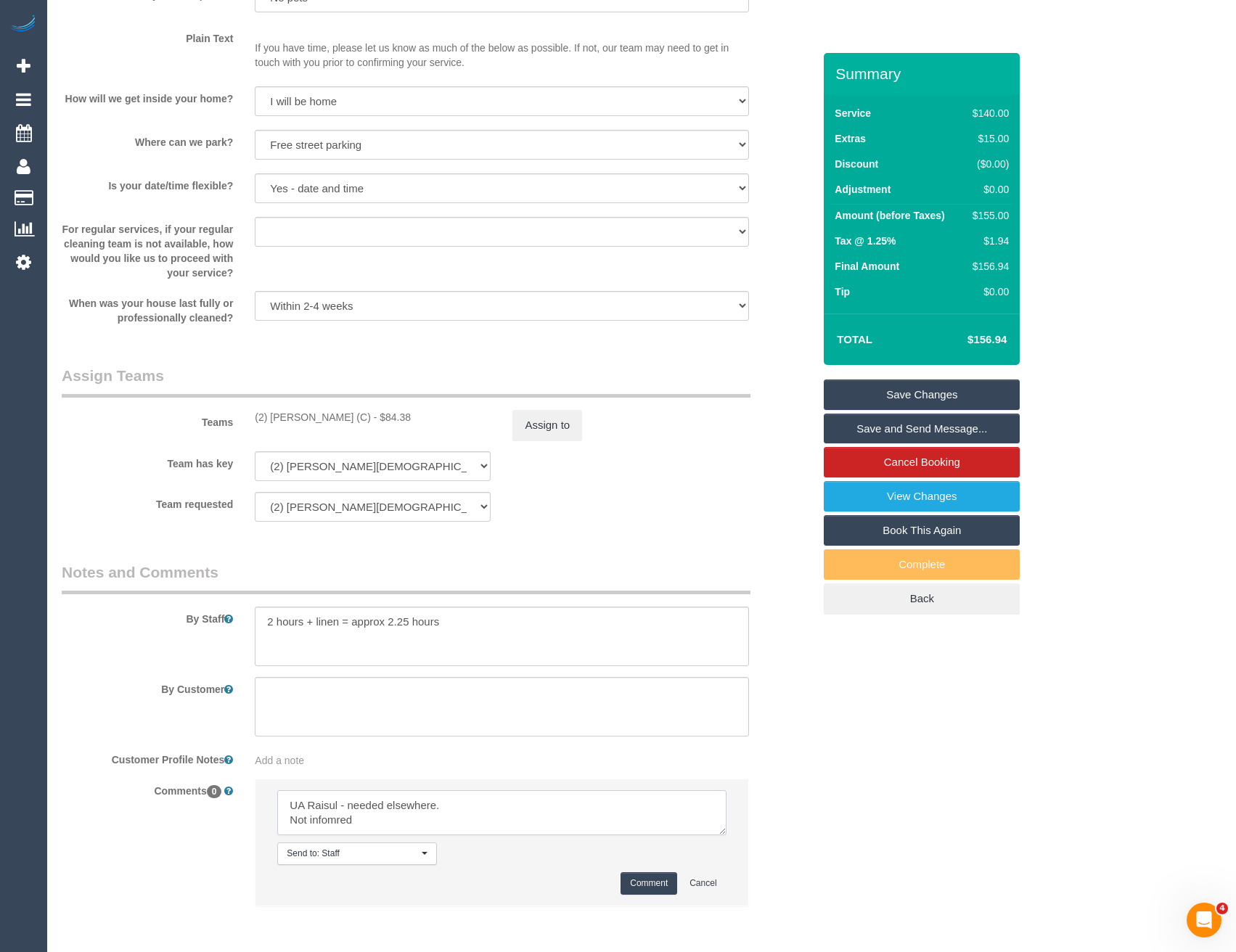
type textarea "UA Raisul - needed elsewhere. Not infomred"
click at [639, 880] on button "Comment" at bounding box center [649, 884] width 57 height 23
click at [560, 431] on button "Assign to" at bounding box center [547, 425] width 69 height 30
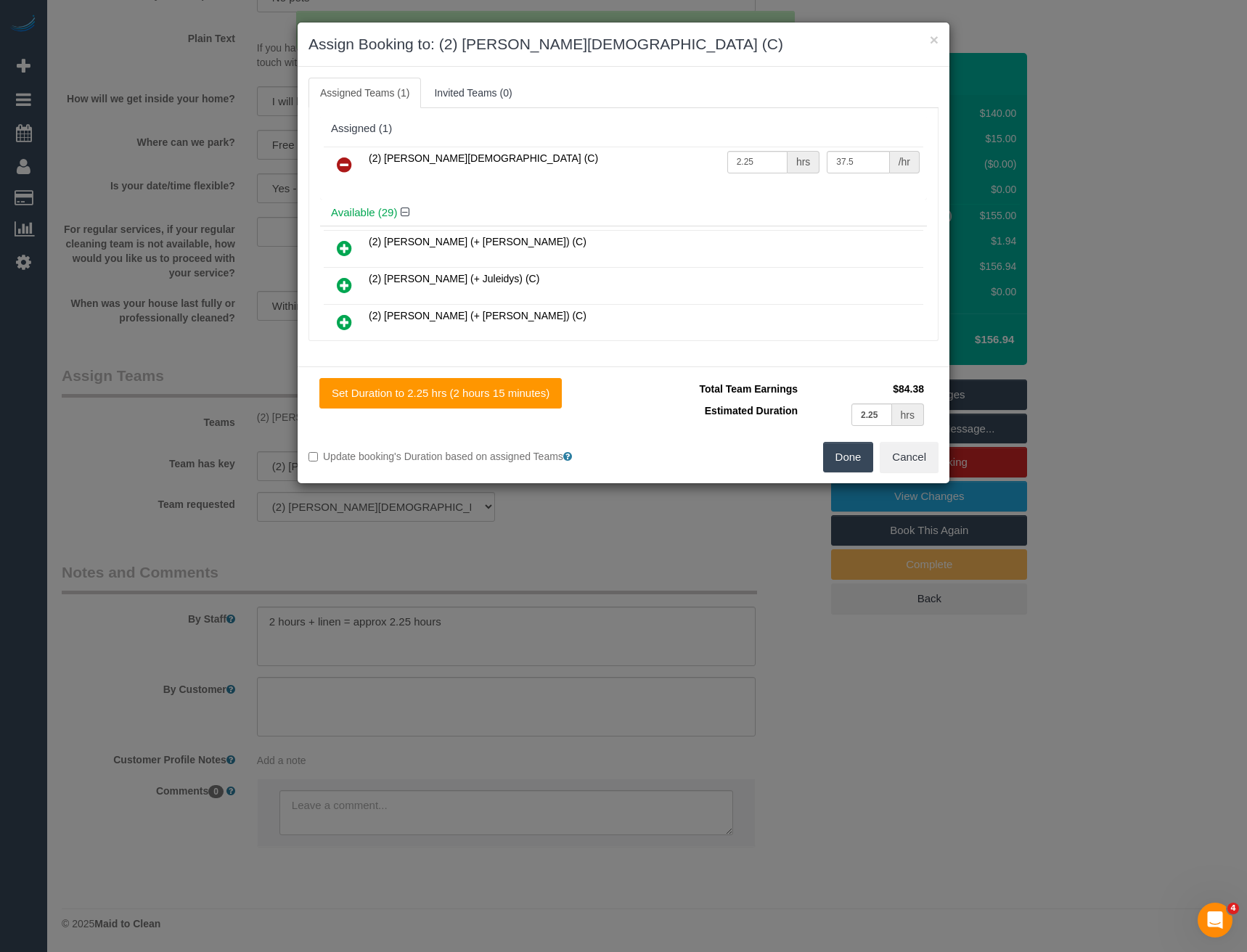
click at [347, 166] on icon at bounding box center [344, 164] width 16 height 17
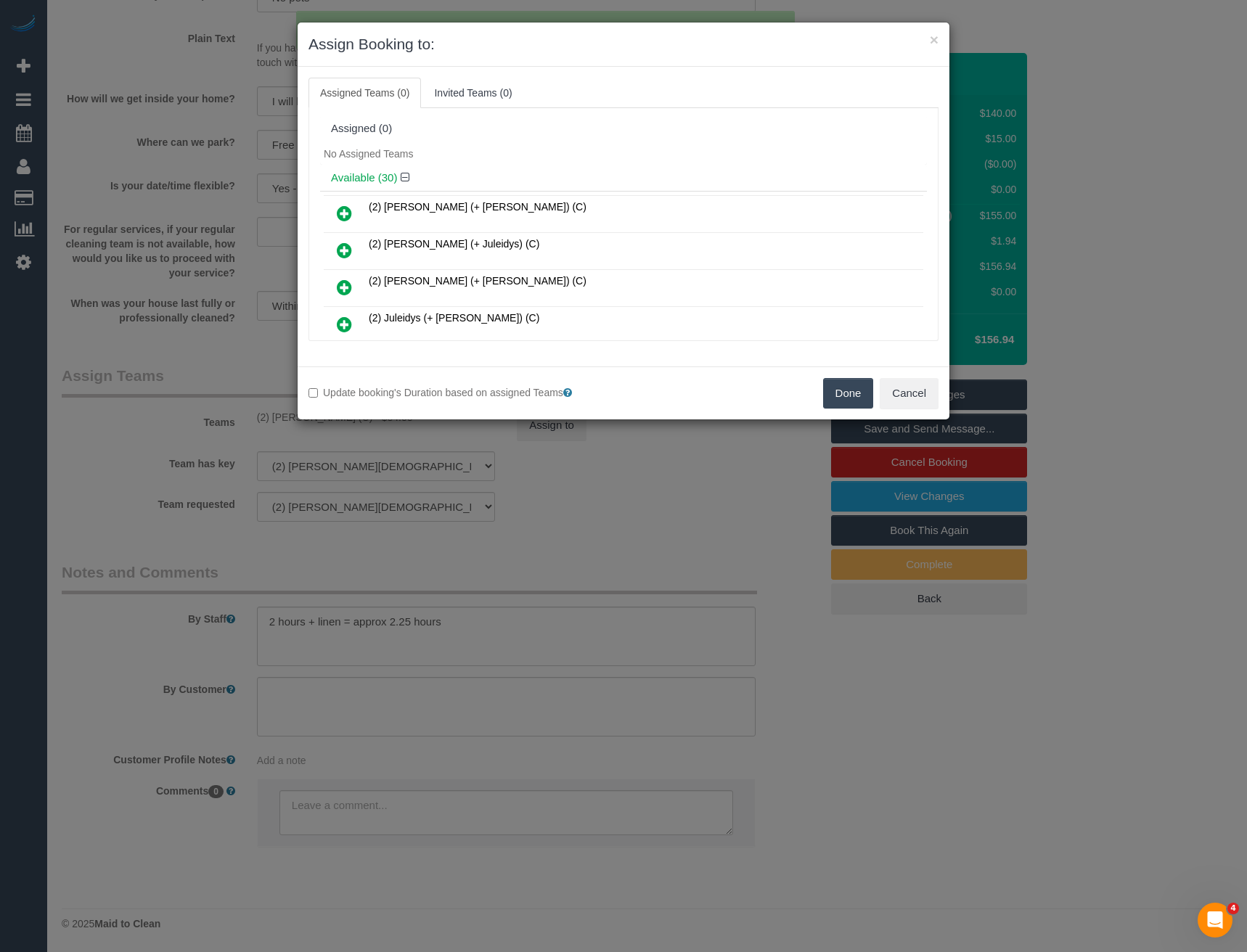
click at [830, 386] on button "Done" at bounding box center [849, 393] width 51 height 30
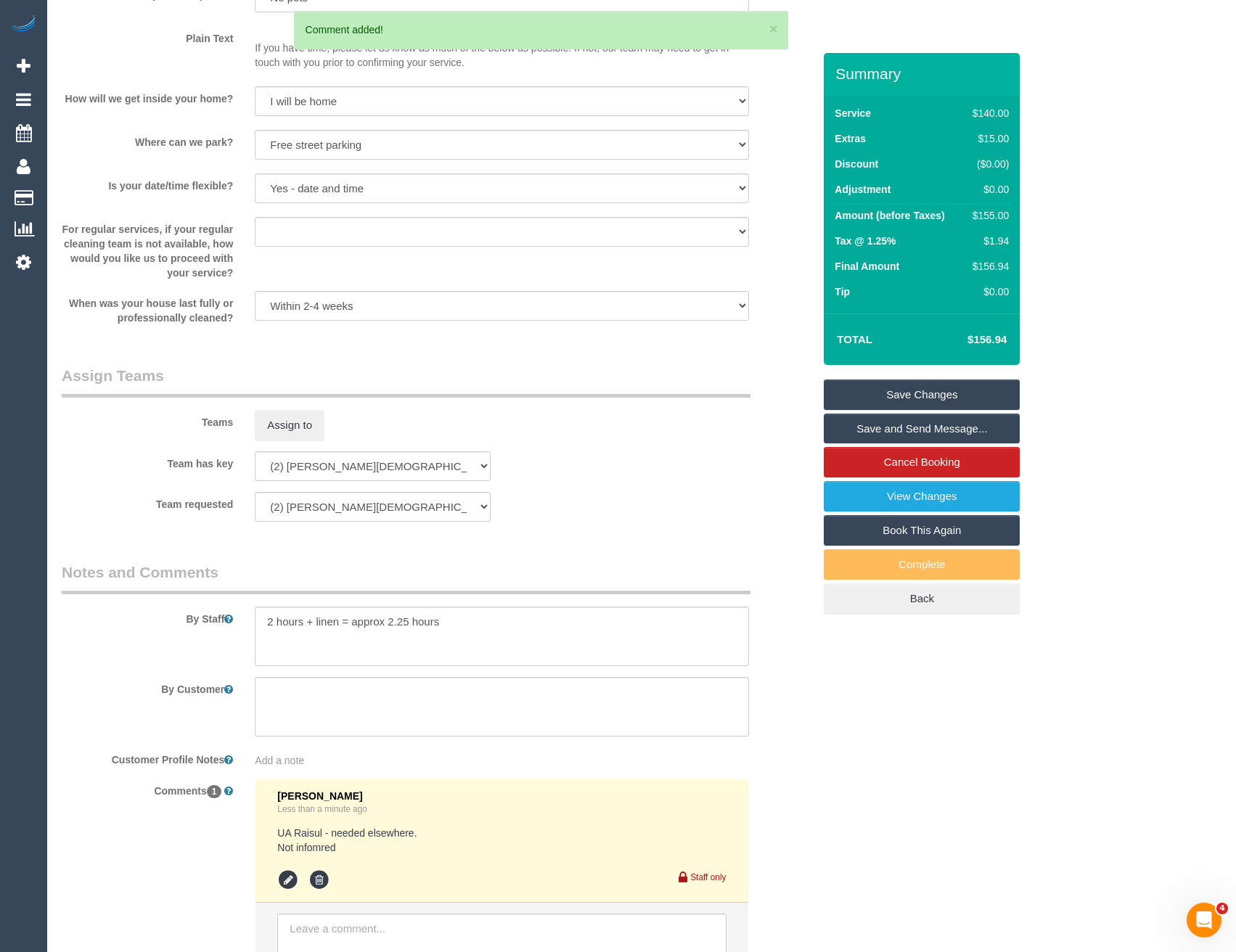
click at [905, 397] on link "Save Changes" at bounding box center [921, 394] width 196 height 30
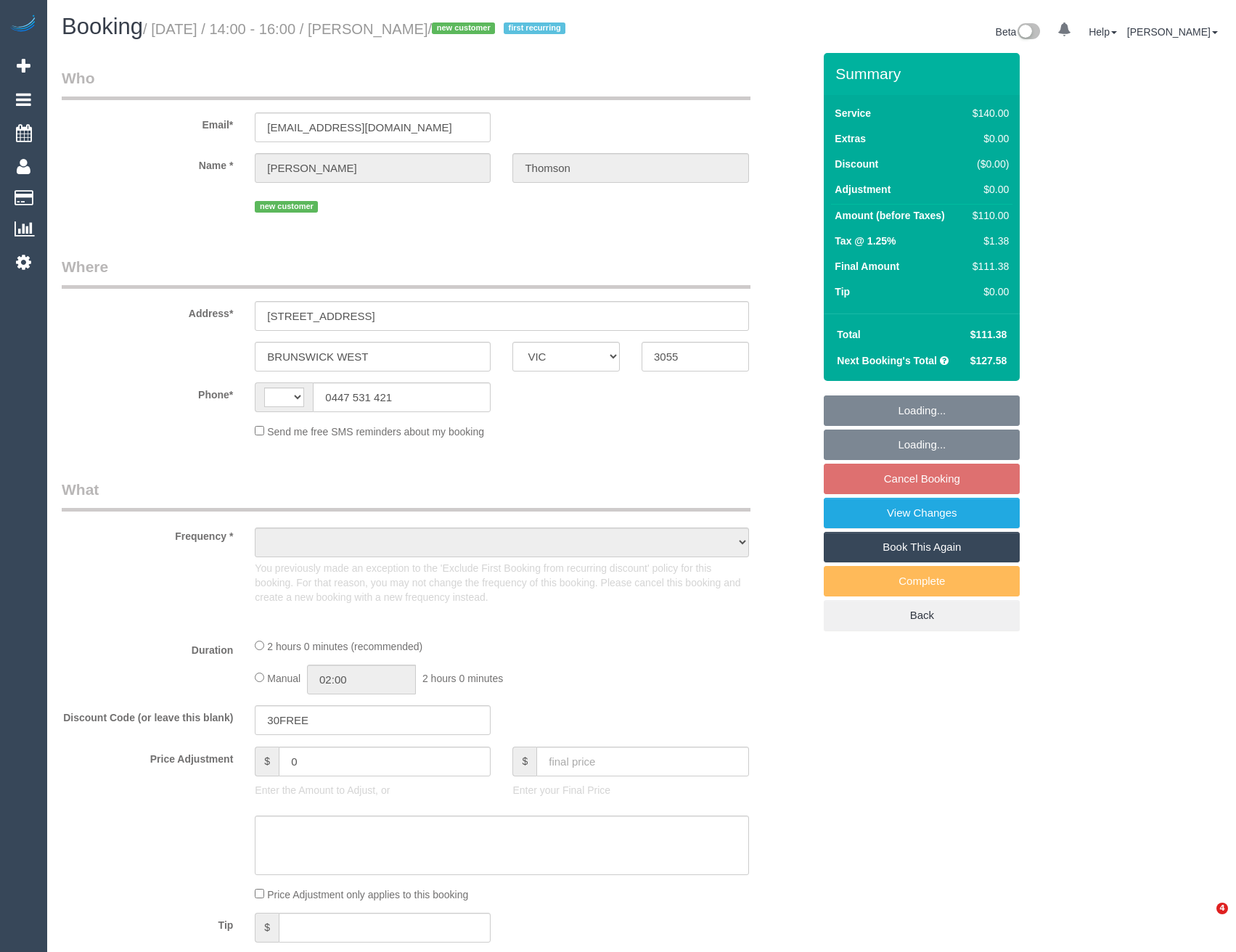
select select "VIC"
select select "string:AU"
select select "object:562"
select select "spot1"
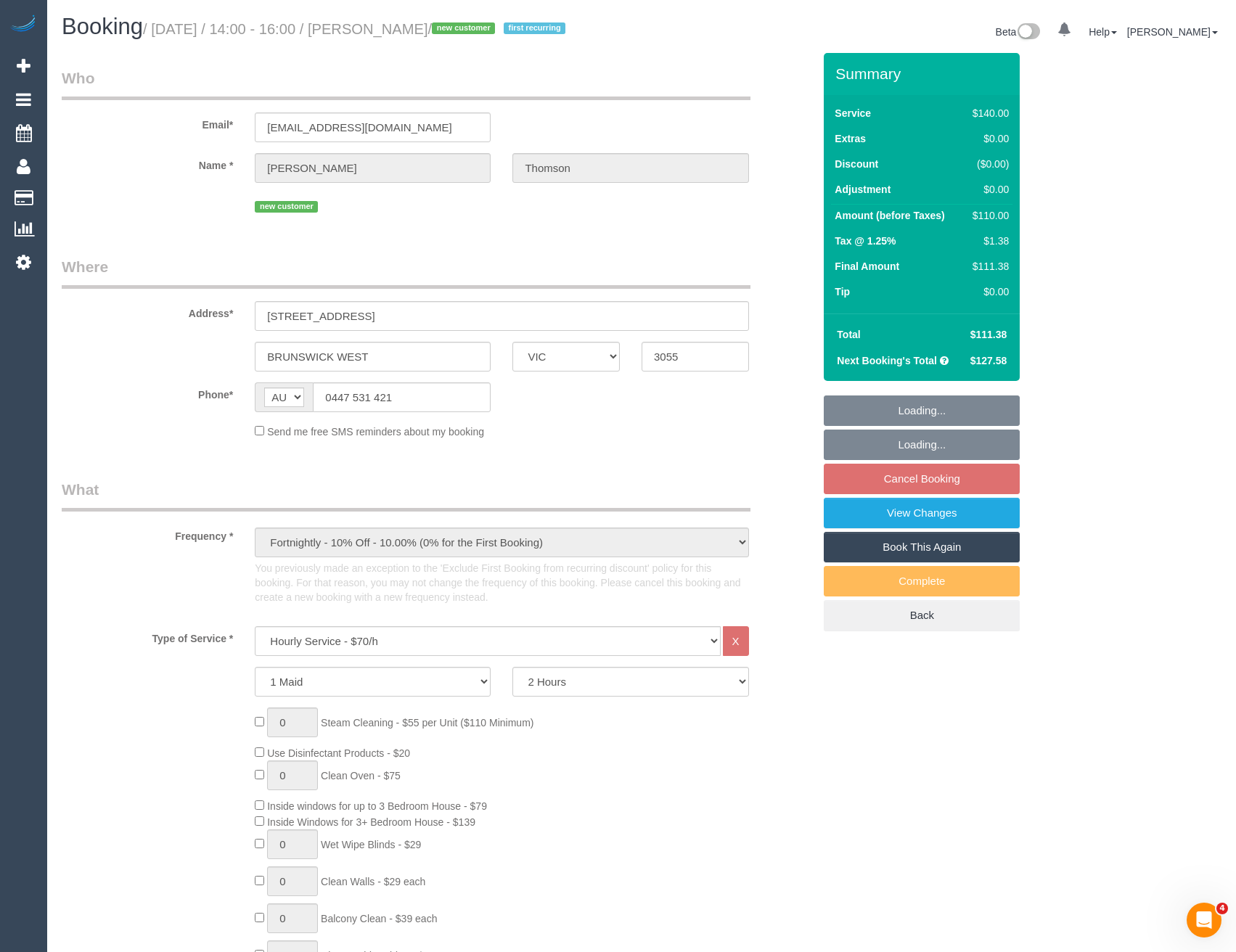
select select "string:stripe-pm_1S72Sf2GScqysDRVxwUJpnqu"
select select "number:30"
select select "number:14"
select select "number:19"
select select "number:24"
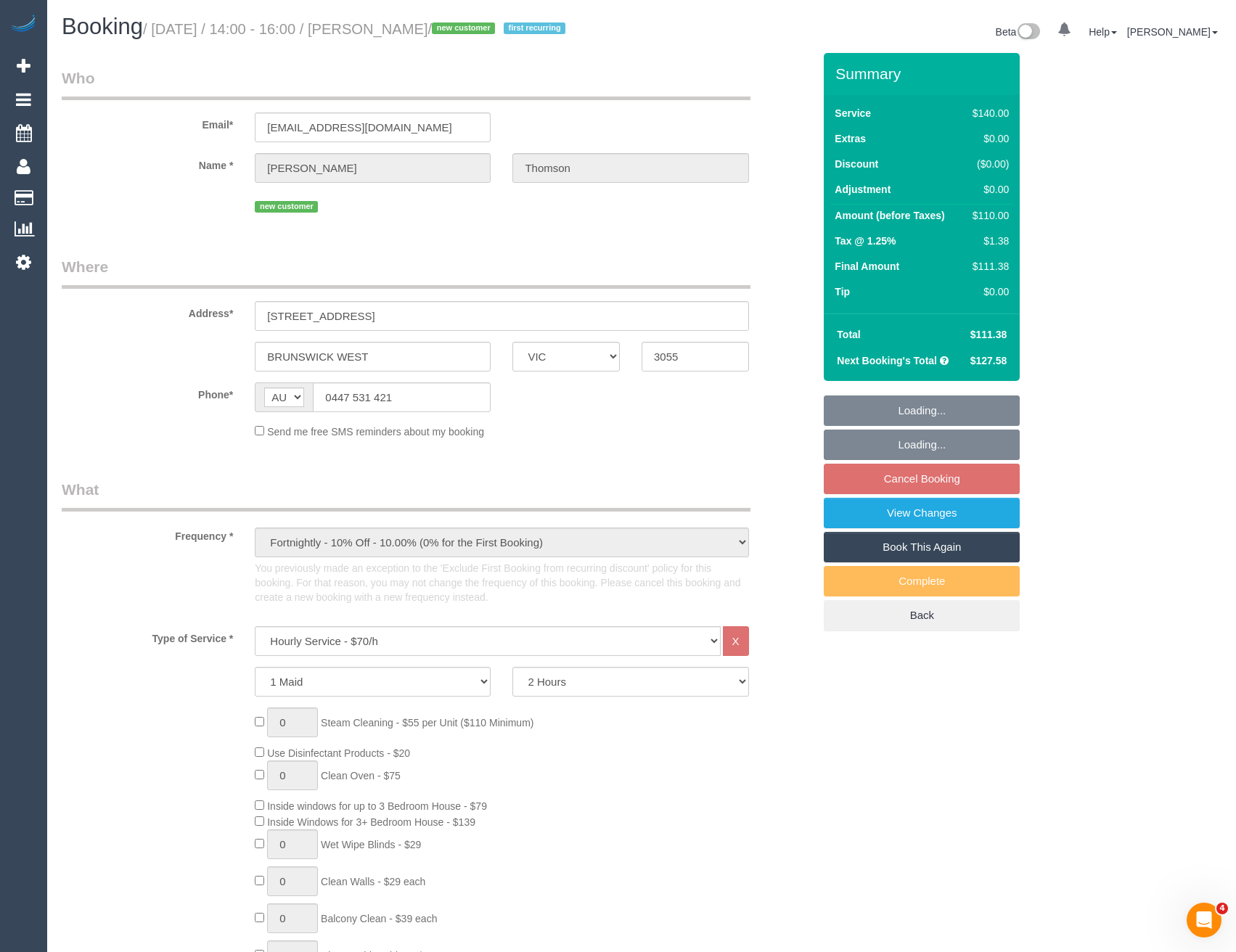
select select "number:34"
select select "number:26"
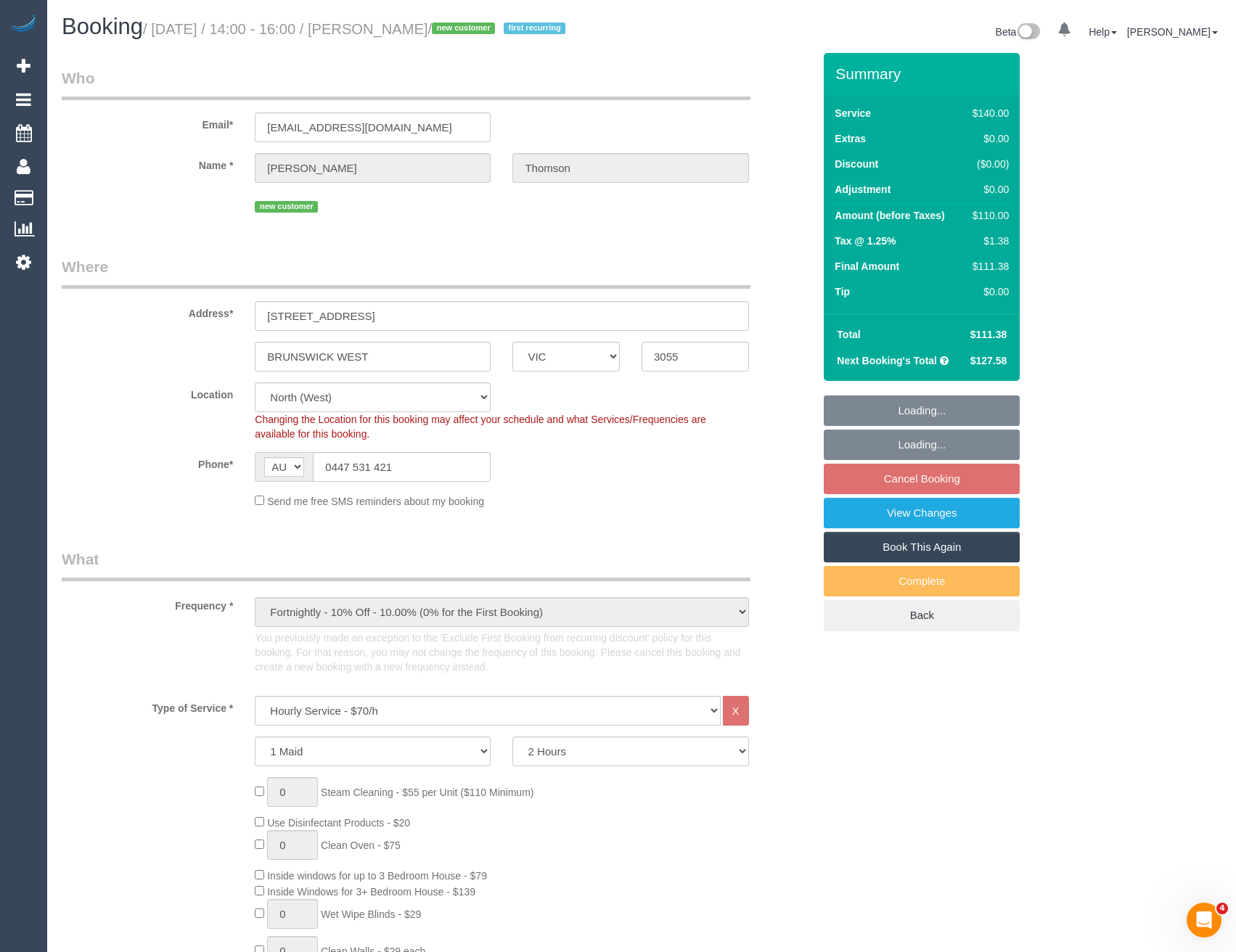
select select "object:1608"
select select "spot6"
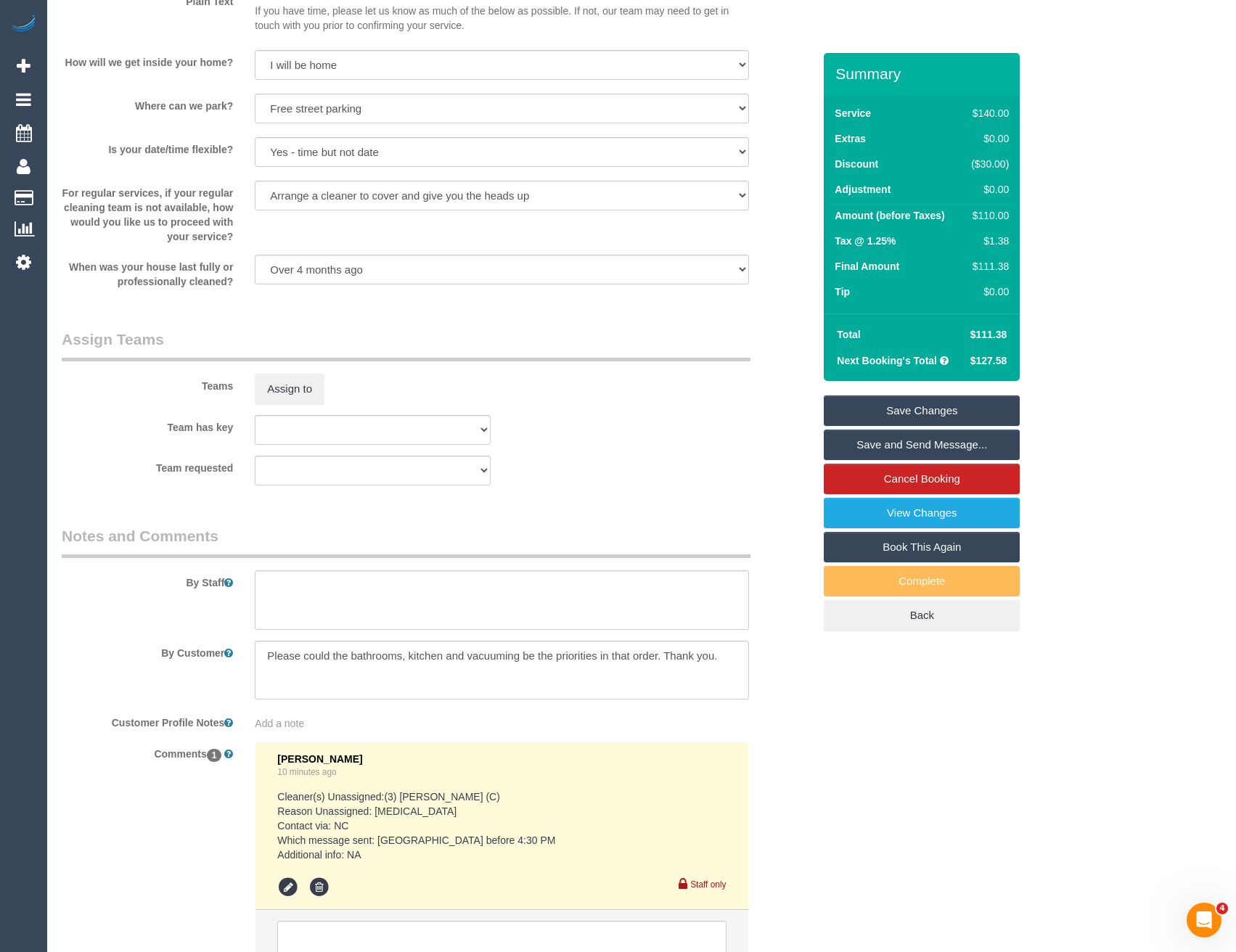
scroll to position [1742, 0]
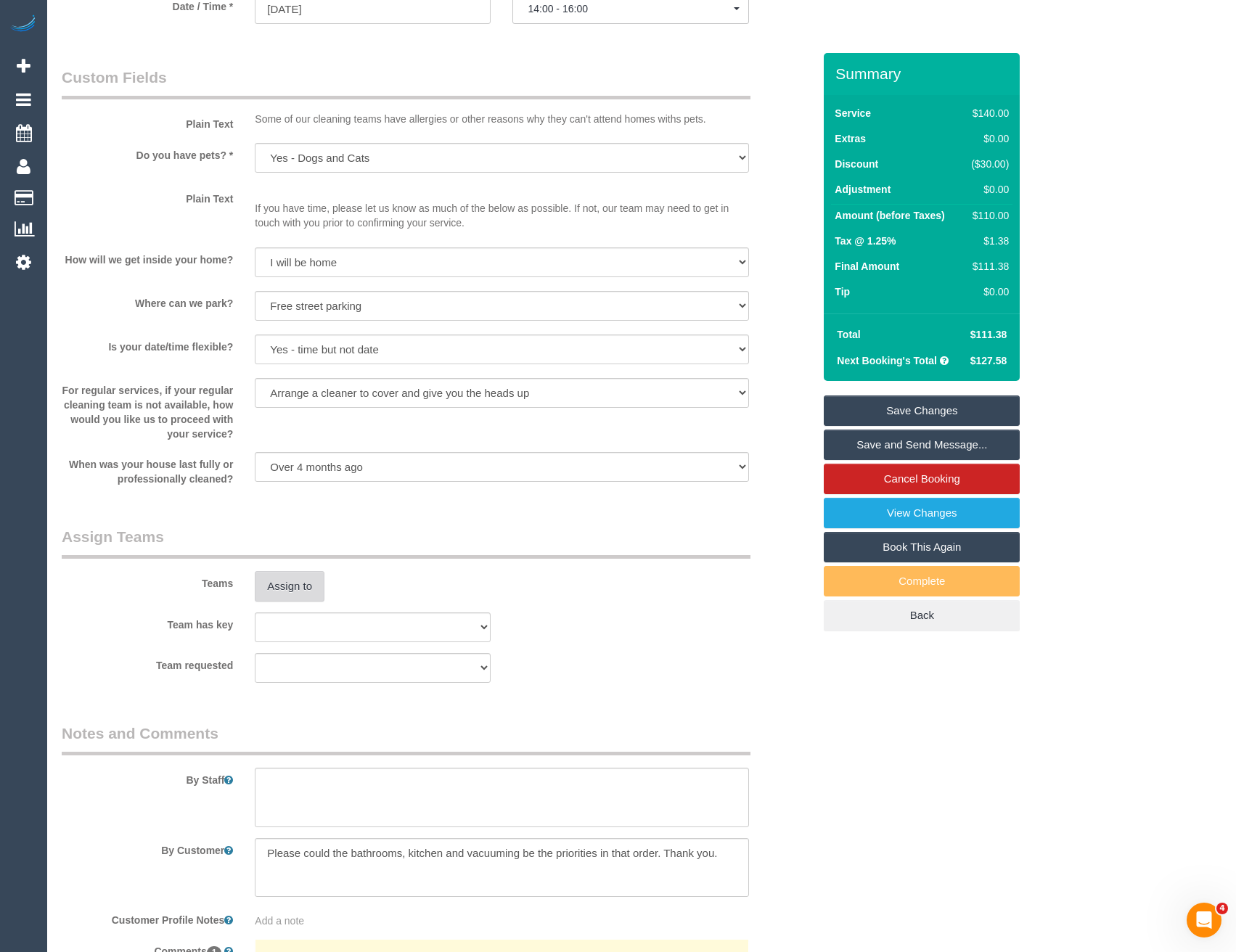
click at [297, 602] on button "Assign to" at bounding box center [289, 585] width 69 height 30
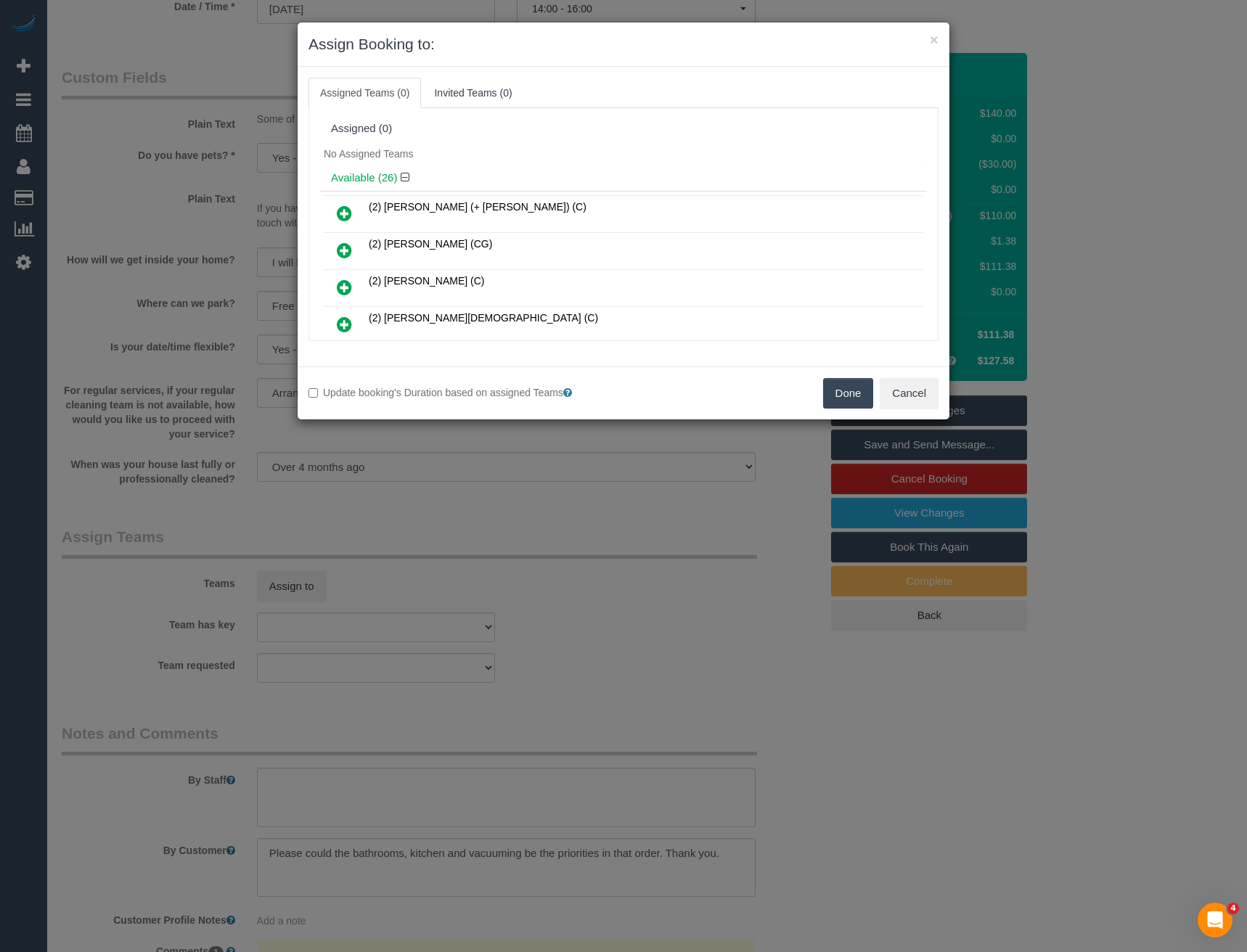
click at [347, 325] on icon at bounding box center [344, 324] width 16 height 17
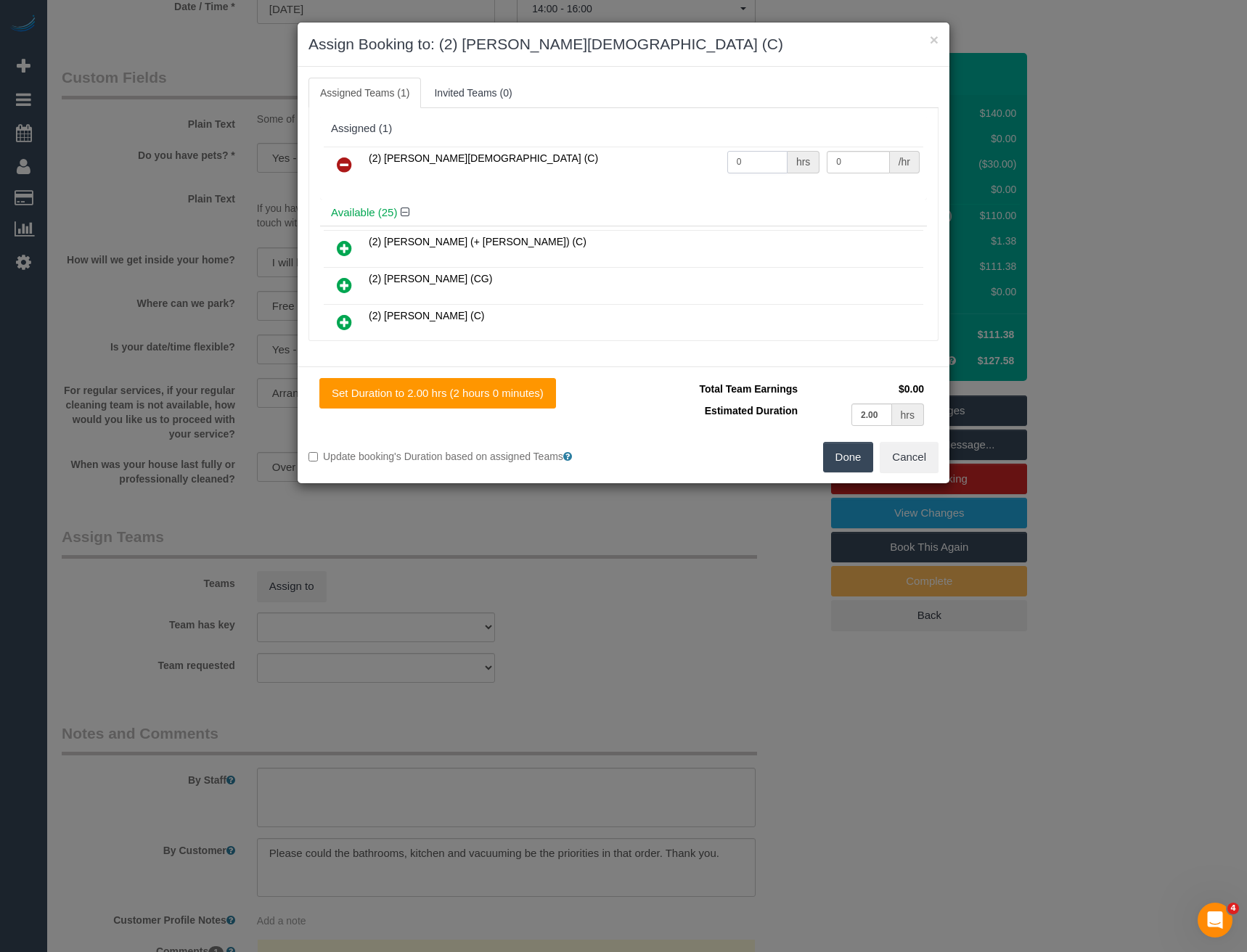
drag, startPoint x: 683, startPoint y: 160, endPoint x: 664, endPoint y: 148, distance: 22.5
click at [670, 159] on tr "(2) [PERSON_NAME][DEMOGRAPHIC_DATA] (C) 0 hrs 0 /hr" at bounding box center [623, 165] width 599 height 37
type input "2"
type input "37.5"
drag, startPoint x: 852, startPoint y: 460, endPoint x: 838, endPoint y: 457, distance: 14.3
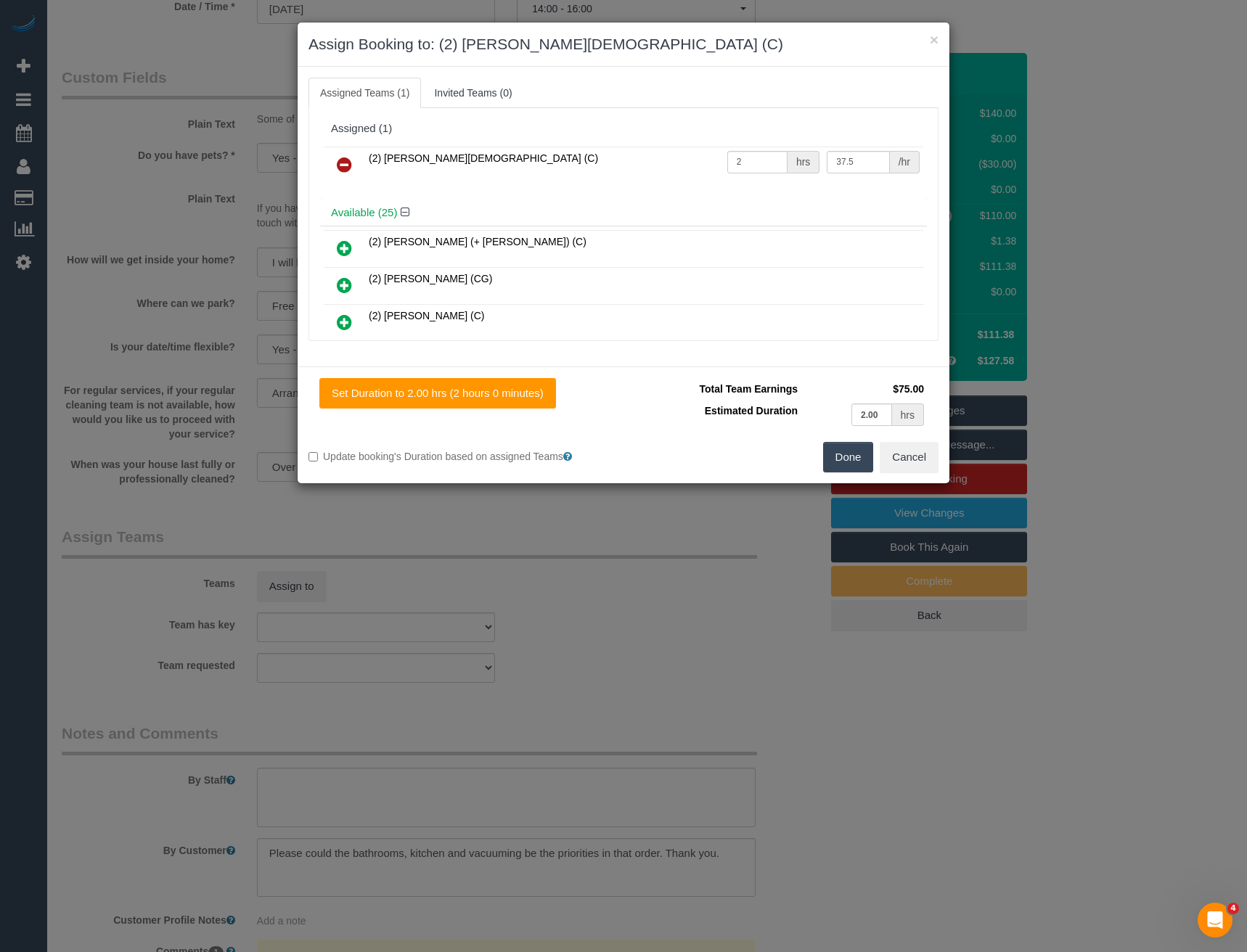
click at [850, 459] on button "Done" at bounding box center [849, 457] width 51 height 30
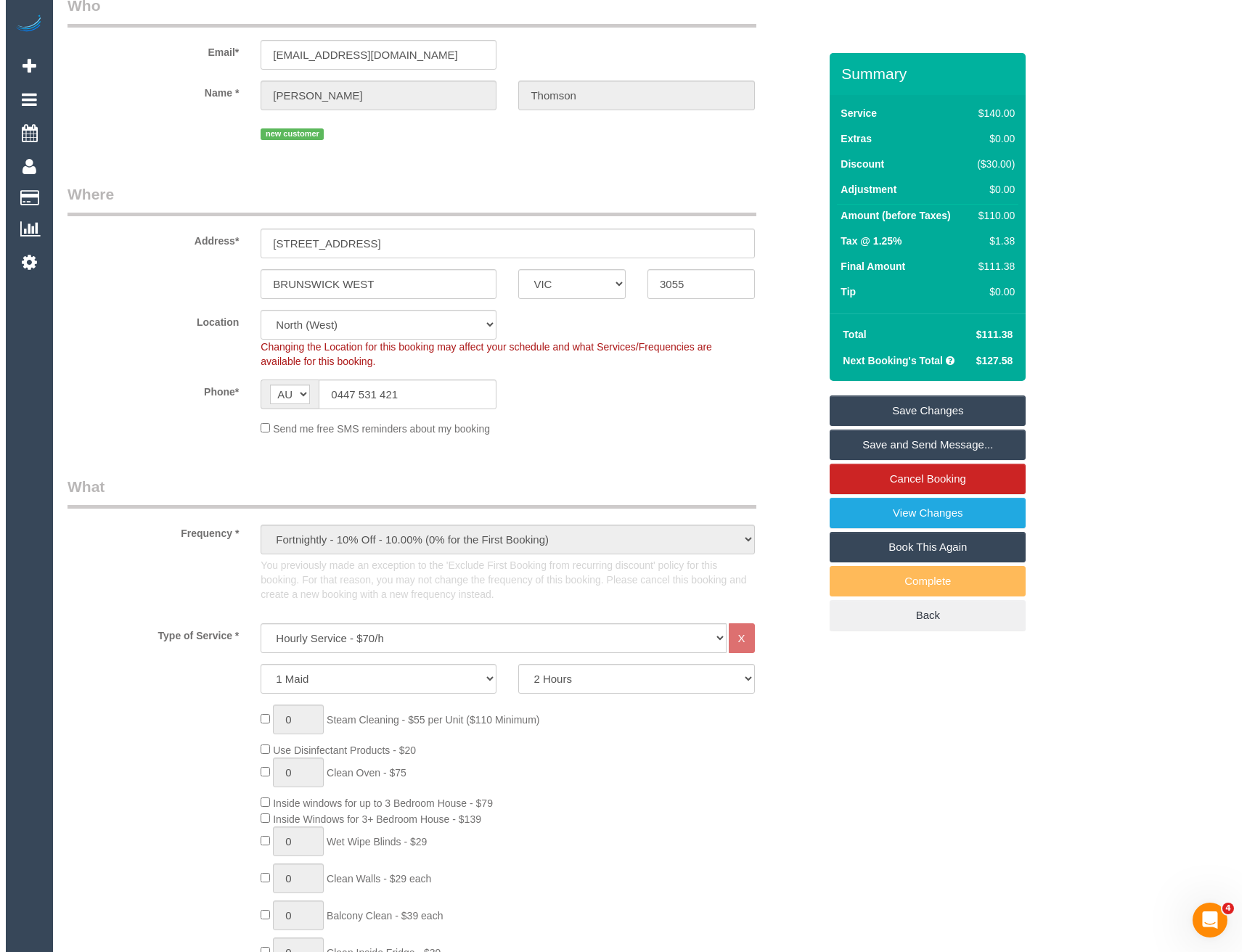
scroll to position [0, 0]
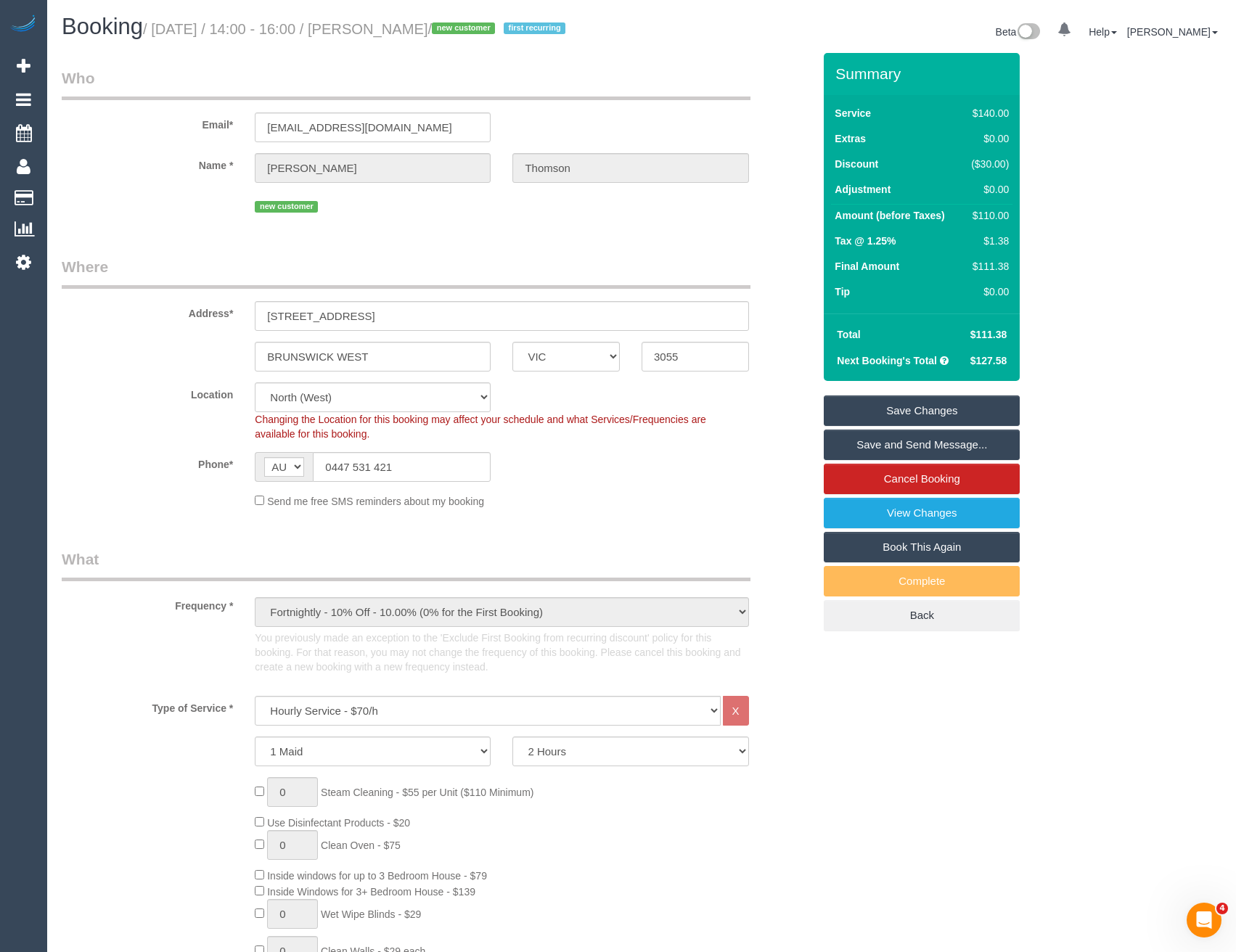
click at [906, 426] on link "Save Changes" at bounding box center [921, 410] width 196 height 30
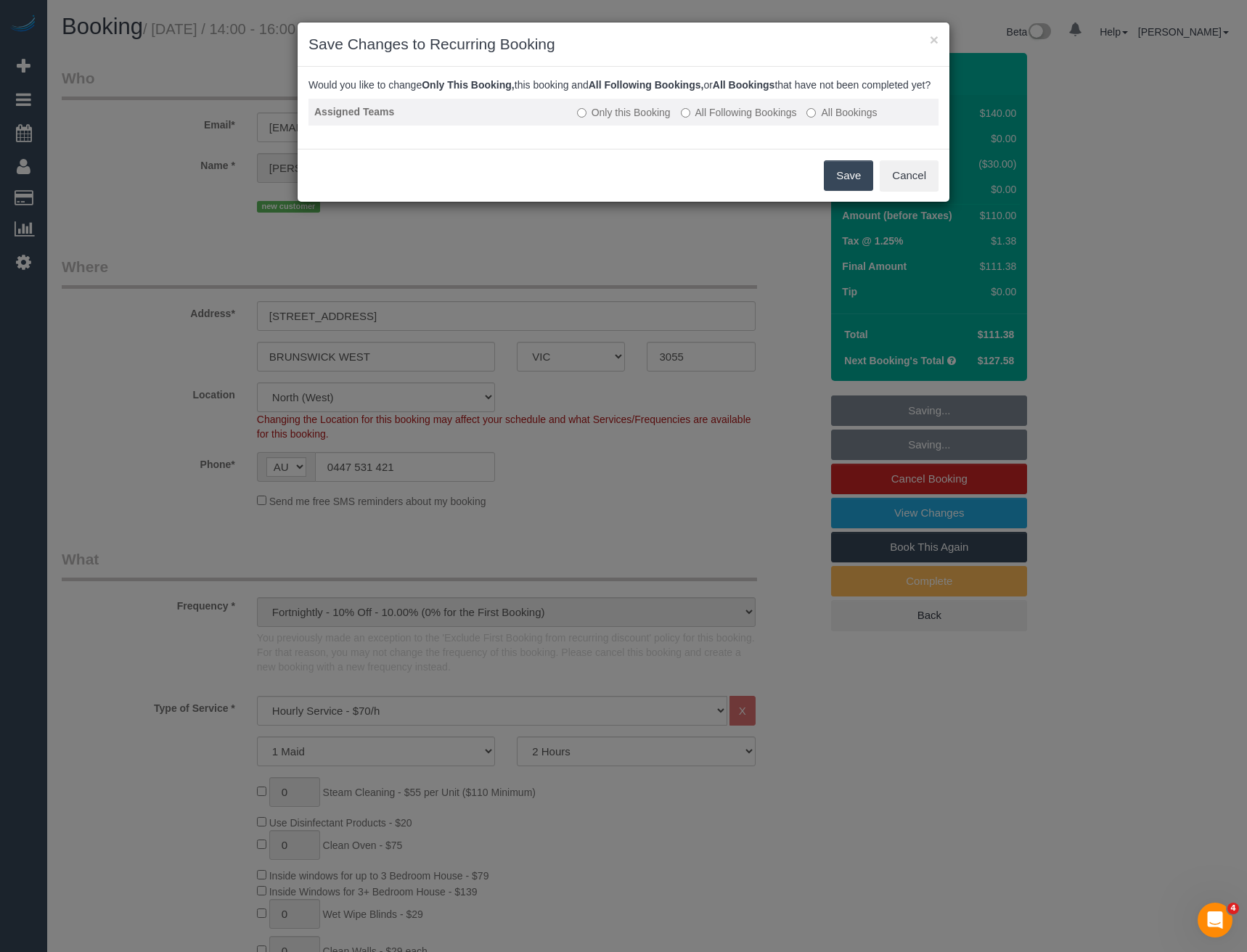
click at [719, 119] on label "All Following Bookings" at bounding box center [739, 112] width 116 height 15
click at [847, 191] on button "Save" at bounding box center [848, 175] width 49 height 30
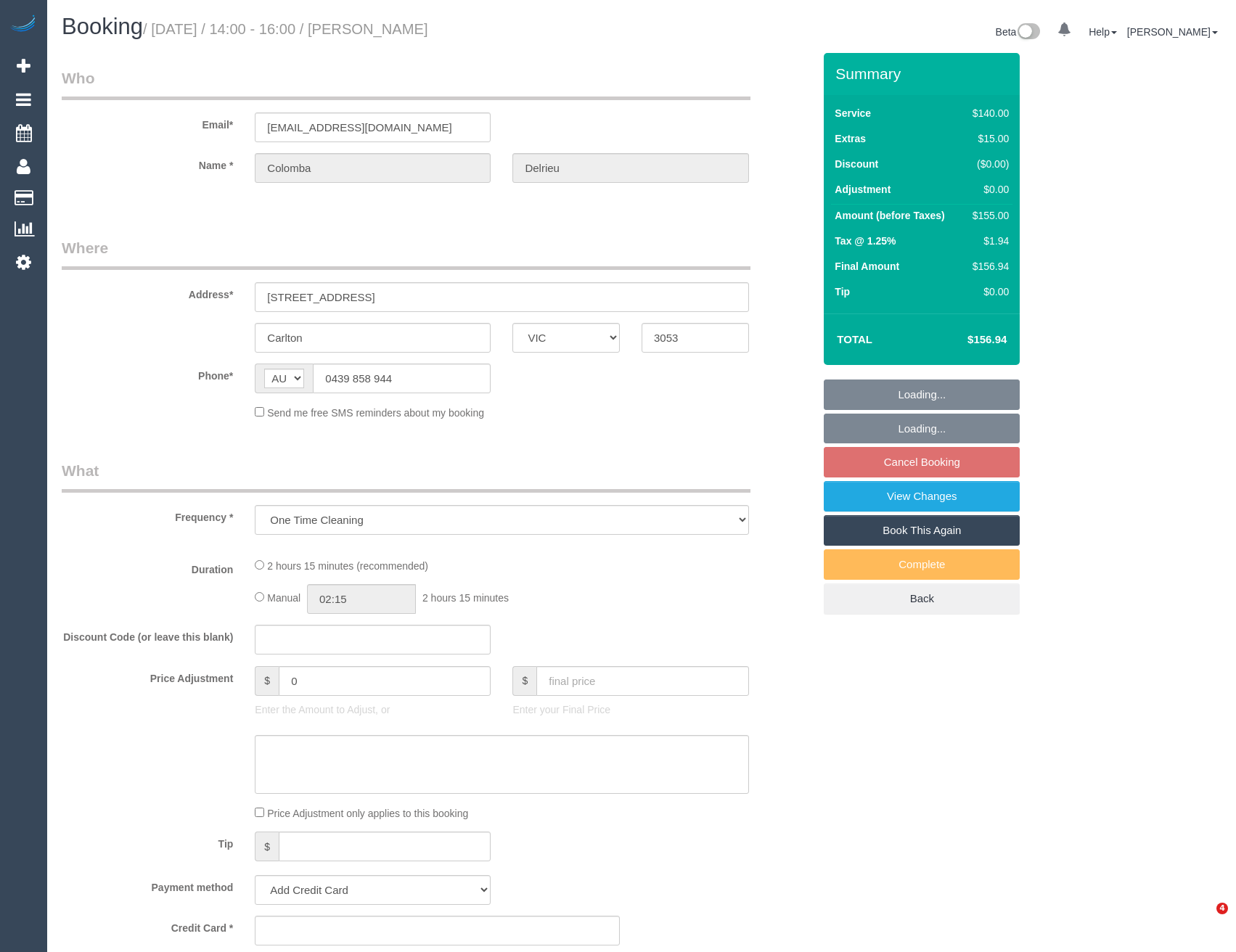
select select "VIC"
select select "string:stripe-pm_1S6voY2GScqysDRVmIF4NMP3"
select select "number:28"
select select "number:14"
select select "number:19"
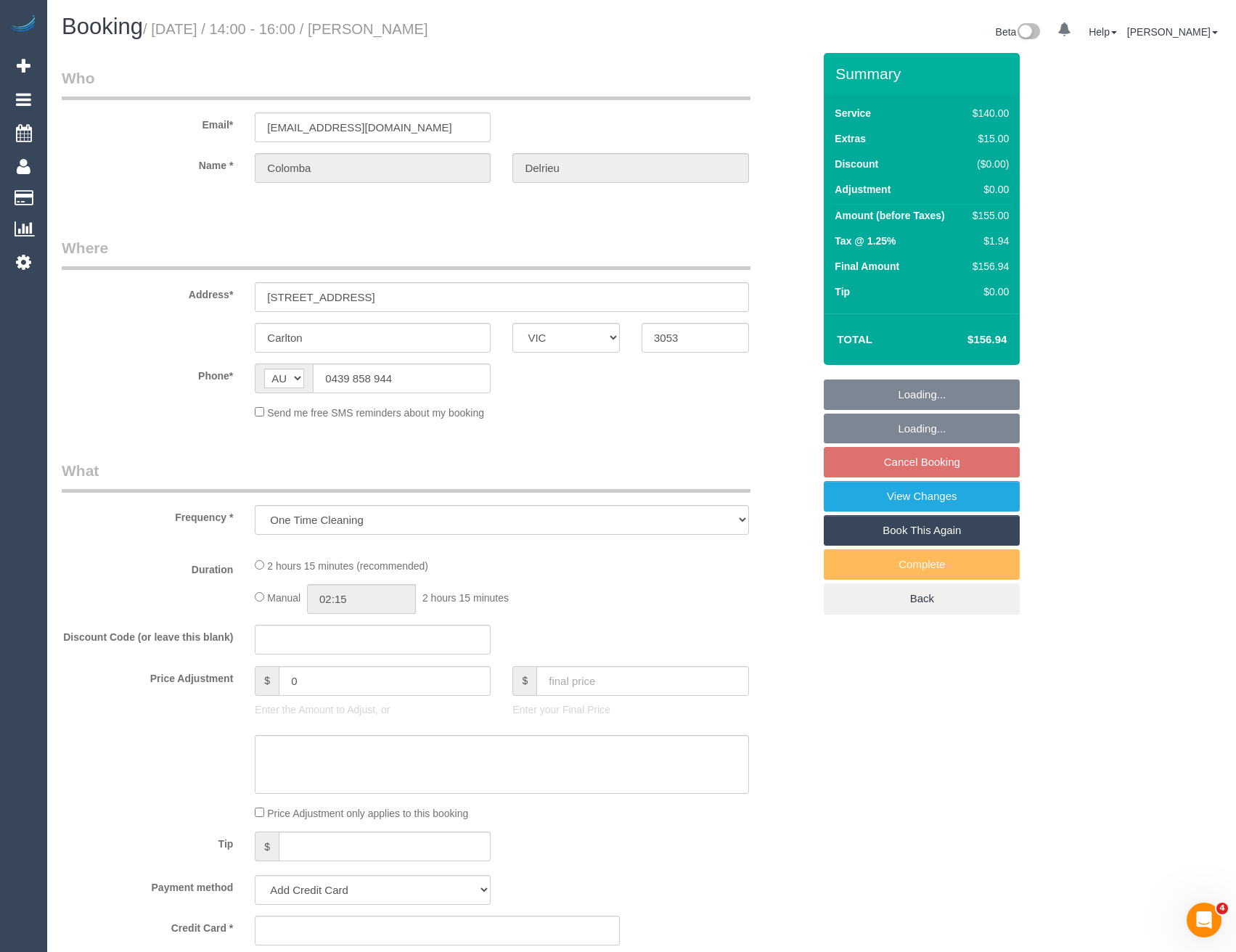
select select "number:22"
select select "number:12"
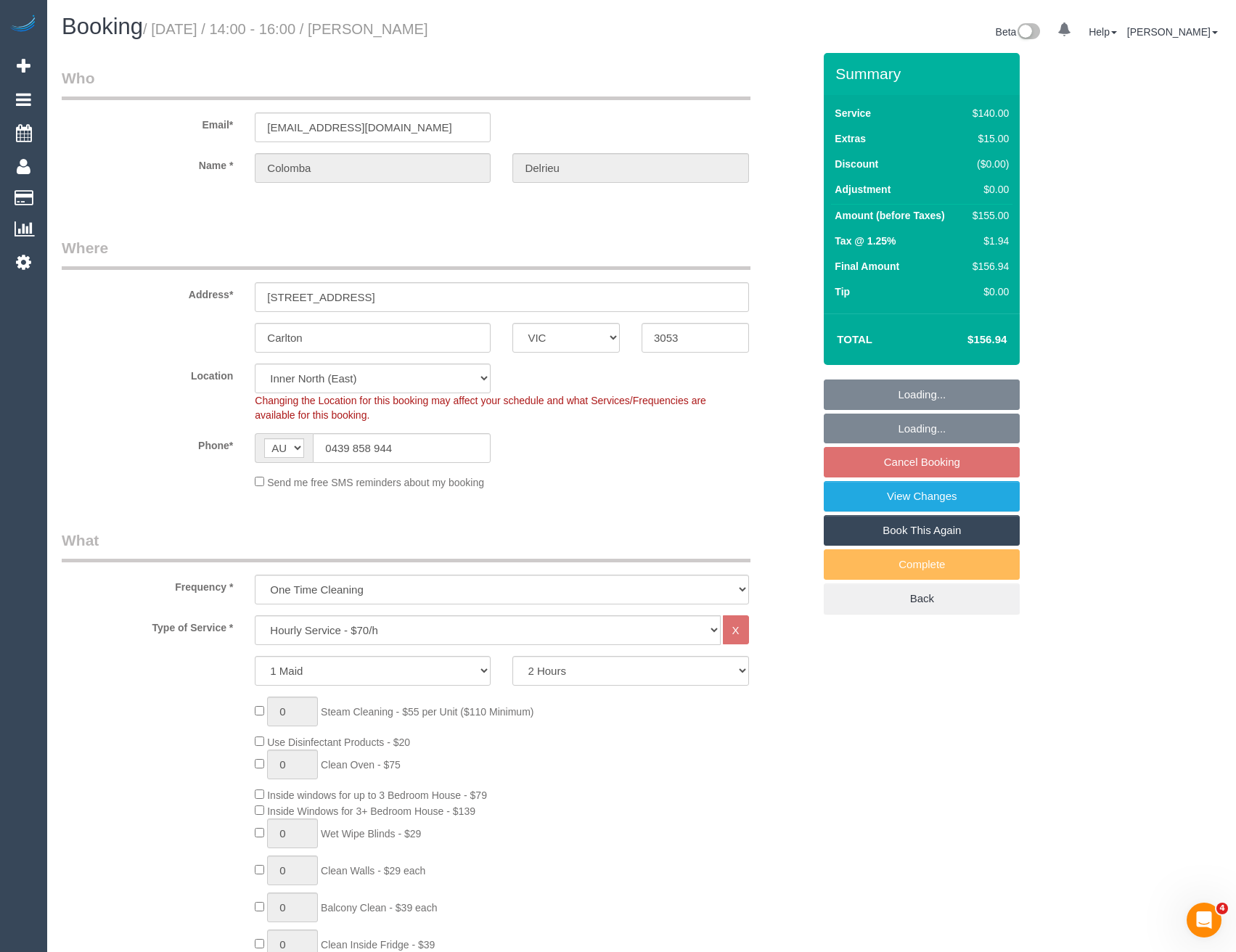
select select "object:860"
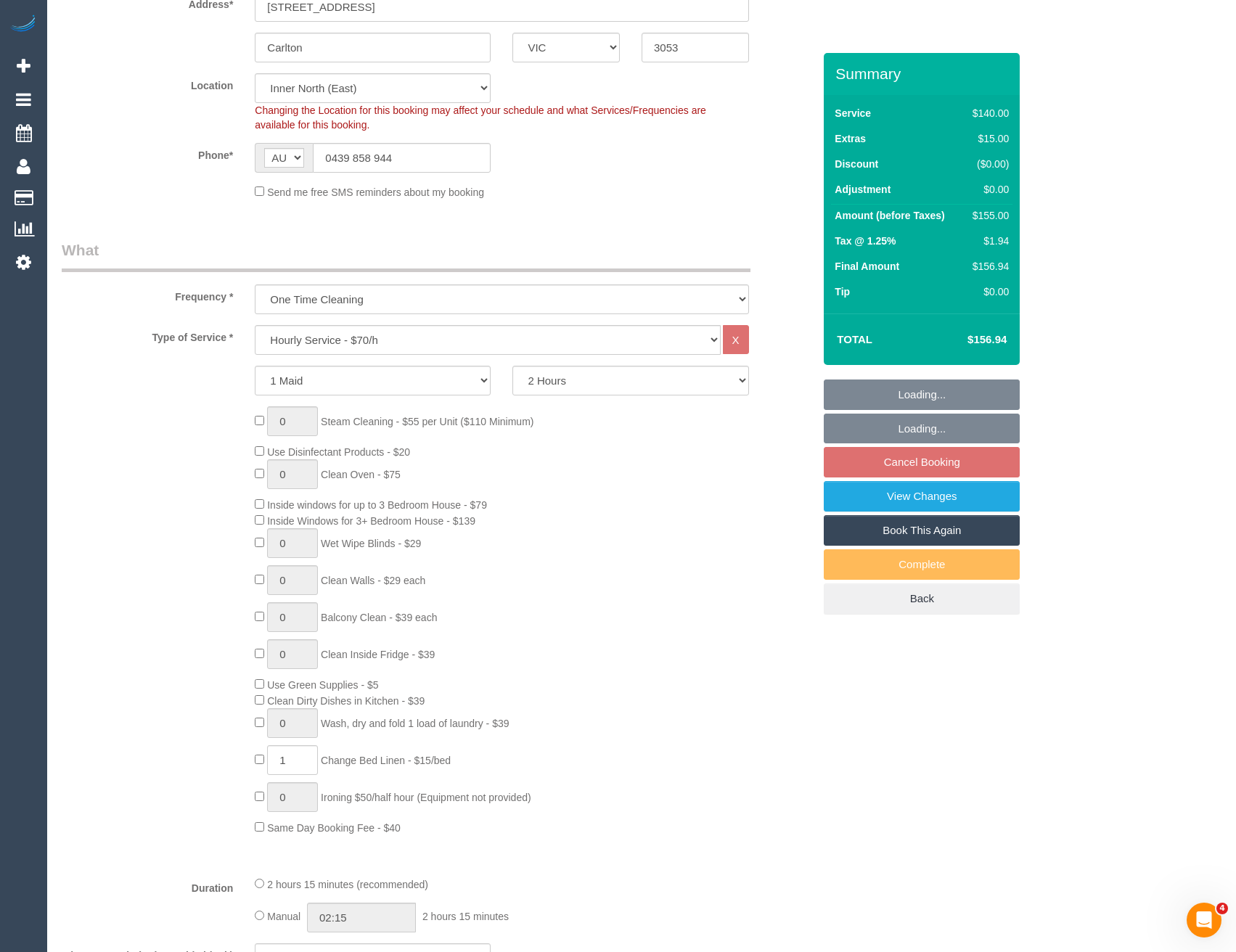
select select "spot1"
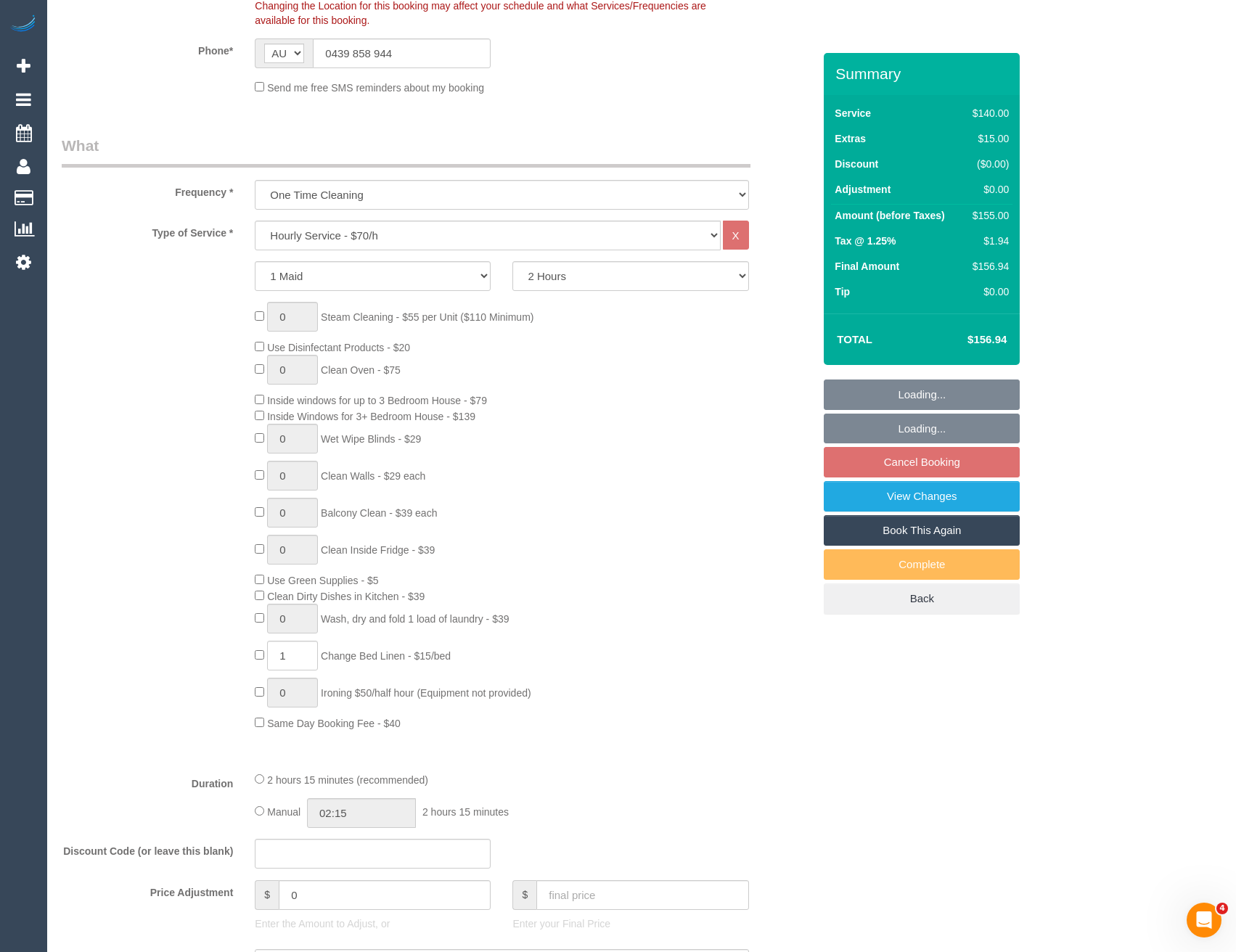
scroll to position [581, 0]
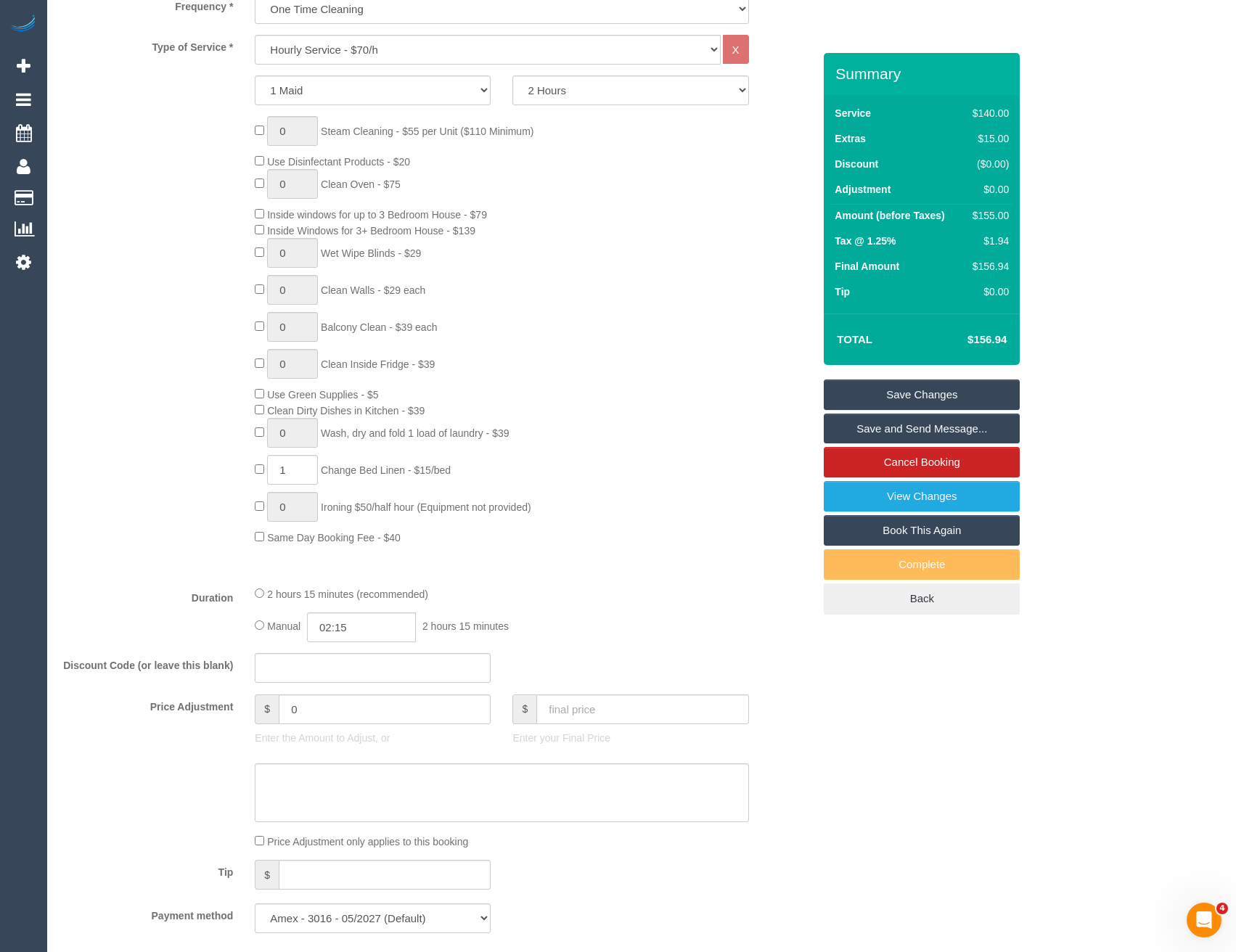
click at [363, 610] on div "2 hours 15 minutes (recommended) Manual 02:15 2 hours 15 minutes" at bounding box center [501, 614] width 515 height 57
click at [377, 629] on input "02:15" at bounding box center [361, 627] width 109 height 30
type input "01:00"
click at [343, 686] on li "01:00" at bounding box center [346, 690] width 65 height 19
click at [372, 618] on input "01:00" at bounding box center [361, 627] width 109 height 30
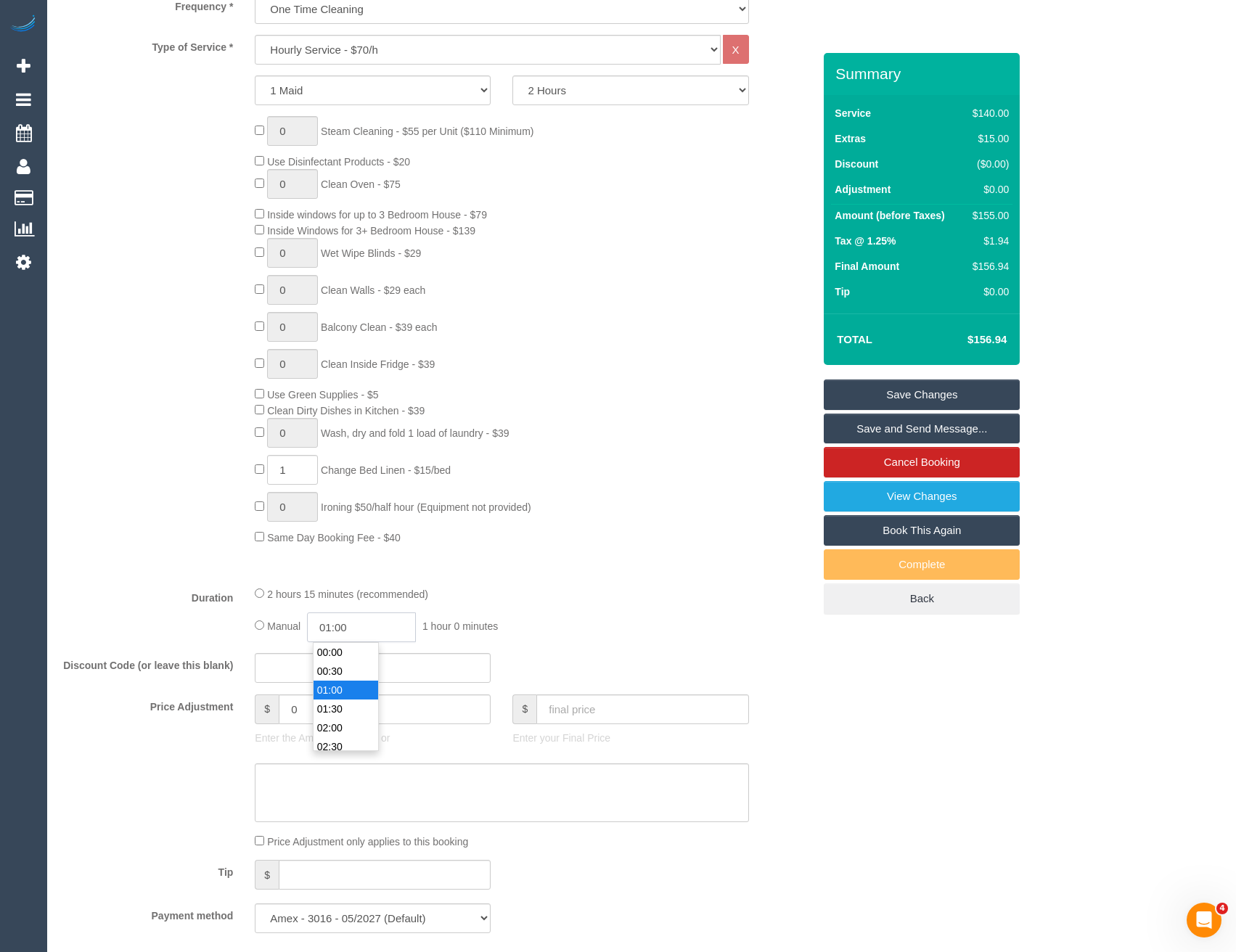
scroll to position [19, 0]
select select "spot6"
type input "01:07"
click at [527, 614] on div "Manual 01:07 1 hour 7 minutes" at bounding box center [501, 627] width 493 height 30
select select "spot11"
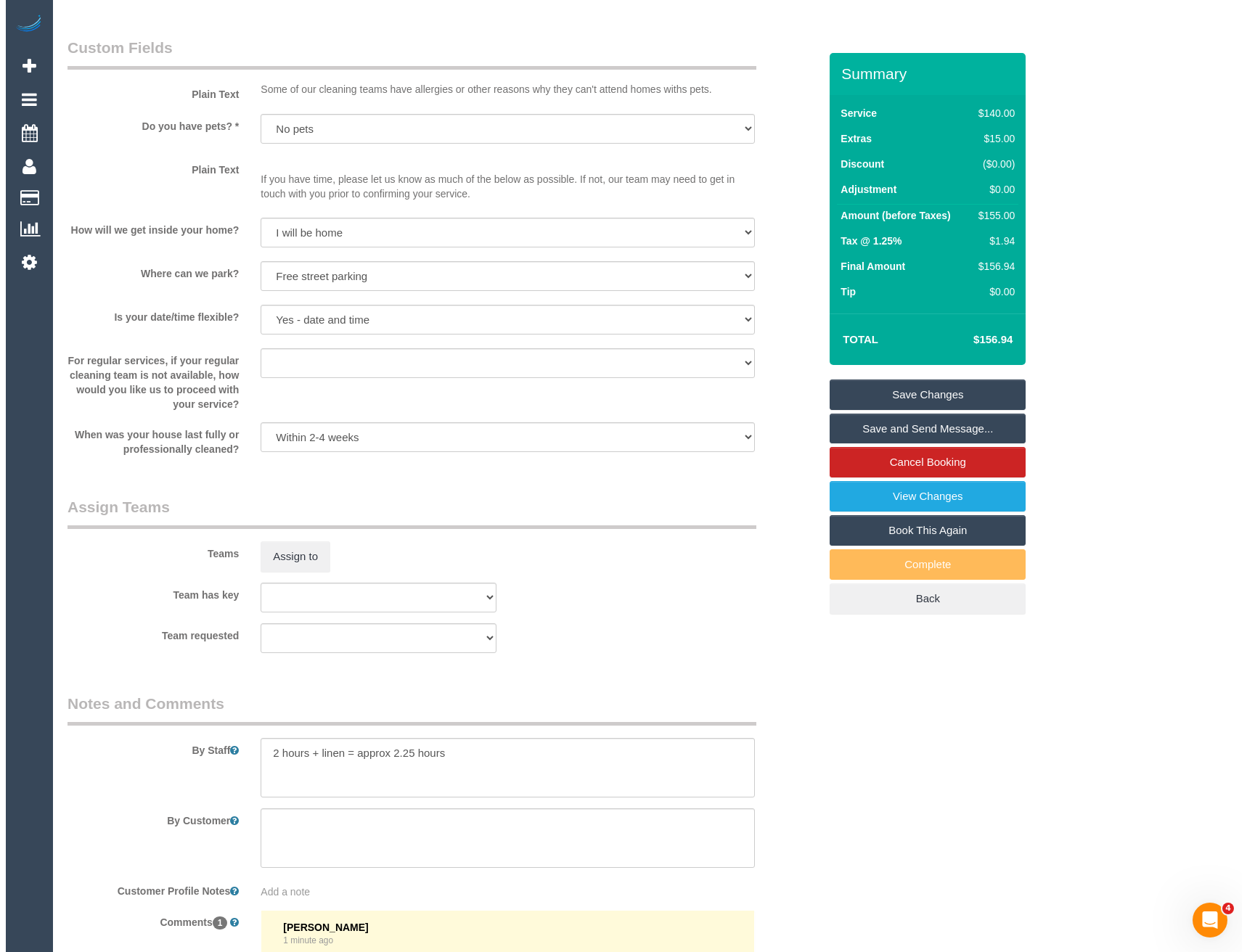
scroll to position [1742, 0]
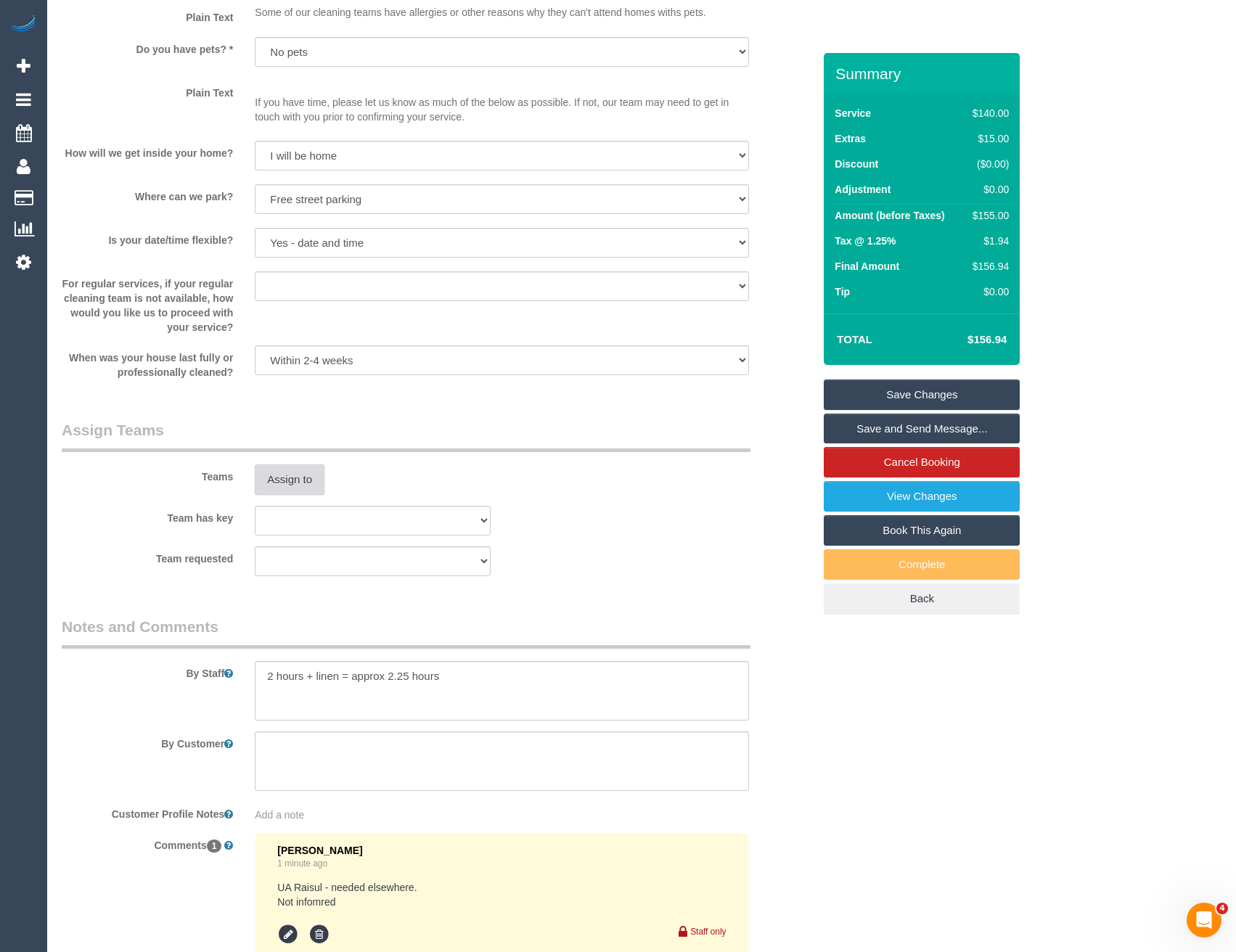
click at [283, 474] on button "Assign to" at bounding box center [289, 479] width 69 height 30
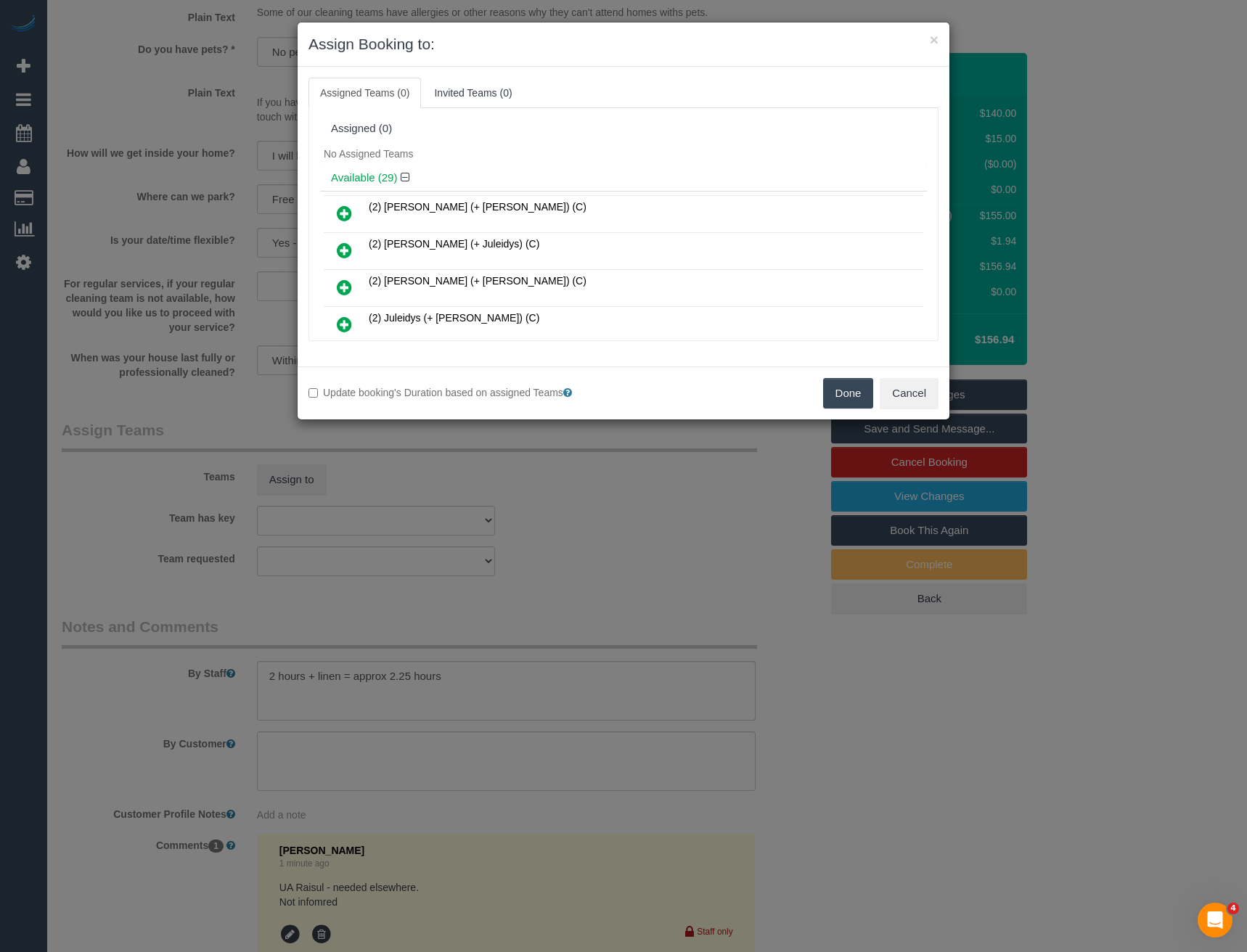
click at [343, 284] on icon at bounding box center [344, 287] width 16 height 17
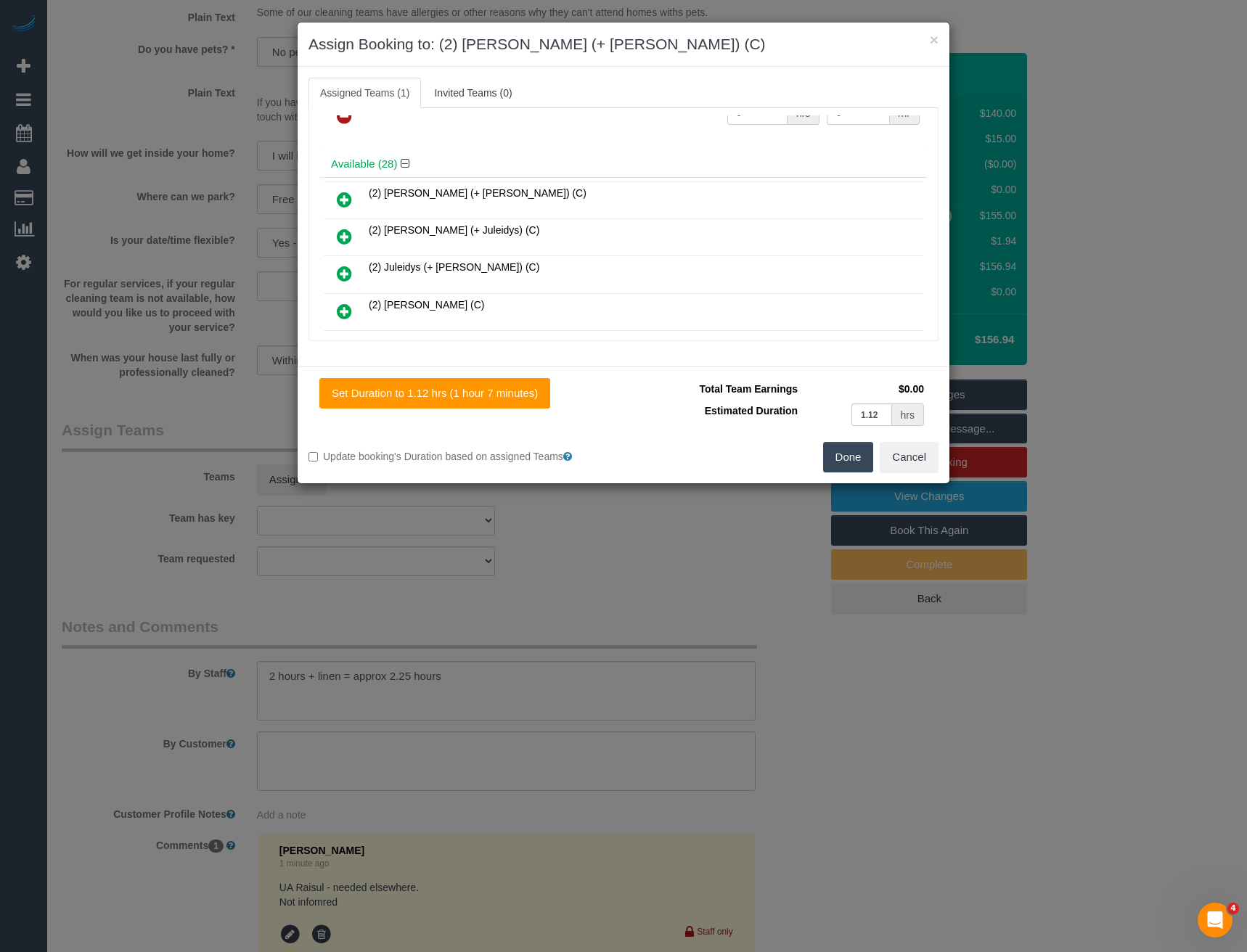
scroll to position [73, 0]
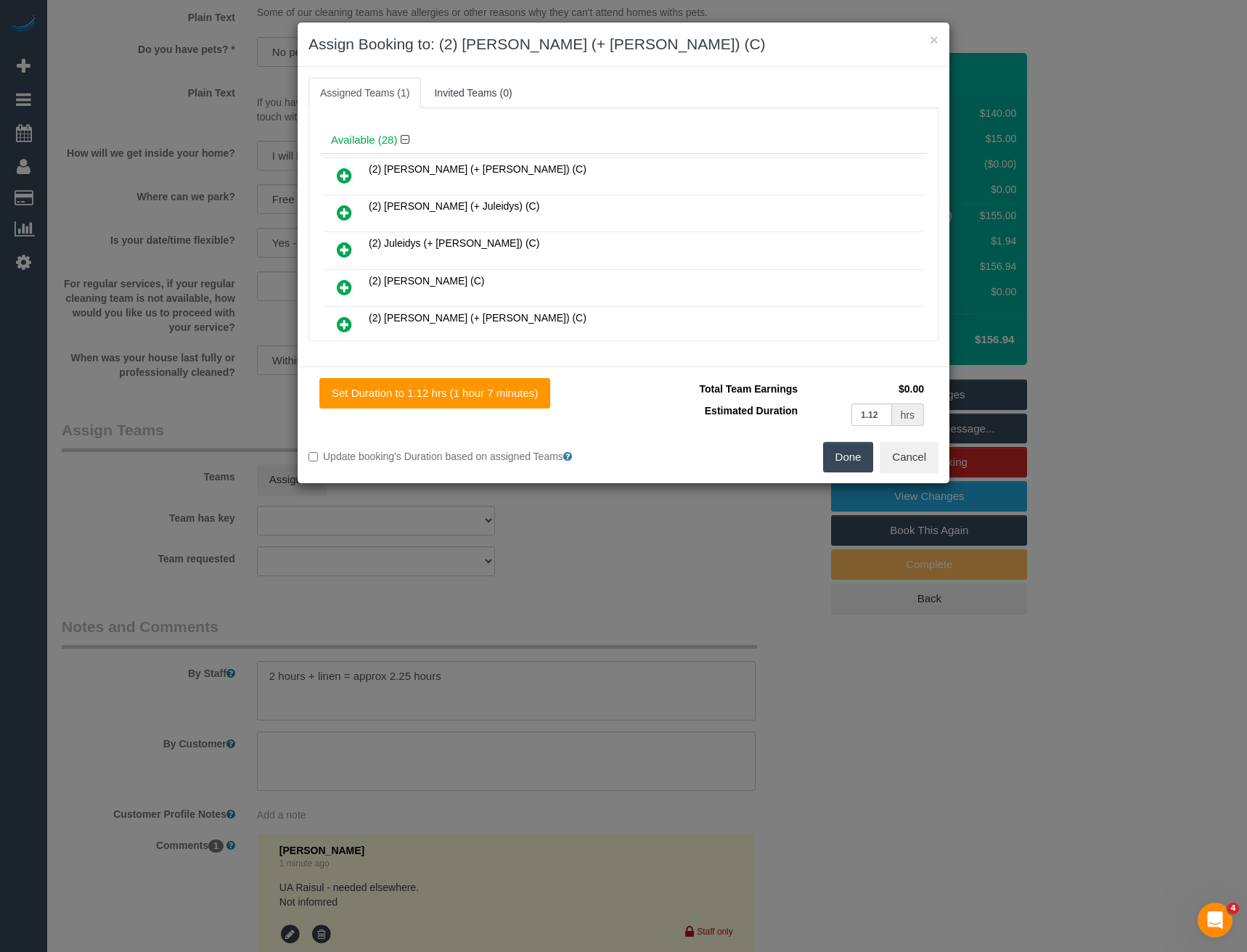
click at [343, 320] on icon at bounding box center [344, 324] width 16 height 17
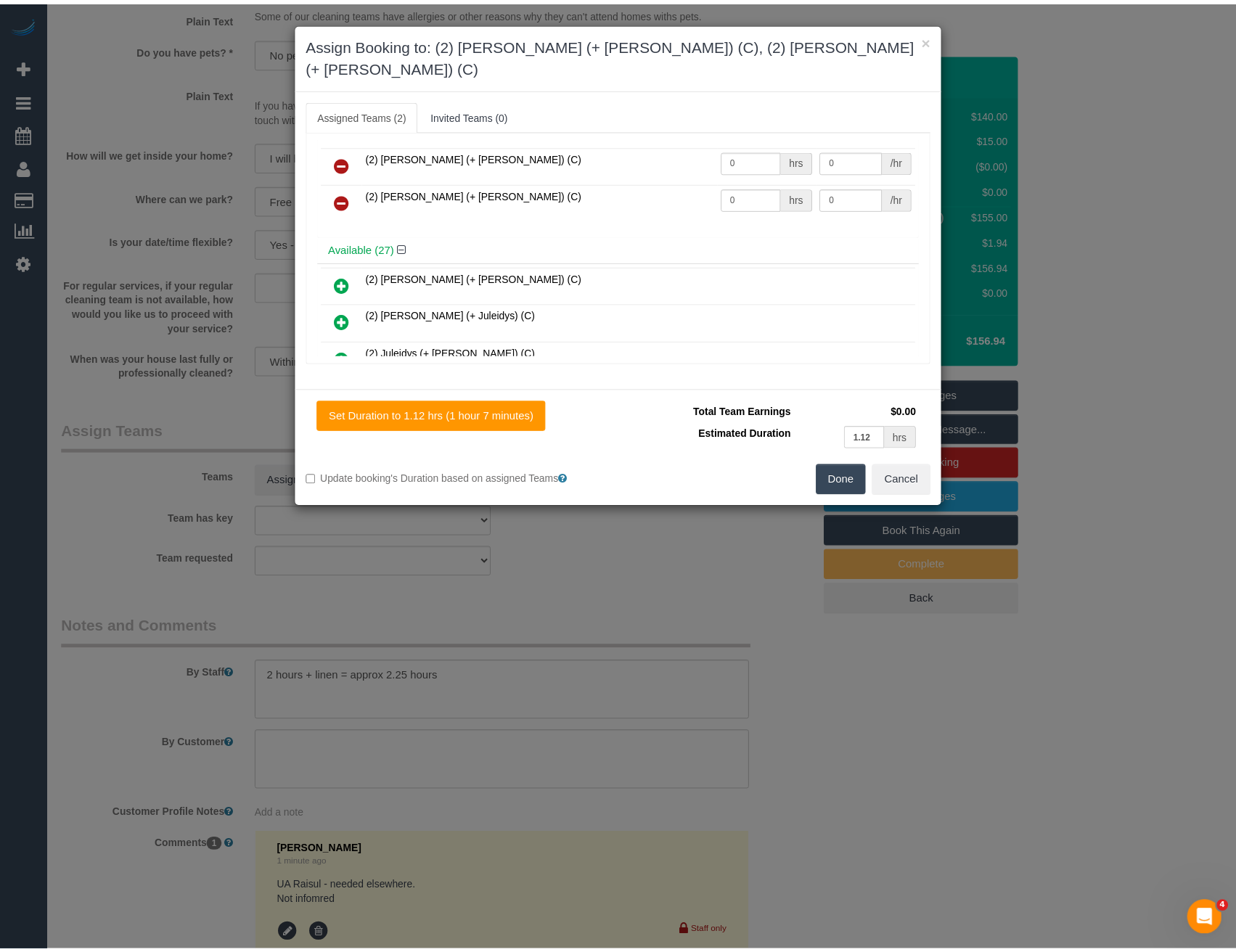
scroll to position [0, 0]
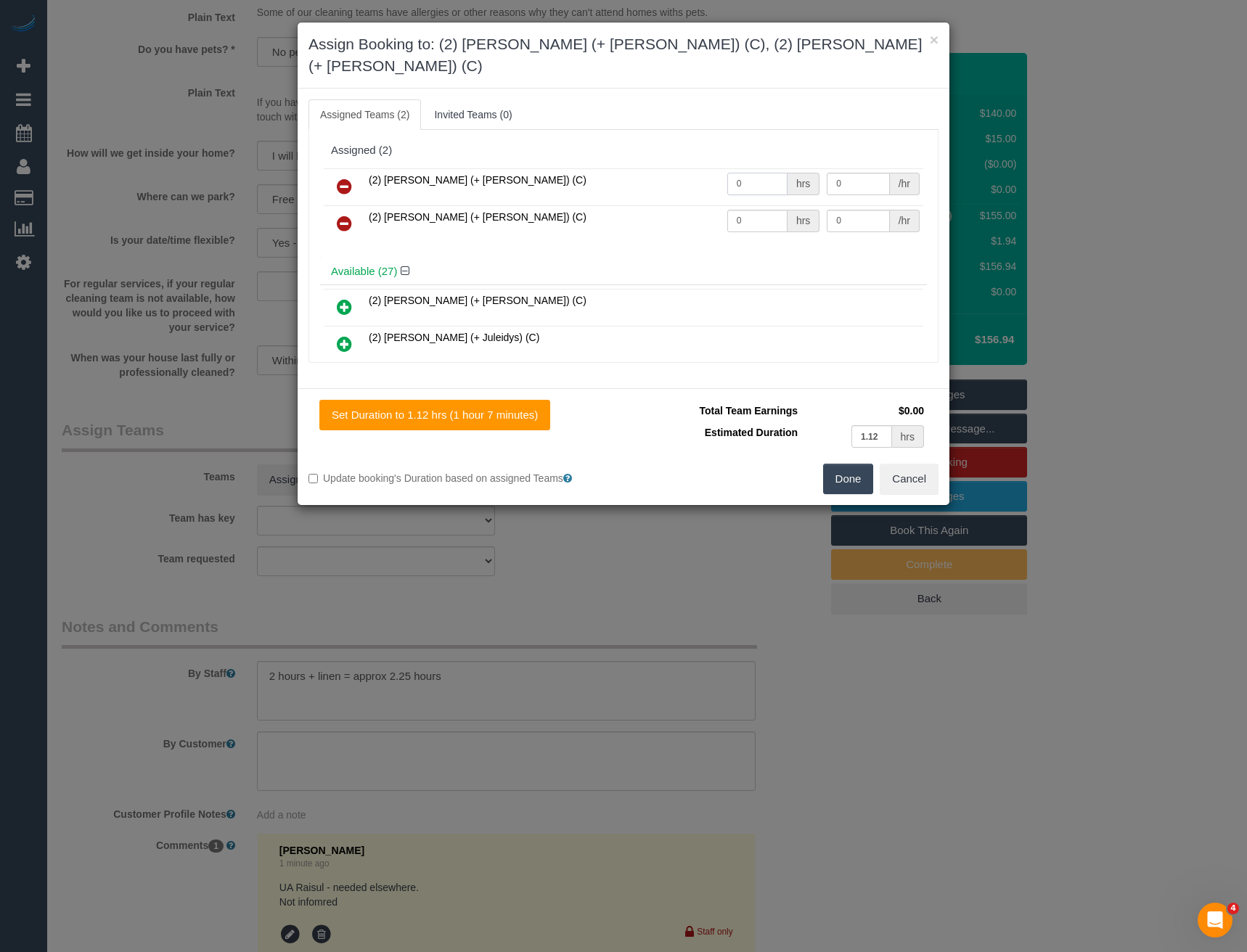
drag, startPoint x: 744, startPoint y: 161, endPoint x: 645, endPoint y: 158, distance: 99.0
click at [649, 169] on tr "(2) Daniela (+ Kevin) (C) 0 hrs 0 /hr" at bounding box center [623, 187] width 599 height 37
type input "1.125"
type input "37.5"
drag, startPoint x: 742, startPoint y: 197, endPoint x: 650, endPoint y: 197, distance: 92.0
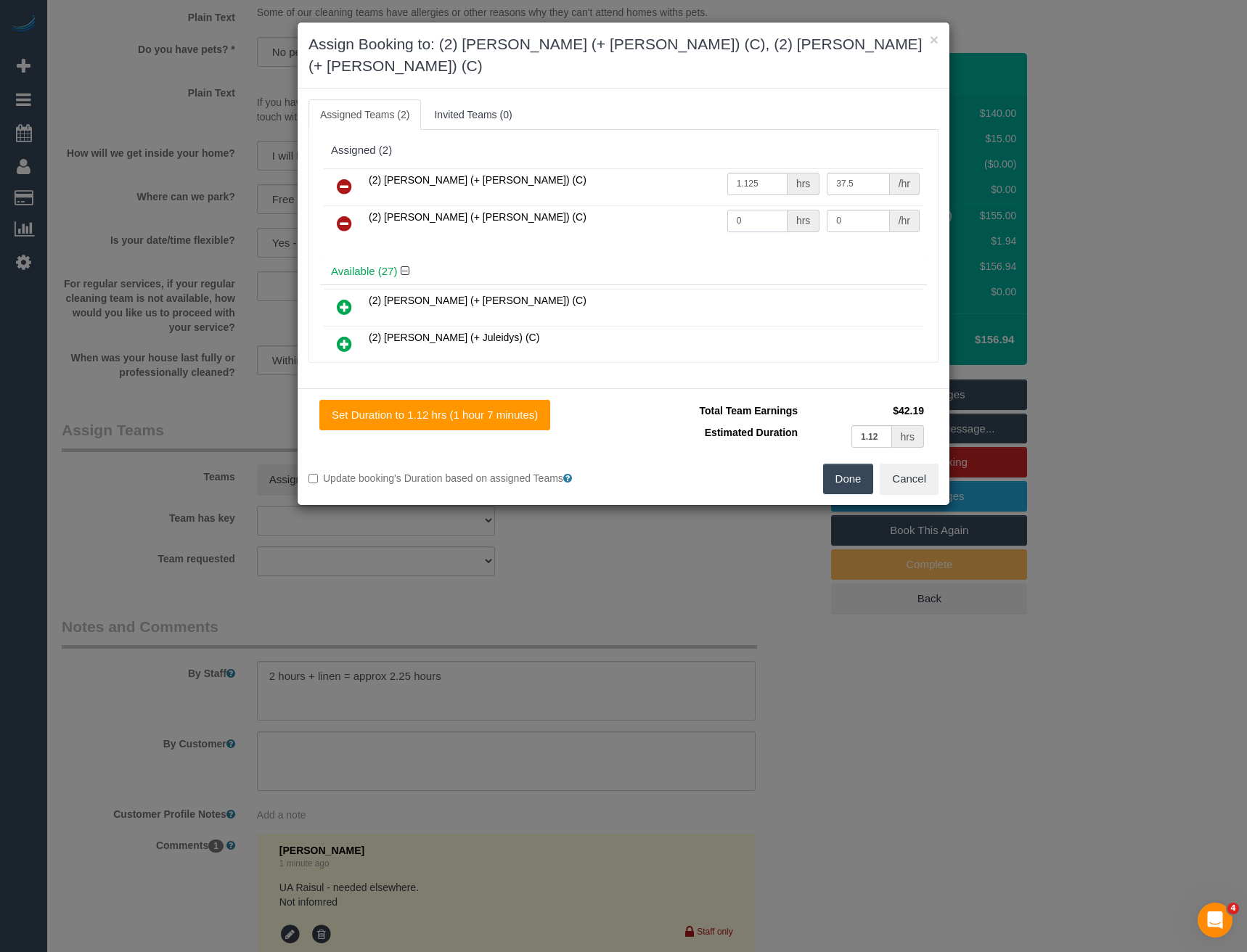
click at [670, 205] on tr "(2) Kevin (+ Daniela) (C) 0 hrs 0 /hr" at bounding box center [623, 223] width 599 height 37
type input "1.125"
type input "37.5"
click at [849, 464] on button "Done" at bounding box center [849, 479] width 51 height 30
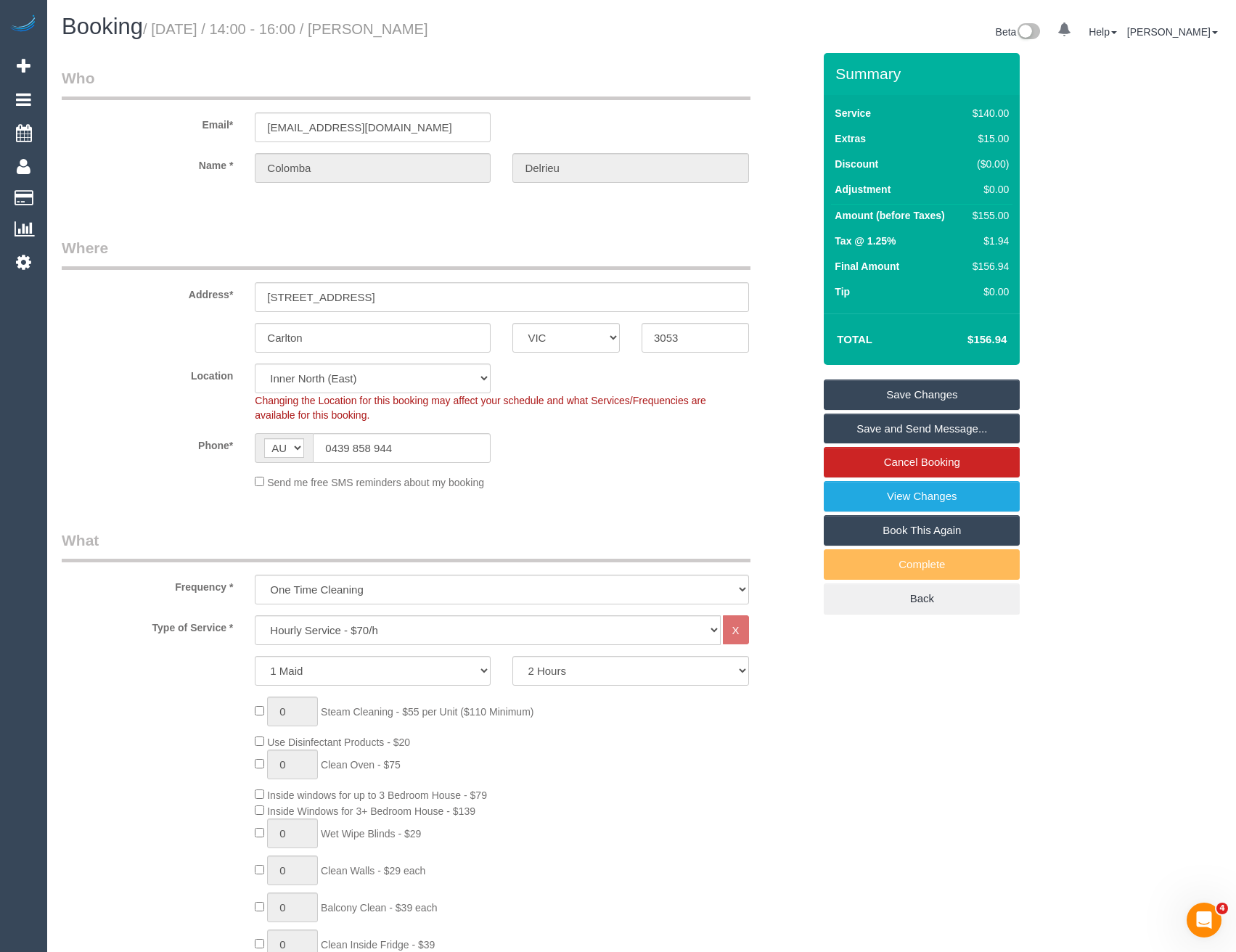
click at [916, 396] on link "Save Changes" at bounding box center [921, 394] width 196 height 30
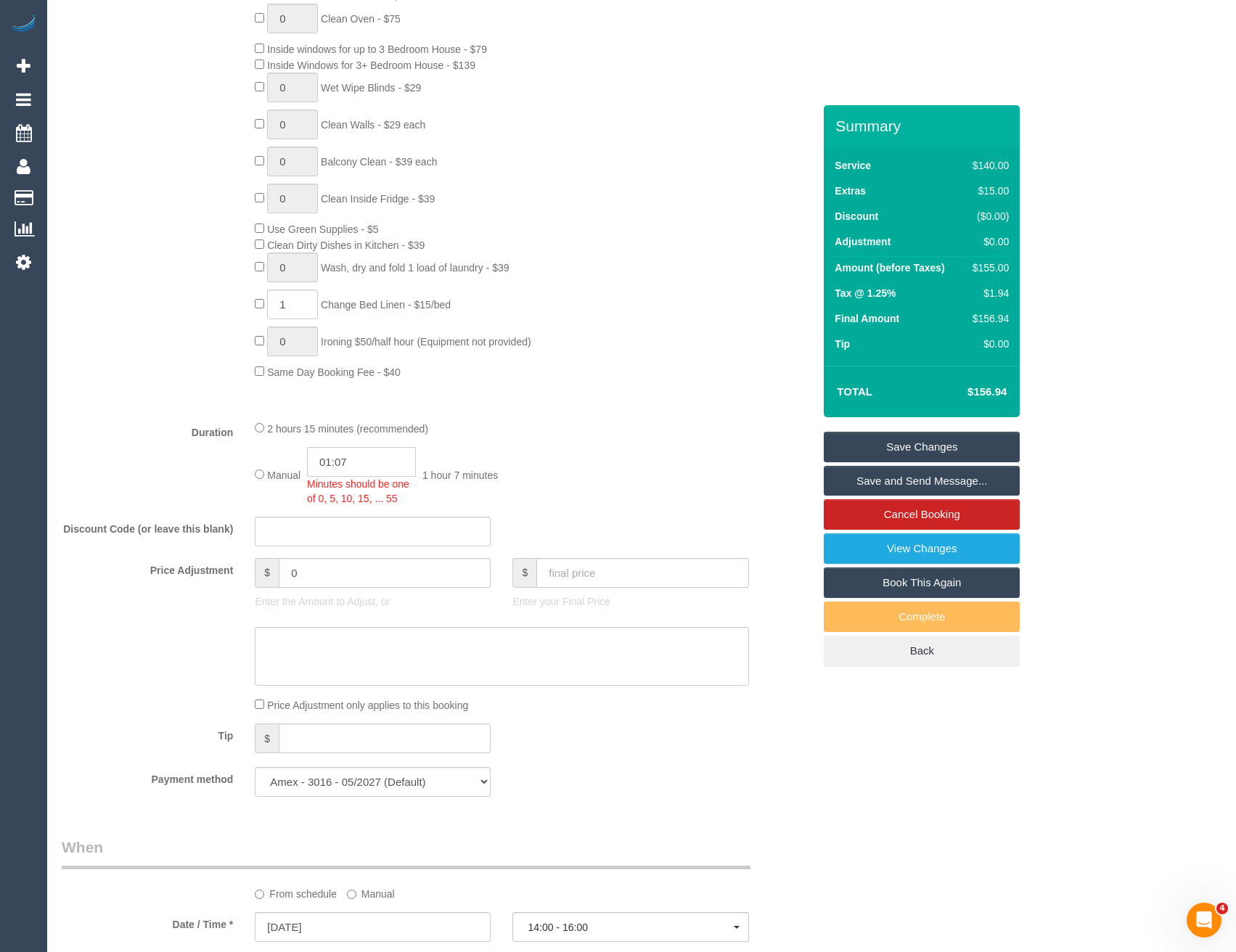
click at [361, 461] on input "01:07" at bounding box center [361, 461] width 109 height 30
type input "01:05"
select select "spot16"
select select "spot21"
type input "01:05"
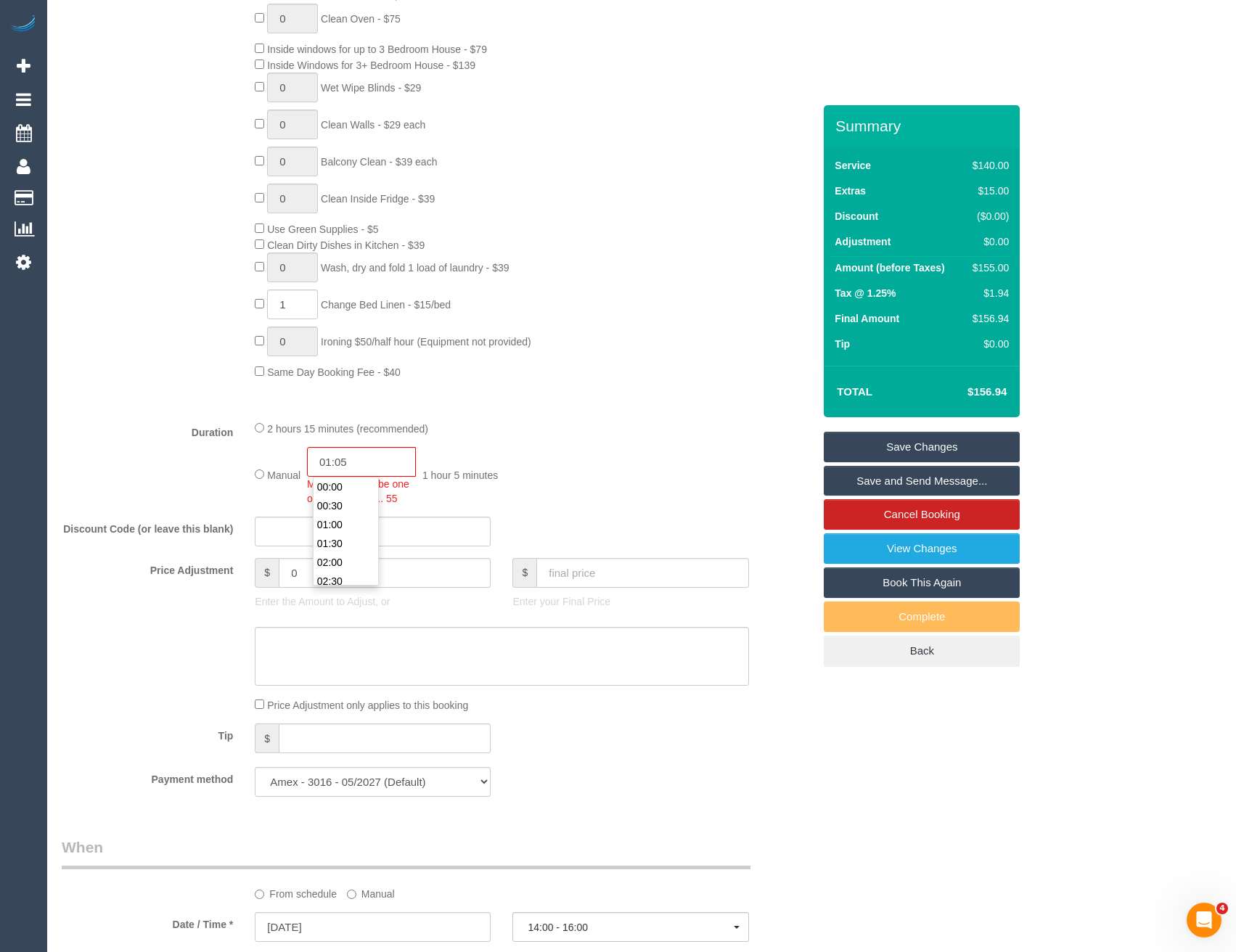
click at [734, 403] on div "Type of Service * Hourly Service - $70/h Hourly Service - $65/h Hourly Service …" at bounding box center [438, 139] width 752 height 539
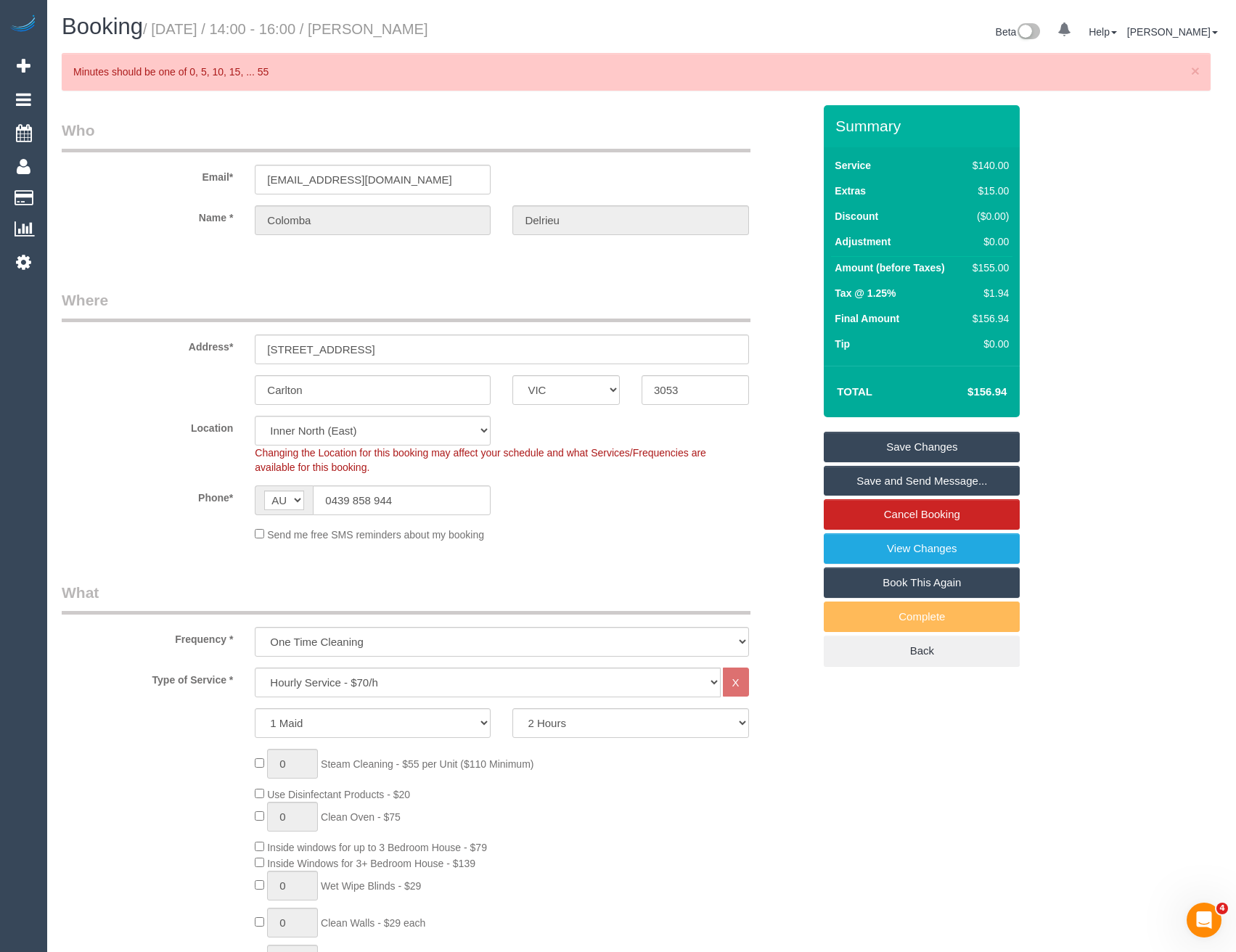
click at [890, 446] on link "Save Changes" at bounding box center [921, 447] width 196 height 30
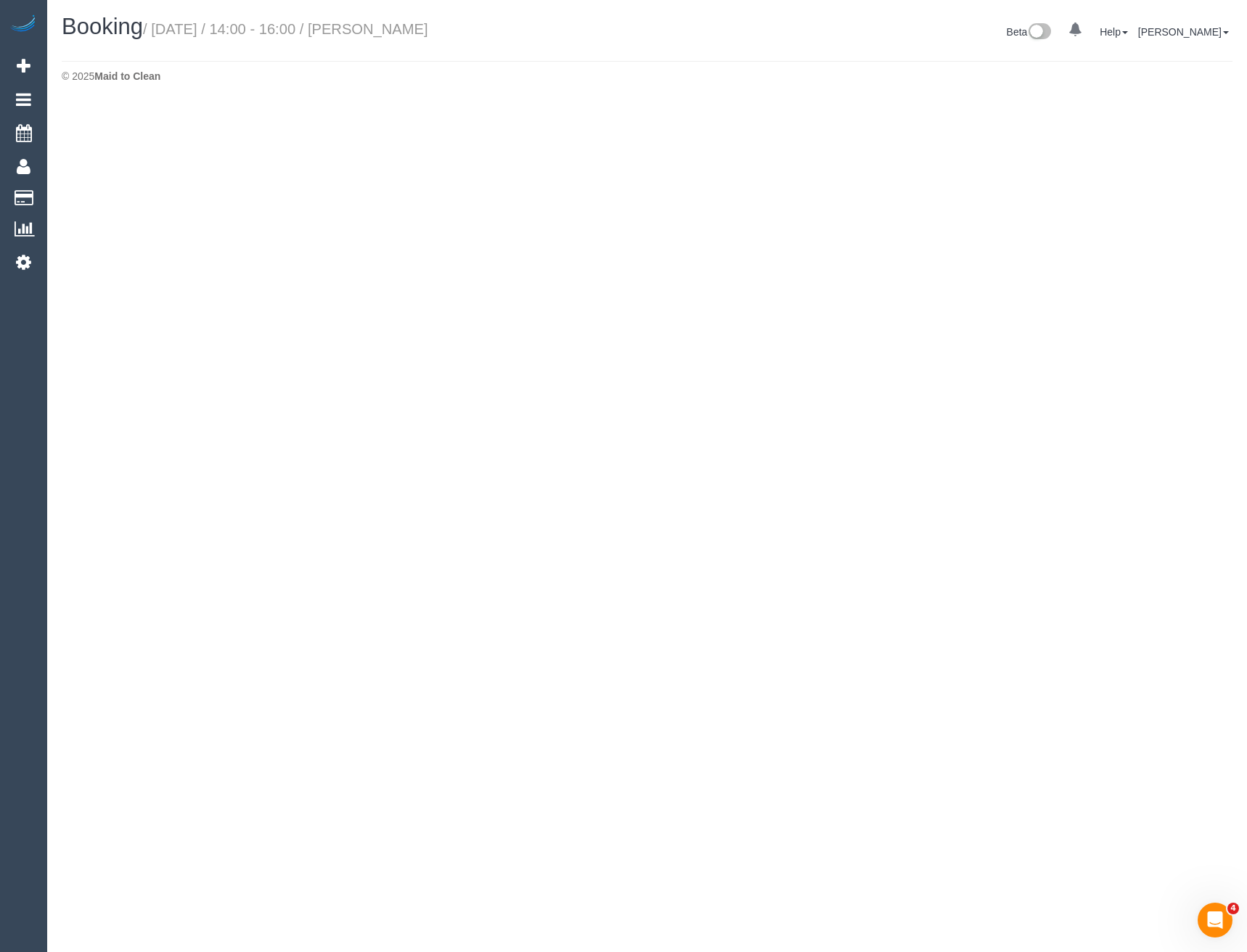
select select "VIC"
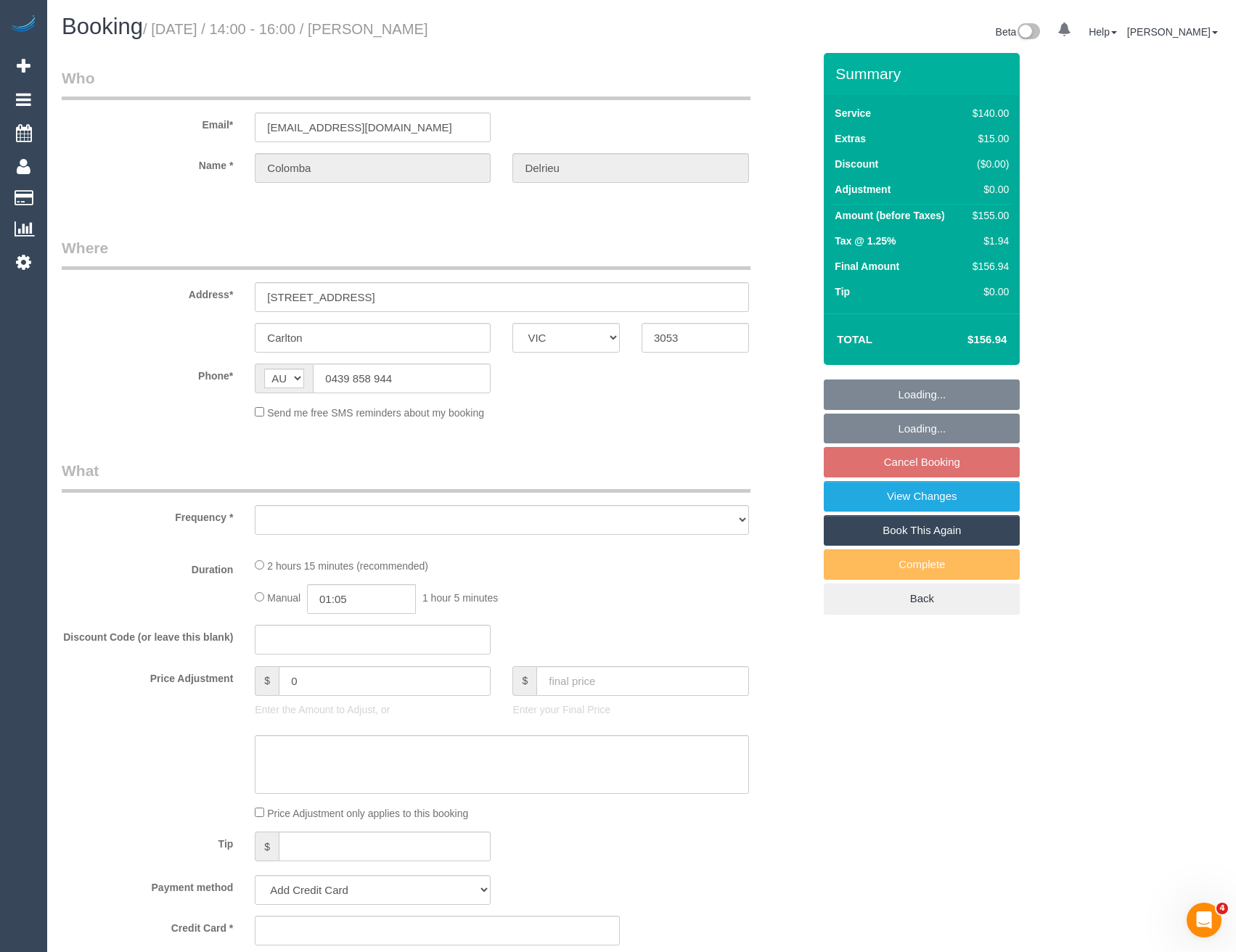
select select "object:8526"
select select "string:stripe-pm_1S6voY2GScqysDRVmIF4NMP3"
select select "number:28"
select select "number:14"
select select "number:19"
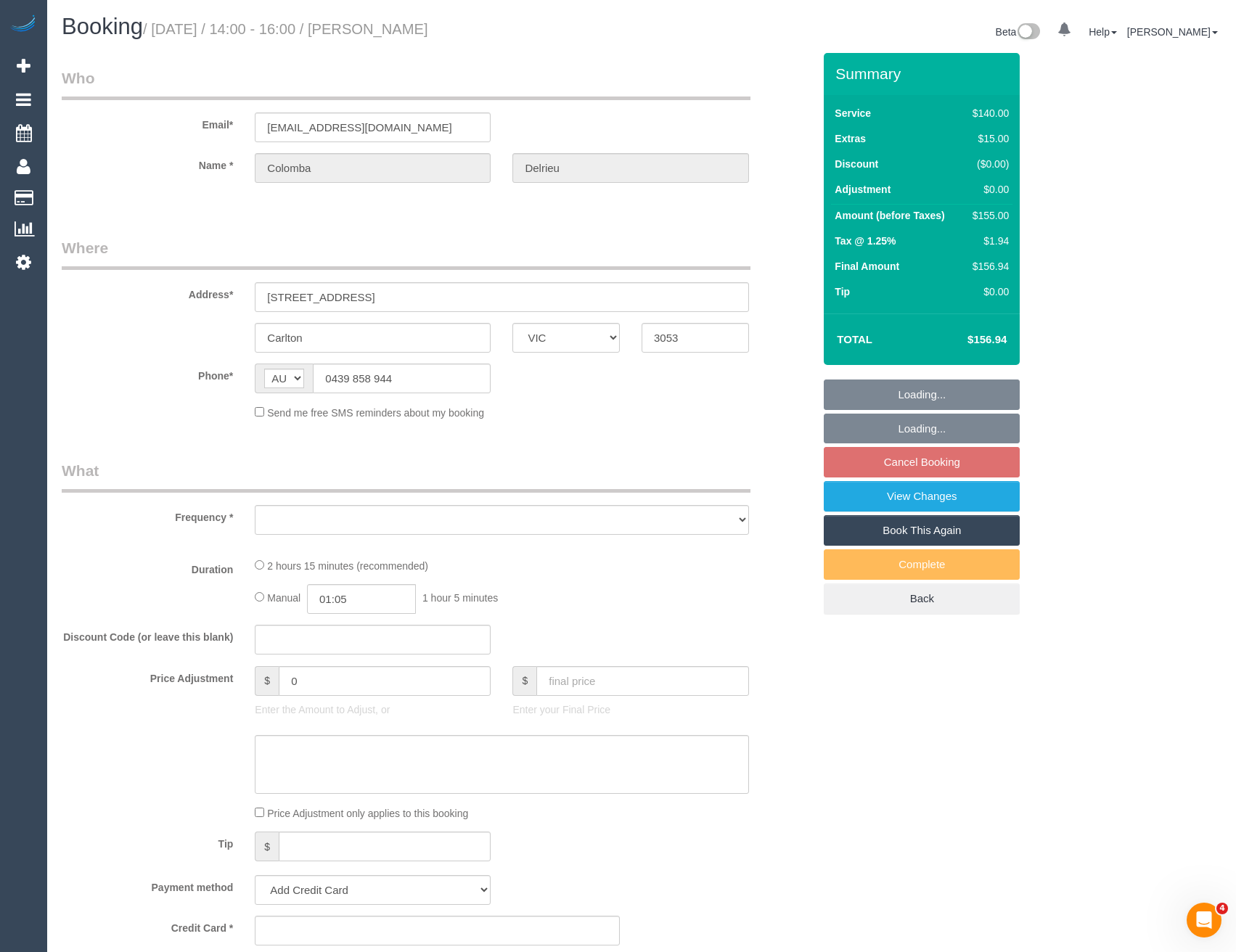
select select "number:22"
select select "number:12"
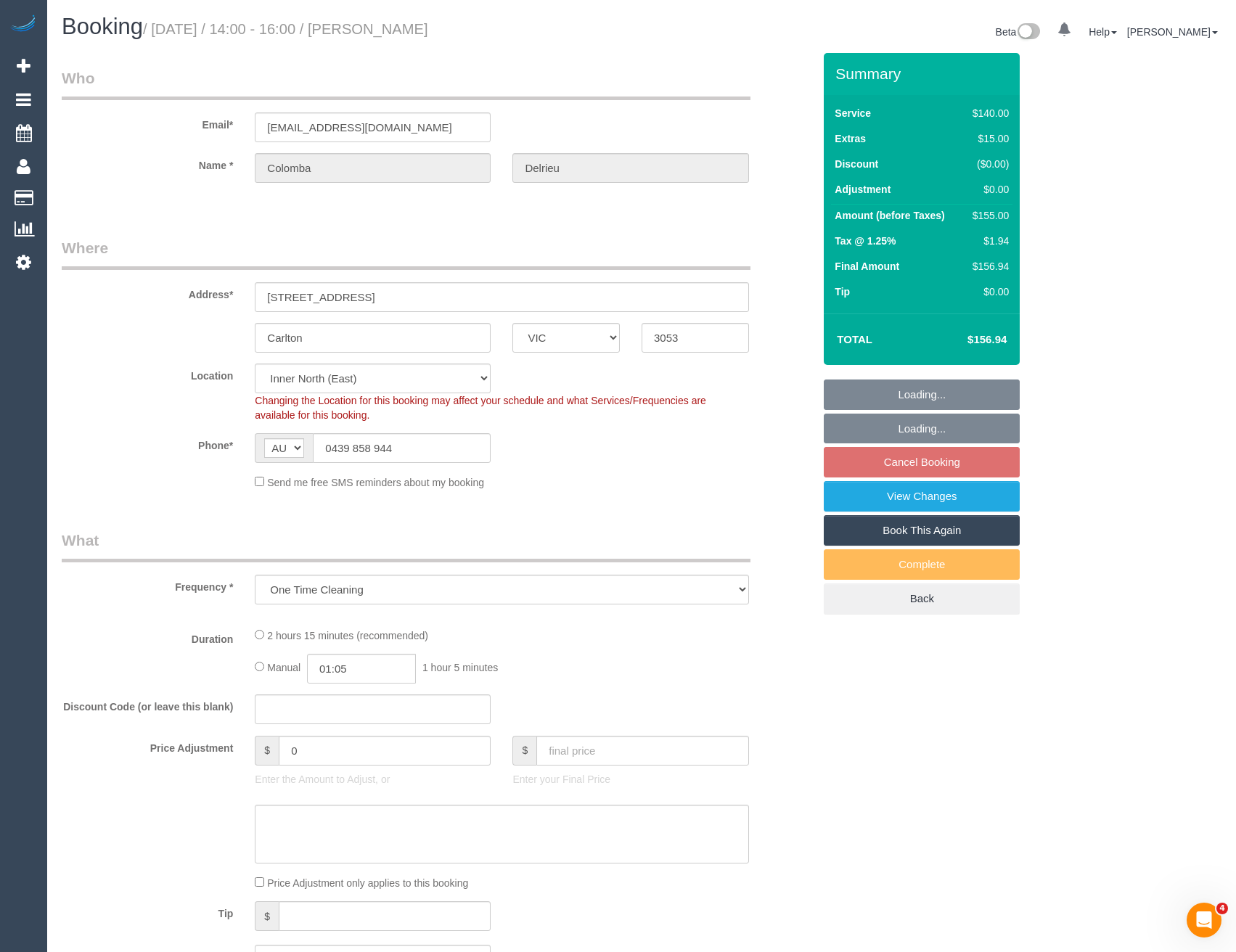
select select "object:8677"
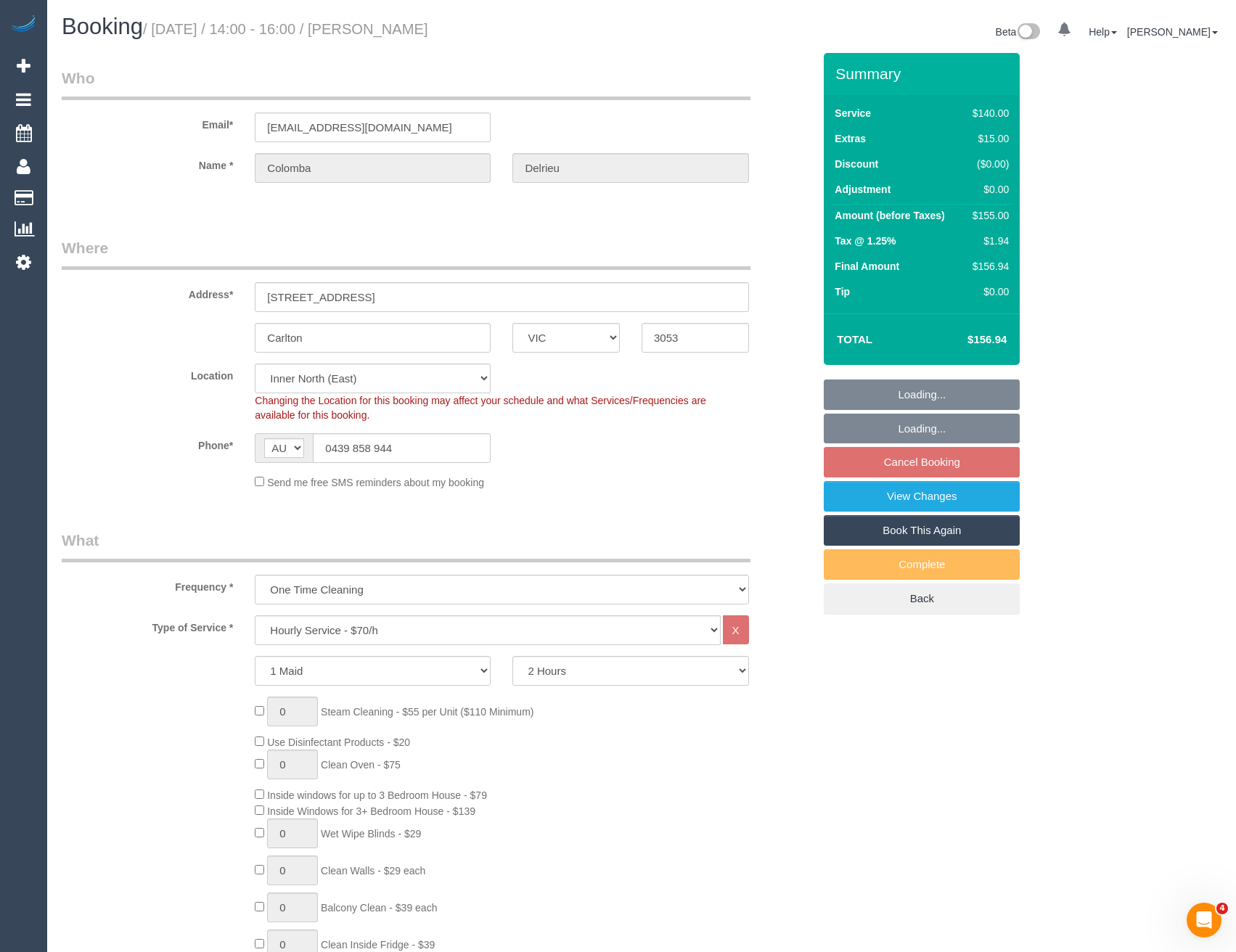
select select "spot26"
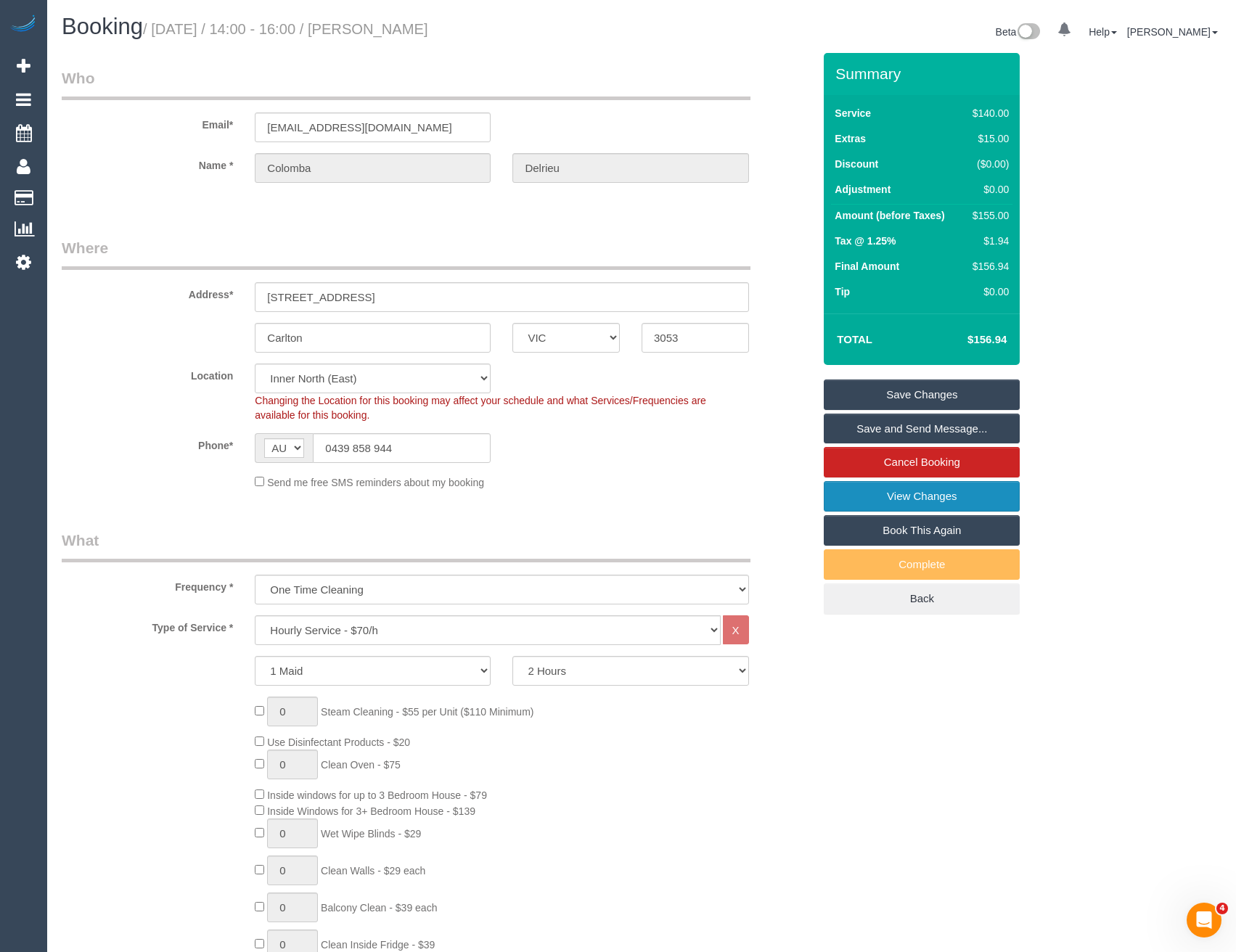
click at [956, 491] on link "View Changes" at bounding box center [921, 496] width 196 height 30
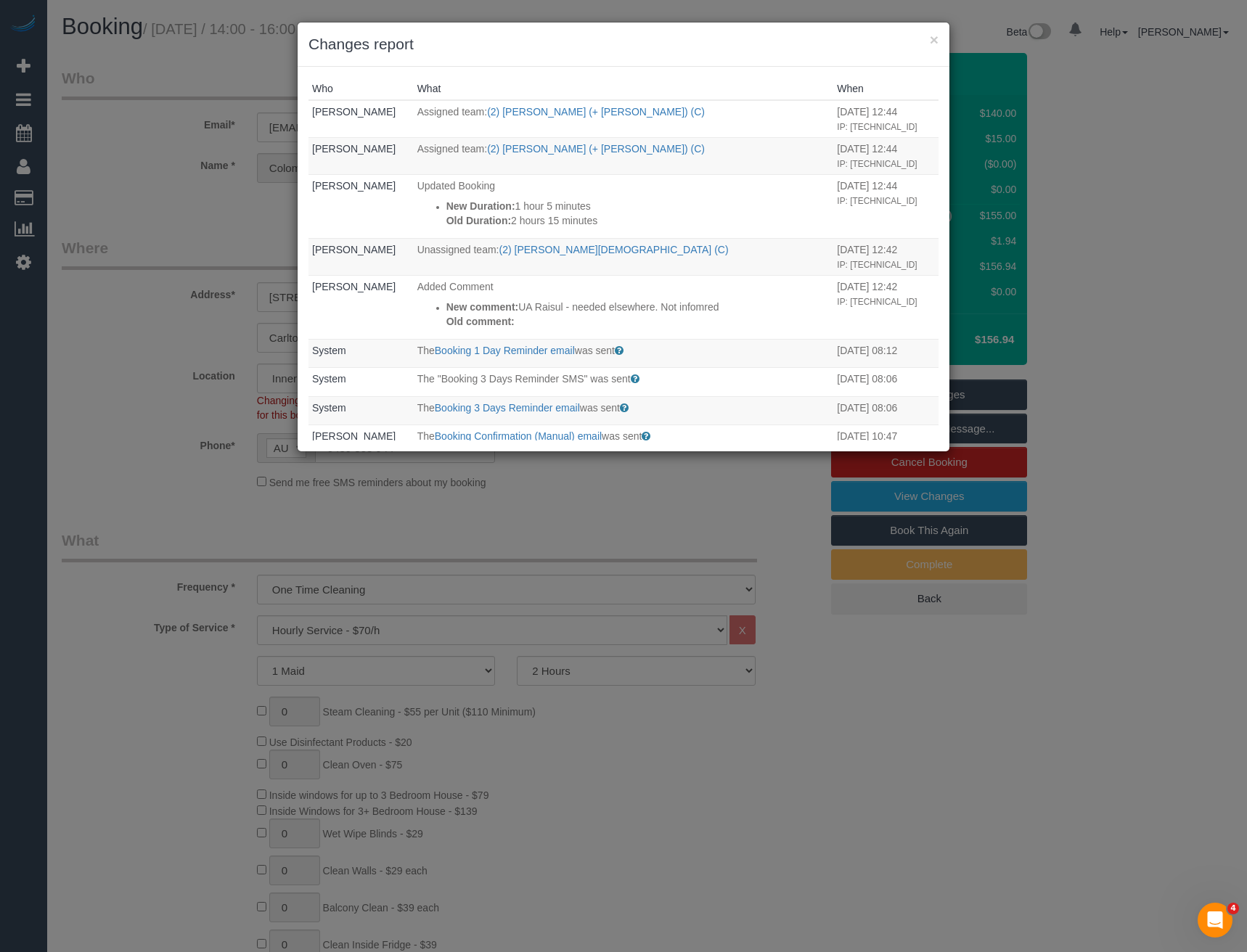
click at [489, 532] on div "× Changes report Who What When Bronie Bryant Assigned team: (2) Kevin (+ Daniel…" at bounding box center [623, 476] width 1247 height 952
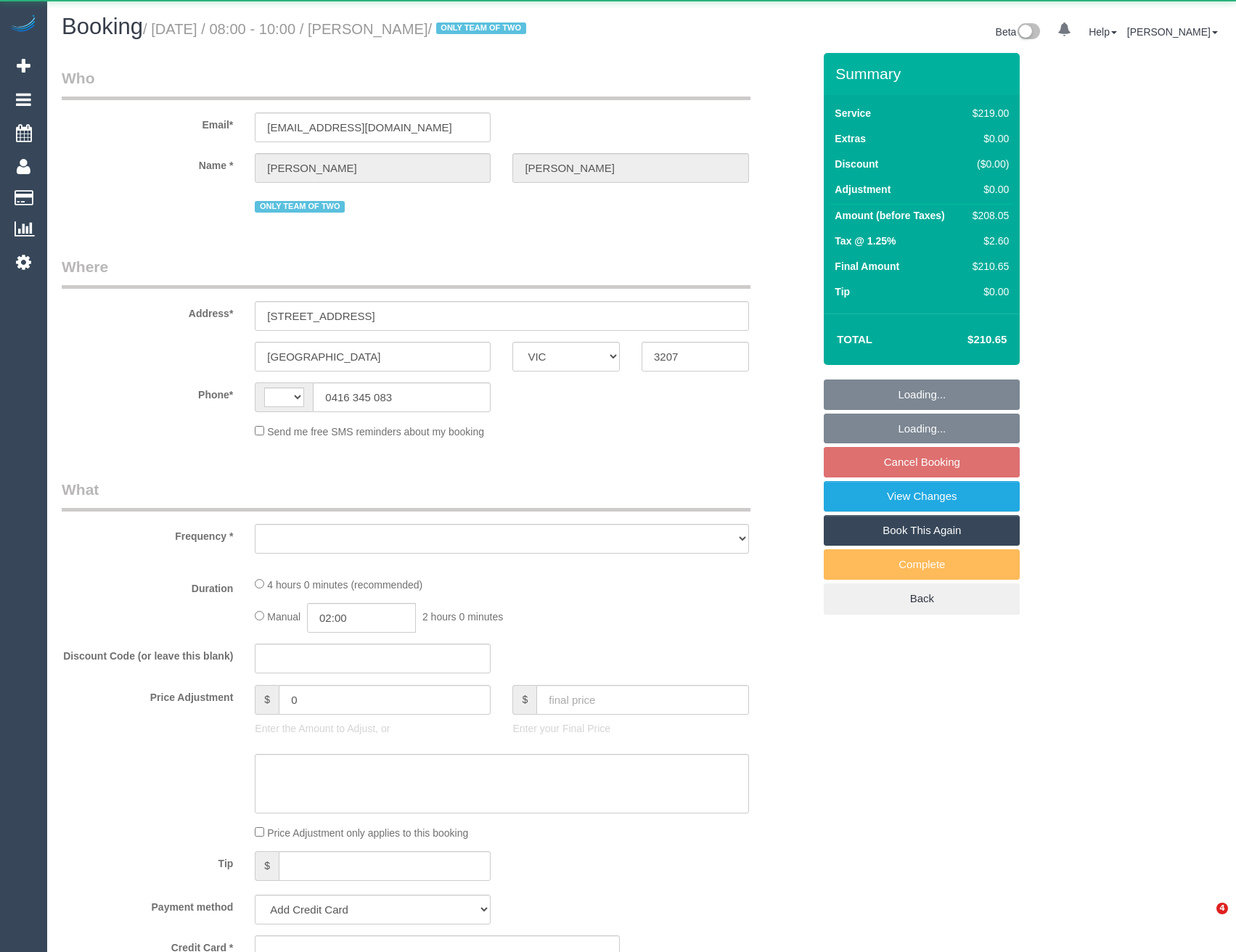
select select "VIC"
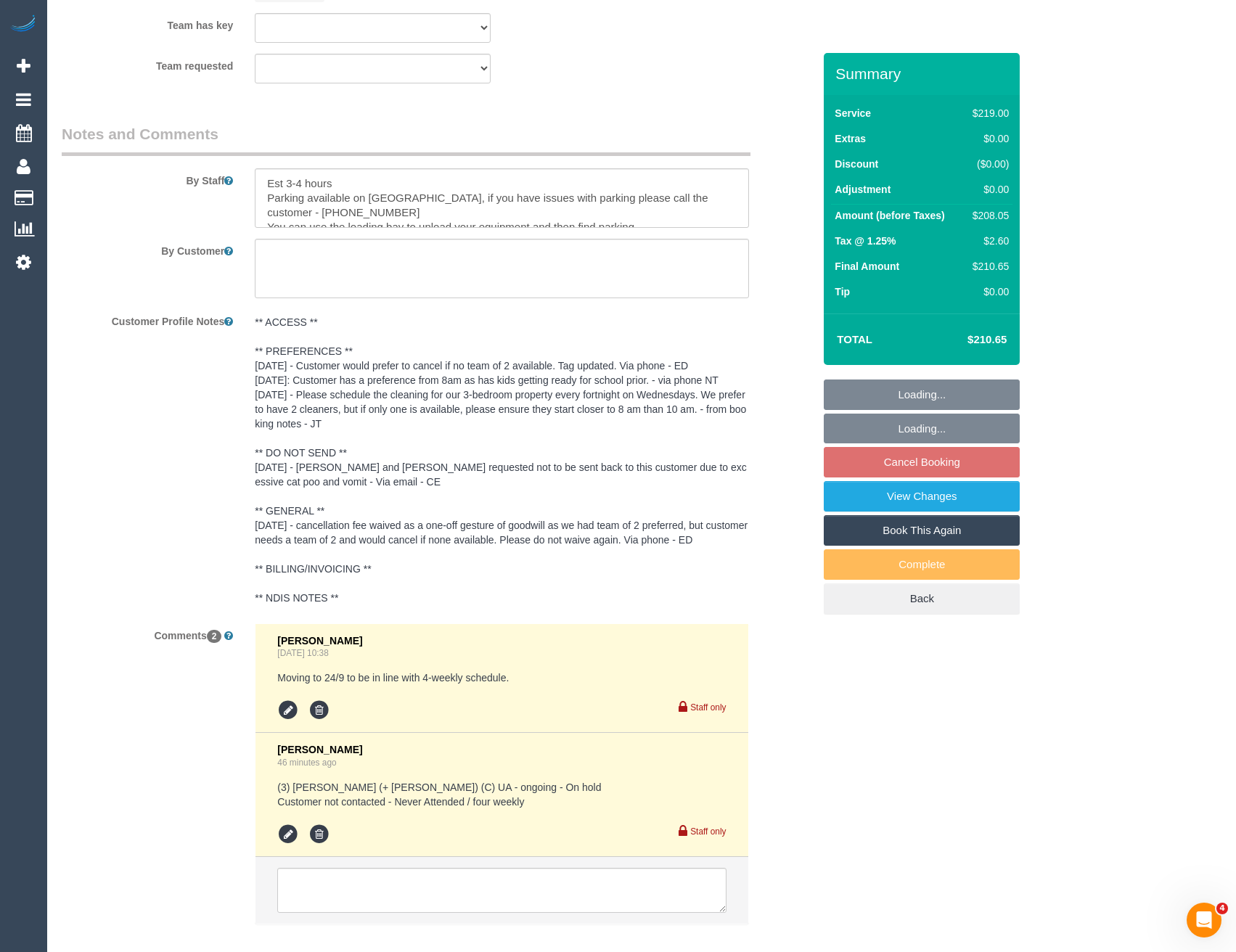
select select "string:stripe-pm_1PnEC42GScqysDRVi9KrXFBk"
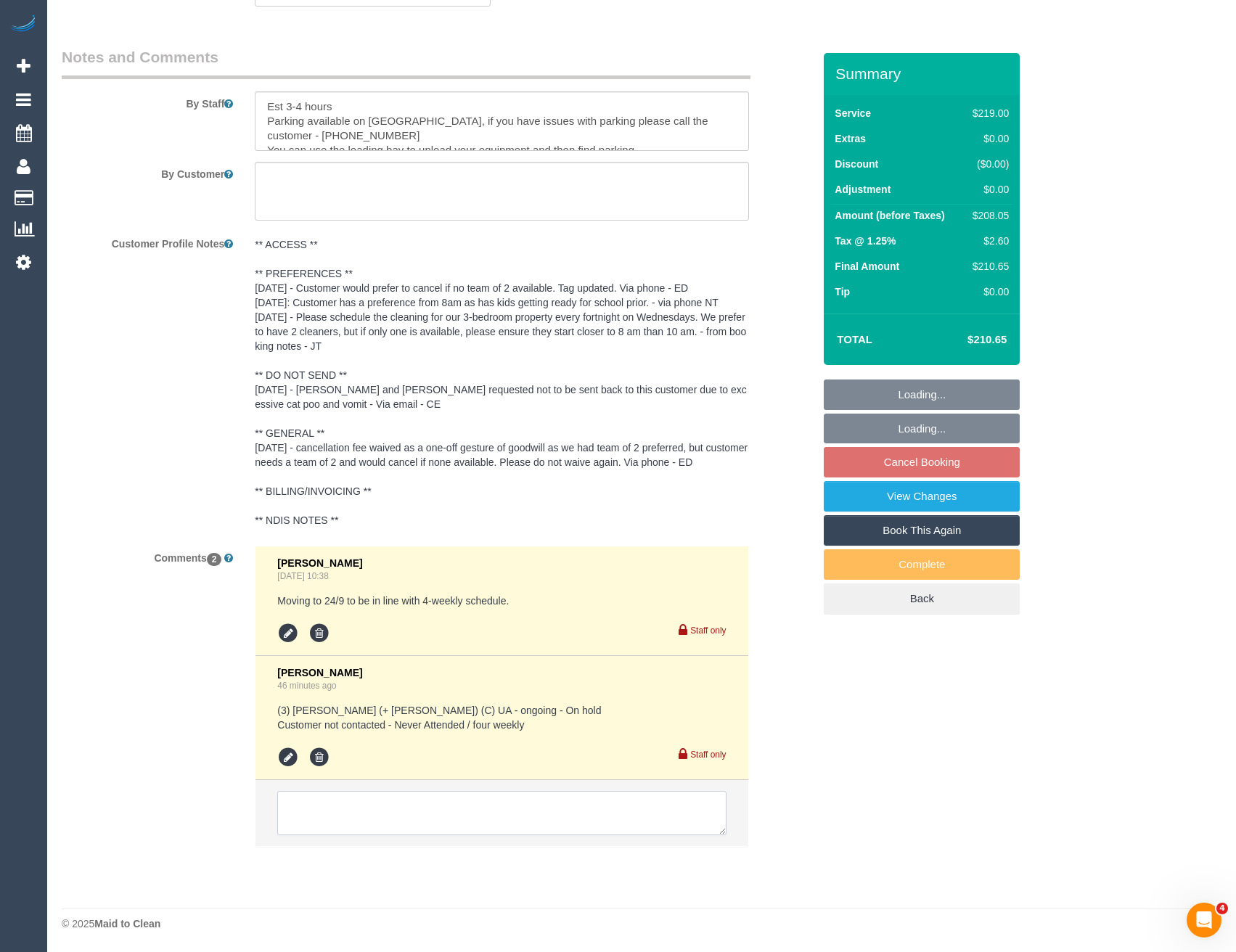
click at [431, 802] on textarea at bounding box center [502, 813] width 449 height 45
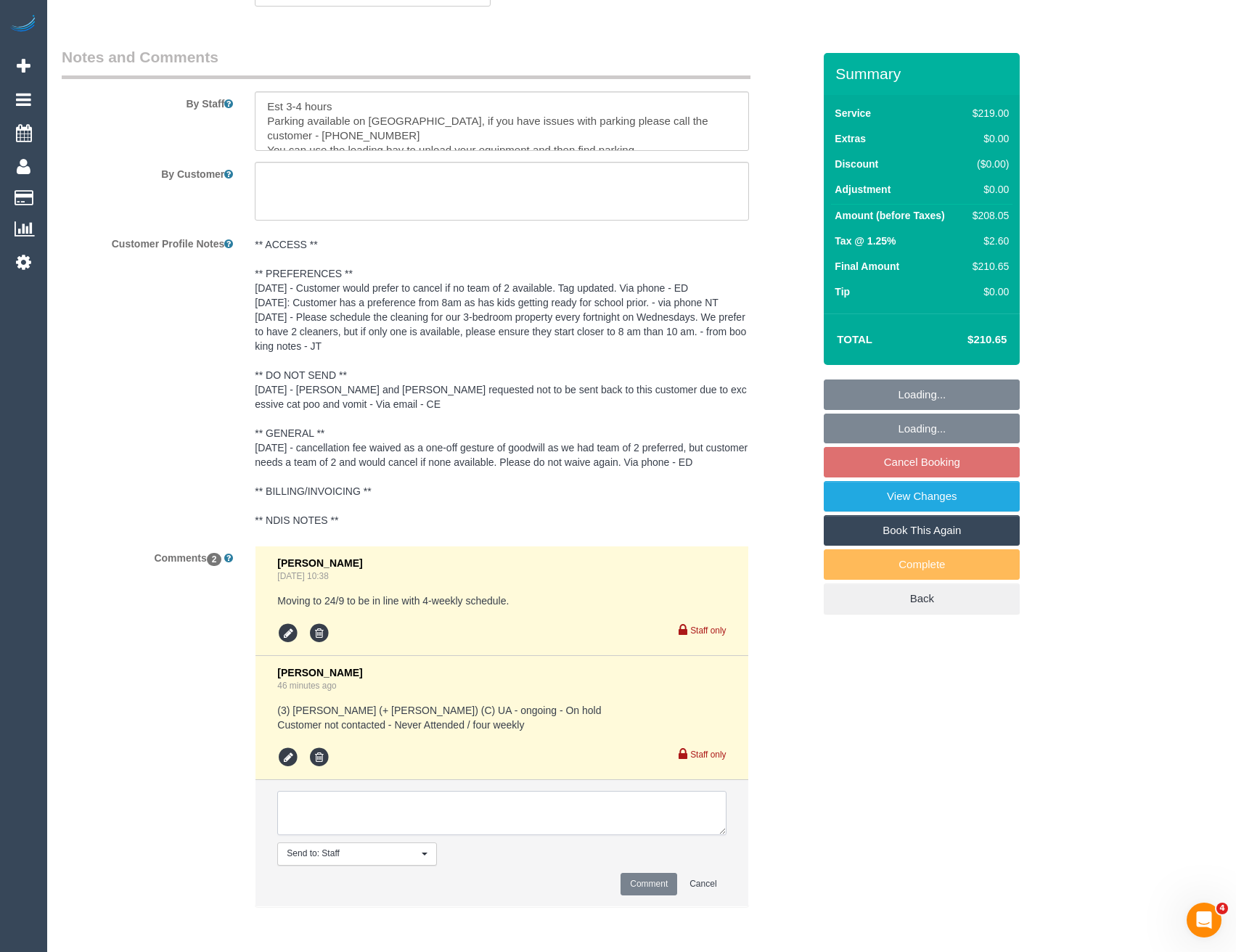
select select "string:AU"
type textarea "A"
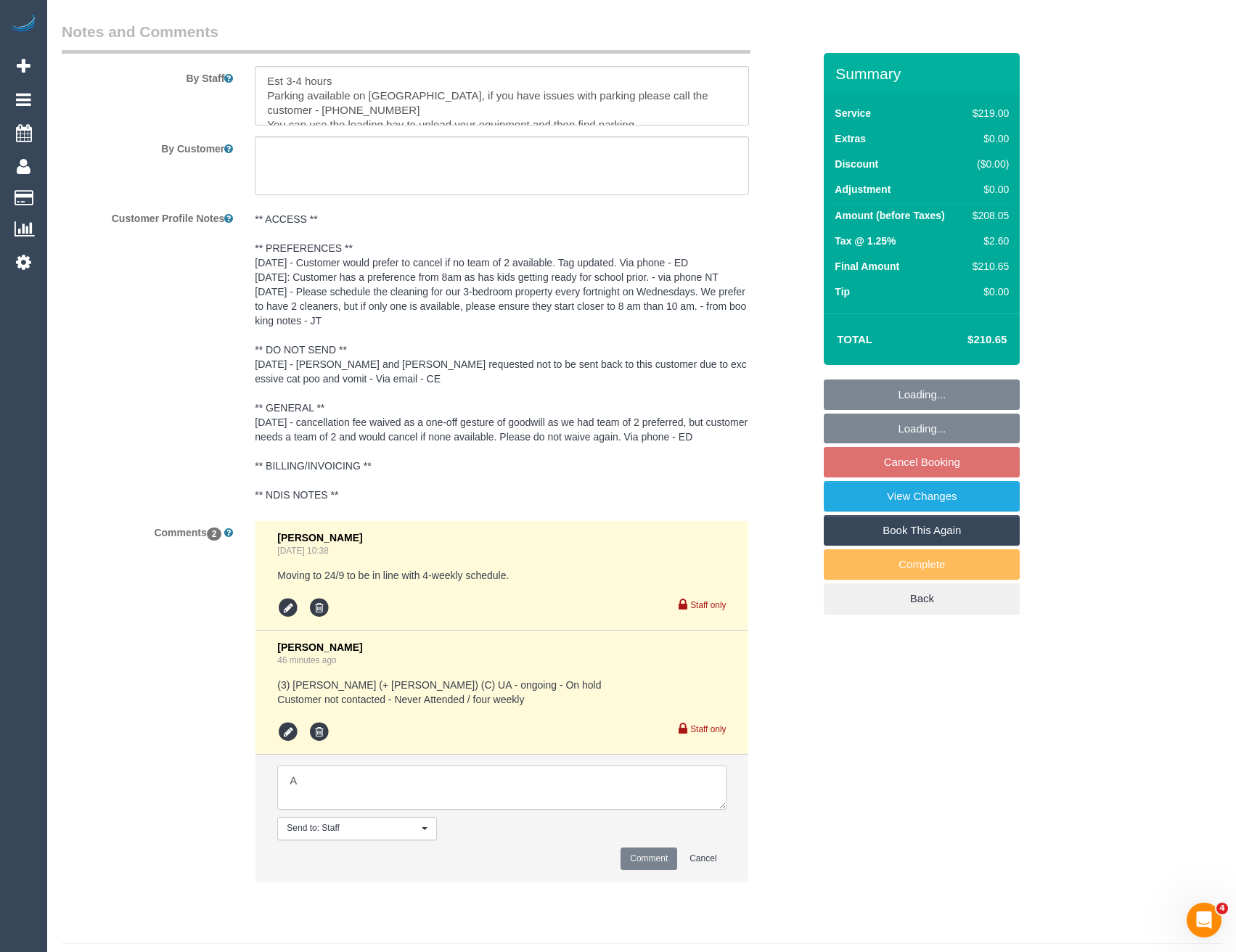
select select "object:584"
select select "number:29"
select select "number:14"
select select "number:19"
select select "number:36"
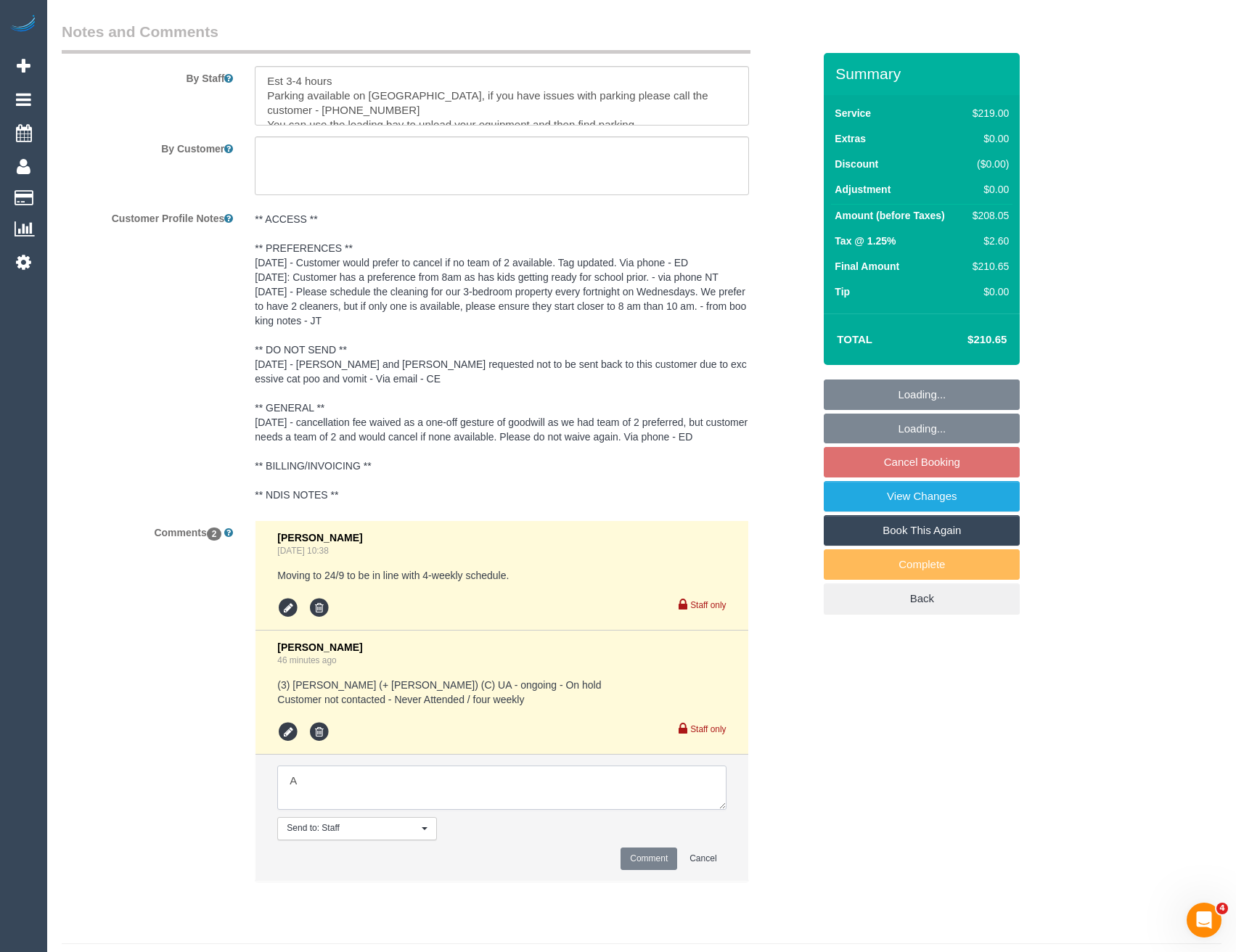
select select "number:34"
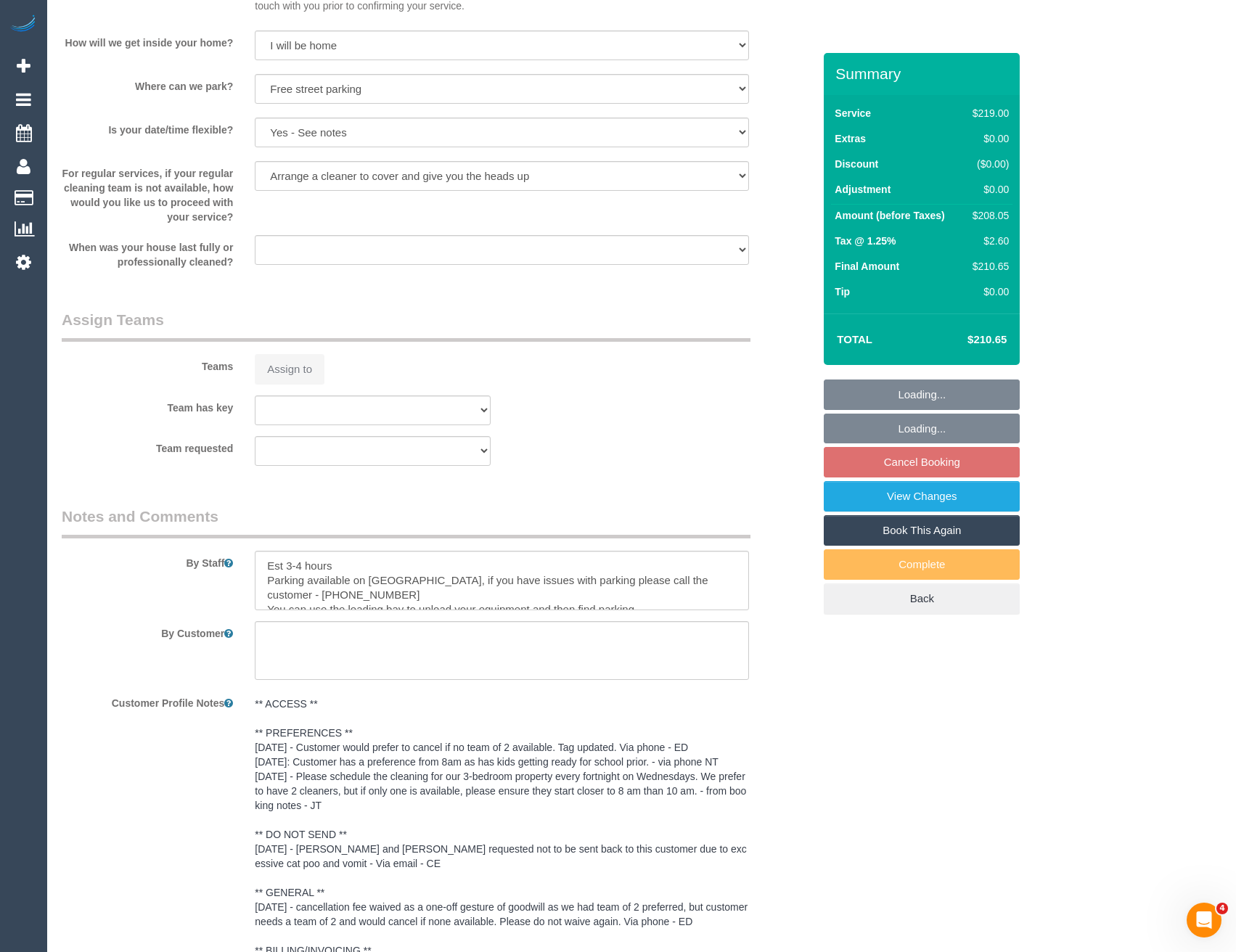
scroll to position [1774, 0]
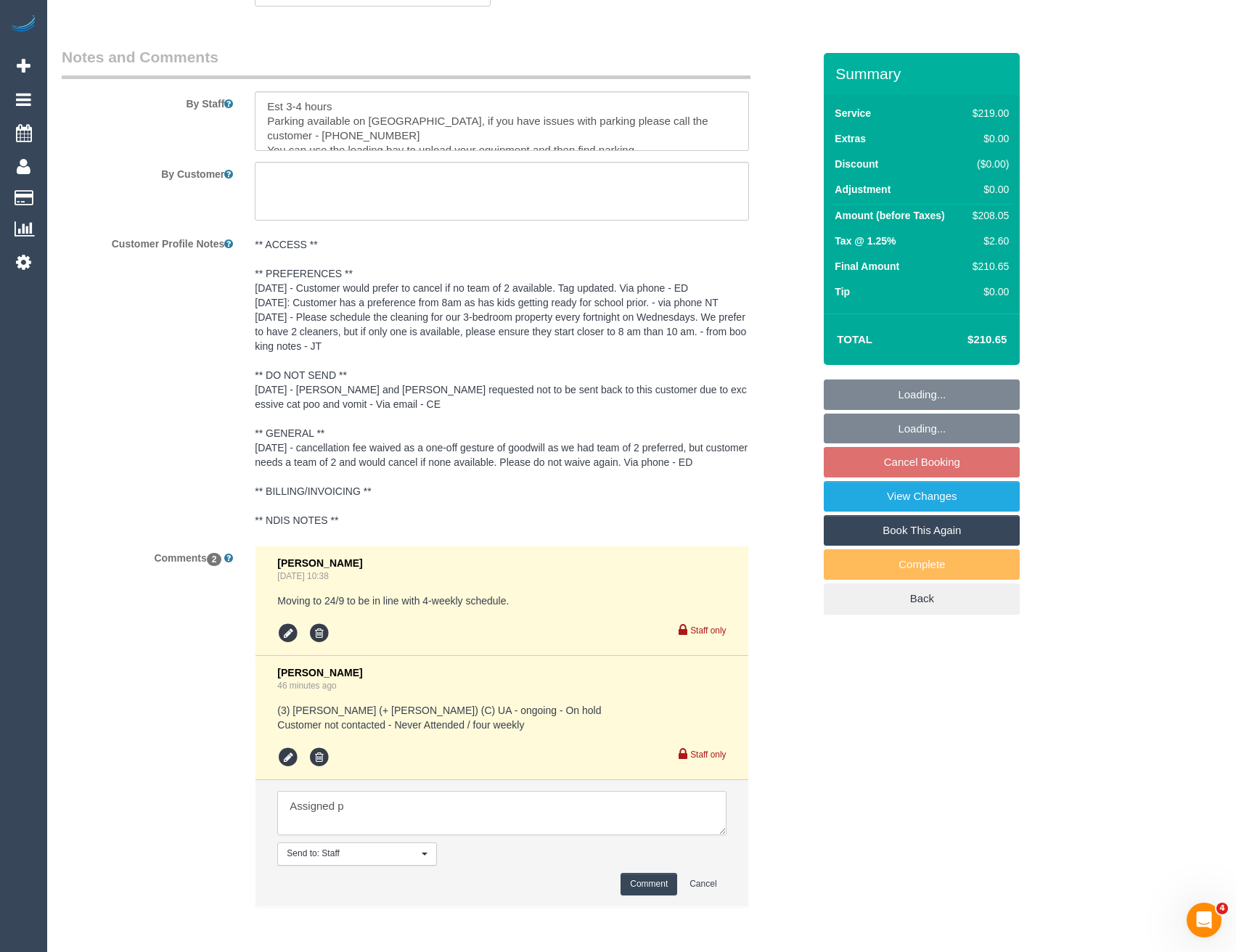
type textarea "Assigned pe"
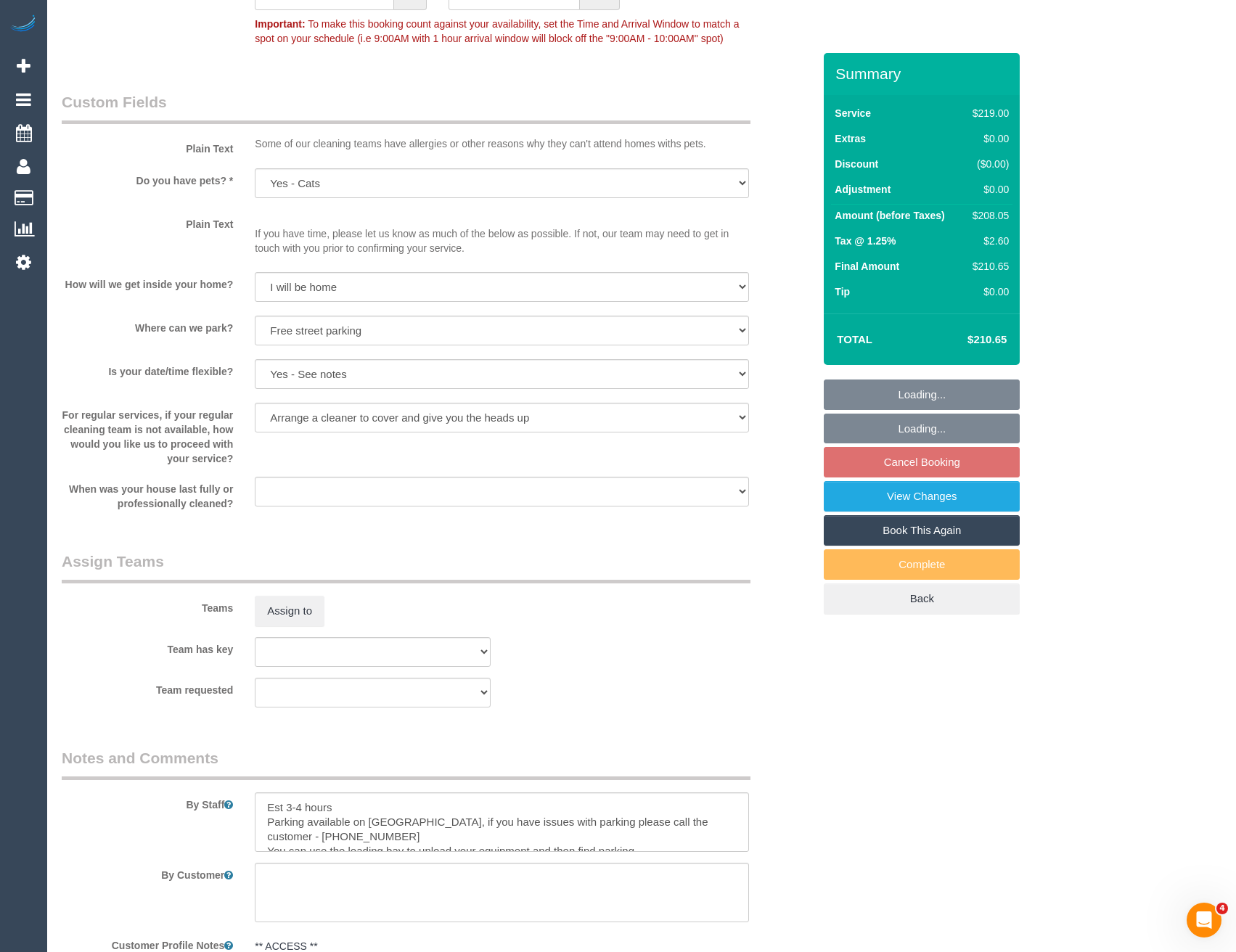
select select "object:2041"
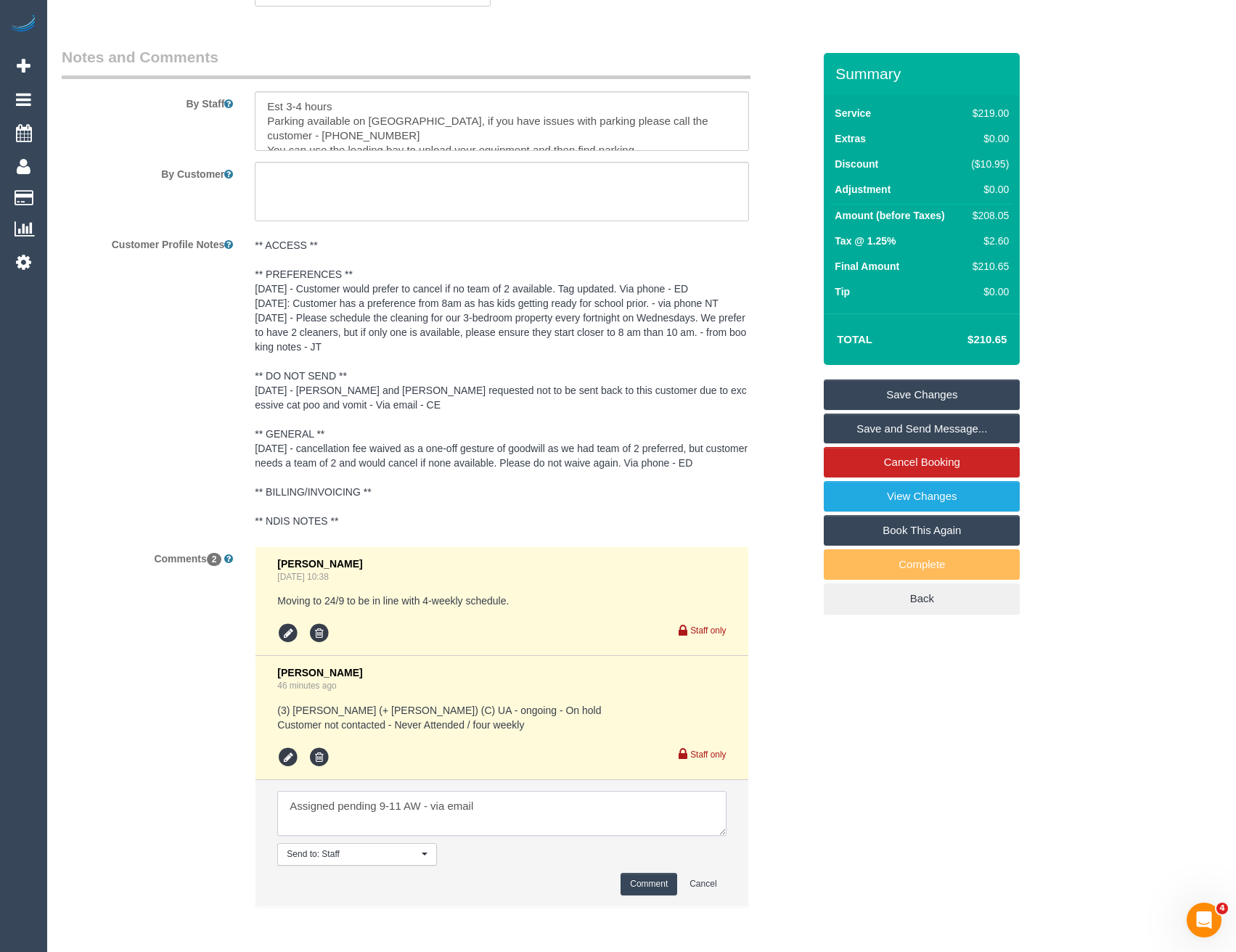
type textarea "Assigned pending 9-11 AW - via email"
click at [667, 886] on button "Comment" at bounding box center [649, 884] width 57 height 23
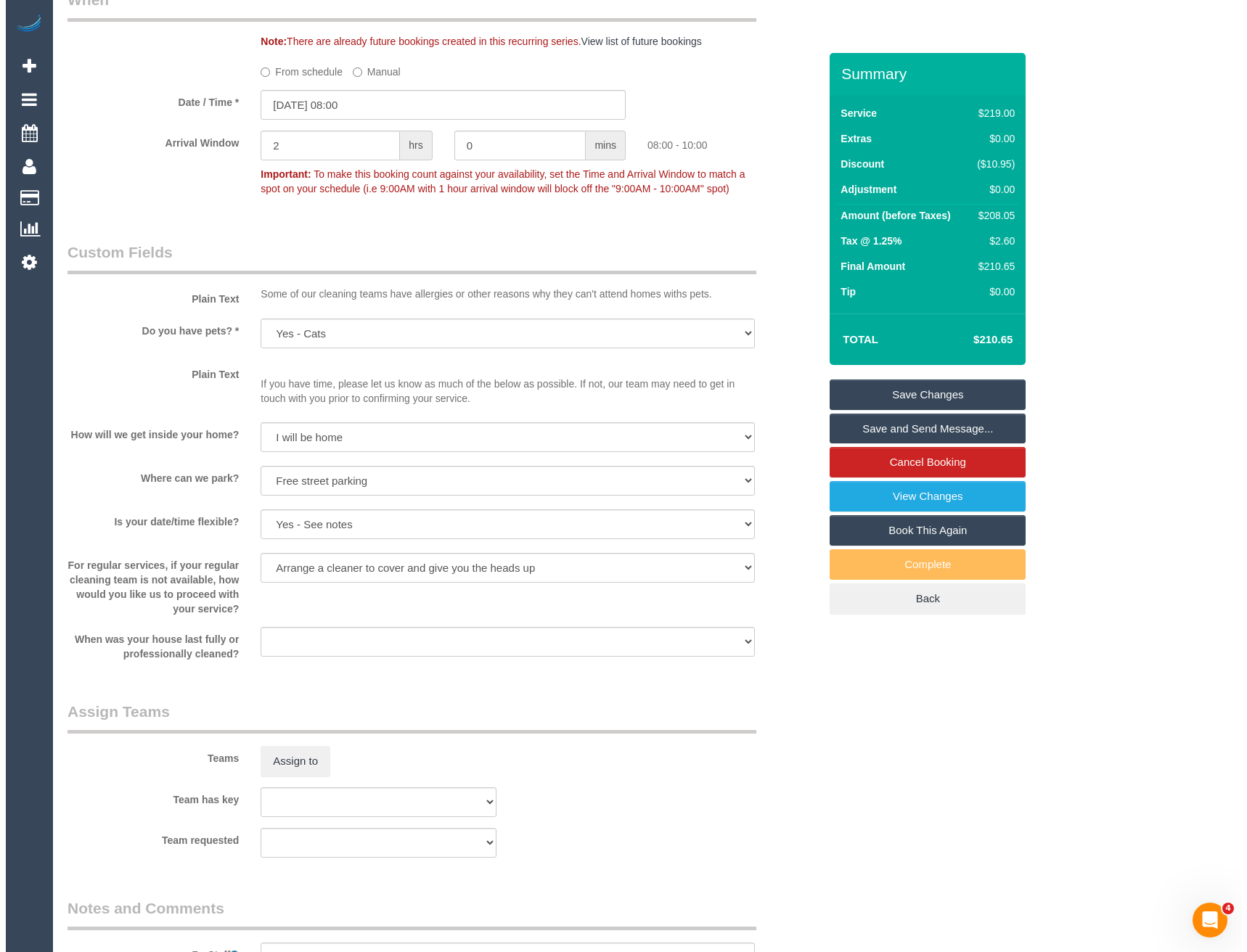
scroll to position [1531, 0]
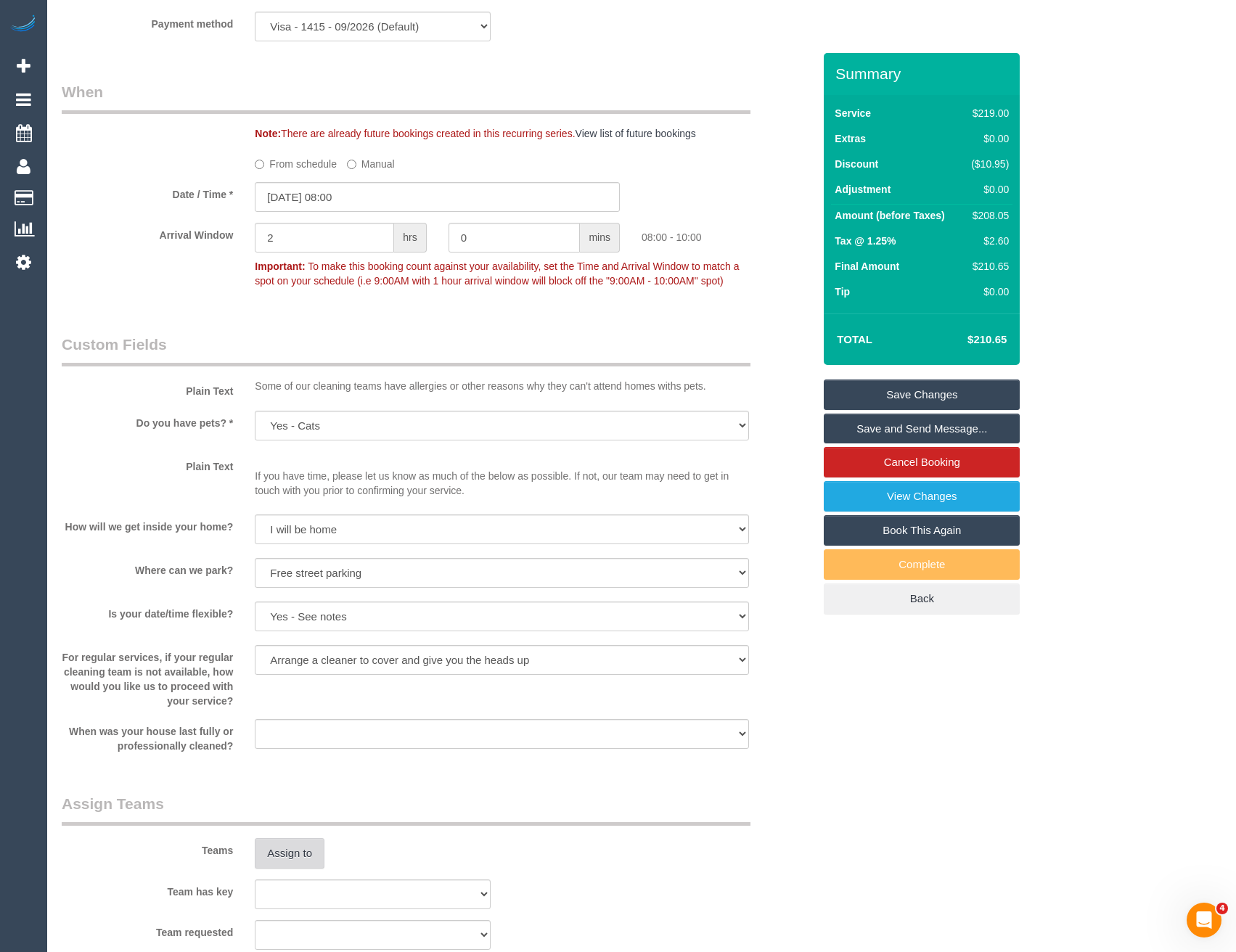
click at [284, 852] on button "Assign to" at bounding box center [289, 853] width 69 height 30
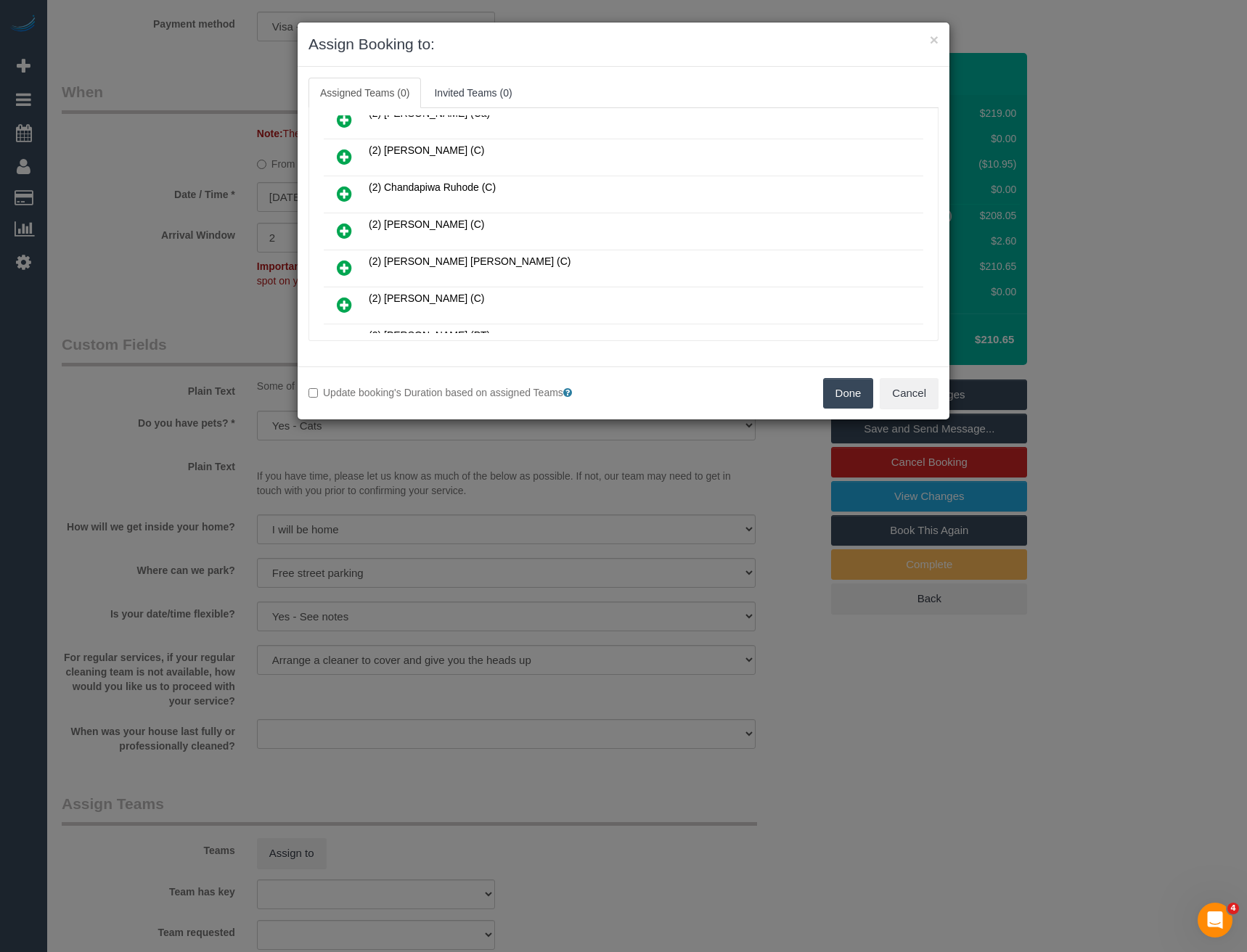
scroll to position [8280, 0]
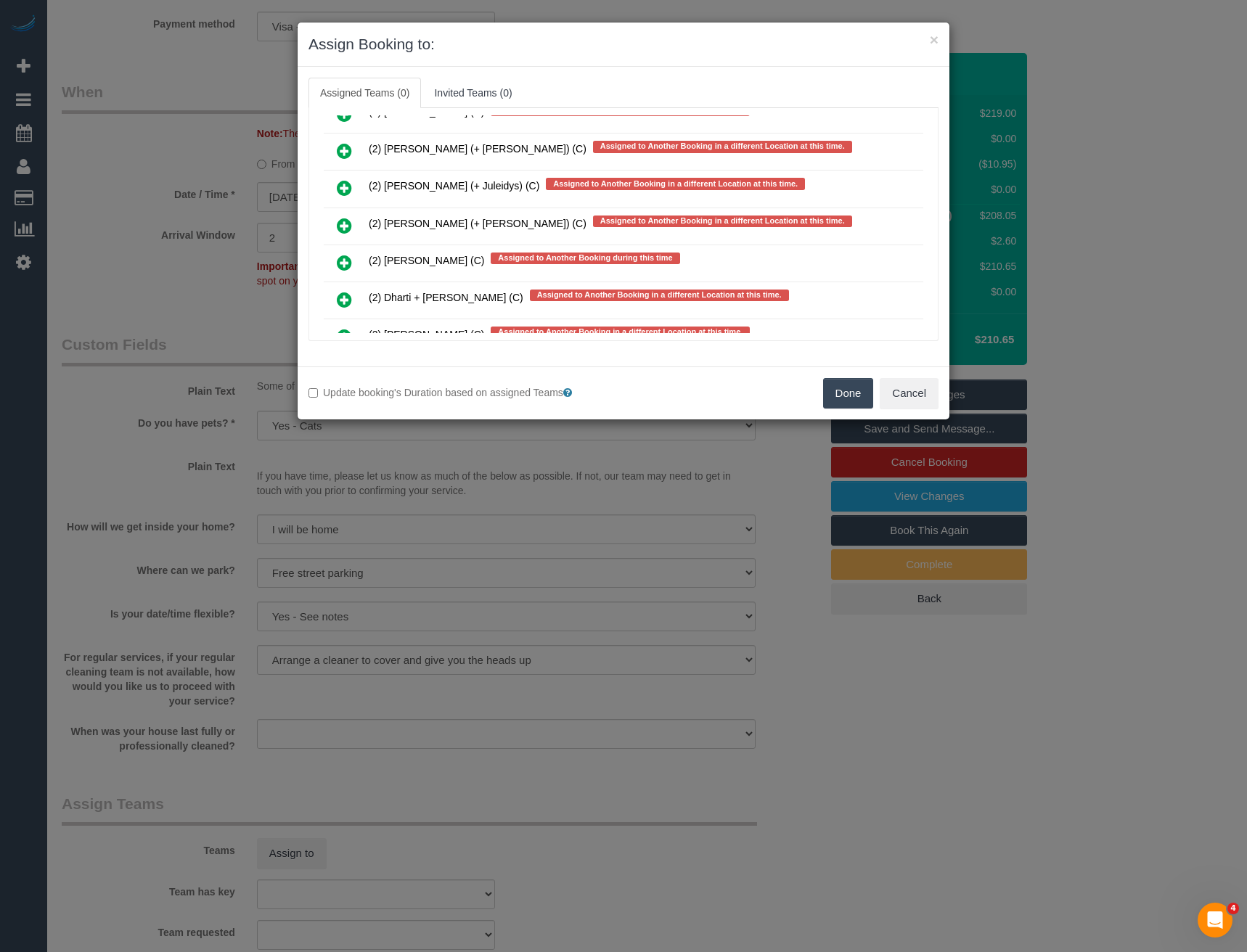
click at [343, 228] on icon at bounding box center [344, 225] width 16 height 17
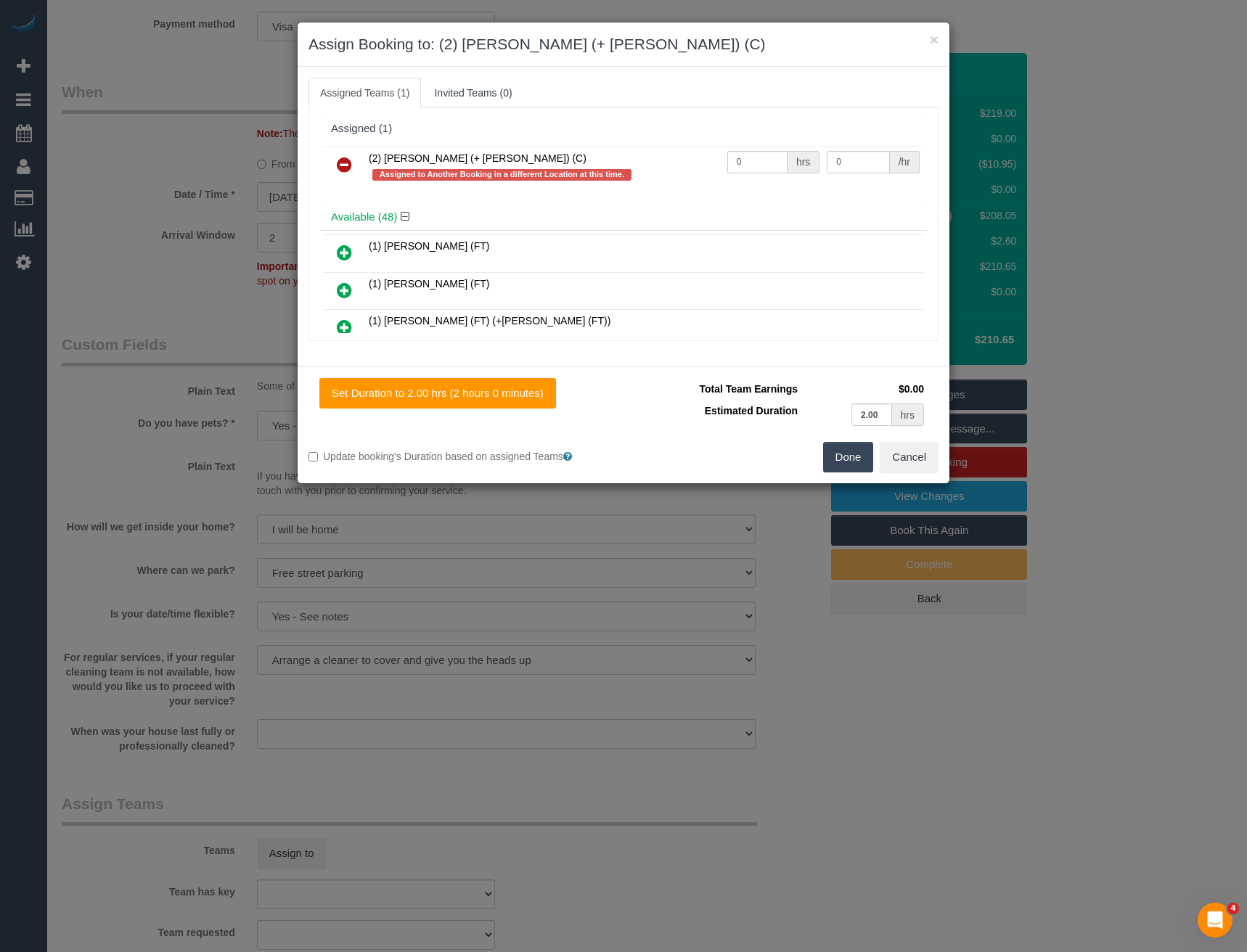
scroll to position [8615, 0]
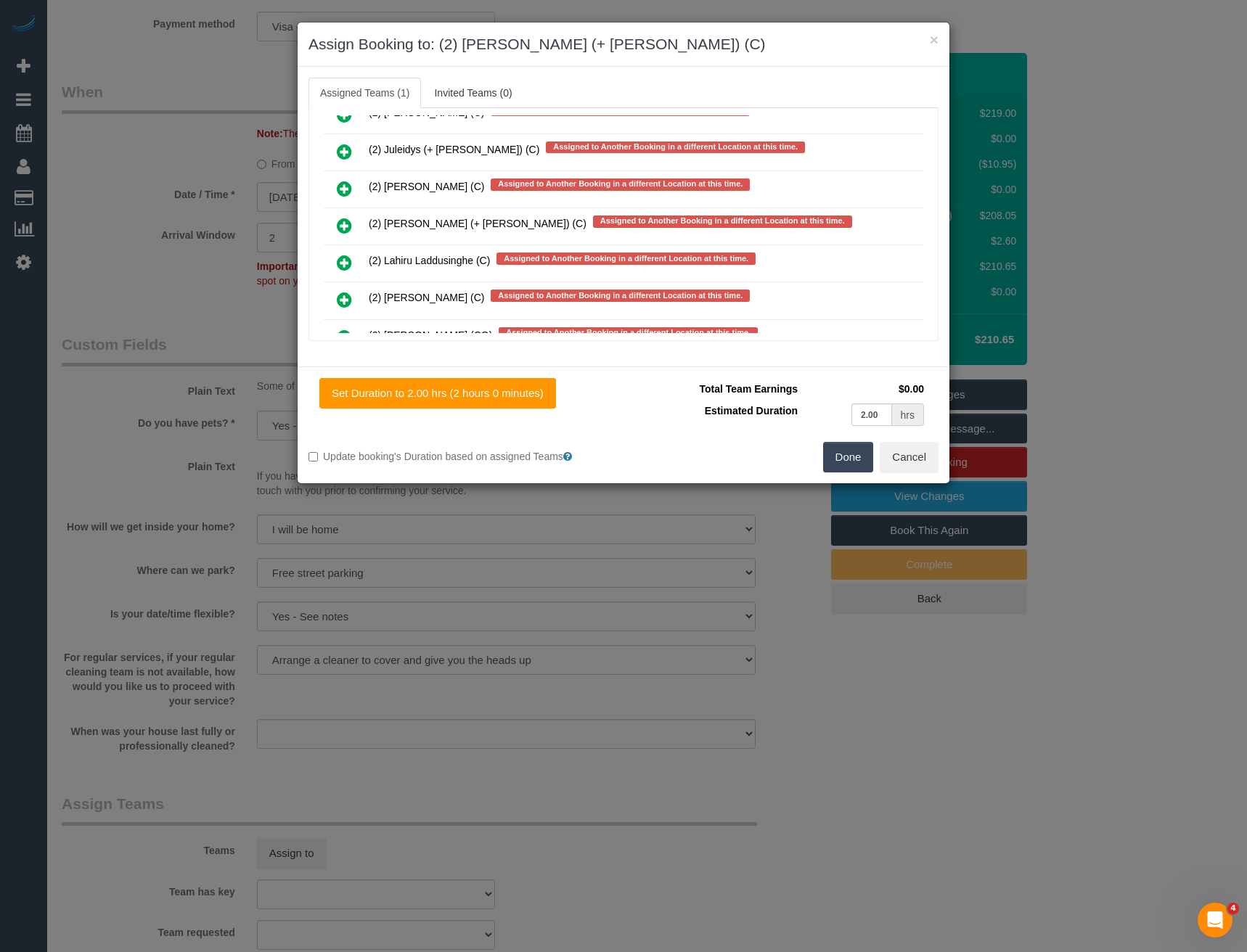
click at [345, 223] on icon at bounding box center [344, 225] width 16 height 17
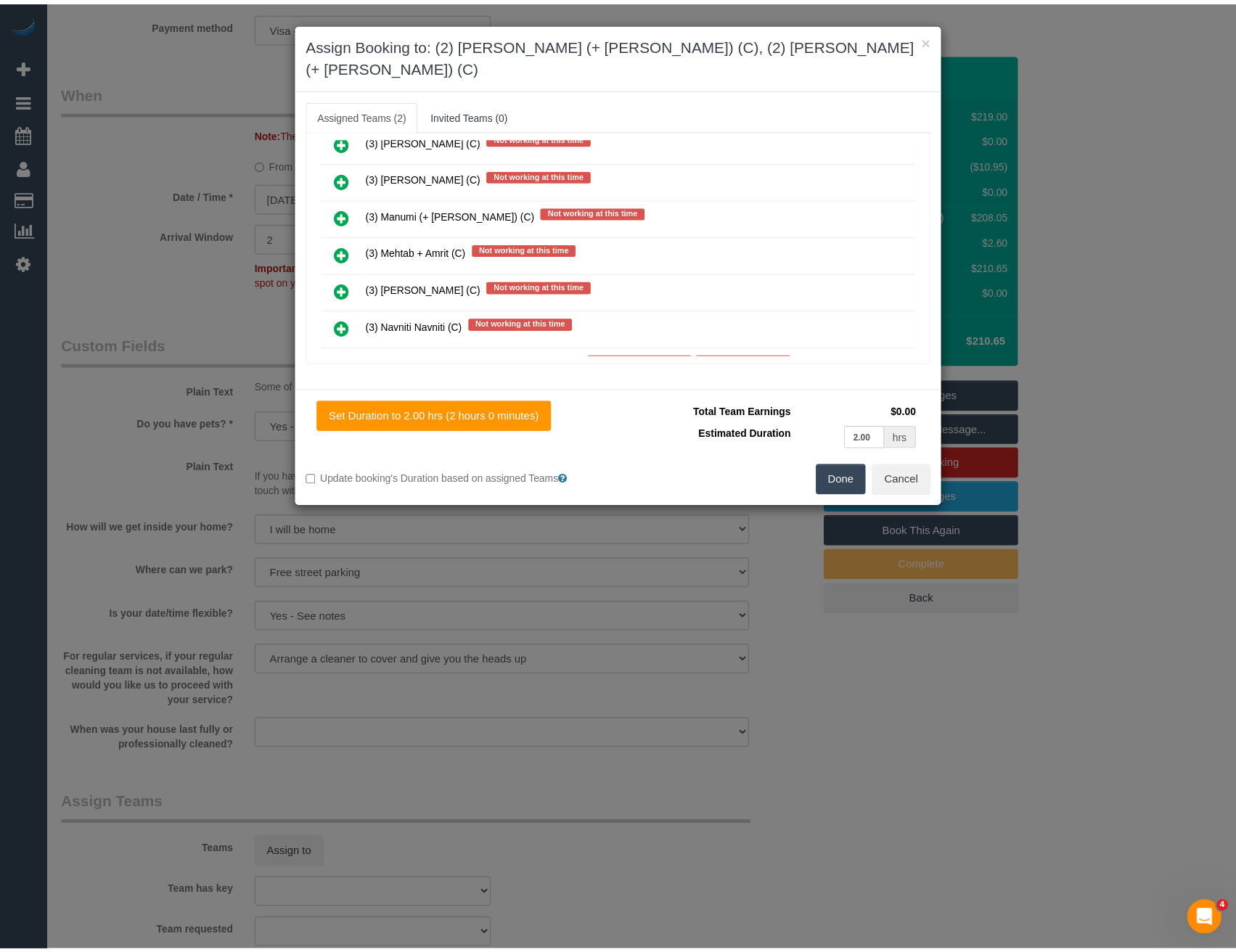
scroll to position [0, 0]
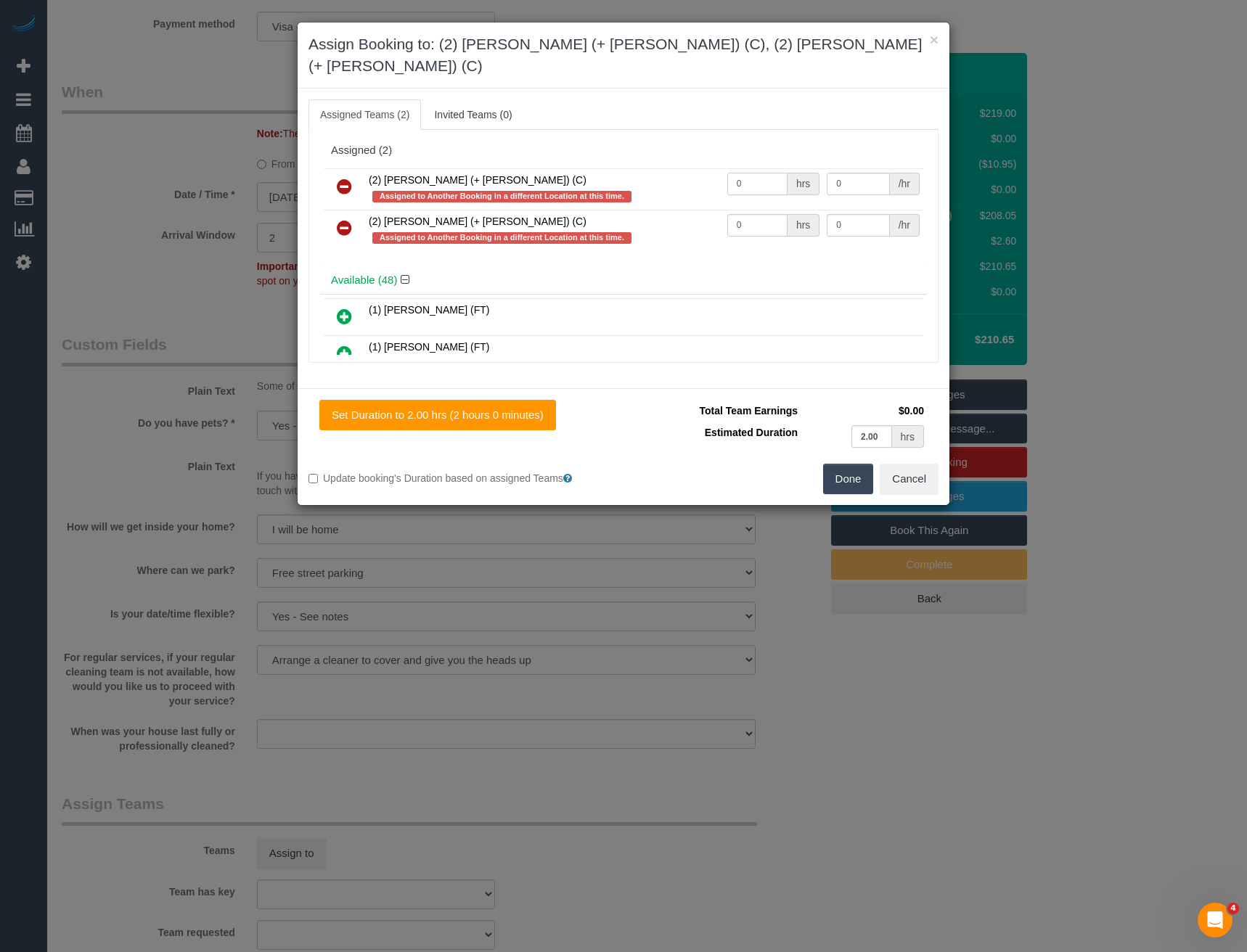
drag, startPoint x: 750, startPoint y: 161, endPoint x: 660, endPoint y: 161, distance: 90.0
click at [667, 169] on tr "(2) Daniela (+ Kevin) (C) Assigned to Another Booking in a different Location a…" at bounding box center [623, 189] width 599 height 41
type input "1"
type input "65"
drag, startPoint x: 751, startPoint y: 211, endPoint x: 681, endPoint y: 212, distance: 70.0
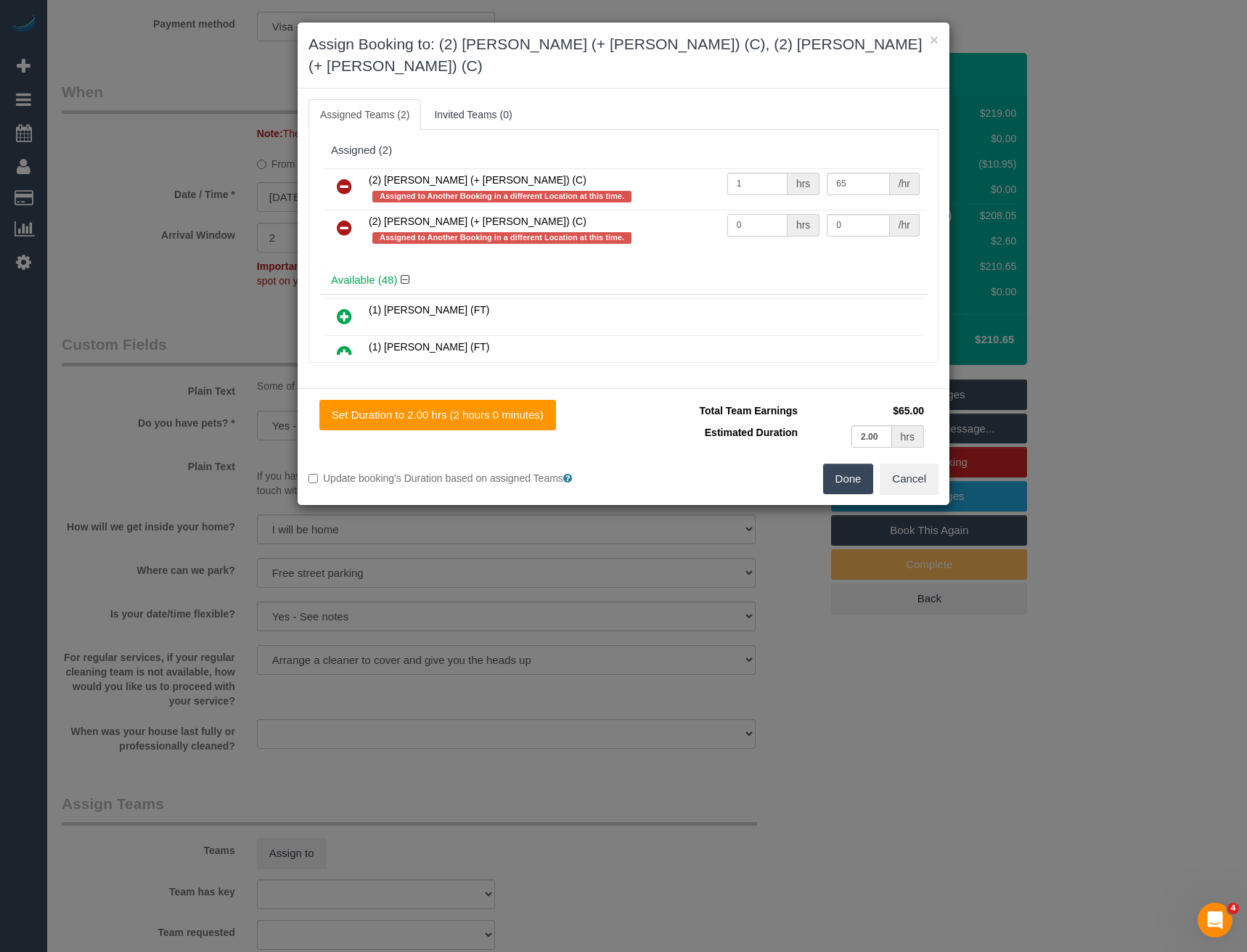
click at [684, 212] on tr "(2) Kevin (+ Daniela) (C) Assigned to Another Booking in a different Location a…" at bounding box center [623, 230] width 599 height 41
type input "1"
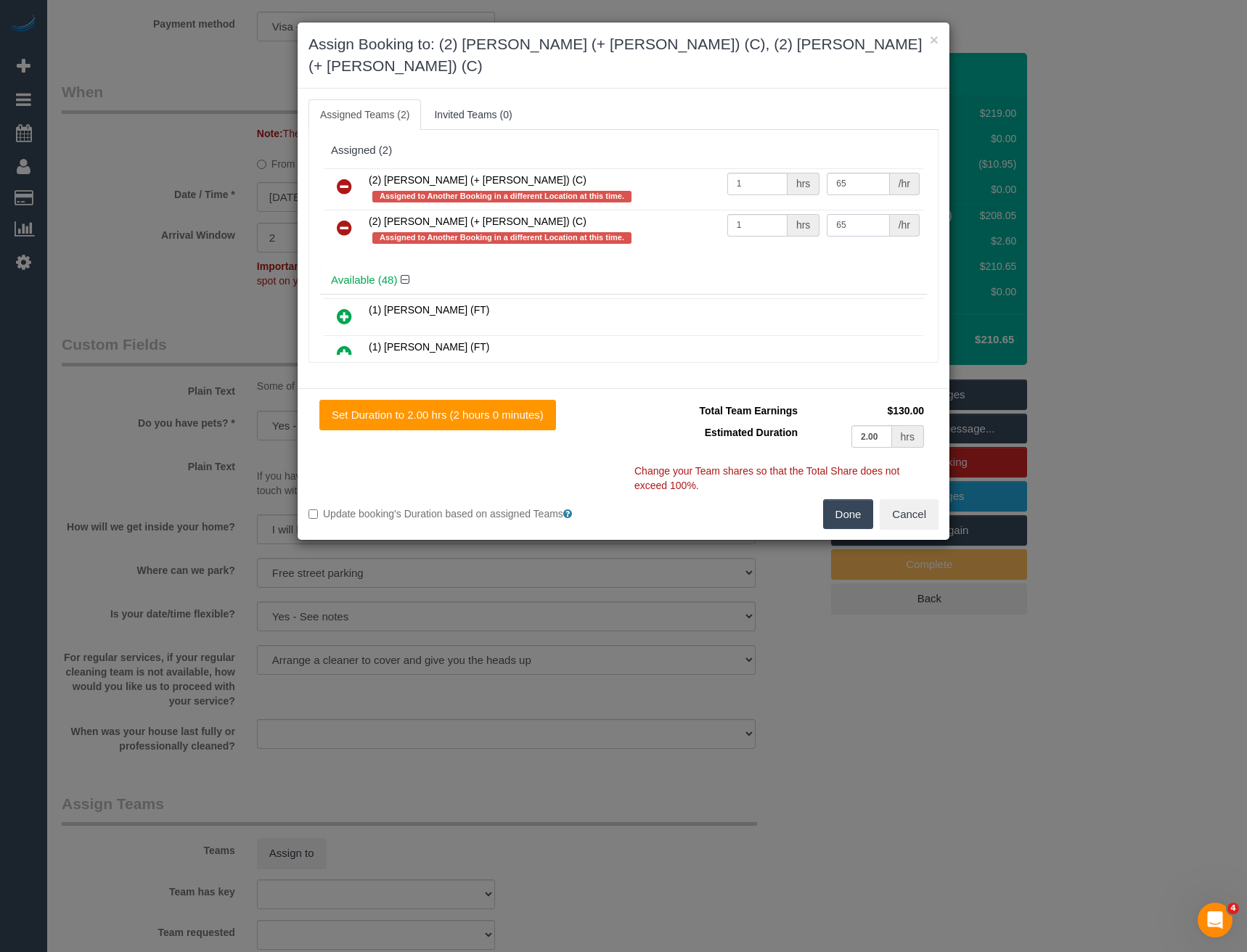
type input "65"
click at [856, 500] on button "Done" at bounding box center [849, 514] width 51 height 30
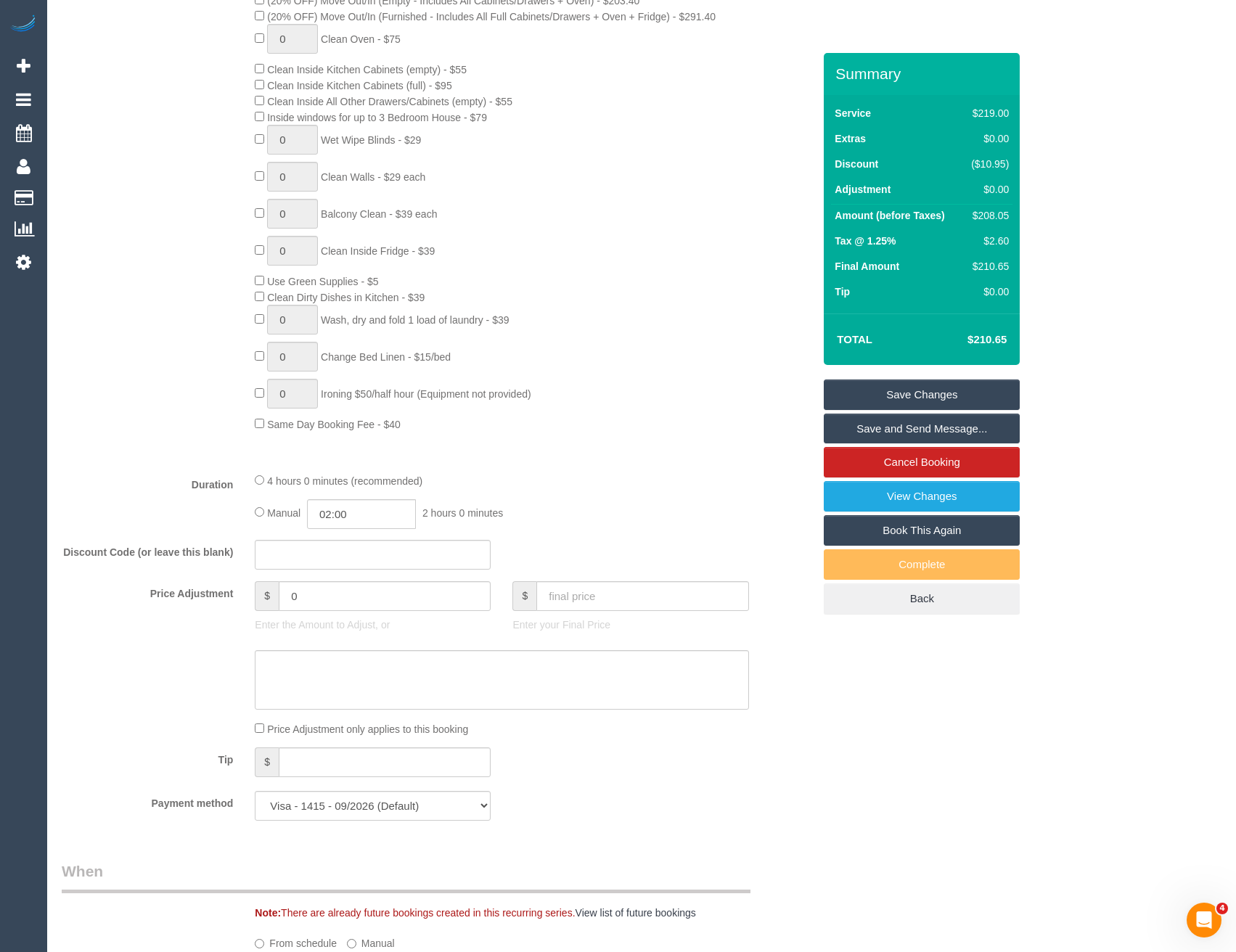
scroll to position [1089, 0]
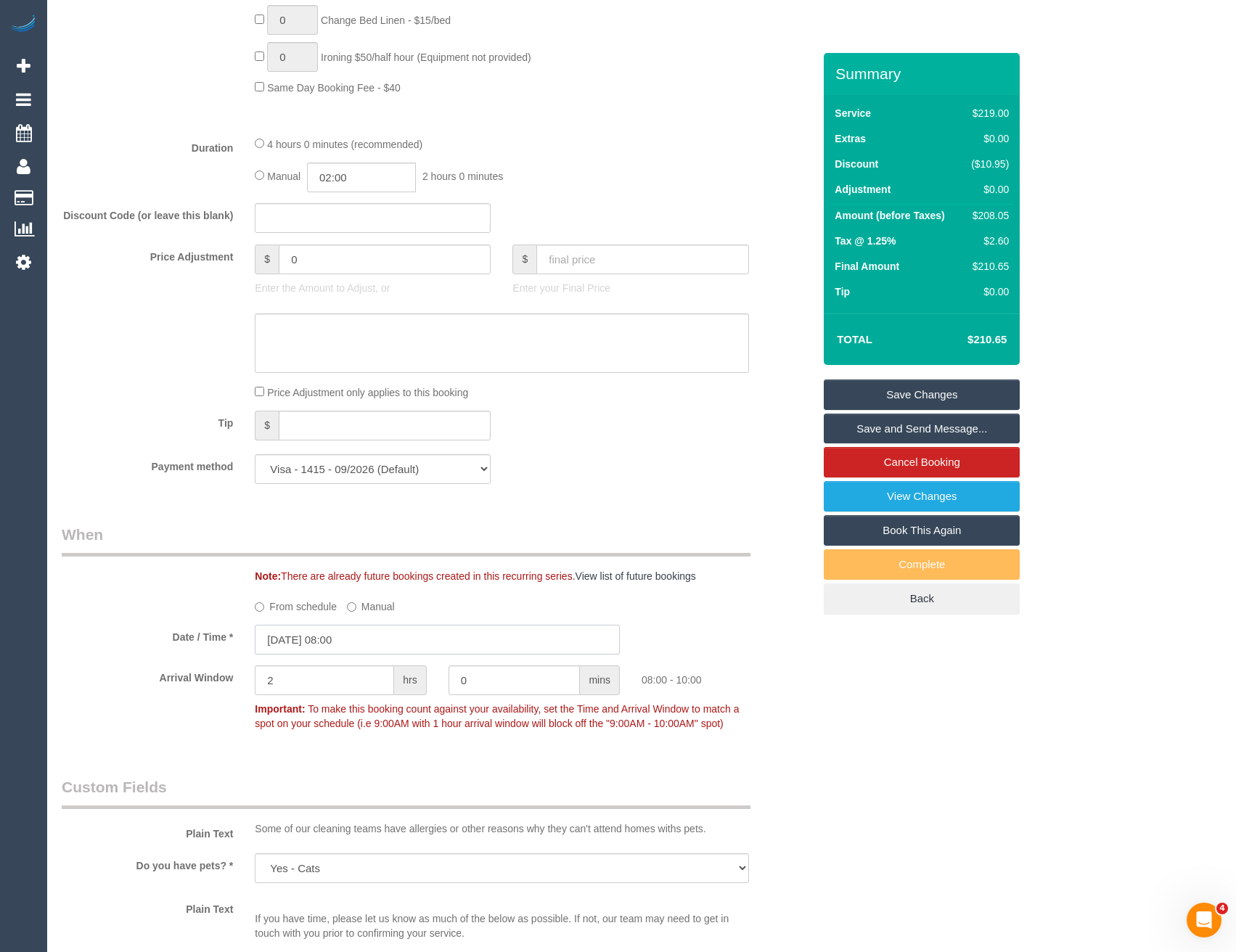
click at [398, 642] on input "24/09/2025 08:00" at bounding box center [437, 639] width 365 height 30
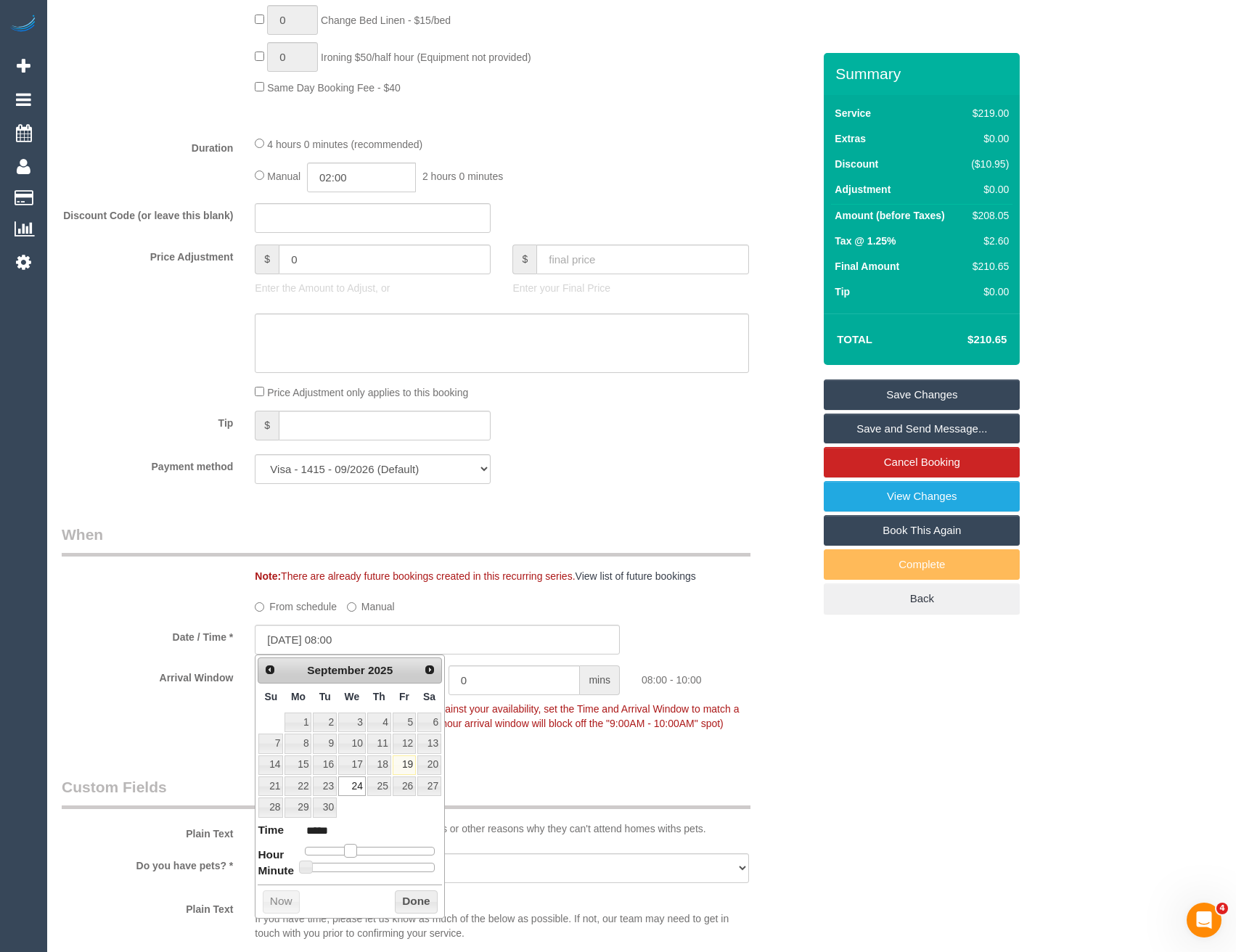
type input "24/09/2025 09:00"
type input "*****"
click at [357, 852] on span at bounding box center [356, 851] width 13 height 13
click at [413, 905] on button "Done" at bounding box center [416, 902] width 43 height 23
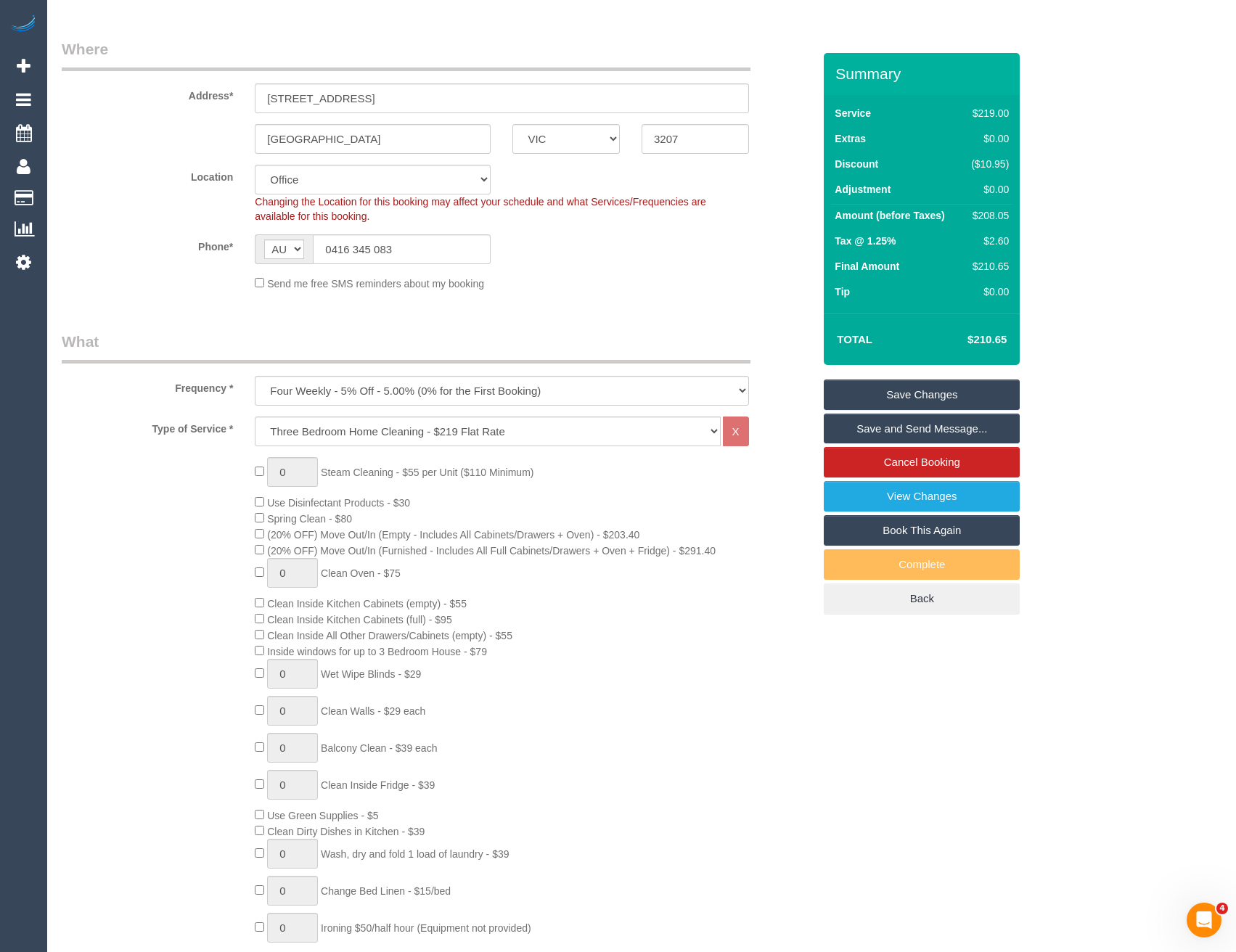
scroll to position [0, 0]
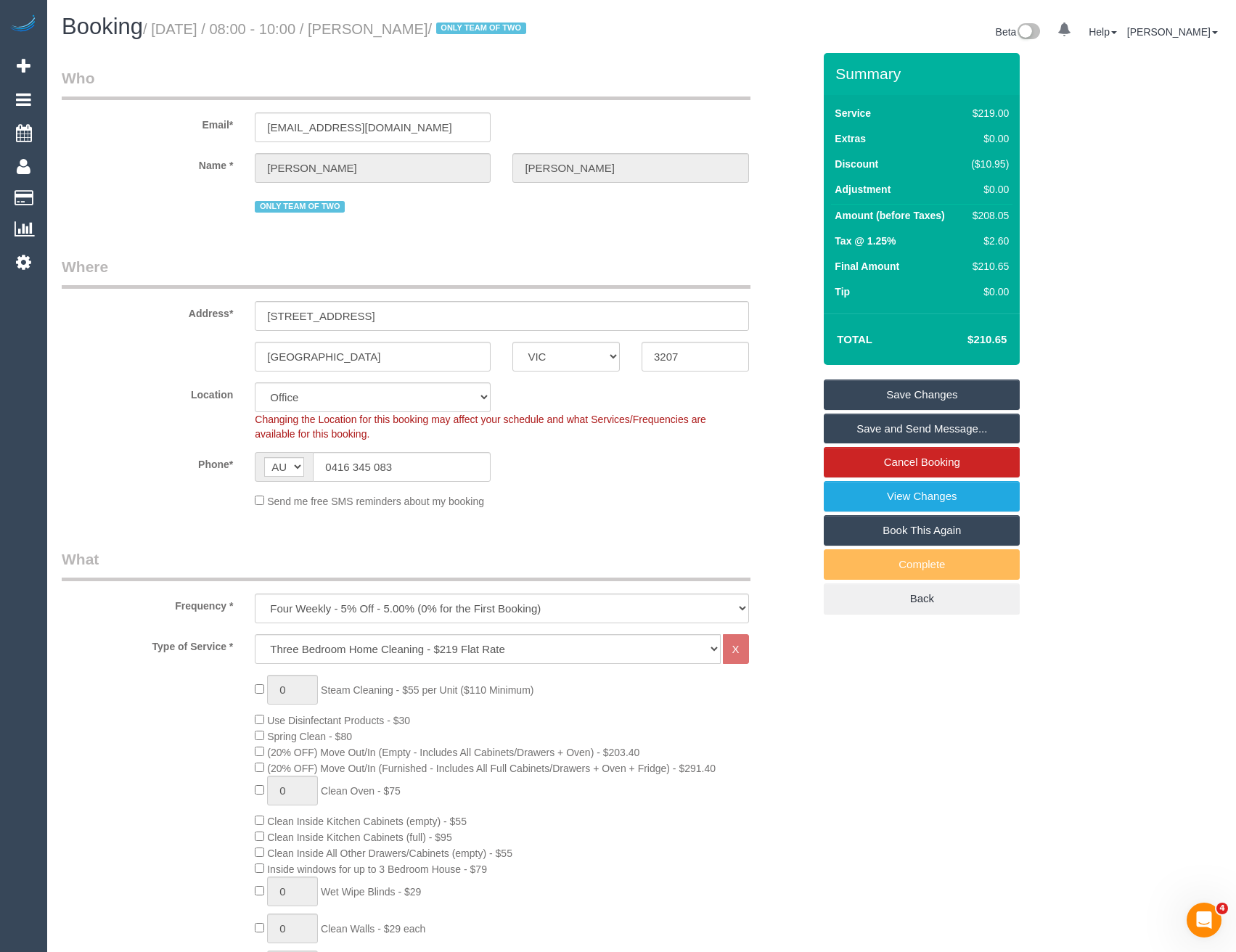
click at [889, 394] on link "Save Changes" at bounding box center [921, 394] width 196 height 30
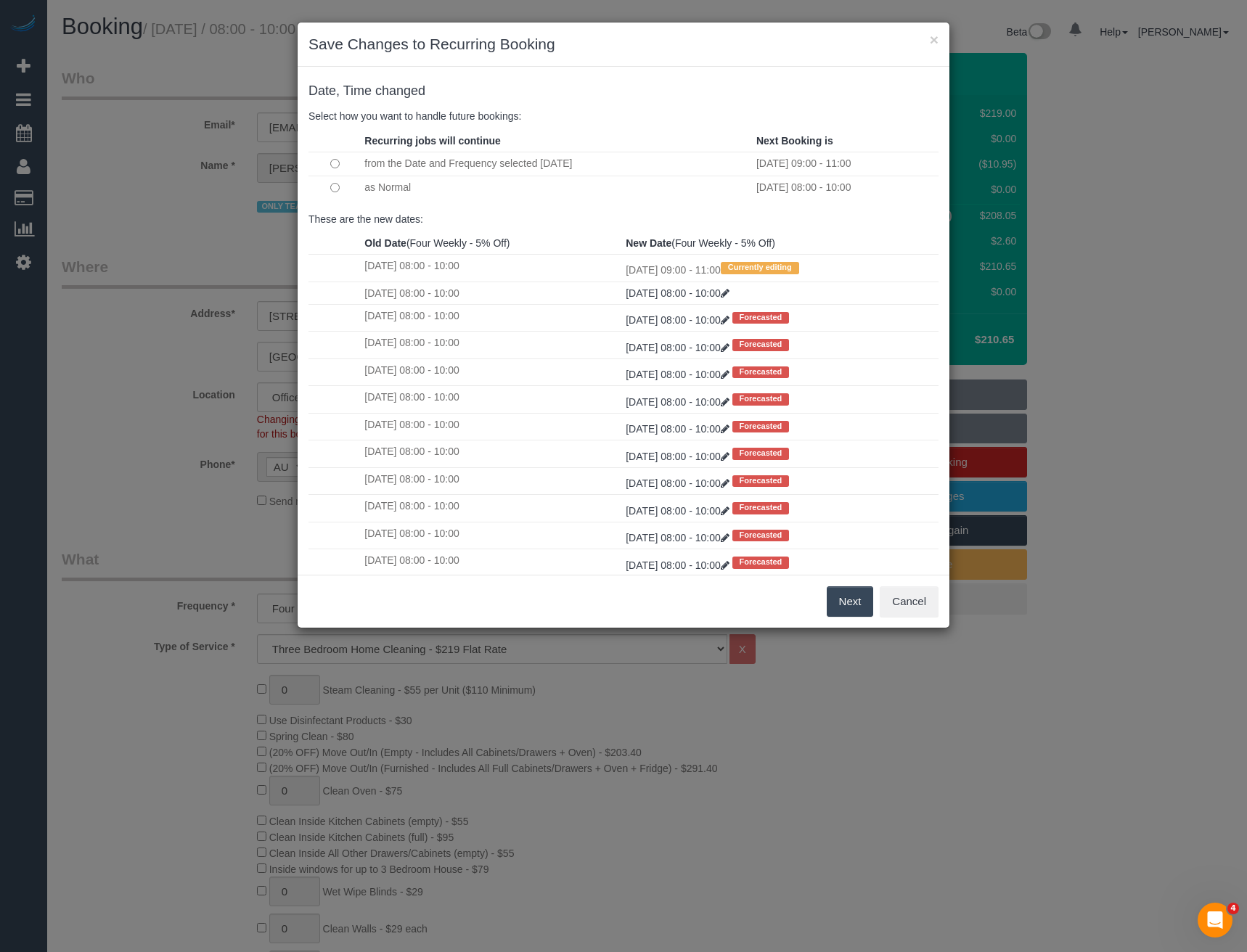
click at [848, 603] on button "Next" at bounding box center [851, 601] width 47 height 30
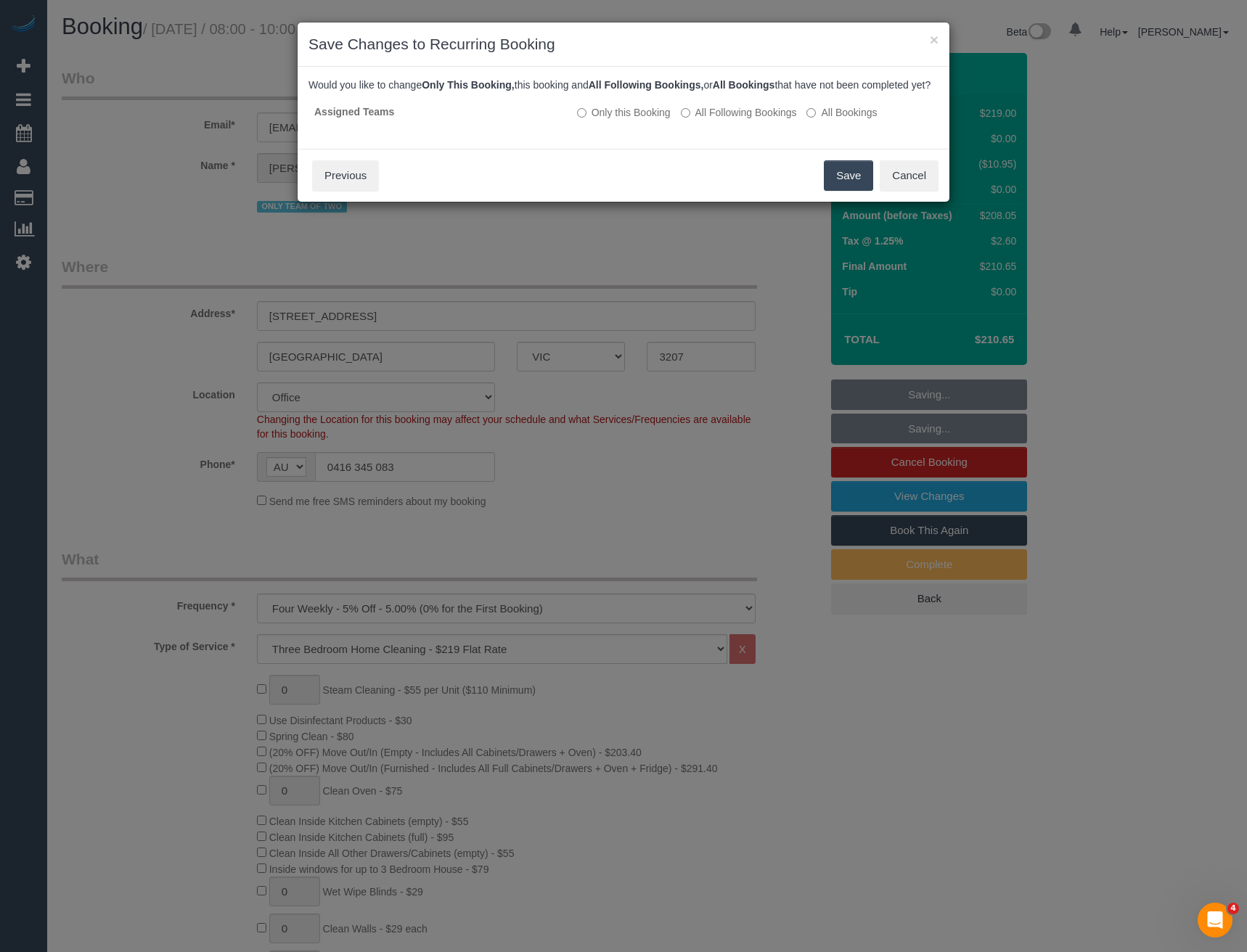
click at [849, 191] on button "Save" at bounding box center [848, 175] width 49 height 30
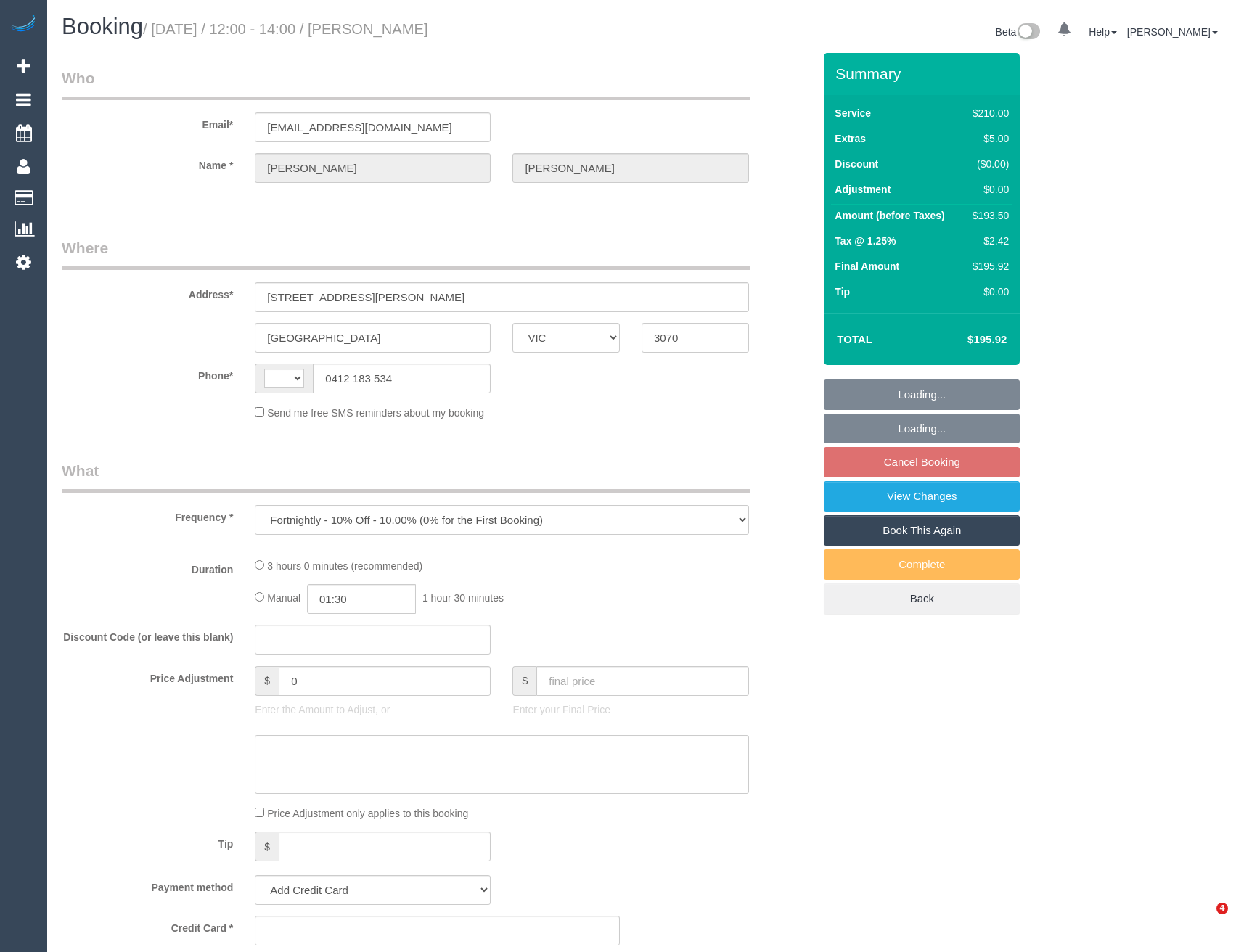
select select "VIC"
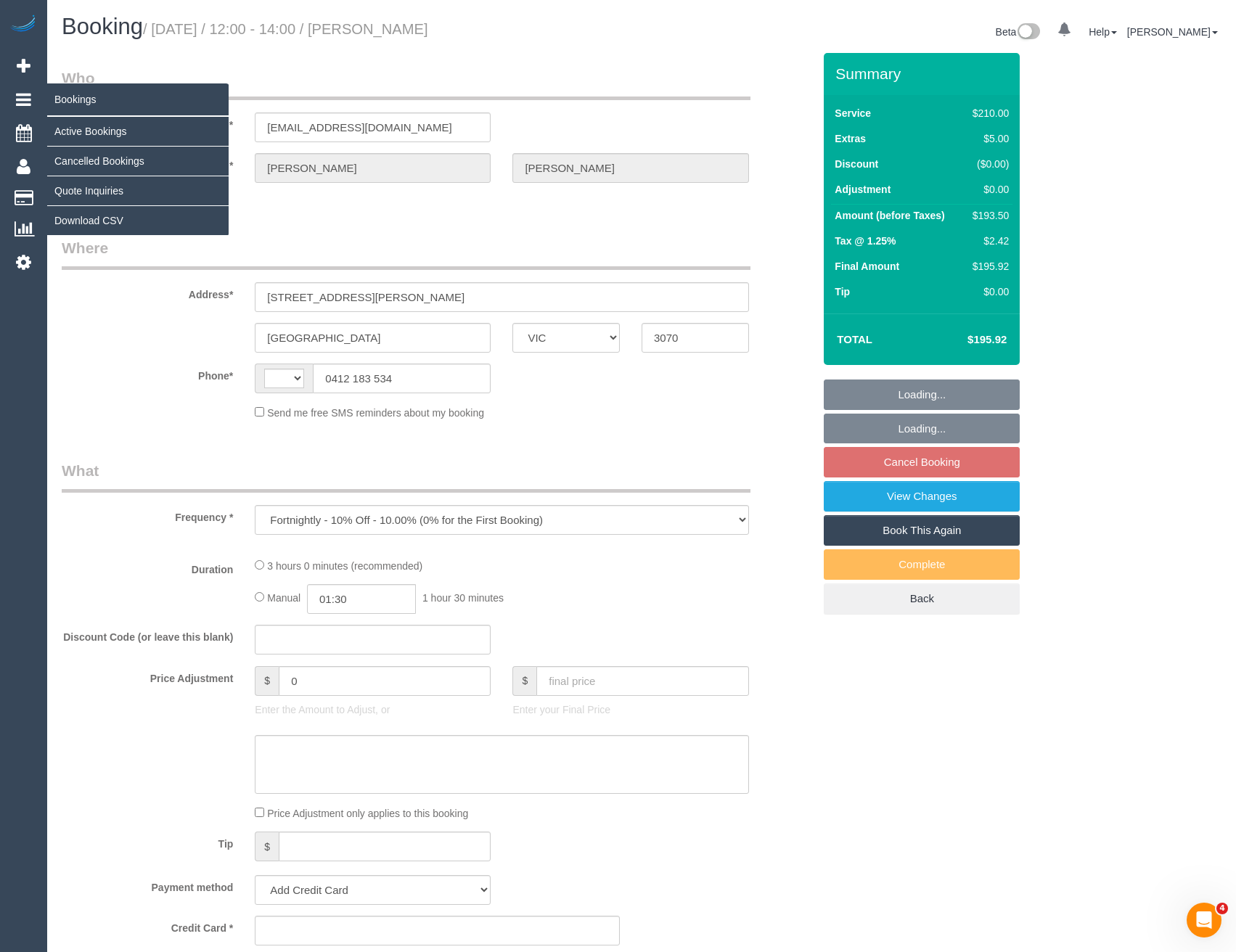
select select "string:AU"
select select "string:stripe-pm_1RnqSQ2GScqysDRVh71T4XX8"
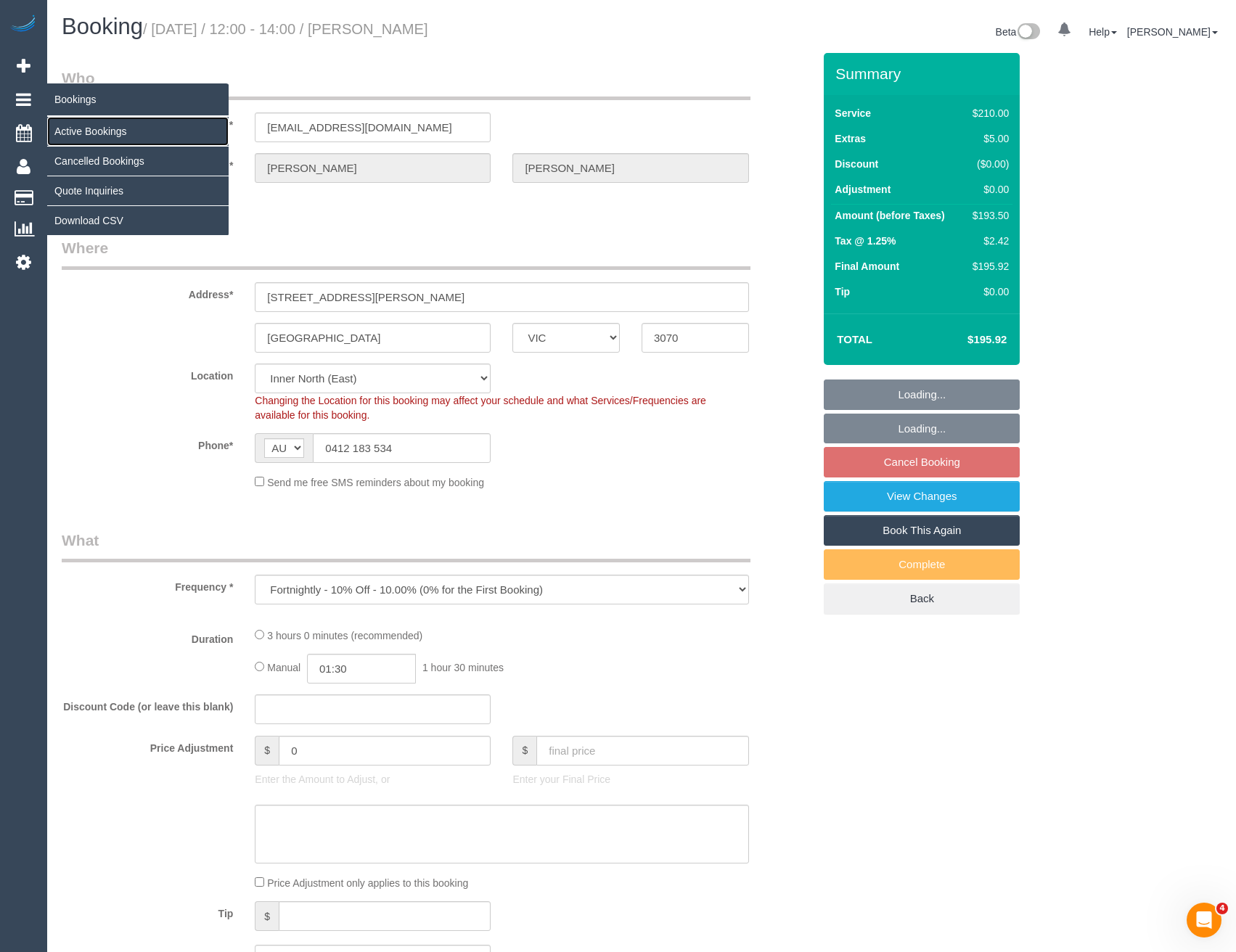
select select "object:872"
click at [84, 131] on link "Active Bookings" at bounding box center [138, 131] width 182 height 29
select select "180"
select select "number:27"
select select "number:14"
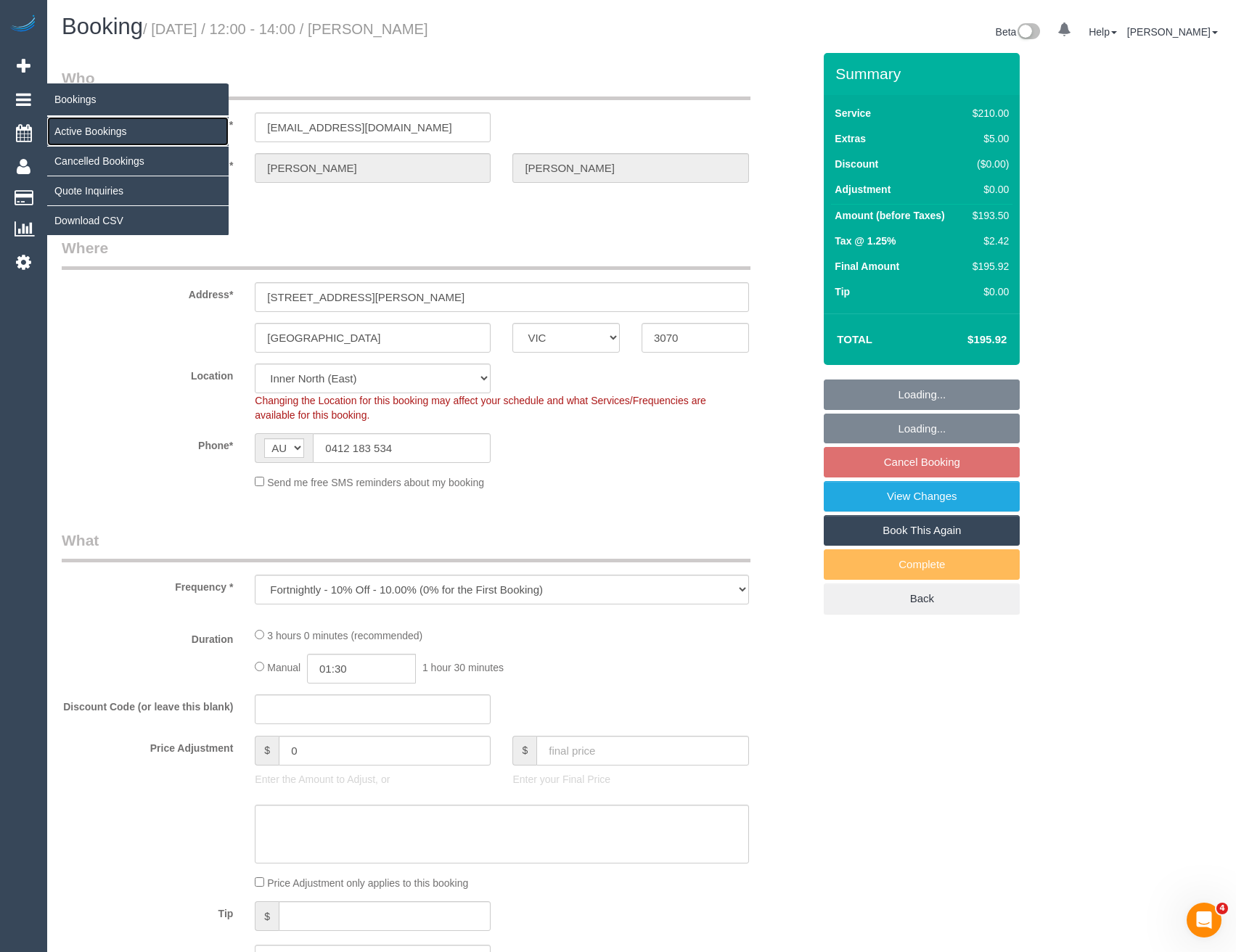
select select "number:19"
select select "number:36"
select select "number:34"
select select "number:11"
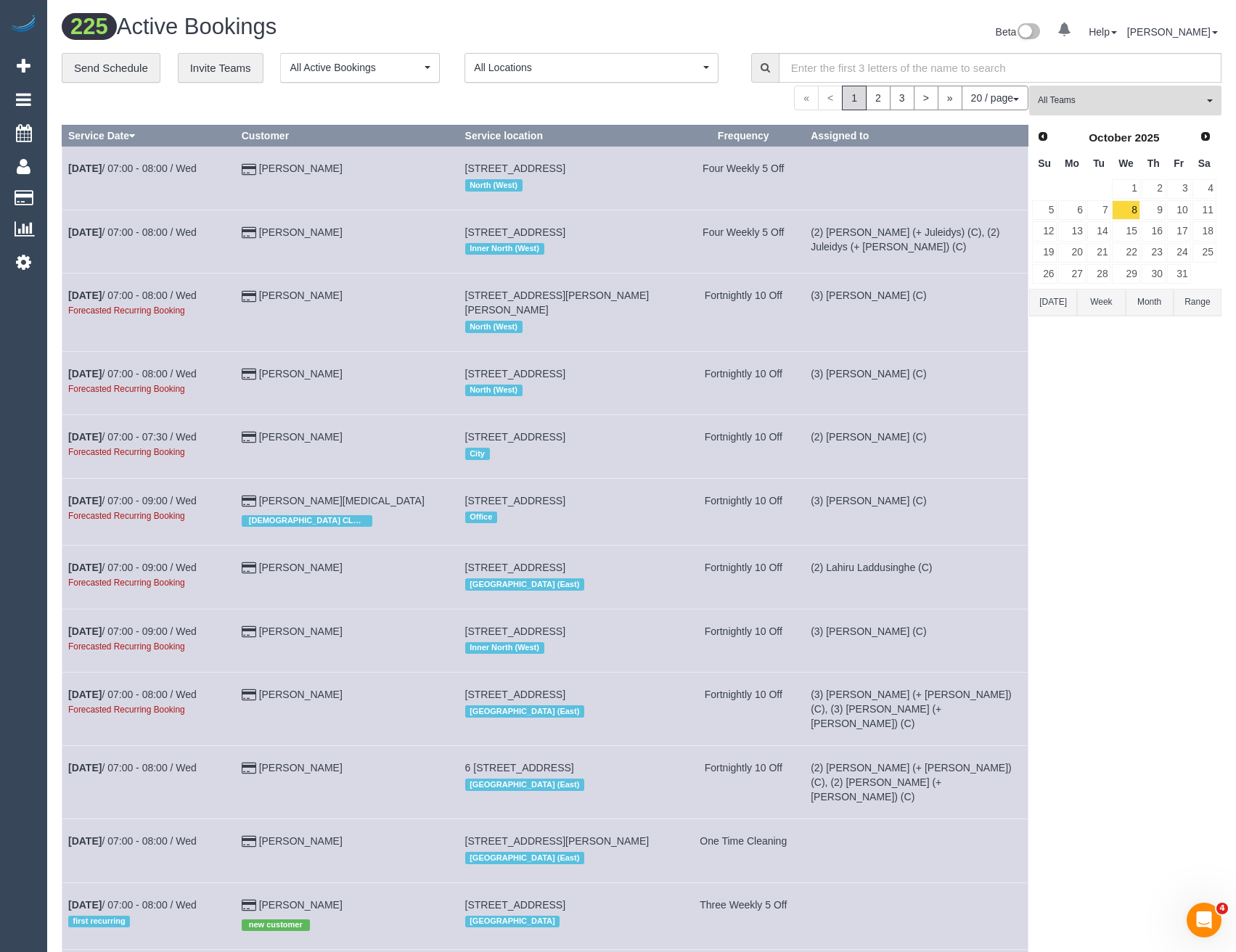
click at [1093, 99] on span "All Teams" at bounding box center [1120, 100] width 165 height 13
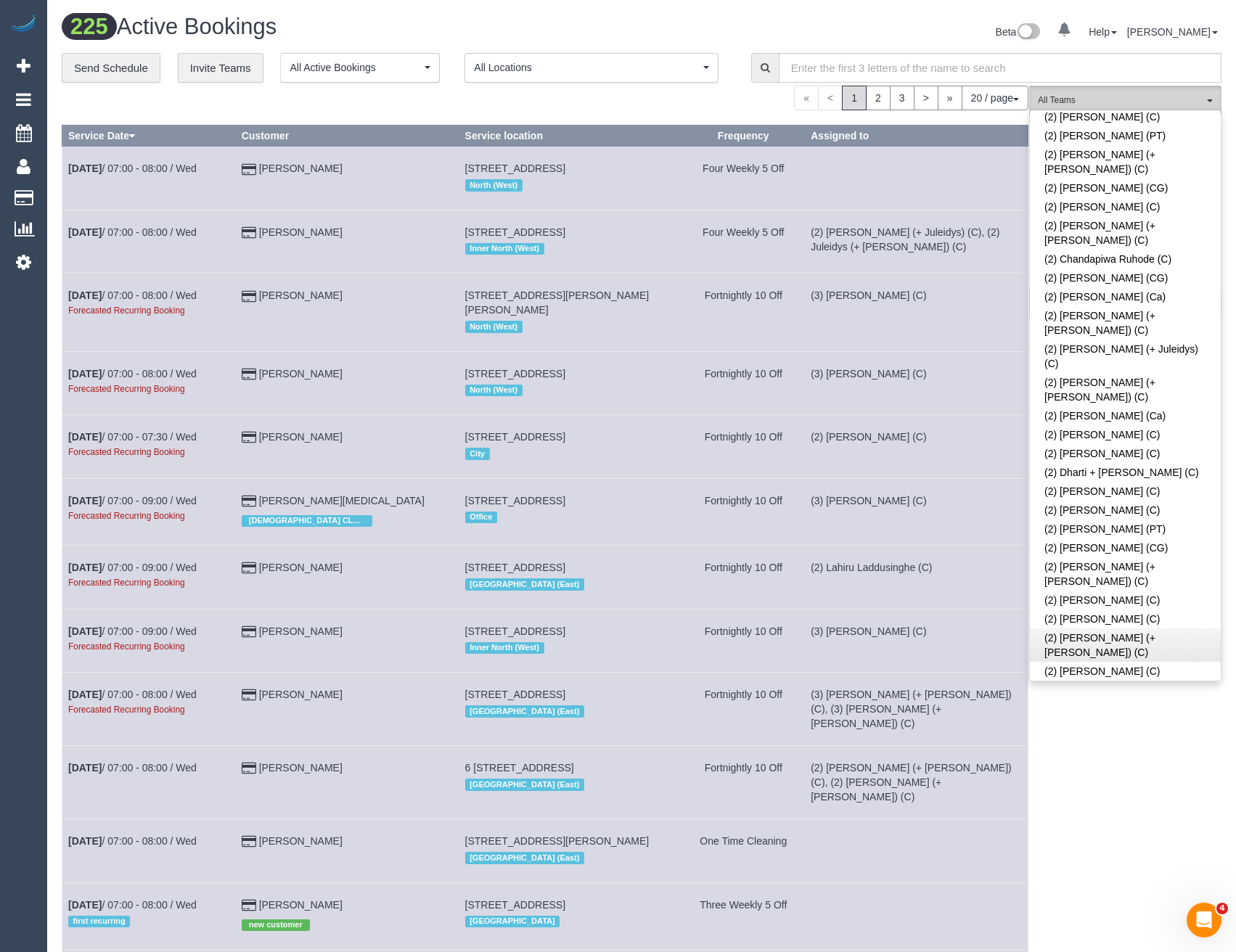
scroll to position [653, 0]
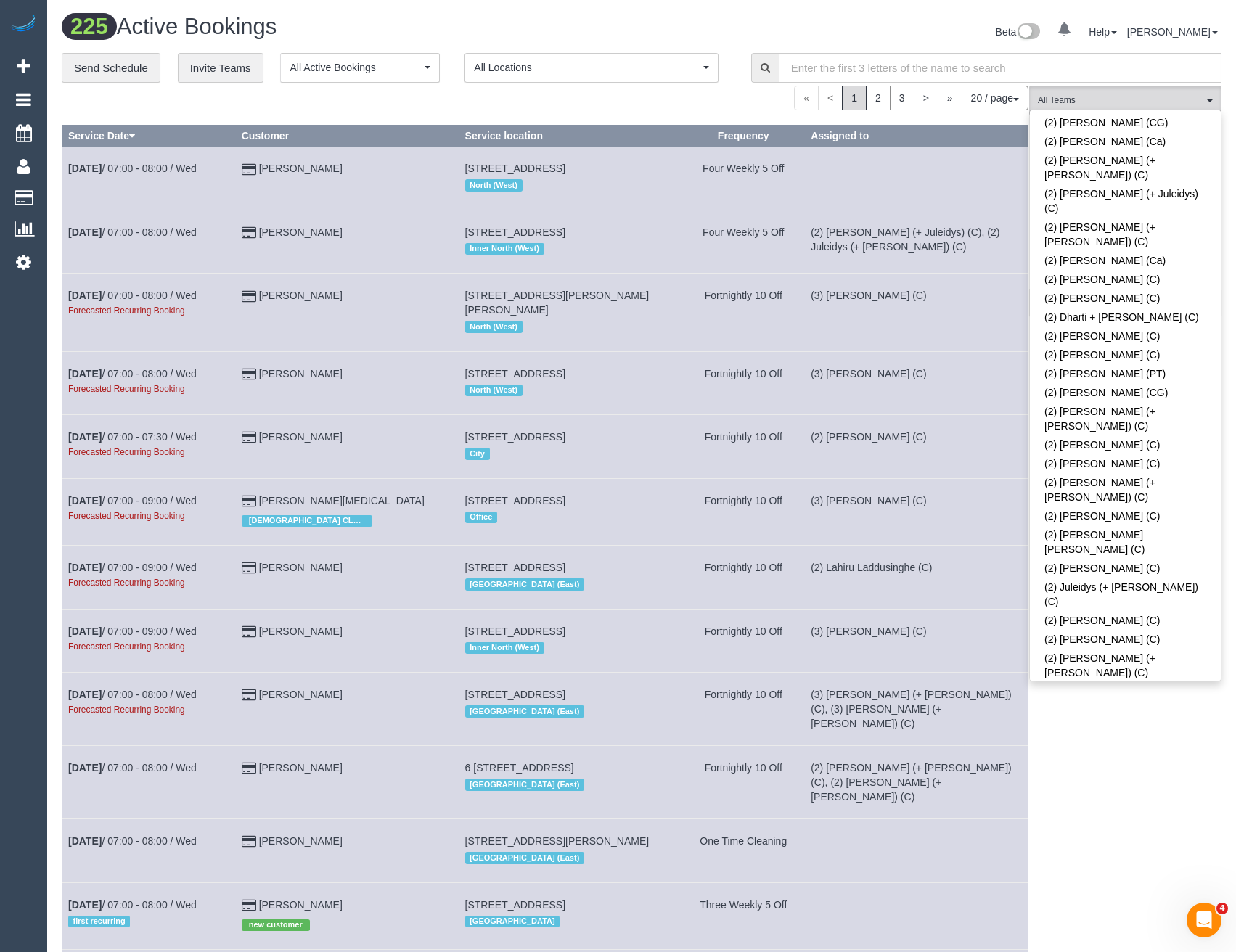
click at [1106, 682] on link "(2) Lahiru Laddusinghe (C)" at bounding box center [1125, 691] width 191 height 19
click at [1096, 771] on div "(2) Lahiru Laddusinghe (C) All Teams Remove Team Filters (0) Account - Tech (0)…" at bounding box center [1126, 799] width 192 height 1426
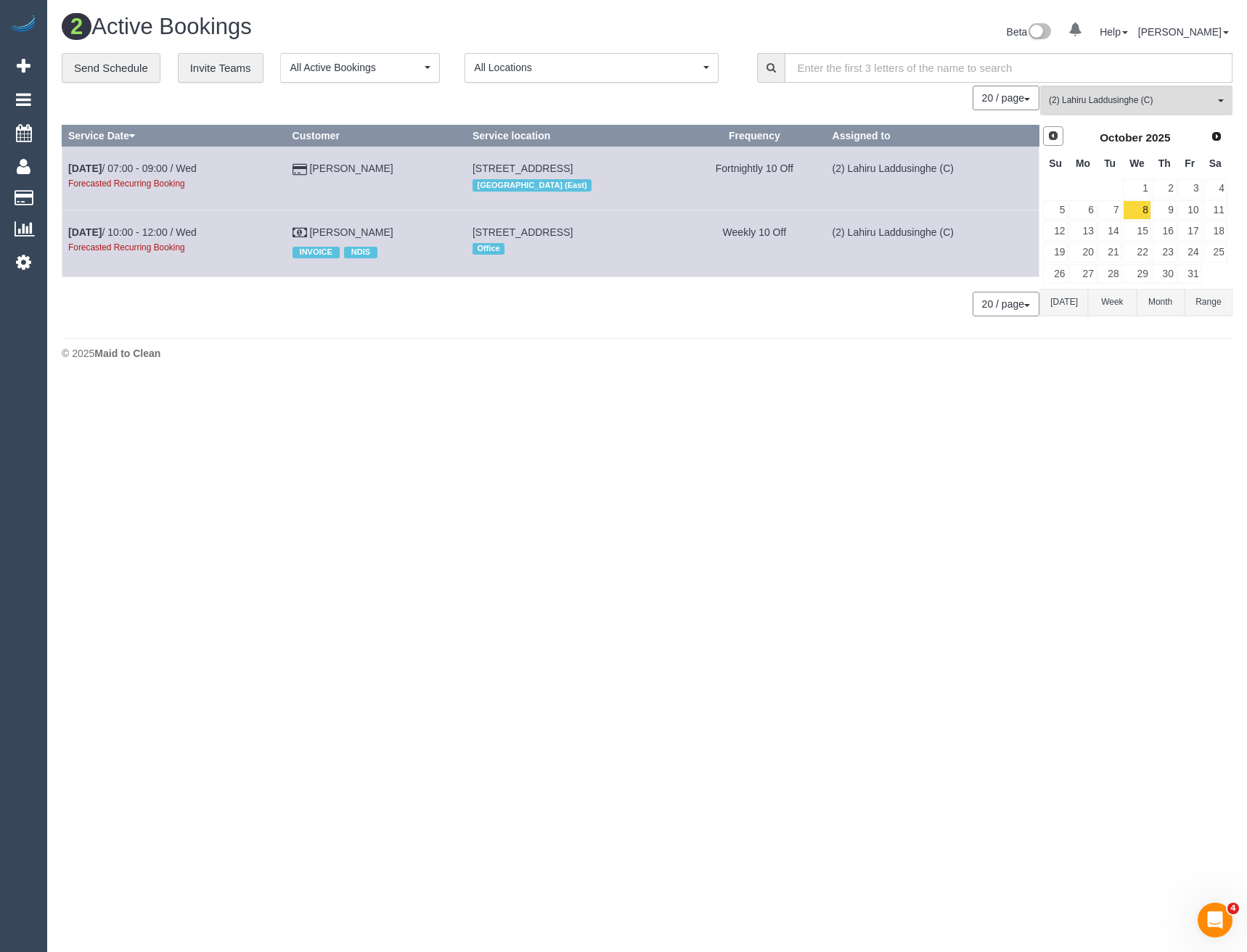
click at [1055, 133] on span "Prev" at bounding box center [1053, 135] width 12 height 12
click at [1135, 251] on link "24" at bounding box center [1137, 253] width 27 height 19
click at [1221, 140] on span "Next" at bounding box center [1217, 135] width 12 height 12
click at [1147, 190] on link "1" at bounding box center [1137, 189] width 27 height 19
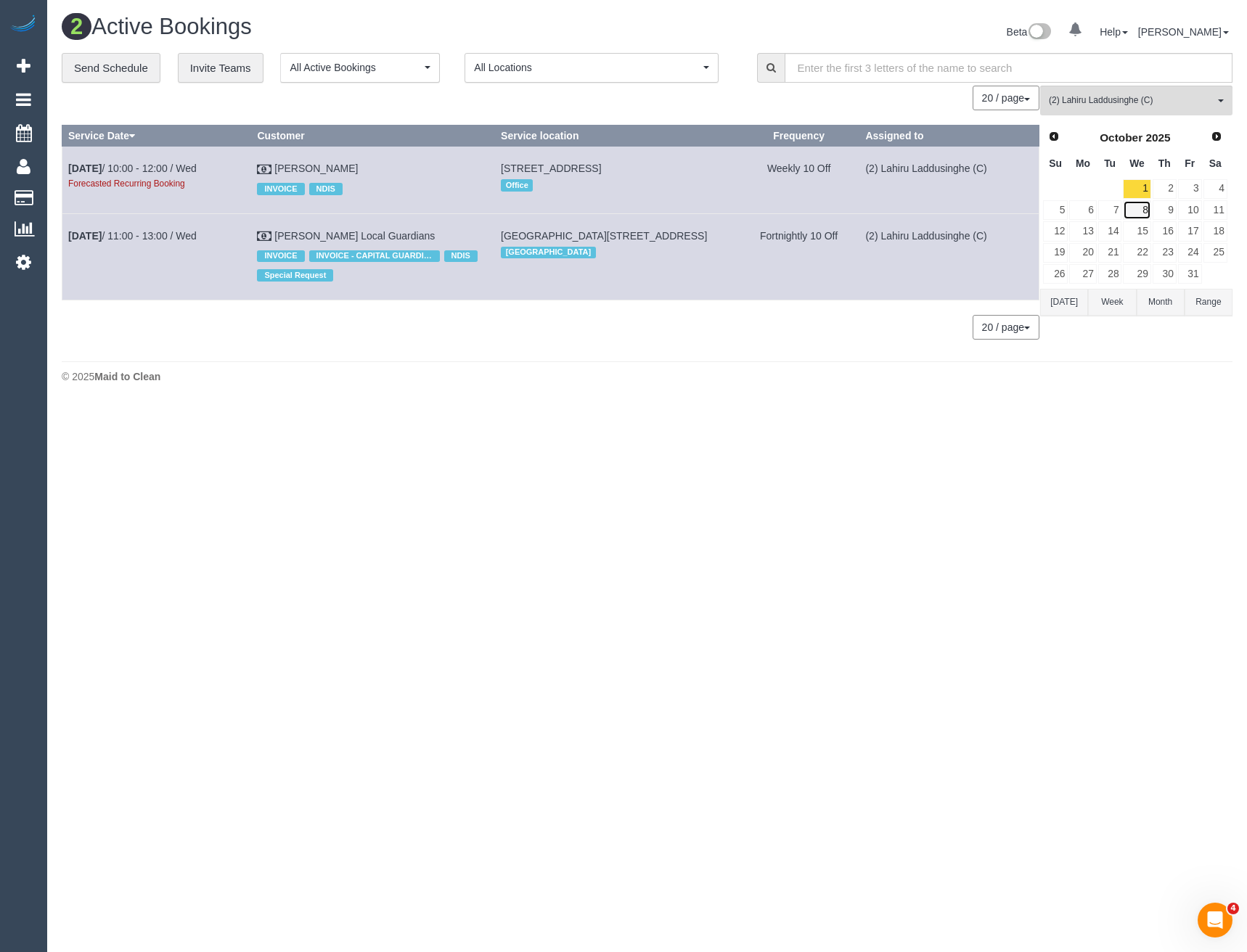
click at [1140, 215] on link "8" at bounding box center [1137, 210] width 27 height 19
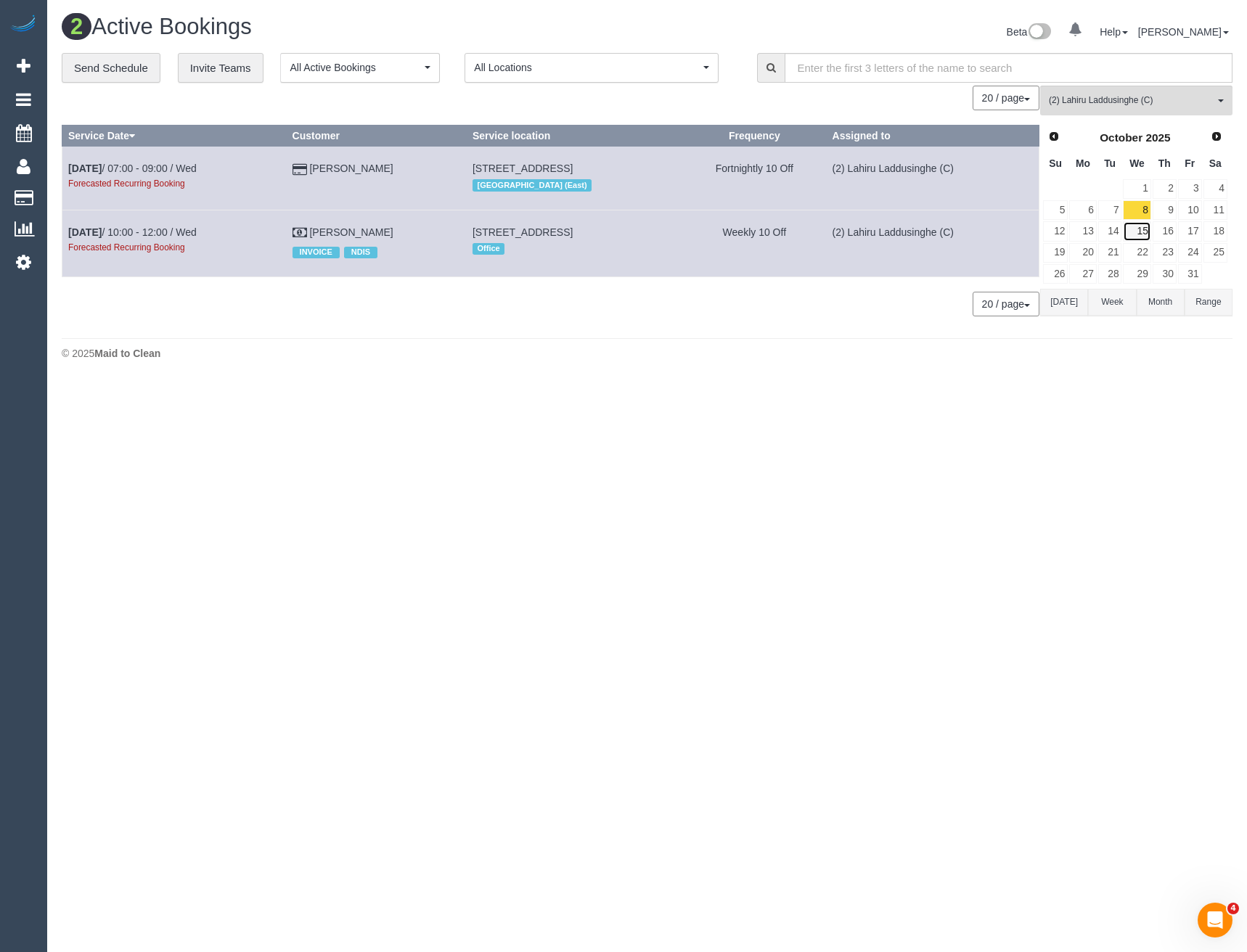
click at [1133, 233] on link "15" at bounding box center [1137, 231] width 27 height 19
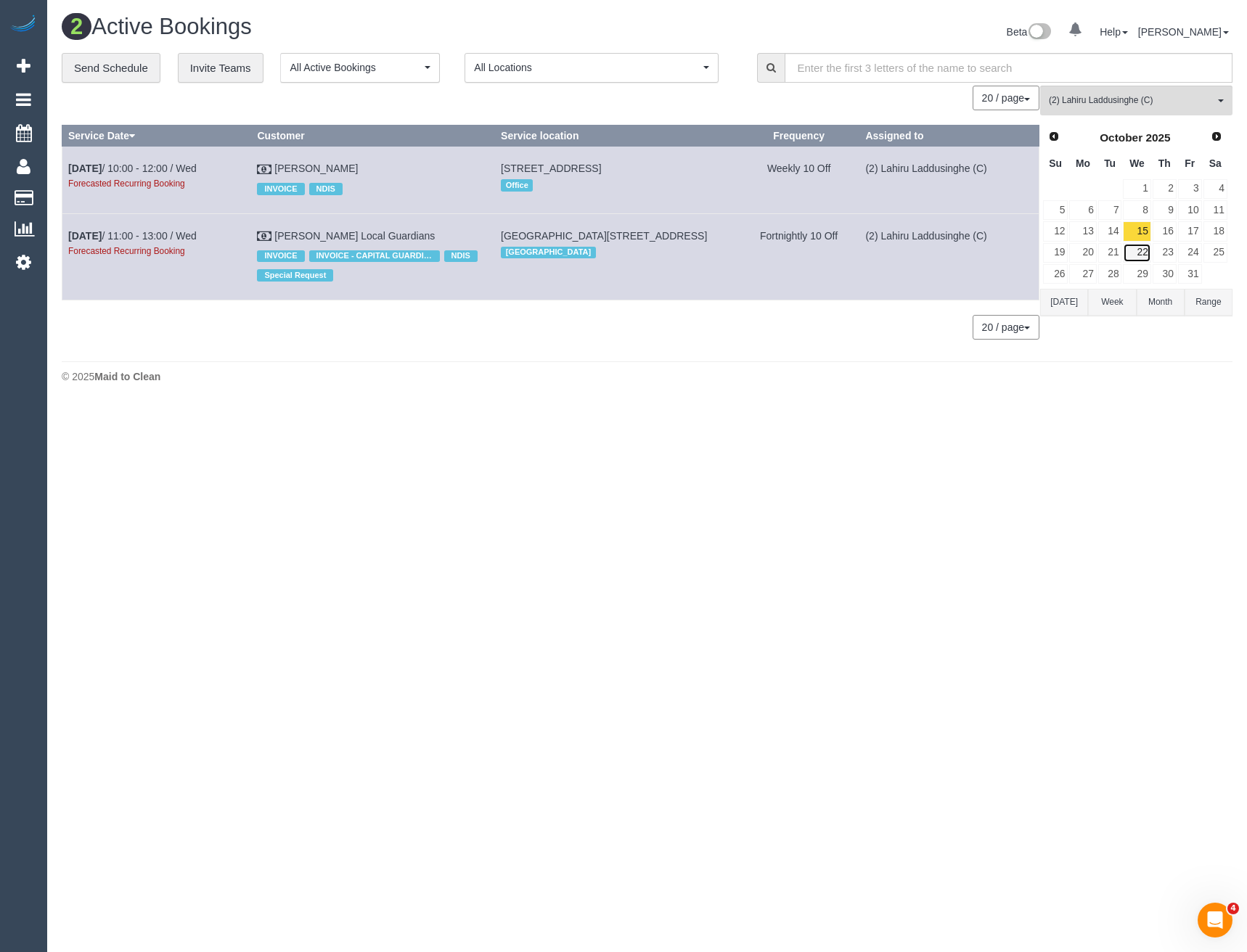
click at [1138, 253] on link "22" at bounding box center [1137, 253] width 27 height 19
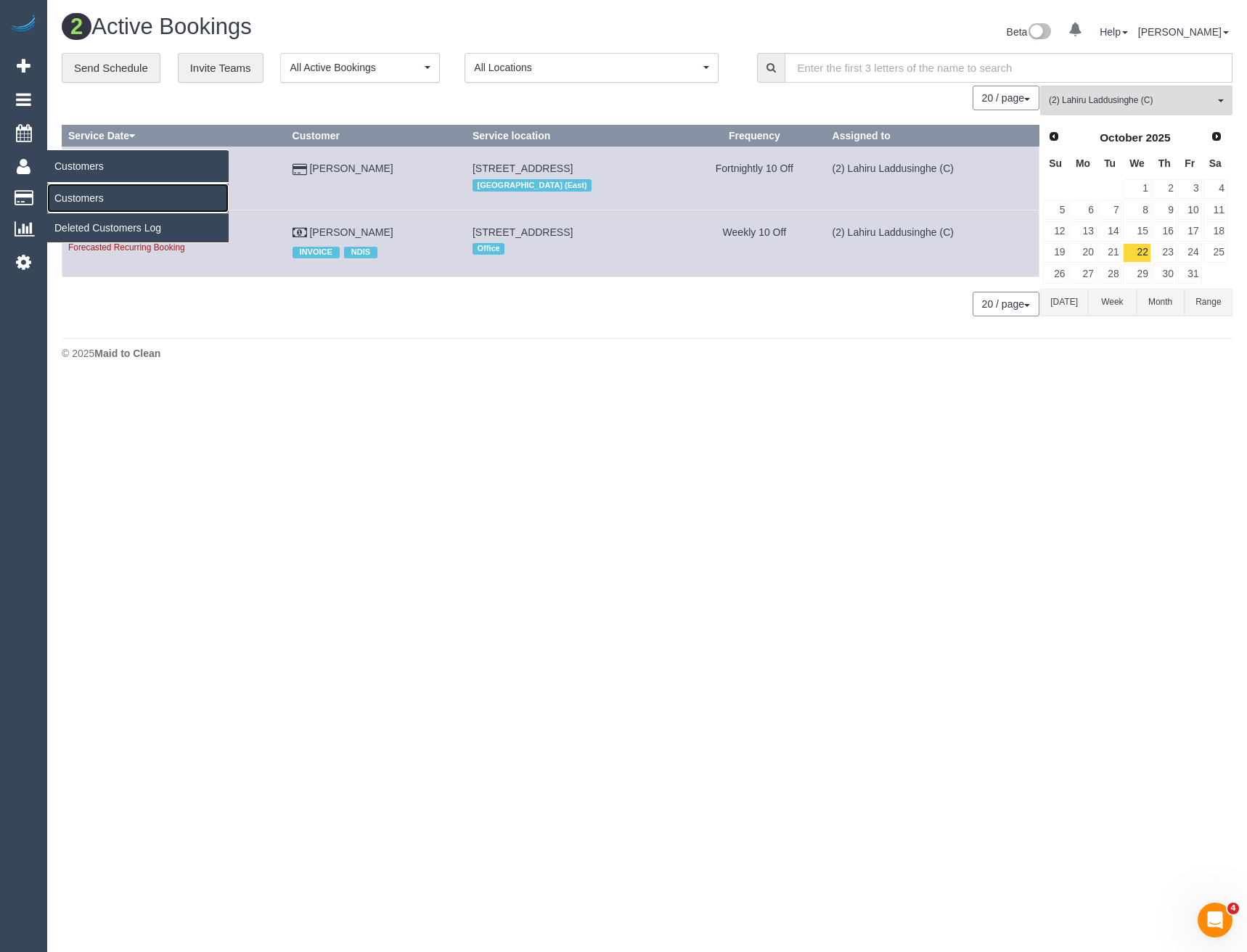
click at [79, 202] on link "Customers" at bounding box center [138, 198] width 182 height 29
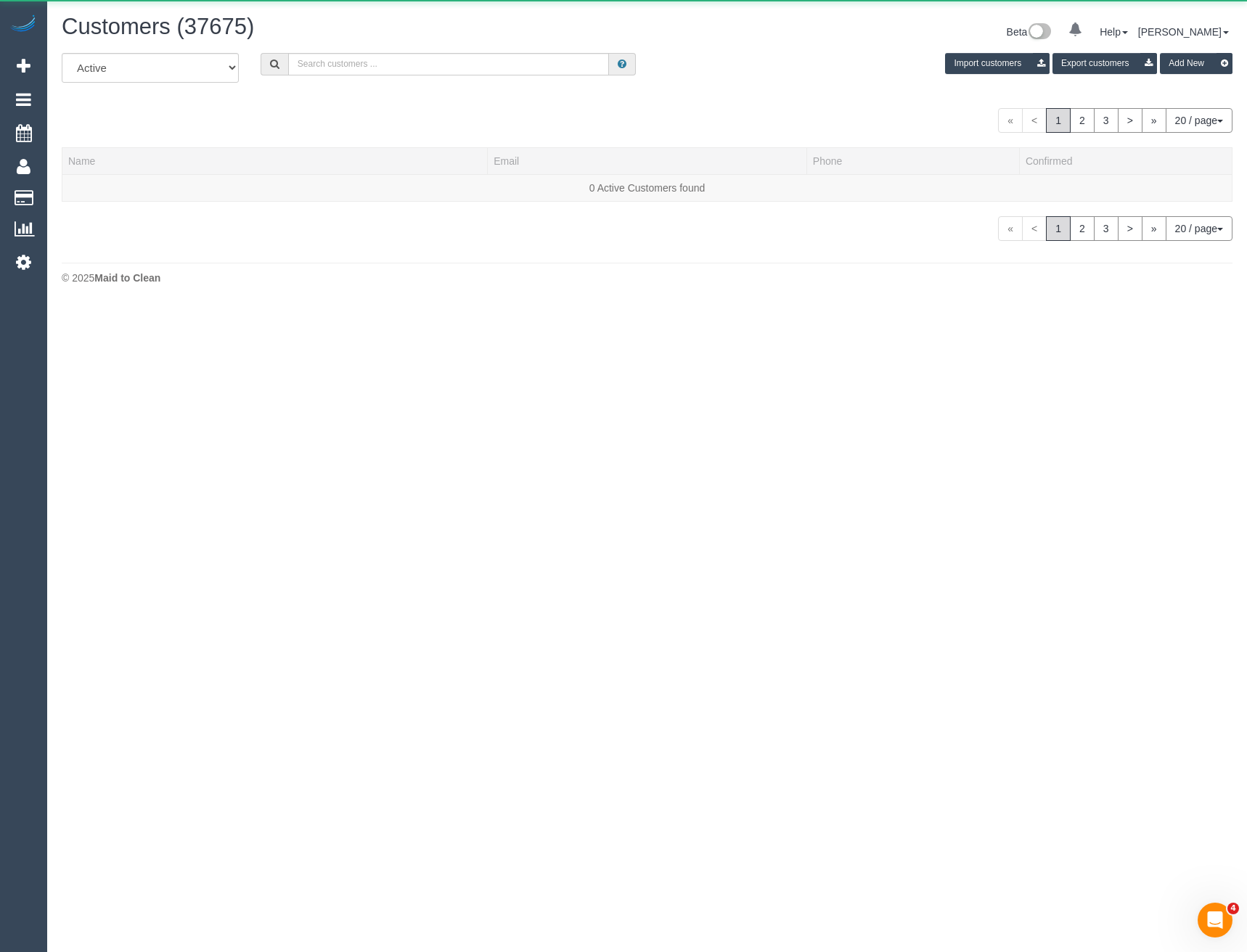
click at [380, 77] on div "All Active Archived Import customers Export customers Add New" at bounding box center [648, 73] width 1193 height 41
drag, startPoint x: 388, startPoint y: 65, endPoint x: 375, endPoint y: 63, distance: 13.2
click at [388, 65] on input "text" at bounding box center [449, 64] width 322 height 23
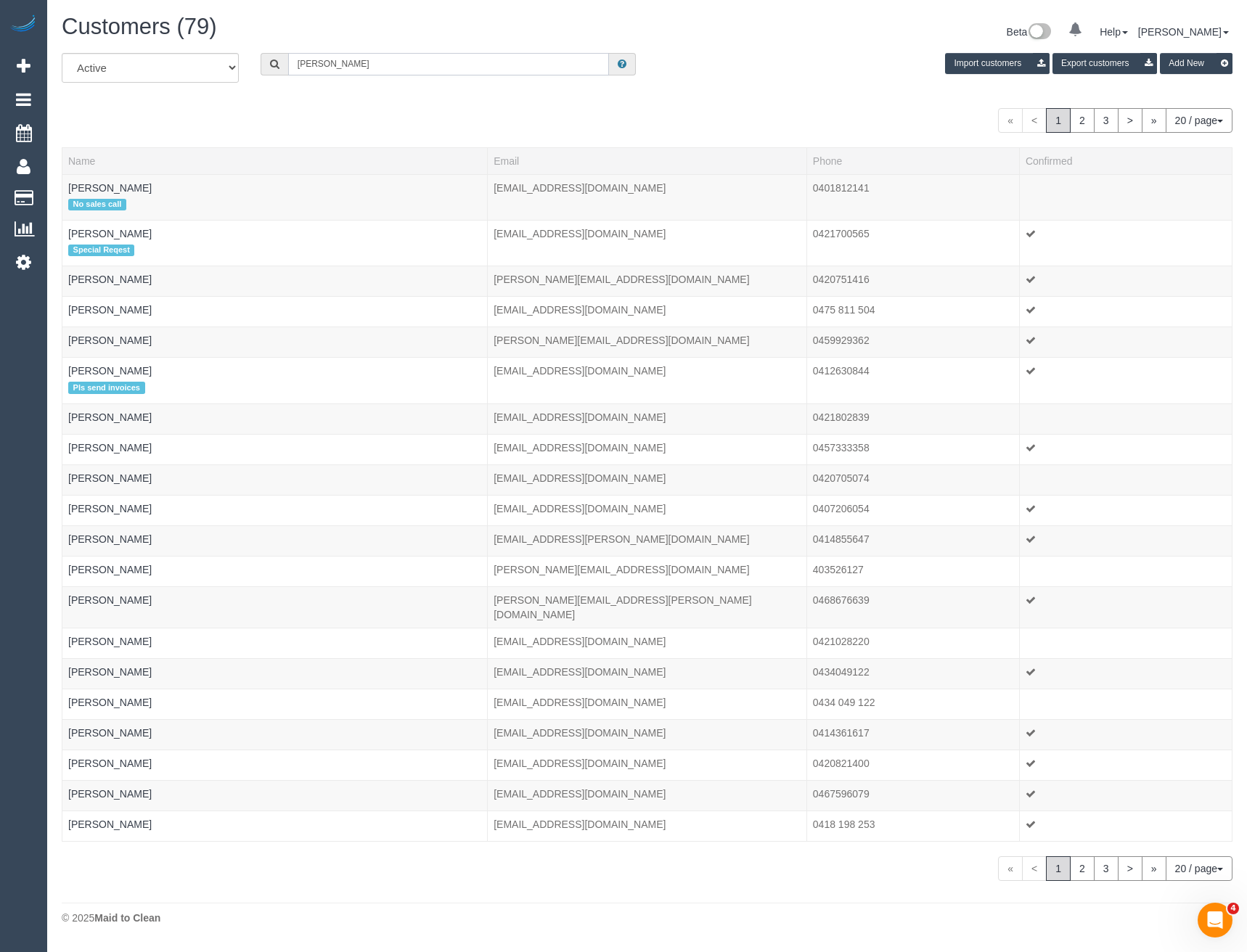
drag, startPoint x: 322, startPoint y: 65, endPoint x: 223, endPoint y: 73, distance: 99.3
click at [230, 77] on div "All Active Archived [PERSON_NAME] Import customers Export customers Add New" at bounding box center [648, 73] width 1193 height 41
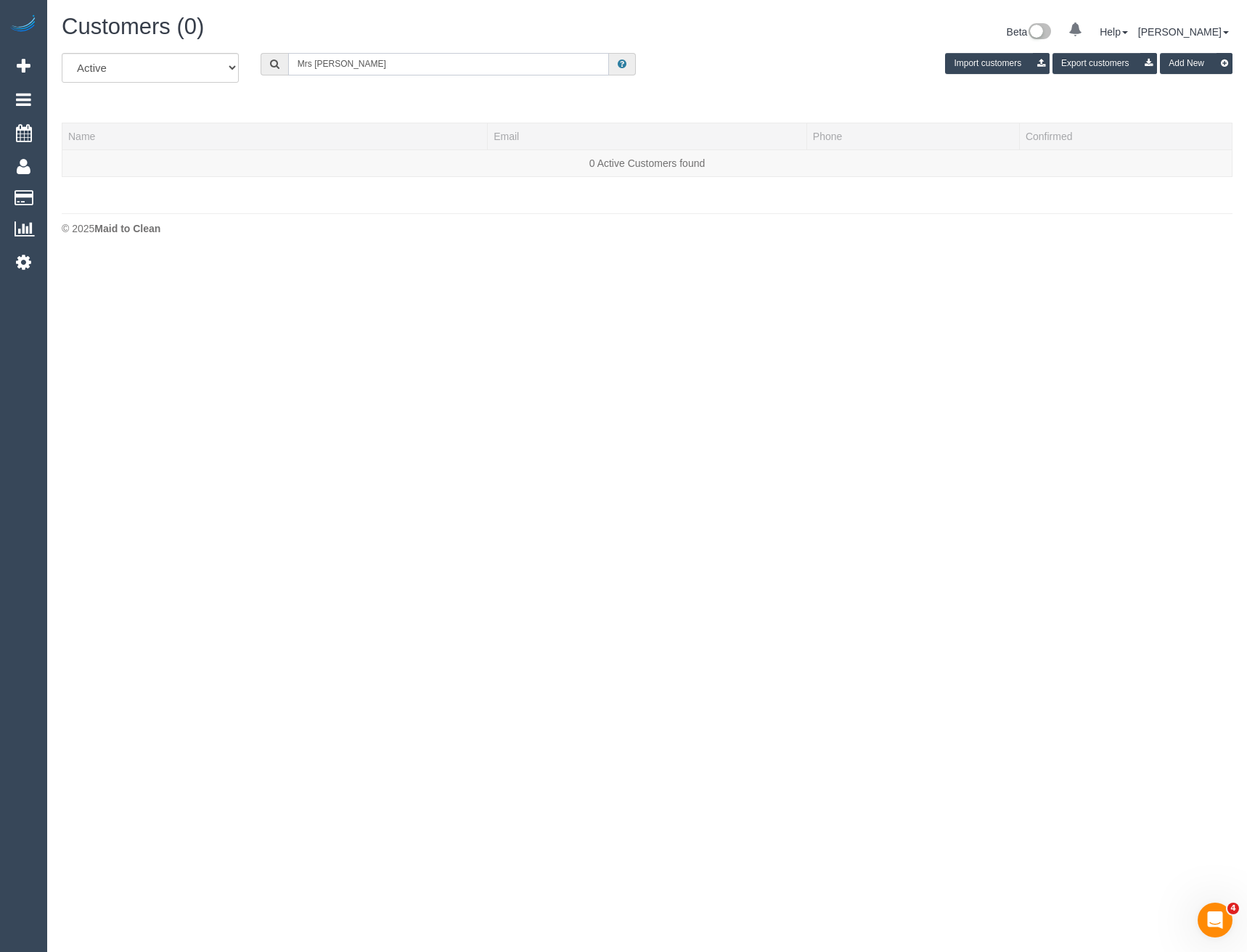
drag, startPoint x: 370, startPoint y: 64, endPoint x: 279, endPoint y: 56, distance: 91.4
click at [279, 57] on div "Mrs [PERSON_NAME]" at bounding box center [449, 64] width 376 height 23
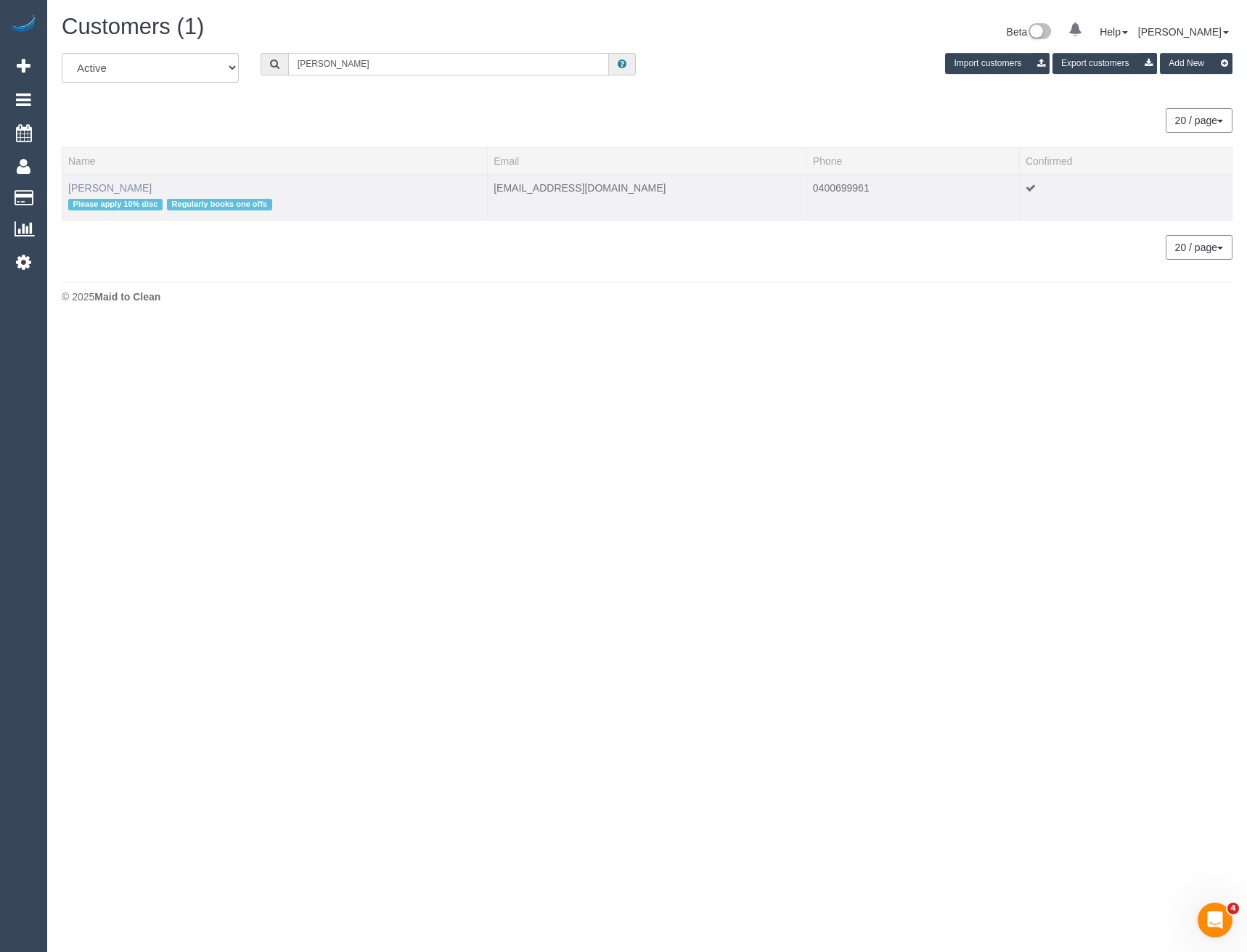
type input "[PERSON_NAME]"
click at [104, 186] on link "[PERSON_NAME]" at bounding box center [110, 188] width 84 height 12
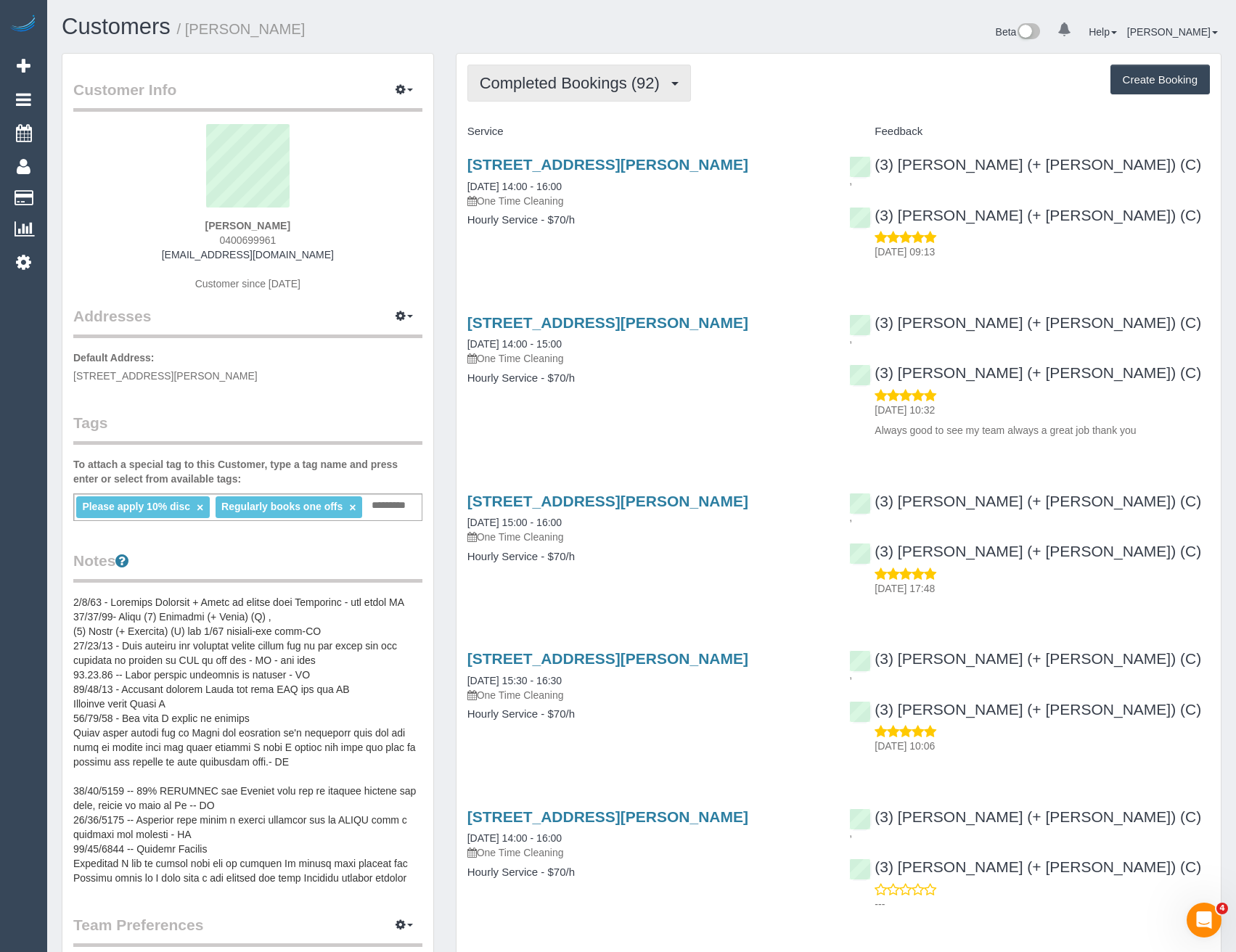
click at [604, 93] on button "Completed Bookings (92)" at bounding box center [579, 83] width 223 height 37
click at [689, 253] on div "[STREET_ADDRESS][PERSON_NAME] [DATE] 14:00 - 16:00 One Time Cleaning Hourly Ser…" at bounding box center [648, 200] width 382 height 112
click at [1155, 78] on button "Create Booking" at bounding box center [1160, 79] width 99 height 30
select select "VIC"
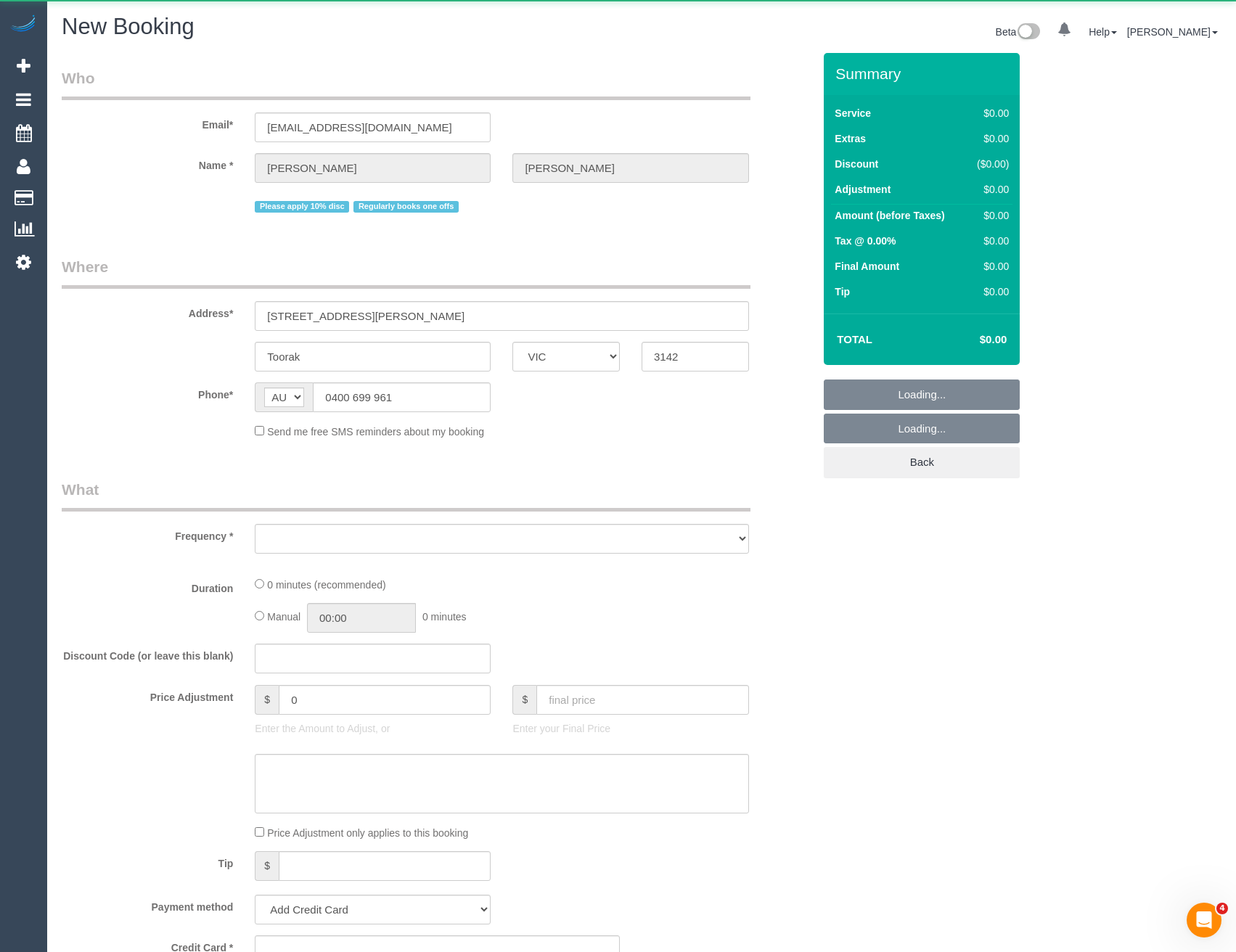
select select "object:4798"
select select "string:stripe-pm_1RHbqm2GScqysDRV7qzlD5uH"
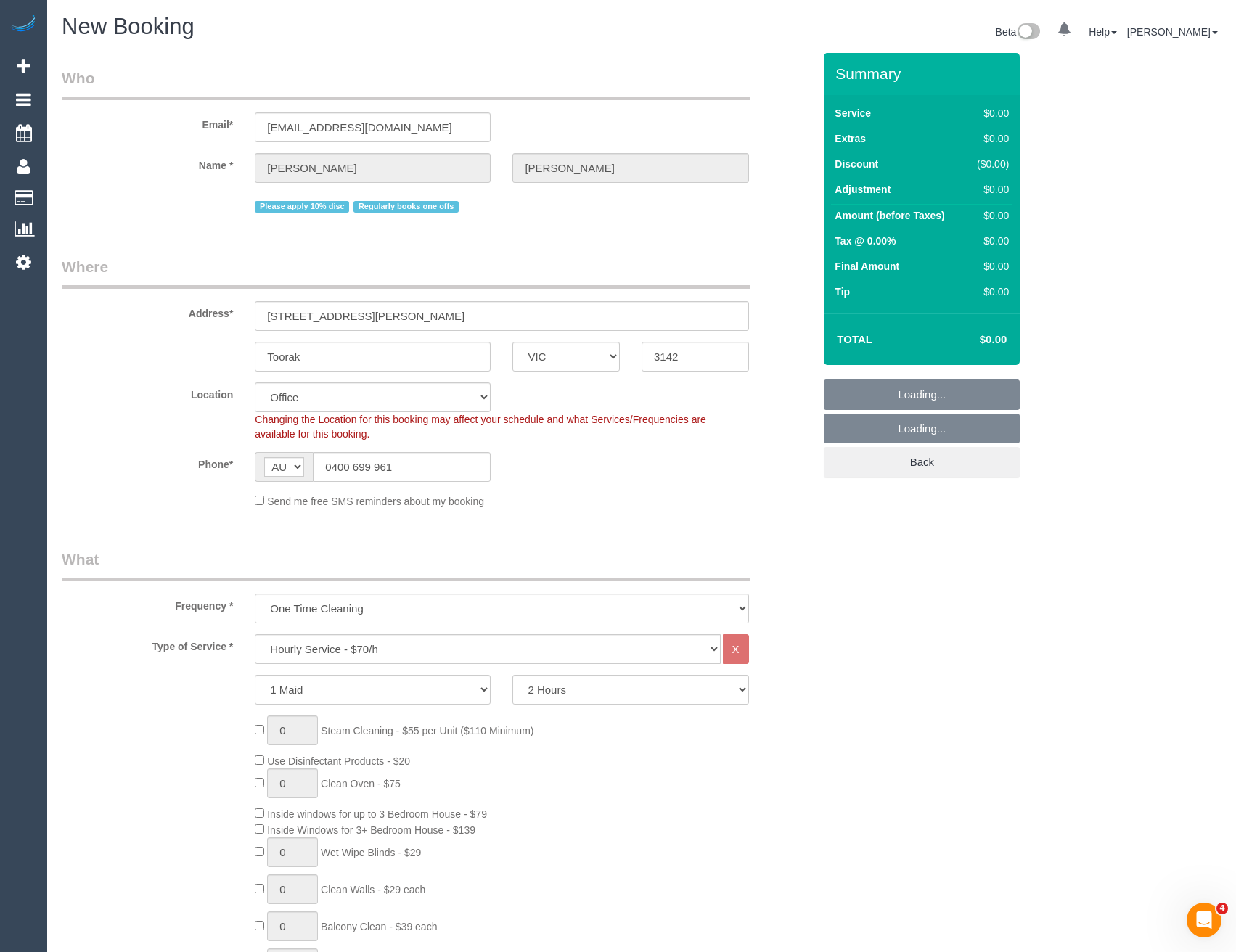
select select "object:6275"
select select "55"
select select "object:6280"
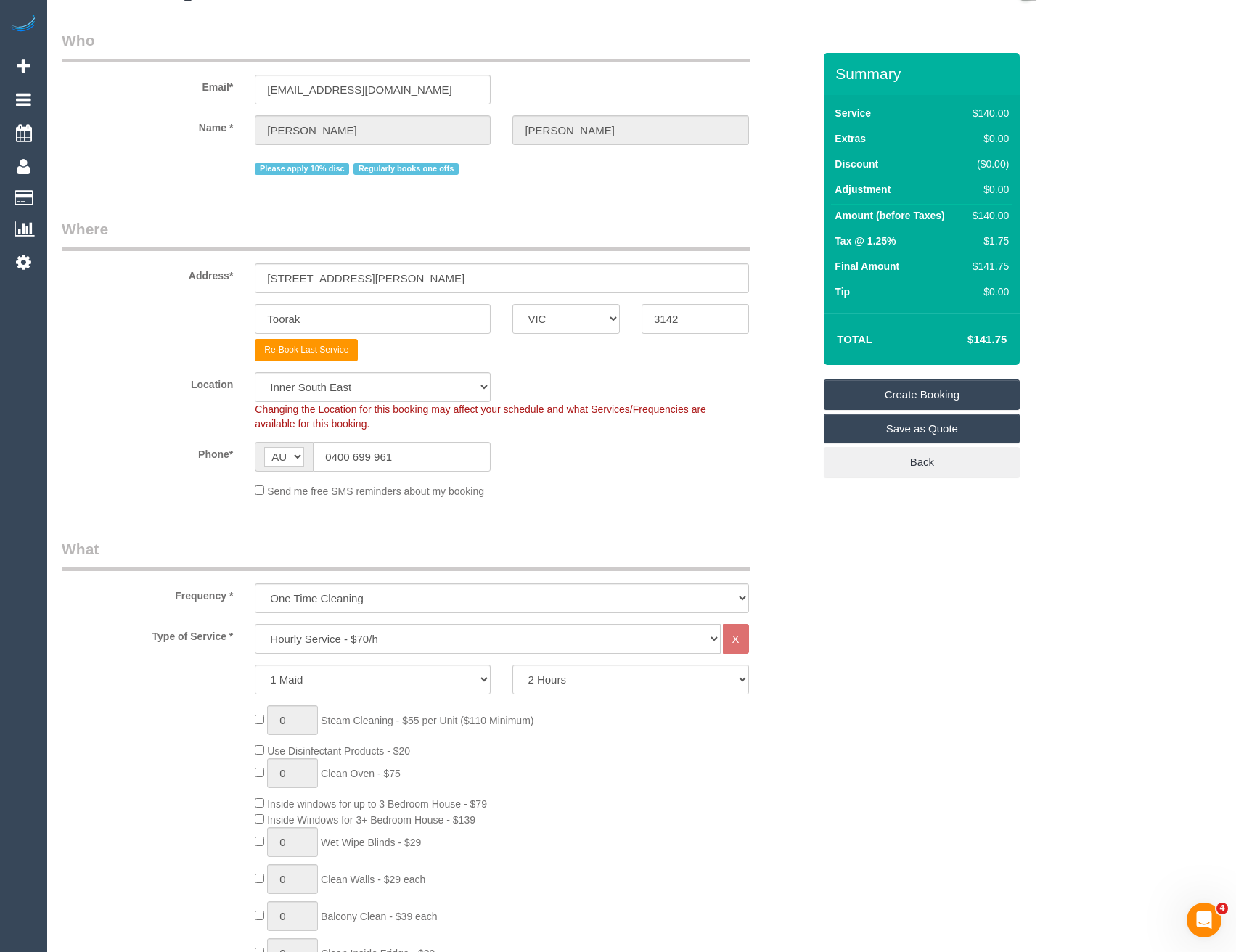
scroll to position [73, 0]
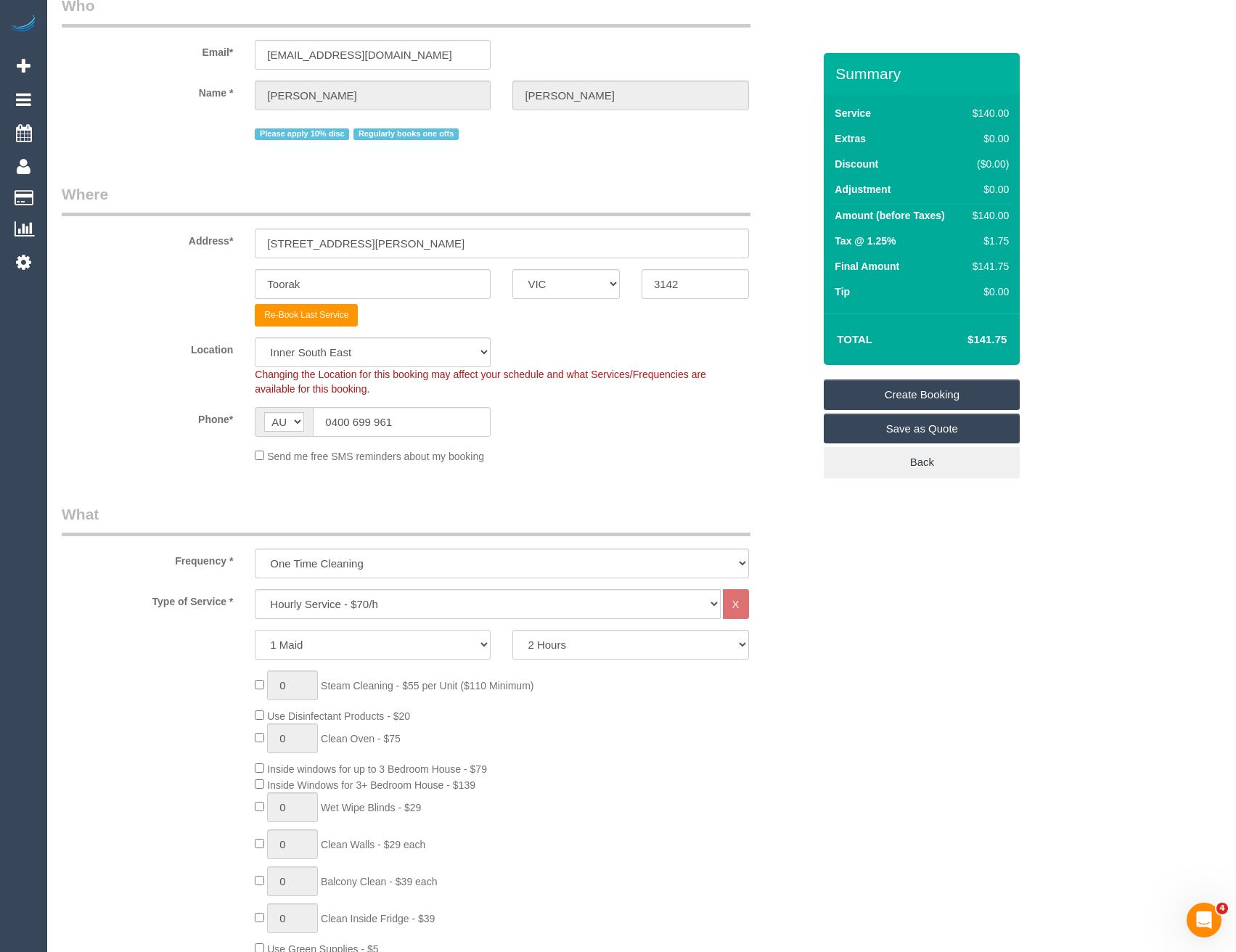
click at [413, 643] on select "1 Maid 2 Maids" at bounding box center [372, 645] width 236 height 30
select select "2"
click at [254, 630] on select "1 Maid 2 Maids" at bounding box center [372, 645] width 236 height 30
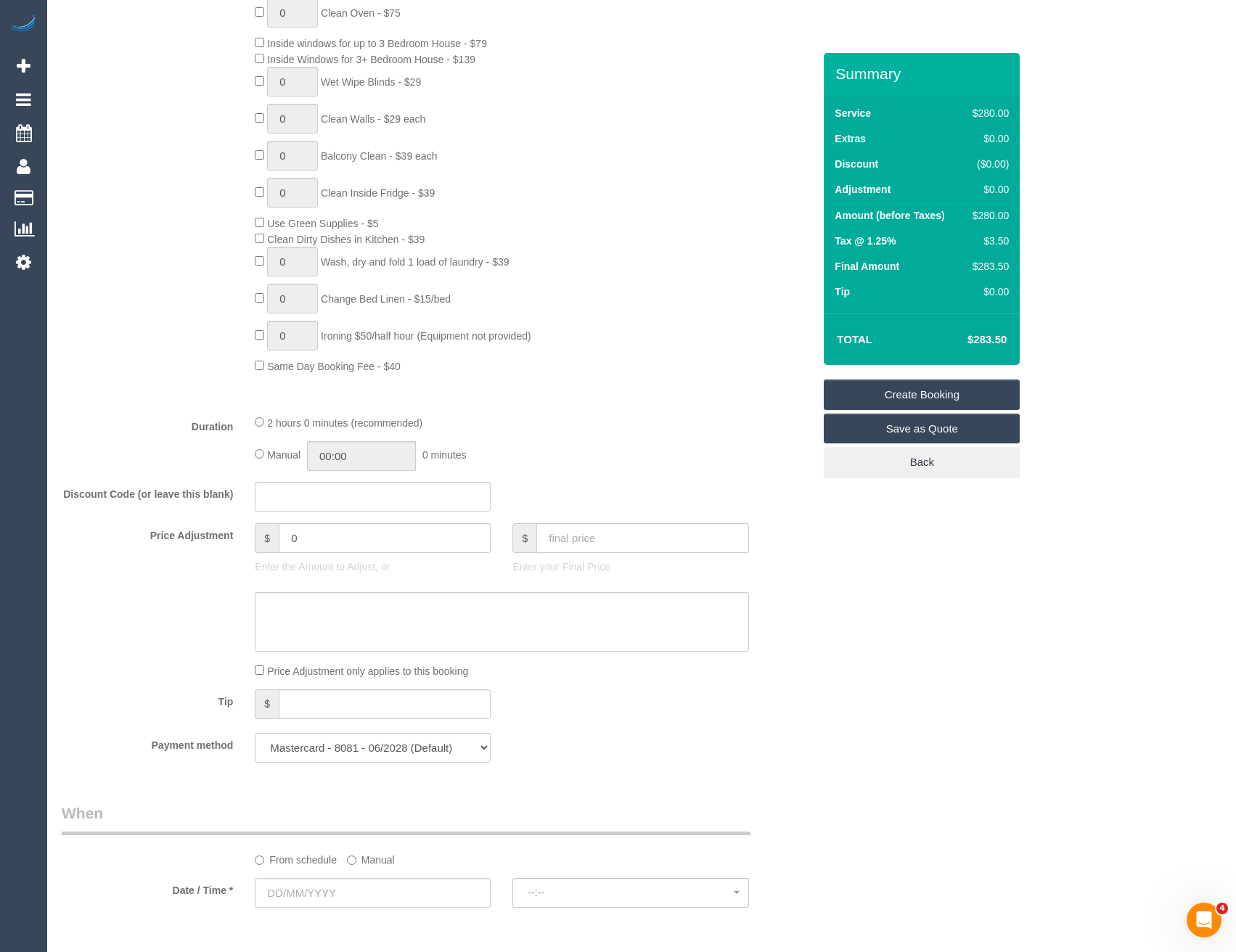
scroll to position [1016, 0]
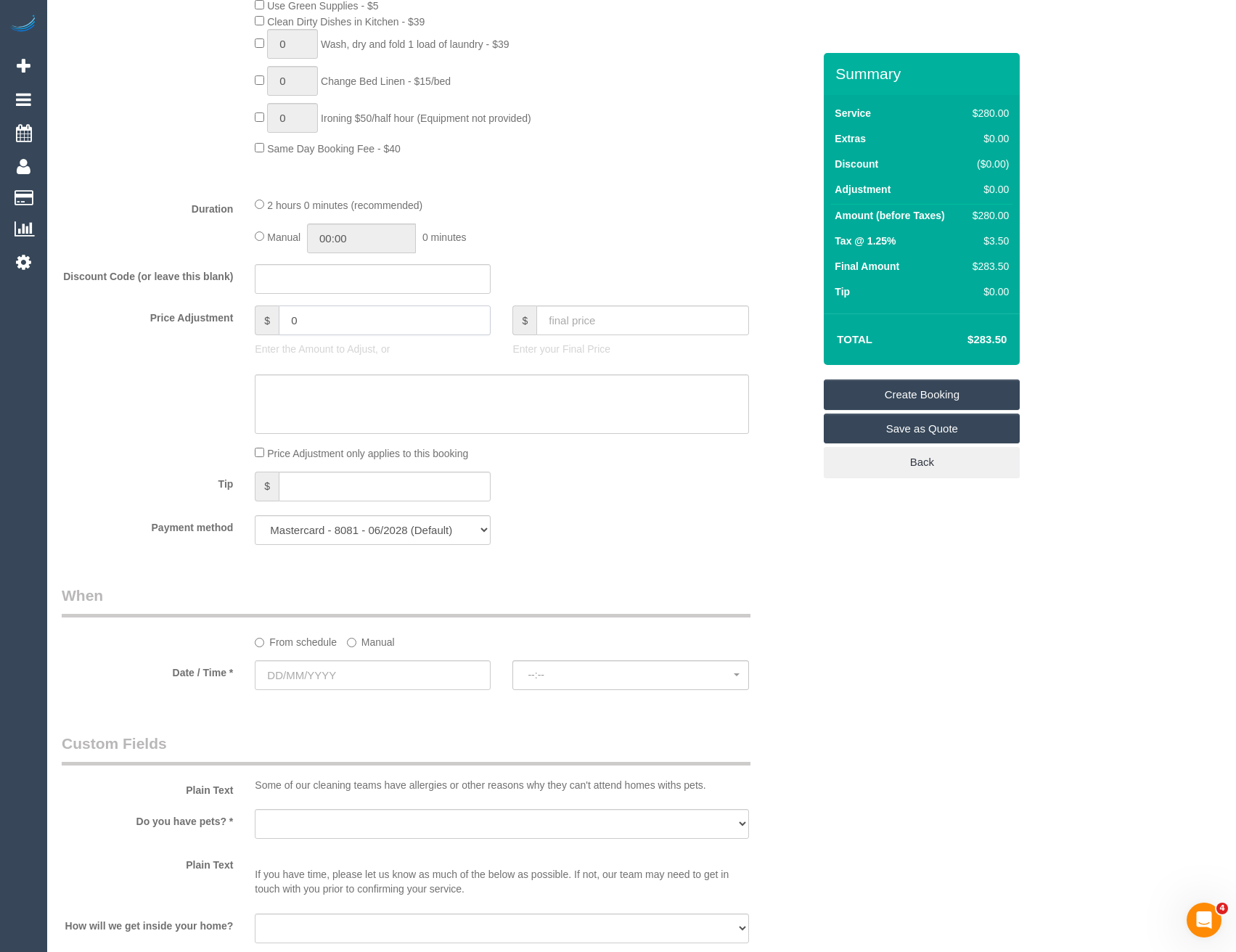
drag, startPoint x: 315, startPoint y: 322, endPoint x: 240, endPoint y: 335, distance: 76.1
click at [240, 335] on div "Price Adjustment $ 0 Enter the Amount to Adjust, or $ Enter your Final Price" at bounding box center [438, 335] width 774 height 58
type input "-28"
click at [307, 376] on textarea at bounding box center [501, 404] width 493 height 59
click at [326, 387] on textarea at bounding box center [501, 404] width 493 height 59
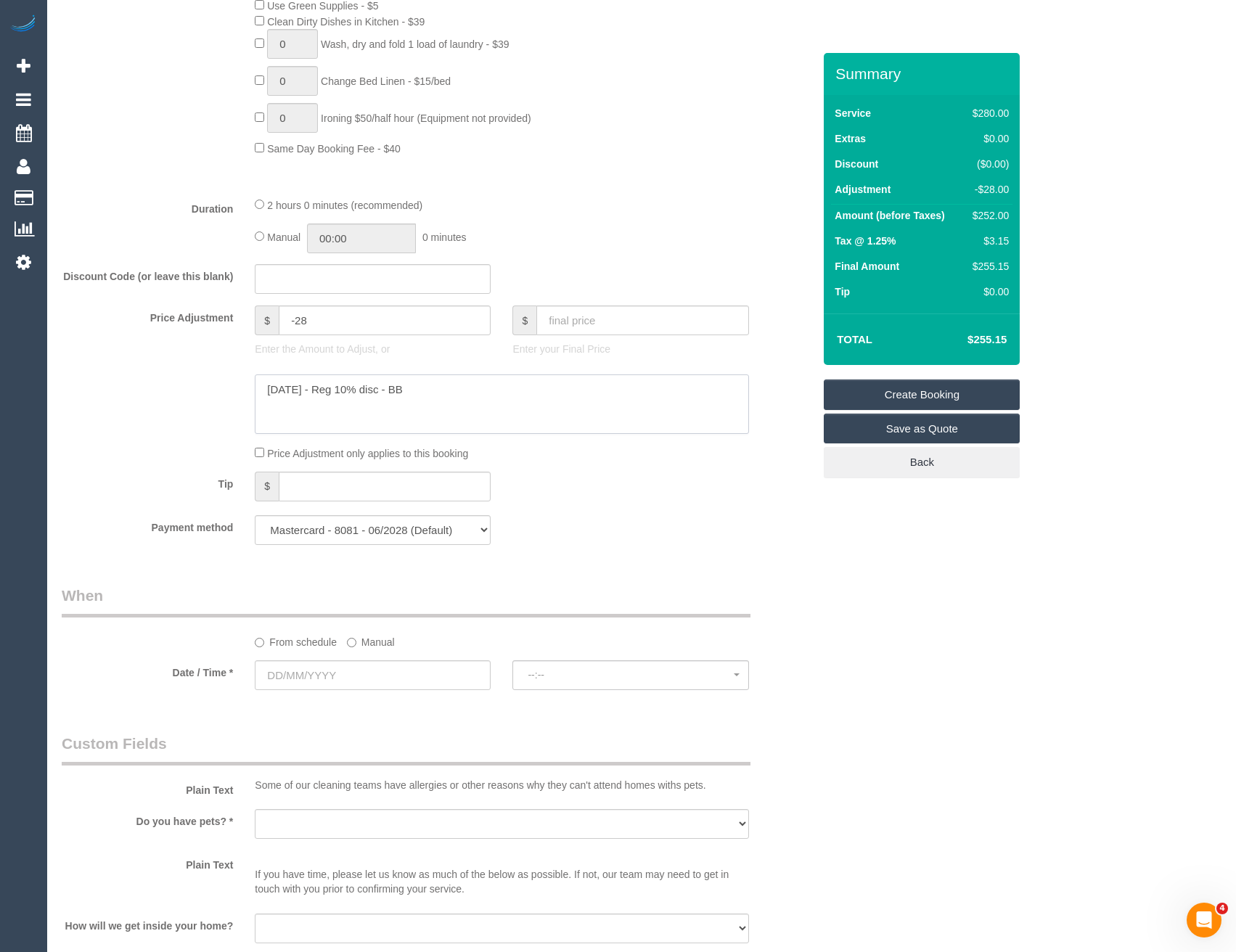
type textarea "[DATE] - Reg 10% disc - BB"
click at [672, 512] on fieldset "What Frequency * One Time Cleaning Weekly - 10% Off - 10.00% (0% for the First …" at bounding box center [438, 58] width 752 height 996
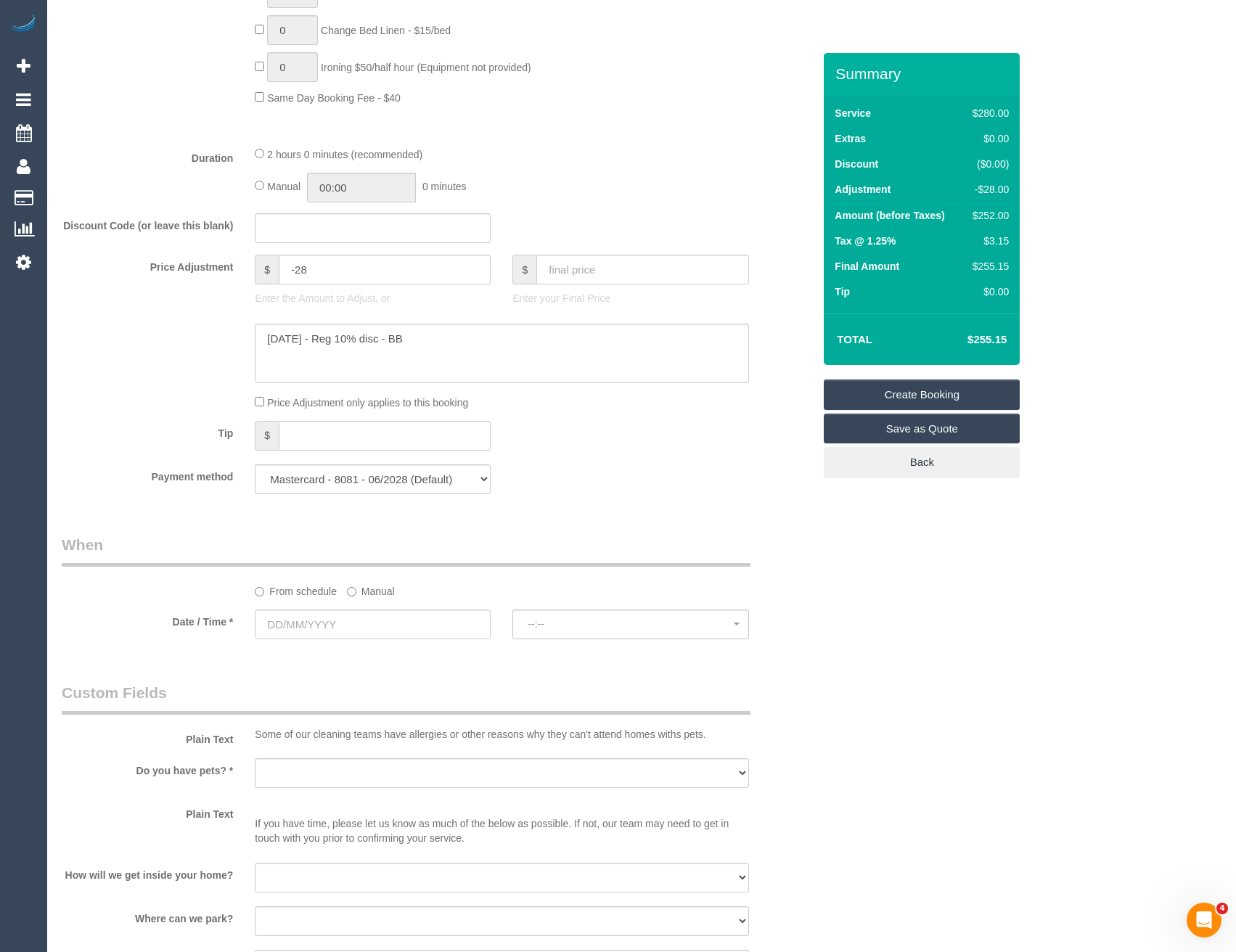
scroll to position [1089, 0]
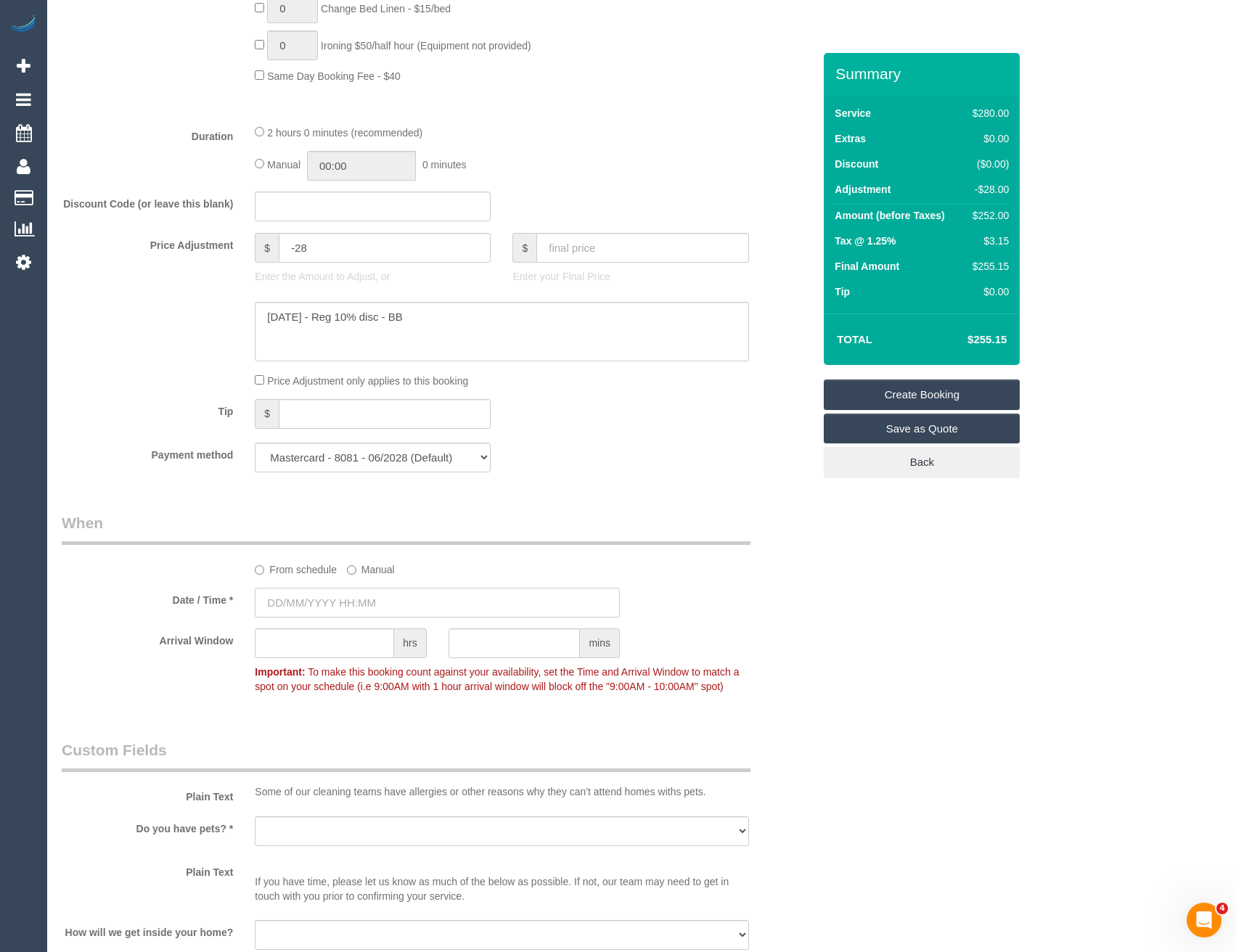
click at [372, 606] on input "text" at bounding box center [437, 603] width 365 height 30
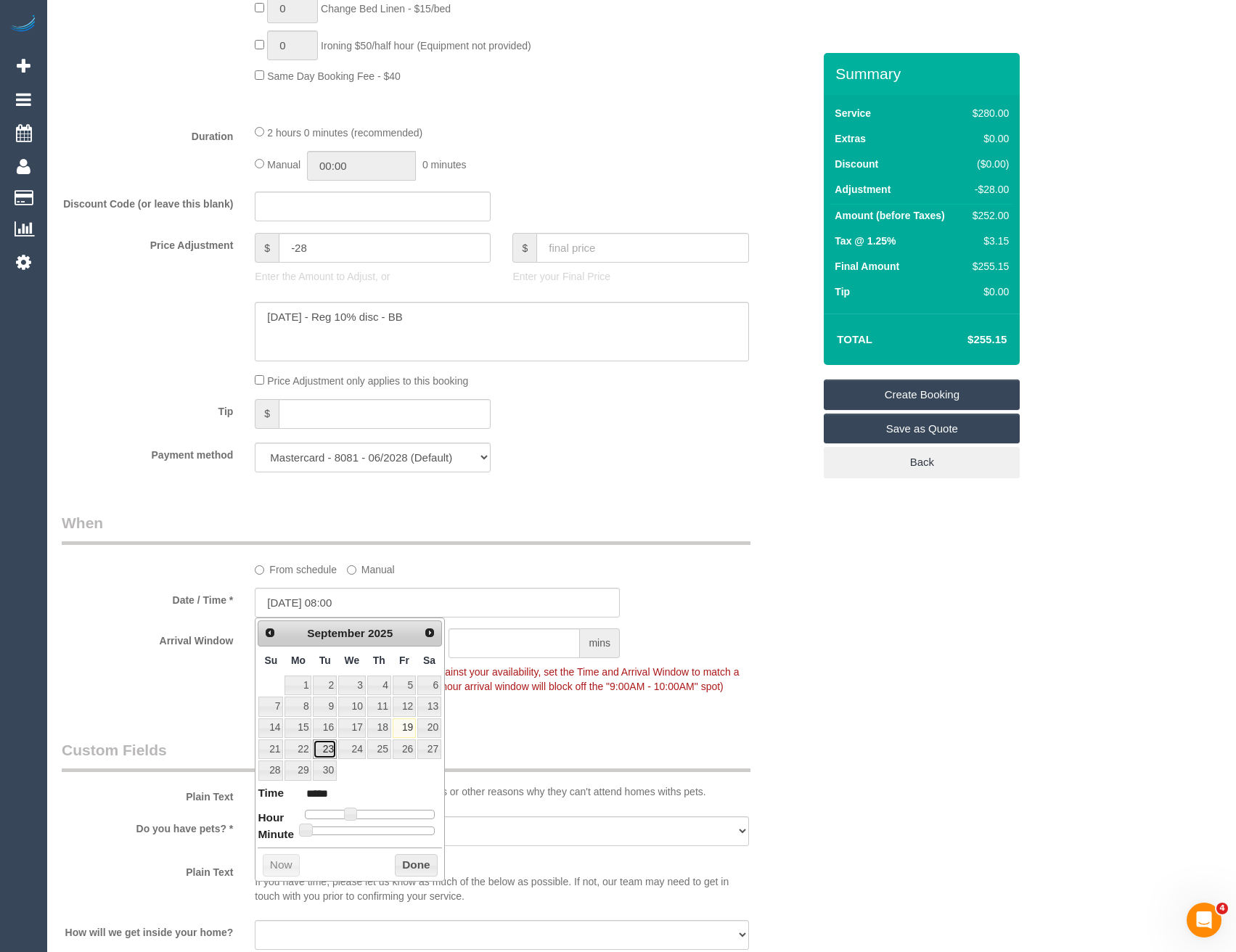
click at [327, 747] on link "23" at bounding box center [324, 749] width 23 height 19
type input "[DATE] 09:00"
type input "*****"
type input "[DATE] 10:00"
type input "*****"
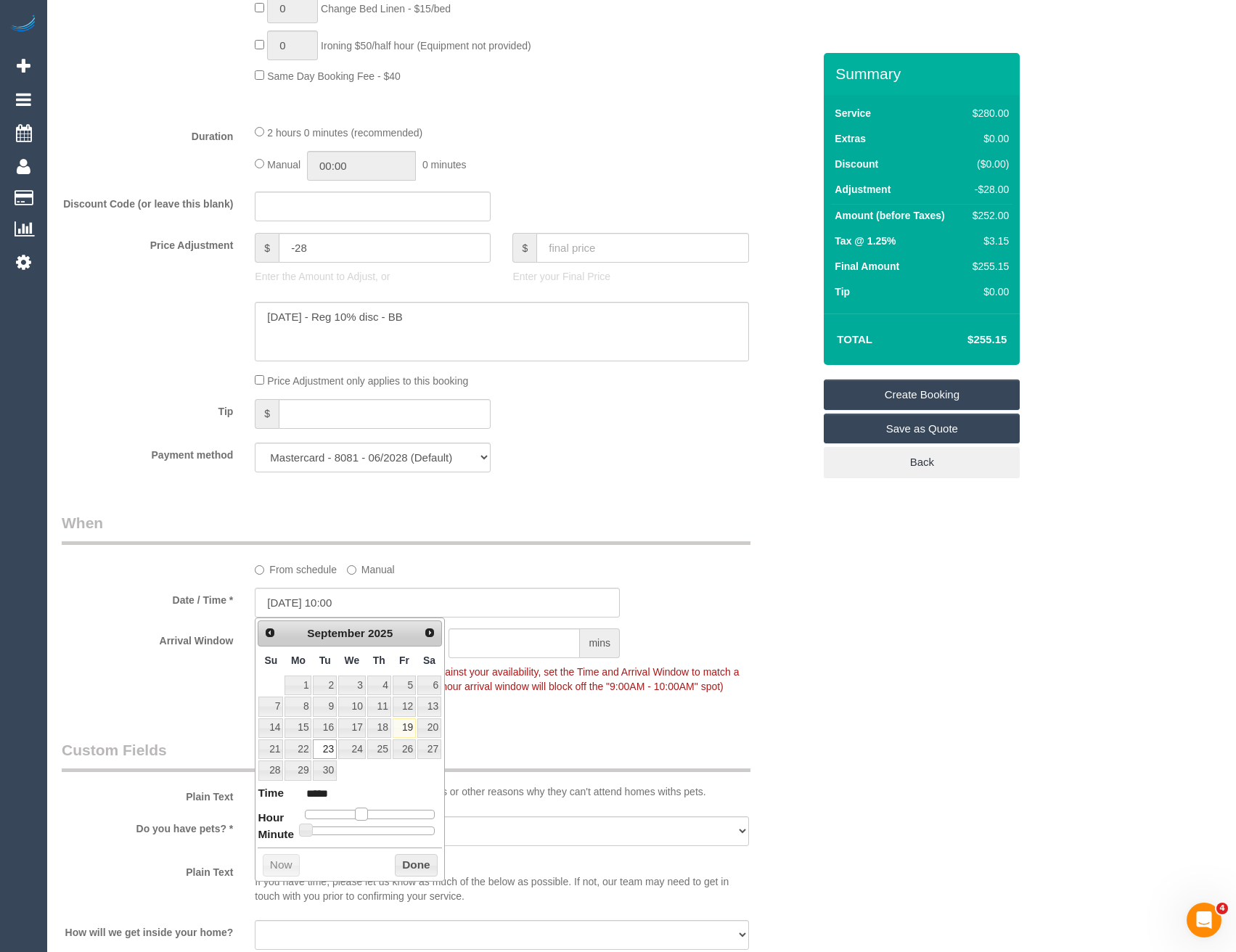
type input "[DATE] 11:00"
type input "*****"
type input "[DATE] 12:00"
type input "*****"
type input "[DATE] 13:00"
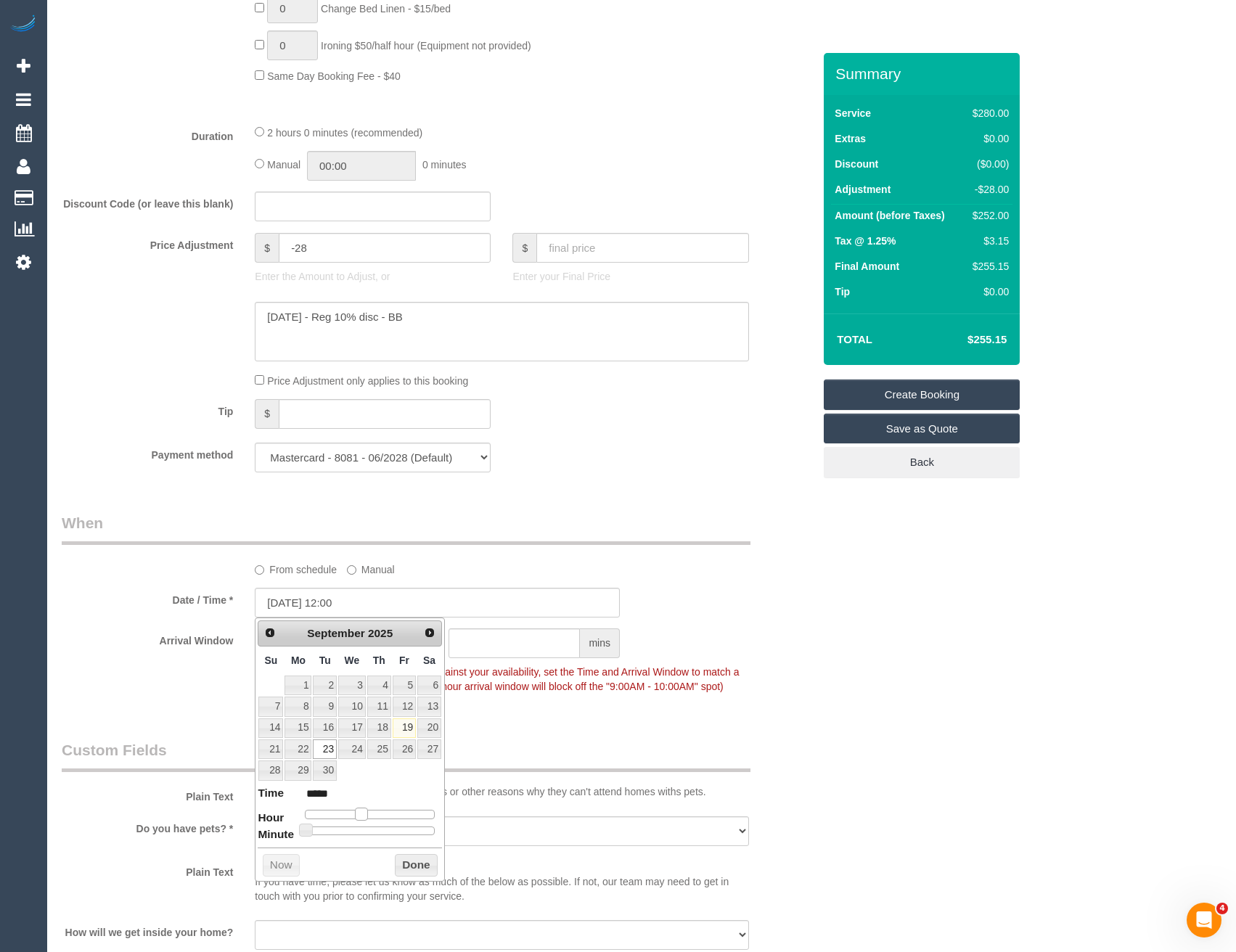
type input "*****"
type input "[DATE] 14:00"
type input "*****"
type input "[DATE] 15:00"
type input "*****"
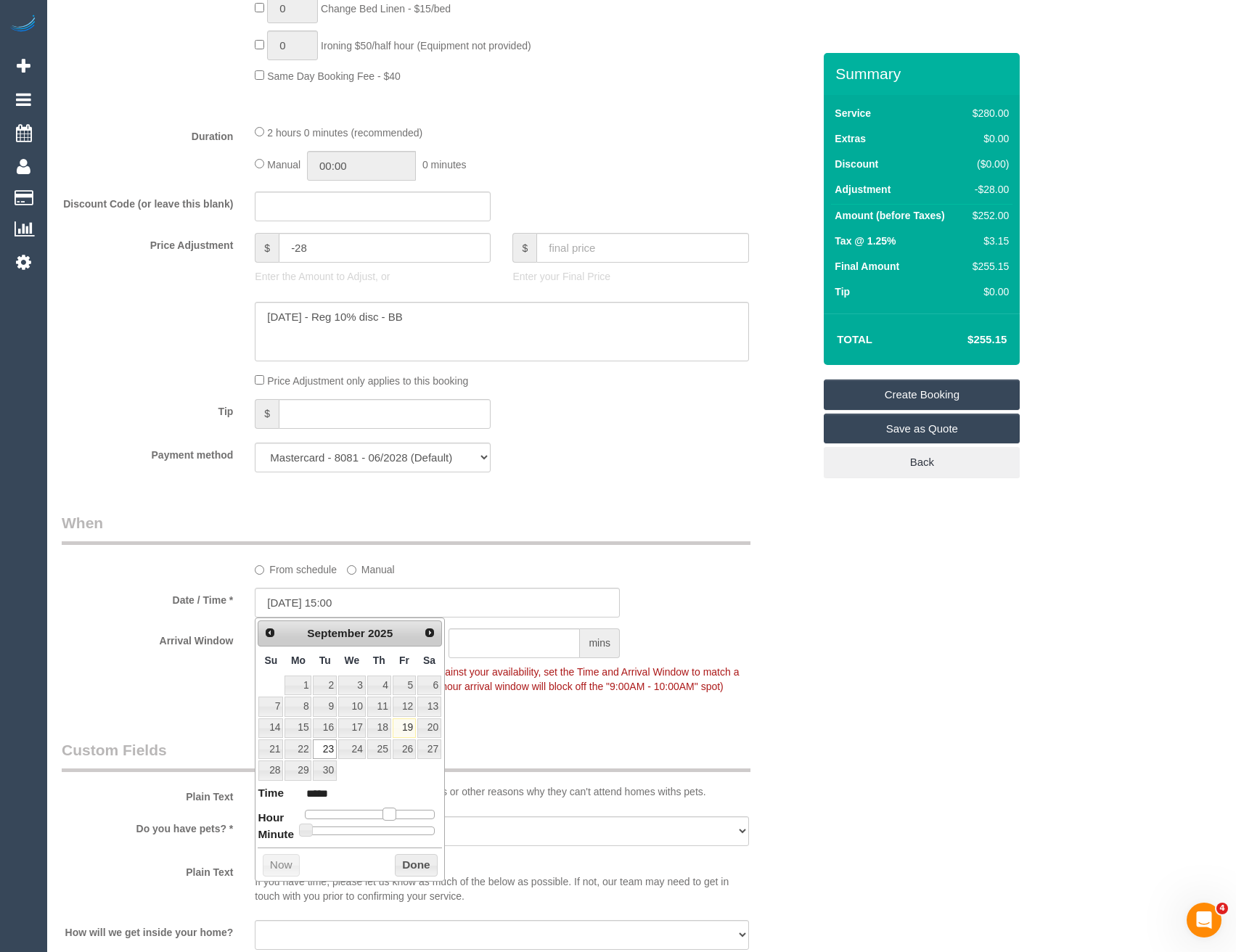
drag, startPoint x: 354, startPoint y: 812, endPoint x: 393, endPoint y: 809, distance: 39.1
click at [393, 809] on span at bounding box center [389, 814] width 13 height 13
click at [398, 866] on button "Done" at bounding box center [416, 865] width 43 height 23
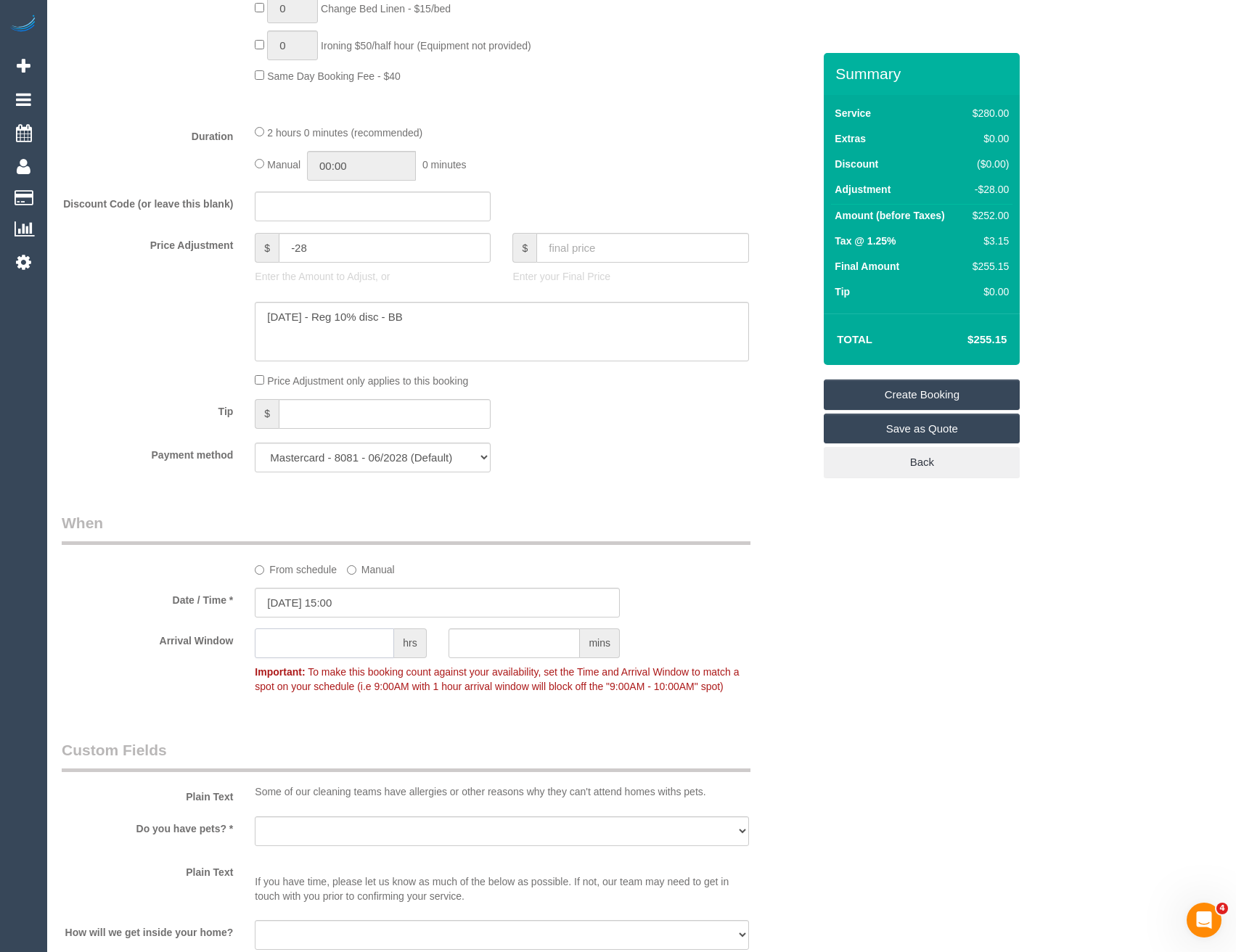
click at [306, 644] on input "text" at bounding box center [324, 643] width 140 height 30
type input "1"
click at [809, 688] on div "Arrival Window 1 hrs mins 15:00 - 16:00 Important: To make this booking count a…" at bounding box center [438, 664] width 774 height 72
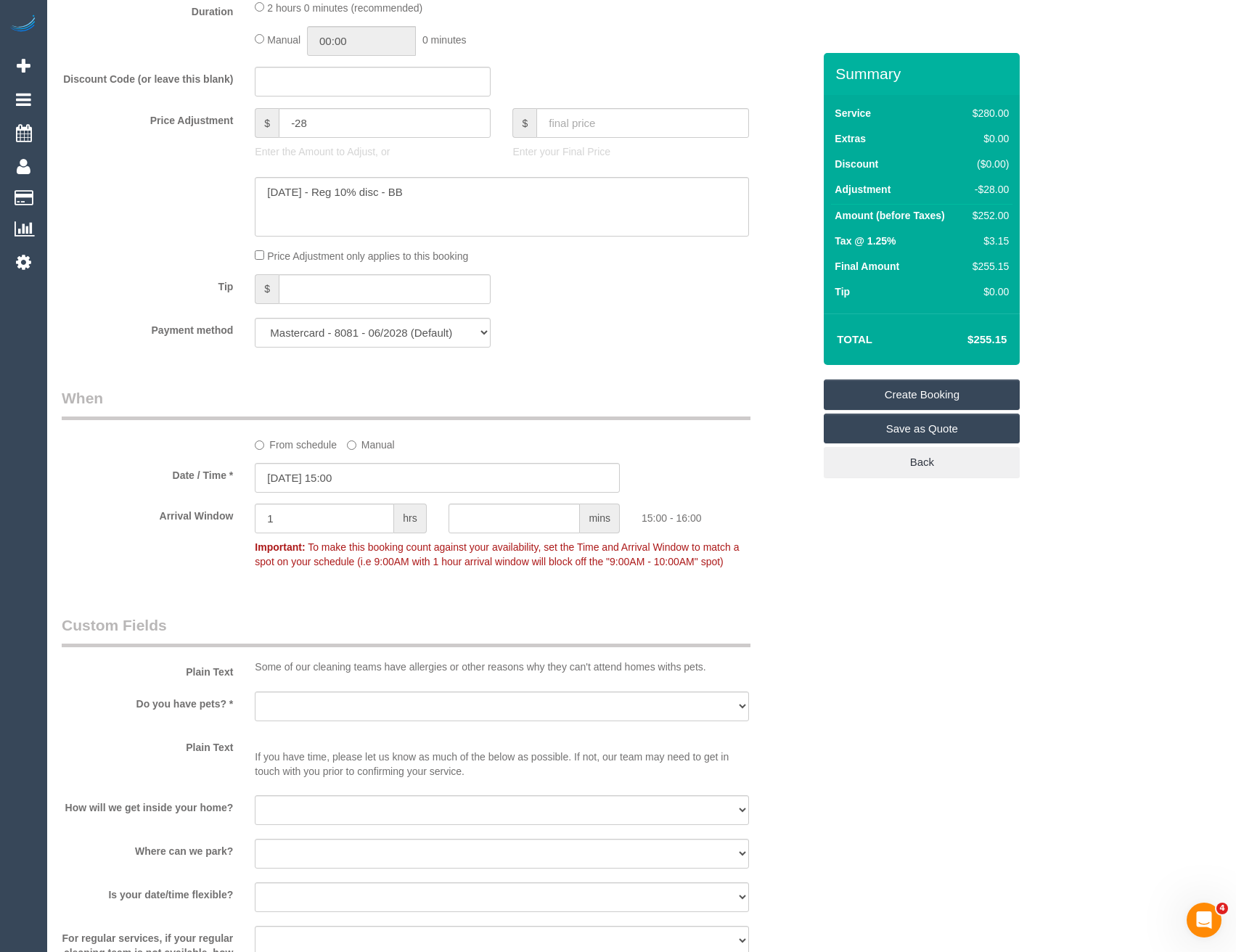
scroll to position [1379, 0]
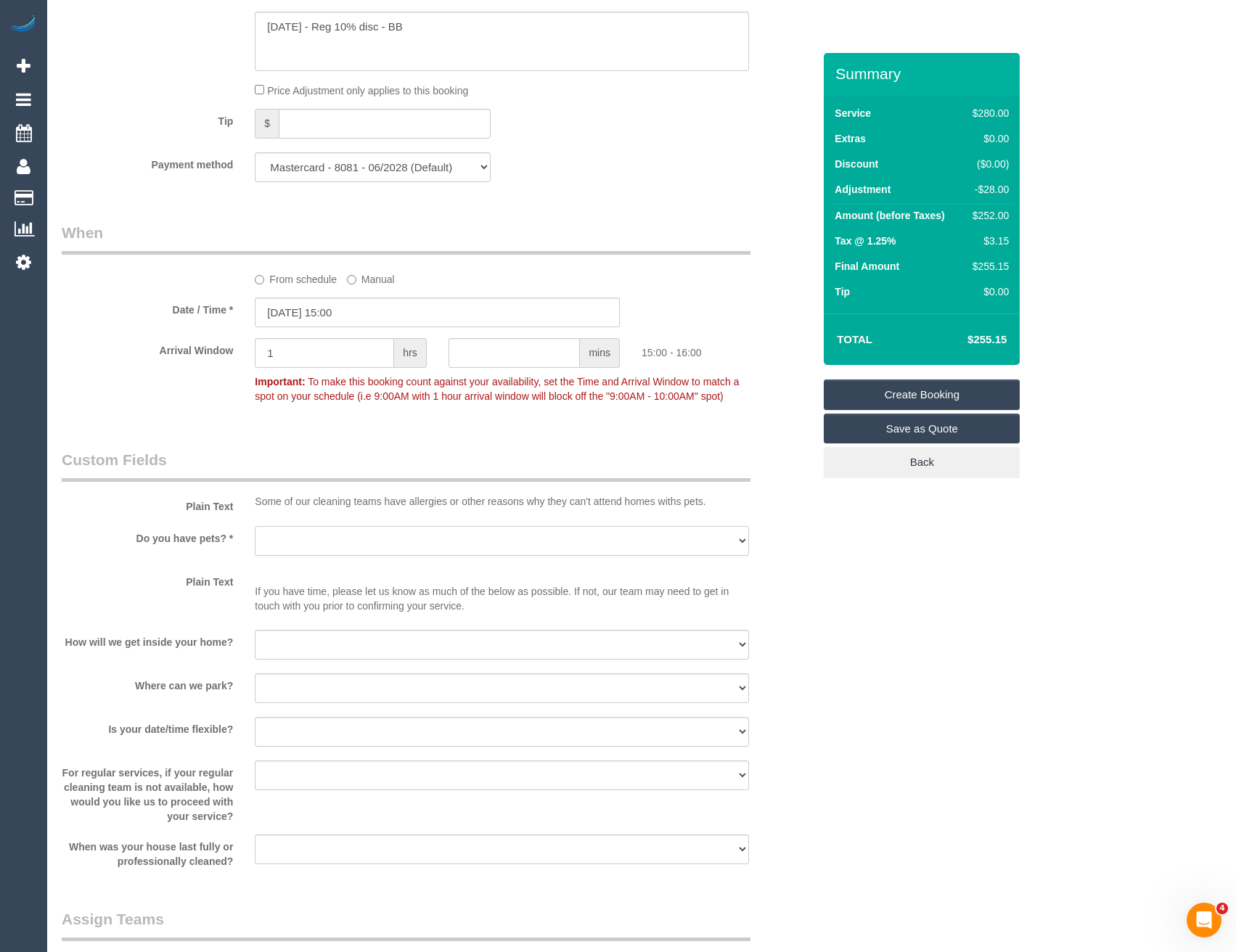
click at [312, 545] on select "Yes - Cats Yes - Dogs No pets Yes - Dogs and Cats Yes - Other" at bounding box center [501, 541] width 493 height 30
select select "number:28"
click at [254, 526] on select "Yes - Cats Yes - Dogs No pets Yes - Dogs and Cats Yes - Other" at bounding box center [501, 541] width 493 height 30
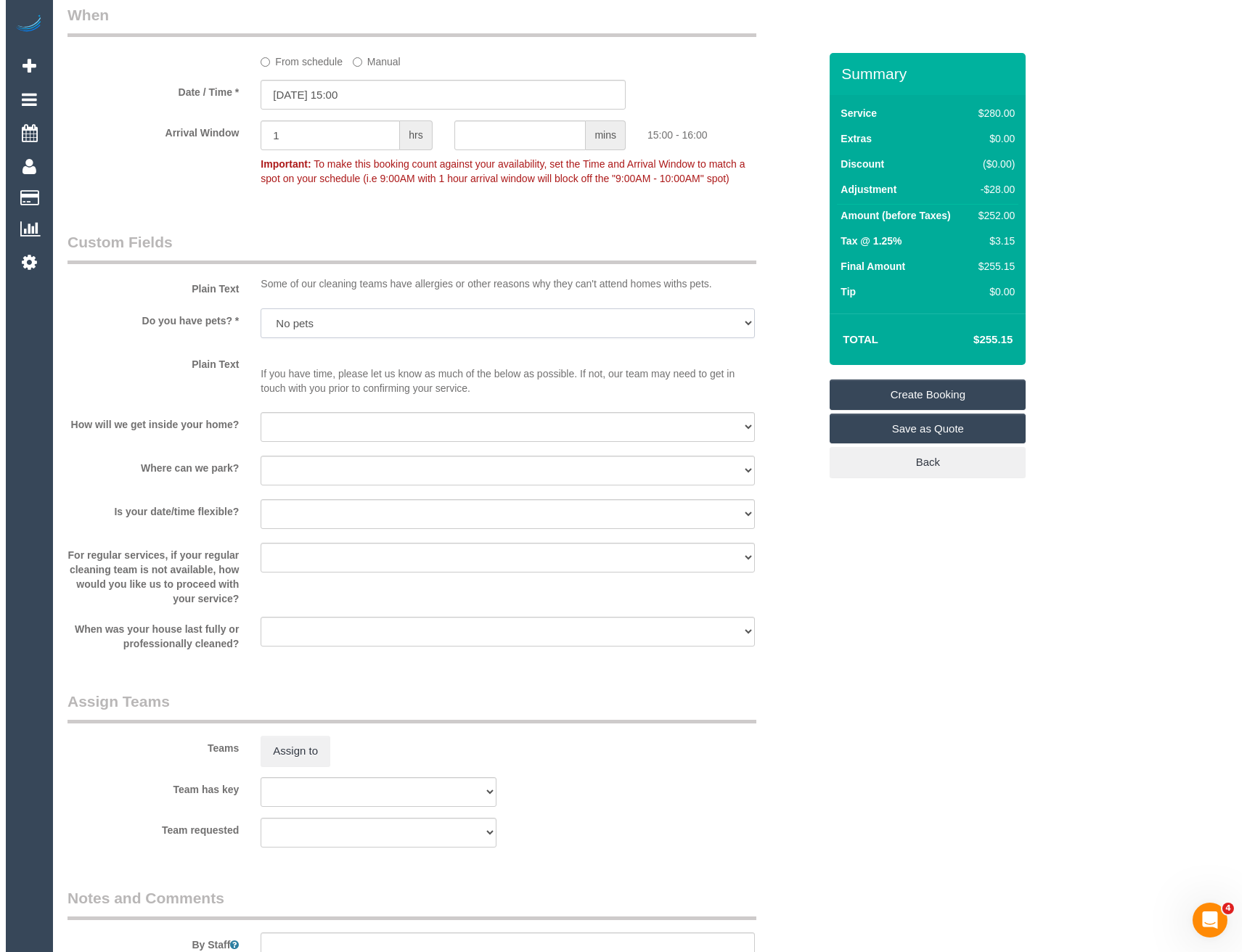
scroll to position [1742, 0]
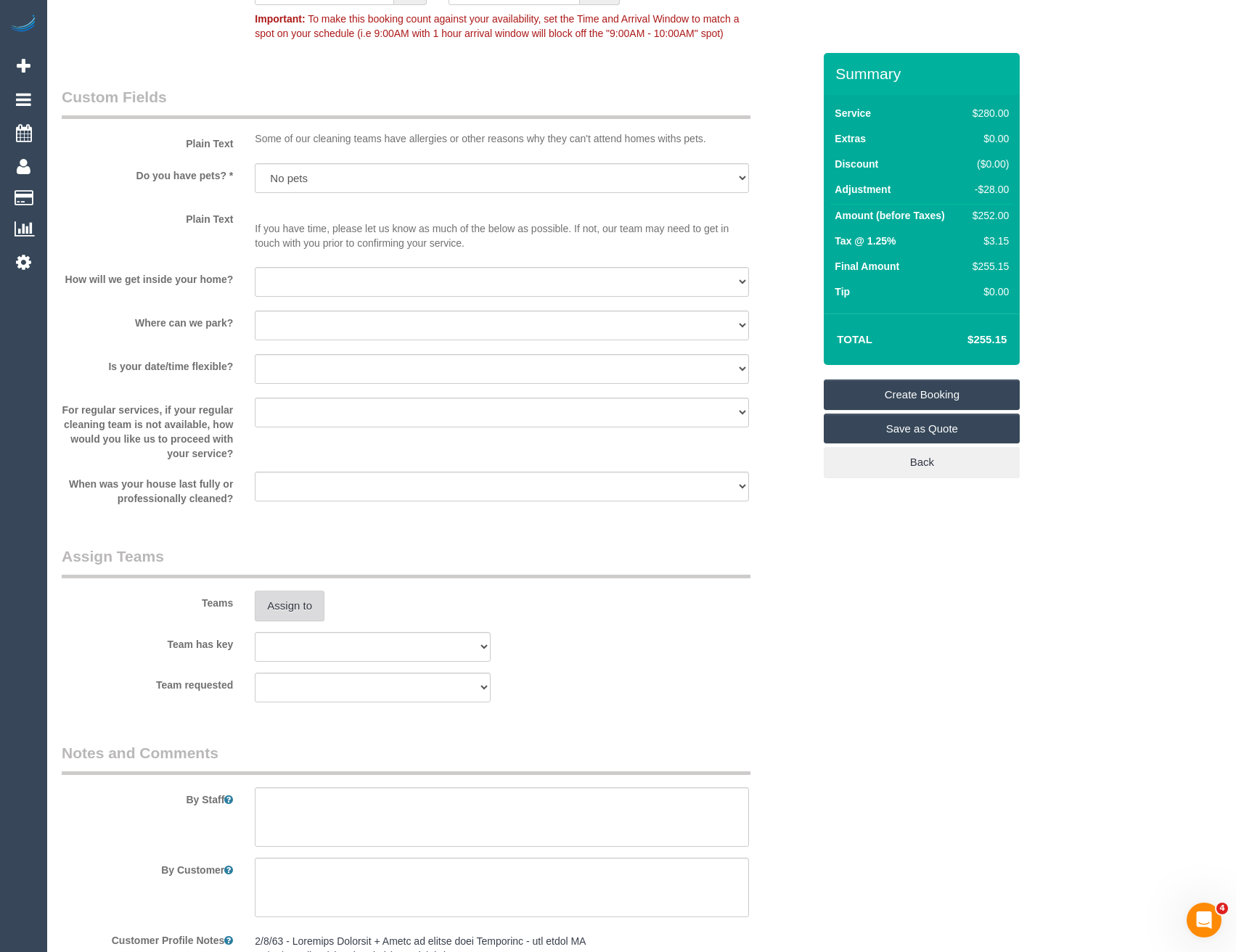
click at [297, 606] on button "Assign to" at bounding box center [289, 605] width 69 height 30
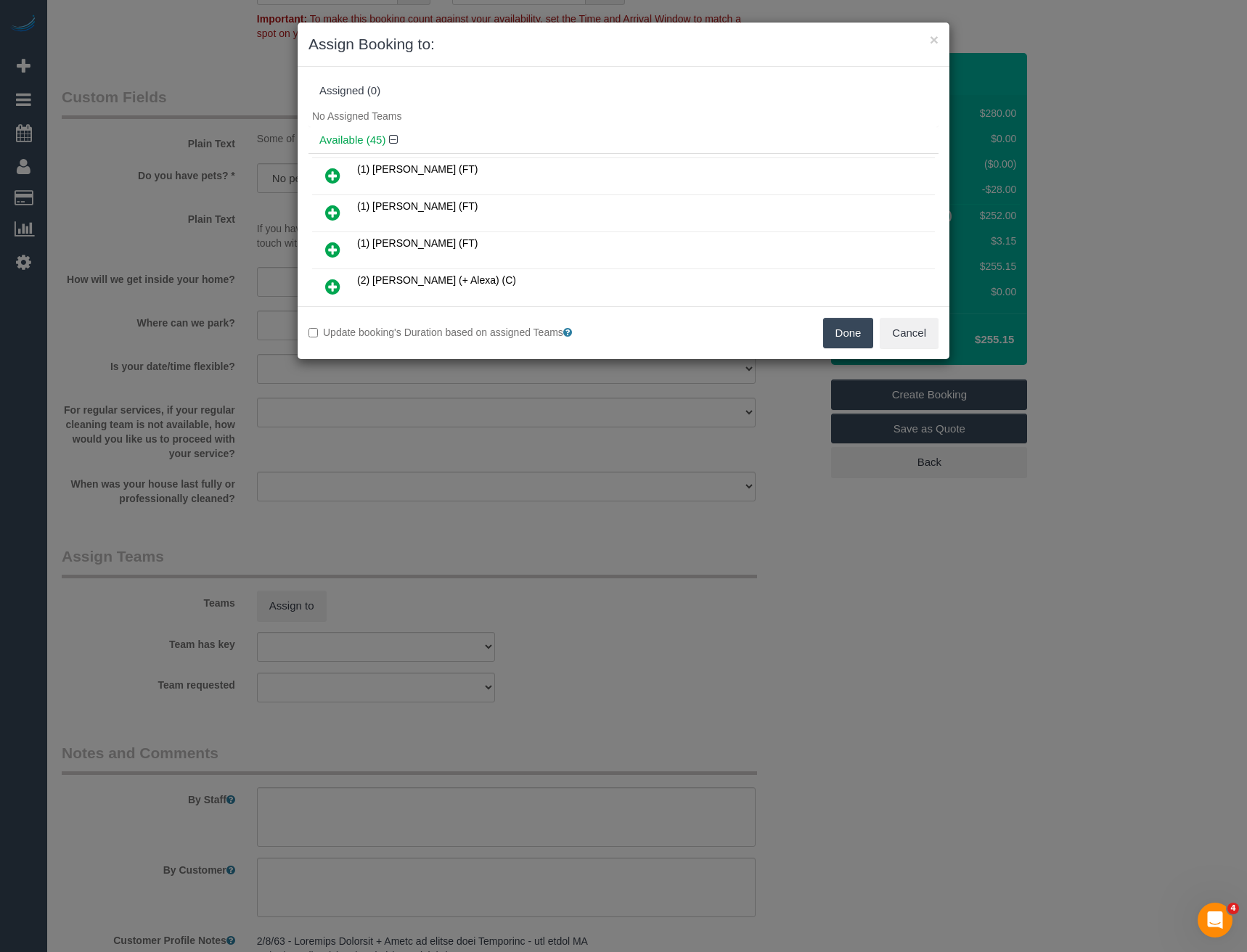
scroll to position [1245, 0]
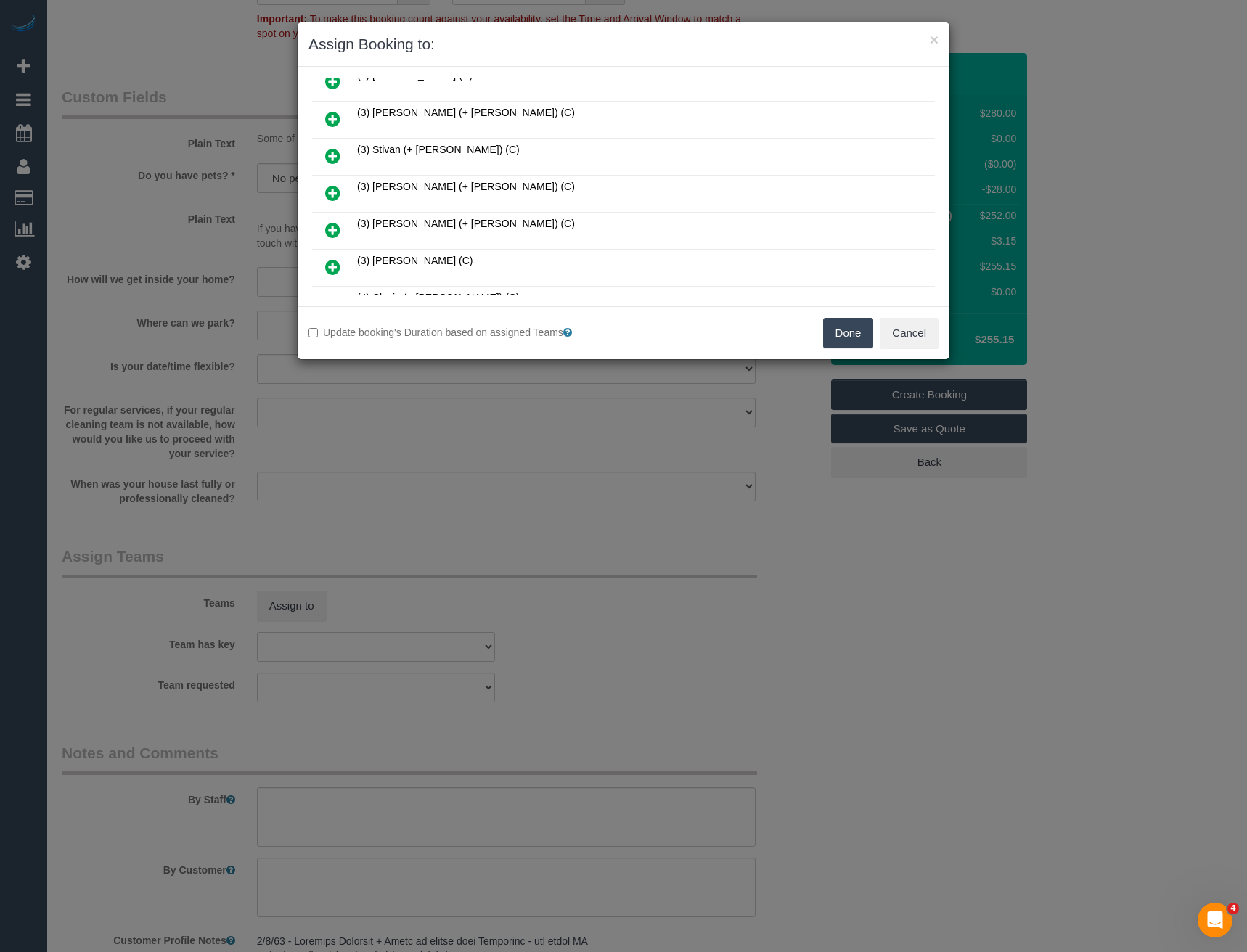
click at [337, 192] on icon at bounding box center [333, 192] width 16 height 17
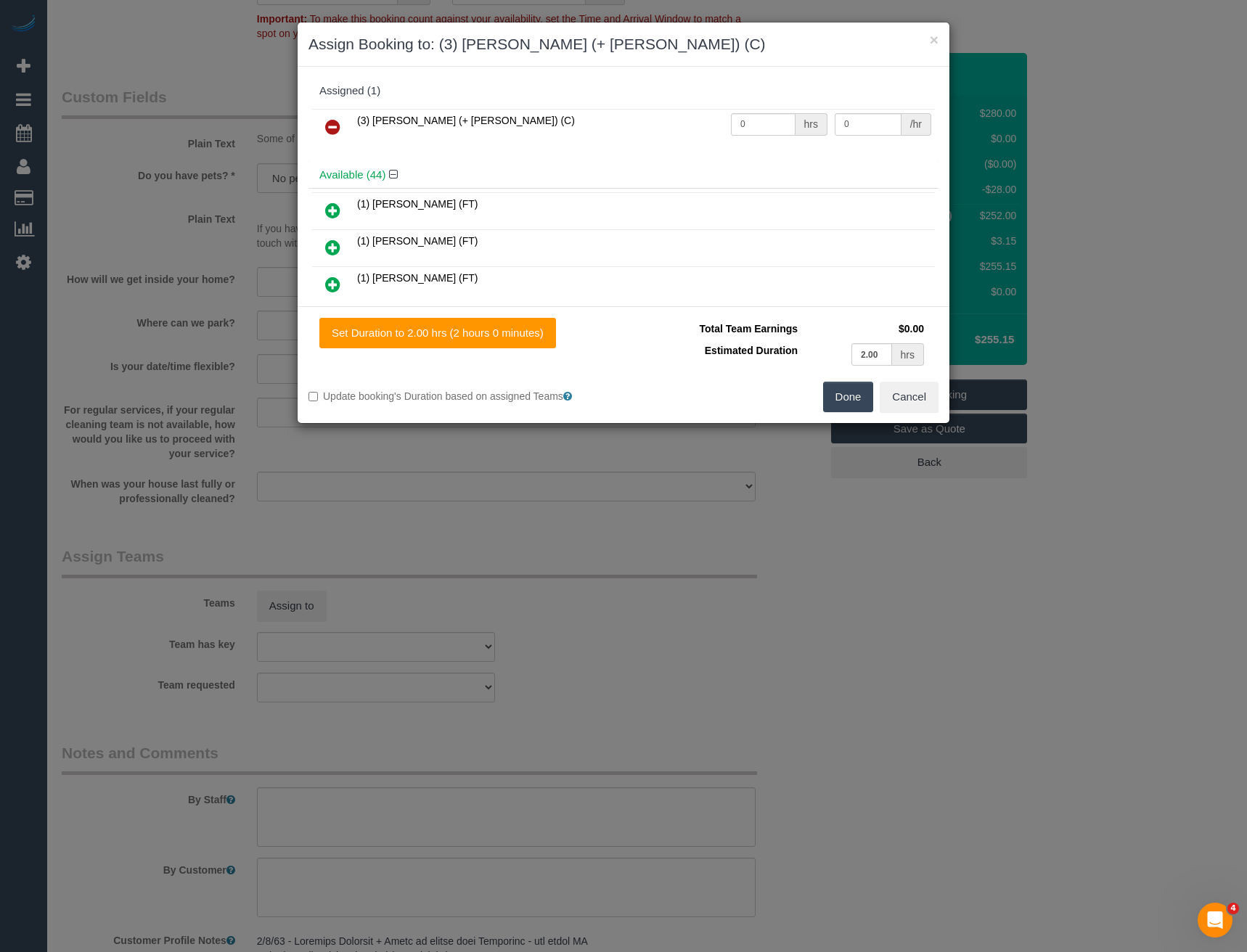
scroll to position [872, 0]
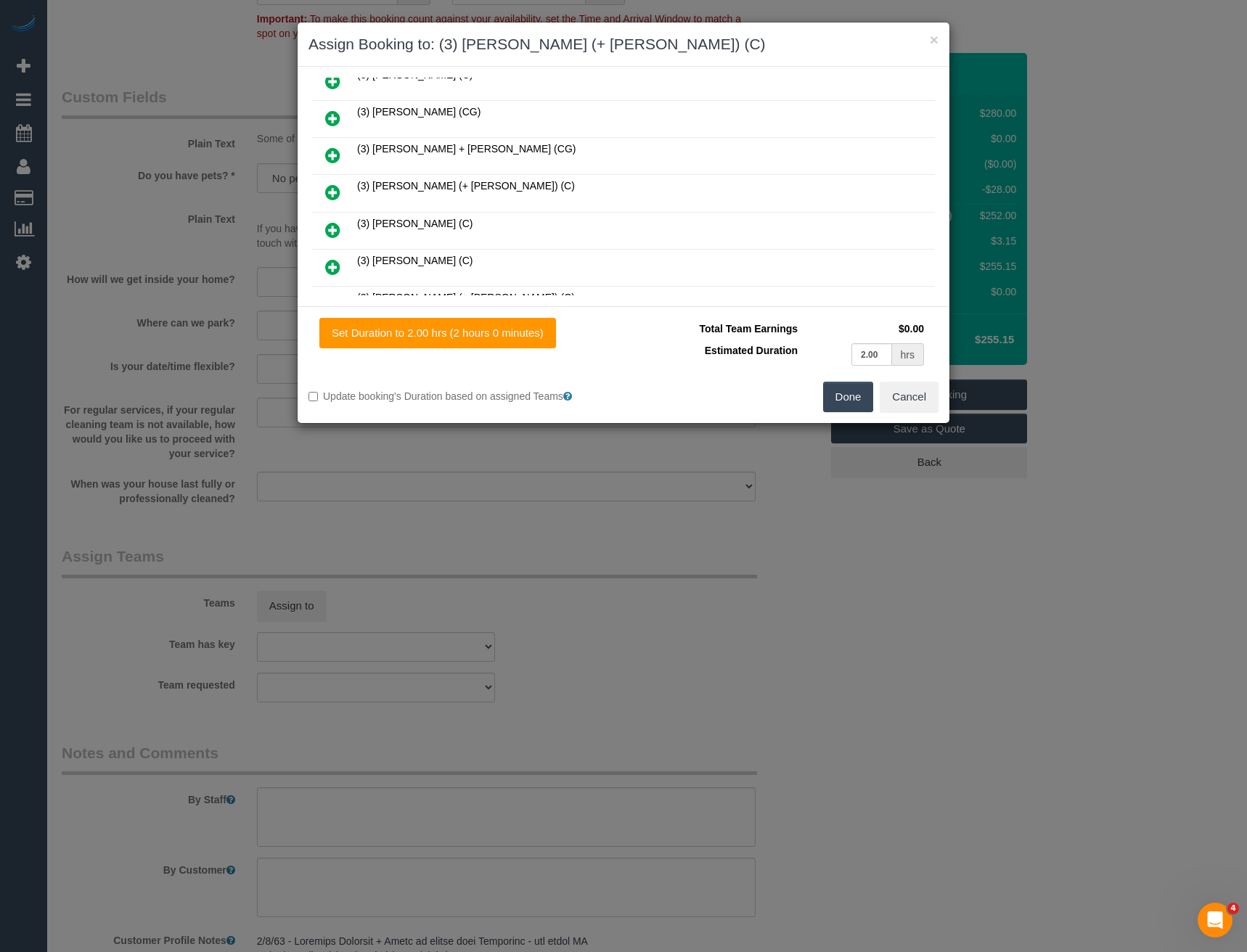
click at [331, 189] on icon at bounding box center [333, 191] width 16 height 17
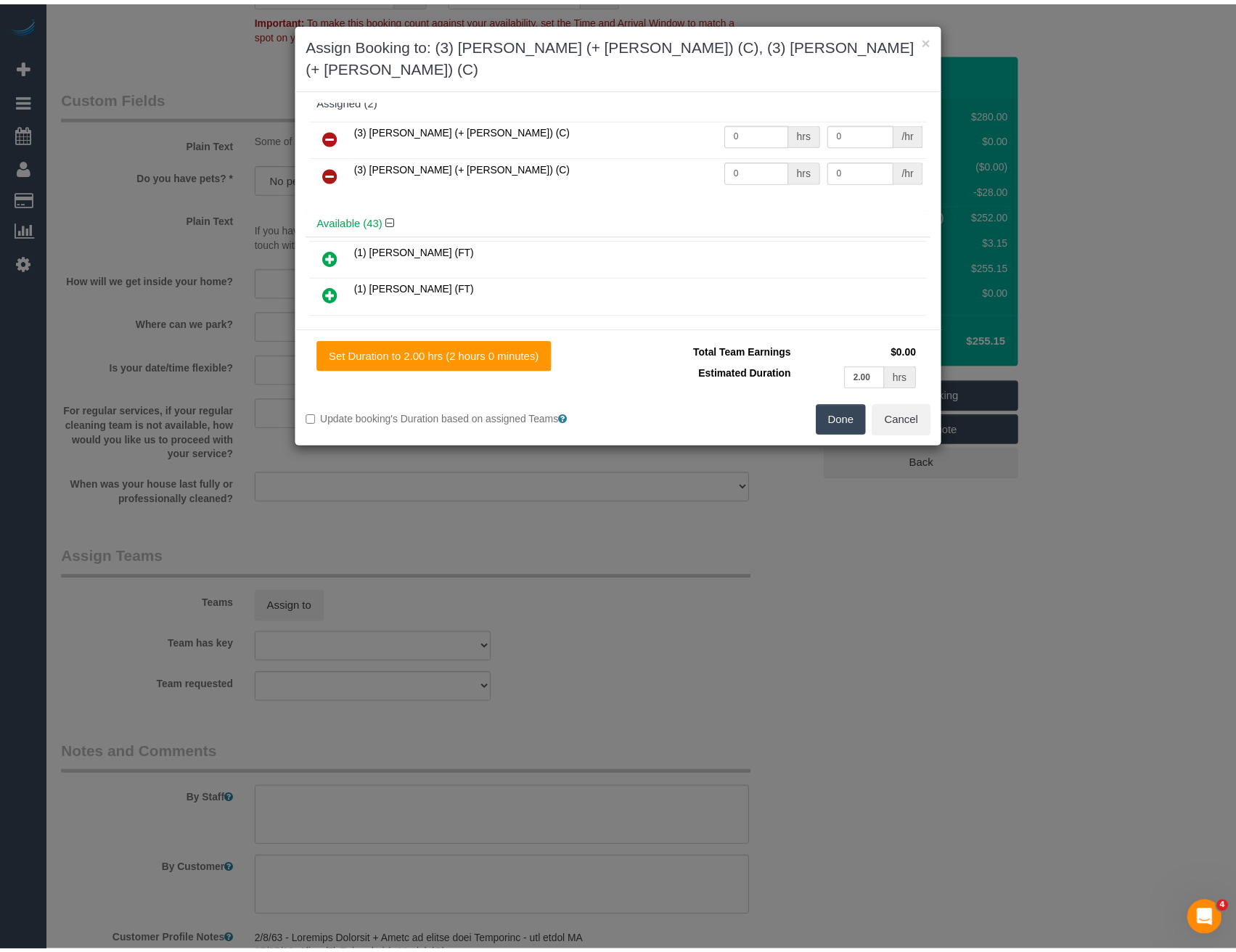
scroll to position [0, 0]
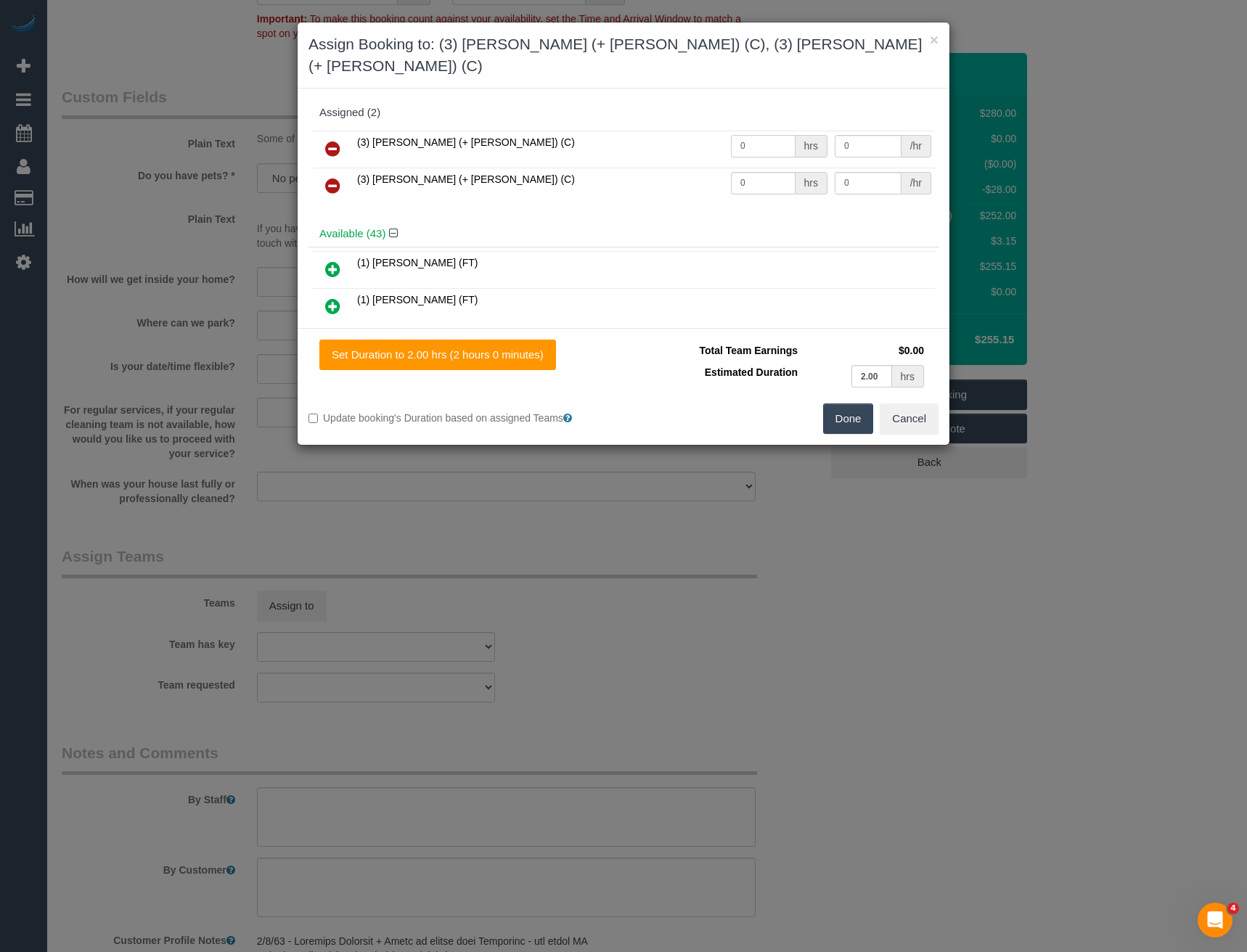
drag, startPoint x: 743, startPoint y: 119, endPoint x: 697, endPoint y: 127, distance: 46.7
click at [707, 130] on tr "(3) [PERSON_NAME] (+ [PERSON_NAME]) (C) 0 hrs 0 /hr" at bounding box center [623, 149] width 623 height 37
type input "2"
type input "35"
drag, startPoint x: 732, startPoint y: 160, endPoint x: 614, endPoint y: 172, distance: 118.6
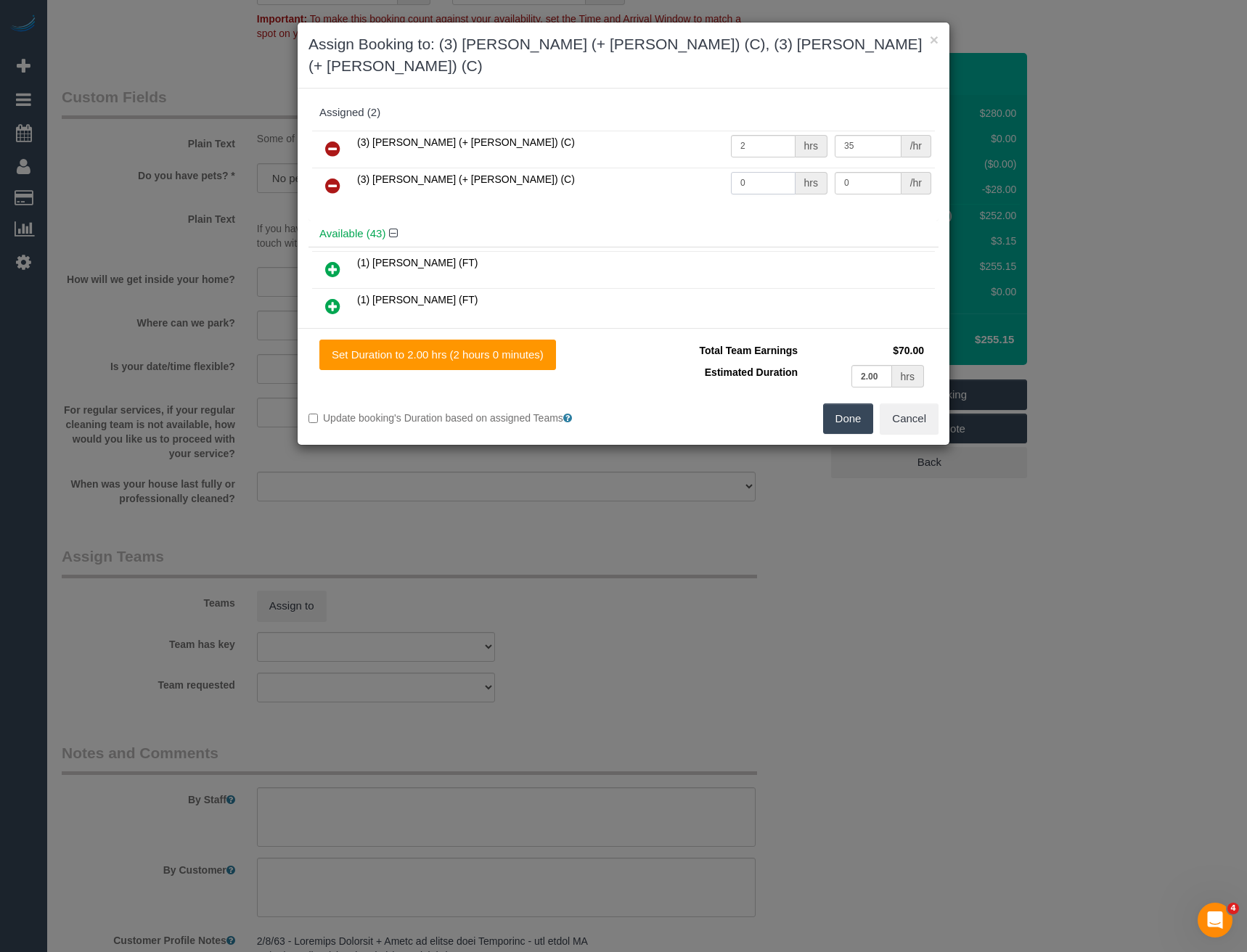
click at [628, 172] on tr "(3) [PERSON_NAME] (+ [PERSON_NAME]) (C) 0 hrs 0 /hr" at bounding box center [623, 186] width 623 height 37
type input "2"
type input "35"
click at [855, 404] on button "Done" at bounding box center [849, 419] width 51 height 30
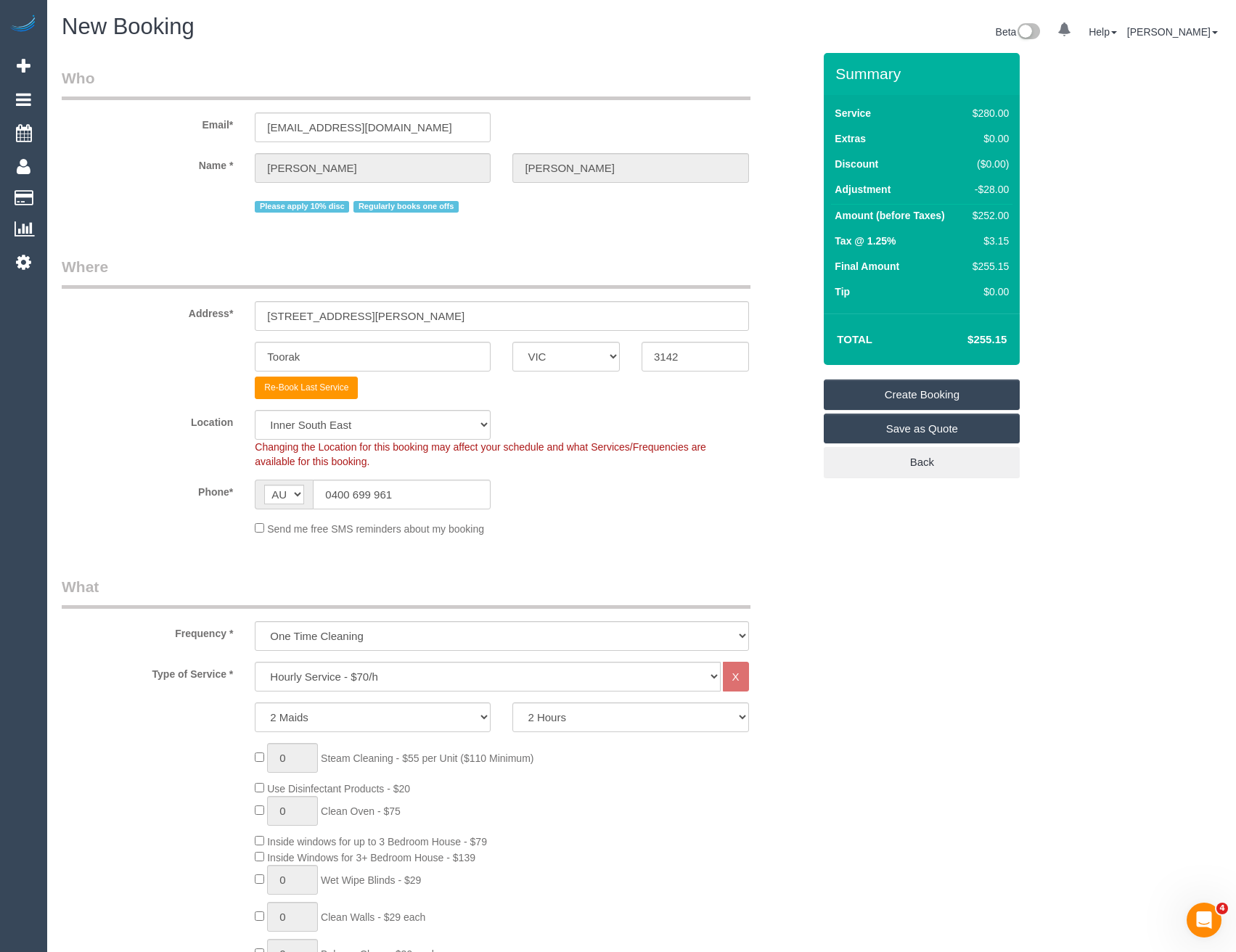
click at [888, 399] on link "Create Booking" at bounding box center [921, 394] width 196 height 30
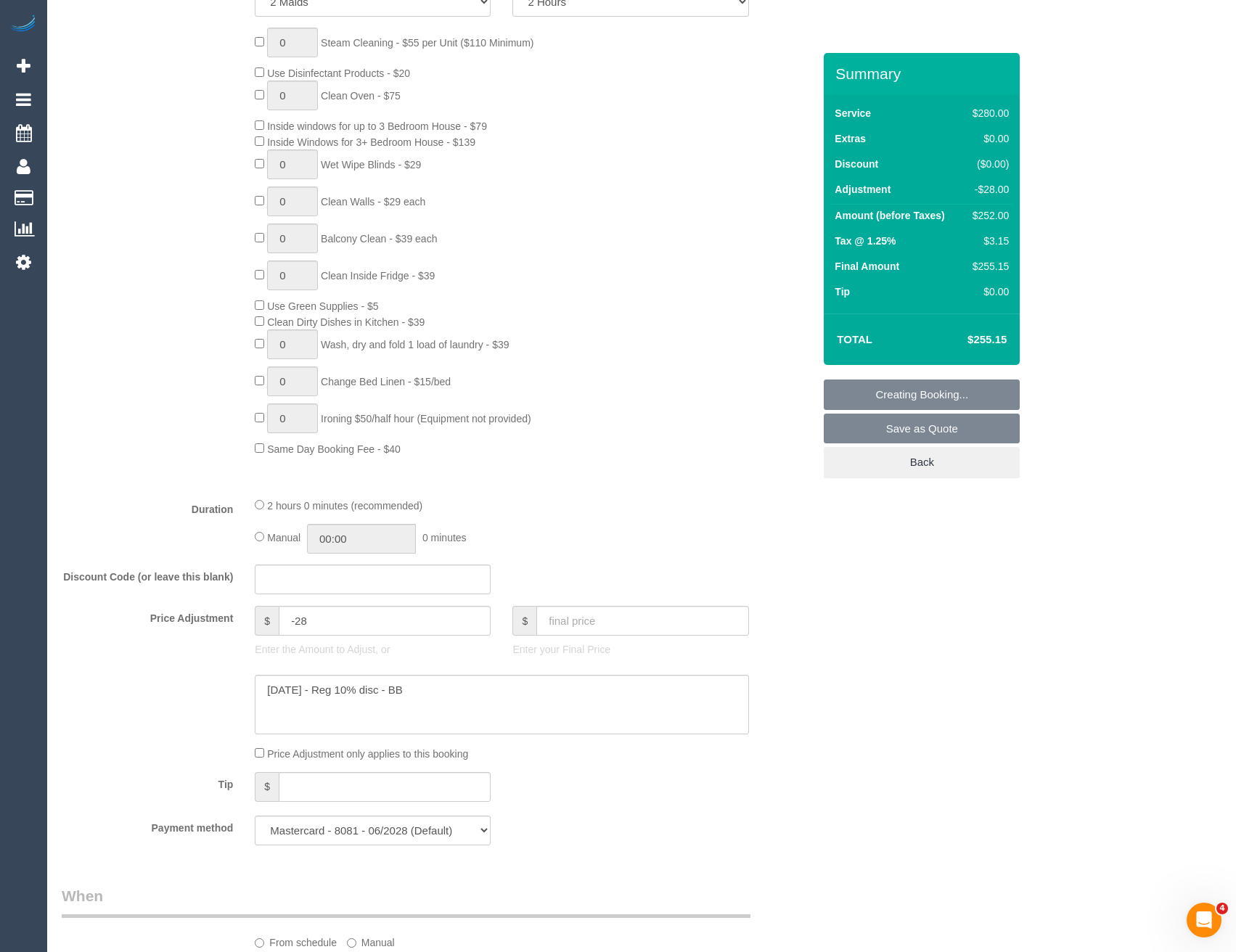
scroll to position [944, 0]
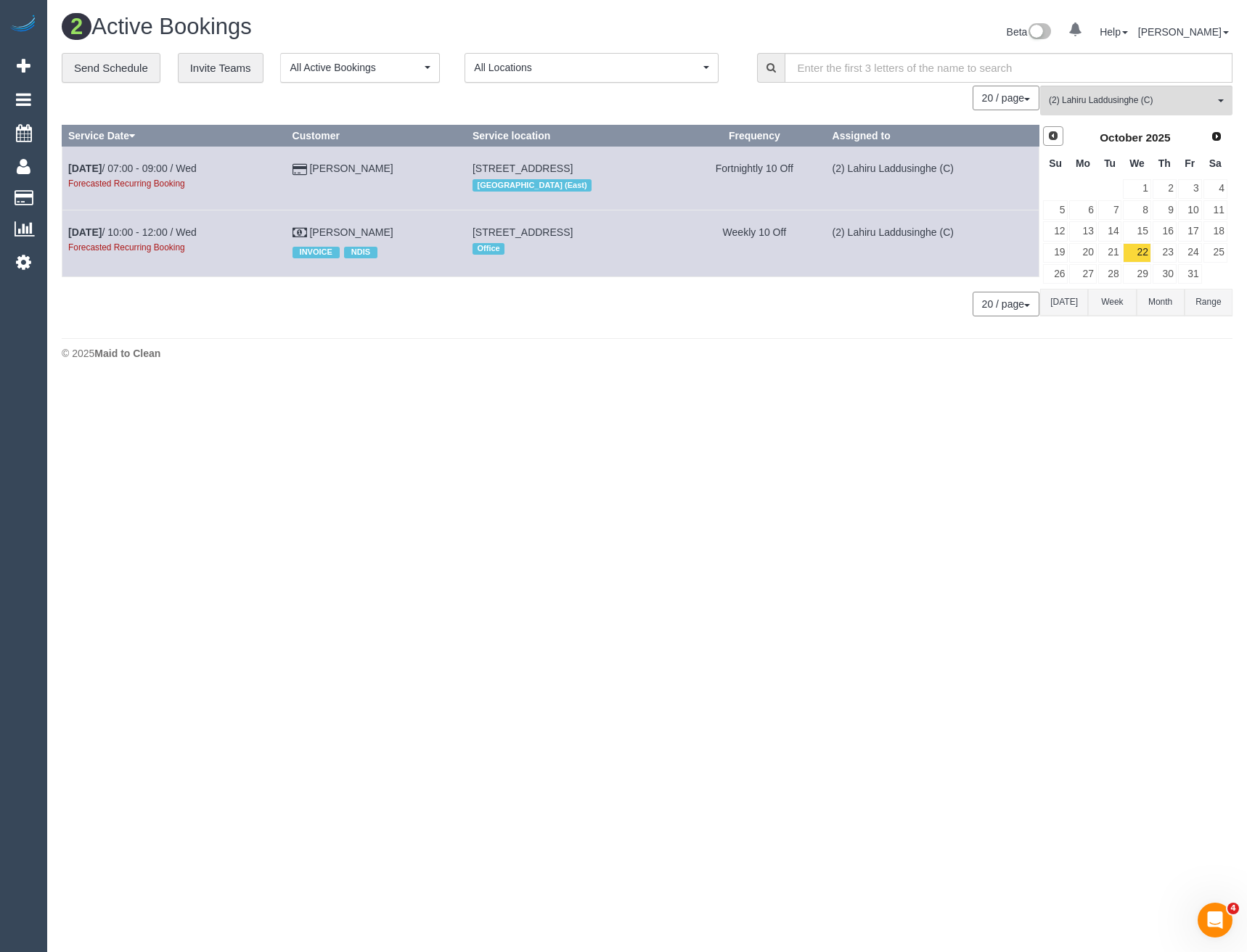
click at [1051, 136] on span "Prev" at bounding box center [1053, 135] width 12 height 12
click at [1135, 251] on link "24" at bounding box center [1137, 253] width 27 height 19
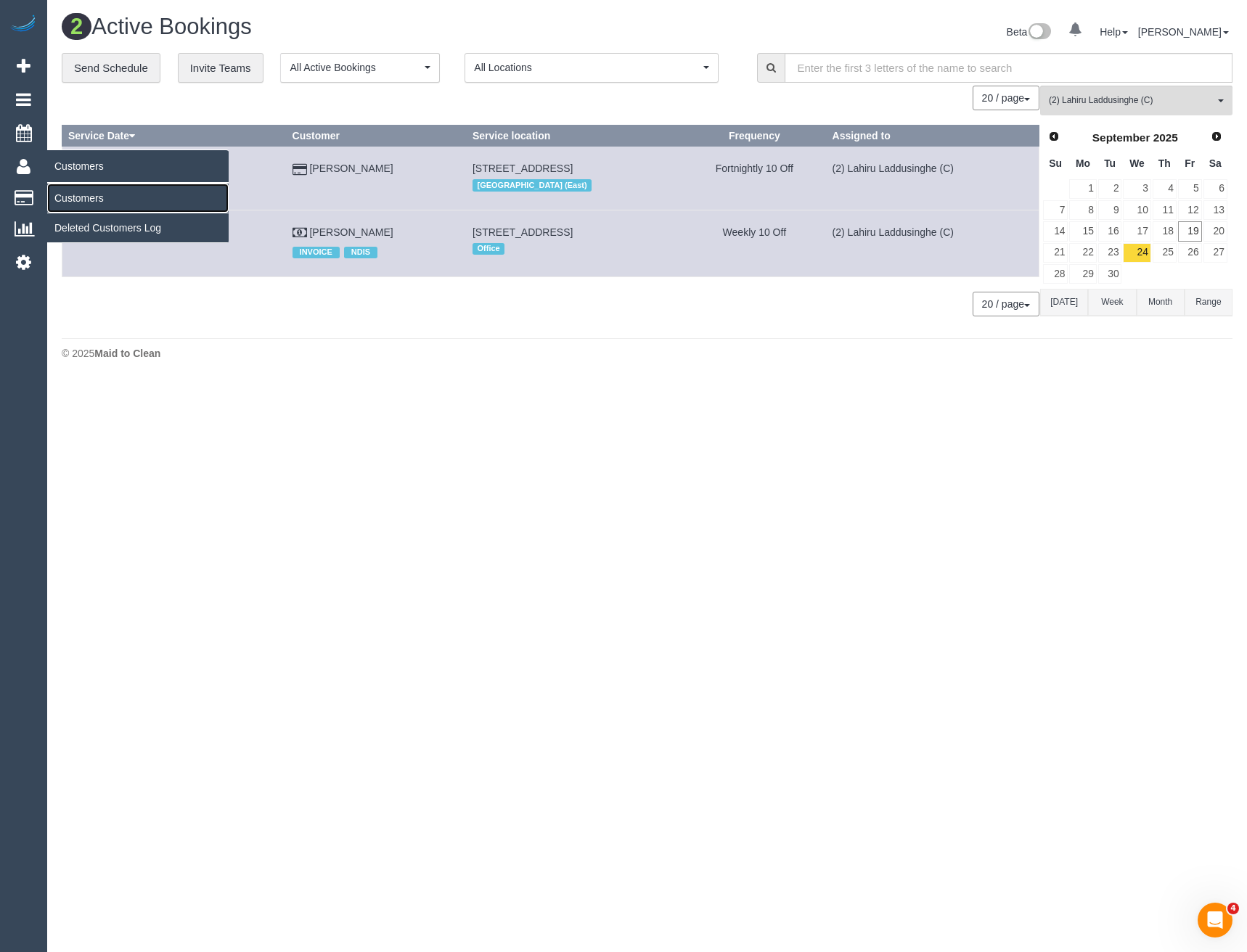
click at [97, 202] on link "Customers" at bounding box center [138, 198] width 182 height 29
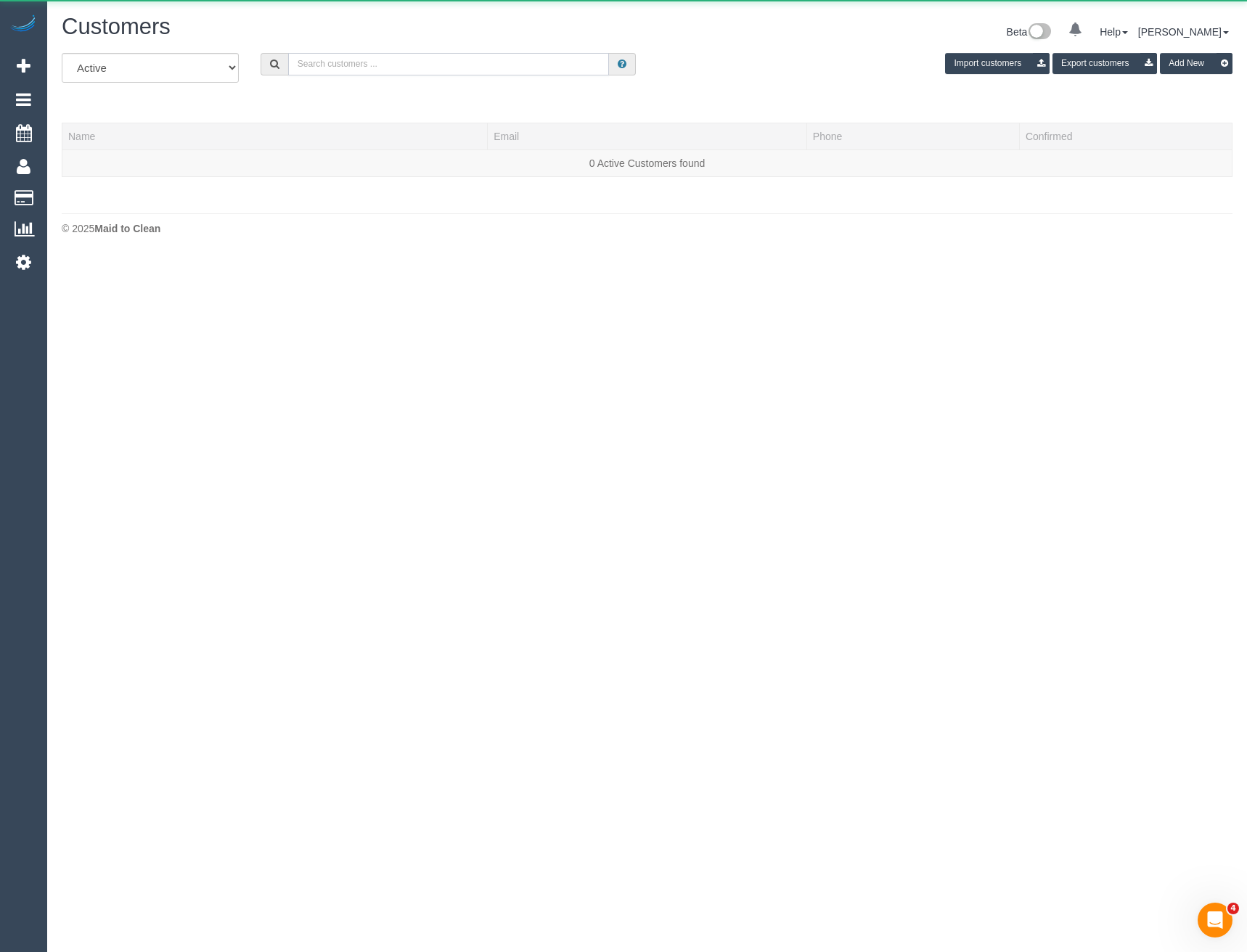
click at [392, 56] on input "text" at bounding box center [449, 64] width 322 height 23
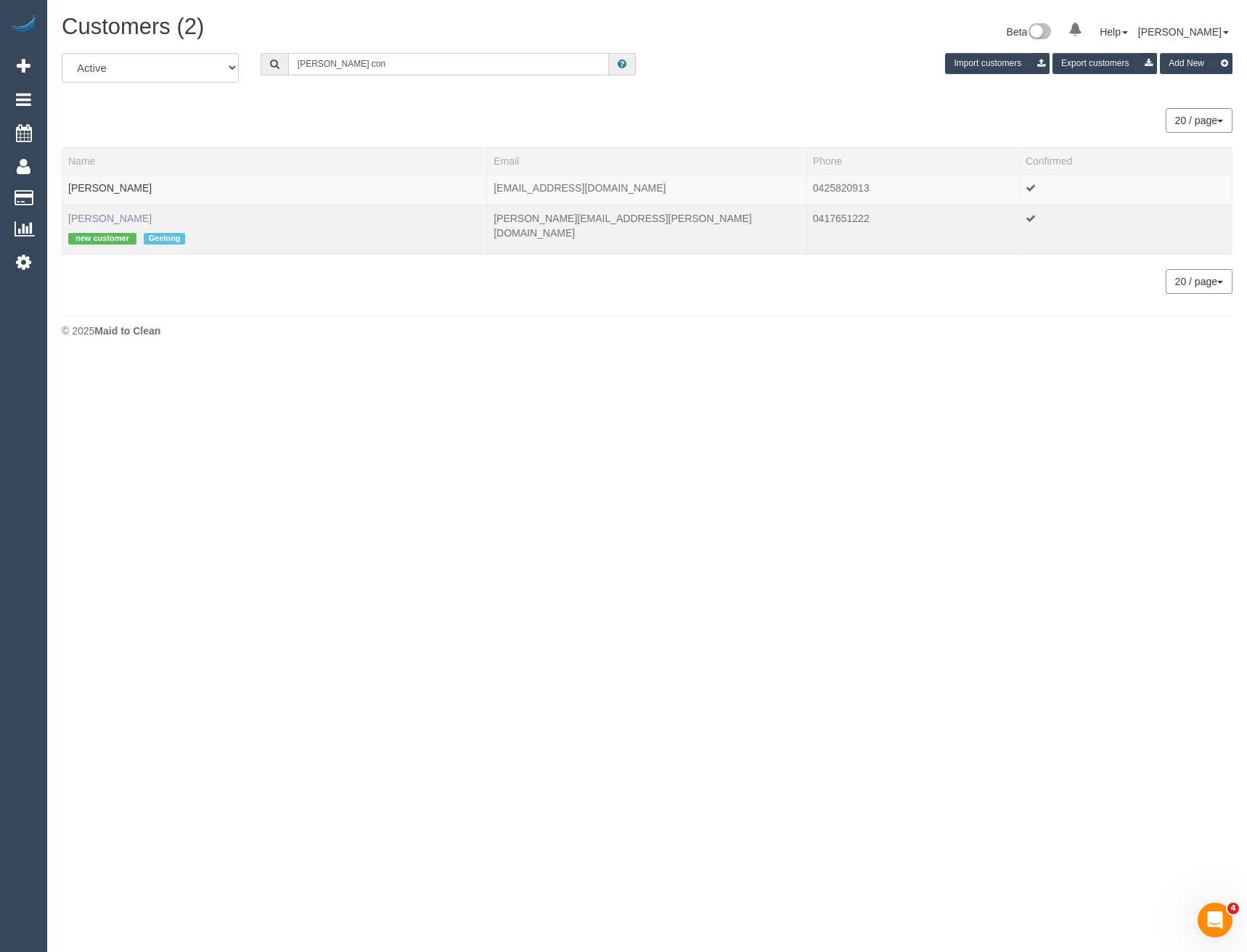
type input "[PERSON_NAME] con"
drag, startPoint x: 116, startPoint y: 216, endPoint x: 172, endPoint y: 250, distance: 65.5
click at [116, 216] on link "[PERSON_NAME]" at bounding box center [110, 218] width 84 height 12
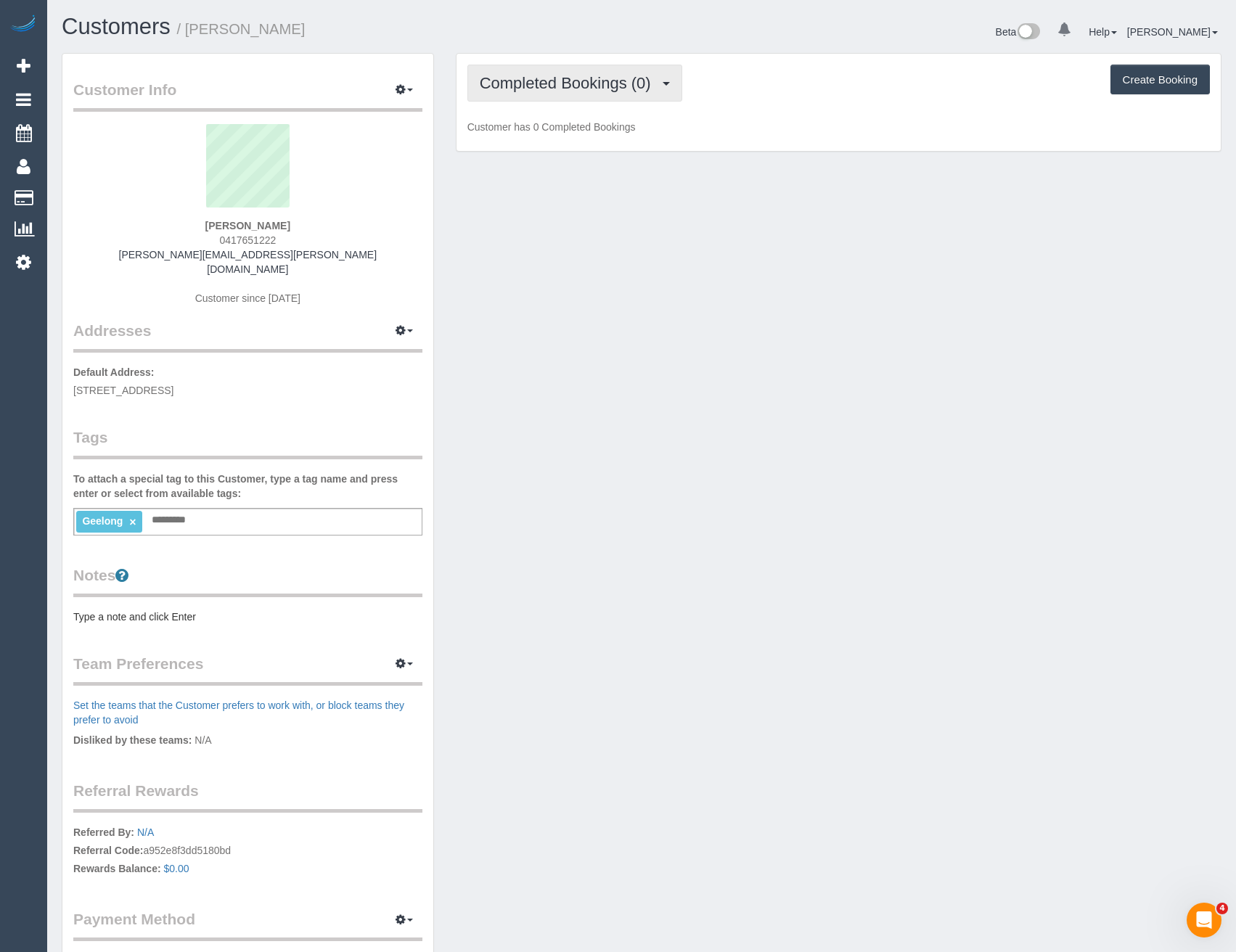
click at [634, 85] on span "Completed Bookings (0)" at bounding box center [569, 83] width 179 height 18
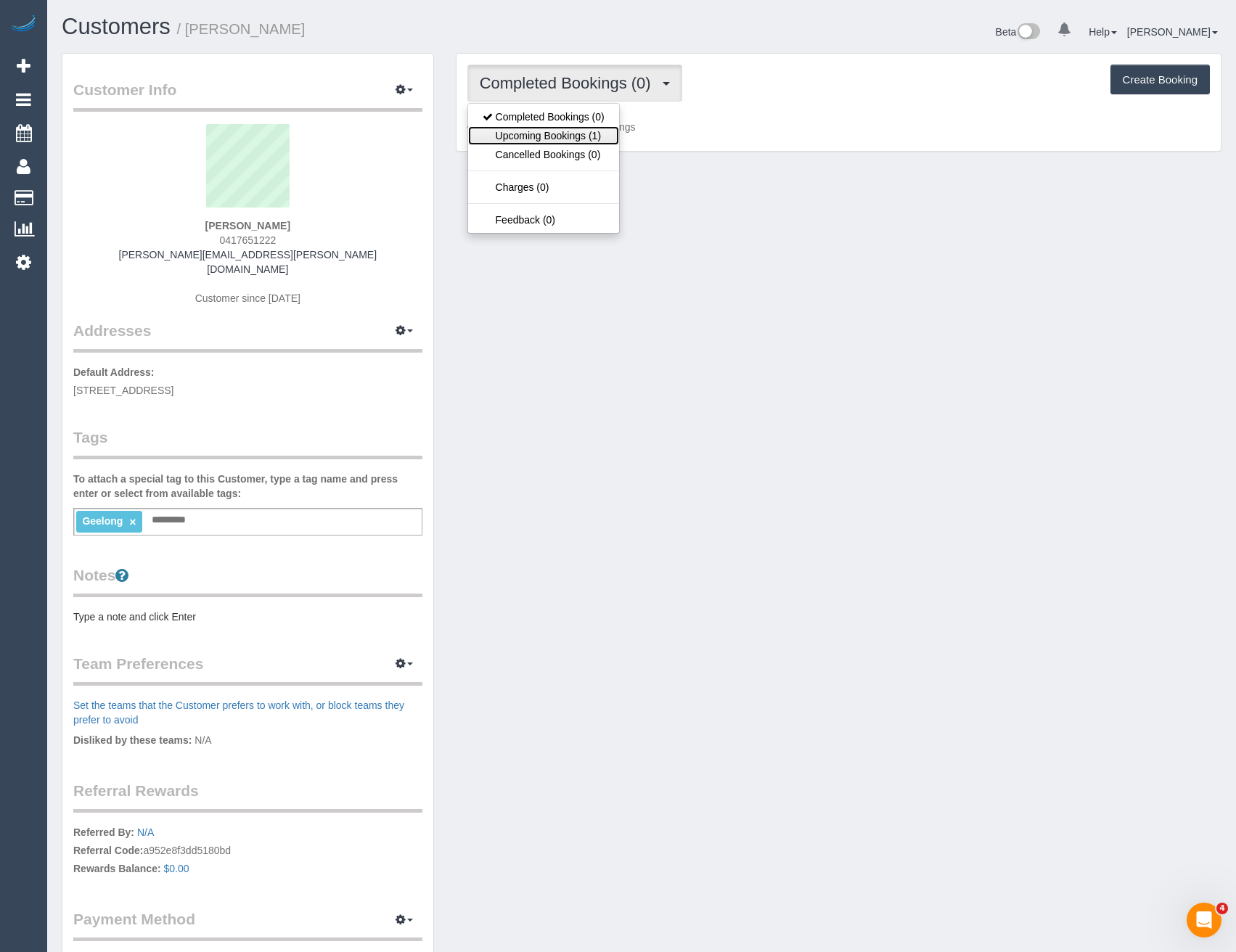
click at [600, 133] on link "Upcoming Bookings (1)" at bounding box center [544, 135] width 151 height 19
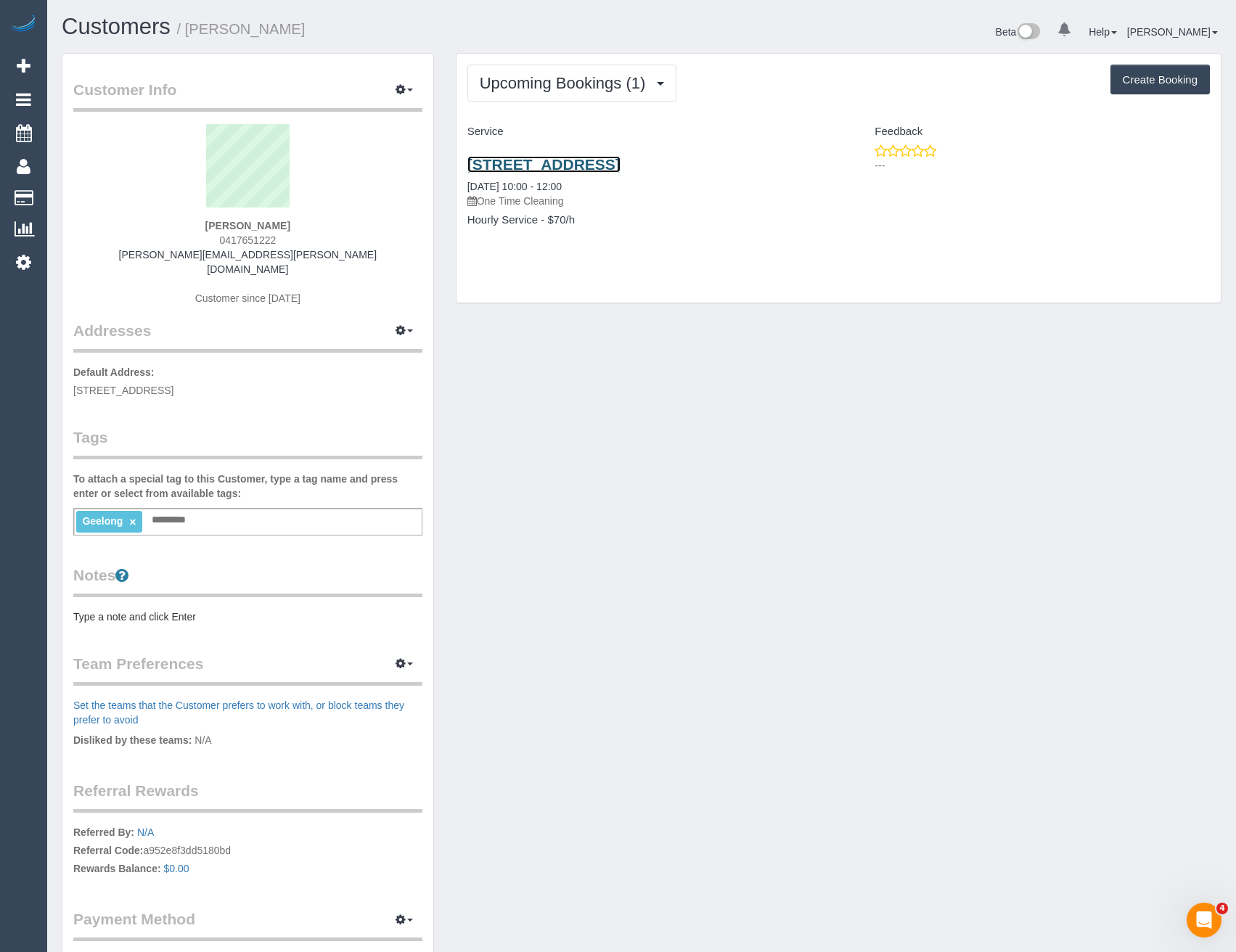
click at [620, 163] on link "[STREET_ADDRESS]" at bounding box center [545, 164] width 153 height 16
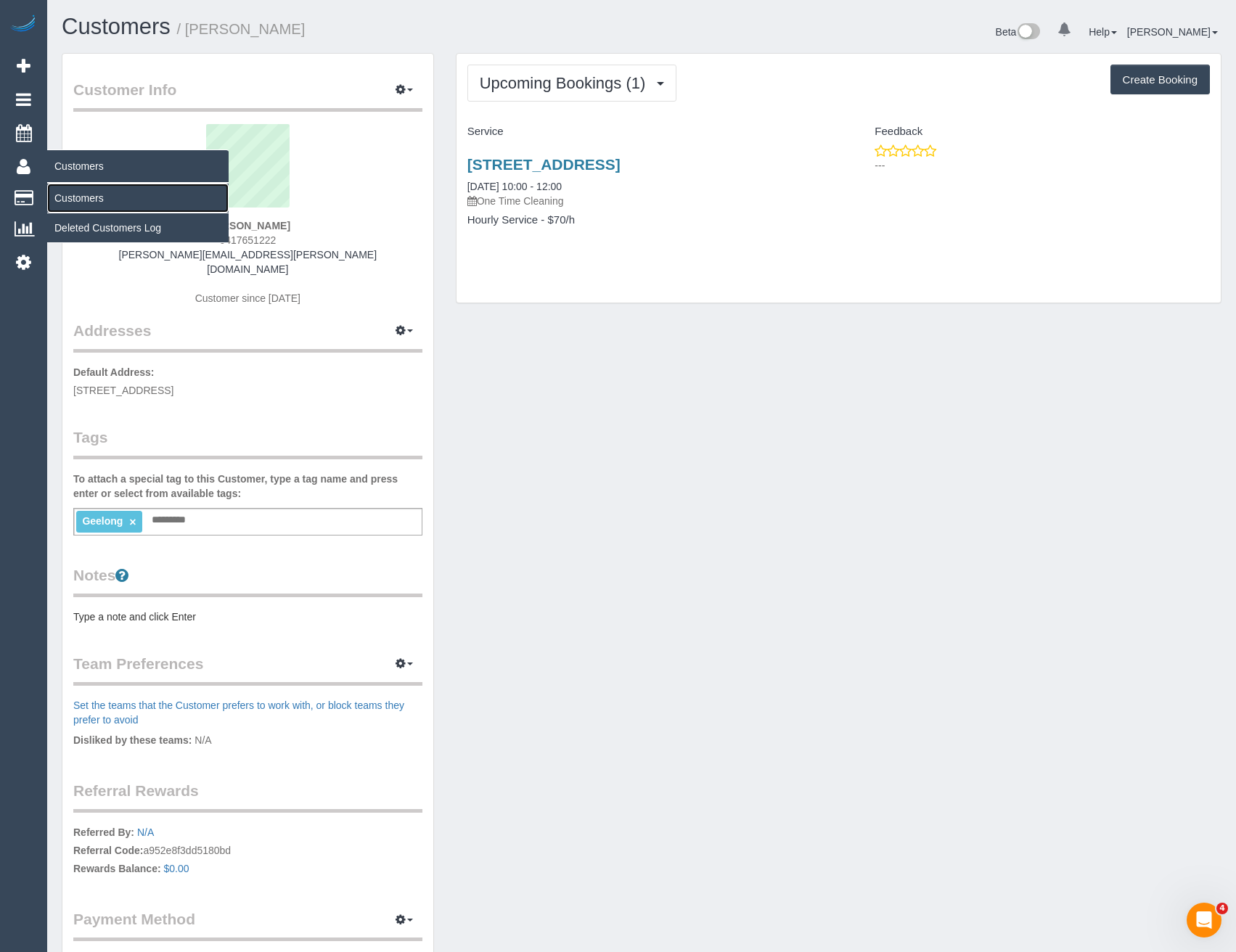
click at [83, 190] on link "Customers" at bounding box center [138, 198] width 182 height 29
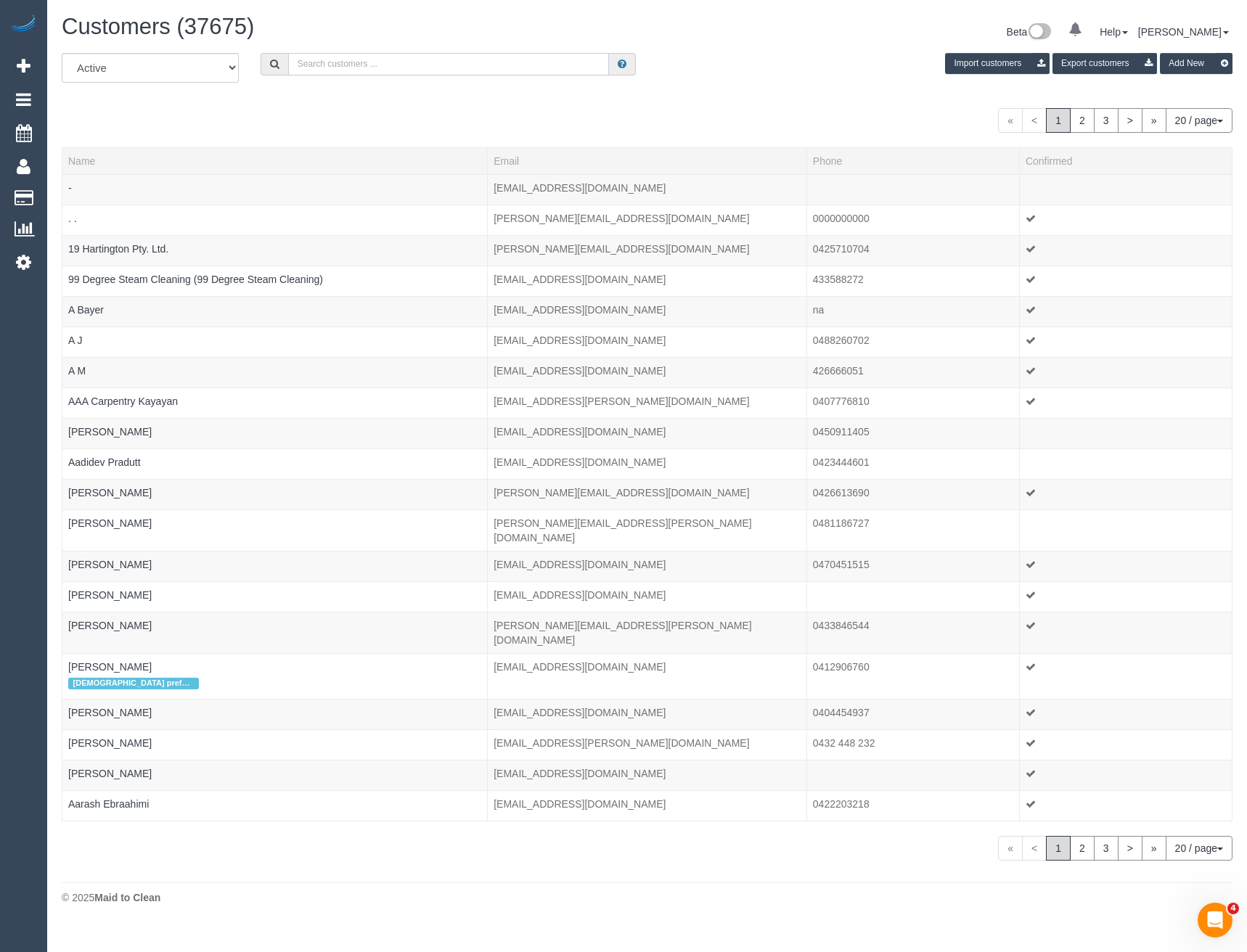
click at [390, 57] on input "text" at bounding box center [449, 64] width 322 height 23
paste input "[PERSON_NAME][EMAIL_ADDRESS][DOMAIN_NAME]"
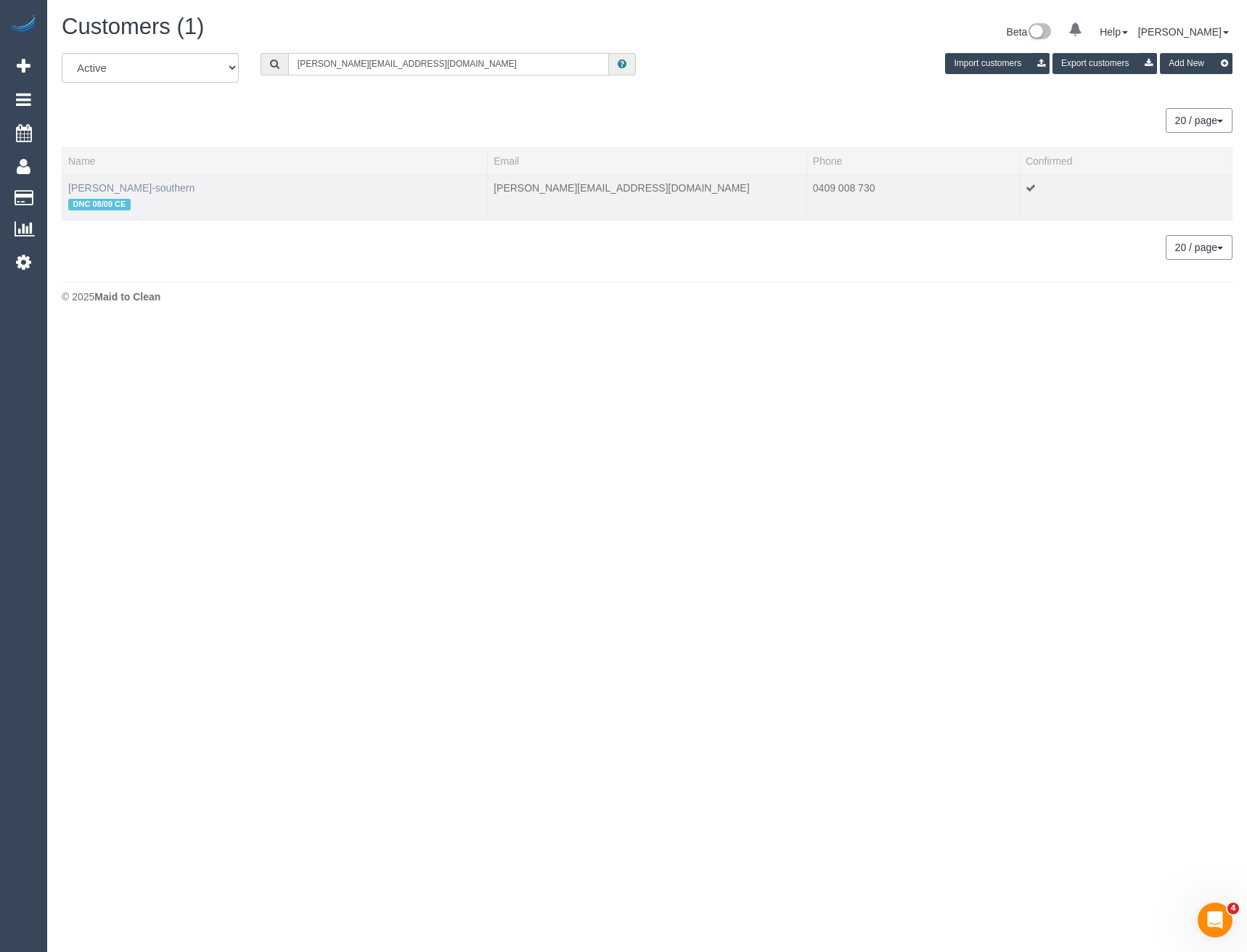
type input "[PERSON_NAME][EMAIL_ADDRESS][DOMAIN_NAME]"
click at [148, 184] on link "[PERSON_NAME]-southern" at bounding box center [131, 188] width 126 height 12
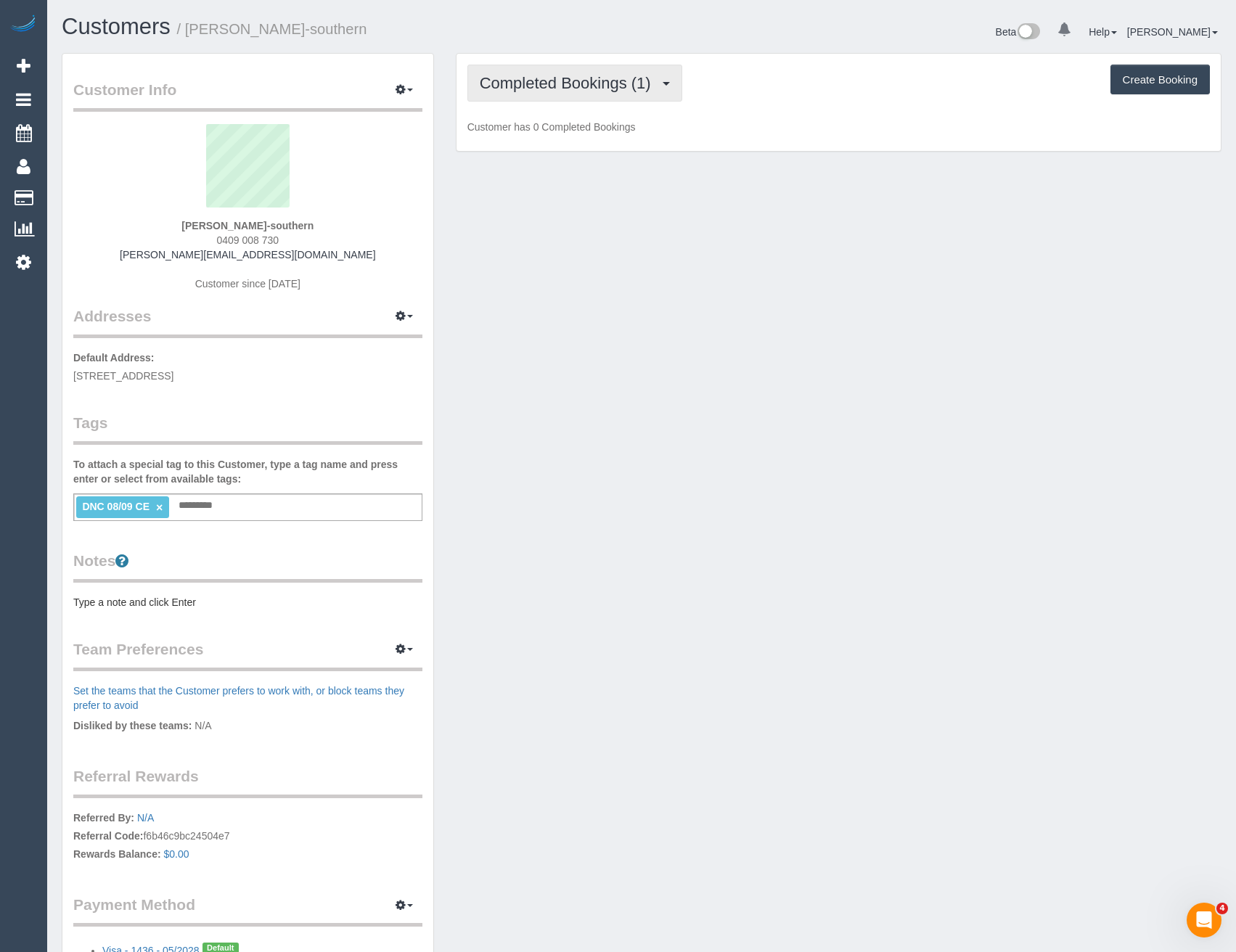
click at [663, 82] on span "button" at bounding box center [667, 84] width 7 height 4
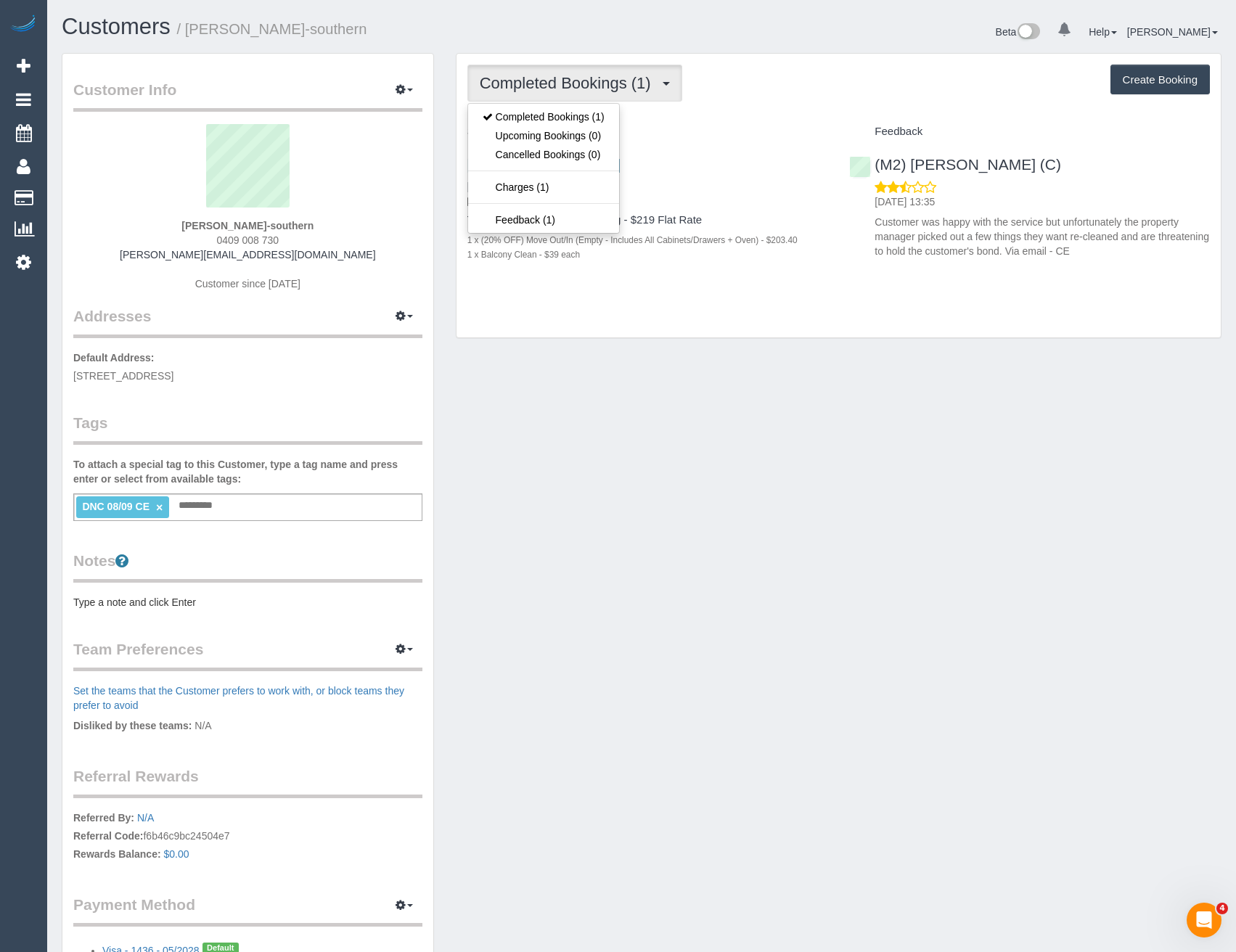
click at [753, 388] on div "Customer Info Edit Contact Info Send Message Email Preferences Special Sales Ta…" at bounding box center [642, 533] width 1182 height 961
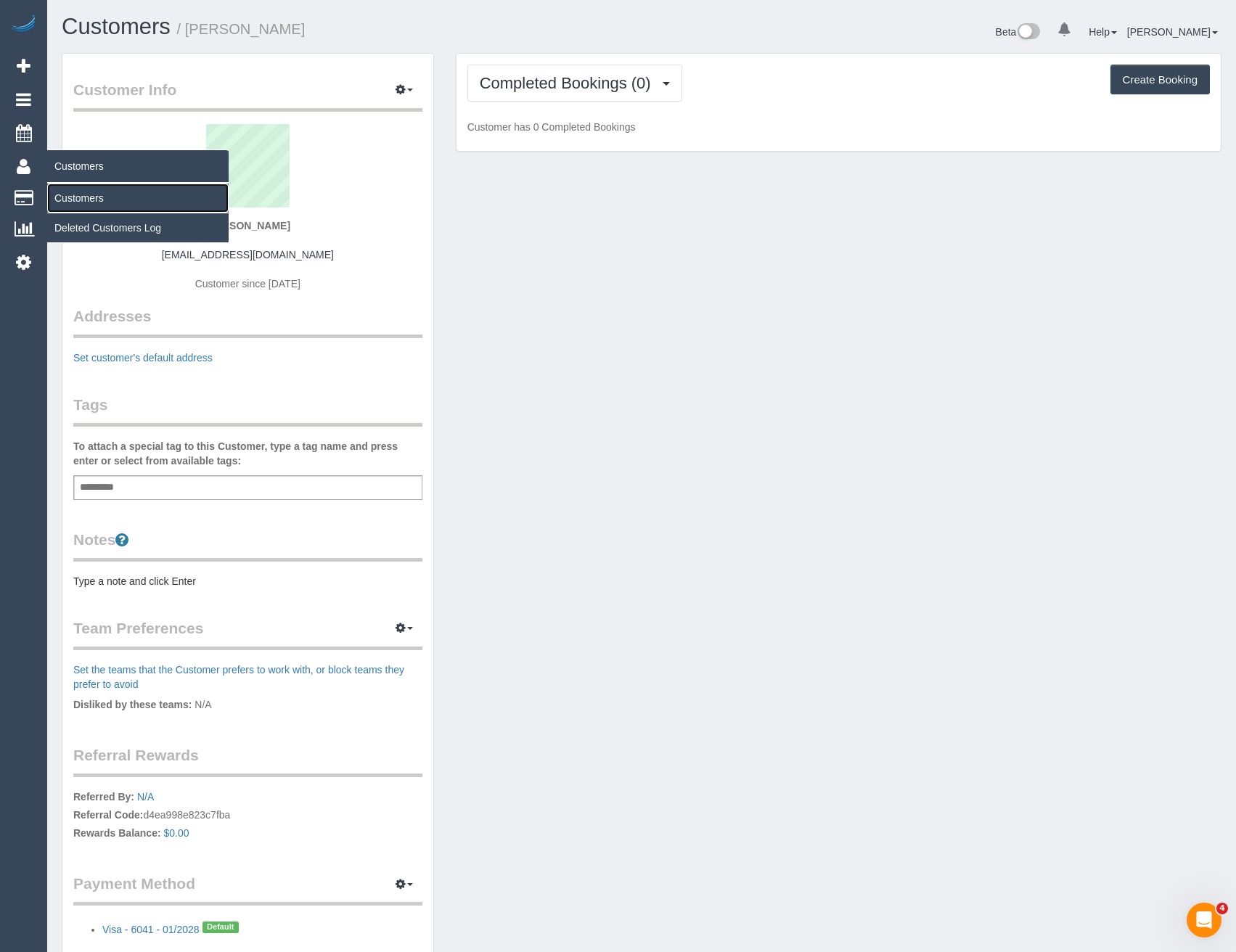
drag, startPoint x: 76, startPoint y: 191, endPoint x: 147, endPoint y: 178, distance: 72.2
click at [76, 191] on link "Customers" at bounding box center [138, 198] width 182 height 29
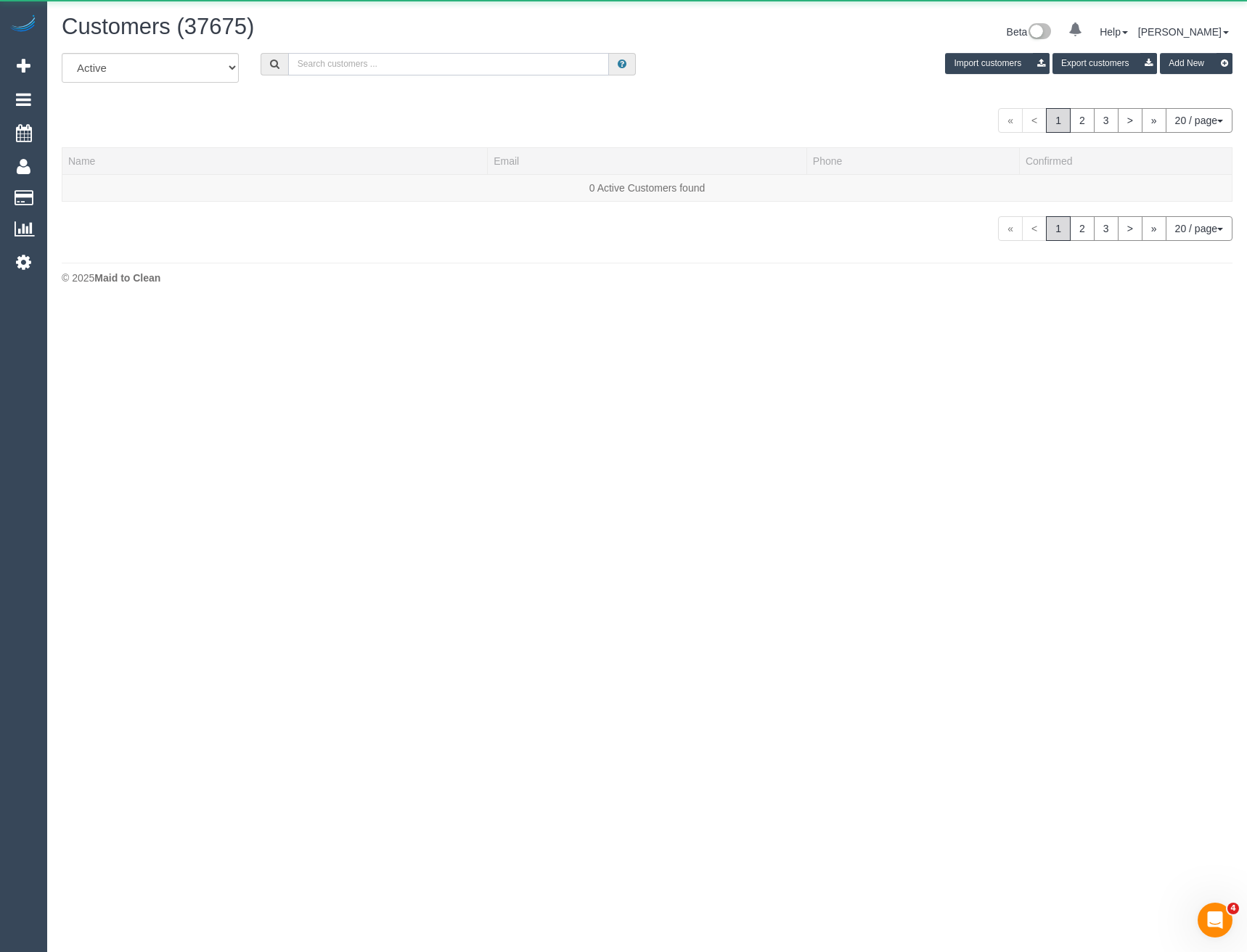
click at [350, 53] on input "text" at bounding box center [449, 64] width 322 height 23
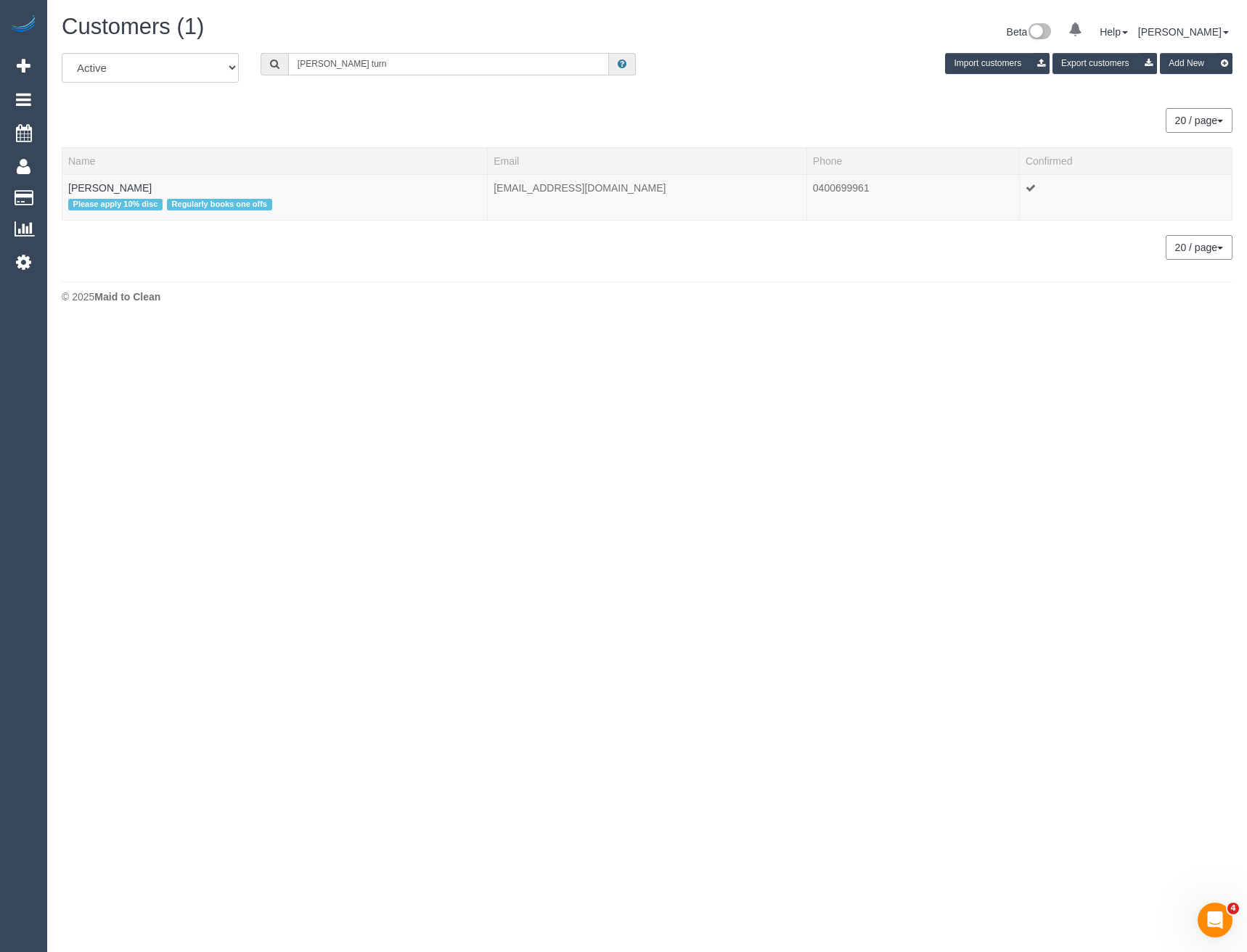
type input "[PERSON_NAME] turn"
drag, startPoint x: 332, startPoint y: 4, endPoint x: 228, endPoint y: 212, distance: 232.6
click at [237, 218] on td "[PERSON_NAME] Please apply 10% disc Regularly books one offs" at bounding box center [275, 197] width 425 height 46
click at [119, 182] on link "[PERSON_NAME]" at bounding box center [110, 188] width 84 height 12
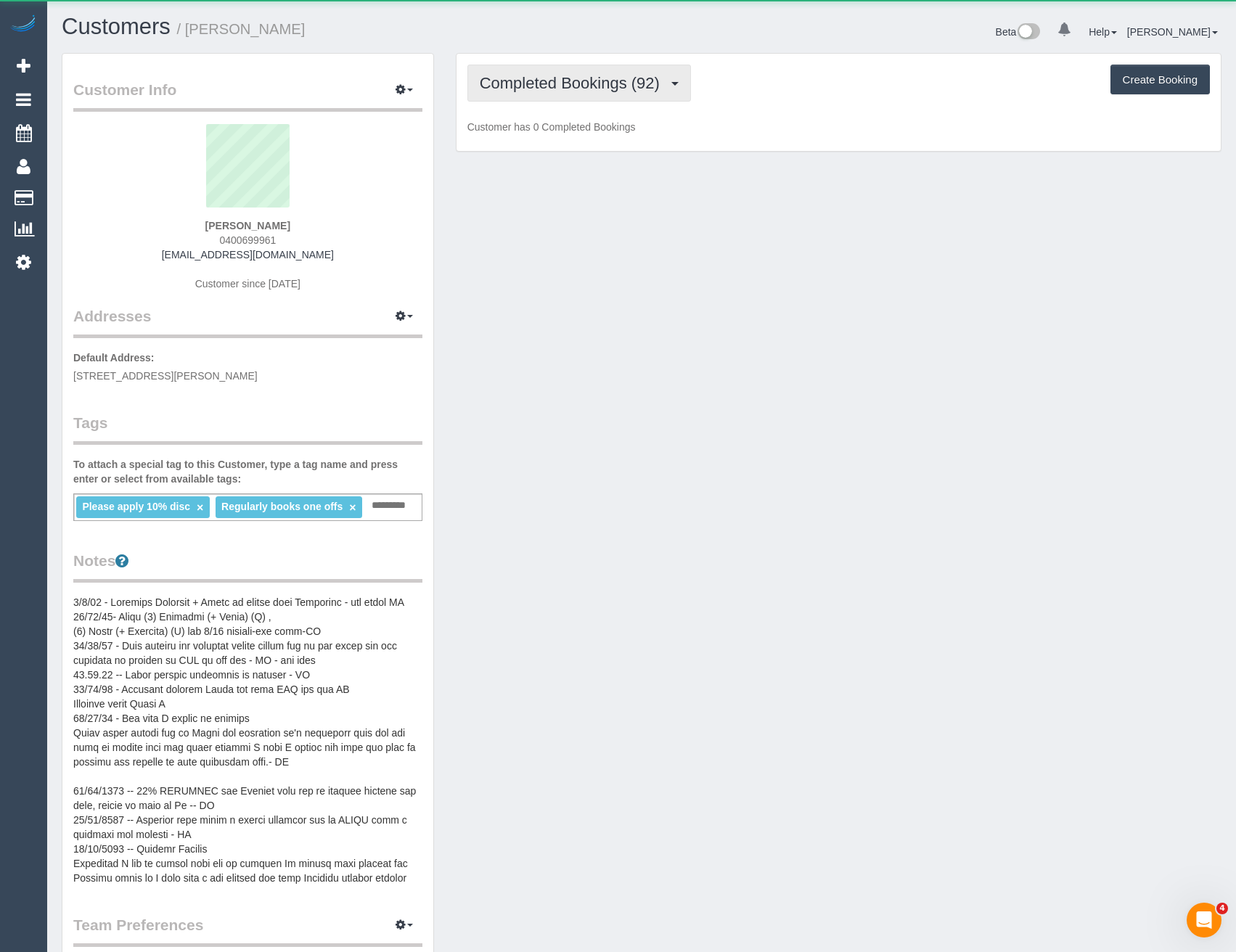
click at [557, 84] on span "Completed Bookings (92)" at bounding box center [573, 83] width 187 height 18
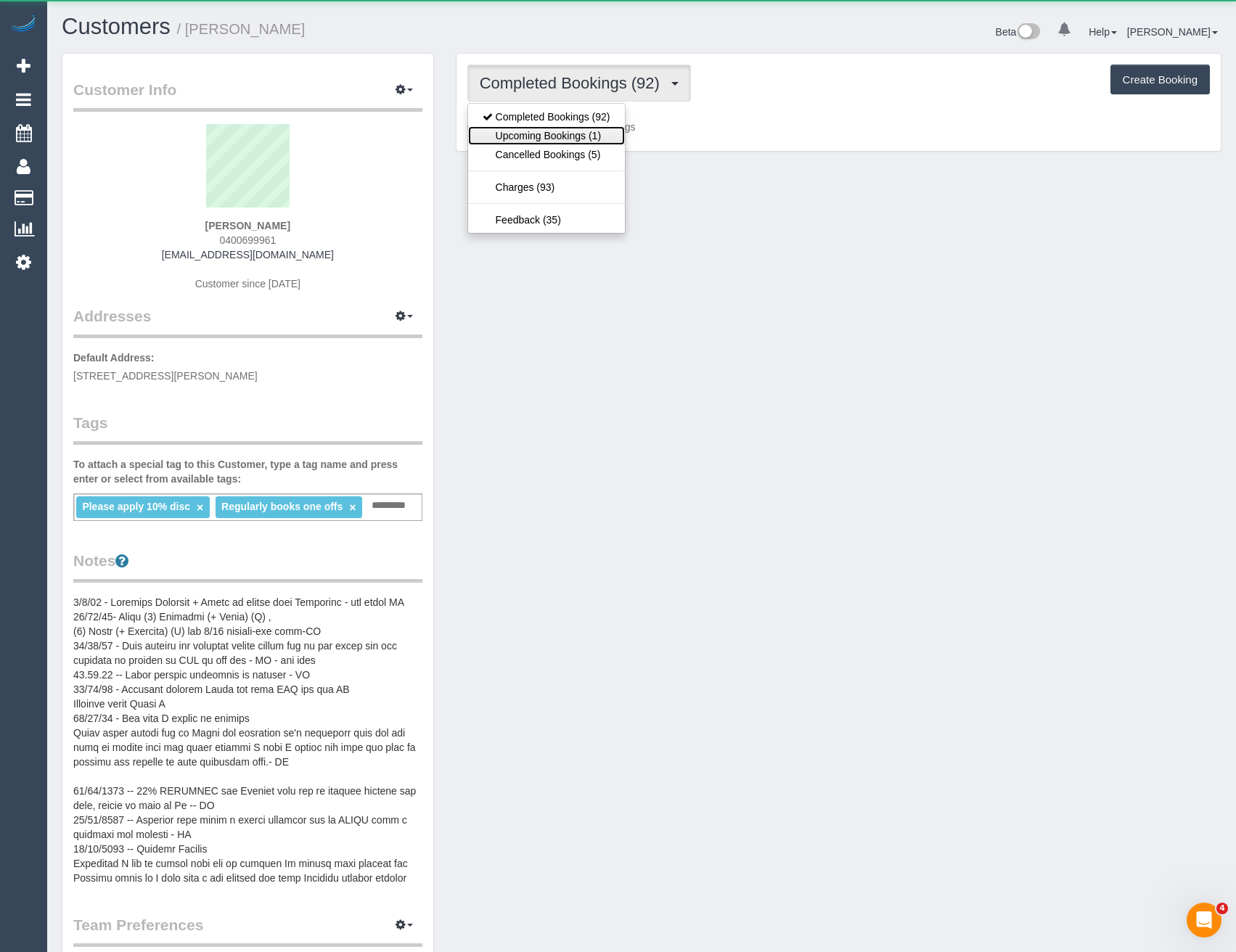
click at [556, 133] on link "Upcoming Bookings (1)" at bounding box center [546, 135] width 157 height 19
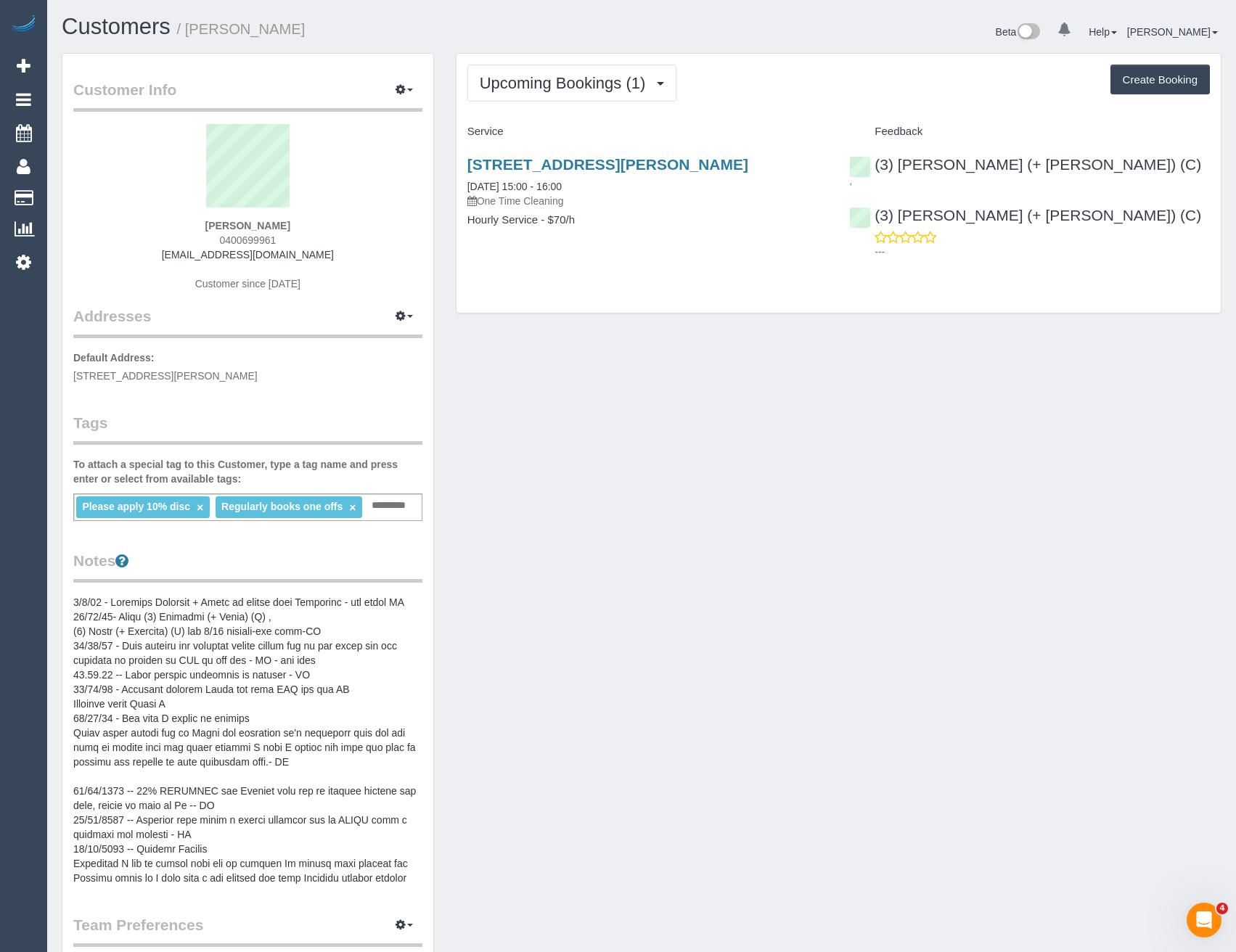
click at [716, 155] on div "[STREET_ADDRESS][PERSON_NAME] [DATE] 15:00 - 16:00 One Time Cleaning Hourly Ser…" at bounding box center [648, 200] width 382 height 112
click at [691, 164] on link "[STREET_ADDRESS][PERSON_NAME]" at bounding box center [608, 164] width 281 height 16
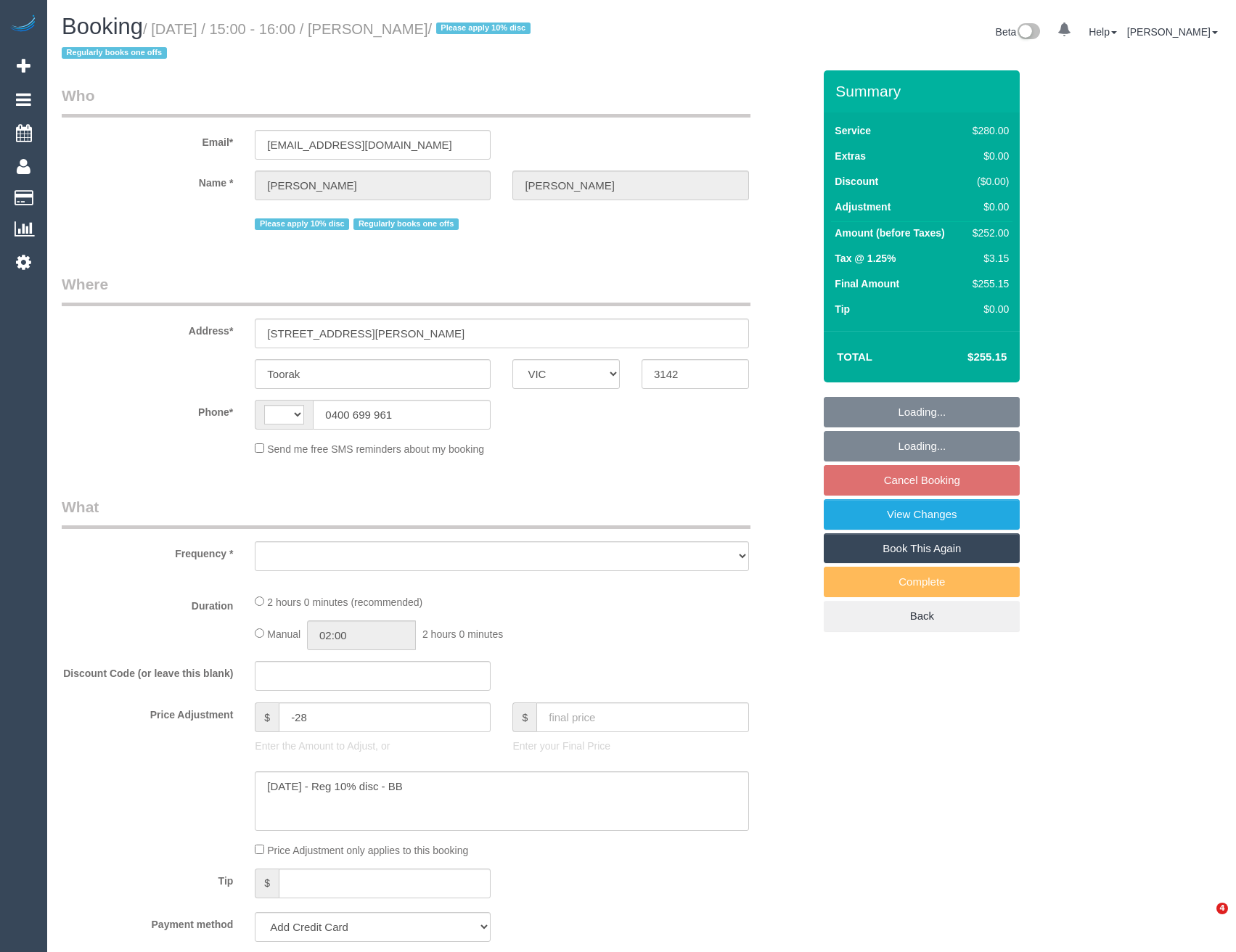
select select "VIC"
select select "string:AU"
select select "object:545"
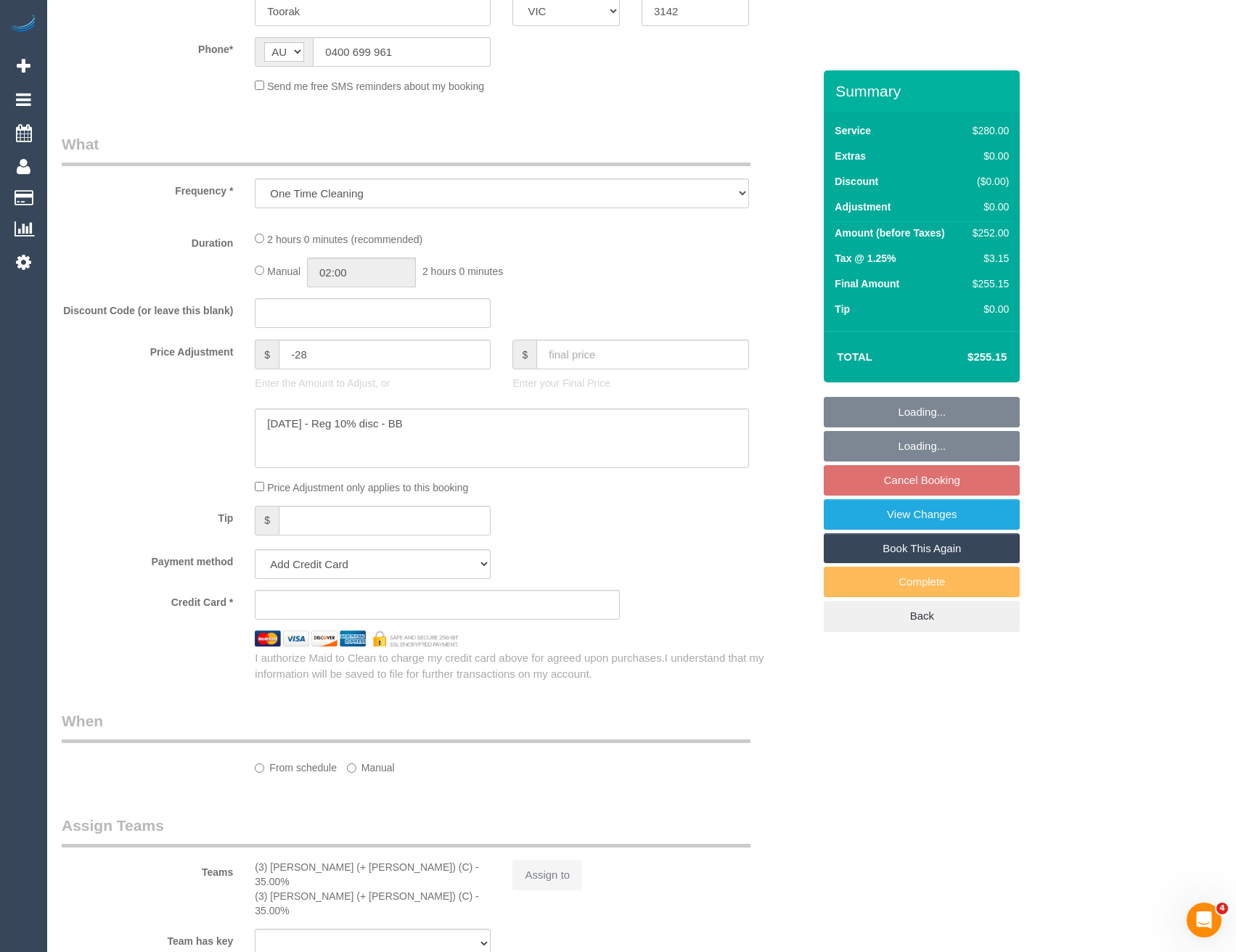
select select "string:stripe-pm_1RHbqm2GScqysDRV7qzlD5uH"
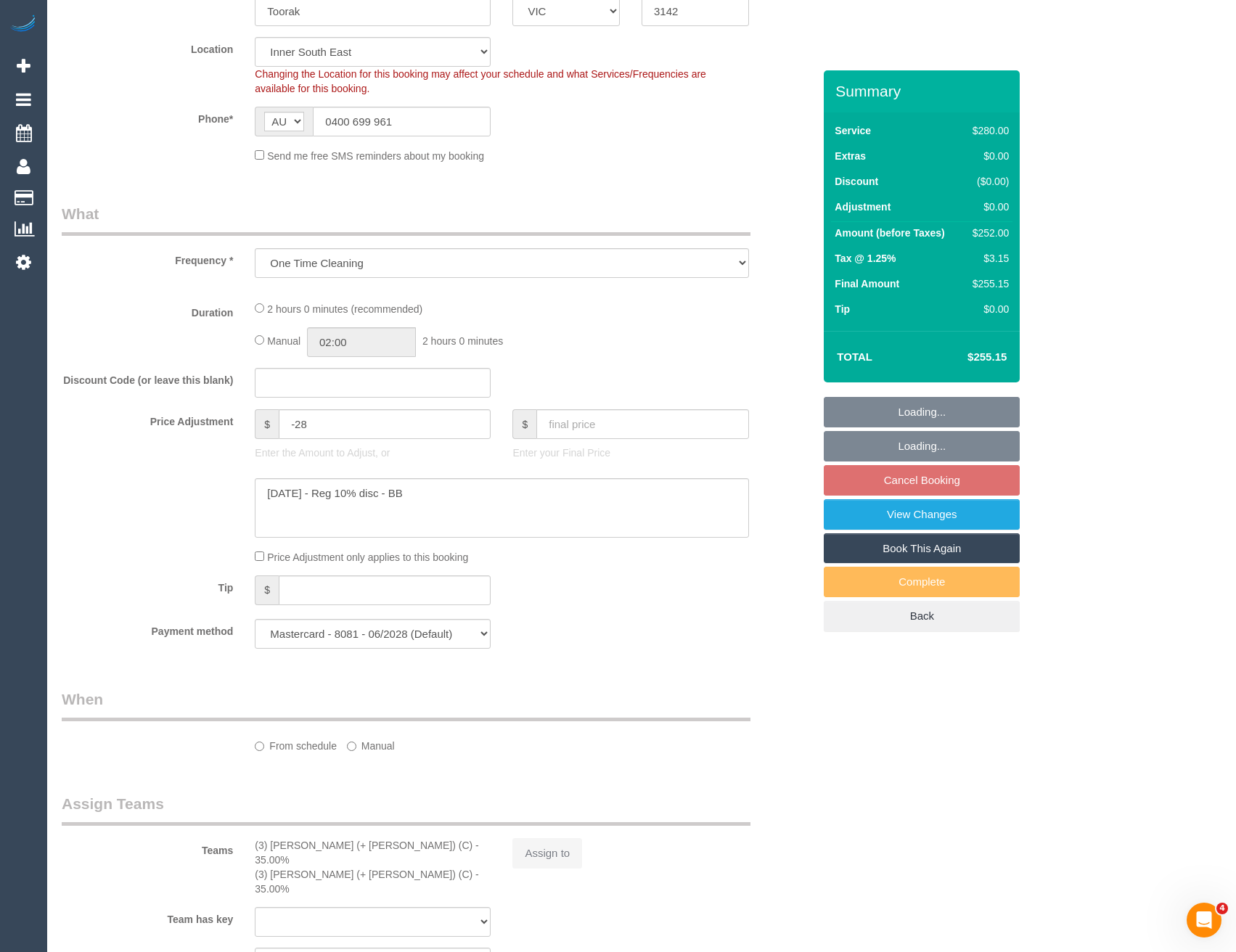
select select "2"
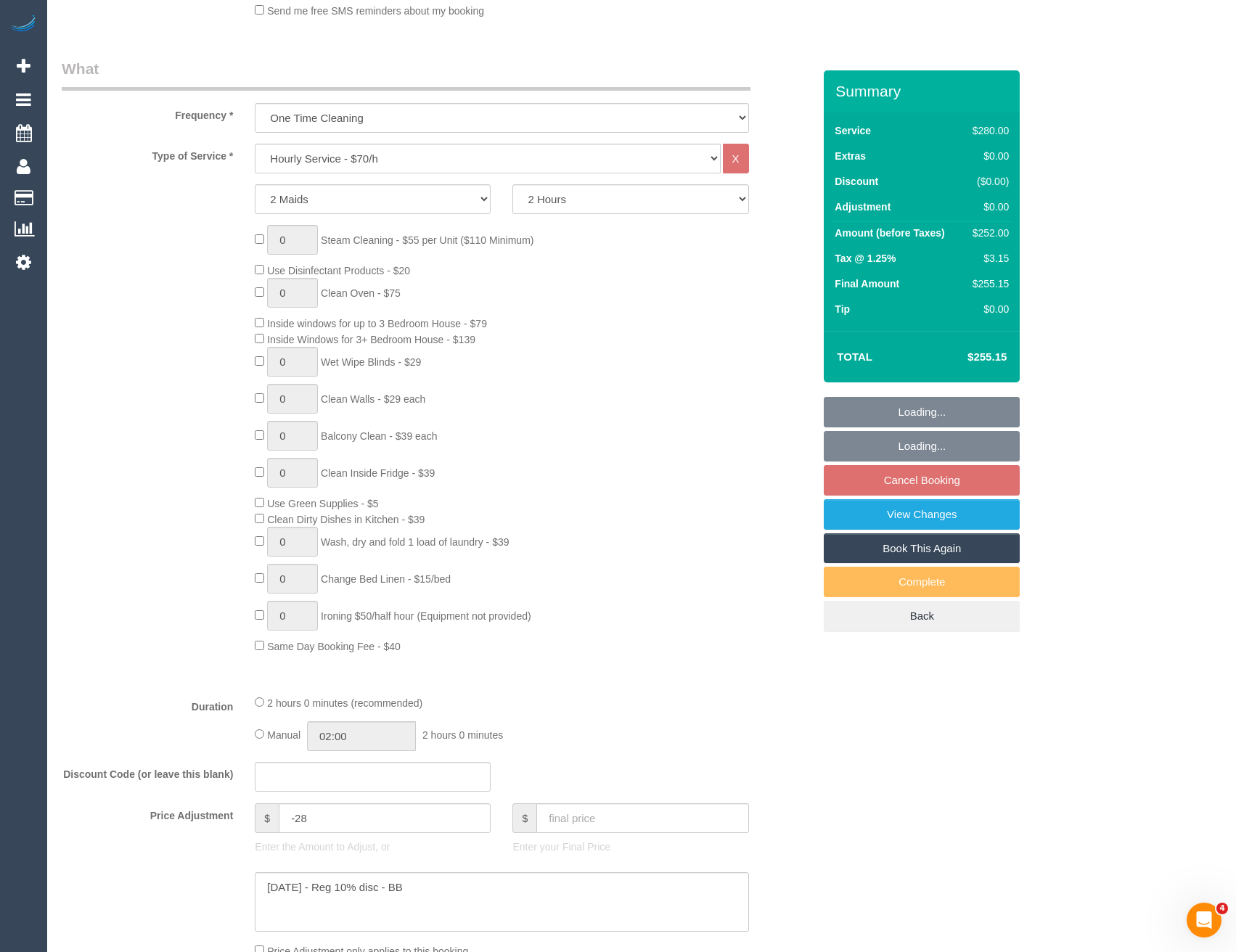
select select "number:28"
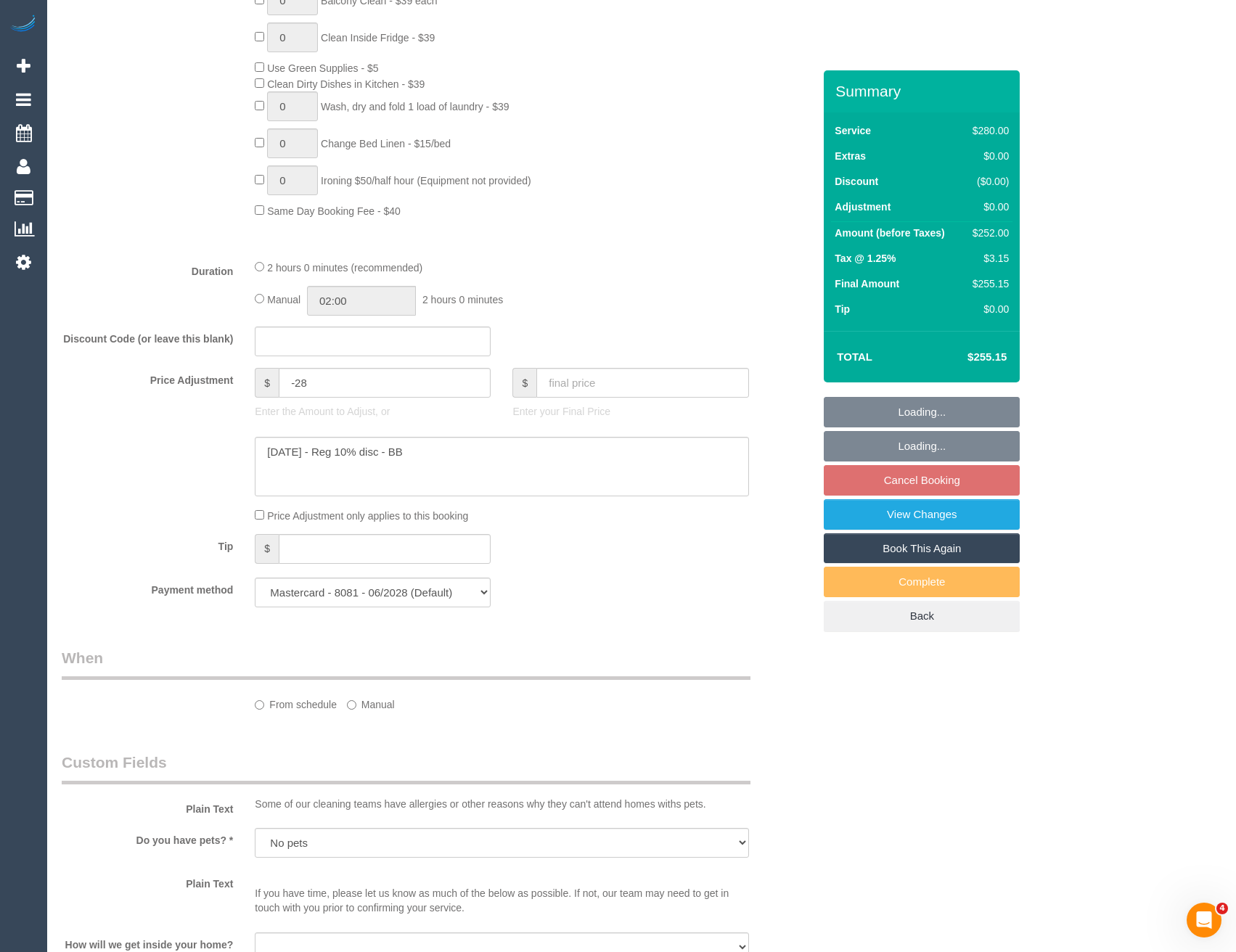
select select "object:862"
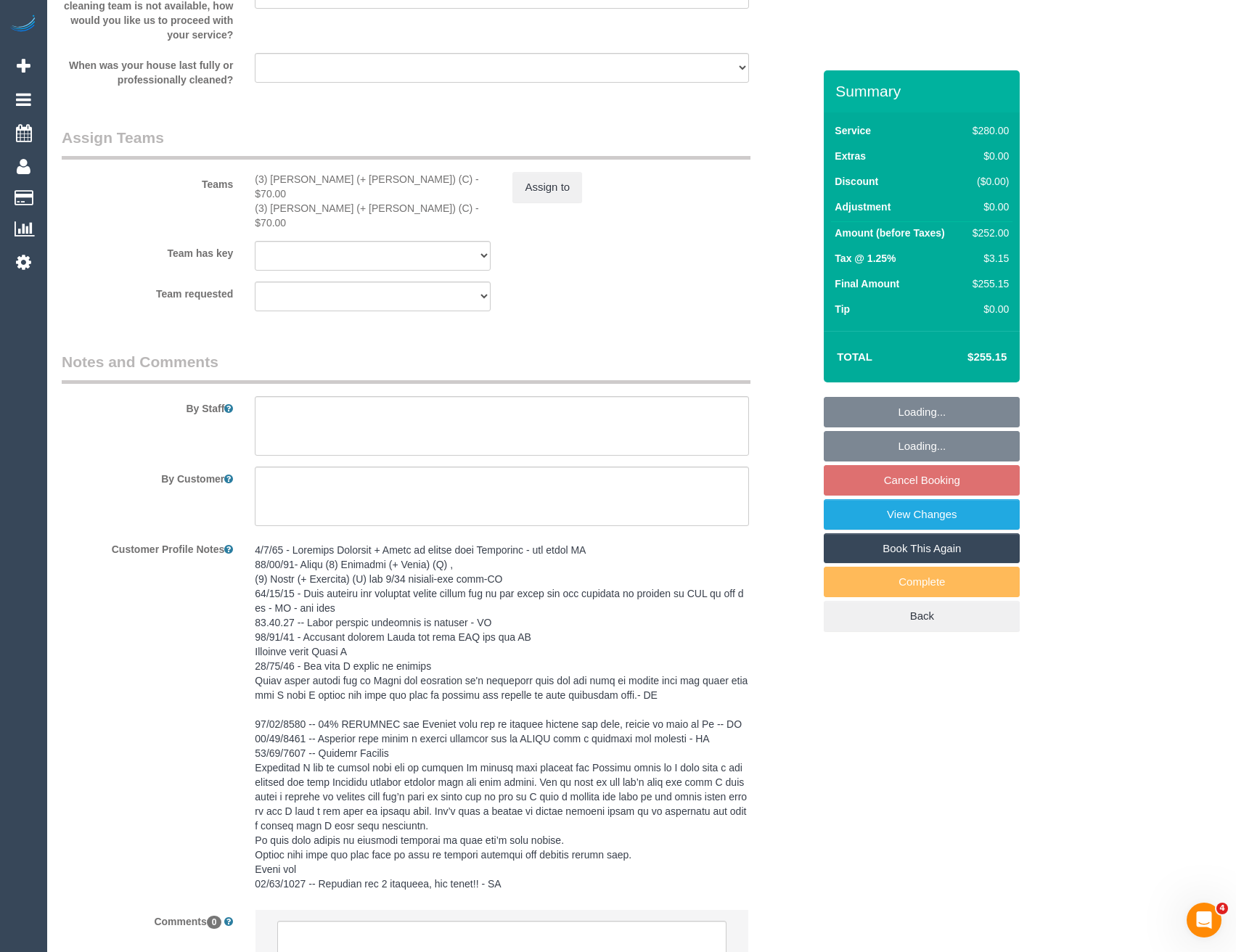
scroll to position [2253, 0]
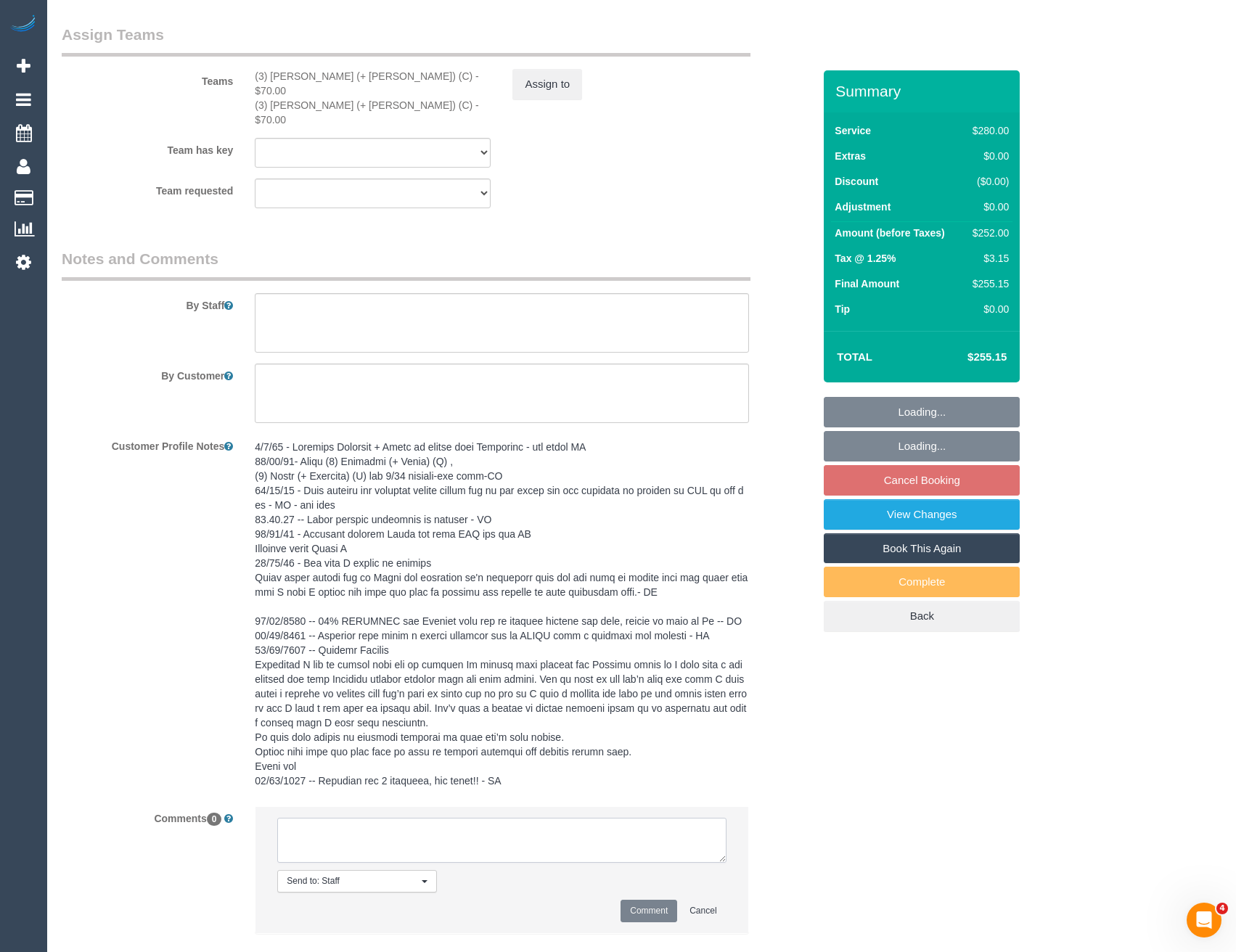
click at [416, 819] on textarea at bounding box center [502, 840] width 449 height 45
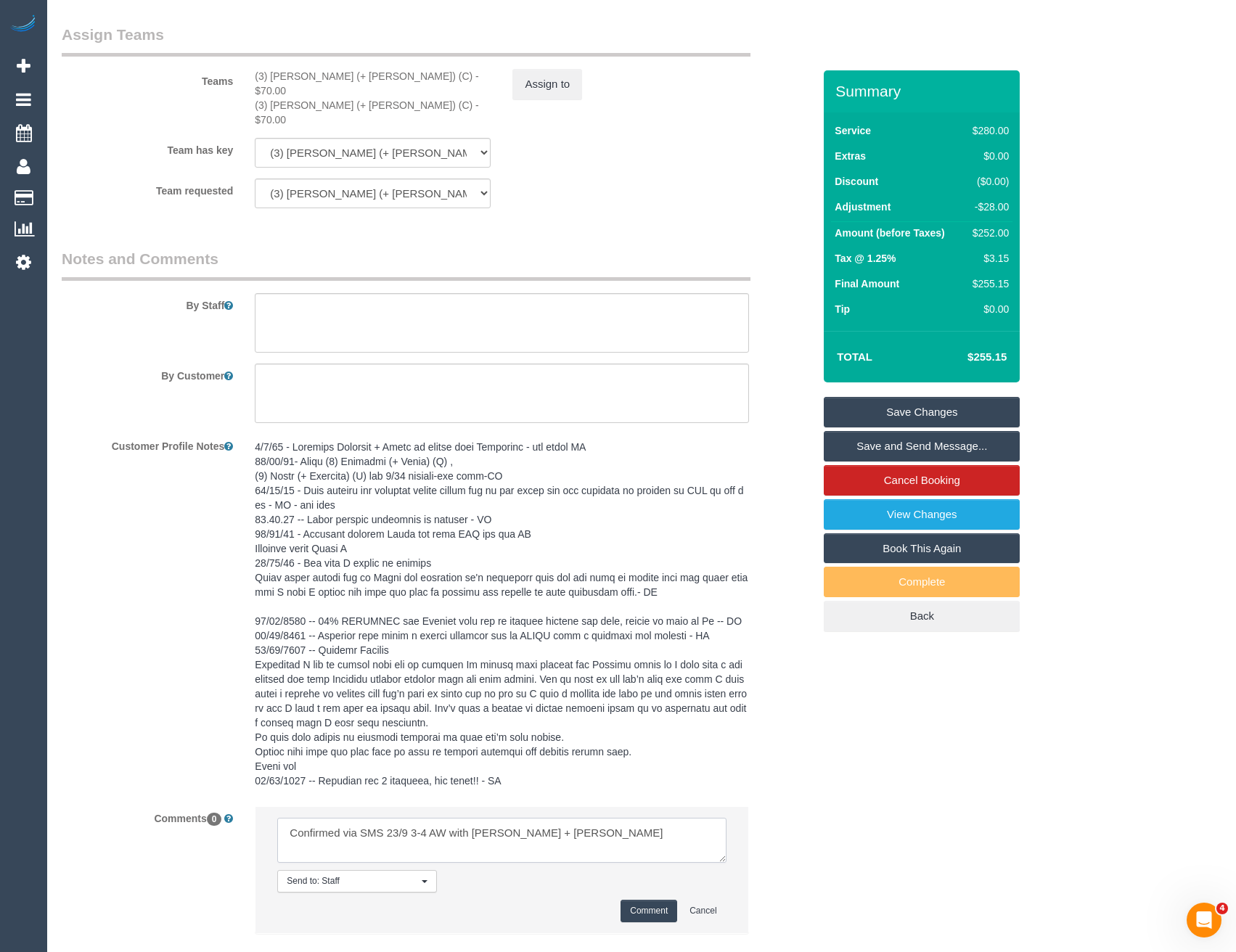
type textarea "Confirmed via SMS 23/9 3-4 AW with [PERSON_NAME] + [PERSON_NAME]"
click at [653, 900] on button "Comment" at bounding box center [649, 911] width 57 height 23
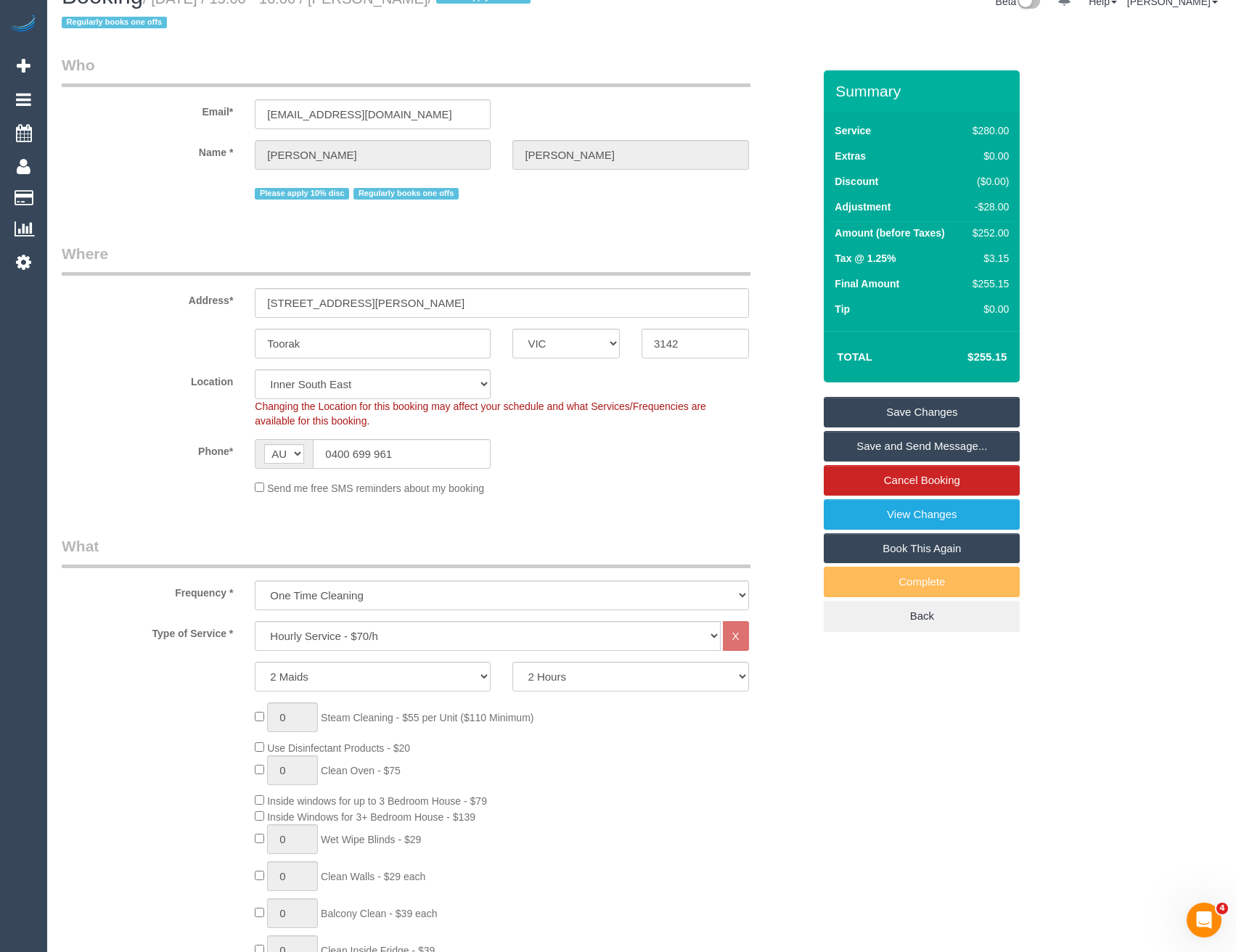
scroll to position [0, 0]
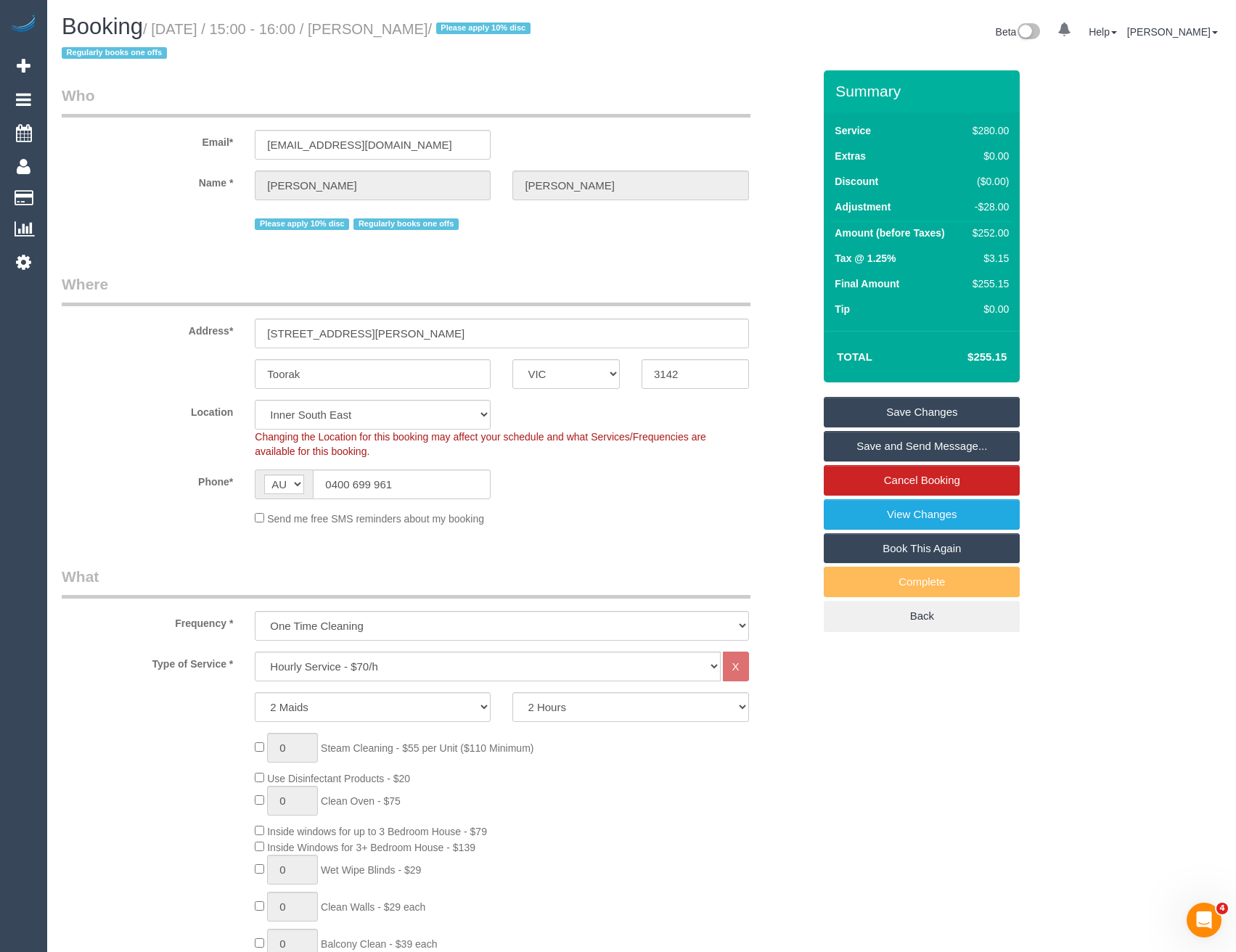
click at [872, 448] on link "Save and Send Message..." at bounding box center [921, 446] width 196 height 30
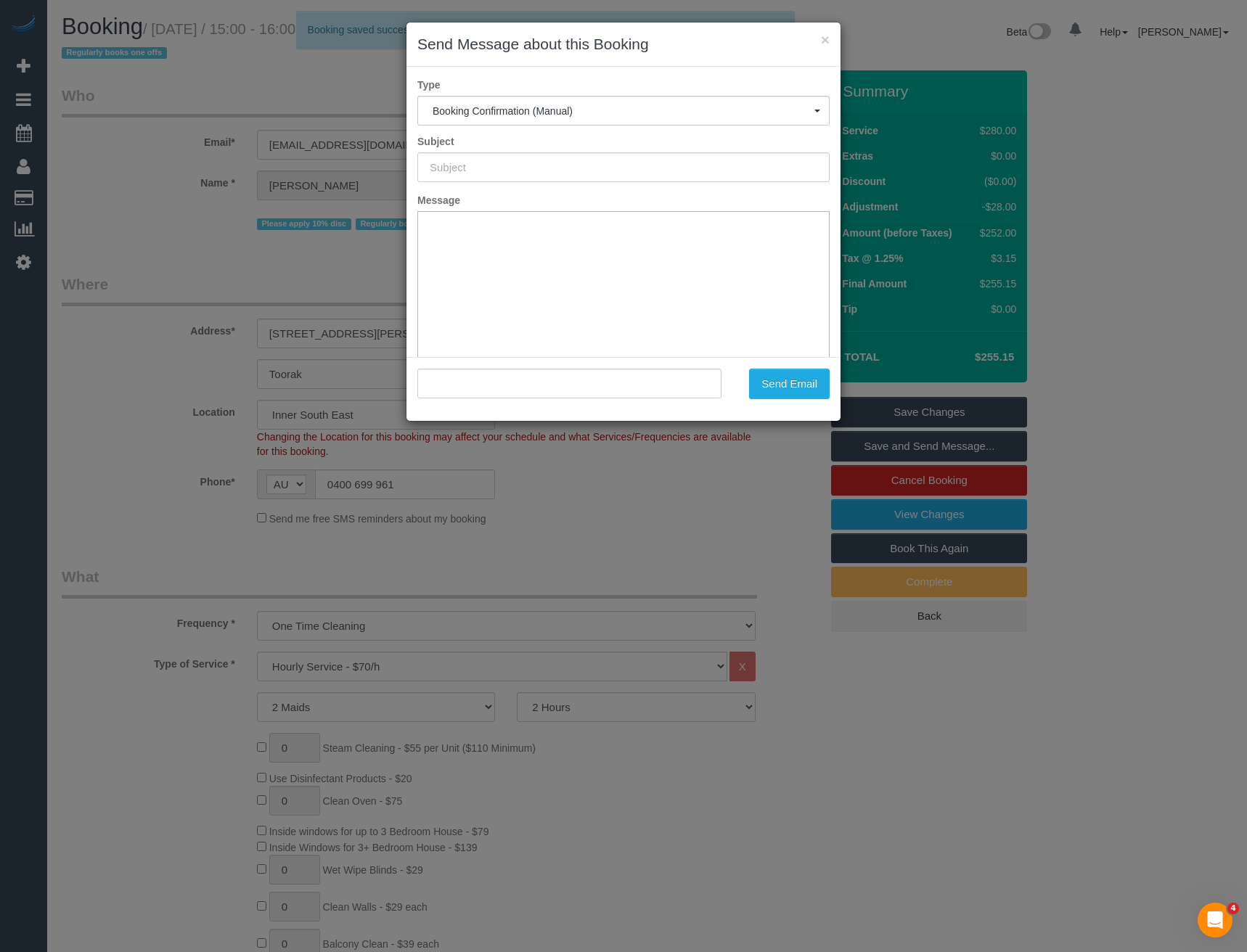
type input "Booking Confirmed"
type input ""[PERSON_NAME]" <[EMAIL_ADDRESS][DOMAIN_NAME]>"
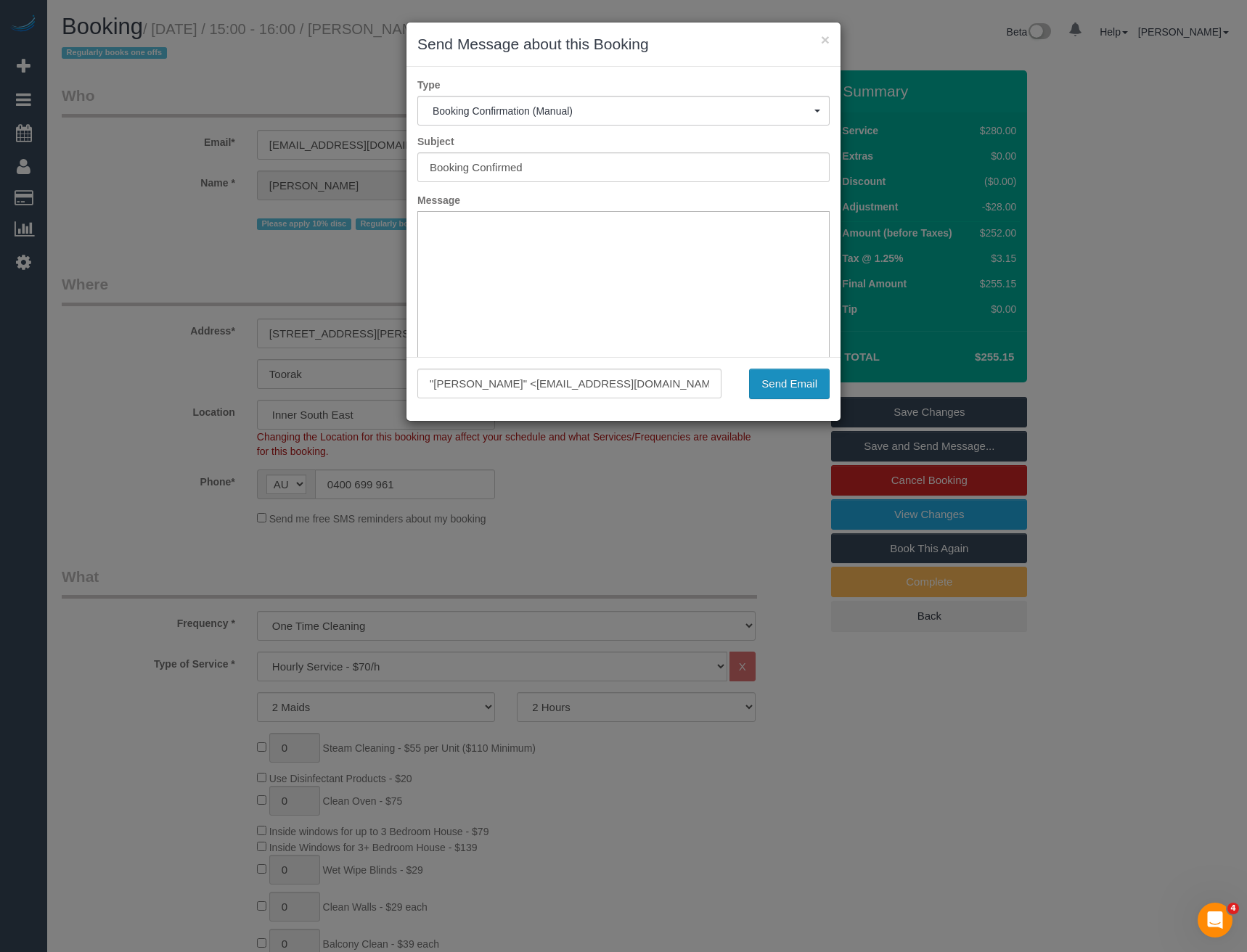
click at [797, 387] on button "Send Email" at bounding box center [789, 383] width 80 height 30
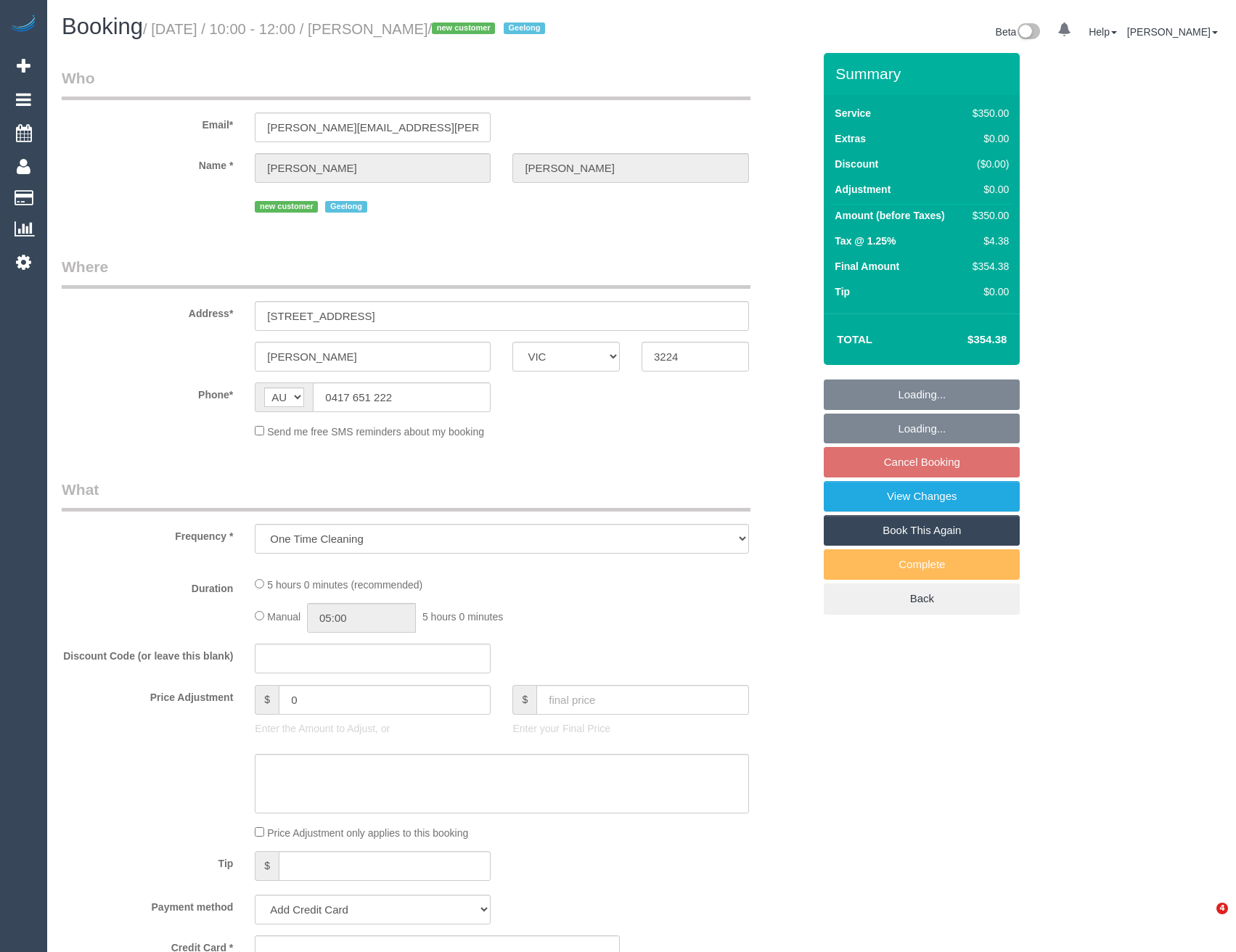
select select "VIC"
select select "spot4"
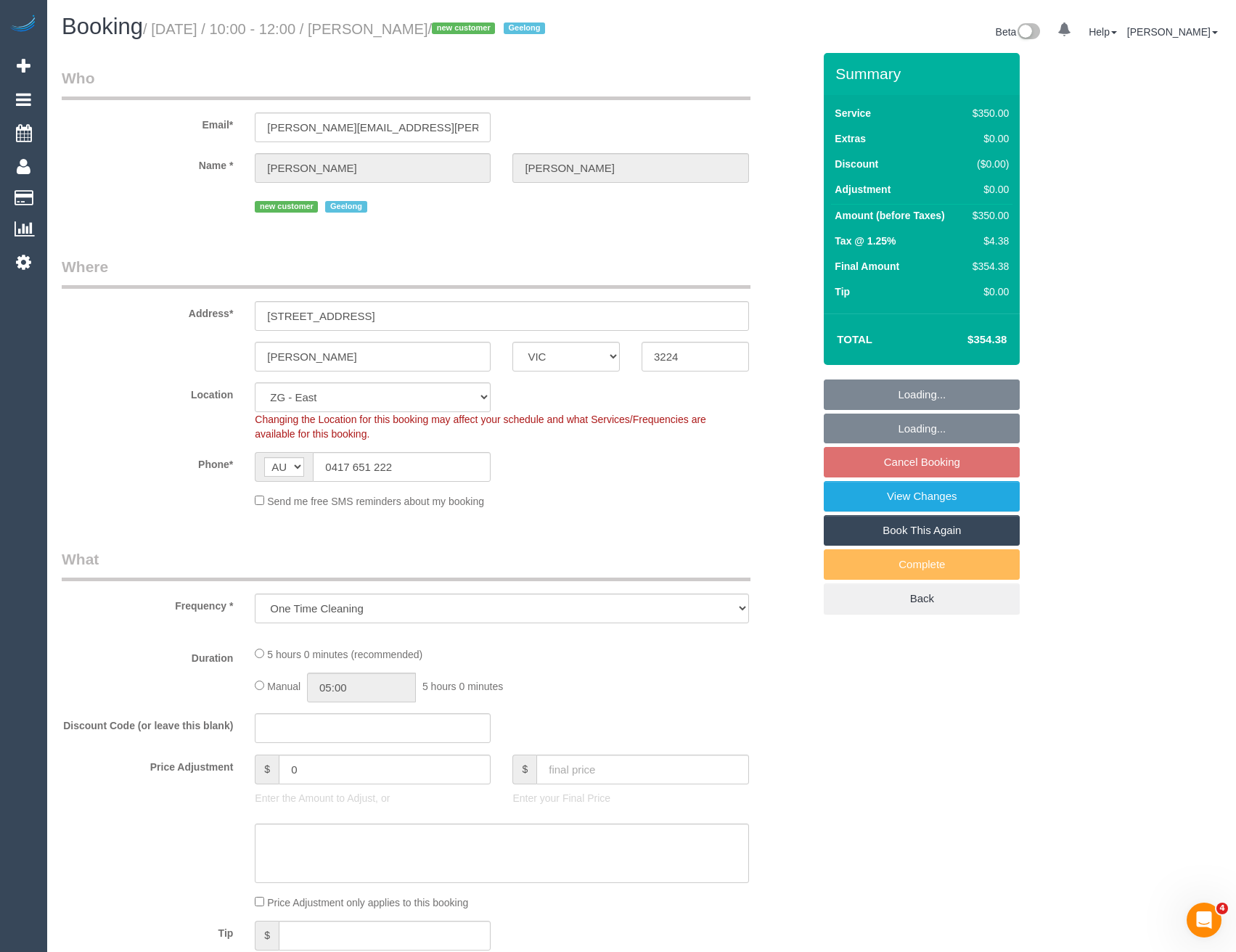
select select "string:stripe-pm_1S7Z1u2GScqysDRVbdmgQ10w"
select select "300"
select select "number:28"
select select "number:14"
select select "number:19"
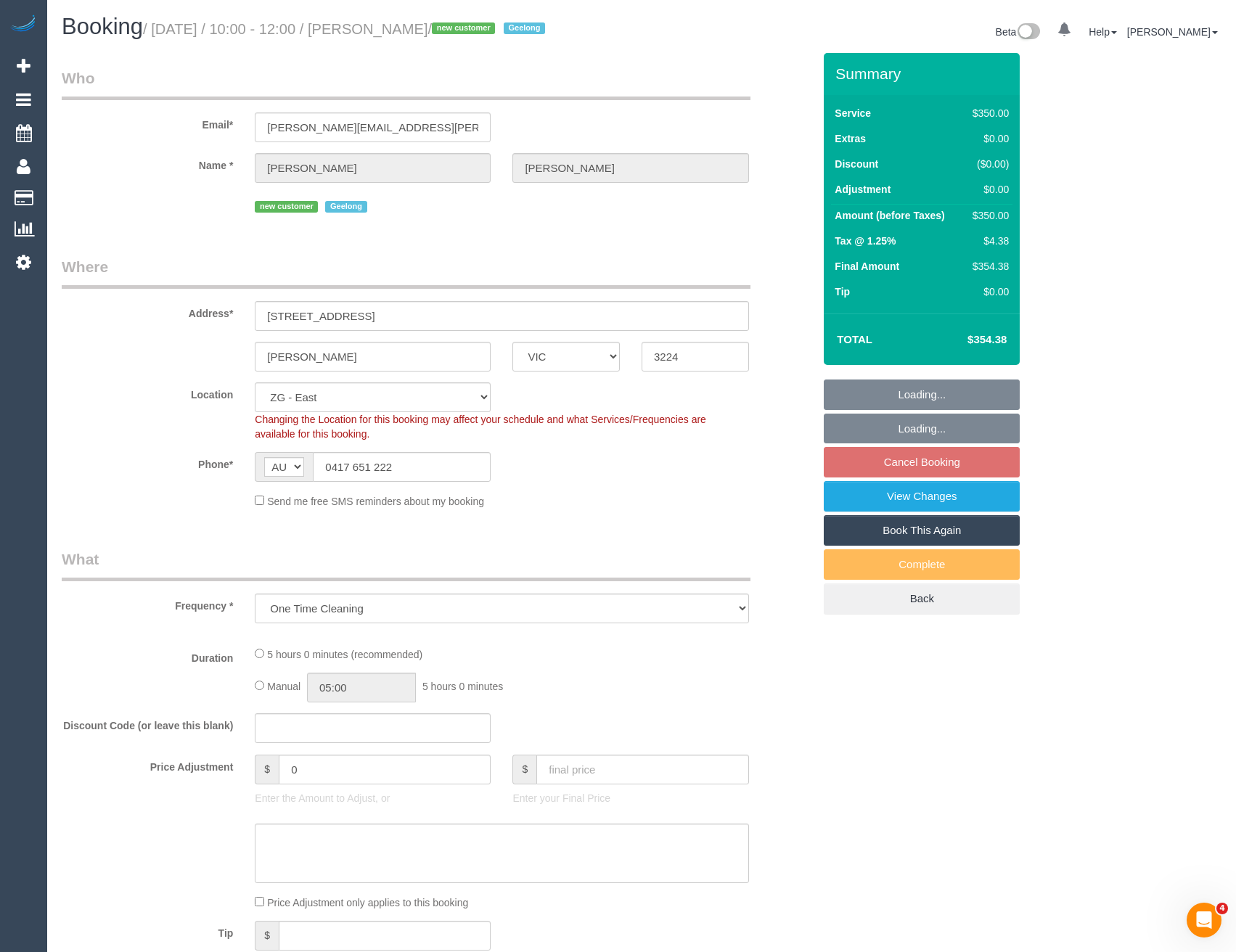
select select "number:36"
select select "number:12"
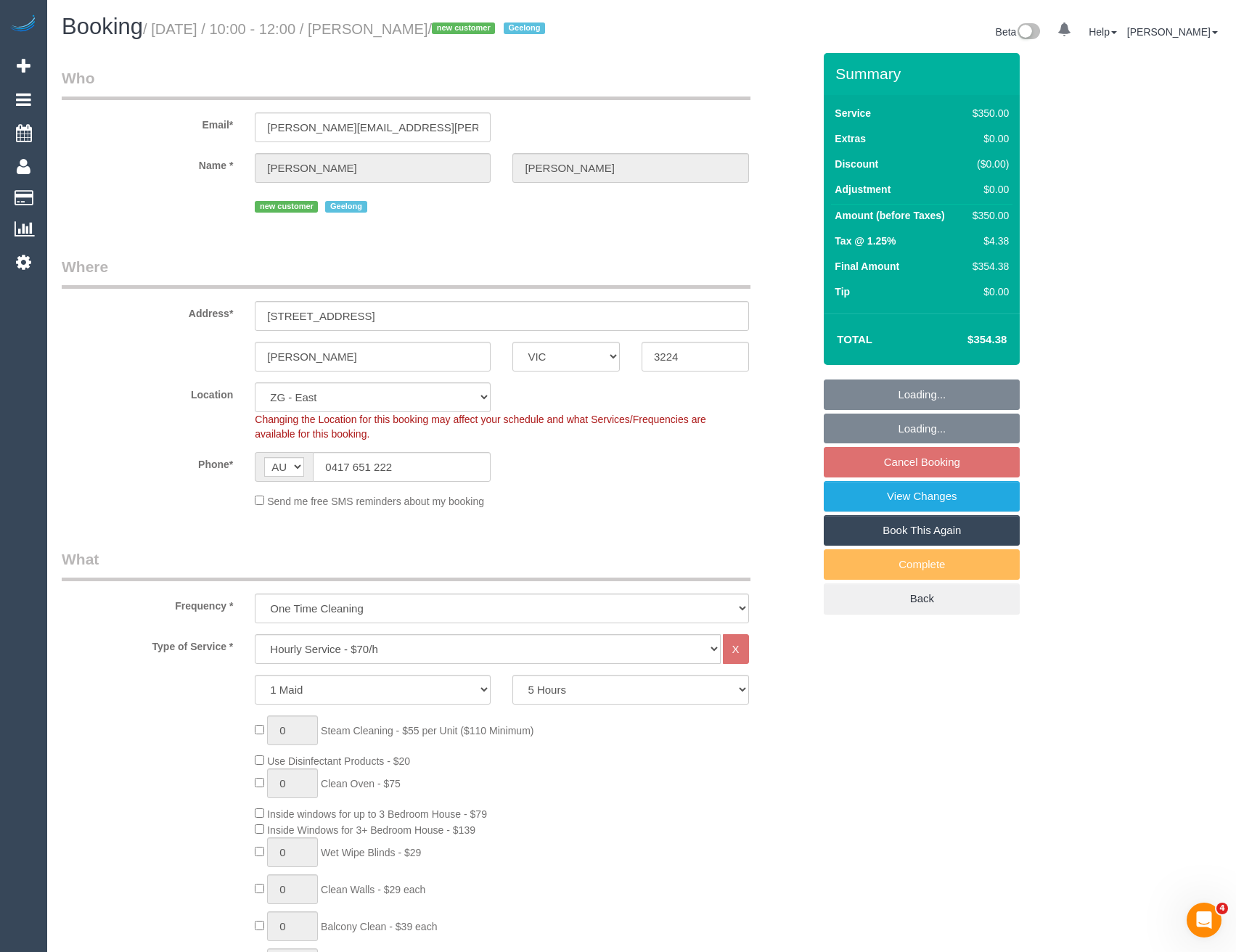
select select "object:918"
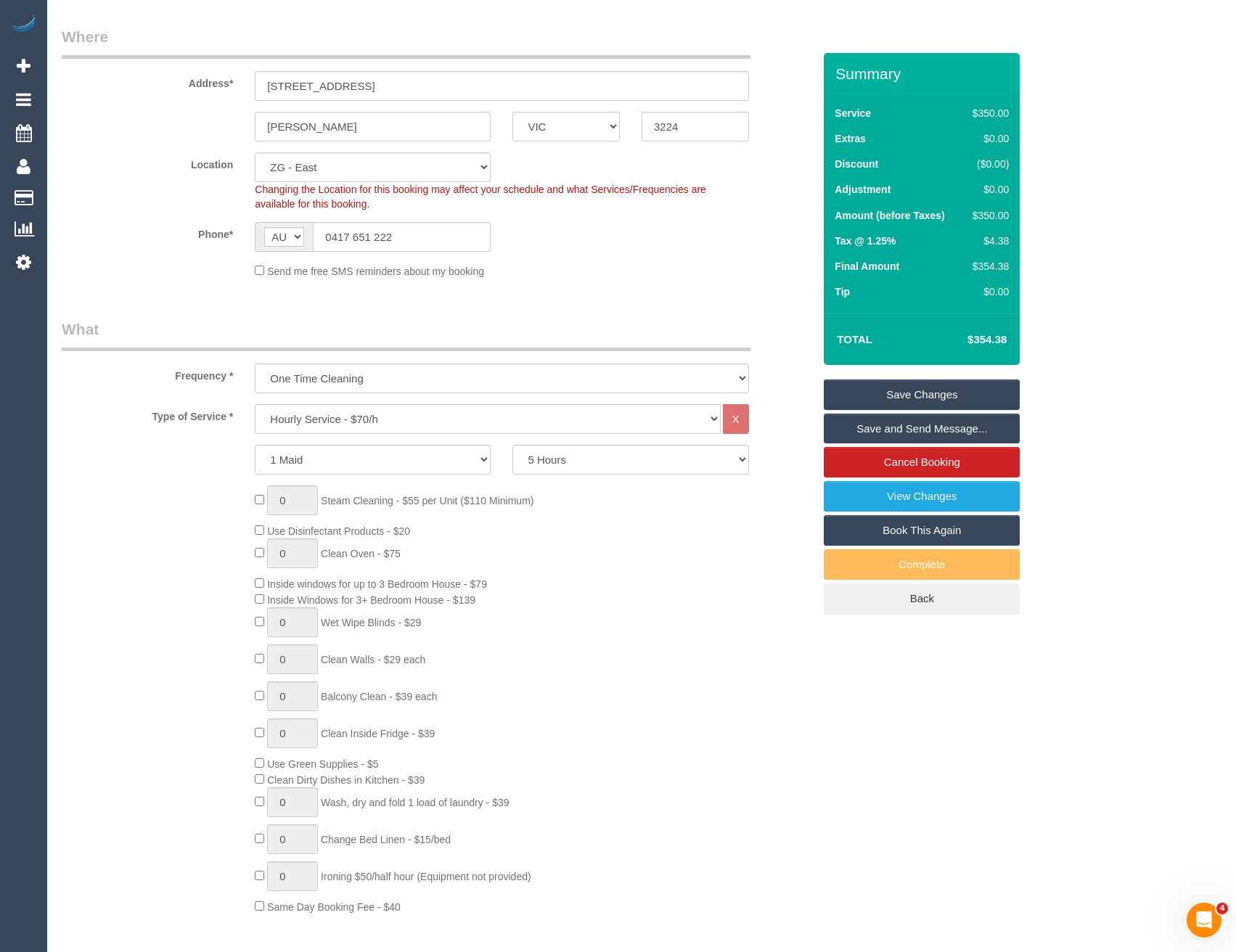
scroll to position [145, 0]
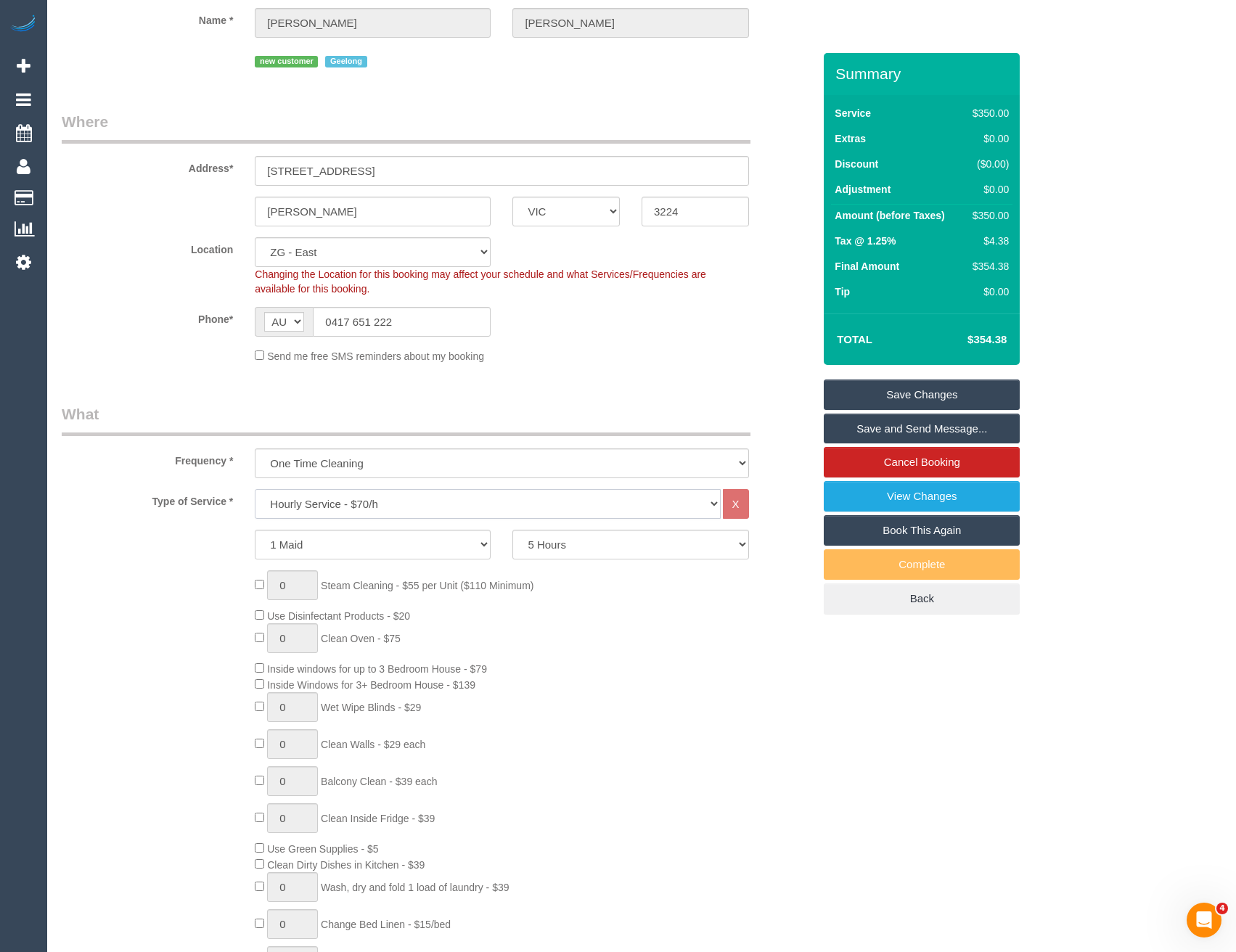
click at [348, 492] on select "Hourly Service - $70/h Hourly Service - $65/h Hourly Service - $60/h Hourly Ser…" at bounding box center [487, 503] width 465 height 30
select select "213"
click at [254, 489] on select "Hourly Service - $70/h Hourly Service - $65/h Hourly Service - $60/h Hourly Ser…" at bounding box center [487, 503] width 465 height 30
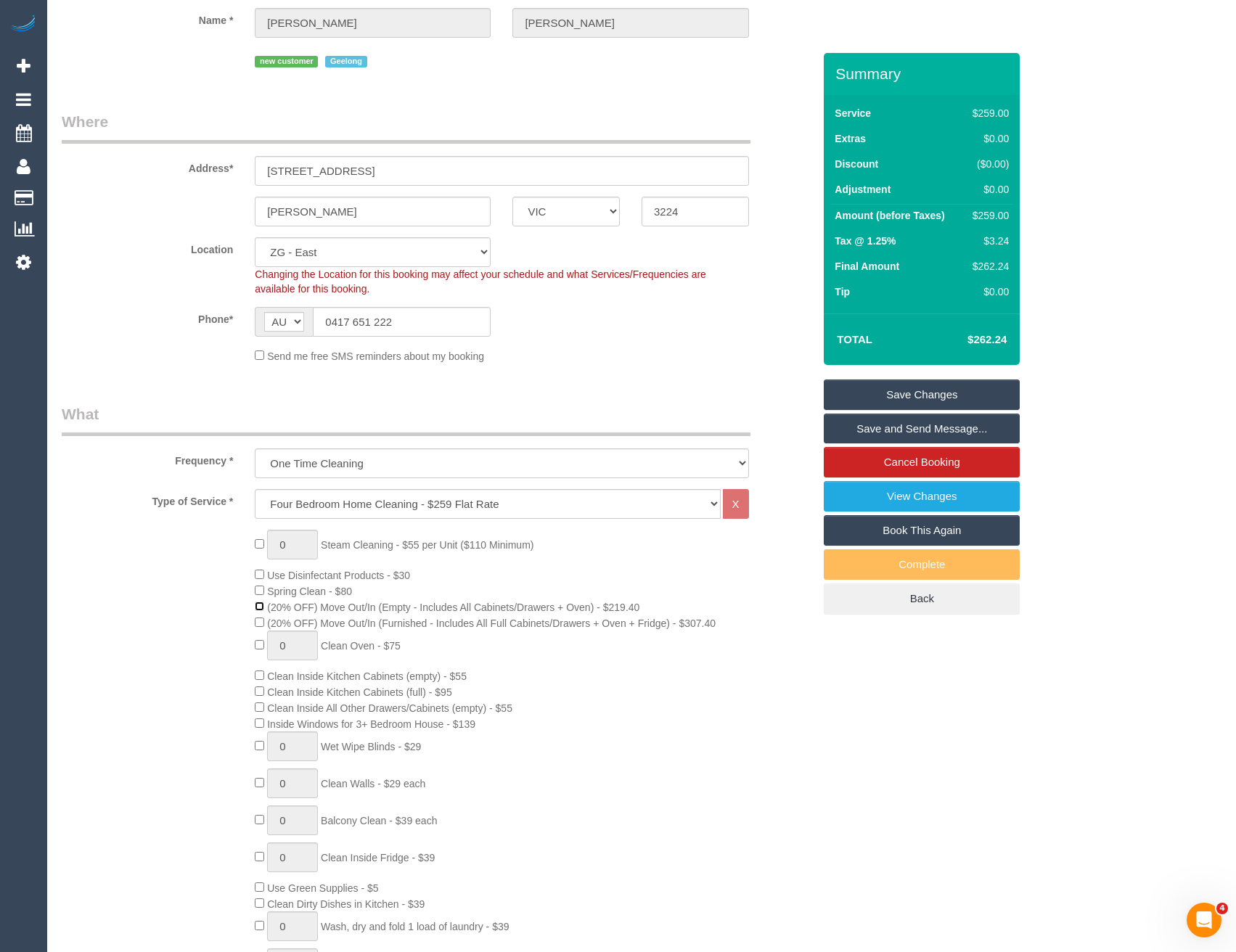
select select "spot49"
select select "spot94"
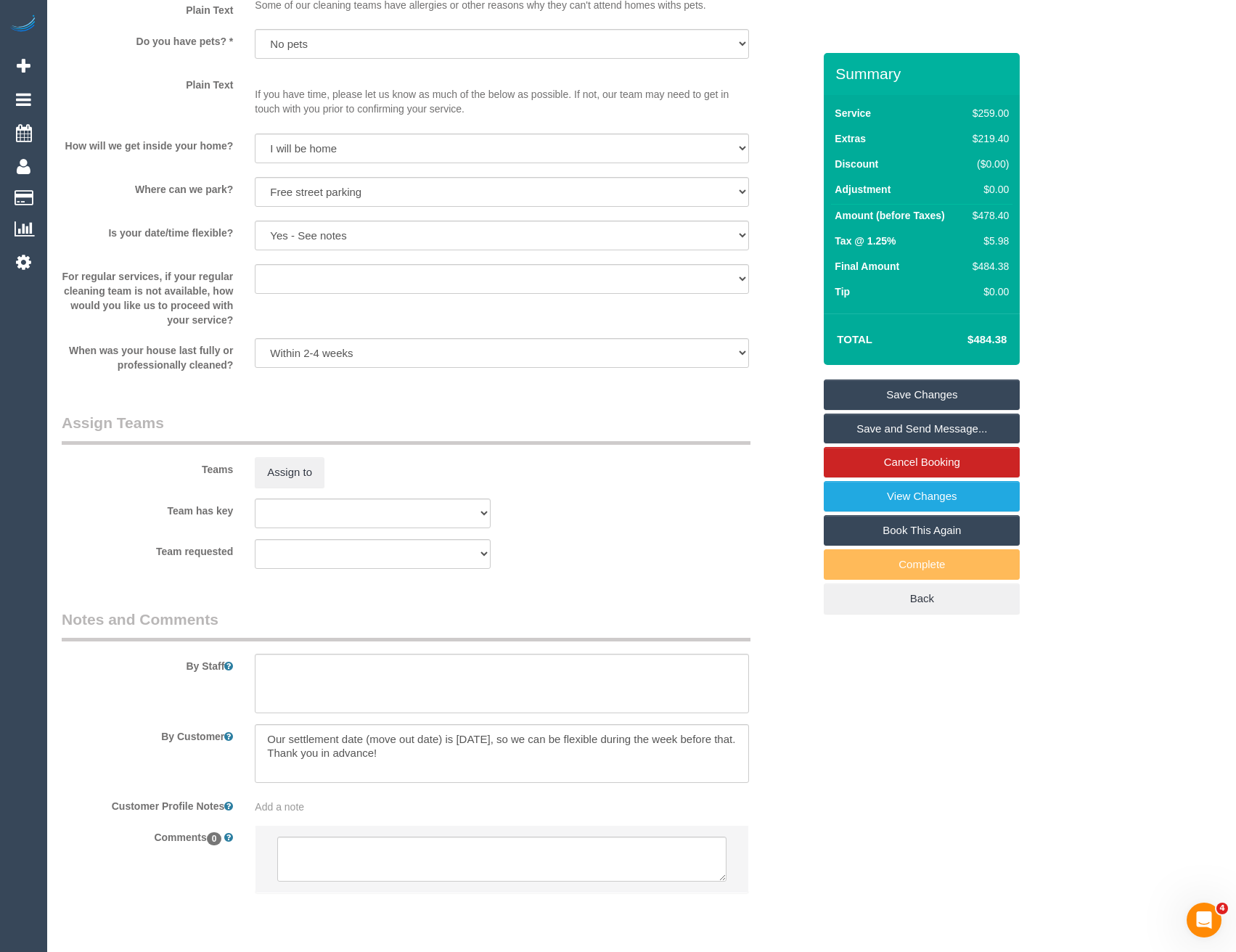
scroll to position [1855, 0]
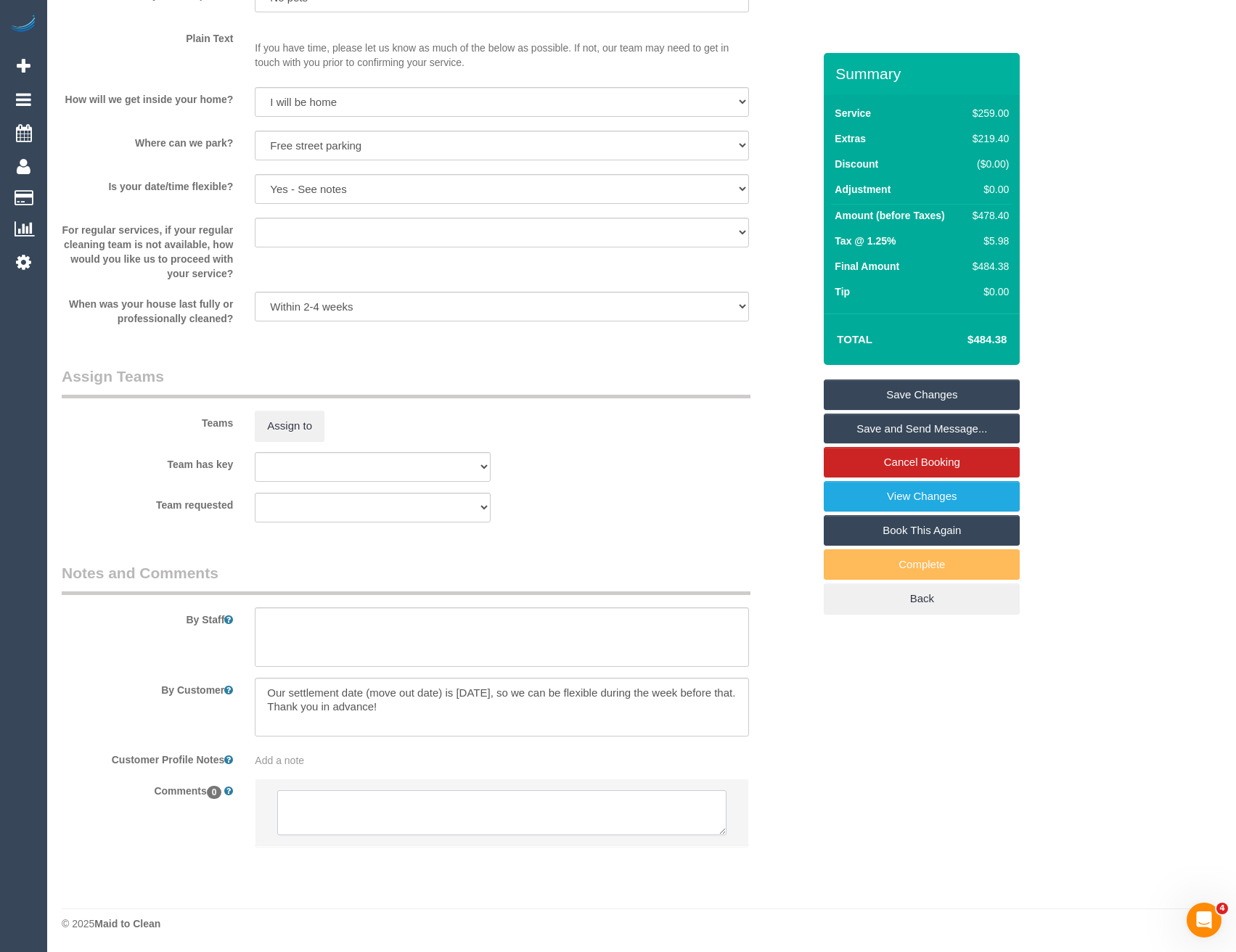
drag, startPoint x: 384, startPoint y: 817, endPoint x: 432, endPoint y: 831, distance: 50.0
click at [383, 817] on textarea at bounding box center [502, 812] width 449 height 45
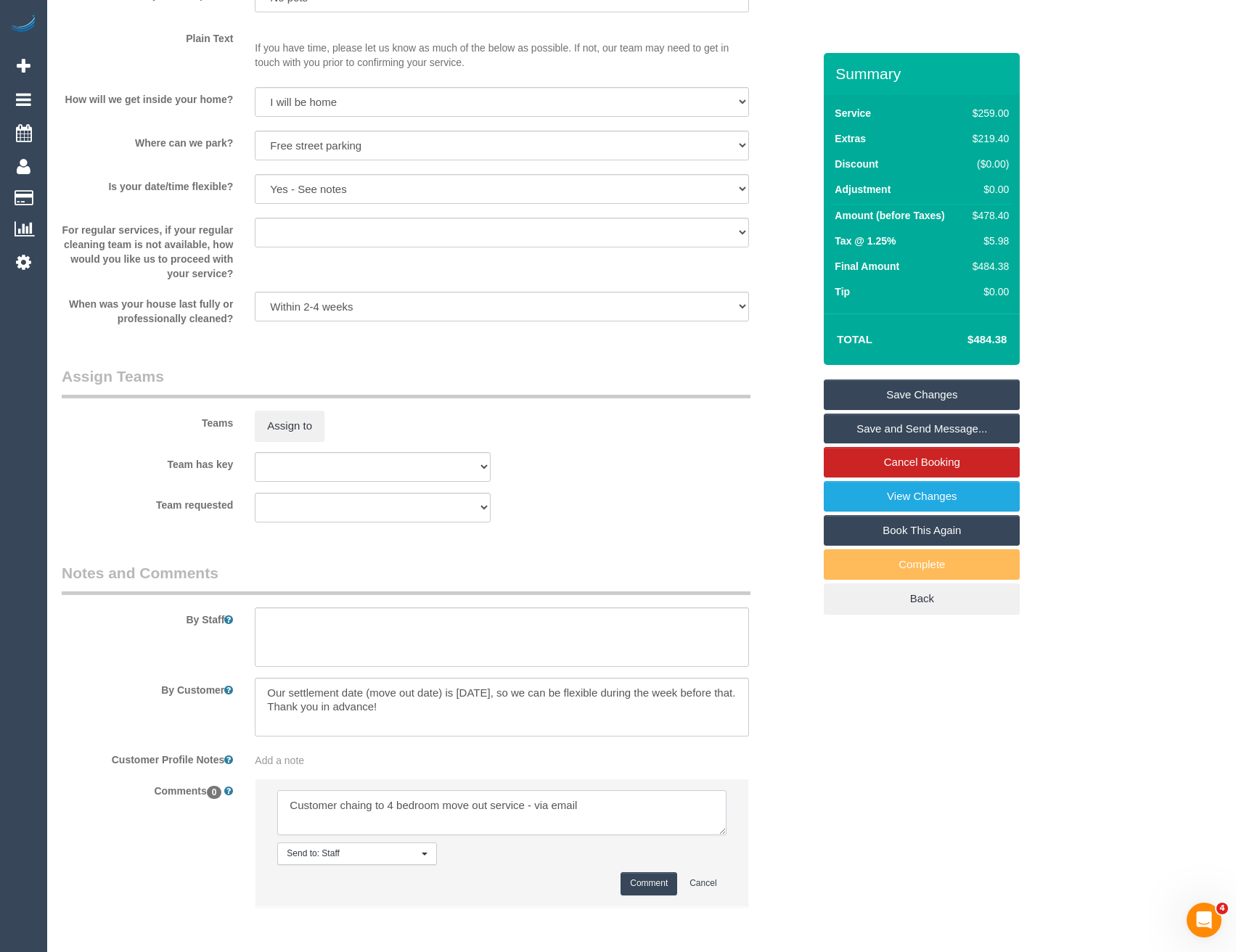
click at [354, 803] on textarea at bounding box center [502, 812] width 449 height 45
click at [650, 797] on textarea at bounding box center [502, 812] width 449 height 45
type textarea "Customer changing to 4 bedroom move out service - via email"
click at [659, 884] on button "Comment" at bounding box center [649, 884] width 57 height 23
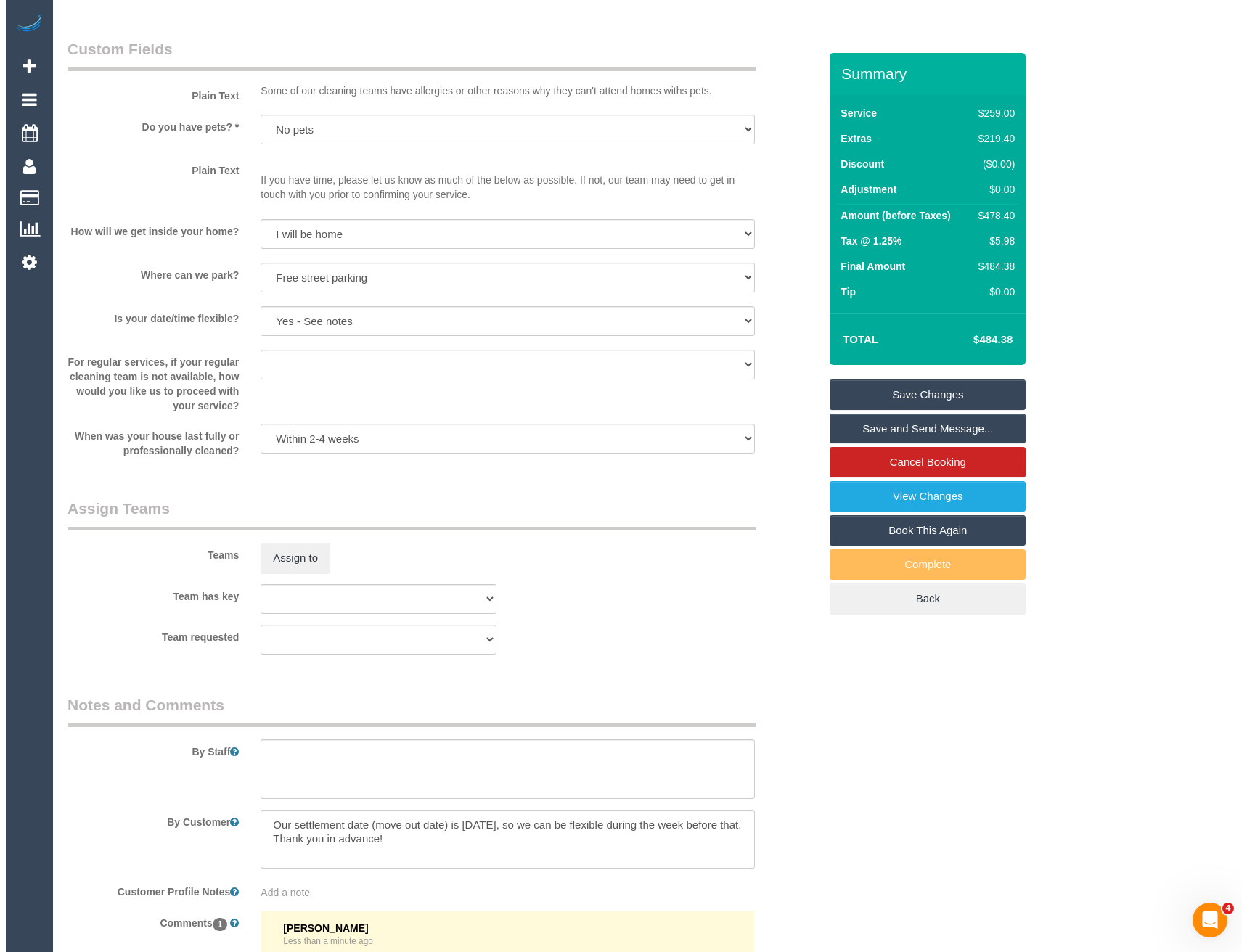
scroll to position [1815, 0]
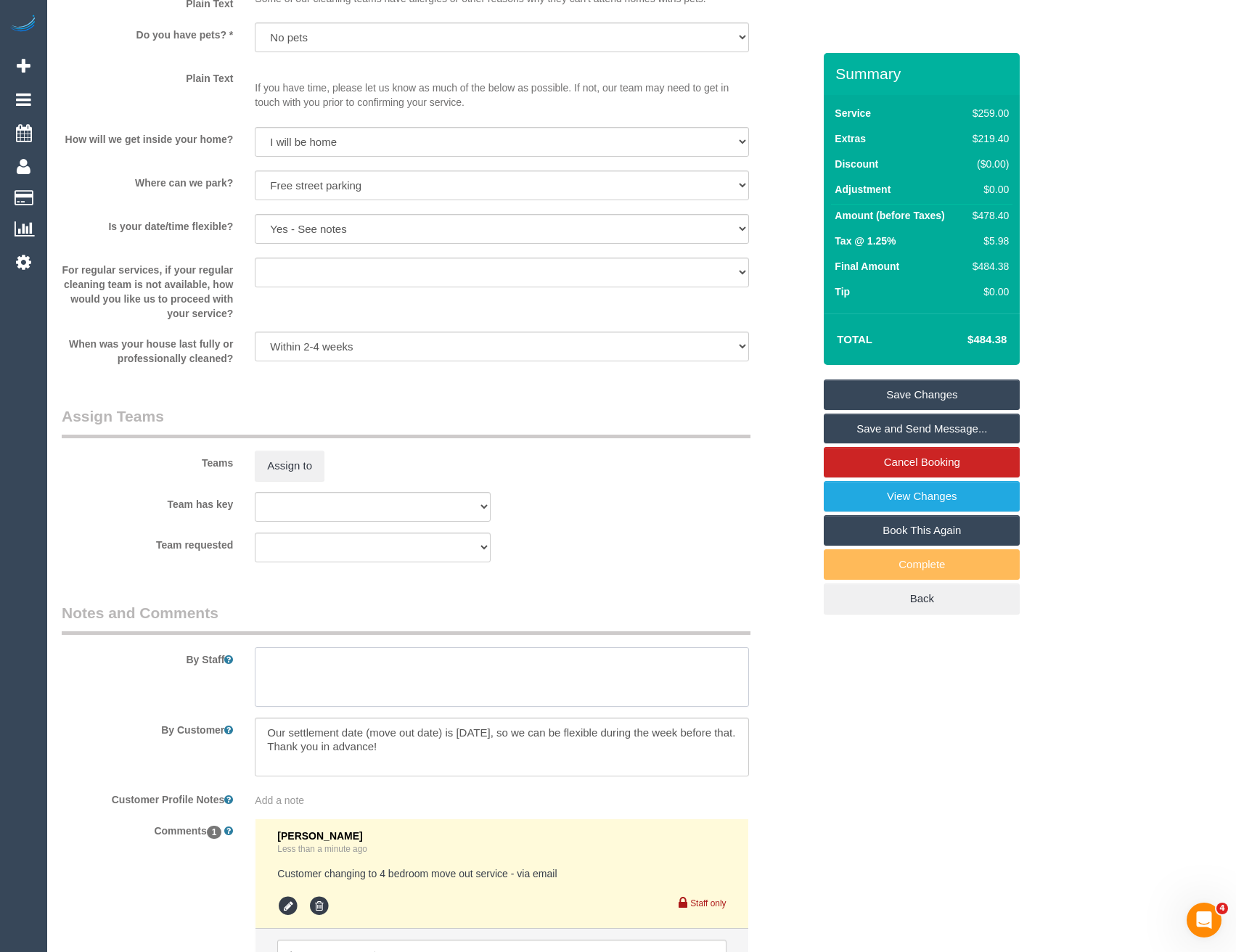
click at [323, 706] on textarea at bounding box center [501, 677] width 493 height 59
type textarea "Est 7 -9 hours"
click at [275, 457] on button "Assign to" at bounding box center [289, 465] width 69 height 30
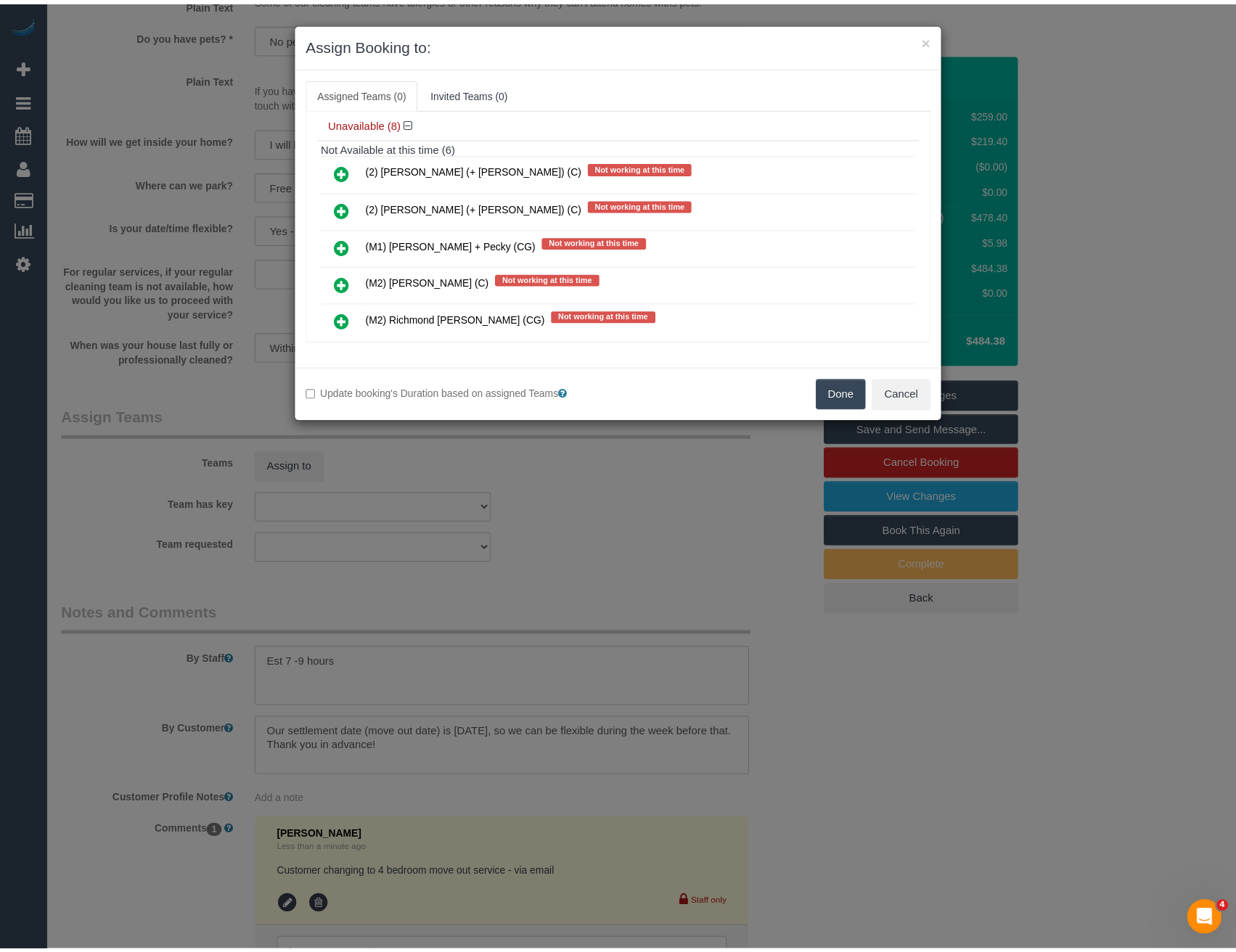
scroll to position [363, 0]
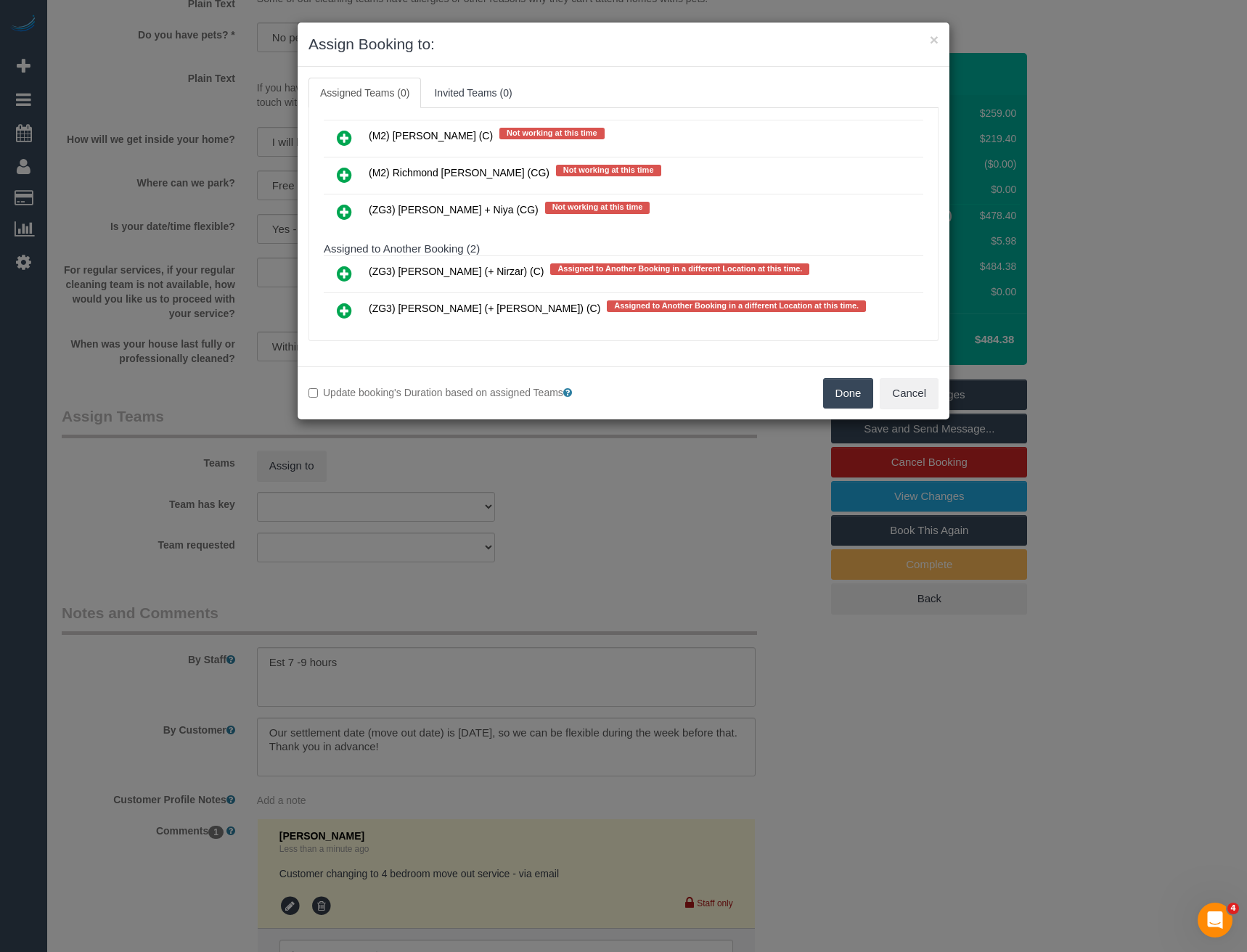
click at [597, 558] on div "× Assign Booking to: Assigned Teams (0) Invited Teams (0) Assigned (0) No Assig…" at bounding box center [623, 476] width 1247 height 952
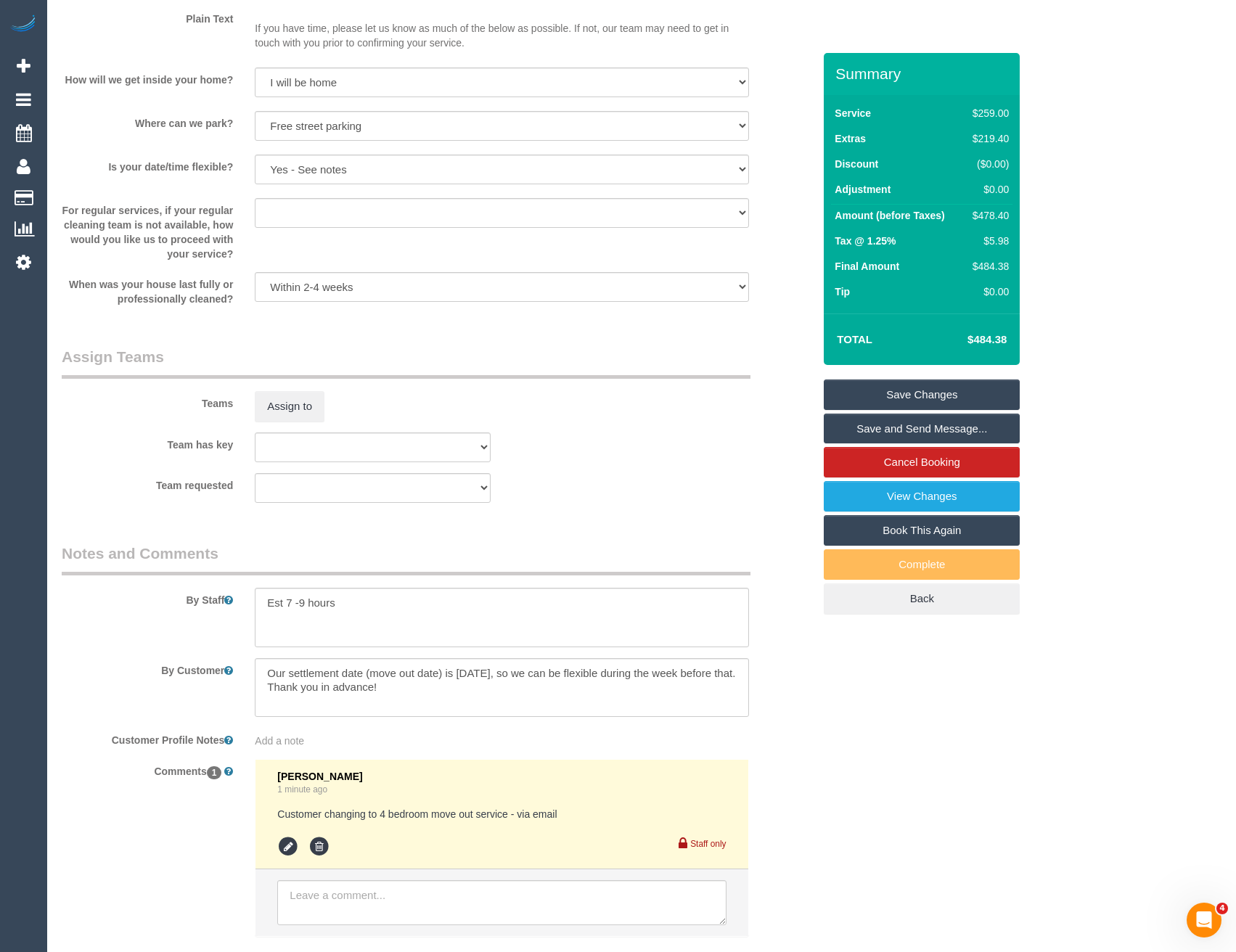
scroll to position [1887, 0]
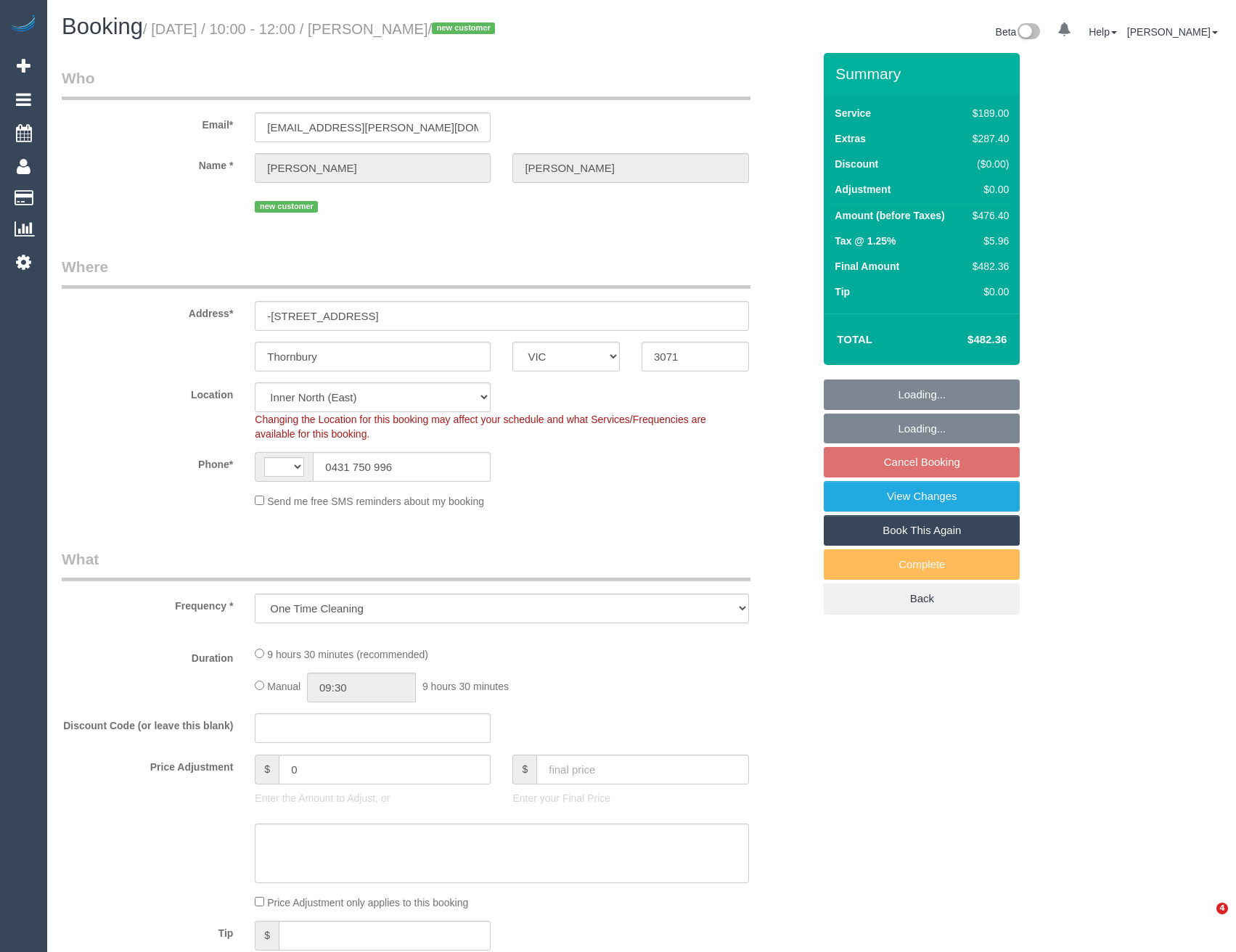
select select "VIC"
select select "string:stripe-pm_1S8EpK2GScqysDRVJRd1mpl4"
select select "number:29"
select select "number:15"
select select "number:19"
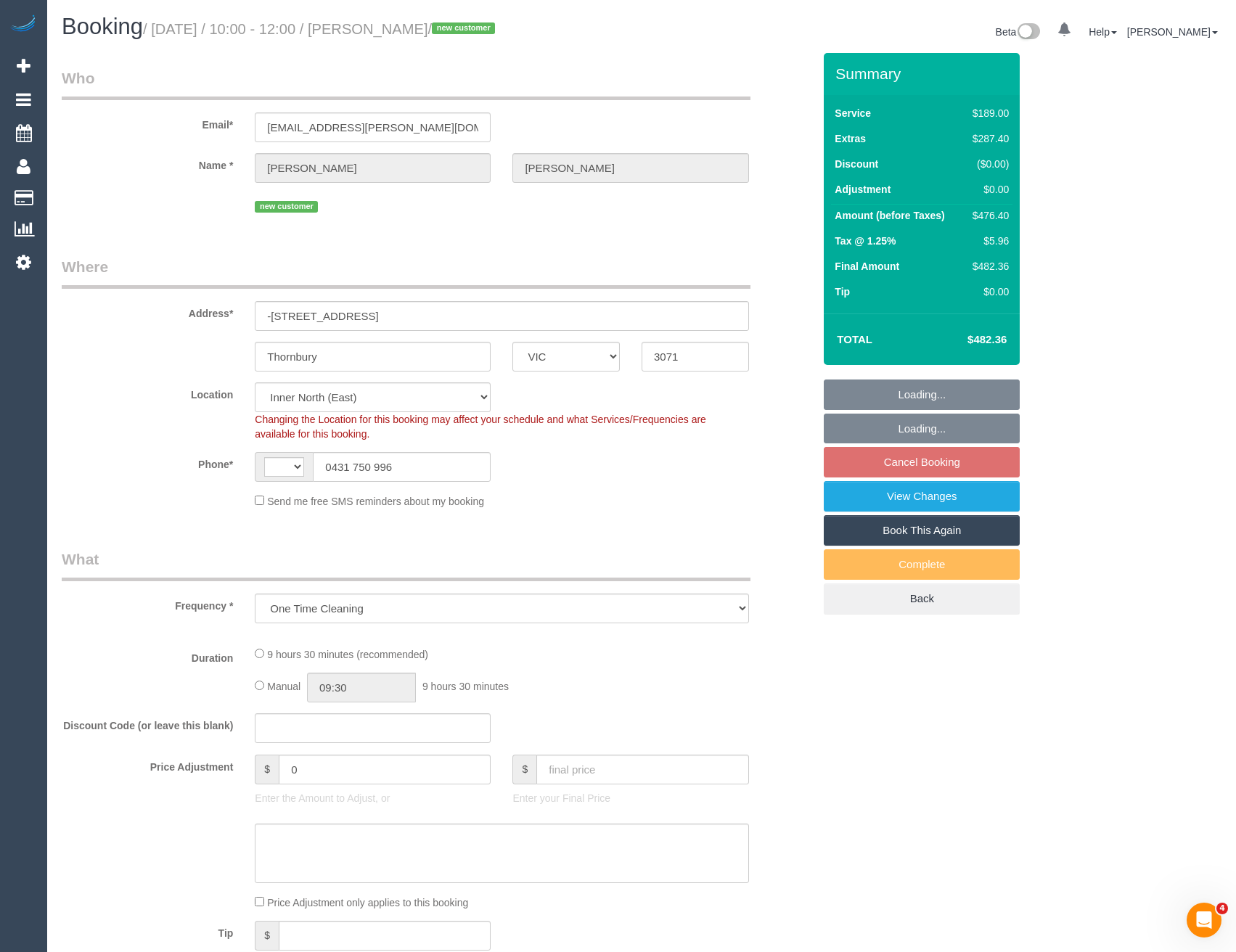
select select "number:24"
select select "number:26"
select select "object:437"
select select "string:AU"
select select "spot3"
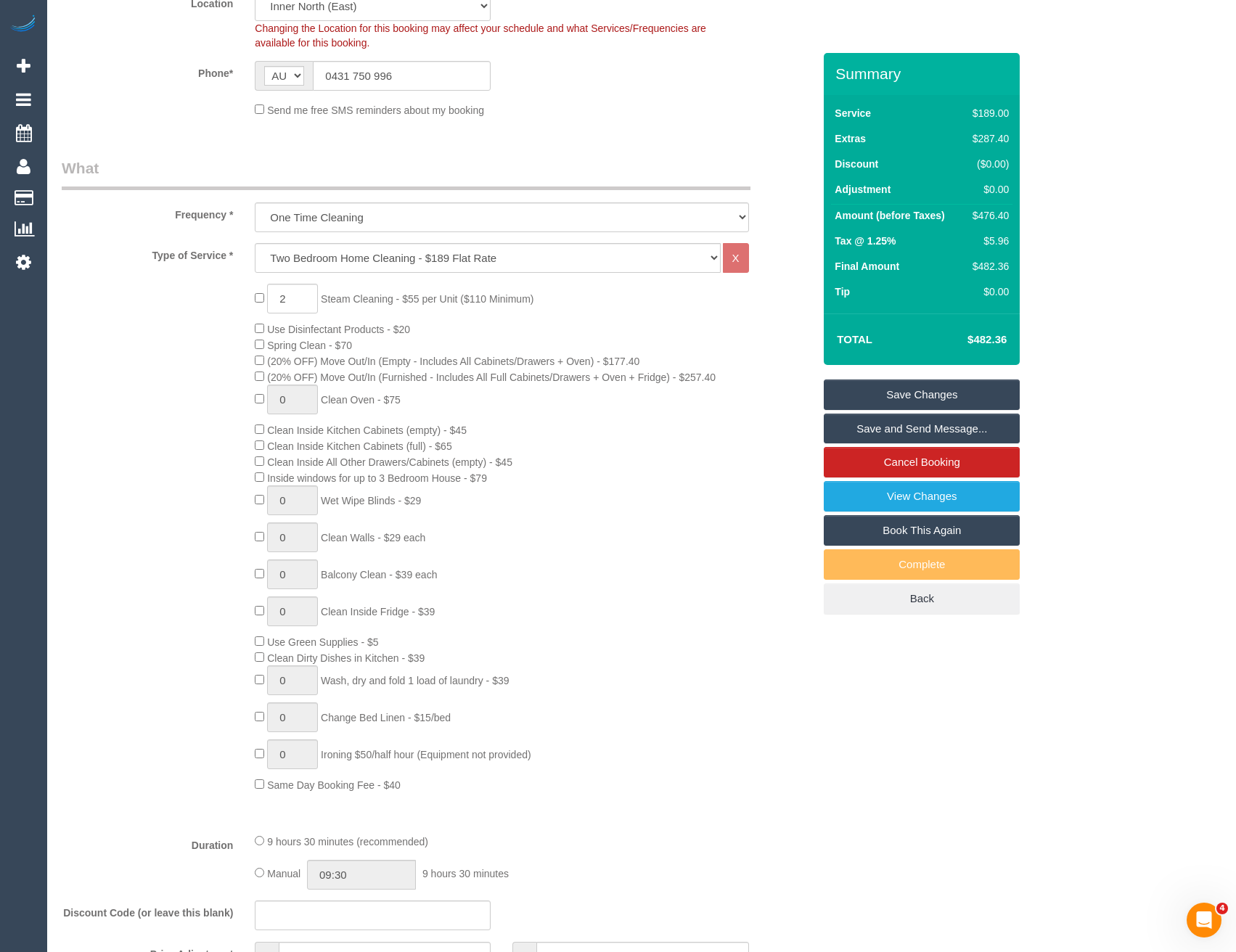
scroll to position [726, 0]
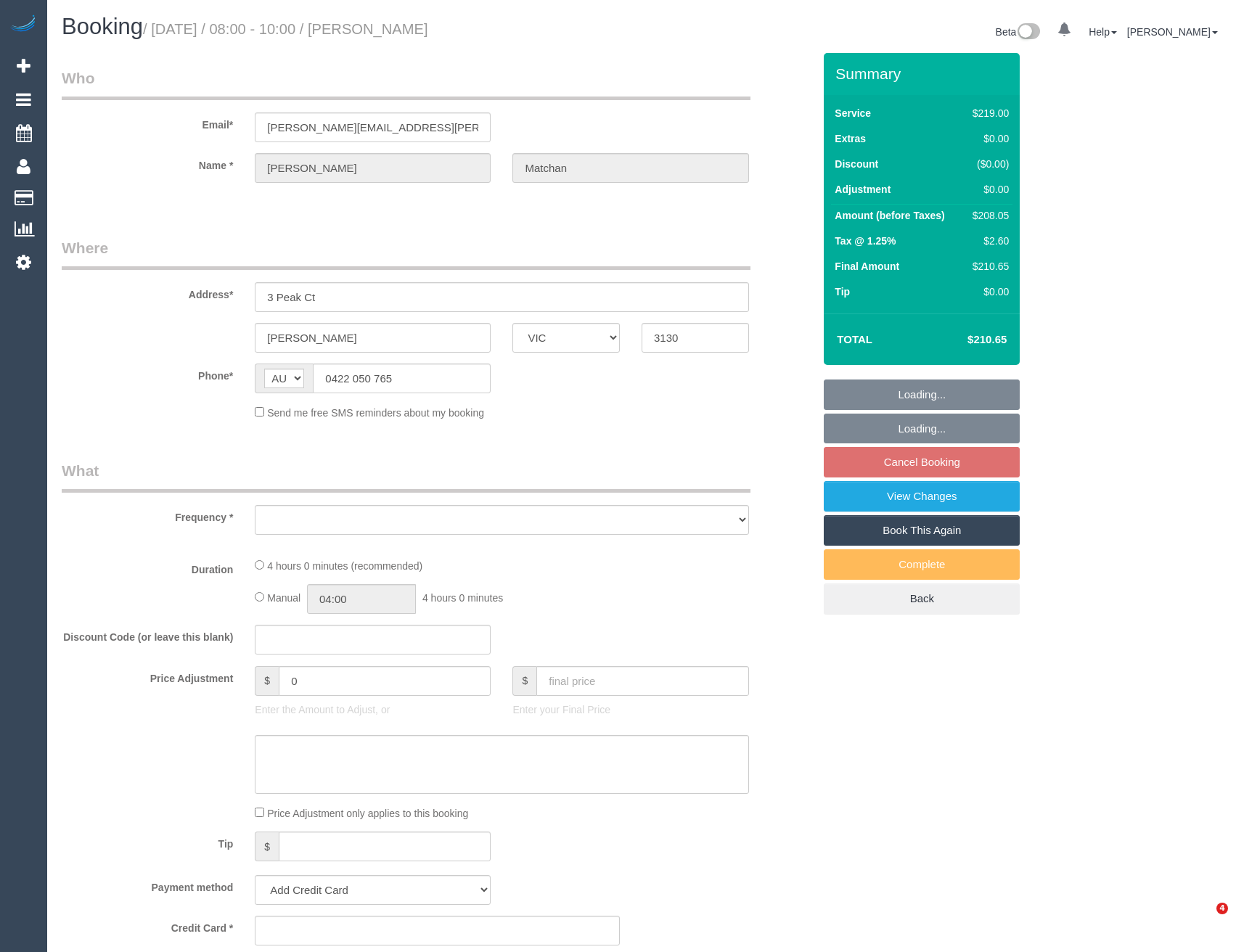
select select "VIC"
select select "object:543"
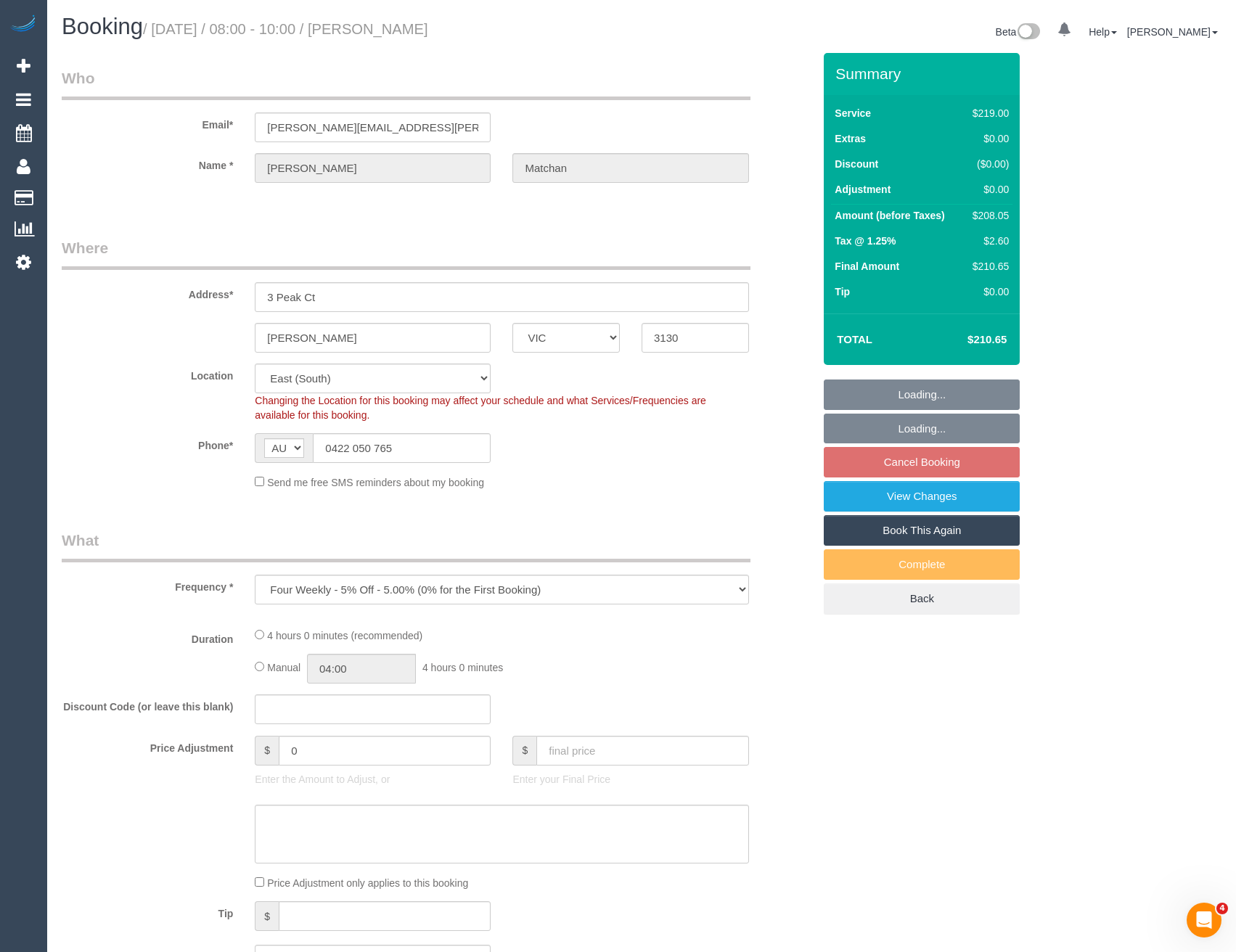
select select "string:stripe-pm_1NdnTo2GScqysDRVqFveNEDy"
select select "number:29"
select select "number:14"
select select "number:18"
select select "number:25"
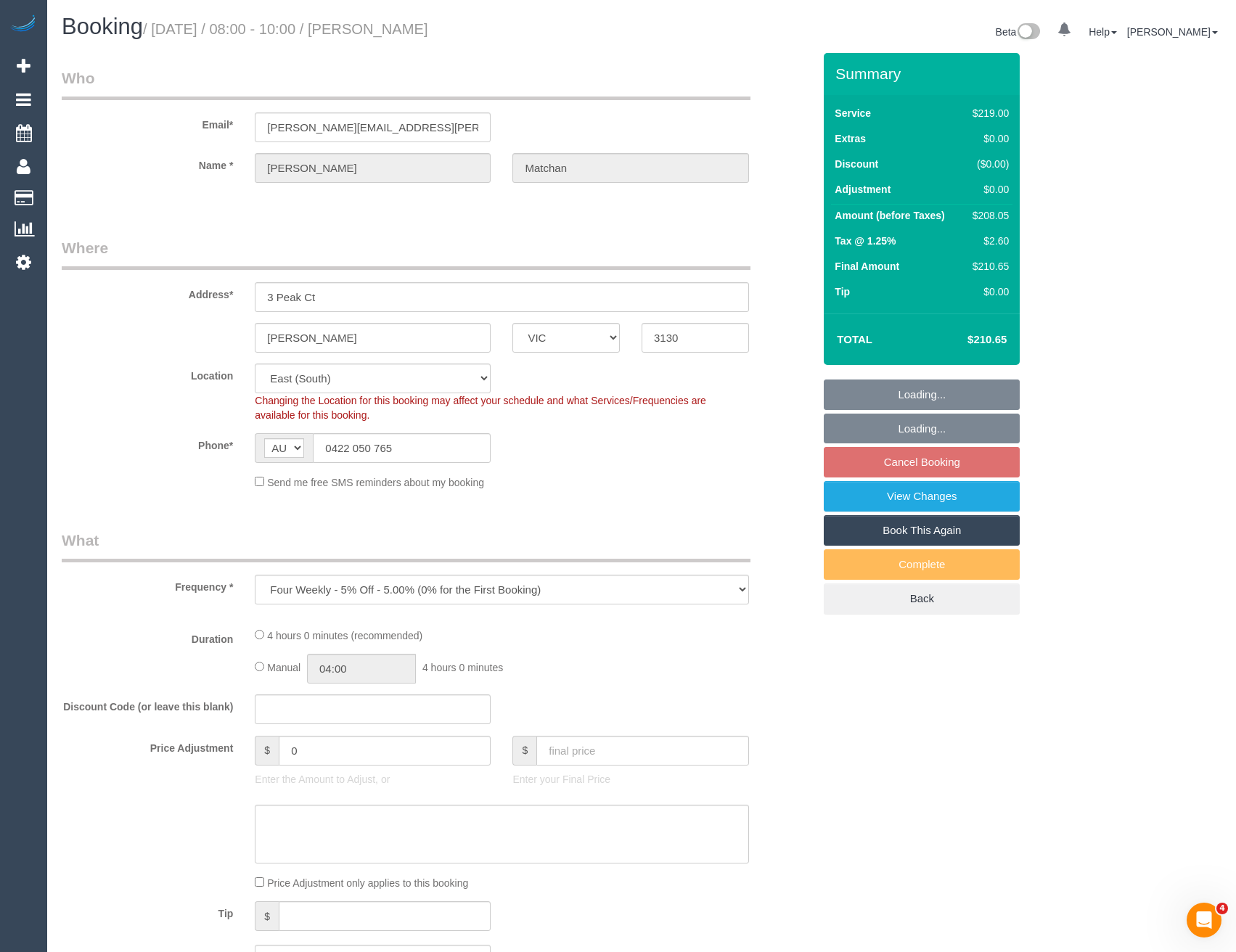
select select "number:34"
select select "number:12"
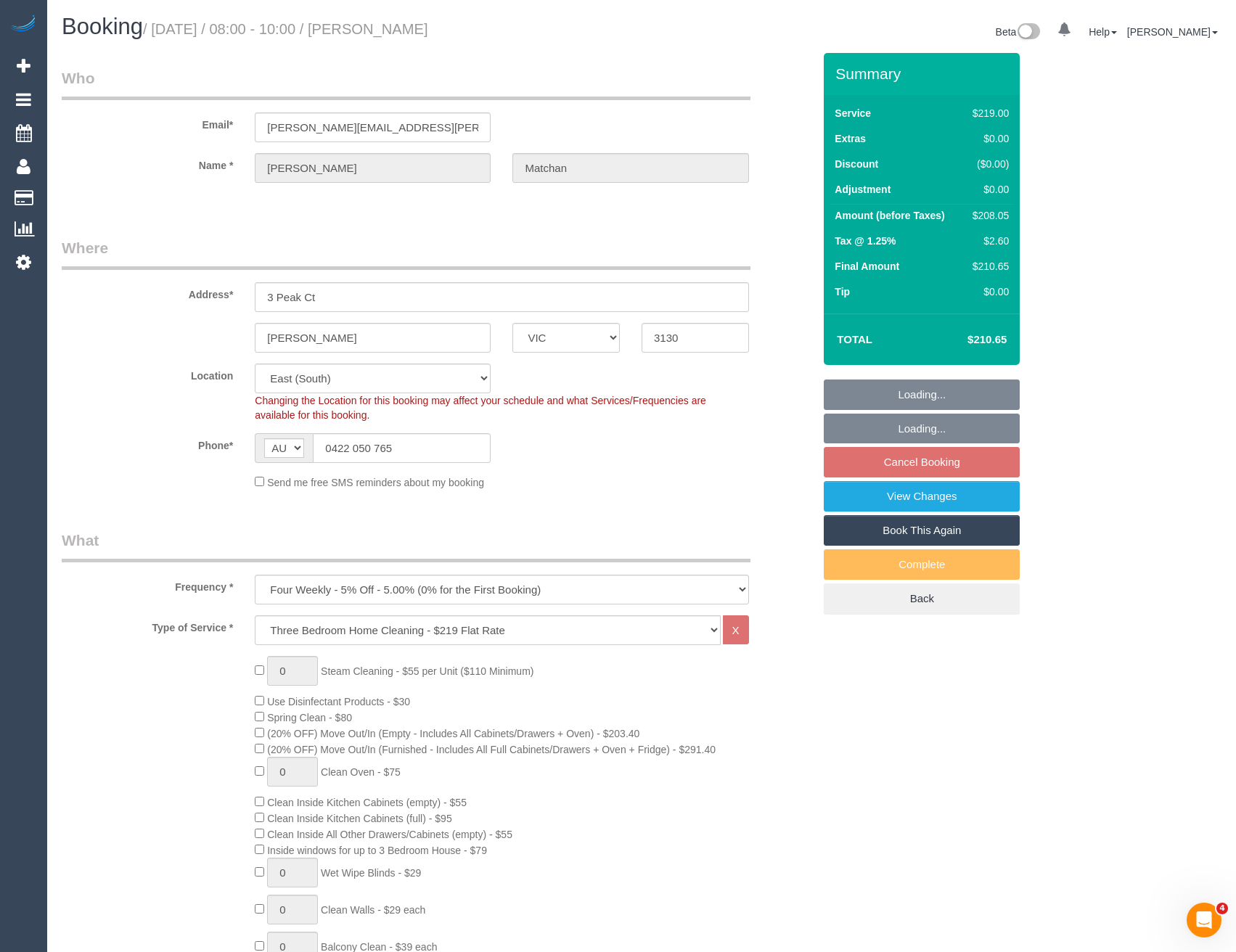
select select "object:1242"
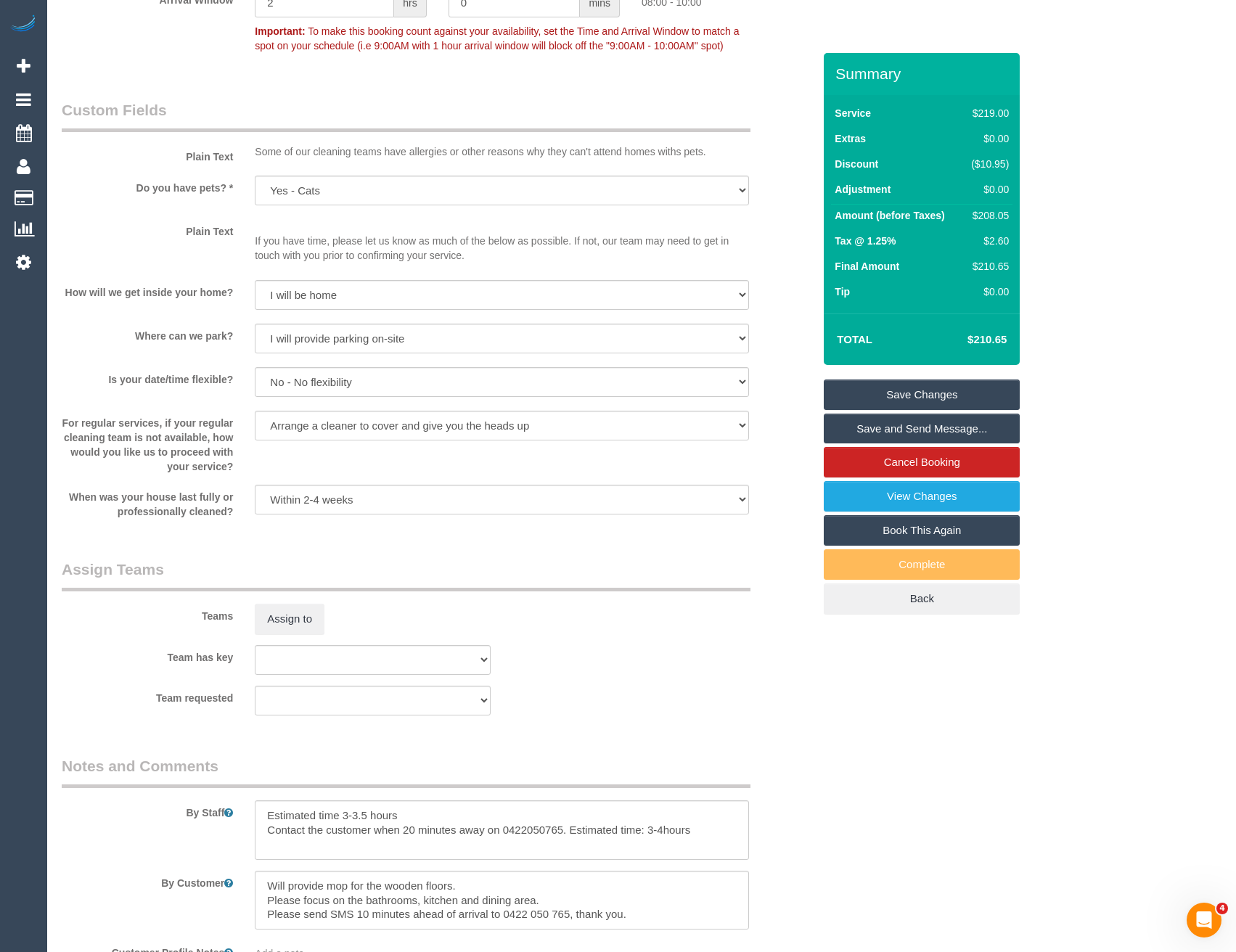
scroll to position [2033, 0]
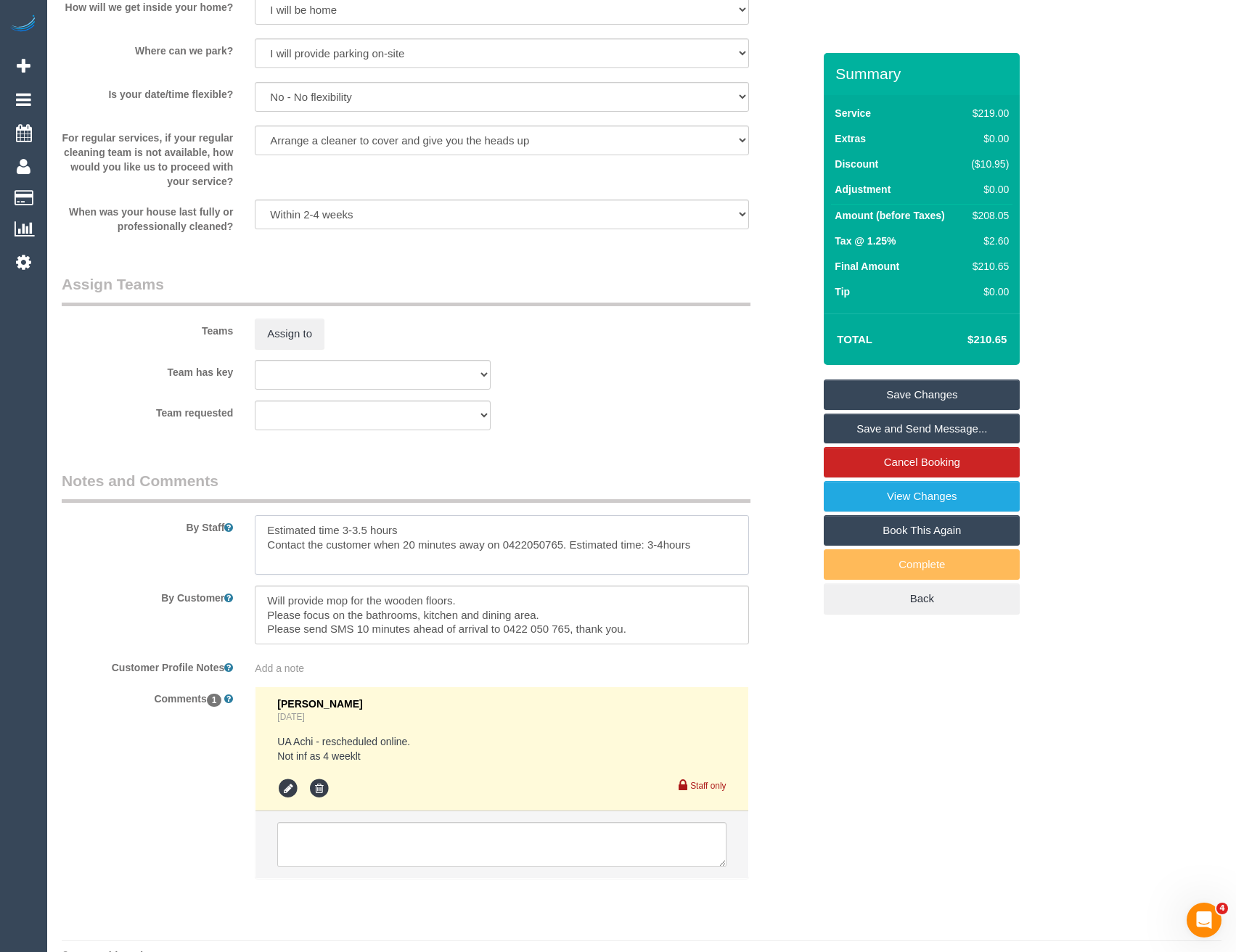
drag, startPoint x: 369, startPoint y: 530, endPoint x: 341, endPoint y: 528, distance: 28.1
click at [341, 528] on textarea at bounding box center [501, 544] width 493 height 59
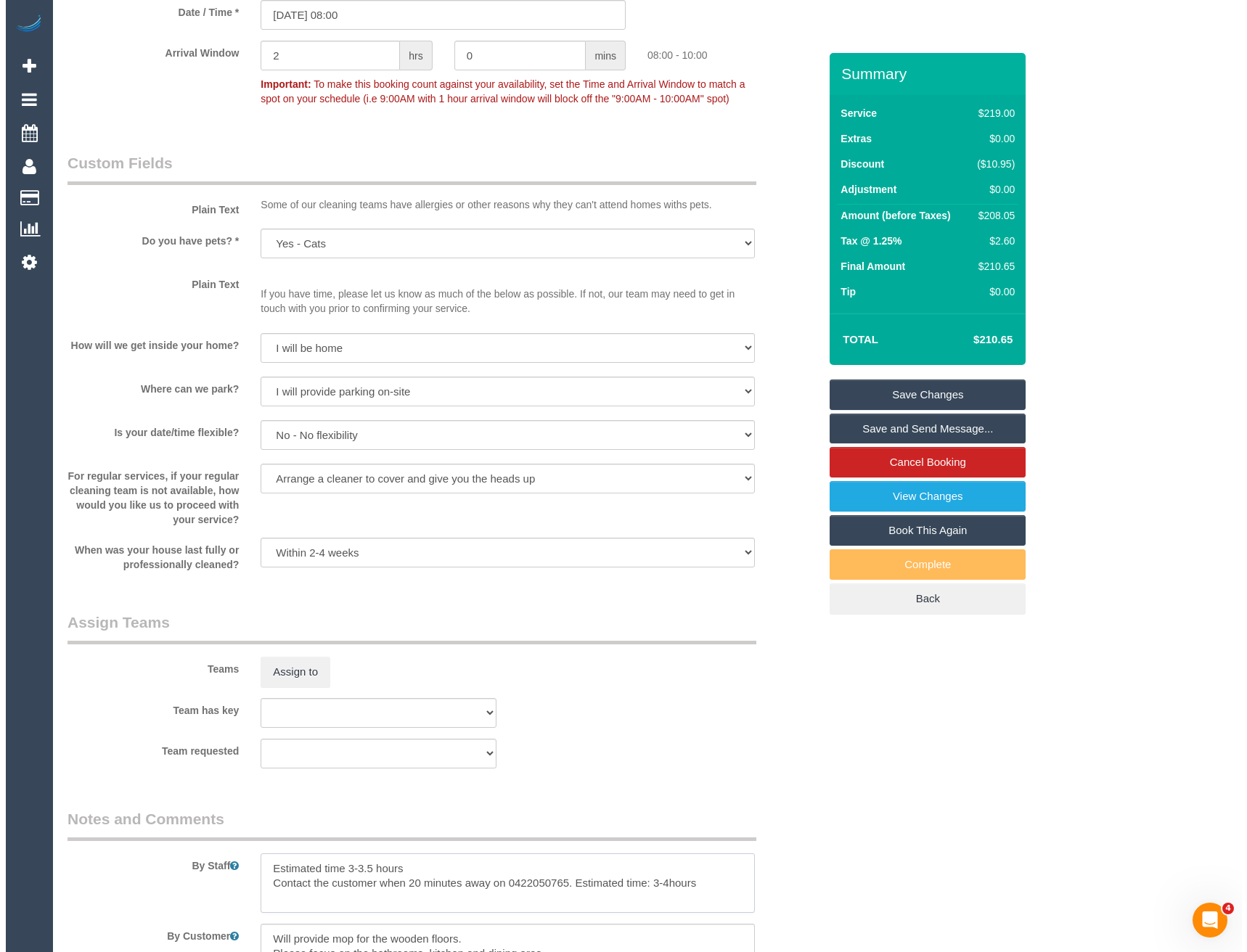
scroll to position [1887, 0]
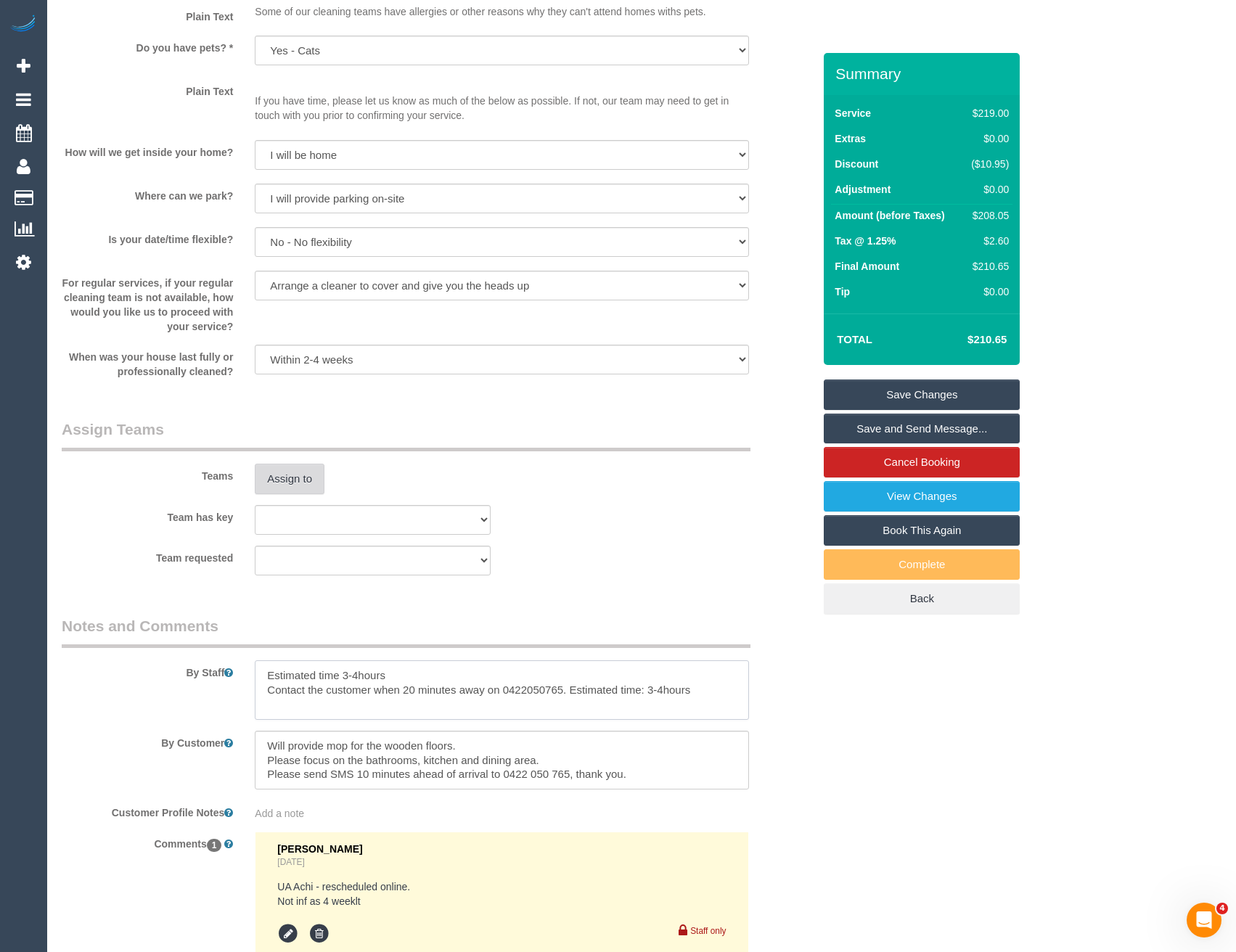
type textarea "Estimated time 3-4hours Contact the customer when 20 minutes away on 0422050765…"
click at [282, 475] on button "Assign to" at bounding box center [289, 479] width 69 height 30
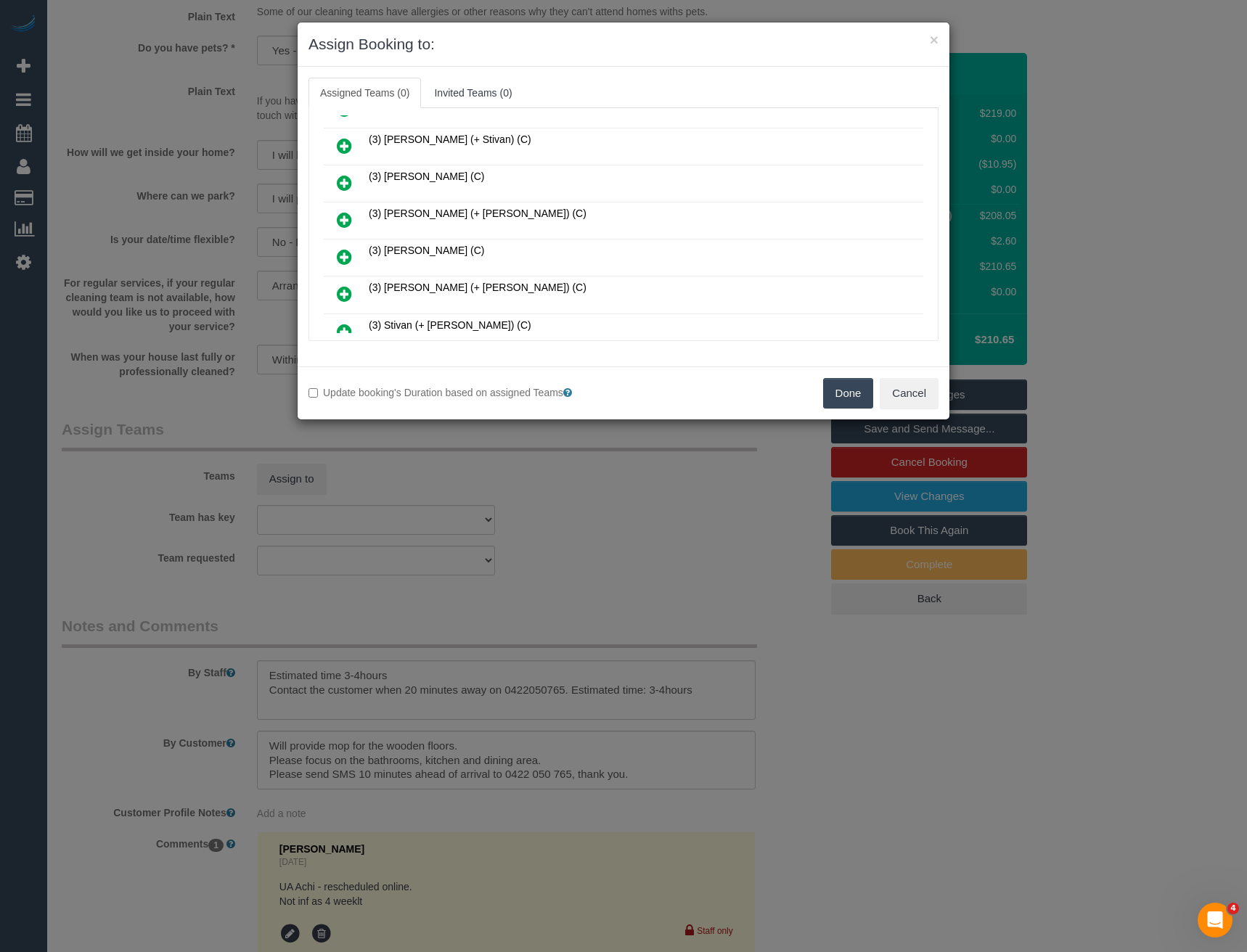
click at [342, 220] on icon at bounding box center [344, 220] width 16 height 17
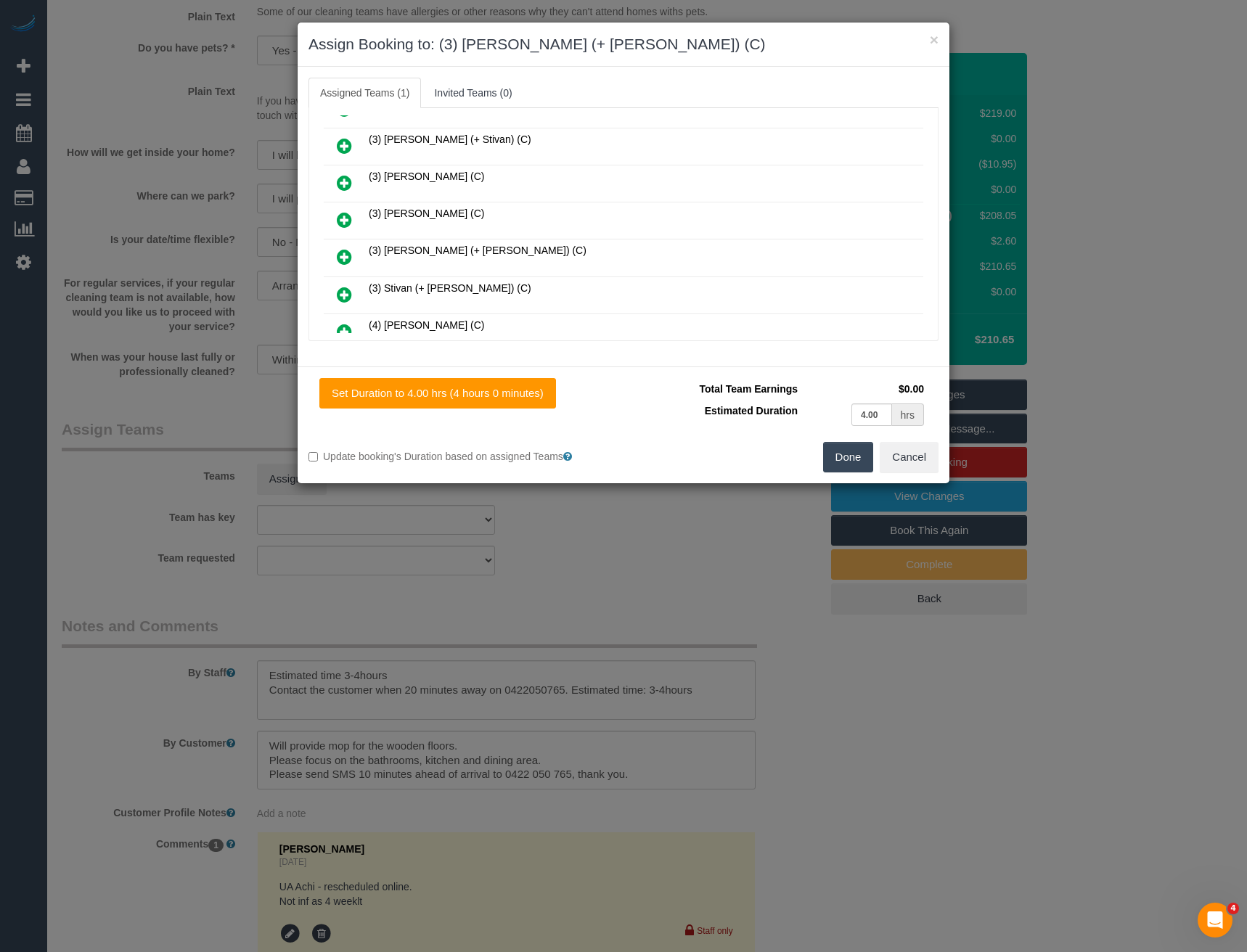
click at [346, 251] on icon at bounding box center [344, 256] width 16 height 17
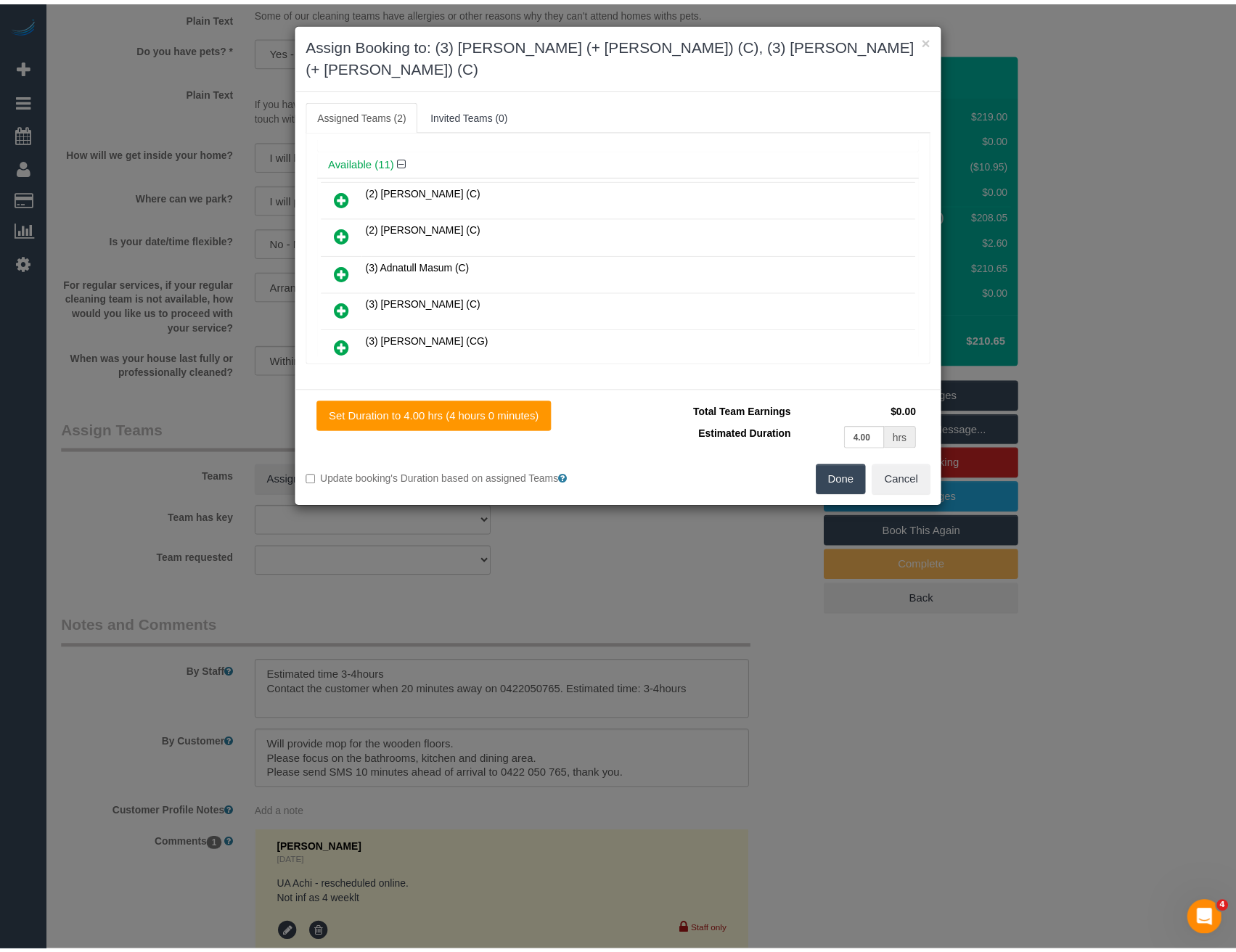
scroll to position [0, 0]
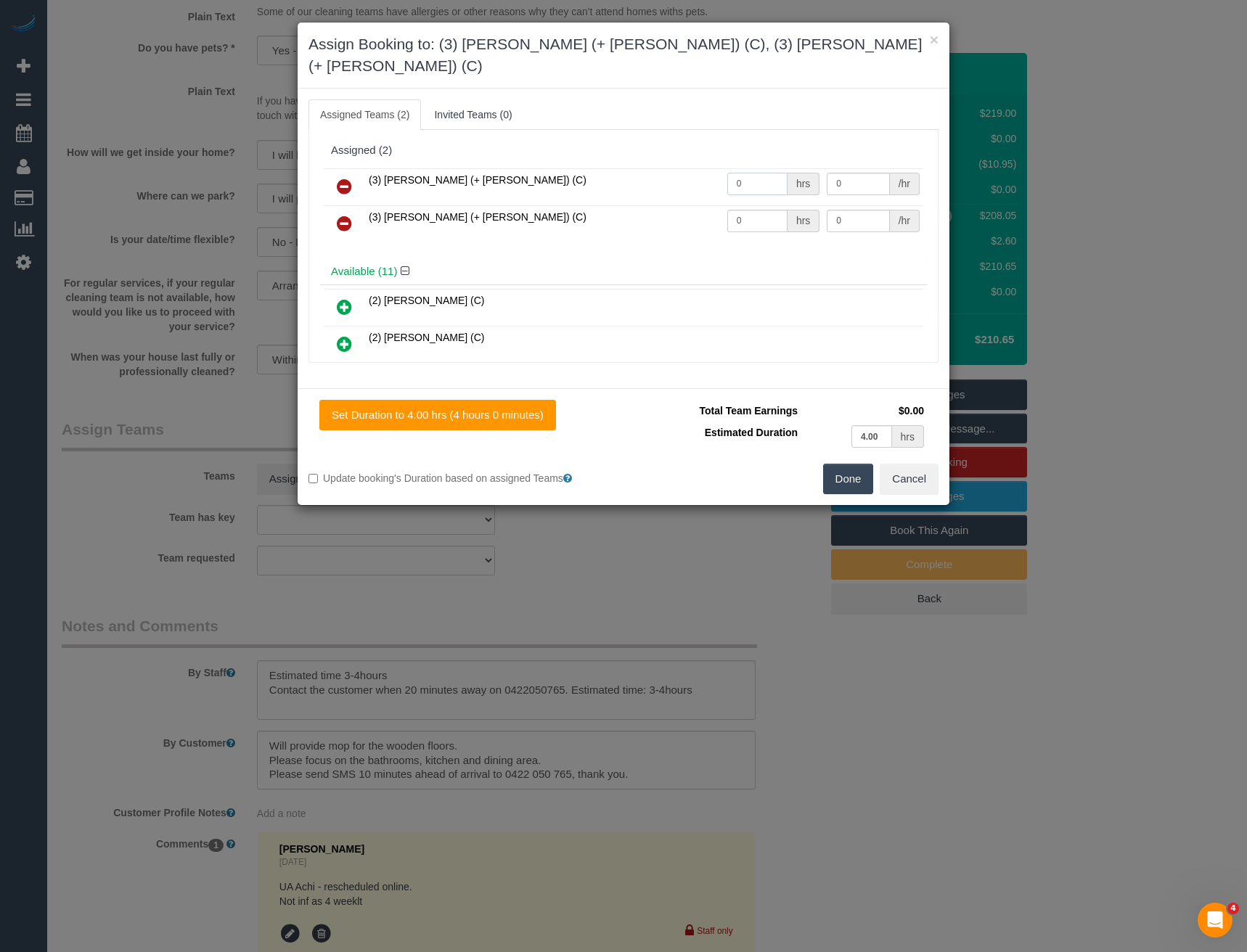
drag, startPoint x: 754, startPoint y: 162, endPoint x: 536, endPoint y: 150, distance: 218.3
click at [592, 169] on tr "(3) [PERSON_NAME] (+ [PERSON_NAME]) (C) 0 hrs 0 /hr" at bounding box center [623, 187] width 599 height 37
type input "1"
type input "65"
drag, startPoint x: 734, startPoint y: 202, endPoint x: 698, endPoint y: 200, distance: 36.1
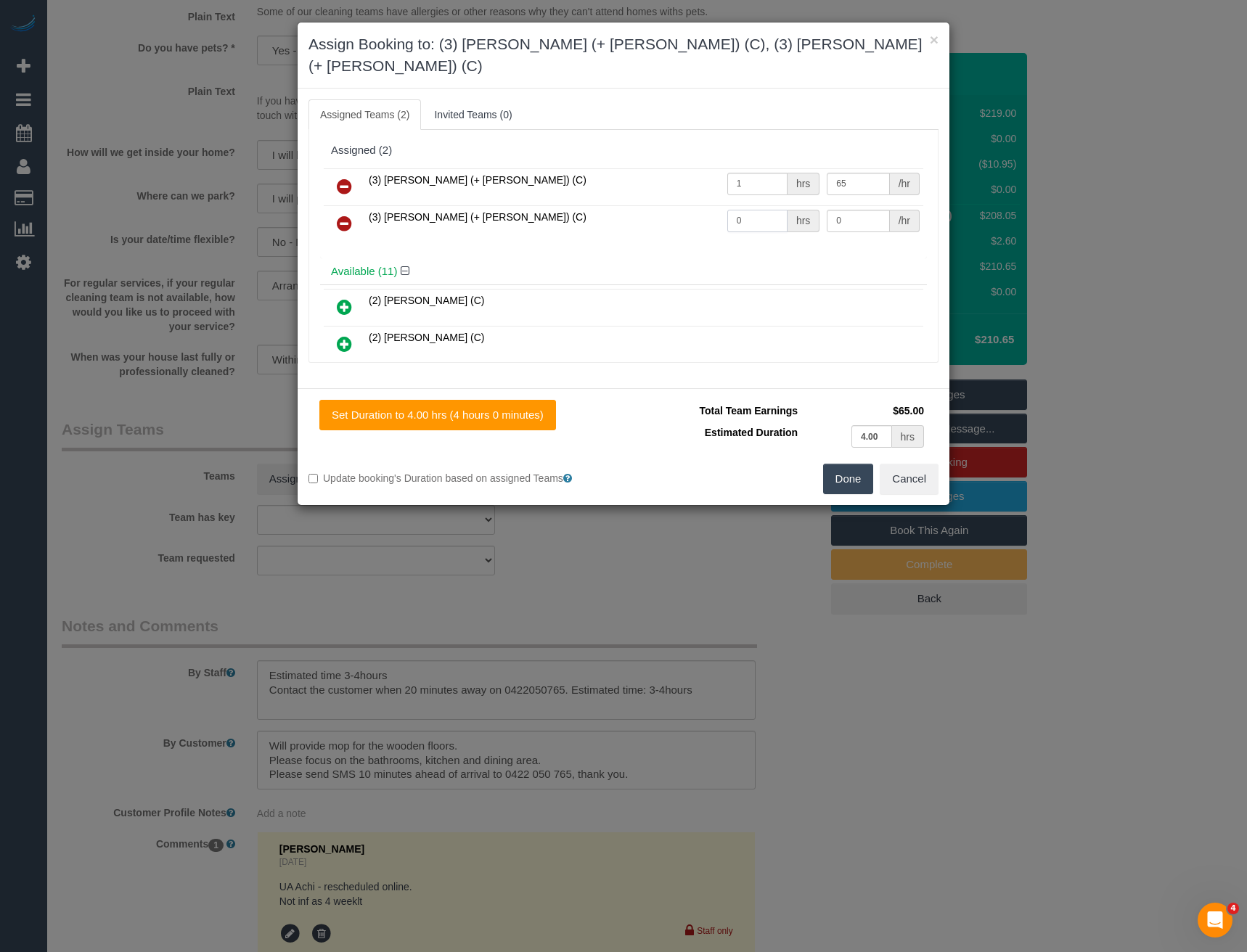
click at [705, 205] on tr "(3) [PERSON_NAME] (+ [PERSON_NAME]) (C) 0 hrs 0 /hr" at bounding box center [623, 223] width 599 height 37
type input "1"
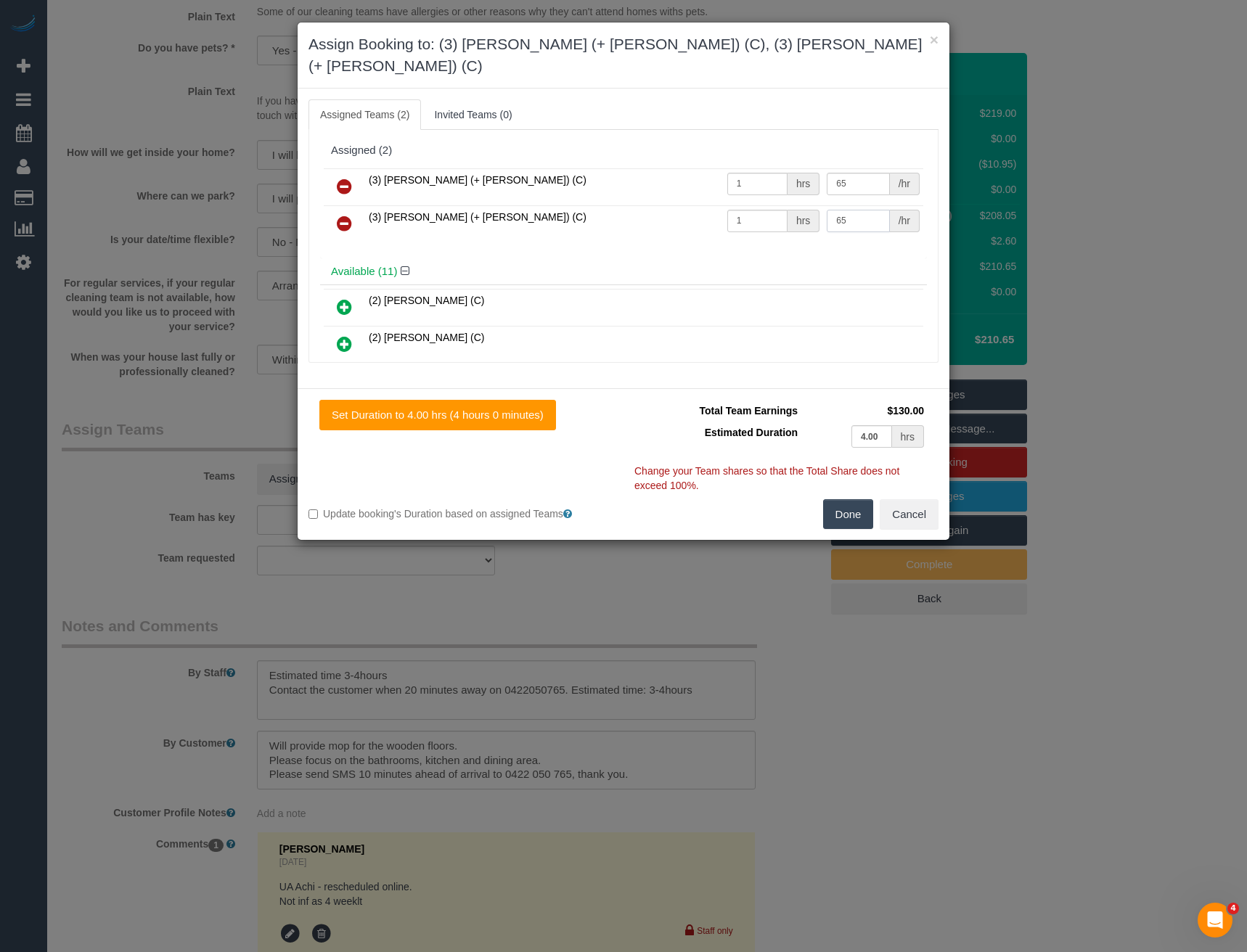
type input "65"
click at [860, 500] on button "Done" at bounding box center [849, 514] width 51 height 30
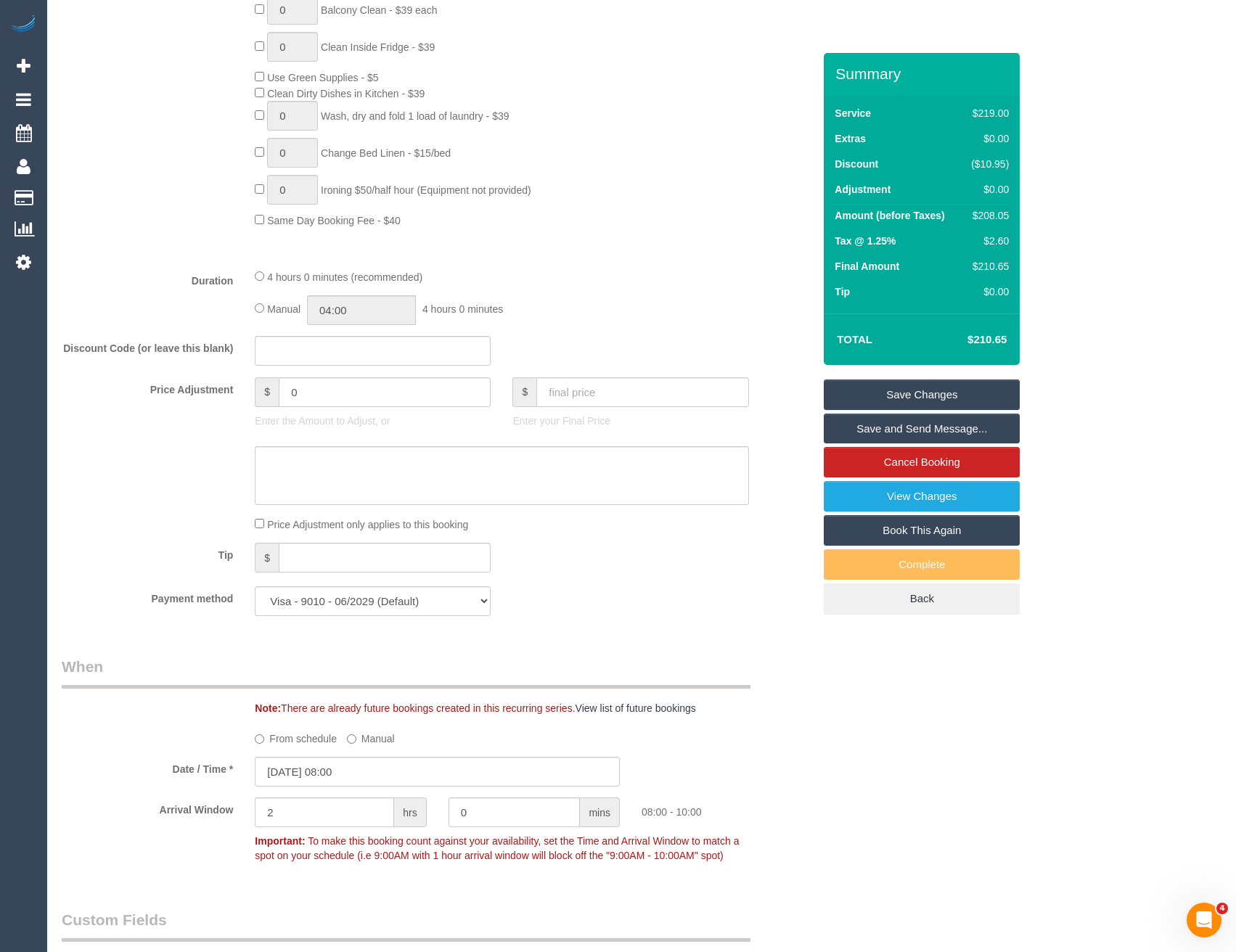
scroll to position [758, 0]
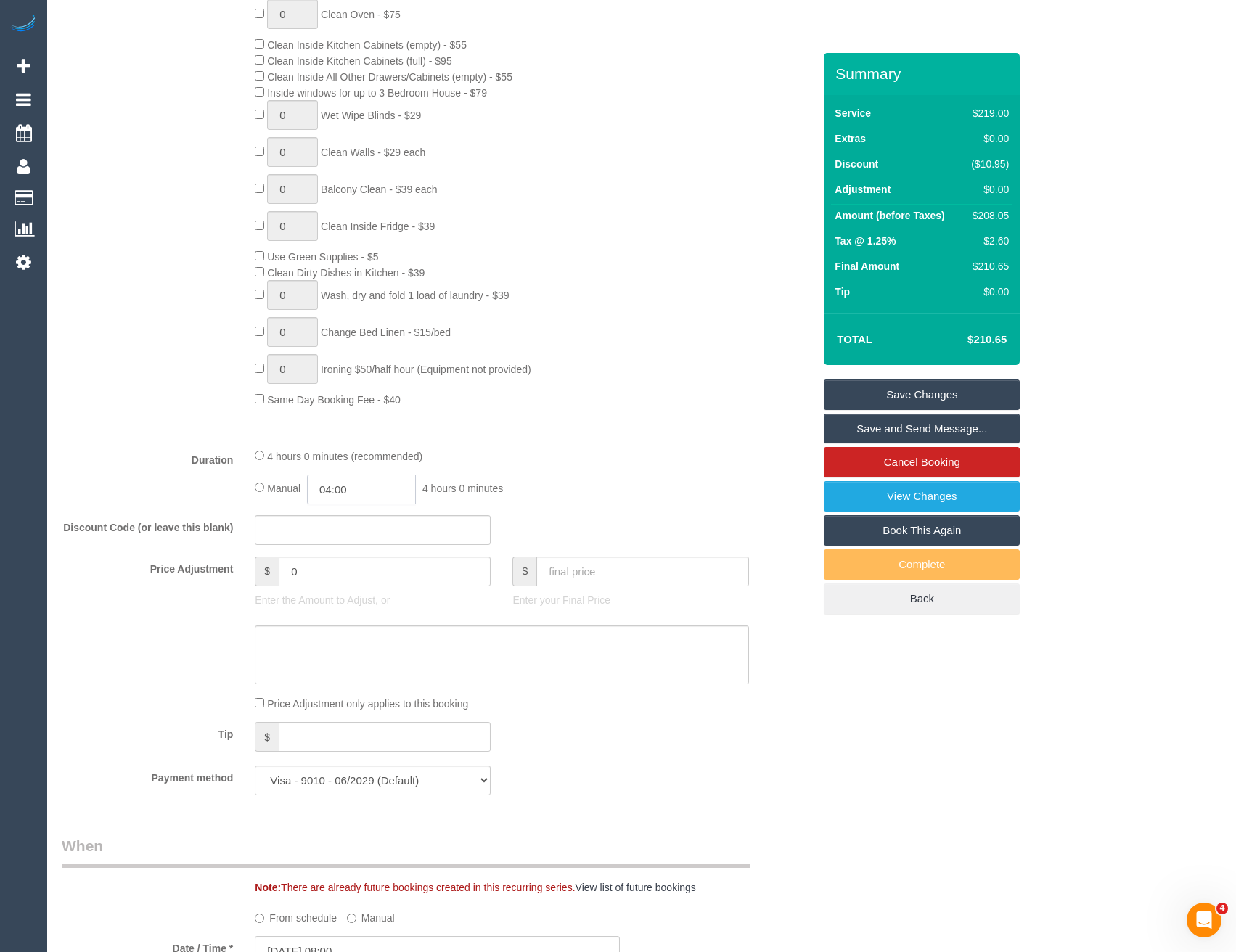
click at [372, 485] on input "04:00" at bounding box center [361, 490] width 109 height 30
type input "02:00"
click at [358, 543] on li "02:00" at bounding box center [346, 544] width 65 height 19
click at [511, 492] on div "Manual 02:00 2 hours 0 minutes" at bounding box center [501, 490] width 493 height 30
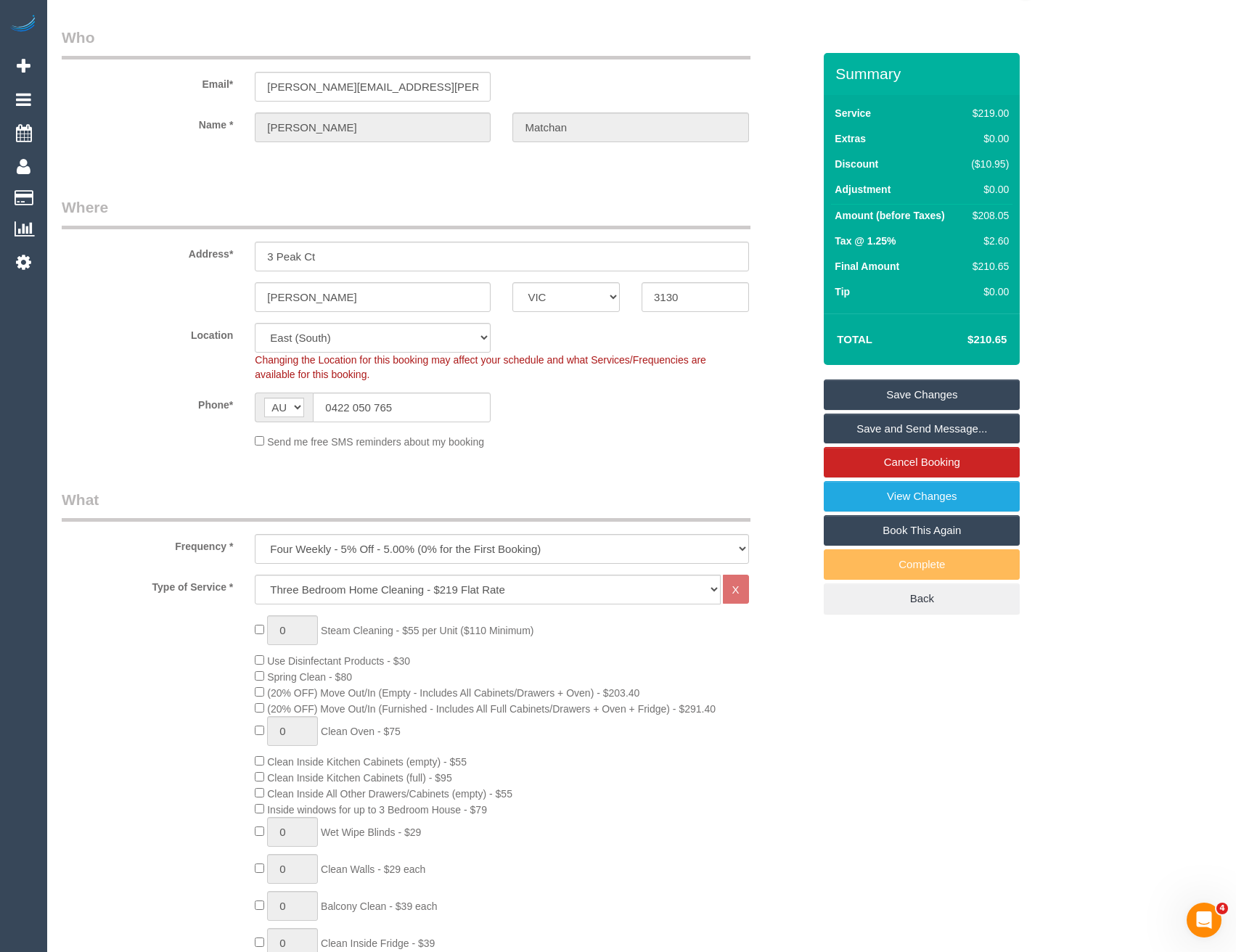
scroll to position [0, 0]
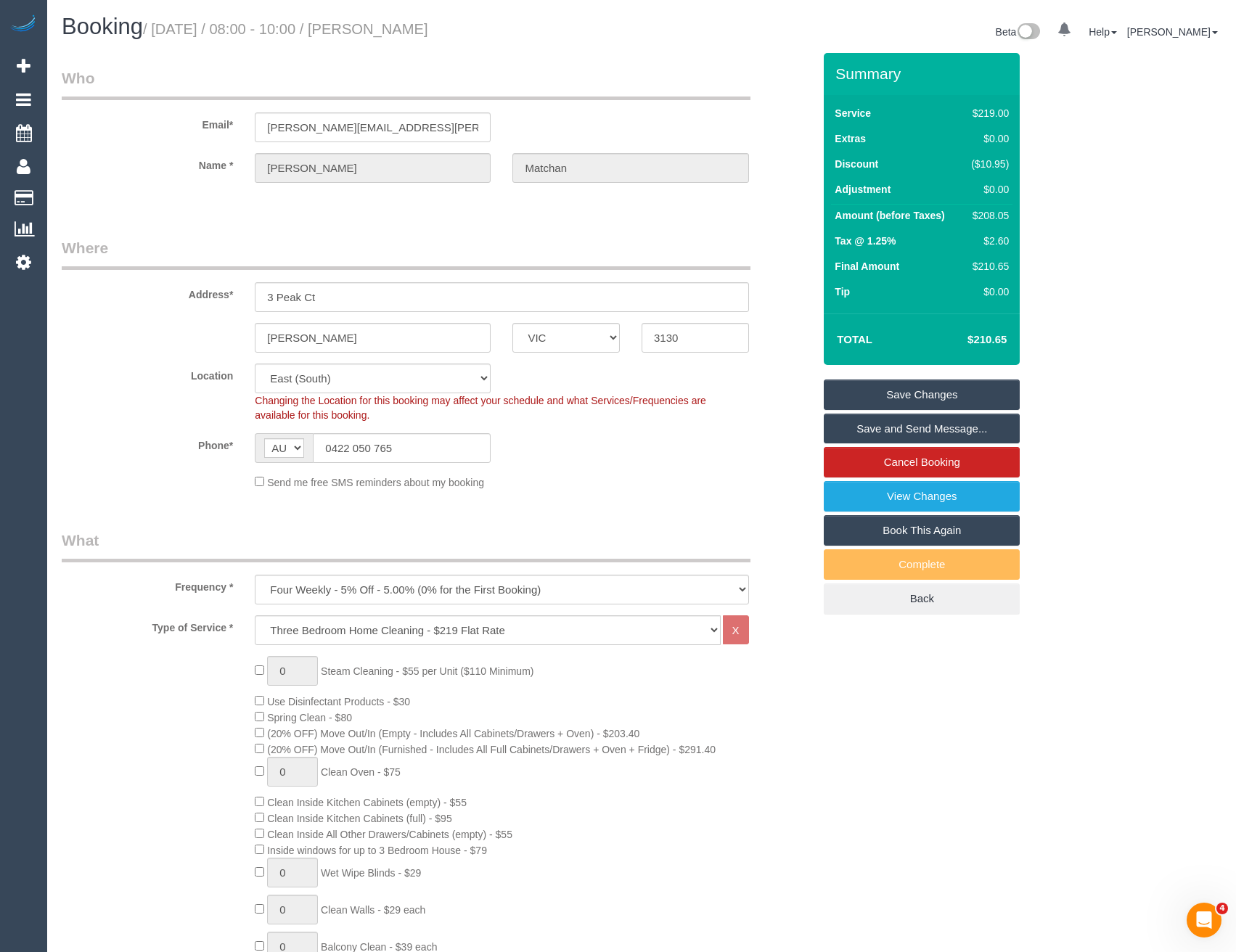
click at [880, 400] on link "Save Changes" at bounding box center [921, 394] width 196 height 30
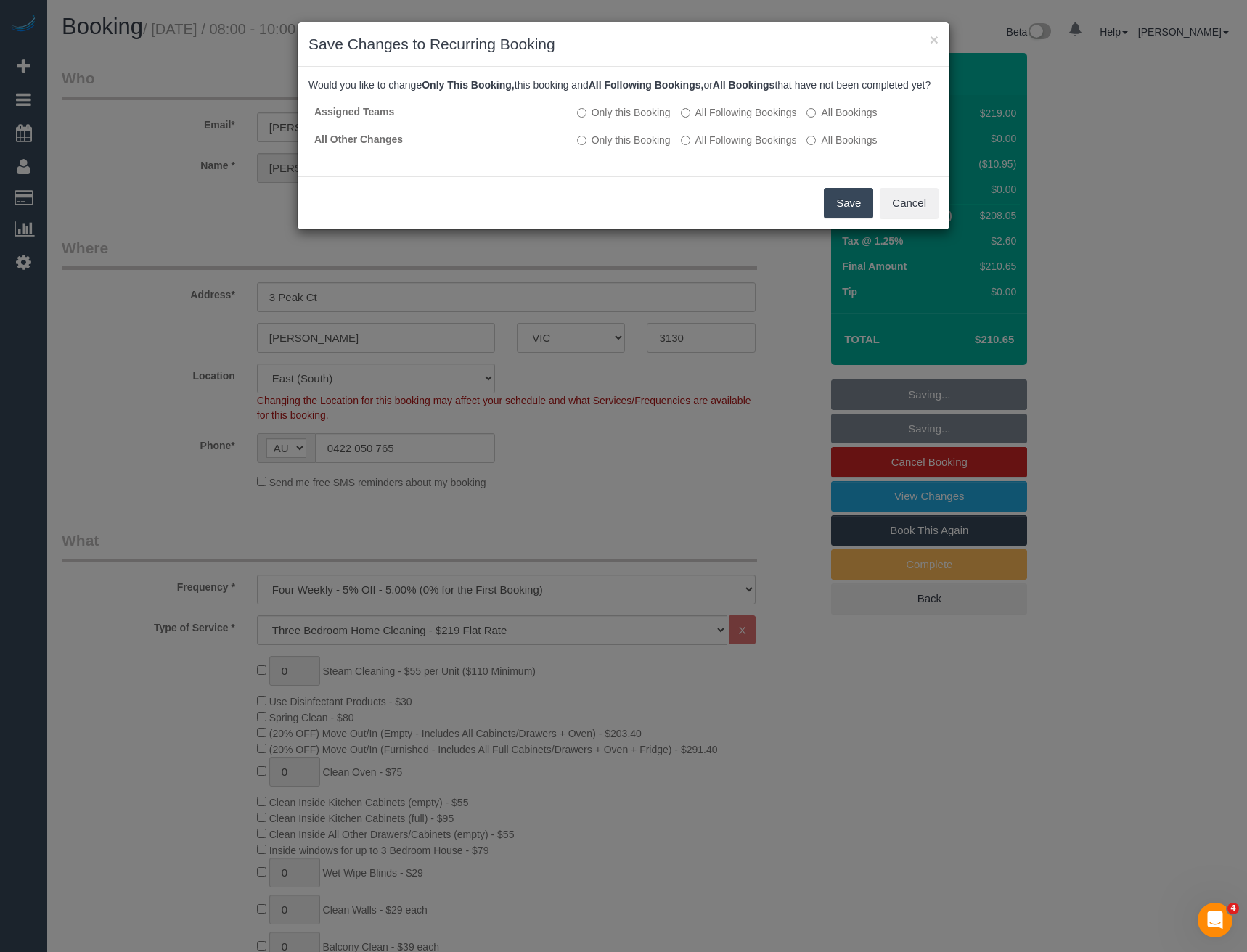
click at [846, 215] on button "Save" at bounding box center [848, 202] width 49 height 30
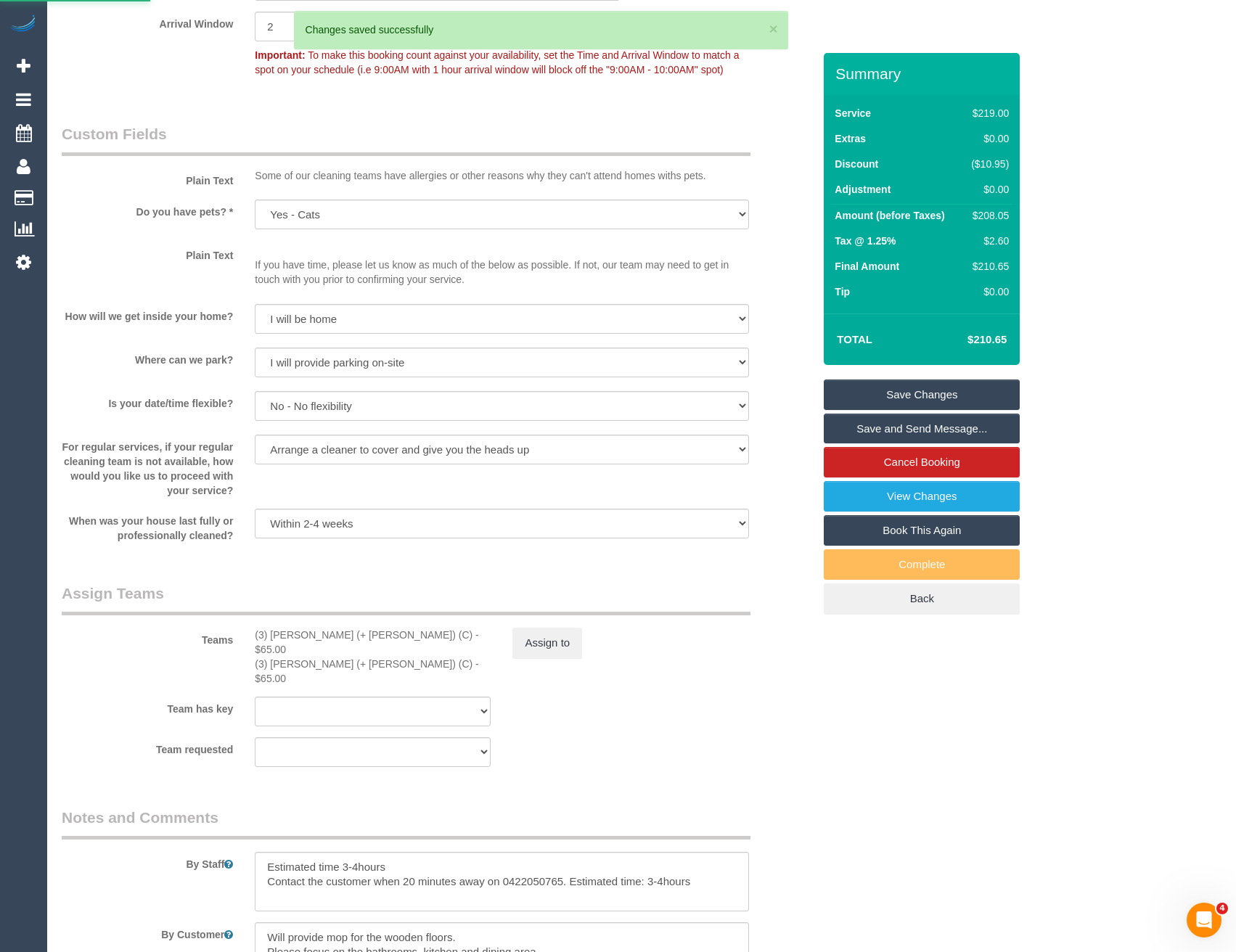
scroll to position [1815, 0]
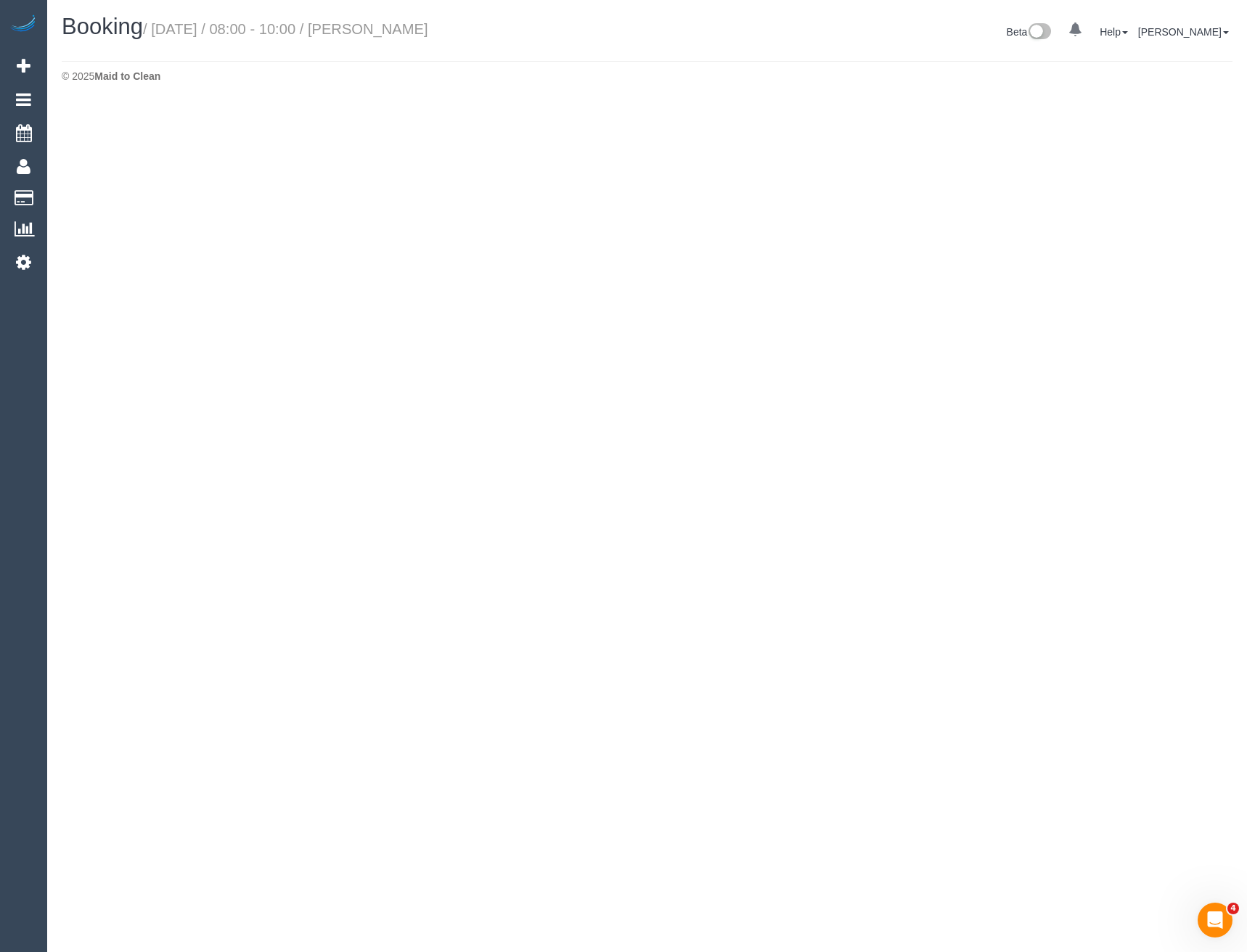
select select "VIC"
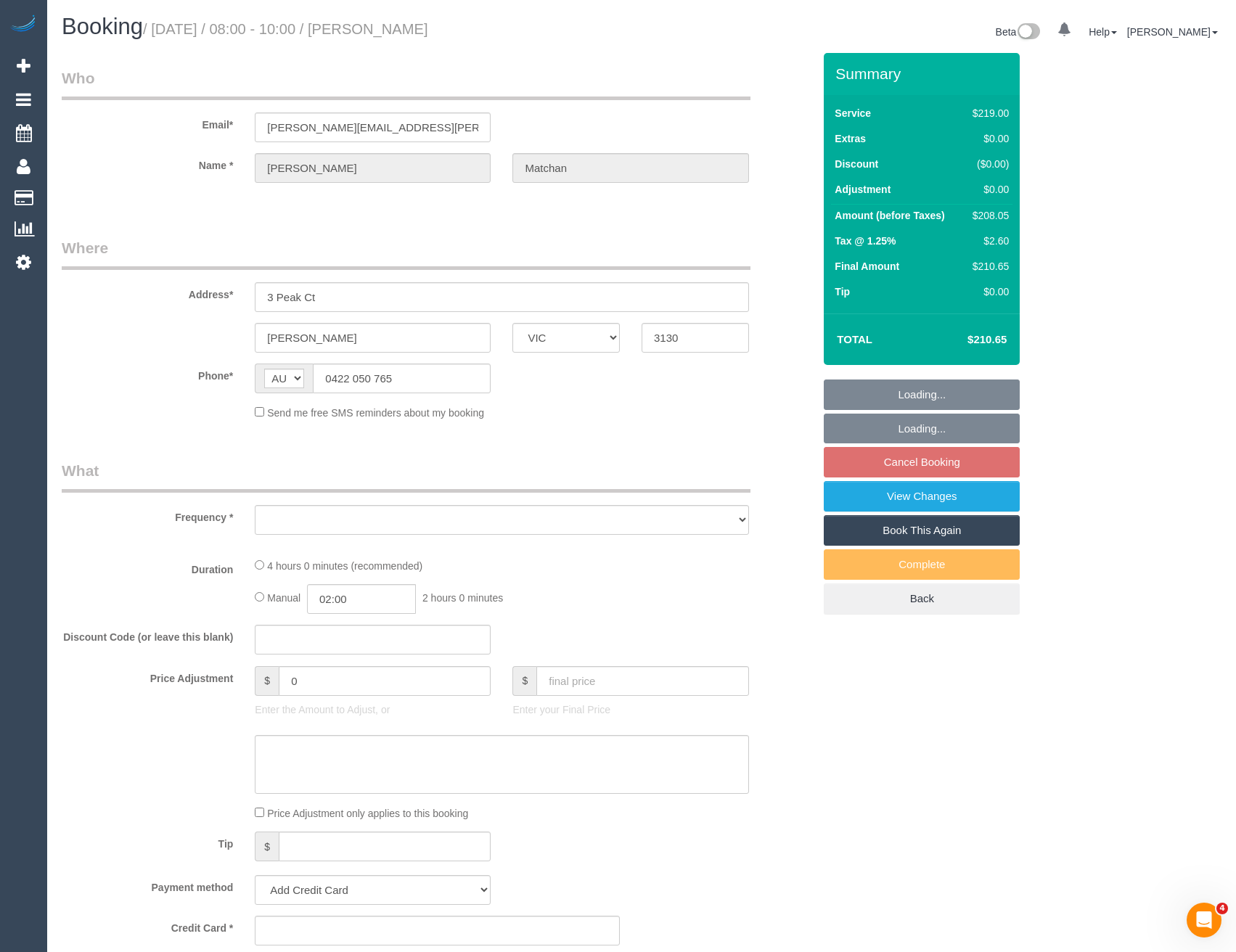
select select "object:4066"
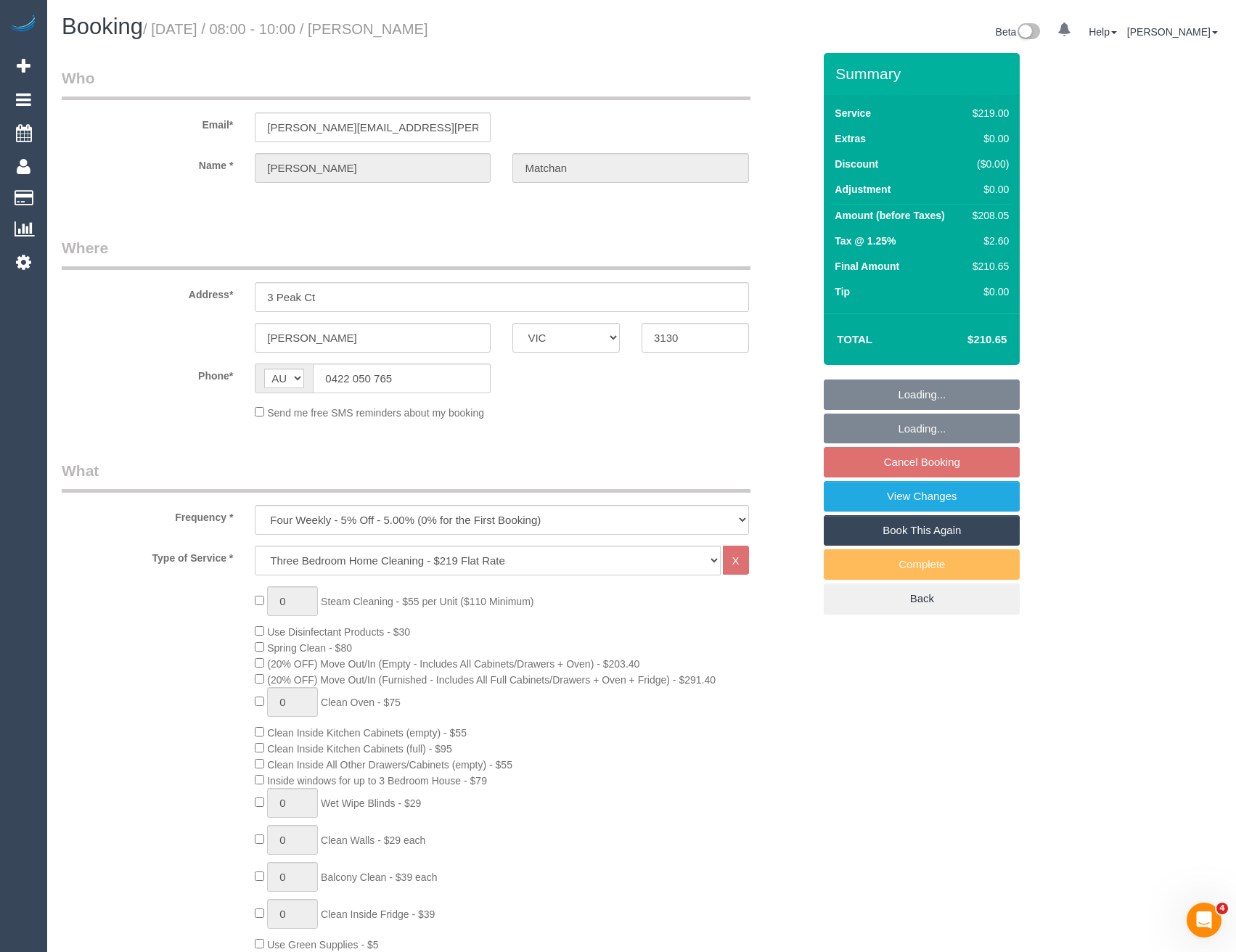
select select "string:stripe-pm_1NdnTo2GScqysDRVqFveNEDy"
select select "number:29"
select select "number:14"
select select "number:18"
select select "number:25"
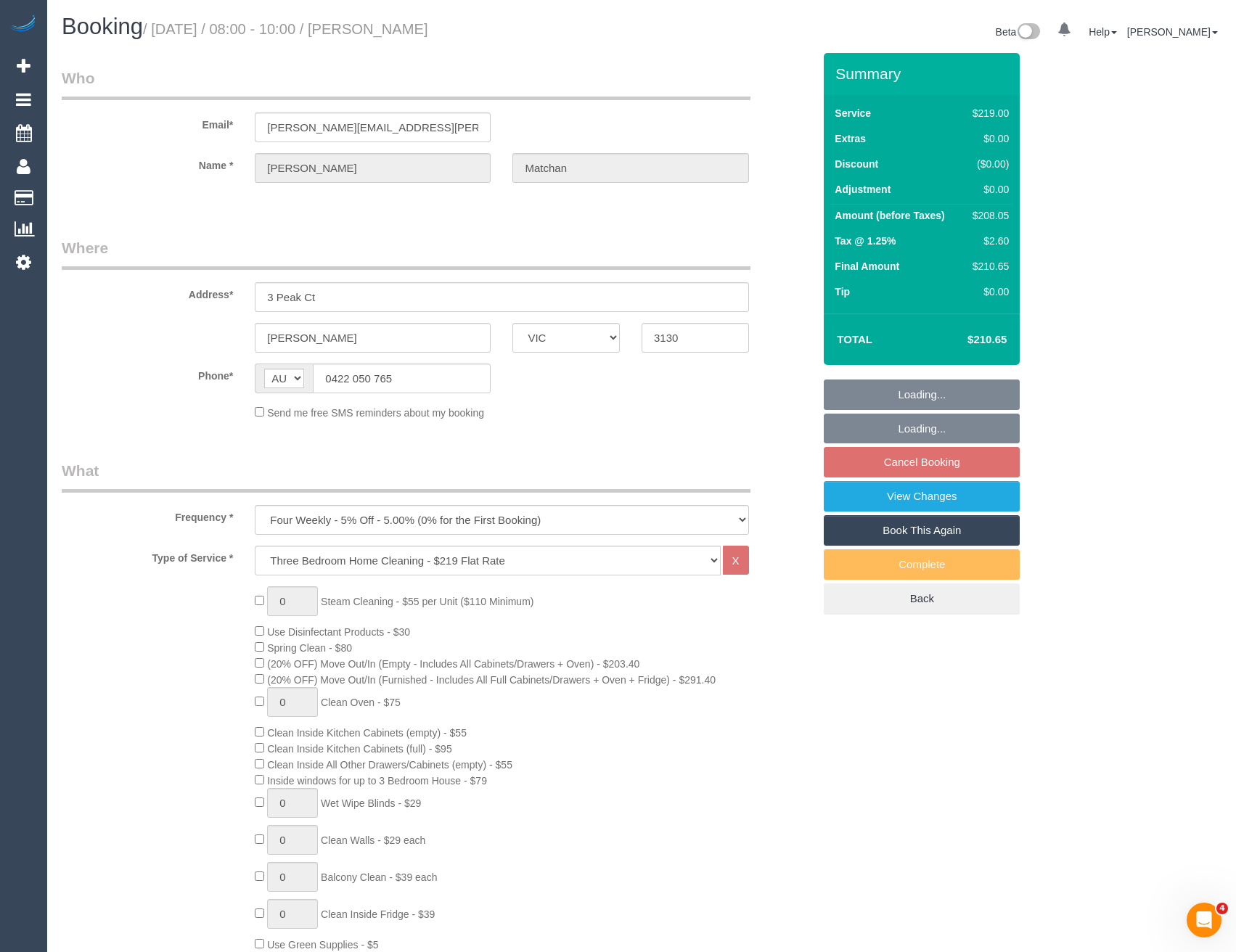
select select "number:34"
select select "number:12"
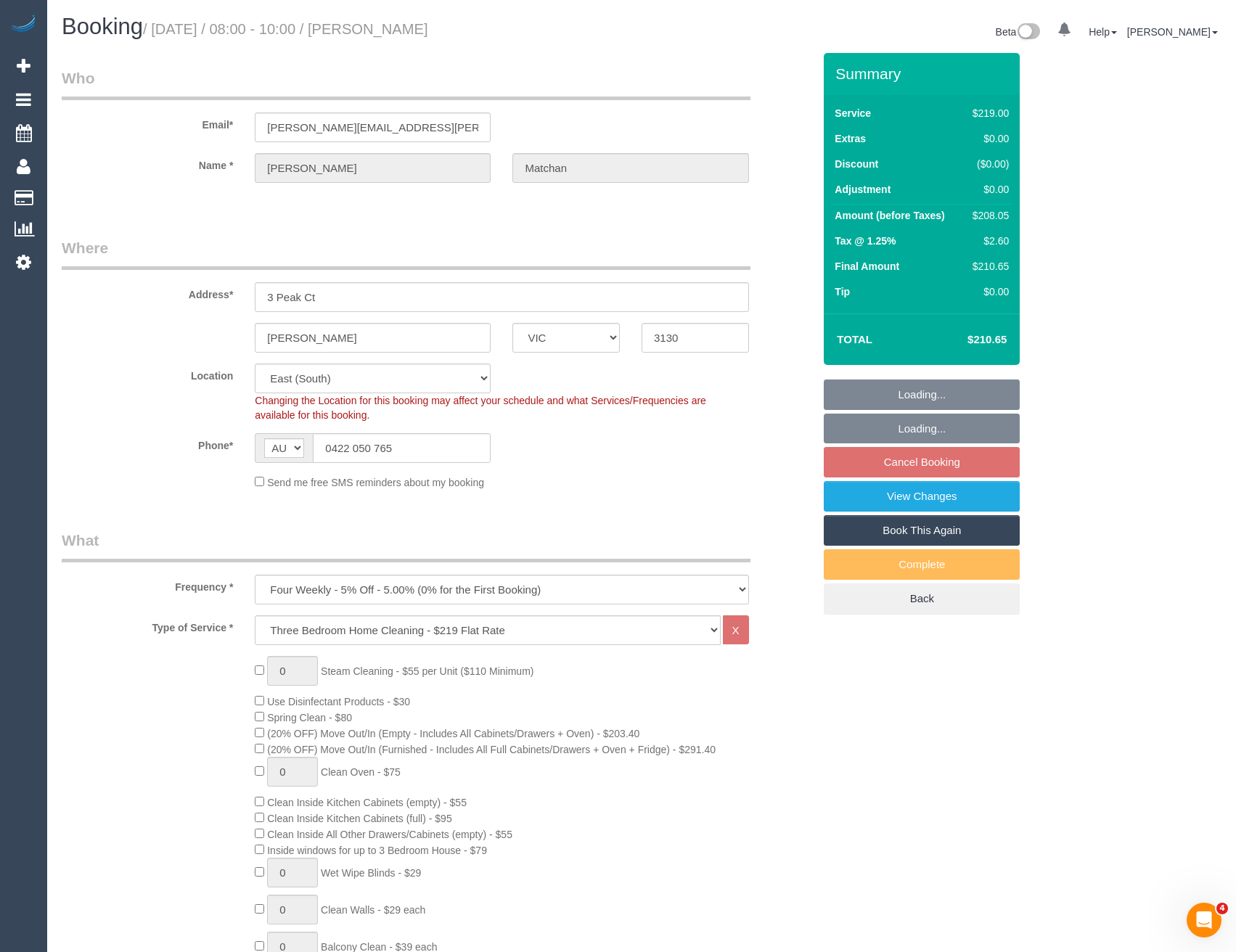
select select "object:4765"
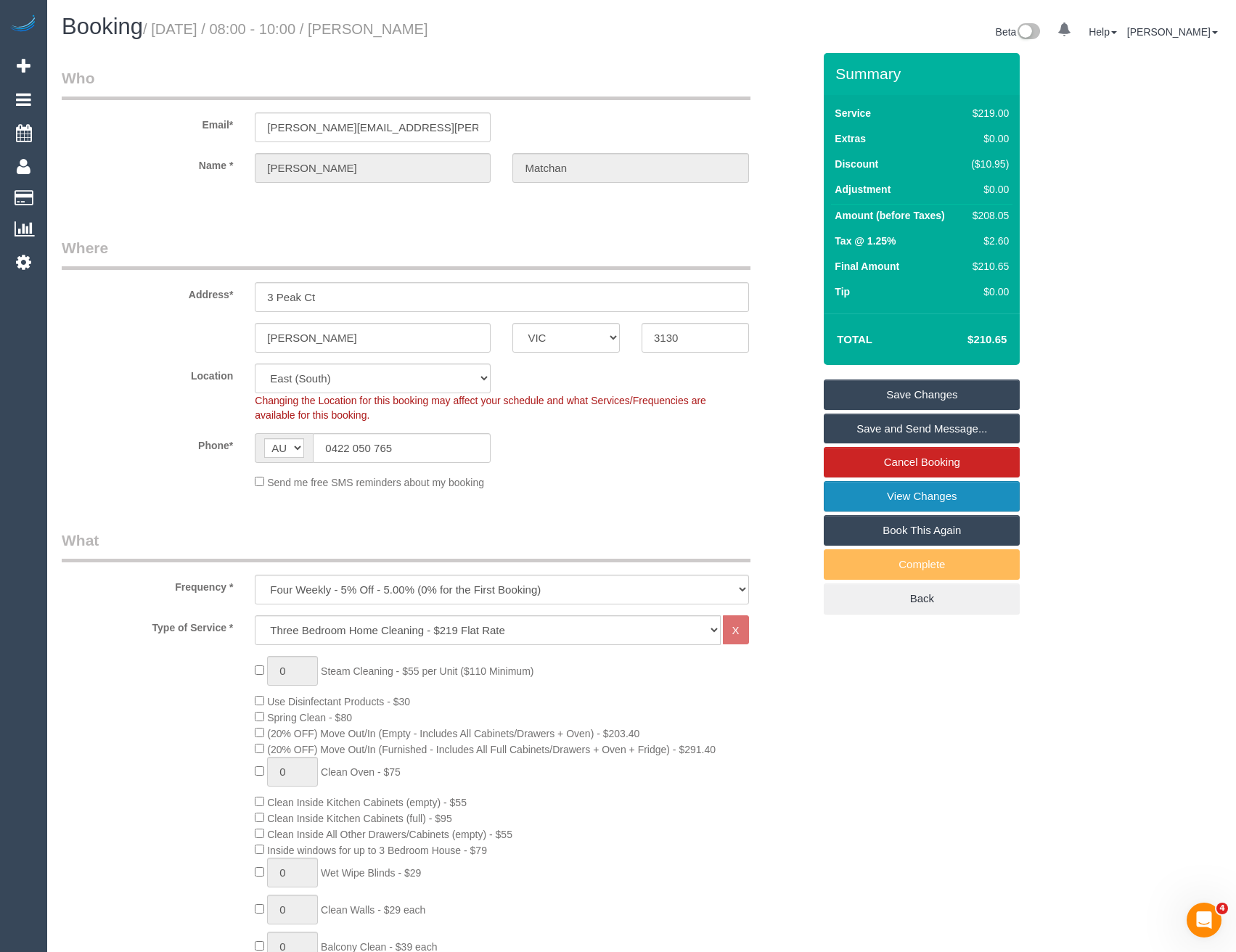
click at [864, 500] on link "View Changes" at bounding box center [921, 496] width 196 height 30
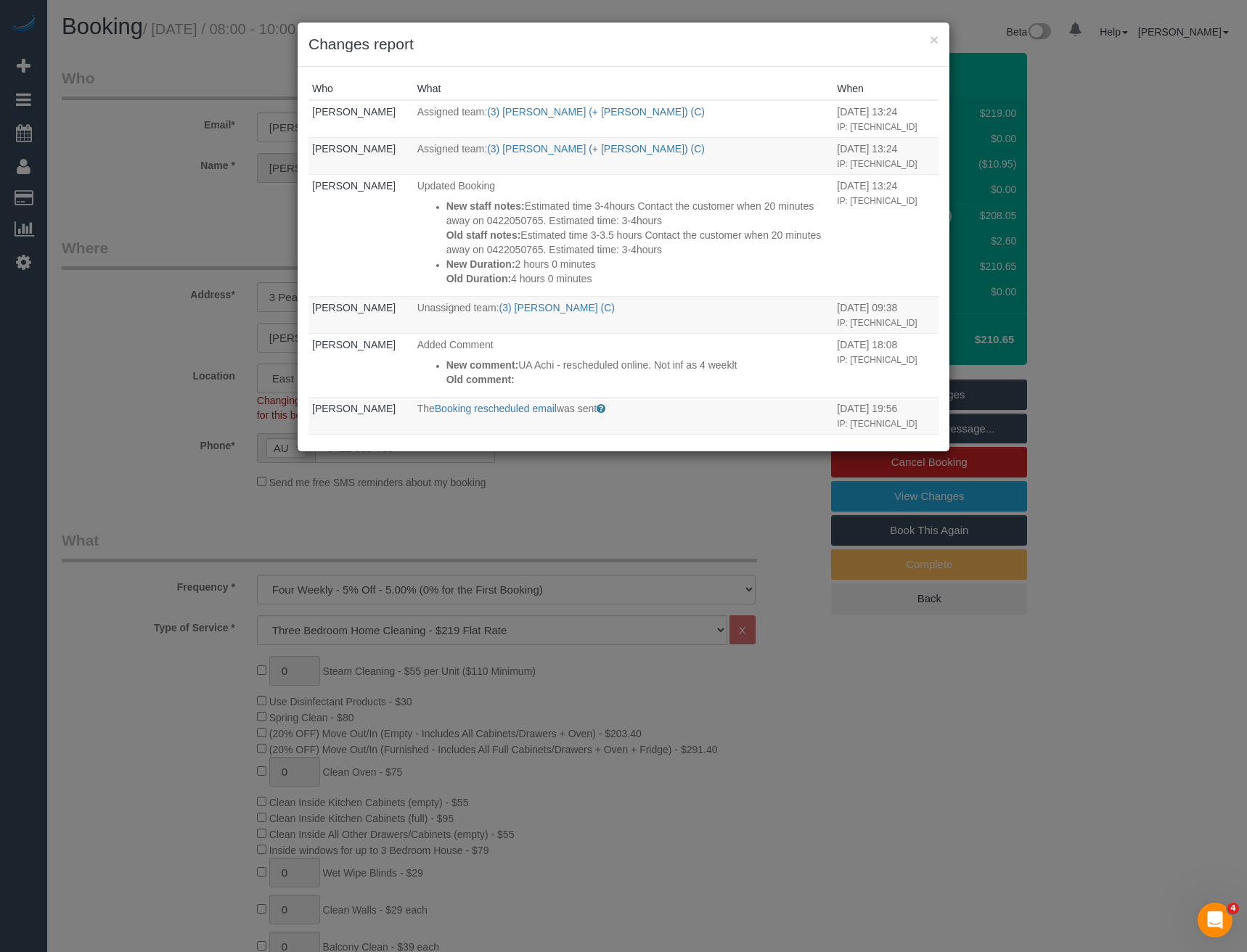
click at [497, 495] on div "× Changes report Who What When [PERSON_NAME] Assigned team: (3) [PERSON_NAME] (…" at bounding box center [623, 476] width 1247 height 952
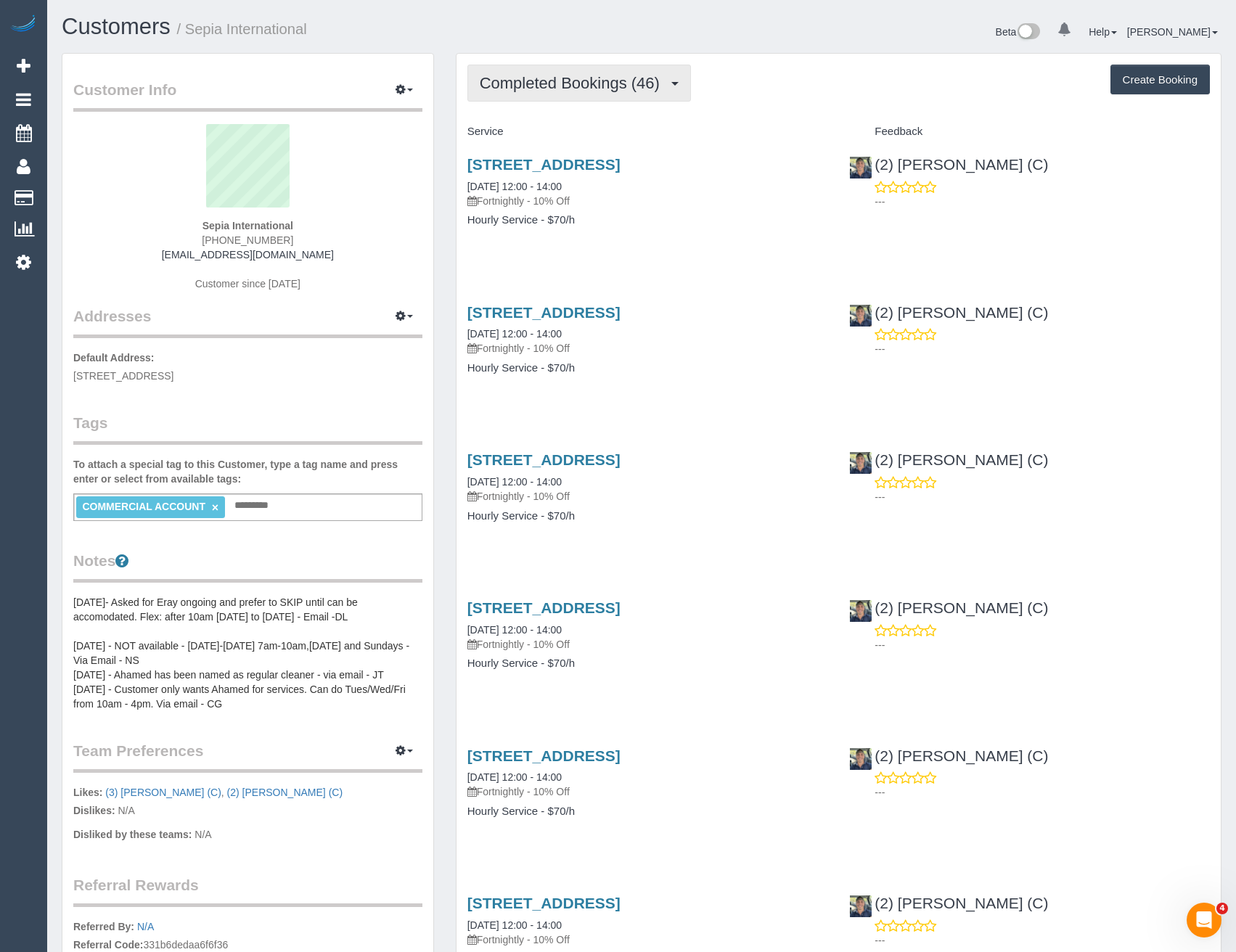
click at [645, 73] on button "Completed Bookings (46)" at bounding box center [579, 83] width 223 height 37
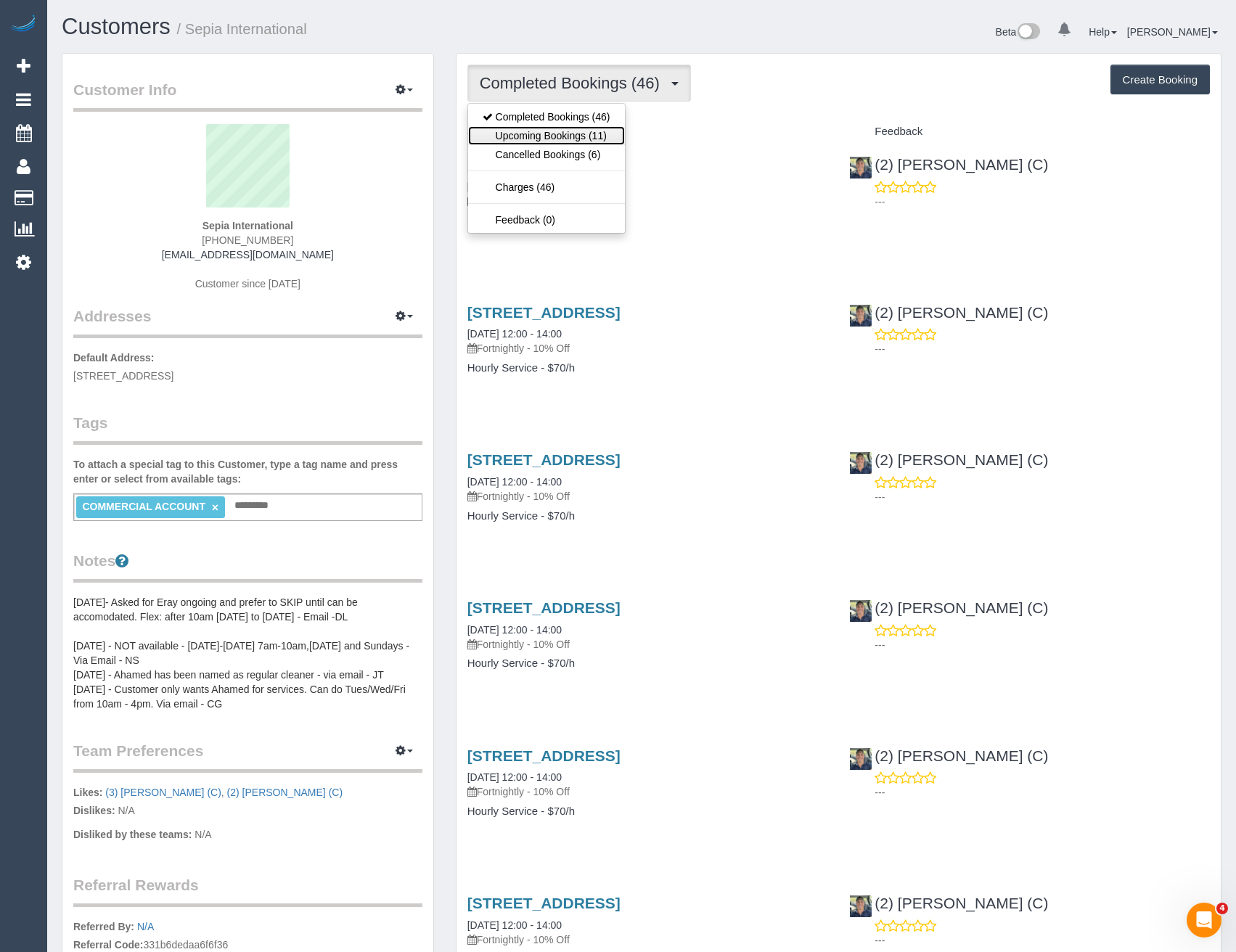
click at [610, 133] on link "Upcoming Bookings (11)" at bounding box center [546, 135] width 157 height 19
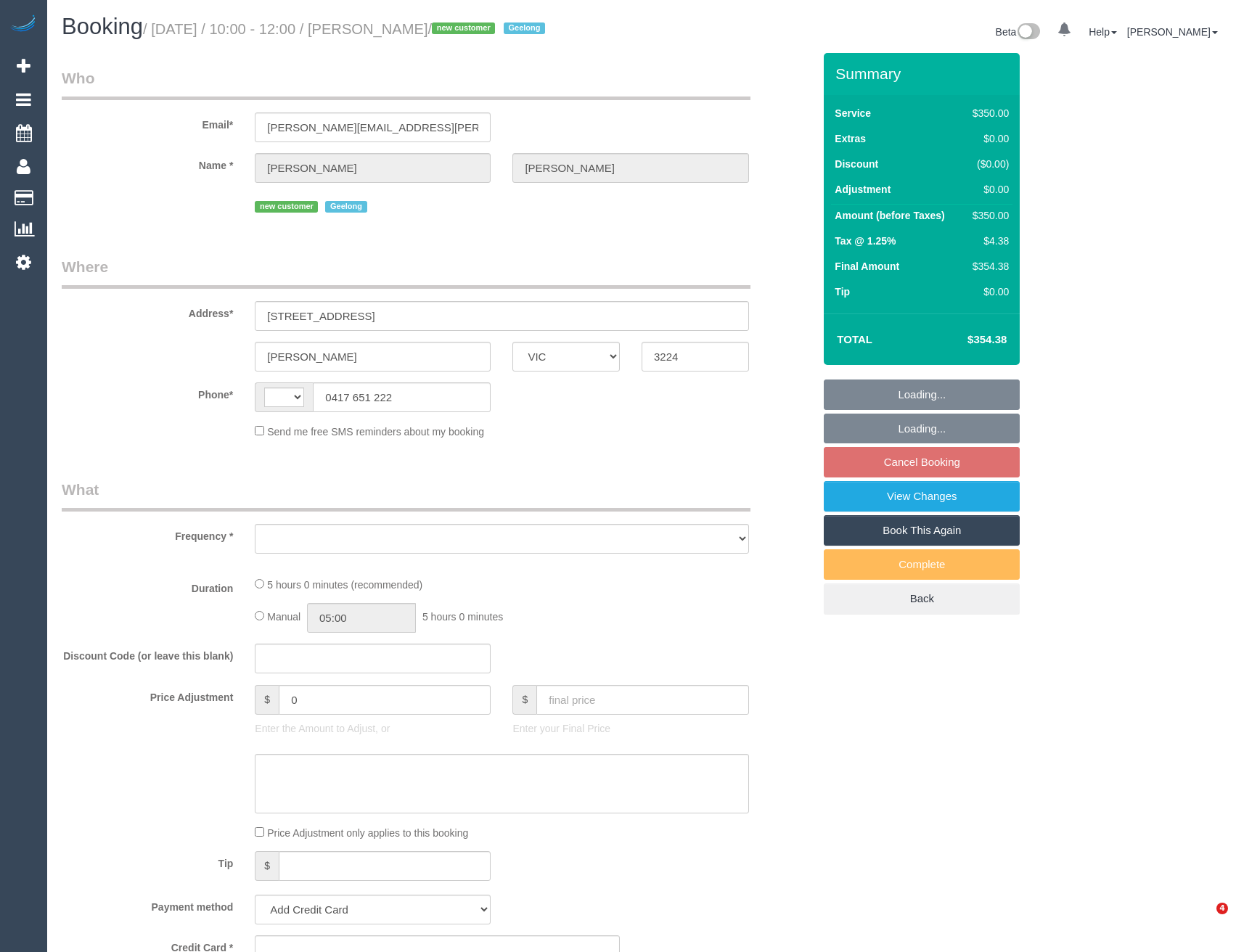
select select "VIC"
select select "string:AU"
select select "string:stripe-pm_1S7Z1u2GScqysDRVbdmgQ10w"
select select "300"
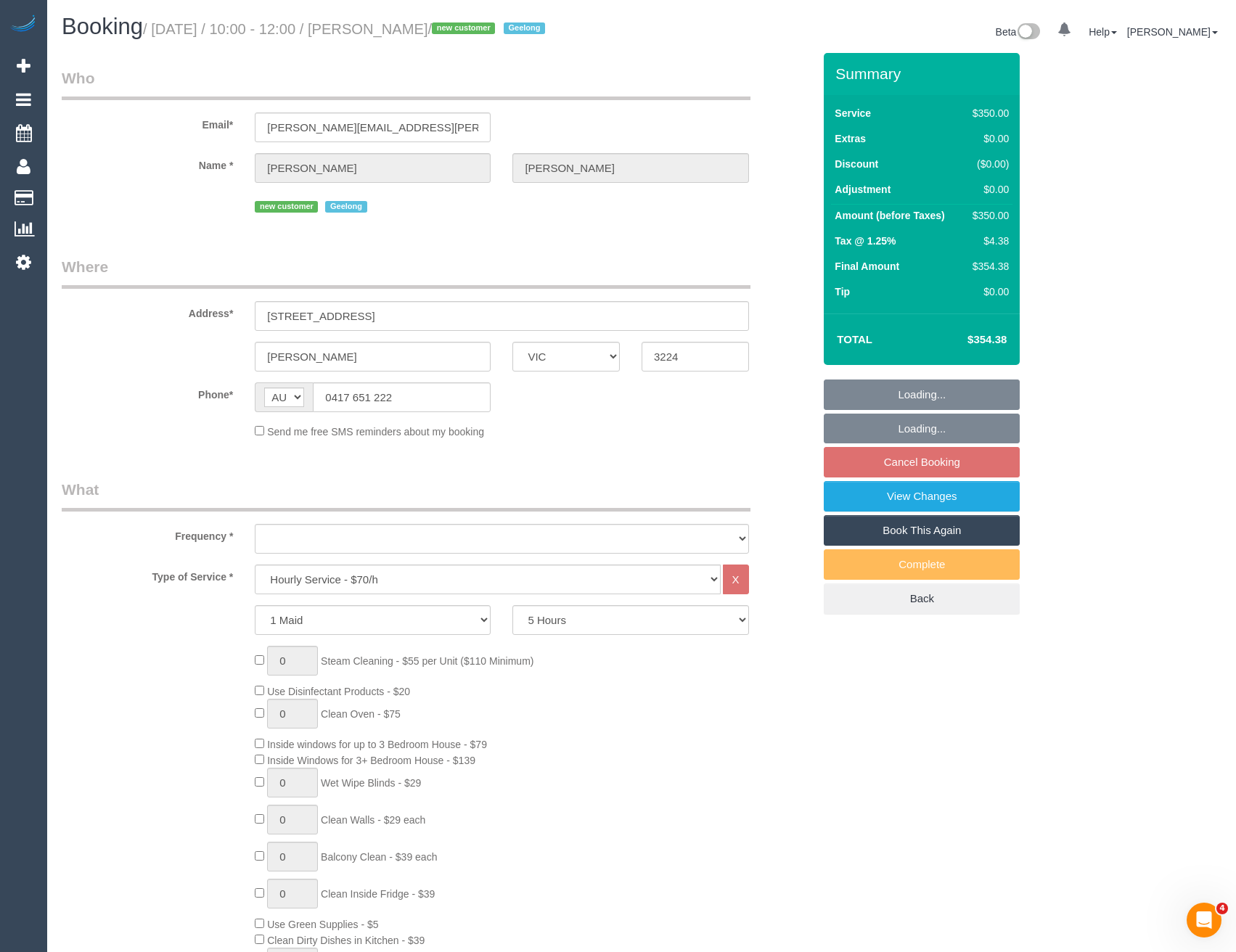
select select "object:720"
select select "spot4"
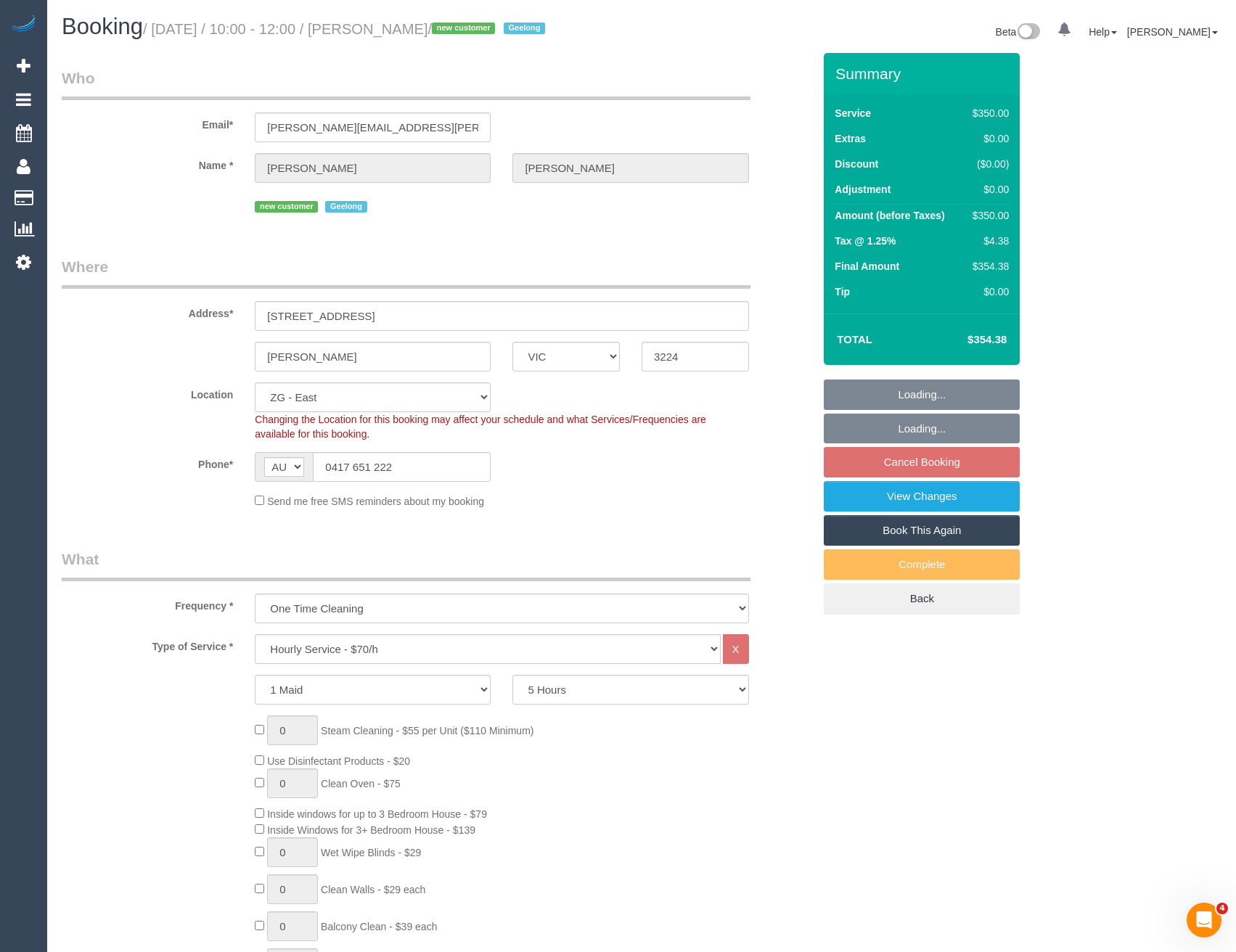
select select "object:793"
select select "number:28"
select select "number:14"
select select "number:19"
select select "number:36"
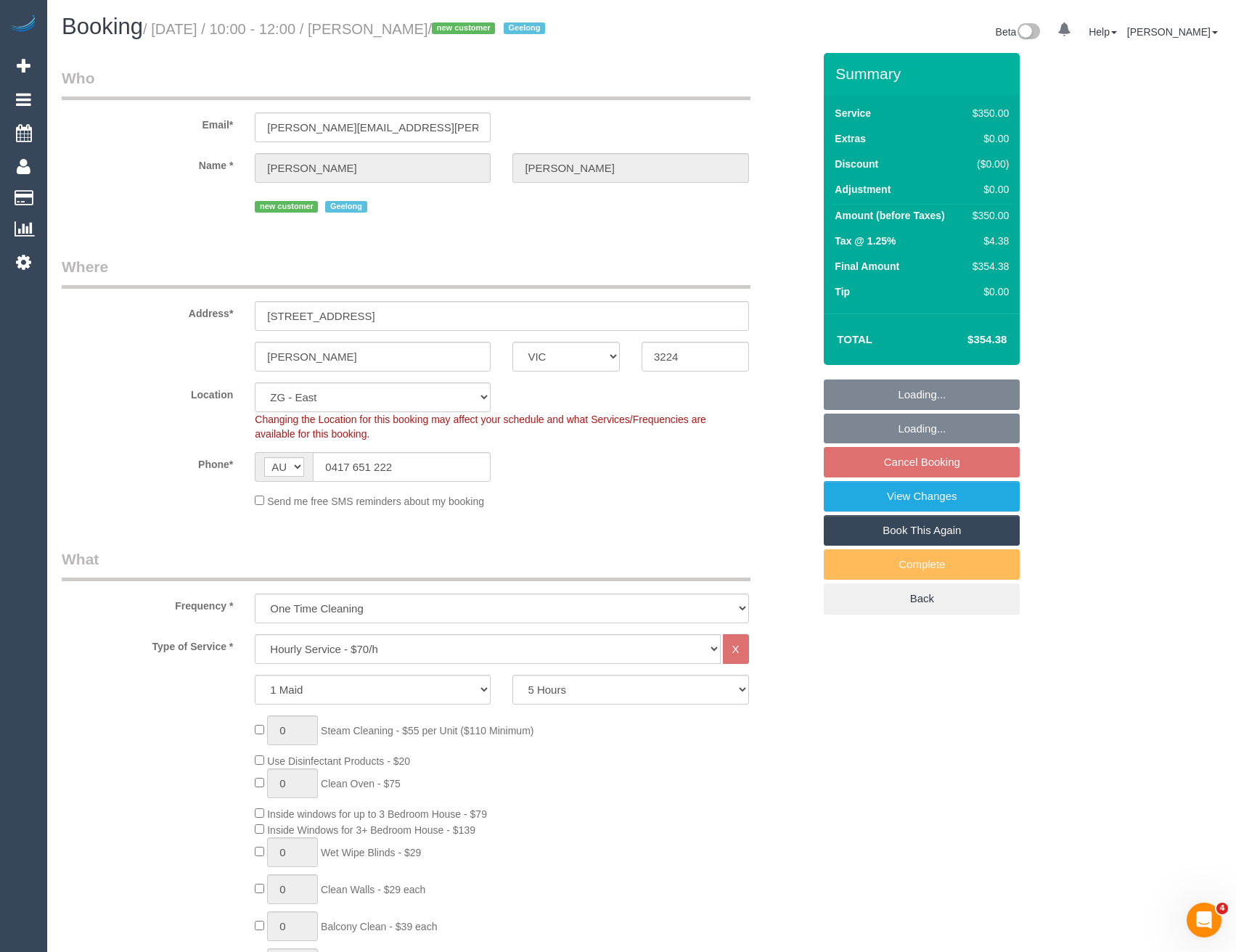
select select "number:12"
select select "spot49"
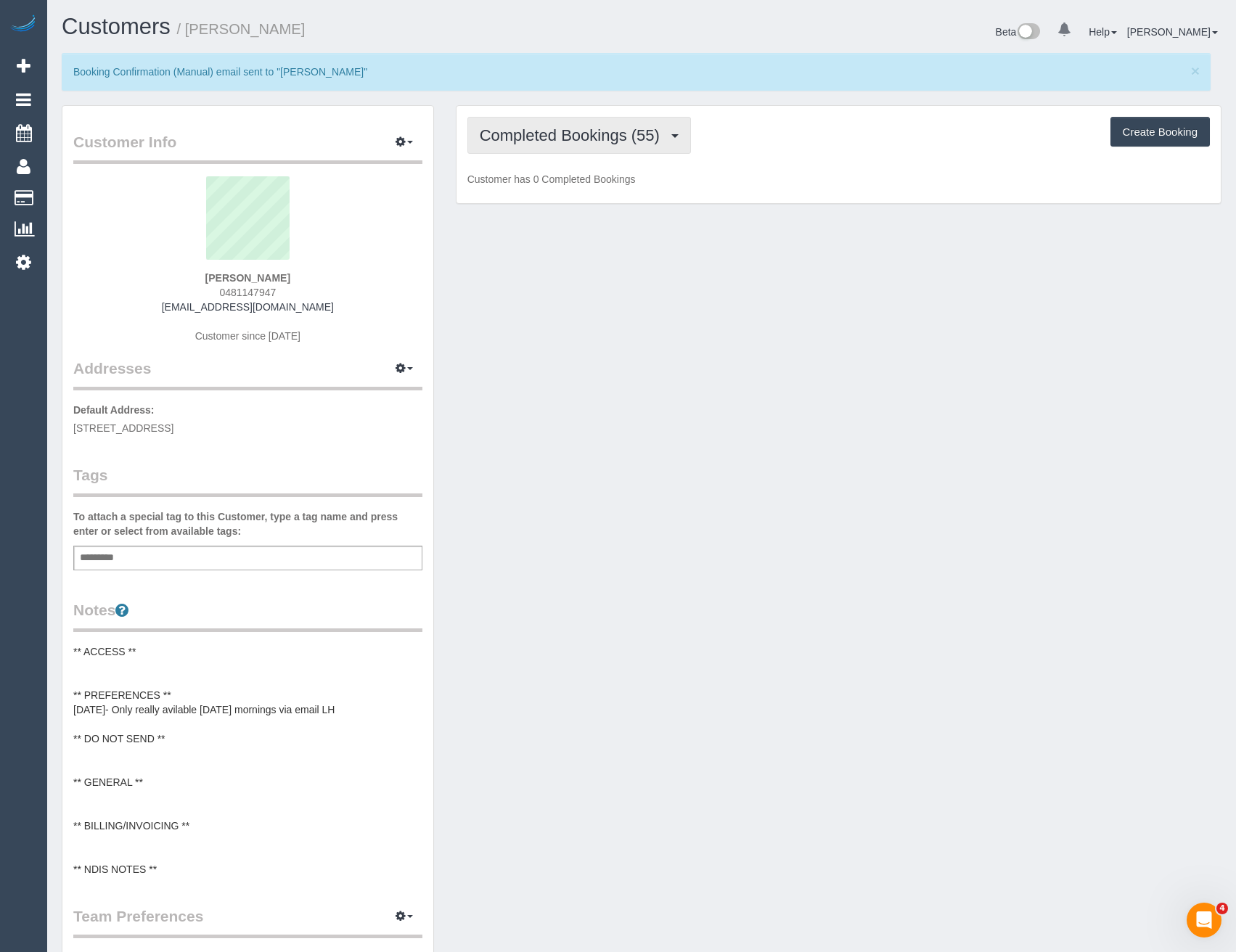
click at [637, 136] on span "Completed Bookings (55)" at bounding box center [573, 135] width 187 height 18
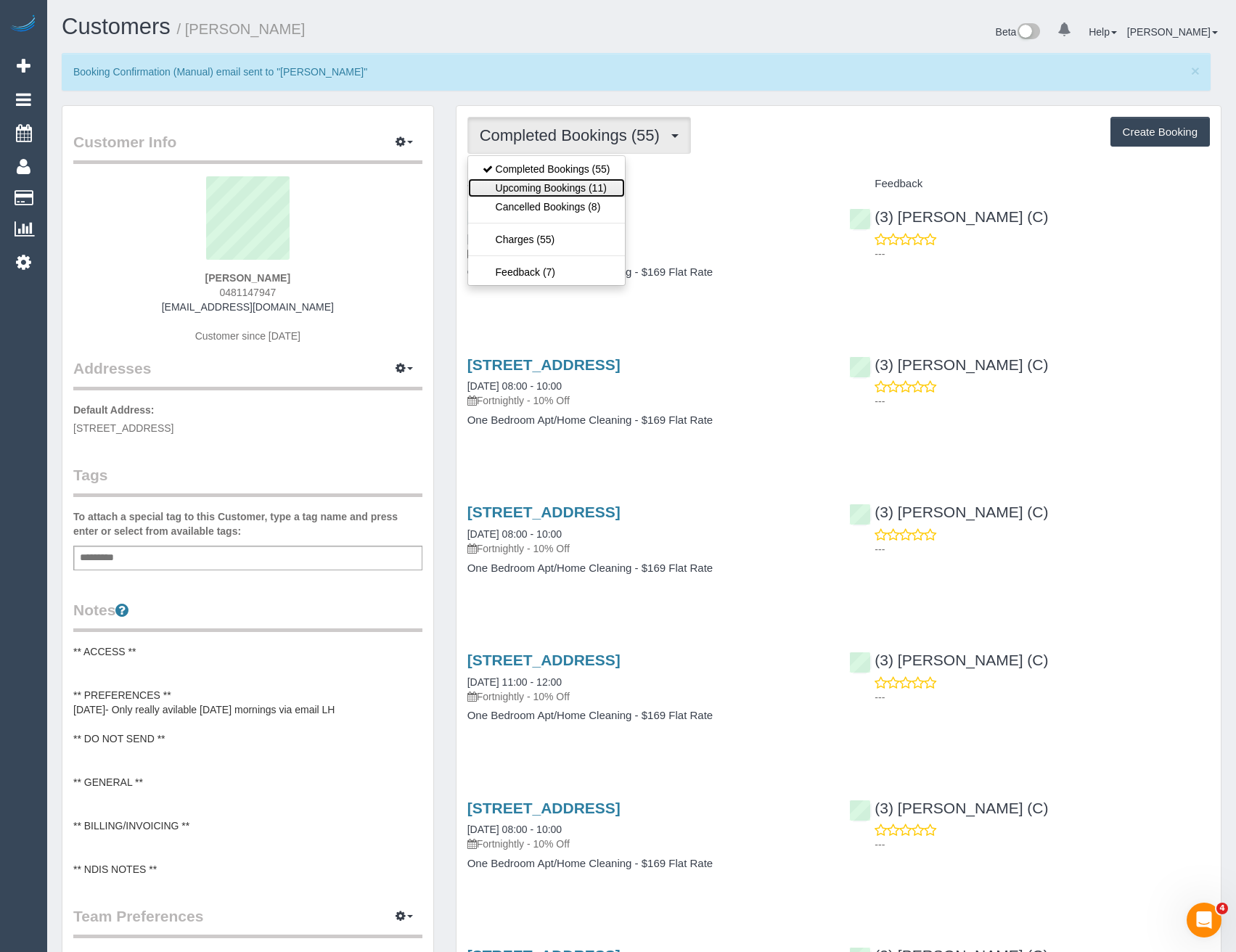
click at [601, 187] on link "Upcoming Bookings (11)" at bounding box center [546, 188] width 157 height 19
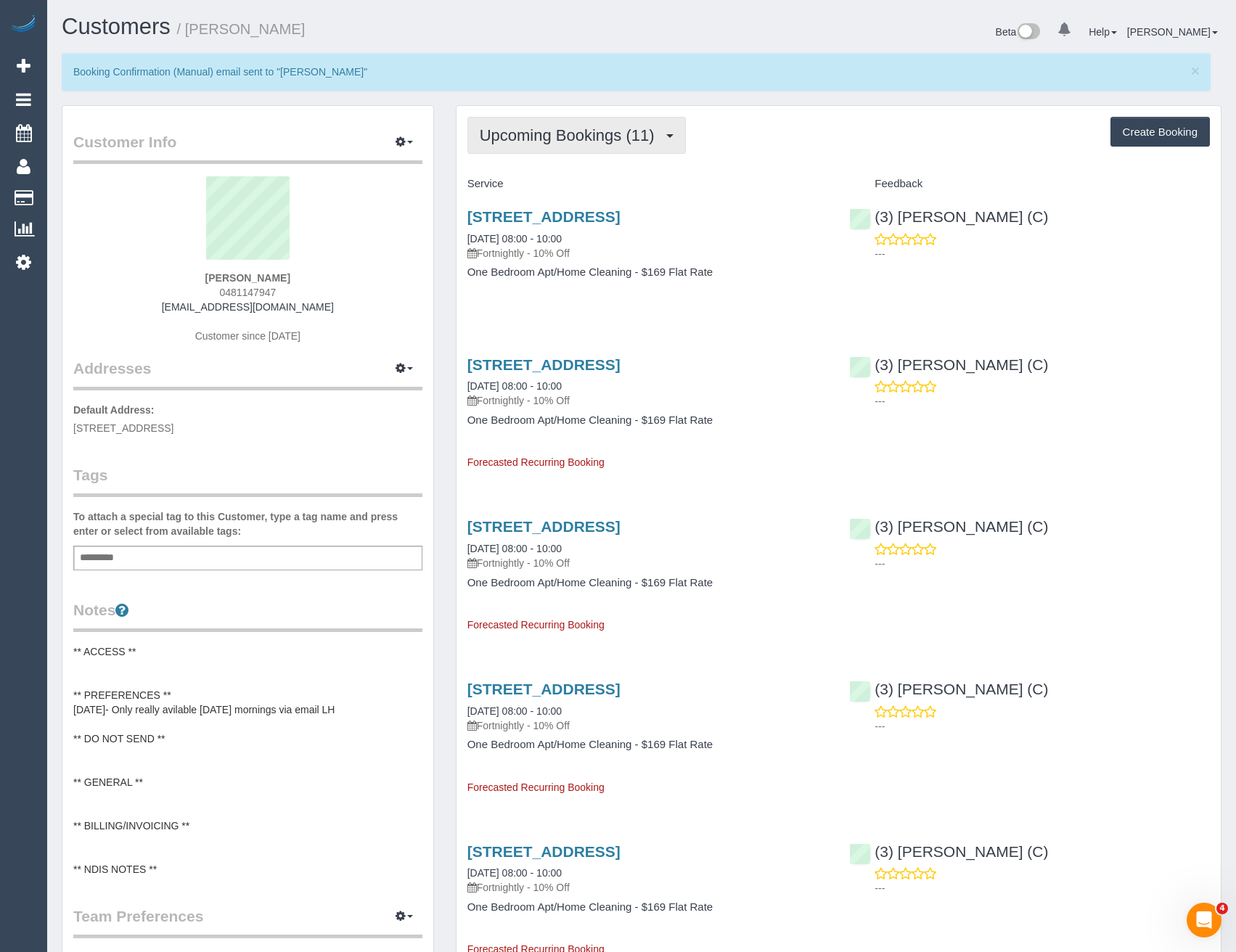
click at [558, 148] on button "Upcoming Bookings (11)" at bounding box center [577, 135] width 219 height 37
click at [516, 146] on button "Upcoming Bookings (11)" at bounding box center [577, 135] width 219 height 37
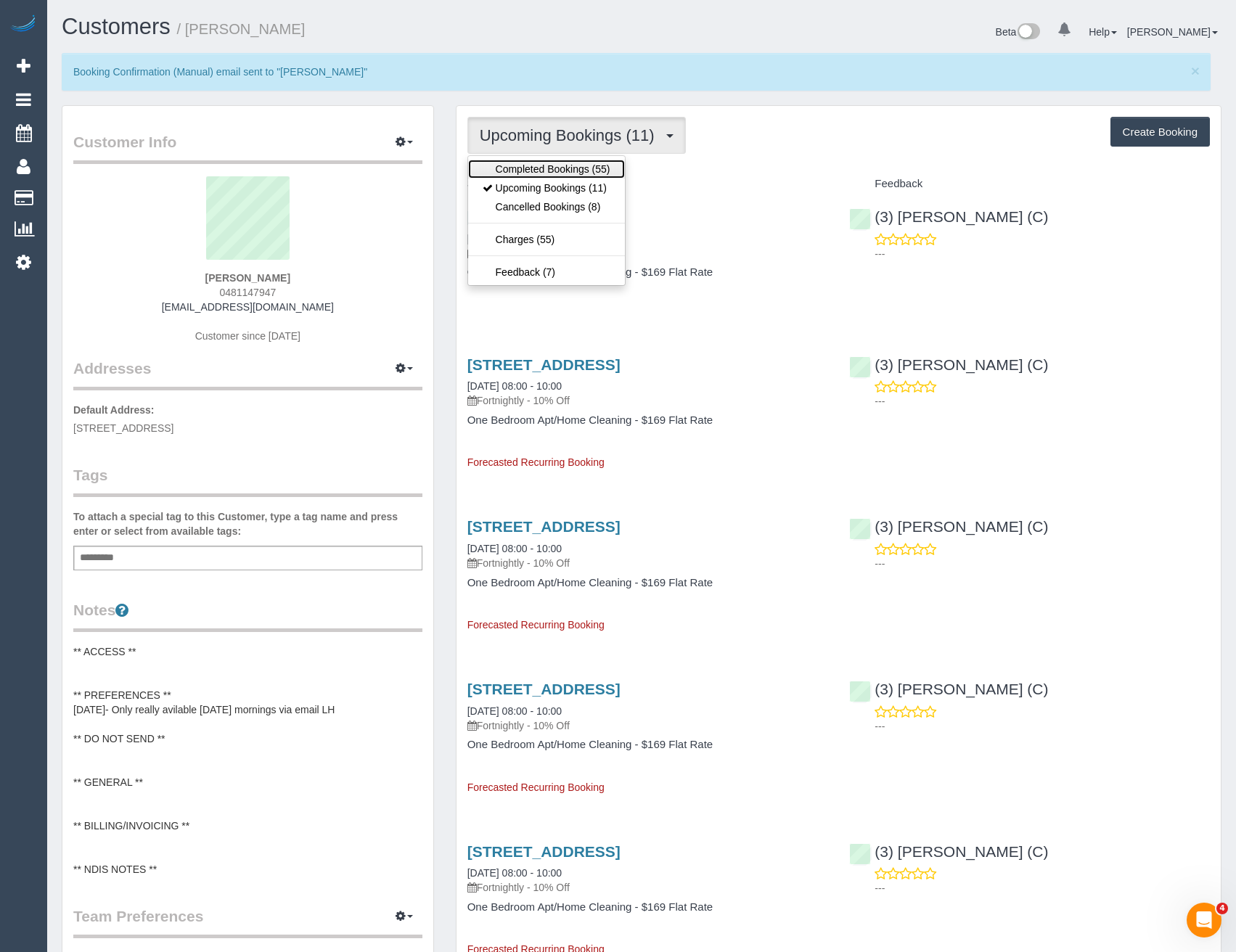
click at [504, 163] on link "Completed Bookings (55)" at bounding box center [546, 169] width 157 height 19
